Goal: Task Accomplishment & Management: Use online tool/utility

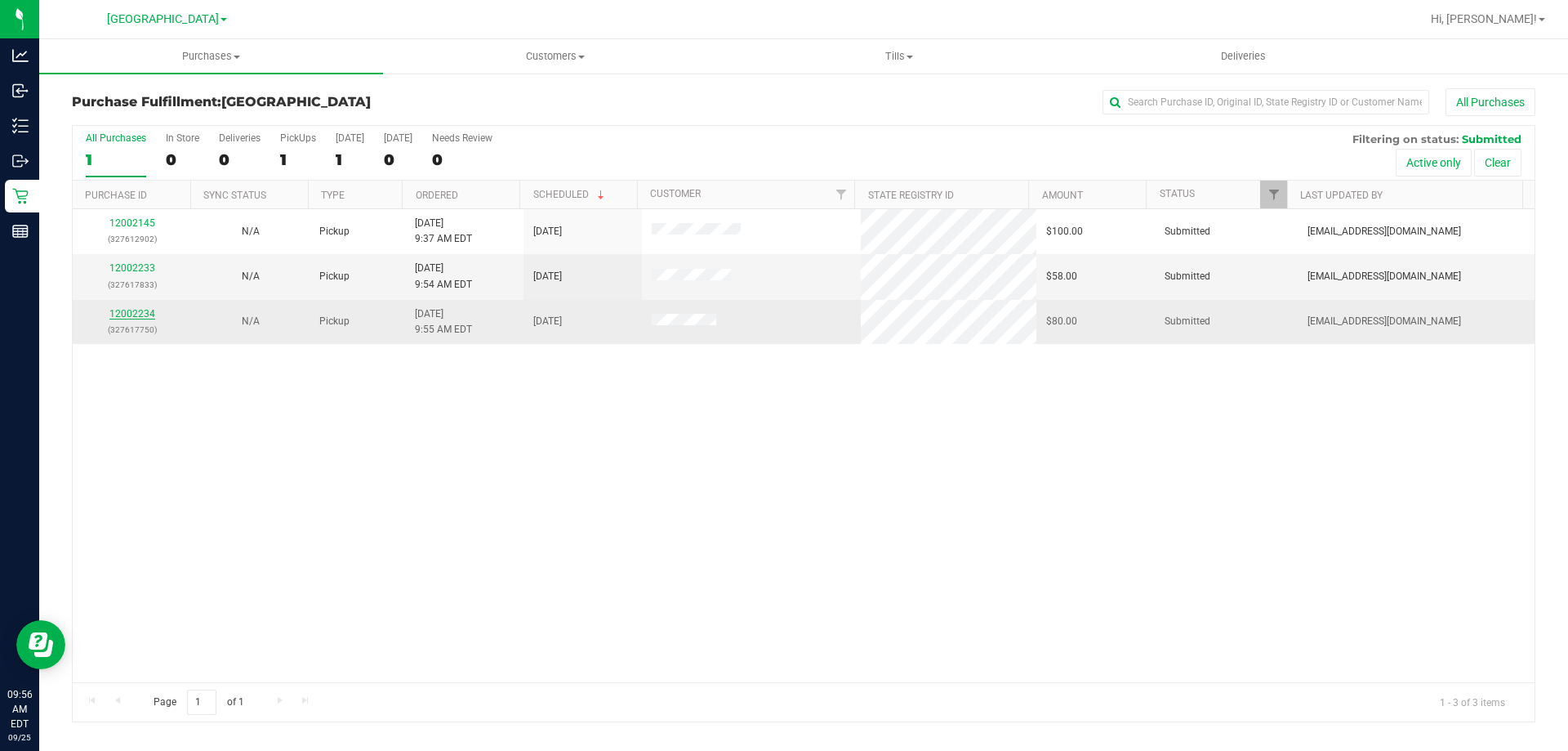
click at [130, 312] on link "12002234" at bounding box center [132, 313] width 46 height 12
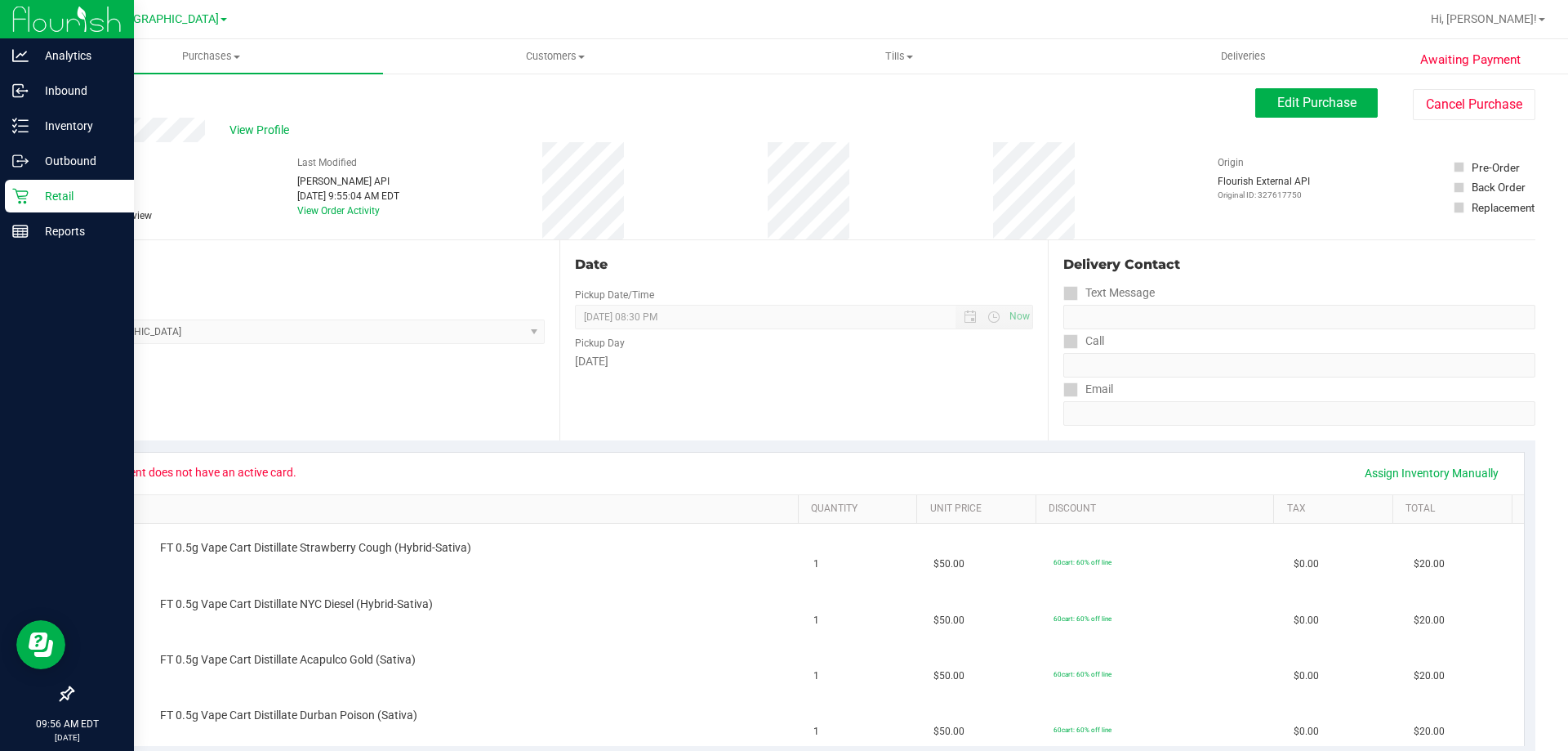
click at [67, 189] on p "Retail" at bounding box center [77, 196] width 98 height 19
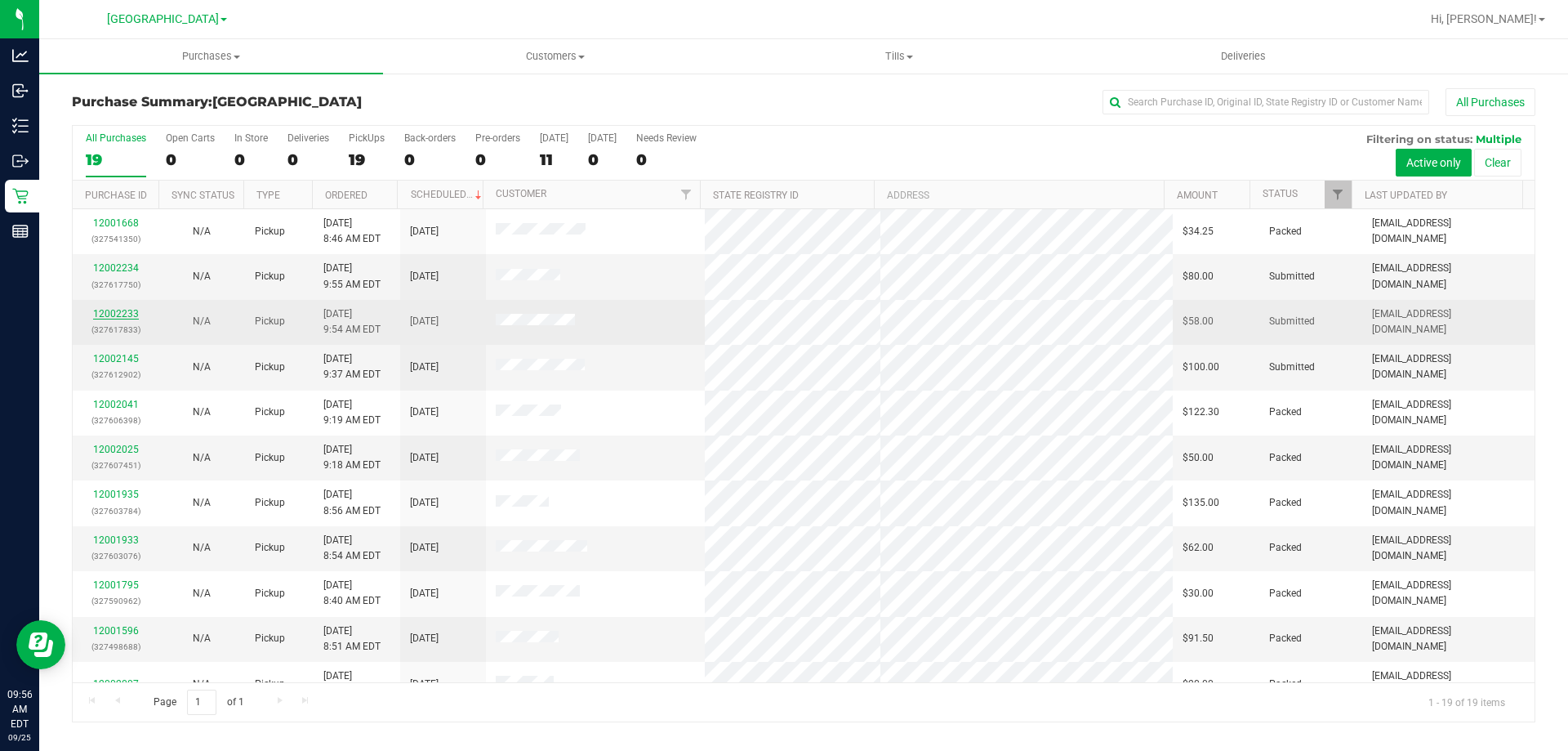
click at [119, 315] on link "12002233" at bounding box center [116, 313] width 46 height 12
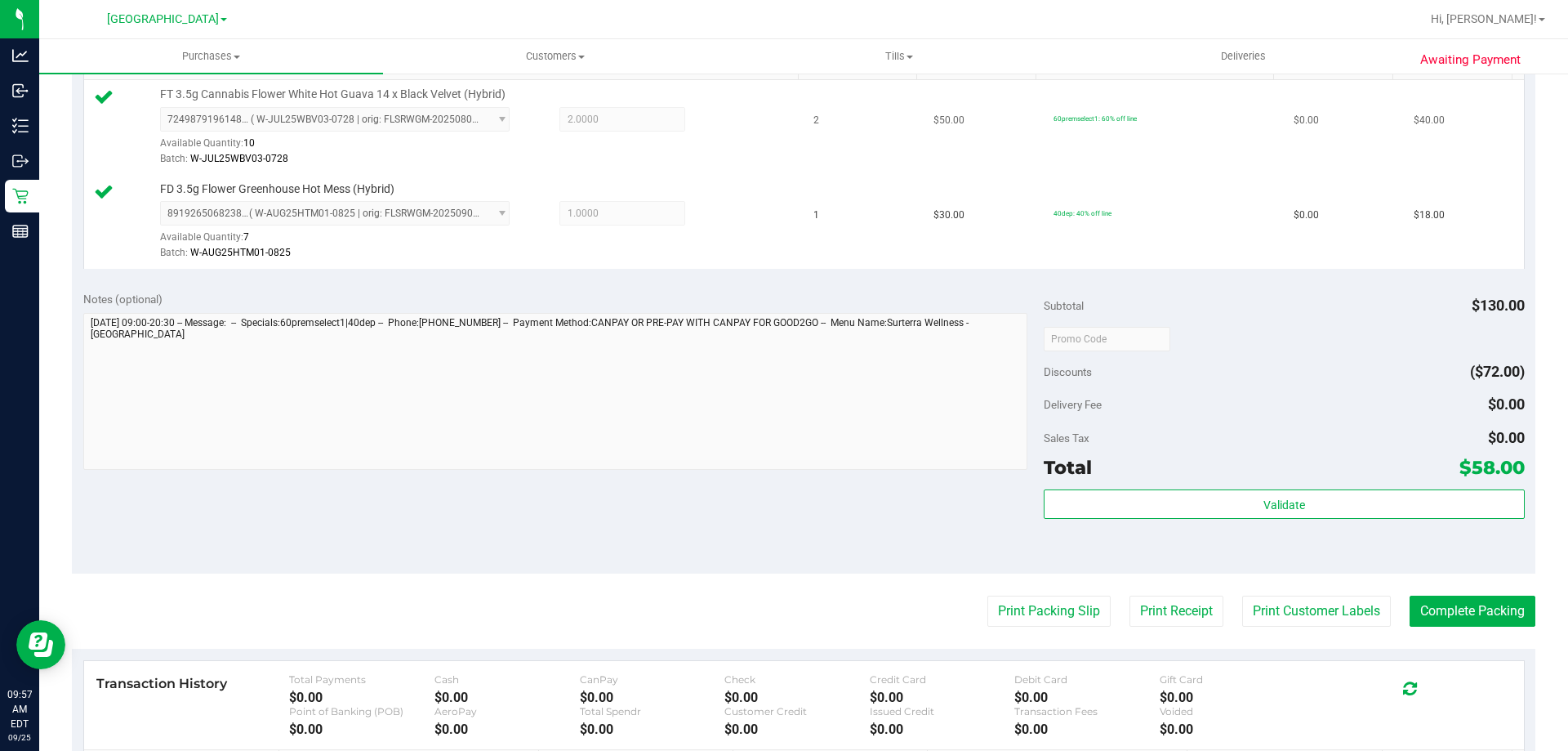
scroll to position [490, 0]
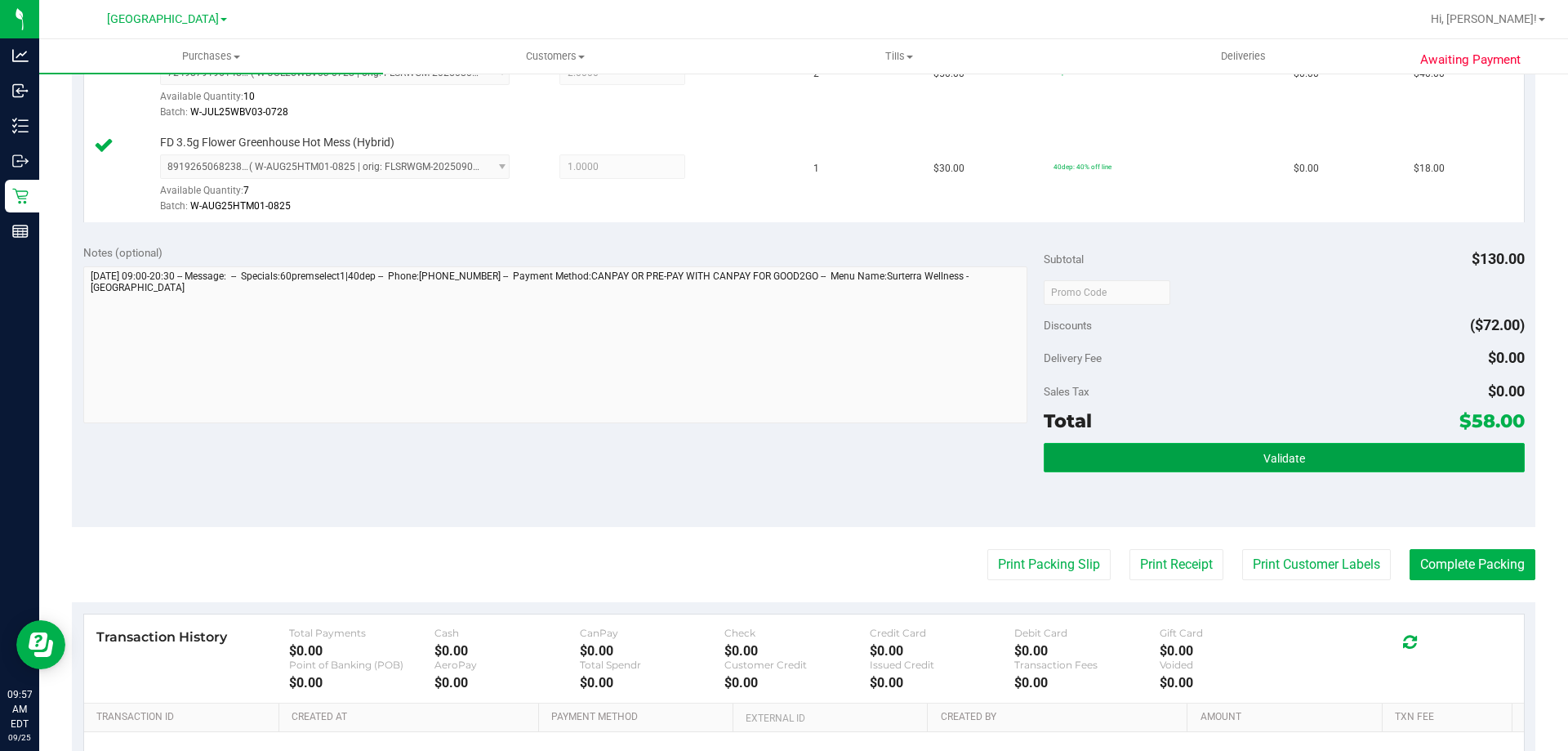
click at [1271, 451] on span "Validate" at bounding box center [1285, 458] width 42 height 13
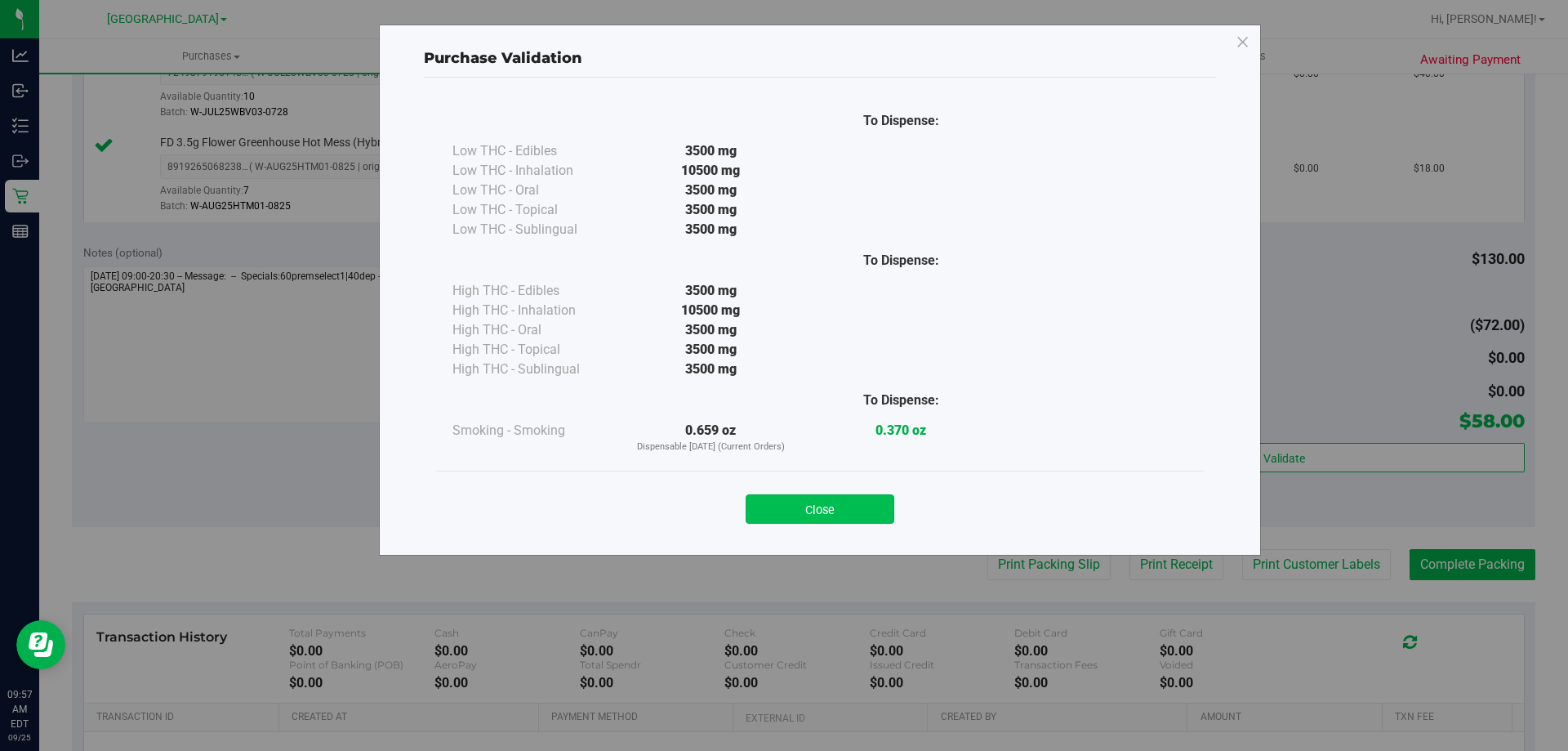
click at [790, 506] on button "Close" at bounding box center [820, 509] width 149 height 29
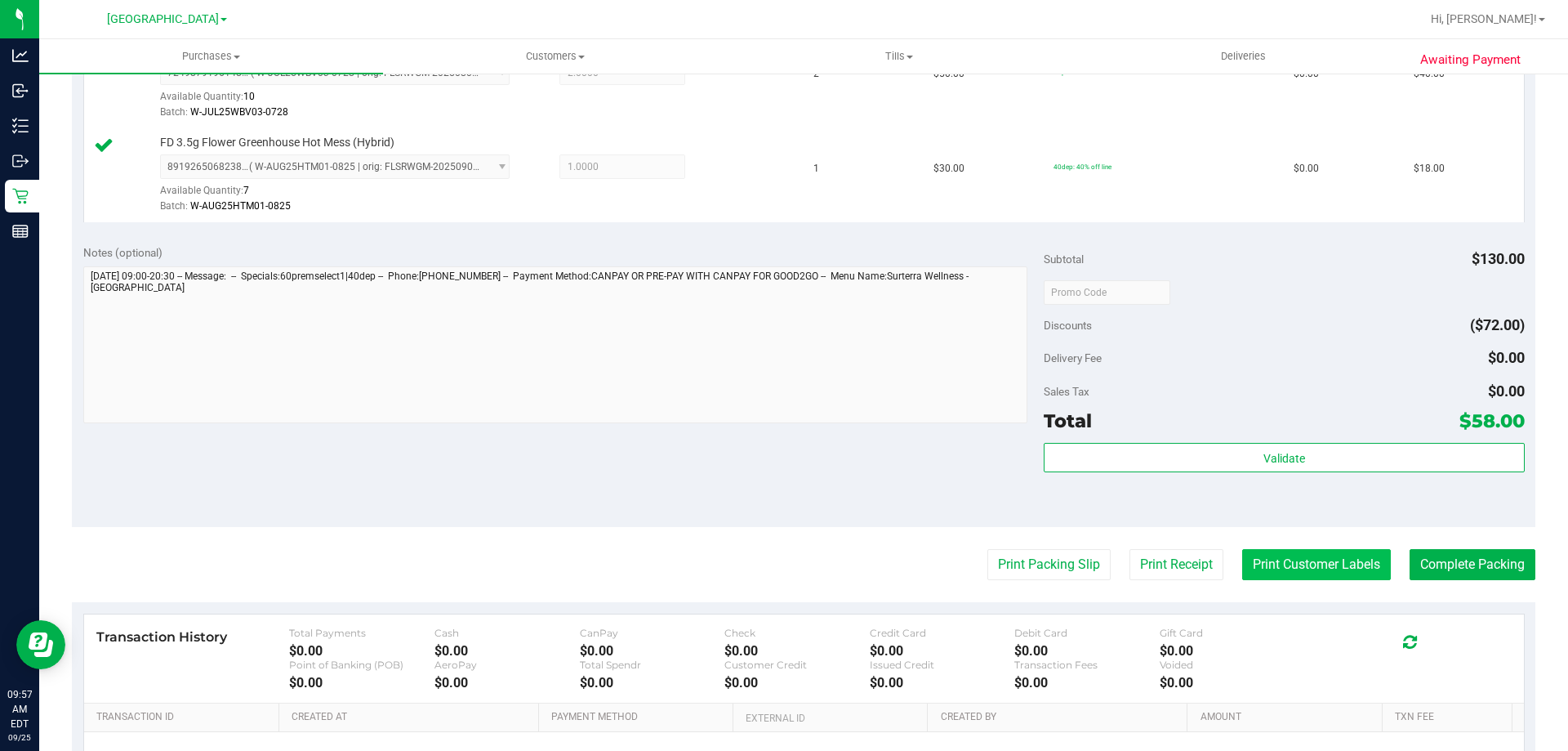
click at [1298, 577] on button "Print Customer Labels" at bounding box center [1317, 565] width 149 height 31
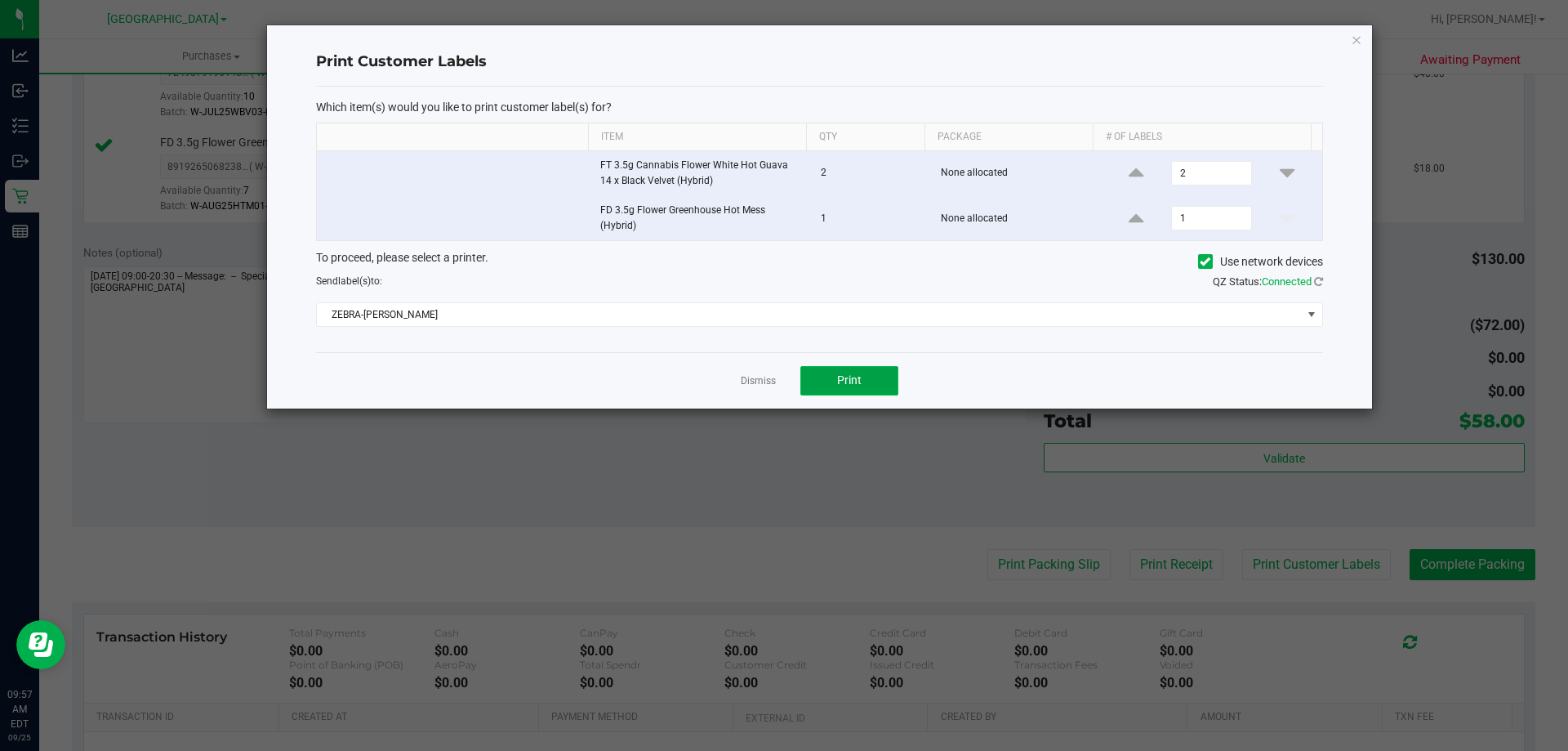
click at [874, 386] on button "Print" at bounding box center [849, 381] width 98 height 29
click at [768, 382] on link "Dismiss" at bounding box center [758, 380] width 35 height 14
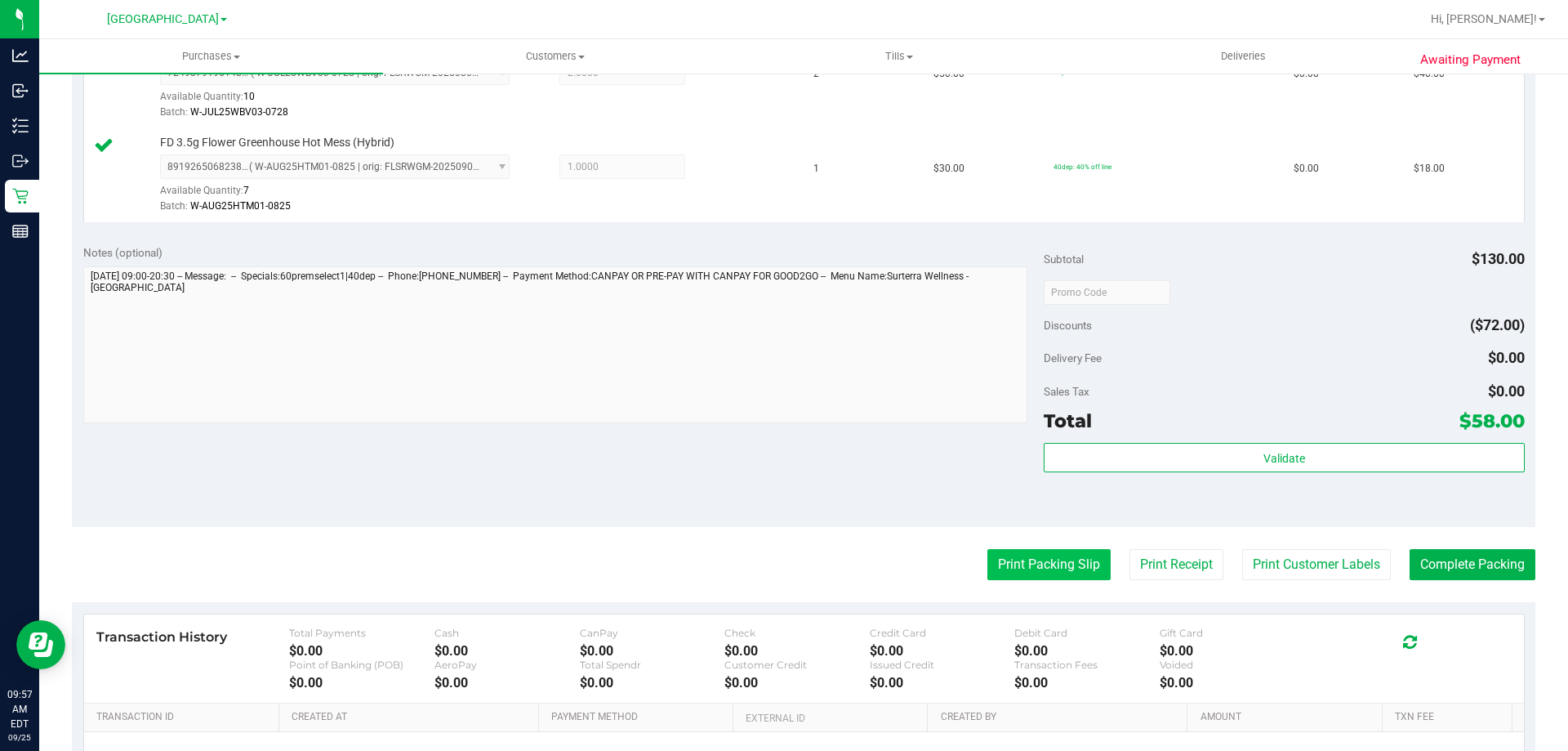
click at [1036, 564] on button "Print Packing Slip" at bounding box center [1049, 565] width 123 height 31
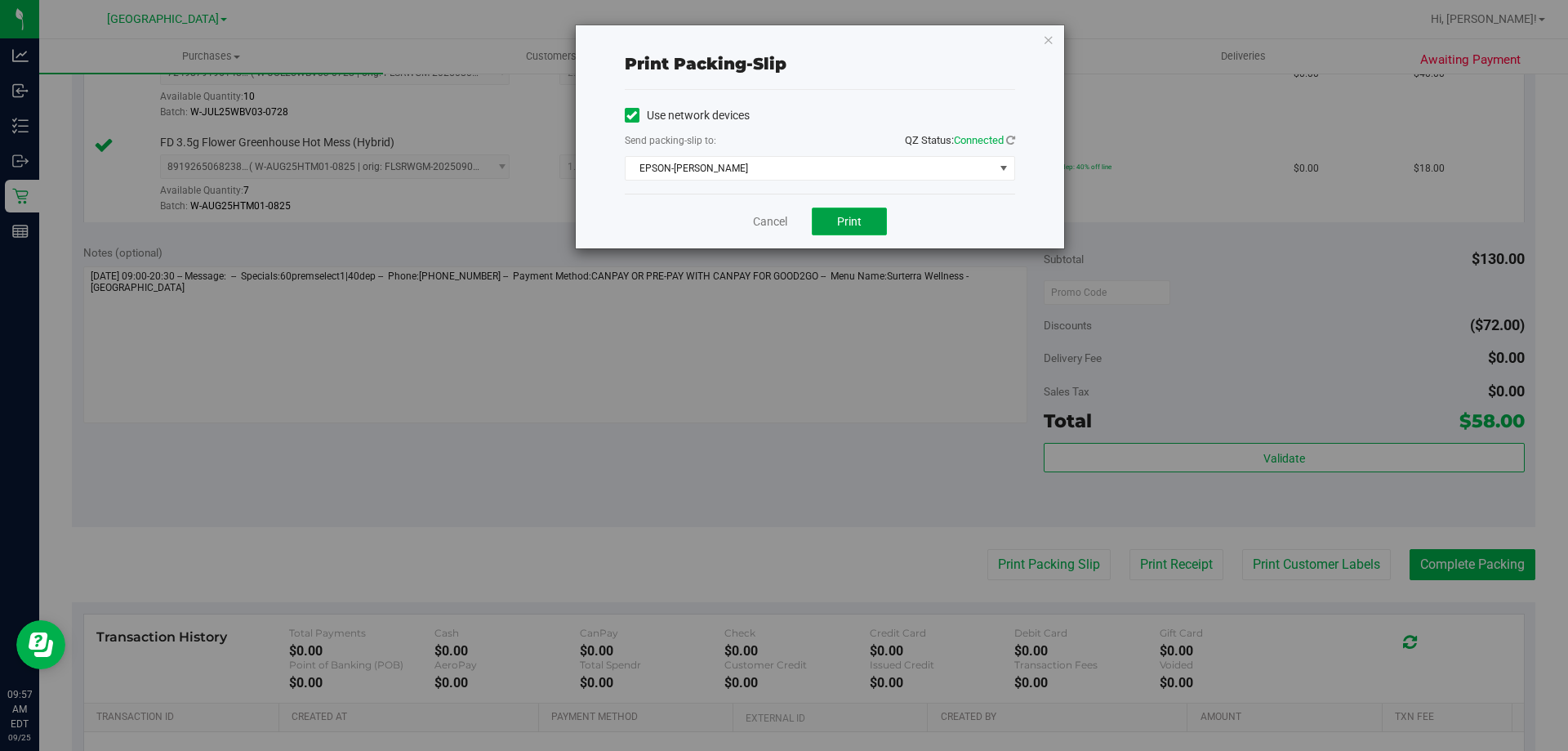
click at [853, 215] on span "Print" at bounding box center [849, 221] width 25 height 13
click at [769, 224] on link "Cancel" at bounding box center [770, 221] width 35 height 17
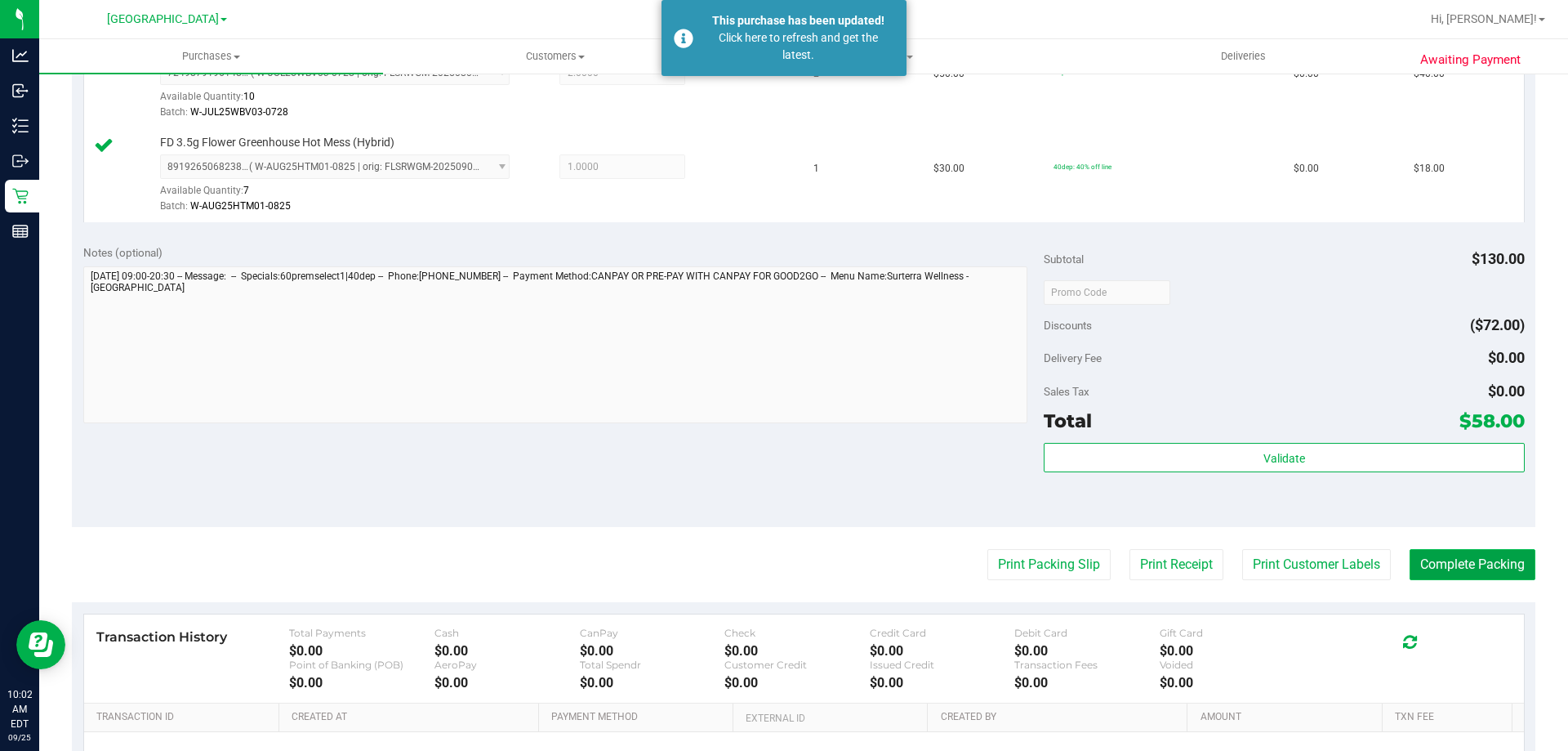
click at [1489, 576] on button "Complete Packing" at bounding box center [1473, 565] width 126 height 31
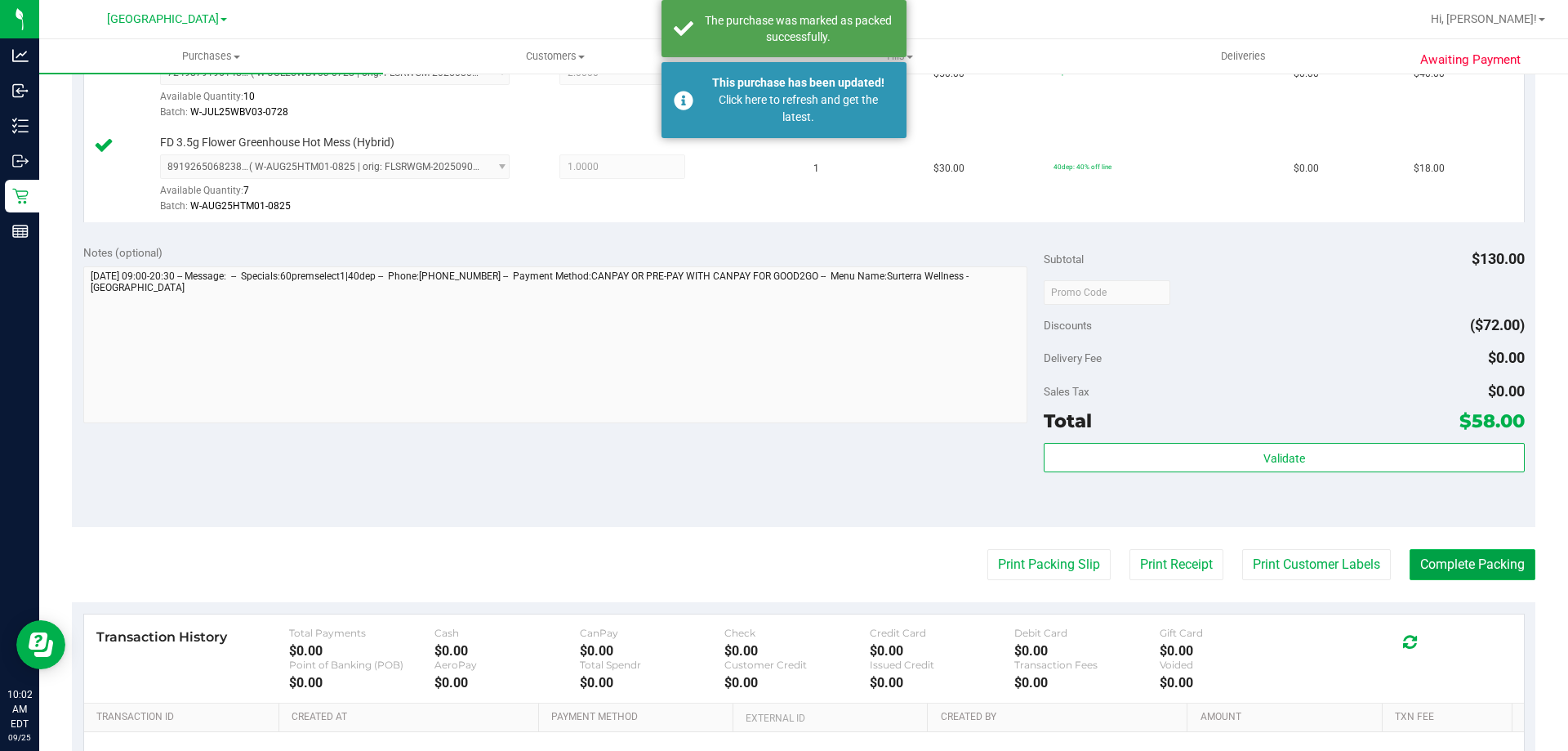
click at [1468, 567] on button "Complete Packing" at bounding box center [1473, 565] width 126 height 31
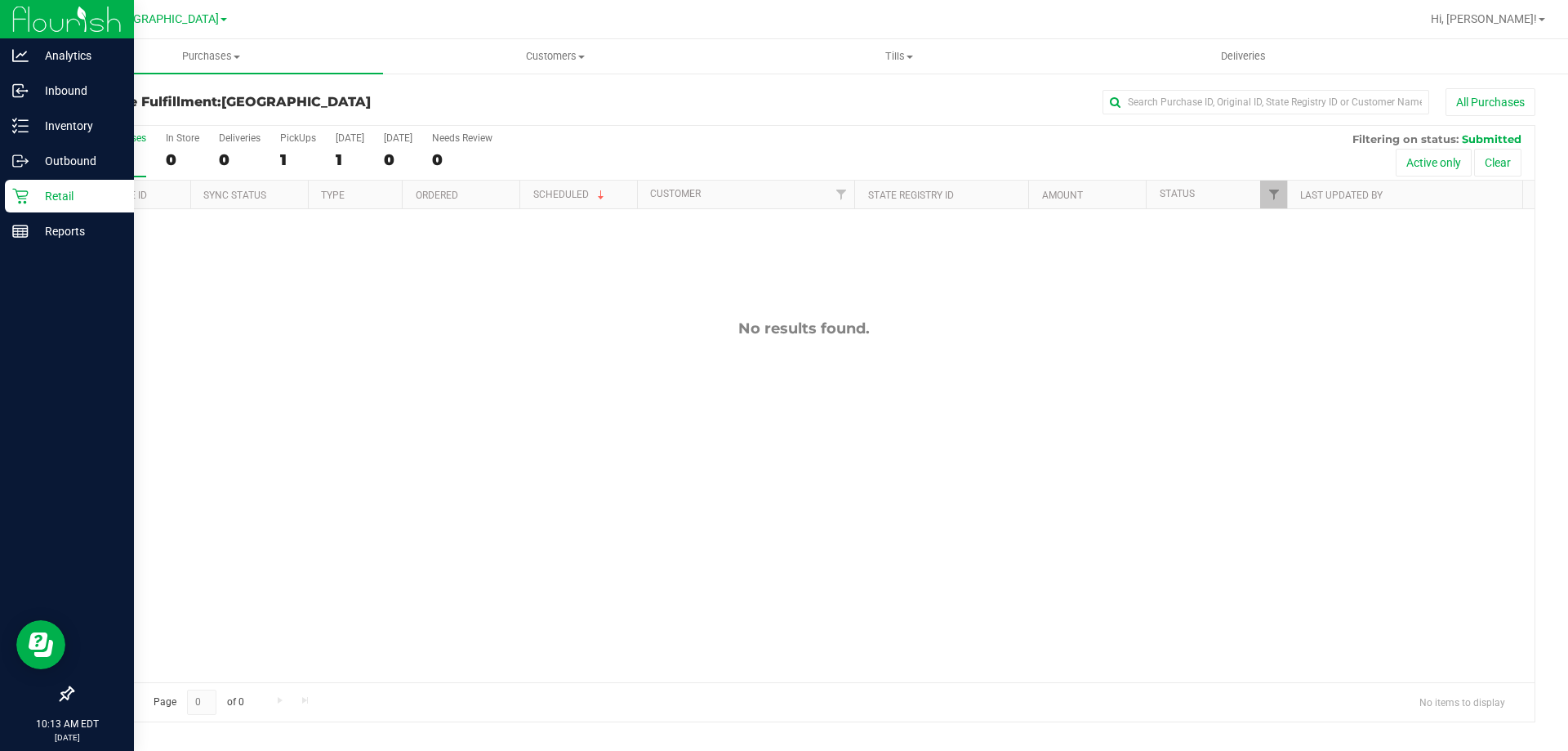
click at [73, 185] on div "Retail" at bounding box center [69, 196] width 129 height 33
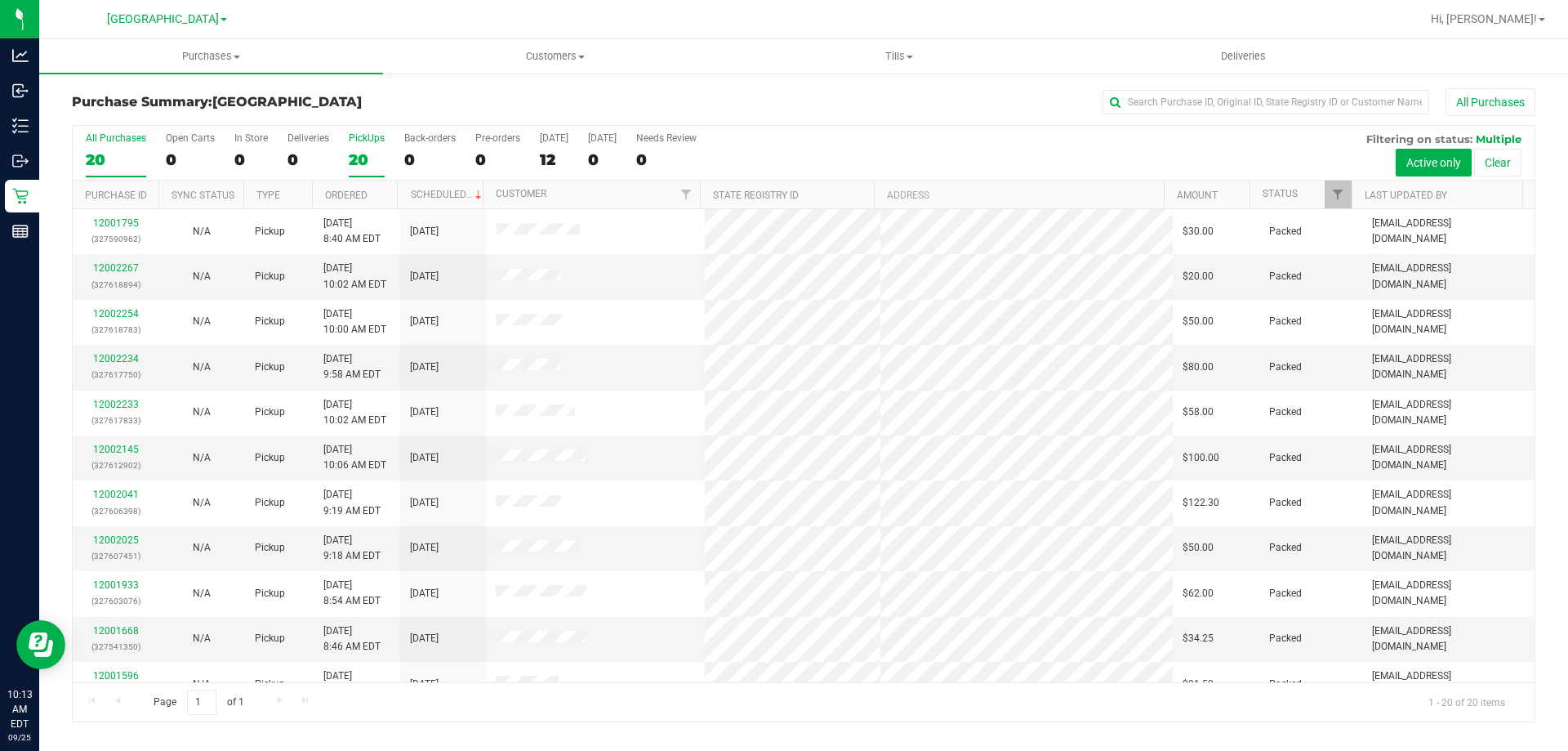
click at [358, 136] on div "PickUps" at bounding box center [366, 138] width 36 height 12
click at [0, 0] on input "PickUps 20" at bounding box center [0, 0] width 0 height 0
click at [310, 19] on div at bounding box center [856, 19] width 1128 height 32
click at [111, 267] on link "12002609" at bounding box center [116, 268] width 46 height 12
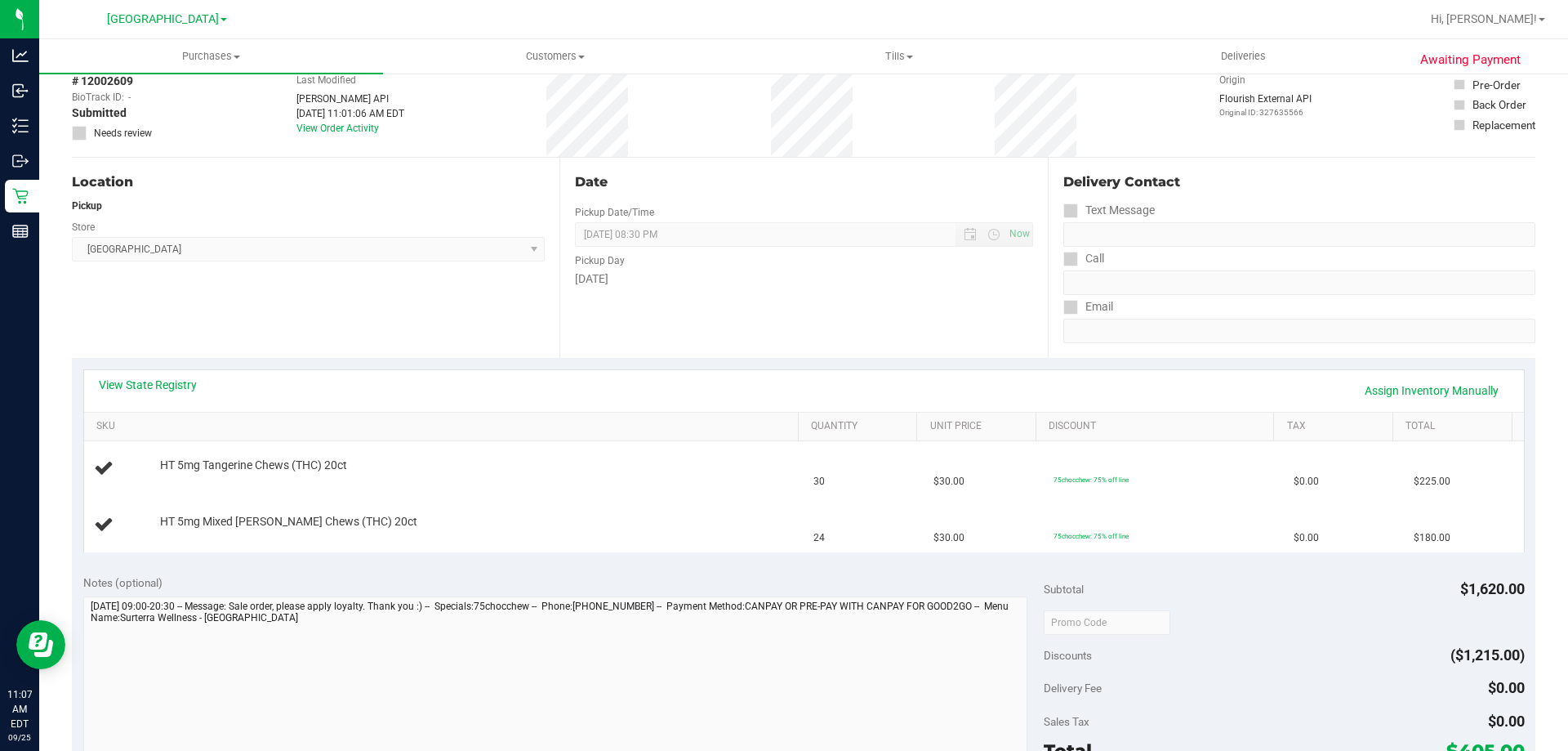
scroll to position [81, 0]
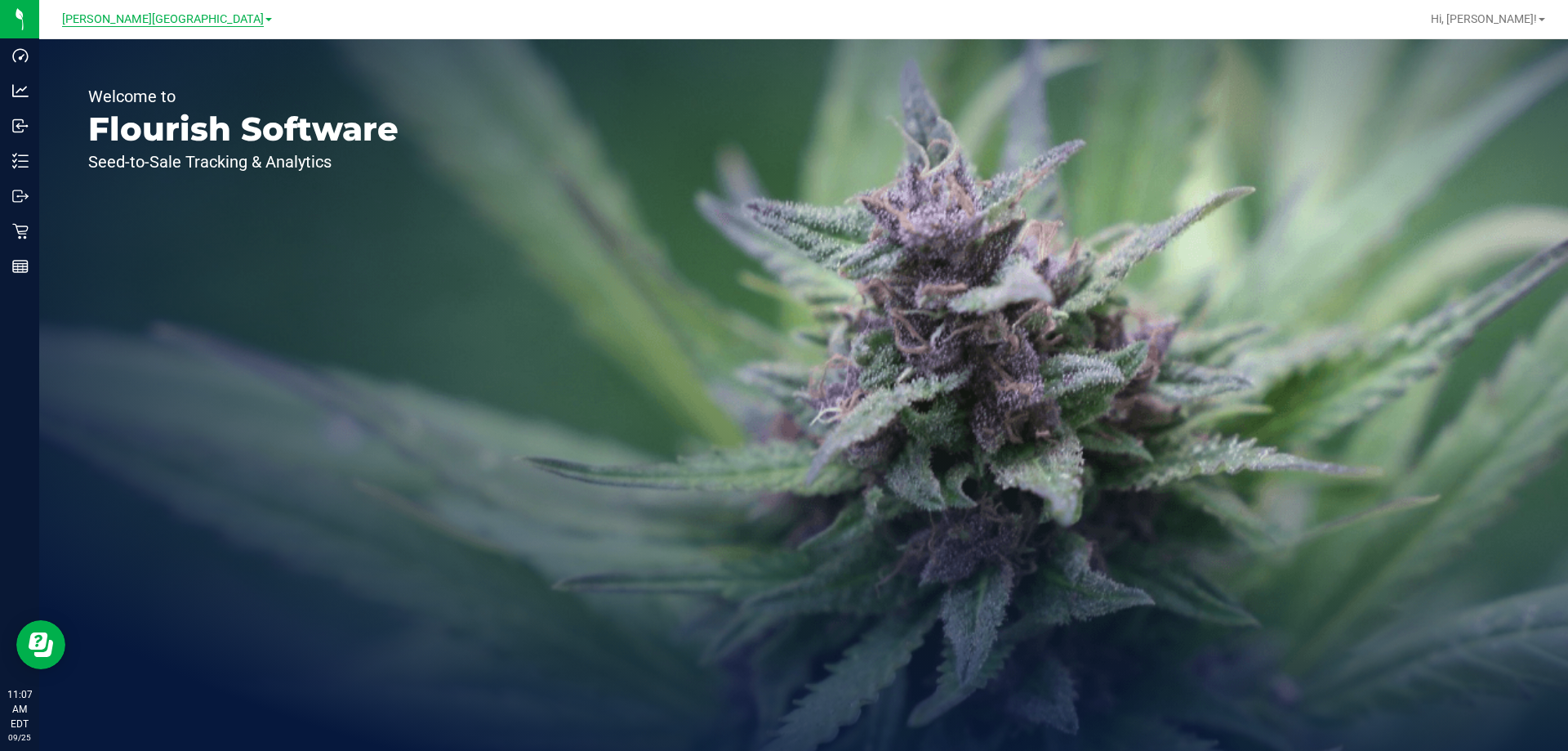
click at [178, 25] on span "[PERSON_NAME][GEOGRAPHIC_DATA]" at bounding box center [163, 19] width 202 height 15
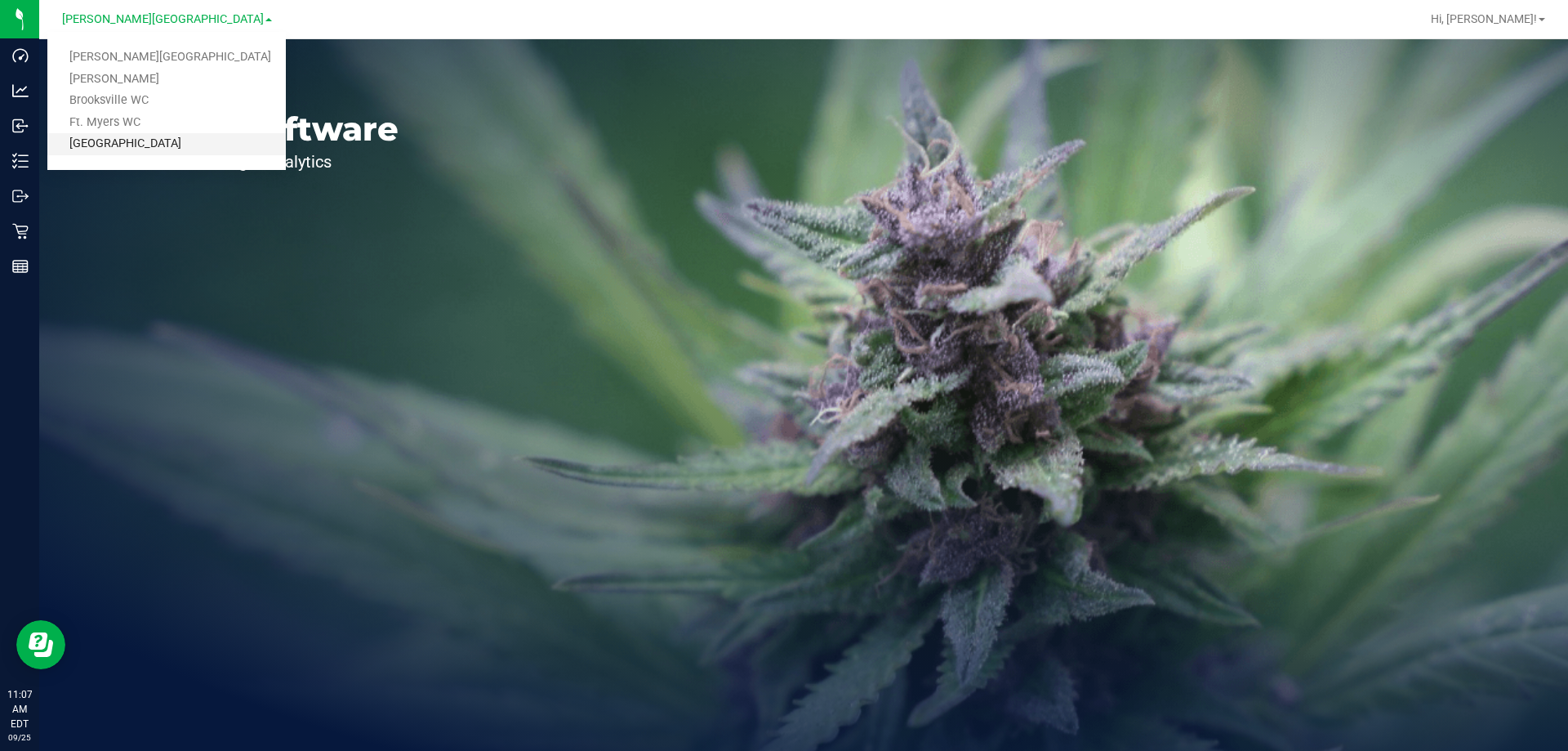
click at [142, 142] on link "[GEOGRAPHIC_DATA]" at bounding box center [166, 144] width 238 height 22
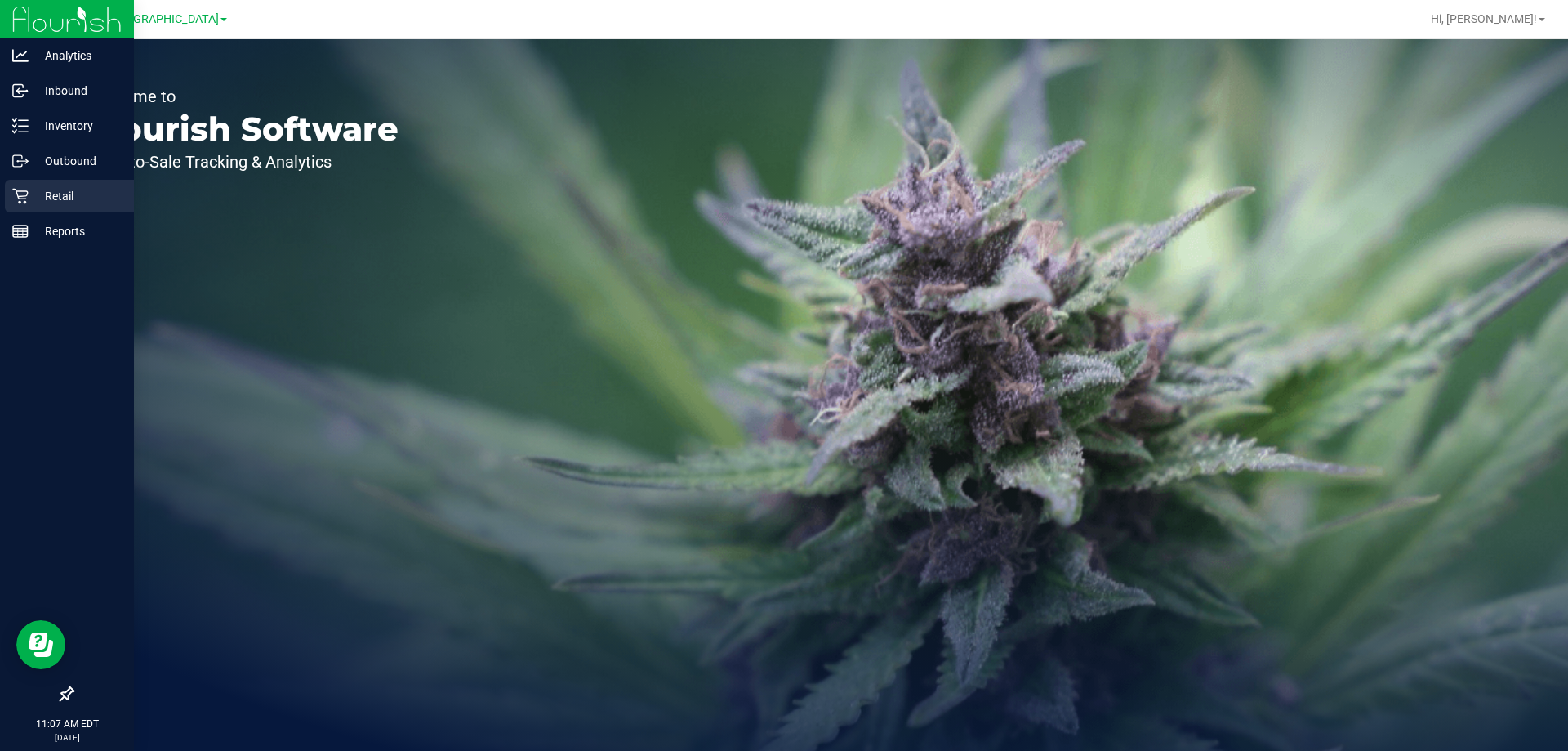
click at [66, 196] on p "Retail" at bounding box center [77, 196] width 98 height 19
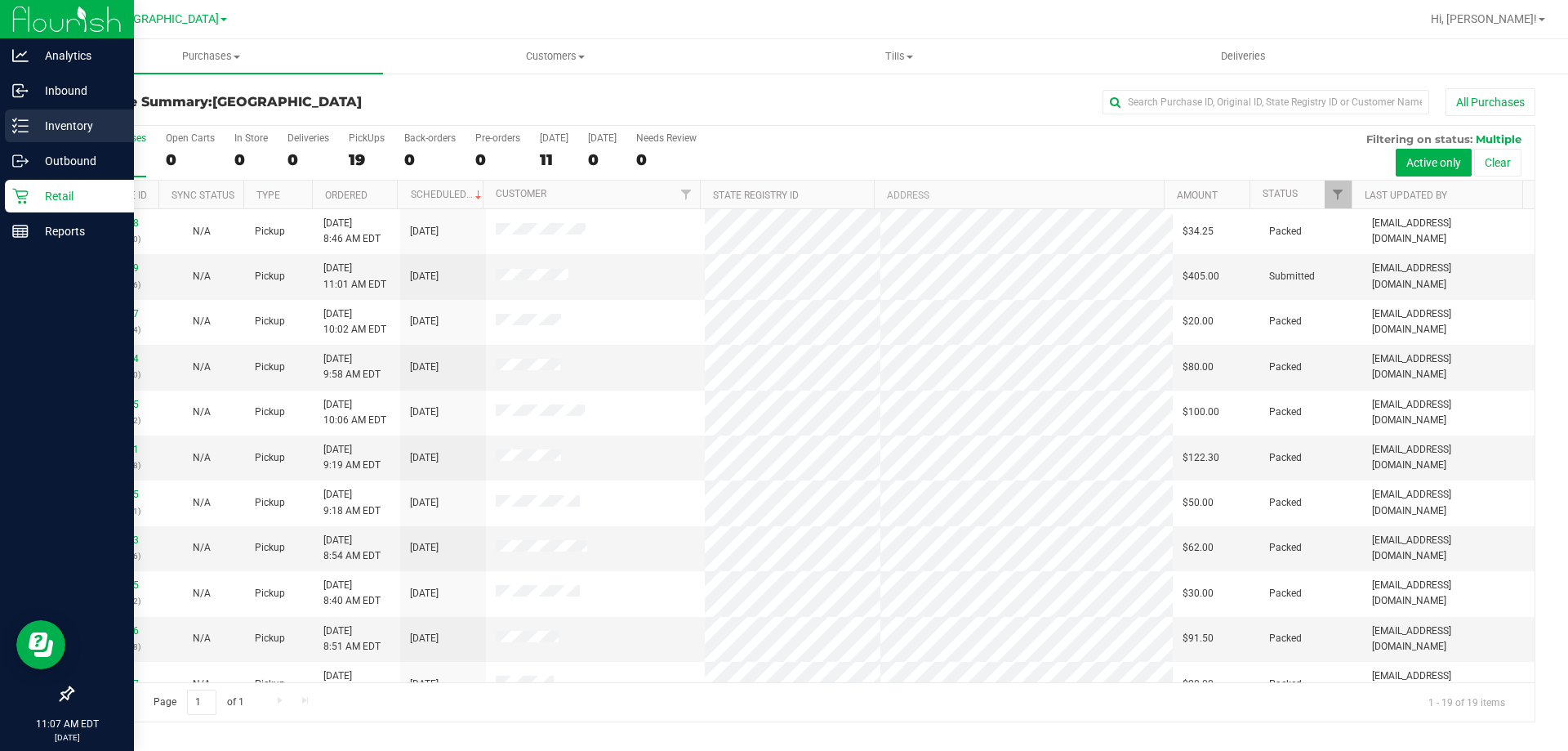
click at [69, 120] on p "Inventory" at bounding box center [77, 125] width 98 height 19
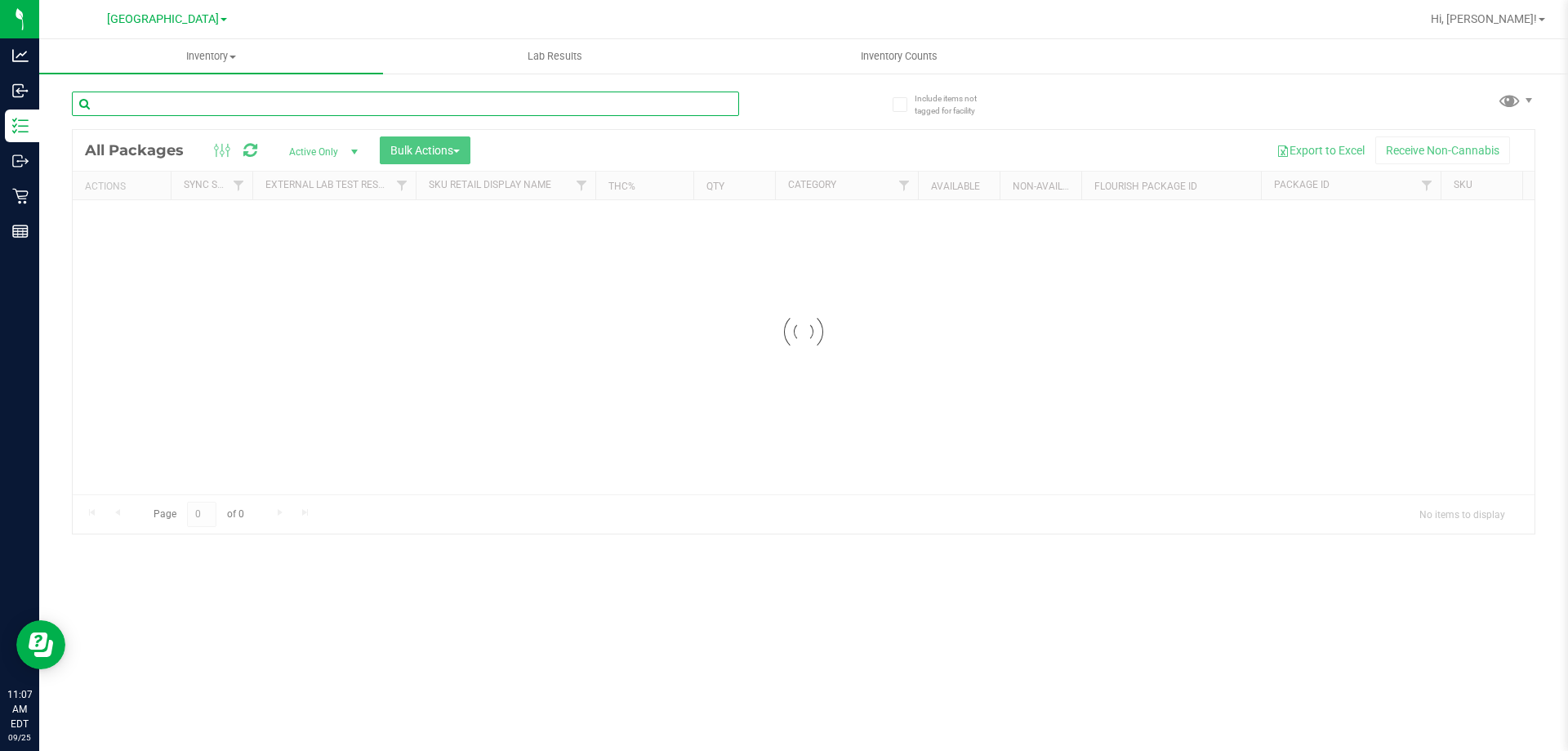
click at [447, 96] on input "text" at bounding box center [406, 103] width 667 height 25
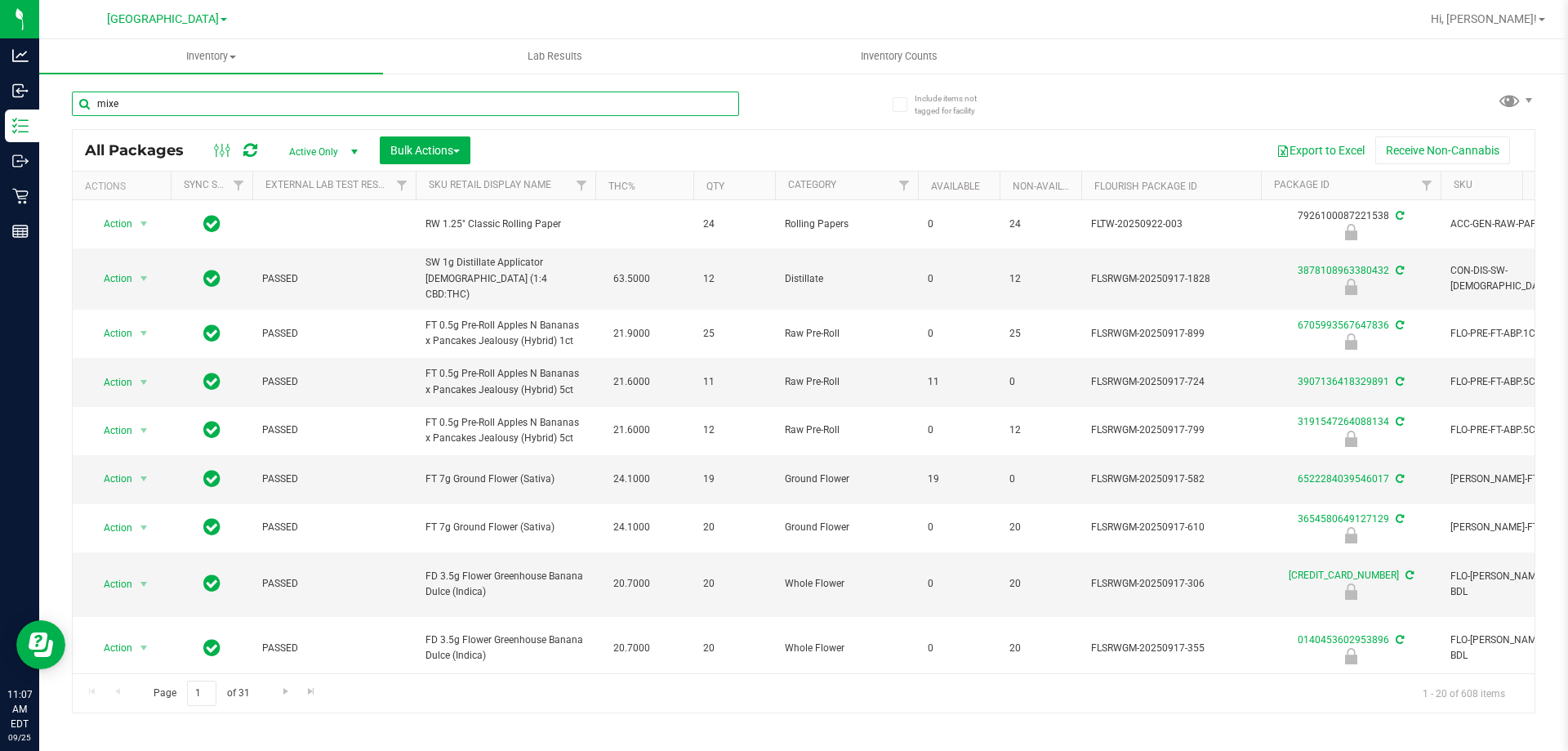
type input "mixed"
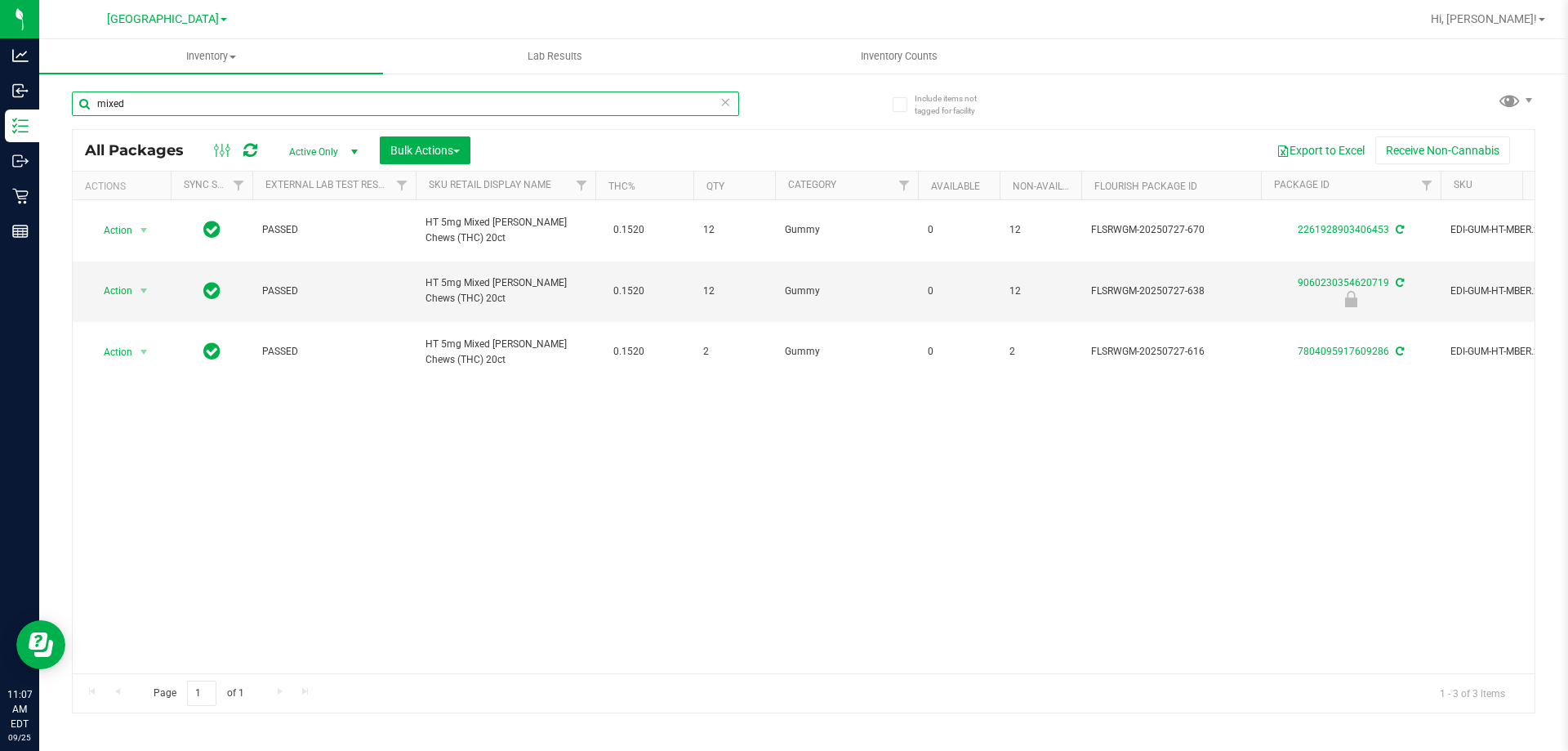
click at [267, 111] on input "mixed" at bounding box center [406, 103] width 667 height 25
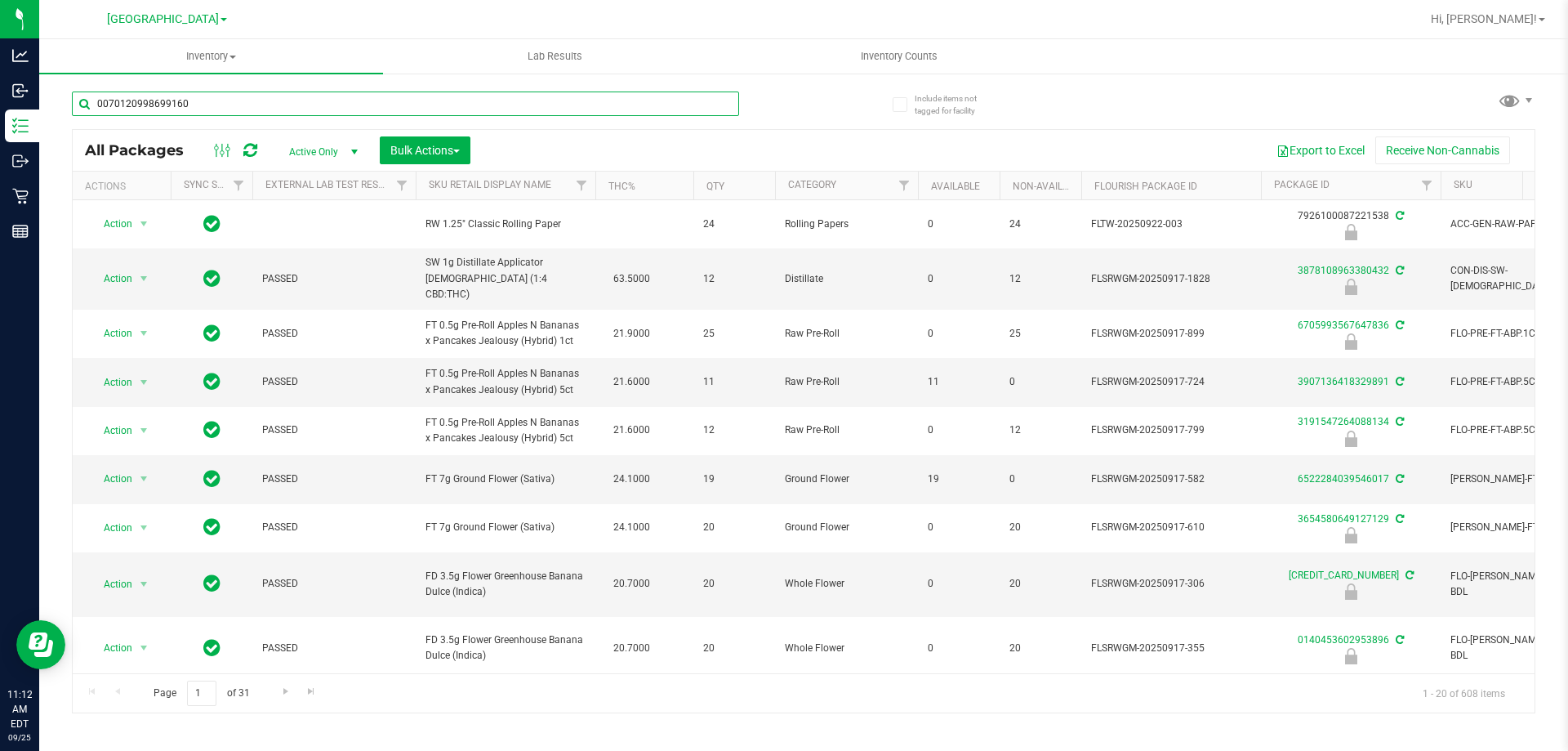
type input "0070120998699160"
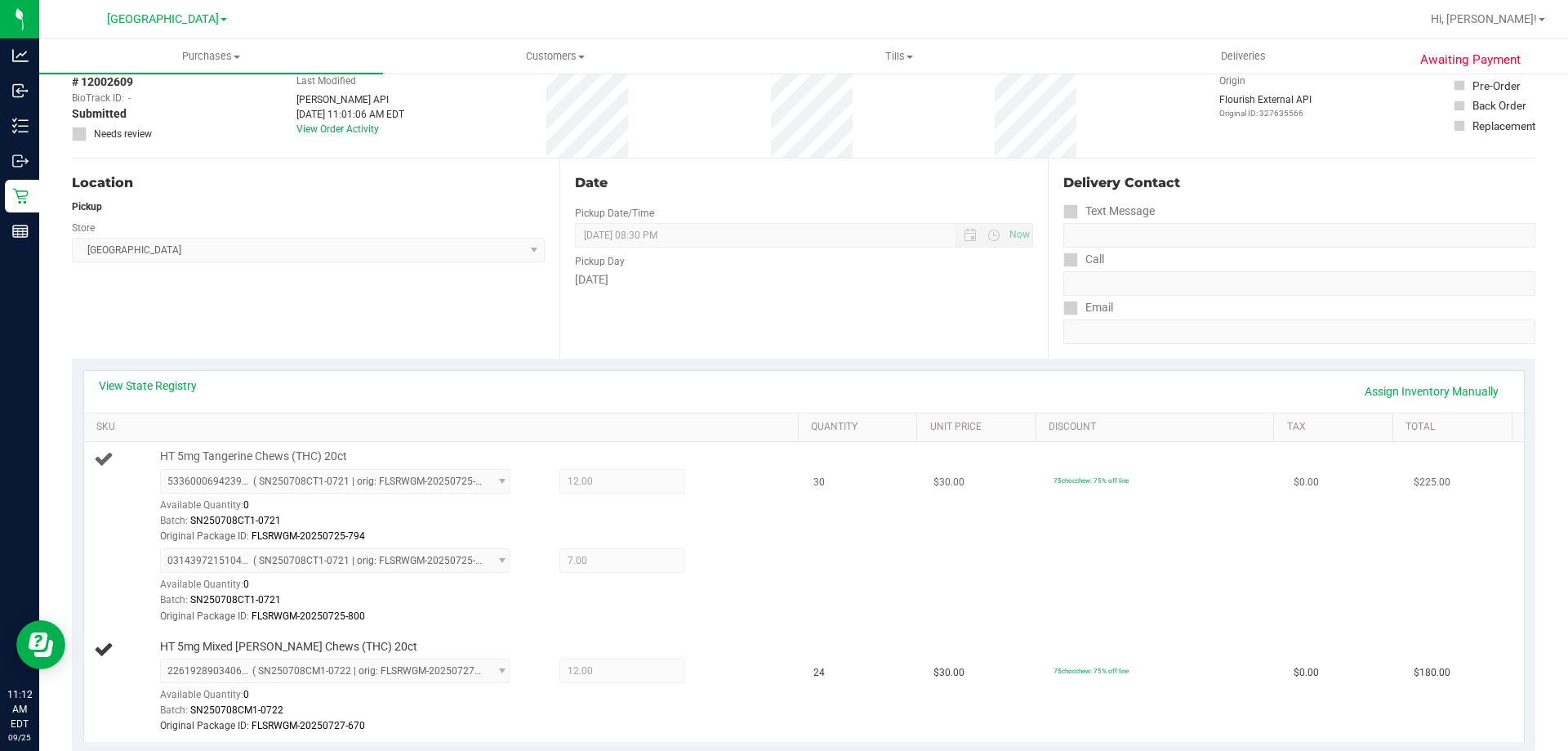
scroll to position [164, 0]
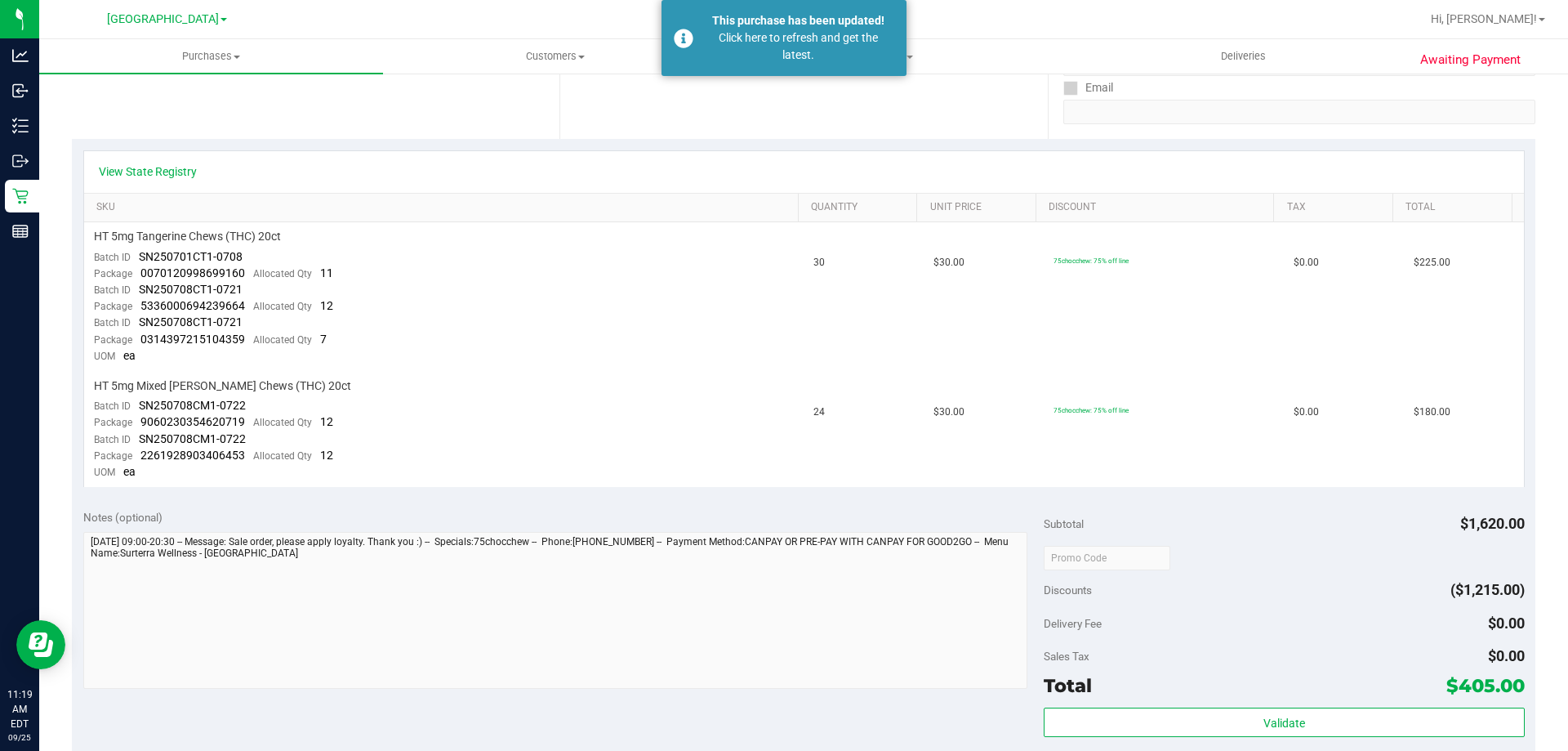
scroll to position [327, 0]
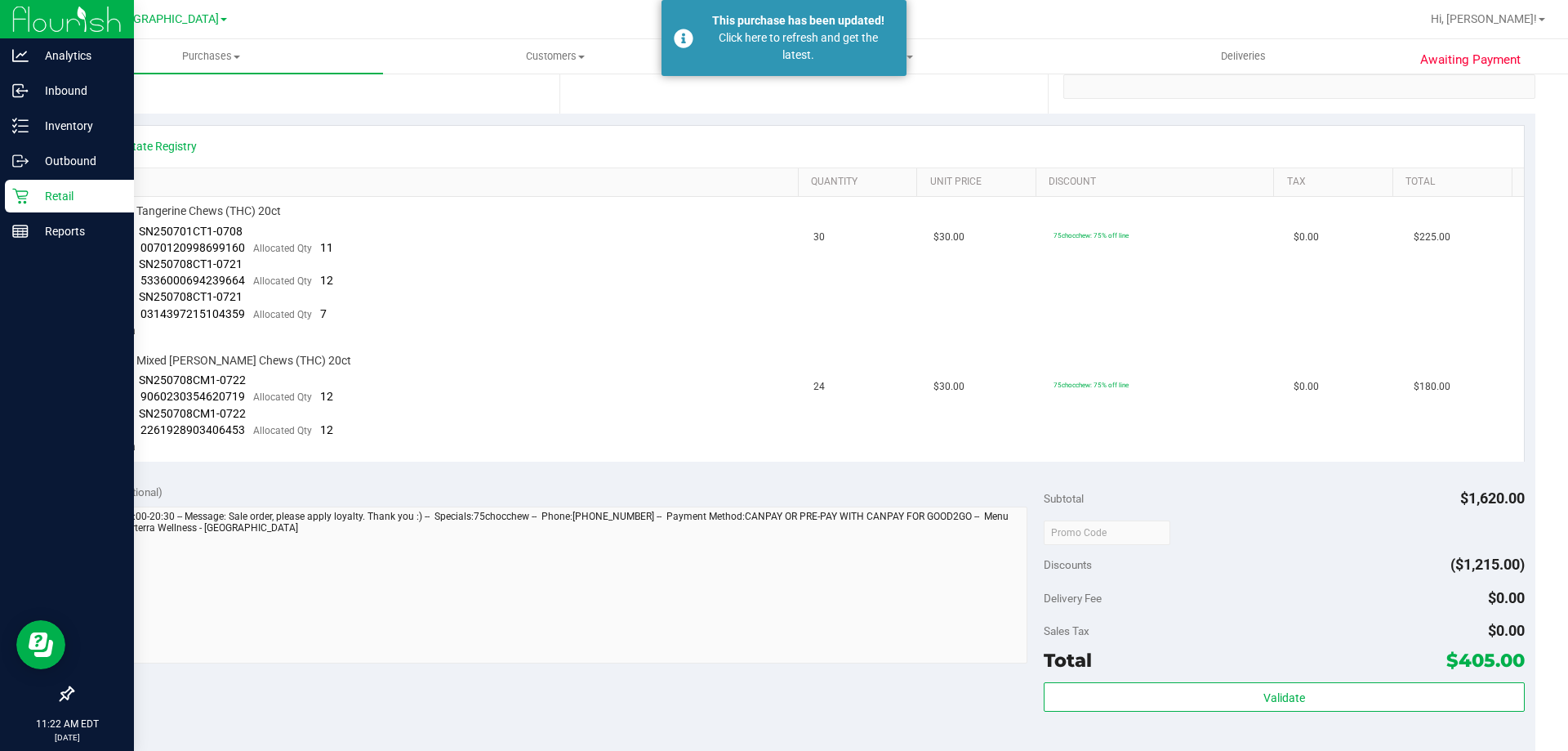
click at [20, 189] on icon at bounding box center [20, 196] width 16 height 16
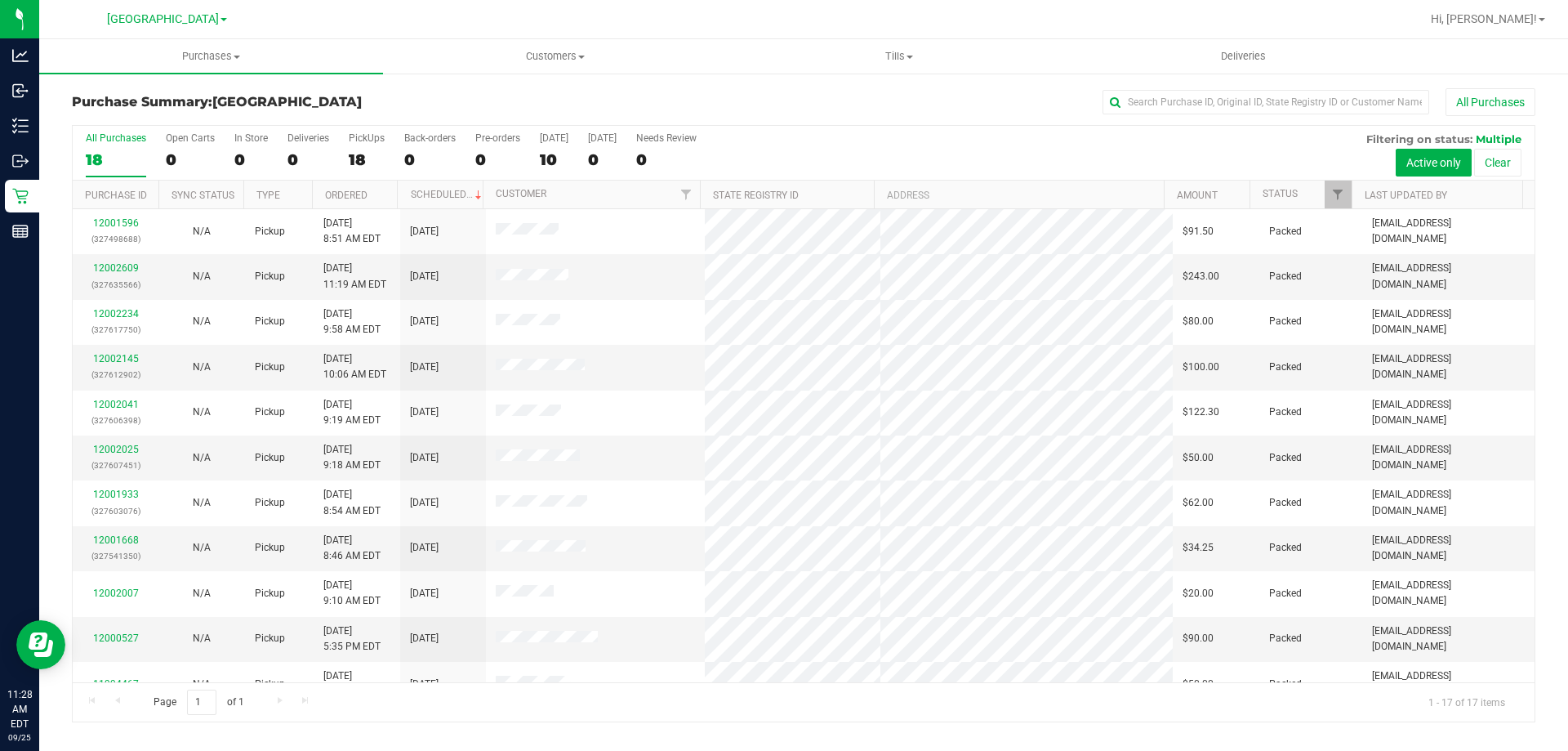
click at [947, 147] on div "All Purchases 18 Open Carts 0 In Store 0 Deliveries 0 PickUps 18 Back-orders 0 …" at bounding box center [804, 153] width 1462 height 55
click at [111, 266] on link "12002818" at bounding box center [116, 268] width 46 height 12
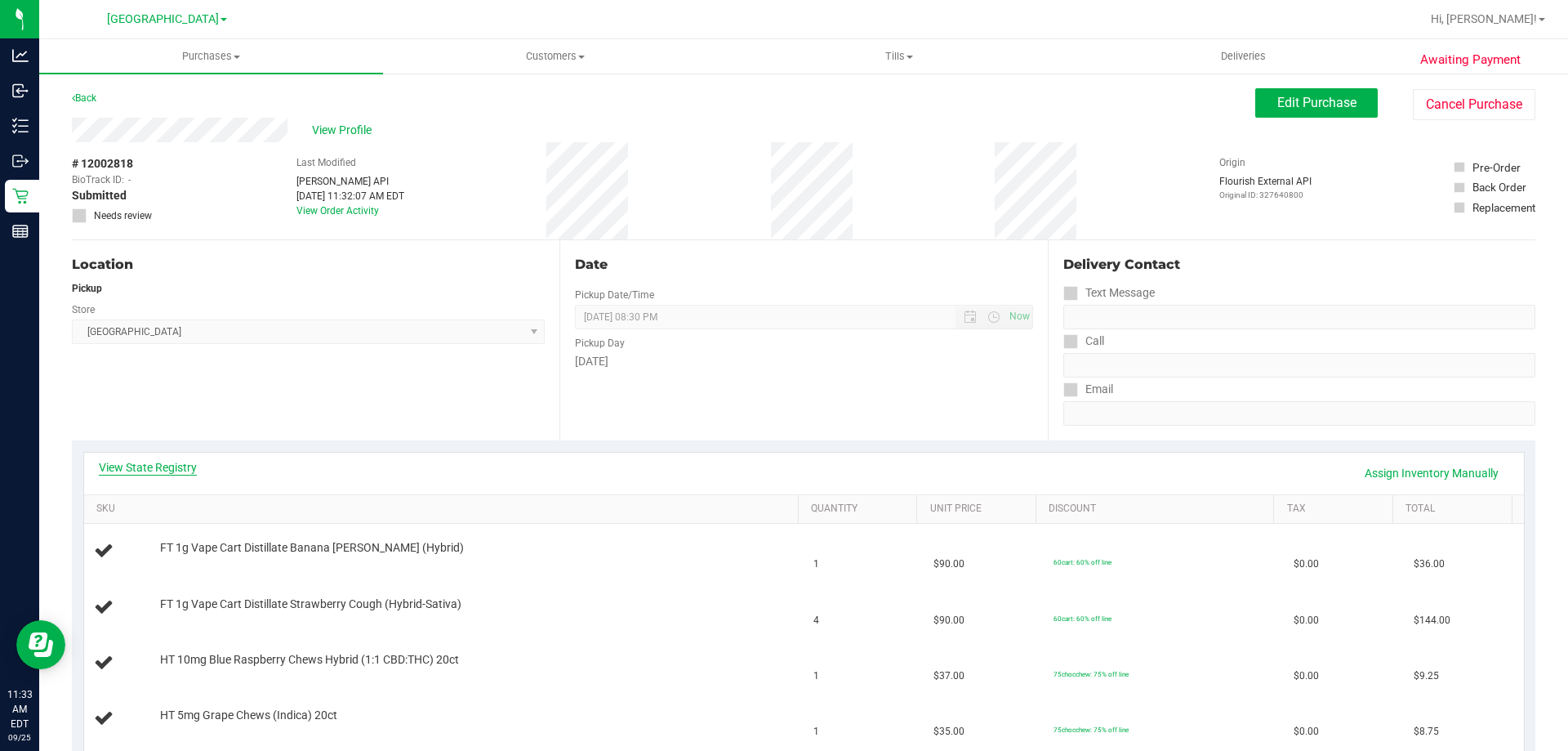
click at [170, 471] on link "View State Registry" at bounding box center [147, 467] width 98 height 16
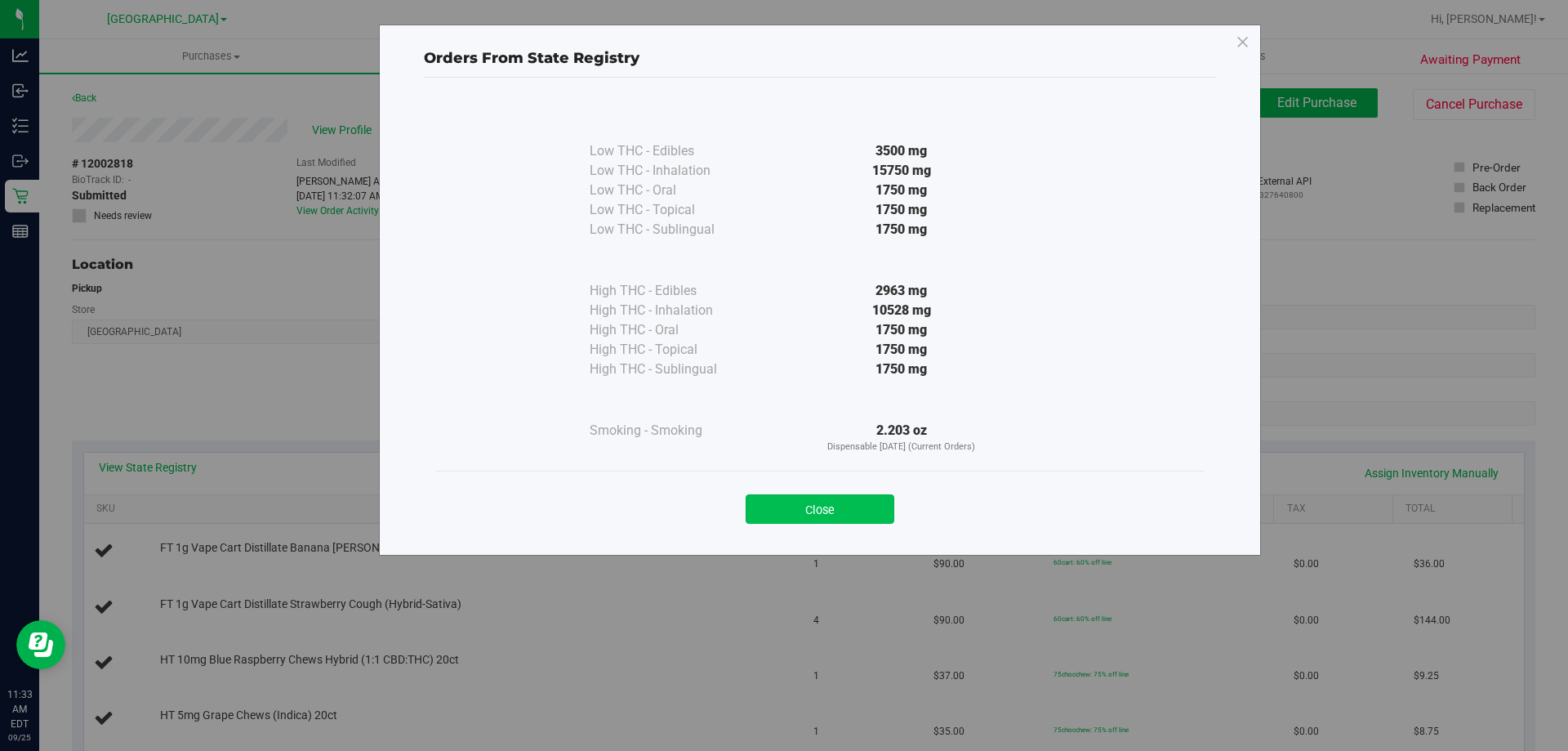
click at [835, 506] on button "Close" at bounding box center [820, 509] width 149 height 29
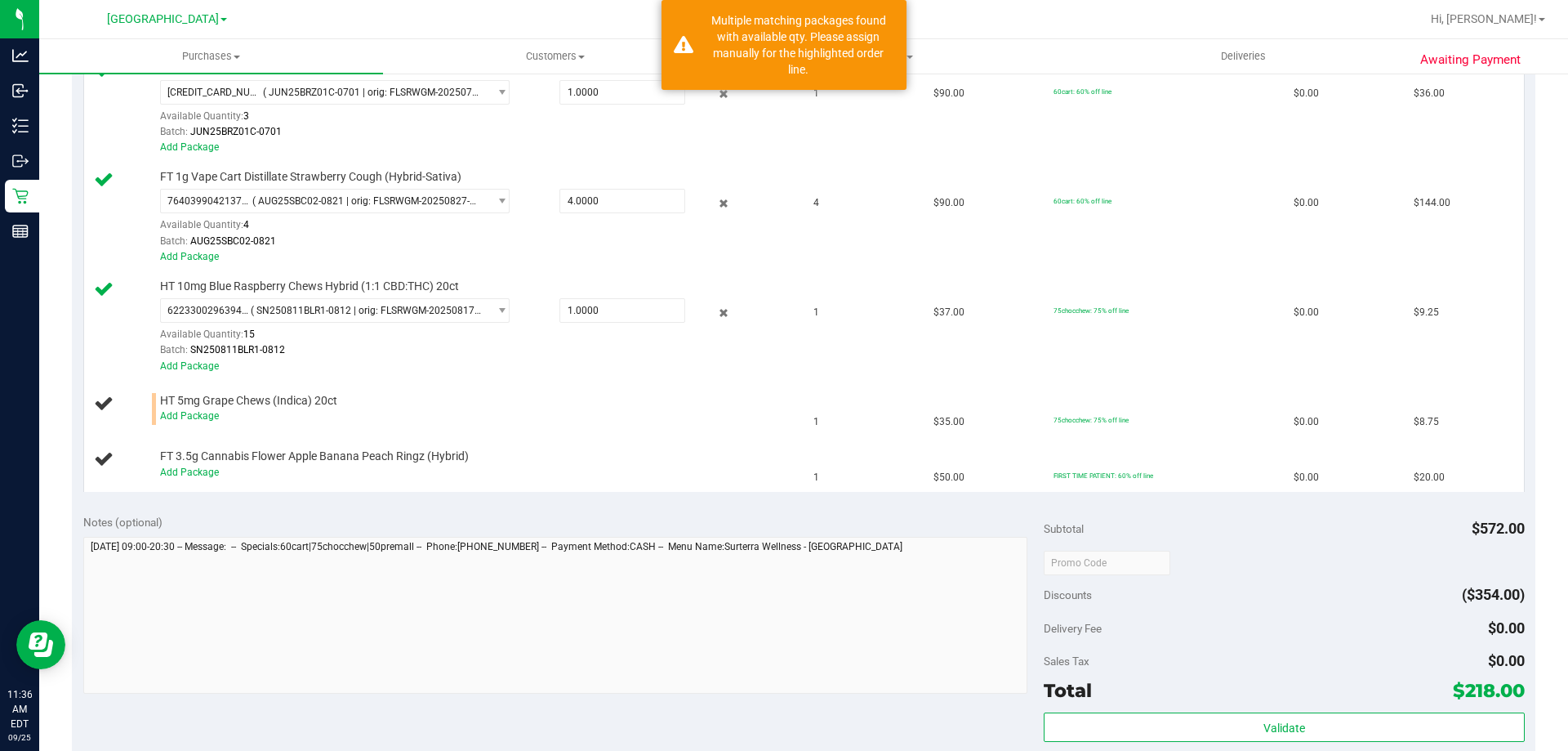
scroll to position [653, 0]
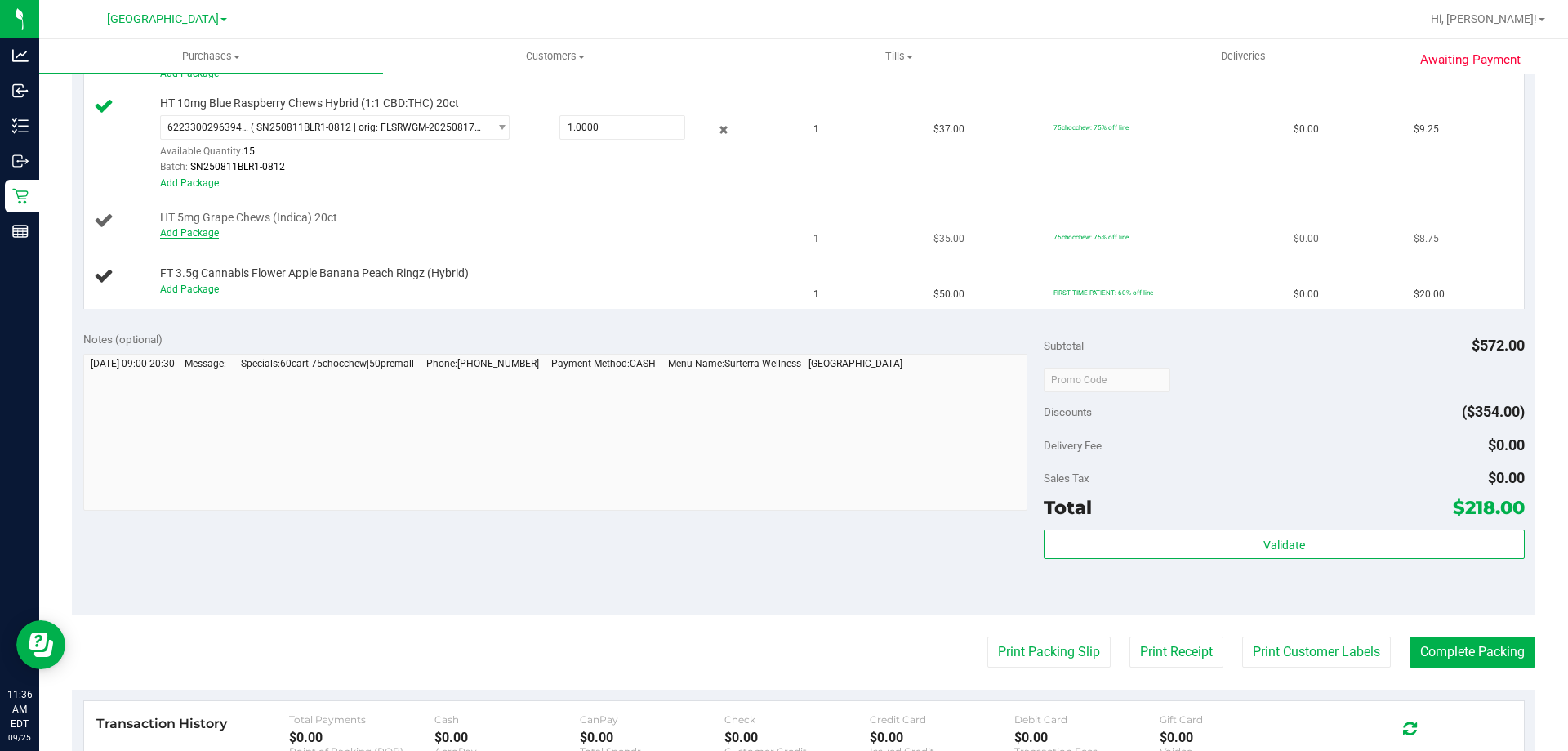
click at [193, 230] on link "Add Package" at bounding box center [189, 233] width 58 height 12
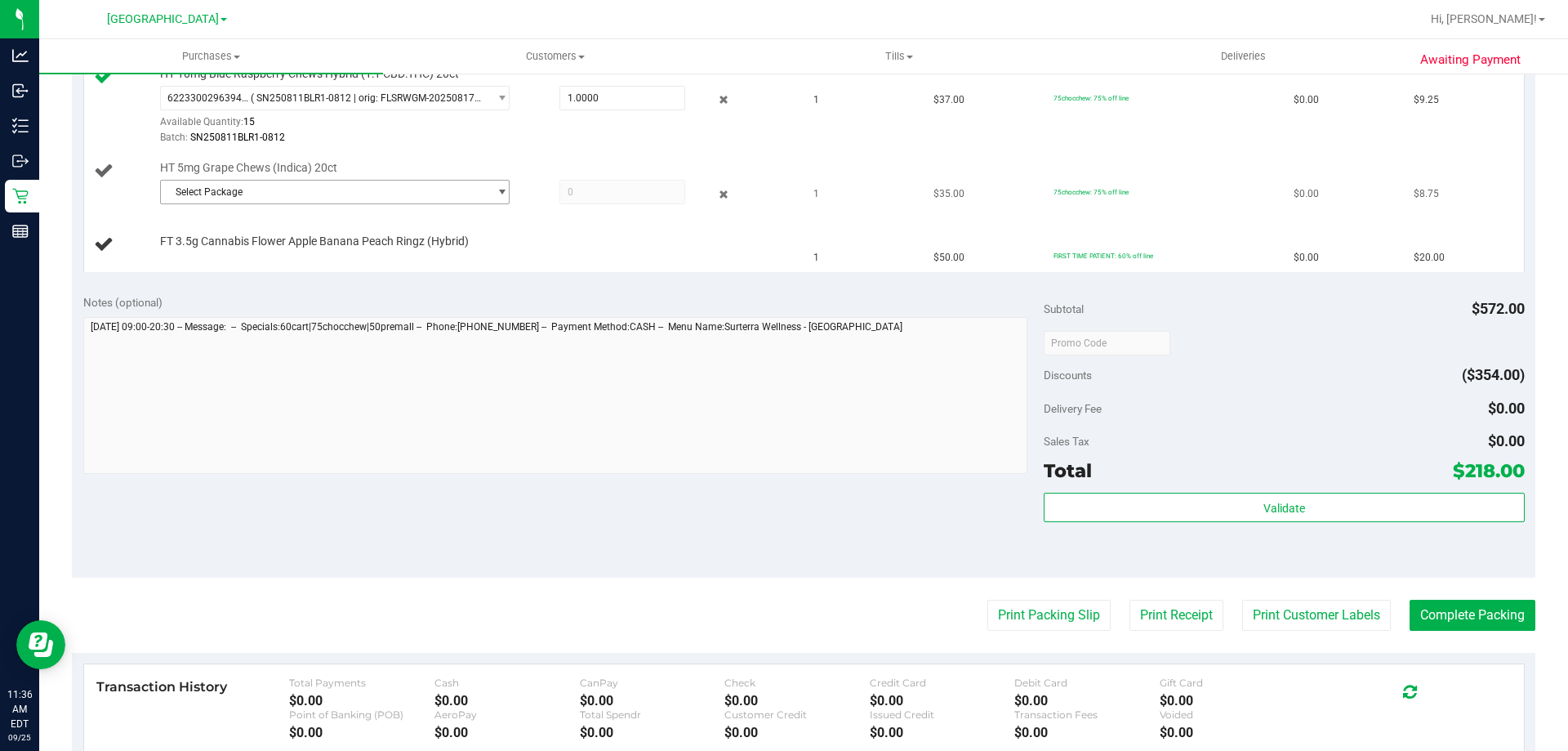
click at [496, 191] on span "select" at bounding box center [502, 192] width 12 height 13
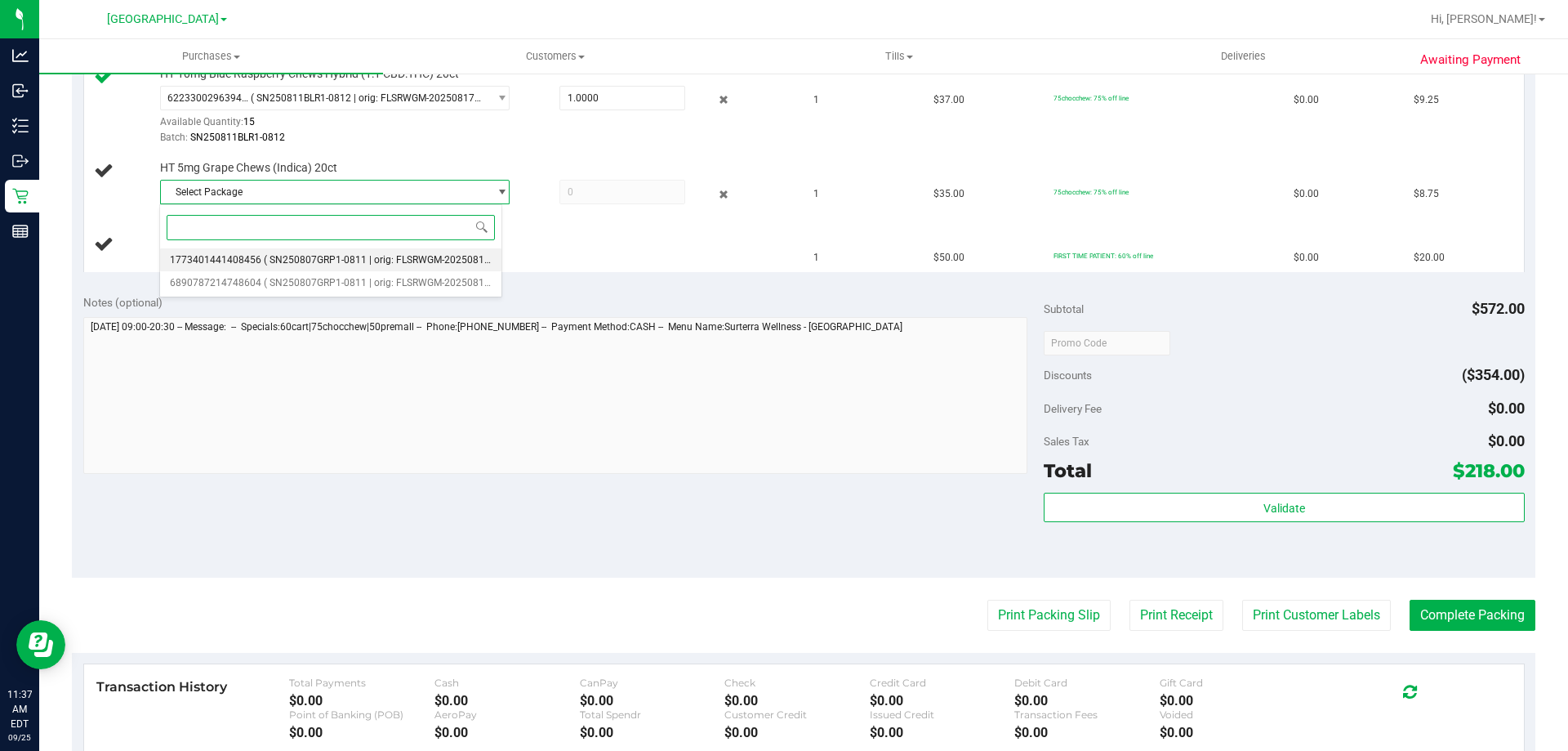
click at [453, 263] on span "( SN250807GRP1-0811 | orig: FLSRWGM-20250815-1451 )" at bounding box center [393, 259] width 258 height 12
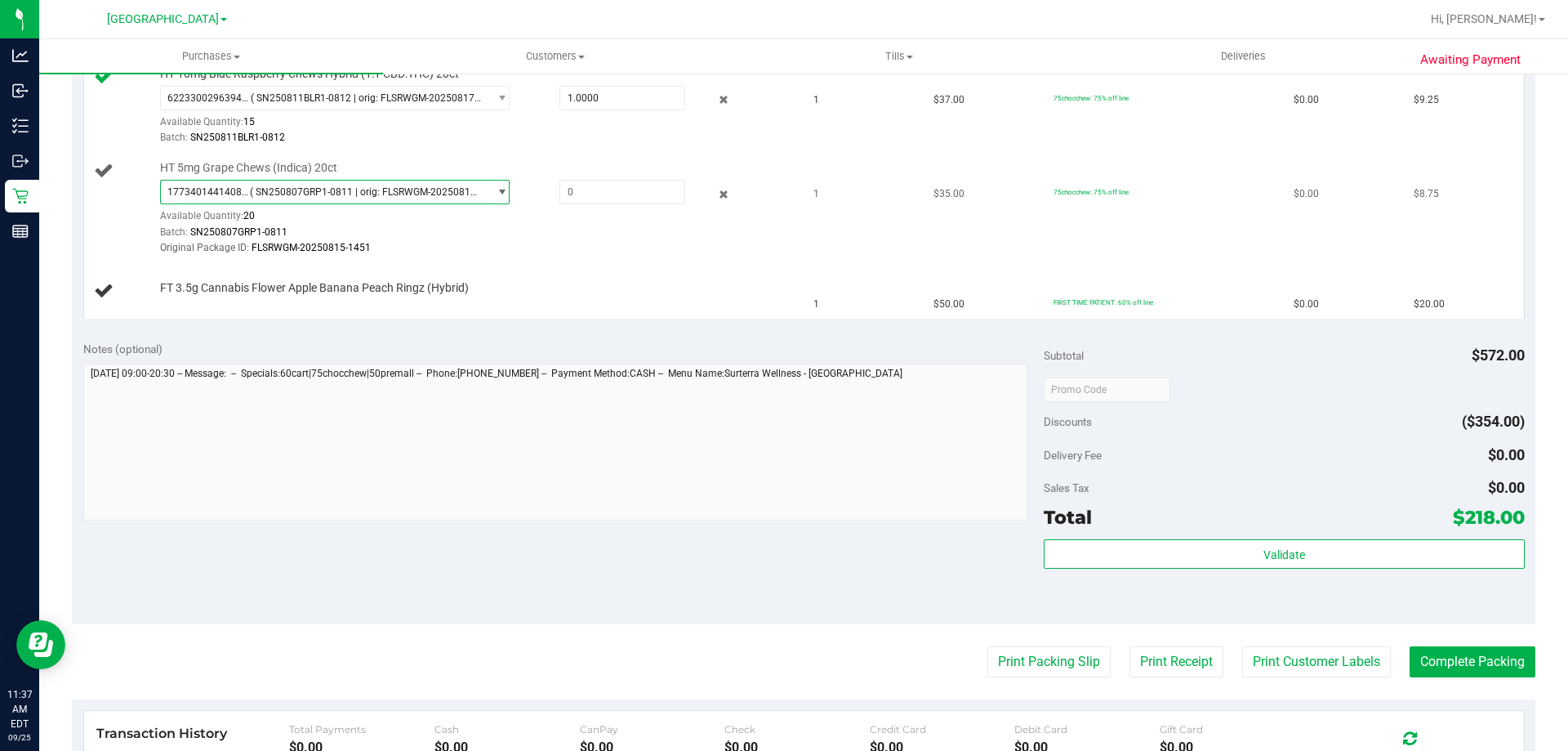
click at [496, 192] on span "select" at bounding box center [502, 192] width 12 height 13
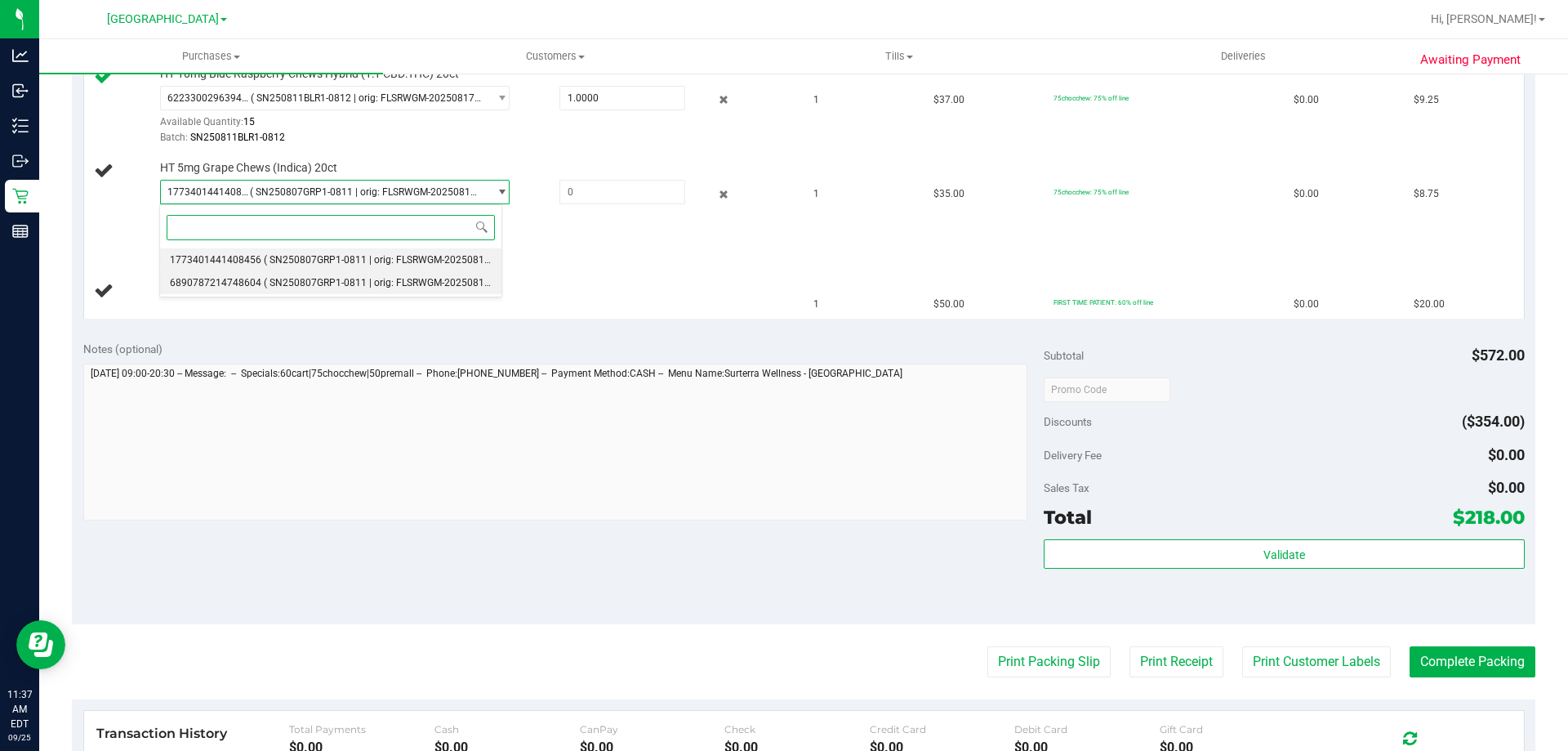
click at [383, 287] on span "( SN250807GRP1-0811 | orig: FLSRWGM-20250815-1542 )" at bounding box center [393, 282] width 258 height 12
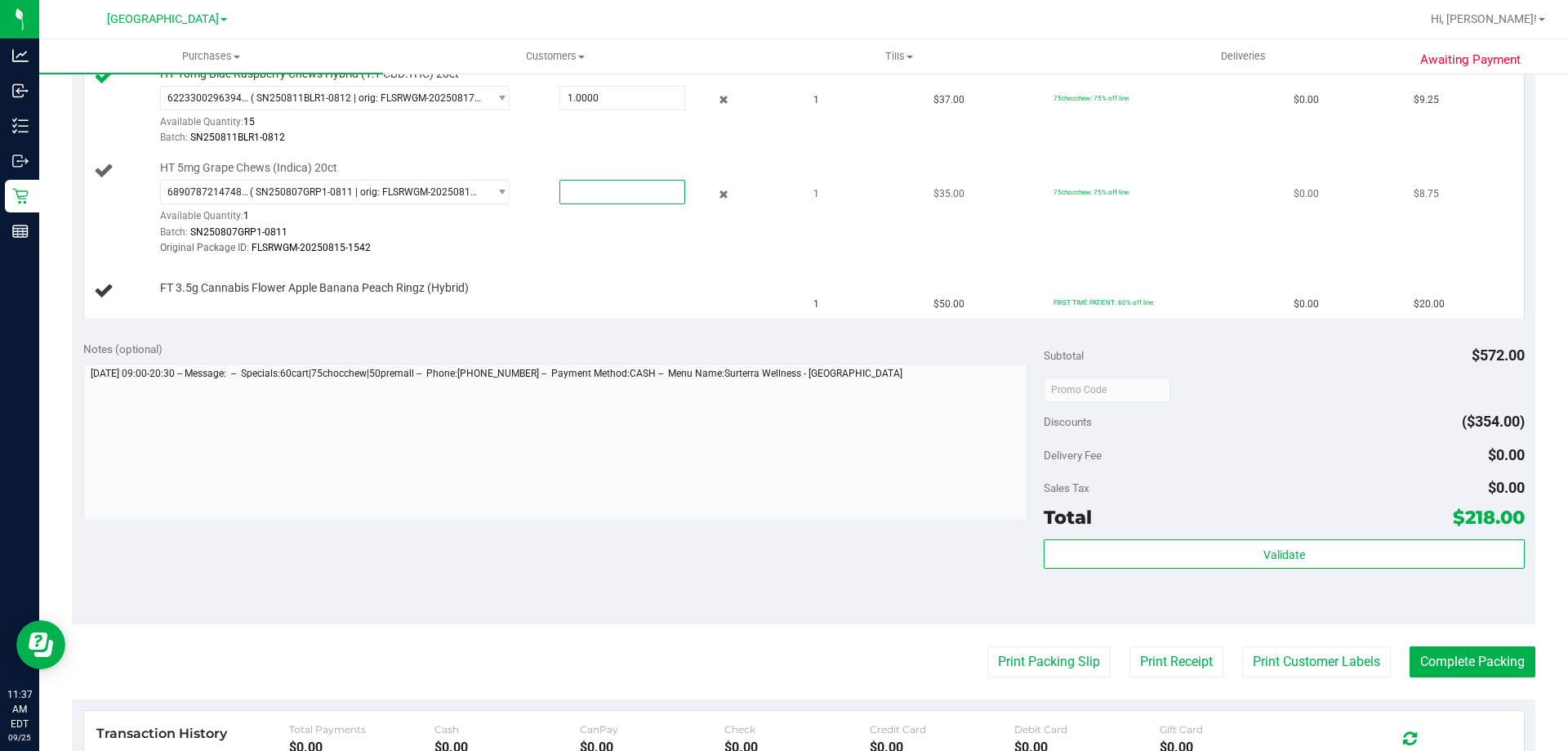
click at [583, 188] on span at bounding box center [622, 192] width 126 height 25
type input "1"
type input "1.0000"
click at [688, 259] on td "HT 5mg Grape Chews (Indica) 20ct 6890787214748604 ( SN250807GRP1-0811 | orig: F…" at bounding box center [444, 208] width 721 height 111
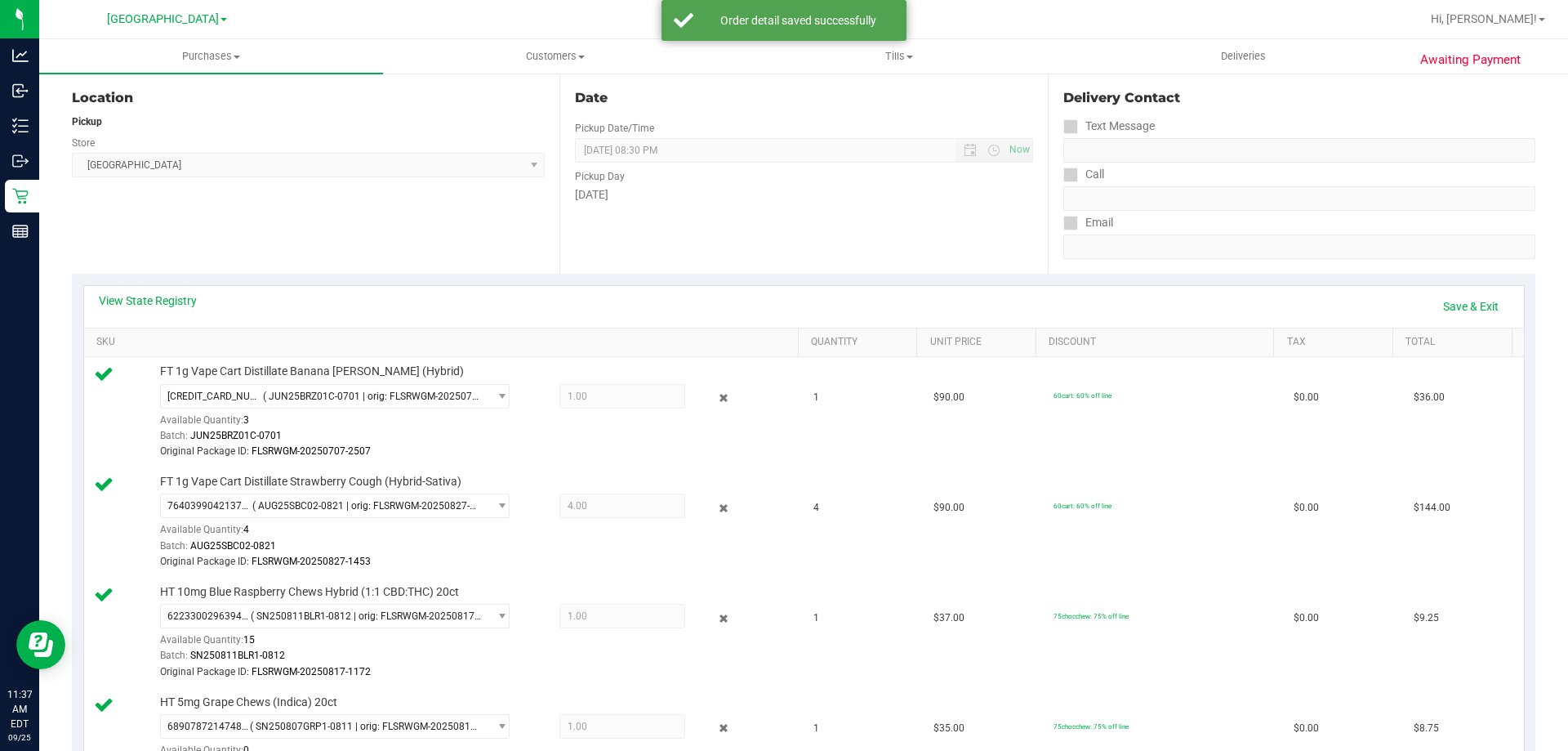
scroll to position [164, 0]
click at [1468, 309] on link "Save & Exit" at bounding box center [1471, 310] width 77 height 27
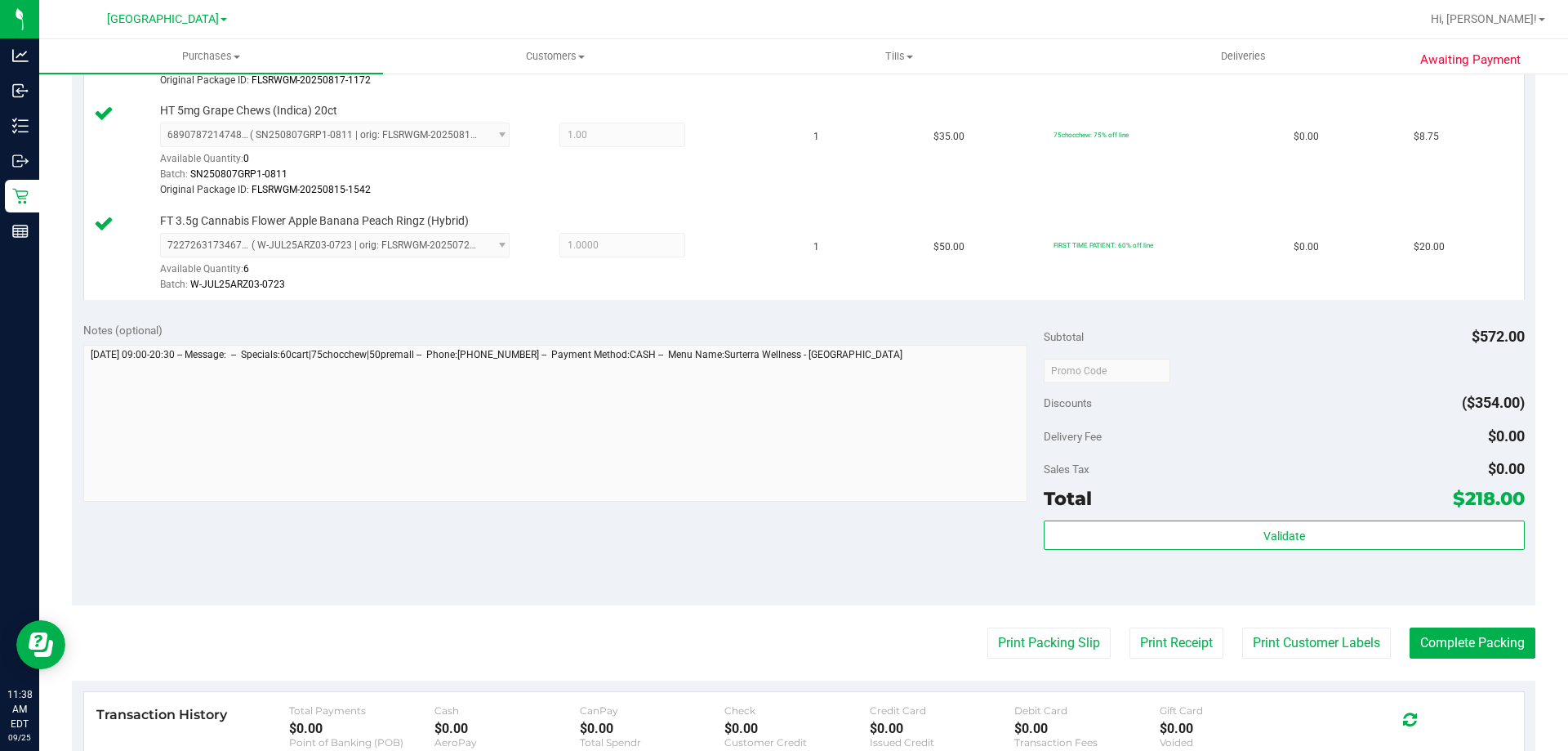
scroll to position [817, 0]
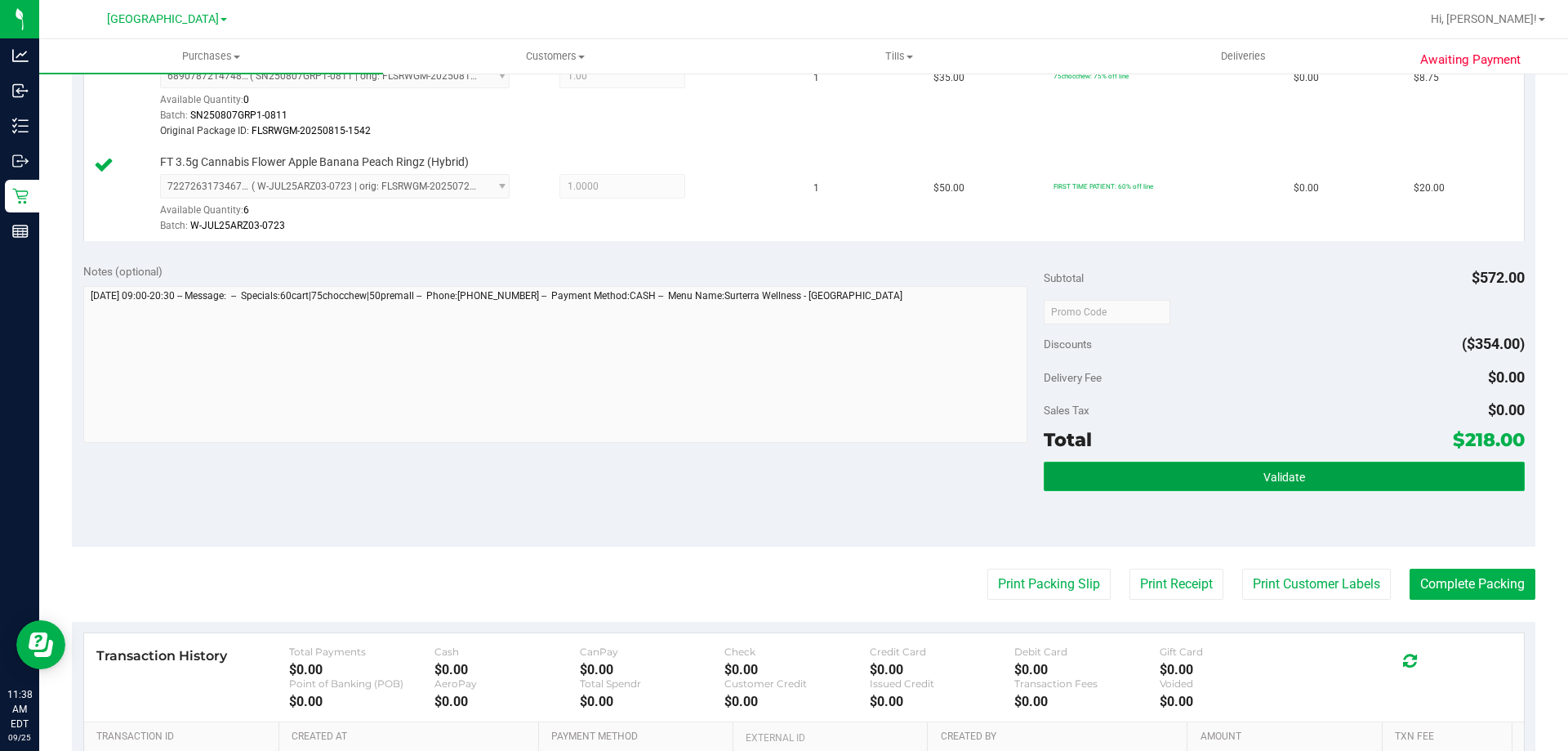
click at [1169, 471] on button "Validate" at bounding box center [1285, 476] width 481 height 29
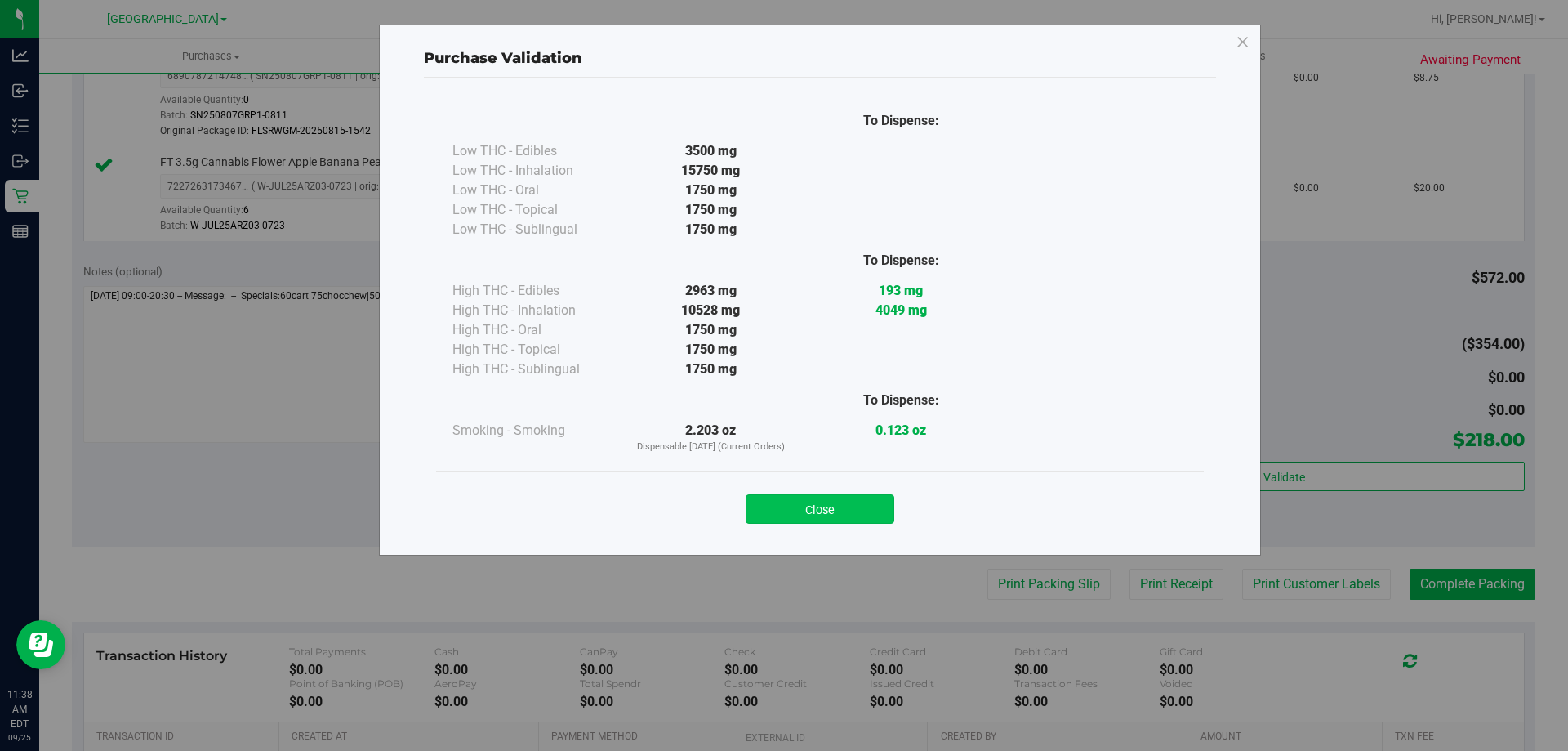
click at [807, 500] on button "Close" at bounding box center [820, 509] width 149 height 29
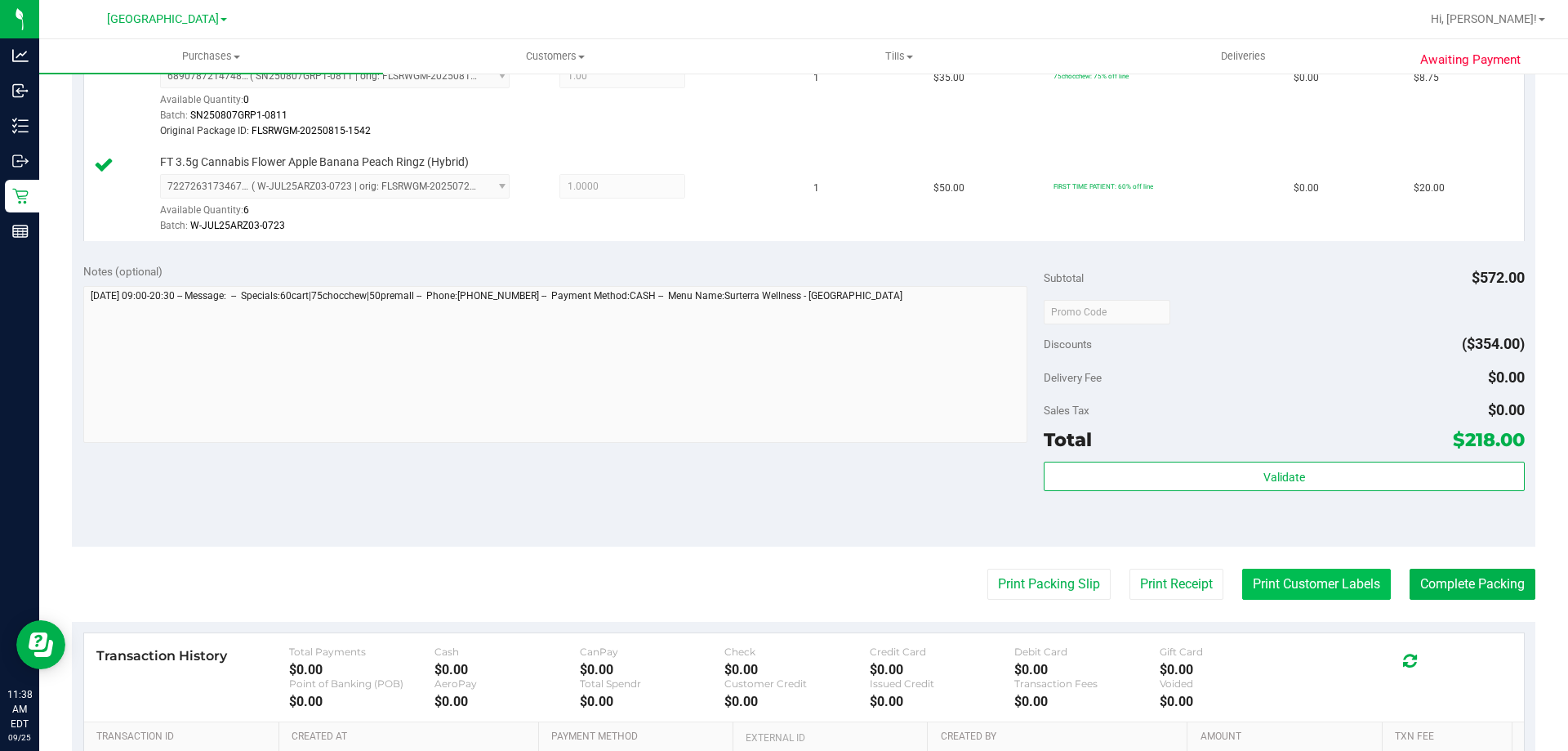
click at [1334, 573] on button "Print Customer Labels" at bounding box center [1317, 584] width 149 height 31
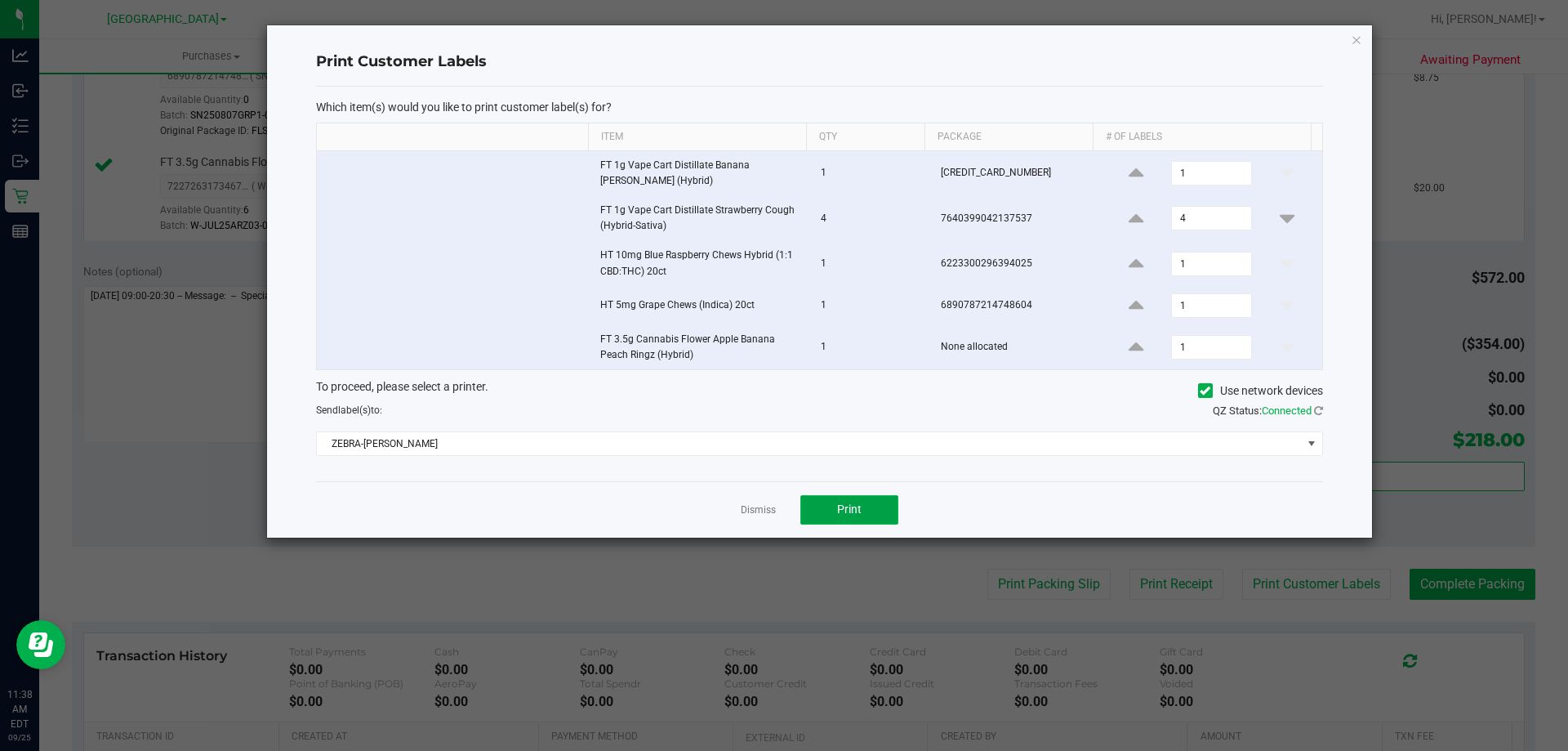
click at [817, 513] on button "Print" at bounding box center [849, 510] width 98 height 29
click at [769, 513] on link "Dismiss" at bounding box center [758, 510] width 35 height 14
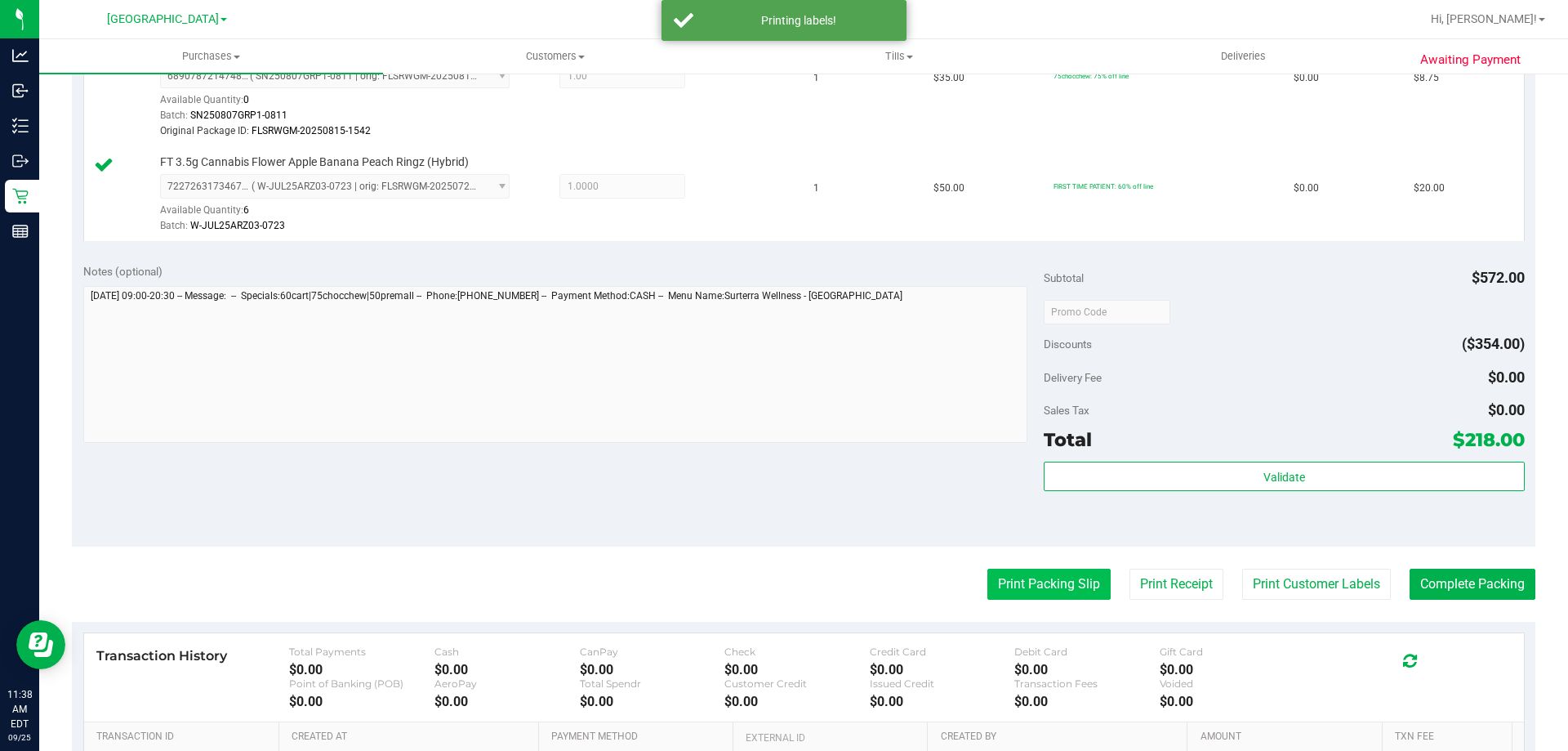
click at [1027, 573] on button "Print Packing Slip" at bounding box center [1049, 584] width 123 height 31
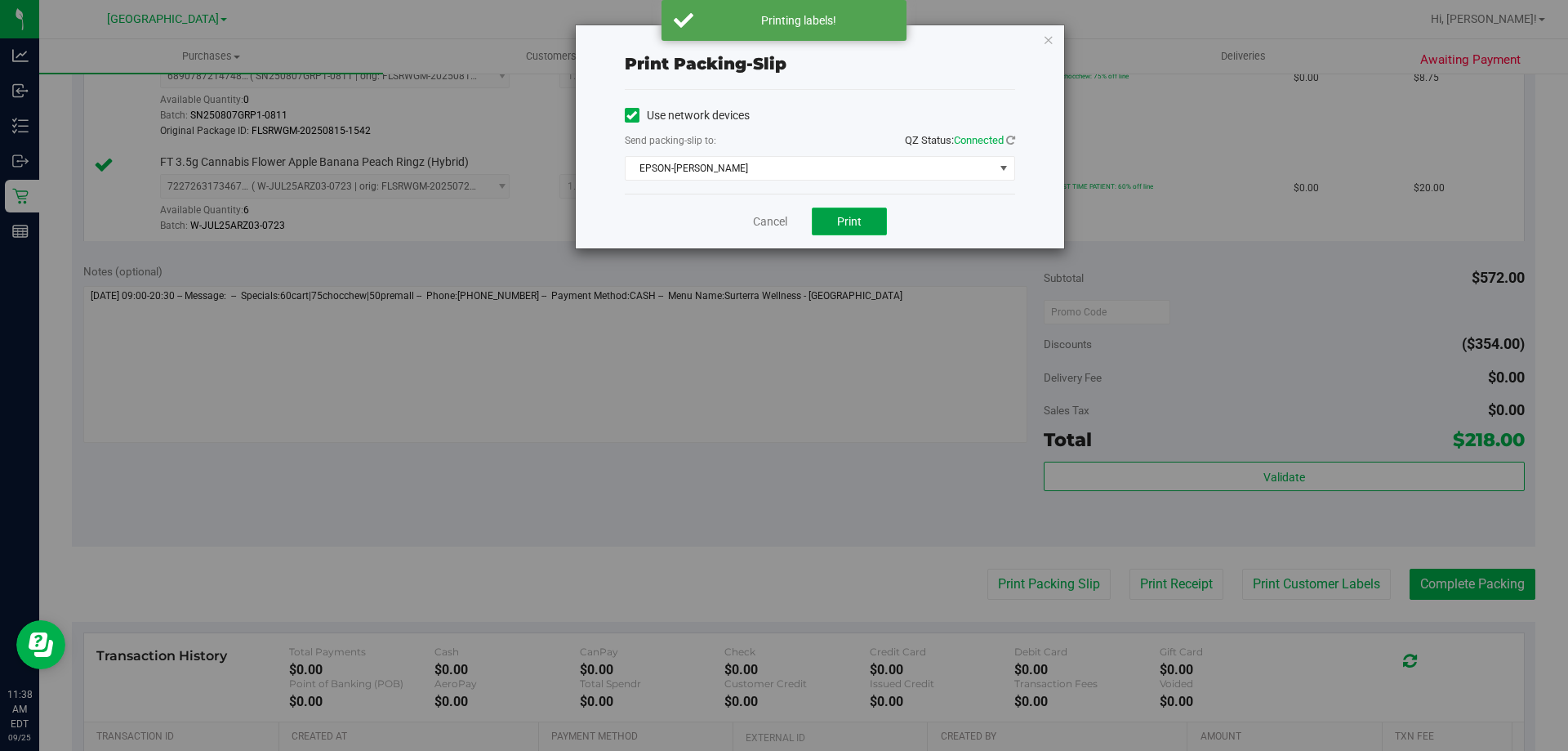
click at [848, 223] on span "Print" at bounding box center [849, 221] width 25 height 13
click at [775, 222] on link "Cancel" at bounding box center [770, 221] width 35 height 17
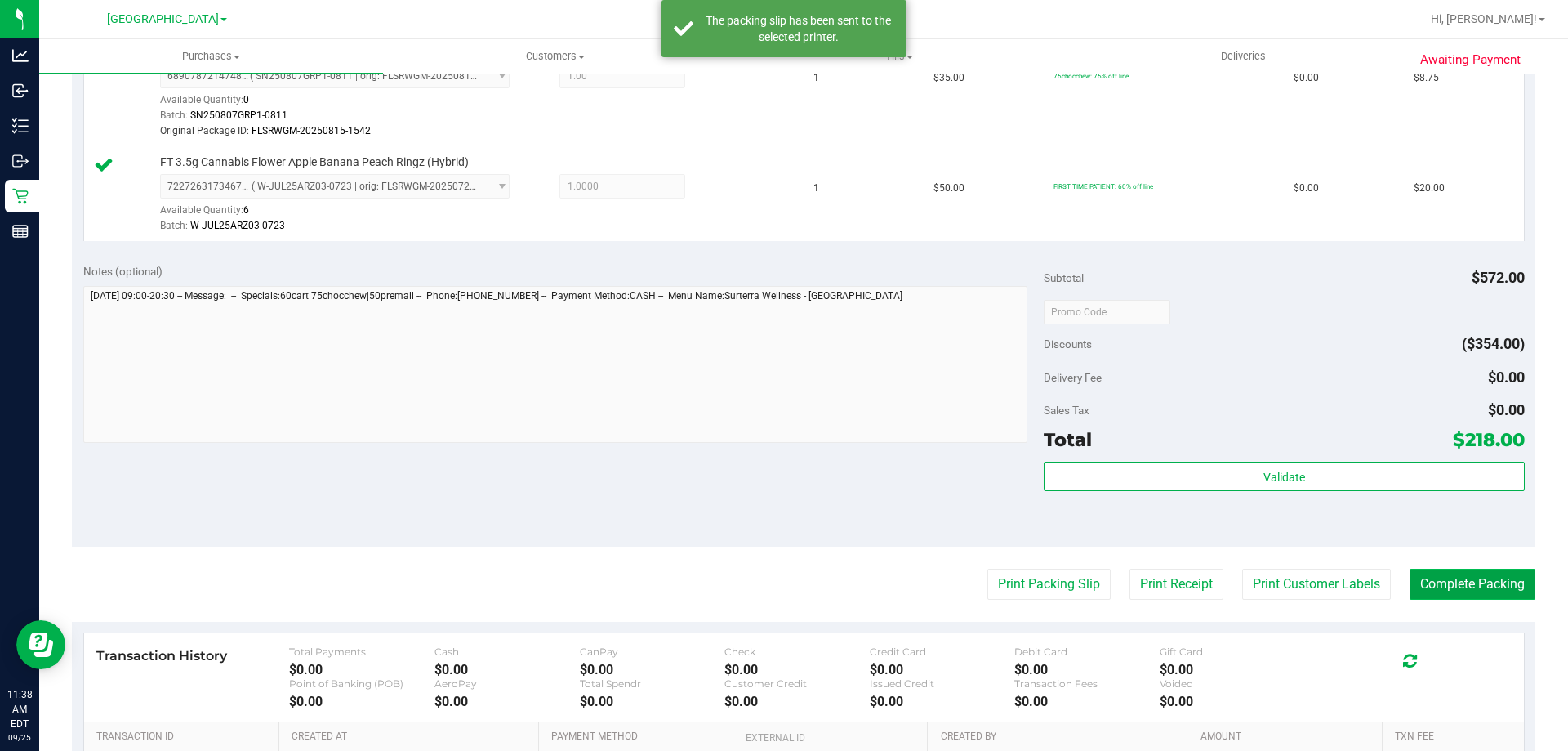
click at [1460, 579] on button "Complete Packing" at bounding box center [1473, 584] width 126 height 31
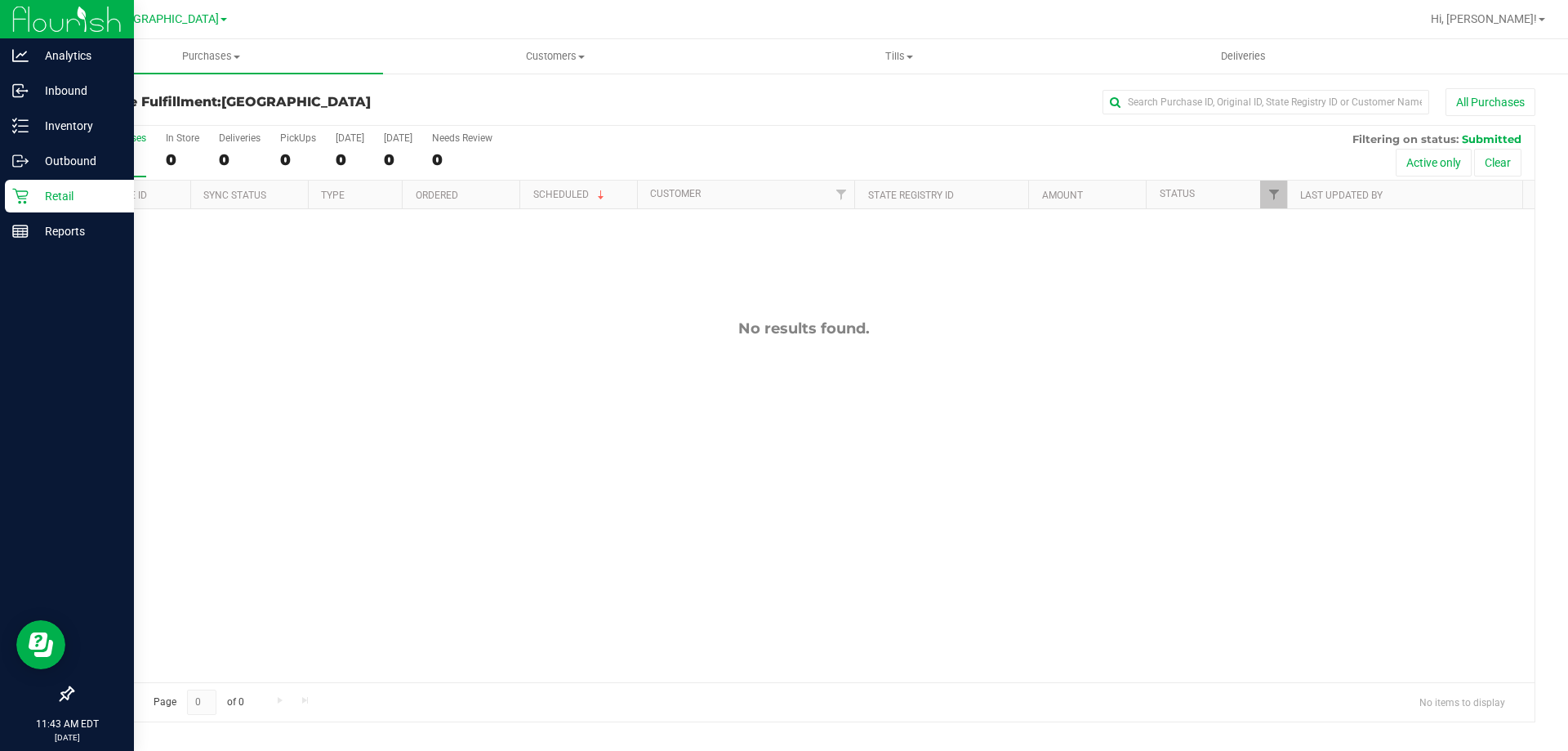
click at [63, 192] on p "Retail" at bounding box center [77, 196] width 98 height 19
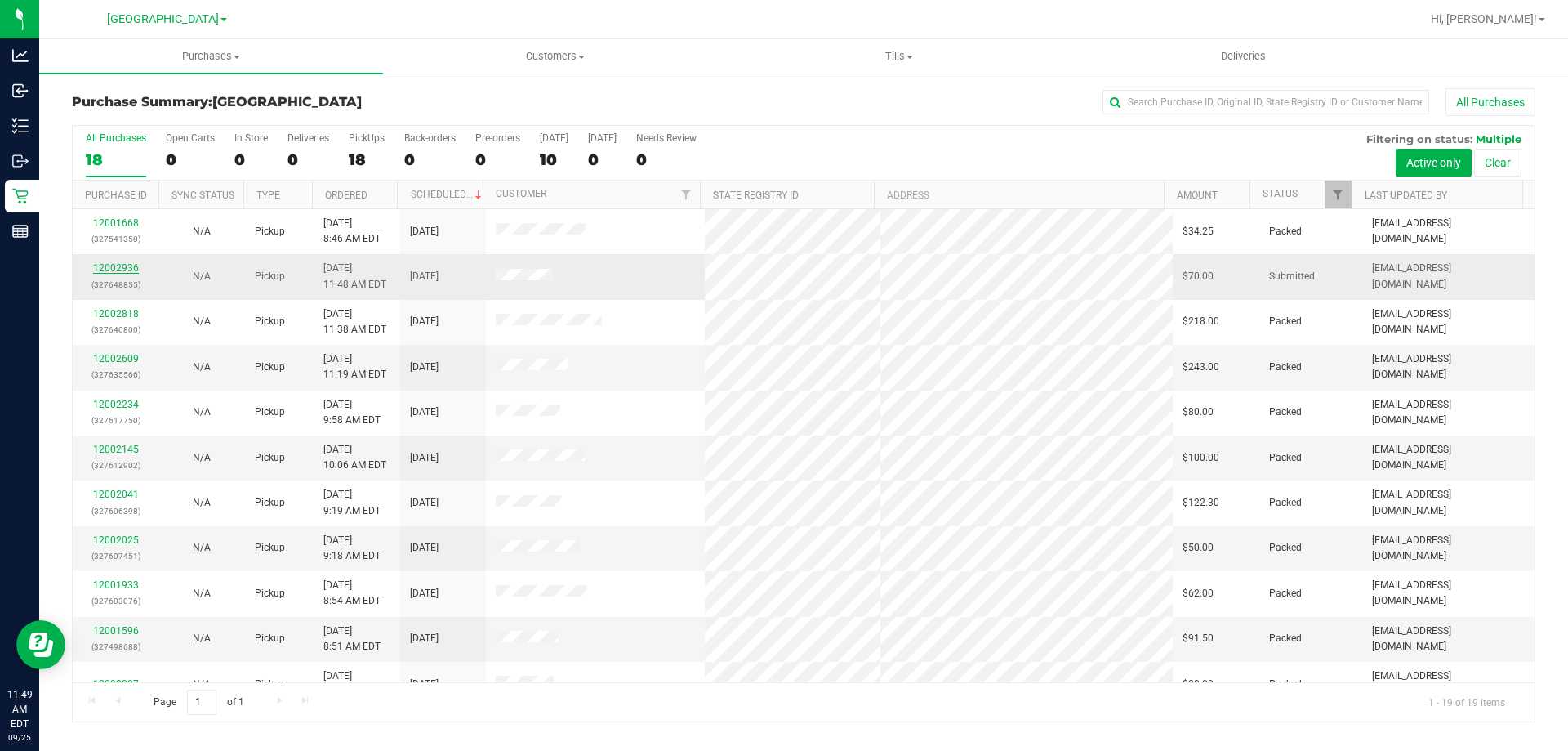
click at [131, 271] on link "12002936" at bounding box center [116, 268] width 46 height 12
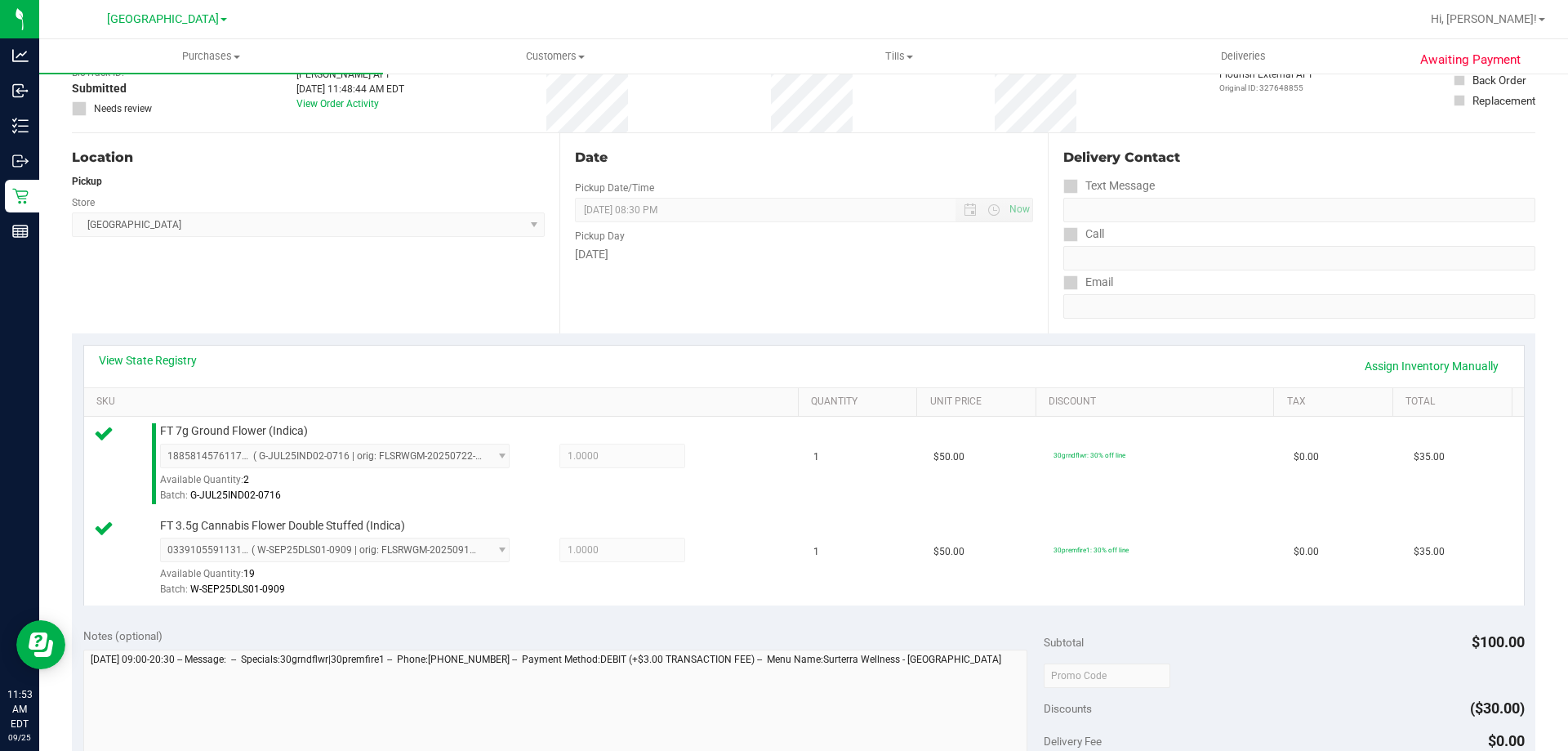
scroll to position [245, 0]
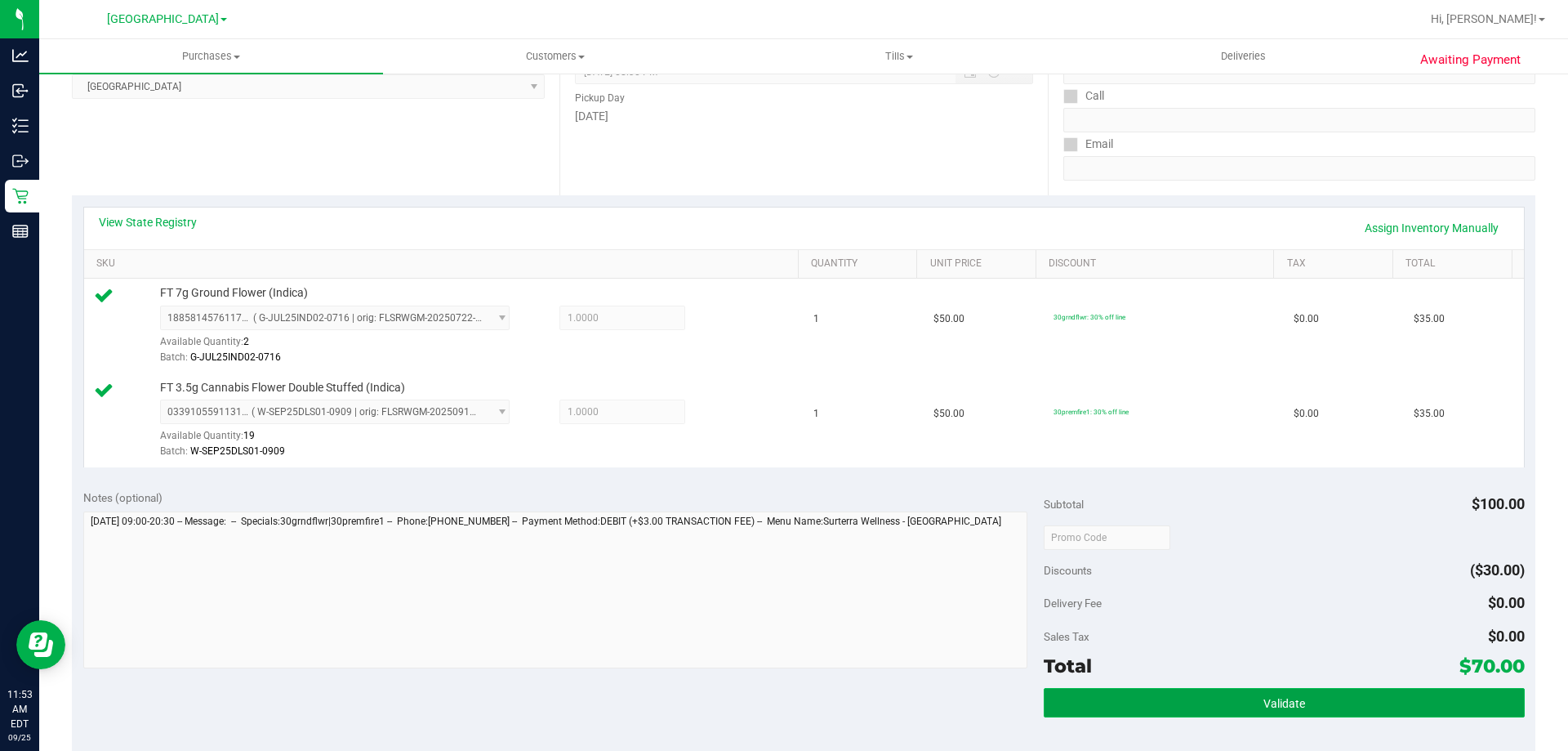
click at [1256, 691] on button "Validate" at bounding box center [1285, 703] width 481 height 29
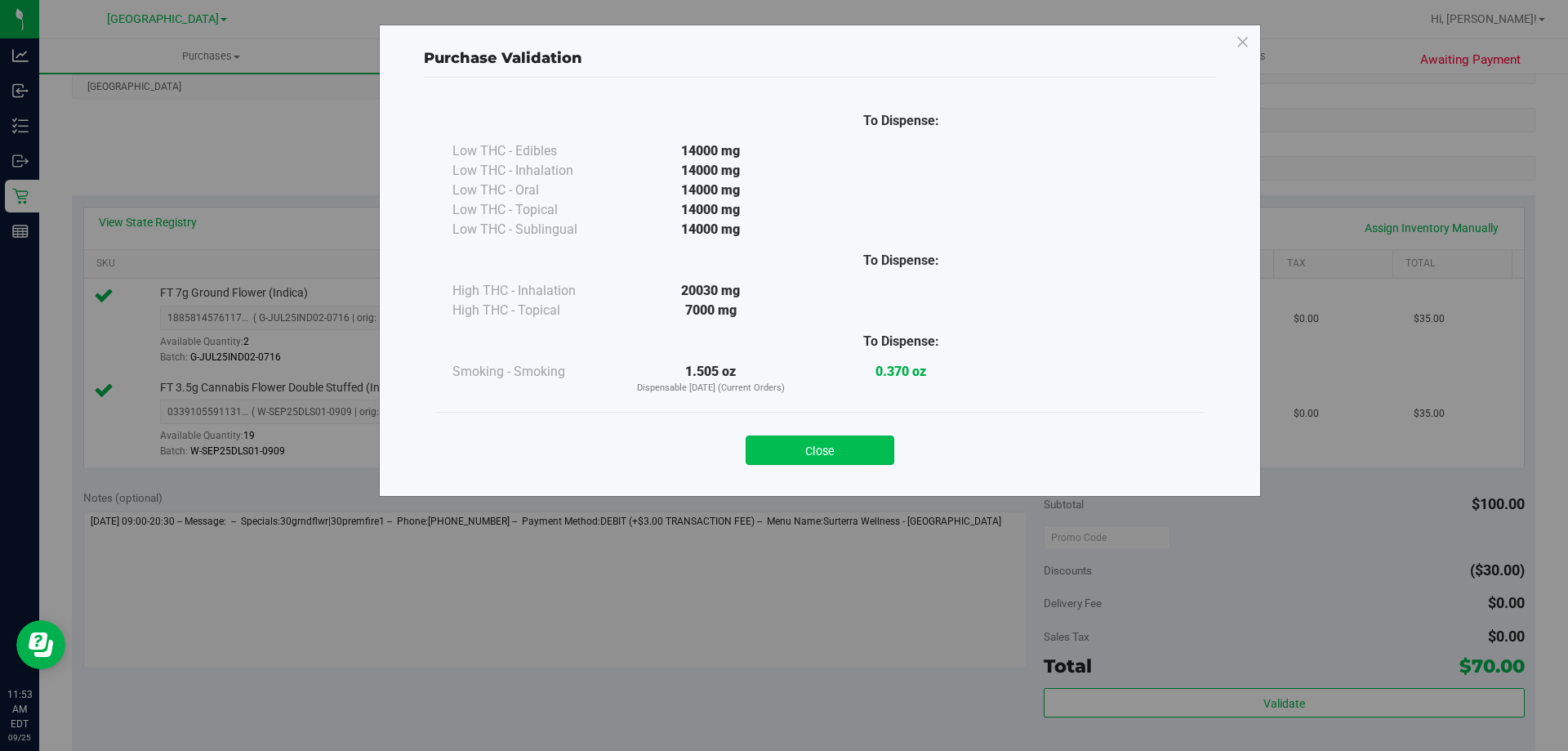
click at [800, 448] on button "Close" at bounding box center [820, 450] width 149 height 29
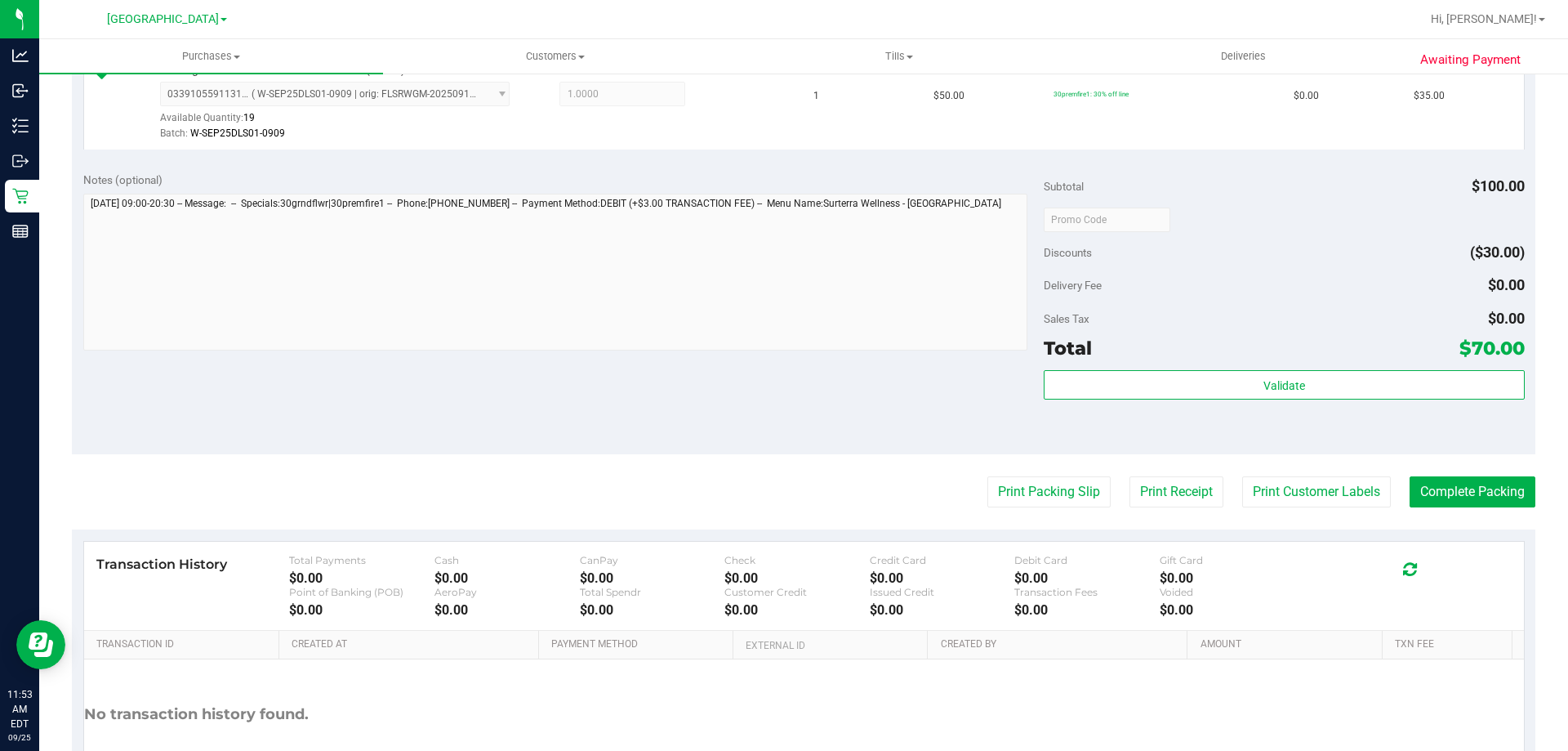
scroll to position [572, 0]
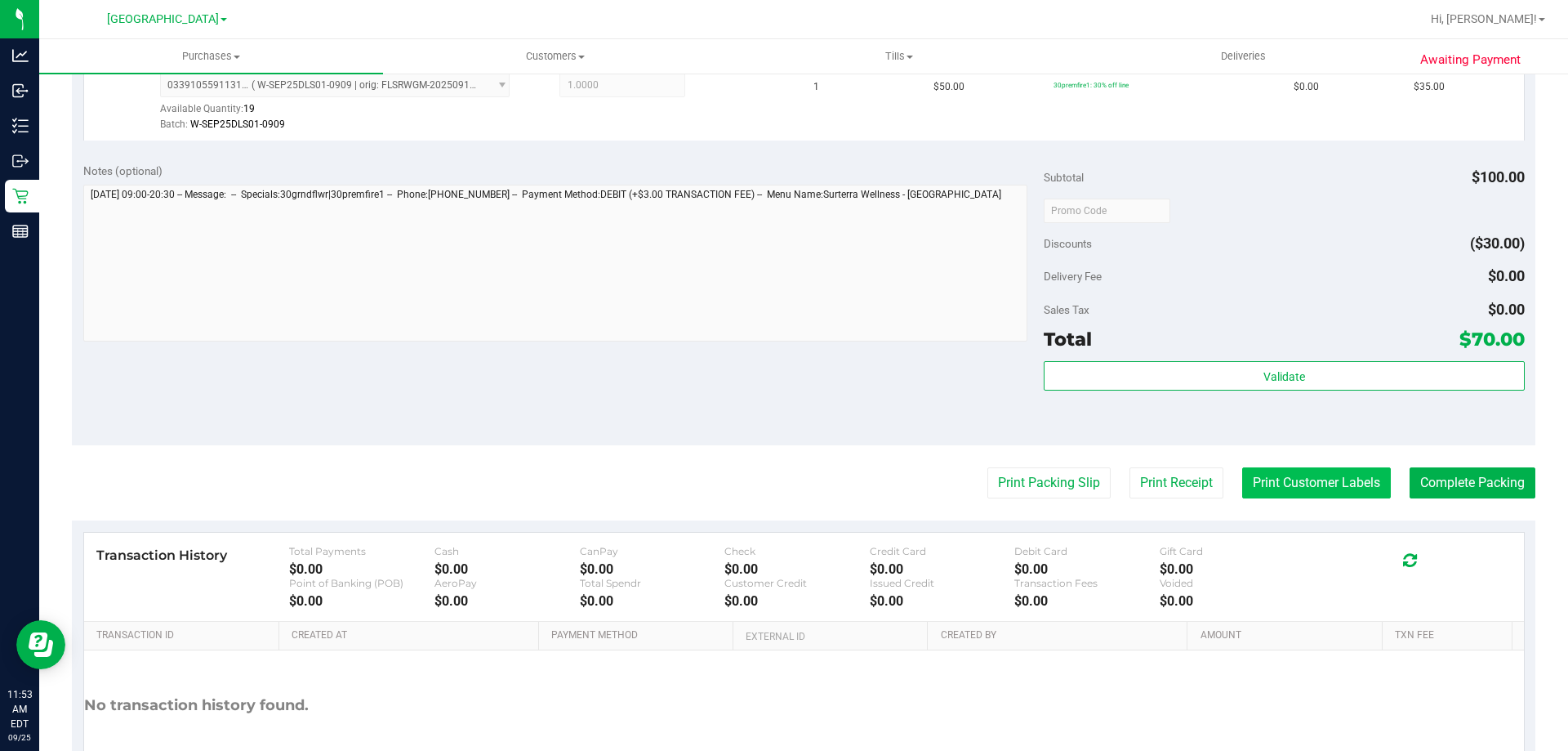
click at [1335, 469] on button "Print Customer Labels" at bounding box center [1317, 482] width 149 height 31
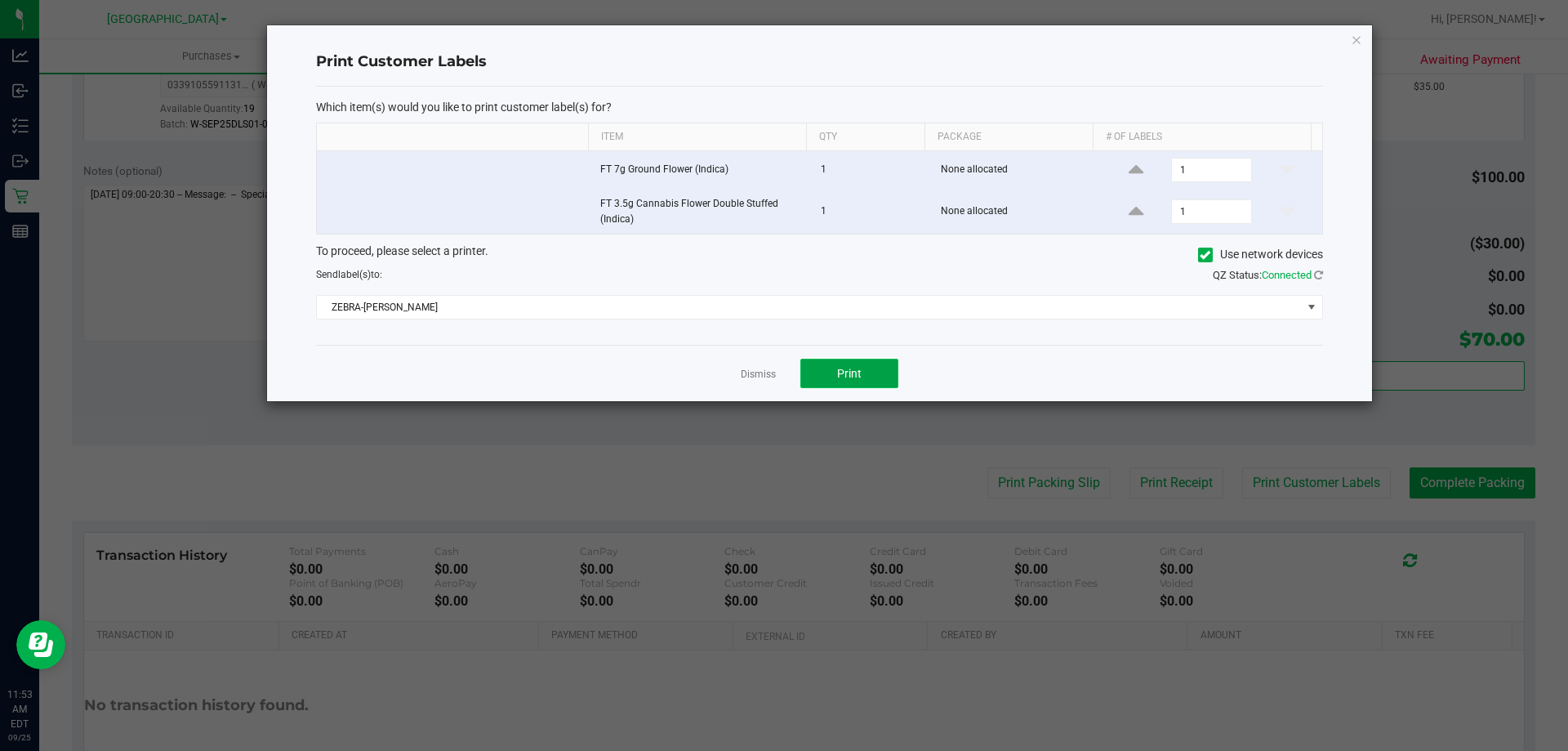
click at [879, 373] on button "Print" at bounding box center [849, 373] width 98 height 29
click at [761, 379] on link "Dismiss" at bounding box center [758, 374] width 35 height 14
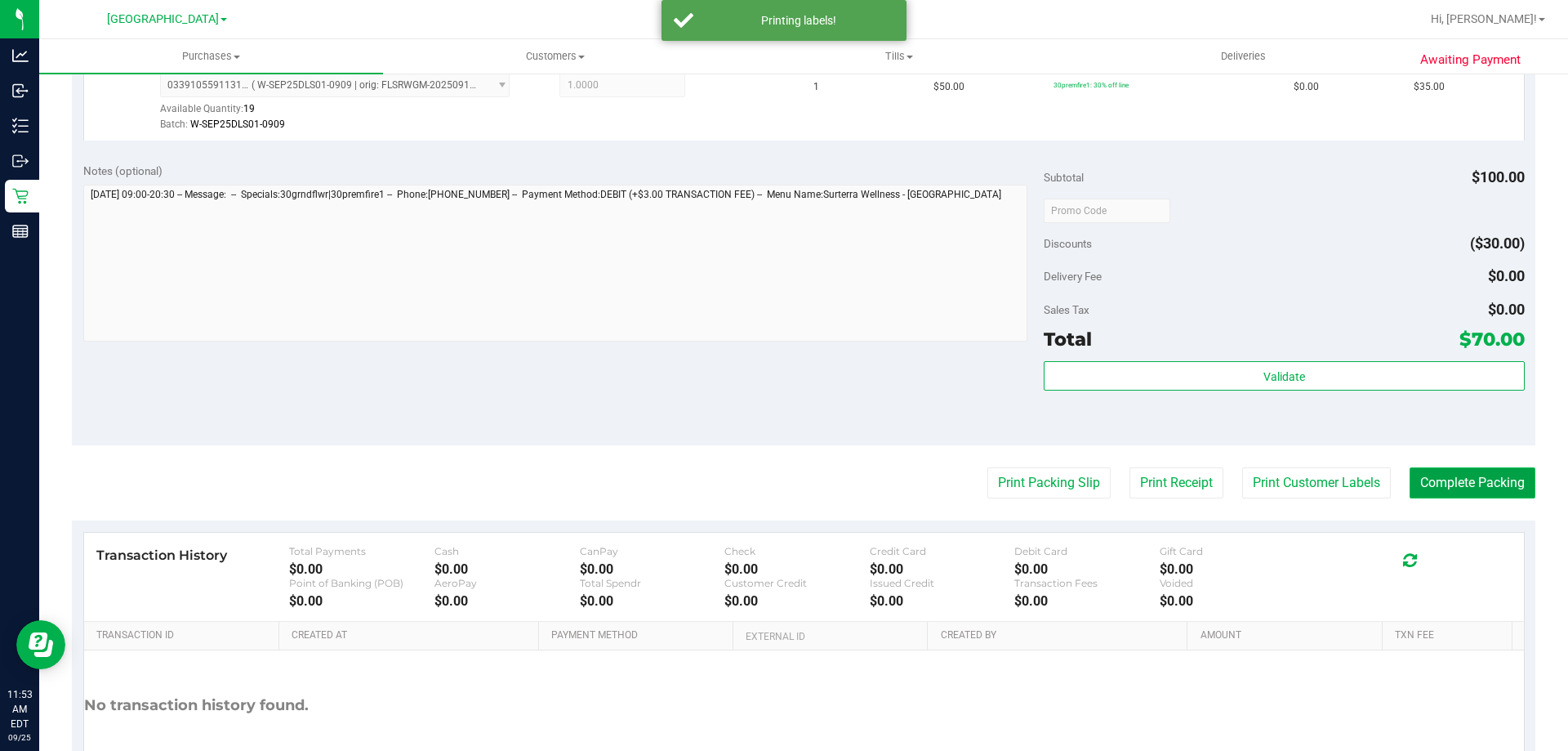
click at [1478, 476] on button "Complete Packing" at bounding box center [1473, 482] width 126 height 31
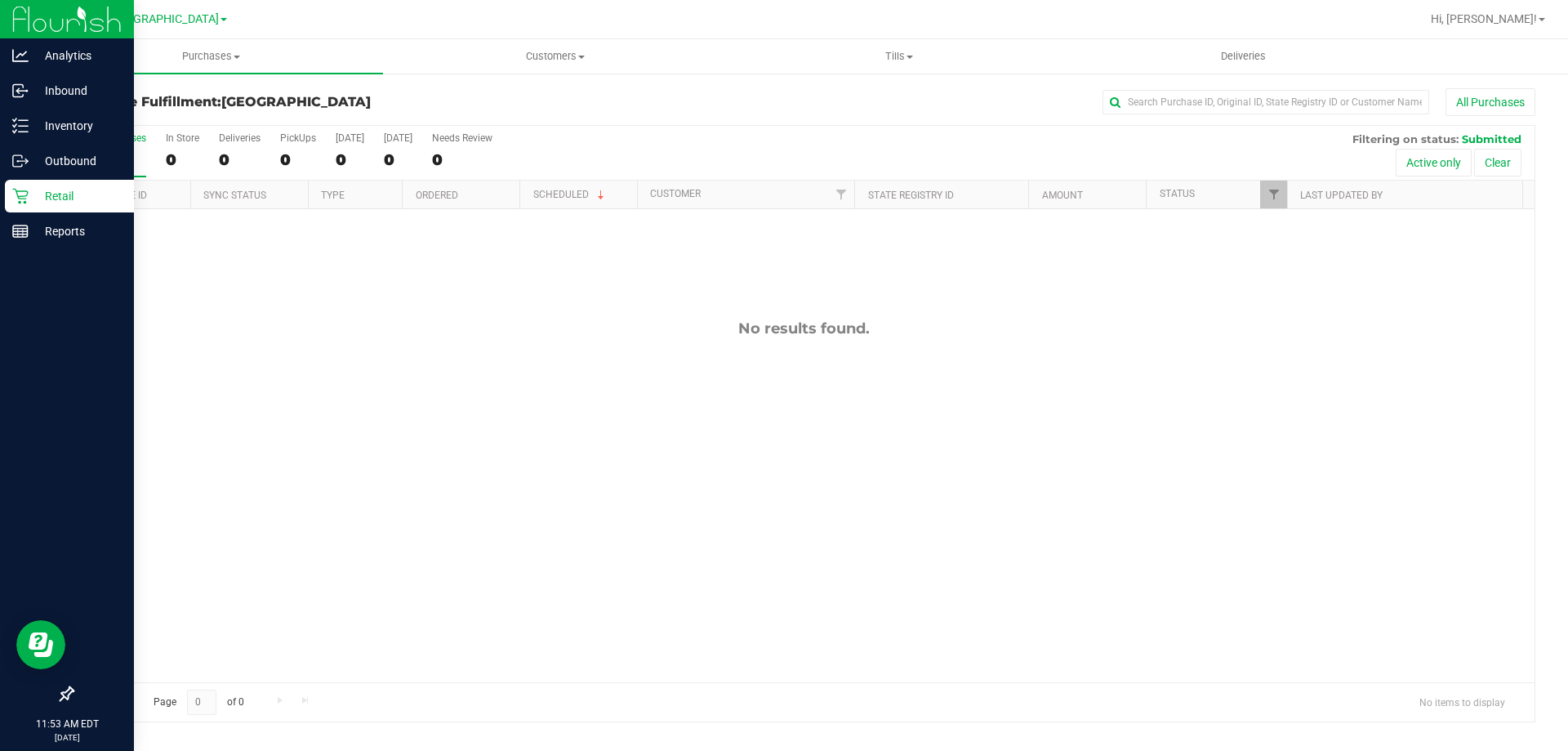
click at [101, 196] on p "Retail" at bounding box center [77, 196] width 98 height 19
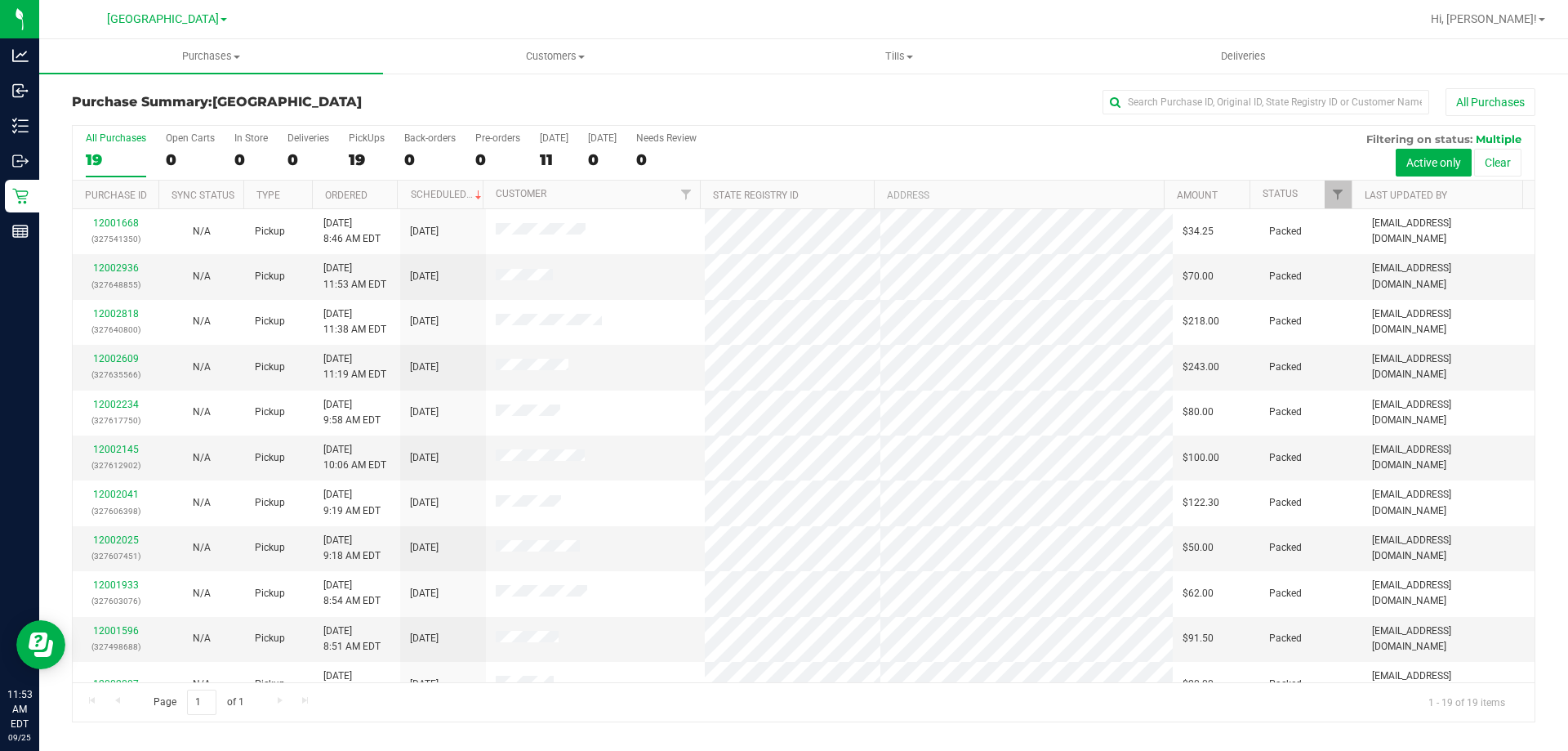
click at [370, 140] on div "PickUps" at bounding box center [366, 138] width 36 height 12
click at [0, 0] on input "PickUps 19" at bounding box center [0, 0] width 0 height 0
click at [662, 104] on div "All Purchases" at bounding box center [1047, 102] width 976 height 27
click at [650, 19] on div at bounding box center [856, 19] width 1128 height 32
click at [655, 106] on div "All Purchases" at bounding box center [1047, 102] width 976 height 27
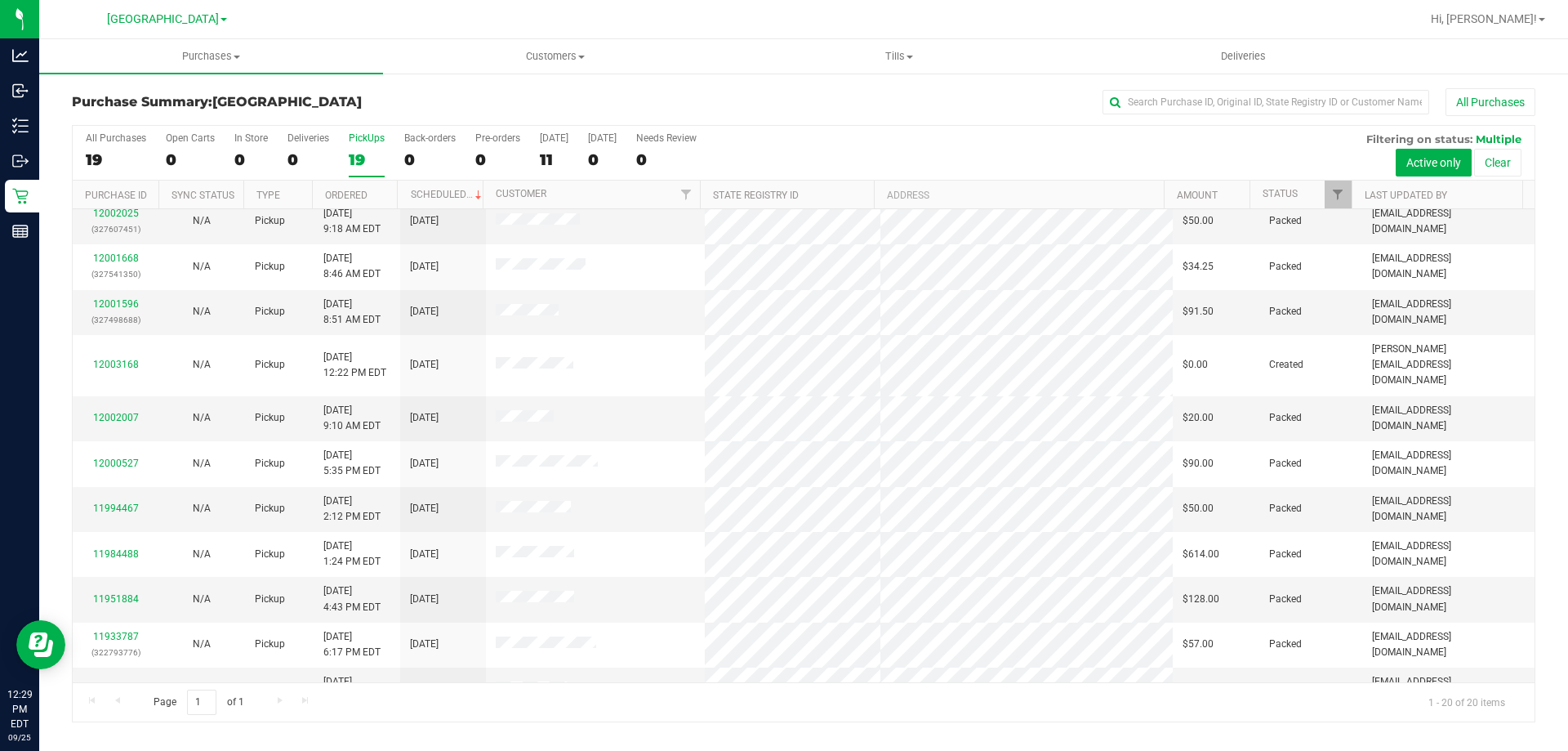
scroll to position [431, 0]
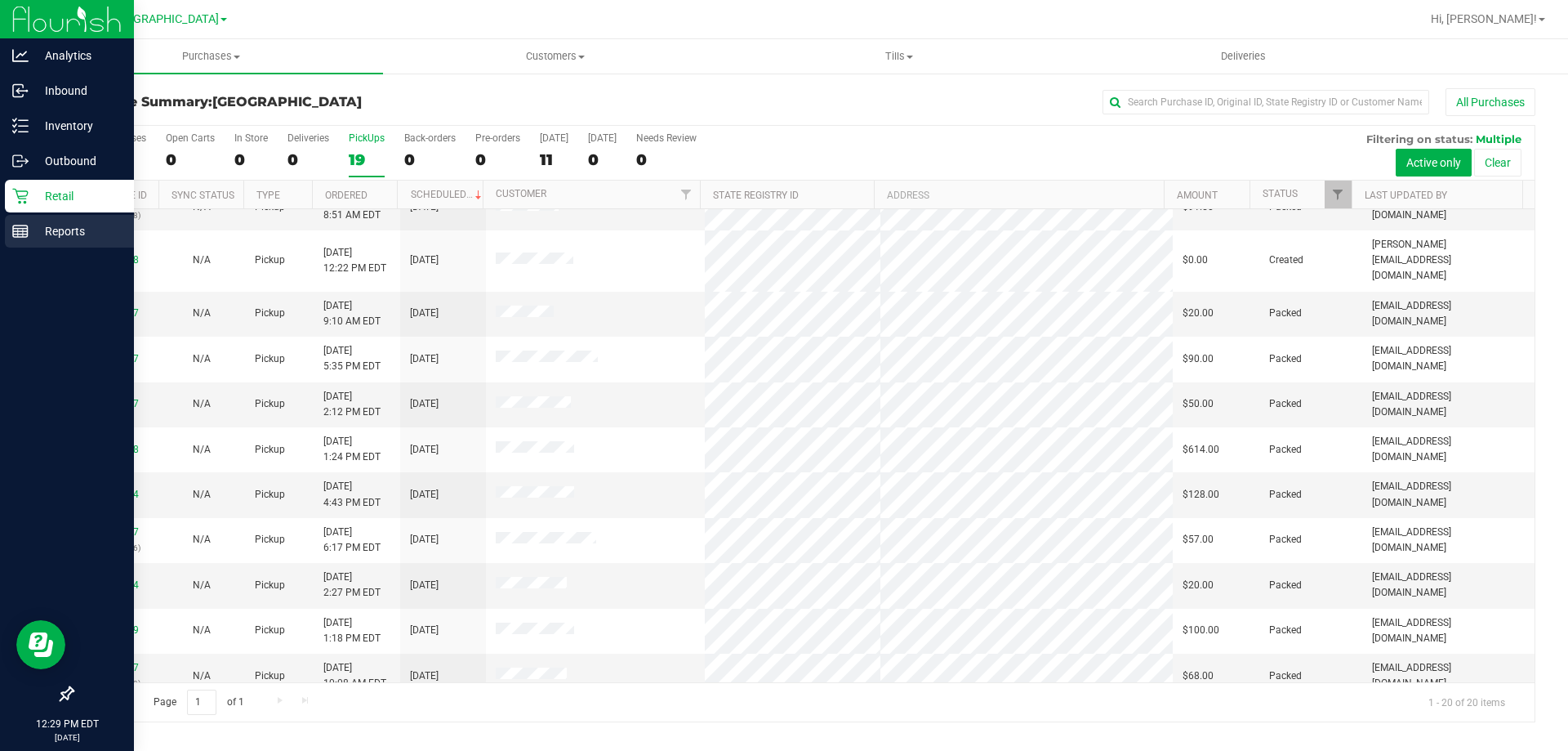
click at [19, 235] on line at bounding box center [20, 235] width 15 height 0
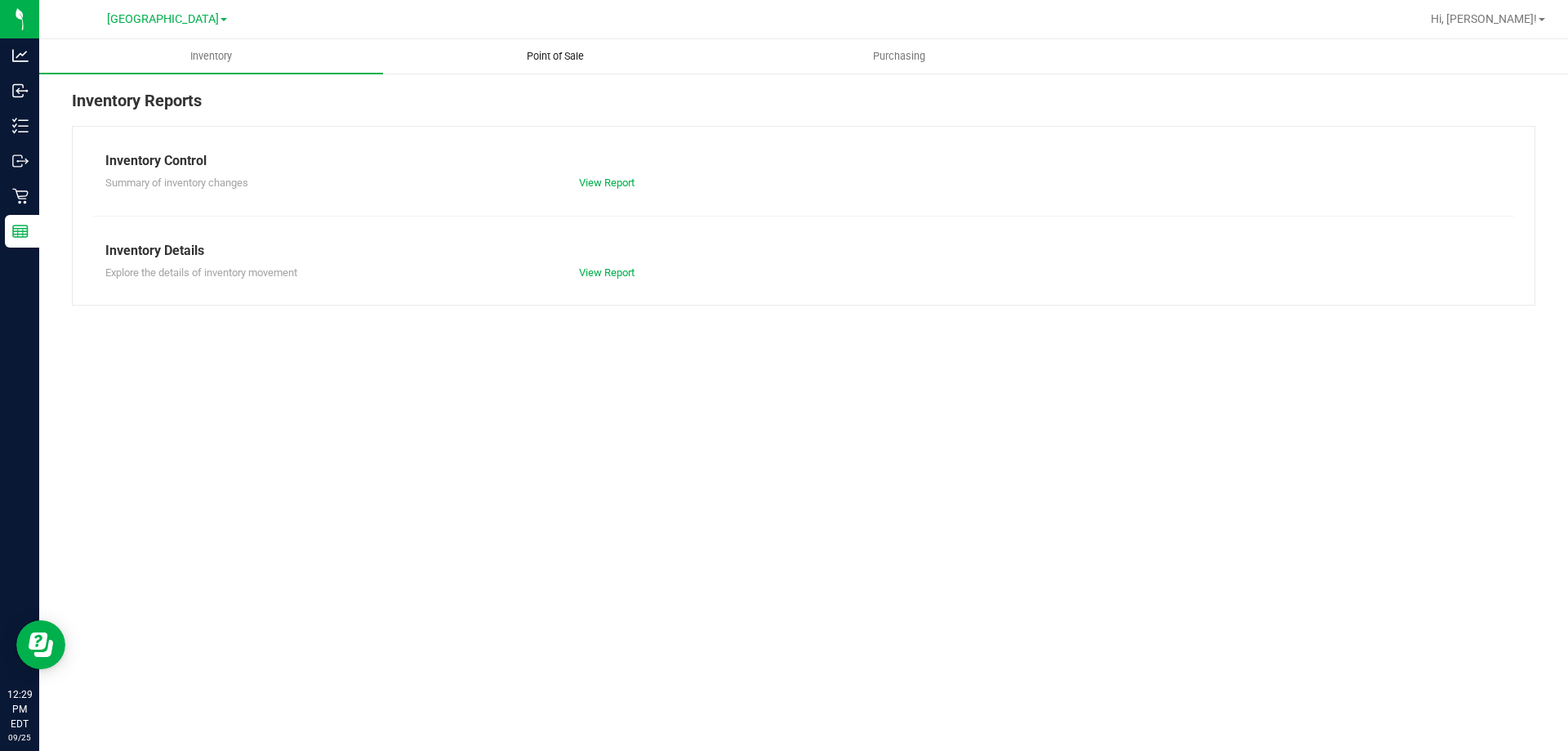
click at [564, 58] on span "Point of Sale" at bounding box center [555, 57] width 101 height 15
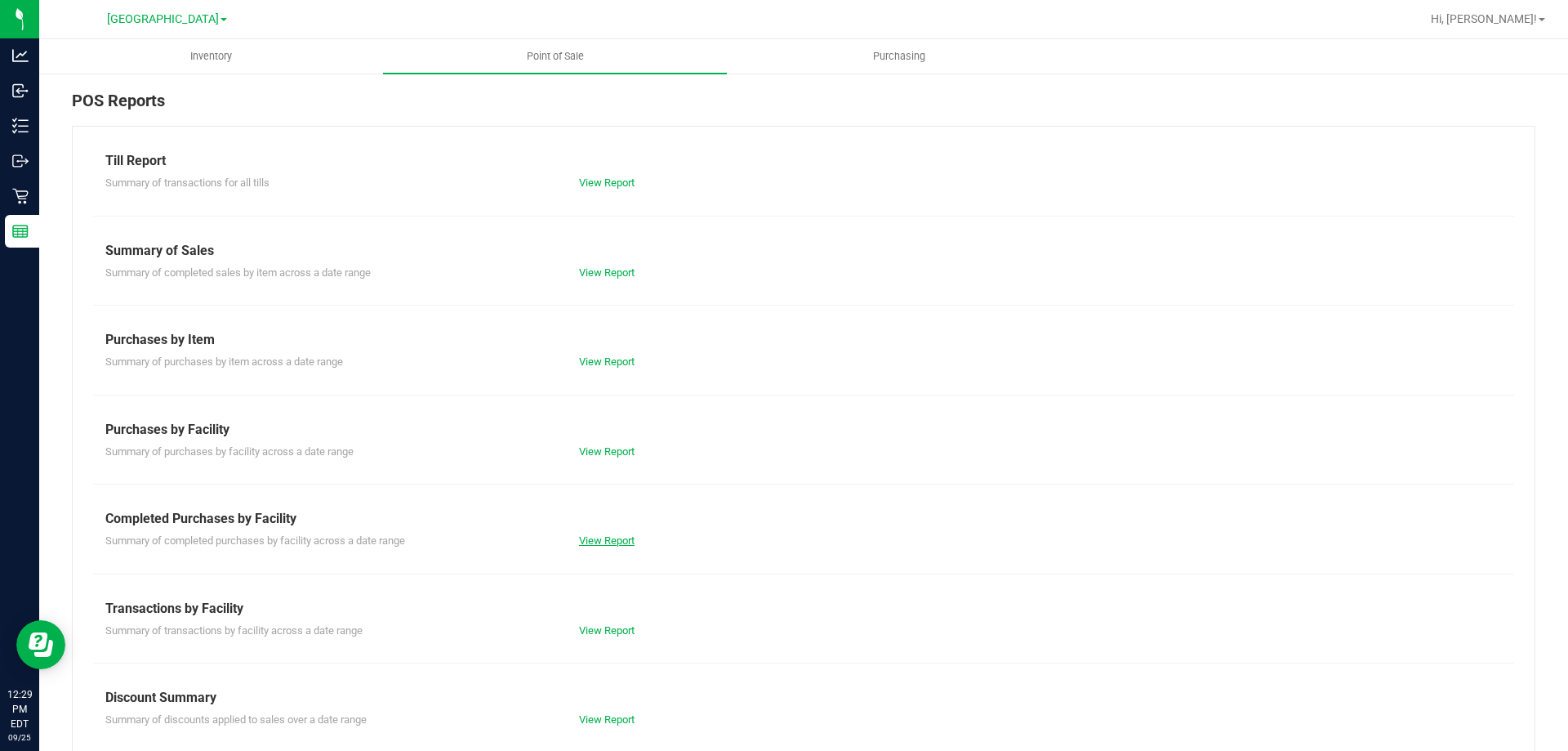
click at [611, 541] on link "View Report" at bounding box center [607, 540] width 56 height 12
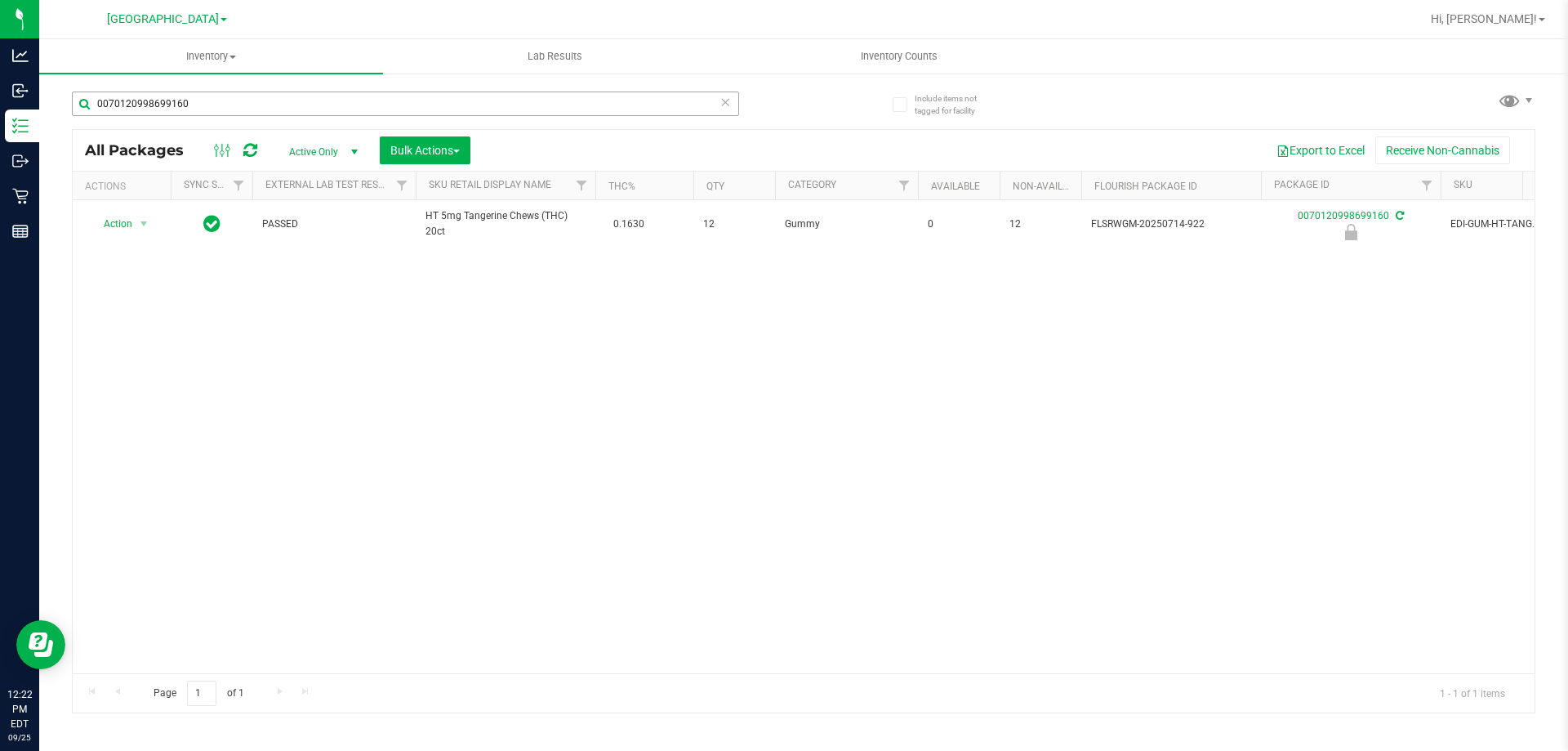
click at [237, 108] on input "0070120998699160" at bounding box center [406, 103] width 667 height 25
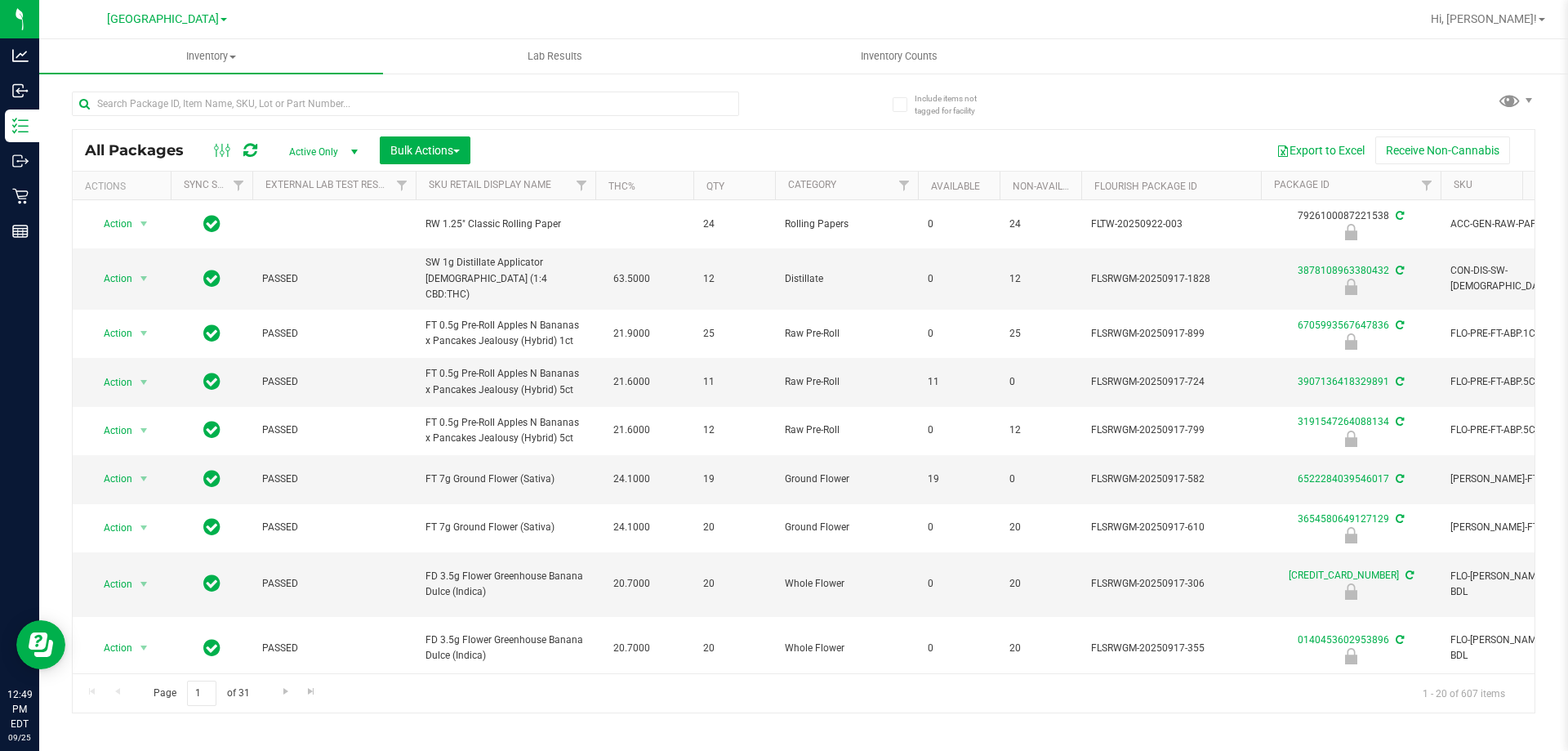
click at [1052, 20] on div at bounding box center [856, 19] width 1128 height 32
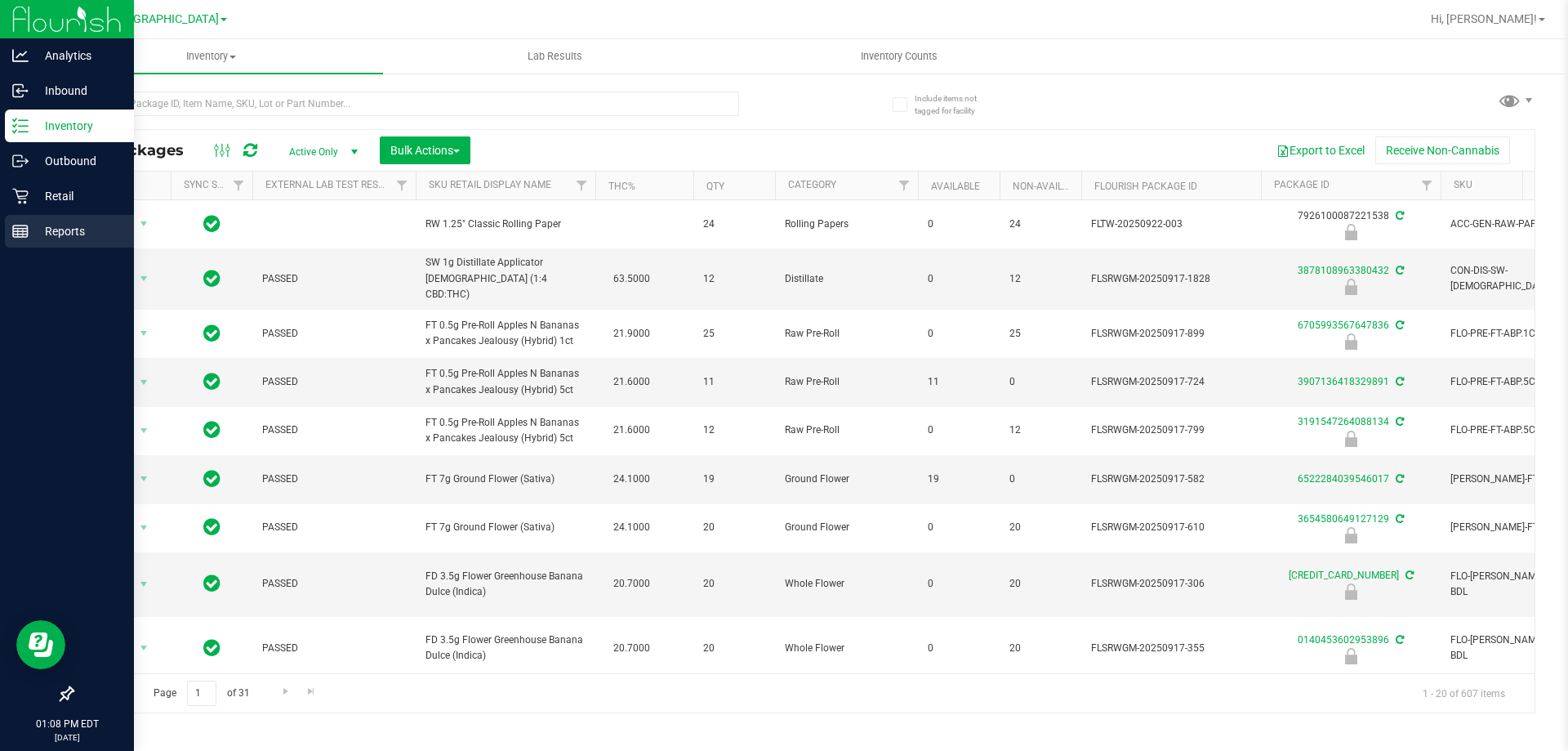
click at [48, 237] on p "Reports" at bounding box center [77, 230] width 98 height 19
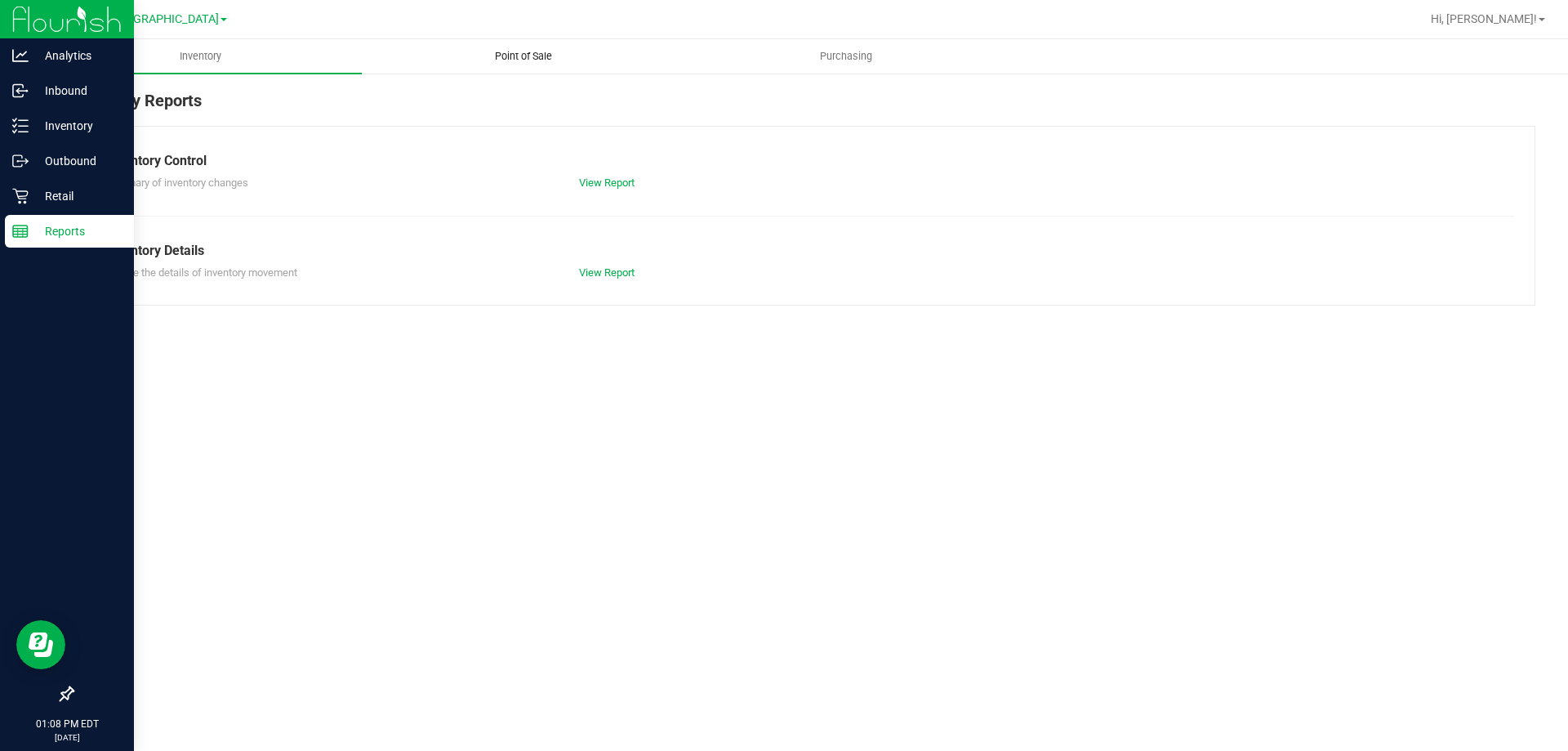
click at [513, 55] on span "Point of Sale" at bounding box center [524, 57] width 101 height 15
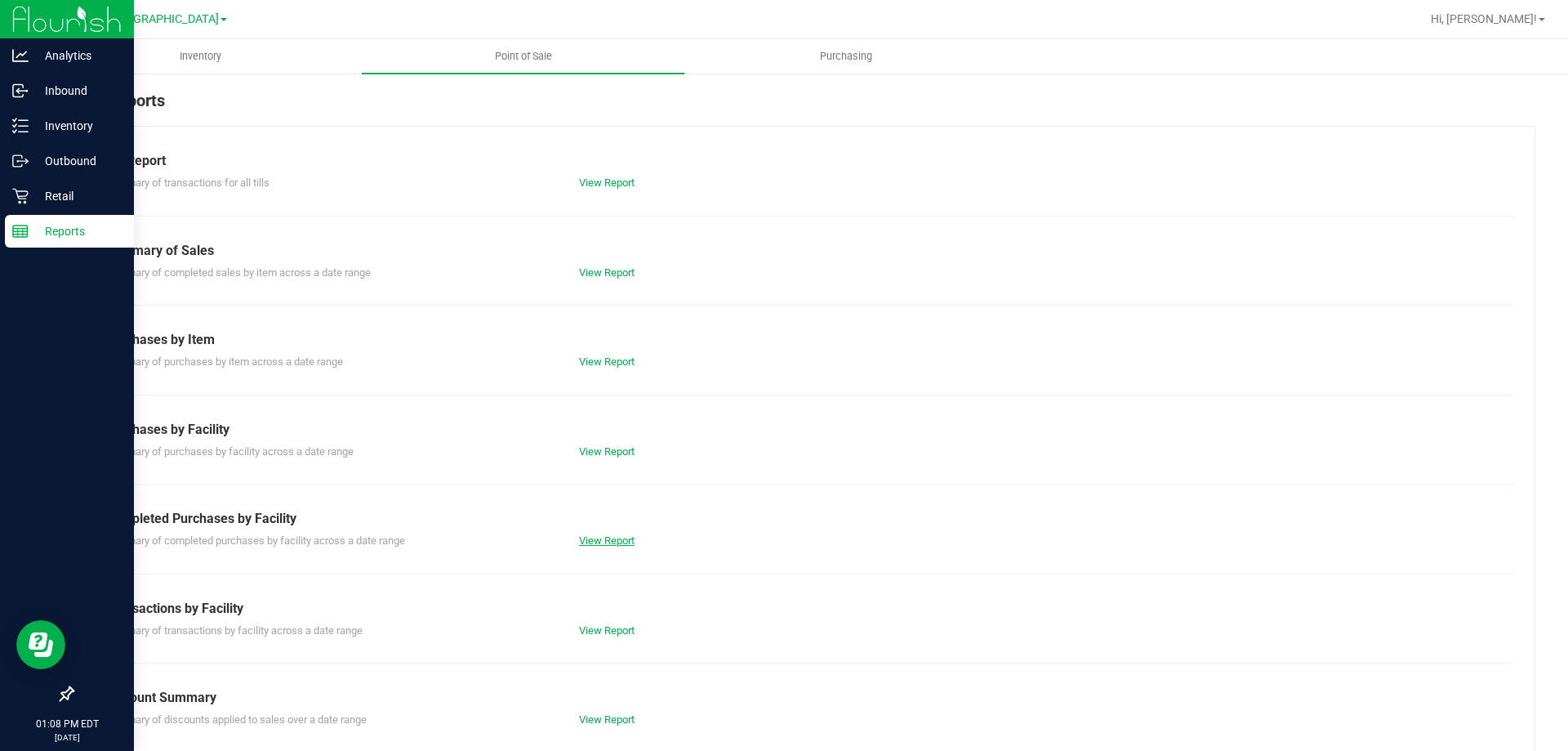
click at [608, 543] on link "View Report" at bounding box center [607, 540] width 56 height 12
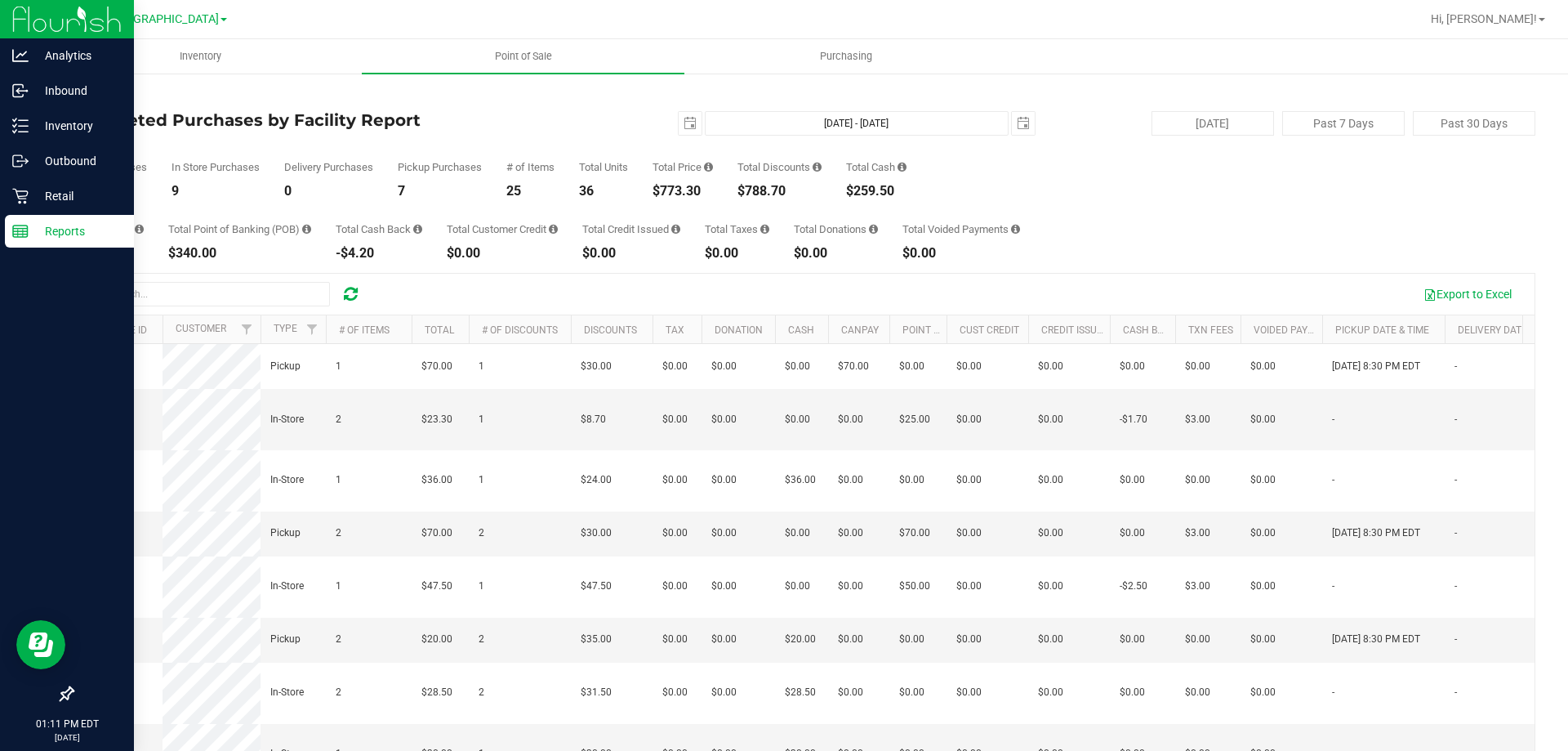
click at [1057, 79] on div "Back Completed Purchases by Facility Report [DATE] [DATE] - [DATE] [DATE] [DATE…" at bounding box center [804, 472] width 1530 height 801
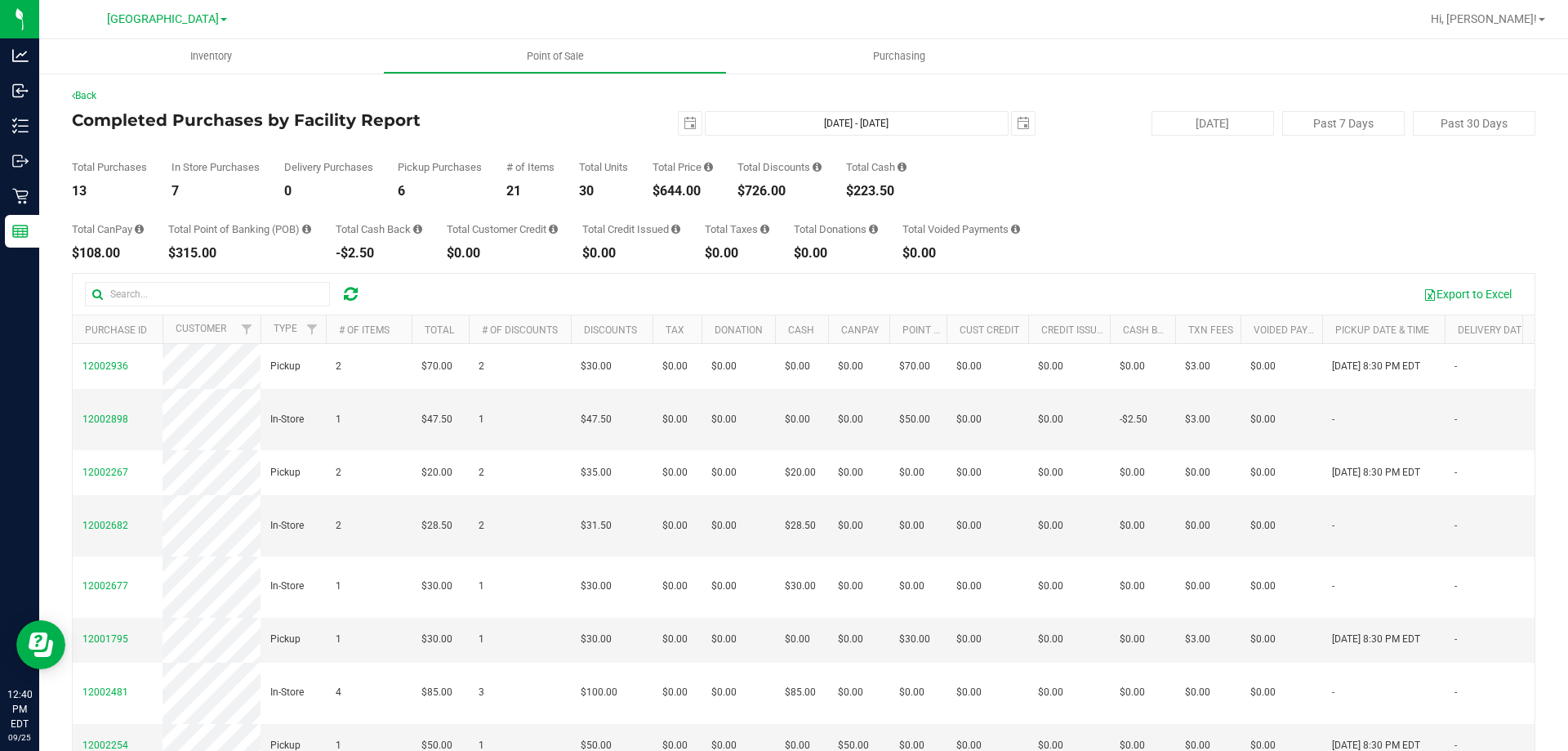
click at [565, 116] on div "[DATE] [DATE] - [DATE] [DATE]" at bounding box center [797, 123] width 500 height 25
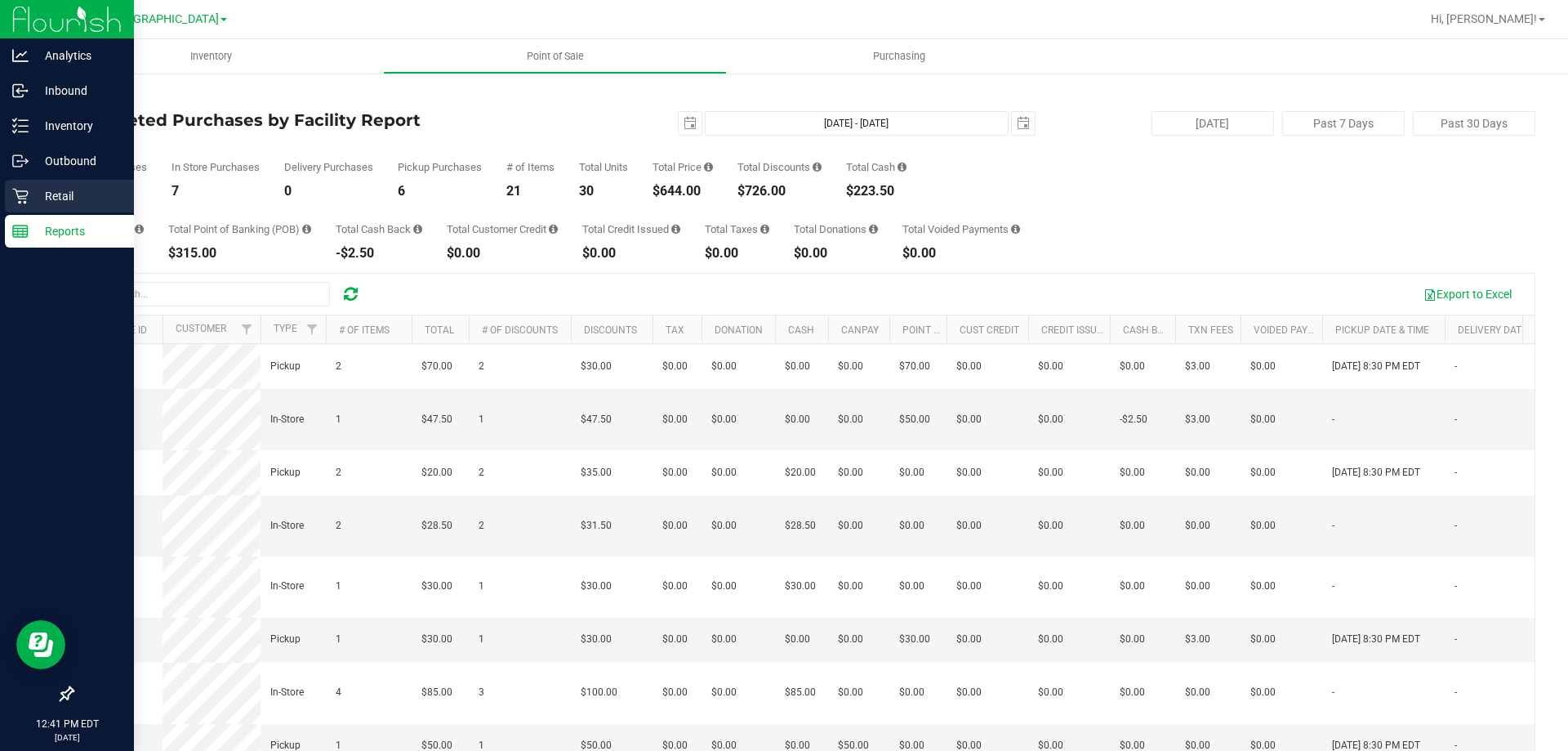
click at [26, 189] on icon at bounding box center [20, 196] width 16 height 16
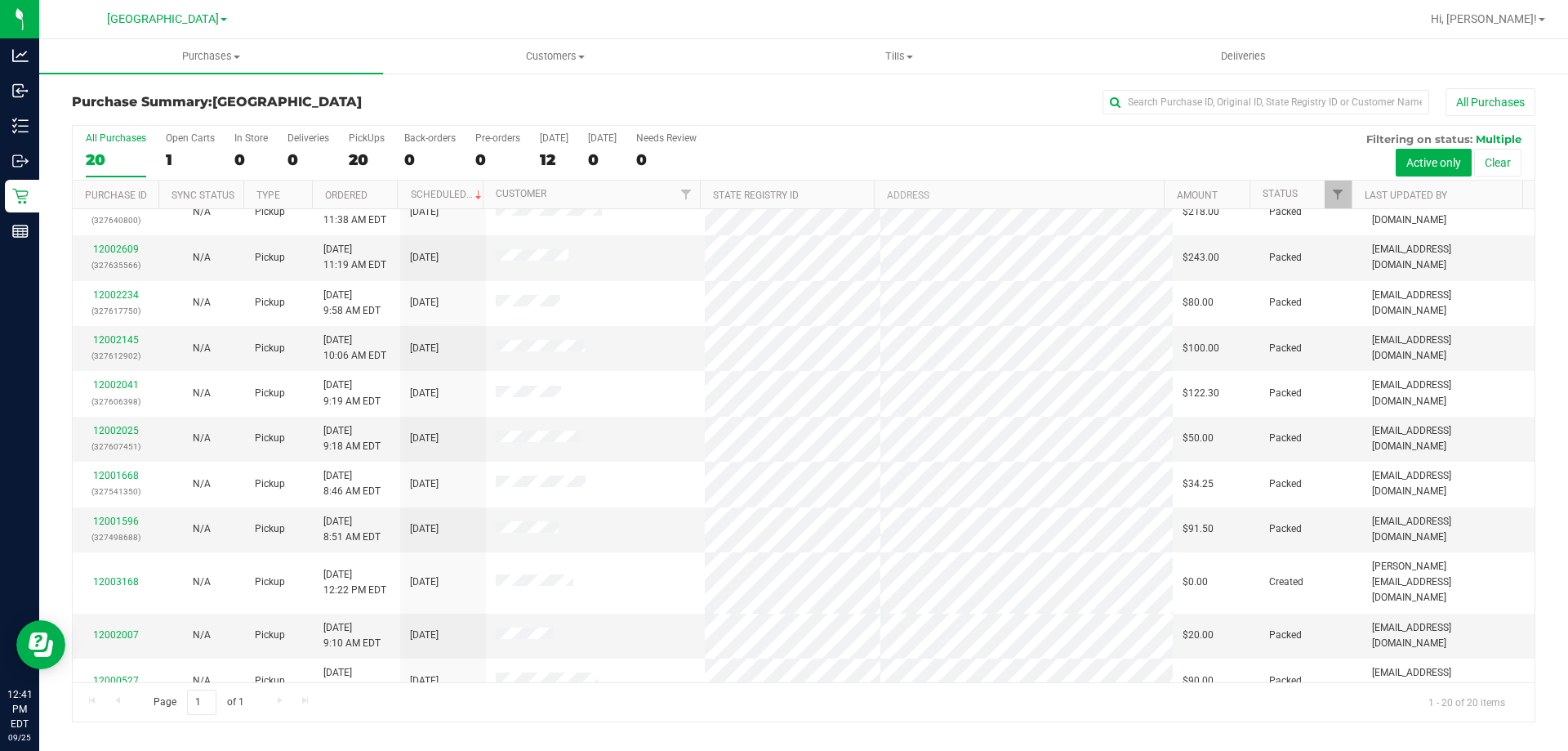
scroll to position [104, 0]
click at [790, 89] on div "All Purchases" at bounding box center [1047, 102] width 976 height 27
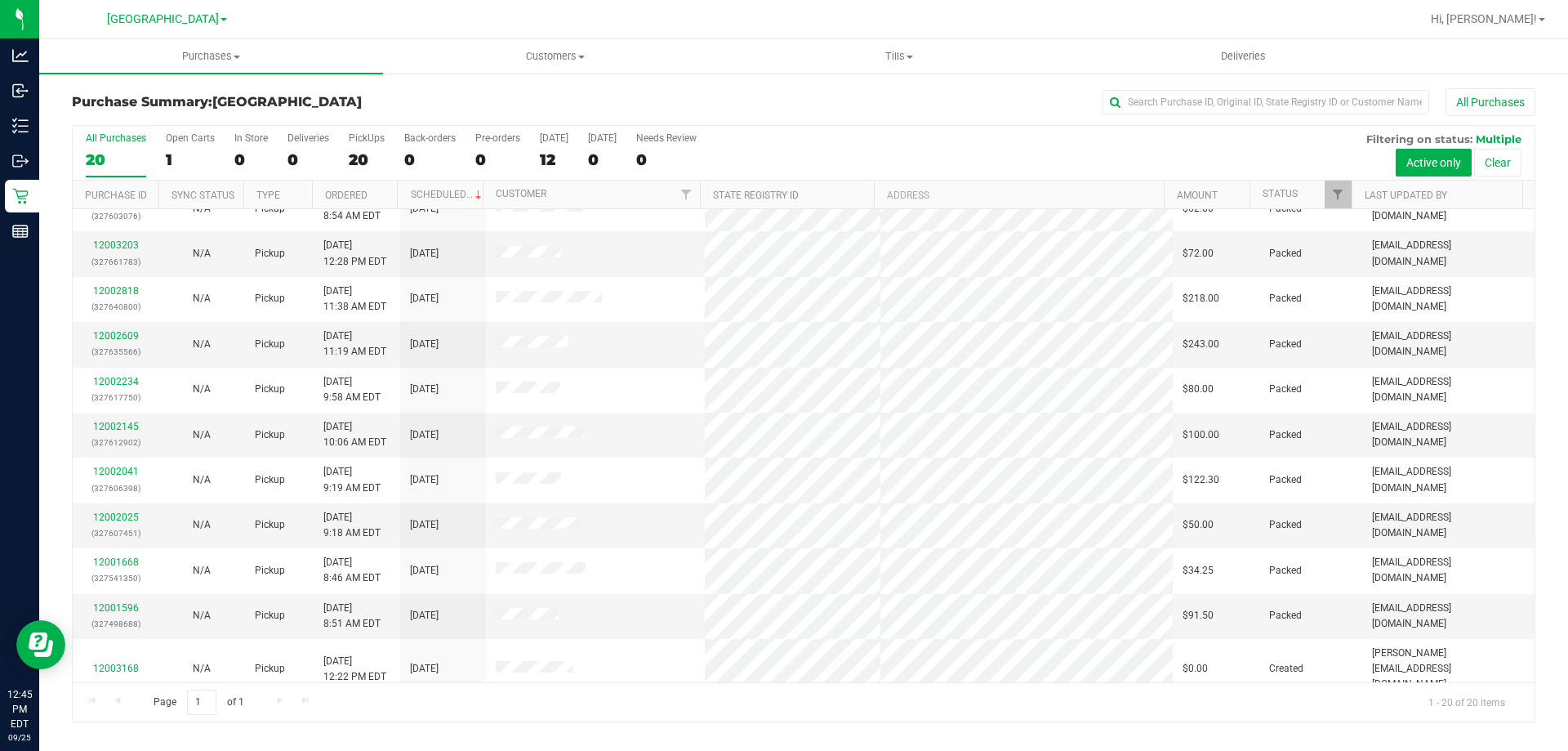
scroll to position [0, 0]
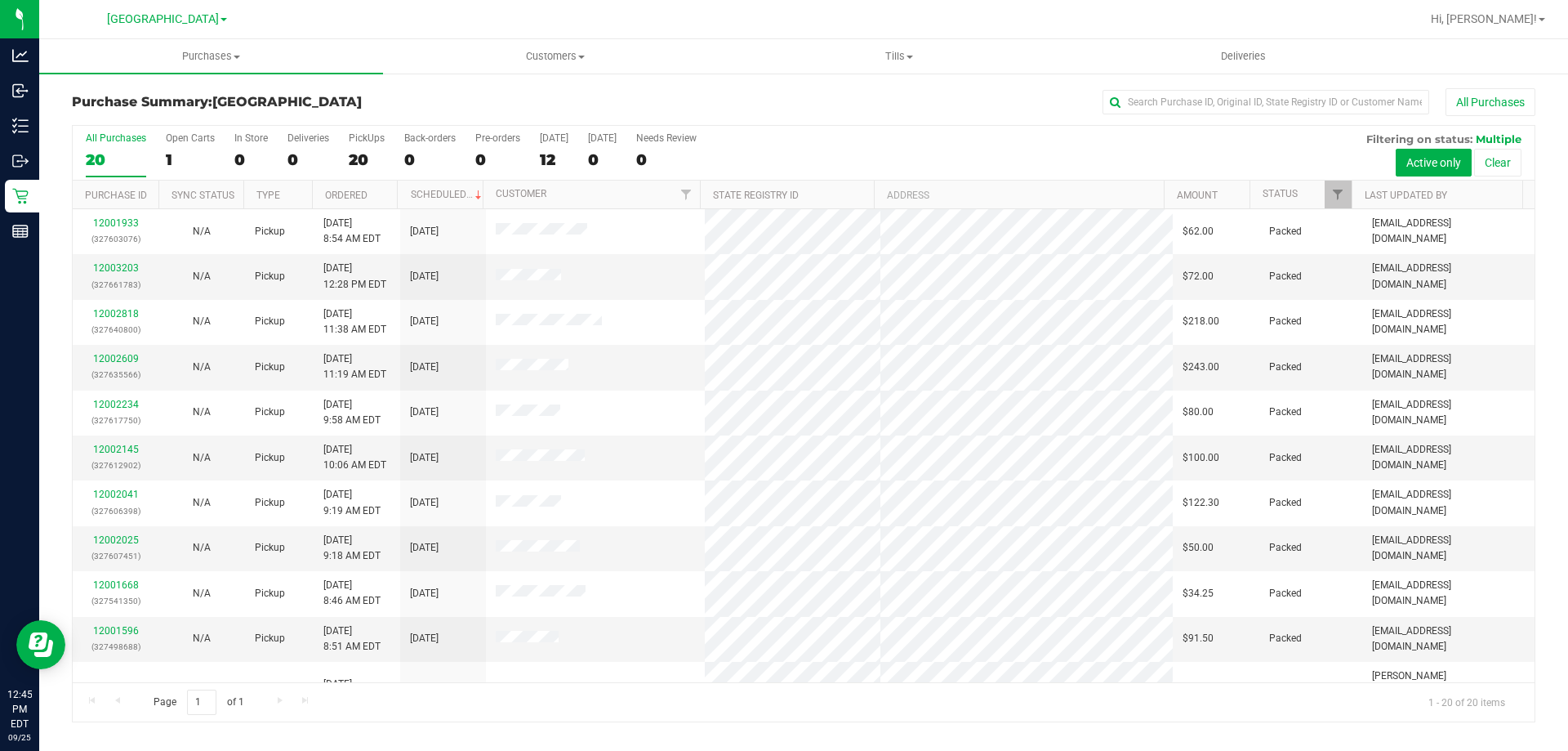
click at [969, 107] on div "All Purchases" at bounding box center [1047, 102] width 976 height 27
click at [916, 109] on div "All Purchases" at bounding box center [1047, 102] width 976 height 27
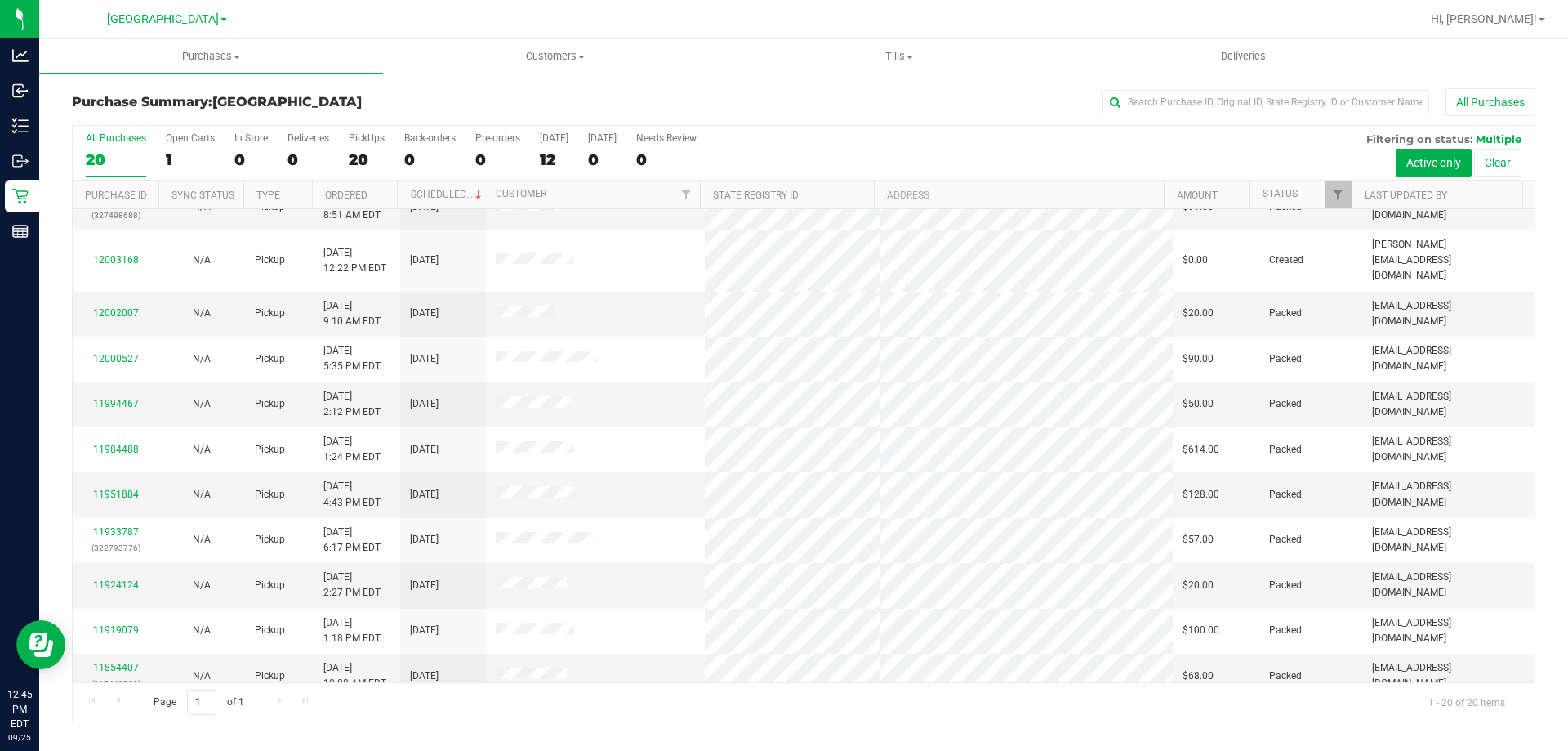
click at [814, 104] on div "All Purchases" at bounding box center [1047, 102] width 976 height 27
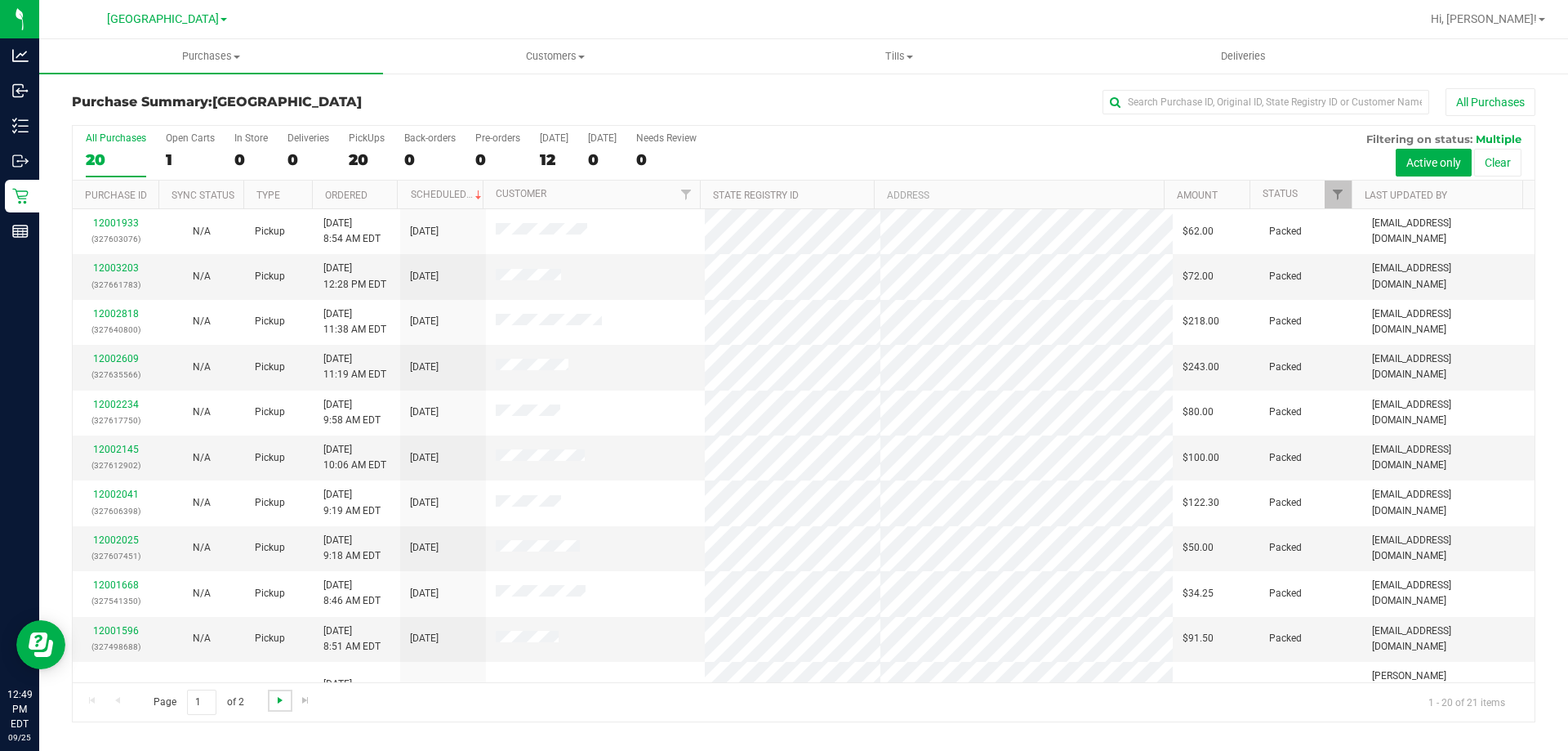
click at [282, 700] on span "Go to the next page" at bounding box center [280, 700] width 13 height 13
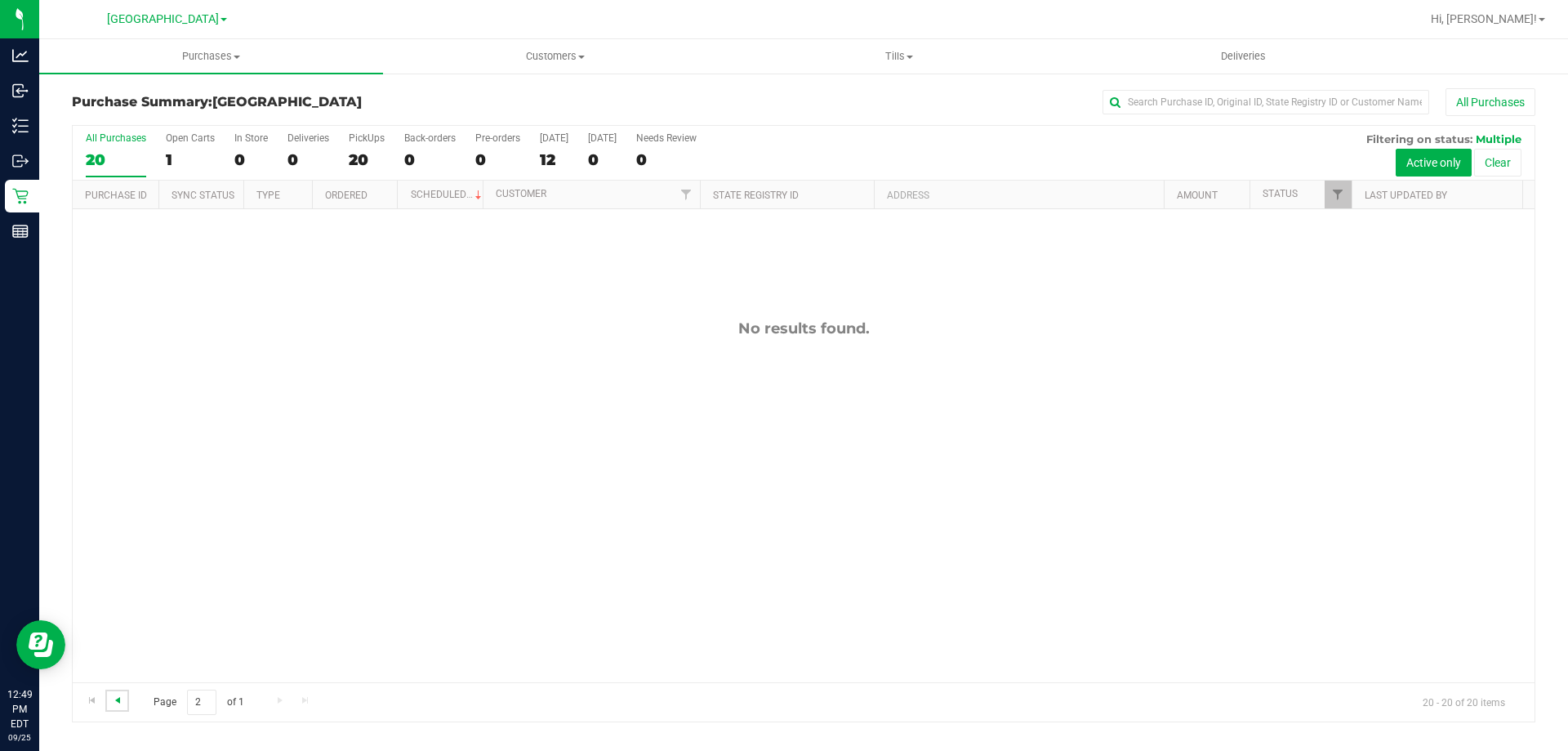
click at [120, 697] on span "Go to the previous page" at bounding box center [118, 700] width 13 height 13
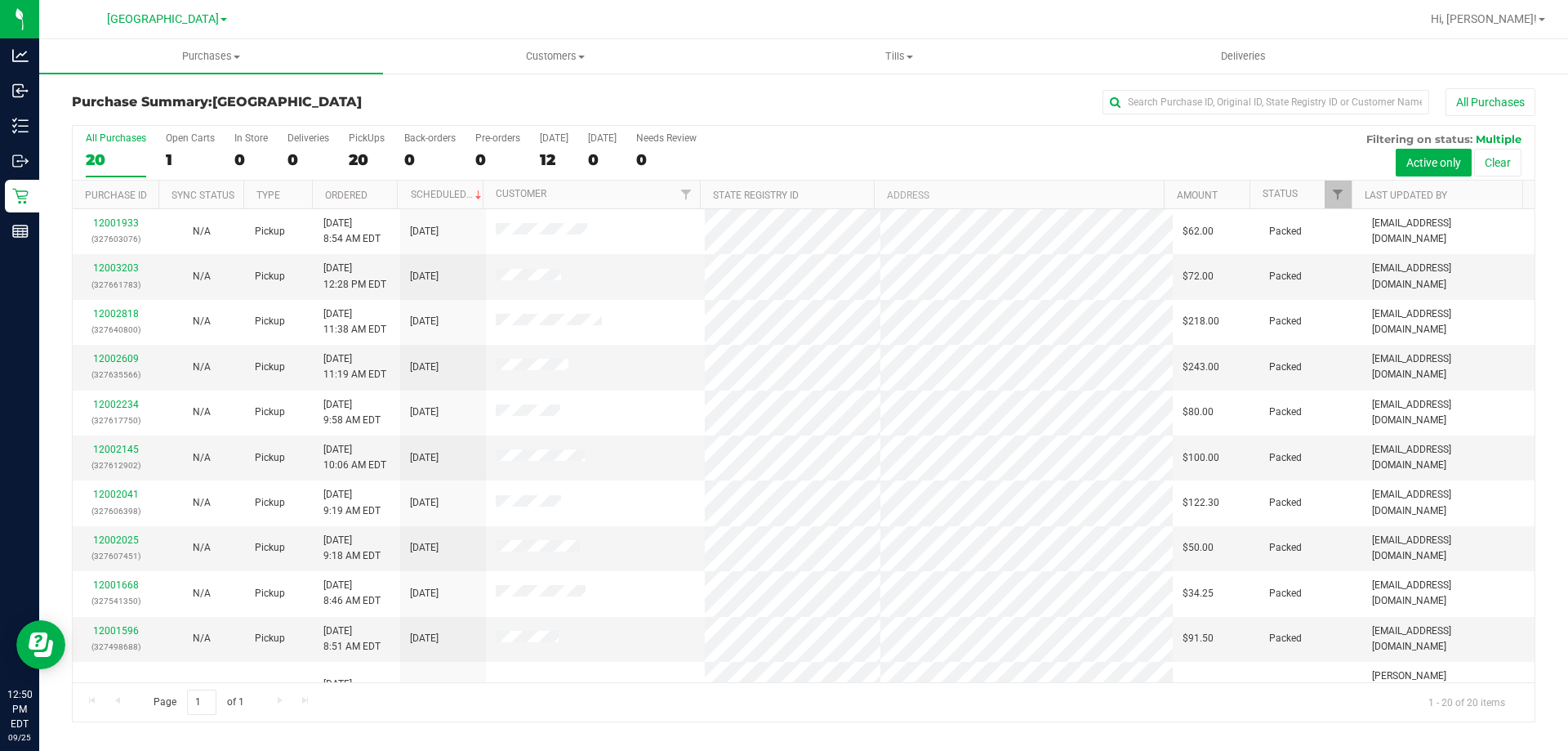
click at [512, 95] on h3 "Purchase Summary: North Port WC" at bounding box center [316, 102] width 488 height 15
click at [736, 104] on div "All Purchases" at bounding box center [1047, 102] width 976 height 27
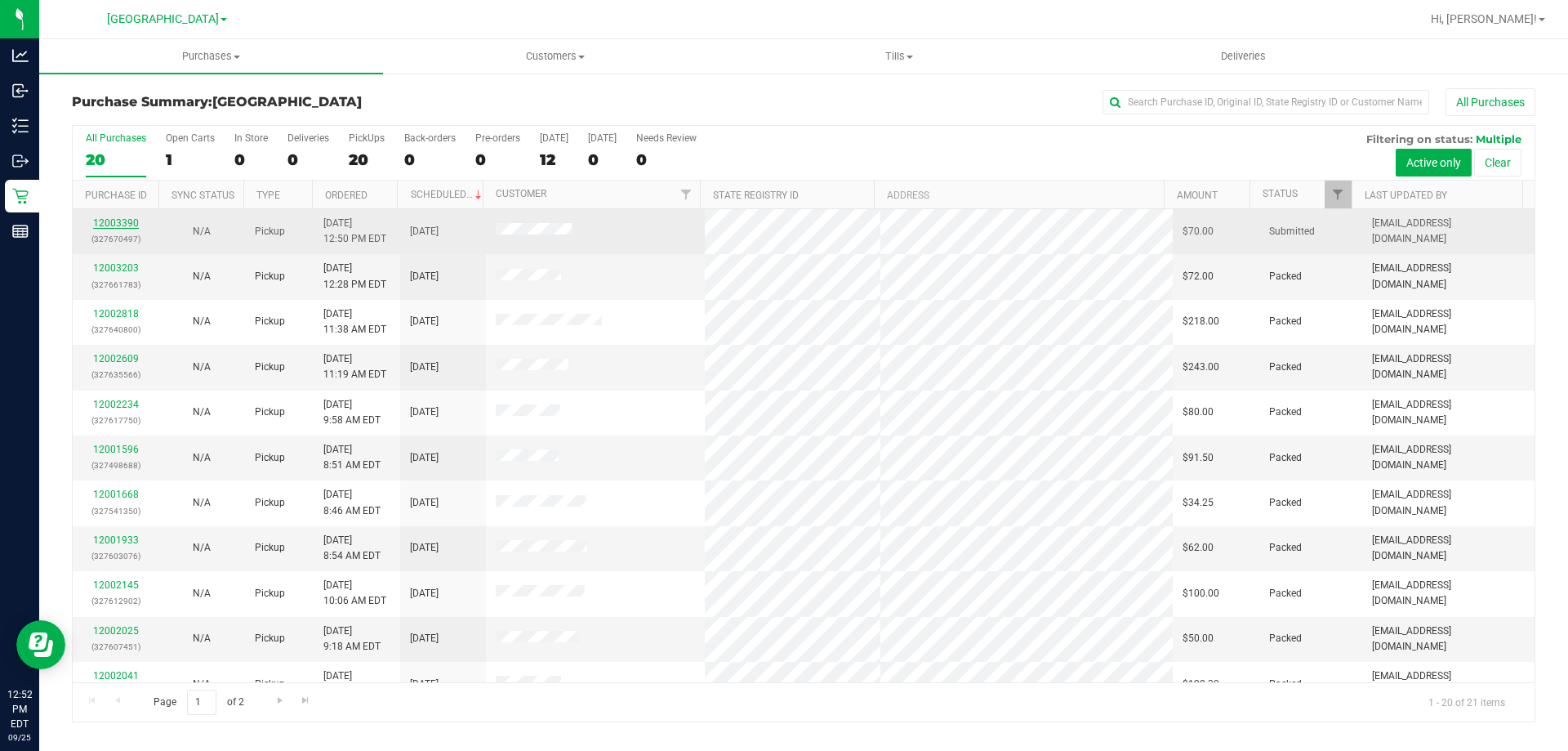
click at [119, 221] on link "12003390" at bounding box center [116, 223] width 46 height 12
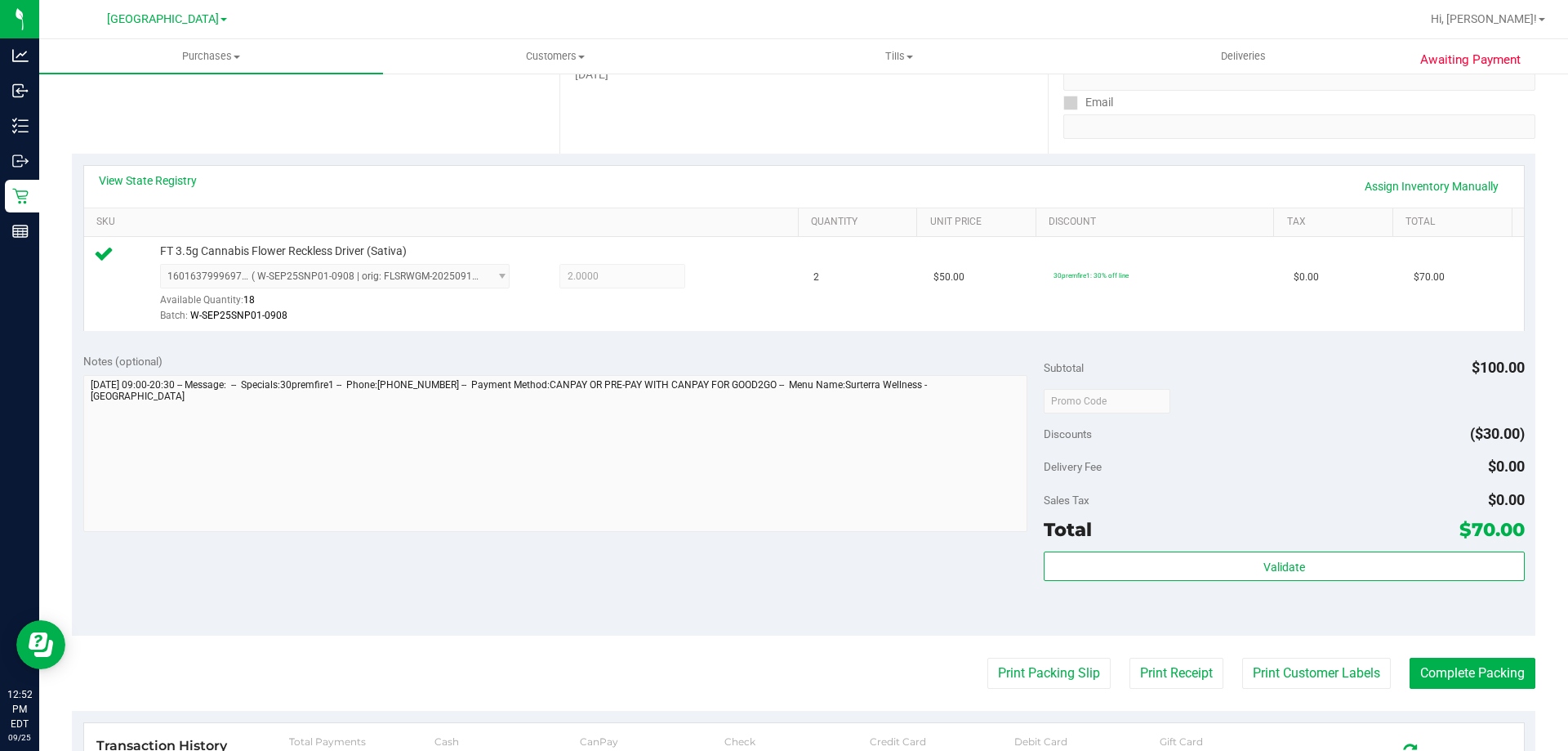
scroll to position [408, 0]
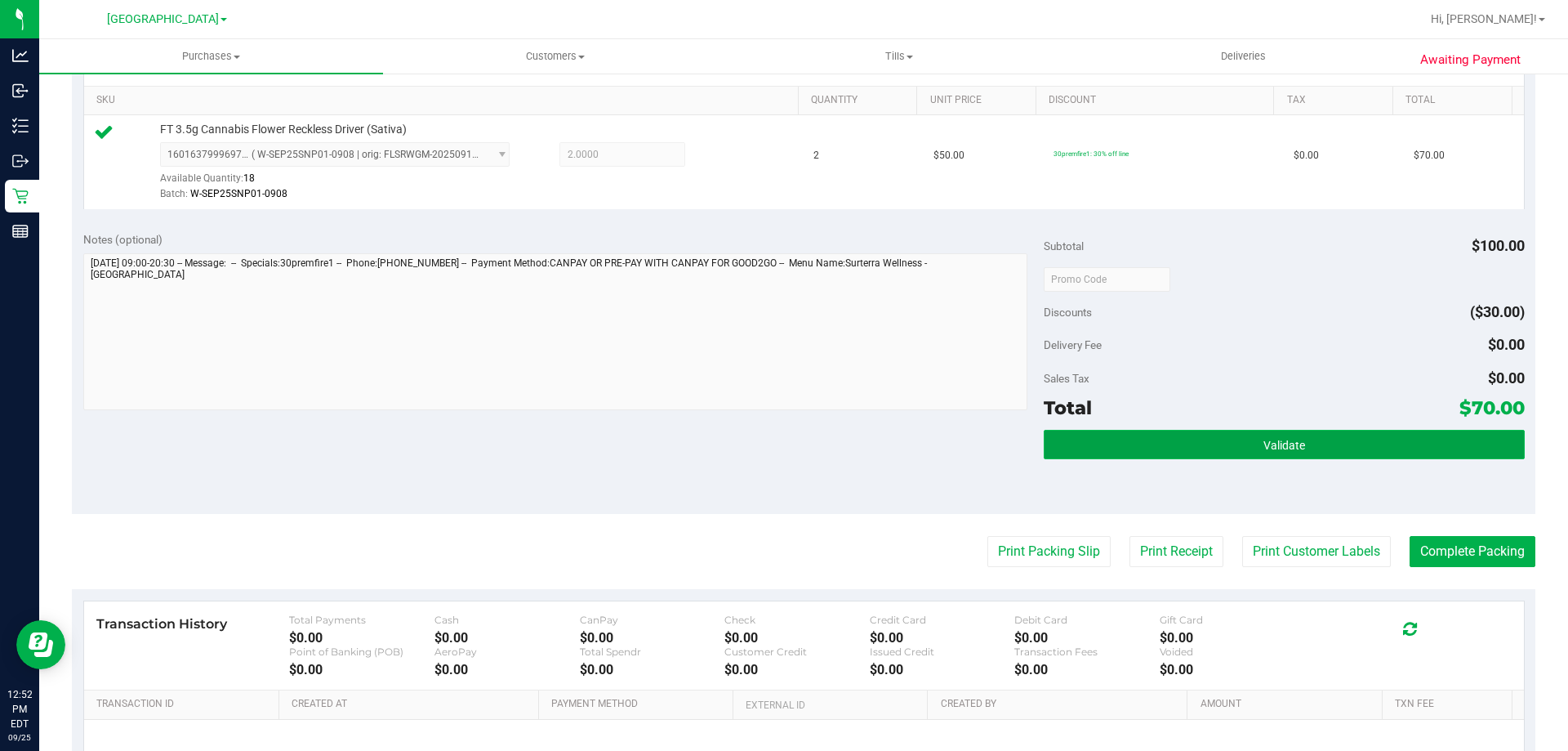
click at [1277, 448] on span "Validate" at bounding box center [1285, 445] width 42 height 13
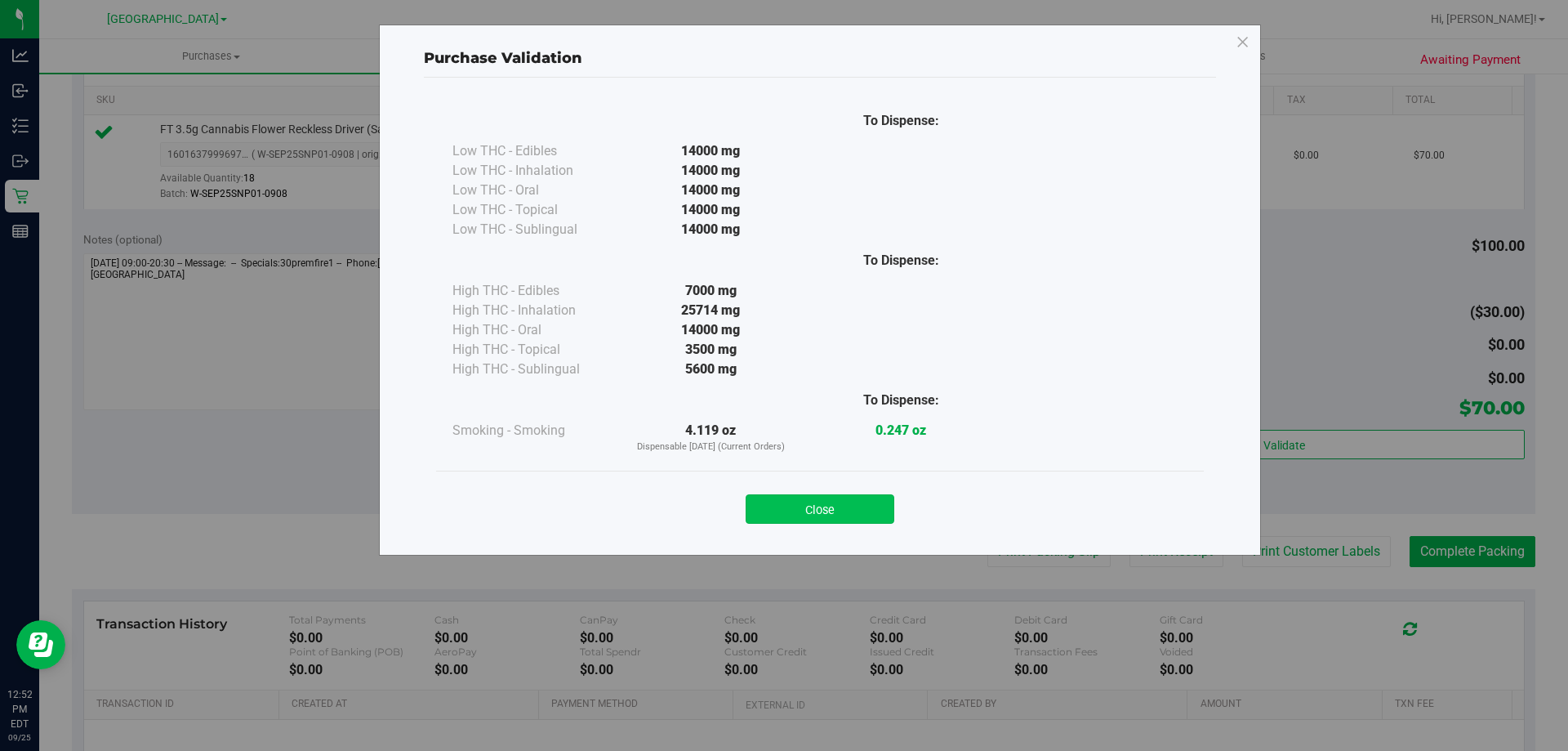
click at [836, 499] on button "Close" at bounding box center [820, 509] width 149 height 29
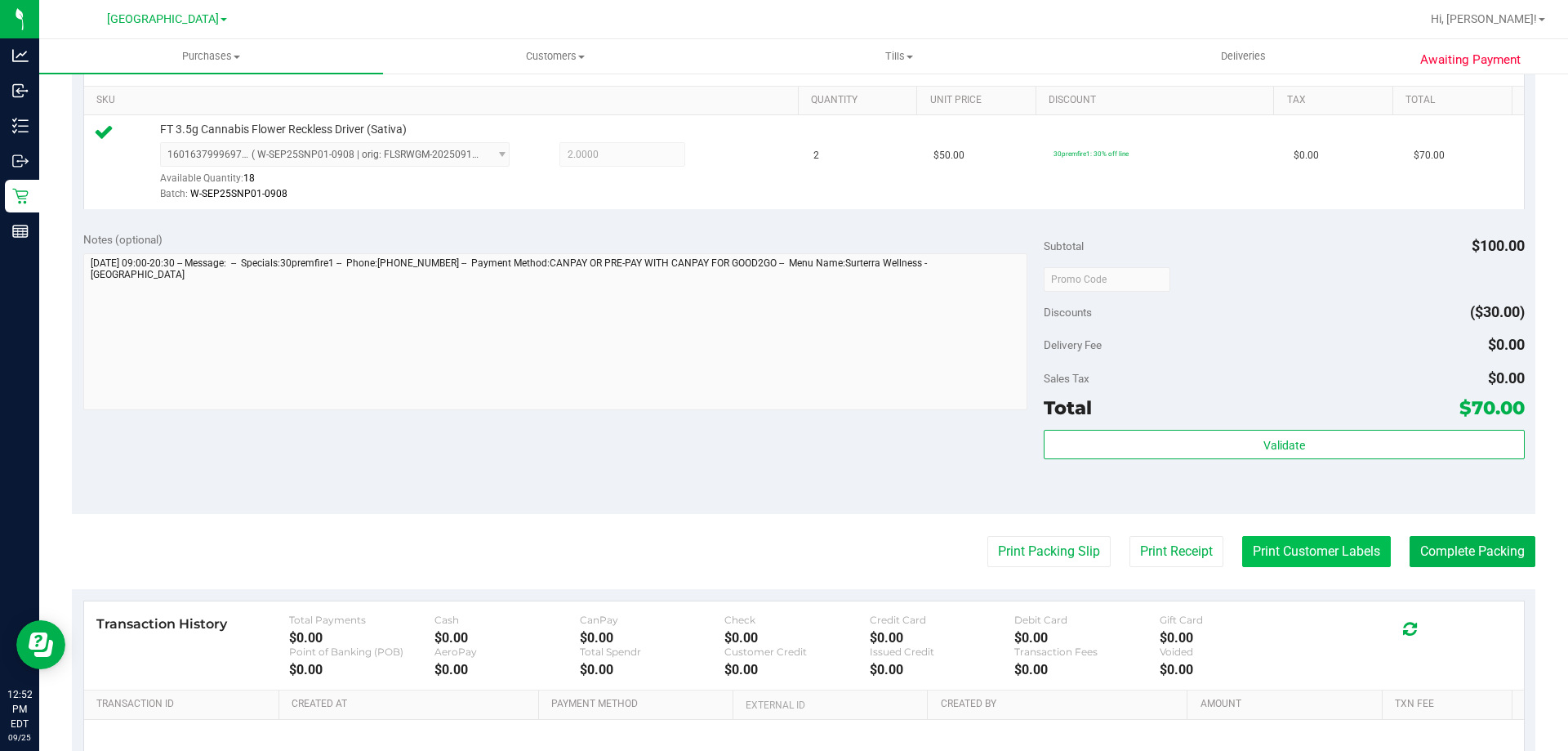
click at [1291, 552] on button "Print Customer Labels" at bounding box center [1317, 551] width 149 height 31
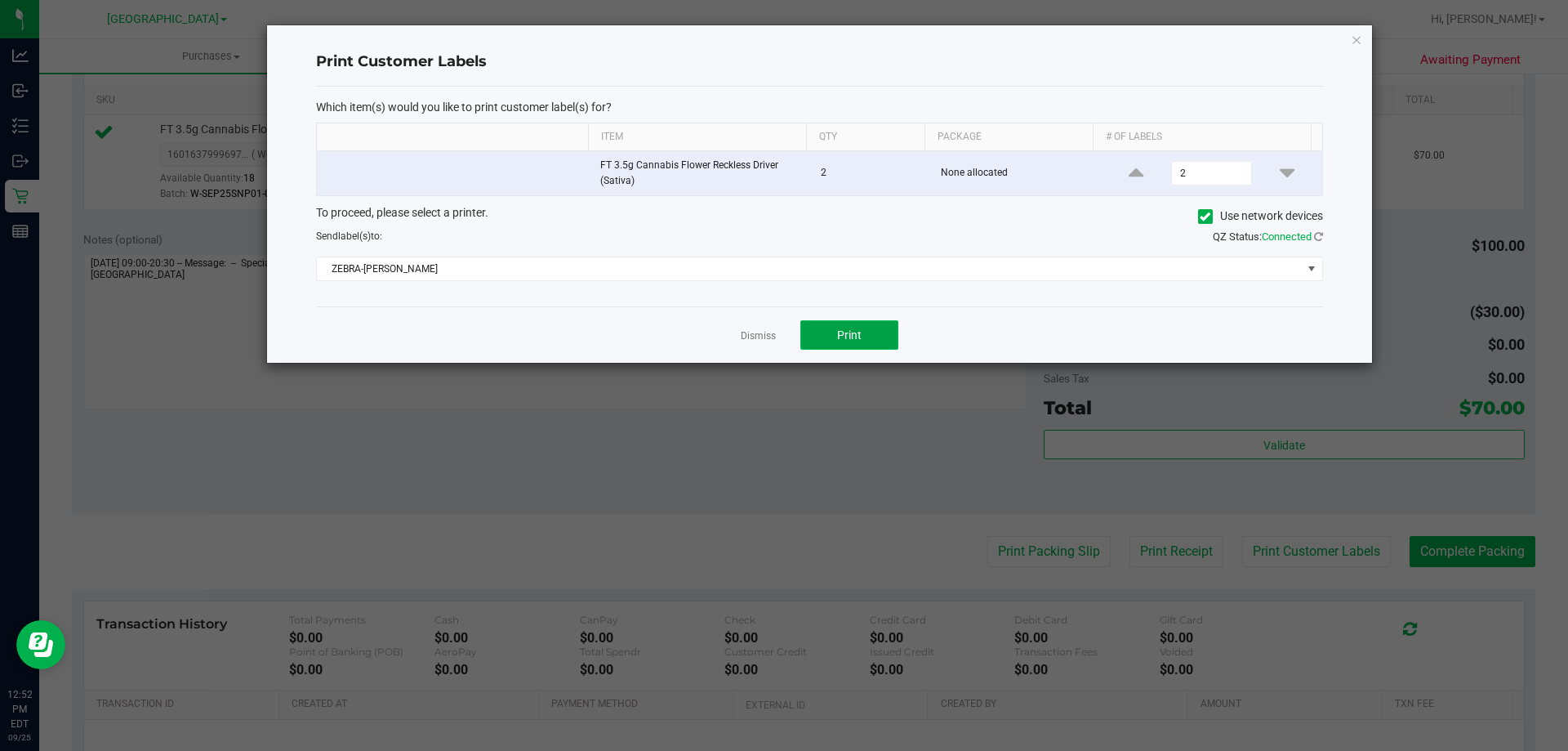
click at [875, 333] on button "Print" at bounding box center [849, 334] width 98 height 29
click at [753, 337] on link "Dismiss" at bounding box center [758, 335] width 35 height 14
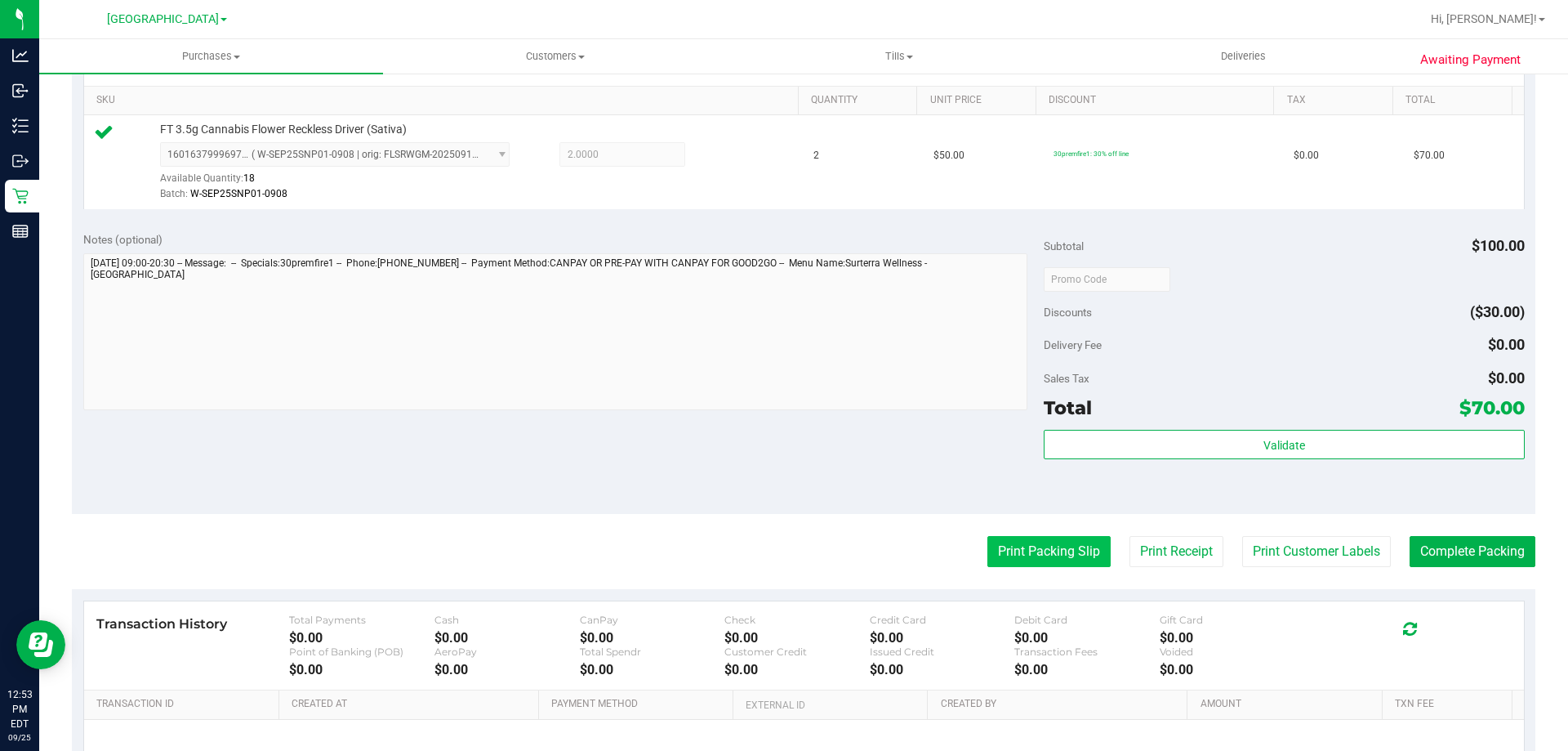
click at [1033, 556] on button "Print Packing Slip" at bounding box center [1049, 551] width 123 height 31
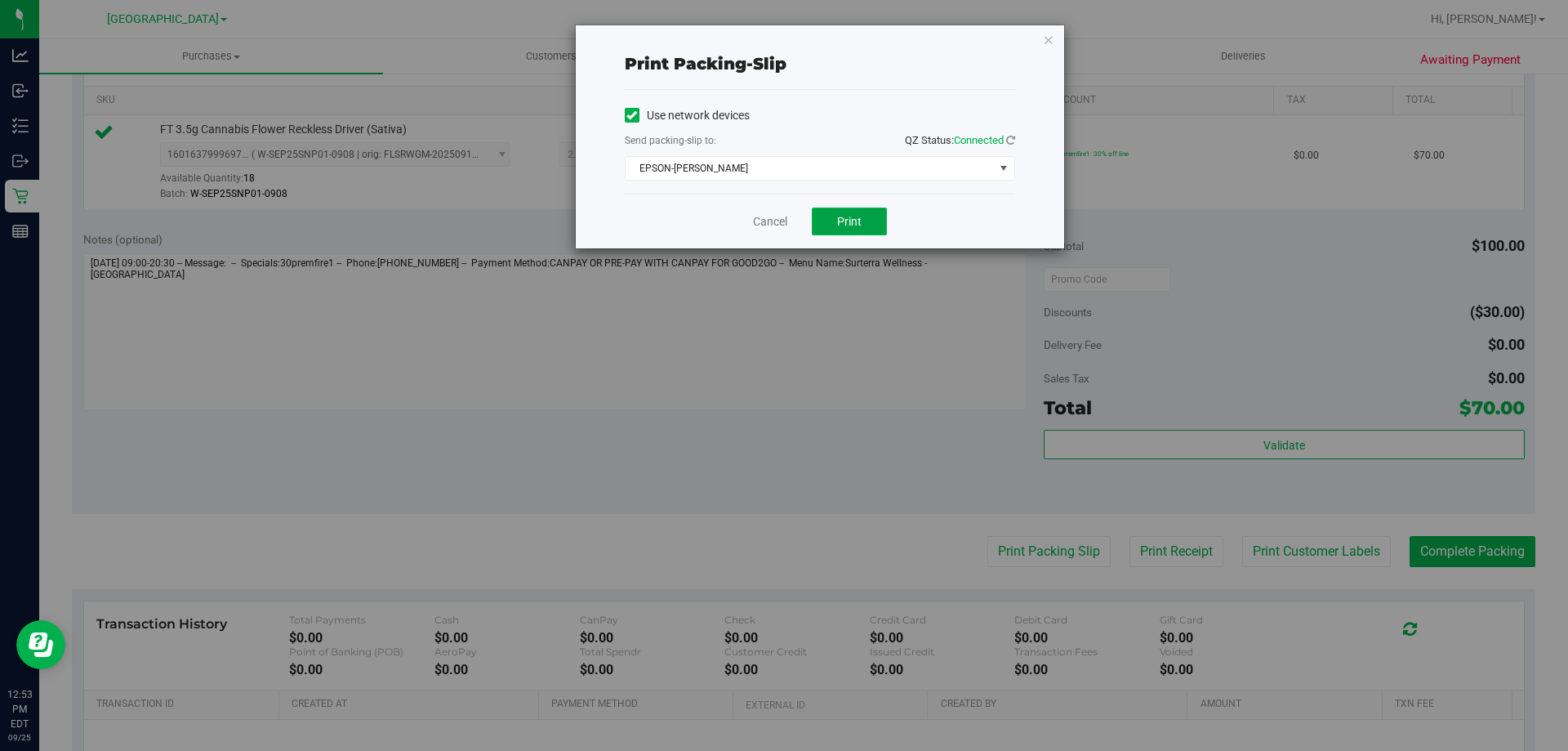
click at [842, 212] on button "Print" at bounding box center [850, 221] width 75 height 27
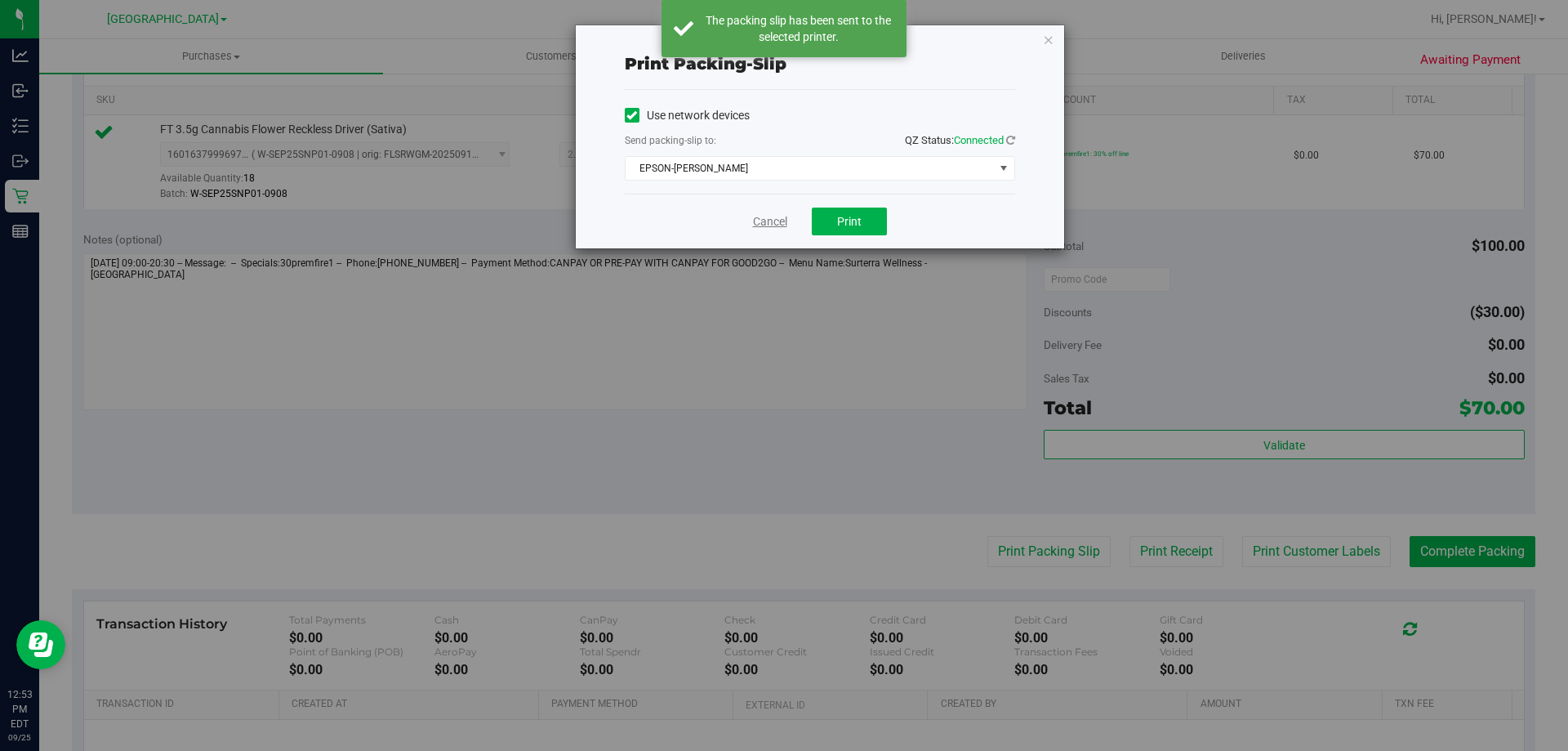
click at [776, 221] on link "Cancel" at bounding box center [770, 221] width 35 height 17
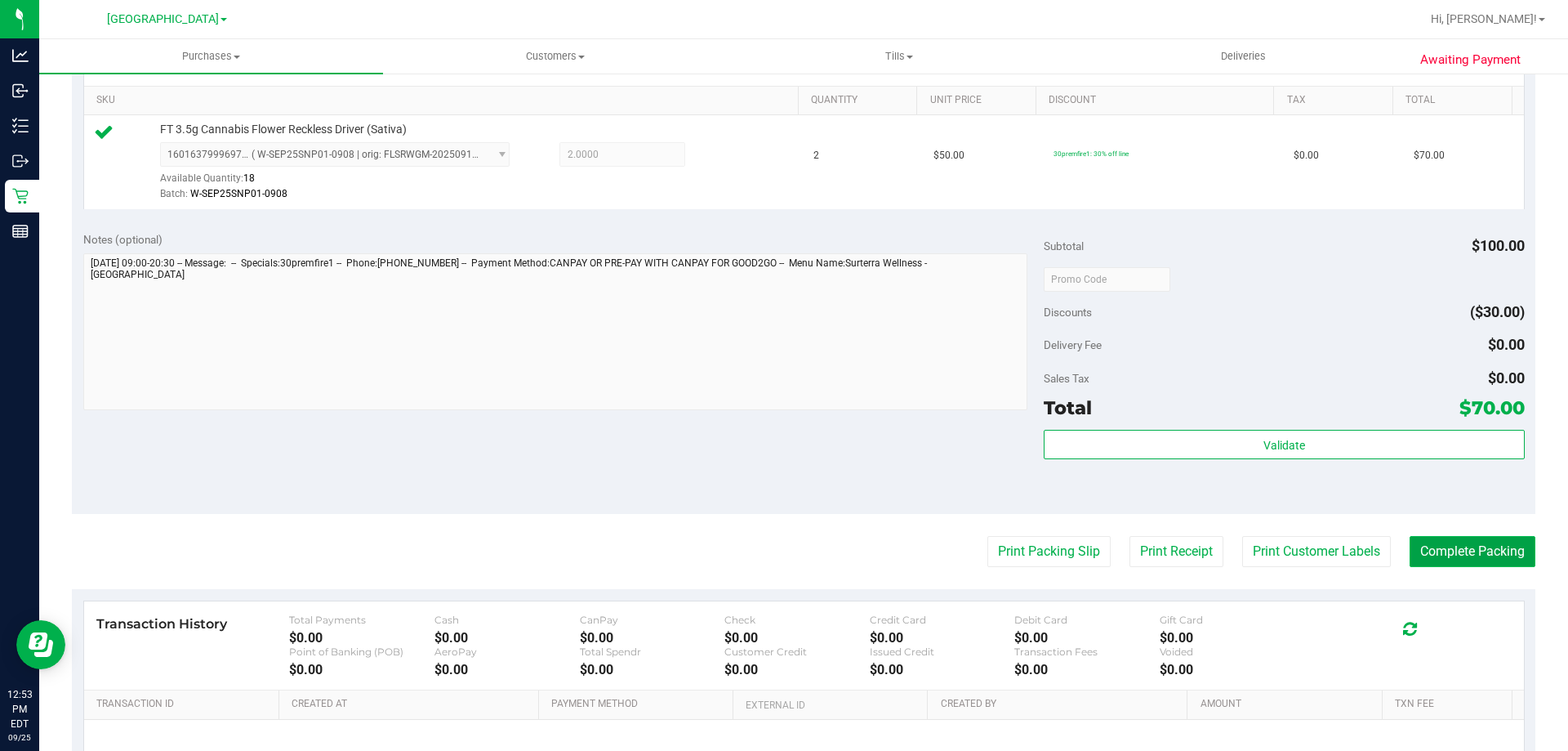
click at [1430, 546] on button "Complete Packing" at bounding box center [1473, 551] width 126 height 31
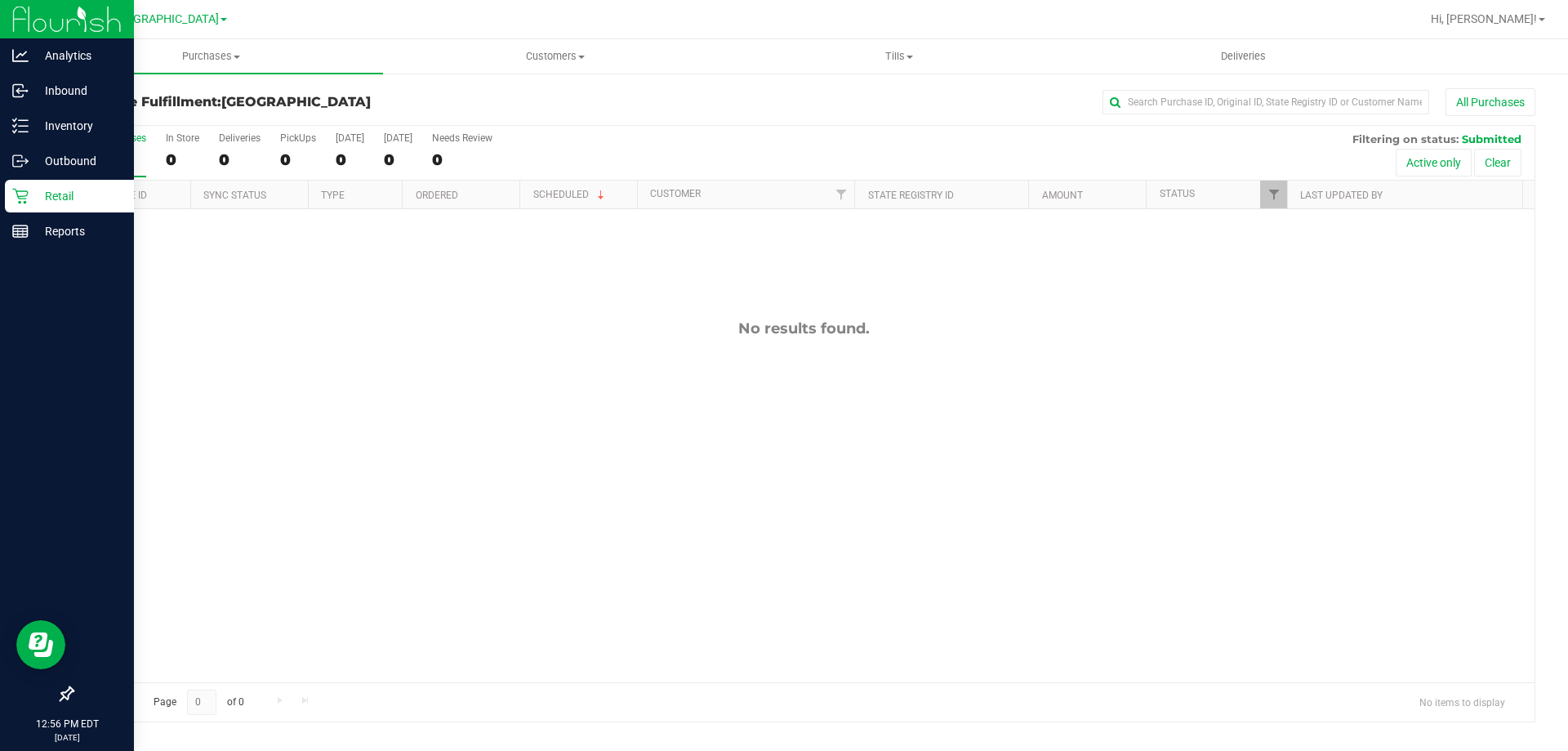
click at [28, 195] on p "Retail" at bounding box center [77, 196] width 98 height 19
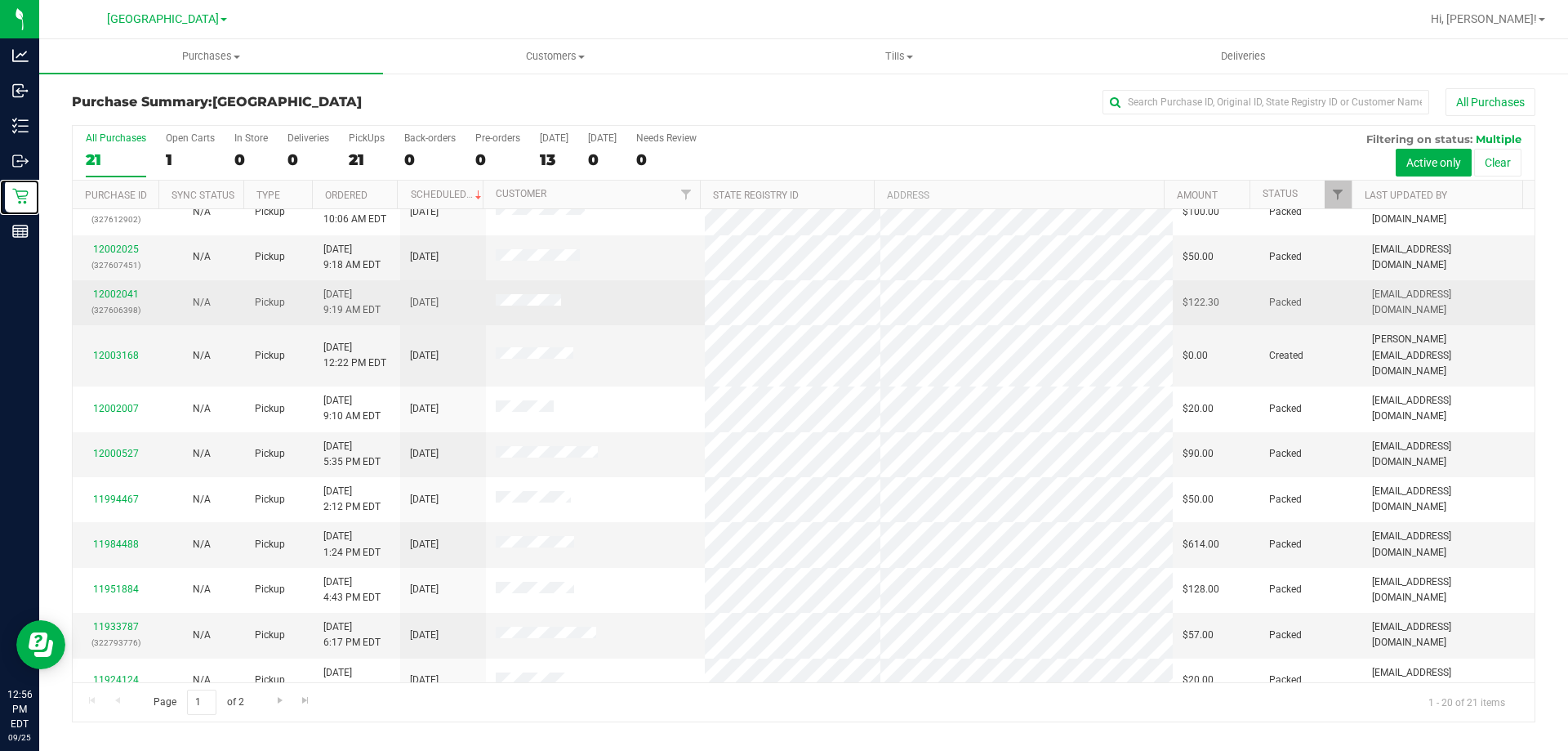
scroll to position [431, 0]
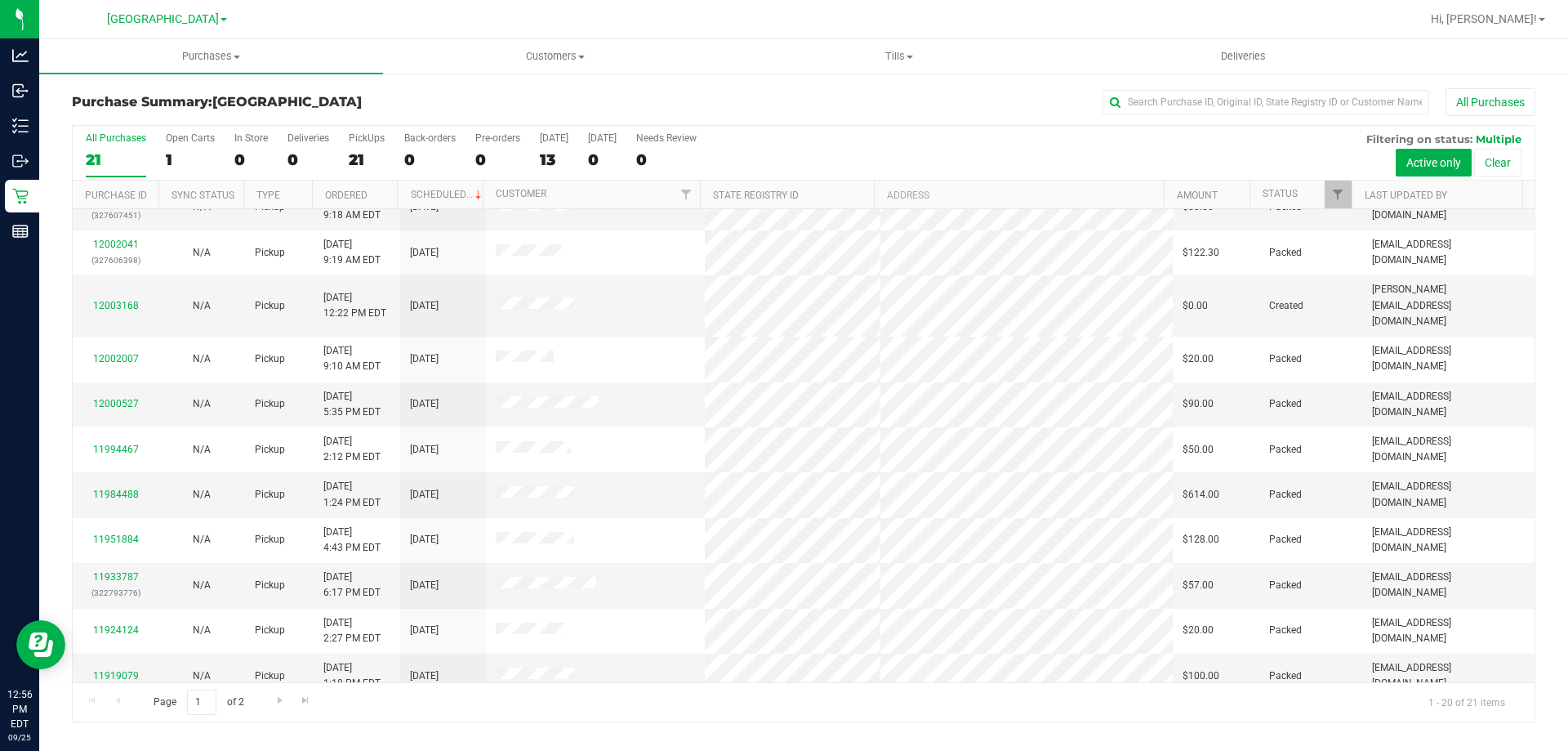
click at [999, 96] on div "All Purchases" at bounding box center [1047, 102] width 976 height 27
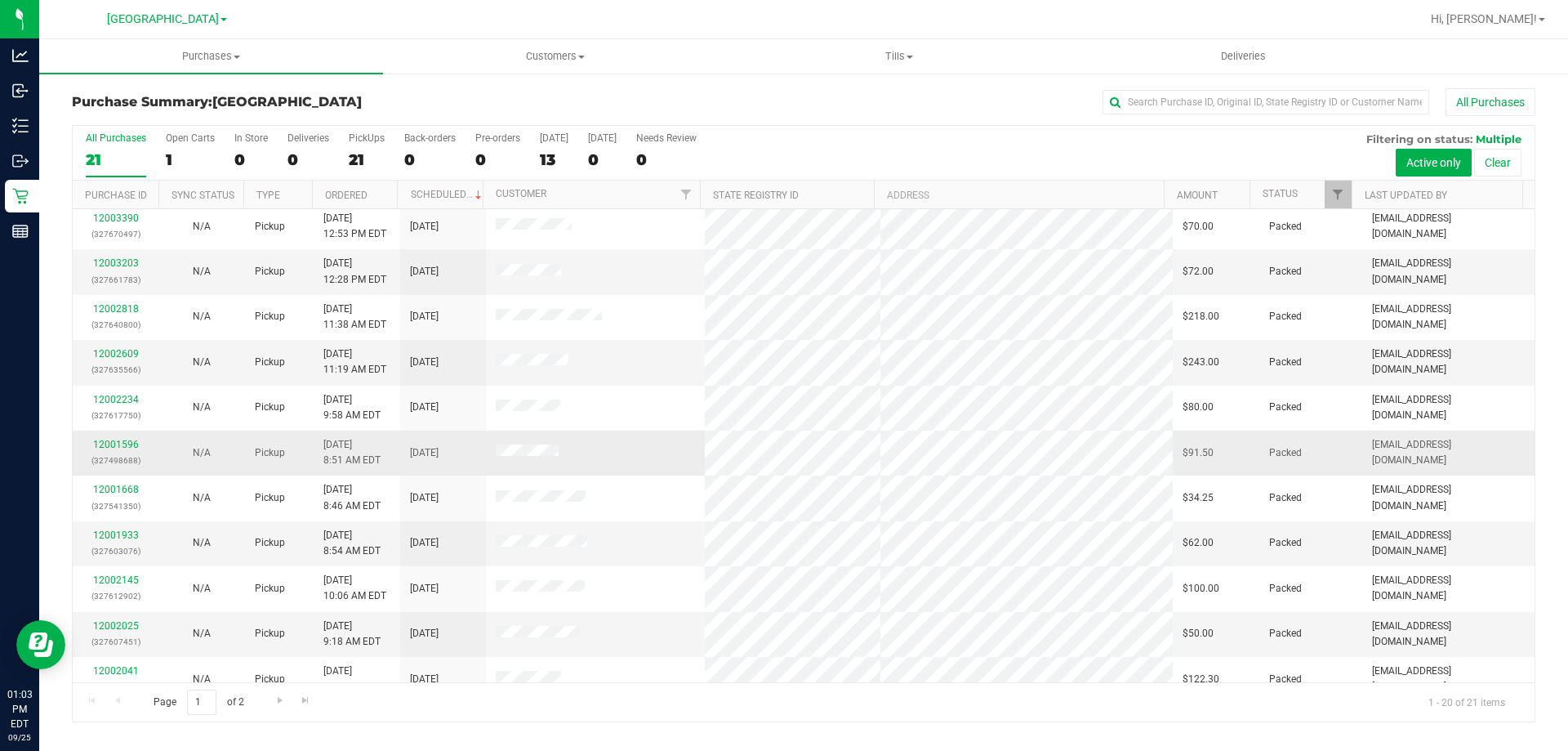
scroll to position [0, 0]
click at [976, 110] on div "All Purchases" at bounding box center [1047, 102] width 976 height 27
click at [733, 96] on div "All Purchases" at bounding box center [1047, 102] width 976 height 27
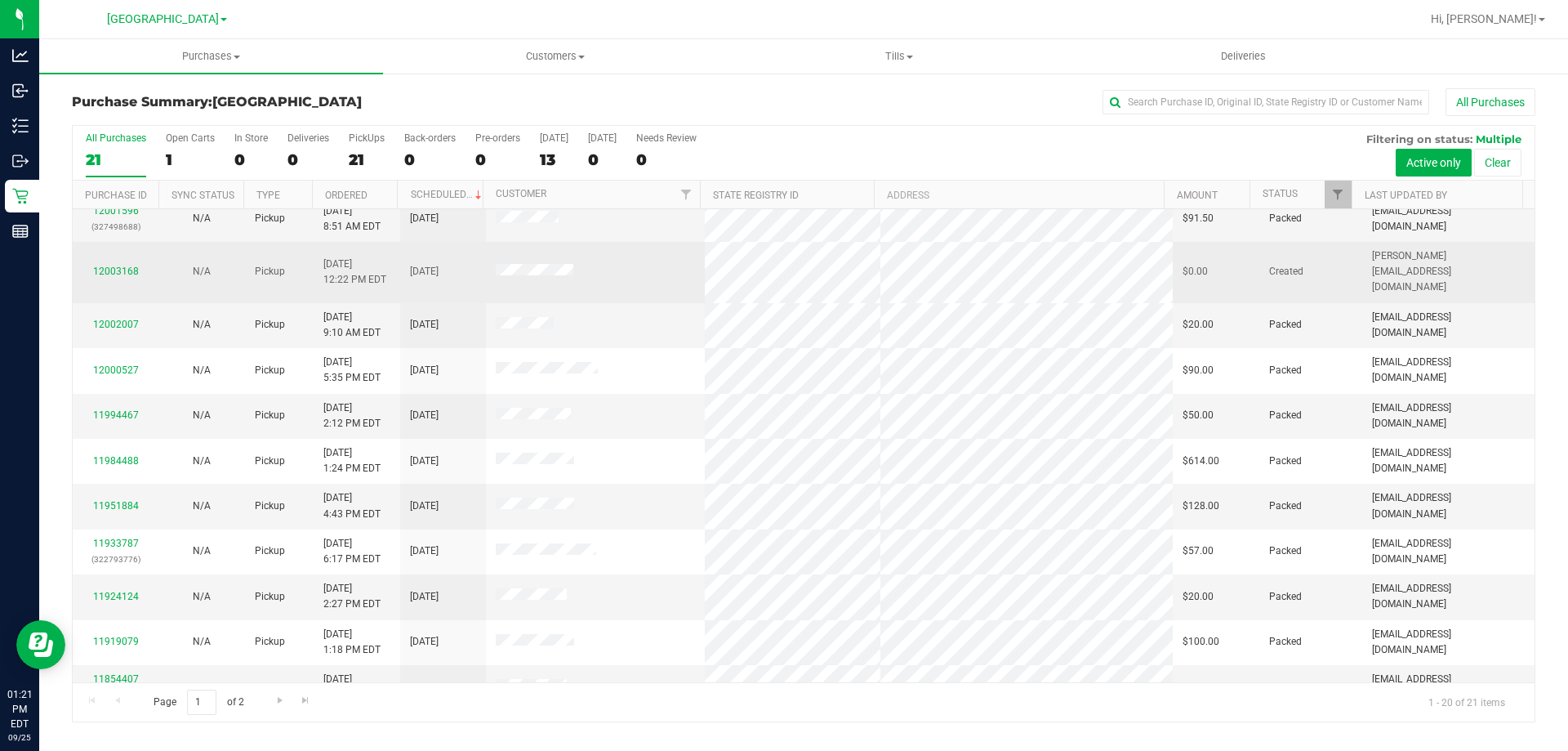
scroll to position [431, 0]
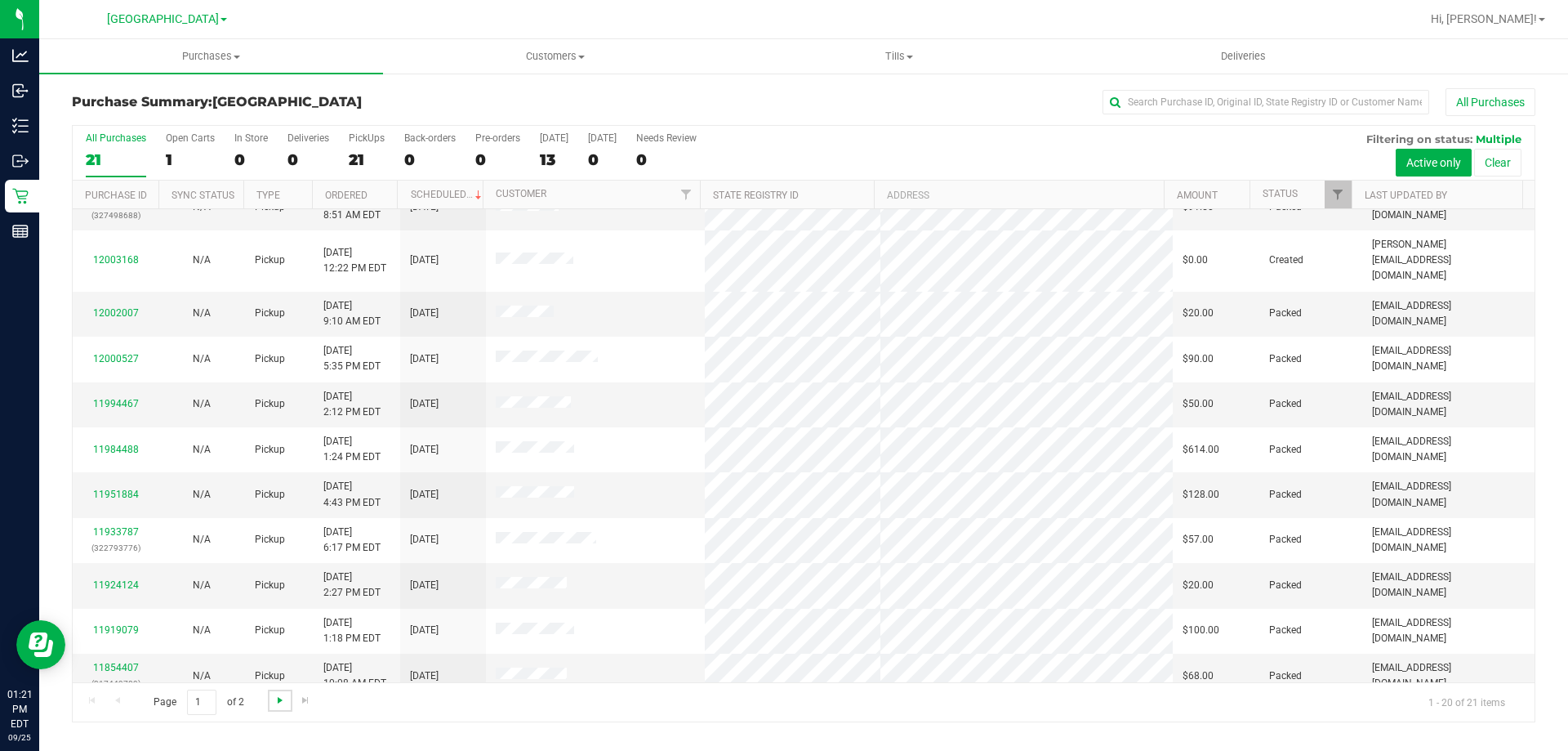
click at [273, 697] on span "Go to the next page" at bounding box center [280, 700] width 13 height 13
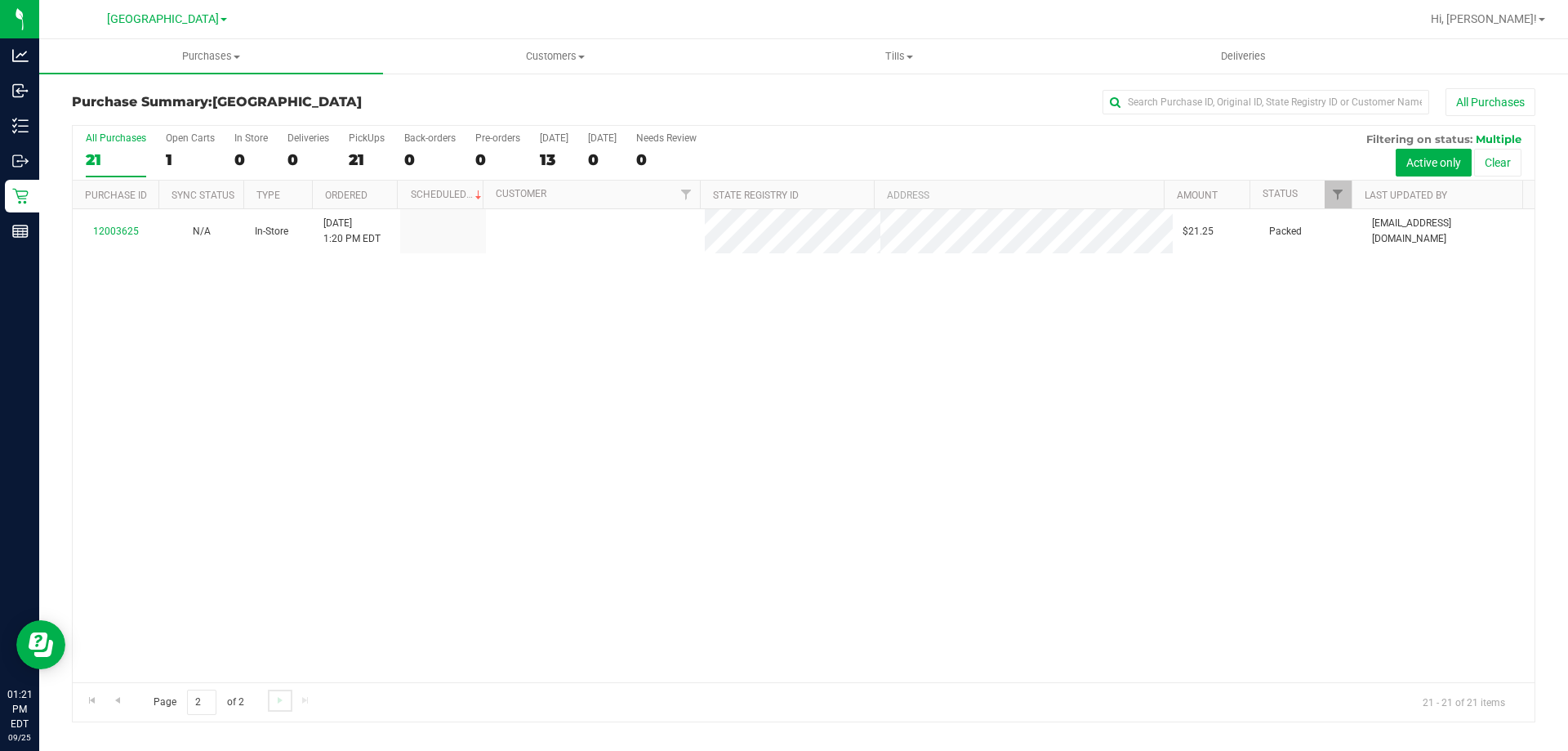
scroll to position [0, 0]
click at [116, 700] on span "Go to the previous page" at bounding box center [118, 700] width 13 height 13
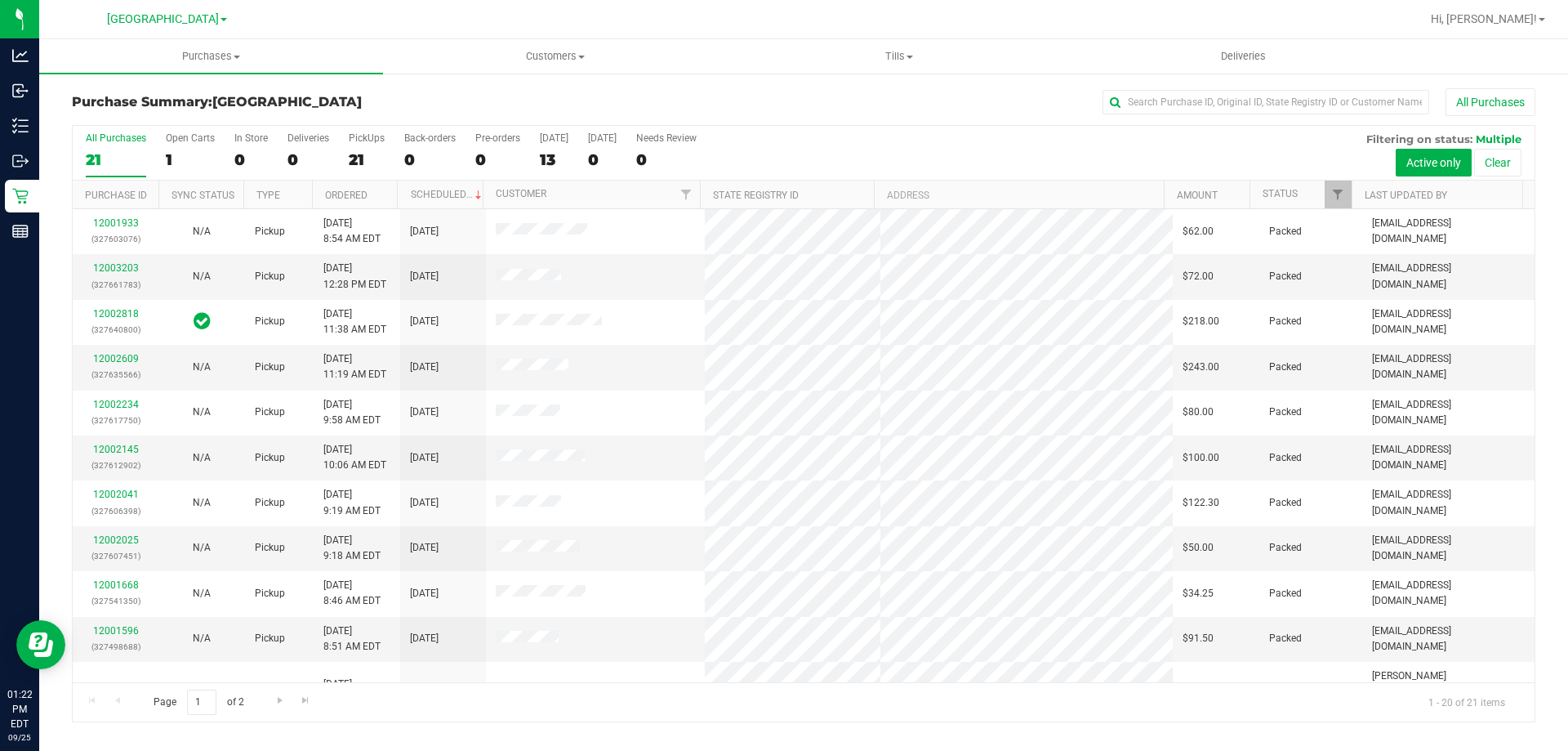
click at [710, 90] on div "All Purchases" at bounding box center [1047, 102] width 976 height 27
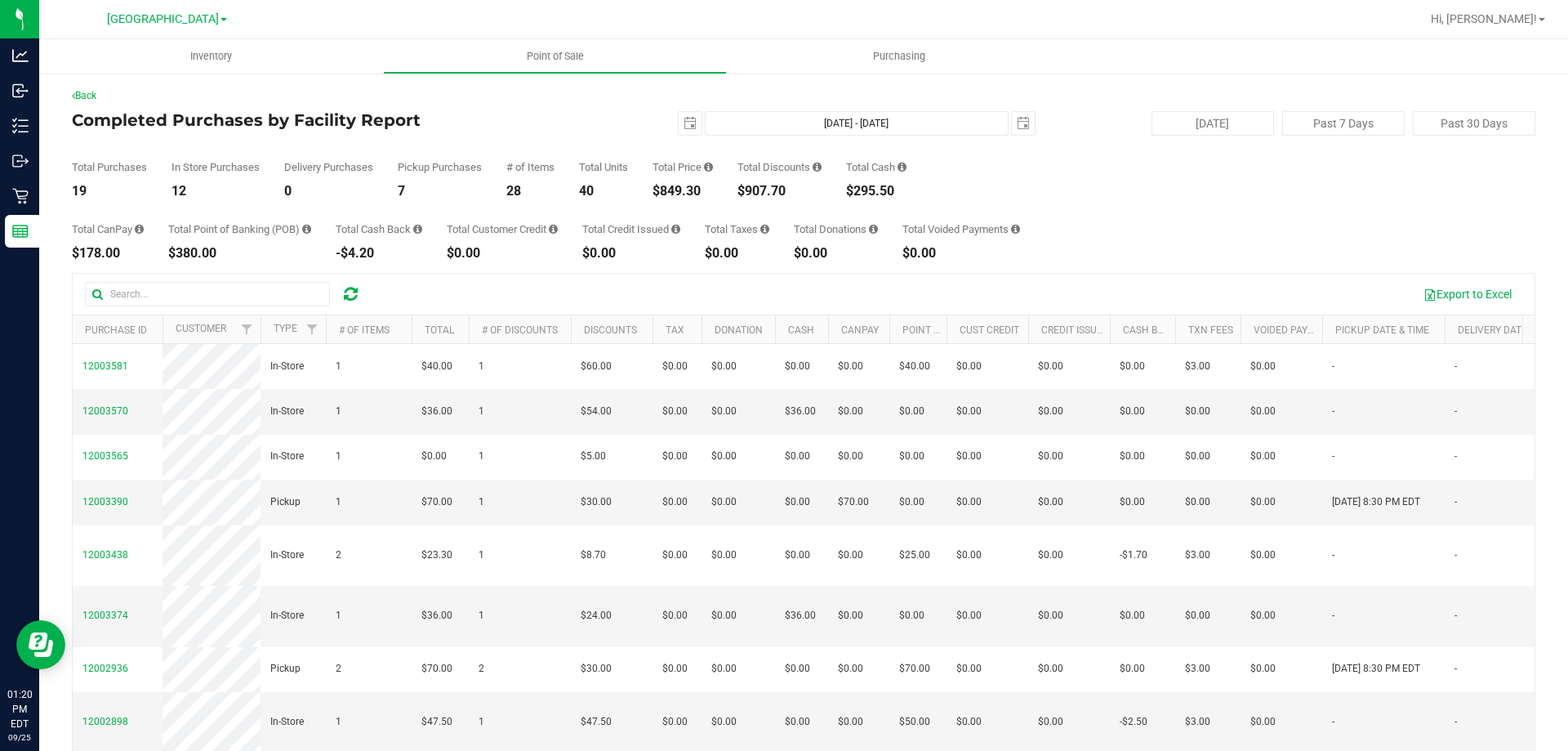
click at [503, 104] on div "Back Completed Purchases by Facility Report [DATE] [DATE] - [DATE] [DATE] [DATE…" at bounding box center [804, 472] width 1464 height 768
click at [571, 118] on div "[DATE] [DATE] - [DATE] [DATE]" at bounding box center [797, 123] width 500 height 25
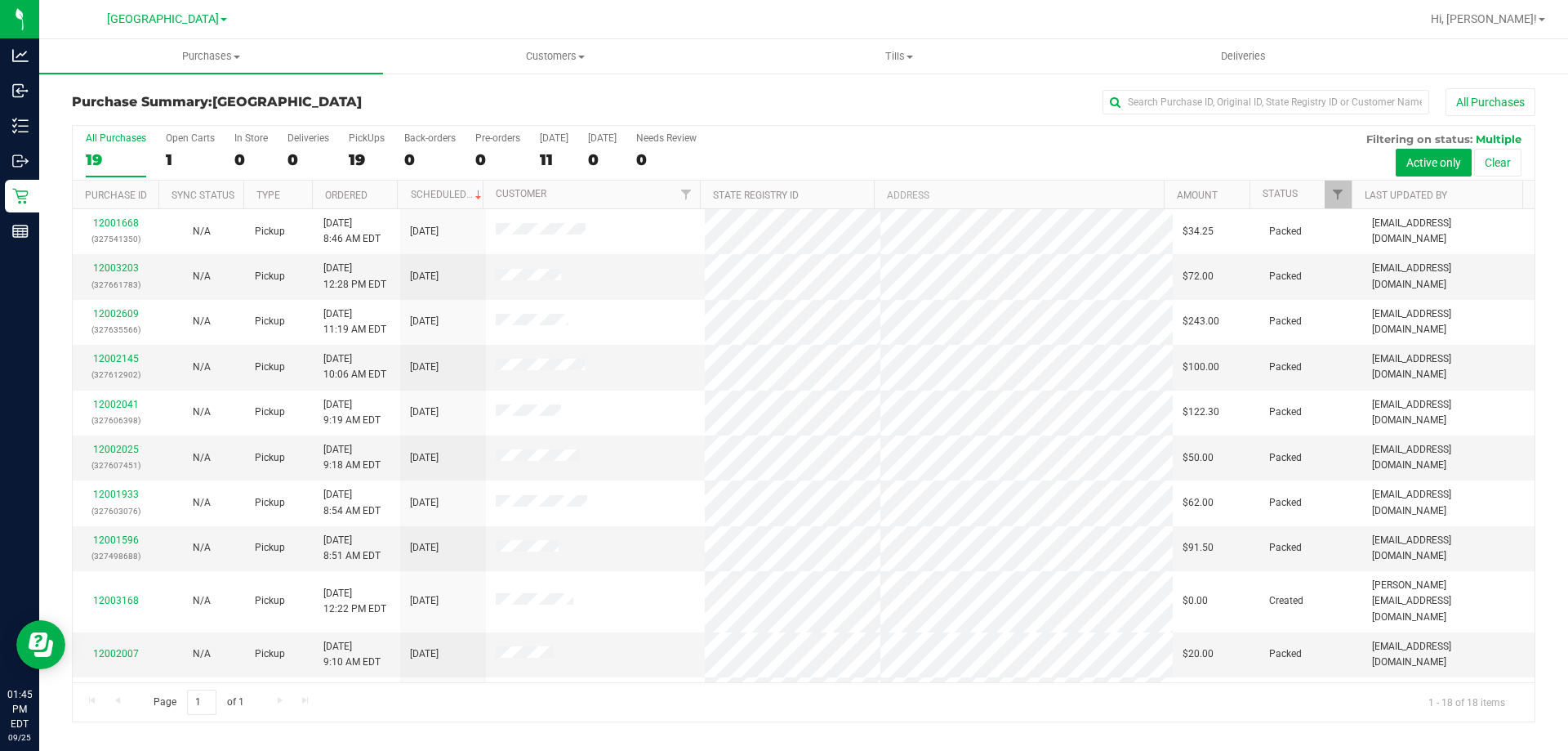
click at [736, 19] on div at bounding box center [856, 19] width 1128 height 32
click at [786, 23] on div at bounding box center [856, 19] width 1128 height 32
click at [852, 18] on div at bounding box center [856, 19] width 1128 height 32
click at [923, 105] on div "All Purchases" at bounding box center [1047, 102] width 976 height 27
click at [930, 100] on div "All Purchases" at bounding box center [1047, 102] width 976 height 27
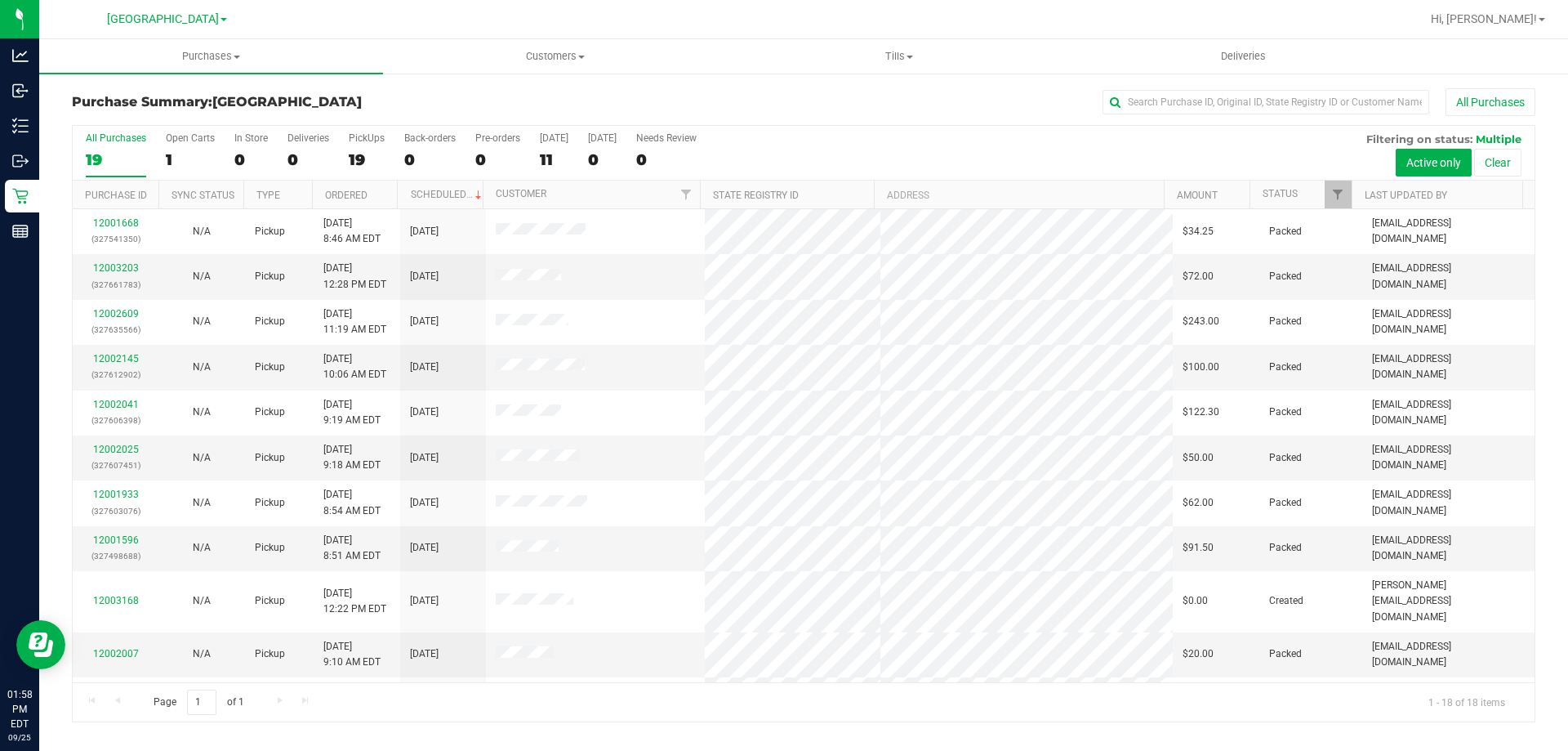
click at [567, 12] on div at bounding box center [856, 19] width 1128 height 32
click at [572, 6] on div at bounding box center [856, 19] width 1128 height 32
click at [638, 88] on div "Purchase Summary: North Port WC All Purchases All Purchases 19 Open Carts 1 In …" at bounding box center [804, 406] width 1530 height 667
click at [705, 93] on div "All Purchases" at bounding box center [1047, 102] width 976 height 27
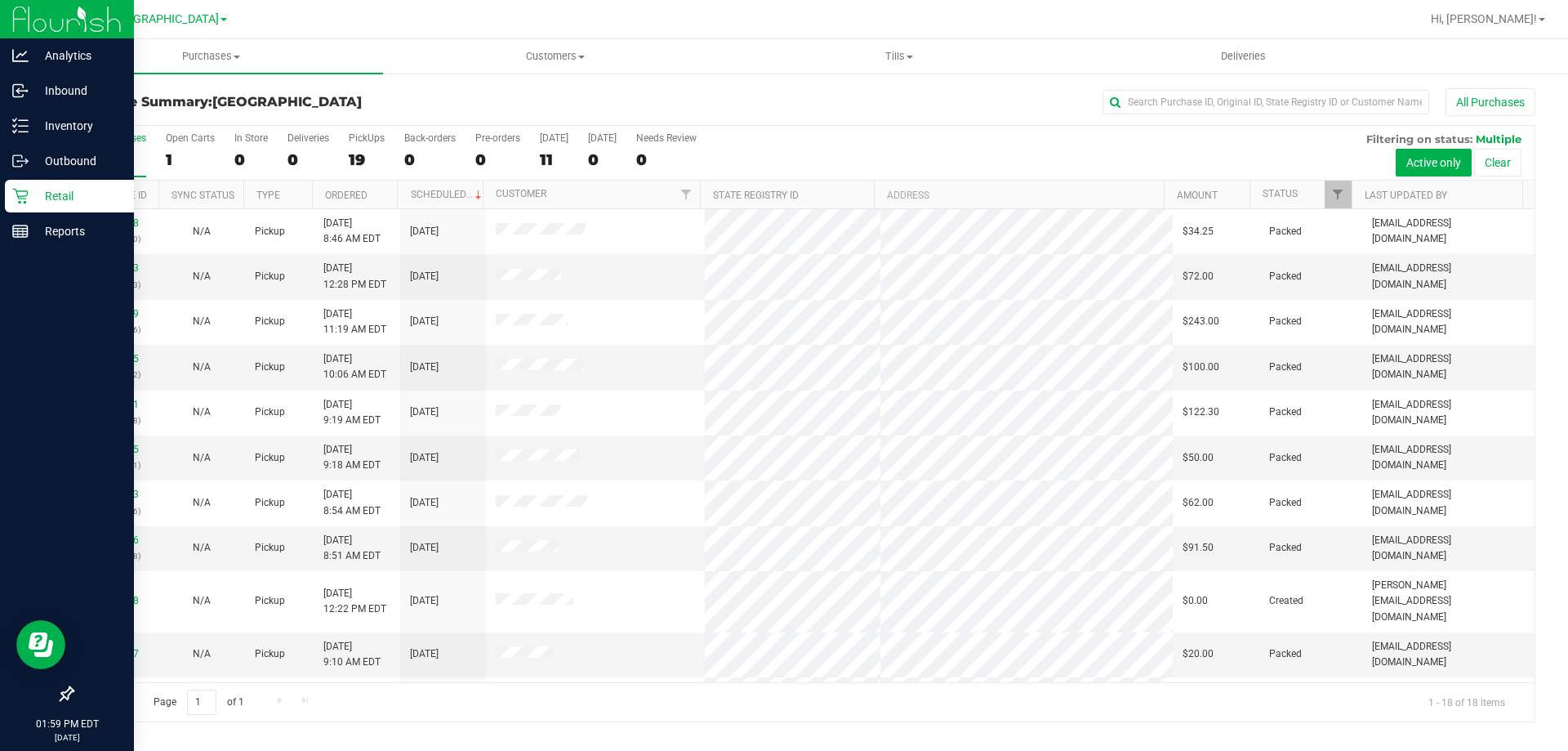
drag, startPoint x: 30, startPoint y: 199, endPoint x: 39, endPoint y: 199, distance: 9.0
click at [30, 200] on p "Retail" at bounding box center [77, 196] width 98 height 19
click at [23, 194] on icon at bounding box center [20, 196] width 16 height 16
click at [33, 229] on p "Reports" at bounding box center [77, 230] width 98 height 19
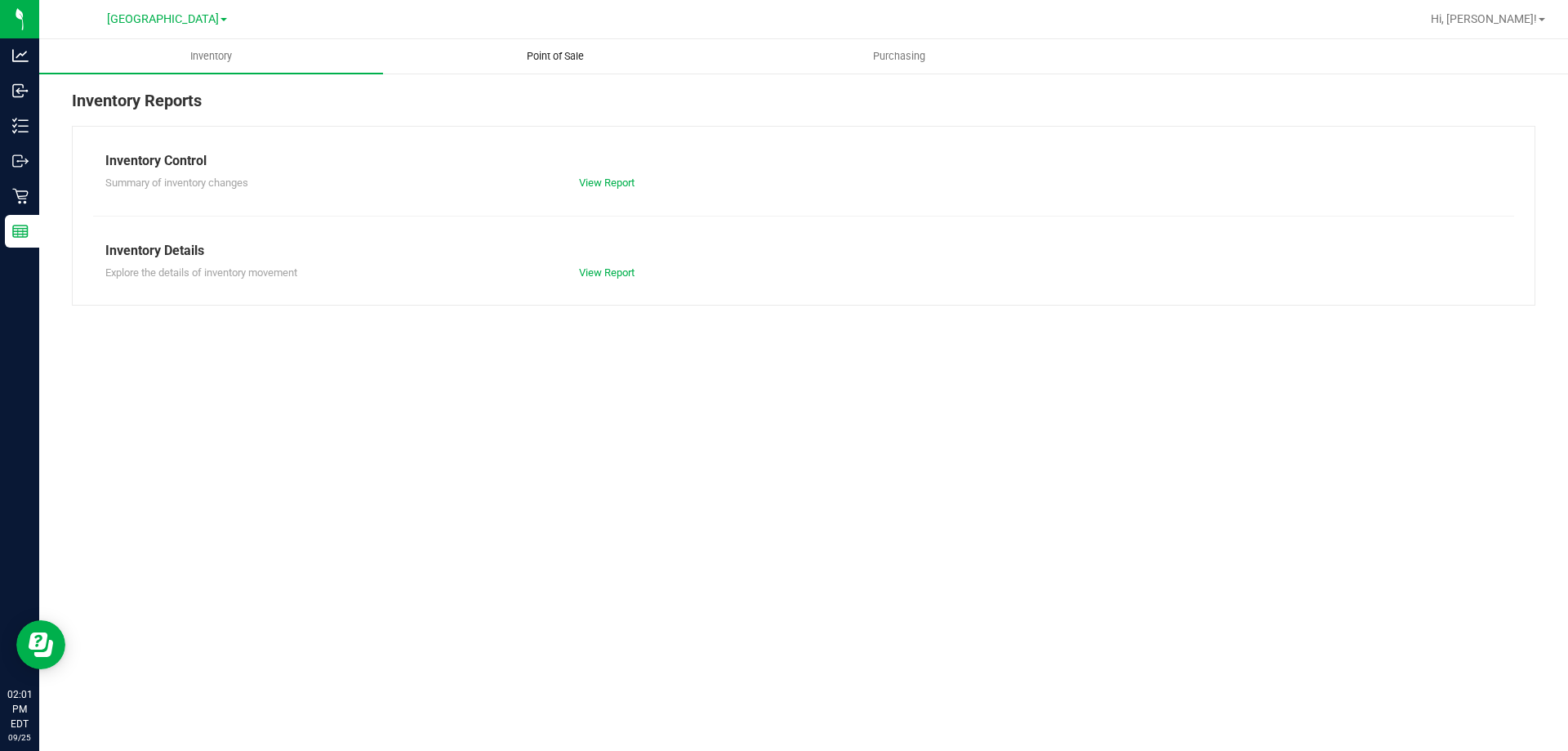
click at [539, 58] on span "Point of Sale" at bounding box center [555, 57] width 101 height 15
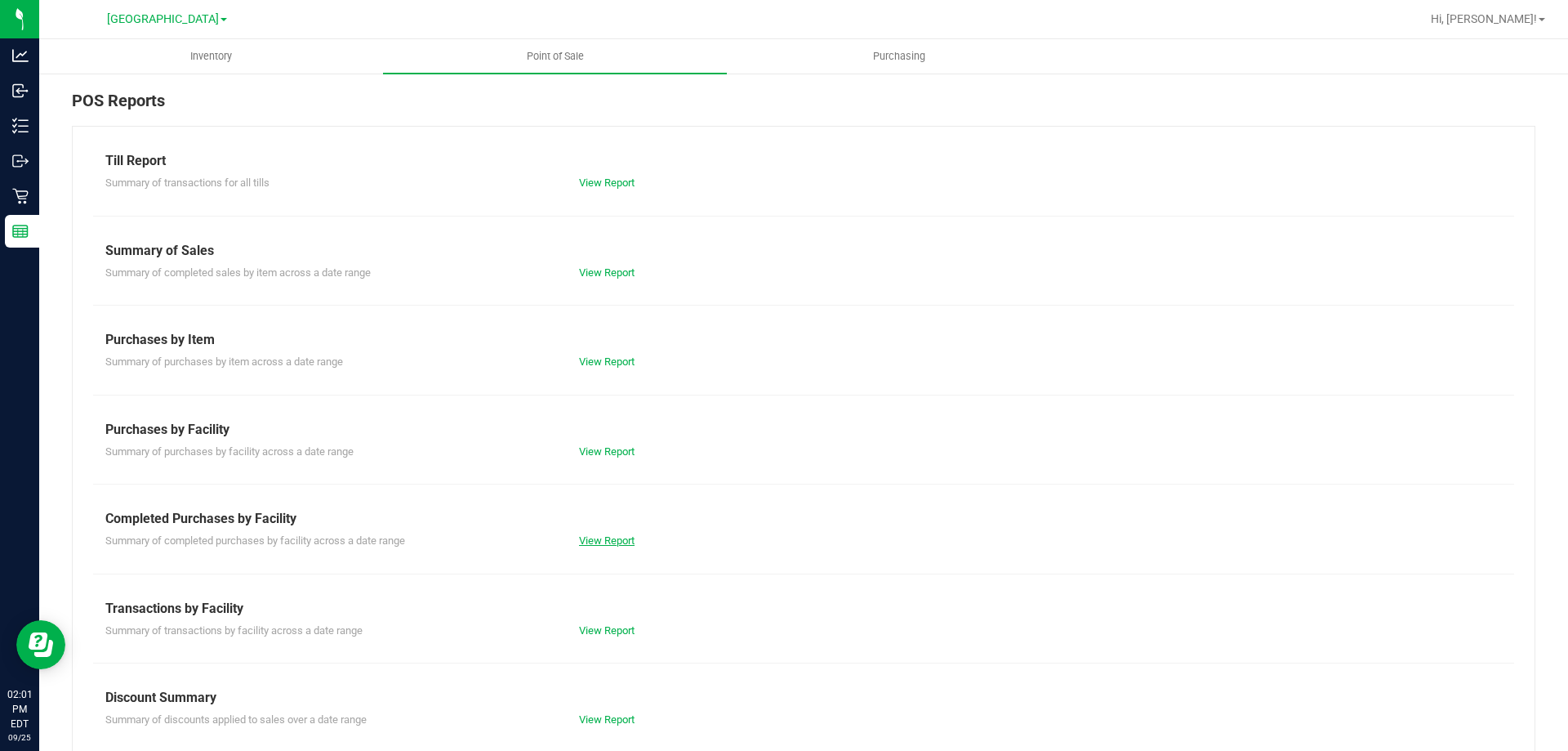
click at [601, 538] on link "View Report" at bounding box center [607, 540] width 56 height 12
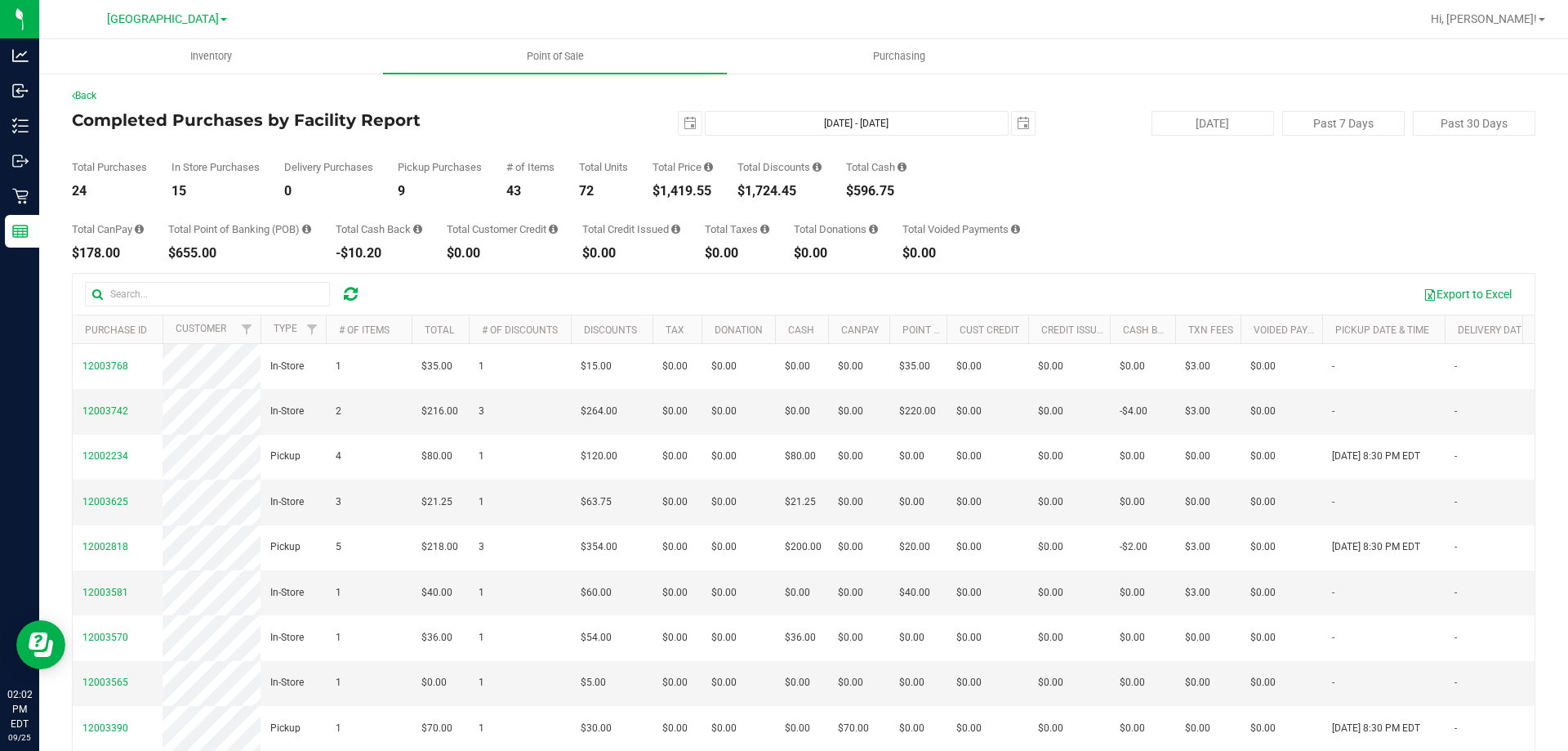
click at [574, 125] on div "2025-09-25 Sep 25, 2025 - Sep 25, 2025 2025-09-25" at bounding box center [797, 123] width 500 height 25
click at [1051, 154] on div "Total Purchases 24 In Store Purchases 15 Delivery Purchases 0 Pickup Purchases …" at bounding box center [804, 166] width 1464 height 62
click at [520, 96] on div "Back" at bounding box center [804, 96] width 1464 height 15
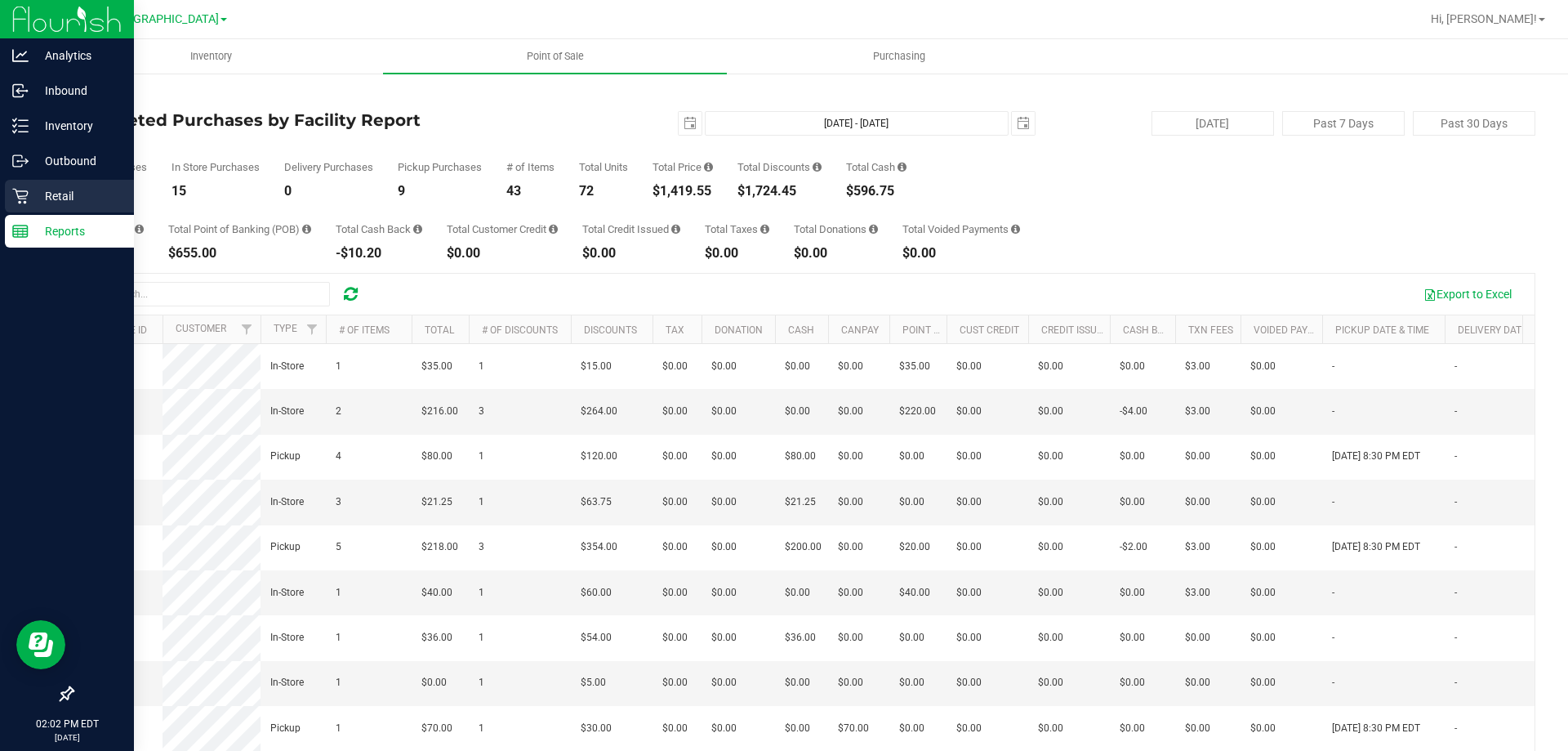
click at [35, 197] on p "Retail" at bounding box center [77, 196] width 98 height 19
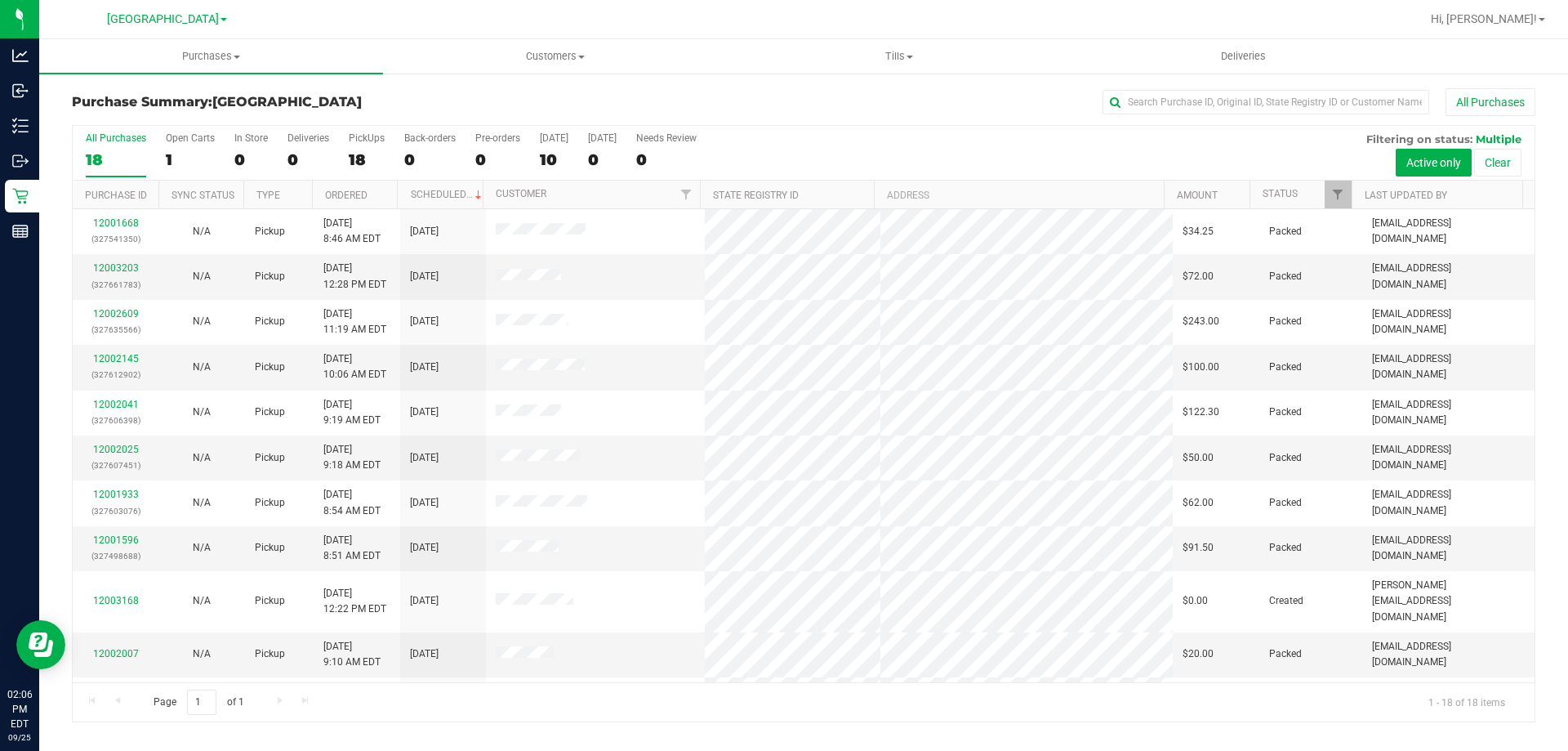
click at [659, 89] on div "All Purchases" at bounding box center [1047, 102] width 976 height 27
click at [836, 111] on div "All Purchases" at bounding box center [1047, 102] width 976 height 27
click at [874, 120] on div "Purchase Summary: North Port WC All Purchases" at bounding box center [804, 106] width 1464 height 36
click at [805, 107] on div "All Purchases" at bounding box center [1047, 102] width 976 height 27
click at [133, 269] on link "12004045" at bounding box center [116, 268] width 46 height 12
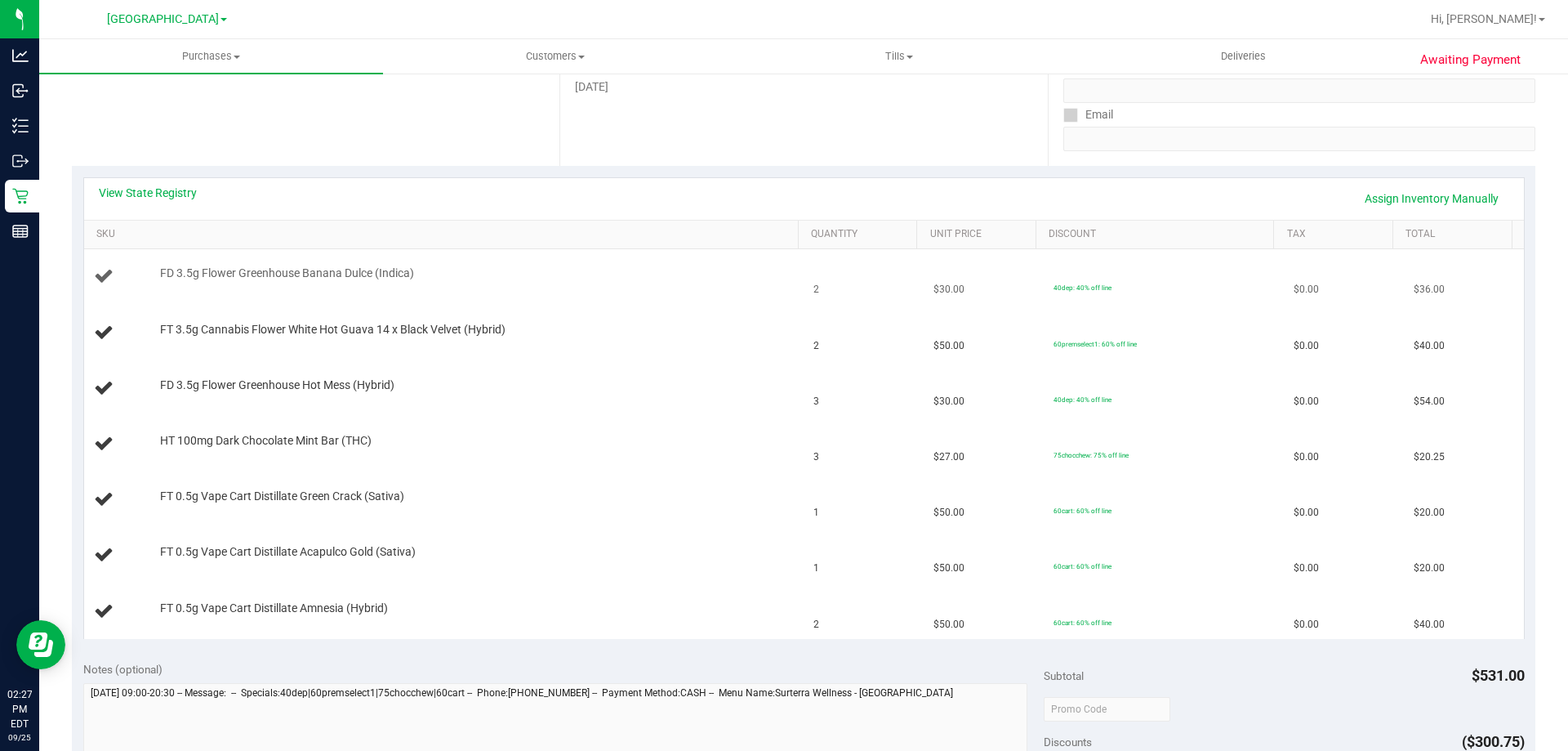
scroll to position [245, 0]
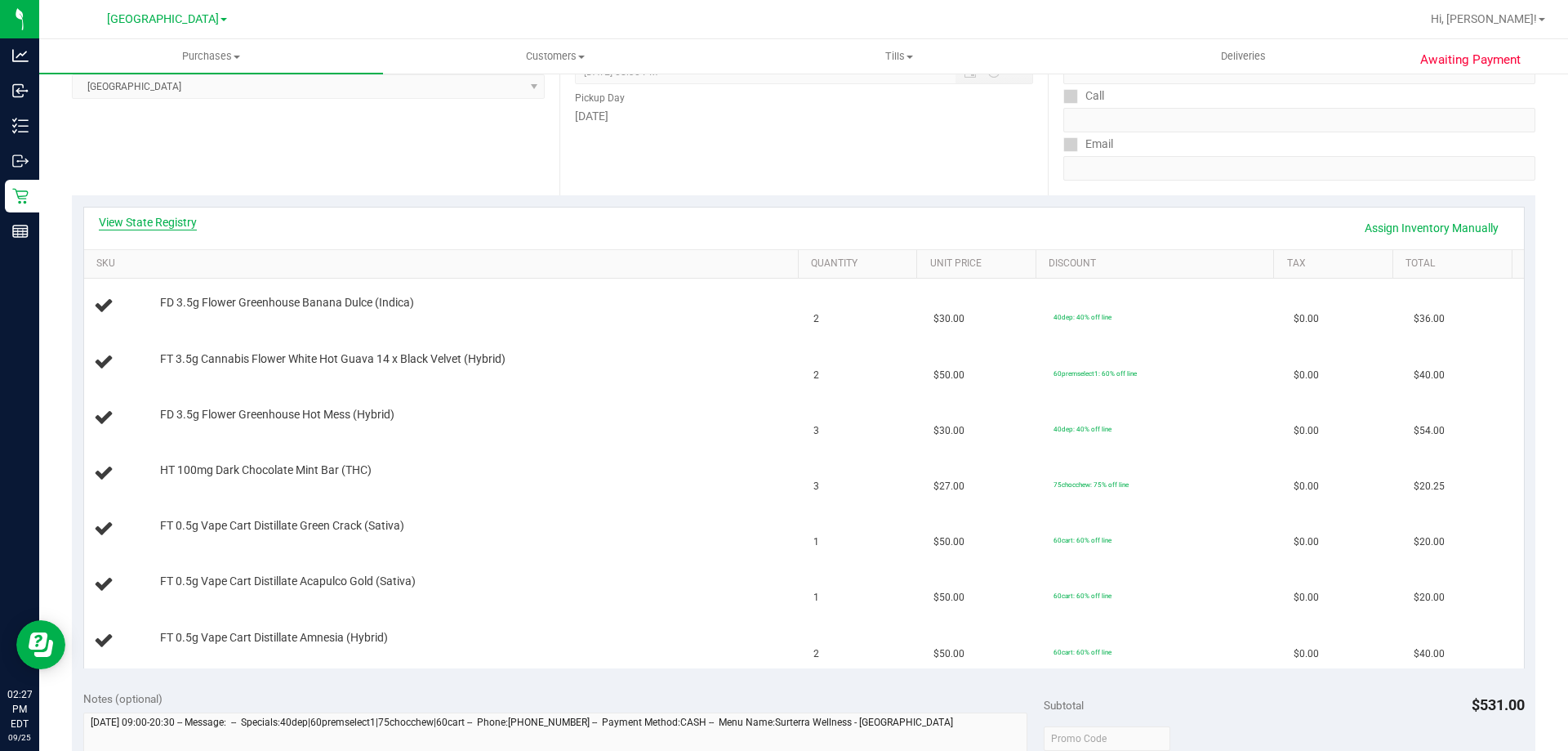
click at [183, 222] on link "View State Registry" at bounding box center [147, 222] width 98 height 16
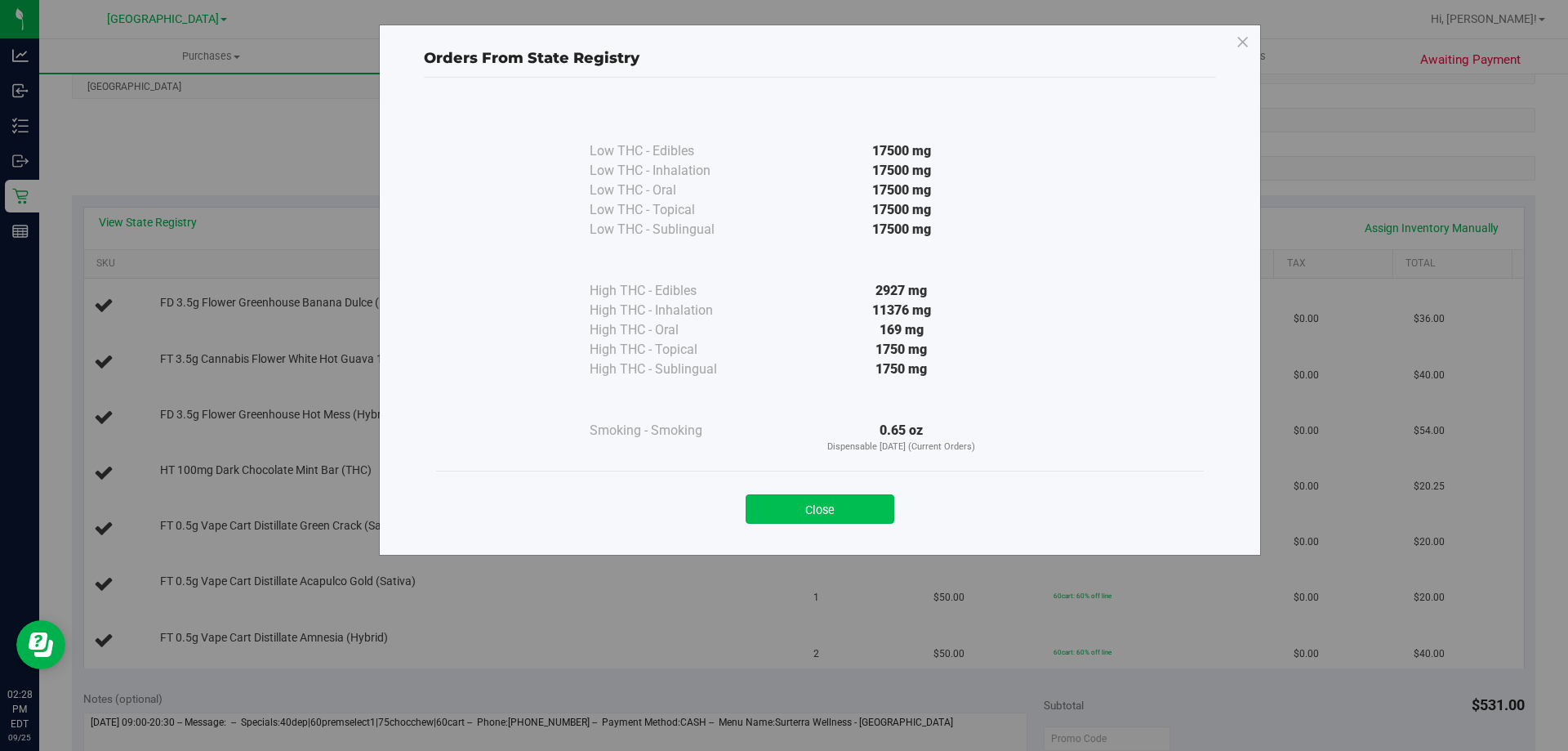
click at [858, 510] on button "Close" at bounding box center [820, 509] width 149 height 29
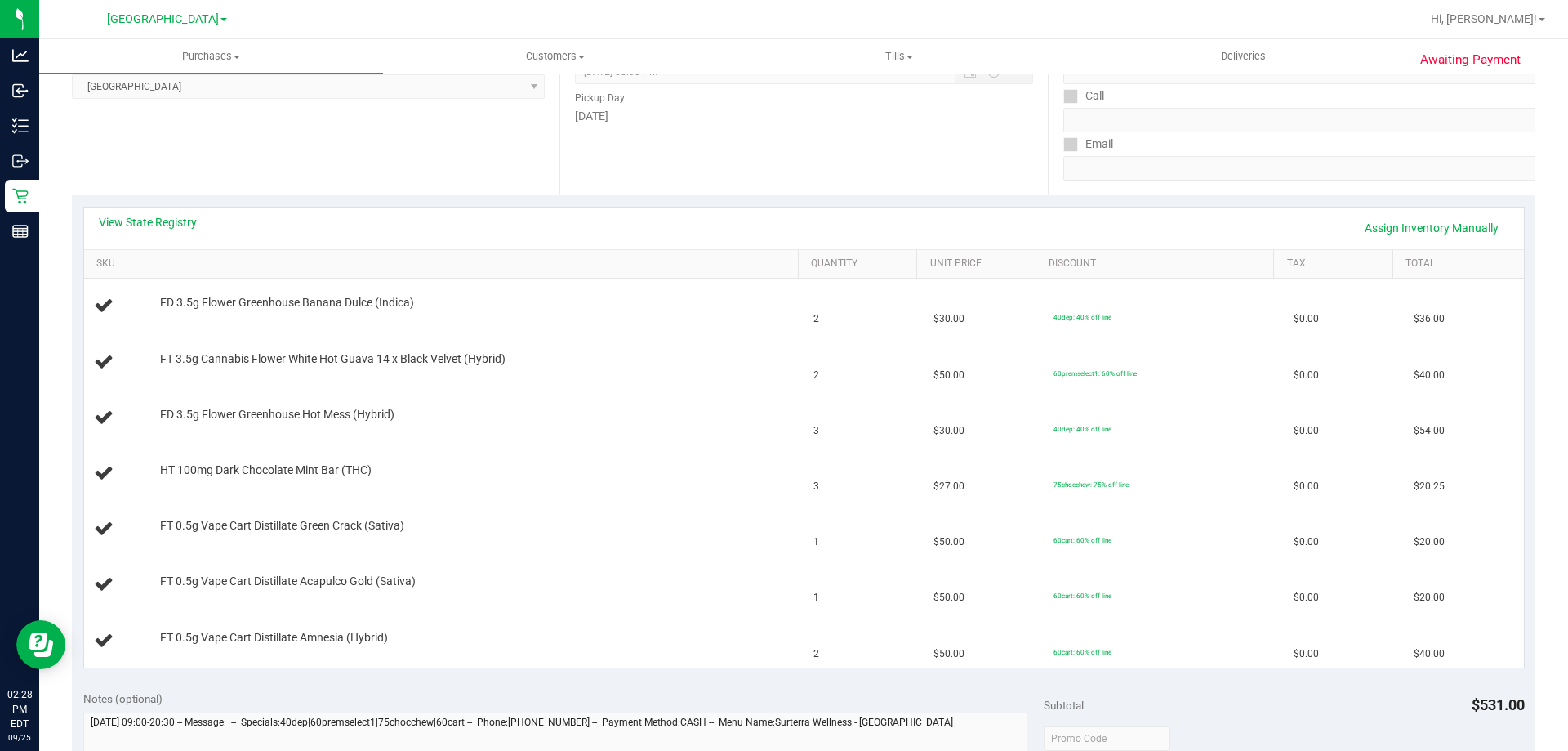
click at [158, 220] on link "View State Registry" at bounding box center [147, 222] width 98 height 16
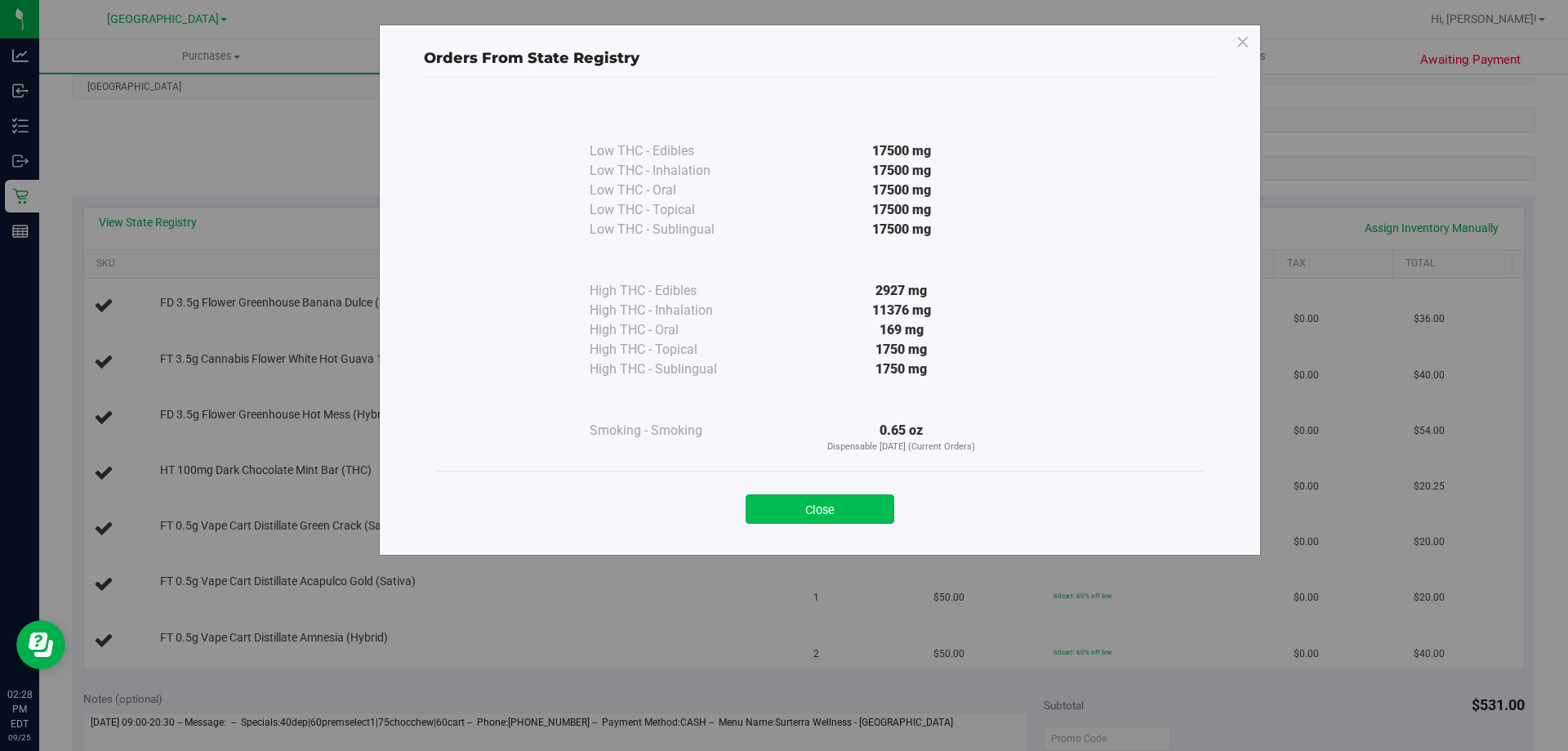
click at [830, 509] on button "Close" at bounding box center [820, 509] width 149 height 29
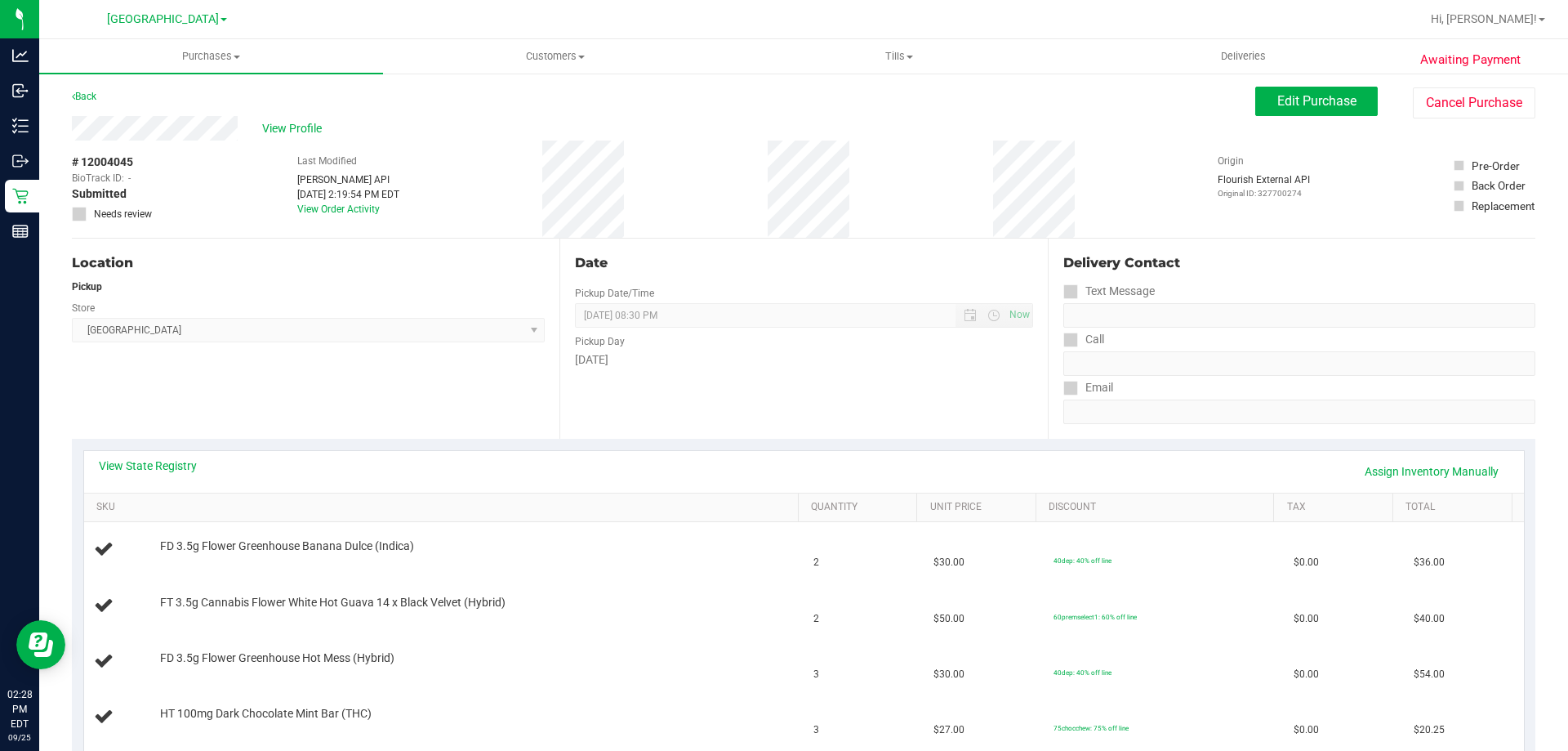
scroll to position [0, 0]
click at [1335, 108] on span "Edit Purchase" at bounding box center [1317, 102] width 79 height 16
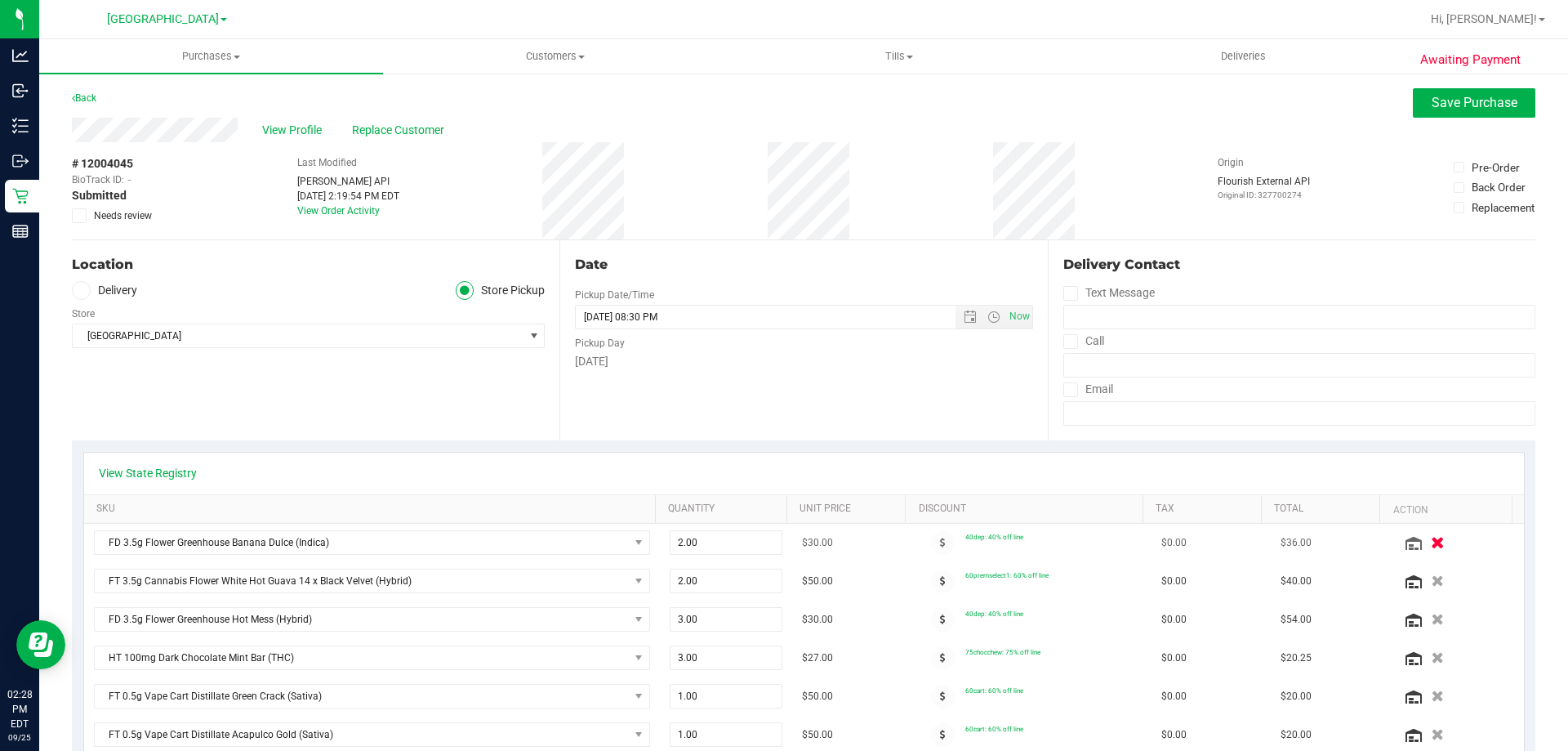
click at [1431, 541] on icon "button" at bounding box center [1437, 542] width 14 height 12
click at [1443, 93] on button "Save Purchase" at bounding box center [1475, 103] width 122 height 29
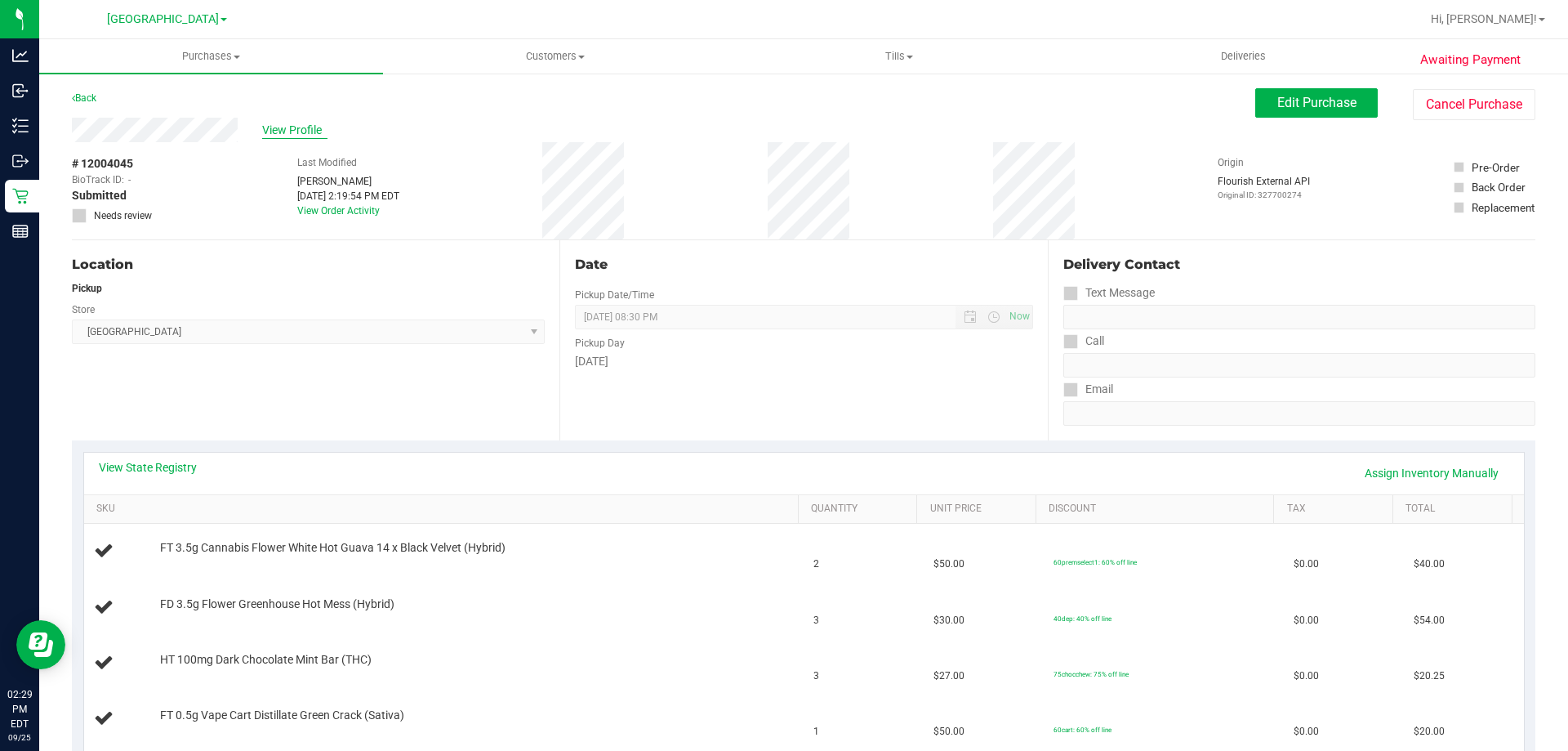
click at [281, 132] on span "View Profile" at bounding box center [295, 130] width 66 height 17
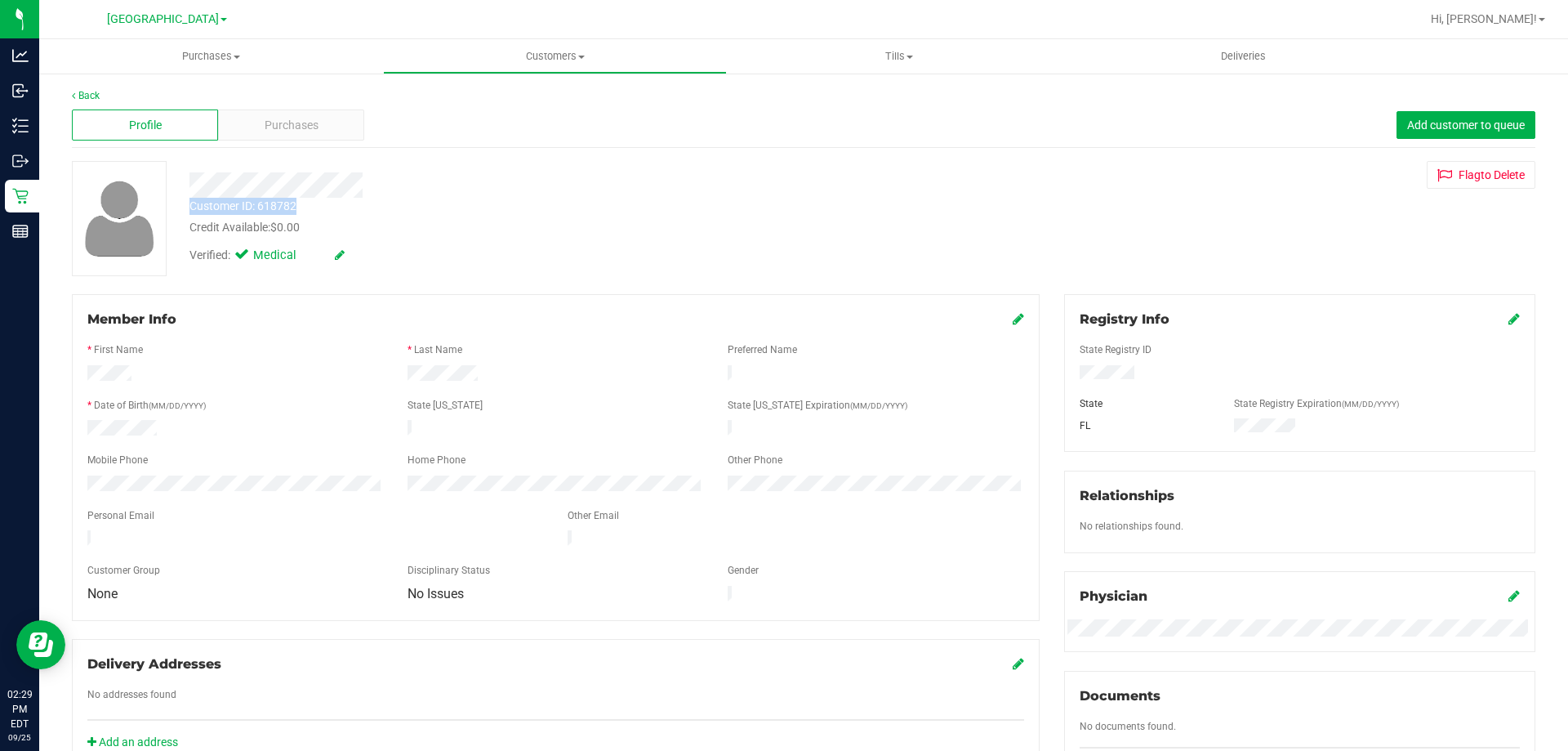
drag, startPoint x: 316, startPoint y: 207, endPoint x: 189, endPoint y: 209, distance: 127.0
click at [189, 209] on div "Customer ID: 618782 Credit Available: $0.00" at bounding box center [549, 217] width 744 height 38
copy div "Customer ID: 618782"
click at [85, 90] on link "Back" at bounding box center [86, 95] width 27 height 12
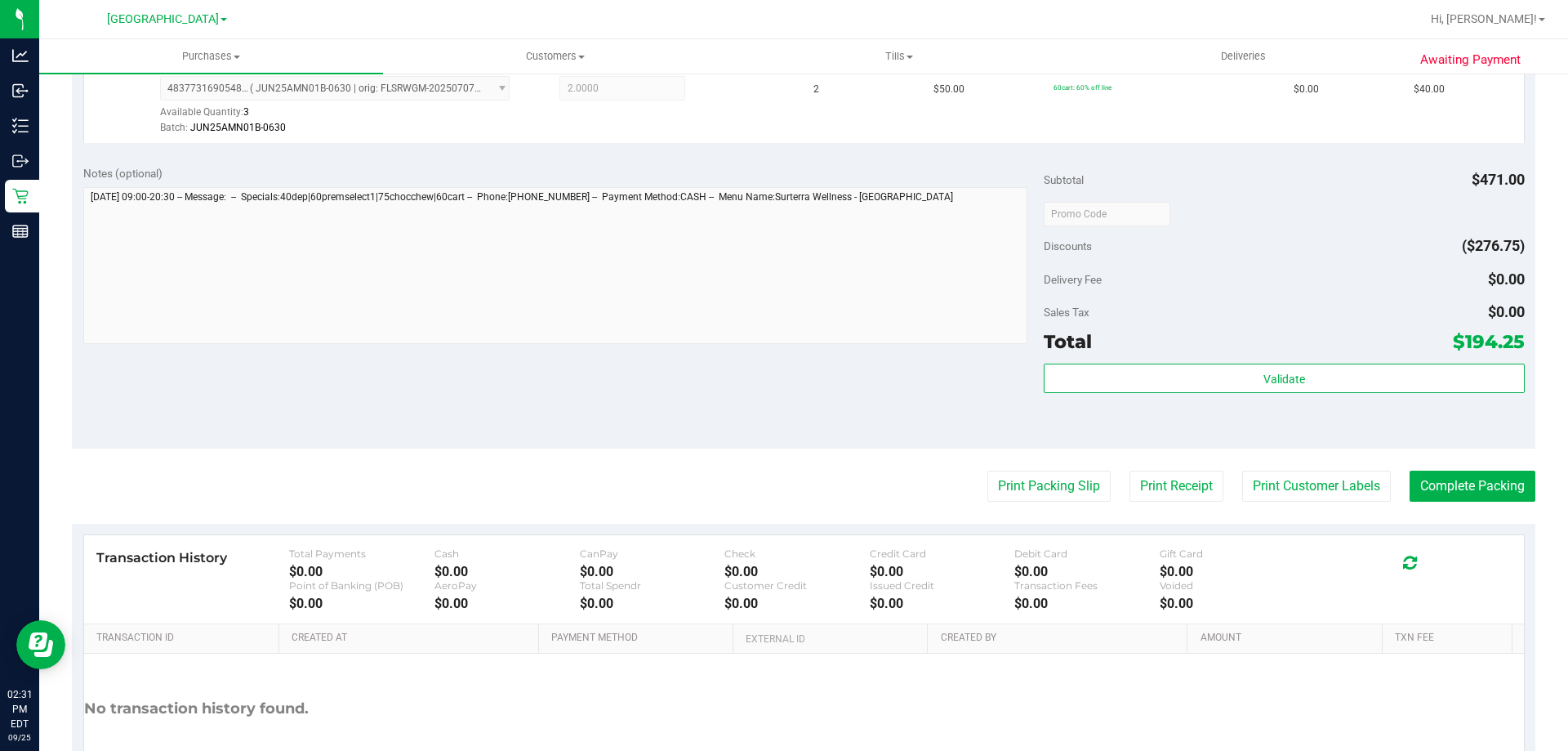
scroll to position [1057, 0]
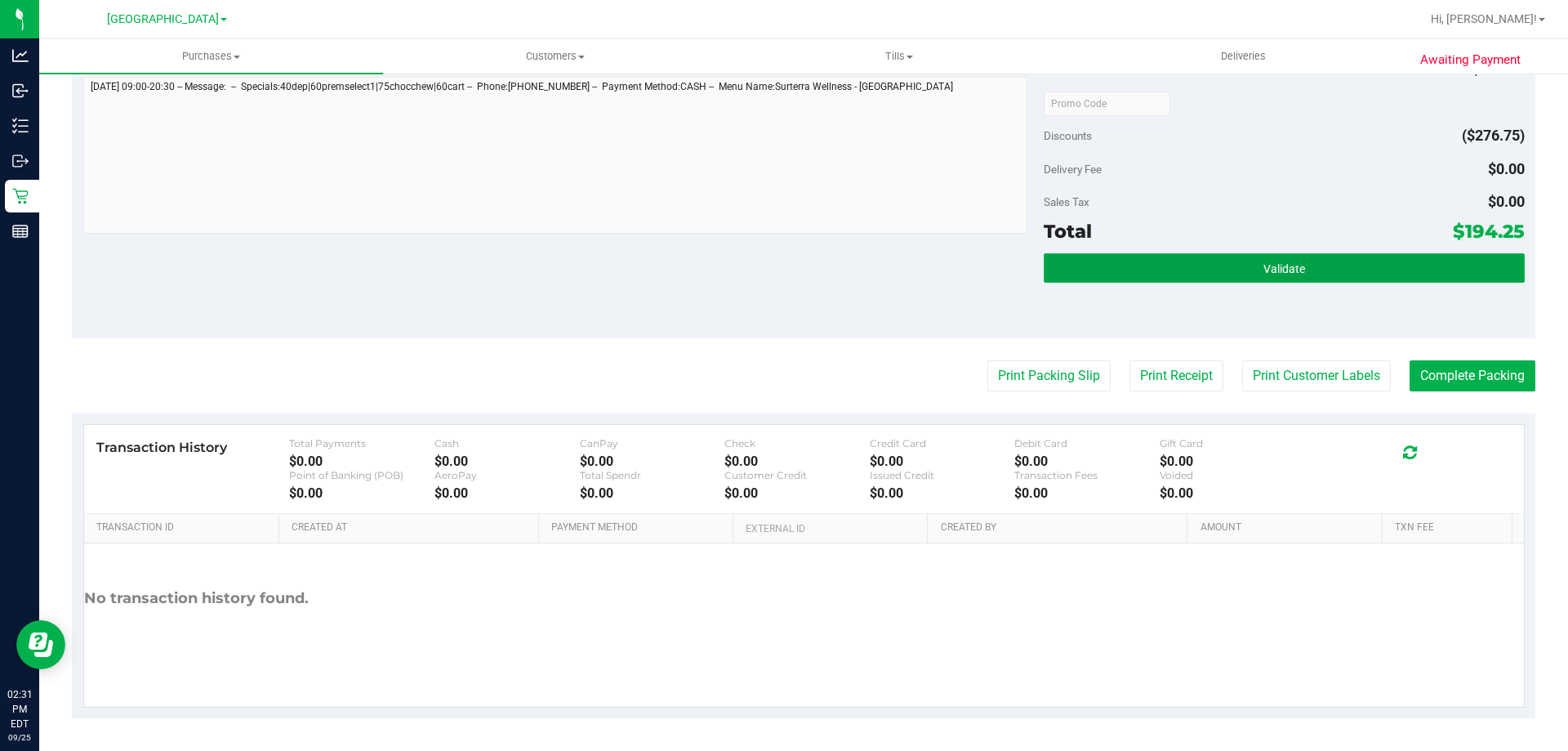
click at [1281, 262] on span "Validate" at bounding box center [1285, 269] width 42 height 13
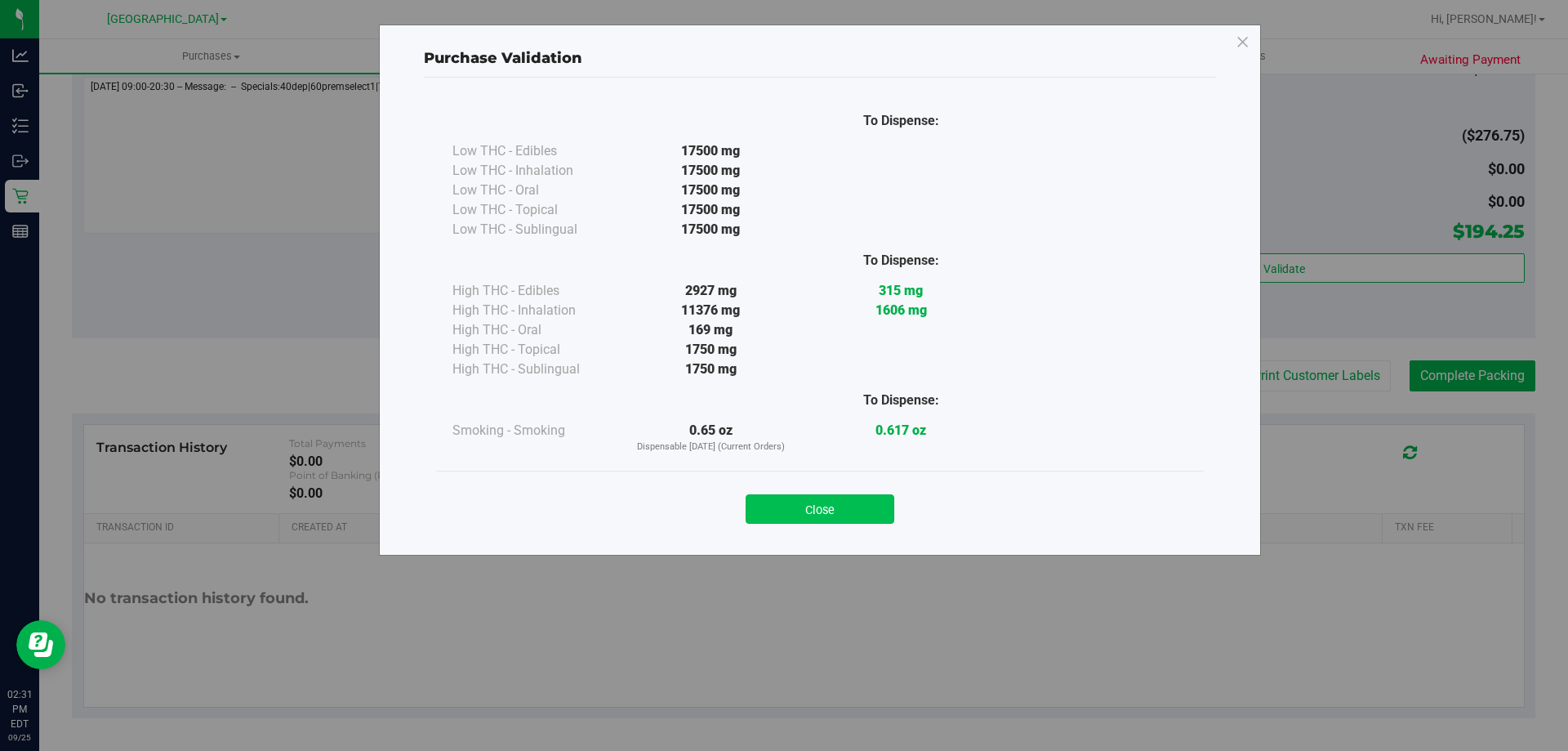
click at [851, 519] on button "Close" at bounding box center [820, 509] width 149 height 29
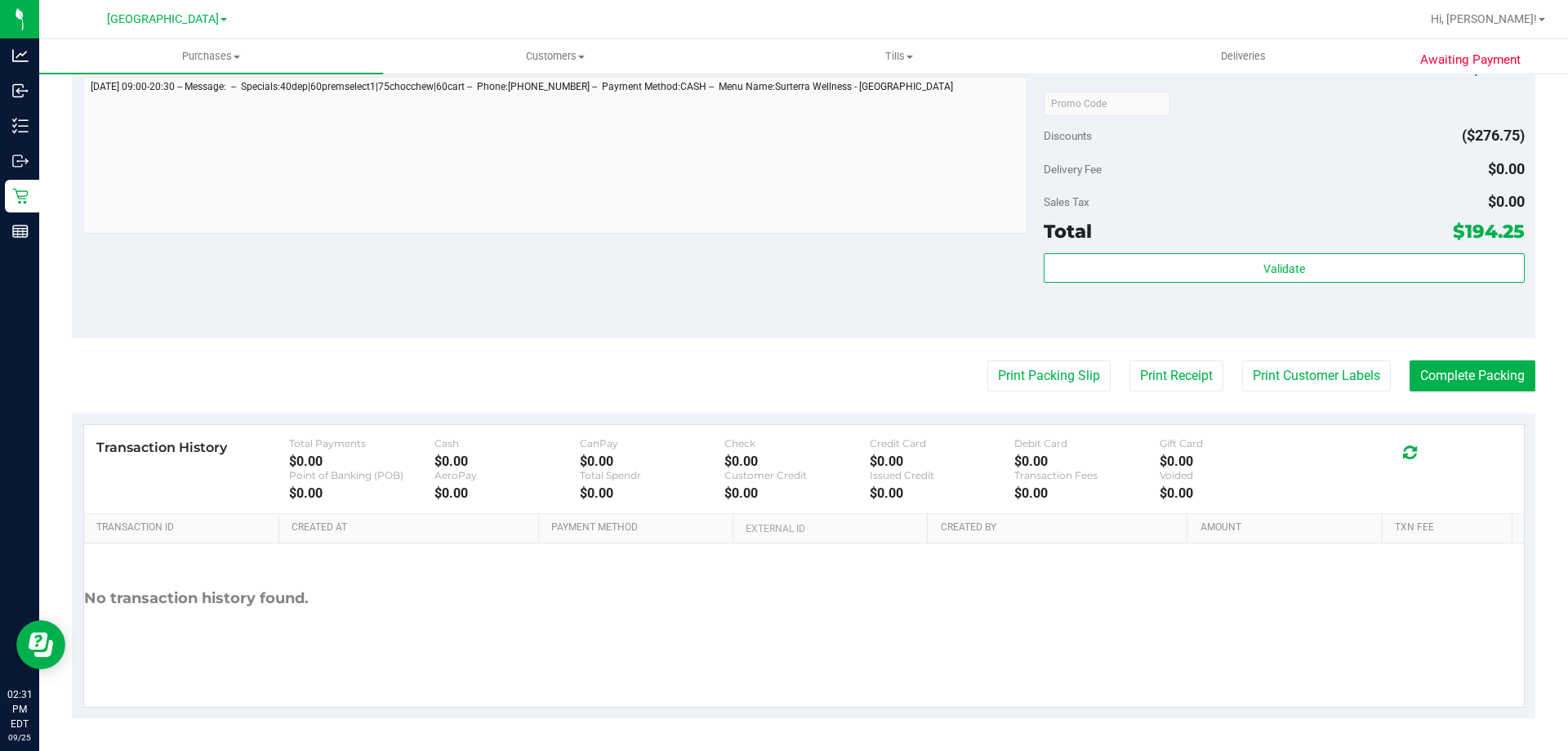
click at [1298, 369] on button "Print Customer Labels" at bounding box center [1317, 376] width 149 height 31
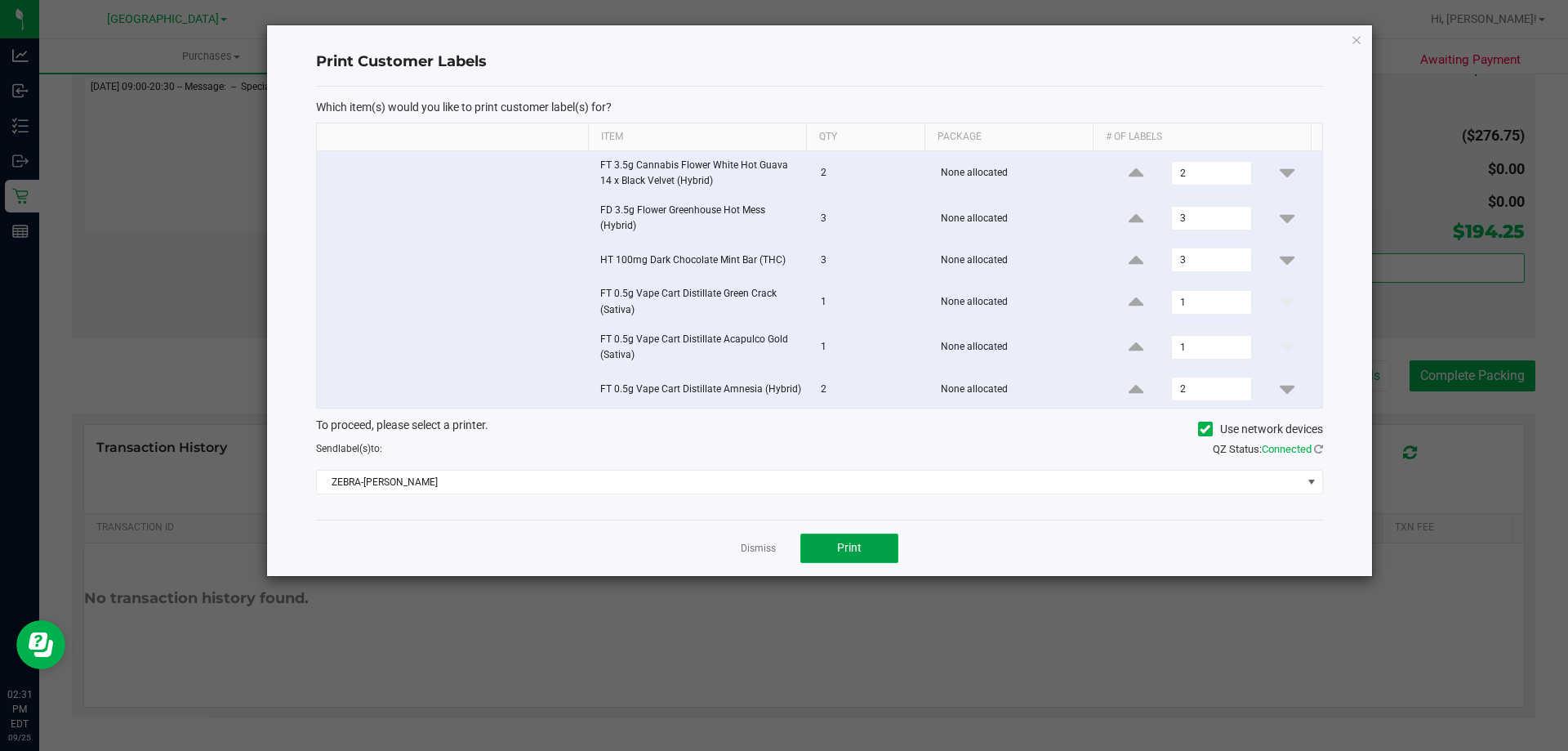
click at [878, 548] on button "Print" at bounding box center [849, 548] width 98 height 29
click at [1358, 44] on icon "button" at bounding box center [1357, 38] width 12 height 19
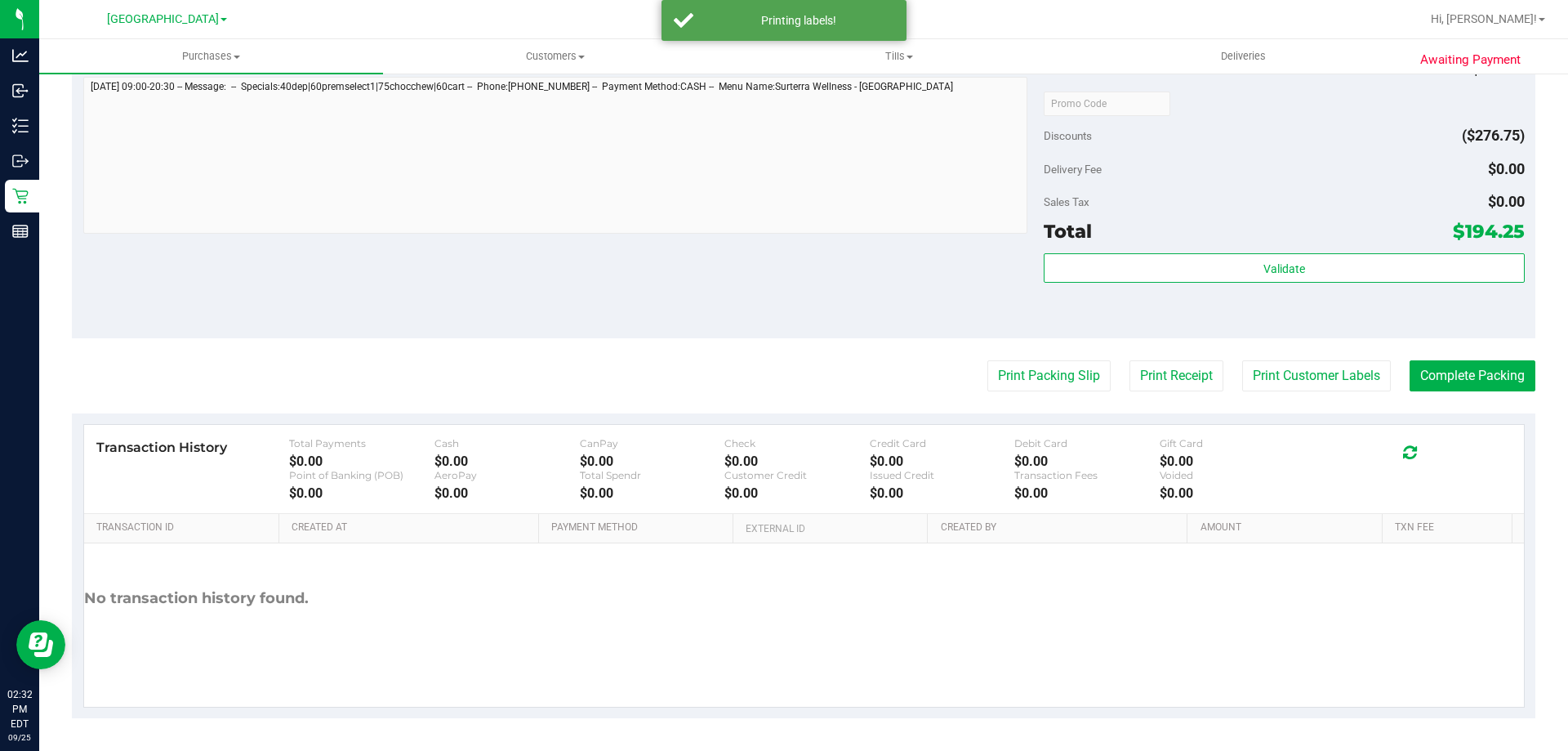
click at [1051, 367] on button "Print Packing Slip" at bounding box center [1049, 376] width 123 height 31
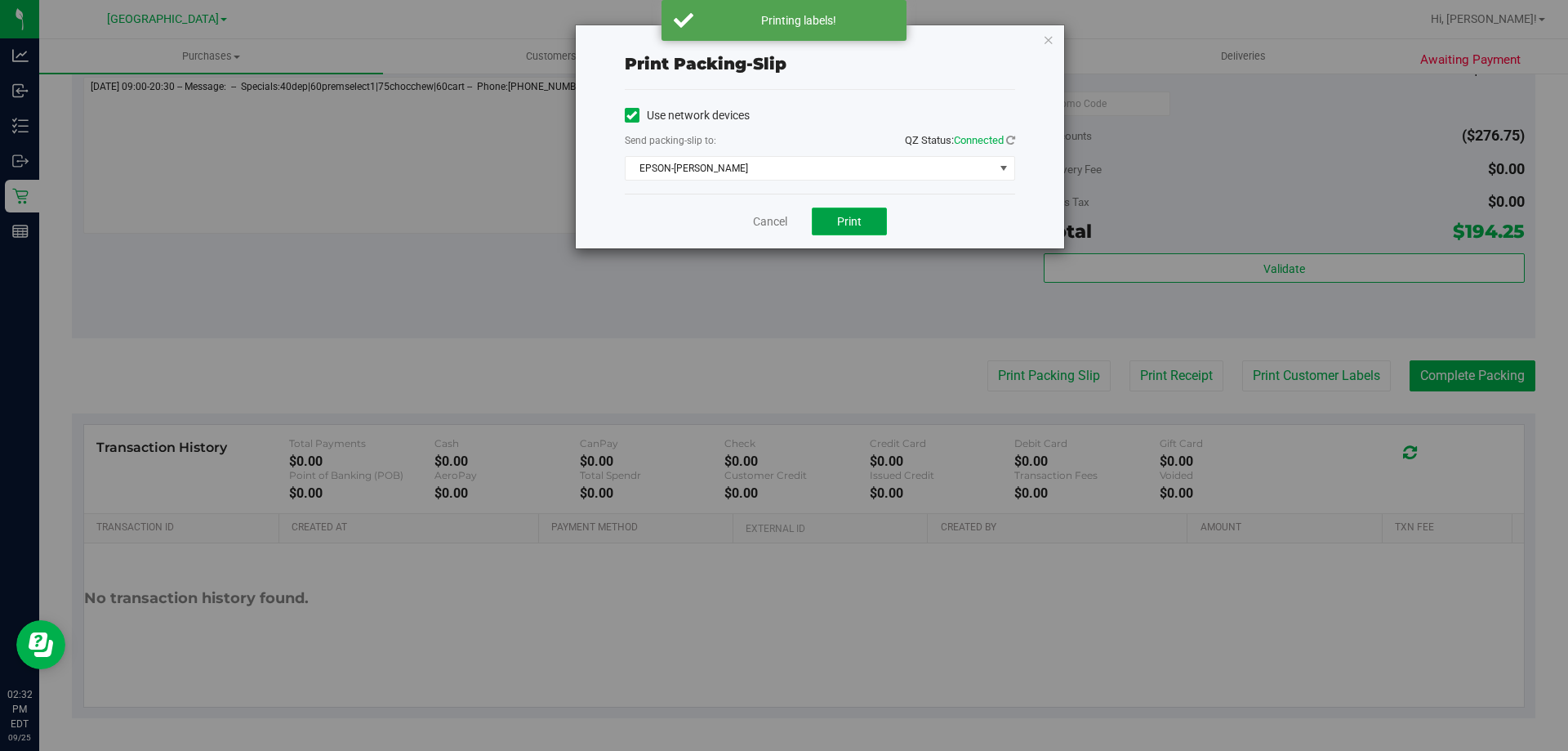
click at [860, 223] on span "Print" at bounding box center [849, 221] width 25 height 13
click at [1046, 30] on icon "button" at bounding box center [1049, 38] width 12 height 19
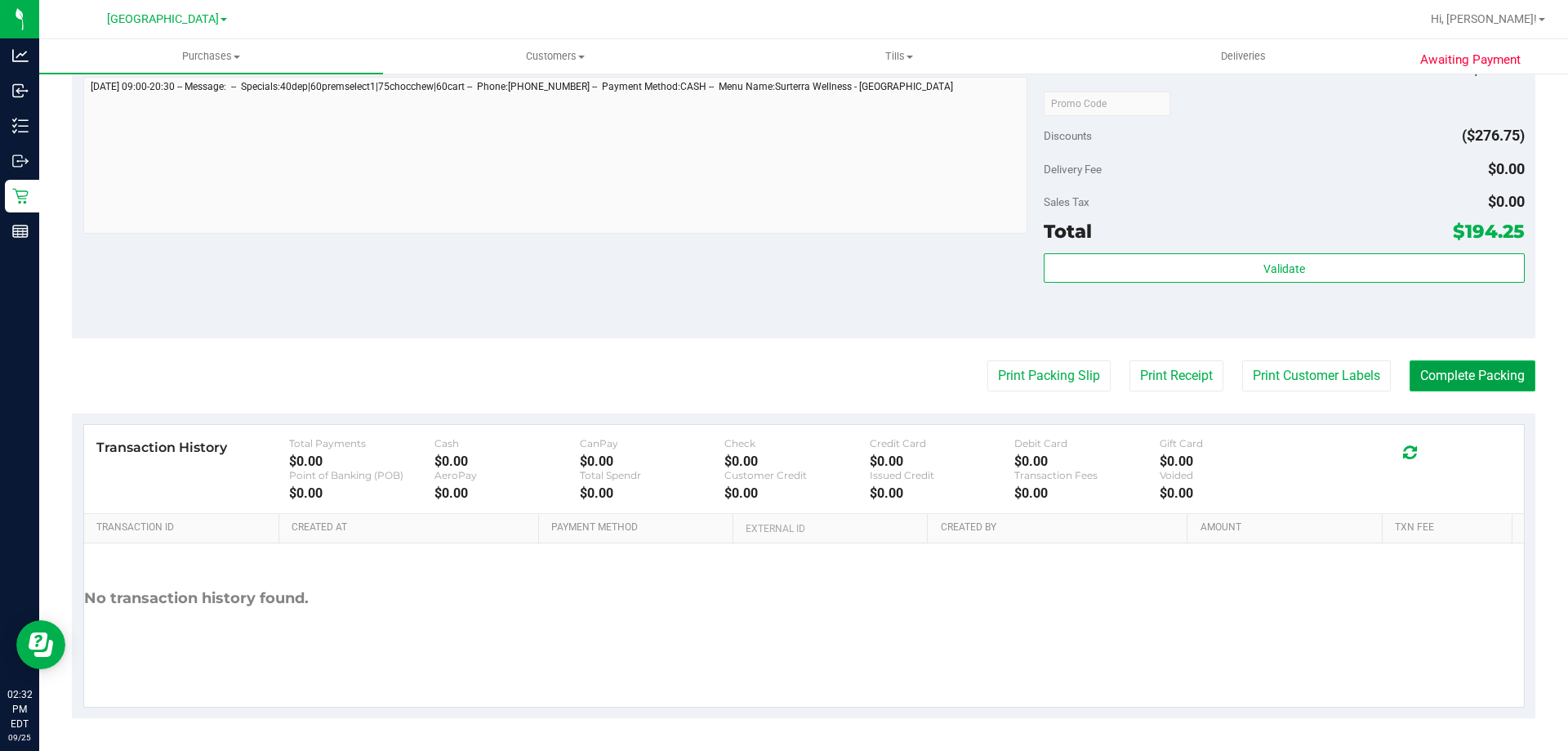
click at [1468, 372] on button "Complete Packing" at bounding box center [1473, 376] width 126 height 31
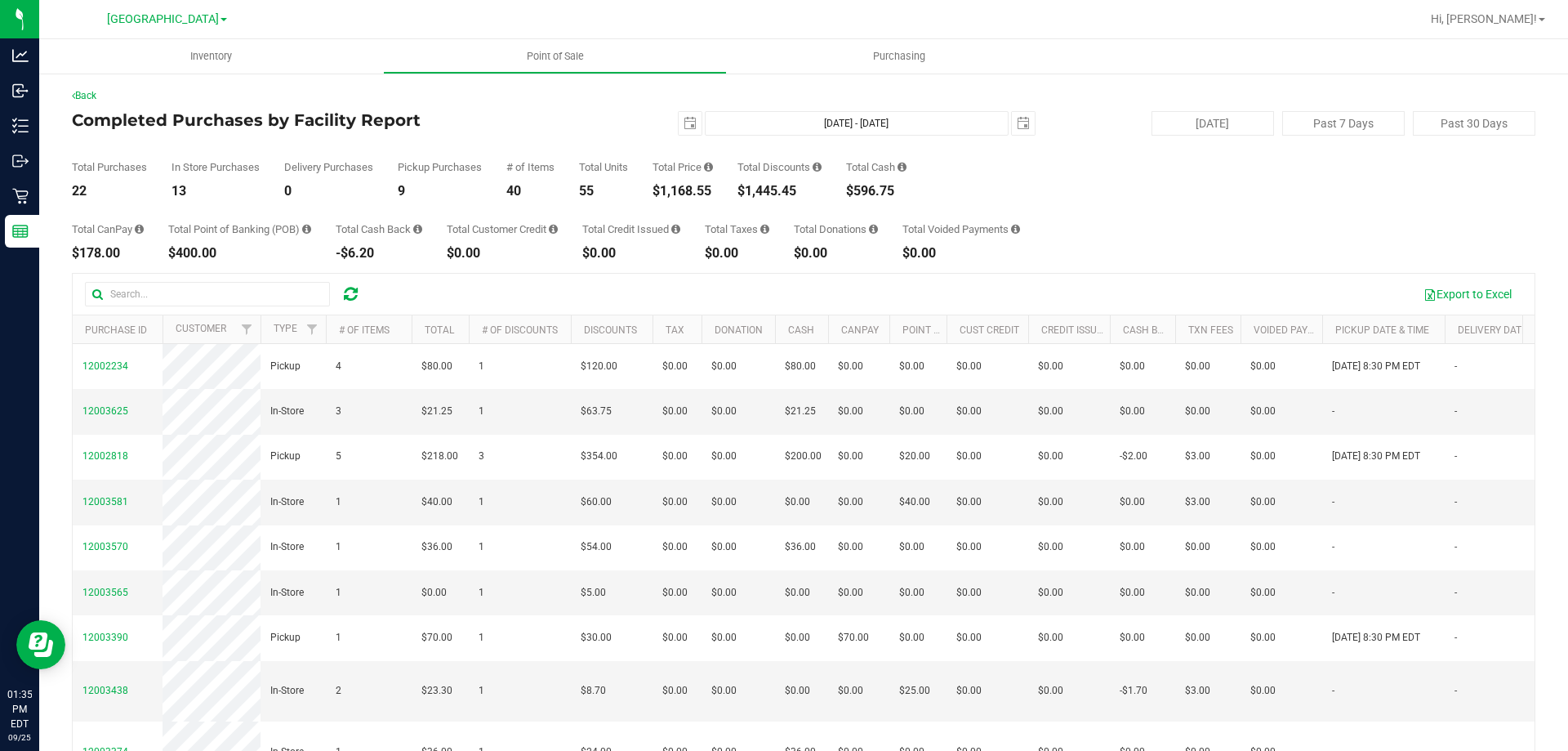
click at [602, 102] on div "Back" at bounding box center [804, 96] width 1464 height 15
click at [506, 111] on div "Back Completed Purchases by Facility Report 2025-09-25 Sep 25, 2025 - Sep 25, 2…" at bounding box center [804, 472] width 1464 height 768
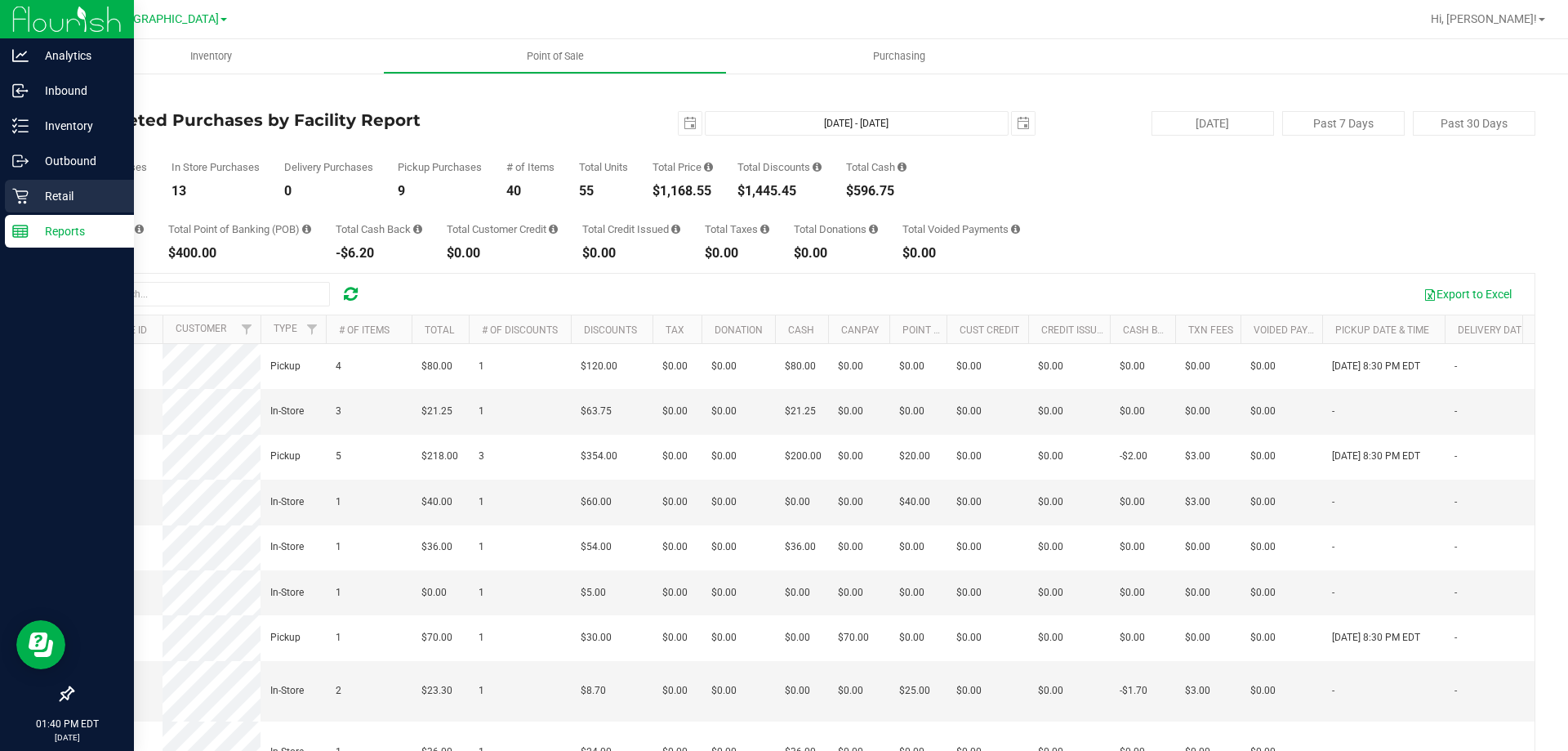
click at [29, 192] on p "Retail" at bounding box center [77, 196] width 98 height 19
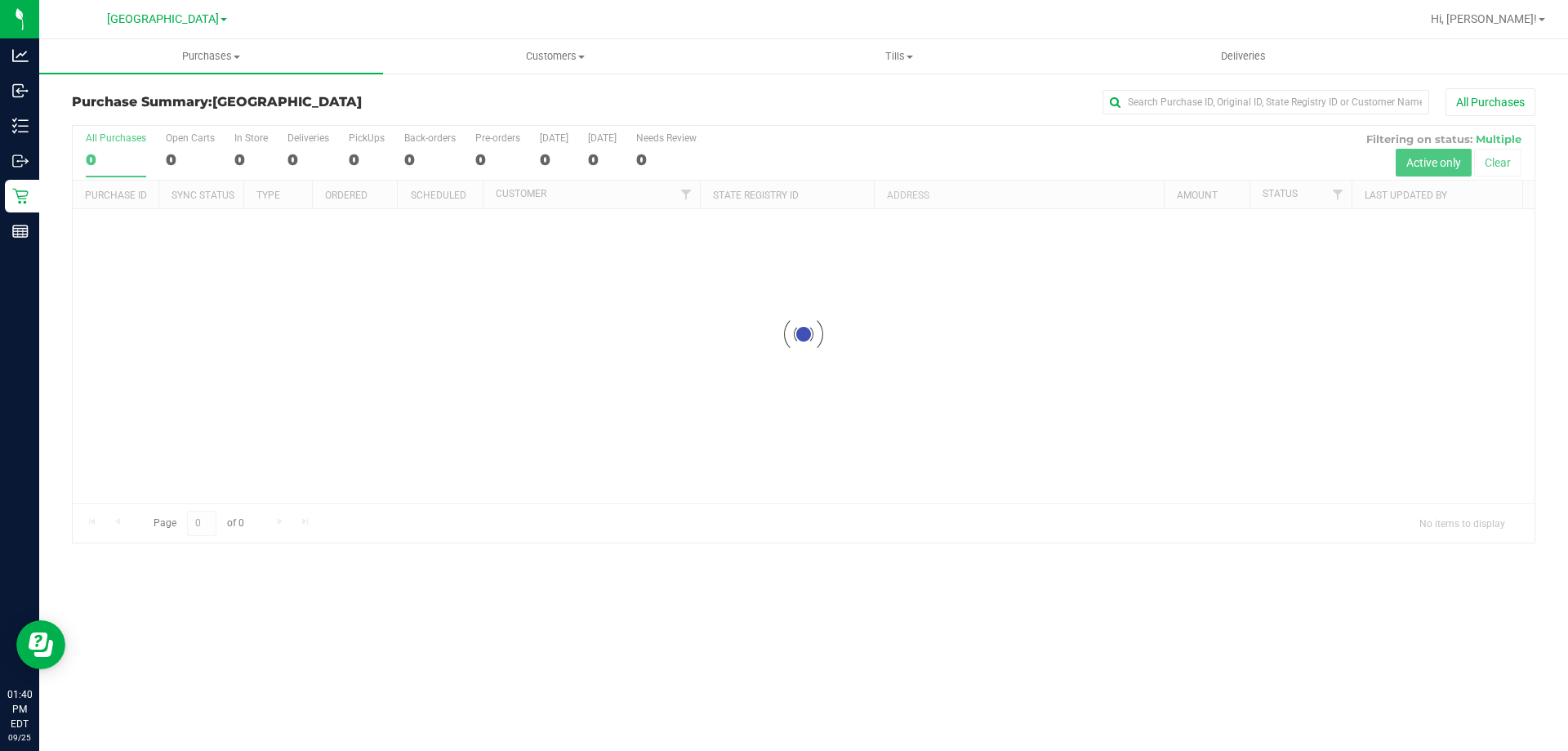
click at [433, 99] on h3 "Purchase Summary: North Port WC" at bounding box center [316, 102] width 488 height 15
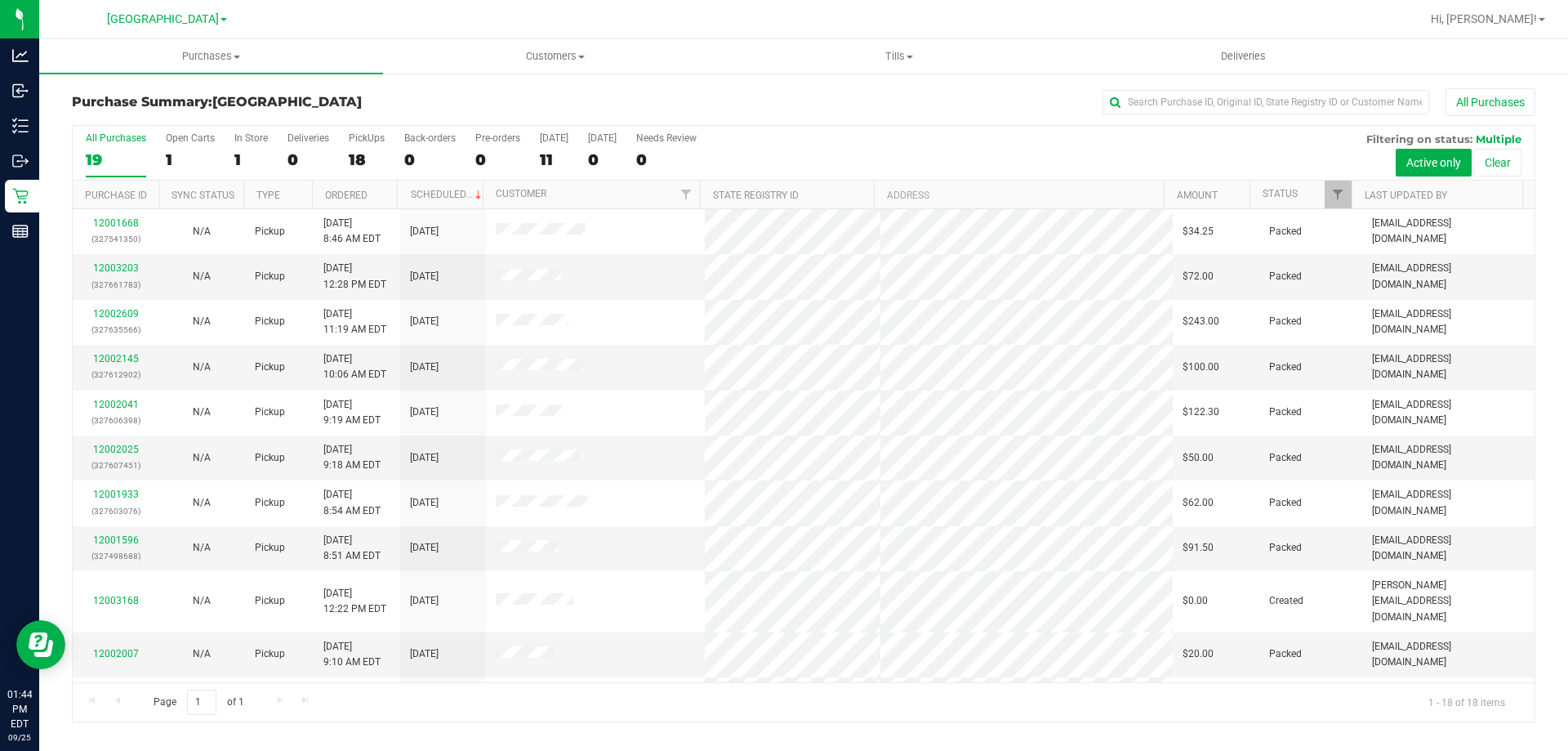
click at [647, 19] on div at bounding box center [856, 19] width 1128 height 32
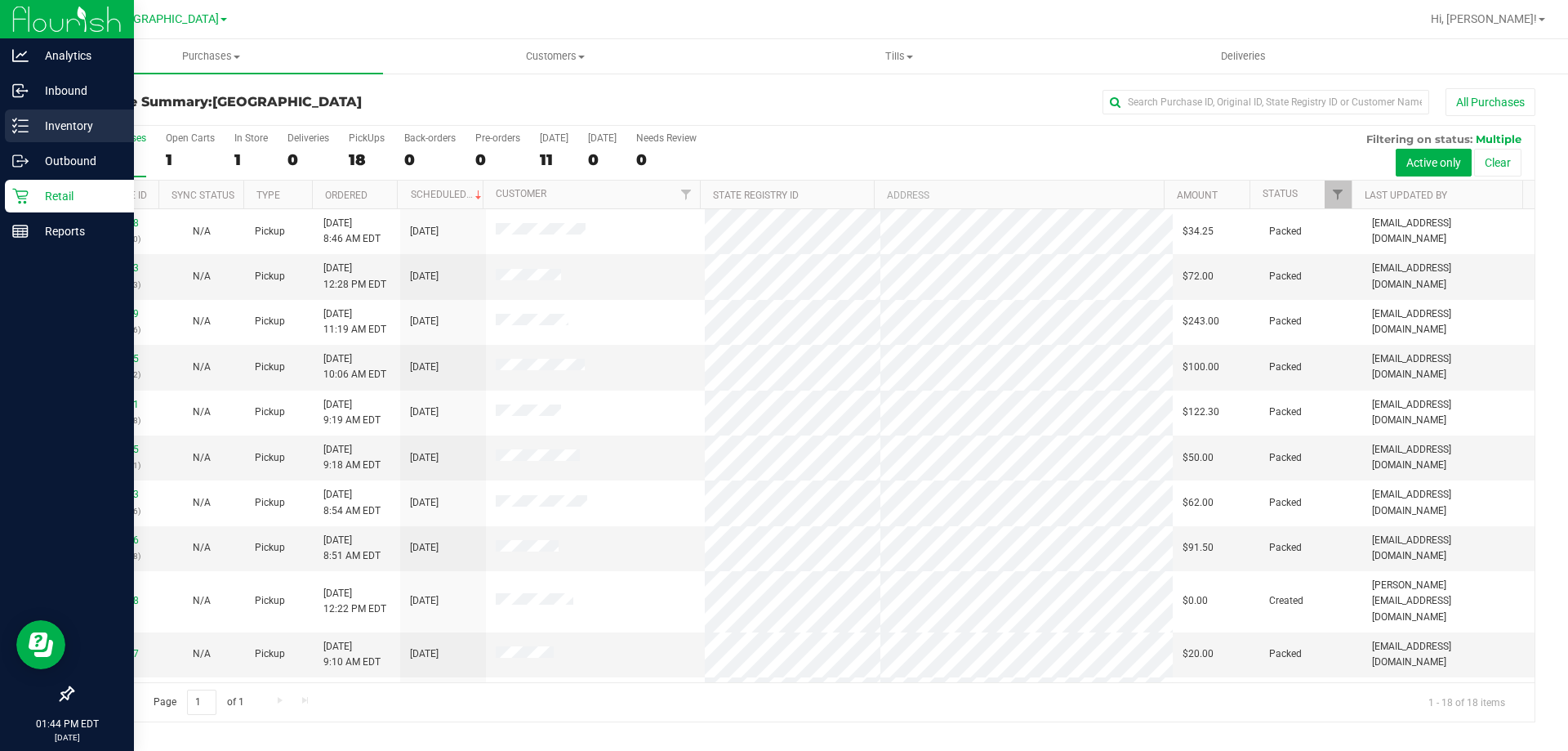
click at [48, 125] on p "Inventory" at bounding box center [77, 125] width 98 height 19
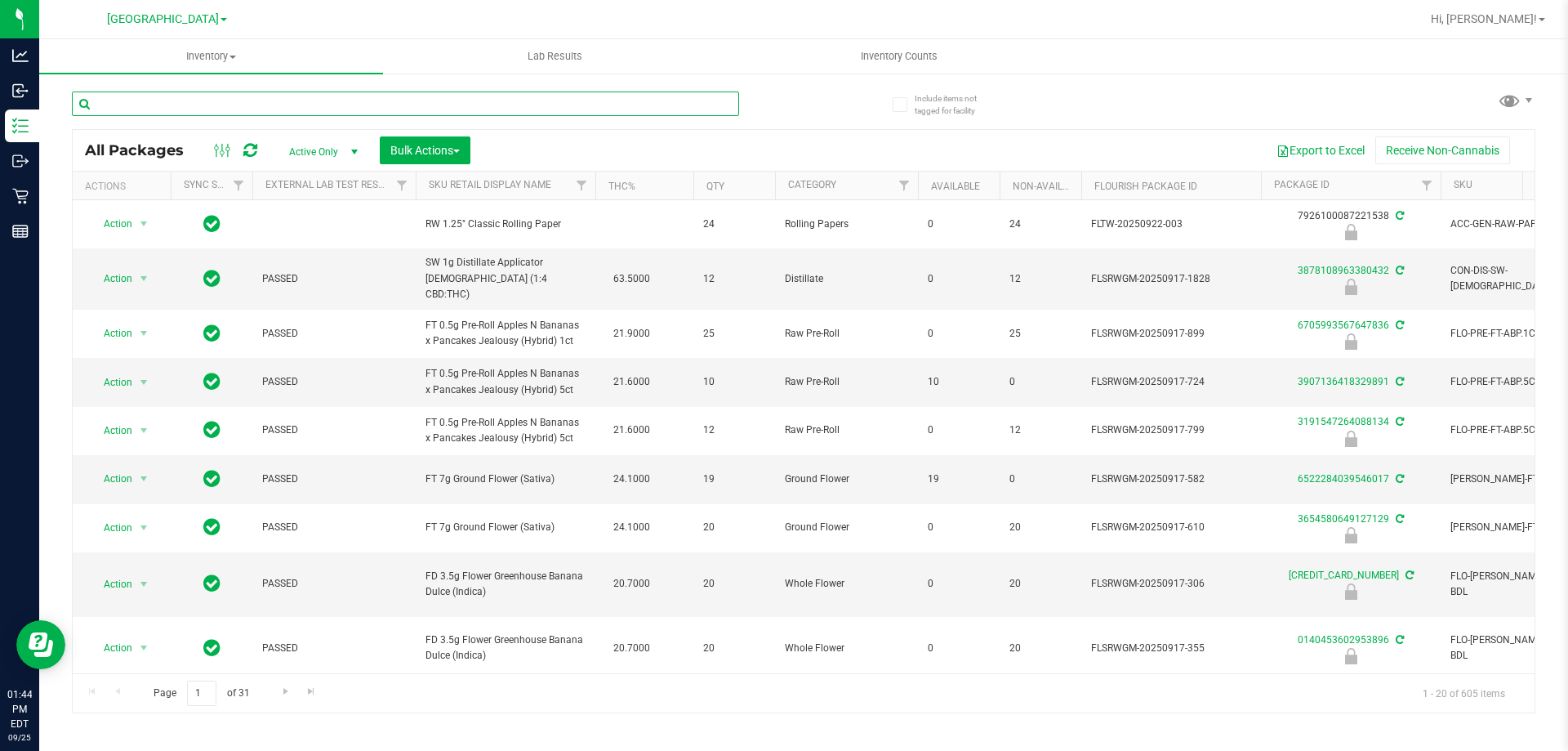
click at [143, 109] on input "text" at bounding box center [406, 103] width 667 height 25
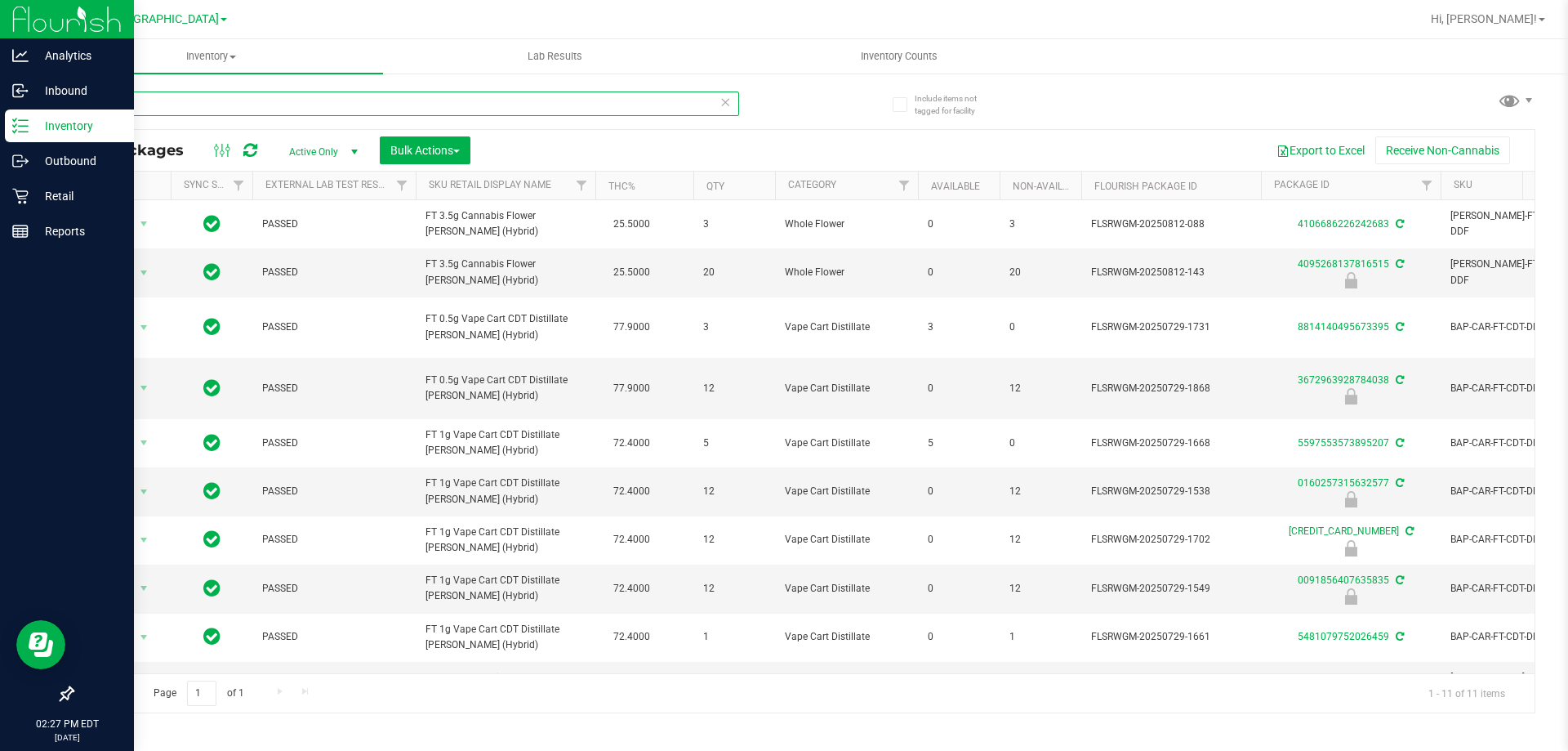
type input "ddf"
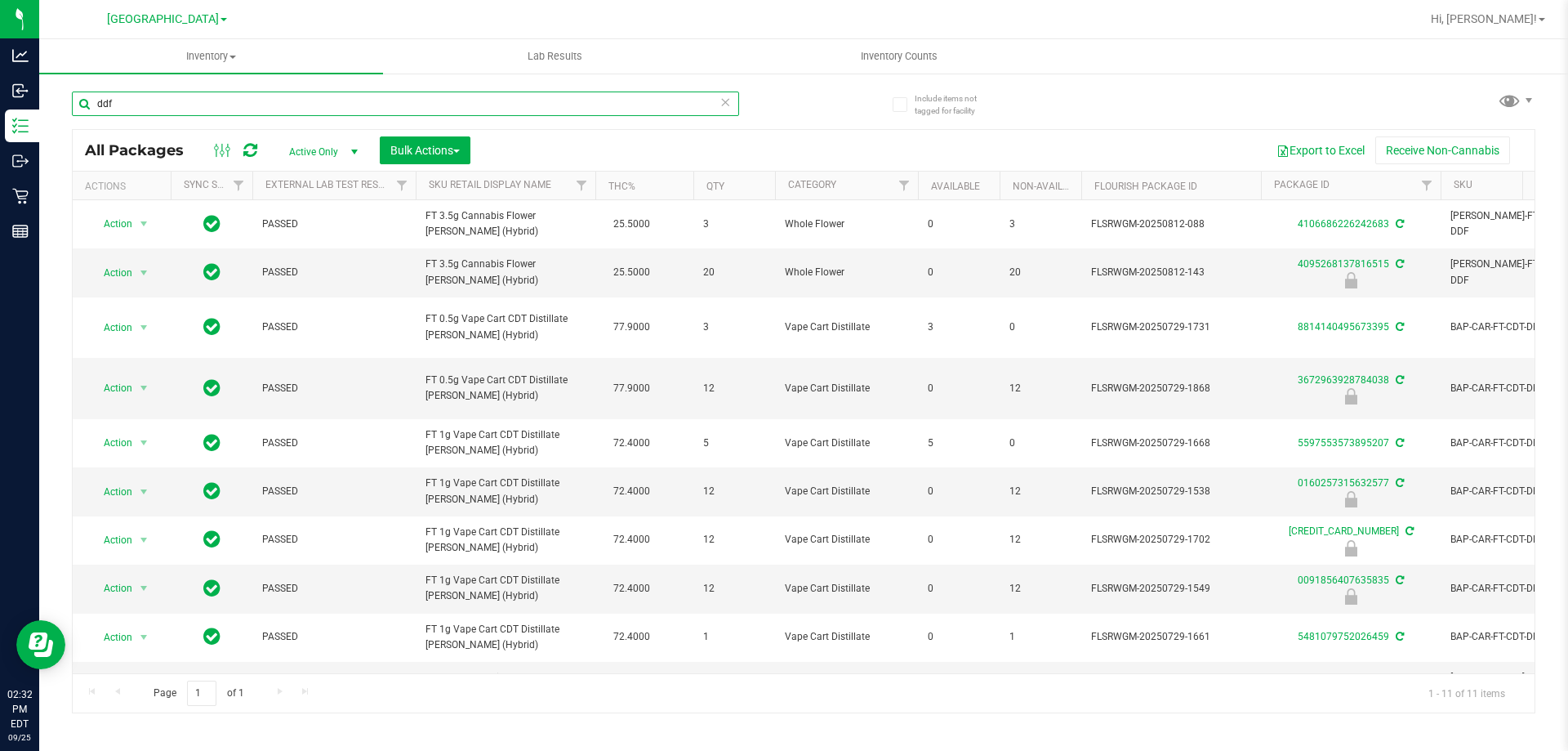
click at [134, 101] on input "ddf" at bounding box center [406, 103] width 667 height 25
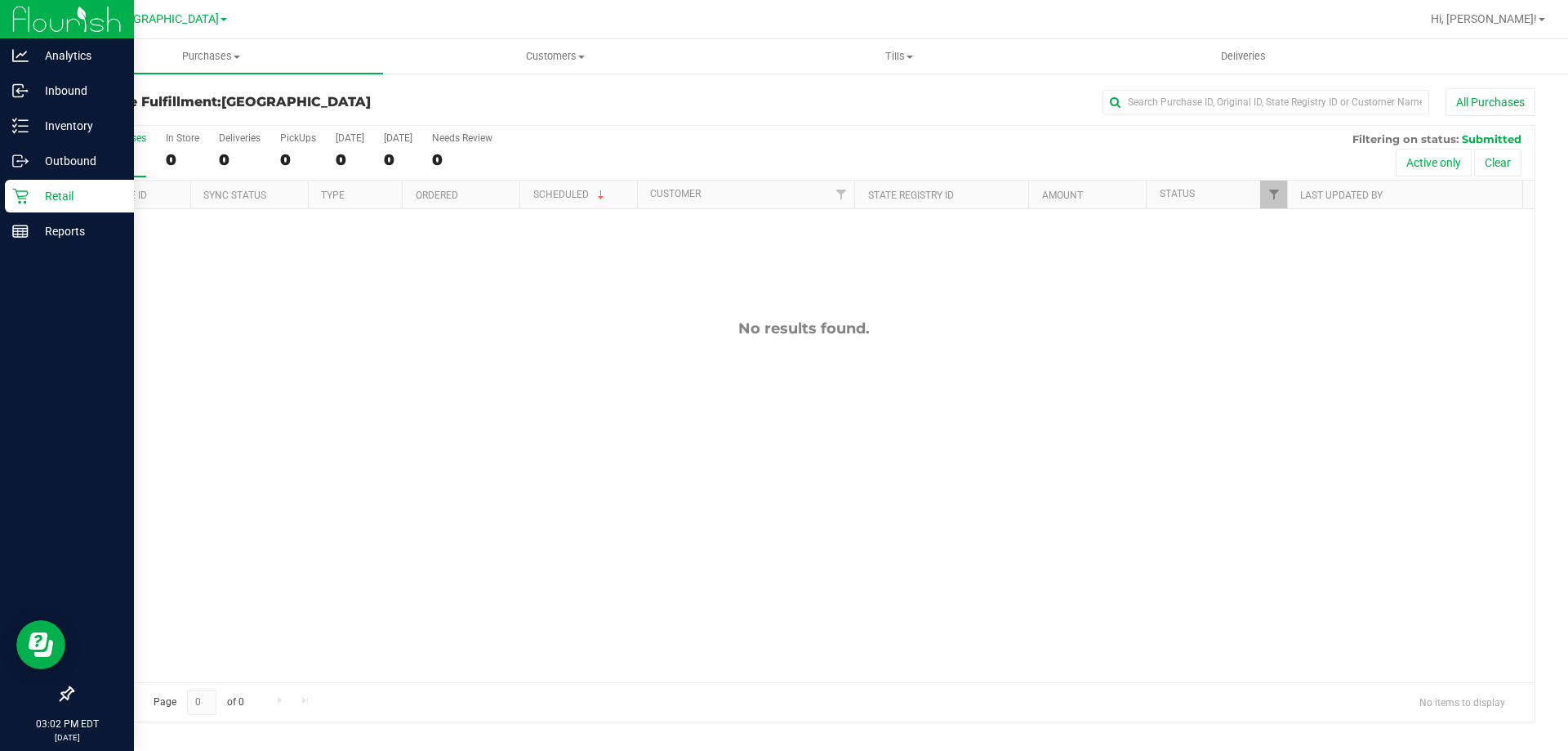
drag, startPoint x: 26, startPoint y: 194, endPoint x: 111, endPoint y: 195, distance: 85.0
click at [26, 194] on icon at bounding box center [20, 196] width 16 height 16
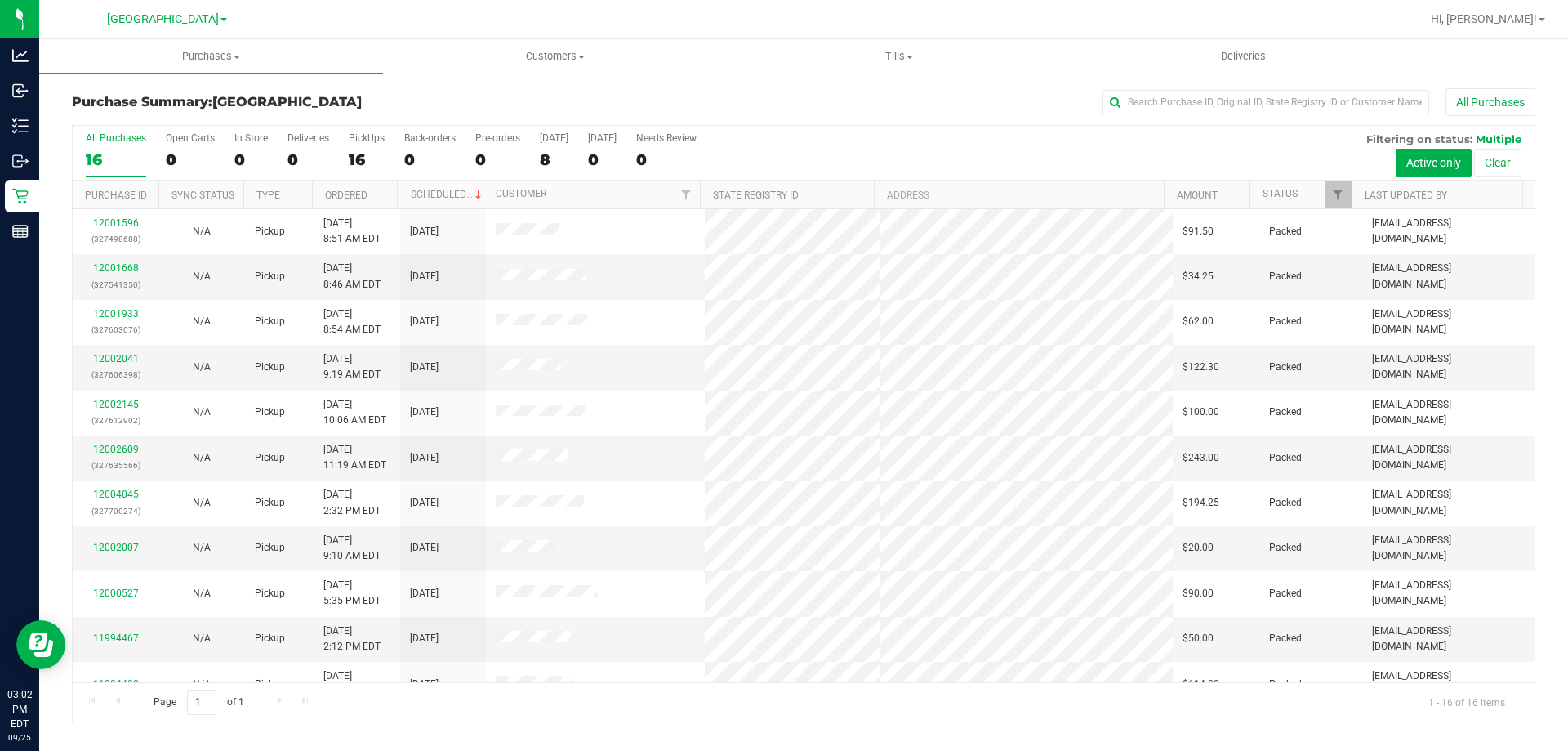
click at [1015, 110] on div "All Purchases" at bounding box center [1047, 102] width 976 height 27
click at [120, 265] on link "12004346" at bounding box center [116, 268] width 46 height 12
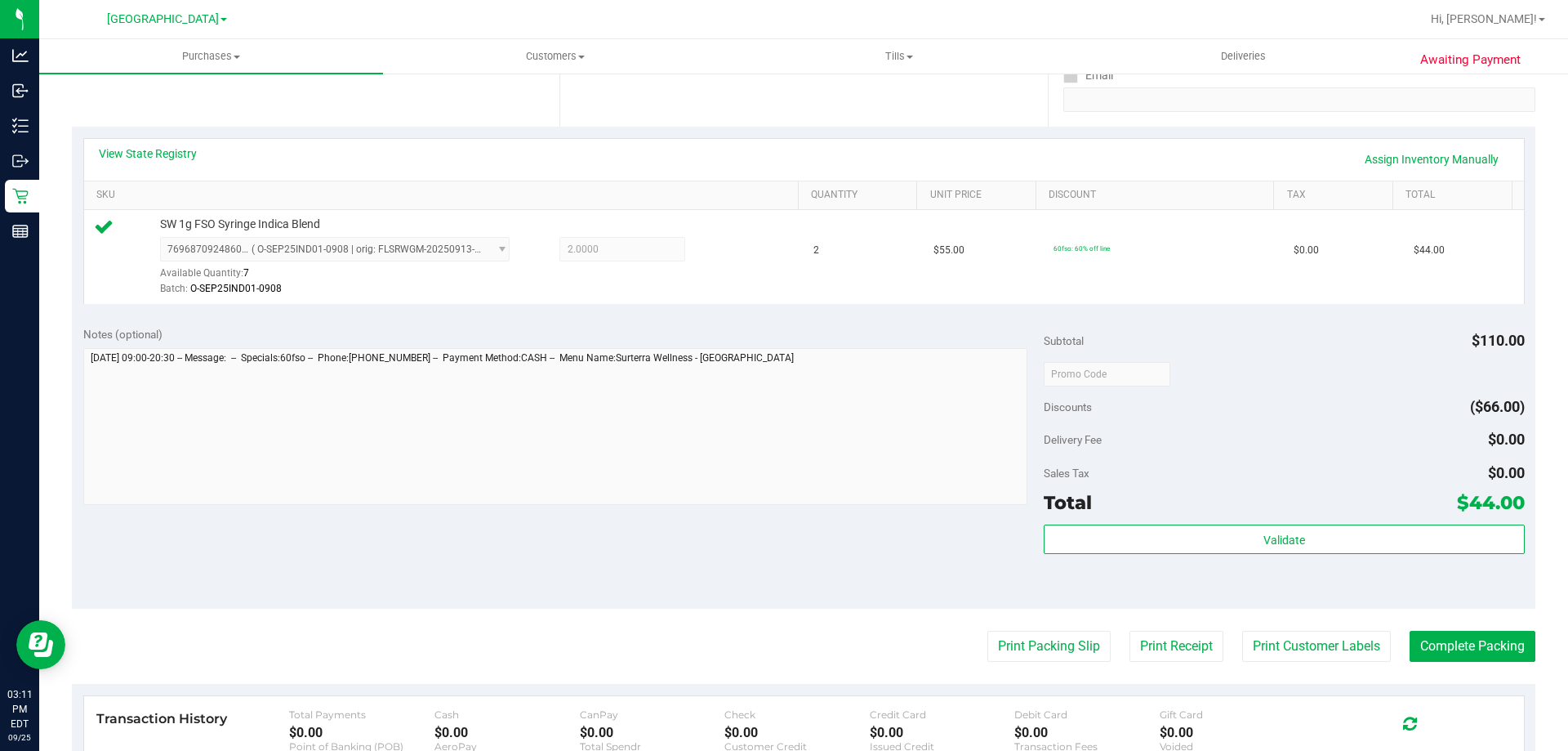
scroll to position [408, 0]
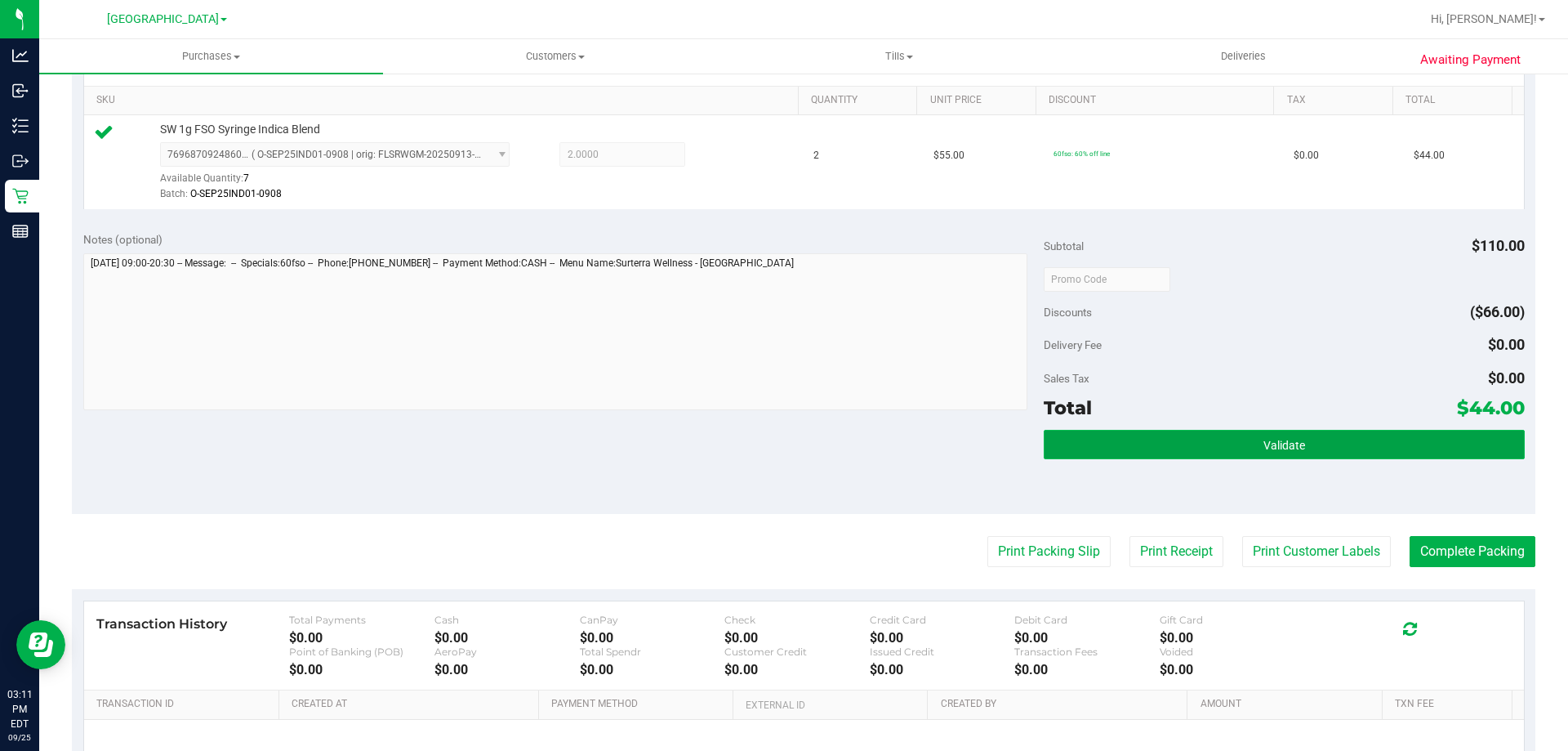
click at [1300, 446] on button "Validate" at bounding box center [1285, 444] width 481 height 29
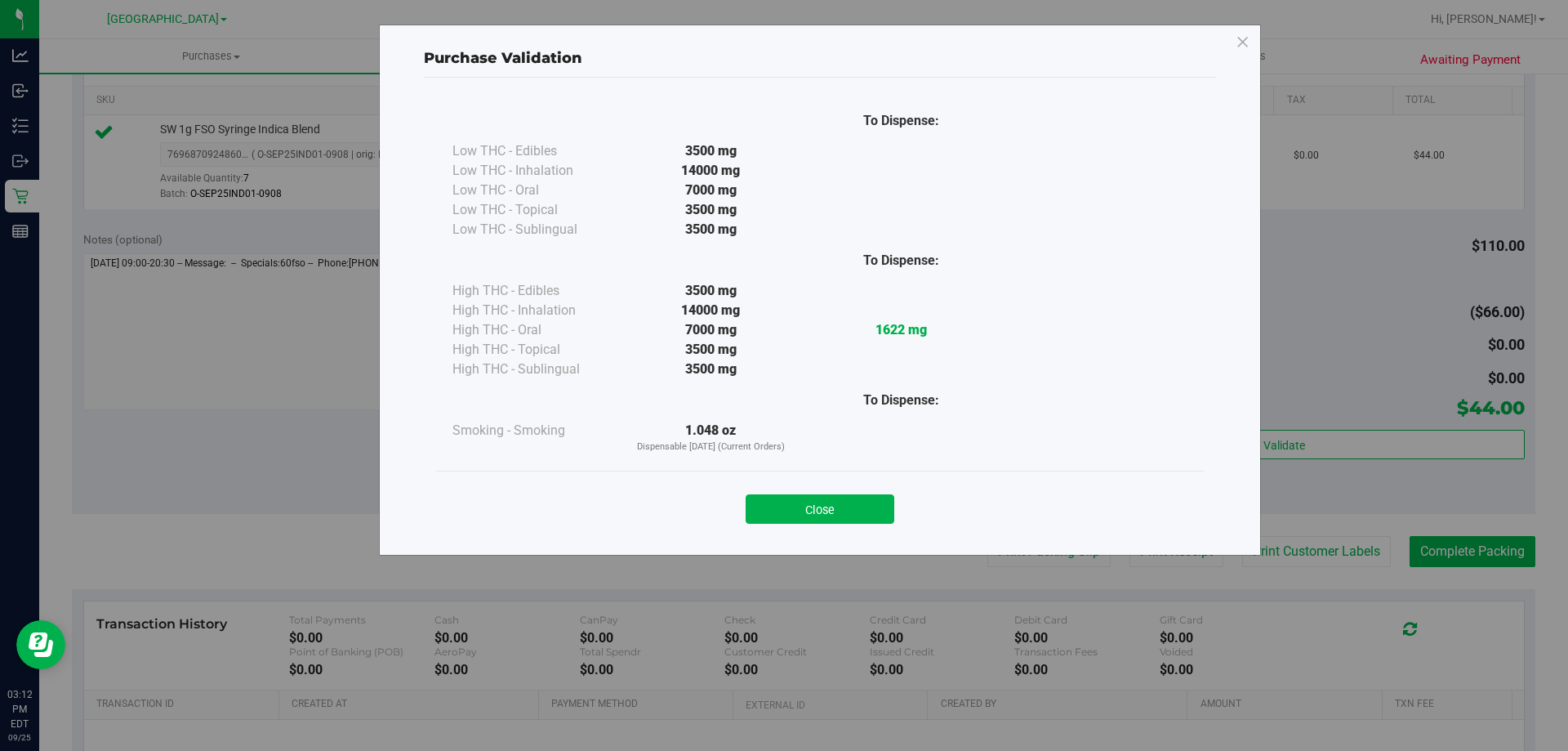
drag, startPoint x: 855, startPoint y: 481, endPoint x: 858, endPoint y: 492, distance: 11.4
click at [854, 481] on div "Close" at bounding box center [820, 503] width 768 height 66
click at [859, 495] on button "Close" at bounding box center [820, 509] width 149 height 29
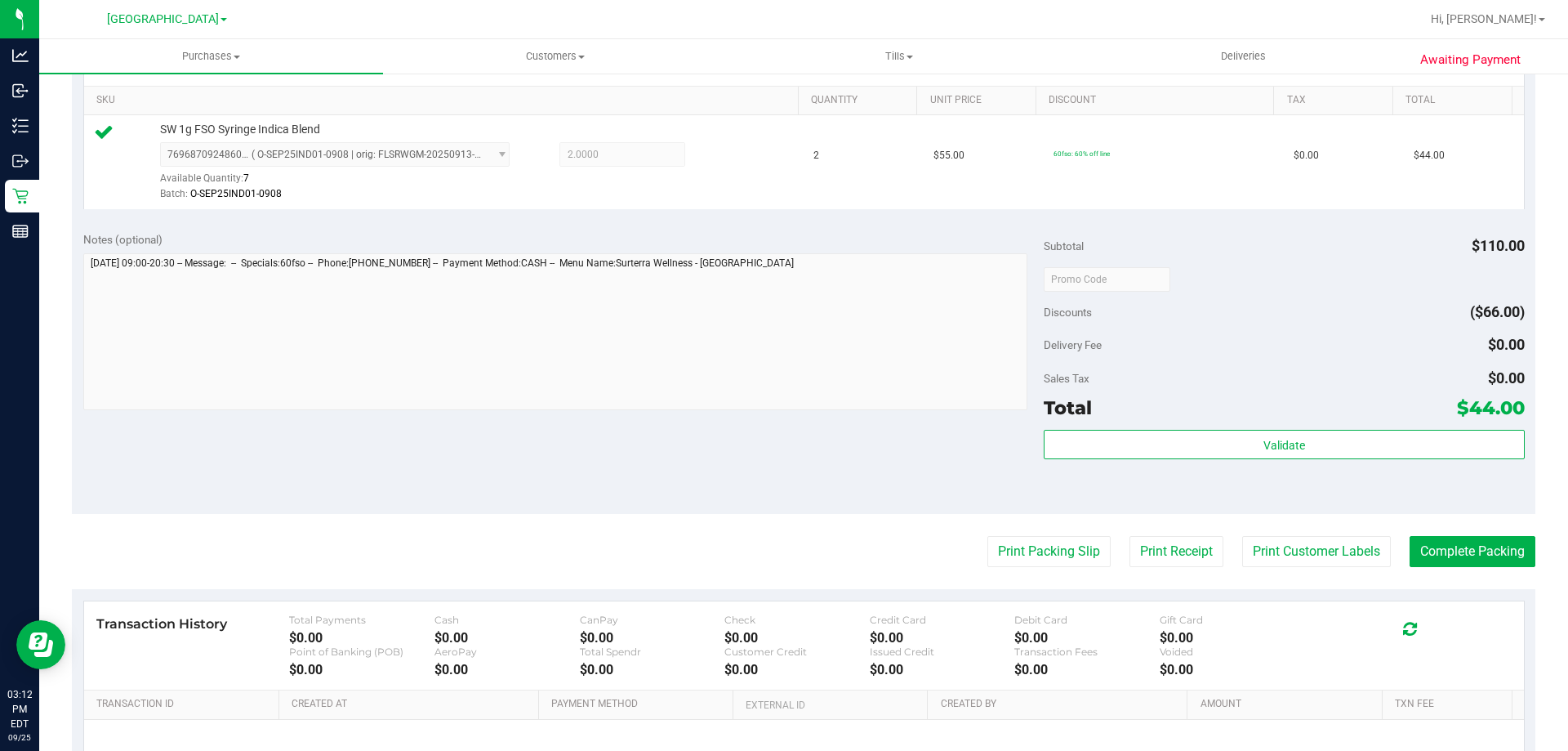
click at [1035, 534] on purchase-details "Back Edit Purchase Cancel Purchase View Profile # 12004346 BioTrack ID: - Submi…" at bounding box center [804, 287] width 1464 height 1214
click at [1006, 541] on button "Print Packing Slip" at bounding box center [1049, 551] width 123 height 31
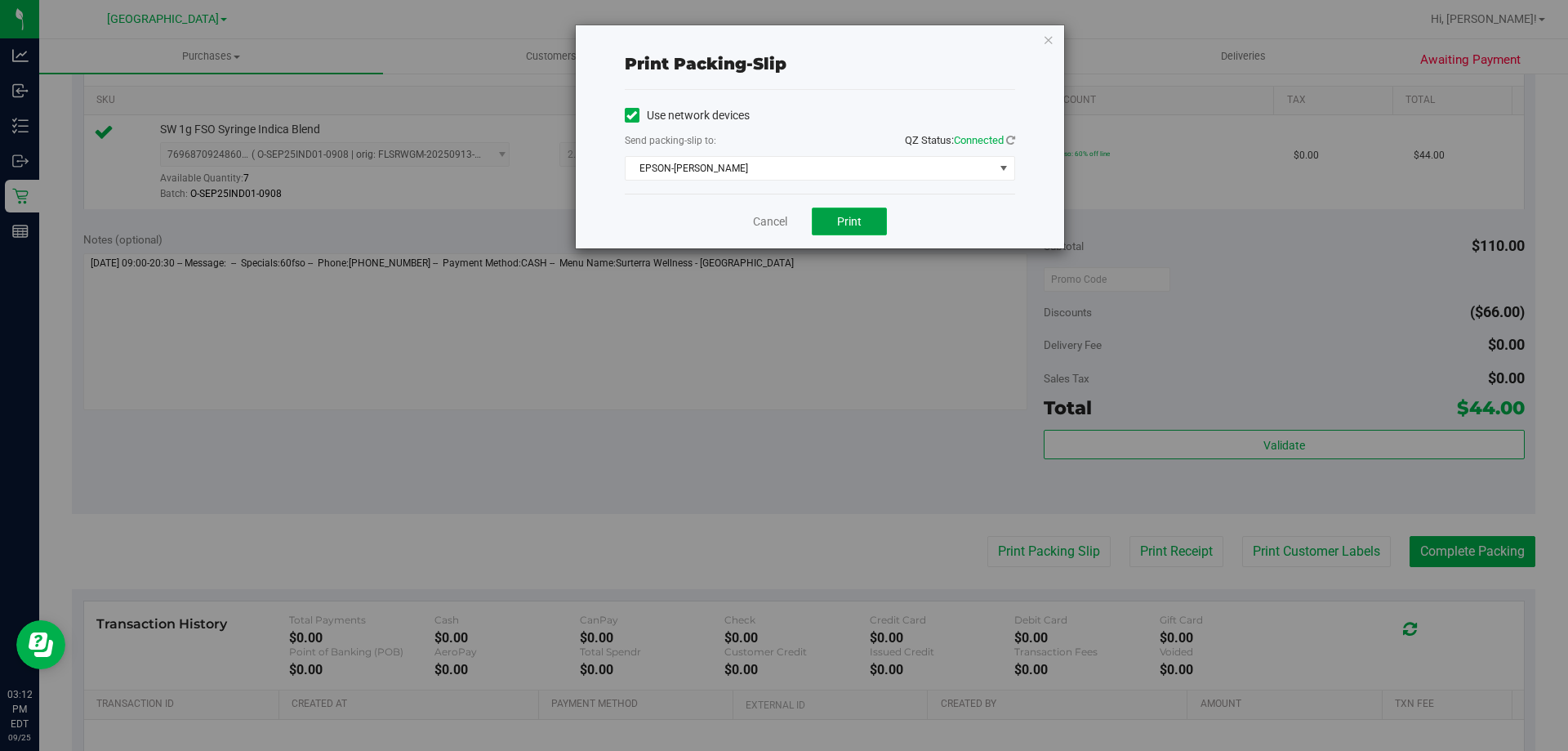
click at [845, 221] on span "Print" at bounding box center [849, 221] width 25 height 13
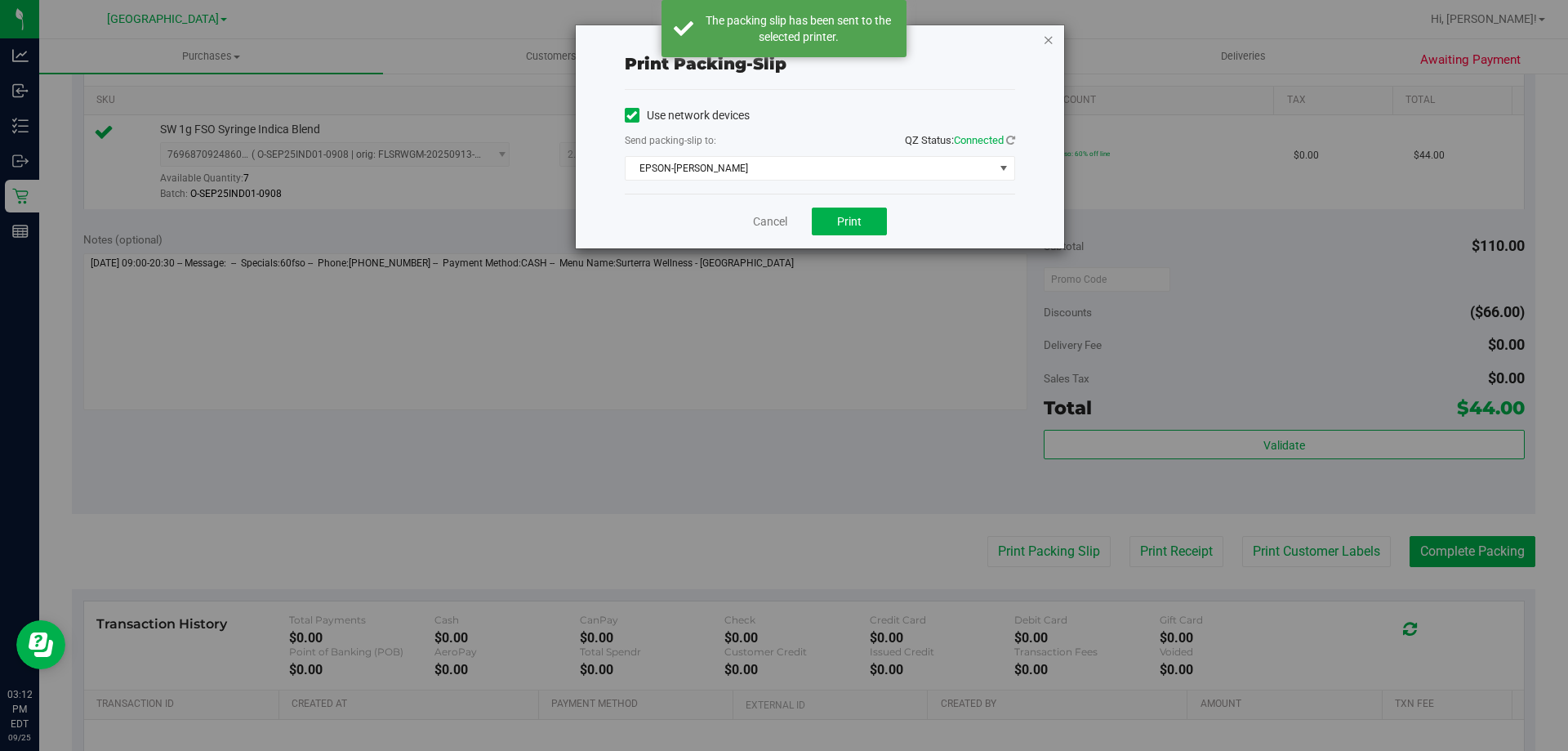
click at [1052, 38] on icon "button" at bounding box center [1049, 38] width 12 height 19
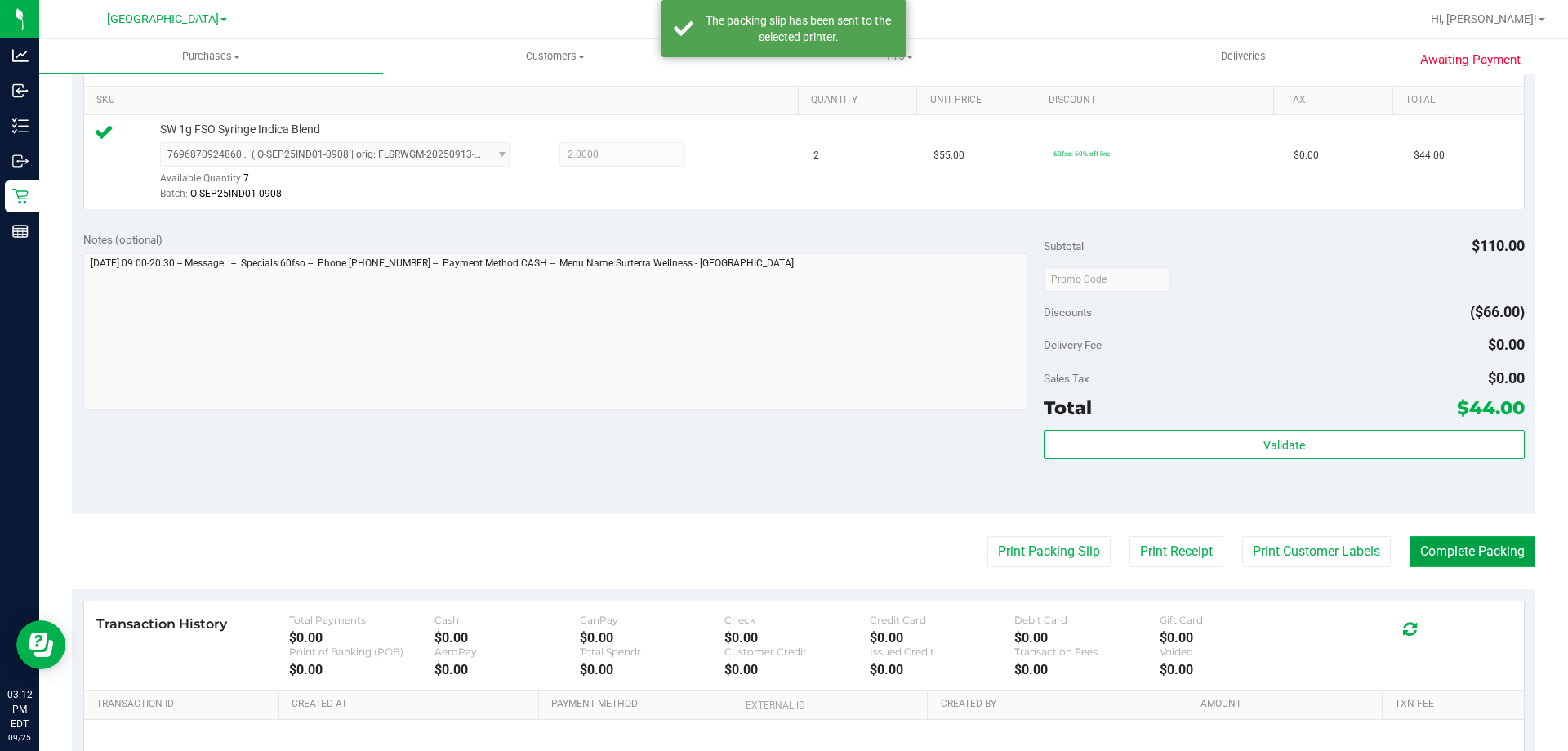
click at [1449, 554] on button "Complete Packing" at bounding box center [1473, 551] width 126 height 31
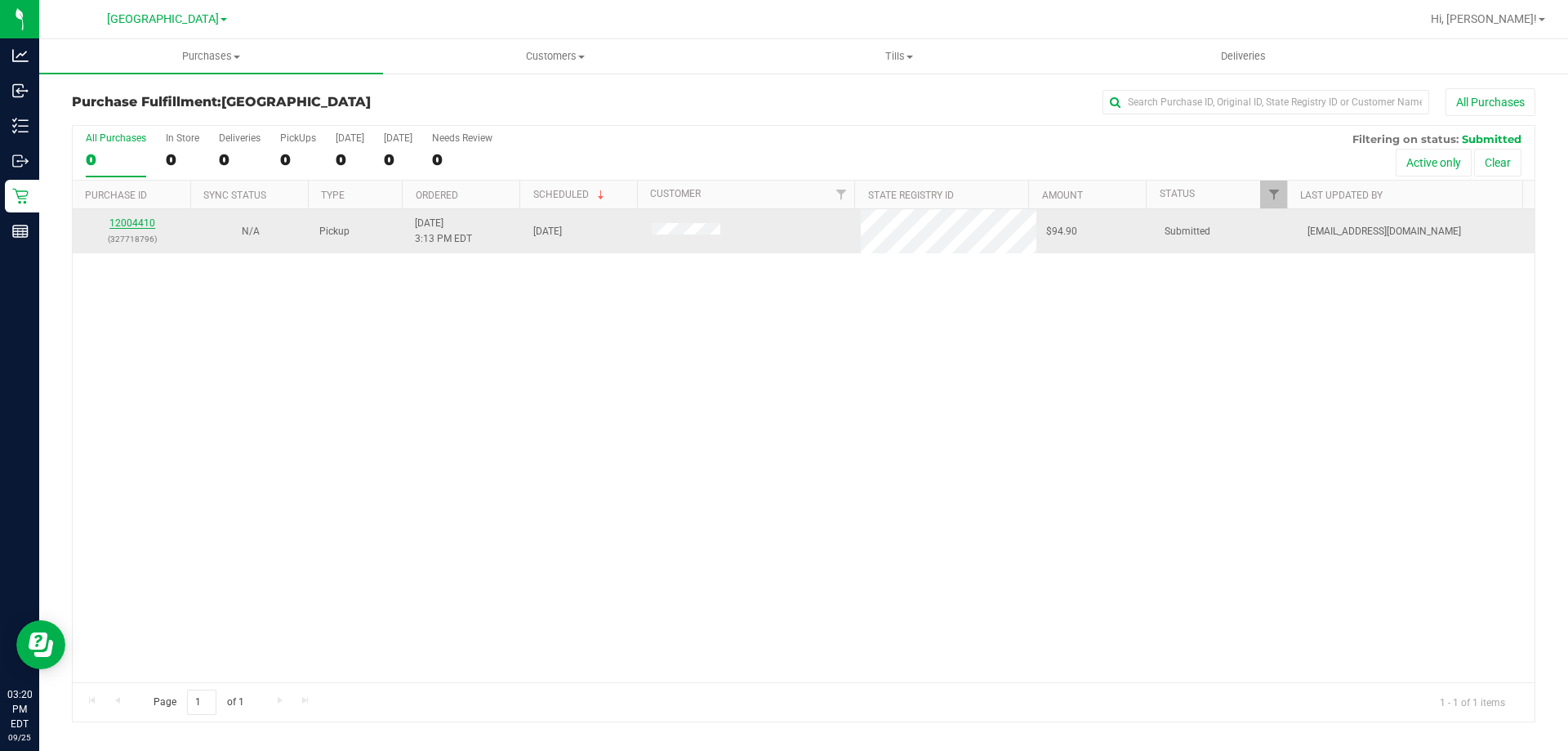
click at [147, 222] on link "12004410" at bounding box center [132, 223] width 46 height 12
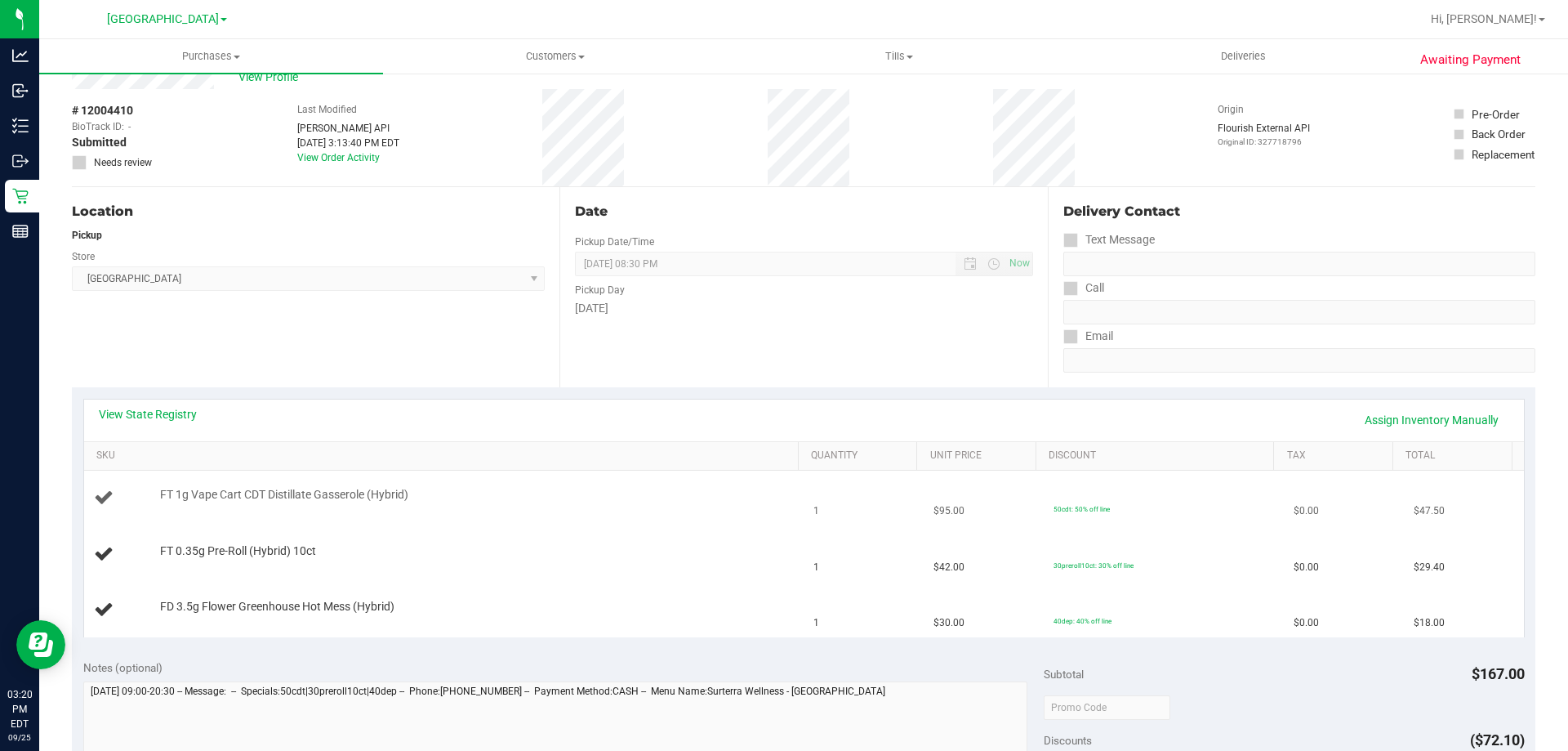
scroll to position [81, 0]
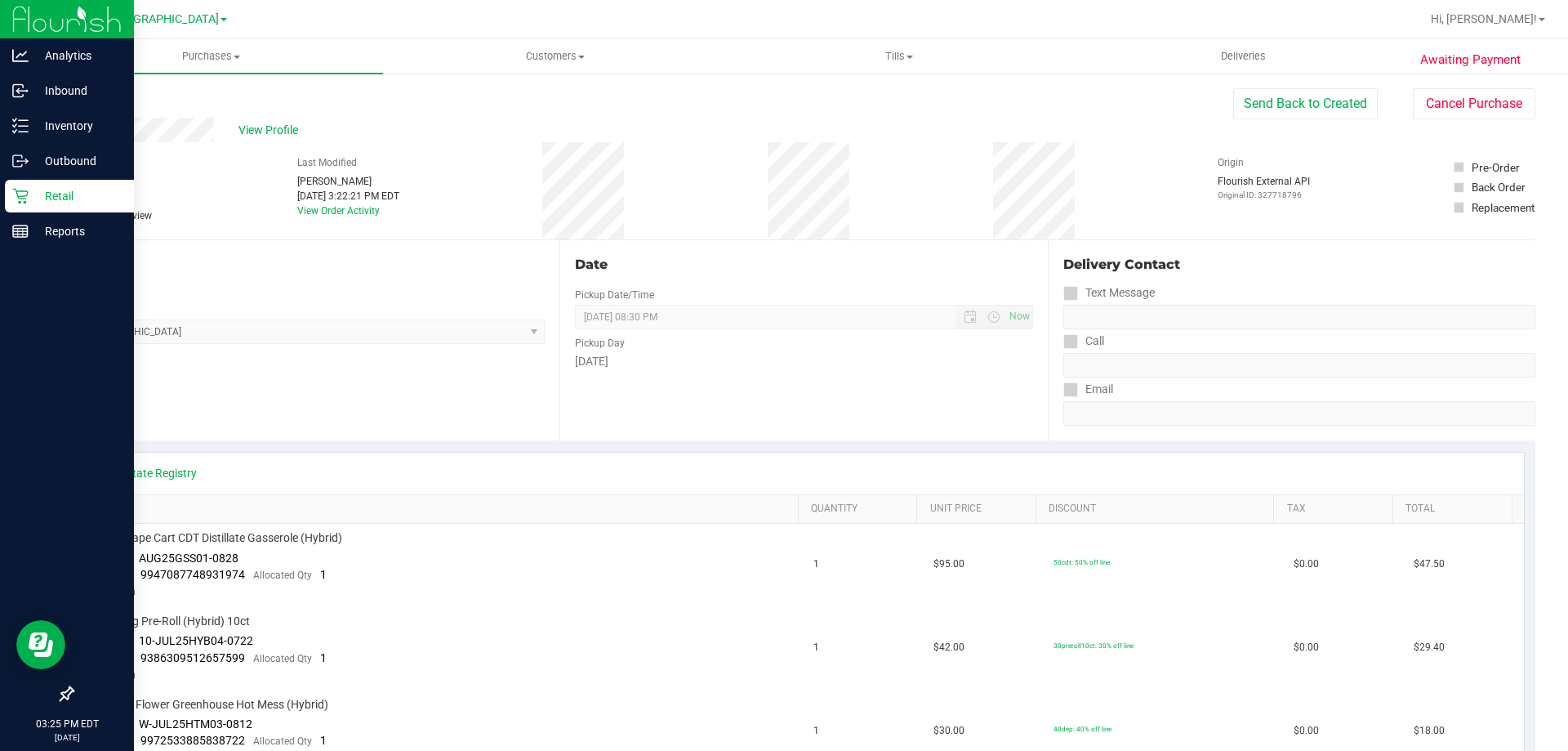
click at [35, 191] on p "Retail" at bounding box center [77, 196] width 98 height 19
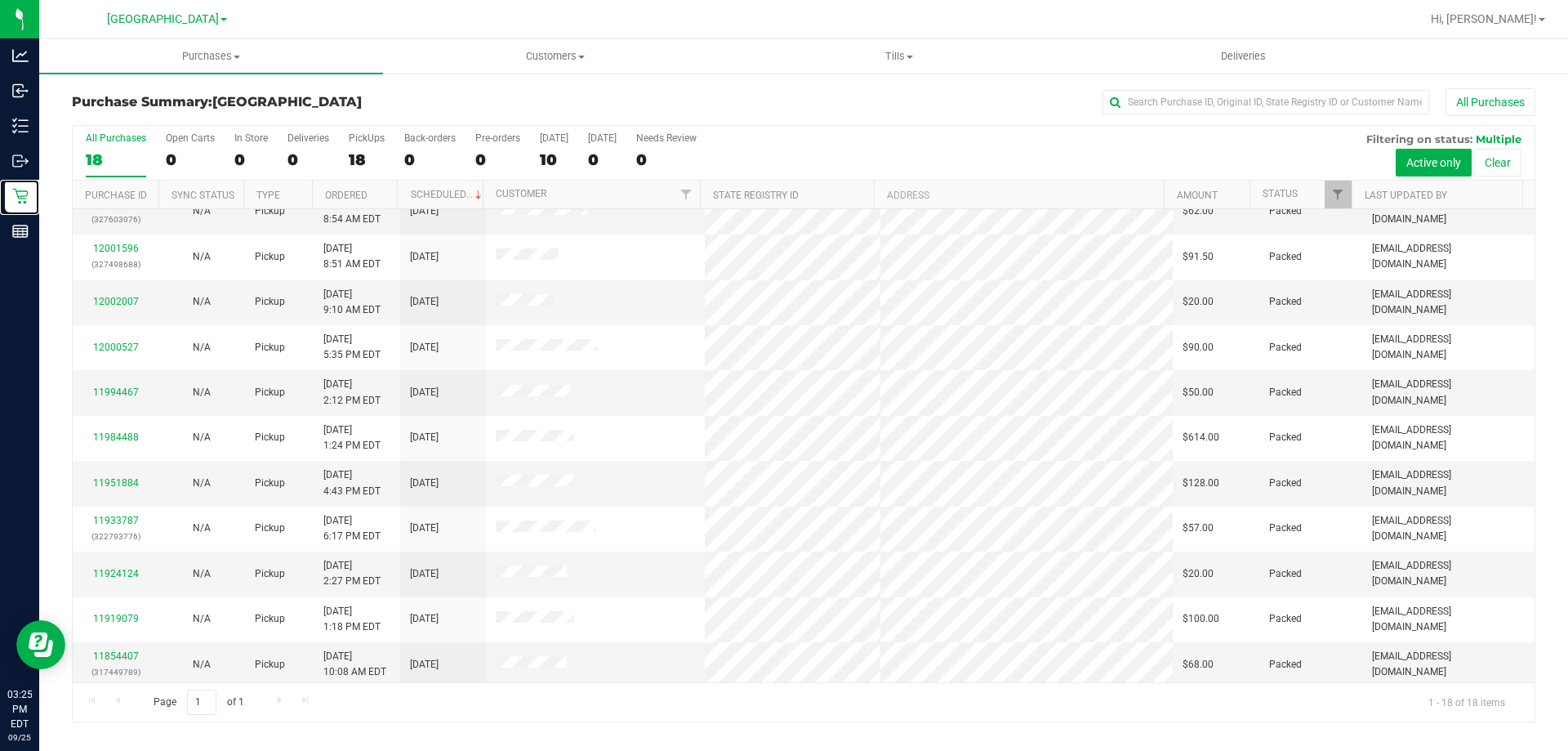
scroll to position [341, 0]
click at [741, 105] on div "All Purchases" at bounding box center [1047, 102] width 976 height 27
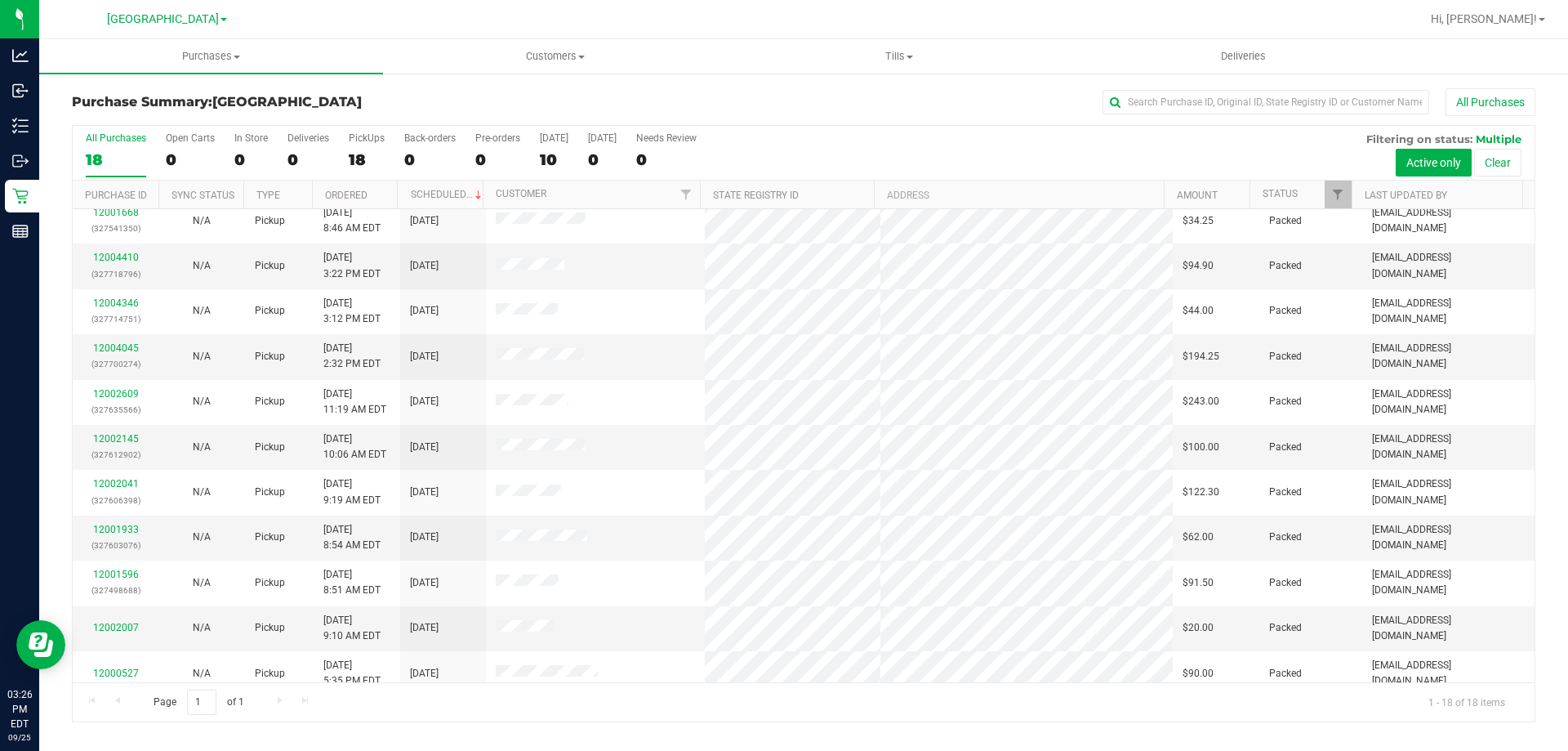
scroll to position [0, 0]
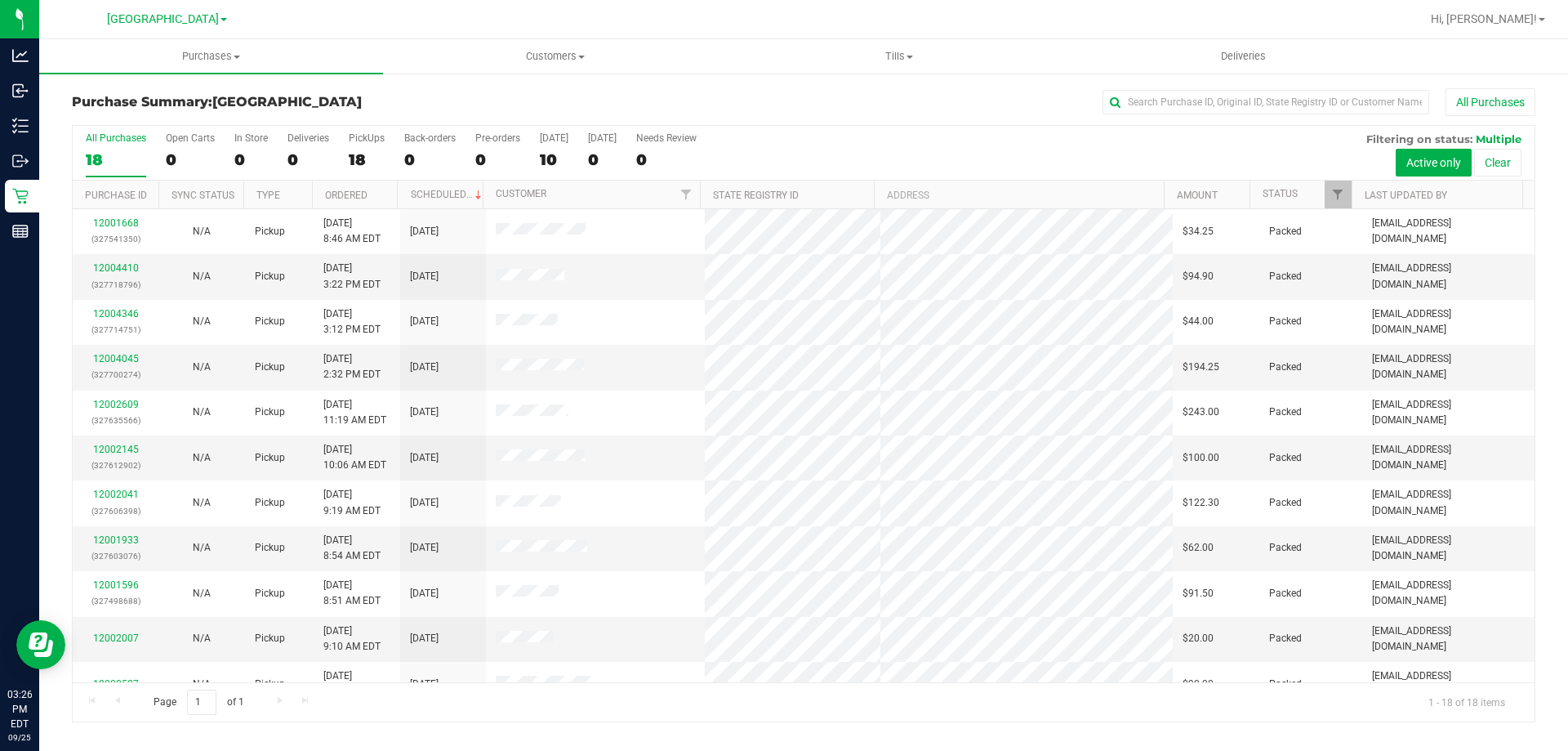
click at [797, 6] on div at bounding box center [856, 19] width 1128 height 32
click at [134, 268] on link "12004609" at bounding box center [116, 268] width 46 height 12
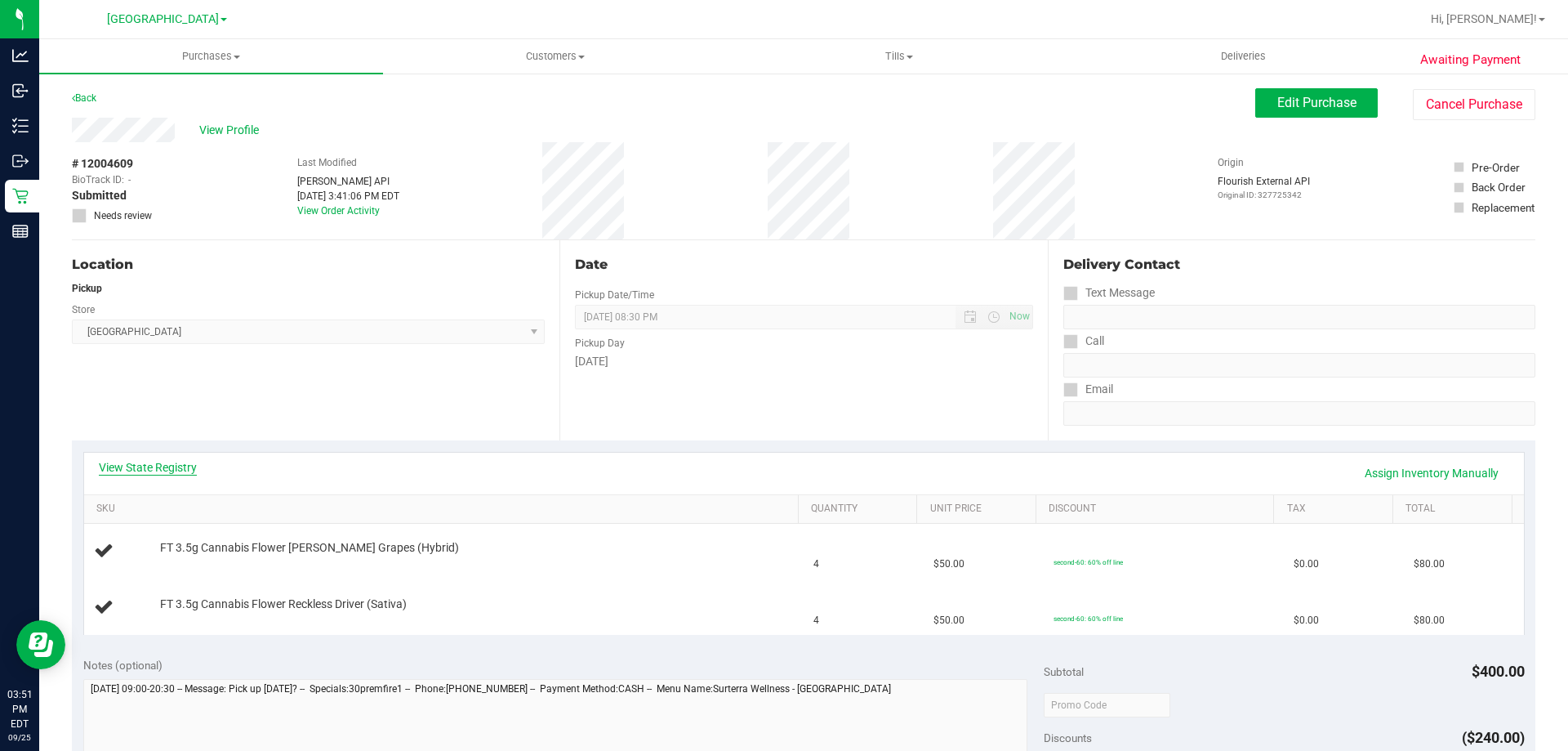
click at [134, 462] on link "View State Registry" at bounding box center [147, 467] width 98 height 16
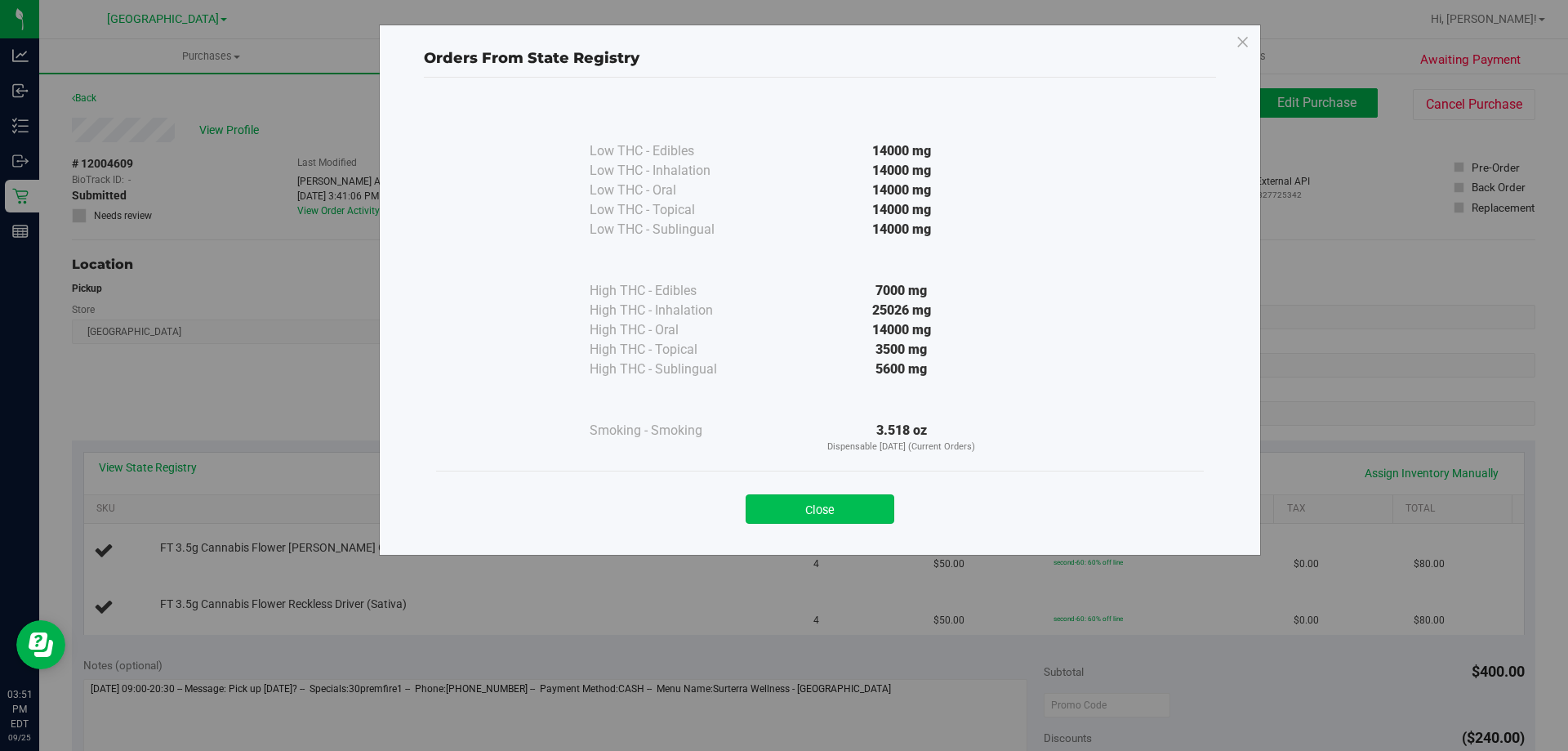
click at [802, 502] on button "Close" at bounding box center [820, 509] width 149 height 29
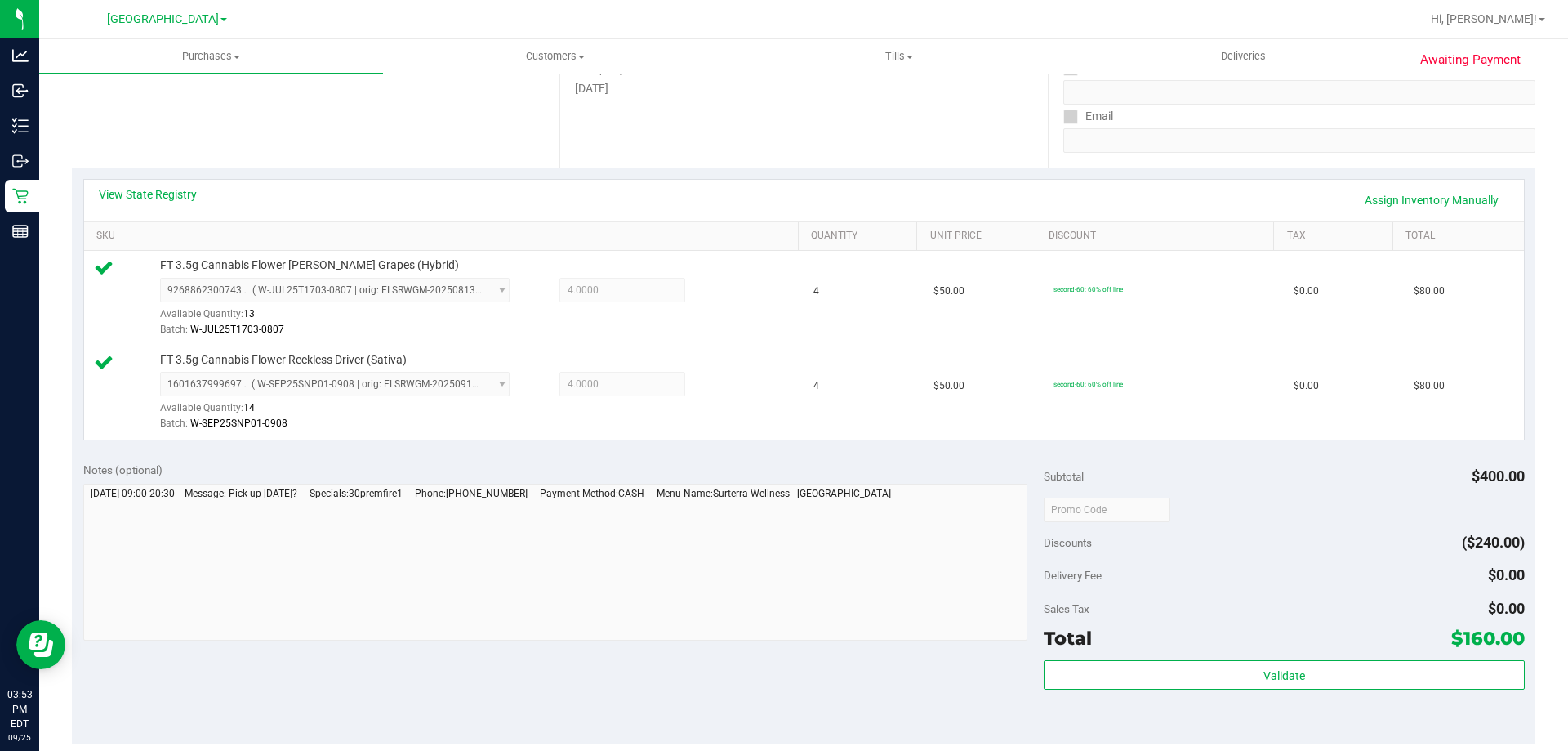
scroll to position [490, 0]
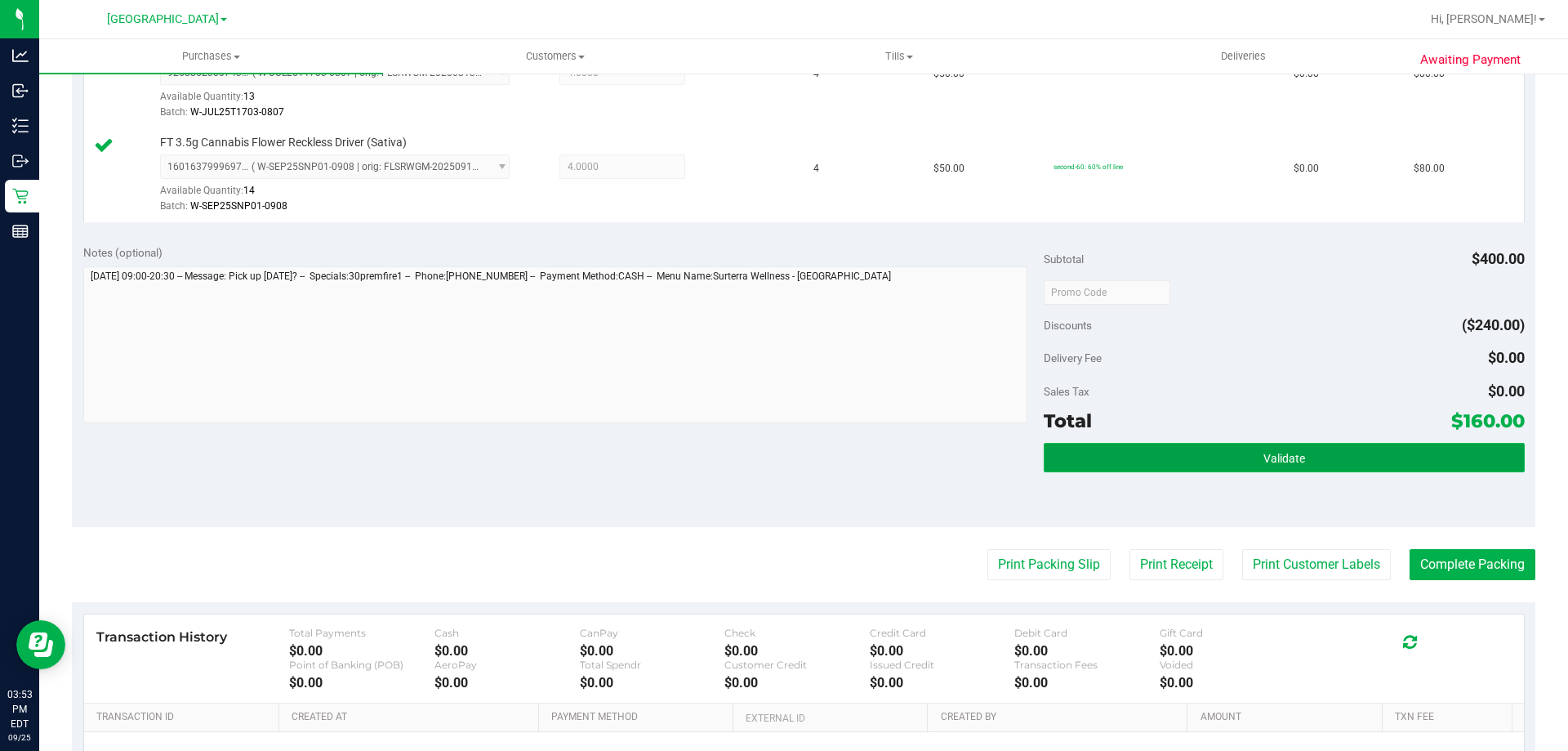
click at [1225, 458] on button "Validate" at bounding box center [1285, 458] width 481 height 29
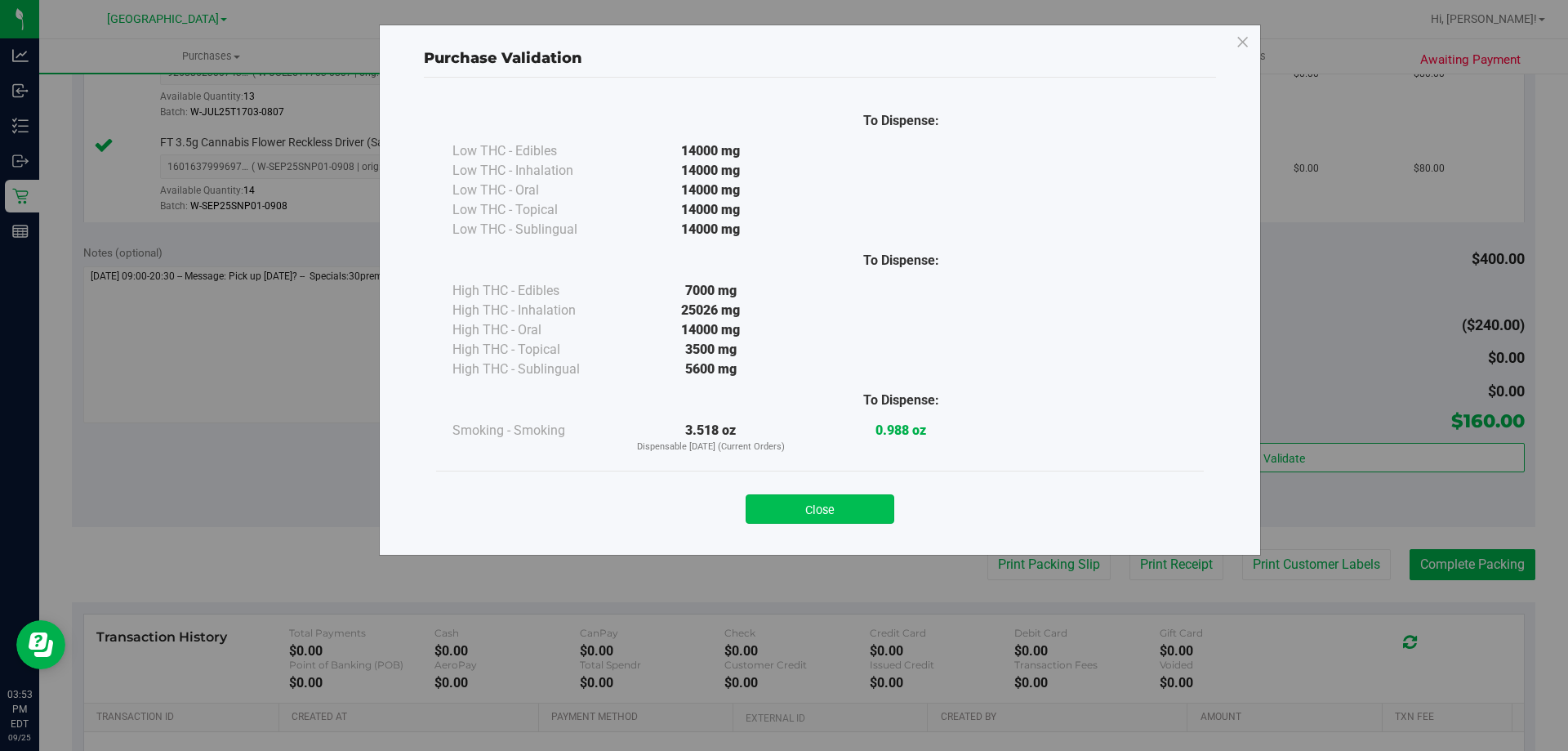
click at [860, 503] on button "Close" at bounding box center [820, 509] width 149 height 29
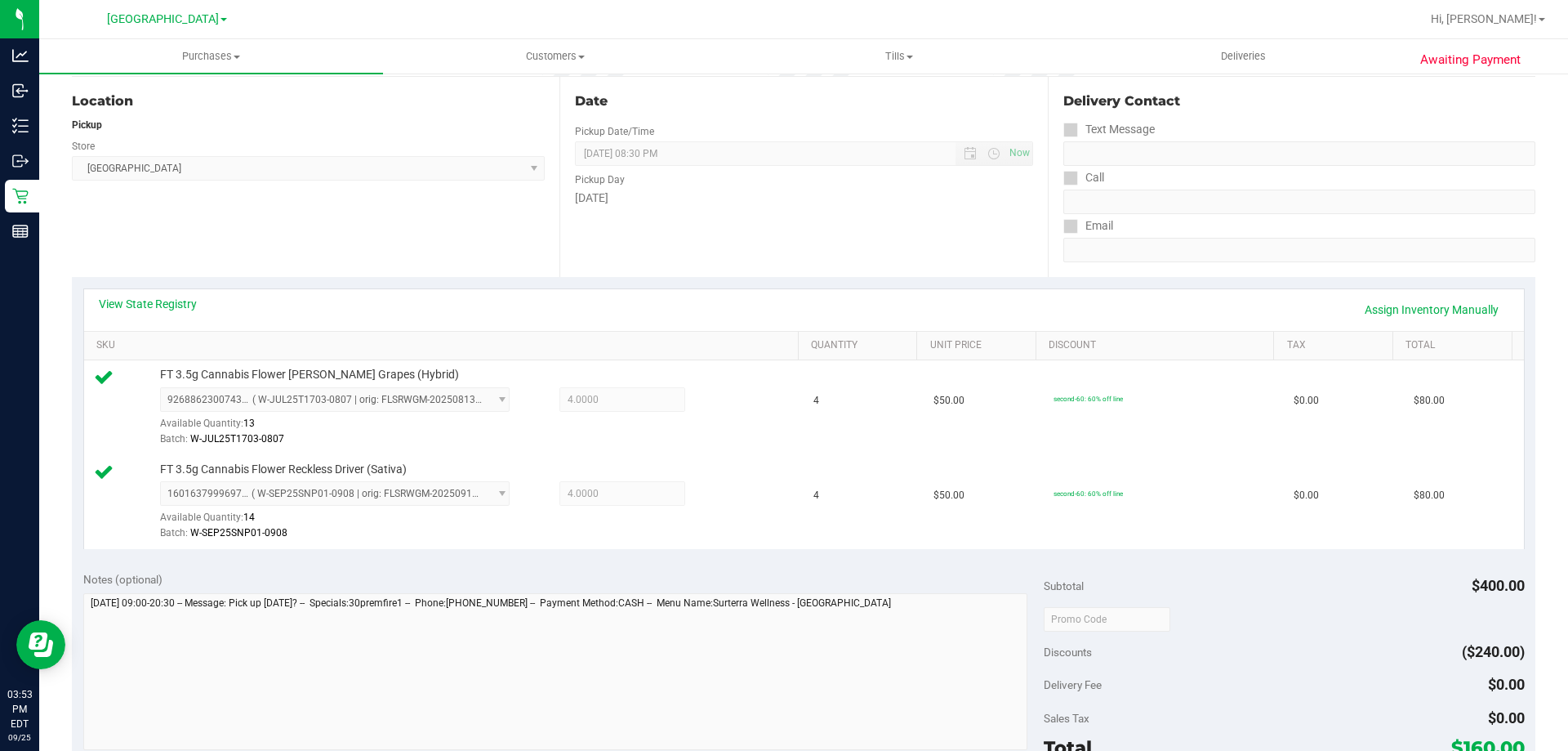
scroll to position [680, 0]
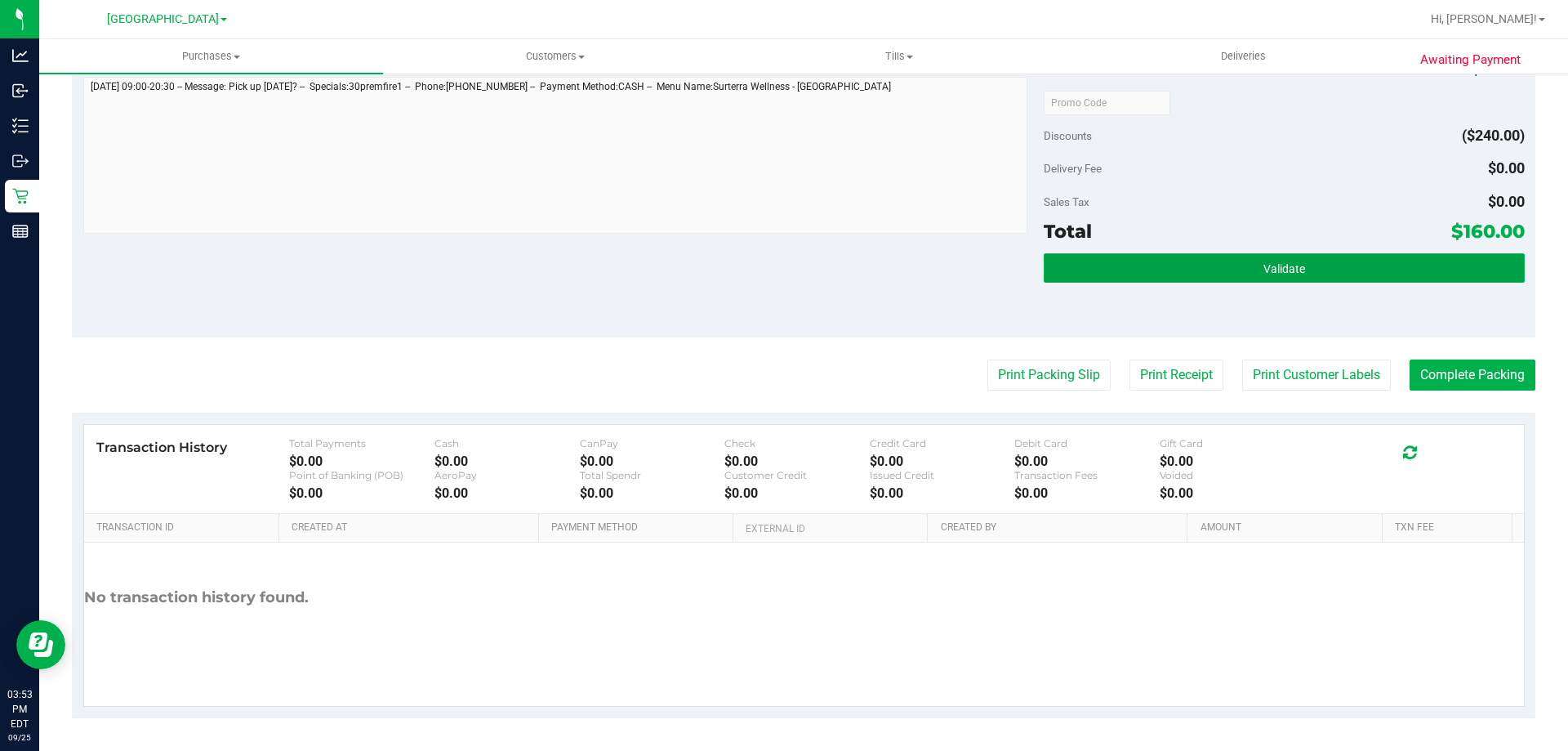
click at [1328, 272] on button "Validate" at bounding box center [1285, 268] width 481 height 29
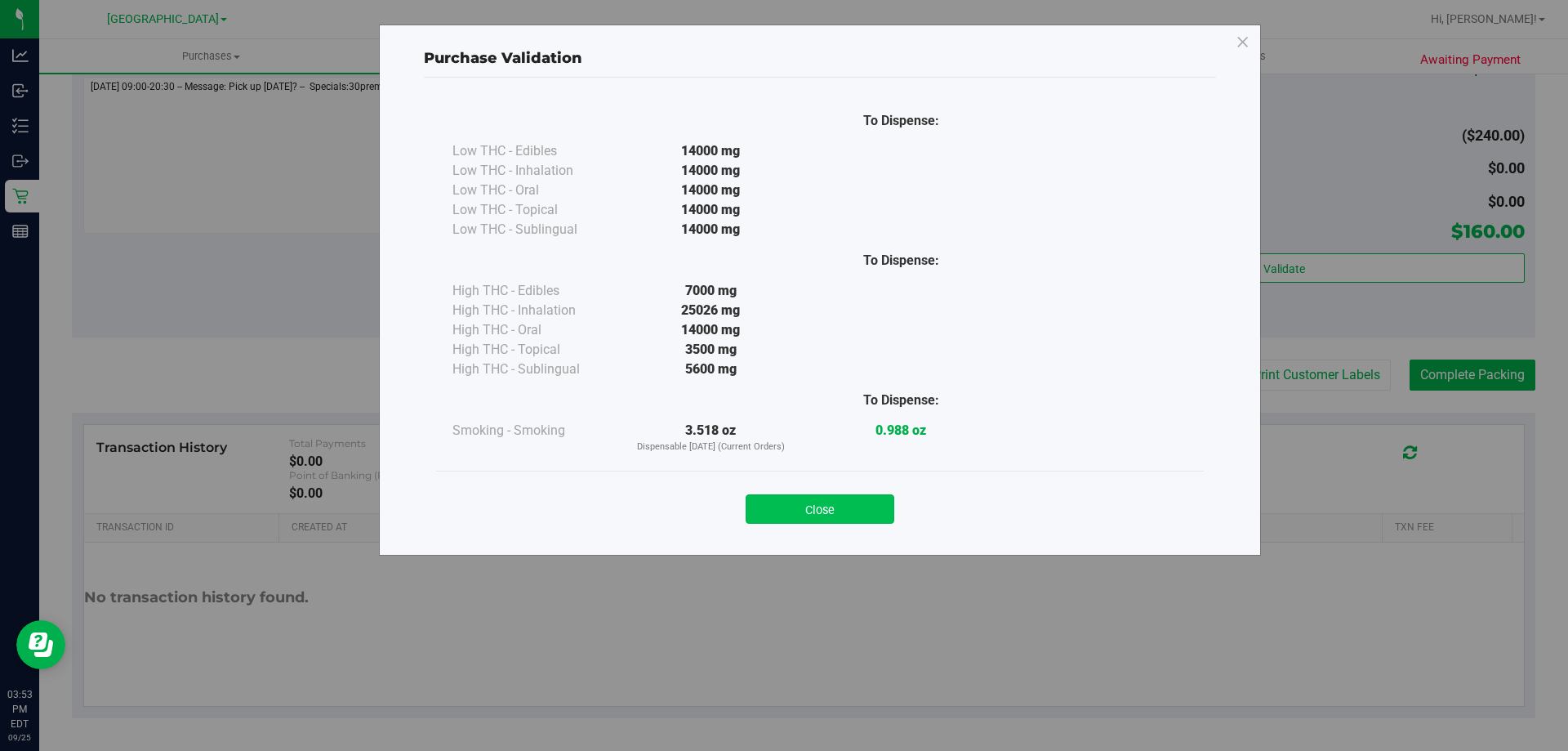
click at [833, 504] on button "Close" at bounding box center [820, 509] width 149 height 29
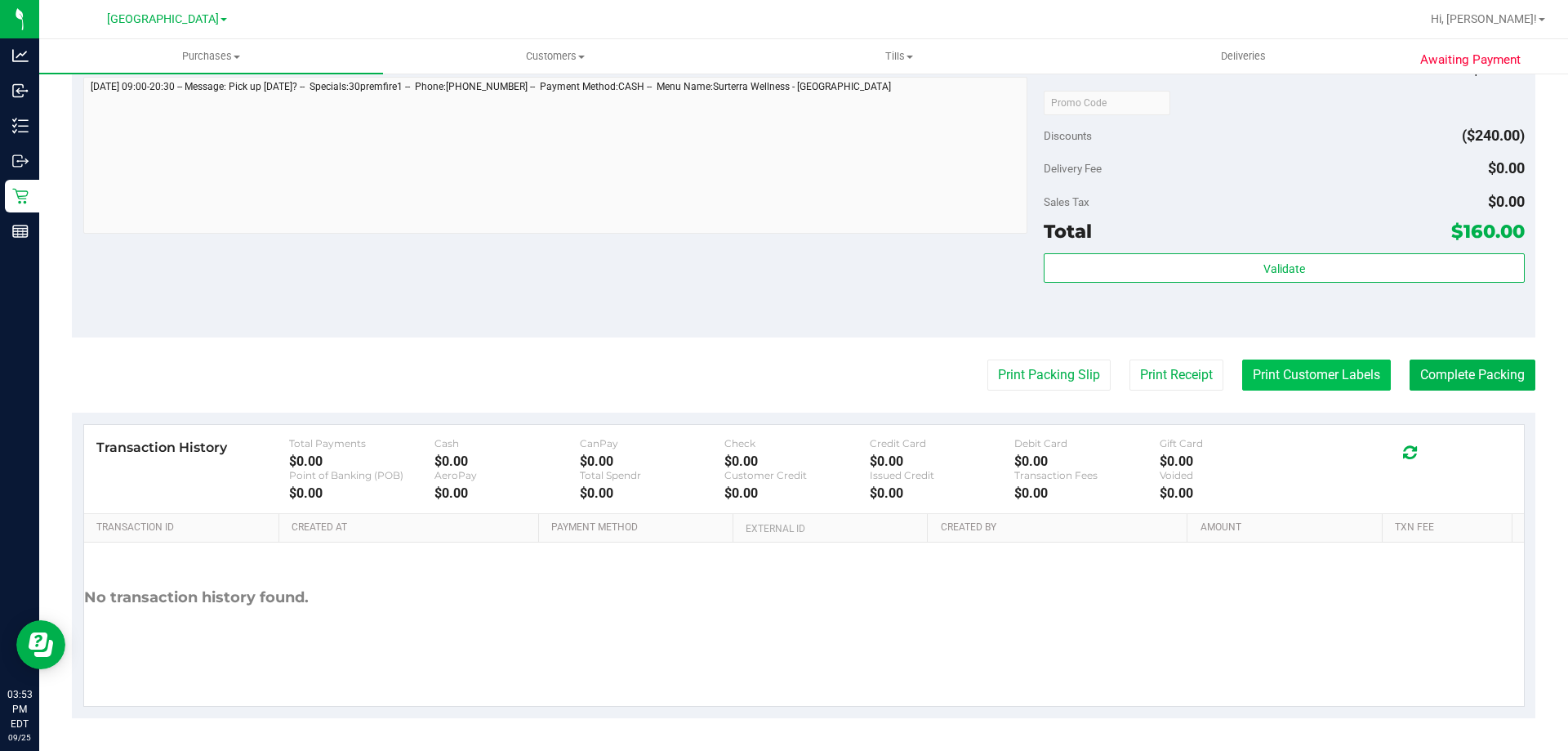
click at [1249, 370] on button "Print Customer Labels" at bounding box center [1317, 375] width 149 height 31
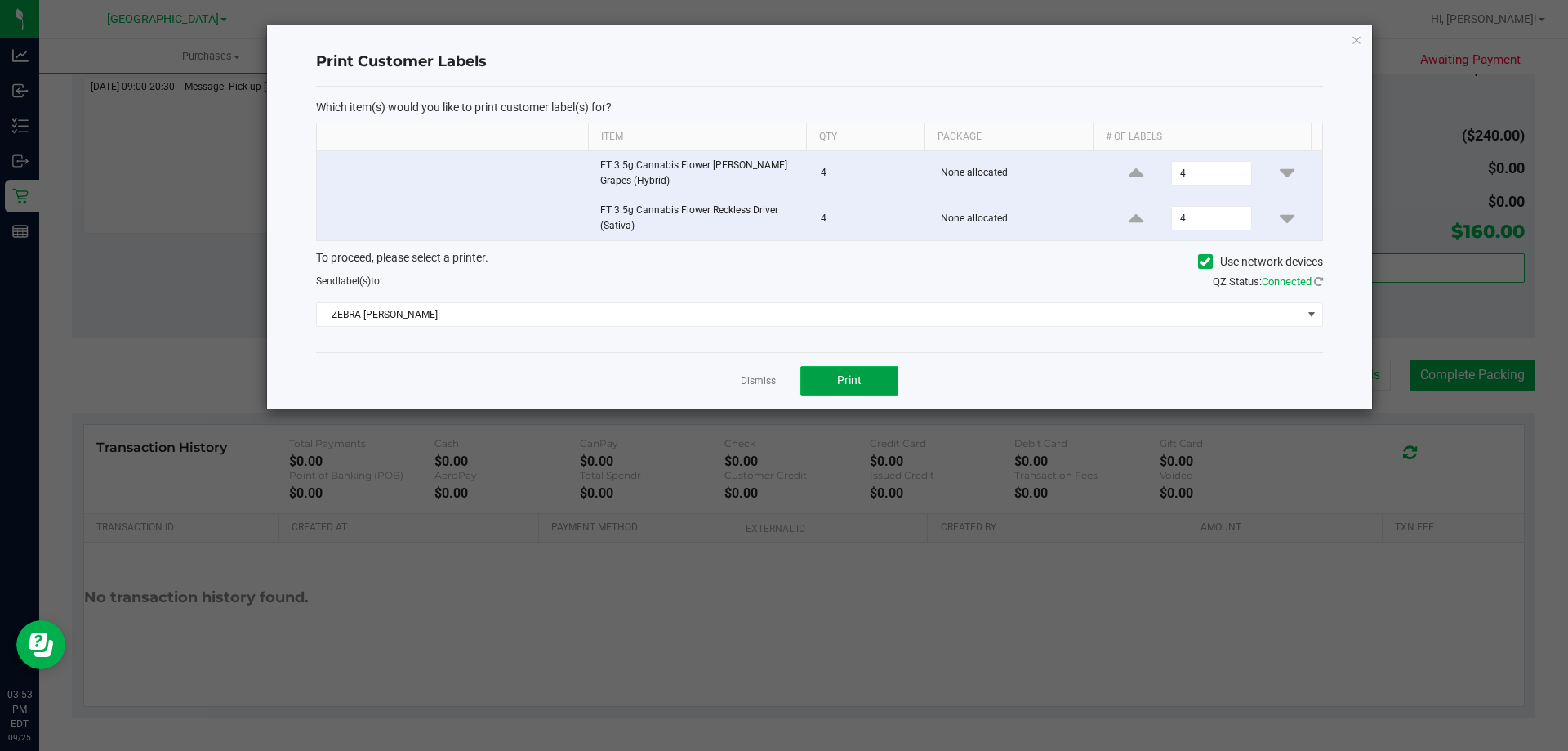
click at [874, 386] on button "Print" at bounding box center [849, 381] width 98 height 29
click at [1355, 40] on icon "button" at bounding box center [1357, 38] width 12 height 19
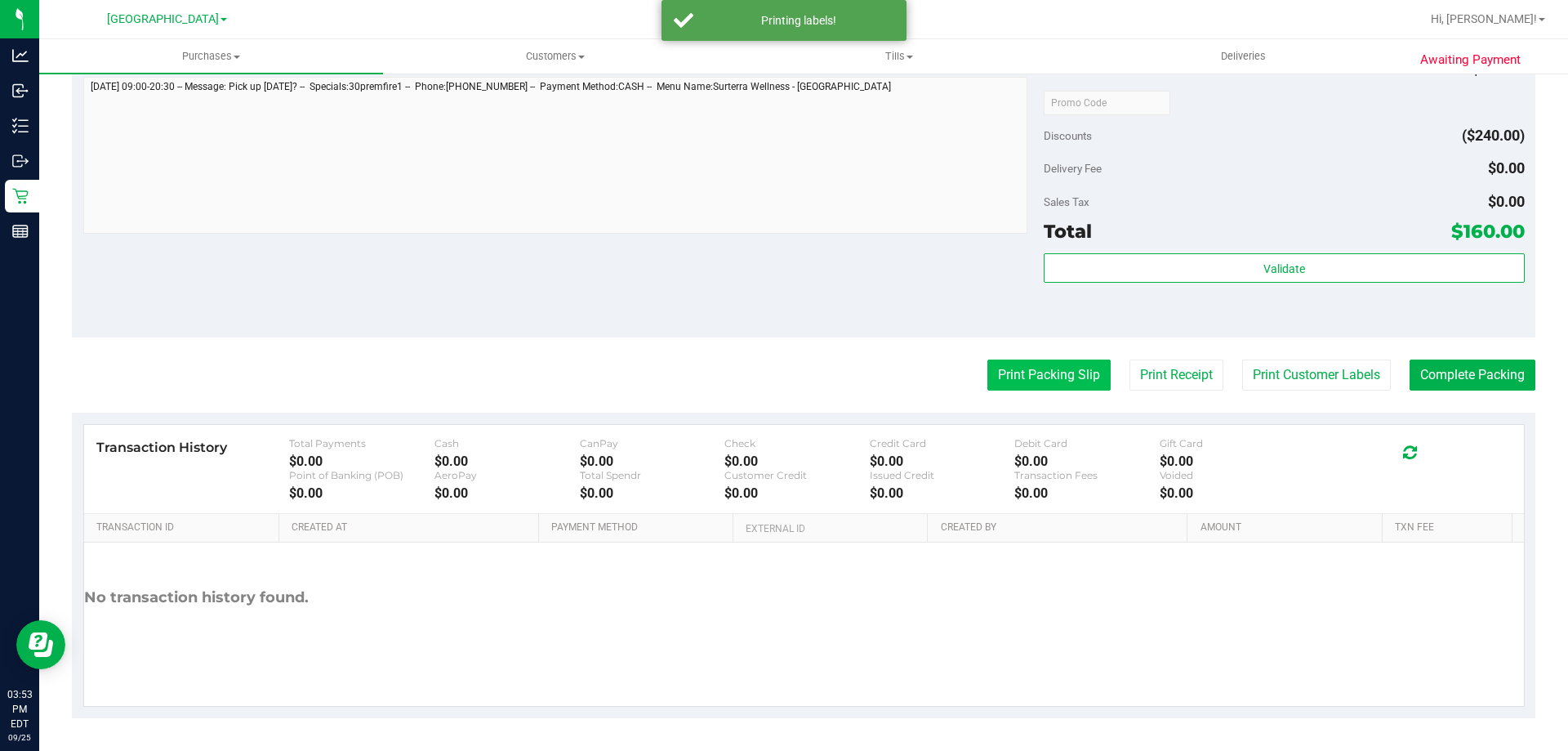
click at [1068, 366] on button "Print Packing Slip" at bounding box center [1049, 375] width 123 height 31
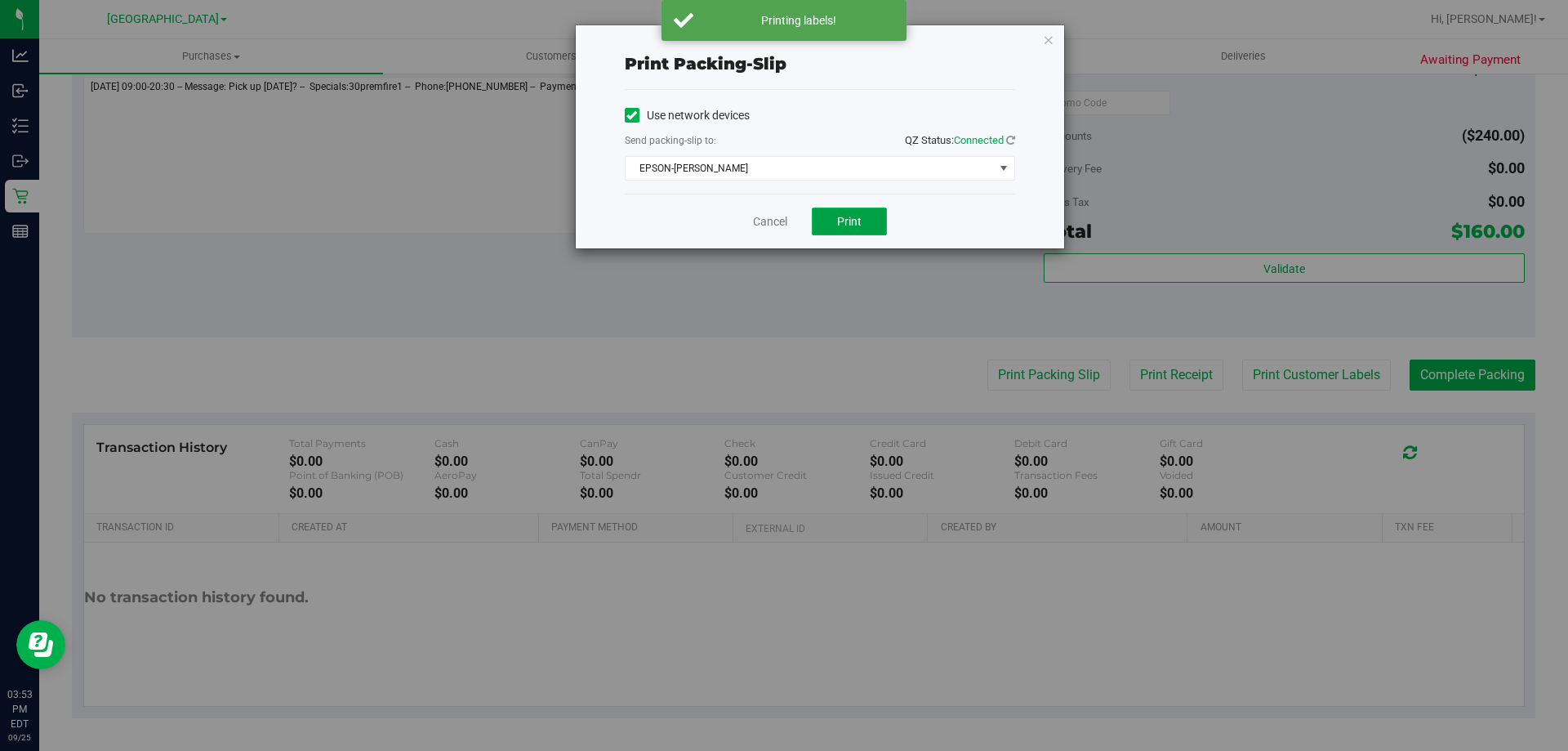
click at [853, 223] on span "Print" at bounding box center [849, 221] width 25 height 13
click at [1045, 41] on icon "button" at bounding box center [1049, 38] width 12 height 19
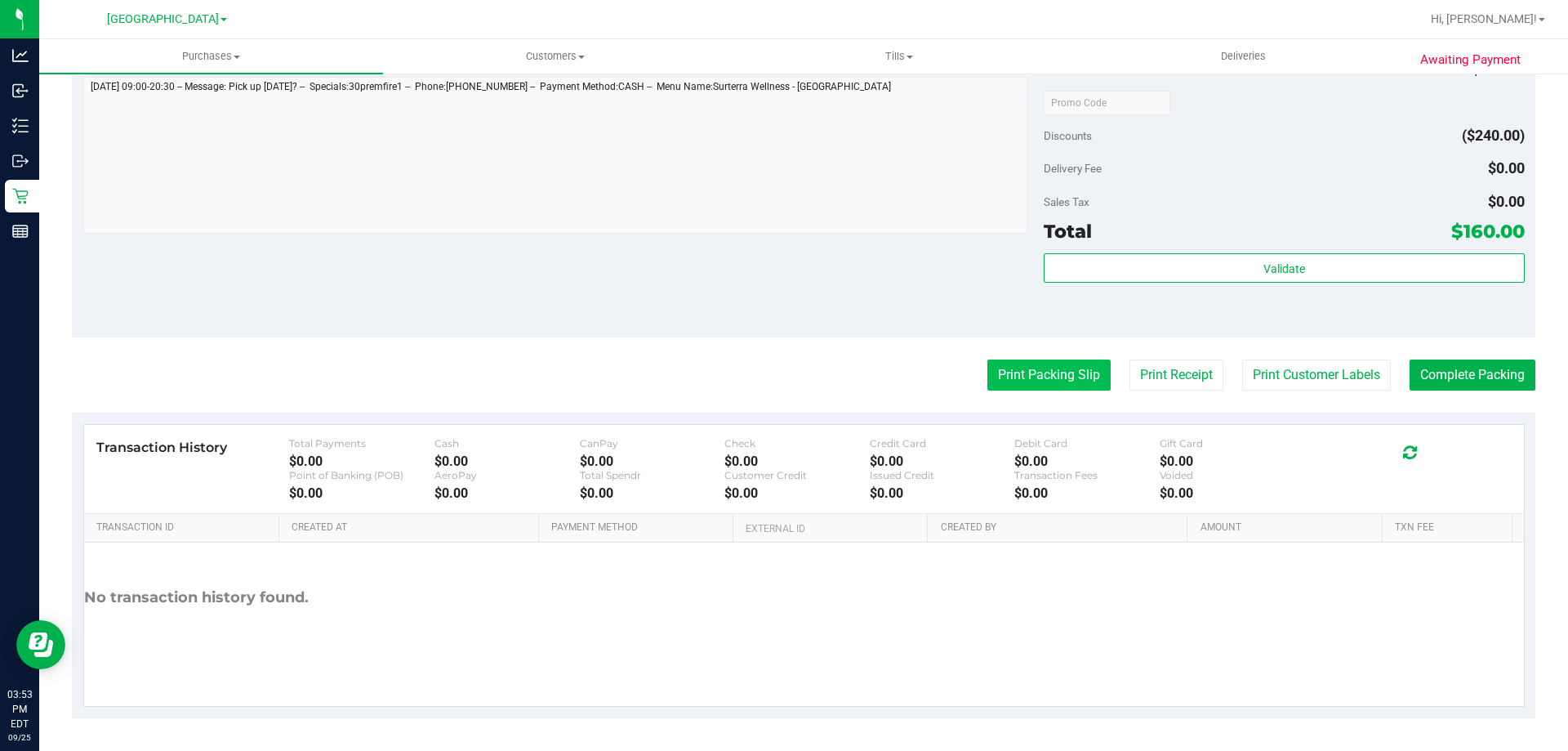
click at [1036, 371] on button "Print Packing Slip" at bounding box center [1049, 375] width 123 height 31
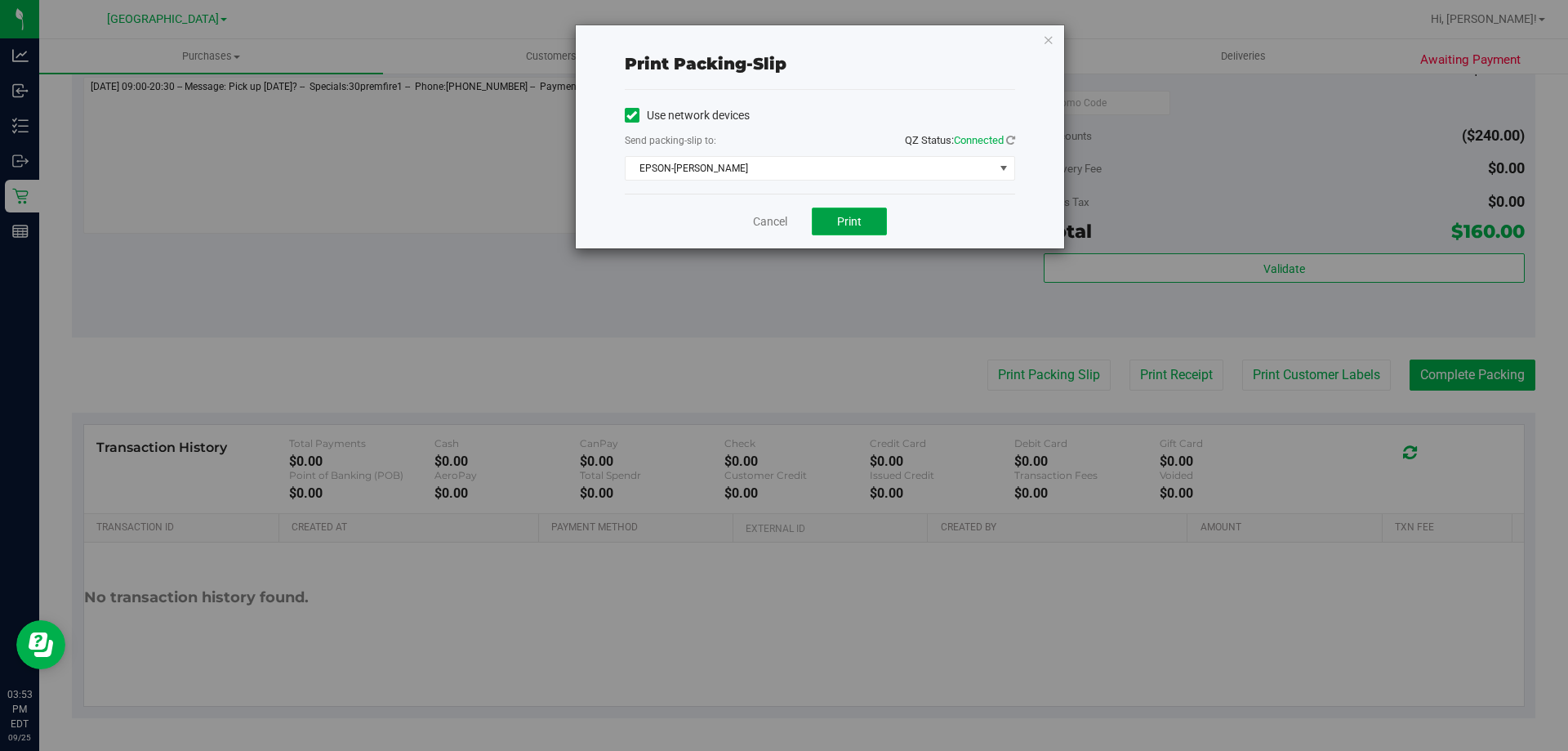
click at [849, 221] on span "Print" at bounding box center [849, 221] width 25 height 13
click at [1051, 38] on icon "button" at bounding box center [1049, 38] width 12 height 19
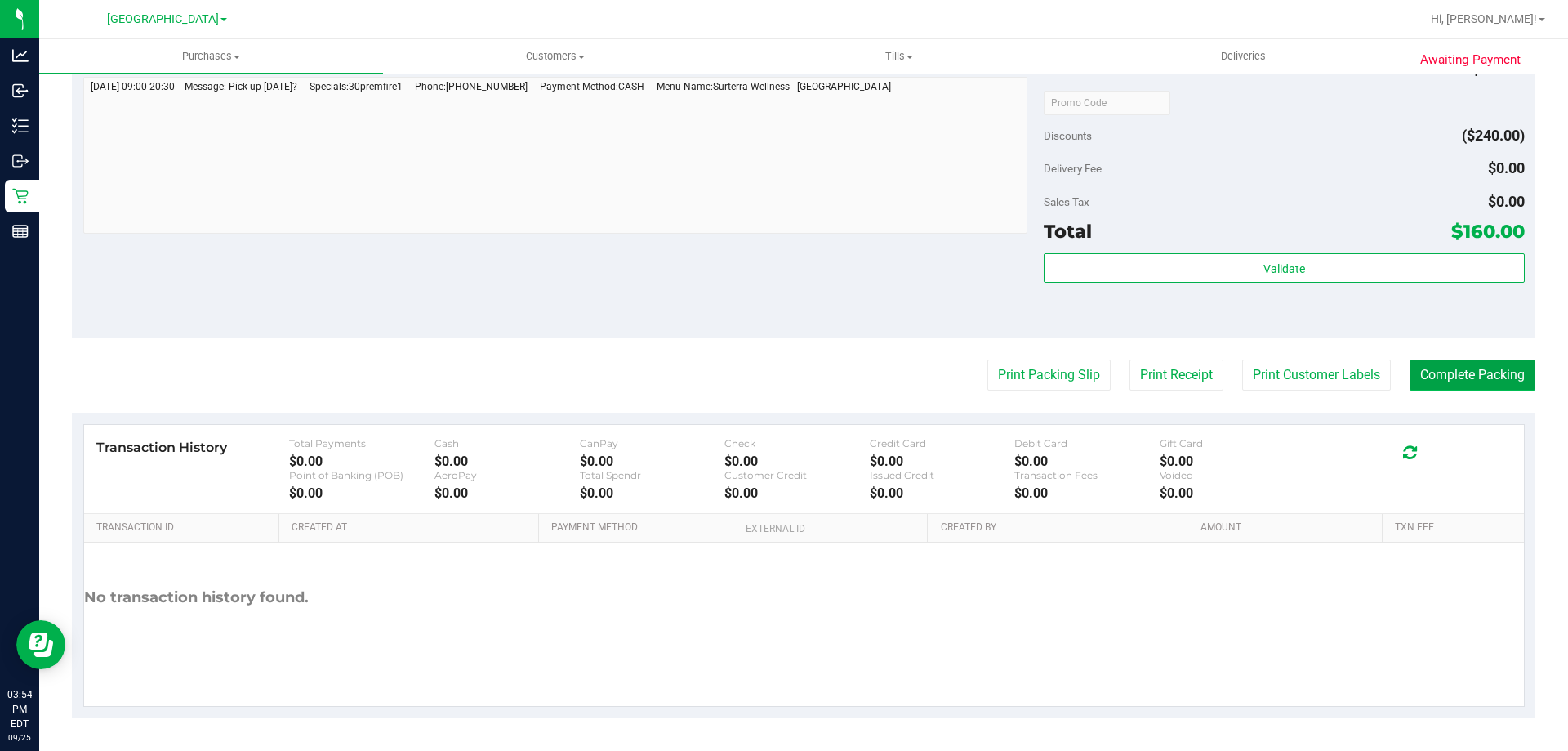
click at [1465, 384] on button "Complete Packing" at bounding box center [1473, 375] width 126 height 31
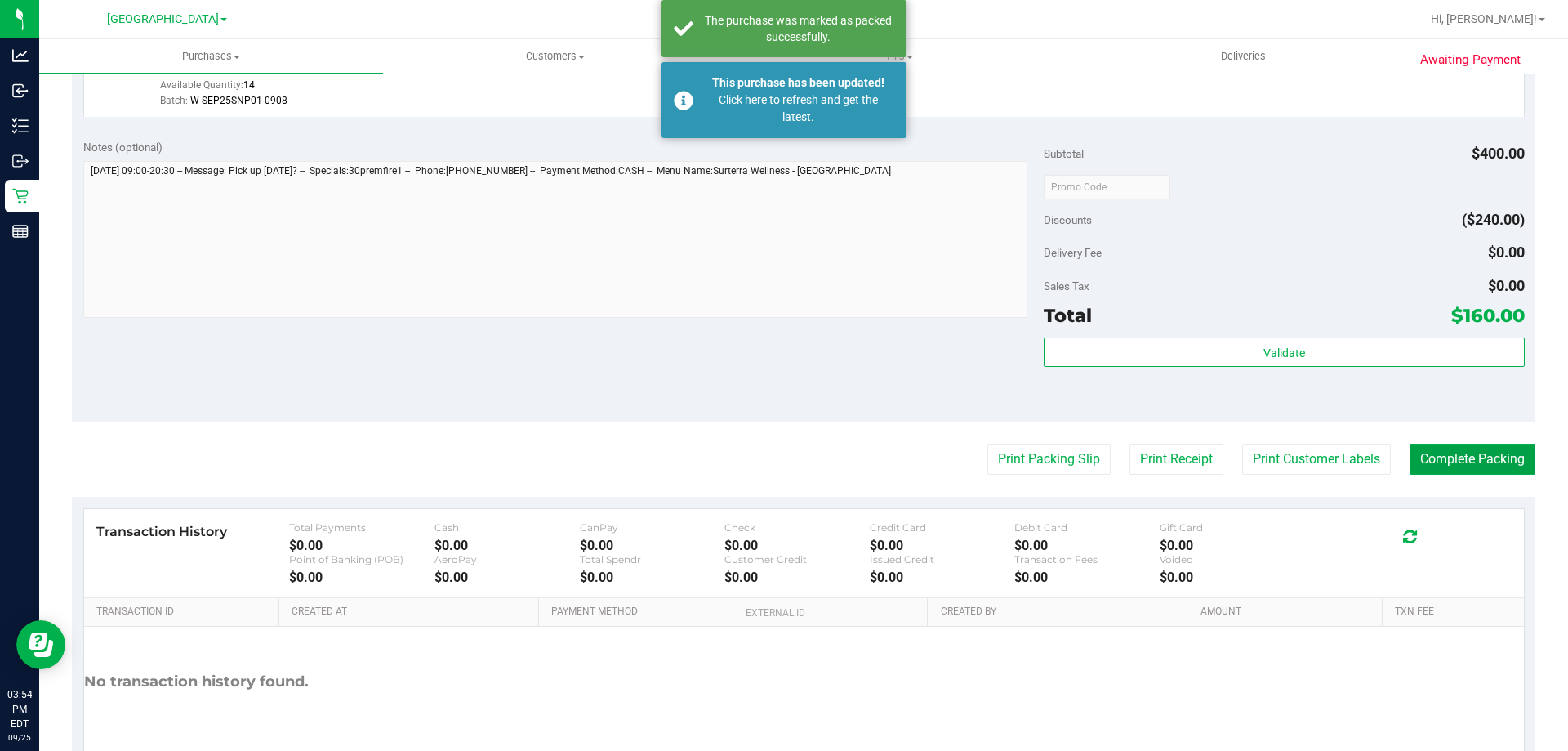
scroll to position [516, 0]
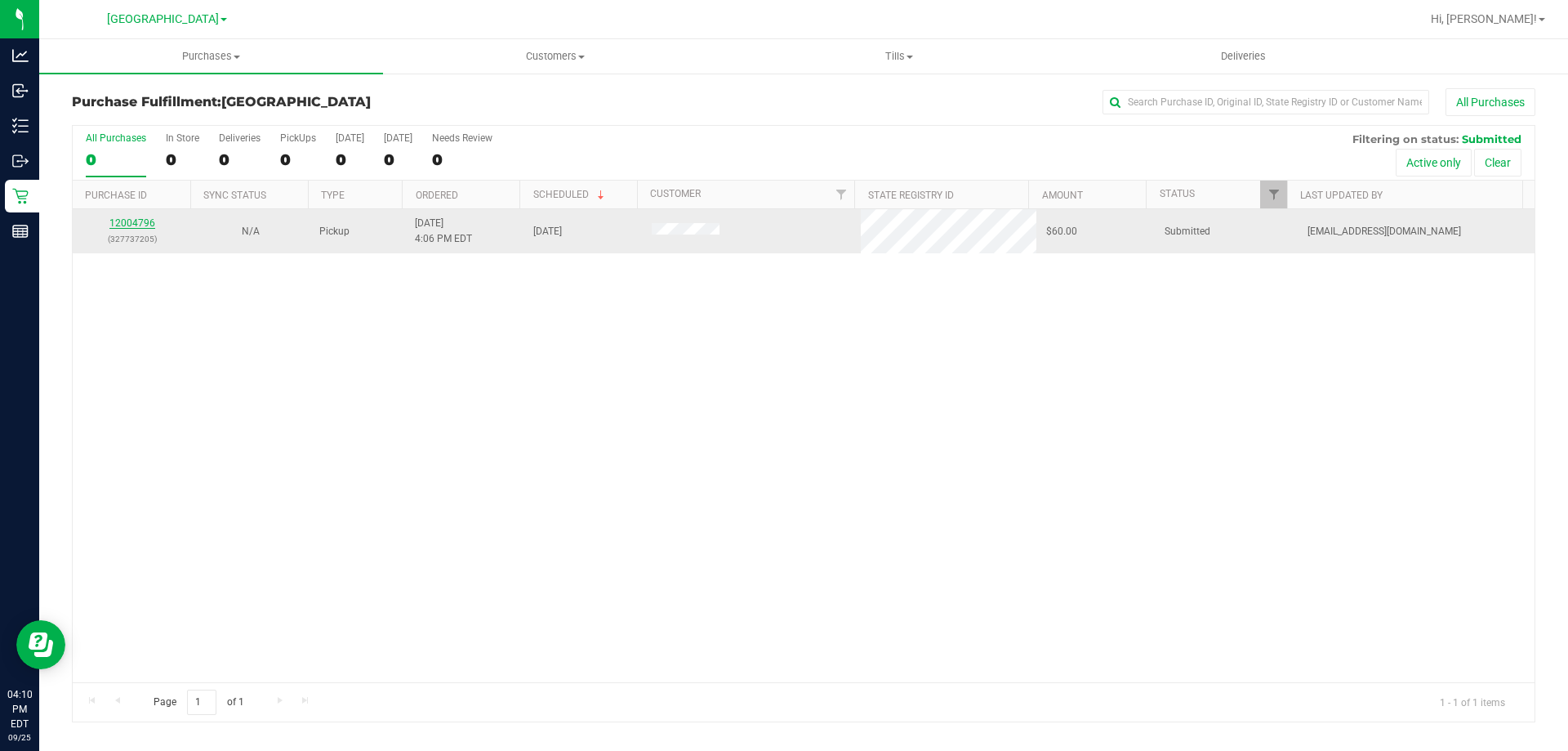
click at [147, 224] on link "12004796" at bounding box center [132, 223] width 46 height 12
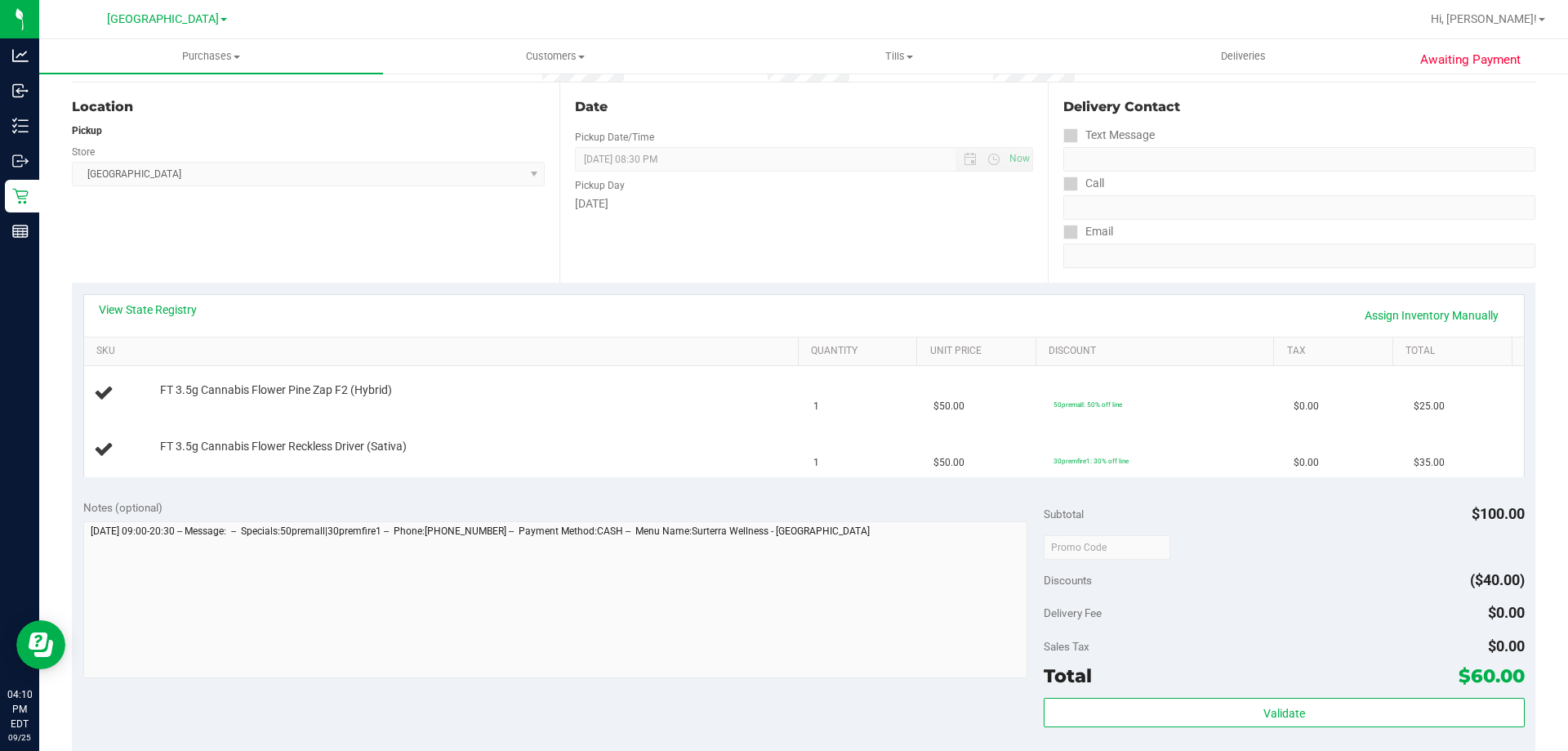
scroll to position [164, 0]
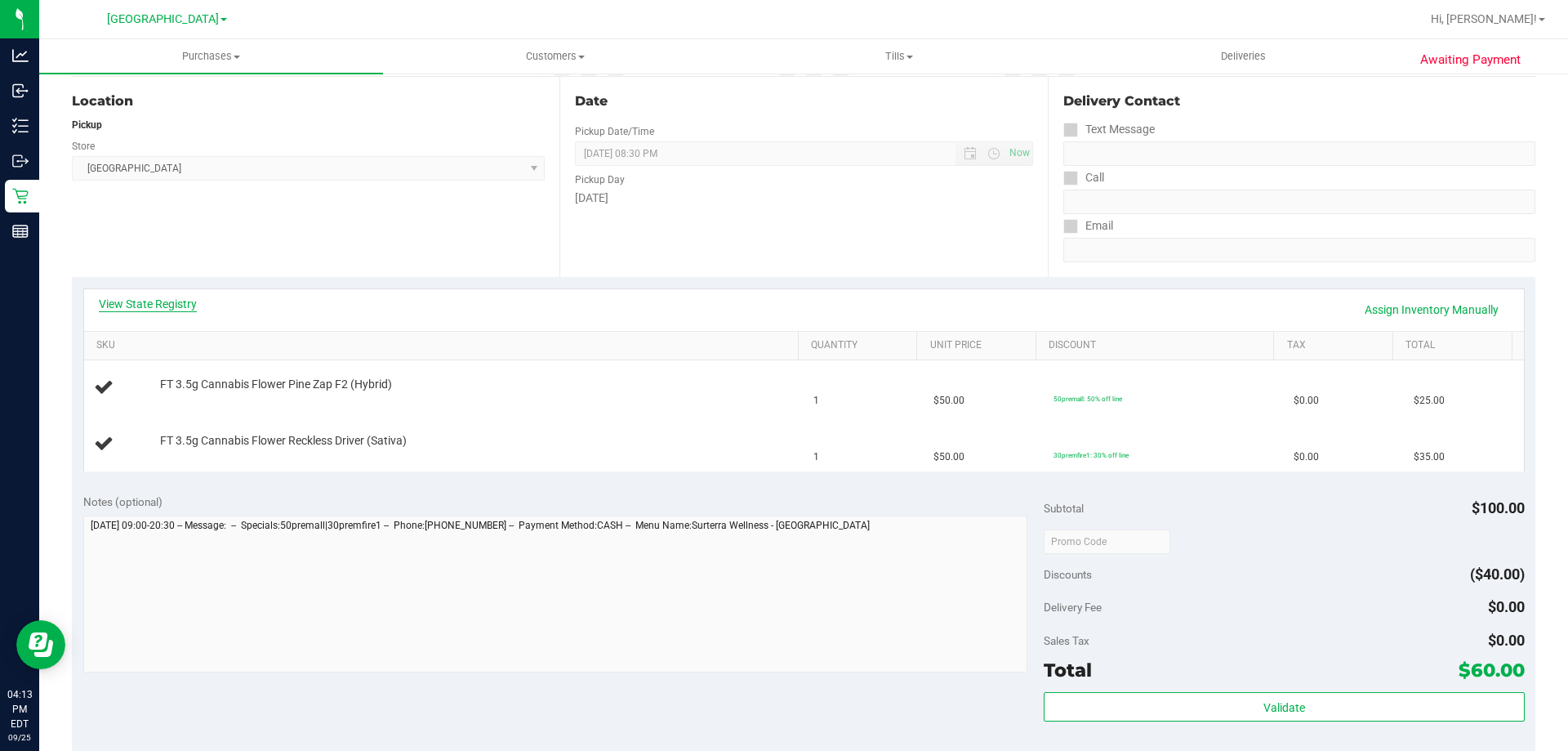
click at [163, 306] on link "View State Registry" at bounding box center [147, 304] width 98 height 16
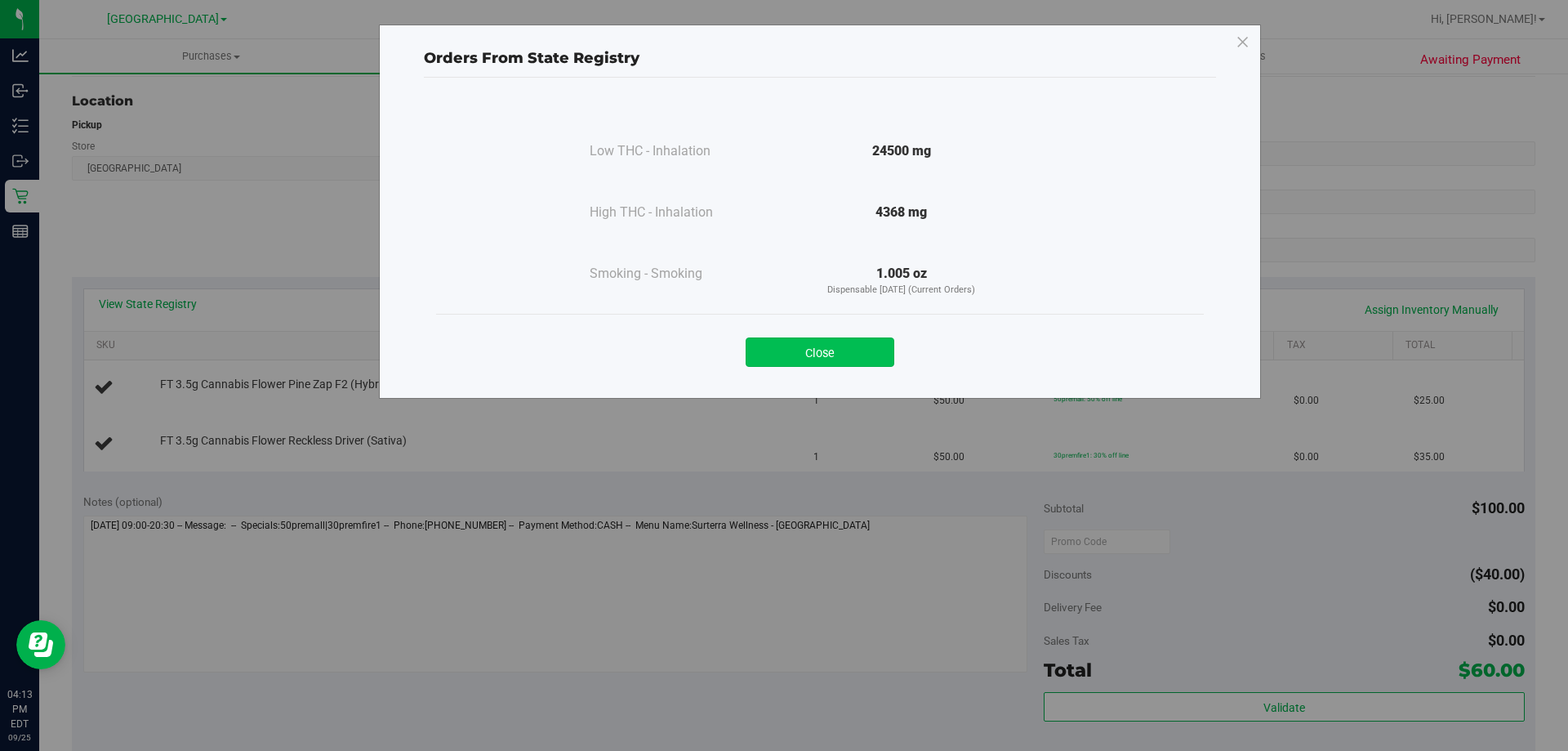
click at [810, 356] on button "Close" at bounding box center [820, 352] width 149 height 29
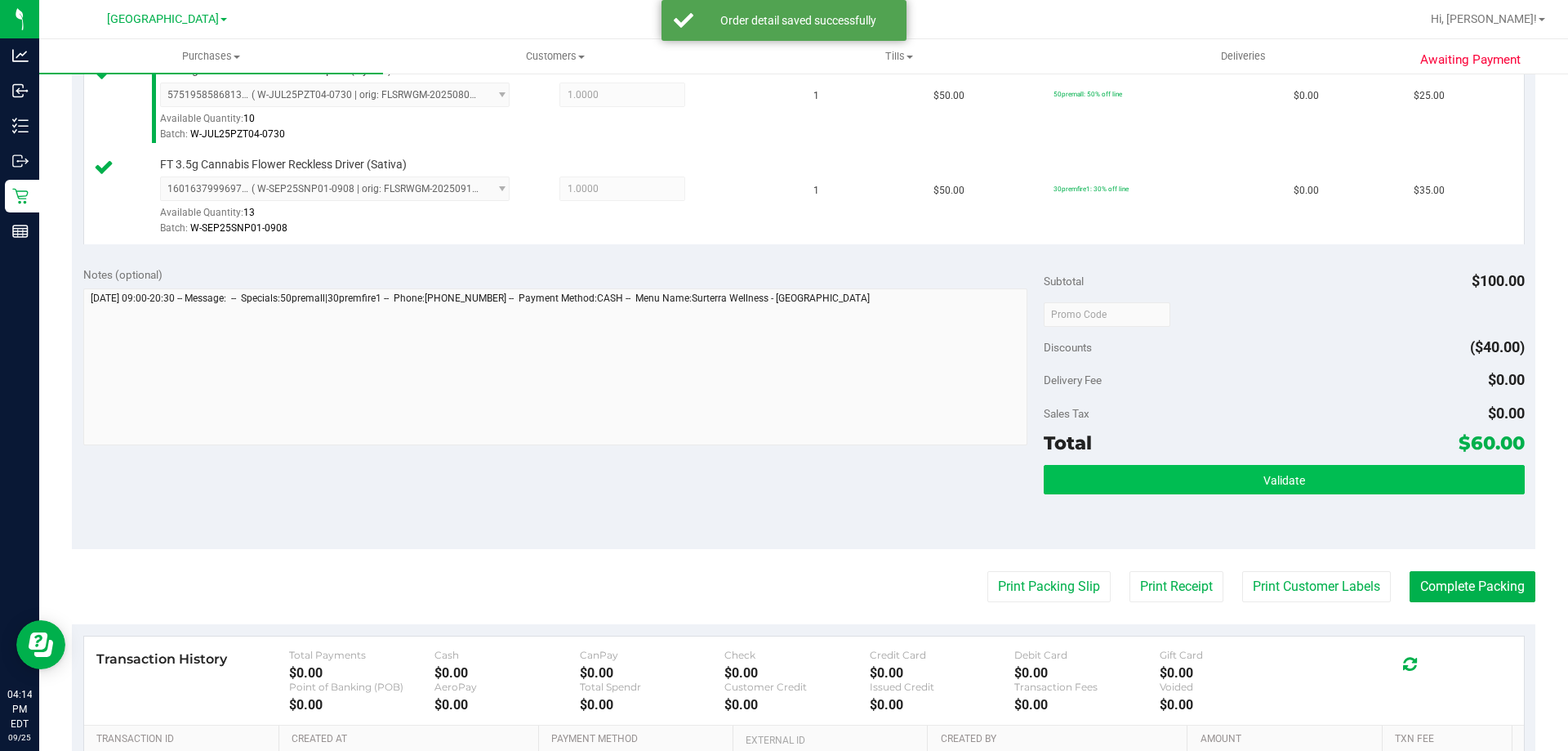
scroll to position [572, 0]
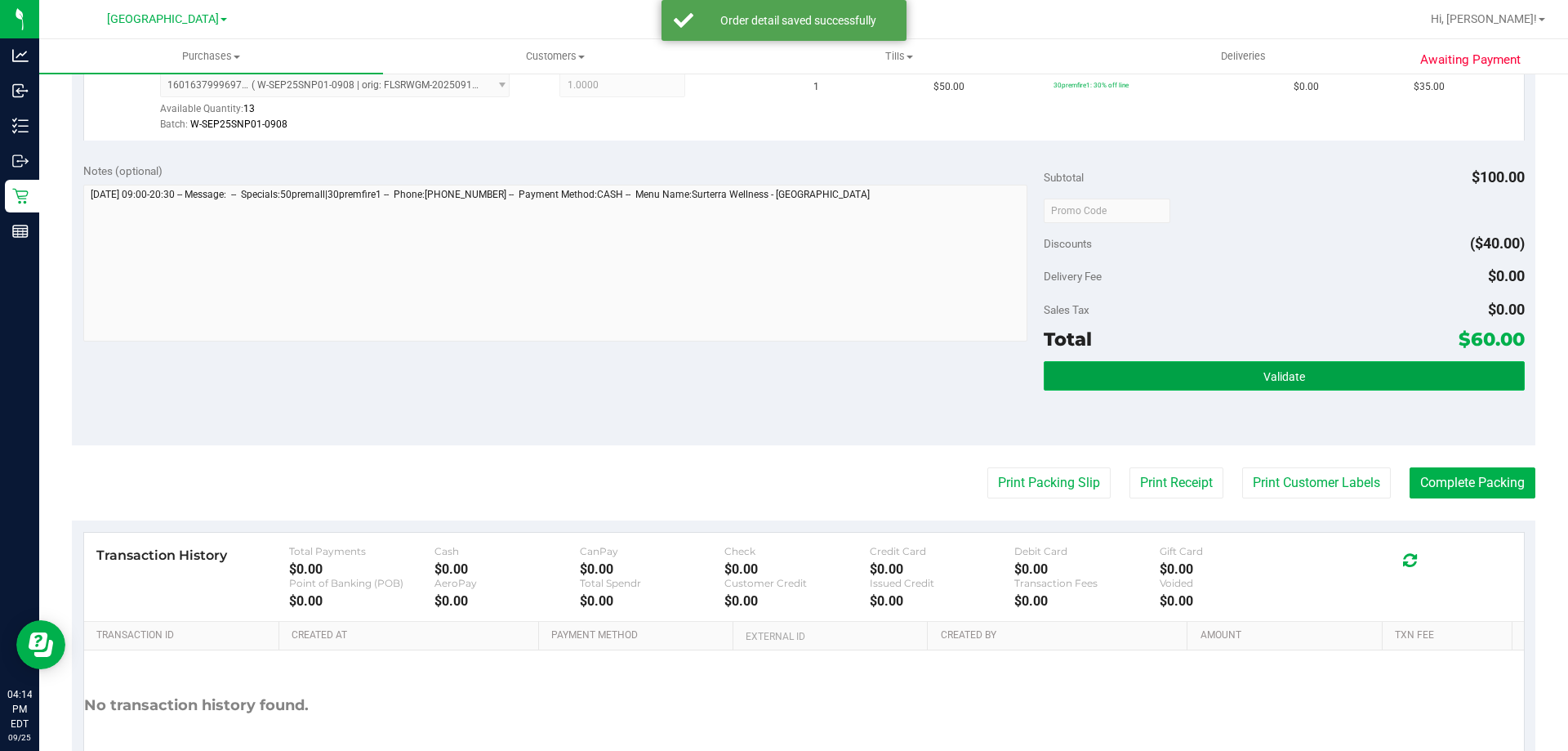
click at [1175, 384] on button "Validate" at bounding box center [1285, 376] width 481 height 29
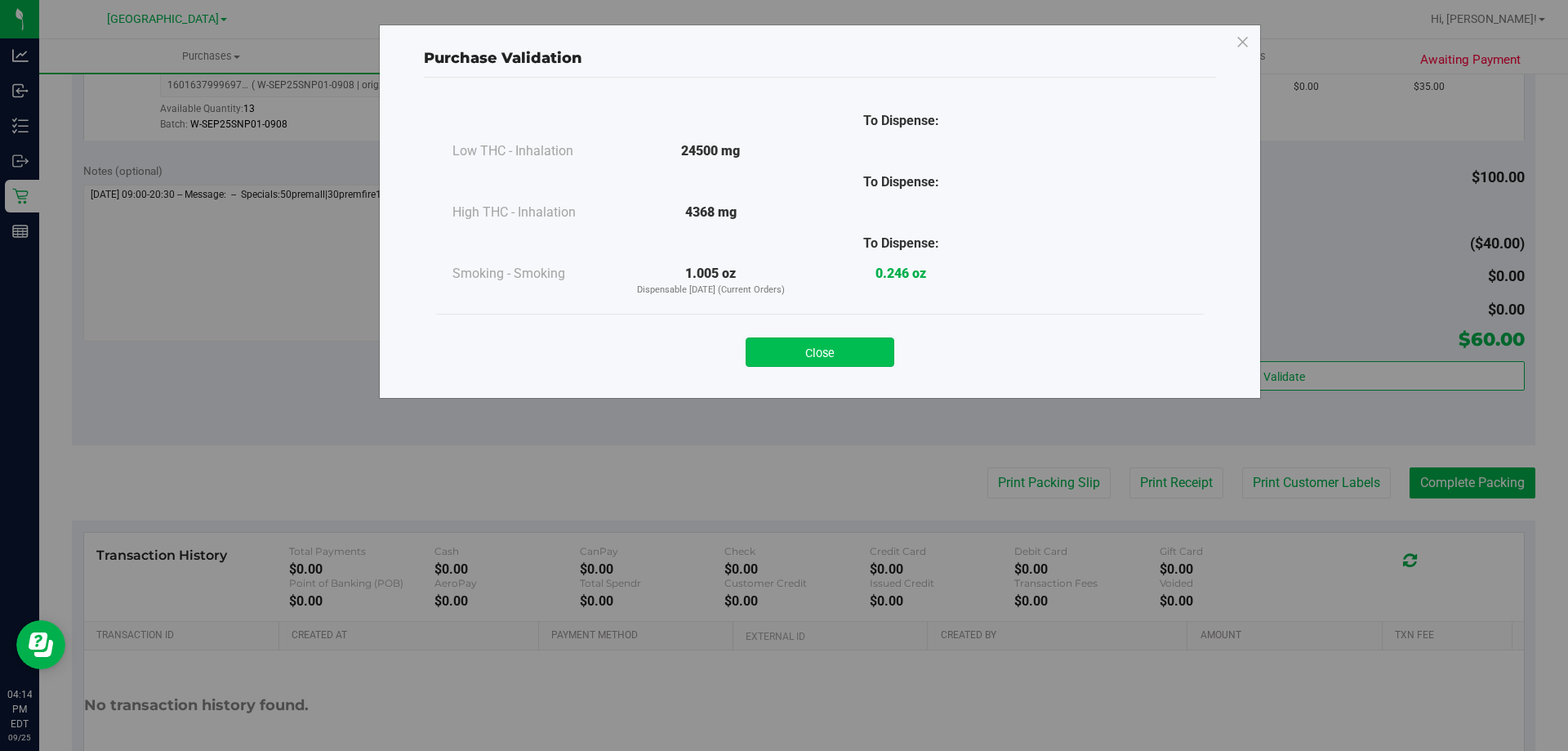
click at [810, 358] on button "Close" at bounding box center [820, 352] width 149 height 29
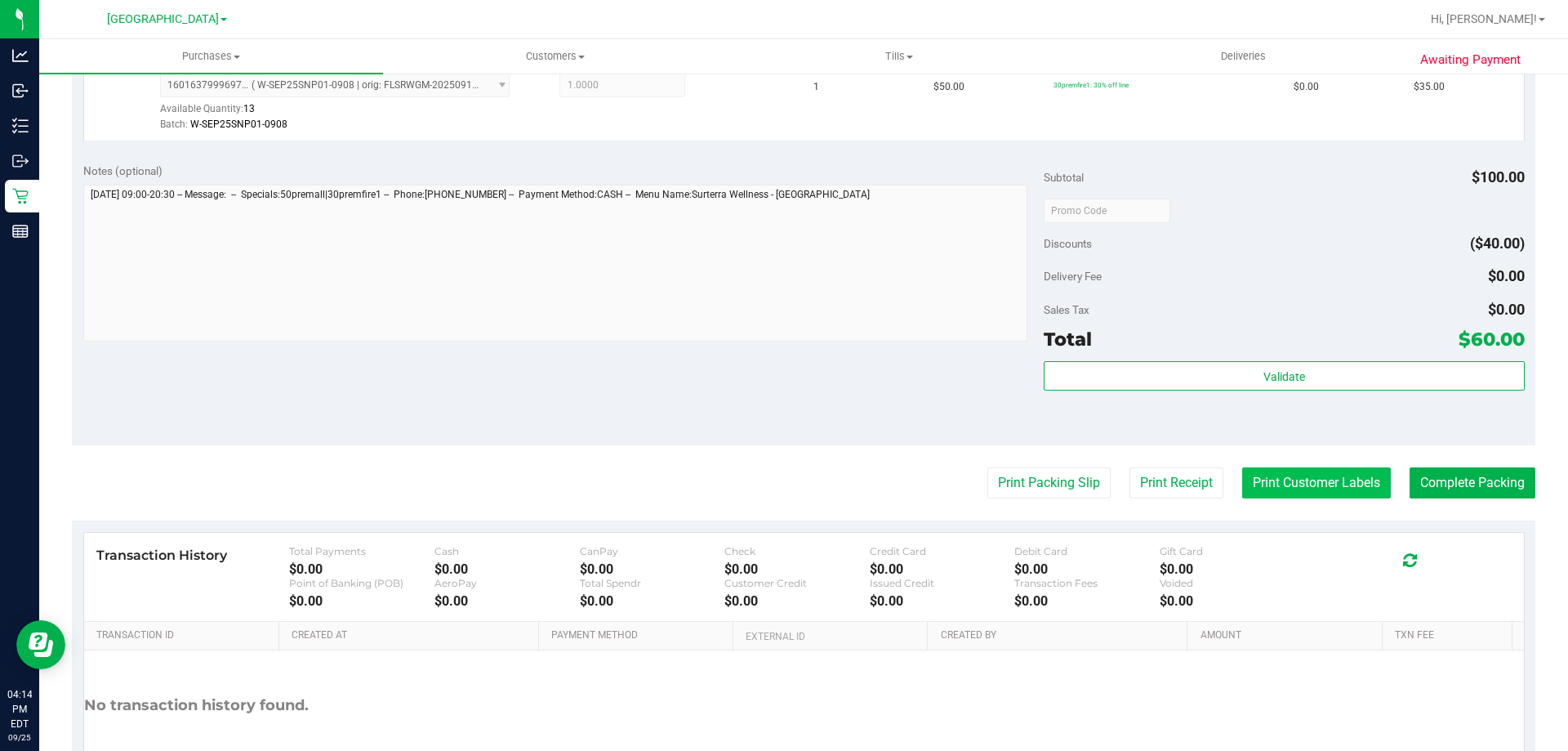
click at [1272, 470] on button "Print Customer Labels" at bounding box center [1317, 482] width 149 height 31
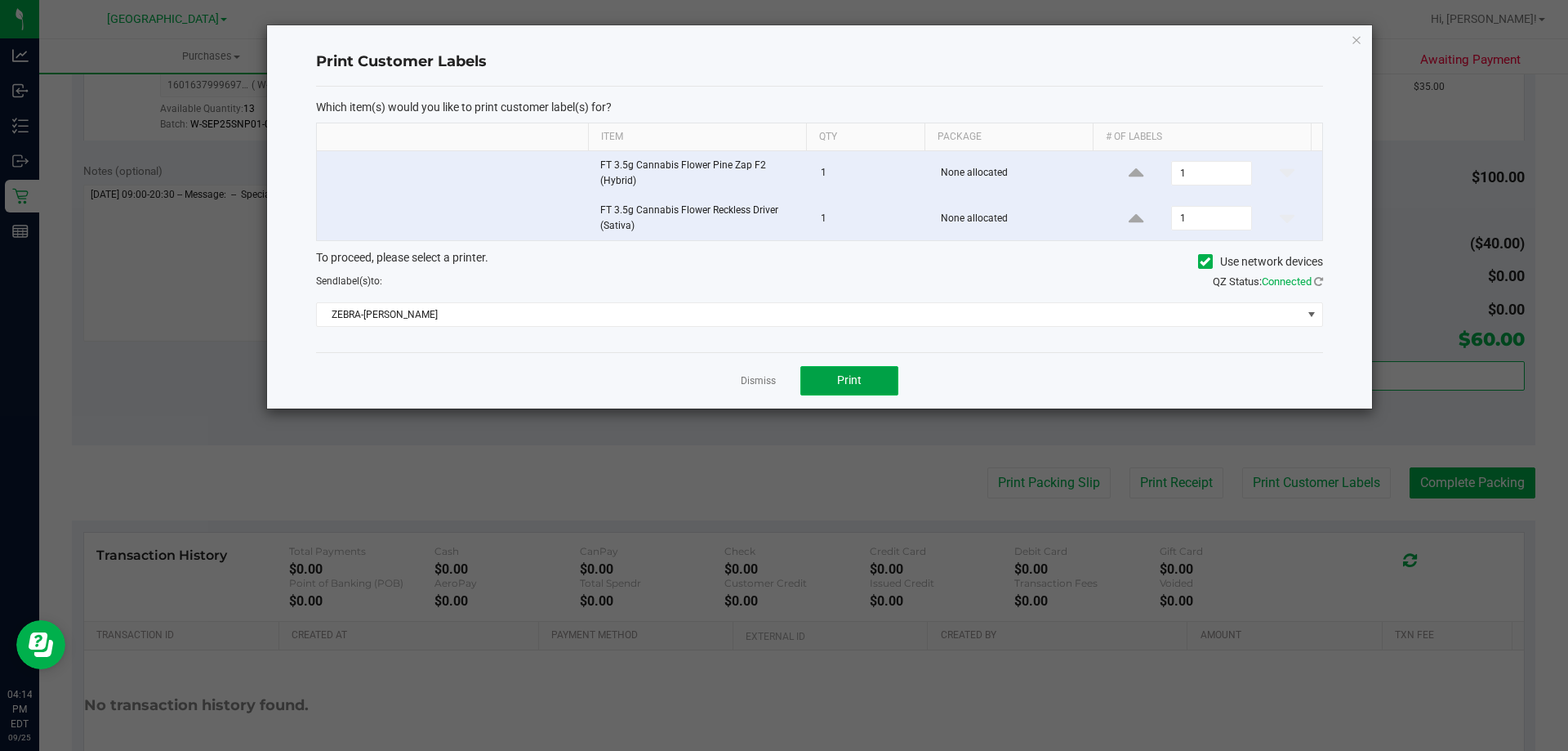
click at [832, 377] on button "Print" at bounding box center [849, 381] width 98 height 29
click at [1353, 42] on icon "button" at bounding box center [1357, 38] width 12 height 19
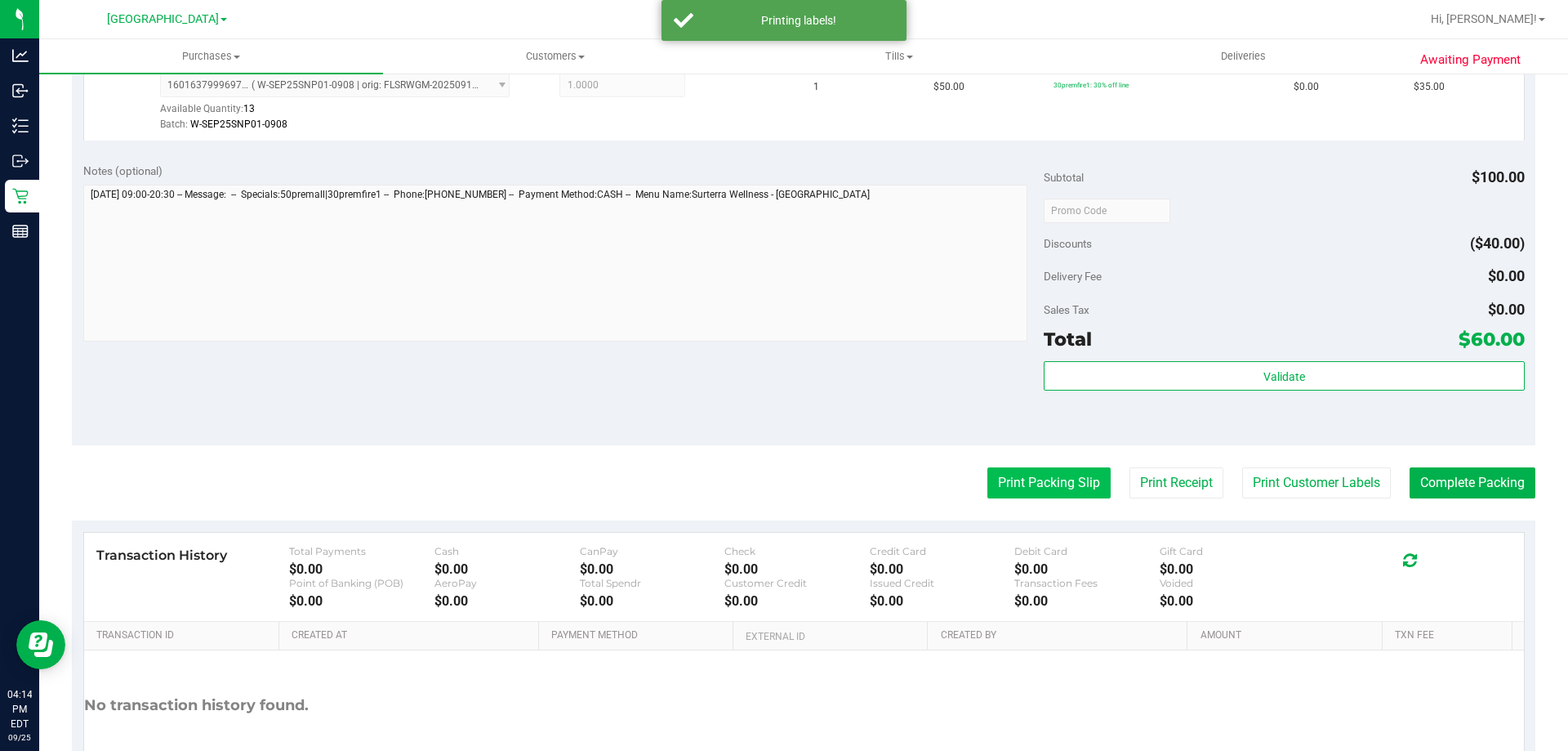
click at [1029, 486] on button "Print Packing Slip" at bounding box center [1049, 482] width 123 height 31
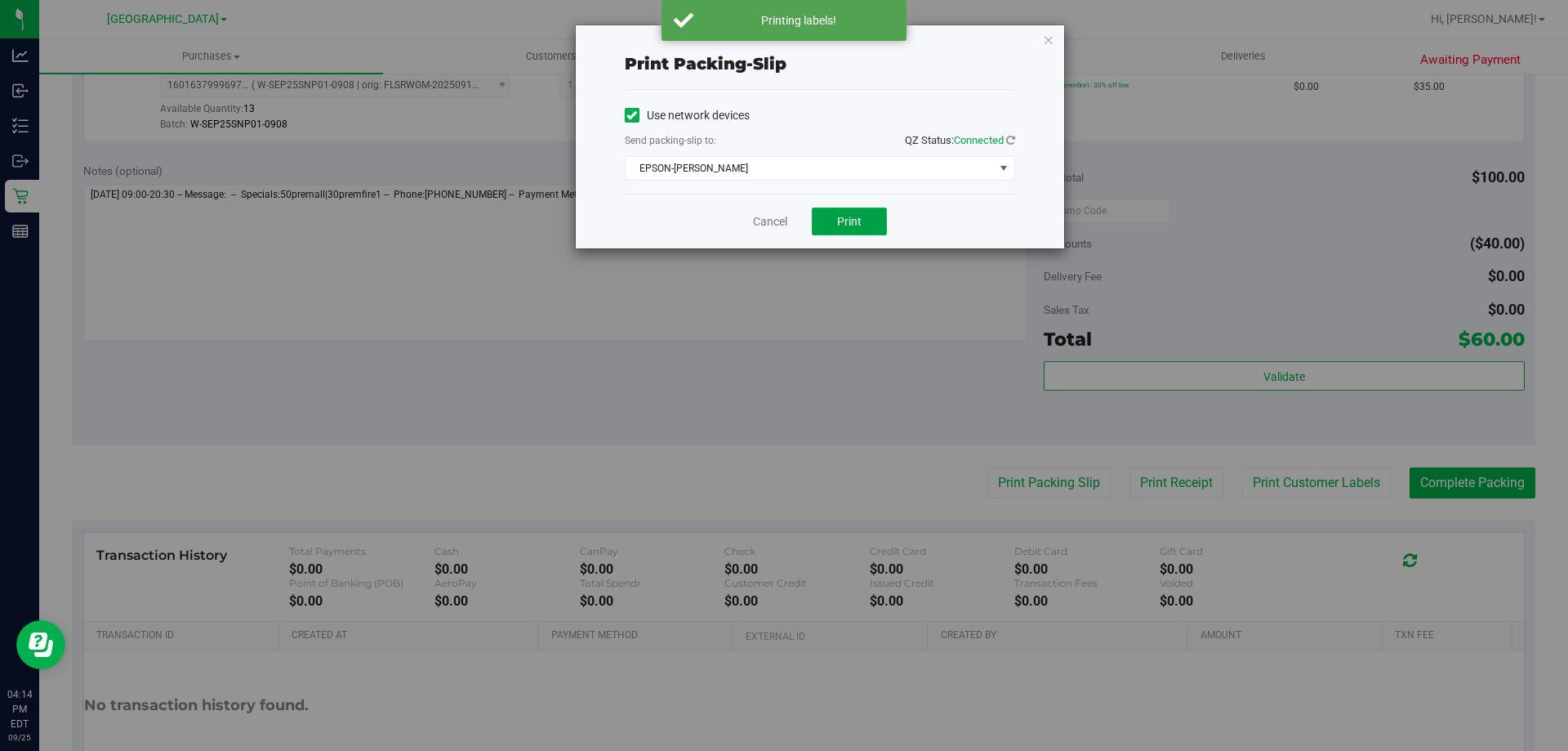
click at [845, 227] on span "Print" at bounding box center [849, 221] width 25 height 13
click at [1048, 45] on icon "button" at bounding box center [1049, 38] width 12 height 19
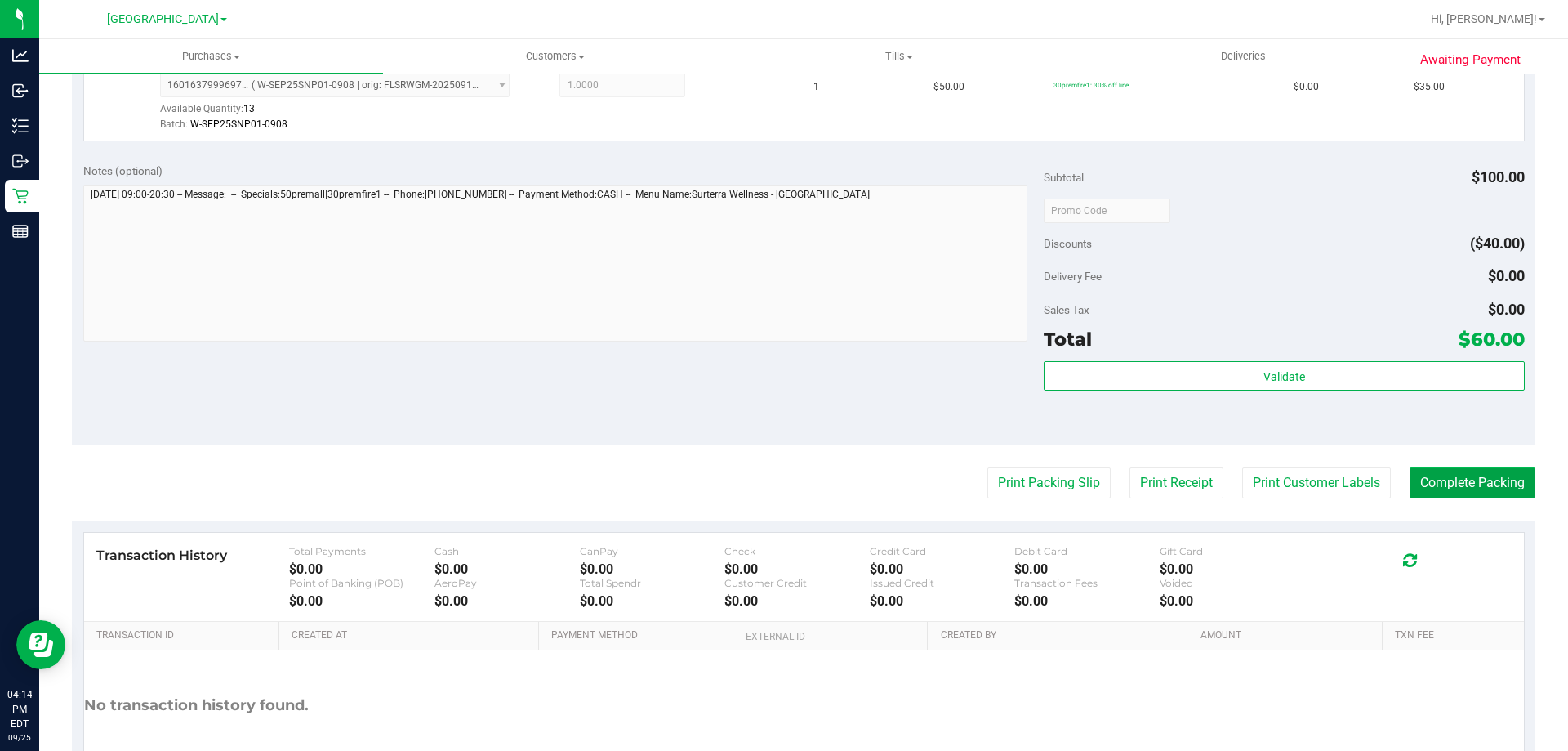
click at [1453, 488] on button "Complete Packing" at bounding box center [1473, 482] width 126 height 31
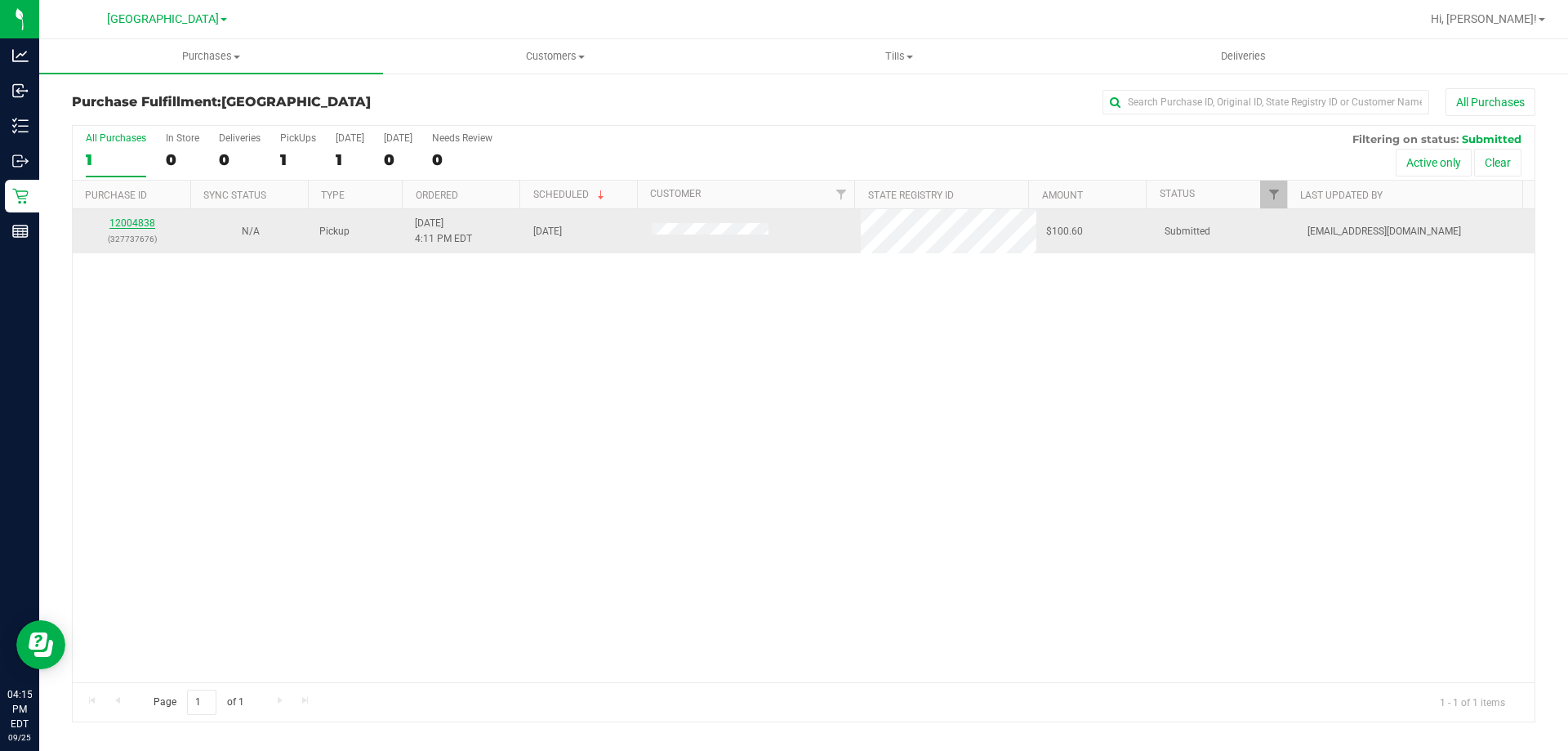
click at [122, 219] on link "12004838" at bounding box center [132, 223] width 46 height 12
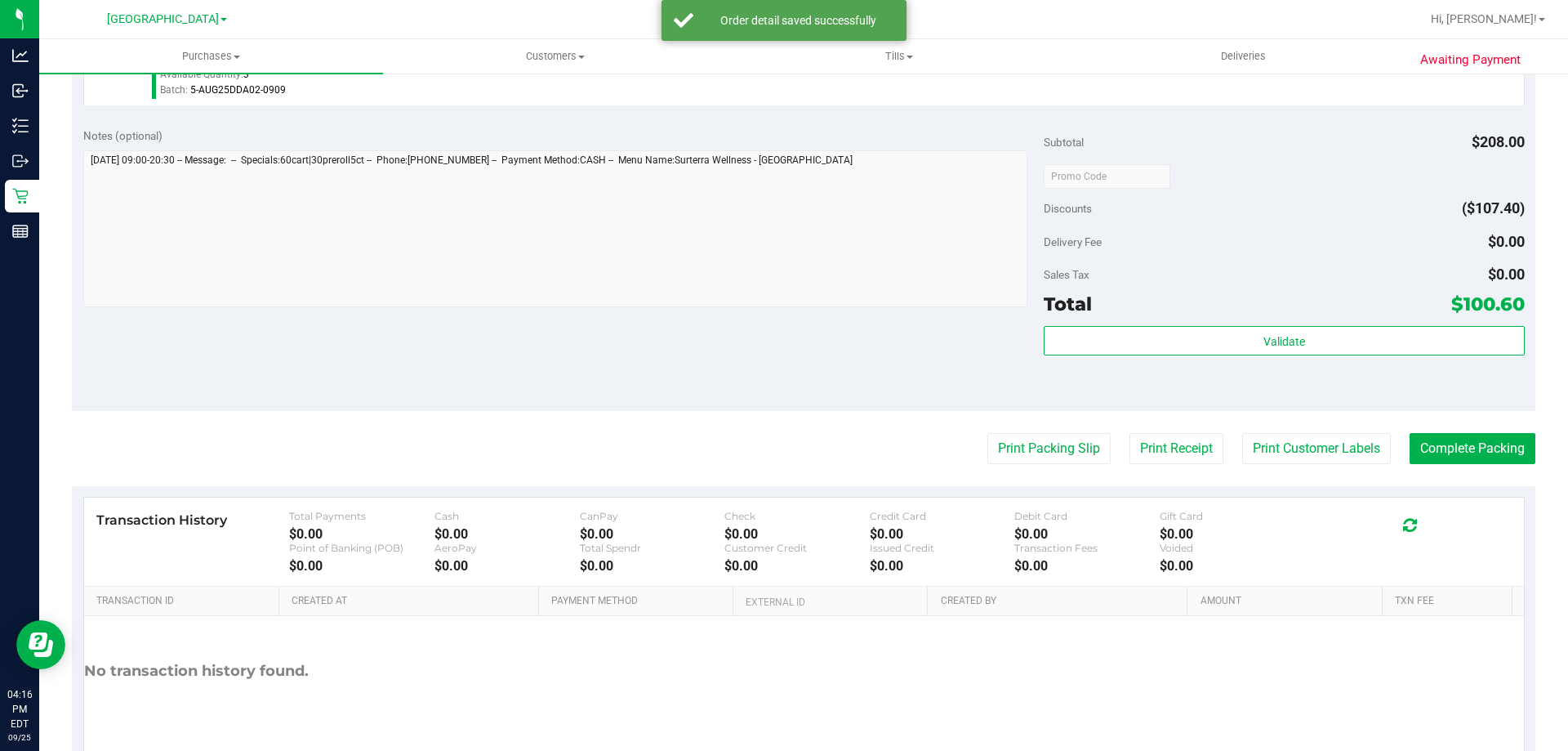
scroll to position [898, 0]
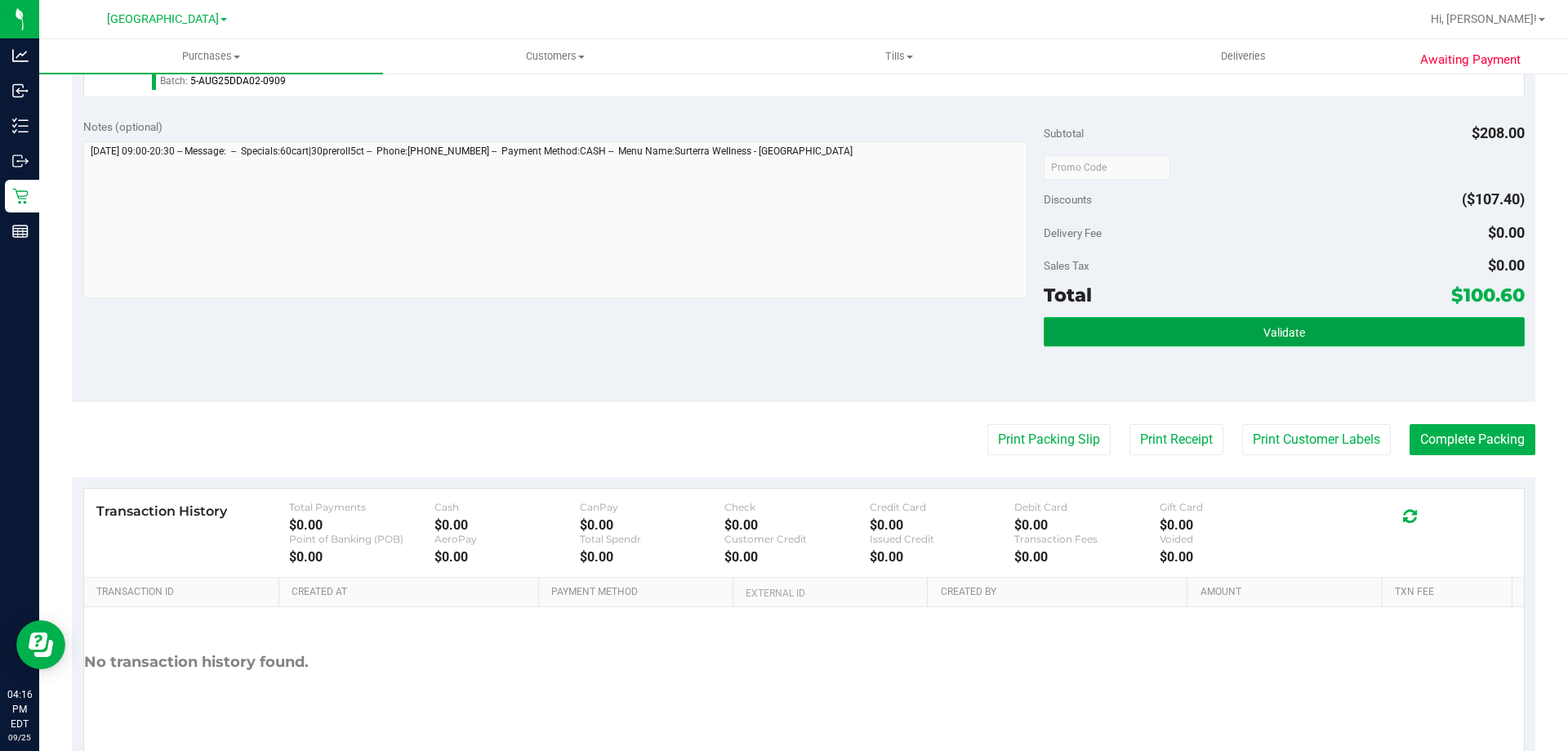
click at [1264, 335] on span "Validate" at bounding box center [1285, 333] width 42 height 13
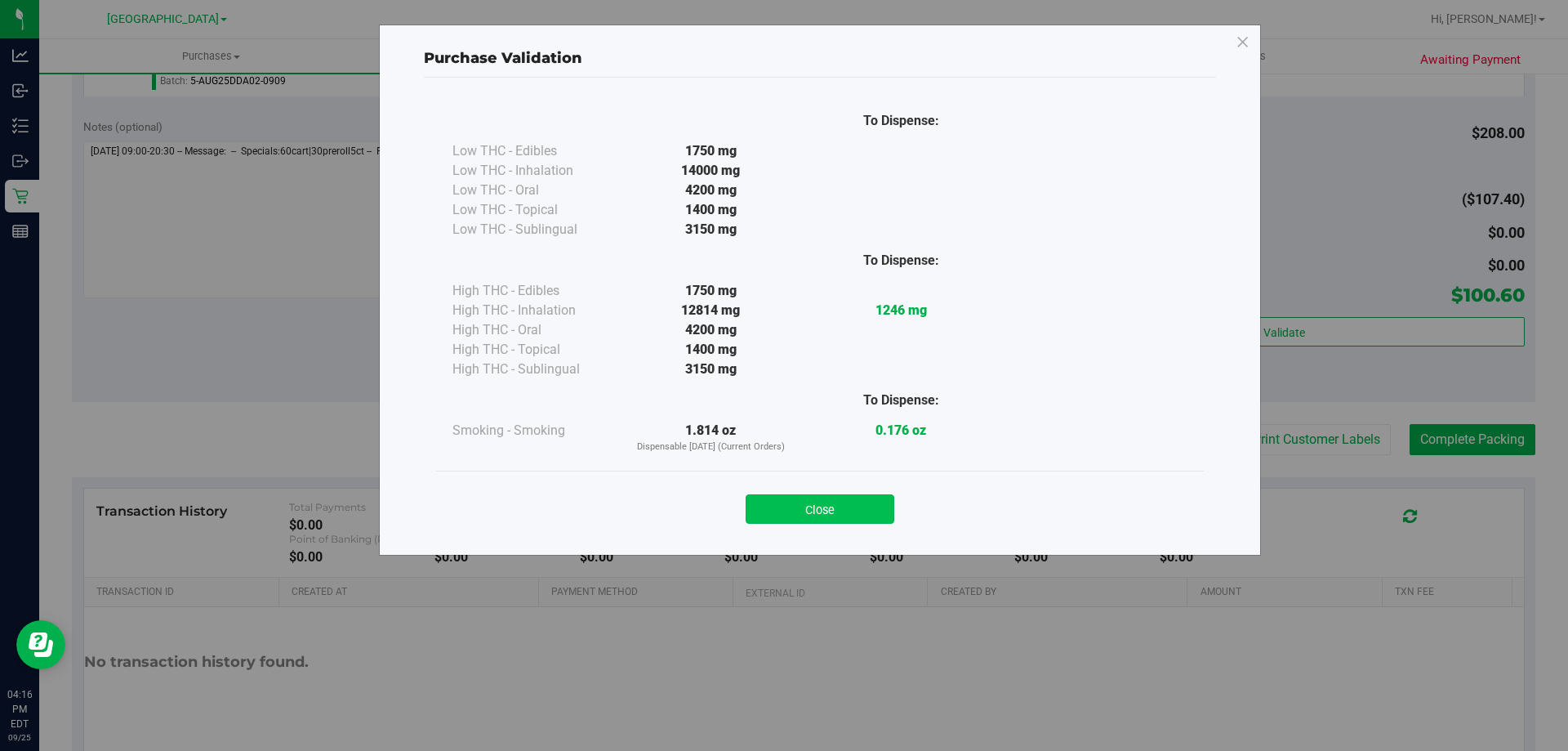
click at [845, 505] on button "Close" at bounding box center [820, 509] width 149 height 29
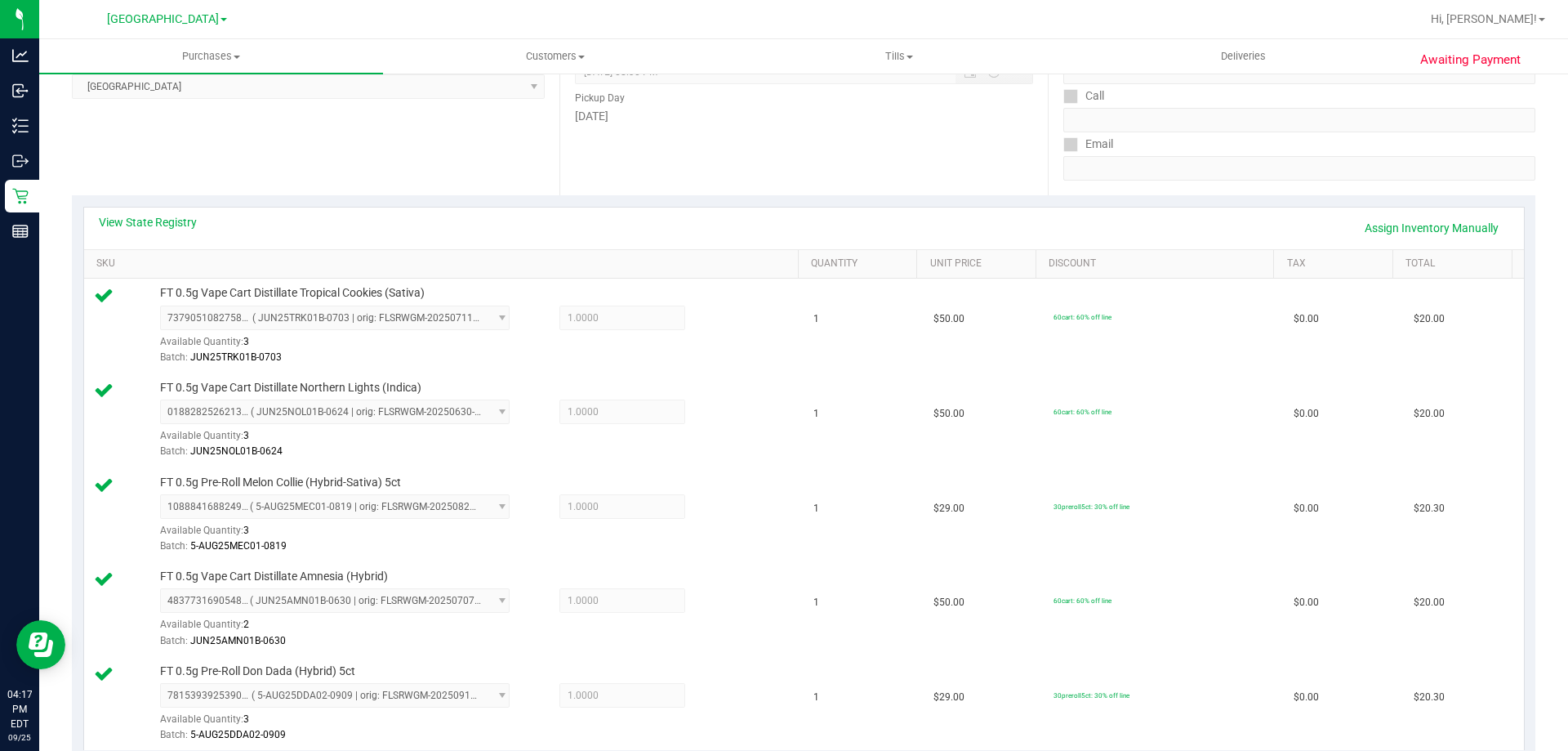
scroll to position [817, 0]
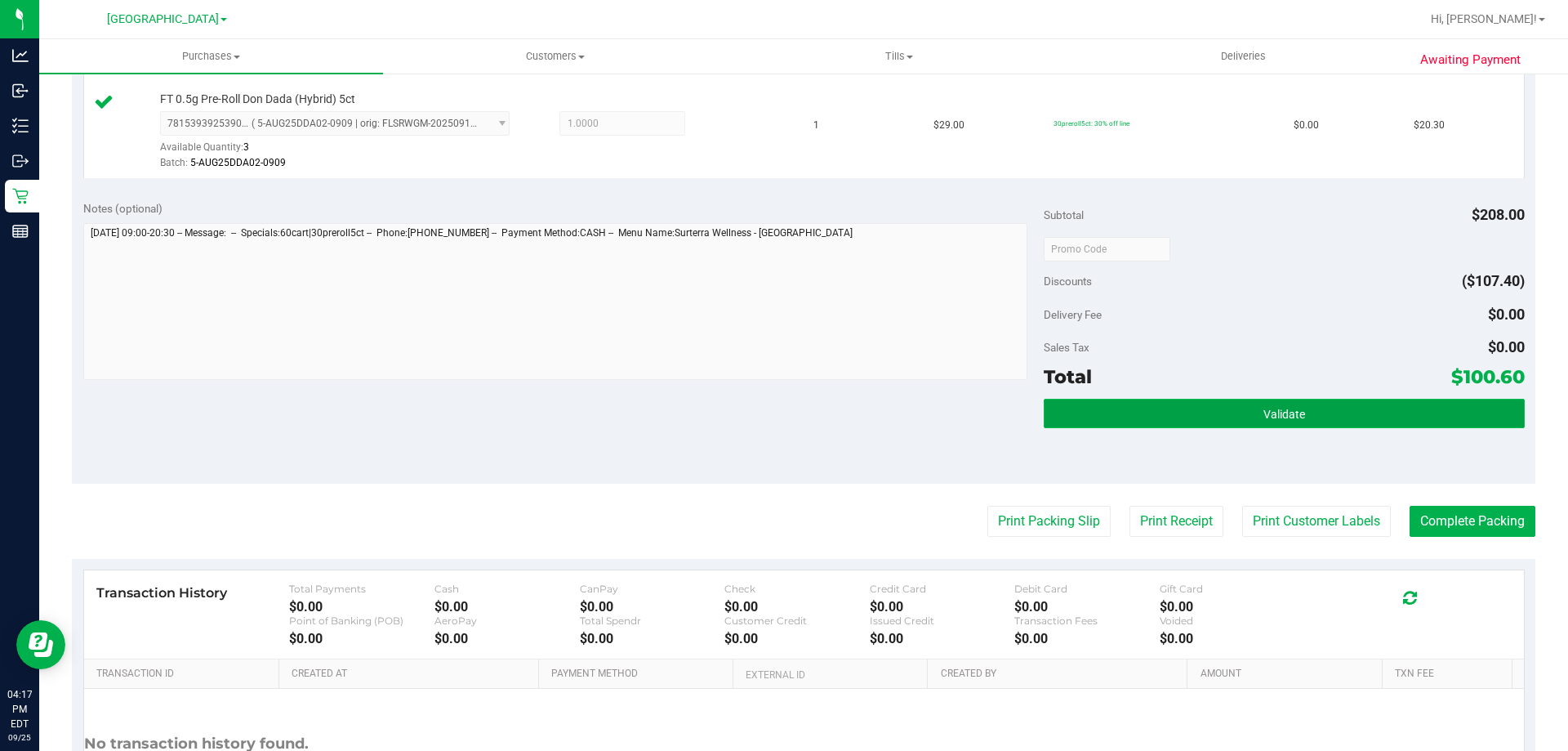
click at [1346, 414] on button "Validate" at bounding box center [1285, 413] width 481 height 29
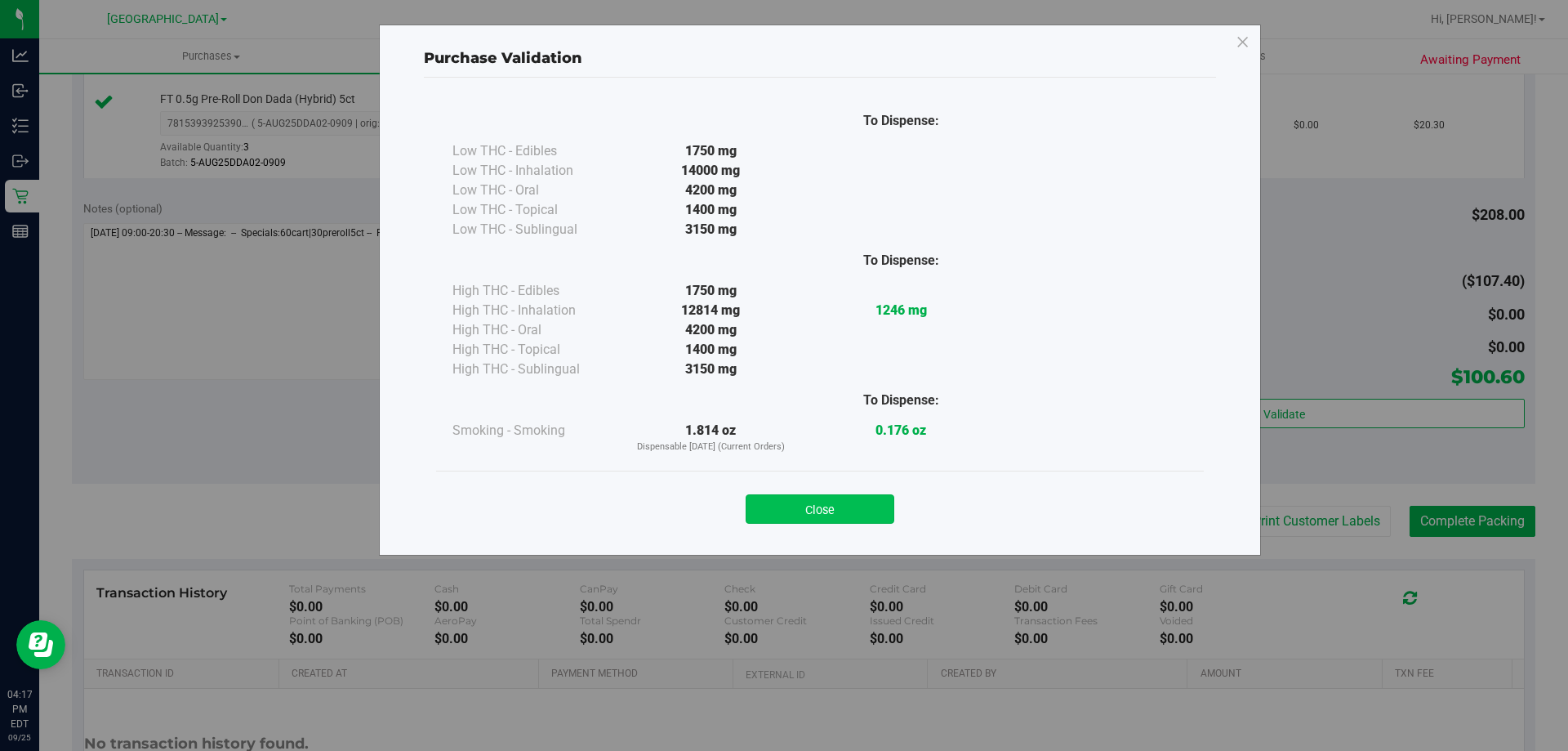
click at [825, 512] on button "Close" at bounding box center [820, 509] width 149 height 29
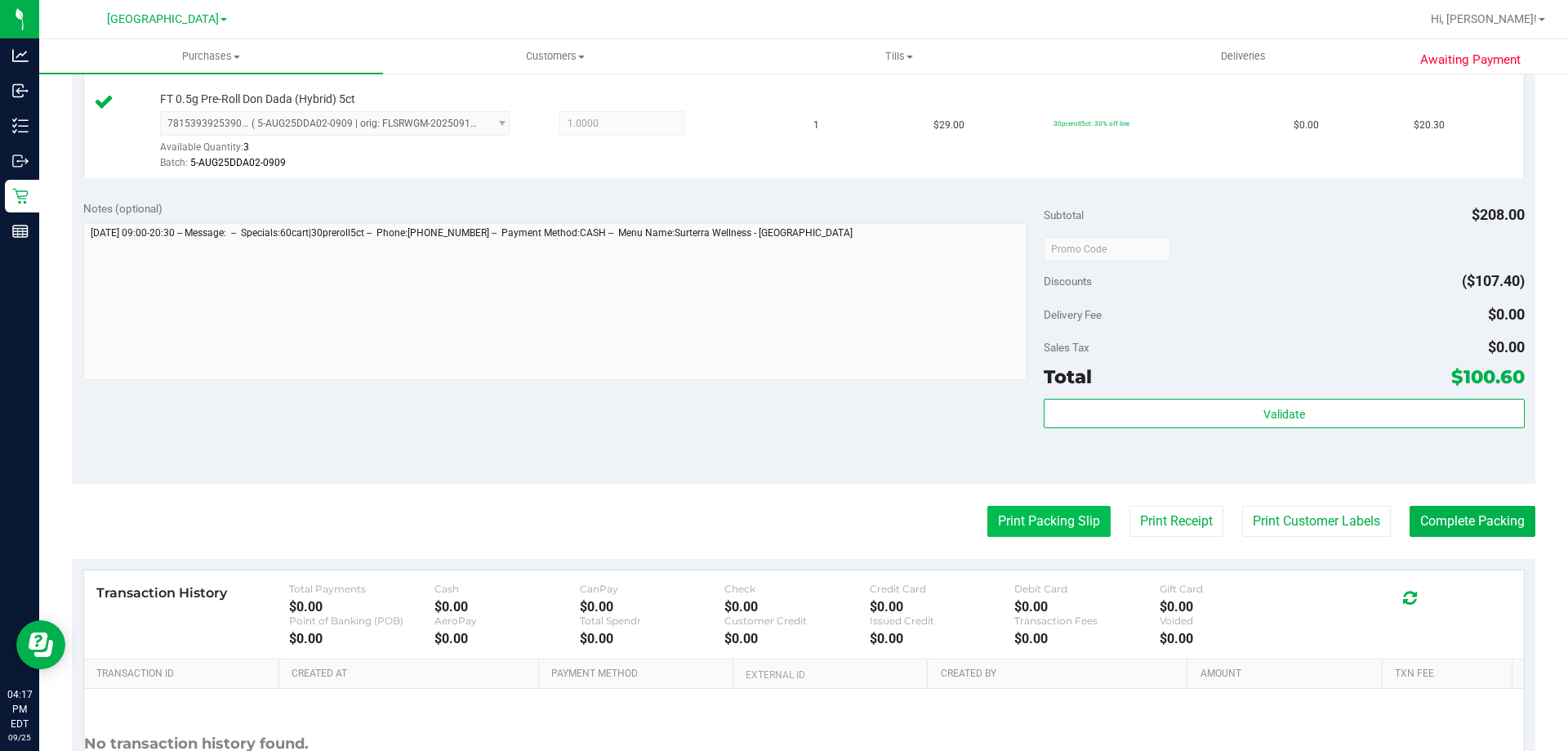
click at [1065, 528] on button "Print Packing Slip" at bounding box center [1049, 521] width 123 height 31
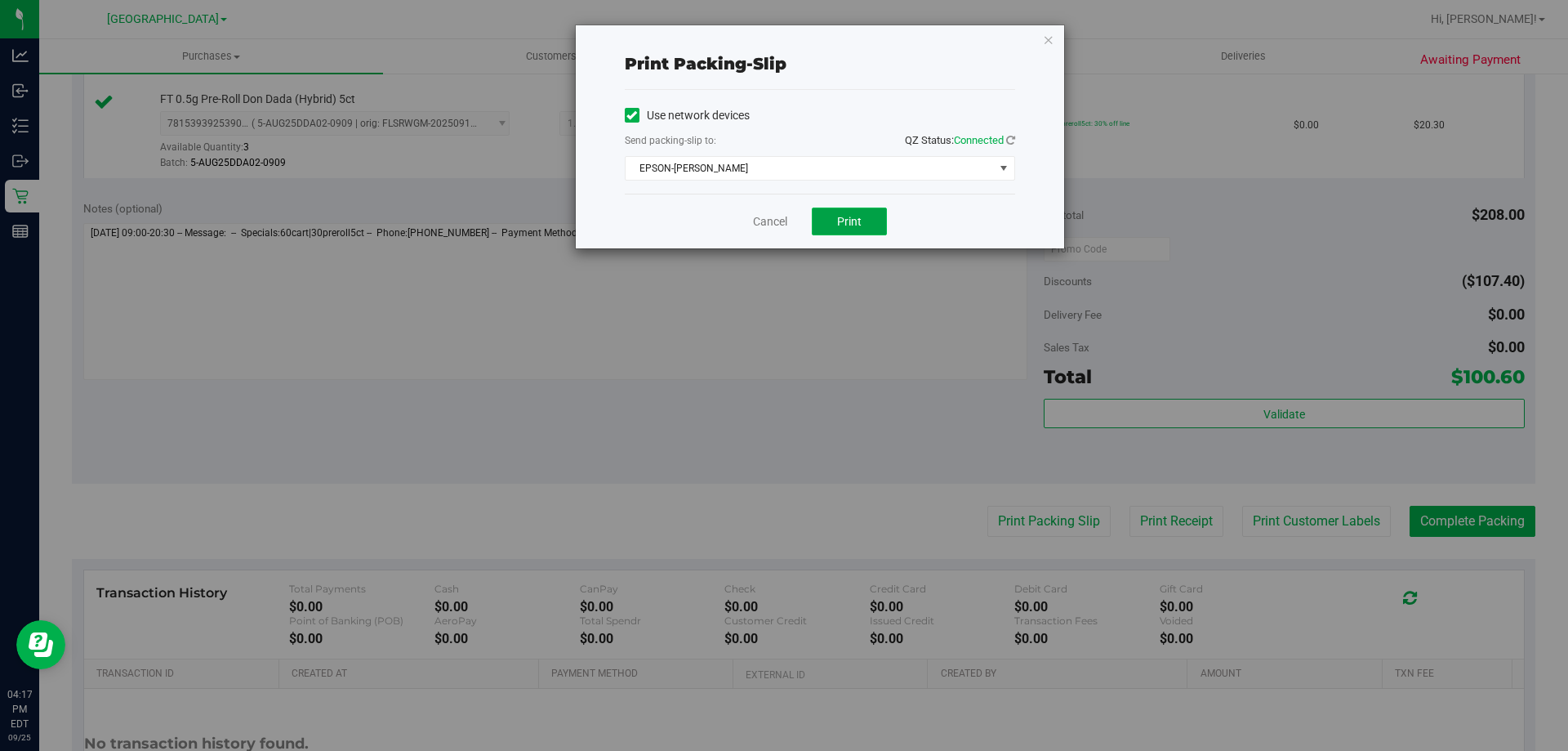
click at [855, 233] on button "Print" at bounding box center [850, 221] width 75 height 27
click at [1044, 41] on icon "button" at bounding box center [1049, 38] width 12 height 19
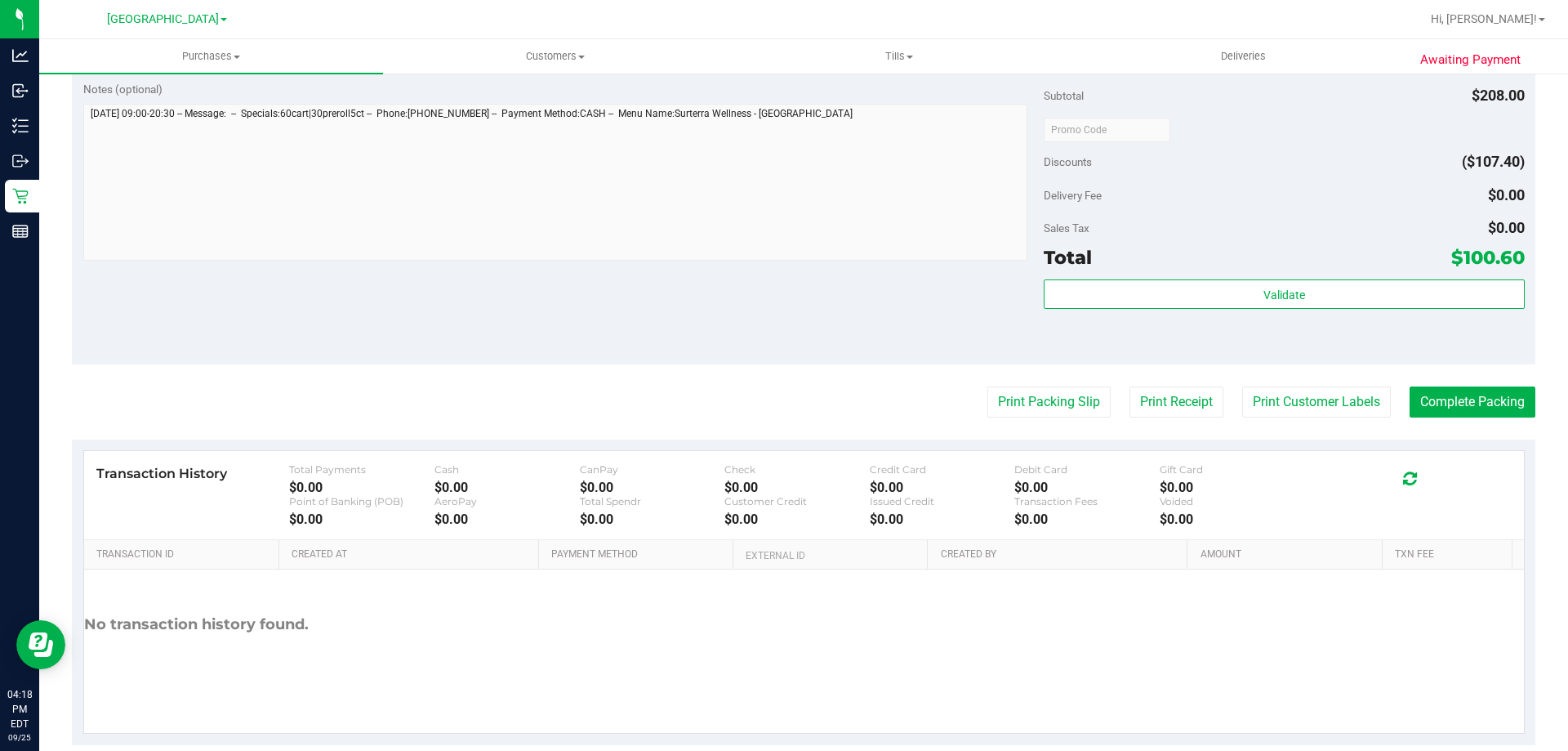
scroll to position [963, 0]
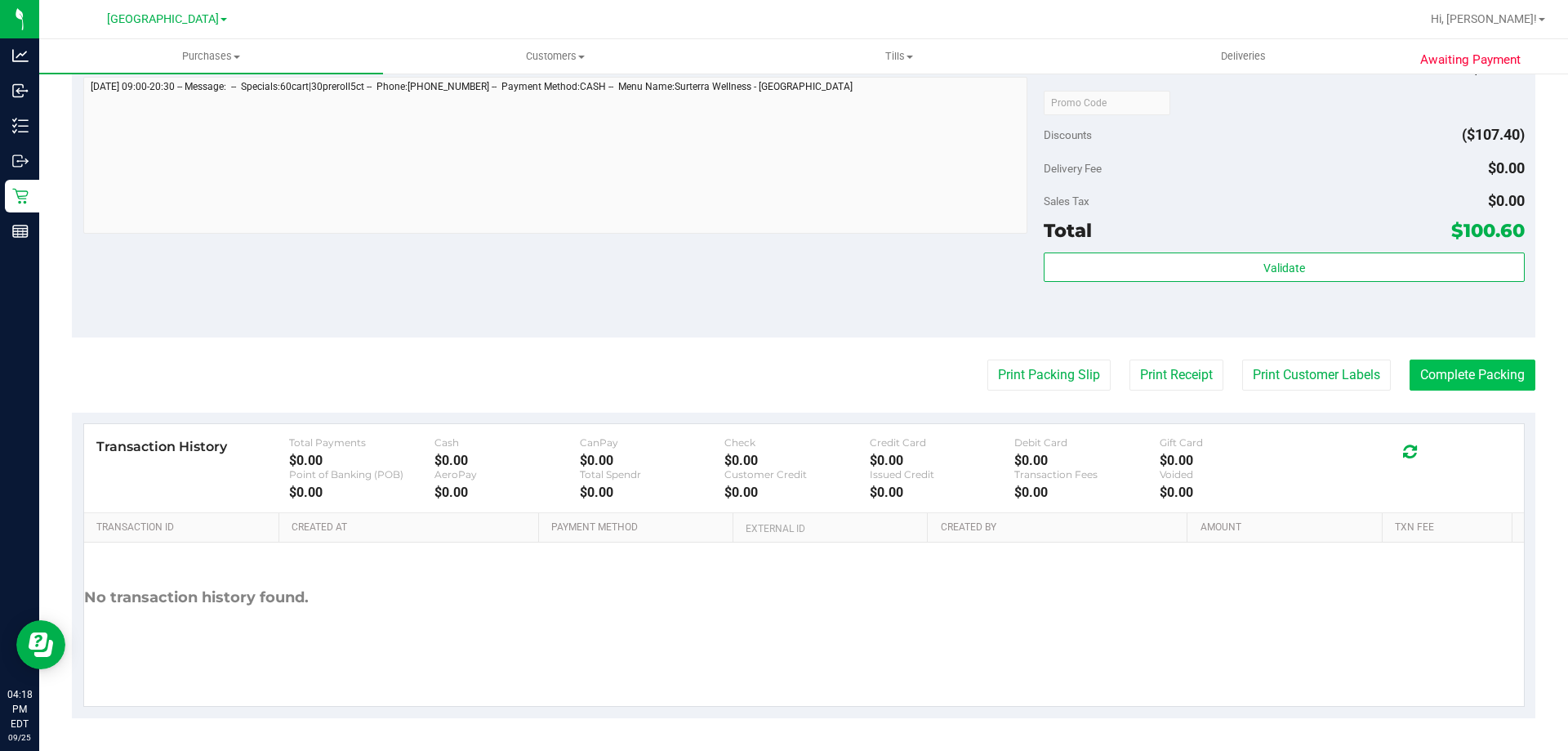
click at [1455, 383] on button "Complete Packing" at bounding box center [1473, 375] width 126 height 31
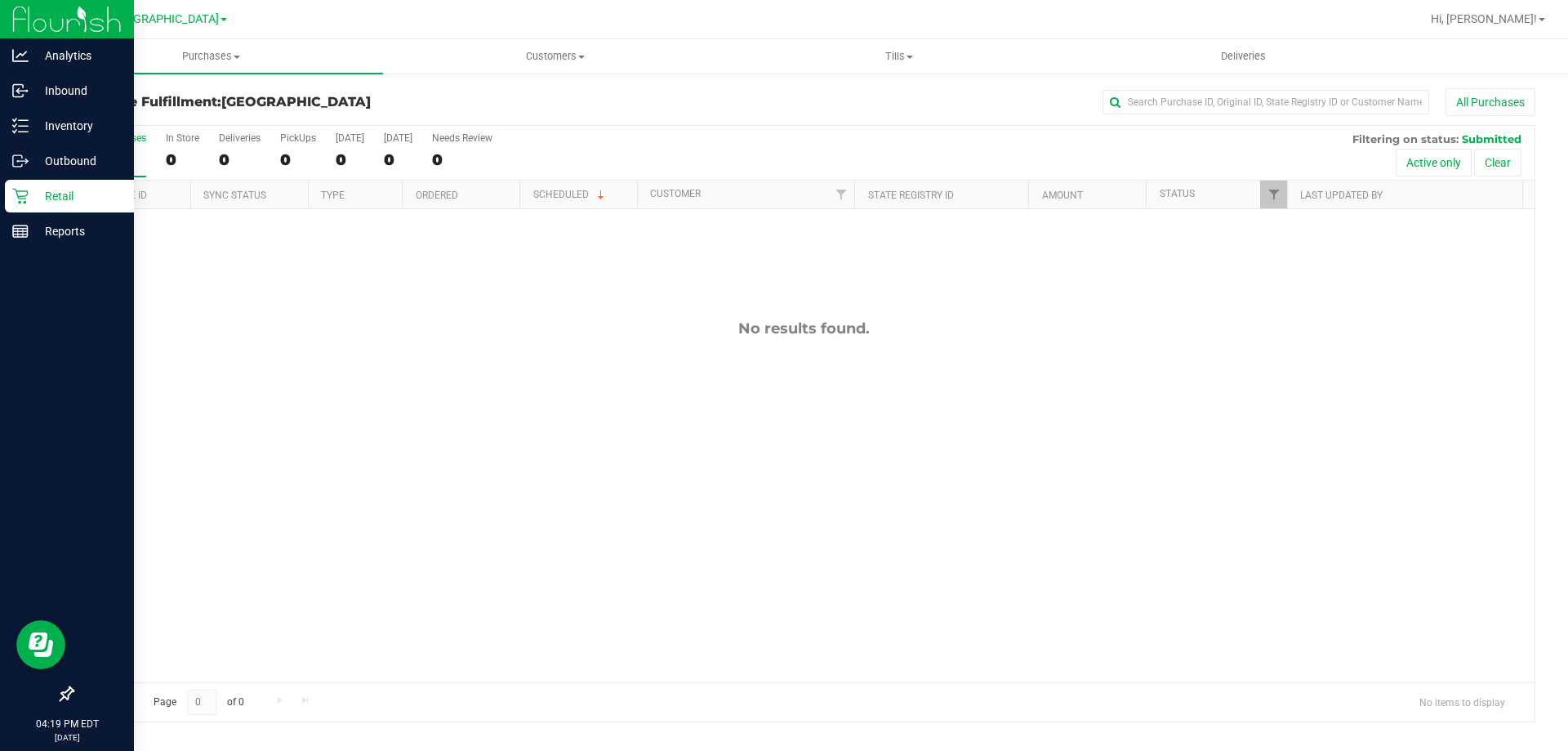
click at [32, 203] on p "Retail" at bounding box center [77, 196] width 98 height 19
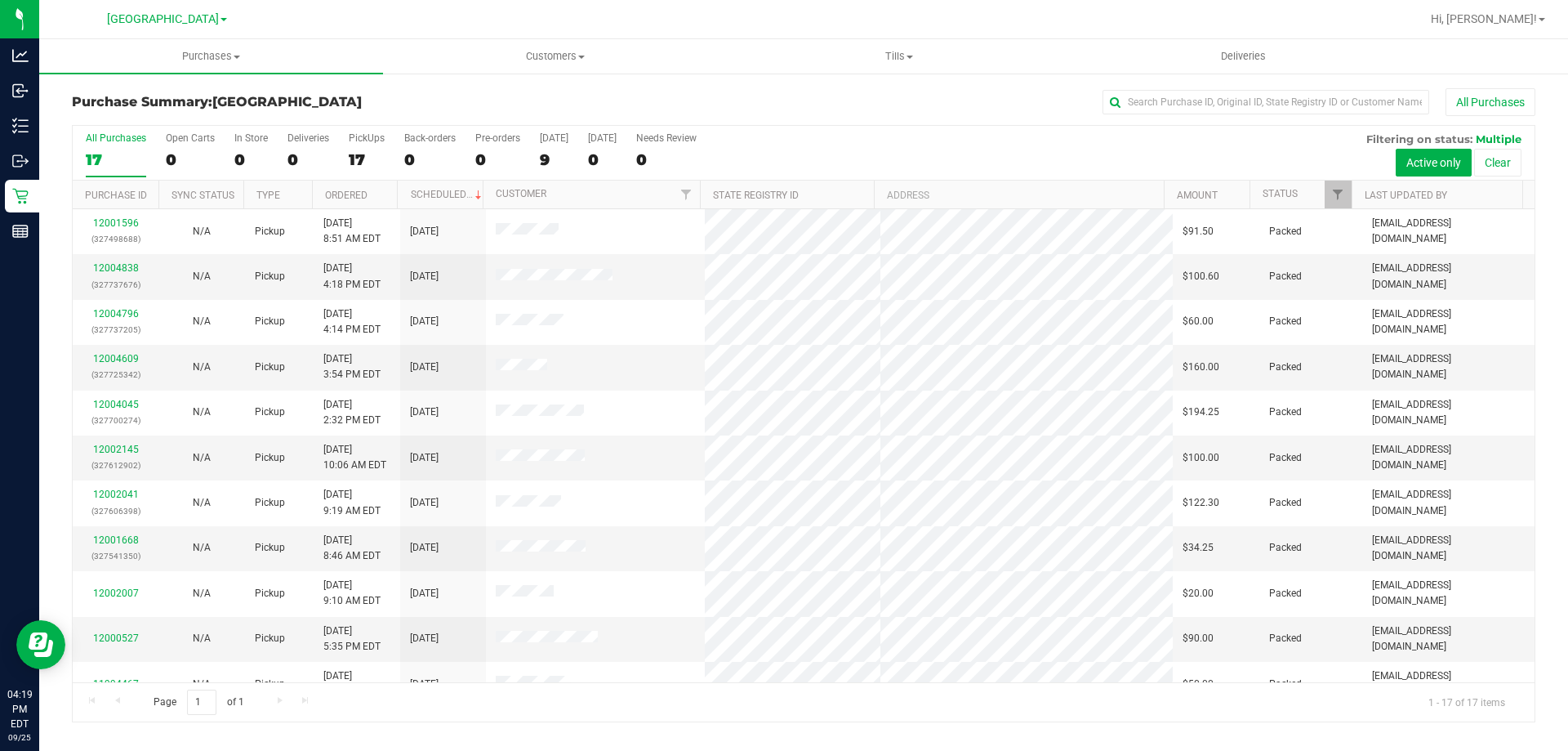
click at [787, 95] on div "All Purchases" at bounding box center [1047, 102] width 976 height 27
click at [829, 99] on div "All Purchases" at bounding box center [1047, 102] width 976 height 27
click at [783, 10] on div at bounding box center [856, 19] width 1128 height 32
click at [381, 147] on label "PickUps 17" at bounding box center [366, 154] width 36 height 45
click at [0, 0] on input "PickUps 17" at bounding box center [0, 0] width 0 height 0
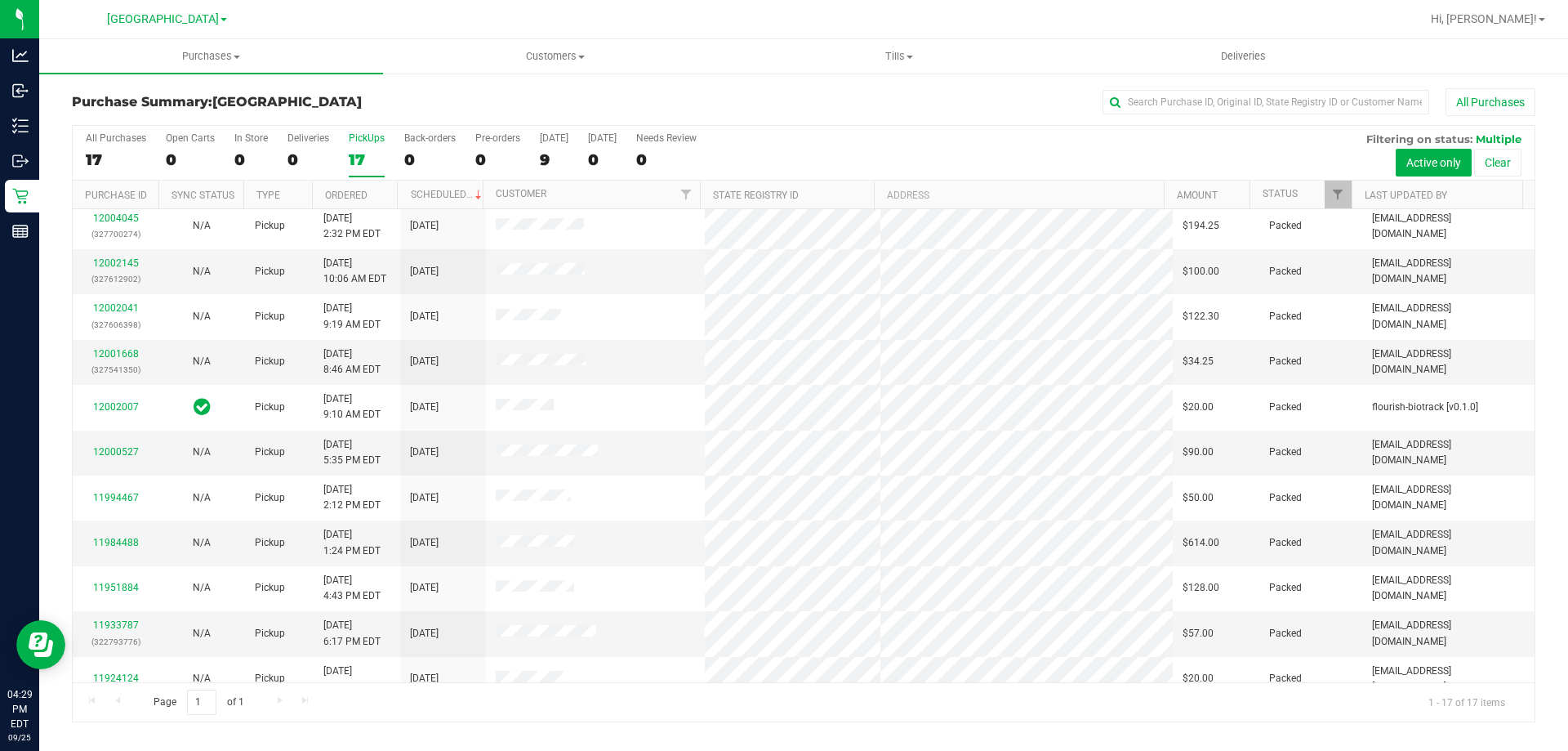
scroll to position [296, 0]
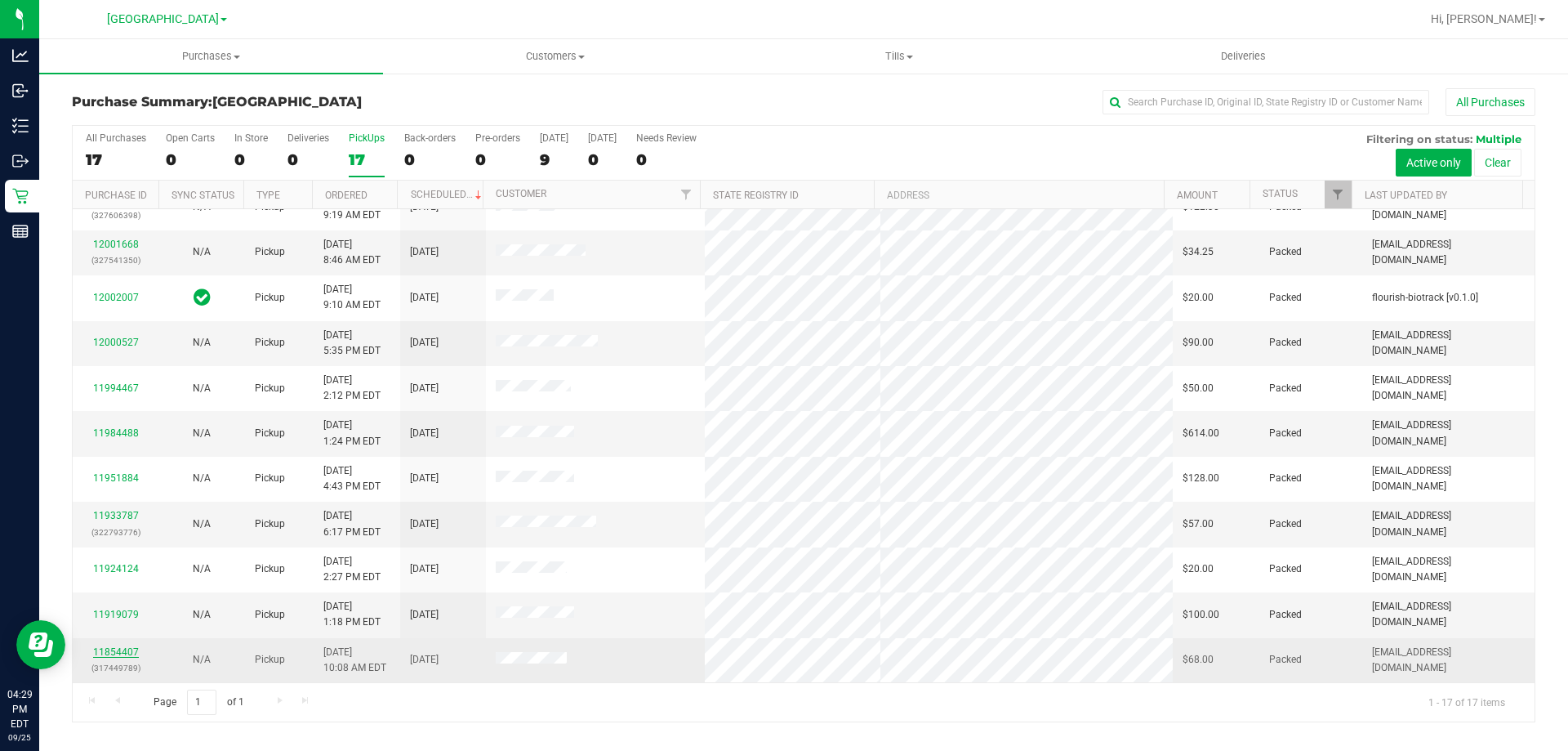
click at [127, 655] on link "11854407" at bounding box center [116, 651] width 46 height 12
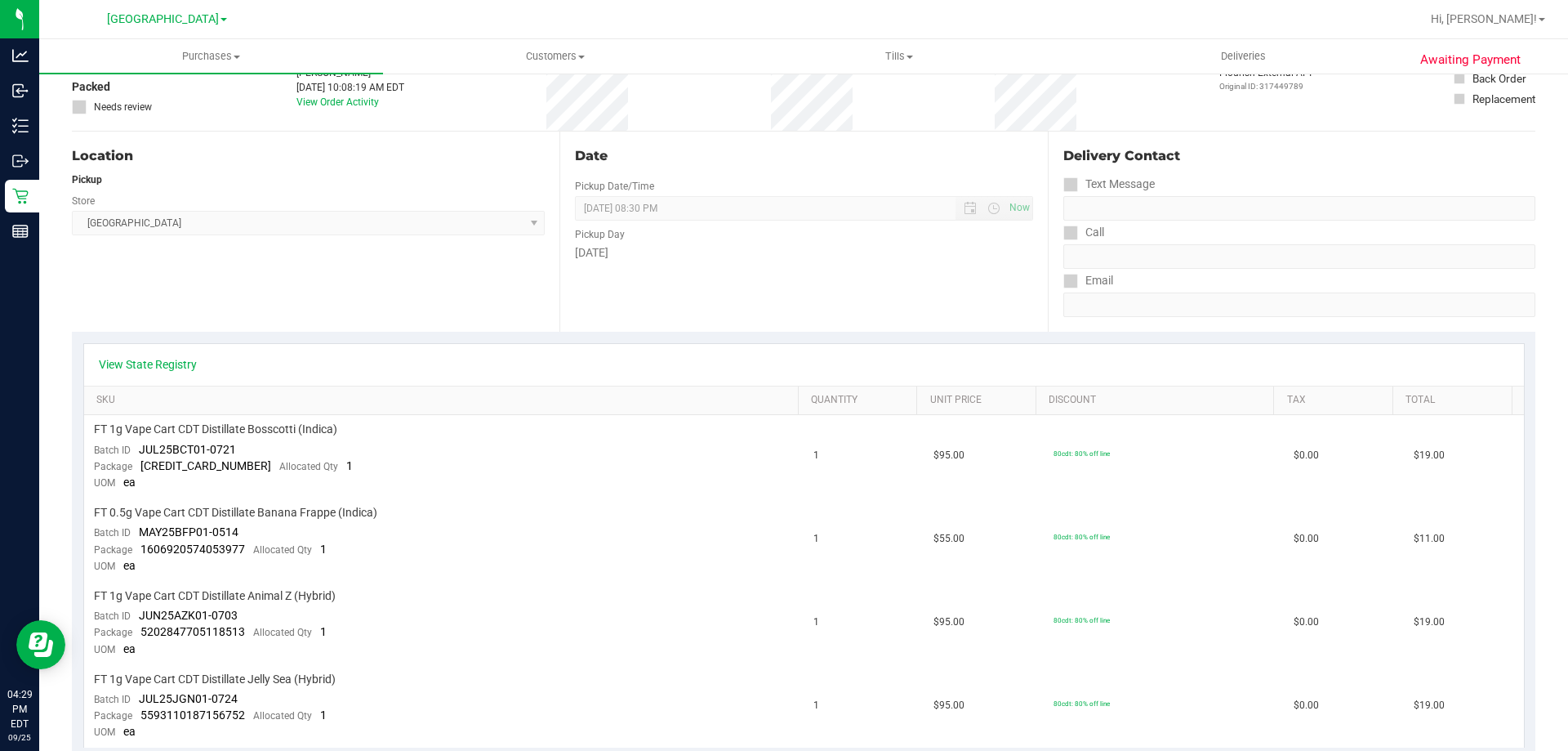
scroll to position [196, 0]
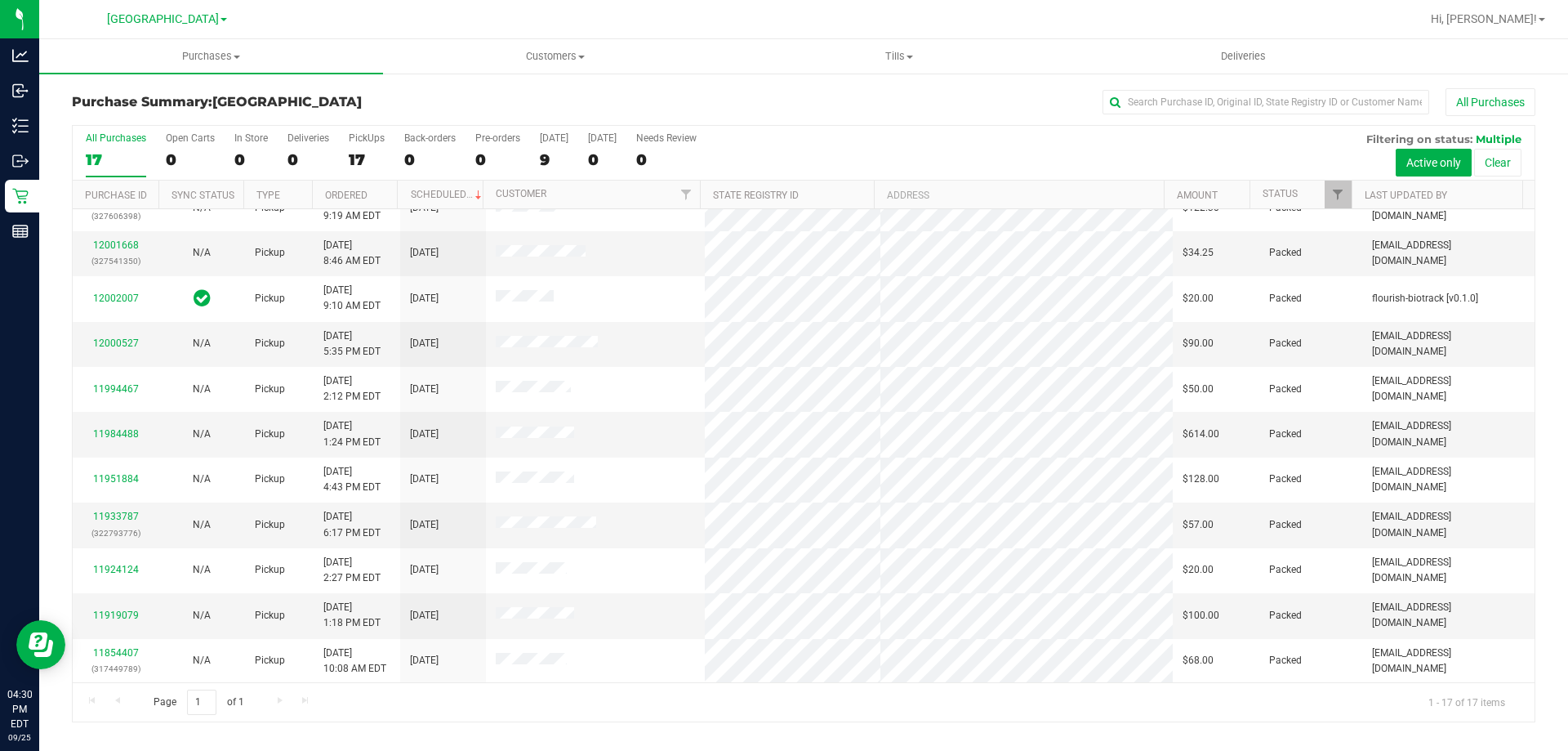
scroll to position [296, 0]
click at [126, 618] on link "11919079" at bounding box center [116, 614] width 46 height 12
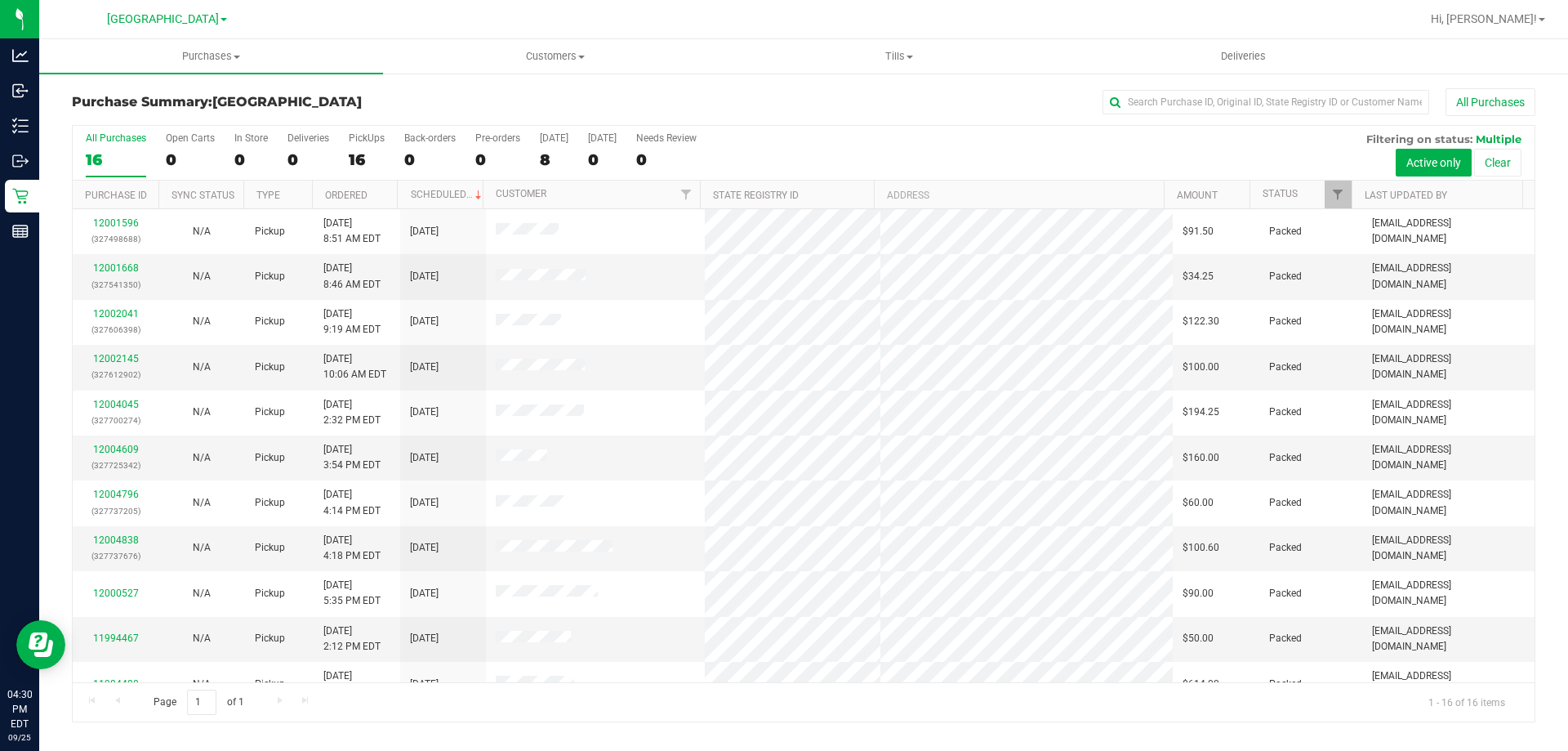
scroll to position [250, 0]
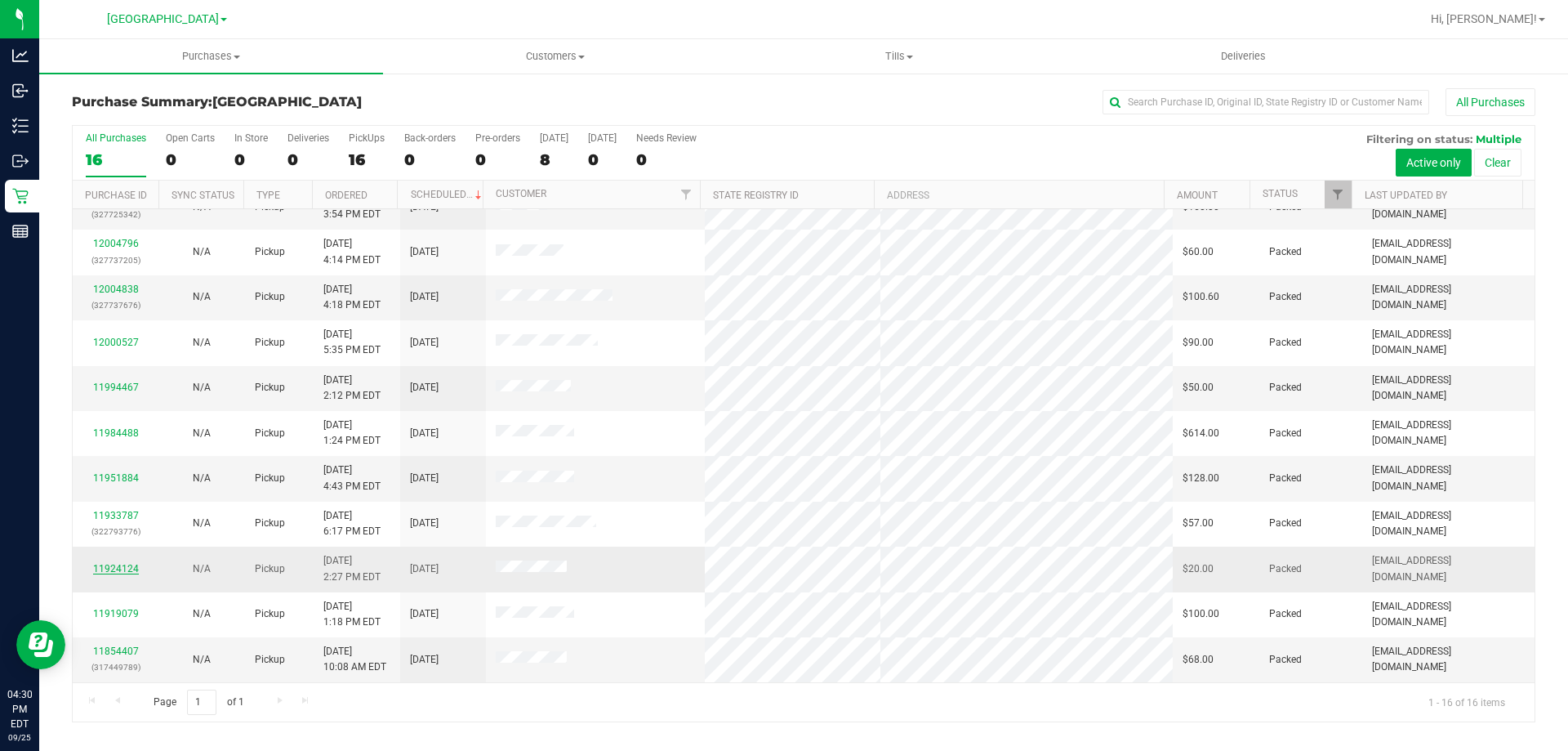
click at [116, 567] on link "11924124" at bounding box center [116, 568] width 46 height 12
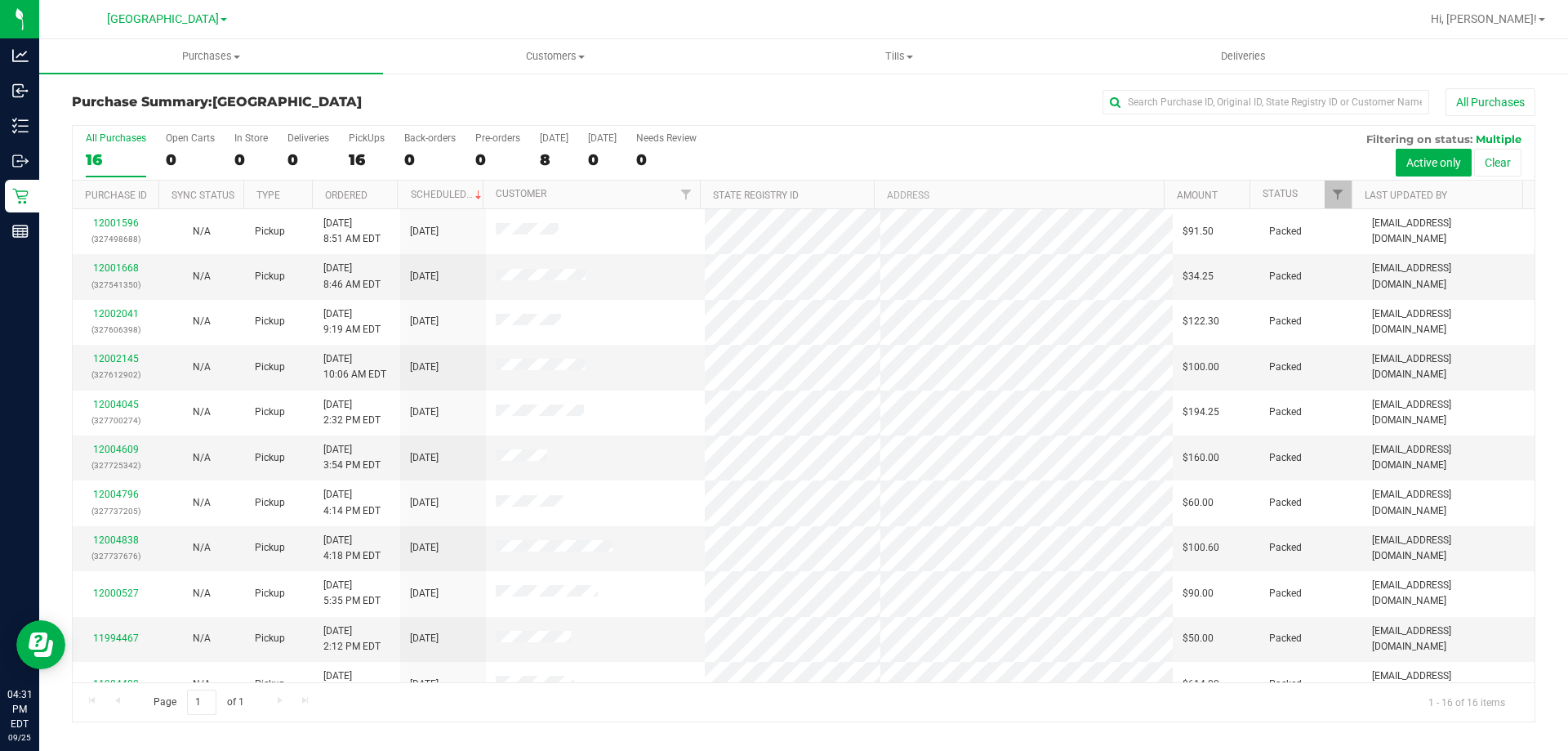
scroll to position [250, 0]
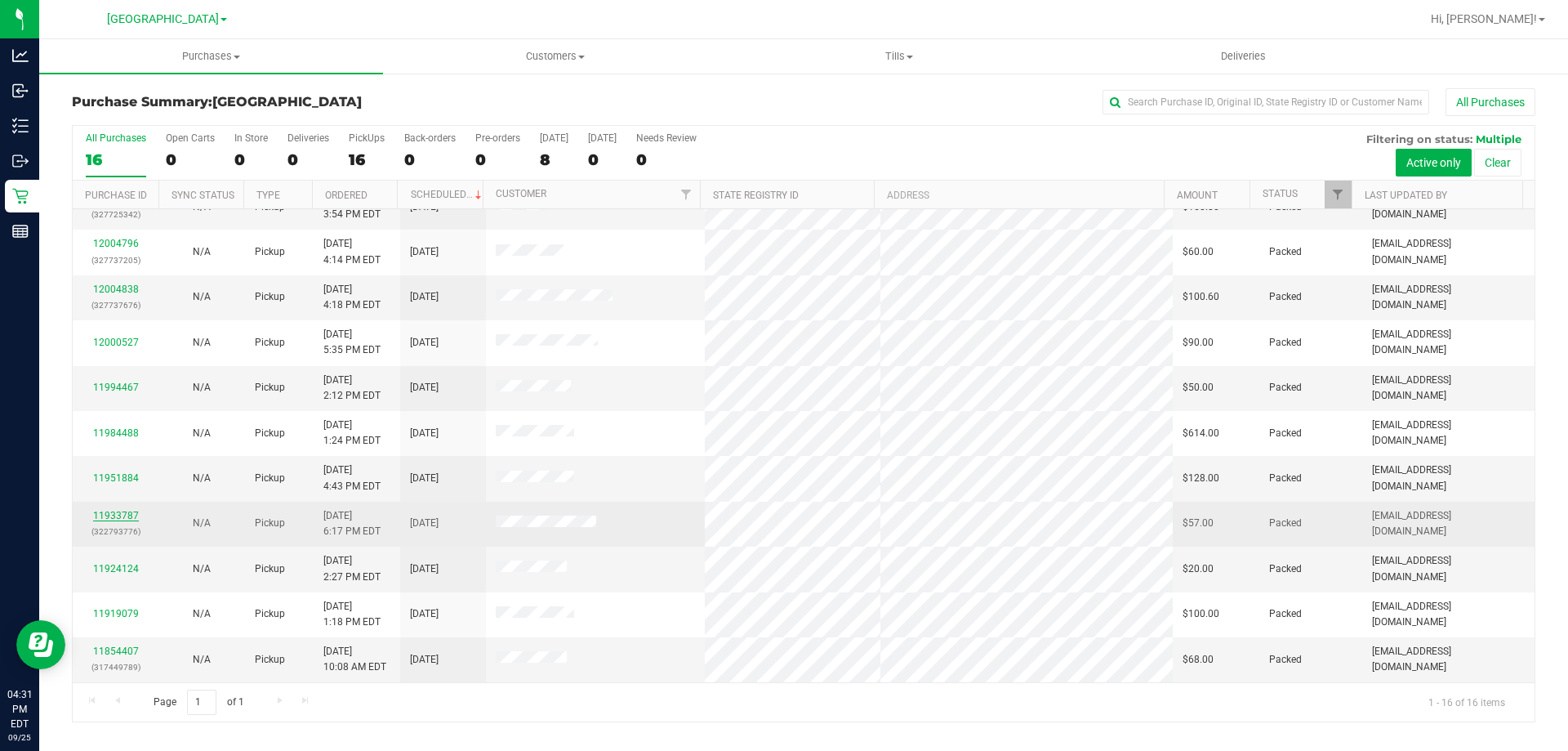
click at [121, 518] on link "11933787" at bounding box center [116, 515] width 46 height 12
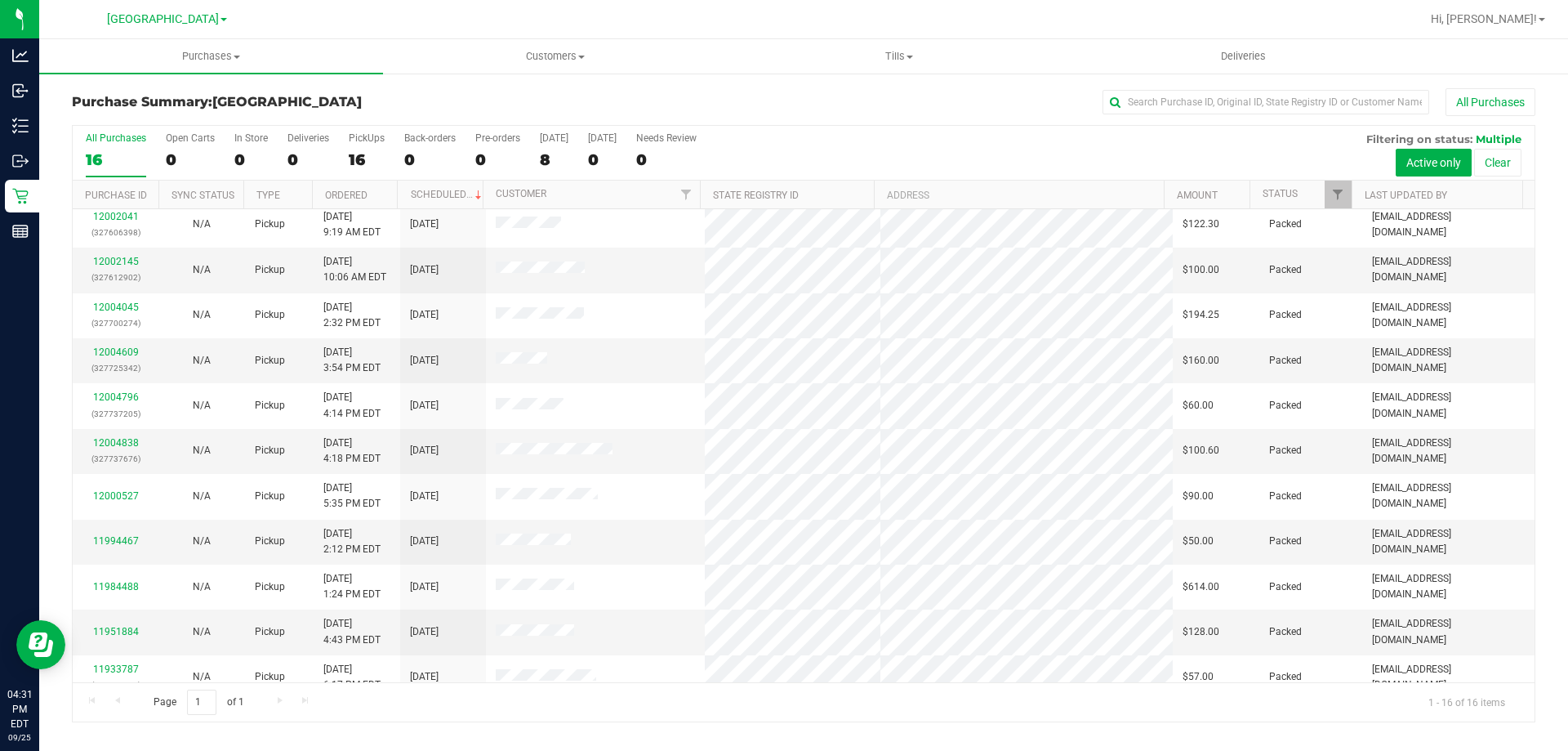
scroll to position [250, 0]
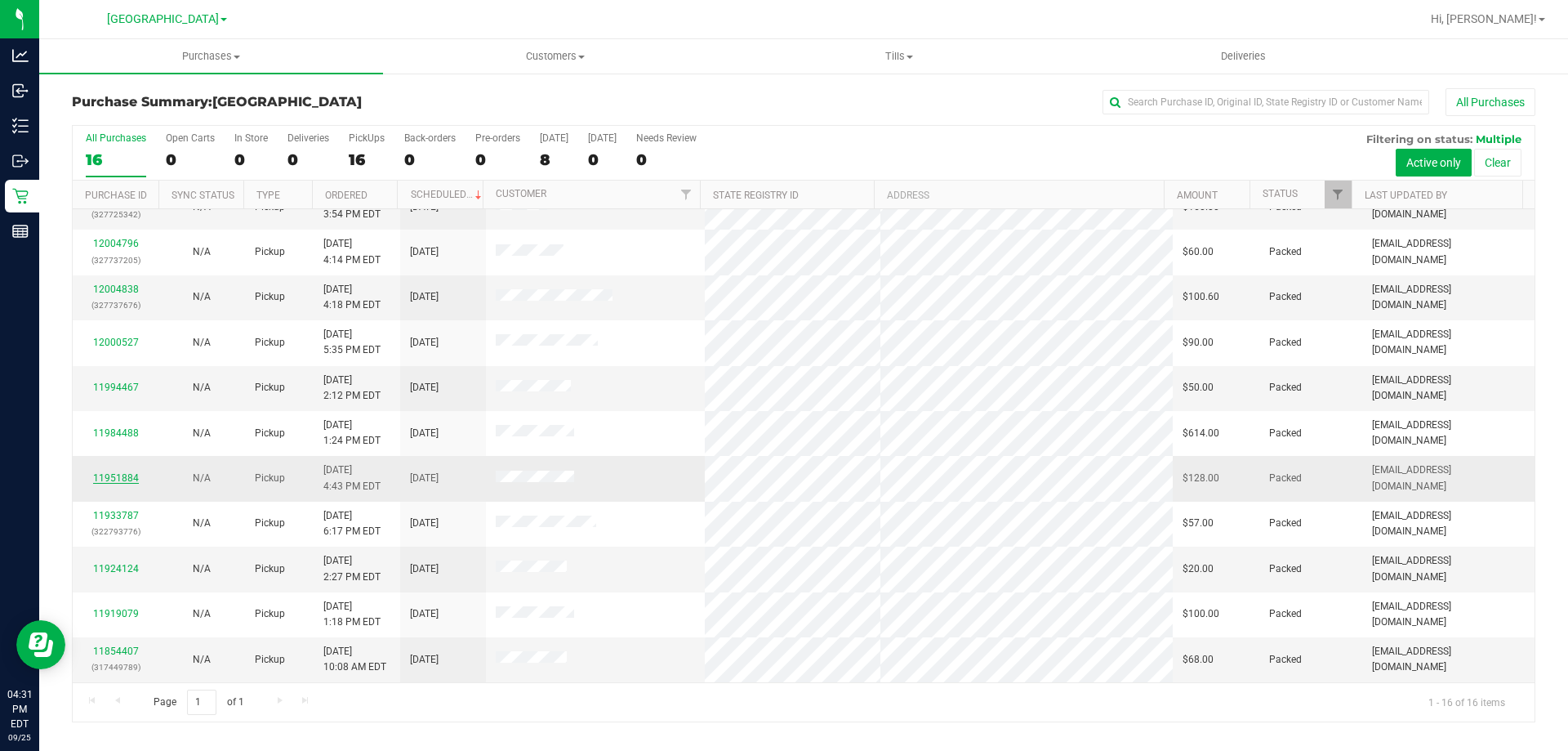
click at [122, 478] on link "11951884" at bounding box center [116, 478] width 46 height 12
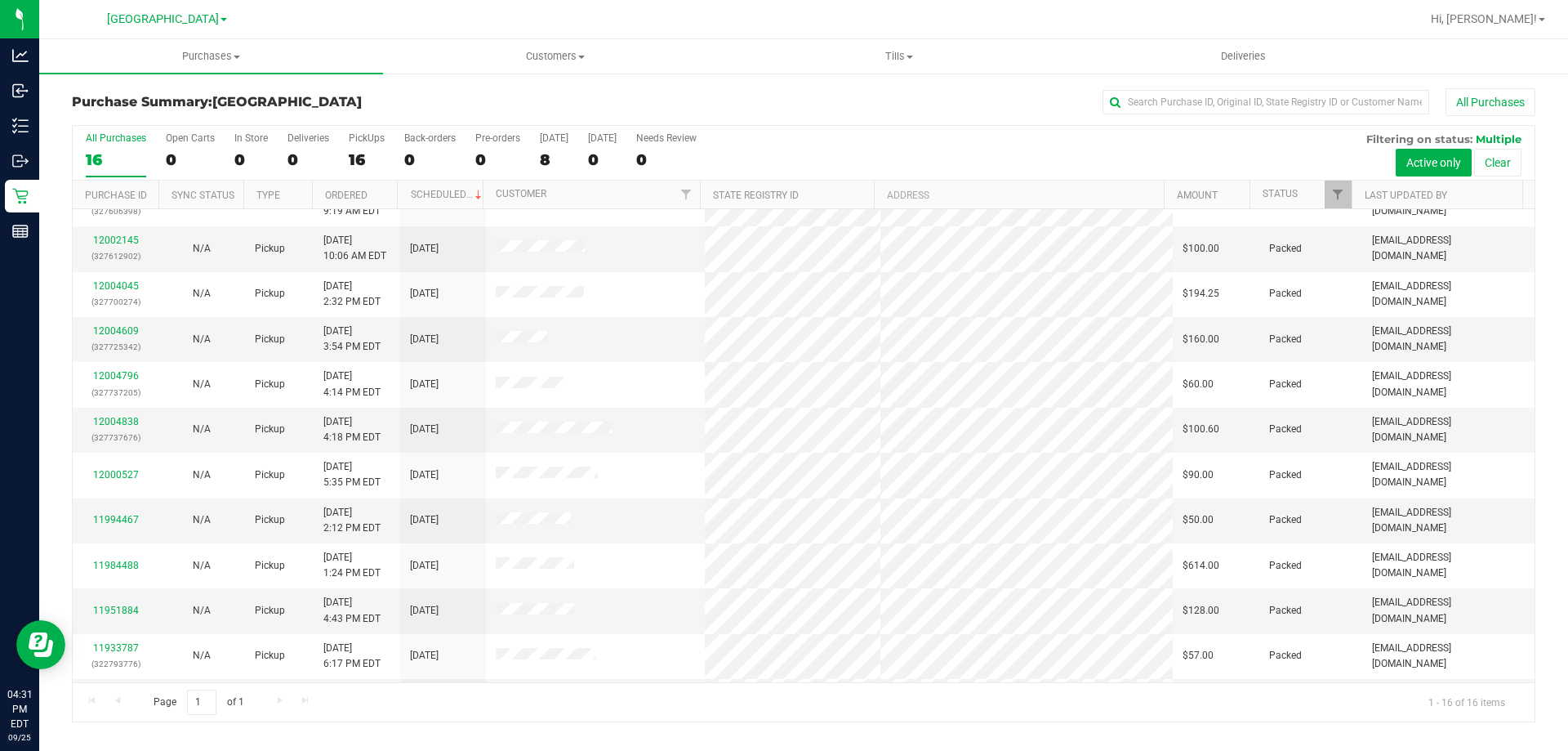
scroll to position [250, 0]
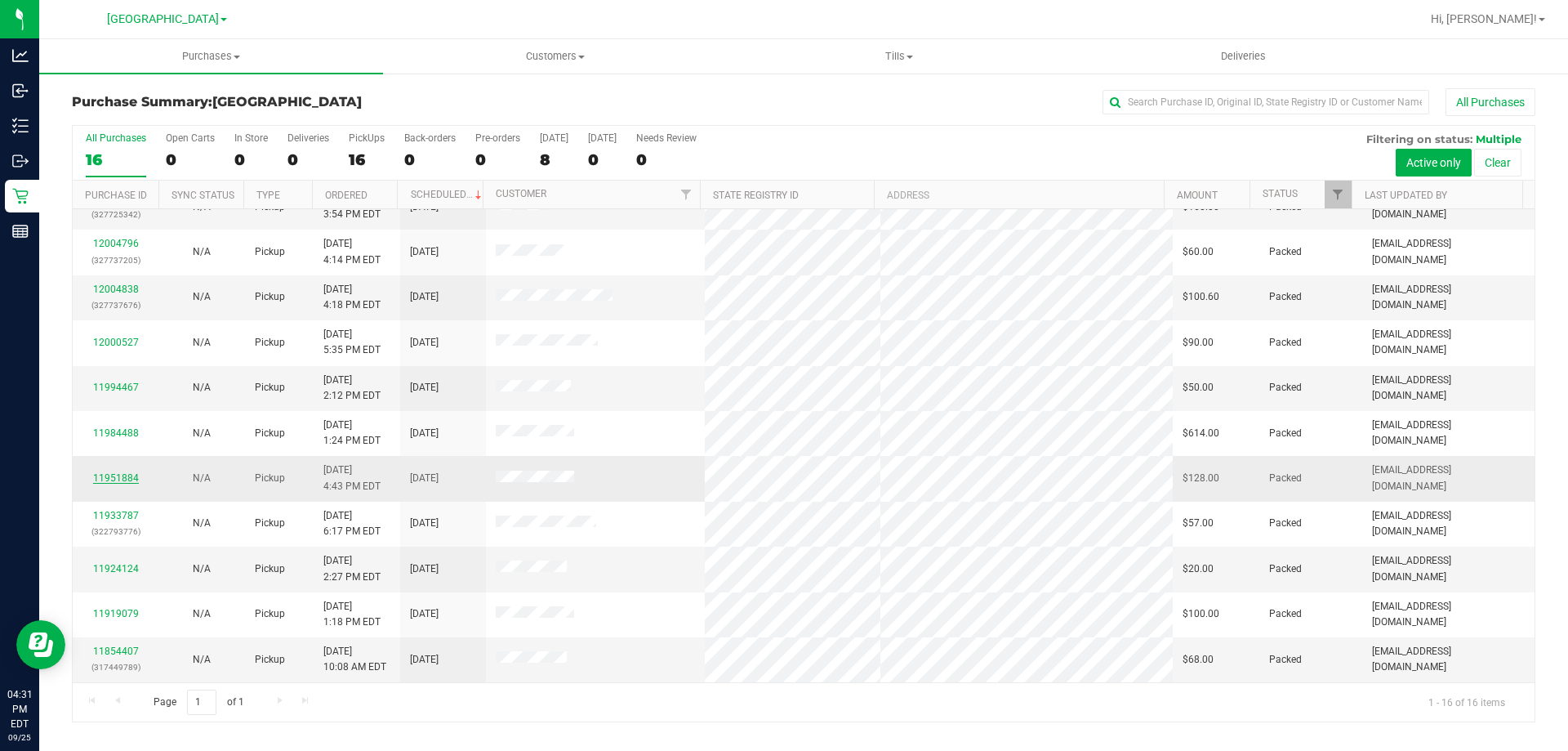
click at [116, 480] on link "11951884" at bounding box center [116, 478] width 46 height 12
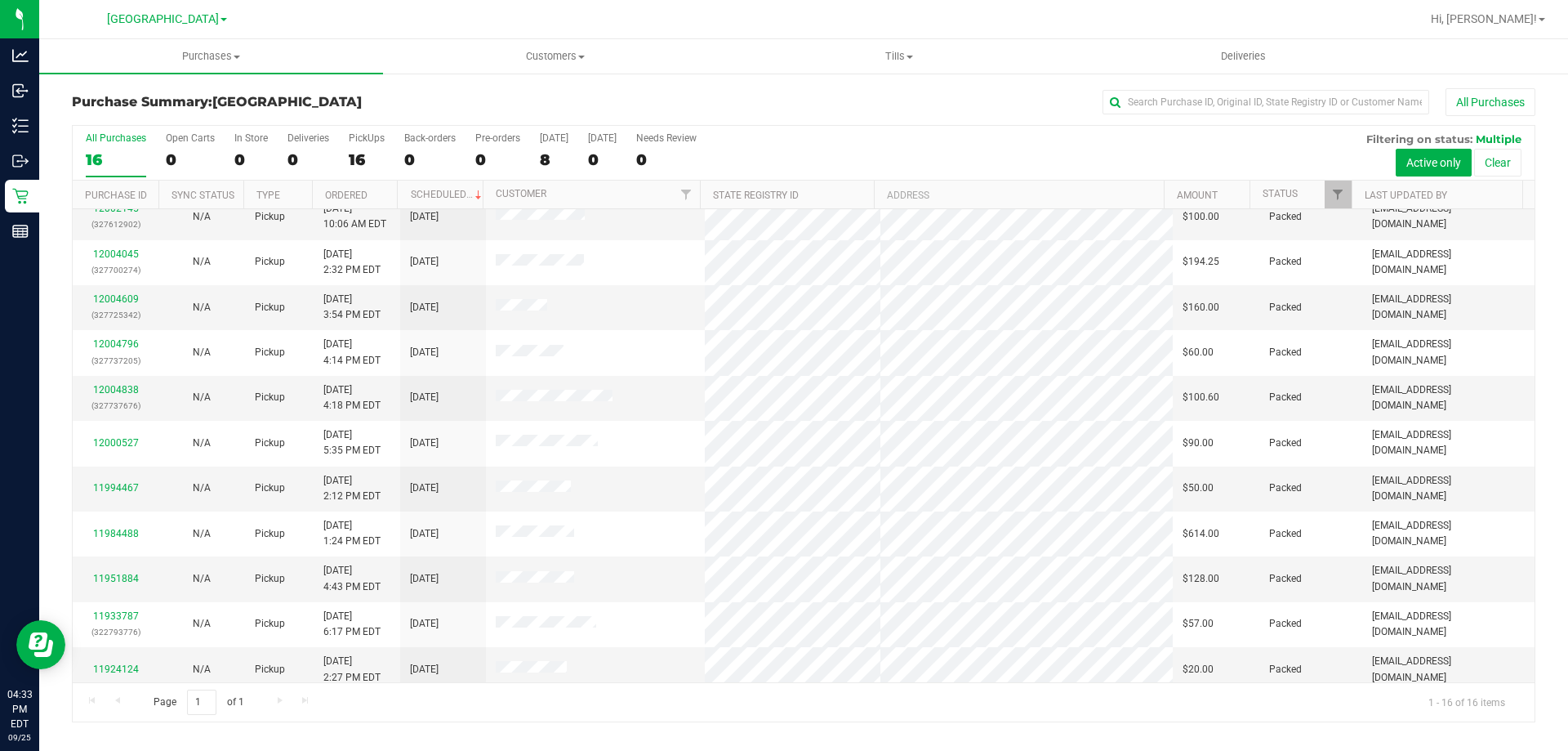
scroll to position [250, 0]
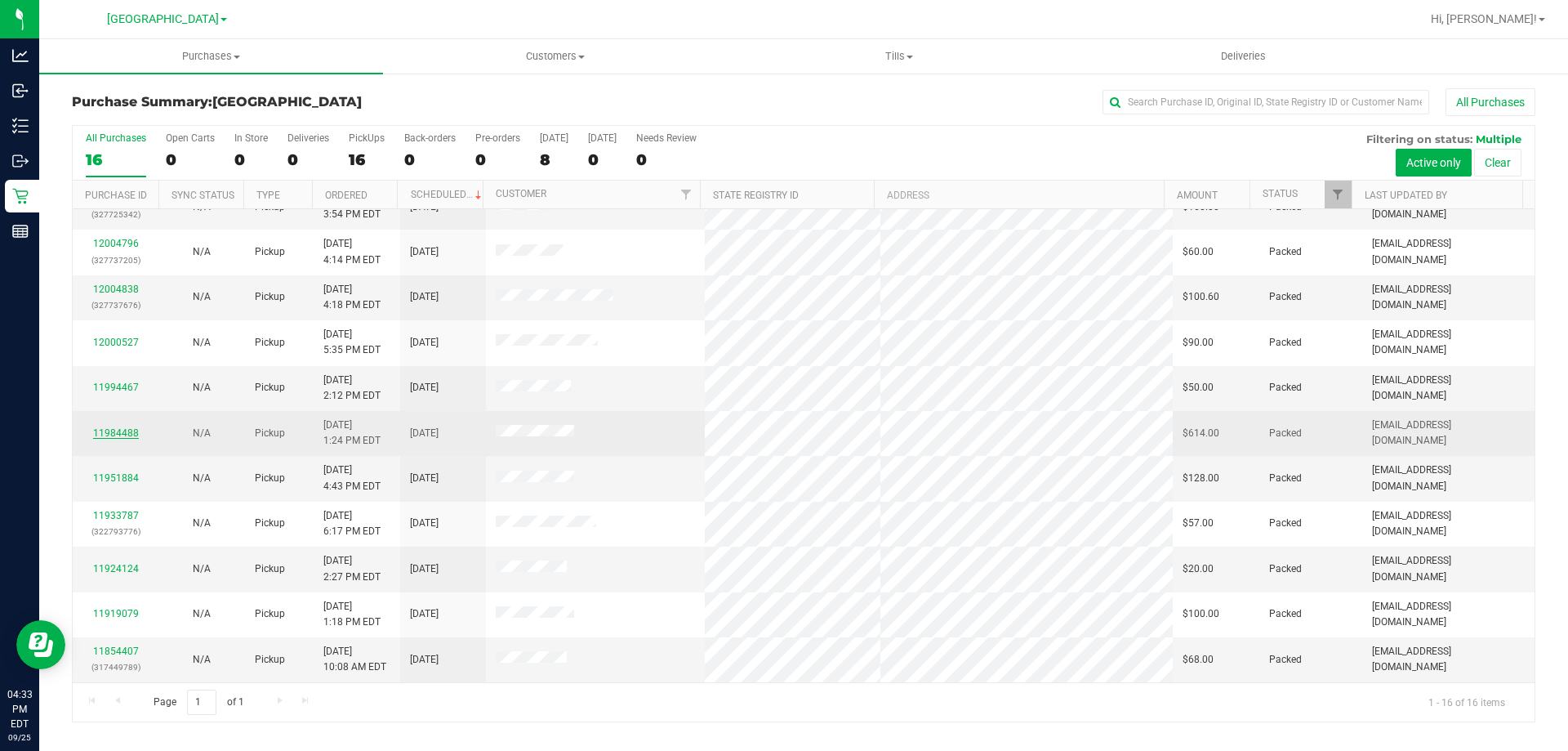
click at [123, 432] on link "11984488" at bounding box center [116, 433] width 46 height 12
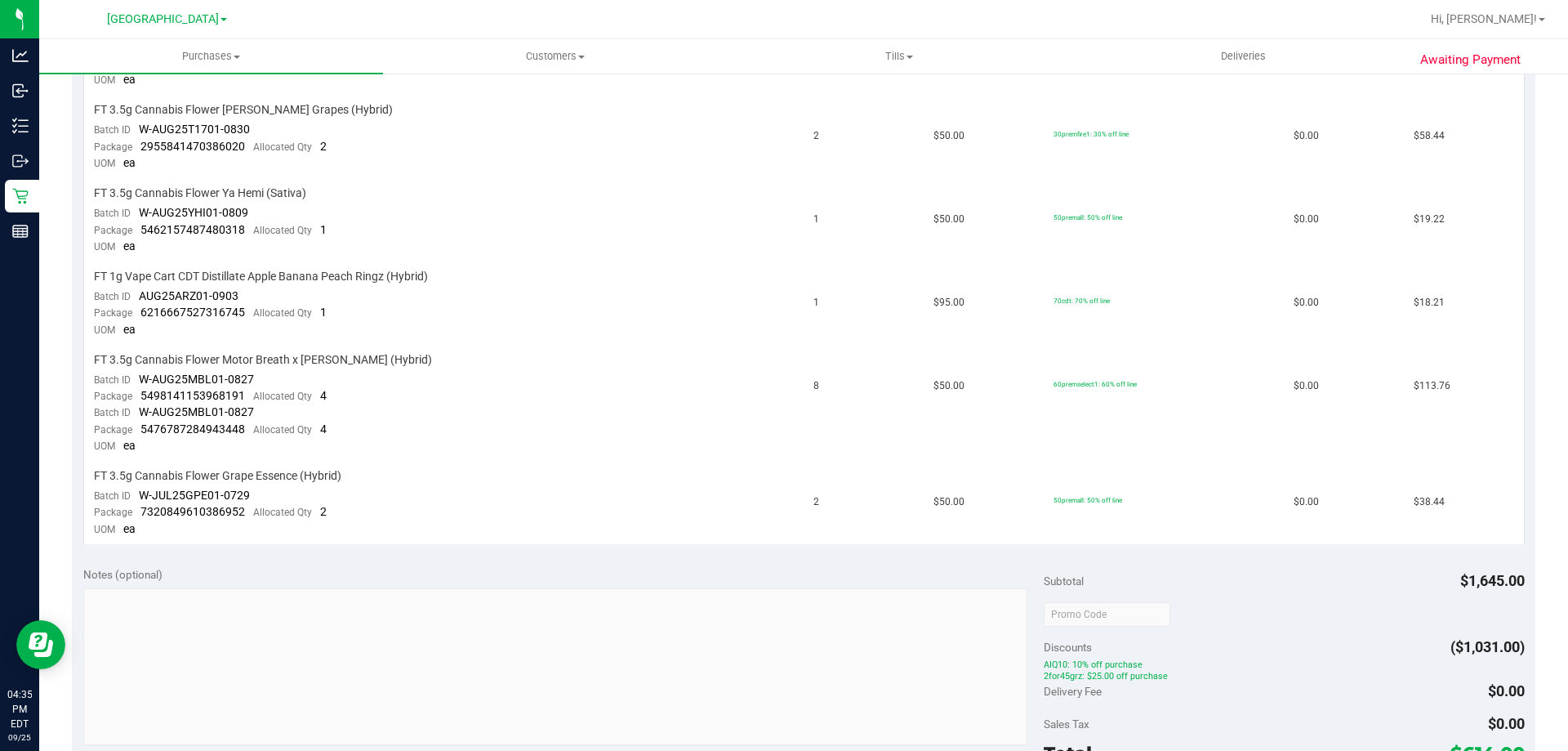
scroll to position [1327, 0]
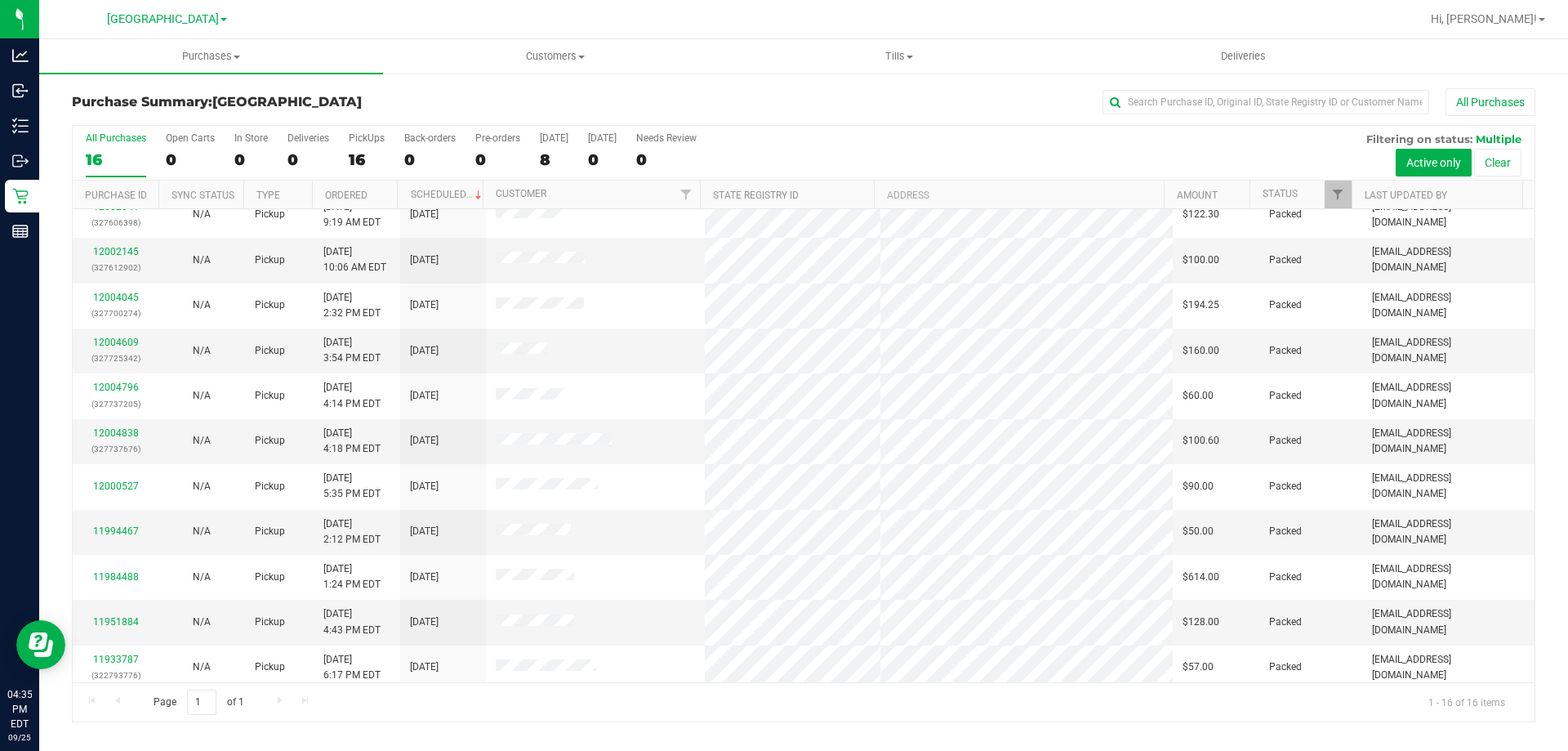
scroll to position [245, 0]
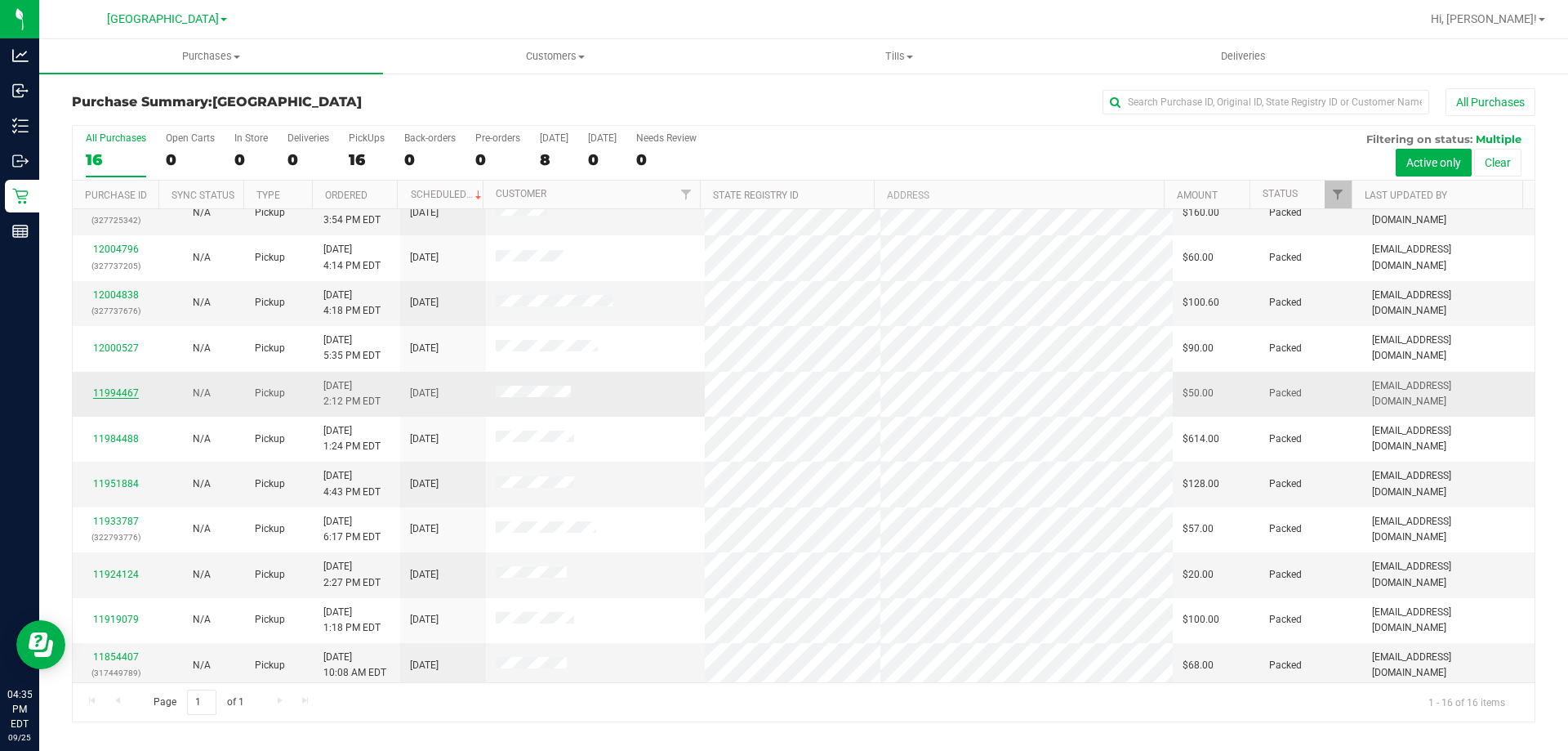
click at [117, 397] on link "11994467" at bounding box center [116, 393] width 46 height 12
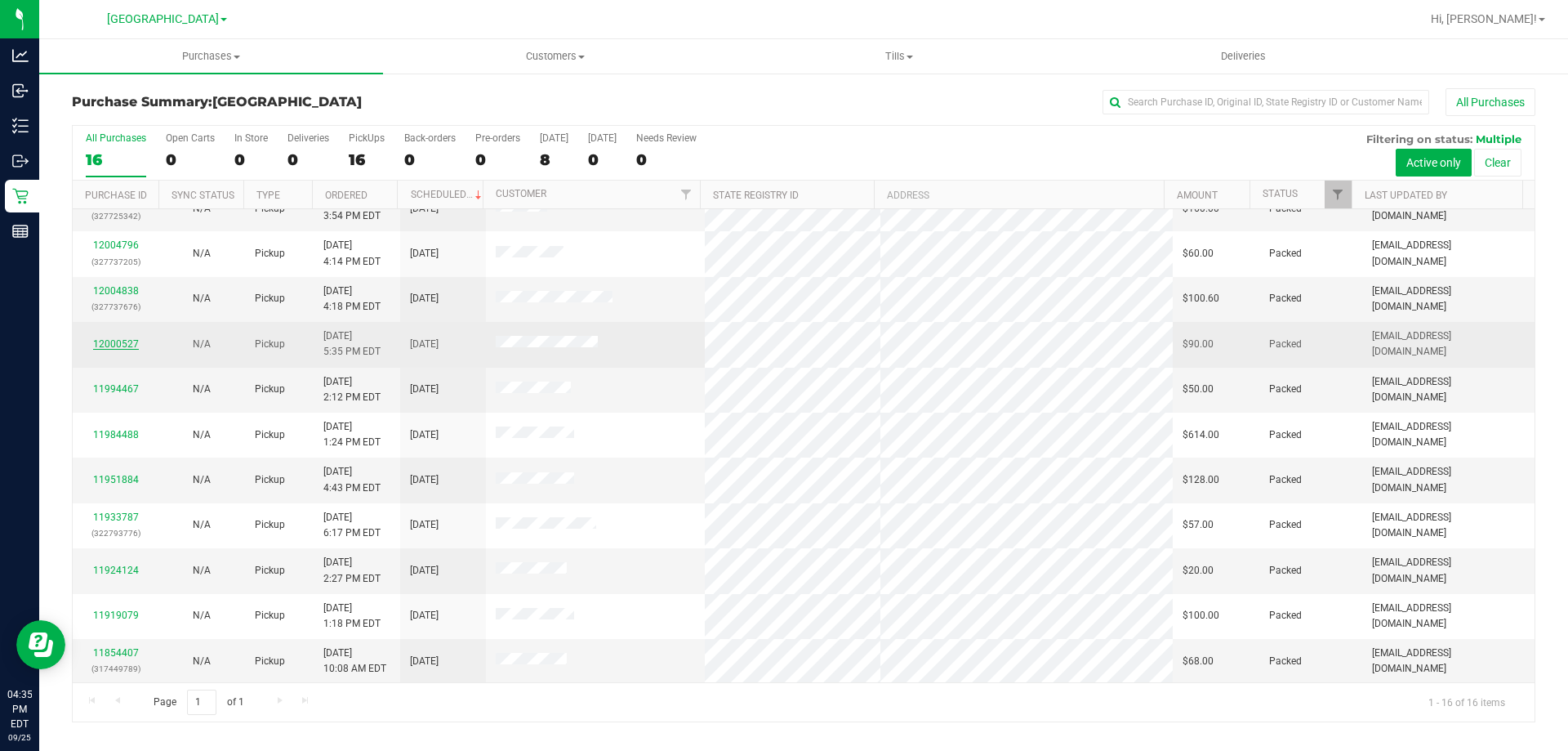
click at [130, 347] on link "12000527" at bounding box center [116, 344] width 46 height 12
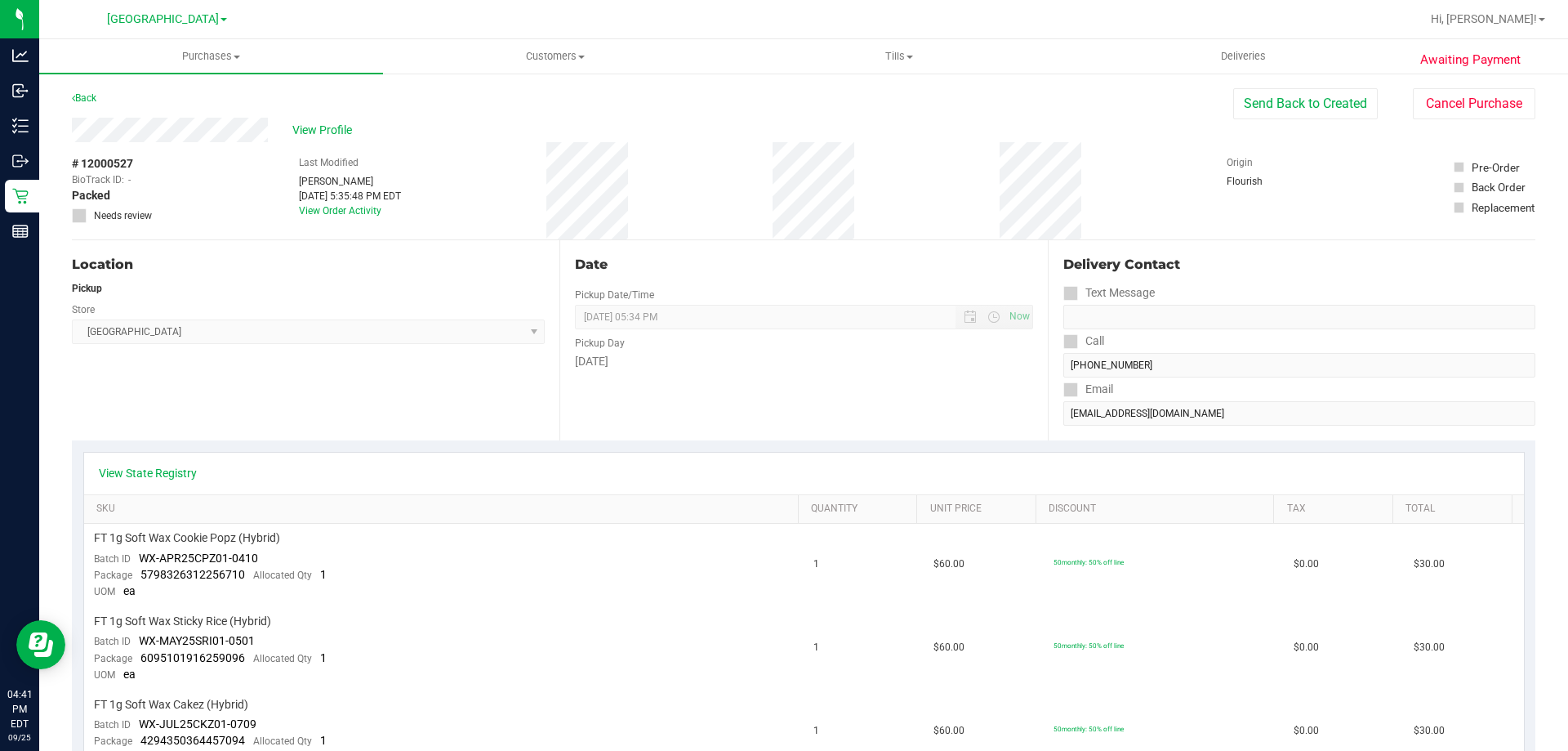
scroll to position [5, 0]
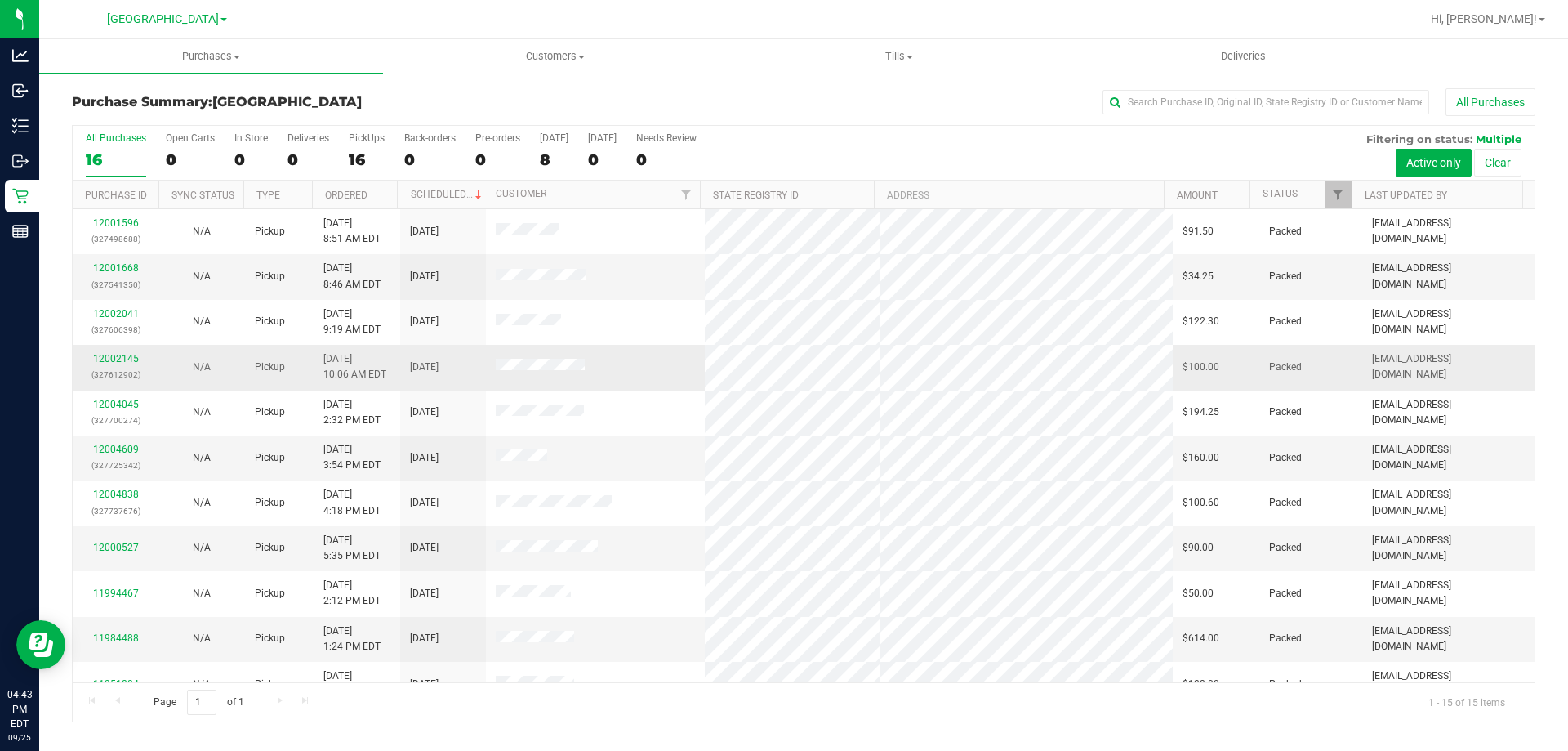
click at [115, 360] on link "12002145" at bounding box center [116, 358] width 46 height 12
click at [366, 150] on div "15" at bounding box center [366, 159] width 36 height 19
click at [0, 0] on input "PickUps 15" at bounding box center [0, 0] width 0 height 0
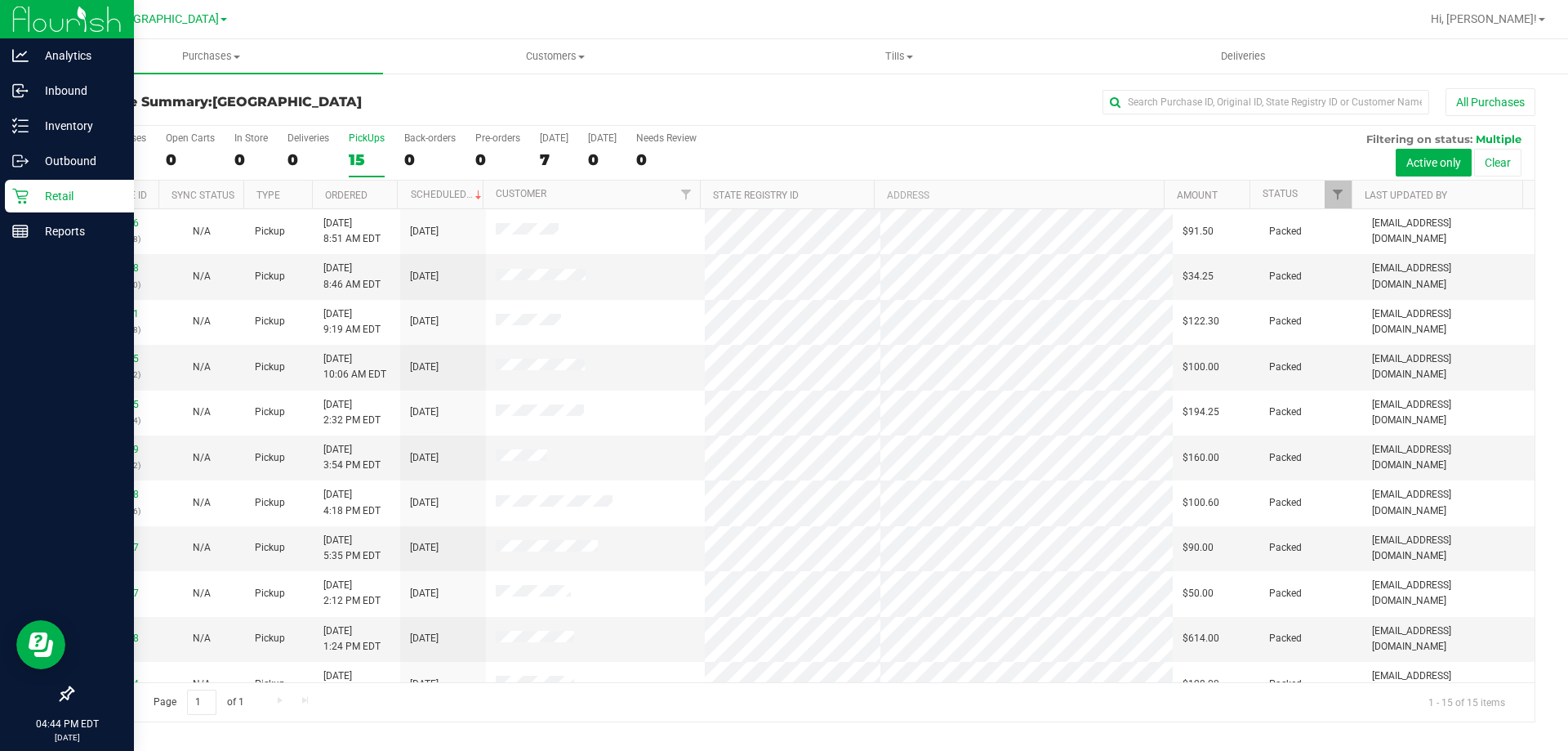
click at [19, 201] on icon at bounding box center [20, 196] width 16 height 16
click at [84, 196] on p "Retail" at bounding box center [77, 196] width 98 height 19
click at [133, 312] on div at bounding box center [67, 464] width 134 height 428
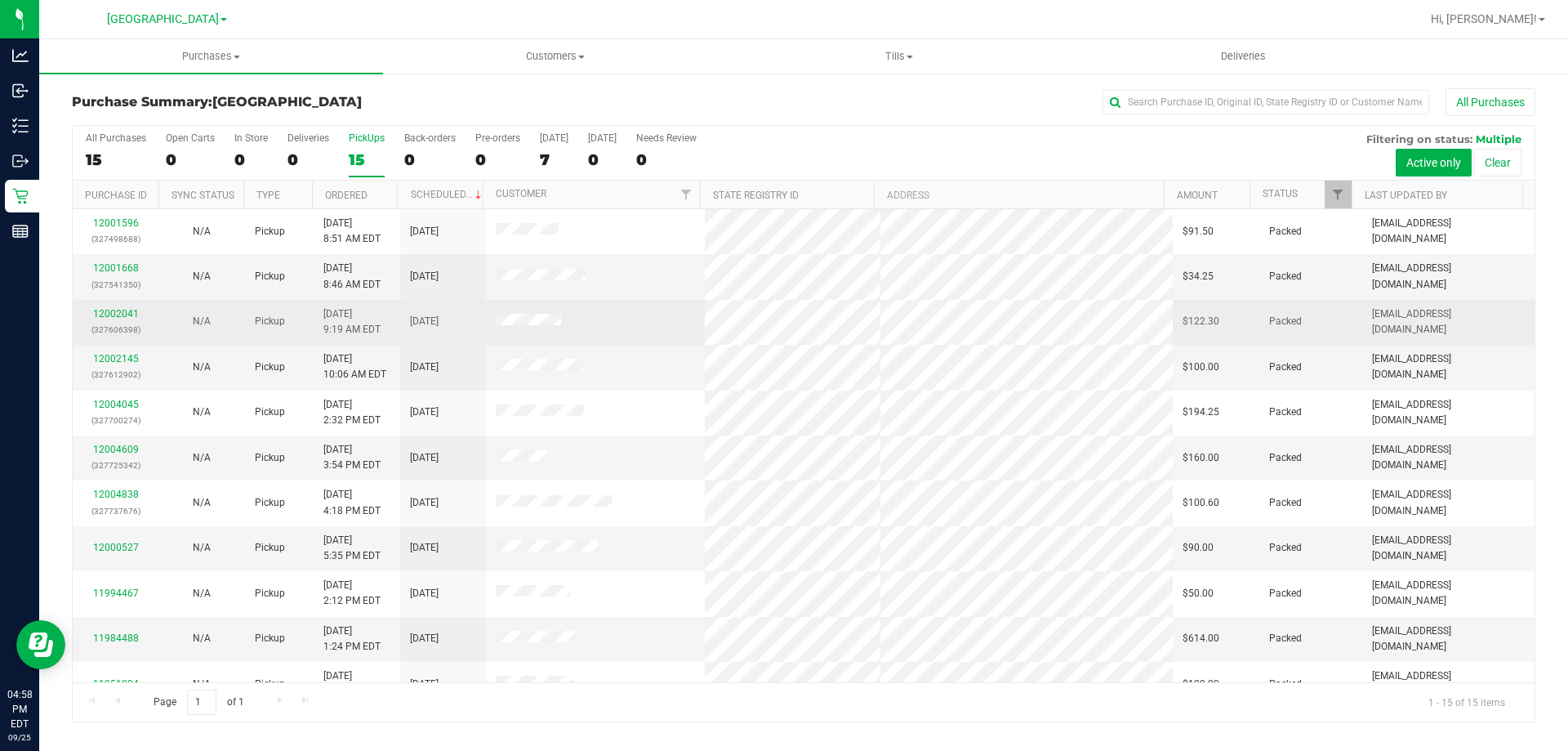
click at [154, 322] on td "12002041 (327606398)" at bounding box center [116, 322] width 86 height 45
click at [115, 312] on link "12002041" at bounding box center [116, 313] width 46 height 12
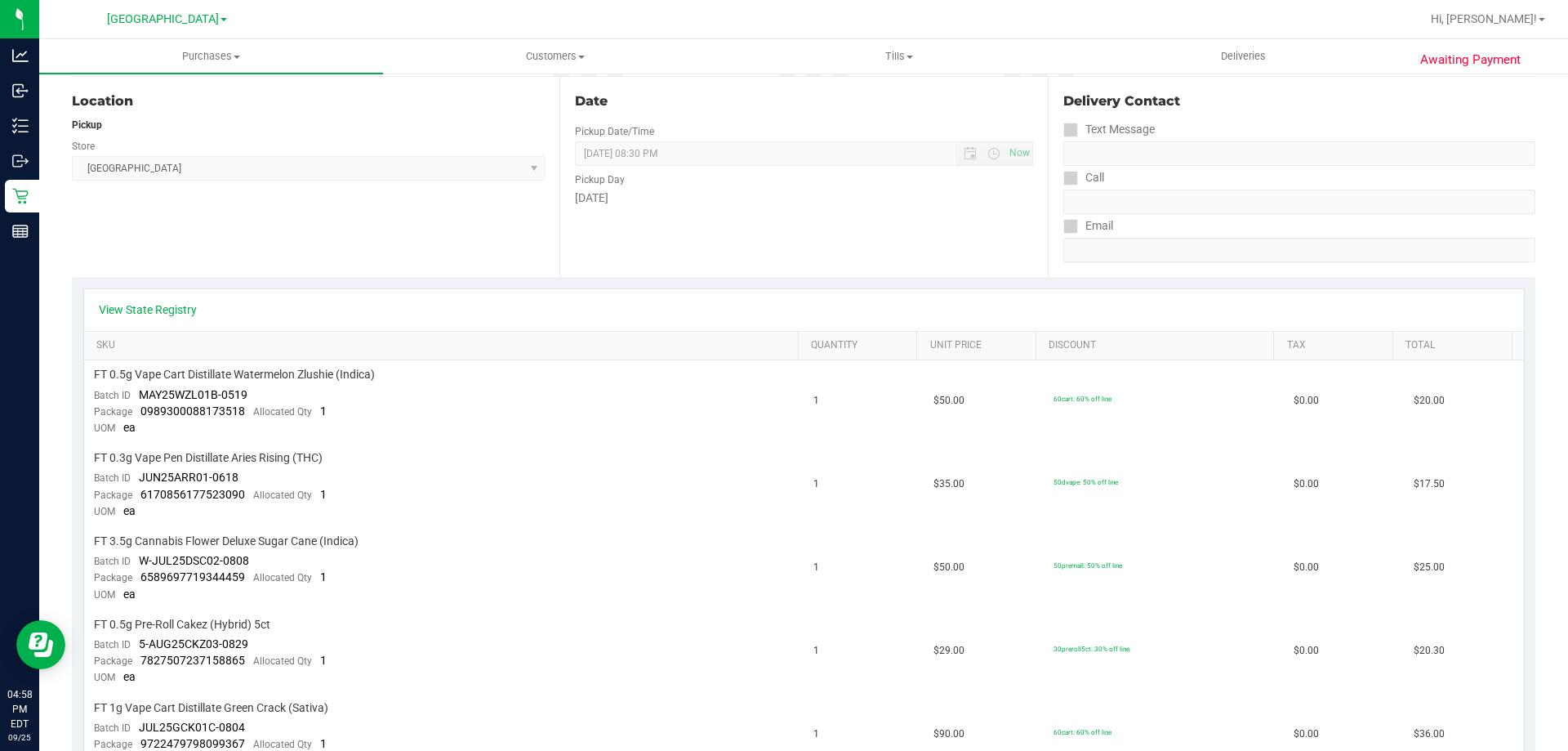
scroll to position [148, 0]
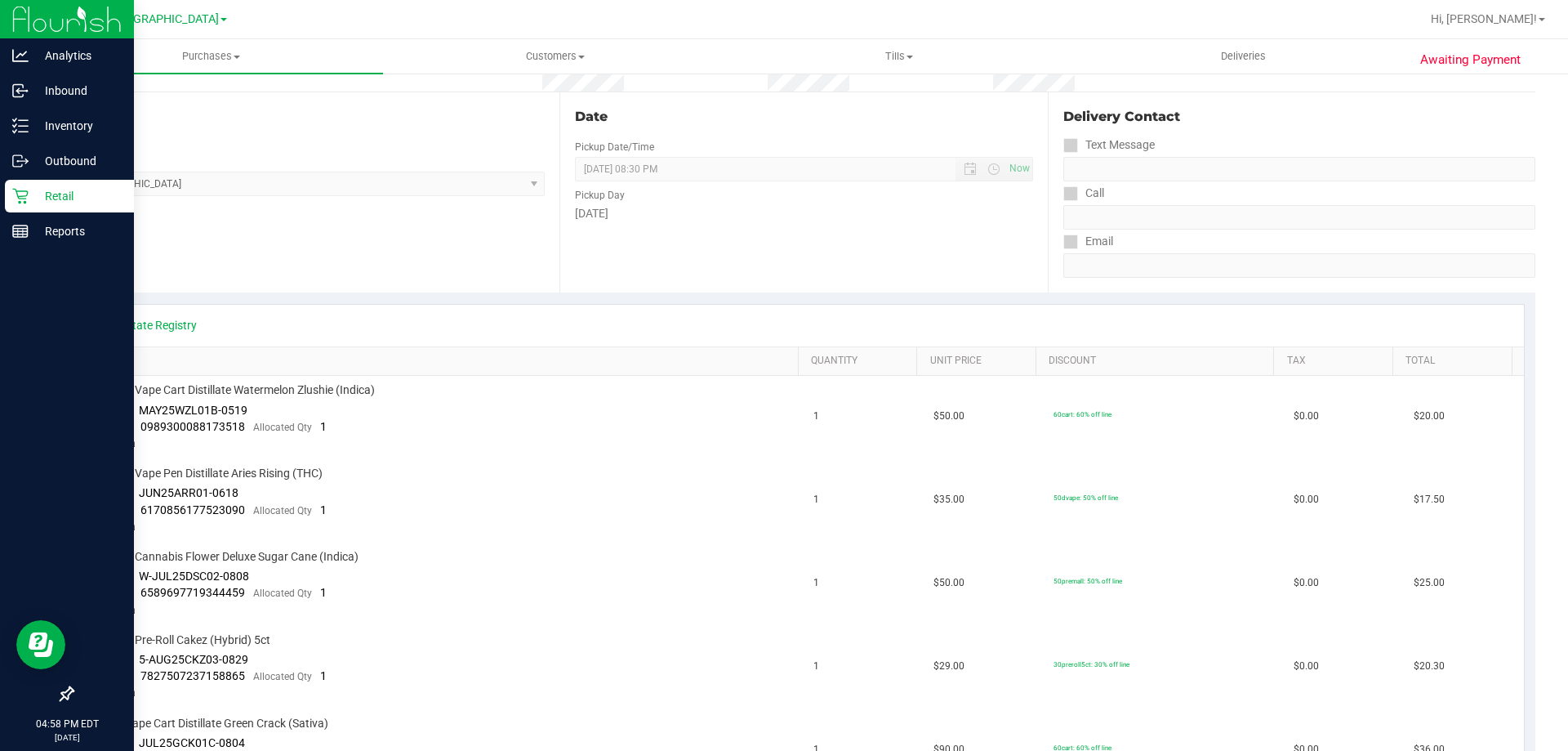
click at [30, 195] on p "Retail" at bounding box center [77, 196] width 98 height 19
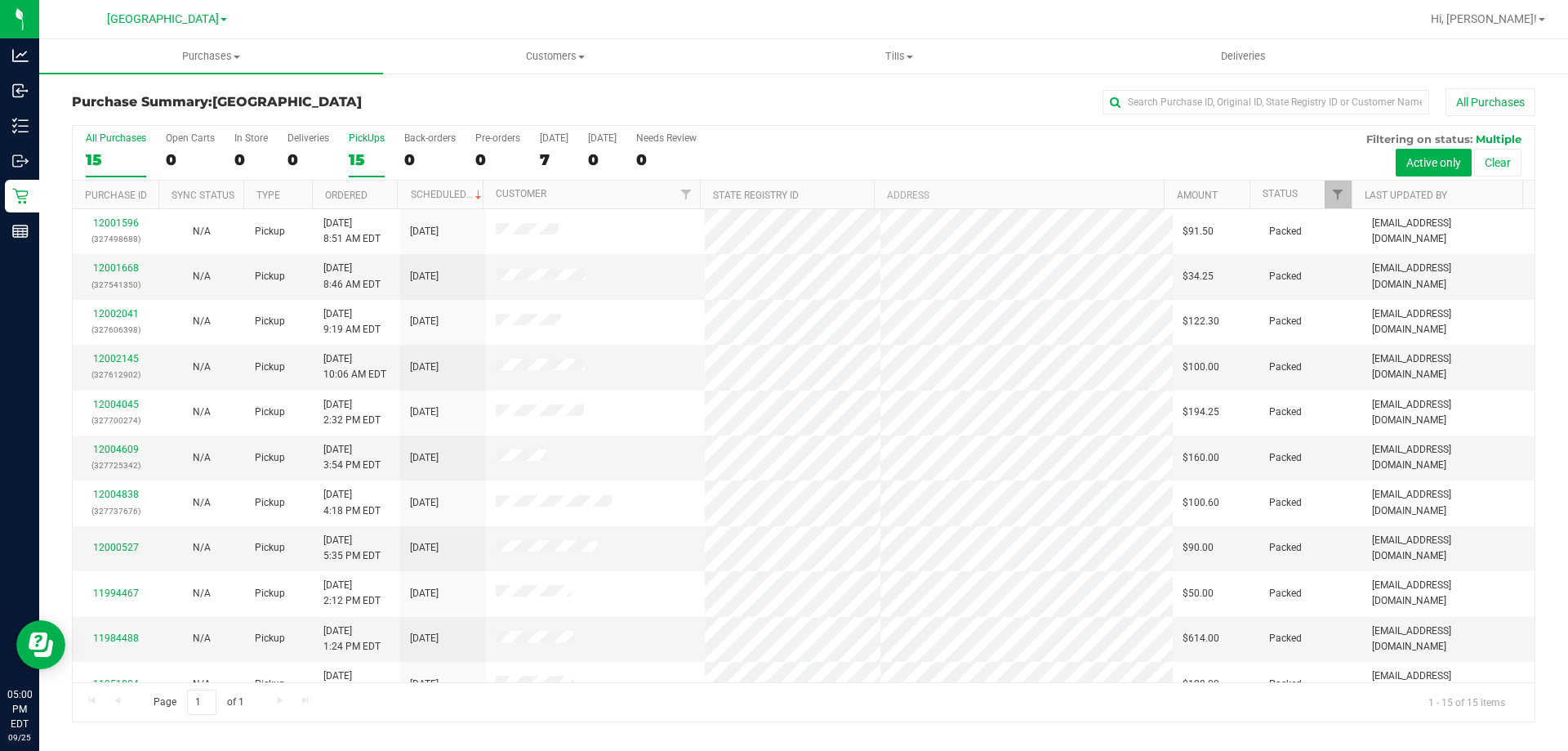
click at [355, 143] on div "PickUps" at bounding box center [366, 138] width 36 height 12
click at [0, 0] on input "PickUps 15" at bounding box center [0, 0] width 0 height 0
click at [366, 145] on label "PickUps 15" at bounding box center [366, 154] width 36 height 45
click at [0, 0] on input "PickUps 15" at bounding box center [0, 0] width 0 height 0
click at [377, 158] on div "15" at bounding box center [366, 159] width 36 height 19
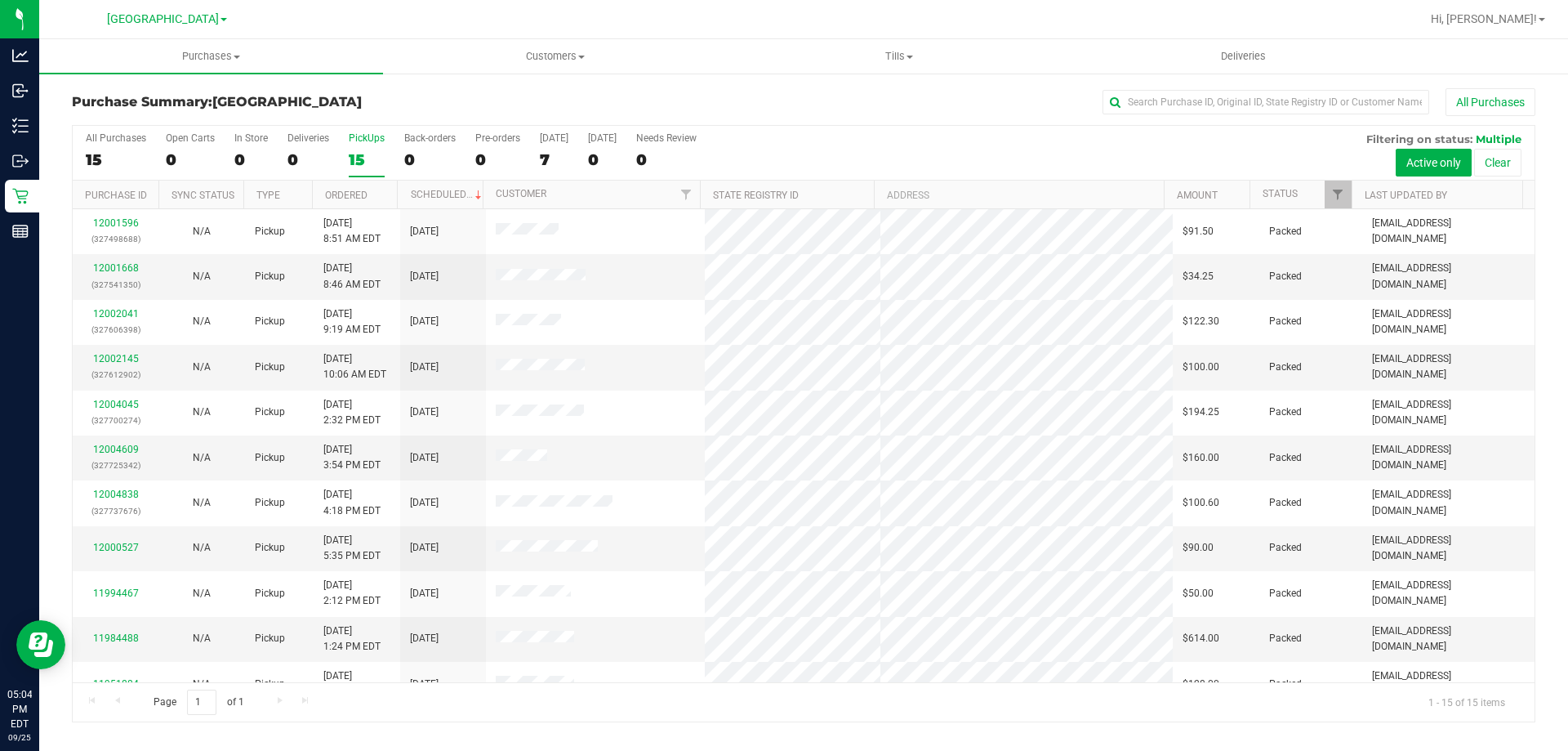
click at [0, 0] on input "PickUps 15" at bounding box center [0, 0] width 0 height 0
click at [366, 152] on div "15" at bounding box center [366, 159] width 36 height 19
click at [0, 0] on input "PickUps 15" at bounding box center [0, 0] width 0 height 0
click at [368, 146] on label "PickUps 15" at bounding box center [366, 154] width 36 height 45
click at [0, 0] on input "PickUps 15" at bounding box center [0, 0] width 0 height 0
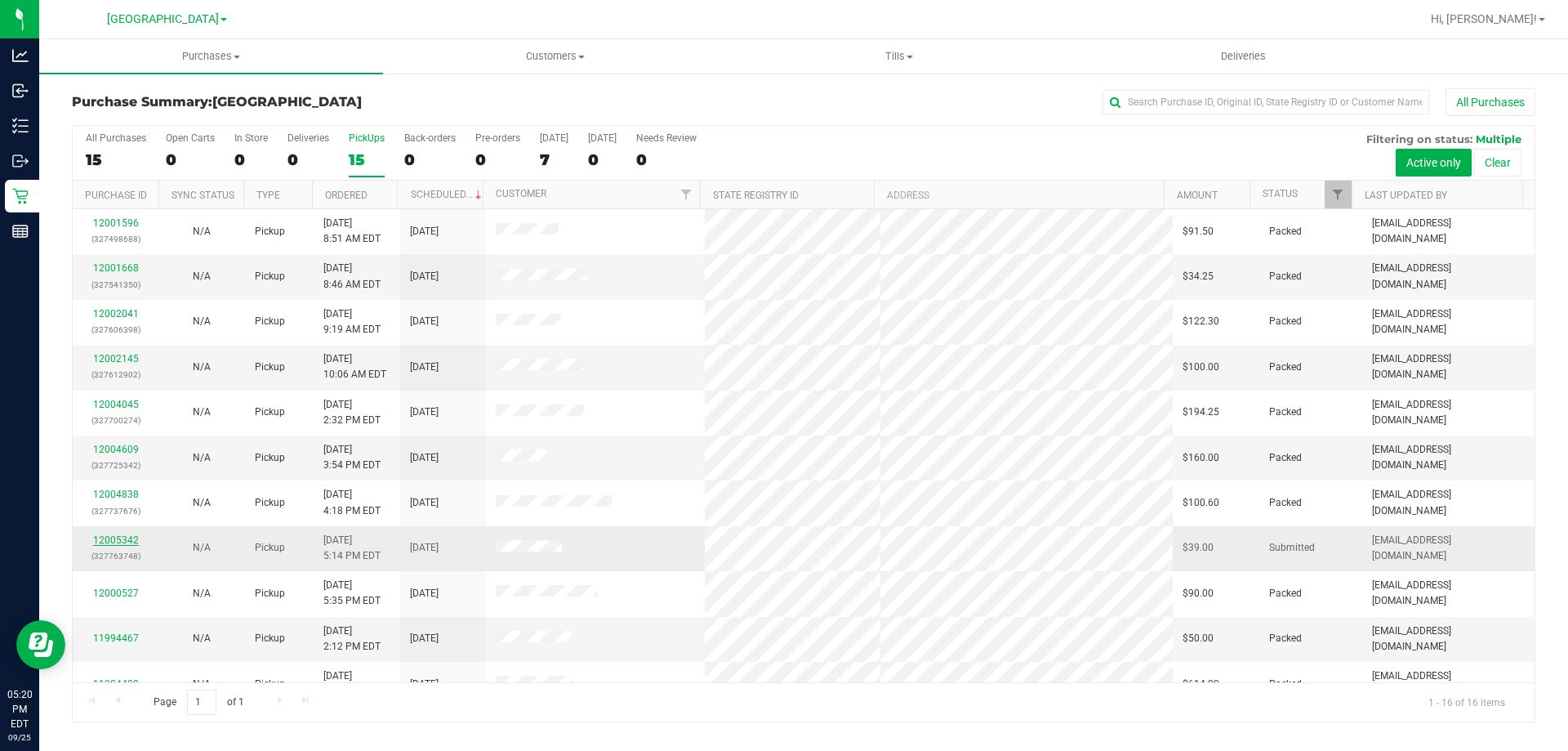
click at [113, 541] on link "12005342" at bounding box center [116, 540] width 46 height 12
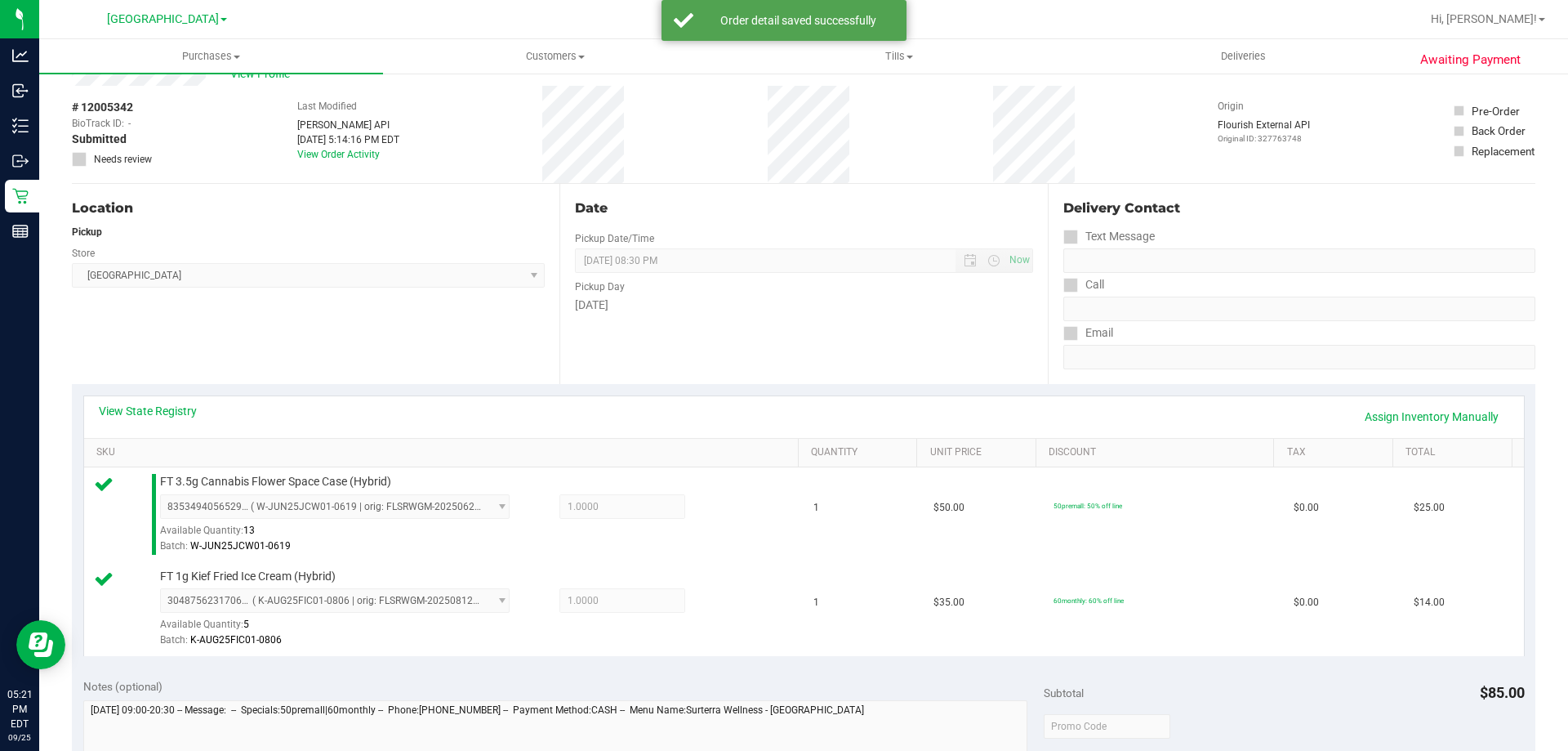
scroll to position [245, 0]
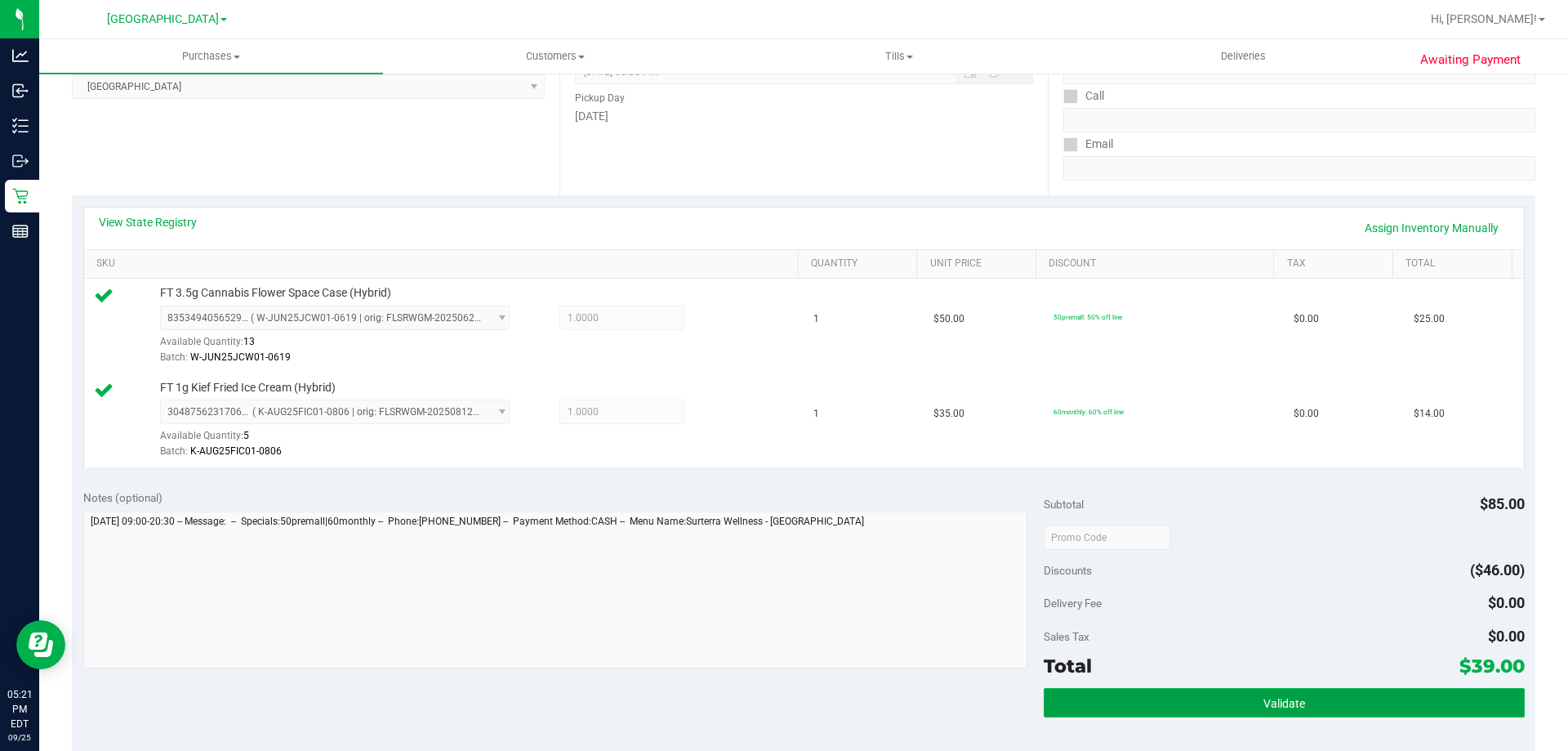
click at [1323, 708] on button "Validate" at bounding box center [1285, 703] width 481 height 29
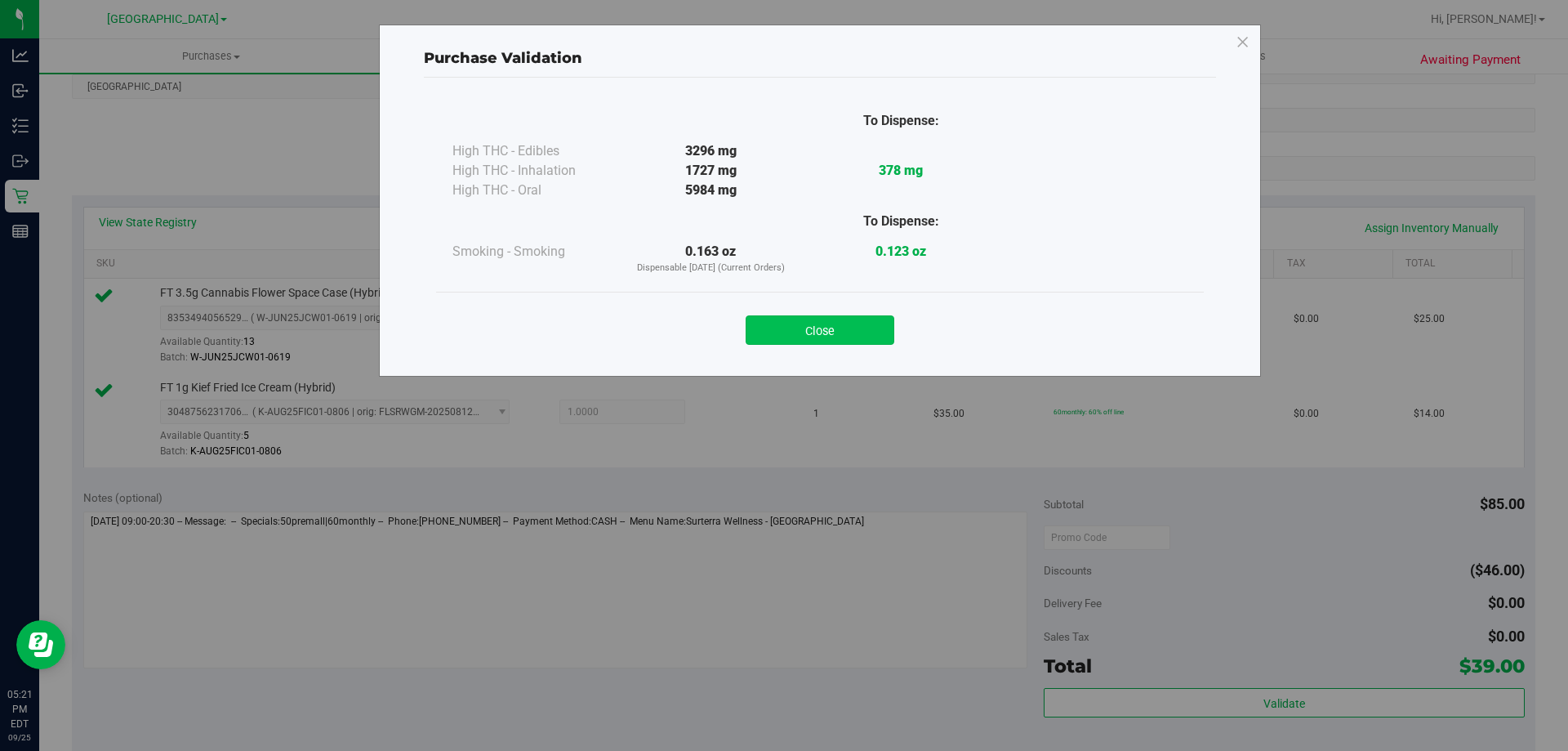
click at [813, 321] on button "Close" at bounding box center [820, 330] width 149 height 29
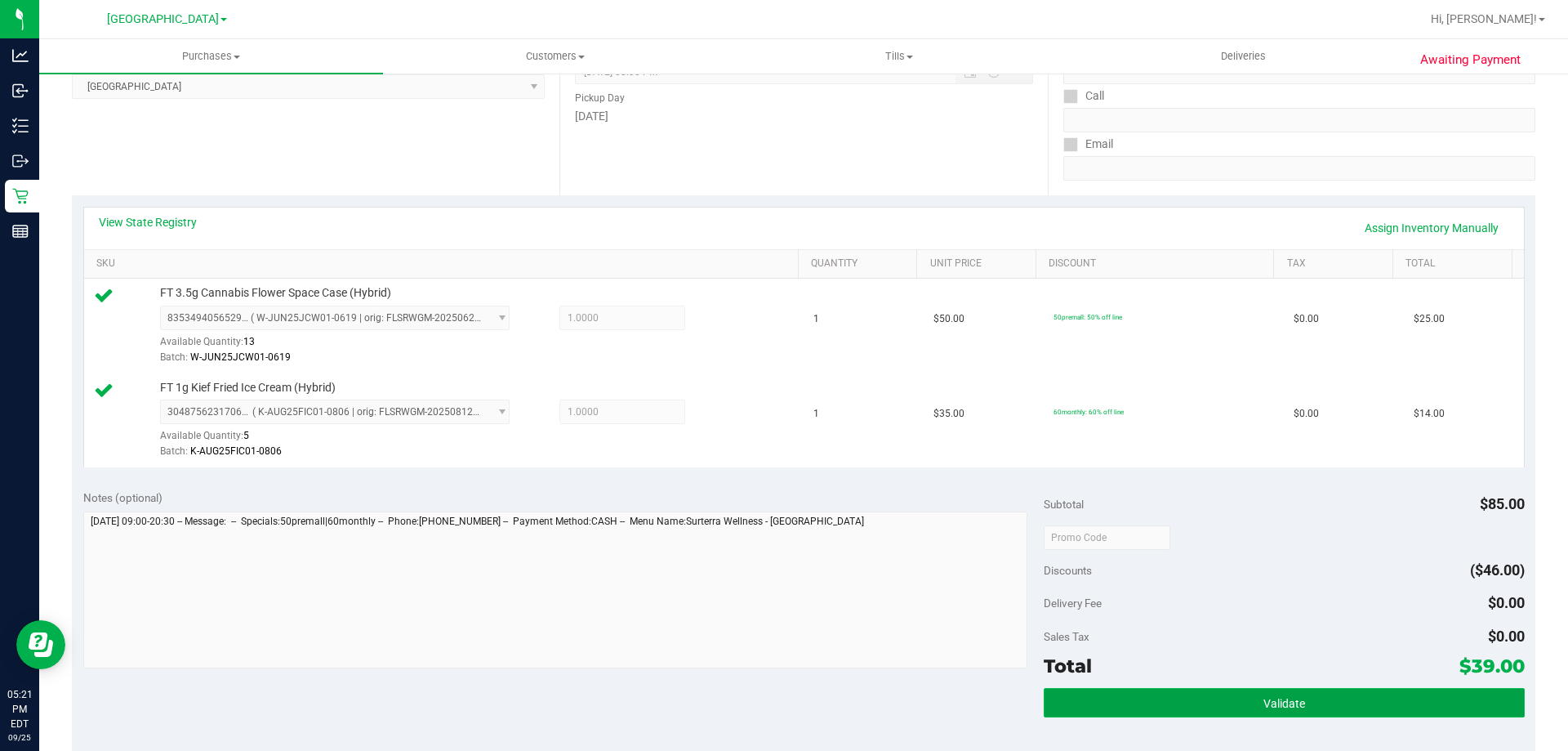
click at [1269, 702] on span "Validate" at bounding box center [1285, 703] width 42 height 13
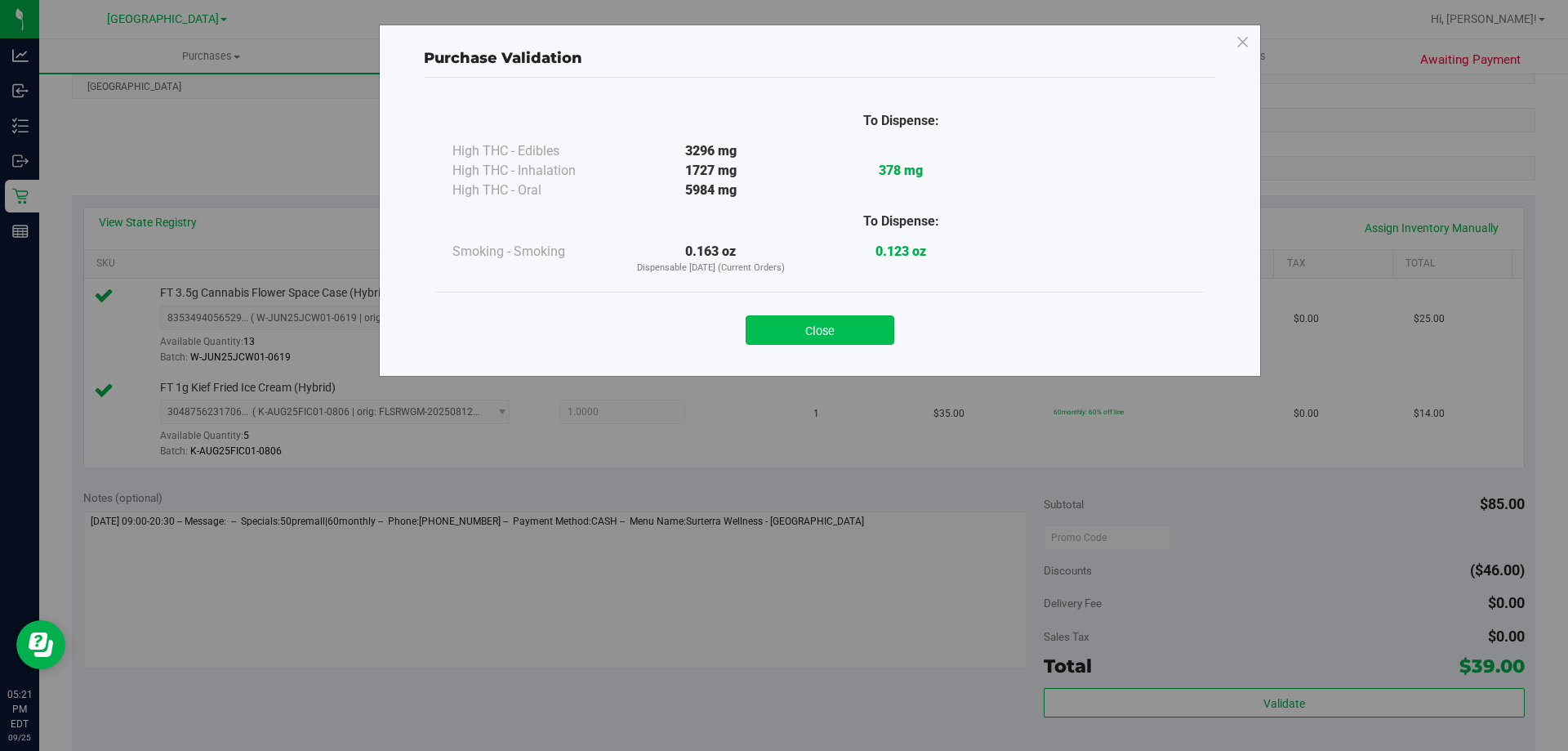
click at [832, 321] on button "Close" at bounding box center [820, 330] width 149 height 29
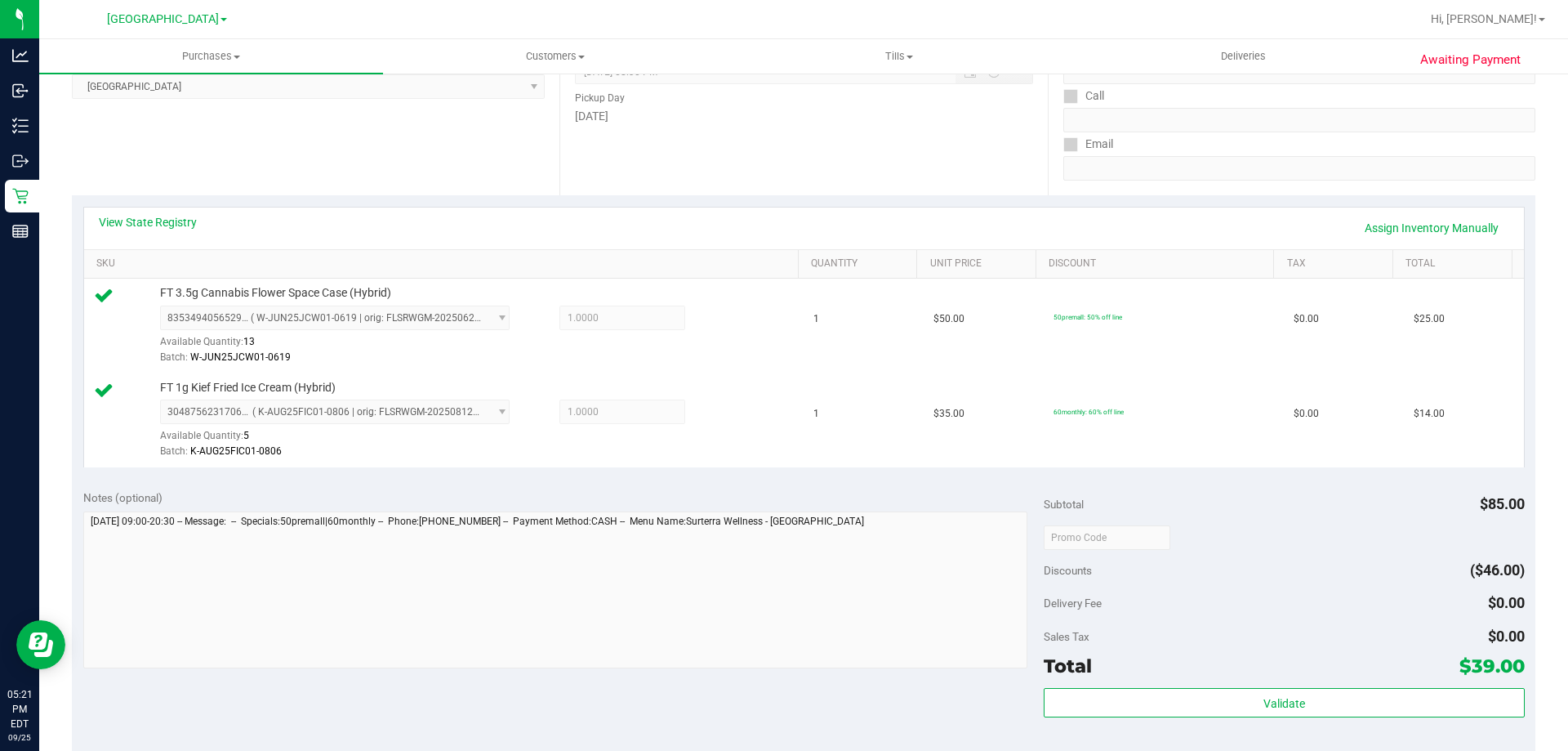
scroll to position [490, 0]
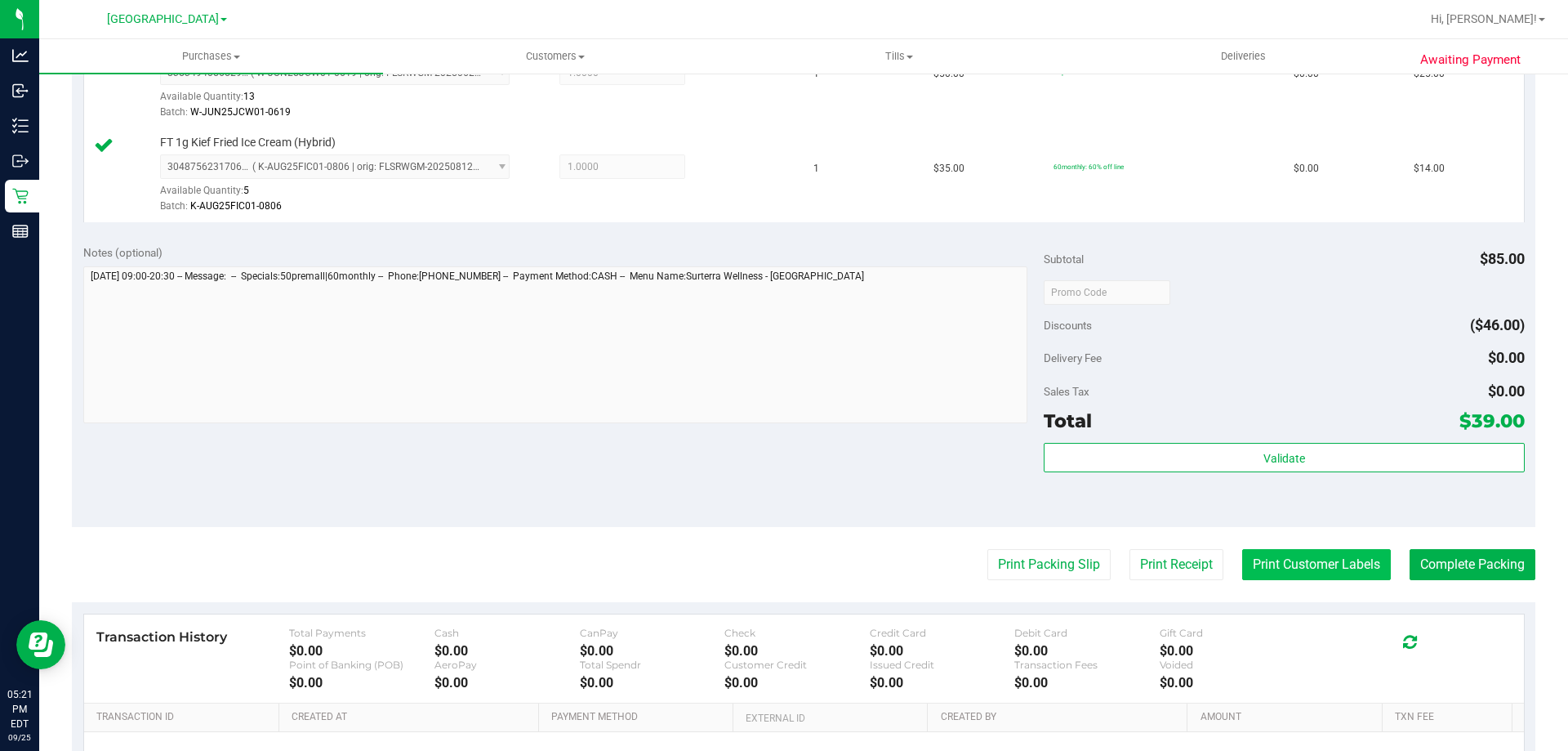
click at [1314, 569] on button "Print Customer Labels" at bounding box center [1317, 565] width 149 height 31
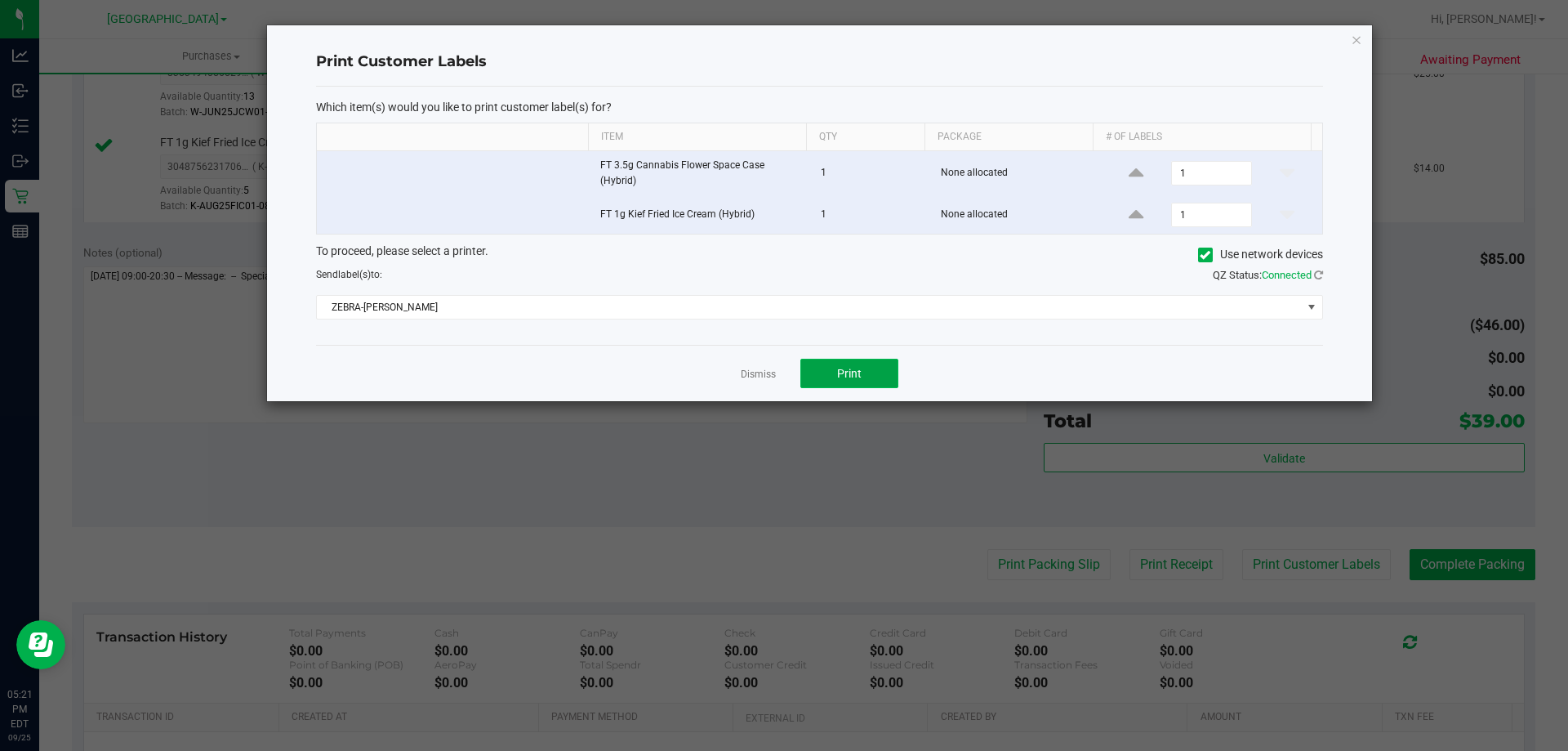
click at [881, 374] on button "Print" at bounding box center [849, 373] width 98 height 29
click at [1360, 38] on icon "button" at bounding box center [1357, 38] width 12 height 19
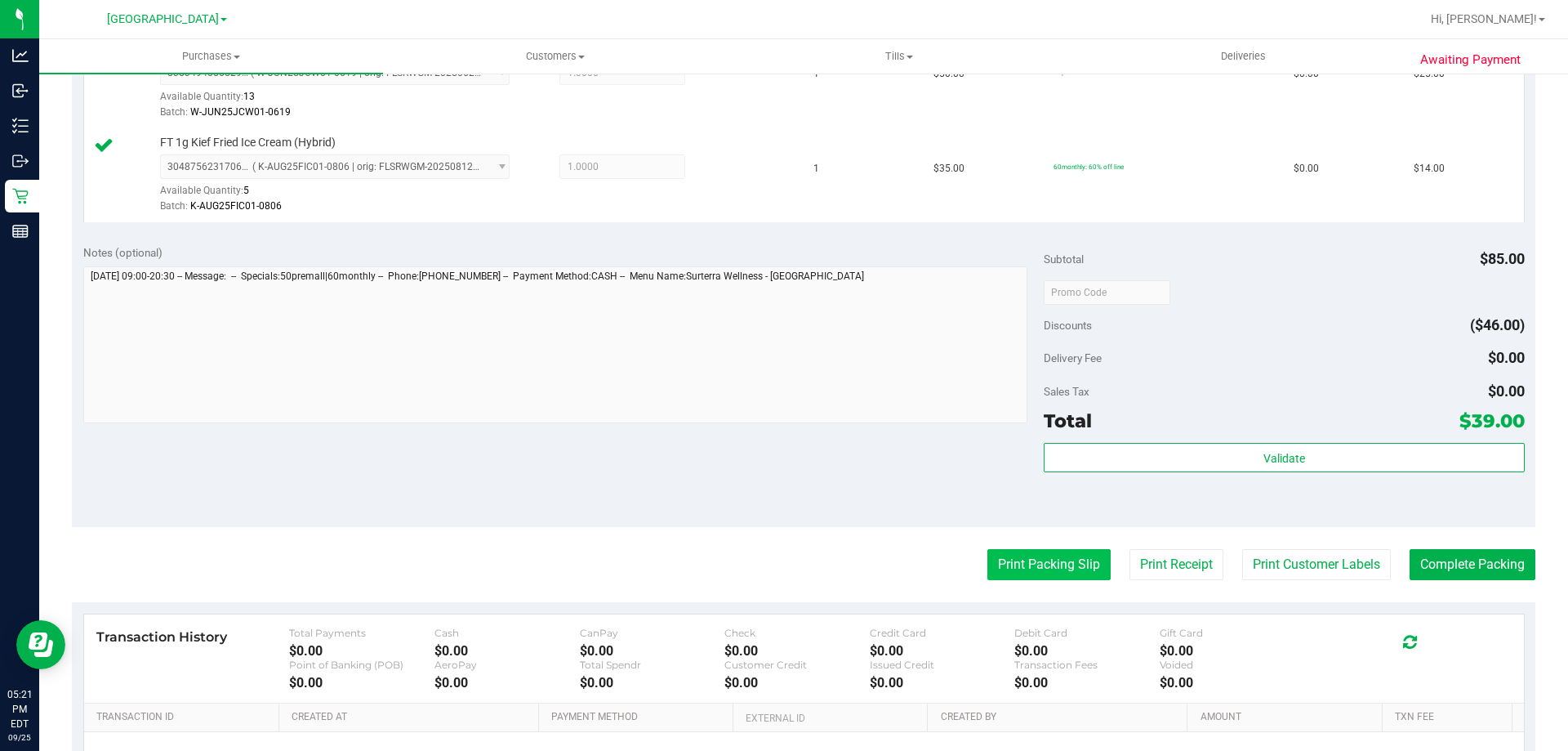
click at [1054, 555] on button "Print Packing Slip" at bounding box center [1049, 565] width 123 height 31
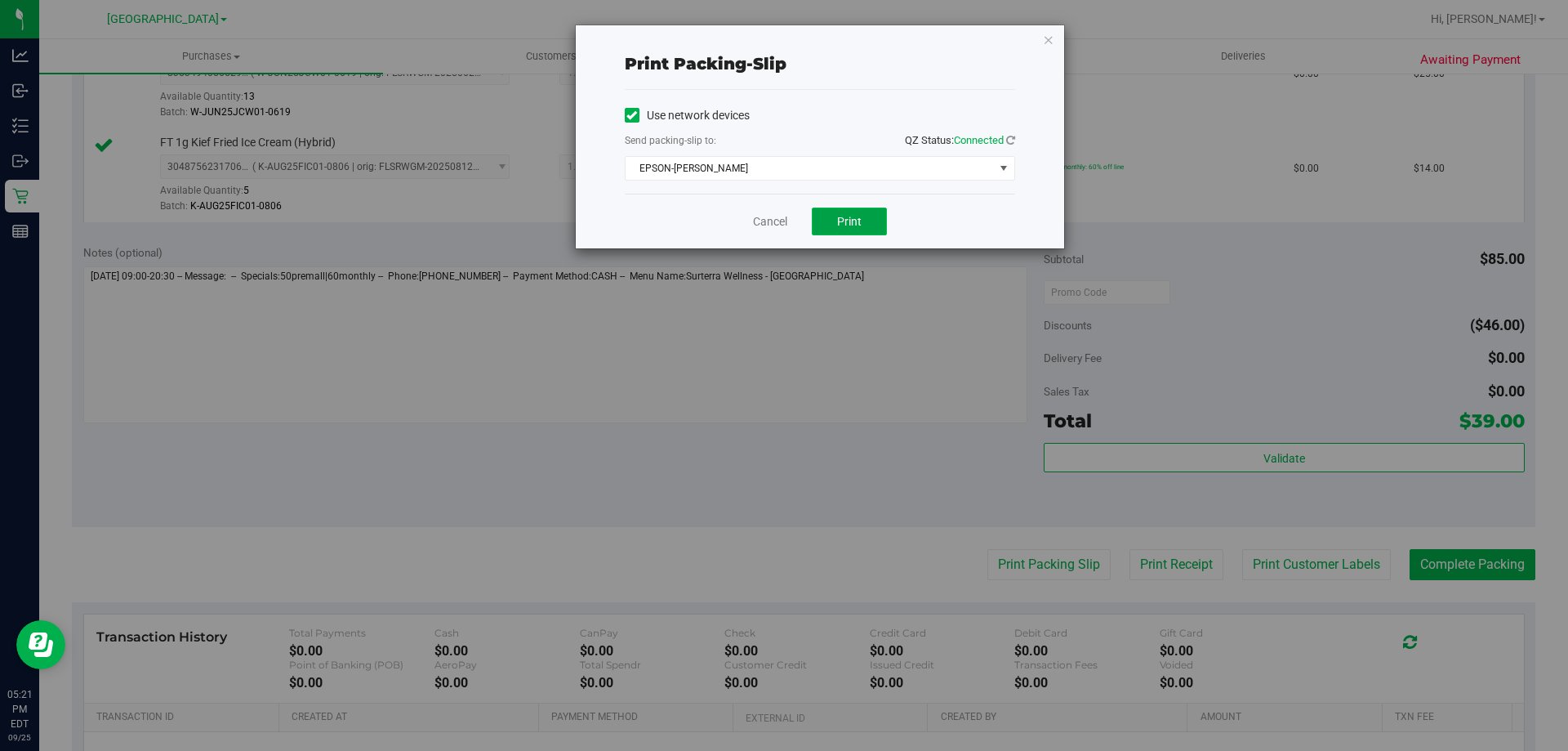
click at [829, 217] on button "Print" at bounding box center [850, 221] width 75 height 27
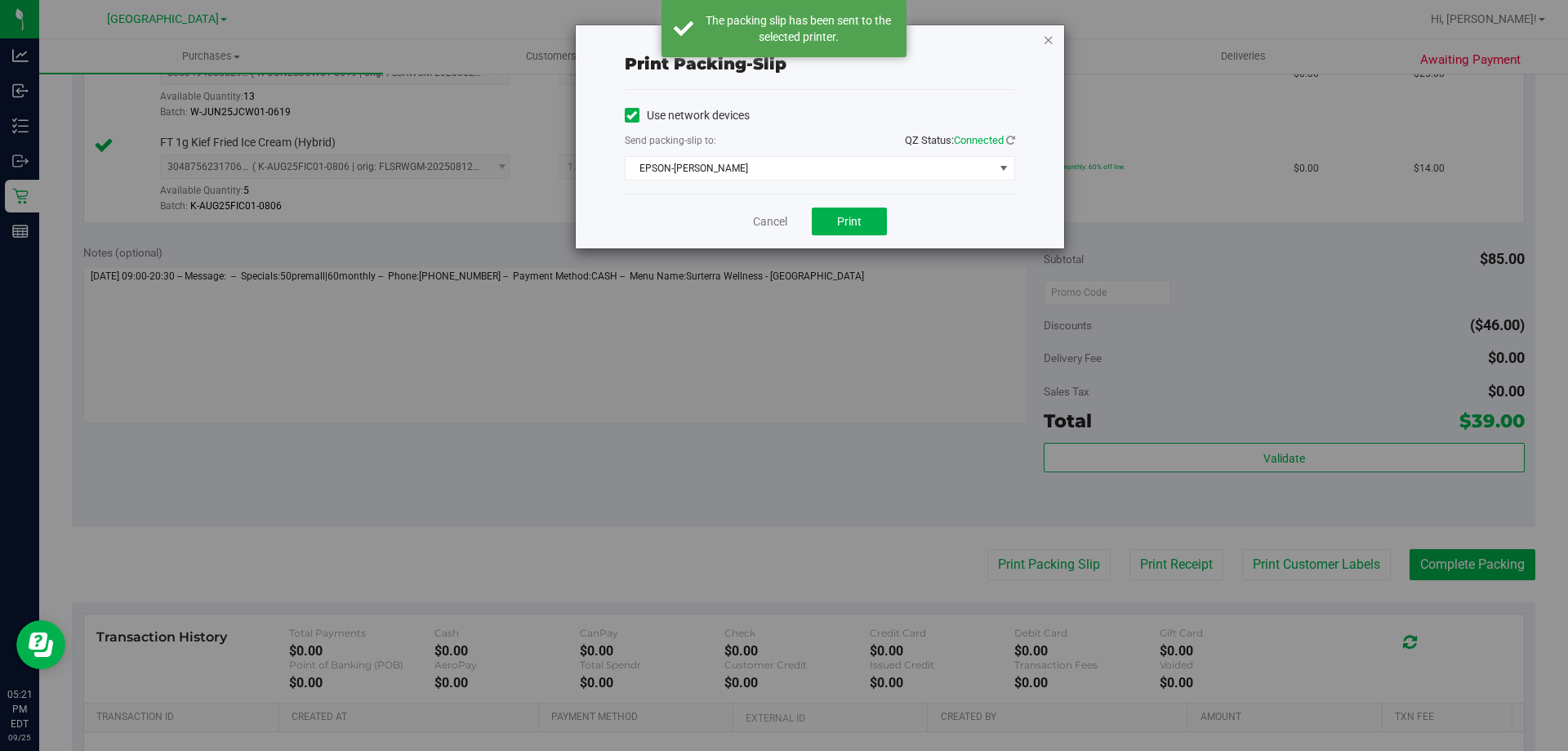
click at [1046, 41] on icon "button" at bounding box center [1049, 38] width 12 height 19
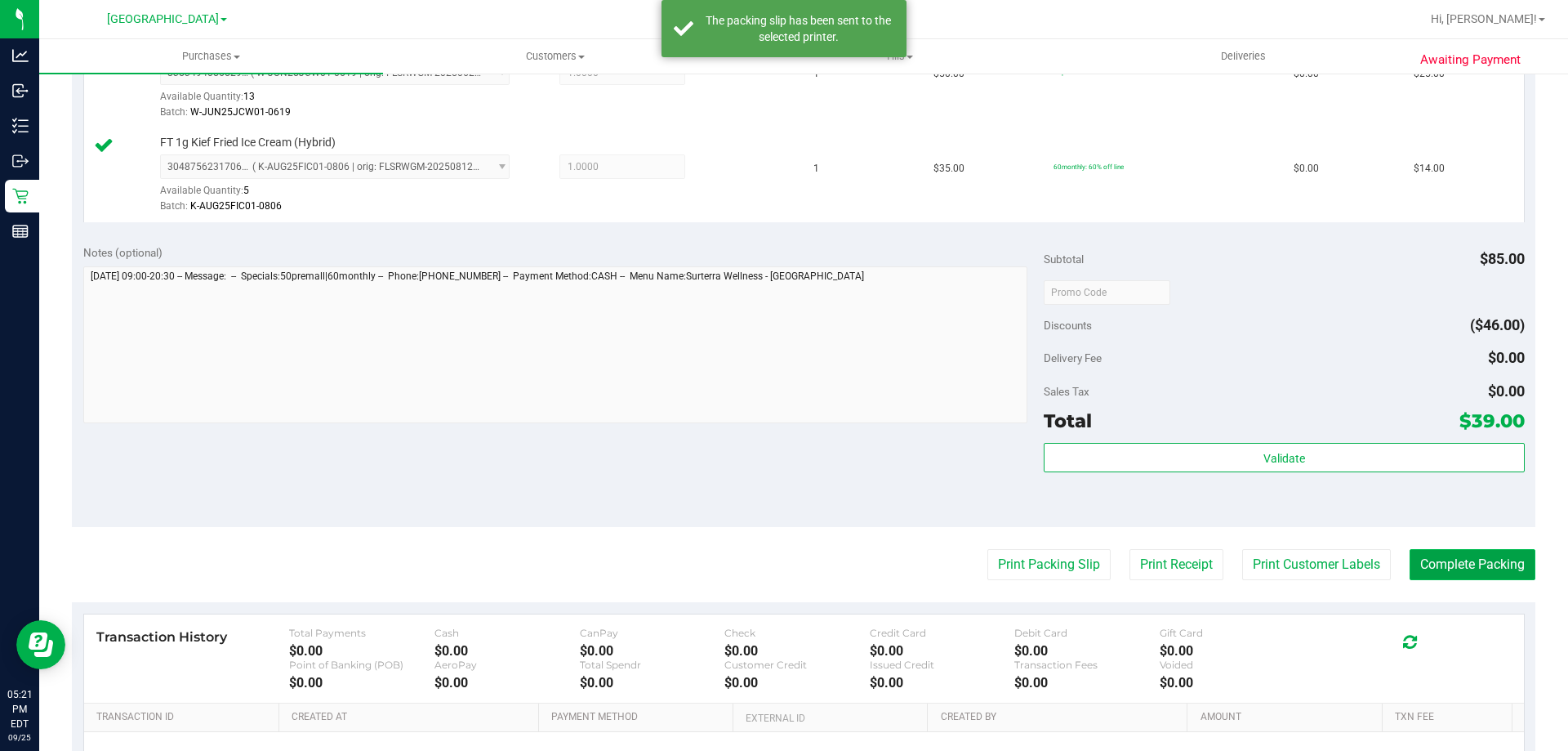
click at [1417, 559] on button "Complete Packing" at bounding box center [1473, 565] width 126 height 31
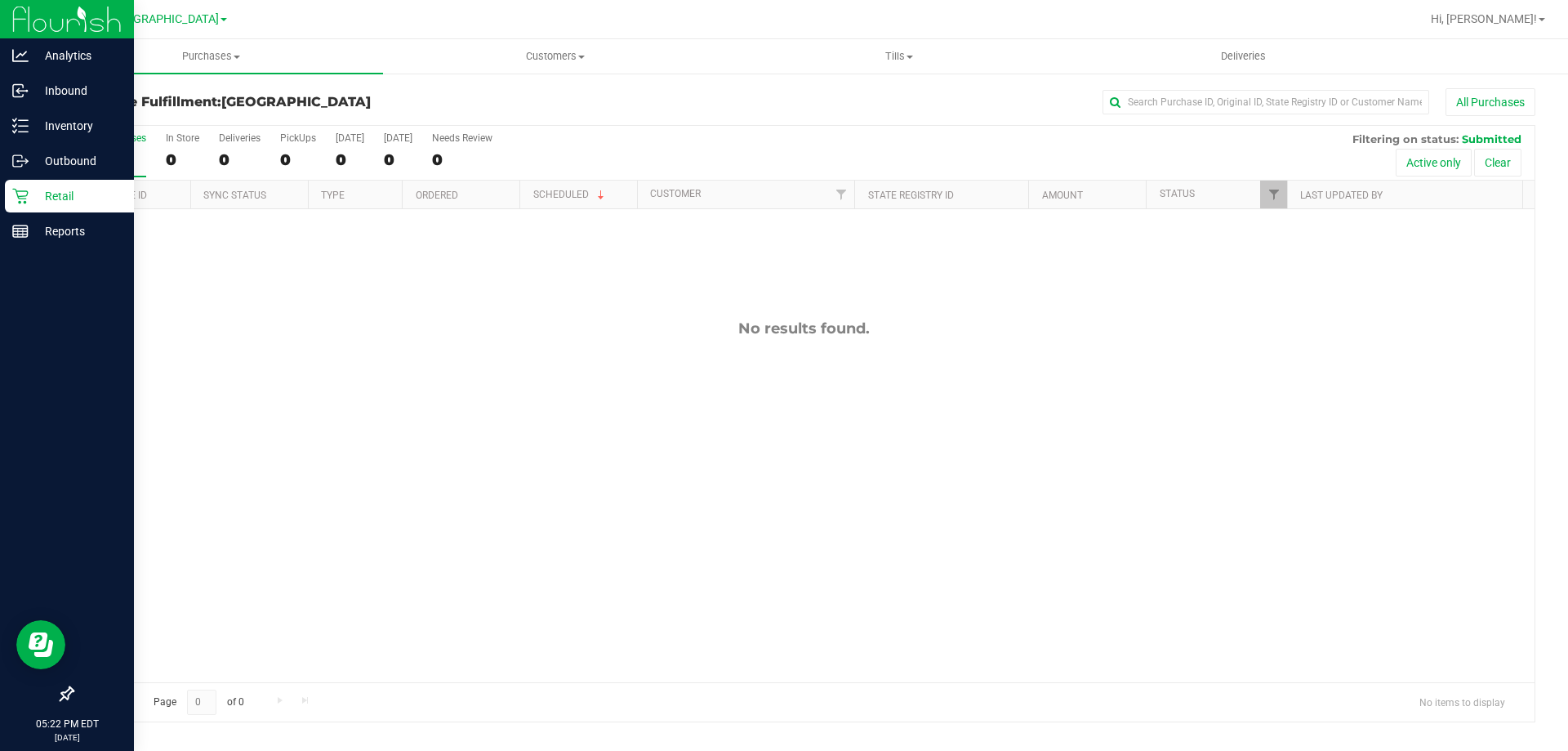
click at [29, 196] on p "Retail" at bounding box center [77, 196] width 98 height 19
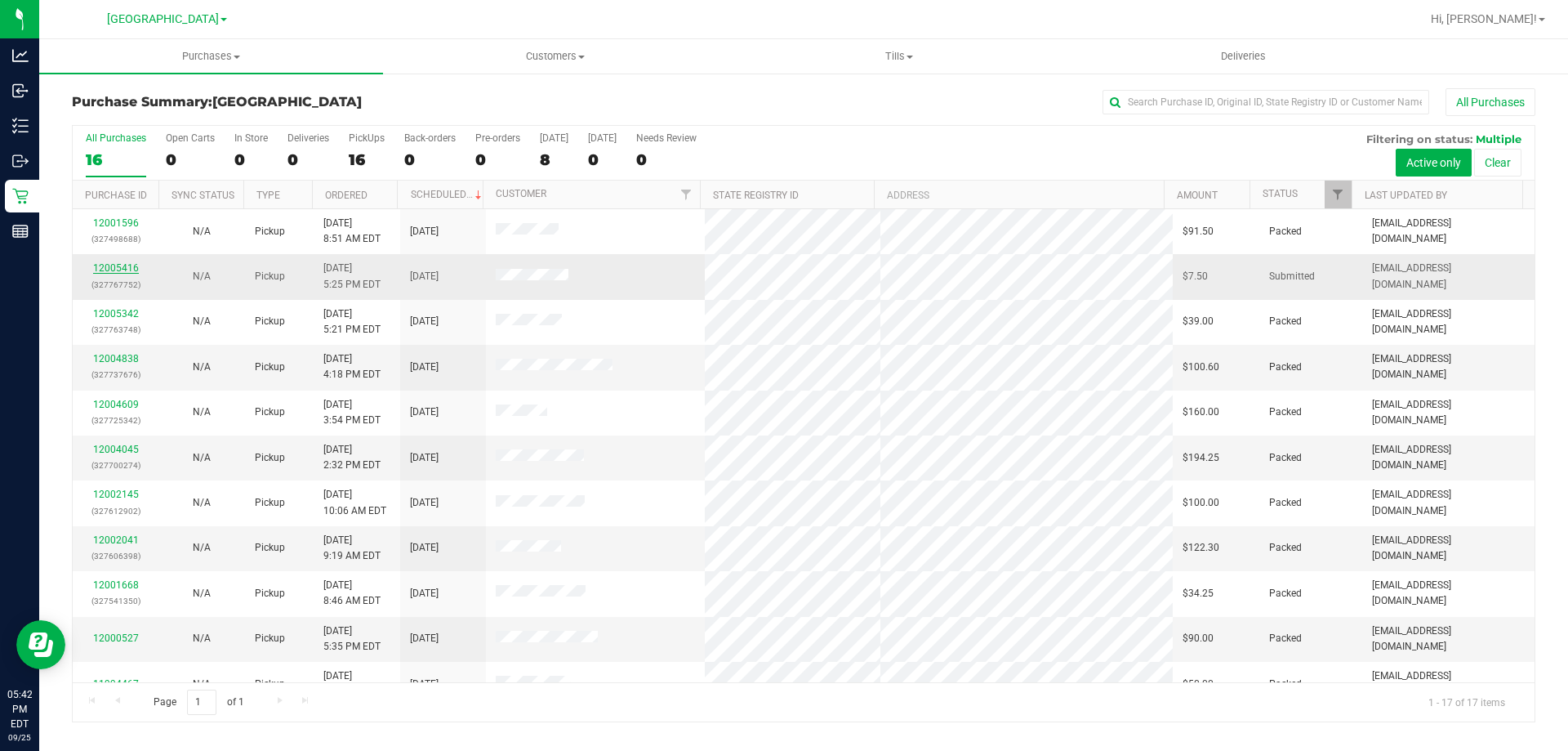
click at [130, 263] on link "12005416" at bounding box center [116, 268] width 46 height 12
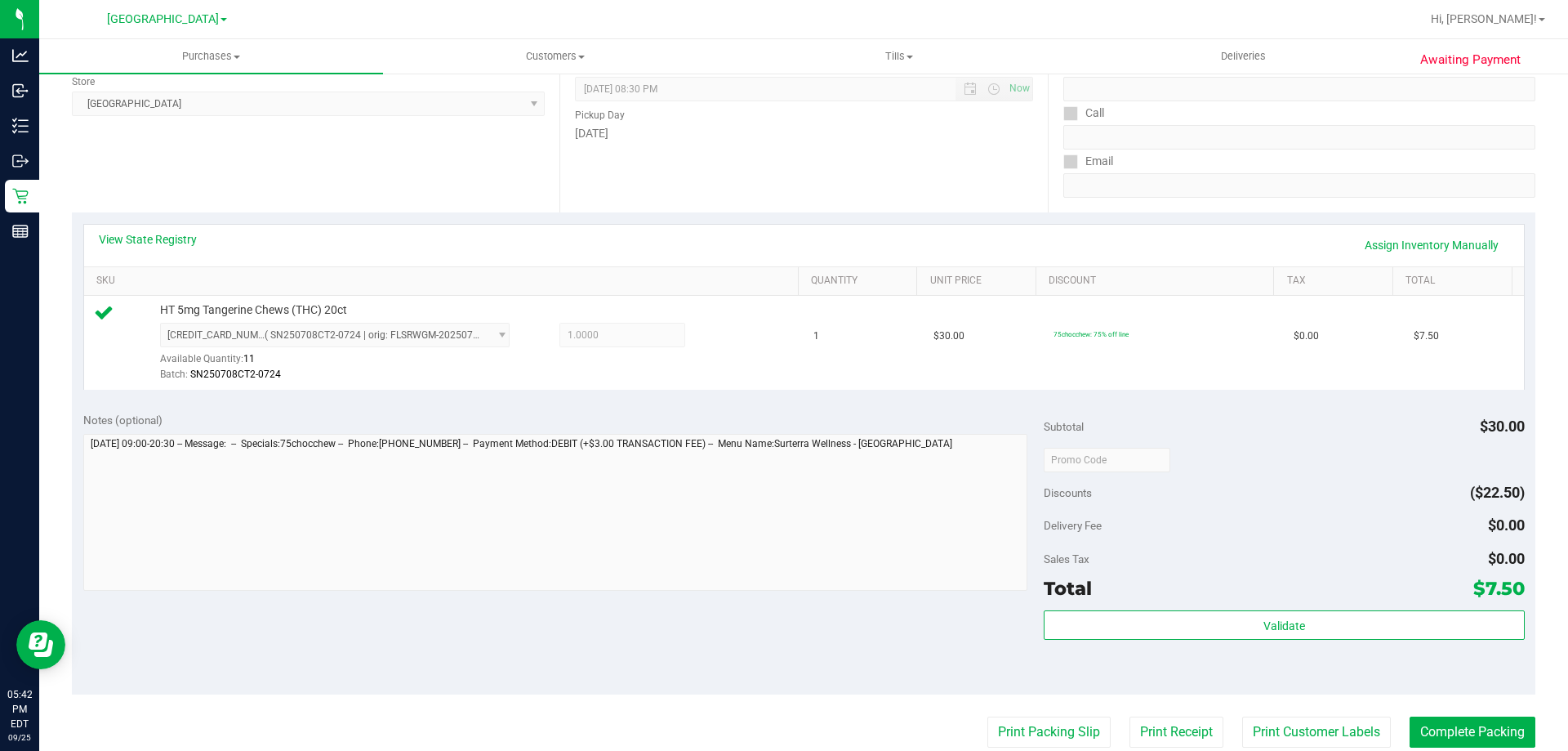
scroll to position [226, 0]
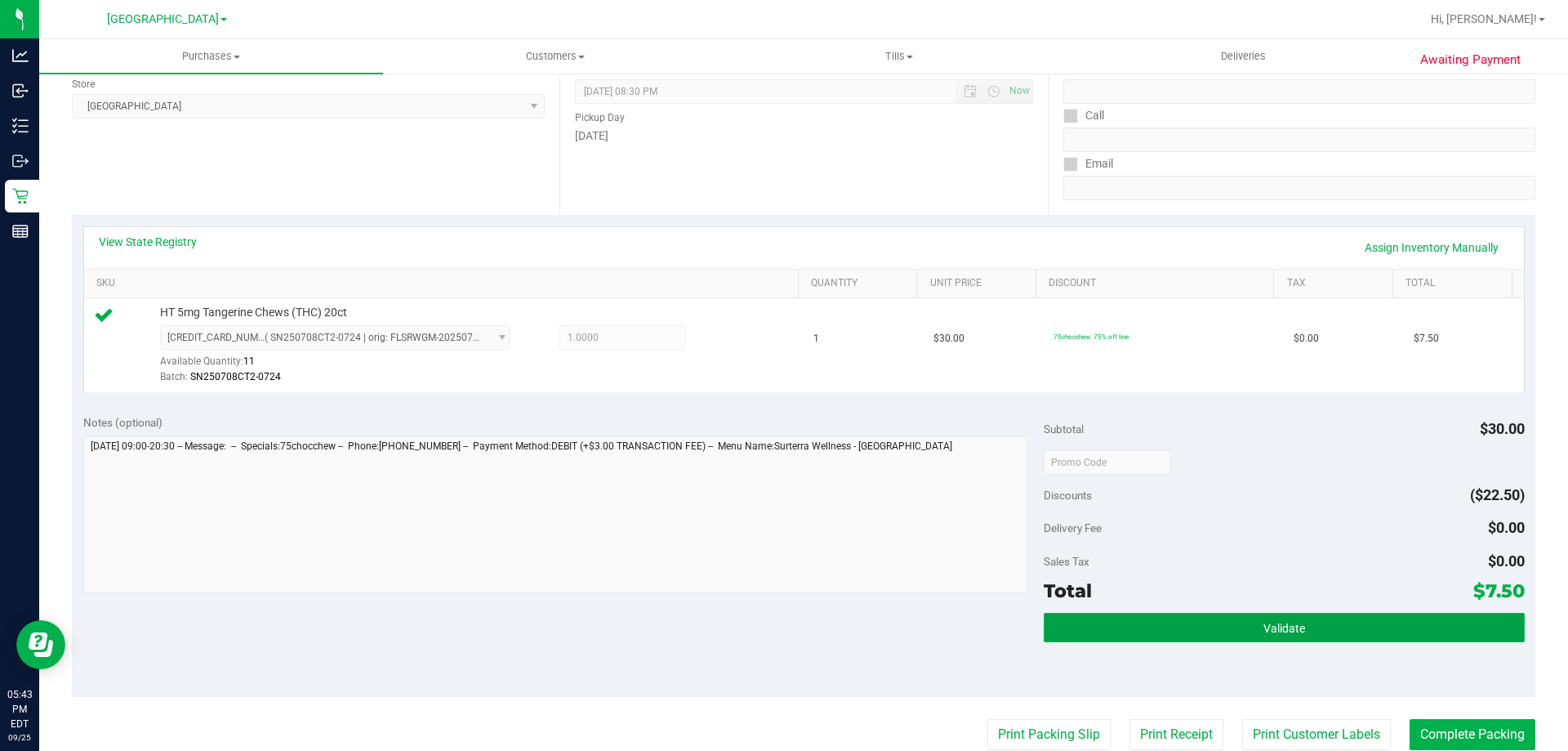
click at [1318, 625] on button "Validate" at bounding box center [1285, 628] width 481 height 29
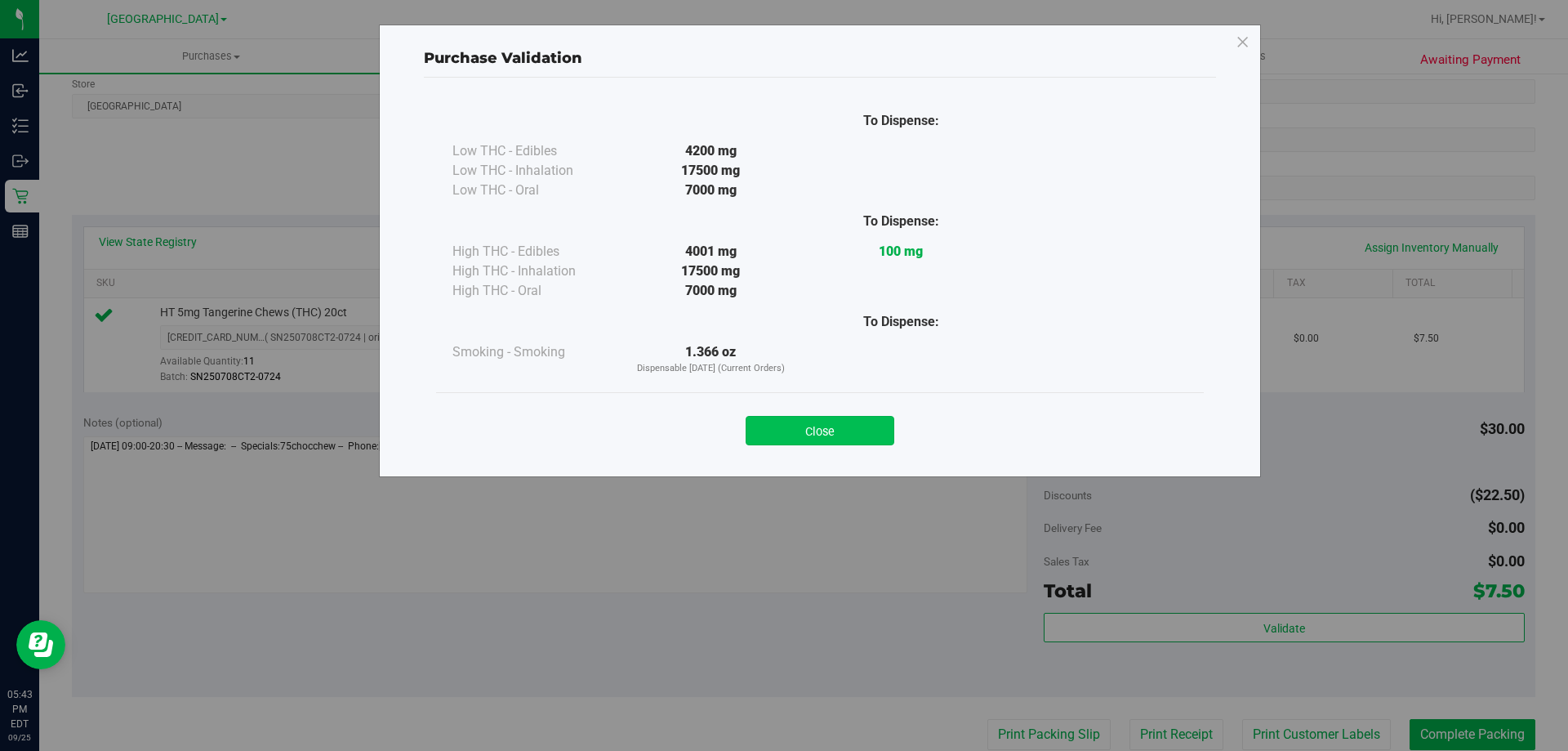
click at [841, 429] on button "Close" at bounding box center [820, 430] width 149 height 29
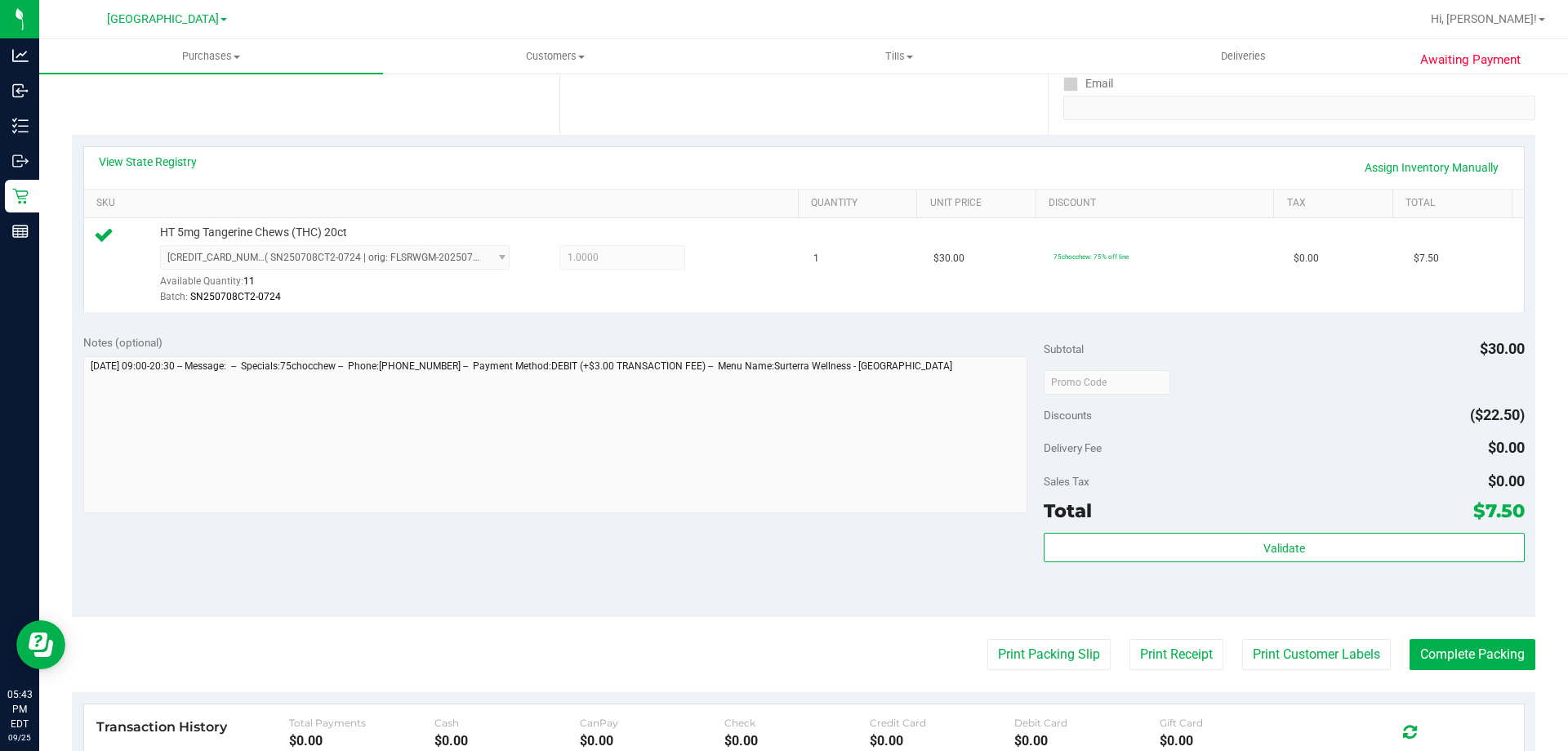
scroll to position [340, 0]
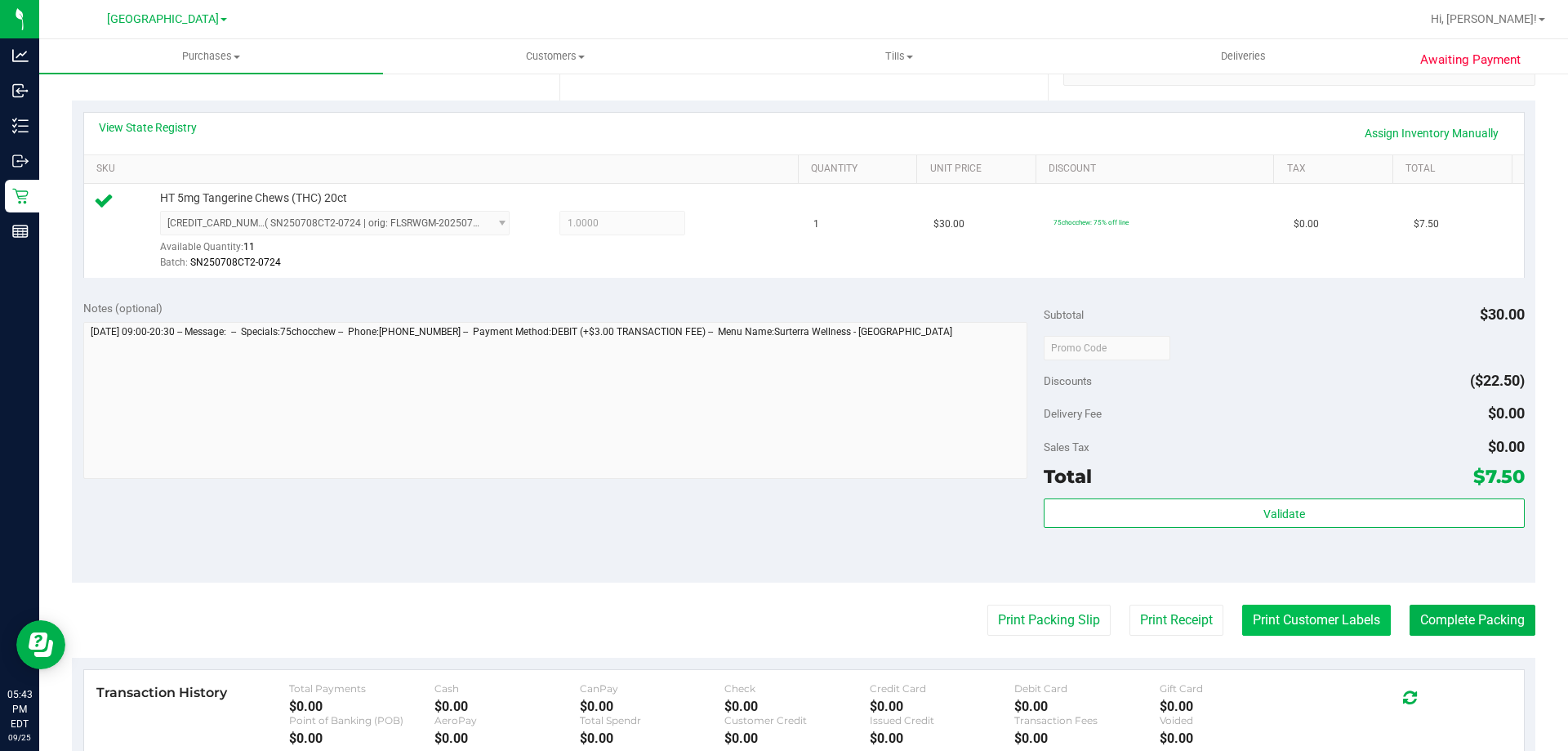
click at [1305, 611] on button "Print Customer Labels" at bounding box center [1317, 620] width 149 height 31
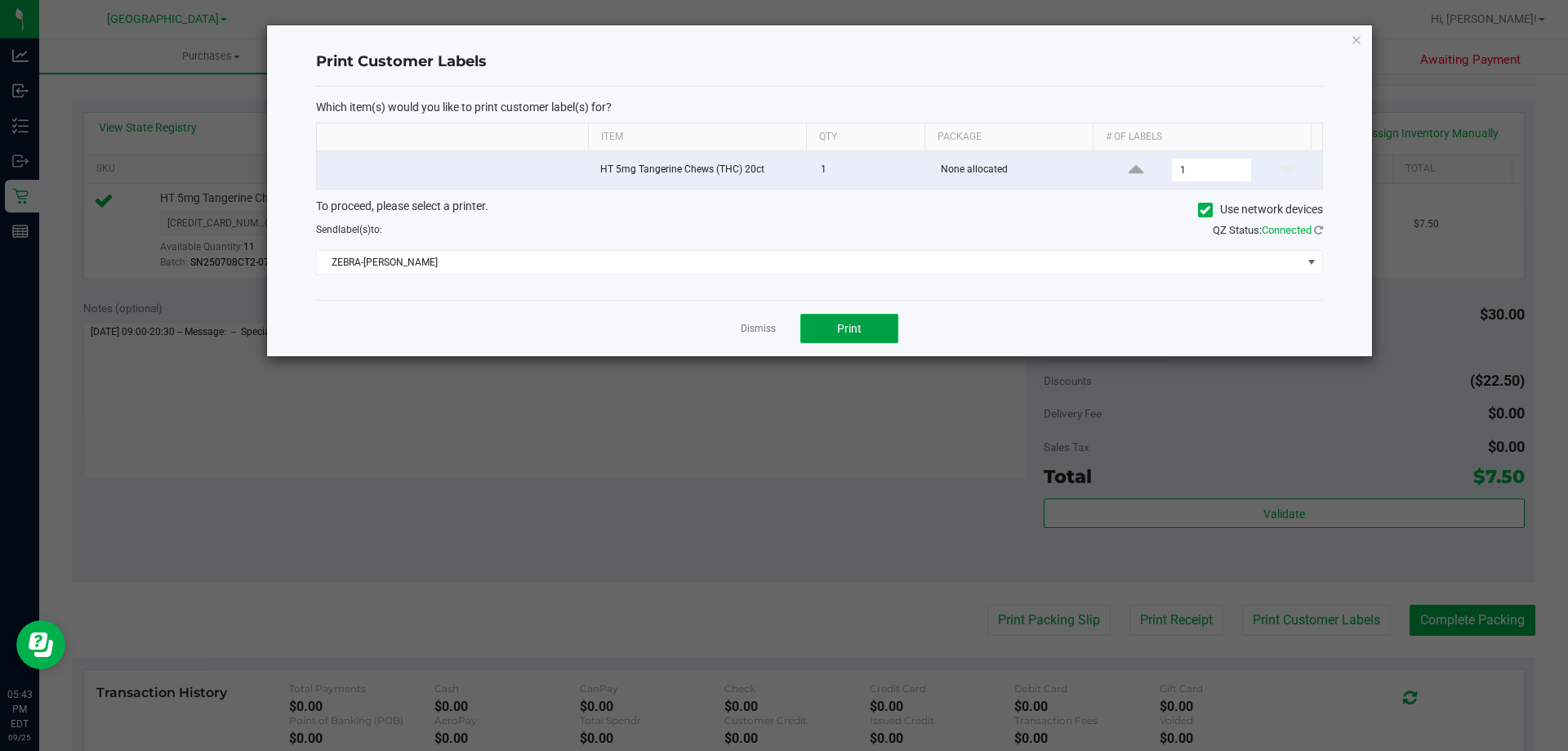
click at [871, 330] on button "Print" at bounding box center [849, 328] width 98 height 29
click at [1352, 48] on icon "button" at bounding box center [1357, 38] width 12 height 19
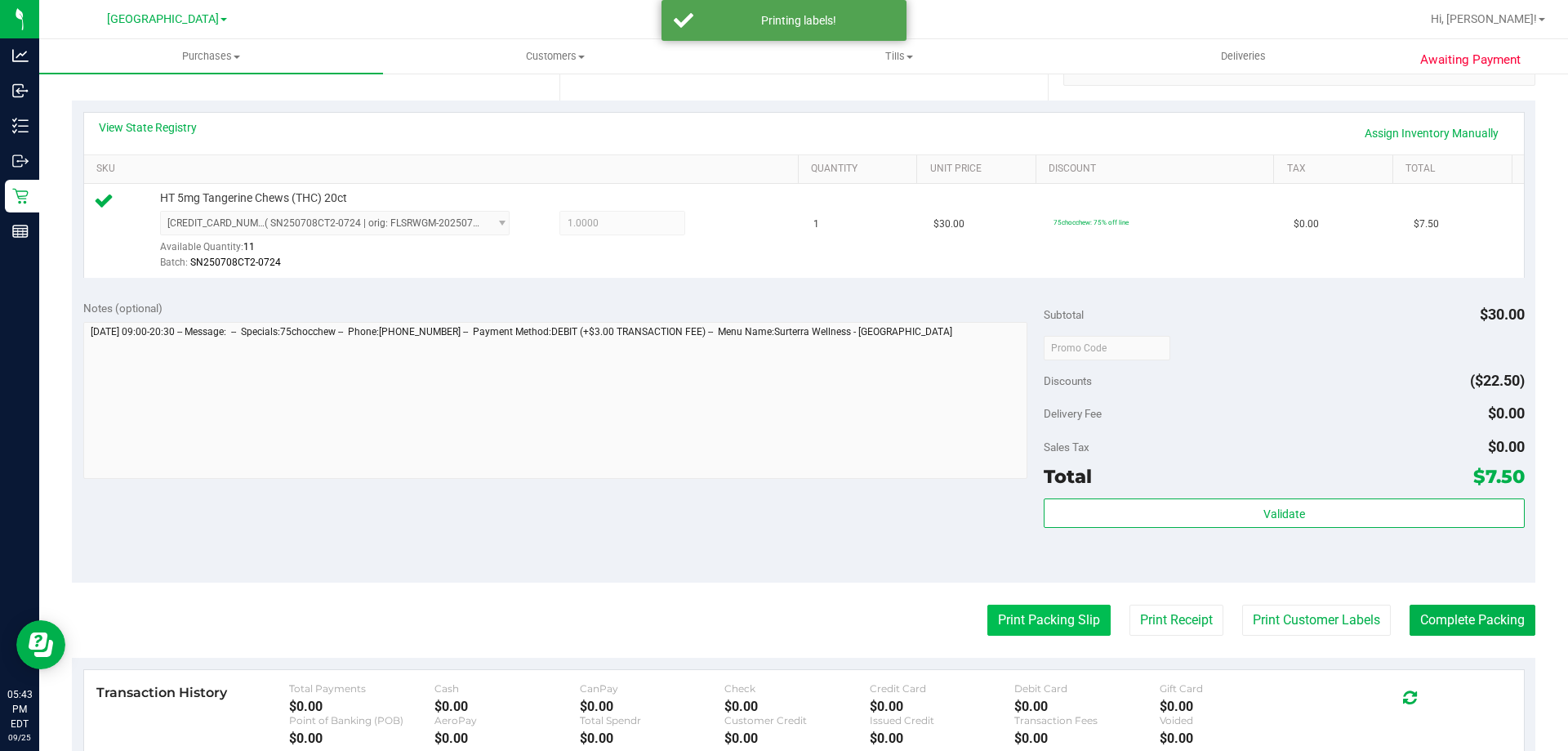
click at [1057, 620] on button "Print Packing Slip" at bounding box center [1049, 620] width 123 height 31
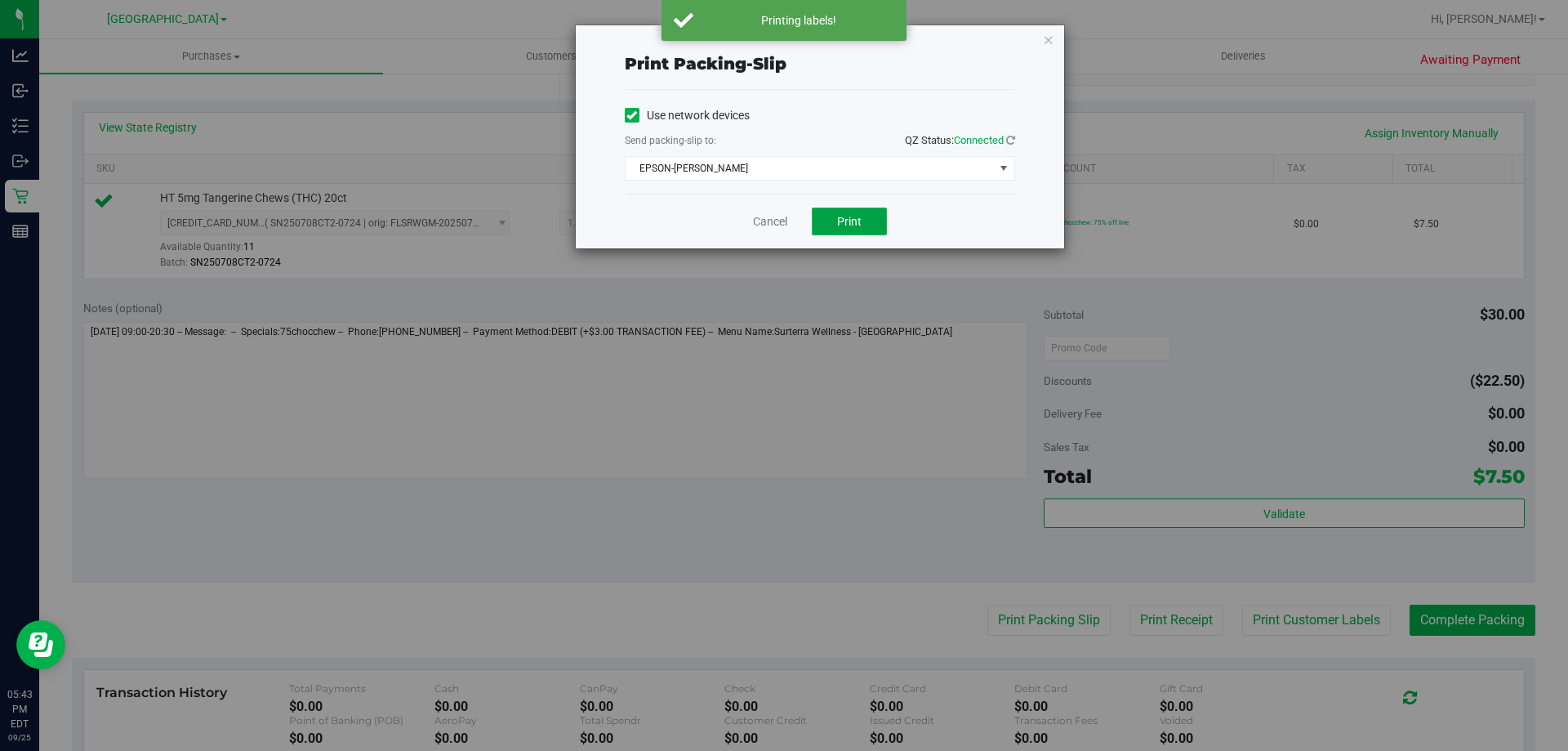
click at [852, 219] on span "Print" at bounding box center [849, 221] width 25 height 13
click at [1048, 37] on icon "button" at bounding box center [1049, 38] width 12 height 19
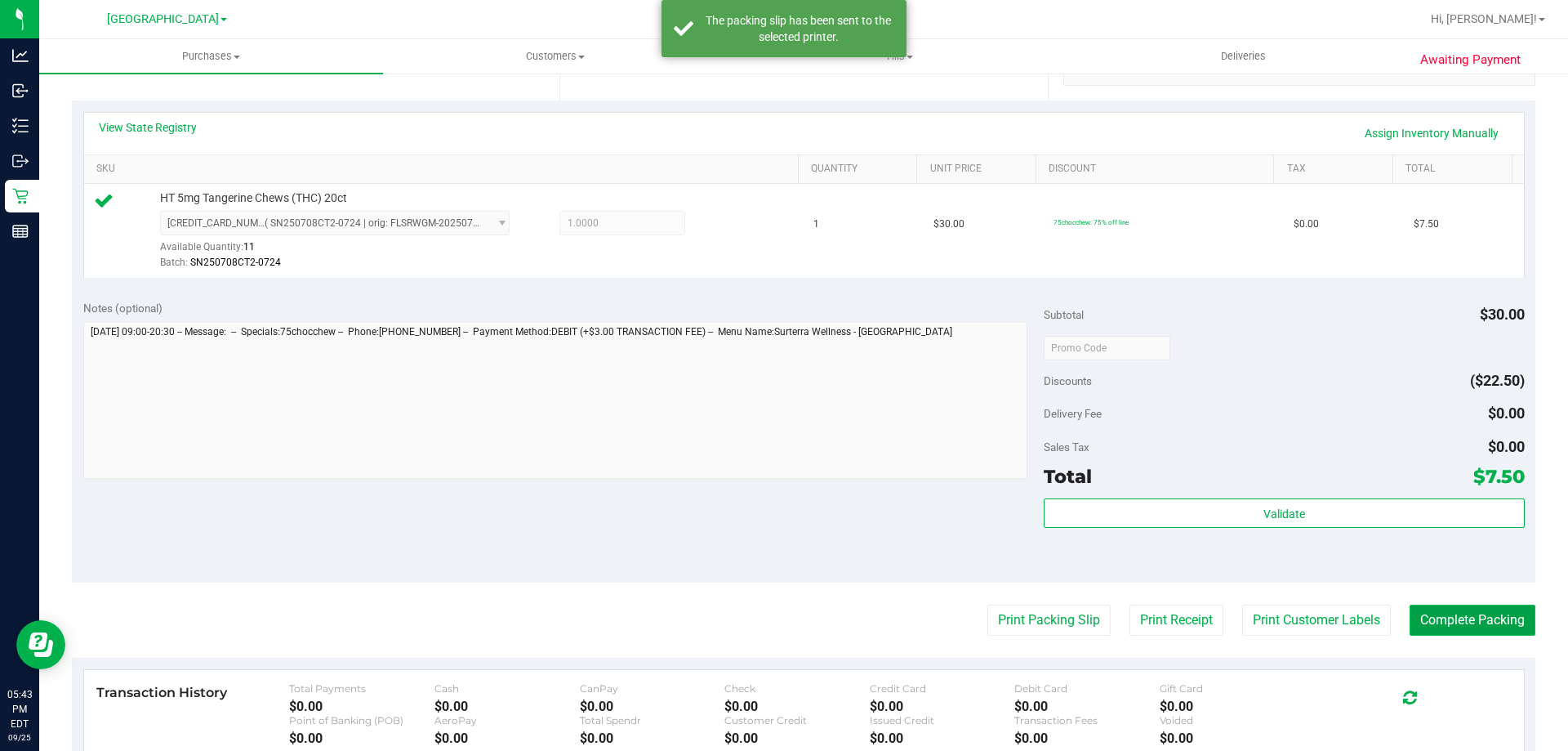
click at [1475, 622] on button "Complete Packing" at bounding box center [1473, 620] width 126 height 31
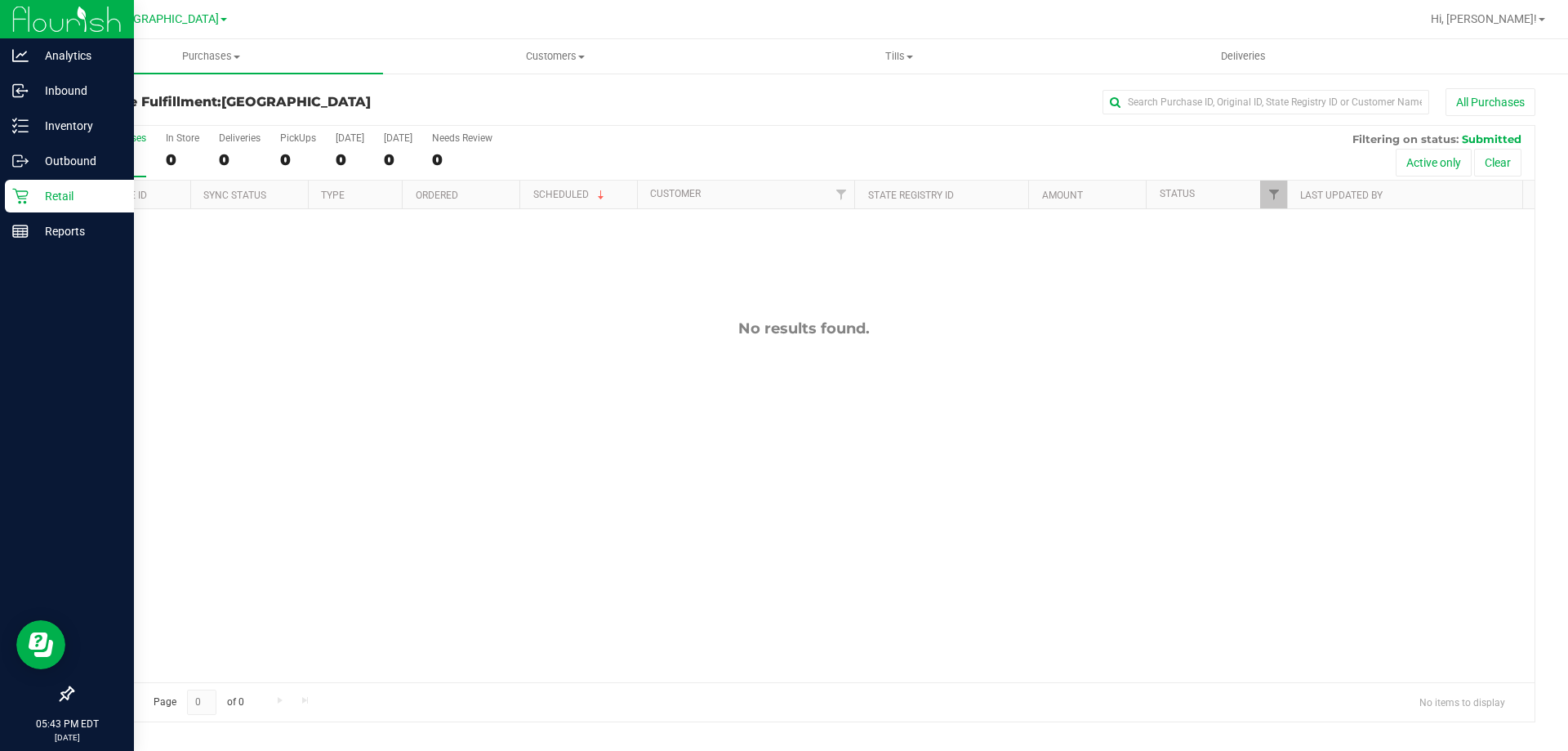
click at [38, 205] on p "Retail" at bounding box center [77, 196] width 98 height 19
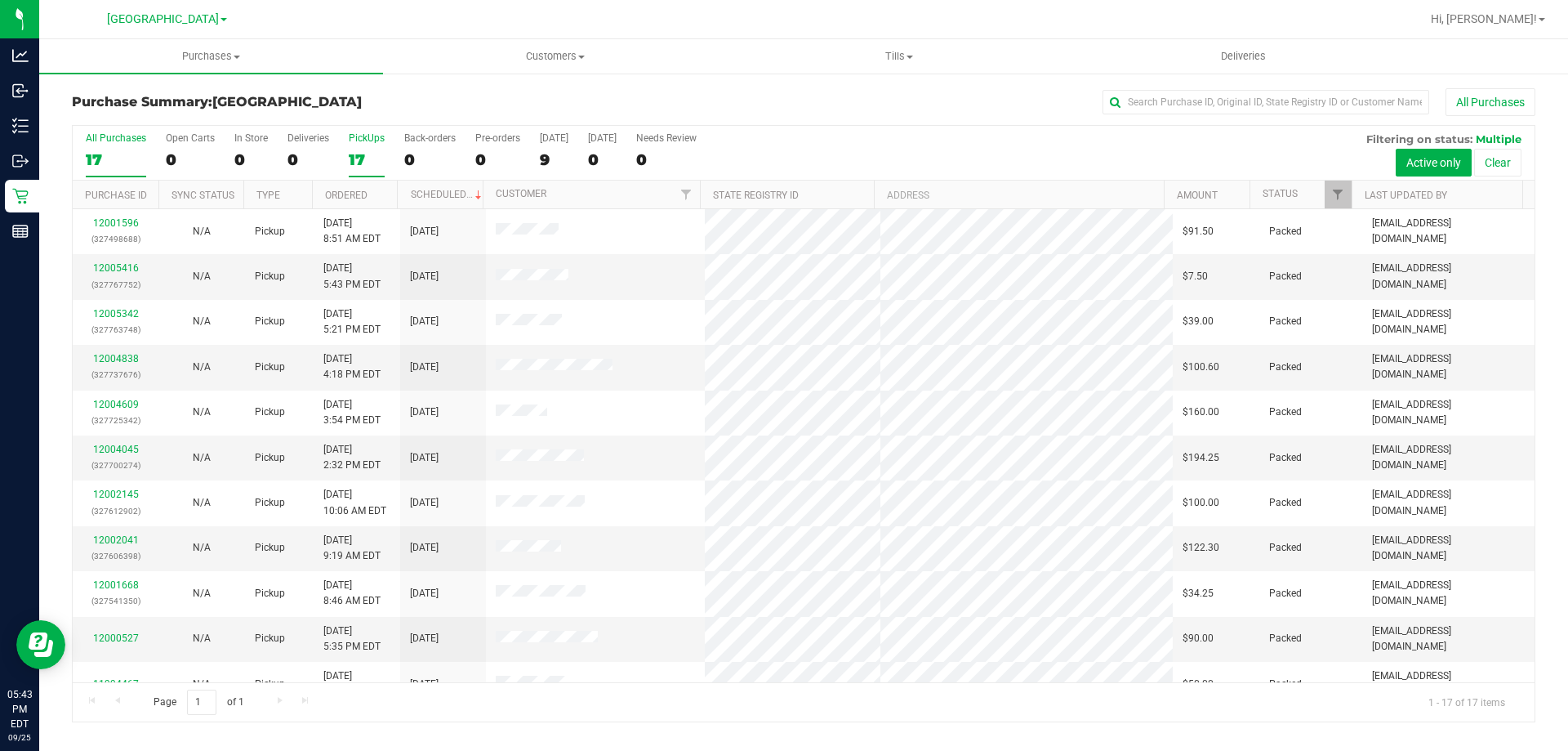
click at [360, 149] on label "PickUps 17" at bounding box center [366, 154] width 36 height 45
click at [0, 0] on input "PickUps 17" at bounding box center [0, 0] width 0 height 0
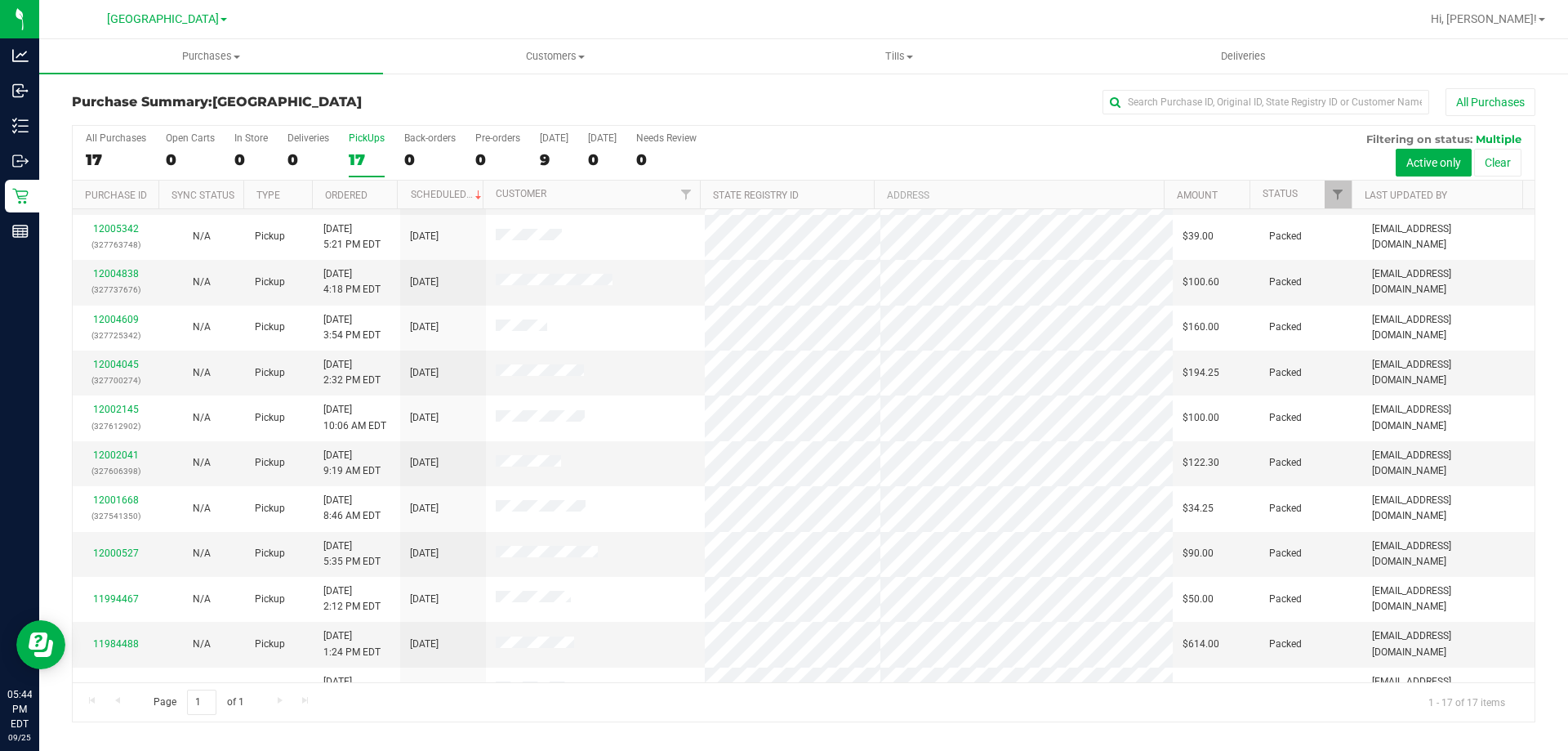
click at [361, 150] on div "17" at bounding box center [366, 159] width 36 height 19
click at [0, 0] on input "PickUps 17" at bounding box center [0, 0] width 0 height 0
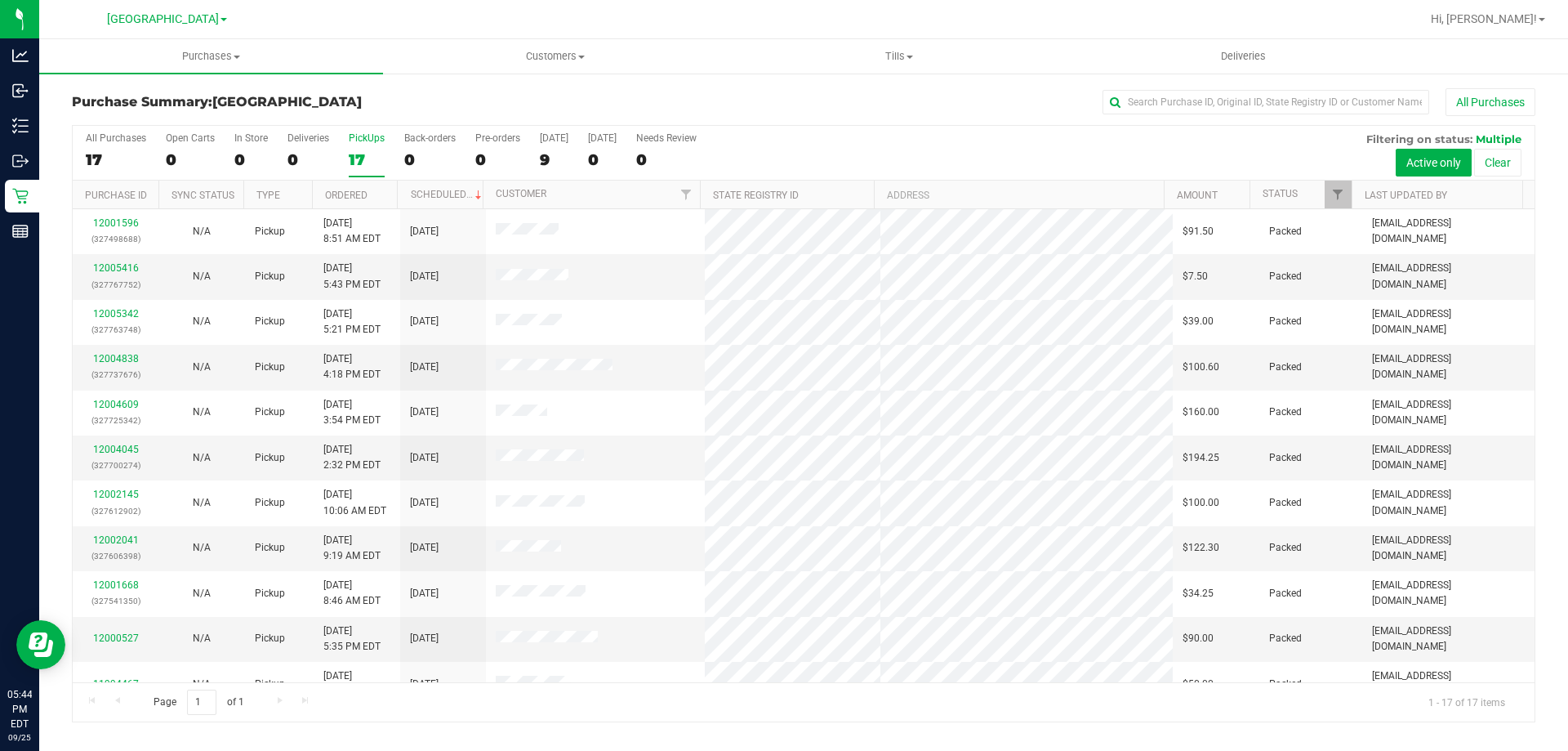
click at [369, 138] on div "PickUps" at bounding box center [366, 138] width 36 height 12
click at [0, 0] on input "PickUps 17" at bounding box center [0, 0] width 0 height 0
click at [363, 140] on div "PickUps" at bounding box center [366, 138] width 36 height 12
click at [0, 0] on input "PickUps 17" at bounding box center [0, 0] width 0 height 0
click at [355, 153] on div "17" at bounding box center [366, 159] width 36 height 19
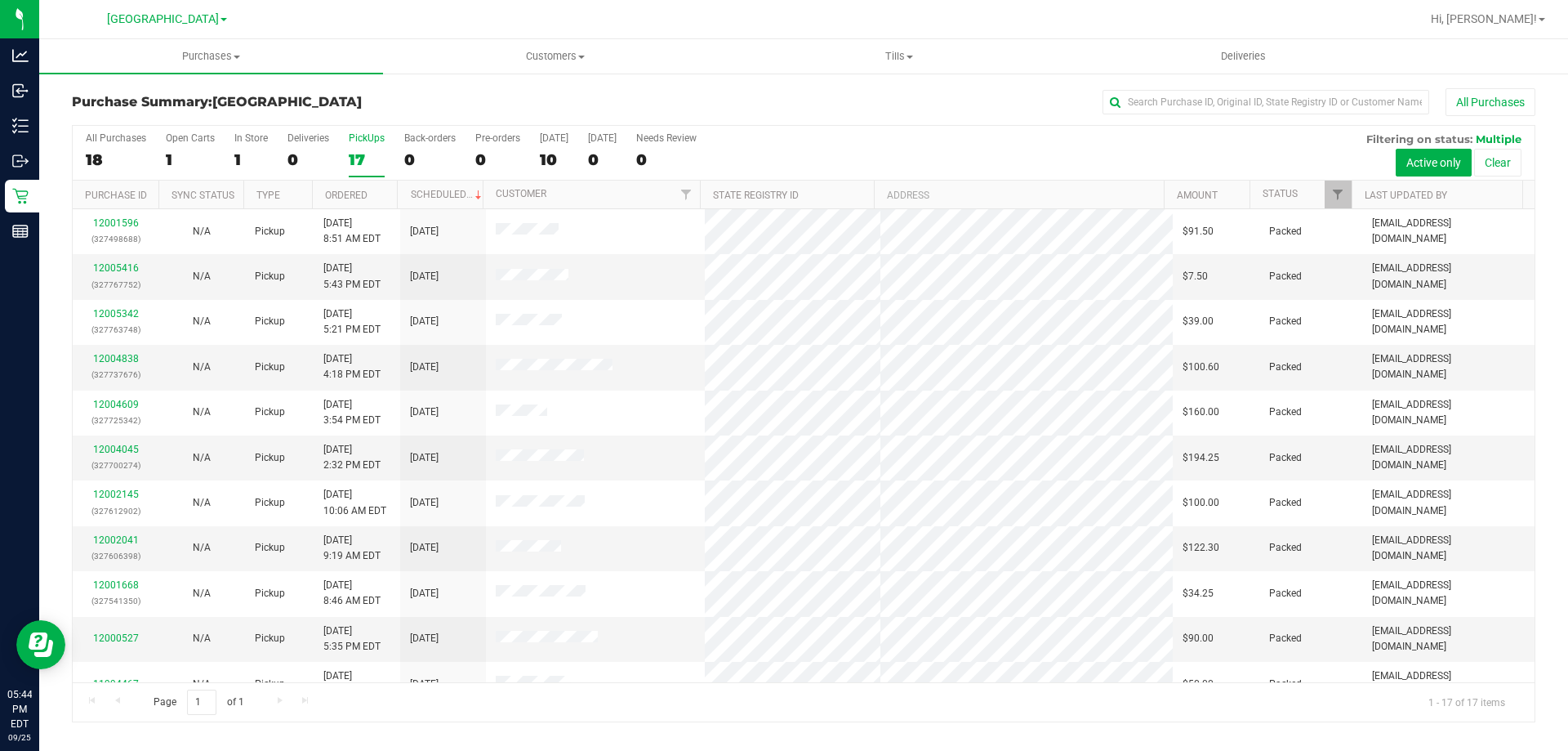
click at [0, 0] on input "PickUps 17" at bounding box center [0, 0] width 0 height 0
click at [374, 157] on div "17" at bounding box center [366, 159] width 36 height 19
click at [0, 0] on input "PickUps 17" at bounding box center [0, 0] width 0 height 0
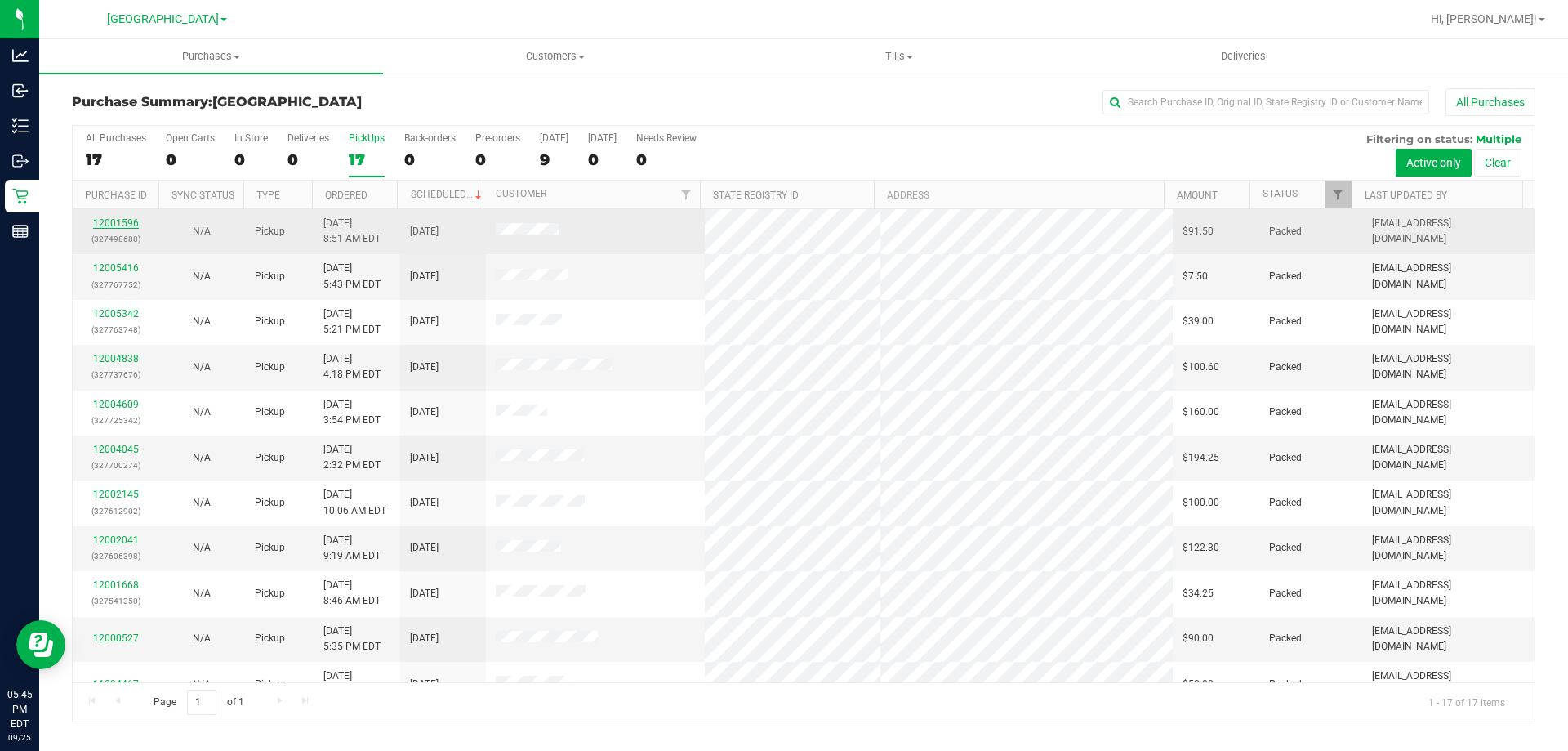
click at [116, 227] on link "12001596" at bounding box center [116, 223] width 46 height 12
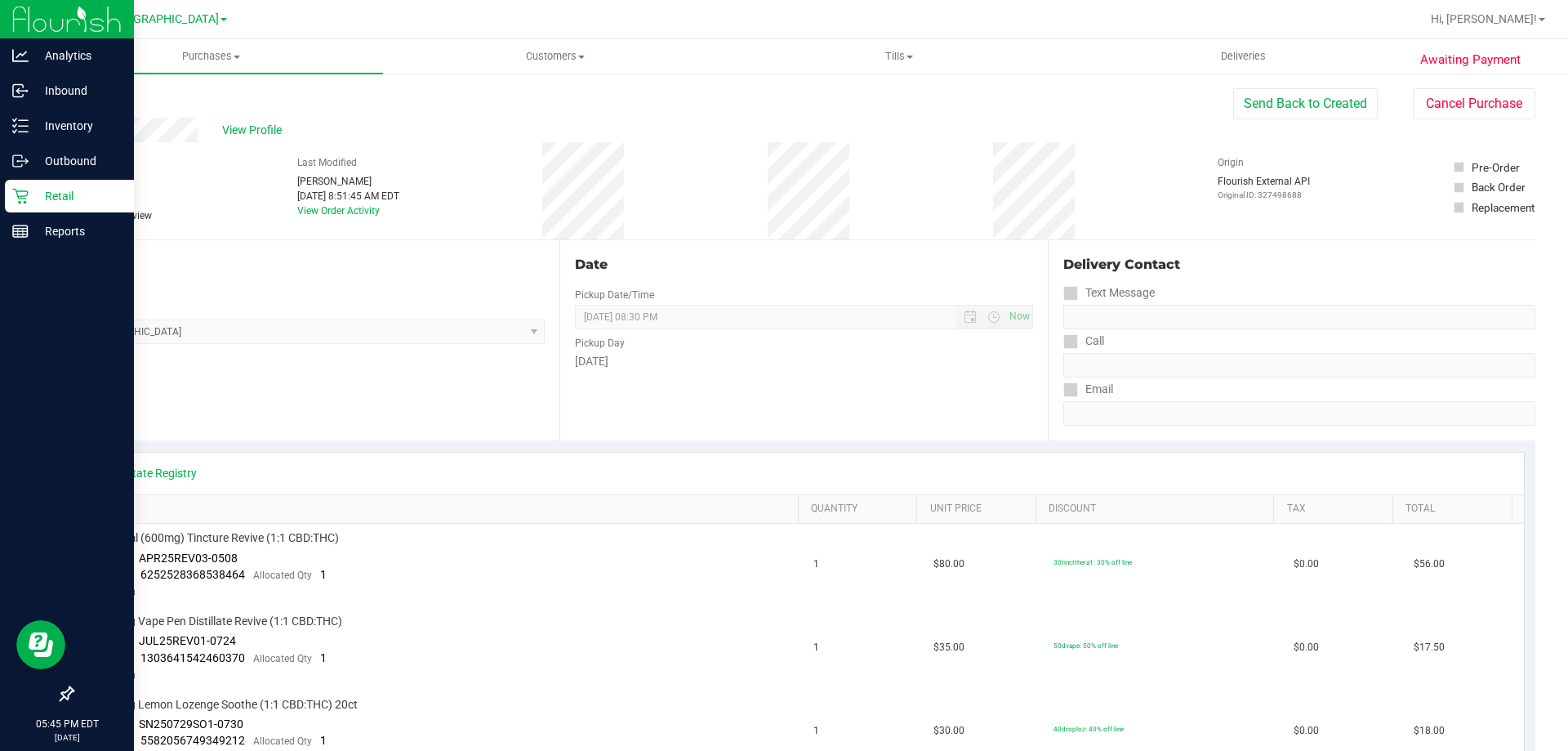
click at [19, 199] on icon at bounding box center [20, 196] width 16 height 16
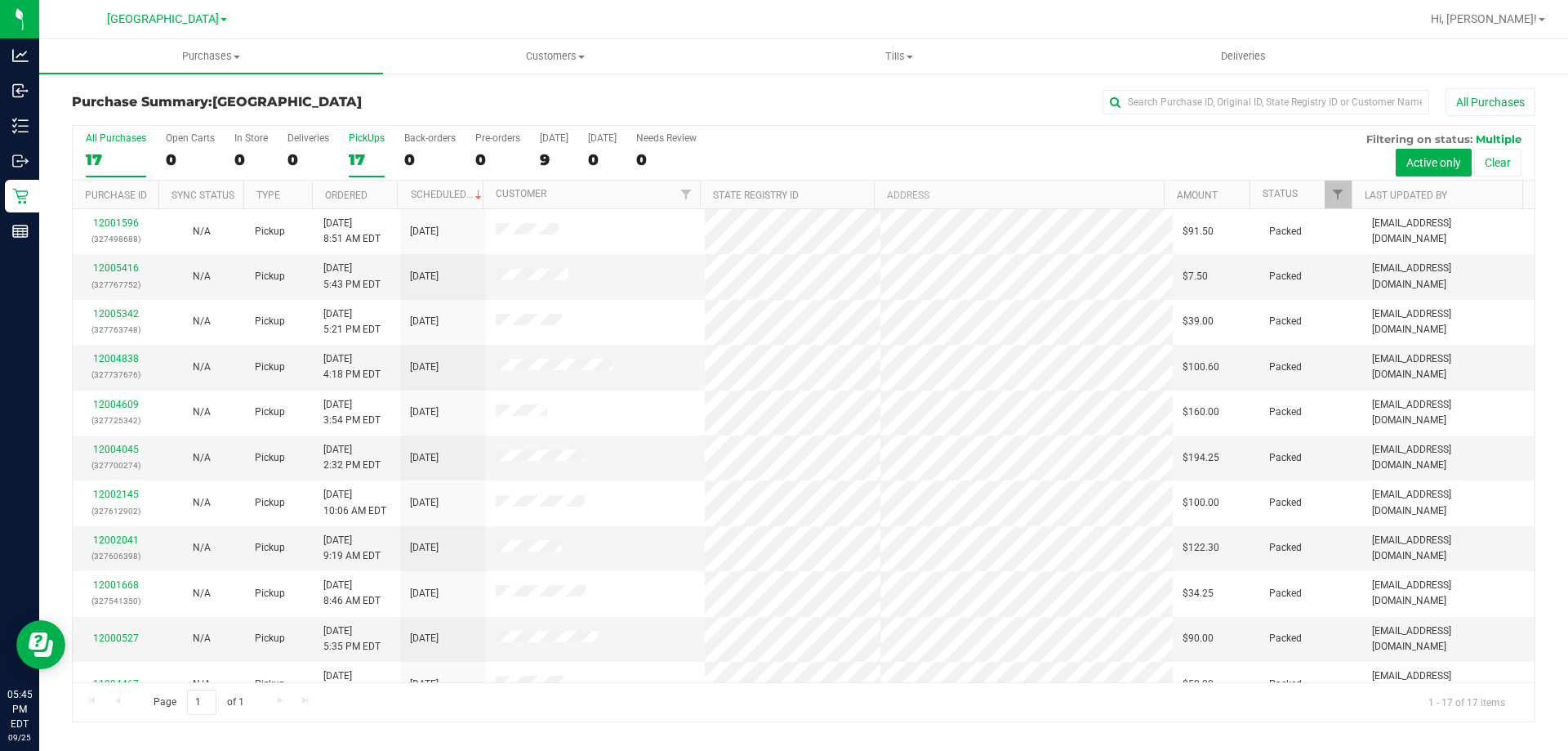
click at [371, 145] on label "PickUps 17" at bounding box center [366, 154] width 36 height 45
click at [0, 0] on input "PickUps 17" at bounding box center [0, 0] width 0 height 0
click at [368, 148] on label "PickUps 17" at bounding box center [366, 154] width 36 height 45
click at [0, 0] on input "PickUps 17" at bounding box center [0, 0] width 0 height 0
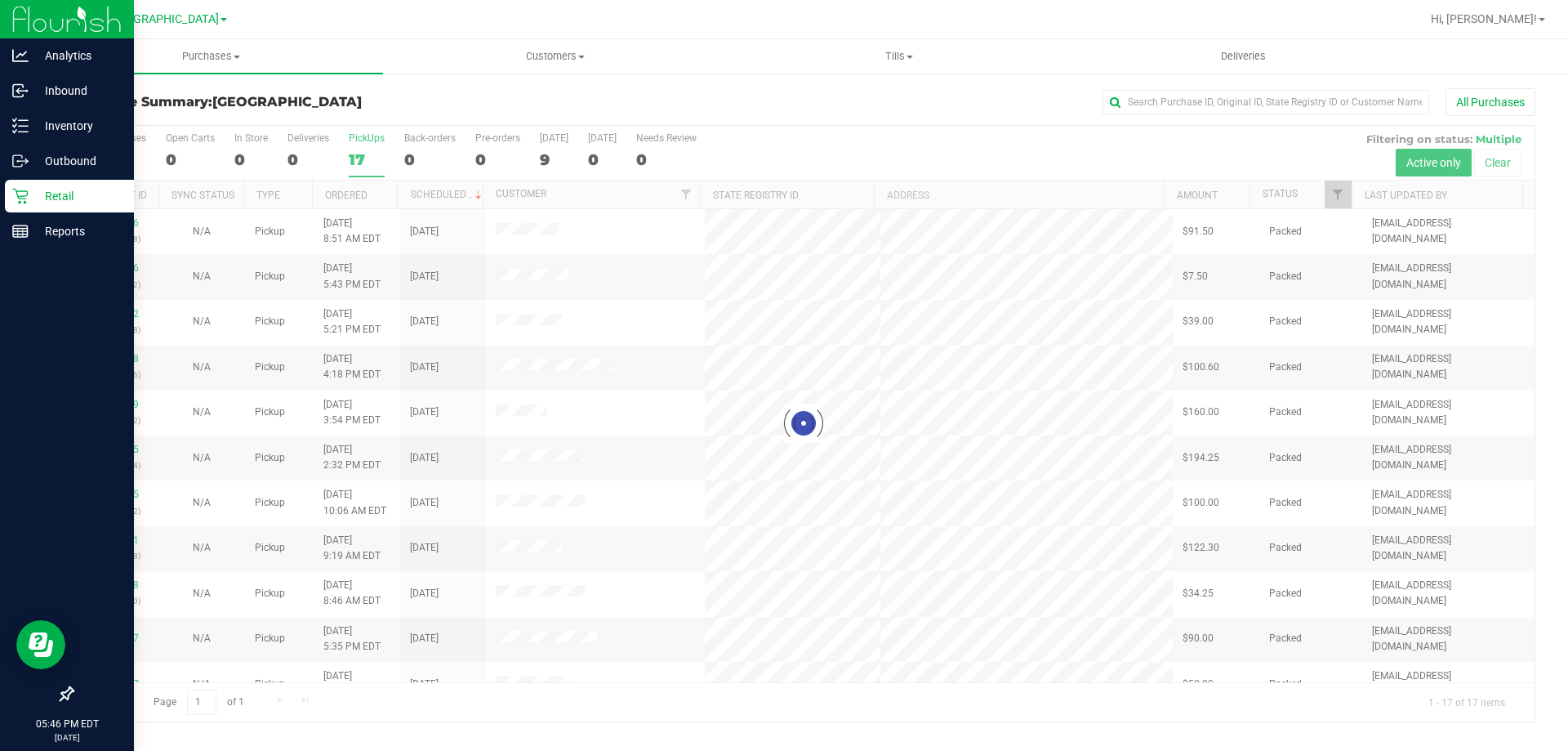
click at [26, 204] on icon at bounding box center [20, 196] width 16 height 16
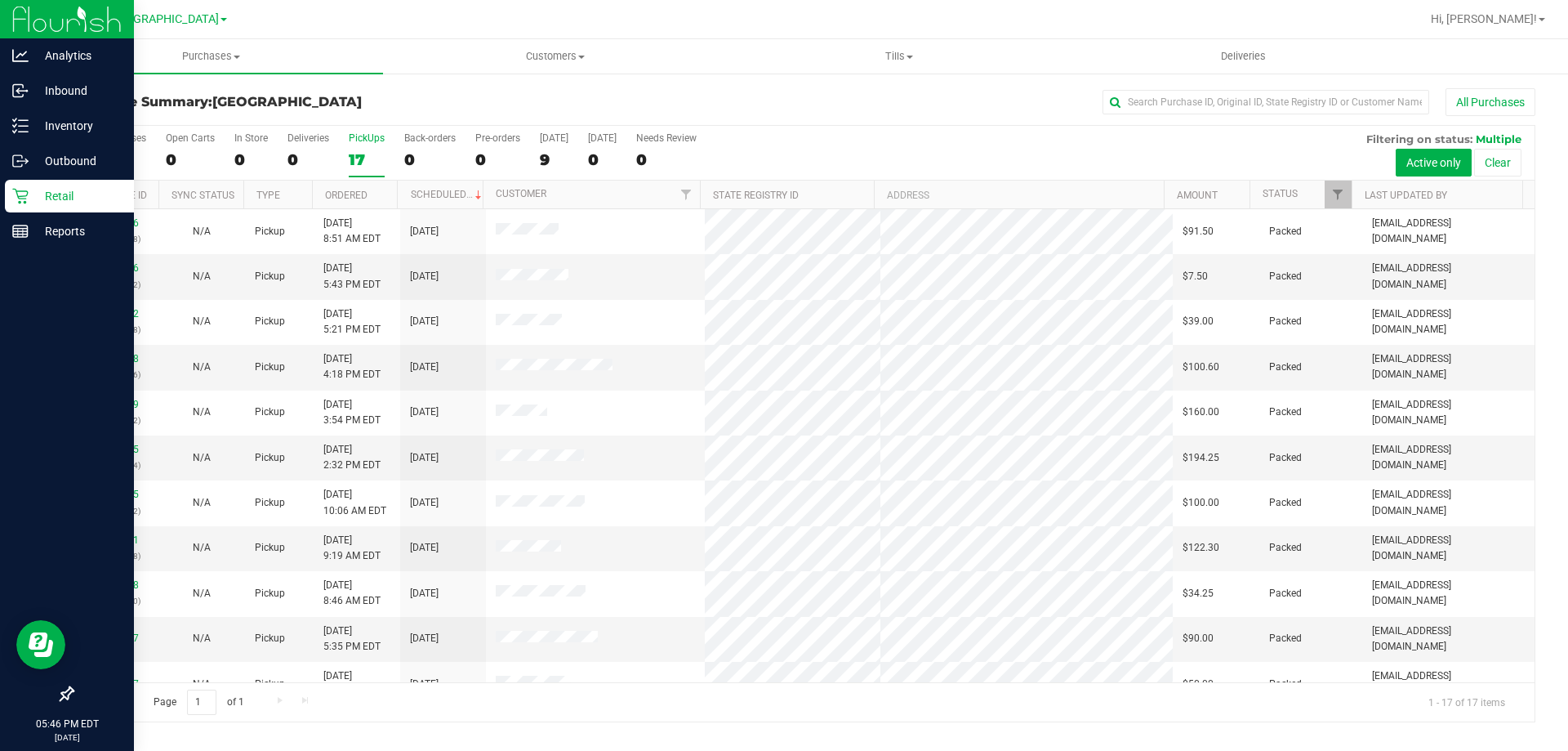
click at [61, 193] on p "Retail" at bounding box center [77, 196] width 98 height 19
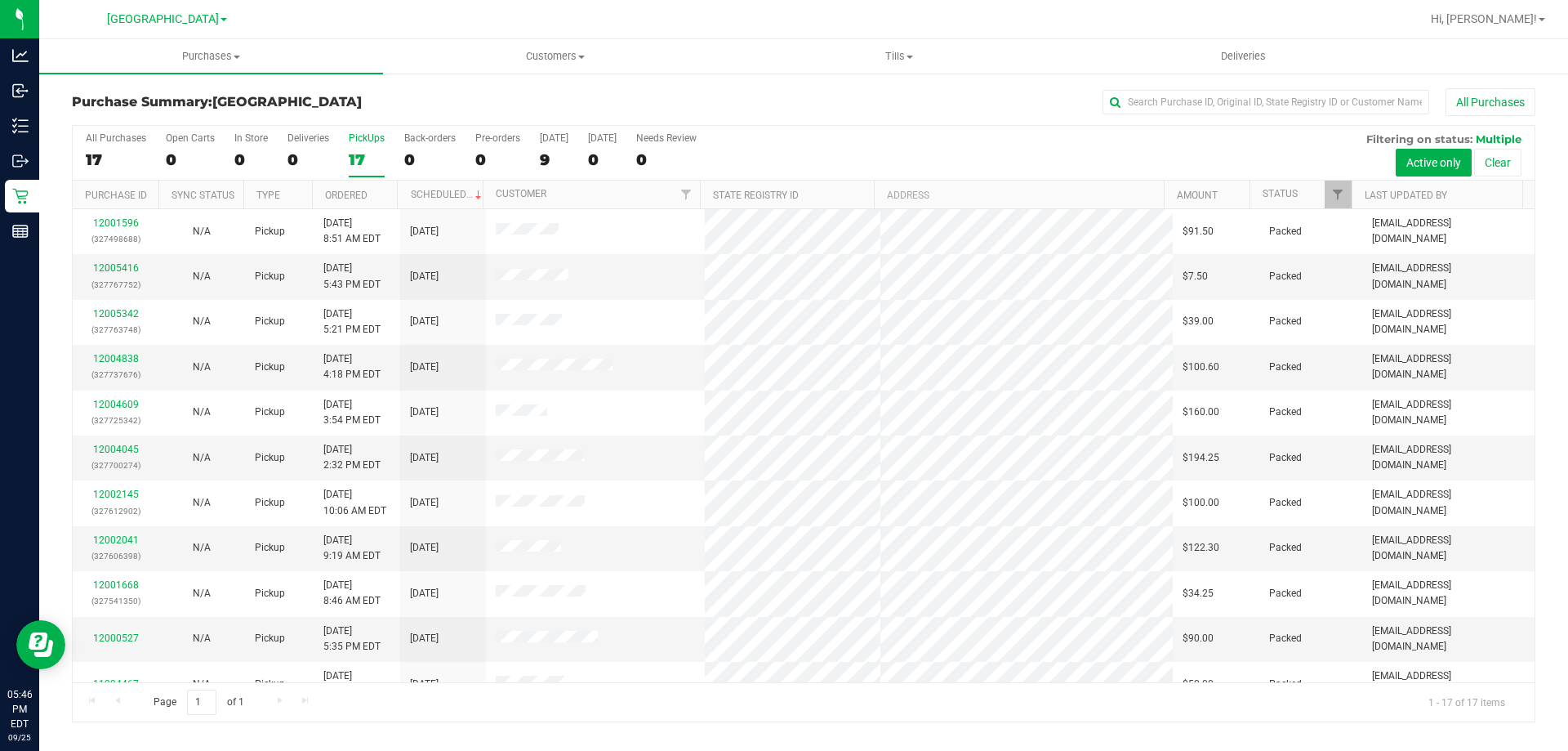
click at [367, 150] on div "17" at bounding box center [366, 159] width 36 height 19
click at [0, 0] on input "PickUps 17" at bounding box center [0, 0] width 0 height 0
click at [365, 153] on div "17" at bounding box center [366, 159] width 36 height 19
click at [0, 0] on input "PickUps 17" at bounding box center [0, 0] width 0 height 0
click at [355, 140] on div "PickUps" at bounding box center [366, 138] width 36 height 12
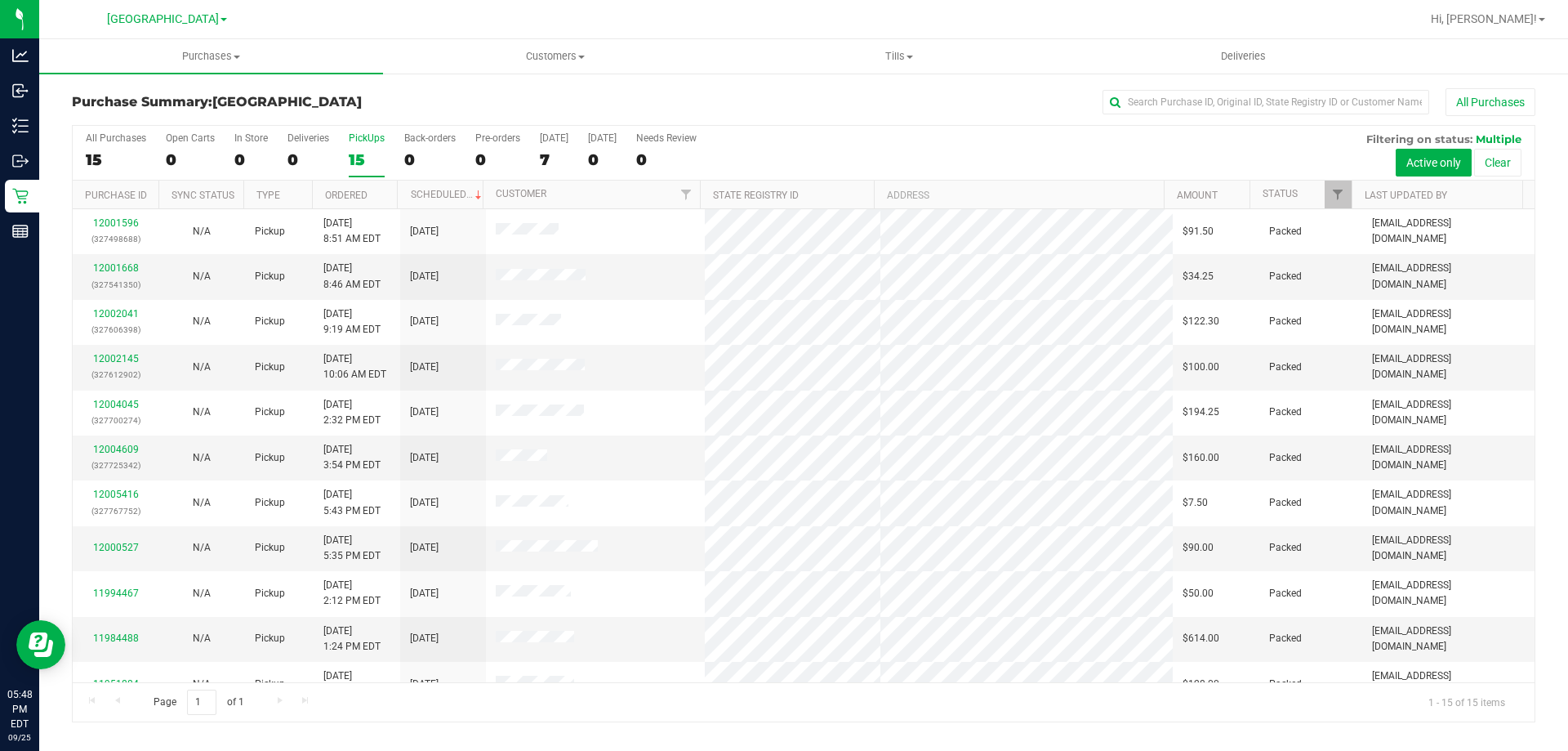
click at [0, 0] on input "PickUps 15" at bounding box center [0, 0] width 0 height 0
click at [358, 145] on label "PickUps 15" at bounding box center [366, 154] width 36 height 45
click at [0, 0] on input "PickUps 15" at bounding box center [0, 0] width 0 height 0
click at [355, 141] on div "PickUps" at bounding box center [366, 138] width 36 height 12
click at [0, 0] on input "PickUps 15" at bounding box center [0, 0] width 0 height 0
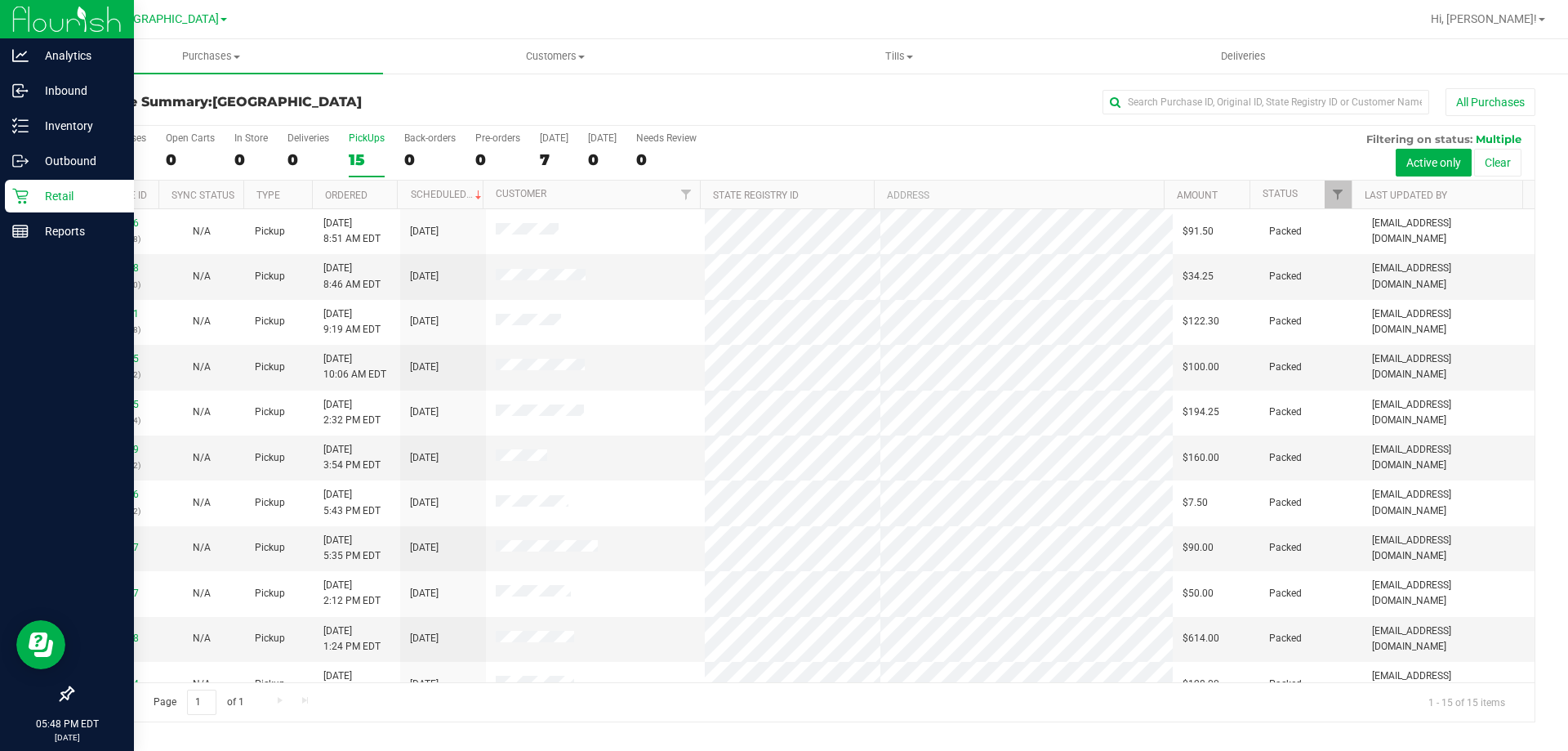
click at [10, 184] on div "Retail" at bounding box center [69, 196] width 129 height 33
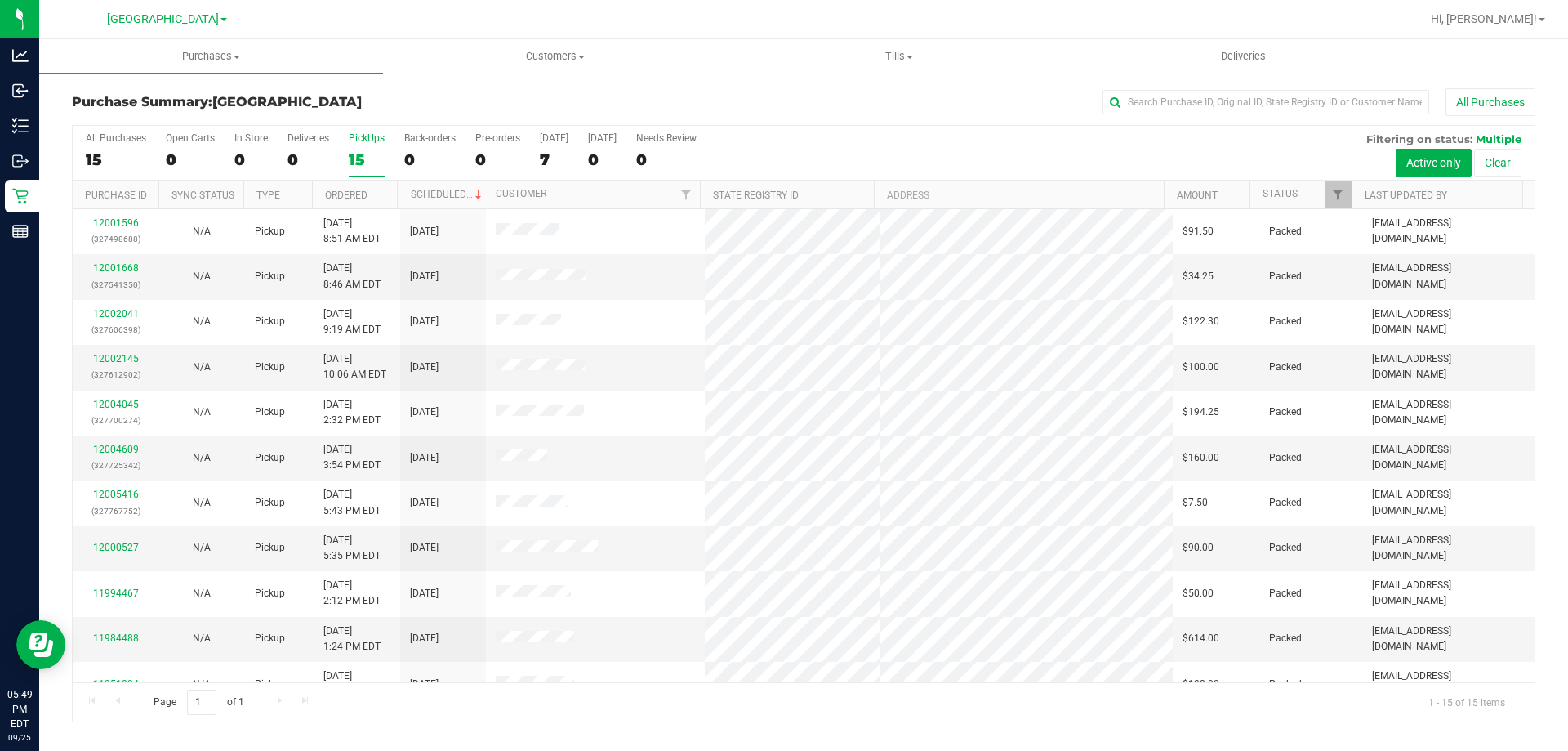
click at [372, 145] on label "PickUps 15" at bounding box center [366, 154] width 36 height 45
click at [0, 0] on input "PickUps 15" at bounding box center [0, 0] width 0 height 0
click at [351, 148] on label "PickUps 15" at bounding box center [366, 154] width 36 height 45
click at [0, 0] on input "PickUps 15" at bounding box center [0, 0] width 0 height 0
click at [378, 159] on div "15" at bounding box center [366, 159] width 36 height 19
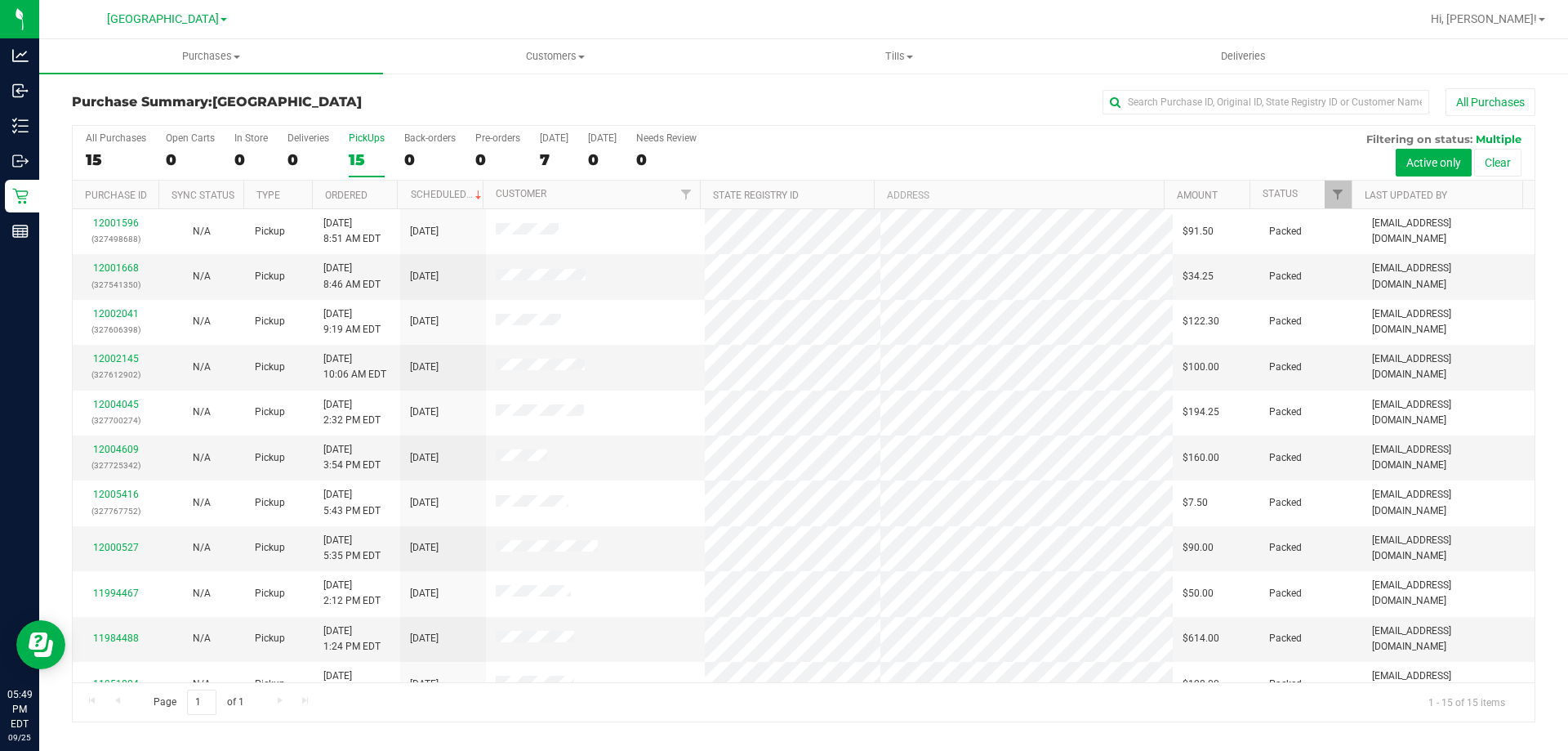
click at [0, 0] on input "PickUps 15" at bounding box center [0, 0] width 0 height 0
click at [374, 162] on div "15" at bounding box center [366, 159] width 36 height 19
click at [0, 0] on input "PickUps 15" at bounding box center [0, 0] width 0 height 0
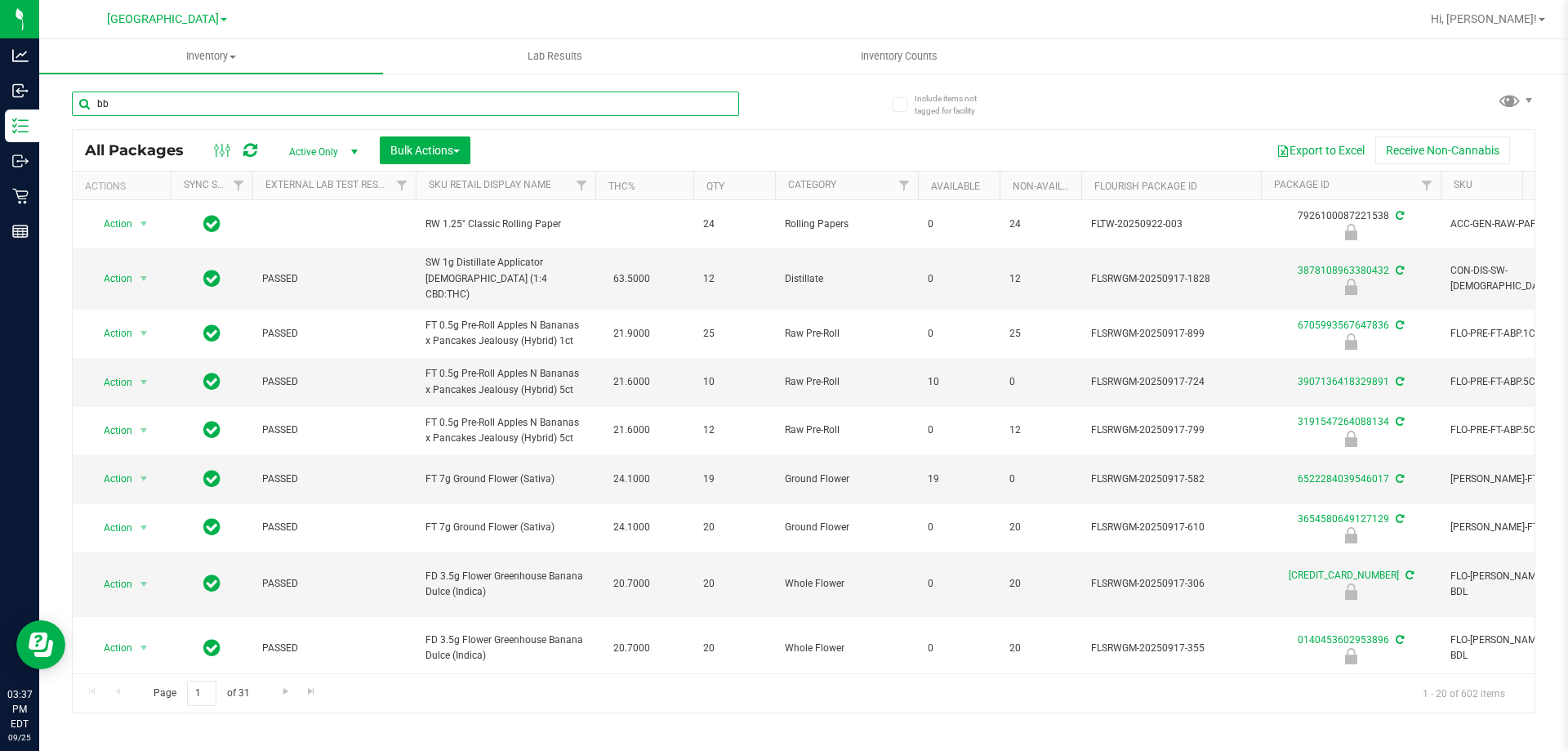
type input "bbc"
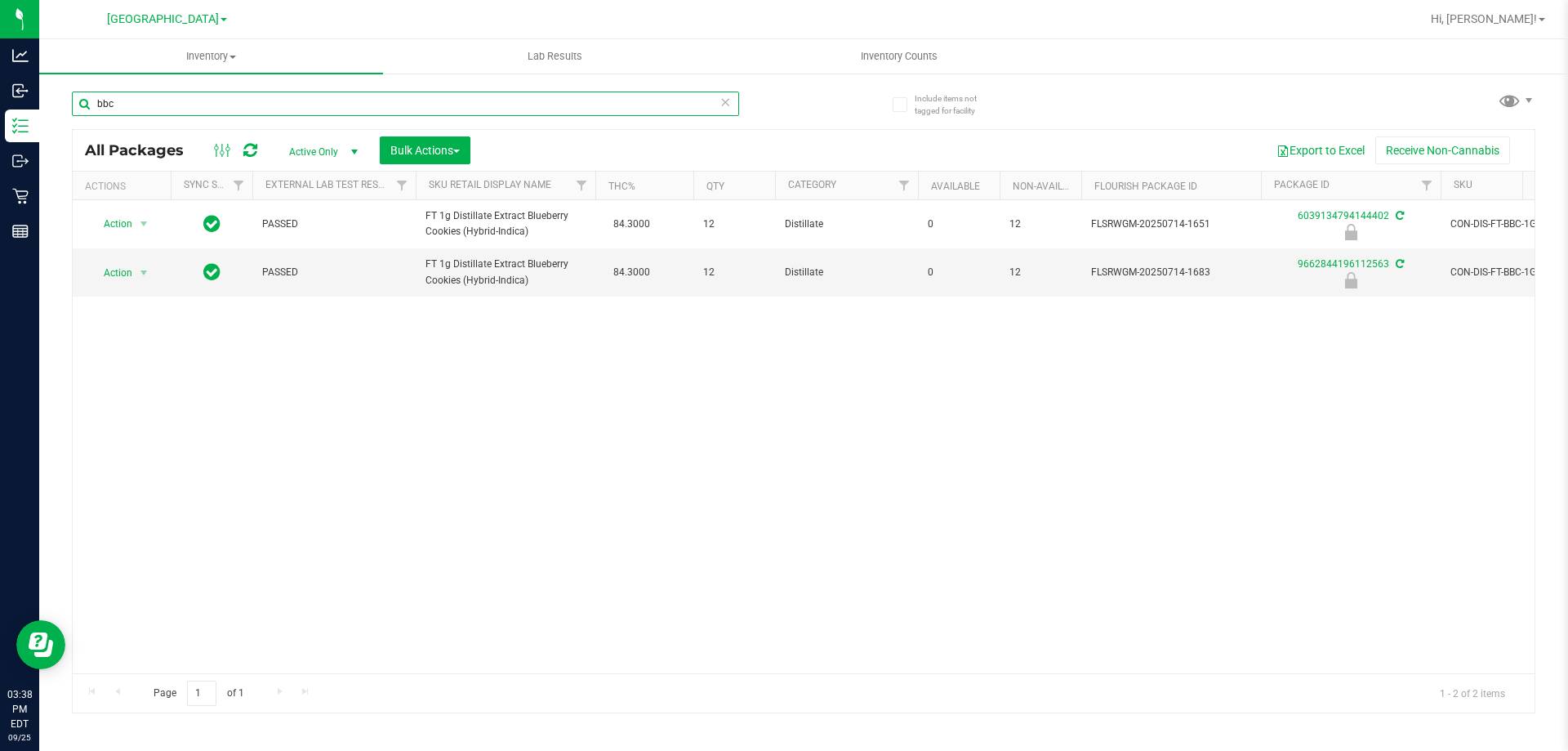
click at [298, 104] on input "bbc" at bounding box center [406, 103] width 667 height 25
type input "soo"
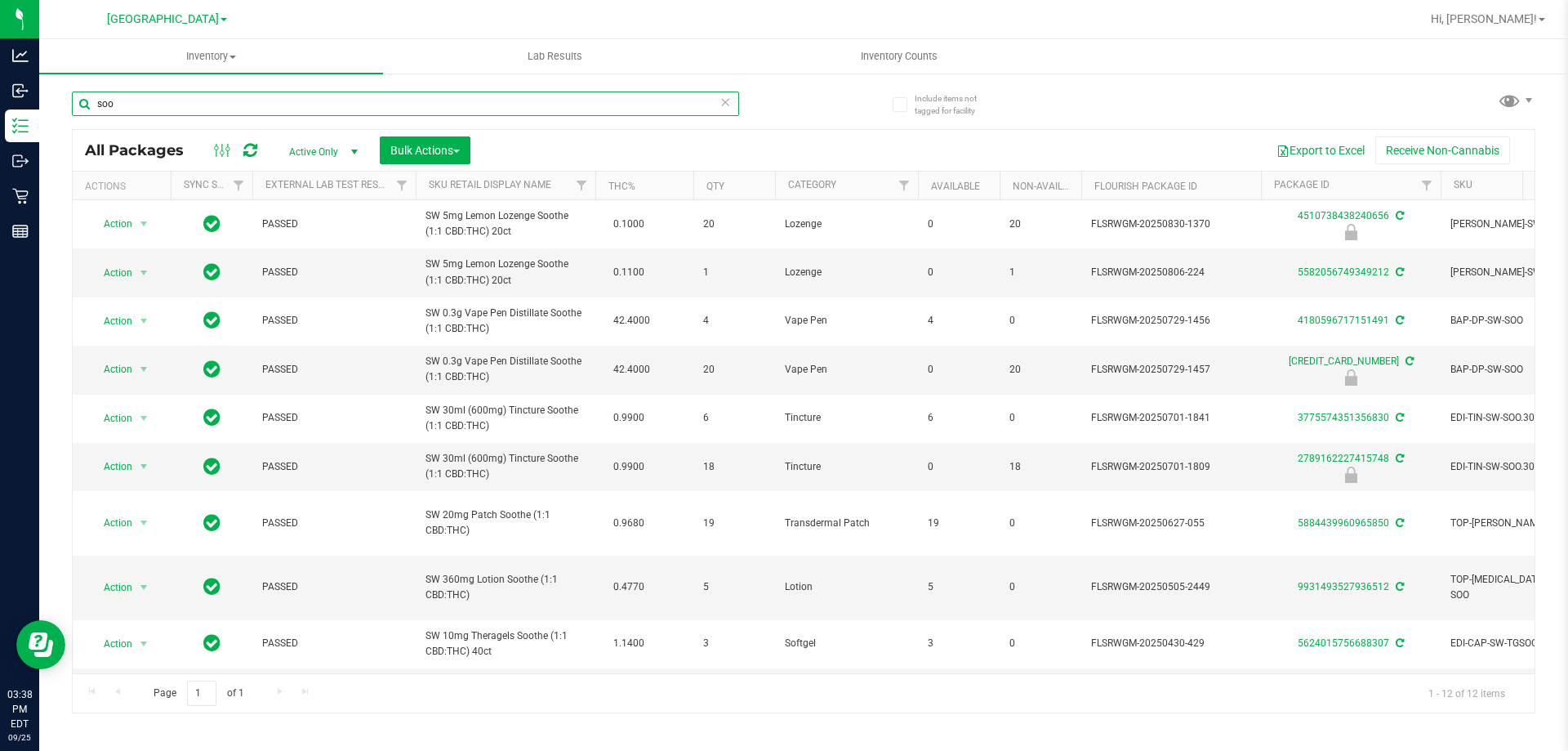
click at [307, 100] on input "soo" at bounding box center [406, 103] width 667 height 25
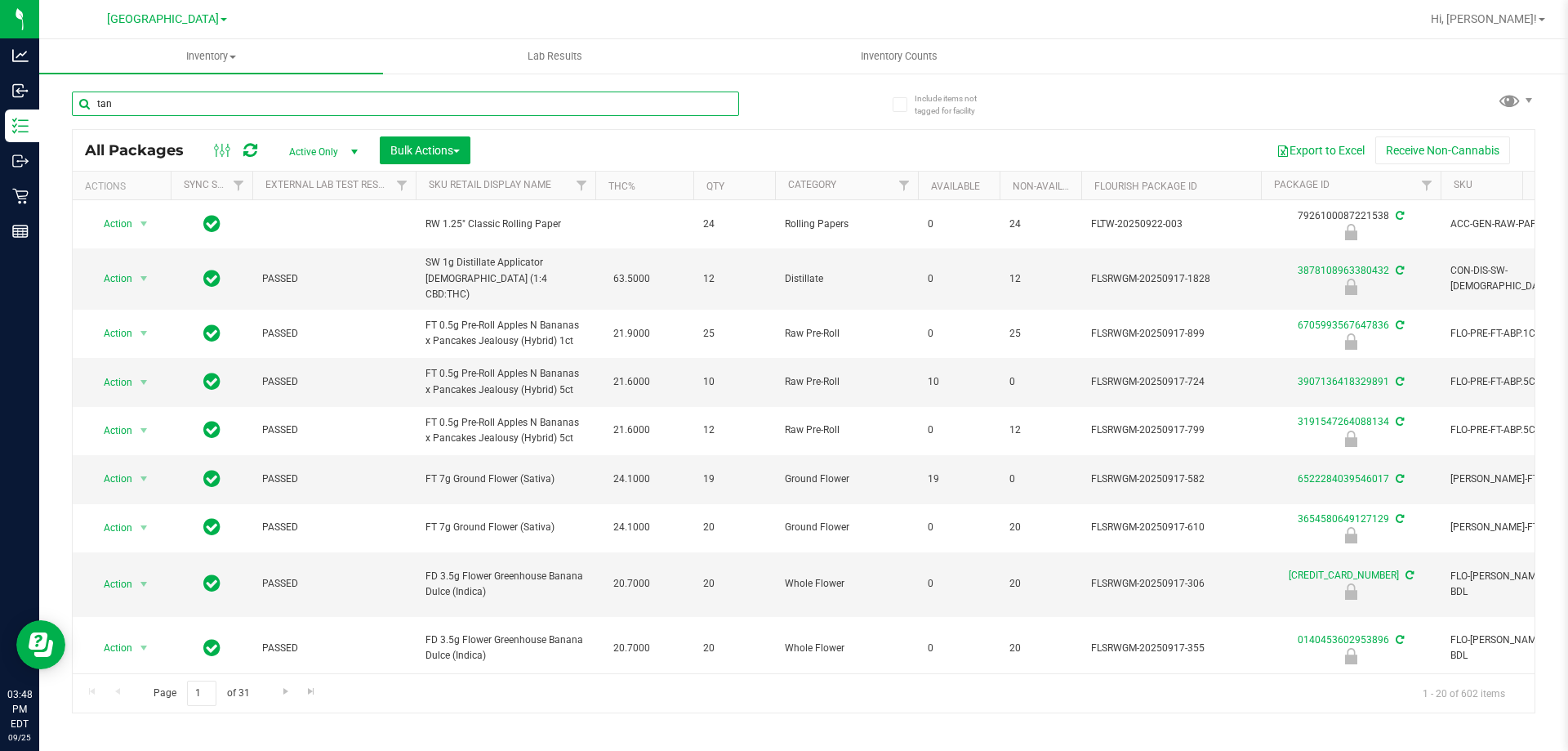
type input "tang"
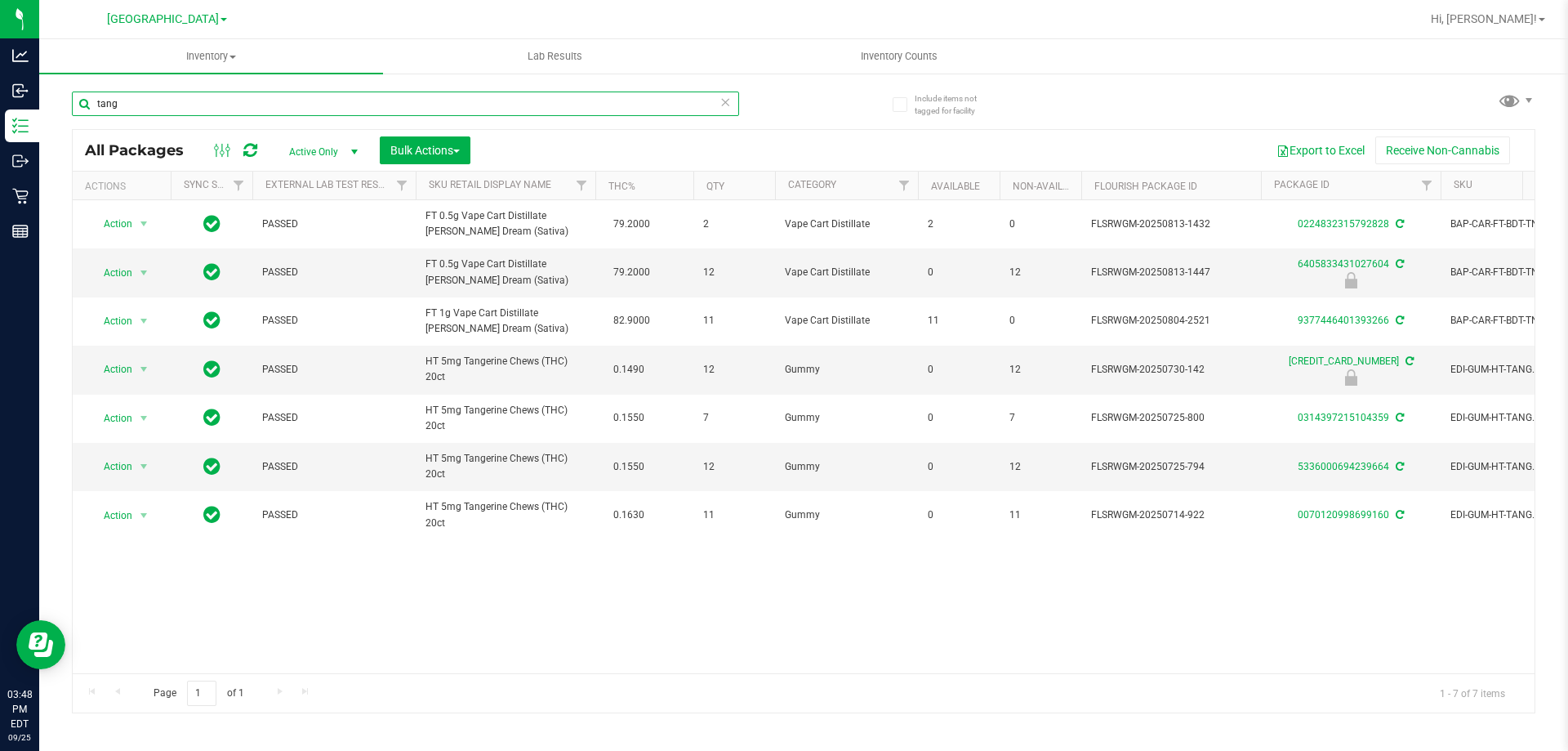
click at [235, 107] on input "tang" at bounding box center [406, 103] width 667 height 25
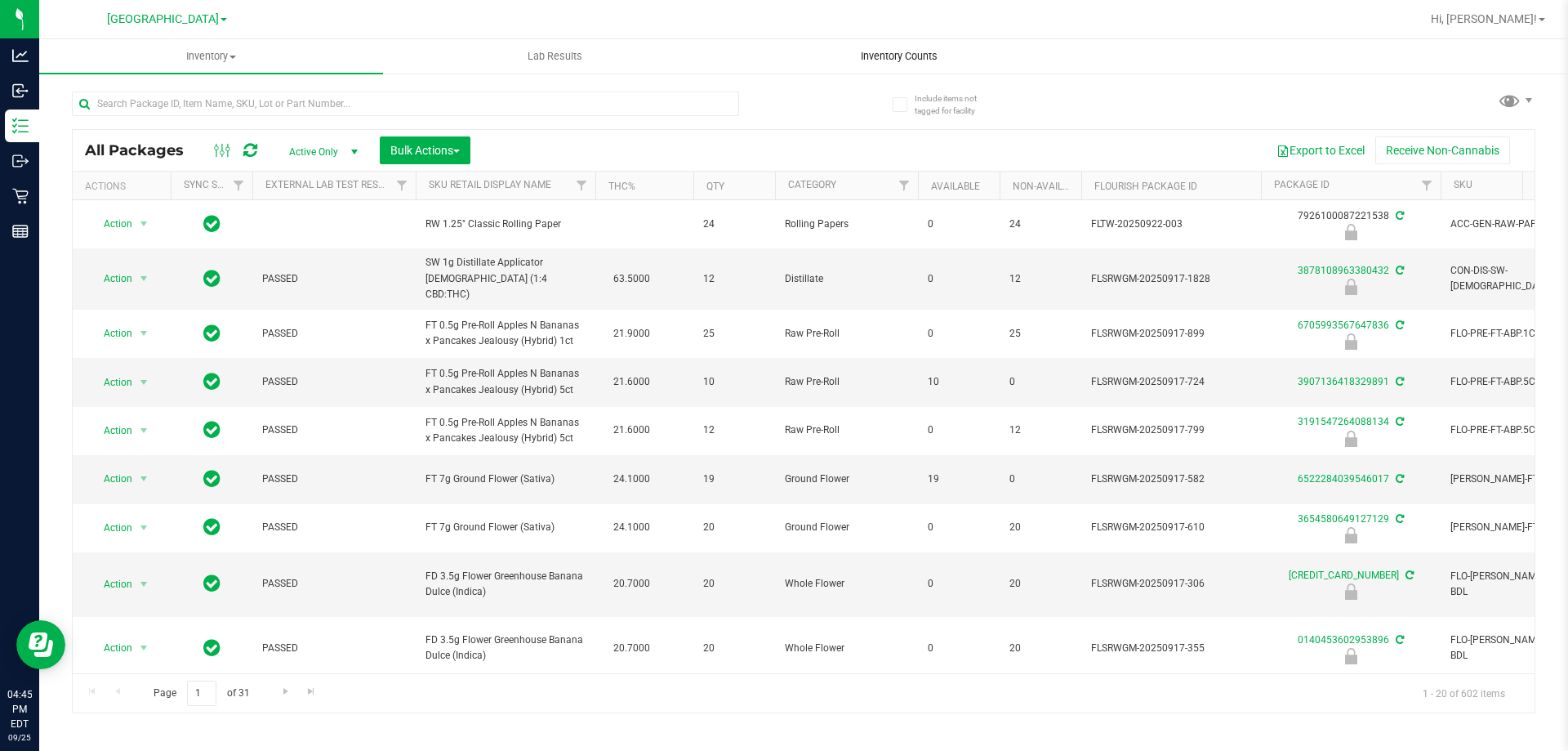
click at [916, 51] on span "Inventory Counts" at bounding box center [899, 57] width 121 height 15
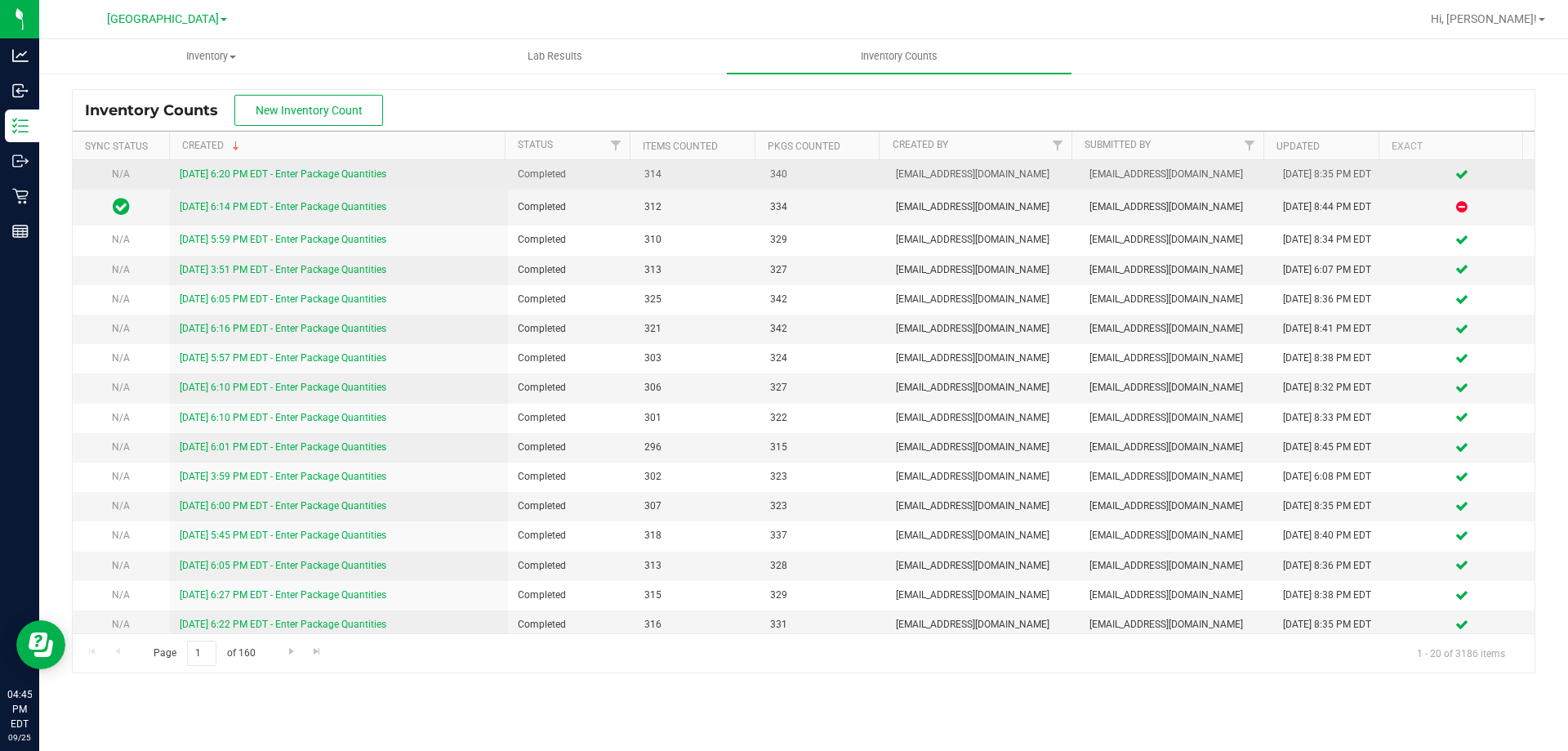
click at [335, 178] on link "[DATE] 6:20 PM EDT - Enter Package Quantities" at bounding box center [283, 174] width 207 height 12
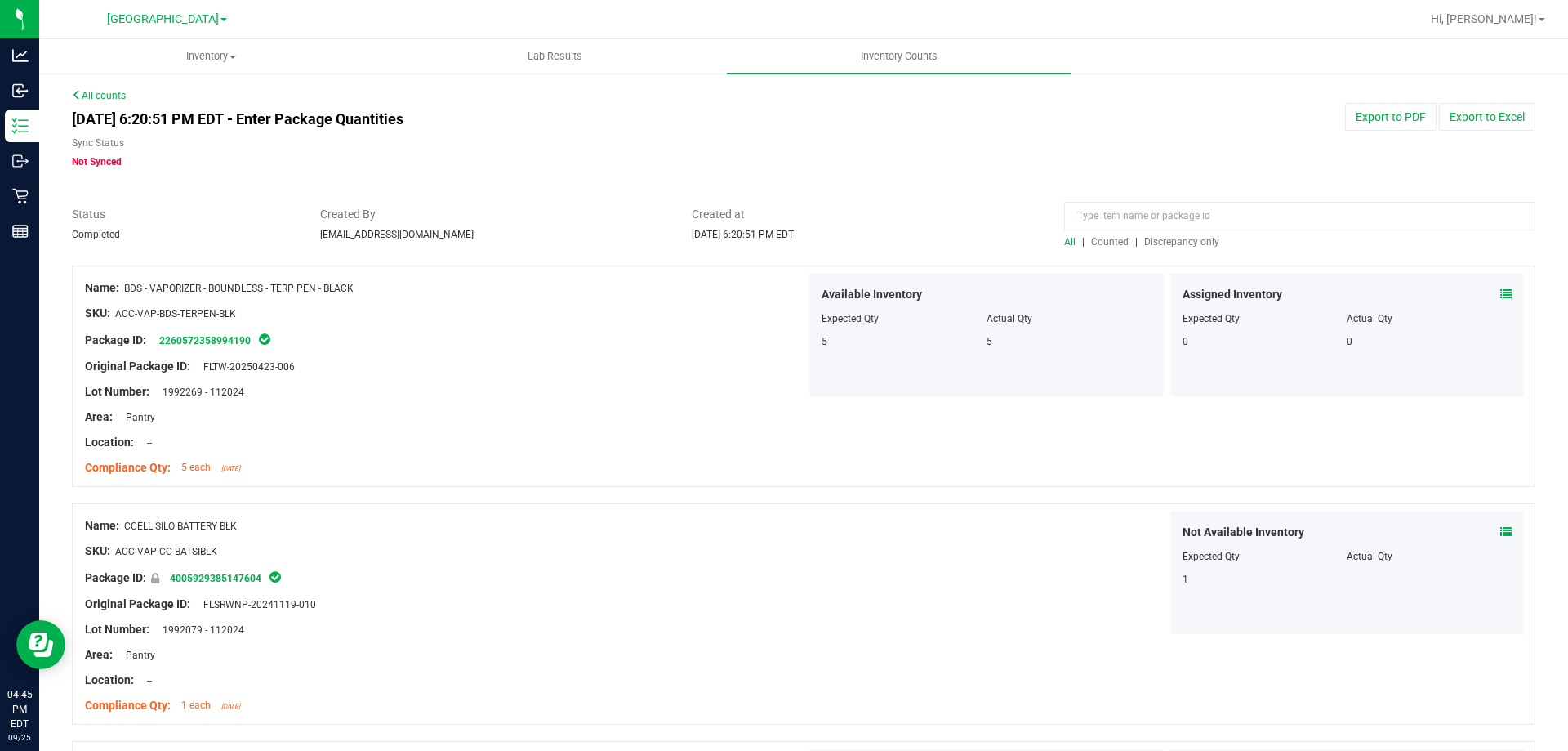
click at [1181, 241] on span "Discrepancy only" at bounding box center [1182, 241] width 75 height 12
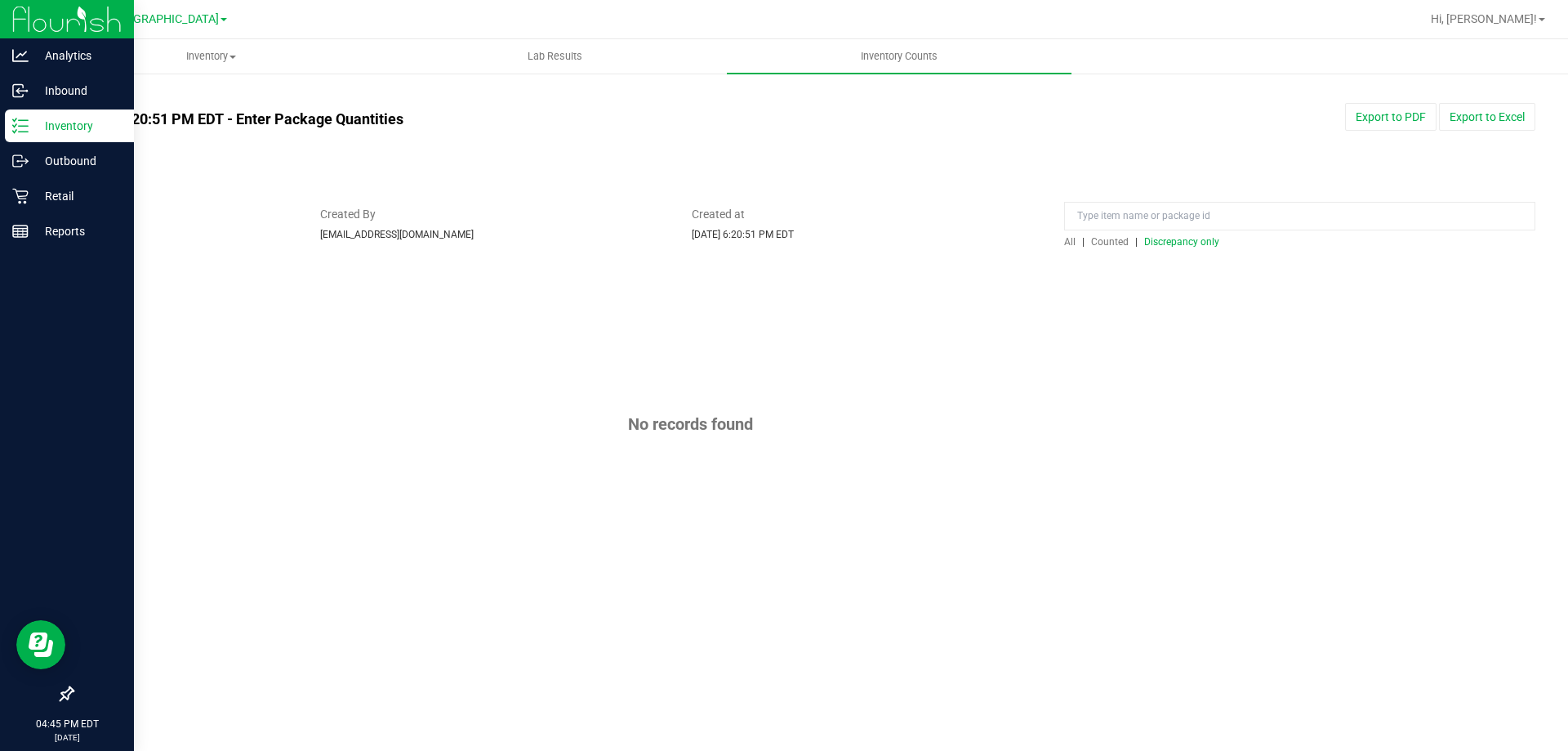
click at [22, 131] on icon at bounding box center [20, 126] width 16 height 16
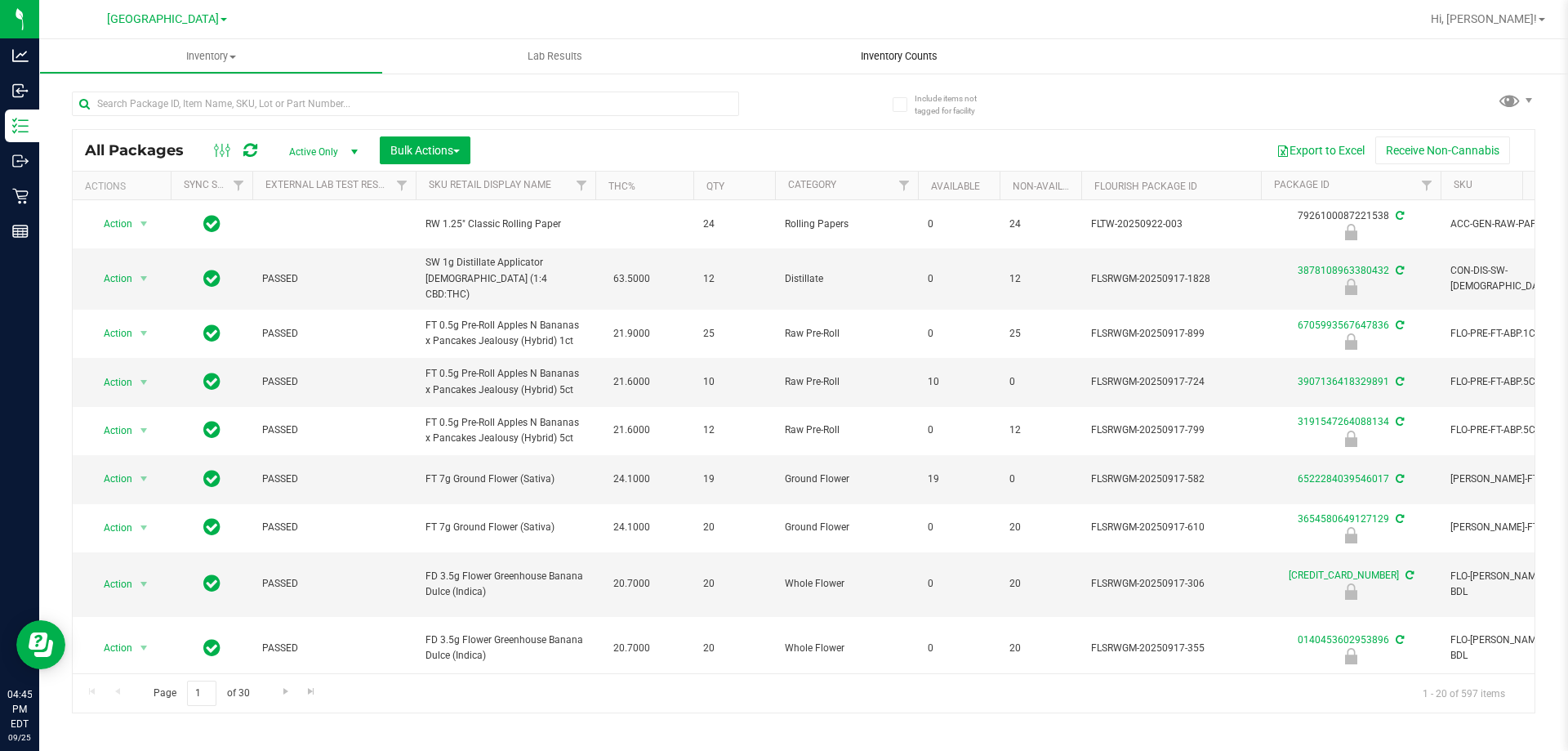
click at [912, 52] on span "Inventory Counts" at bounding box center [899, 57] width 121 height 15
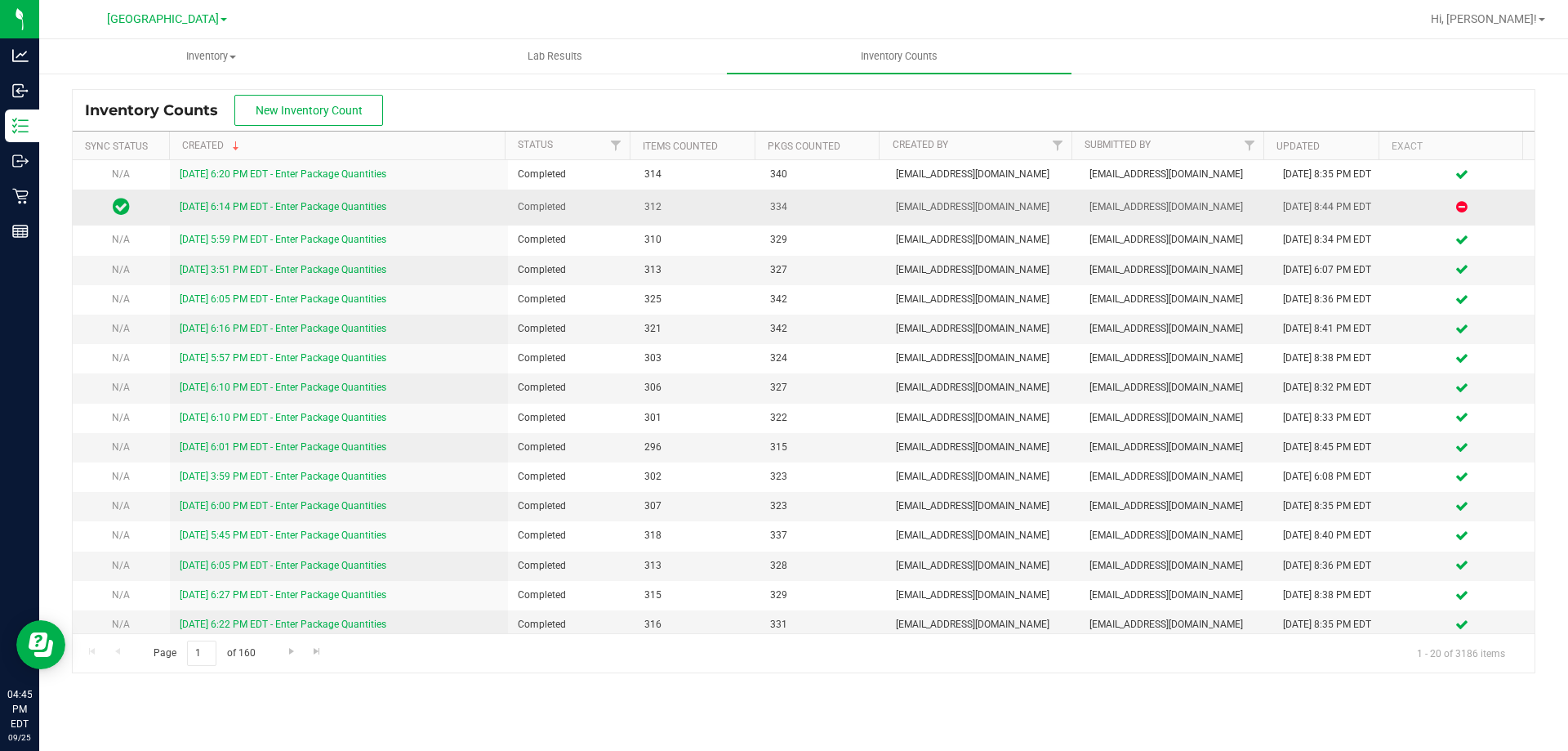
click at [373, 210] on link "[DATE] 6:14 PM EDT - Enter Package Quantities" at bounding box center [283, 206] width 207 height 12
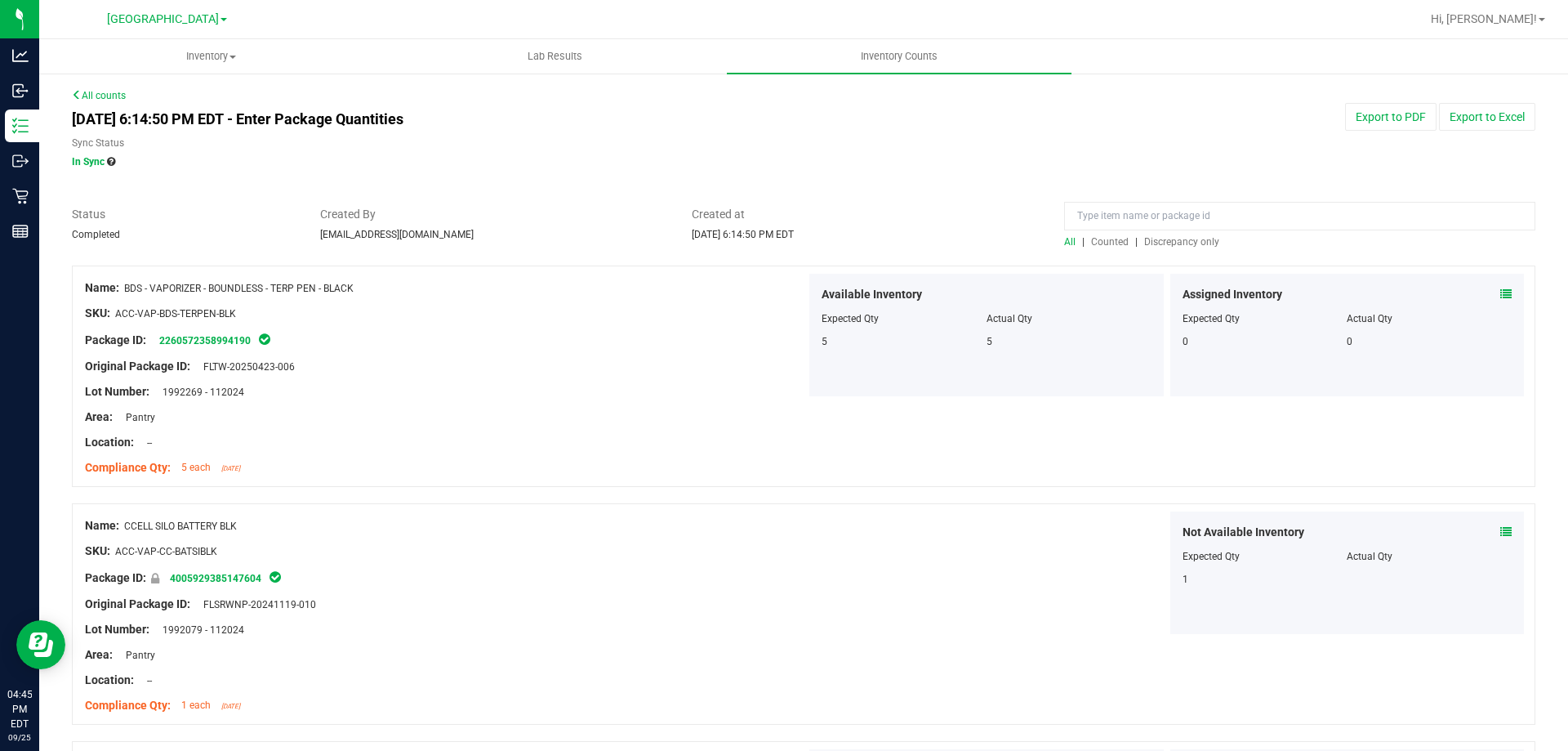
click at [1200, 241] on span "Discrepancy only" at bounding box center [1182, 241] width 75 height 12
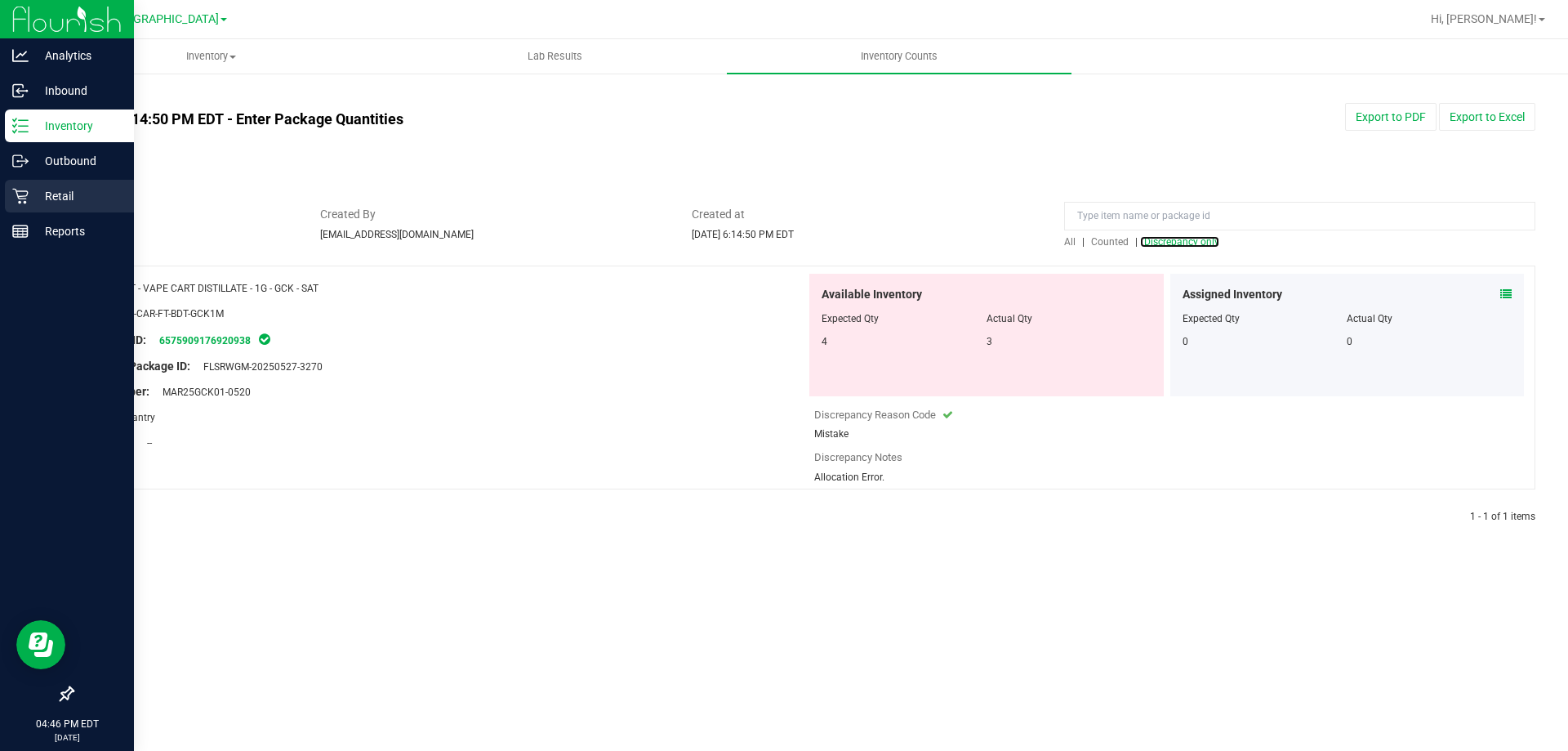
click at [19, 205] on div "Retail" at bounding box center [69, 196] width 129 height 33
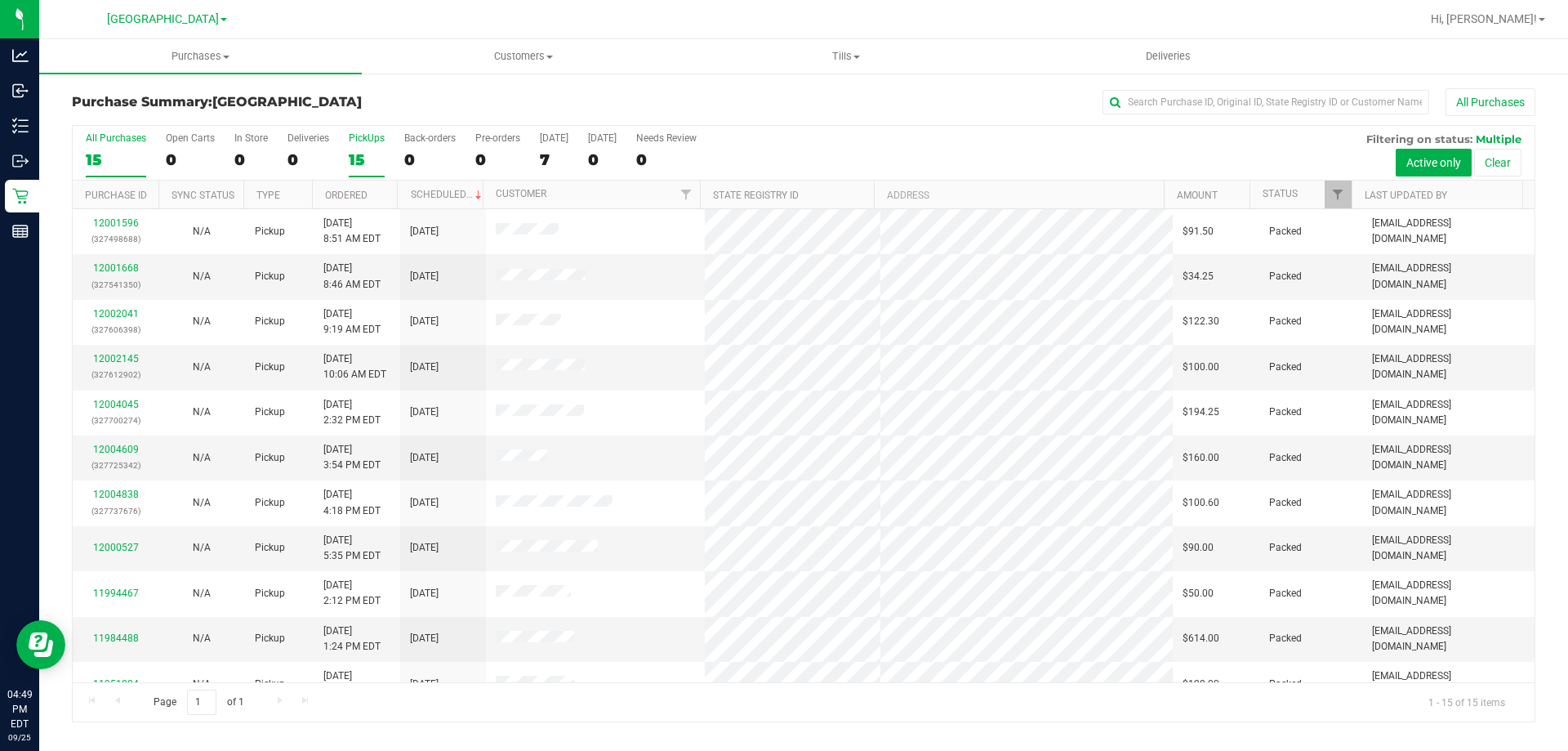
click at [366, 149] on label "PickUps 15" at bounding box center [366, 154] width 36 height 45
click at [0, 0] on input "PickUps 15" at bounding box center [0, 0] width 0 height 0
click at [359, 161] on div "15" at bounding box center [366, 159] width 36 height 19
click at [0, 0] on input "PickUps 15" at bounding box center [0, 0] width 0 height 0
click at [364, 144] on label "PickUps 15" at bounding box center [366, 154] width 36 height 45
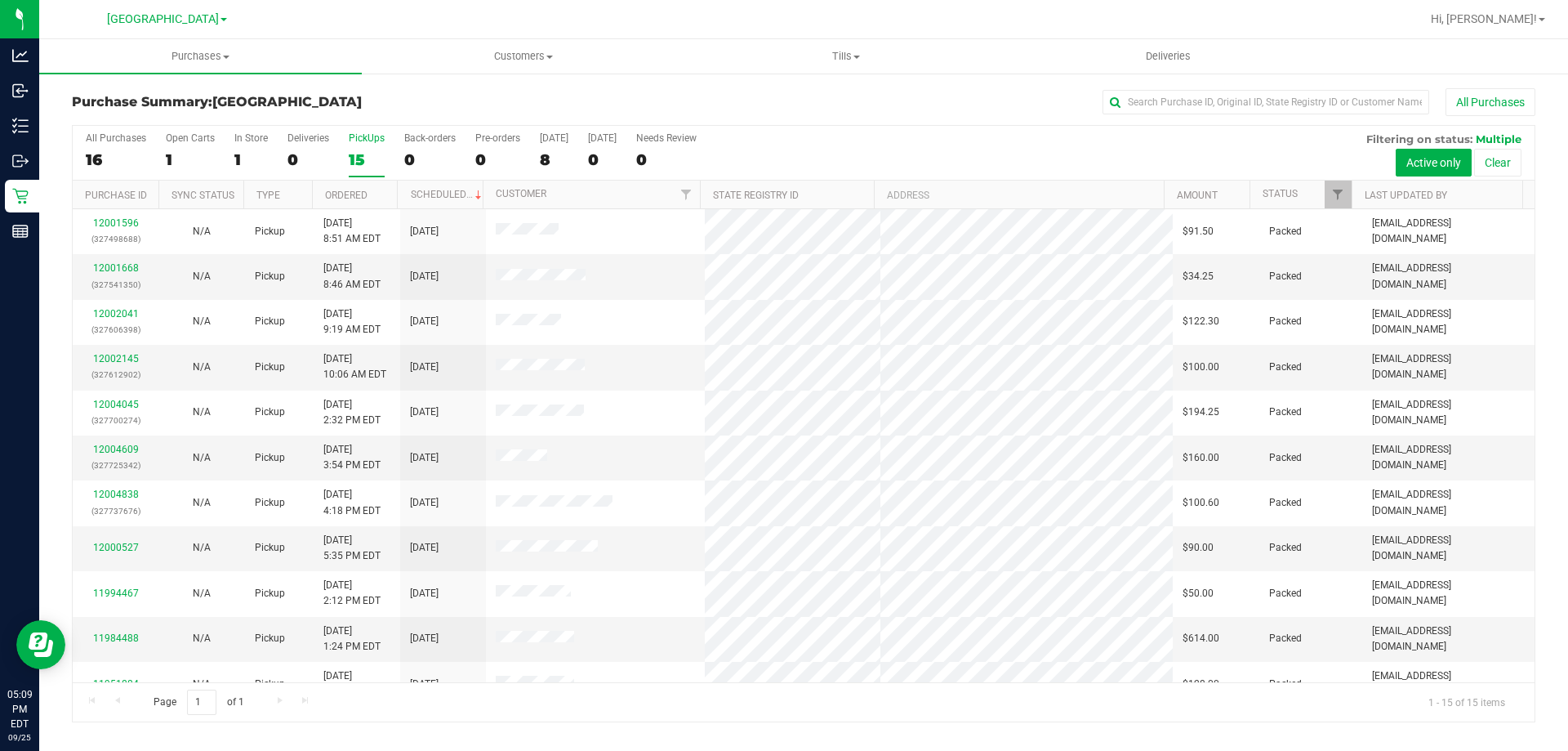
click at [0, 0] on input "PickUps 15" at bounding box center [0, 0] width 0 height 0
click at [370, 153] on div "15" at bounding box center [366, 159] width 36 height 19
click at [0, 0] on input "PickUps 15" at bounding box center [0, 0] width 0 height 0
click at [366, 134] on div "PickUps" at bounding box center [366, 138] width 36 height 12
click at [0, 0] on input "PickUps 15" at bounding box center [0, 0] width 0 height 0
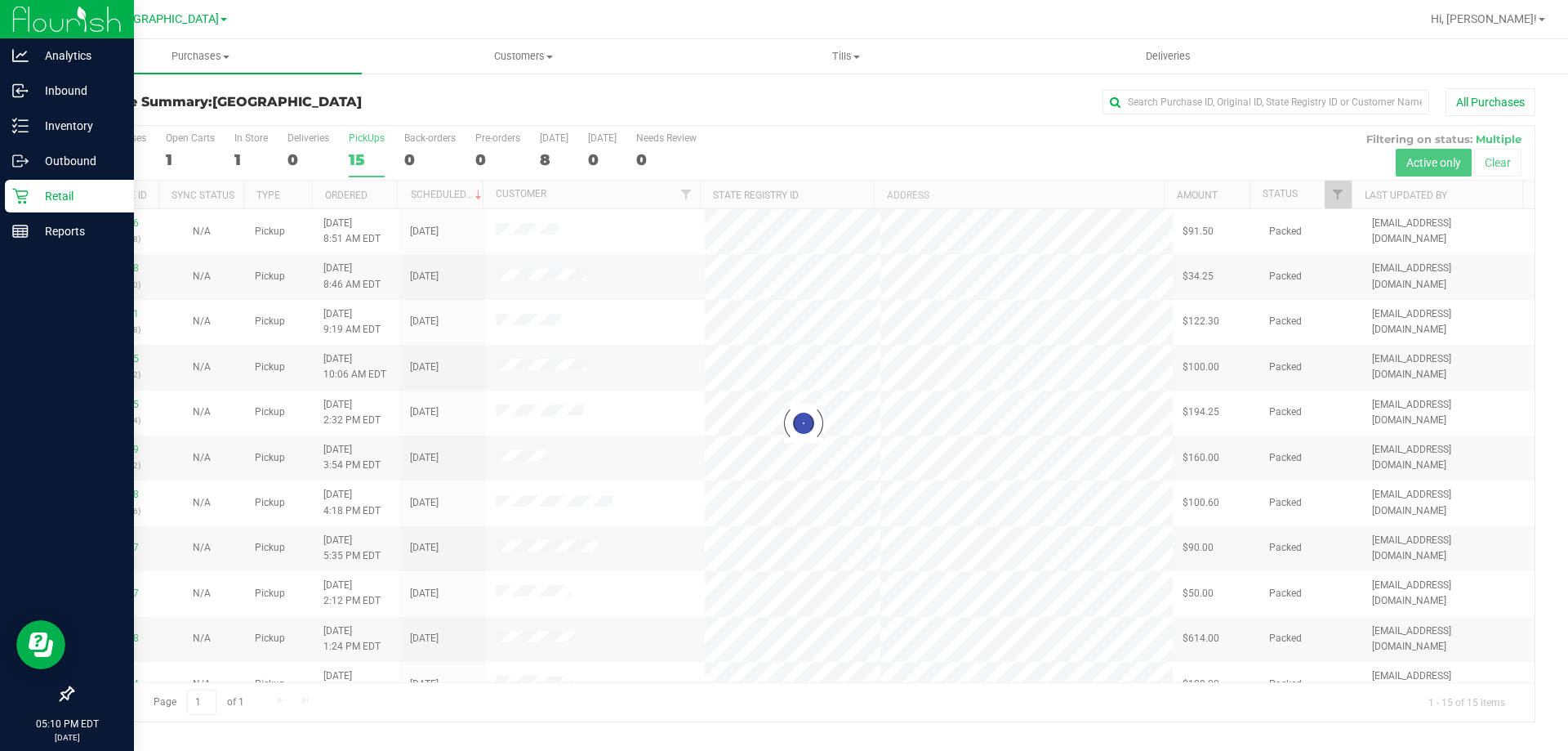
click at [28, 189] on p "Retail" at bounding box center [77, 196] width 98 height 19
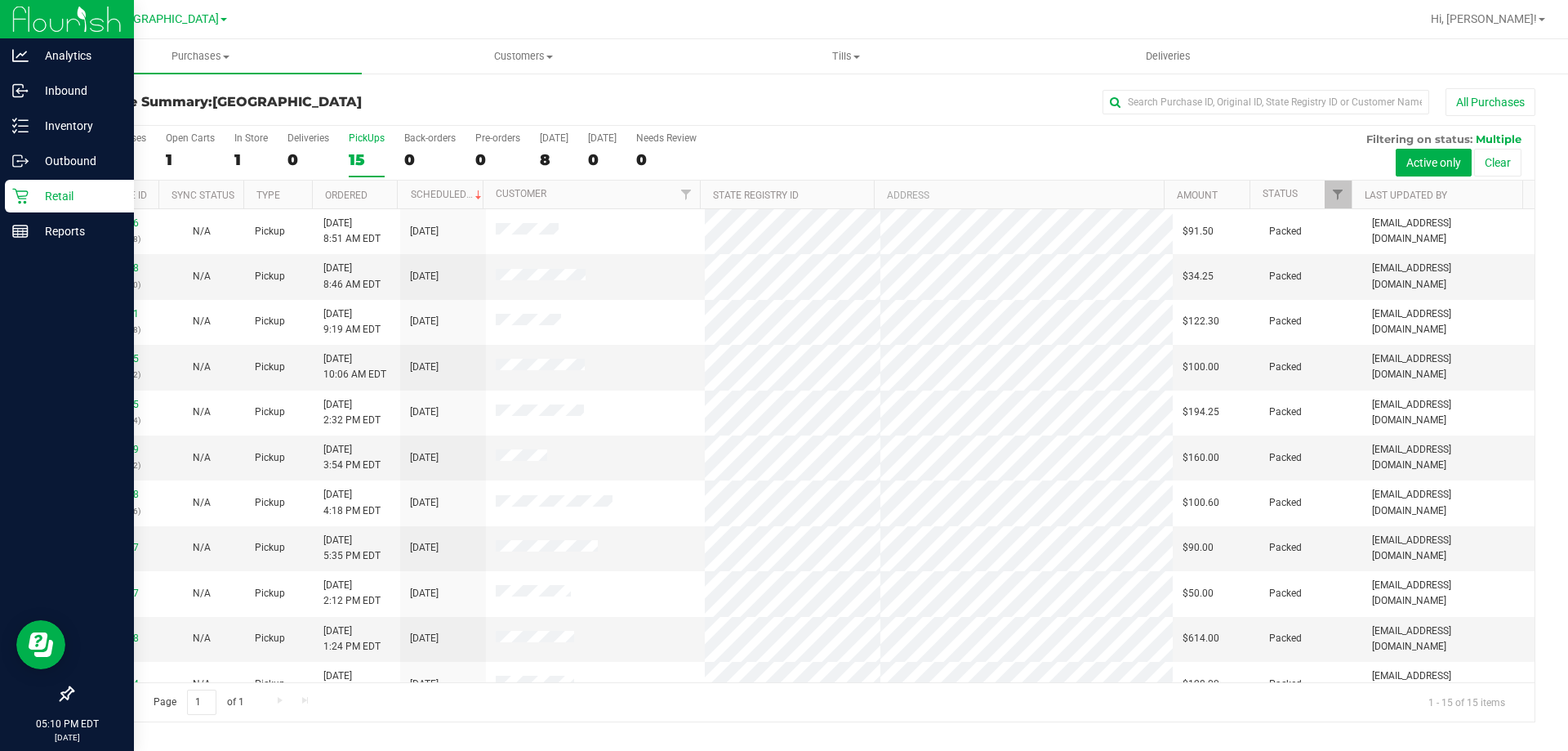
click at [74, 208] on div "Retail" at bounding box center [69, 196] width 129 height 33
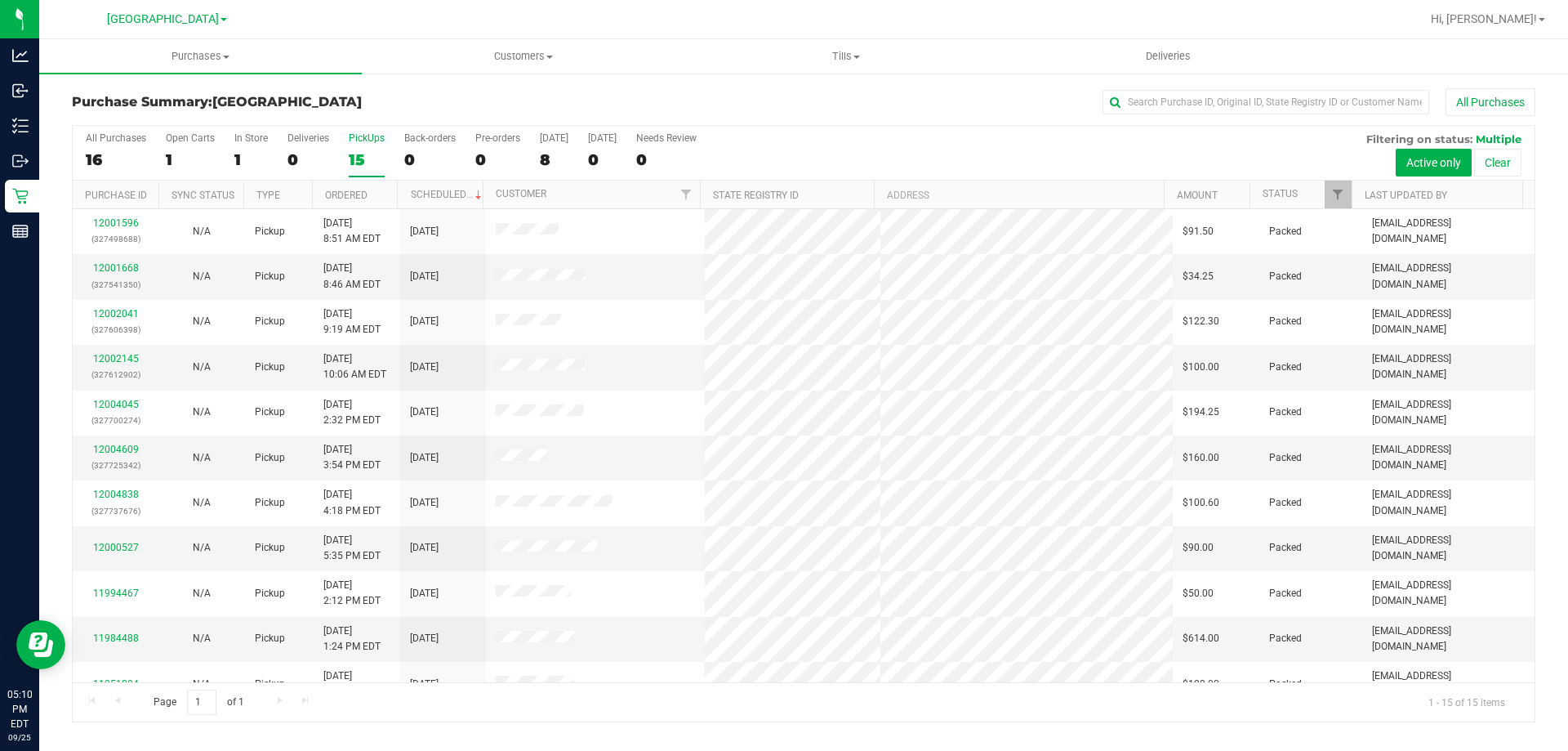
click at [362, 150] on div "15" at bounding box center [366, 159] width 36 height 19
click at [0, 0] on input "PickUps 15" at bounding box center [0, 0] width 0 height 0
click at [365, 141] on div "PickUps" at bounding box center [366, 138] width 36 height 12
click at [0, 0] on input "PickUps 15" at bounding box center [0, 0] width 0 height 0
click at [367, 140] on div "PickUps" at bounding box center [366, 138] width 36 height 12
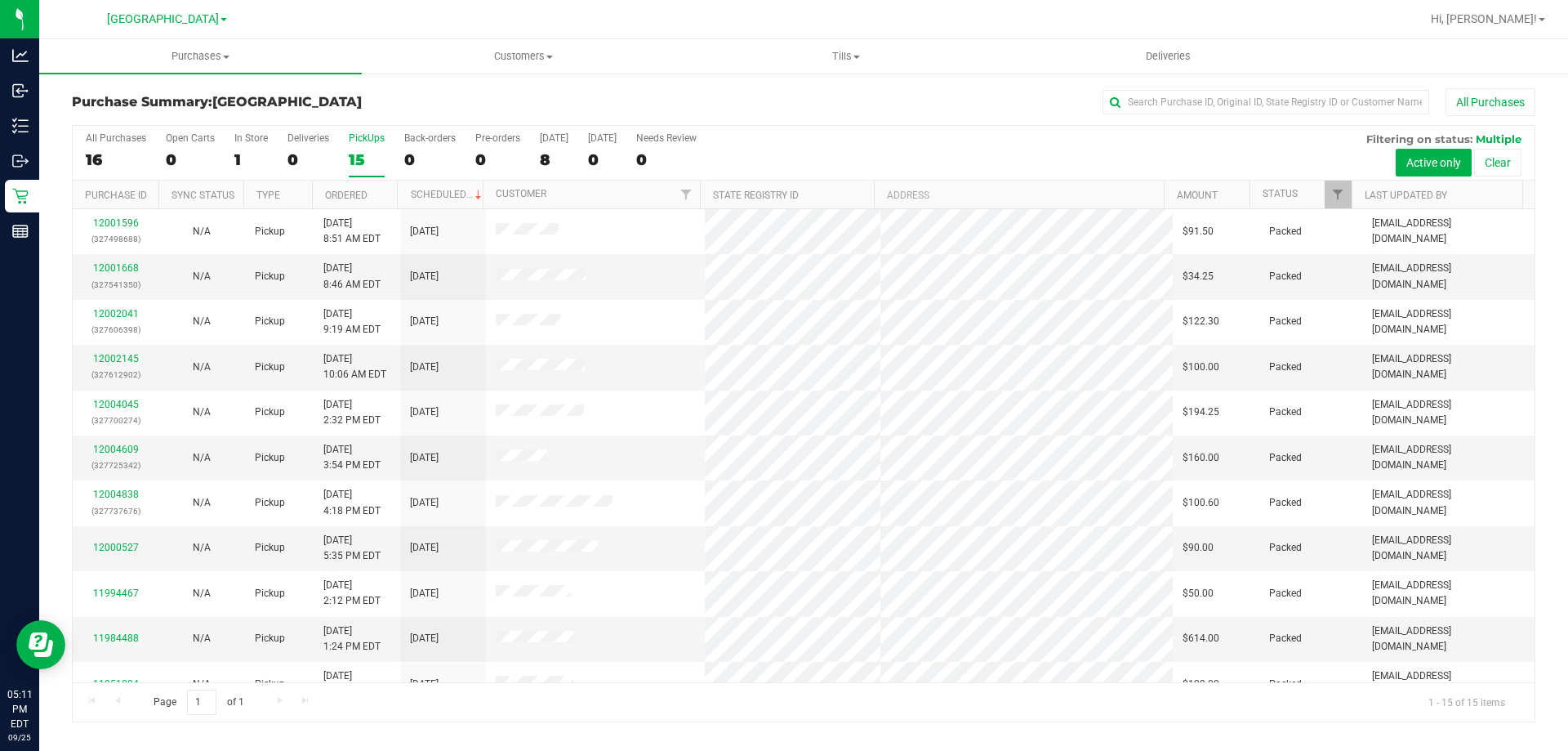
click at [0, 0] on input "PickUps 15" at bounding box center [0, 0] width 0 height 0
click at [369, 140] on div "PickUps" at bounding box center [366, 138] width 36 height 12
click at [0, 0] on input "PickUps 15" at bounding box center [0, 0] width 0 height 0
click at [354, 141] on div "PickUps" at bounding box center [366, 138] width 36 height 12
click at [0, 0] on input "PickUps 15" at bounding box center [0, 0] width 0 height 0
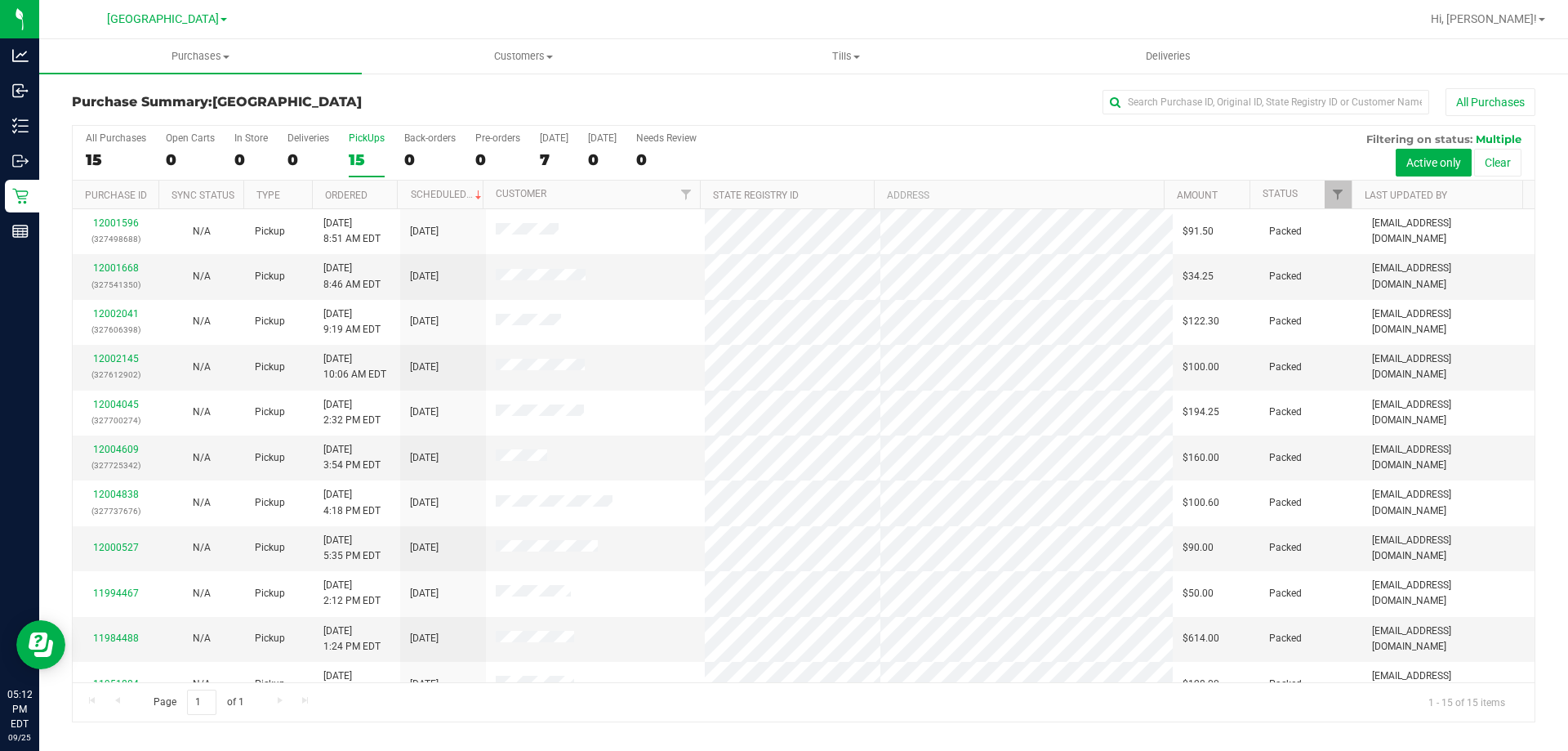
click at [372, 137] on div "PickUps" at bounding box center [366, 138] width 36 height 12
click at [0, 0] on input "PickUps 15" at bounding box center [0, 0] width 0 height 0
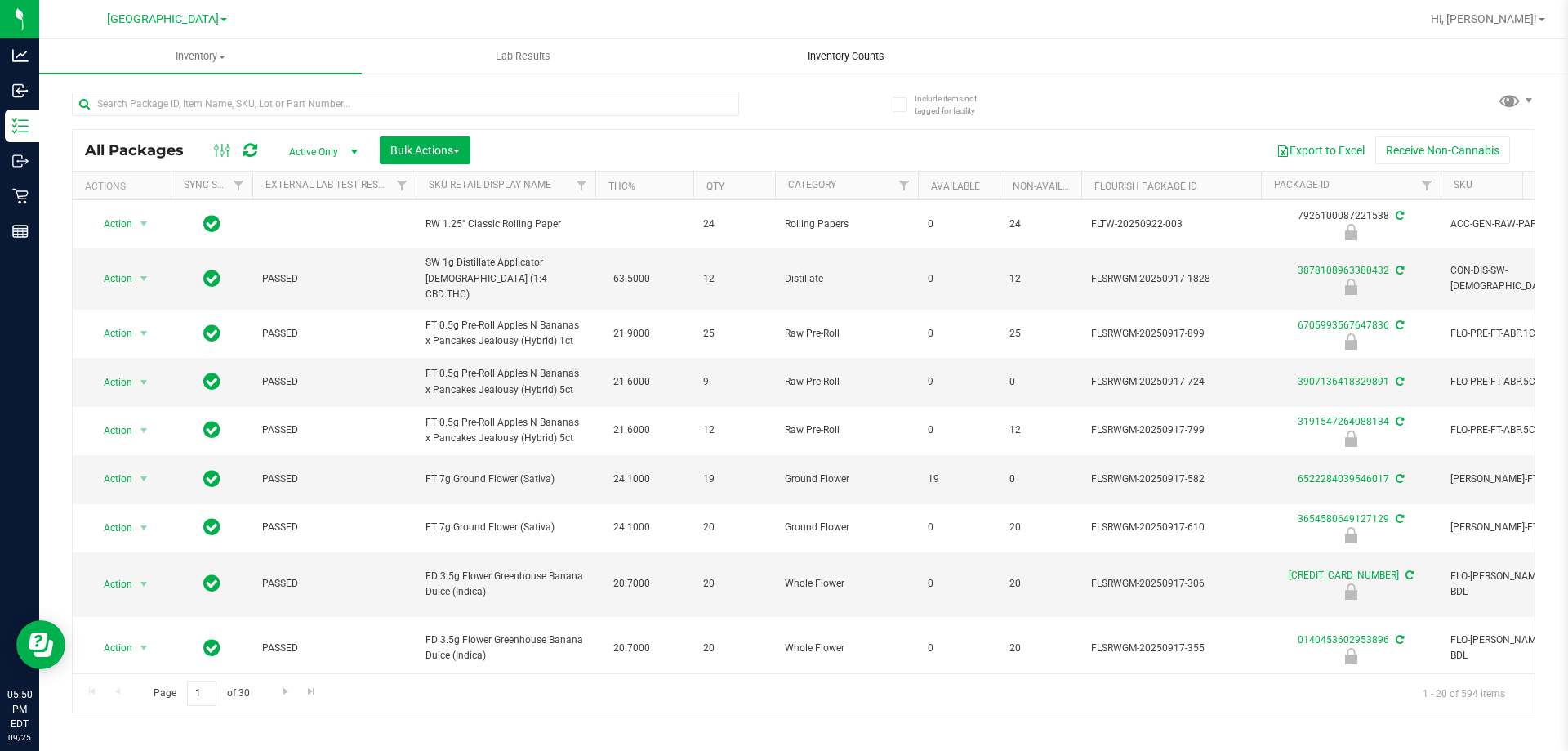
click at [837, 58] on span "Inventory Counts" at bounding box center [846, 57] width 121 height 15
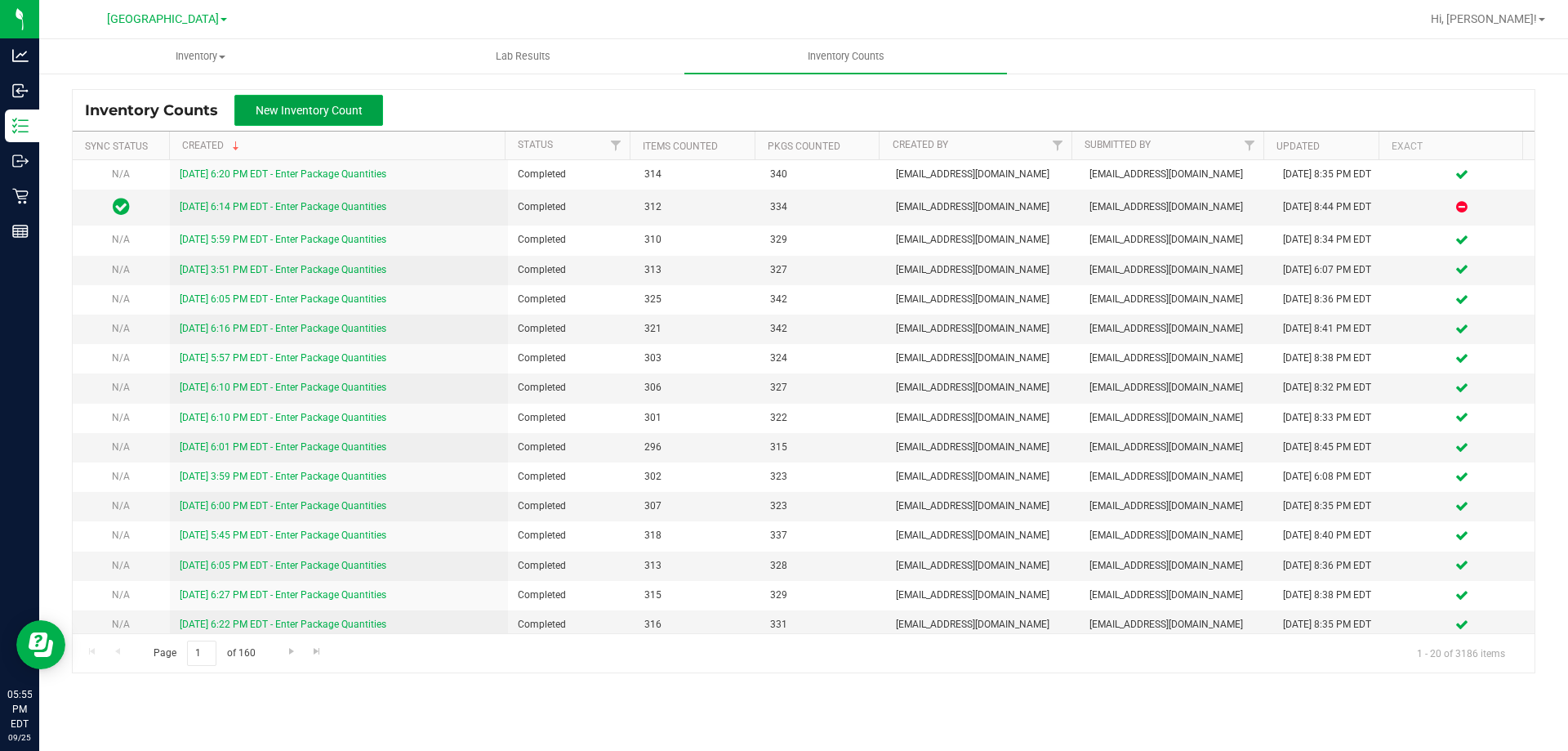
click at [313, 112] on span "New Inventory Count" at bounding box center [309, 111] width 107 height 13
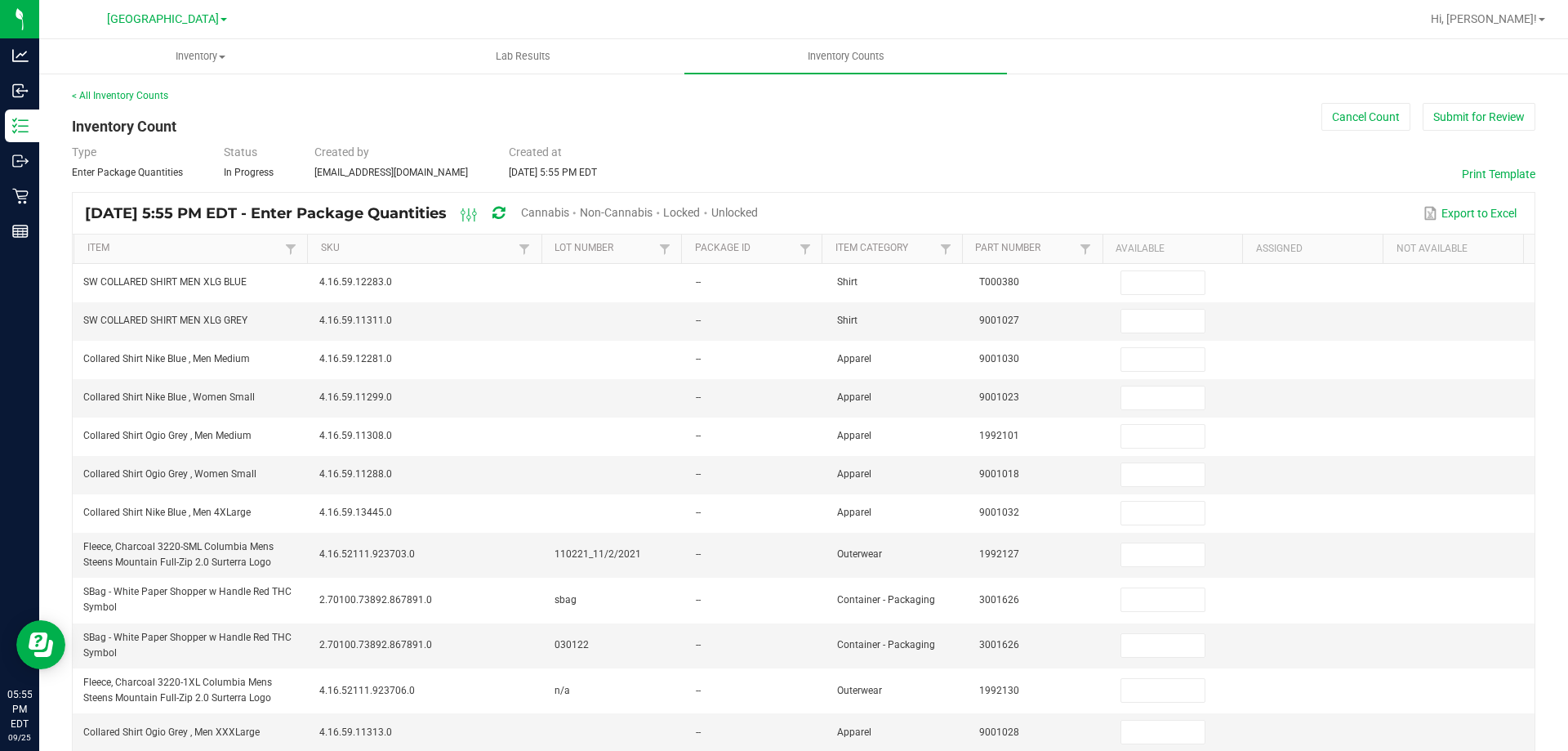
click at [569, 212] on span "Cannabis" at bounding box center [545, 212] width 48 height 13
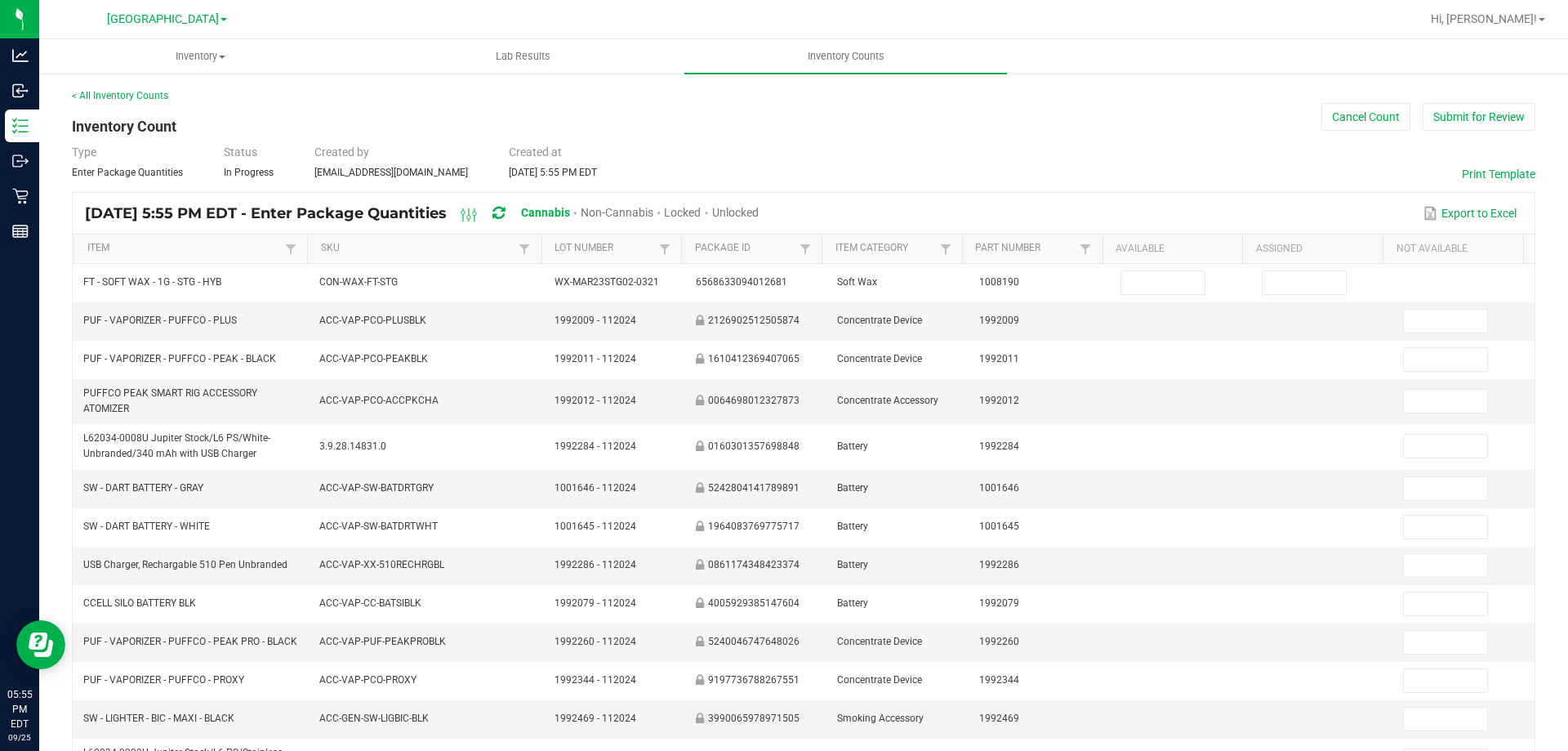
click at [759, 208] on span "Unlocked" at bounding box center [736, 212] width 47 height 13
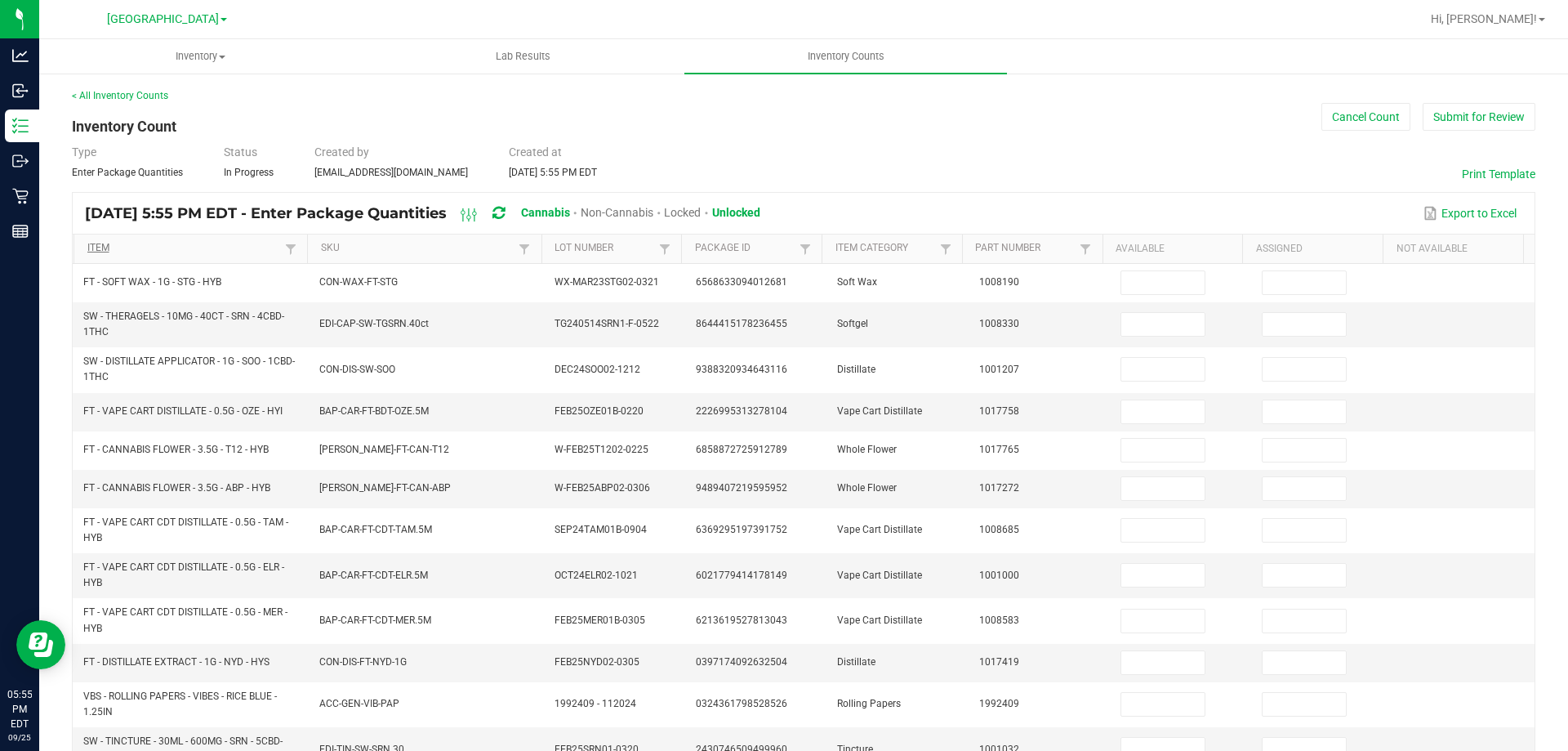
click at [161, 248] on link "Item" at bounding box center [185, 249] width 195 height 13
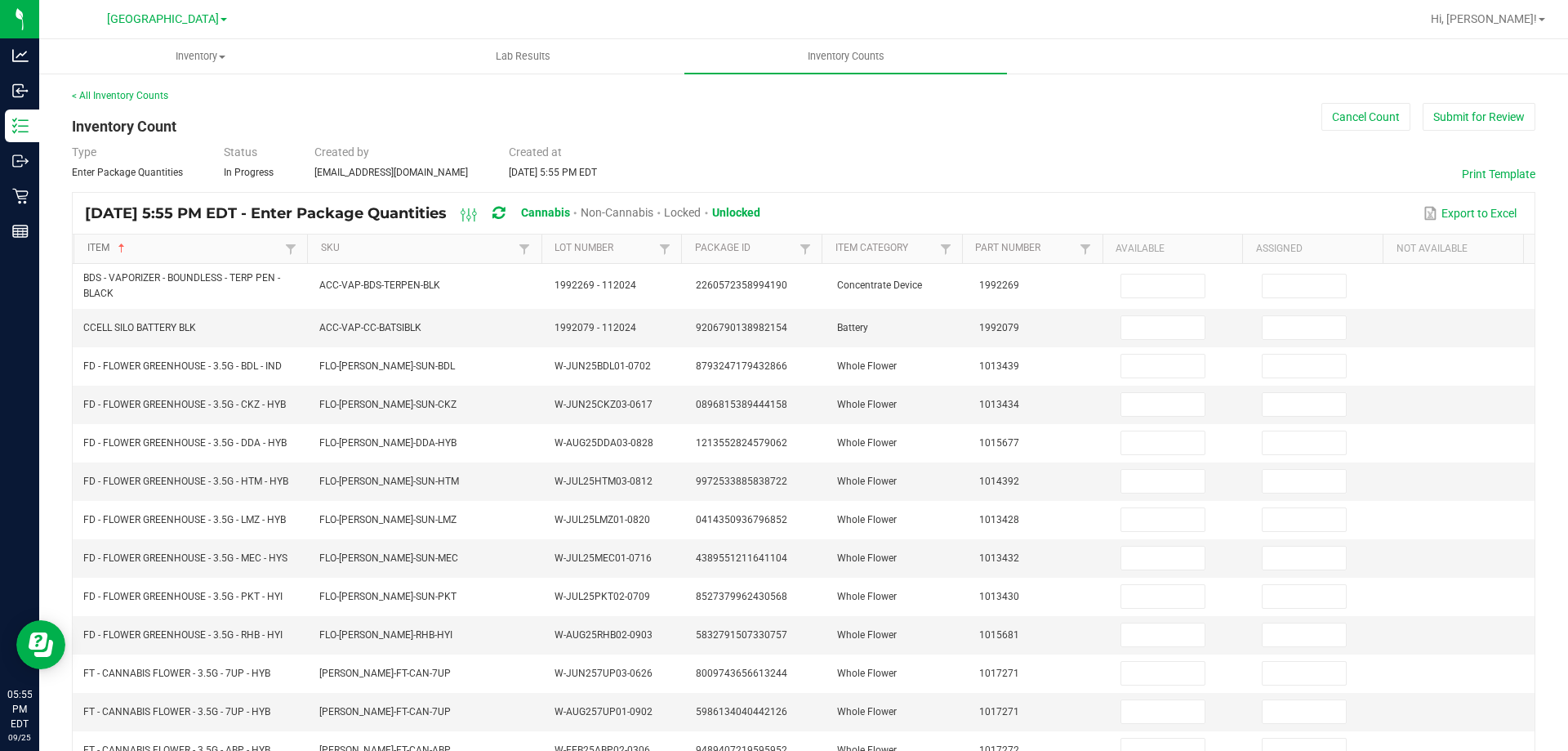
click at [168, 247] on link "Item" at bounding box center [185, 249] width 195 height 13
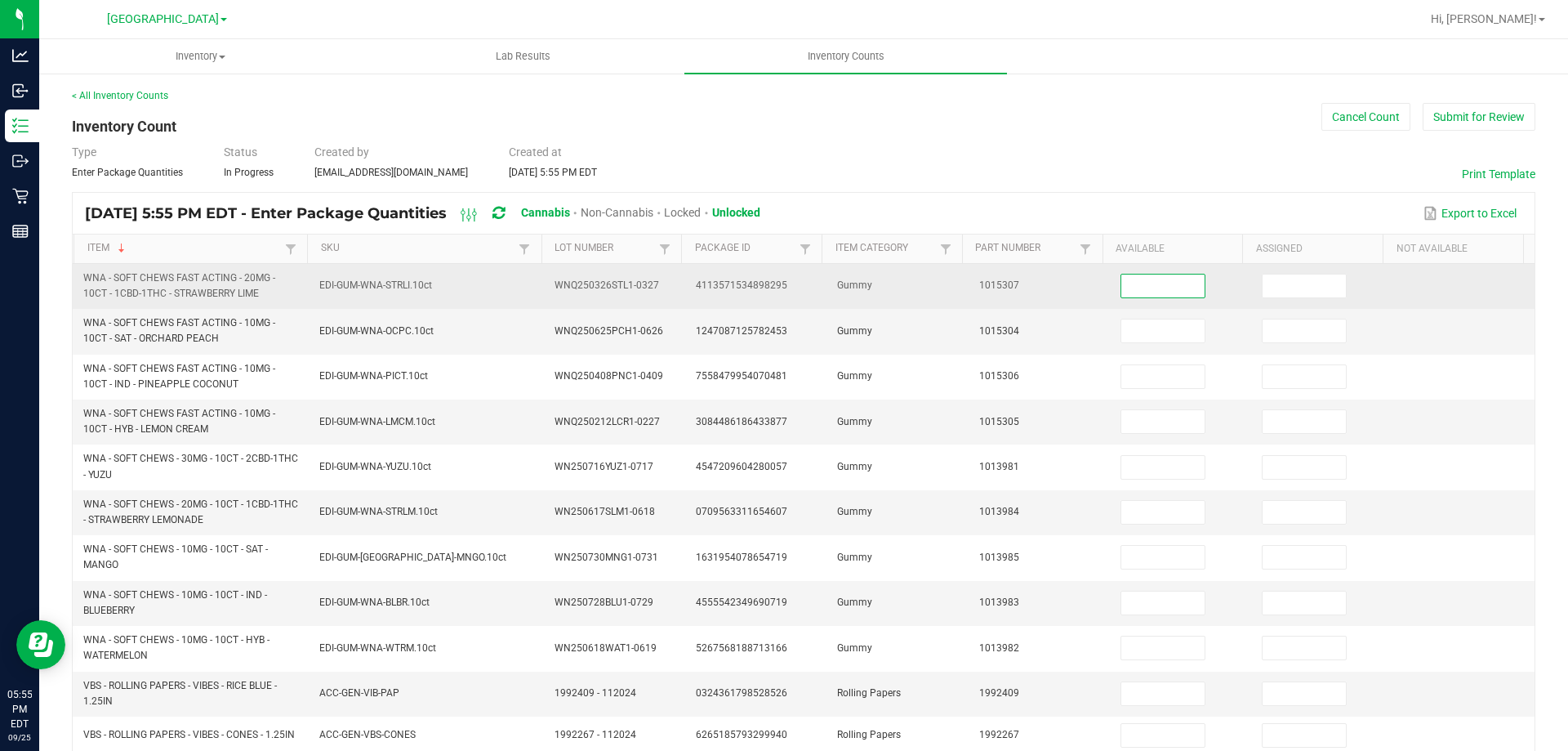
click at [1137, 290] on input at bounding box center [1162, 285] width 83 height 23
type input "6"
type input "0"
type input "8"
type input "0"
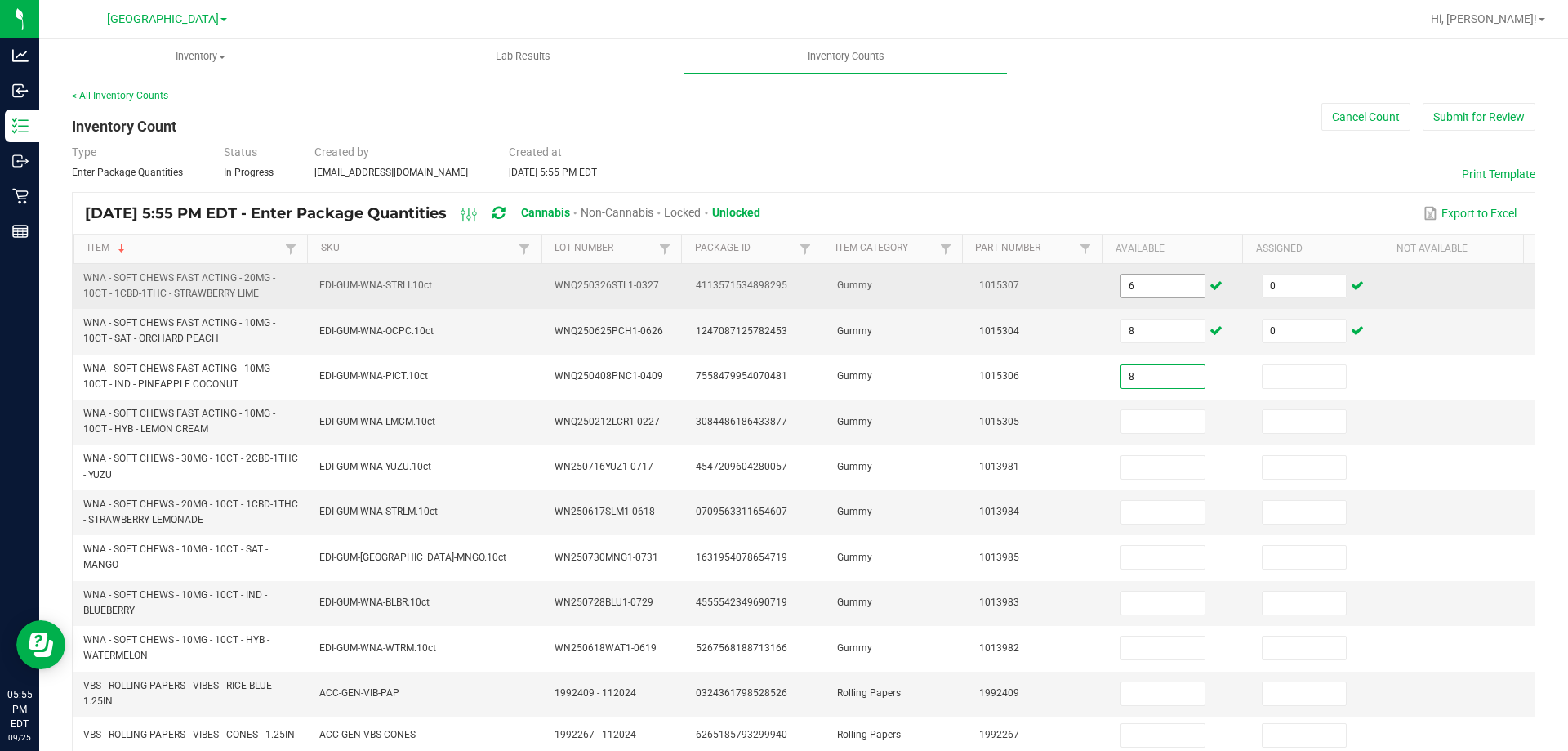
type input "8"
type input "0"
type input "7"
type input "0"
type input "7"
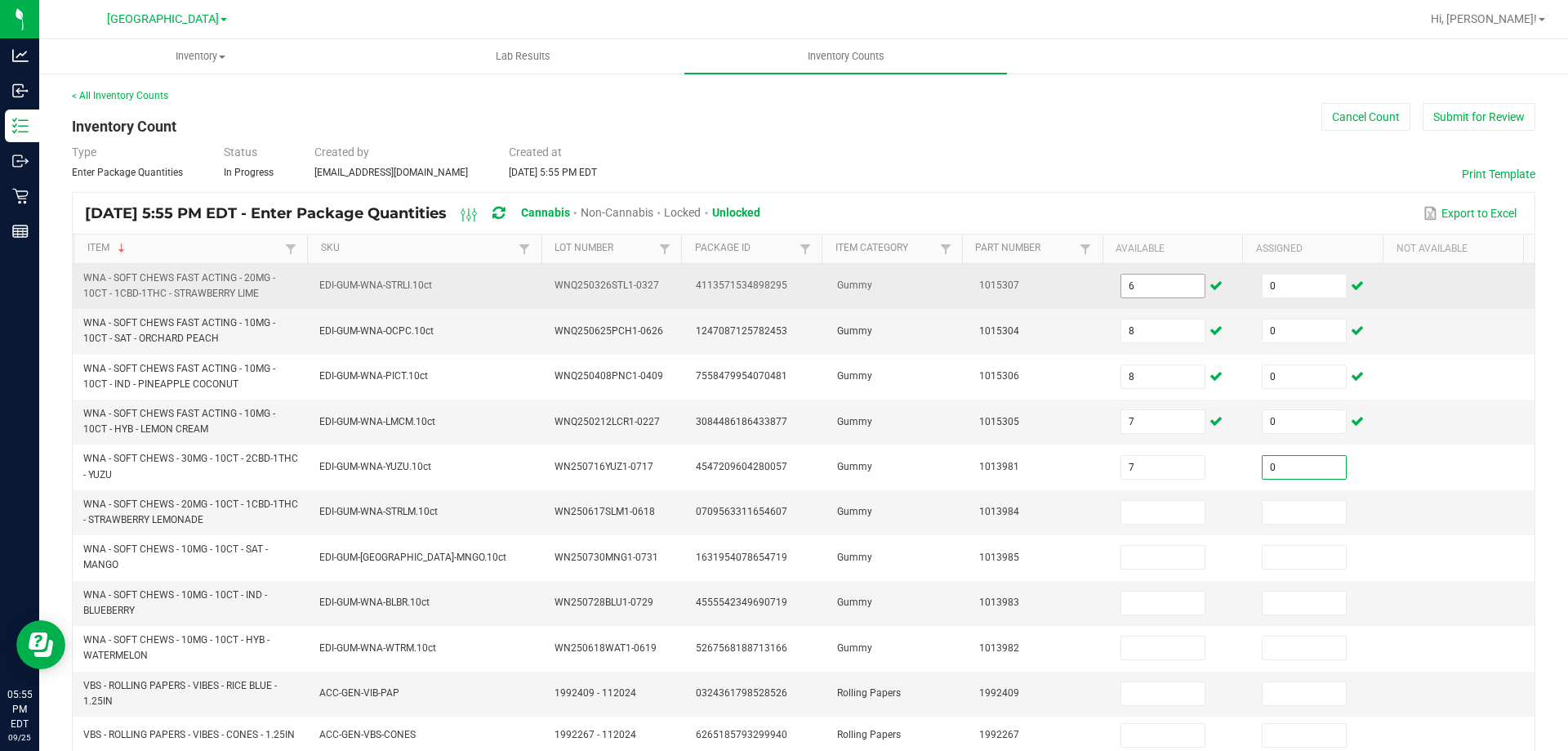
type input "0"
type input "8"
type input "0"
type input "12"
type input "0"
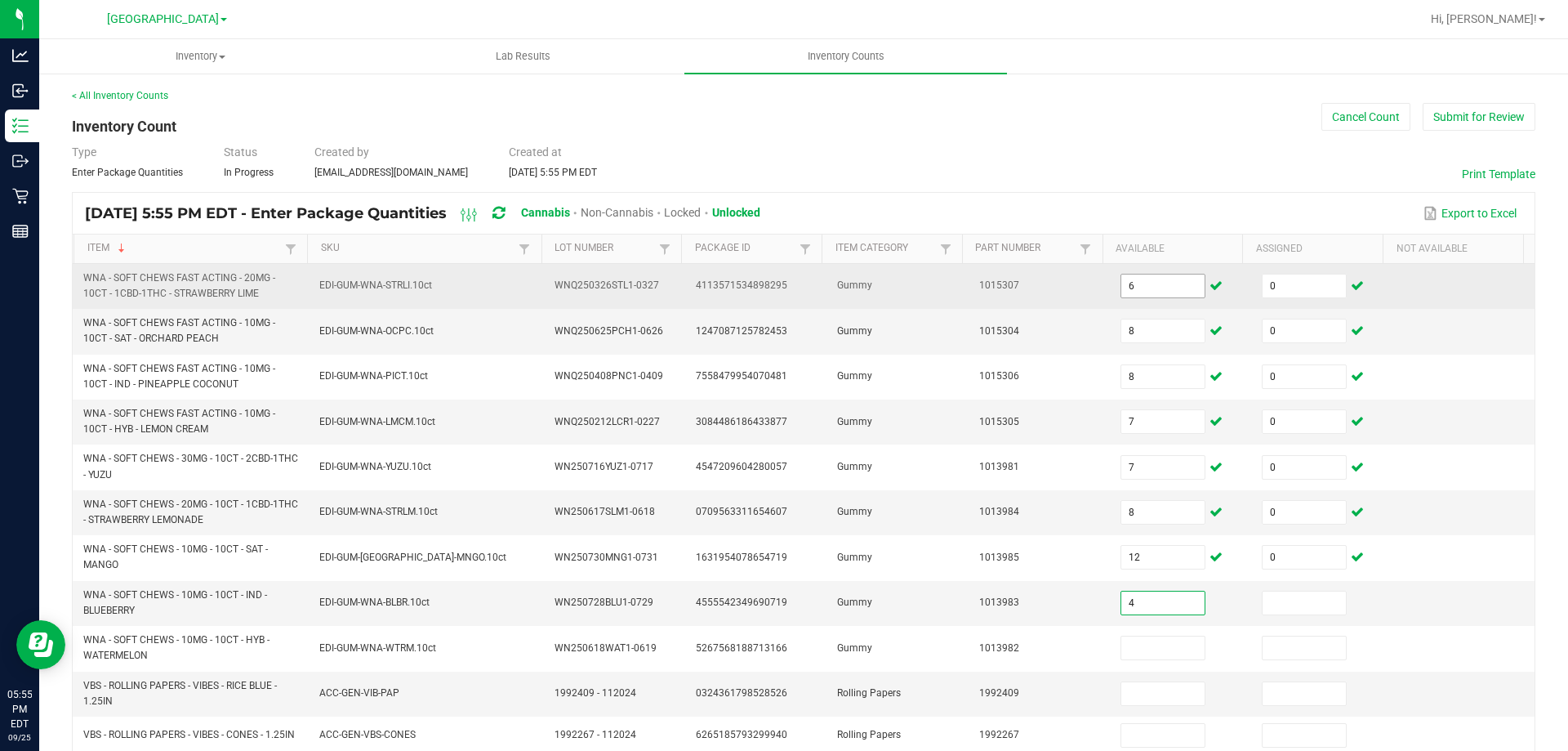
type input "4"
type input "0"
type input "7"
type input "0"
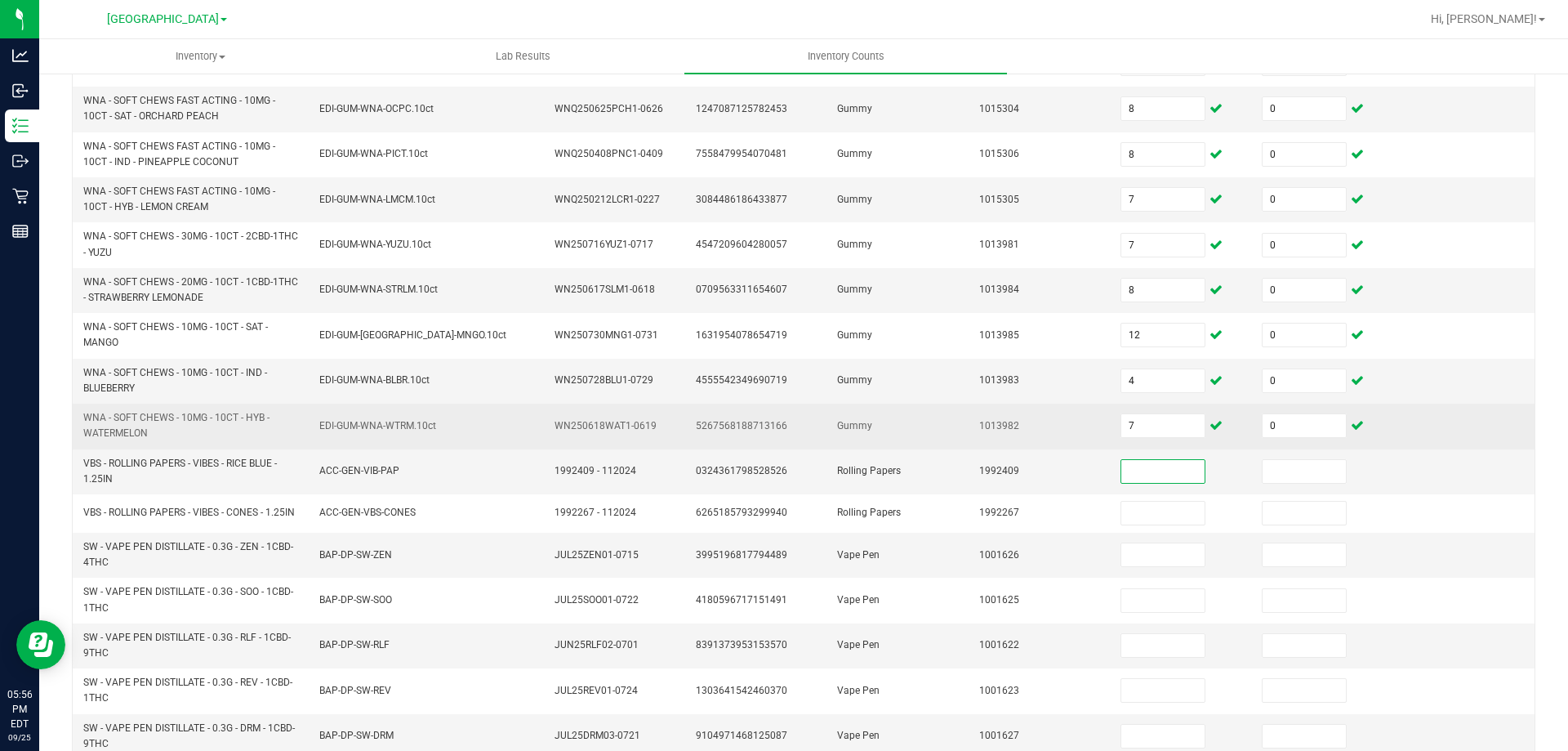
scroll to position [245, 0]
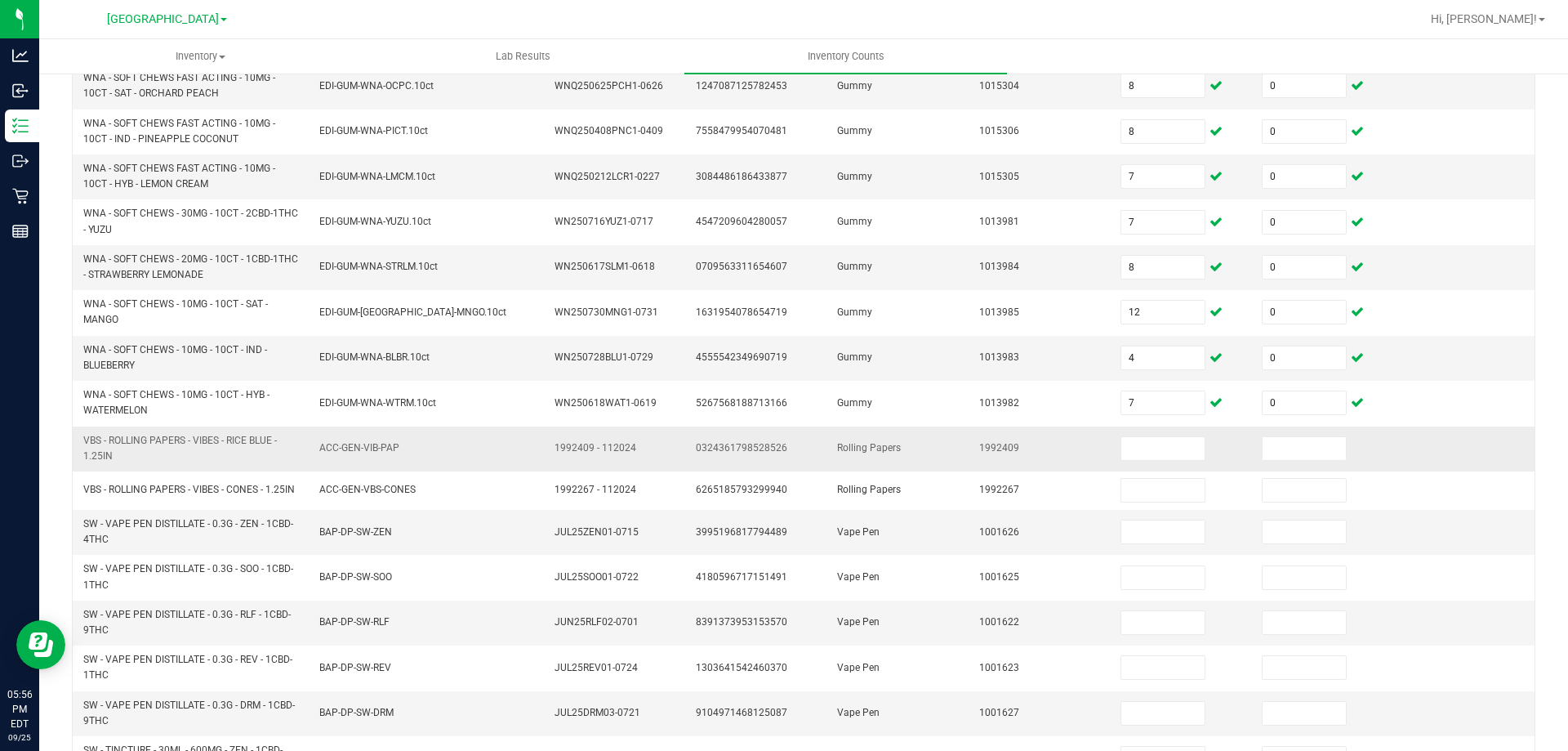
drag, startPoint x: 86, startPoint y: 443, endPoint x: 119, endPoint y: 455, distance: 35.1
click at [119, 455] on span "VBS - ROLLING PAPERS - VIBES - RICE BLUE - 1.25IN" at bounding box center [191, 449] width 217 height 31
copy span "VBS - ROLLING PAPERS - VIBES - RICE BLUE - 1.25IN"
click at [1146, 438] on input at bounding box center [1162, 448] width 83 height 23
type input "24"
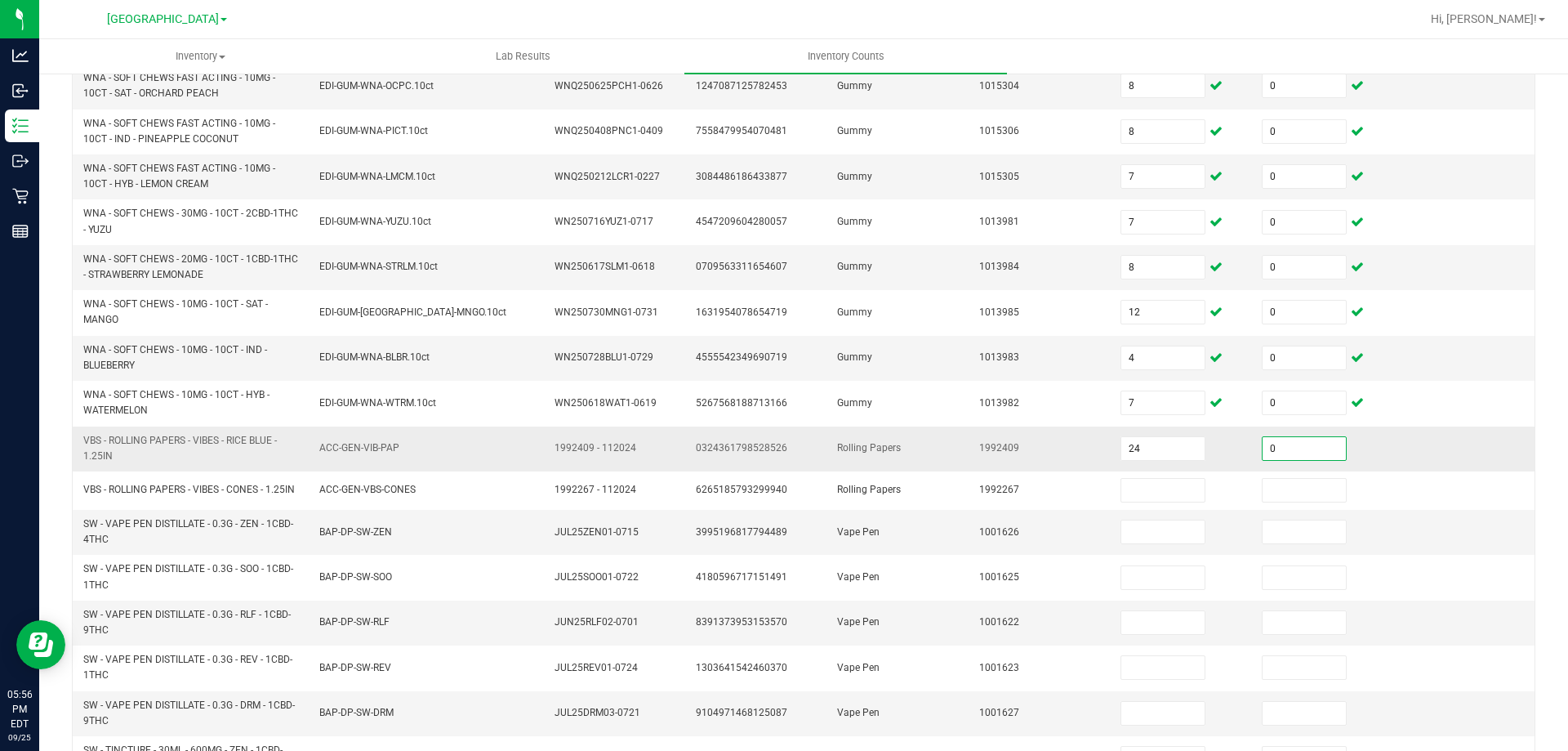
type input "0"
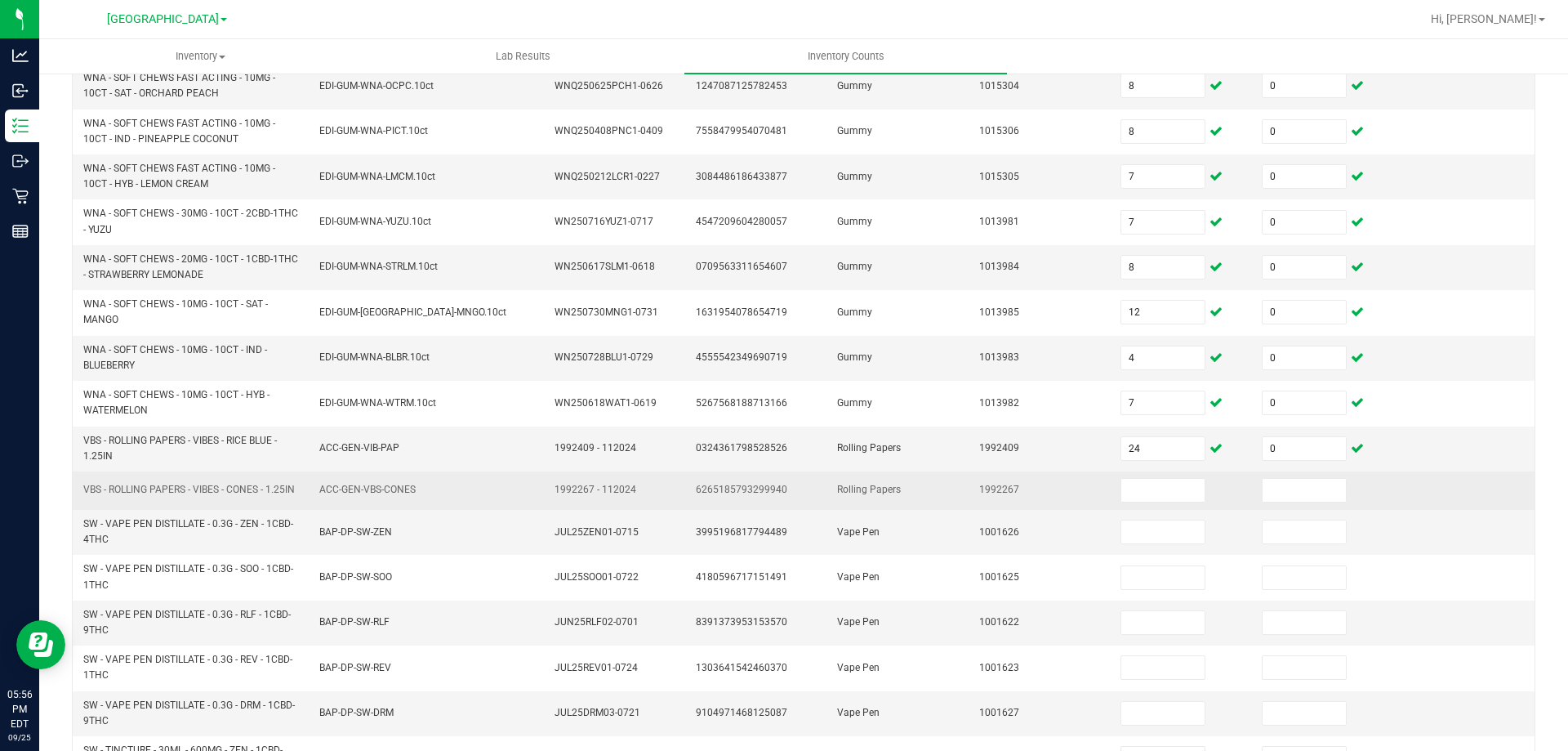
drag, startPoint x: 85, startPoint y: 483, endPoint x: 120, endPoint y: 501, distance: 39.4
click at [120, 497] on span "VBS - ROLLING PAPERS - VIBES - CONES - 1.25IN" at bounding box center [189, 489] width 212 height 16
copy span "VBS - ROLLING PAPERS - VIBES - CONES - 1.25IN"
click at [1165, 483] on input at bounding box center [1162, 490] width 83 height 23
type input "17"
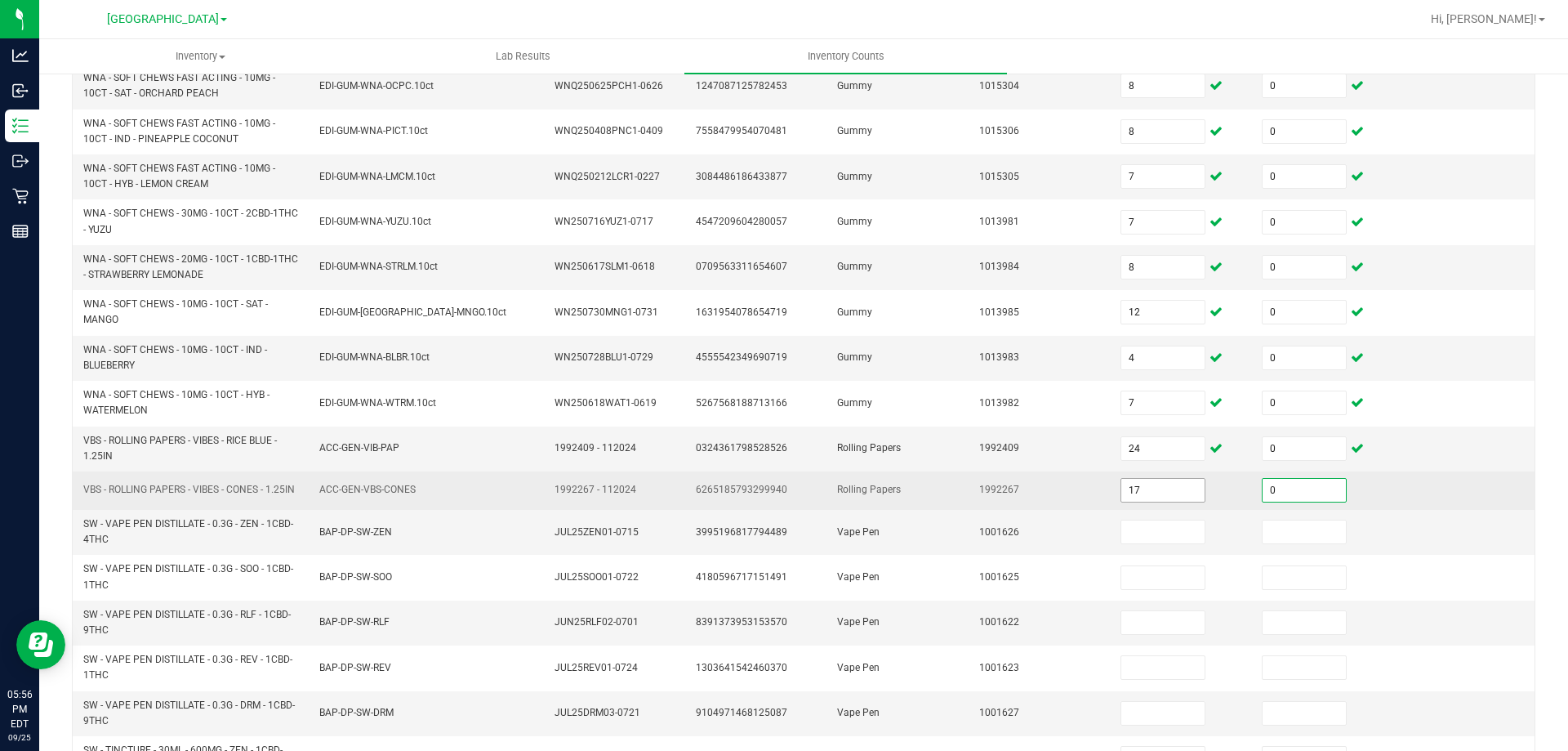
type input "0"
type input "20"
type input "0"
type input "3"
type input "0"
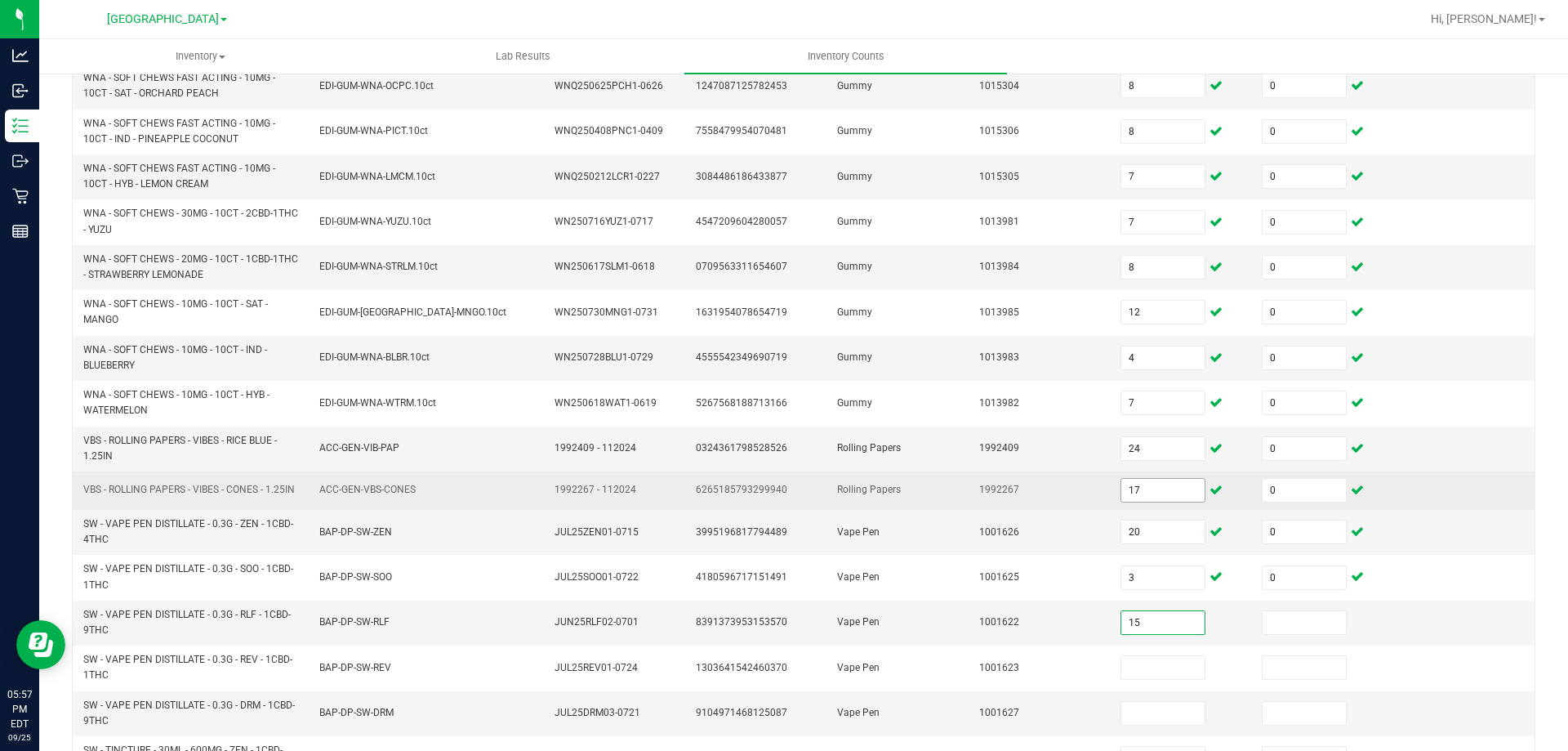
type input "15"
type input "0"
type input "16"
type input "0"
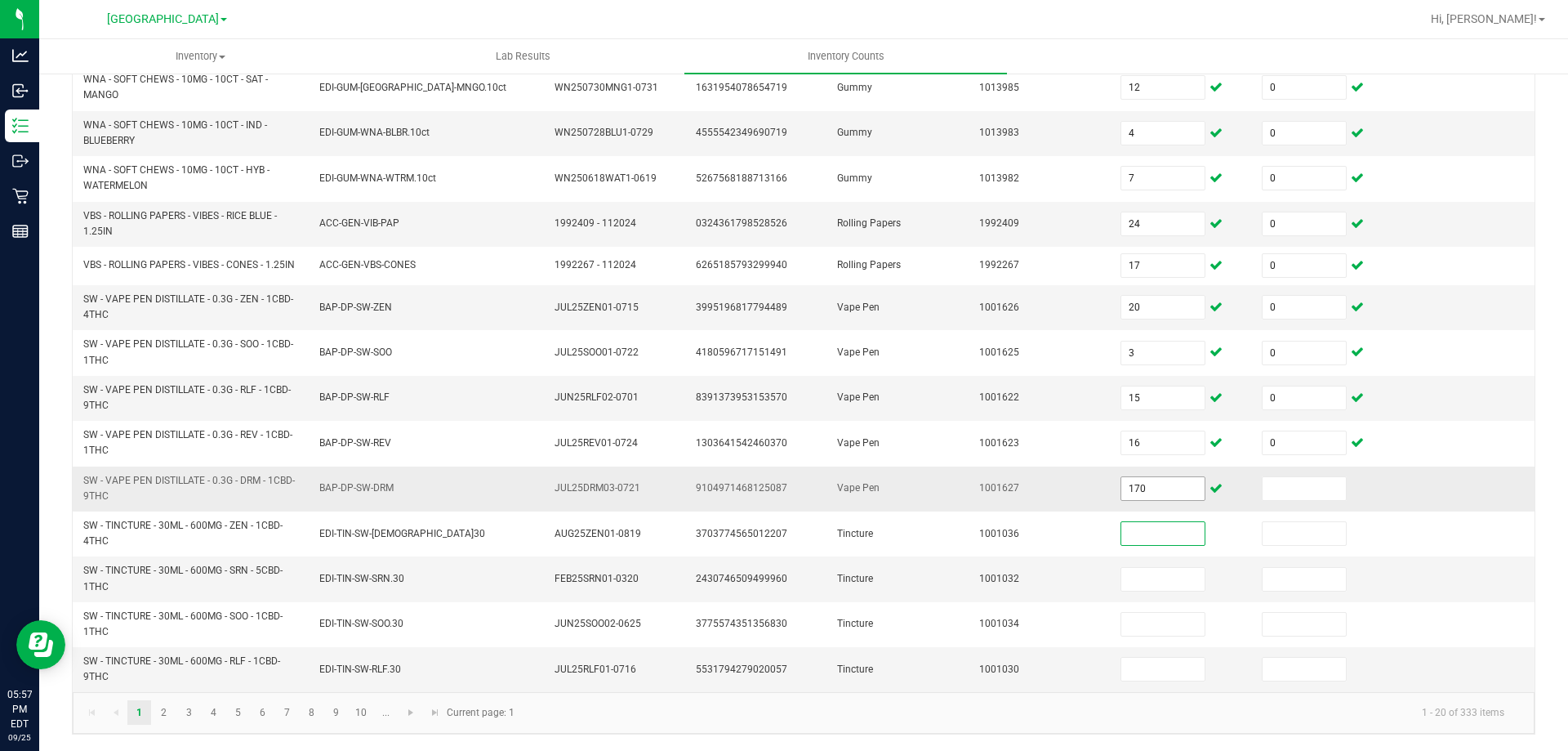
click at [1153, 488] on input "170" at bounding box center [1162, 488] width 83 height 23
type input "17"
type input "0"
type input "7"
type input "0"
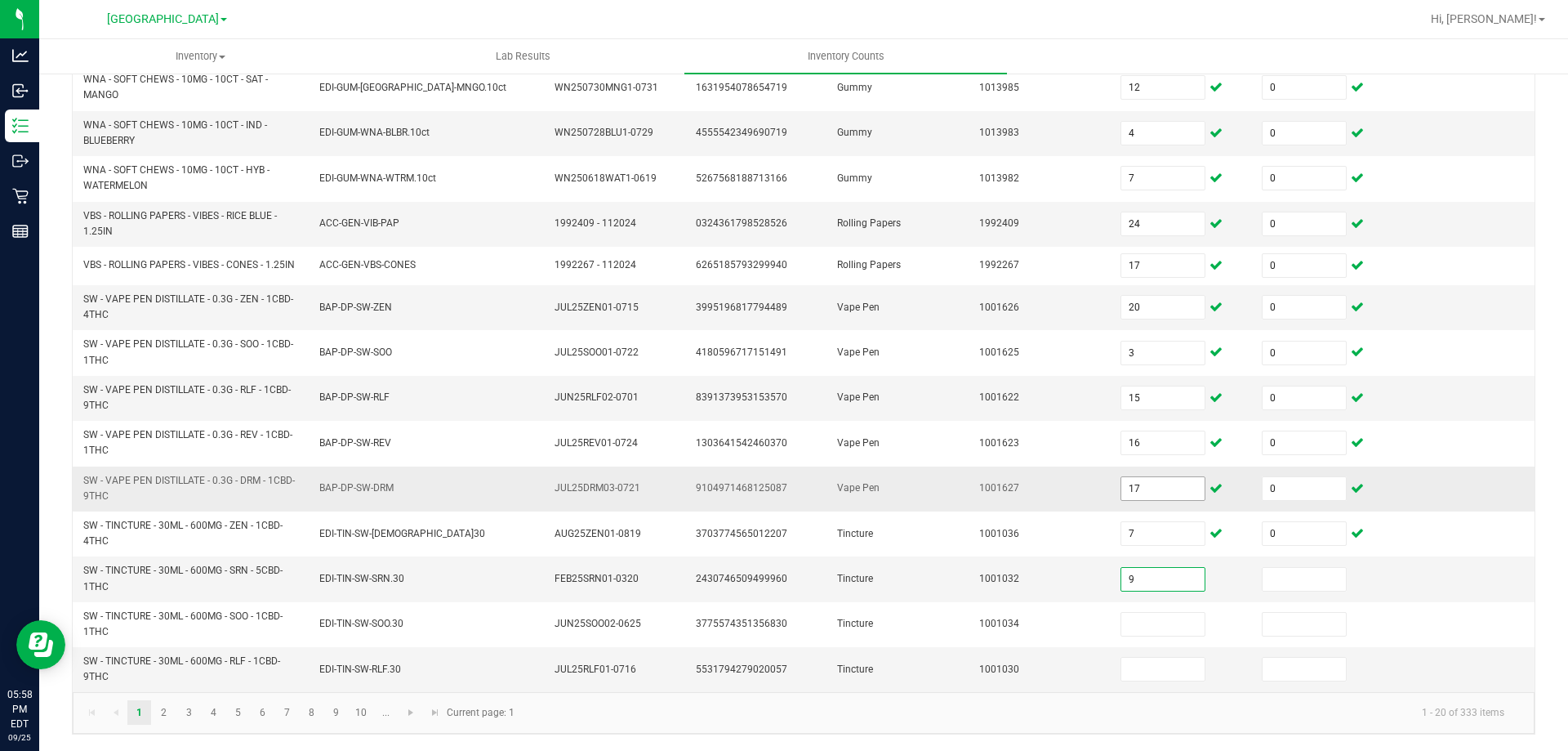
type input "9"
type input "0"
type input "5"
type input "0"
type input "3"
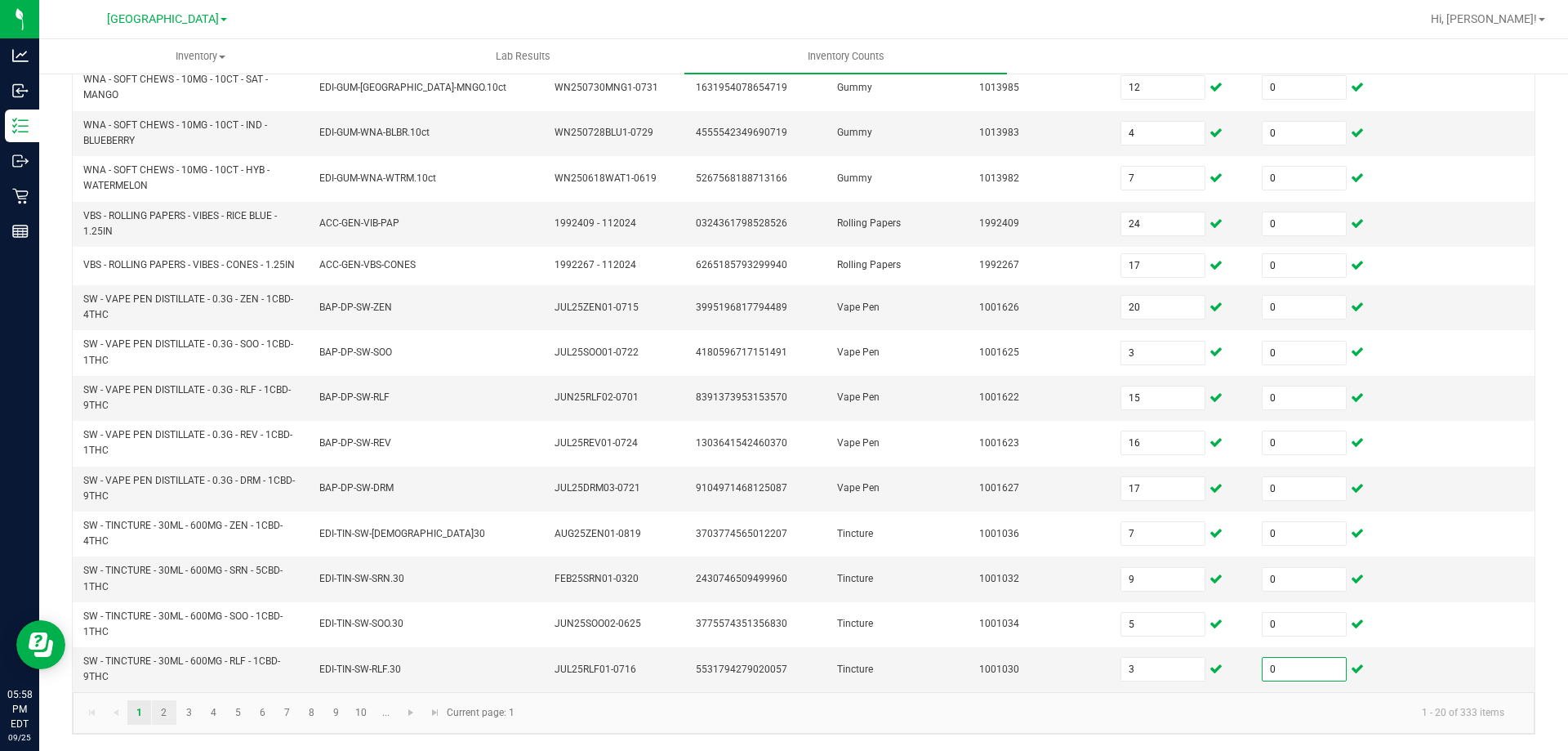
type input "0"
click at [158, 715] on link "2" at bounding box center [164, 712] width 24 height 25
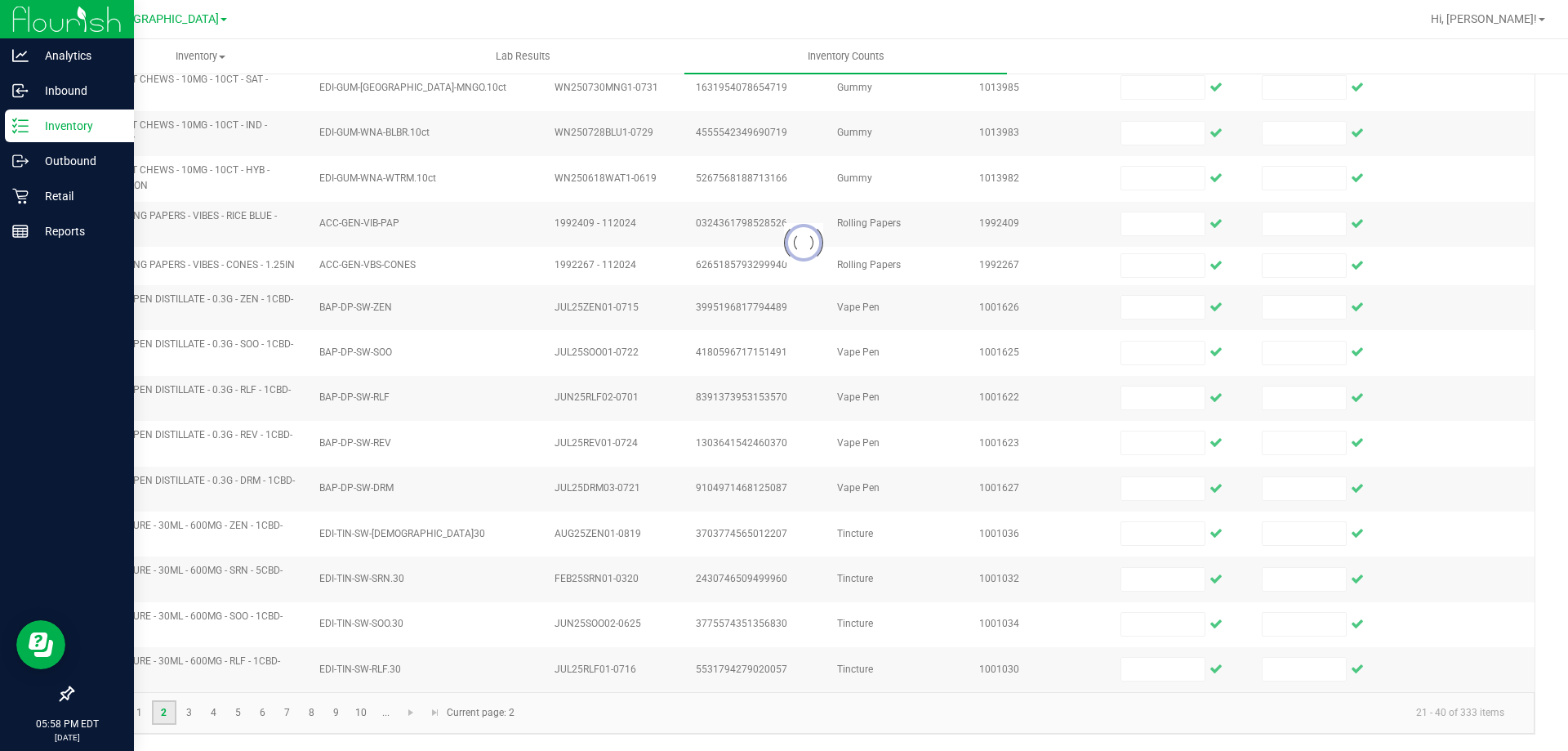
scroll to position [450, 0]
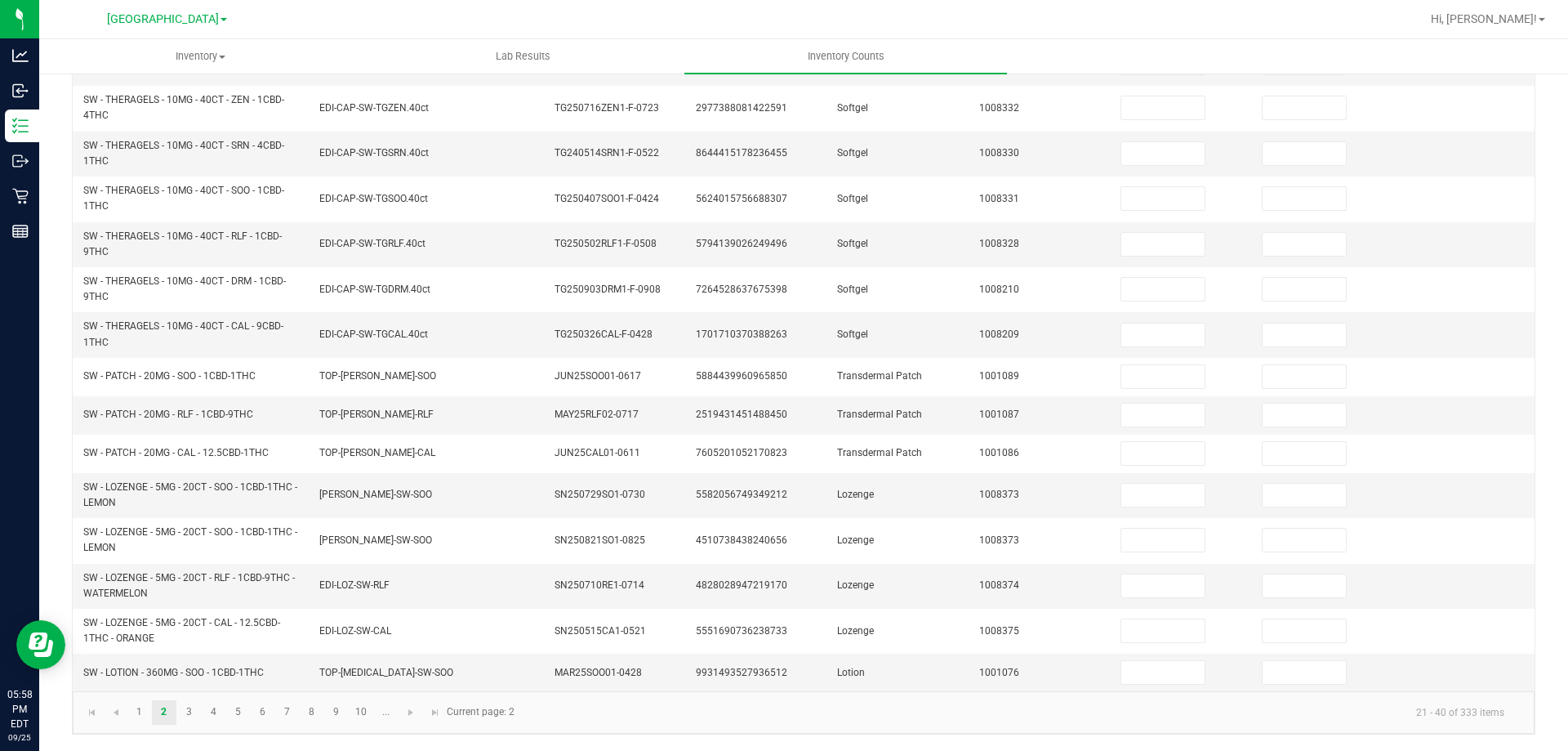
click at [59, 507] on div "< All Inventory Counts Inventory Count Cancel Count Submit for Review Type Ente…" at bounding box center [804, 186] width 1530 height 1128
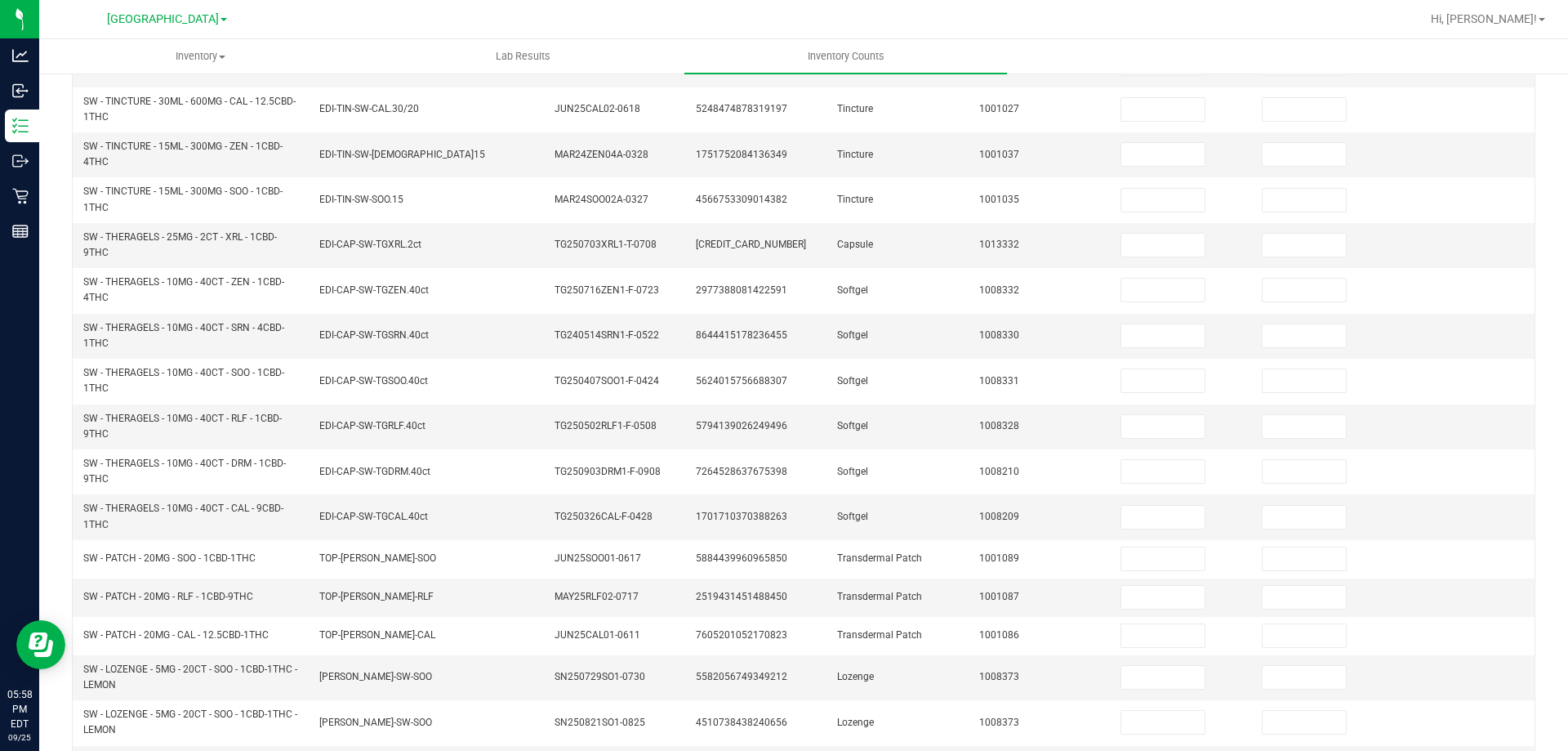
scroll to position [122, 0]
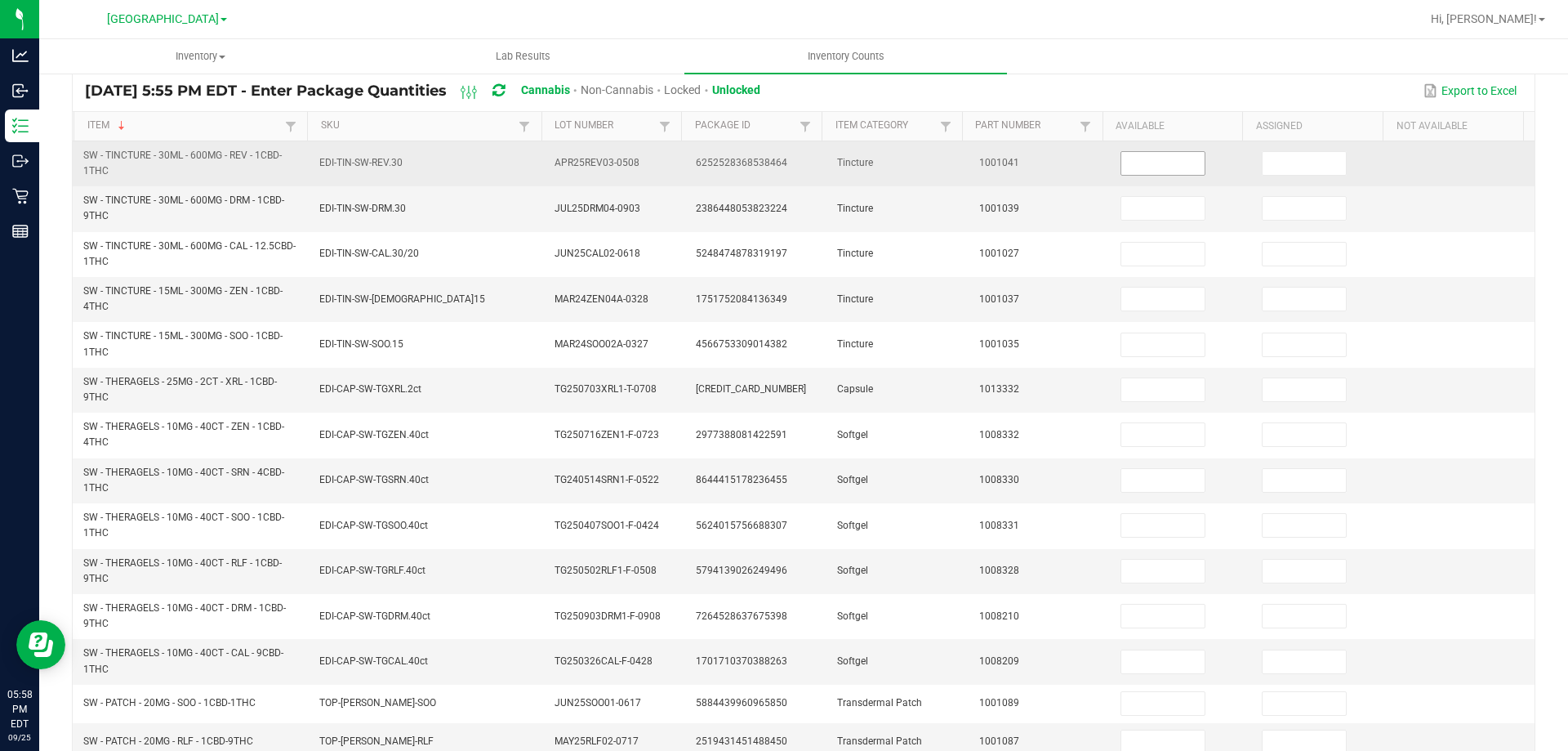
click at [1136, 165] on input at bounding box center [1162, 163] width 83 height 23
type input "6"
type input "0"
type input "2"
type input "0"
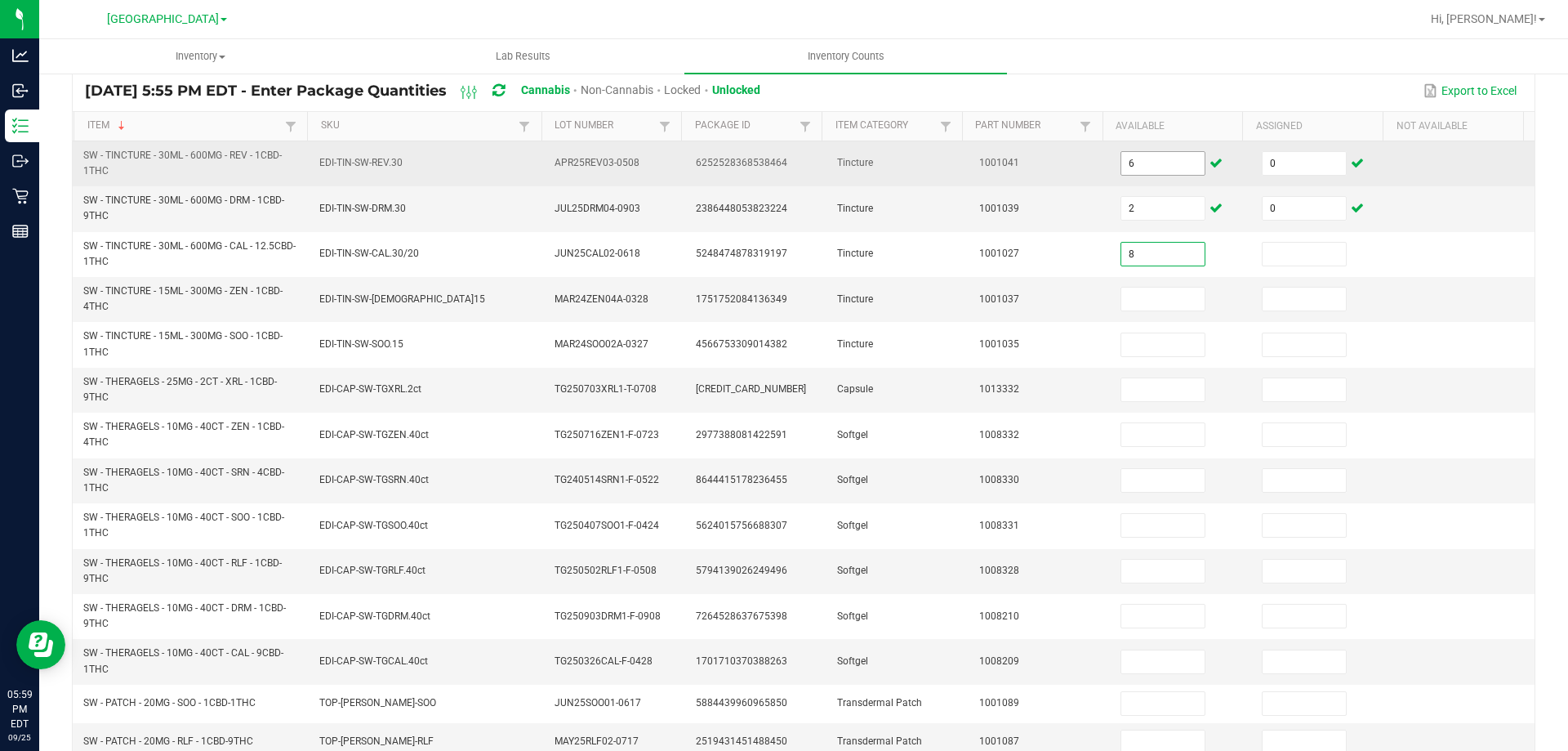
type input "8"
type input "0"
type input "1"
type input "0"
type input "8"
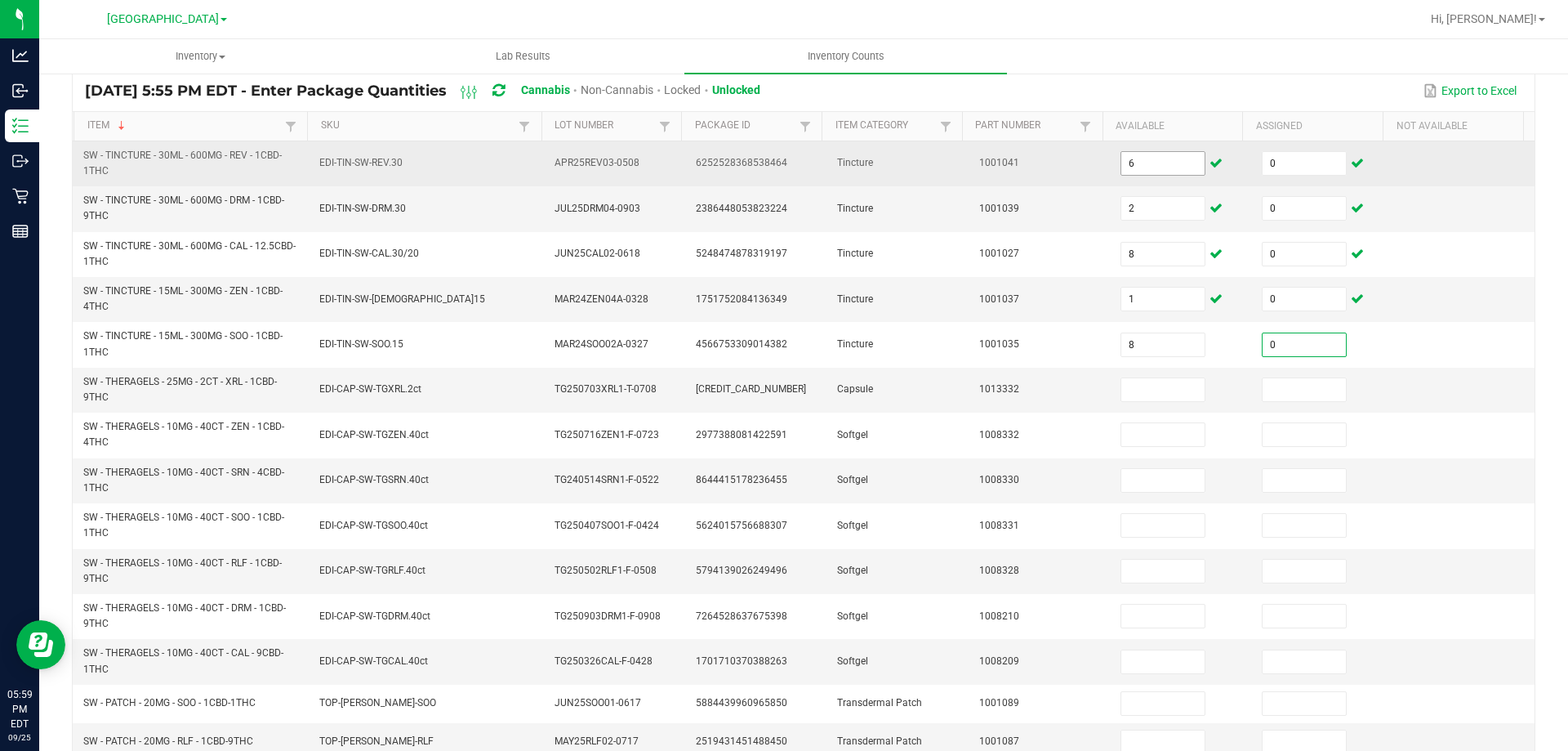
type input "0"
type input "2"
type input "0"
type input "4"
type input "0"
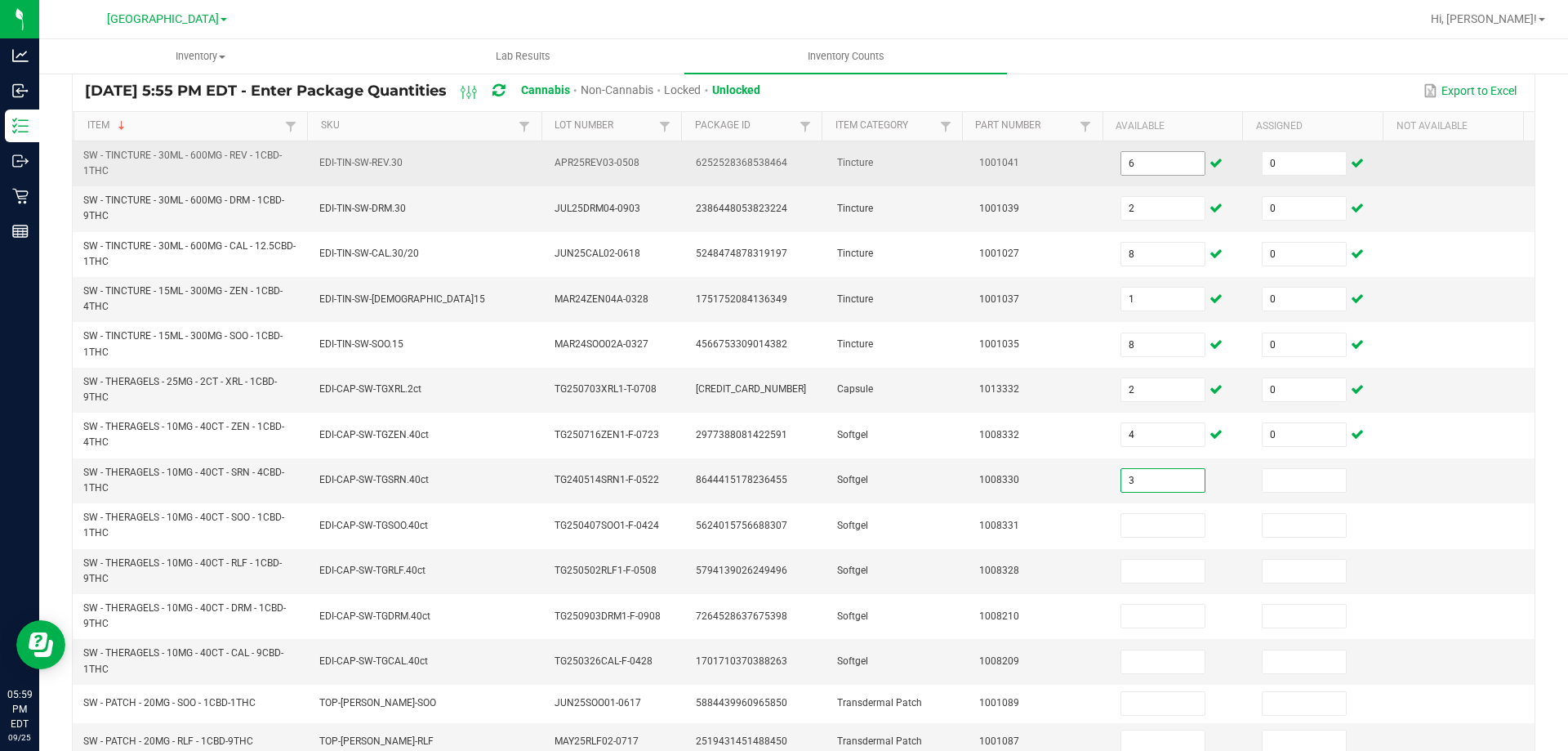
type input "3"
type input "0"
type input "3"
type input "0"
type input "4"
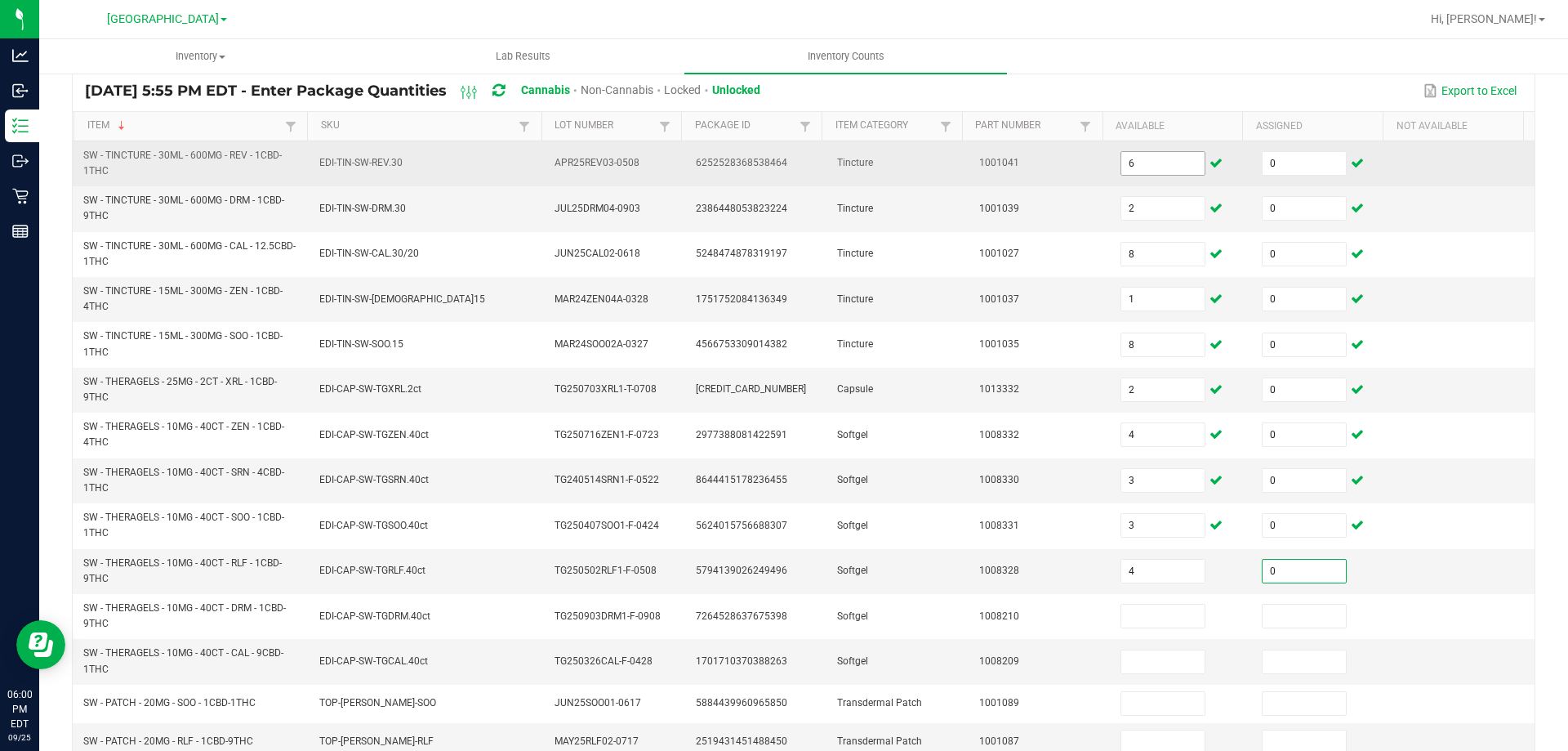
type input "0"
type input "5"
type input "0"
type input "6"
type input "0"
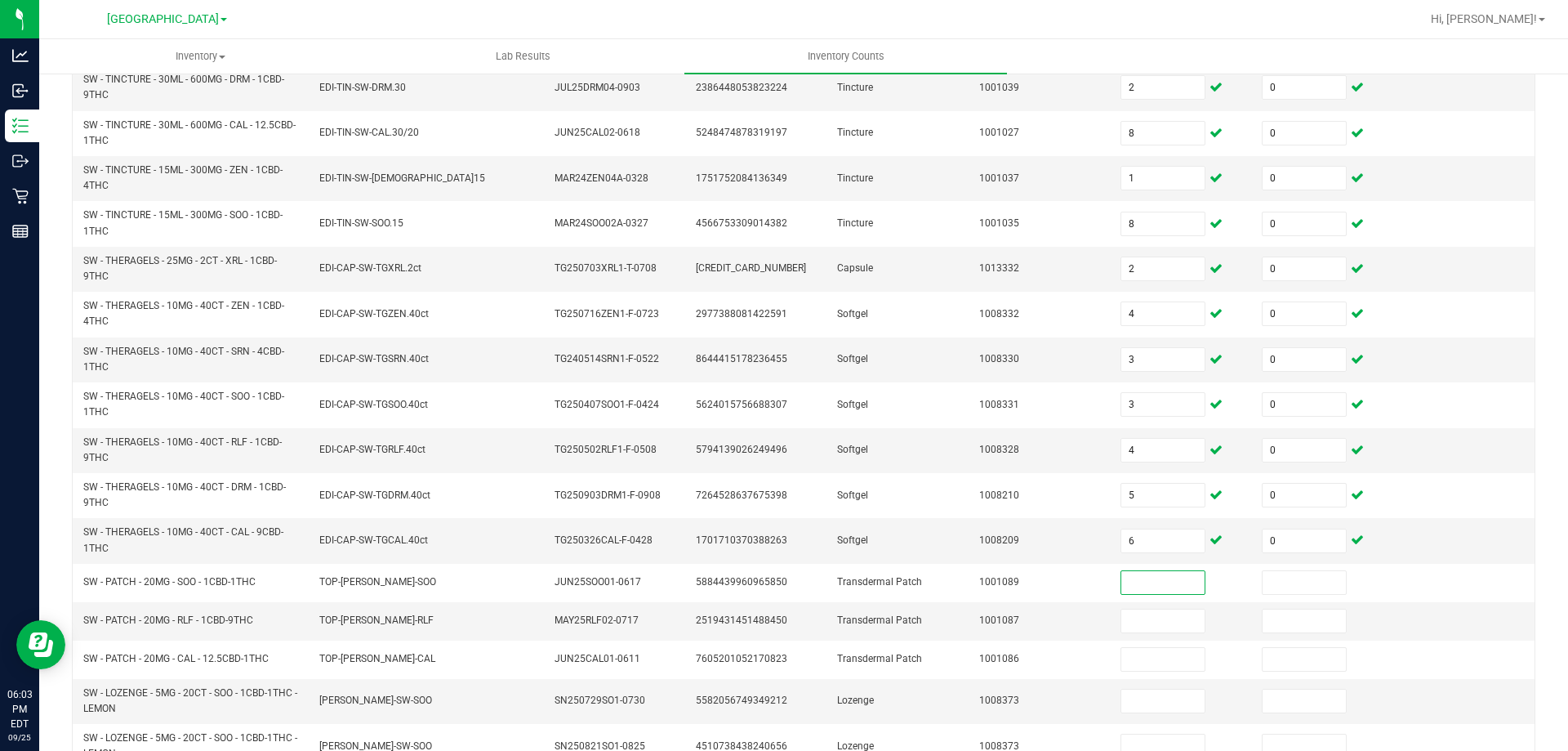
scroll to position [313, 0]
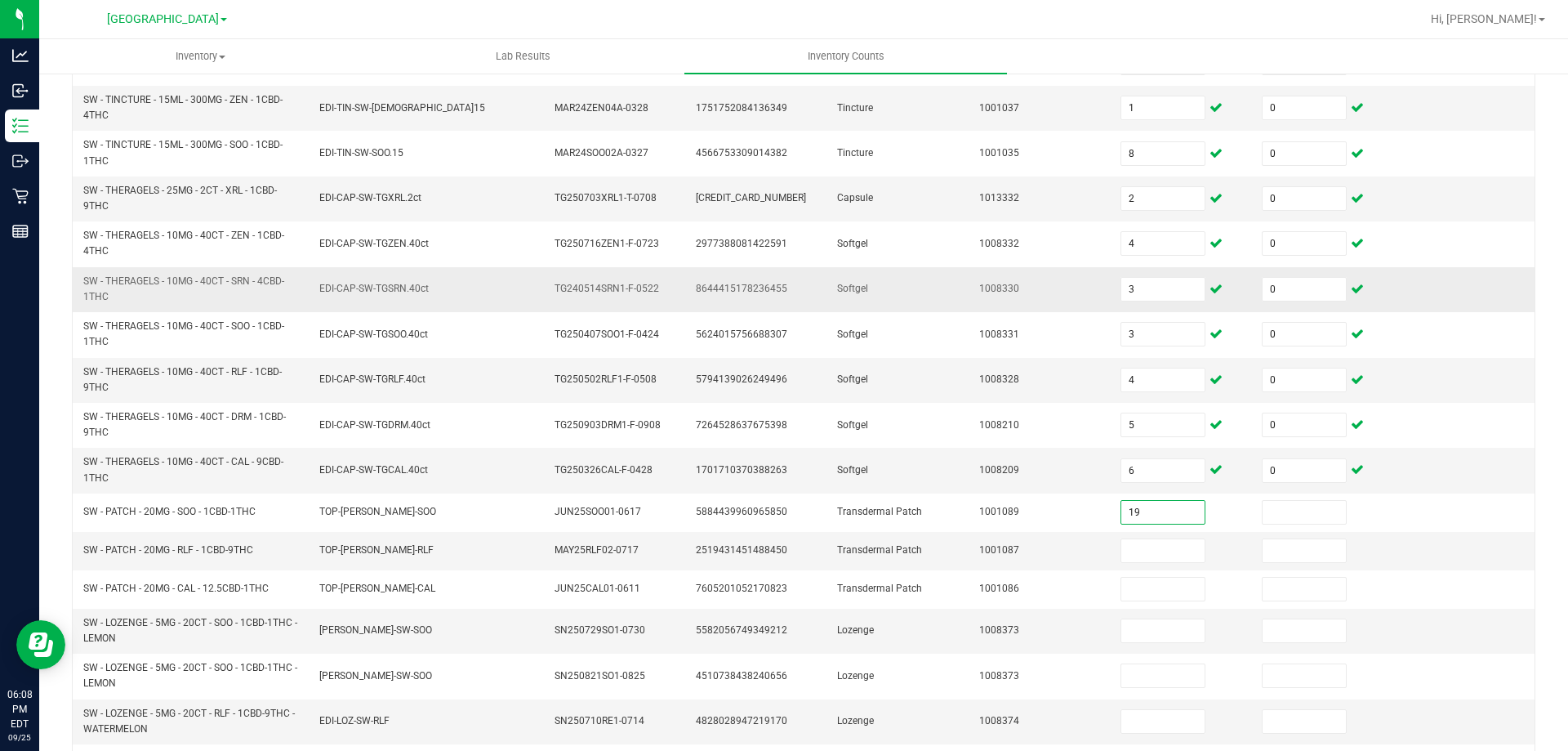
type input "19"
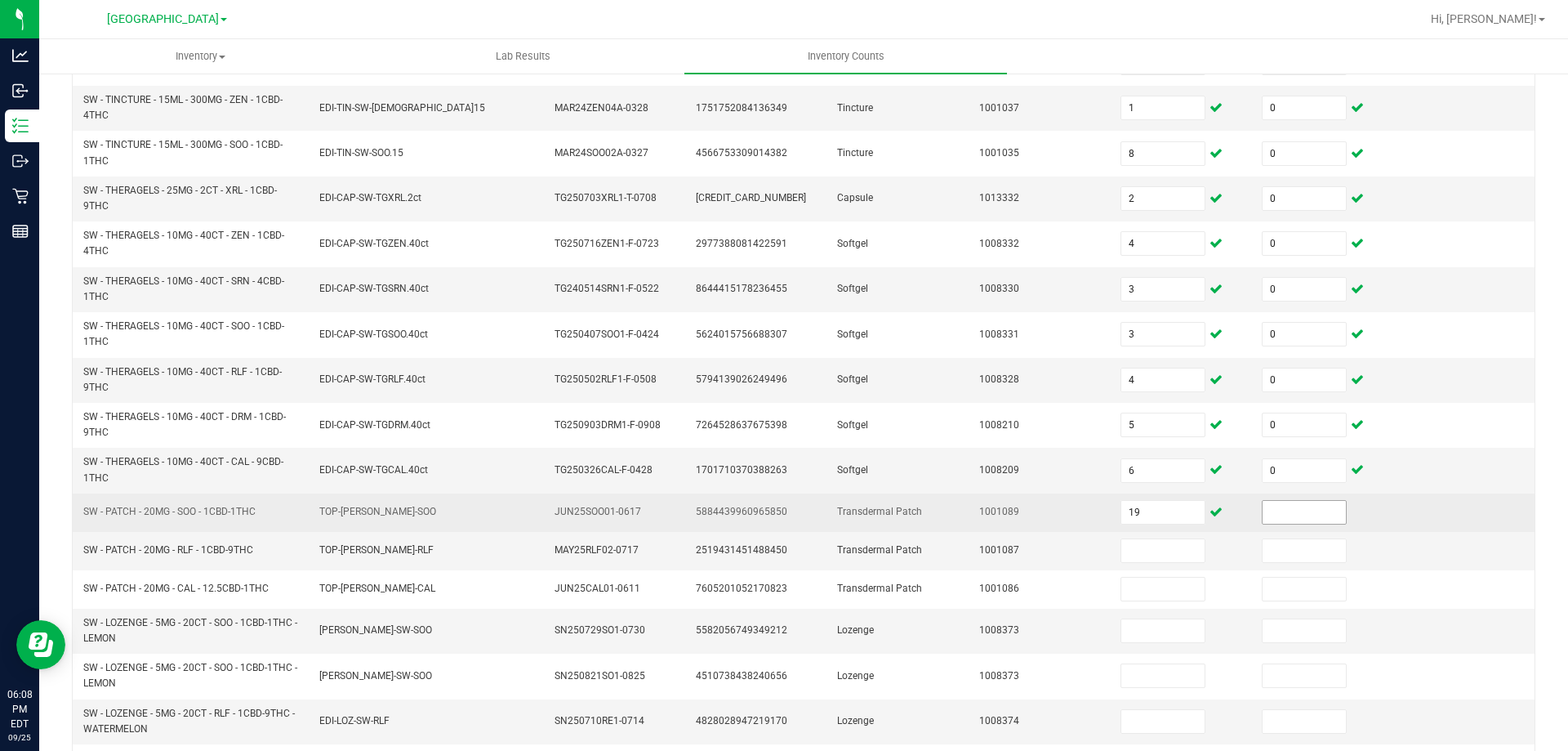
click at [1290, 523] on span at bounding box center [1304, 512] width 85 height 25
click at [1289, 514] on input at bounding box center [1304, 512] width 83 height 23
type input "0"
type input "4"
type input "0"
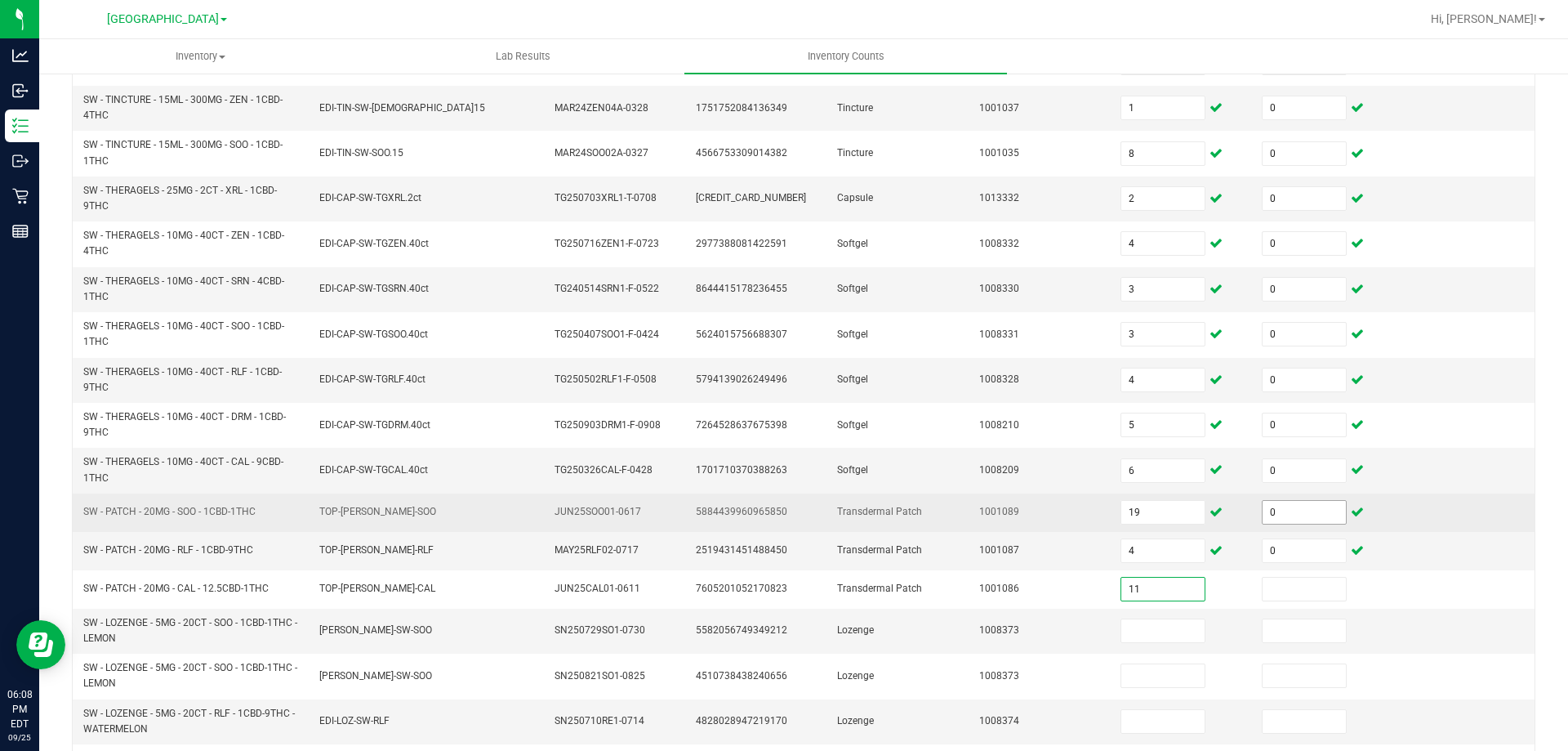
type input "11"
type input "0"
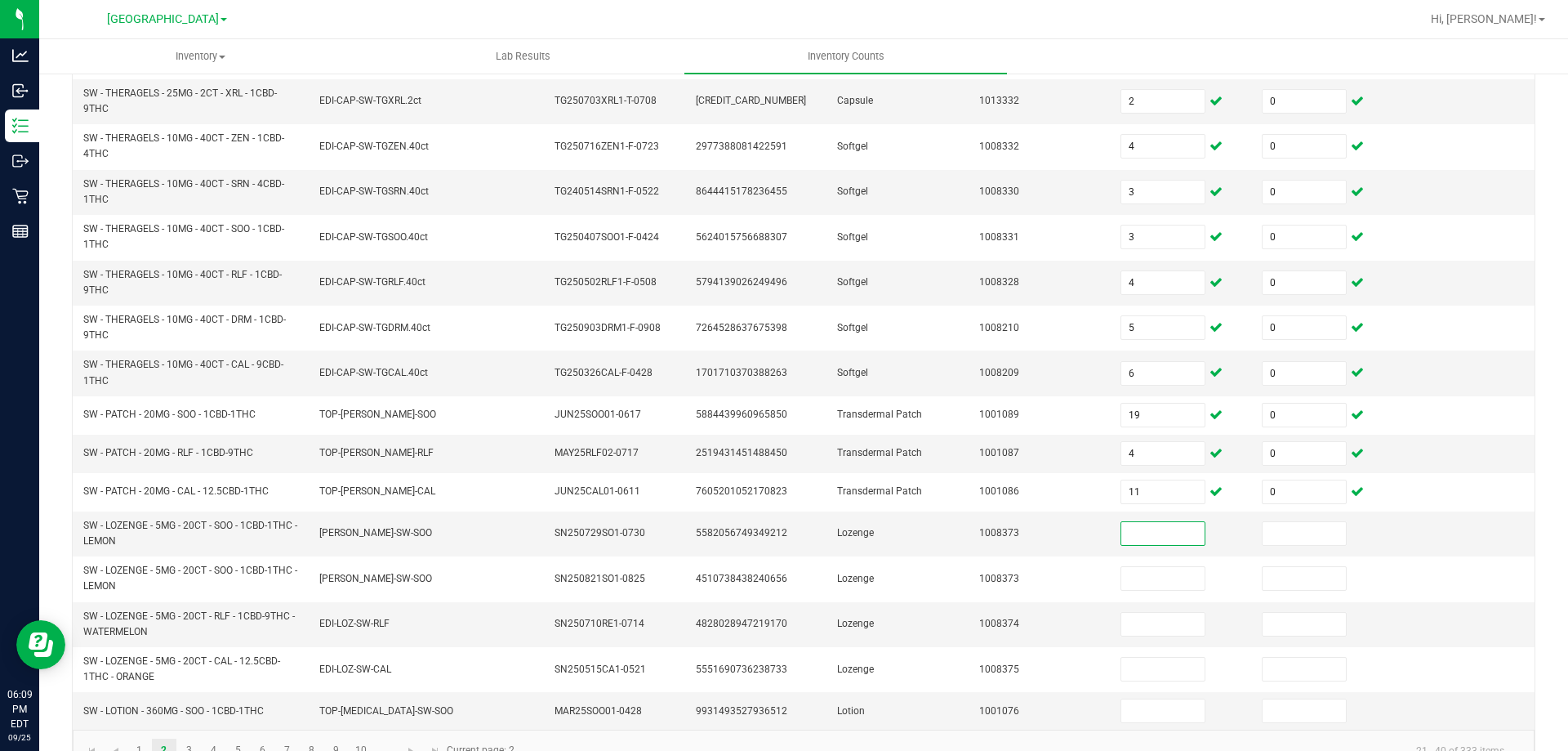
scroll to position [450, 0]
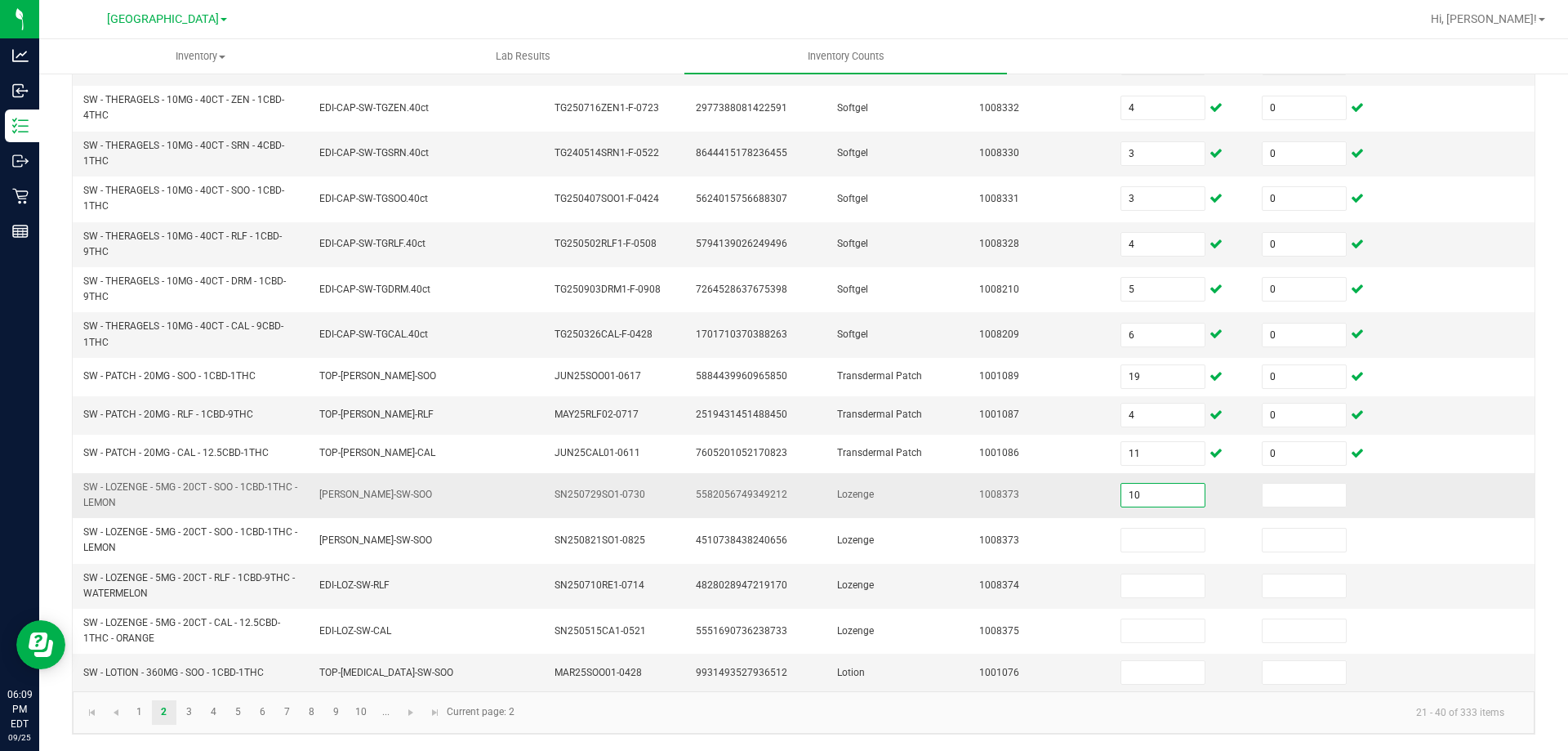
type input "10"
type input "0"
type input "7"
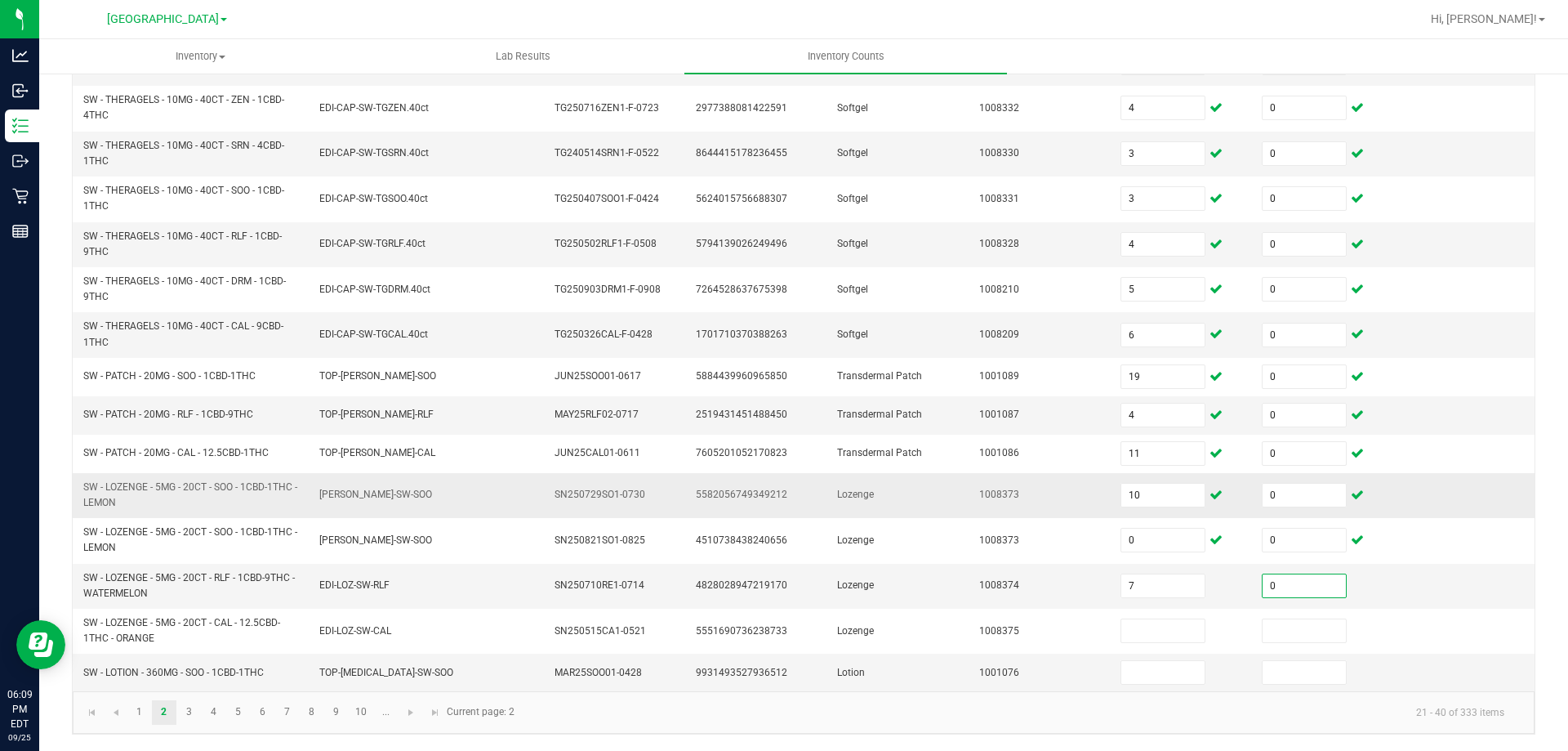
type input "0"
type input "4"
type input "0"
type input "5"
type input "0"
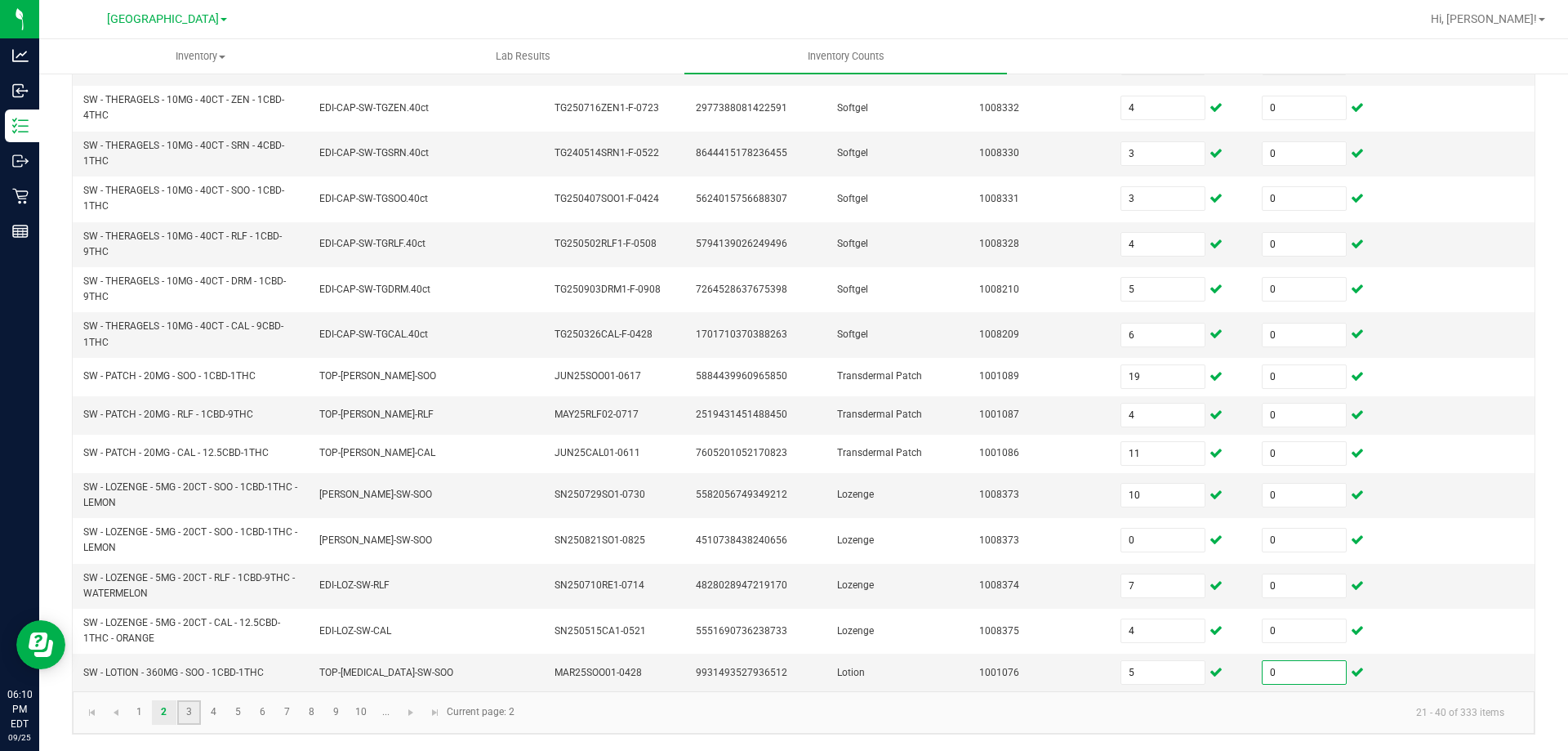
click at [188, 713] on link "3" at bounding box center [189, 712] width 24 height 25
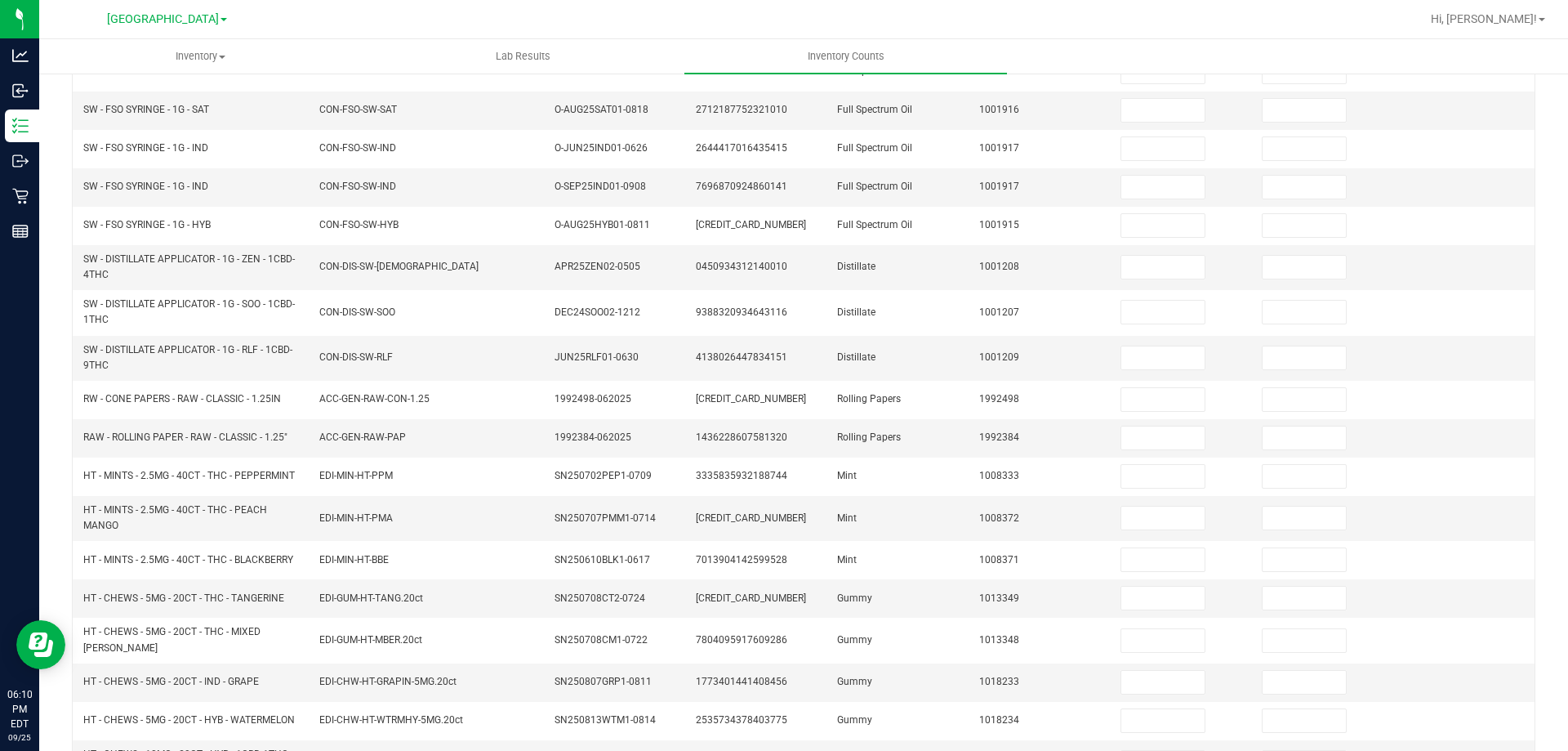
scroll to position [50, 0]
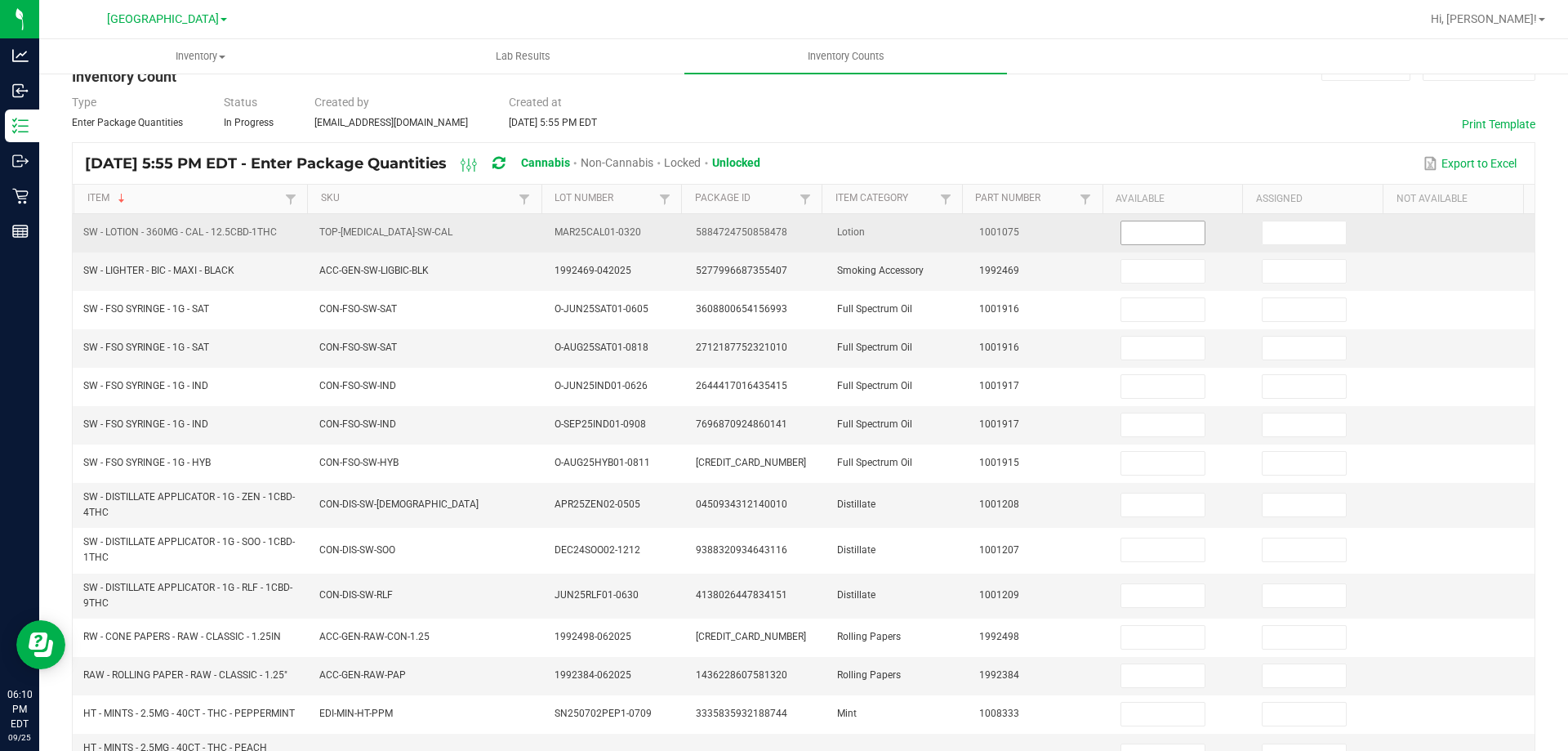
click at [1137, 230] on input at bounding box center [1162, 232] width 83 height 23
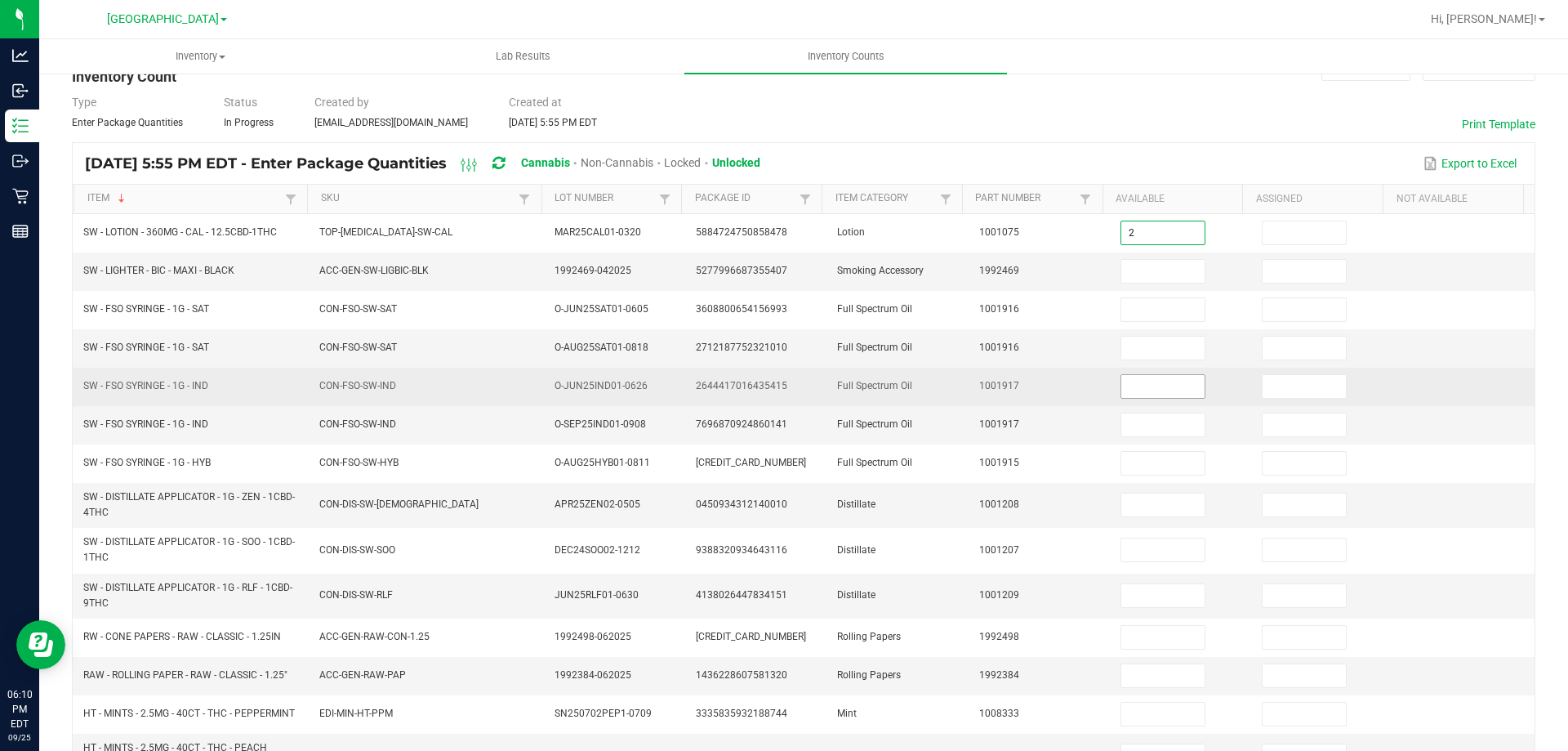
type input "2"
type input "0"
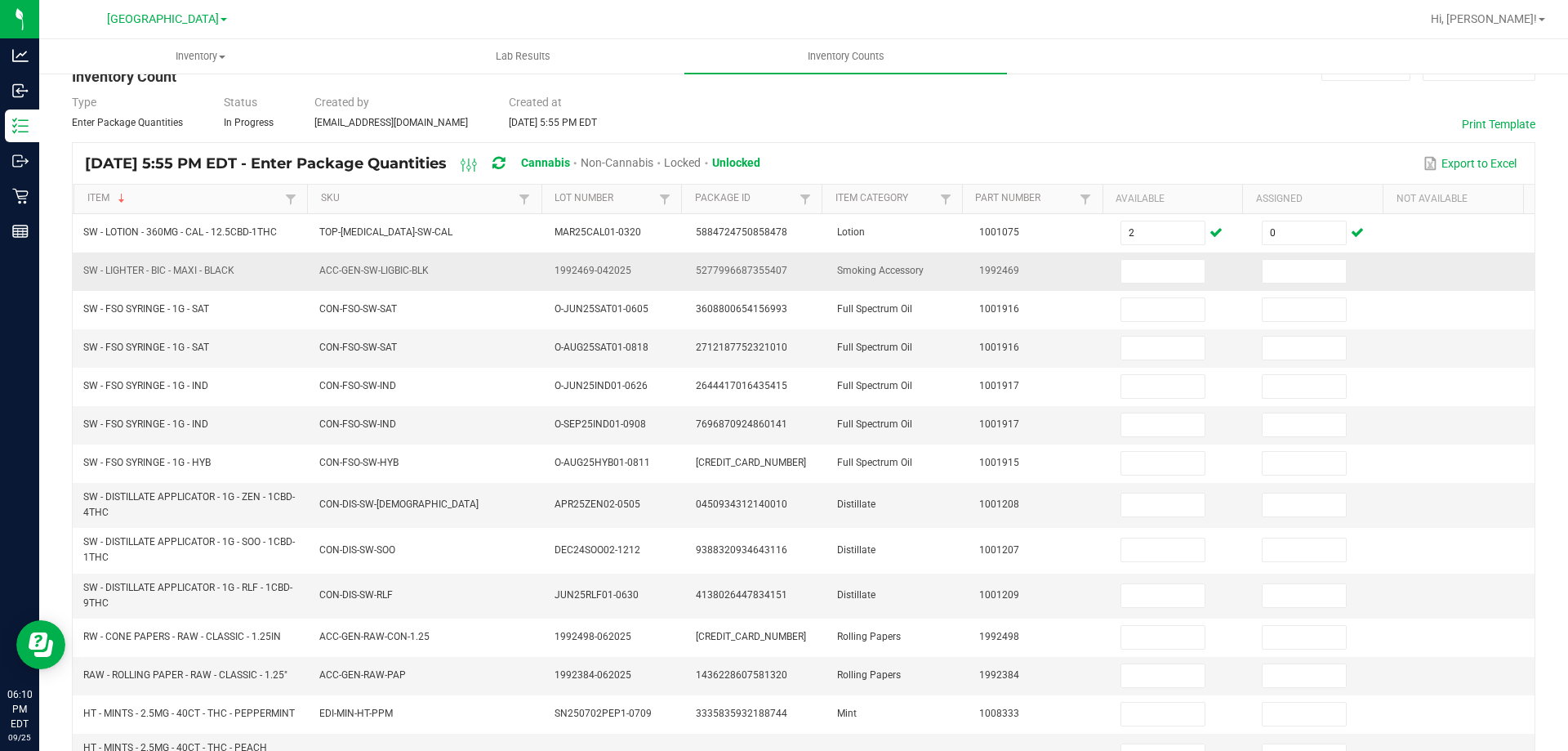
drag, startPoint x: 85, startPoint y: 272, endPoint x: 225, endPoint y: 260, distance: 140.5
click at [225, 260] on td "SW - LIGHTER - BIC - MAXI - BLACK" at bounding box center [191, 271] width 236 height 38
copy span "SW - LIGHTER - BIC - MAXI - BLACK"
click at [1129, 270] on input at bounding box center [1162, 270] width 83 height 23
type input "42"
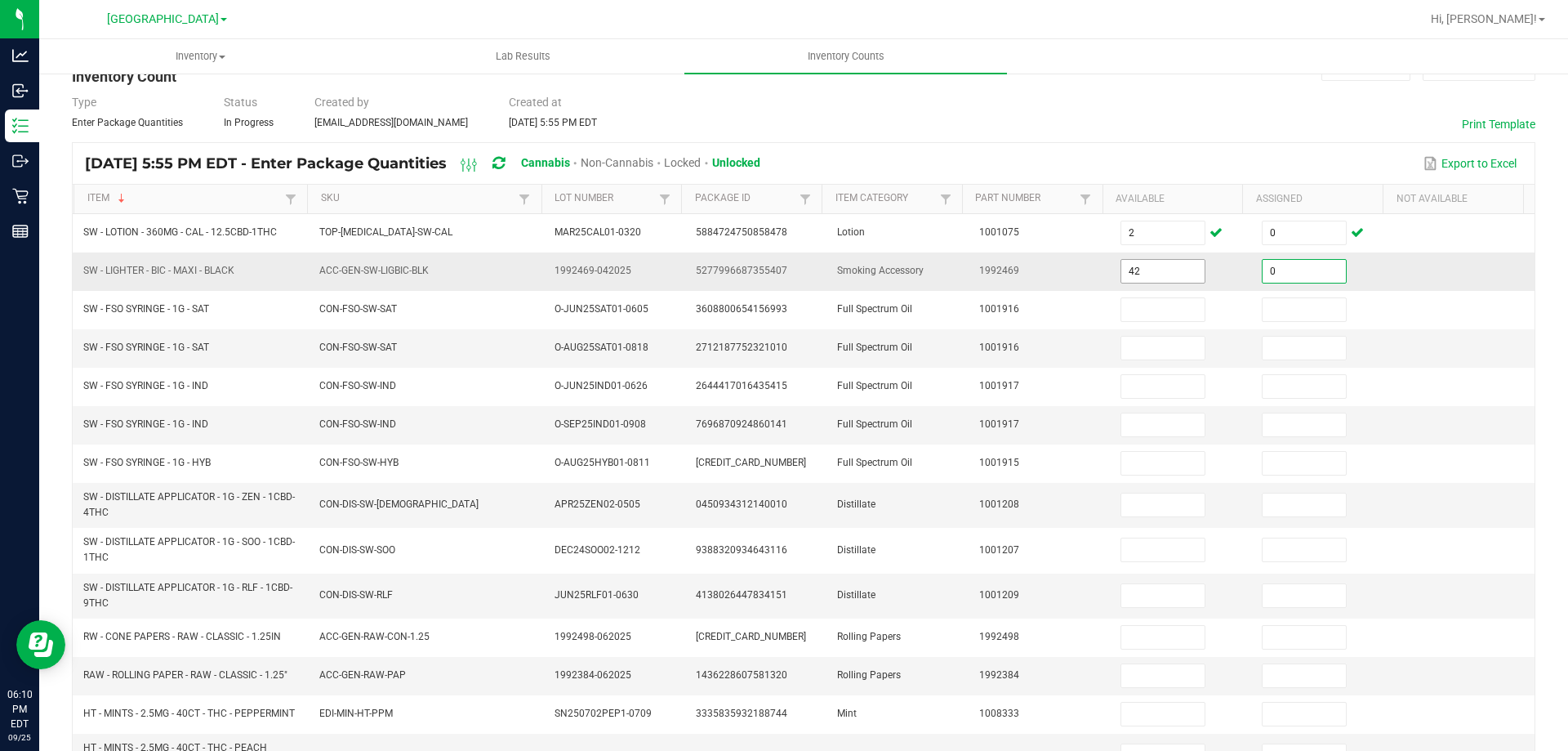
type input "0"
type input "1"
type input "8"
type input "0"
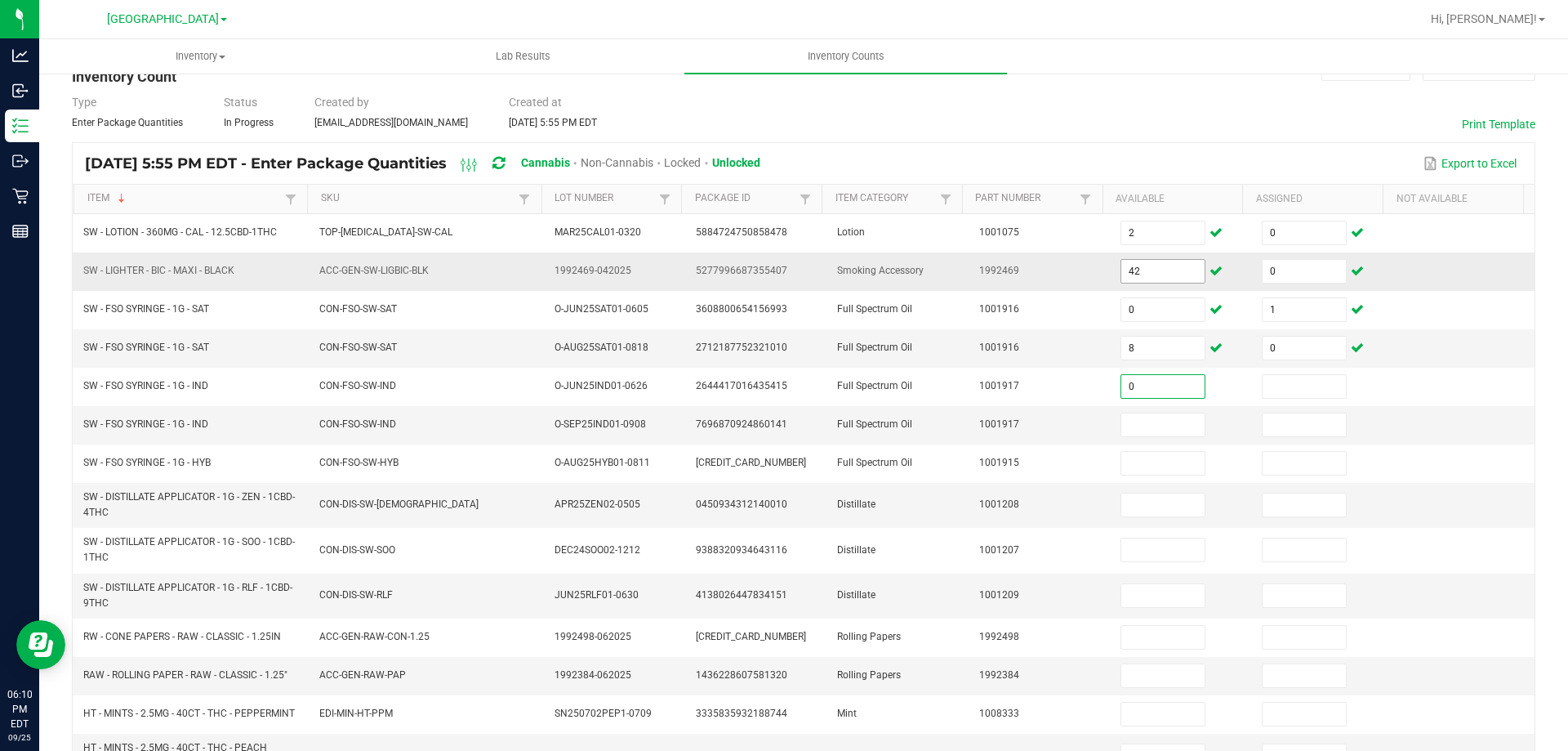
type input "0"
type input "1"
type input "6"
type input "0"
type input "6"
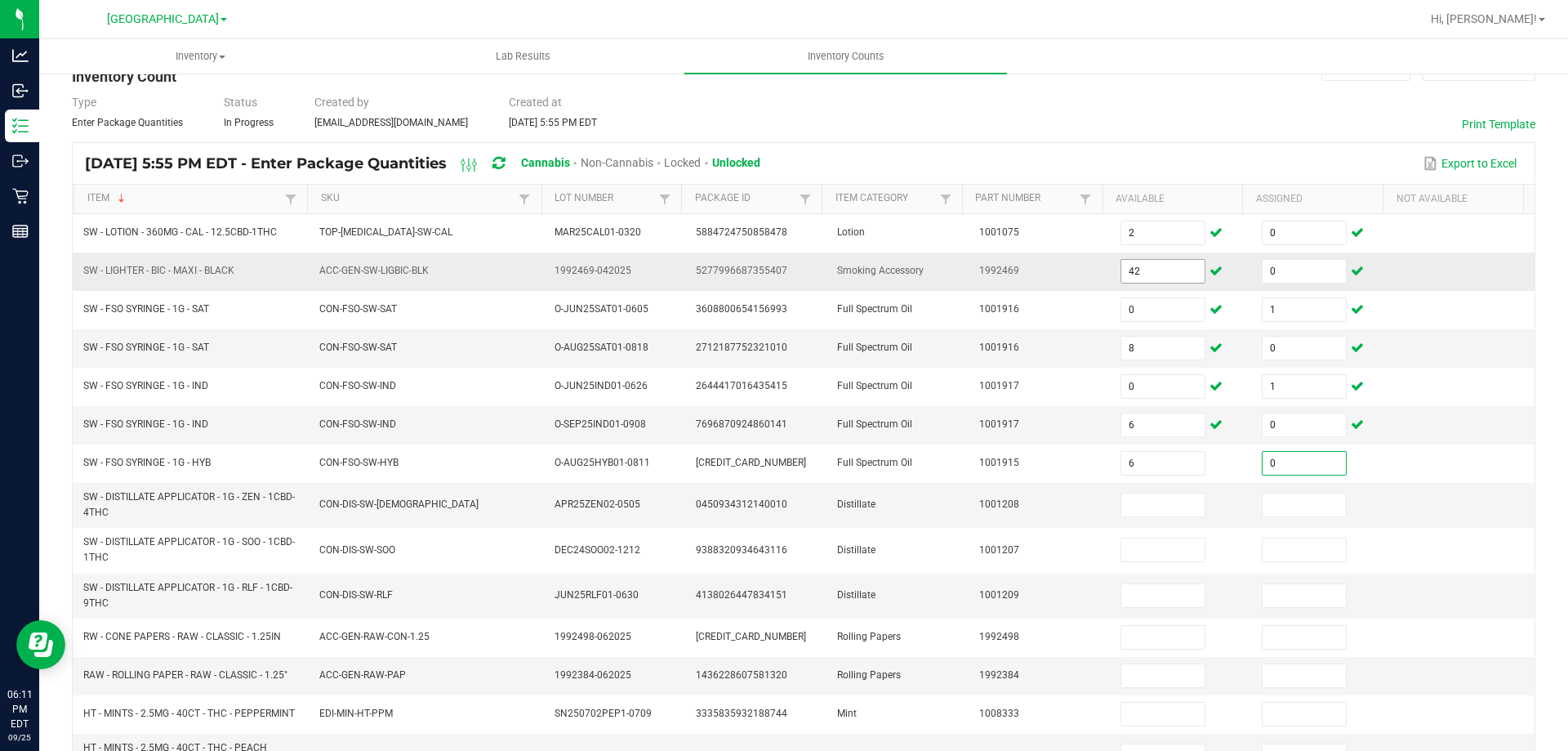
type input "0"
type input "3"
type input "0"
type input "10"
type input "0"
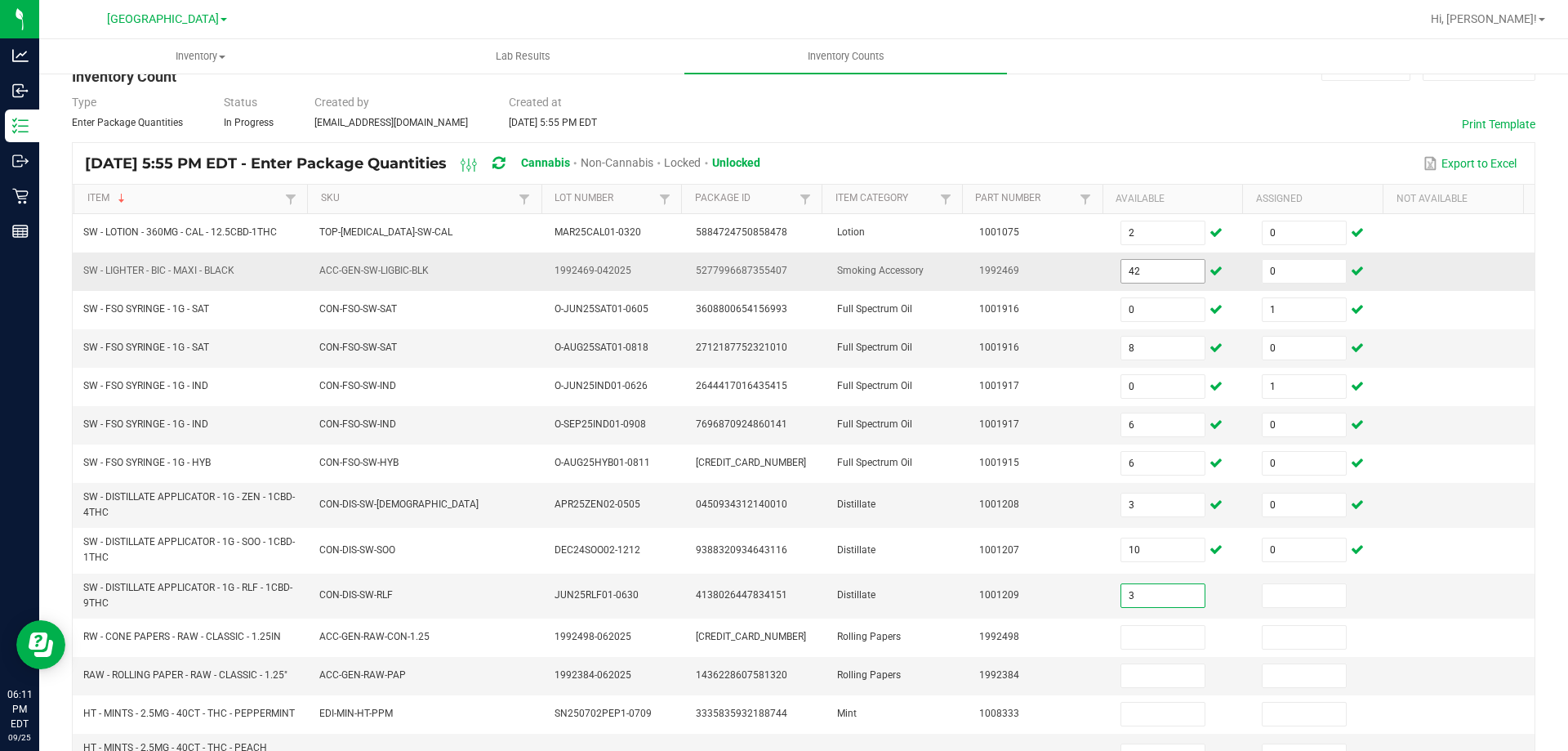
type input "3"
type input "0"
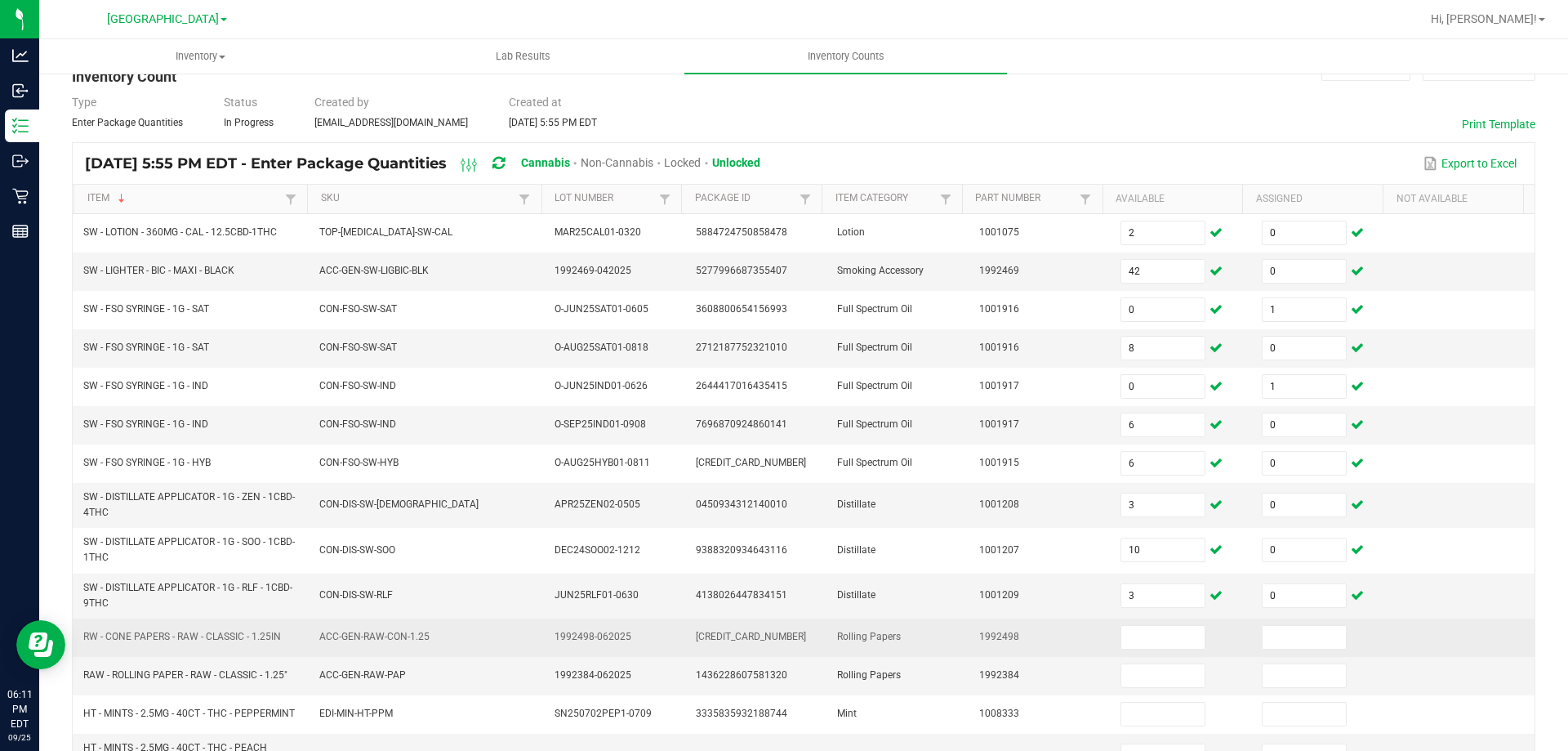
drag, startPoint x: 82, startPoint y: 634, endPoint x: 281, endPoint y: 636, distance: 199.0
click at [281, 636] on td "RW - CONE PAPERS - RAW - CLASSIC - 1.25IN" at bounding box center [191, 638] width 236 height 38
copy span "RW - CONE PAPERS - RAW - CLASSIC - 1.25IN"
click at [1126, 640] on input at bounding box center [1162, 637] width 83 height 23
type input "11"
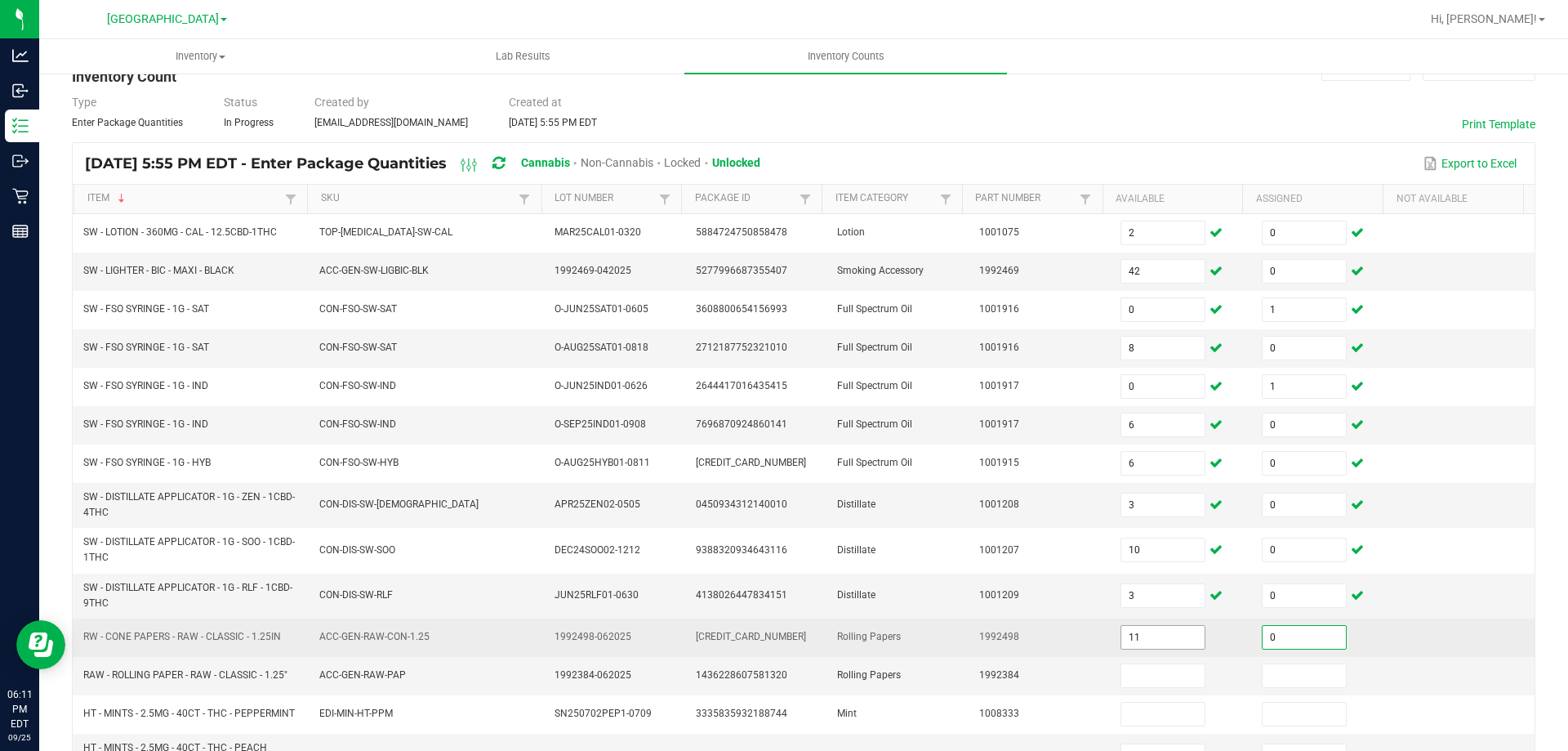
type input "0"
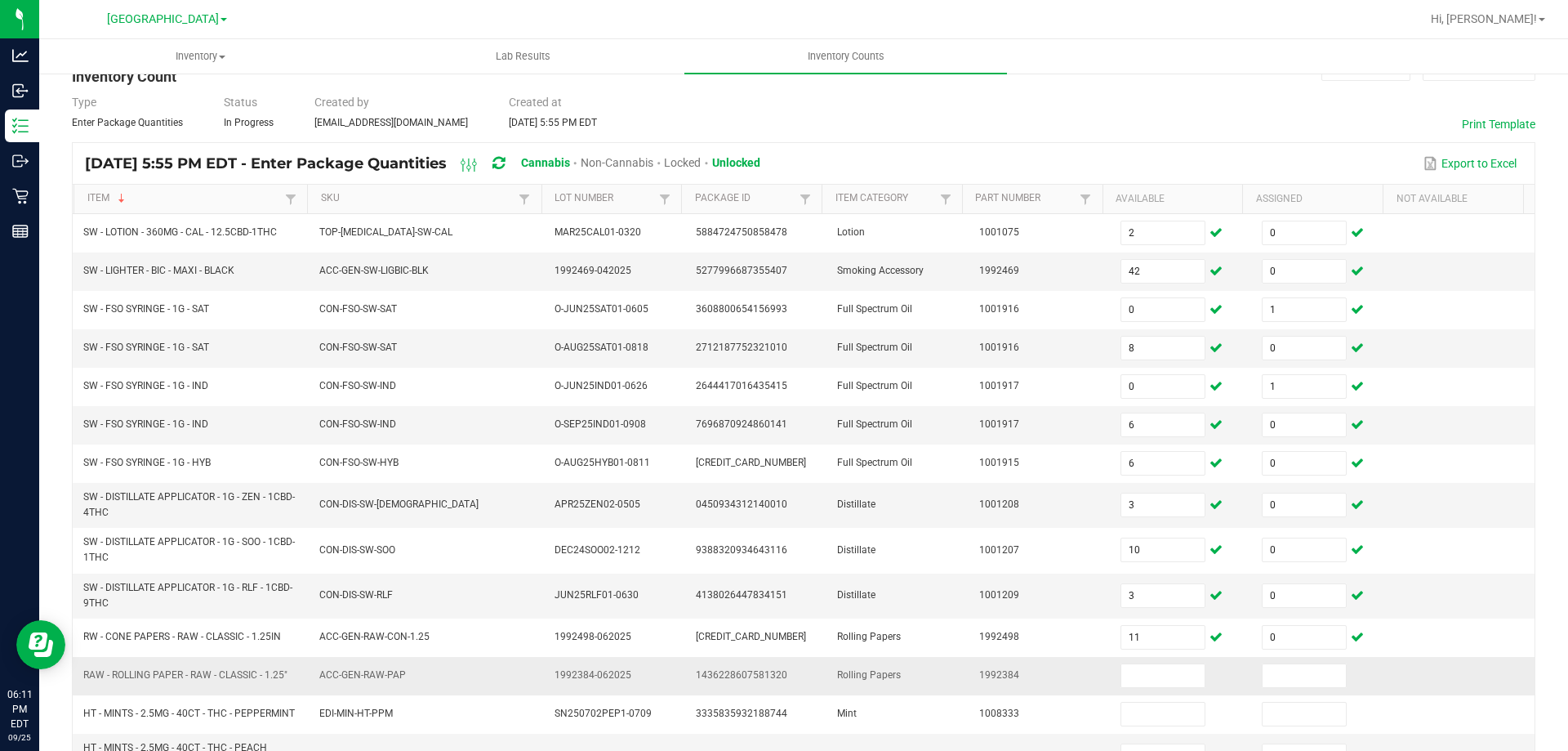
drag, startPoint x: 84, startPoint y: 674, endPoint x: 303, endPoint y: 682, distance: 219.1
click at [303, 682] on td "RAW - ROLLING PAPER - RAW - CLASSIC - 1.25"" at bounding box center [191, 676] width 236 height 38
copy span "RAW - ROLLING PAPER - RAW - CLASSIC - 1.25""
click at [1164, 674] on input at bounding box center [1162, 675] width 83 height 23
type input "2"
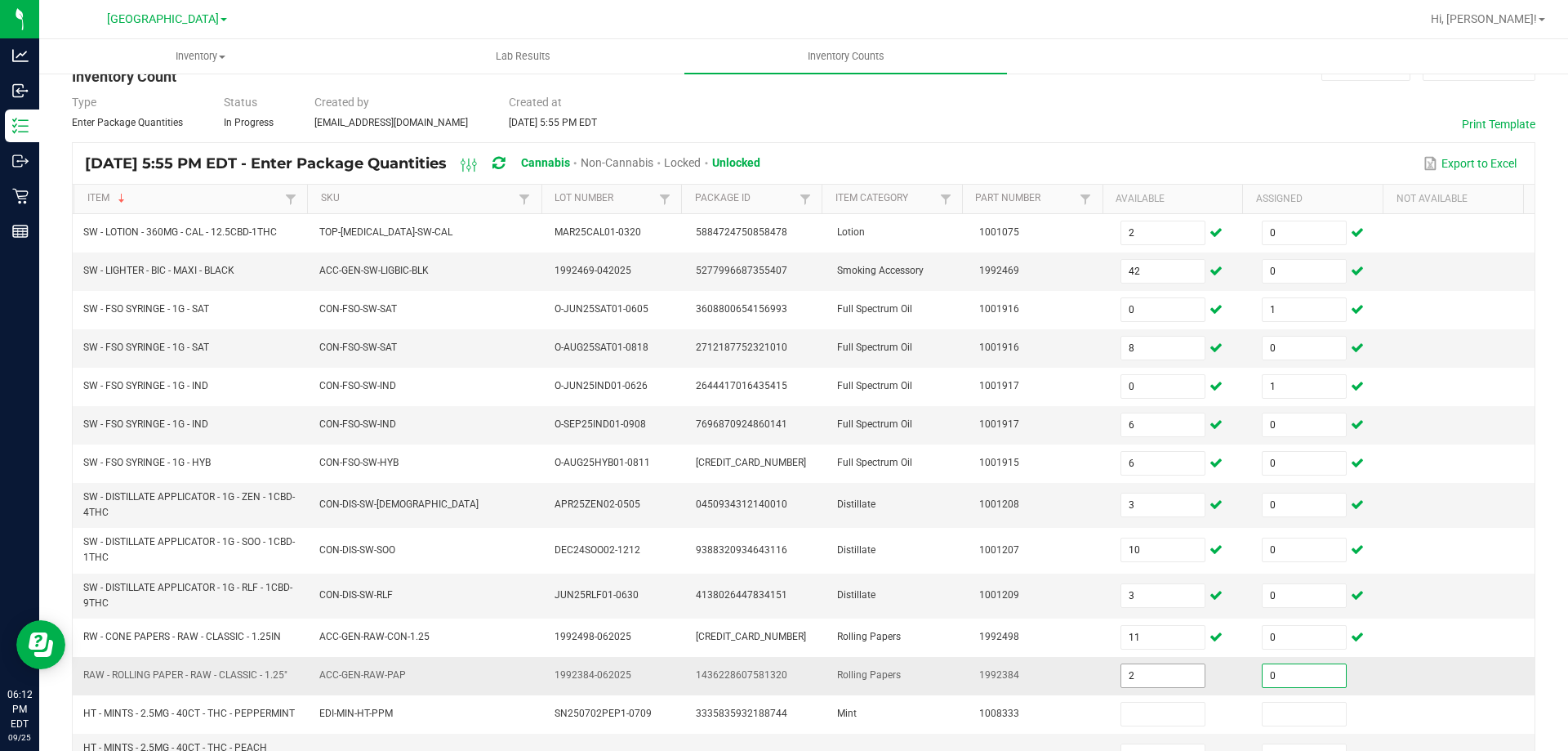
type input "0"
type input "1"
type input "0"
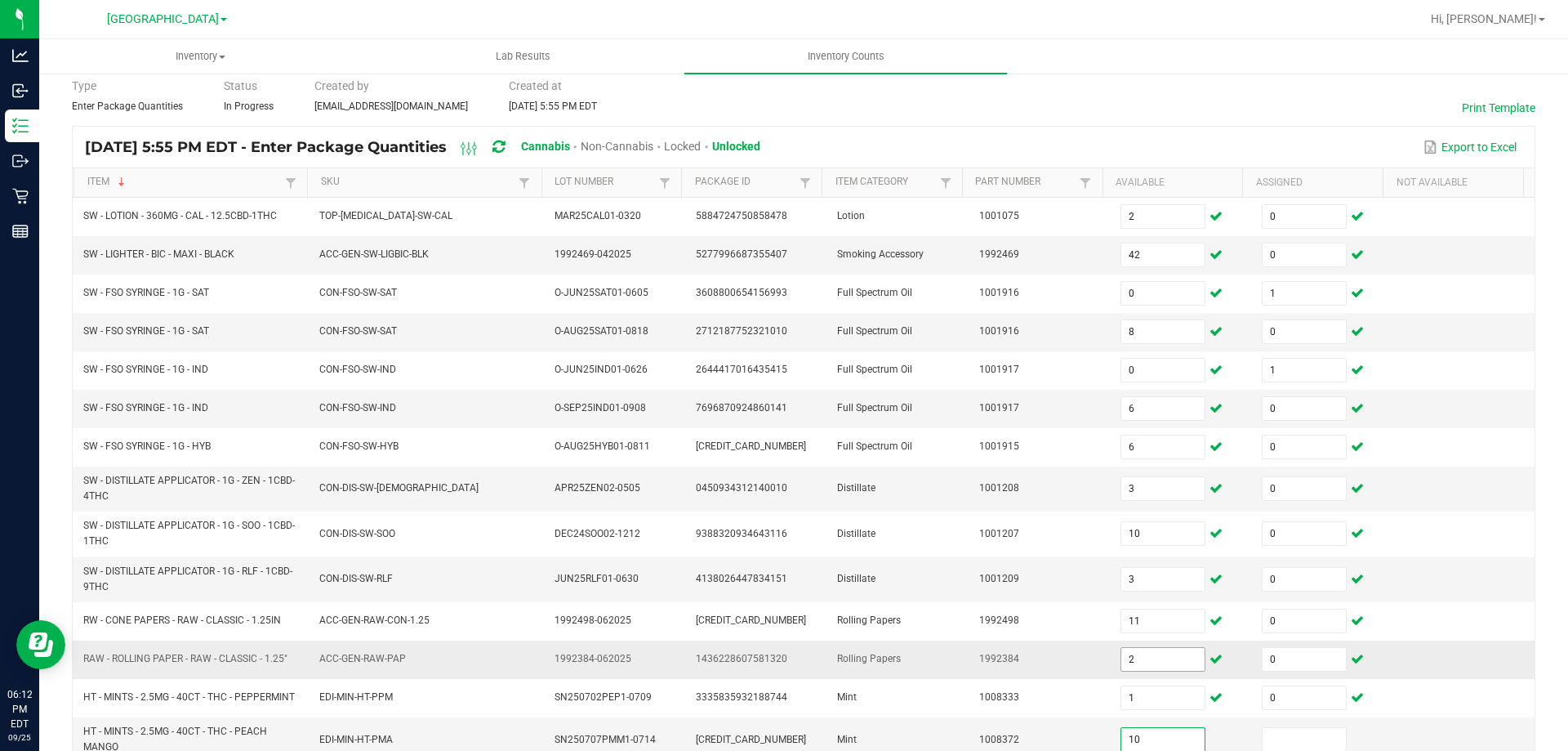
type input "10"
type input "0"
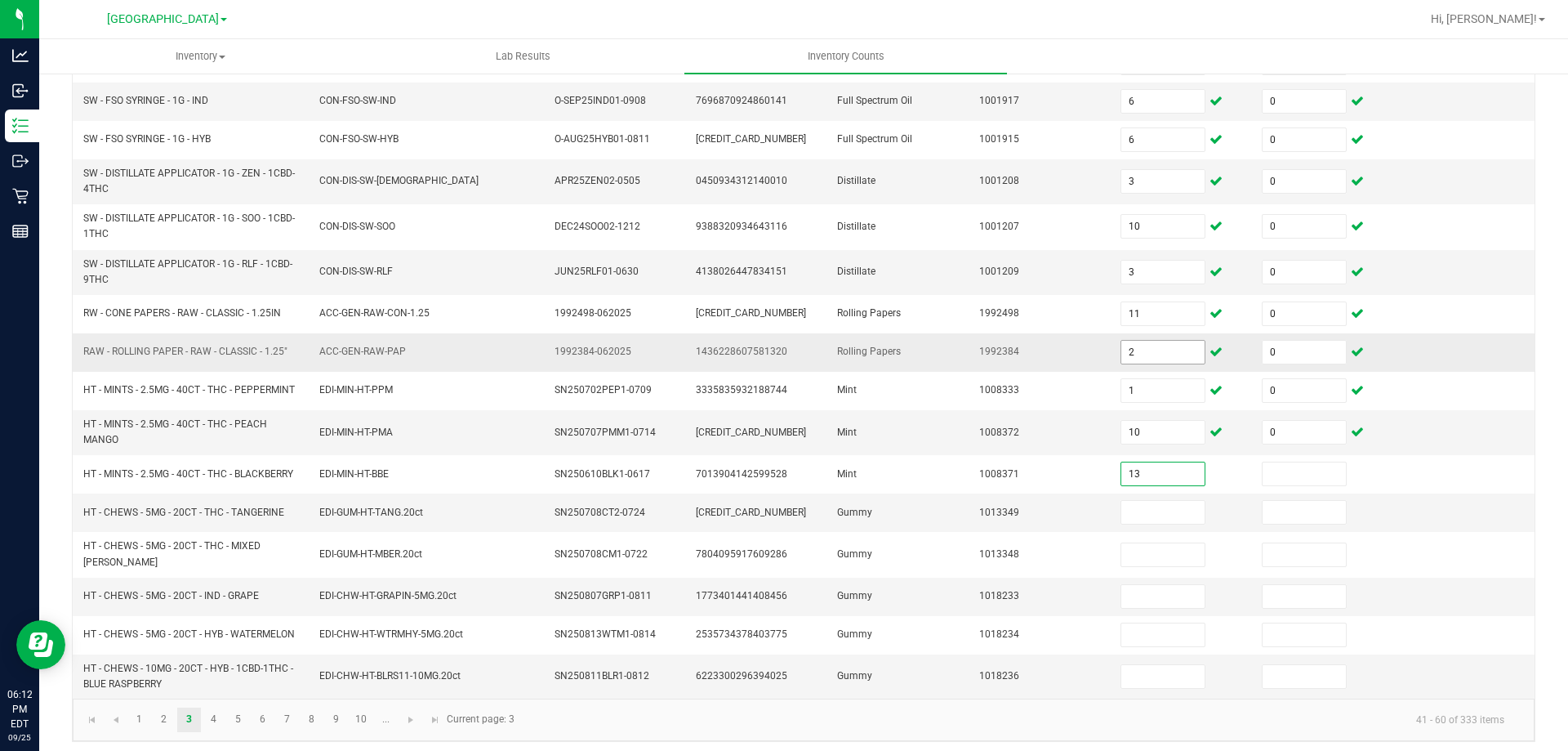
type input "13"
type input "0"
type input "11"
type input "0"
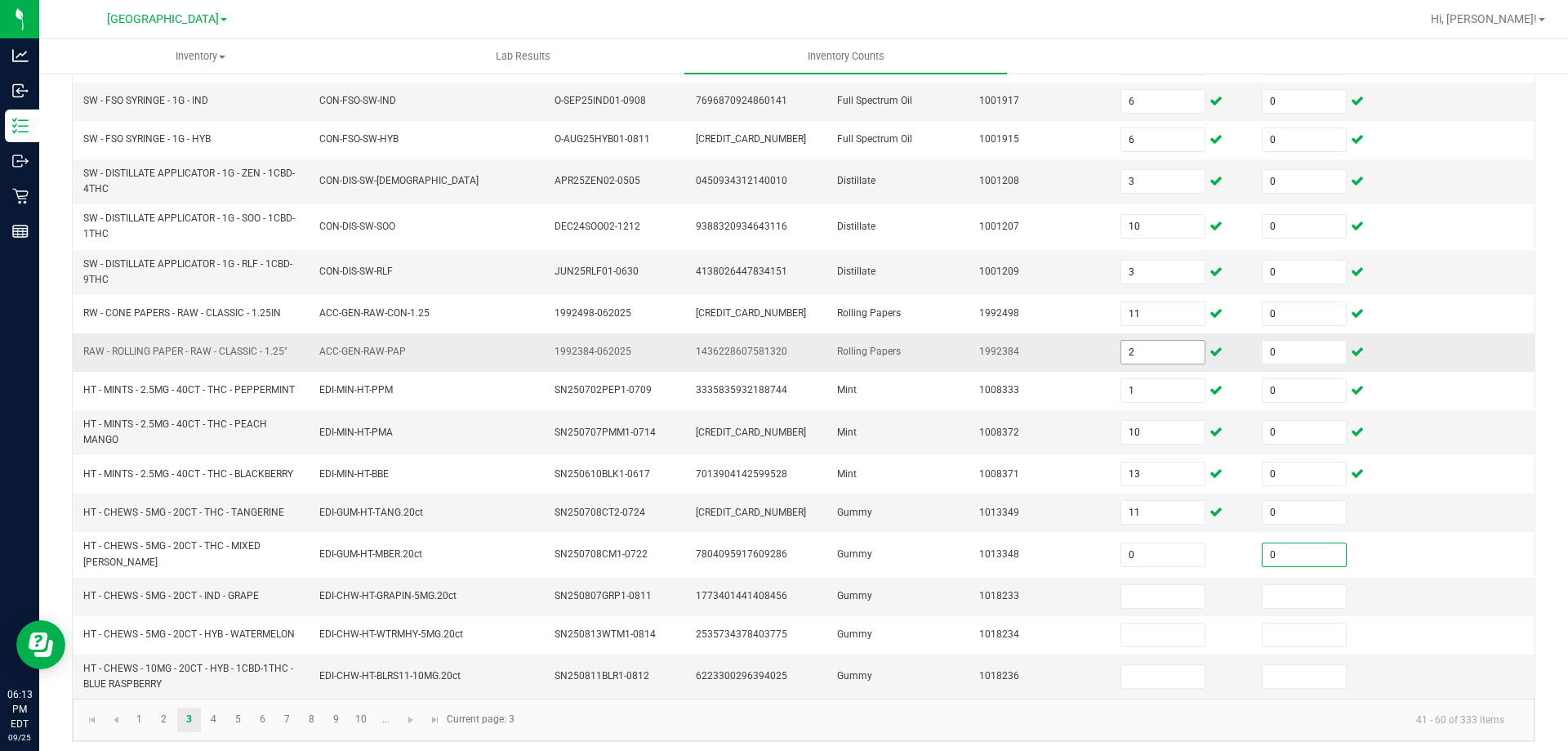
type input "0"
type input "9"
type input "0"
type input "2"
type input "0"
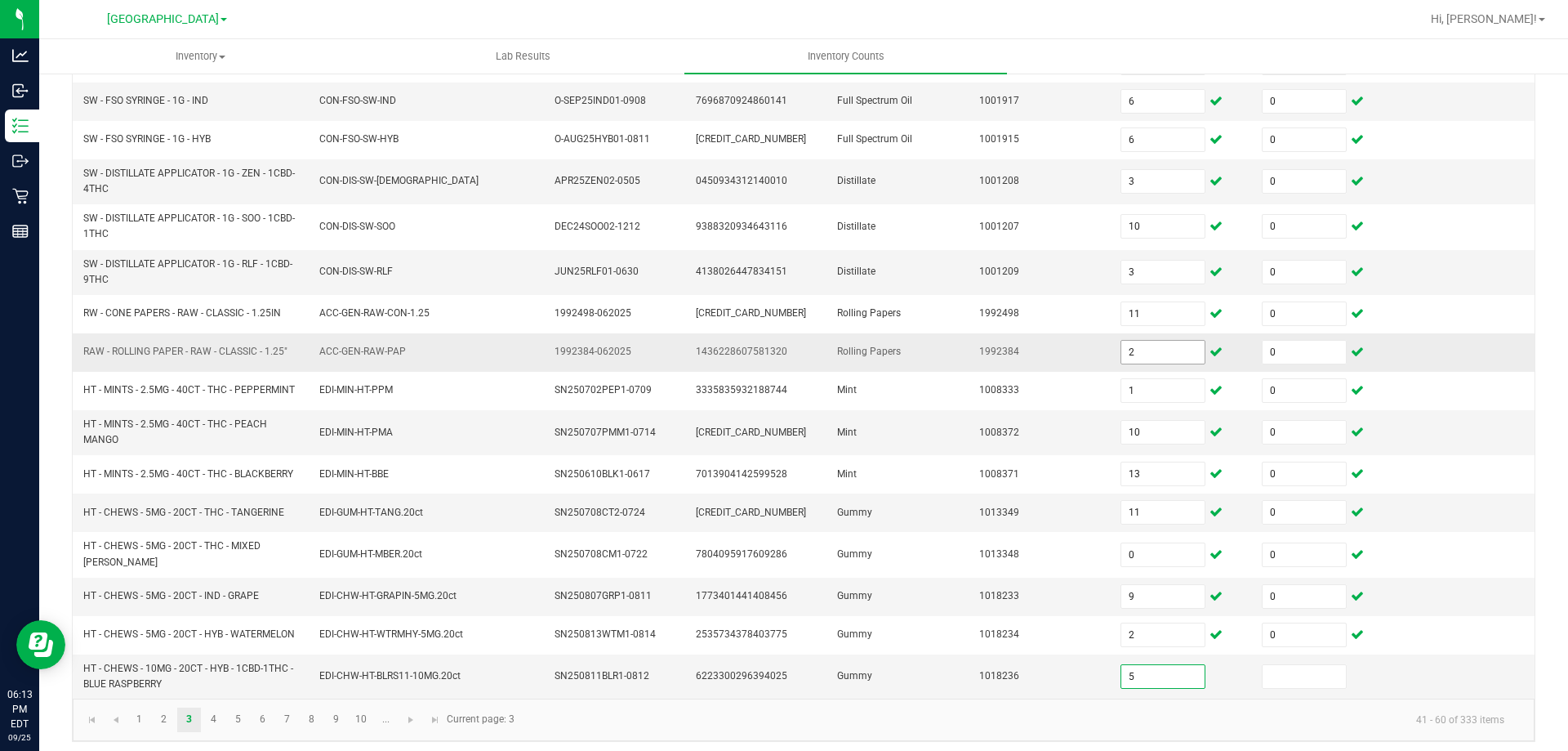
type input "5"
type input "0"
click at [217, 714] on link "4" at bounding box center [214, 719] width 24 height 25
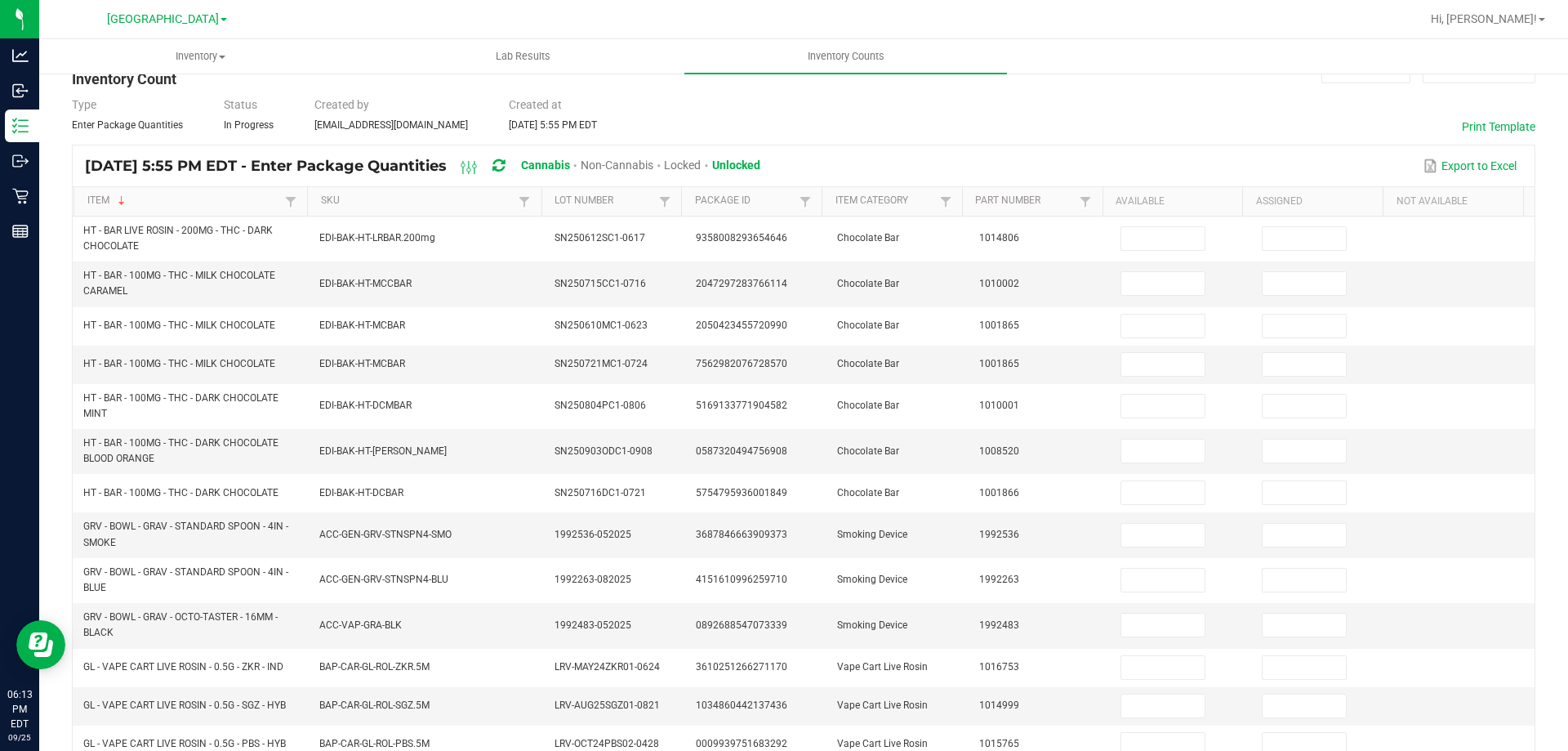
scroll to position [47, 0]
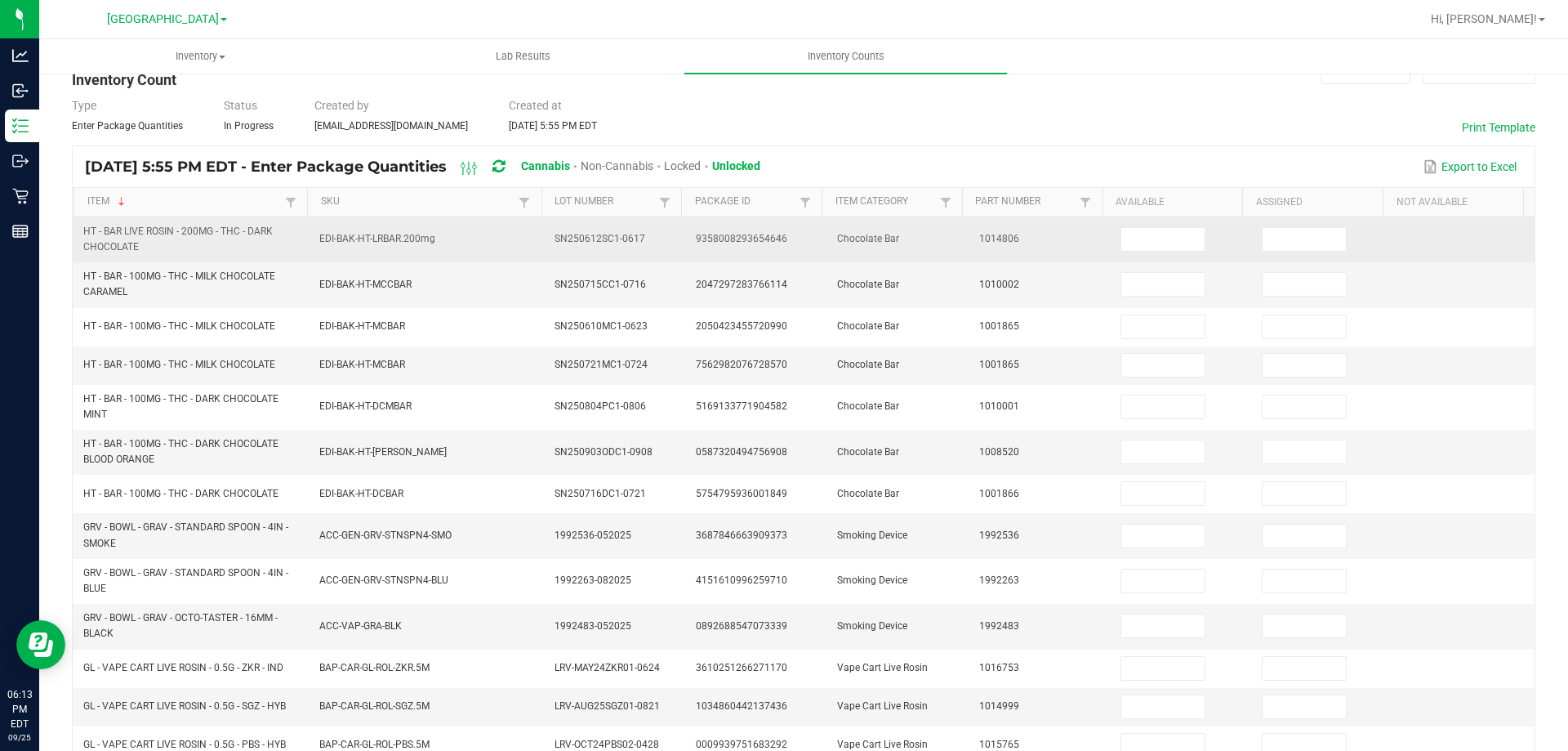
click at [1061, 240] on td "1014806" at bounding box center [1040, 239] width 142 height 45
click at [1137, 234] on input at bounding box center [1162, 238] width 83 height 23
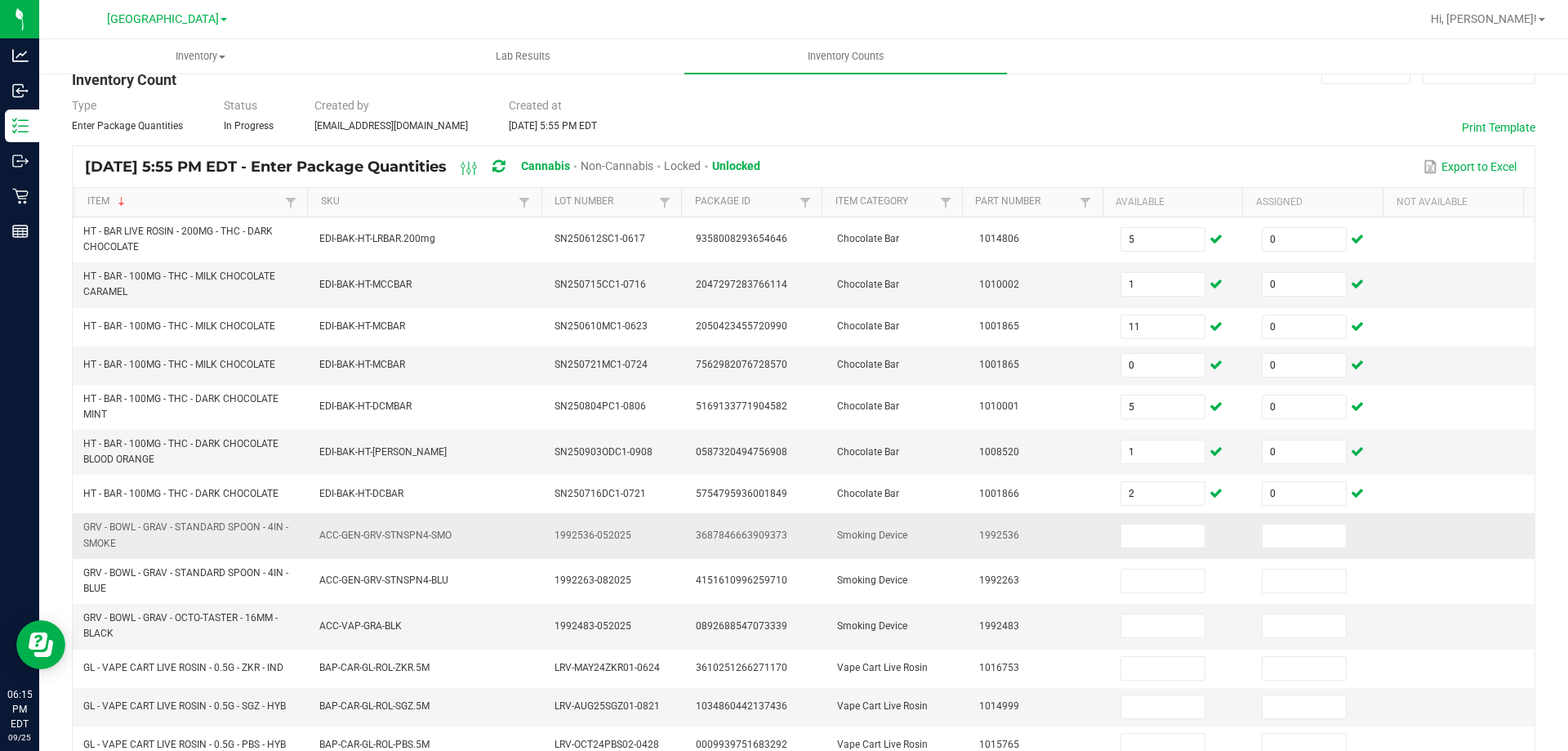
drag, startPoint x: 85, startPoint y: 528, endPoint x: 122, endPoint y: 546, distance: 41.1
click at [122, 546] on span "GRV - BOWL - GRAV - STANDARD SPOON - 4IN - SMOKE" at bounding box center [191, 535] width 217 height 31
copy span "GRV - BOWL - GRAV - STANDARD SPOON - 4IN - SMOKE"
click at [1145, 538] on input at bounding box center [1162, 535] width 83 height 23
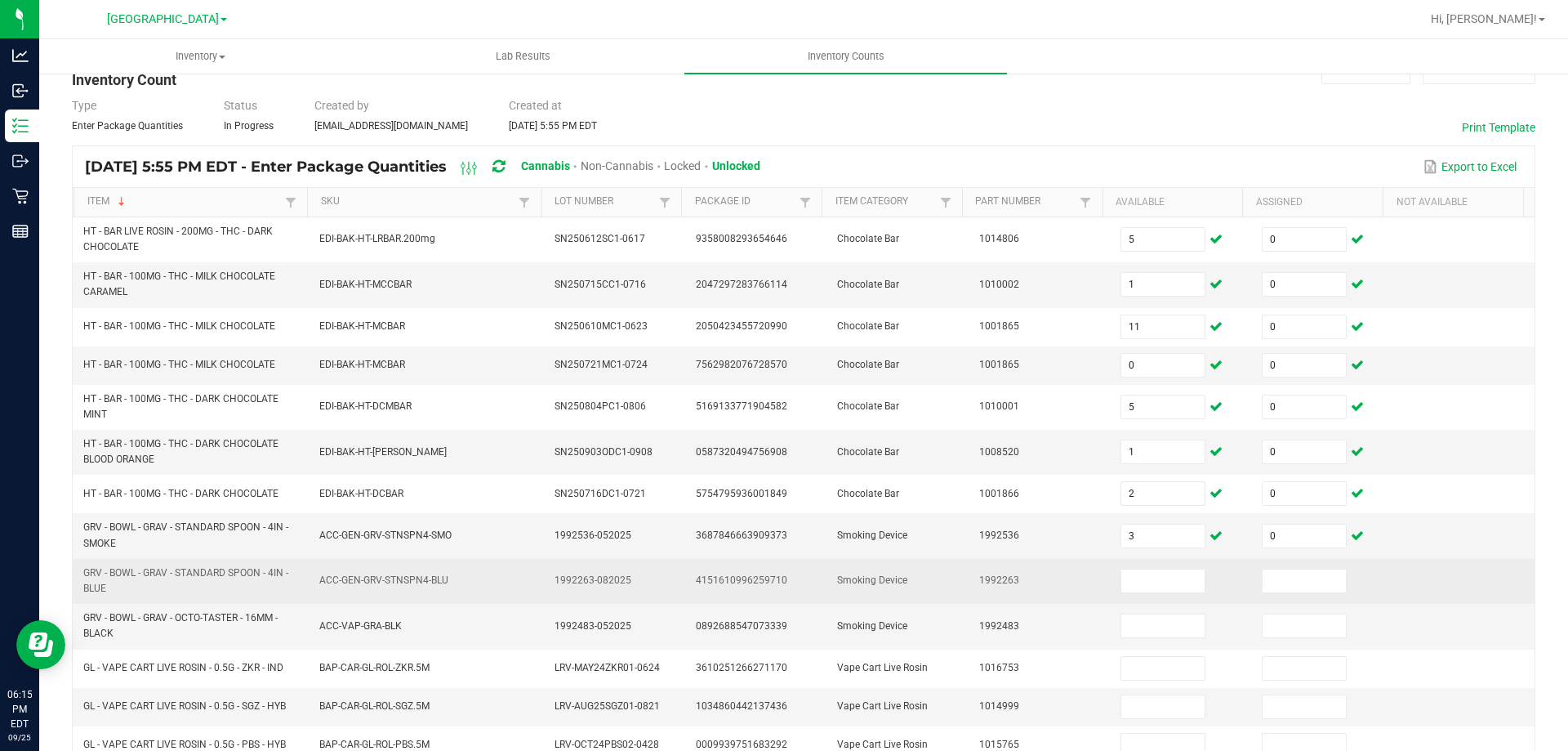
drag, startPoint x: 83, startPoint y: 569, endPoint x: 110, endPoint y: 585, distance: 31.4
click at [110, 585] on span "GRV - BOWL - GRAV - STANDARD SPOON - 4IN - BLUE" at bounding box center [191, 581] width 217 height 31
copy span "GRV - BOWL - GRAV - STANDARD SPOON - 4IN - BLUE"
click at [1138, 566] on td at bounding box center [1181, 581] width 142 height 45
click at [1138, 576] on input at bounding box center [1162, 580] width 83 height 23
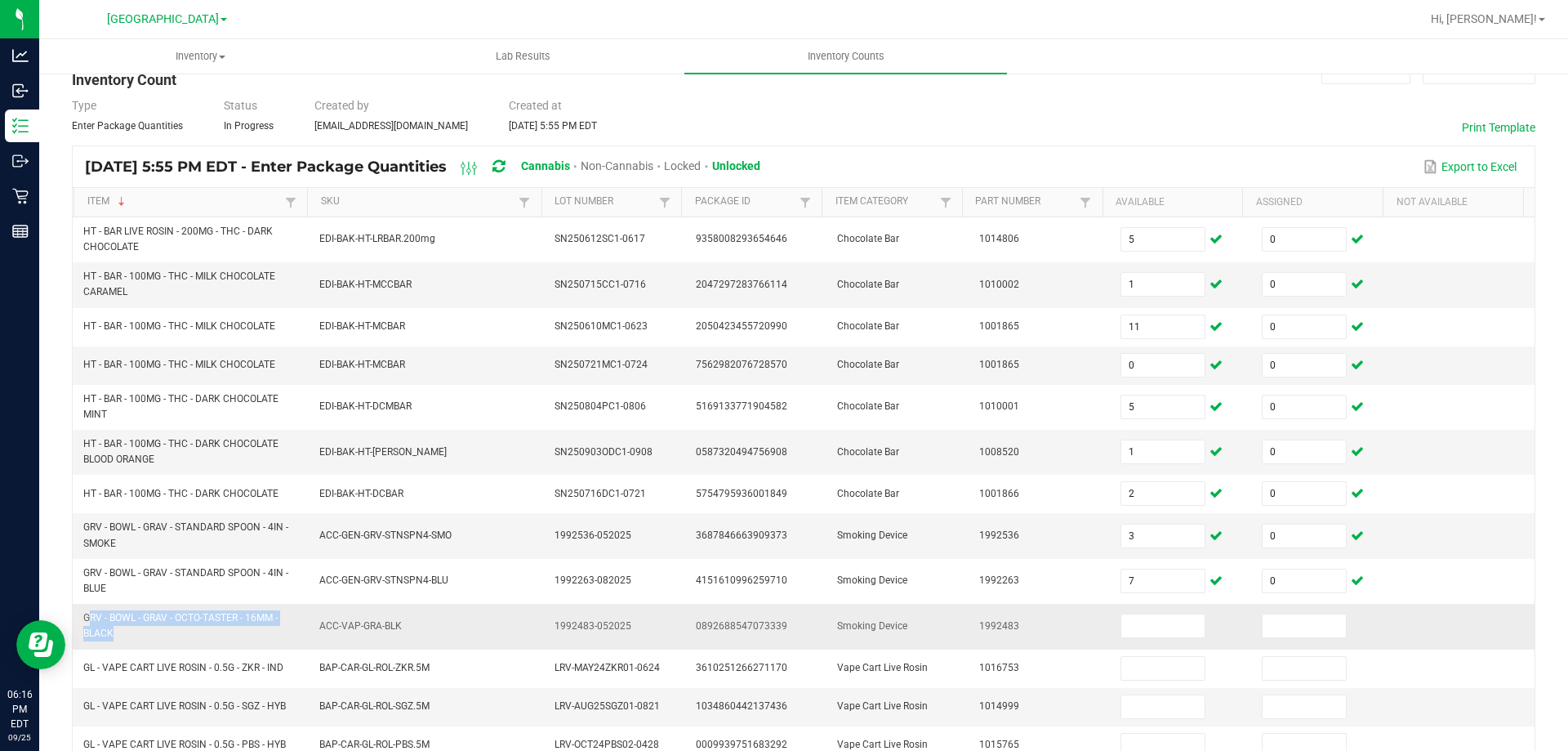
drag, startPoint x: 85, startPoint y: 615, endPoint x: 110, endPoint y: 629, distance: 28.7
click at [110, 629] on span "GRV - BOWL - GRAV - OCTO-TASTER - 16MM - BLACK" at bounding box center [180, 626] width 195 height 27
copy span "GRV - BOWL - GRAV - OCTO-TASTER - 16MM - BLAC"
click at [1154, 628] on input at bounding box center [1162, 625] width 83 height 23
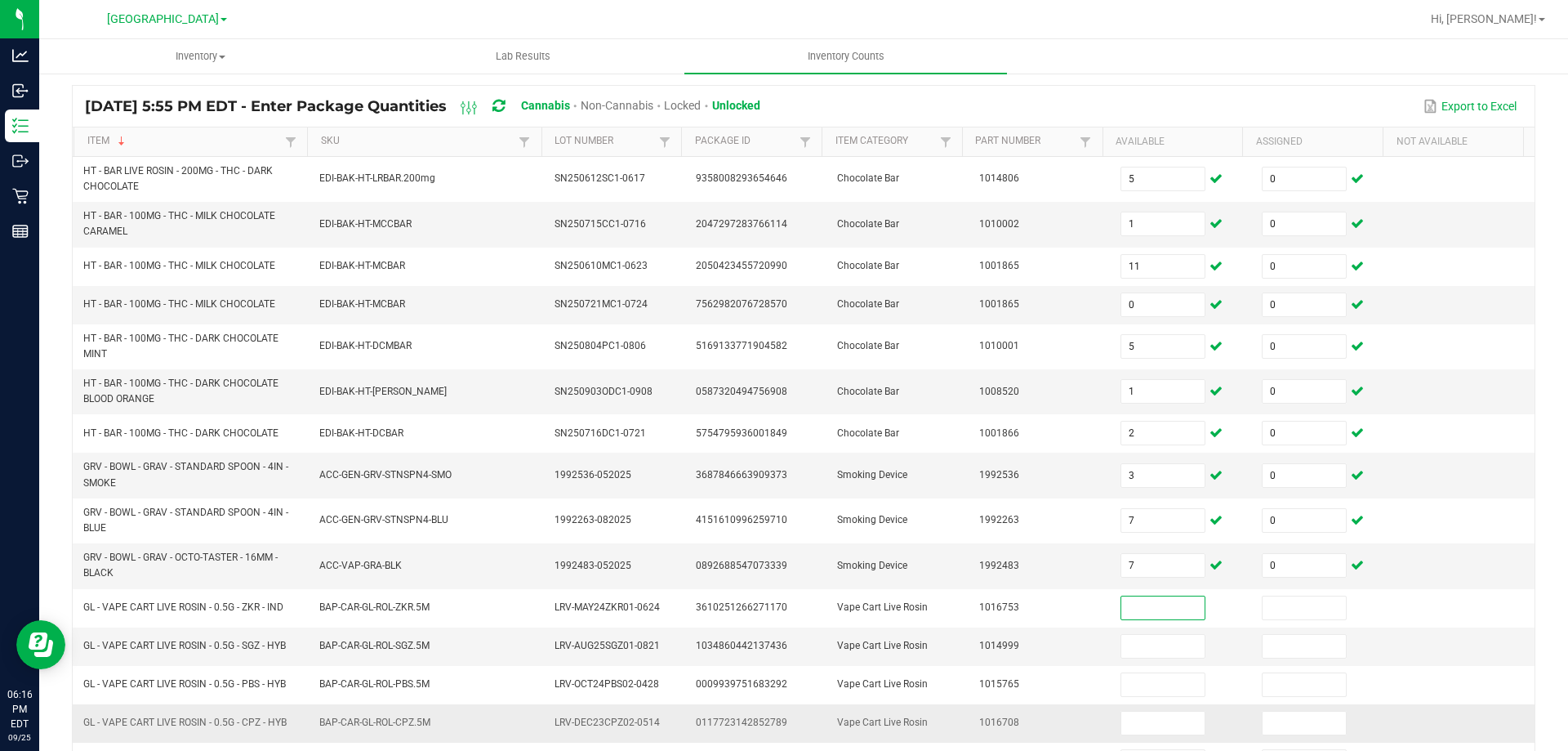
scroll to position [210, 0]
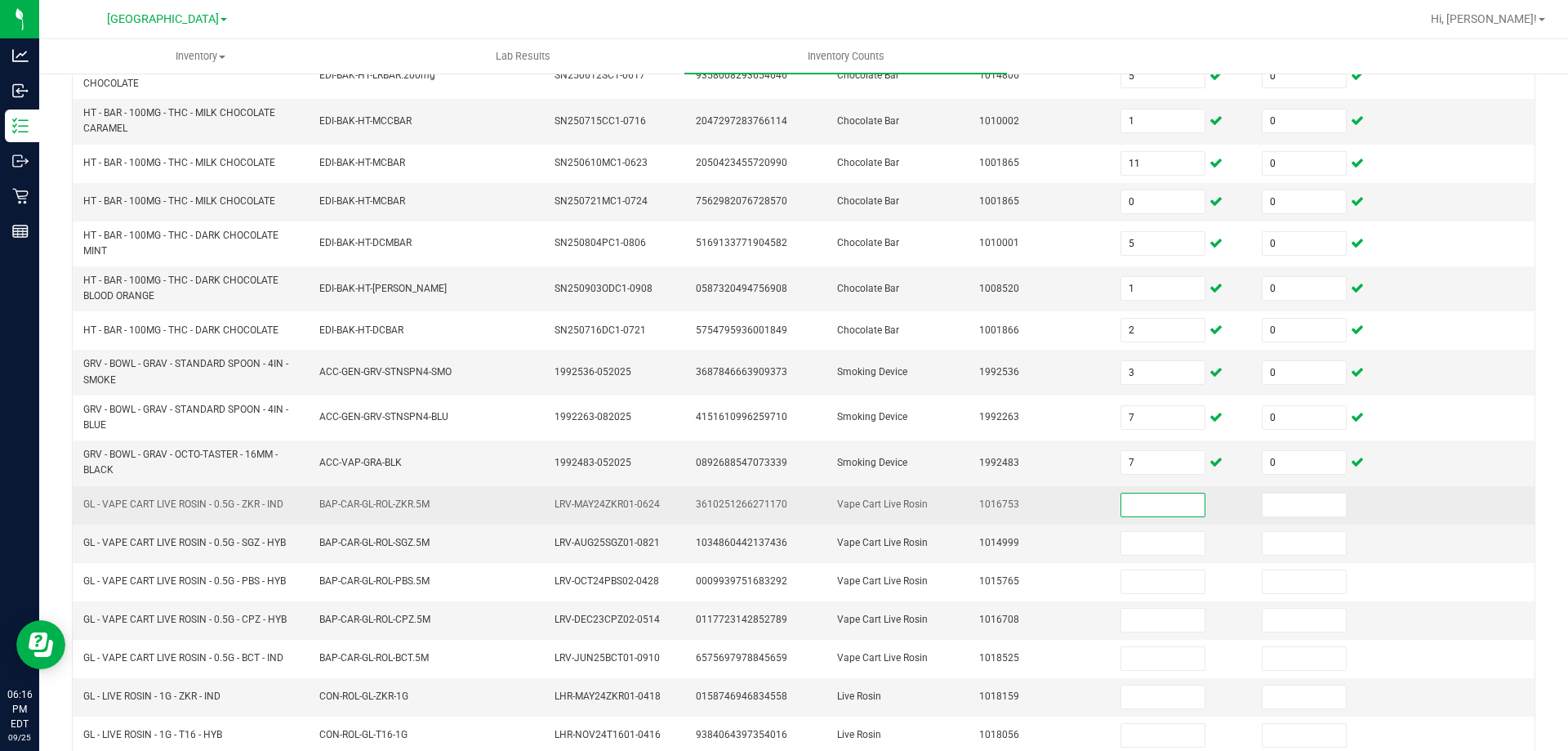
click at [1127, 497] on input at bounding box center [1162, 504] width 83 height 23
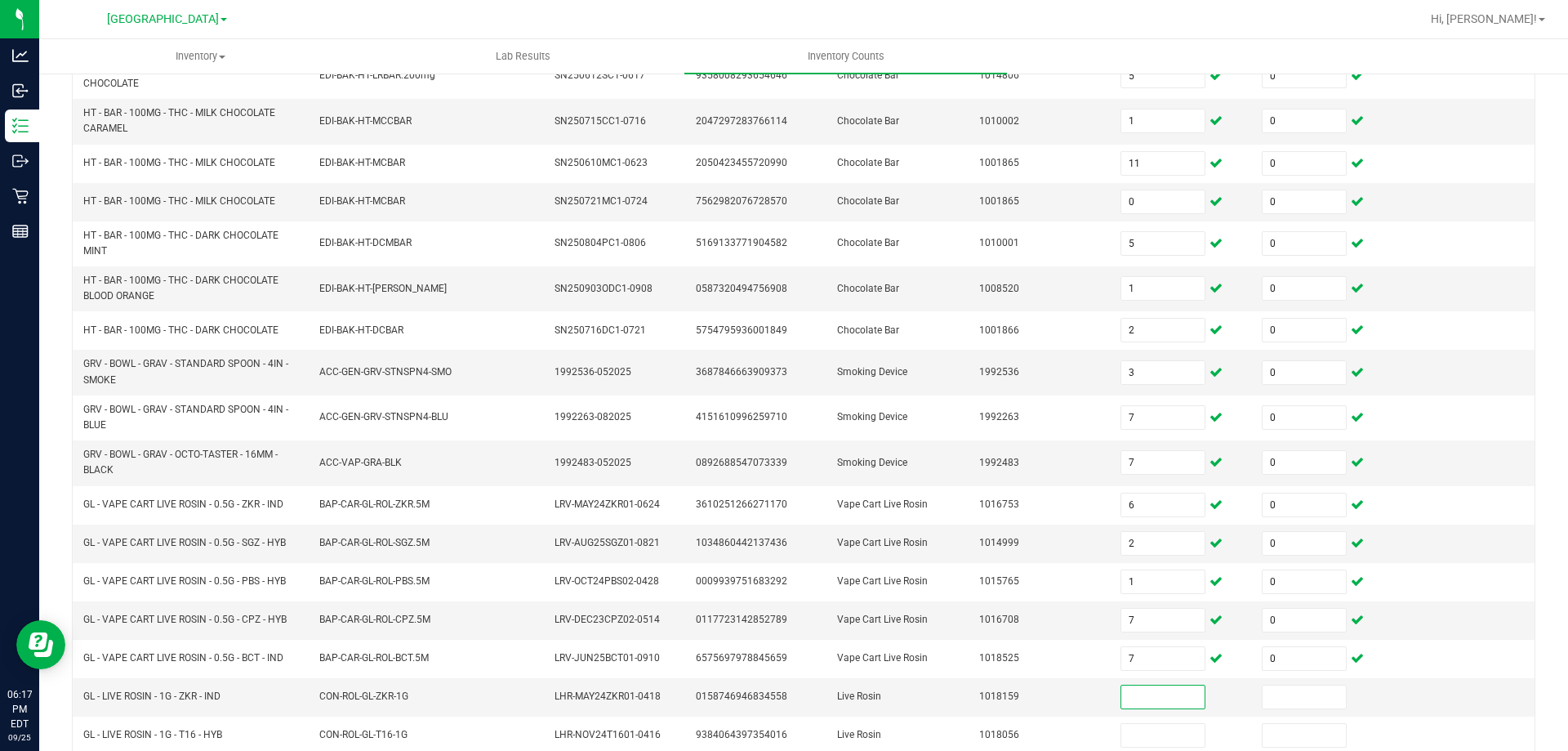
scroll to position [387, 0]
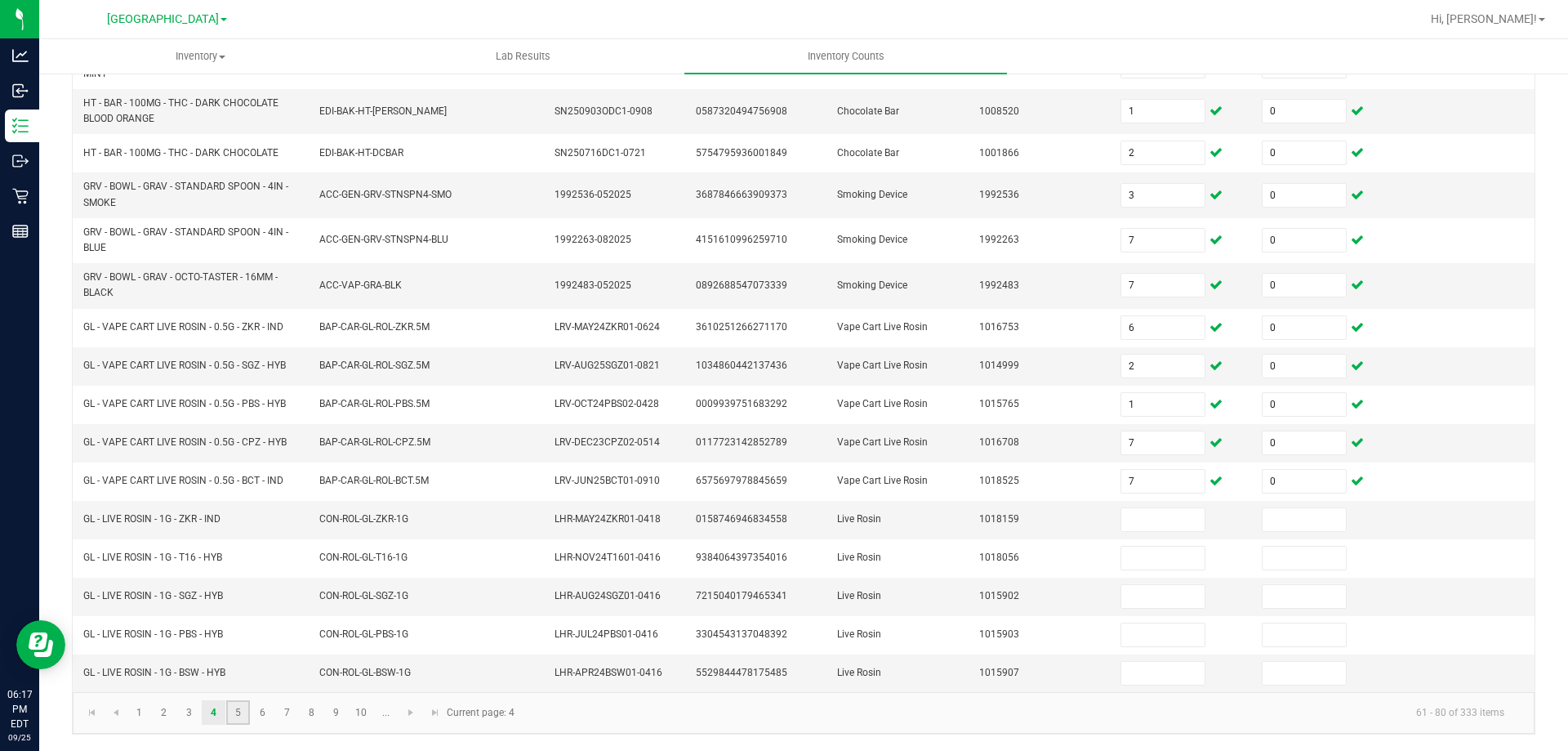
click at [247, 711] on link "5" at bounding box center [238, 712] width 24 height 25
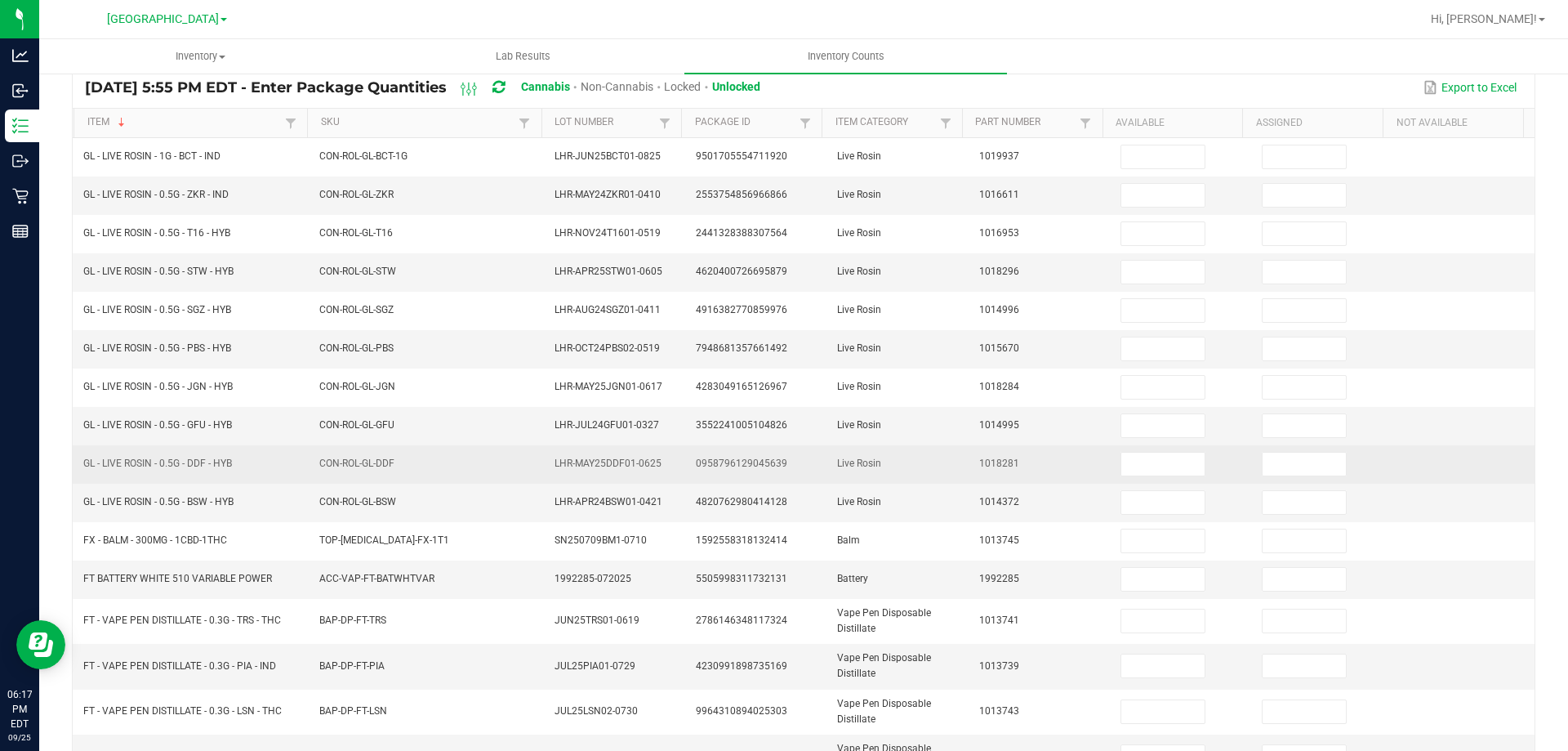
scroll to position [151, 0]
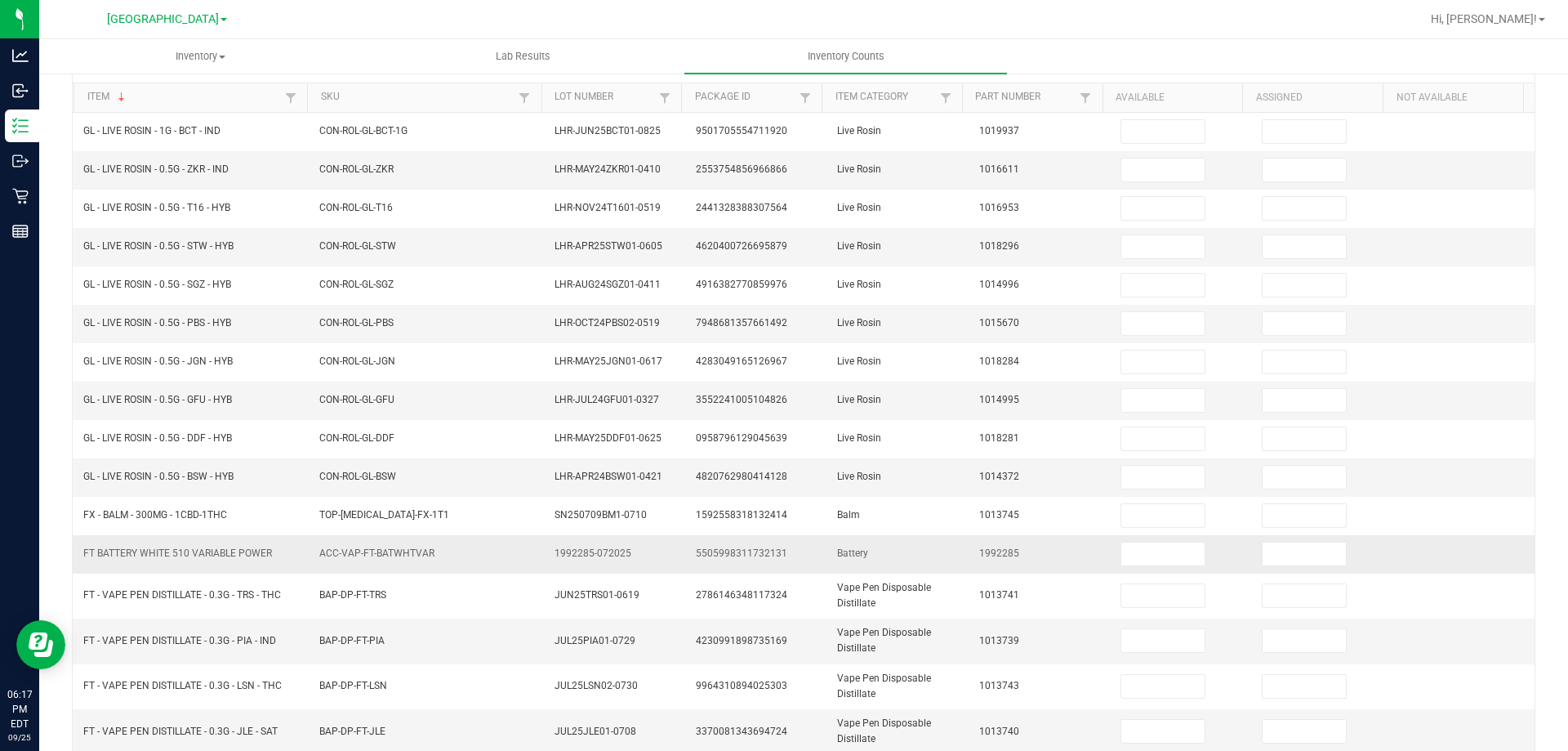
drag, startPoint x: 84, startPoint y: 555, endPoint x: 283, endPoint y: 553, distance: 199.0
click at [283, 553] on td "FT BATTERY WHITE 510 VARIABLE POWER" at bounding box center [191, 555] width 236 height 38
copy span "FT BATTERY WHITE 510 VARIABLE POWER"
click at [1121, 550] on input at bounding box center [1162, 554] width 83 height 23
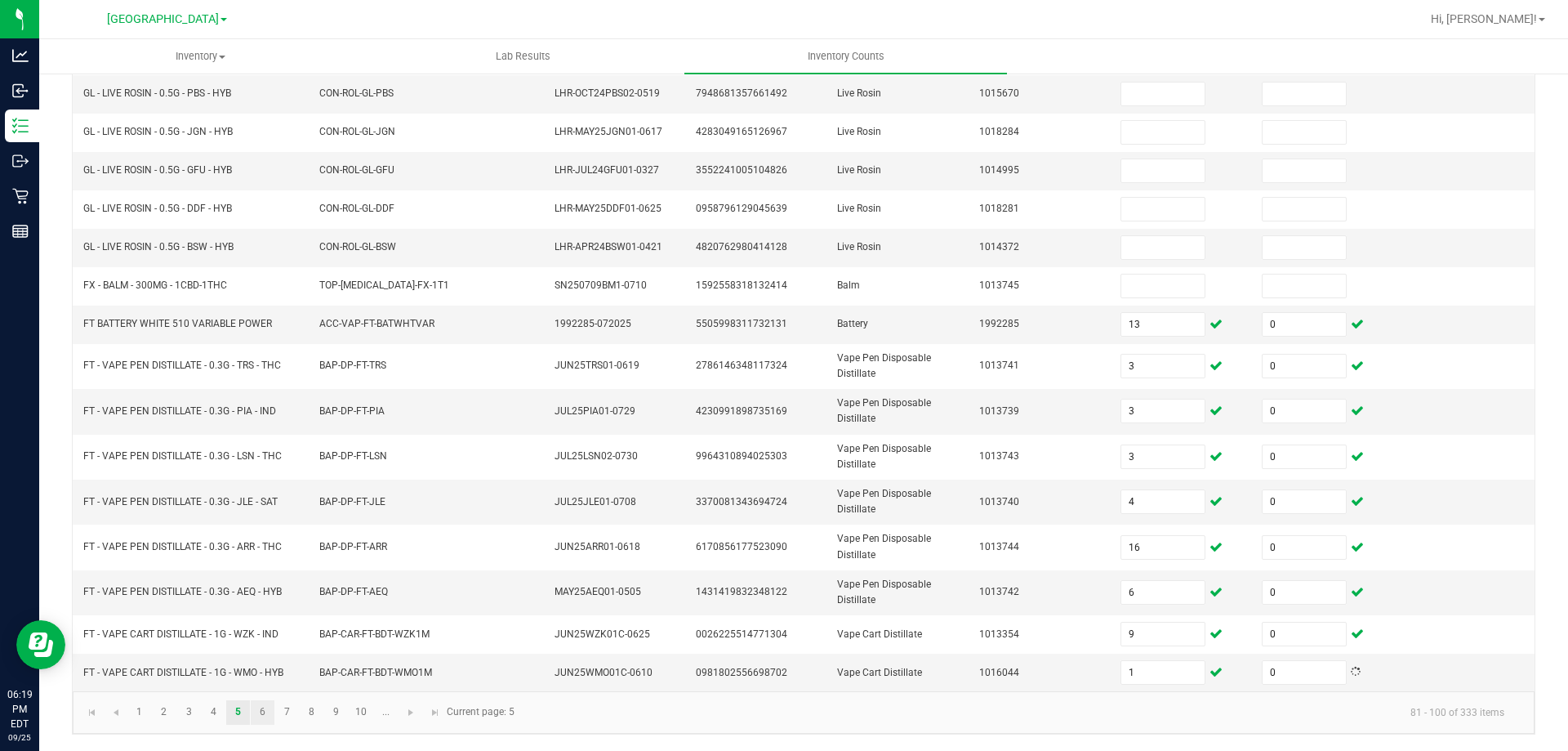
click at [265, 714] on link "6" at bounding box center [262, 712] width 24 height 25
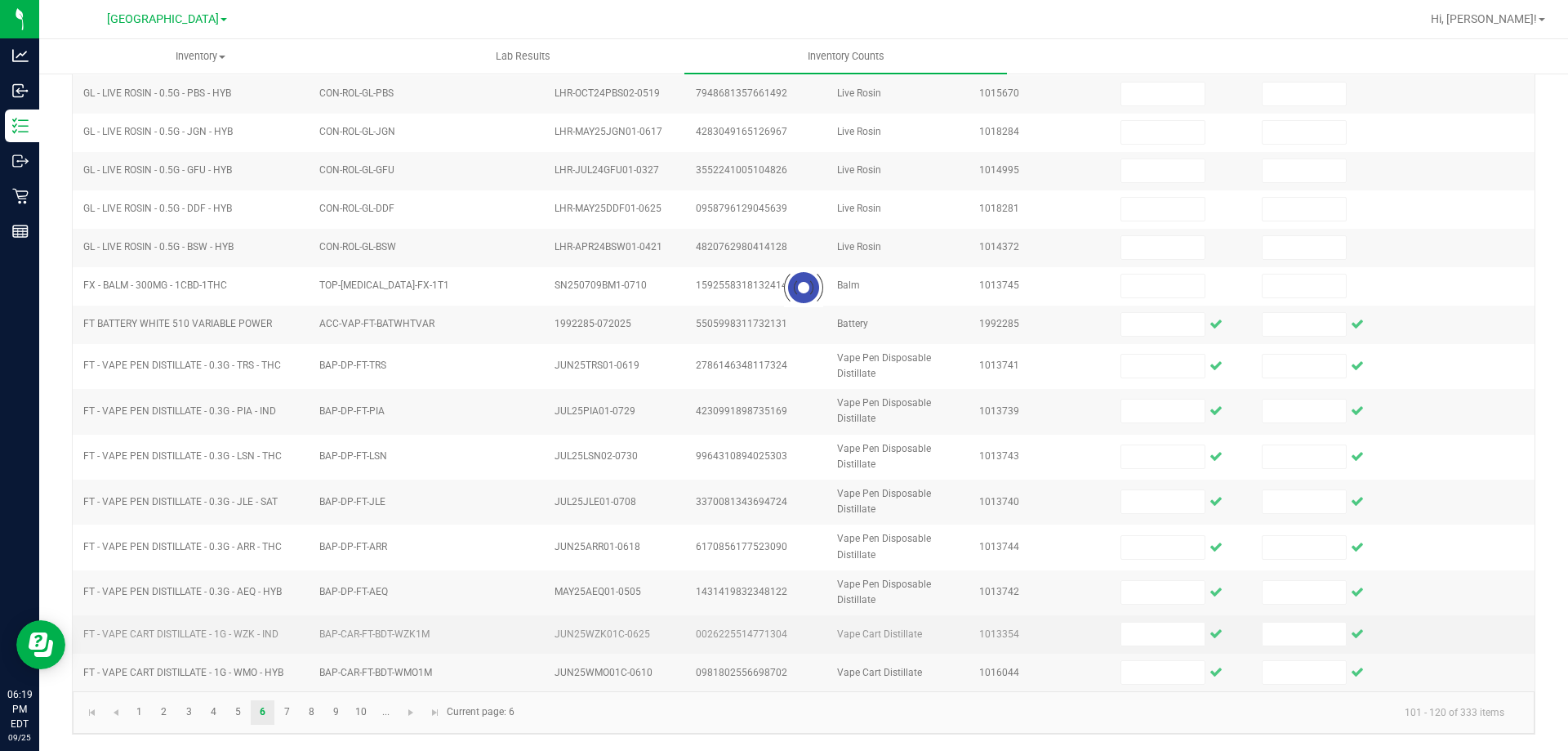
scroll to position [339, 0]
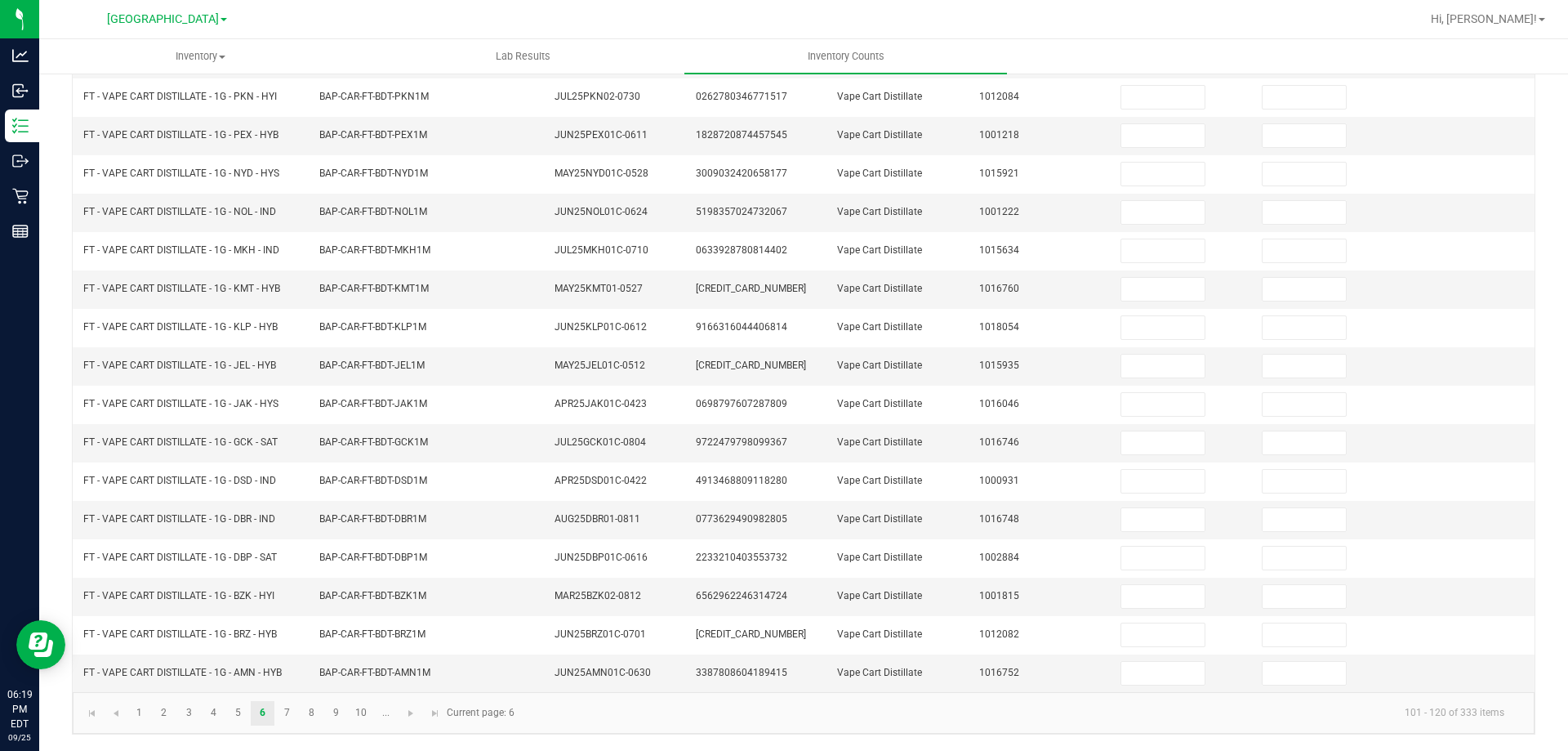
click at [54, 572] on div "< All Inventory Counts Inventory Count Cancel Count Submit for Review Type Ente…" at bounding box center [804, 242] width 1530 height 1018
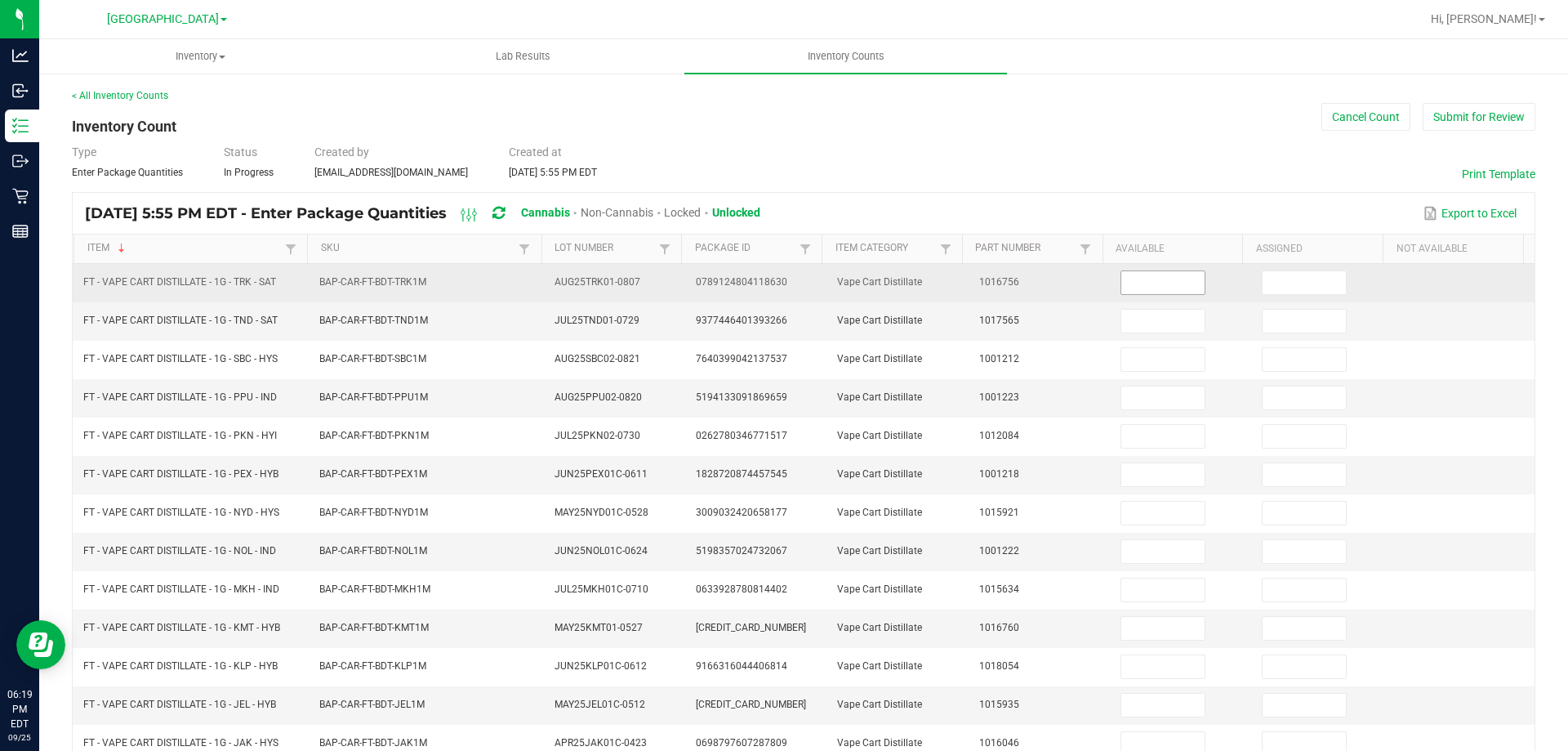
click at [1128, 289] on input at bounding box center [1162, 282] width 83 height 23
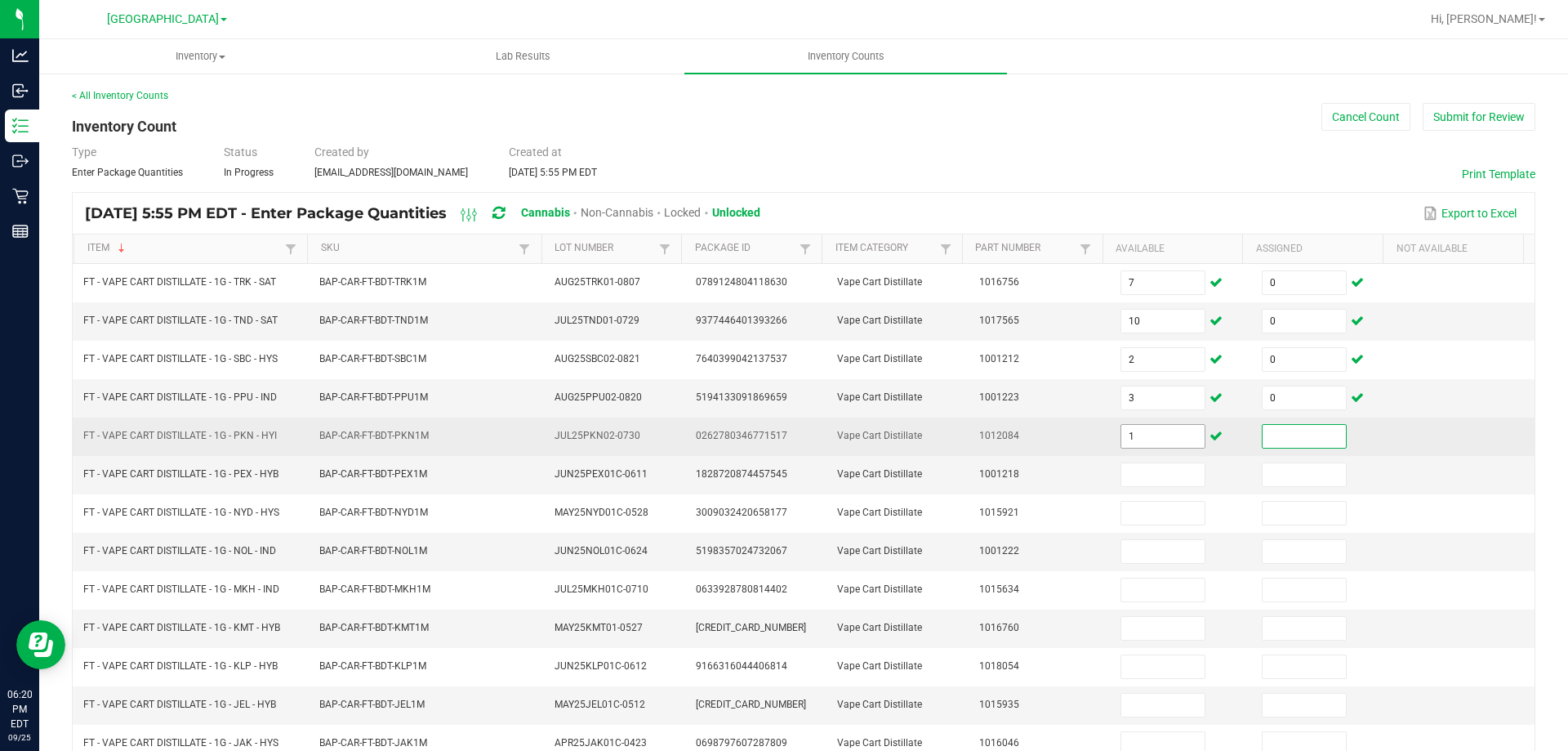
click at [1160, 443] on input "1" at bounding box center [1162, 436] width 83 height 23
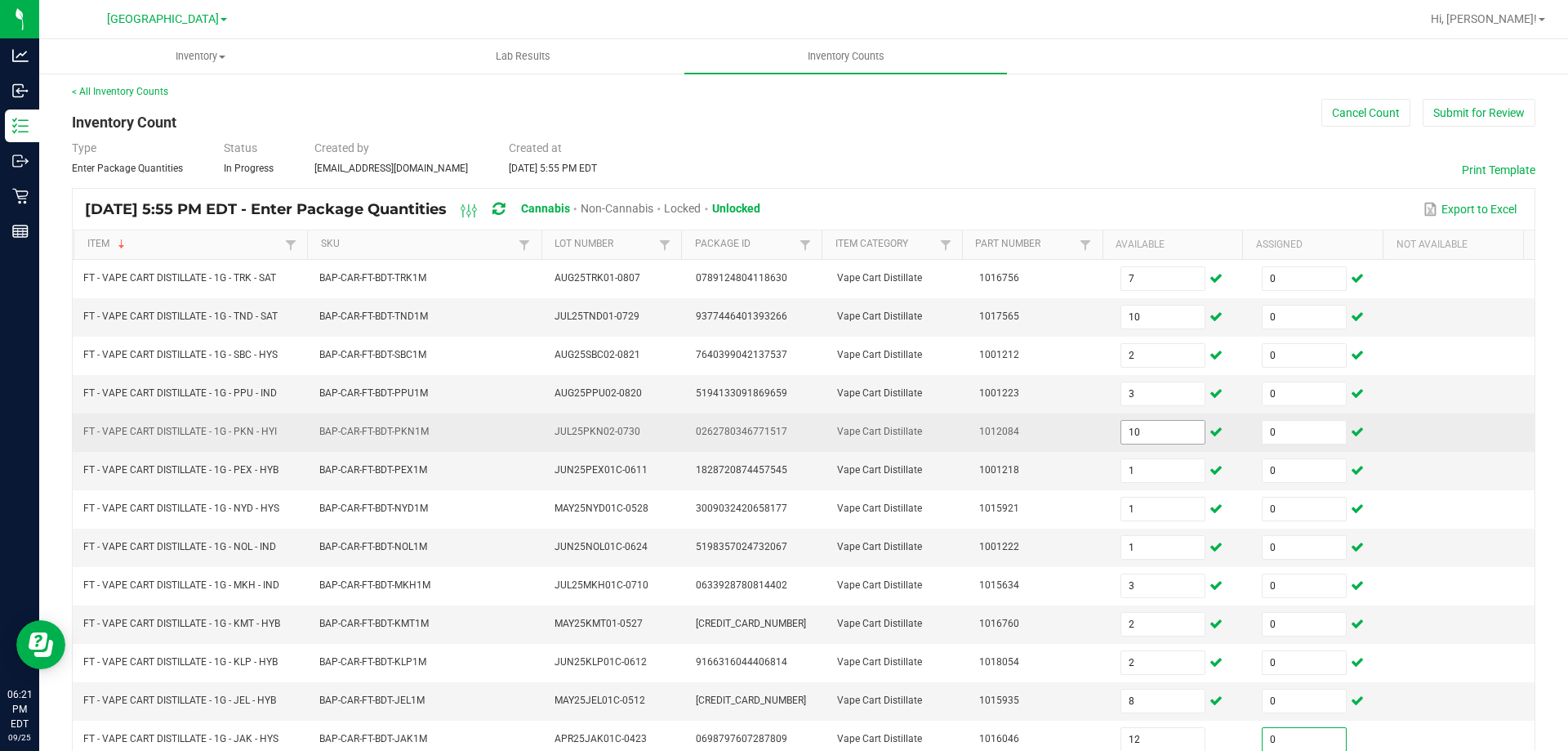
scroll to position [339, 0]
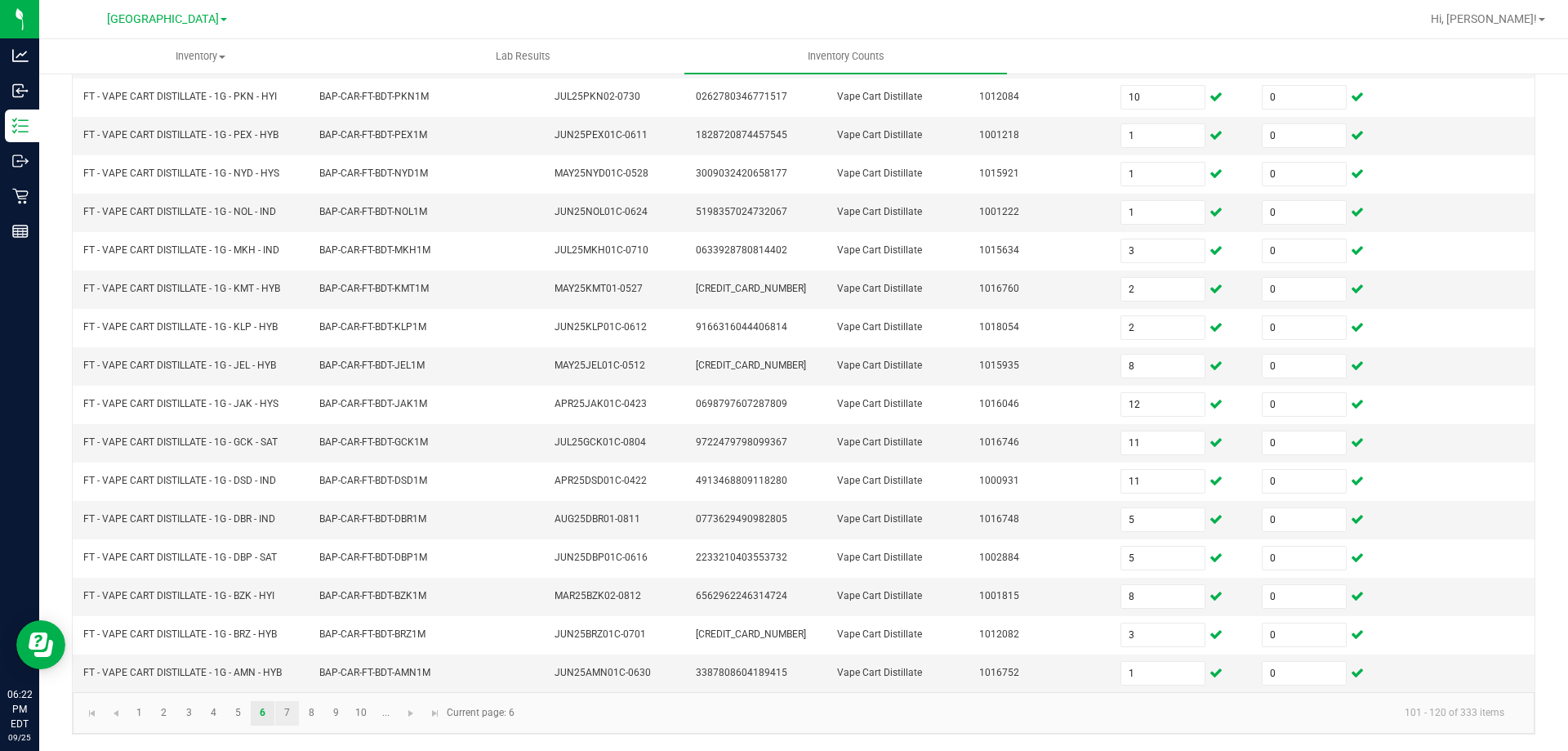
click at [281, 707] on link "7" at bounding box center [287, 713] width 24 height 25
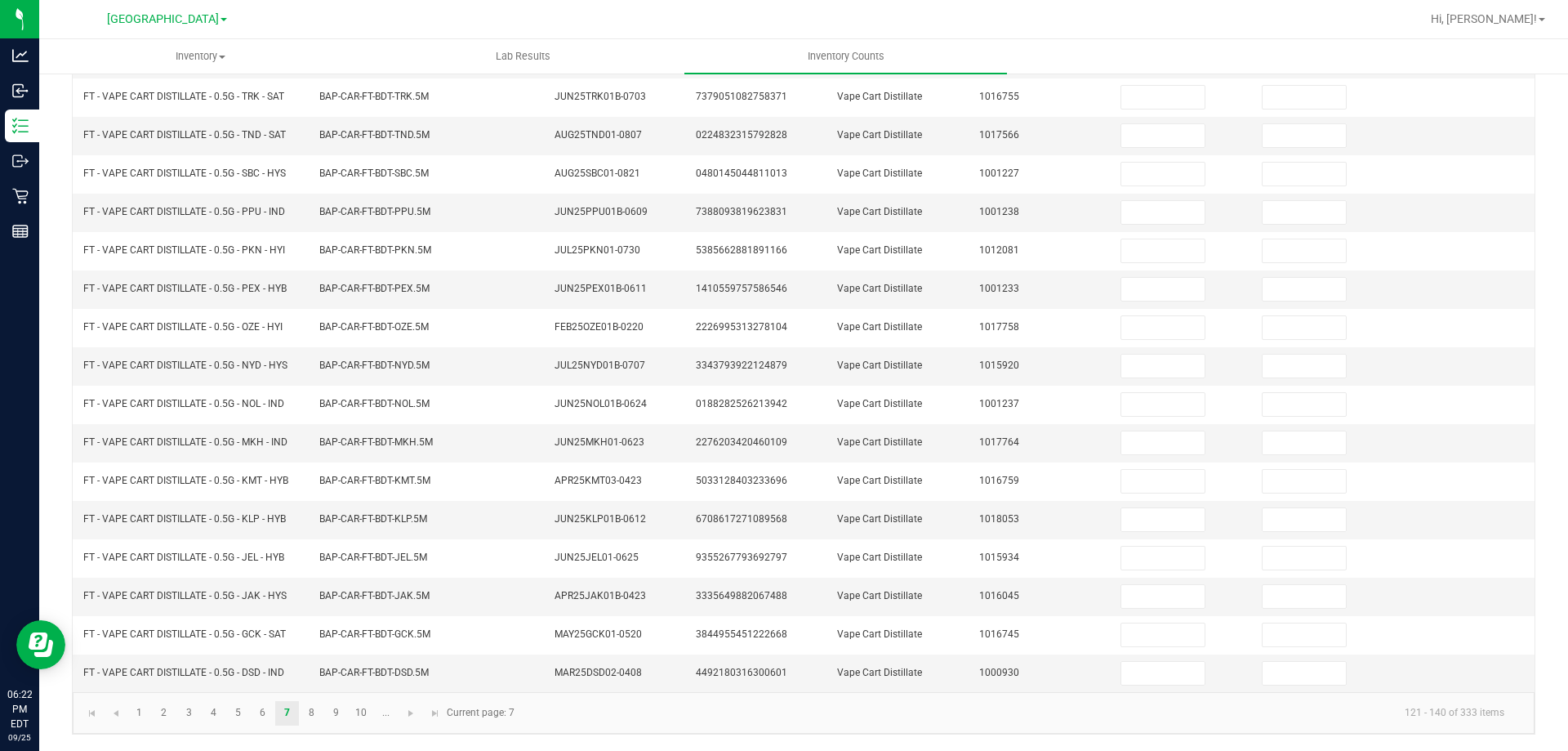
click at [58, 528] on div "< All Inventory Counts Inventory Count Cancel Count Submit for Review Type Ente…" at bounding box center [804, 242] width 1530 height 1018
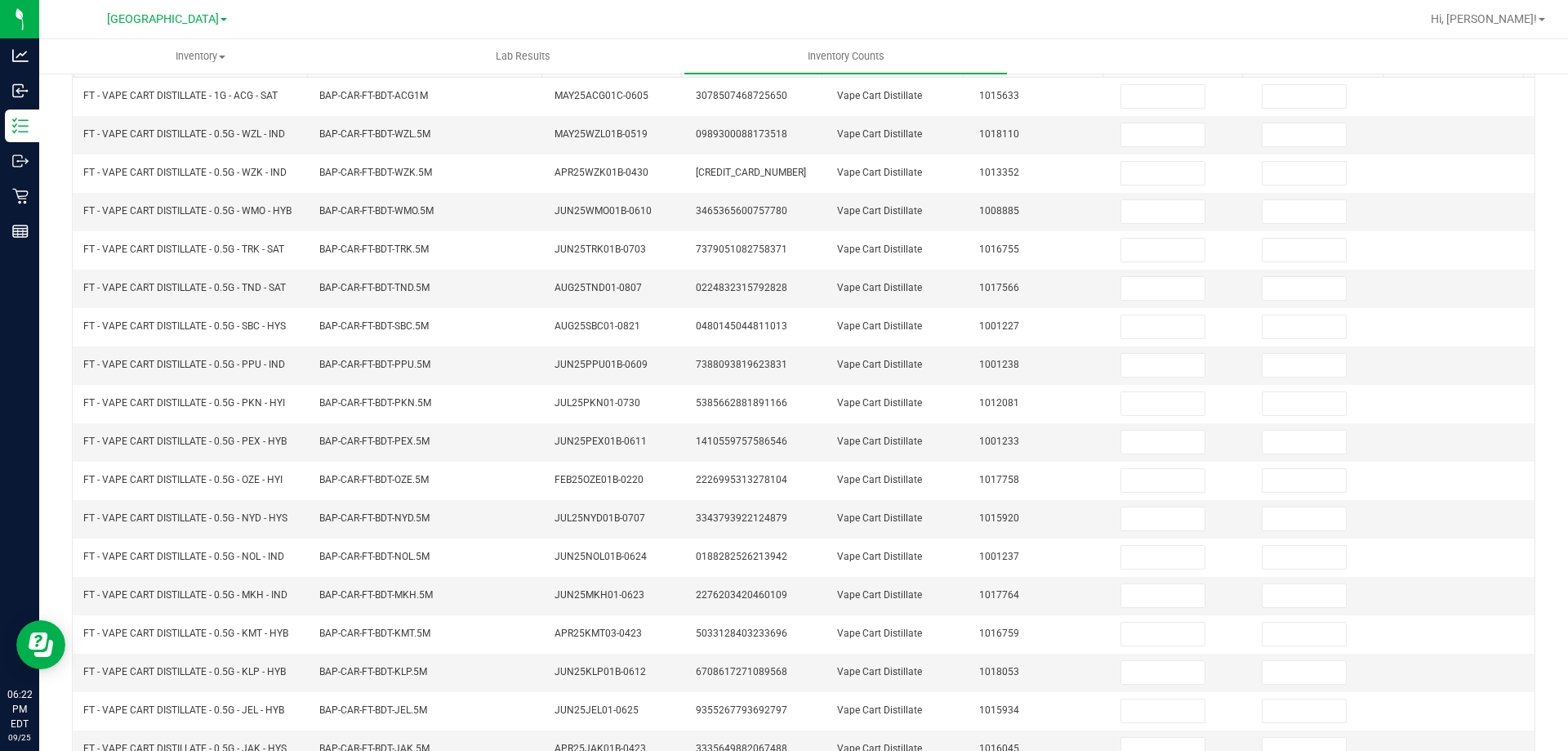
scroll to position [0, 0]
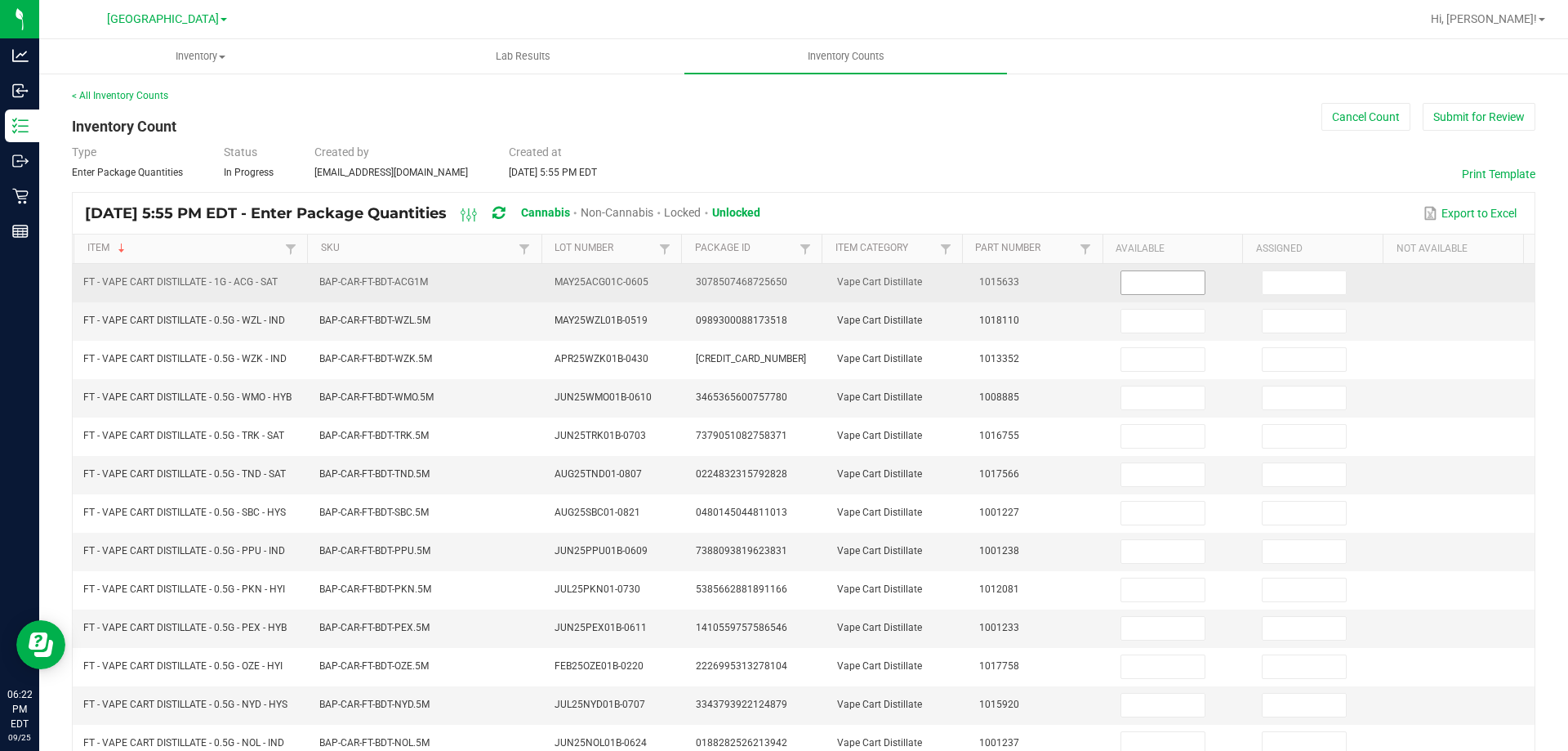
click at [1143, 283] on input at bounding box center [1162, 282] width 83 height 23
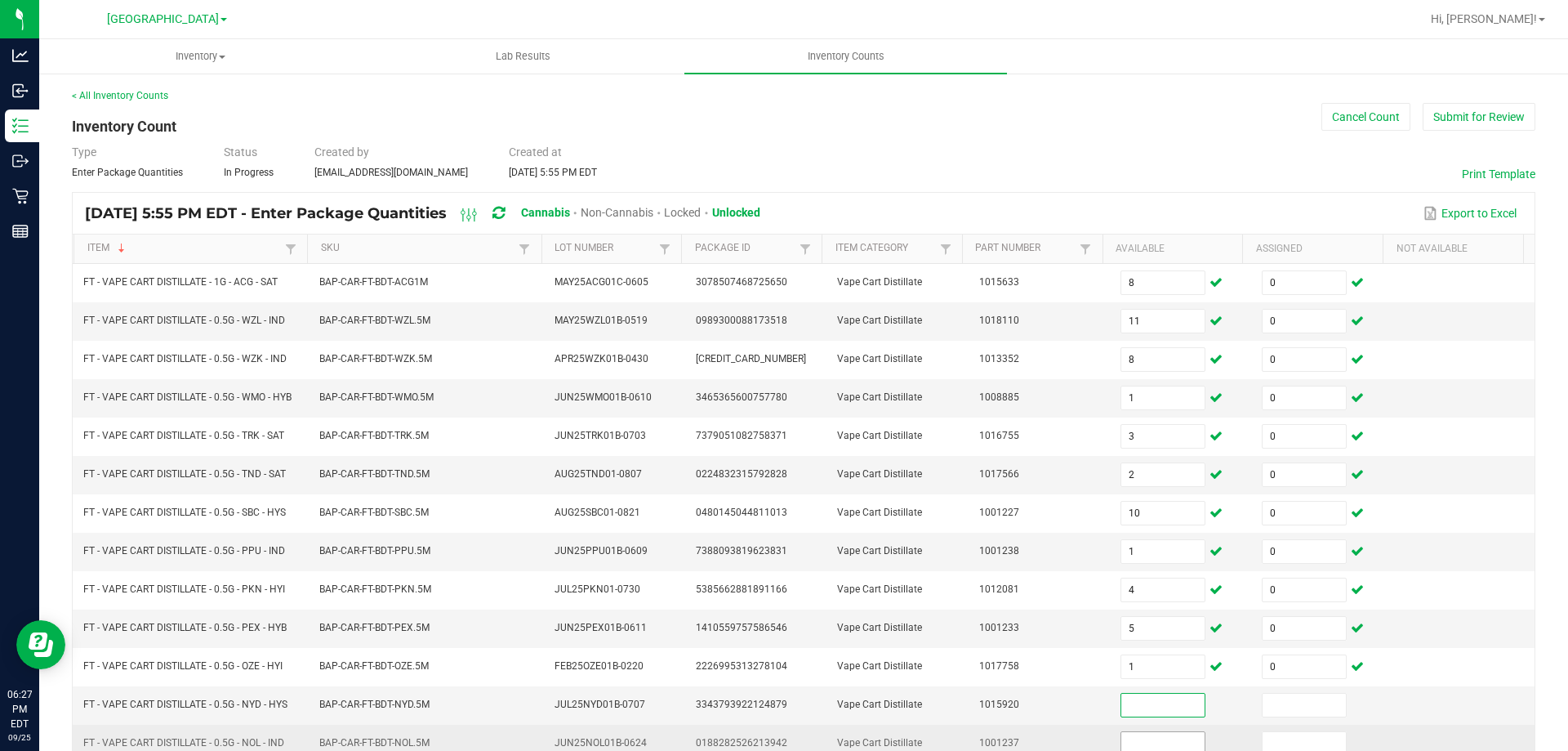
click at [1161, 746] on input at bounding box center [1162, 743] width 83 height 23
click at [1162, 744] on input "12" at bounding box center [1162, 743] width 83 height 23
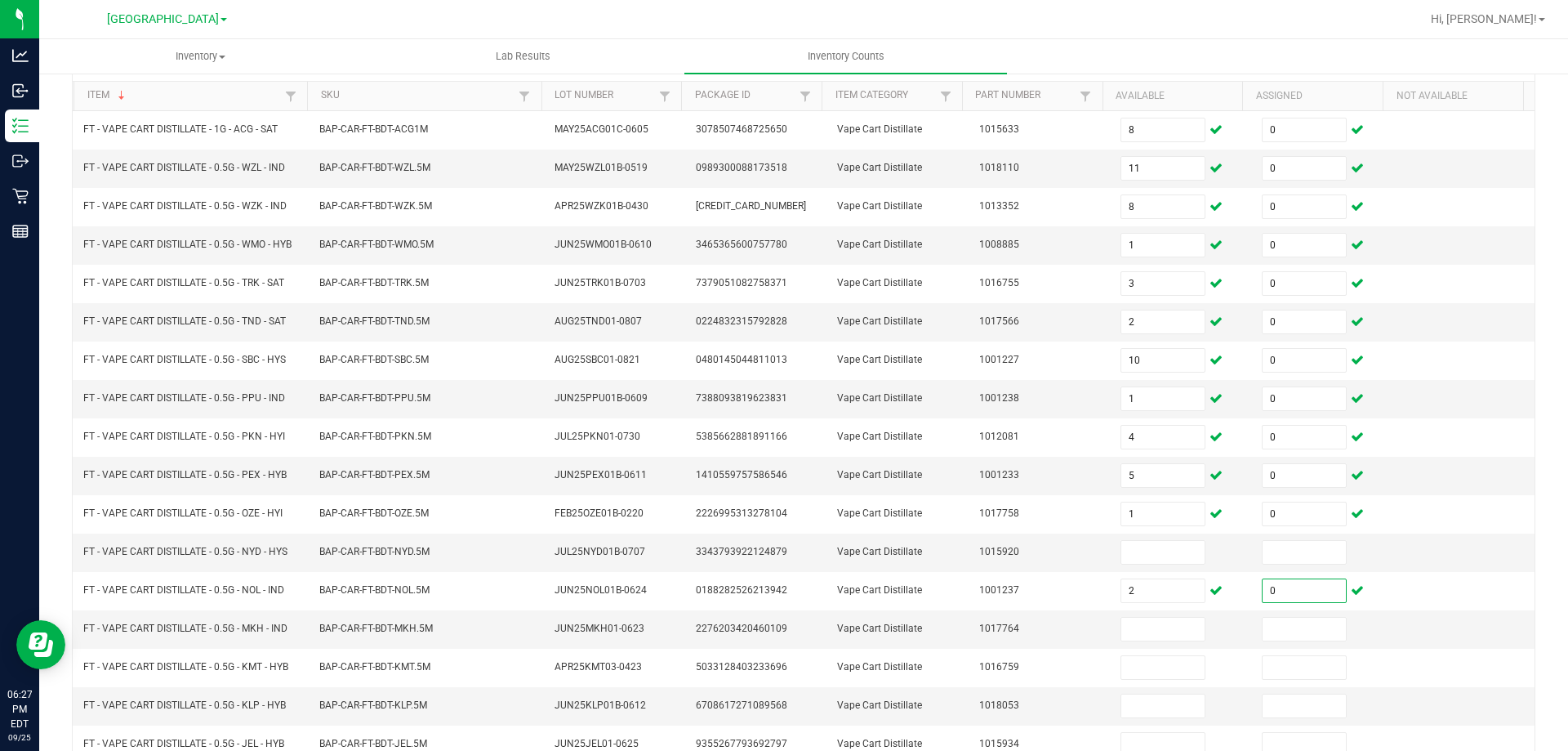
scroll to position [181, 0]
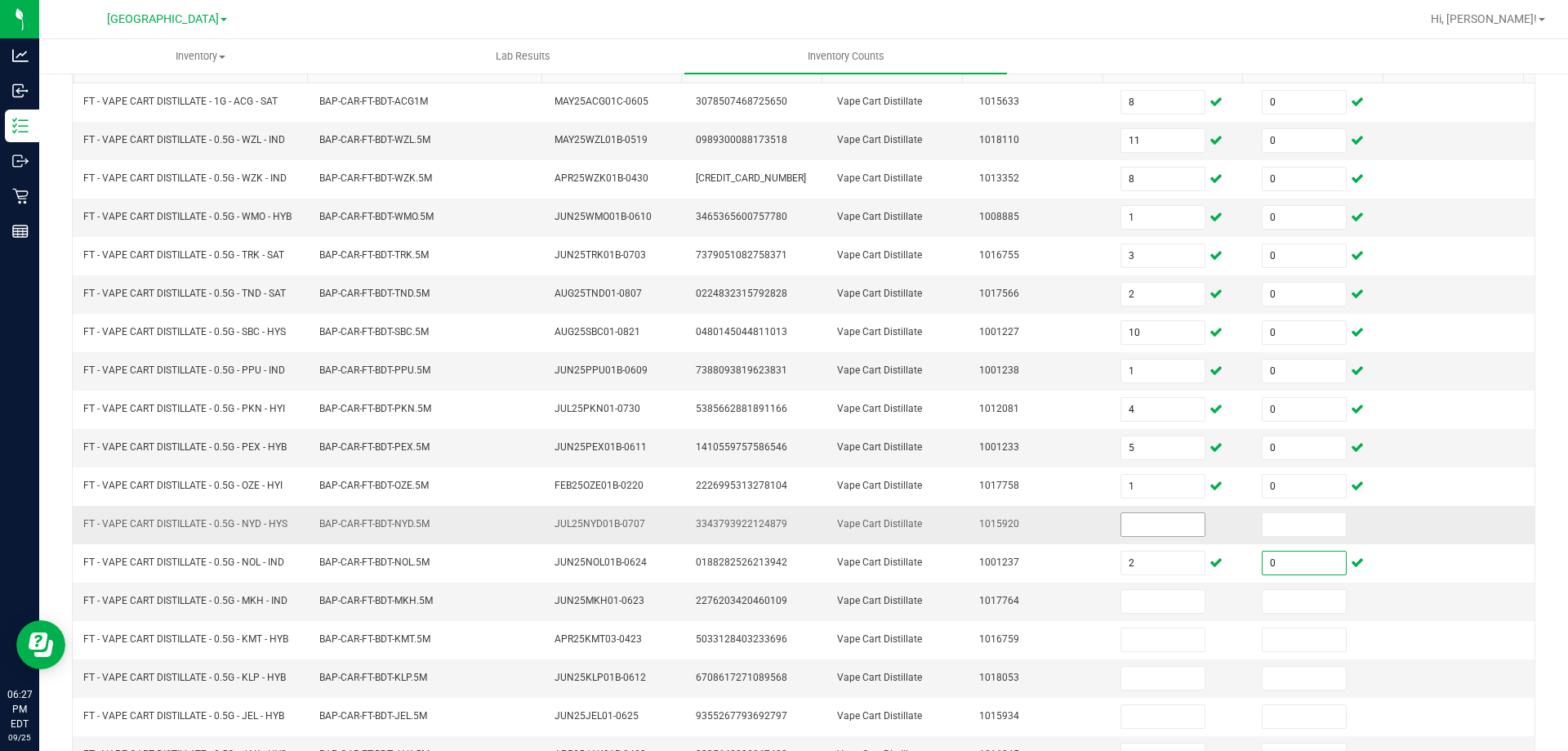
click at [1155, 528] on input at bounding box center [1162, 524] width 83 height 23
drag, startPoint x: 82, startPoint y: 524, endPoint x: 260, endPoint y: 535, distance: 178.3
click at [260, 535] on td "FT - VAPE CART DISTILLATE - 0.5G - NYD - HYS" at bounding box center [191, 524] width 236 height 38
copy span "FT - VAPE CART DISTILLATE - 0.5G - NYD - HYS"
click at [1130, 528] on input at bounding box center [1162, 524] width 83 height 23
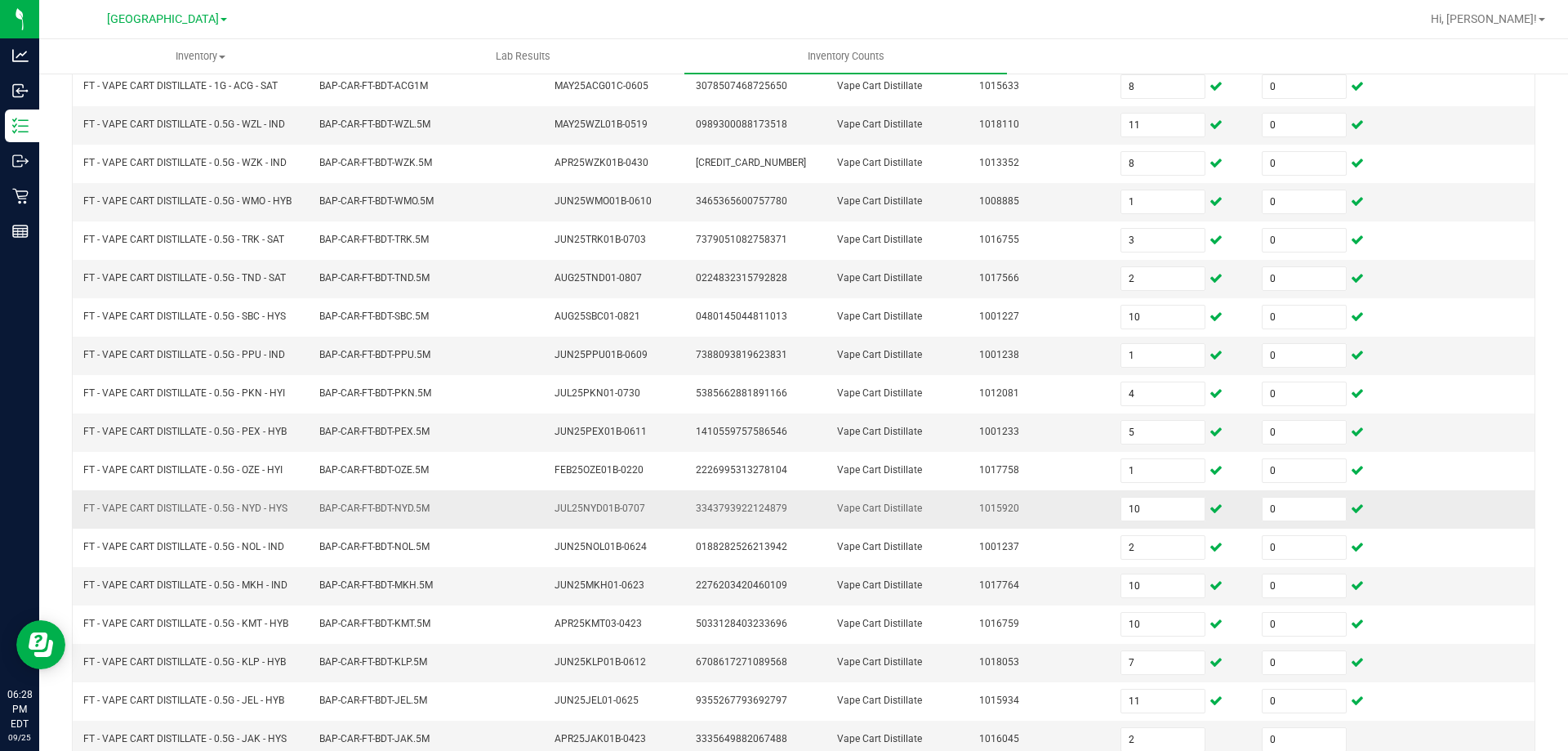
scroll to position [339, 0]
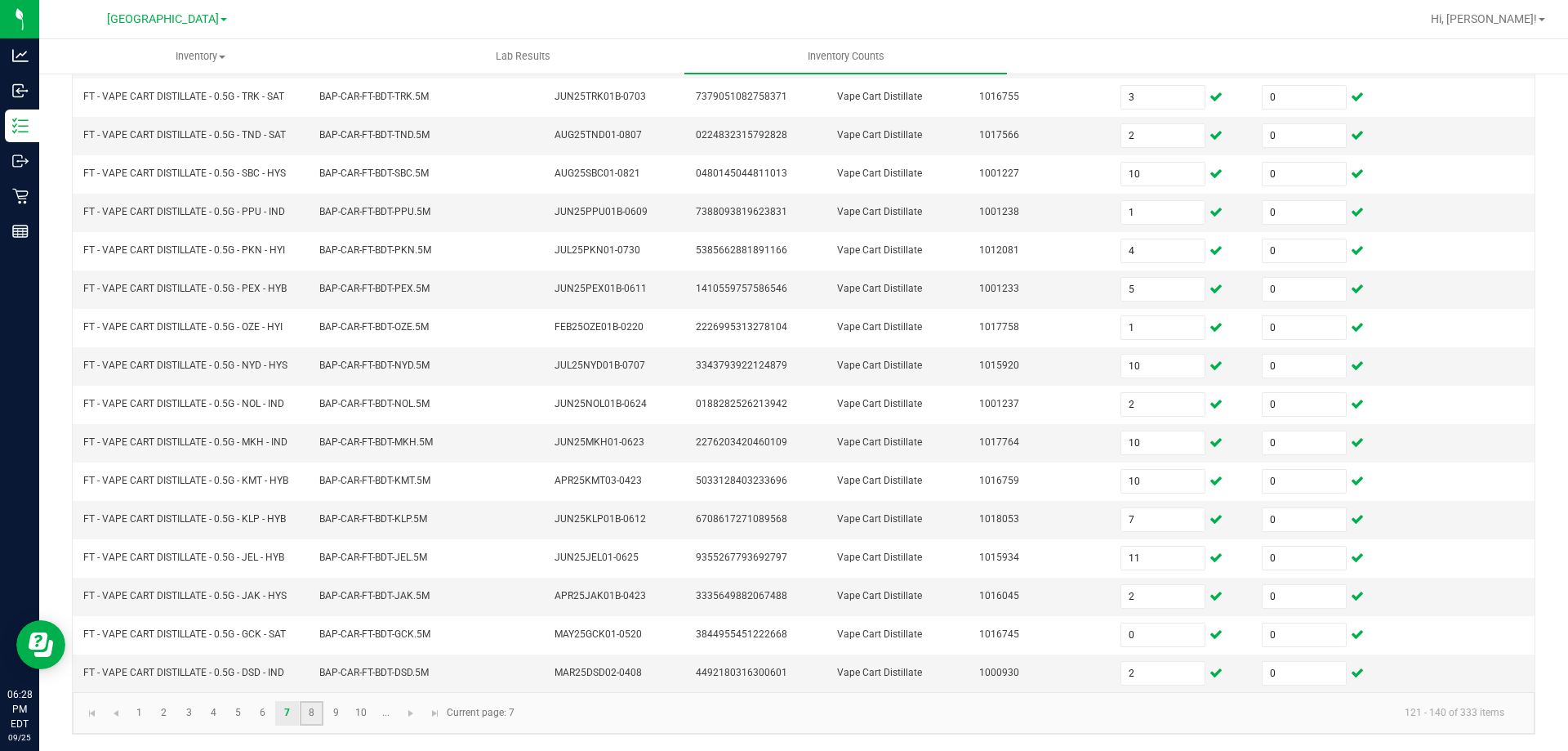
click at [308, 705] on link "8" at bounding box center [312, 713] width 24 height 25
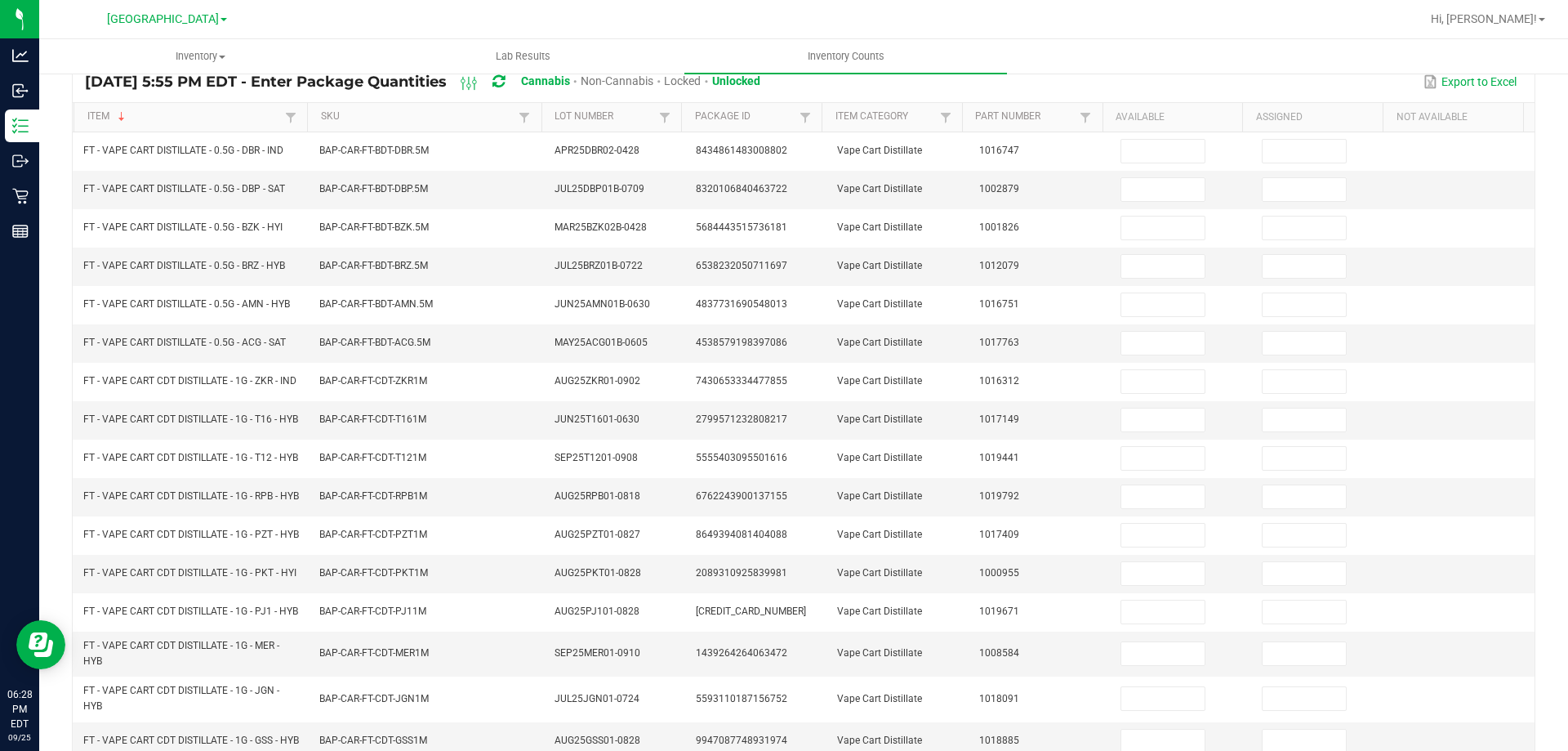
scroll to position [108, 0]
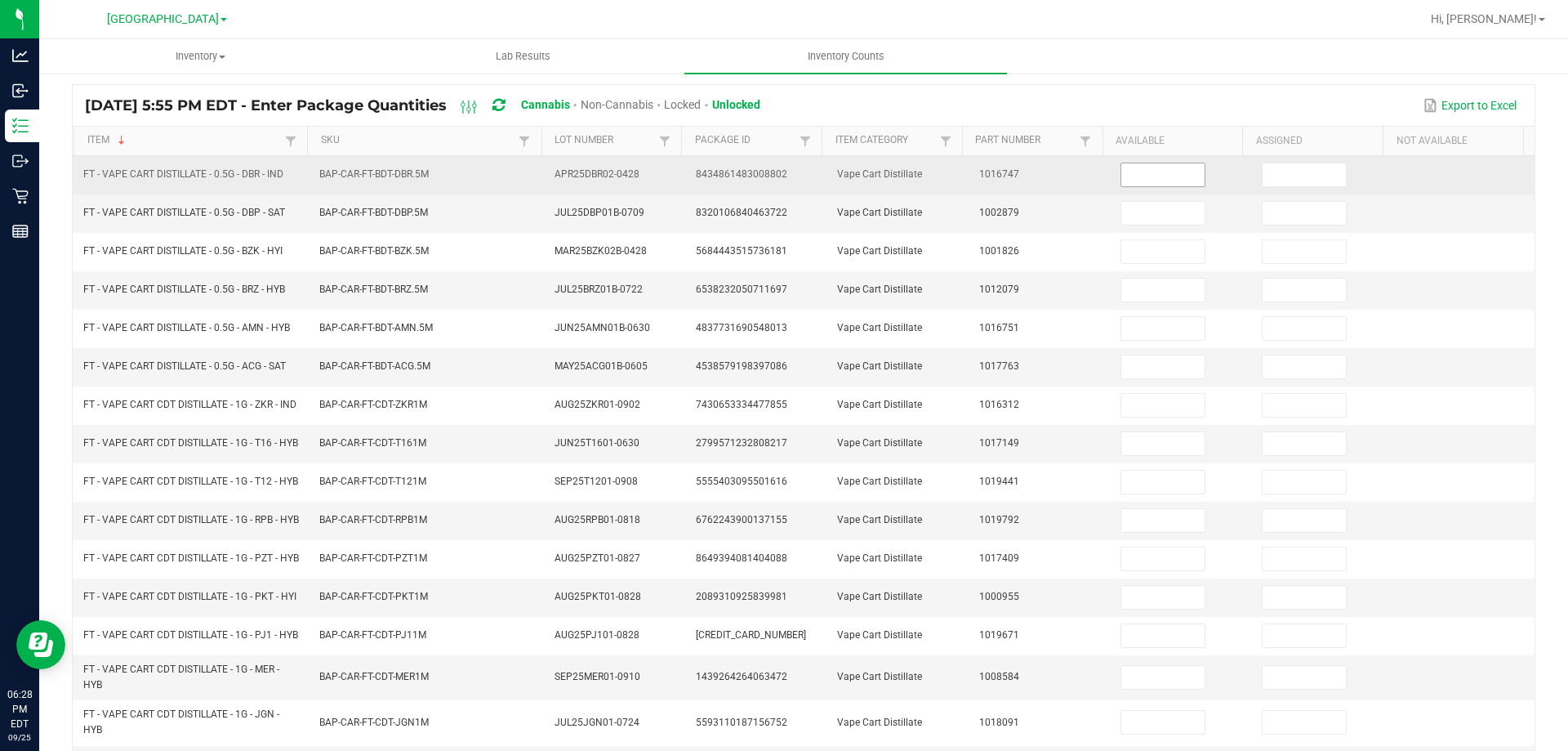
click at [1132, 174] on input at bounding box center [1162, 175] width 83 height 23
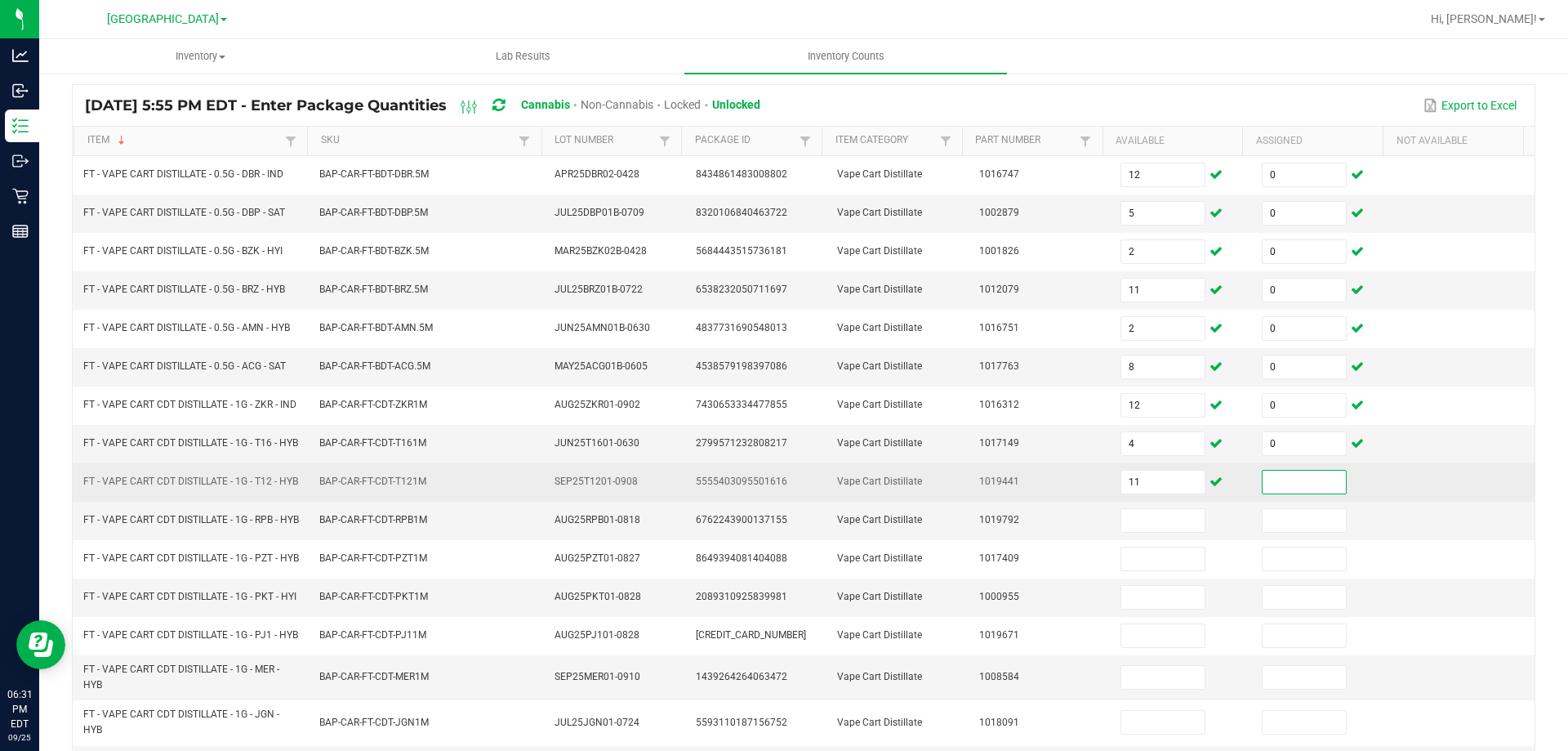
click at [1282, 493] on input at bounding box center [1304, 481] width 83 height 23
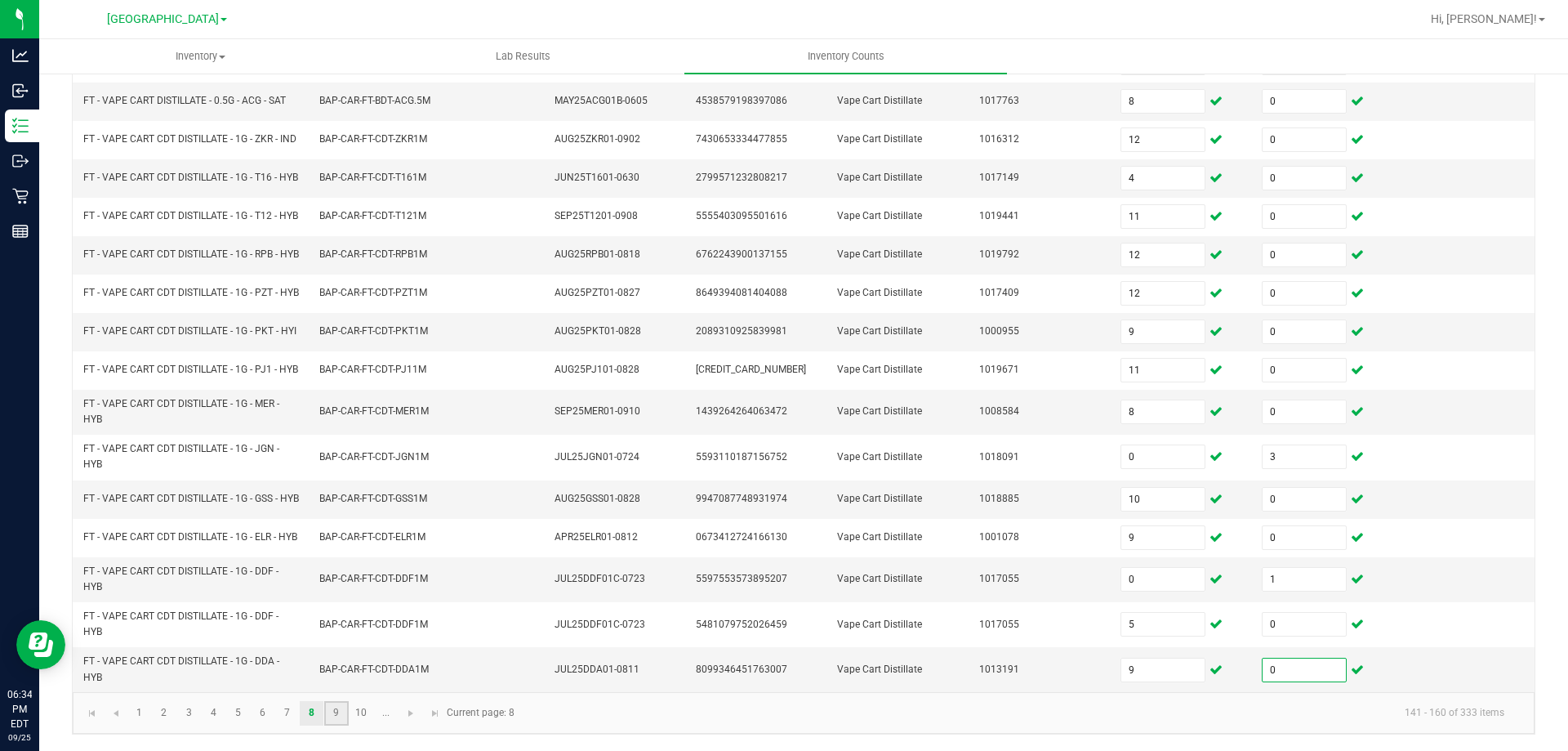
click at [334, 708] on link "9" at bounding box center [336, 713] width 24 height 25
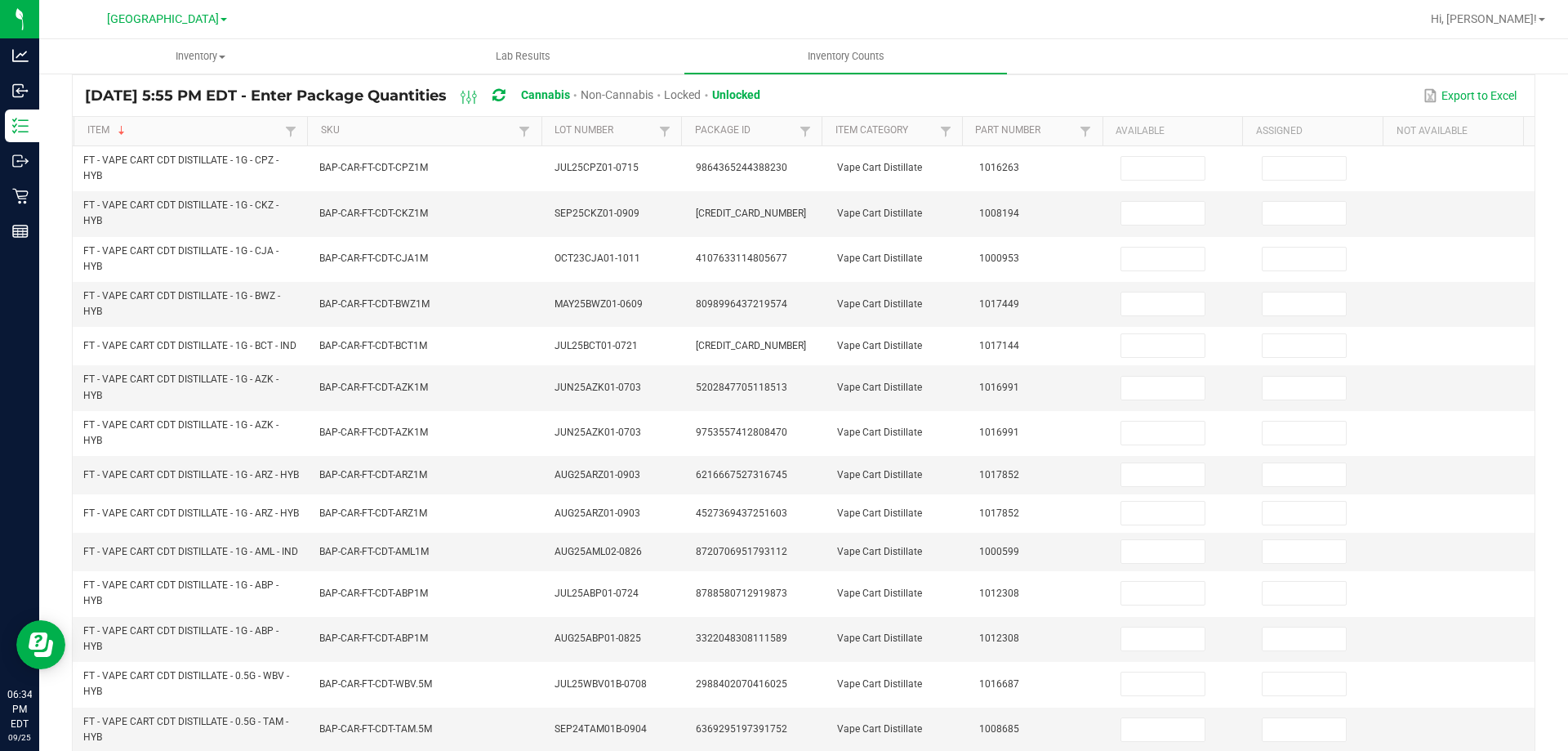
scroll to position [100, 0]
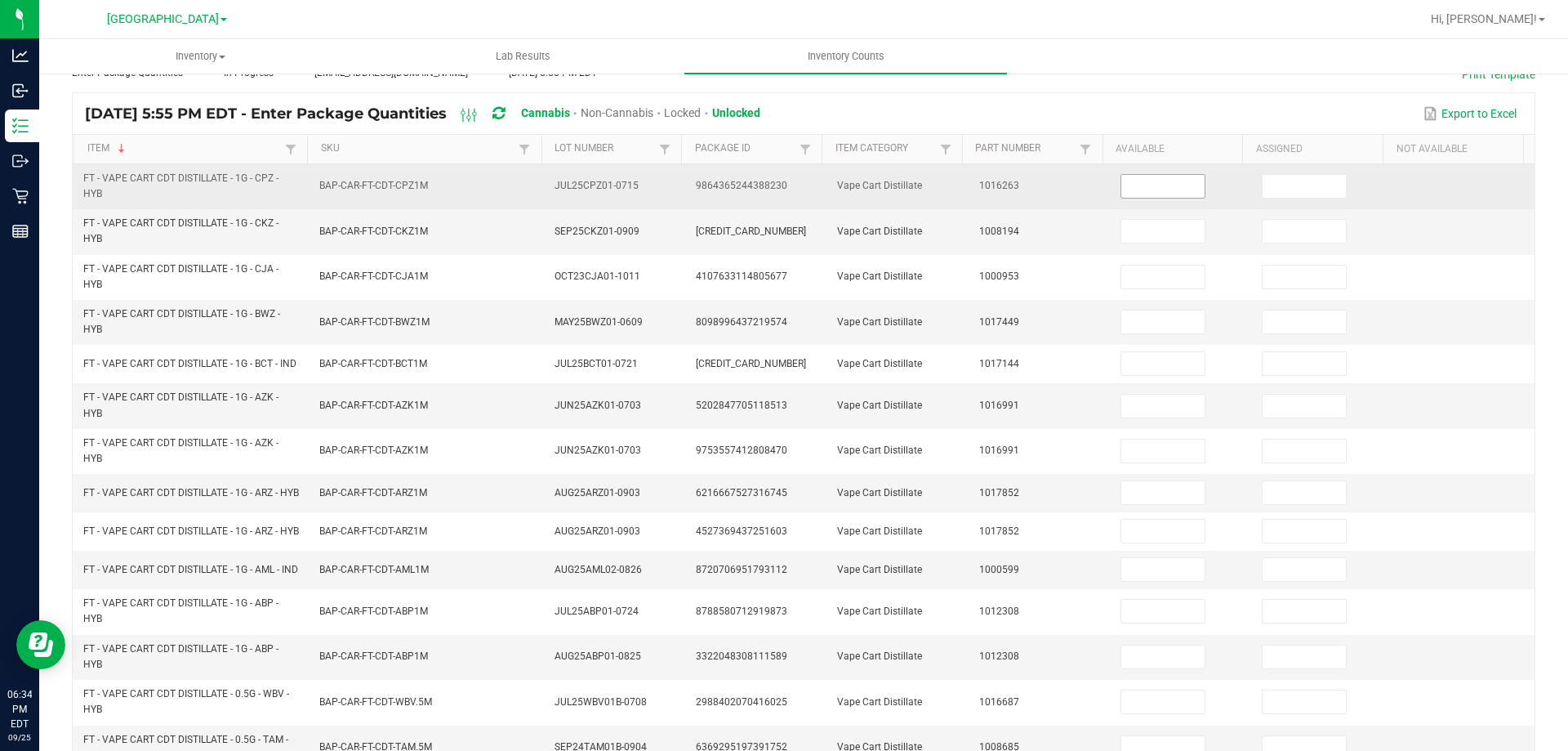
click at [1158, 187] on input at bounding box center [1162, 185] width 83 height 23
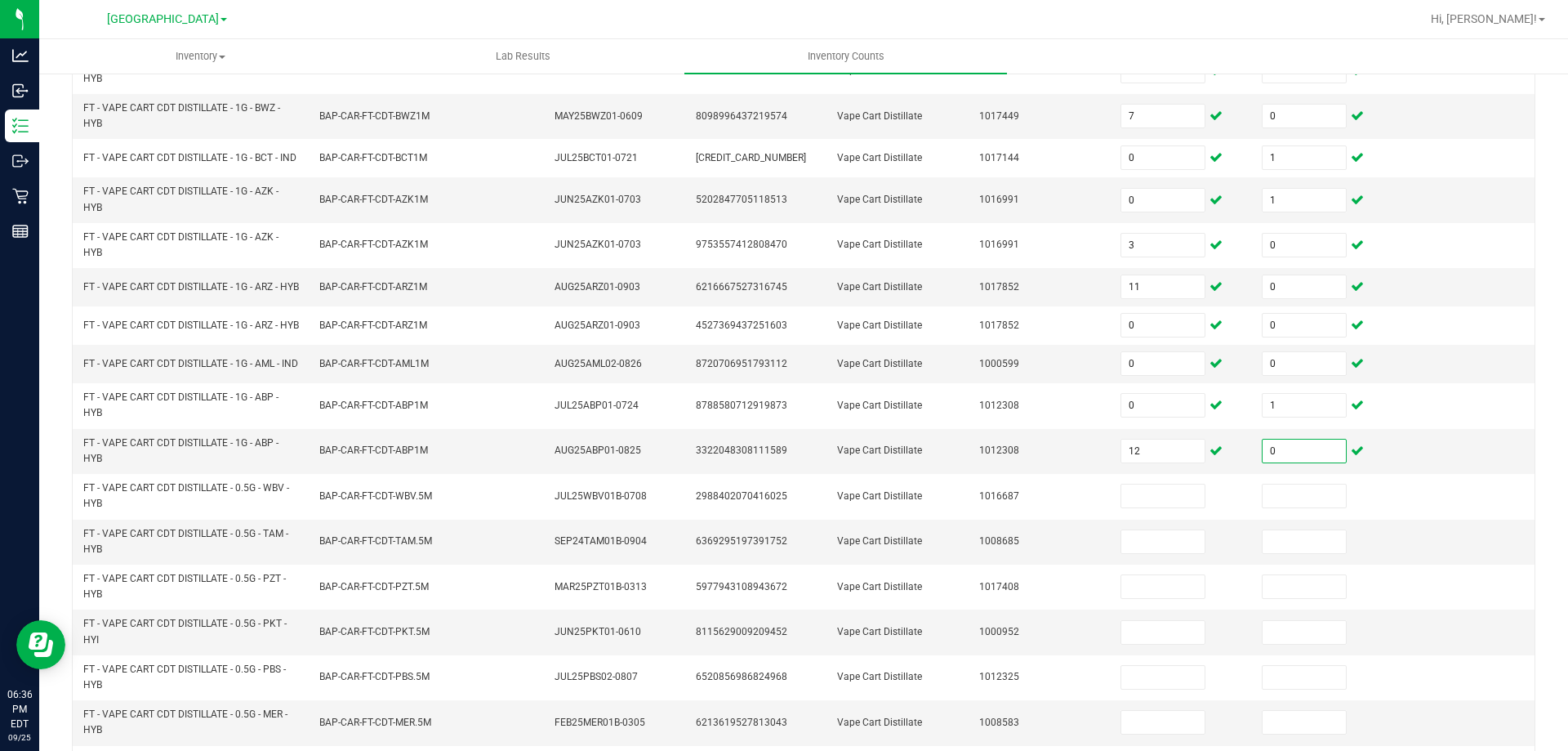
scroll to position [307, 0]
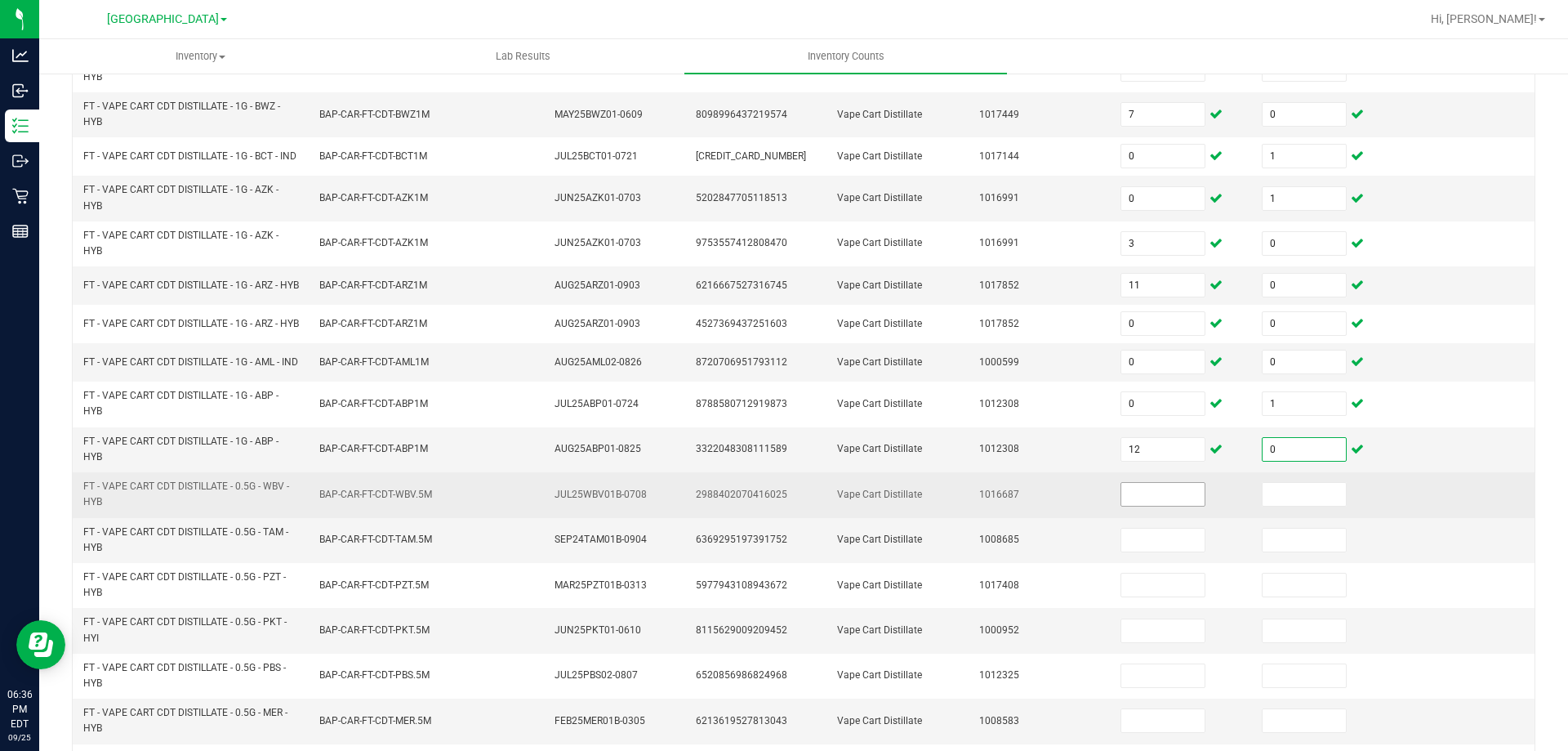
click at [1139, 505] on input at bounding box center [1162, 493] width 83 height 23
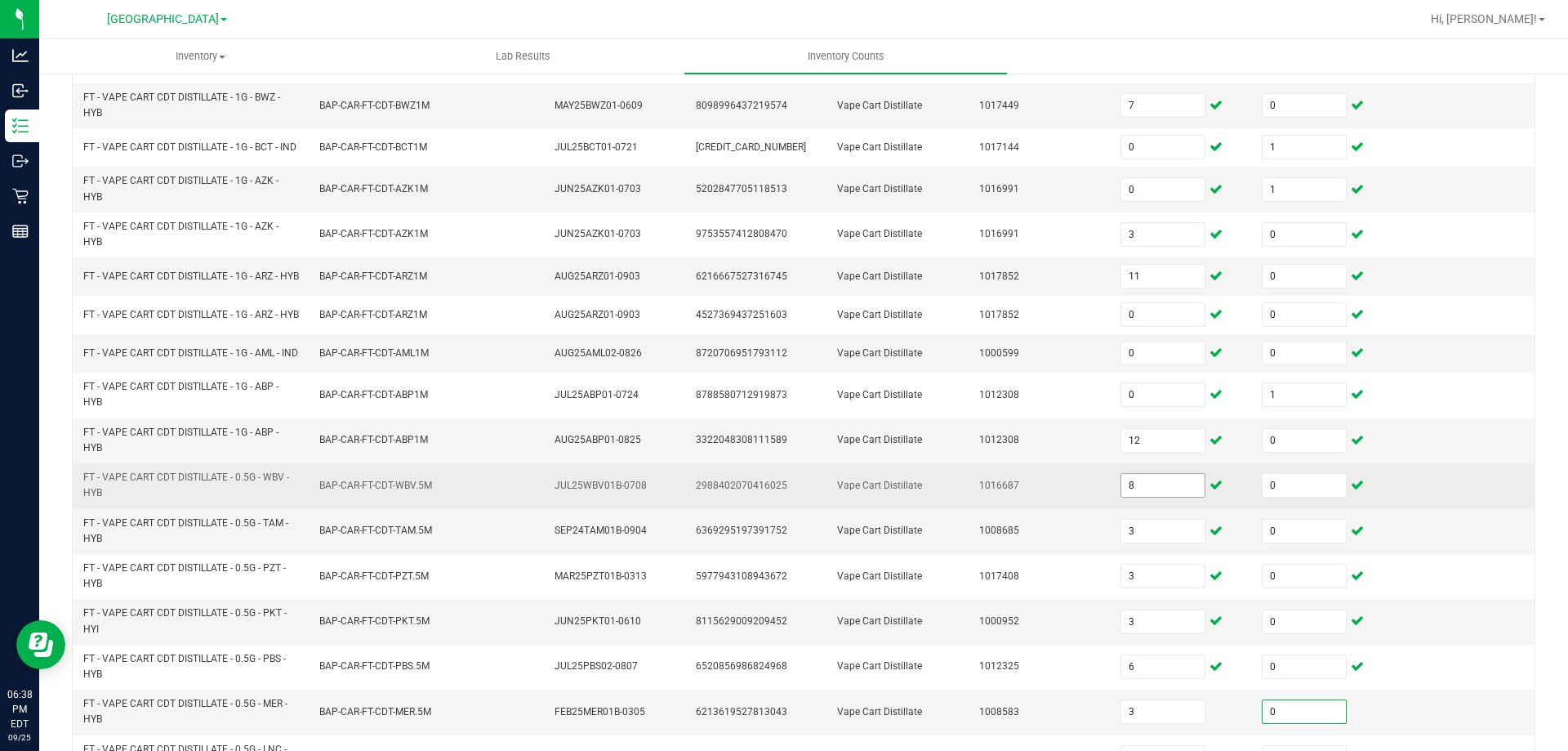
scroll to position [476, 0]
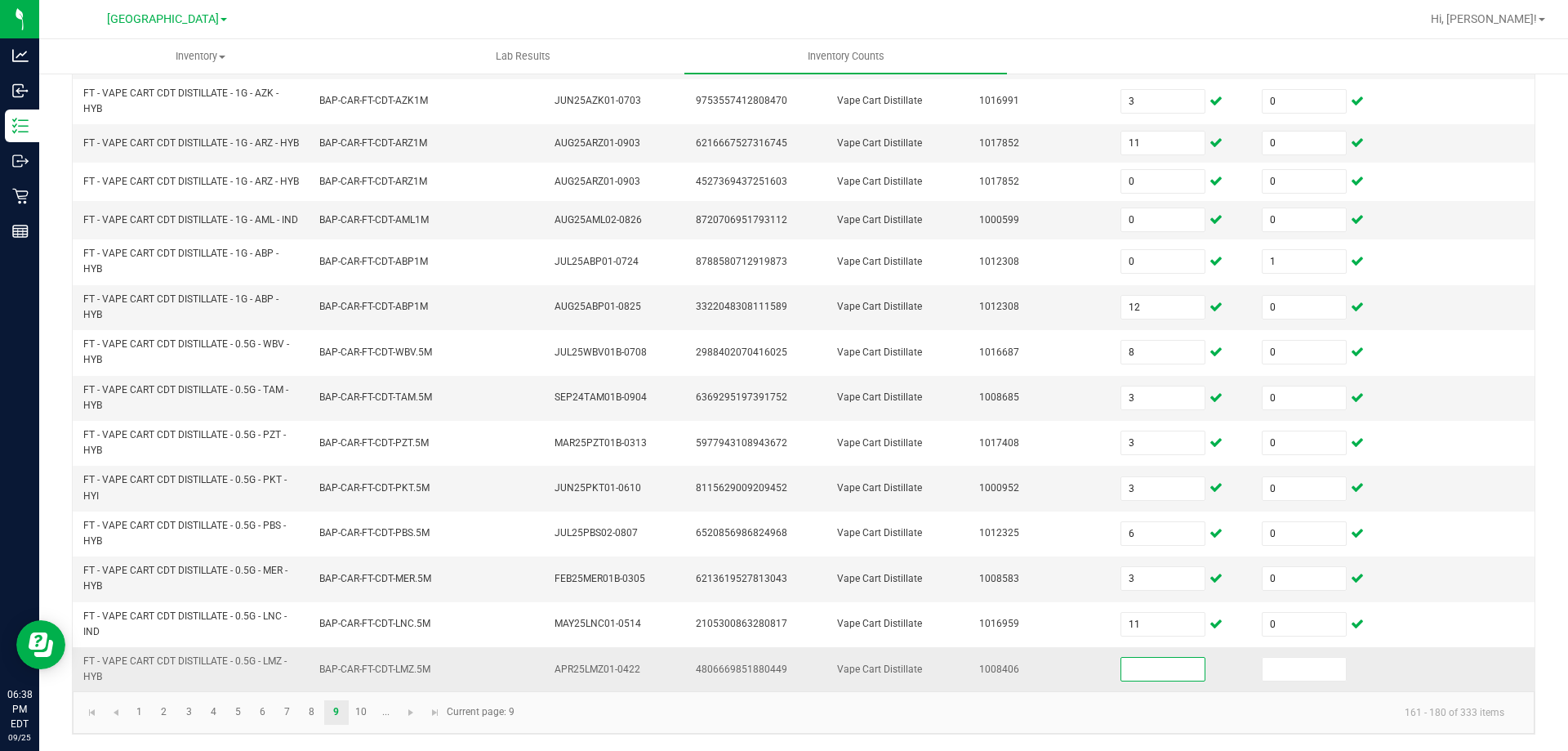
click at [1129, 667] on input at bounding box center [1162, 669] width 83 height 23
click at [360, 712] on link "10" at bounding box center [362, 712] width 24 height 25
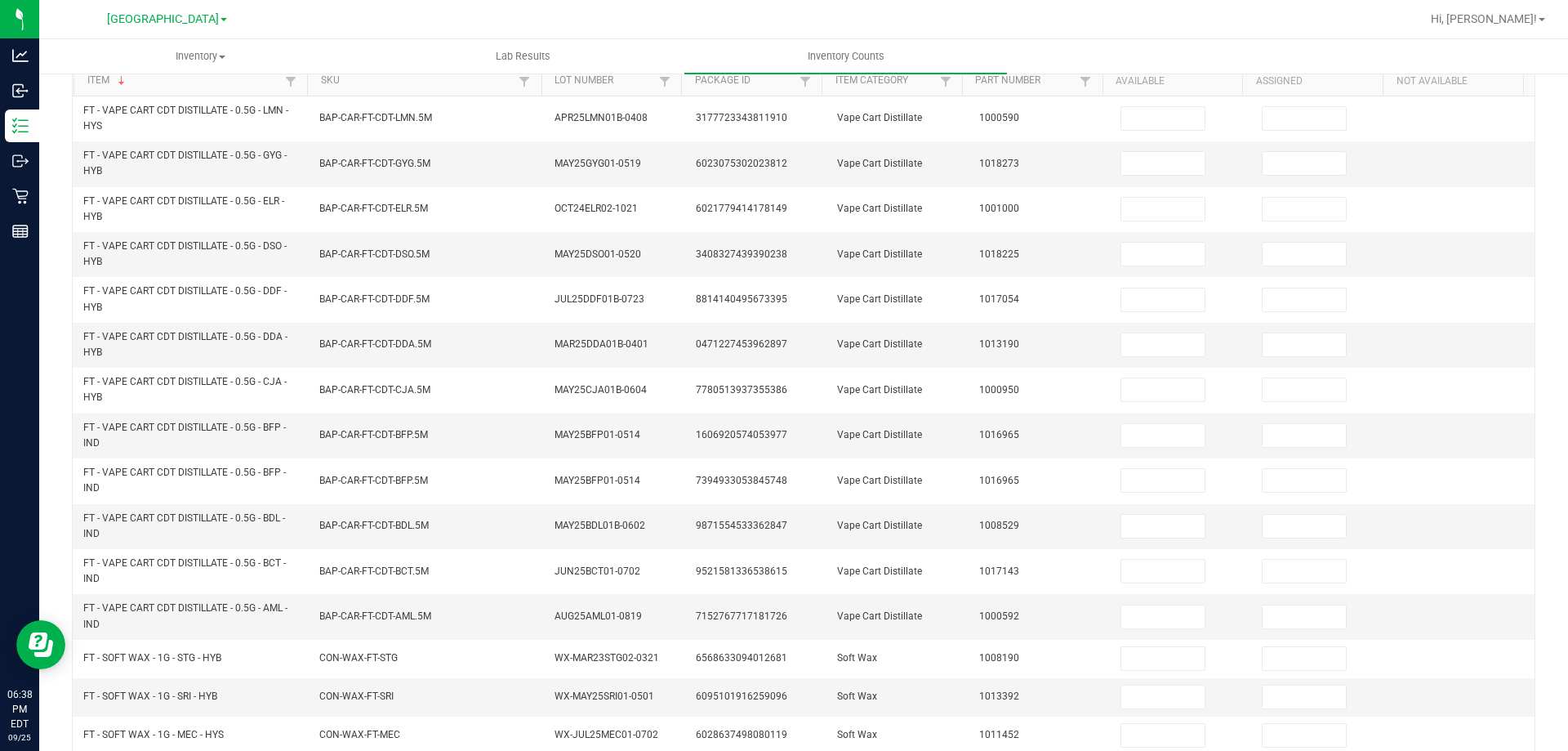
scroll to position [76, 0]
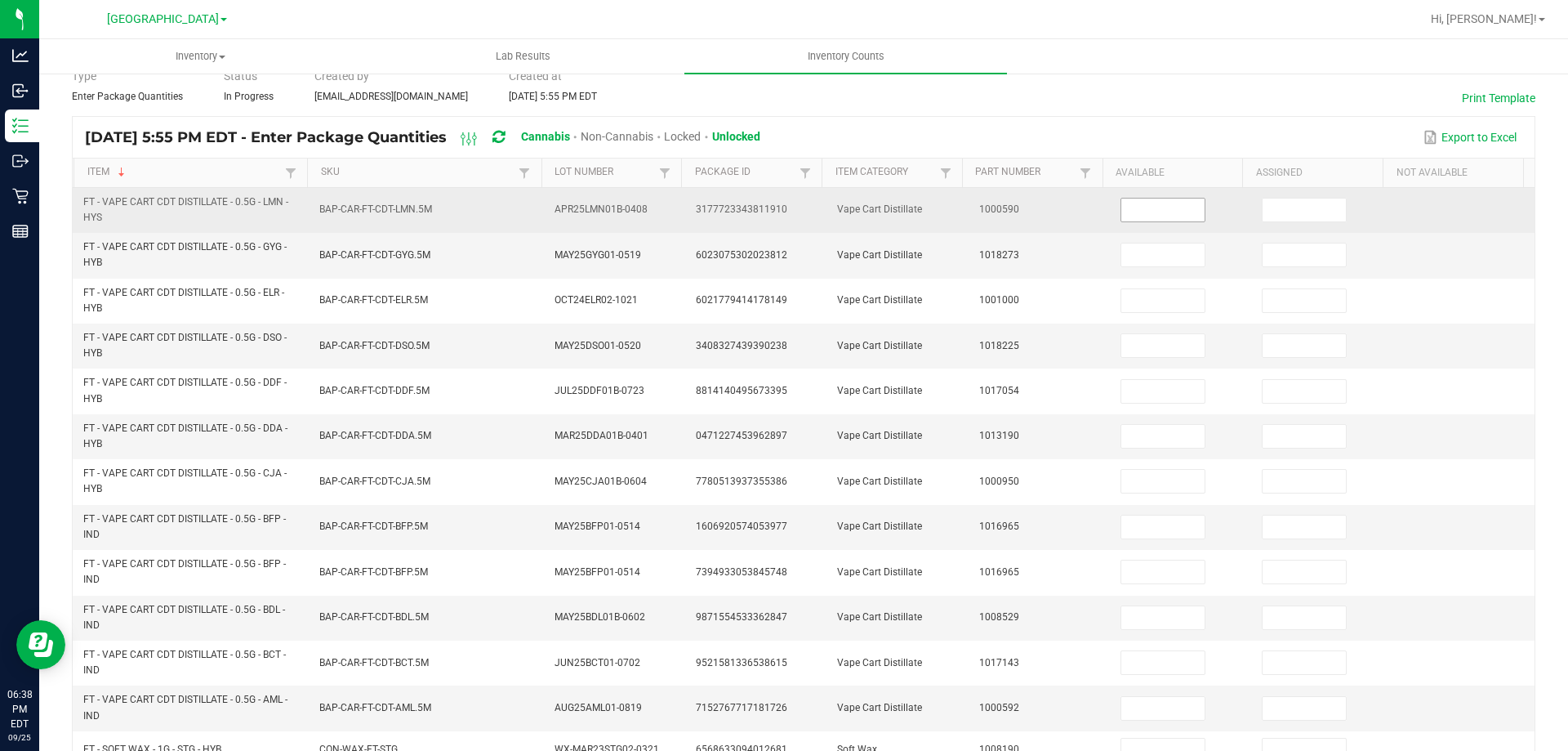
click at [1152, 219] on input at bounding box center [1162, 209] width 83 height 23
drag, startPoint x: 86, startPoint y: 201, endPoint x: 111, endPoint y: 214, distance: 28.2
click at [111, 214] on span "FT - VAPE CART CDT DISTILLATE - 0.5G - LMN - HYS" at bounding box center [191, 210] width 217 height 31
click at [1121, 205] on input at bounding box center [1162, 209] width 83 height 23
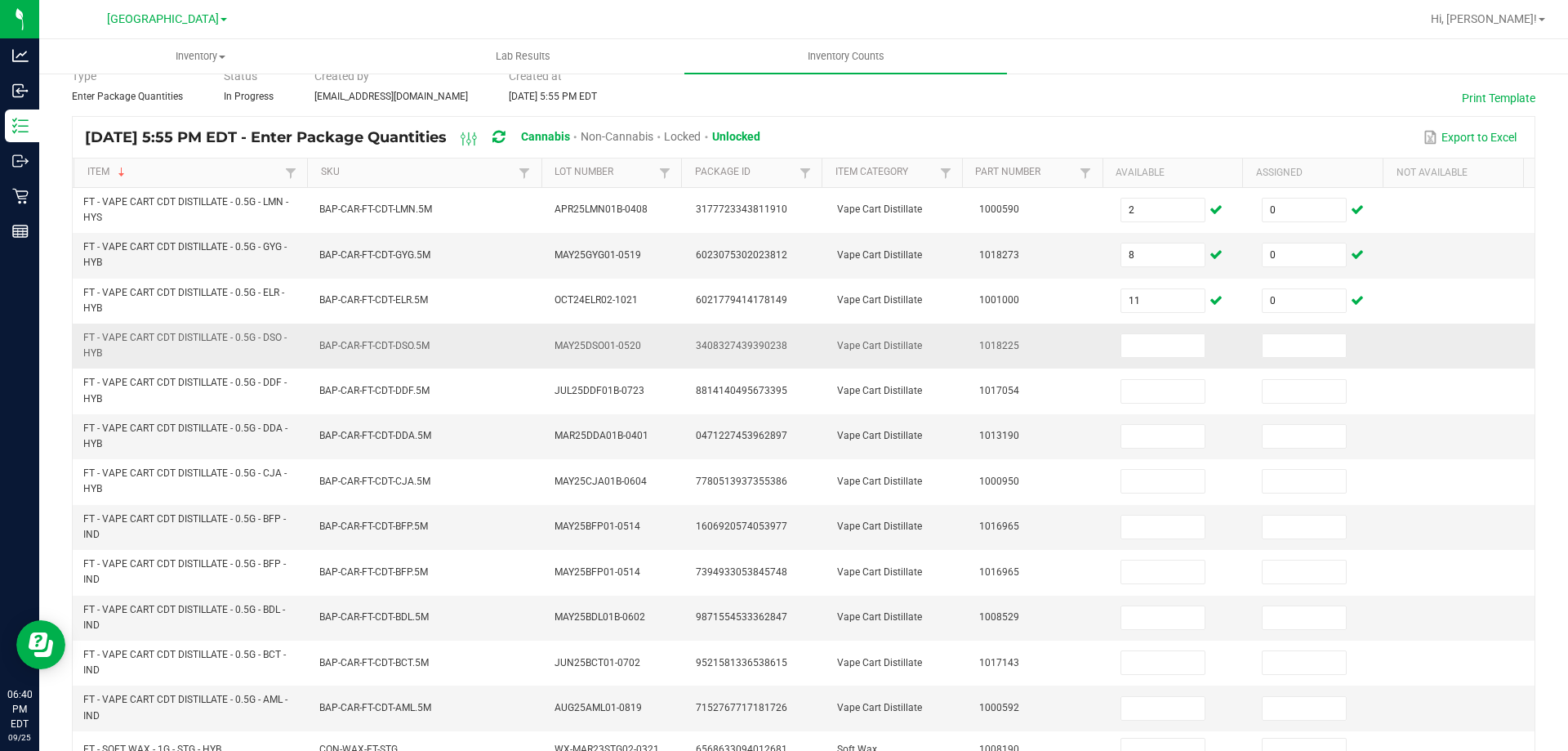
drag, startPoint x: 82, startPoint y: 334, endPoint x: 108, endPoint y: 356, distance: 34.1
click at [108, 356] on td "FT - VAPE CART CDT DISTILLATE - 0.5G - DSO - HYB" at bounding box center [191, 345] width 236 height 45
click at [1129, 336] on input at bounding box center [1162, 345] width 83 height 23
drag, startPoint x: 83, startPoint y: 426, endPoint x: 131, endPoint y: 441, distance: 50.3
click at [131, 441] on span "FT - VAPE CART CDT DISTILLATE - 0.5G - DDA - HYB" at bounding box center [191, 436] width 217 height 31
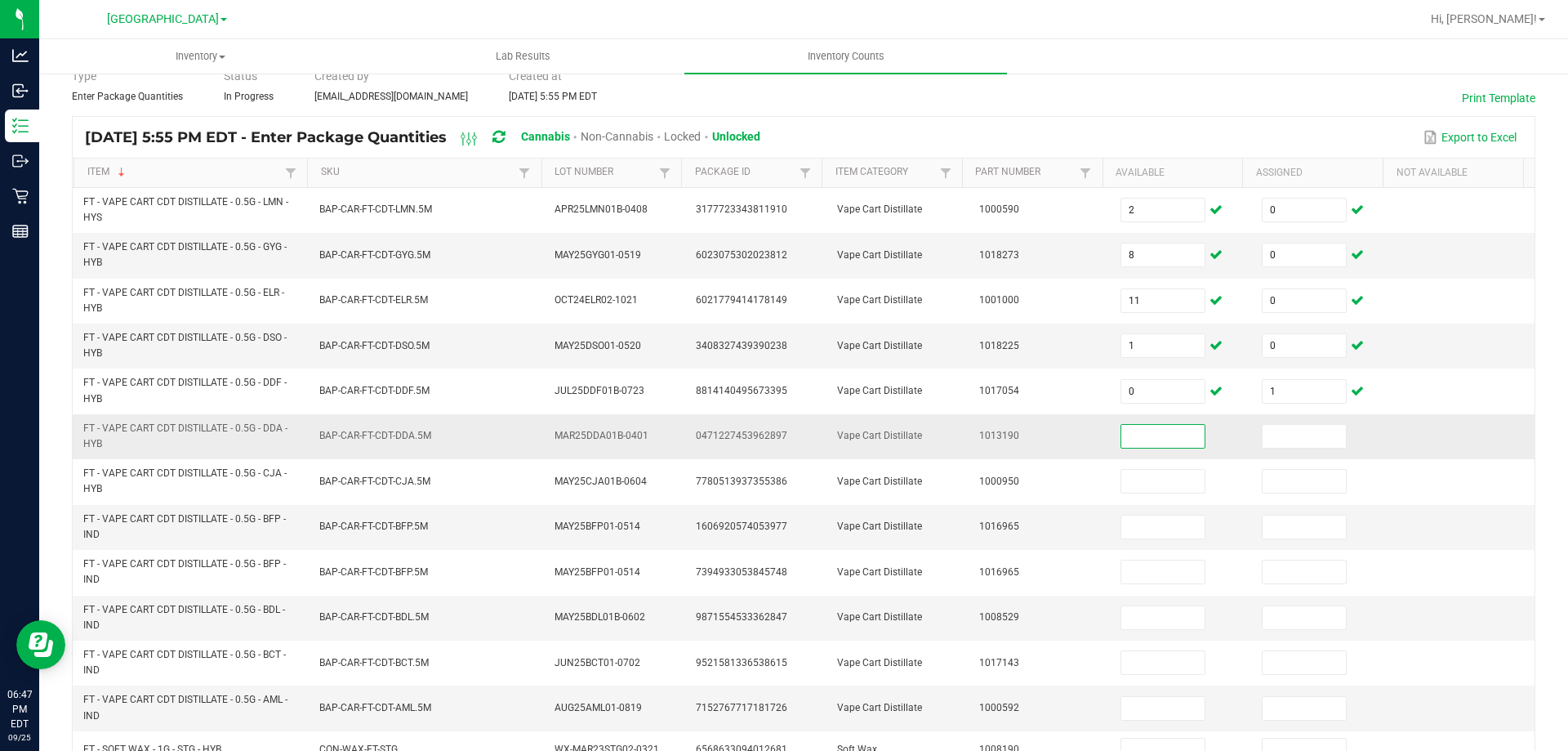
click at [1134, 432] on input at bounding box center [1162, 436] width 83 height 23
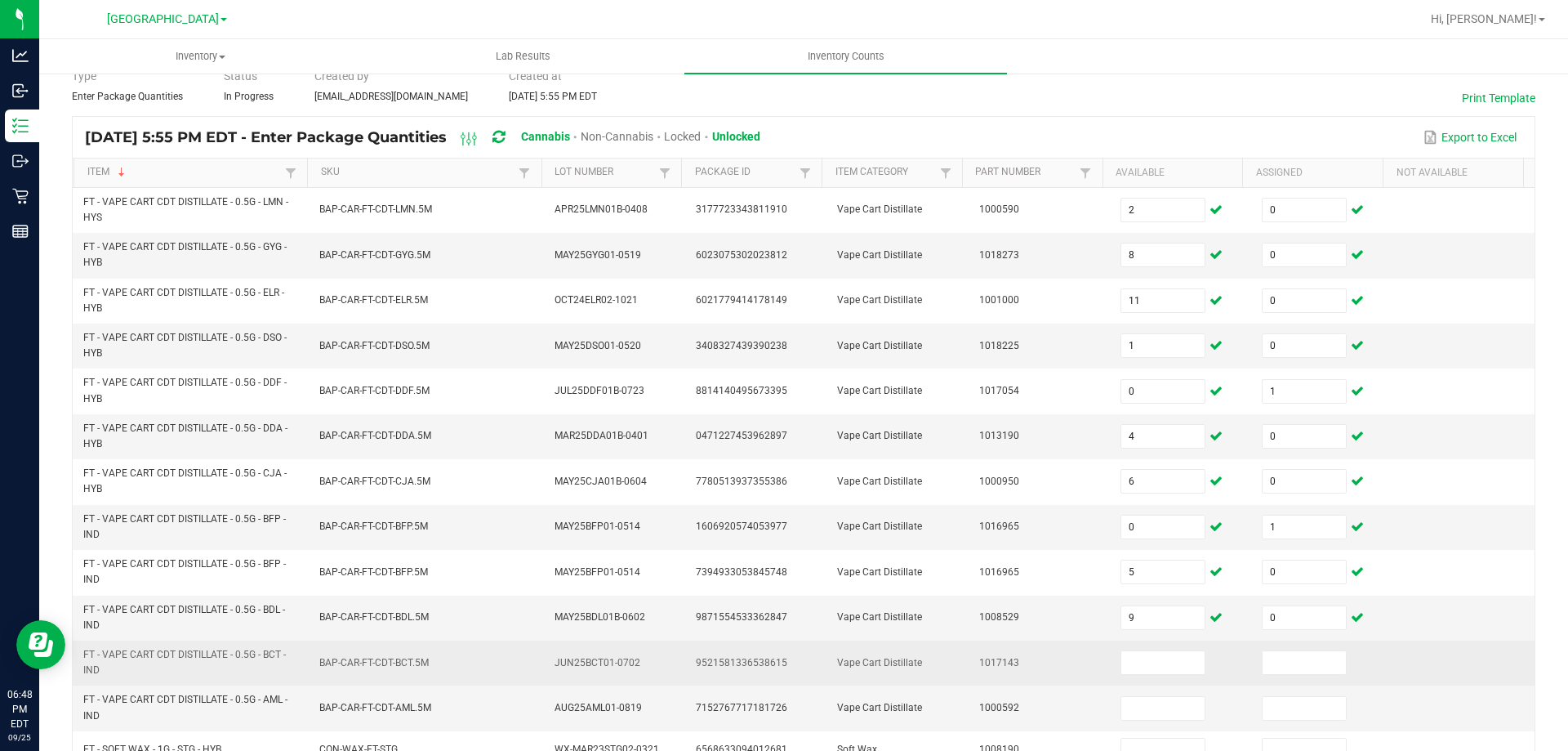
drag, startPoint x: 83, startPoint y: 657, endPoint x: 104, endPoint y: 666, distance: 22.8
click at [104, 666] on span "FT - VAPE CART CDT DISTILLATE - 0.5G - BCT - IND" at bounding box center [191, 662] width 217 height 31
click at [1145, 660] on input at bounding box center [1162, 662] width 83 height 23
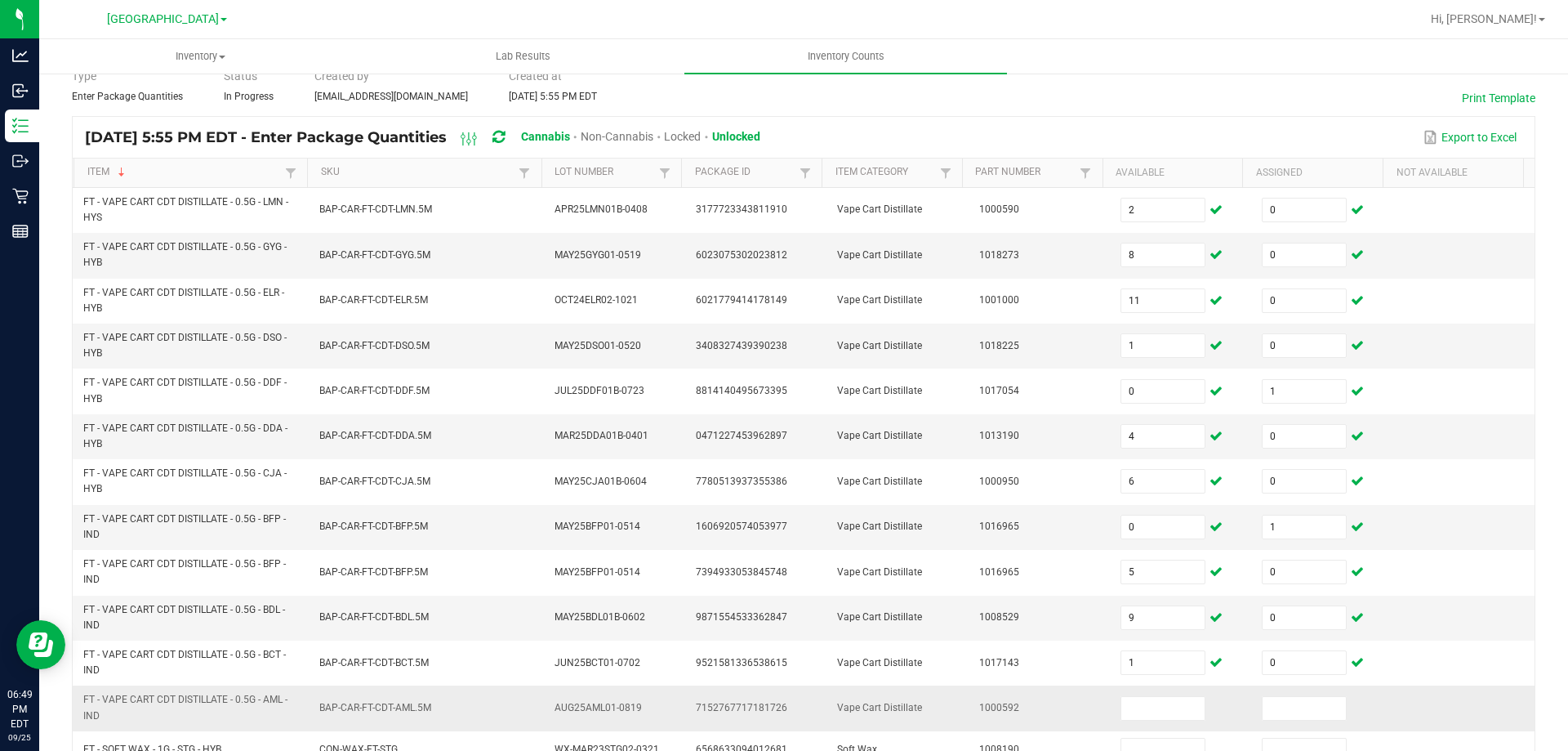
drag, startPoint x: 83, startPoint y: 698, endPoint x: 107, endPoint y: 710, distance: 26.8
click at [107, 710] on span "FT - VAPE CART CDT DISTILLATE - 0.5G - AML - IND" at bounding box center [191, 707] width 217 height 31
click at [1126, 708] on input at bounding box center [1162, 708] width 83 height 23
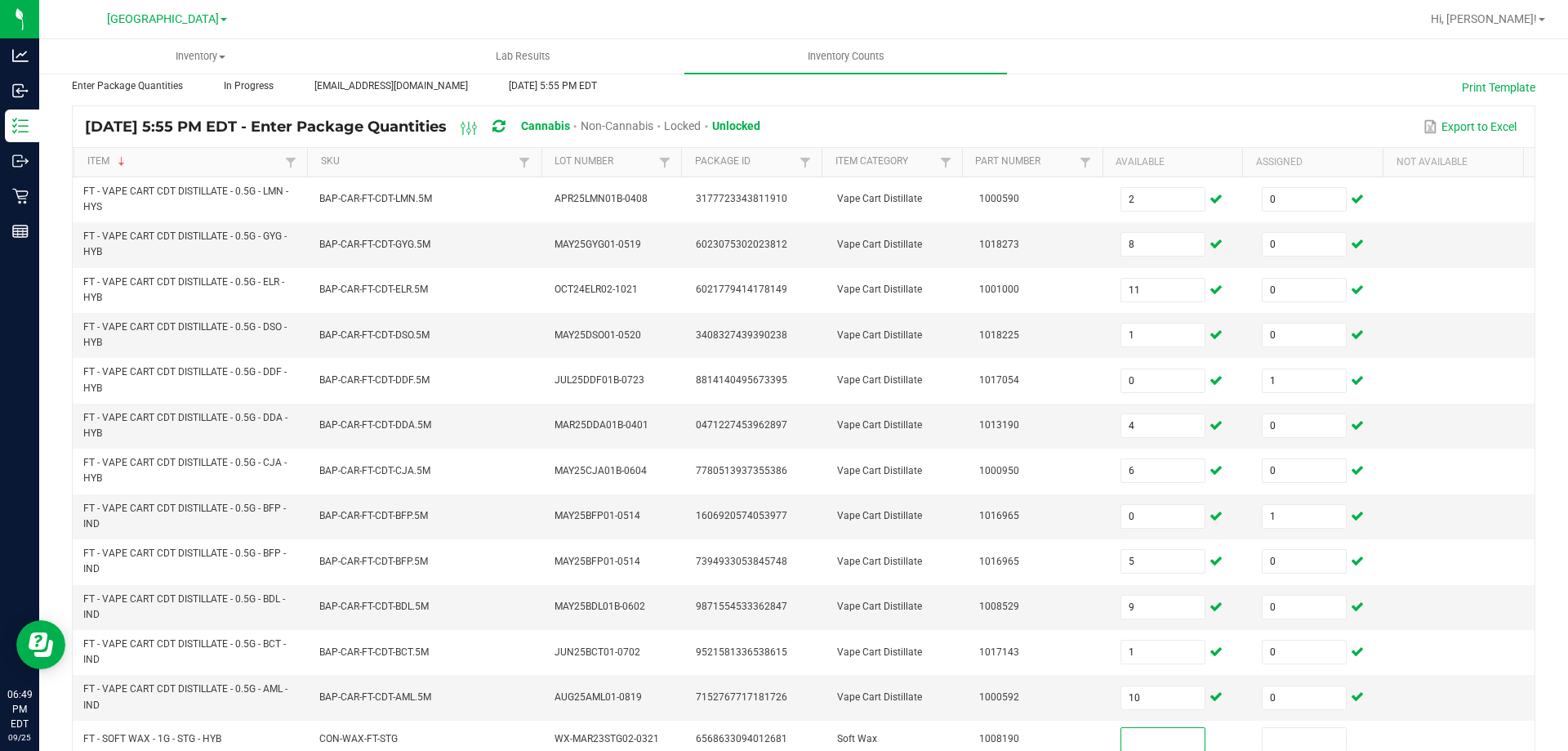
click at [504, 126] on icon at bounding box center [498, 127] width 12 height 15
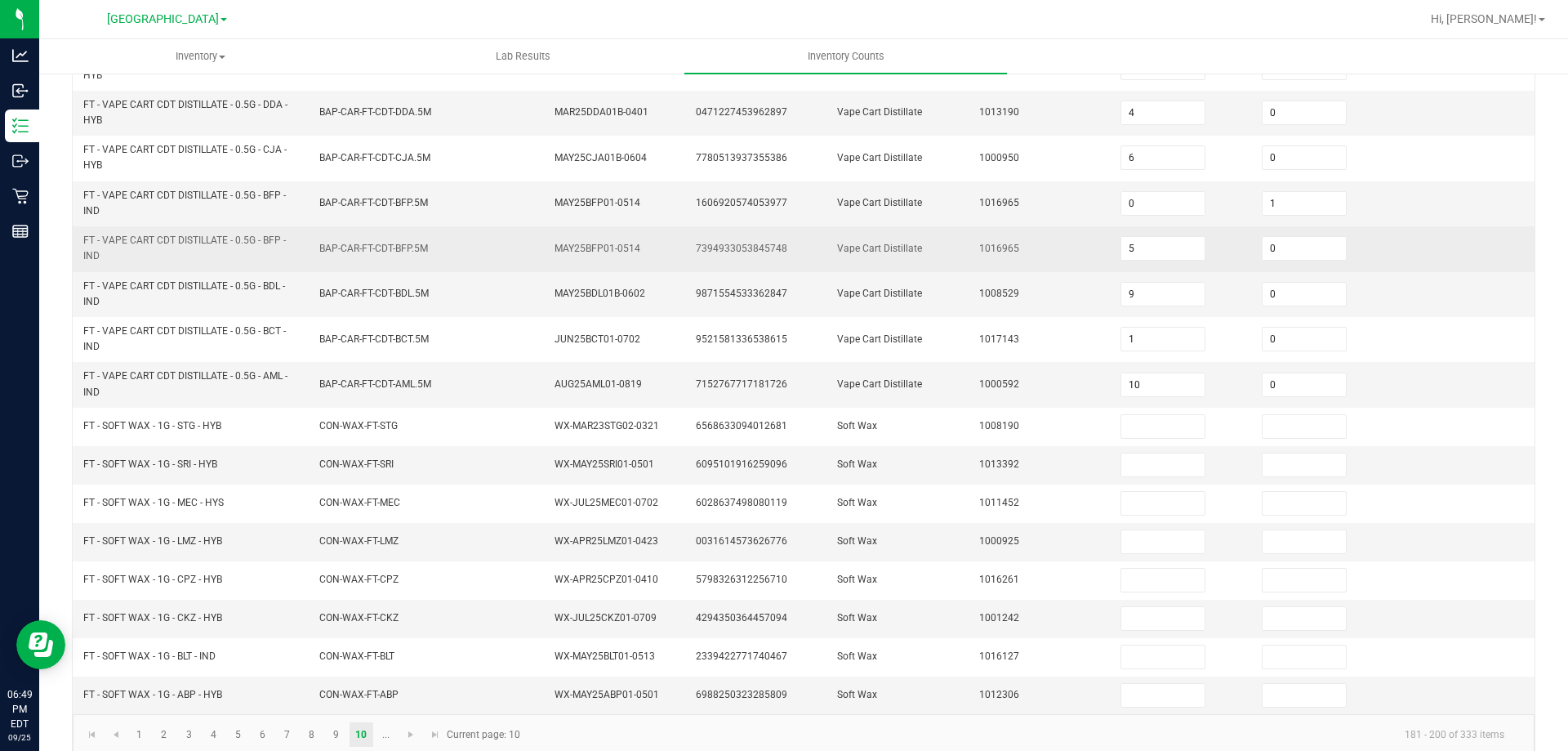
scroll to position [413, 0]
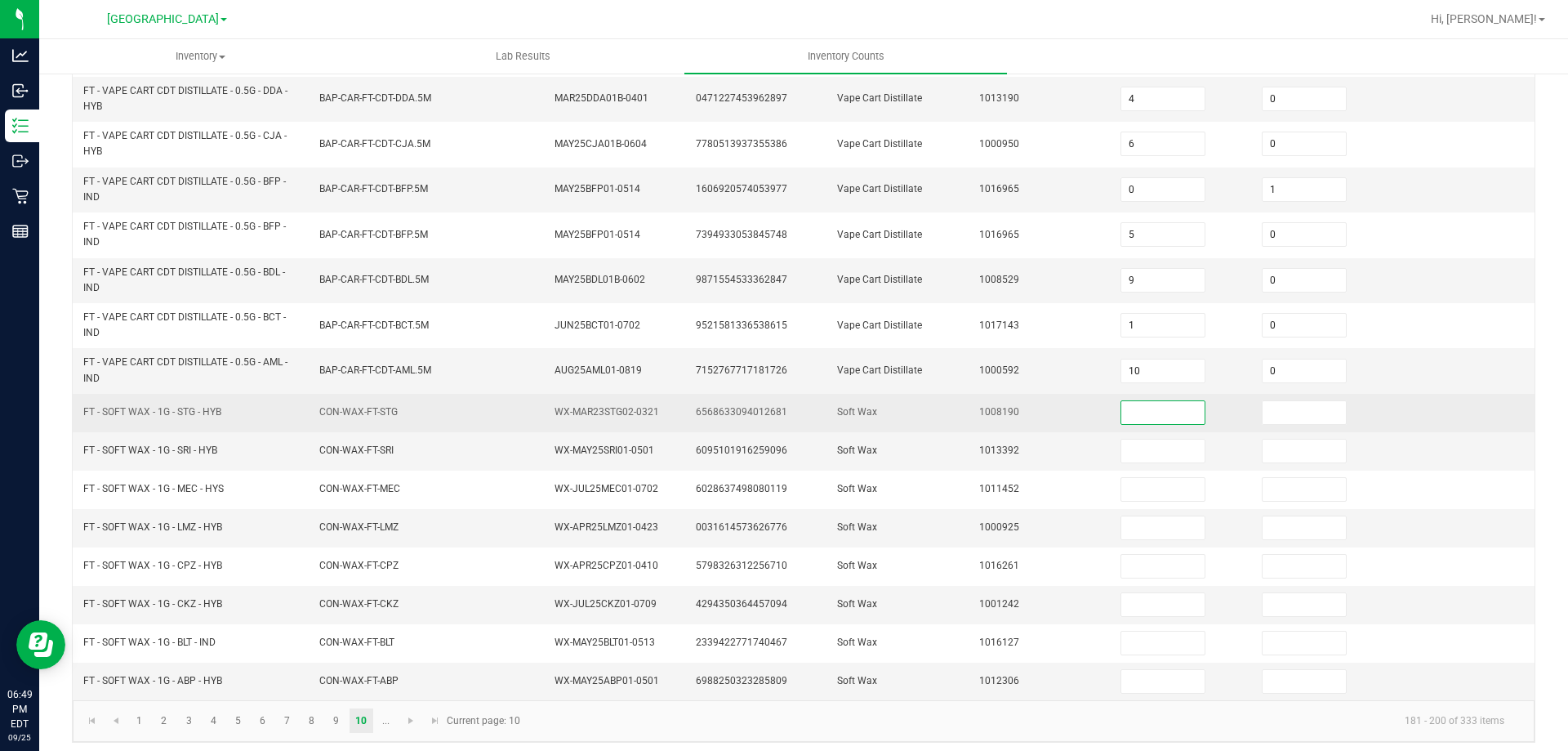
click at [1125, 404] on input at bounding box center [1162, 412] width 83 height 23
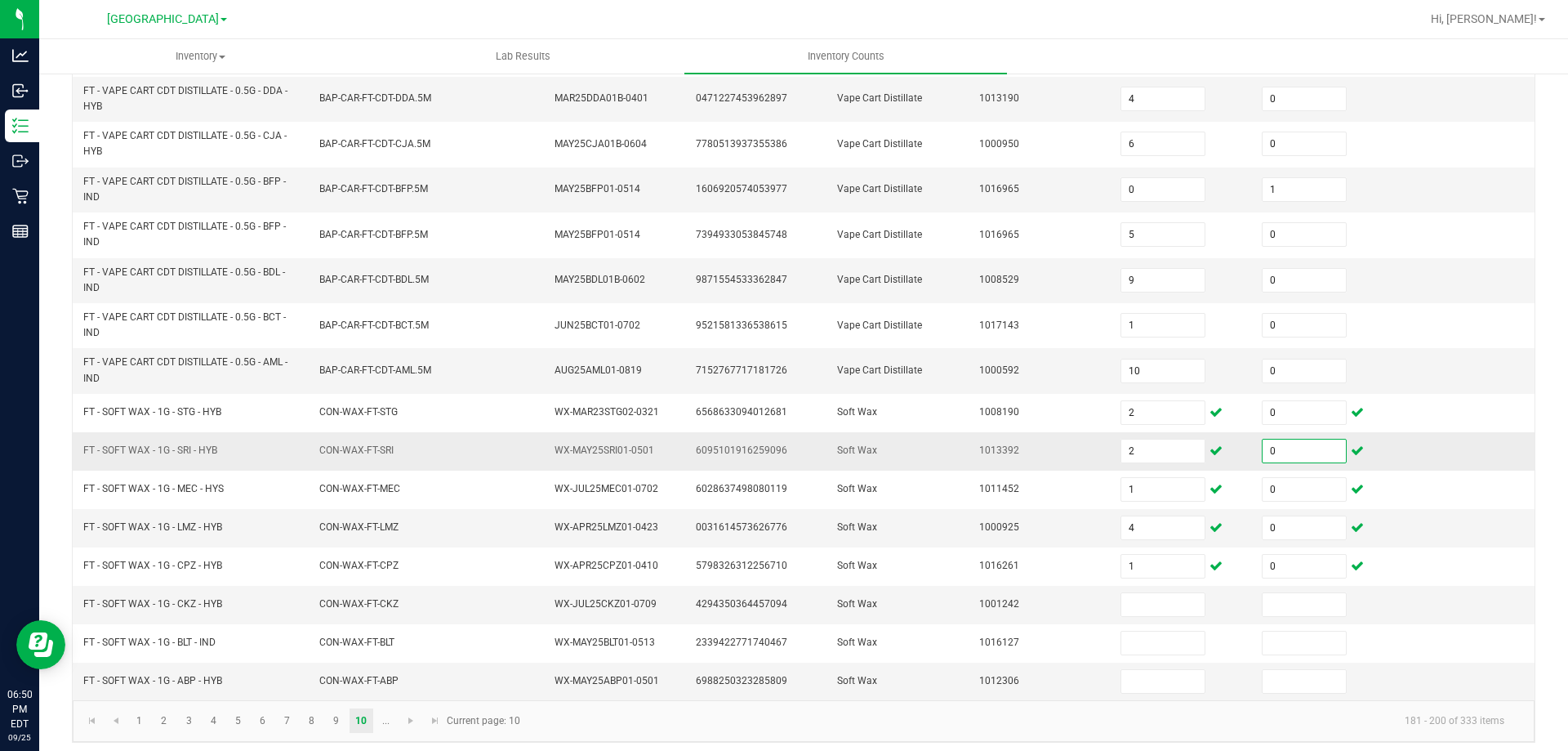
click at [1299, 460] on input "0" at bounding box center [1304, 450] width 83 height 23
click at [1126, 598] on input at bounding box center [1162, 604] width 83 height 23
click at [1137, 598] on input "0" at bounding box center [1162, 604] width 83 height 23
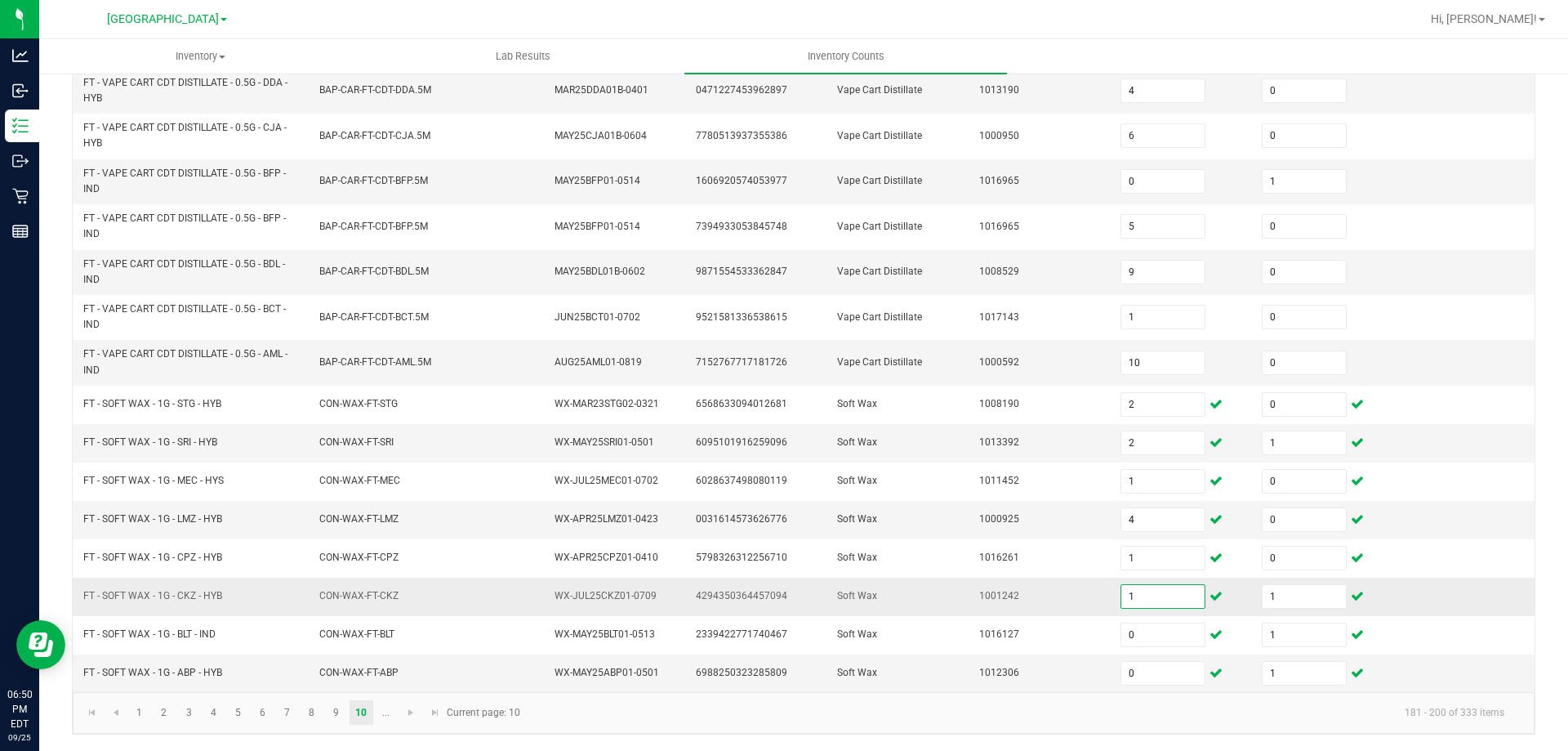
scroll to position [417, 0]
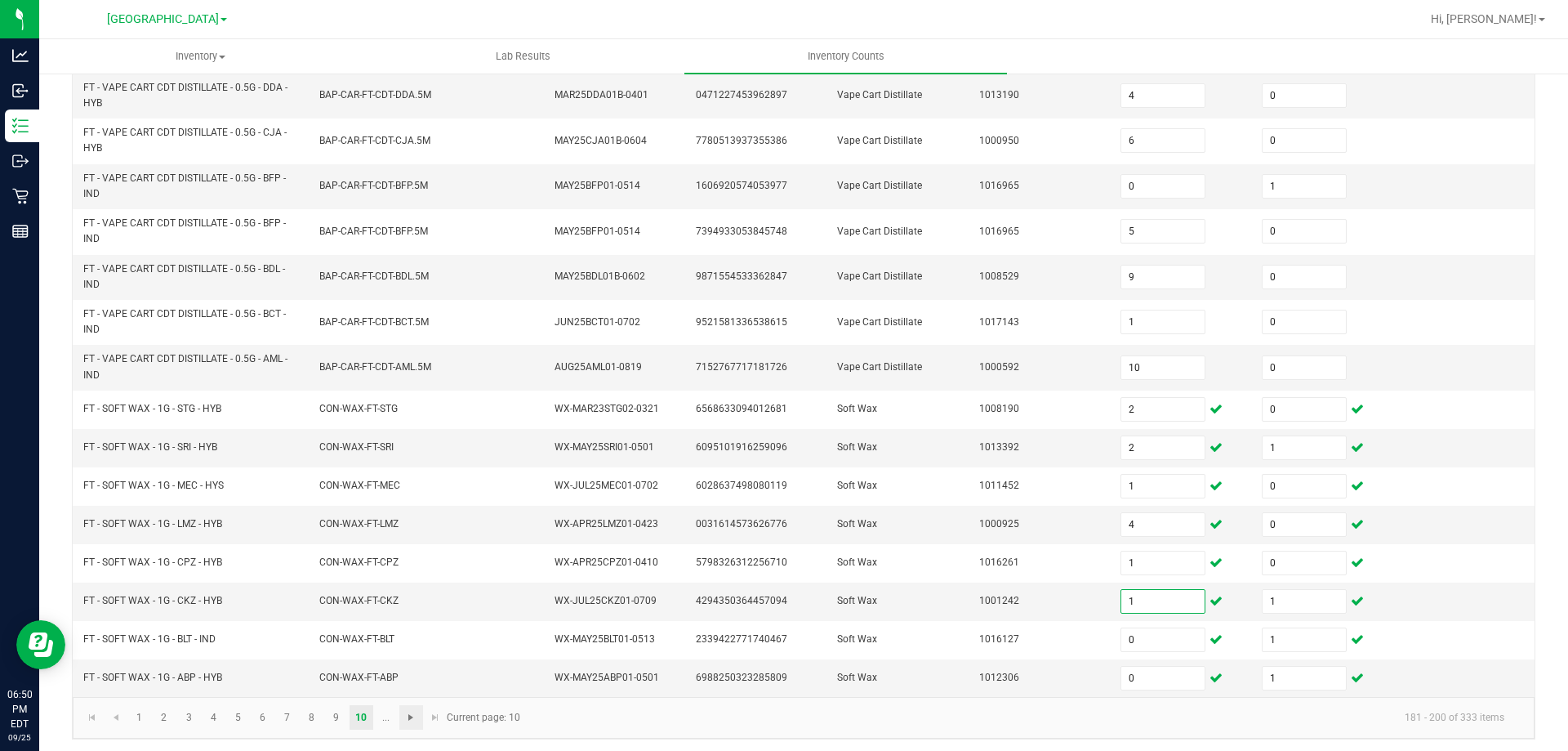
click at [412, 717] on span "Go to the next page" at bounding box center [411, 717] width 13 height 13
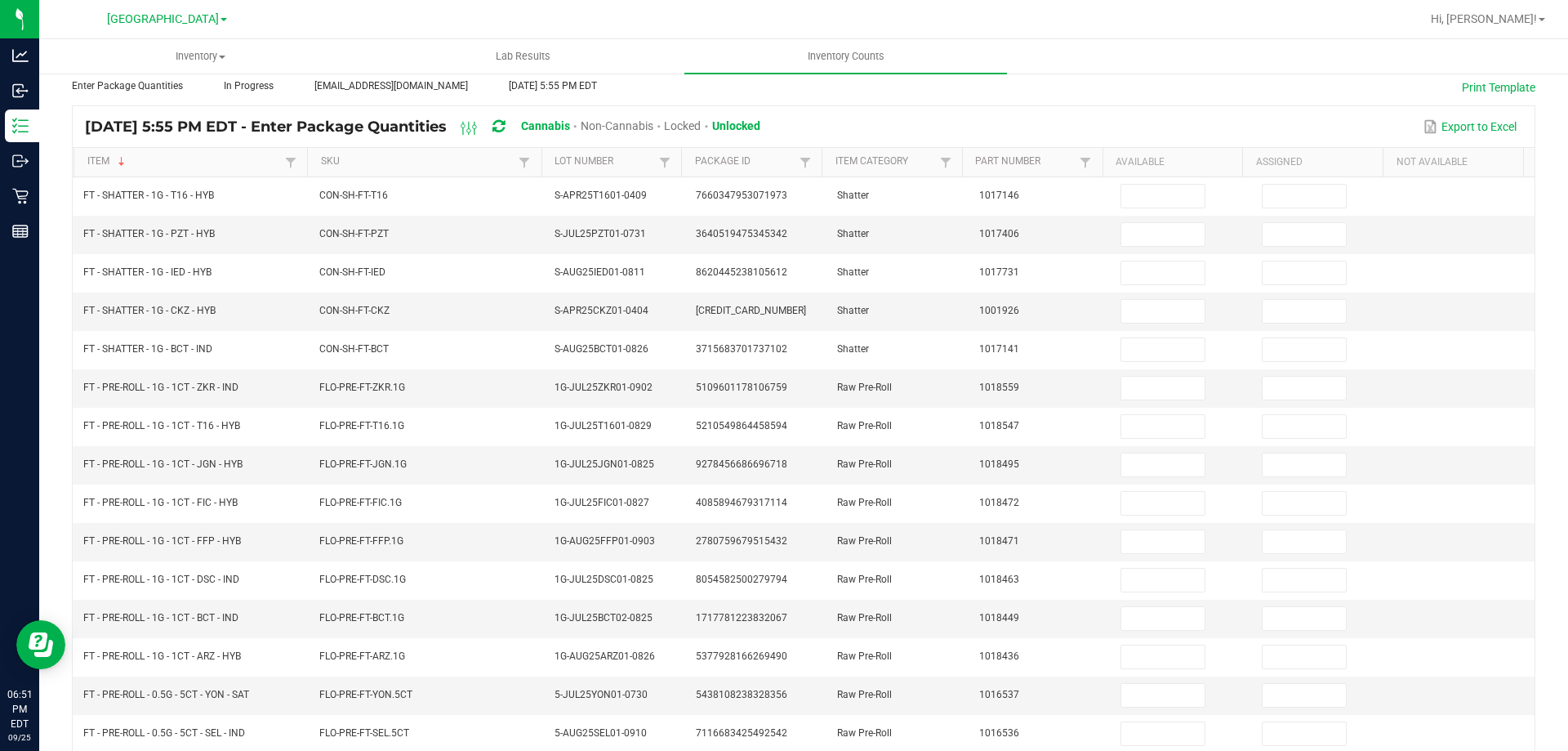
scroll to position [109, 0]
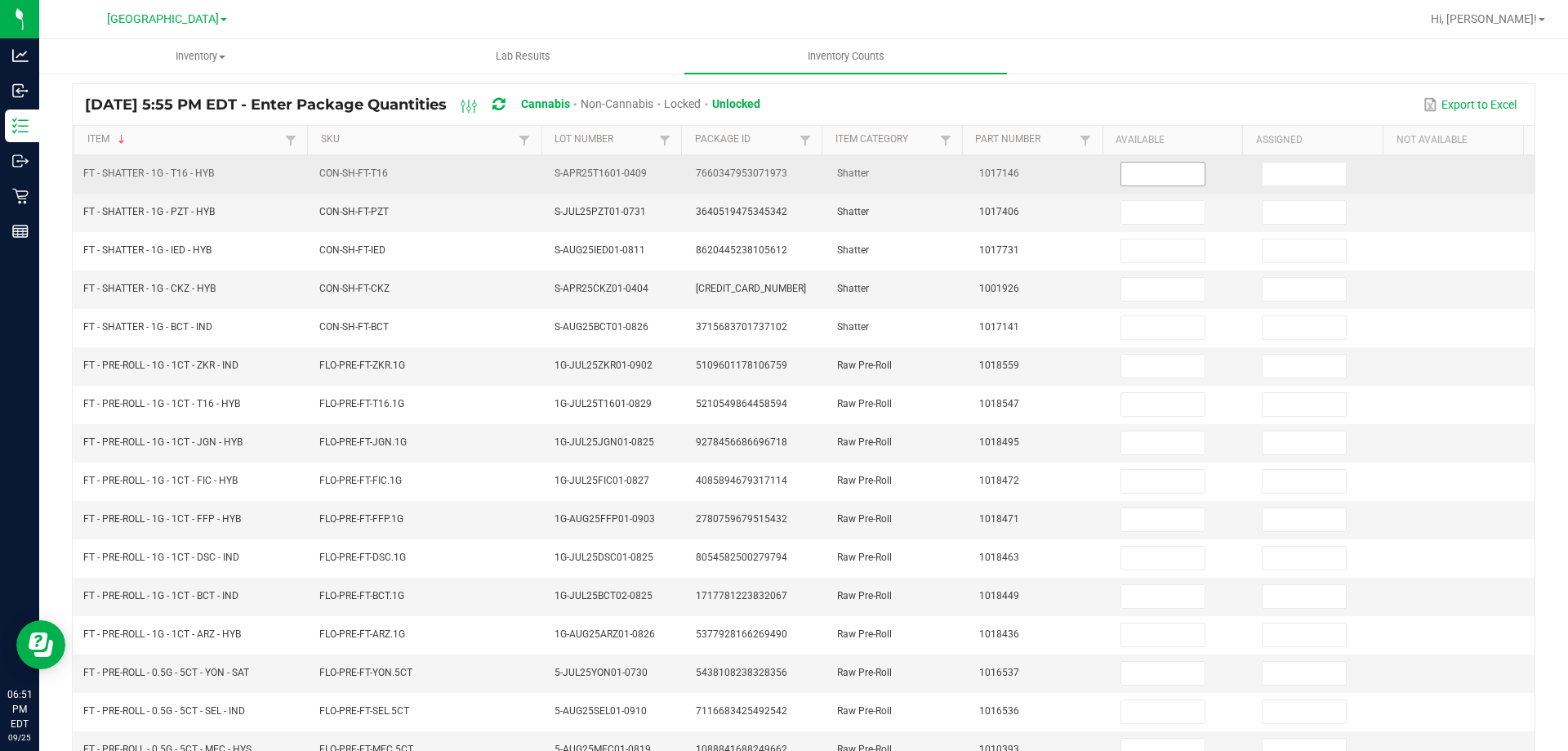
click at [1132, 174] on input at bounding box center [1162, 174] width 83 height 23
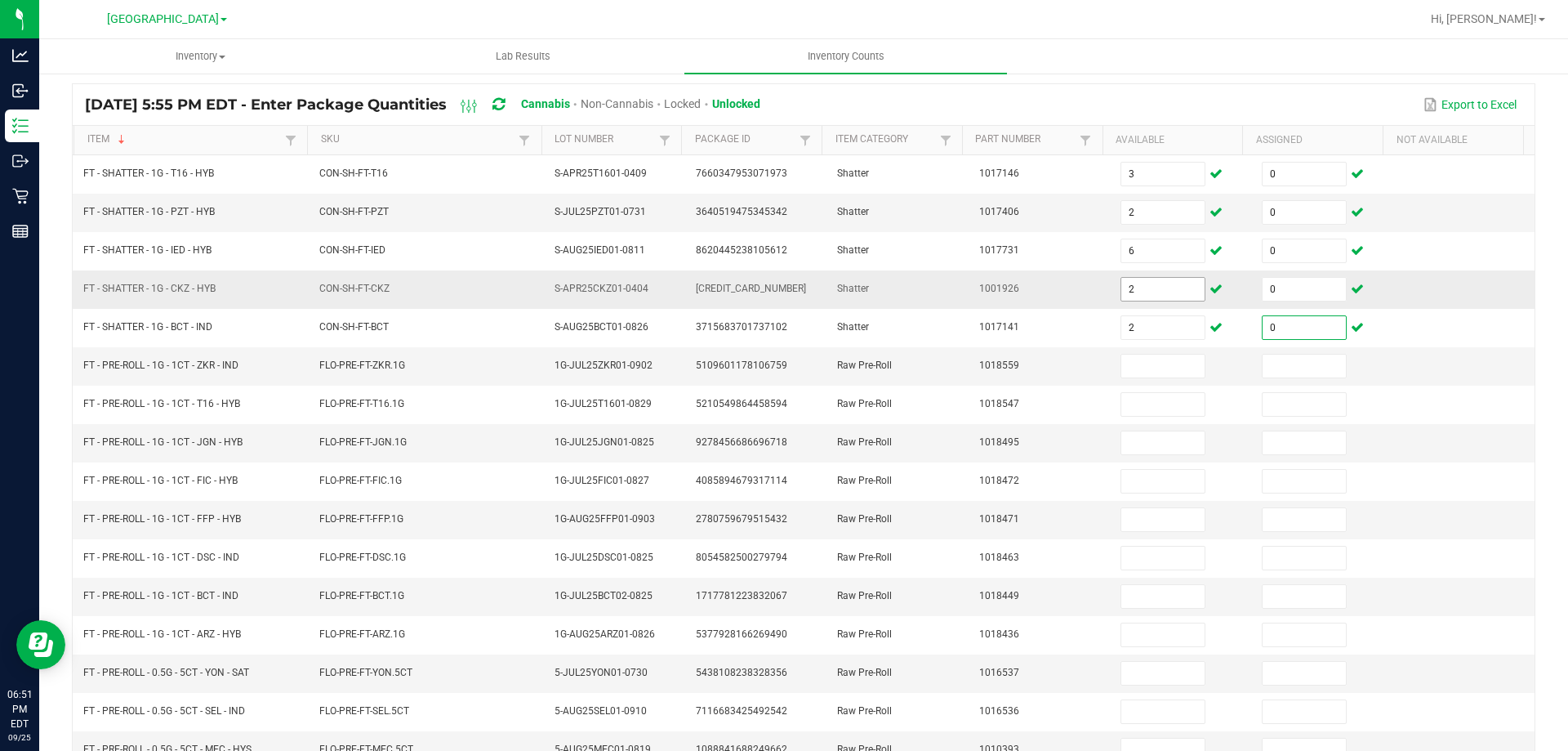
click at [1177, 298] on input "2" at bounding box center [1162, 289] width 83 height 23
click at [504, 106] on icon at bounding box center [498, 104] width 12 height 15
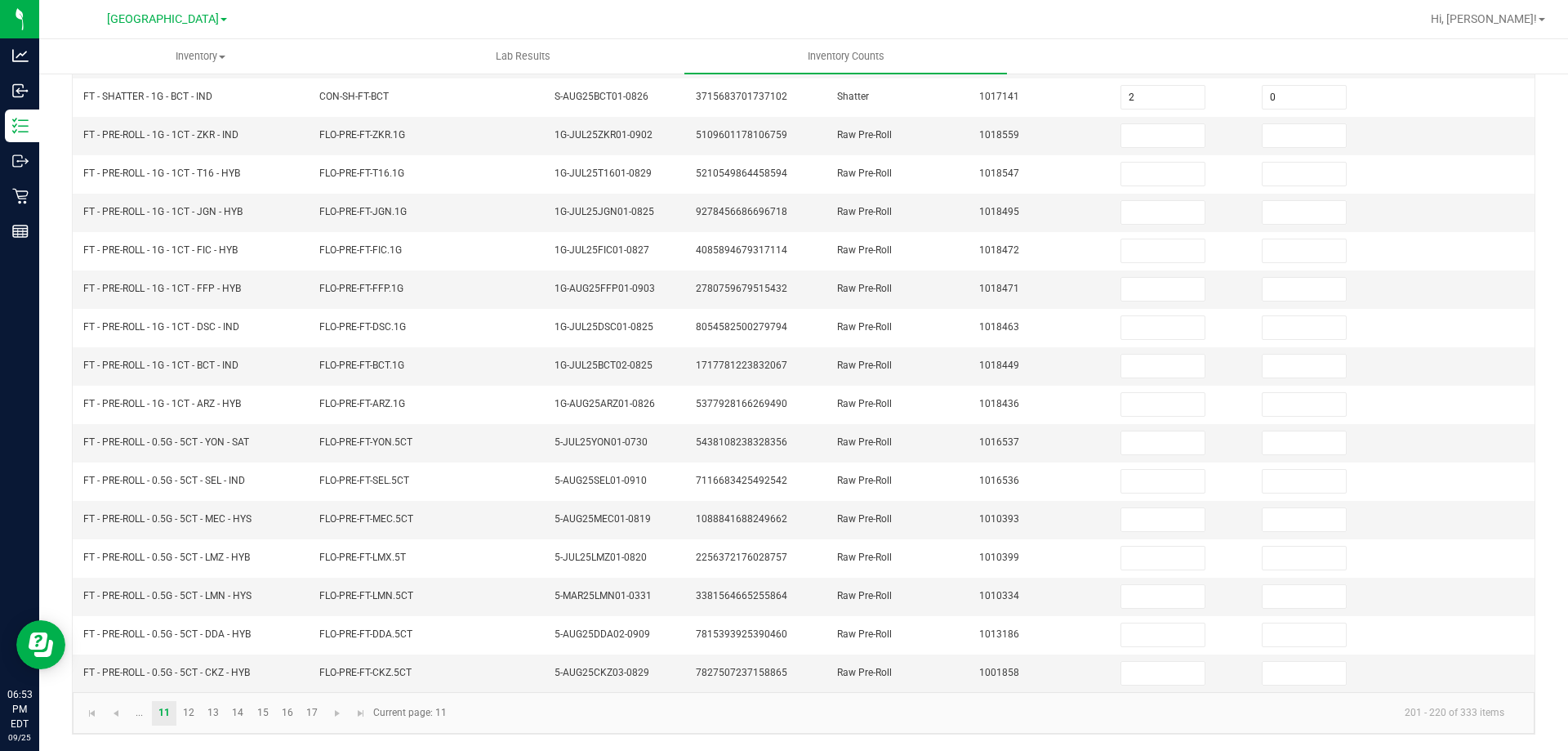
scroll to position [336, 0]
click at [193, 720] on link "12" at bounding box center [189, 715] width 24 height 25
click at [164, 714] on link "11" at bounding box center [164, 715] width 24 height 25
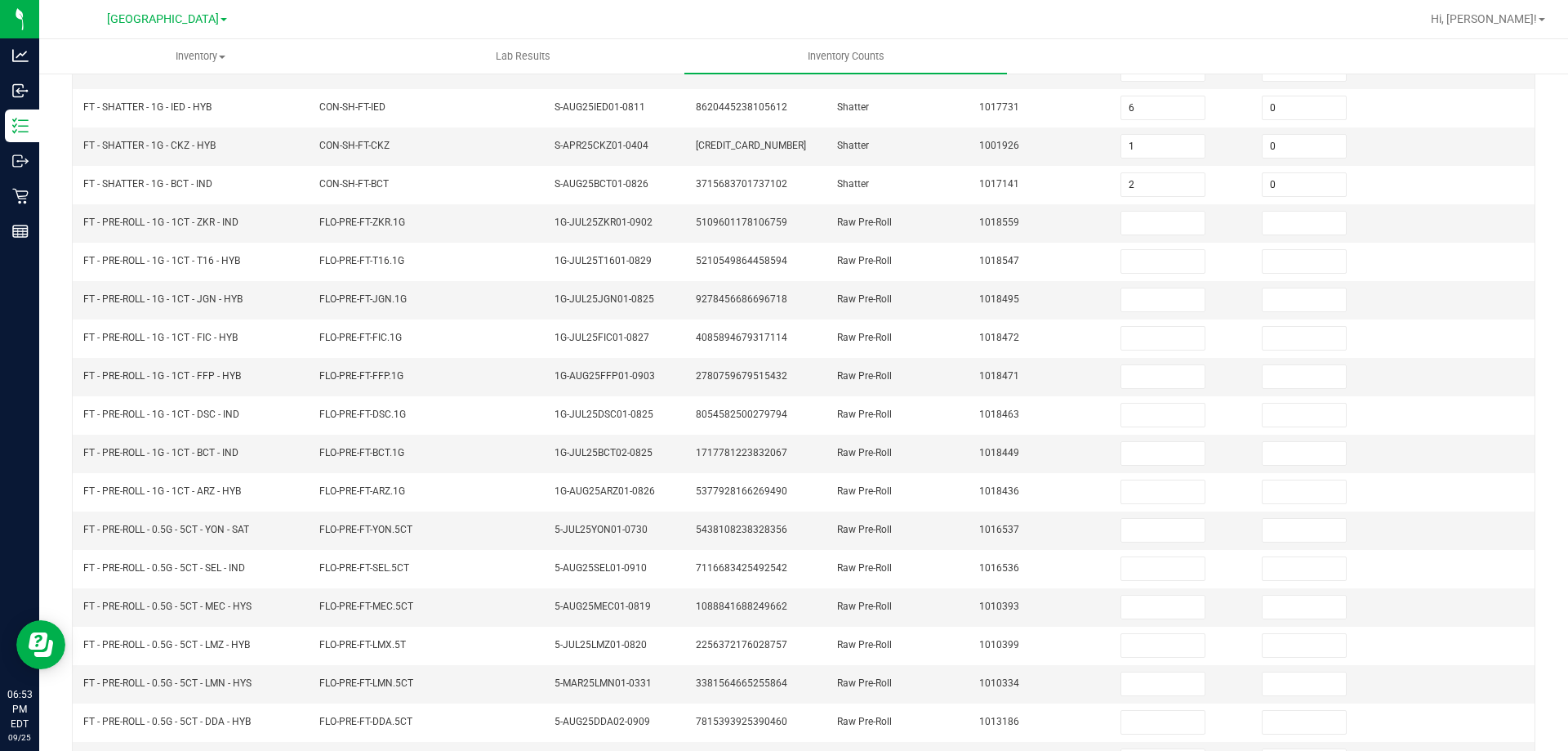
scroll to position [252, 0]
click at [1146, 222] on input at bounding box center [1162, 222] width 83 height 23
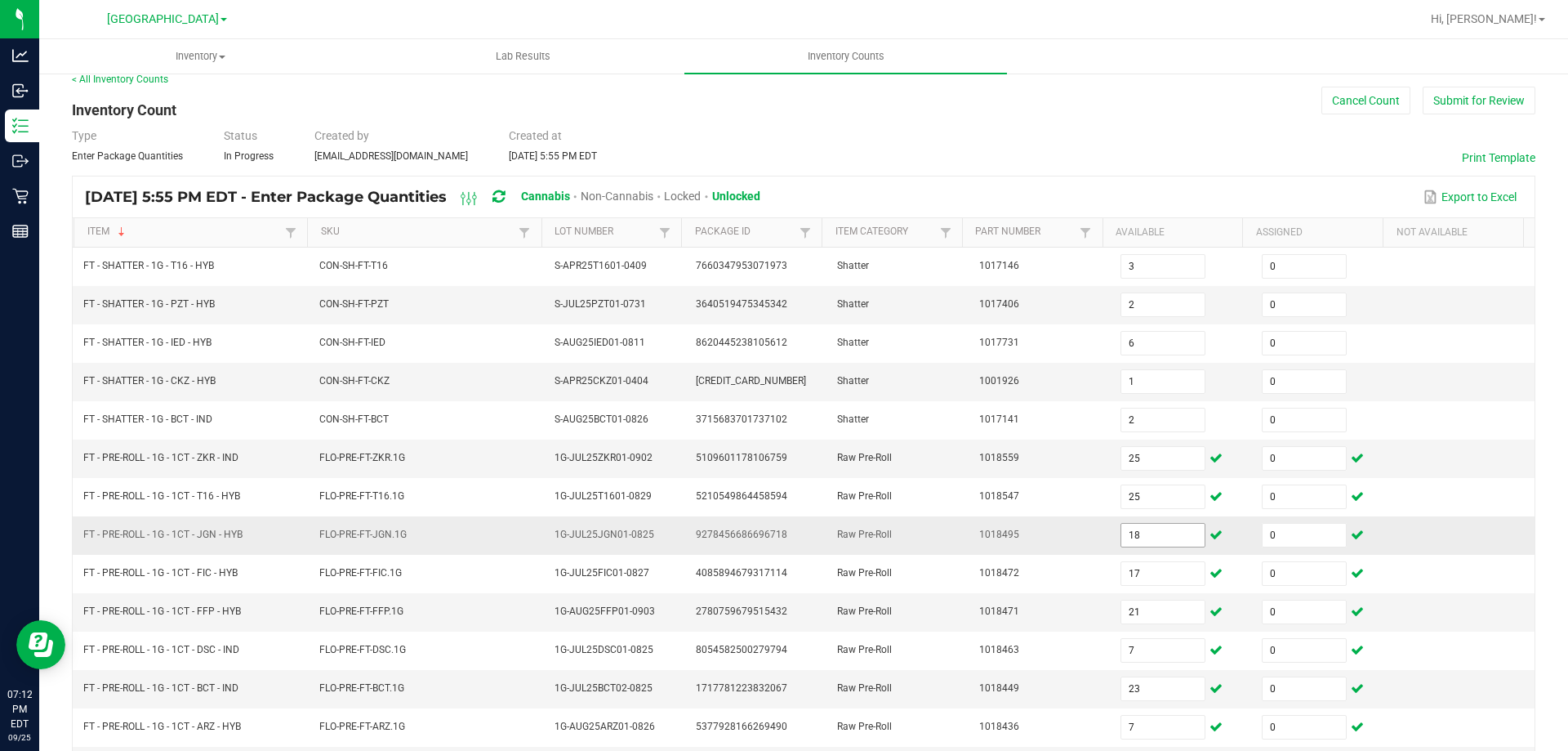
scroll to position [17, 0]
click at [504, 196] on icon at bounding box center [498, 196] width 12 height 15
click at [191, 227] on link "Item" at bounding box center [185, 231] width 195 height 13
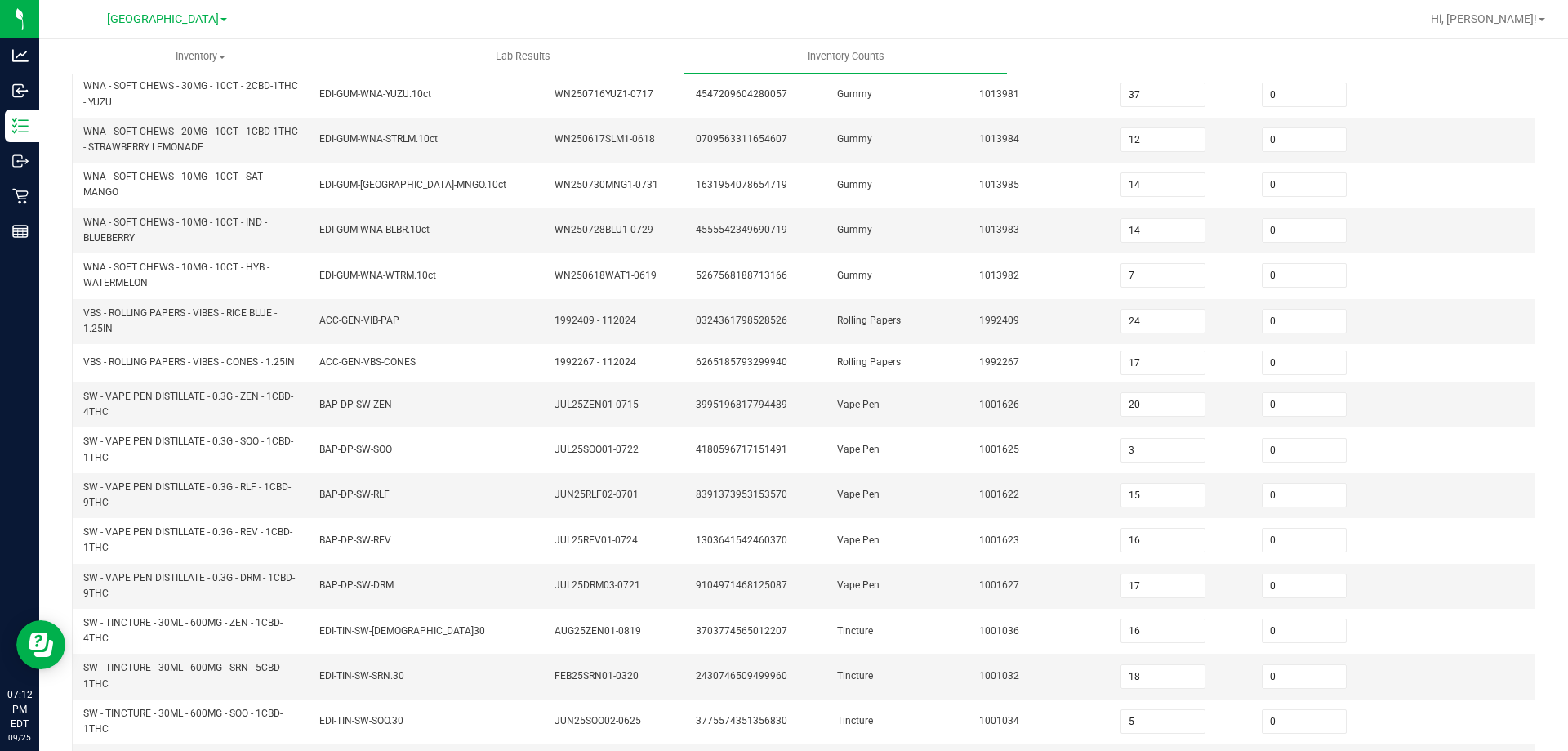
scroll to position [476, 0]
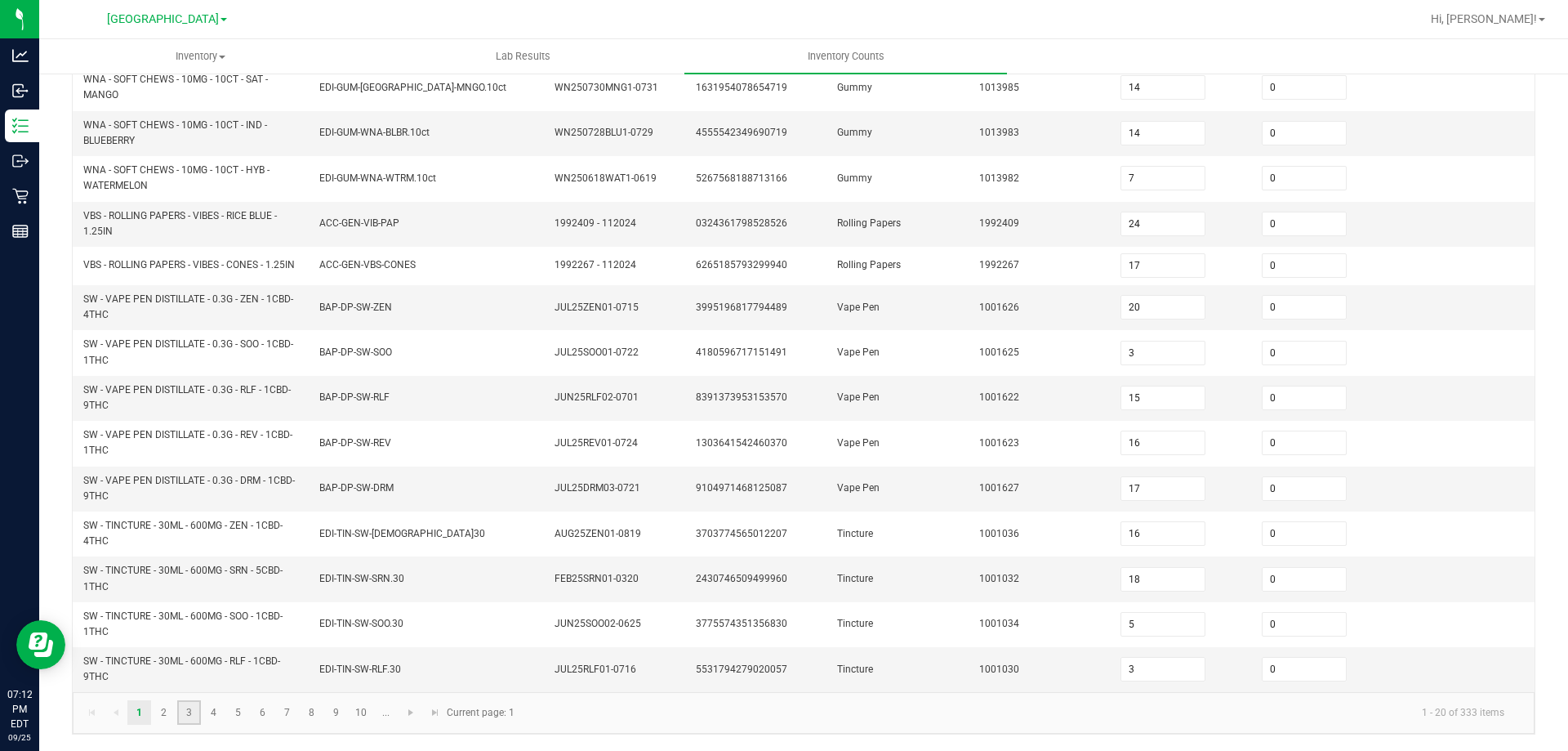
click at [189, 713] on link "3" at bounding box center [189, 712] width 24 height 25
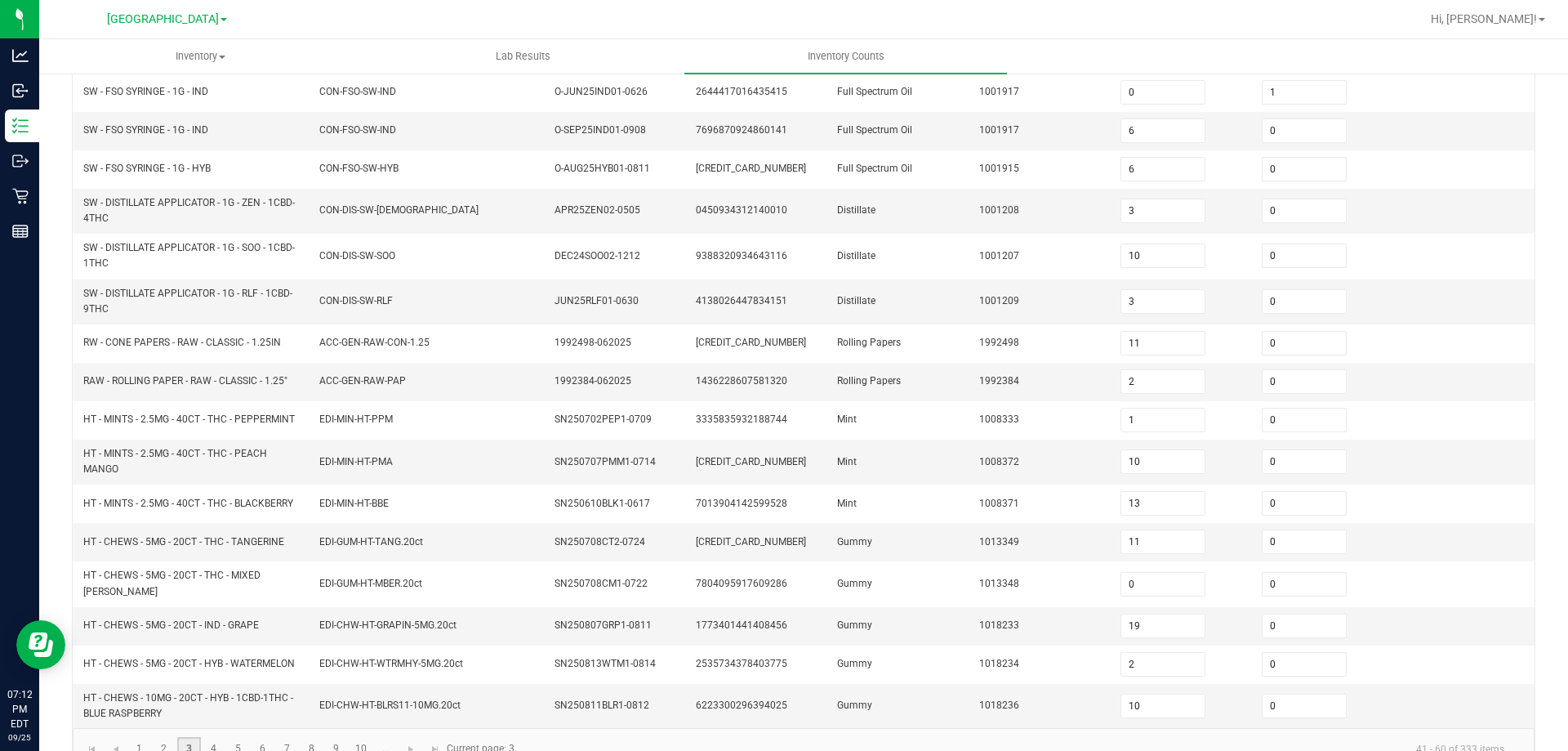
scroll to position [374, 0]
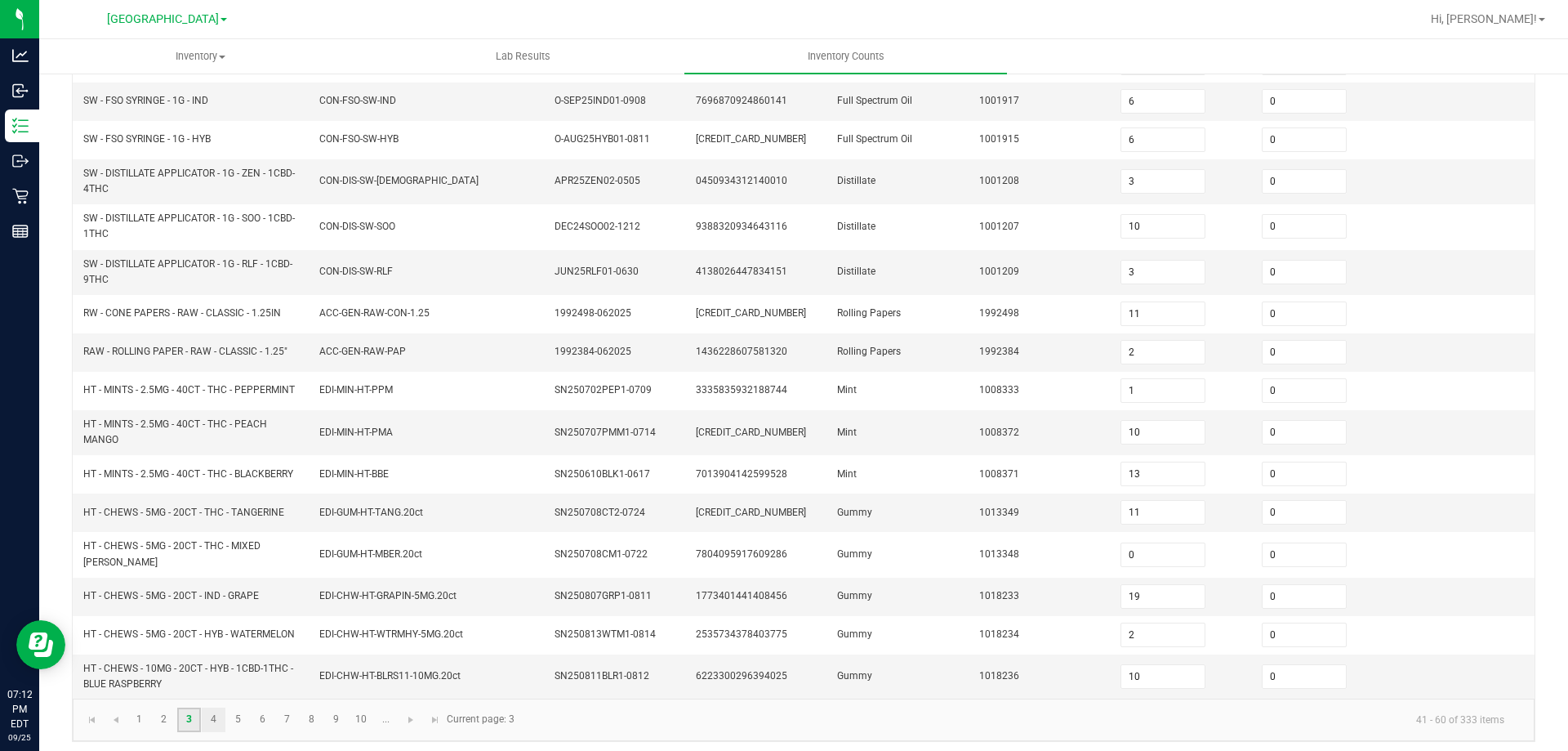
click at [213, 713] on link "4" at bounding box center [214, 719] width 24 height 25
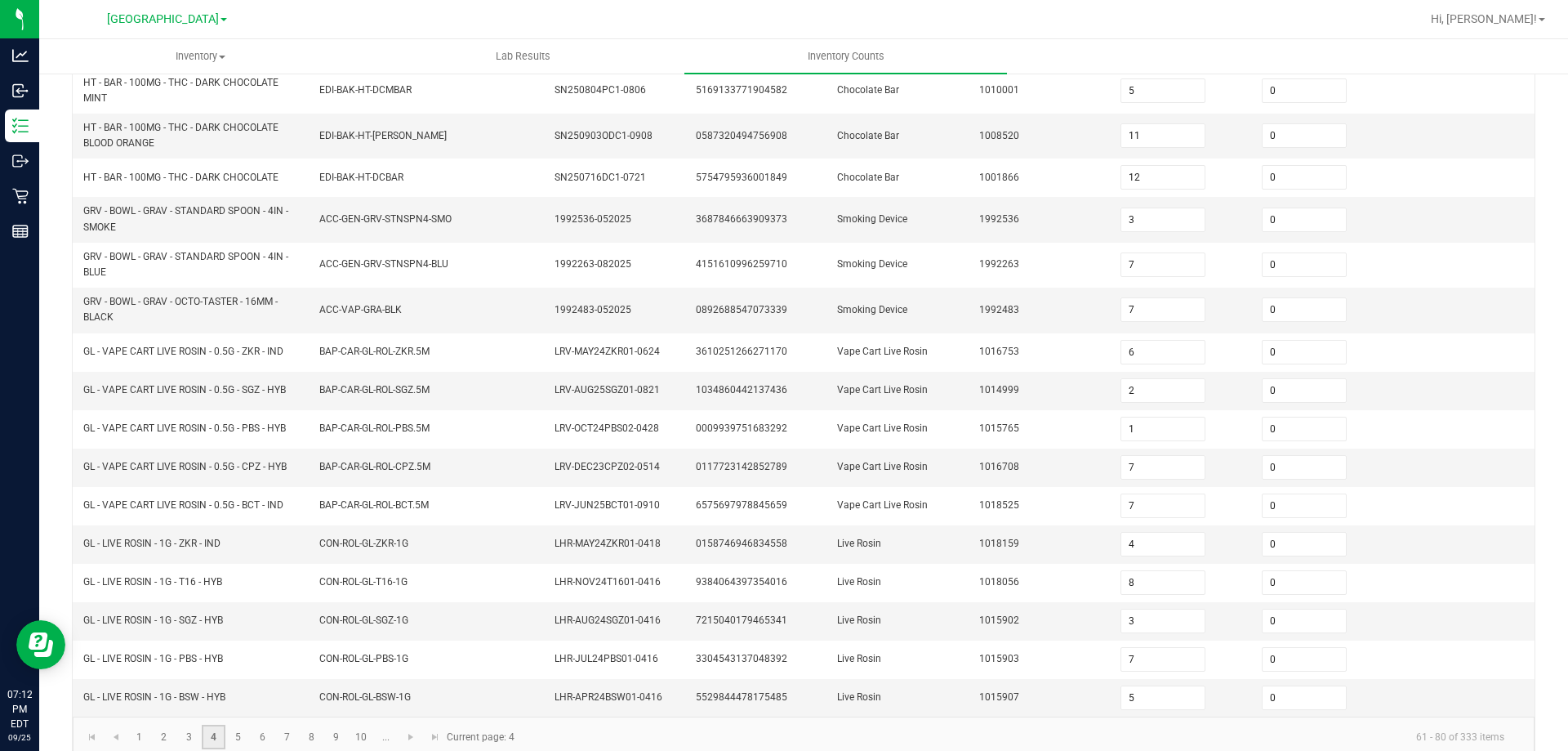
scroll to position [387, 0]
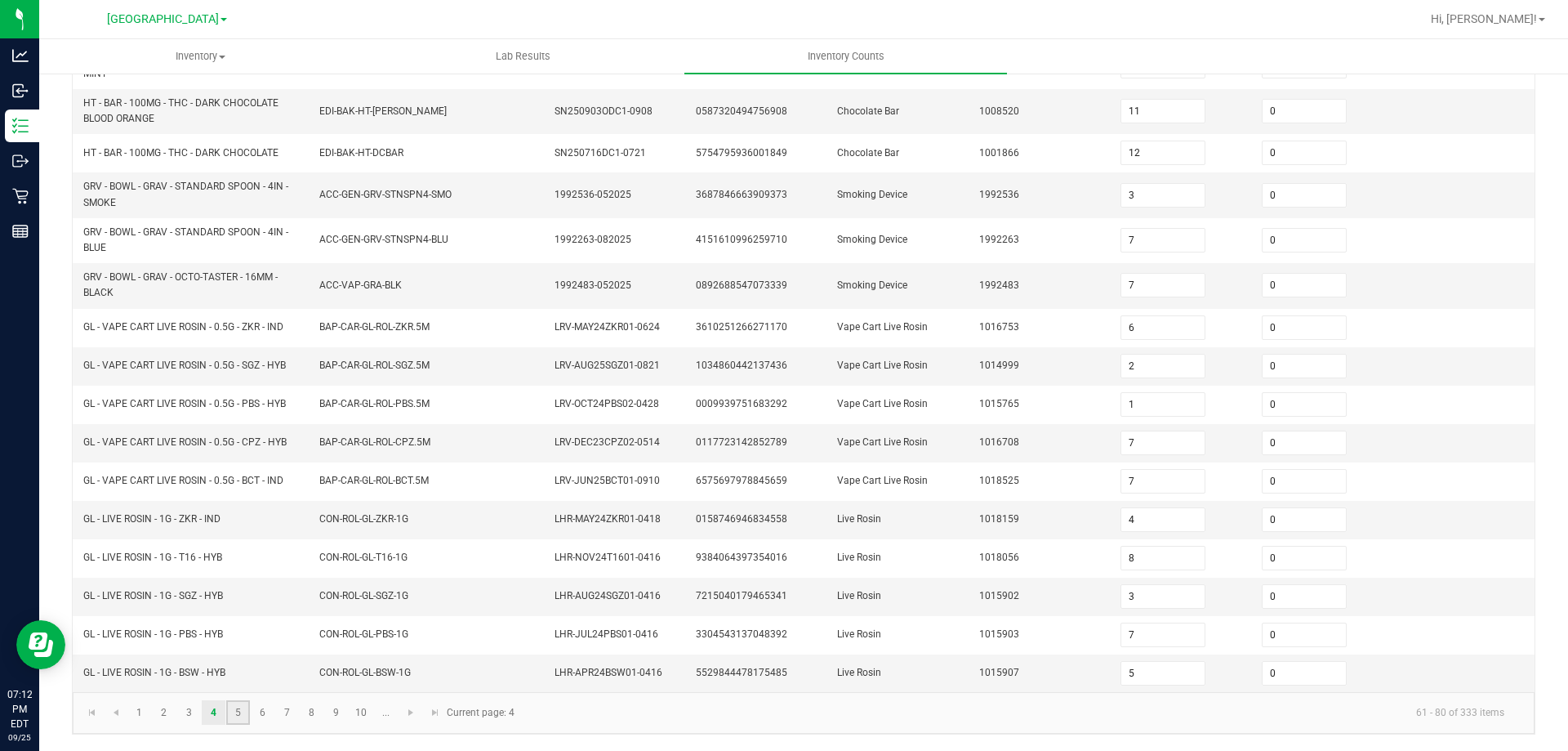
click at [238, 713] on link "5" at bounding box center [238, 712] width 24 height 25
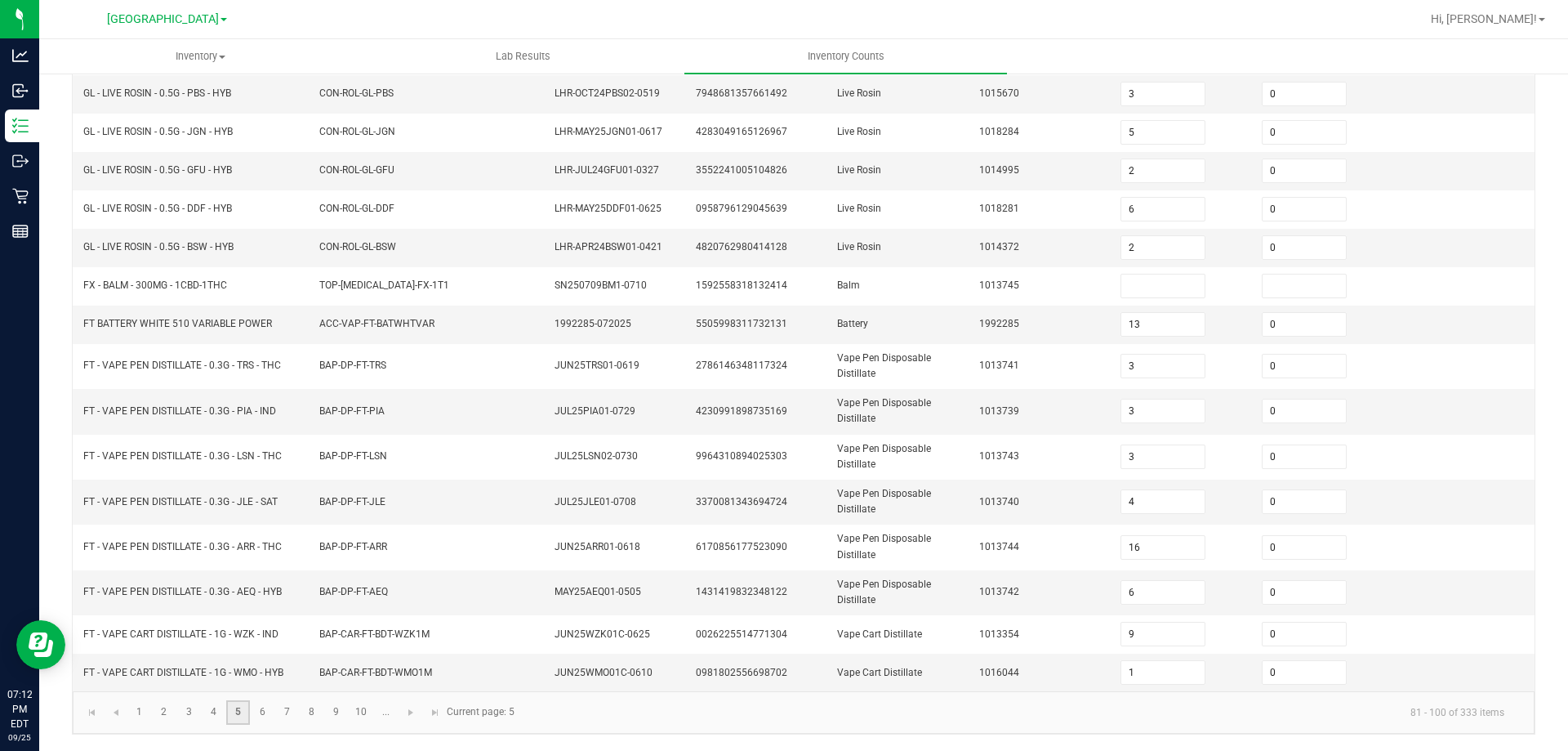
scroll to position [381, 0]
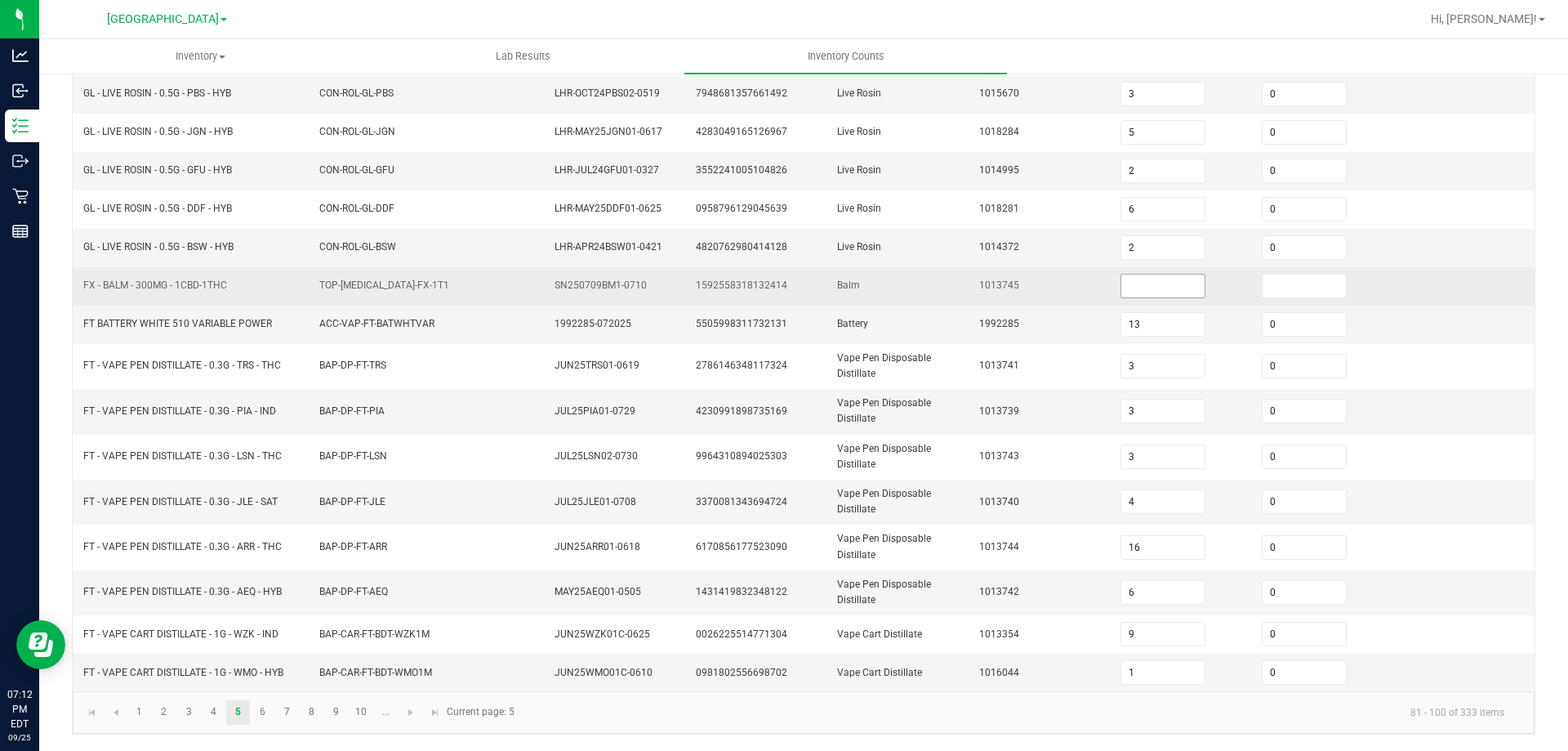
click at [1131, 286] on input at bounding box center [1162, 285] width 83 height 23
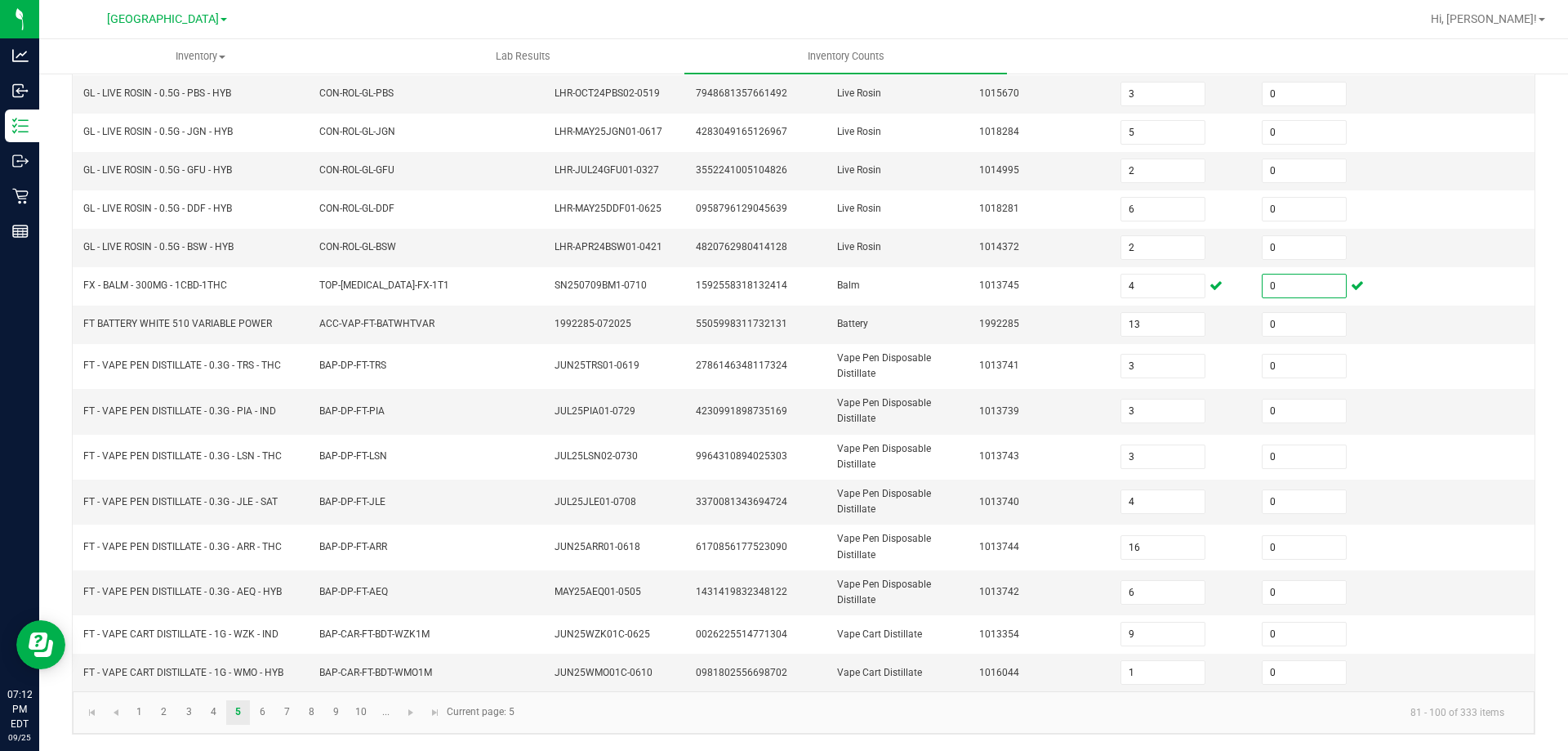
click at [58, 309] on div "< All Inventory Counts Inventory Count Cancel Count Submit for Review Type Ente…" at bounding box center [804, 221] width 1530 height 1060
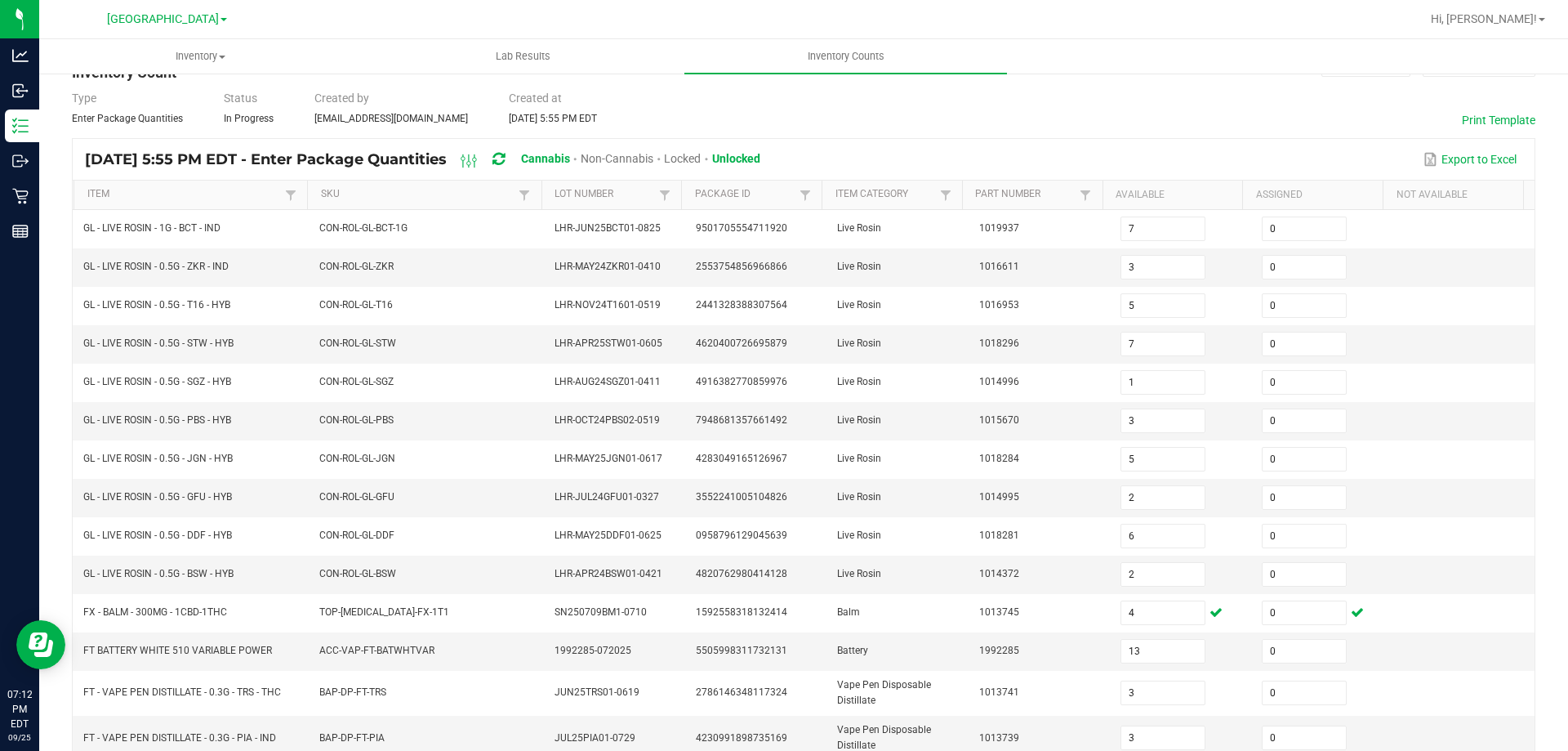
click at [148, 184] on th "Item Not Sorted" at bounding box center [190, 196] width 234 height 29
click at [151, 189] on link "Item" at bounding box center [185, 195] width 195 height 13
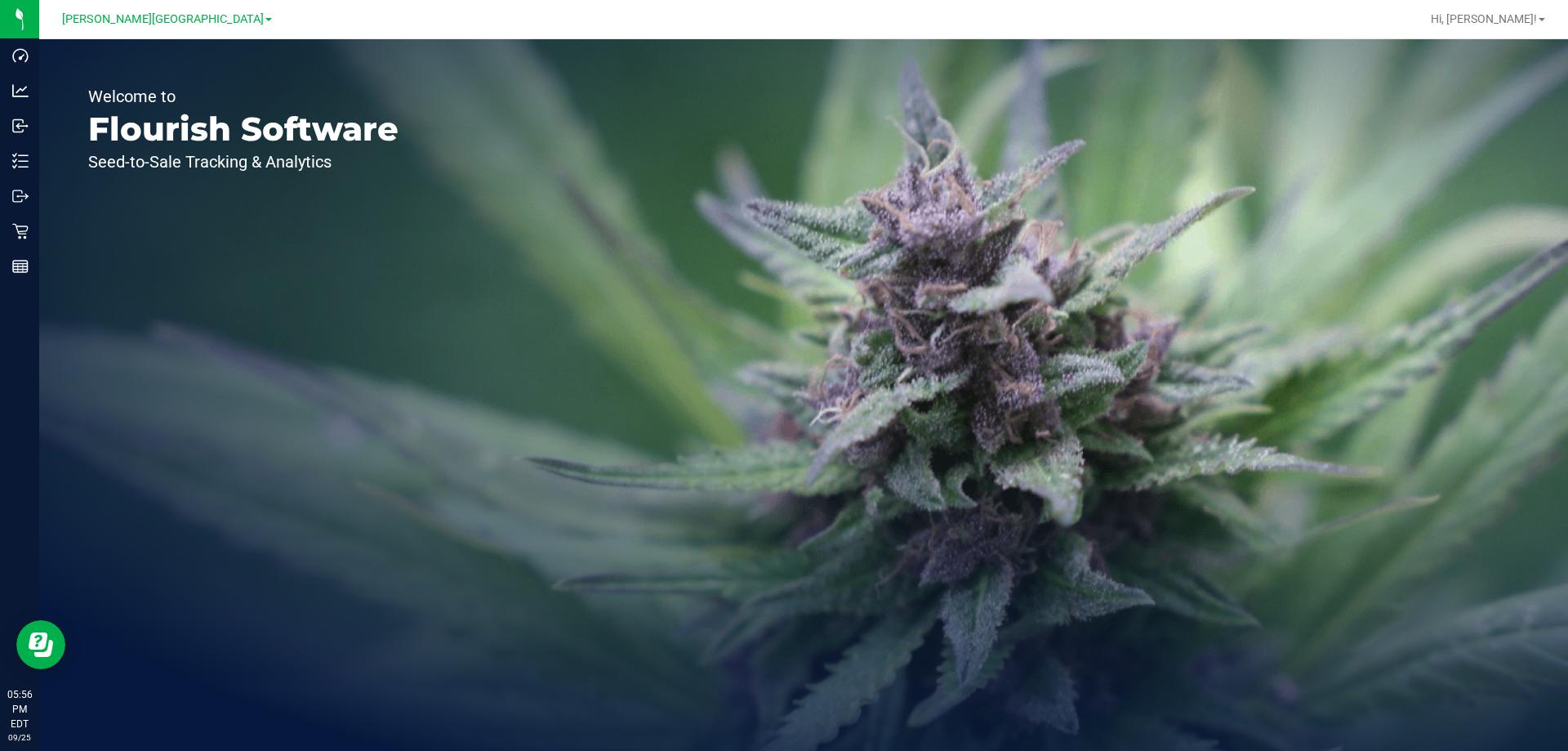
click at [216, 13] on link "[PERSON_NAME][GEOGRAPHIC_DATA]" at bounding box center [167, 18] width 210 height 16
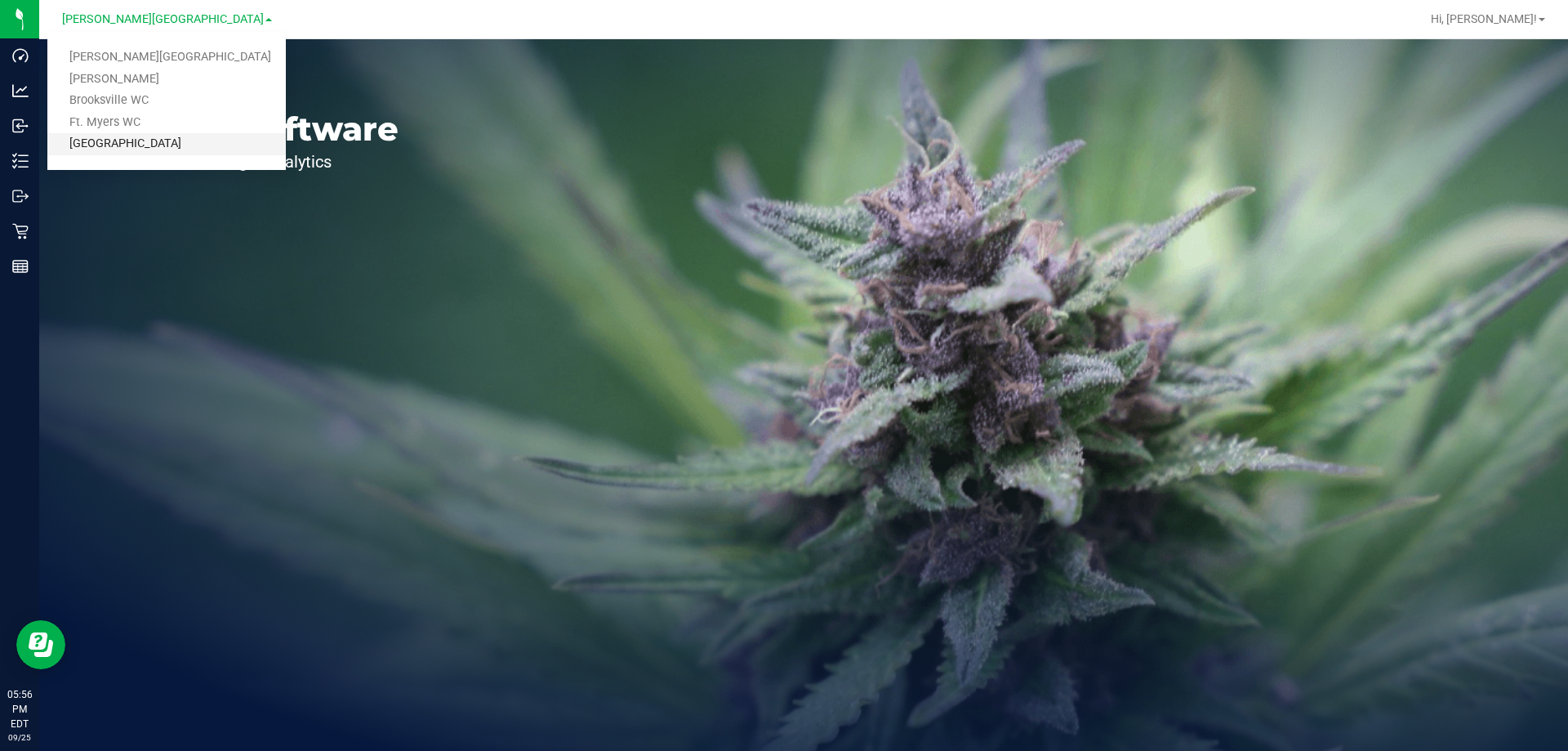
click at [115, 140] on link "[GEOGRAPHIC_DATA]" at bounding box center [166, 144] width 238 height 22
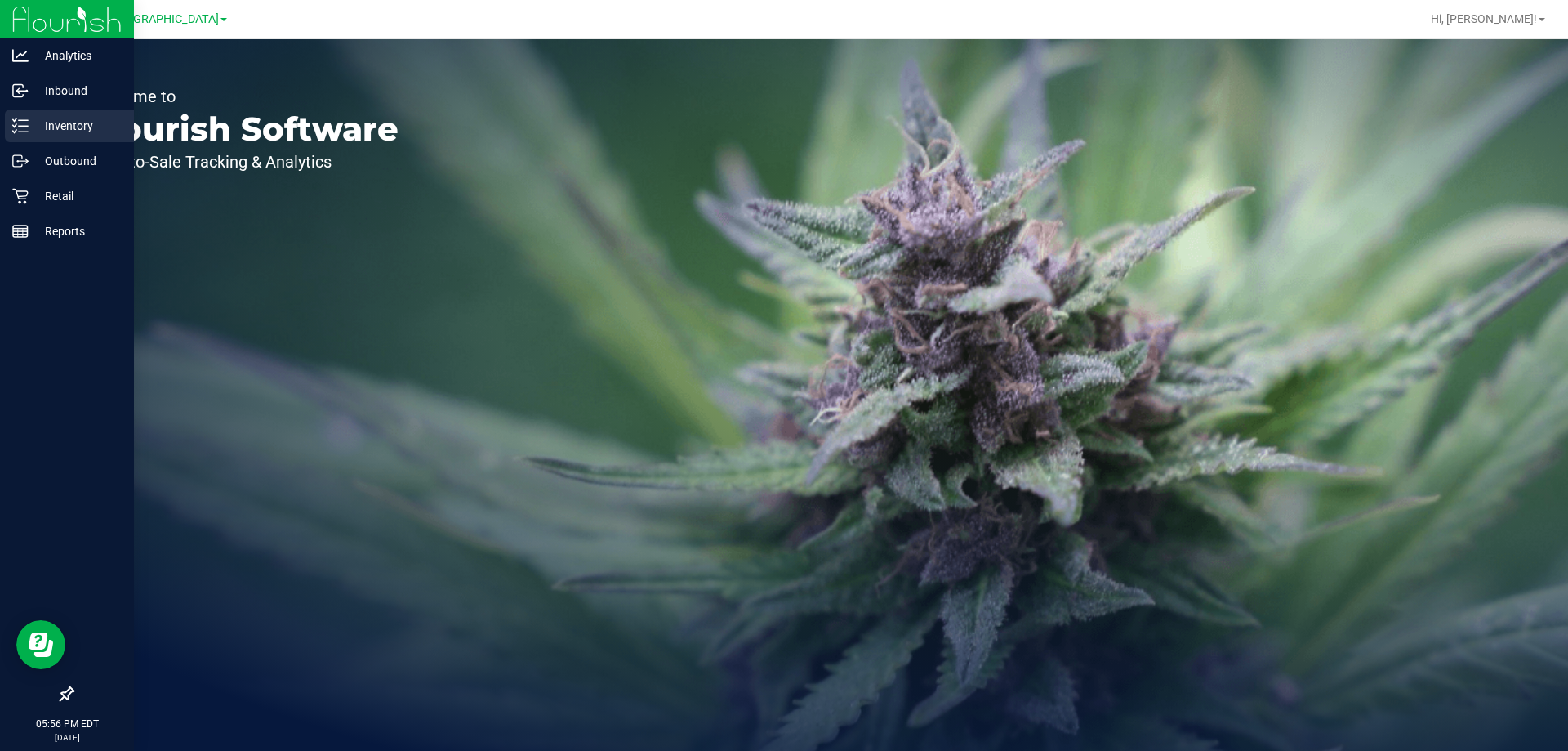
click at [25, 126] on line at bounding box center [24, 126] width 9 height 0
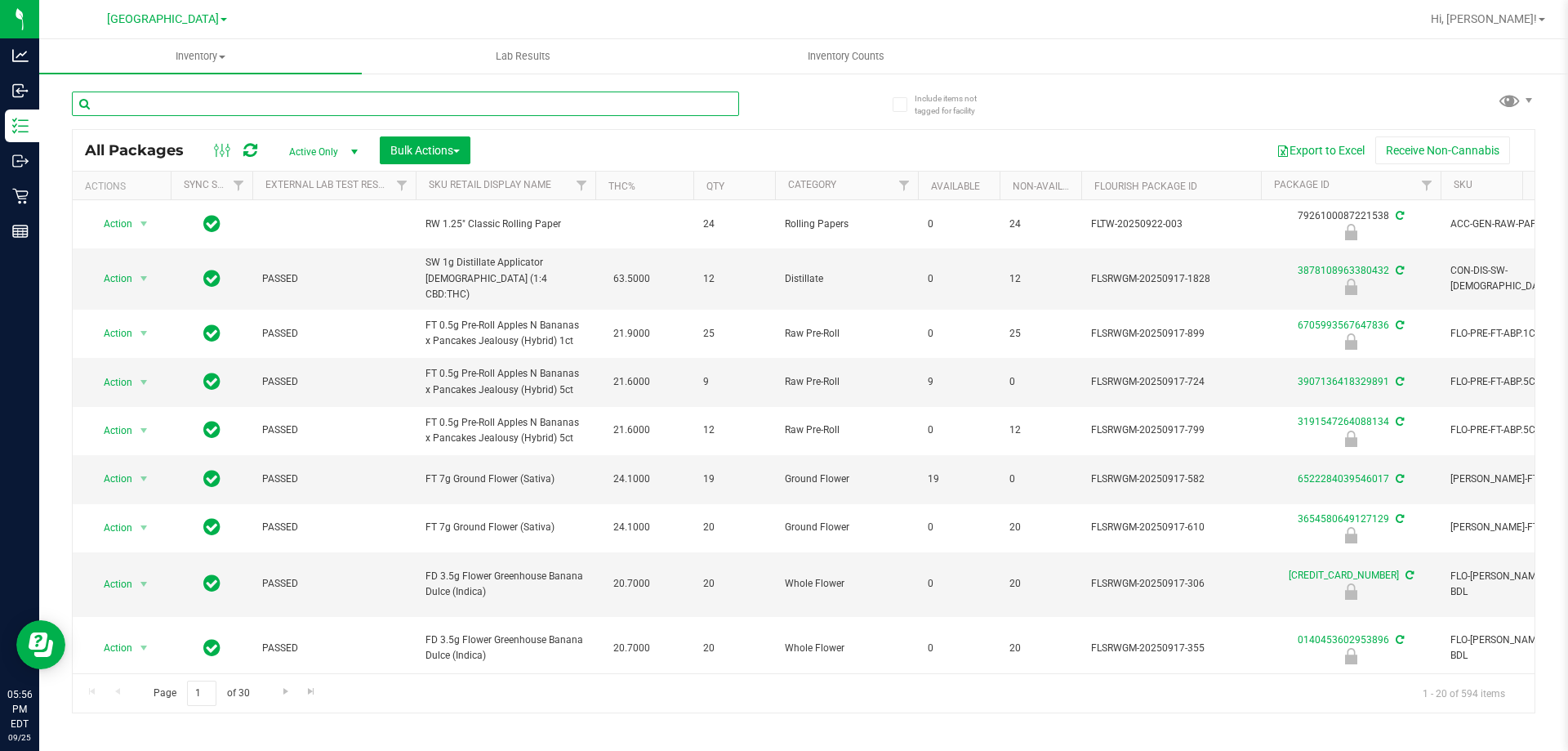
click at [135, 100] on input "text" at bounding box center [406, 103] width 667 height 25
paste input "VBS - ROLLING PAPERS - VIBES - RICE BLUE - 1.25IN"
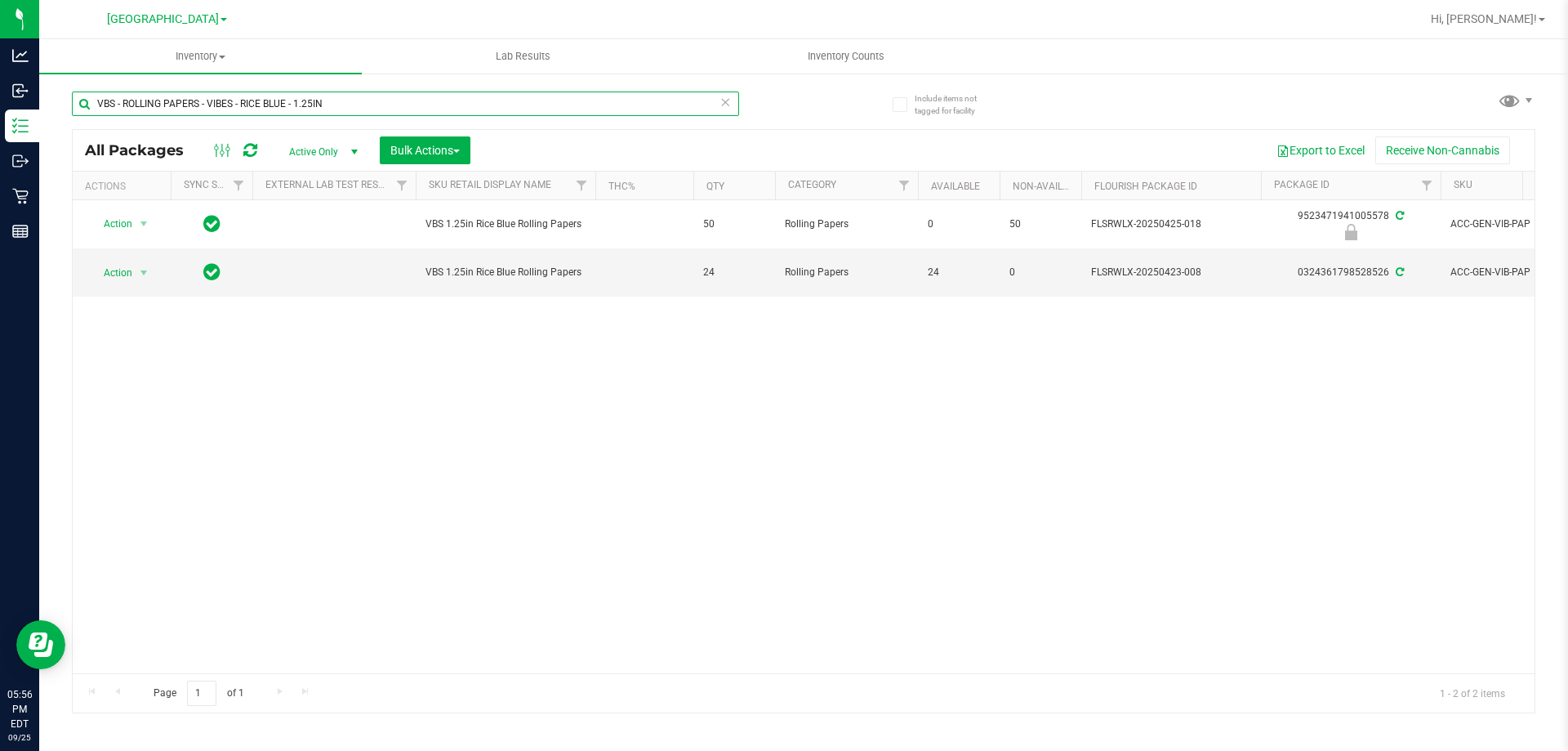
drag, startPoint x: 280, startPoint y: 104, endPoint x: 90, endPoint y: 111, distance: 190.1
click at [90, 111] on input "VBS - ROLLING PAPERS - VIBES - RICE BLUE - 1.25IN" at bounding box center [406, 103] width 667 height 25
paste input "CONES"
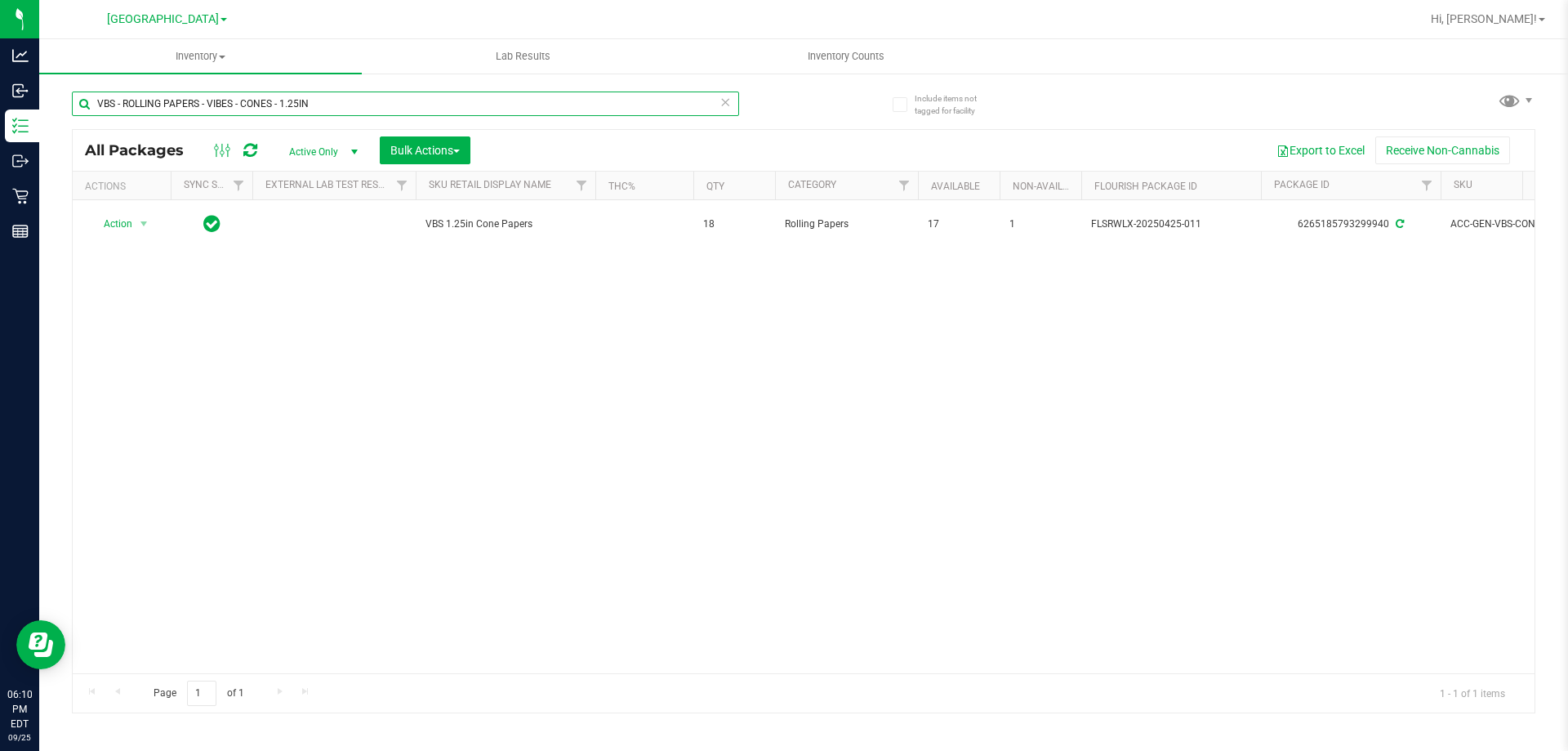
drag, startPoint x: 317, startPoint y: 106, endPoint x: 85, endPoint y: 94, distance: 232.3
click at [85, 94] on input "VBS - ROLLING PAPERS - VIBES - CONES - 1.25IN" at bounding box center [406, 103] width 667 height 25
drag, startPoint x: 165, startPoint y: 120, endPoint x: 85, endPoint y: 98, distance: 83.0
click at [85, 98] on input "VBS - ROLLING PAPERS - VIBES - CONES - 1.25IN" at bounding box center [406, 103] width 667 height 25
paste input "SW - LIGHTER - BIC - MAXI - BLACK"
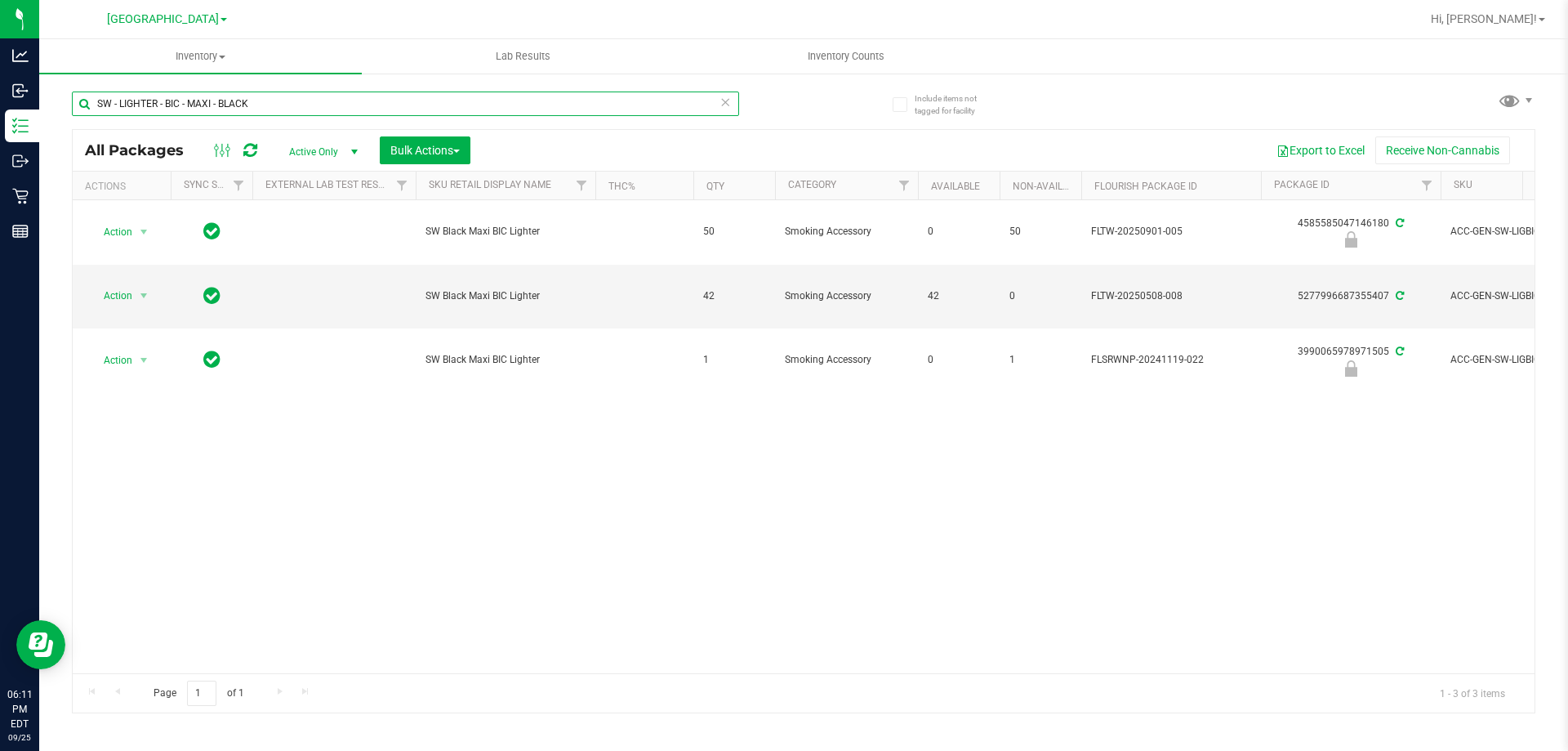
drag, startPoint x: 217, startPoint y: 110, endPoint x: 94, endPoint y: 106, distance: 123.1
click at [94, 106] on input "SW - LIGHTER - BIC - MAXI - BLACK" at bounding box center [406, 103] width 667 height 25
paste input "RW - CONE PAPERS - RAW - CLASSIC - 1.25IN"
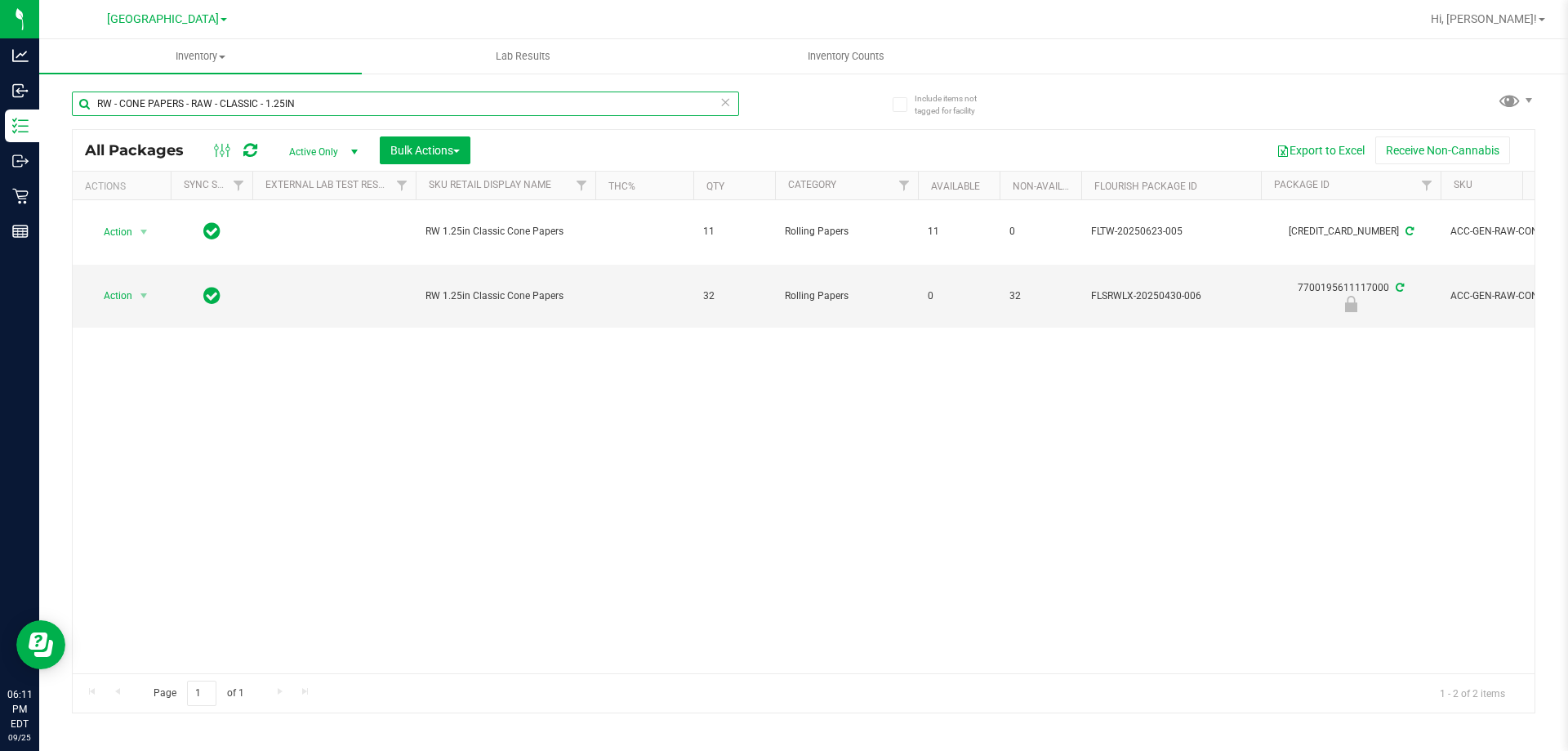
drag, startPoint x: 266, startPoint y: 100, endPoint x: 98, endPoint y: 101, distance: 168.0
click at [98, 101] on input "RW - CONE PAPERS - RAW - CLASSIC - 1.25IN" at bounding box center [406, 103] width 667 height 25
paste input "AW - ROLLING PAPER - RAW - CLASSIC - 1.25""
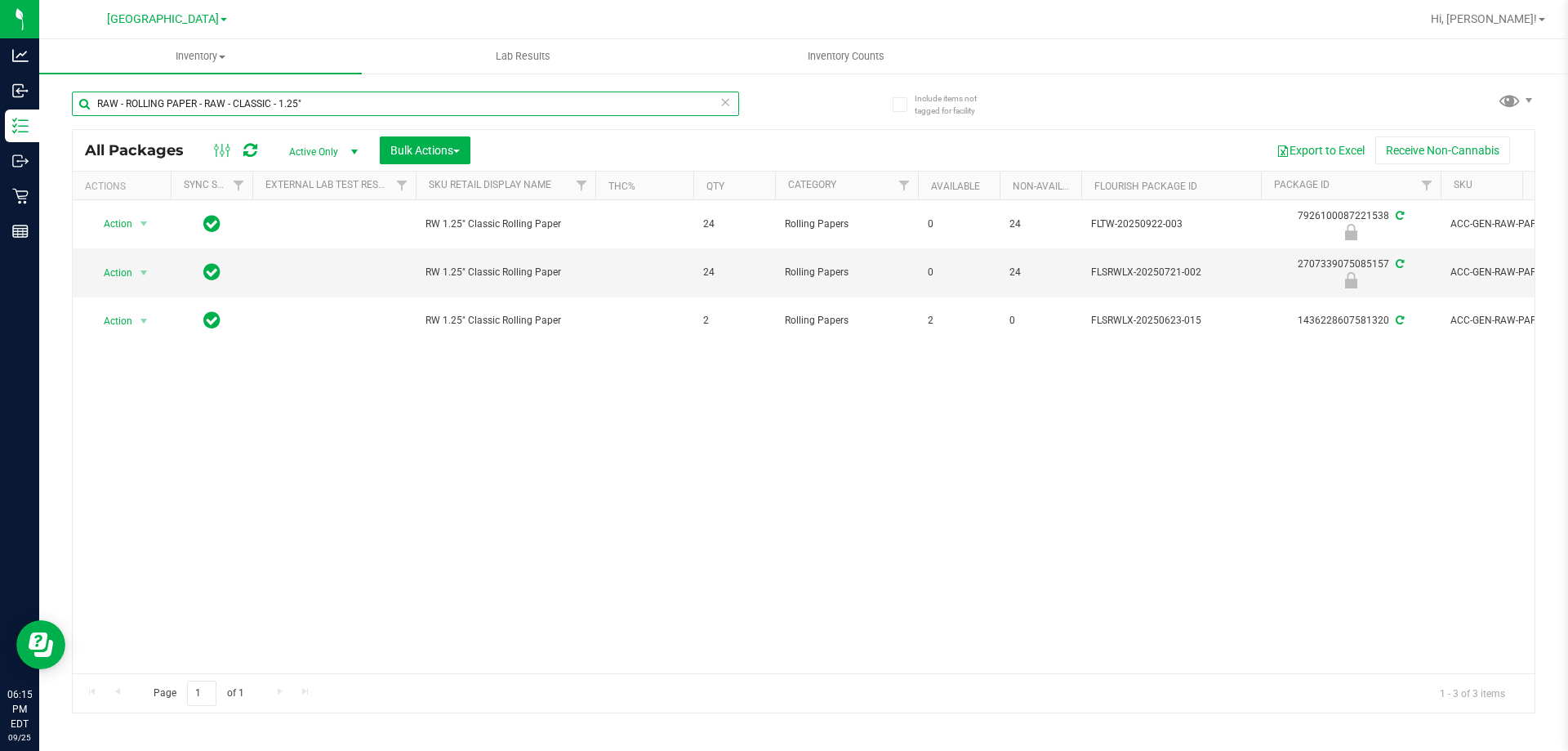
drag, startPoint x: 313, startPoint y: 103, endPoint x: 95, endPoint y: 111, distance: 218.1
click at [95, 111] on input "RAW - ROLLING PAPER - RAW - CLASSIC - 1.25"" at bounding box center [406, 103] width 667 height 25
paste input "GRV - BOWL - GRAV - STANDARD SPOON - 4IN - SMOKE"
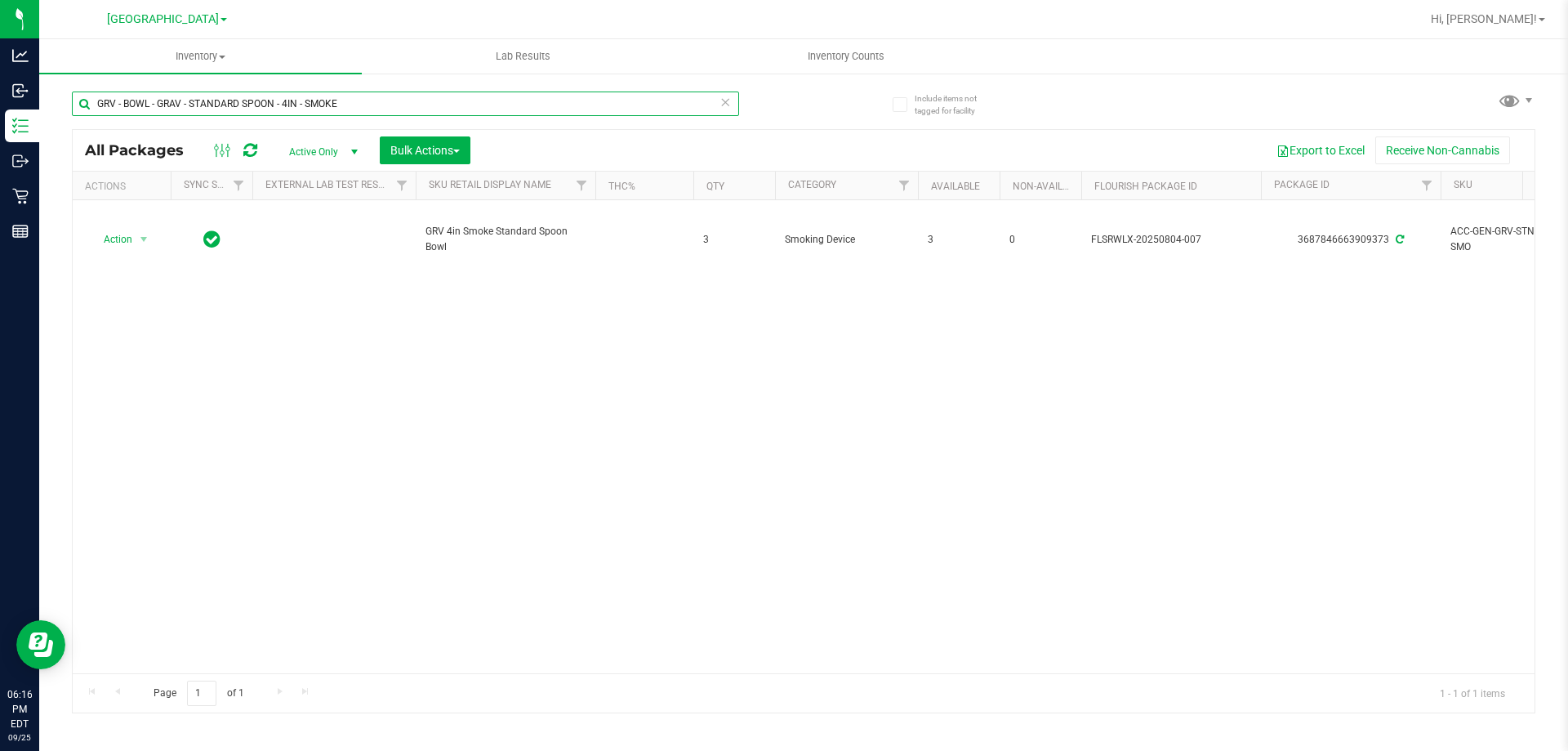
drag, startPoint x: 343, startPoint y: 93, endPoint x: 96, endPoint y: 118, distance: 248.3
click at [96, 118] on div "GRV - BOWL - GRAV - STANDARD SPOON - 4IN - SMOKE" at bounding box center [406, 110] width 667 height 37
paste input "BLU"
drag, startPoint x: 276, startPoint y: 106, endPoint x: 95, endPoint y: 116, distance: 181.3
click at [95, 116] on div "GRV - BOWL - GRAV - STANDARD SPOON - 4IN - BLUE" at bounding box center [406, 110] width 667 height 37
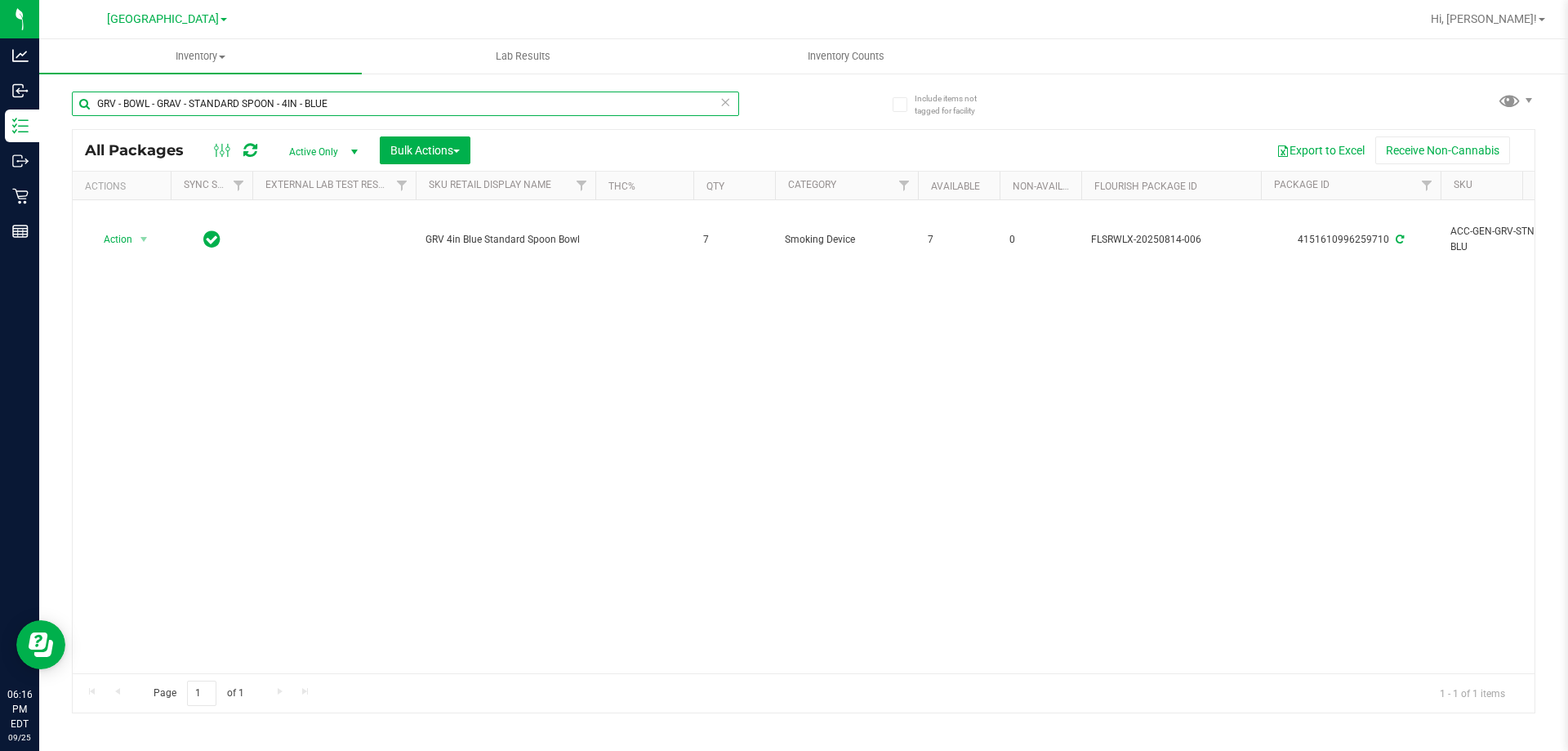
paste input "OCTO-TASTER - 16MM - BLAC"
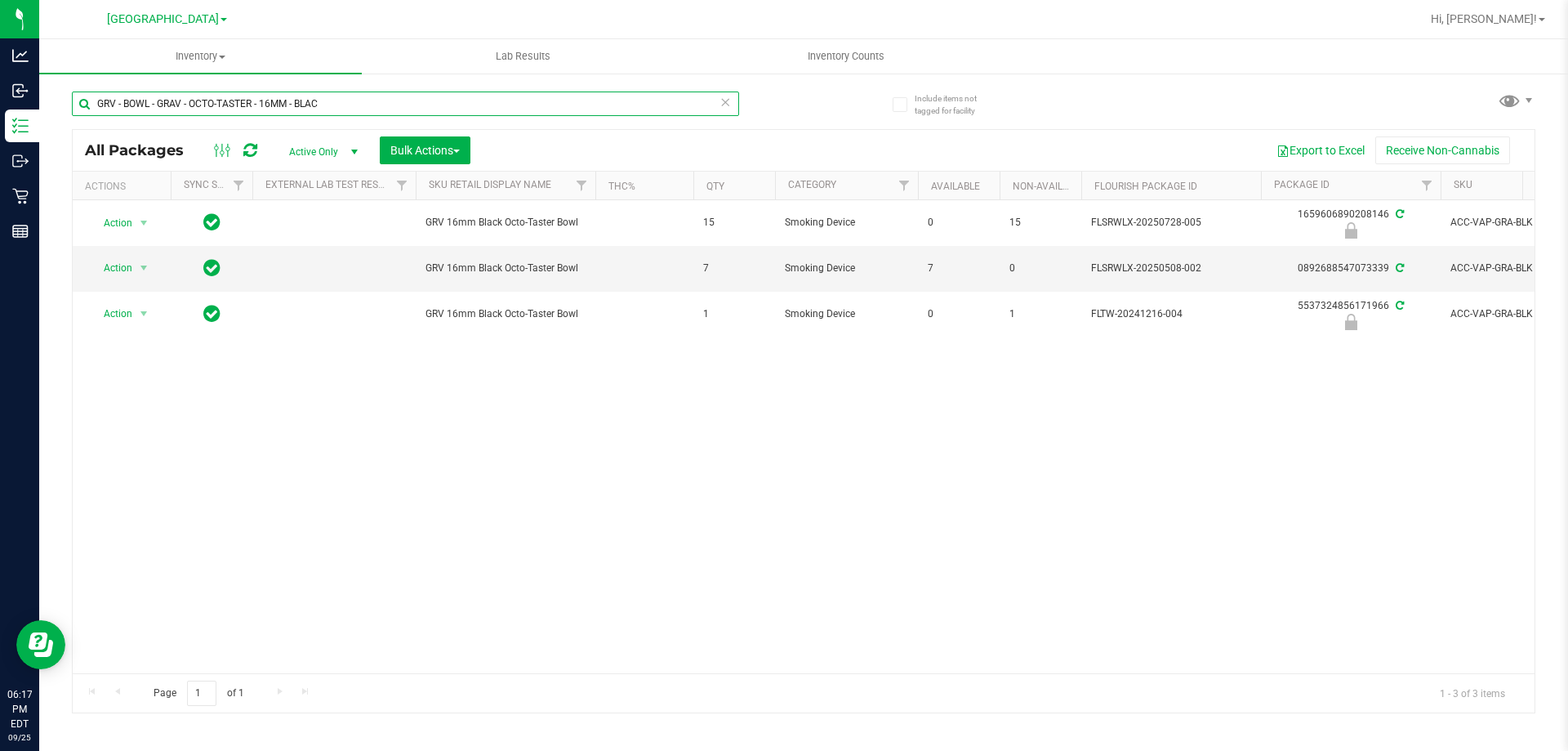
drag, startPoint x: 329, startPoint y: 103, endPoint x: 69, endPoint y: 100, distance: 260.0
click at [69, 100] on div "Include items not tagged for facility GRV - BOWL - GRAV - OCTO-TASTER - 16MM - …" at bounding box center [804, 321] width 1530 height 498
paste input "FT BATTERY WHITE 510 VARIABLE POWER"
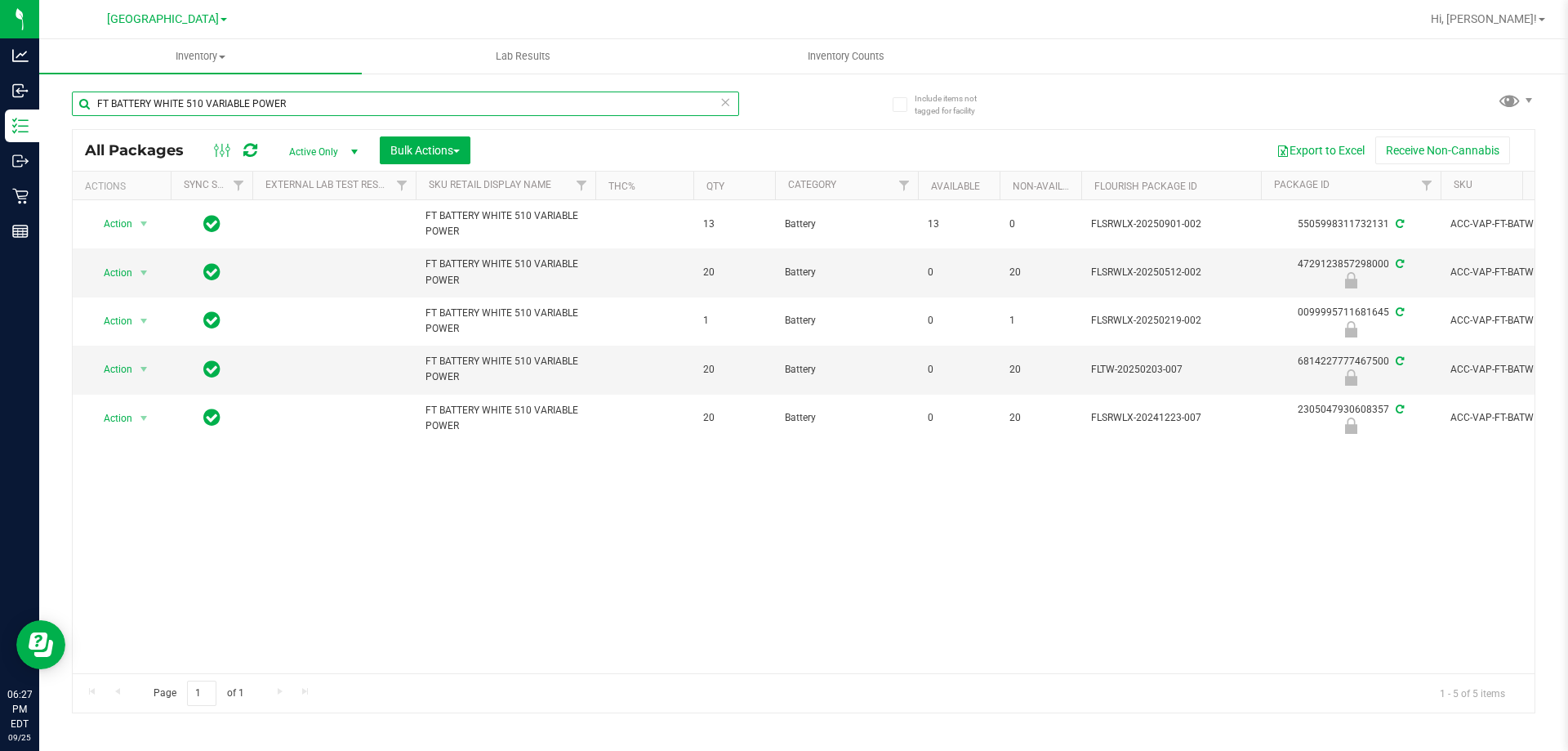
drag, startPoint x: 296, startPoint y: 108, endPoint x: 91, endPoint y: 97, distance: 205.3
click at [91, 97] on input "FT BATTERY WHITE 510 VARIABLE POWER" at bounding box center [406, 103] width 667 height 25
paste input "- VAPE CART DISTILLATE - 0.5G - NYD - HYS"
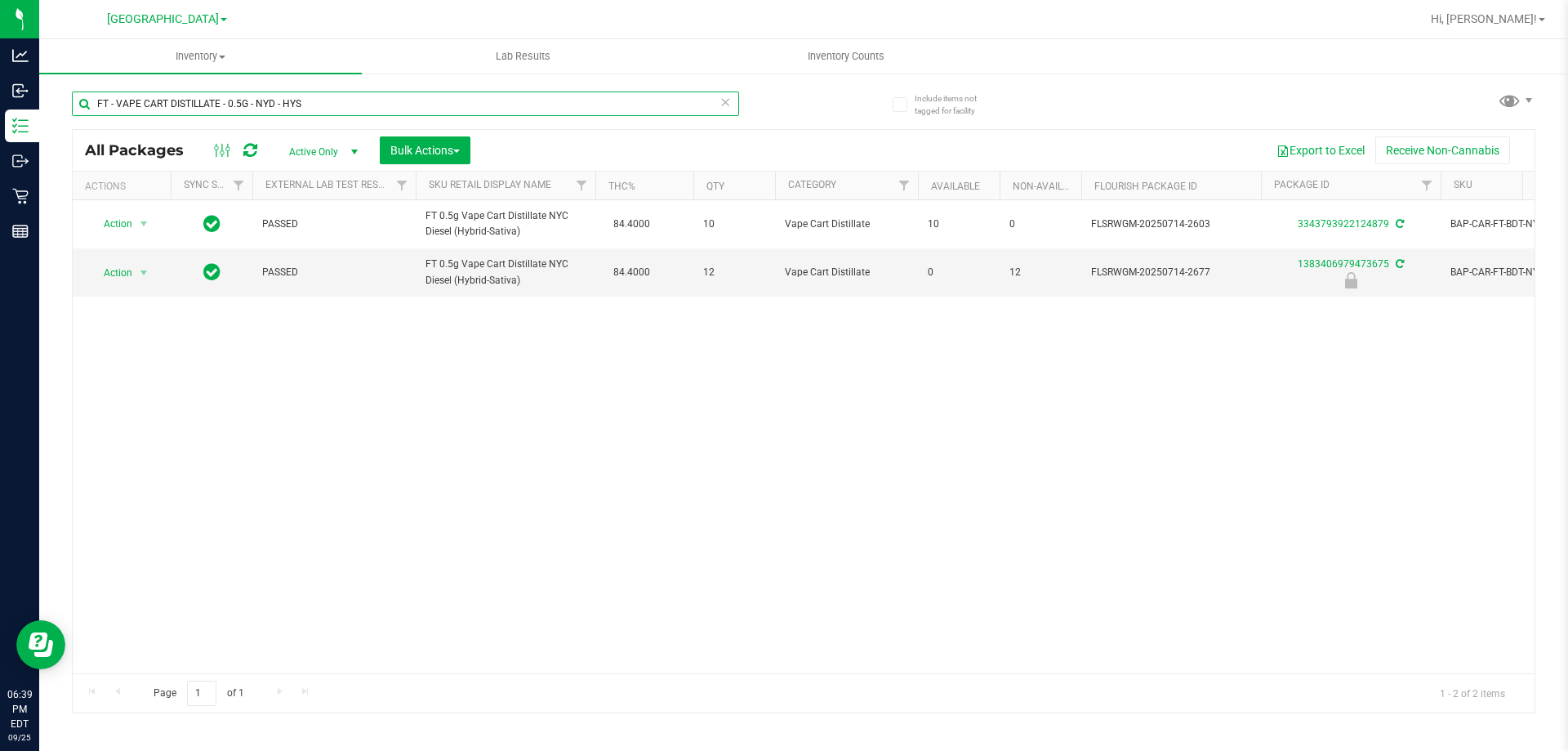
drag, startPoint x: 316, startPoint y: 95, endPoint x: 99, endPoint y: 102, distance: 217.1
click at [99, 102] on input "FT - VAPE CART DISTILLATE - 0.5G - NYD - HYS" at bounding box center [406, 103] width 667 height 25
paste input "CDT DISTILLATE - 0.5G - LMN"
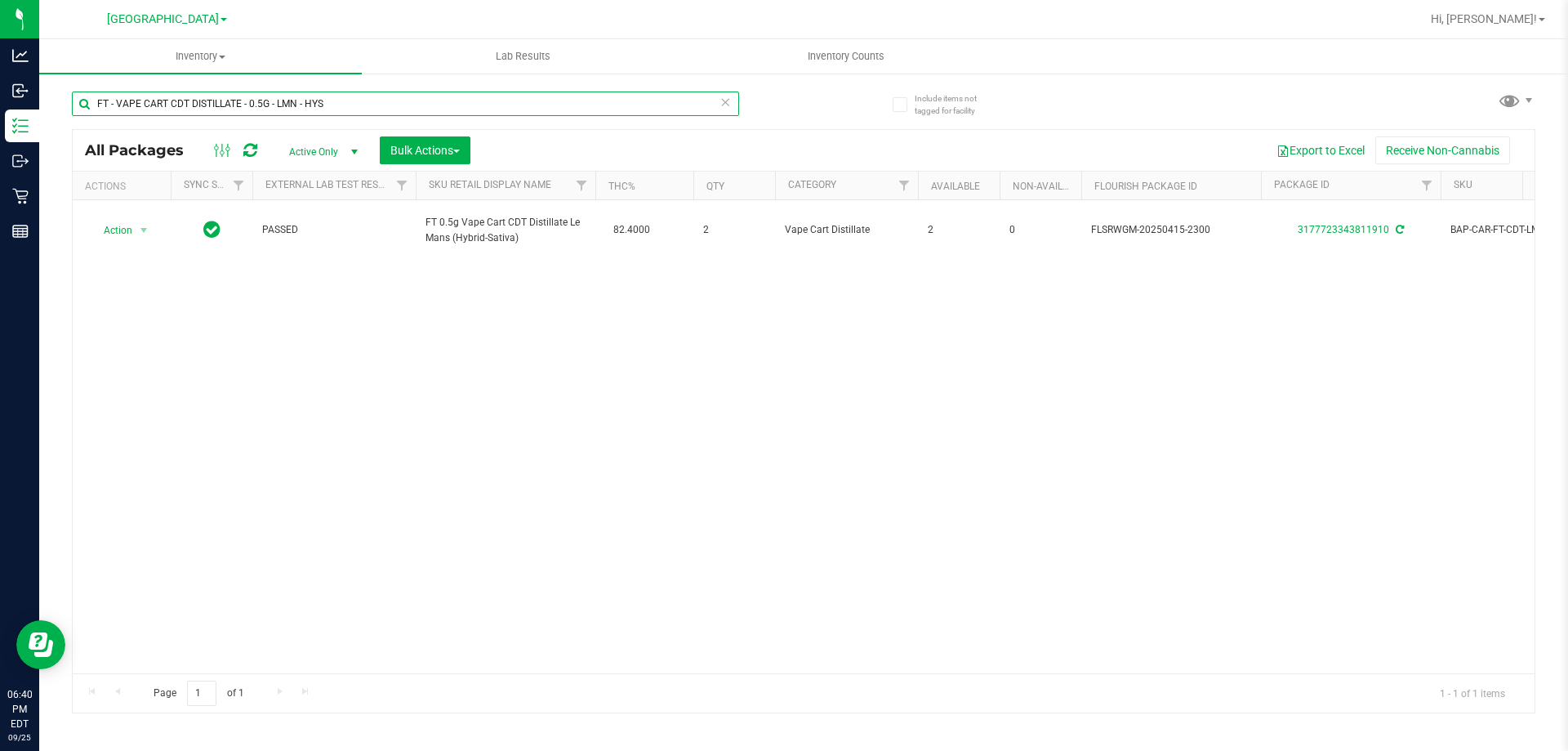
drag, startPoint x: 314, startPoint y: 112, endPoint x: 273, endPoint y: 112, distance: 41.0
click at [273, 112] on input "FT - VAPE CART CDT DISTILLATE - 0.5G - LMN - HYS" at bounding box center [406, 103] width 667 height 25
drag, startPoint x: 340, startPoint y: 109, endPoint x: 94, endPoint y: 104, distance: 246.1
click at [94, 104] on input "FT - VAPE CART CDT DISTILLATE - 0.5G - LMN - HYS" at bounding box center [406, 103] width 667 height 25
paste input "DSO - HYB"
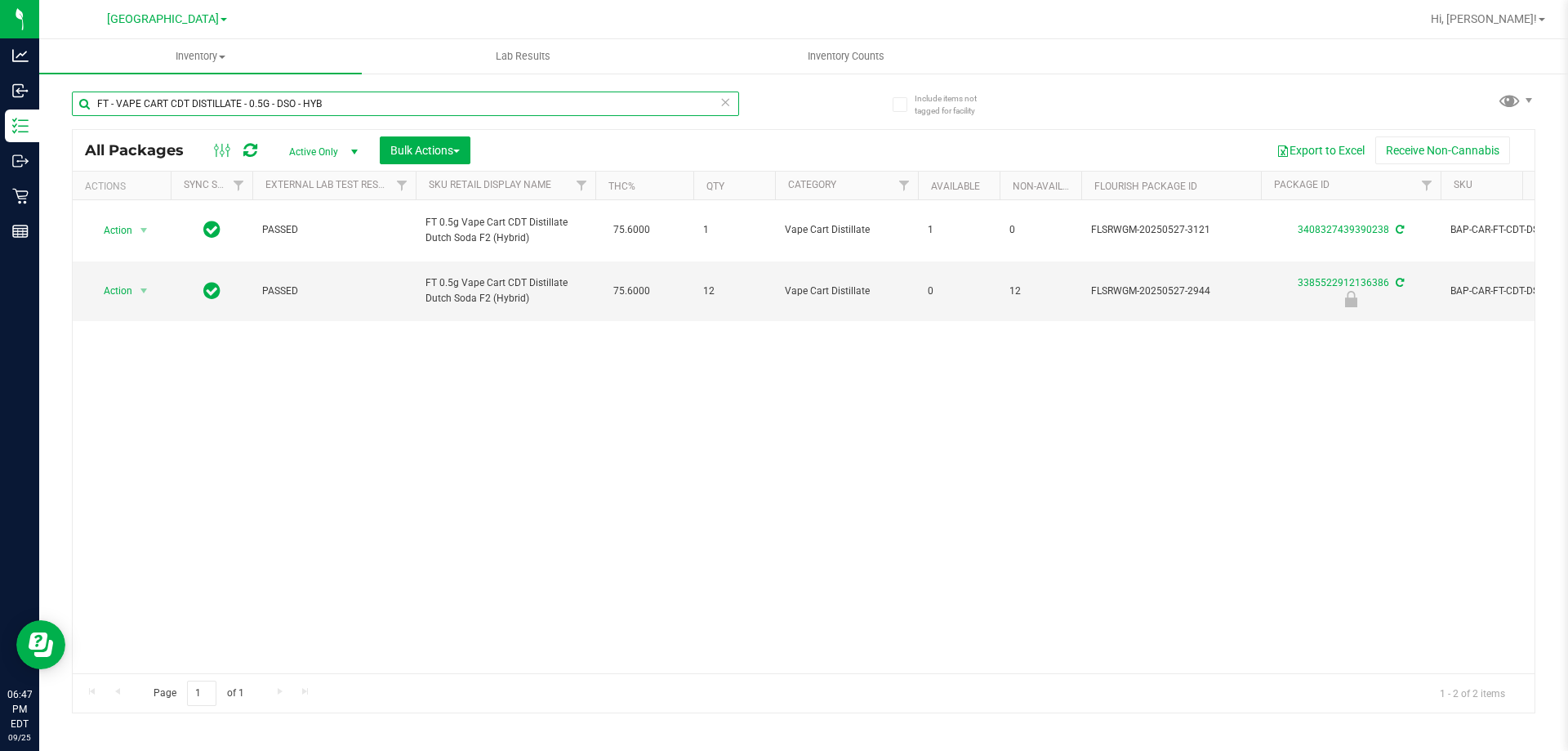
drag, startPoint x: 343, startPoint y: 98, endPoint x: 96, endPoint y: 105, distance: 247.1
click at [96, 105] on input "FT - VAPE CART CDT DISTILLATE - 0.5G - DSO - HYB" at bounding box center [406, 103] width 667 height 25
paste input "DA"
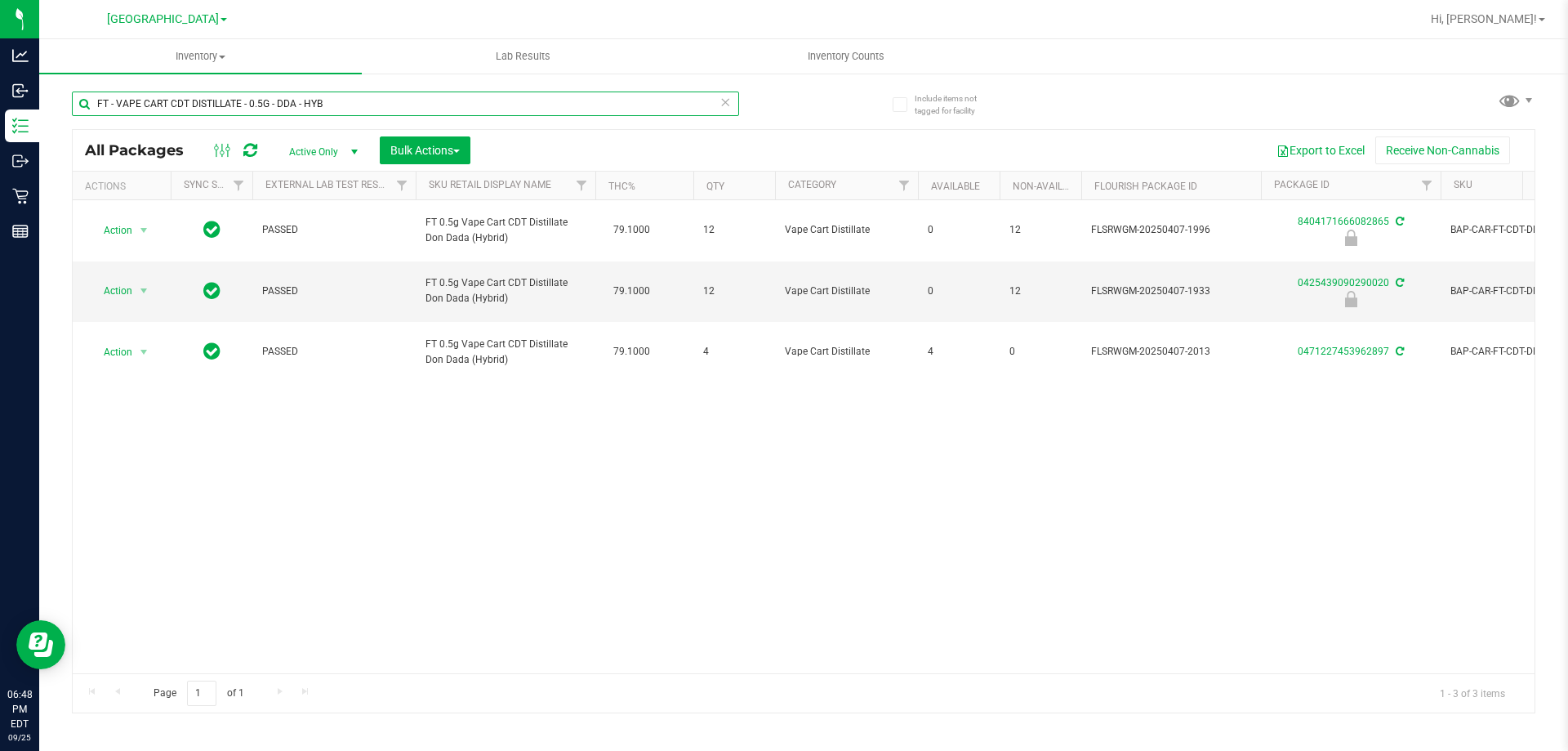
drag, startPoint x: 335, startPoint y: 104, endPoint x: 94, endPoint y: 110, distance: 241.1
click at [94, 110] on input "FT - VAPE CART CDT DISTILLATE - 0.5G - DDA - HYB" at bounding box center [406, 103] width 667 height 25
paste input "BCT - IND"
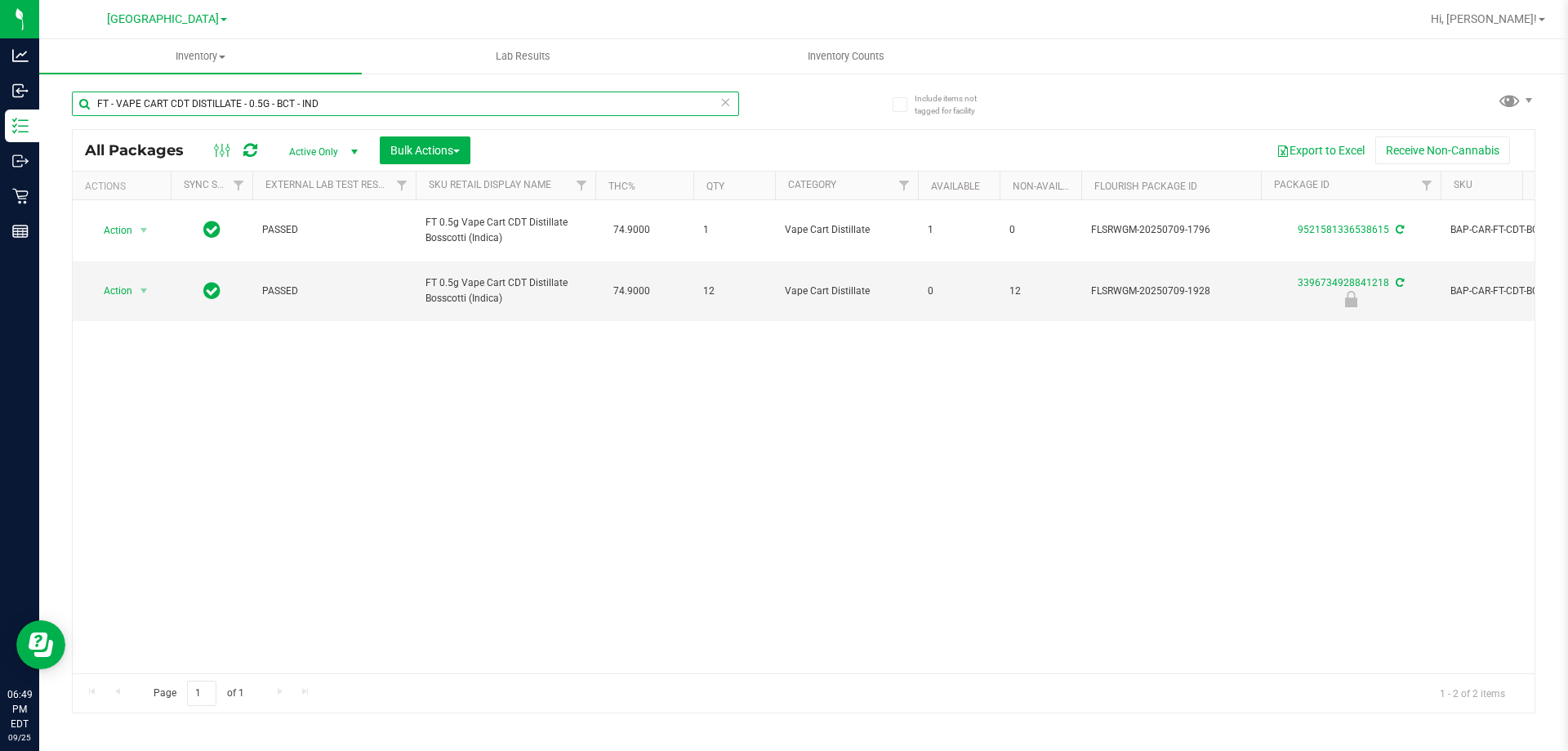
drag, startPoint x: 323, startPoint y: 106, endPoint x: 61, endPoint y: 120, distance: 262.4
click at [61, 120] on div "Include items not tagged for facility FT - VAPE CART CDT DISTILLATE - 0.5G - BC…" at bounding box center [804, 321] width 1530 height 498
paste input "AML"
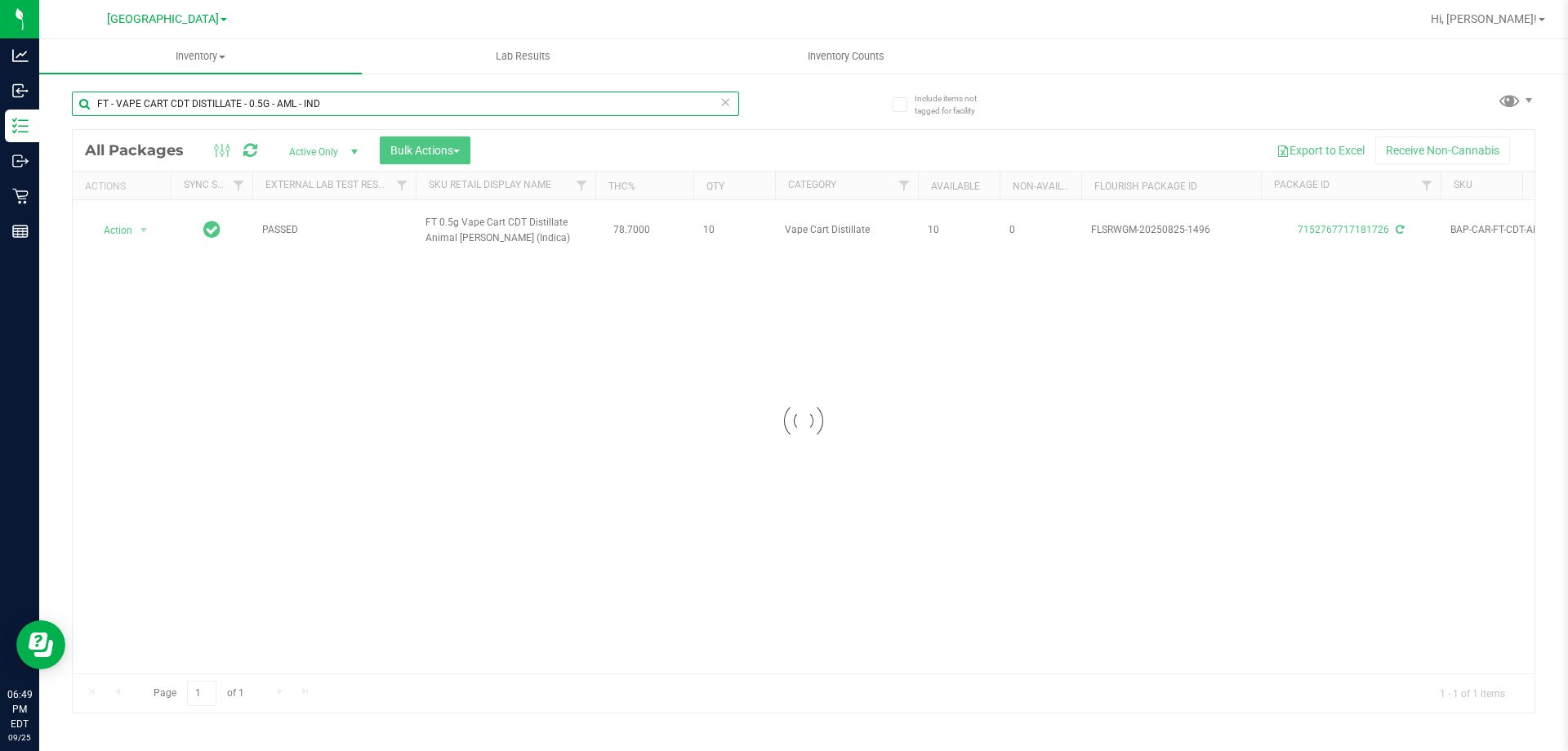
type input "FT - VAPE CART CDT DISTILLATE - 0.5G - AML - IND"
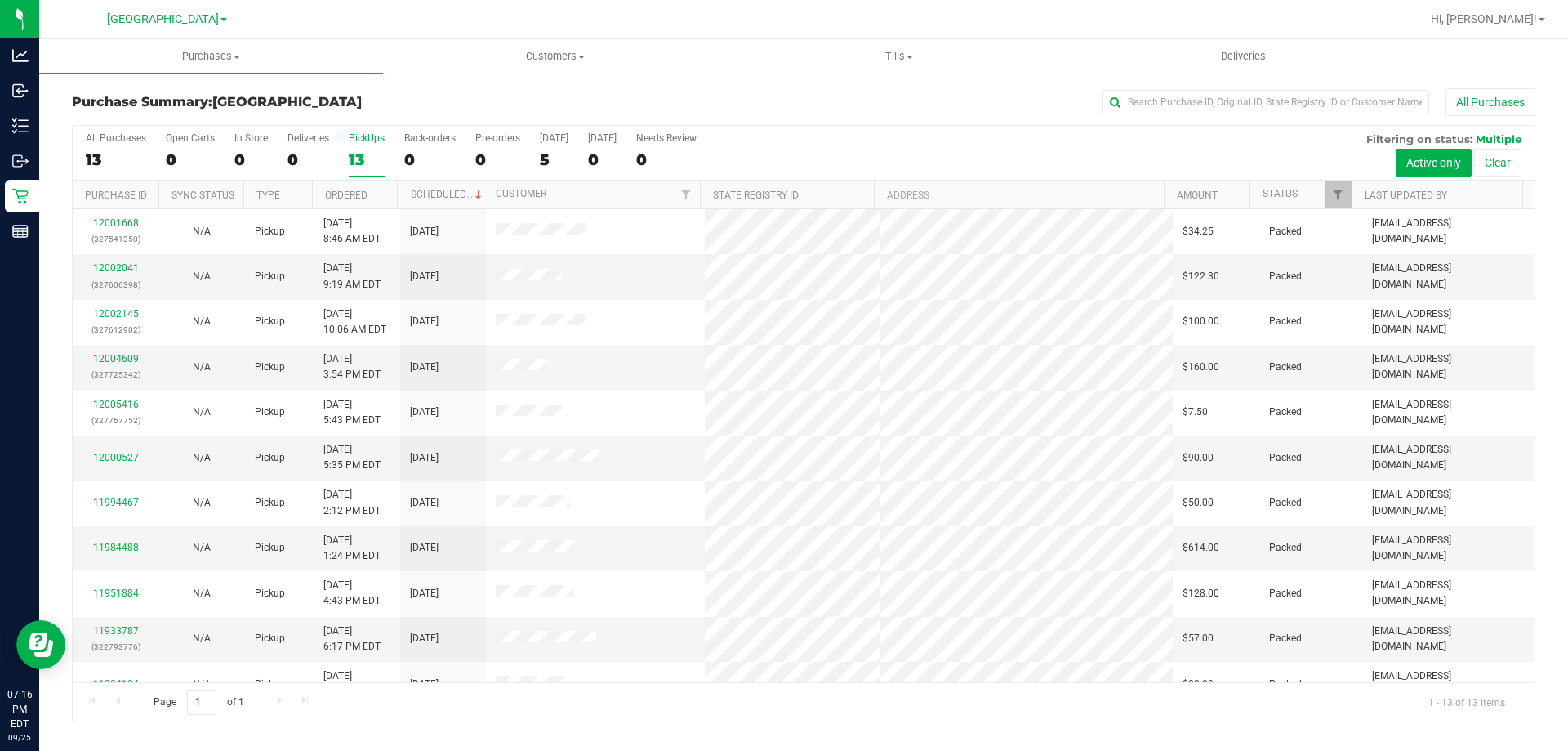
click at [355, 158] on div "13" at bounding box center [366, 159] width 36 height 19
click at [0, 0] on input "PickUps 13" at bounding box center [0, 0] width 0 height 0
click at [356, 144] on label "PickUps 13" at bounding box center [366, 154] width 36 height 45
click at [0, 0] on input "PickUps 13" at bounding box center [0, 0] width 0 height 0
click at [370, 156] on div "13" at bounding box center [366, 159] width 36 height 19
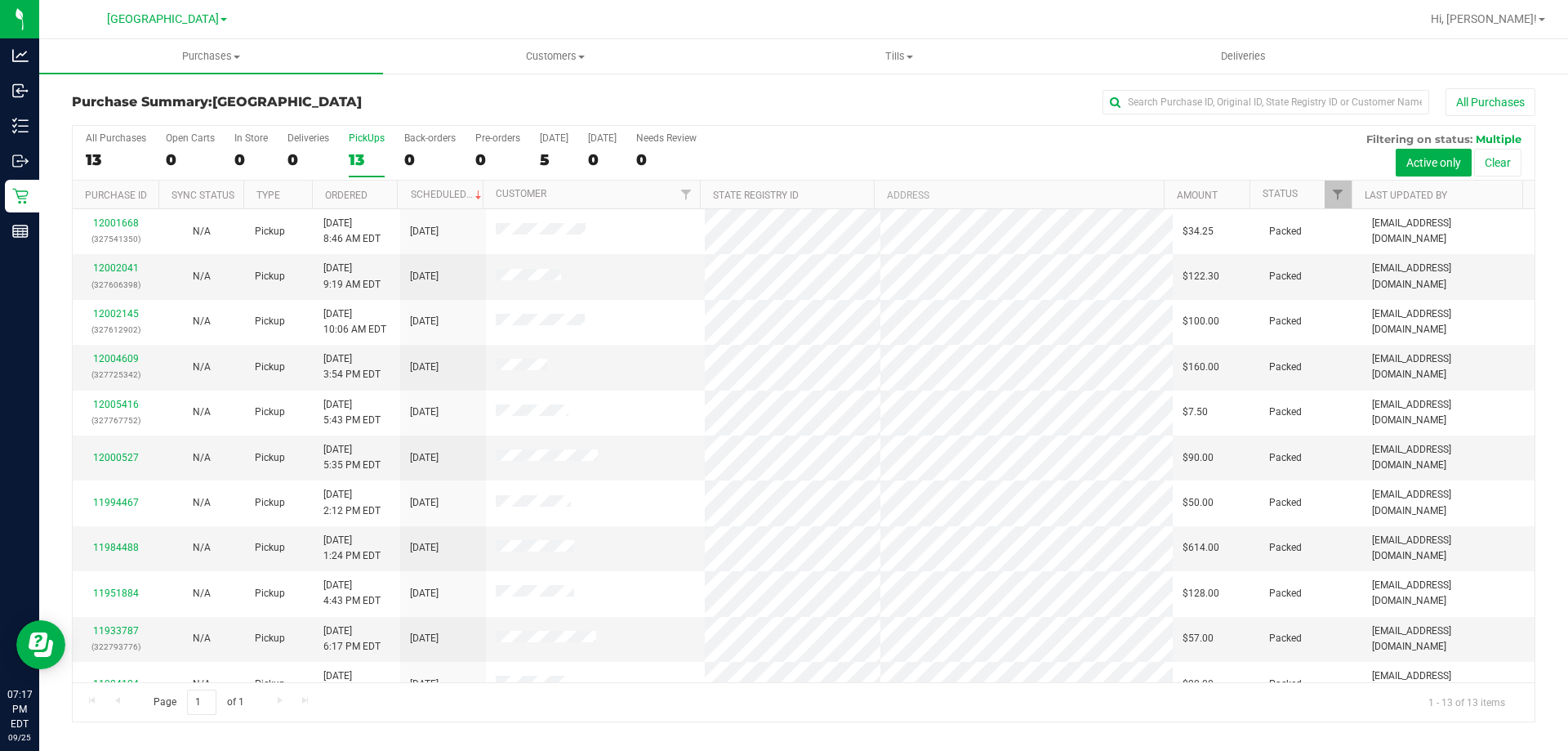
click at [0, 0] on input "PickUps 13" at bounding box center [0, 0] width 0 height 0
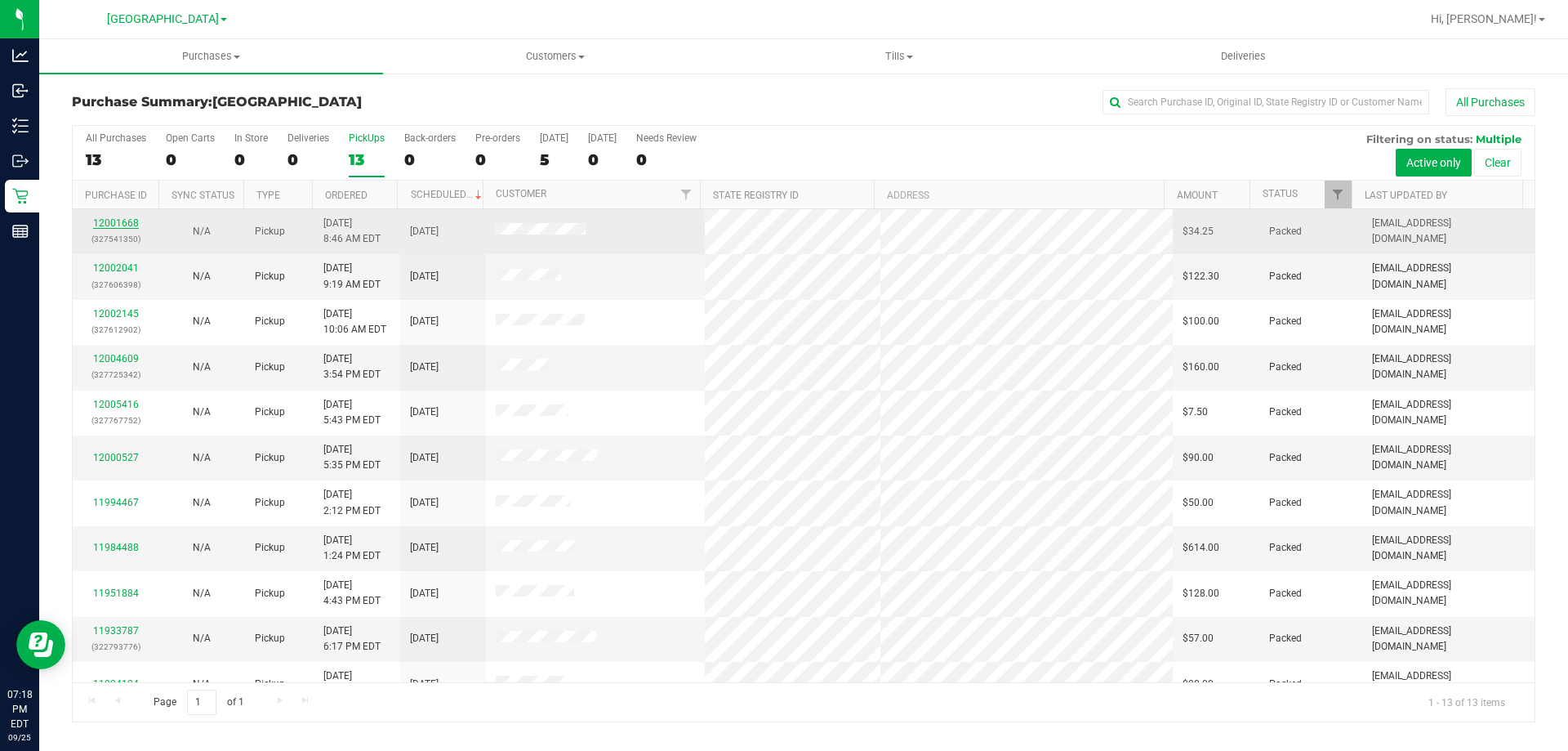
click at [122, 222] on link "12001668" at bounding box center [116, 223] width 46 height 12
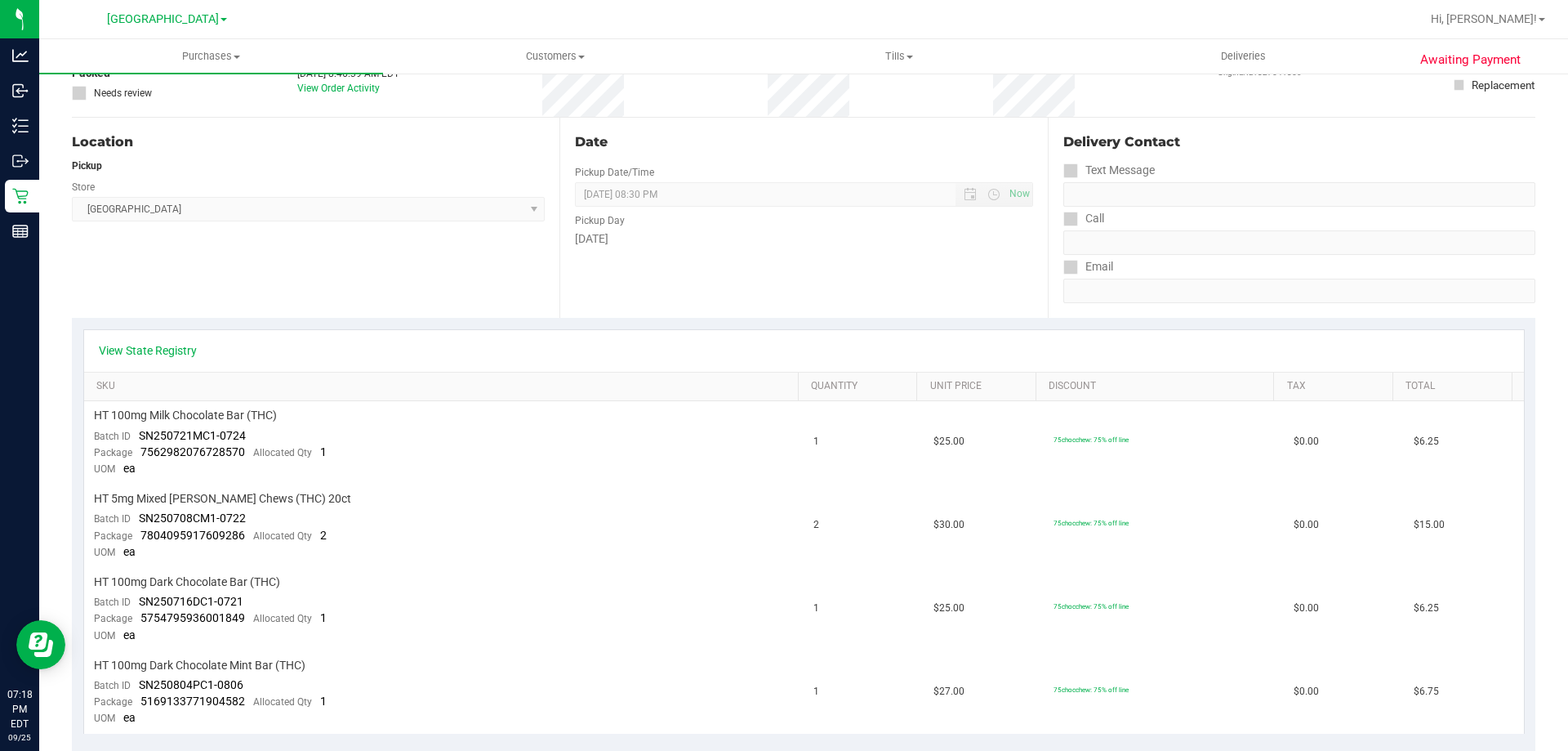
scroll to position [122, 0]
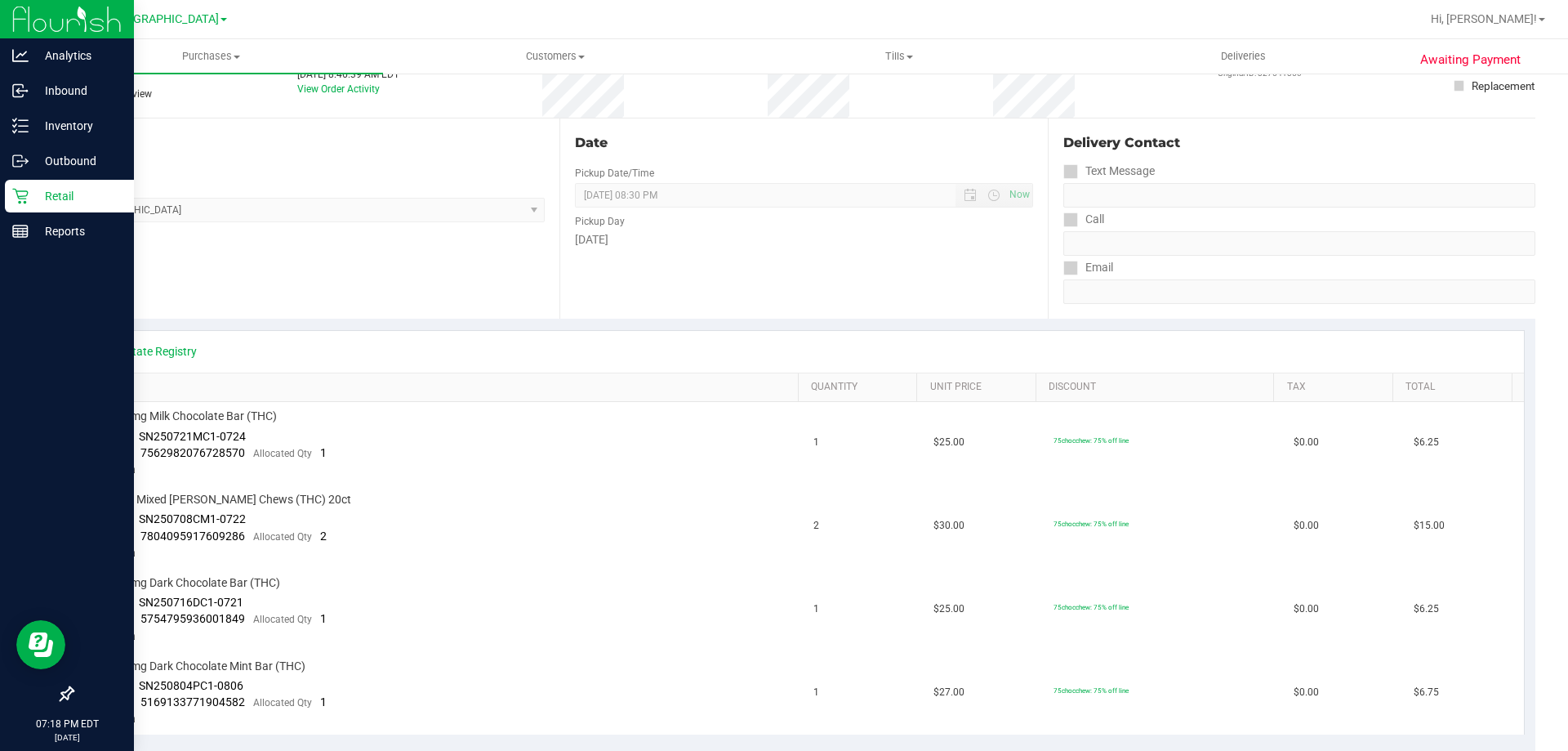
click at [2, 190] on link "Retail" at bounding box center [67, 197] width 134 height 35
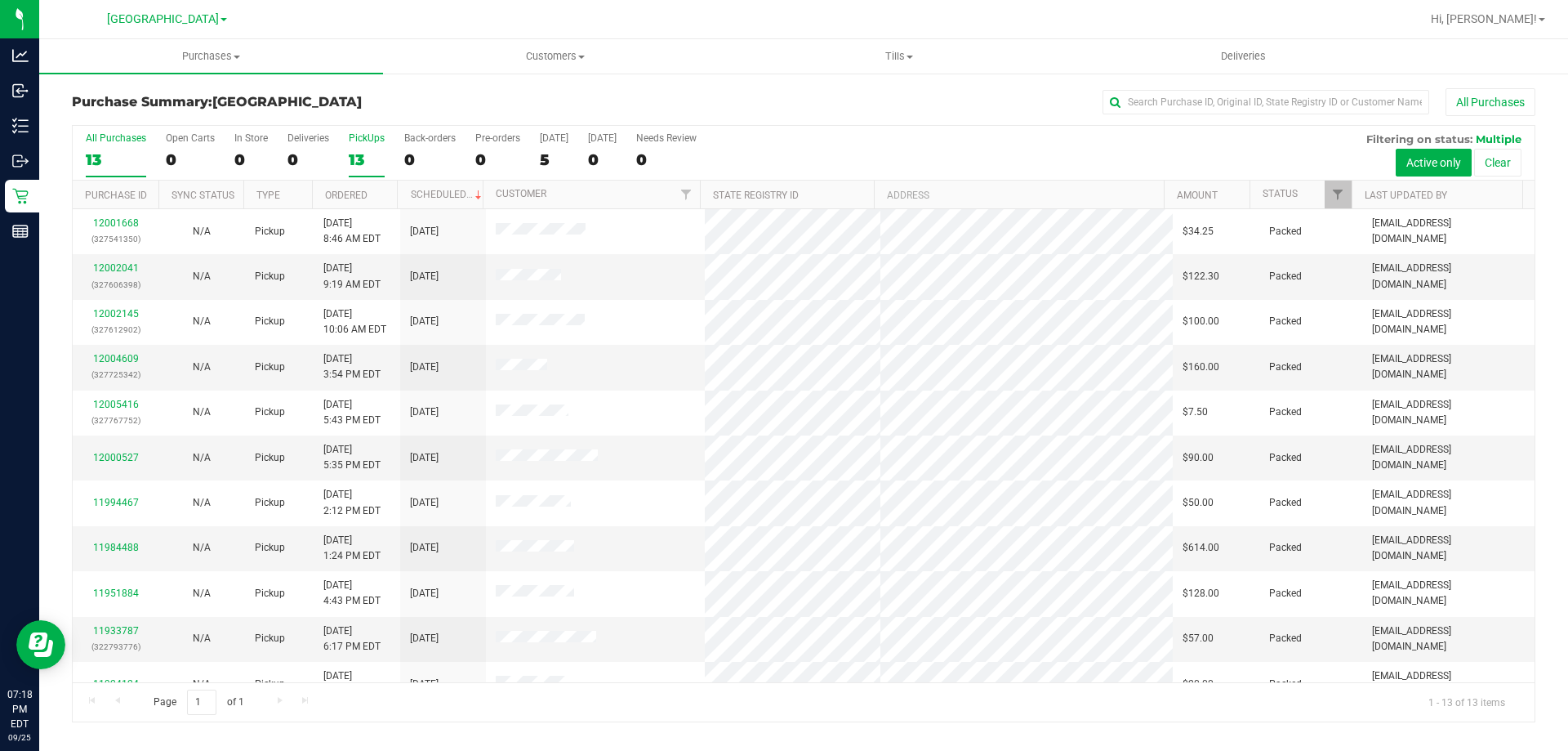
click at [354, 158] on div "13" at bounding box center [366, 159] width 36 height 19
click at [0, 0] on input "PickUps 13" at bounding box center [0, 0] width 0 height 0
click at [356, 143] on div "PickUps" at bounding box center [366, 138] width 36 height 12
click at [0, 0] on input "PickUps 13" at bounding box center [0, 0] width 0 height 0
click at [370, 157] on div "13" at bounding box center [366, 159] width 36 height 19
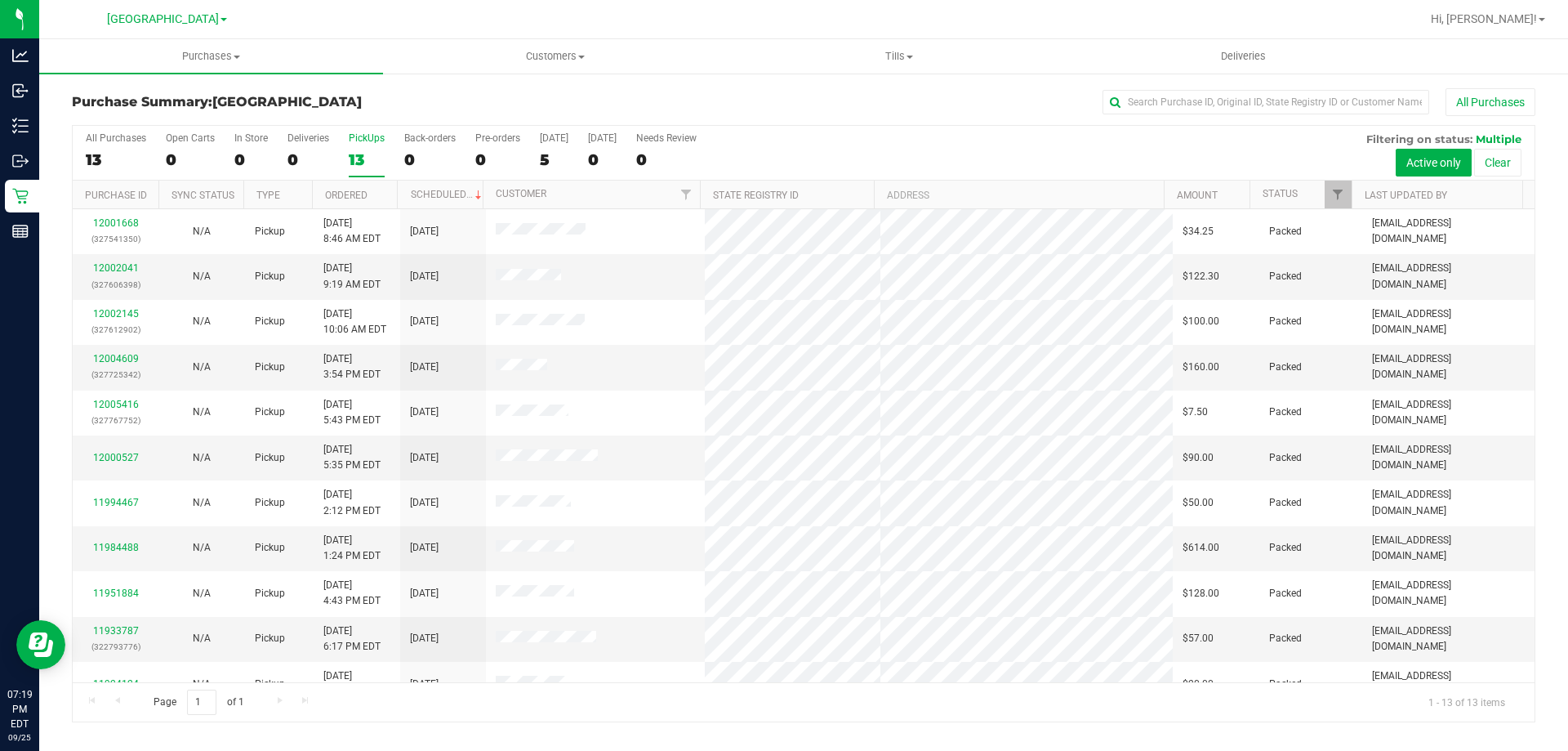
click at [0, 0] on input "PickUps 13" at bounding box center [0, 0] width 0 height 0
click at [115, 448] on link "12006187" at bounding box center [116, 449] width 46 height 12
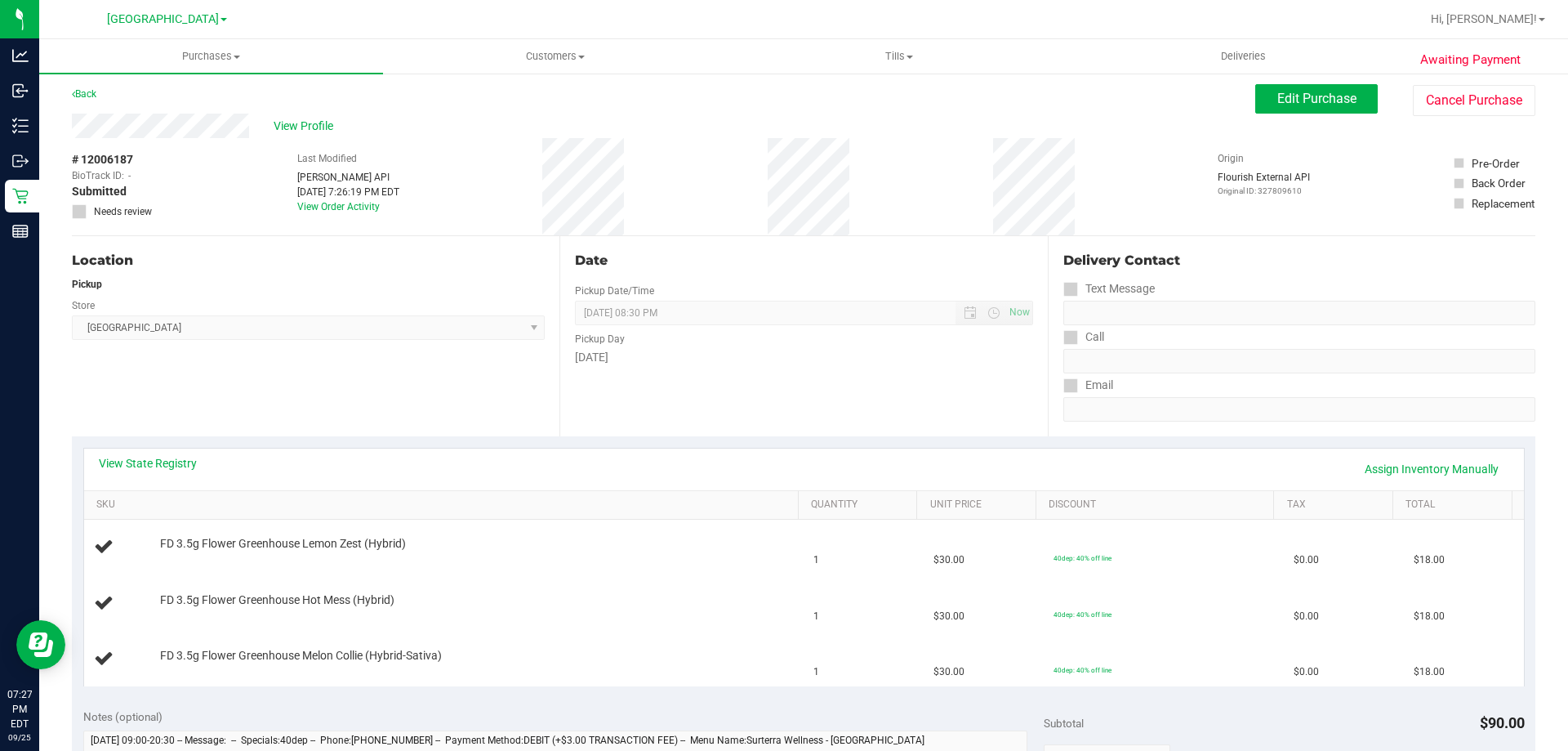
scroll to position [5, 0]
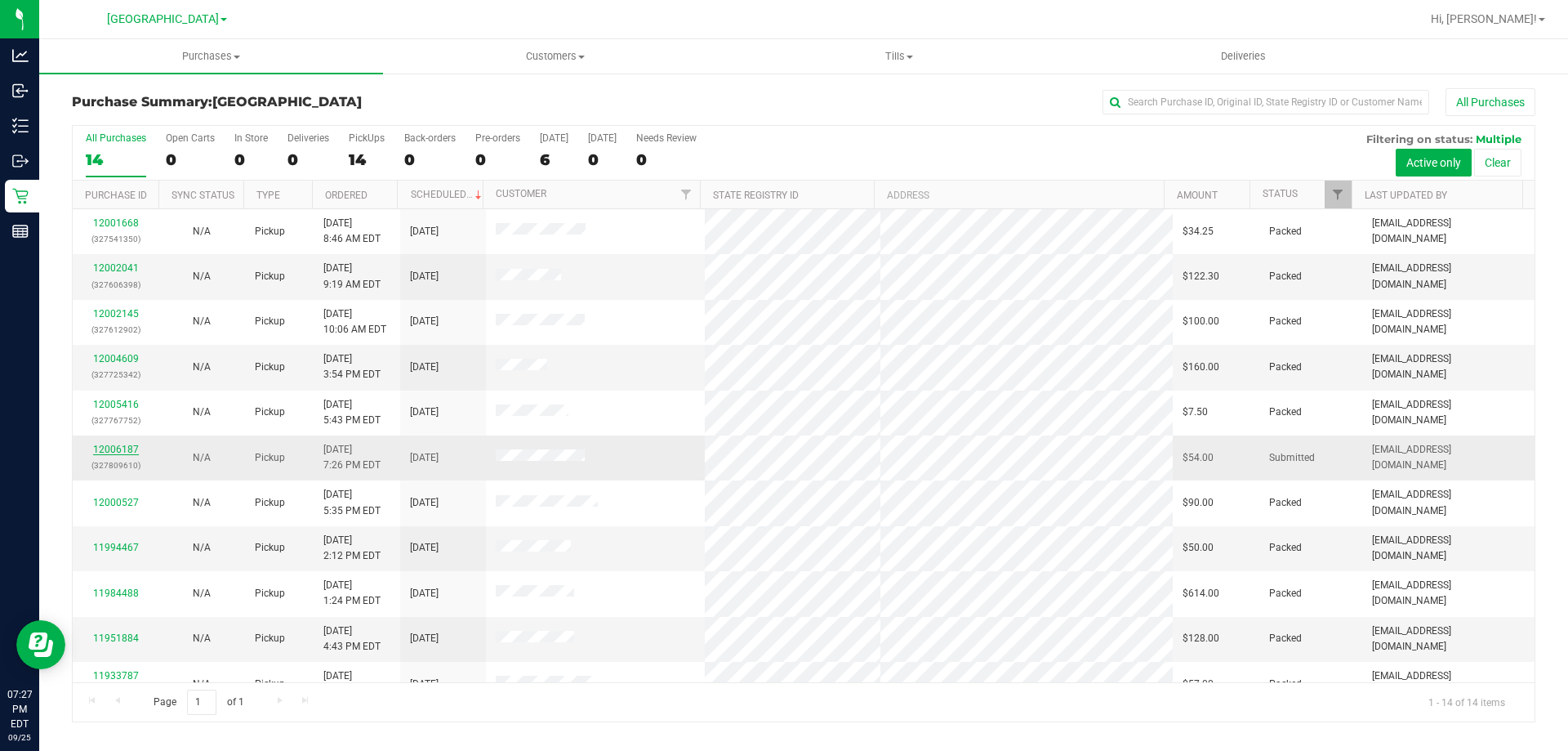
click at [129, 443] on link "12006187" at bounding box center [116, 449] width 46 height 12
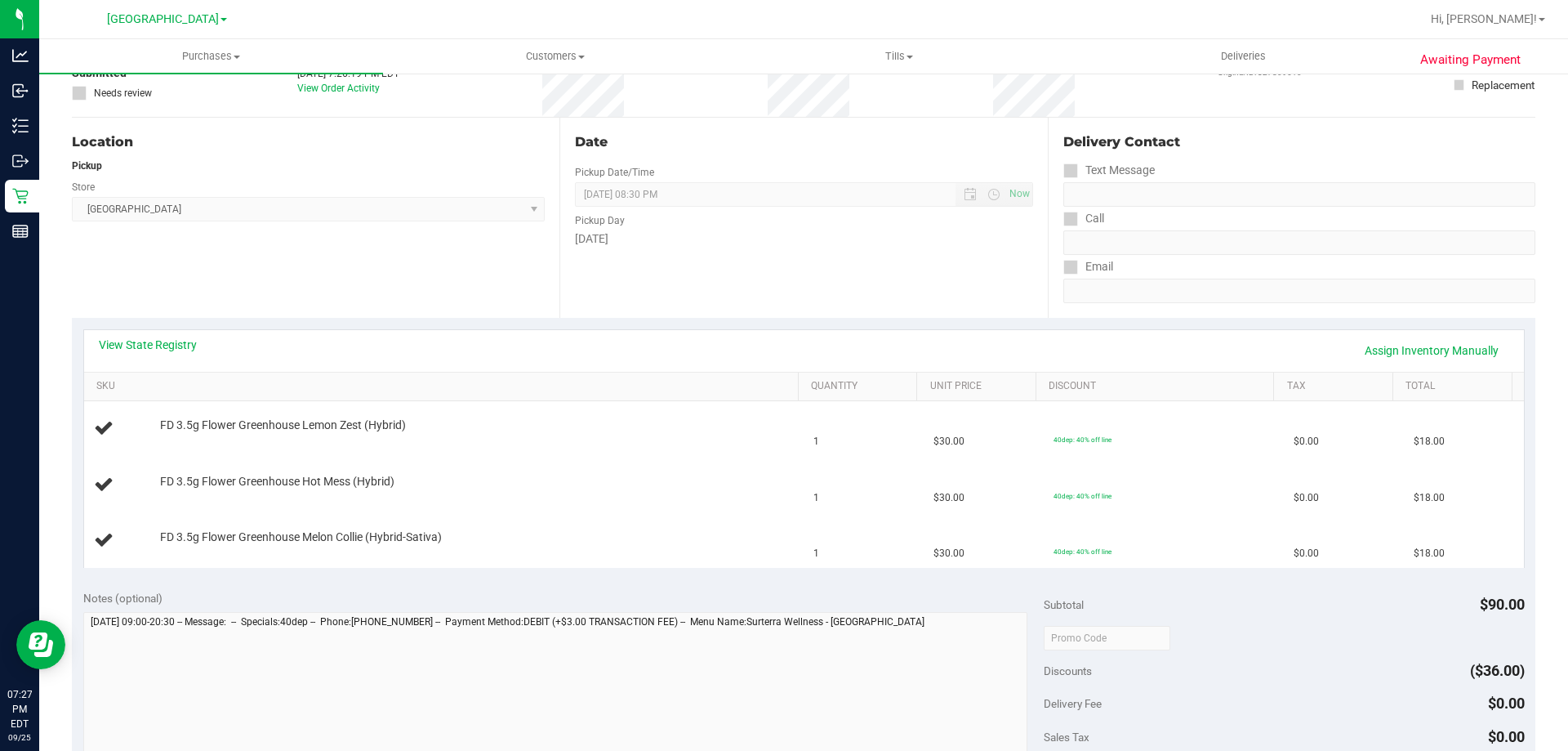
scroll to position [205, 0]
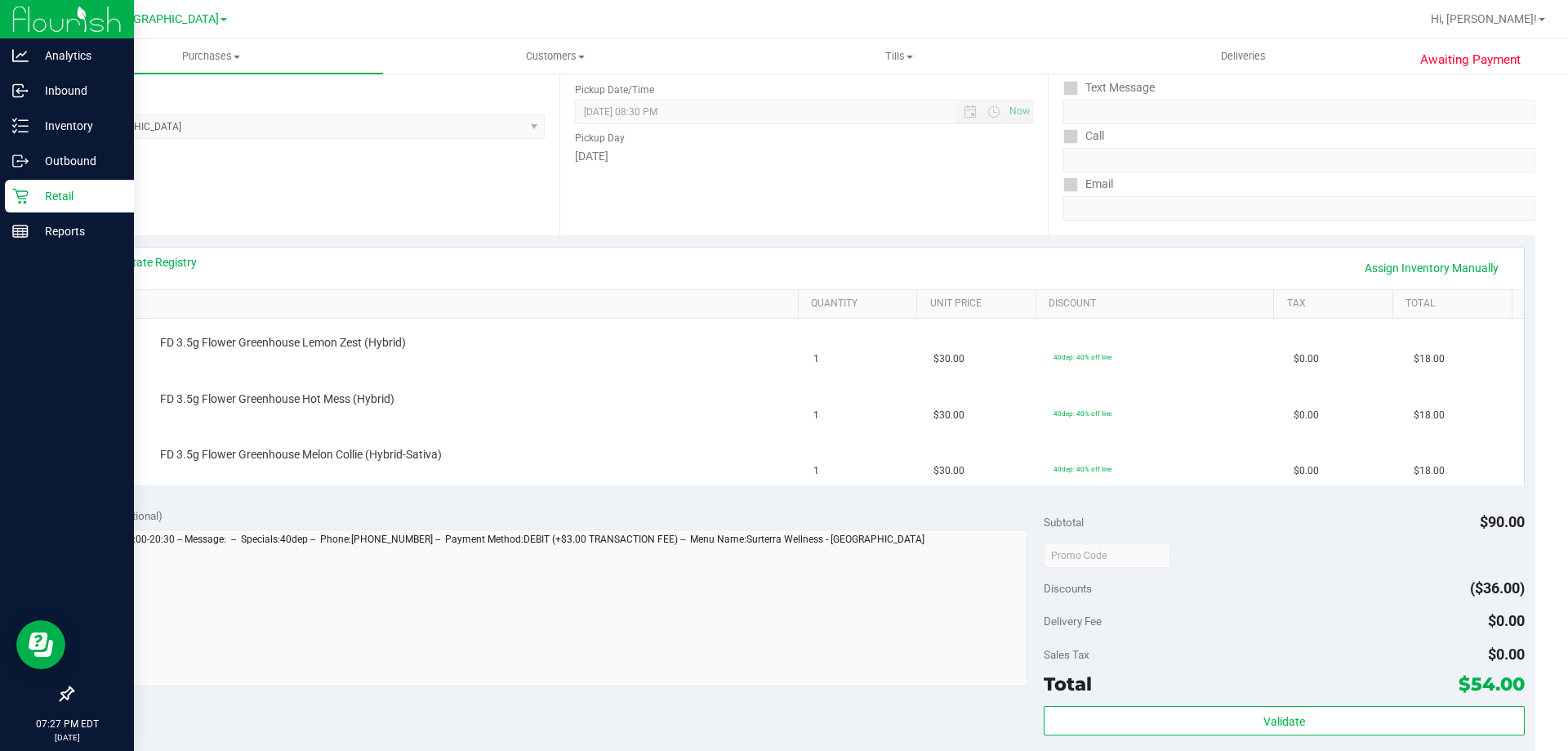
click at [19, 196] on icon at bounding box center [19, 196] width 16 height 16
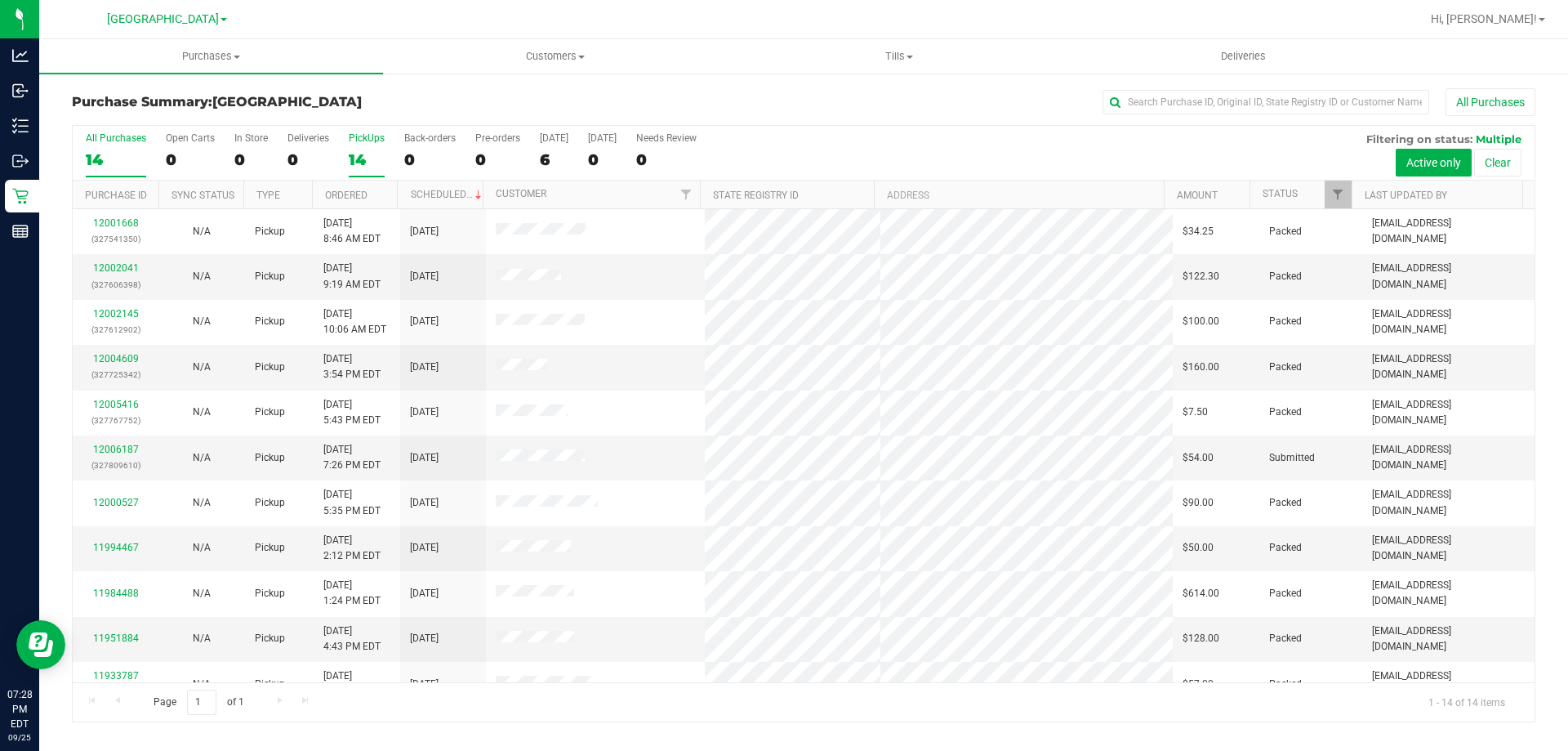
click at [368, 152] on div "14" at bounding box center [366, 159] width 36 height 19
click at [0, 0] on input "PickUps 14" at bounding box center [0, 0] width 0 height 0
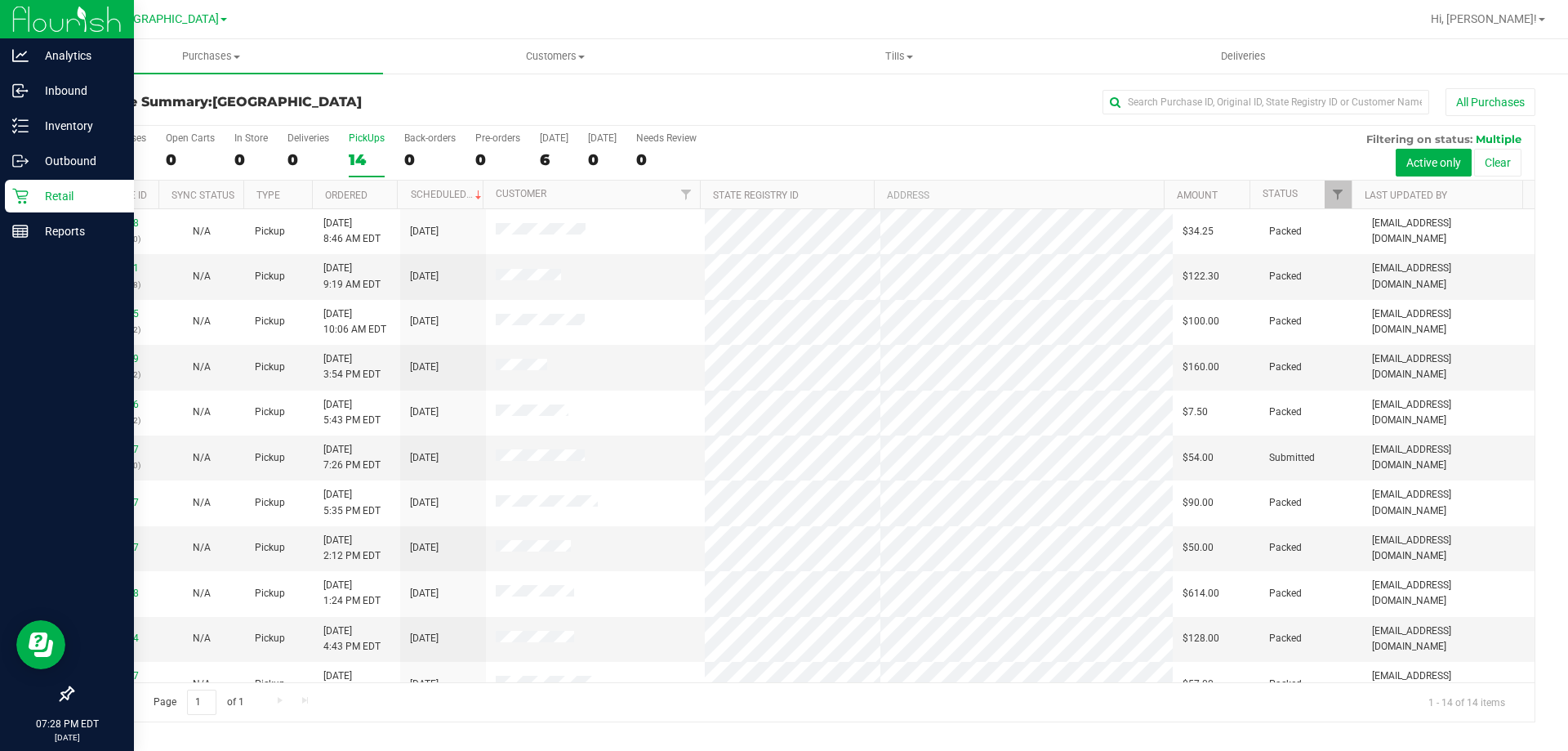
click at [26, 202] on icon at bounding box center [19, 196] width 16 height 16
click at [4, 206] on link "Retail" at bounding box center [67, 197] width 134 height 35
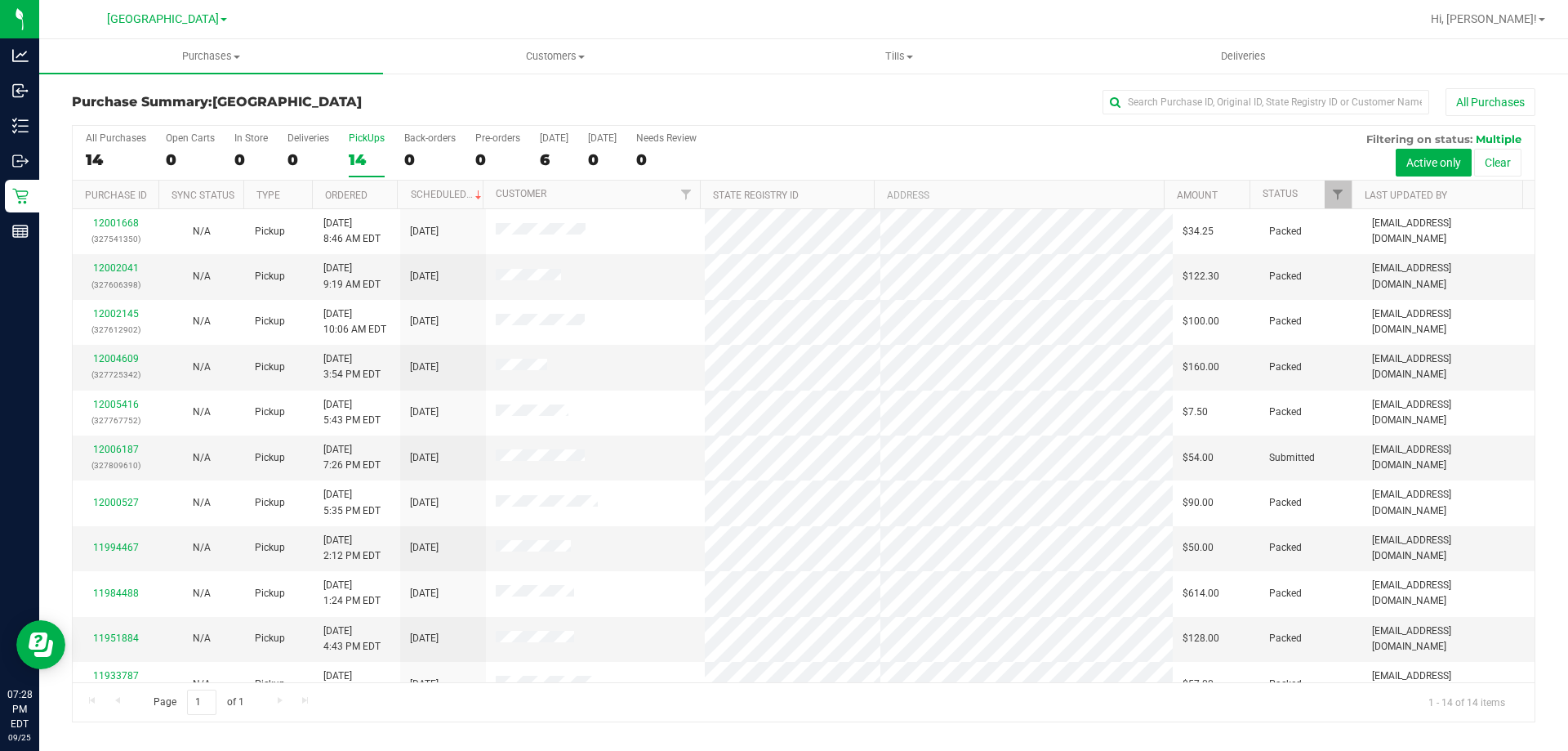
click at [364, 148] on label "PickUps 14" at bounding box center [366, 154] width 36 height 45
click at [0, 0] on input "PickUps 14" at bounding box center [0, 0] width 0 height 0
click at [131, 450] on link "12006187" at bounding box center [116, 449] width 46 height 12
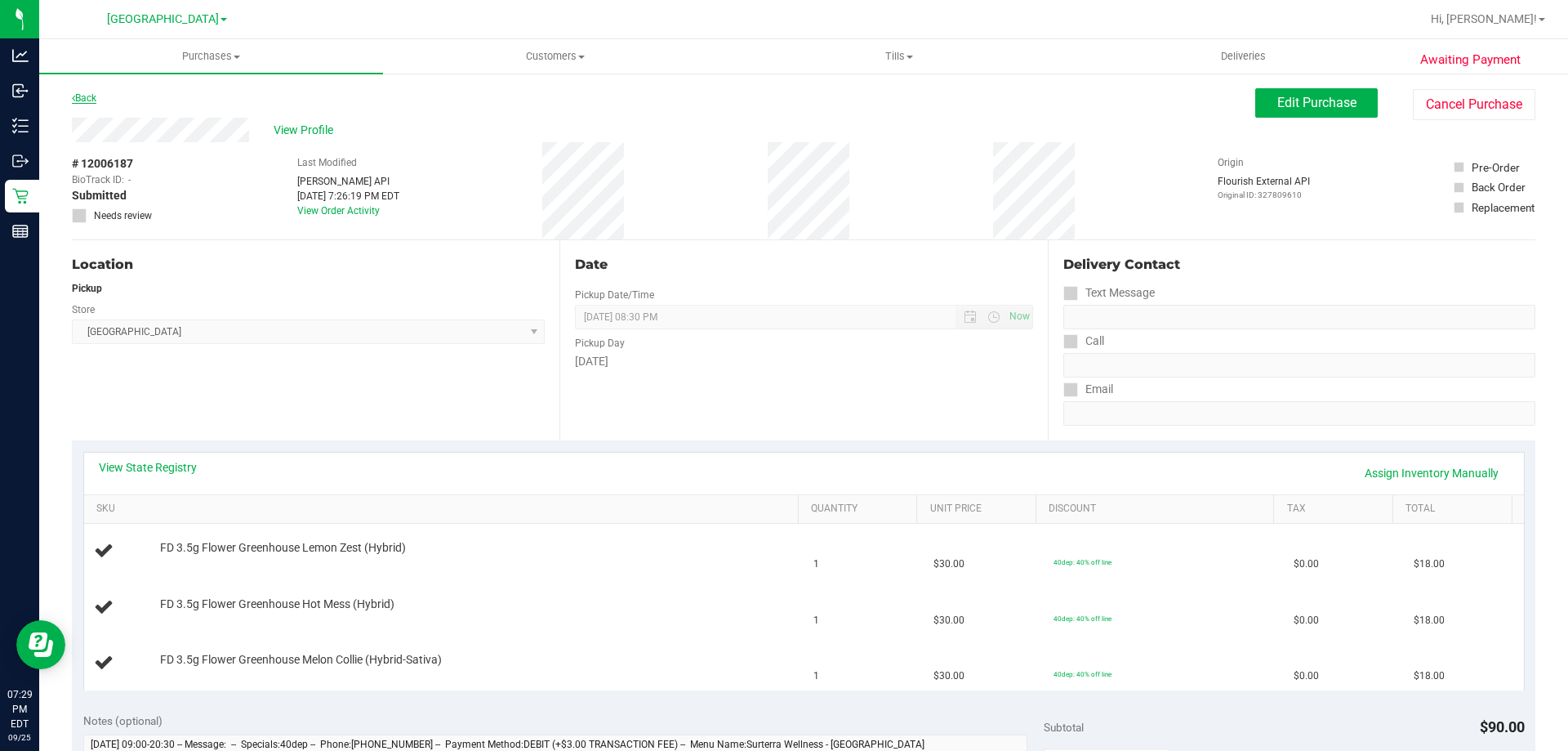
click at [78, 96] on link "Back" at bounding box center [84, 98] width 25 height 12
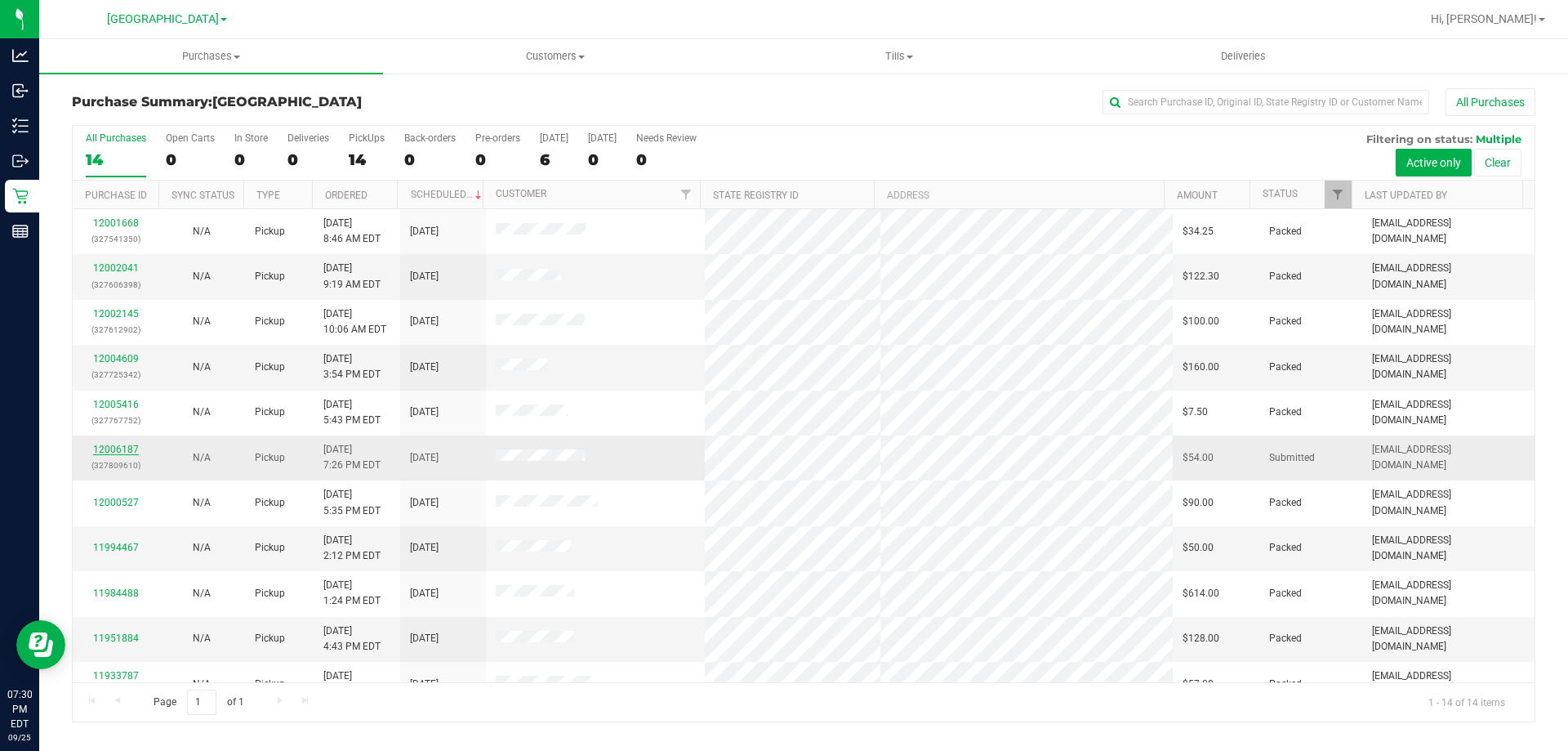
click at [120, 450] on link "12006187" at bounding box center [116, 449] width 46 height 12
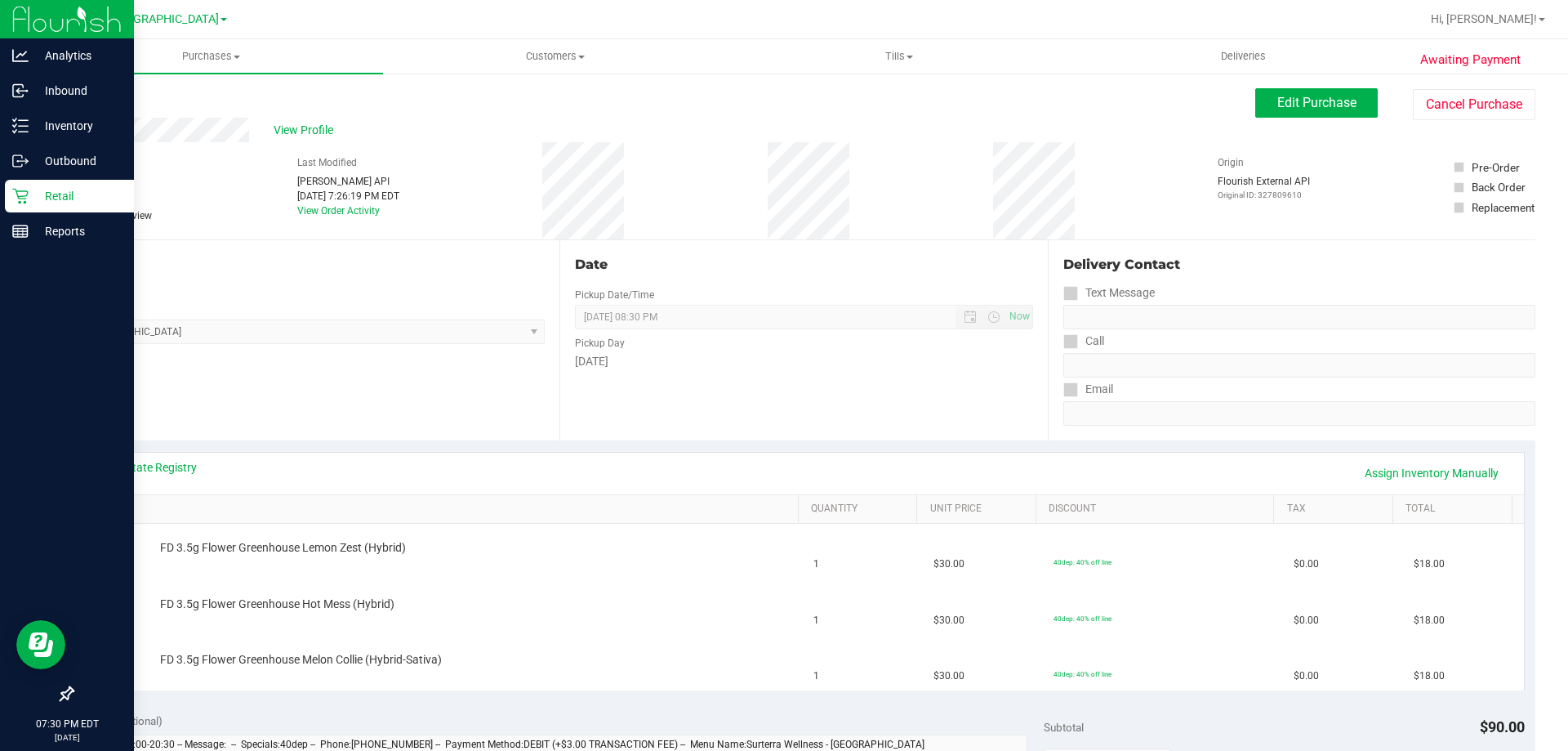
click at [14, 196] on icon at bounding box center [20, 196] width 16 height 16
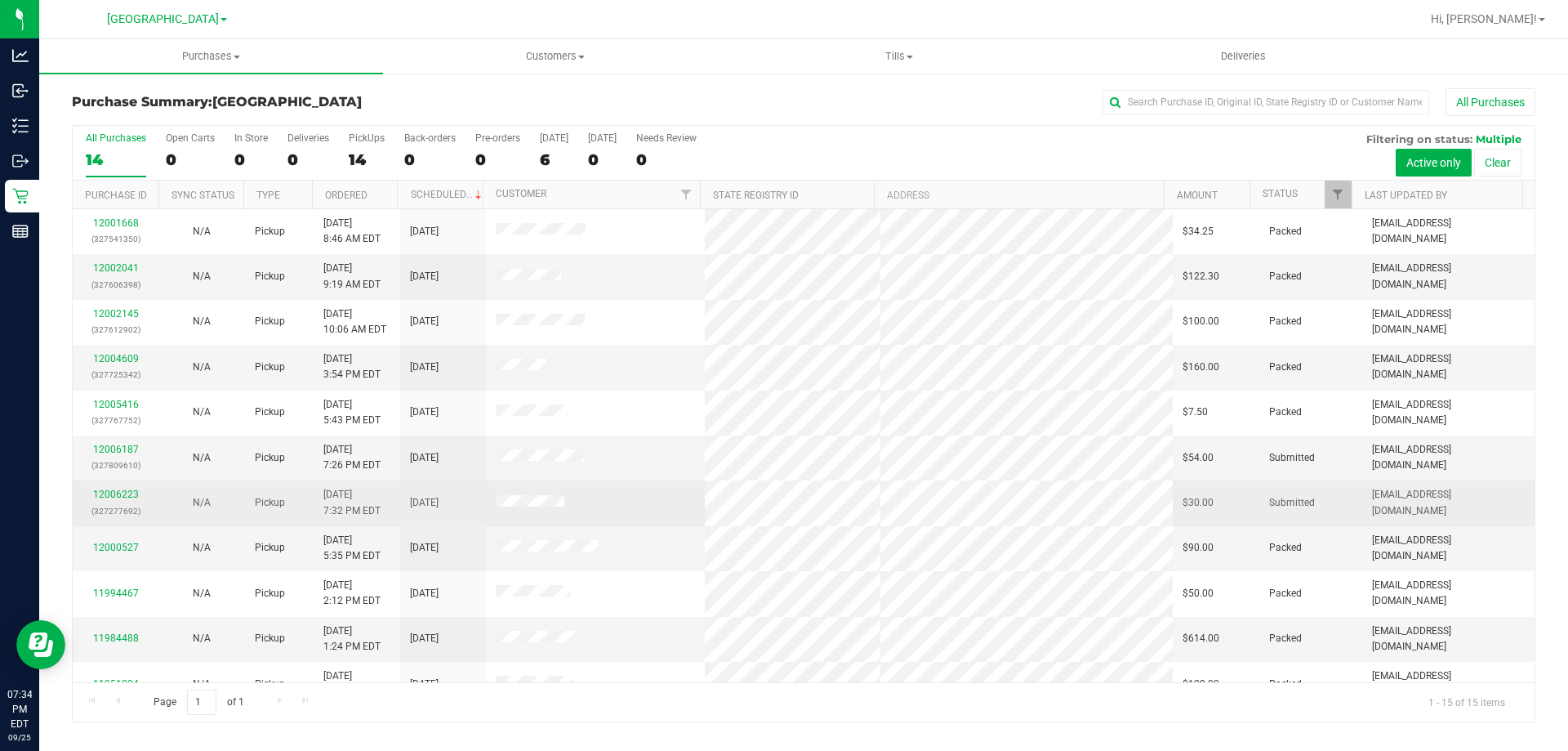
click at [154, 497] on td "12006223 (327277692)" at bounding box center [116, 502] width 86 height 45
click at [129, 497] on link "12006223" at bounding box center [116, 494] width 46 height 12
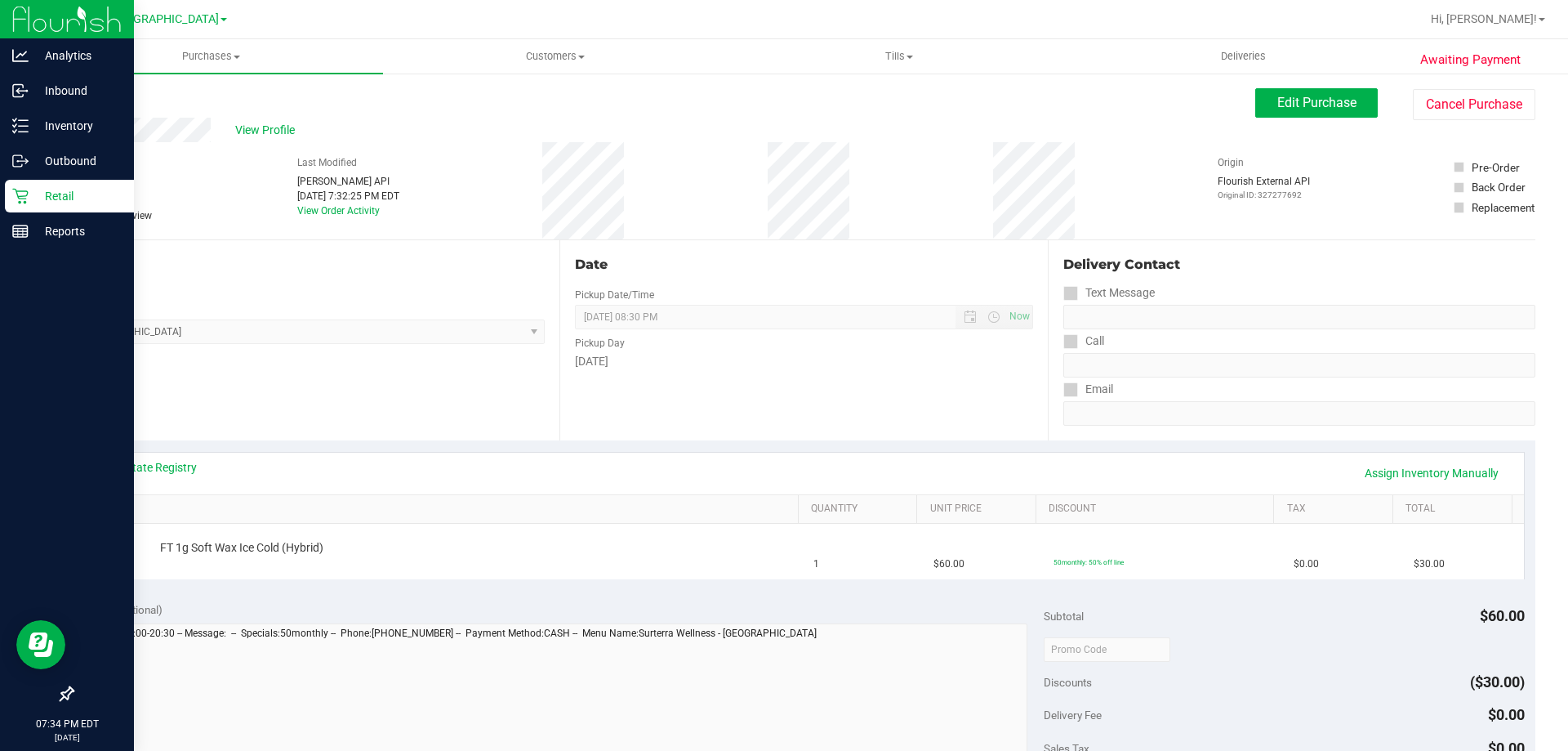
click at [18, 197] on icon at bounding box center [19, 196] width 16 height 16
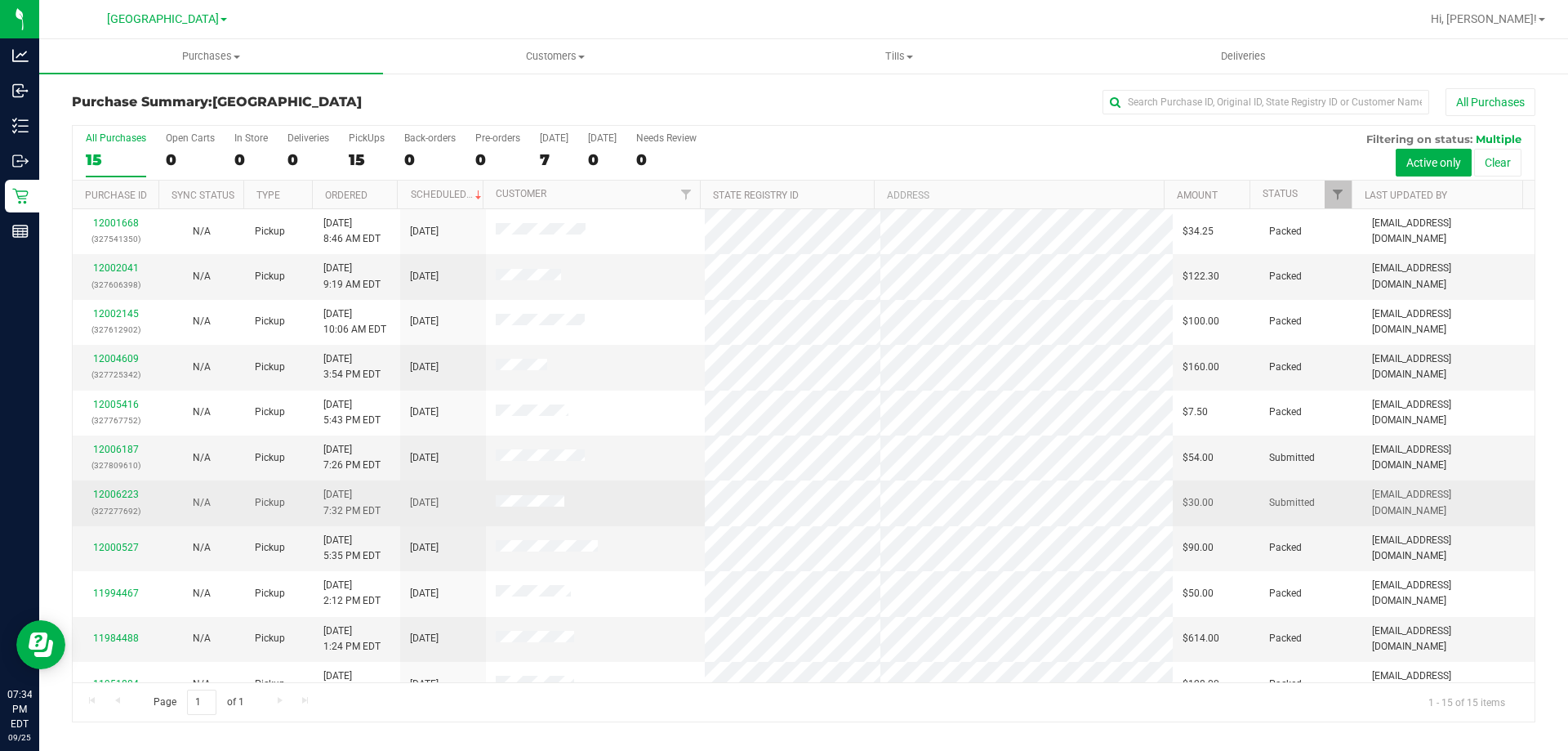
click at [154, 495] on td "12006223 (327277692)" at bounding box center [116, 502] width 86 height 45
click at [131, 489] on link "12006223" at bounding box center [116, 494] width 46 height 12
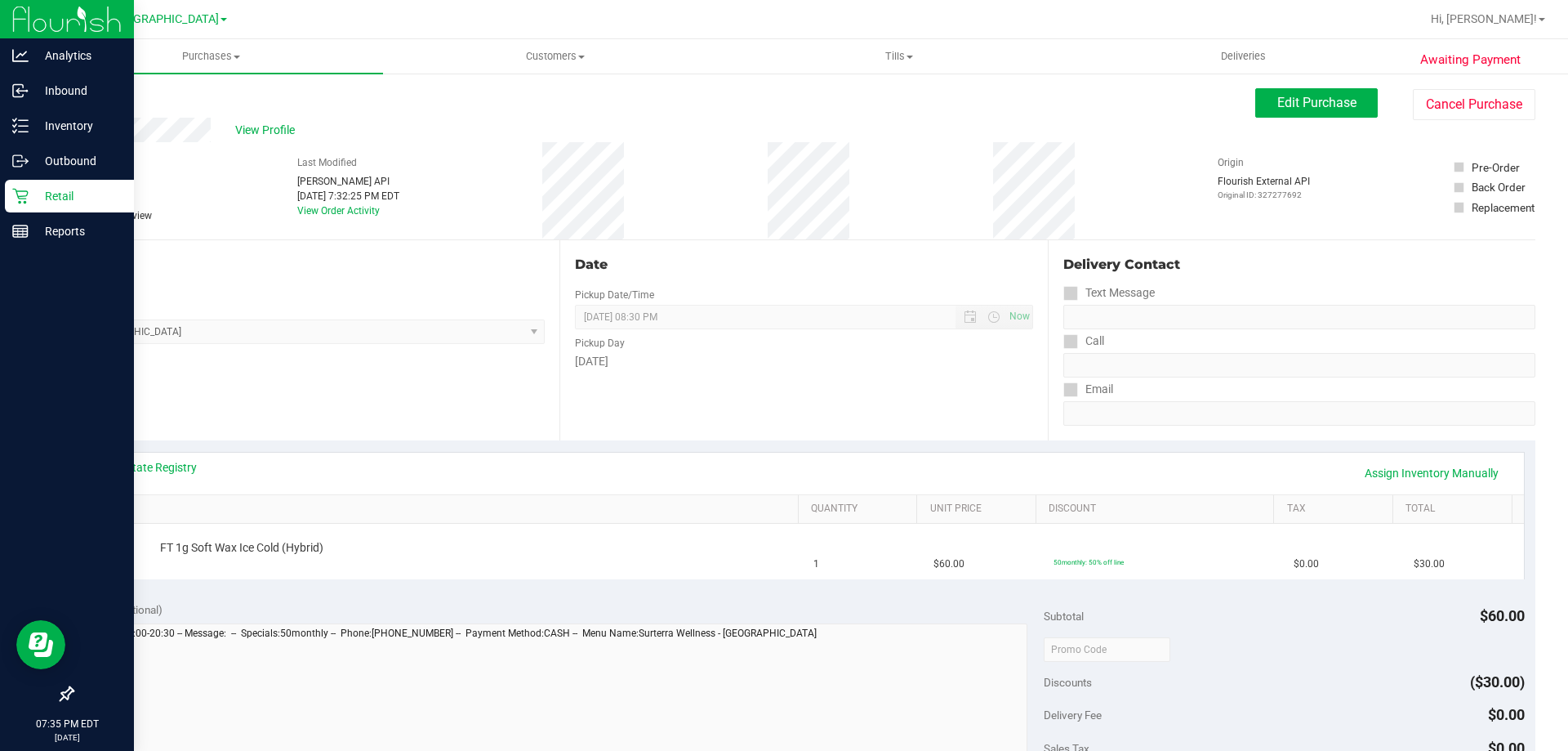
click at [31, 204] on p "Retail" at bounding box center [77, 196] width 98 height 19
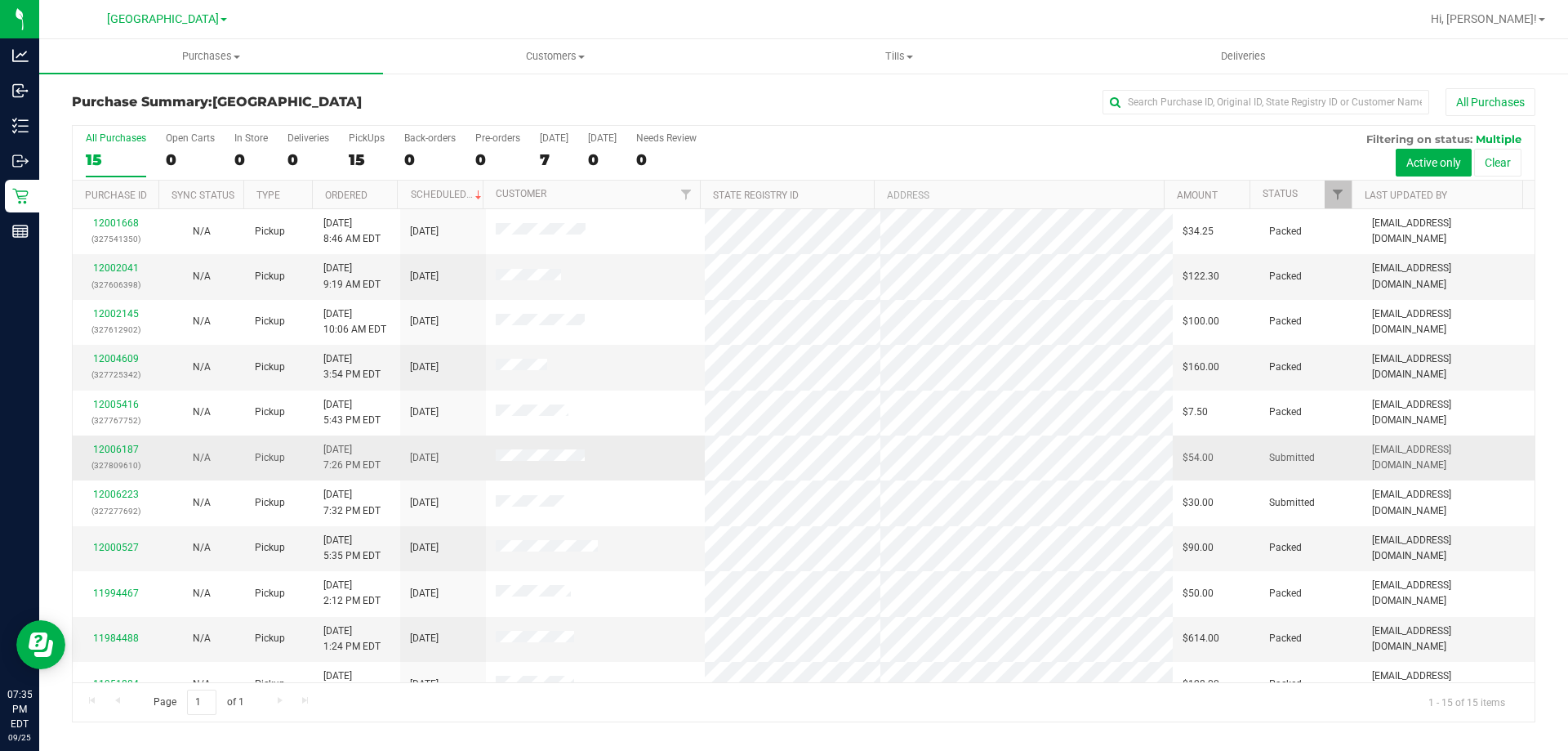
click at [154, 459] on td "12006187 (327809610)" at bounding box center [116, 458] width 86 height 45
click at [122, 450] on link "12006187" at bounding box center [116, 449] width 46 height 12
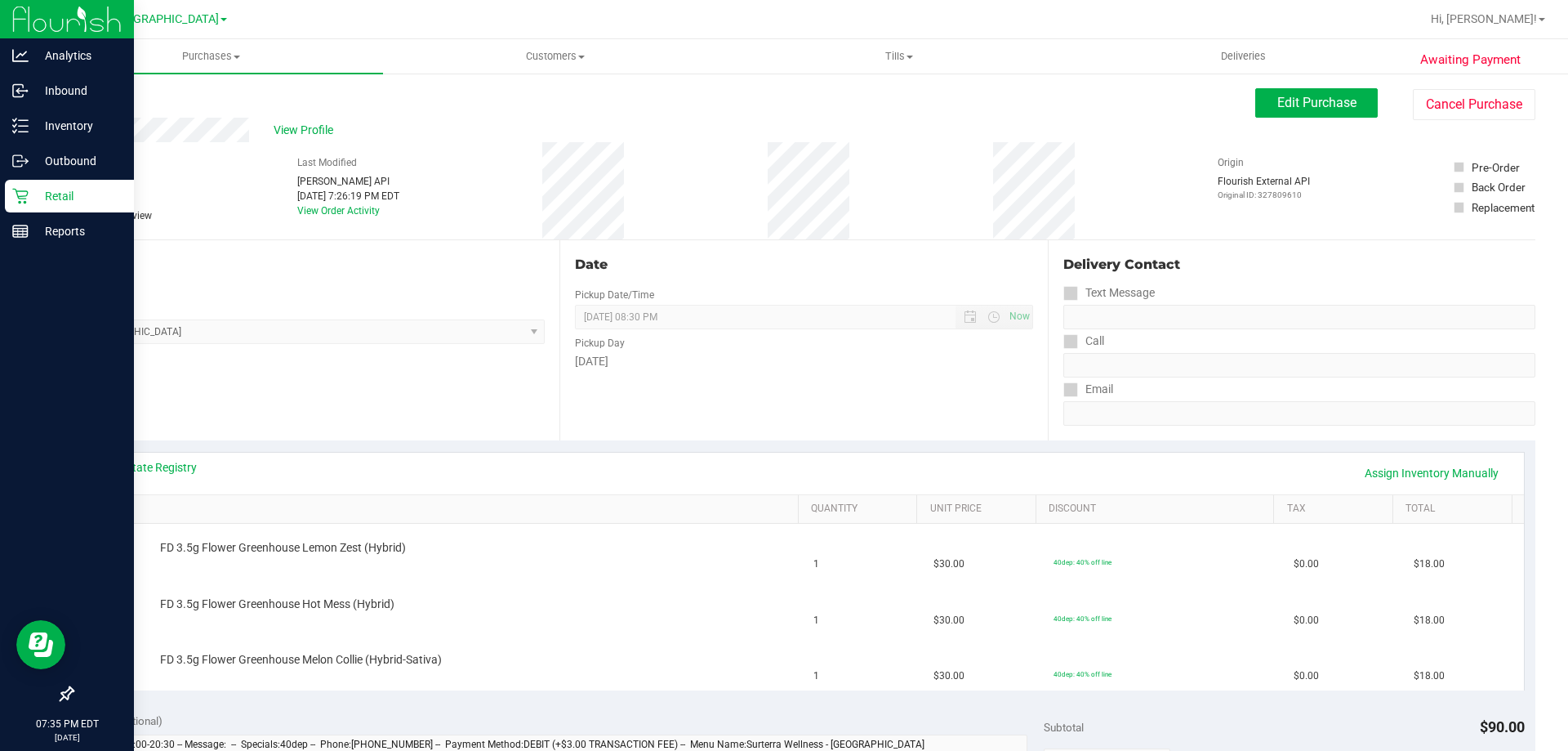
click at [30, 205] on p "Retail" at bounding box center [77, 196] width 98 height 19
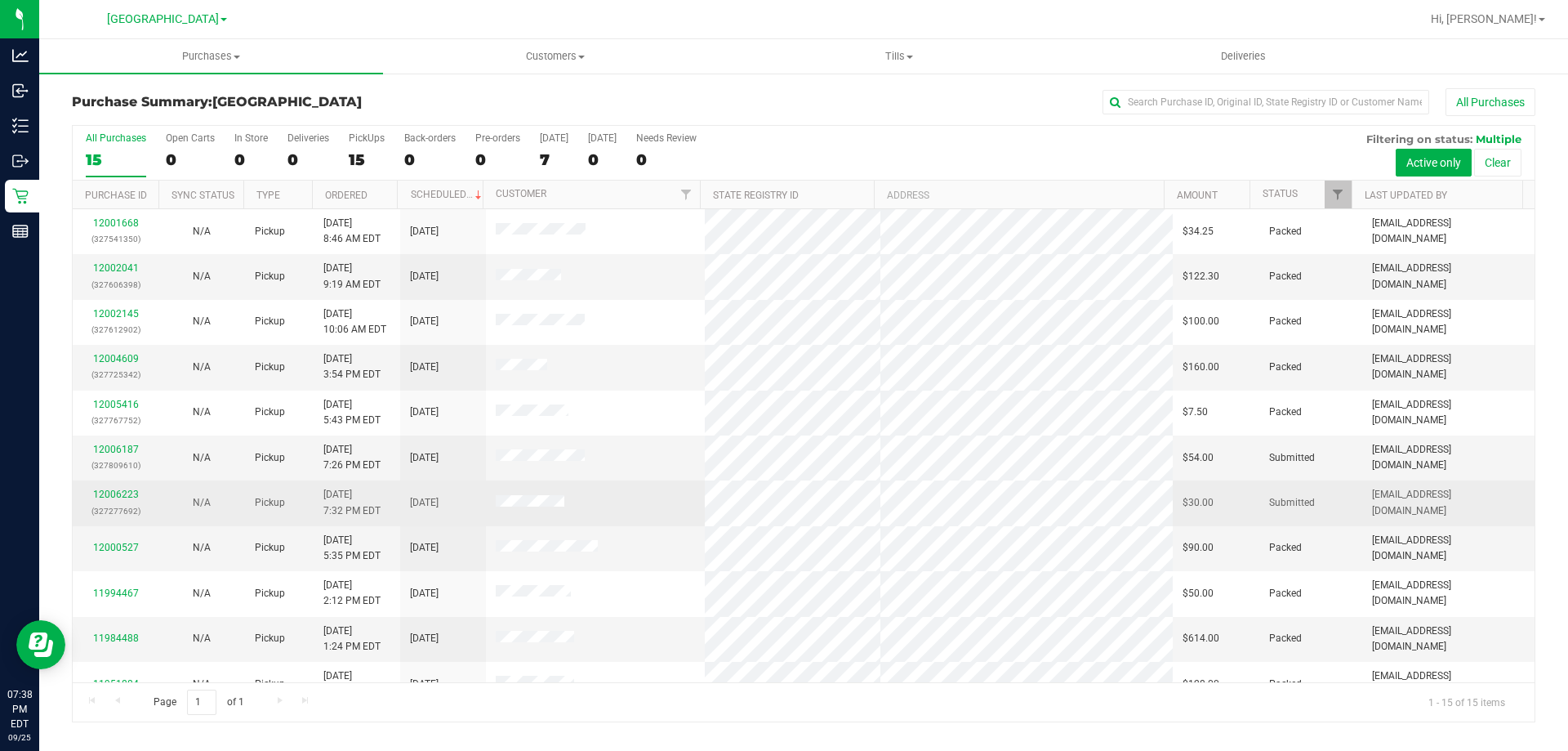
click at [159, 492] on td "N/A" at bounding box center [201, 502] width 86 height 45
click at [116, 490] on link "12006223" at bounding box center [116, 494] width 46 height 12
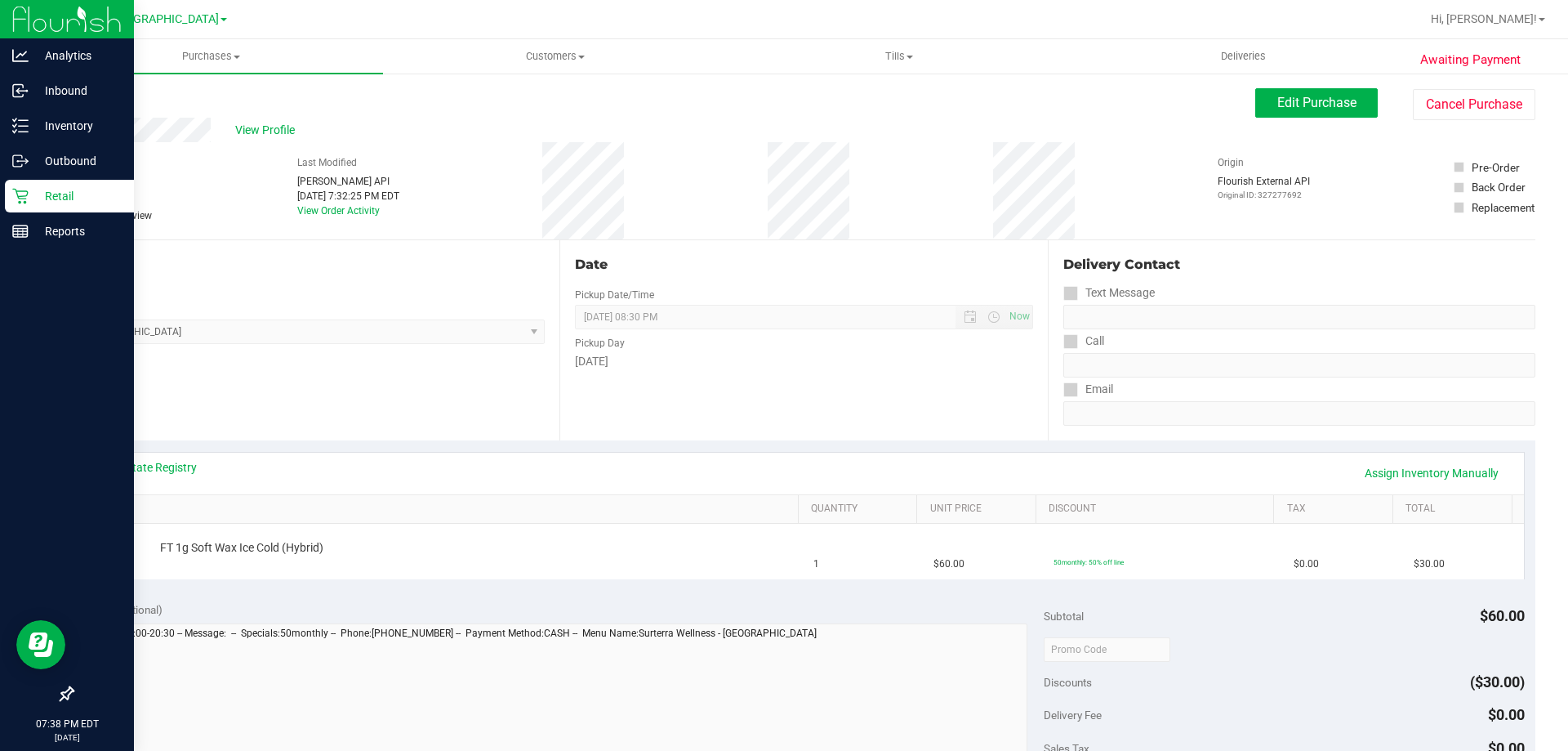
click at [10, 189] on div "Retail" at bounding box center [69, 196] width 129 height 33
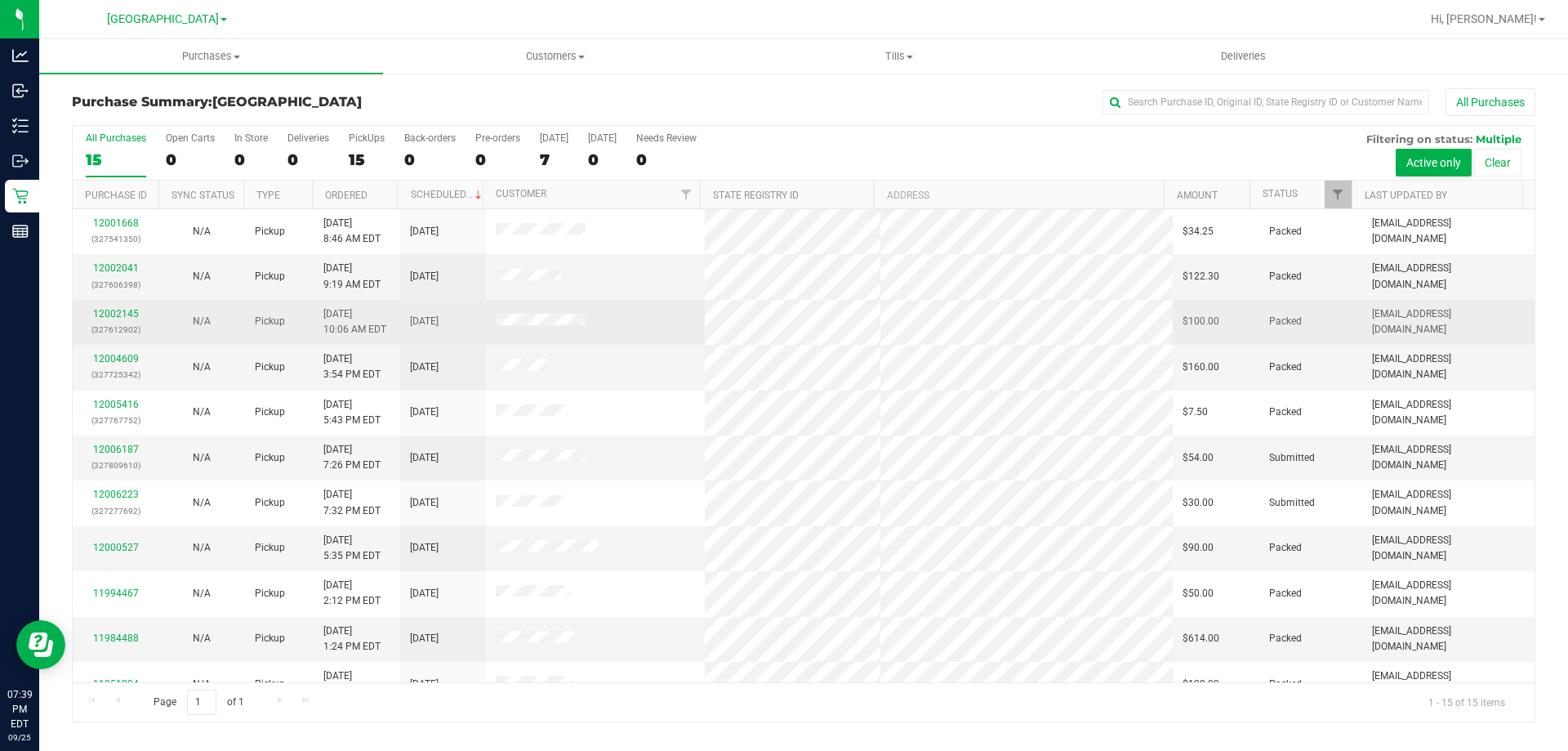
click at [158, 312] on td "N/A" at bounding box center [201, 322] width 86 height 45
click at [118, 319] on link "12002145" at bounding box center [116, 313] width 46 height 12
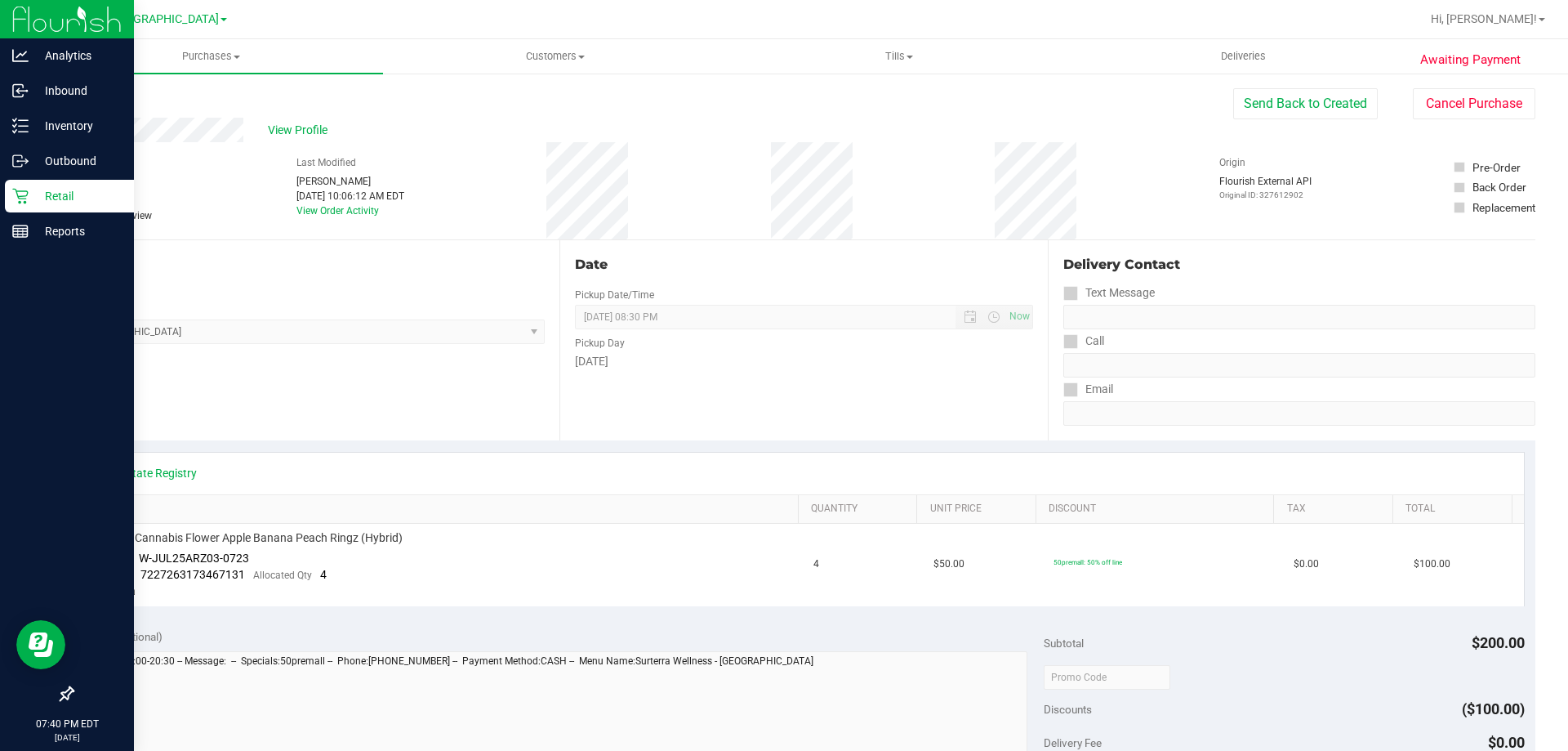
click at [16, 195] on icon at bounding box center [20, 196] width 16 height 16
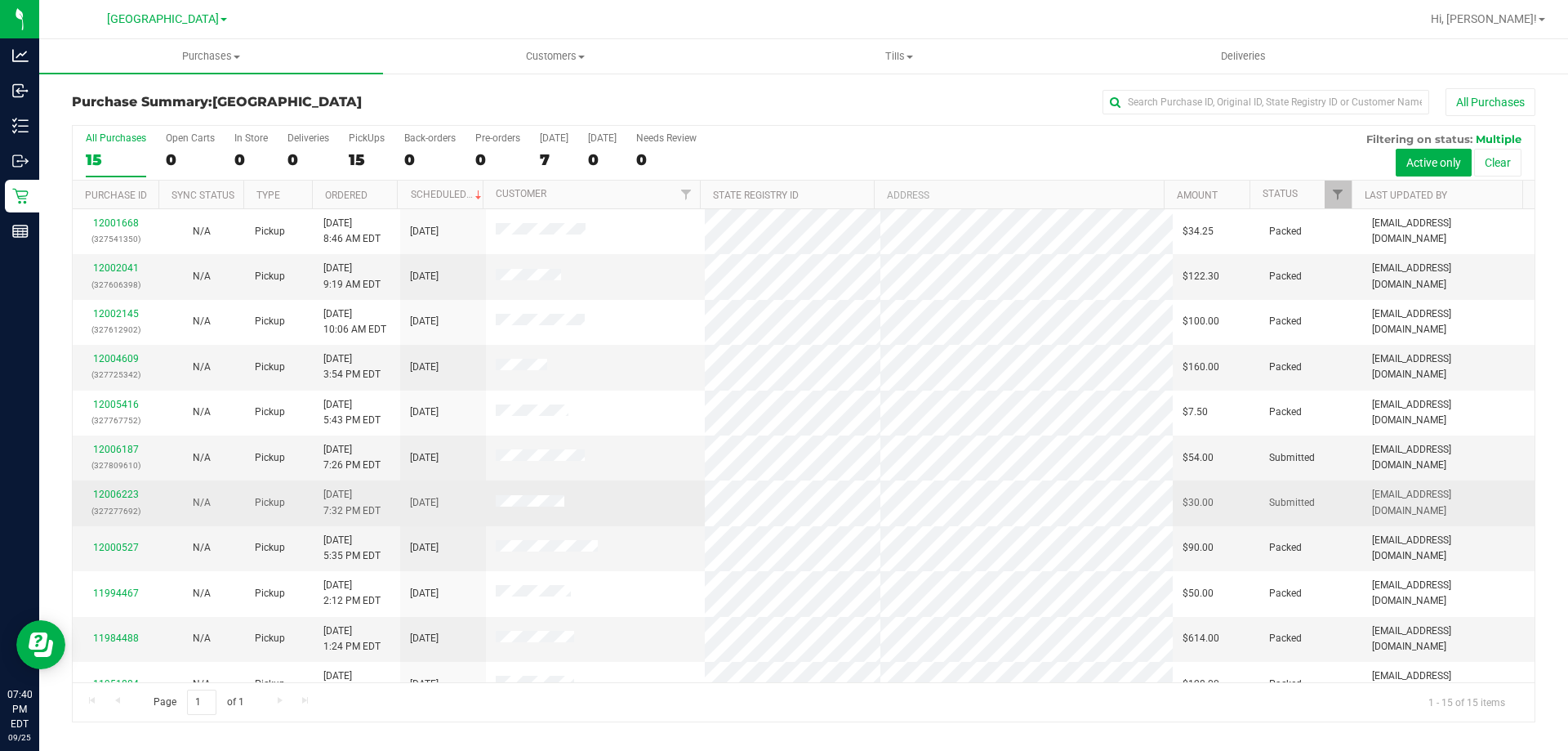
click at [159, 509] on td "N/A" at bounding box center [201, 502] width 86 height 45
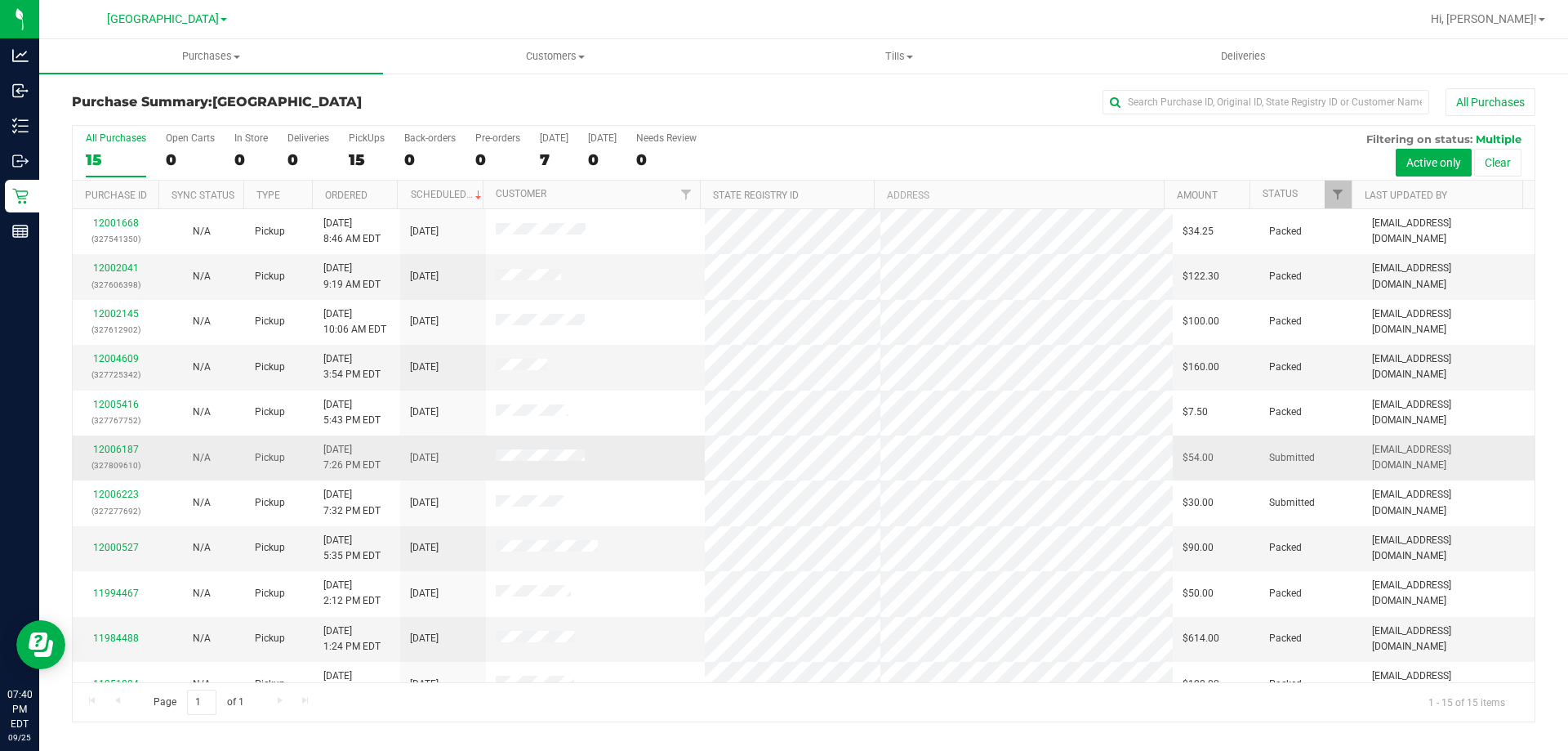
click at [117, 455] on div "12006187 (327809610)" at bounding box center [115, 458] width 66 height 31
click at [127, 451] on link "12006187" at bounding box center [116, 449] width 46 height 12
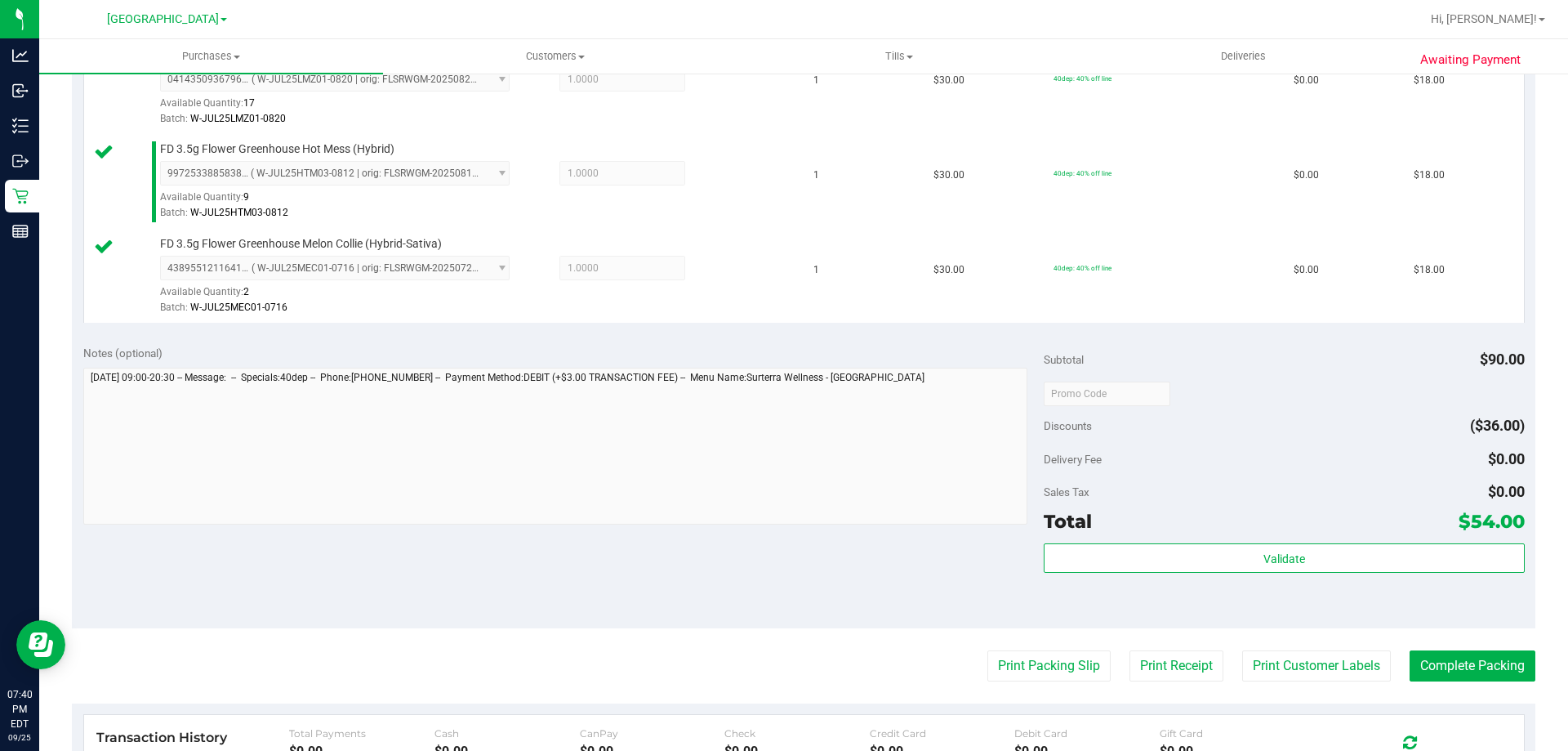
scroll to position [490, 0]
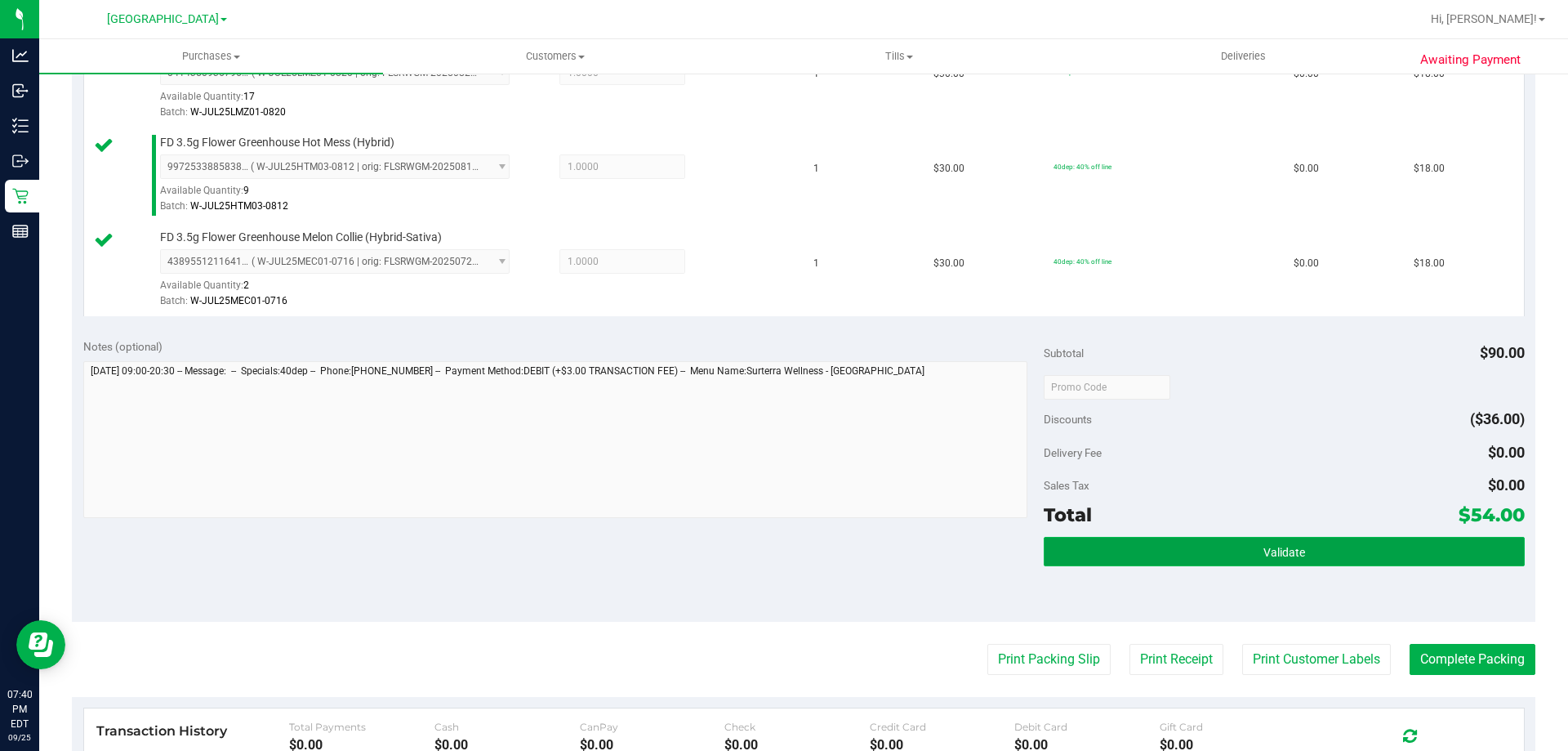
click at [1259, 563] on button "Validate" at bounding box center [1285, 551] width 481 height 29
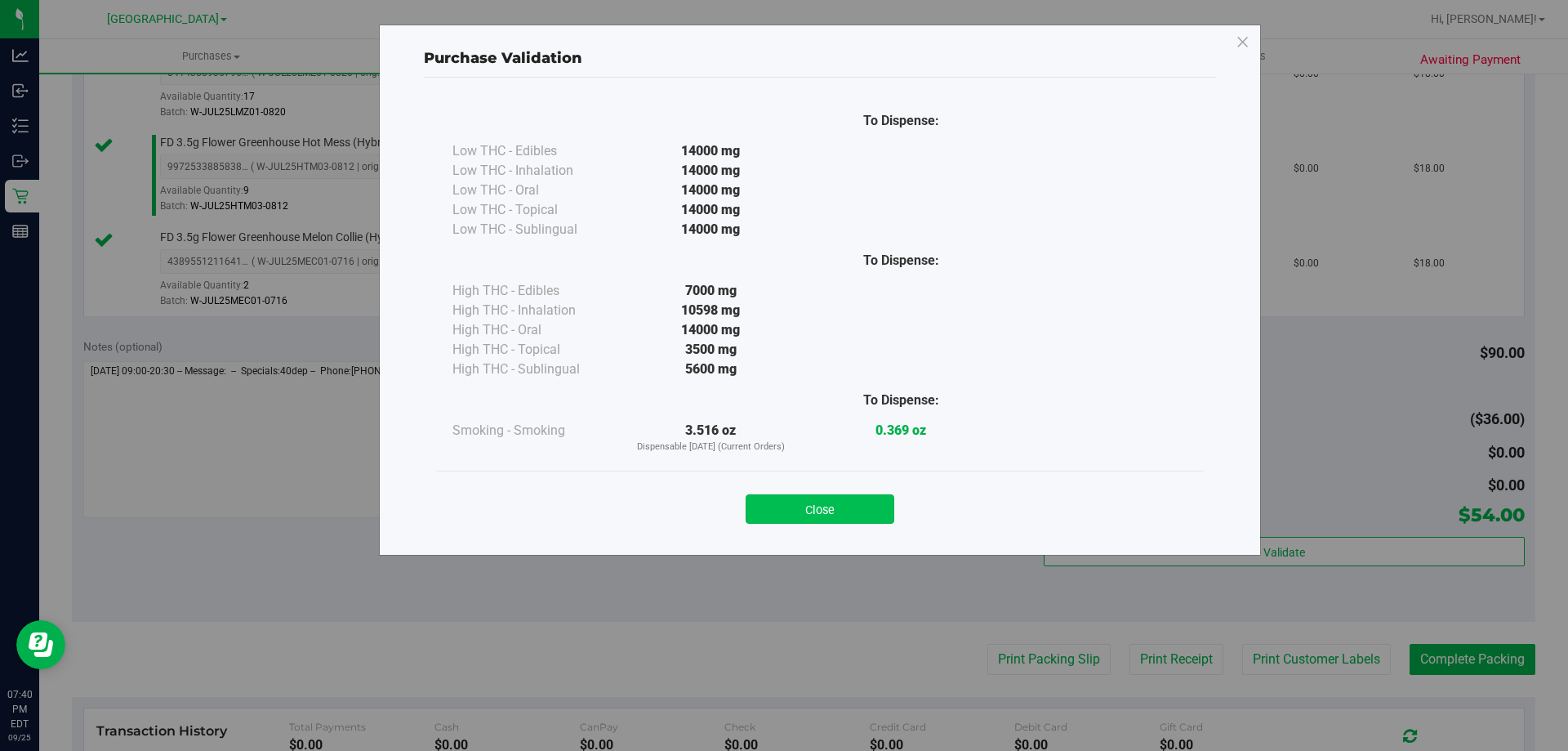
click at [788, 501] on button "Close" at bounding box center [820, 509] width 149 height 29
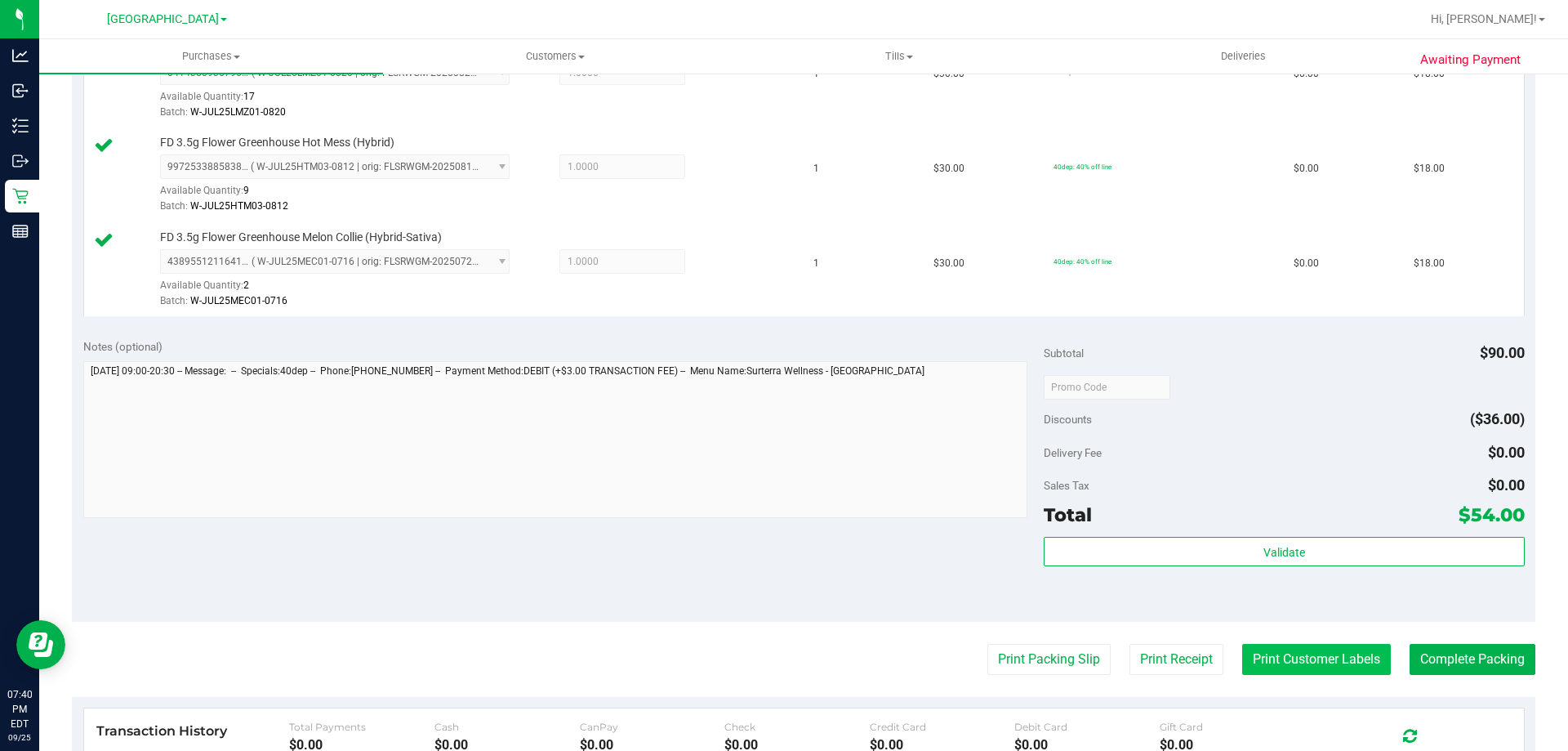
click at [1356, 672] on button "Print Customer Labels" at bounding box center [1317, 659] width 149 height 31
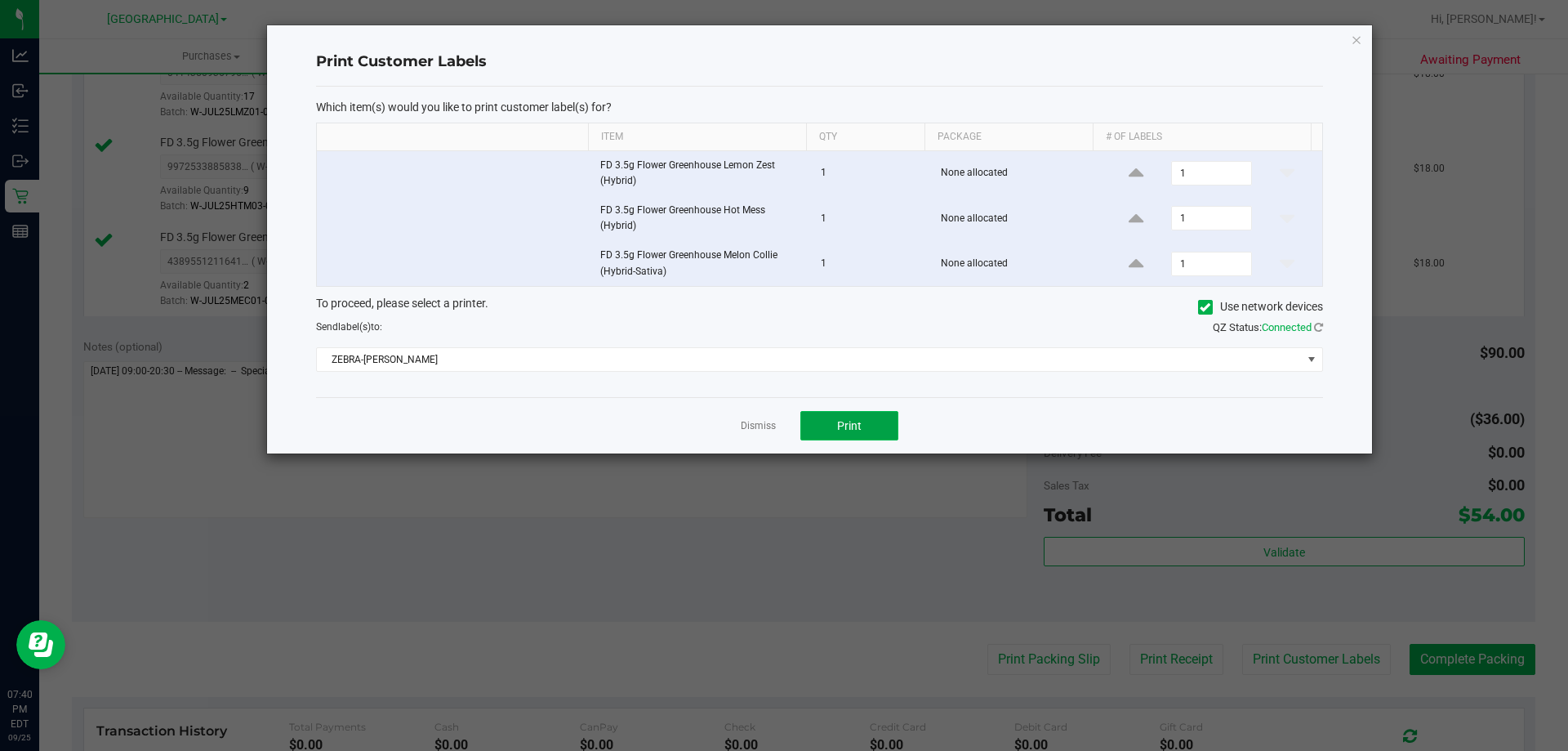
click at [855, 424] on span "Print" at bounding box center [849, 426] width 25 height 13
click at [1357, 48] on icon "button" at bounding box center [1357, 38] width 12 height 19
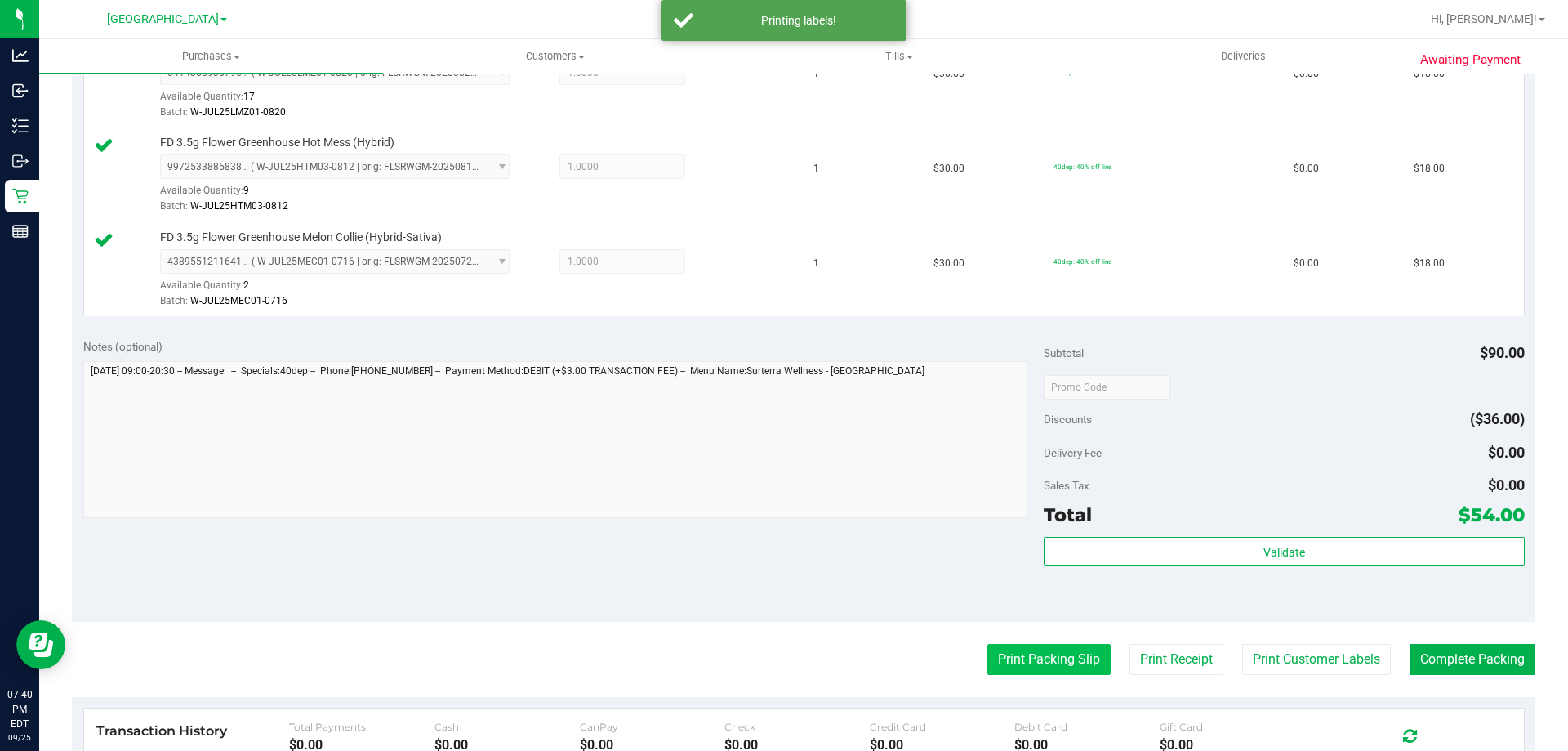
click at [1044, 673] on button "Print Packing Slip" at bounding box center [1049, 659] width 123 height 31
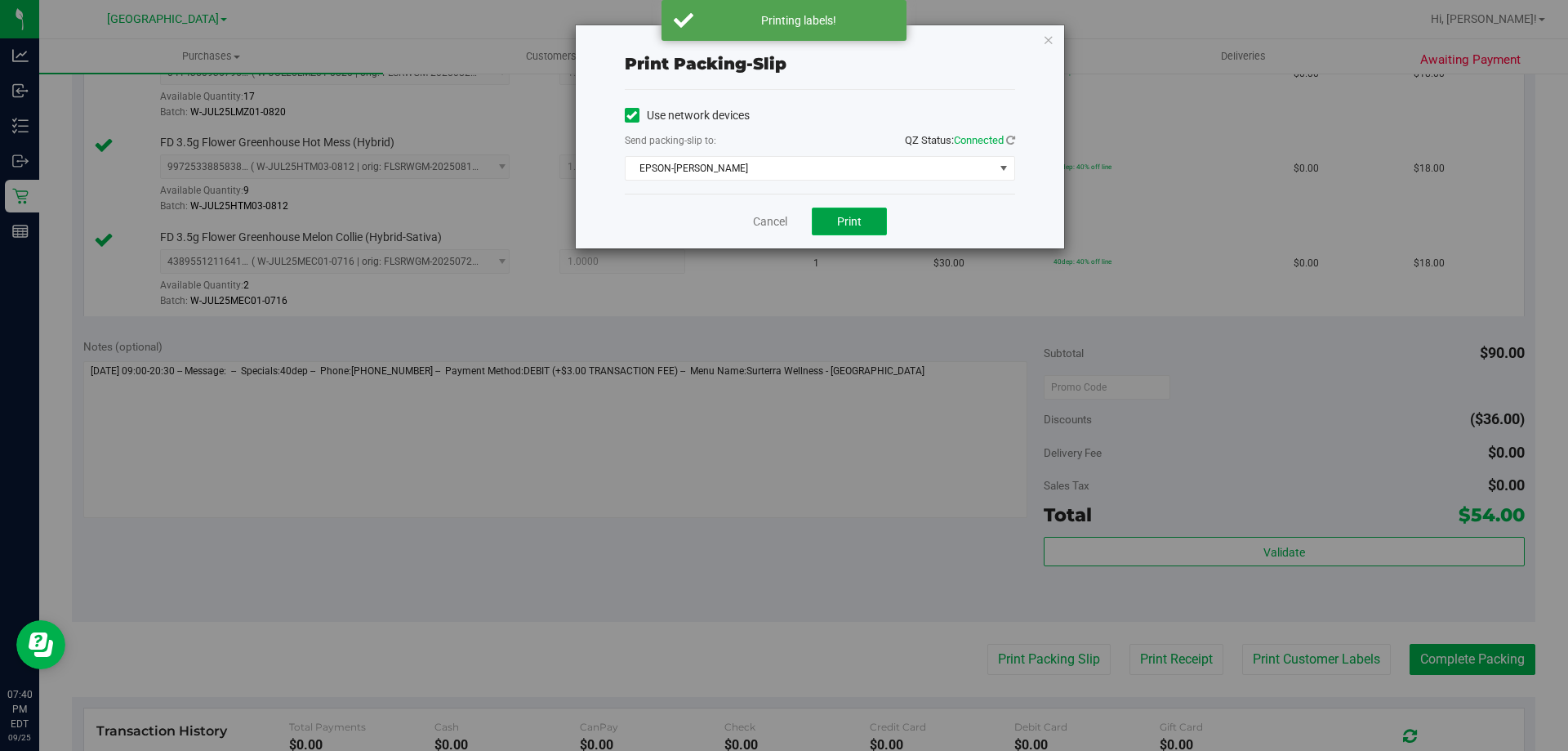
click at [851, 219] on span "Print" at bounding box center [849, 221] width 25 height 13
click at [1044, 34] on icon "button" at bounding box center [1049, 38] width 12 height 19
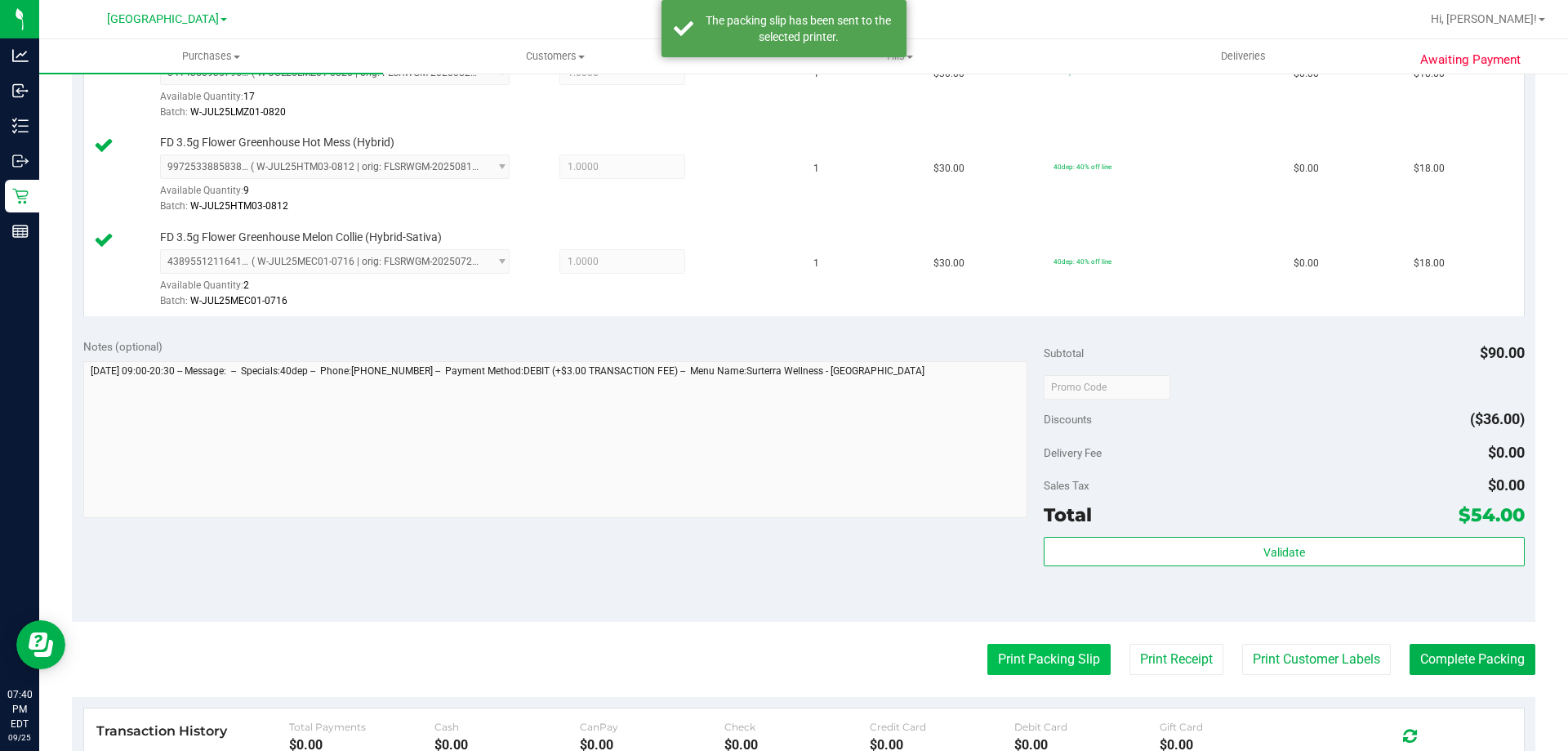
click at [1006, 654] on button "Print Packing Slip" at bounding box center [1049, 659] width 123 height 31
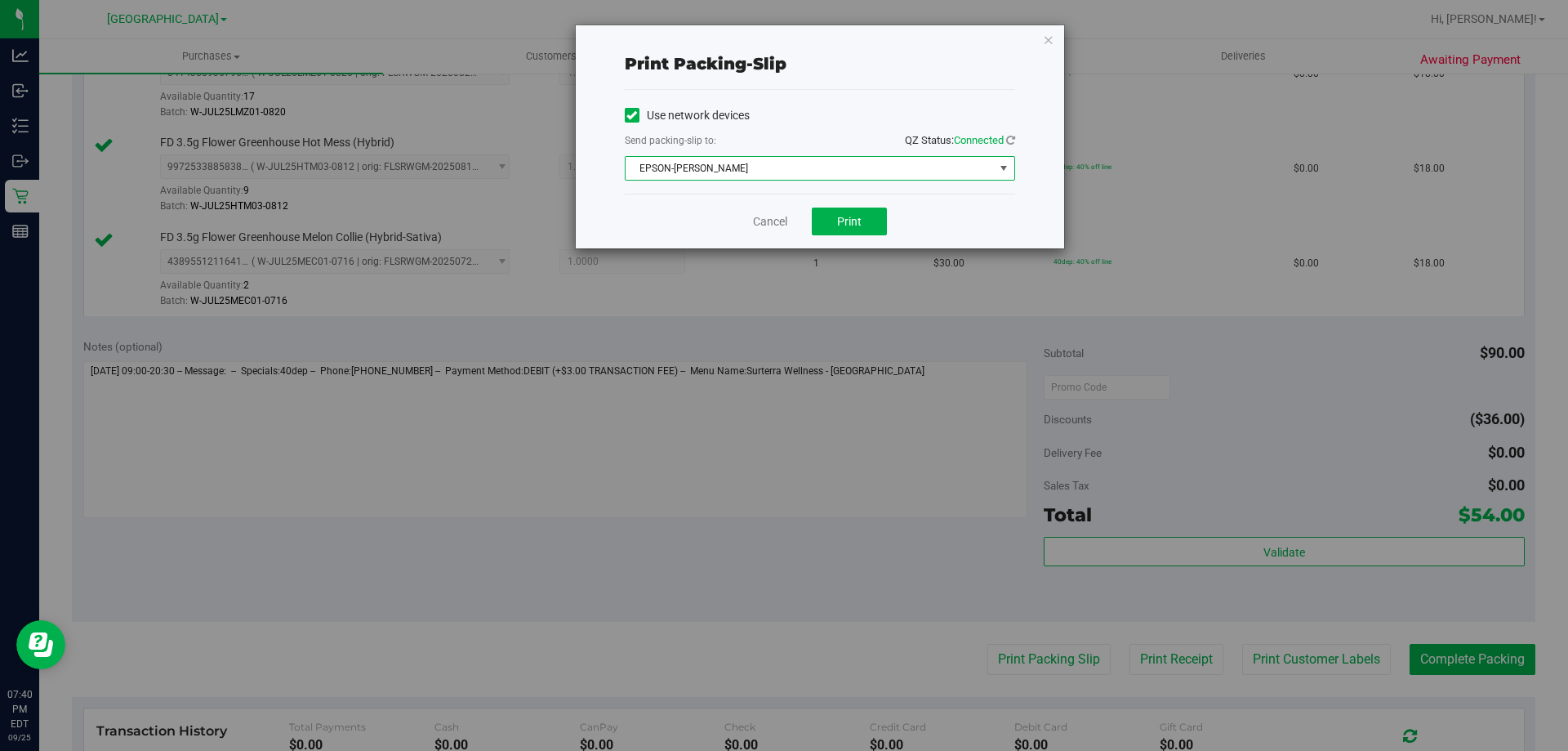
click at [998, 164] on span "select" at bounding box center [1004, 168] width 13 height 13
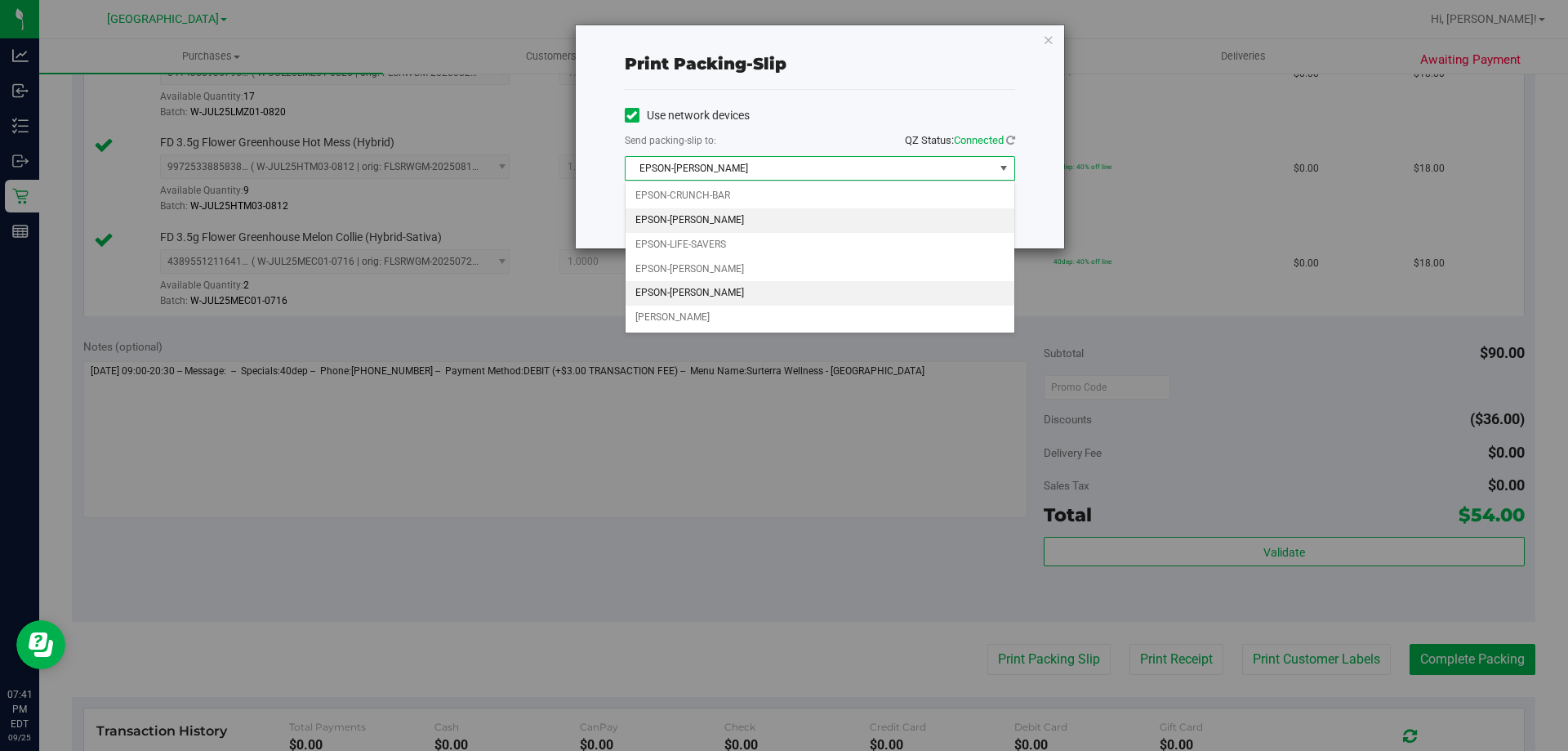
click at [713, 293] on li "EPSON-[PERSON_NAME]" at bounding box center [821, 293] width 389 height 25
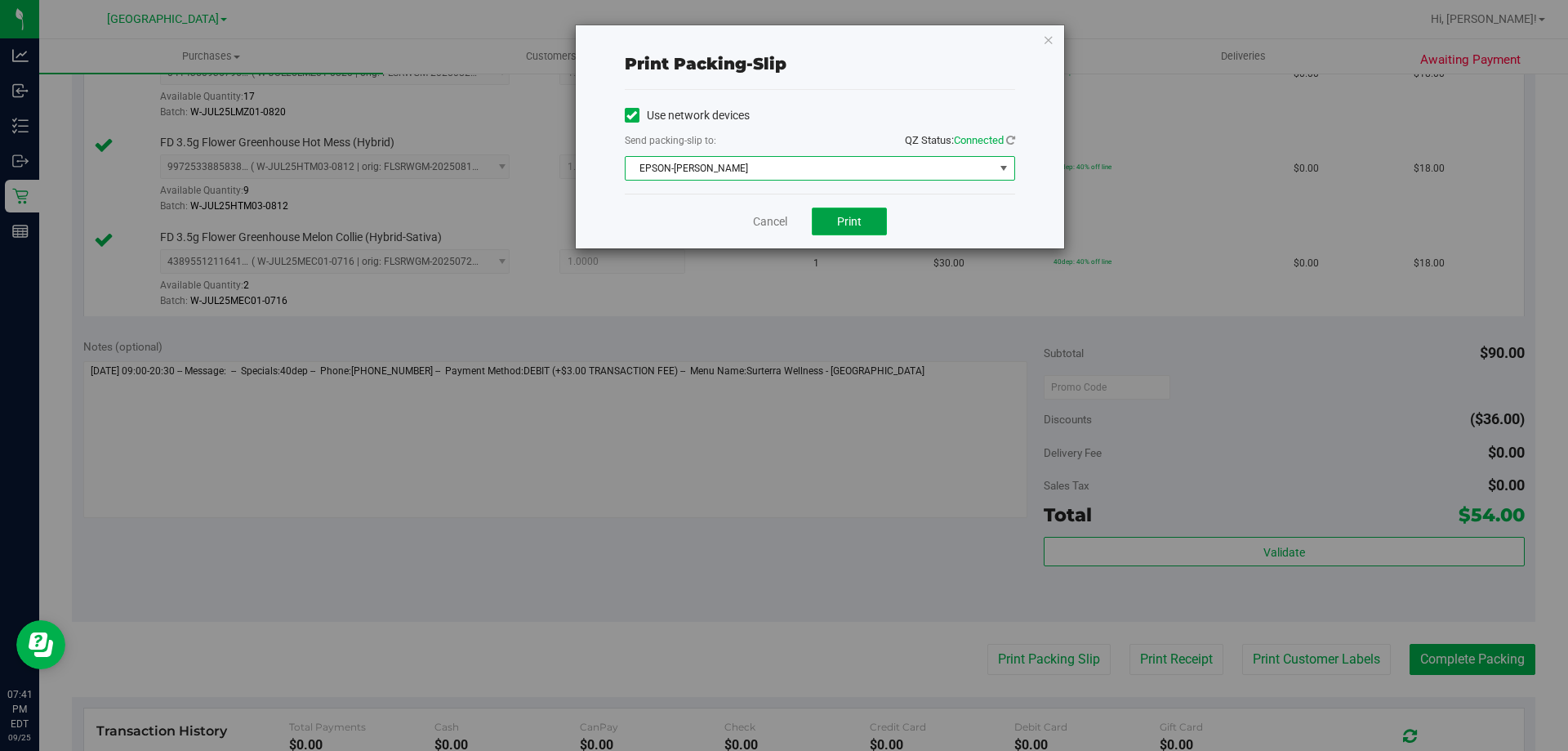
click at [873, 219] on button "Print" at bounding box center [850, 221] width 75 height 27
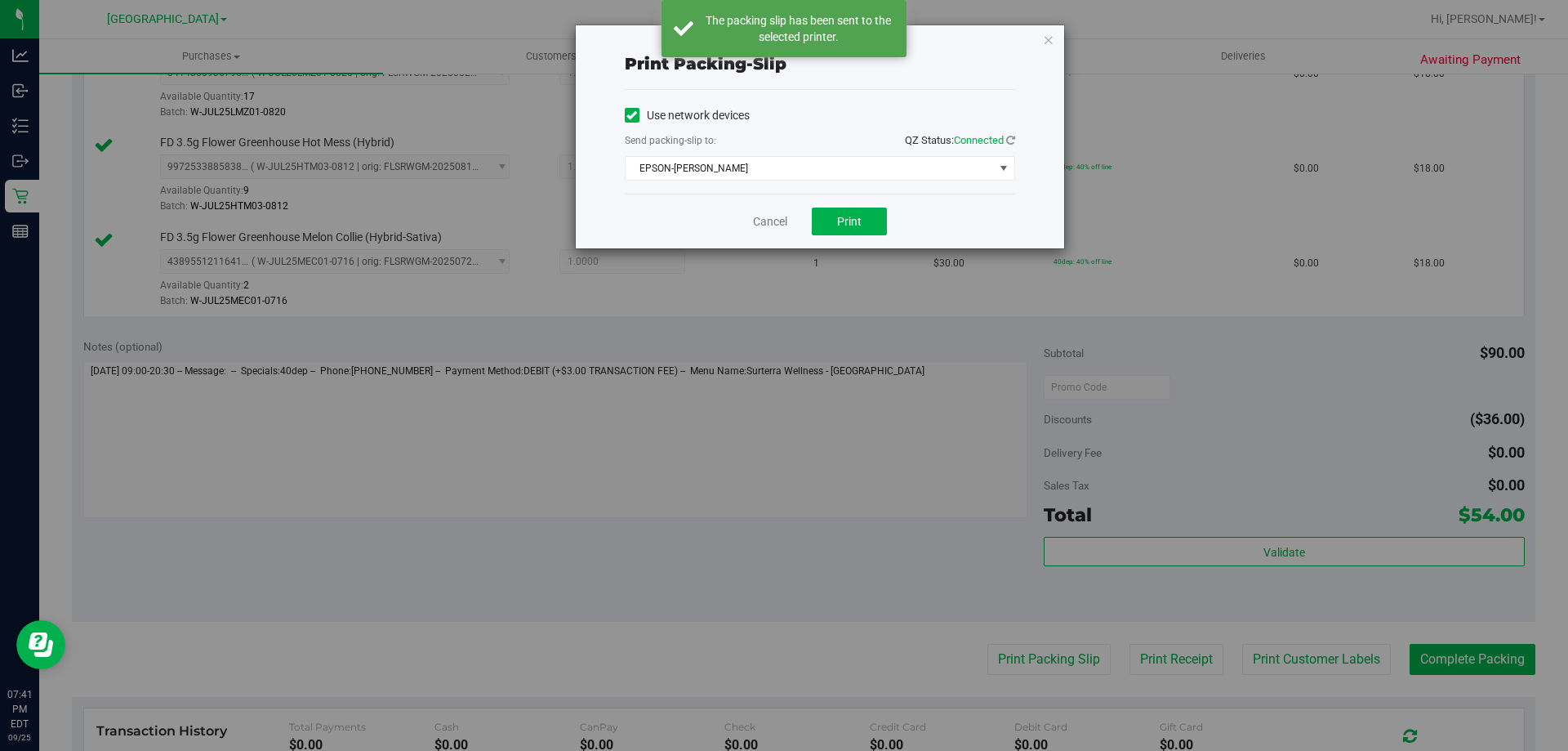
click at [1045, 37] on icon "button" at bounding box center [1049, 38] width 12 height 19
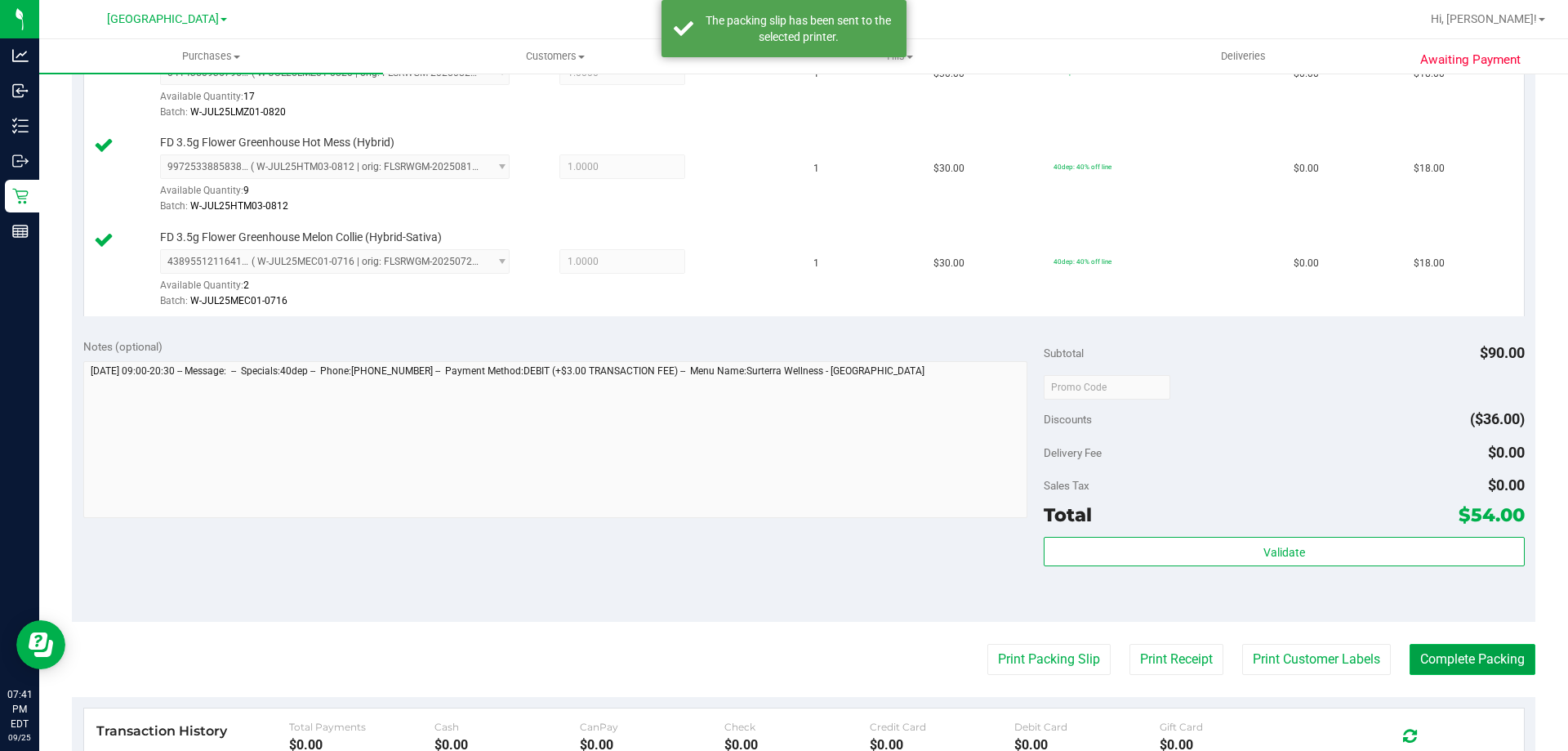
click at [1471, 658] on button "Complete Packing" at bounding box center [1473, 659] width 126 height 31
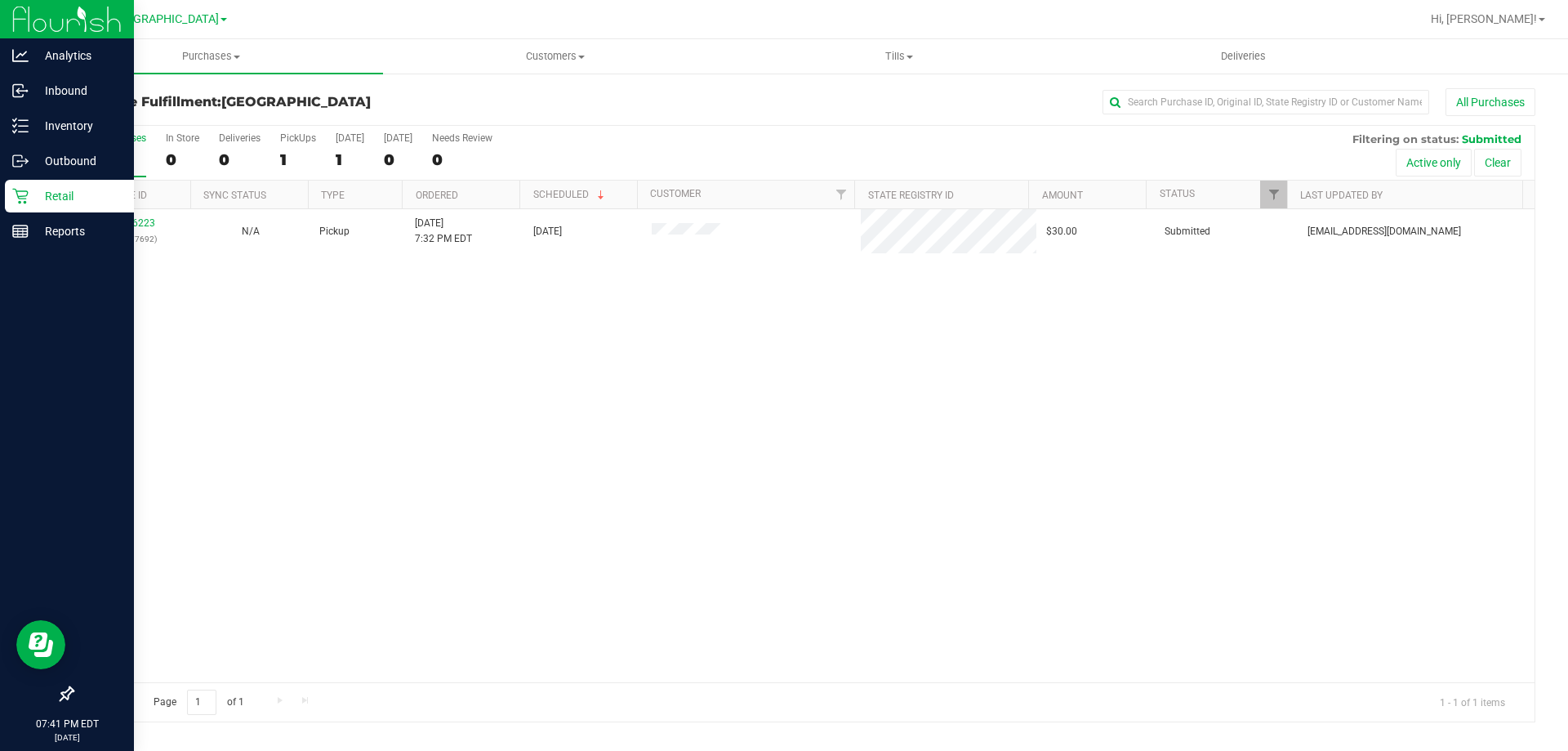
click at [26, 205] on div "Retail" at bounding box center [69, 196] width 129 height 33
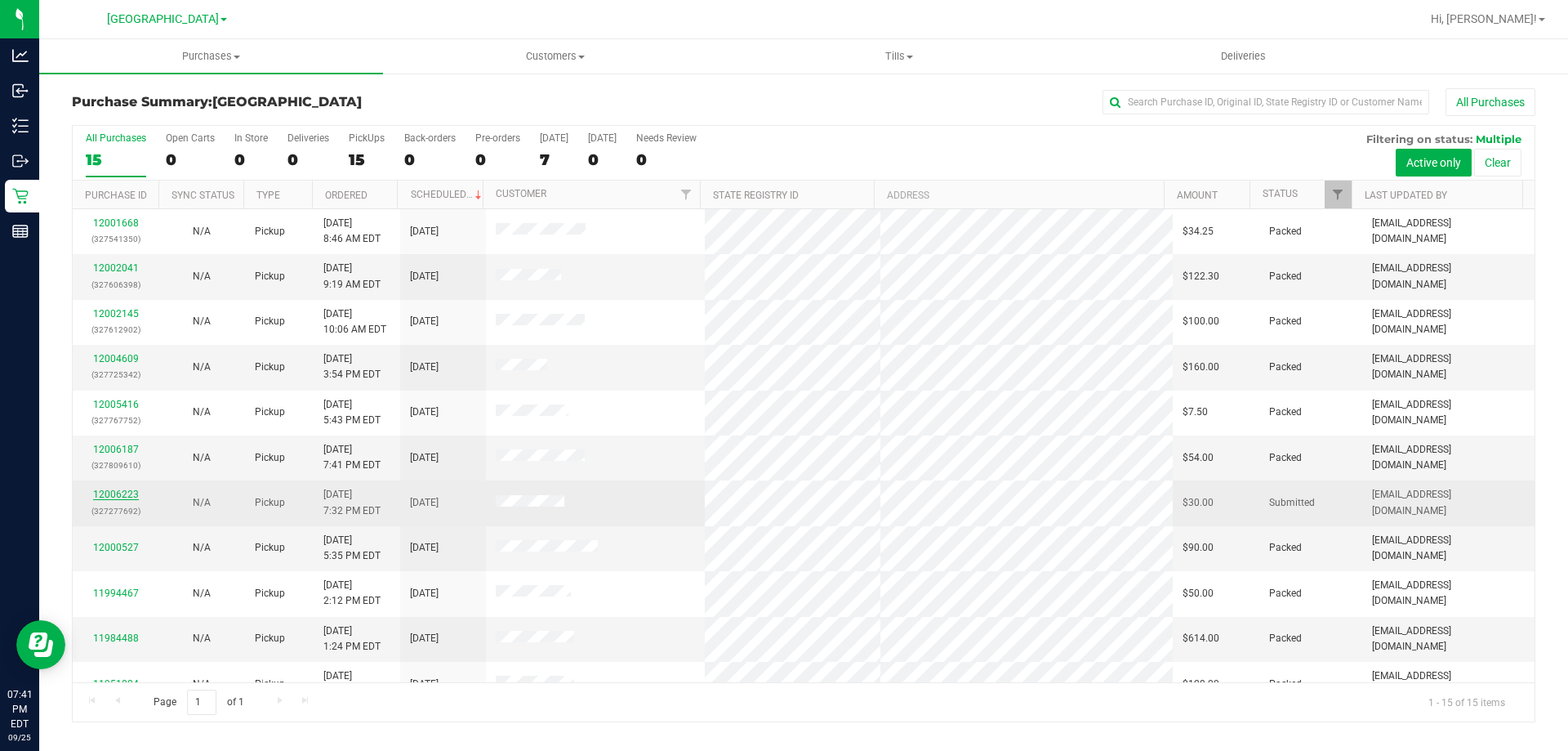
click at [134, 494] on link "12006223" at bounding box center [116, 494] width 46 height 12
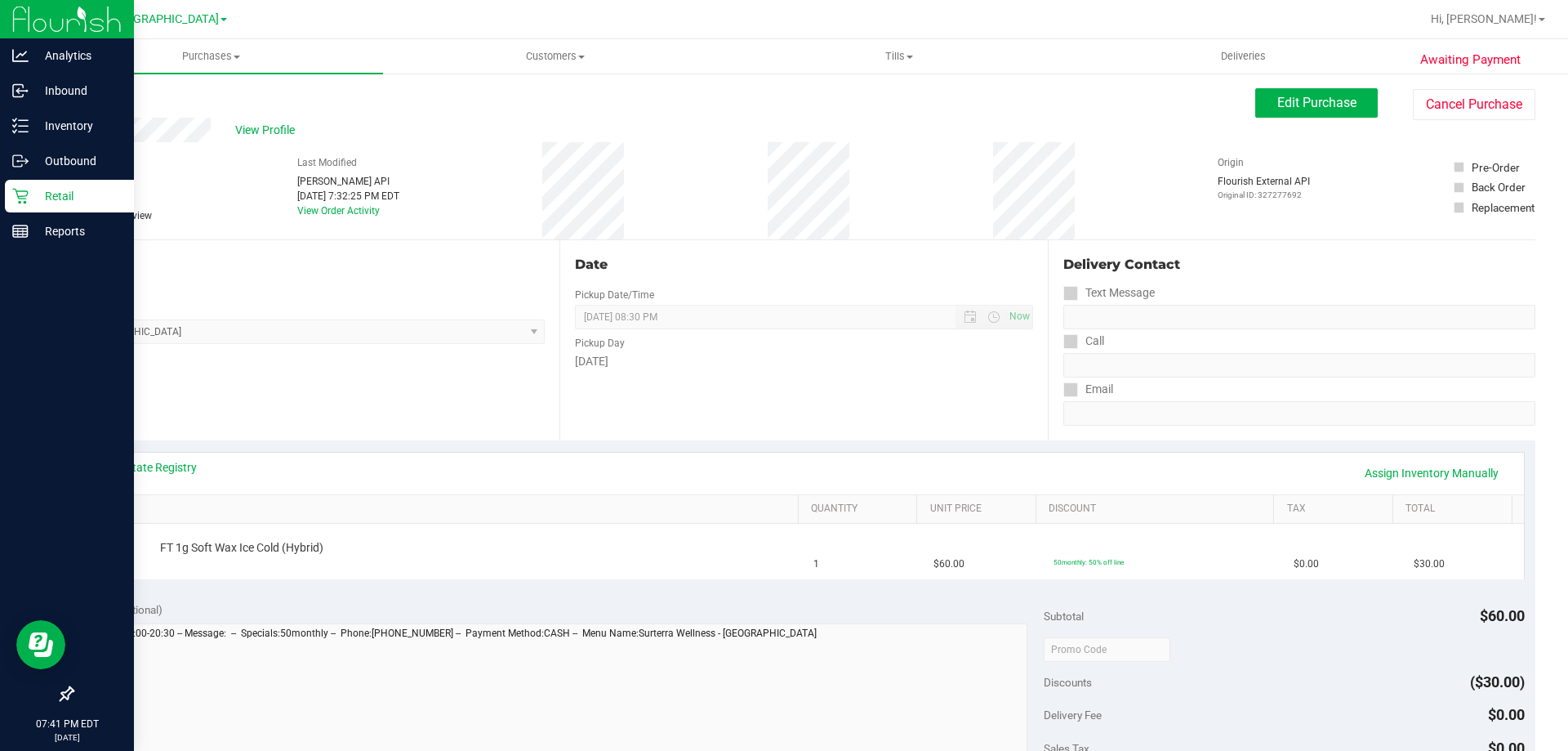
click at [37, 200] on p "Retail" at bounding box center [77, 196] width 98 height 19
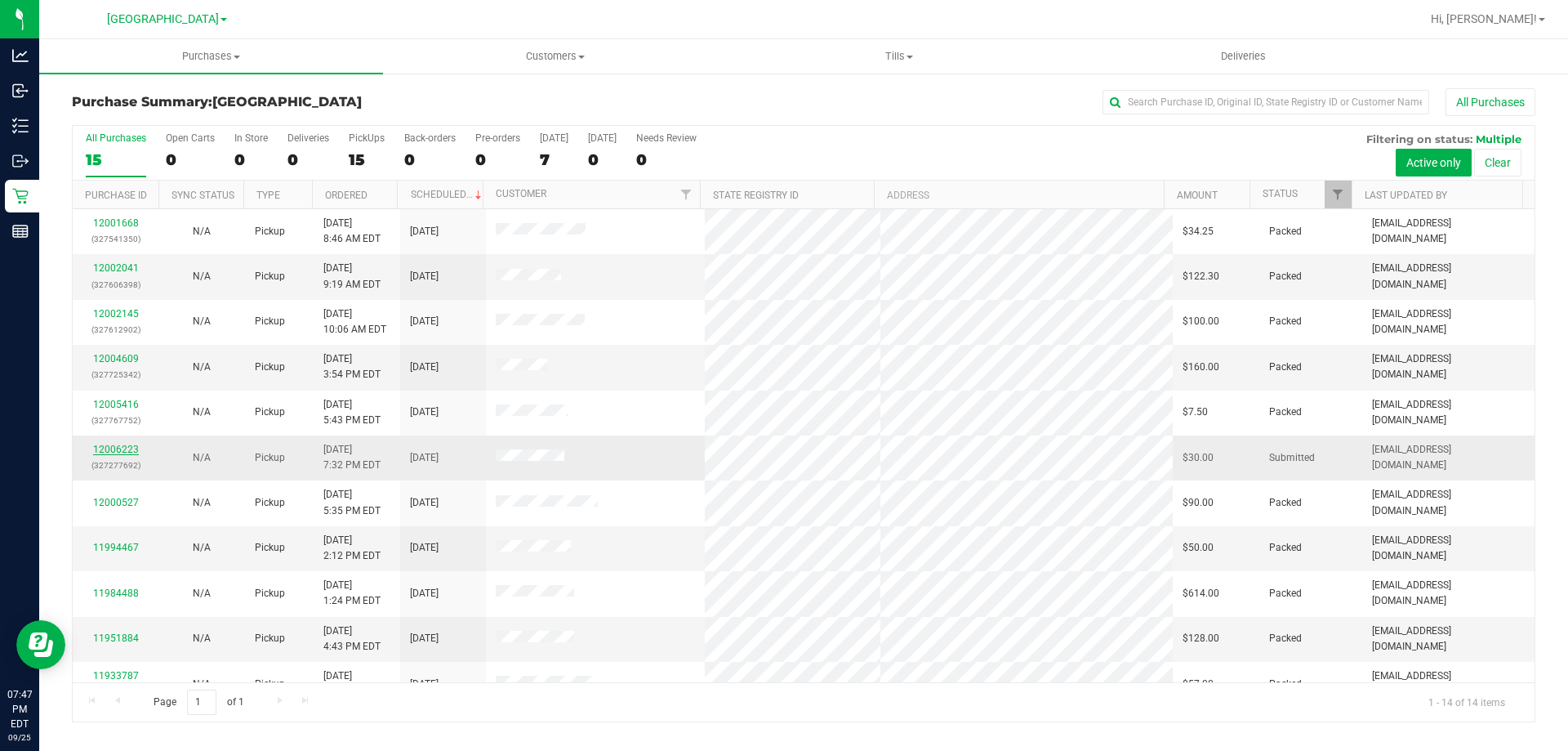
click at [125, 453] on link "12006223" at bounding box center [116, 449] width 46 height 12
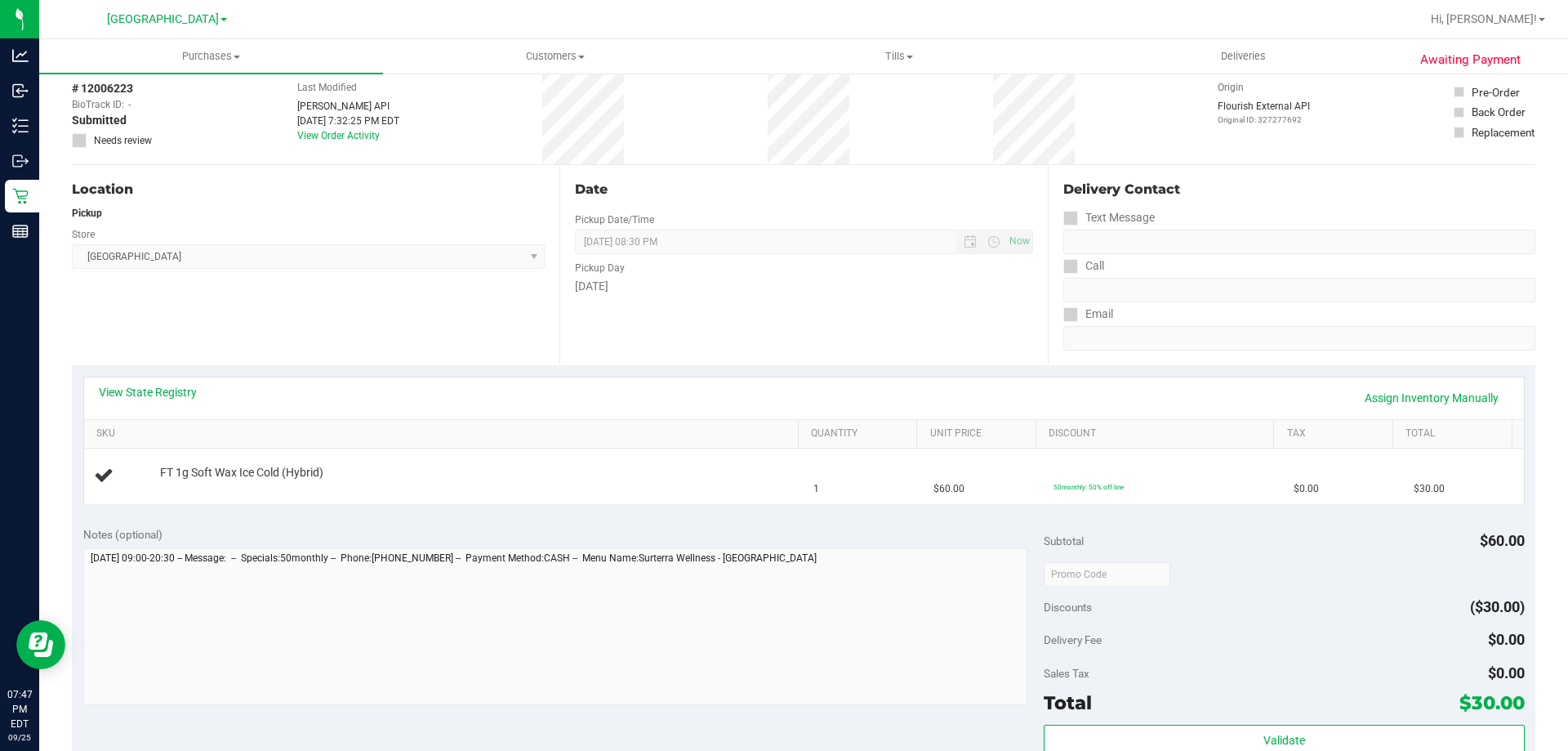
scroll to position [76, 0]
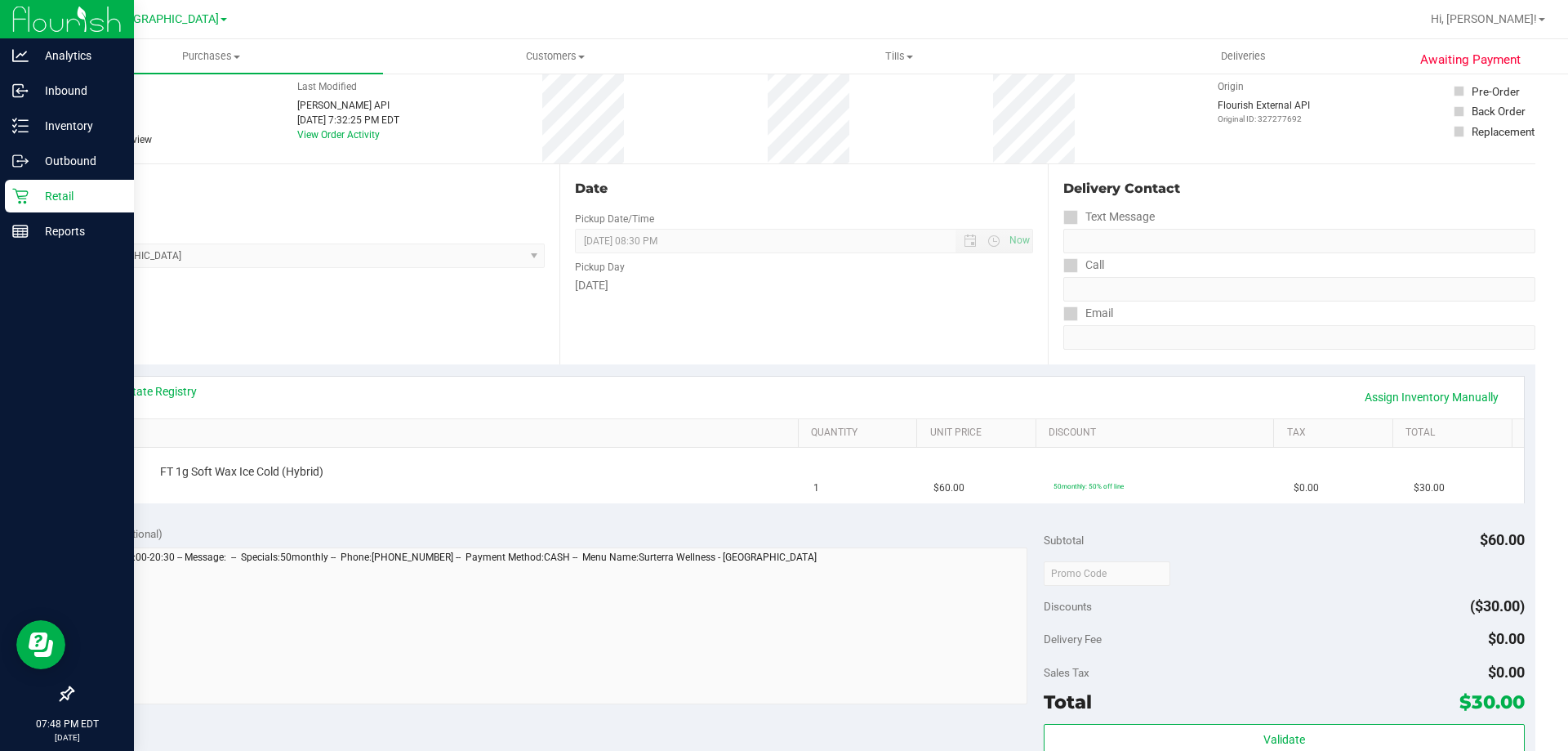
click at [4, 190] on link "Retail" at bounding box center [67, 197] width 134 height 35
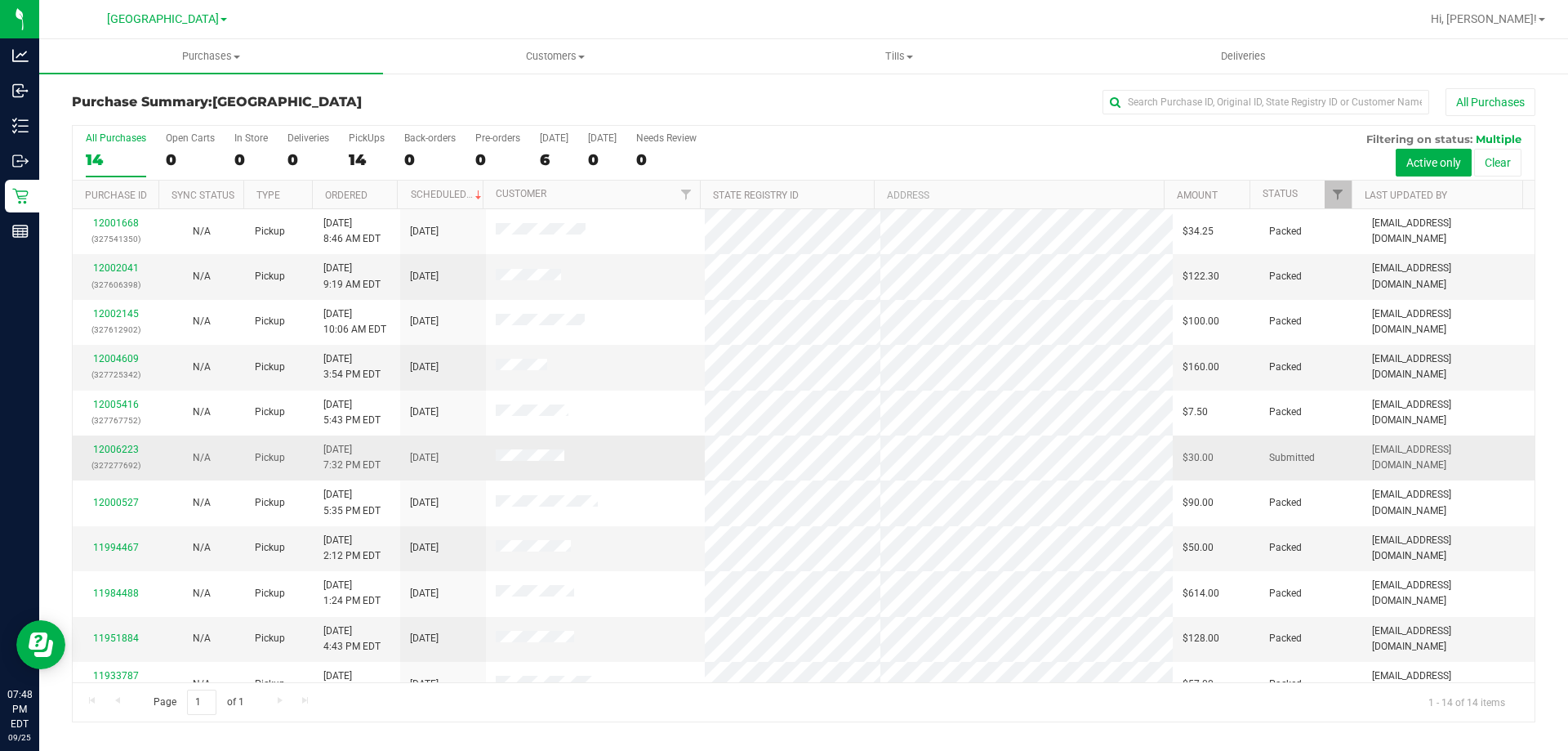
click at [157, 448] on td "12006223 (327277692)" at bounding box center [116, 458] width 86 height 45
click at [114, 450] on link "12006223" at bounding box center [116, 449] width 46 height 12
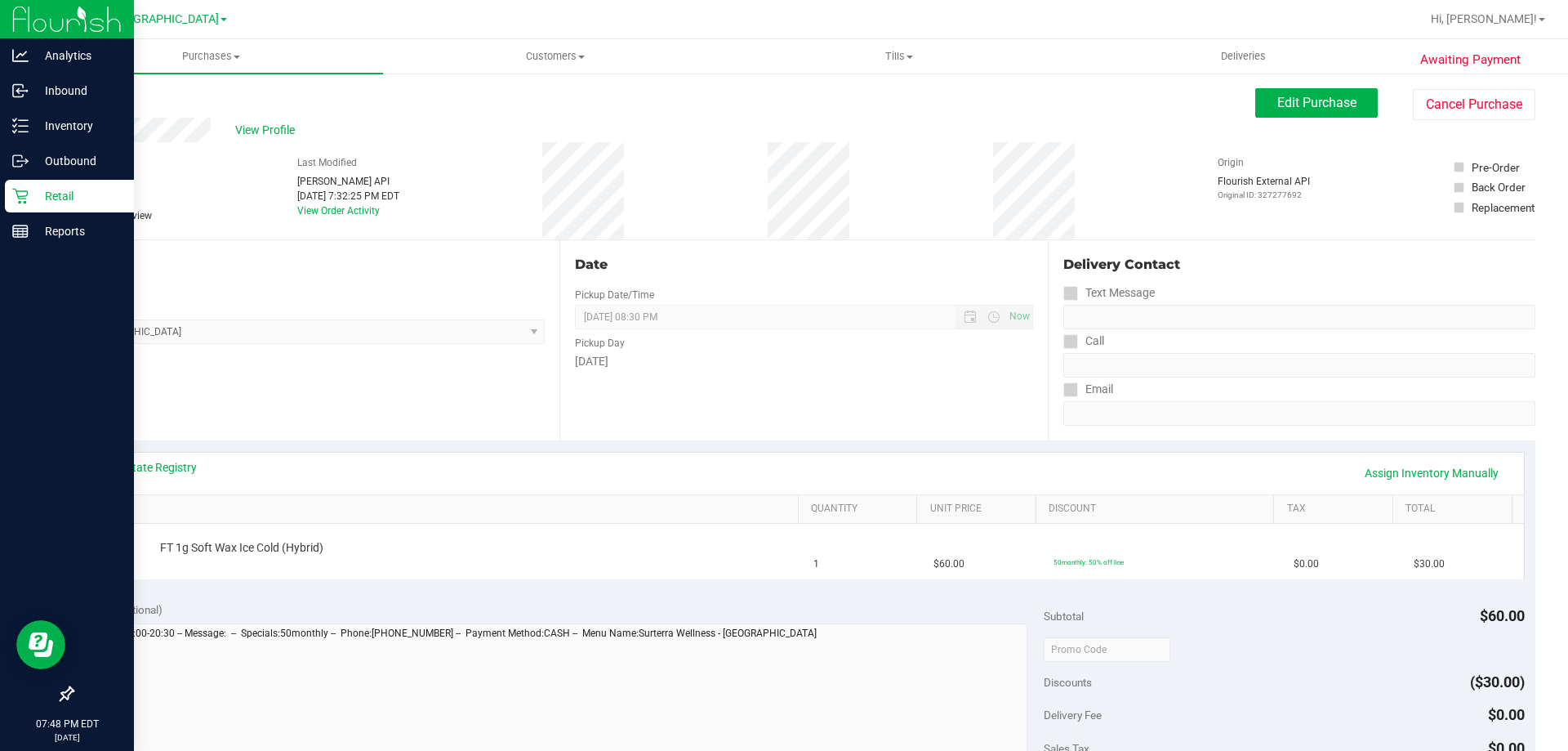
click at [34, 206] on div "Retail" at bounding box center [69, 196] width 129 height 33
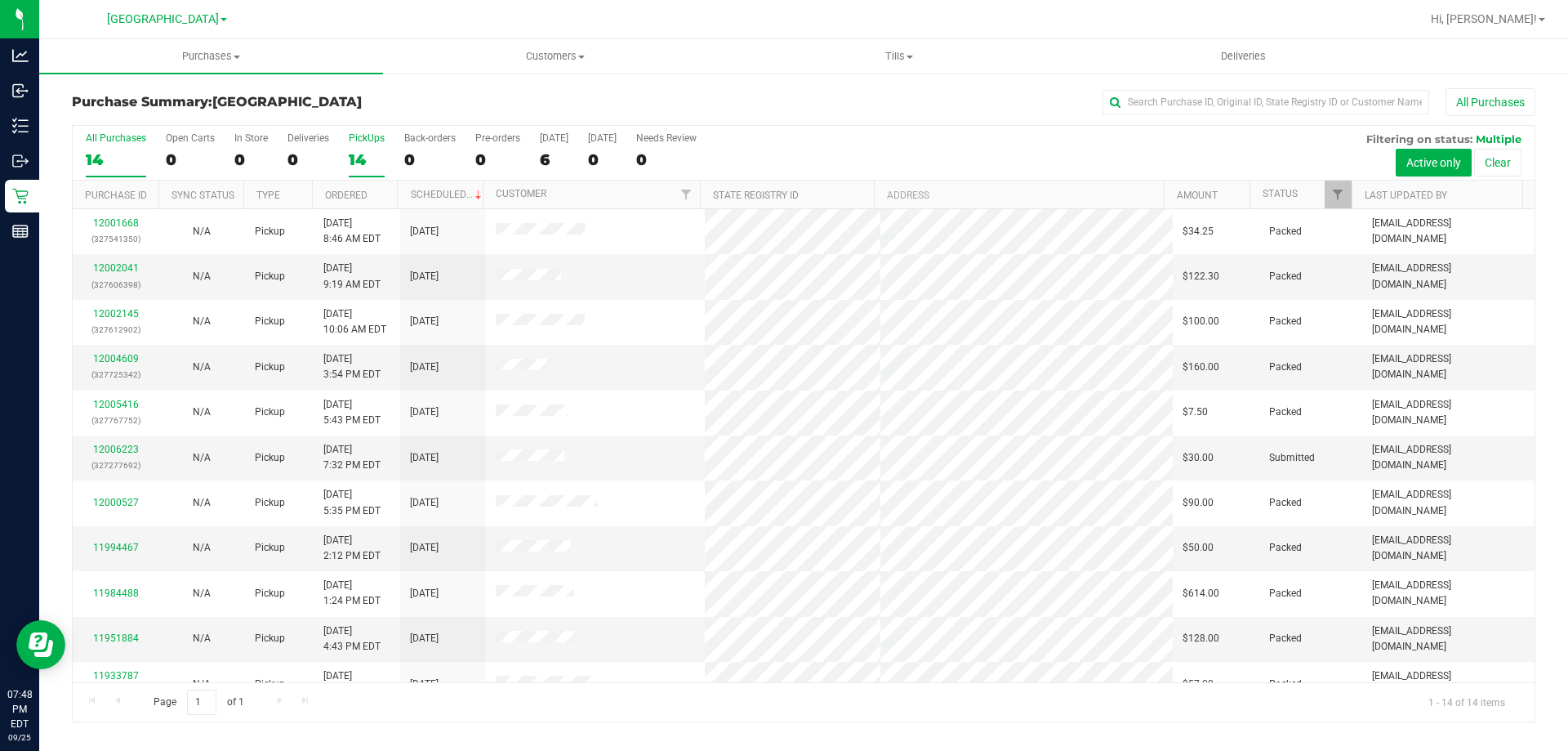
click at [366, 153] on div "14" at bounding box center [366, 159] width 36 height 19
click at [0, 0] on input "PickUps 14" at bounding box center [0, 0] width 0 height 0
click at [107, 448] on link "12006223" at bounding box center [116, 449] width 46 height 12
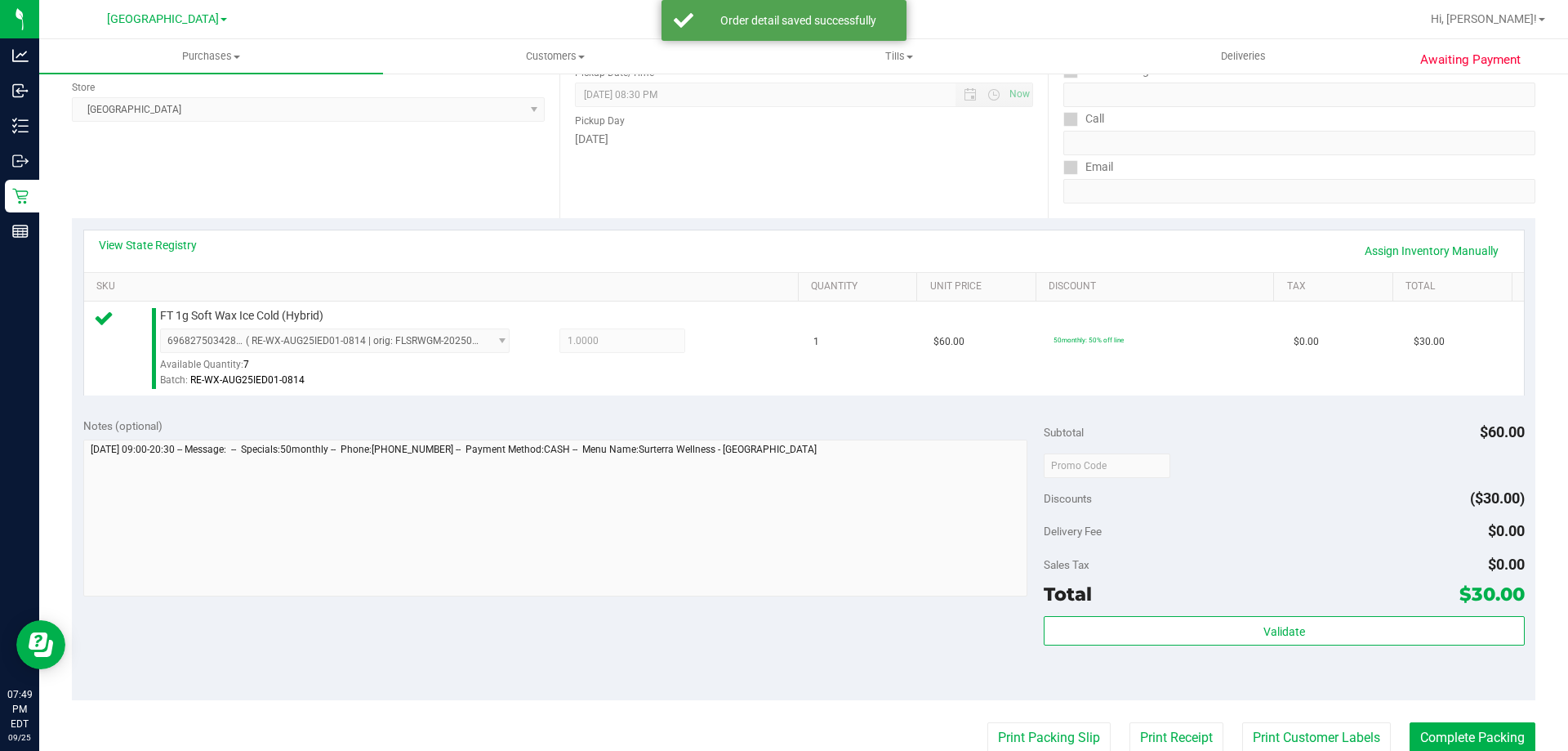
scroll to position [245, 0]
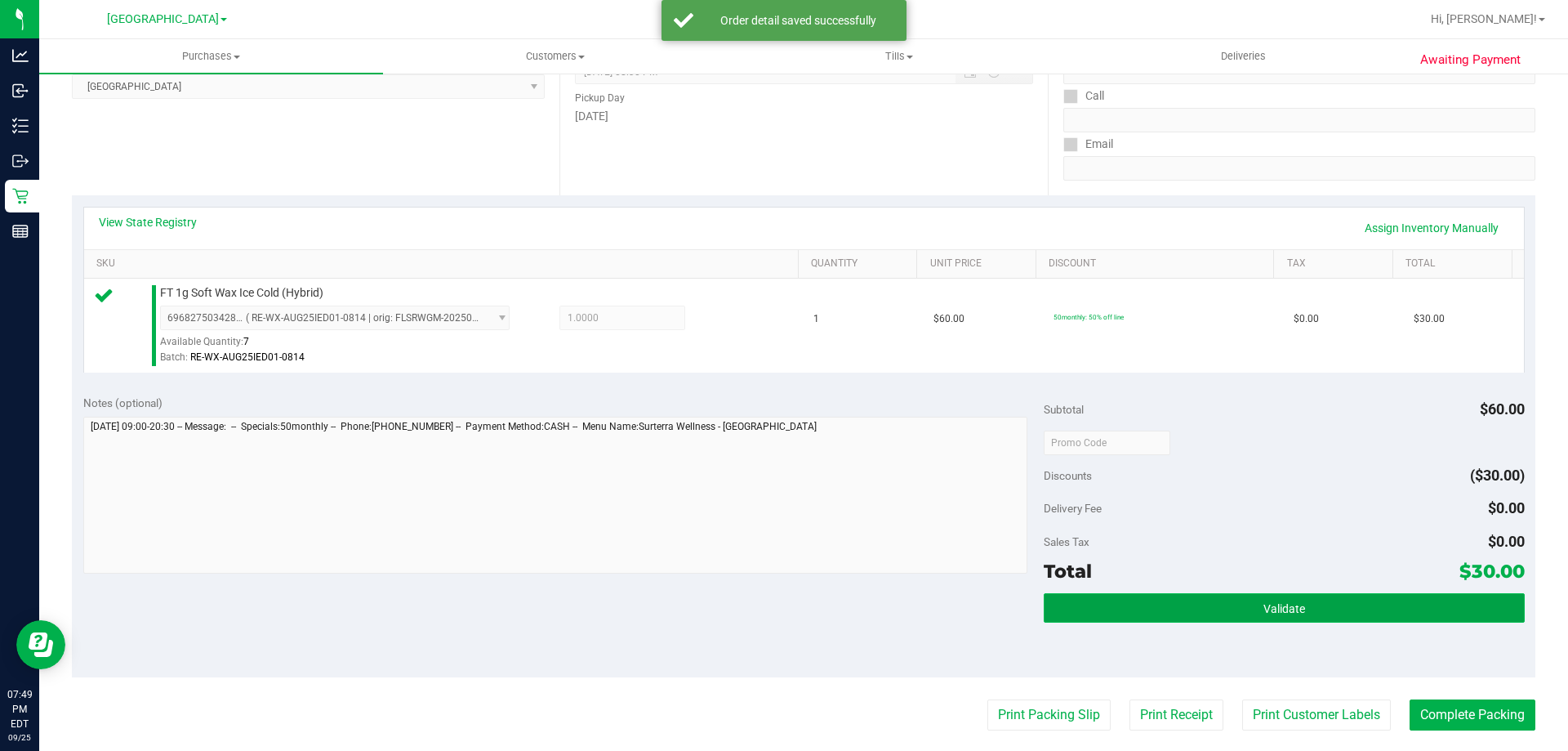
click at [1271, 606] on span "Validate" at bounding box center [1285, 608] width 42 height 13
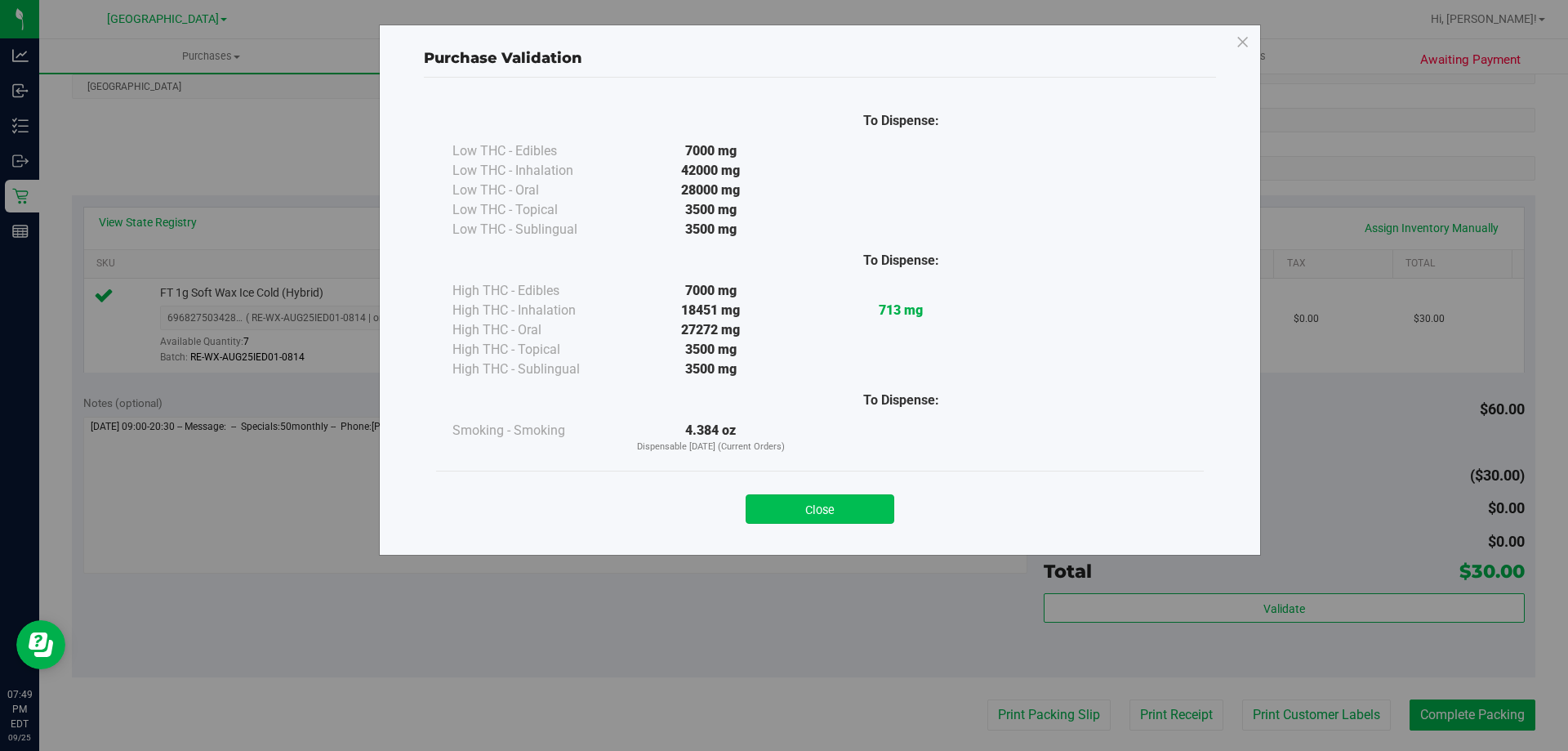
click at [819, 498] on button "Close" at bounding box center [820, 509] width 149 height 29
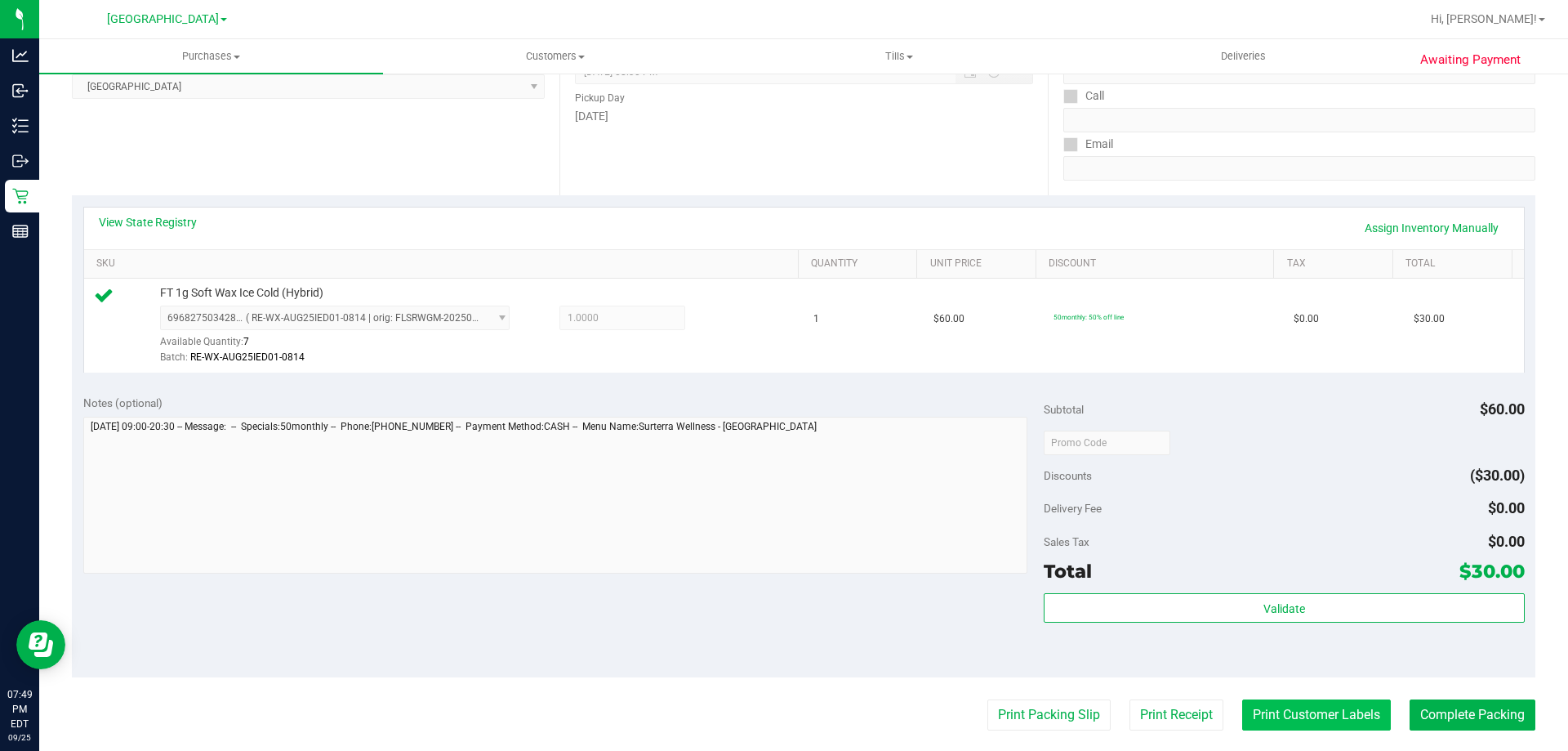
click at [1349, 713] on button "Print Customer Labels" at bounding box center [1317, 714] width 149 height 31
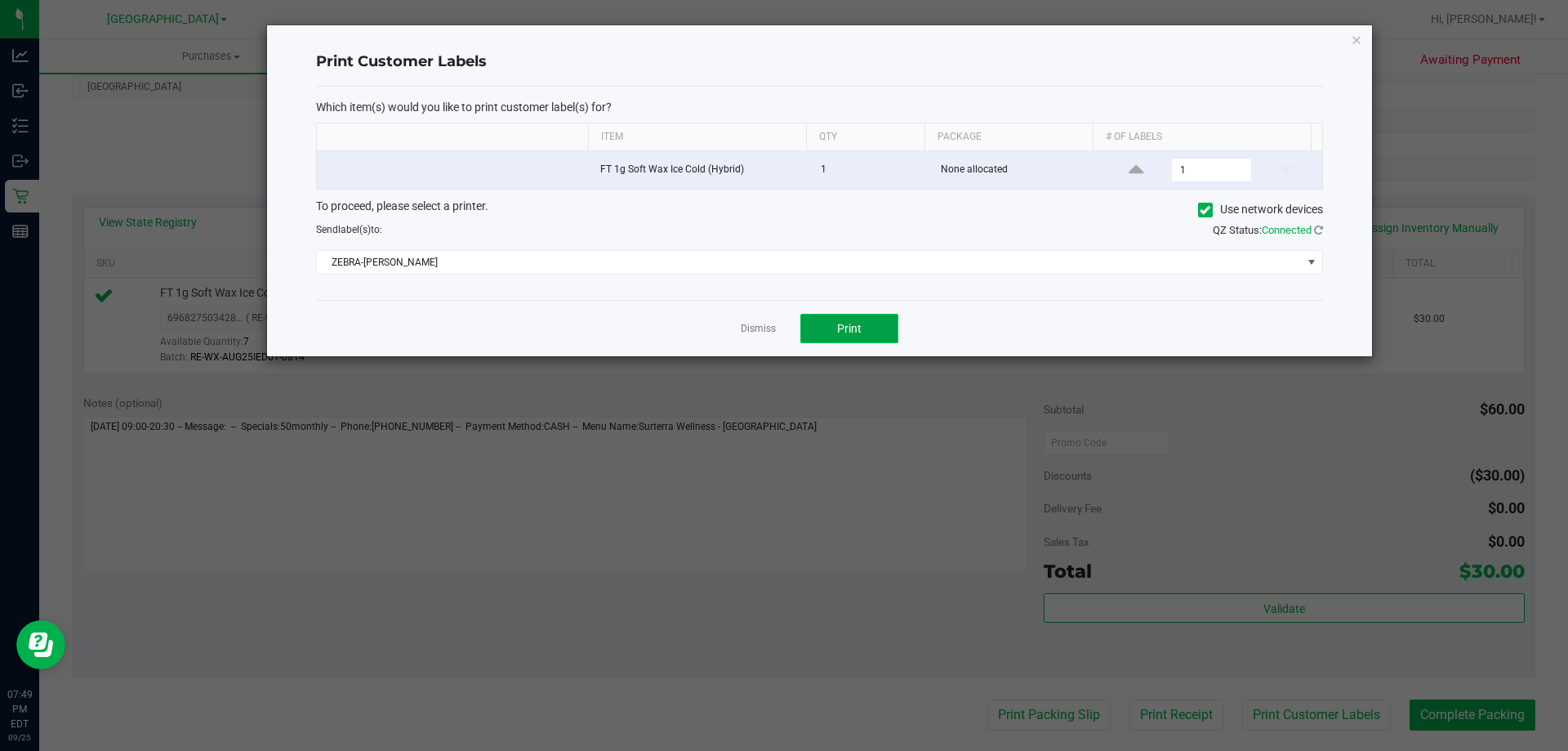
click at [883, 335] on button "Print" at bounding box center [849, 328] width 98 height 29
click at [1350, 43] on div "Print Customer Labels Which item(s) would you like to print customer label(s) f…" at bounding box center [820, 191] width 1106 height 331
click at [1360, 39] on icon "button" at bounding box center [1357, 38] width 12 height 19
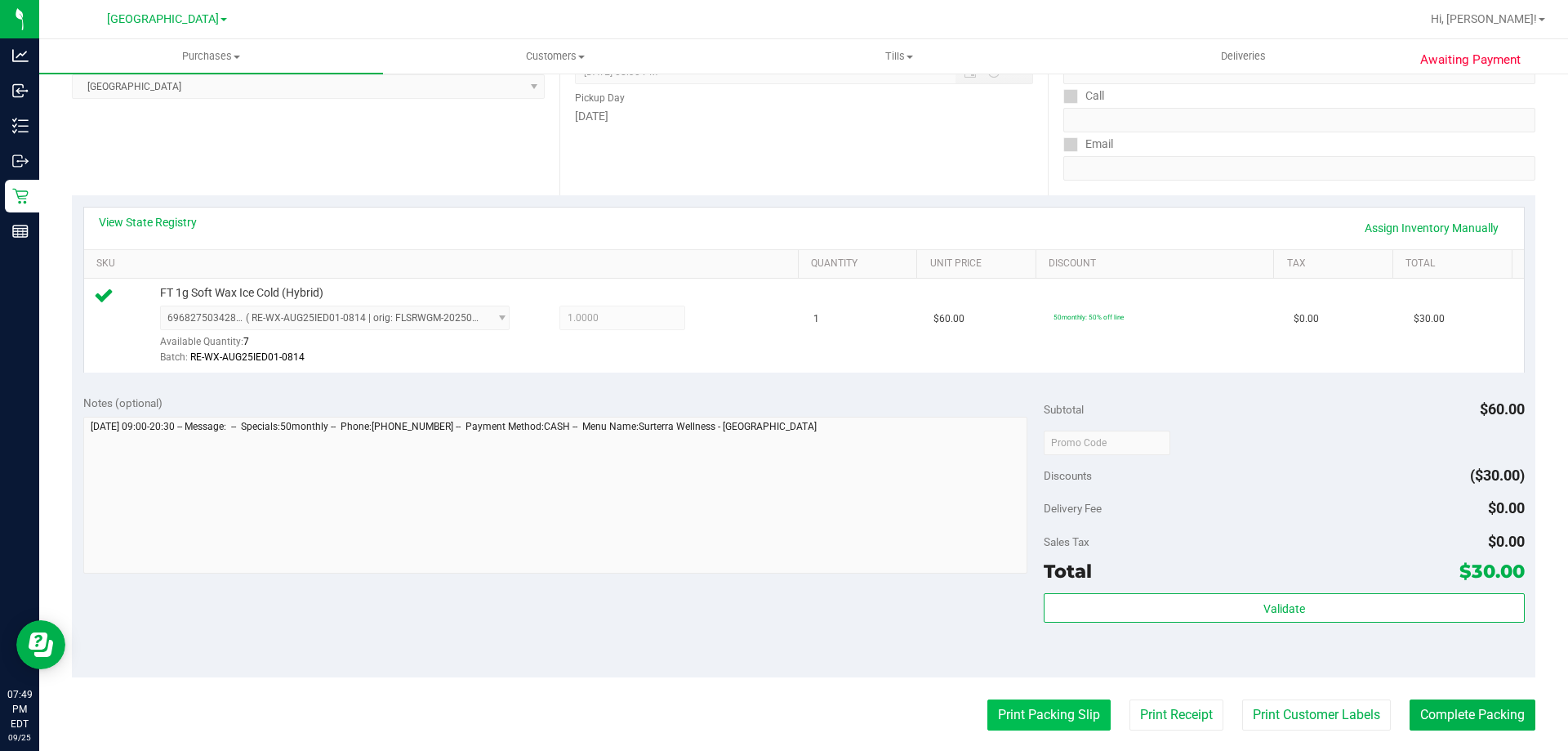
click at [1009, 710] on button "Print Packing Slip" at bounding box center [1049, 714] width 123 height 31
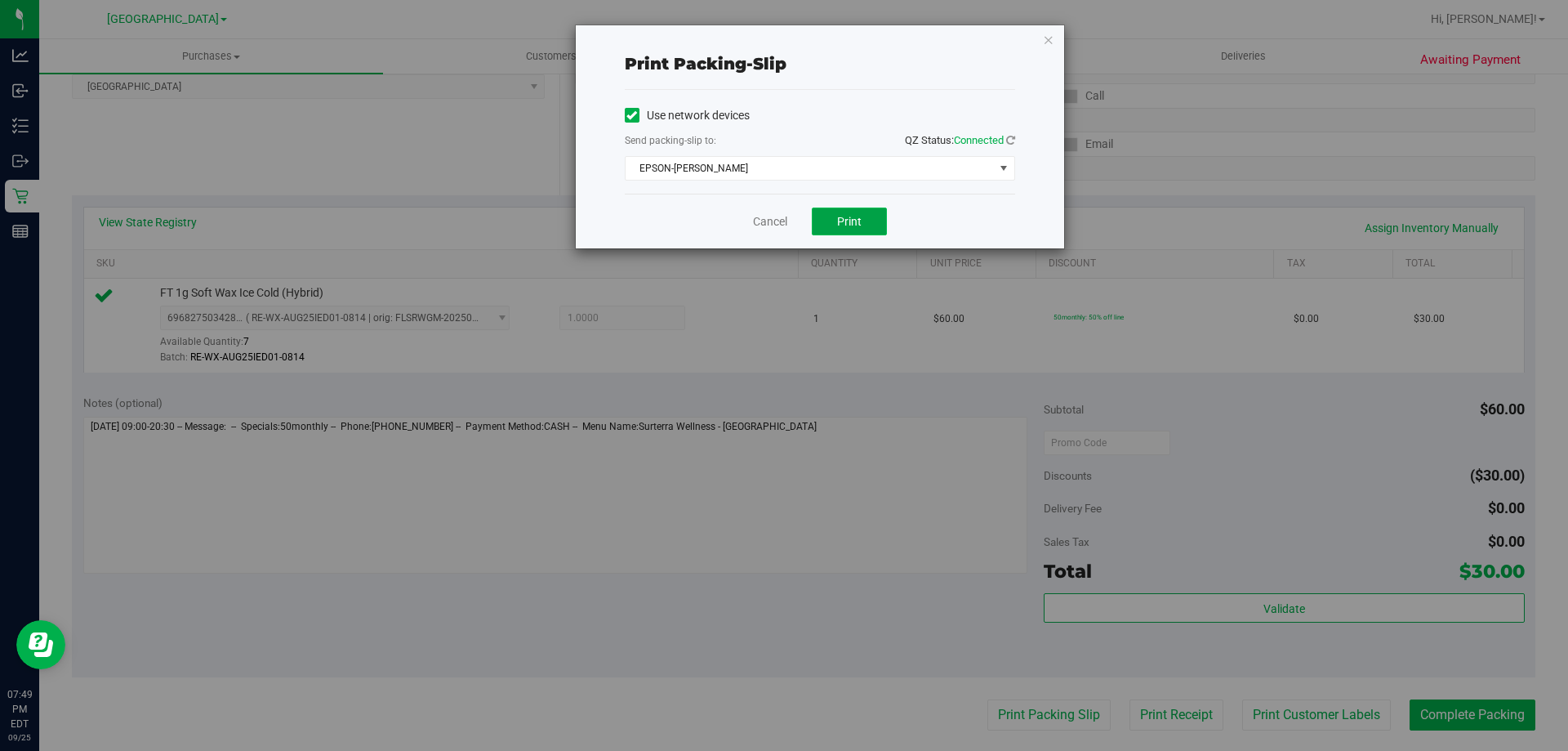
click at [848, 217] on span "Print" at bounding box center [849, 221] width 25 height 13
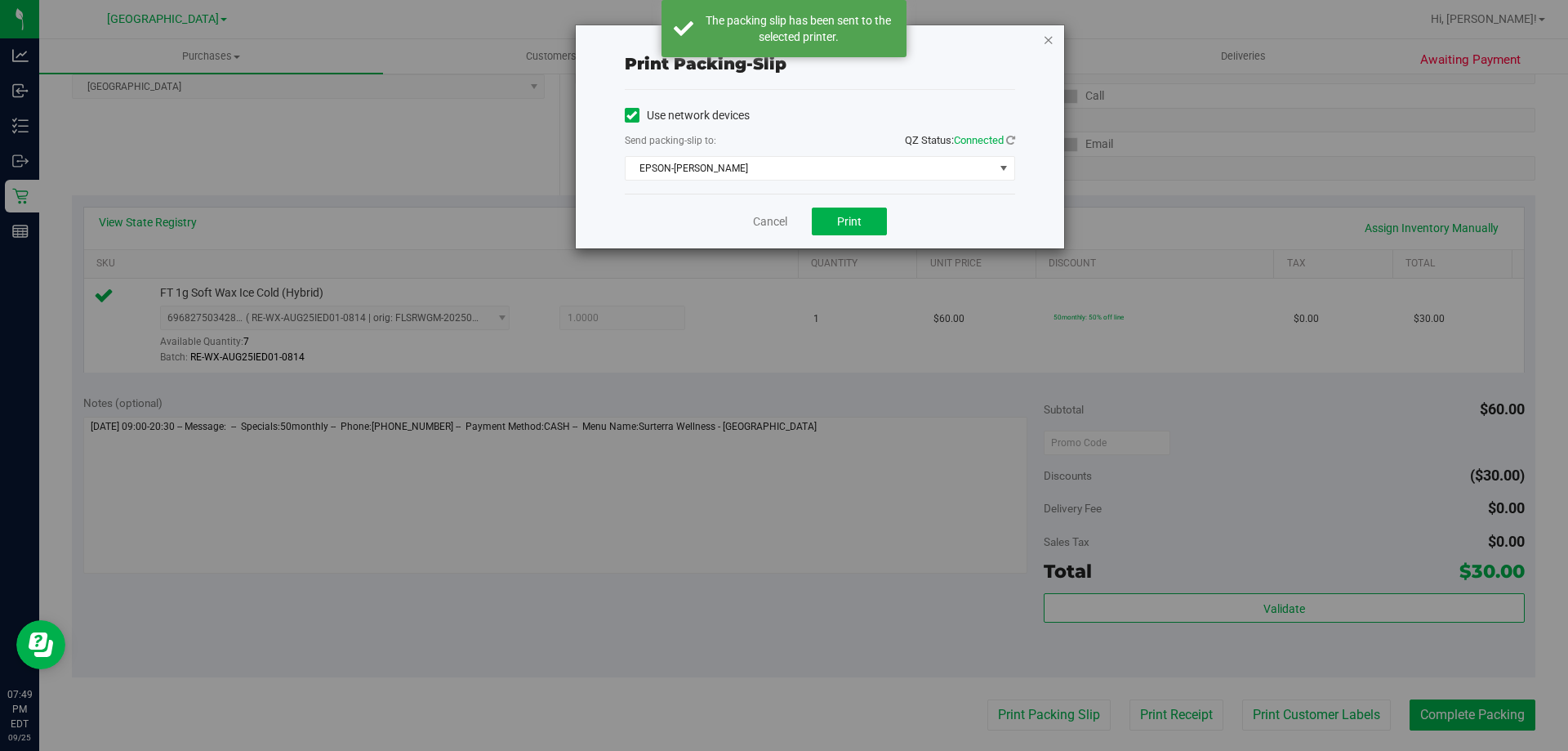
click at [1048, 35] on icon "button" at bounding box center [1049, 38] width 12 height 19
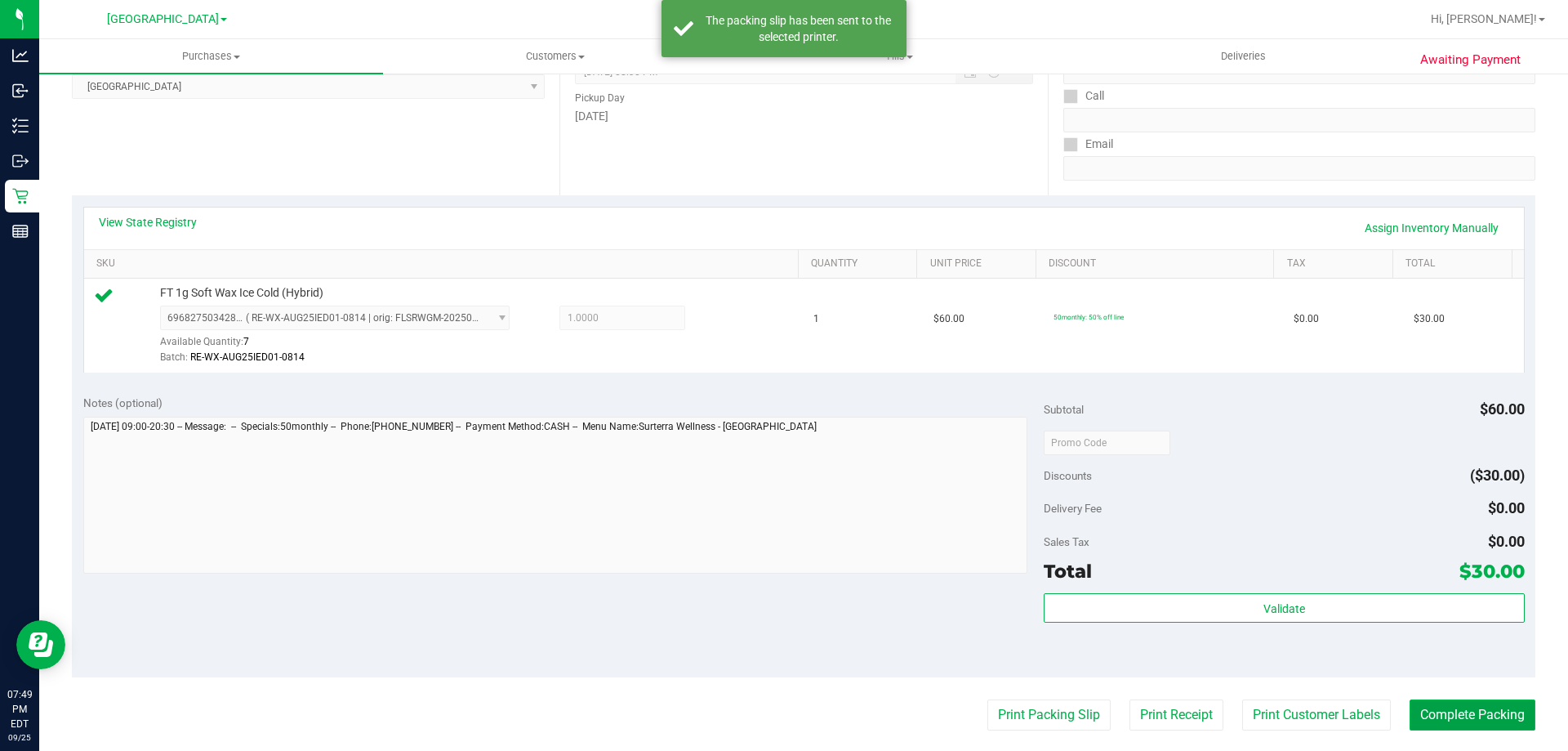
click at [1468, 715] on button "Complete Packing" at bounding box center [1473, 714] width 126 height 31
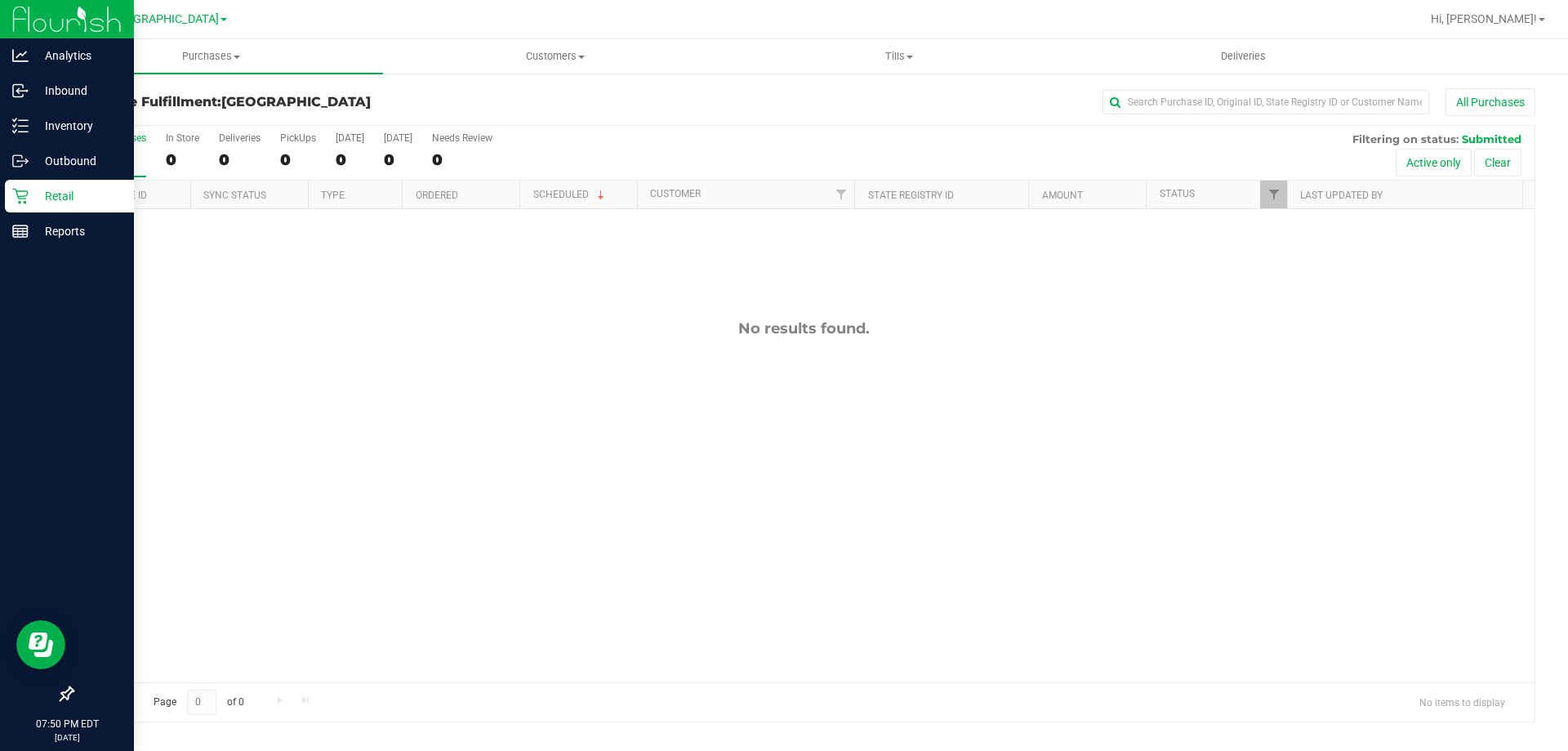
click at [8, 195] on div "Retail" at bounding box center [69, 196] width 129 height 33
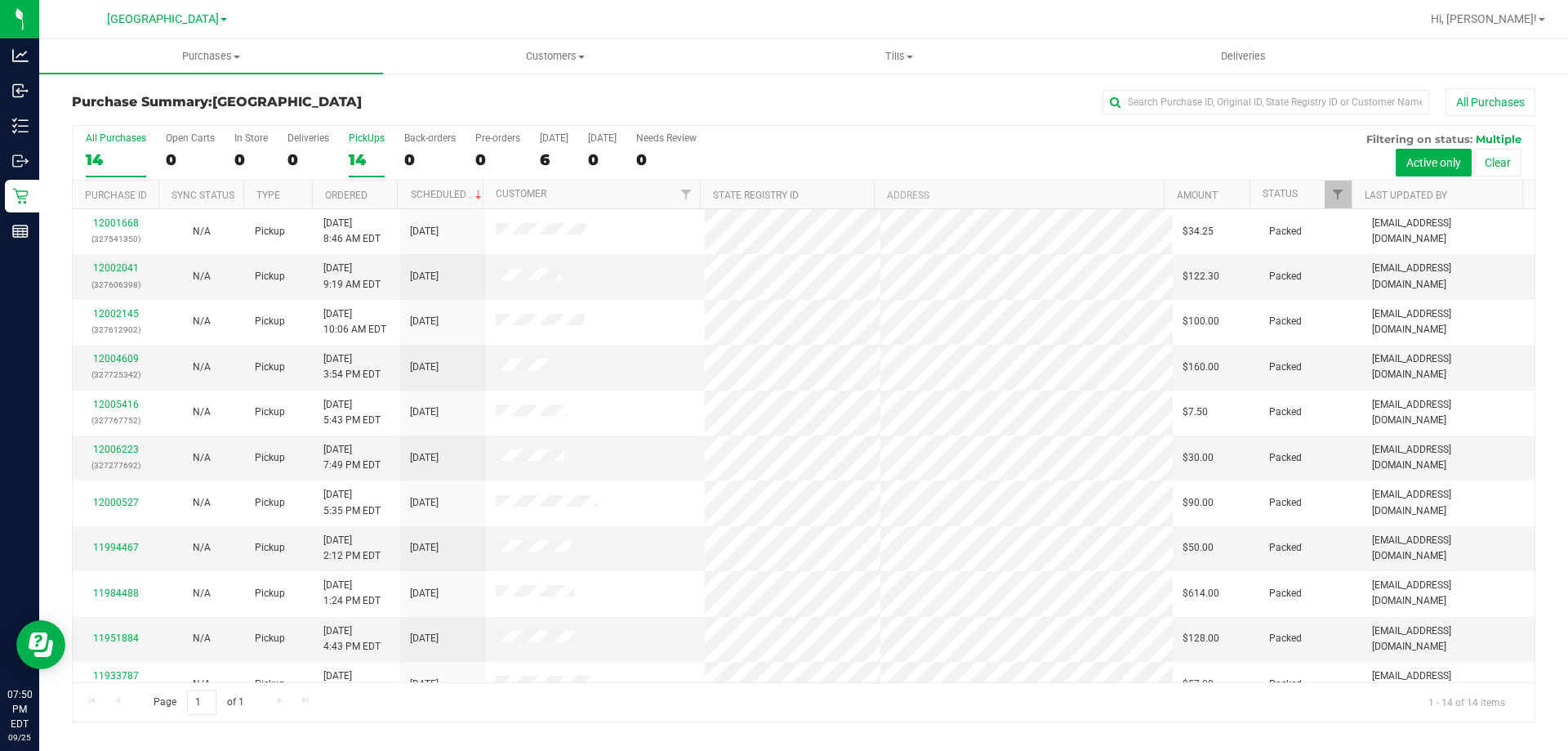
click at [370, 164] on div "14" at bounding box center [366, 159] width 36 height 19
click at [0, 0] on input "PickUps 14" at bounding box center [0, 0] width 0 height 0
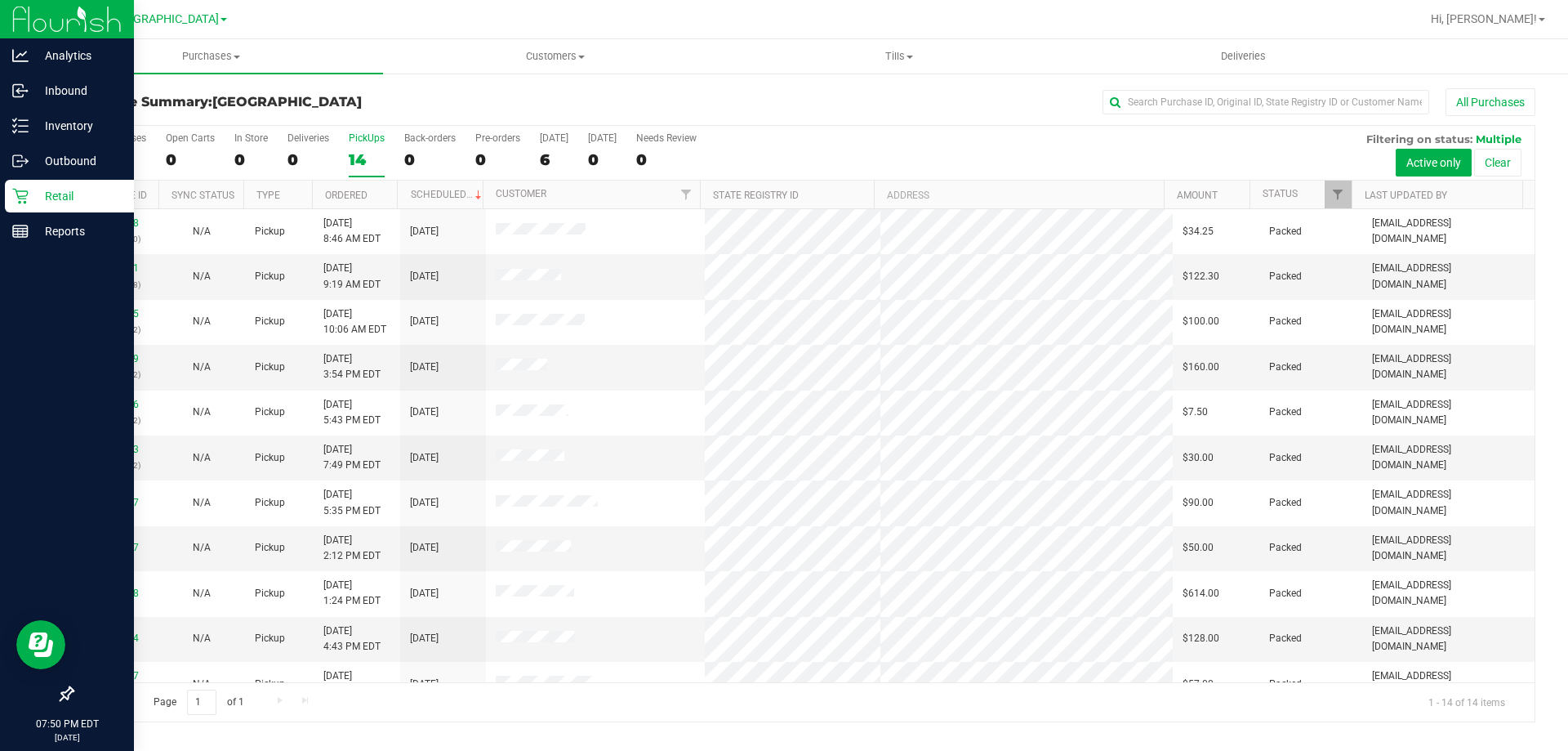
click at [17, 200] on icon at bounding box center [20, 196] width 16 height 16
click at [58, 198] on p "Retail" at bounding box center [77, 196] width 98 height 19
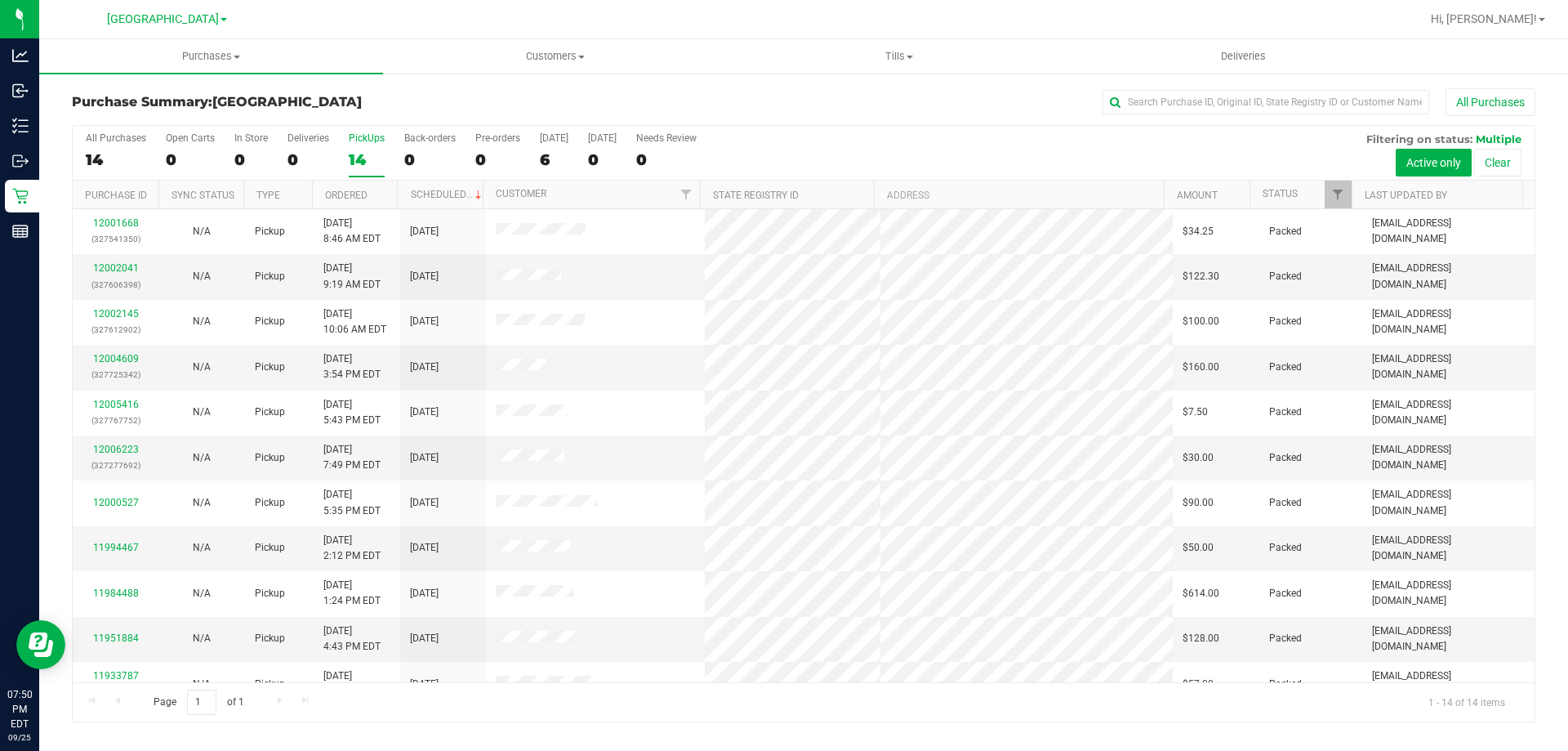
click at [366, 151] on div "14" at bounding box center [366, 159] width 36 height 19
click at [0, 0] on input "PickUps 14" at bounding box center [0, 0] width 0 height 0
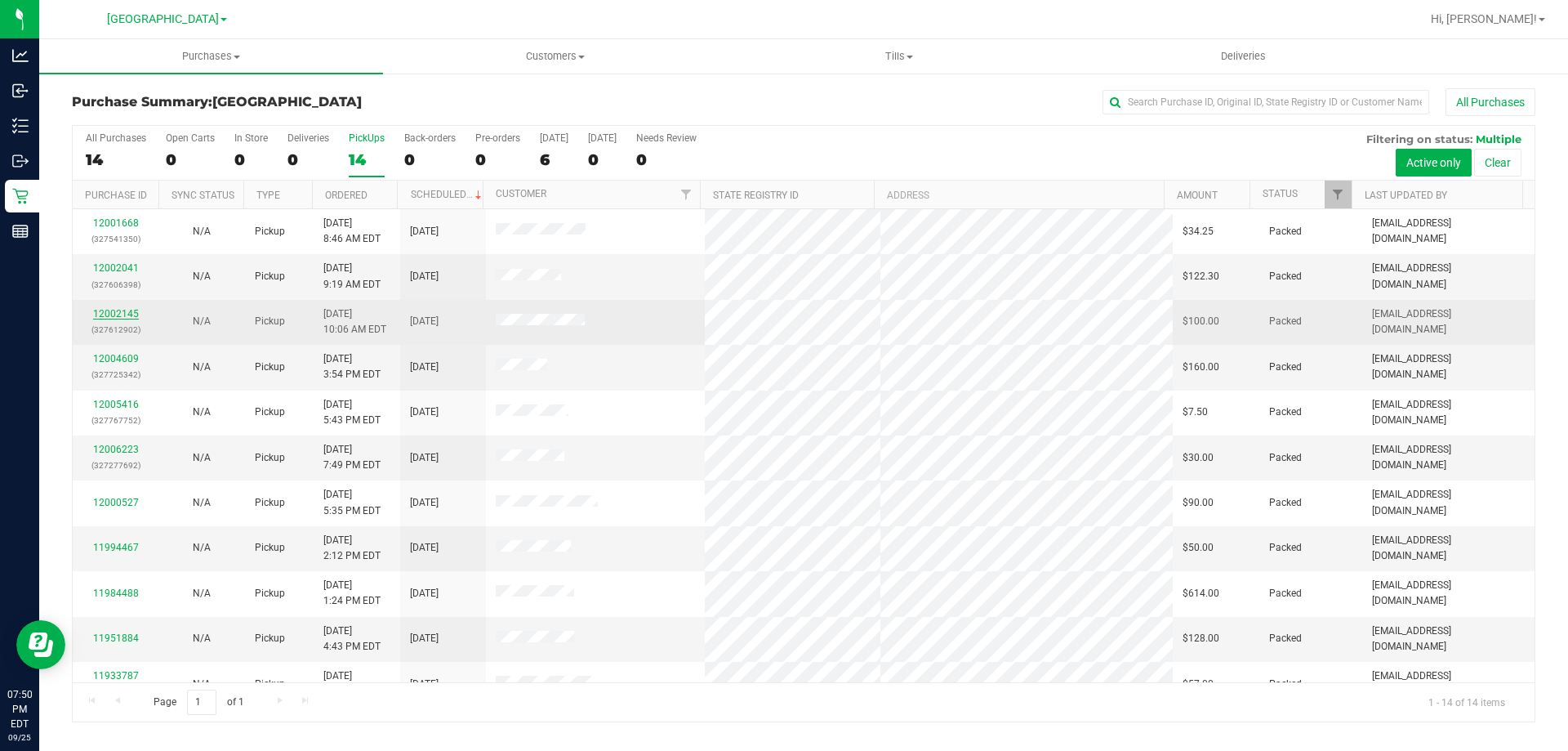
click at [130, 315] on link "12002145" at bounding box center [116, 313] width 46 height 12
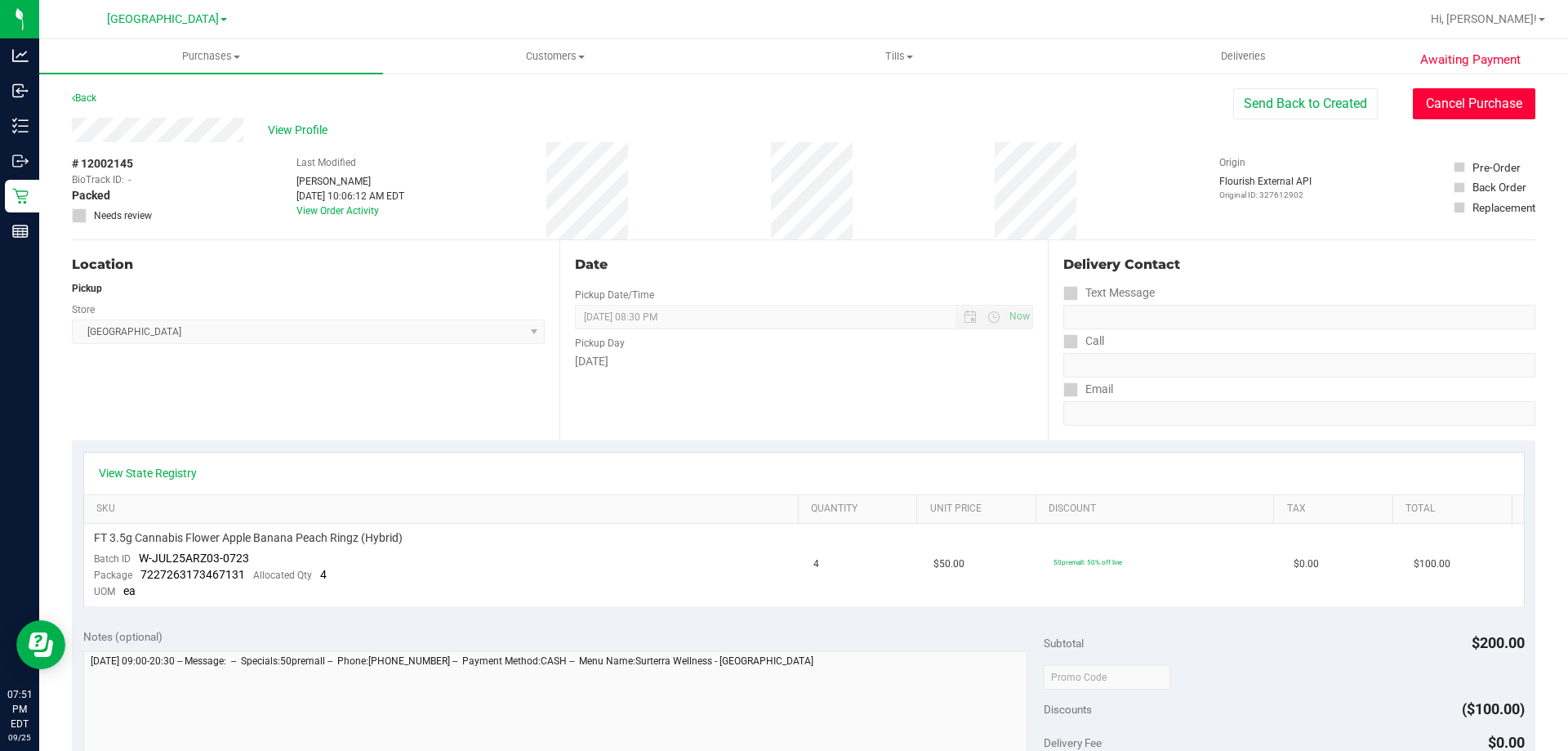
click at [1476, 104] on button "Cancel Purchase" at bounding box center [1475, 104] width 122 height 31
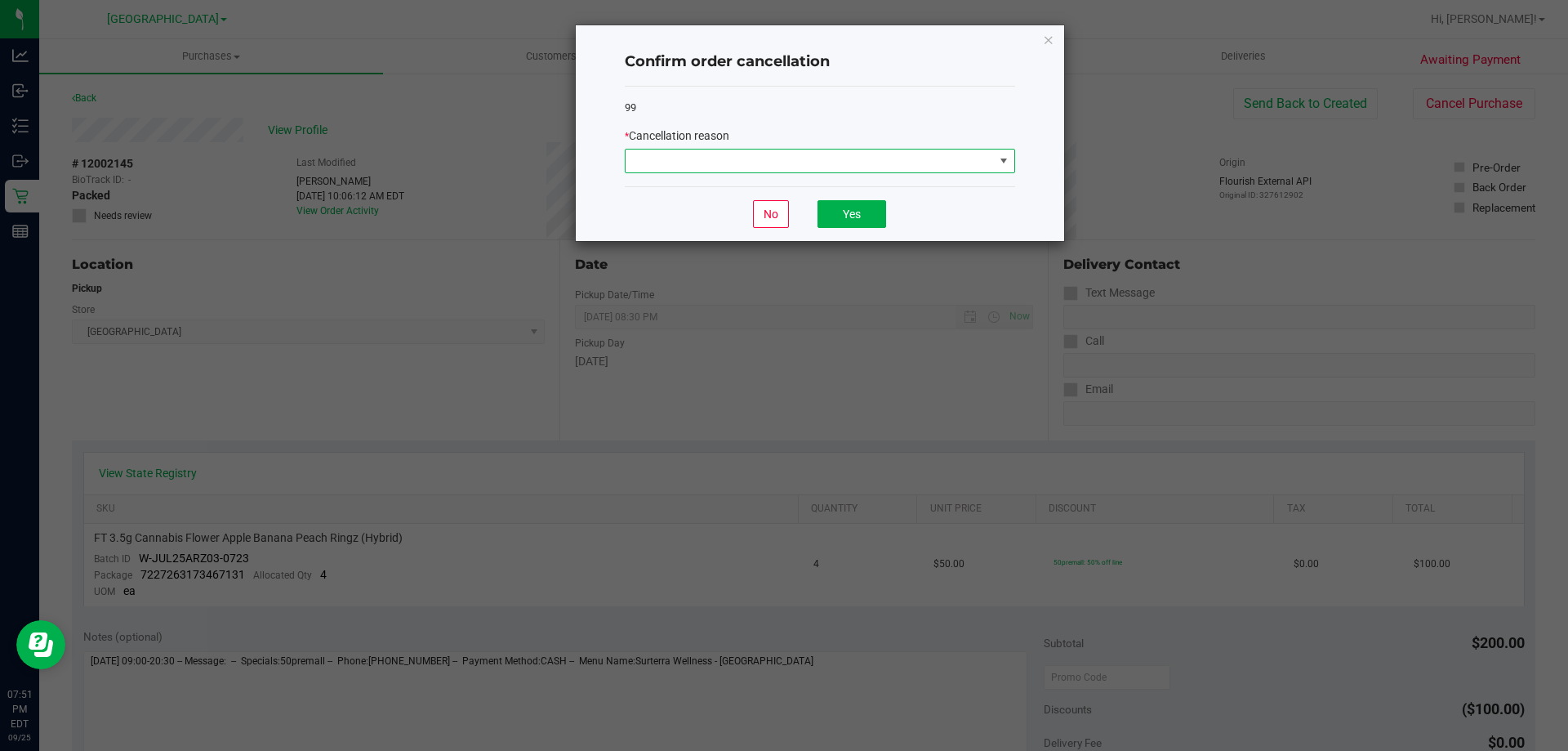
click at [1005, 159] on span at bounding box center [1004, 161] width 13 height 13
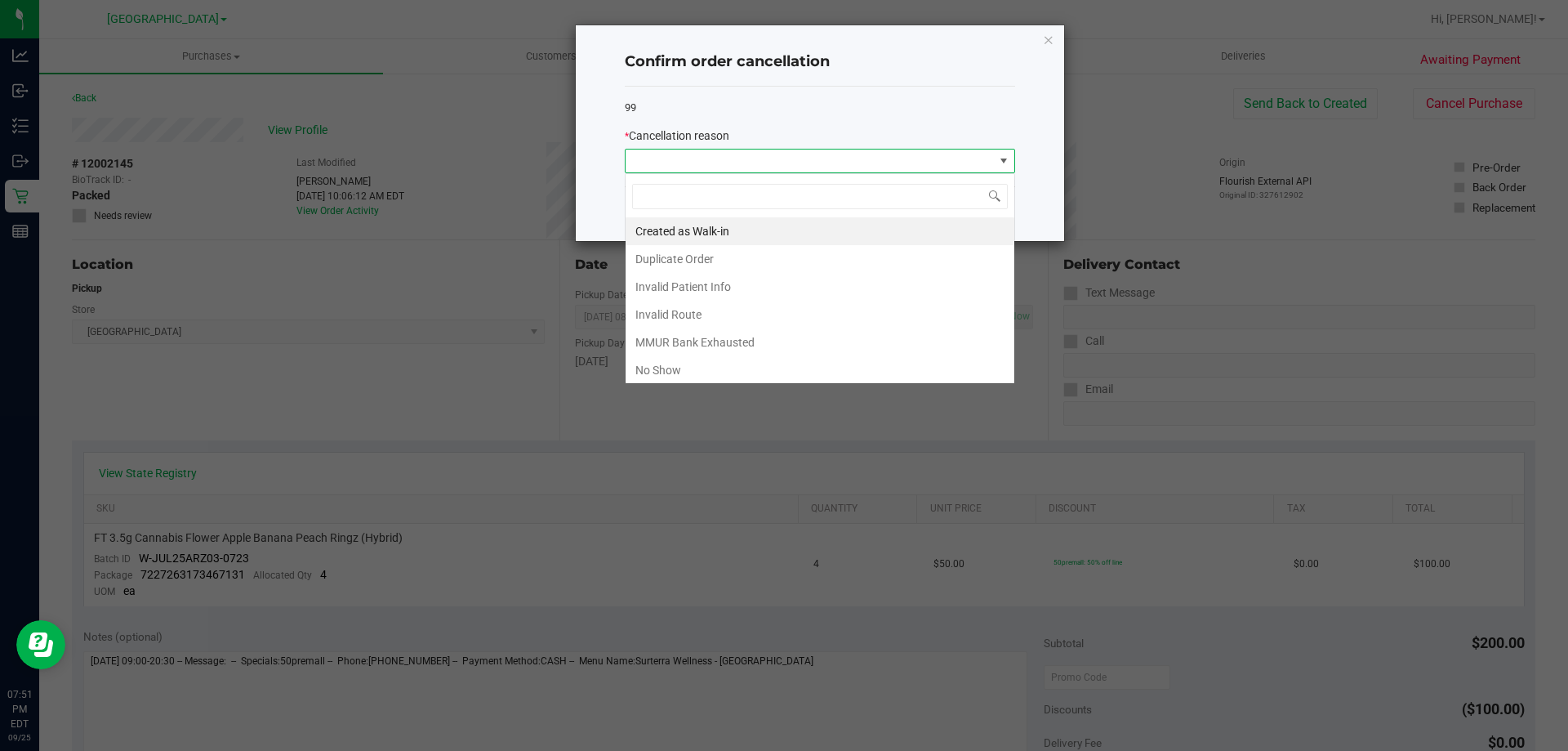
scroll to position [25, 390]
click at [718, 372] on li "No Show" at bounding box center [821, 370] width 389 height 27
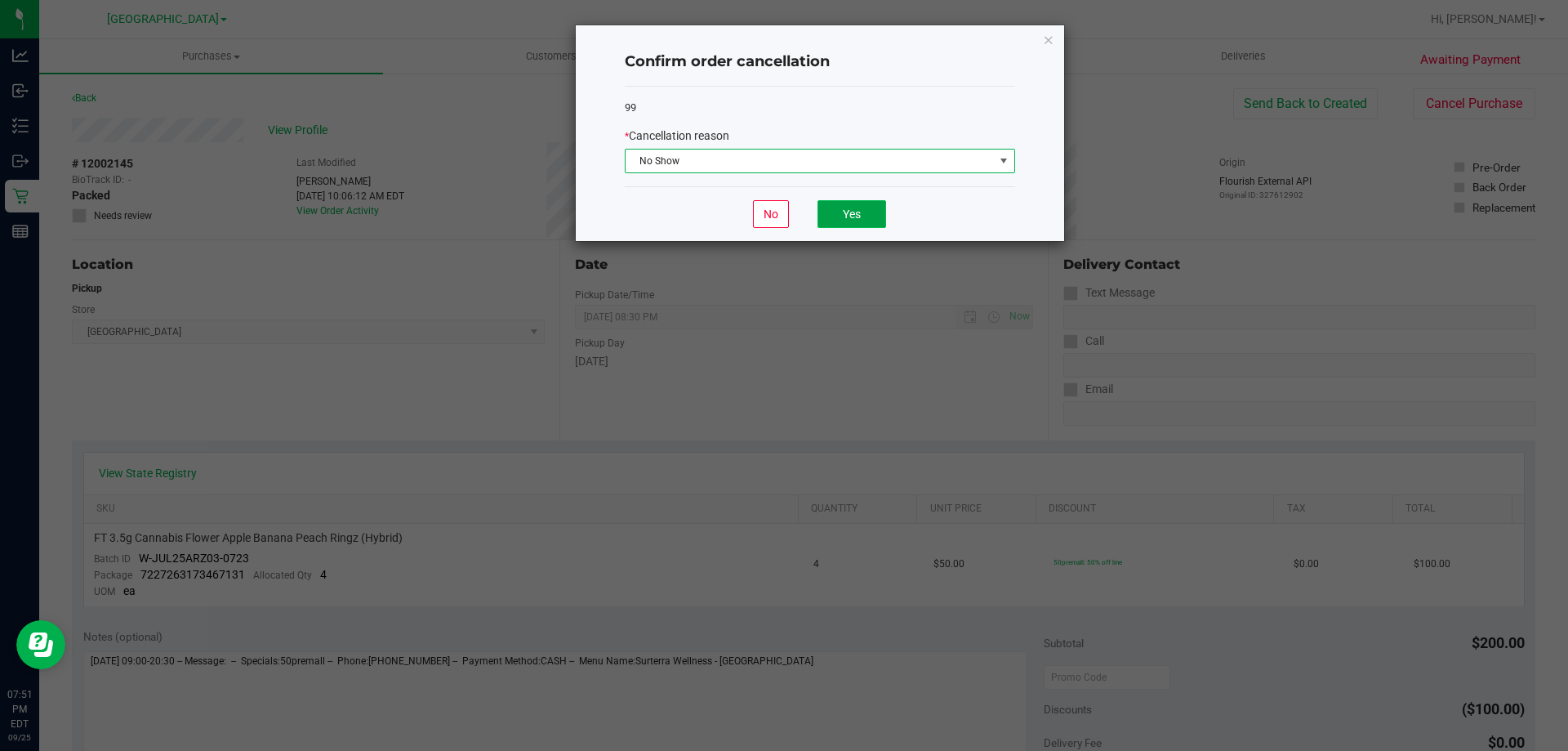
click at [864, 212] on button "Yes" at bounding box center [852, 214] width 69 height 27
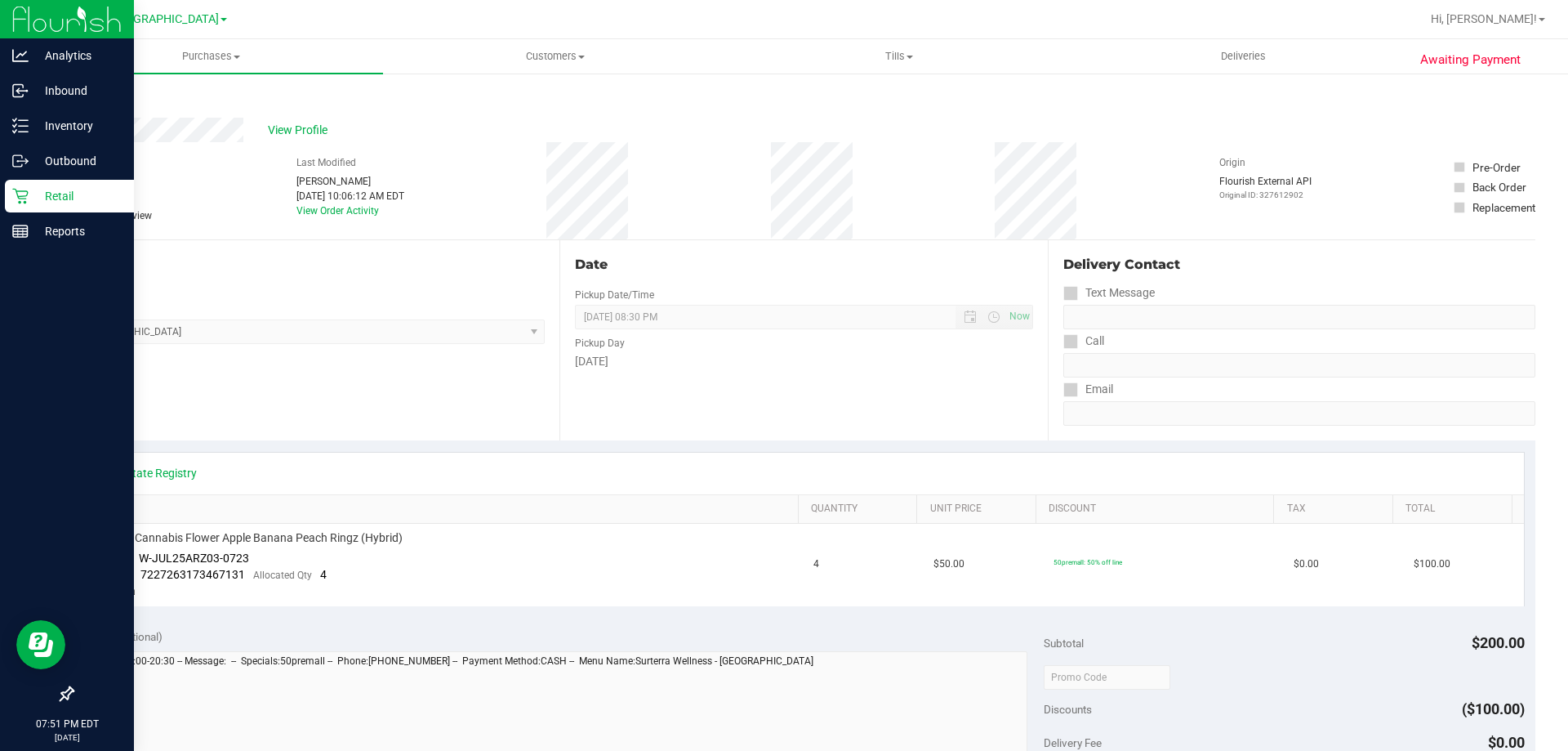
click at [18, 190] on icon at bounding box center [20, 196] width 16 height 16
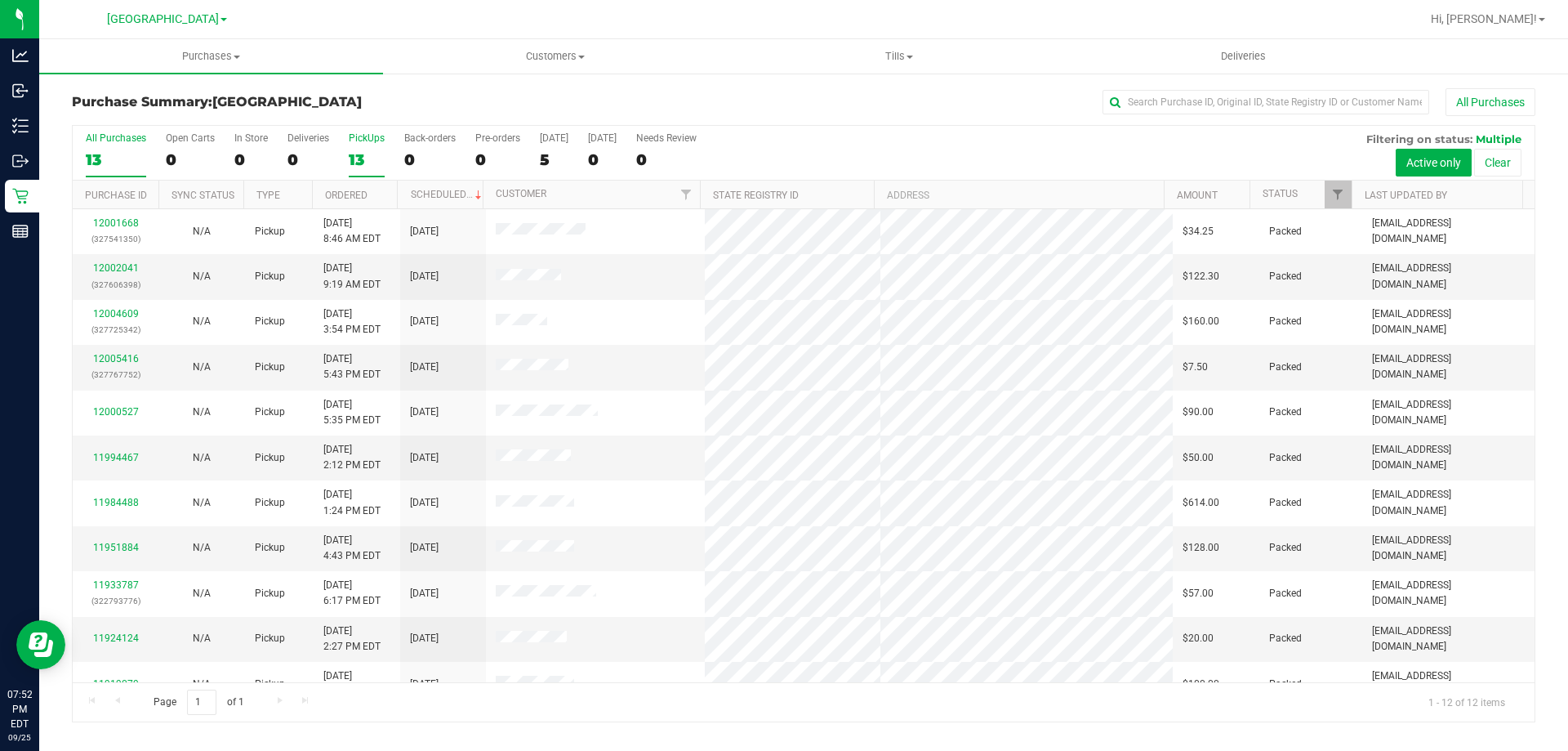
click at [358, 145] on label "PickUps 13" at bounding box center [366, 154] width 36 height 45
click at [0, 0] on input "PickUps 13" at bounding box center [0, 0] width 0 height 0
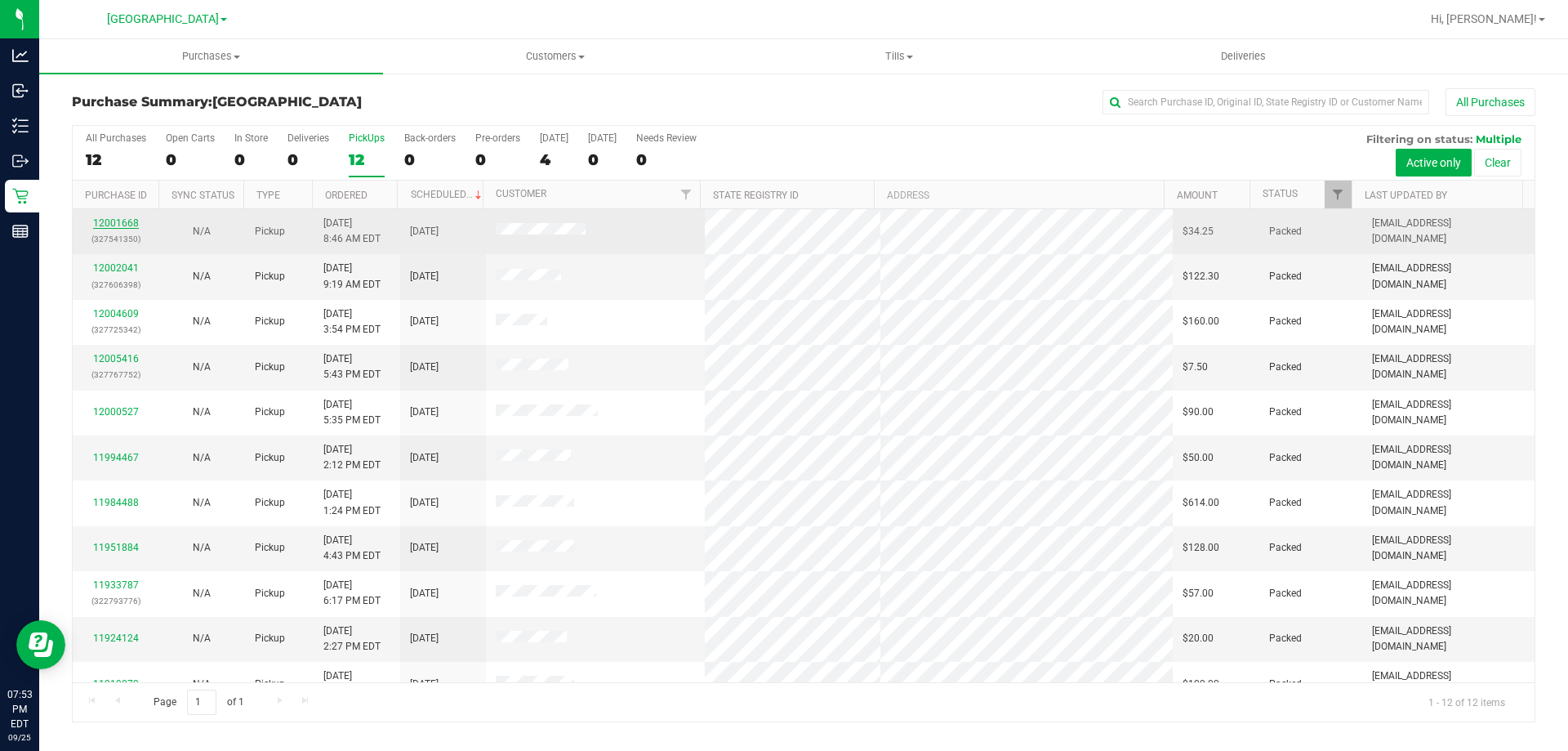
click at [122, 224] on link "12001668" at bounding box center [116, 223] width 46 height 12
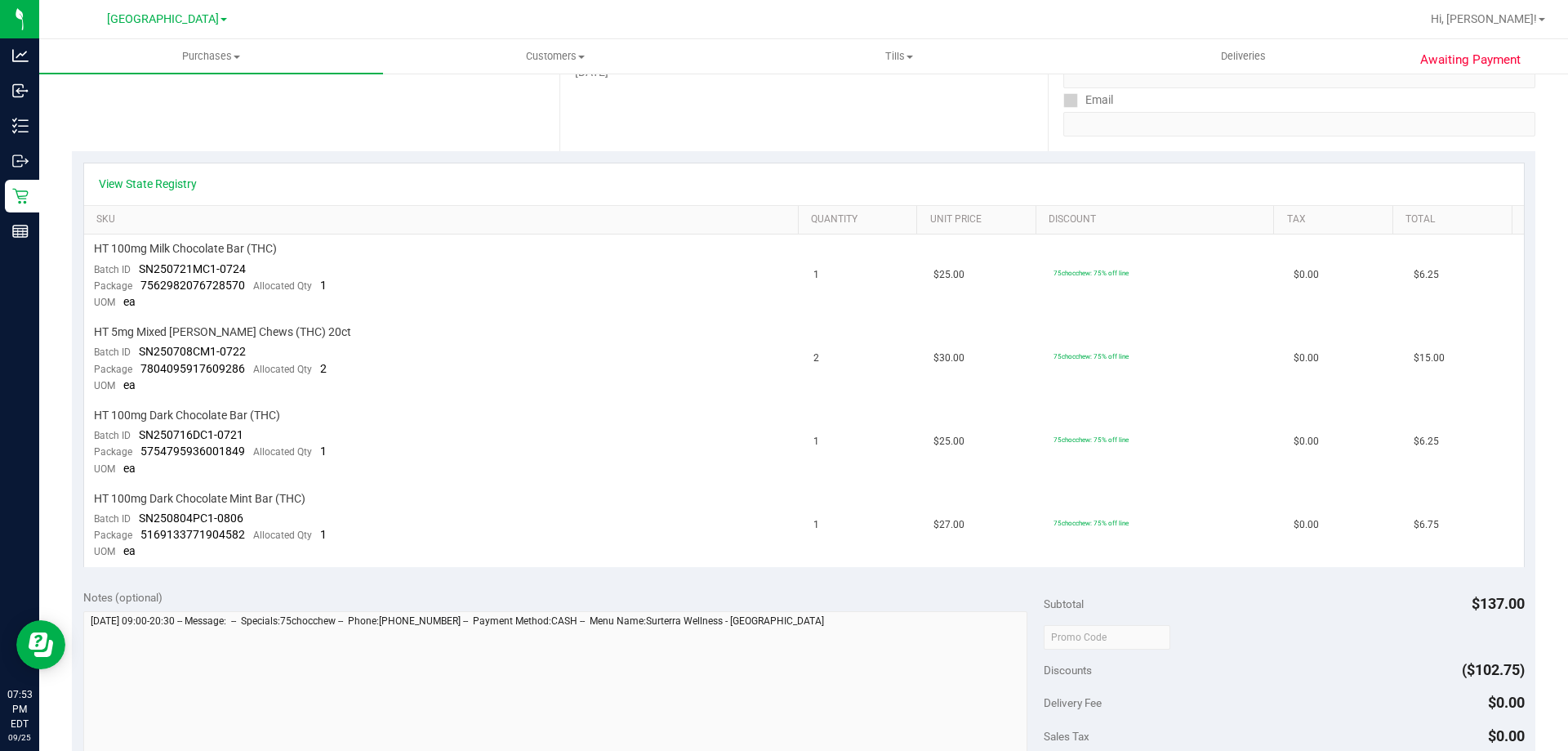
scroll to position [289, 0]
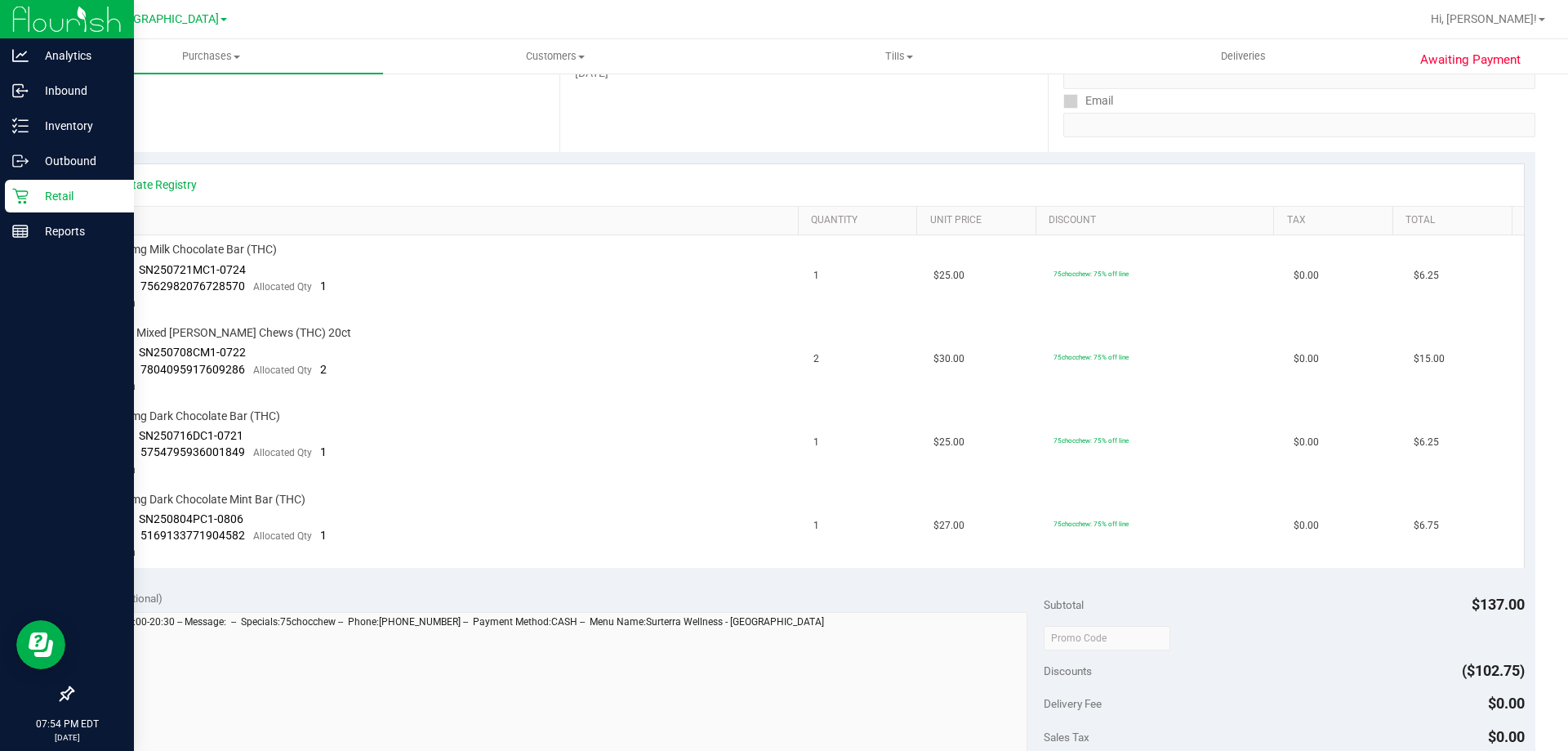
click at [25, 205] on div "Retail" at bounding box center [69, 196] width 129 height 33
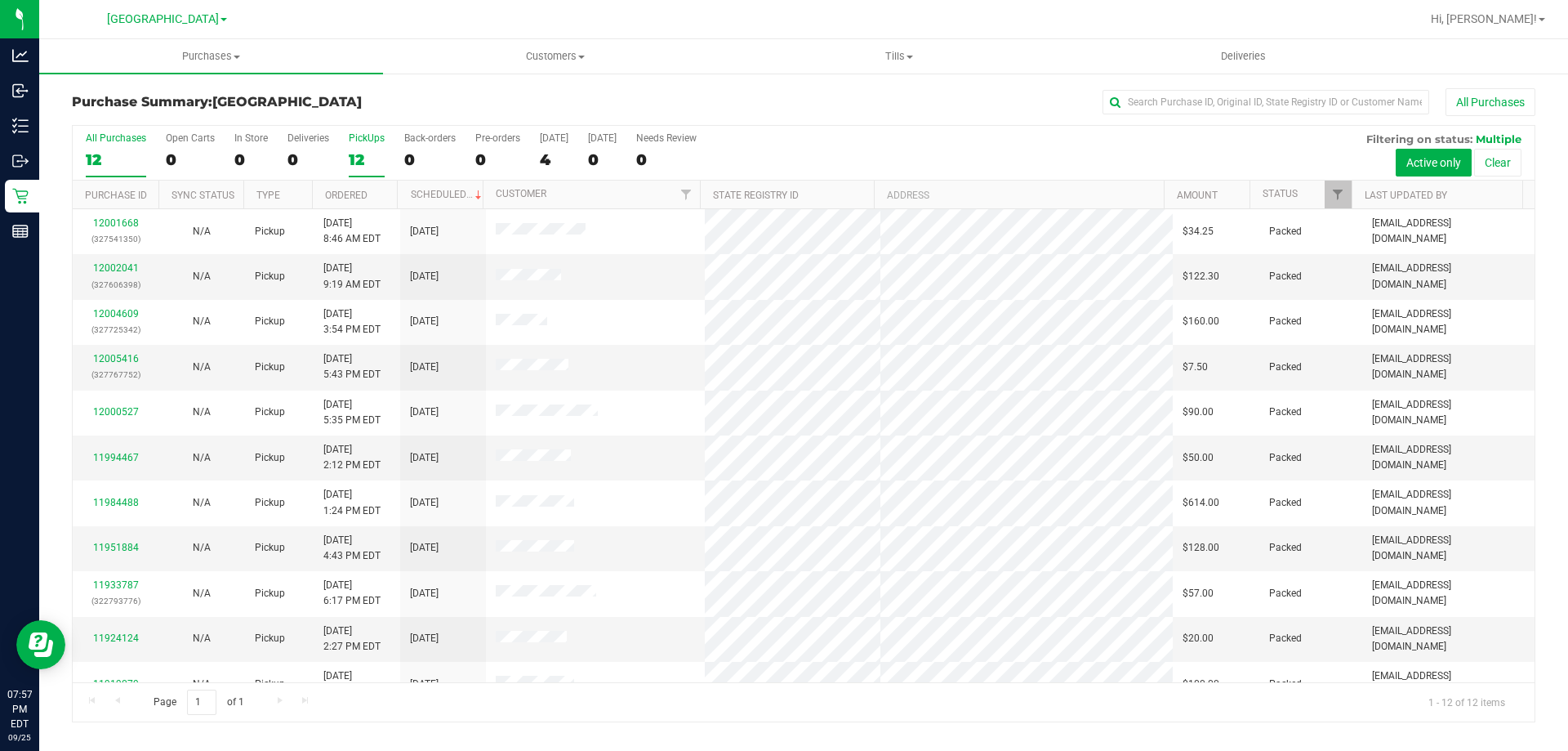
click at [364, 141] on div "PickUps" at bounding box center [366, 138] width 36 height 12
click at [0, 0] on input "PickUps 12" at bounding box center [0, 0] width 0 height 0
click at [374, 153] on div "12" at bounding box center [366, 159] width 36 height 19
click at [0, 0] on input "PickUps 12" at bounding box center [0, 0] width 0 height 0
click at [371, 160] on div "12" at bounding box center [366, 159] width 36 height 19
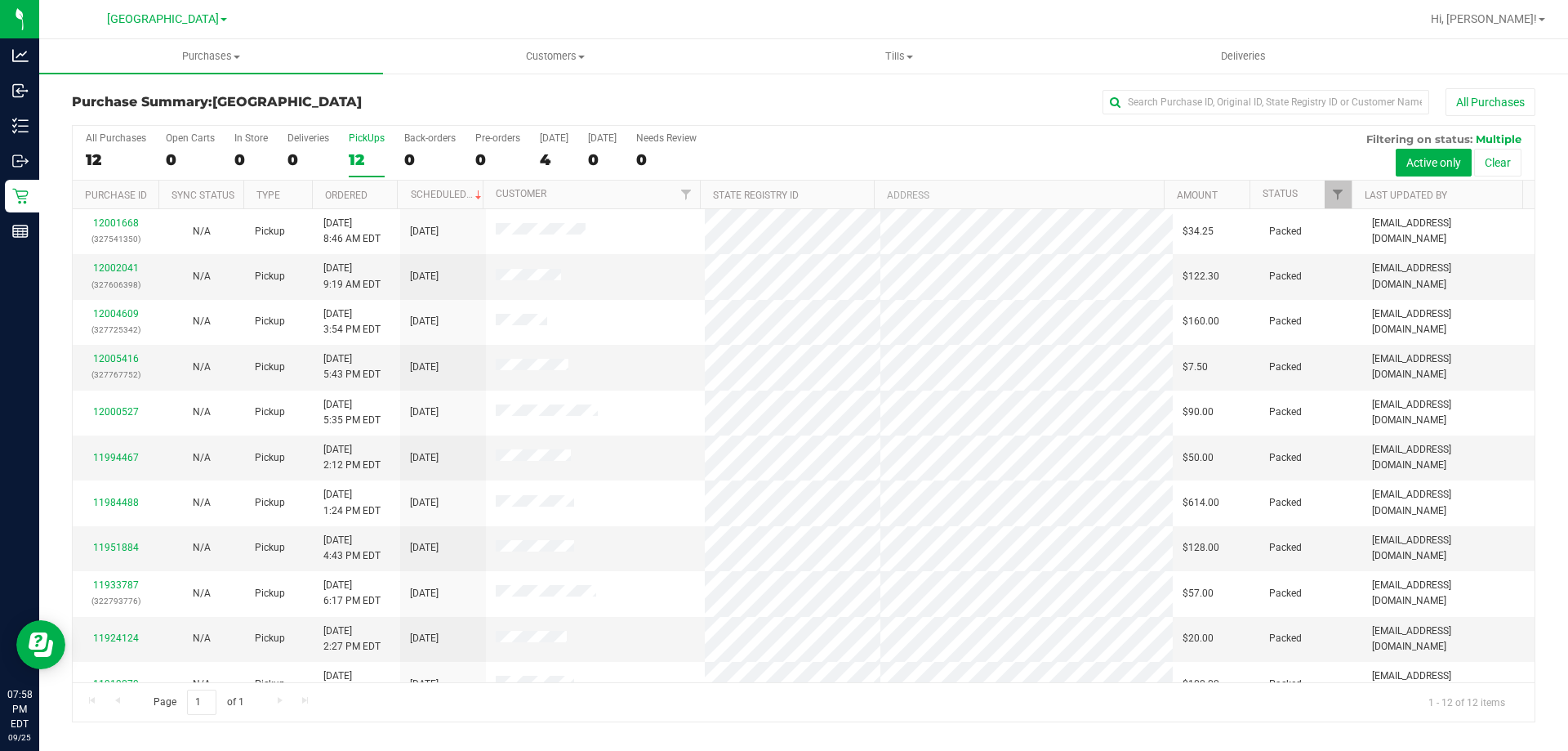
click at [0, 0] on input "PickUps 12" at bounding box center [0, 0] width 0 height 0
click at [349, 148] on label "PickUps 12" at bounding box center [366, 154] width 36 height 45
click at [0, 0] on input "PickUps 12" at bounding box center [0, 0] width 0 height 0
click at [17, 189] on icon at bounding box center [20, 196] width 16 height 16
click at [166, 366] on td "N/A" at bounding box center [201, 366] width 86 height 45
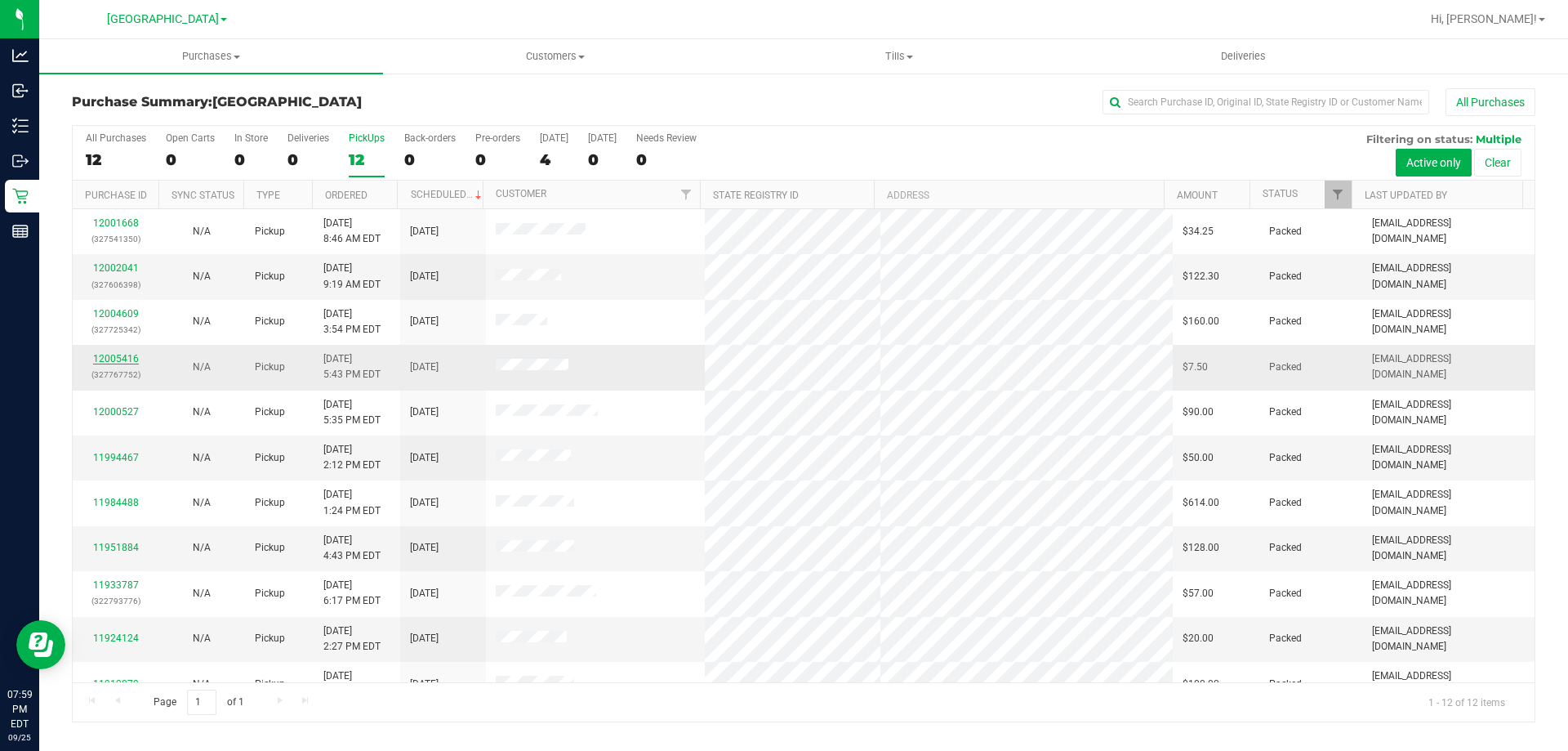
click at [117, 362] on link "12005416" at bounding box center [116, 358] width 46 height 12
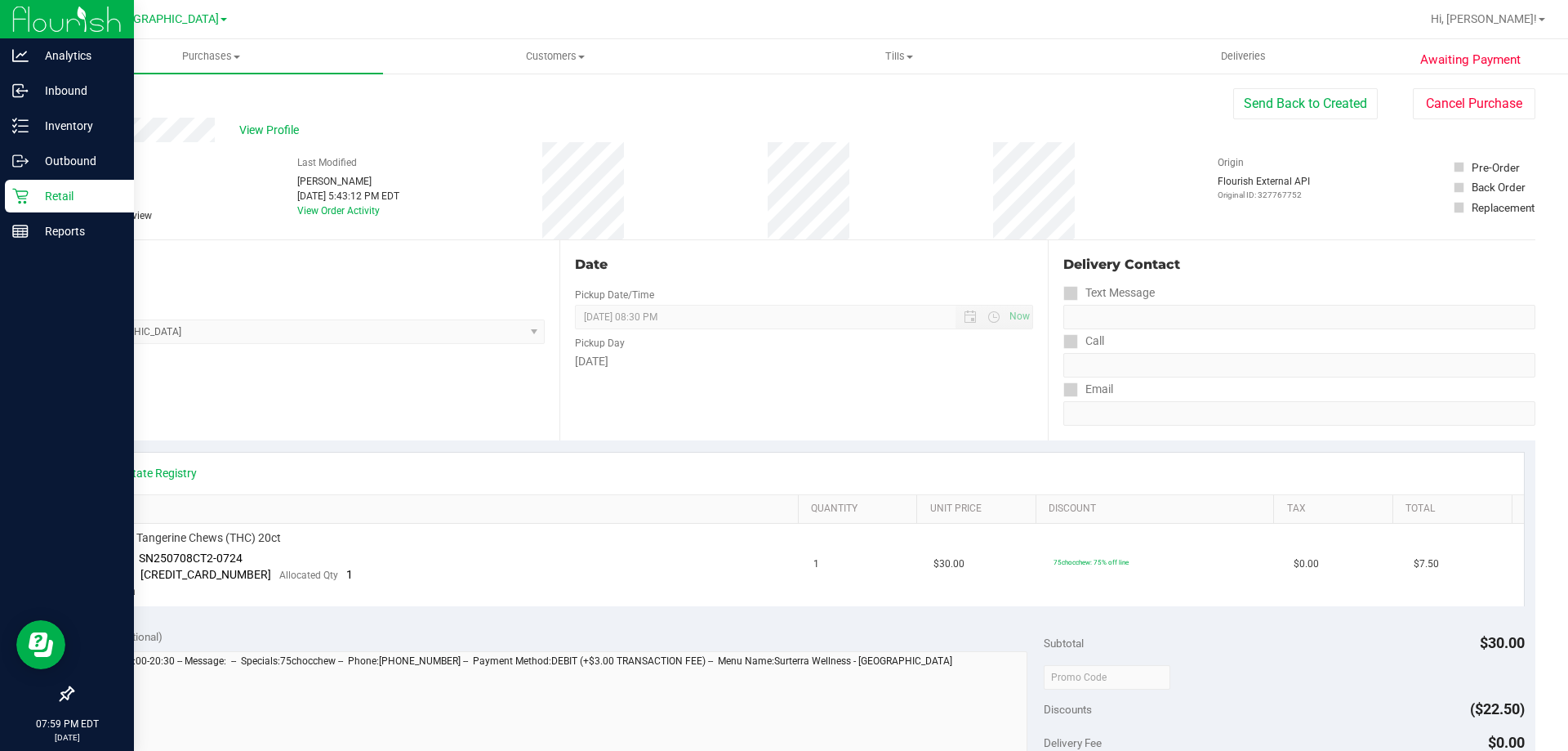
click at [27, 198] on icon at bounding box center [20, 196] width 16 height 16
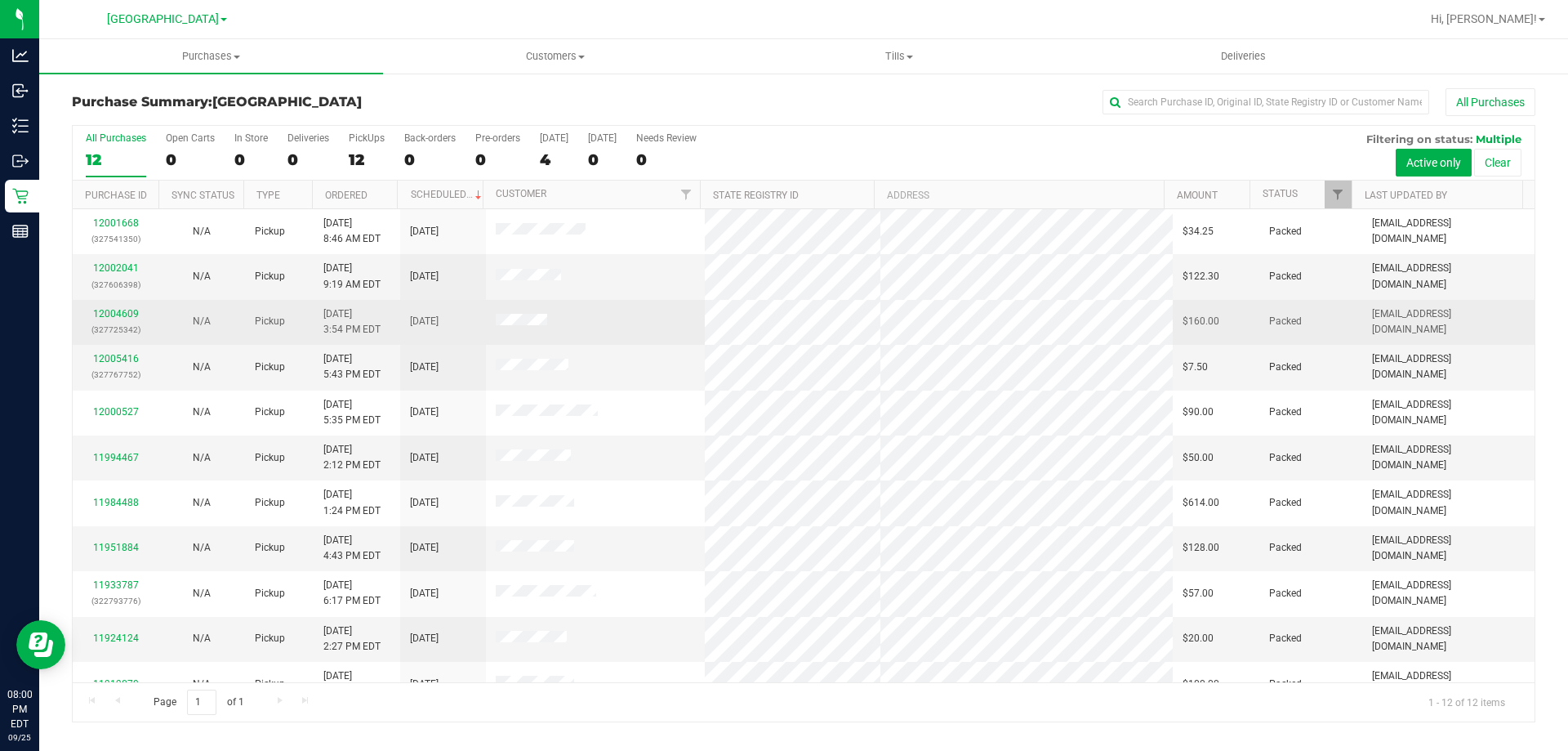
click at [154, 319] on td "12004609 (327725342)" at bounding box center [116, 322] width 86 height 45
click at [122, 315] on link "12004609" at bounding box center [116, 313] width 46 height 12
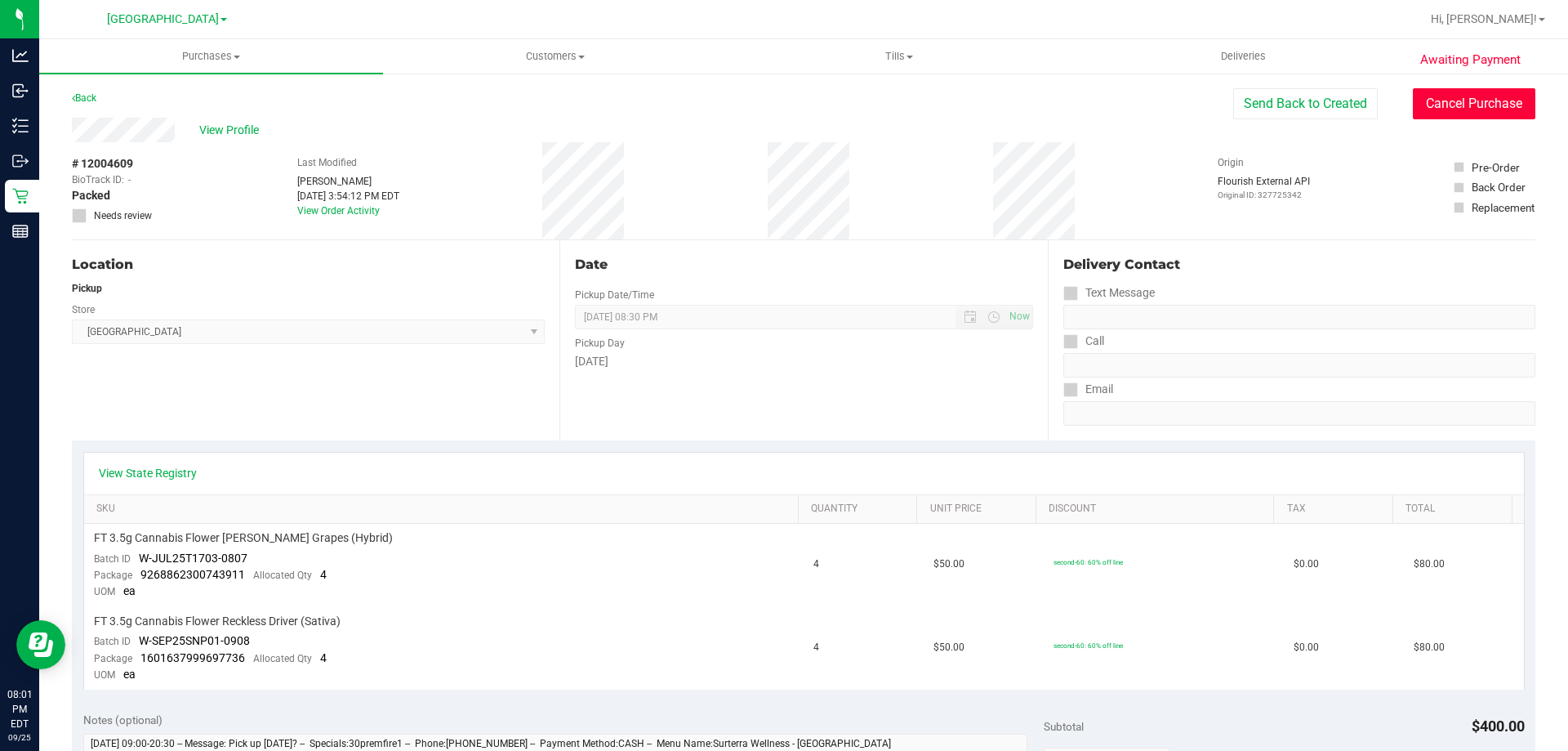
click at [1438, 112] on button "Cancel Purchase" at bounding box center [1475, 104] width 122 height 31
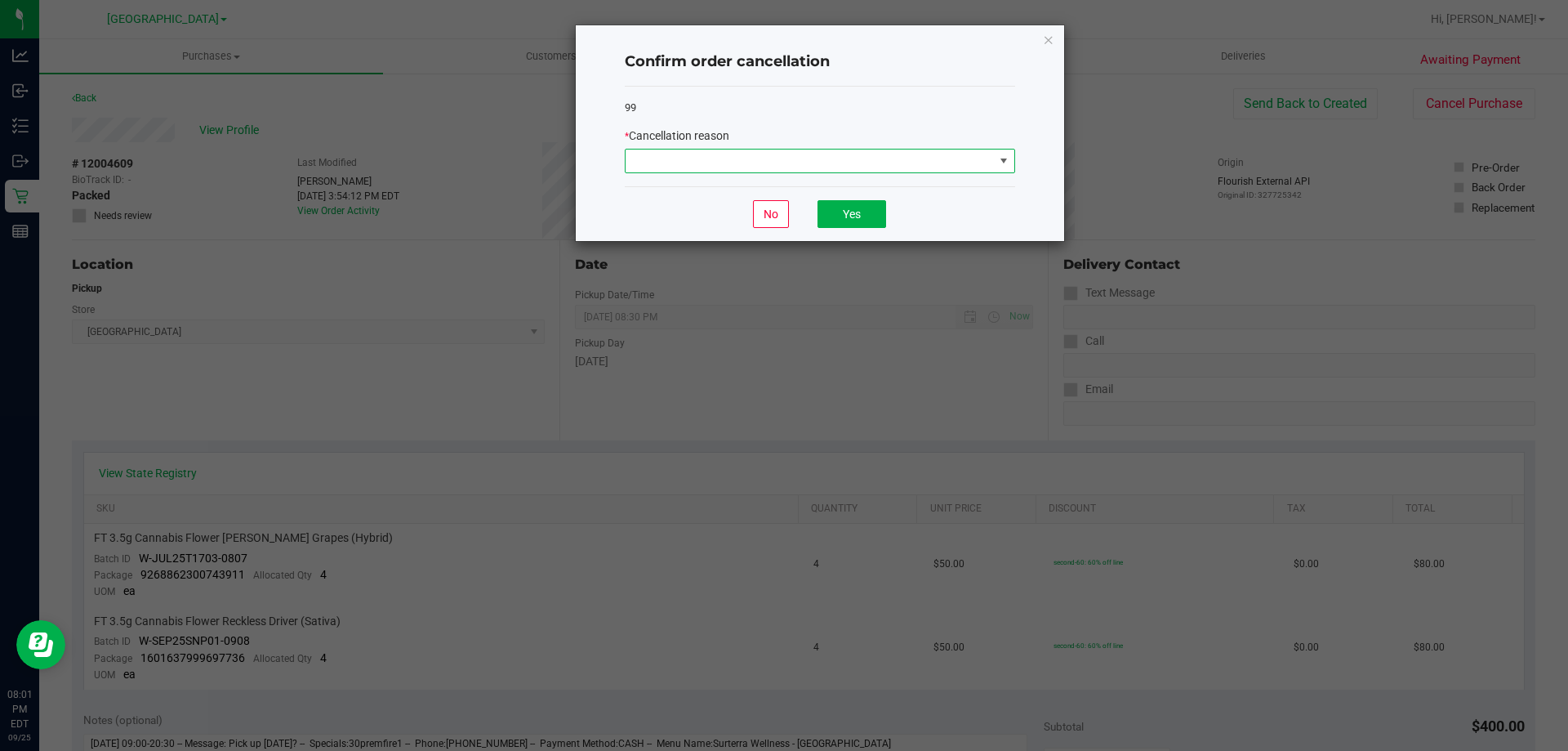
click at [999, 158] on span at bounding box center [1004, 161] width 13 height 13
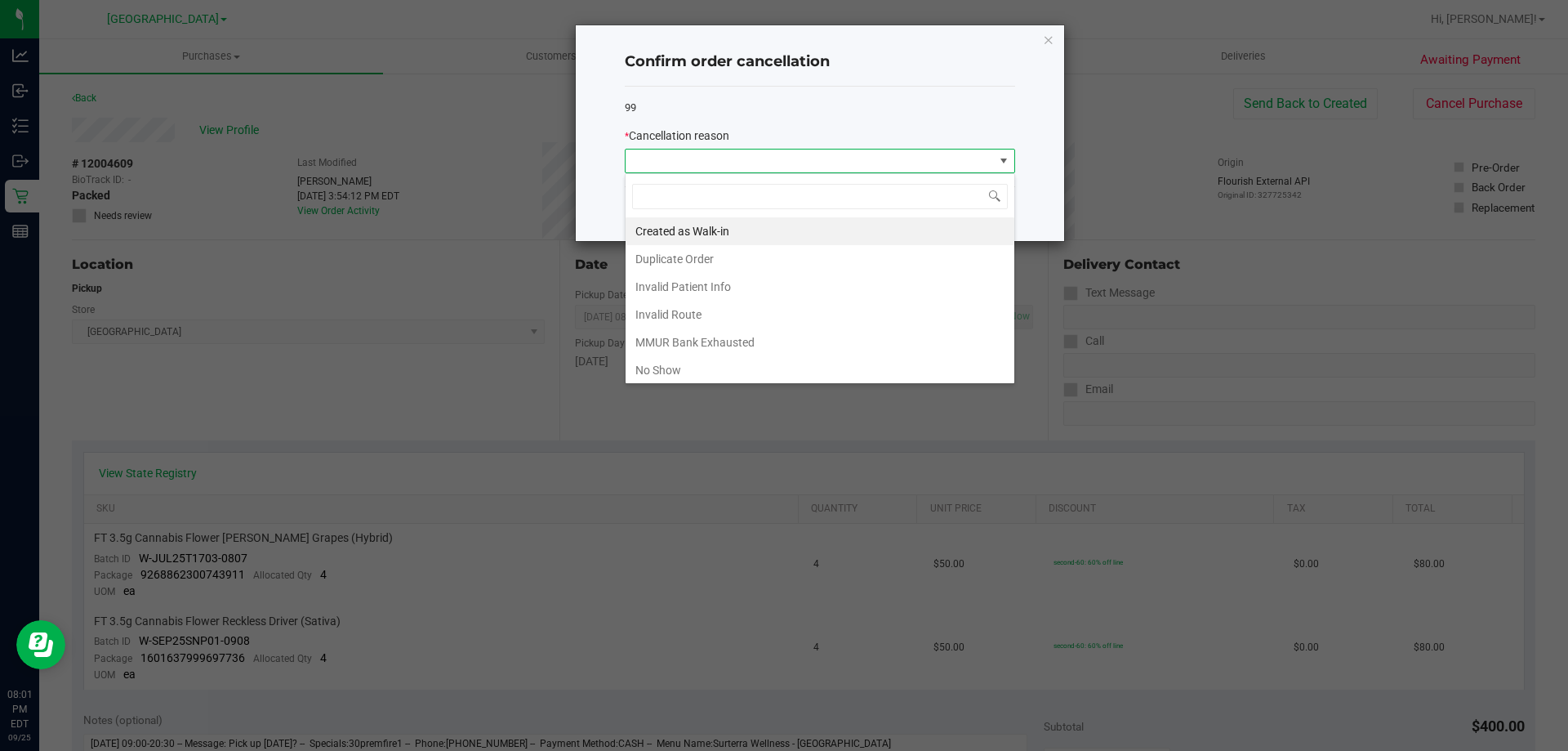
scroll to position [25, 390]
click at [713, 374] on li "No Show" at bounding box center [821, 370] width 389 height 27
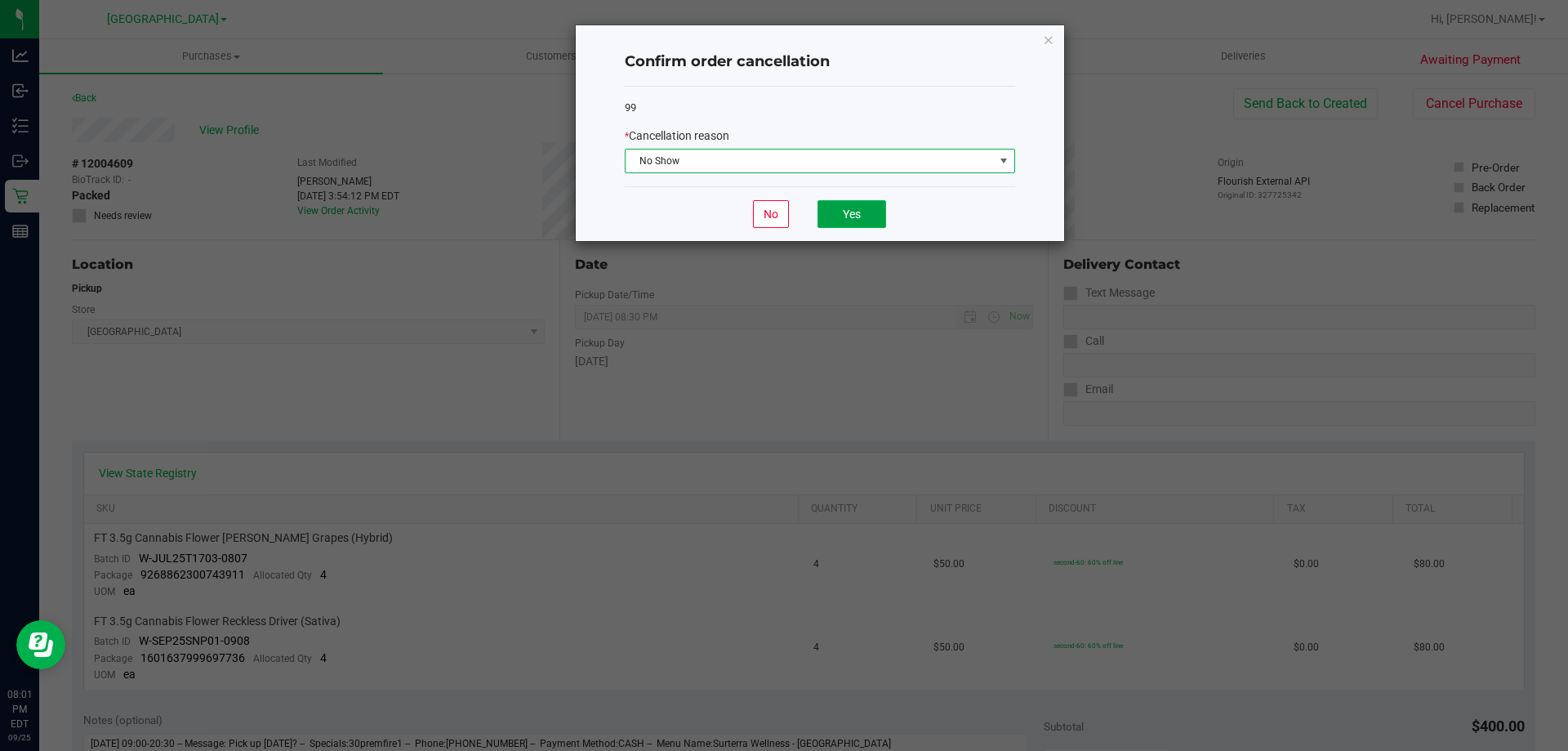
click at [866, 216] on button "Yes" at bounding box center [852, 214] width 69 height 27
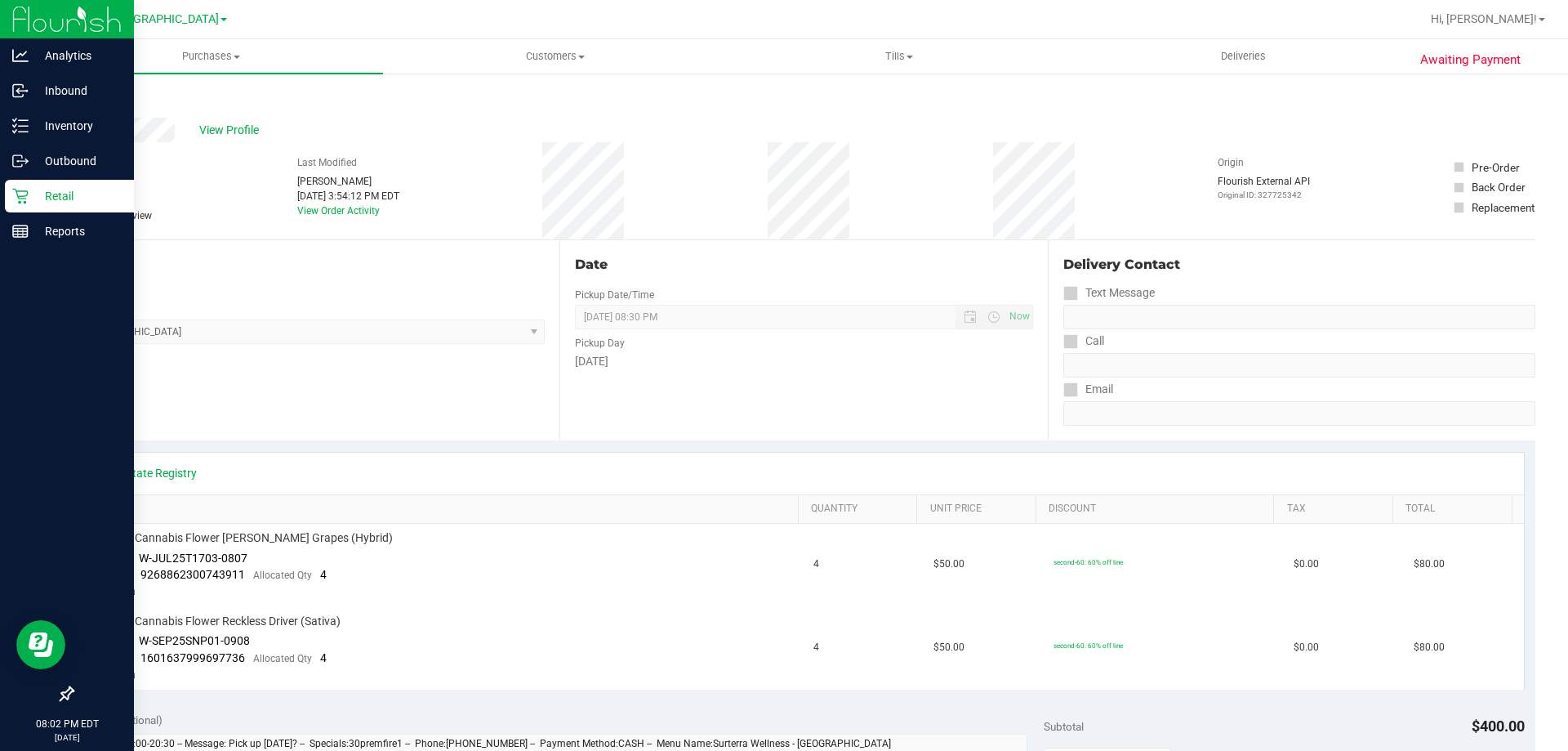
click at [13, 213] on link "Retail" at bounding box center [67, 197] width 134 height 35
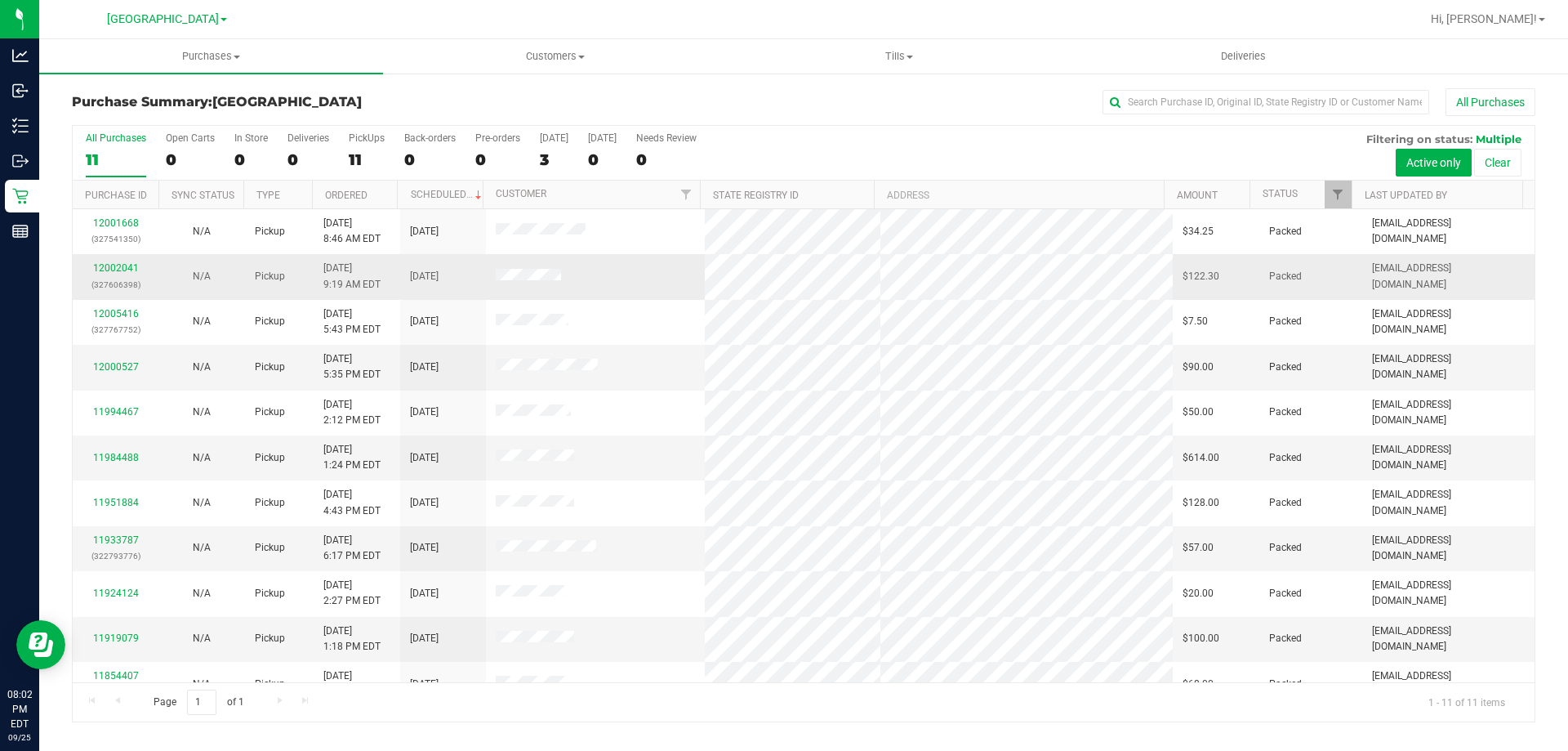
click at [172, 267] on td "N/A" at bounding box center [201, 276] width 86 height 45
click at [129, 271] on link "12002041" at bounding box center [116, 268] width 46 height 12
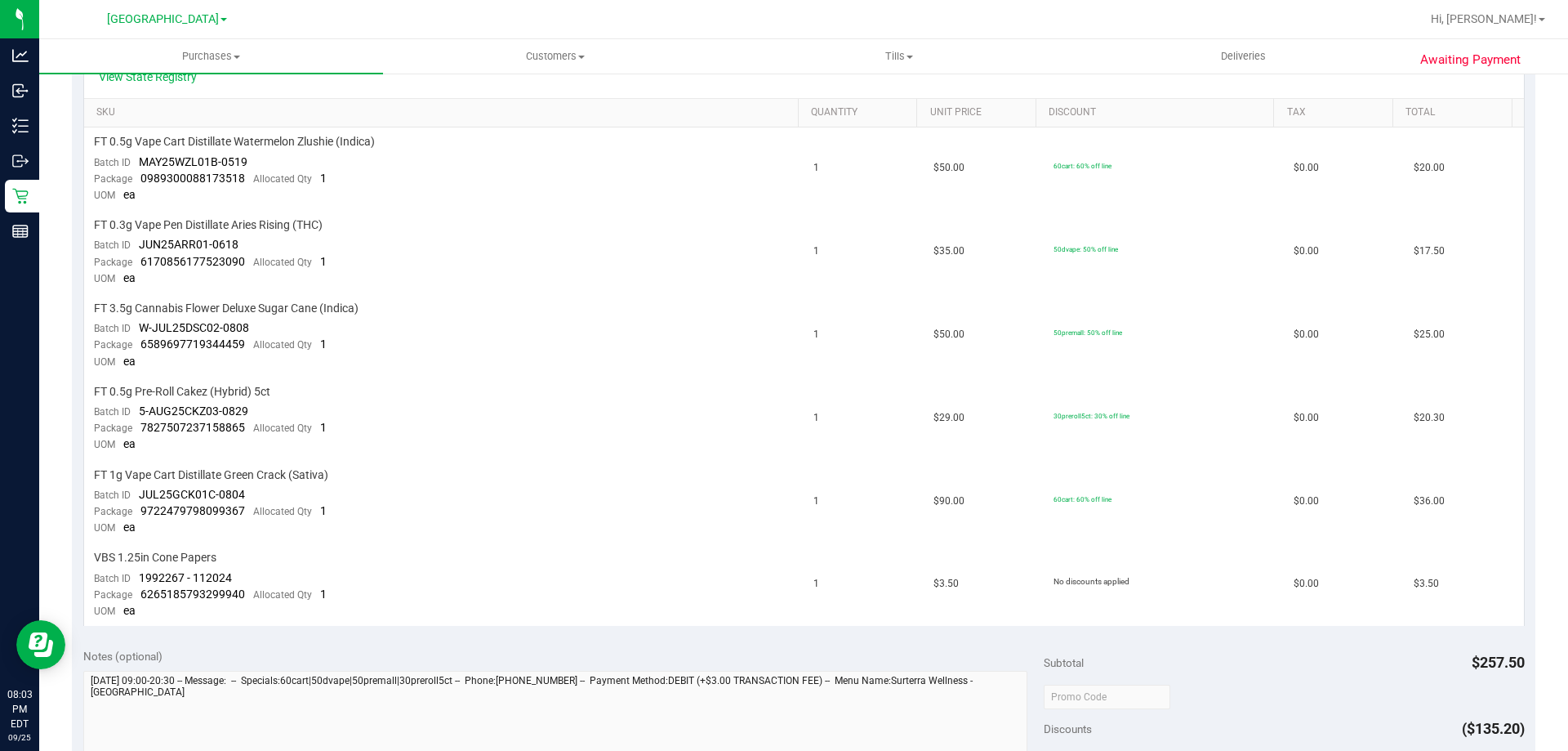
scroll to position [397, 0]
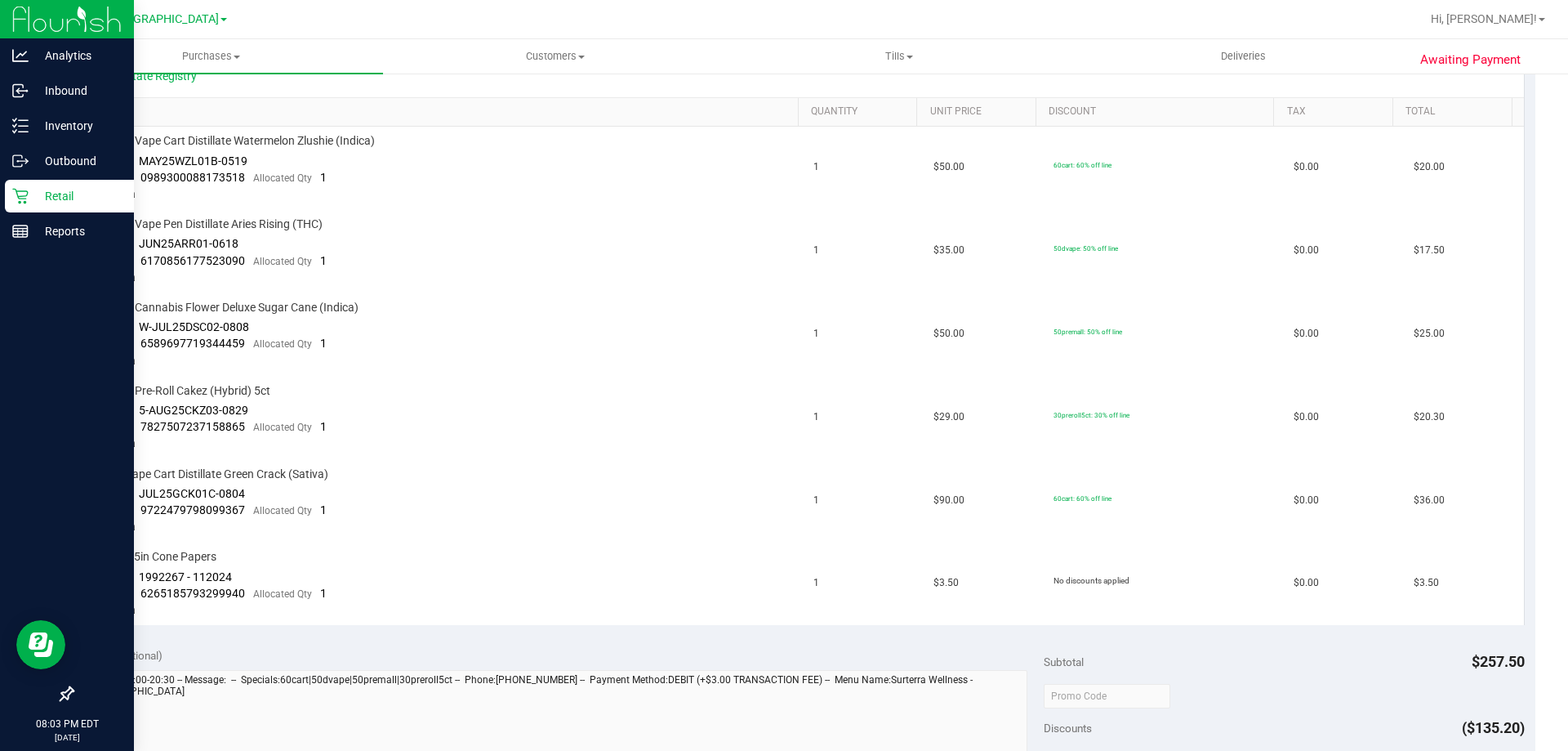
click at [32, 196] on p "Retail" at bounding box center [77, 196] width 98 height 19
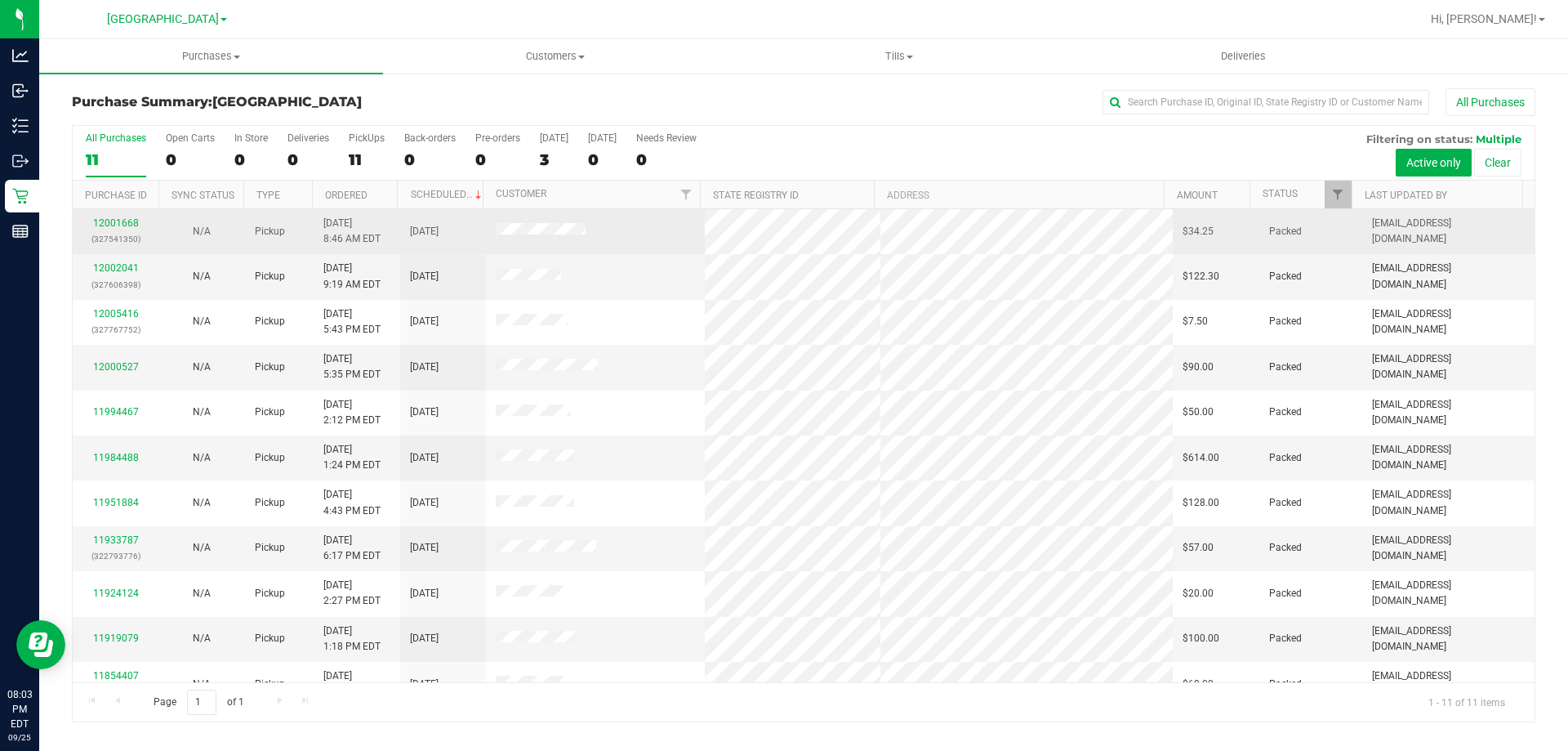
click at [159, 230] on td "N/A" at bounding box center [201, 231] width 86 height 45
click at [124, 227] on link "12001668" at bounding box center [116, 223] width 46 height 12
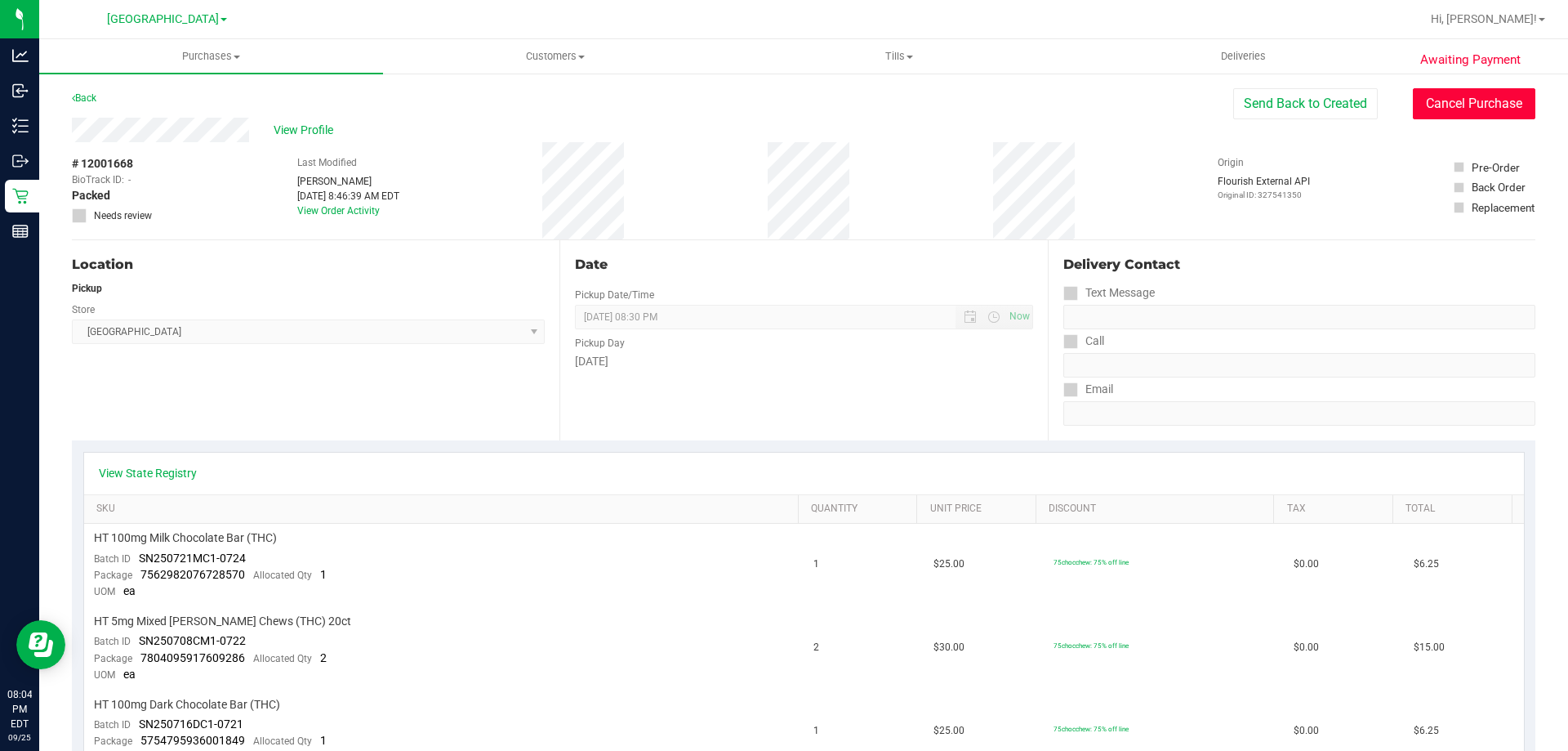
click at [1441, 90] on button "Cancel Purchase" at bounding box center [1475, 104] width 122 height 31
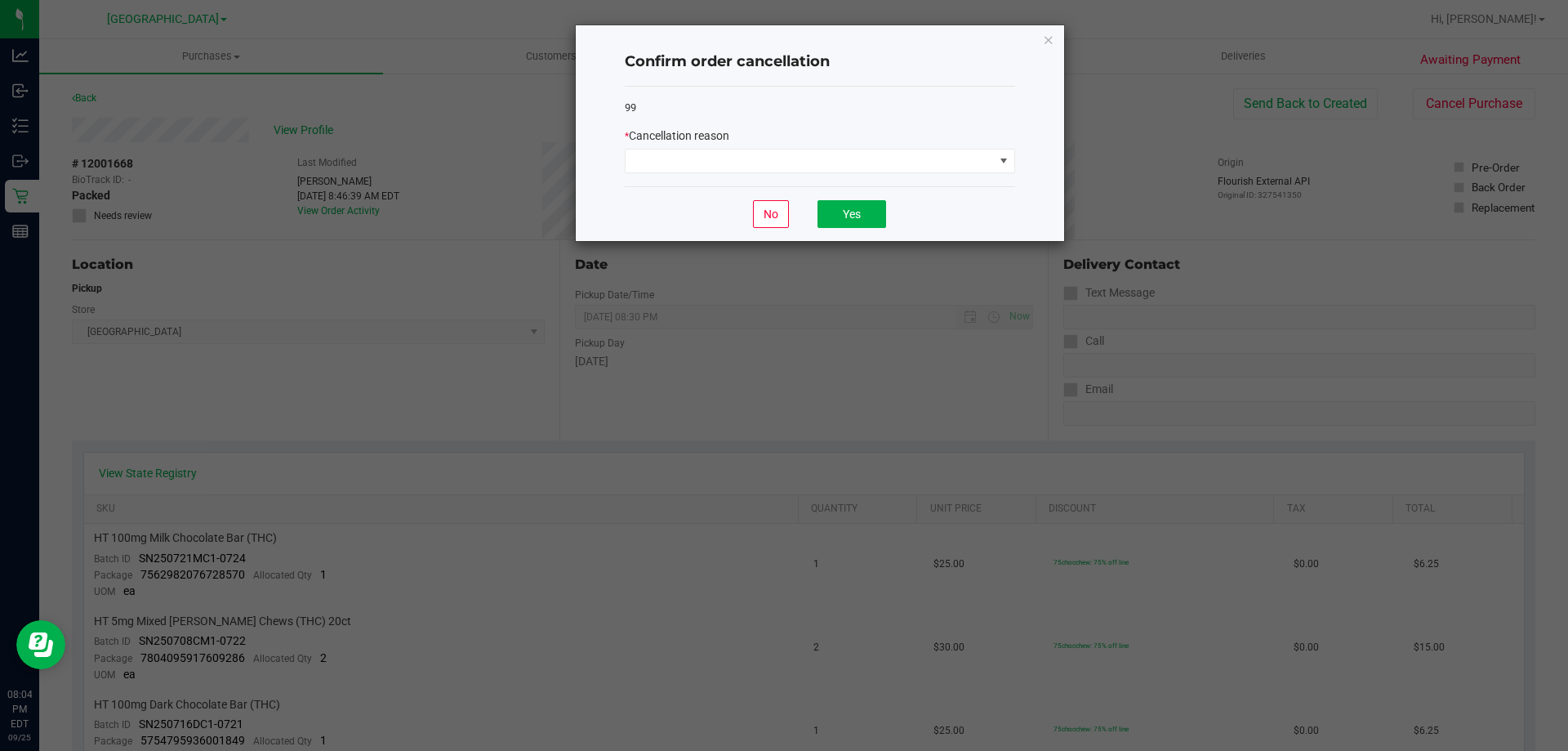
click at [1019, 153] on div "Confirm order cancellation 99 * Cancellation reason No Yes" at bounding box center [820, 133] width 489 height 216
click at [1006, 162] on span at bounding box center [1004, 161] width 13 height 13
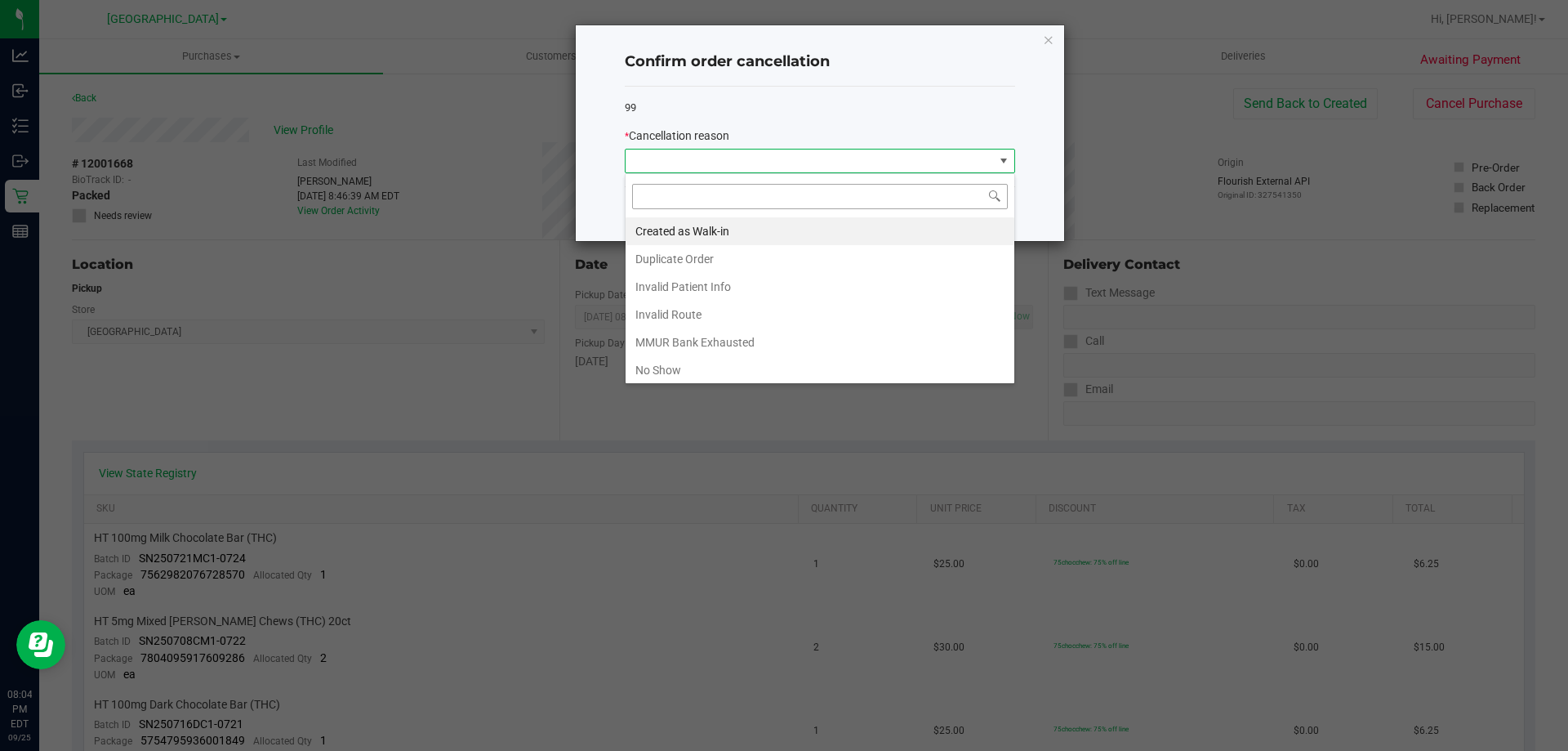
scroll to position [25, 390]
click at [726, 375] on li "No Show" at bounding box center [821, 370] width 389 height 27
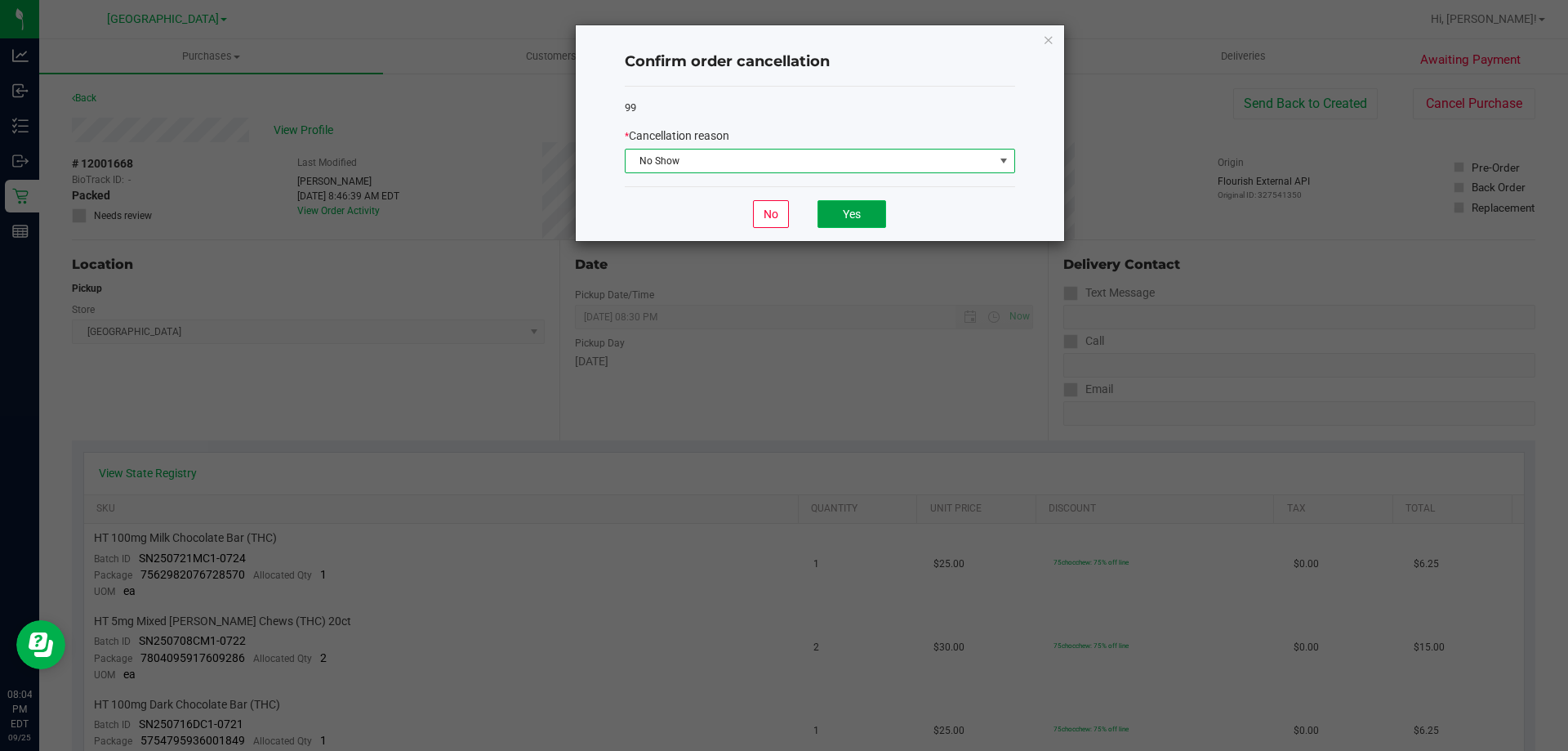
click at [851, 219] on button "Yes" at bounding box center [852, 214] width 69 height 27
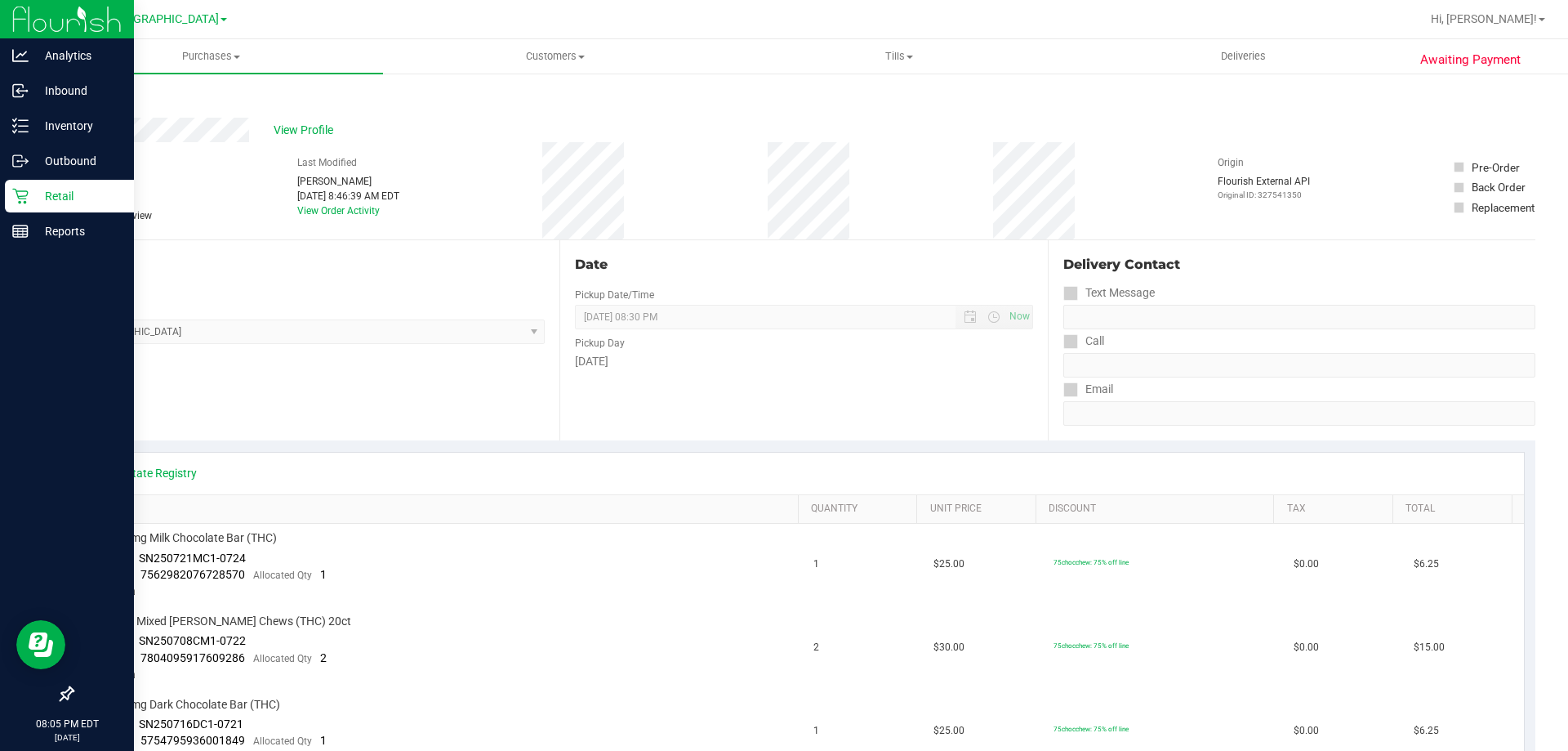
click at [15, 193] on icon at bounding box center [20, 196] width 16 height 16
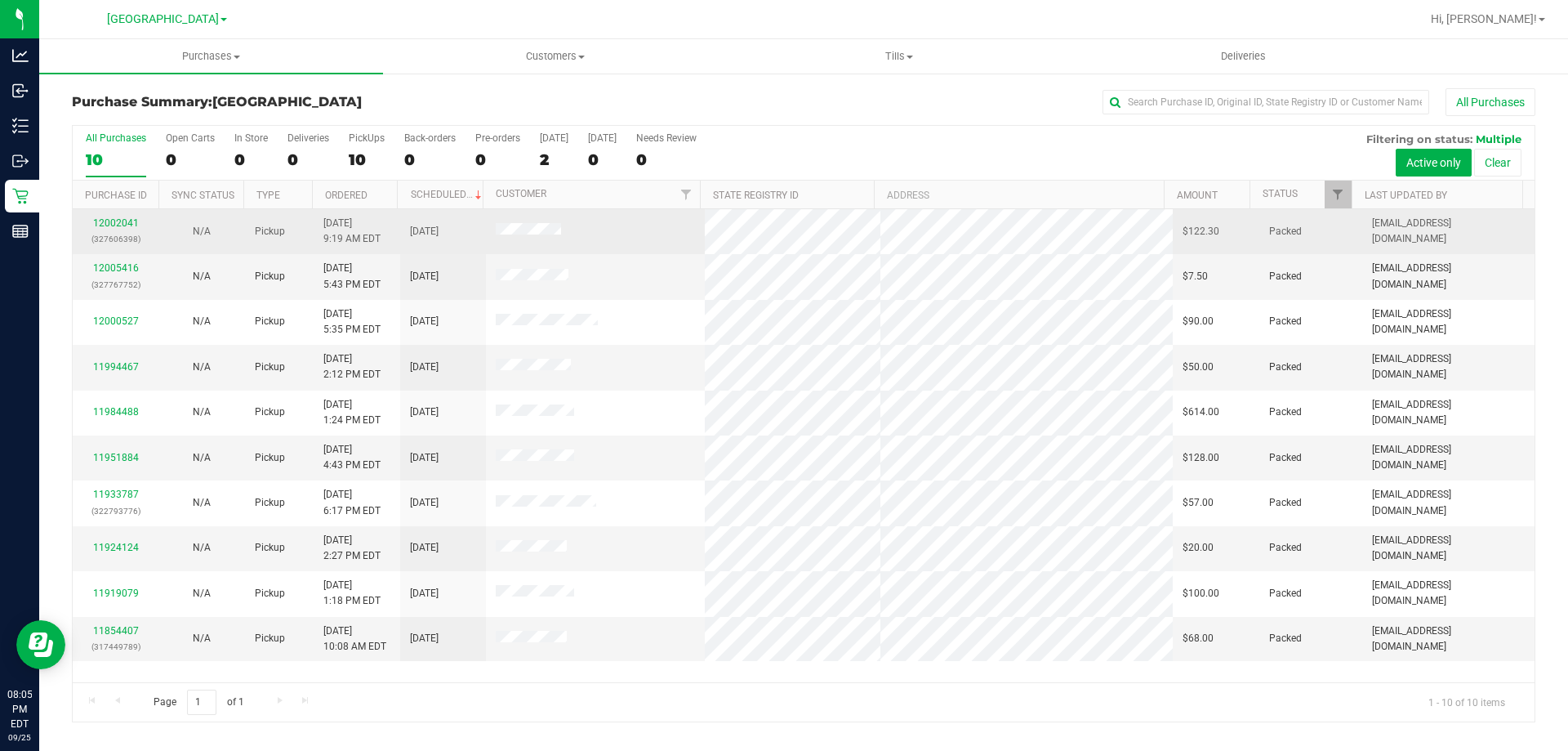
click at [161, 233] on td "N/A" at bounding box center [201, 231] width 86 height 45
click at [104, 227] on link "12002041" at bounding box center [116, 223] width 46 height 12
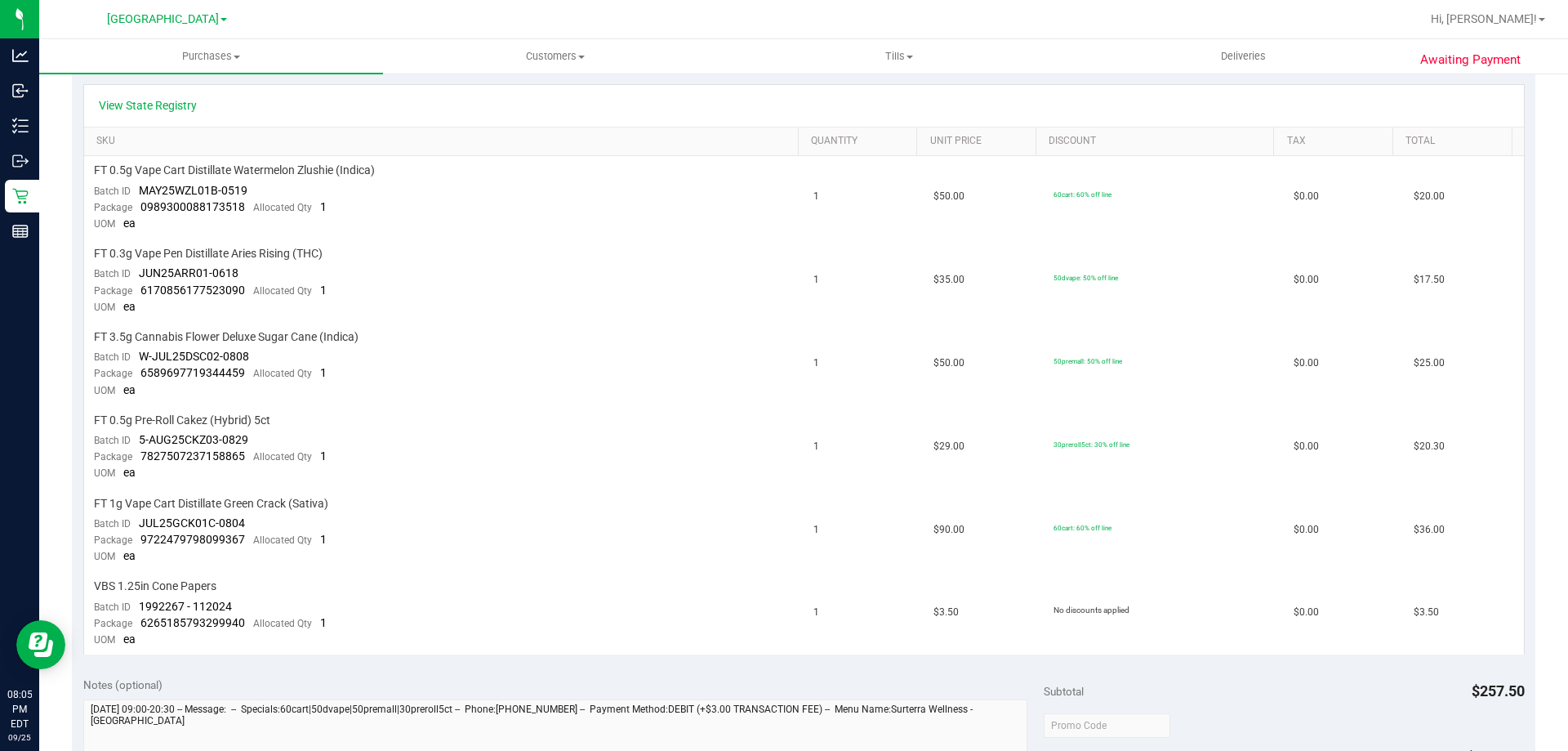
scroll to position [368, 0]
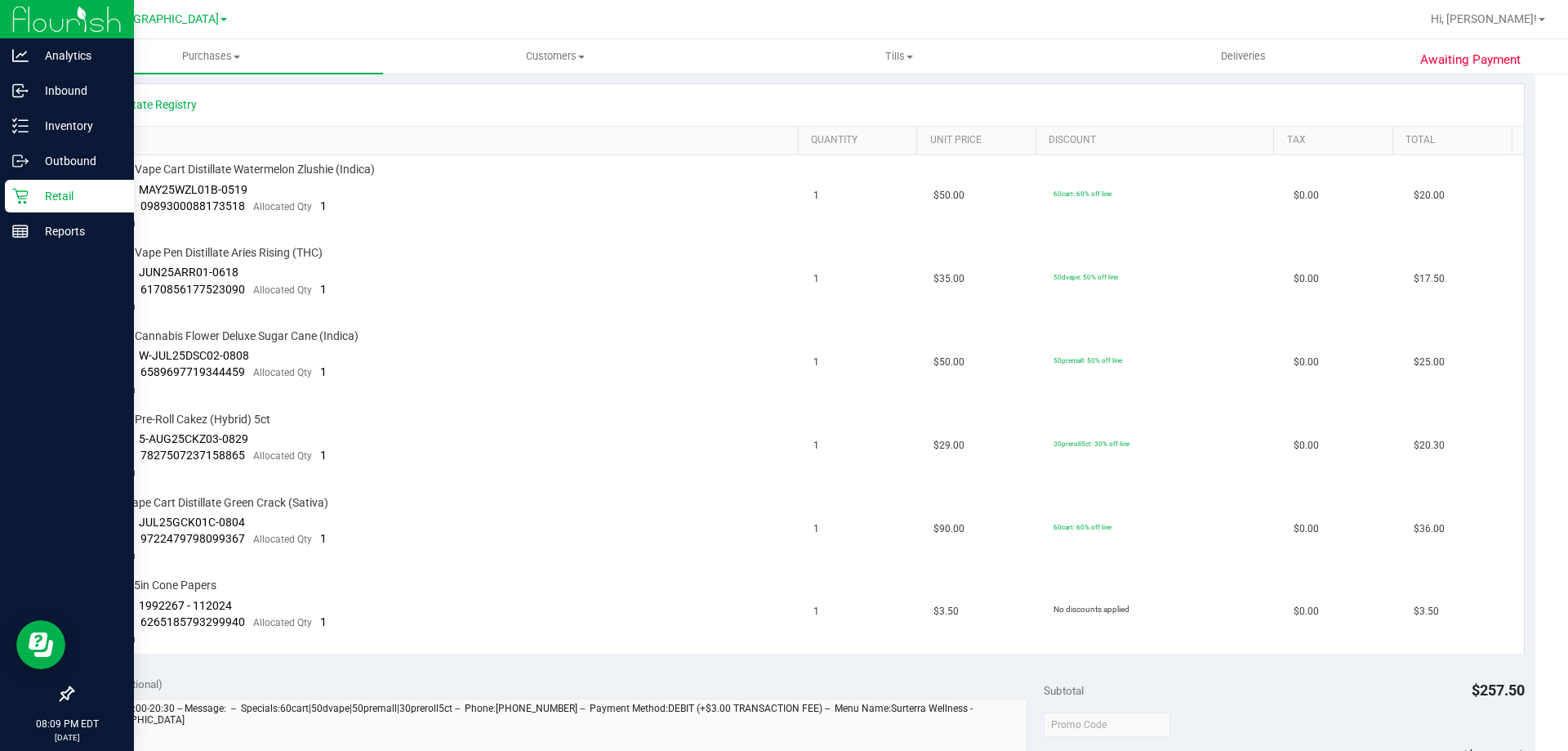
click at [25, 196] on icon at bounding box center [20, 196] width 16 height 16
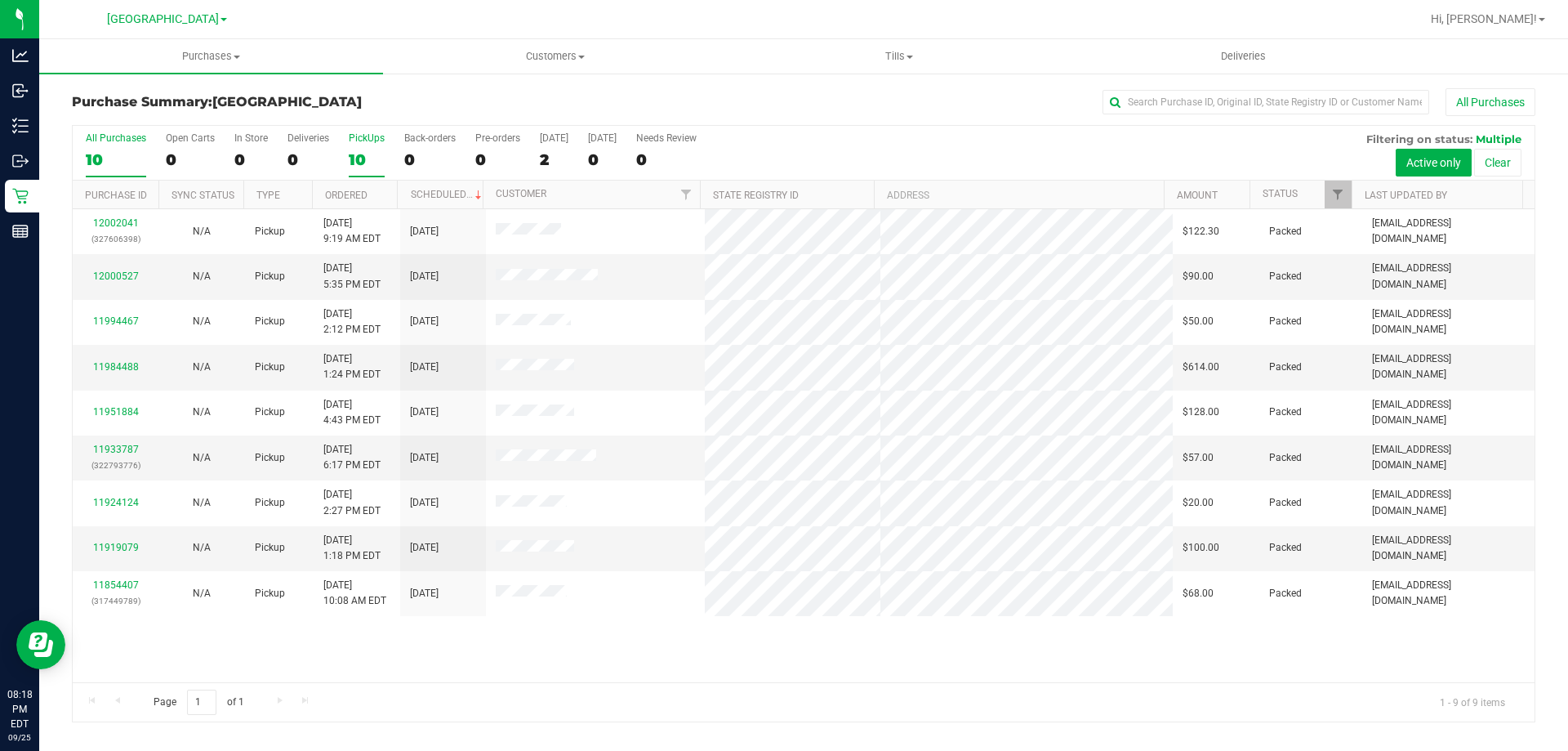
click at [358, 143] on div "PickUps" at bounding box center [366, 138] width 36 height 12
click at [0, 0] on input "PickUps 10" at bounding box center [0, 0] width 0 height 0
click at [356, 160] on div "9" at bounding box center [366, 159] width 36 height 19
click at [0, 0] on input "PickUps 9" at bounding box center [0, 0] width 0 height 0
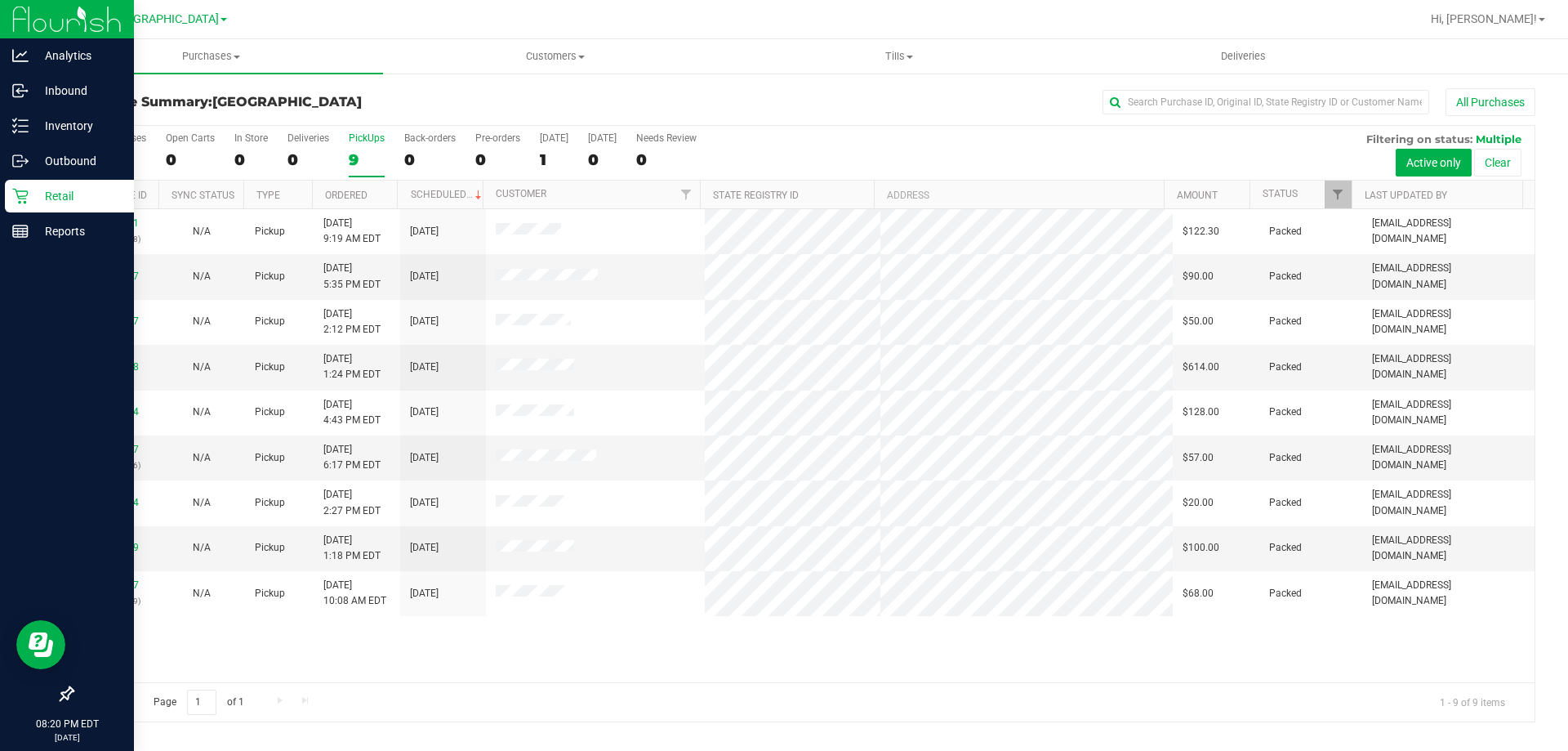
click at [15, 189] on icon at bounding box center [19, 196] width 16 height 16
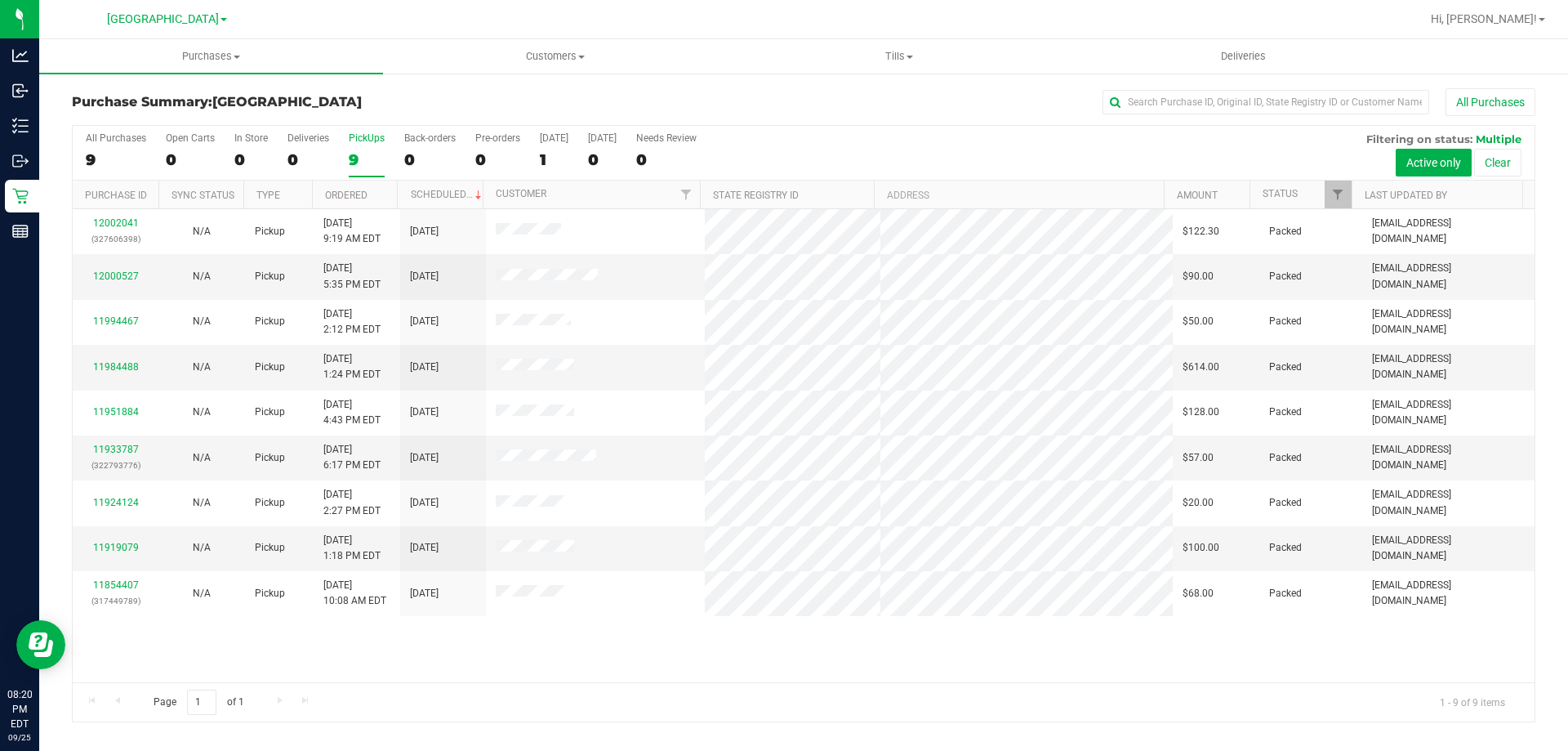
click at [371, 158] on div "9" at bounding box center [366, 159] width 36 height 19
click at [0, 0] on input "PickUps 9" at bounding box center [0, 0] width 0 height 0
click at [368, 147] on label "PickUps 9" at bounding box center [366, 154] width 36 height 45
click at [0, 0] on input "PickUps 9" at bounding box center [0, 0] width 0 height 0
click at [356, 150] on div "9" at bounding box center [366, 159] width 36 height 19
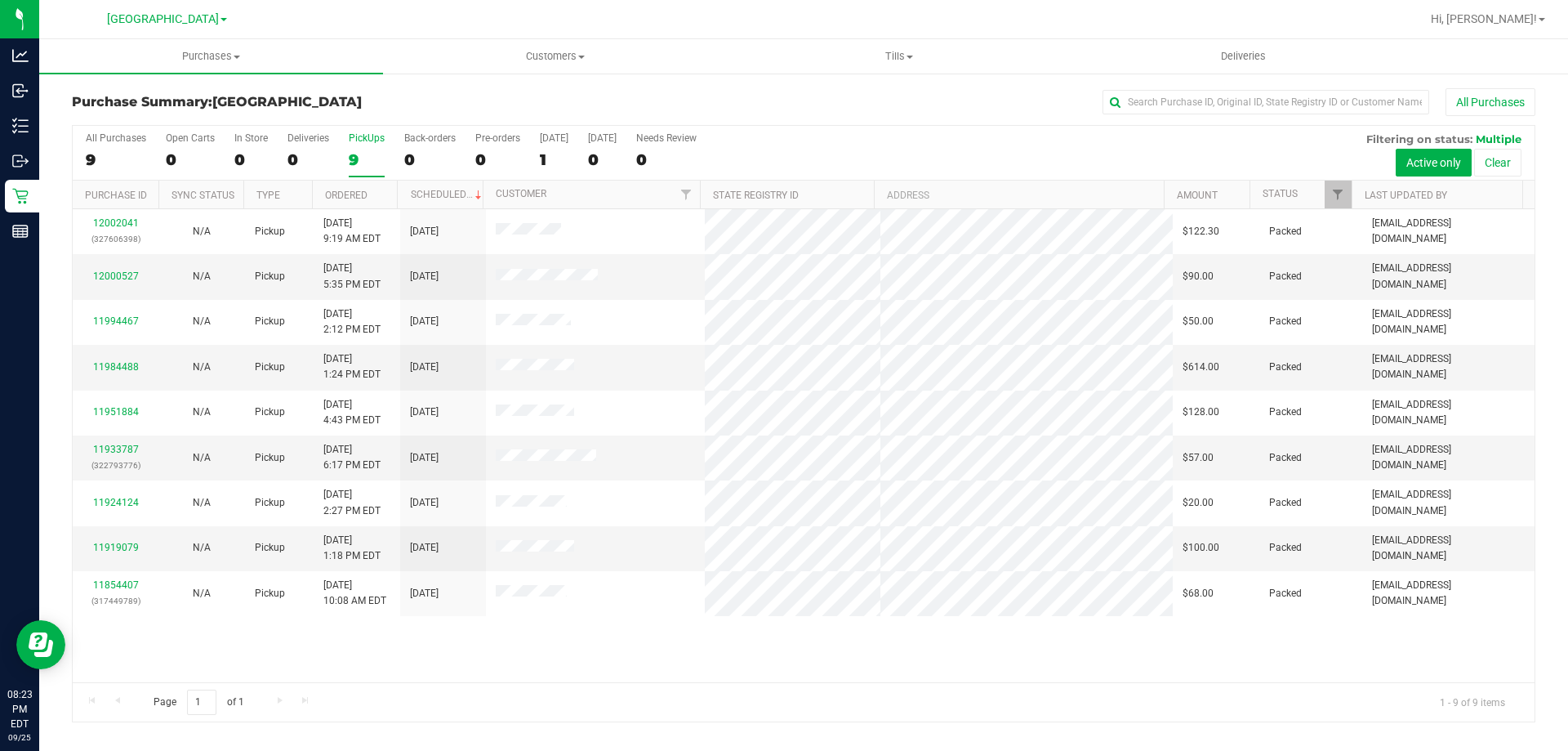
click at [0, 0] on input "PickUps 9" at bounding box center [0, 0] width 0 height 0
click at [379, 148] on label "PickUps 9" at bounding box center [366, 154] width 36 height 45
click at [0, 0] on input "PickUps 9" at bounding box center [0, 0] width 0 height 0
click at [368, 140] on div "PickUps" at bounding box center [366, 138] width 36 height 12
click at [0, 0] on input "PickUps 9" at bounding box center [0, 0] width 0 height 0
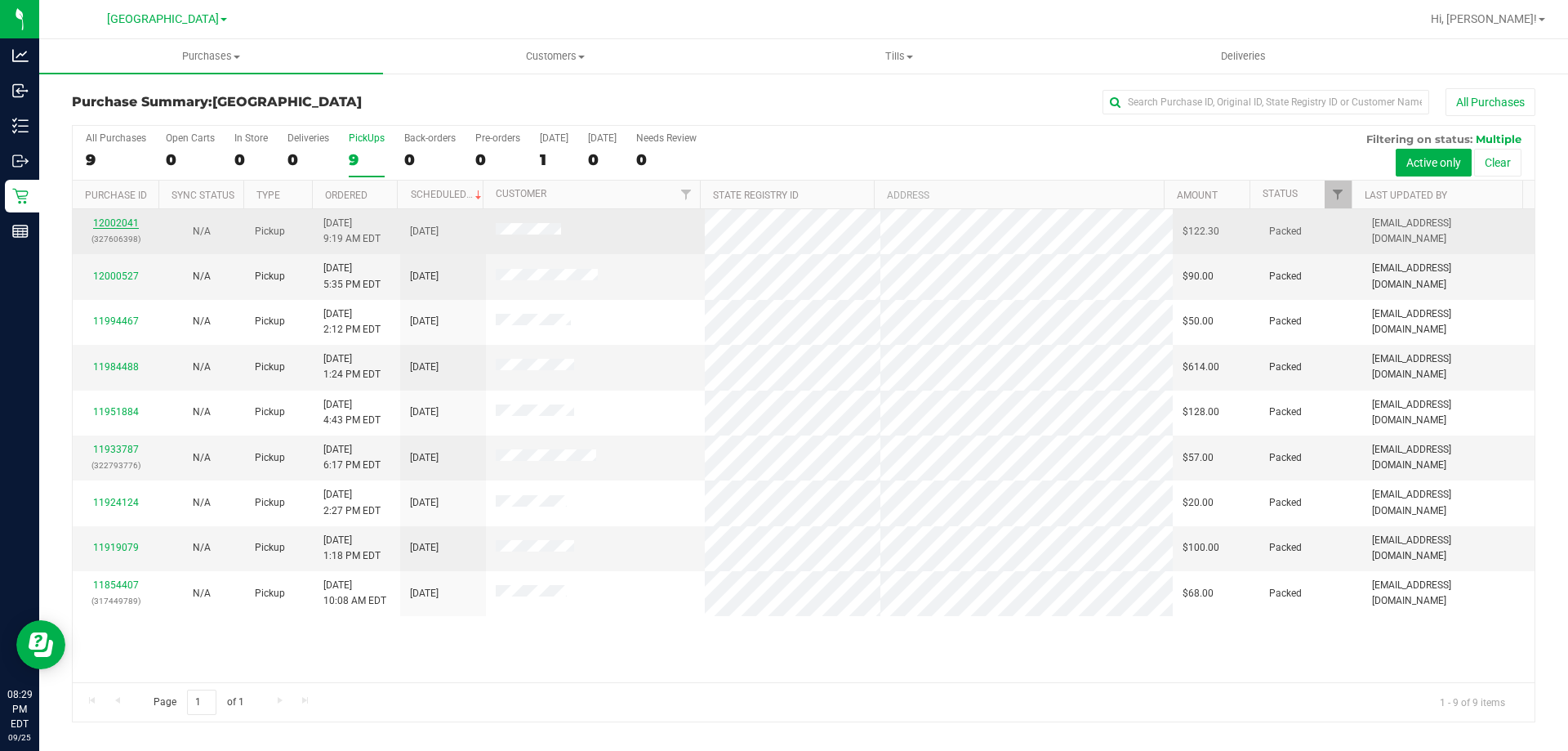
click at [135, 222] on link "12002041" at bounding box center [116, 223] width 46 height 12
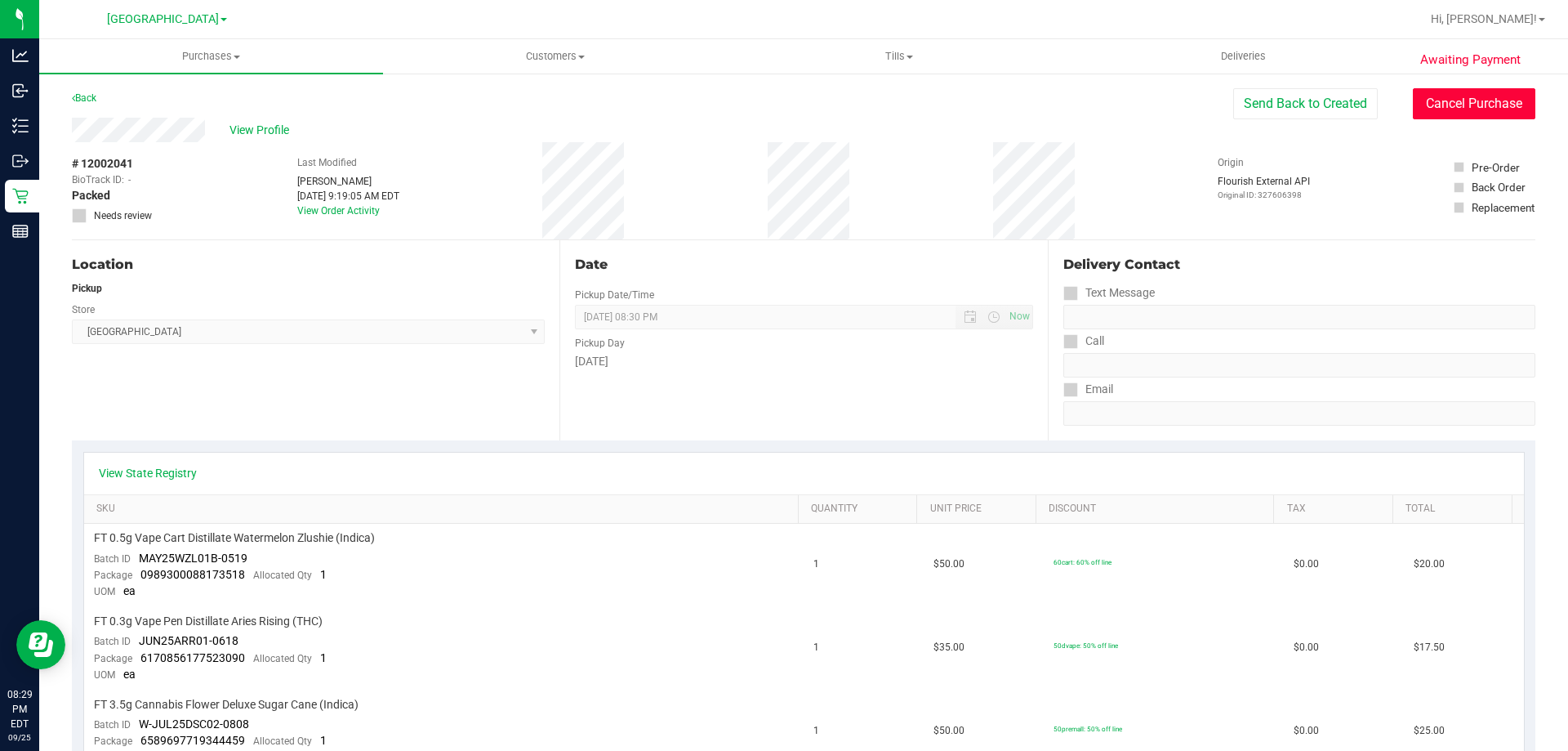
click at [1467, 104] on button "Cancel Purchase" at bounding box center [1475, 104] width 122 height 31
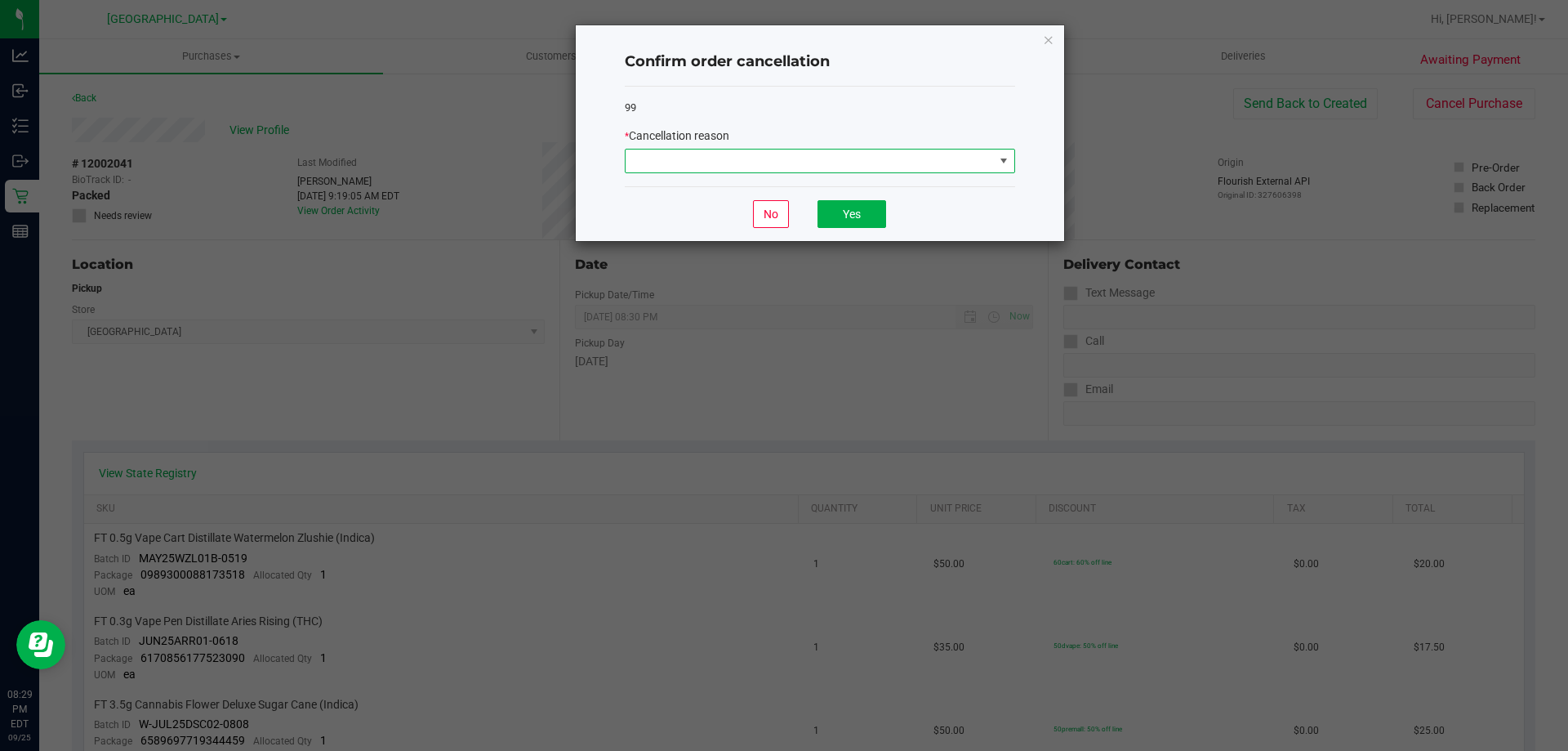
click at [1006, 163] on span at bounding box center [1004, 161] width 13 height 13
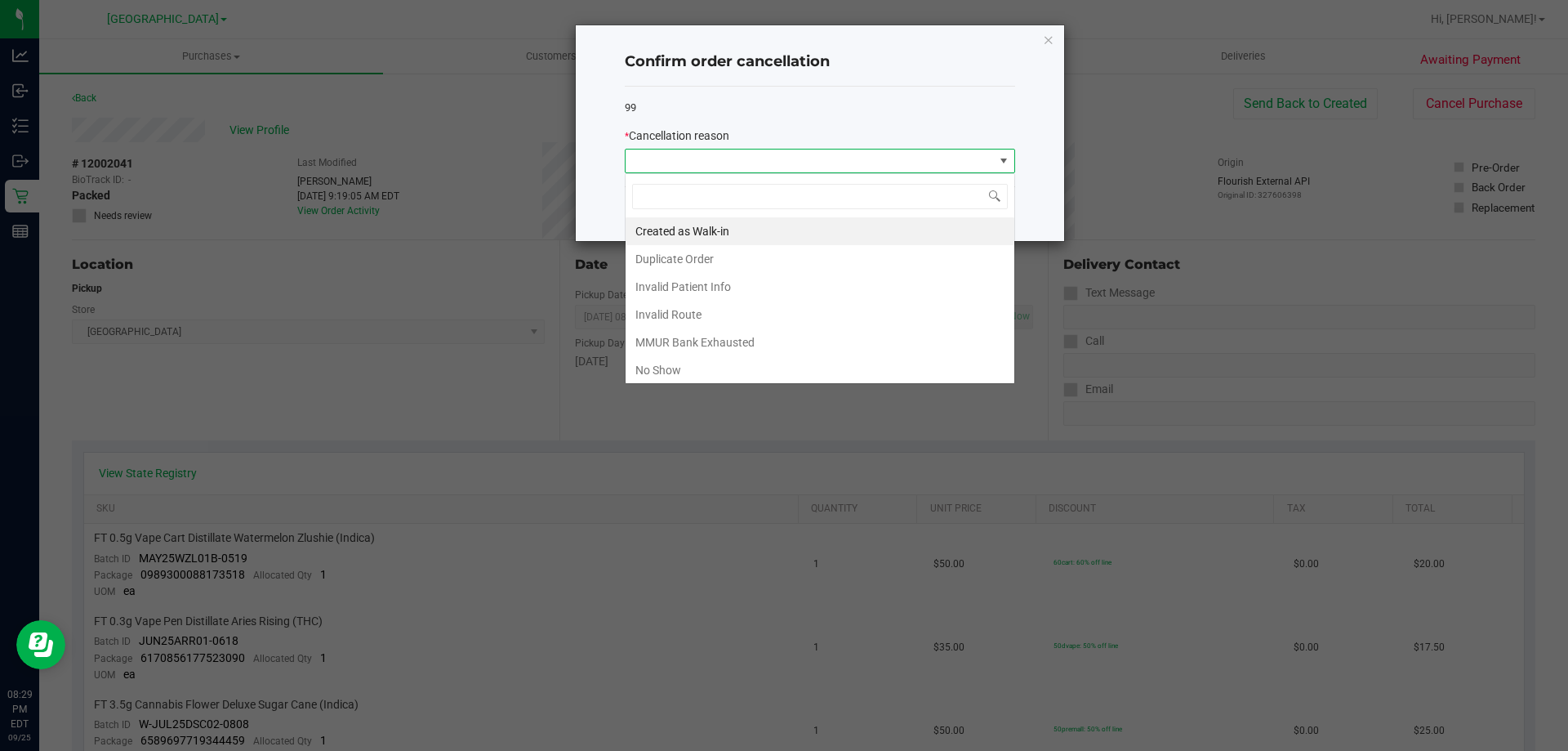
scroll to position [25, 390]
click at [735, 365] on li "No Show" at bounding box center [821, 370] width 389 height 27
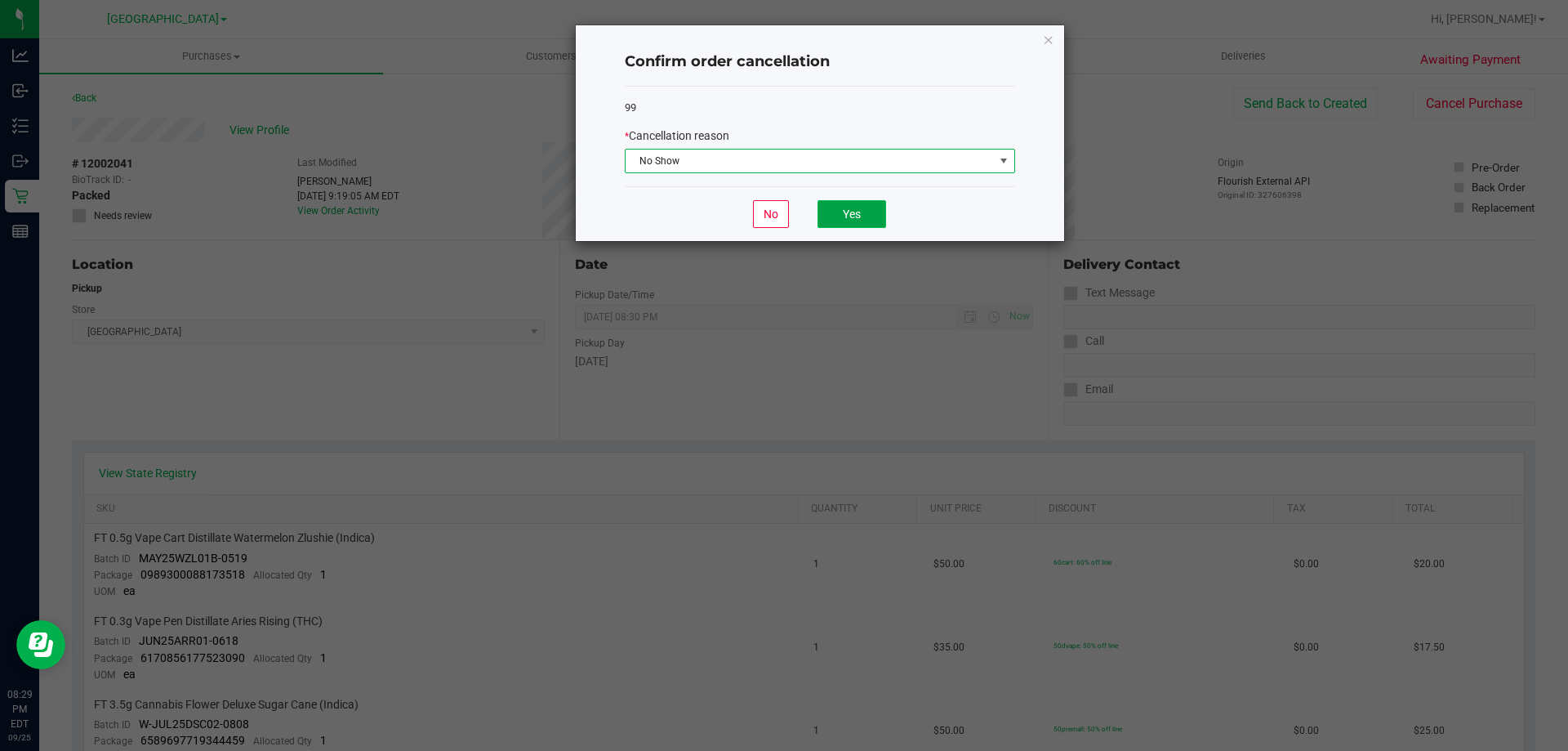
click at [858, 210] on button "Yes" at bounding box center [852, 214] width 69 height 27
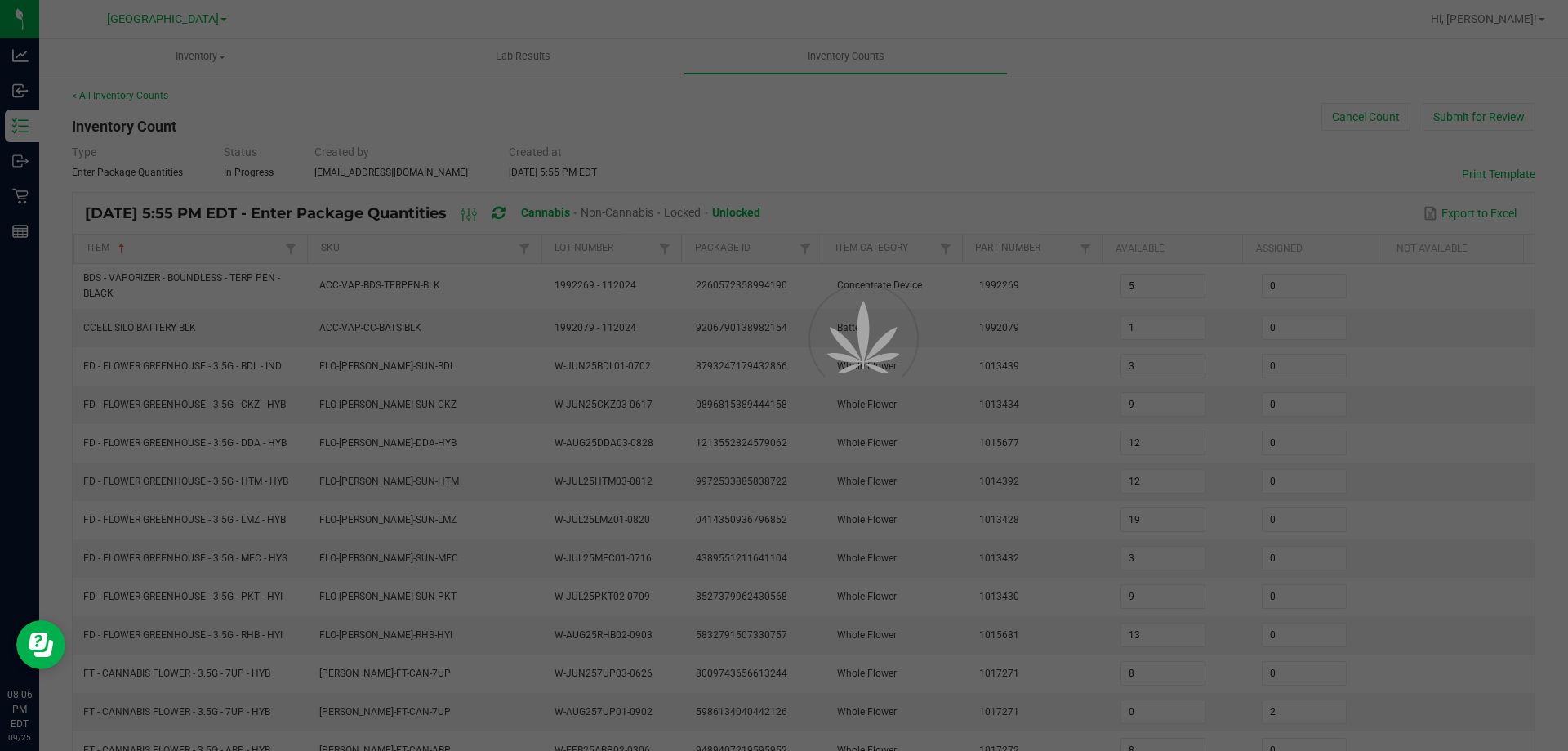
scroll to position [54, 0]
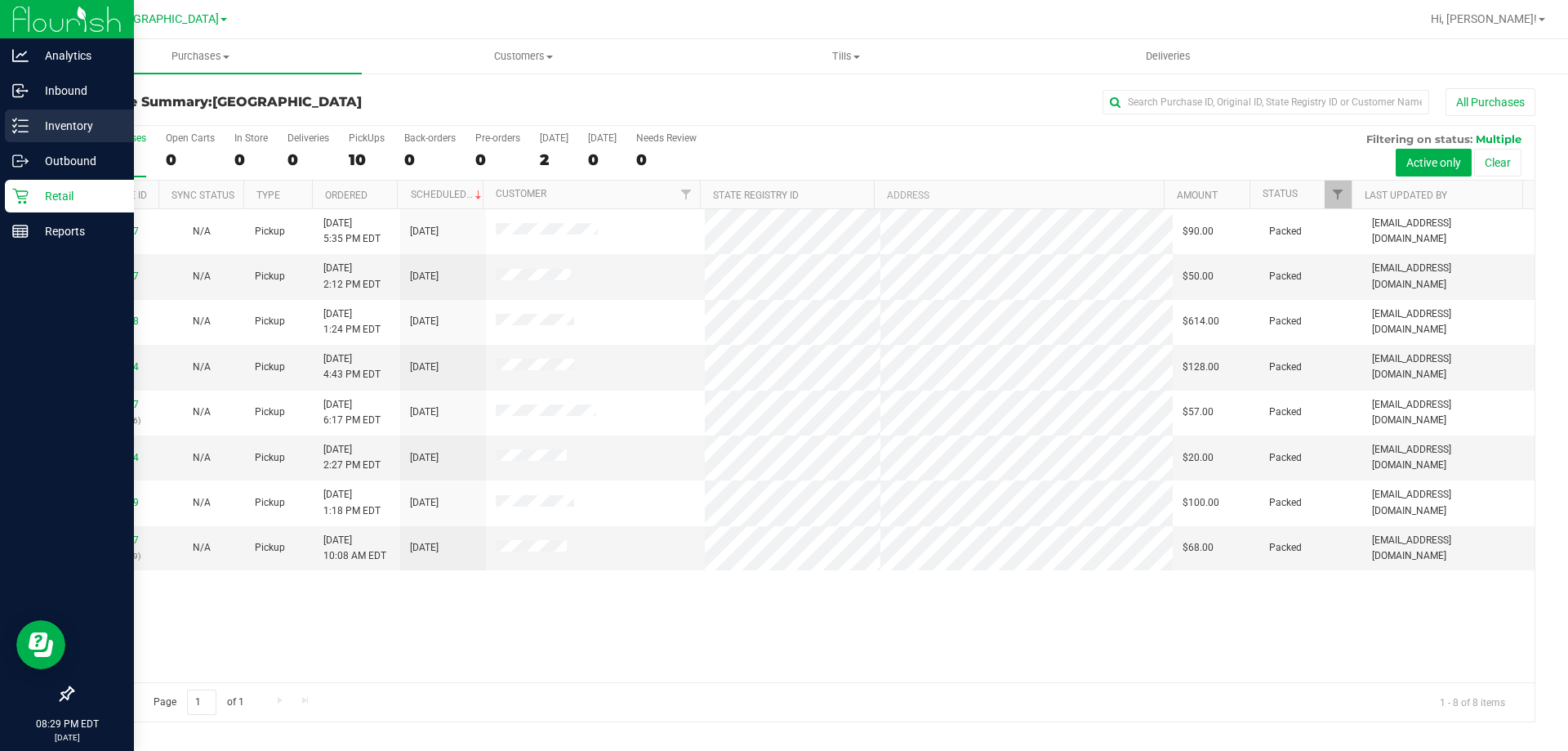
click at [21, 130] on icon at bounding box center [20, 126] width 16 height 16
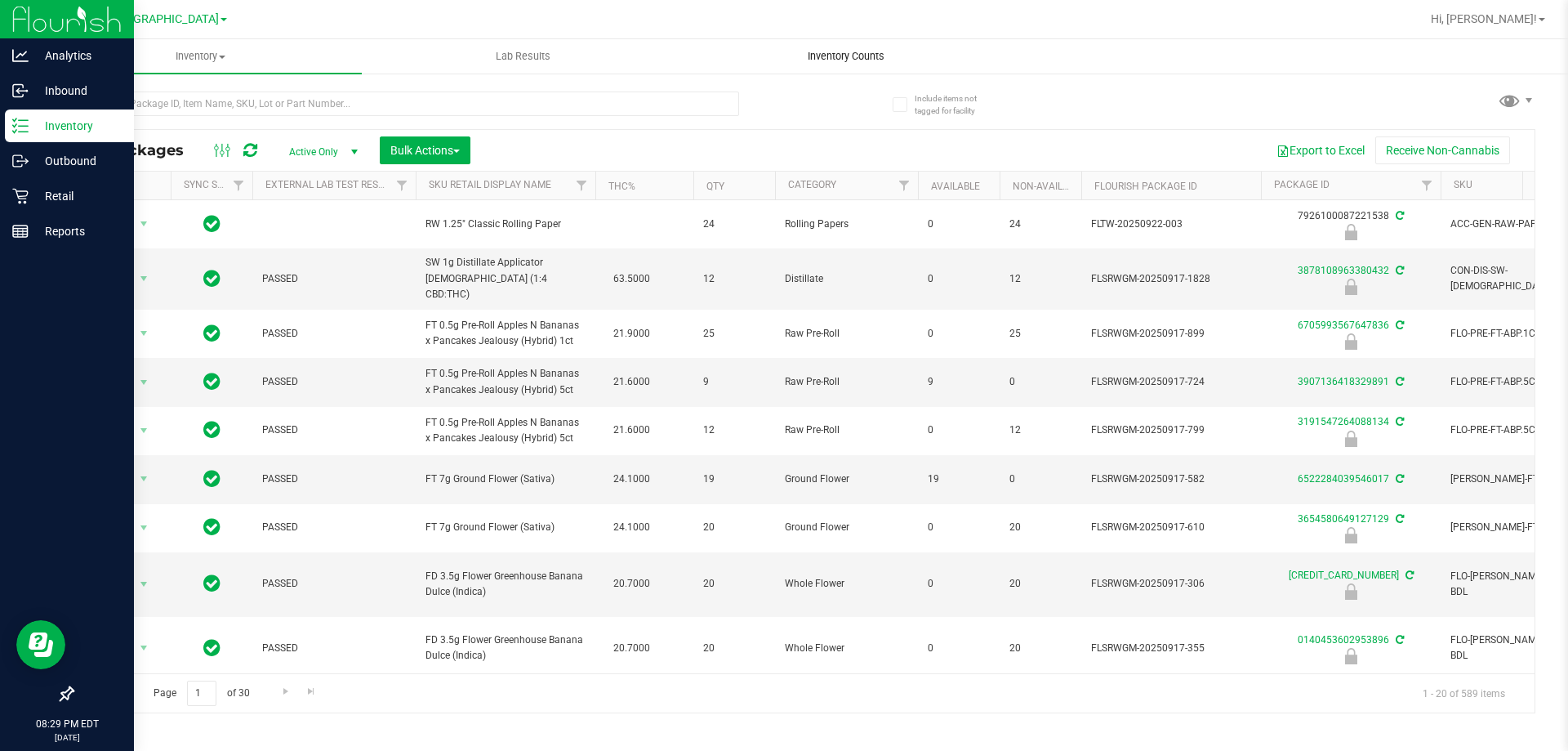
click at [859, 58] on span "Inventory Counts" at bounding box center [846, 57] width 121 height 15
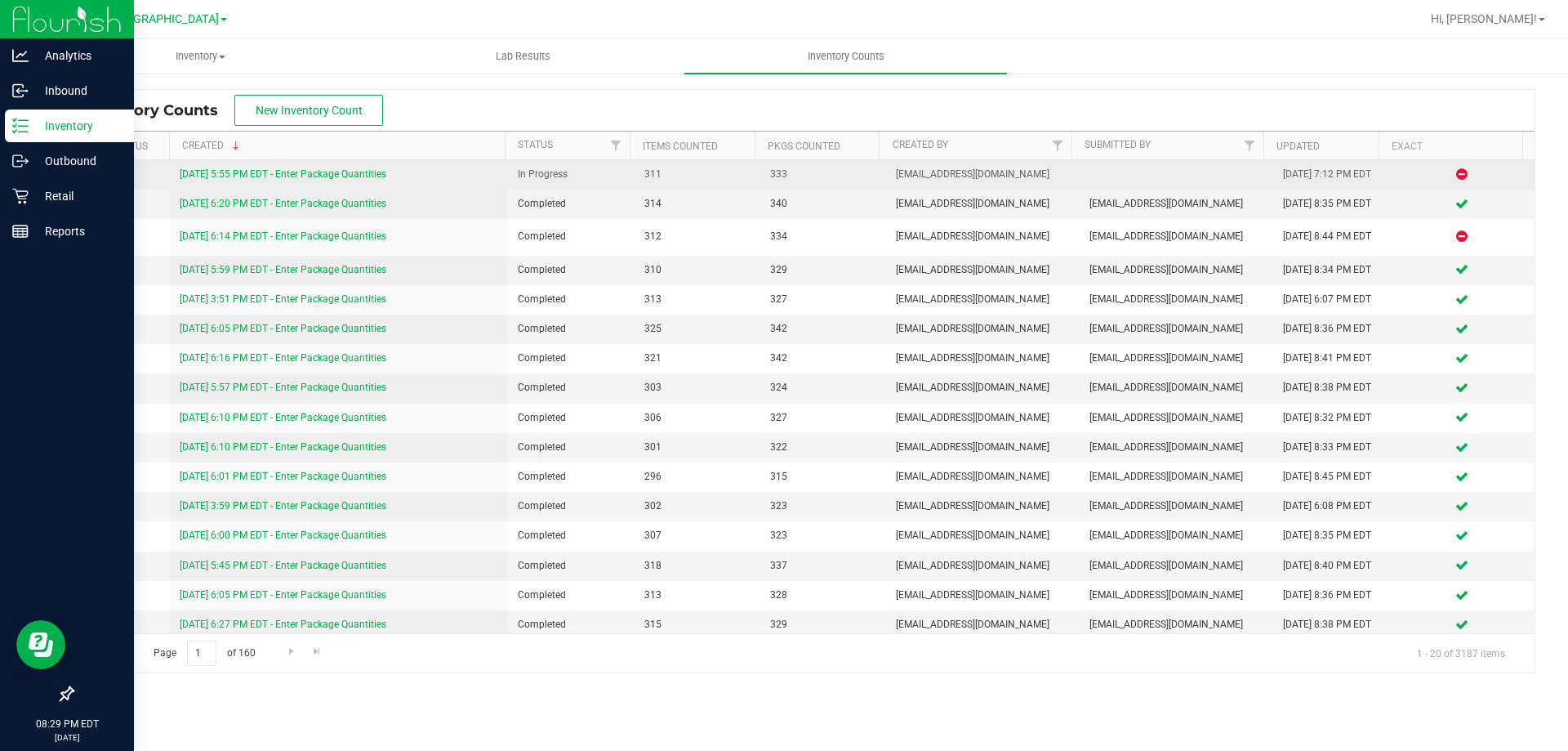
click at [355, 177] on link "[DATE] 5:55 PM EDT - Enter Package Quantities" at bounding box center [283, 174] width 207 height 12
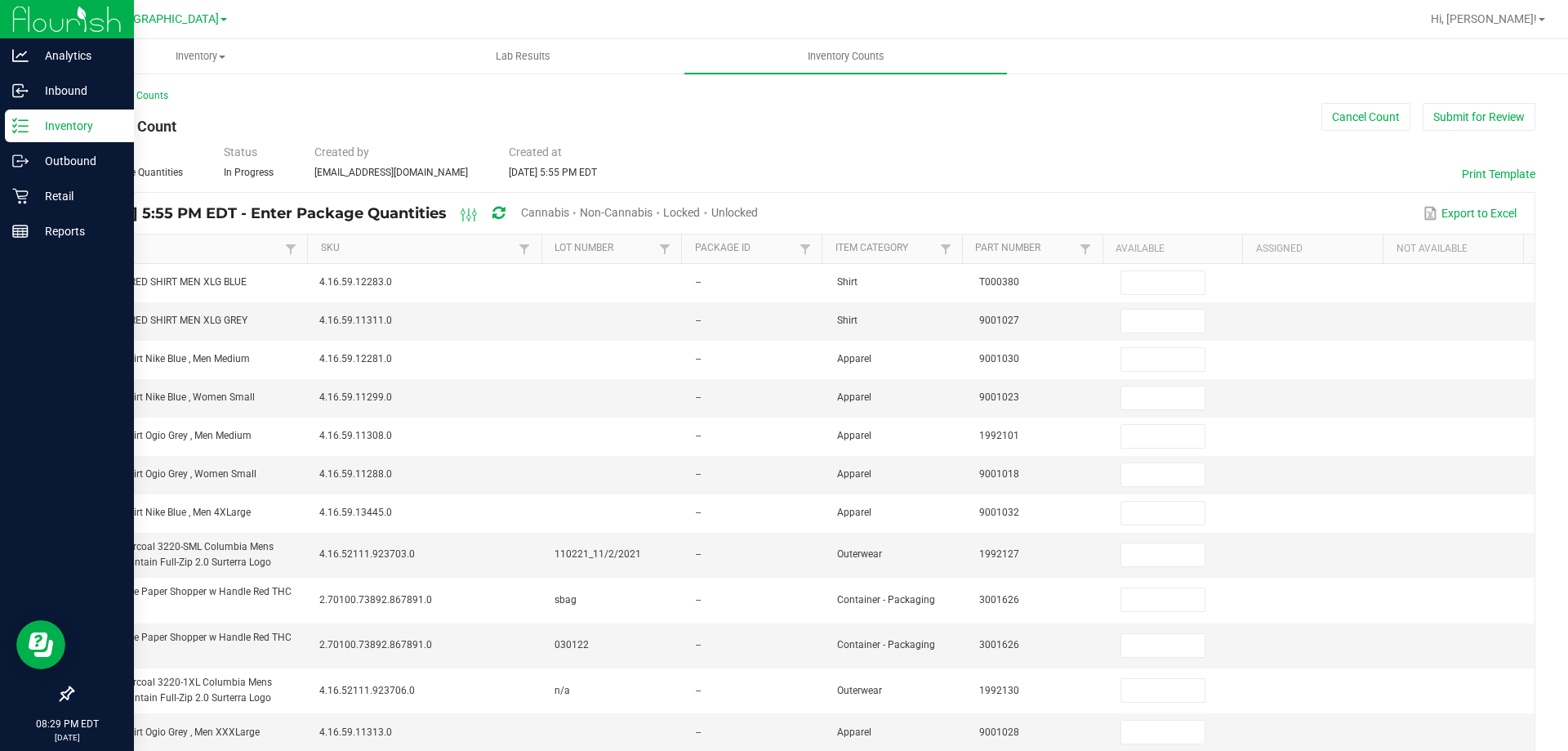
click at [569, 210] on span "Cannabis" at bounding box center [545, 212] width 48 height 13
type input "2"
type input "3"
type input "10"
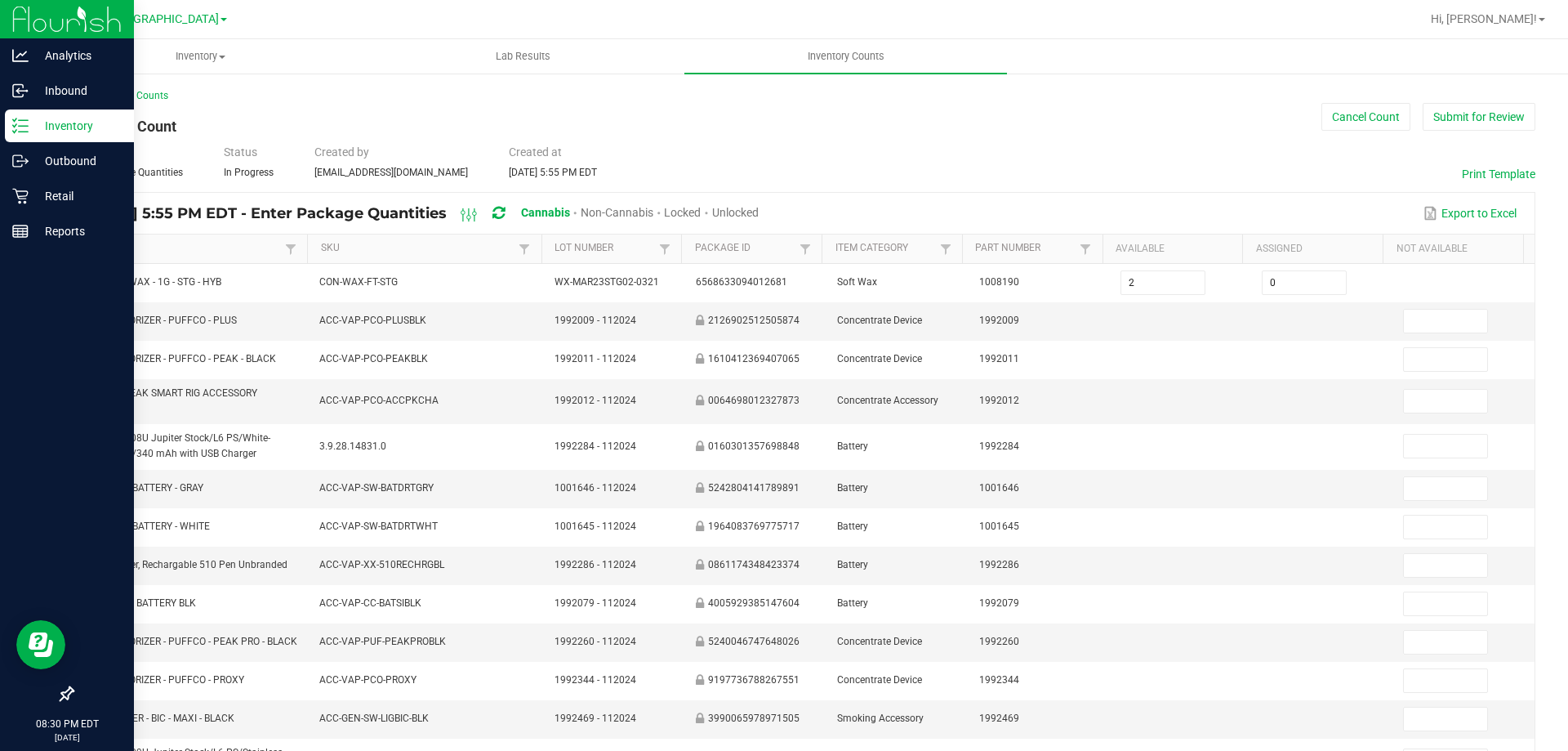
click at [759, 211] on span "Unlocked" at bounding box center [736, 212] width 47 height 13
type input "1"
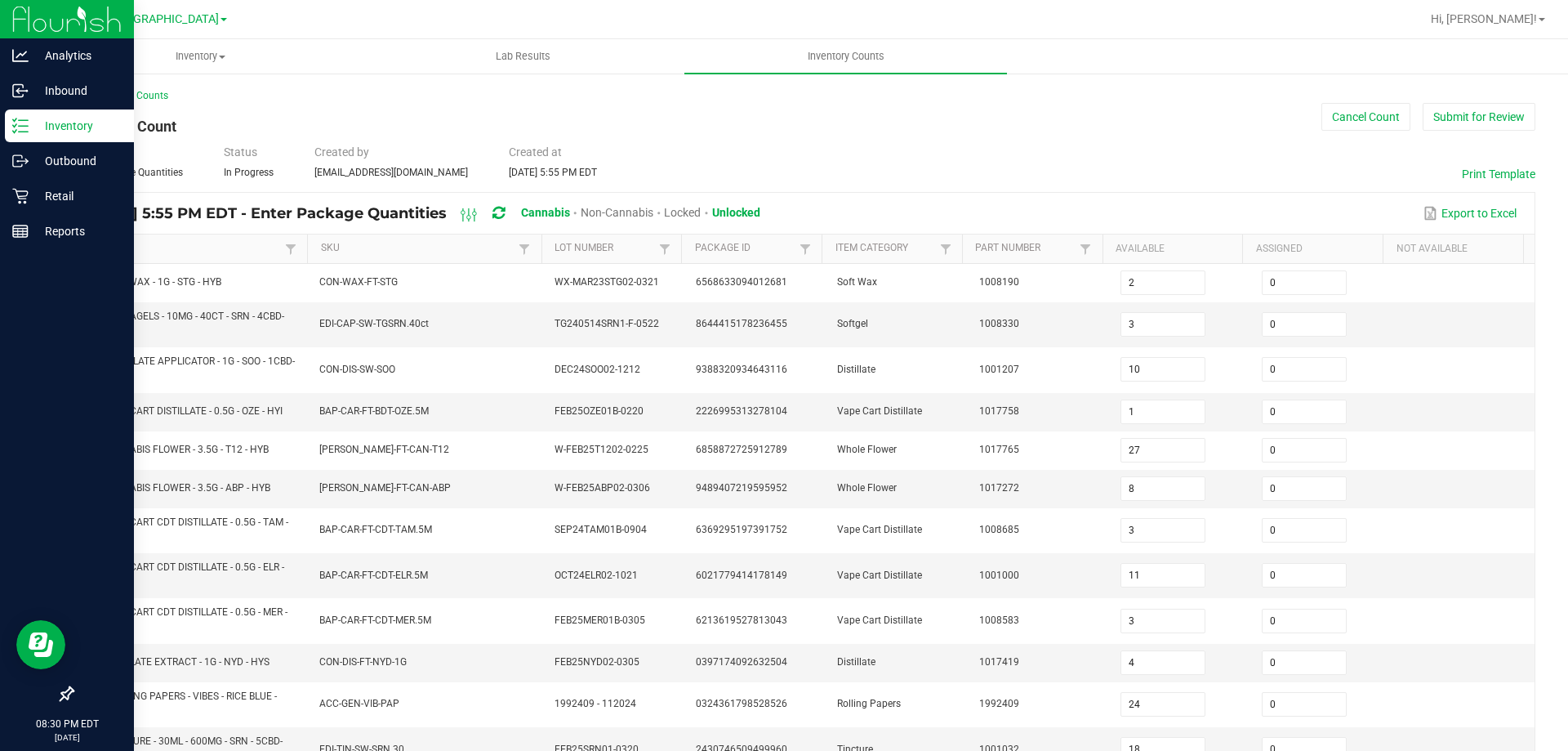
click at [1463, 119] on button "Submit for Review" at bounding box center [1478, 117] width 112 height 27
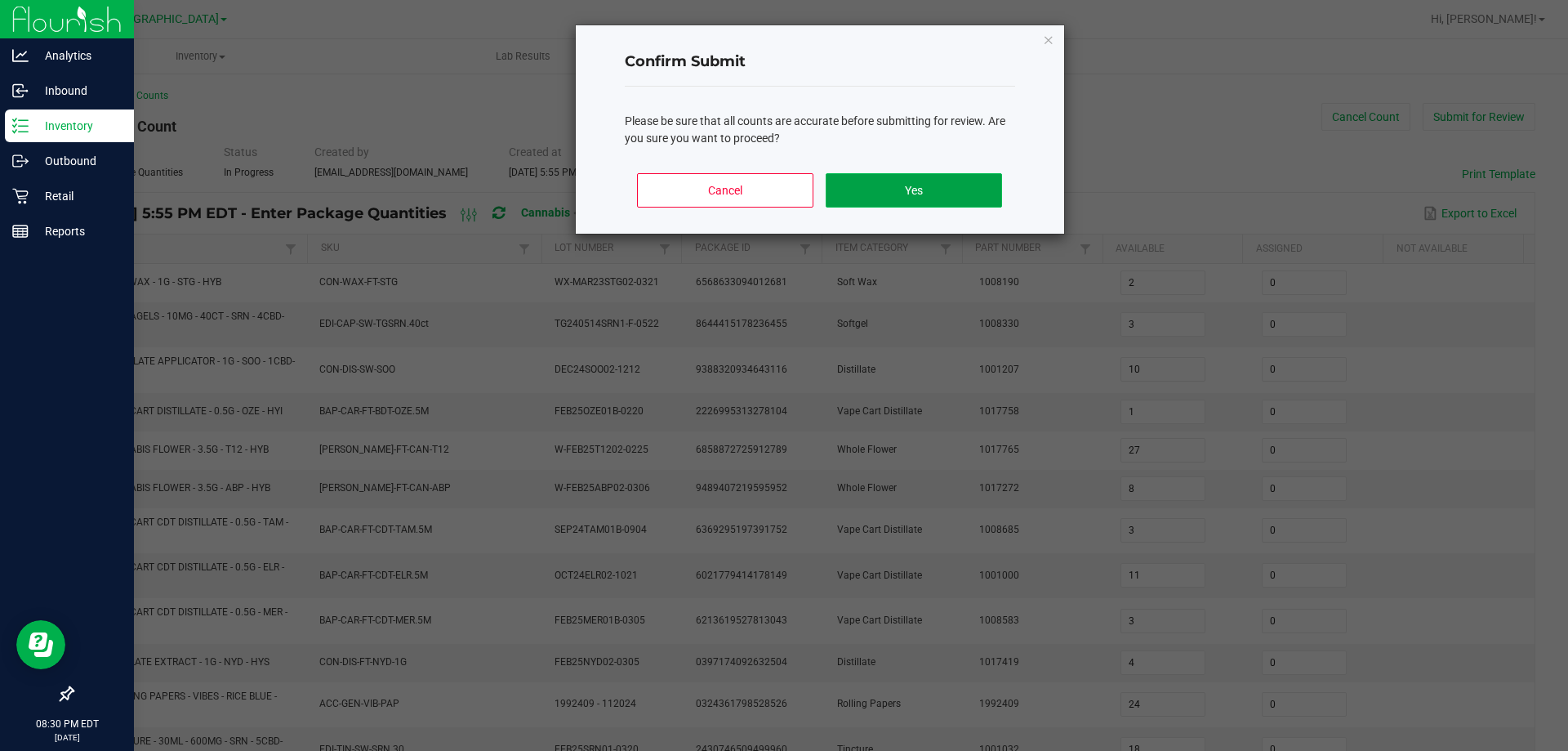
click at [969, 188] on button "Yes" at bounding box center [914, 191] width 175 height 35
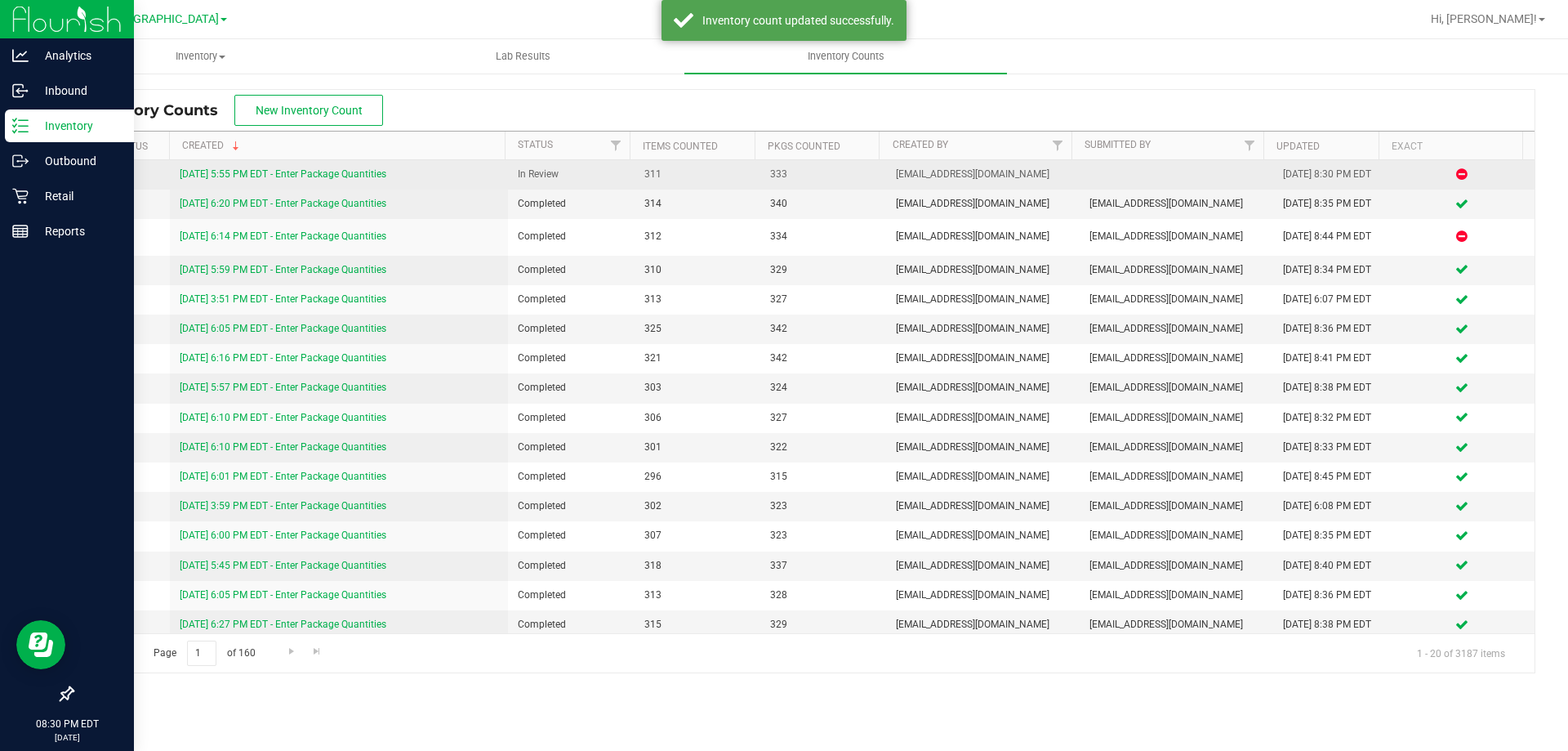
click at [376, 174] on link "[DATE] 5:55 PM EDT - Enter Package Quantities" at bounding box center [283, 174] width 207 height 12
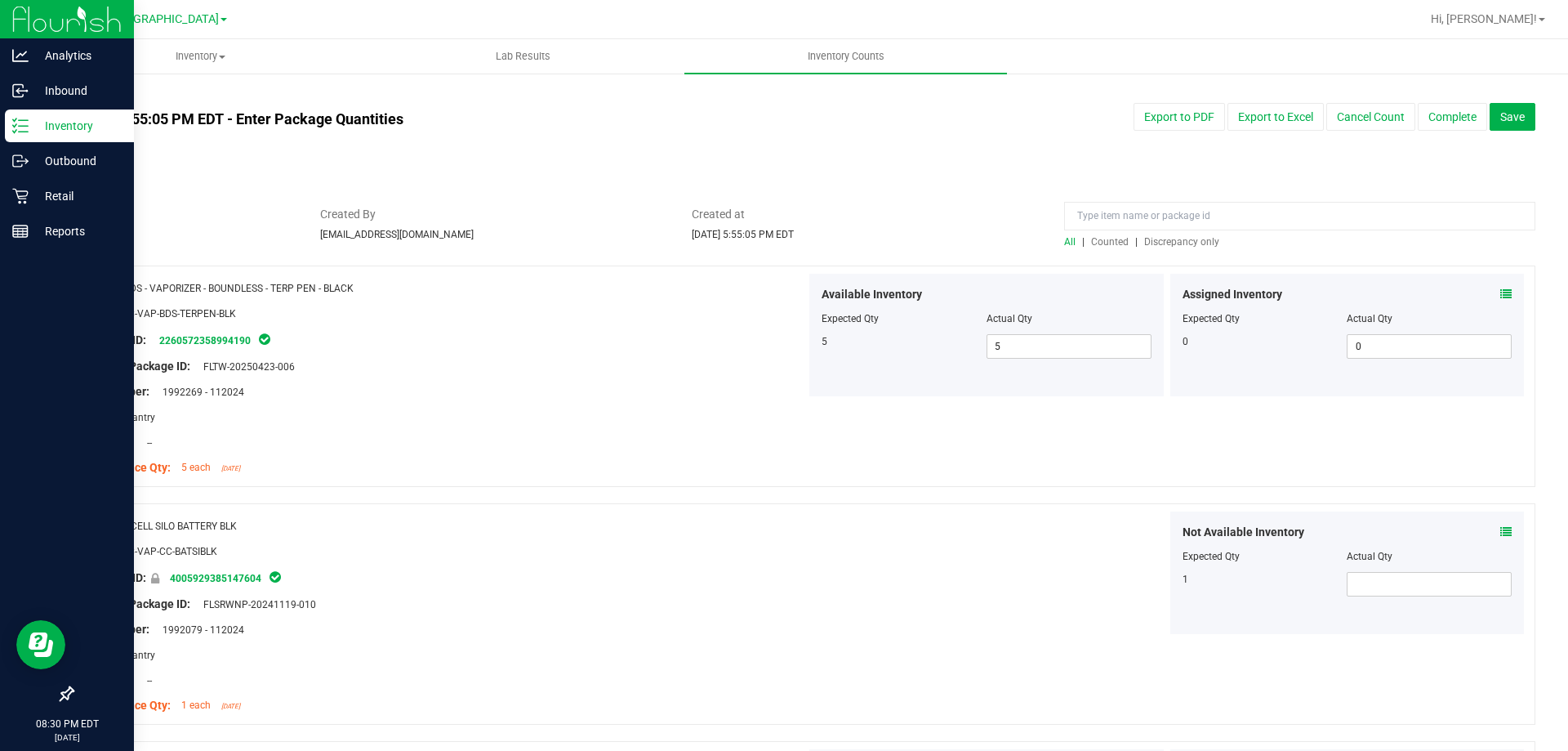
click at [1183, 242] on span "Discrepancy only" at bounding box center [1182, 241] width 75 height 12
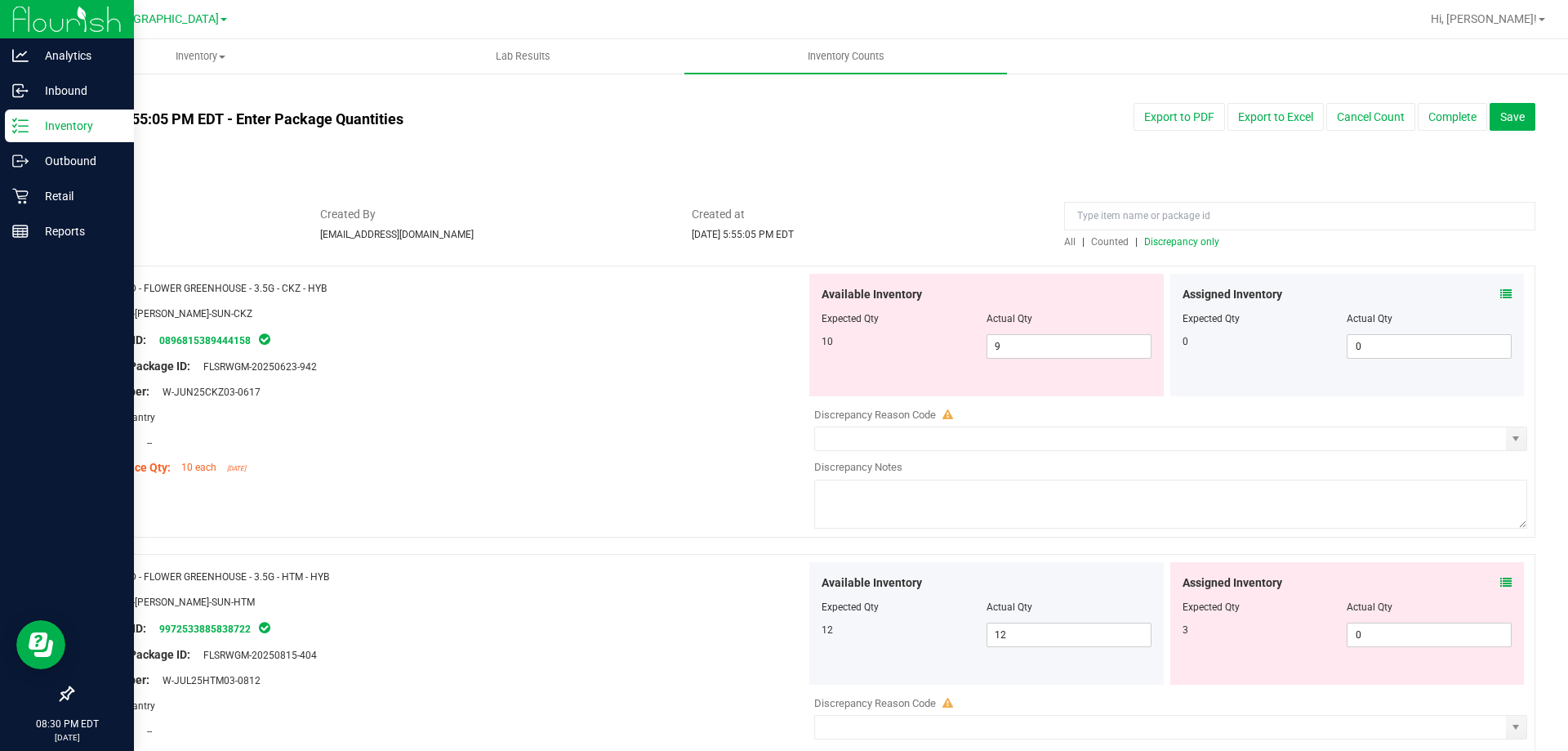
click at [1500, 293] on icon at bounding box center [1506, 294] width 12 height 12
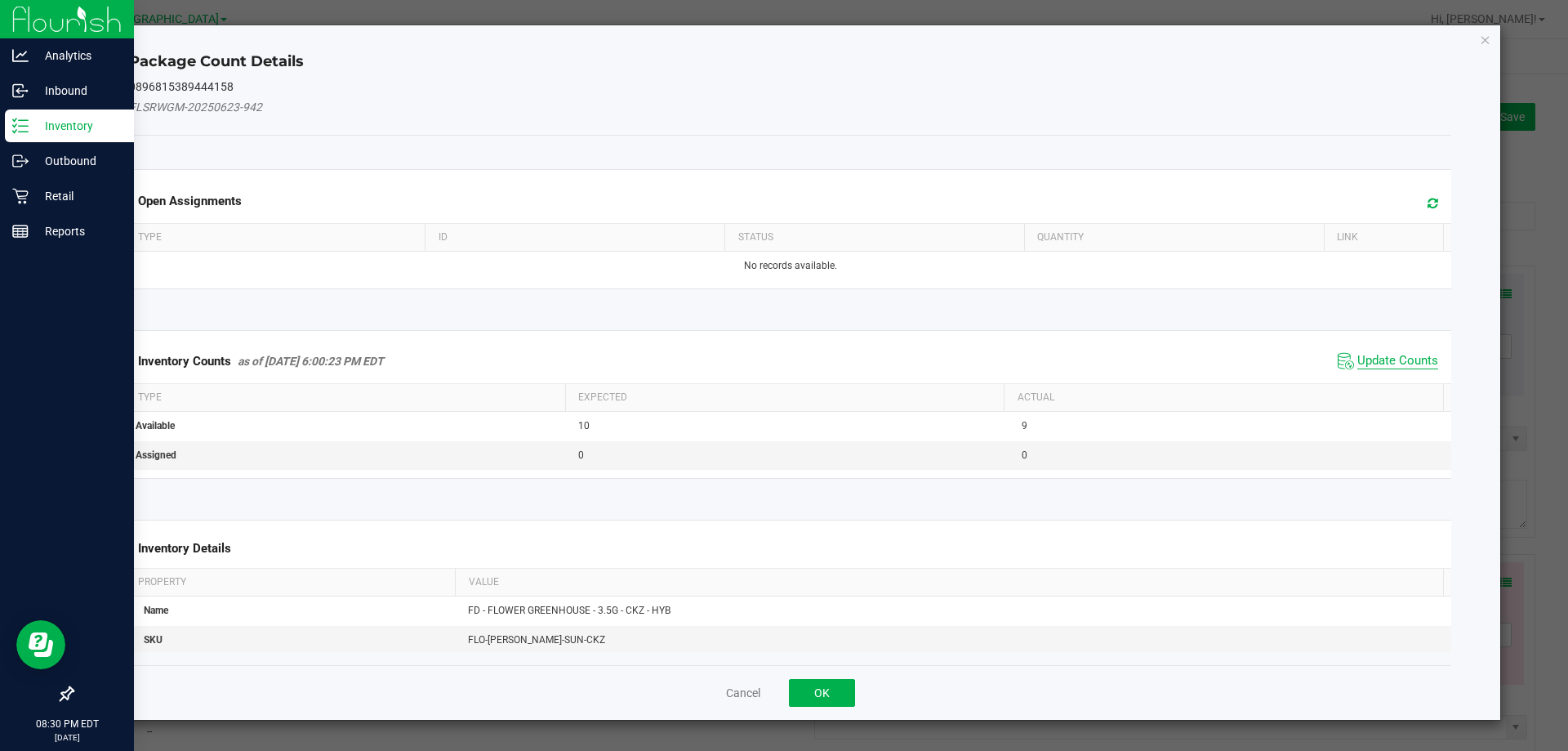
click at [1368, 358] on span "Update Counts" at bounding box center [1398, 361] width 81 height 16
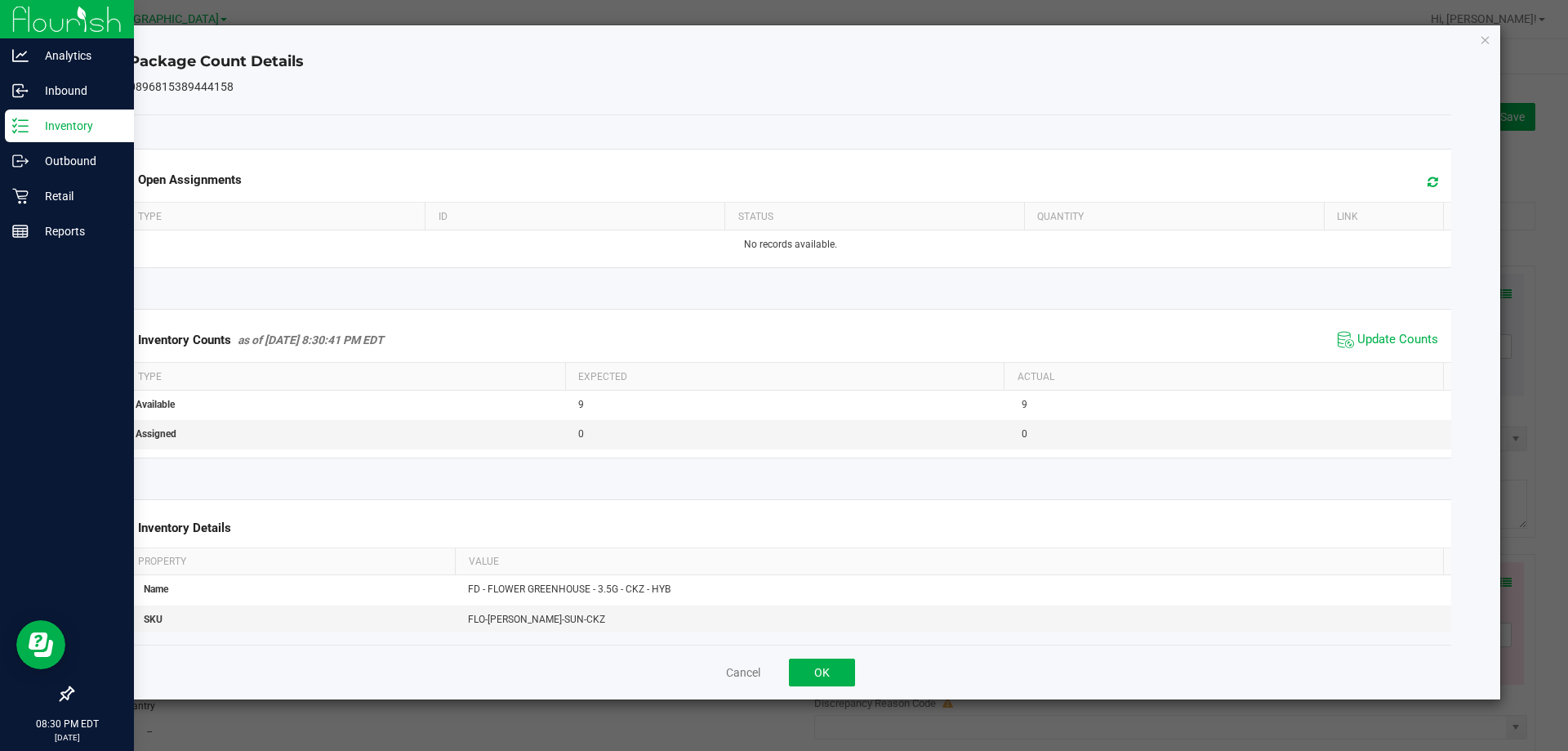
click at [1478, 43] on div "Package Count Details 0896815389444158 Open Assignments Type ID Status Quantity…" at bounding box center [791, 363] width 1422 height 674
click at [1485, 41] on icon "Close" at bounding box center [1486, 38] width 12 height 19
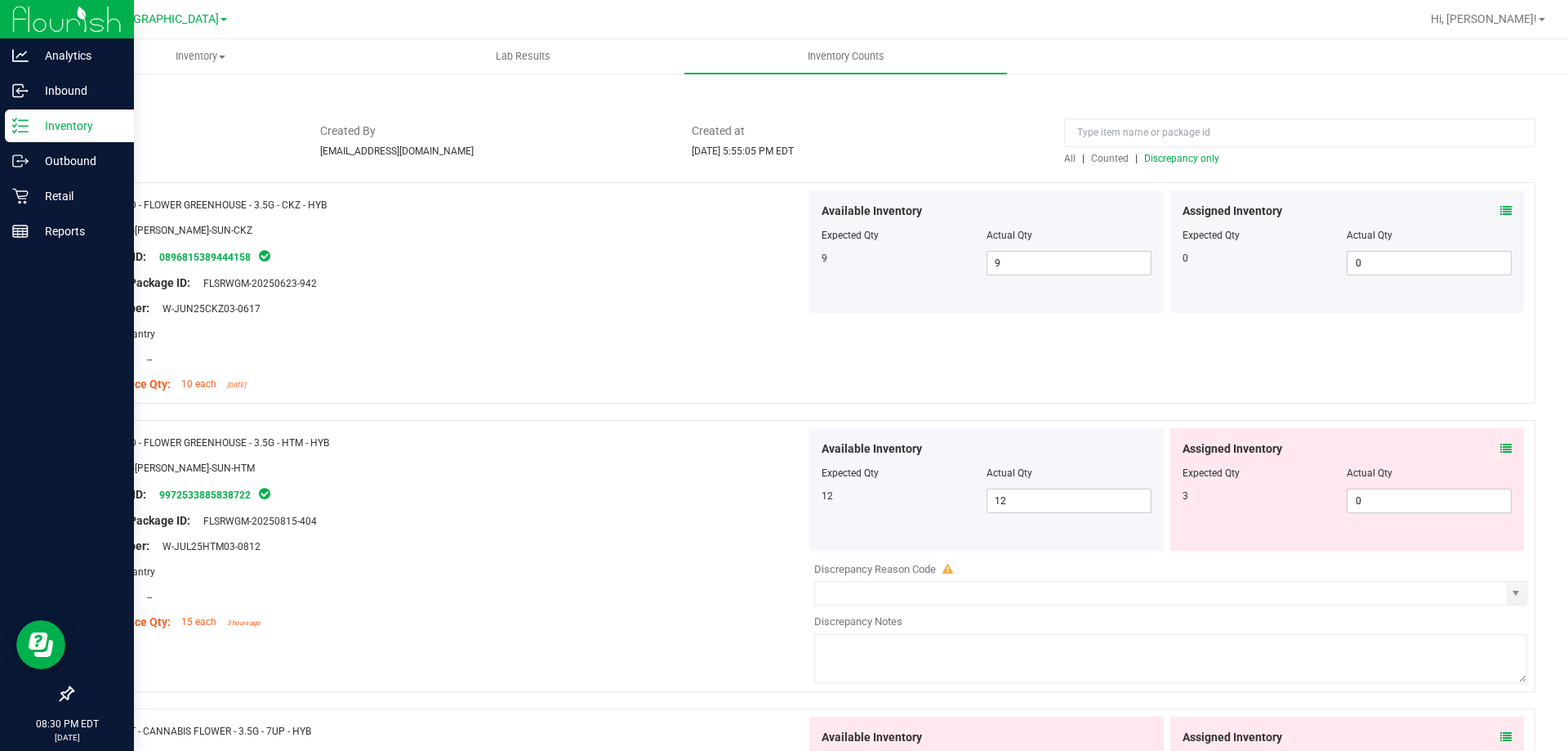
scroll to position [164, 0]
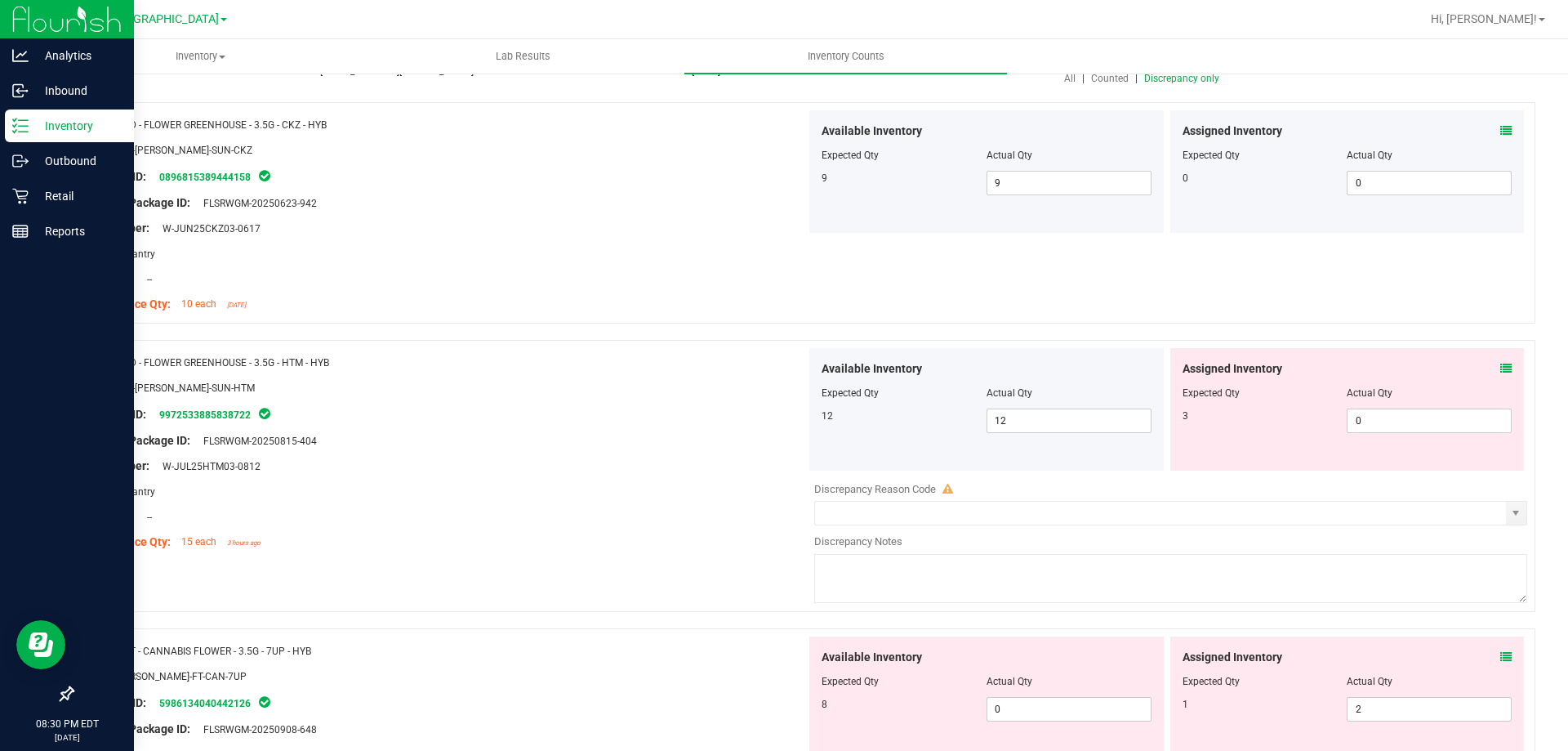
click at [1500, 370] on icon at bounding box center [1506, 368] width 12 height 12
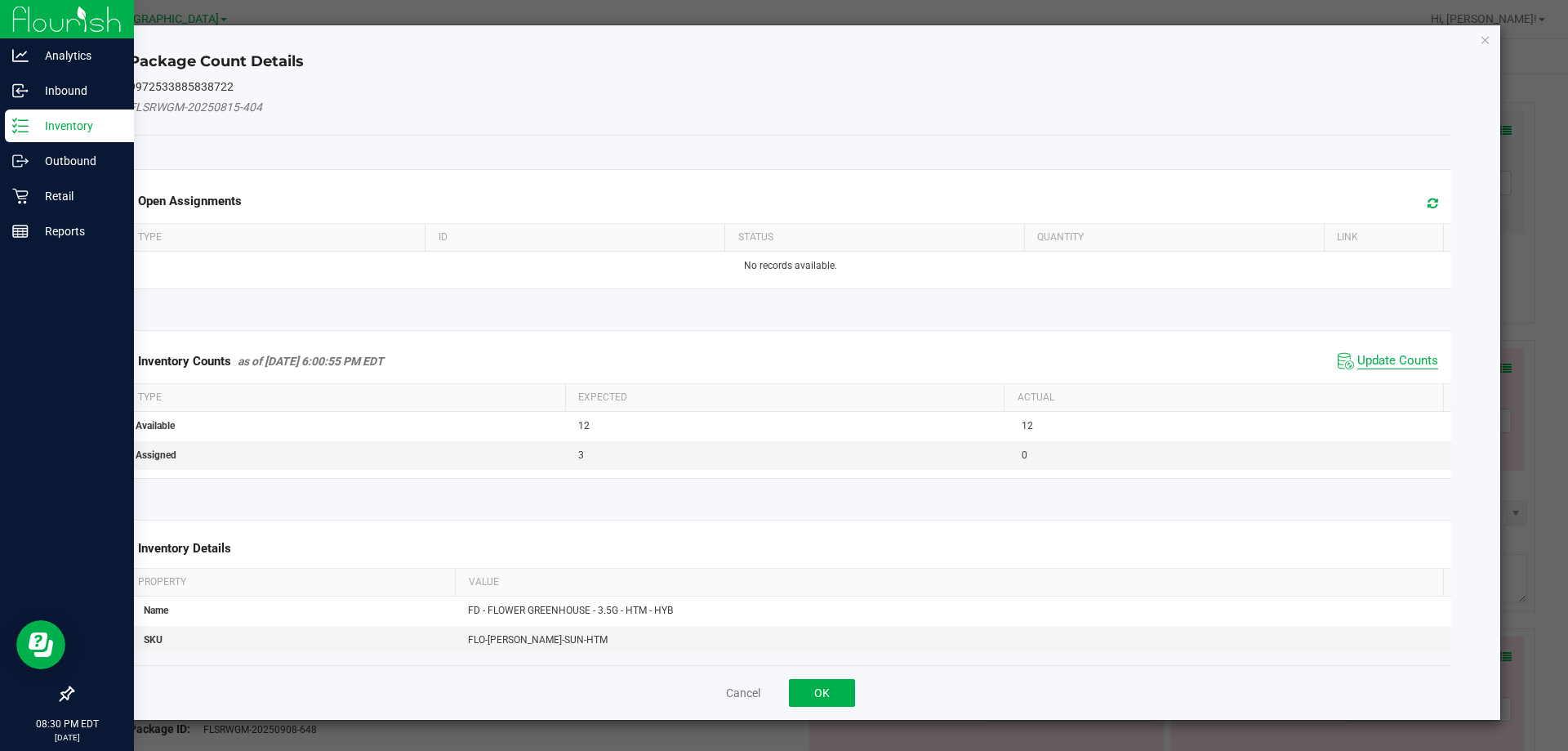
click at [1360, 355] on span "Update Counts" at bounding box center [1398, 361] width 81 height 16
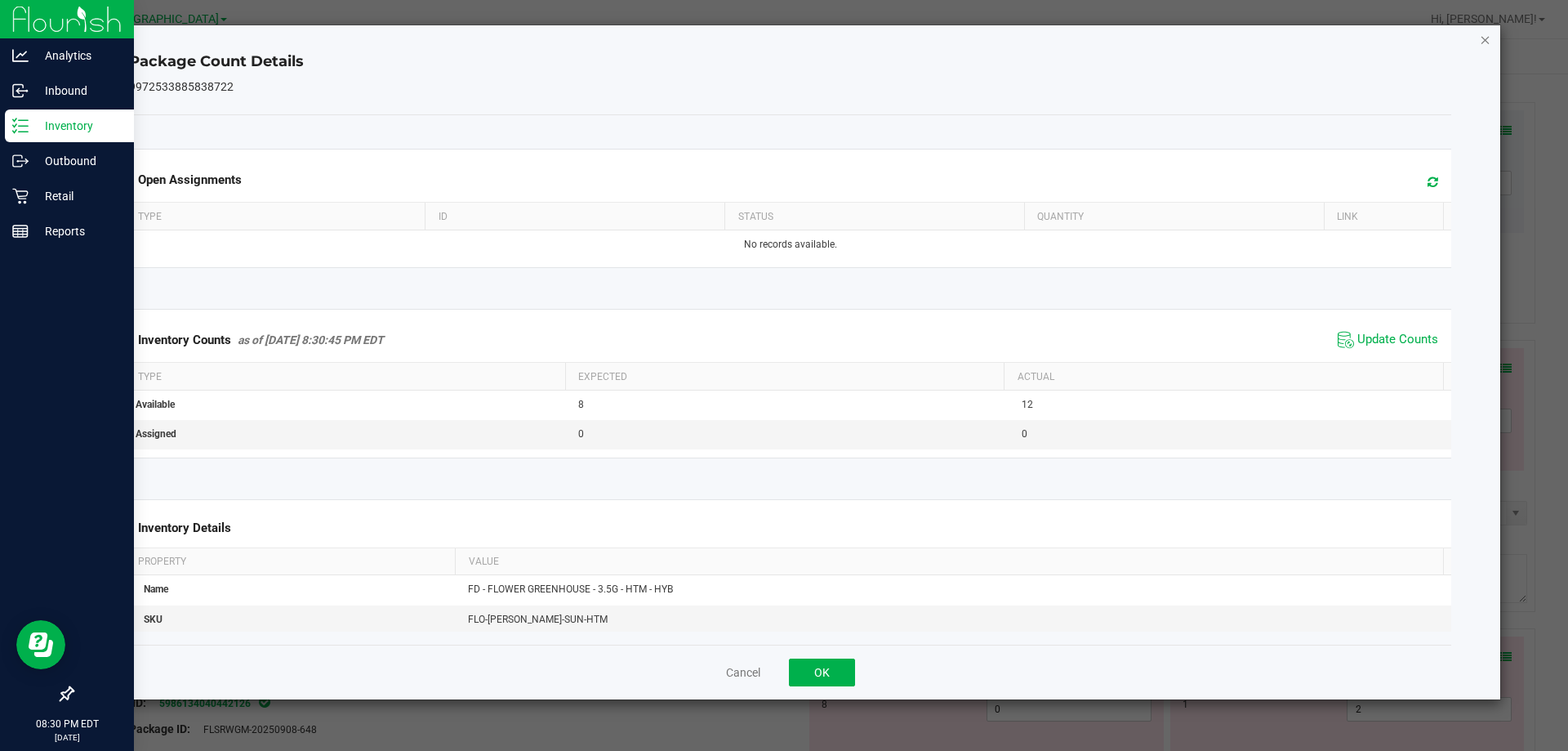
click at [1483, 44] on icon "Close" at bounding box center [1486, 38] width 12 height 19
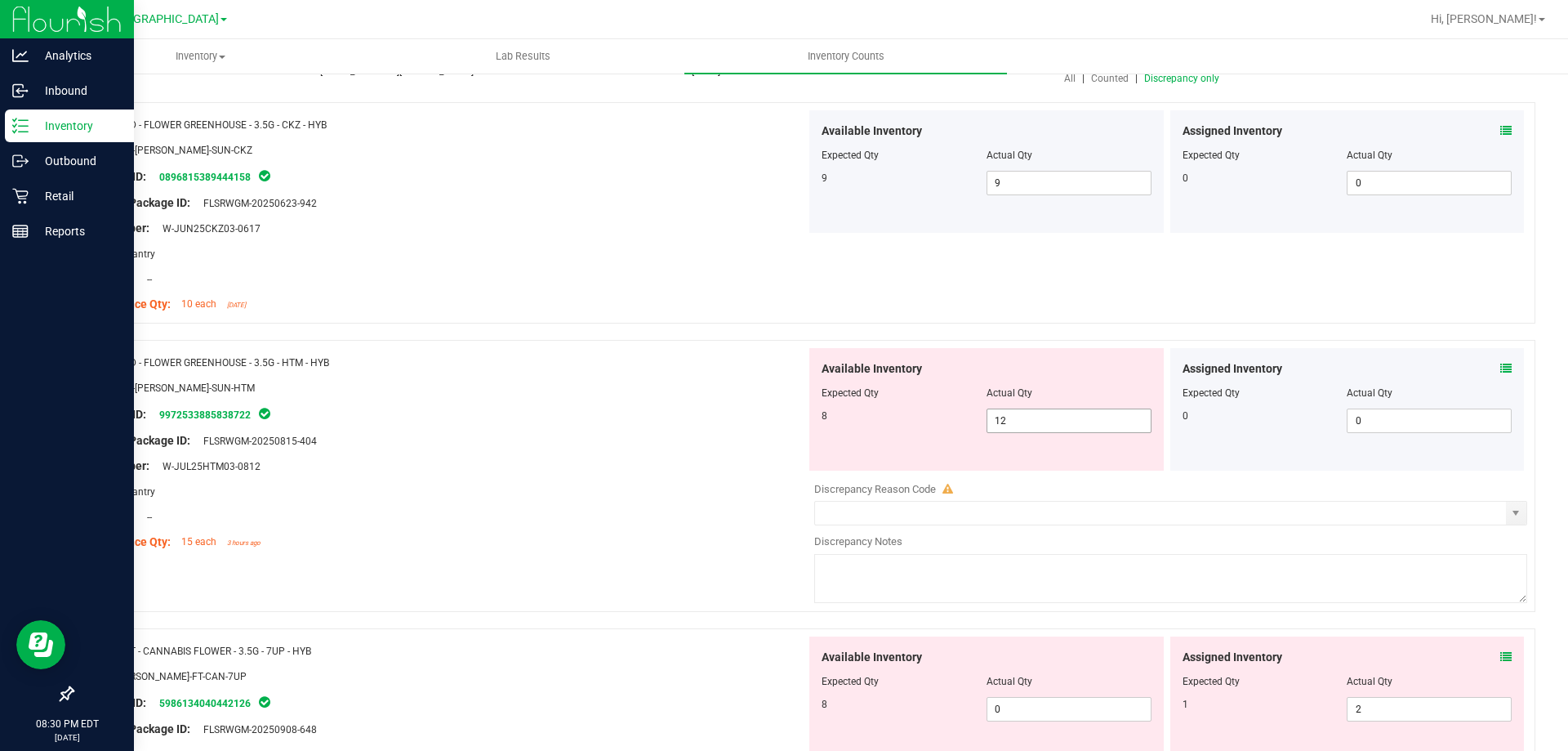
click at [1012, 414] on span "12 12" at bounding box center [1069, 420] width 165 height 25
type input "1"
type input "8"
click at [703, 407] on div "Package ID: 9972533885838722" at bounding box center [445, 414] width 721 height 19
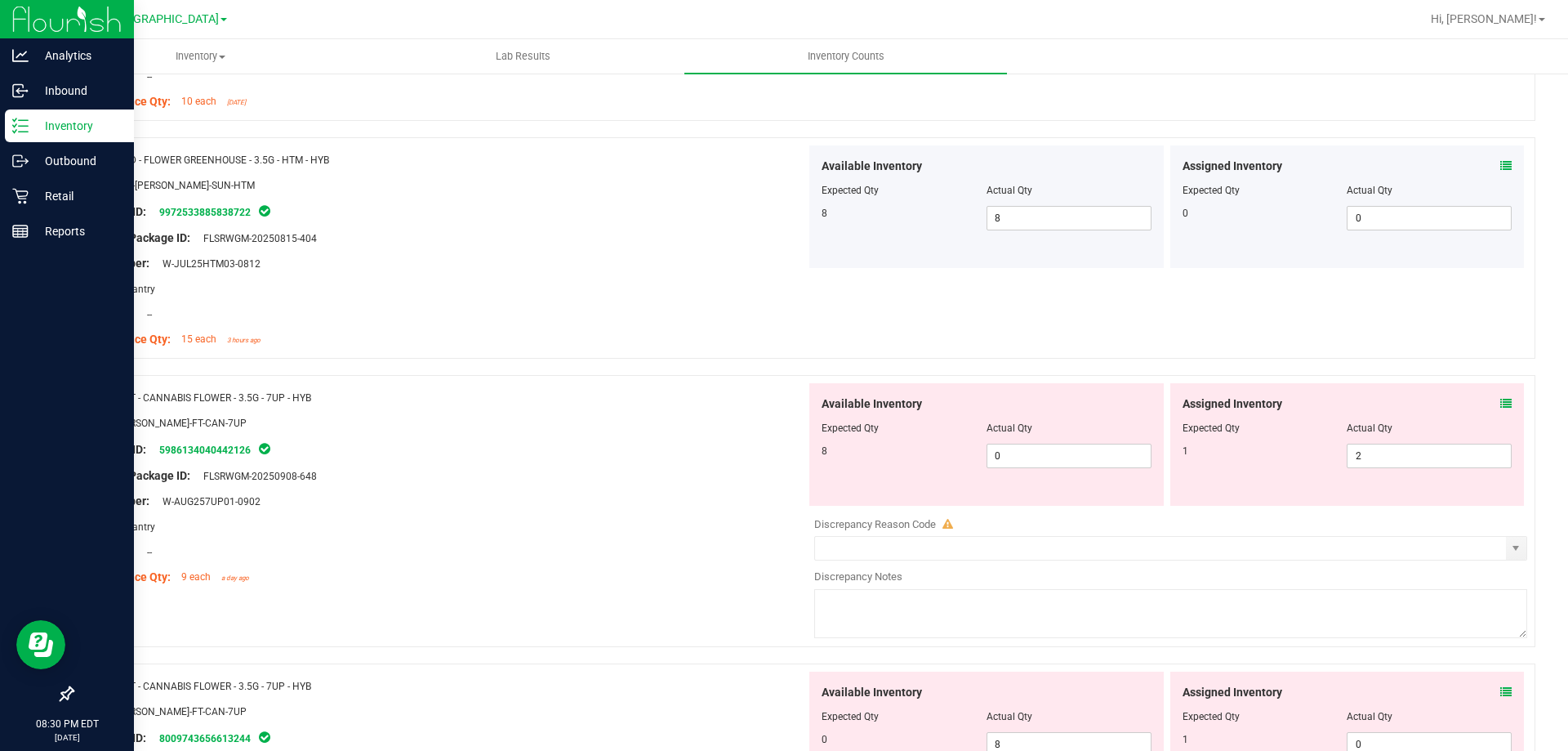
scroll to position [408, 0]
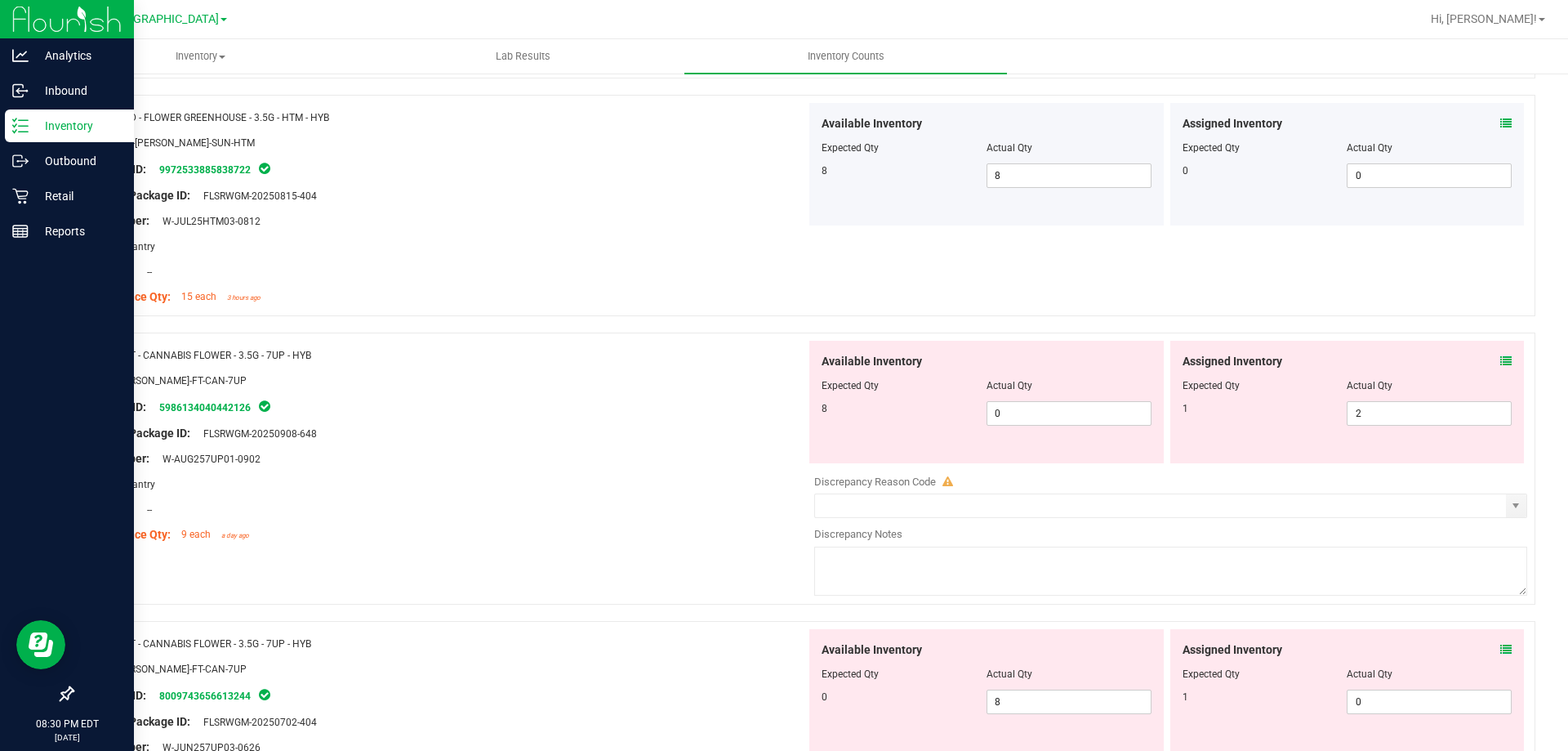
click at [1500, 358] on icon at bounding box center [1506, 361] width 12 height 12
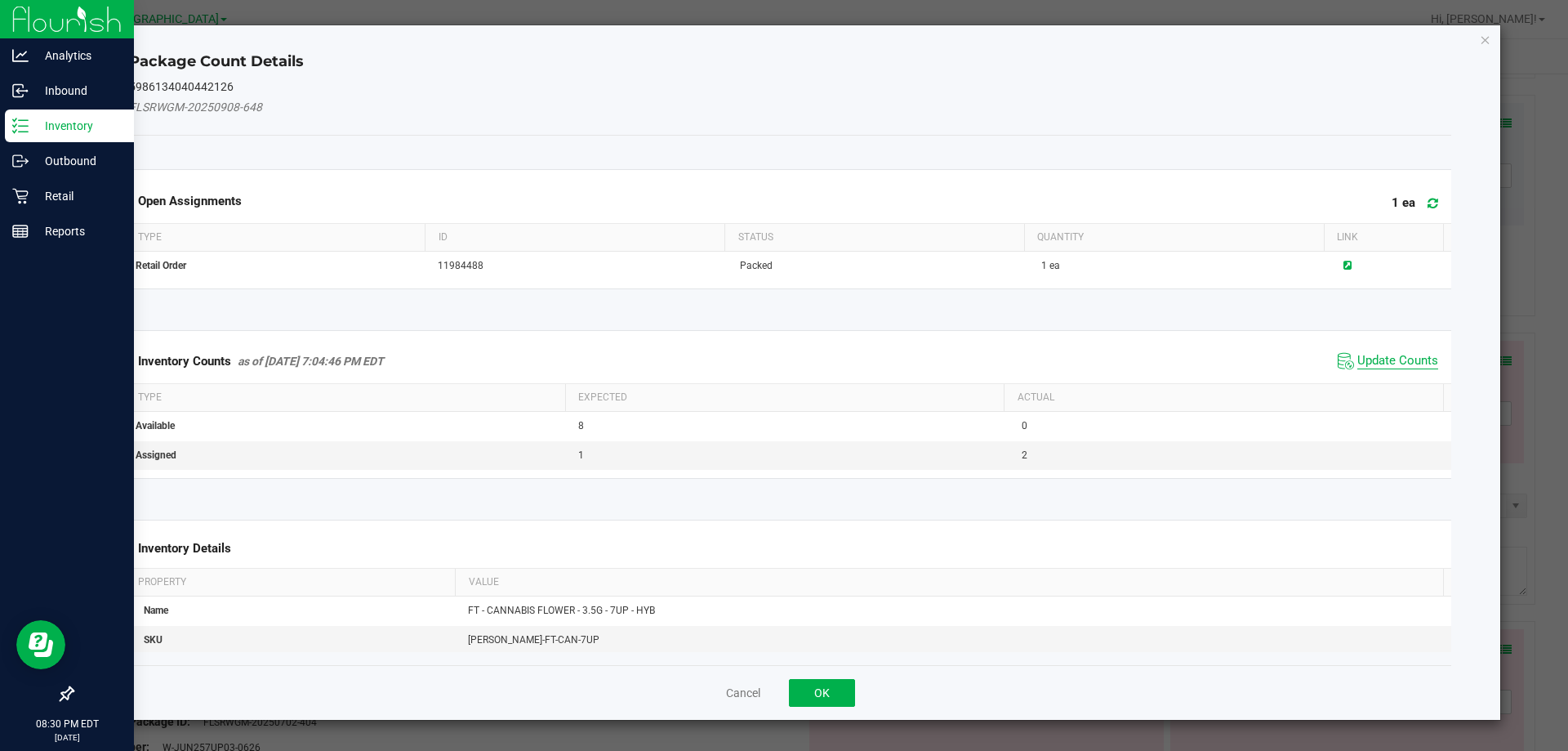
click at [1378, 356] on span "Update Counts" at bounding box center [1398, 361] width 81 height 16
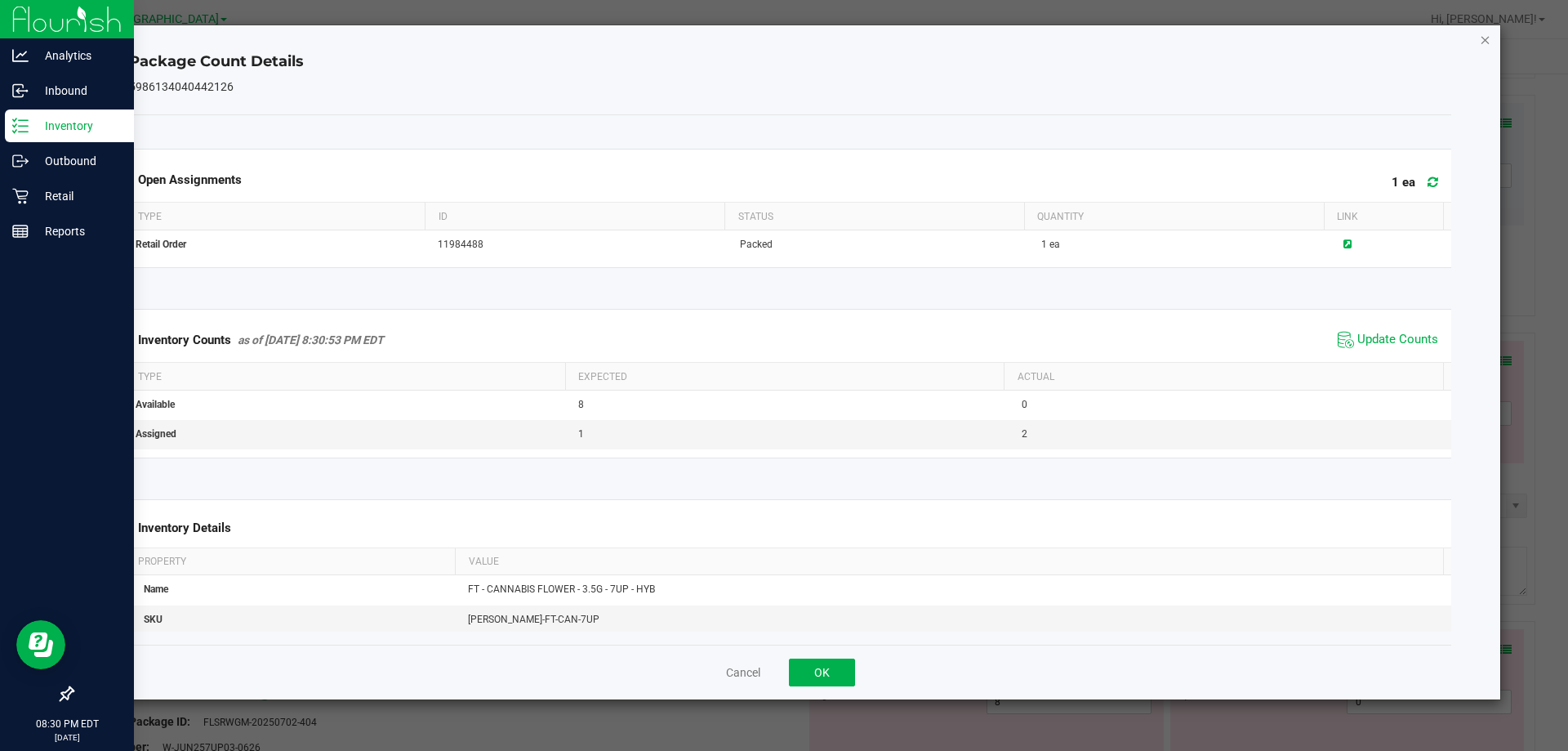
click at [1488, 47] on icon "Close" at bounding box center [1486, 38] width 12 height 19
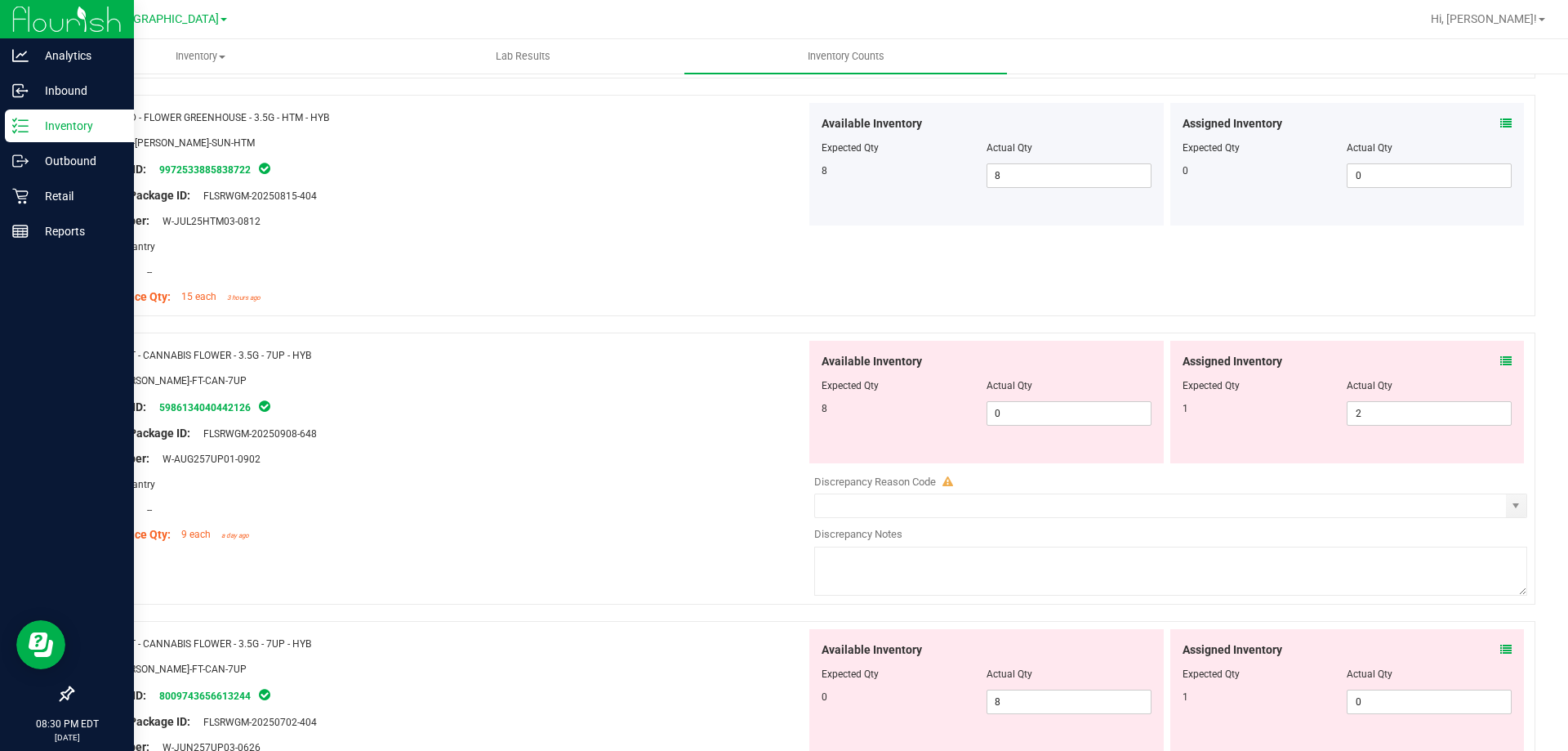
click at [1500, 354] on span at bounding box center [1506, 361] width 12 height 17
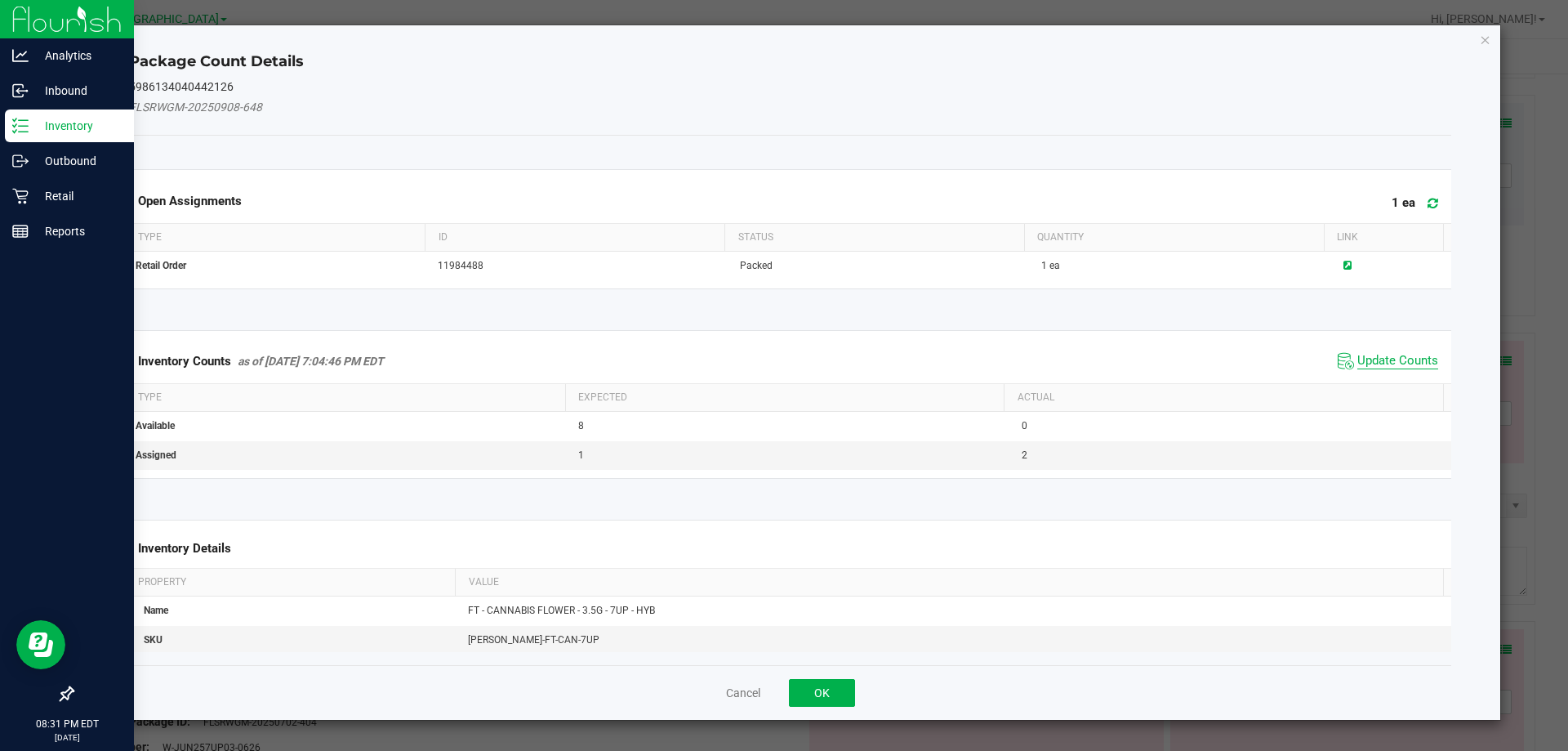
click at [1361, 361] on span "Update Counts" at bounding box center [1398, 361] width 81 height 16
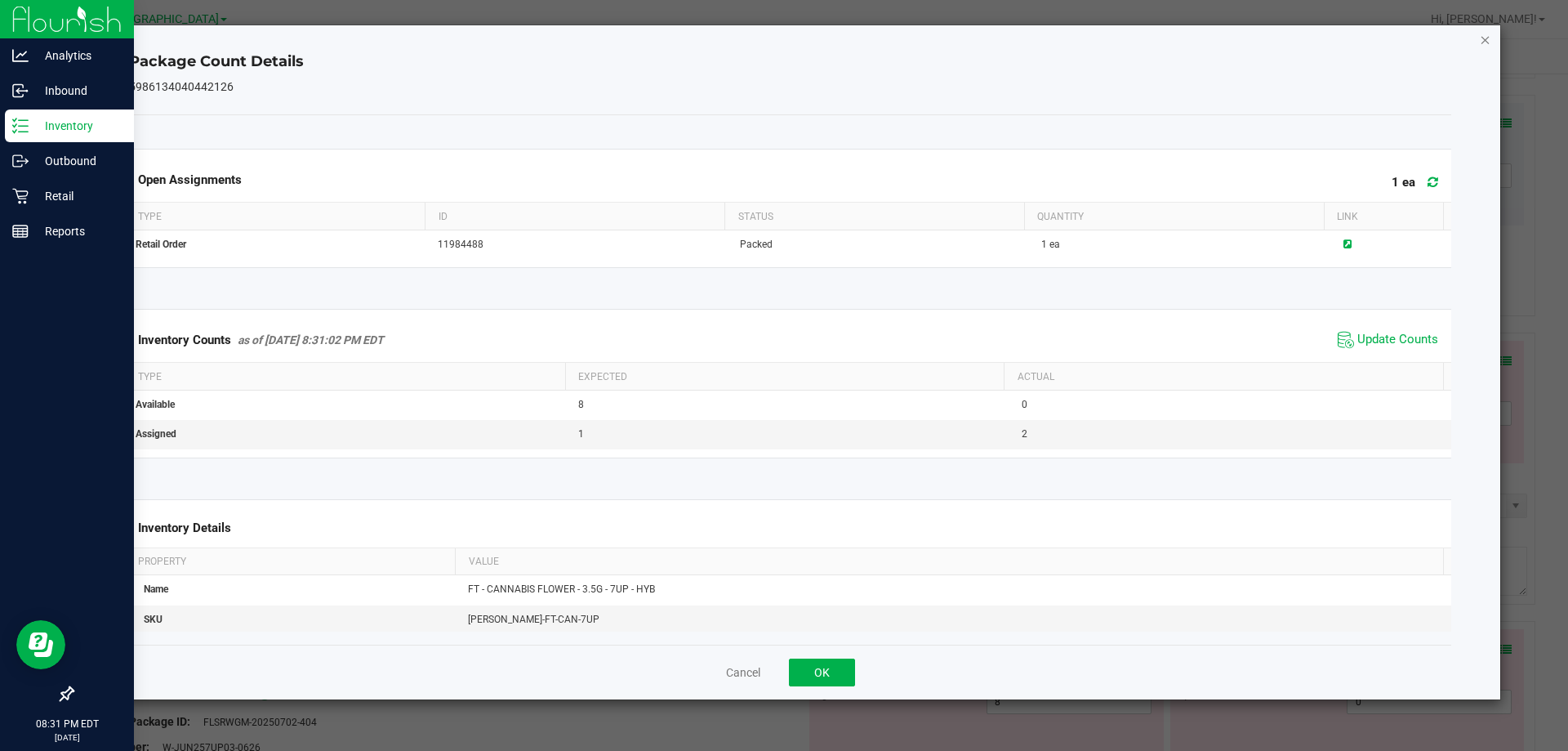
click at [1491, 48] on icon "Close" at bounding box center [1486, 38] width 12 height 19
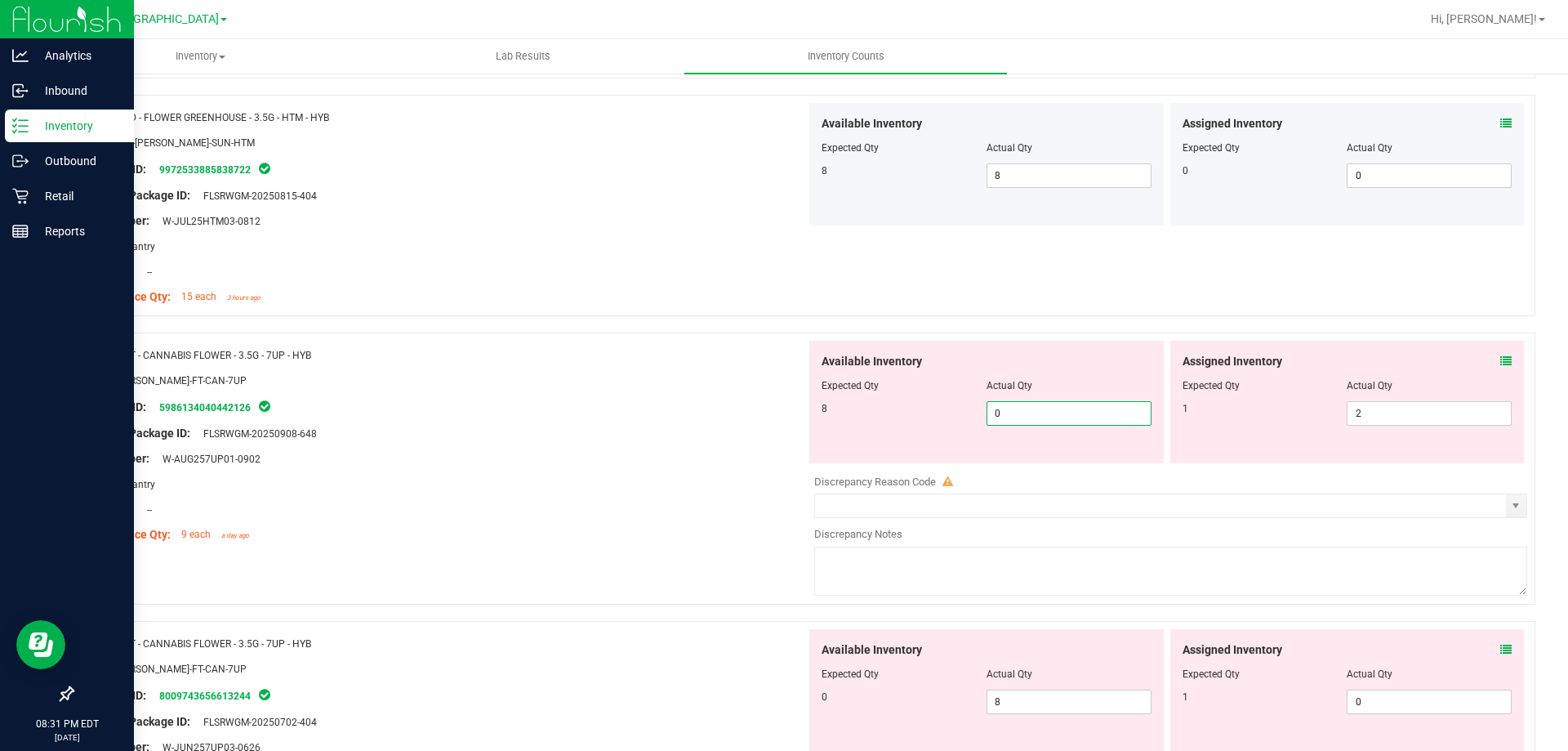
click at [1012, 418] on span "0 0" at bounding box center [1069, 413] width 165 height 25
type input "8"
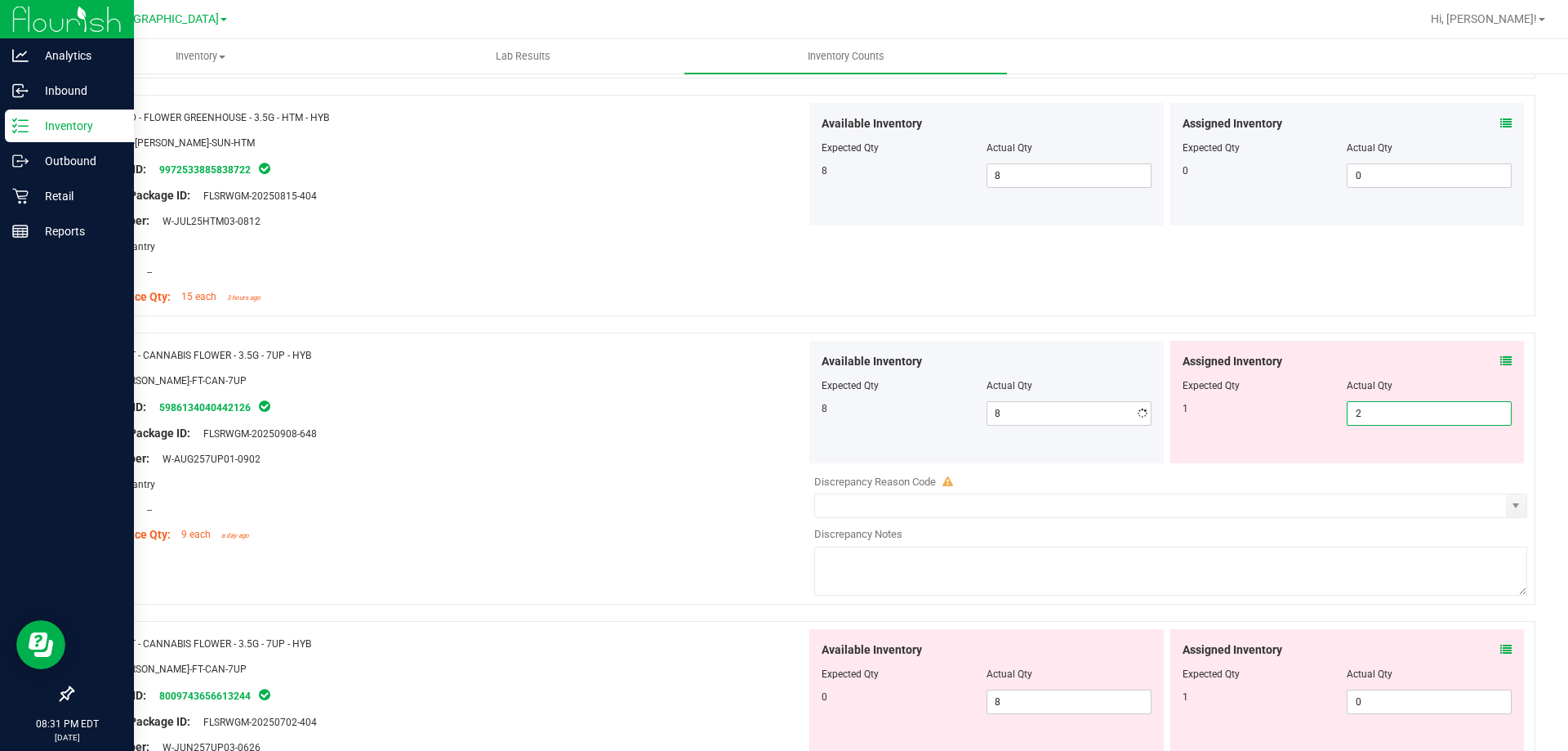
click at [1363, 422] on span "2 2" at bounding box center [1429, 413] width 165 height 25
type input "1"
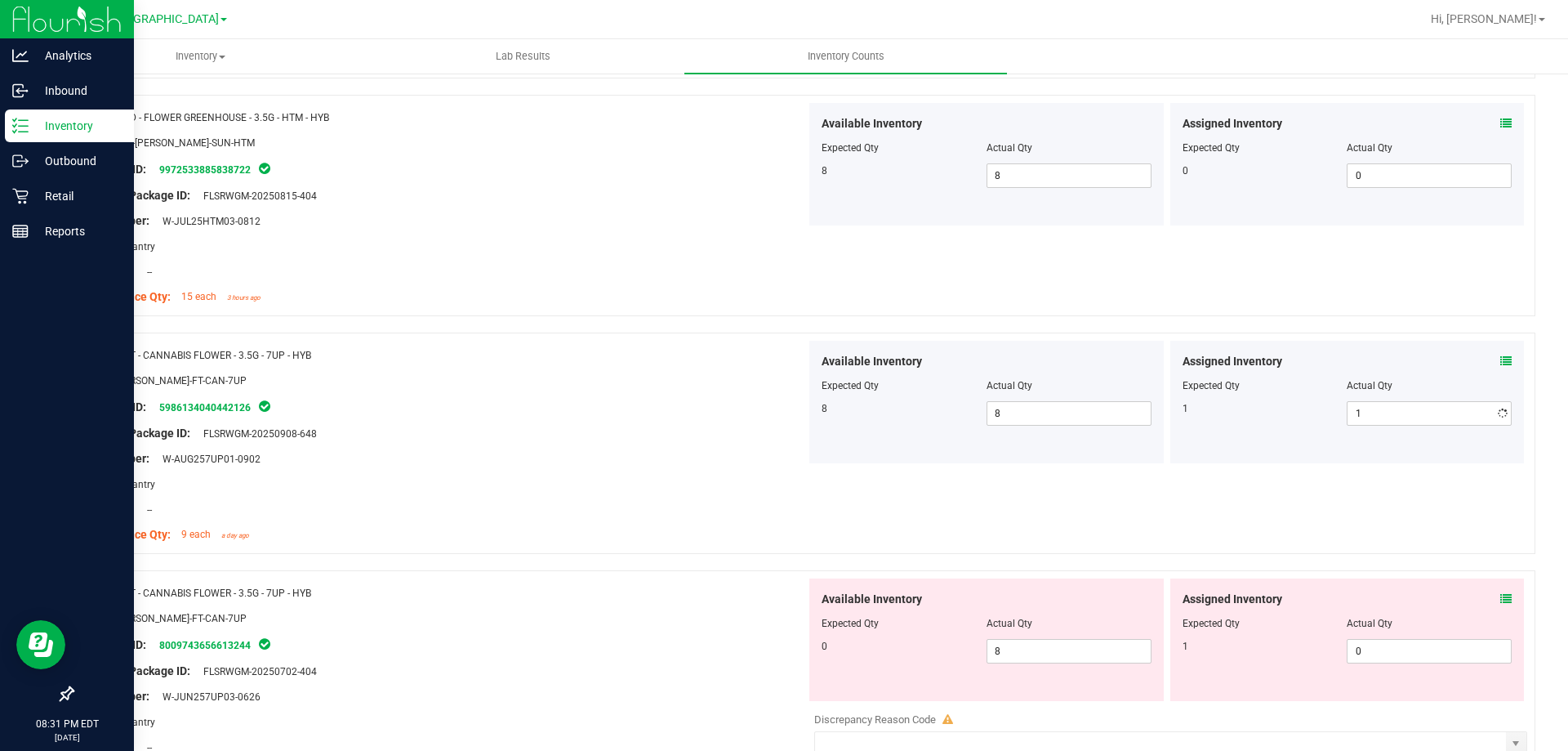
click at [621, 428] on div "Original Package ID: FLSRWGM-20250908-648" at bounding box center [445, 433] width 721 height 17
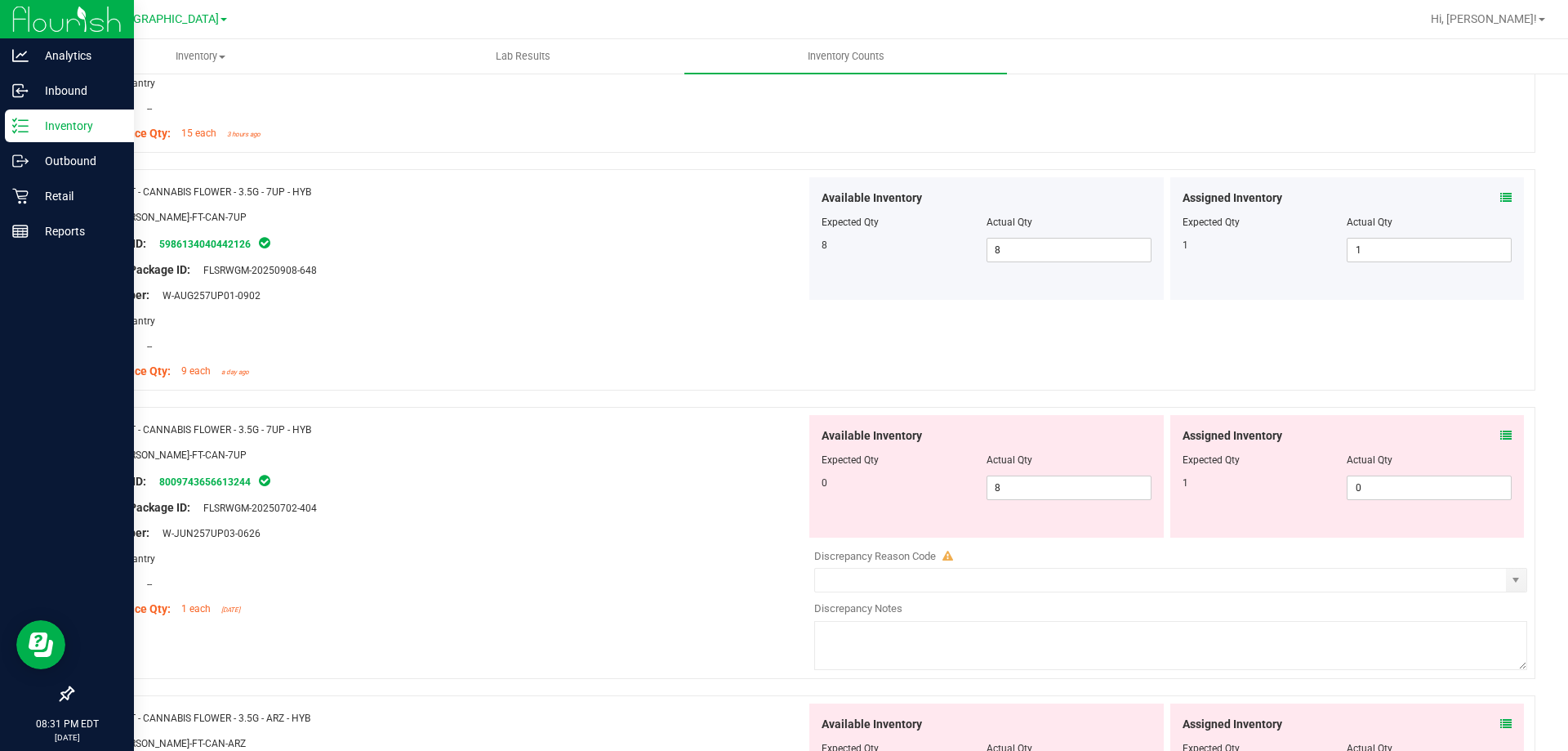
scroll to position [653, 0]
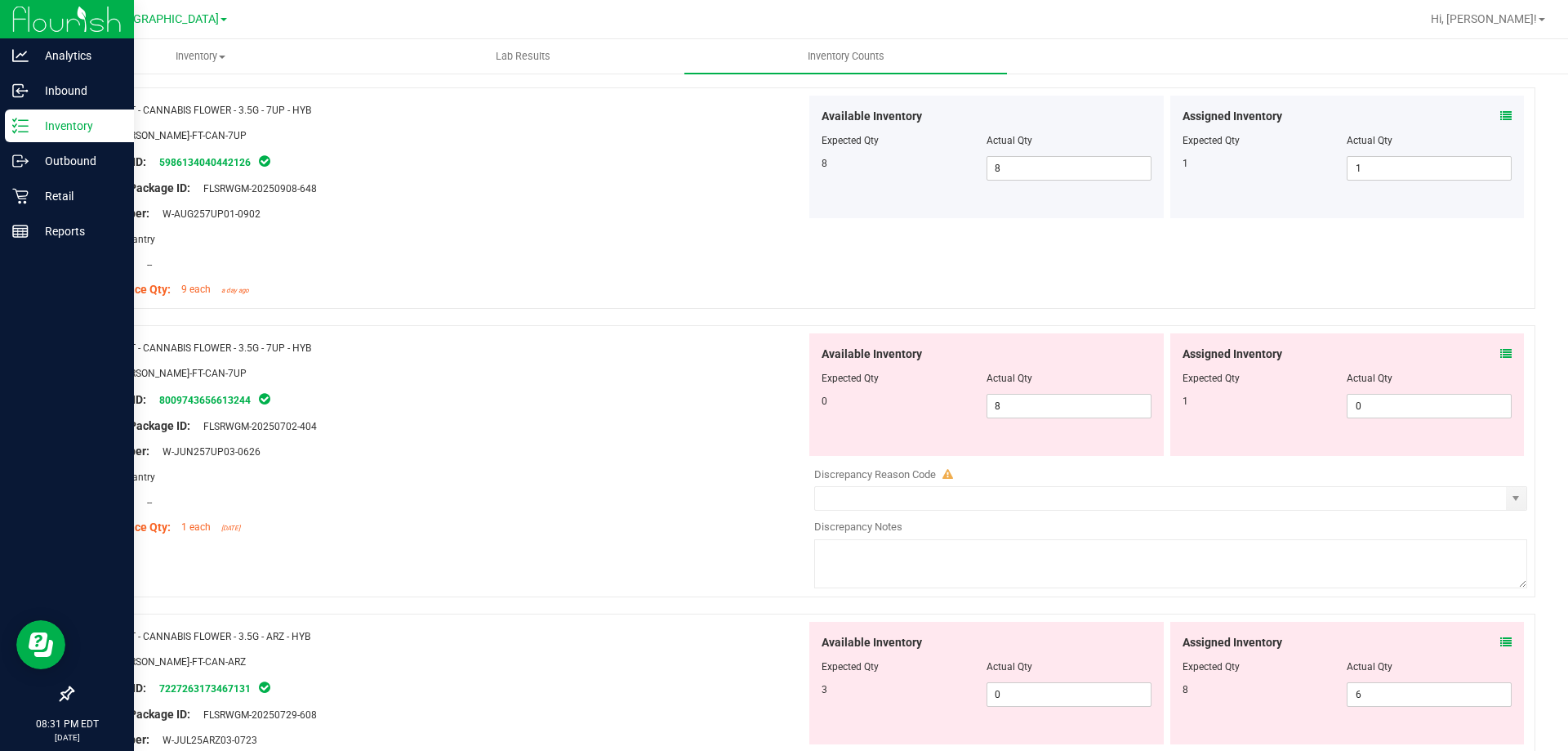
click at [1500, 356] on icon at bounding box center [1506, 354] width 12 height 12
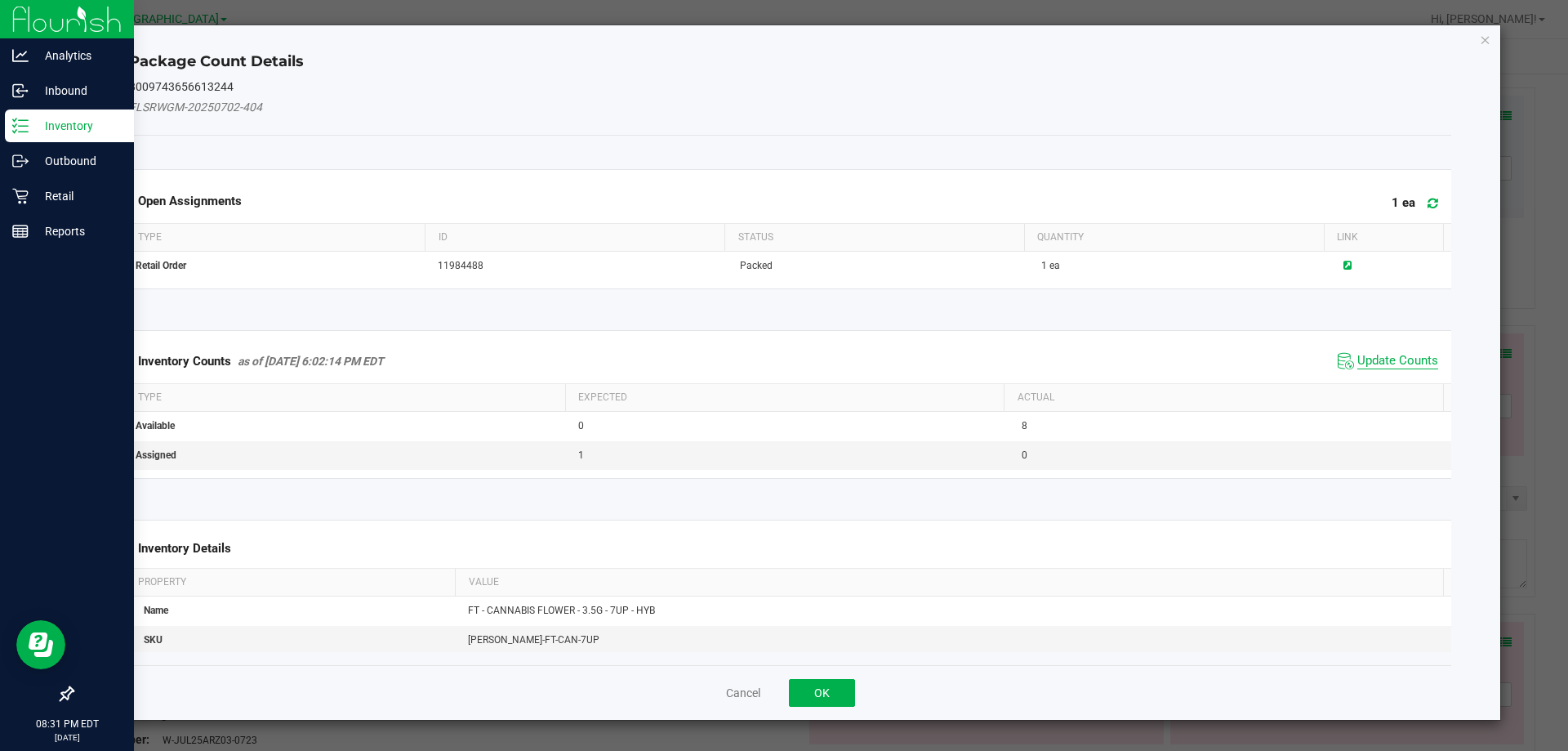
click at [1404, 363] on span "Update Counts" at bounding box center [1398, 361] width 81 height 16
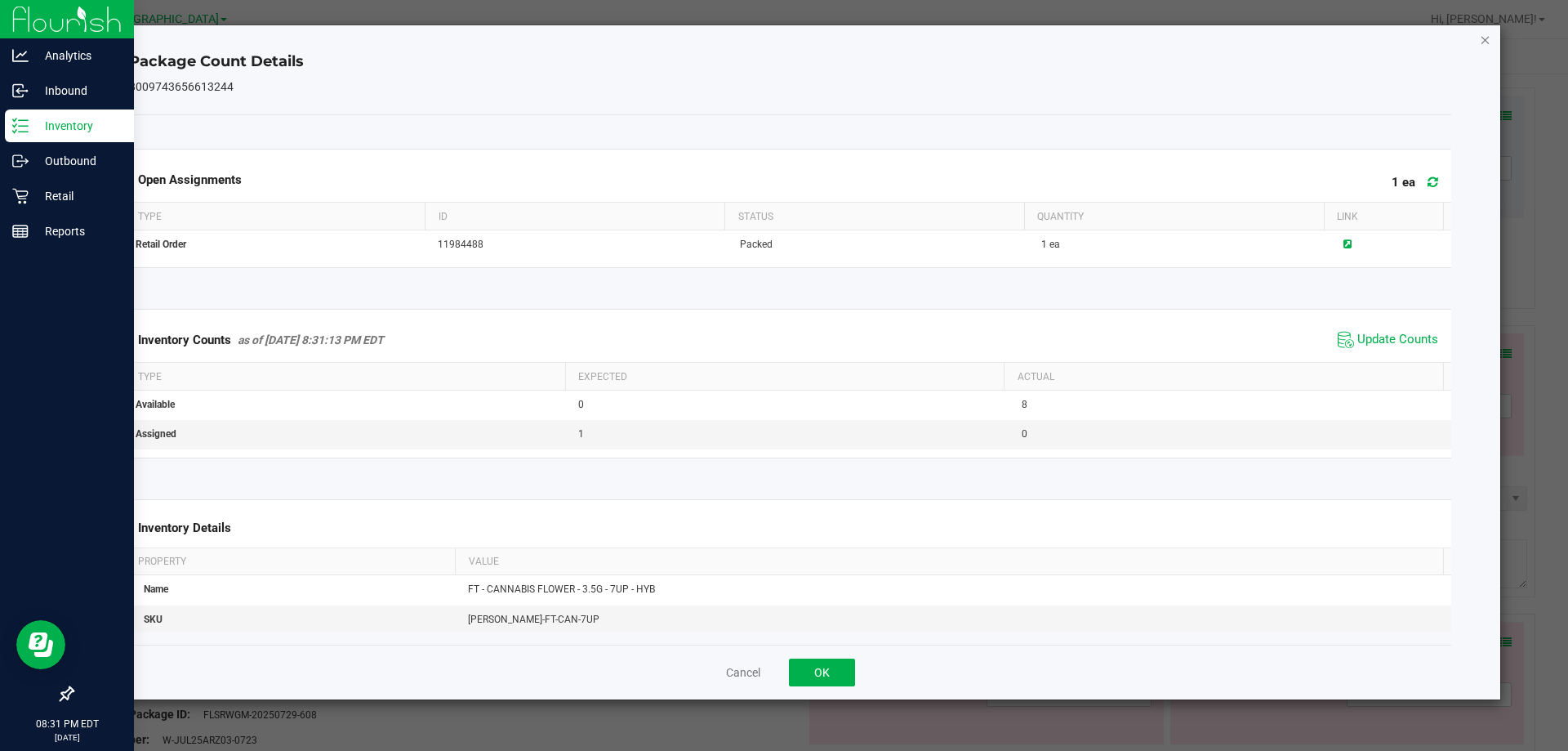
click at [1481, 38] on icon "Close" at bounding box center [1486, 38] width 12 height 19
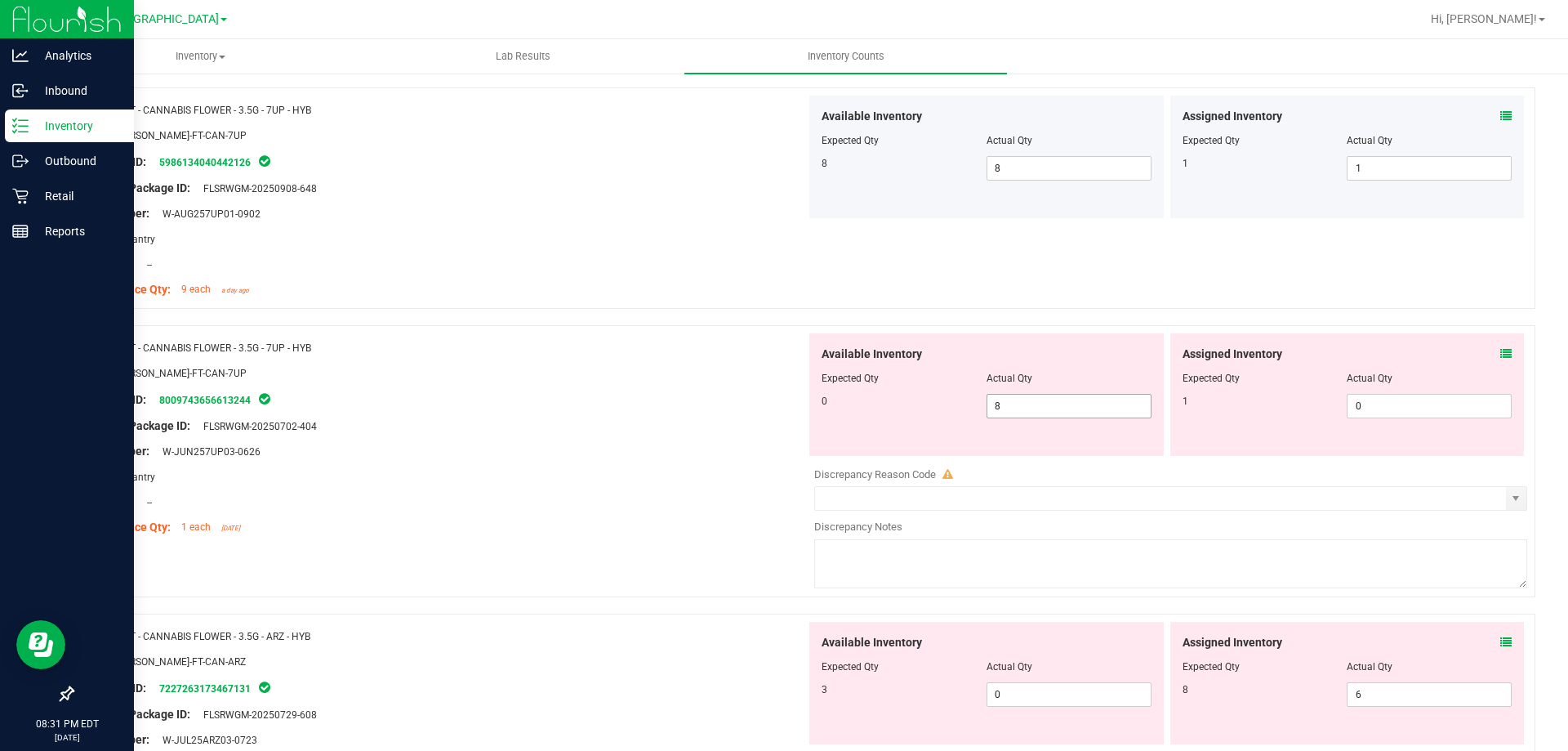
click at [1065, 409] on span "8 8" at bounding box center [1069, 406] width 165 height 25
type input "0"
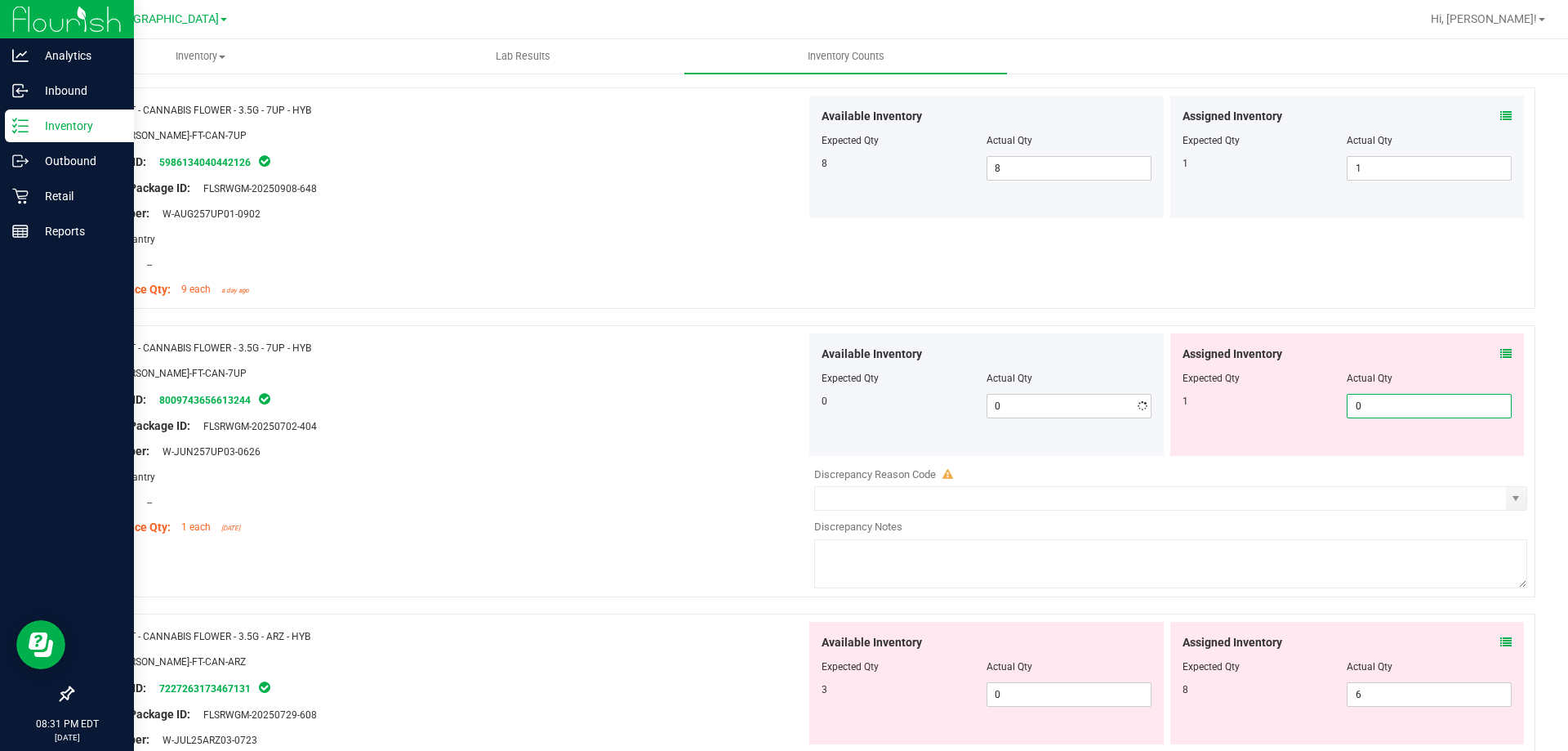
click at [1360, 401] on span "0 0" at bounding box center [1429, 406] width 165 height 25
type input "1"
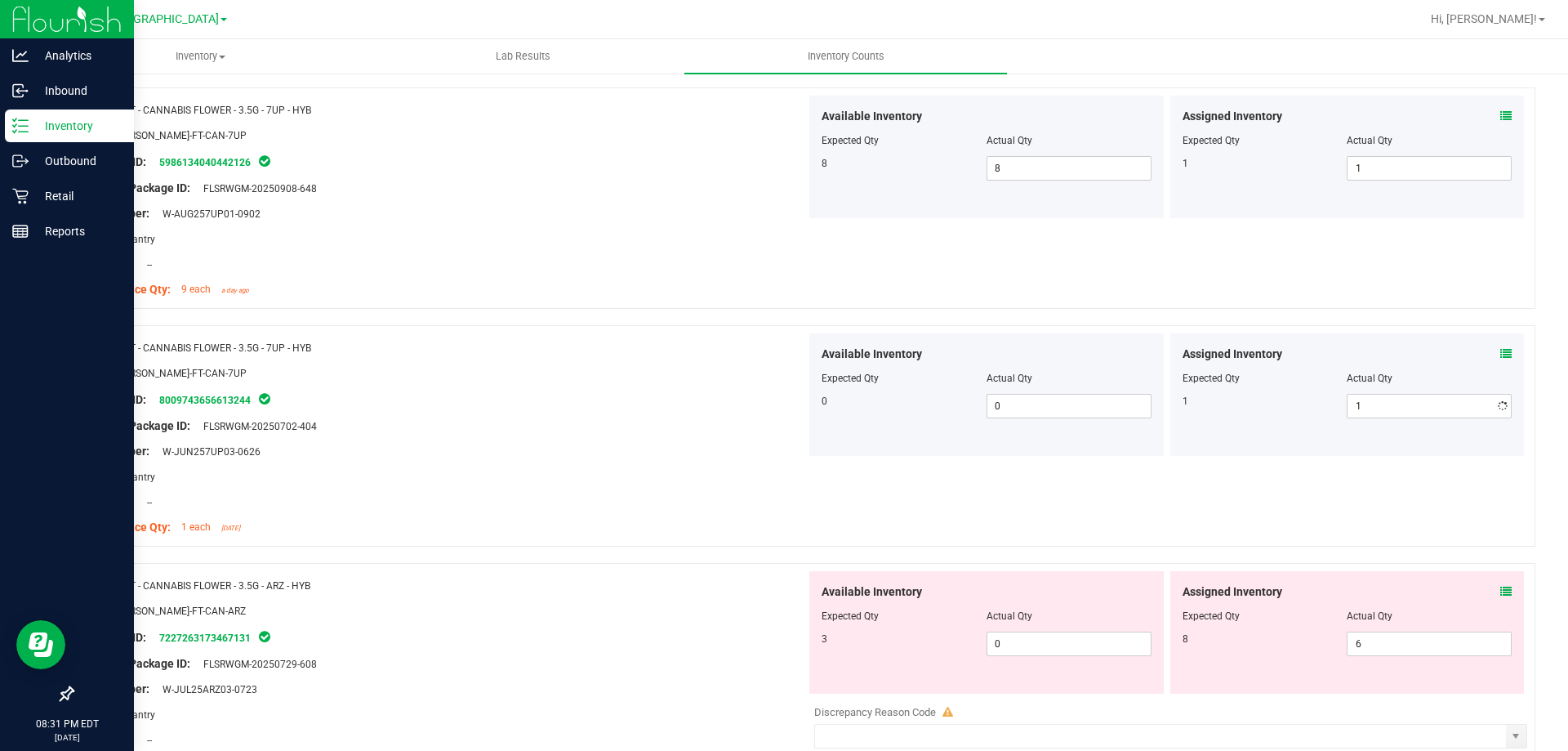
click at [560, 406] on div "Package ID: 8009743656613244" at bounding box center [445, 398] width 721 height 19
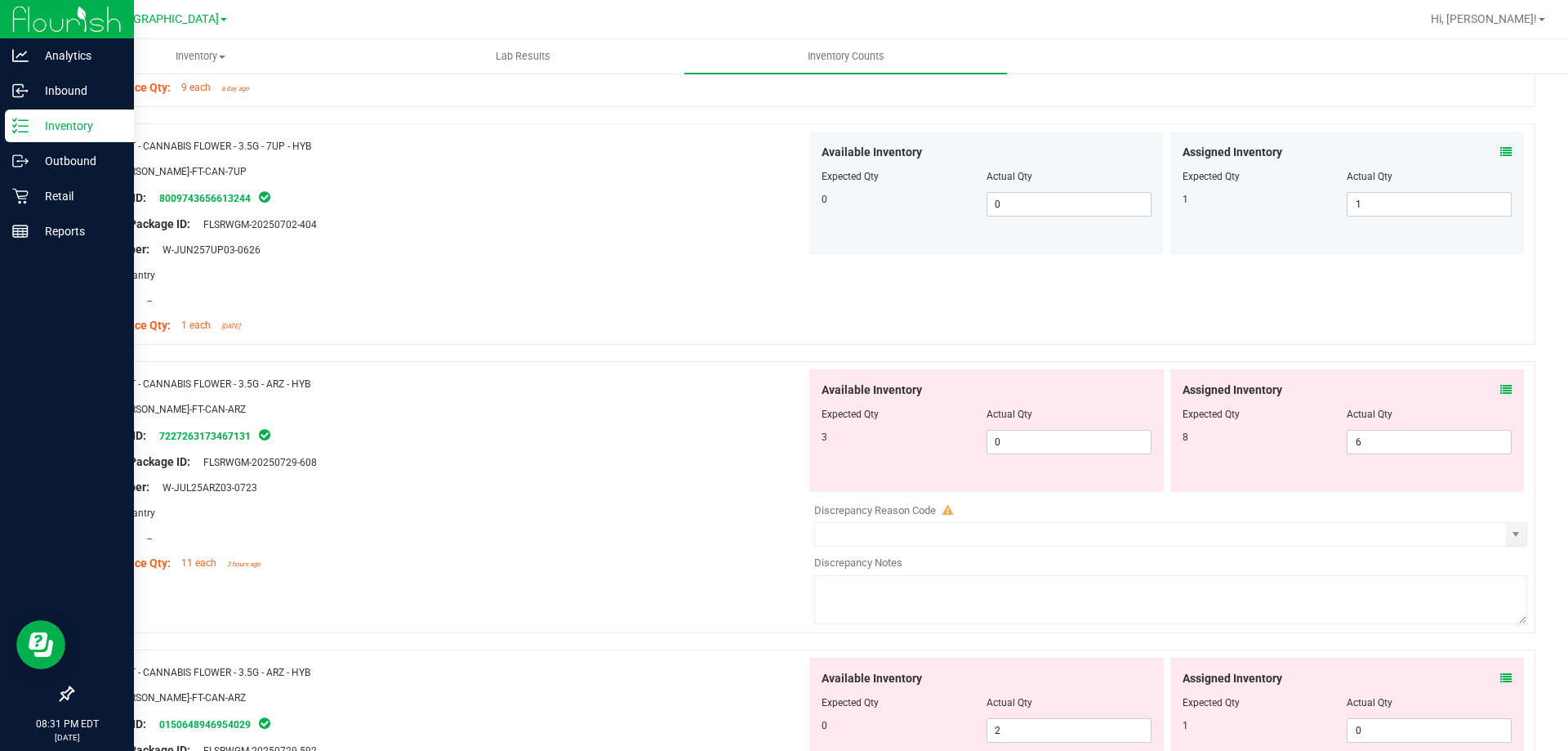
scroll to position [898, 0]
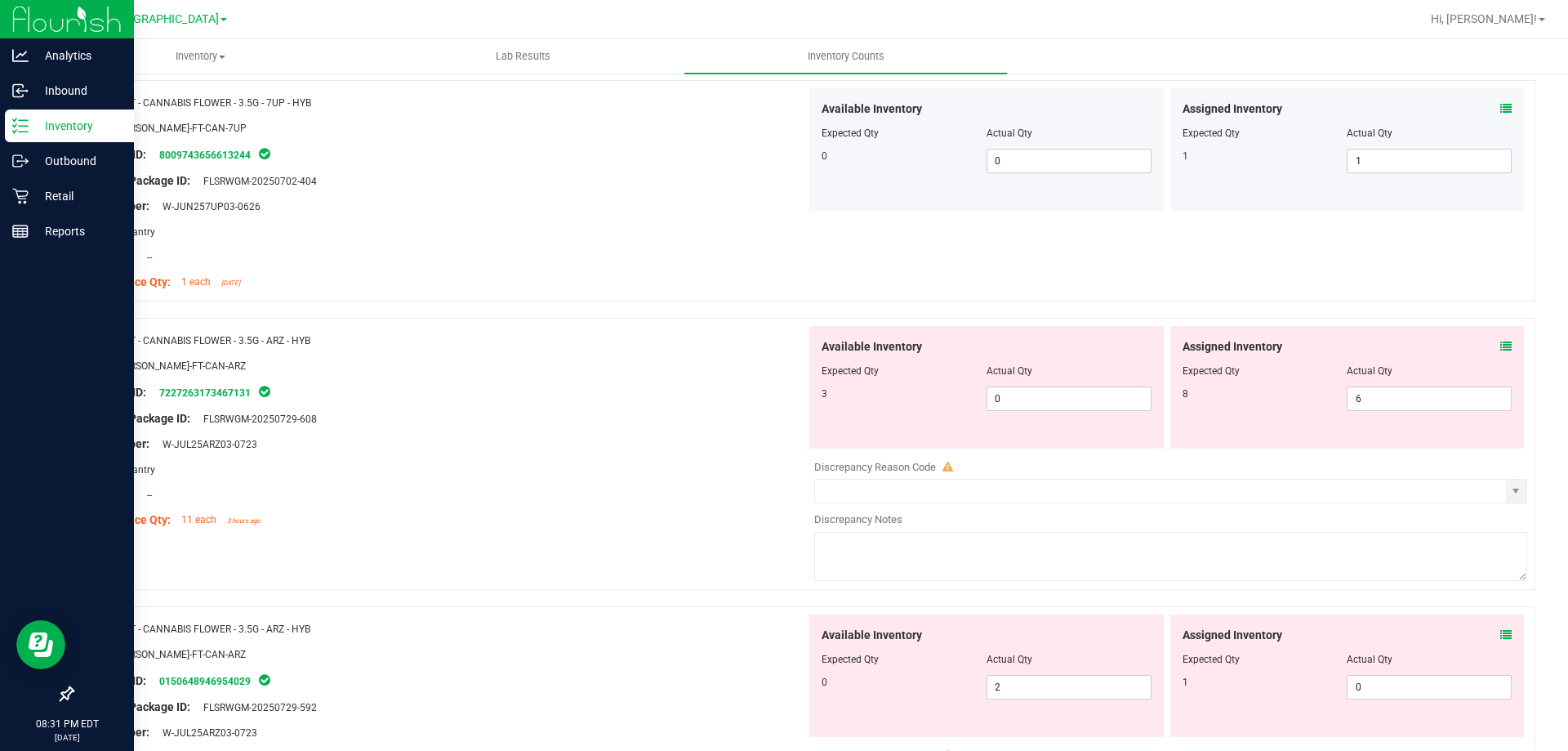
click at [1500, 344] on icon at bounding box center [1506, 346] width 12 height 12
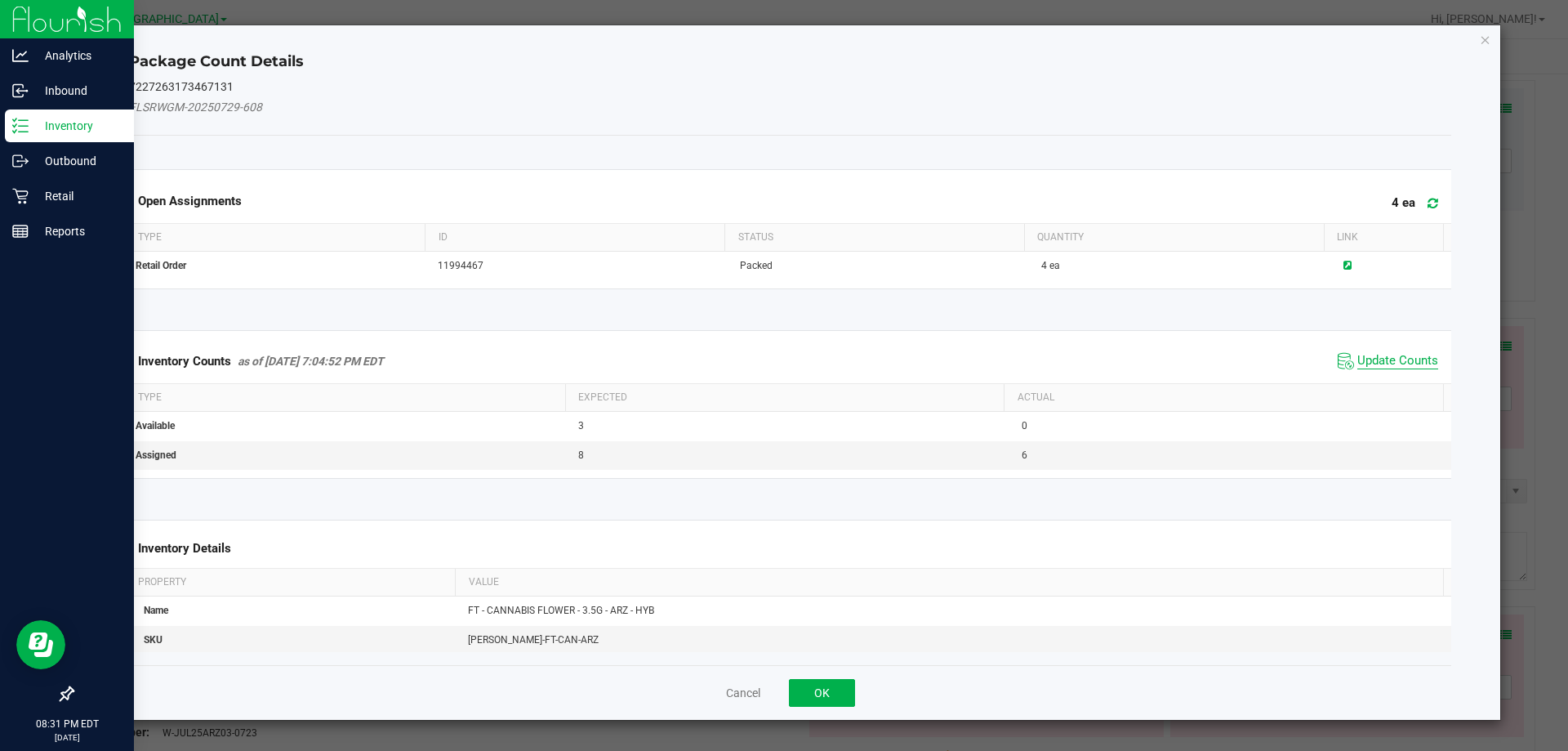
click at [1386, 358] on span "Update Counts" at bounding box center [1398, 361] width 81 height 16
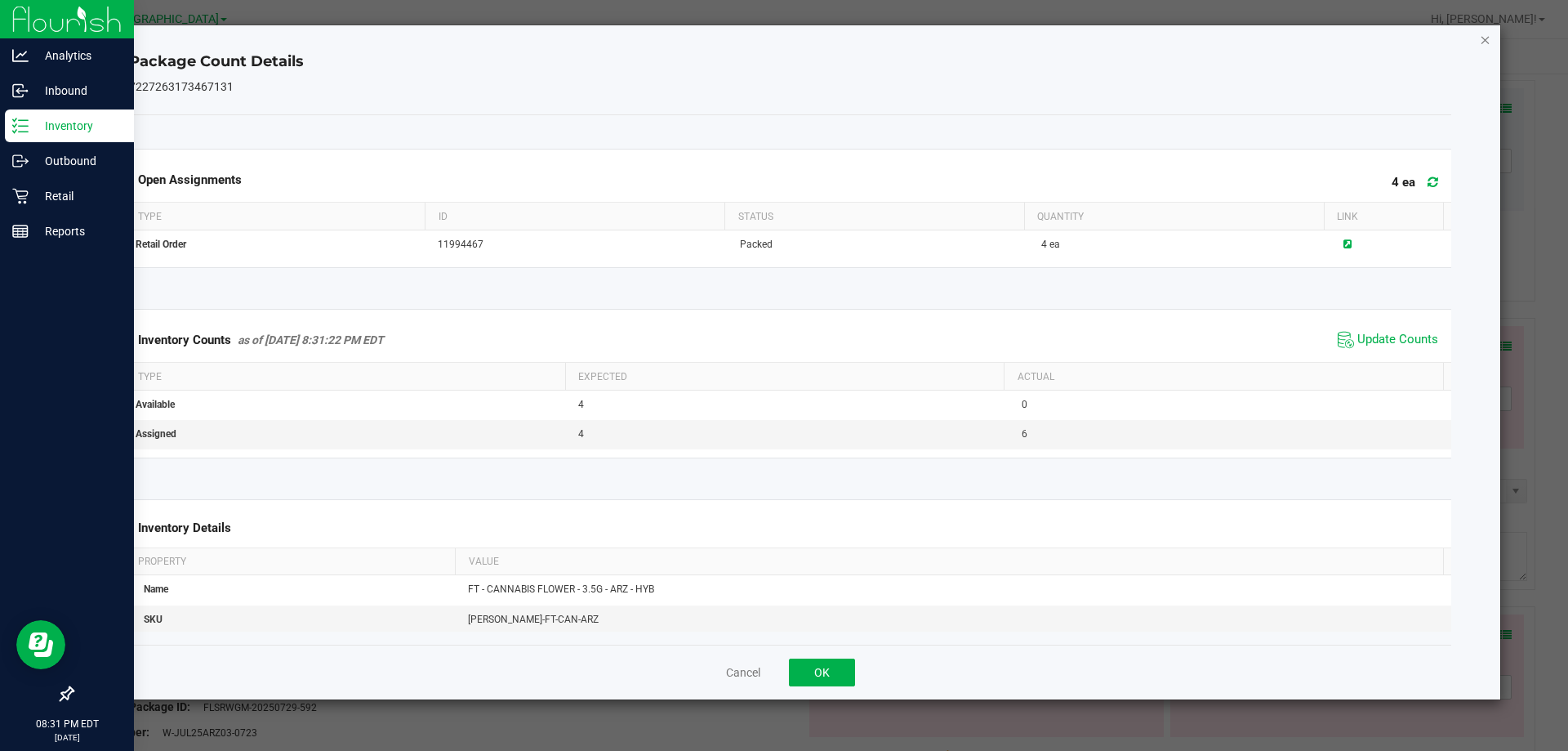
click at [1481, 42] on icon "Close" at bounding box center [1486, 38] width 12 height 19
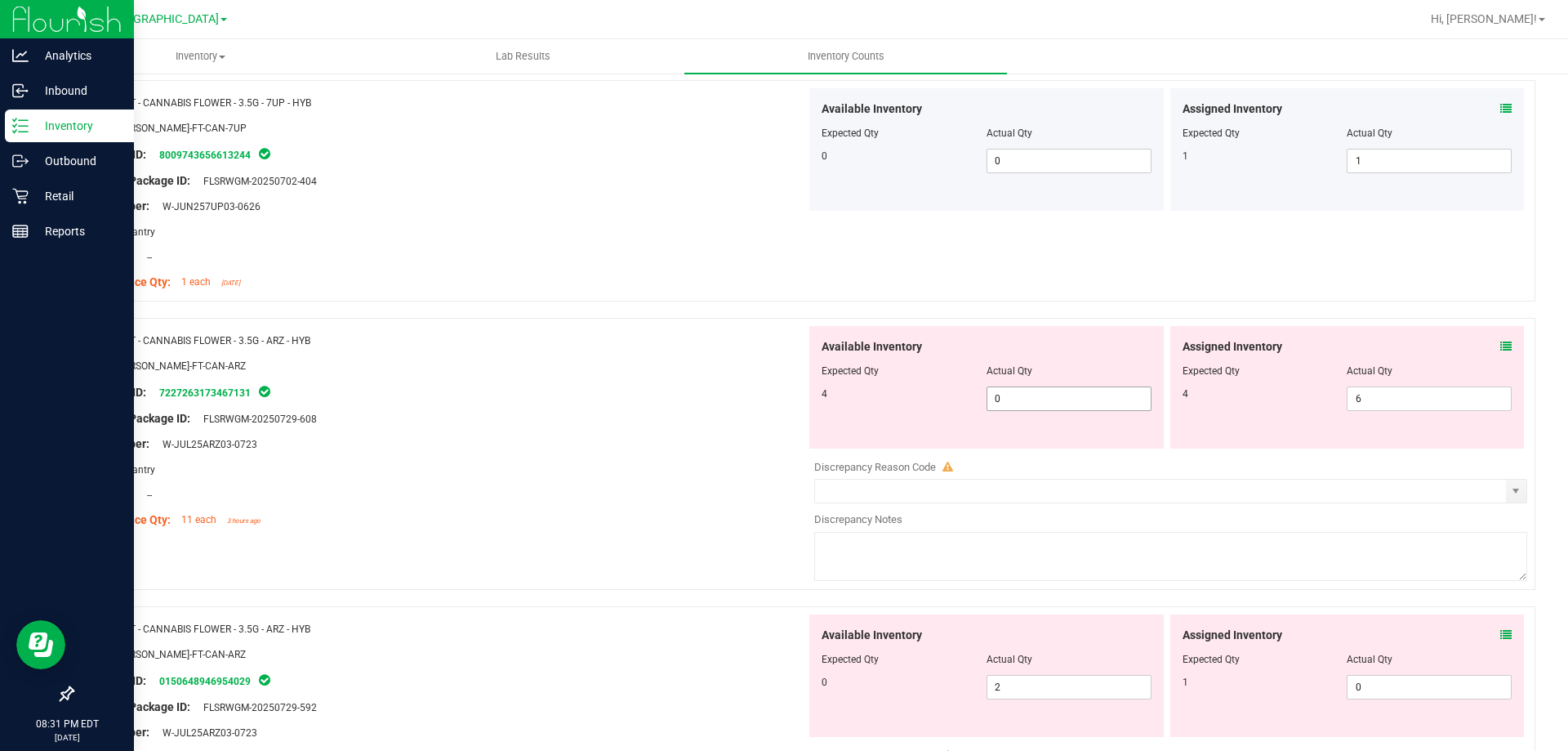
click at [1033, 390] on span "0 0" at bounding box center [1069, 398] width 165 height 25
type input "4"
click at [1406, 394] on span "6 6" at bounding box center [1429, 398] width 165 height 25
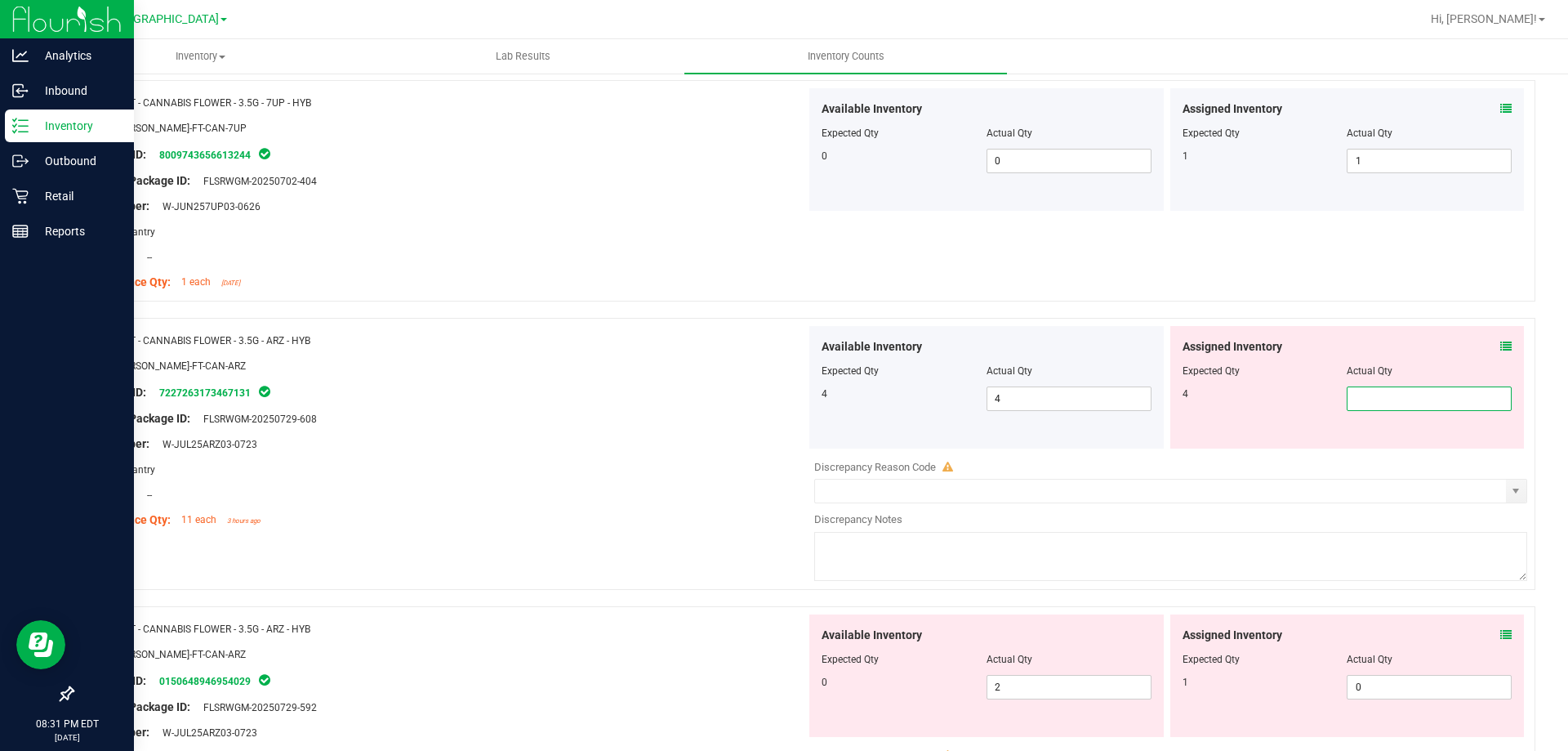
type input "4"
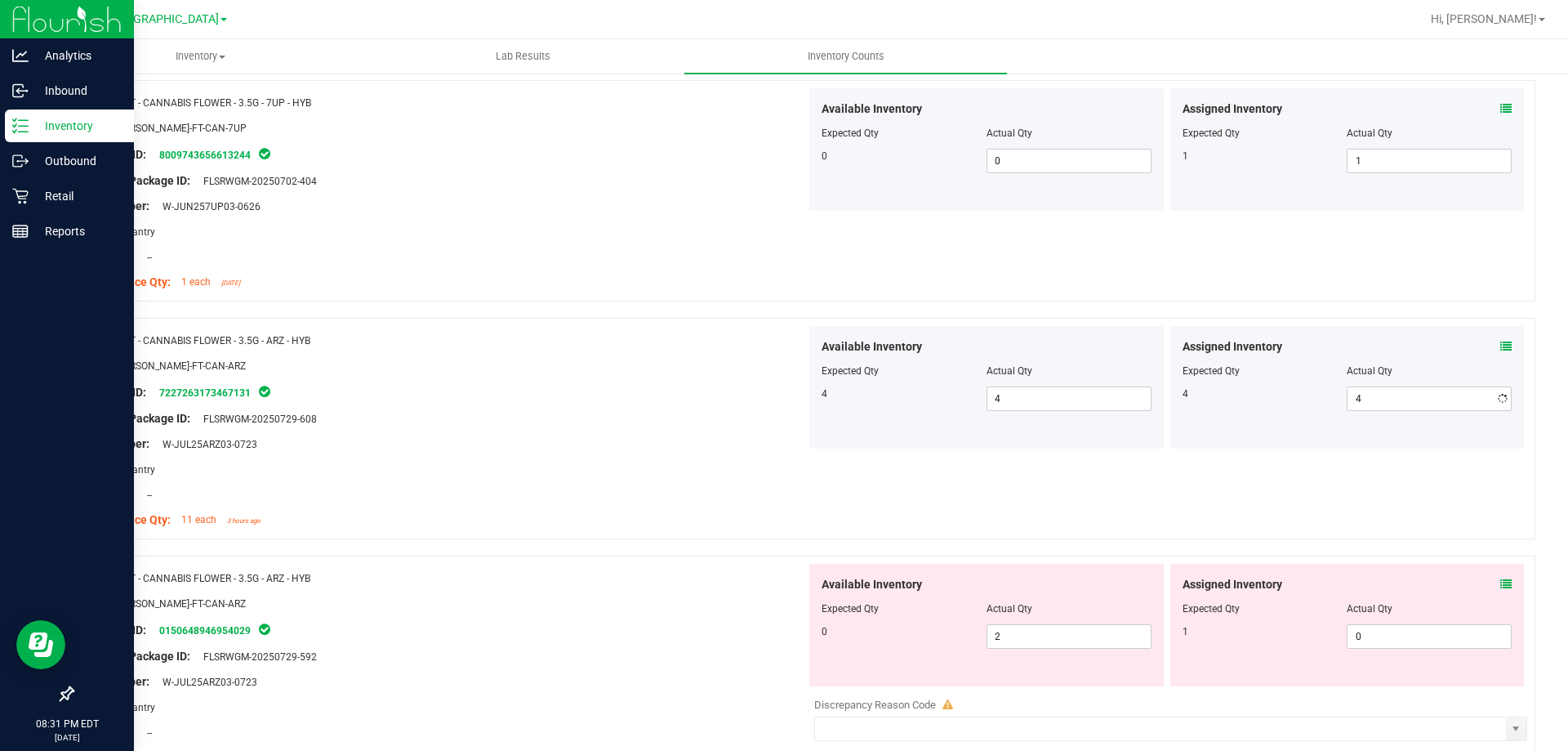
click at [408, 497] on div "Location: --" at bounding box center [445, 494] width 721 height 17
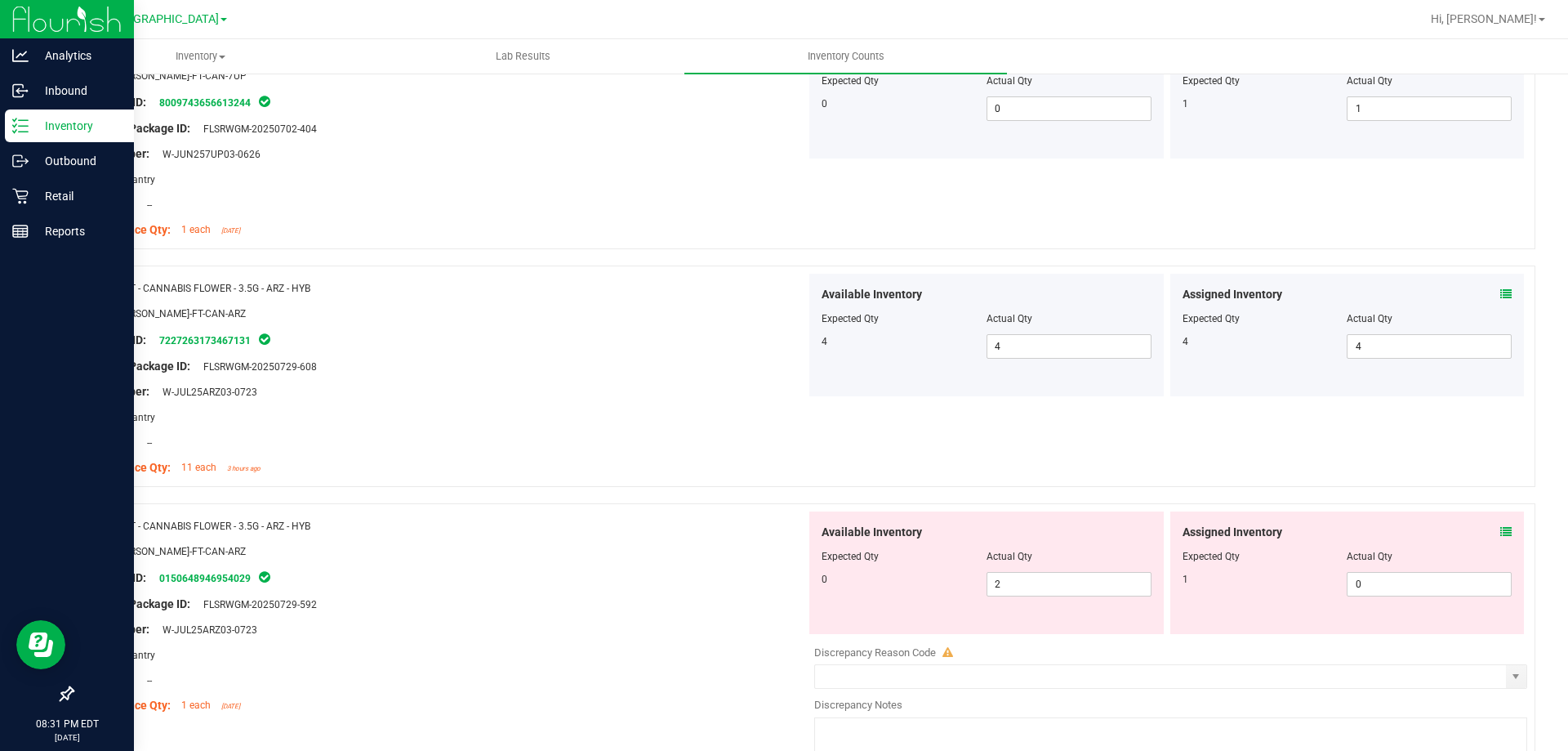
scroll to position [980, 0]
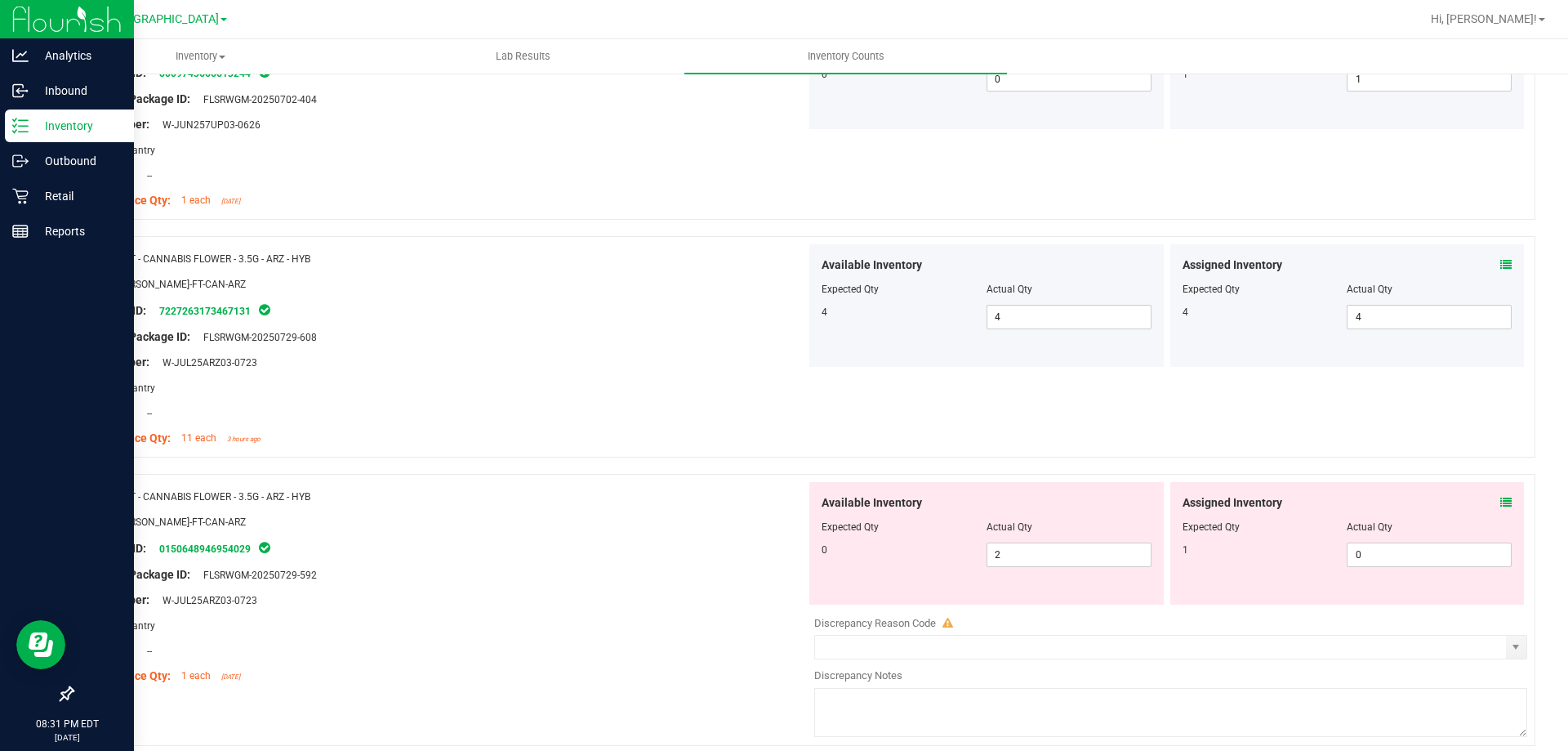
click at [1500, 502] on icon at bounding box center [1506, 502] width 12 height 12
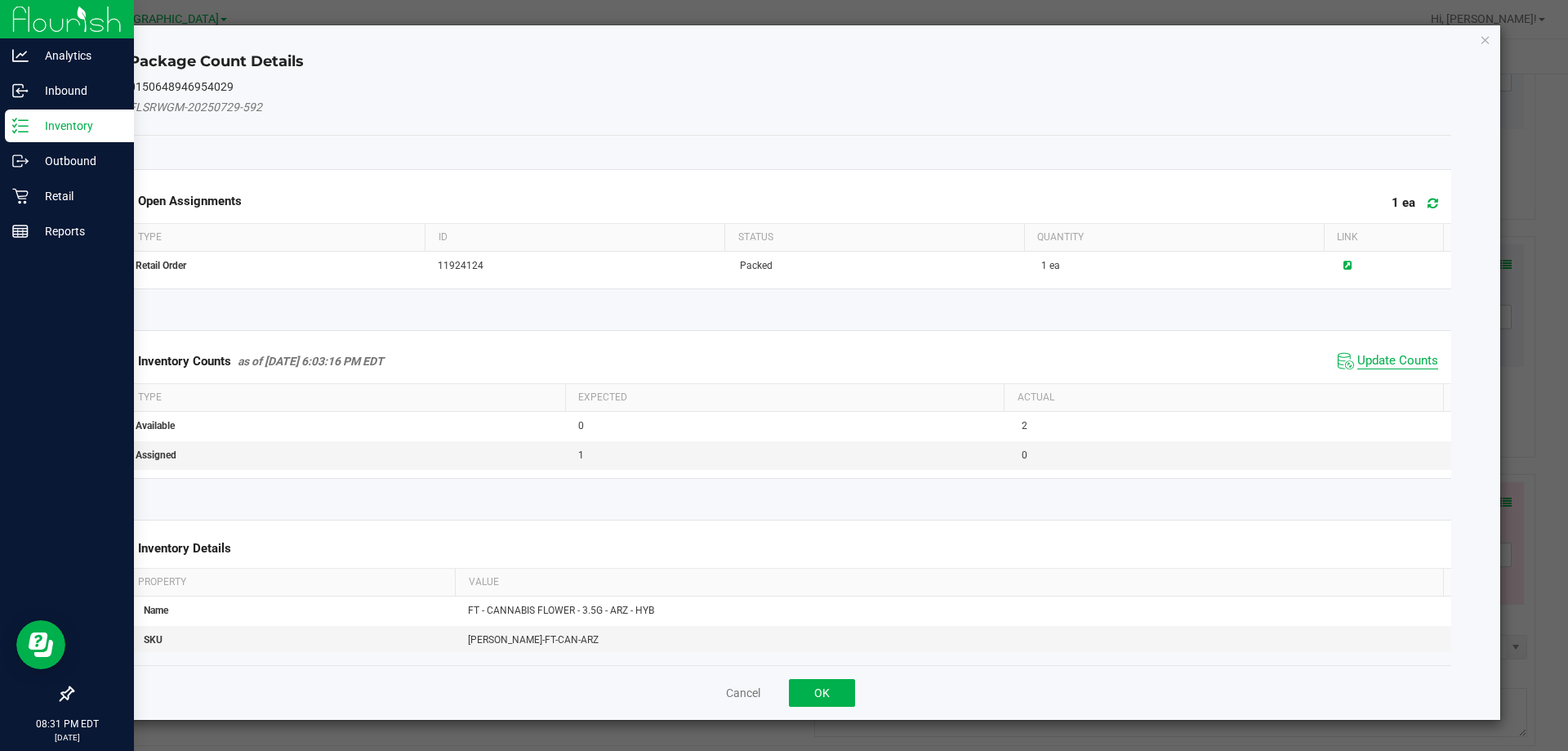
click at [1367, 358] on span "Update Counts" at bounding box center [1398, 361] width 81 height 16
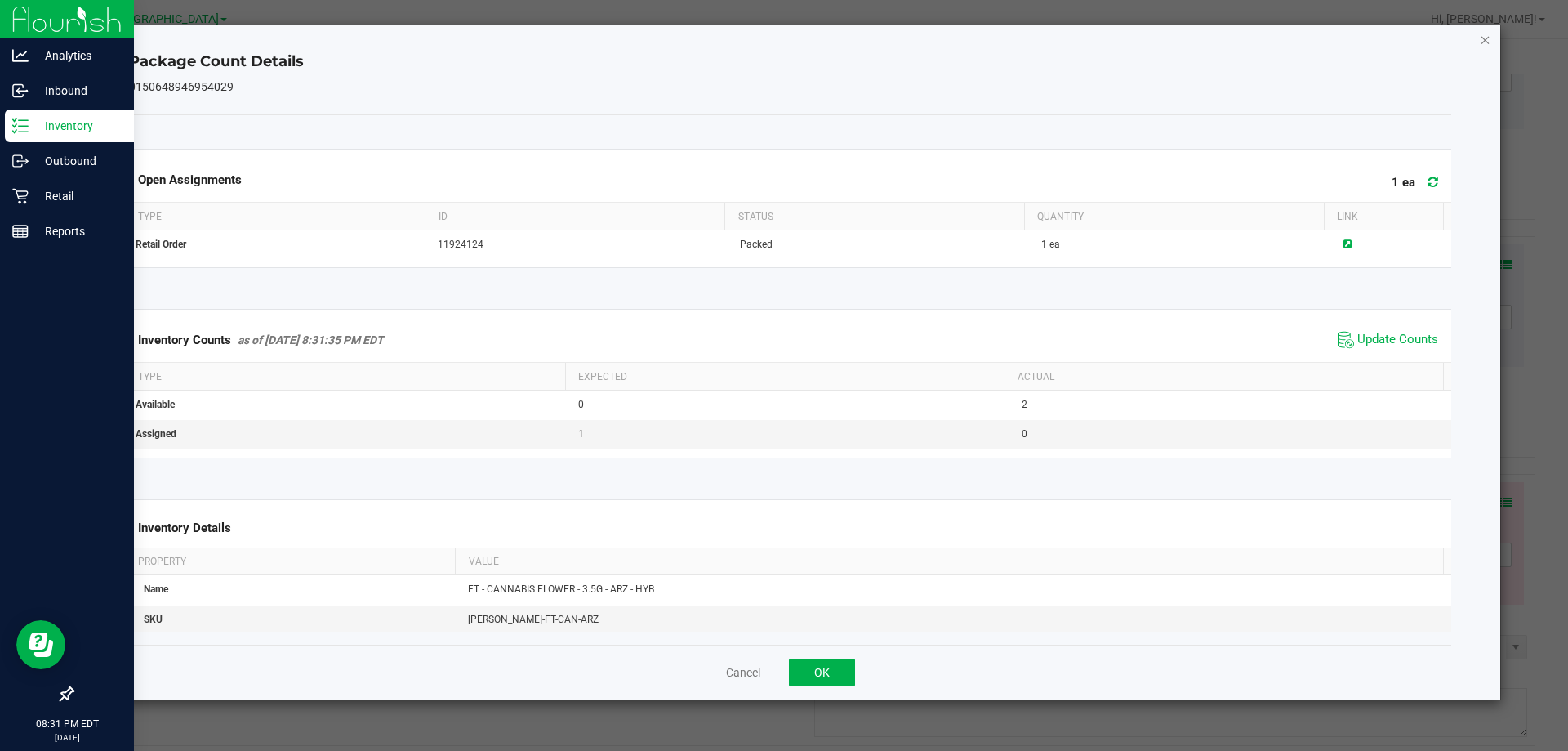
click at [1482, 42] on icon "Close" at bounding box center [1486, 38] width 12 height 19
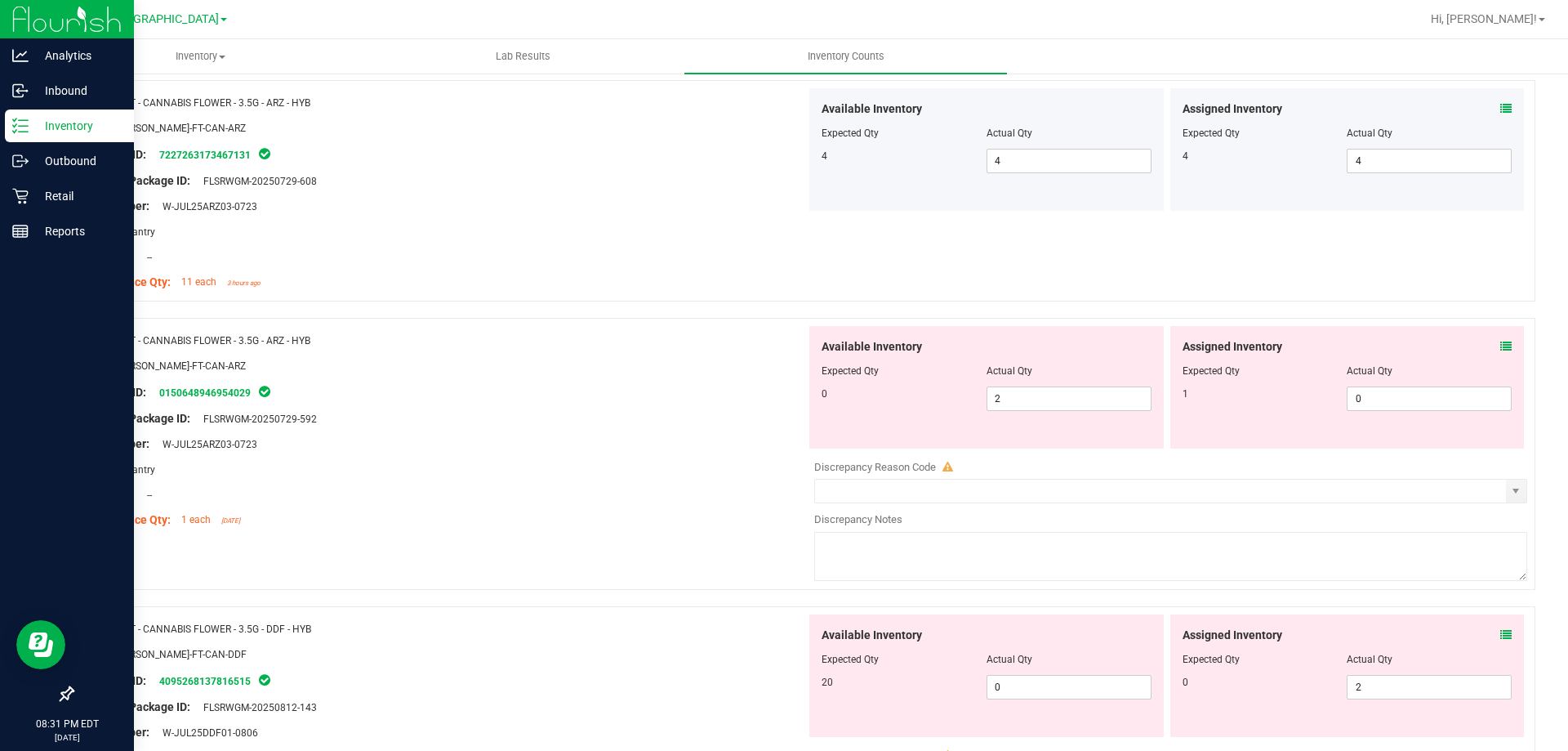
scroll to position [1144, 0]
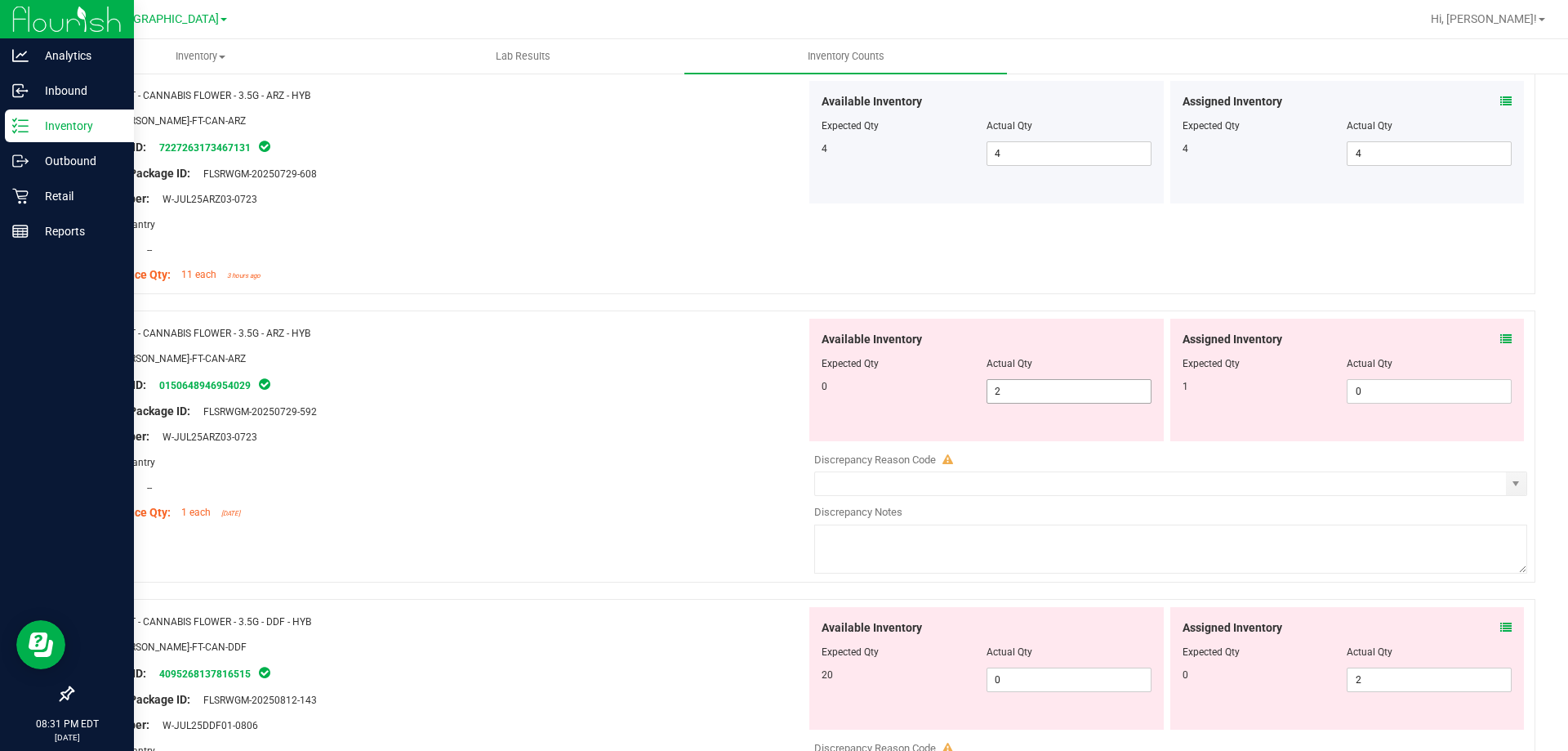
click at [1012, 392] on span "2 2" at bounding box center [1069, 391] width 165 height 25
type input "0"
click at [1361, 392] on span "0 0" at bounding box center [1429, 391] width 165 height 25
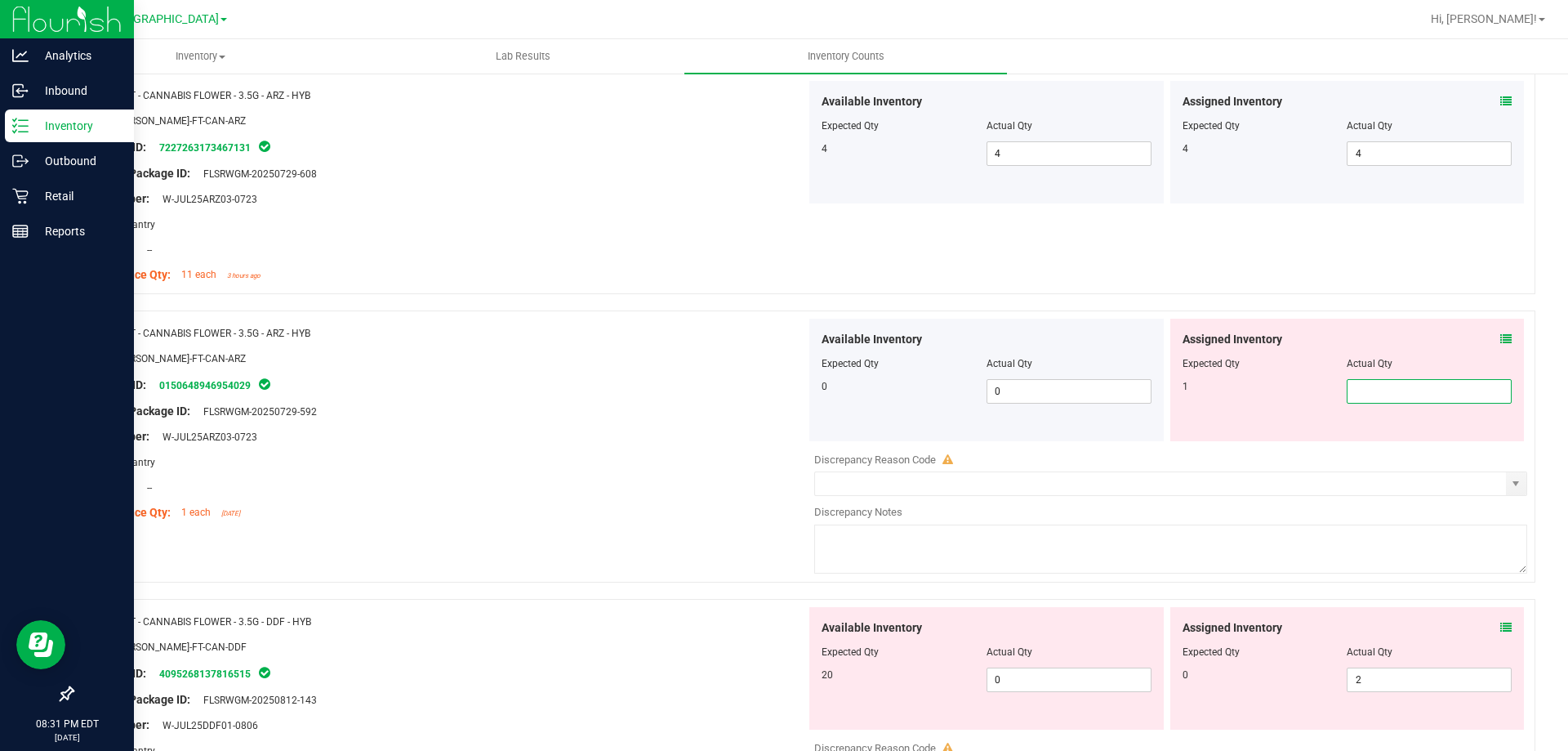
type input "1"
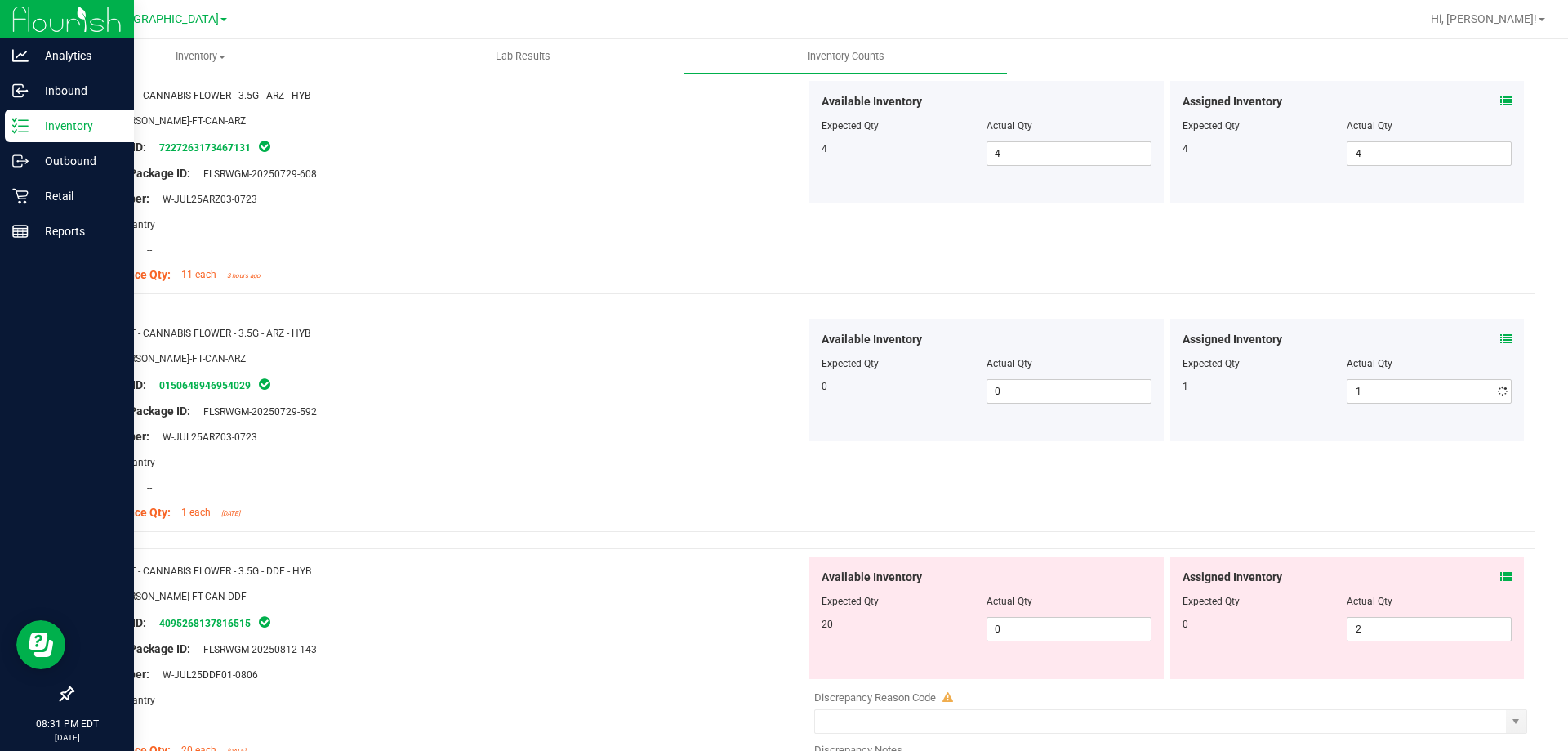
click at [424, 327] on div "Name: FT - CANNABIS FLOWER - 3.5G - ARZ - HYB" at bounding box center [445, 333] width 721 height 17
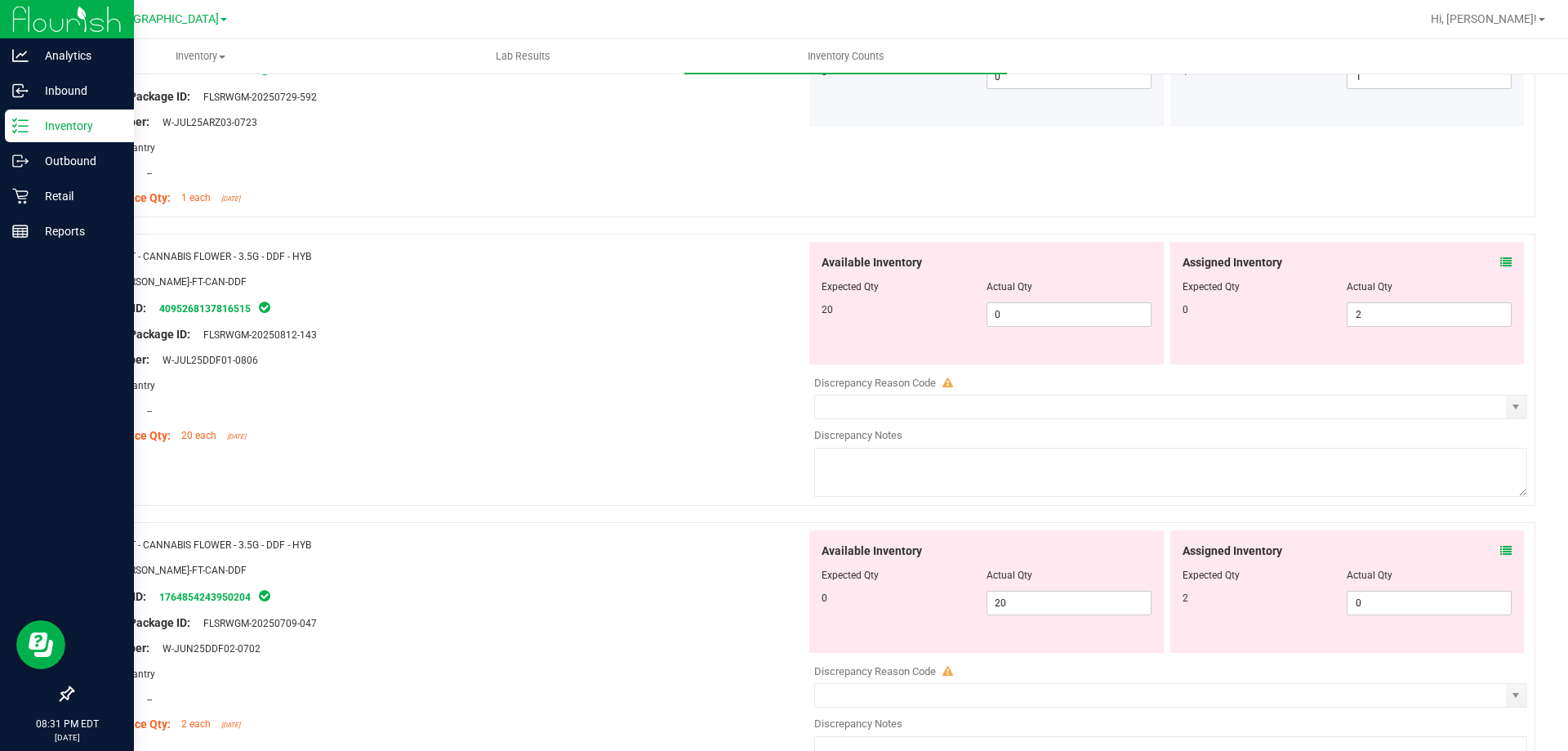
scroll to position [1470, 0]
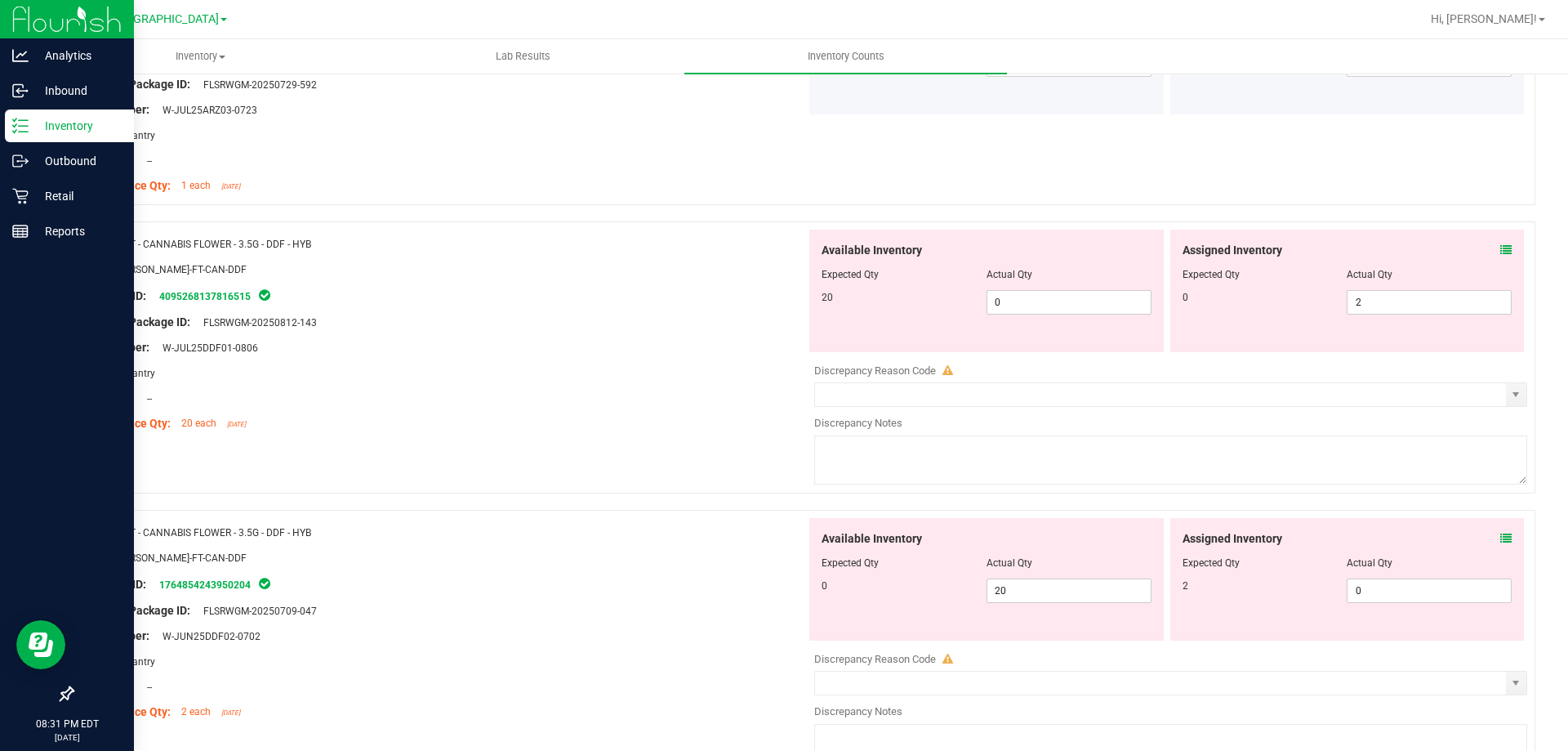
click at [1500, 258] on span at bounding box center [1506, 250] width 12 height 17
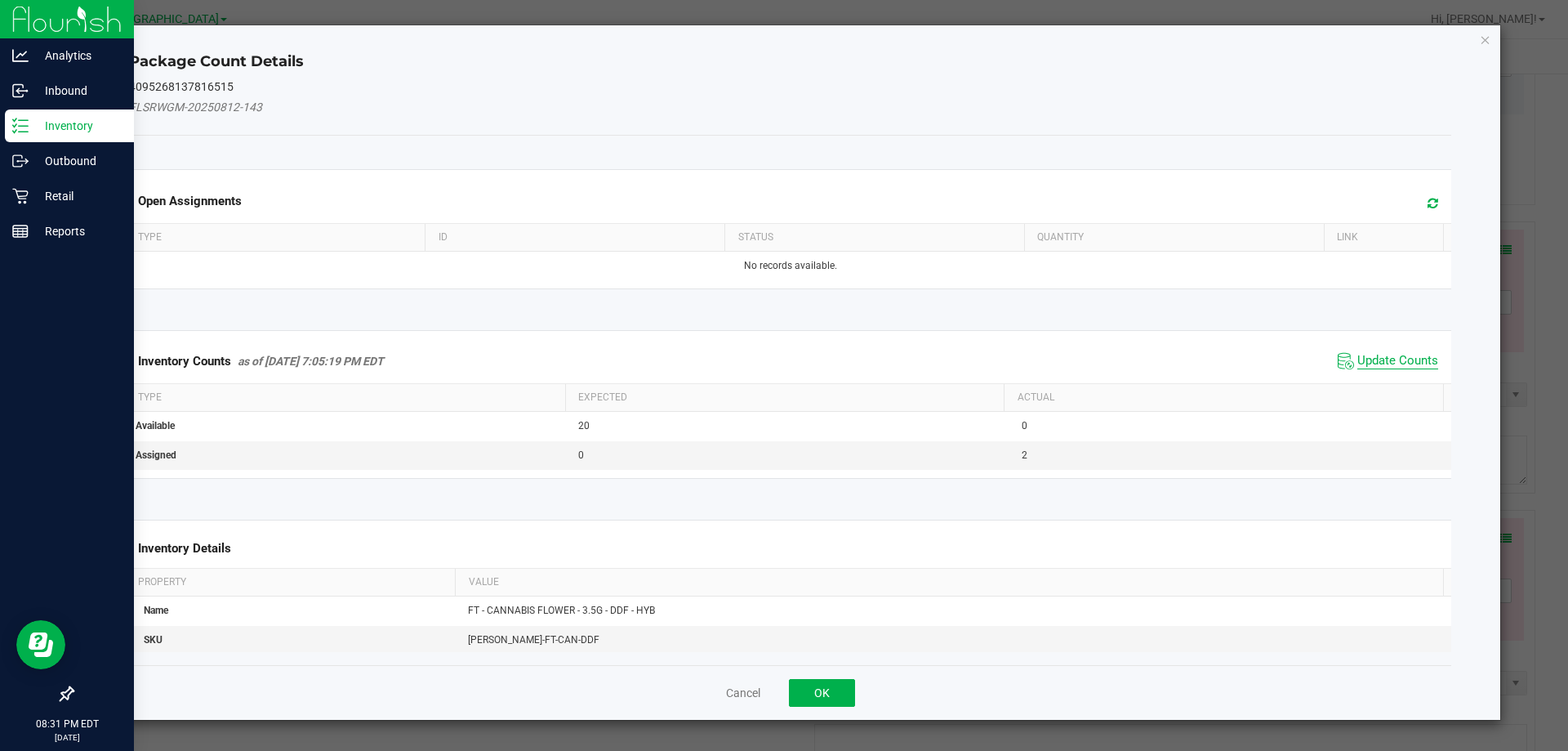
click at [1366, 364] on span "Update Counts" at bounding box center [1398, 361] width 81 height 16
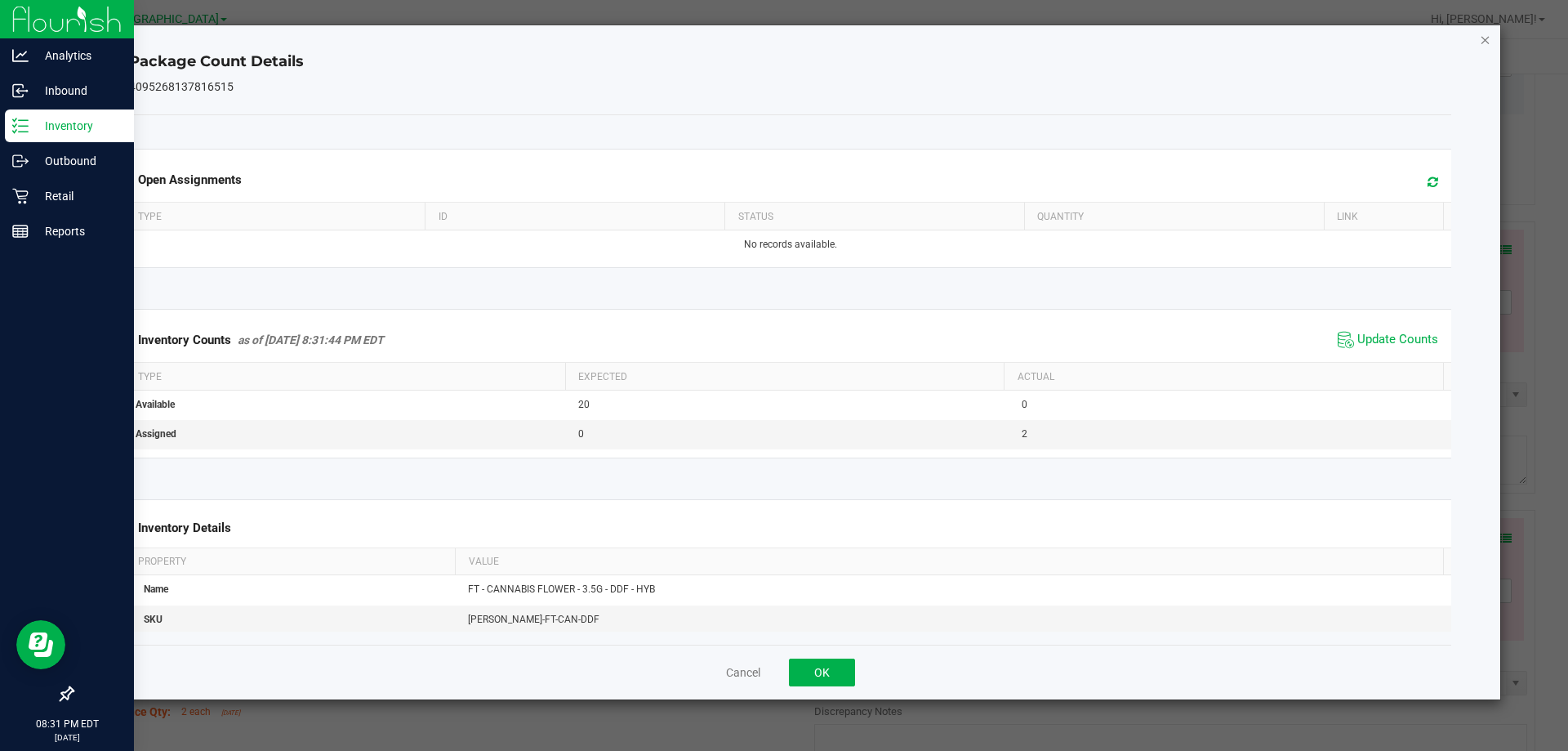
click at [1484, 44] on icon "Close" at bounding box center [1486, 38] width 12 height 19
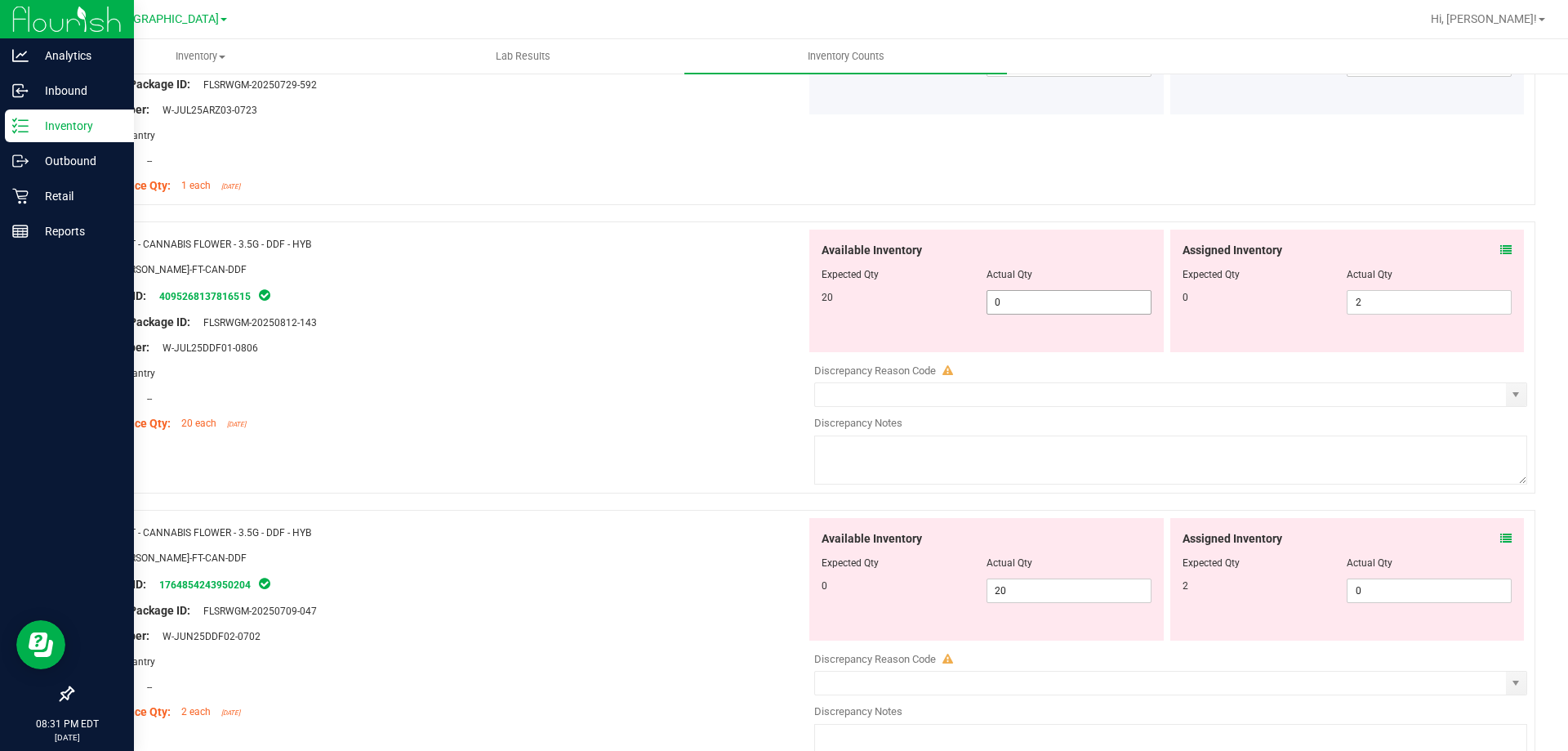
click at [1062, 291] on span "0 0" at bounding box center [1069, 301] width 165 height 25
type input "20"
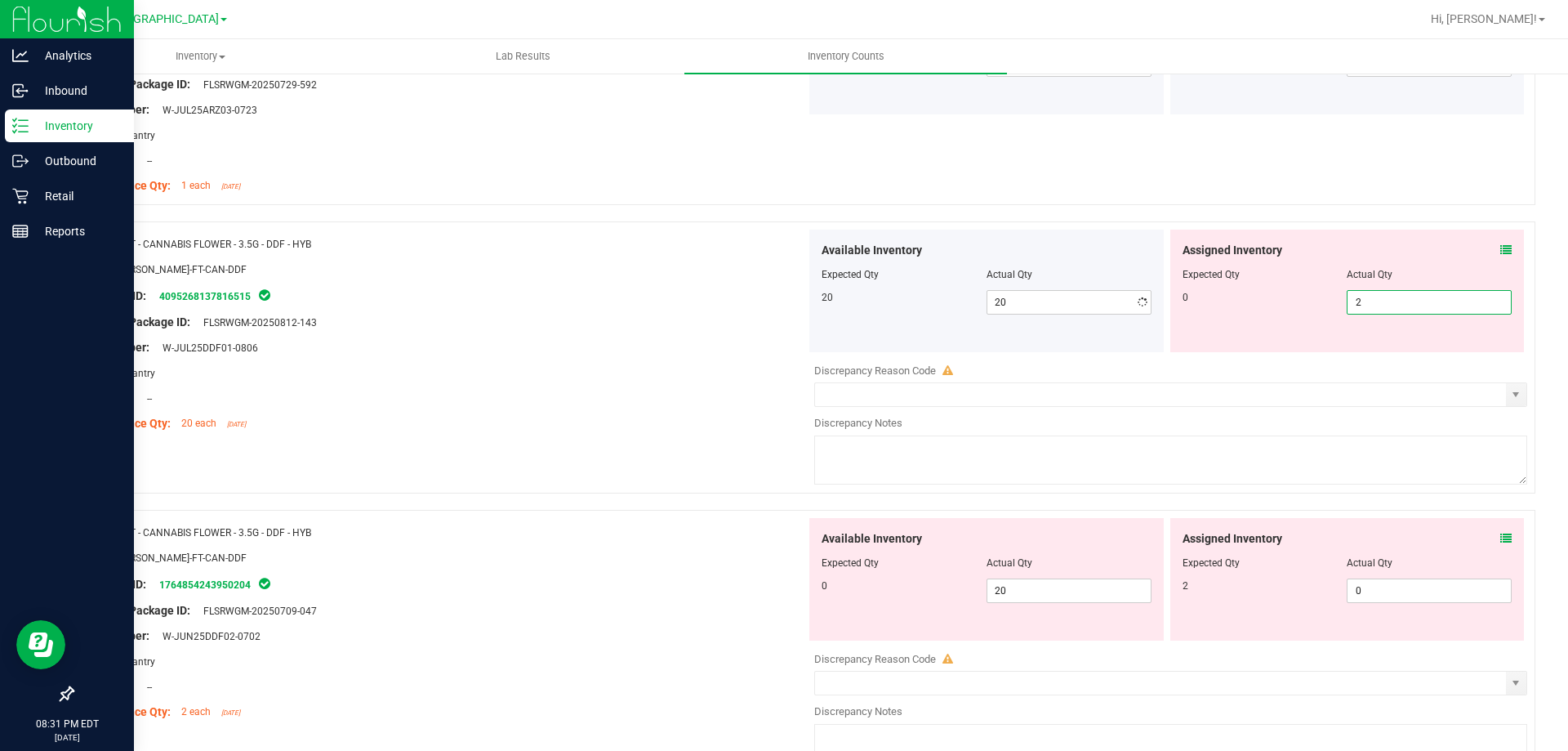
click at [1369, 297] on span "2 2" at bounding box center [1429, 301] width 165 height 25
type input "0"
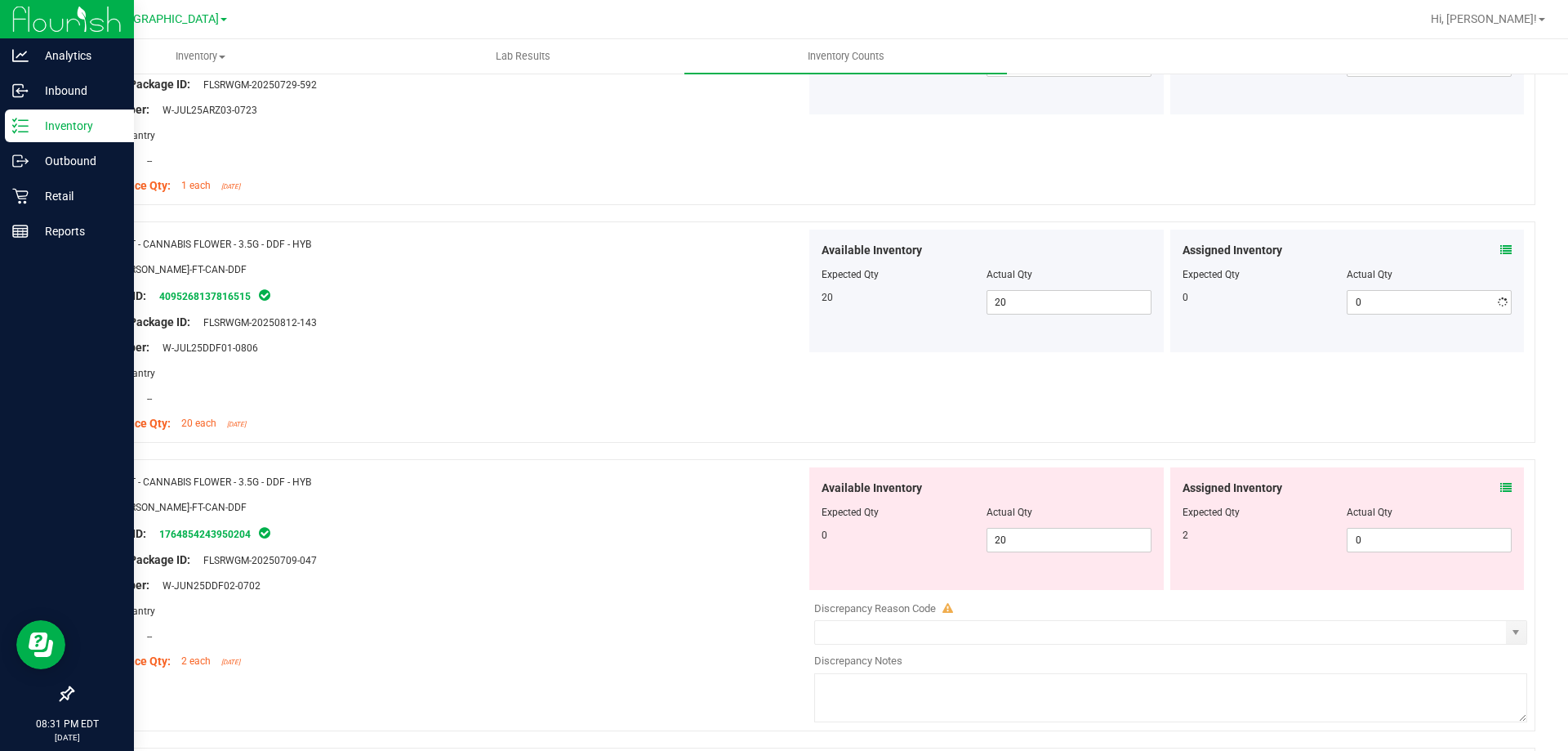
click at [679, 389] on div "Location: --" at bounding box center [445, 397] width 721 height 17
click at [1500, 249] on icon at bounding box center [1506, 249] width 12 height 12
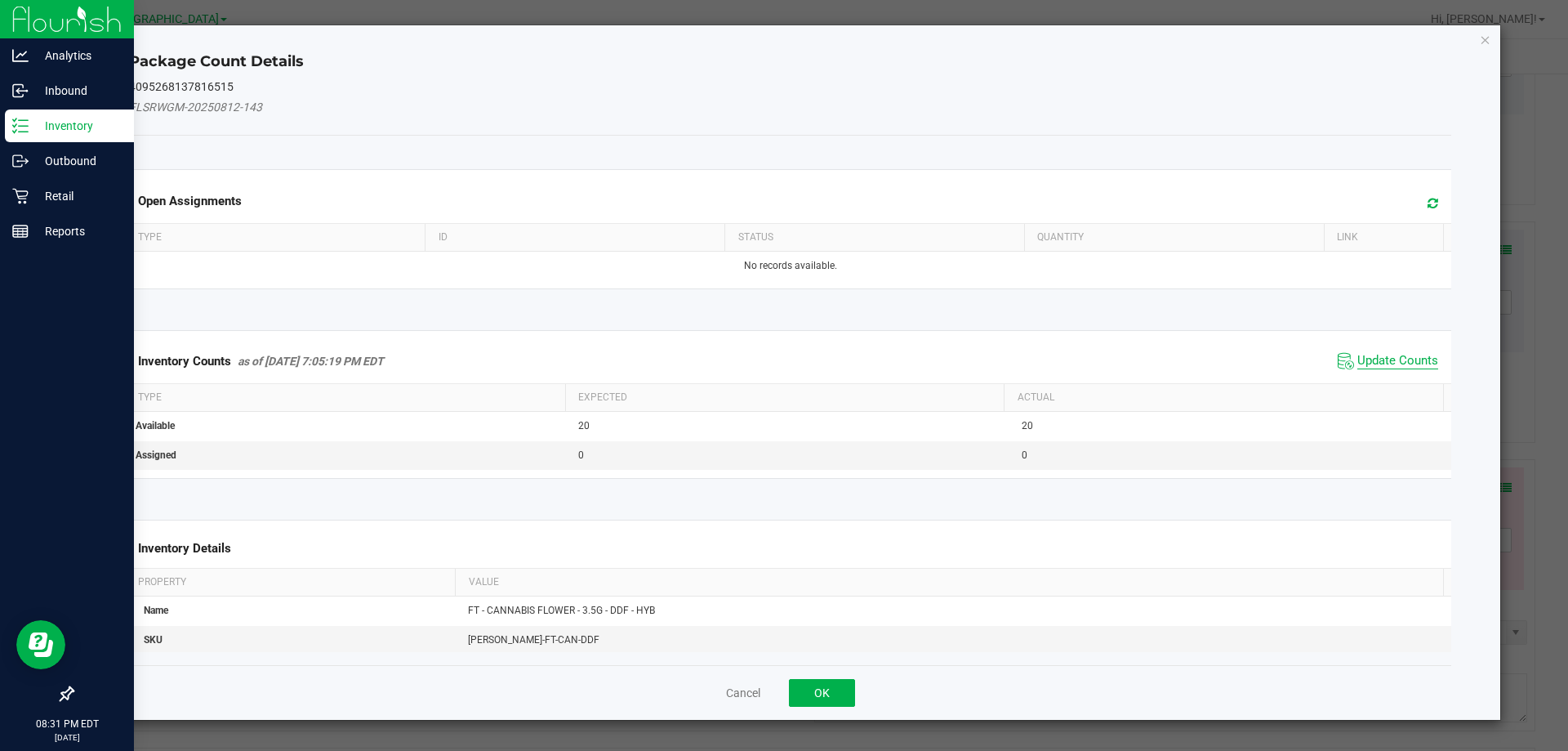
click at [1390, 362] on span "Update Counts" at bounding box center [1398, 361] width 81 height 16
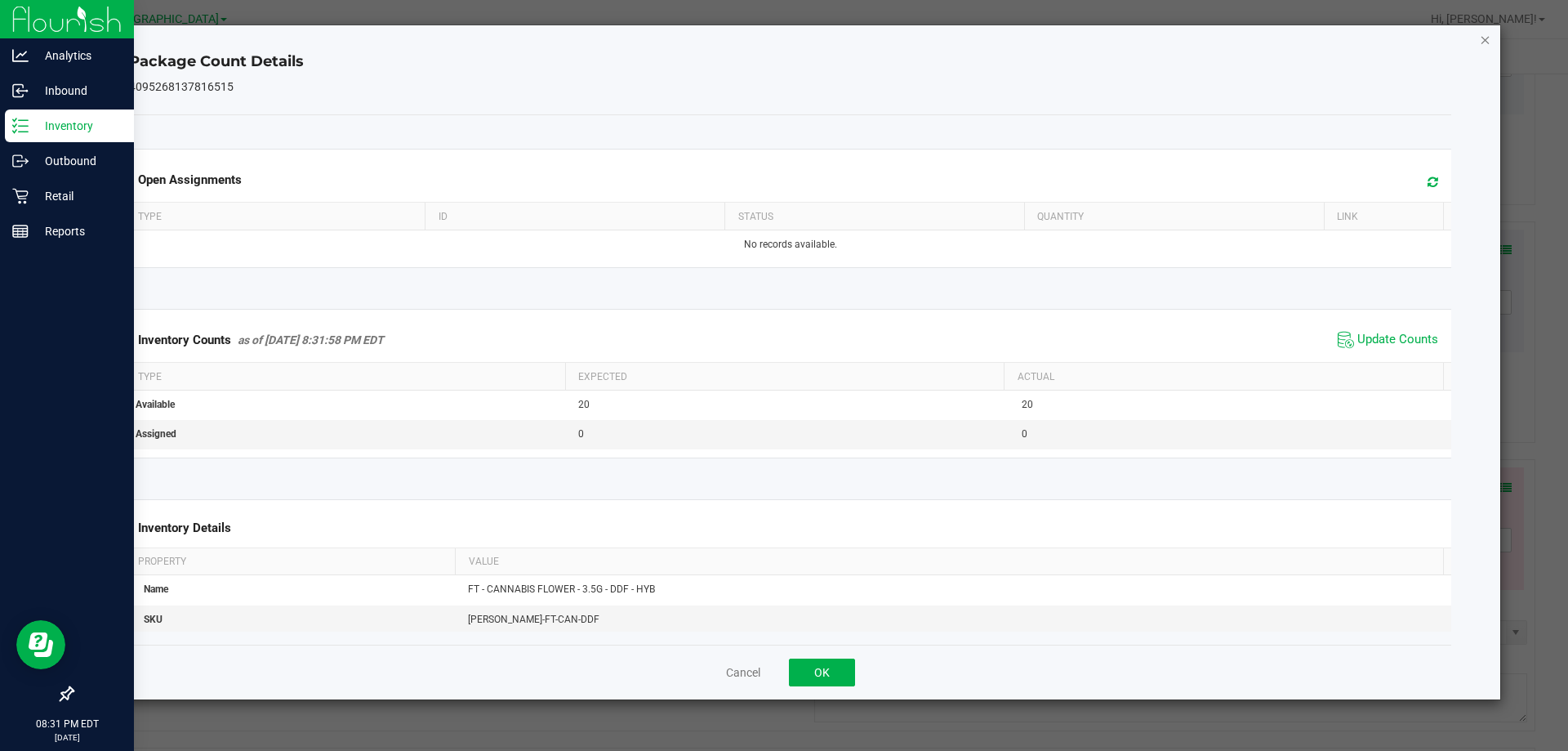
click at [1488, 36] on icon "Close" at bounding box center [1486, 38] width 12 height 19
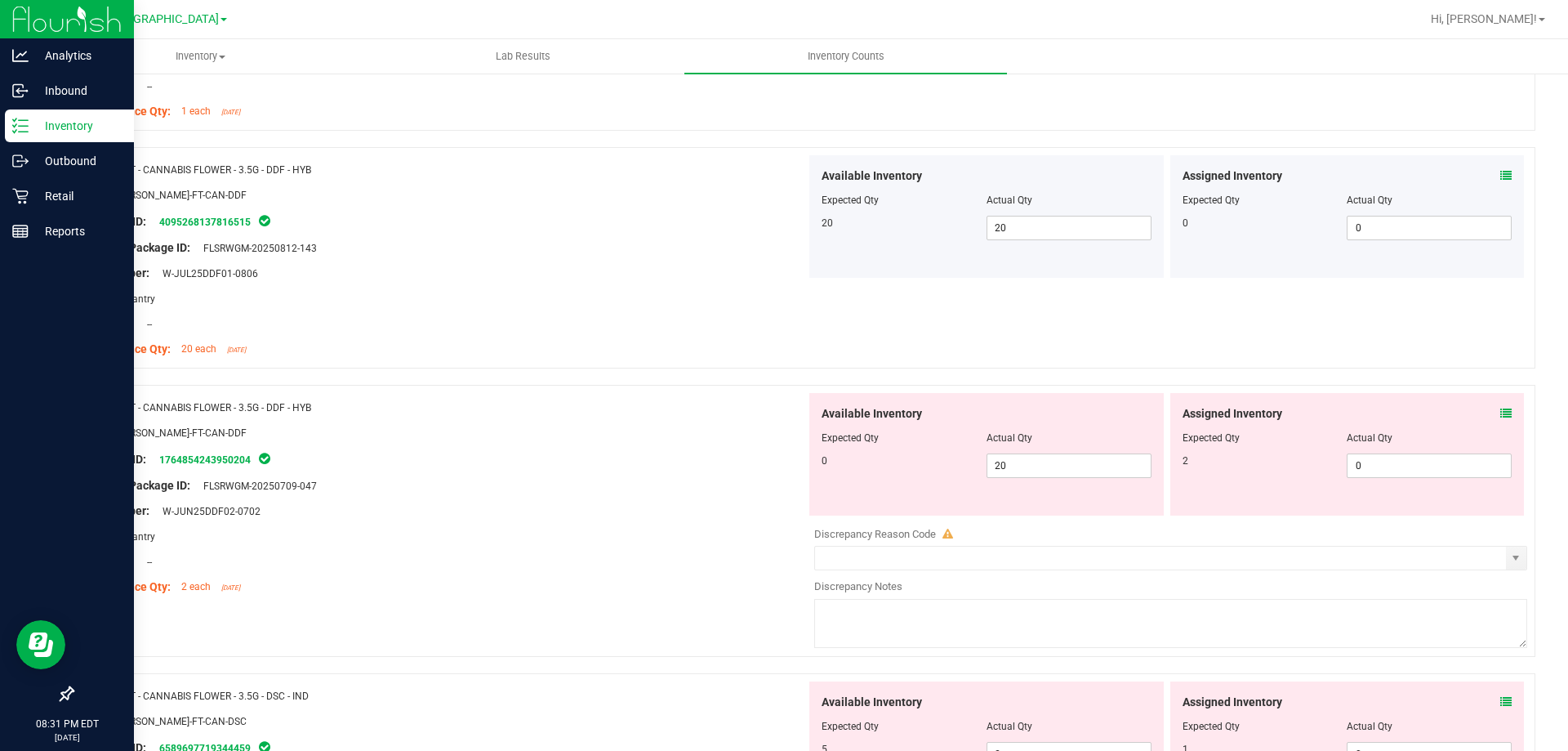
scroll to position [1634, 0]
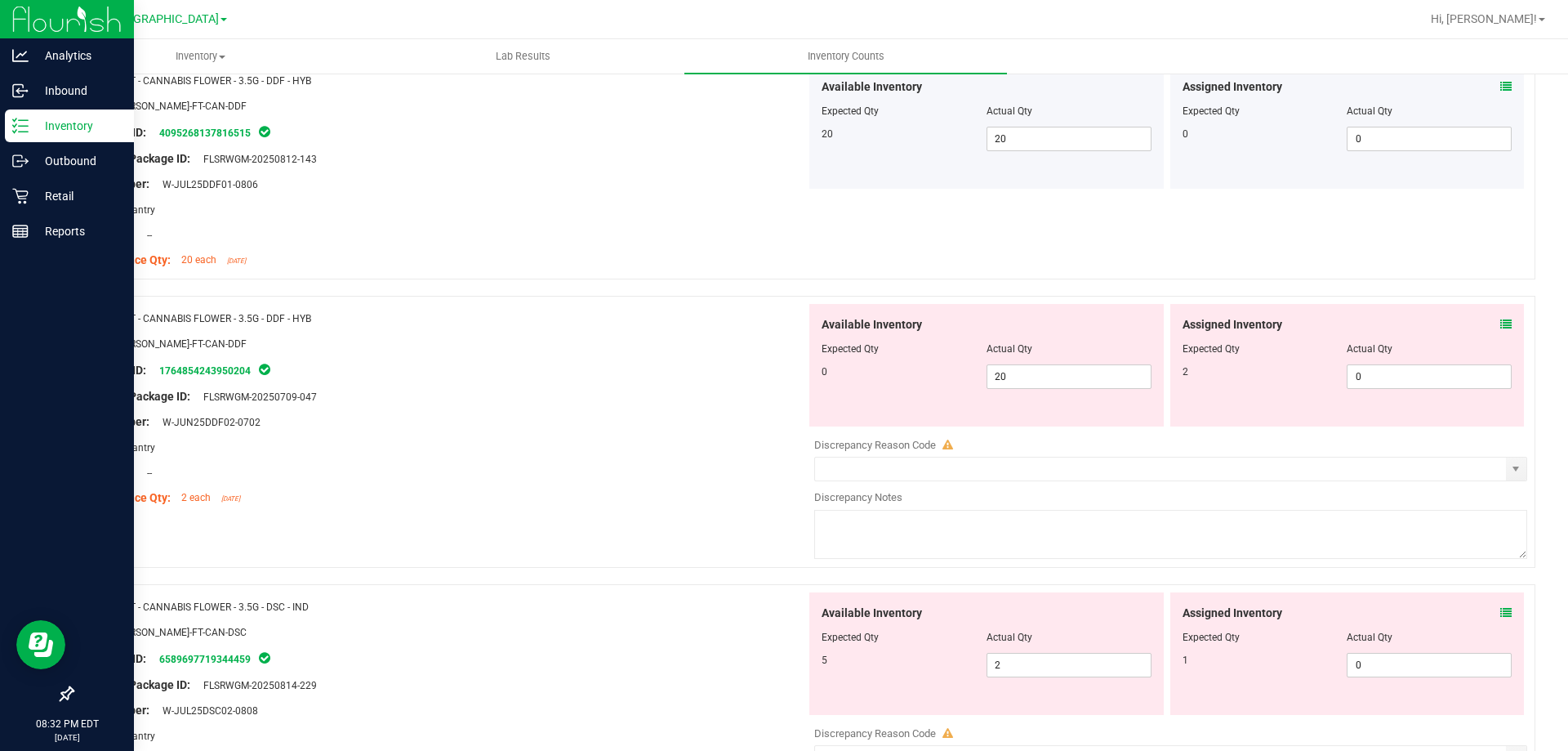
click at [1500, 327] on icon at bounding box center [1506, 324] width 12 height 12
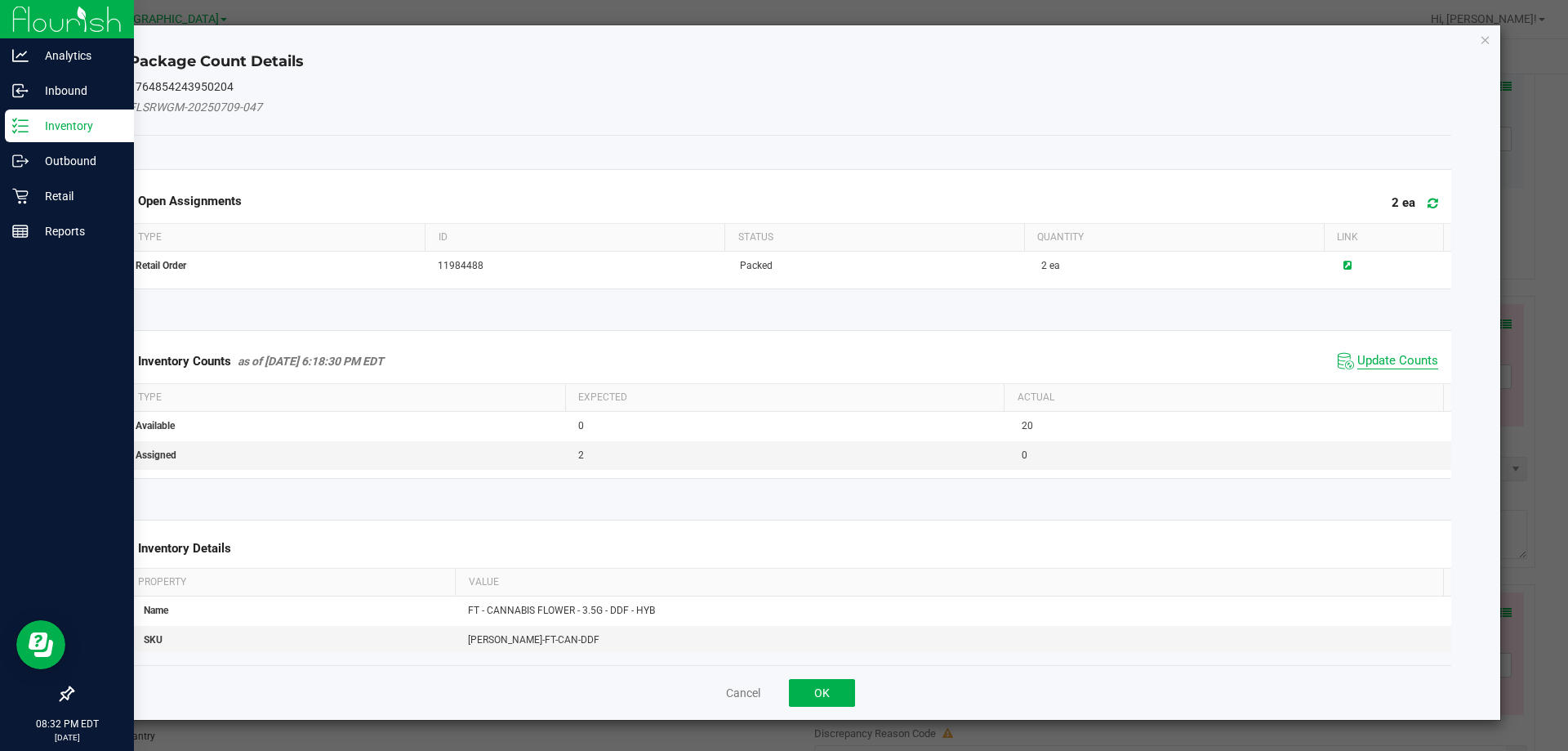
click at [1387, 356] on span "Update Counts" at bounding box center [1398, 361] width 81 height 16
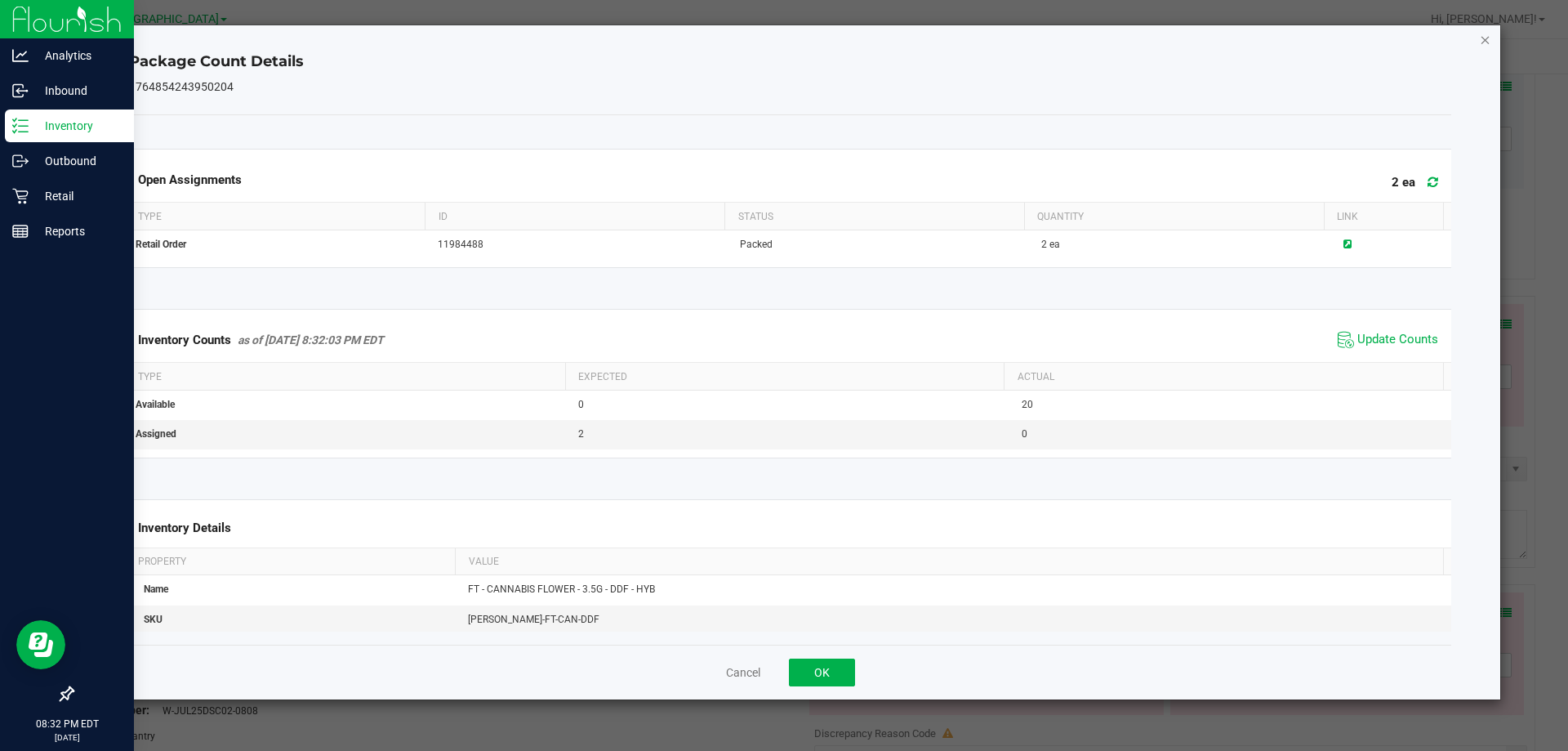
click at [1483, 44] on icon "Close" at bounding box center [1486, 38] width 12 height 19
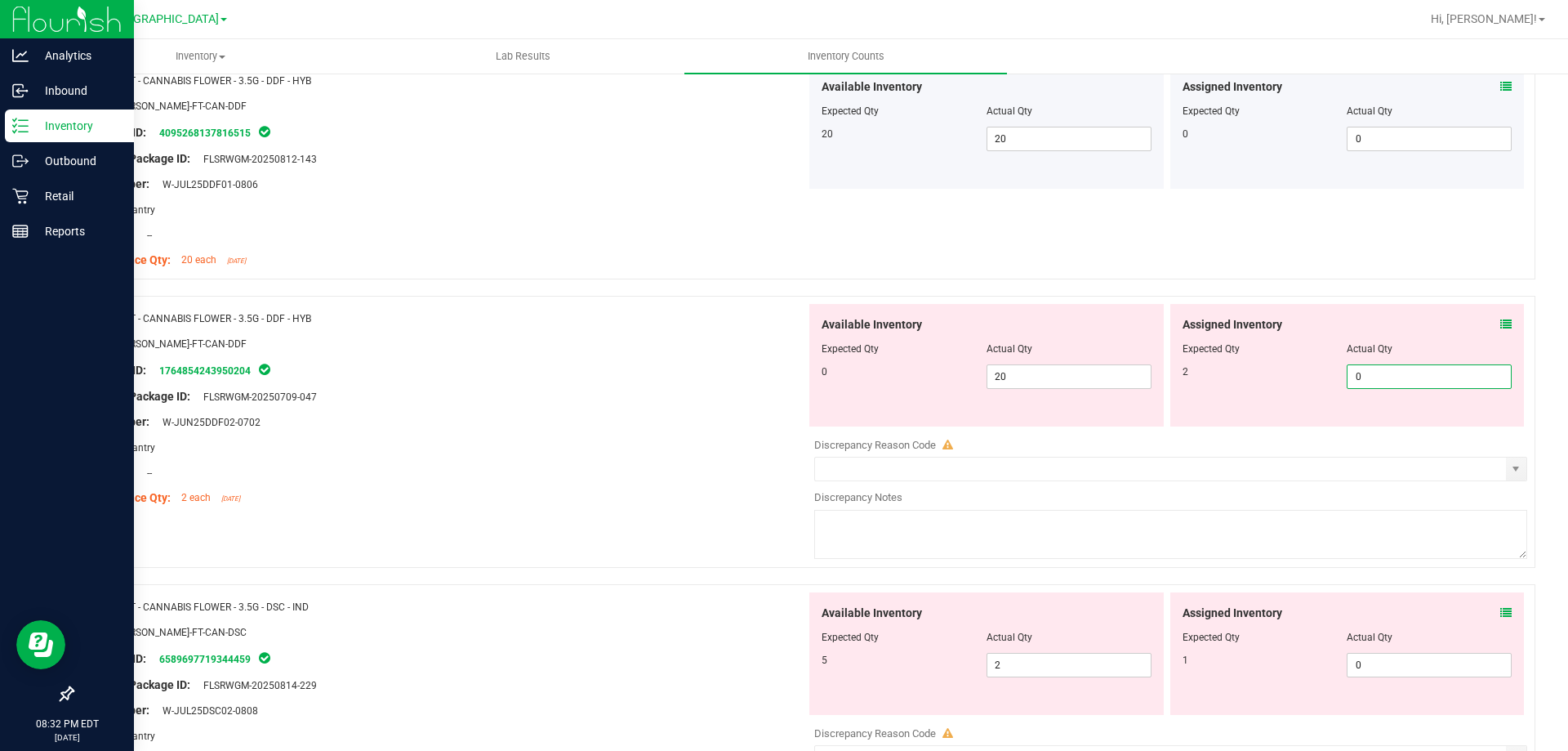
click at [1376, 386] on span "0 0" at bounding box center [1429, 376] width 165 height 25
type input "2"
click at [1044, 382] on span "20 20" at bounding box center [1069, 376] width 165 height 25
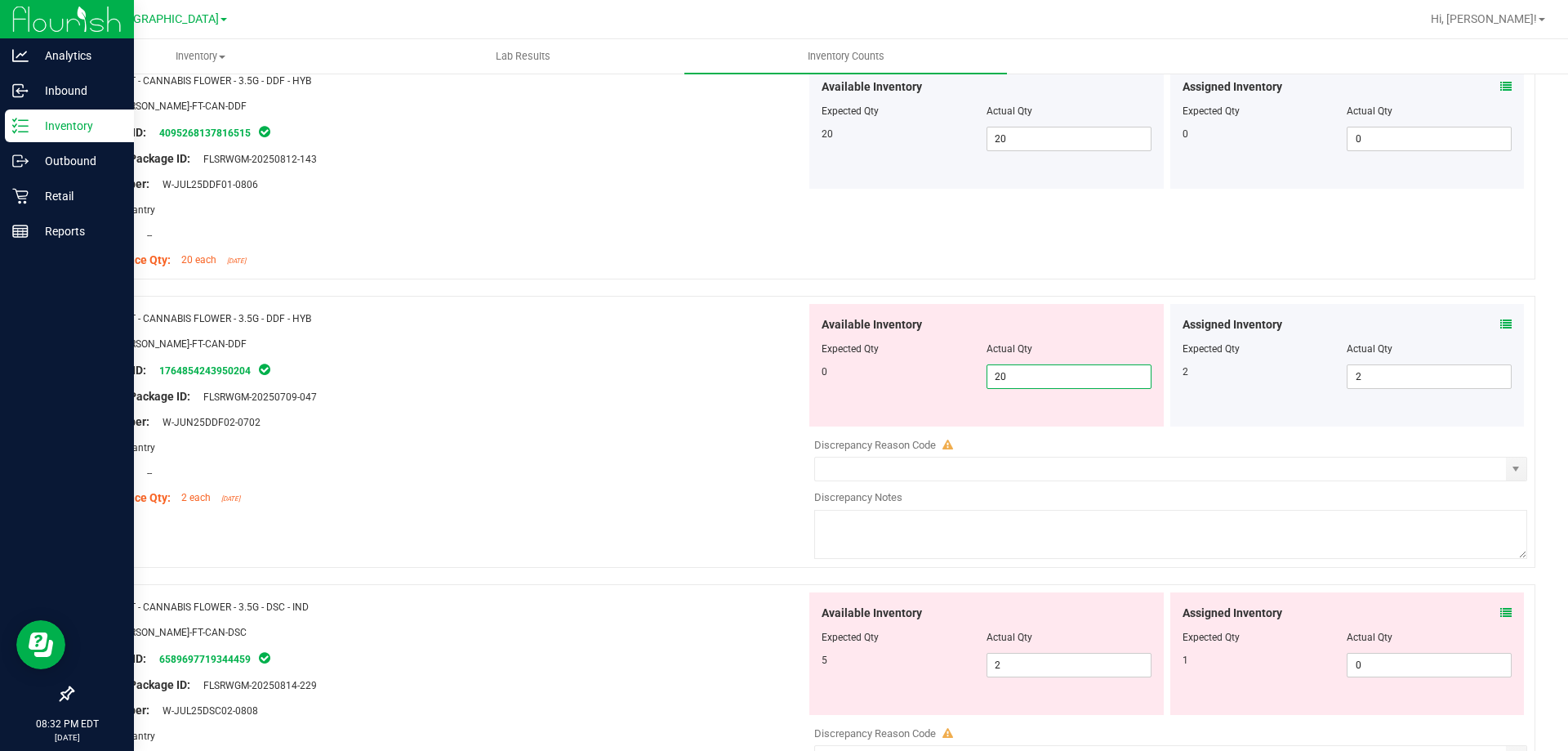
type input "2"
type input "0"
click at [649, 364] on div "Package ID: 1764854243950204" at bounding box center [445, 369] width 721 height 19
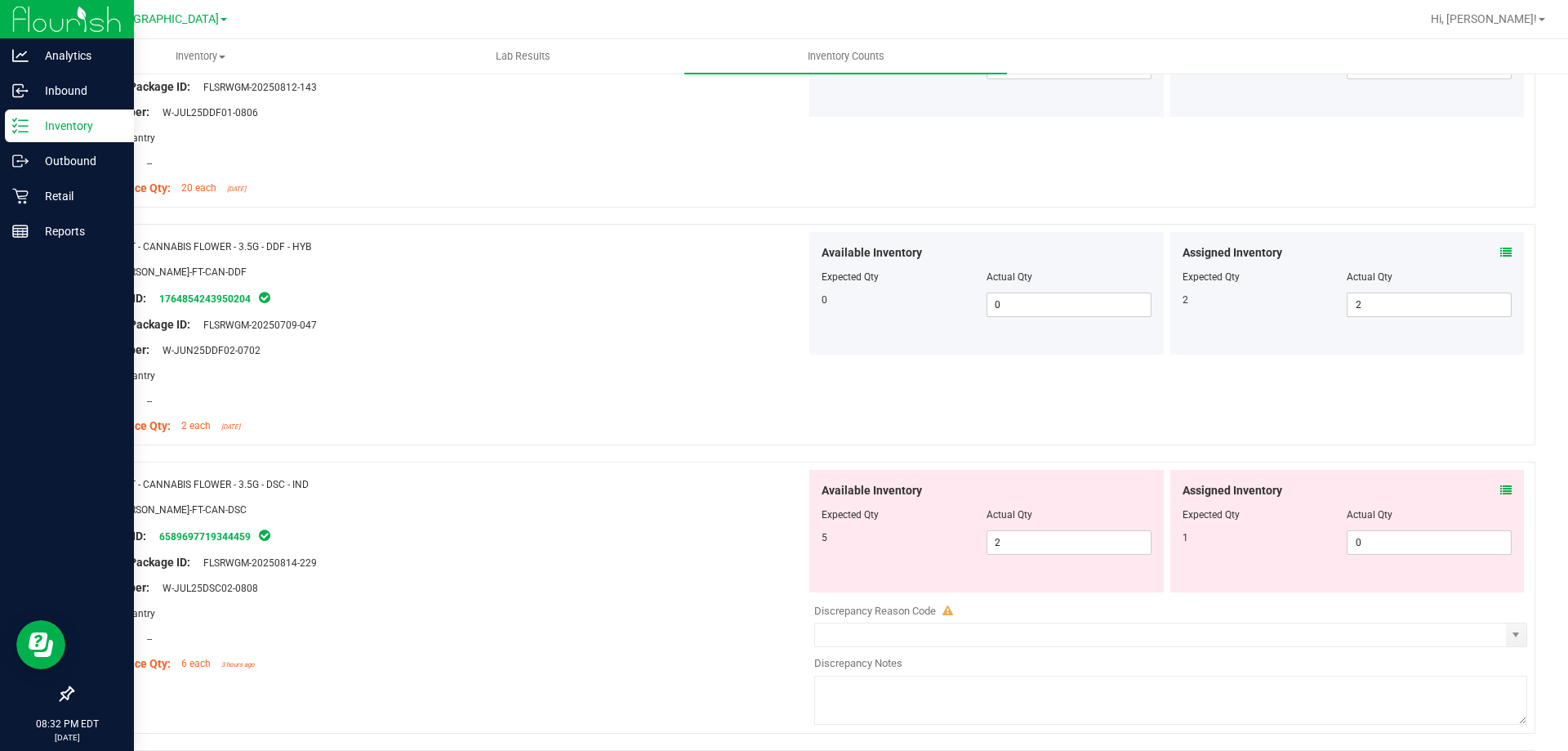
scroll to position [1797, 0]
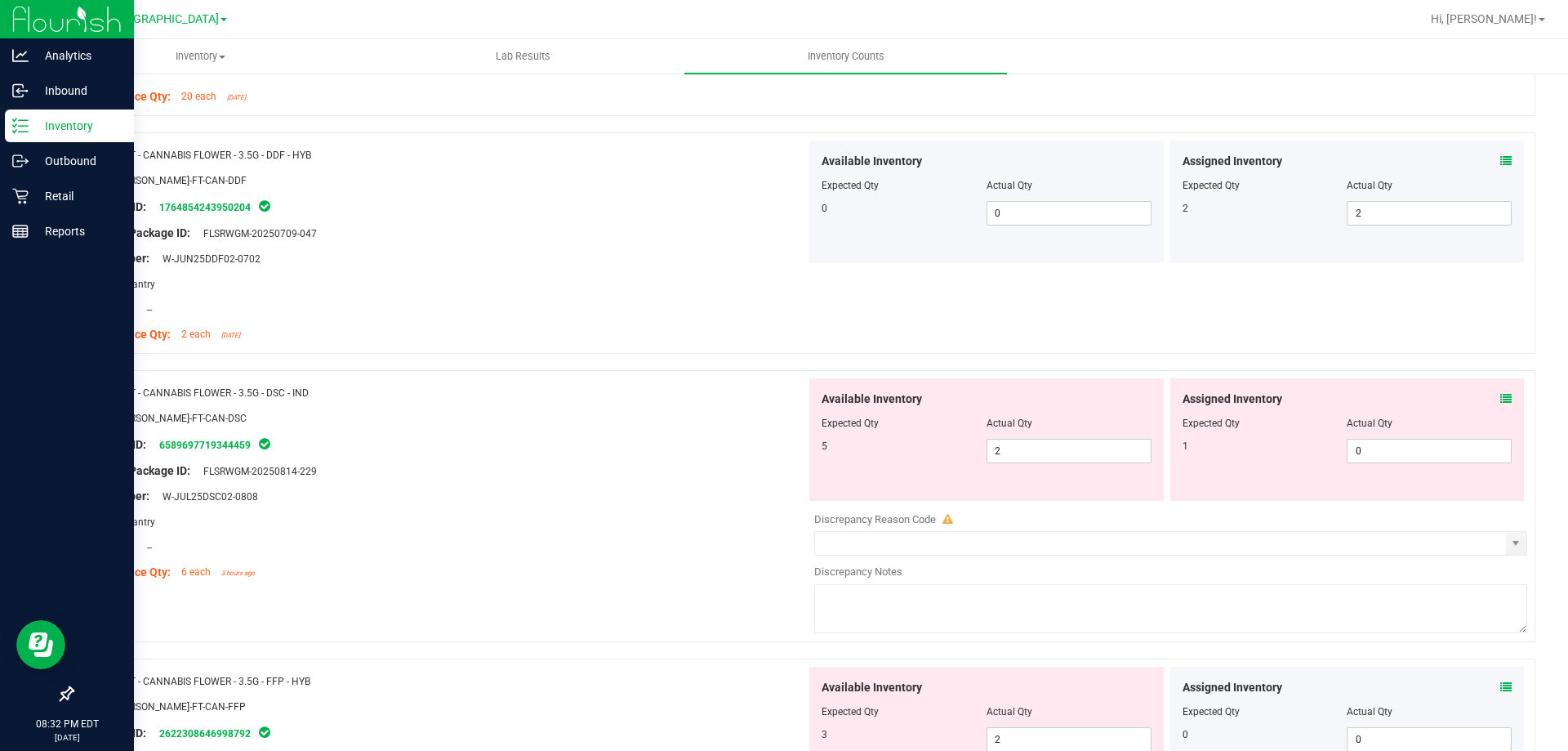
click at [1500, 397] on icon at bounding box center [1506, 398] width 12 height 12
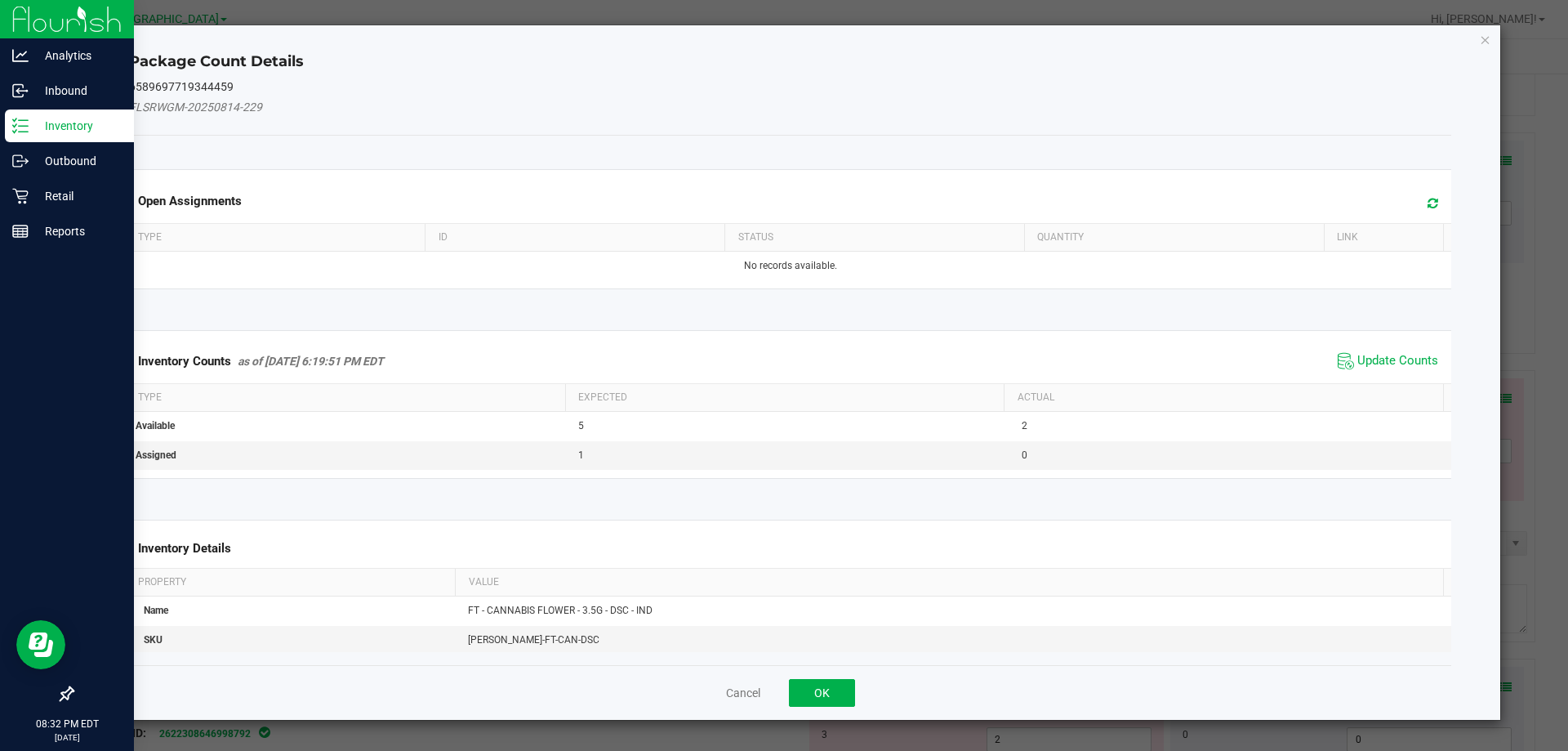
click at [1372, 351] on span "Update Counts" at bounding box center [1388, 361] width 109 height 25
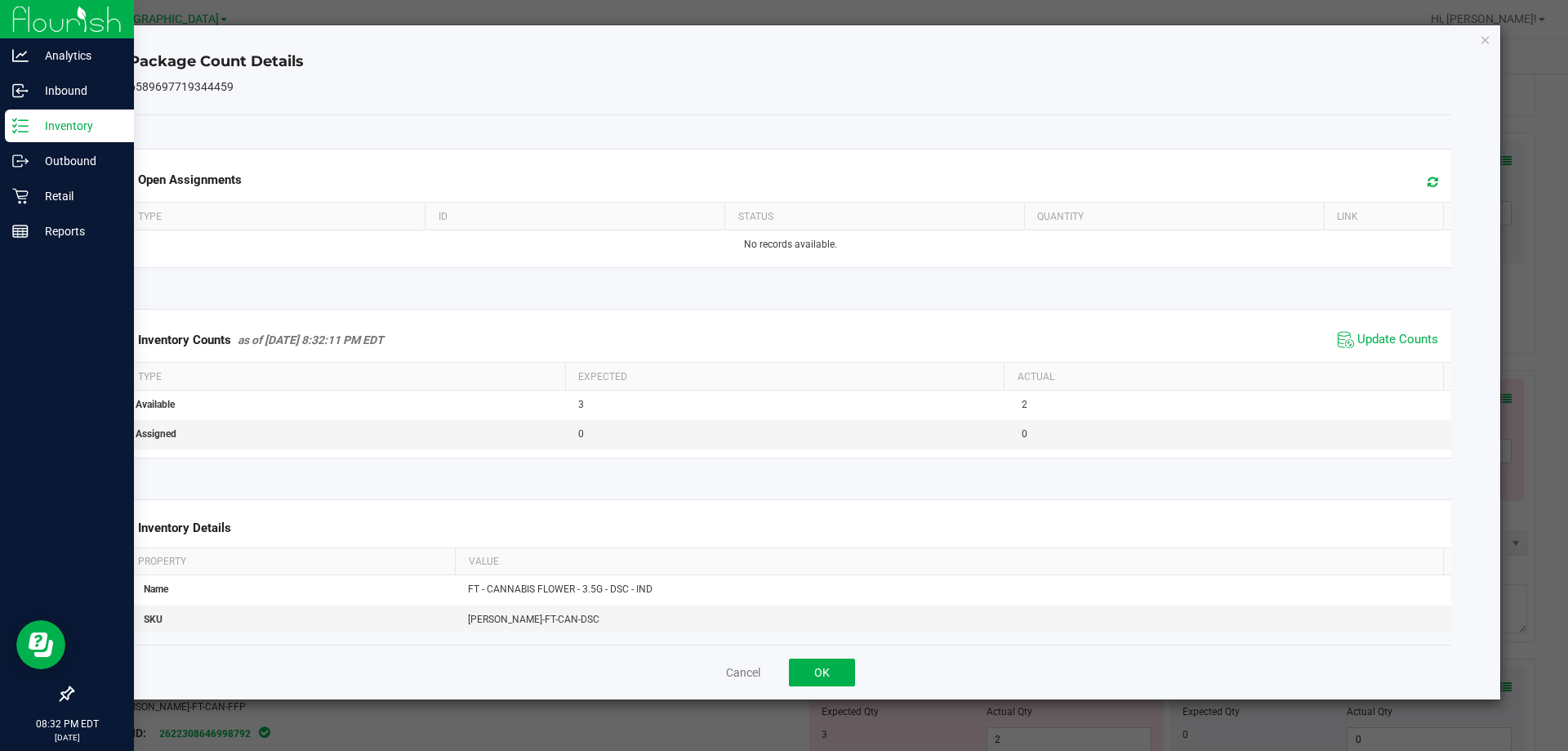
click at [1478, 40] on div "Package Count Details 6589697719344459 Open Assignments Type ID Status Quantity…" at bounding box center [791, 363] width 1422 height 674
click at [1484, 40] on icon "Close" at bounding box center [1486, 38] width 12 height 19
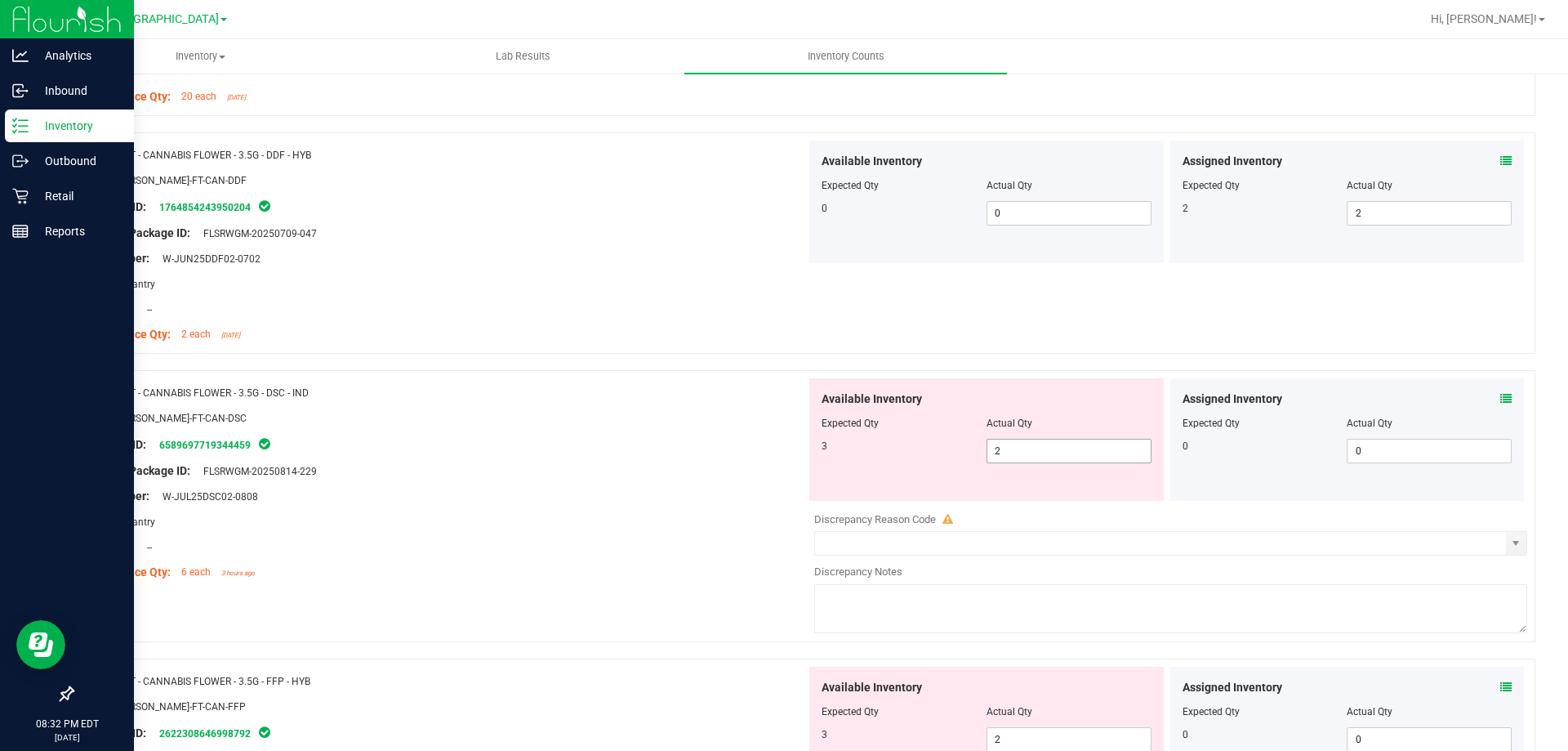
click at [1065, 457] on span "2 2" at bounding box center [1069, 450] width 165 height 25
type input "3"
click at [597, 412] on div "SKU: [PERSON_NAME]-FT-CAN-DSC" at bounding box center [445, 418] width 721 height 17
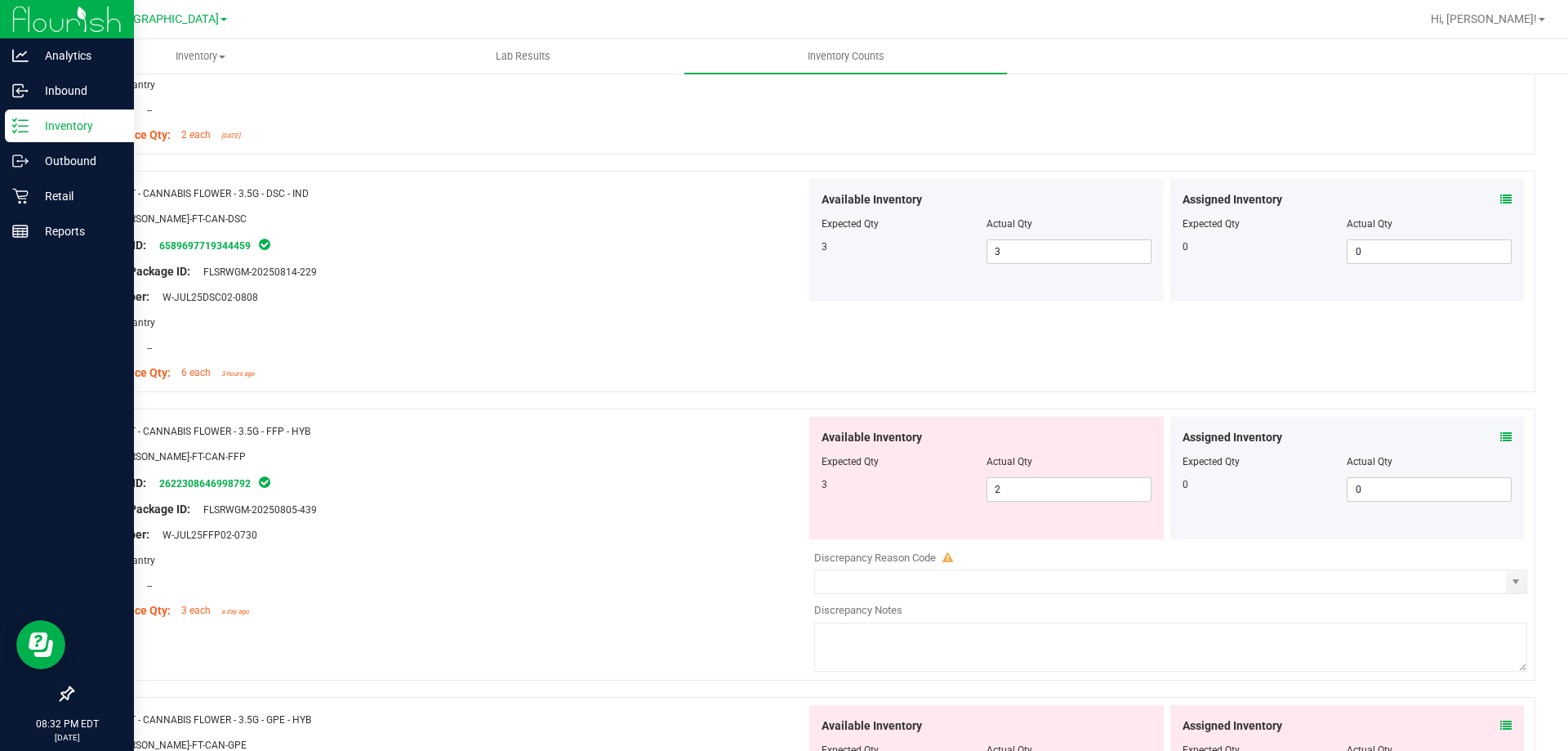
scroll to position [2042, 0]
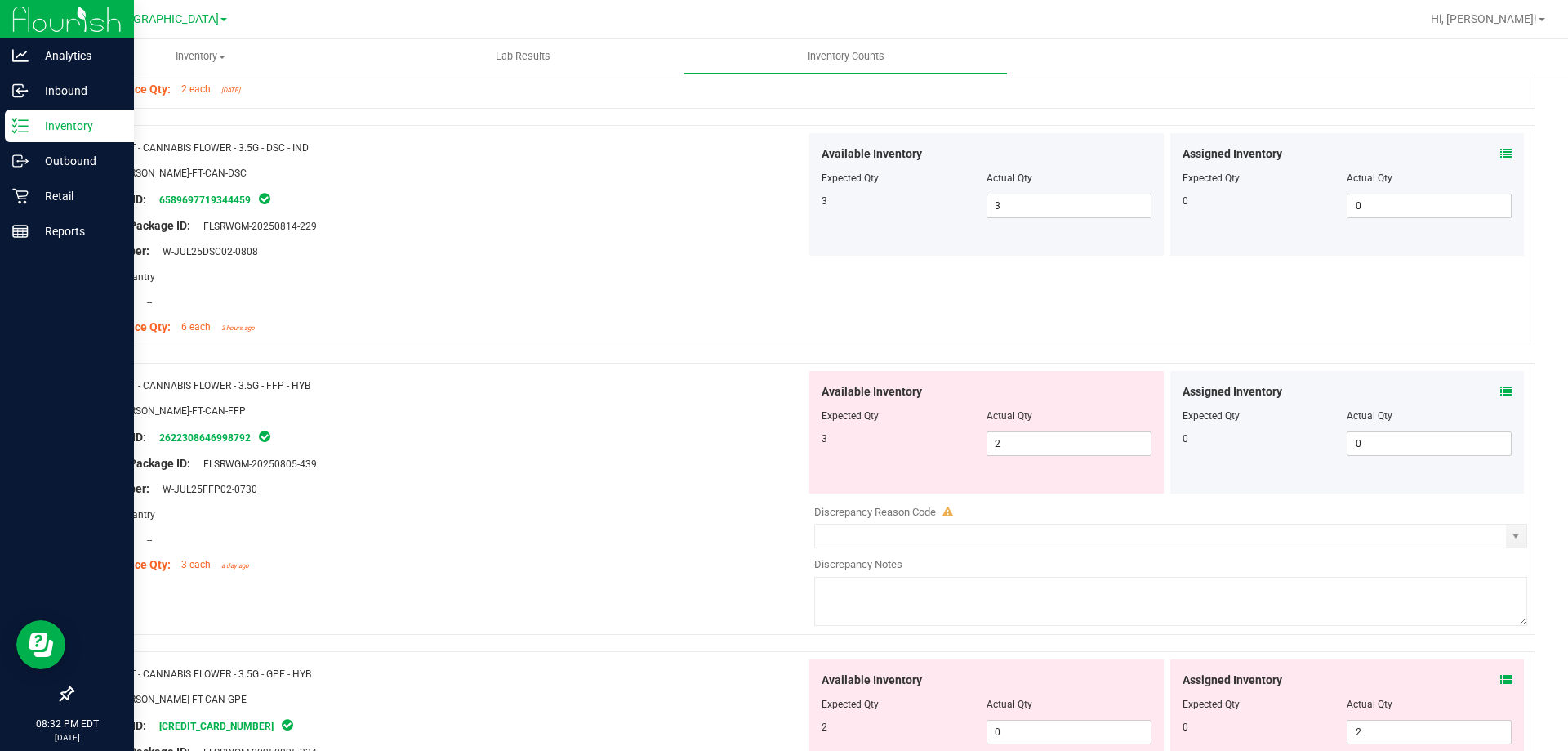
click at [1500, 389] on icon at bounding box center [1506, 391] width 12 height 12
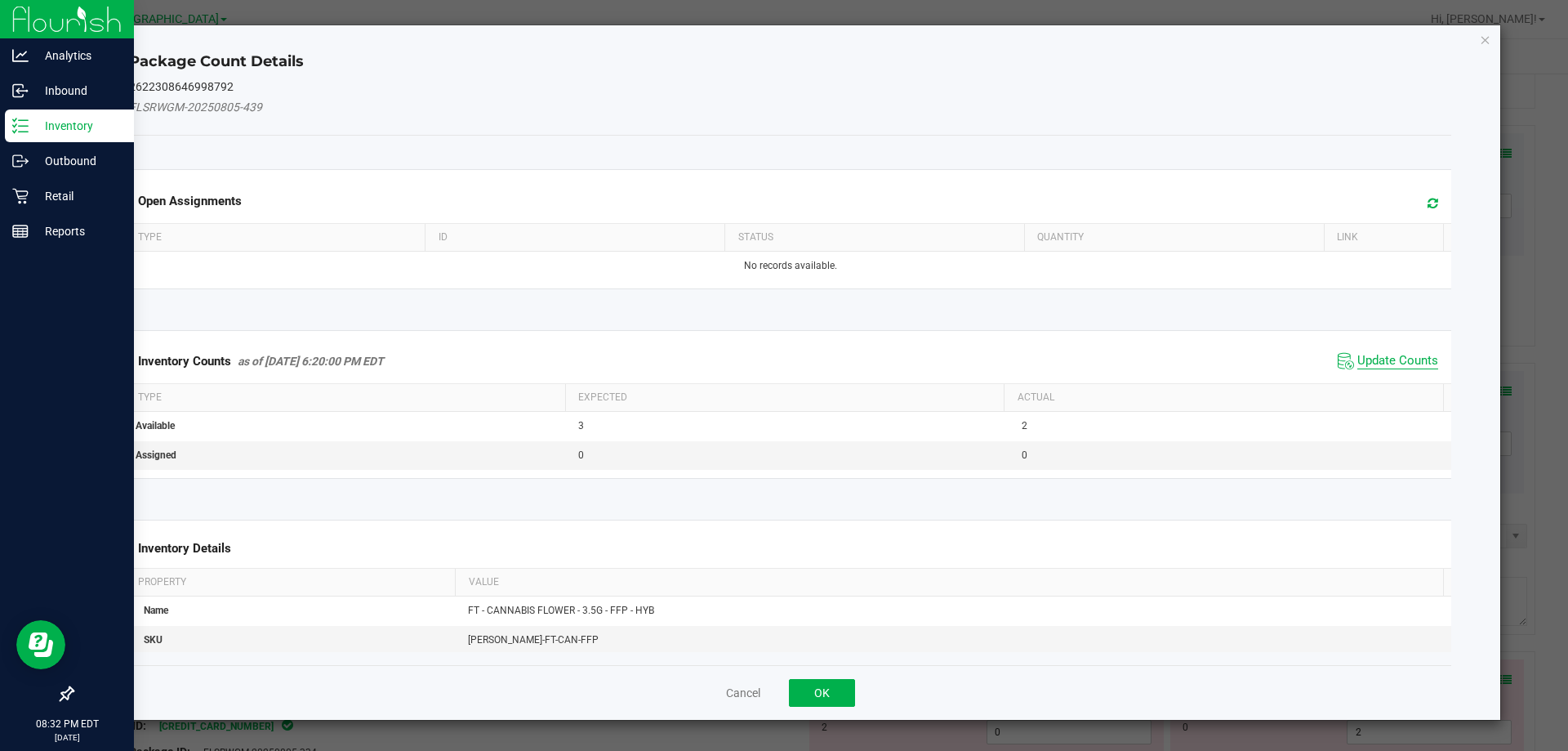
click at [1414, 354] on span "Update Counts" at bounding box center [1398, 361] width 81 height 16
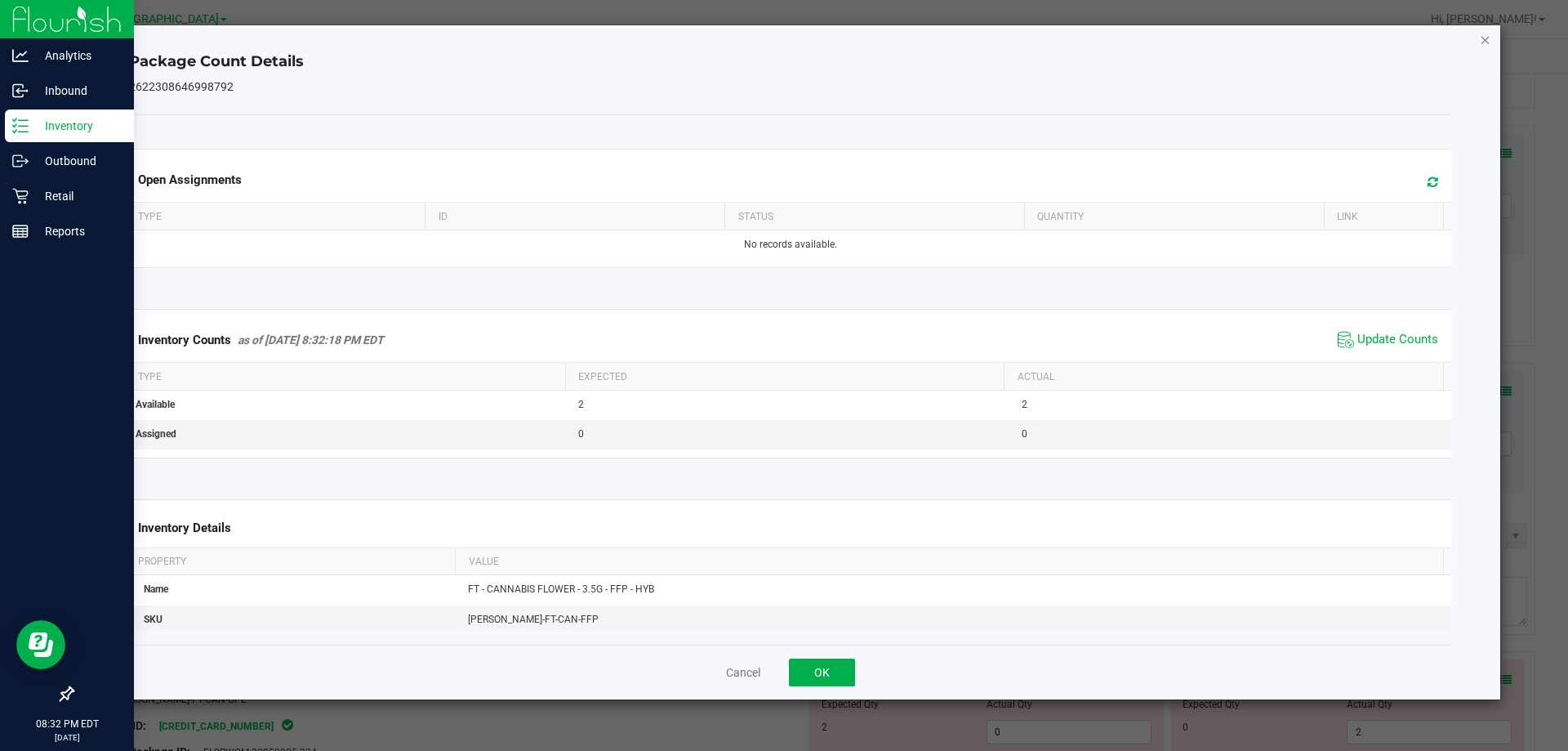
click at [1484, 44] on icon "Close" at bounding box center [1486, 38] width 12 height 19
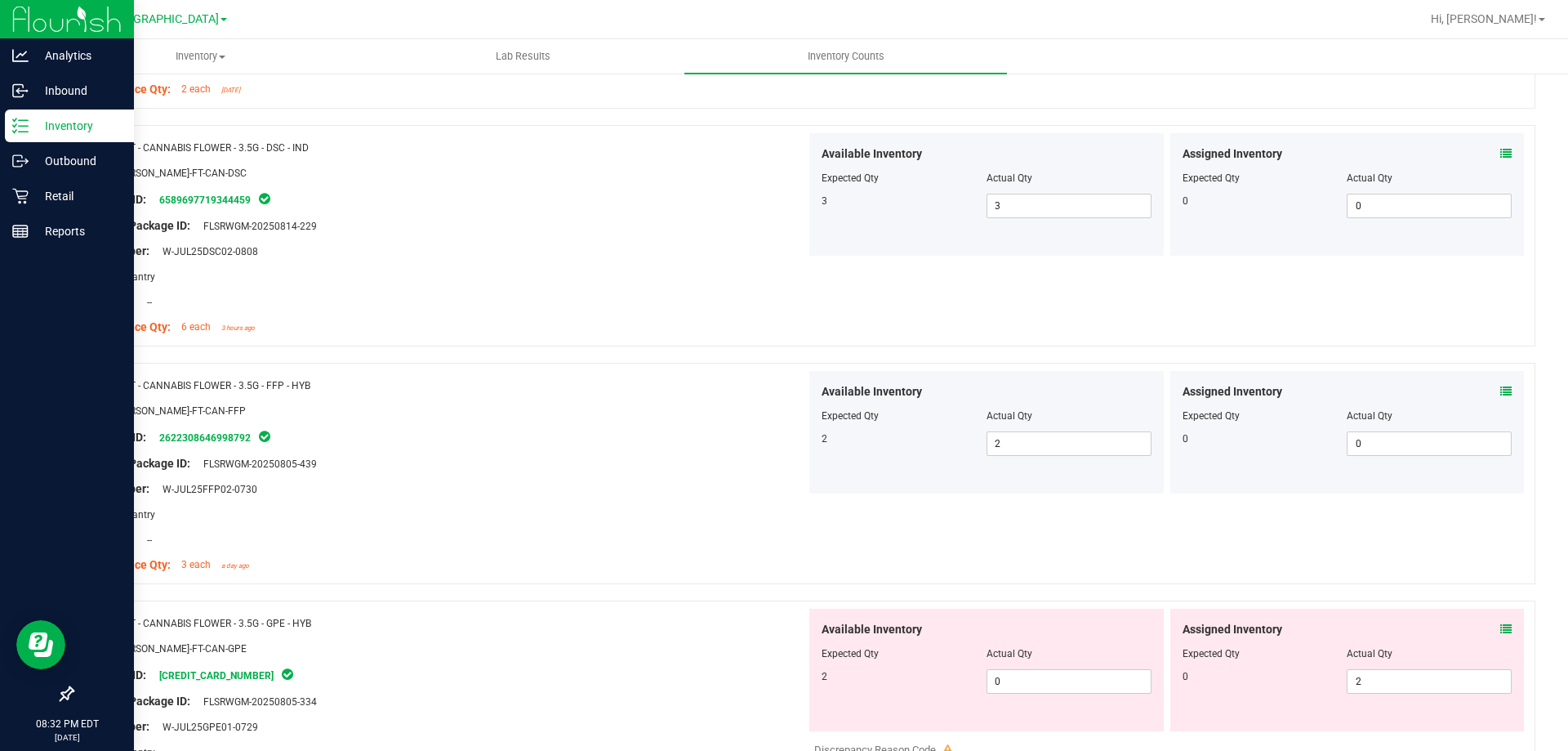
scroll to position [2287, 0]
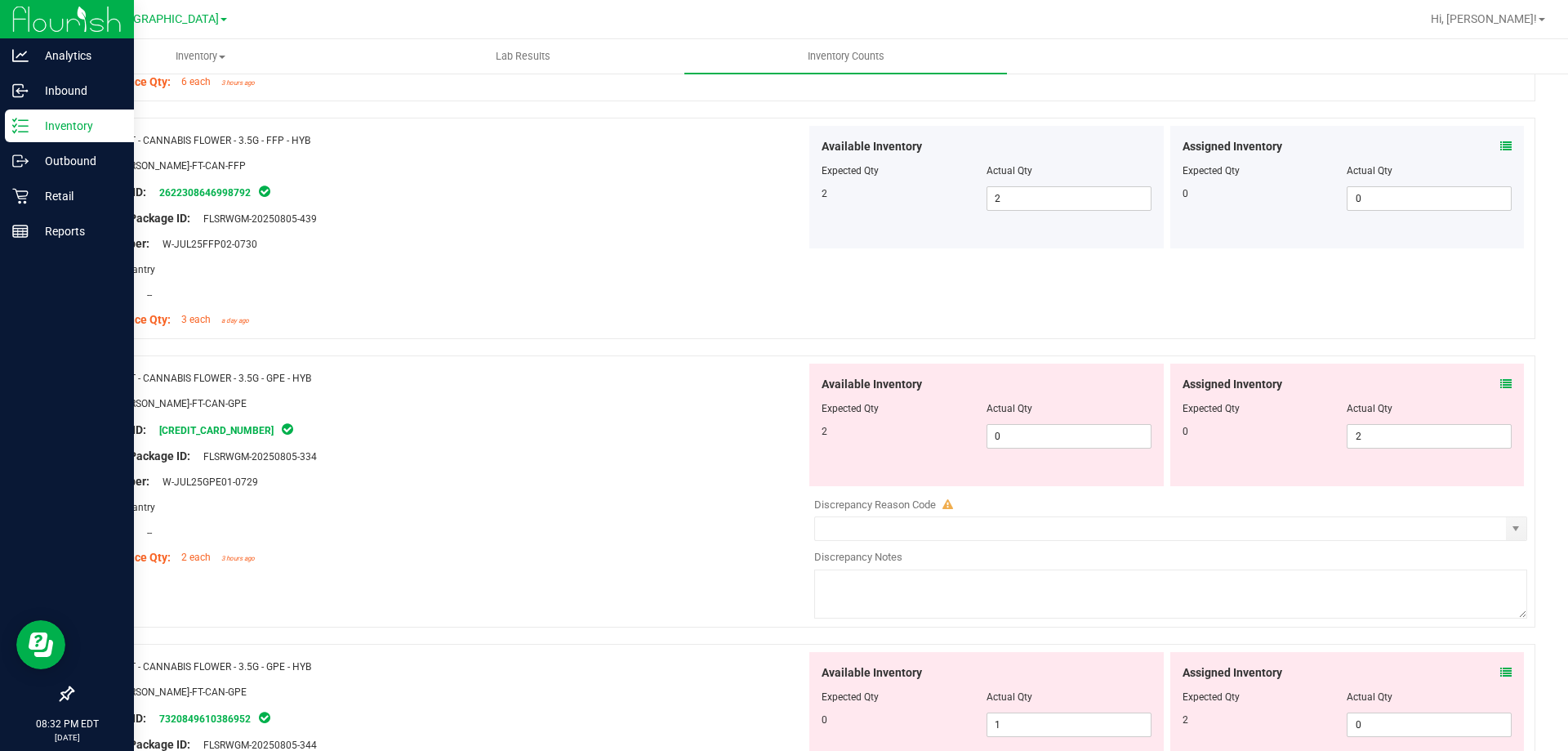
click at [1500, 384] on icon at bounding box center [1506, 384] width 12 height 12
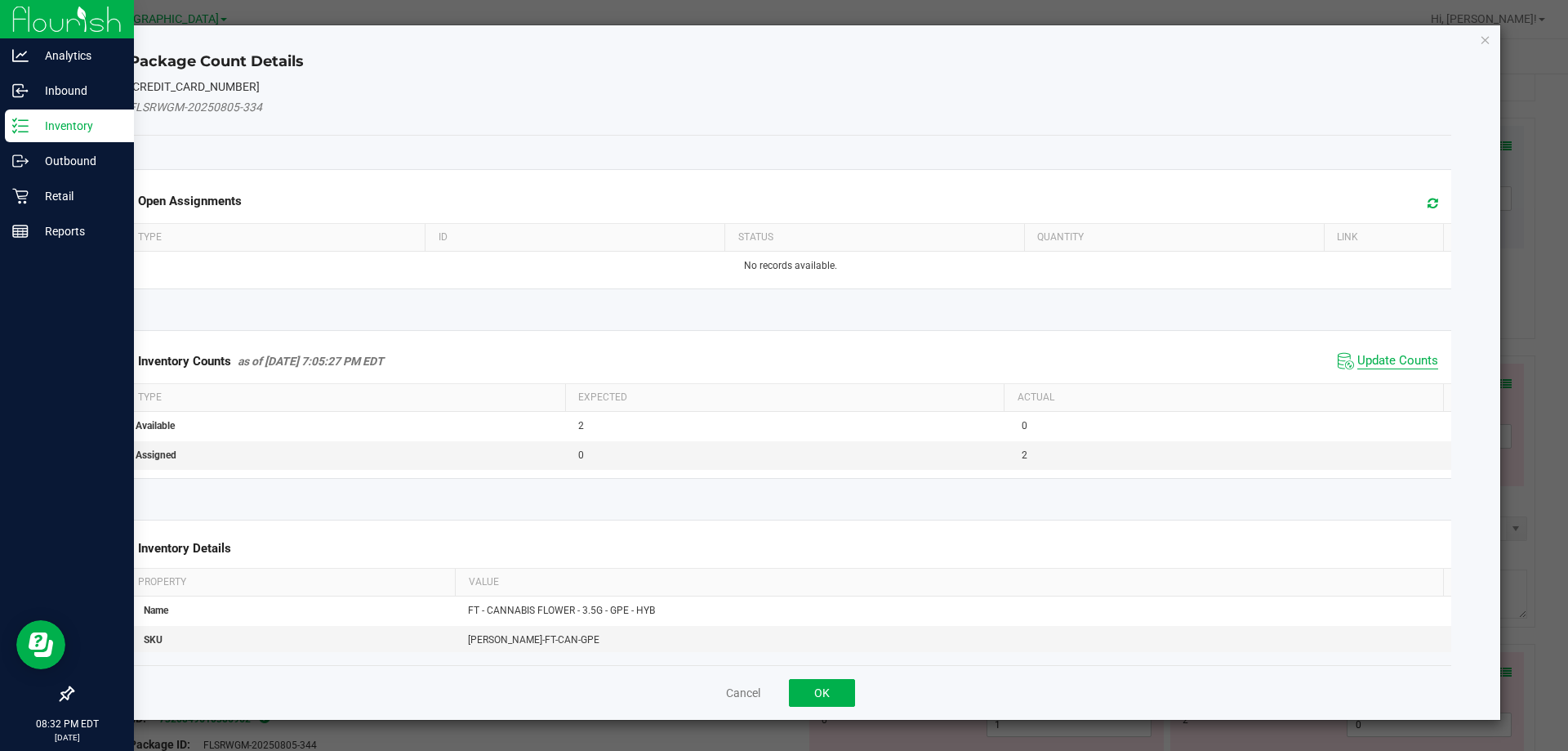
click at [1386, 353] on span "Update Counts" at bounding box center [1398, 361] width 81 height 16
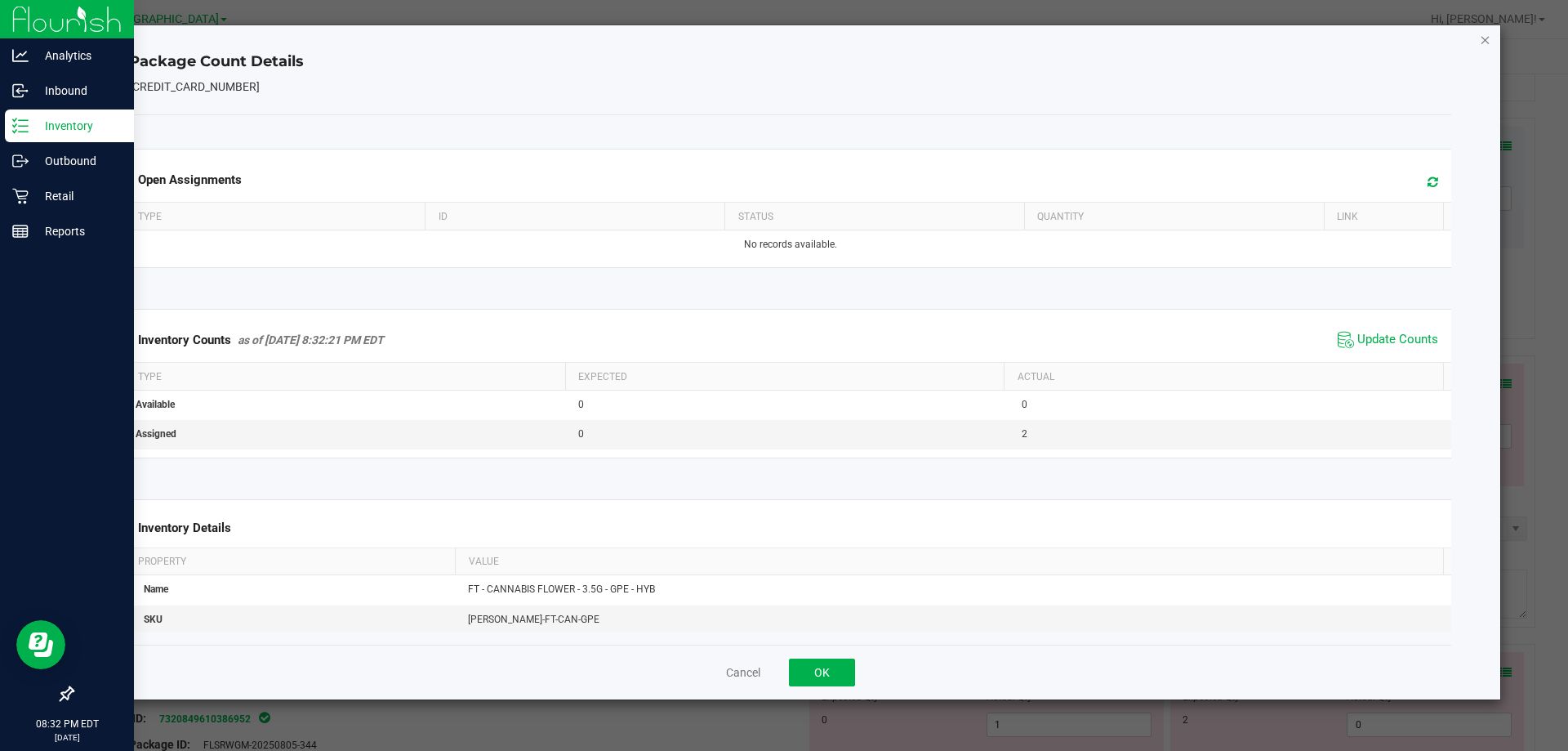
click at [1488, 44] on icon "Close" at bounding box center [1486, 38] width 12 height 19
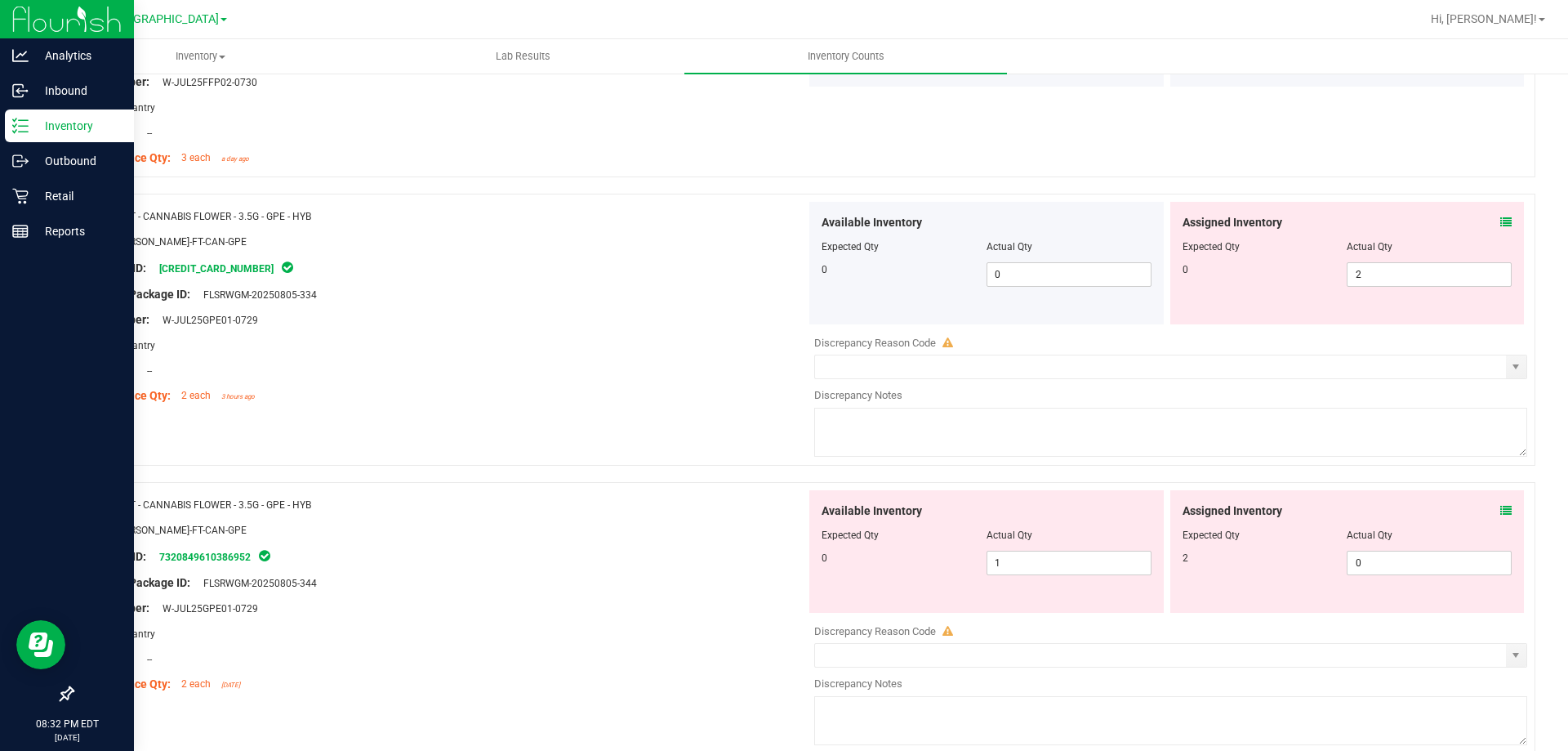
scroll to position [2450, 0]
click at [1373, 276] on span "2 2" at bounding box center [1429, 272] width 165 height 25
type input "0"
click at [692, 382] on div at bounding box center [445, 381] width 721 height 8
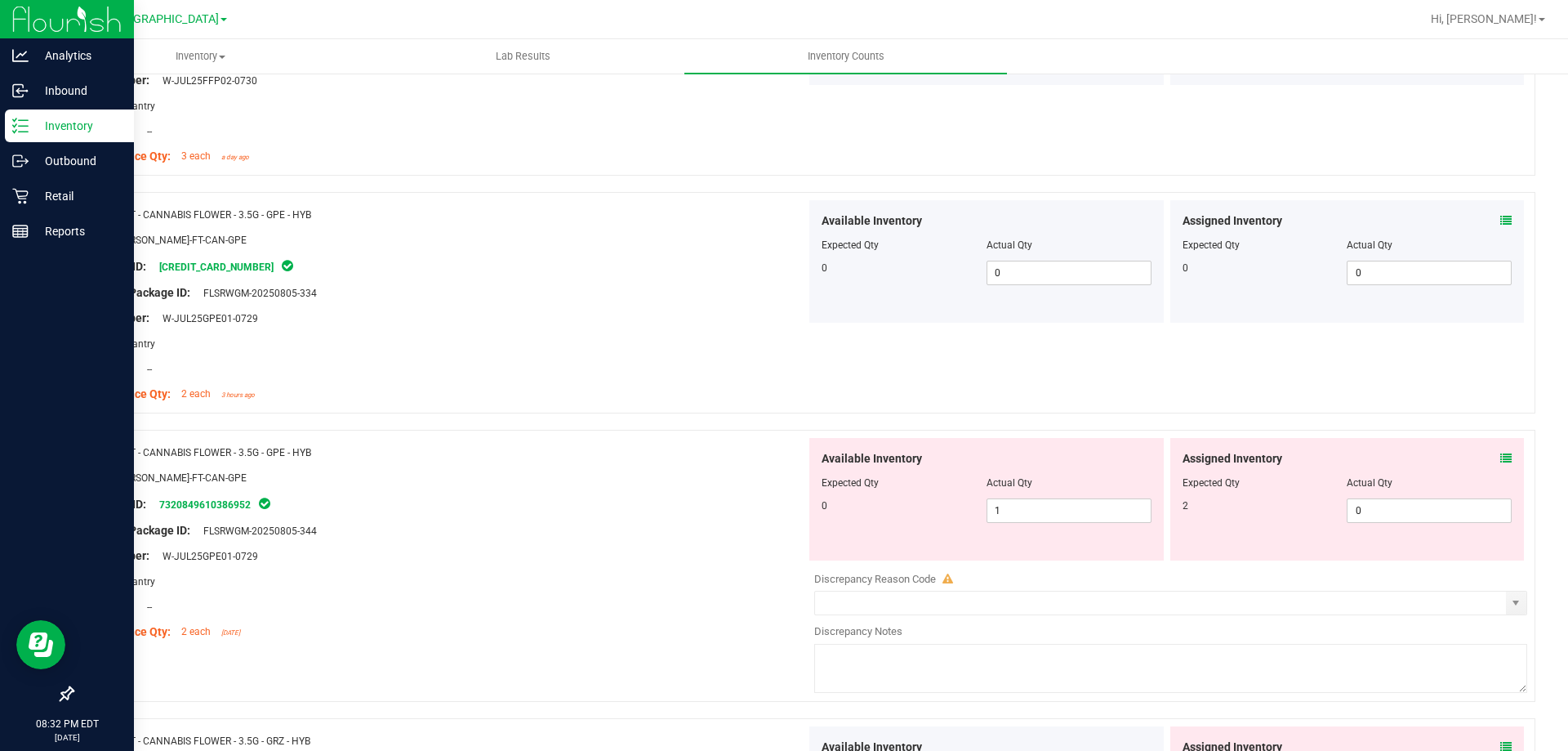
scroll to position [2614, 0]
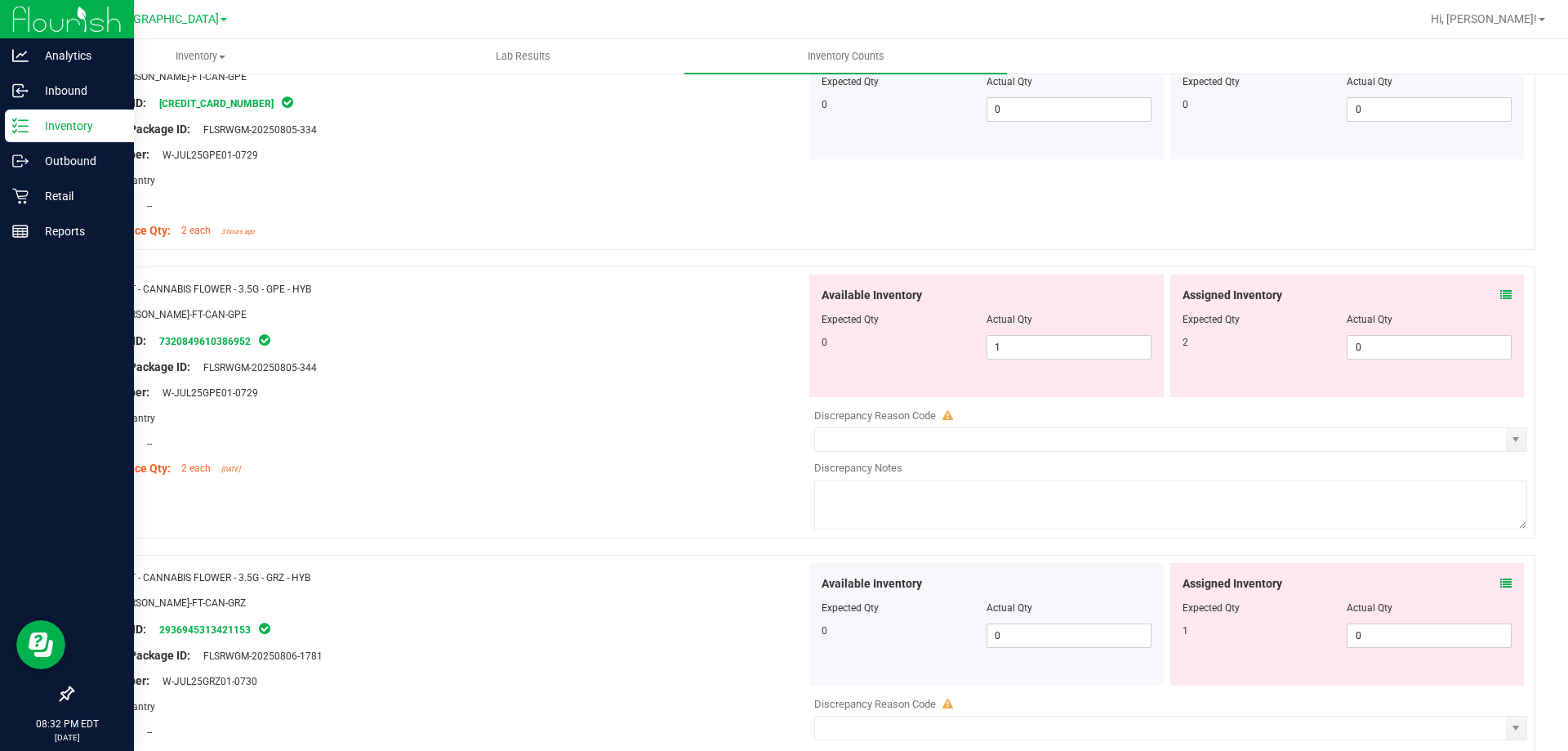
click at [1500, 292] on icon at bounding box center [1506, 294] width 12 height 12
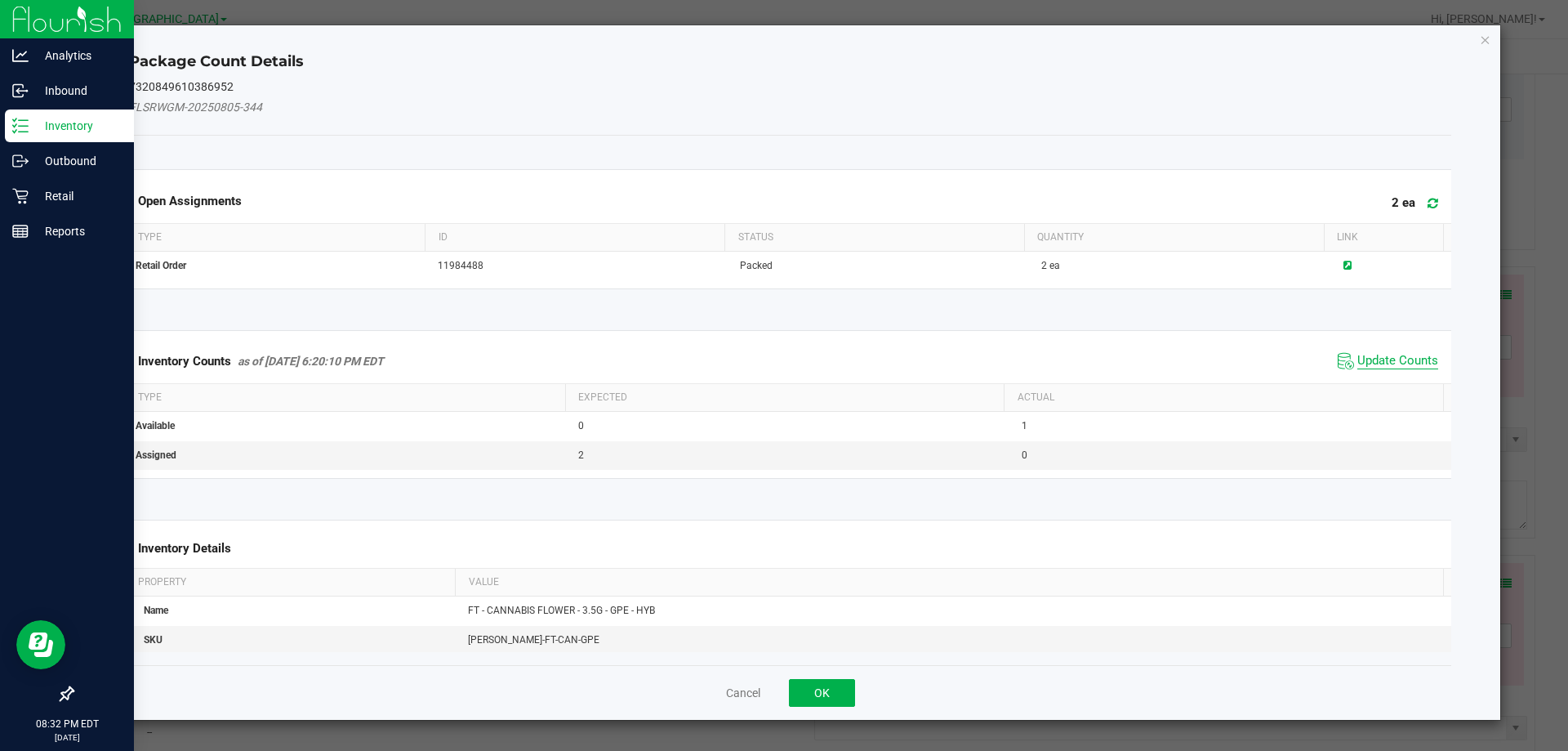
click at [1377, 358] on span "Update Counts" at bounding box center [1398, 361] width 81 height 16
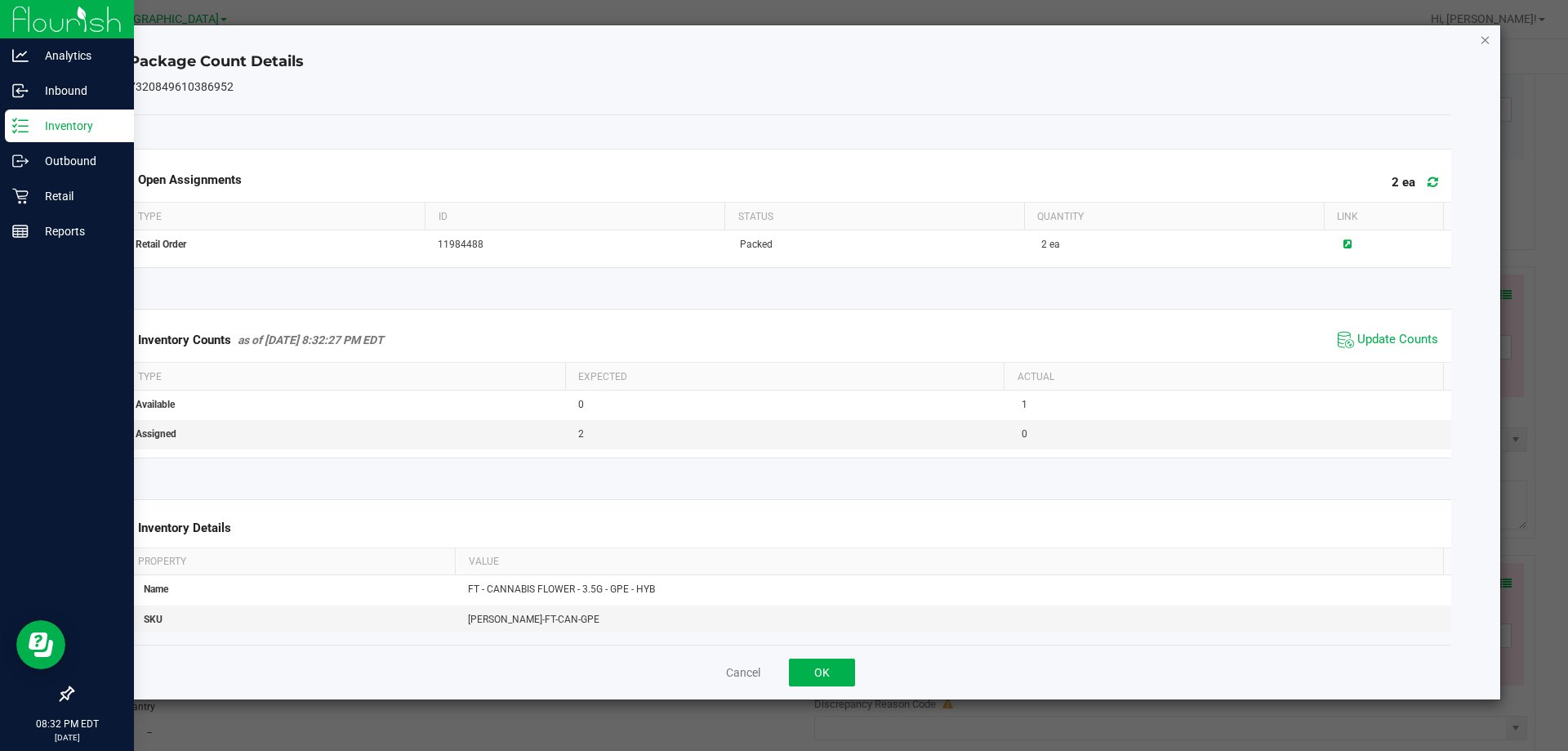
click at [1489, 37] on icon "Close" at bounding box center [1486, 38] width 12 height 19
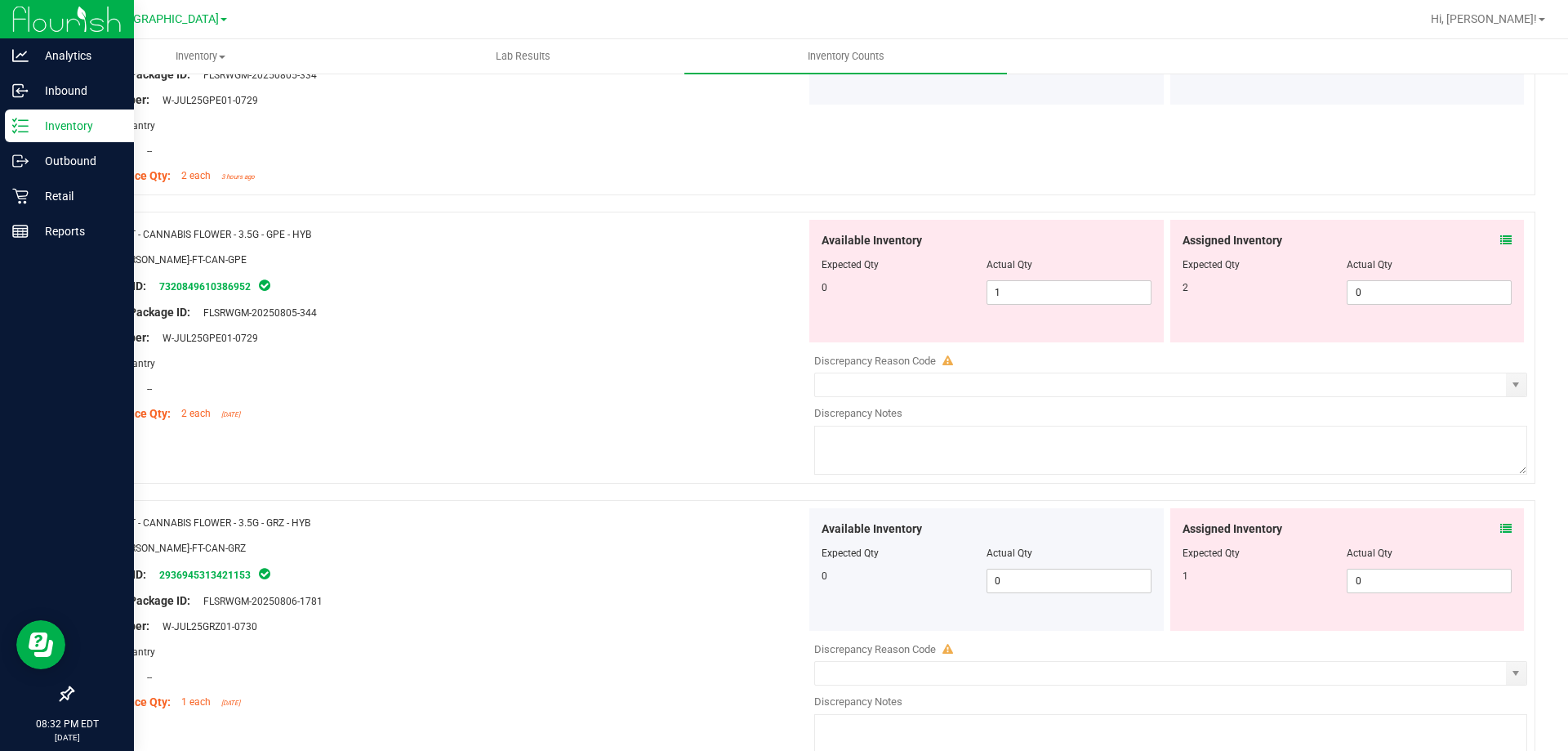
scroll to position [2695, 0]
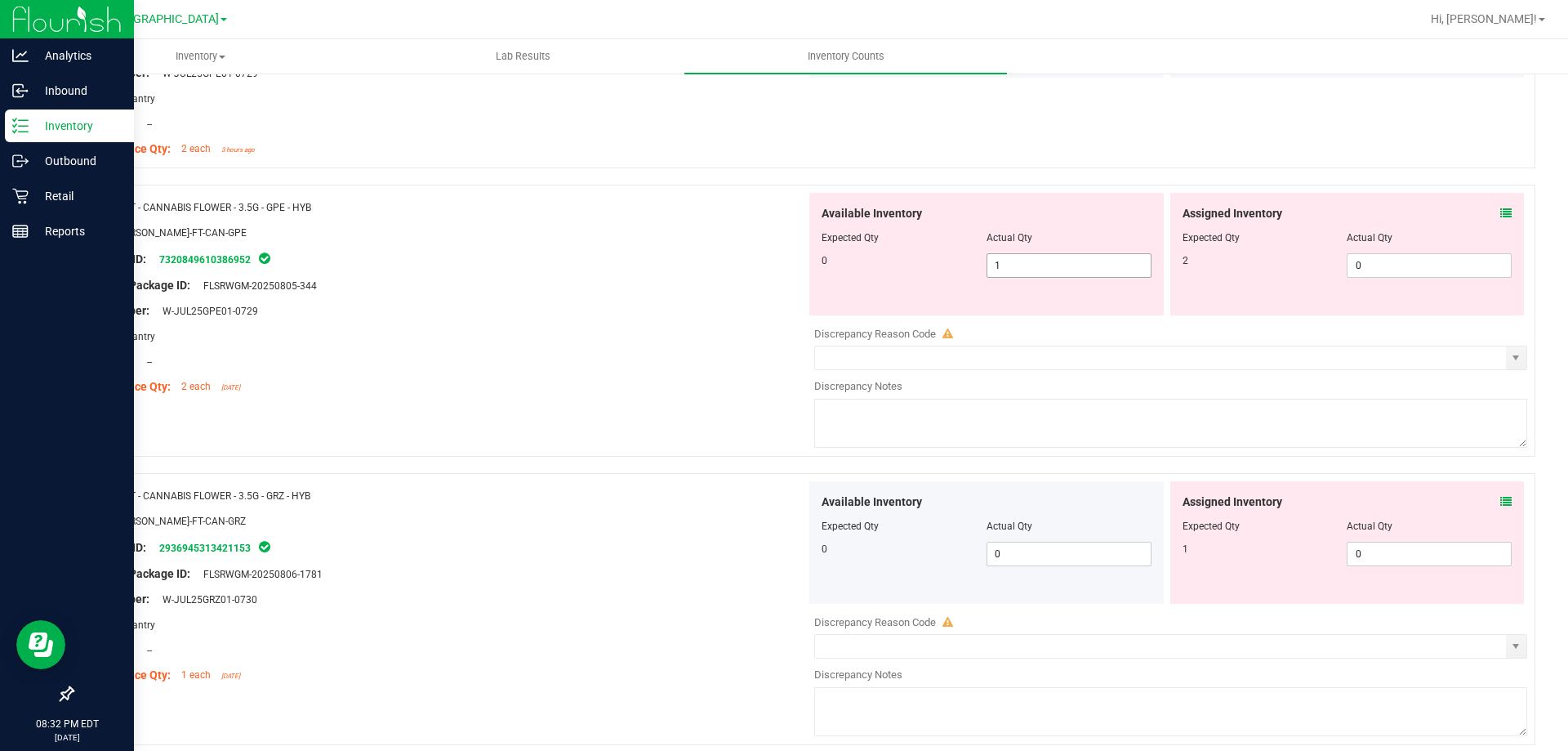
click at [1054, 269] on span "1 1" at bounding box center [1069, 265] width 165 height 25
type input "0"
click at [1379, 267] on span "0 0" at bounding box center [1429, 265] width 165 height 25
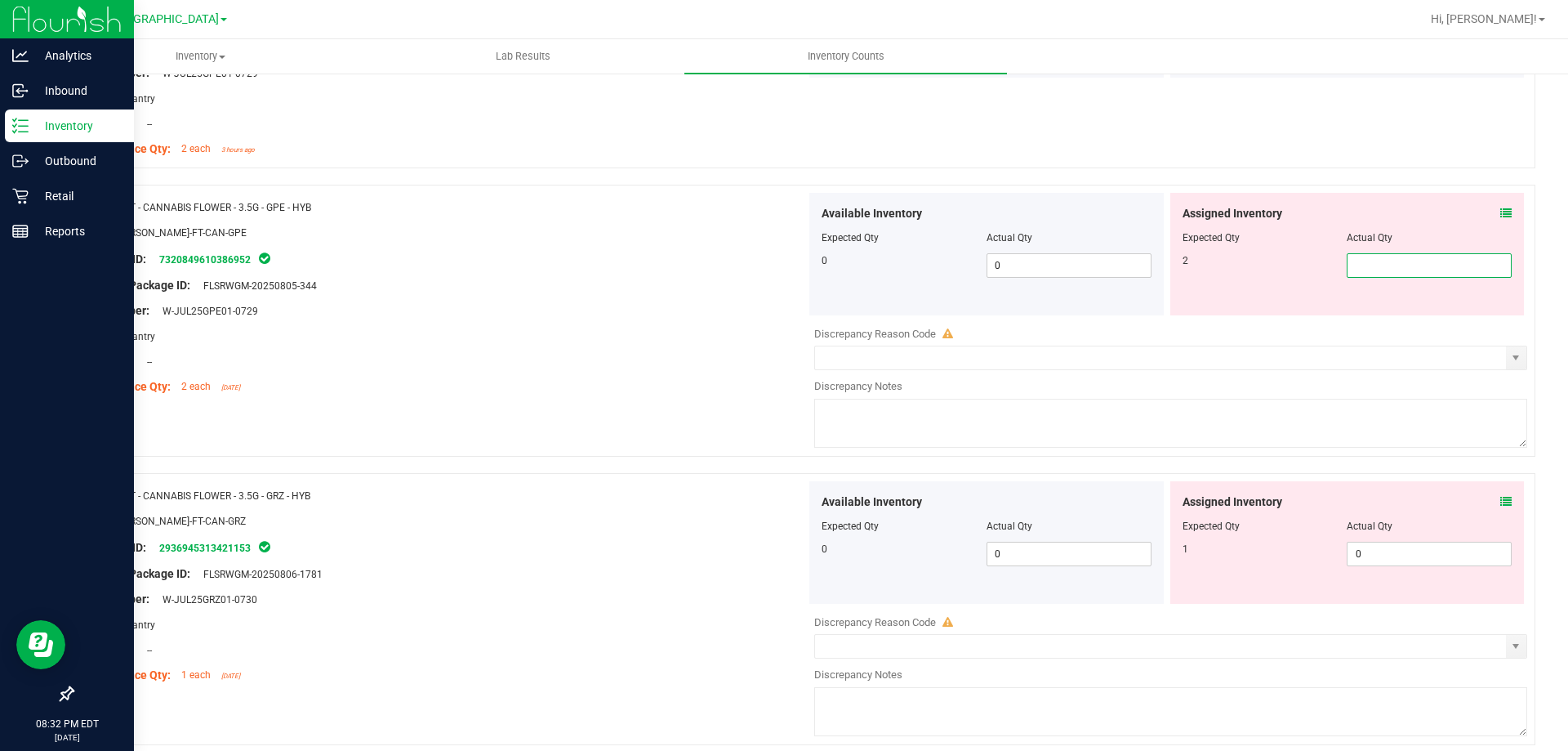
type input "2"
click at [675, 274] on div at bounding box center [445, 272] width 721 height 8
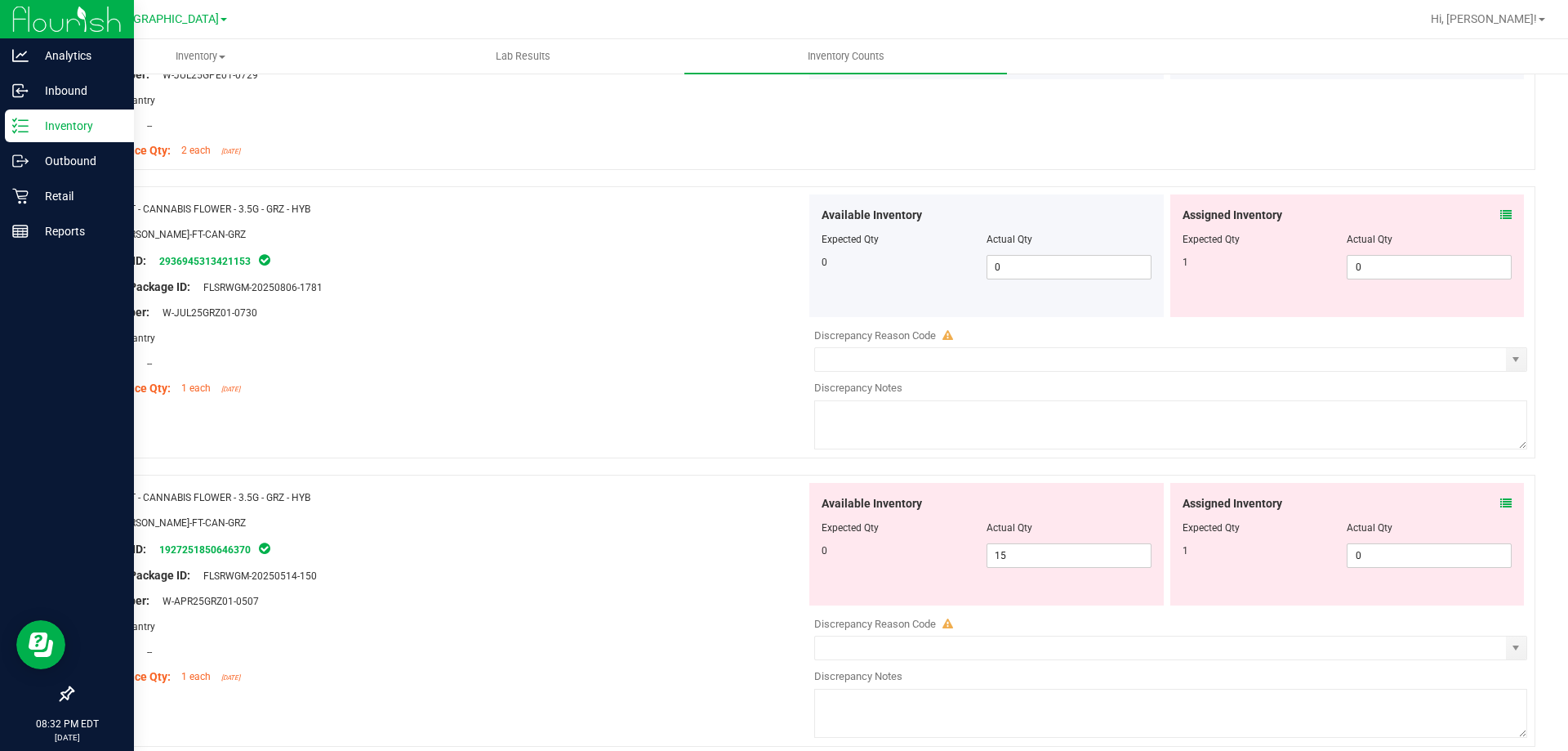
scroll to position [2940, 0]
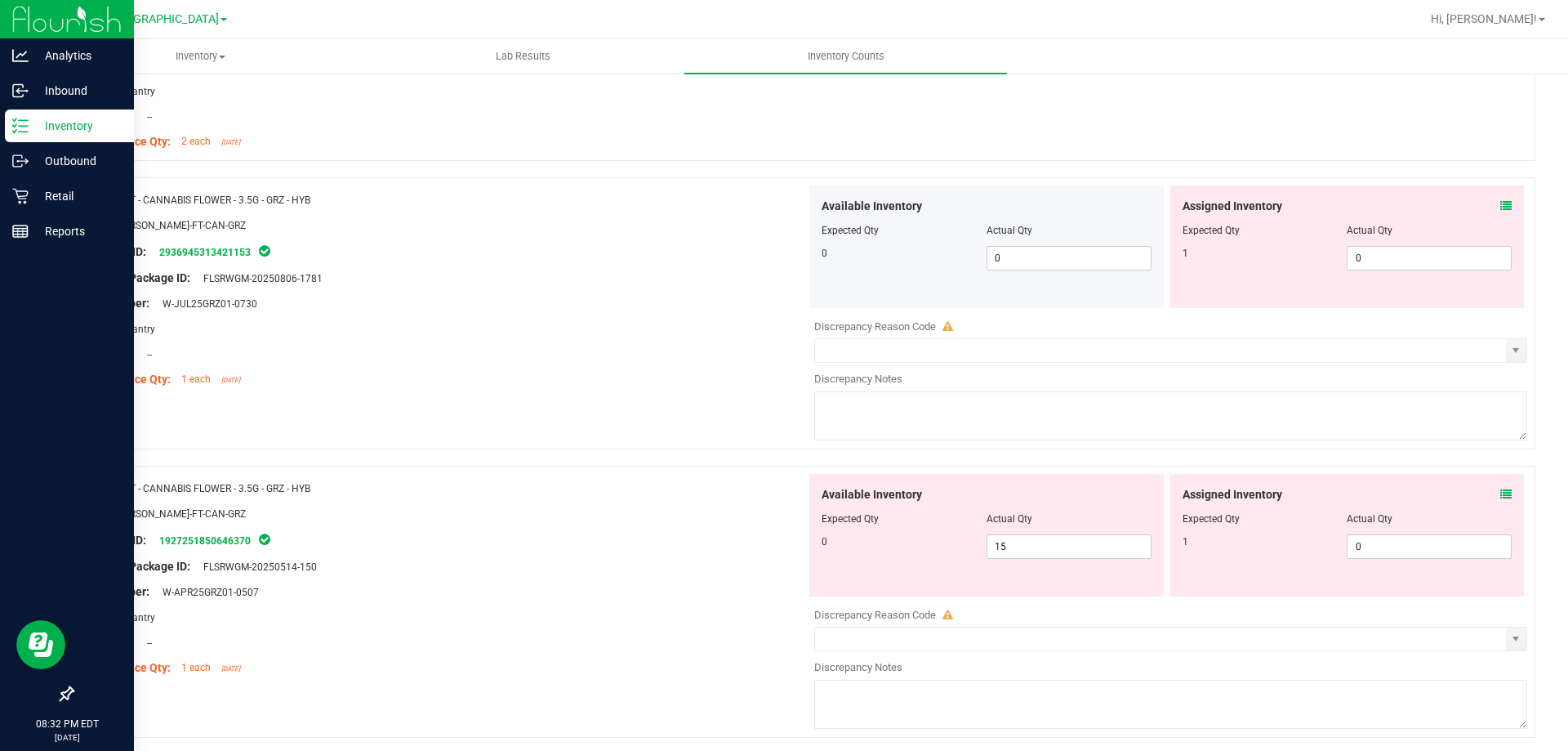
click at [1500, 208] on icon at bounding box center [1506, 206] width 12 height 12
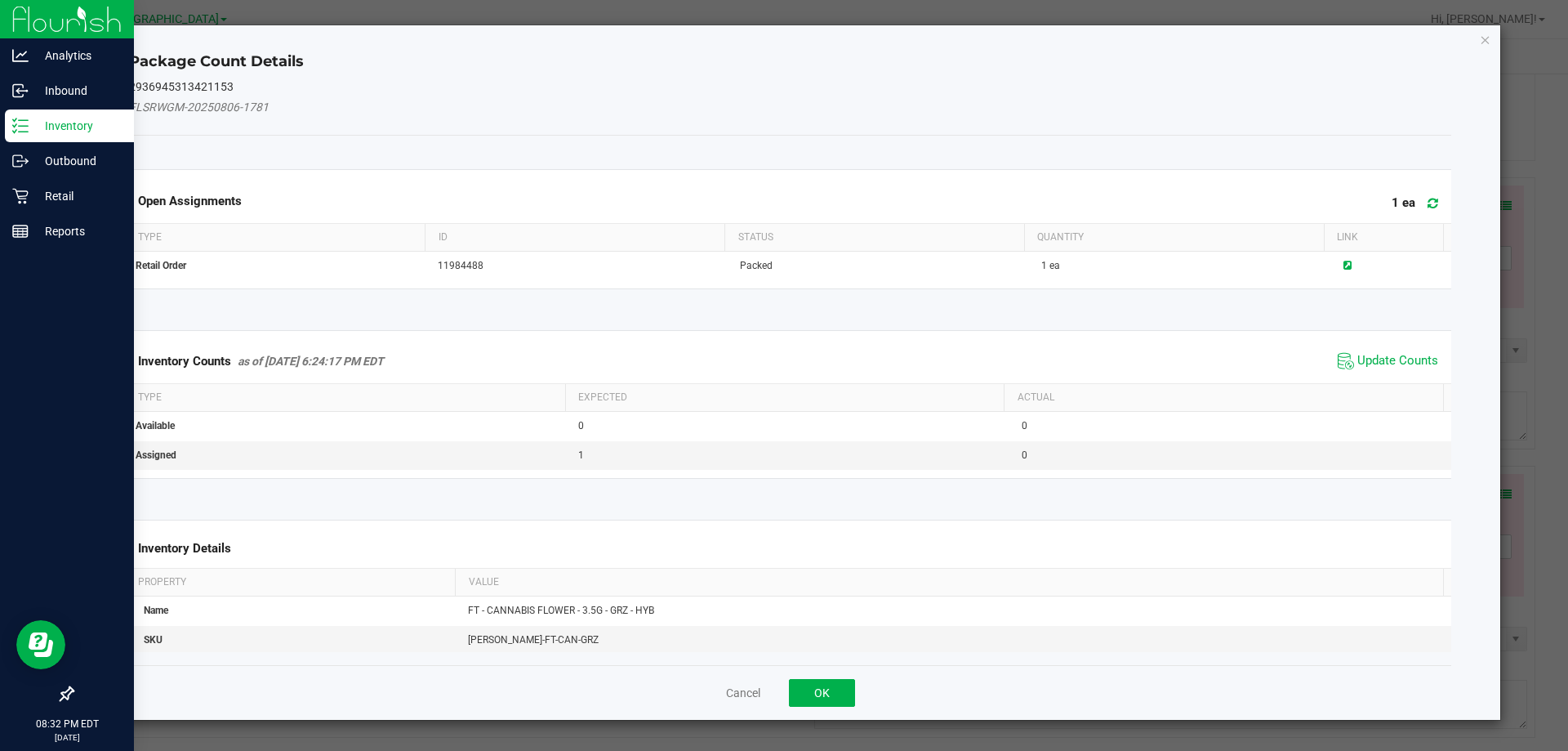
click at [1381, 349] on span "Update Counts" at bounding box center [1388, 361] width 109 height 25
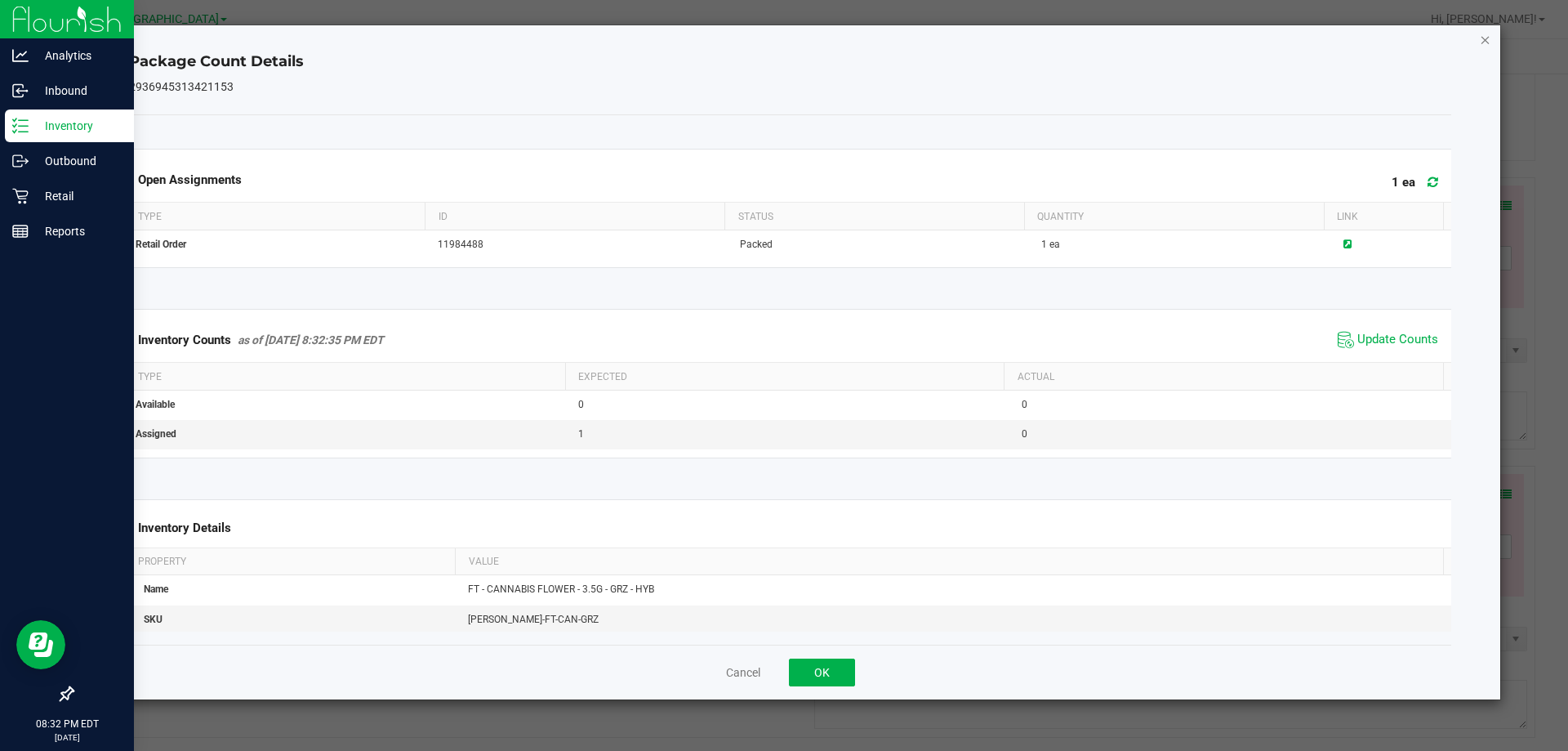
click at [1484, 41] on icon "Close" at bounding box center [1486, 38] width 12 height 19
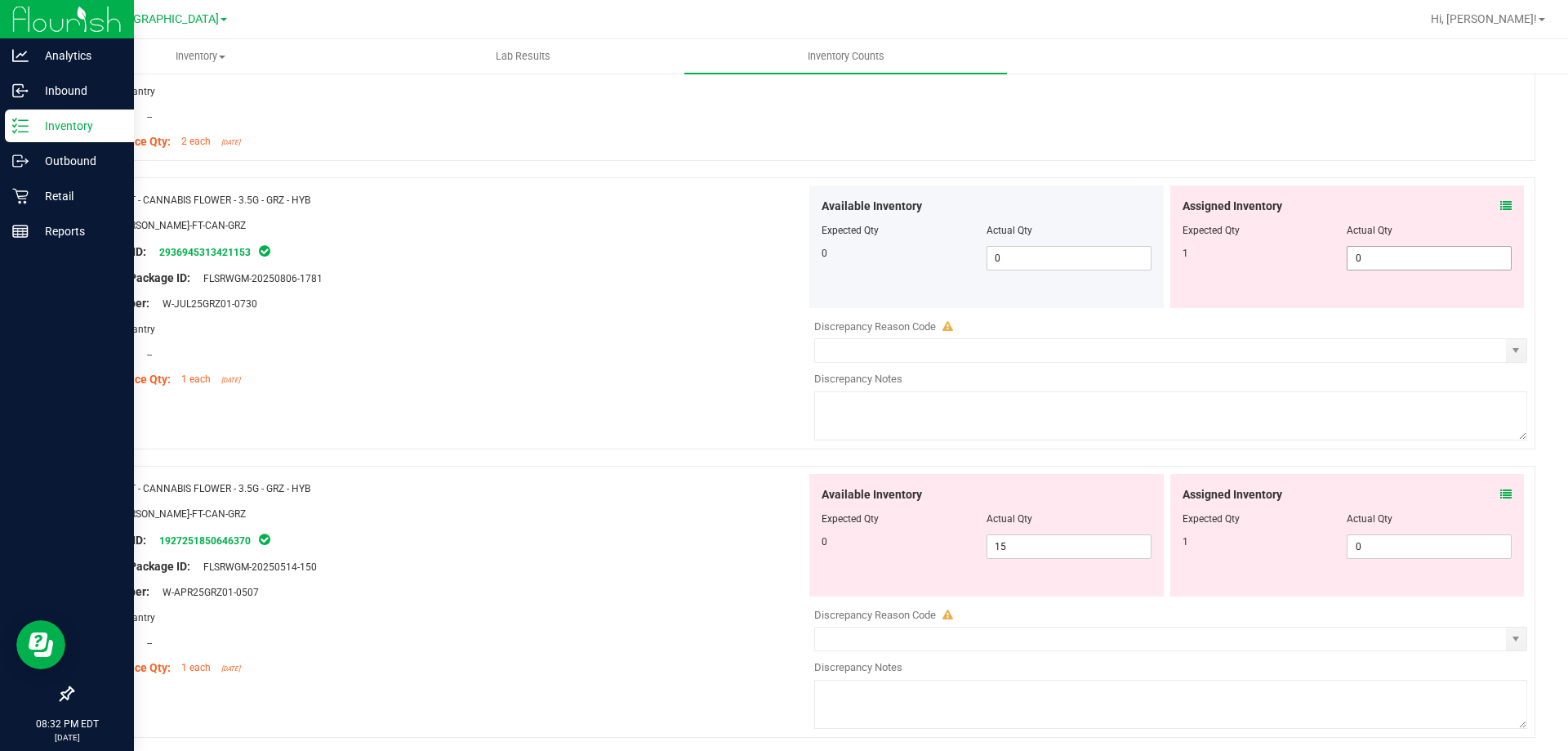
click at [1356, 259] on span "0 0" at bounding box center [1429, 258] width 165 height 25
type input "1"
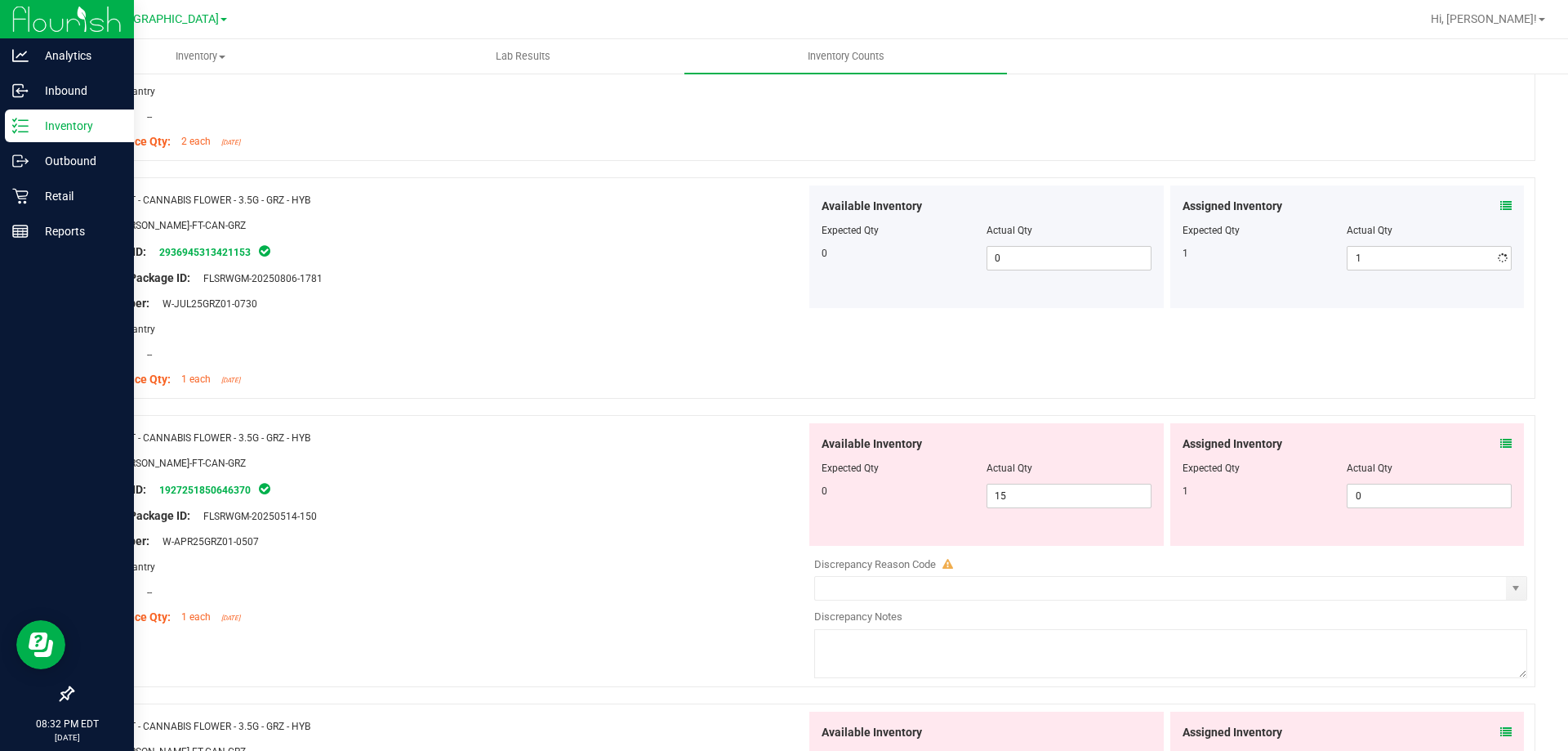
click at [662, 287] on div at bounding box center [445, 291] width 721 height 8
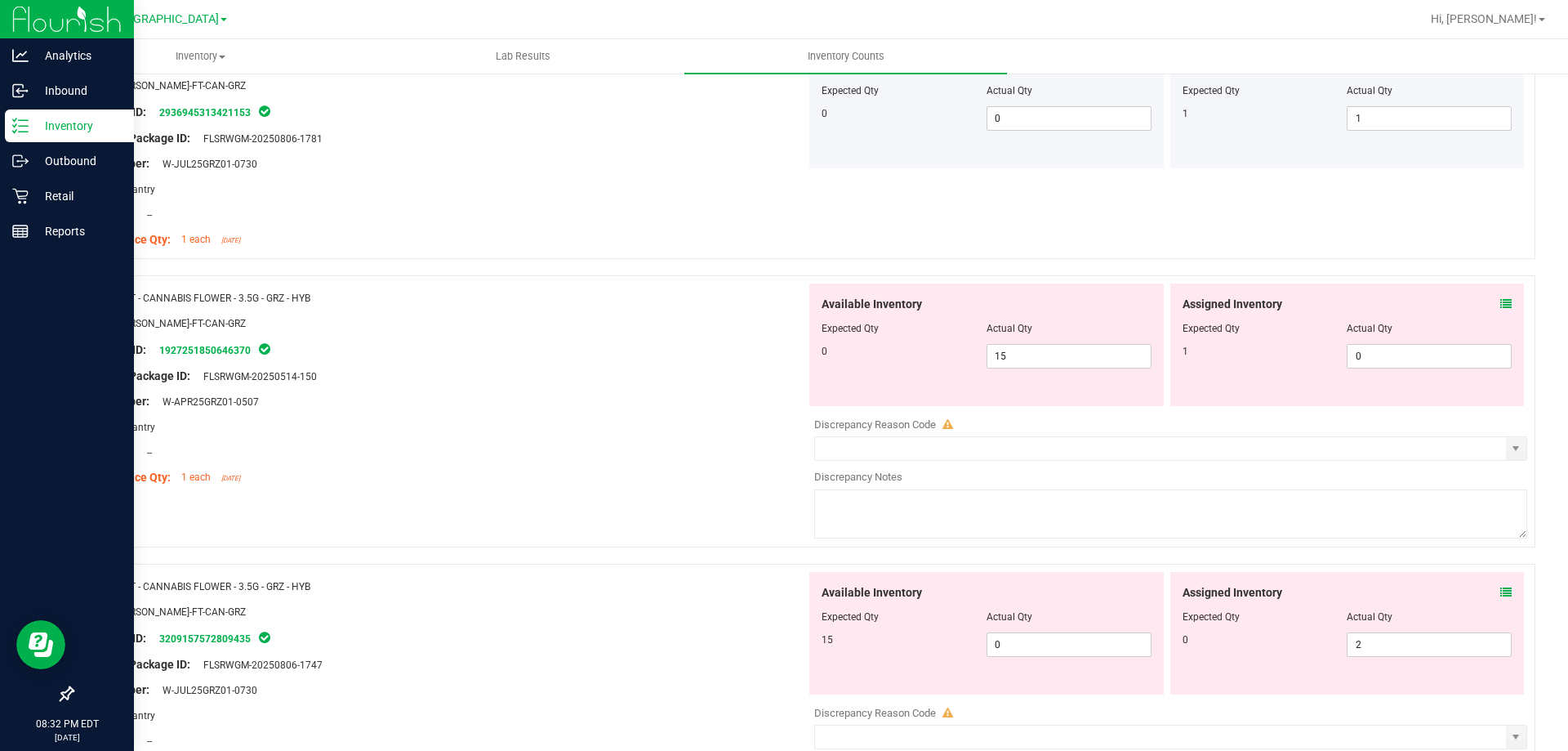
scroll to position [3104, 0]
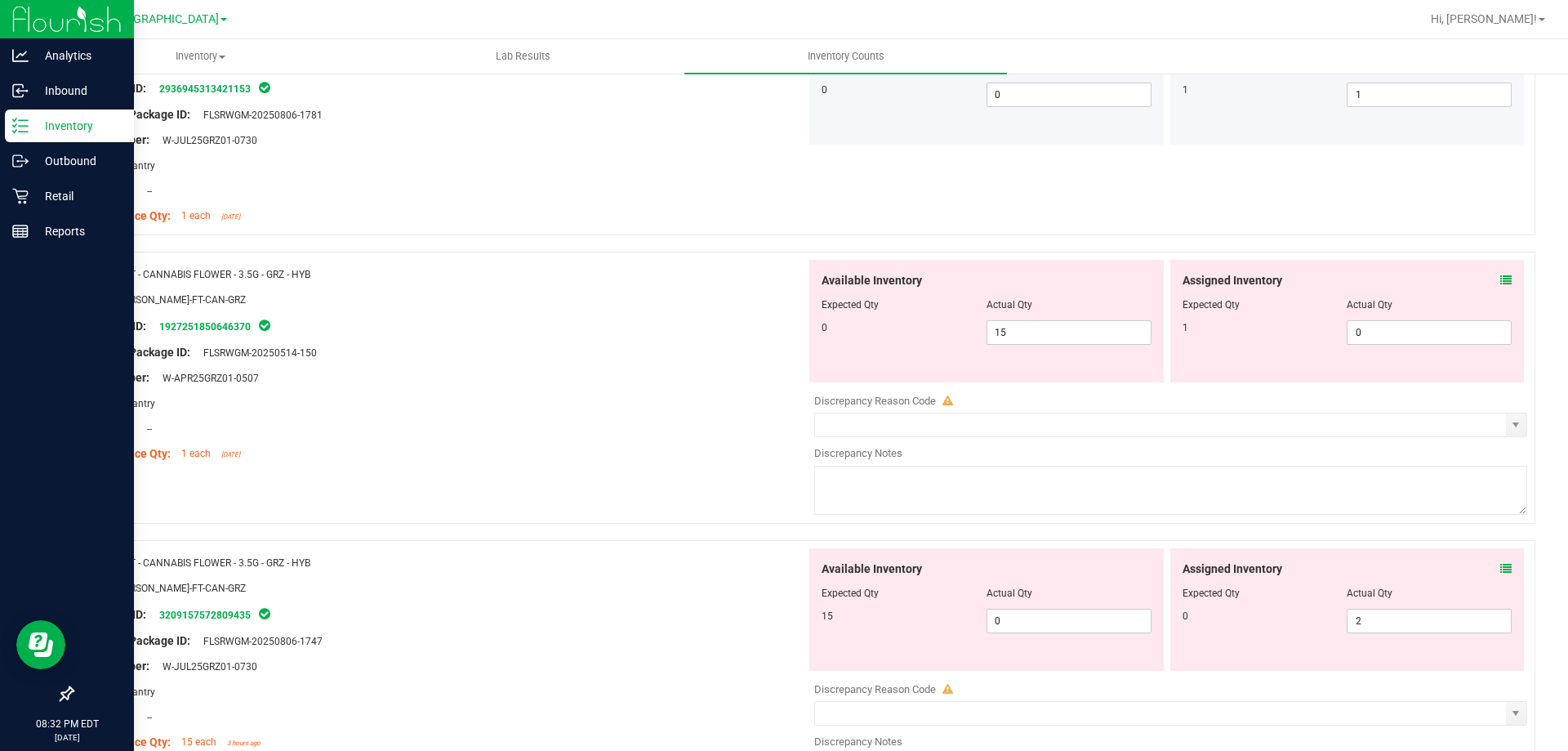
click at [1500, 276] on icon at bounding box center [1506, 280] width 12 height 12
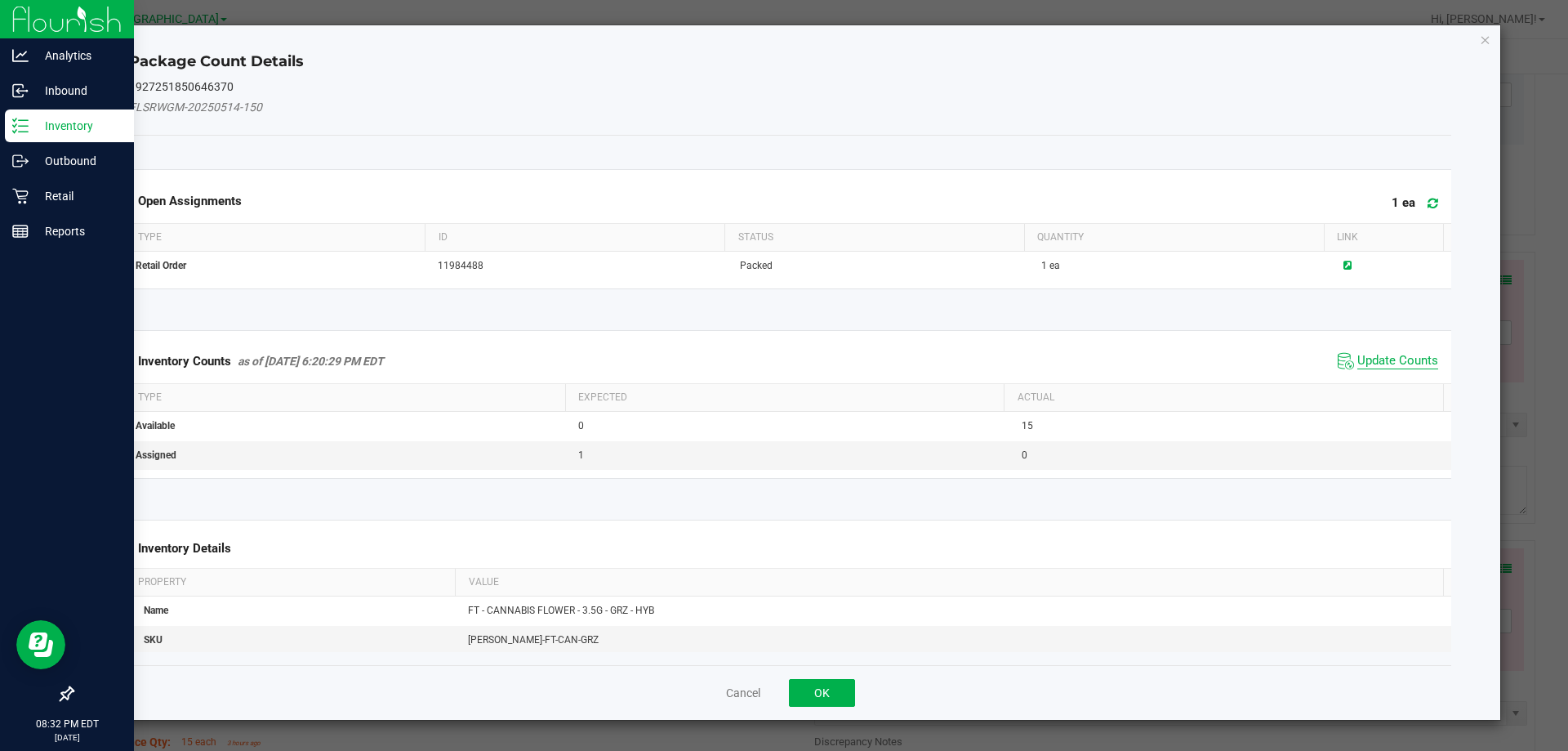
click at [1373, 360] on span "Update Counts" at bounding box center [1398, 361] width 81 height 16
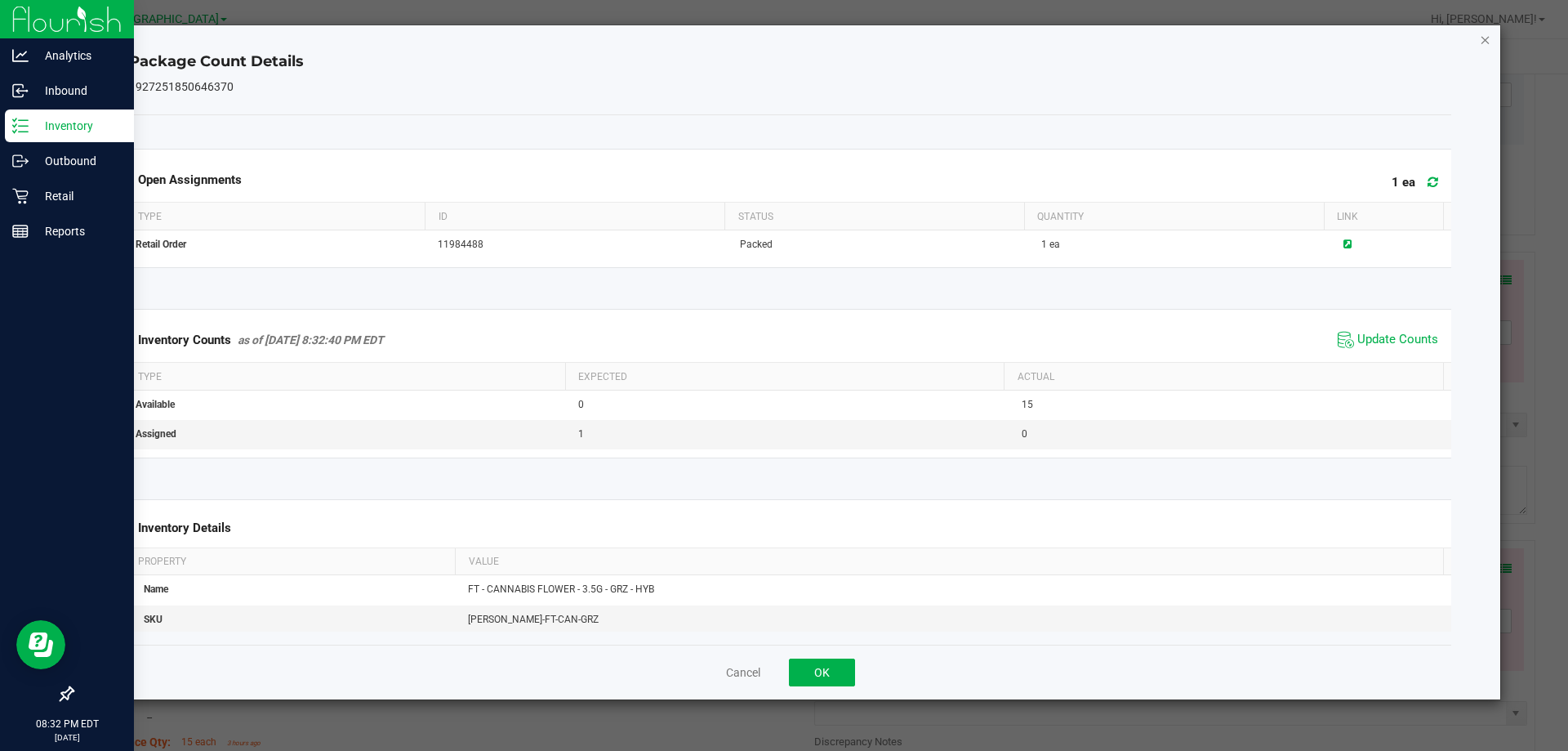
click at [1486, 42] on icon "Close" at bounding box center [1486, 38] width 12 height 19
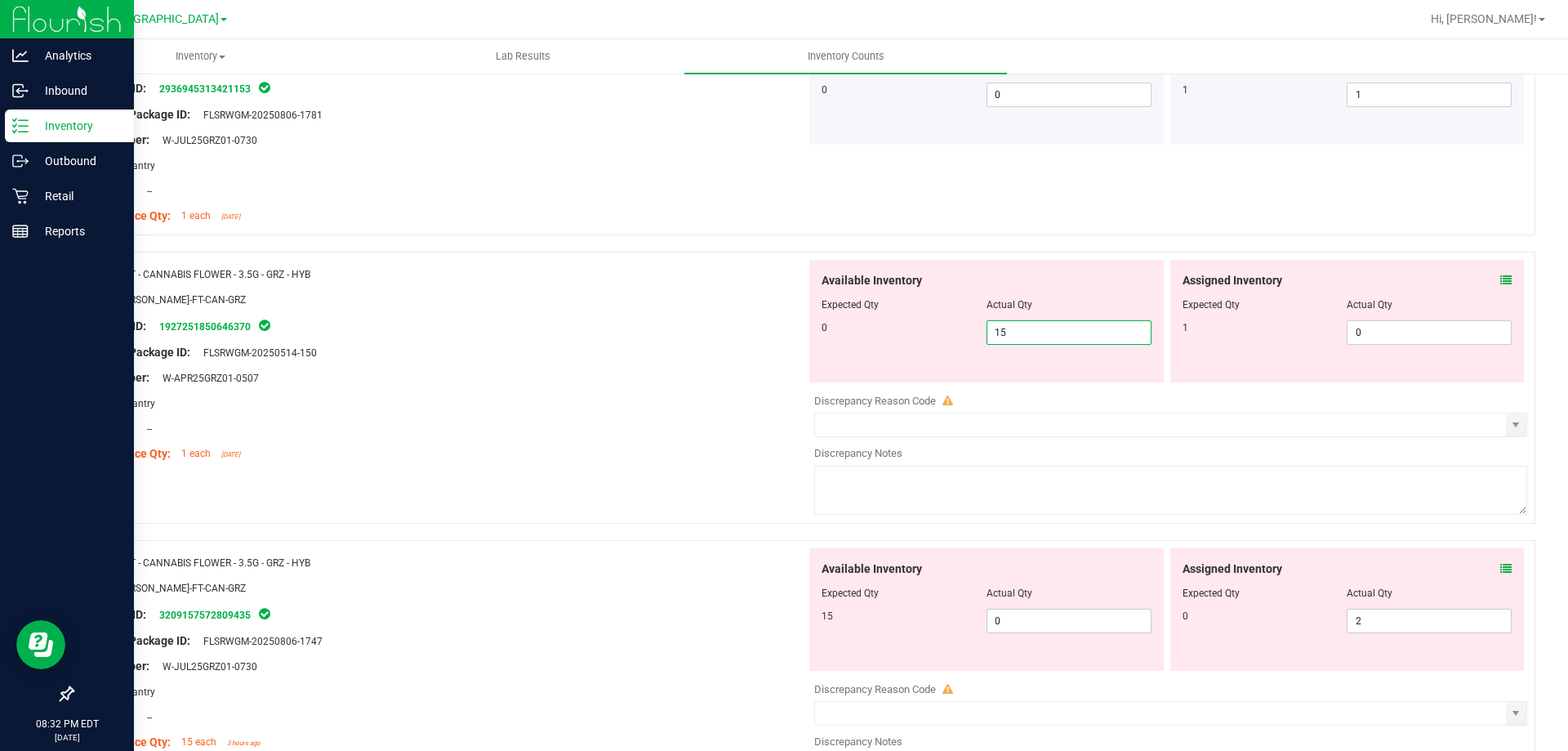
click at [1018, 335] on span "15 15" at bounding box center [1069, 332] width 165 height 25
type input "1"
type input "0"
click at [1386, 319] on div at bounding box center [1348, 316] width 330 height 8
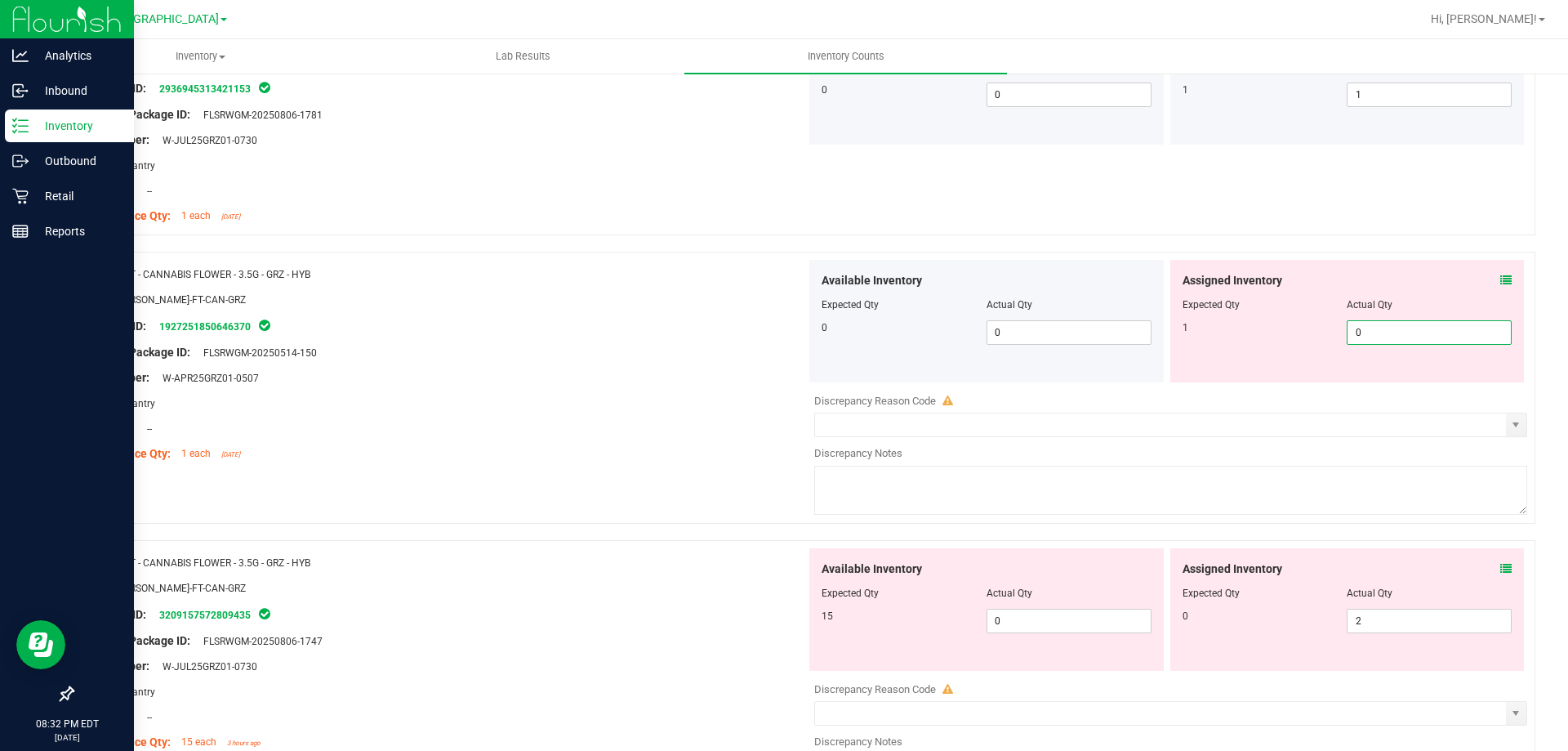
click at [1383, 323] on span "0 0" at bounding box center [1429, 332] width 165 height 25
type input "1"
click at [760, 316] on div "Package ID: 1927251850646370" at bounding box center [445, 325] width 721 height 19
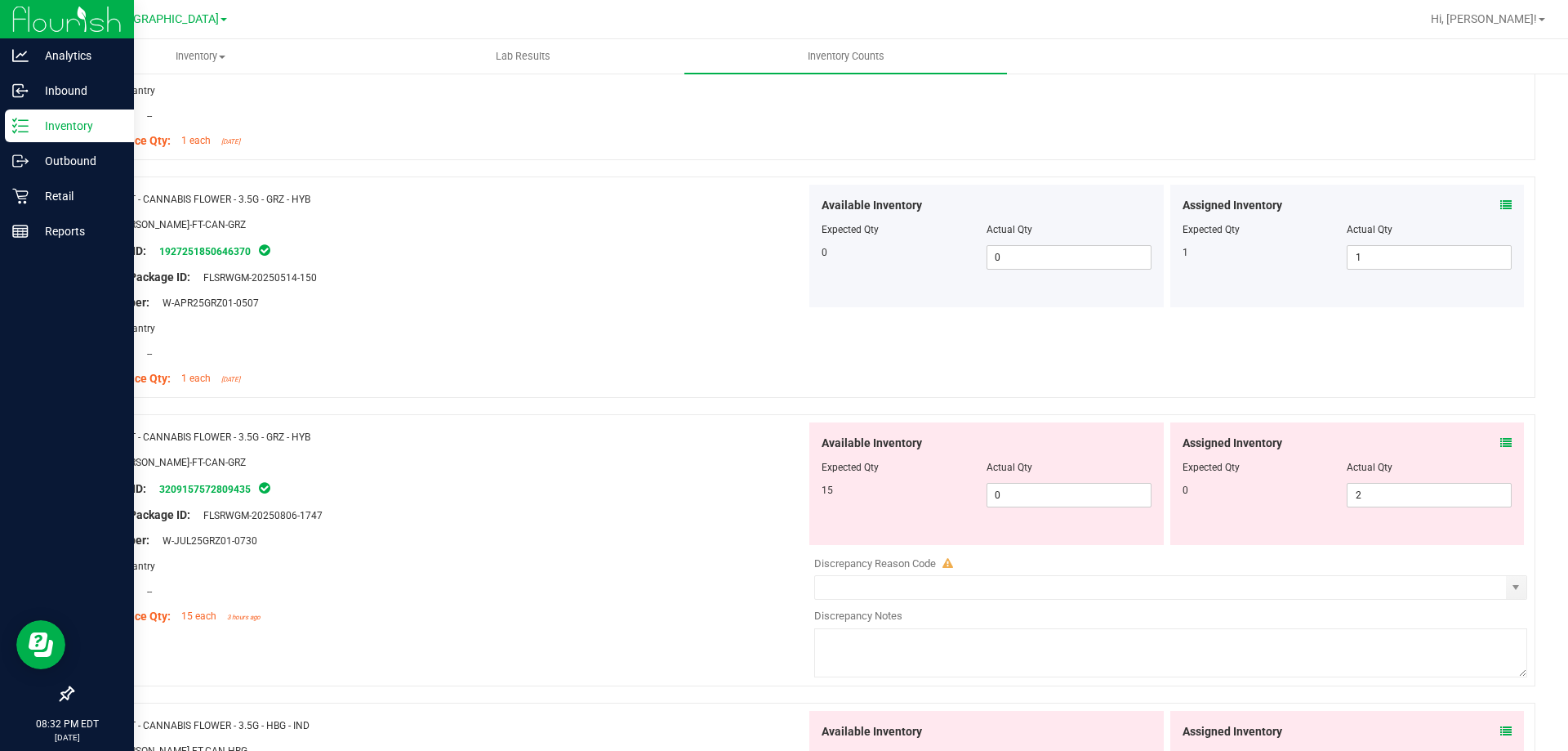
scroll to position [3267, 0]
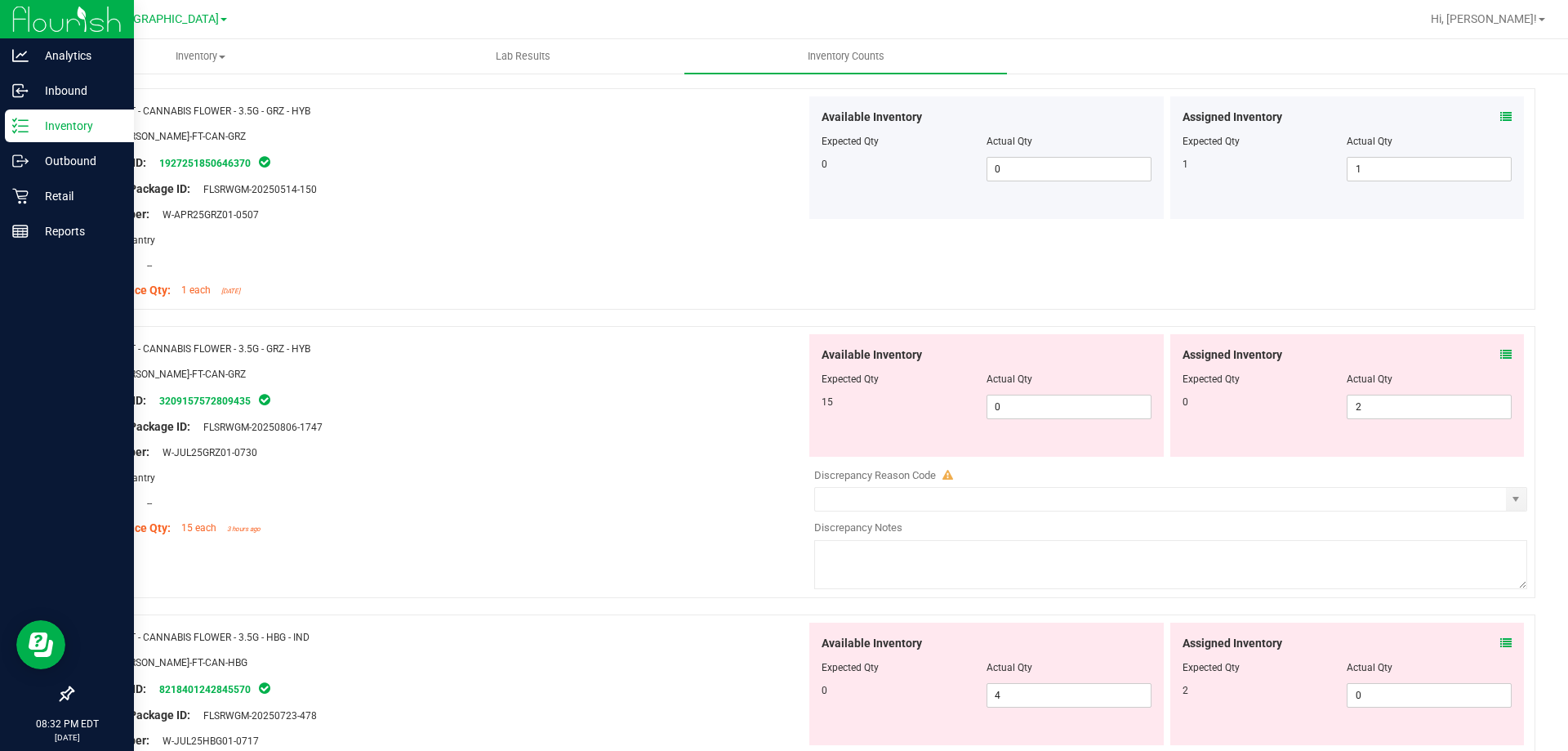
click at [1499, 357] on div "Assigned Inventory Expected Qty Actual Qty 0 2 2" at bounding box center [1348, 396] width 355 height 122
click at [1484, 351] on div "Assigned Inventory" at bounding box center [1348, 354] width 330 height 17
click at [1500, 351] on icon at bounding box center [1506, 354] width 12 height 12
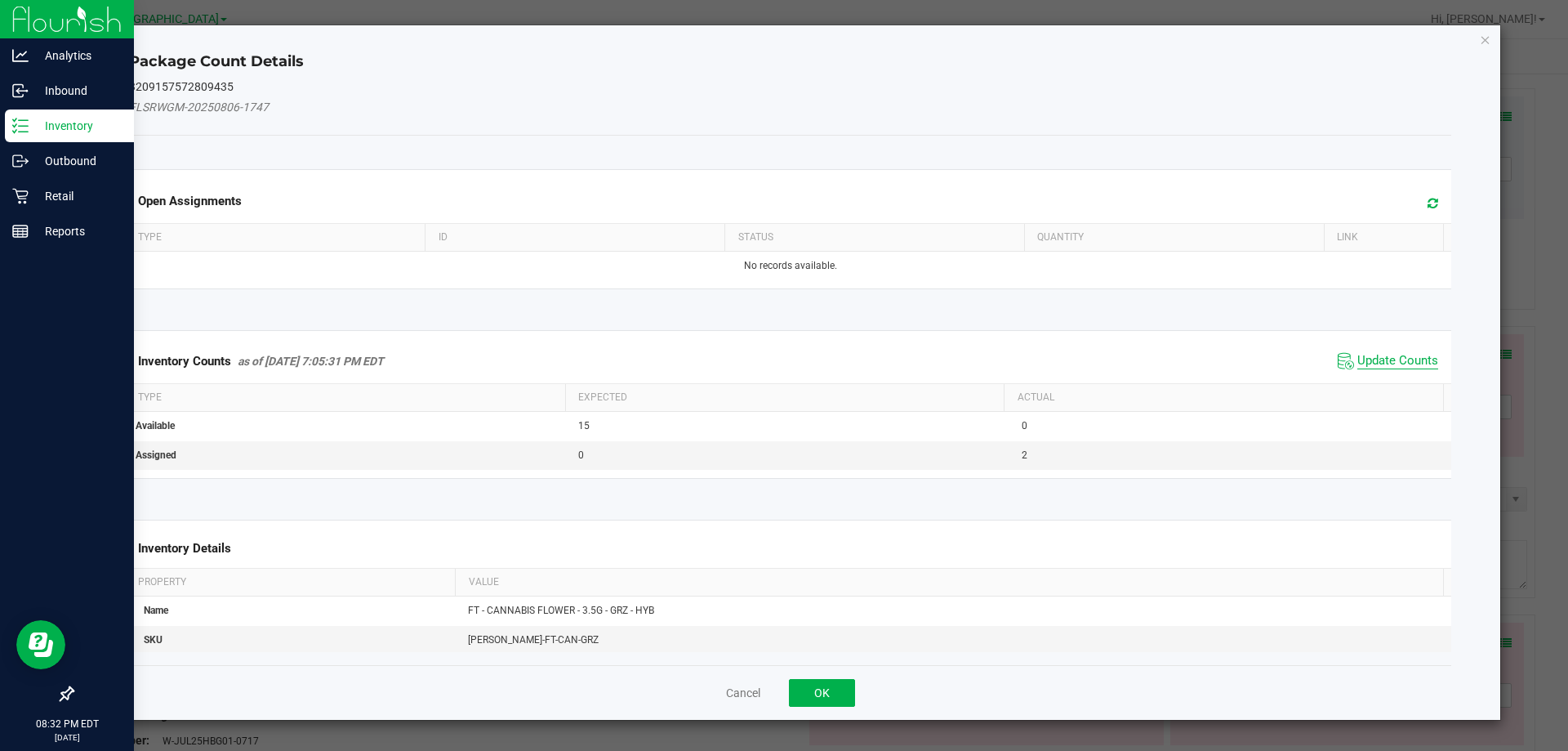
click at [1386, 354] on span "Update Counts" at bounding box center [1398, 361] width 81 height 16
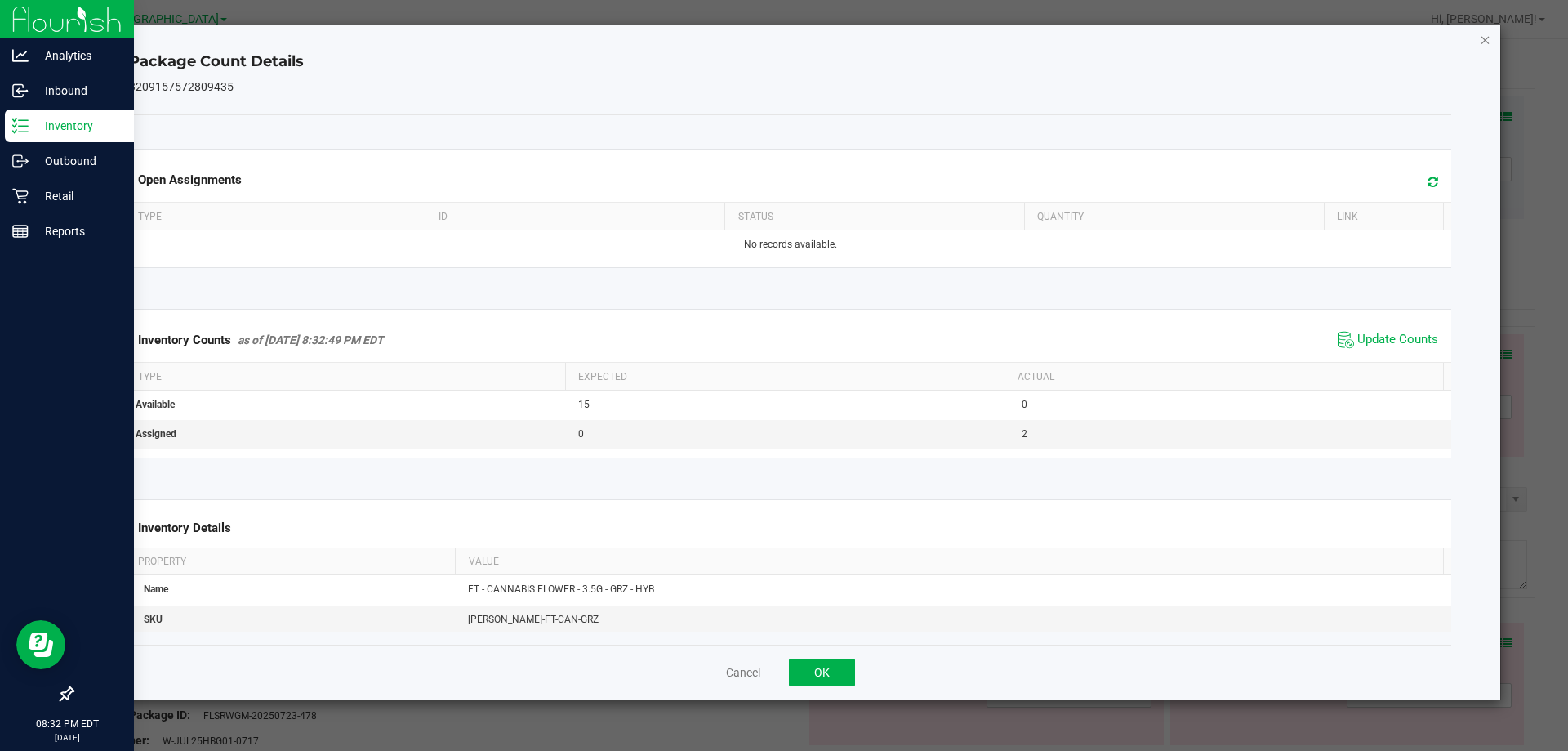
click at [1480, 46] on icon "Close" at bounding box center [1486, 38] width 12 height 19
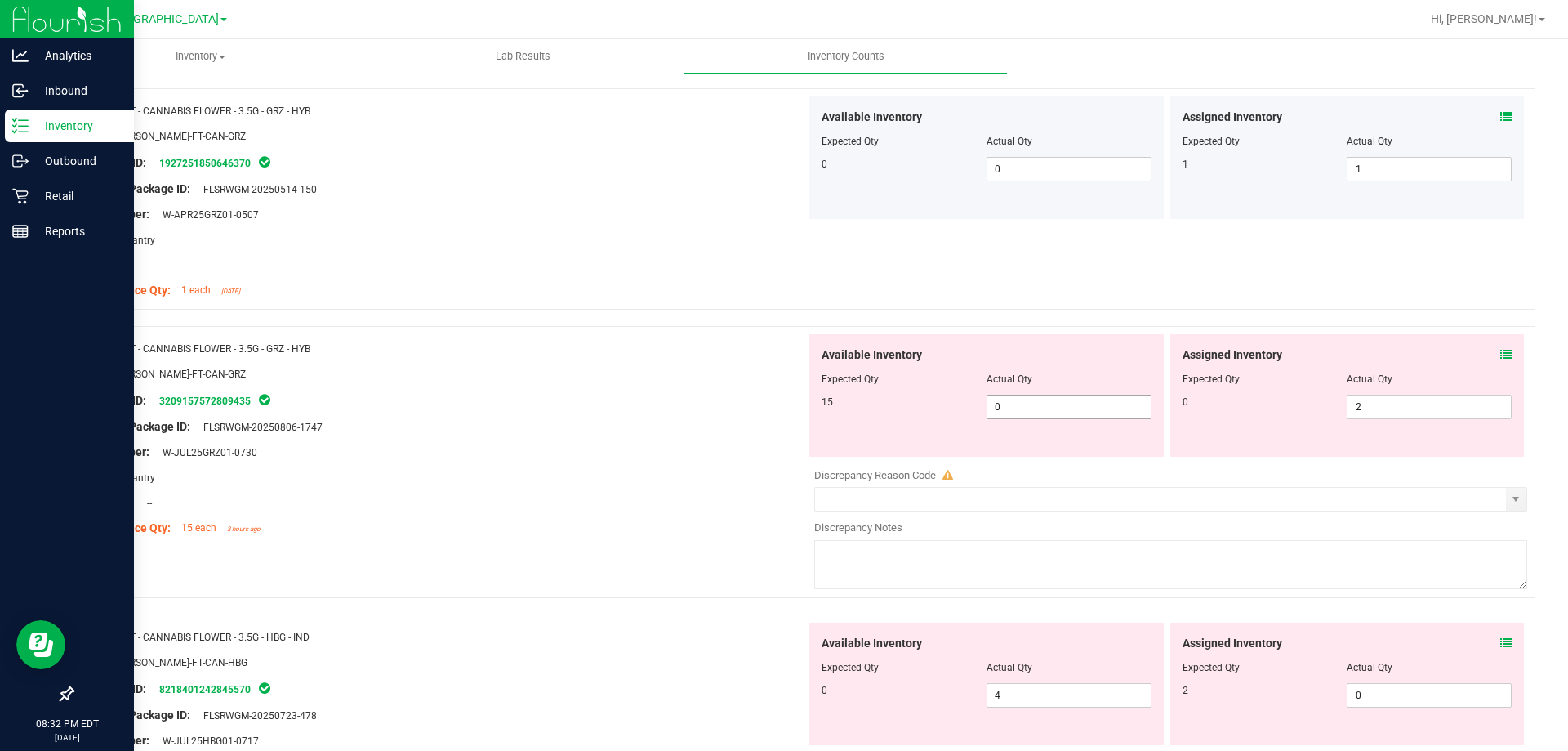
click at [1084, 403] on span "0 0" at bounding box center [1069, 407] width 165 height 25
type input "15"
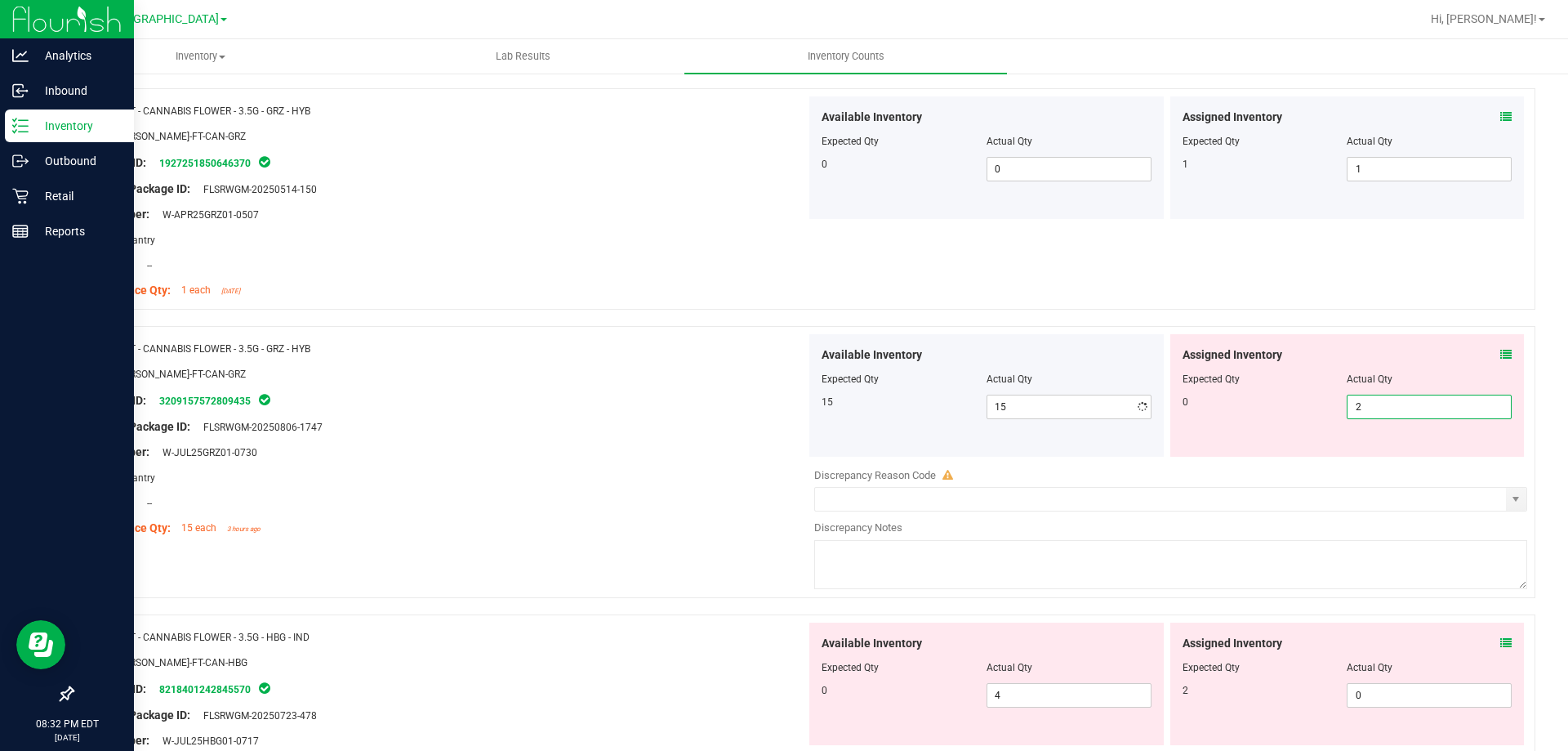
click at [1357, 403] on span "2 2" at bounding box center [1429, 407] width 165 height 25
type input "0"
click at [780, 372] on div "SKU: [PERSON_NAME]-FT-CAN-GRZ" at bounding box center [445, 374] width 721 height 17
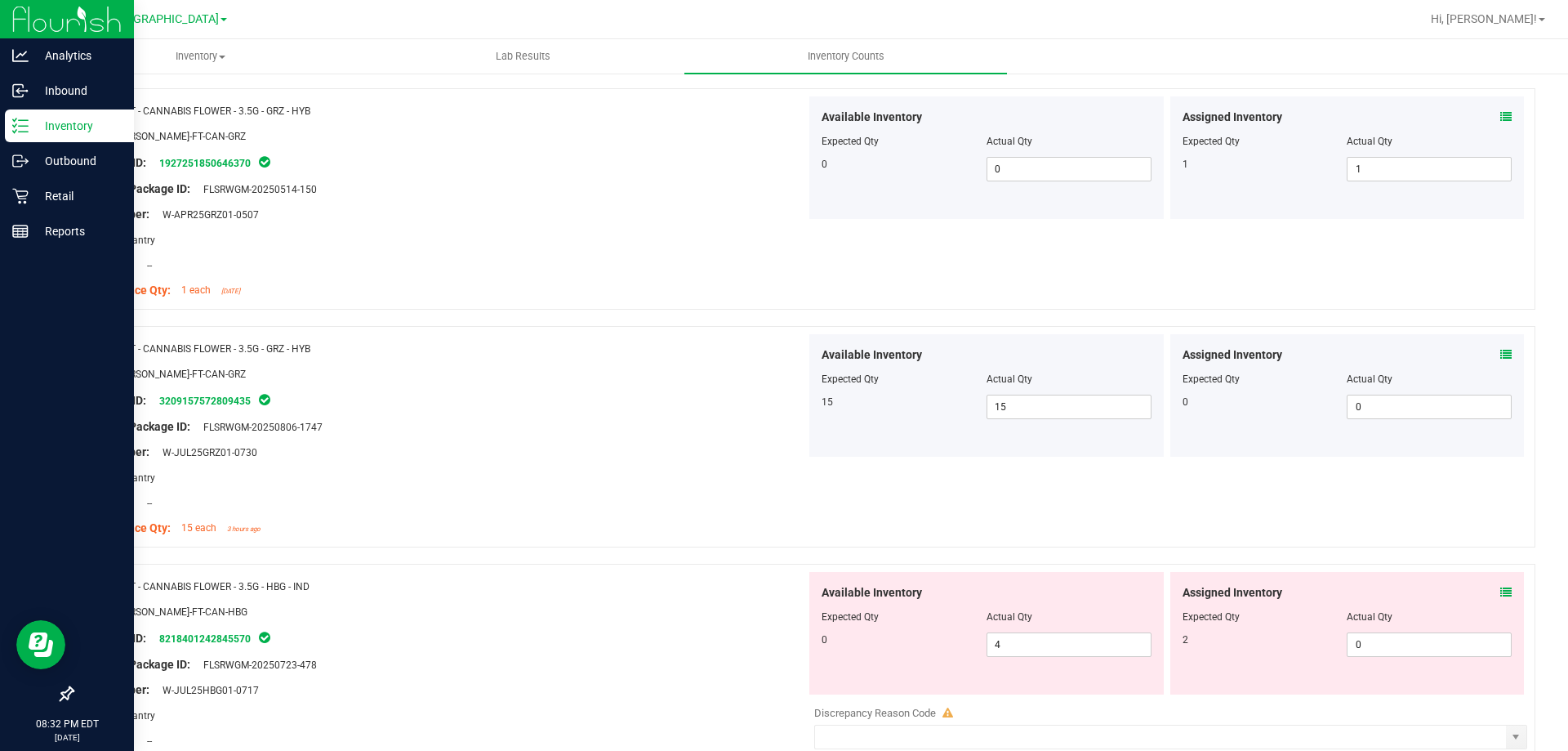
click at [1500, 350] on icon at bounding box center [1506, 354] width 12 height 12
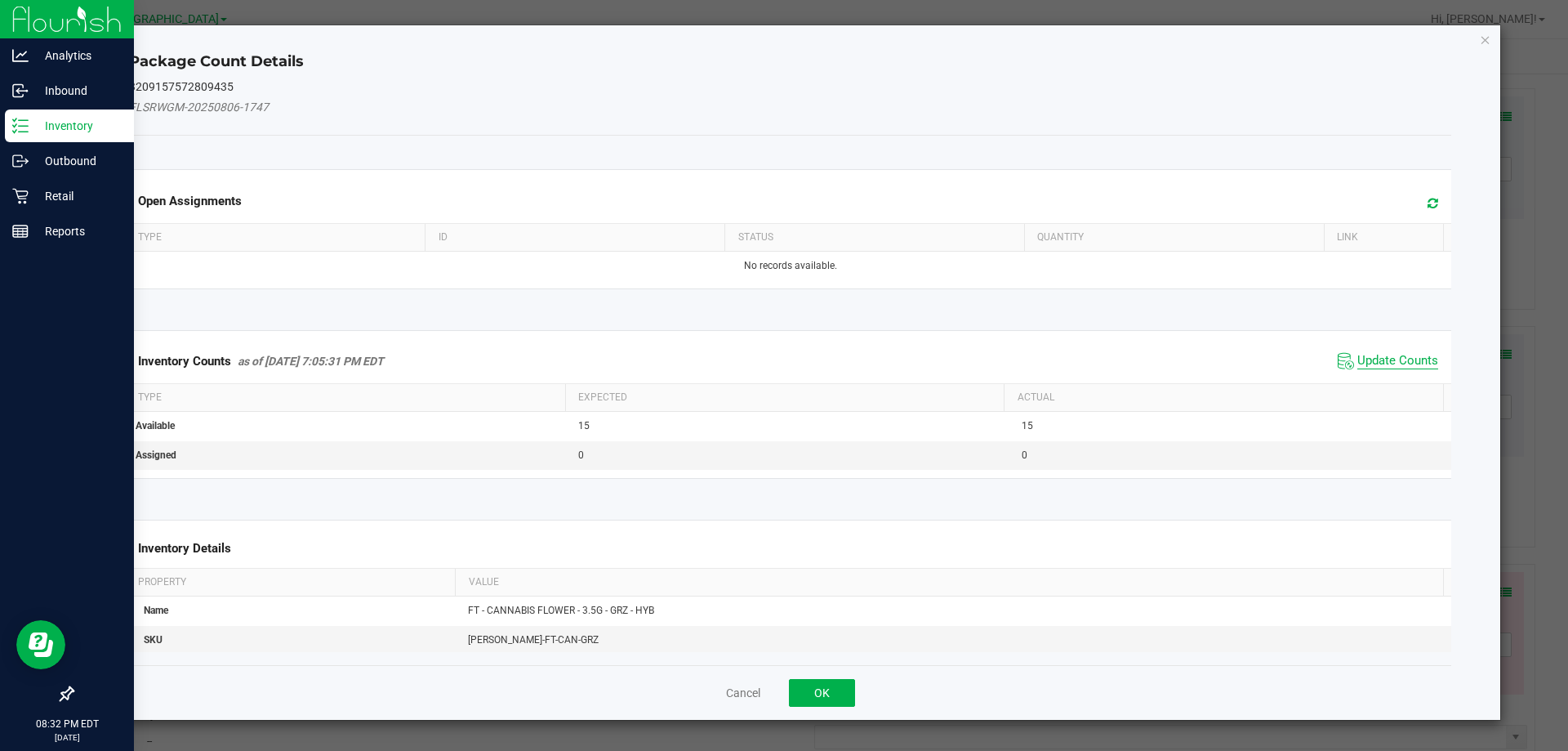
click at [1424, 360] on span "Update Counts" at bounding box center [1398, 361] width 81 height 16
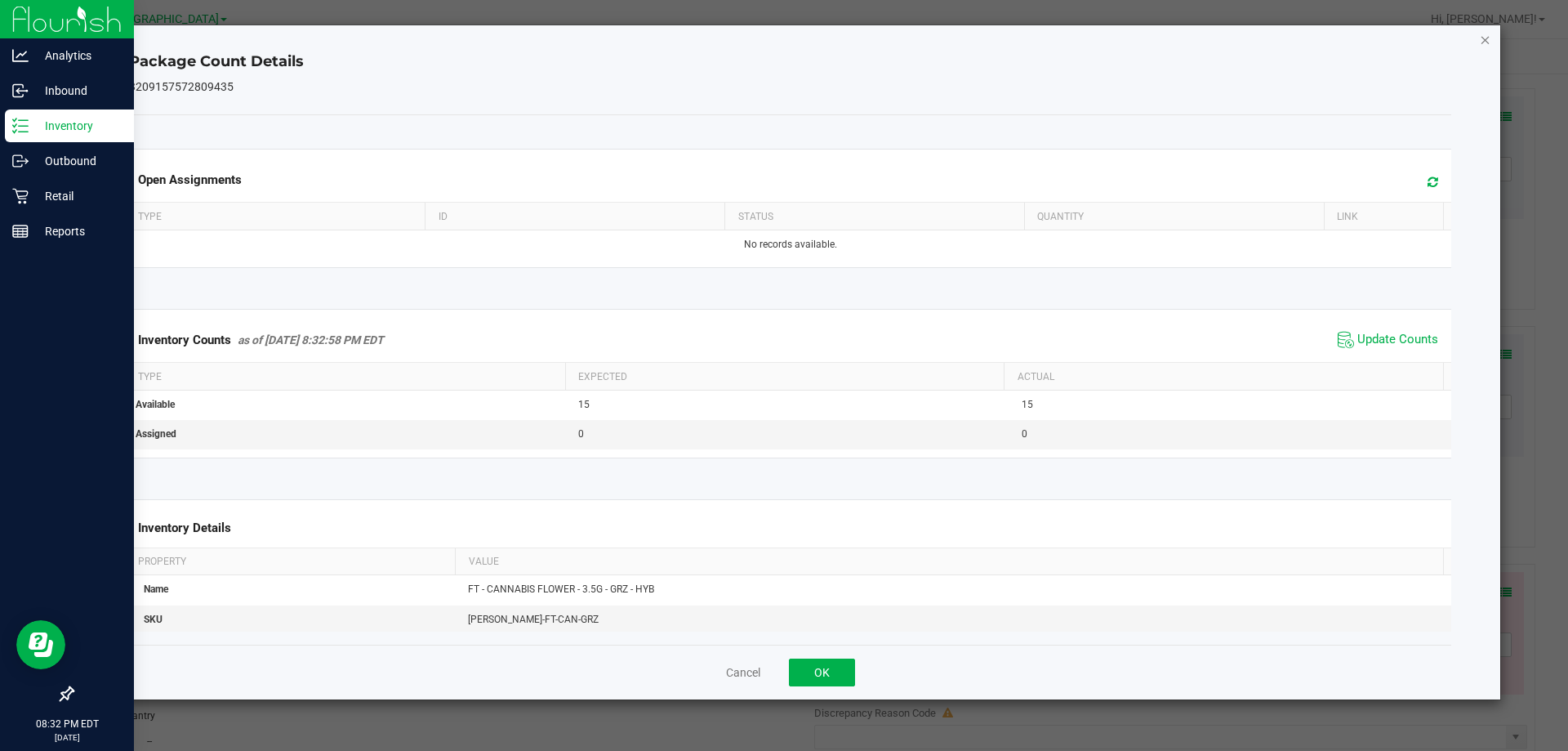
click at [1489, 39] on icon "Close" at bounding box center [1486, 38] width 12 height 19
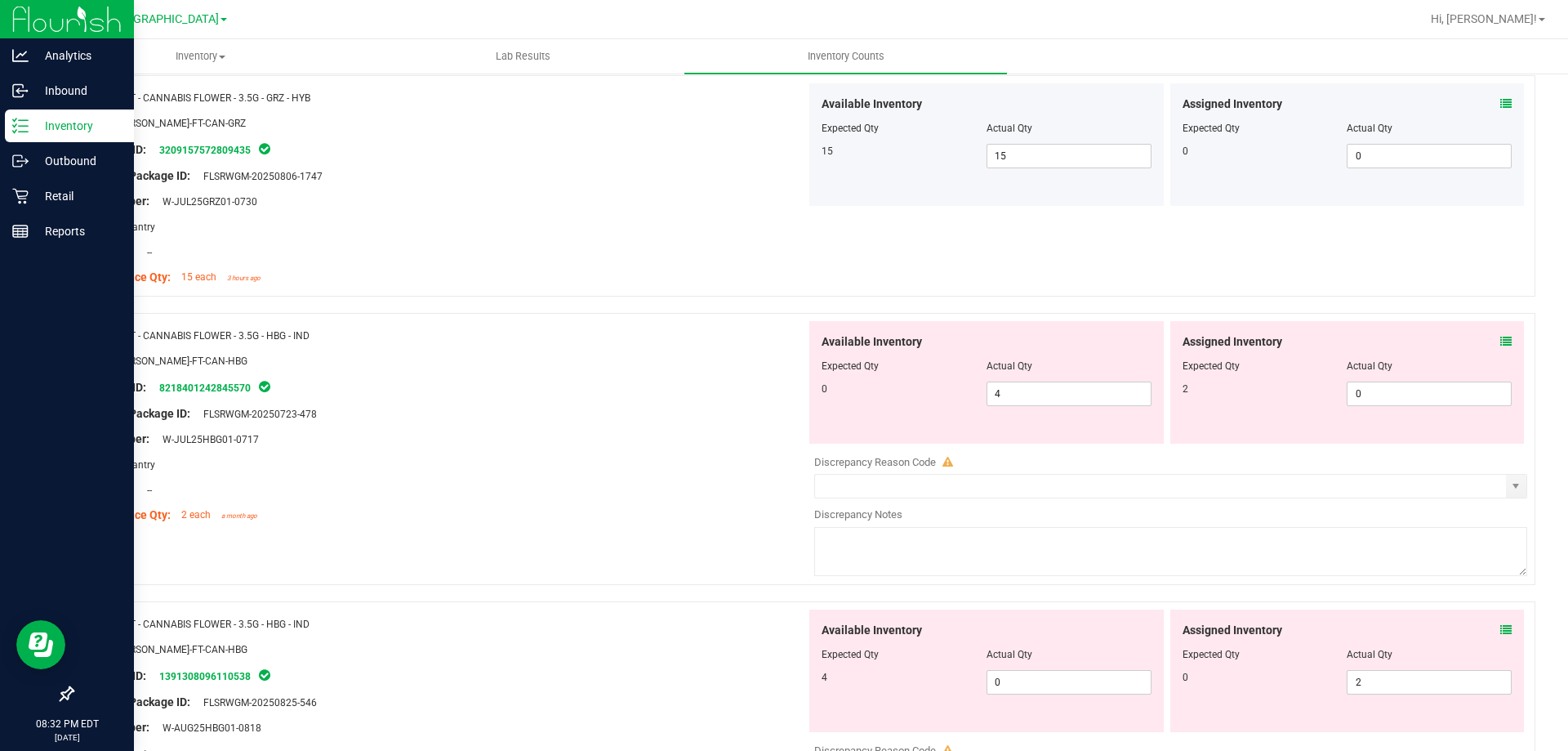
scroll to position [3594, 0]
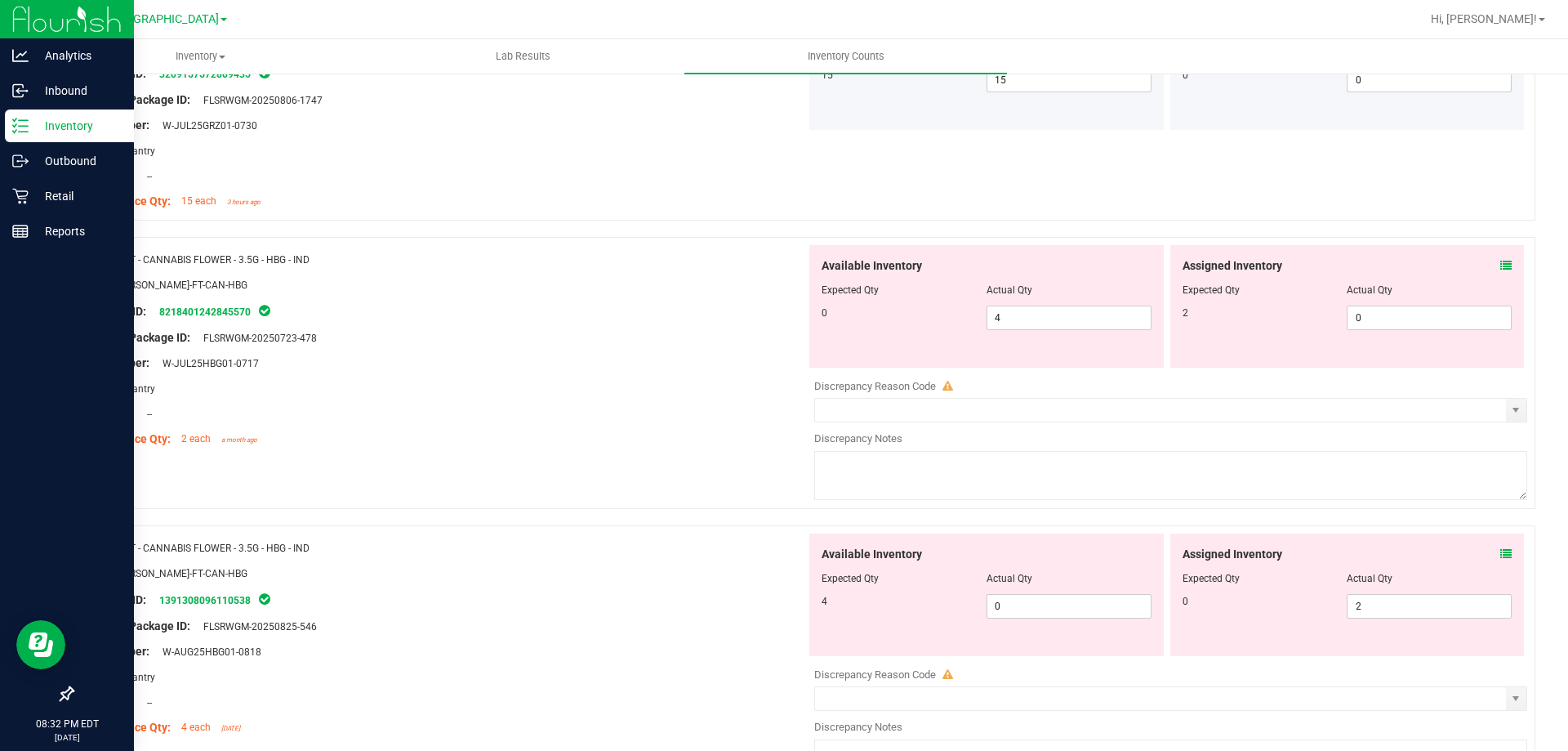
click at [1500, 266] on icon at bounding box center [1506, 265] width 12 height 12
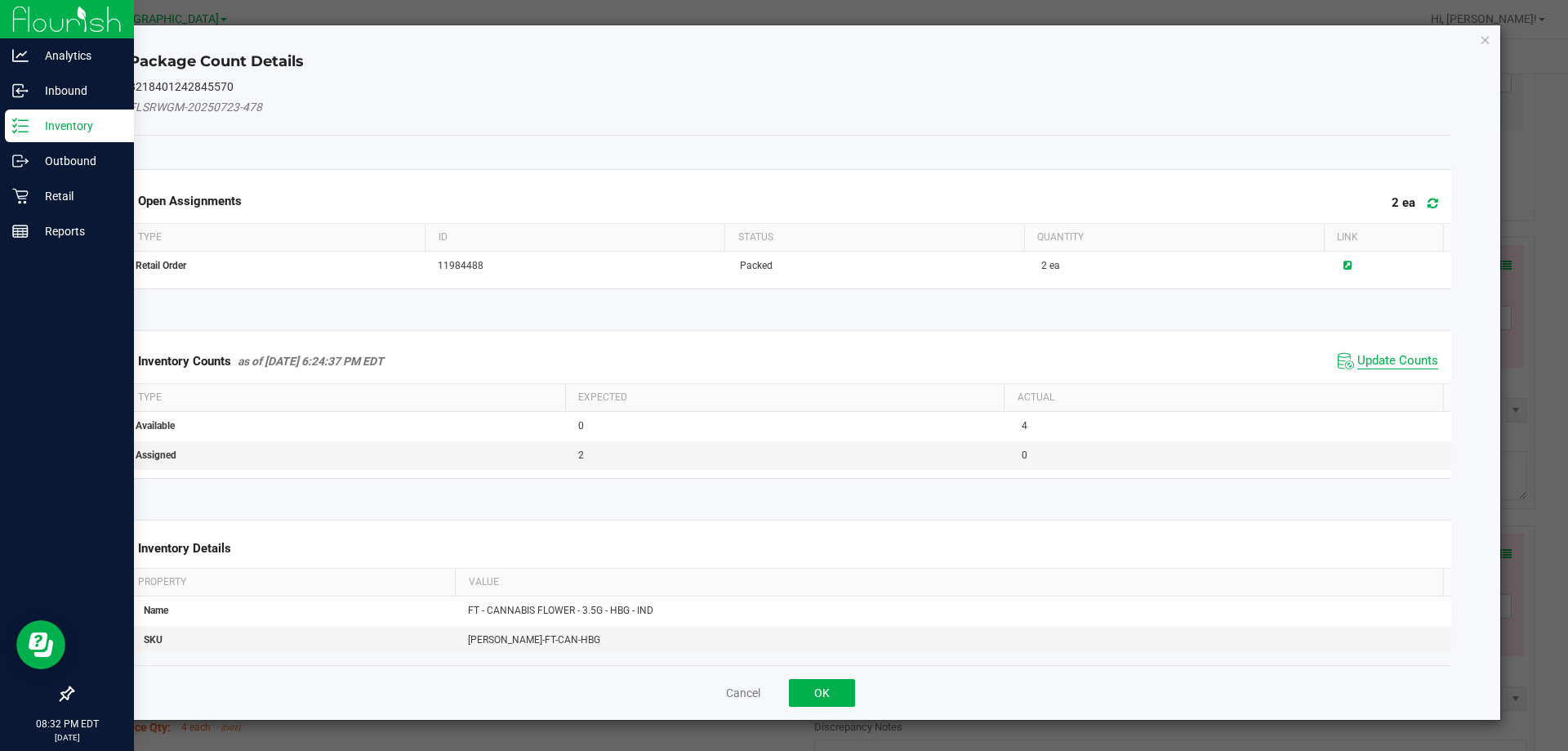
click at [1409, 354] on span "Update Counts" at bounding box center [1398, 361] width 81 height 16
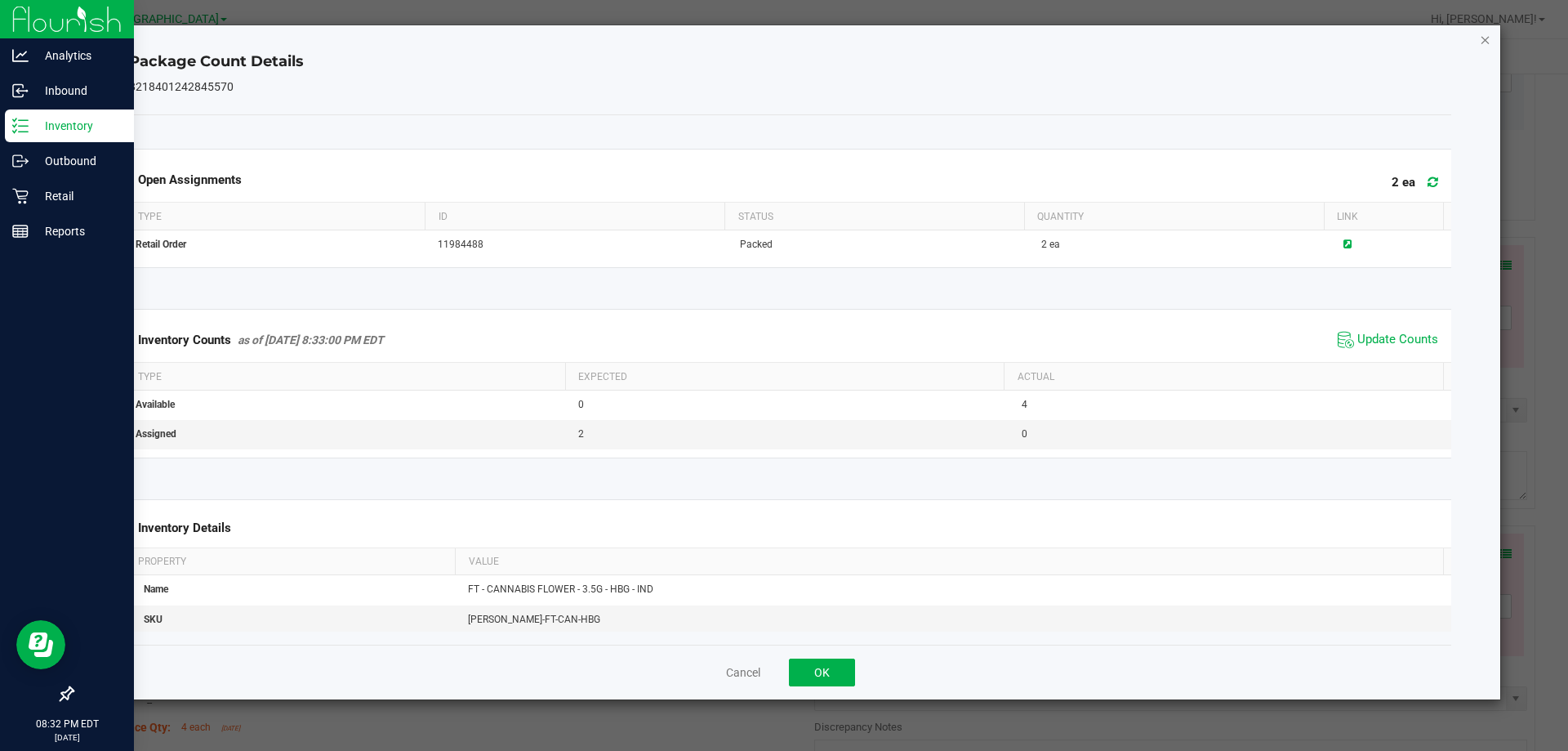
click at [1484, 37] on icon "Close" at bounding box center [1486, 38] width 12 height 19
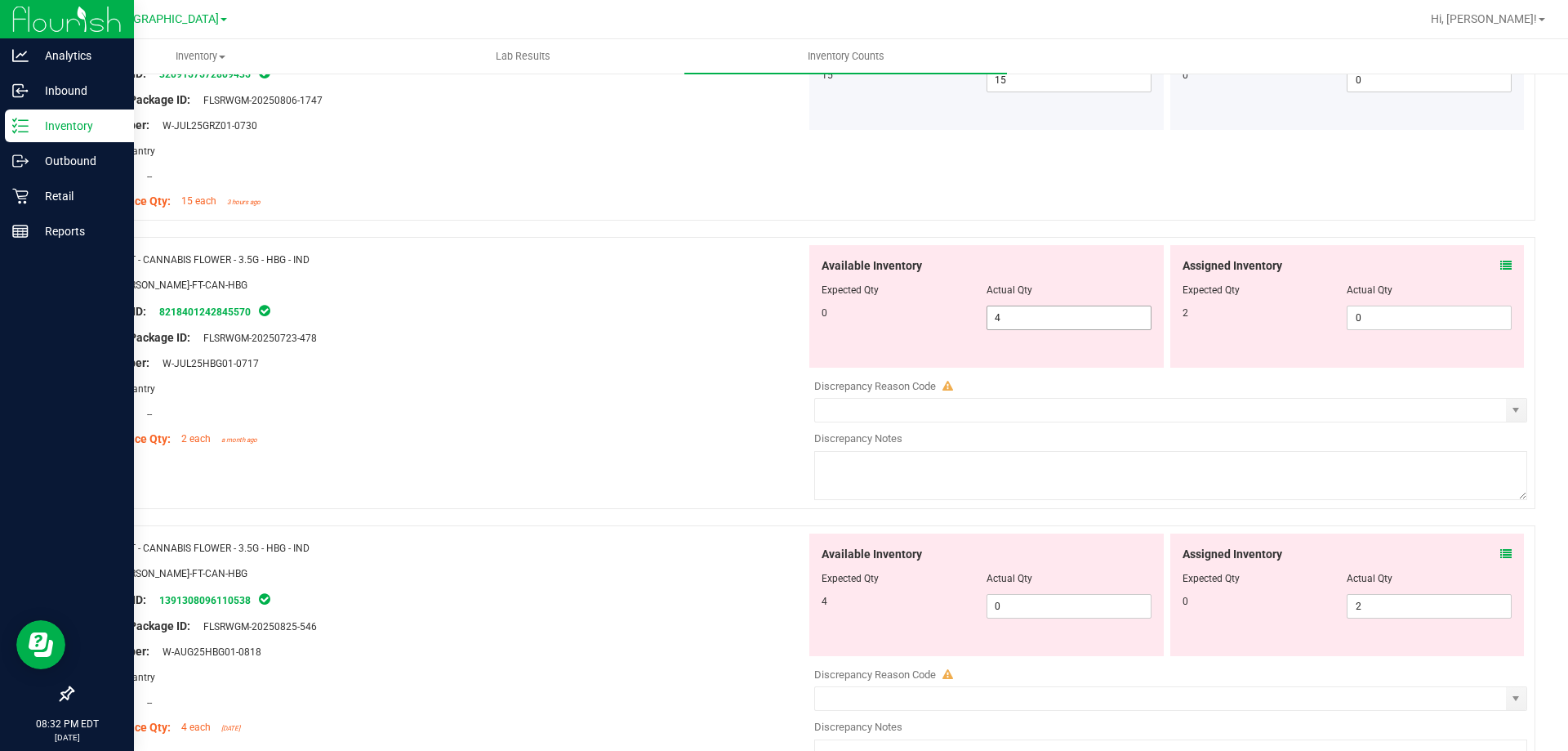
click at [1068, 318] on span "4 4" at bounding box center [1069, 317] width 165 height 25
type input "0"
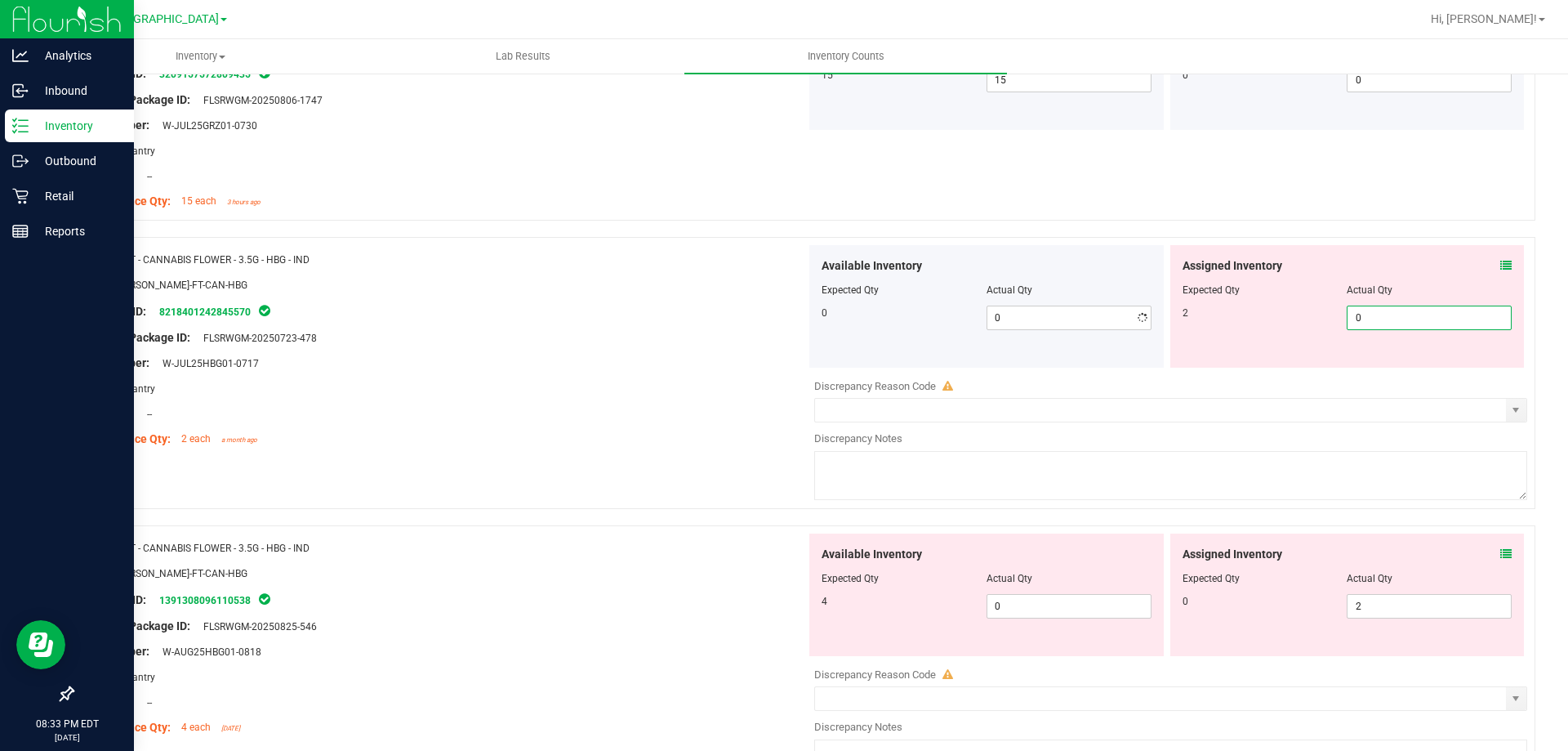
click at [1372, 312] on span "0 0" at bounding box center [1429, 317] width 165 height 25
type input "2"
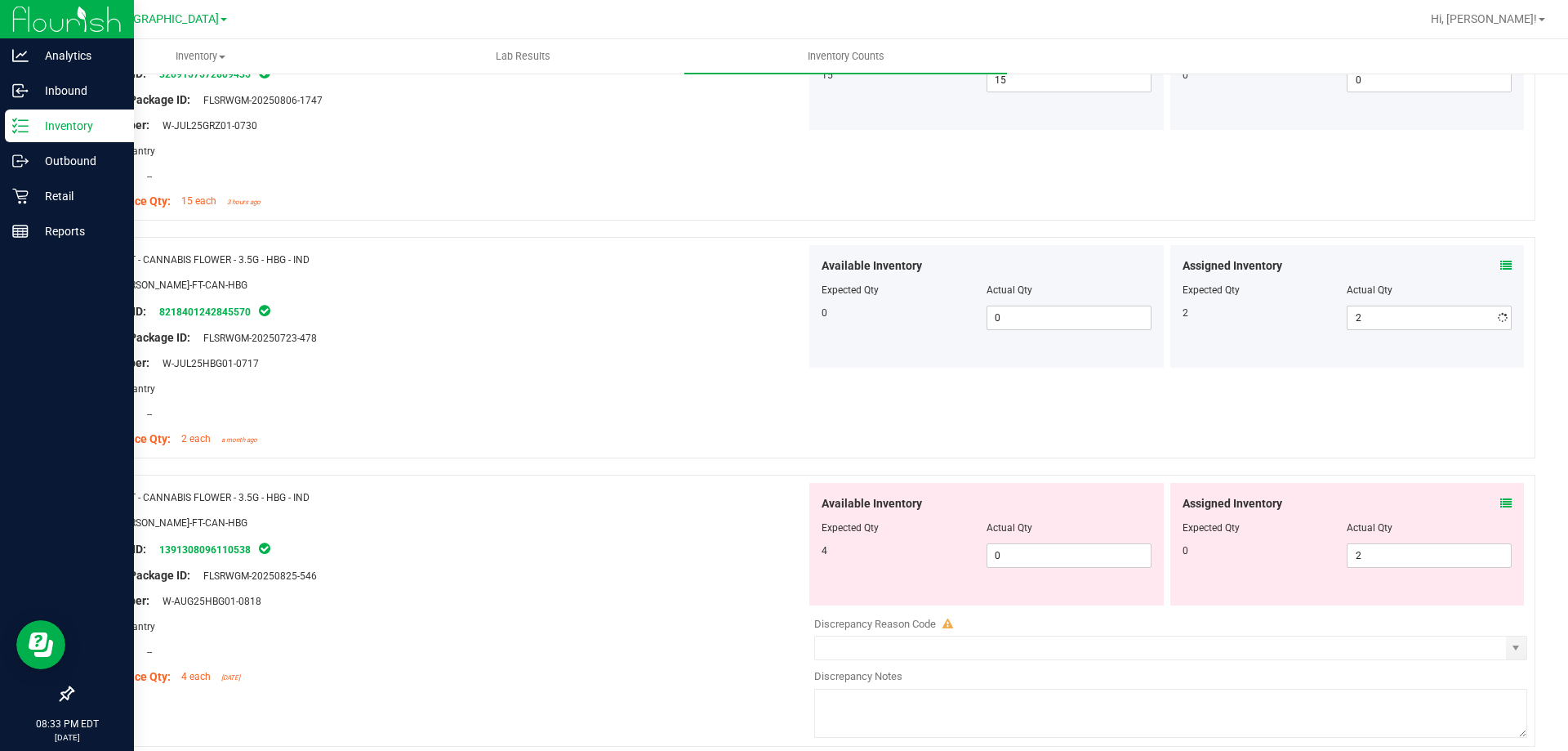
click at [667, 382] on div "Area: Pantry" at bounding box center [445, 388] width 721 height 17
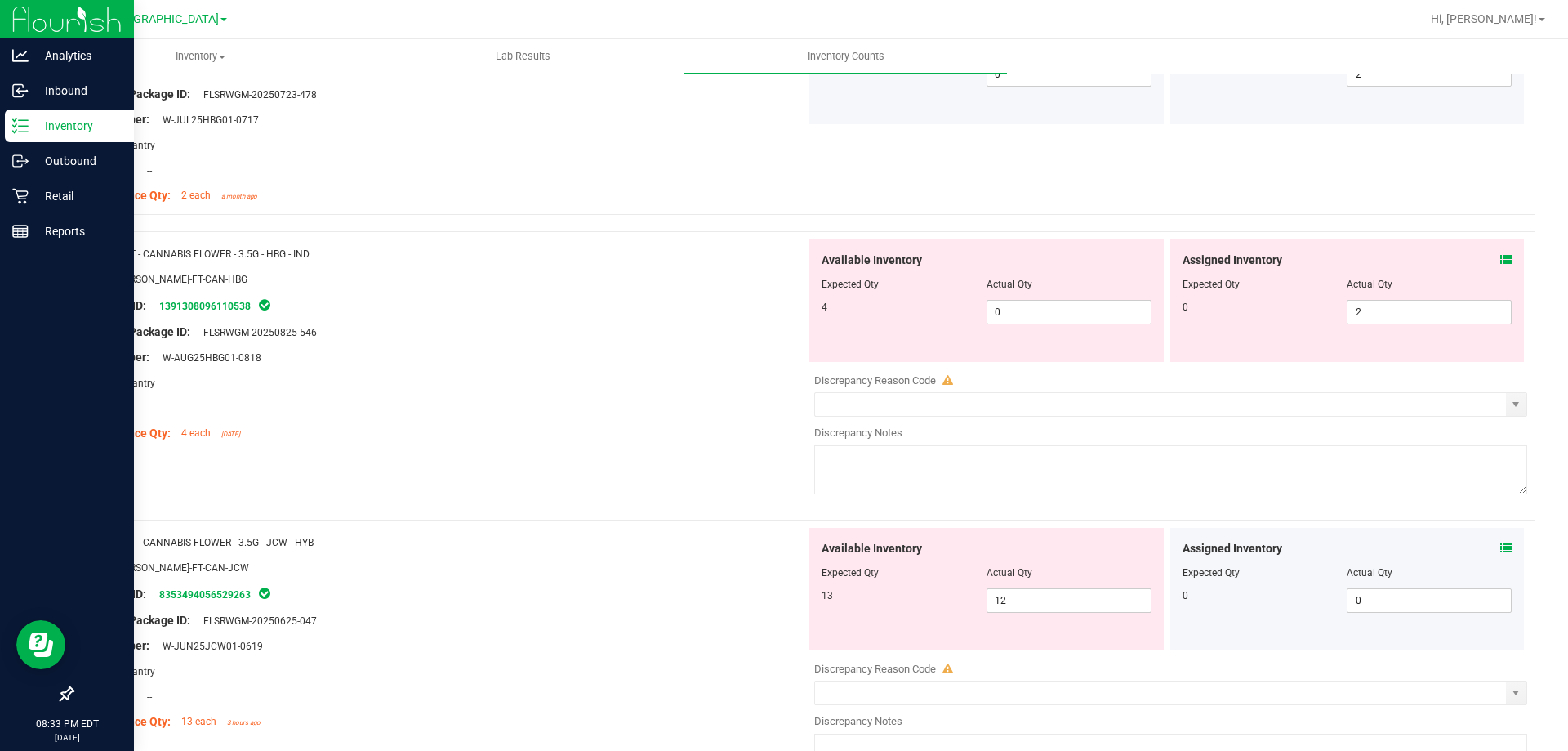
scroll to position [3839, 0]
click at [1500, 259] on icon at bounding box center [1506, 258] width 12 height 12
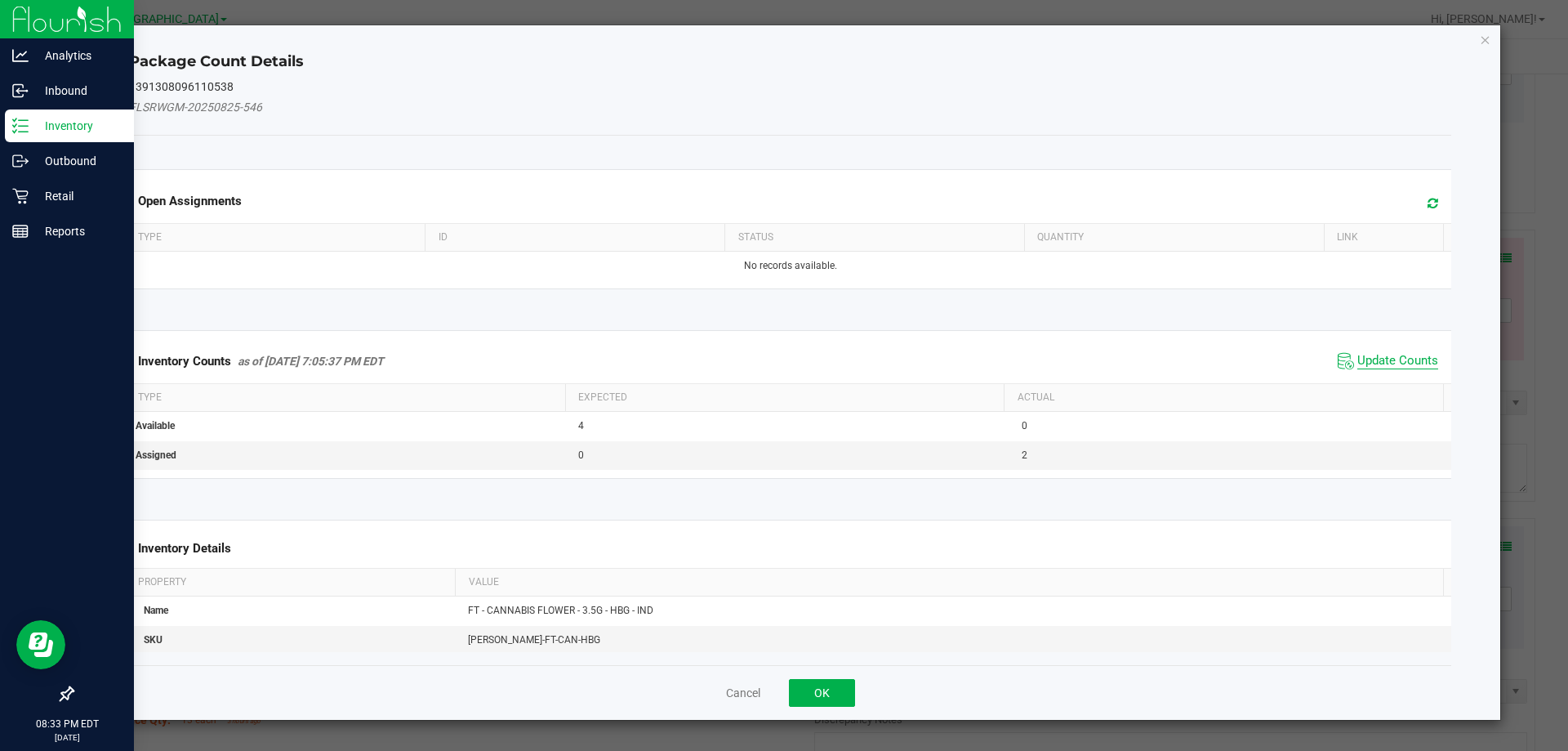
click at [1376, 366] on span "Update Counts" at bounding box center [1398, 361] width 81 height 16
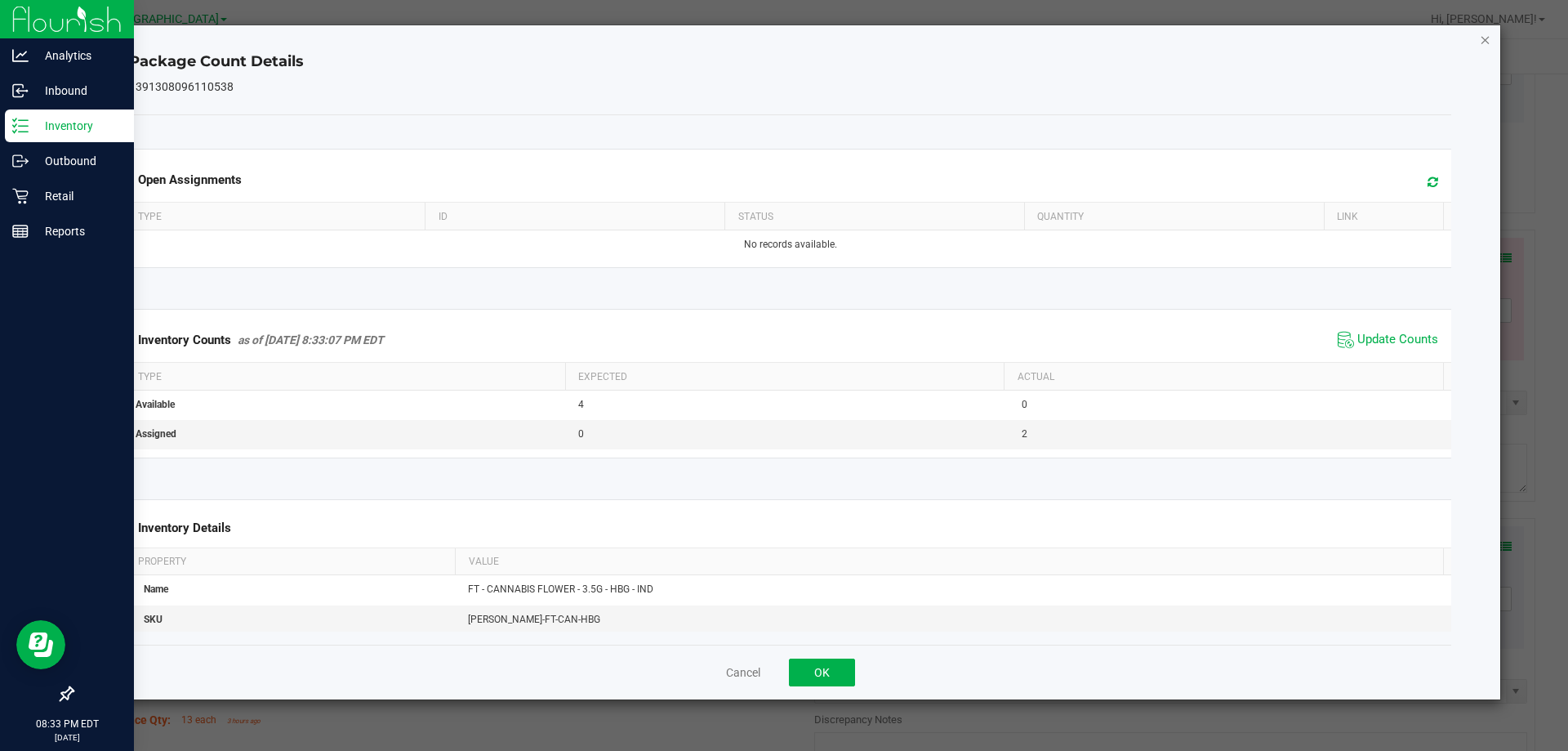
click at [1486, 47] on icon "Close" at bounding box center [1486, 38] width 12 height 19
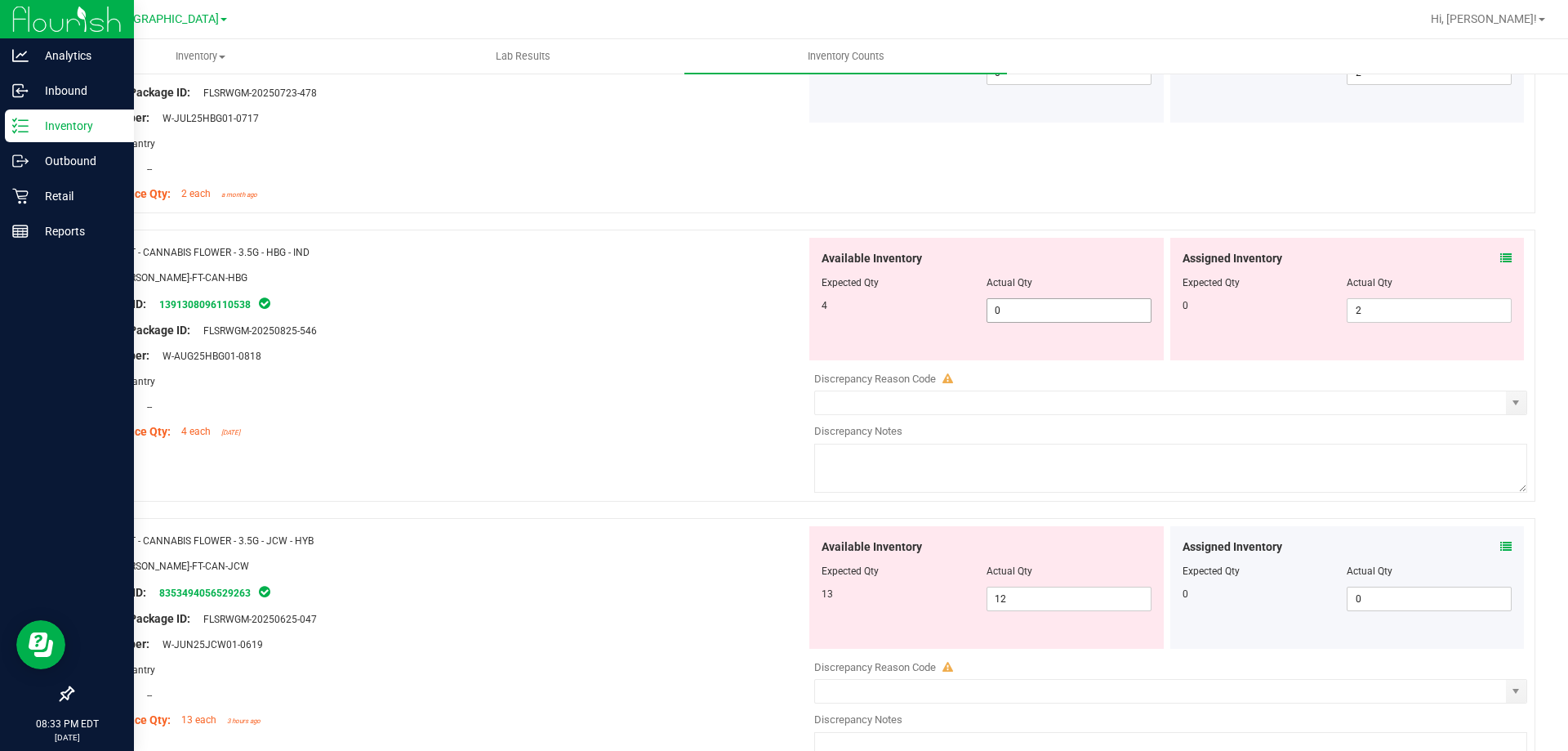
click at [1047, 312] on span "0 0" at bounding box center [1069, 310] width 165 height 25
type input "4"
click at [1353, 306] on span "2 2" at bounding box center [1429, 310] width 165 height 25
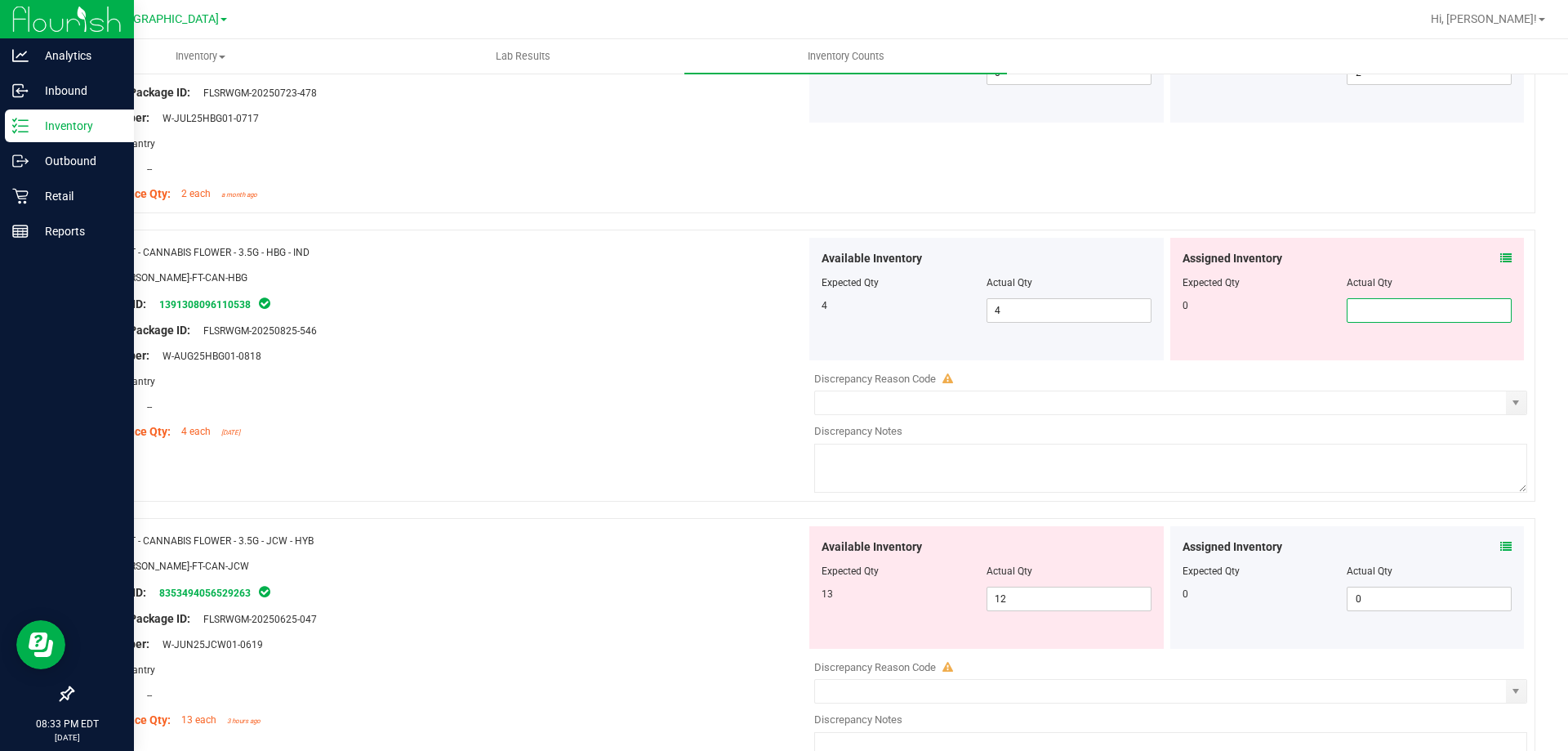
type input "0"
click at [716, 331] on div "Original Package ID: FLSRWGM-20250825-546" at bounding box center [445, 330] width 721 height 17
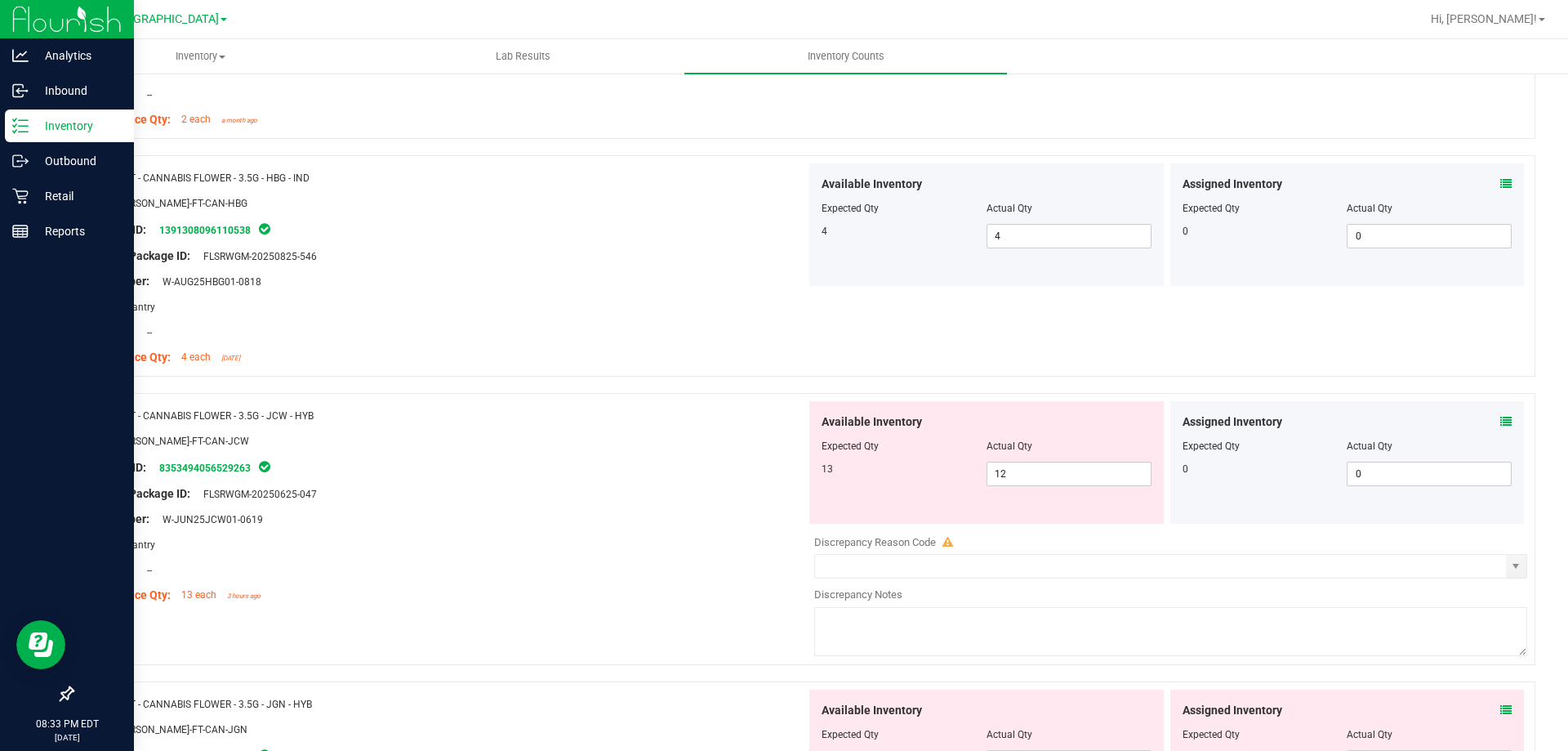
scroll to position [4003, 0]
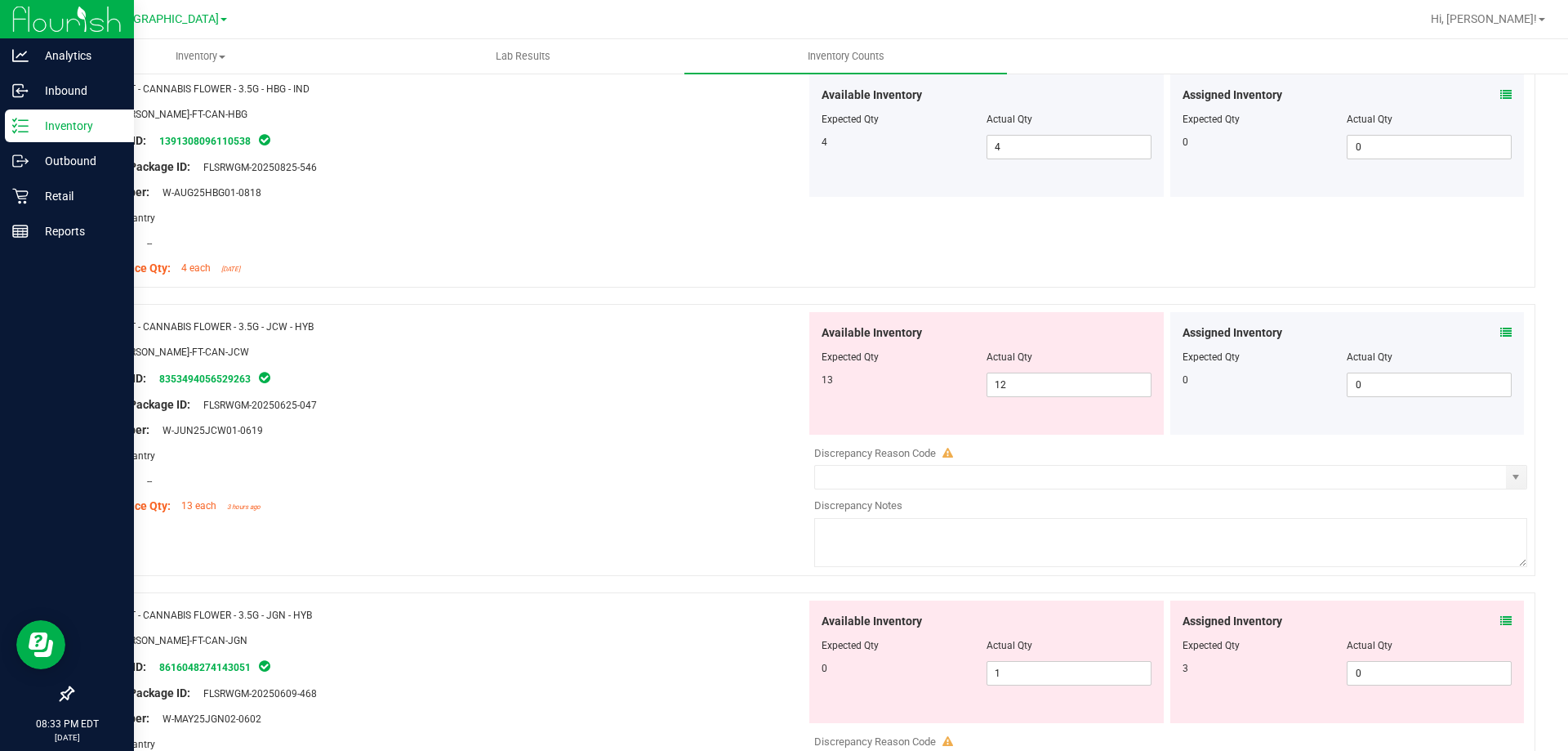
click at [1500, 333] on icon at bounding box center [1506, 333] width 12 height 12
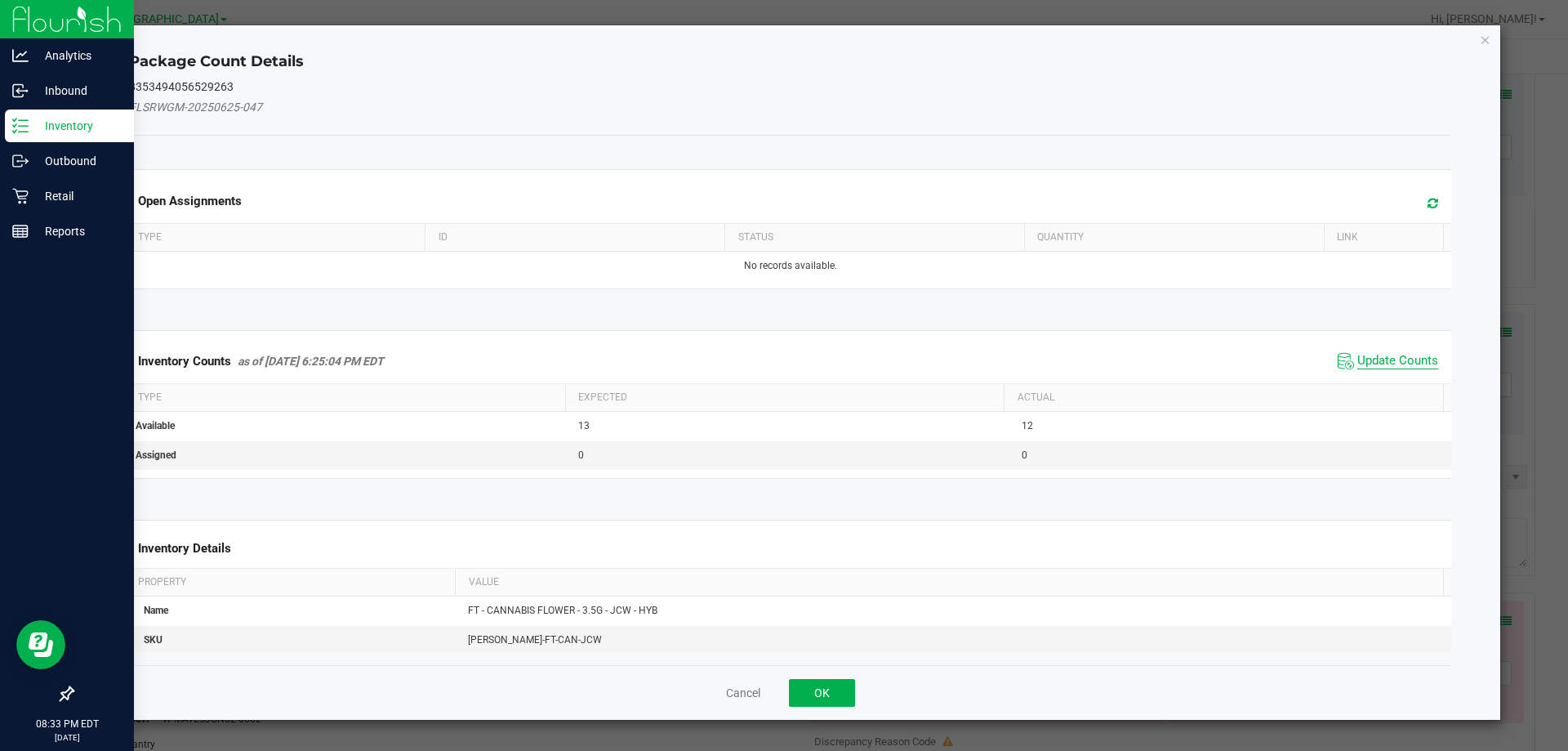
click at [1414, 355] on span "Update Counts" at bounding box center [1398, 361] width 81 height 16
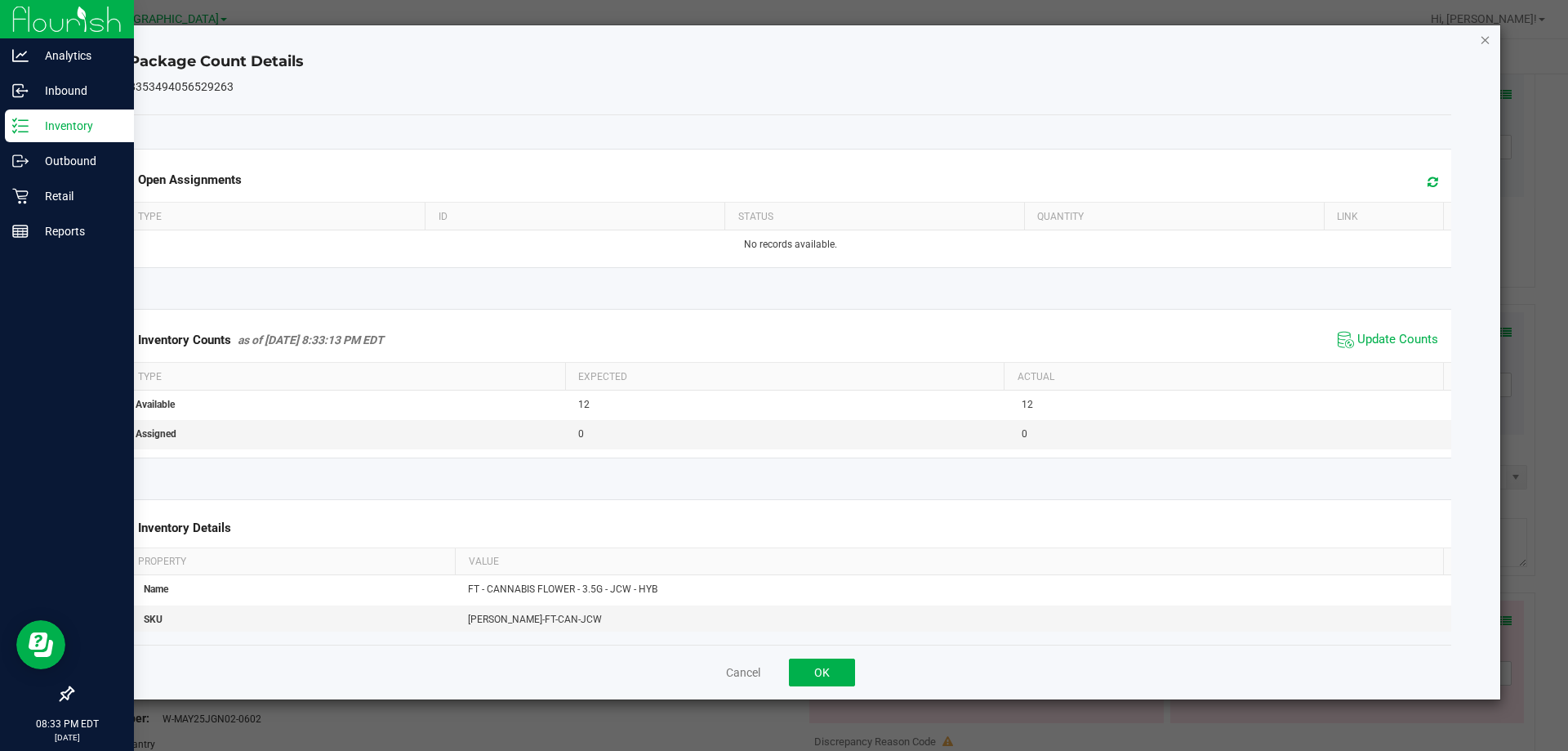
click at [1489, 43] on icon "Close" at bounding box center [1486, 38] width 12 height 19
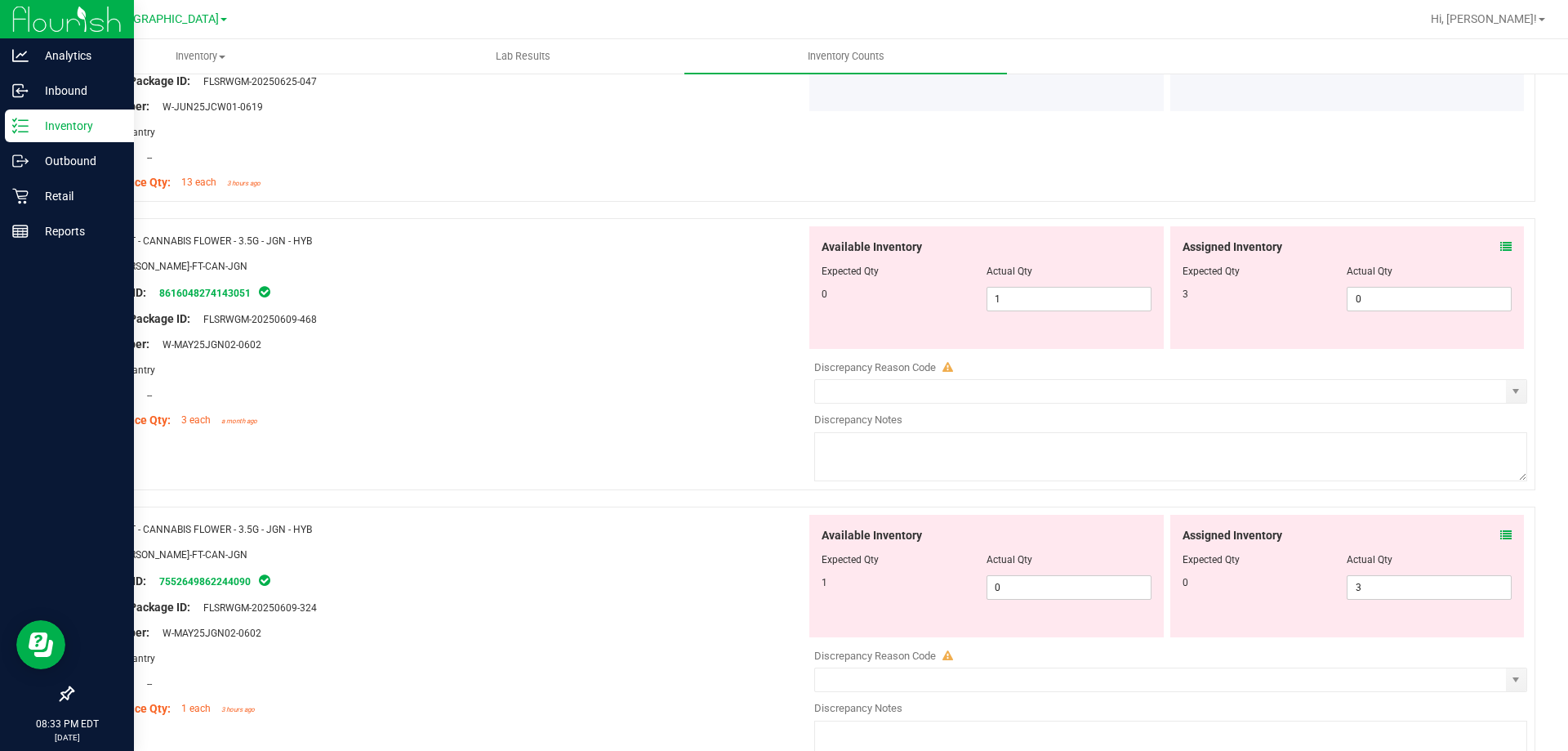
scroll to position [4329, 0]
click at [1499, 248] on div "Assigned Inventory Expected Qty Actual Qty 3 0 0" at bounding box center [1348, 284] width 355 height 122
click at [1500, 243] on icon at bounding box center [1506, 243] width 12 height 12
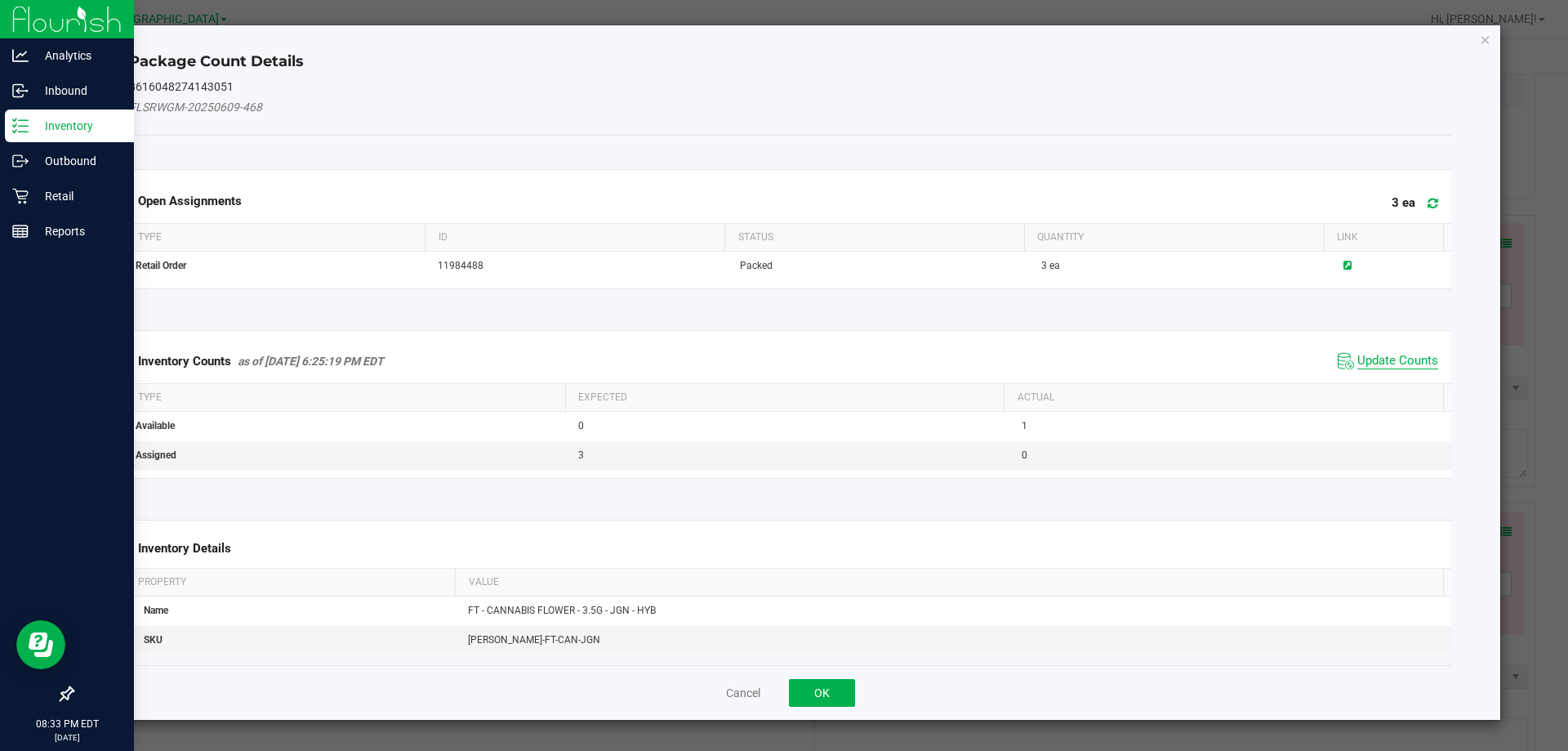
click at [1360, 356] on span "Update Counts" at bounding box center [1398, 361] width 81 height 16
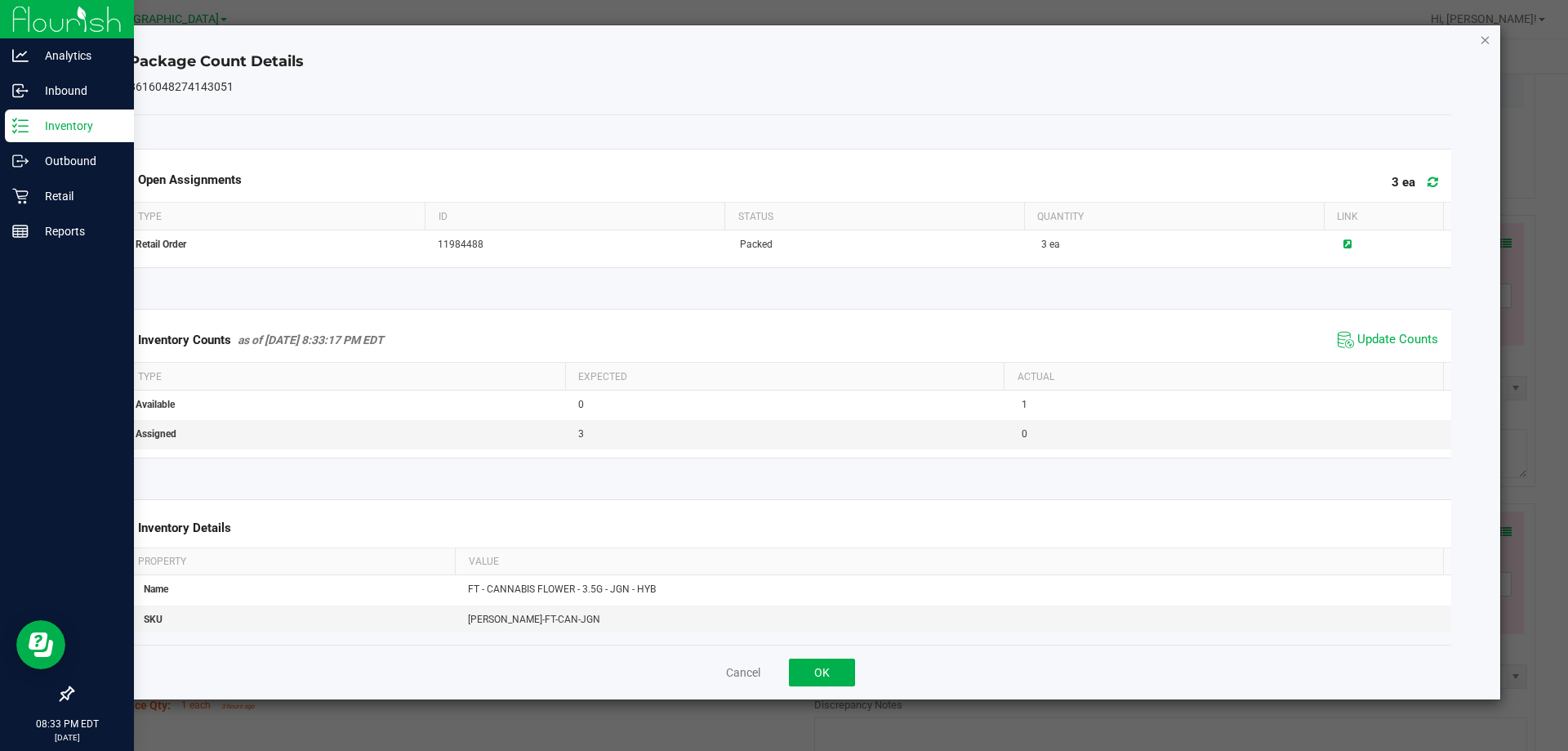
click at [1484, 42] on icon "Close" at bounding box center [1486, 38] width 12 height 19
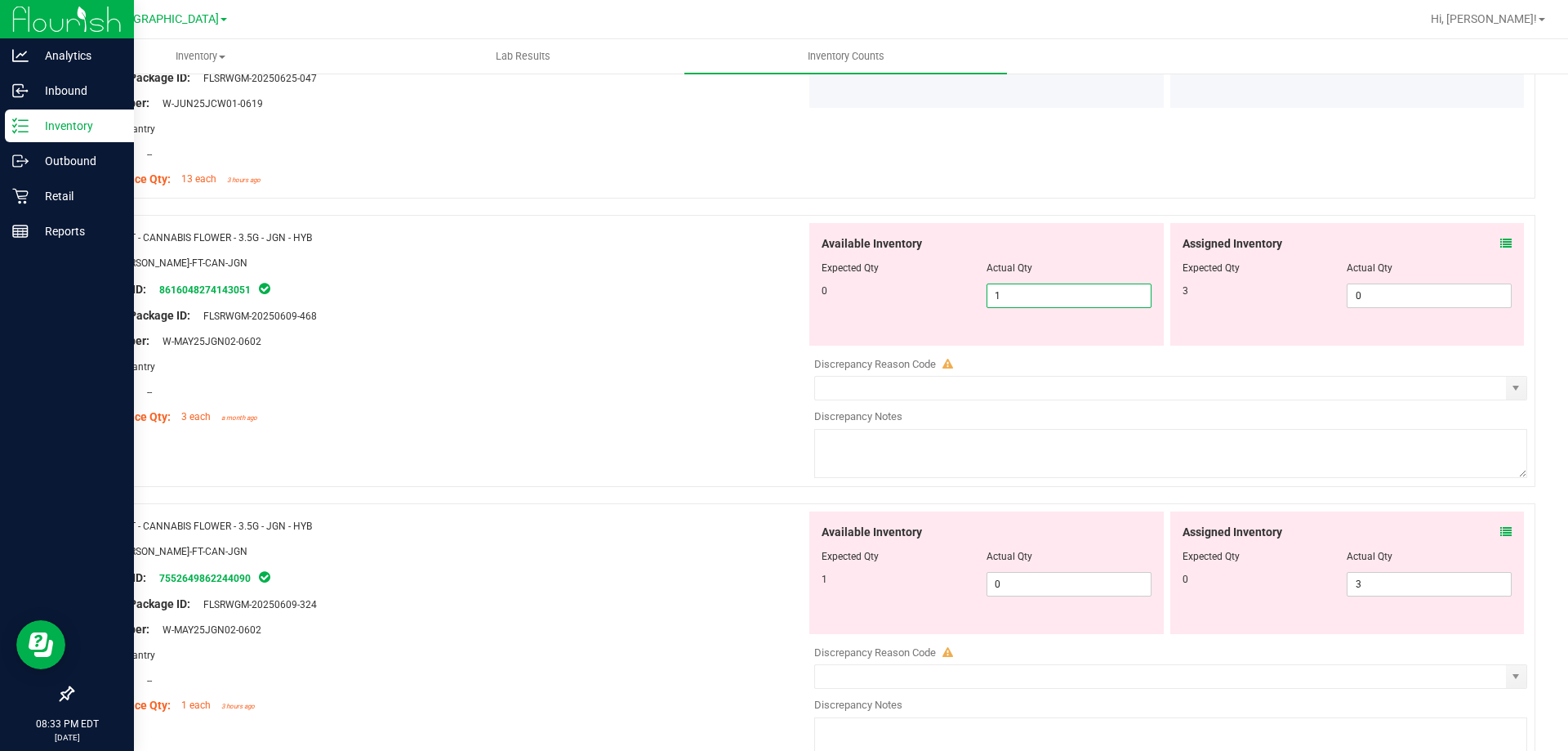
click at [1014, 298] on span "1 1" at bounding box center [1069, 295] width 165 height 25
type input "0"
click at [1396, 296] on span "0 0" at bounding box center [1429, 295] width 165 height 25
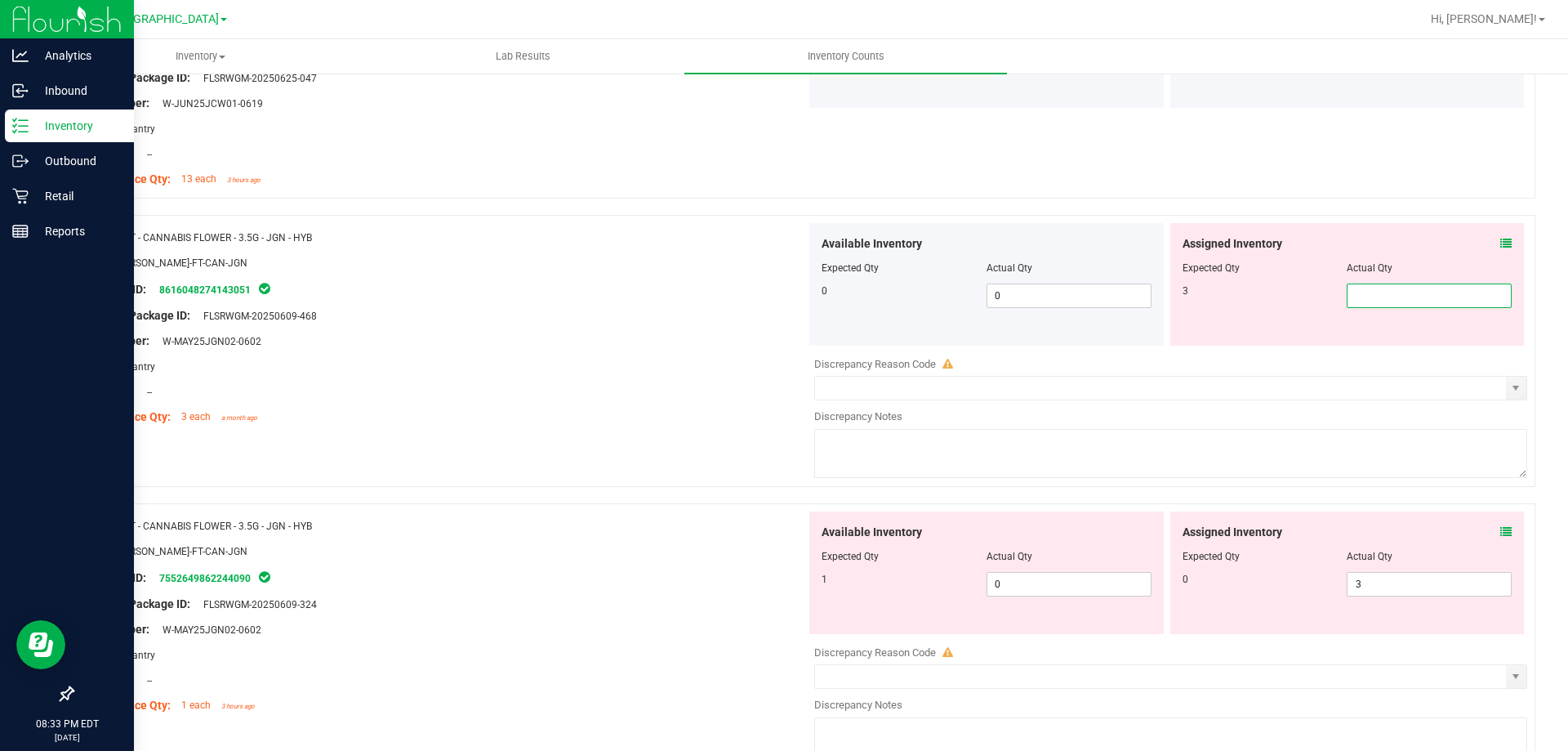
type input "3"
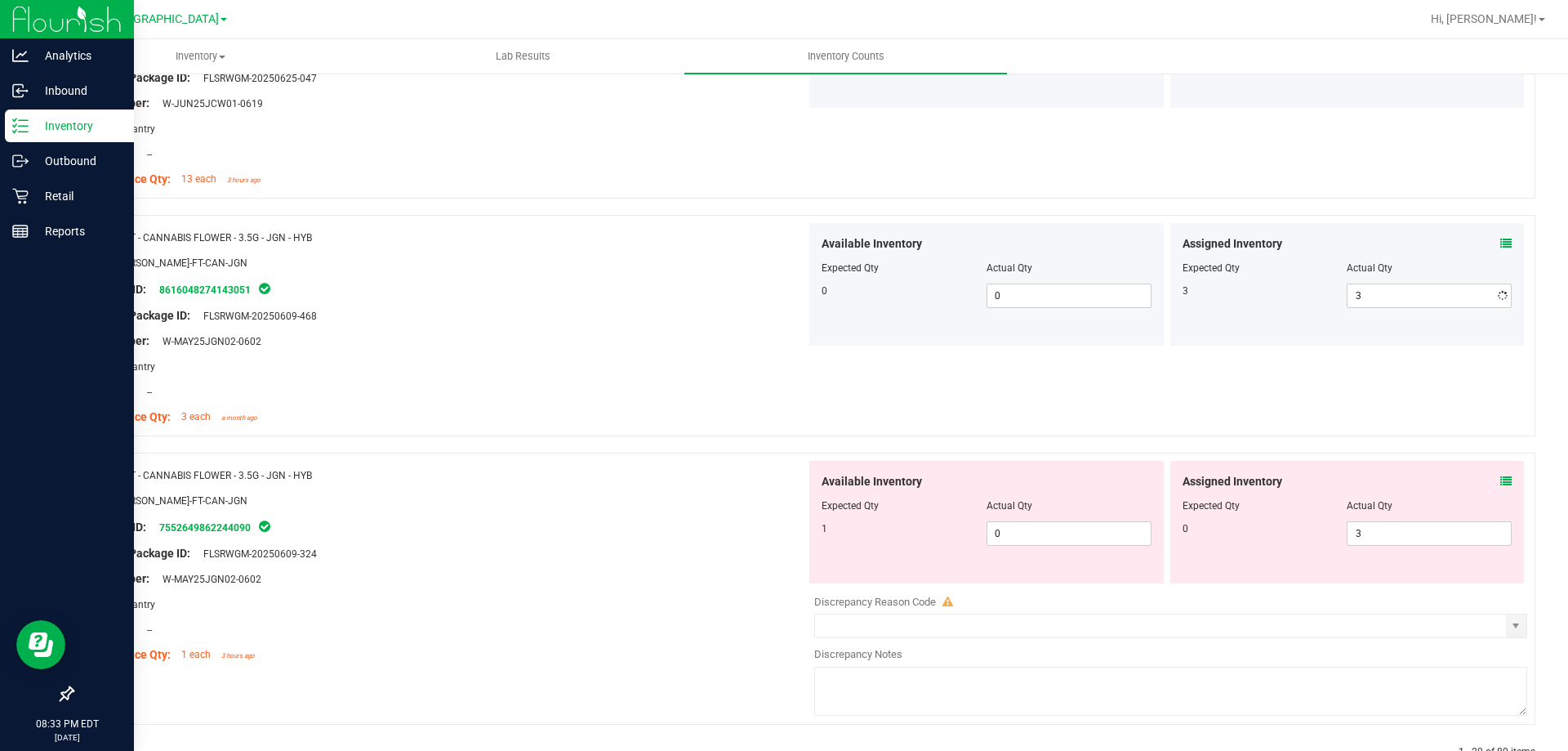
click at [677, 312] on div "Original Package ID: FLSRWGM-20250609-468" at bounding box center [445, 315] width 721 height 17
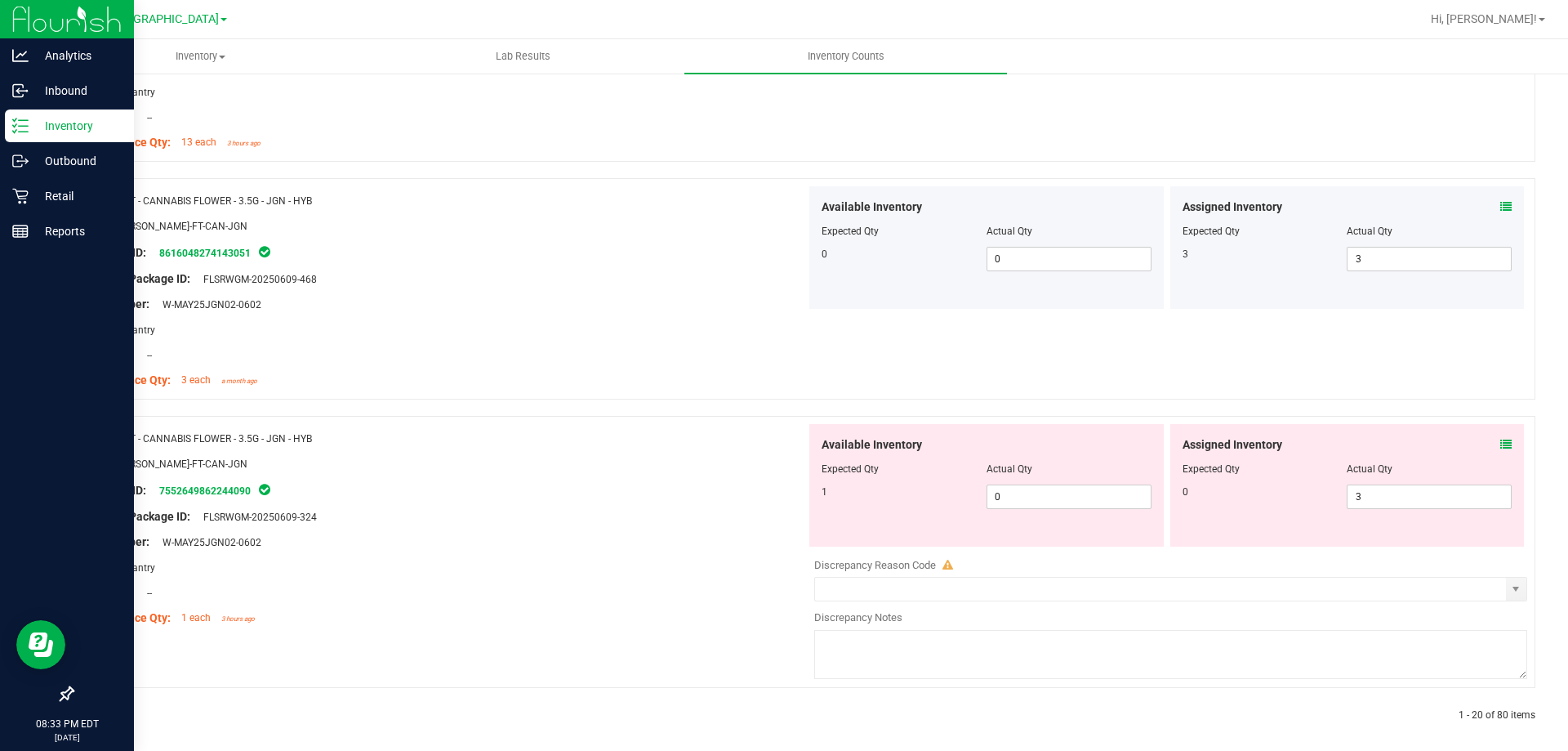
scroll to position [4374, 0]
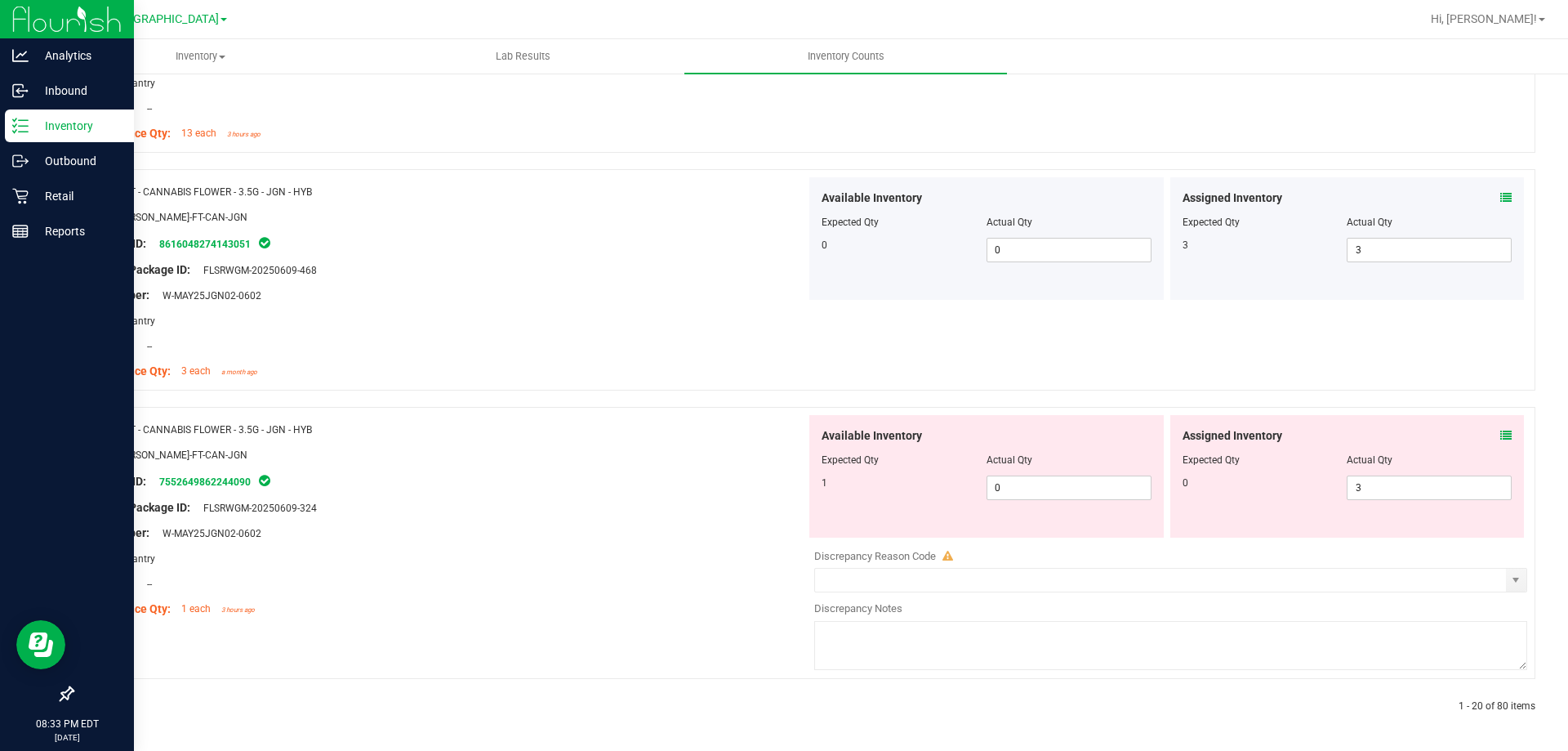
click at [1500, 431] on icon at bounding box center [1506, 435] width 12 height 12
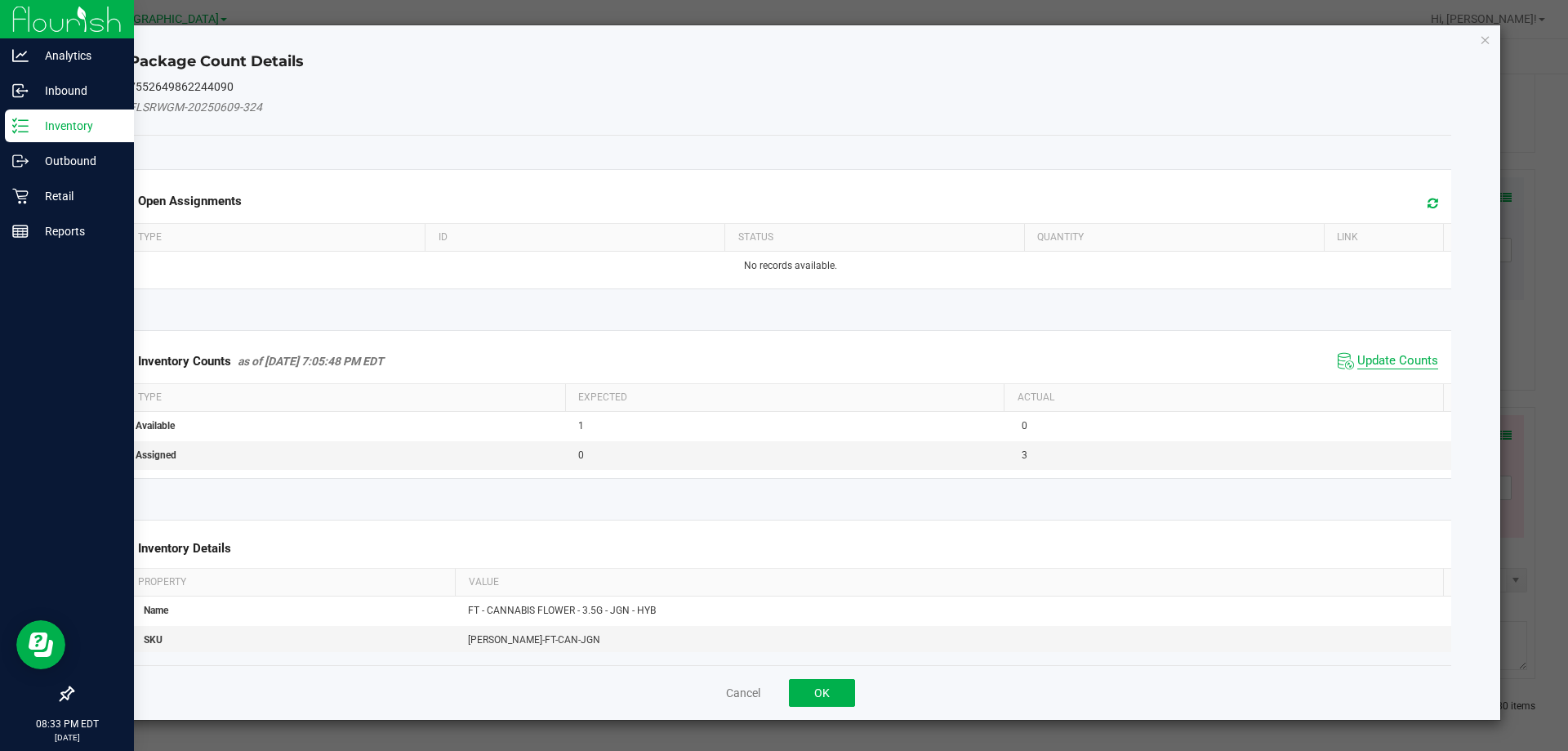
click at [1362, 363] on span "Update Counts" at bounding box center [1398, 361] width 81 height 16
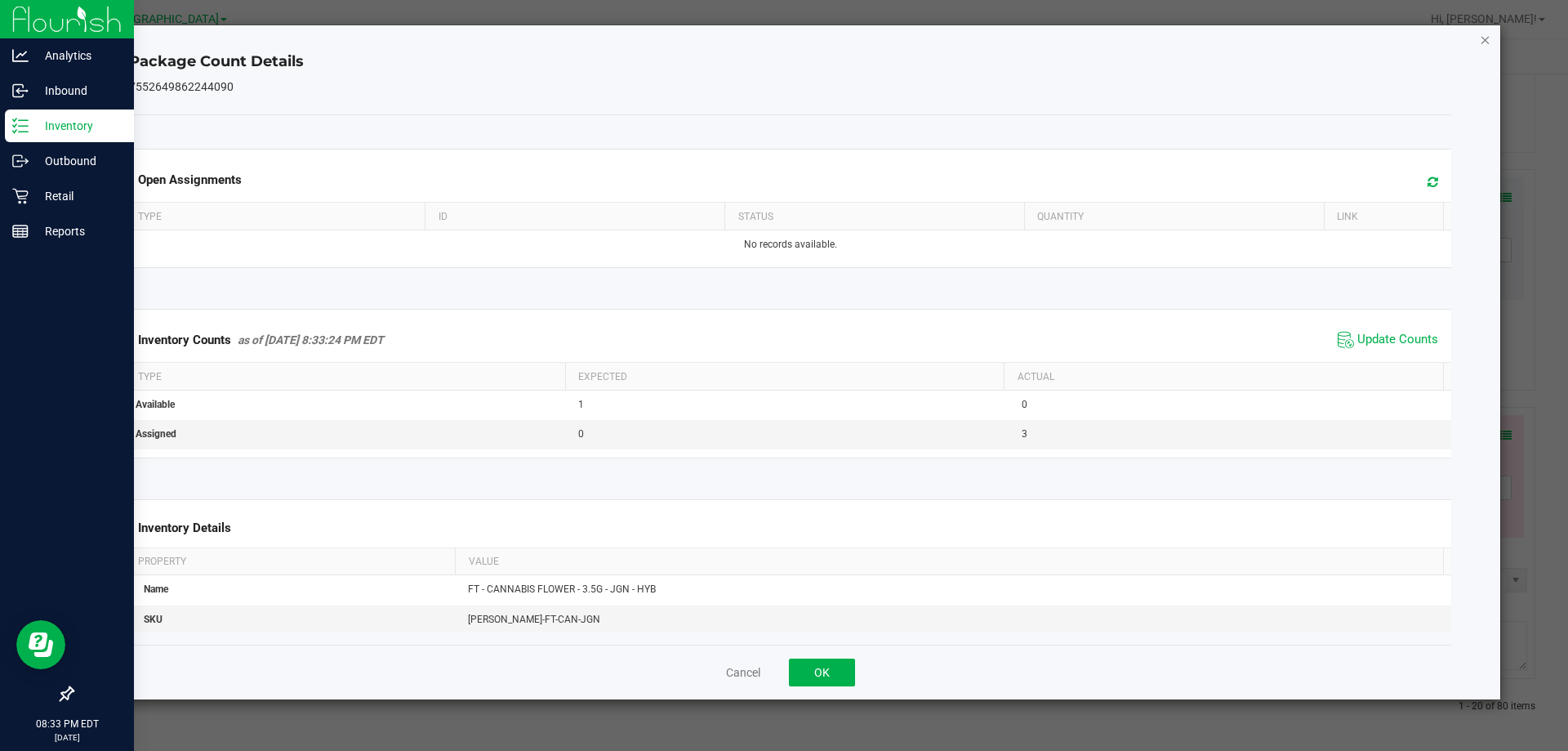
click at [1485, 42] on icon "Close" at bounding box center [1486, 38] width 12 height 19
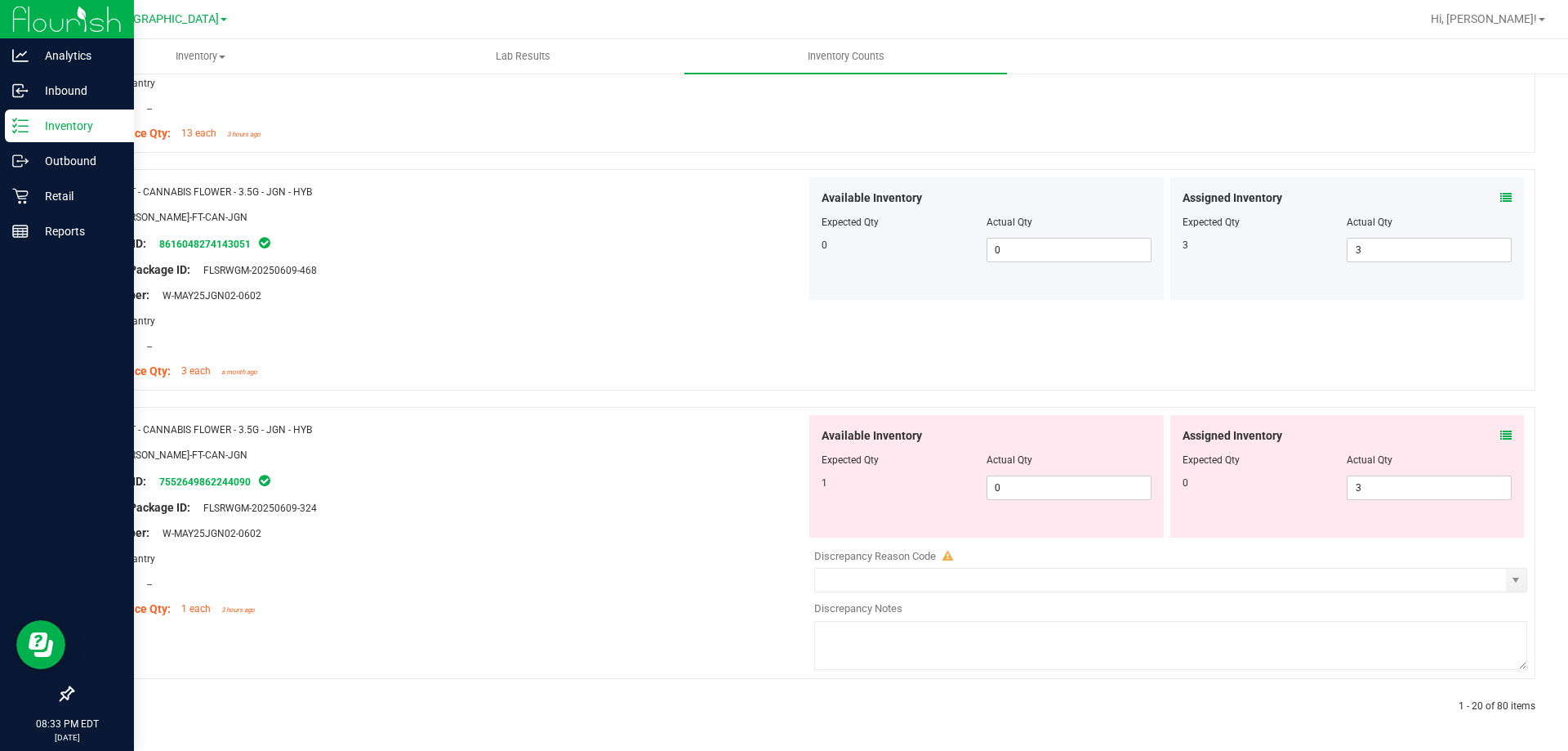
click at [1091, 514] on div "Available Inventory Expected Qty Actual Qty 1 0 0" at bounding box center [987, 476] width 355 height 122
click at [1076, 492] on span "0 0" at bounding box center [1069, 487] width 165 height 25
type input "1"
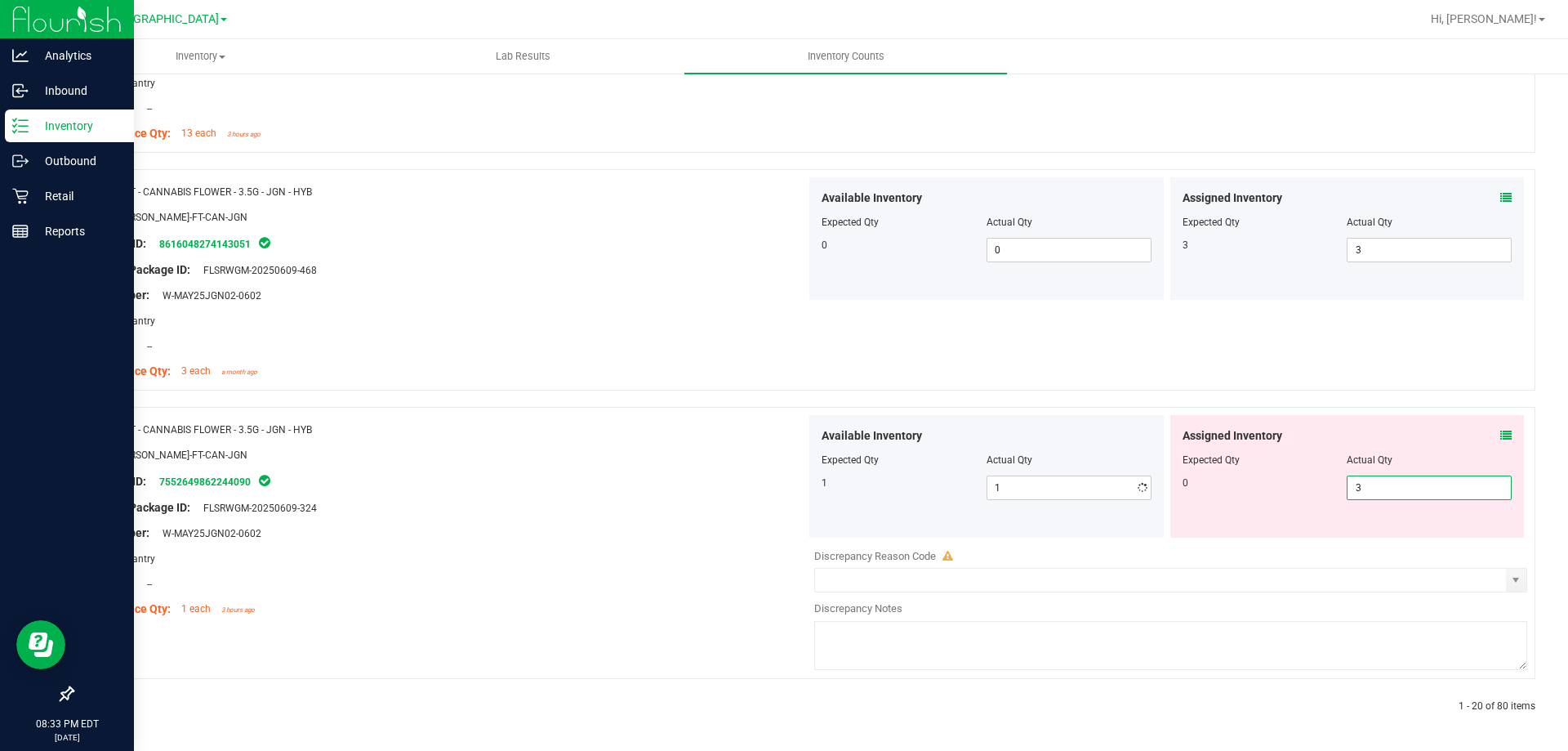
click at [1360, 488] on span "3 3" at bounding box center [1429, 487] width 165 height 25
type input "0"
click at [760, 489] on div "Name: FT - CANNABIS FLOWER - 3.5G - JGN - HYB SKU: [PERSON_NAME]-FT-CAN-JGN Pac…" at bounding box center [445, 519] width 721 height 208
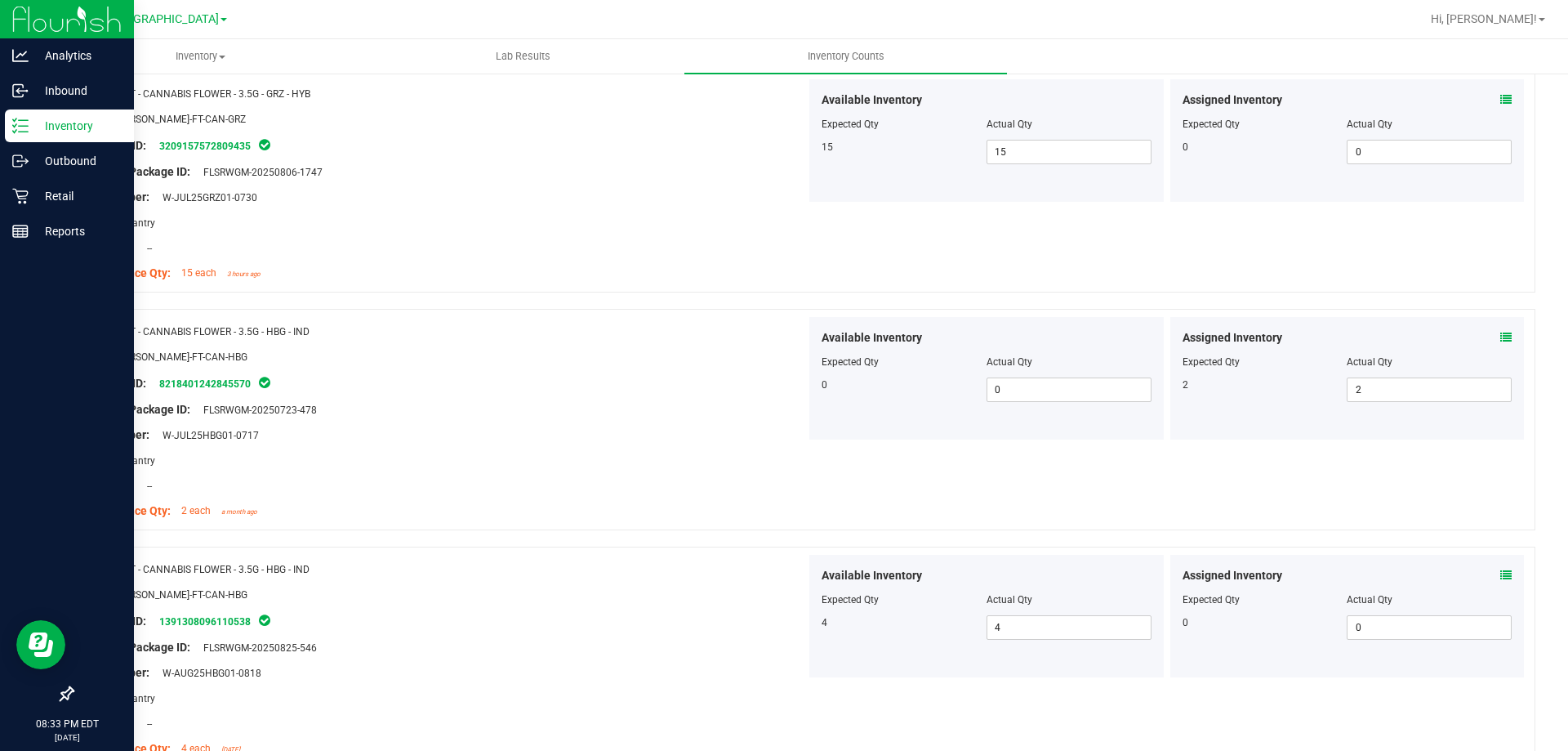
scroll to position [0, 0]
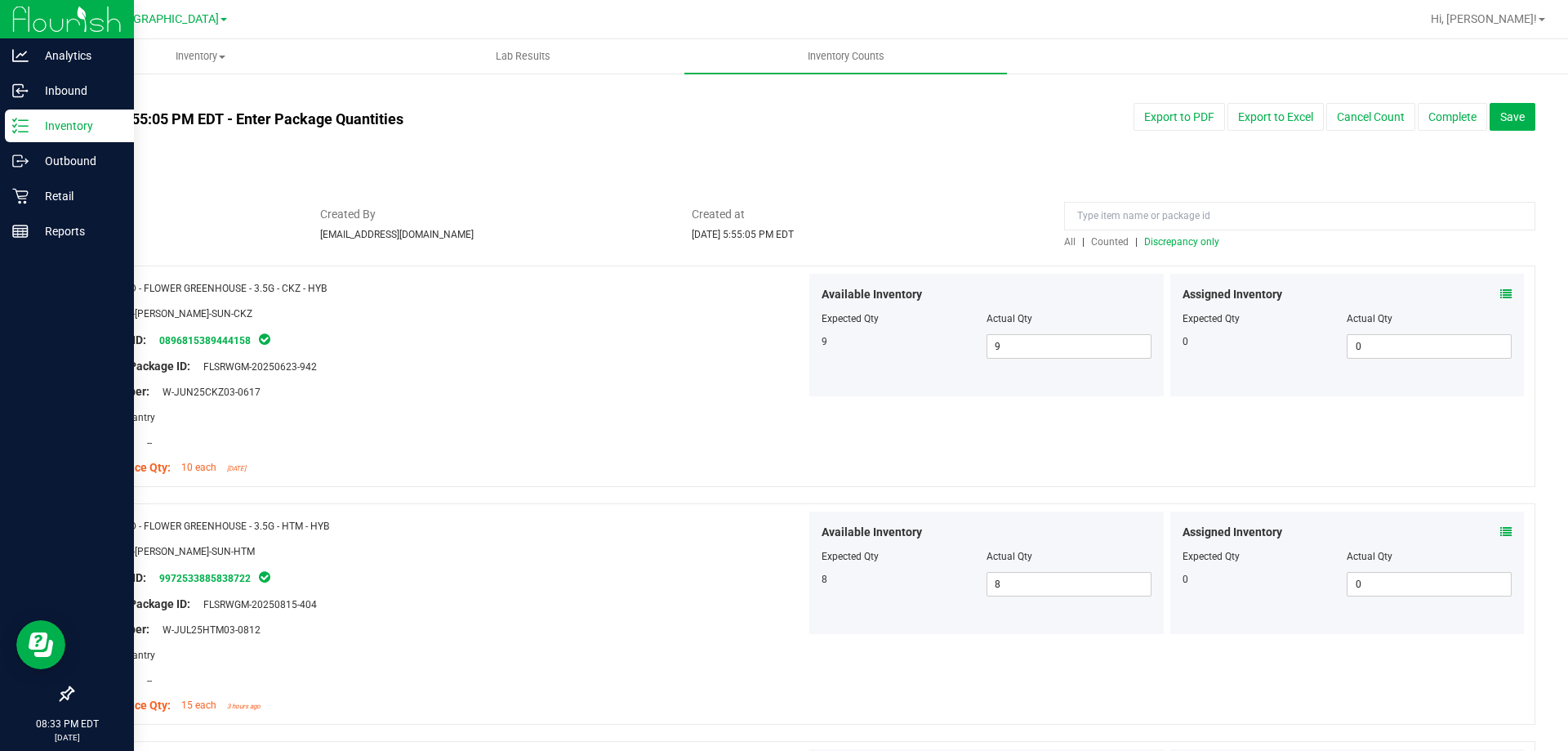
click at [1194, 240] on span "Discrepancy only" at bounding box center [1182, 241] width 75 height 12
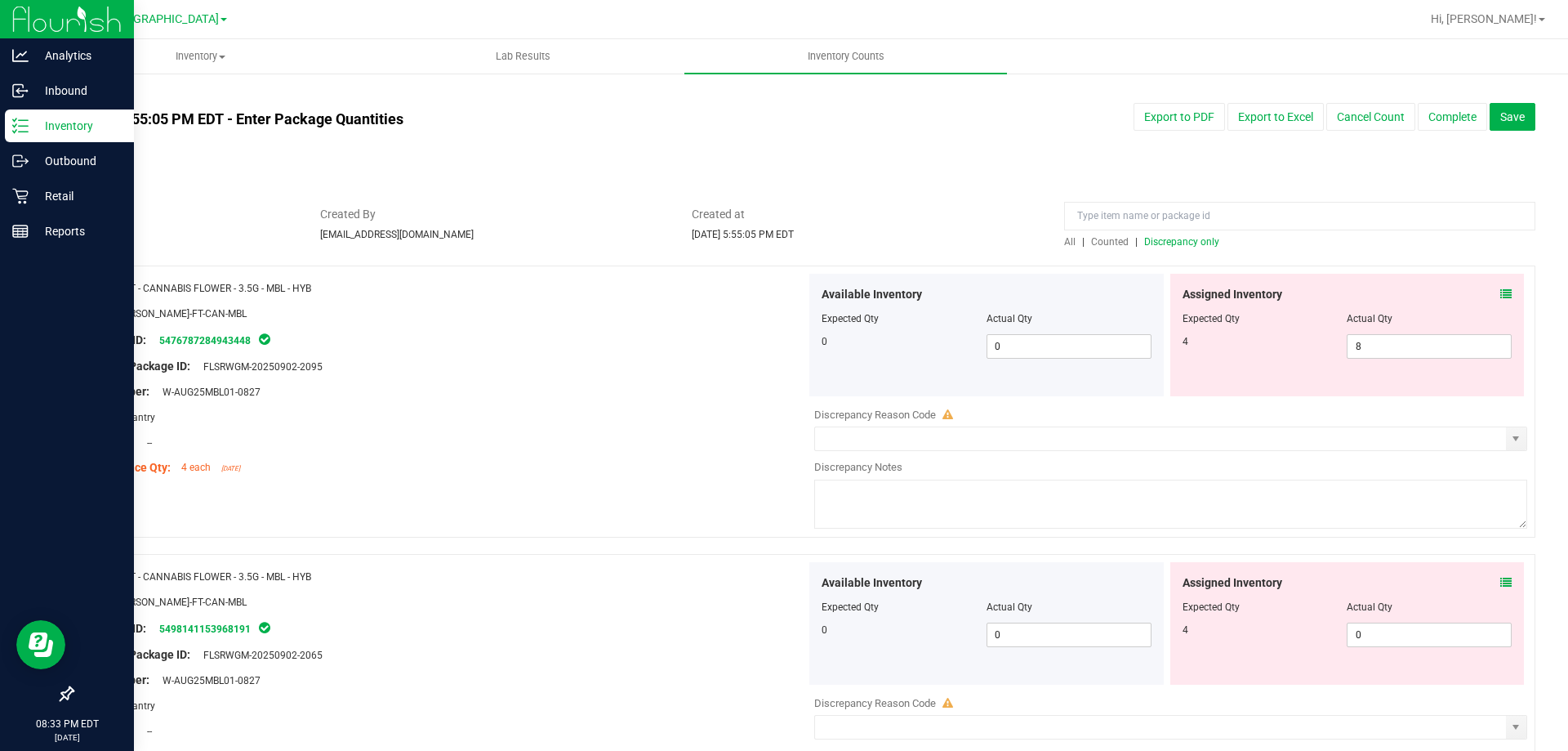
click at [1500, 289] on icon at bounding box center [1506, 294] width 12 height 12
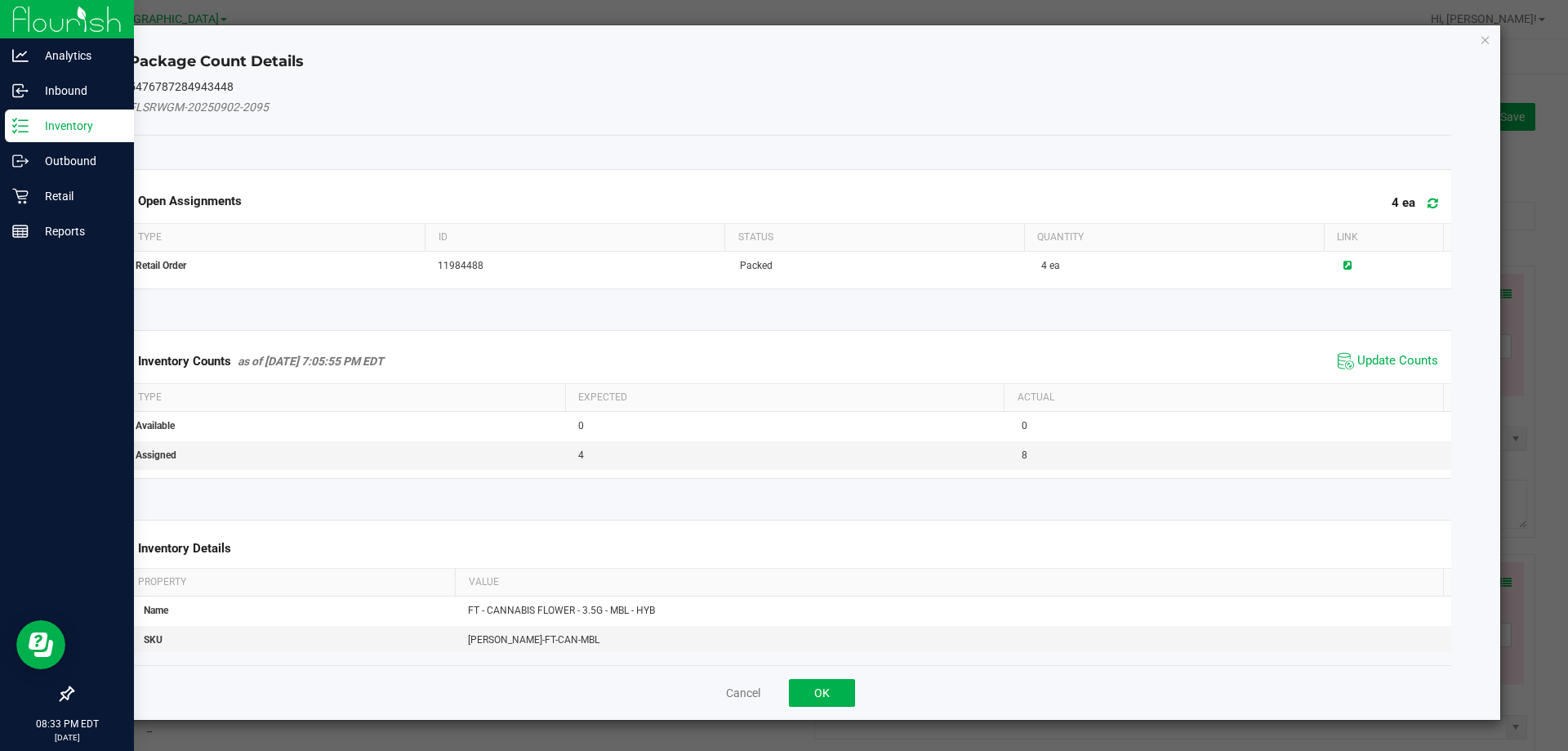
click at [1388, 346] on div "Inventory Counts as of [DATE] 7:05:55 PM EDT Update Counts" at bounding box center [790, 361] width 1330 height 44
click at [1388, 351] on span "Update Counts" at bounding box center [1388, 361] width 109 height 25
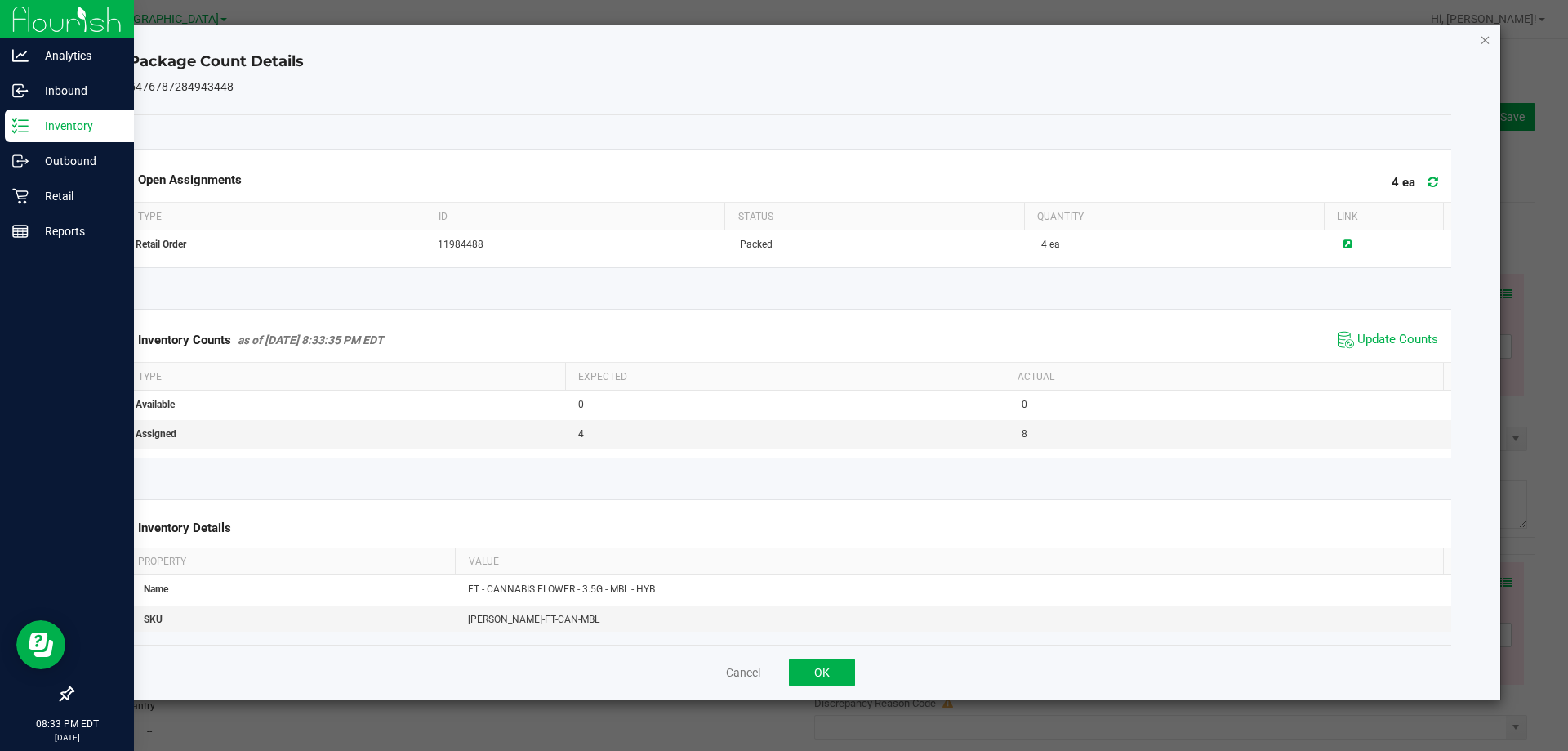
click at [1489, 42] on icon "Close" at bounding box center [1486, 38] width 12 height 19
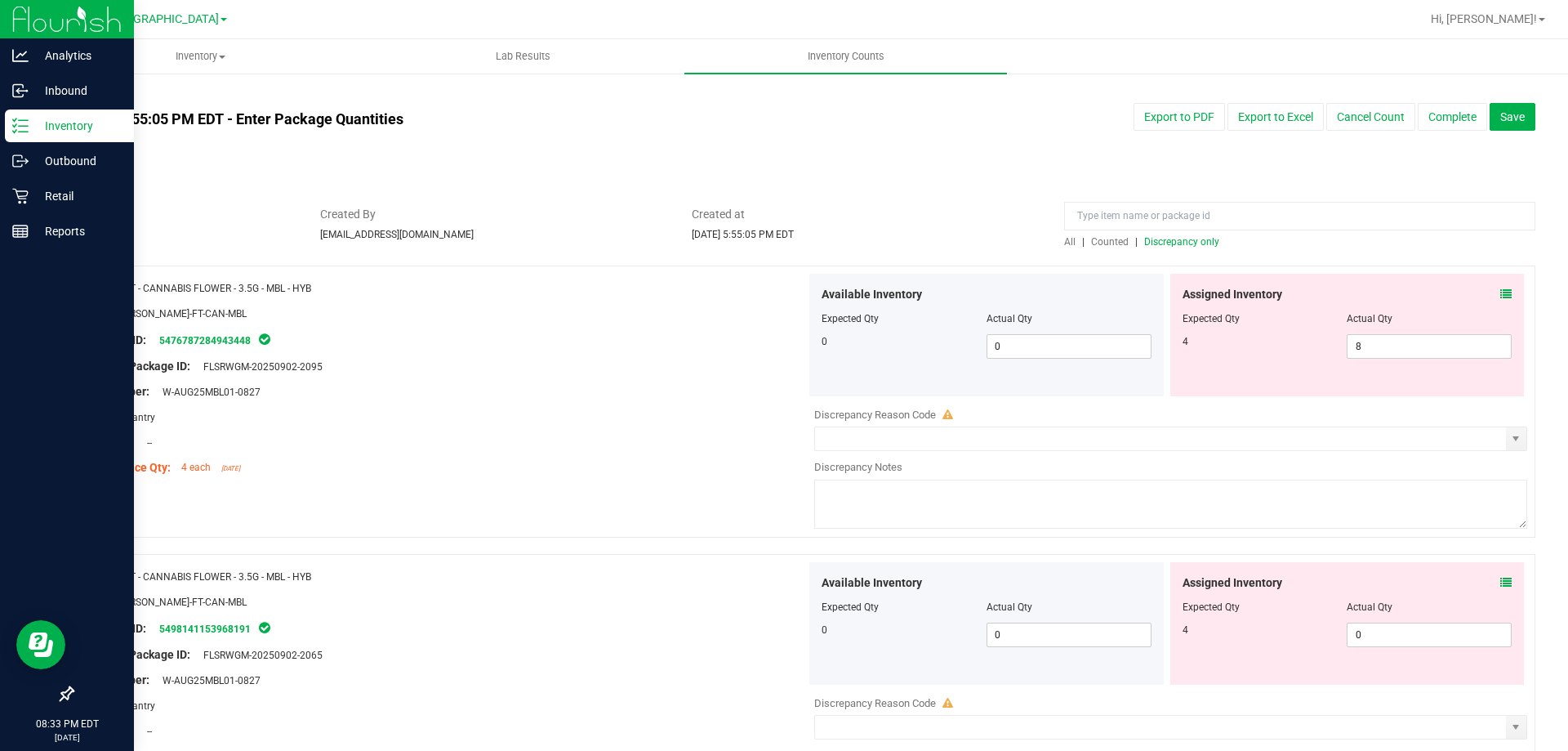
scroll to position [81, 0]
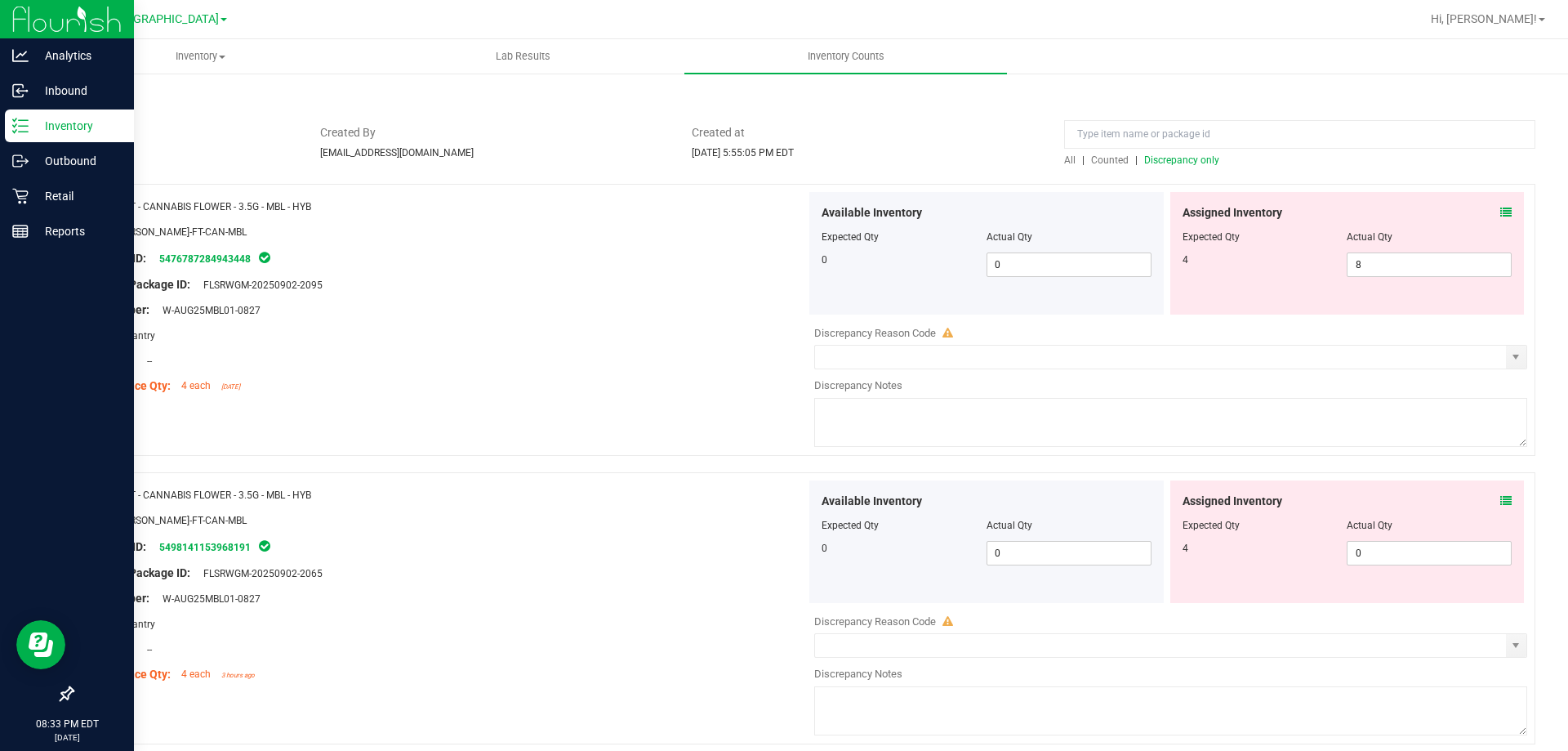
click at [1367, 250] on div at bounding box center [1348, 248] width 330 height 8
click at [1368, 272] on span "8 8" at bounding box center [1429, 264] width 165 height 25
type input "4"
click at [650, 324] on div at bounding box center [445, 323] width 721 height 8
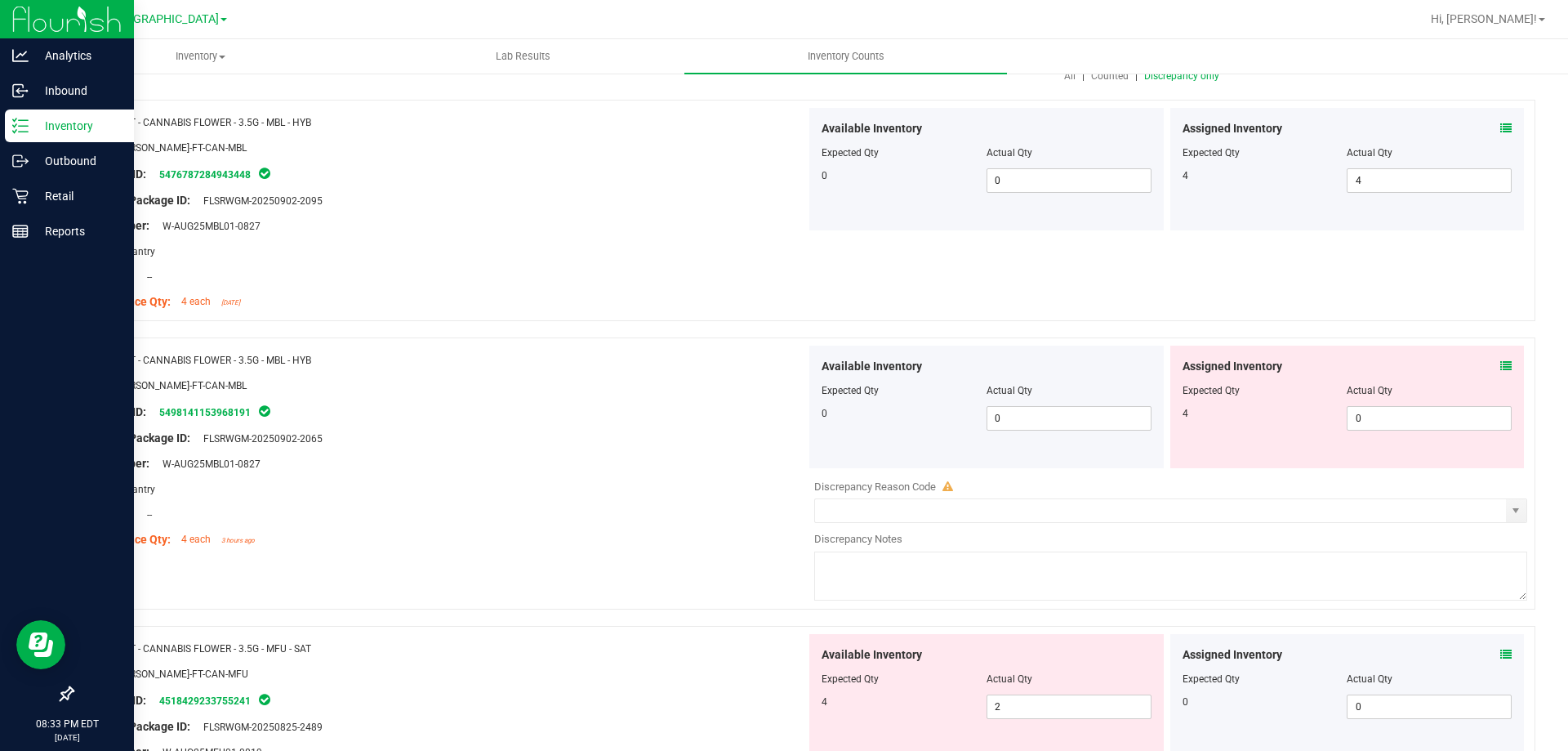
scroll to position [245, 0]
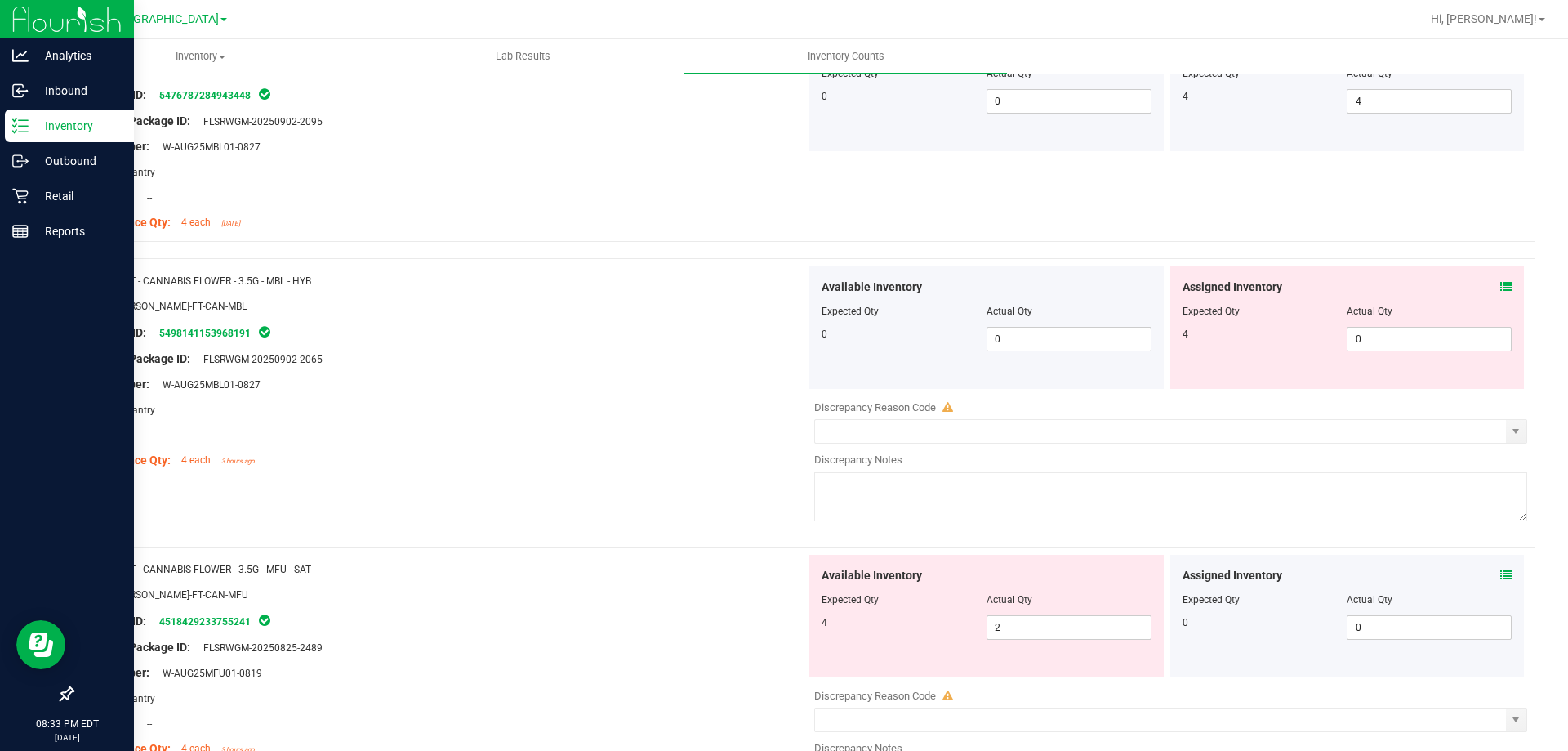
click at [1500, 285] on icon at bounding box center [1506, 287] width 12 height 12
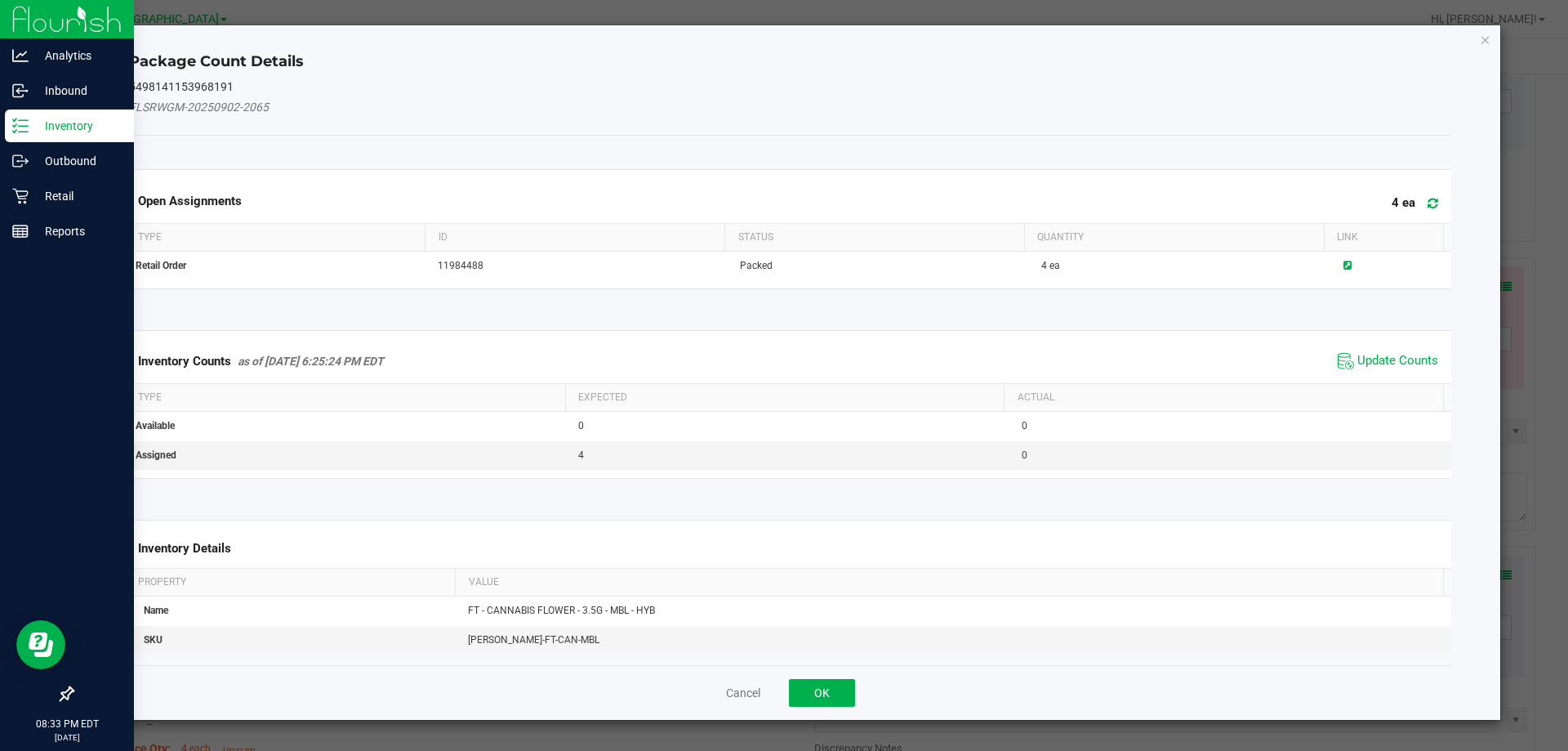
click at [1371, 351] on span "Update Counts" at bounding box center [1388, 361] width 109 height 25
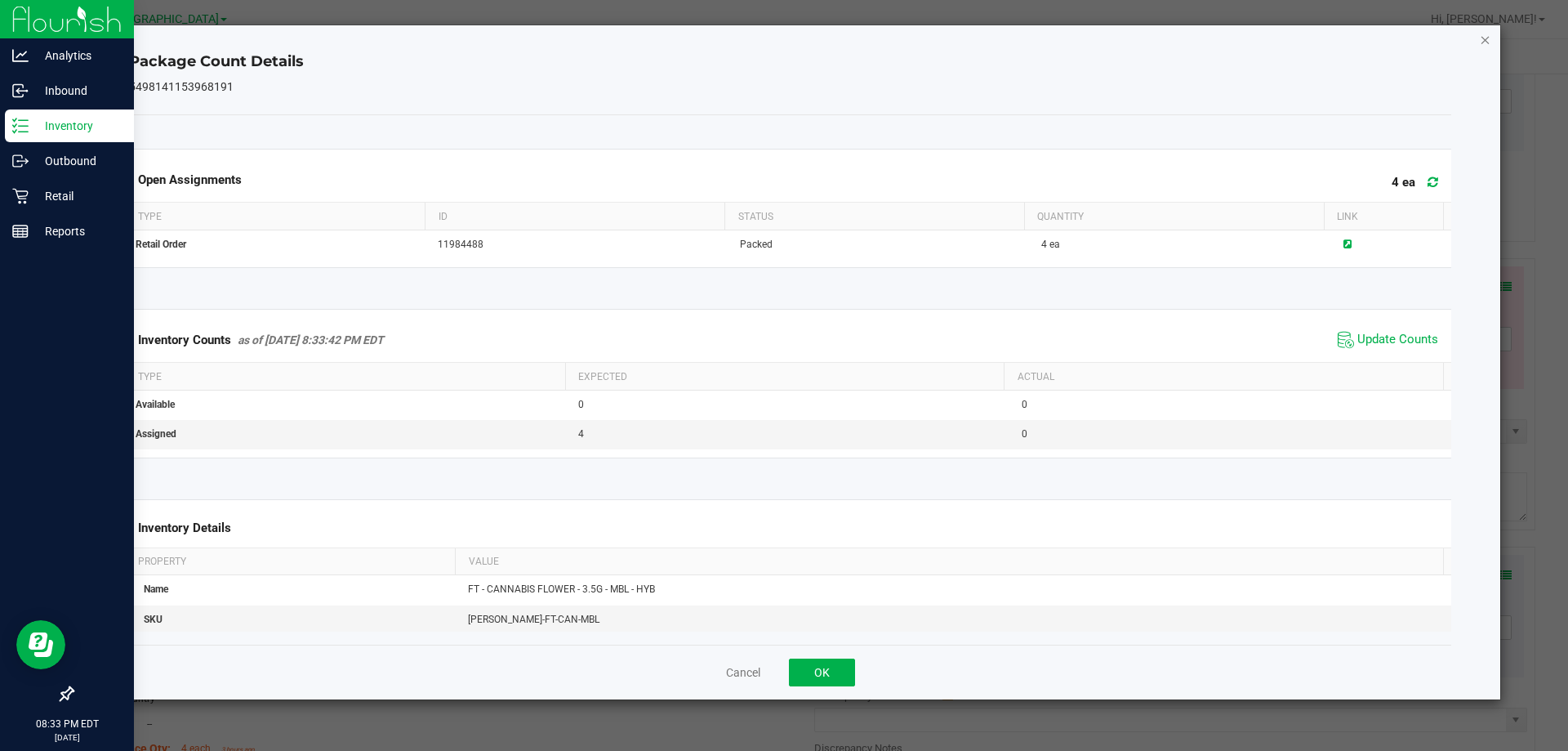
click at [1489, 43] on icon "Close" at bounding box center [1486, 38] width 12 height 19
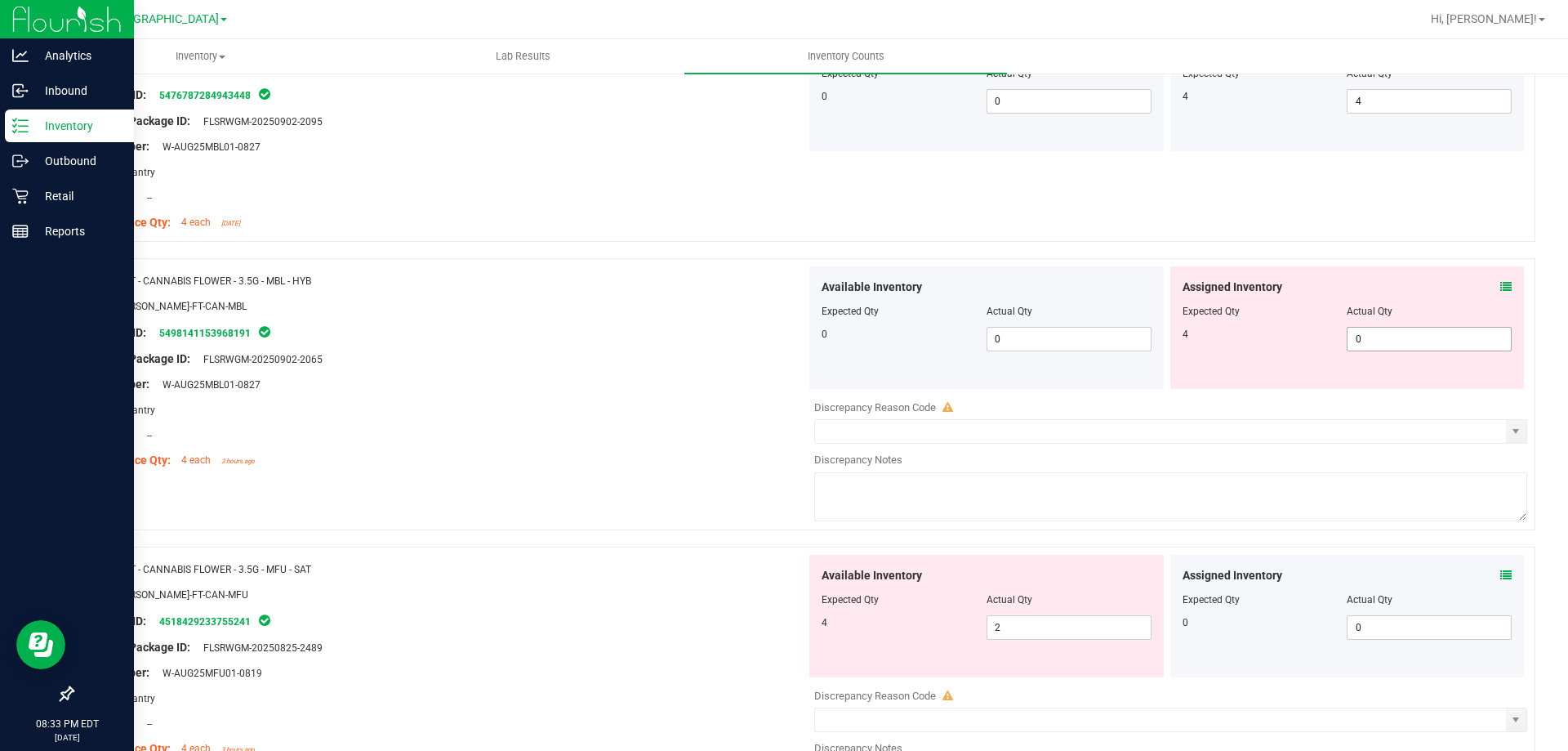
click at [1436, 333] on span "0 0" at bounding box center [1429, 339] width 165 height 25
type input "4"
click at [765, 323] on div "Package ID: 5498141153968191" at bounding box center [445, 332] width 721 height 19
type input "4"
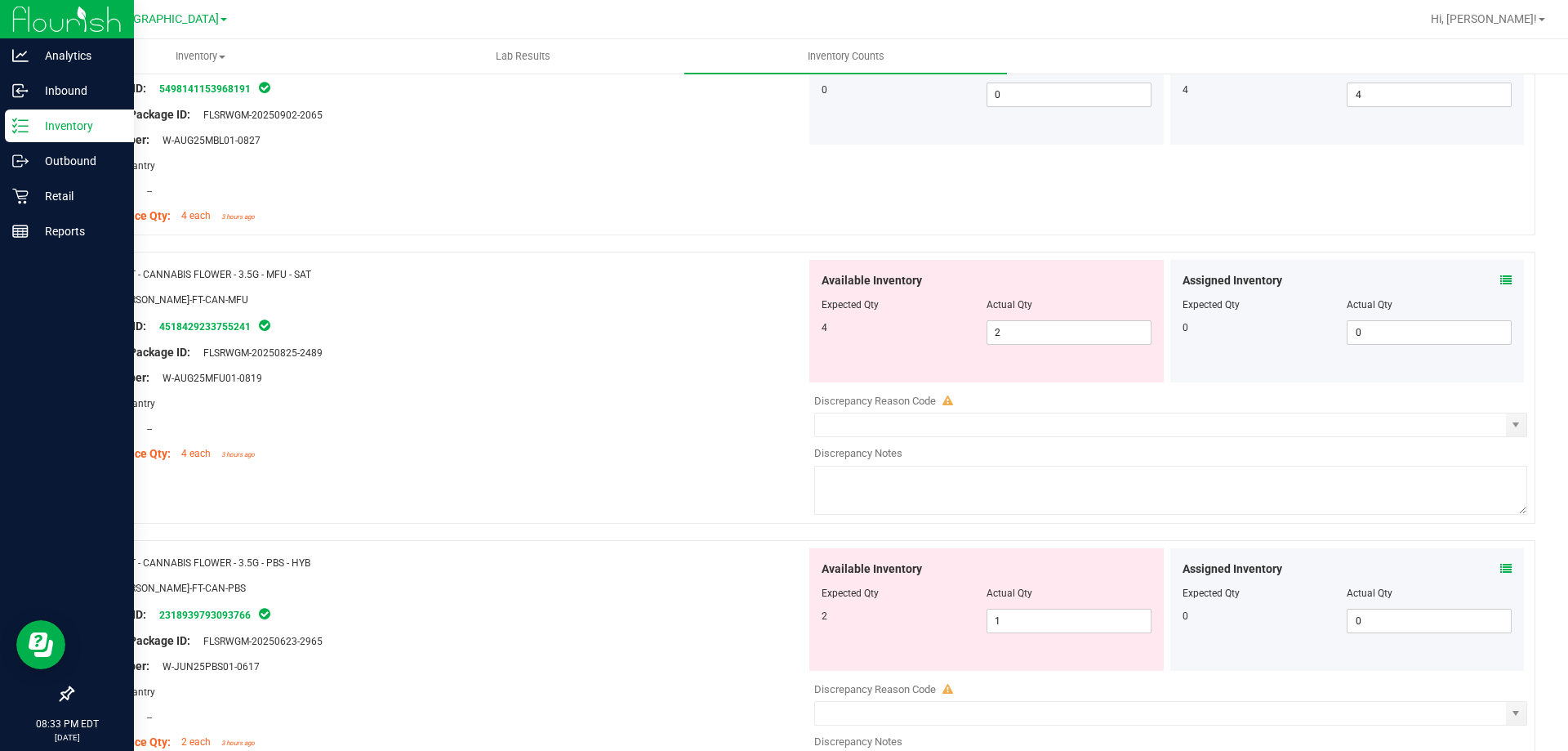
scroll to position [490, 0]
click at [1488, 280] on div "Assigned Inventory" at bounding box center [1348, 280] width 330 height 17
click at [1487, 281] on div "Assigned Inventory" at bounding box center [1348, 280] width 330 height 17
click at [1500, 275] on icon at bounding box center [1506, 279] width 12 height 12
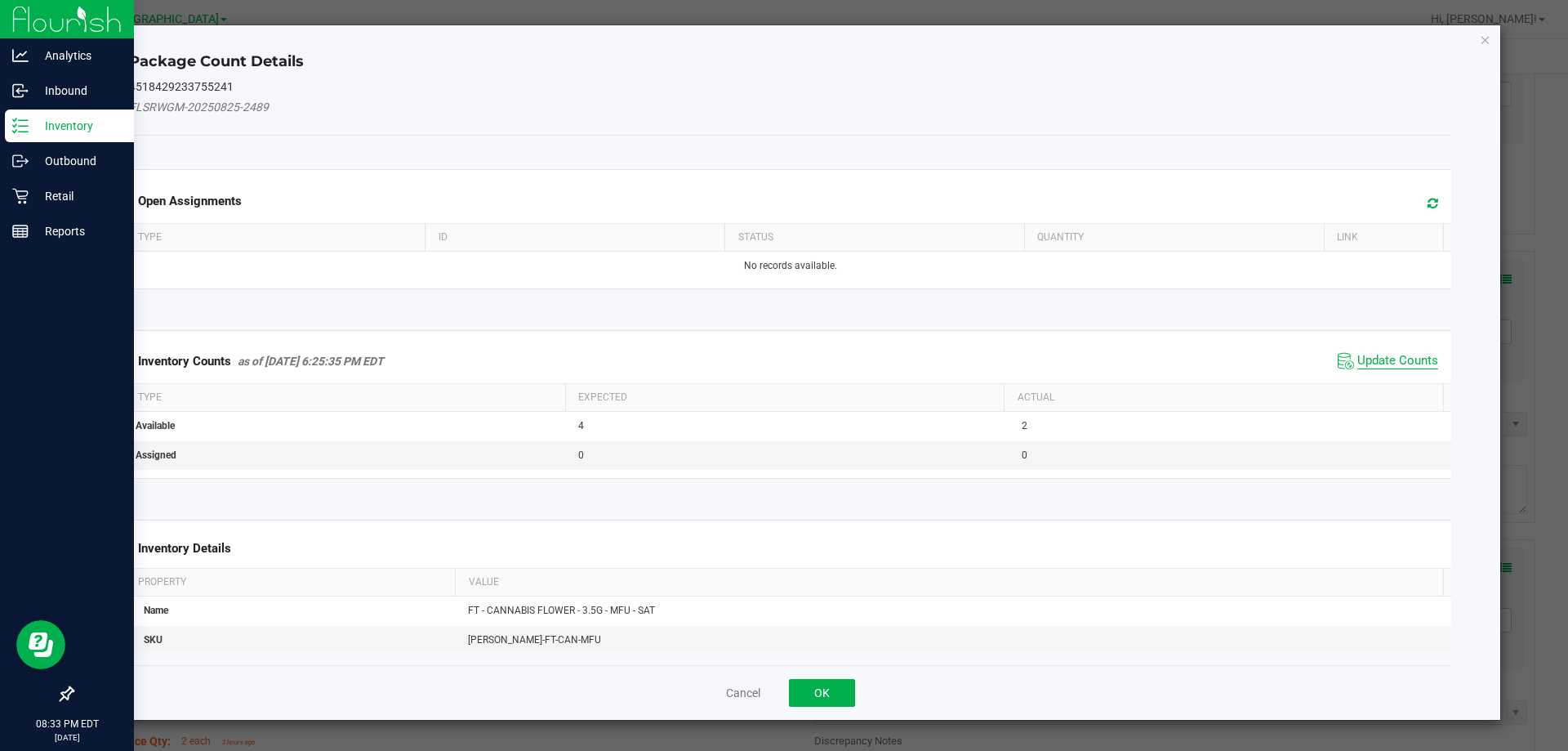
click at [1394, 358] on span "Update Counts" at bounding box center [1398, 361] width 81 height 16
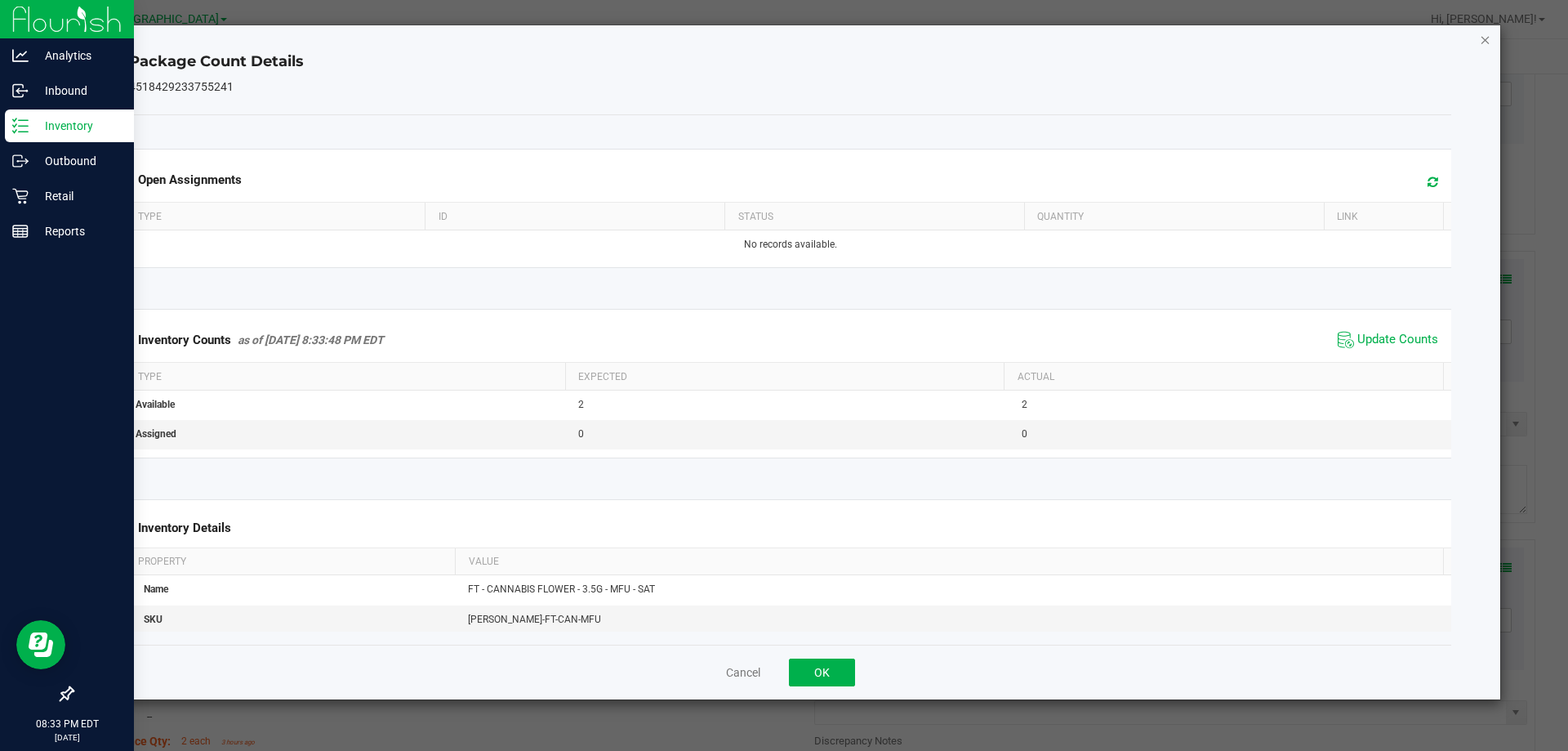
click at [1484, 42] on icon "Close" at bounding box center [1486, 38] width 12 height 19
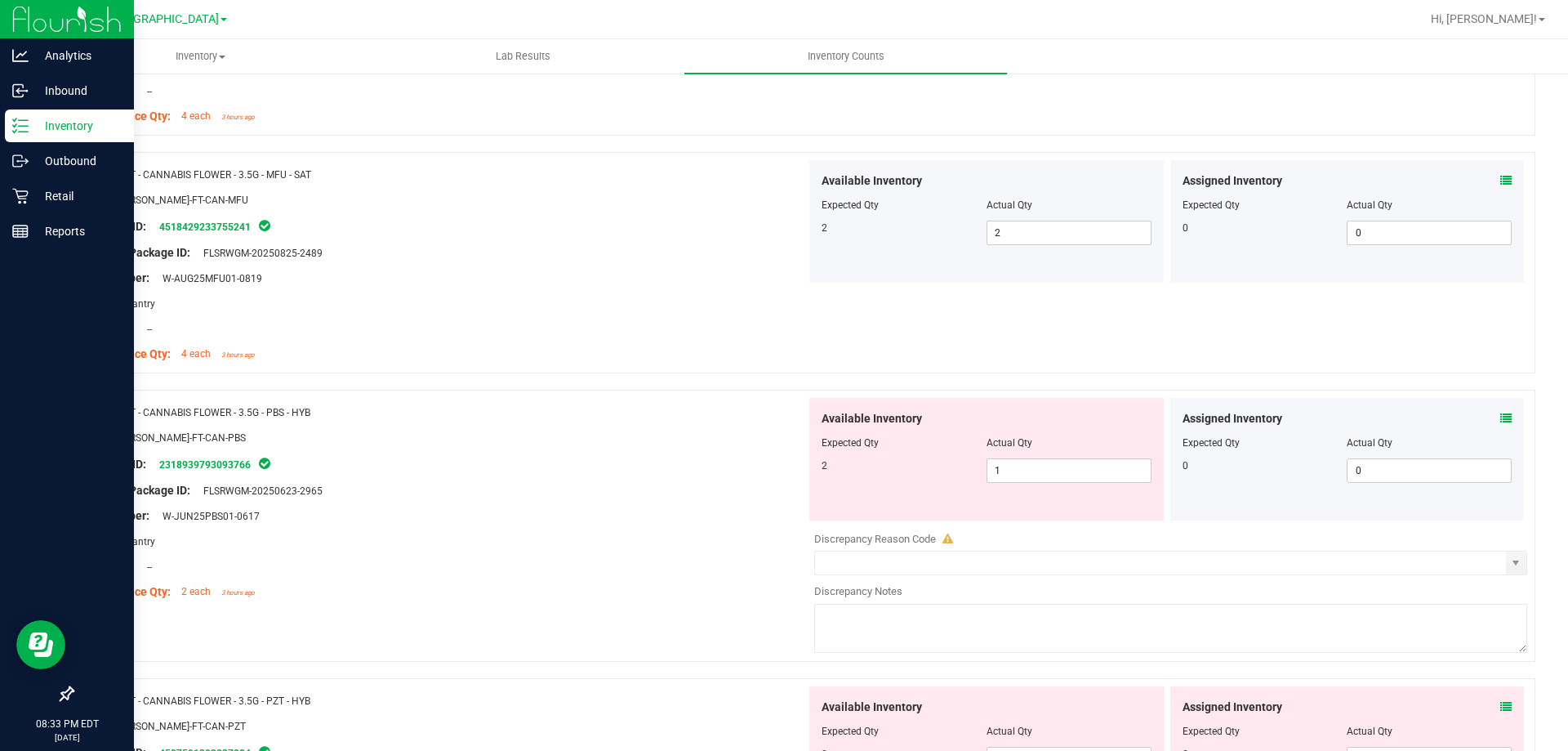
scroll to position [653, 0]
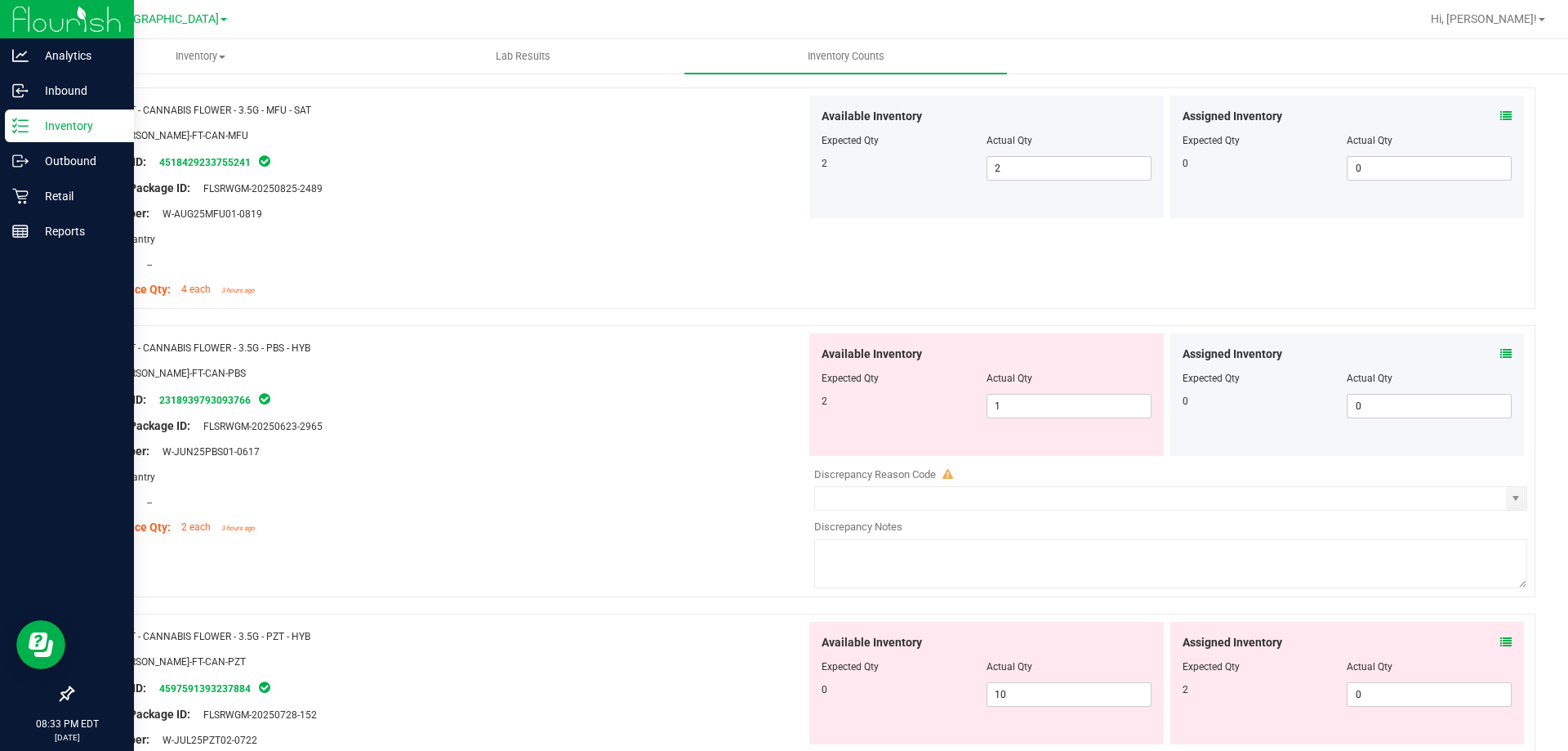
click at [1500, 350] on icon at bounding box center [1506, 354] width 12 height 12
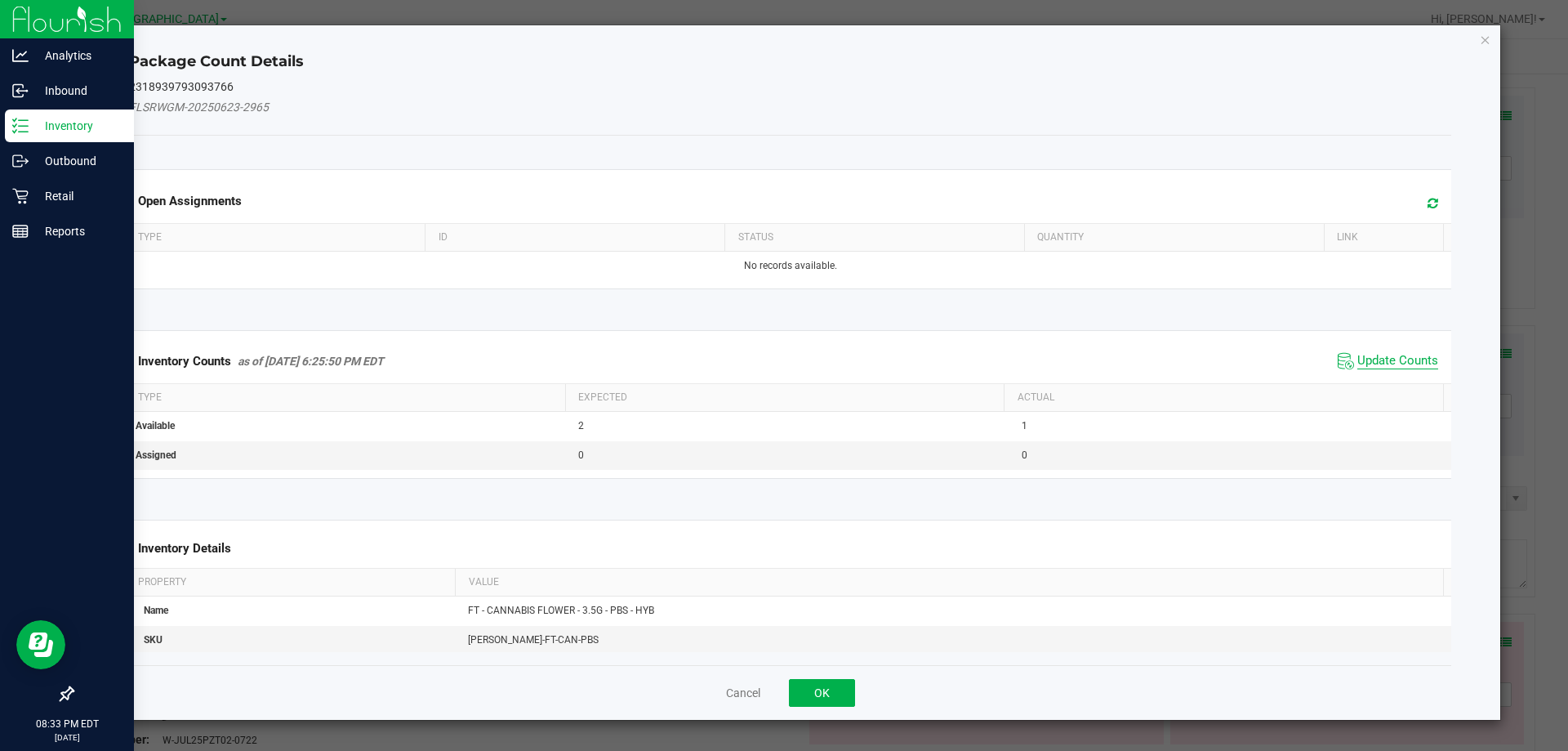
click at [1389, 354] on span "Update Counts" at bounding box center [1398, 361] width 81 height 16
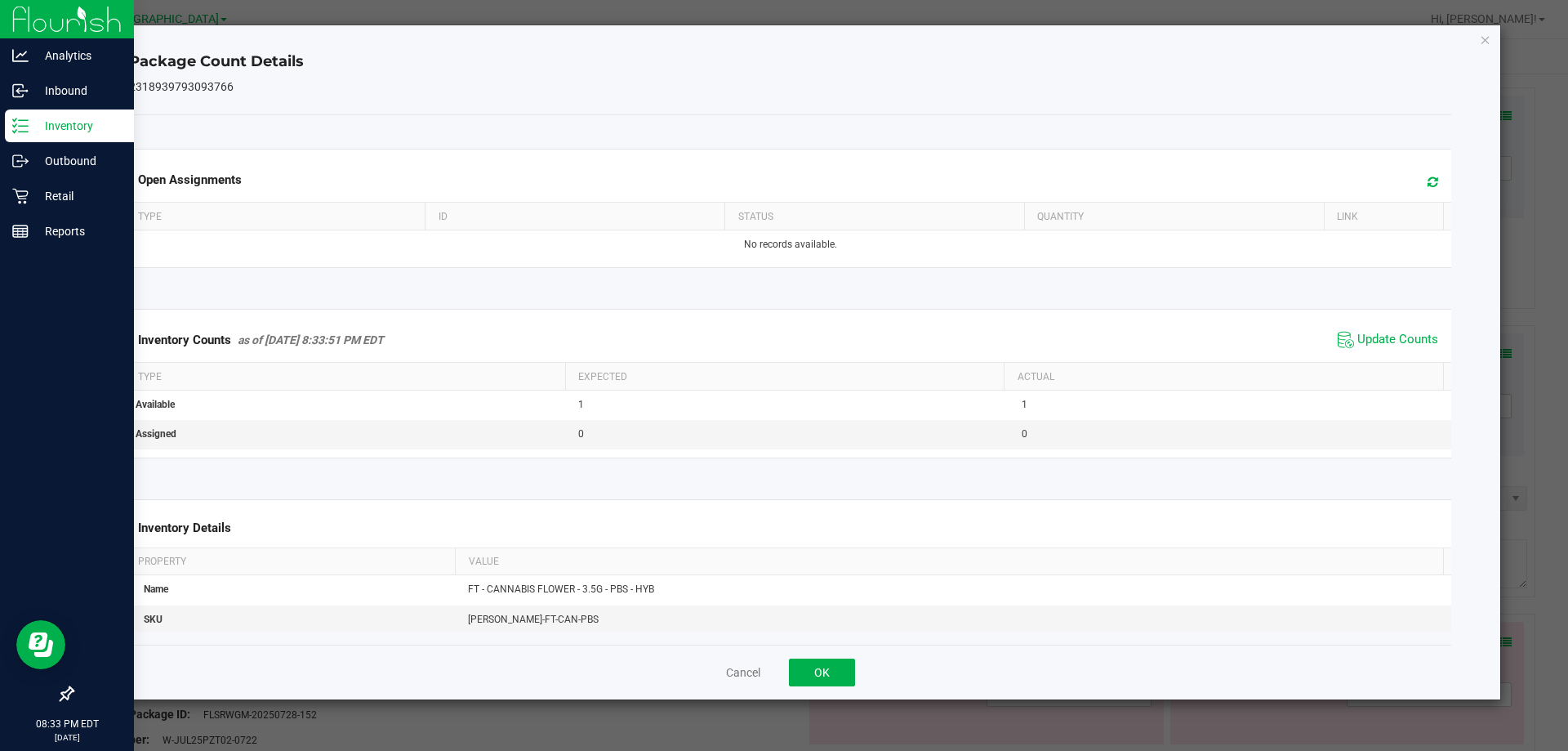
click at [1491, 45] on div "Package Count Details 2318939793093766 Open Assignments Type ID Status Quantity…" at bounding box center [791, 363] width 1422 height 674
click at [1482, 40] on icon "Close" at bounding box center [1486, 38] width 12 height 19
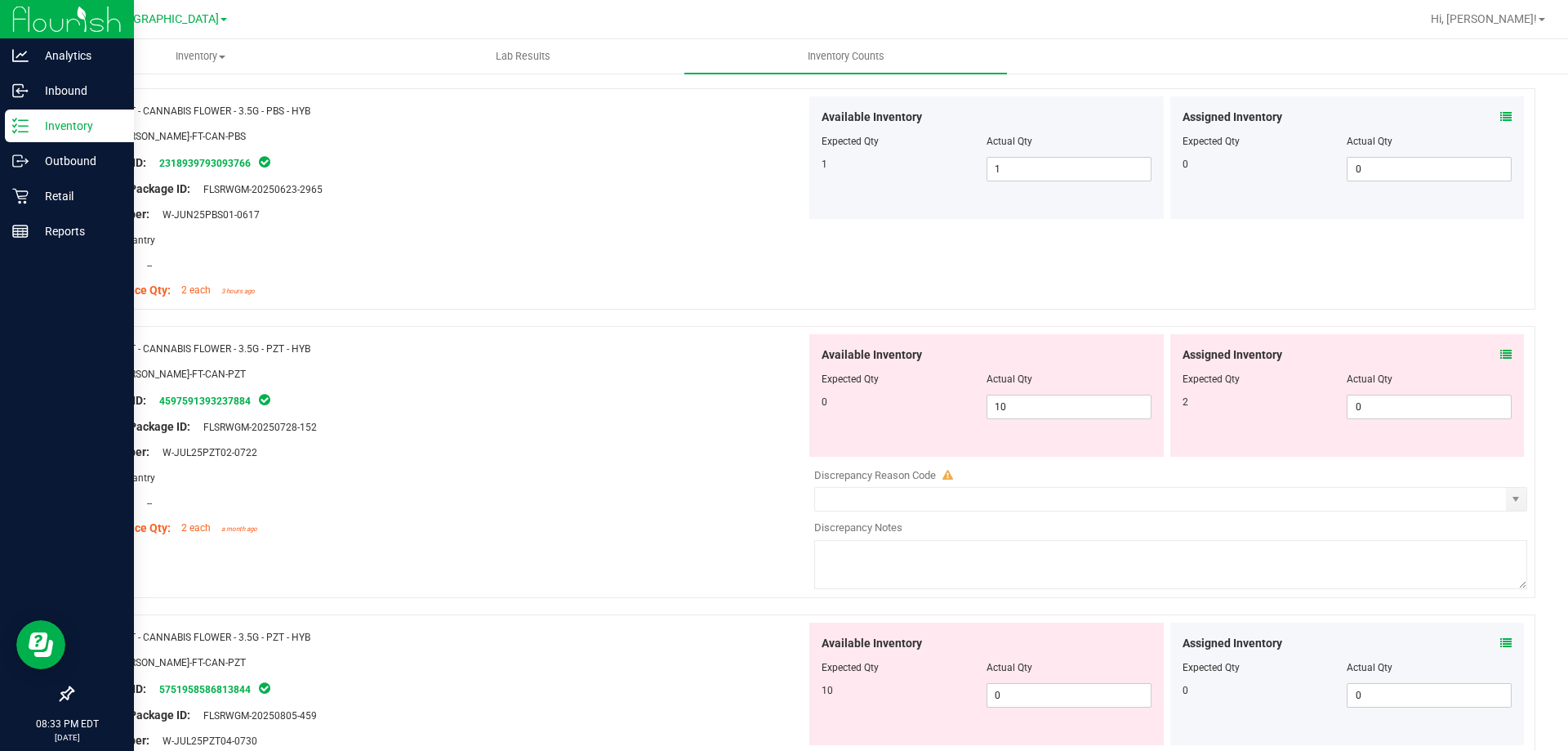
scroll to position [898, 0]
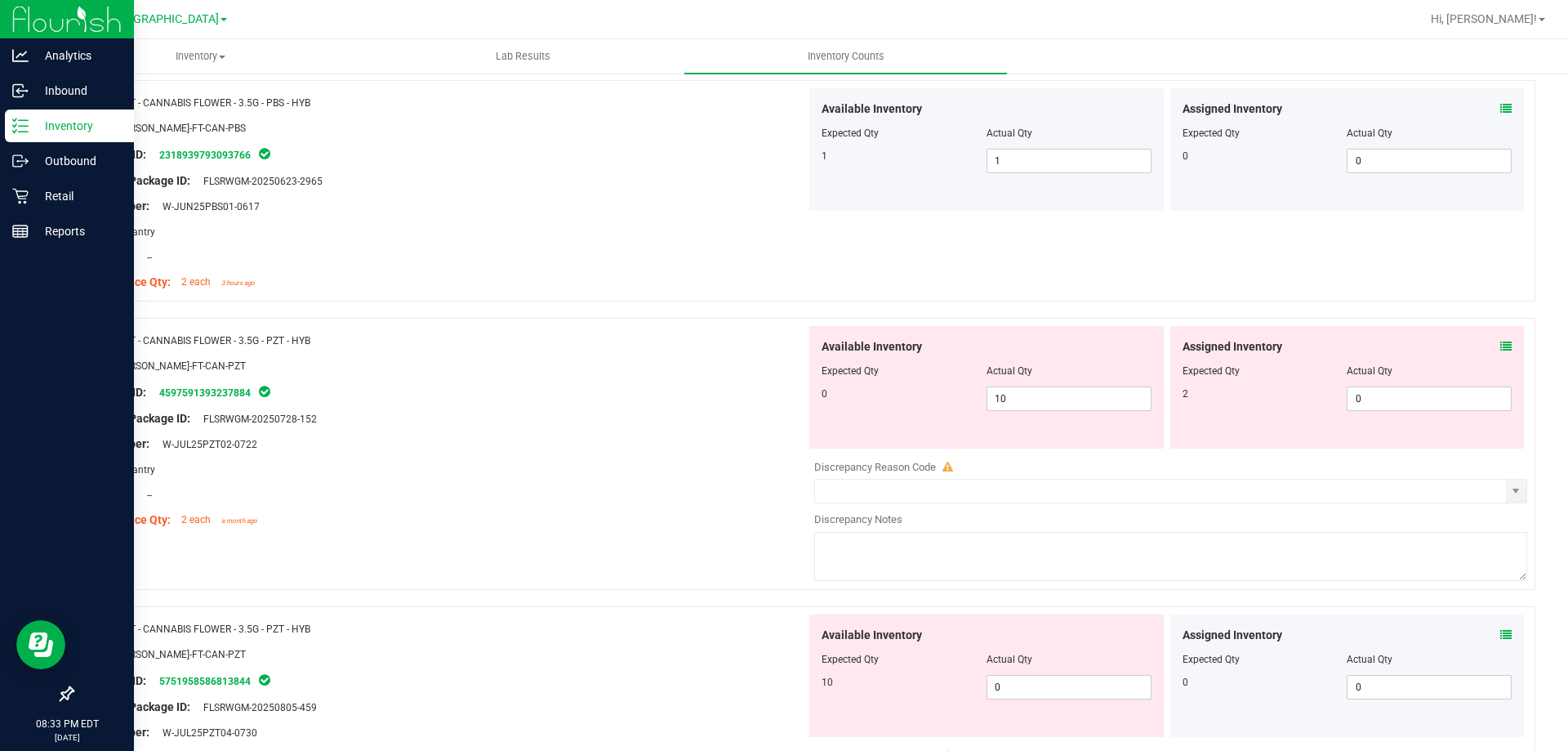
click at [1500, 344] on icon at bounding box center [1506, 346] width 12 height 12
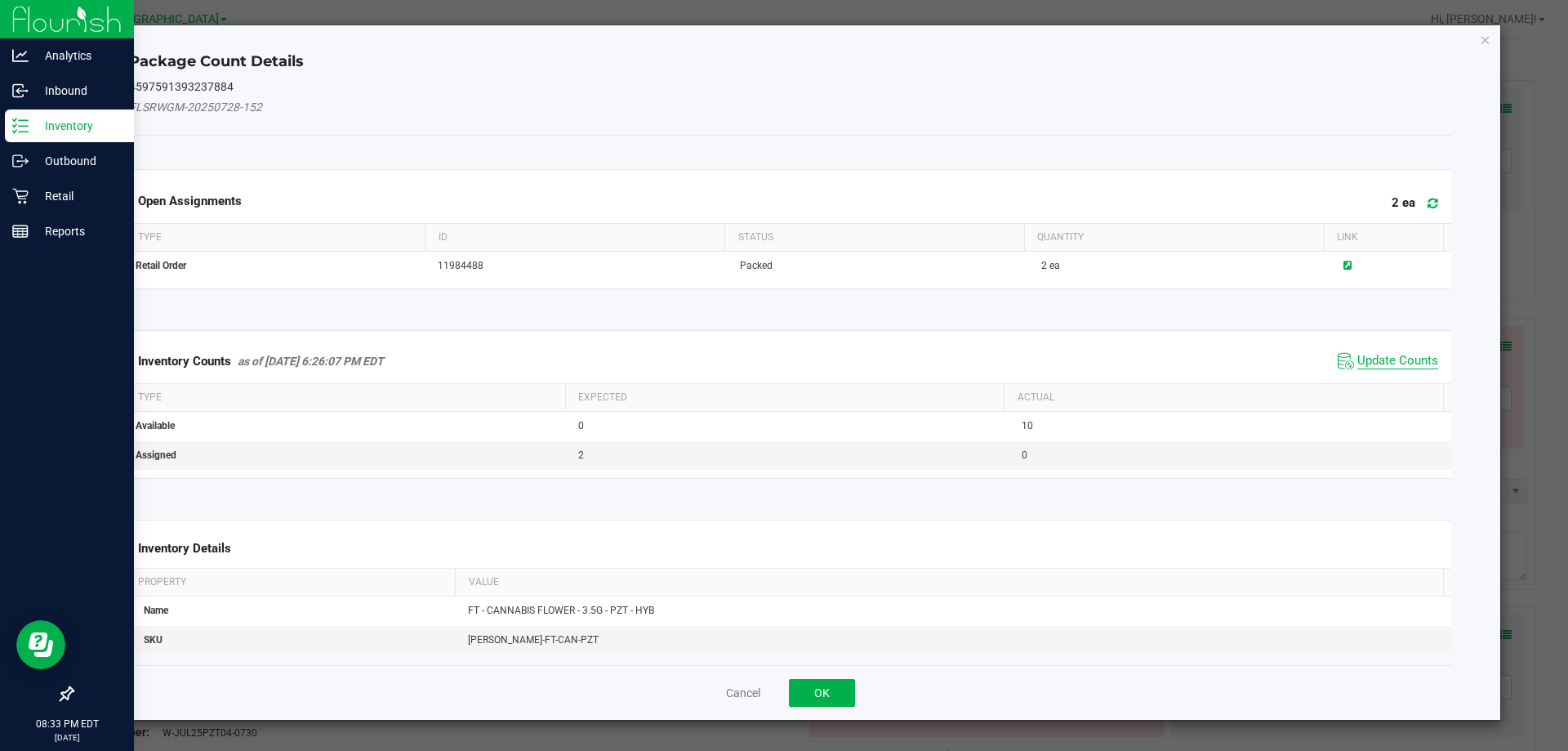
click at [1409, 357] on span "Update Counts" at bounding box center [1398, 361] width 81 height 16
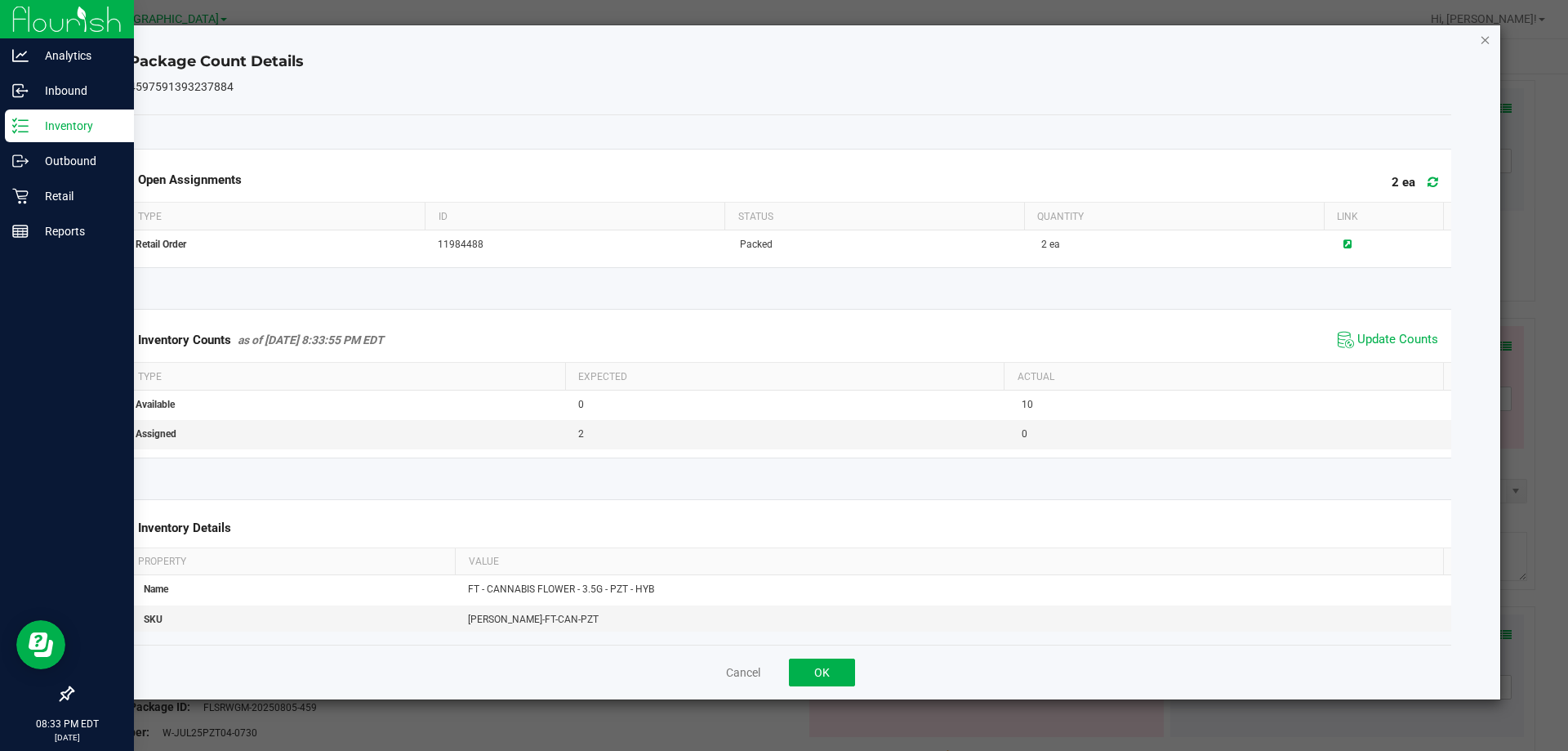
click at [1485, 32] on icon "Close" at bounding box center [1486, 38] width 12 height 19
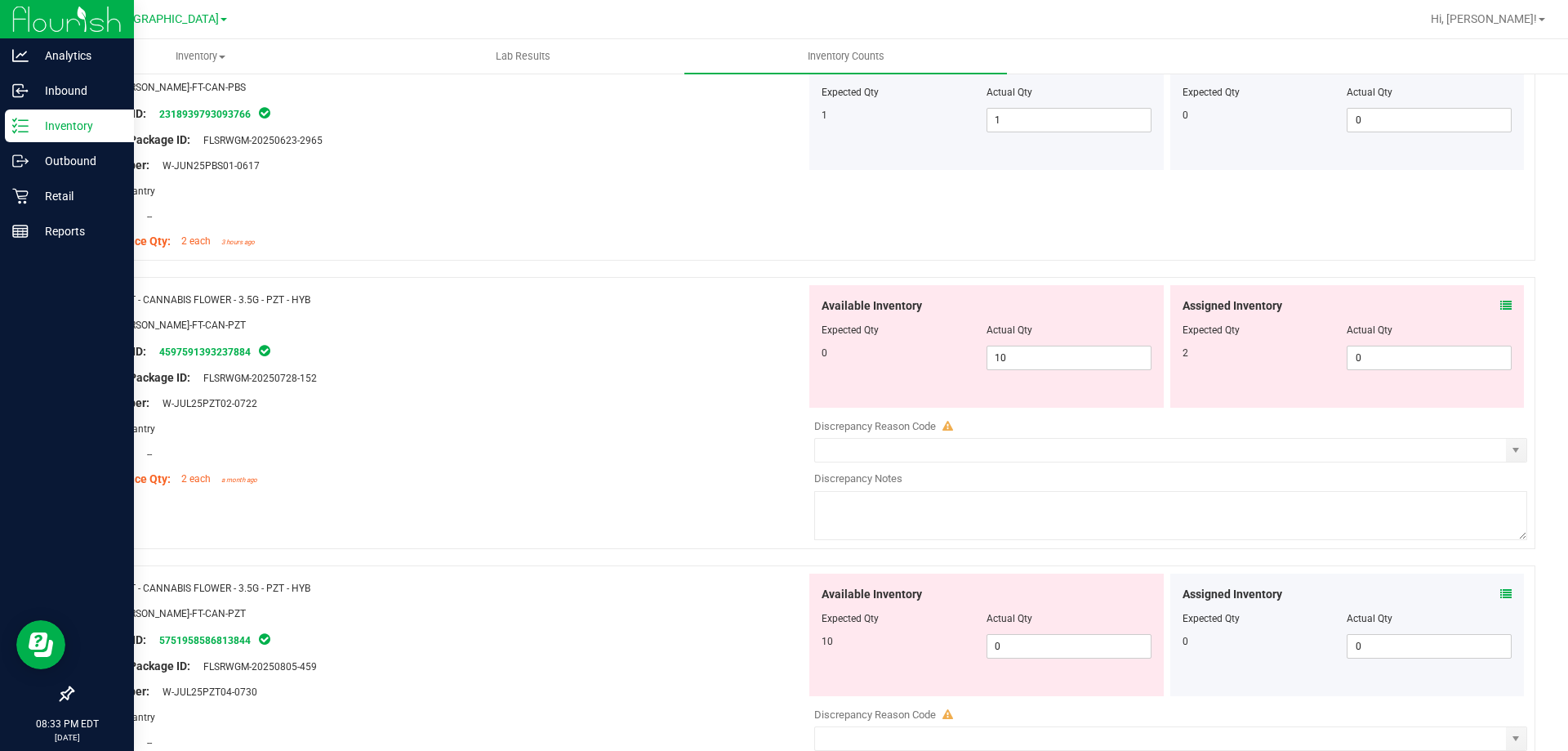
scroll to position [980, 0]
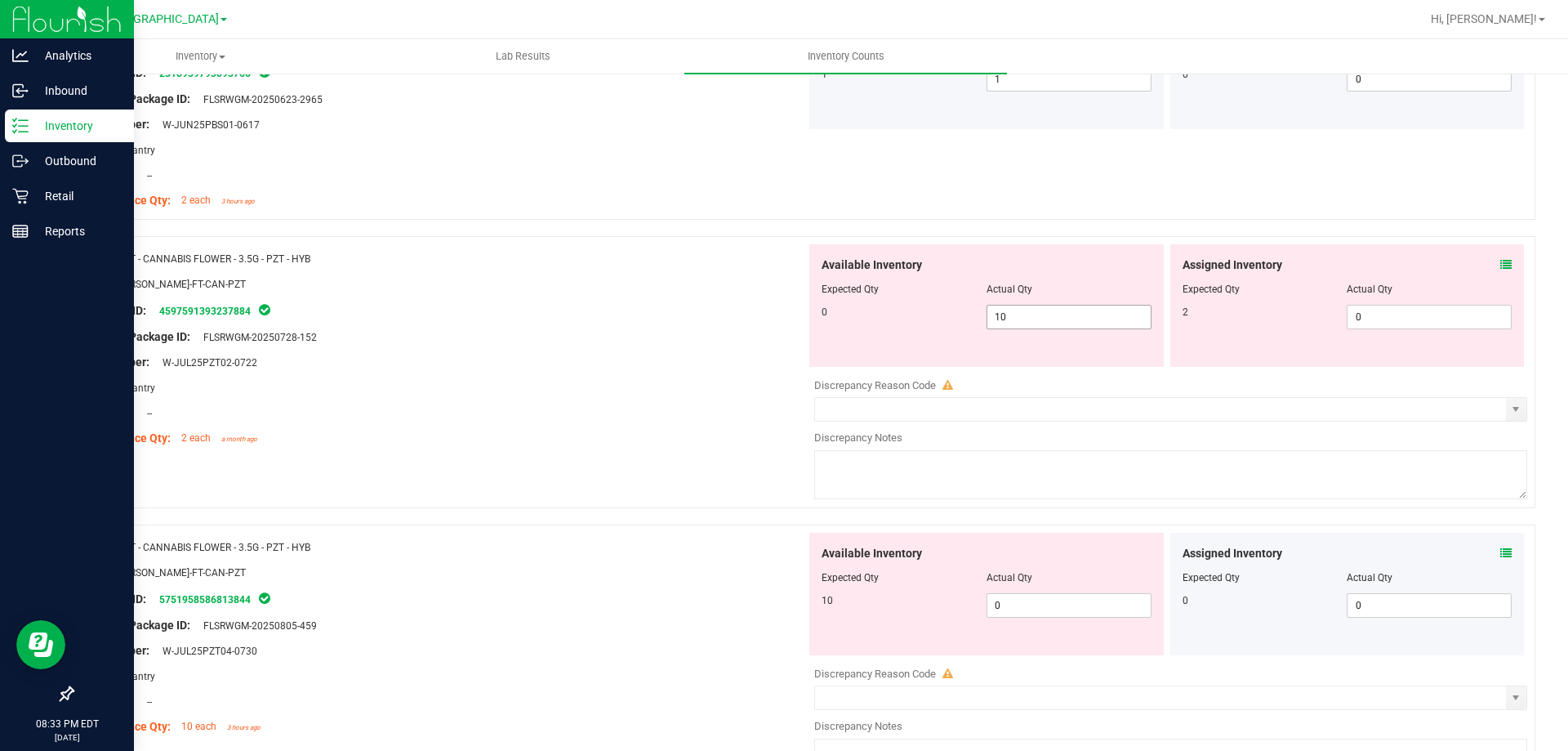
click at [1047, 320] on span "10 10" at bounding box center [1069, 316] width 165 height 25
type input "1"
type input "0"
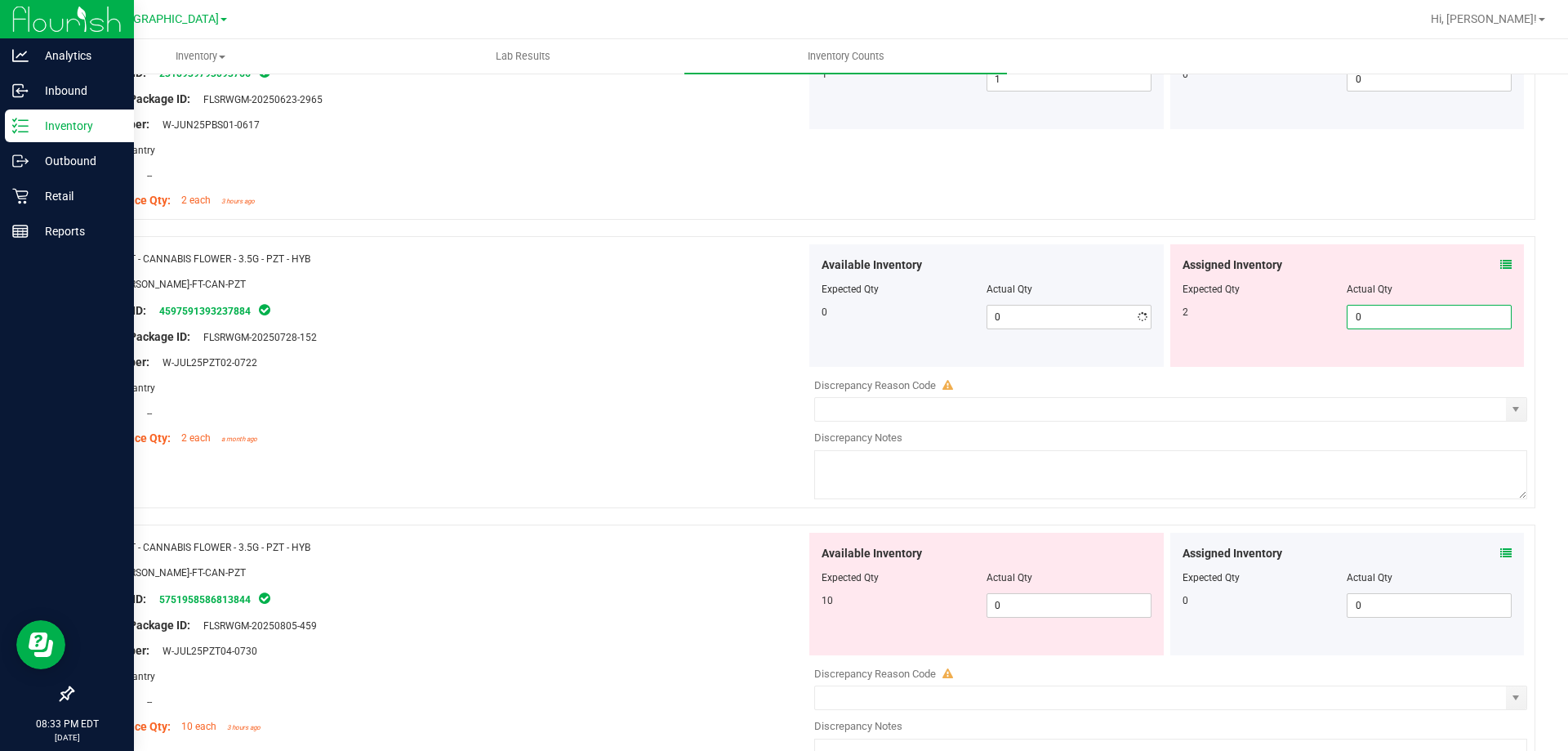
click at [1383, 325] on span "0 0" at bounding box center [1429, 316] width 165 height 25
type input "2"
click at [667, 340] on div "Original Package ID: FLSRWGM-20250728-152" at bounding box center [445, 336] width 721 height 17
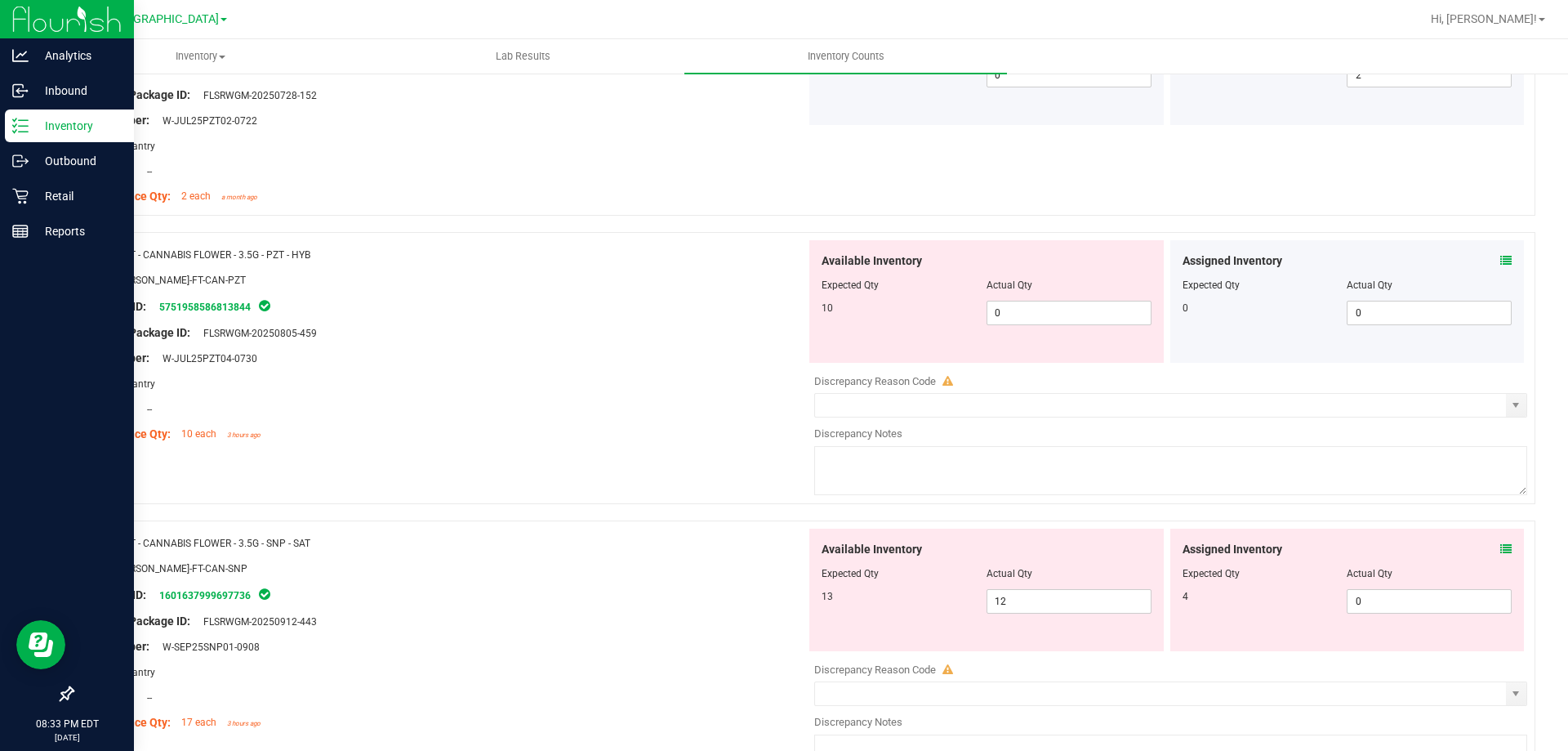
scroll to position [1225, 0]
click at [1500, 254] on icon at bounding box center [1506, 257] width 12 height 12
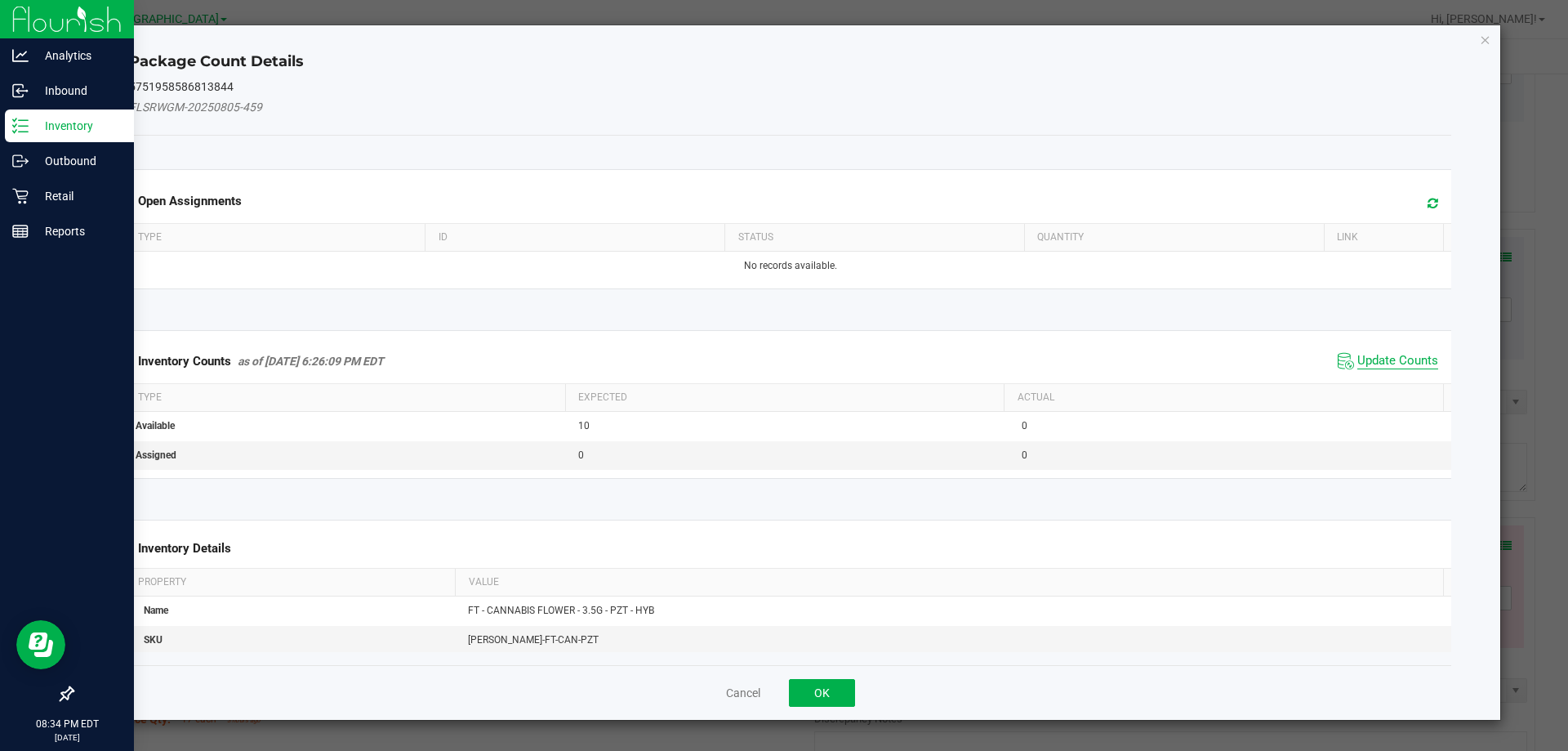
click at [1390, 365] on span "Update Counts" at bounding box center [1398, 361] width 81 height 16
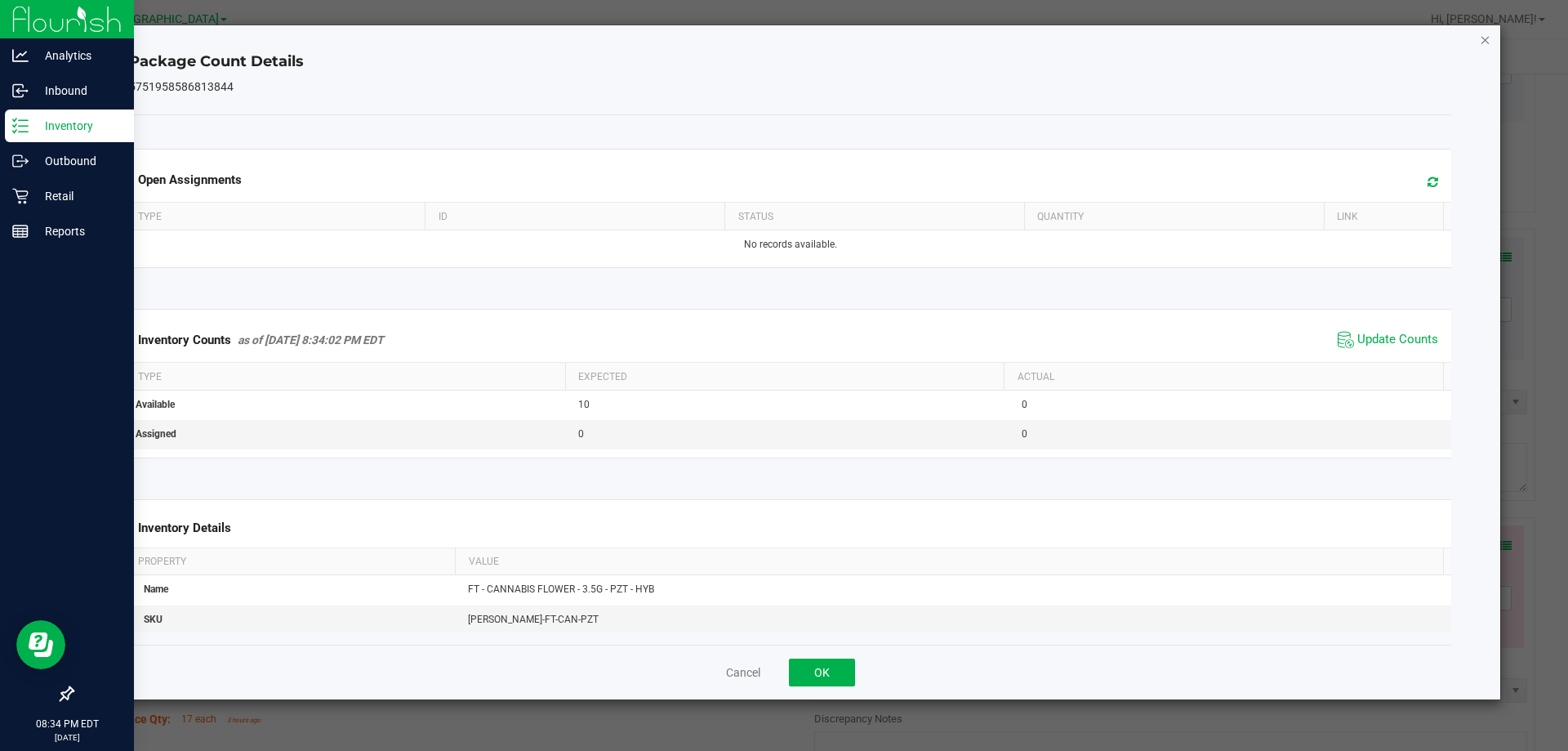
click at [1482, 42] on icon "Close" at bounding box center [1486, 38] width 12 height 19
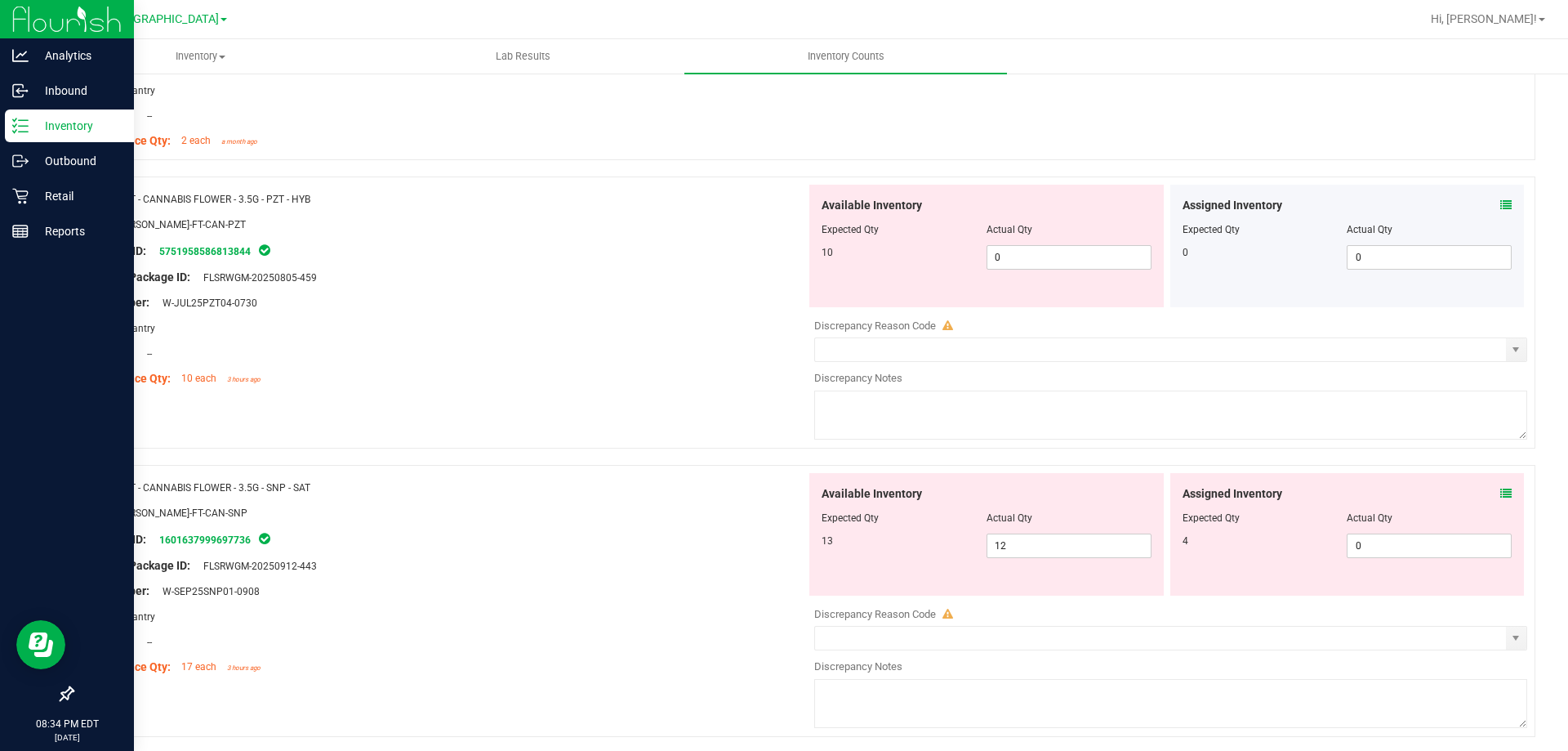
scroll to position [1306, 0]
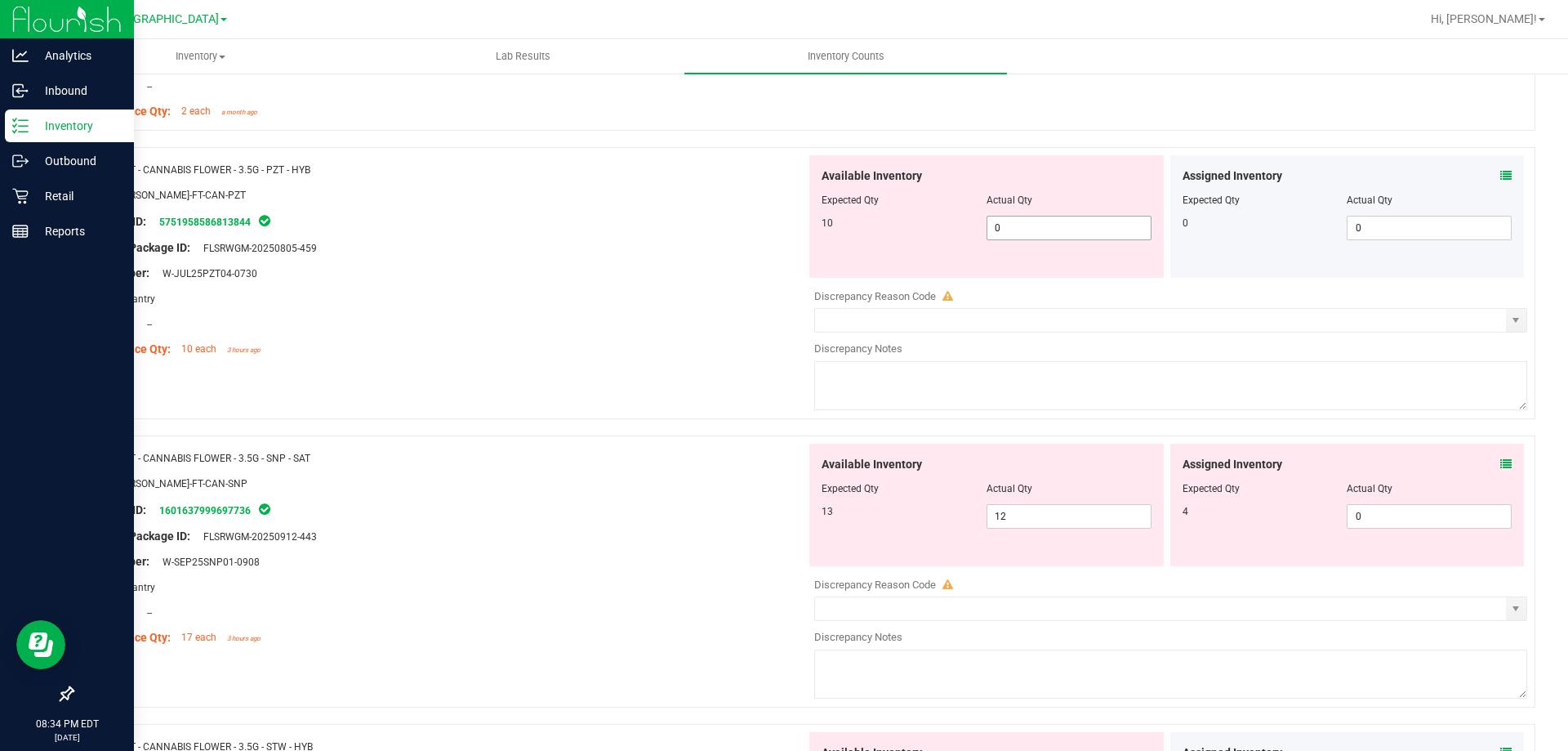
click at [1029, 230] on span "0 0" at bounding box center [1069, 227] width 165 height 25
type input "10"
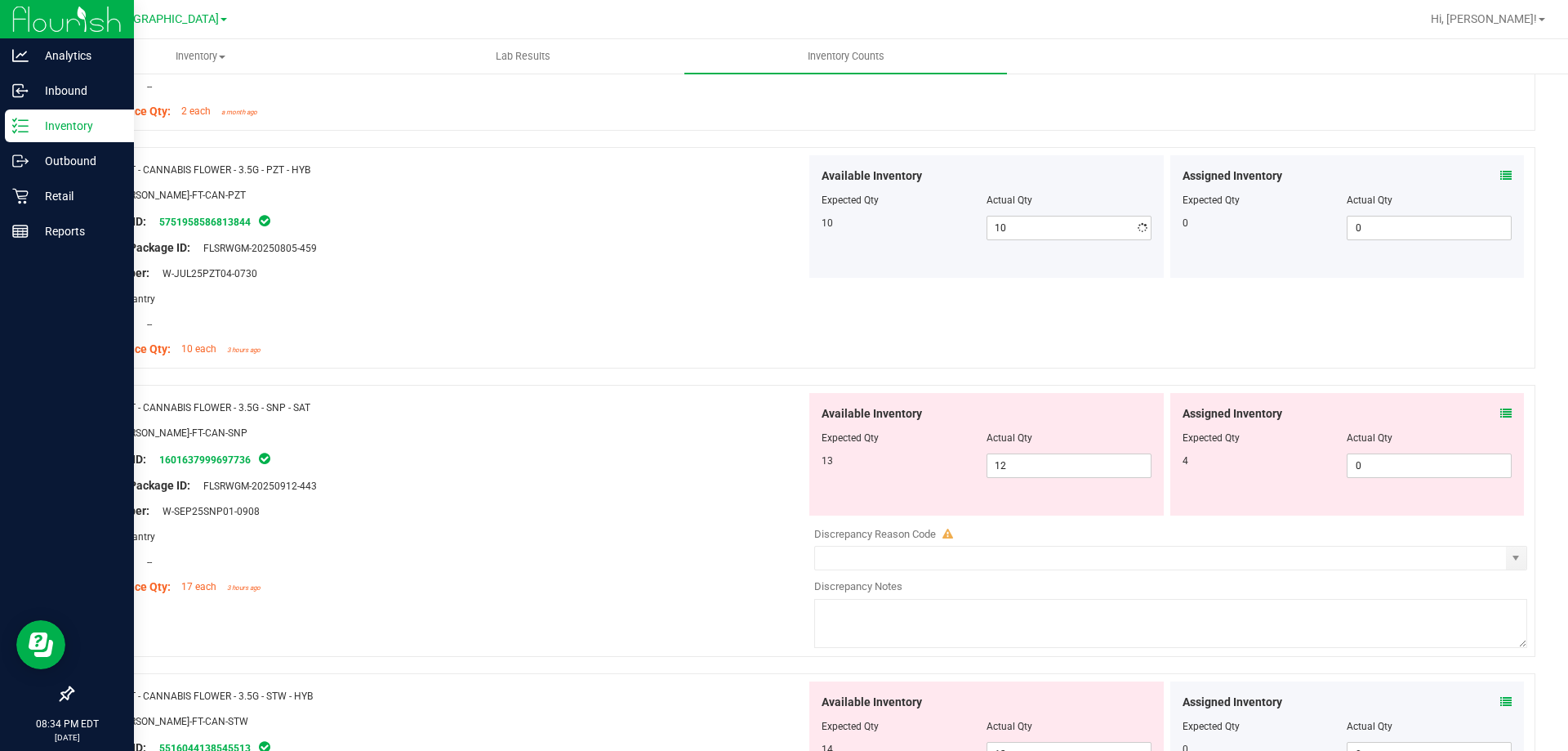
click at [617, 281] on div at bounding box center [445, 285] width 721 height 8
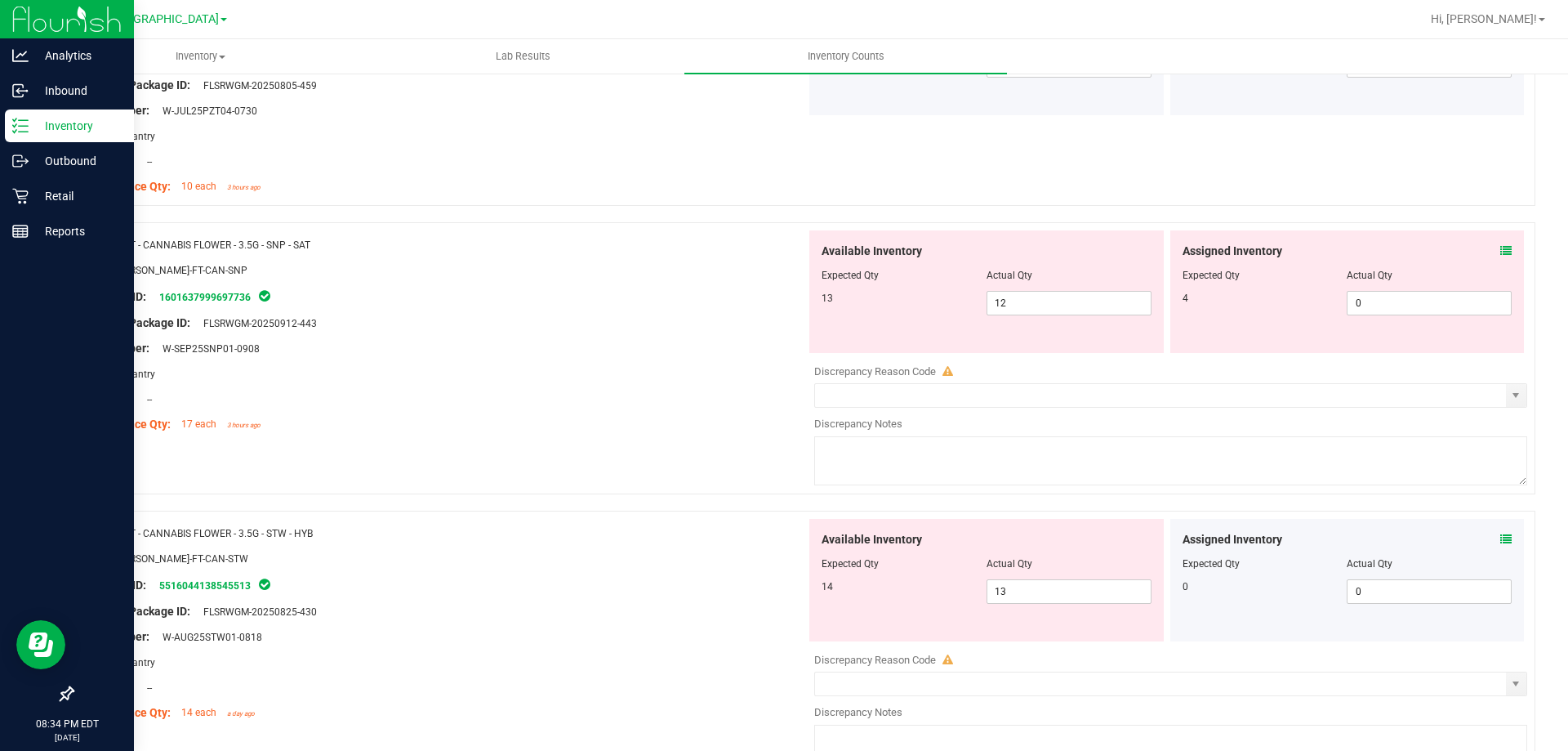
scroll to position [1470, 0]
click at [1500, 247] on icon at bounding box center [1506, 249] width 12 height 12
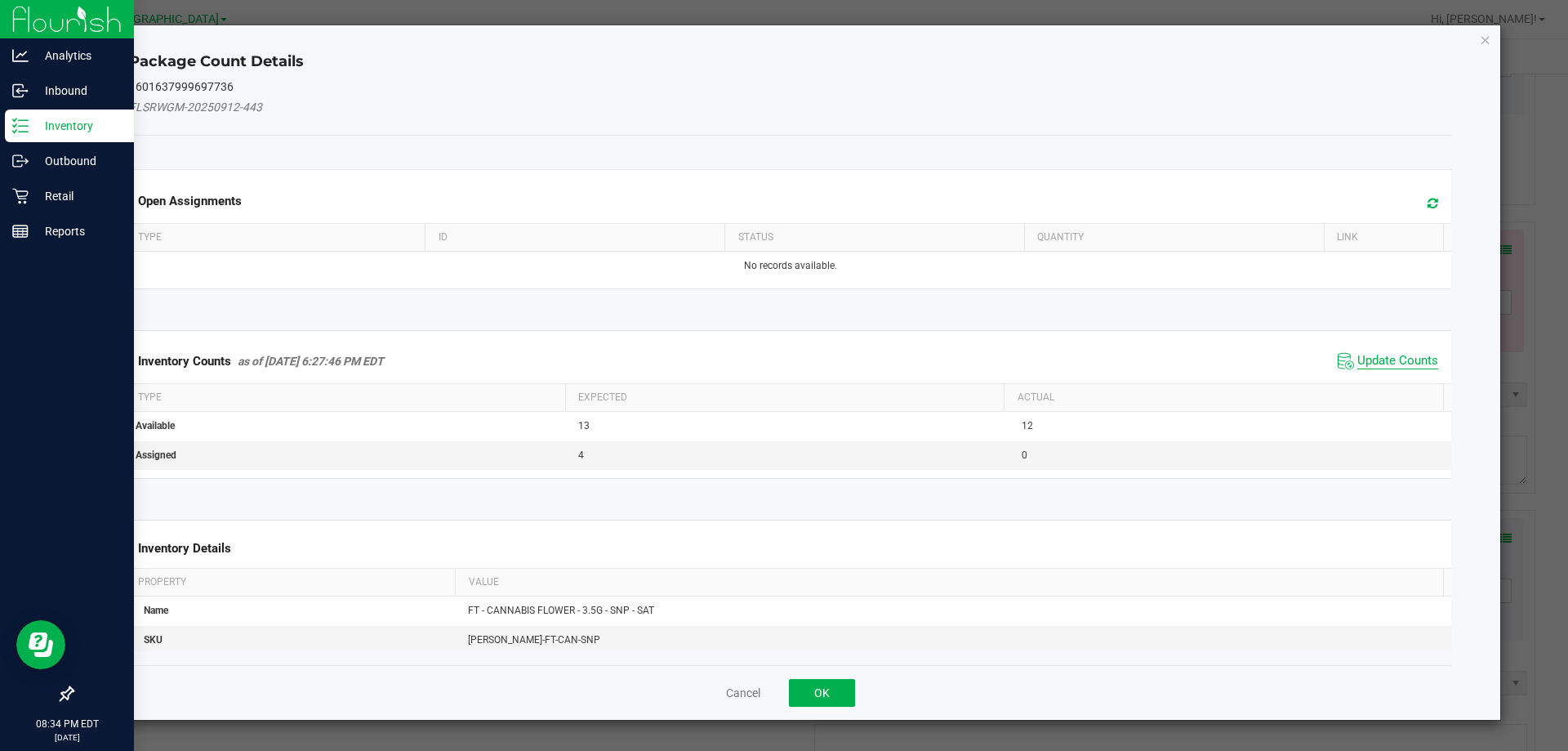
click at [1399, 358] on span "Update Counts" at bounding box center [1398, 361] width 81 height 16
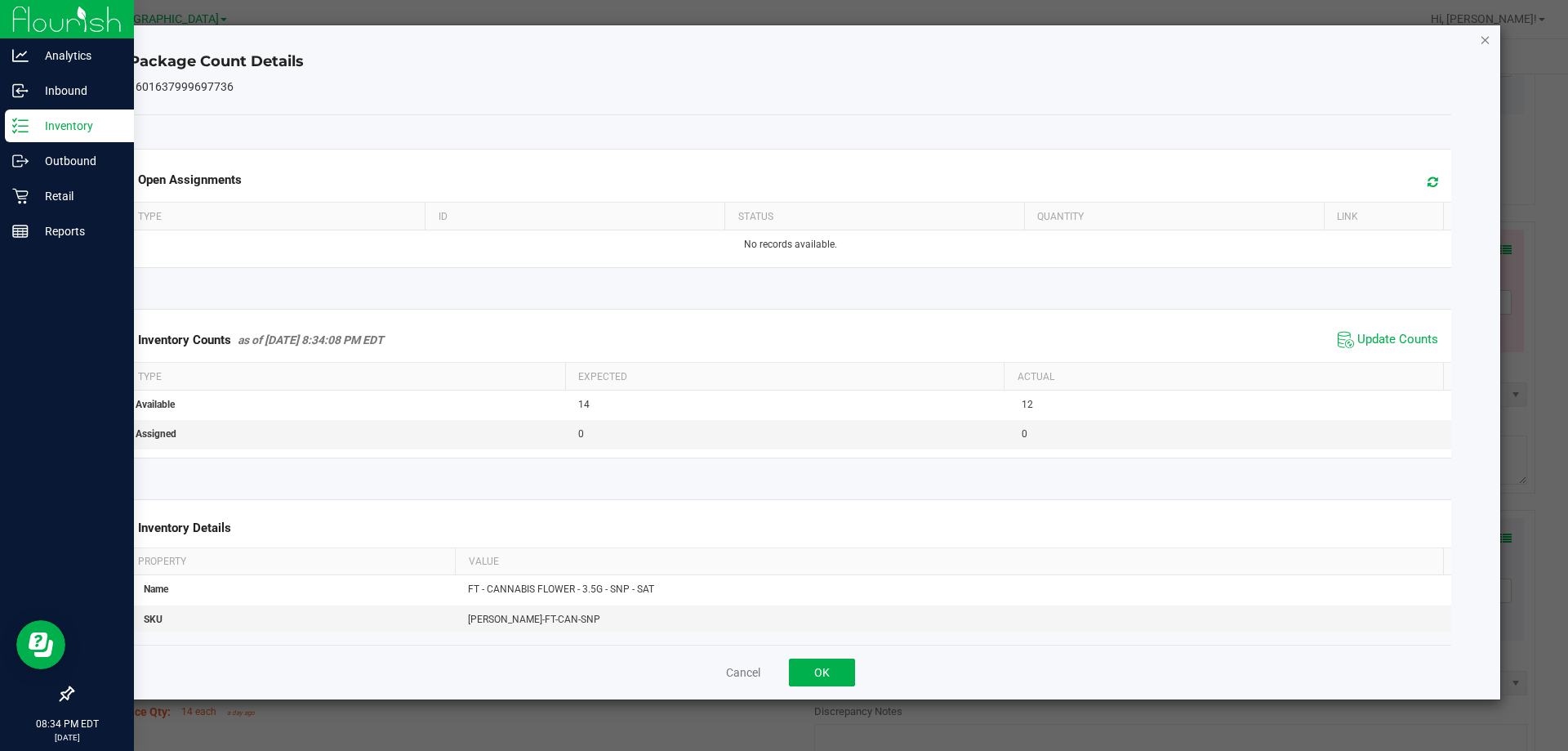
click at [1489, 36] on icon "Close" at bounding box center [1486, 38] width 12 height 19
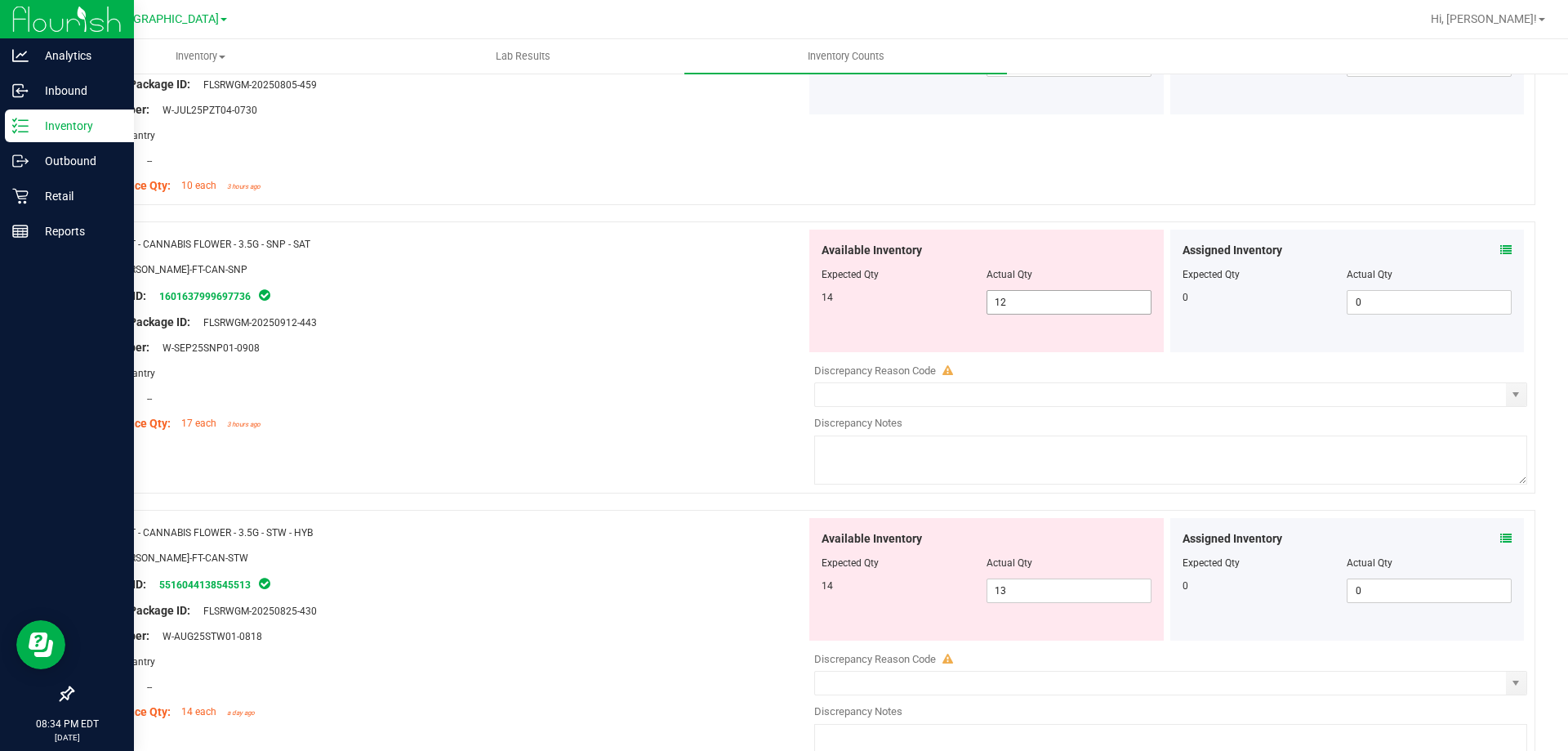
click at [1055, 297] on span "12 12" at bounding box center [1069, 301] width 165 height 25
type input "14"
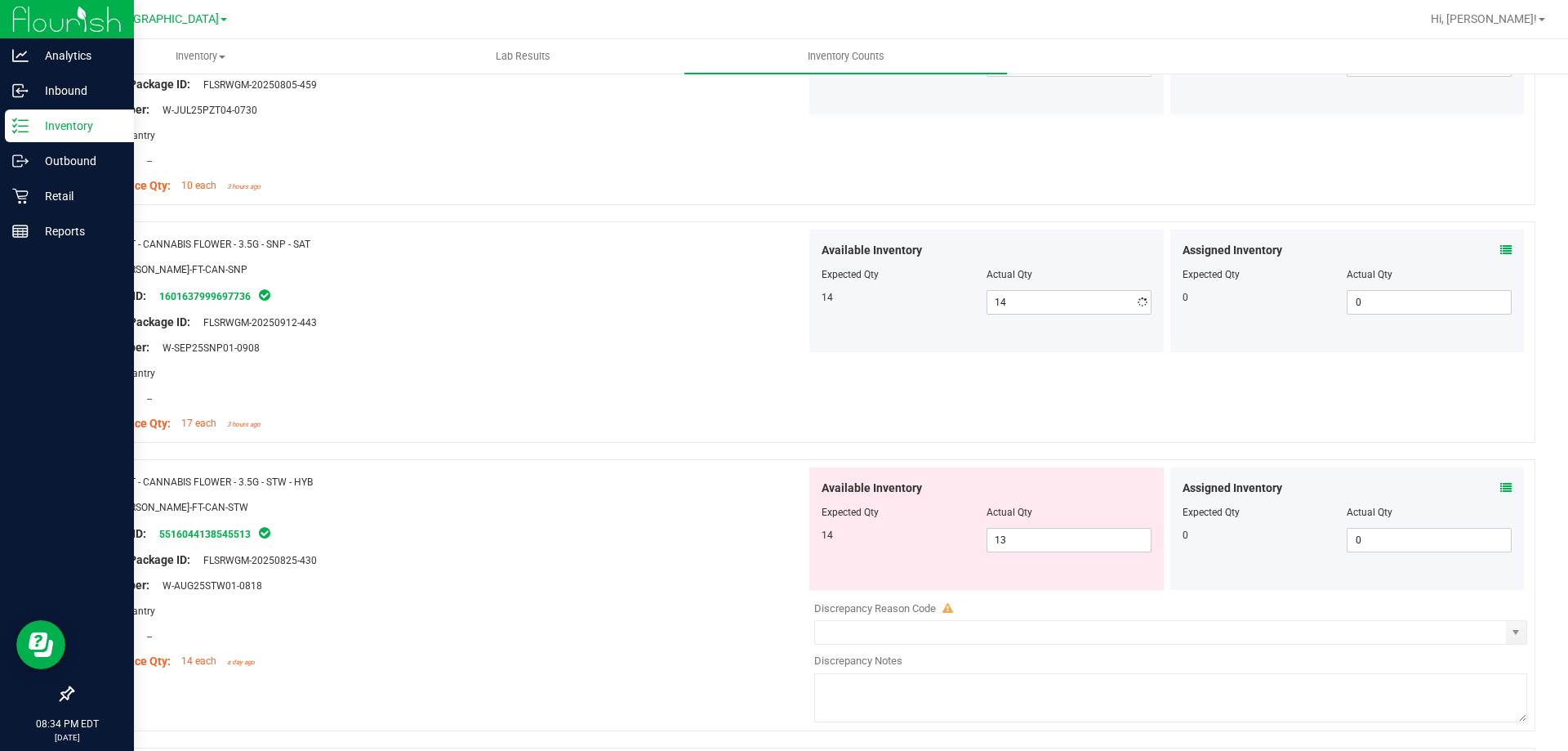
click at [647, 320] on div "Original Package ID: FLSRWGM-20250912-443" at bounding box center [445, 322] width 721 height 17
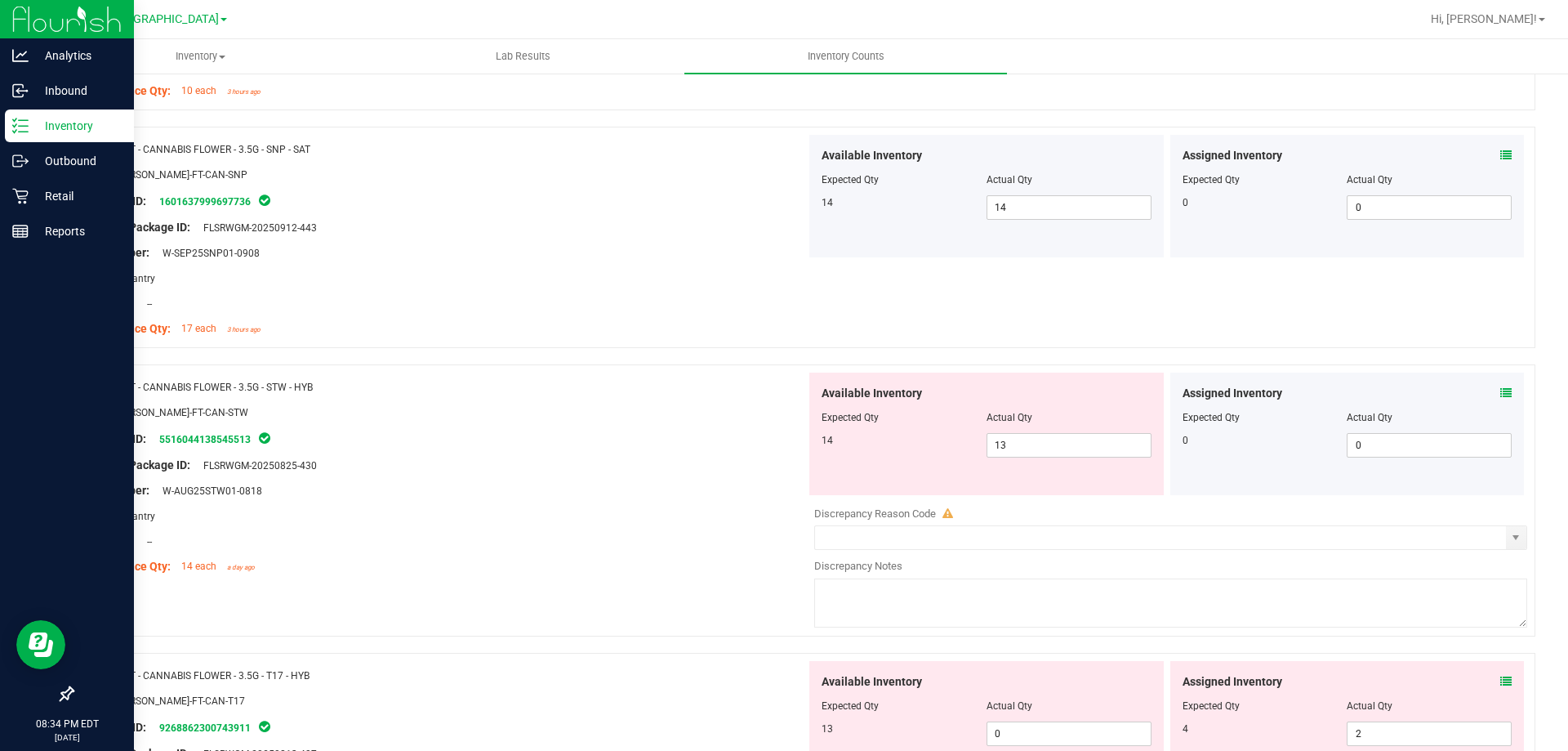
scroll to position [1715, 0]
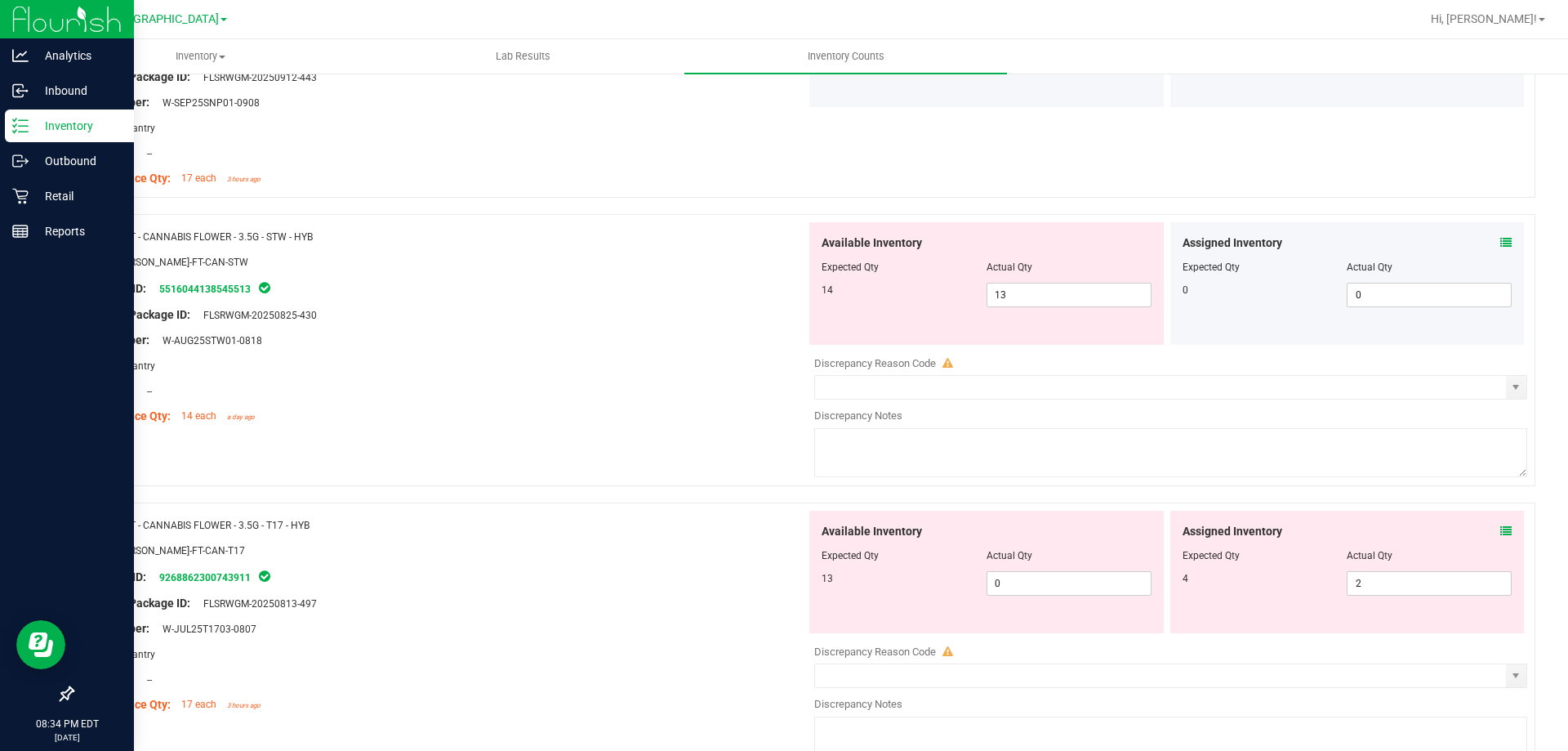
click at [1493, 233] on div "Assigned Inventory Expected Qty Actual Qty 0 0 0" at bounding box center [1348, 283] width 355 height 122
click at [1500, 239] on icon at bounding box center [1506, 242] width 12 height 12
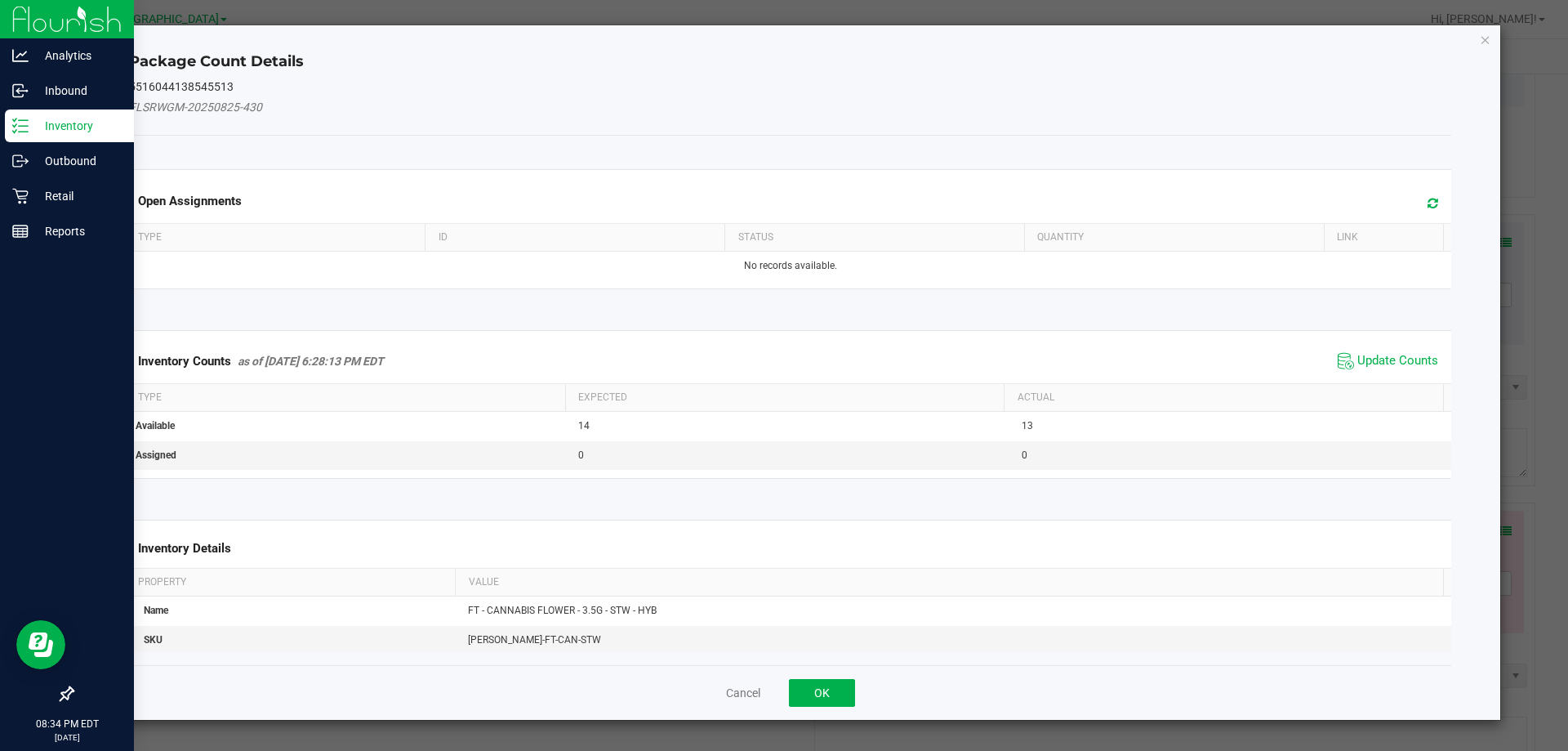
click at [1374, 365] on div "Inventory Counts as of [DATE] 6:28:13 PM EDT Update Counts" at bounding box center [790, 361] width 1330 height 44
click at [1375, 344] on div "Inventory Counts as of [DATE] 6:28:13 PM EDT Update Counts" at bounding box center [790, 361] width 1330 height 44
click at [1375, 360] on span "Update Counts" at bounding box center [1398, 361] width 81 height 16
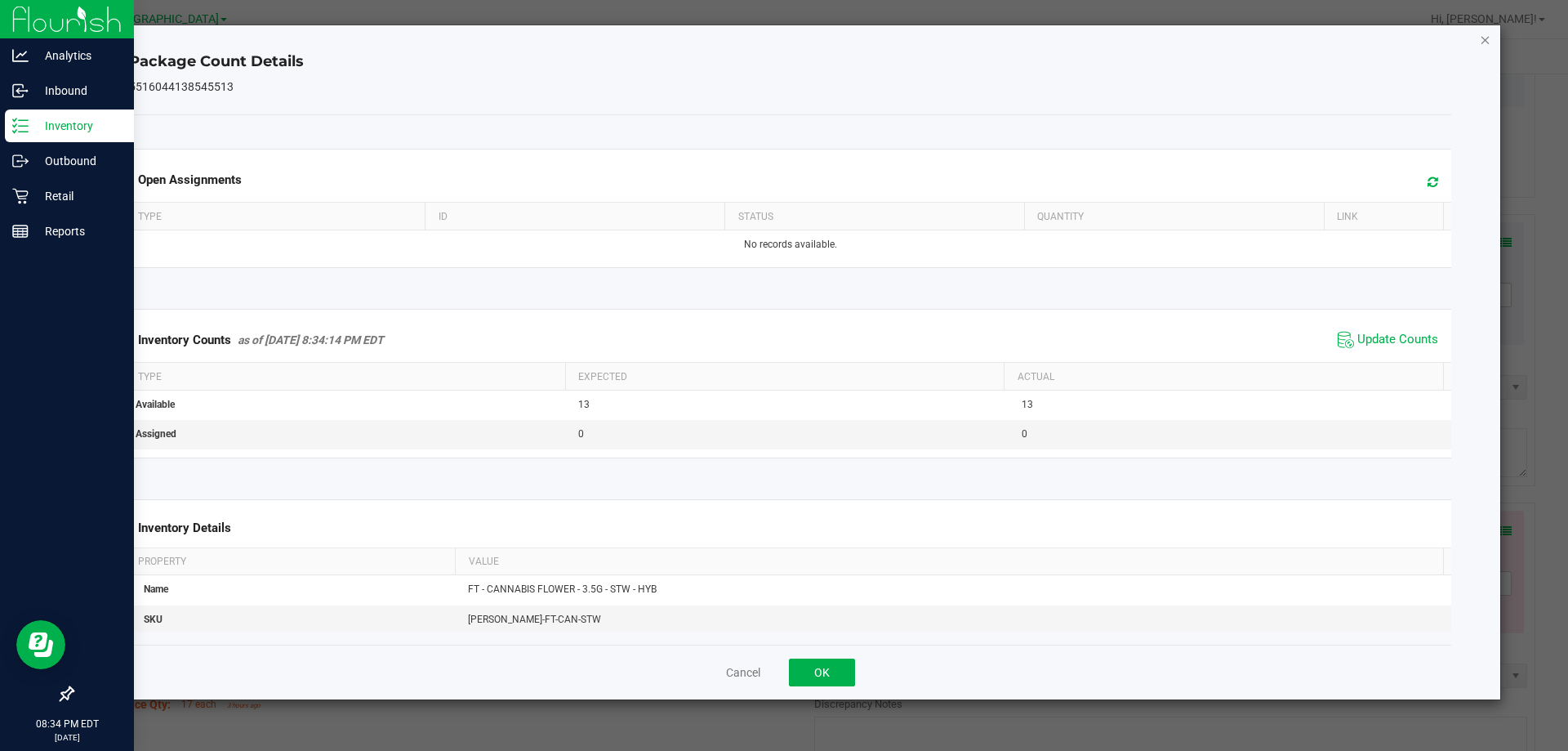
click at [1488, 42] on icon "Close" at bounding box center [1486, 38] width 12 height 19
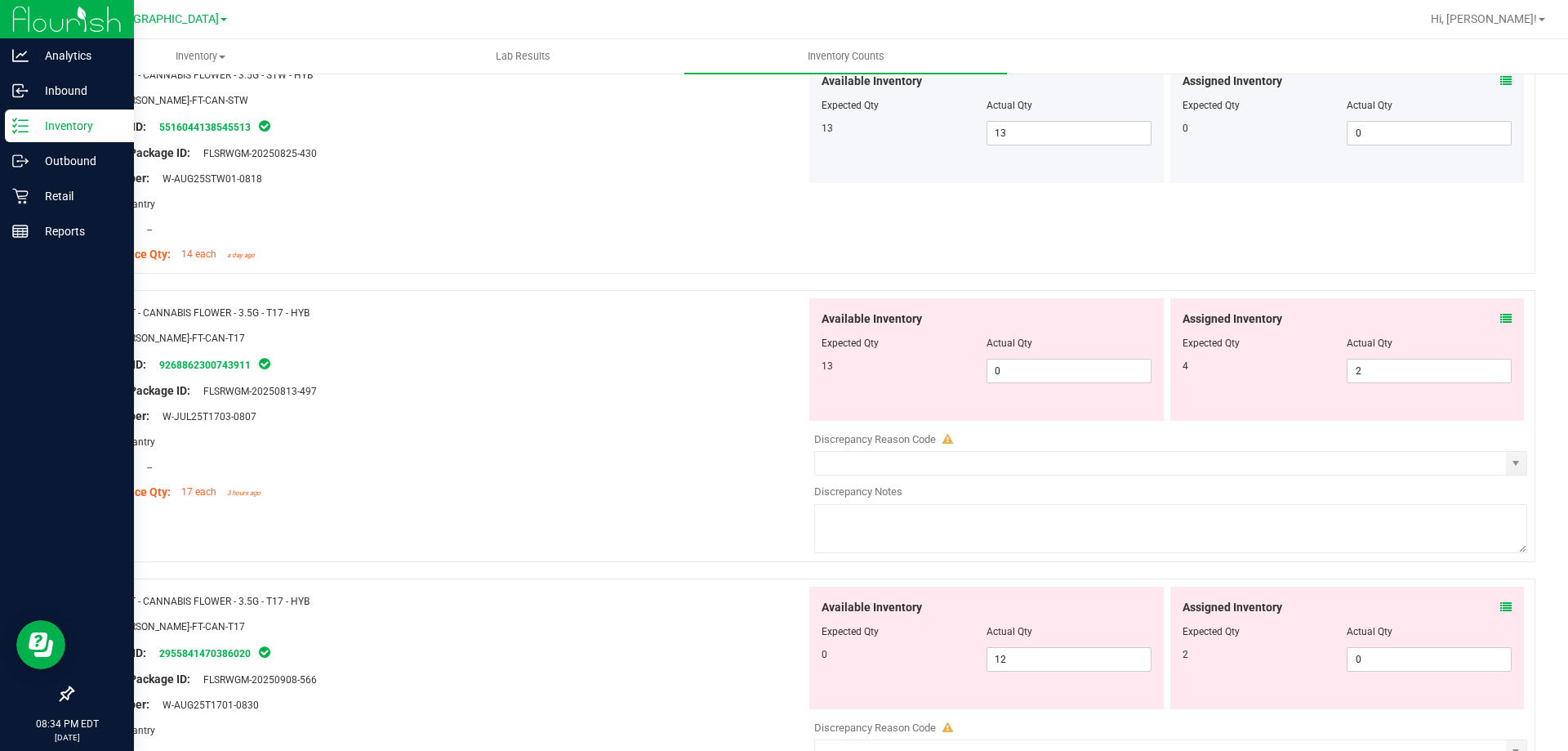
scroll to position [1878, 0]
click at [1500, 313] on icon at bounding box center [1506, 317] width 12 height 12
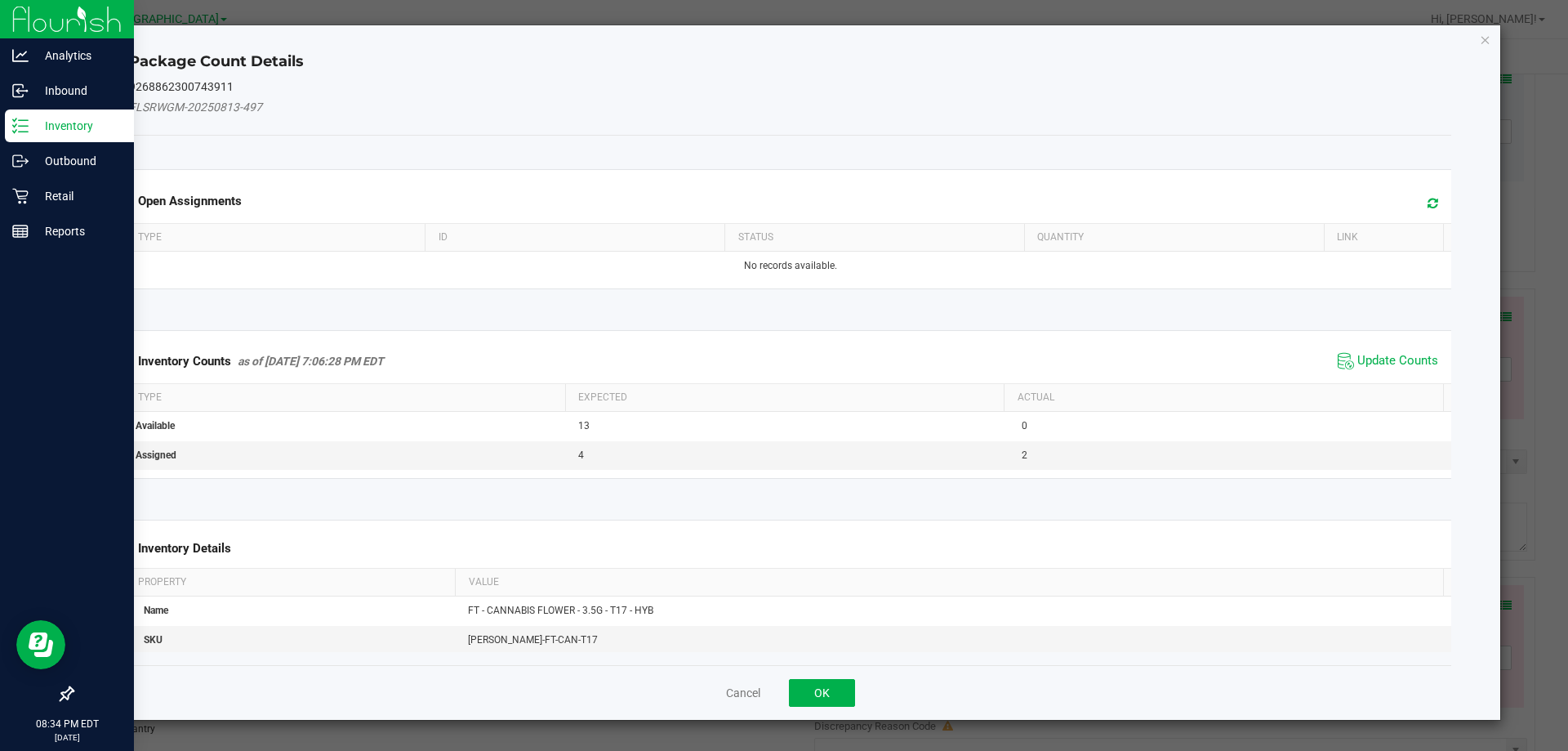
click at [1406, 349] on span "Update Counts" at bounding box center [1388, 361] width 109 height 25
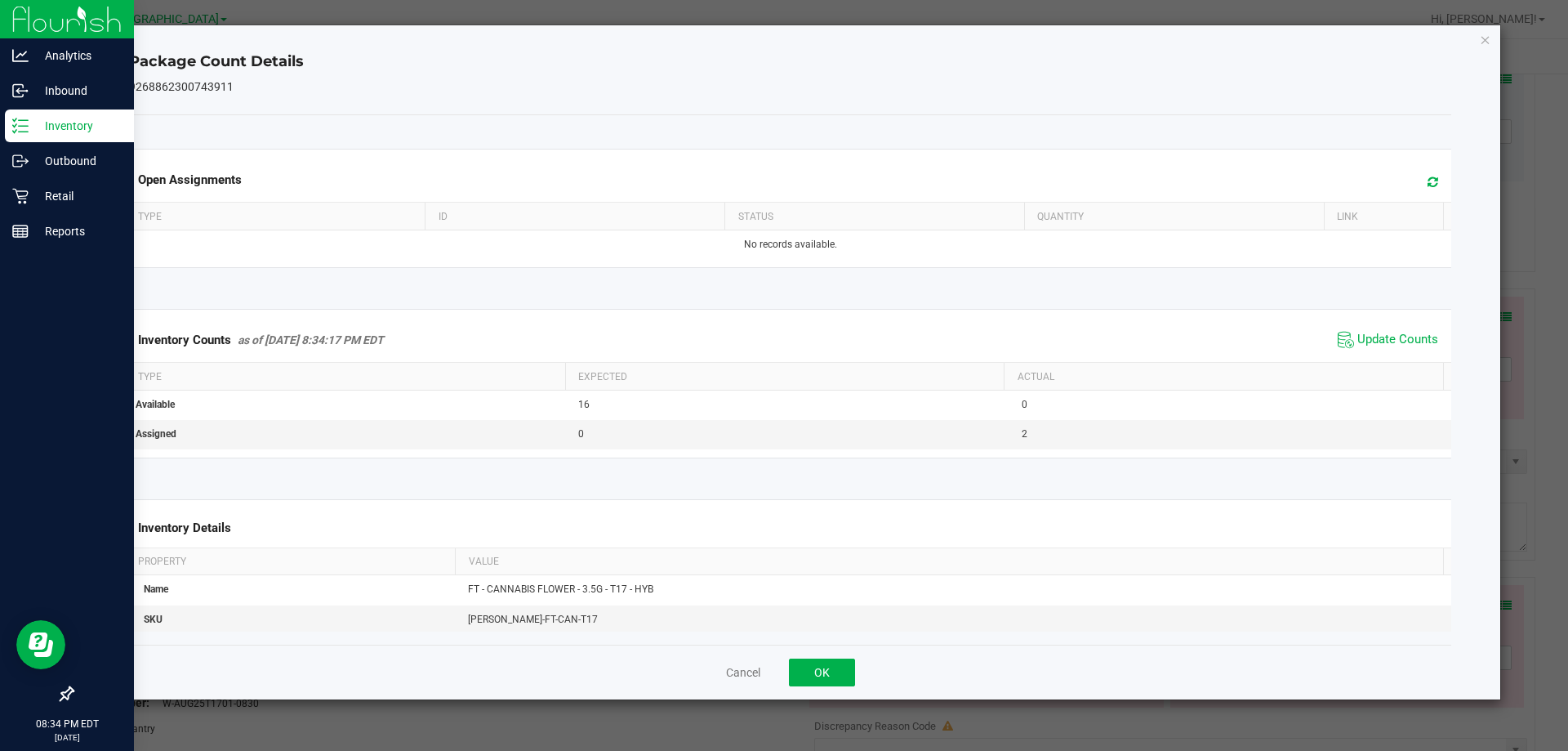
click at [1478, 37] on div "Package Count Details 9268862300743911 Open Assignments Type ID Status Quantity…" at bounding box center [791, 363] width 1422 height 674
click at [1481, 35] on icon "Close" at bounding box center [1486, 38] width 12 height 19
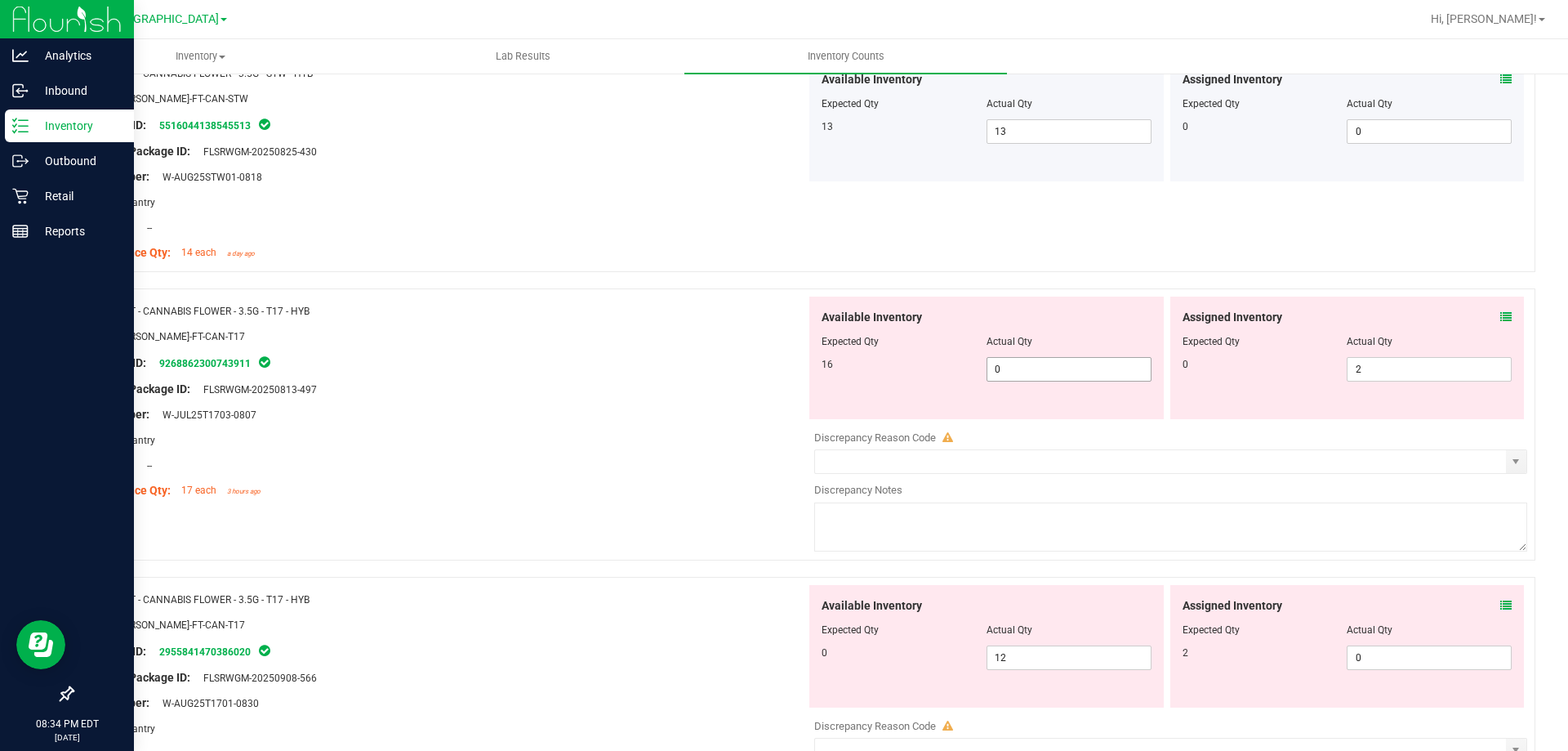
click at [1056, 363] on span "0 0" at bounding box center [1069, 369] width 165 height 25
type input "16"
click at [1352, 373] on span "2 2" at bounding box center [1429, 369] width 165 height 25
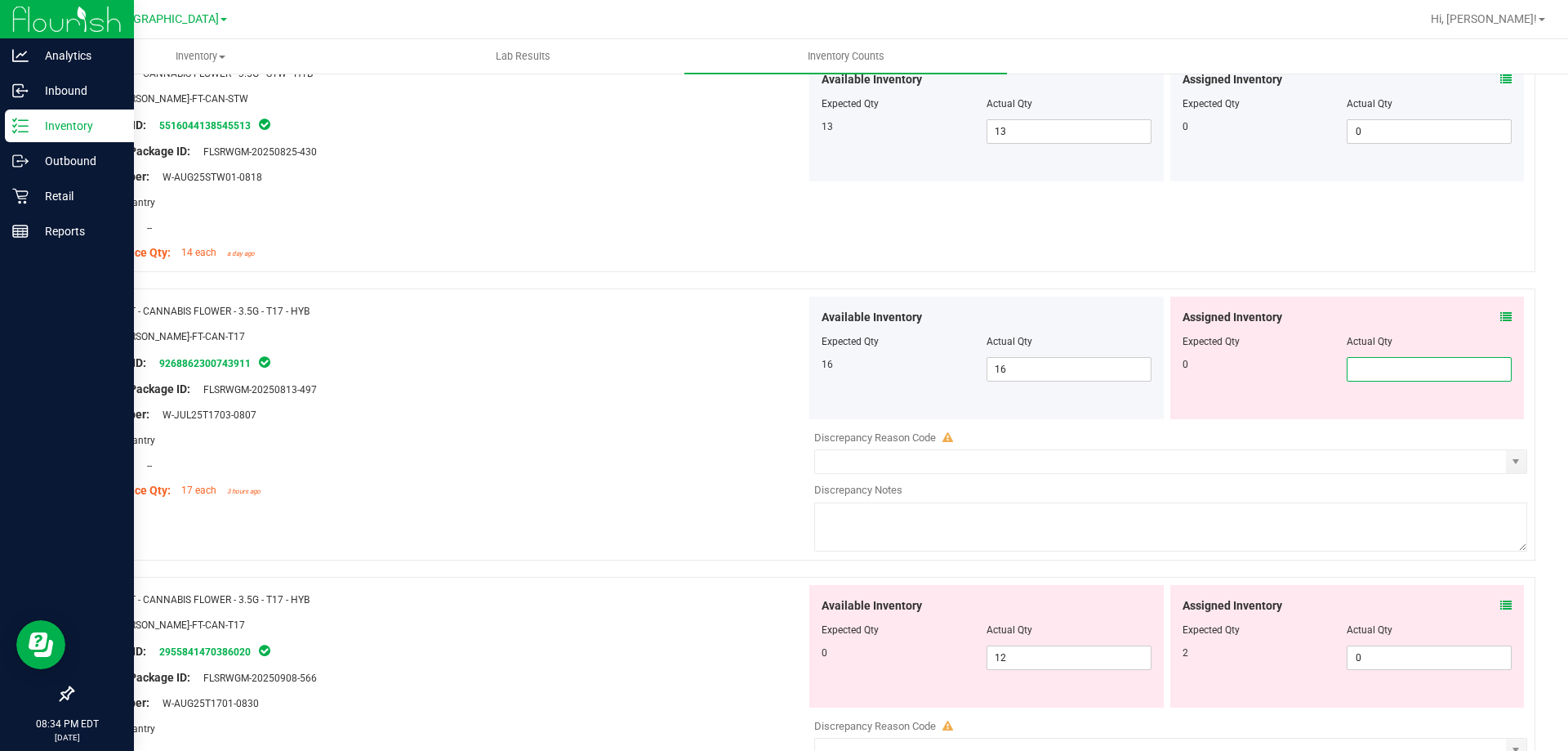
type input "0"
click at [589, 341] on div "SKU: [PERSON_NAME]-FT-CAN-T17" at bounding box center [445, 335] width 721 height 17
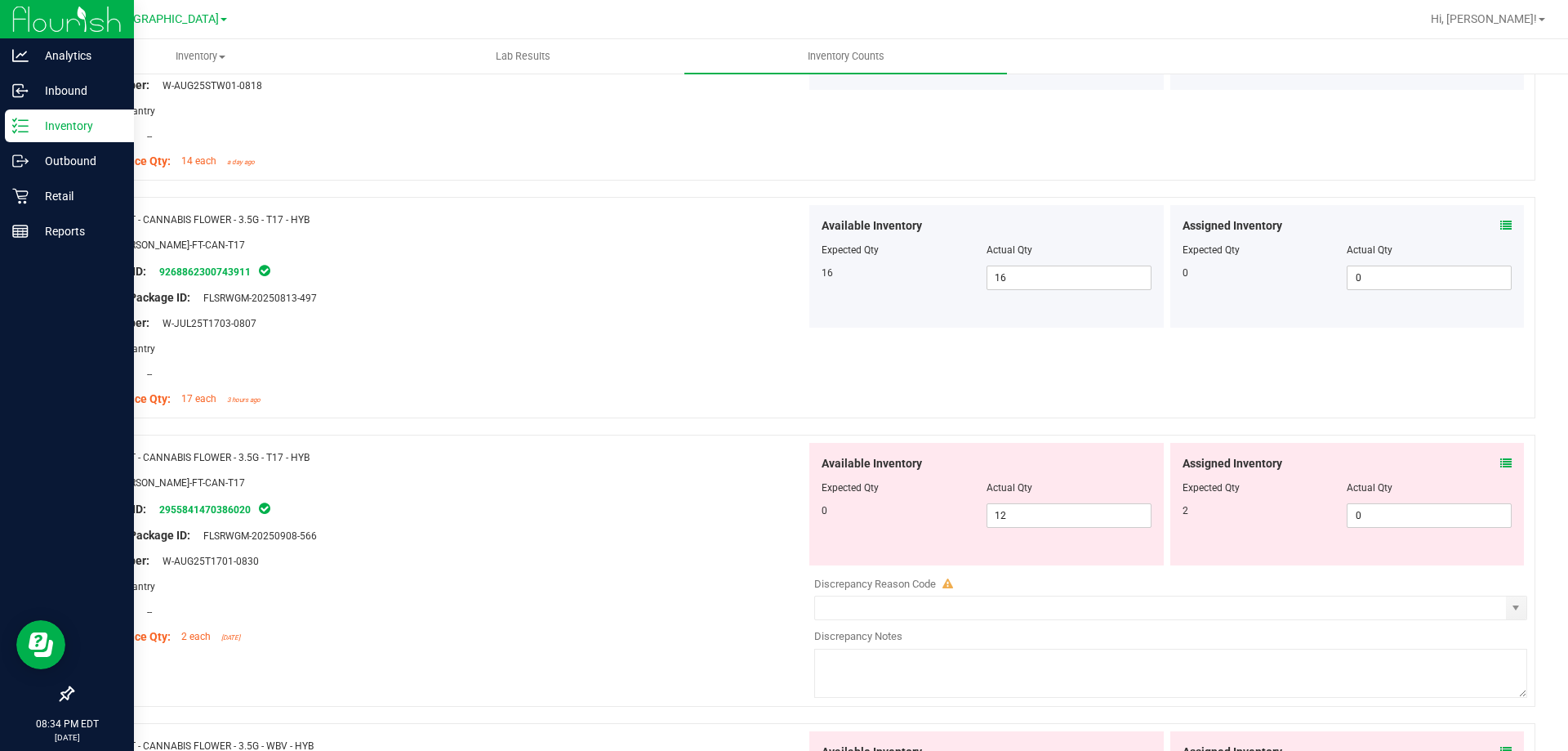
scroll to position [2042, 0]
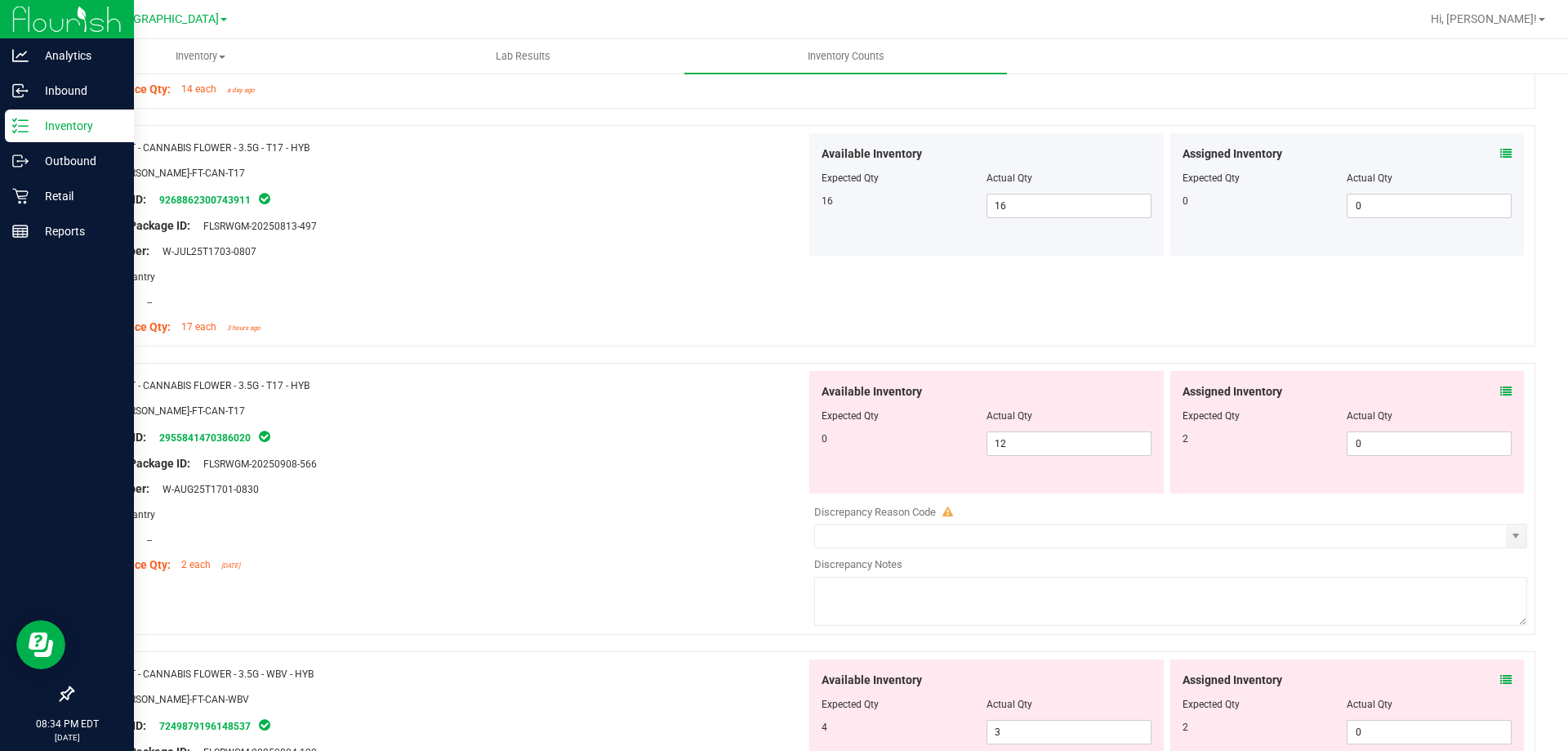
click at [1500, 390] on icon at bounding box center [1506, 391] width 12 height 12
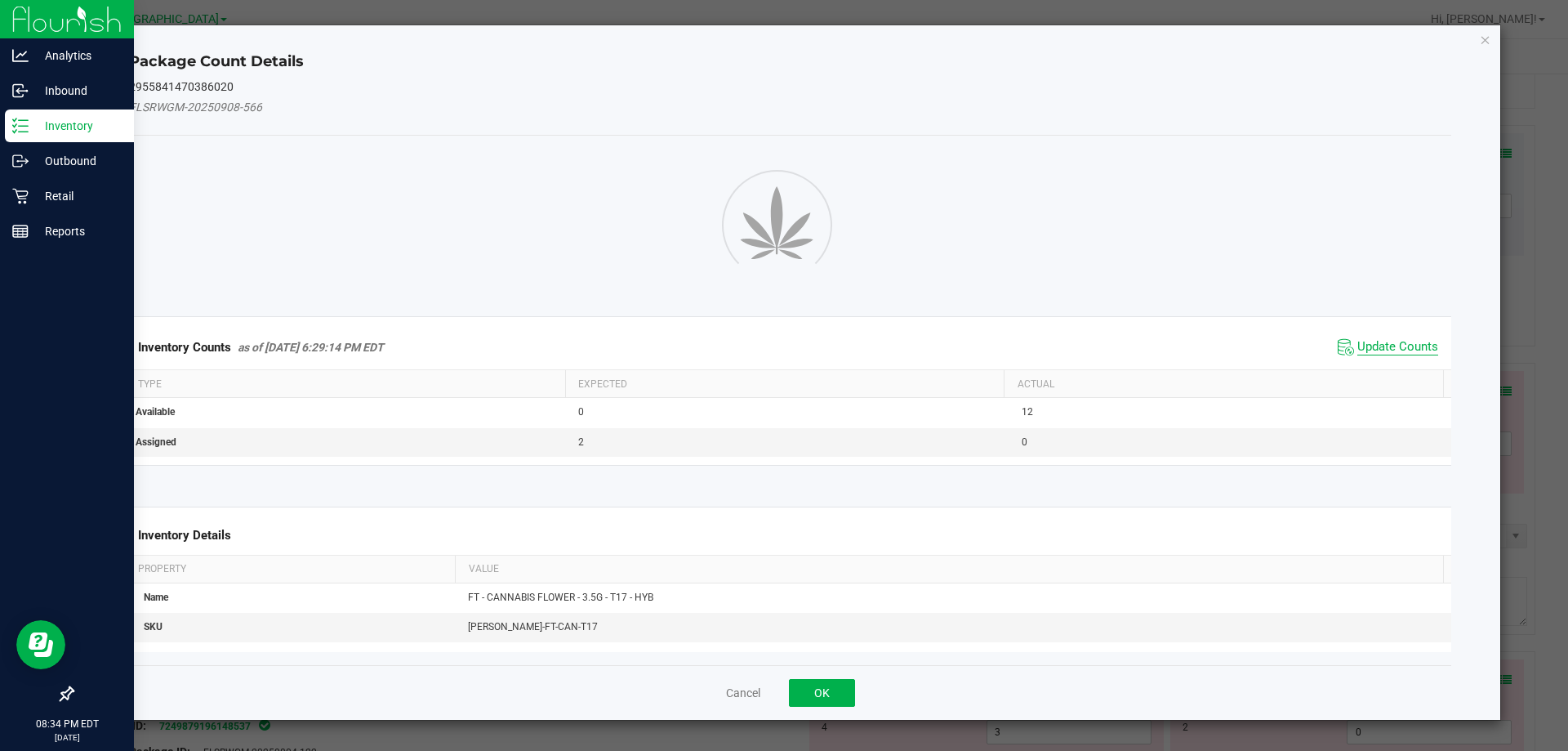
click at [1368, 351] on span "Update Counts" at bounding box center [1398, 347] width 81 height 16
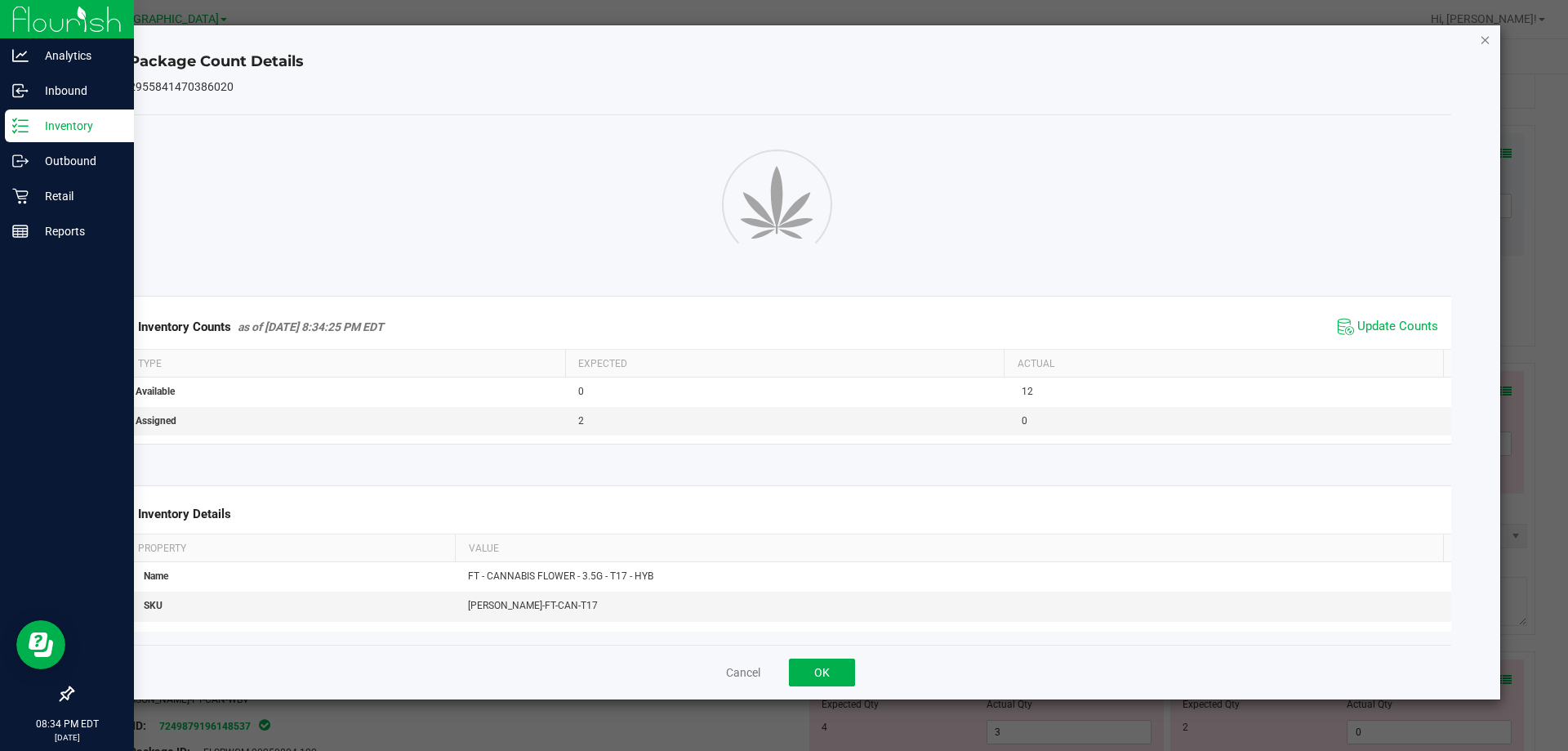
click at [1490, 40] on icon "Close" at bounding box center [1486, 38] width 12 height 19
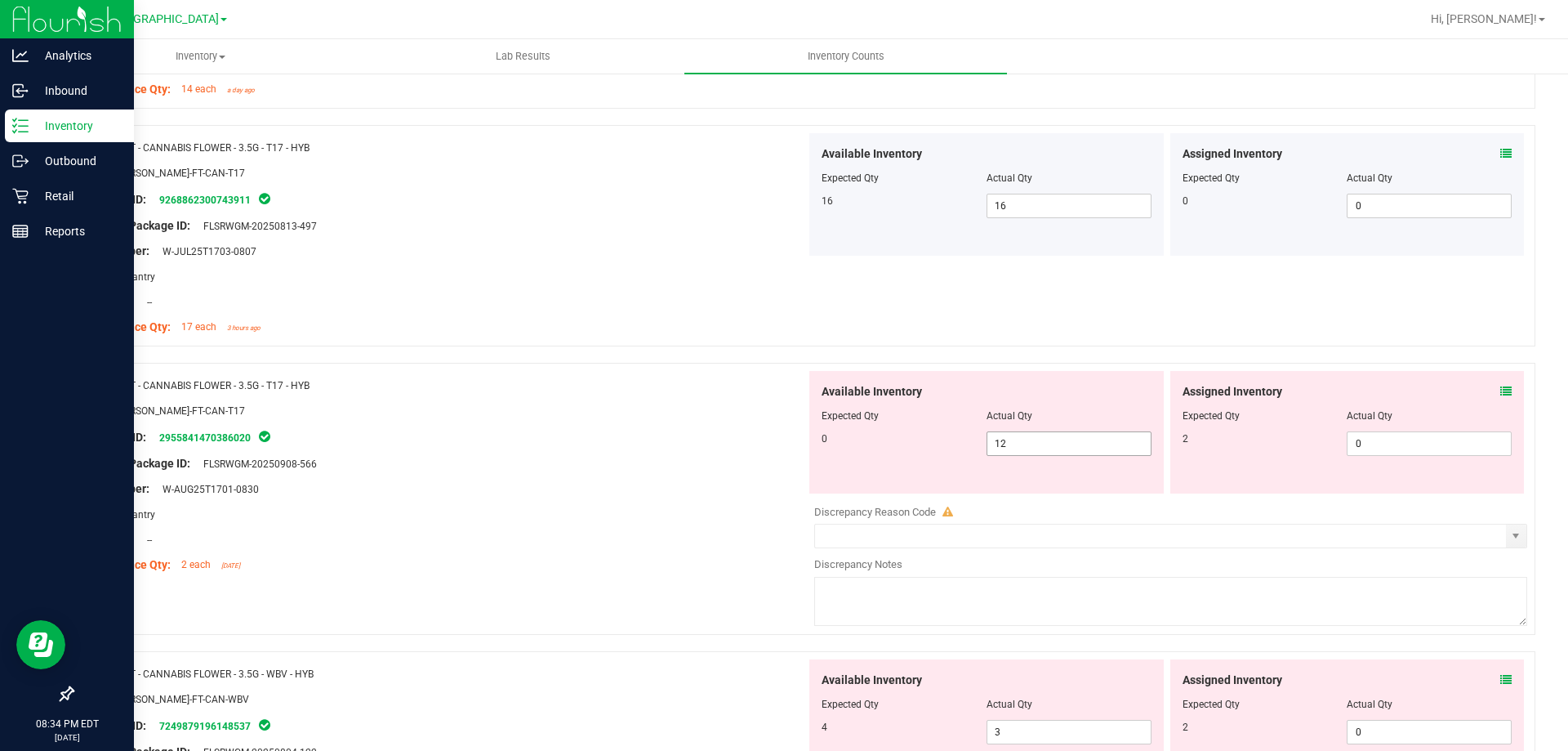
click at [1057, 460] on div "Available Inventory Expected Qty Actual Qty 0 12 12" at bounding box center [987, 432] width 355 height 122
click at [1050, 446] on span "12 12" at bounding box center [1069, 443] width 165 height 25
type input "1"
type input "0"
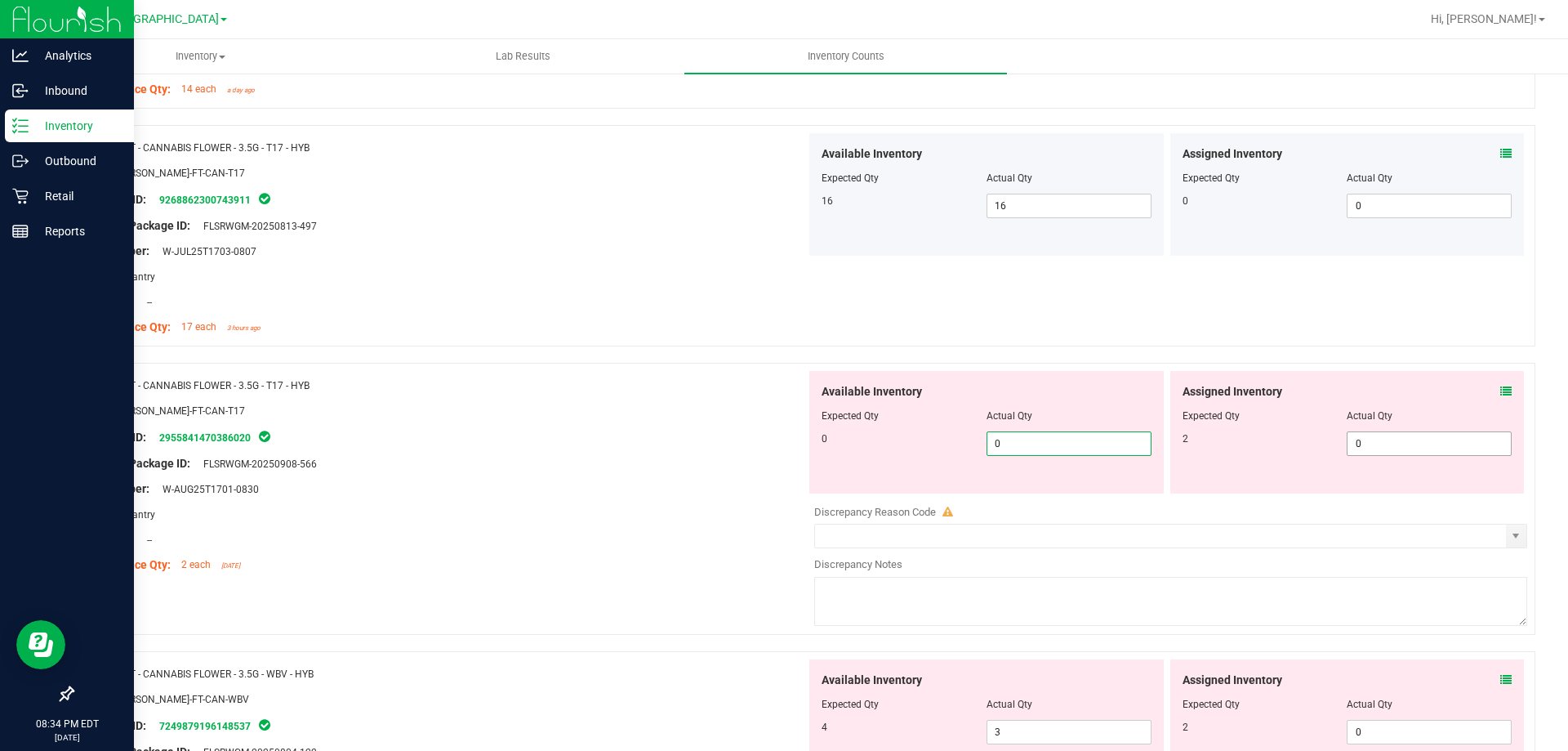
click at [1375, 446] on span "0 0" at bounding box center [1429, 443] width 165 height 25
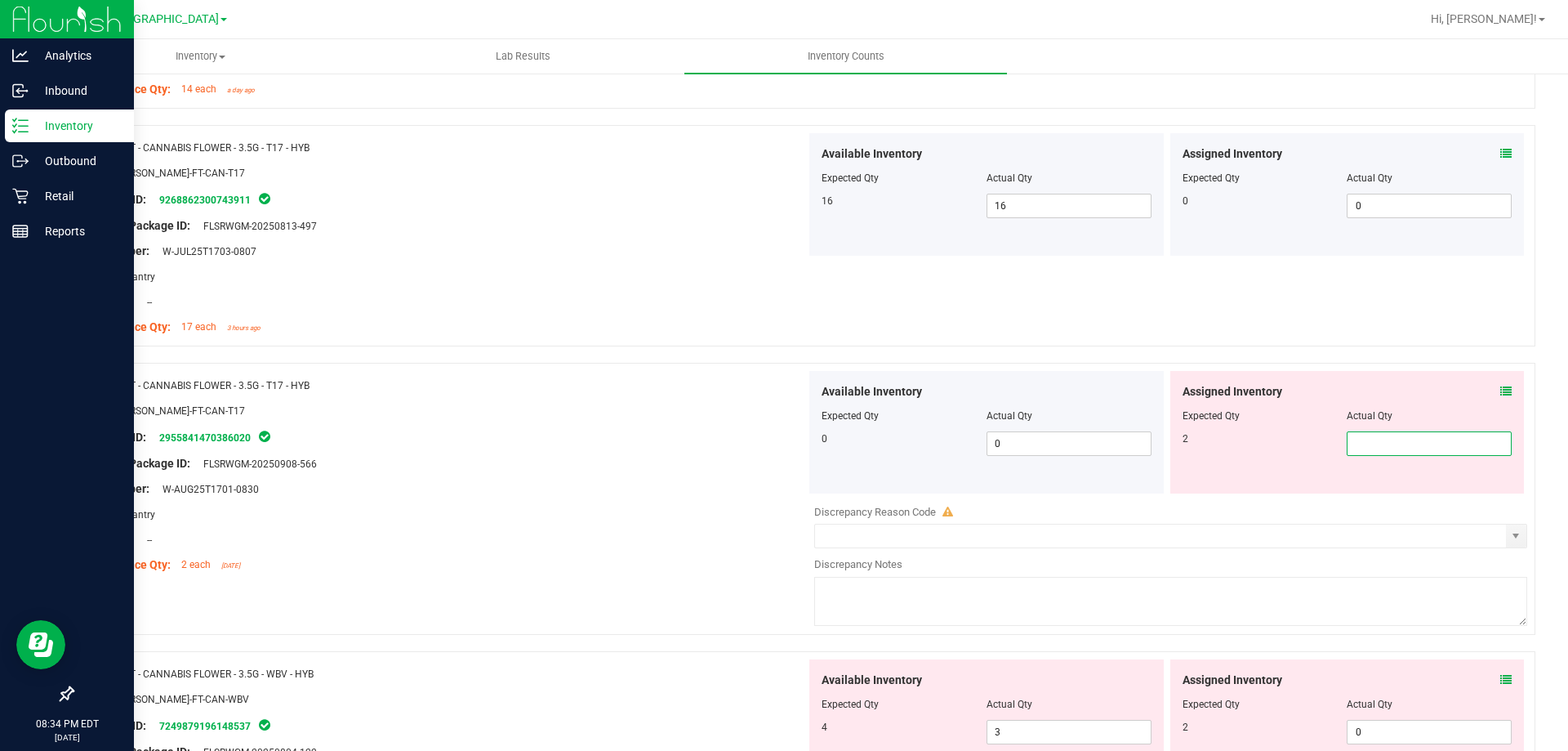
type input "2"
click at [588, 405] on div "SKU: [PERSON_NAME]-FT-CAN-T17" at bounding box center [445, 410] width 721 height 17
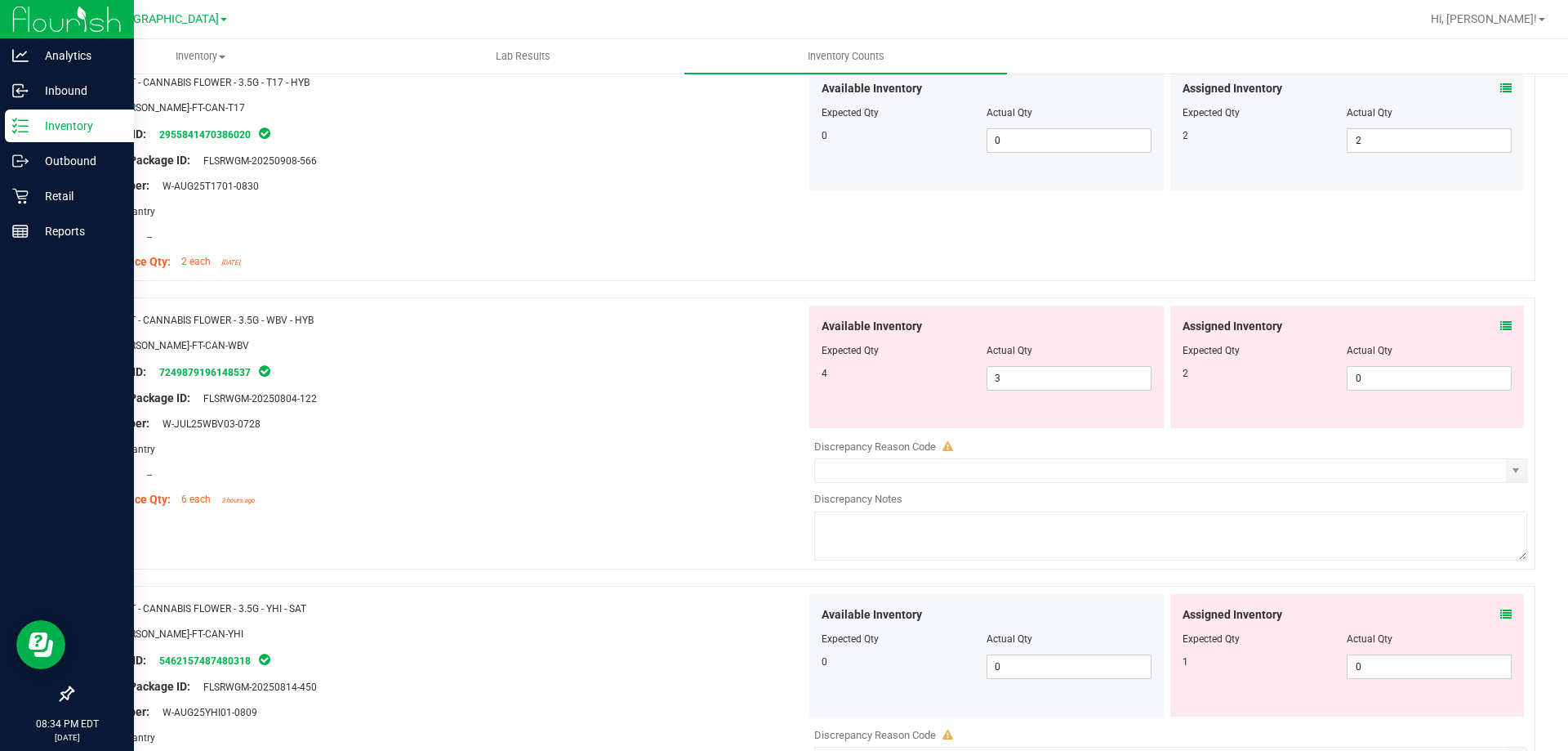
scroll to position [2369, 0]
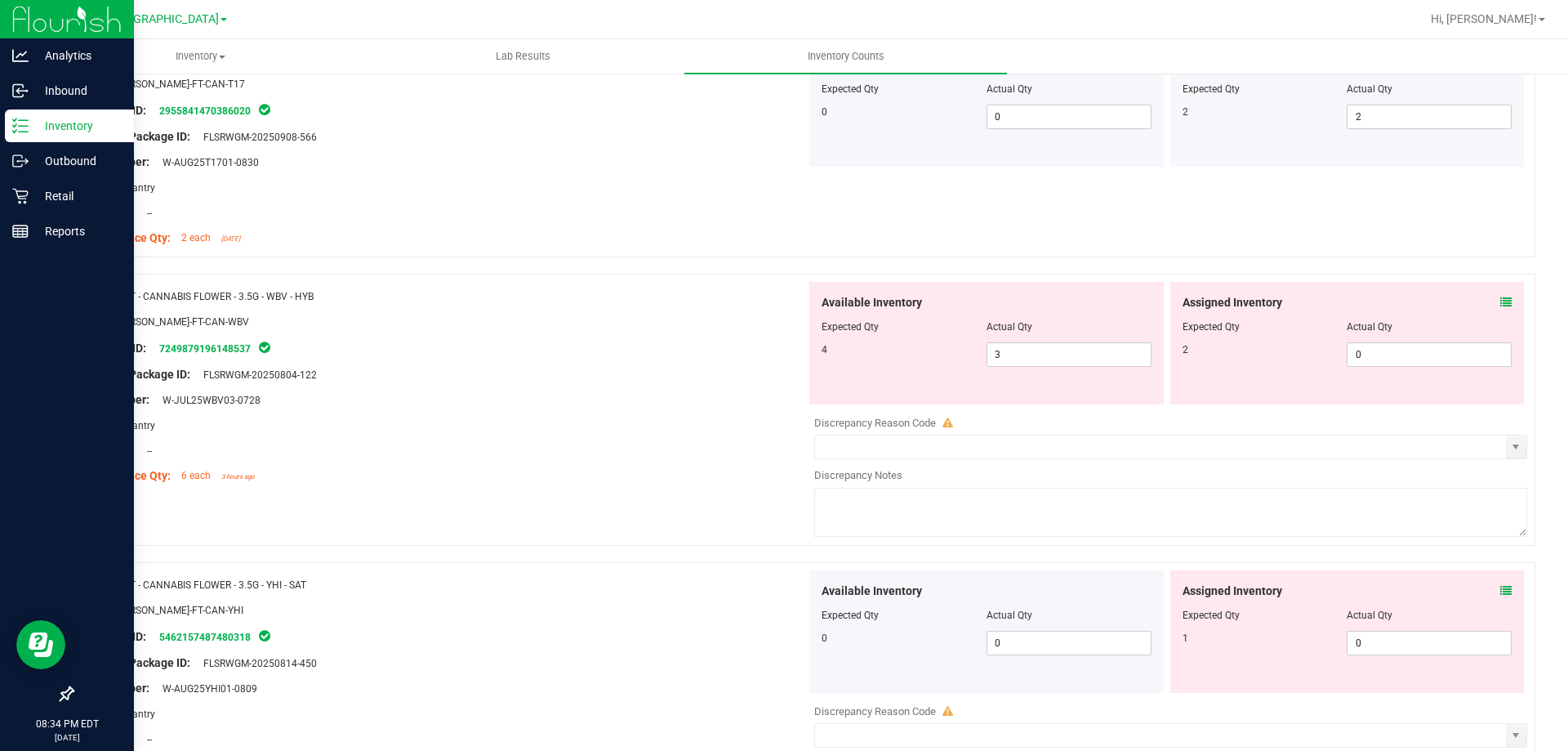
click at [1500, 302] on icon at bounding box center [1506, 302] width 12 height 12
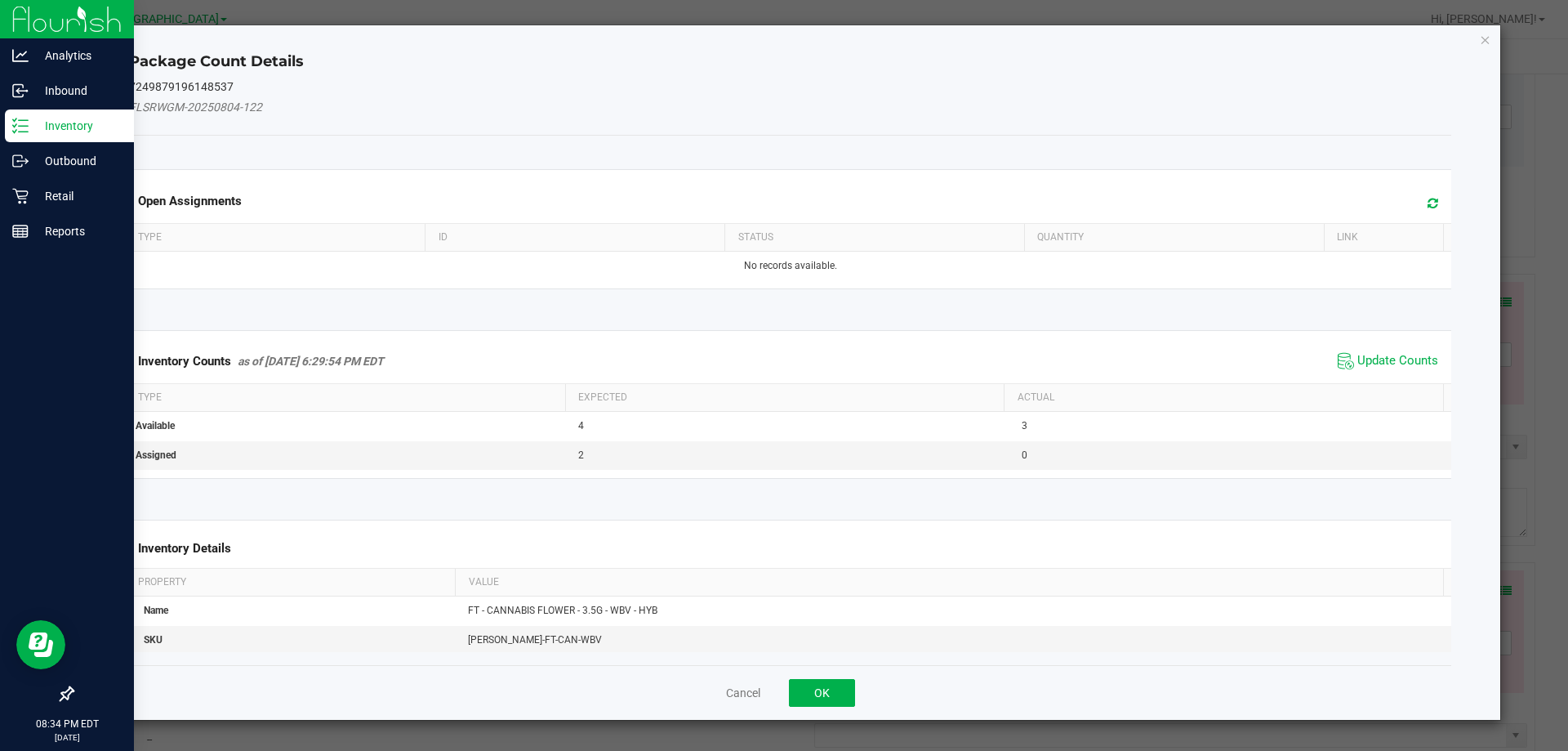
click at [1394, 344] on div "Inventory Counts as of [DATE] 6:29:54 PM EDT Update Counts" at bounding box center [790, 361] width 1330 height 44
click at [1393, 349] on span "Update Counts" at bounding box center [1388, 361] width 109 height 25
click at [1391, 351] on span "Update Counts" at bounding box center [1390, 360] width 104 height 23
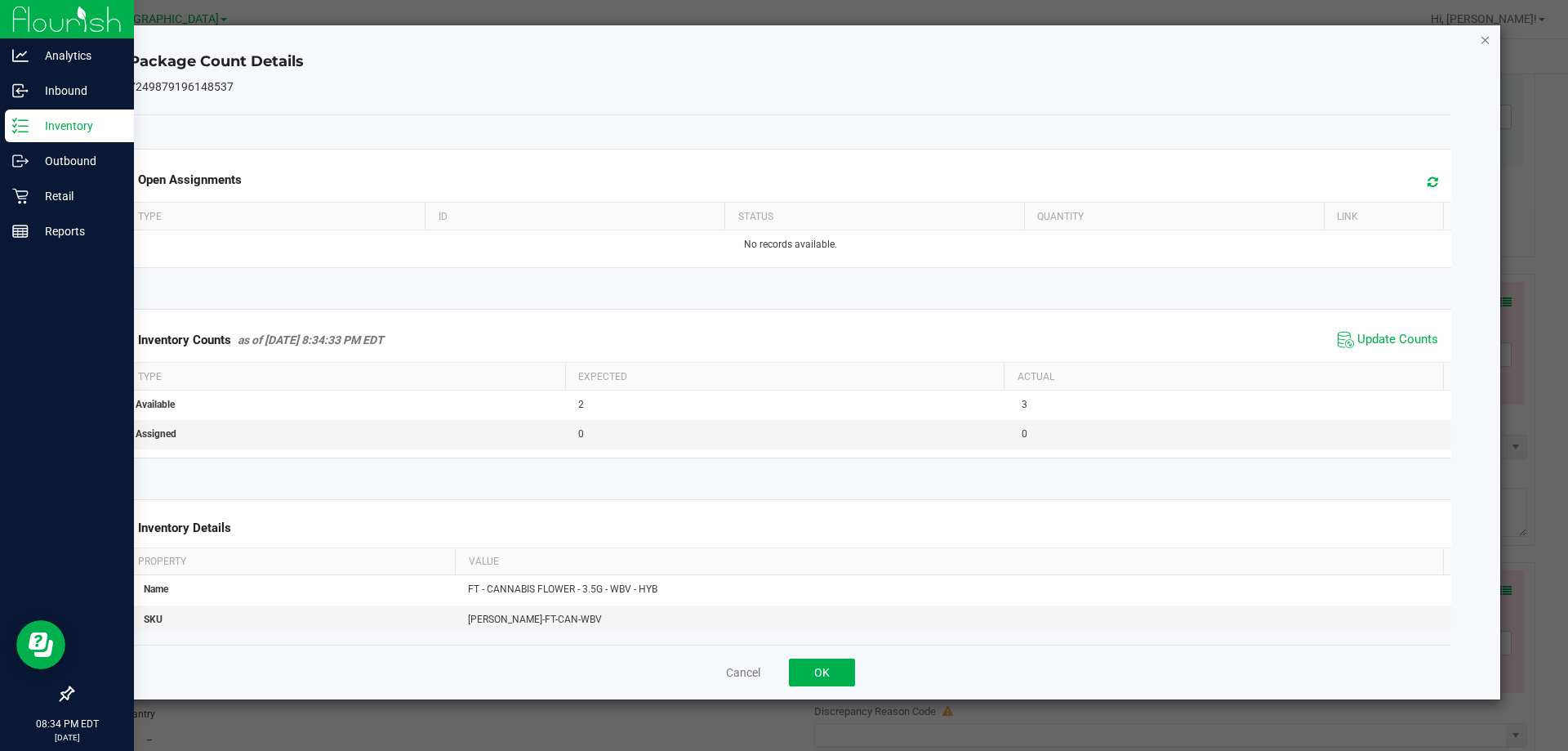
click at [1486, 41] on icon "Close" at bounding box center [1486, 38] width 12 height 19
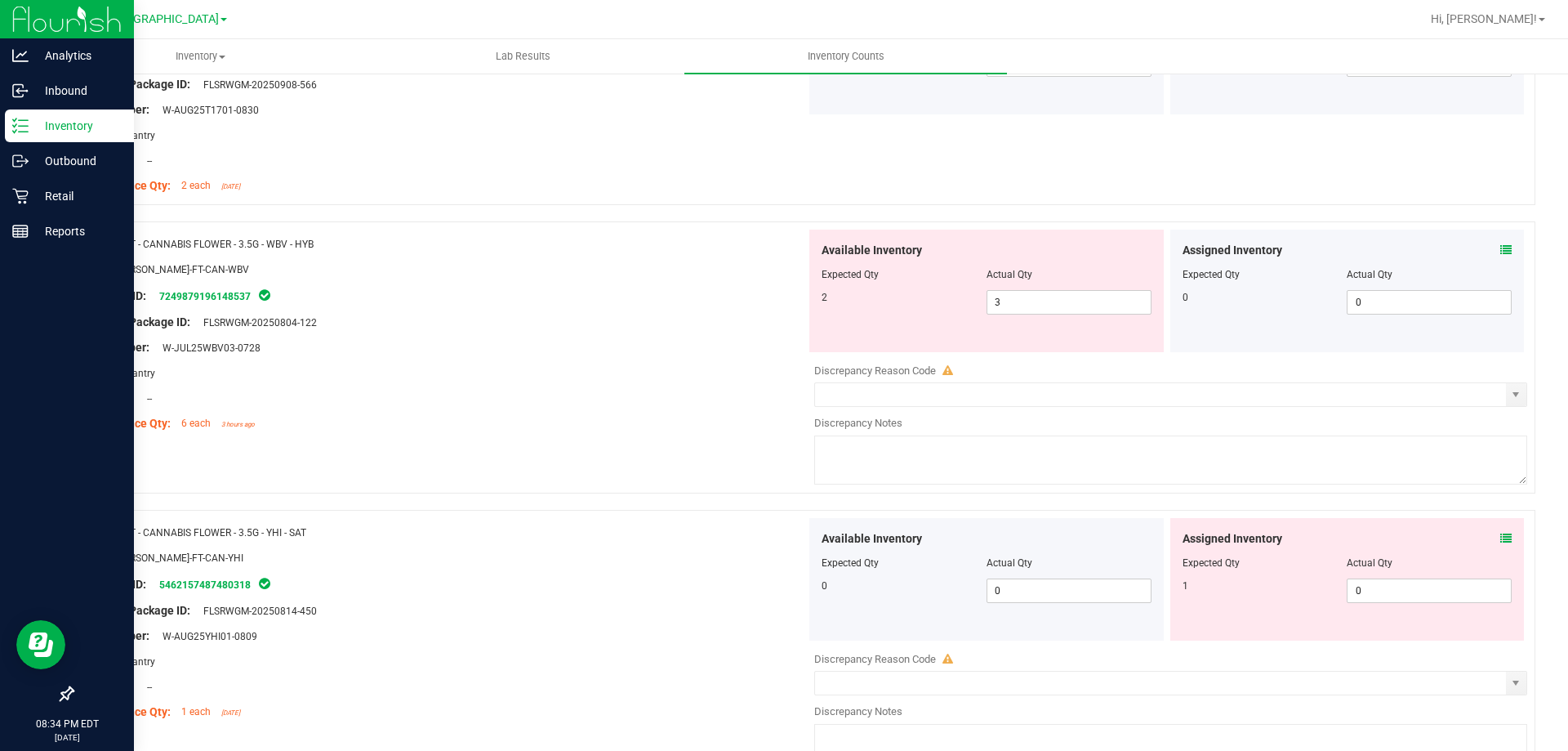
scroll to position [2450, 0]
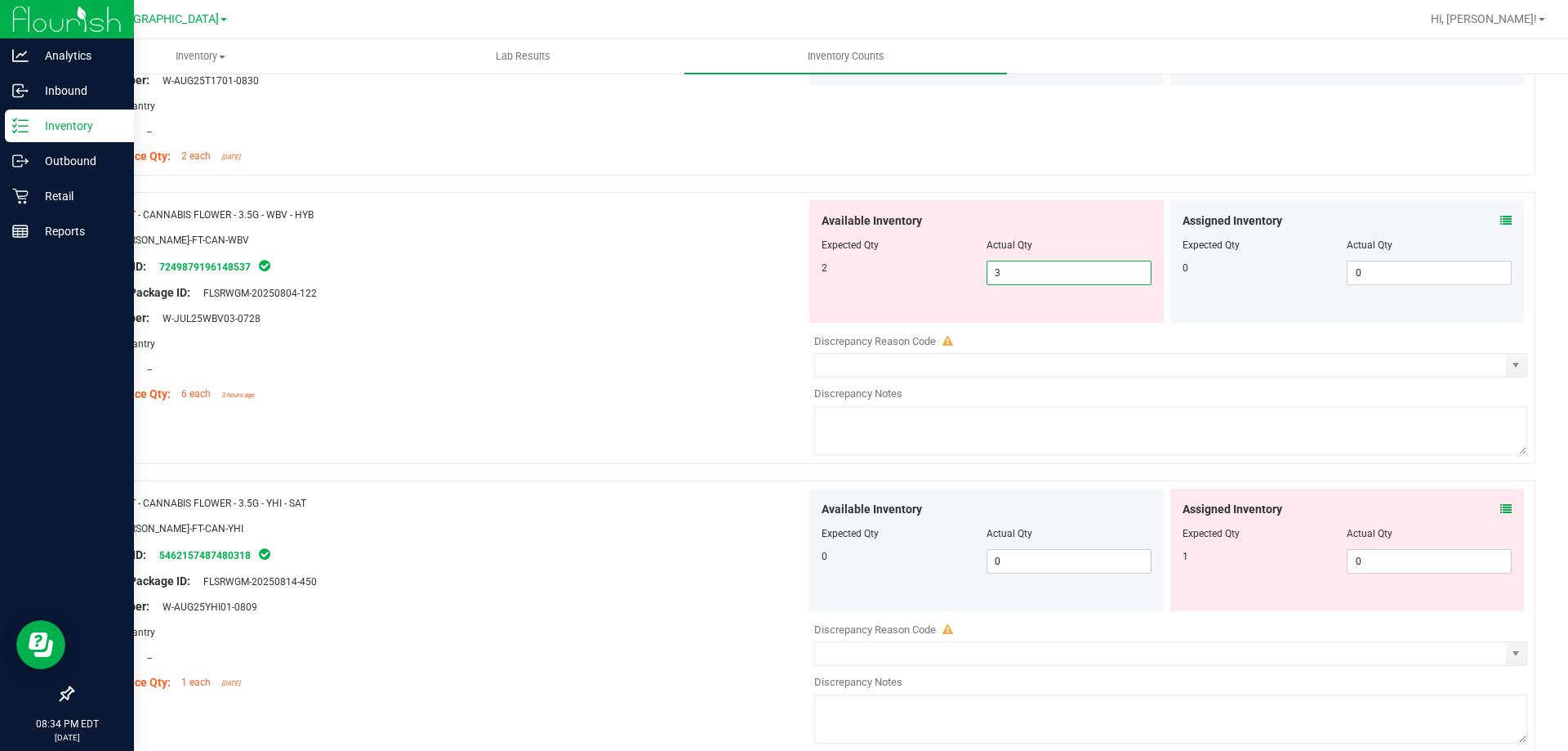
click at [1042, 280] on span "3 3" at bounding box center [1069, 272] width 165 height 25
type input "2"
click at [694, 335] on div "Area: Pantry" at bounding box center [445, 344] width 721 height 17
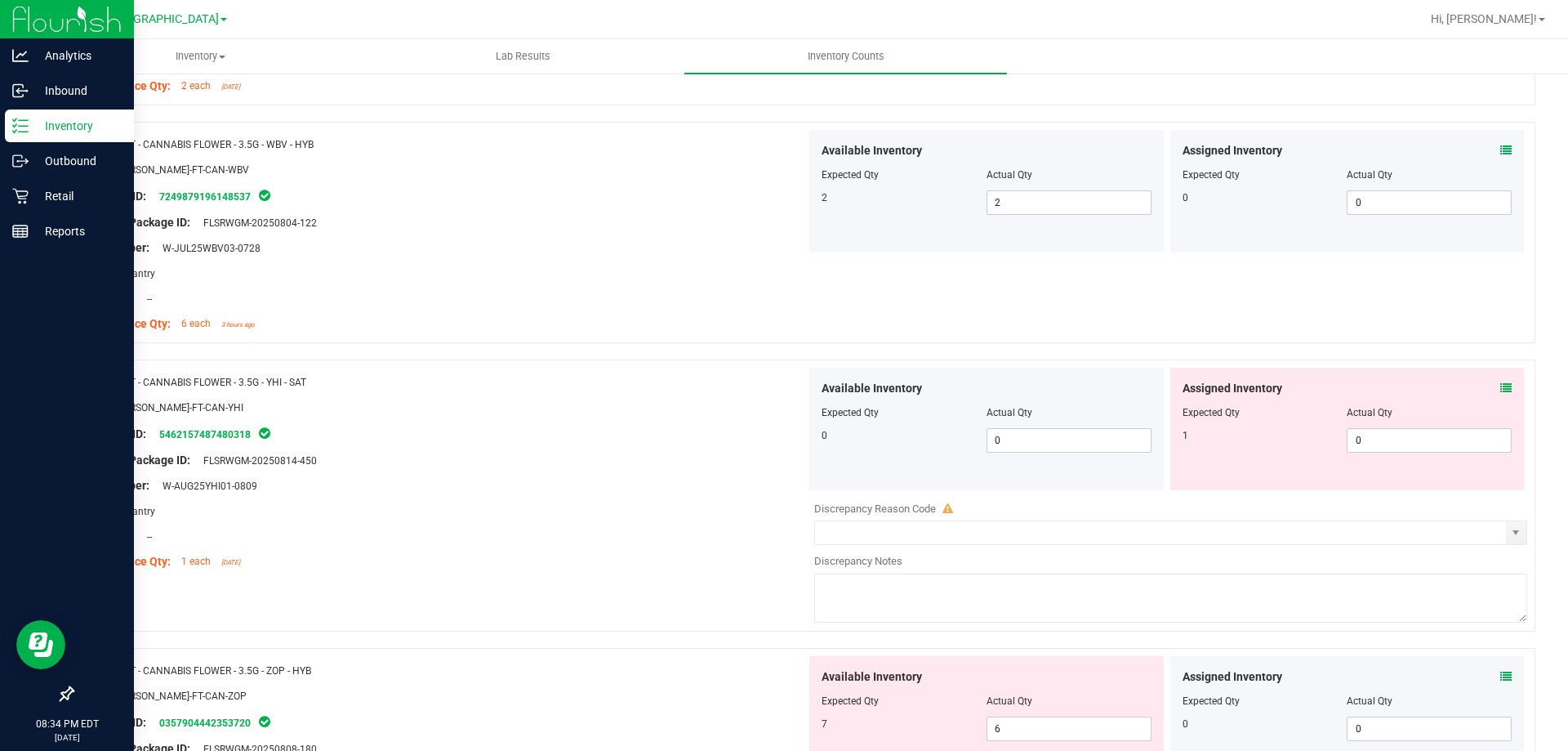
scroll to position [2614, 0]
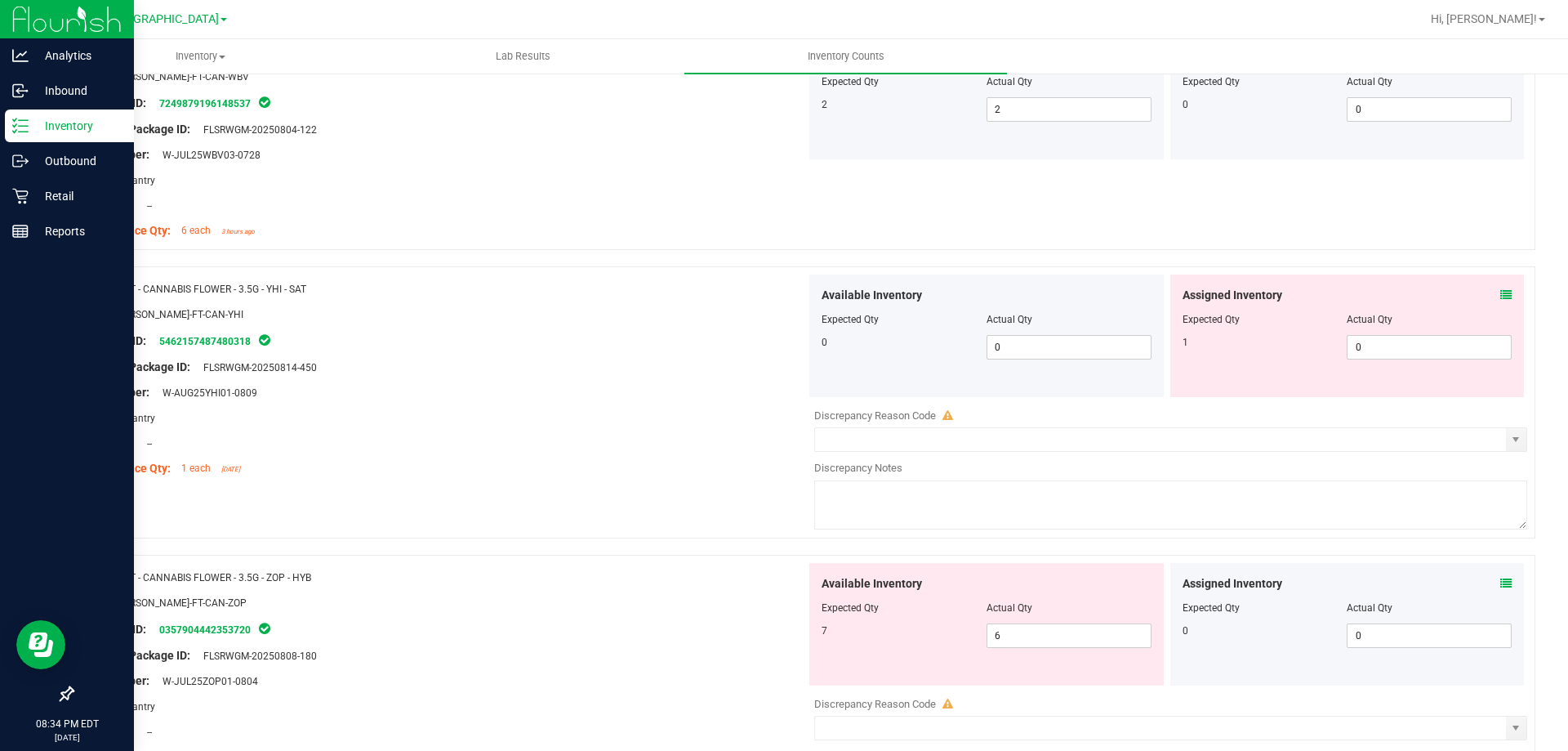
click at [1500, 297] on icon at bounding box center [1506, 294] width 12 height 12
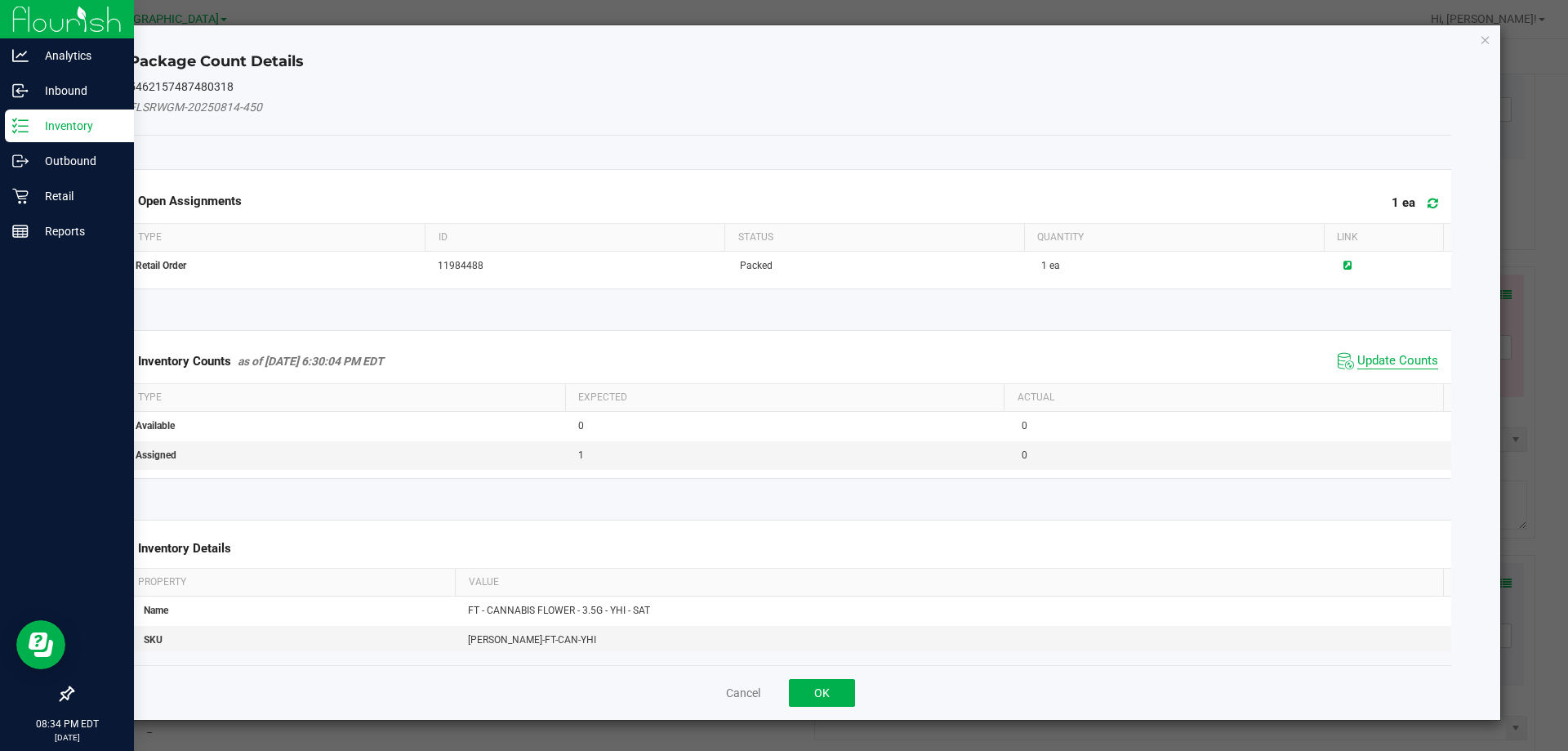
click at [1407, 356] on span "Update Counts" at bounding box center [1398, 361] width 81 height 16
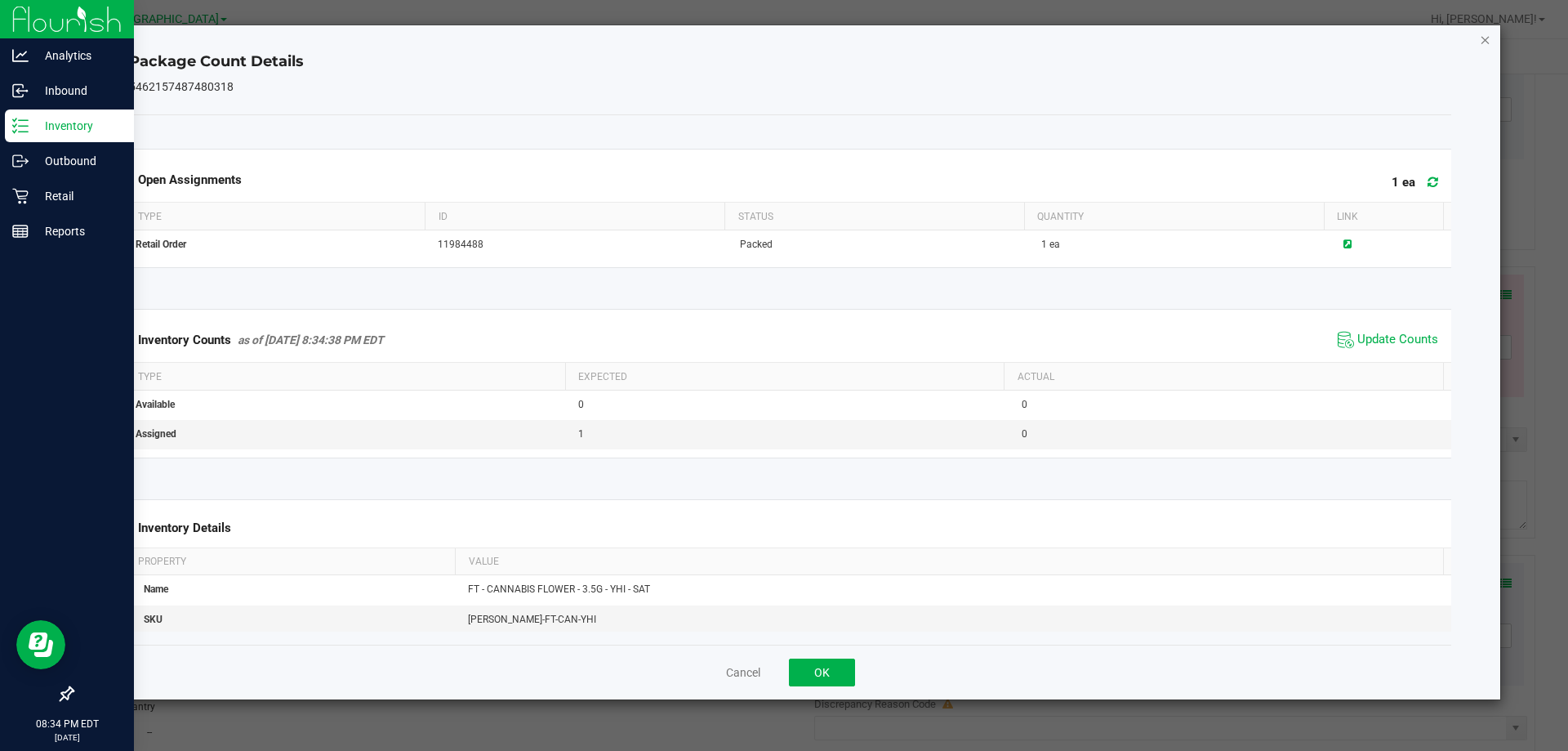
click at [1484, 40] on icon "Close" at bounding box center [1486, 38] width 12 height 19
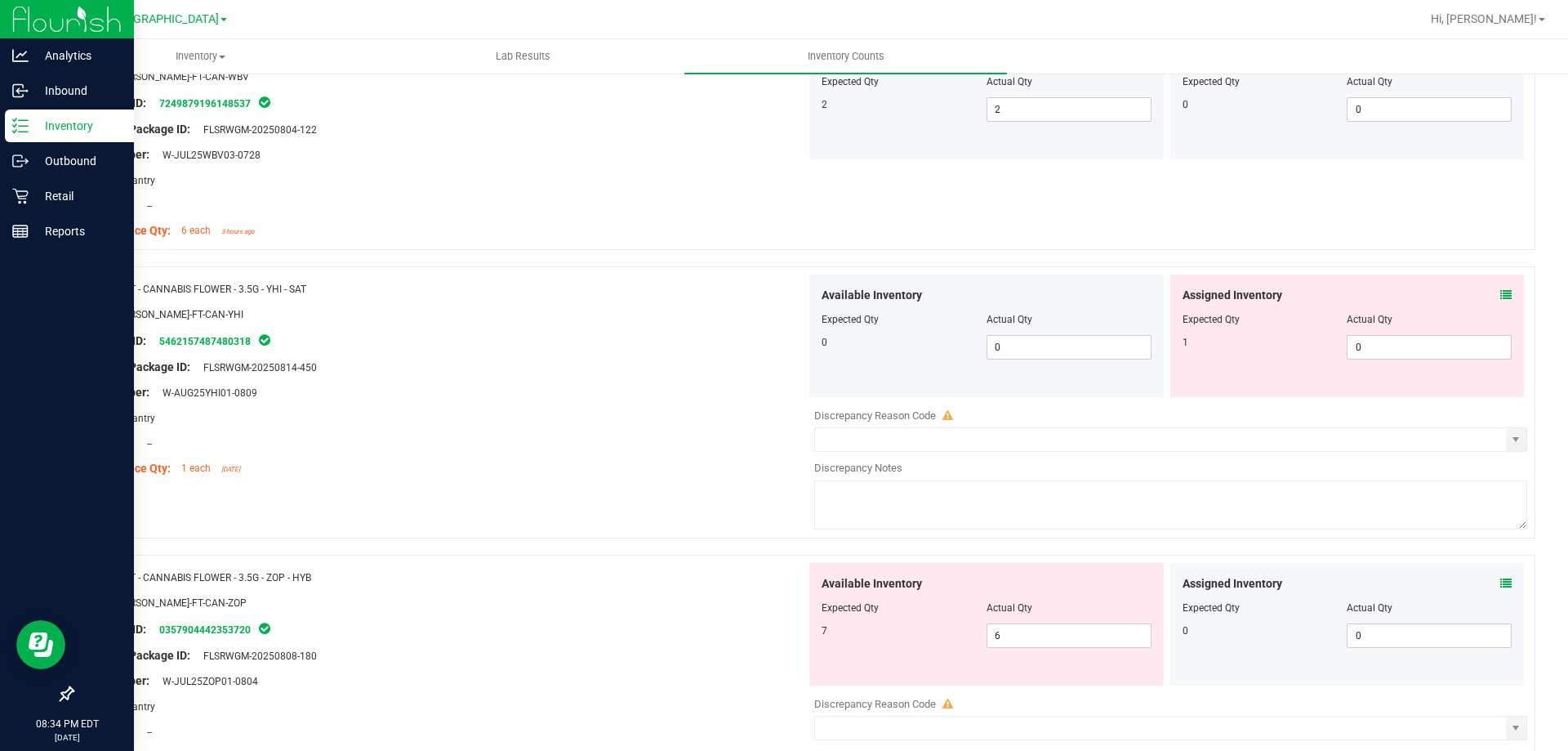
click at [1415, 327] on div at bounding box center [1348, 331] width 330 height 8
click at [1411, 332] on div at bounding box center [1348, 331] width 330 height 8
click at [1404, 341] on span "0 0" at bounding box center [1429, 347] width 165 height 25
type input "1"
click at [709, 376] on div at bounding box center [445, 379] width 721 height 8
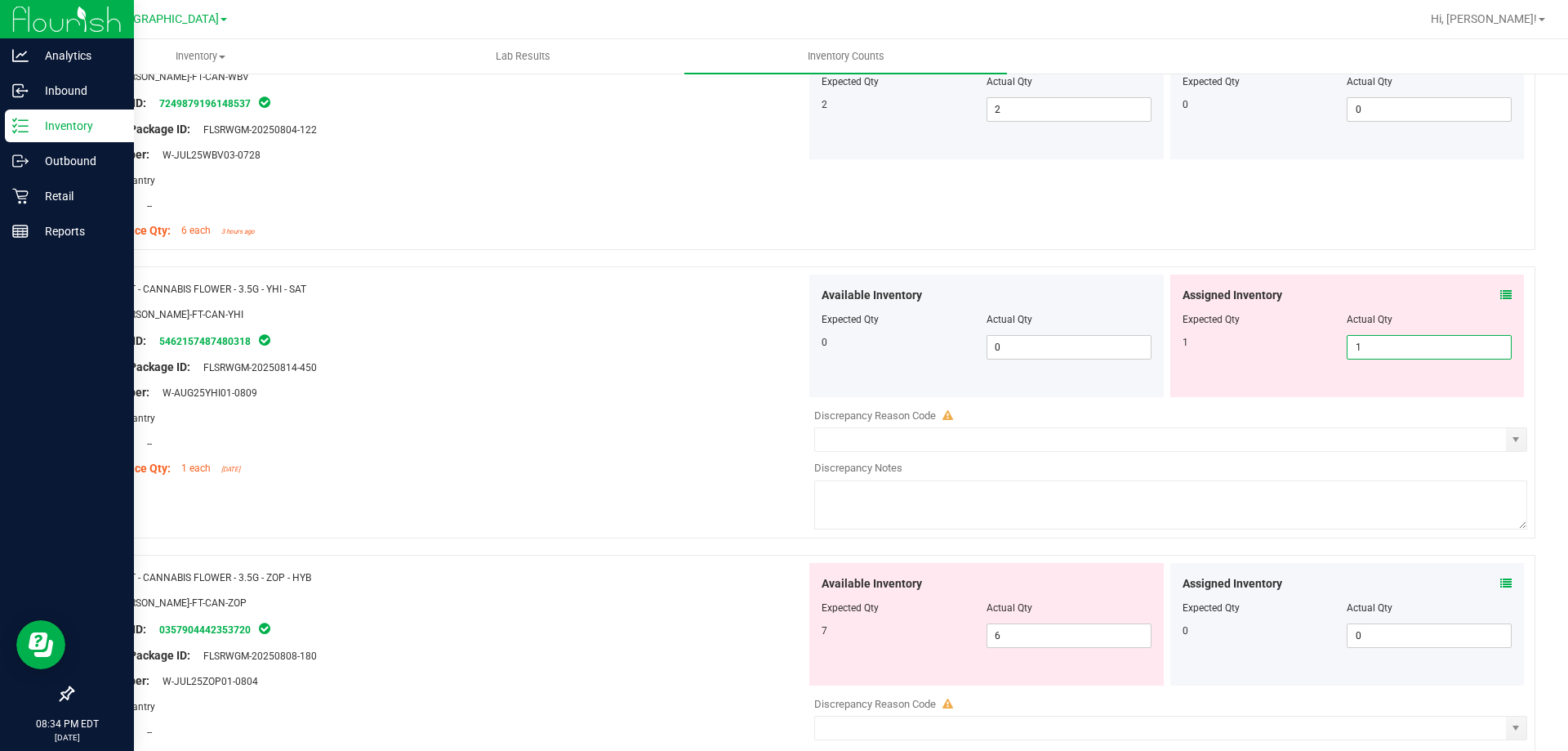
type input "1"
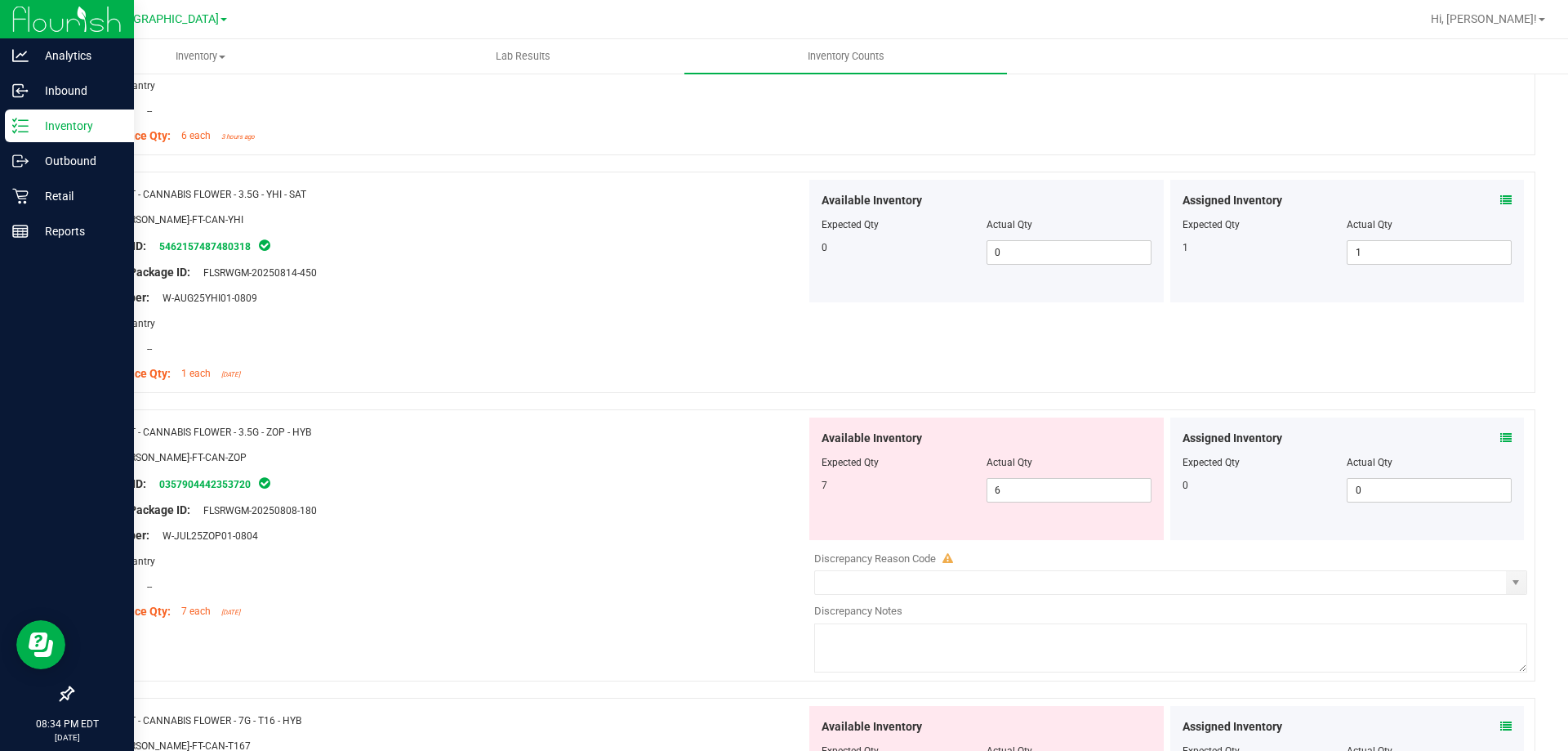
scroll to position [2859, 0]
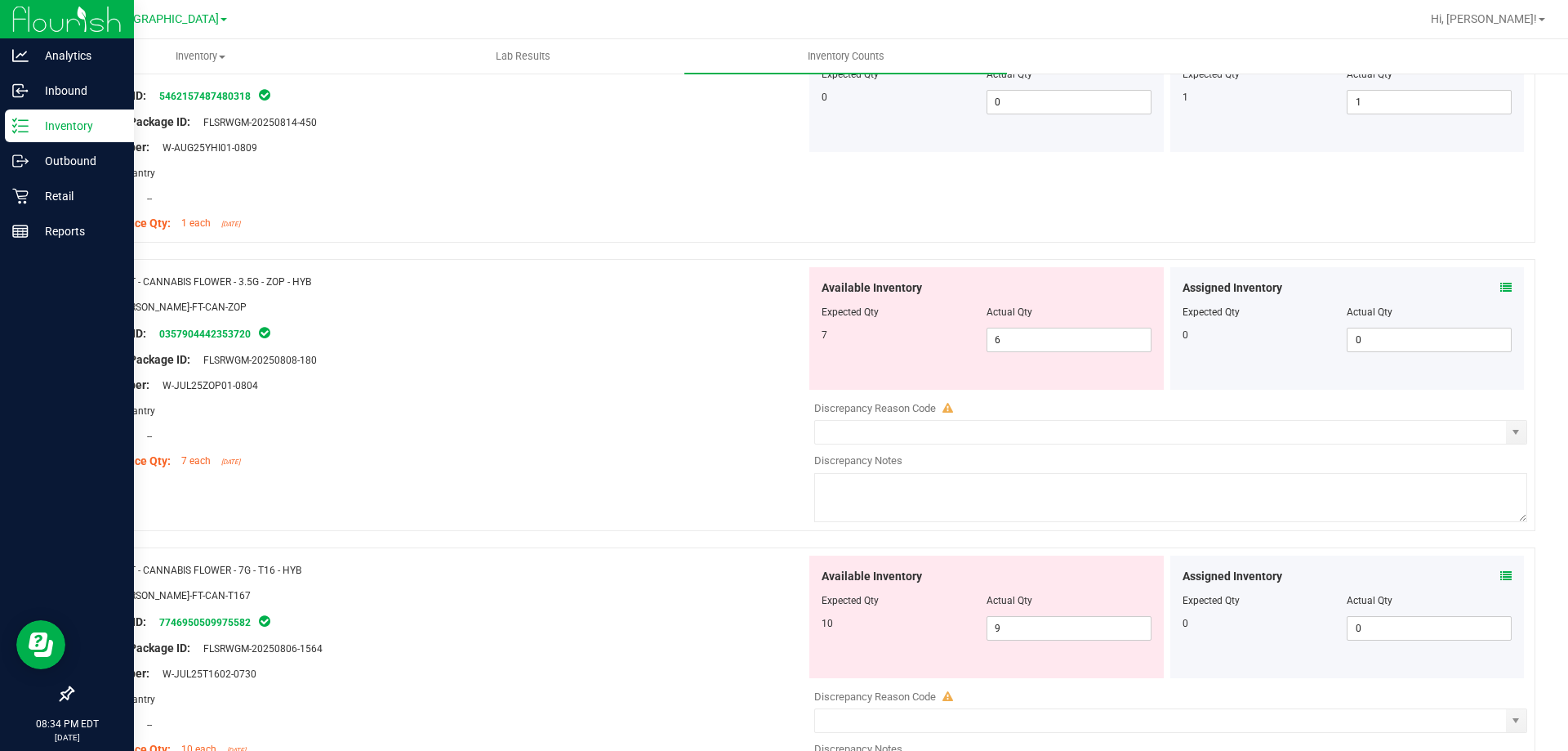
click at [1500, 289] on icon at bounding box center [1506, 287] width 12 height 12
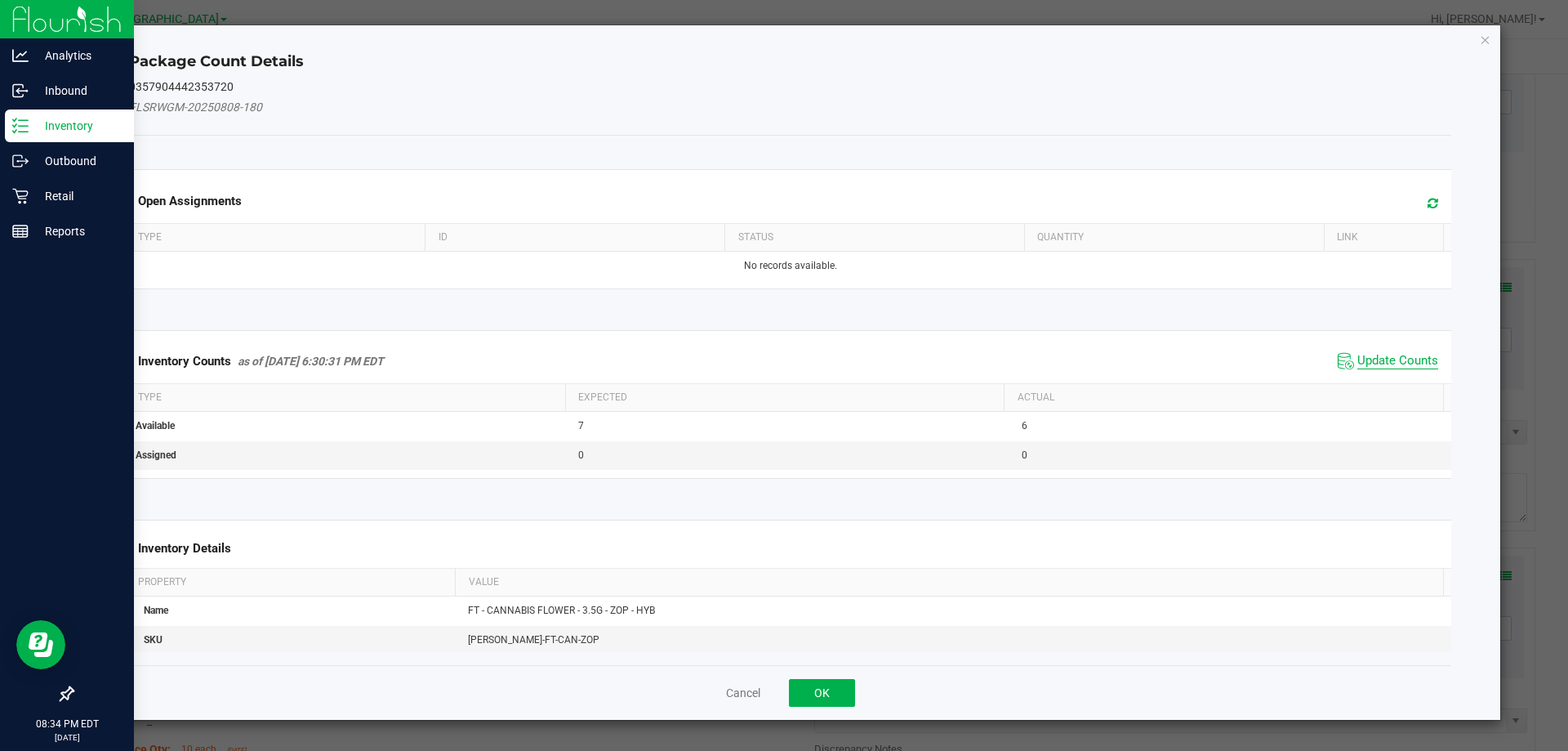
click at [1416, 360] on span "Update Counts" at bounding box center [1398, 361] width 81 height 16
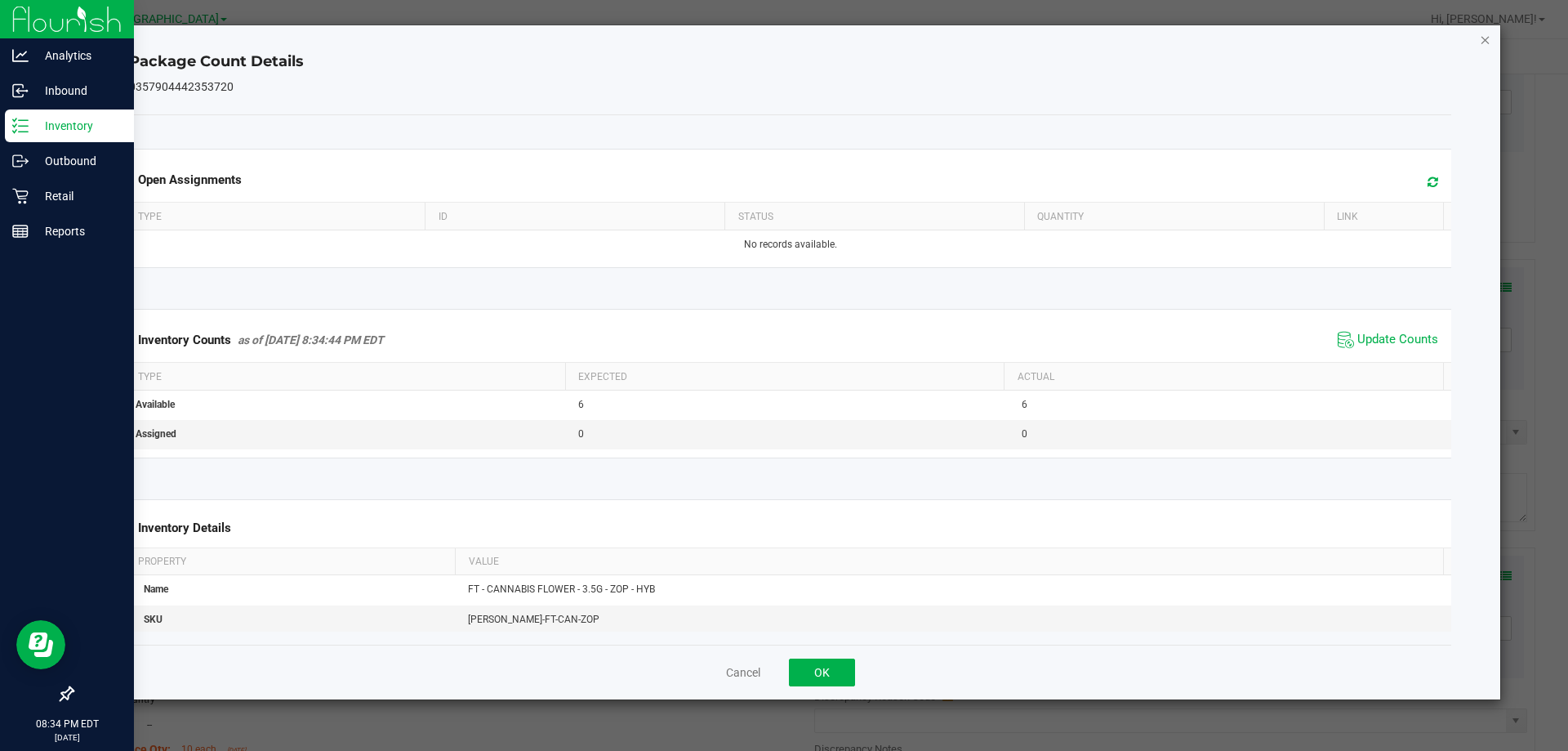
click at [1486, 40] on icon "Close" at bounding box center [1486, 38] width 12 height 19
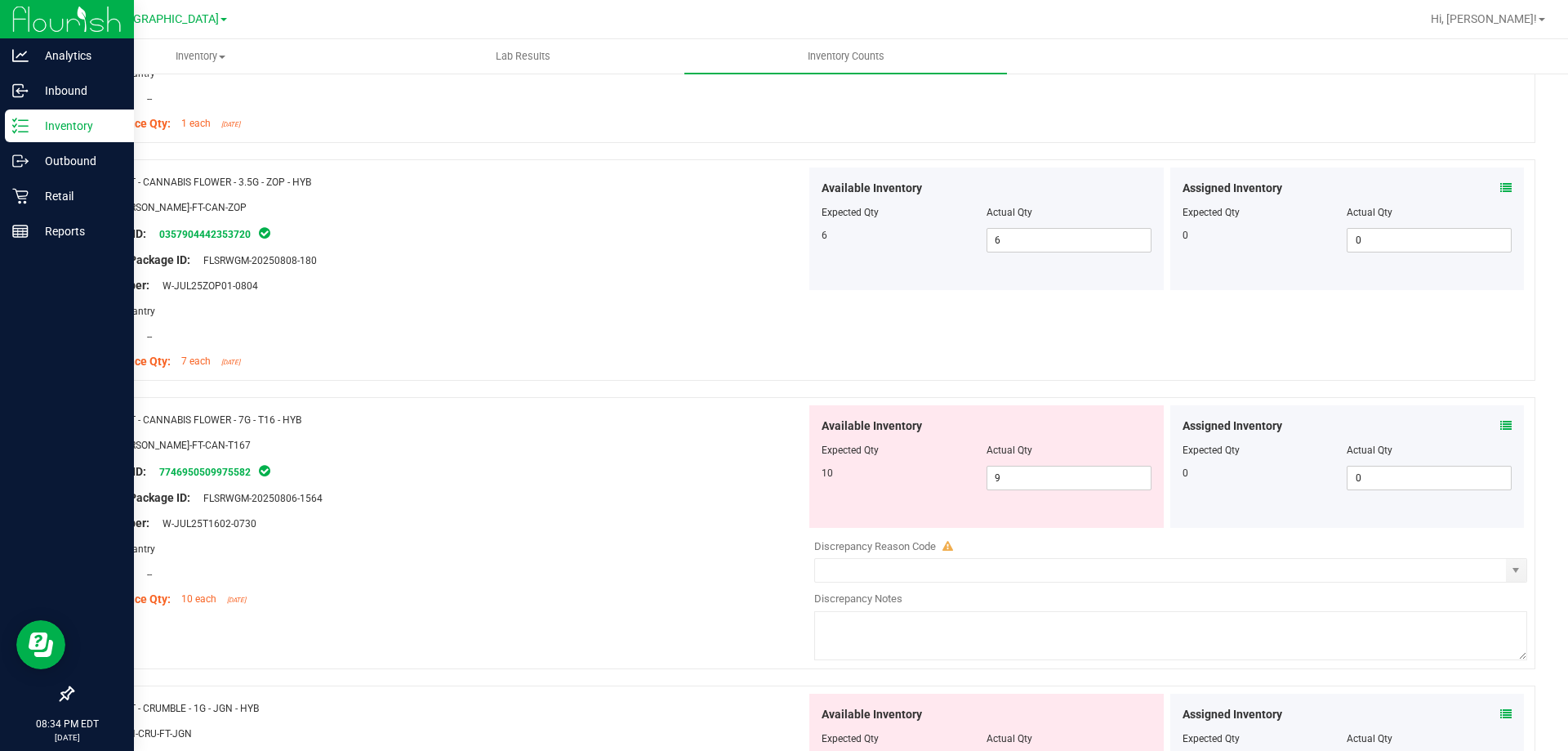
scroll to position [3022, 0]
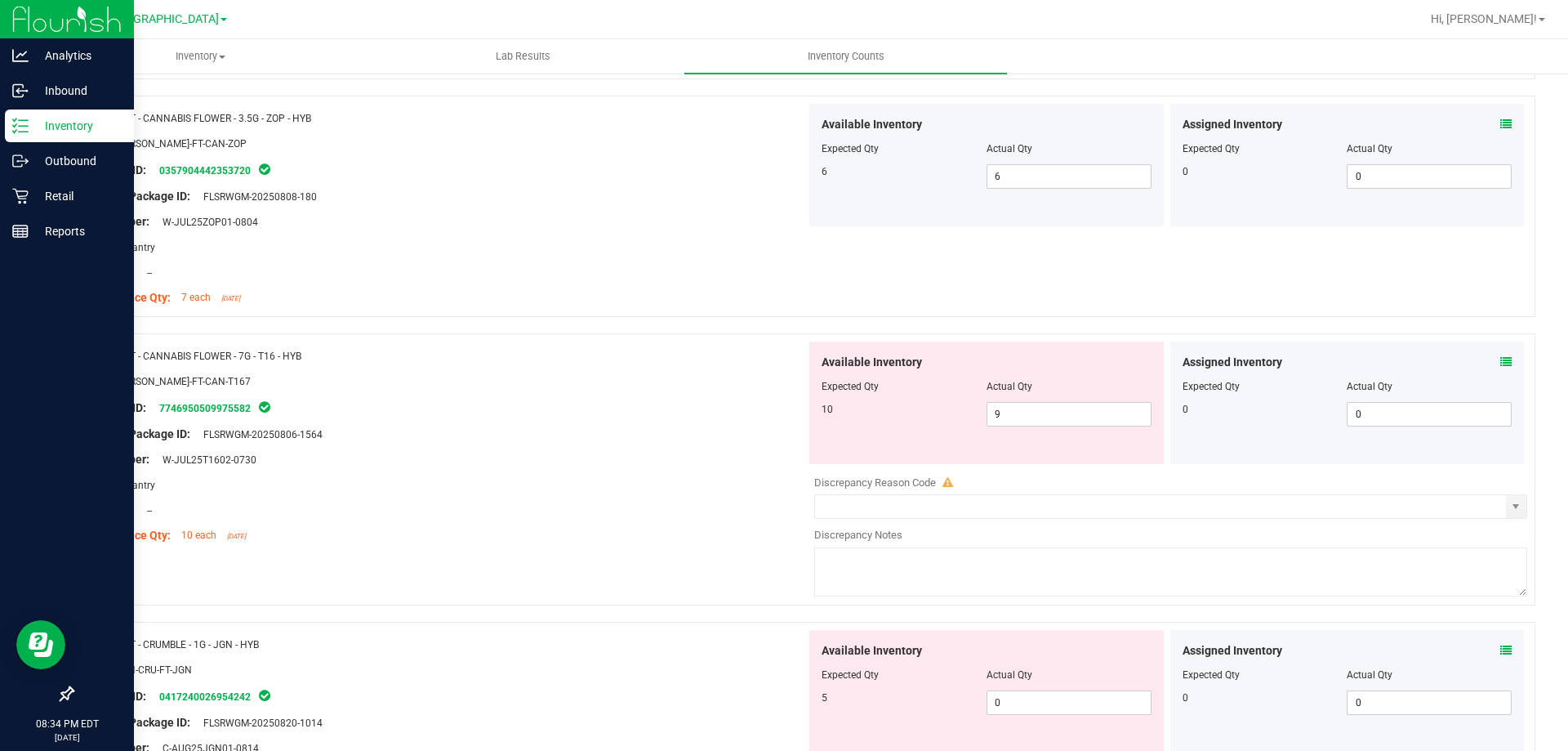
click at [1501, 365] on div "Assigned Inventory Expected Qty Actual Qty 0 0 0" at bounding box center [1348, 403] width 355 height 122
click at [1500, 363] on icon at bounding box center [1506, 362] width 12 height 12
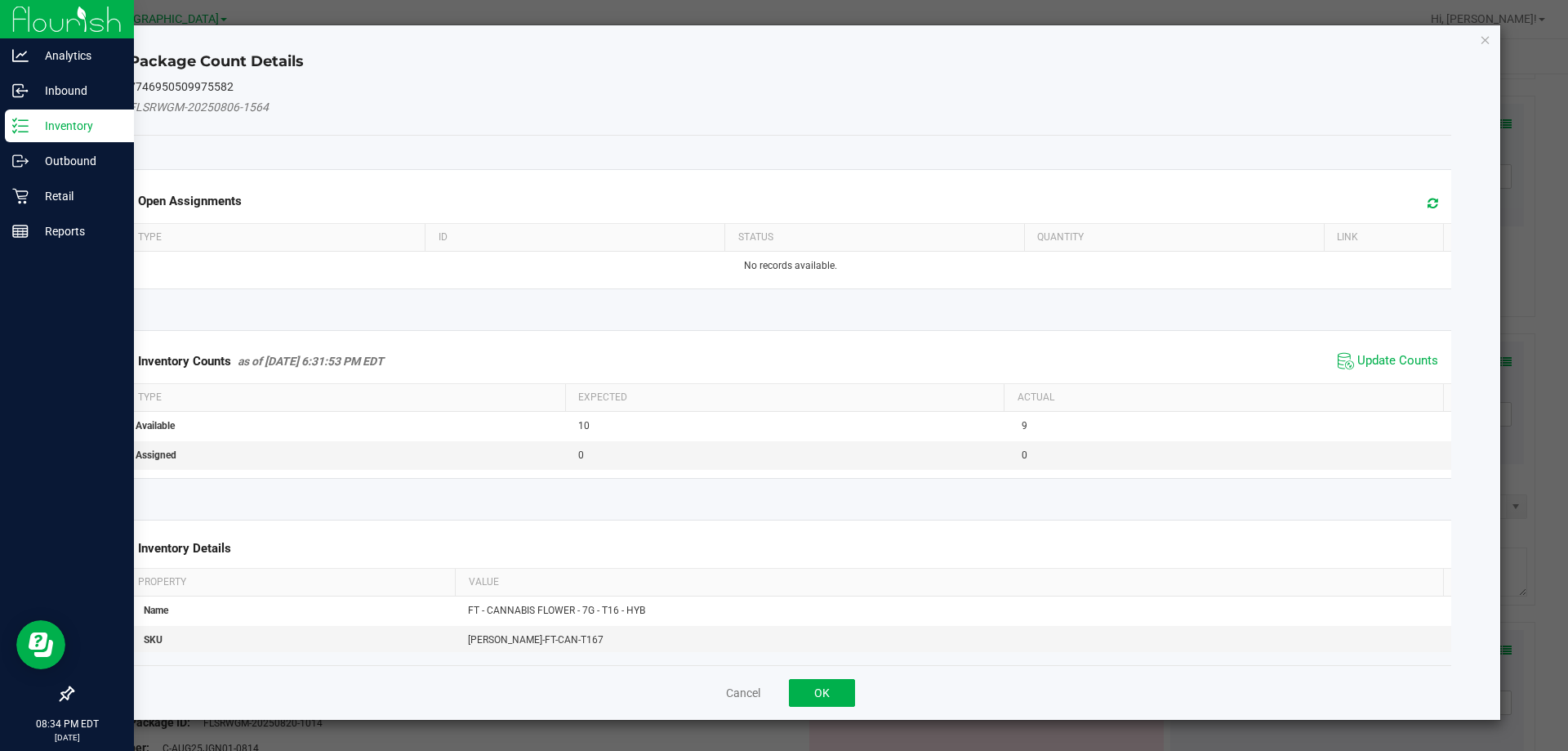
click at [1414, 350] on span "Update Counts" at bounding box center [1388, 361] width 109 height 25
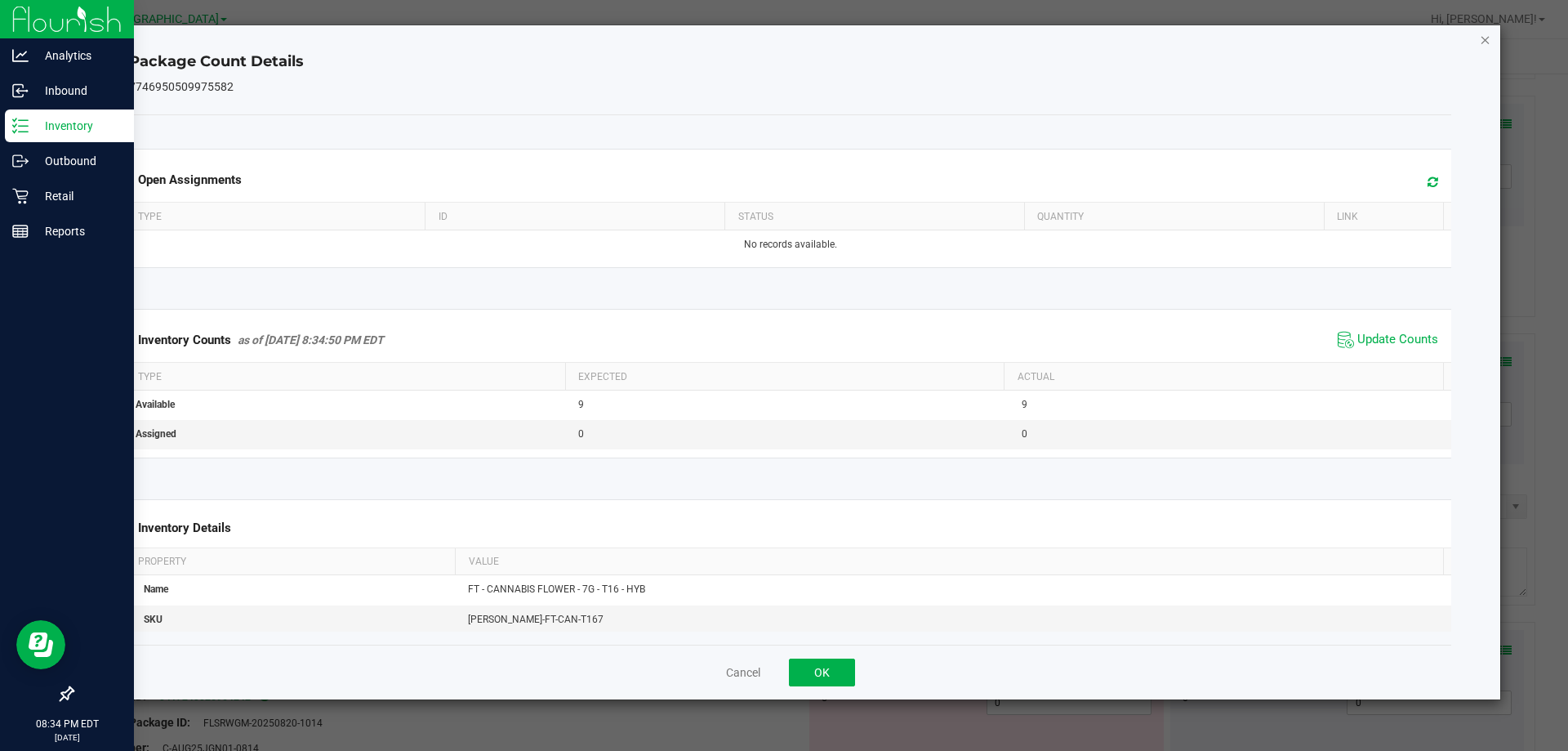
click at [1482, 43] on icon "Close" at bounding box center [1486, 38] width 12 height 19
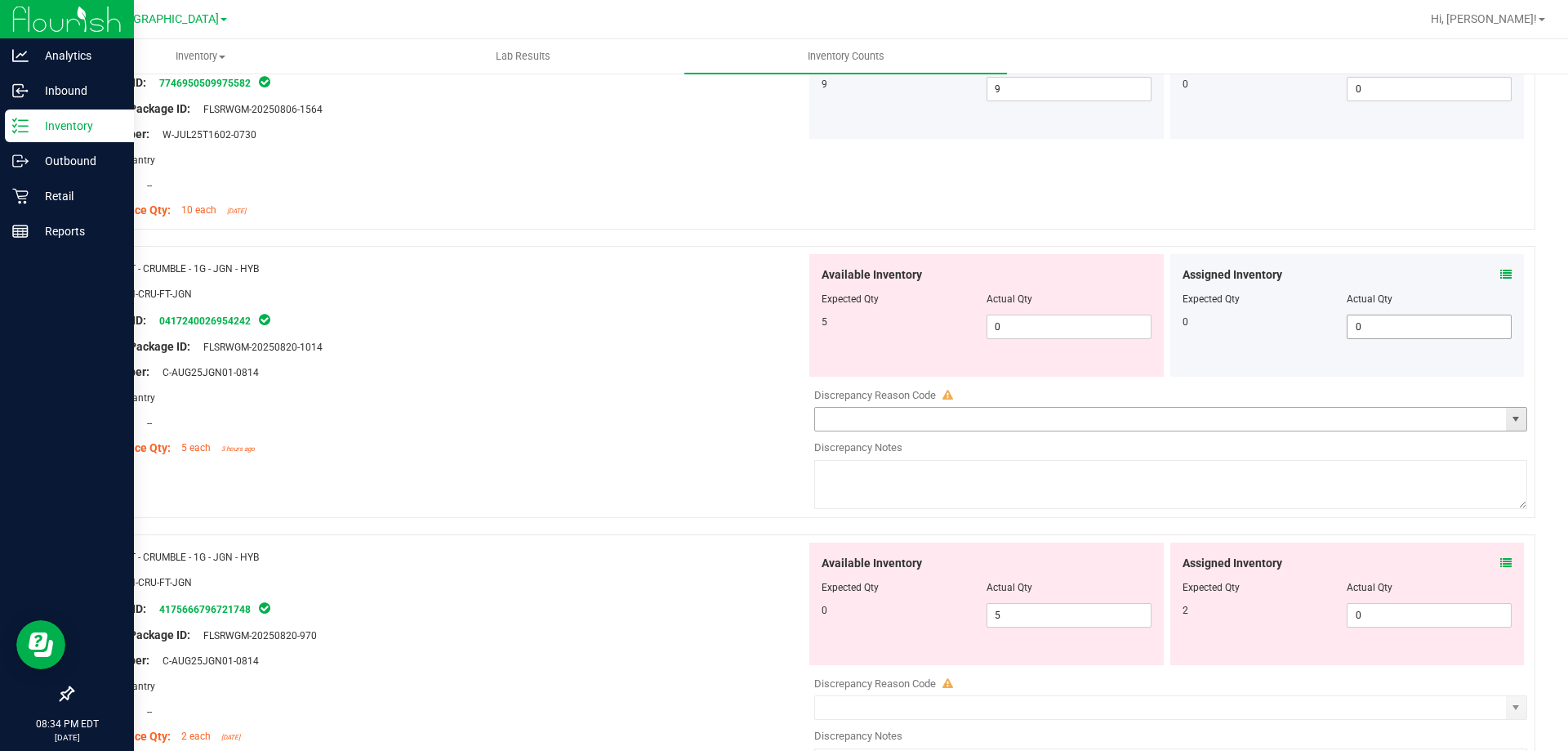
scroll to position [3348, 0]
click at [1500, 271] on icon at bounding box center [1506, 272] width 12 height 12
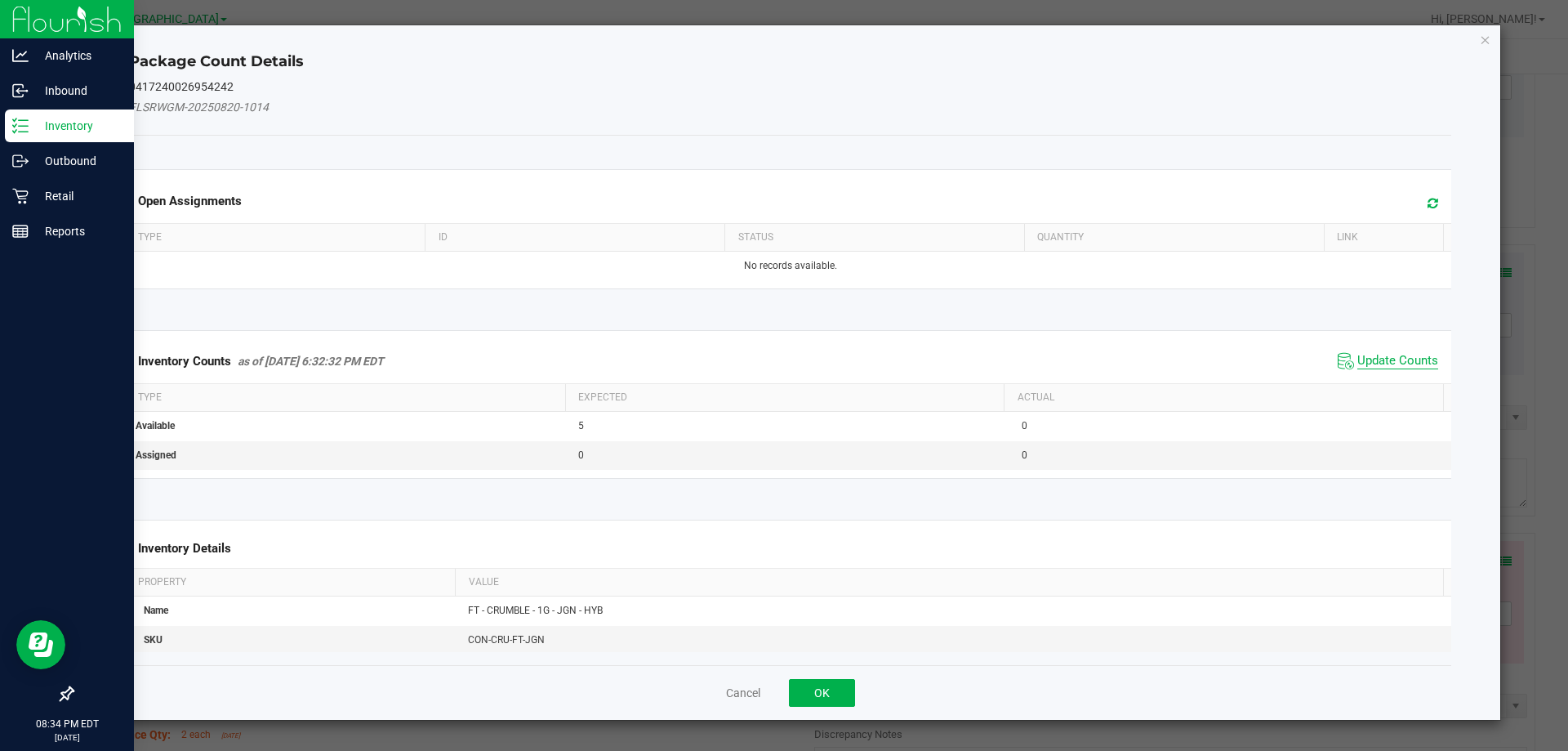
click at [1399, 357] on span "Update Counts" at bounding box center [1398, 361] width 81 height 16
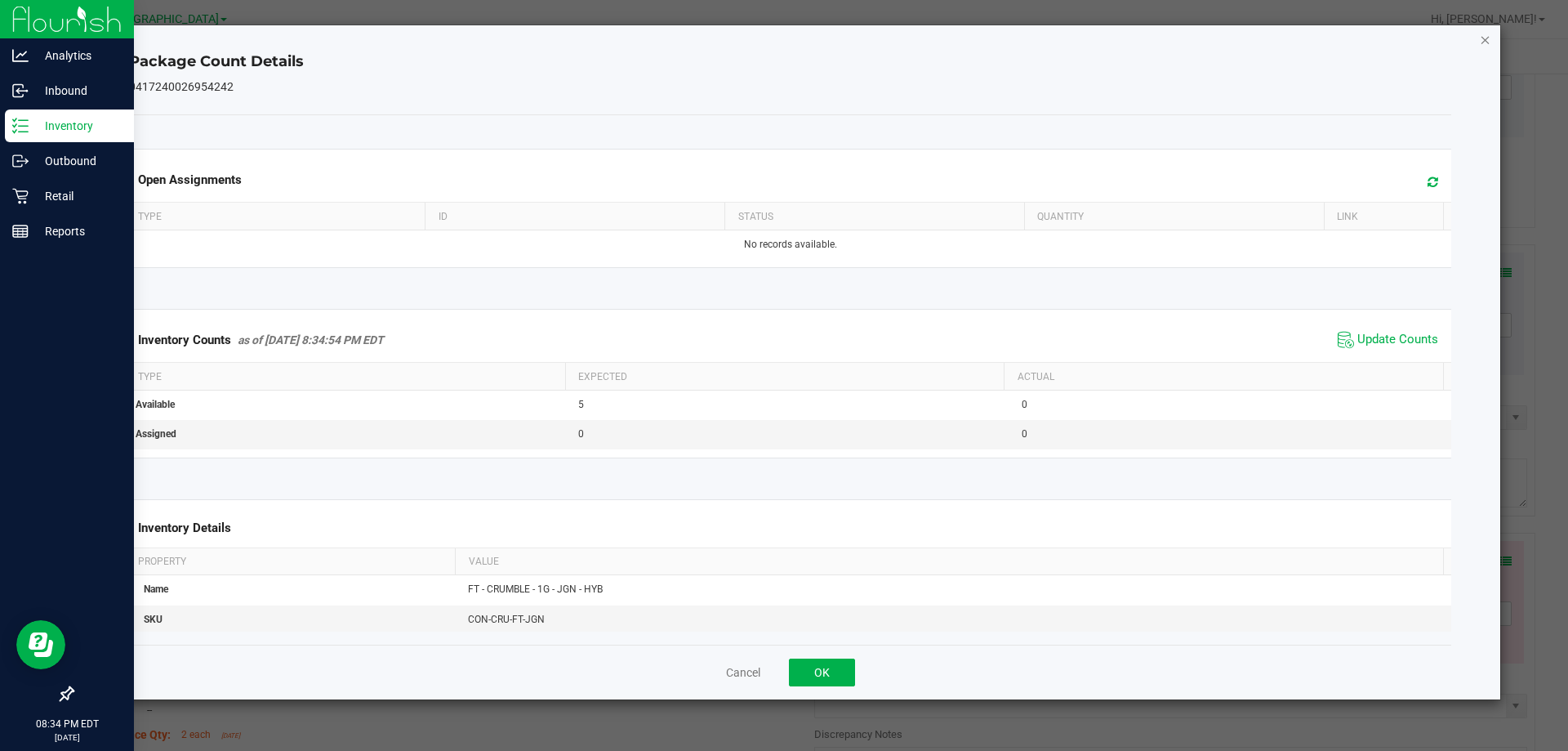
click at [1485, 44] on icon "Close" at bounding box center [1486, 38] width 12 height 19
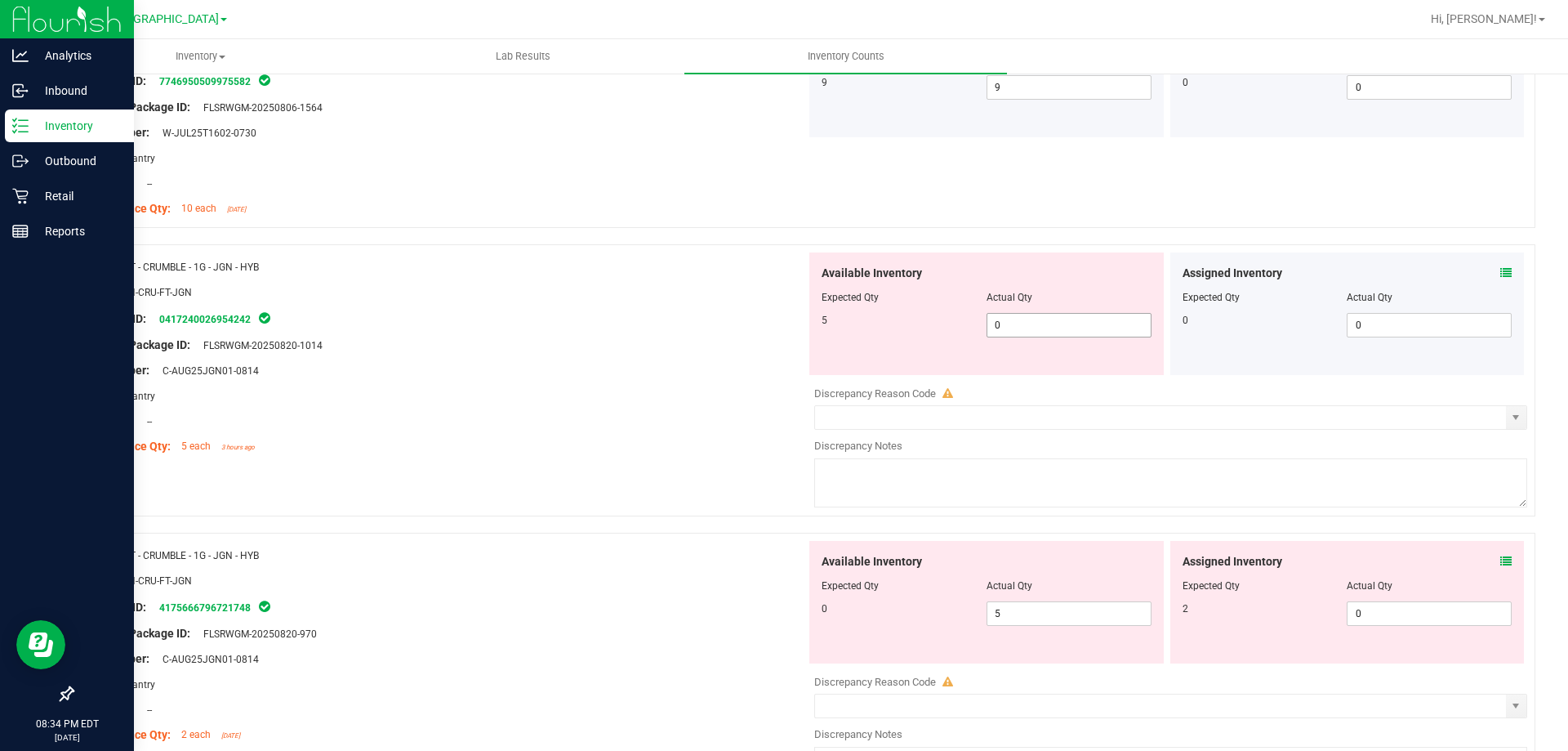
click at [1036, 326] on span "0 0" at bounding box center [1069, 324] width 165 height 25
type input "5"
click at [704, 342] on div "Original Package ID: FLSRWGM-20250820-1014" at bounding box center [445, 344] width 721 height 17
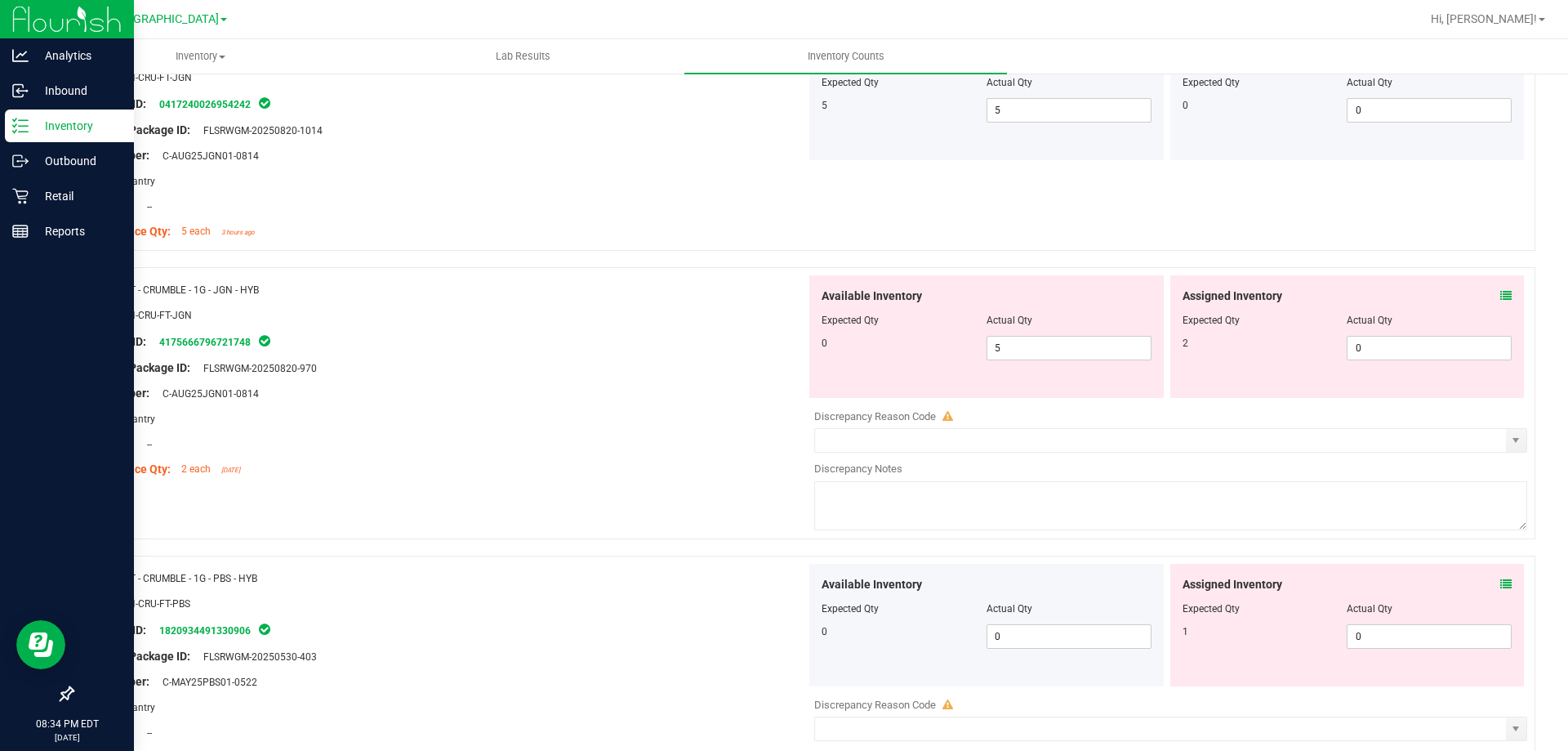
scroll to position [3594, 0]
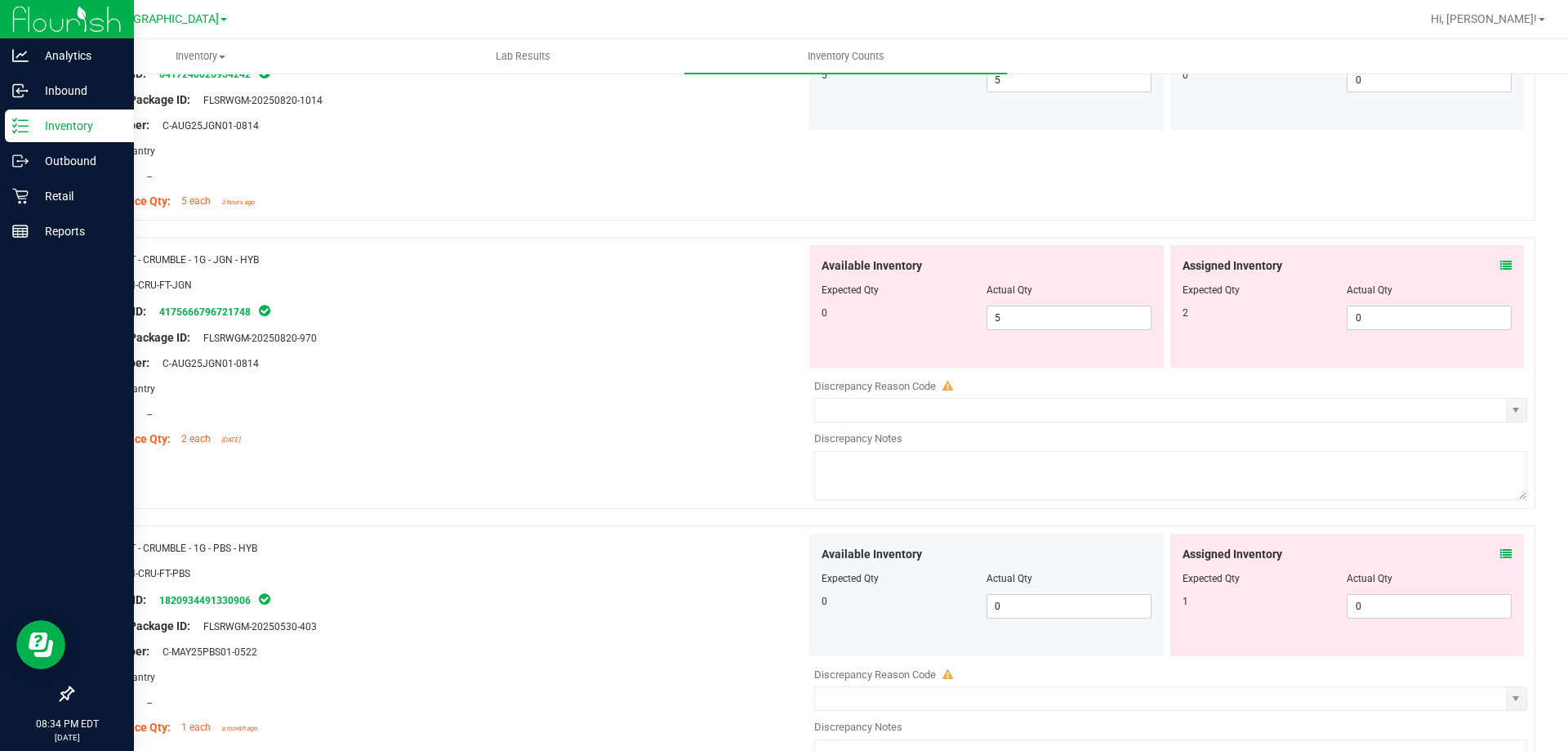
click at [1500, 266] on icon at bounding box center [1506, 265] width 12 height 12
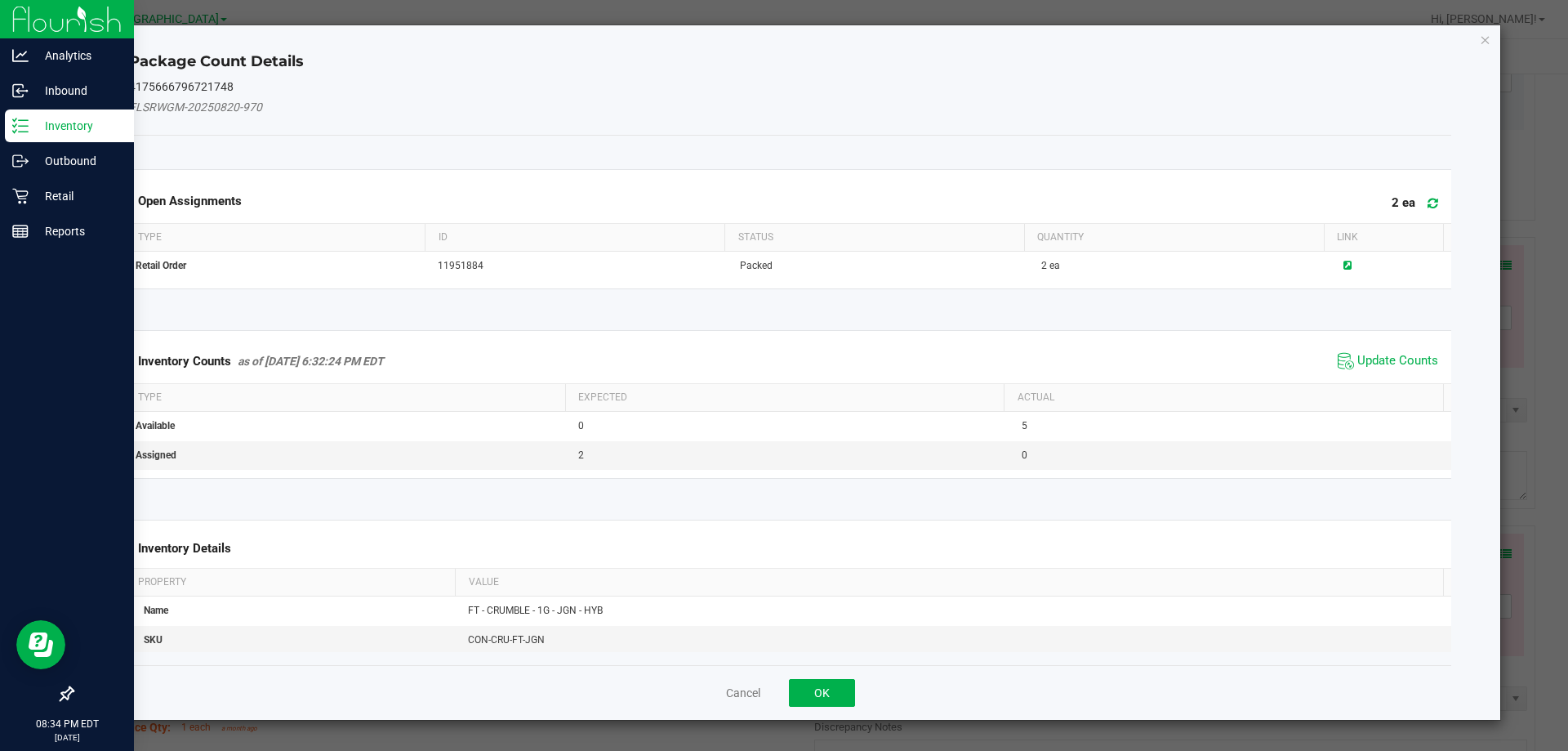
click at [1373, 349] on span "Update Counts" at bounding box center [1388, 361] width 109 height 25
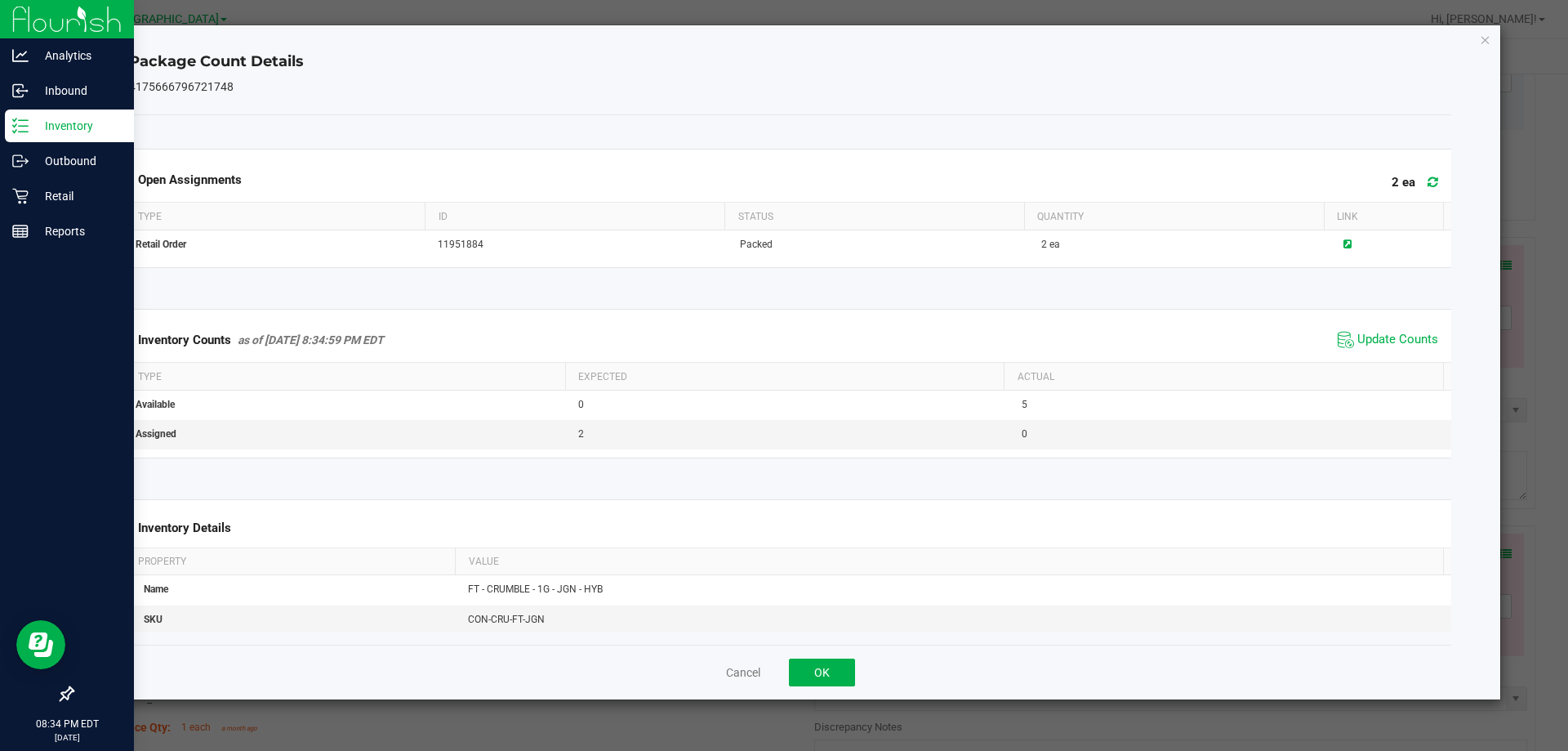
click at [1485, 50] on div "Package Count Details 4175666796721748 Open Assignments 2 ea Type ID Status Qua…" at bounding box center [791, 363] width 1422 height 674
click at [1485, 48] on icon "Close" at bounding box center [1486, 38] width 12 height 19
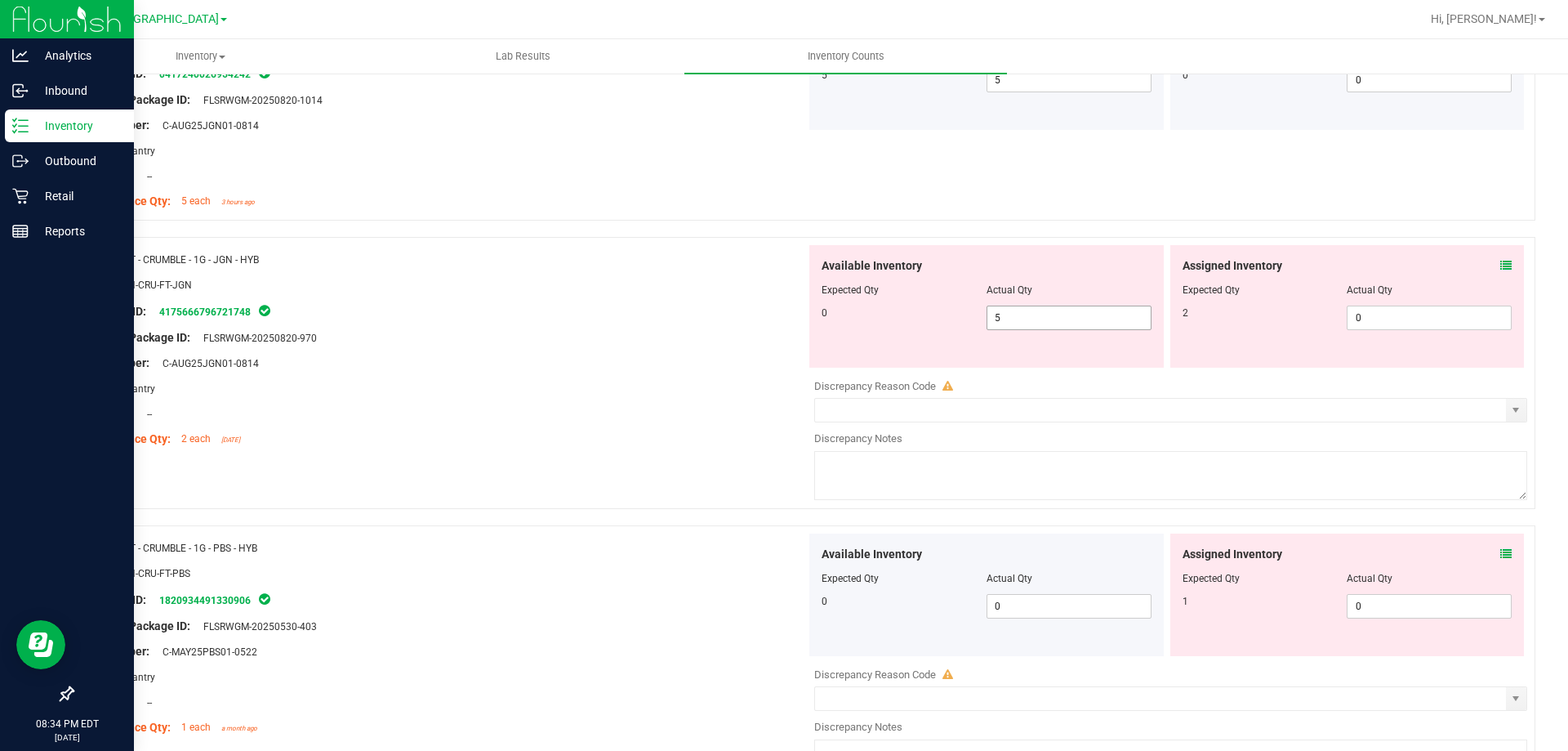
click at [1069, 323] on span "5 5" at bounding box center [1069, 317] width 165 height 25
type input "0"
click at [1429, 313] on span "0 0" at bounding box center [1429, 317] width 165 height 25
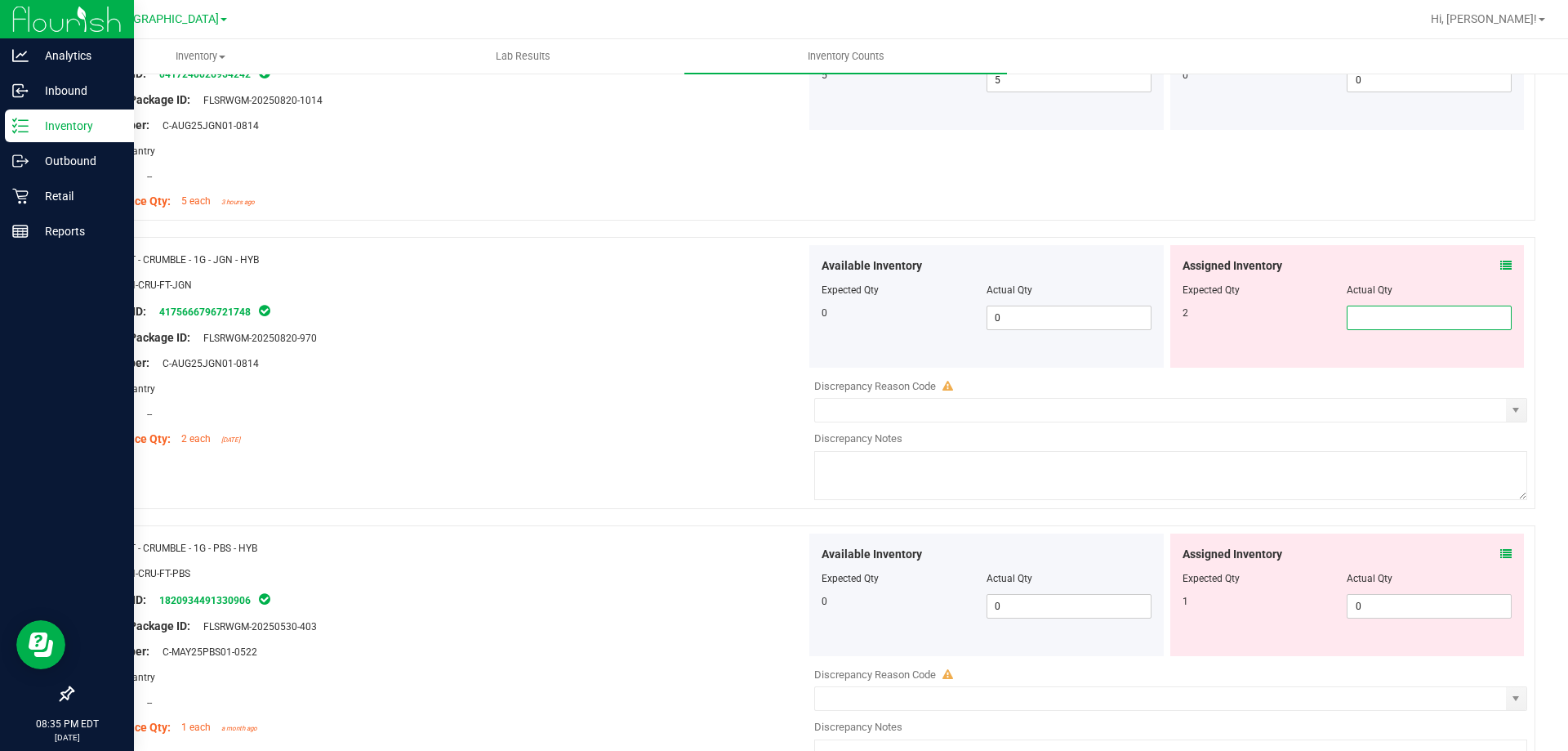
type input "2"
click at [652, 361] on div "Lot Number: C-AUG25JGN01-0814" at bounding box center [445, 363] width 721 height 17
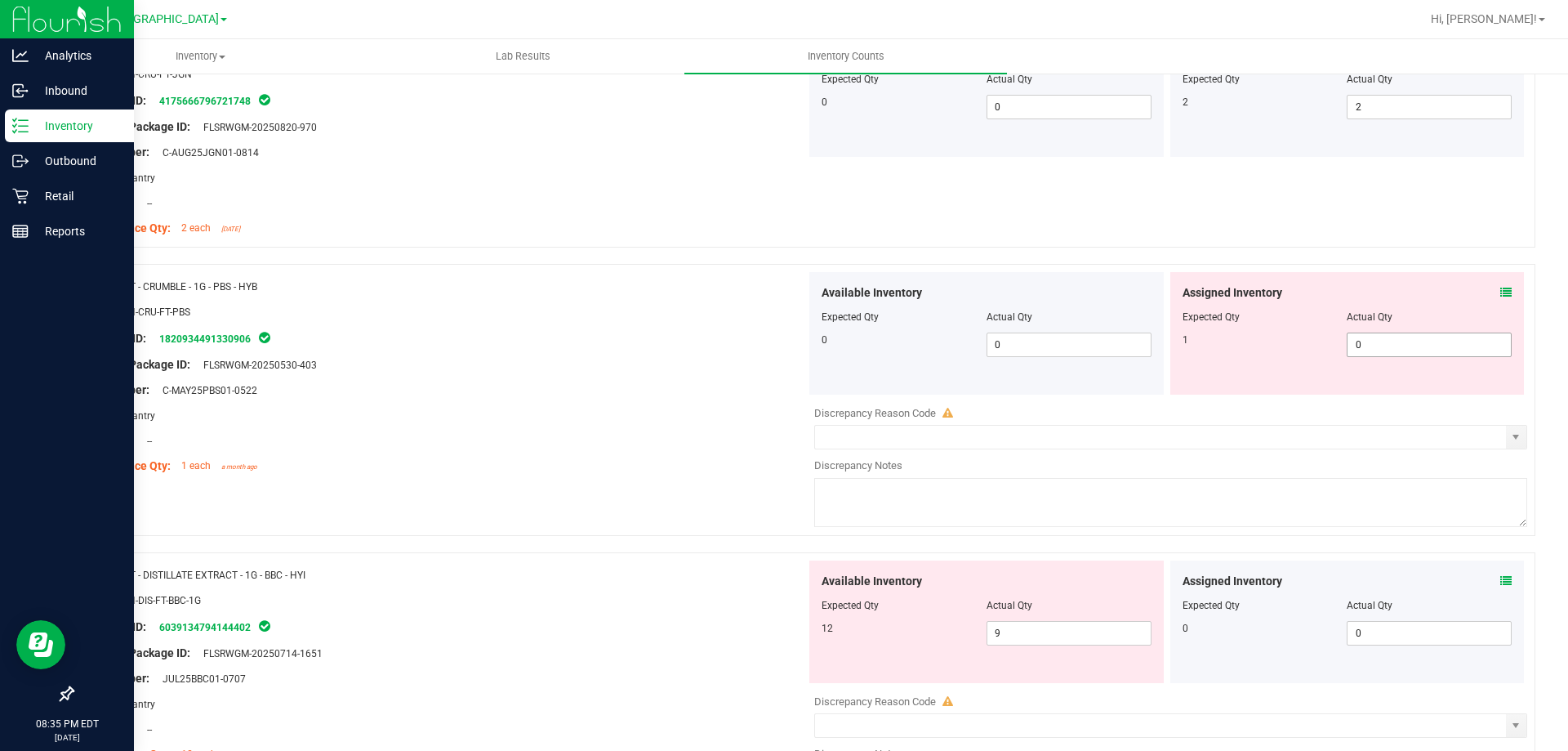
scroll to position [3839, 0]
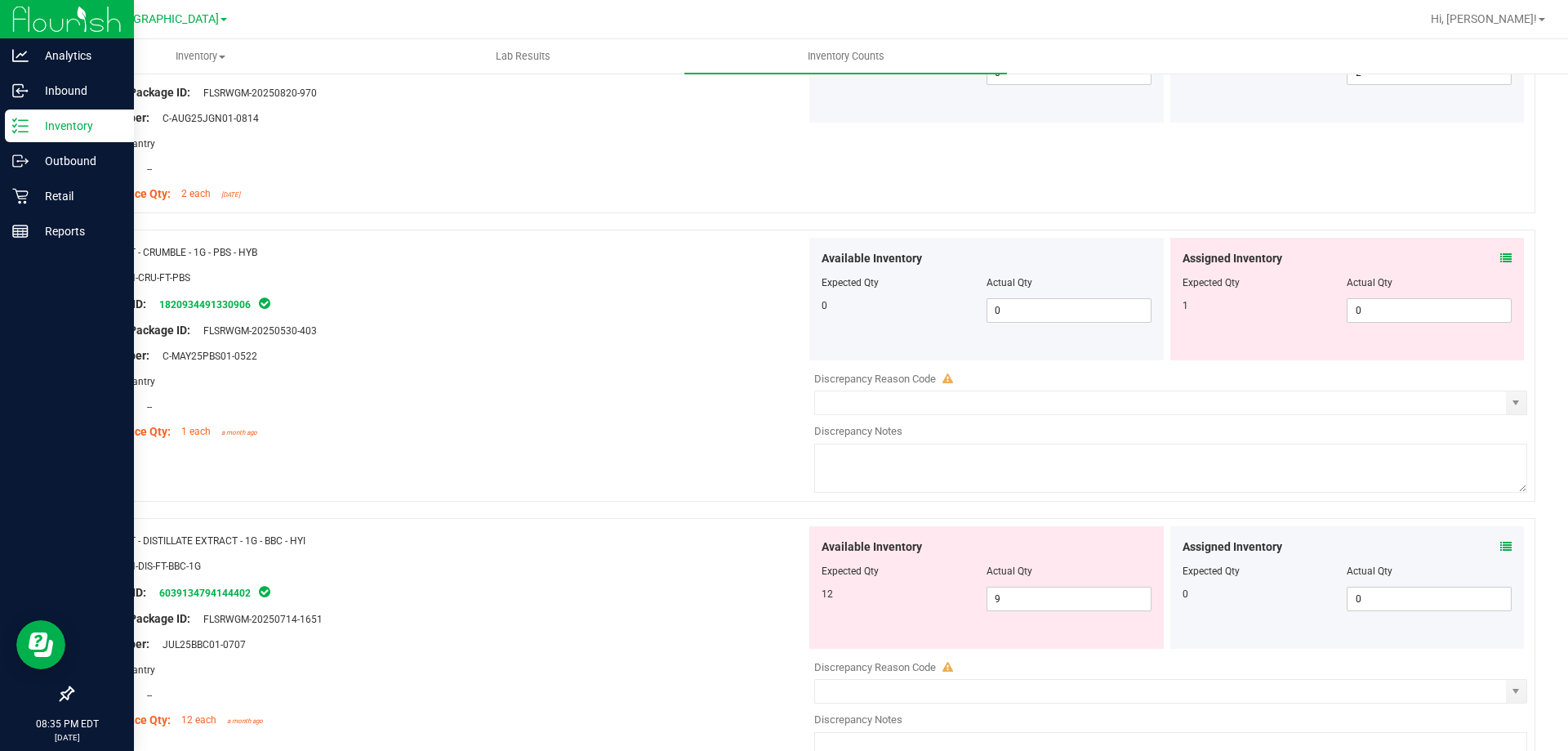
click at [1500, 255] on icon at bounding box center [1506, 258] width 12 height 12
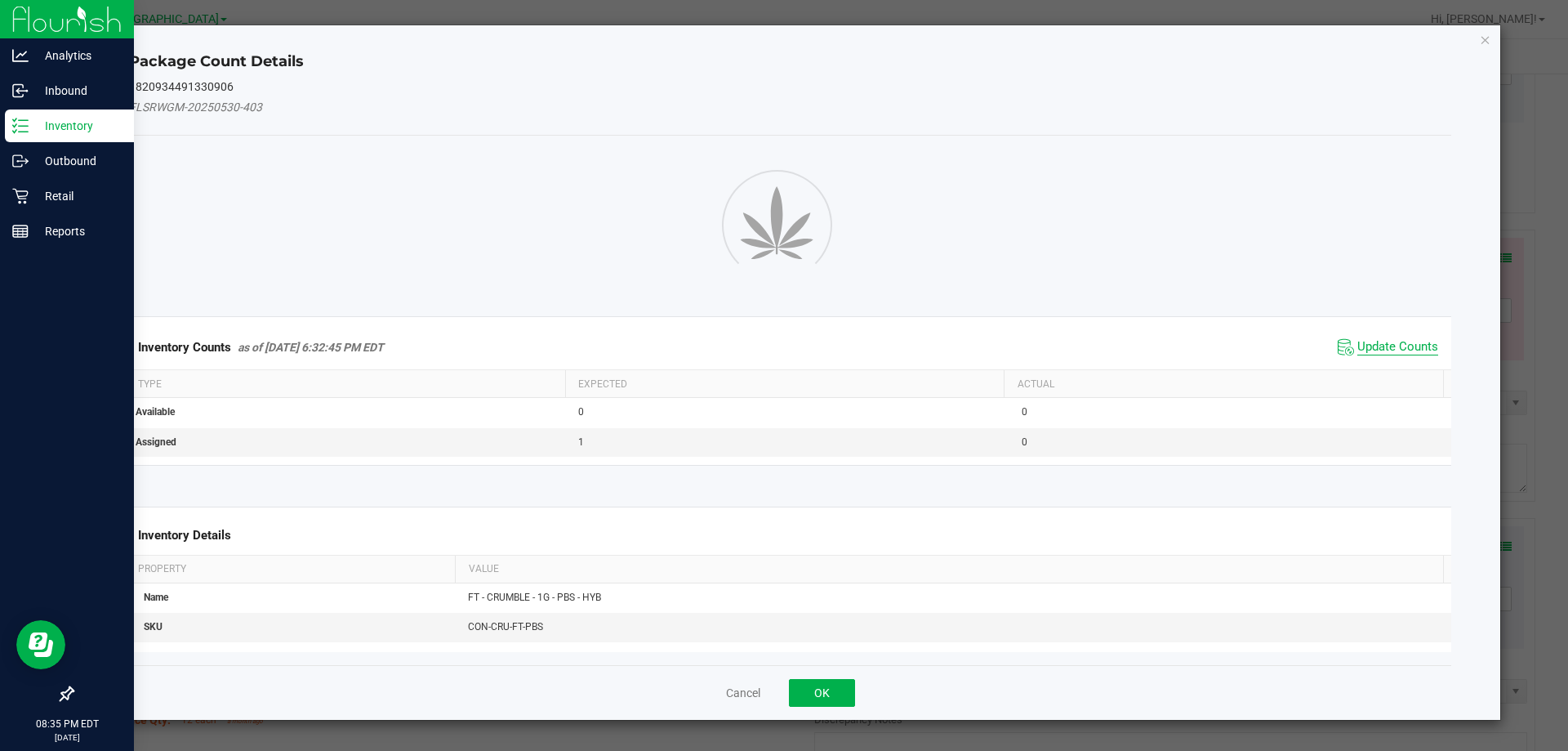
click at [1367, 350] on span "Update Counts" at bounding box center [1388, 347] width 109 height 25
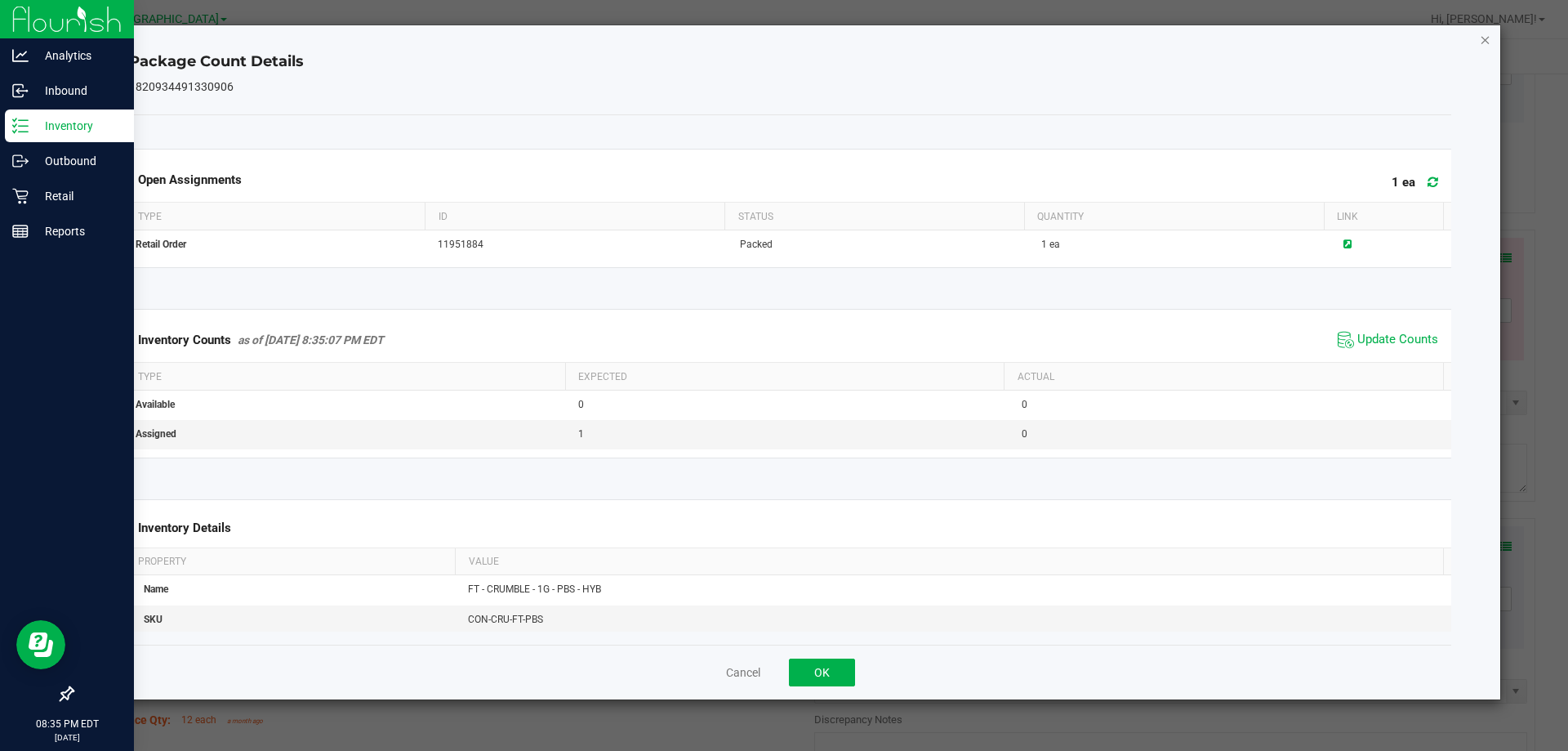
click at [1491, 40] on icon "Close" at bounding box center [1486, 38] width 12 height 19
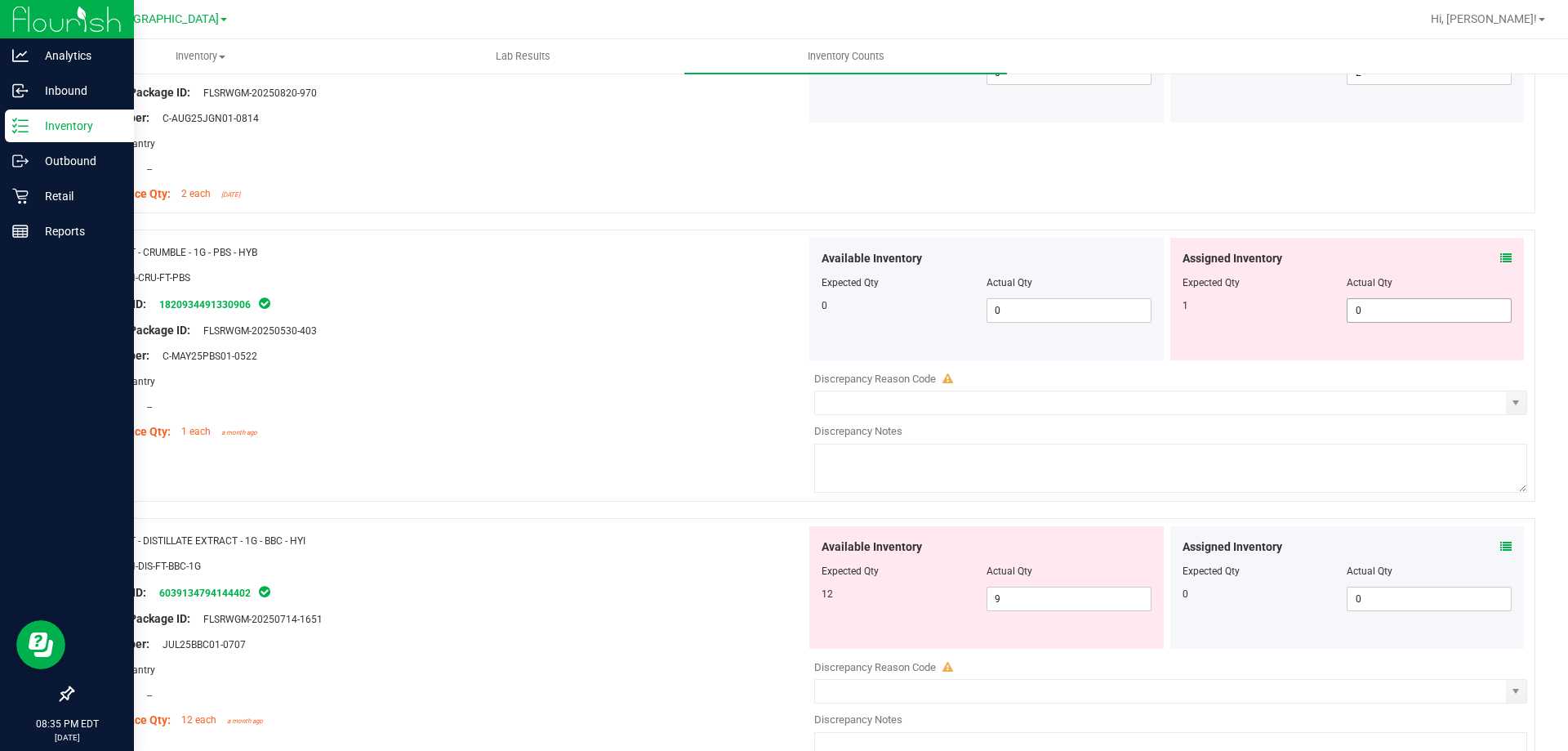
click at [1352, 300] on span "0 0" at bounding box center [1429, 310] width 165 height 25
type input "1"
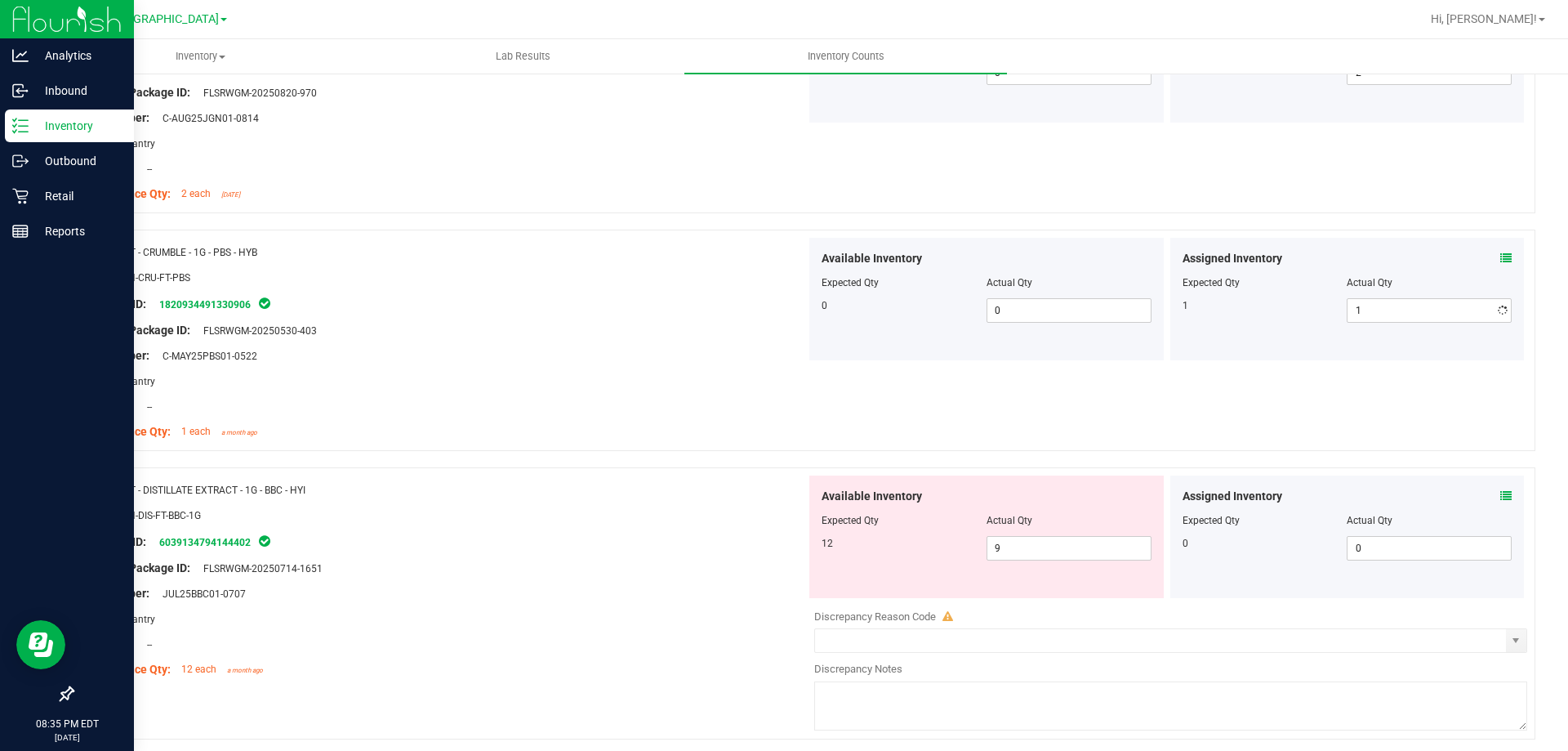
click at [750, 327] on div "Original Package ID: FLSRWGM-20250530-403" at bounding box center [445, 330] width 721 height 17
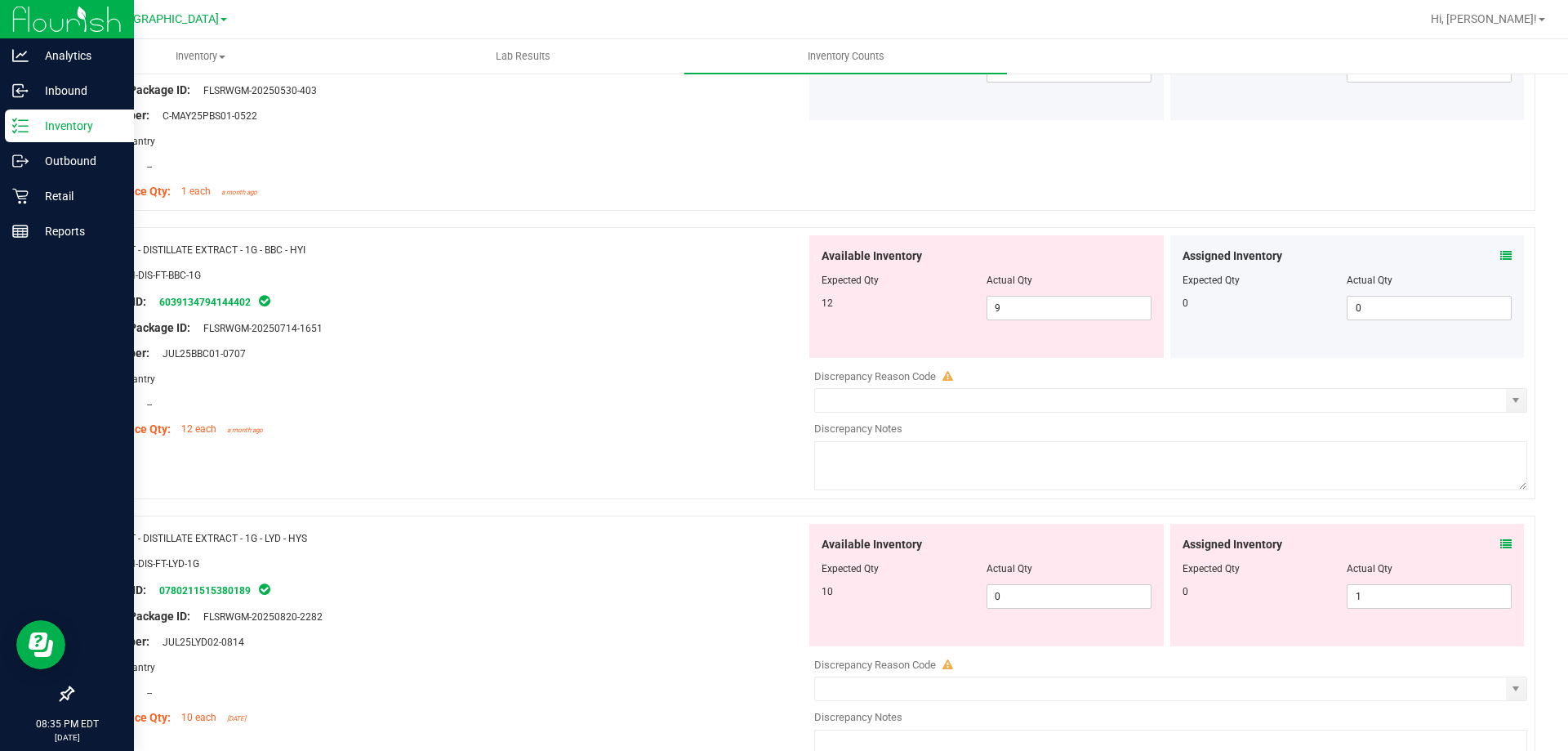
scroll to position [4084, 0]
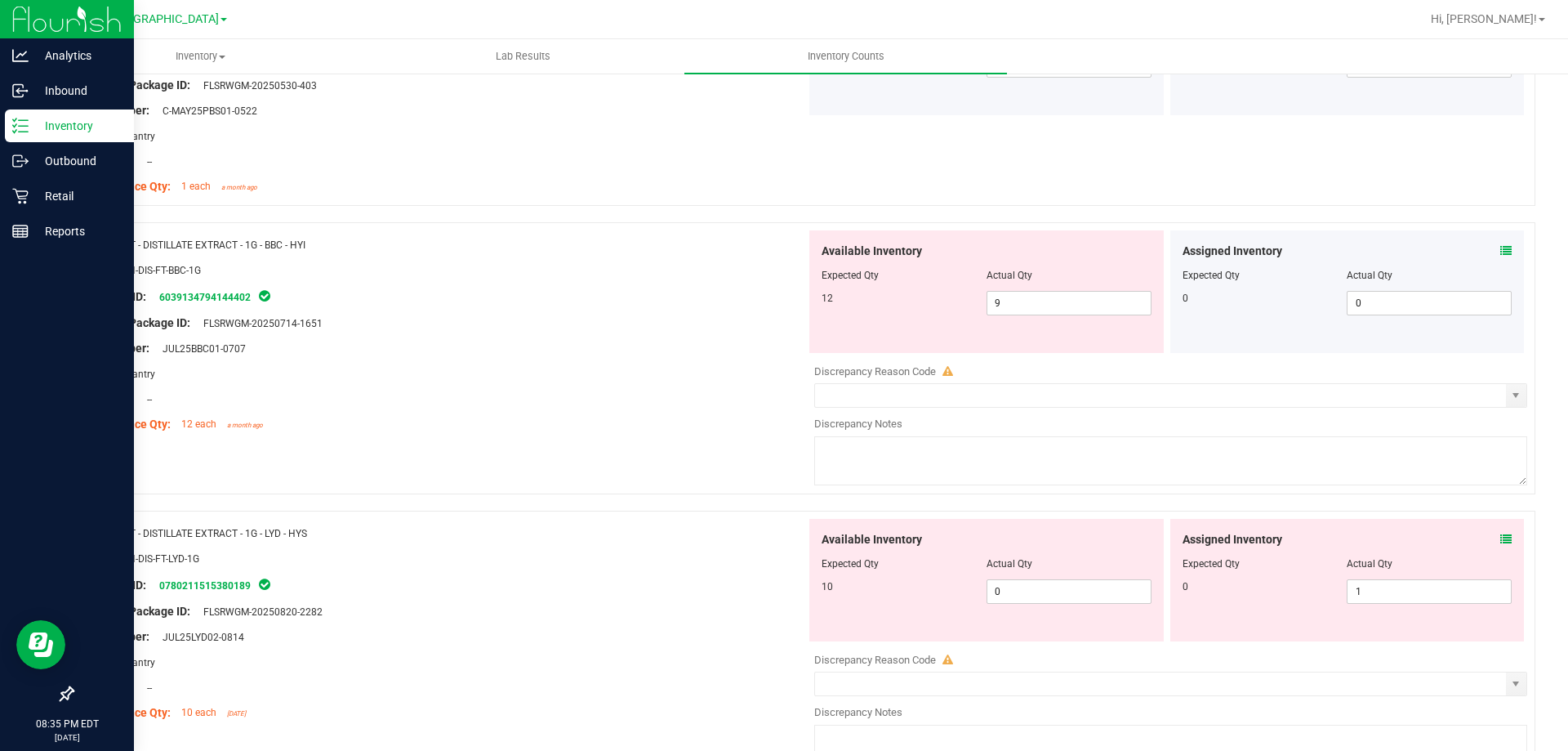
click at [1500, 247] on icon at bounding box center [1506, 250] width 12 height 12
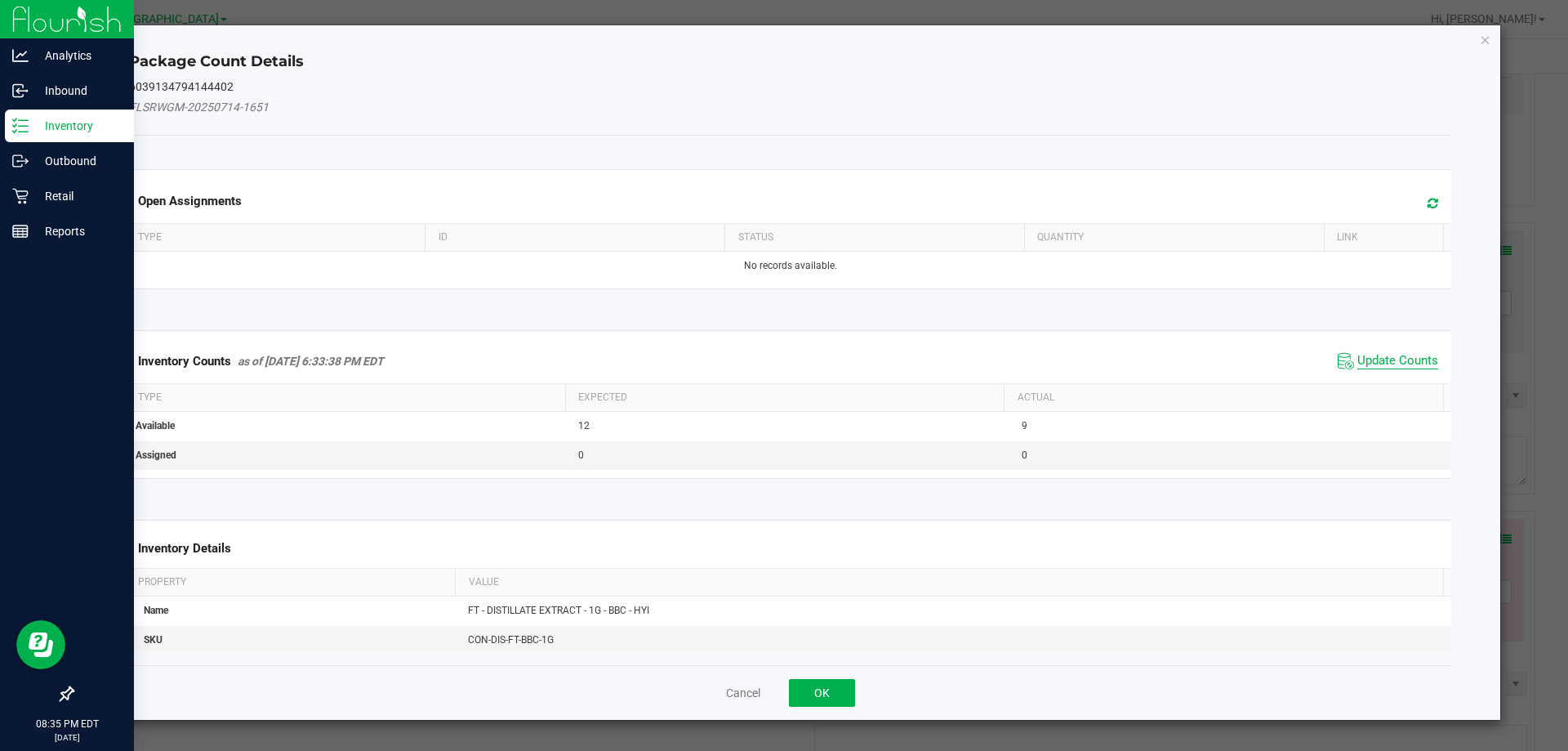
click at [1366, 365] on span "Update Counts" at bounding box center [1398, 361] width 81 height 16
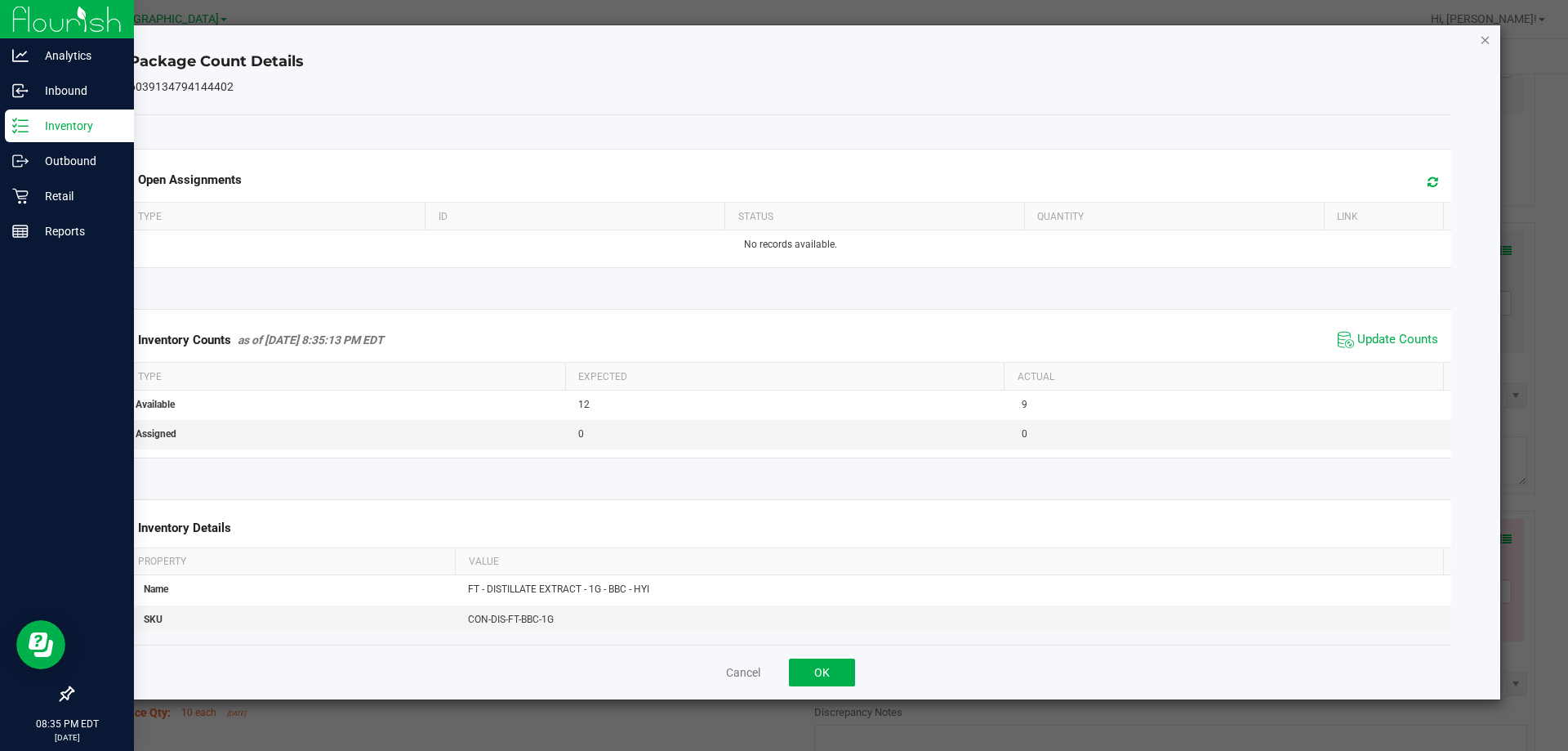
click at [1489, 40] on icon "Close" at bounding box center [1486, 38] width 12 height 19
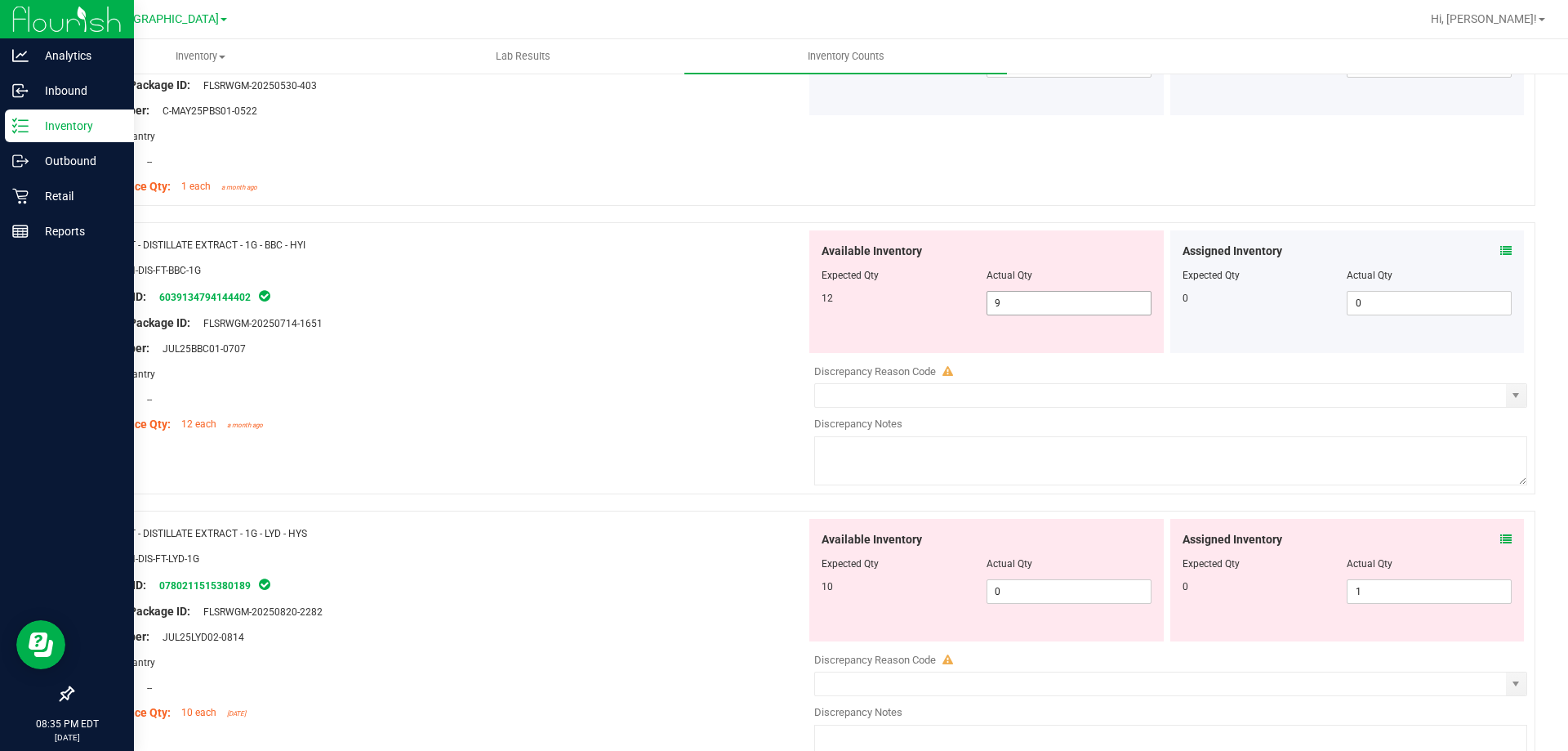
click at [1101, 301] on span "9 9" at bounding box center [1069, 302] width 165 height 25
type input "12"
click at [675, 324] on div "Original Package ID: FLSRWGM-20250714-1651" at bounding box center [445, 323] width 721 height 17
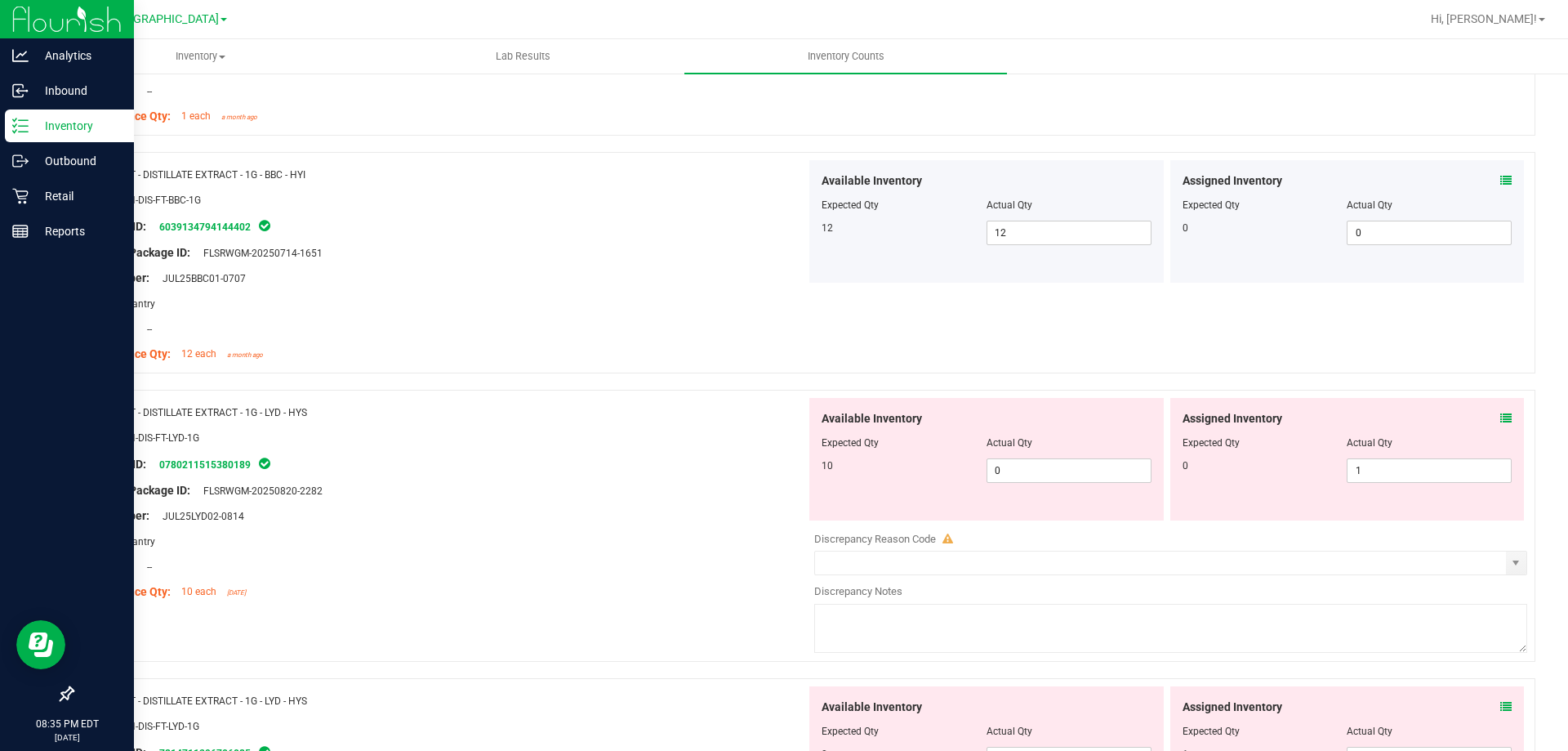
scroll to position [4247, 0]
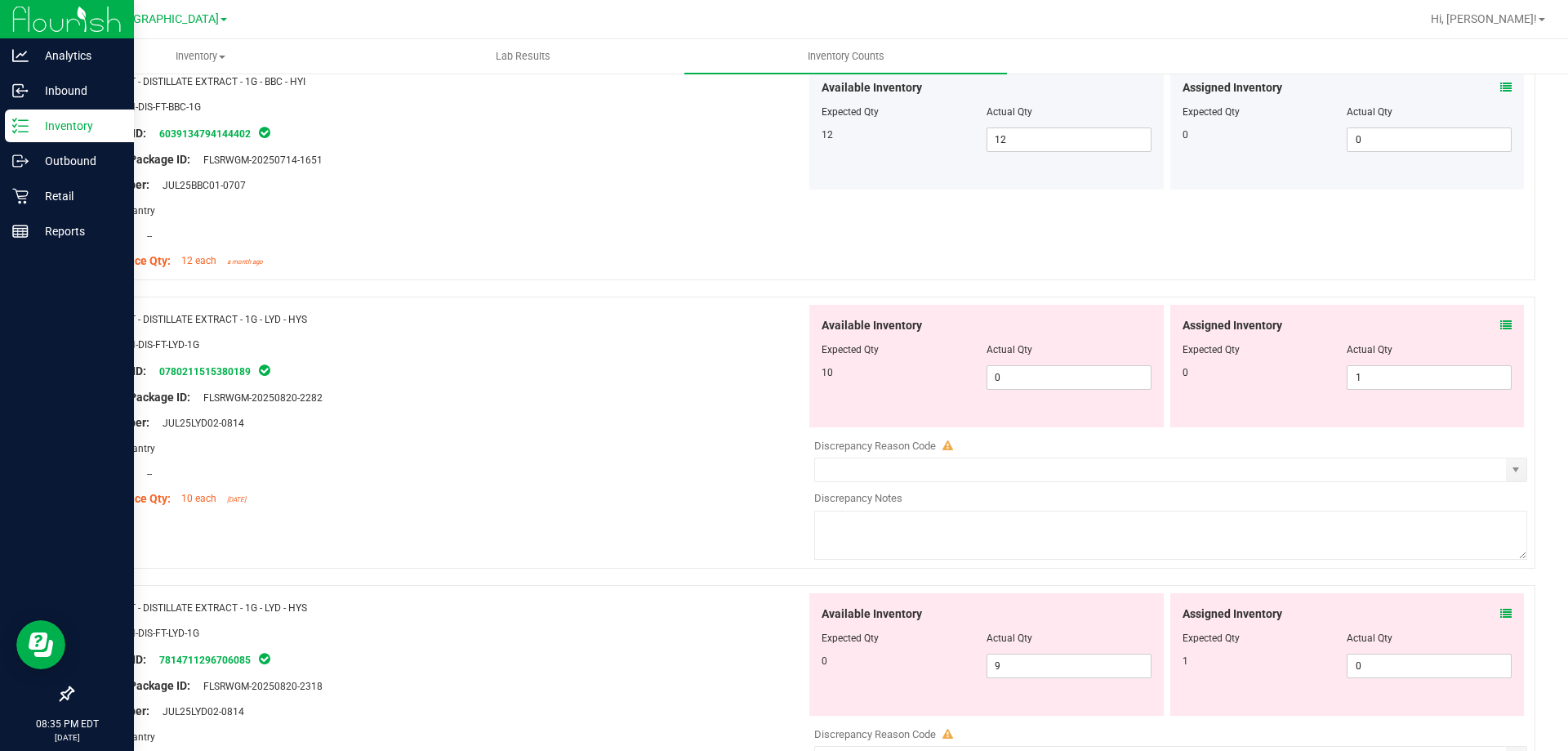
click at [1500, 325] on icon at bounding box center [1506, 325] width 12 height 12
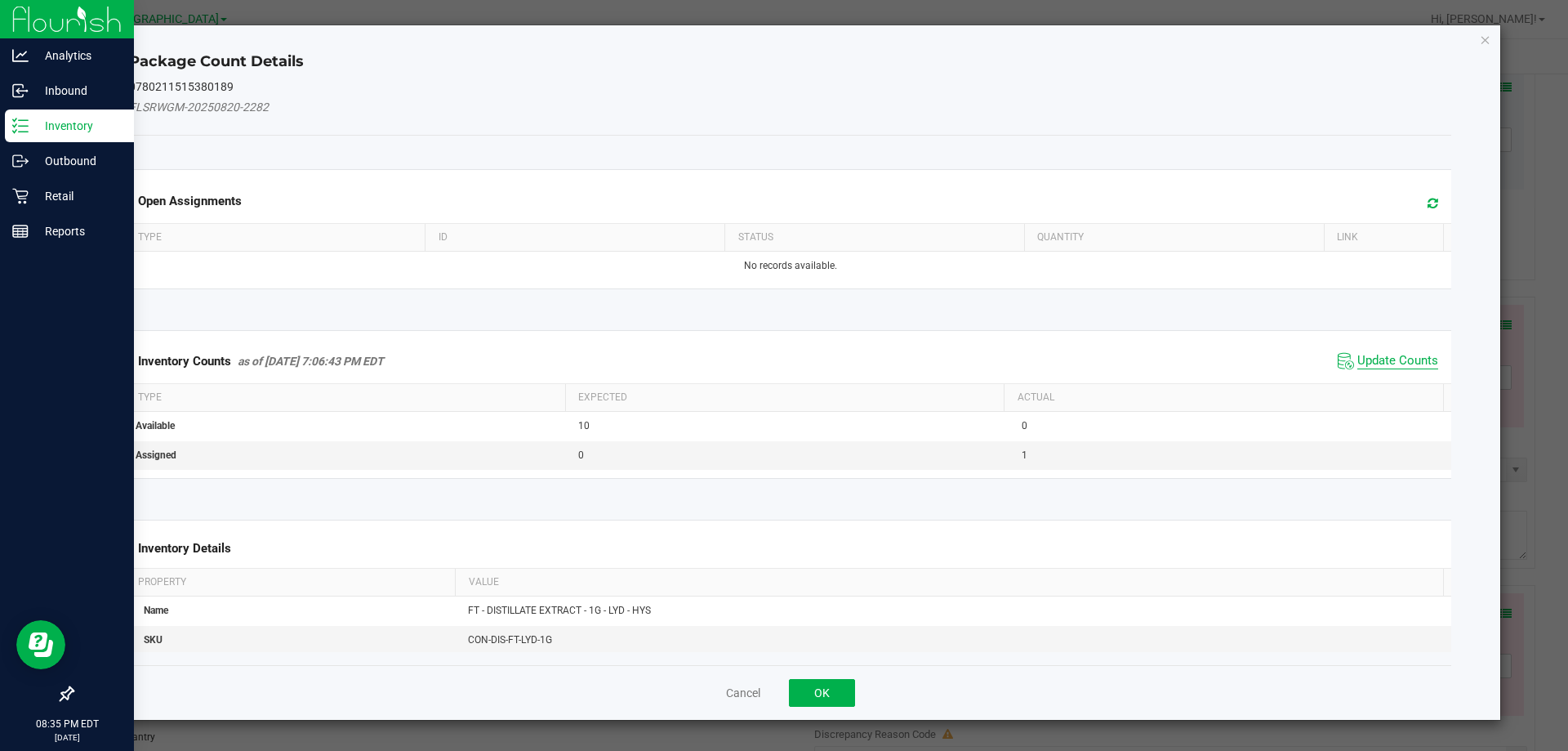
click at [1381, 362] on span "Update Counts" at bounding box center [1398, 361] width 81 height 16
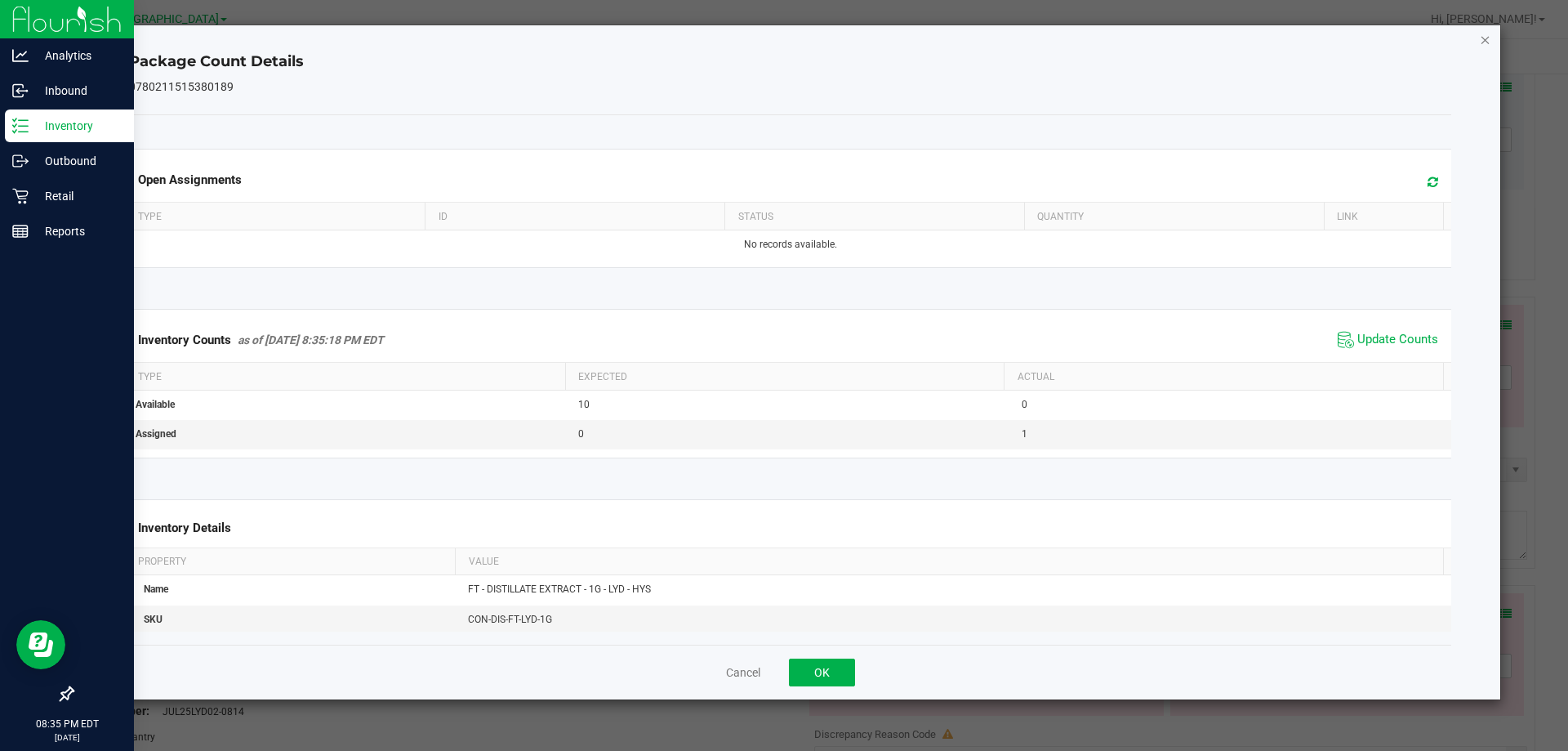
click at [1484, 42] on icon "Close" at bounding box center [1486, 38] width 12 height 19
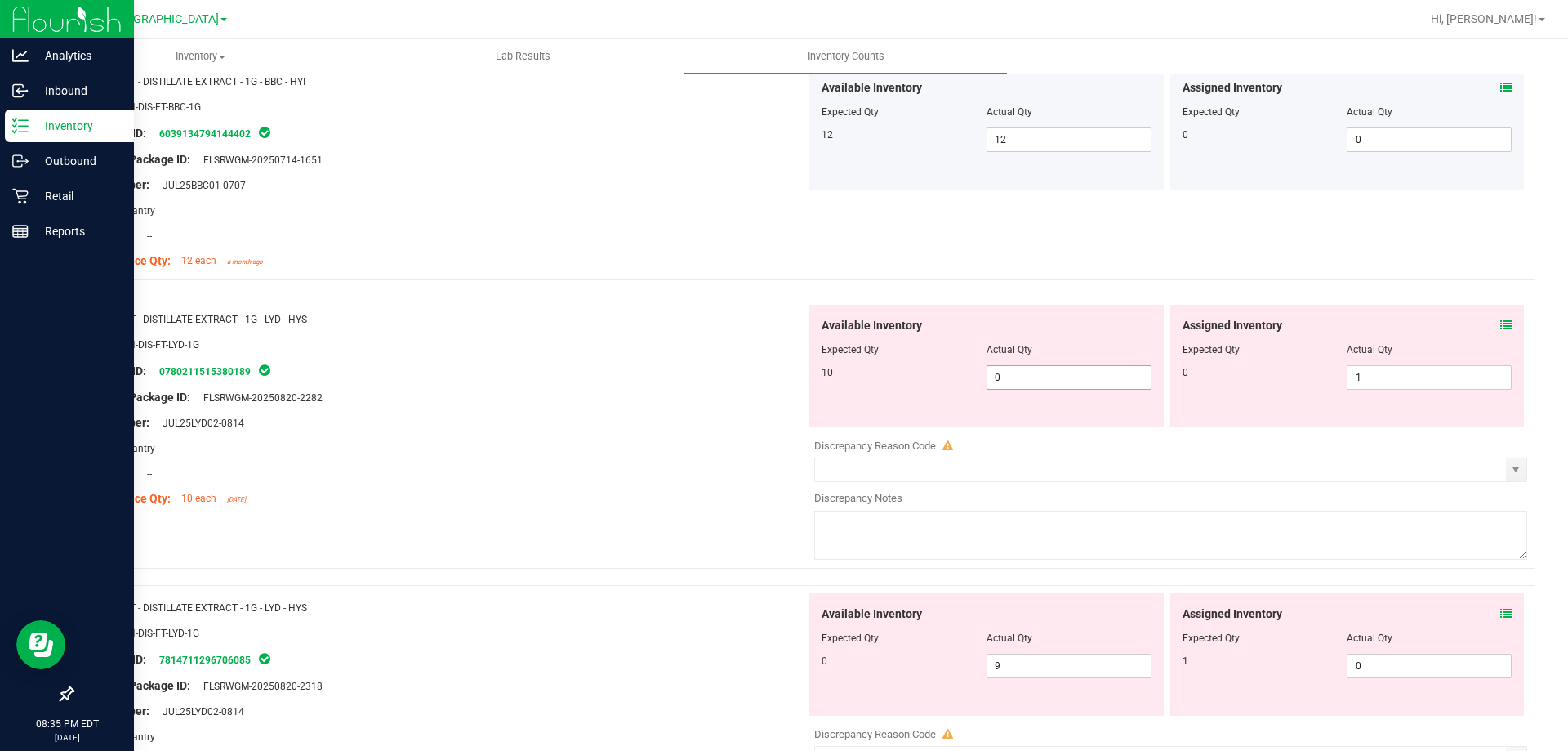
click at [1051, 380] on span "0 0" at bounding box center [1069, 377] width 165 height 25
type input "10"
click at [1393, 372] on span "1 1" at bounding box center [1429, 377] width 165 height 25
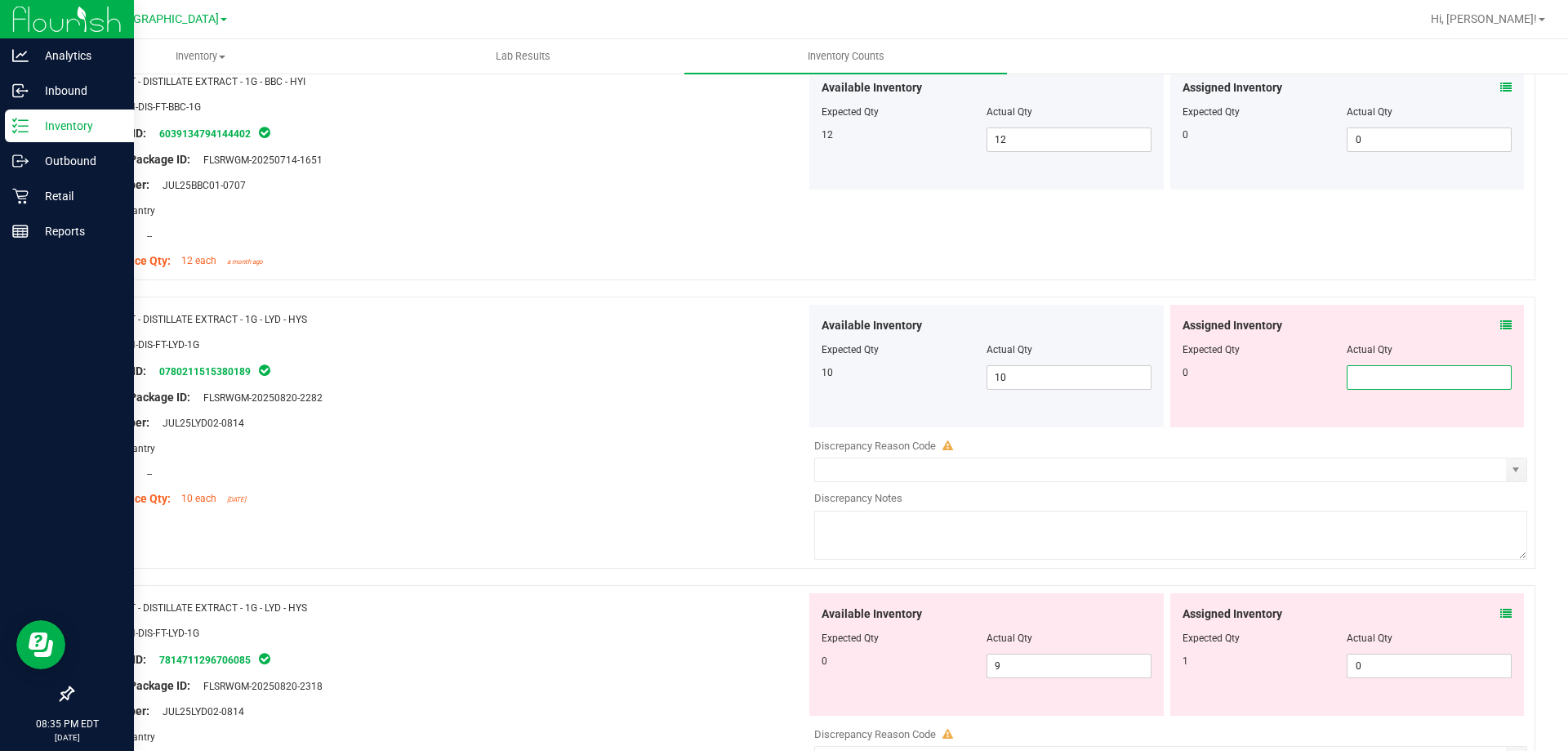
type input "0"
click at [518, 354] on div at bounding box center [445, 356] width 721 height 8
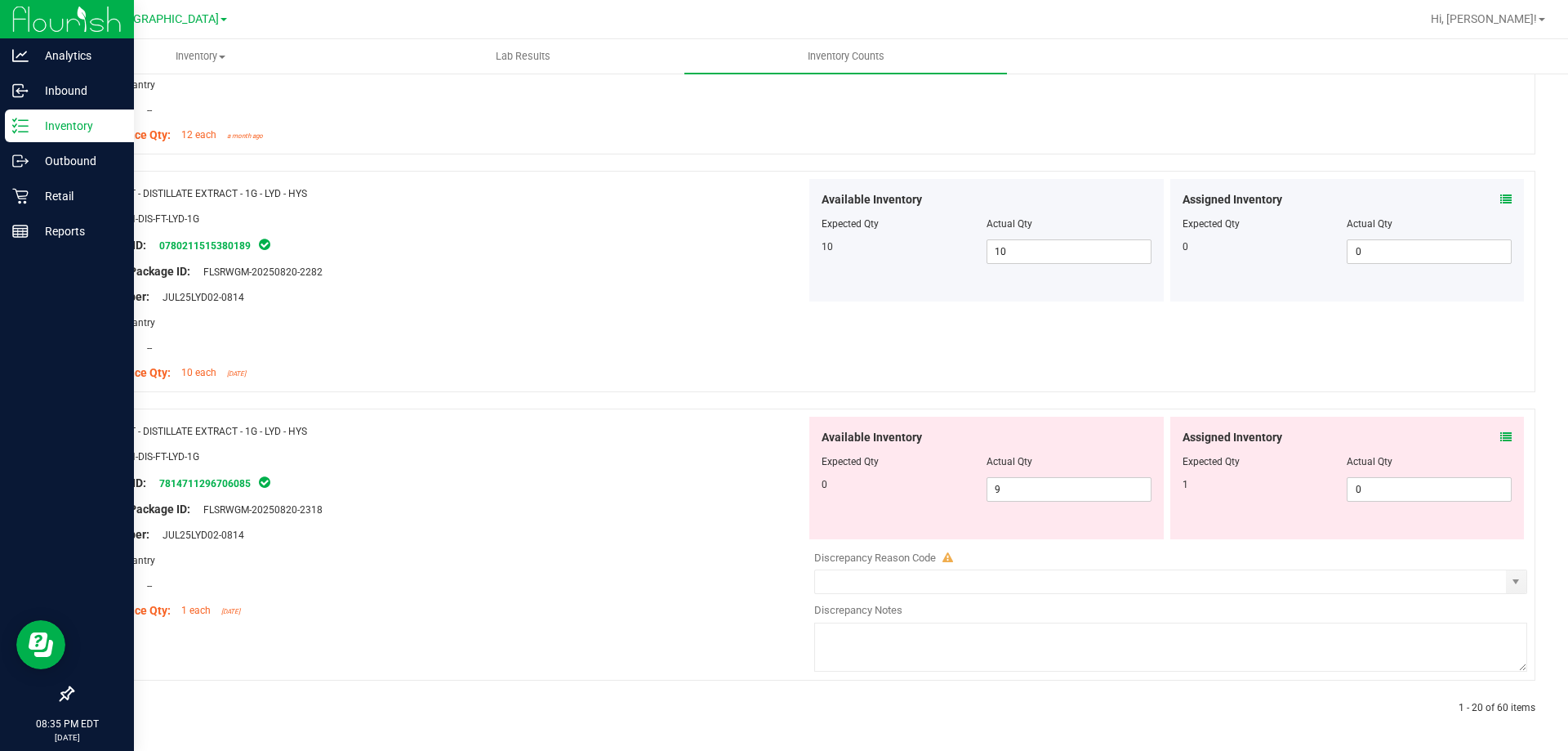
scroll to position [4374, 0]
click at [1500, 203] on icon at bounding box center [1506, 197] width 12 height 12
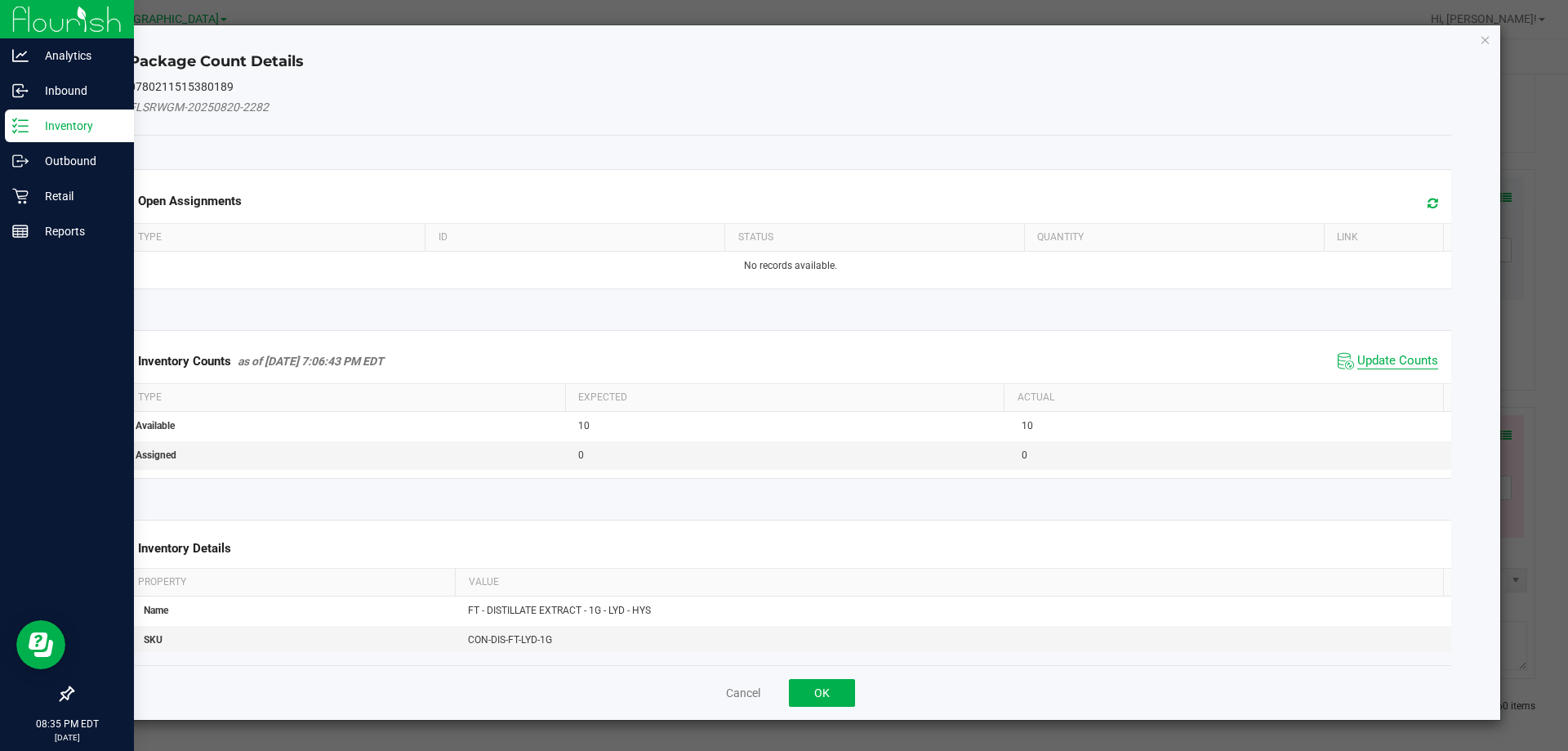
click at [1361, 354] on span "Update Counts" at bounding box center [1398, 361] width 81 height 16
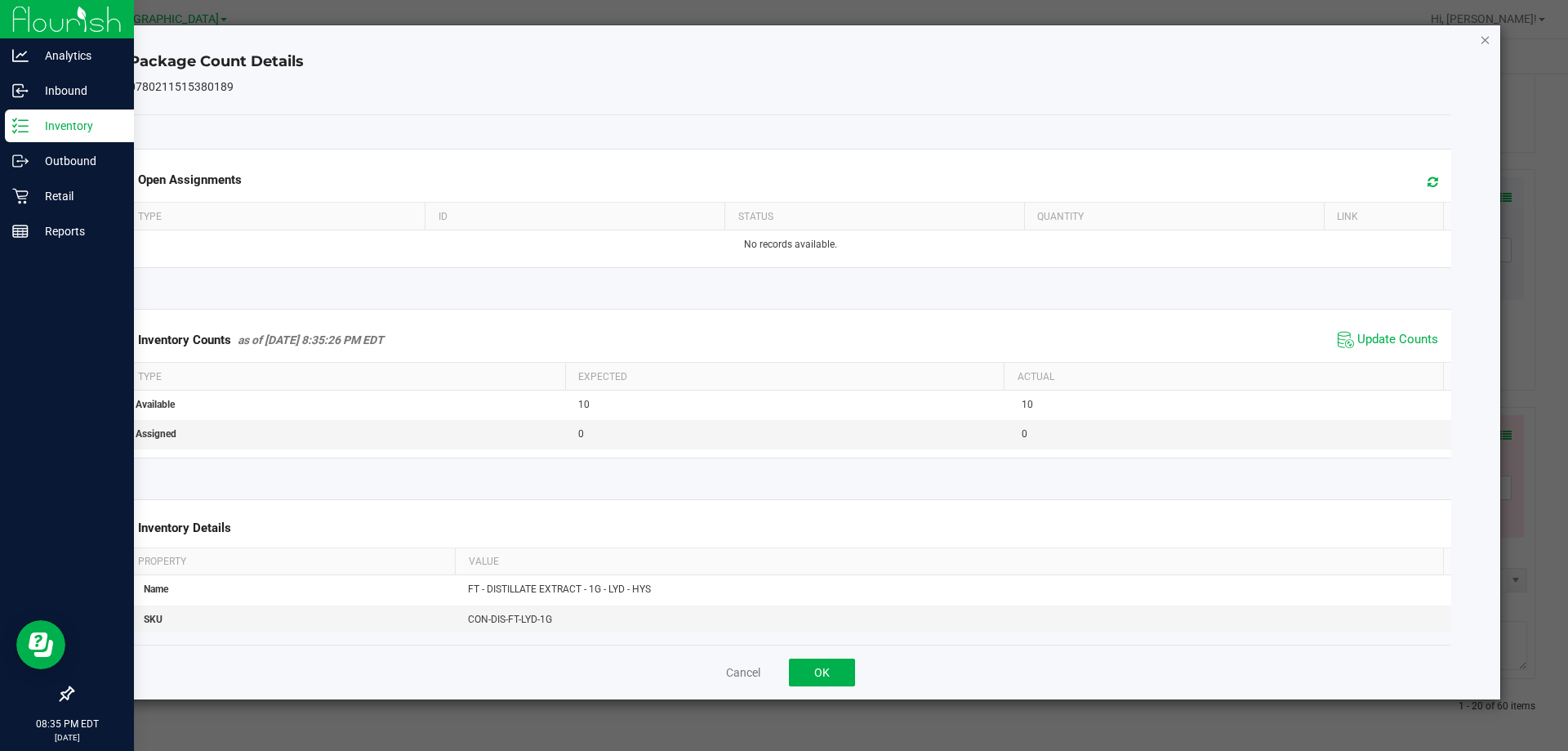
click at [1489, 41] on icon "Close" at bounding box center [1486, 38] width 12 height 19
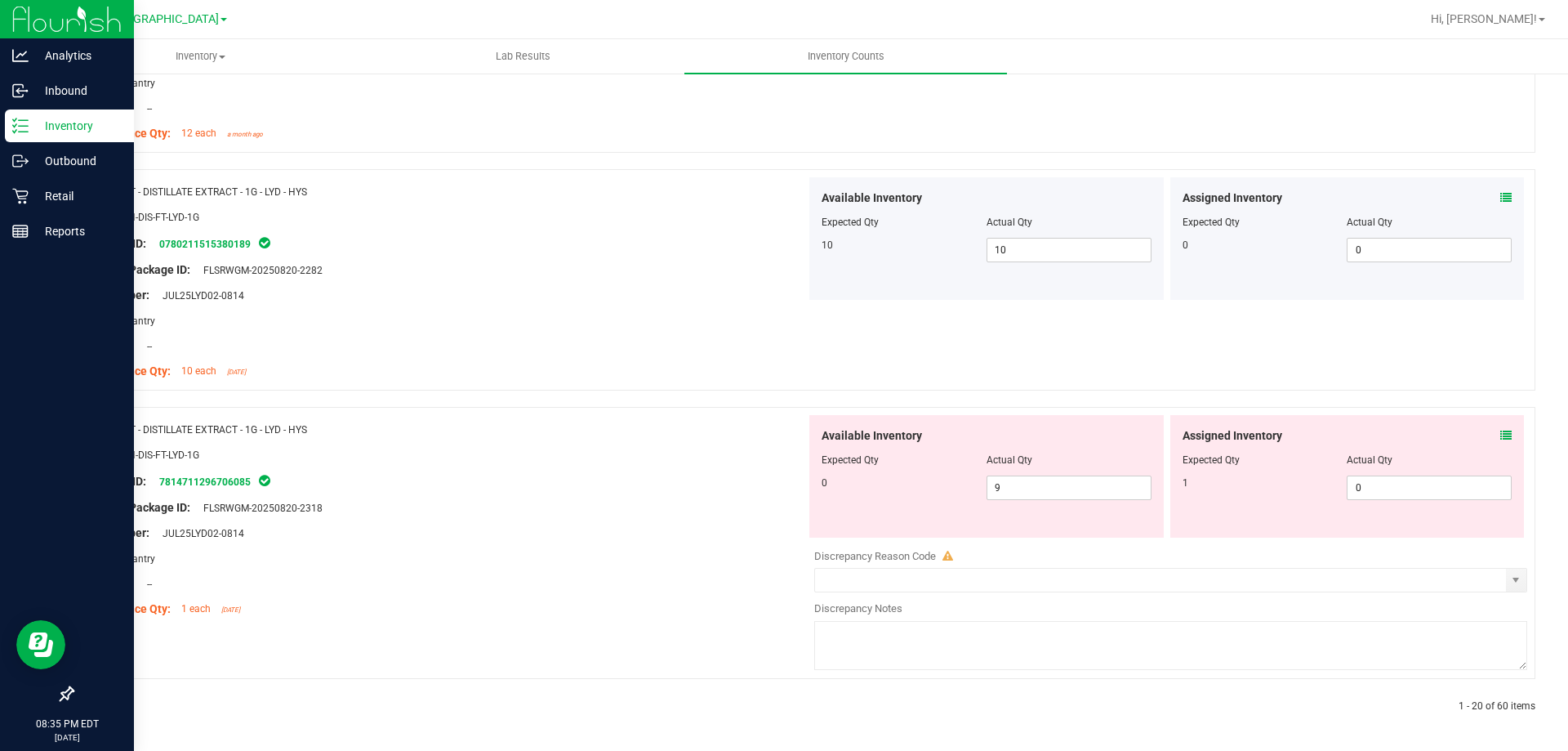
click at [1500, 436] on icon at bounding box center [1506, 435] width 12 height 12
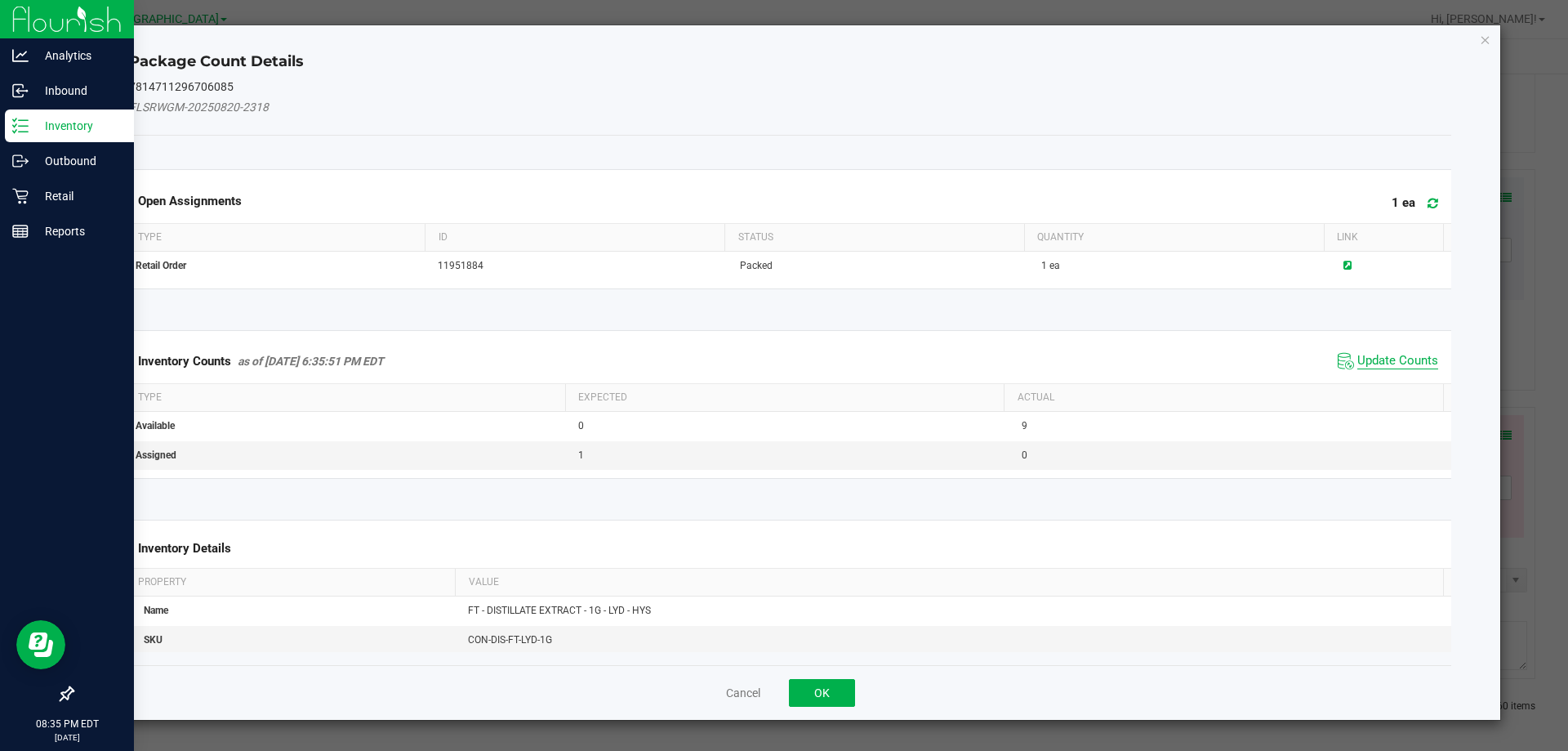
click at [1399, 364] on span "Update Counts" at bounding box center [1398, 361] width 81 height 16
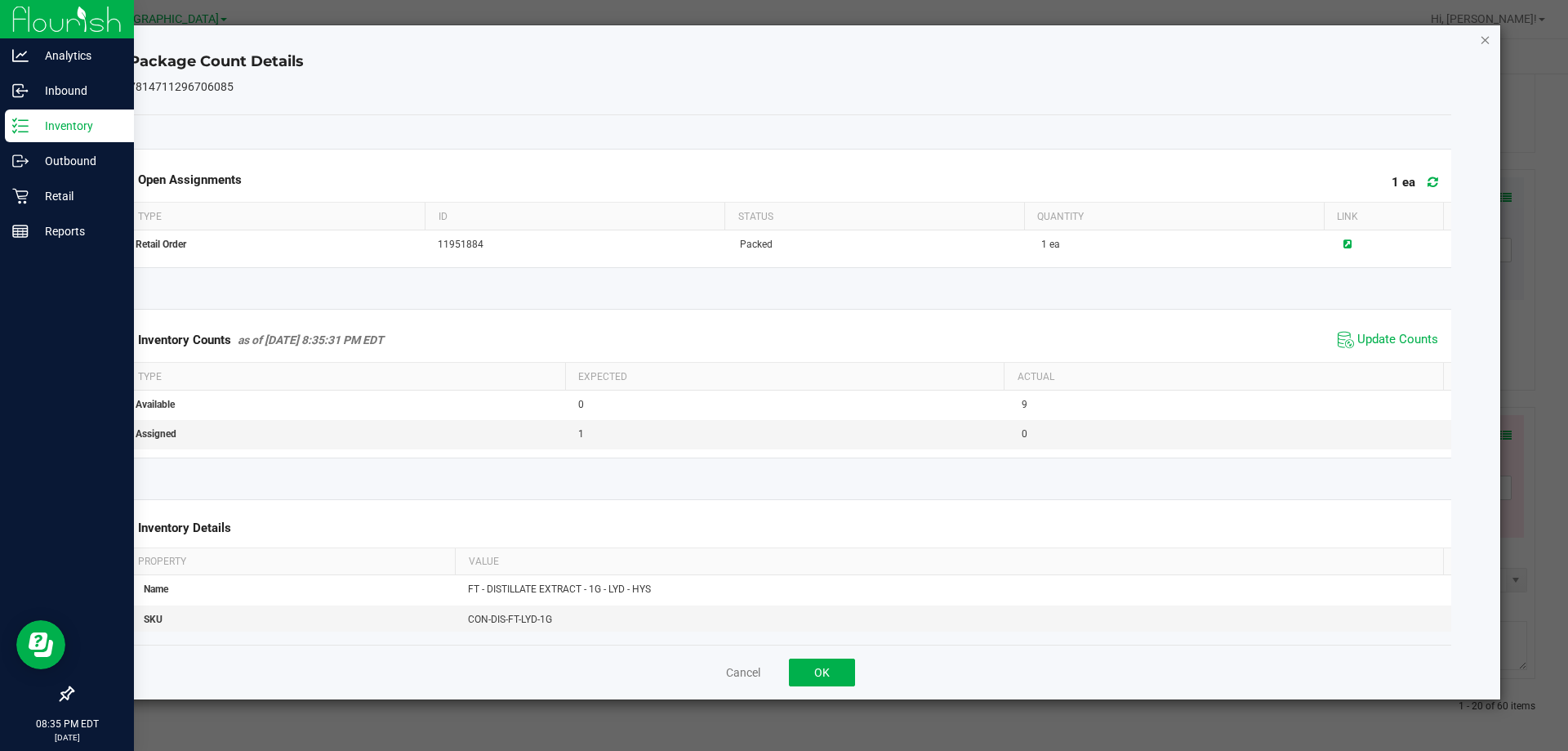
click at [1484, 35] on icon "Close" at bounding box center [1486, 38] width 12 height 19
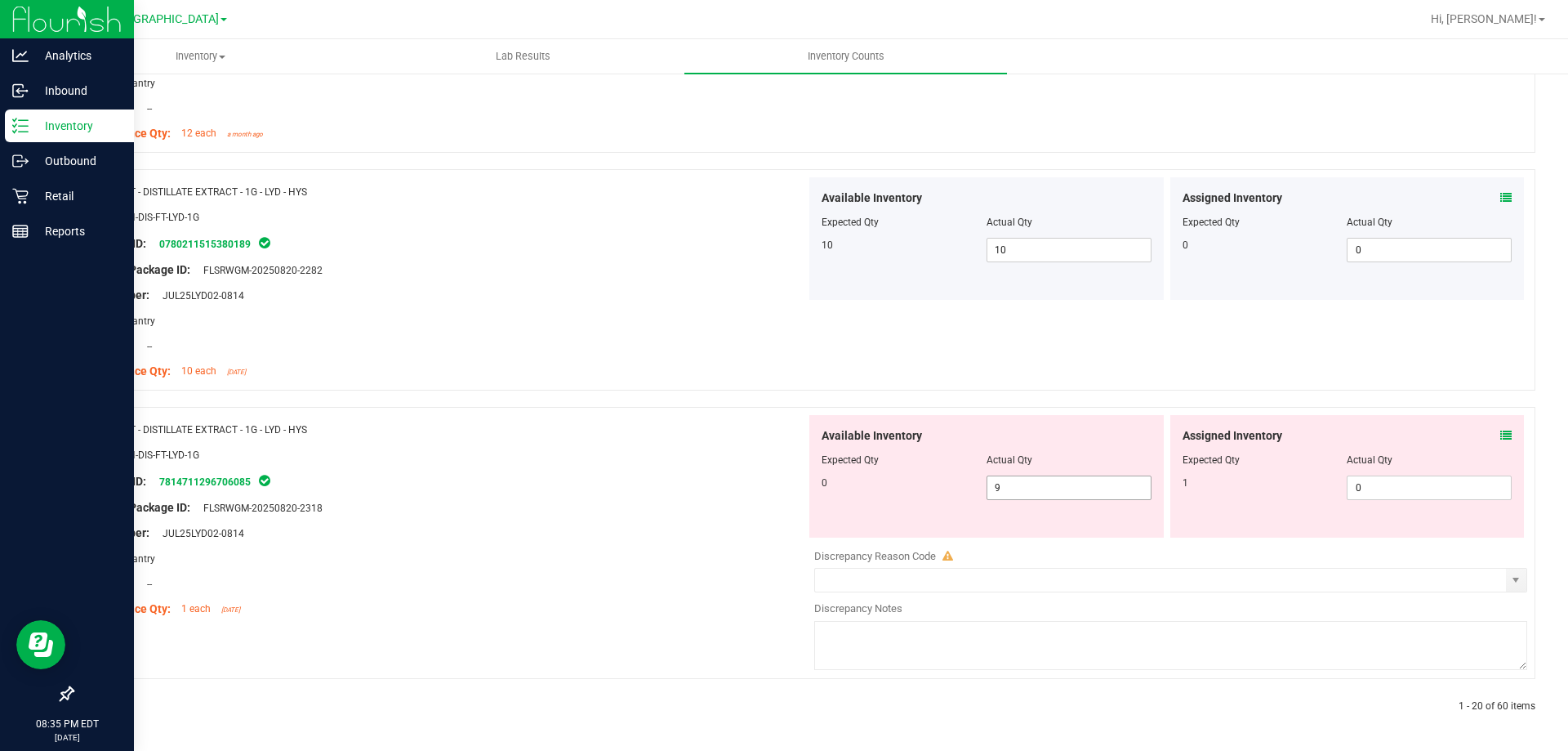
click at [1050, 495] on span "9 9" at bounding box center [1069, 487] width 165 height 25
type input "0"
click at [1392, 482] on span "0 0" at bounding box center [1429, 487] width 165 height 25
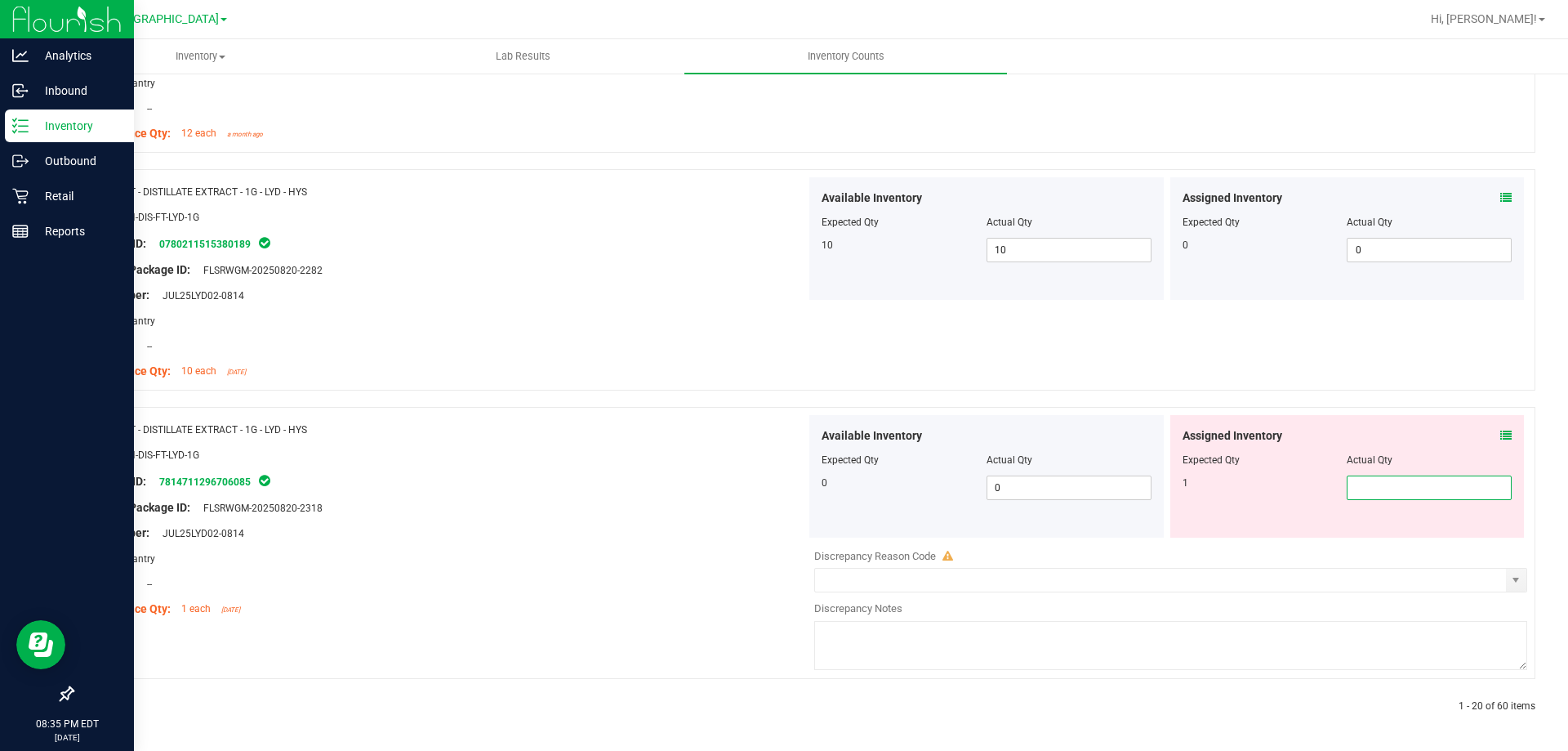
type input "1"
click at [482, 486] on div "Name: FT - DISTILLATE EXTRACT - 1G - LYD - HYS SKU: CON-DIS-FT-LYD-1G Package I…" at bounding box center [445, 519] width 721 height 208
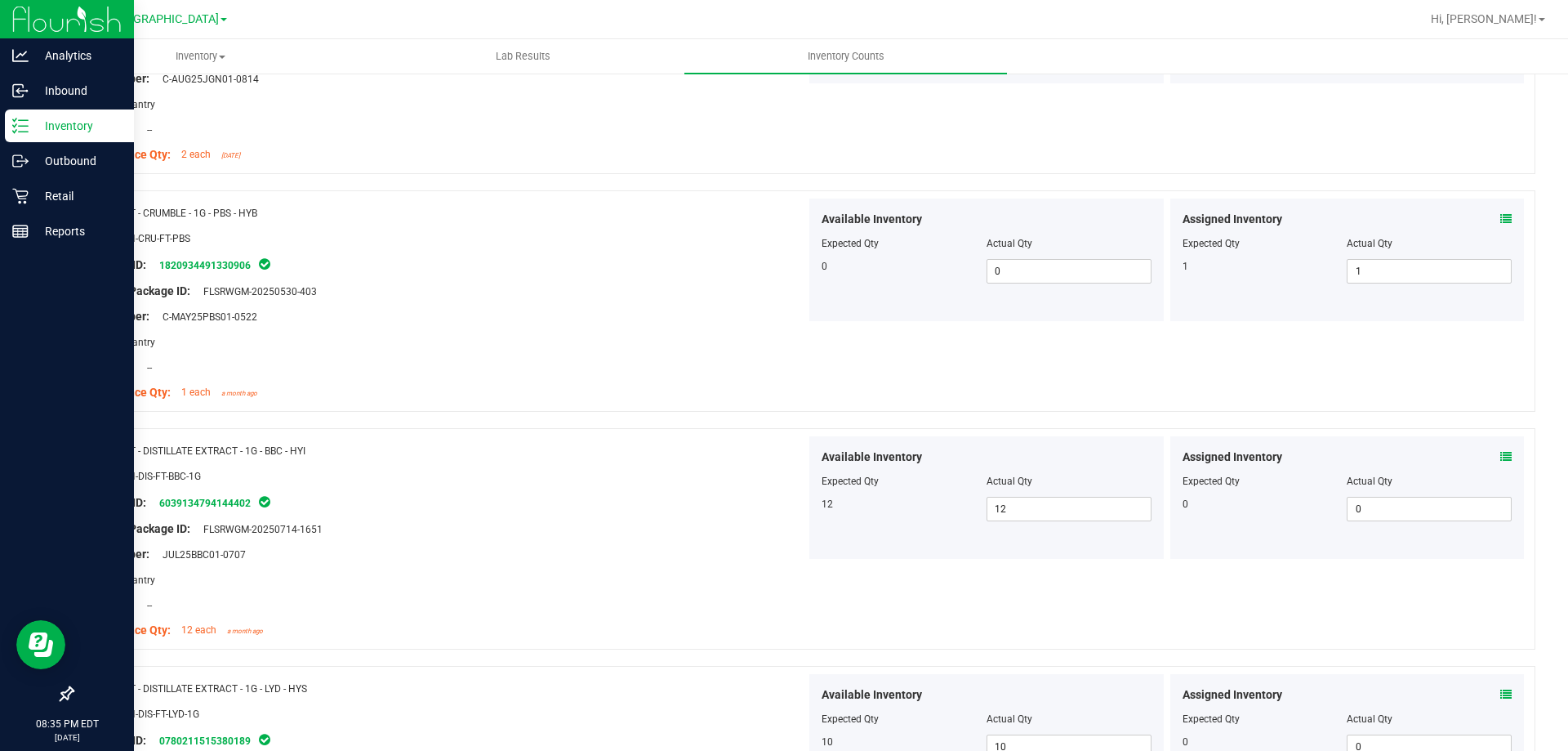
scroll to position [0, 0]
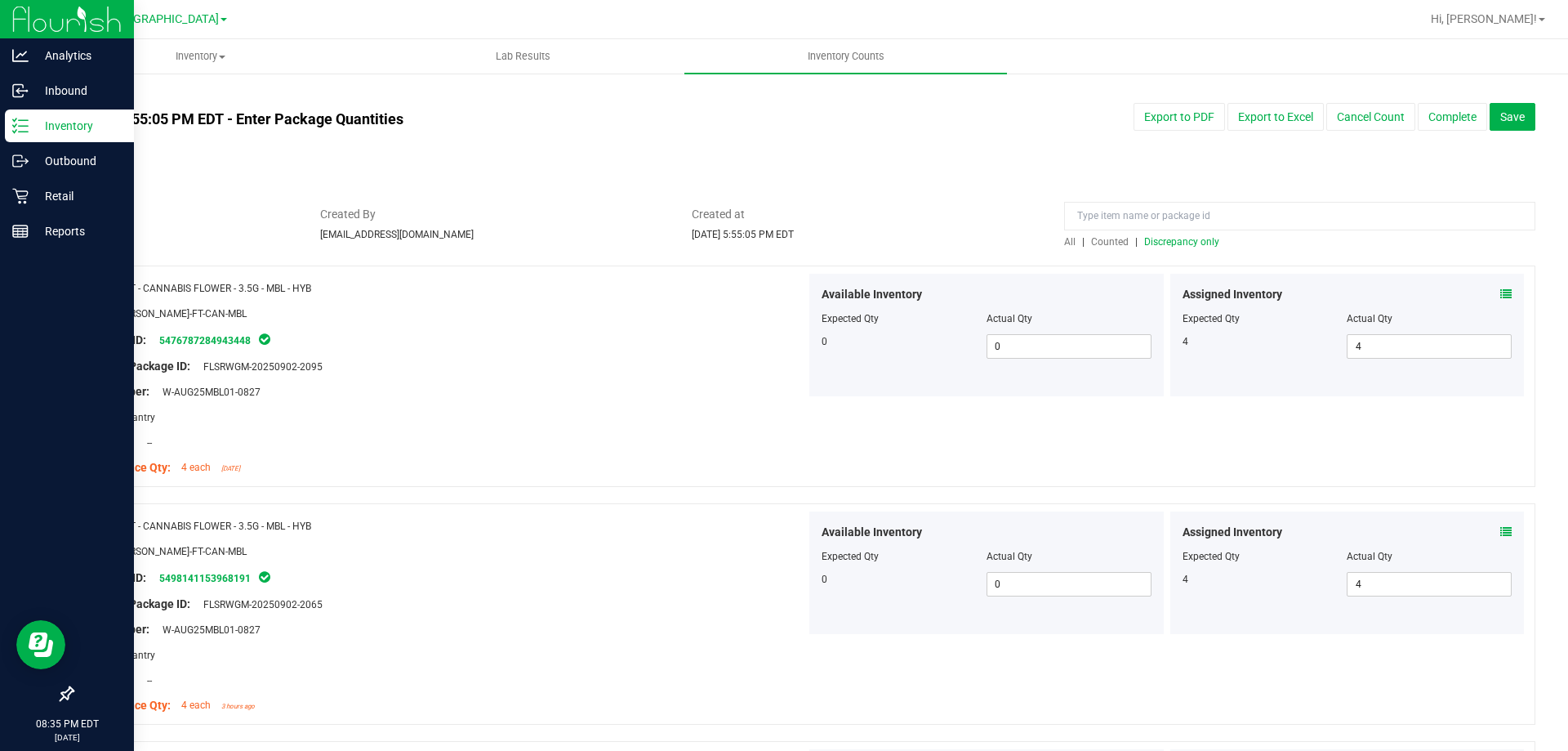
click at [1164, 244] on span "Discrepancy only" at bounding box center [1182, 241] width 75 height 12
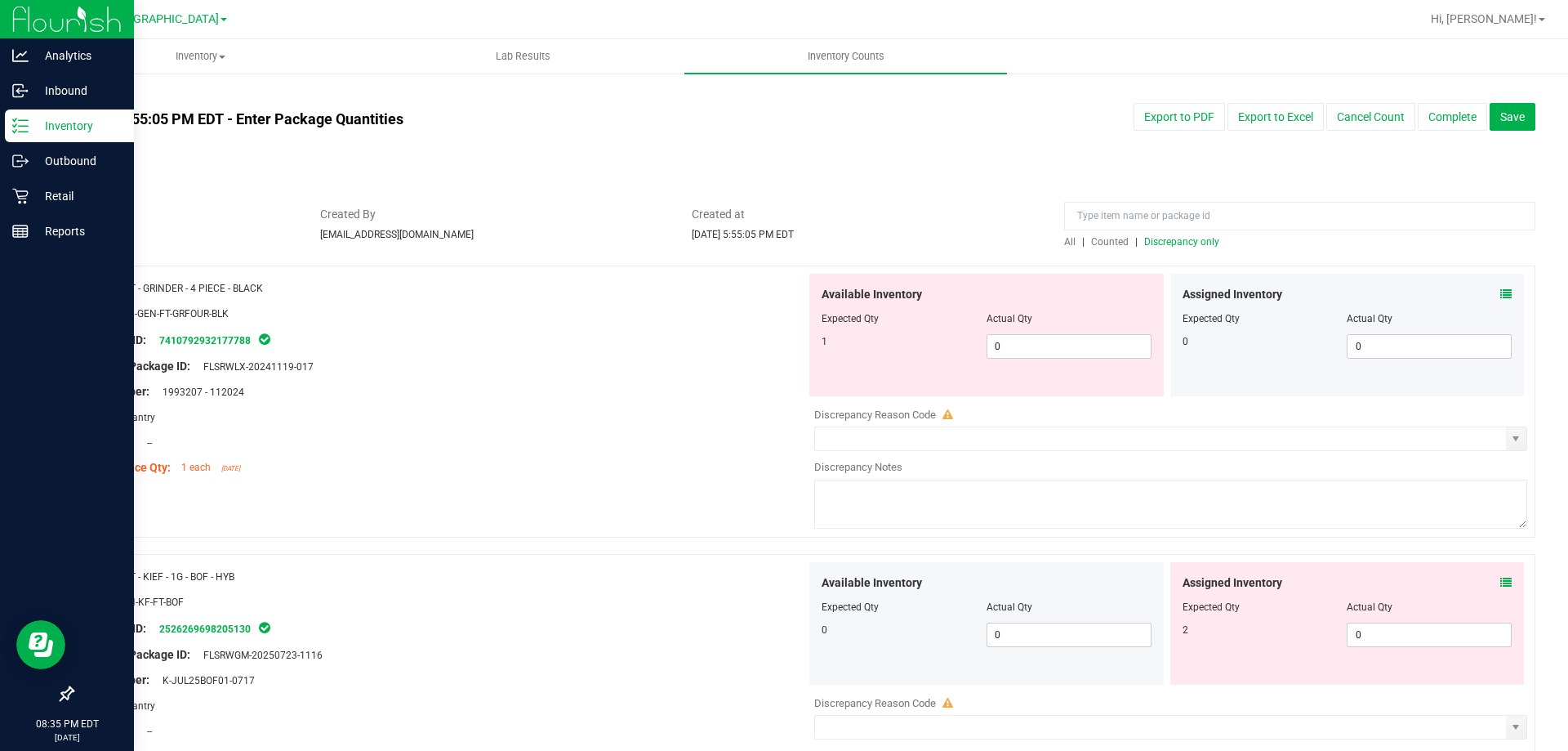
click at [1500, 290] on icon at bounding box center [1506, 294] width 12 height 12
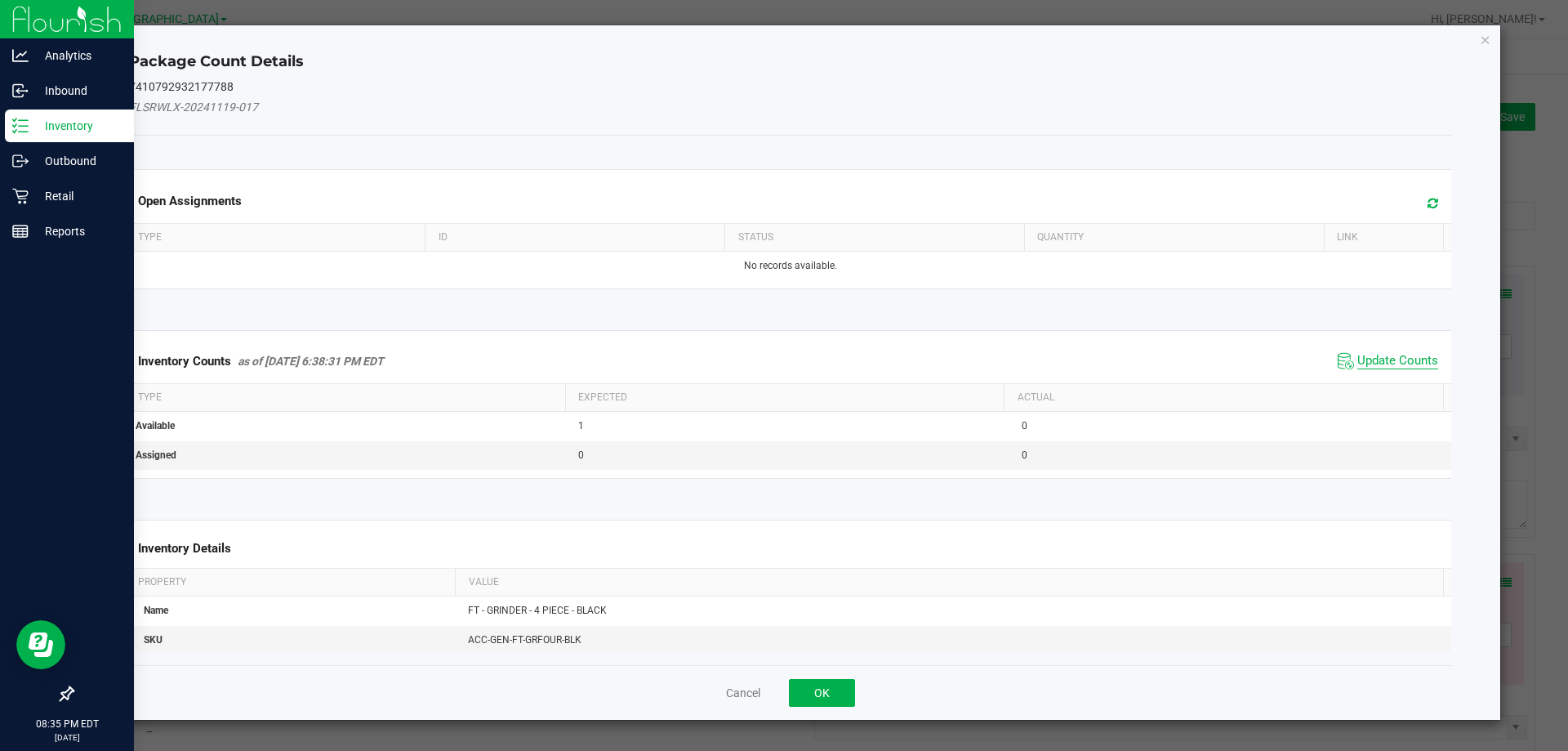
click at [1406, 358] on span "Update Counts" at bounding box center [1398, 361] width 81 height 16
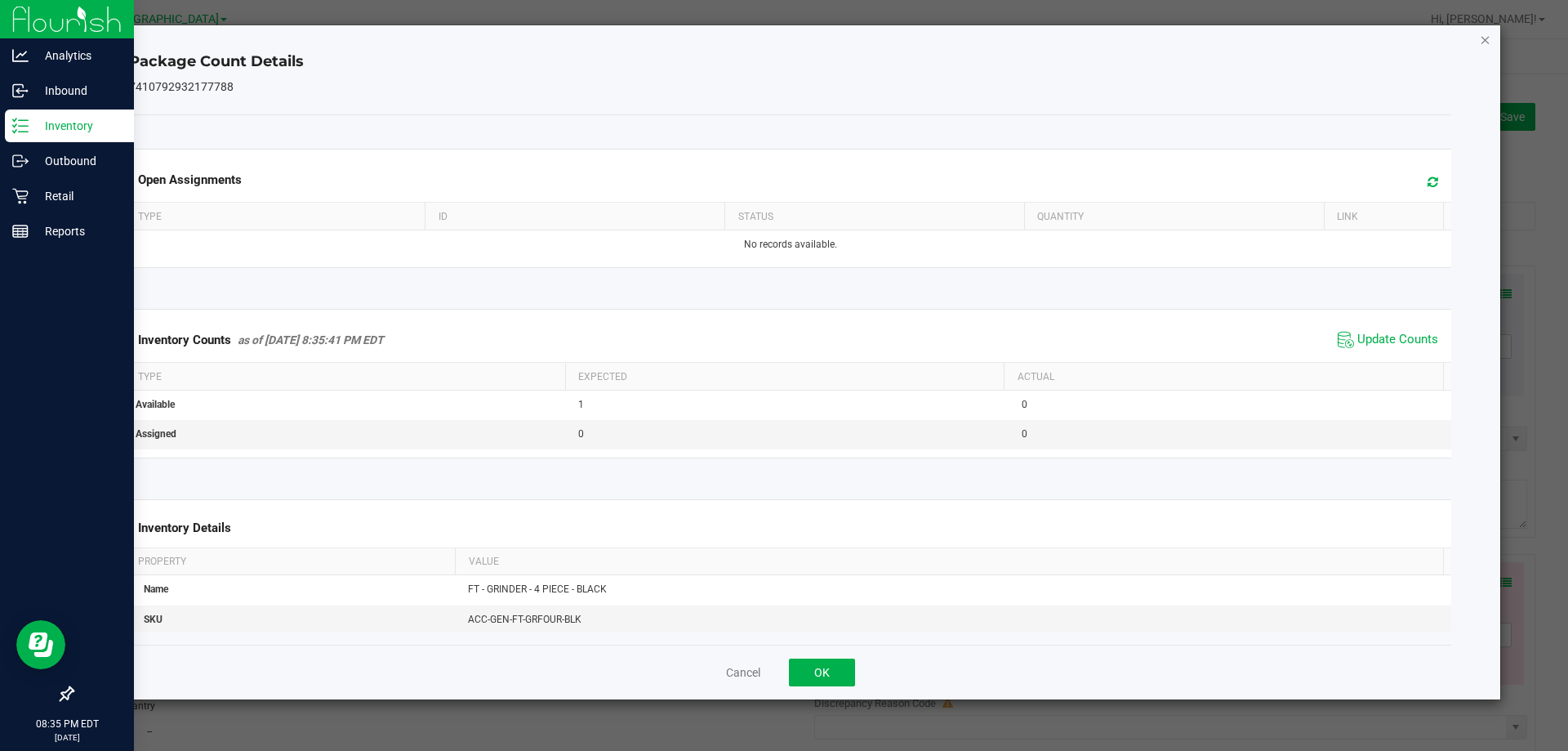
click at [1491, 48] on icon "Close" at bounding box center [1486, 38] width 12 height 19
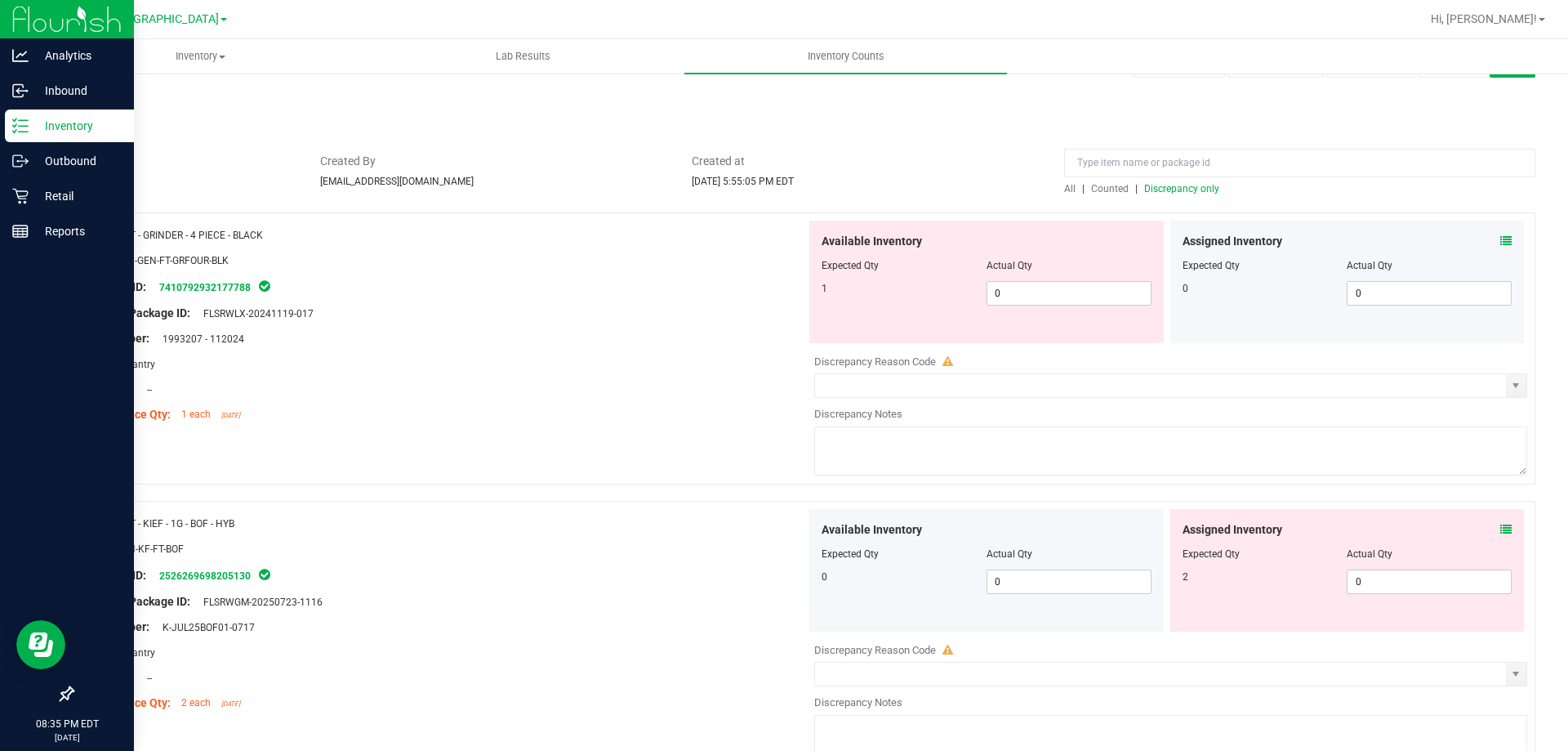
scroll to position [81, 0]
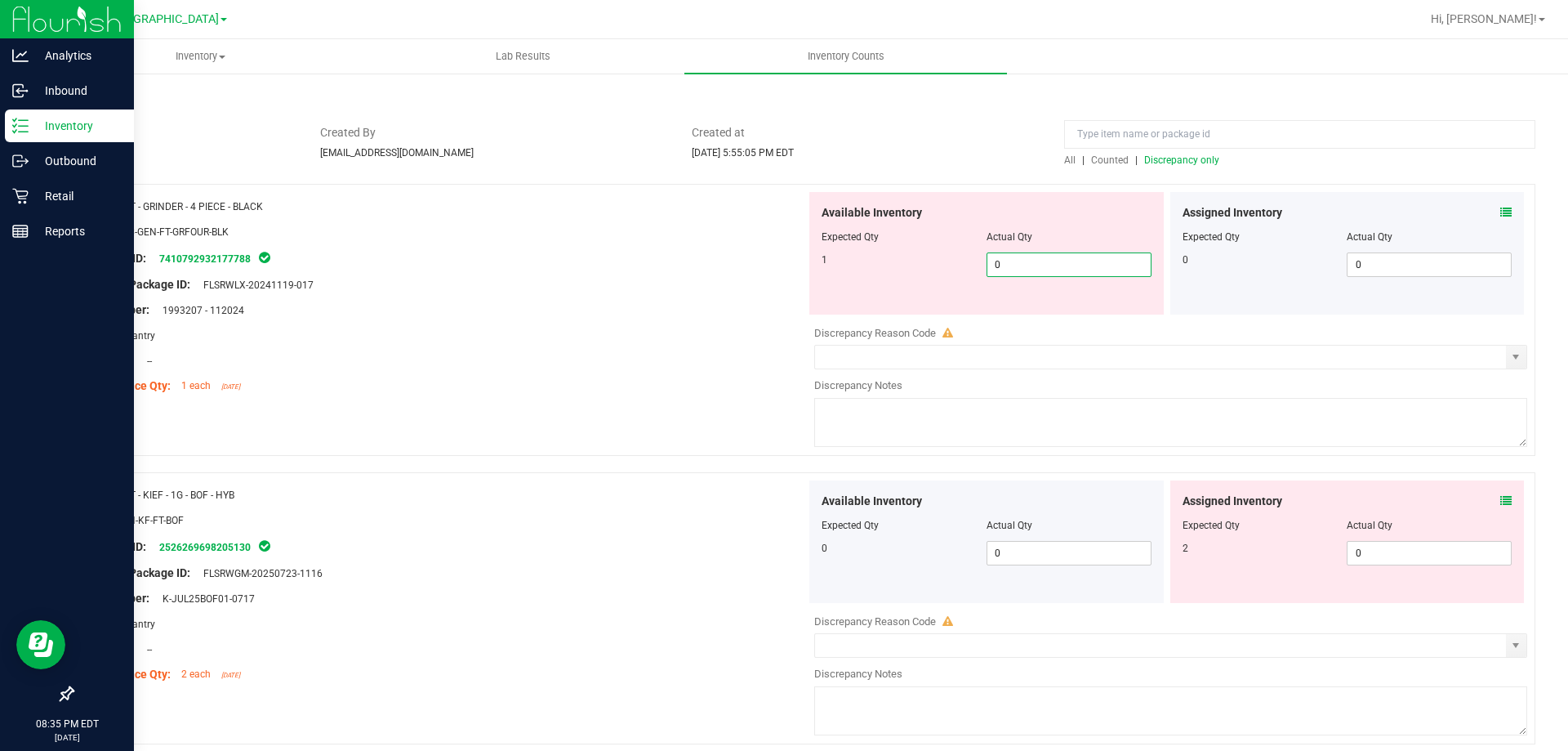
click at [997, 269] on span "0 0" at bounding box center [1069, 264] width 165 height 25
type input "1"
click at [503, 299] on div at bounding box center [445, 297] width 721 height 8
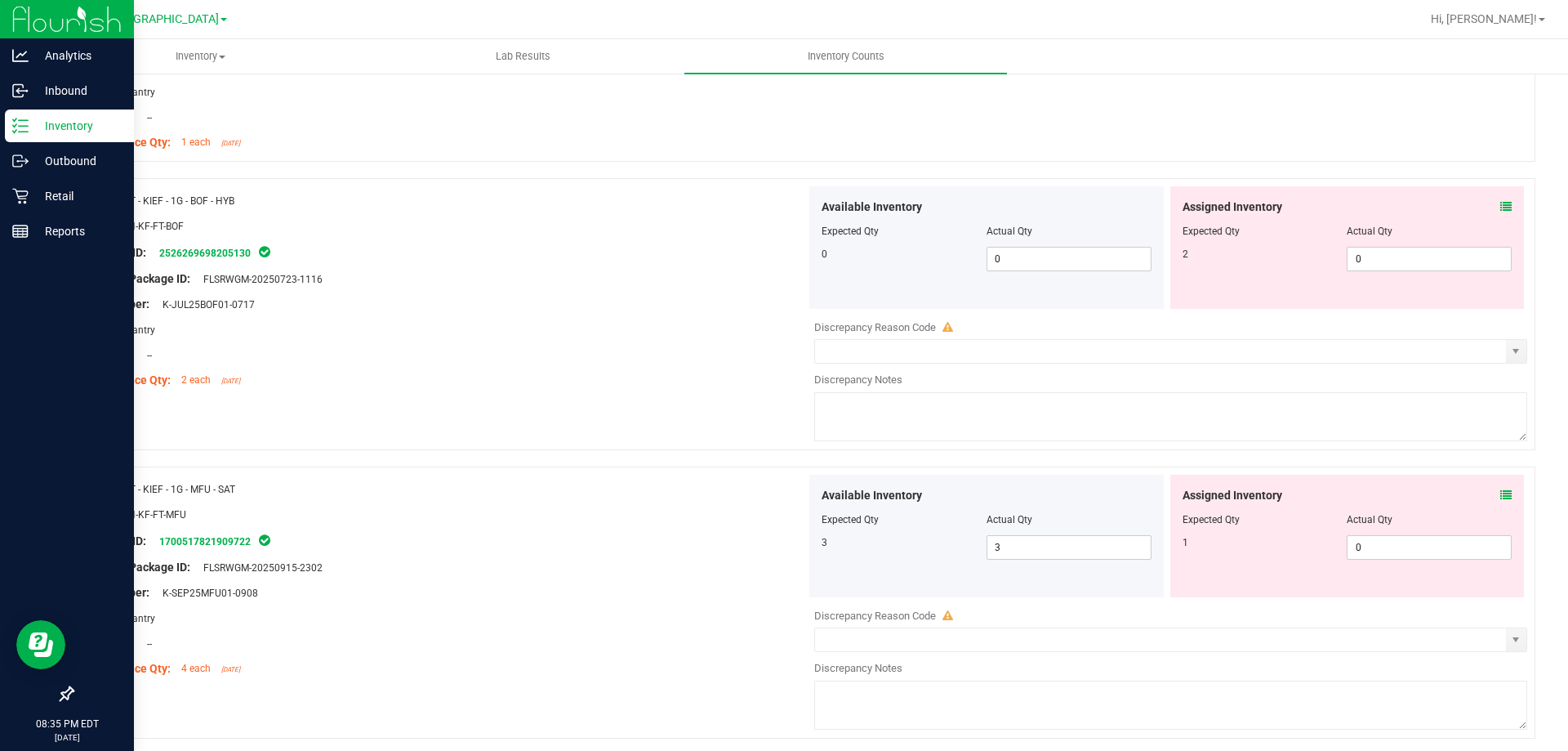
scroll to position [327, 0]
click at [1500, 202] on icon at bounding box center [1506, 205] width 12 height 12
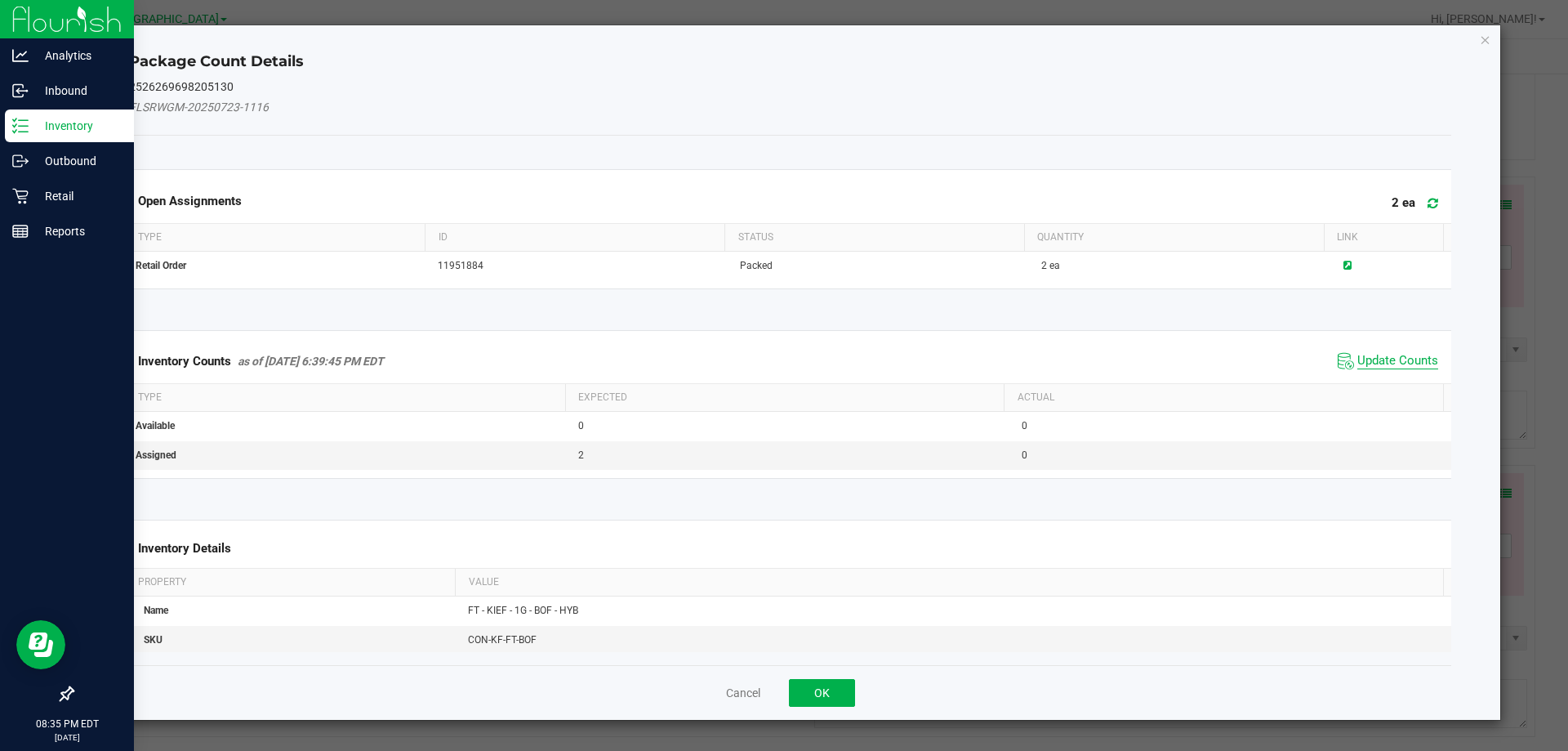
click at [1396, 358] on span "Update Counts" at bounding box center [1398, 361] width 81 height 16
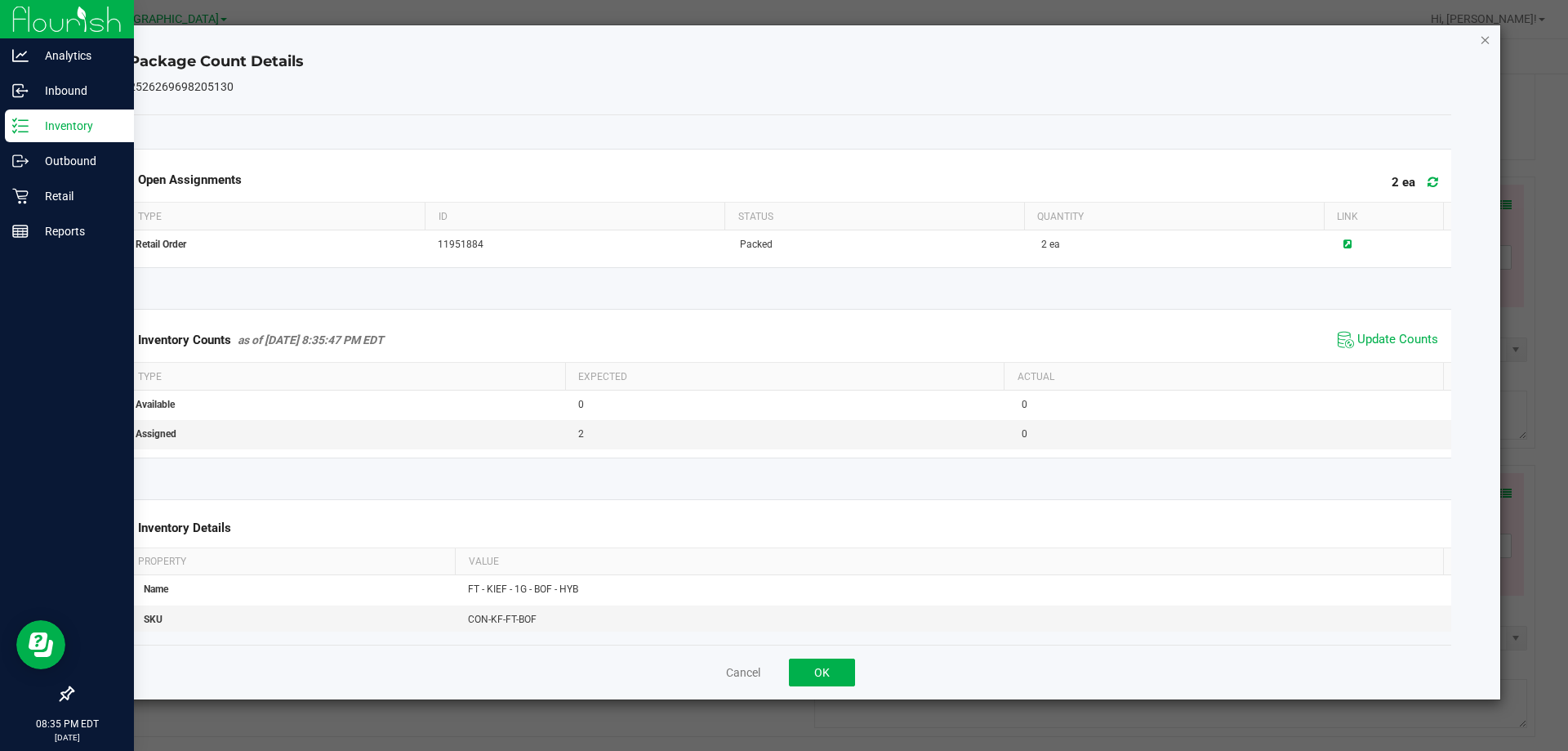
click at [1482, 37] on icon "Close" at bounding box center [1486, 38] width 12 height 19
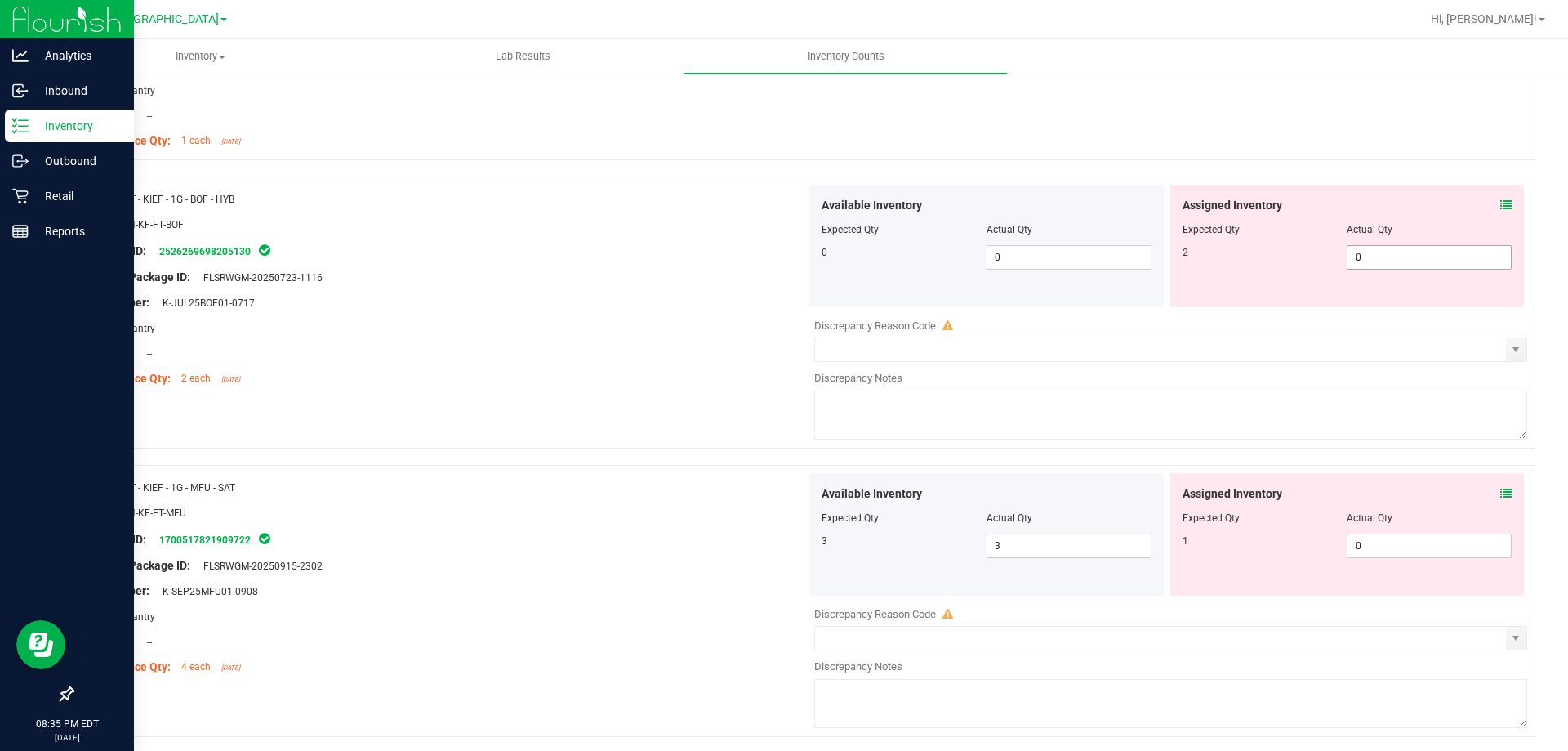
click at [1404, 250] on span "0 0" at bounding box center [1429, 257] width 165 height 25
type input "2"
click at [708, 277] on div "Original Package ID: FLSRWGM-20250723-1116" at bounding box center [445, 277] width 721 height 17
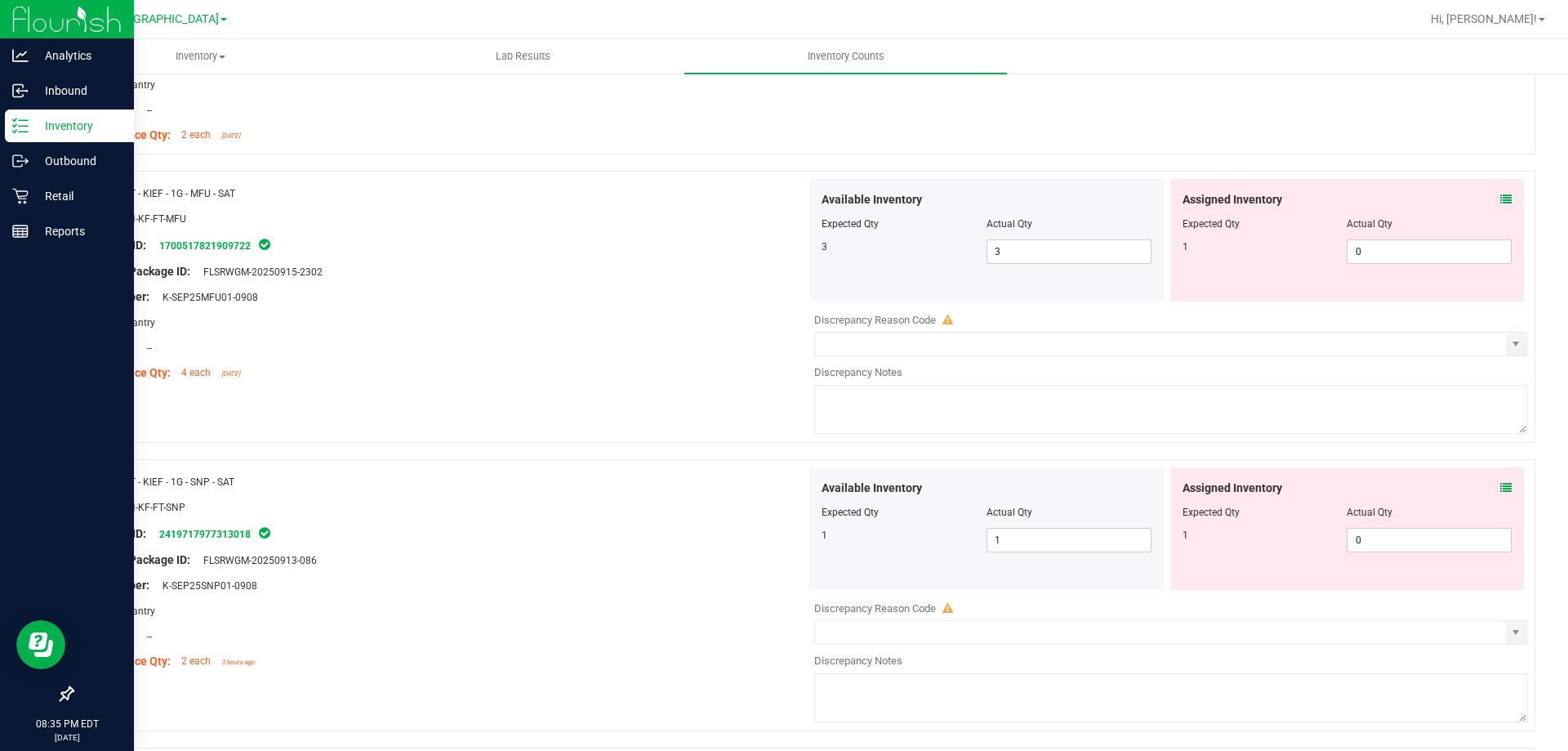
scroll to position [572, 0]
click at [1500, 196] on icon at bounding box center [1506, 197] width 12 height 12
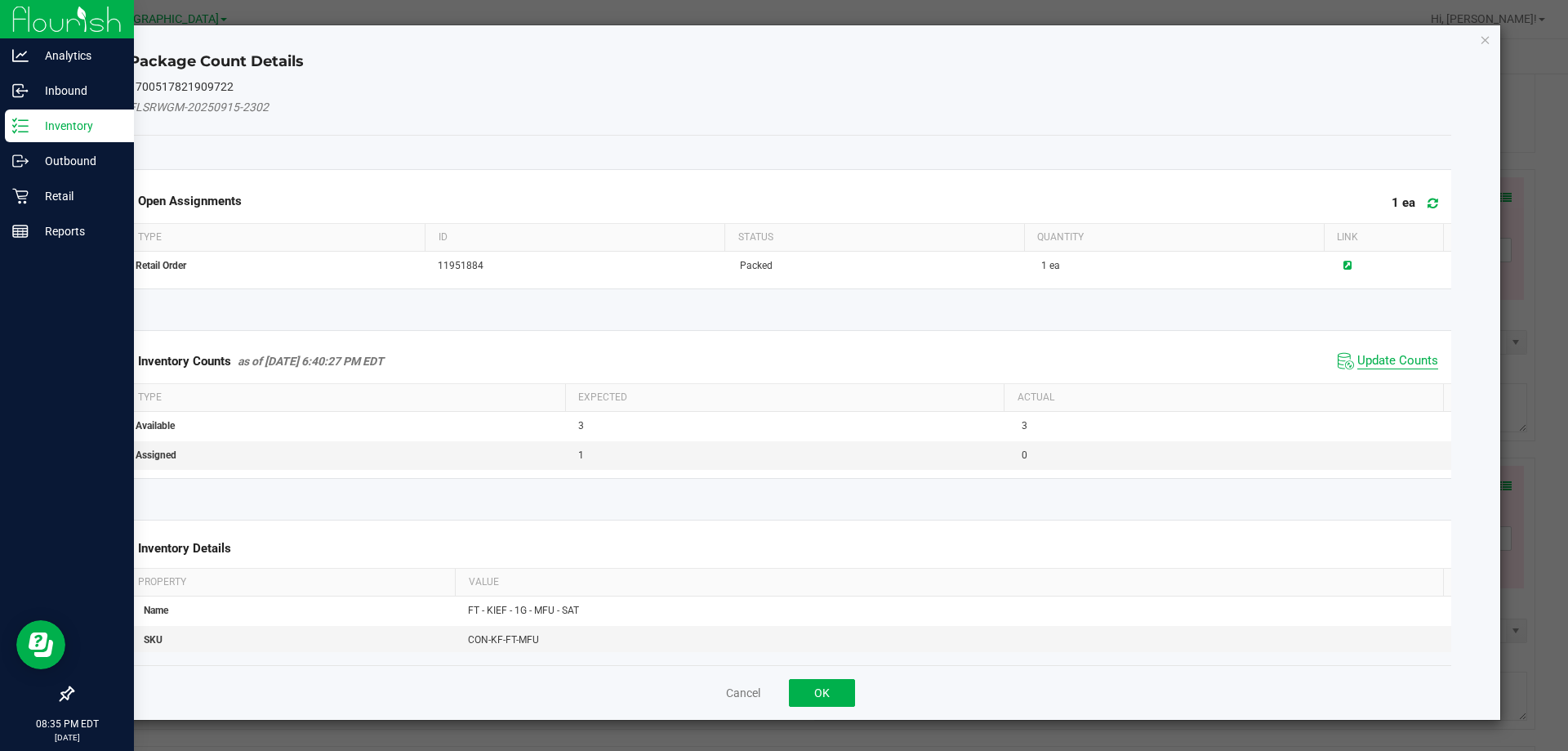
click at [1387, 365] on span "Update Counts" at bounding box center [1398, 361] width 81 height 16
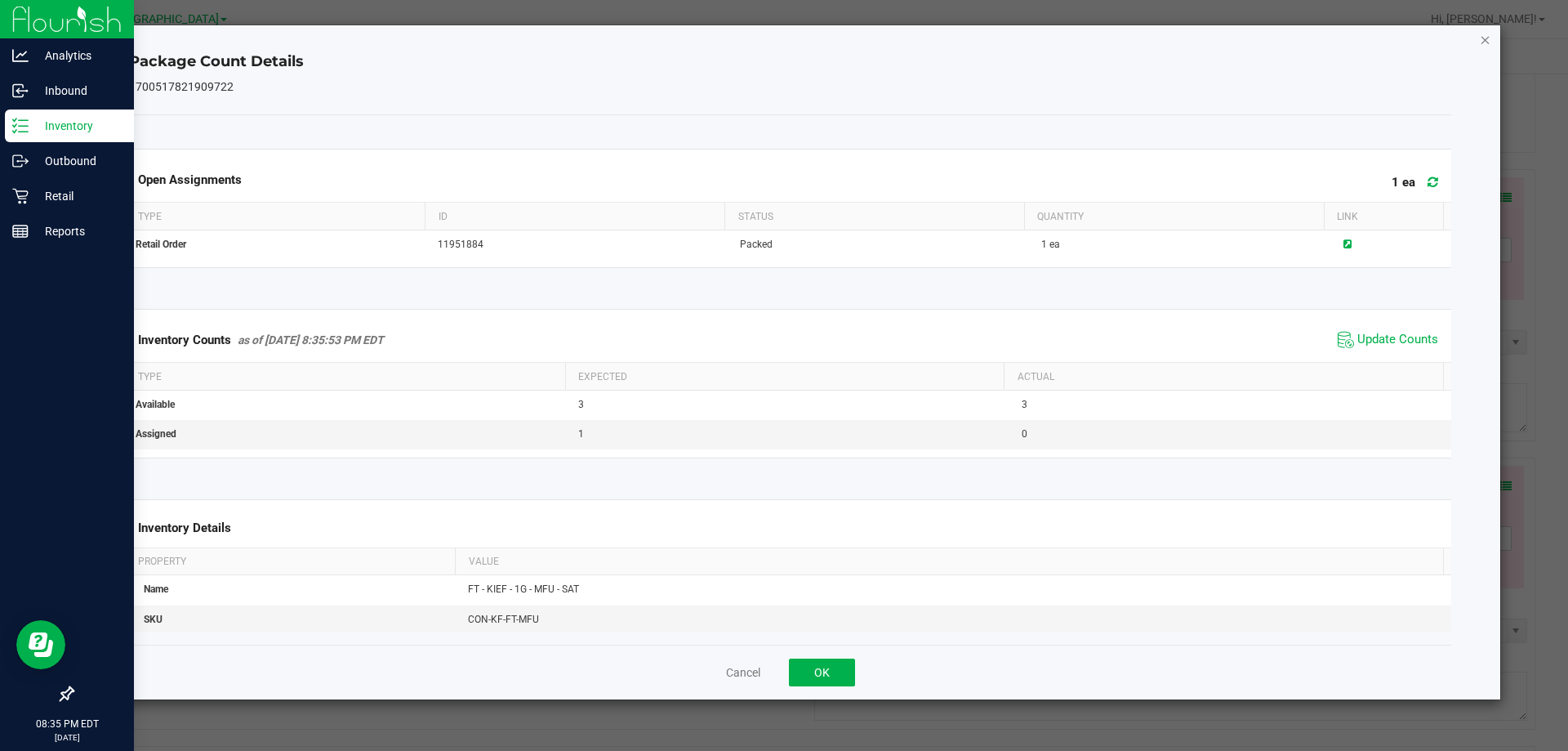
click at [1482, 38] on icon "Close" at bounding box center [1486, 38] width 12 height 19
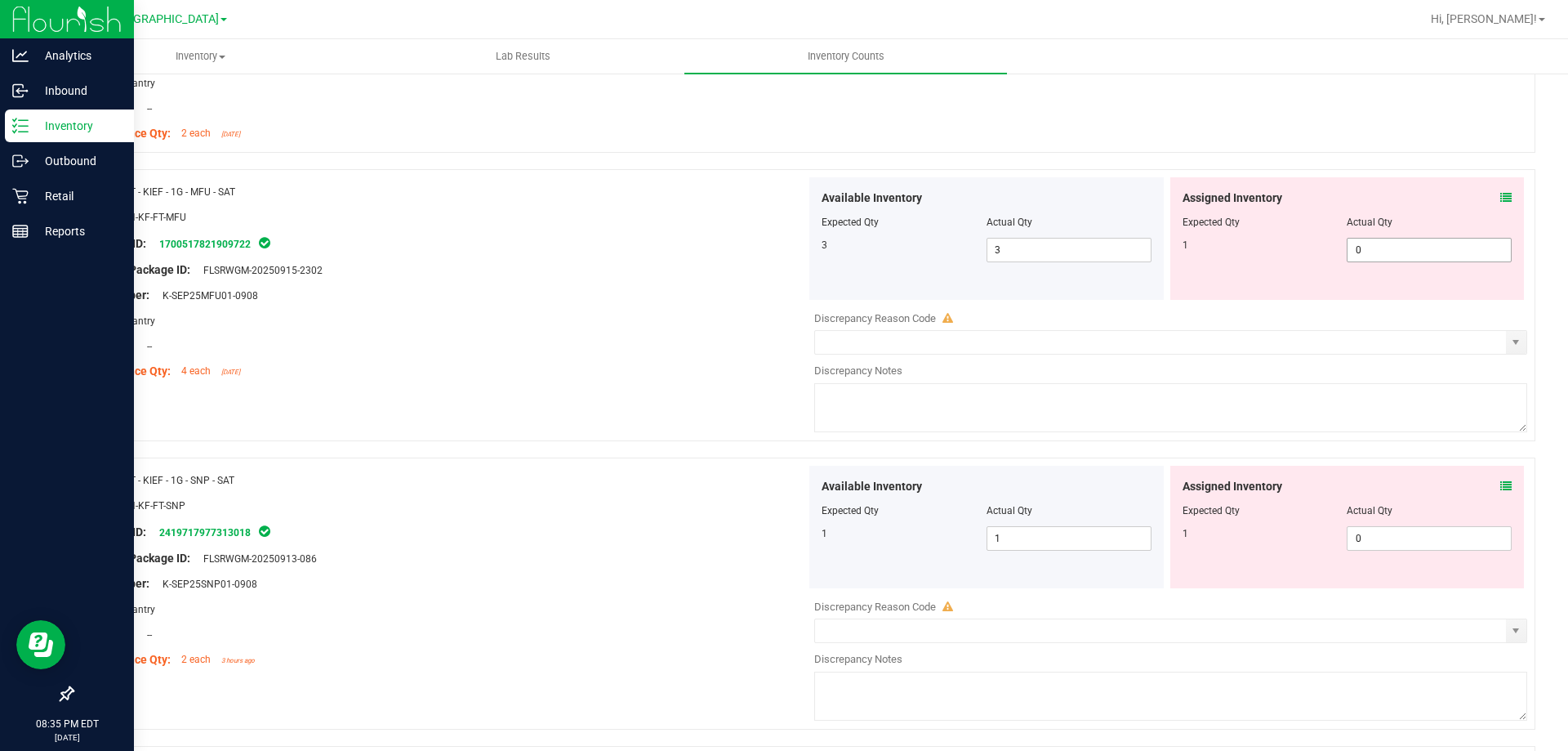
click at [1390, 252] on span "0 0" at bounding box center [1429, 249] width 165 height 25
type input "1"
click at [499, 349] on div "Location: --" at bounding box center [445, 345] width 721 height 17
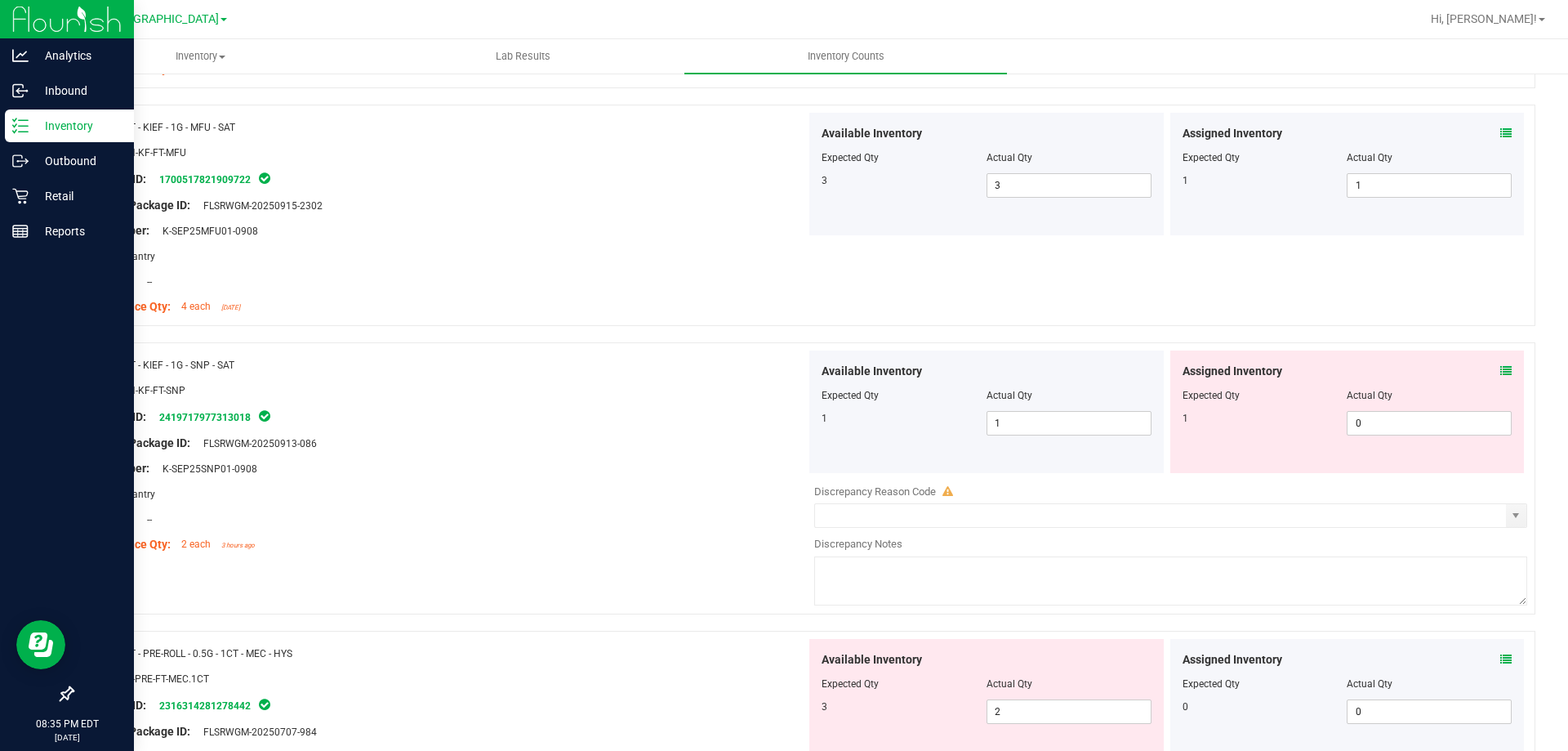
scroll to position [653, 0]
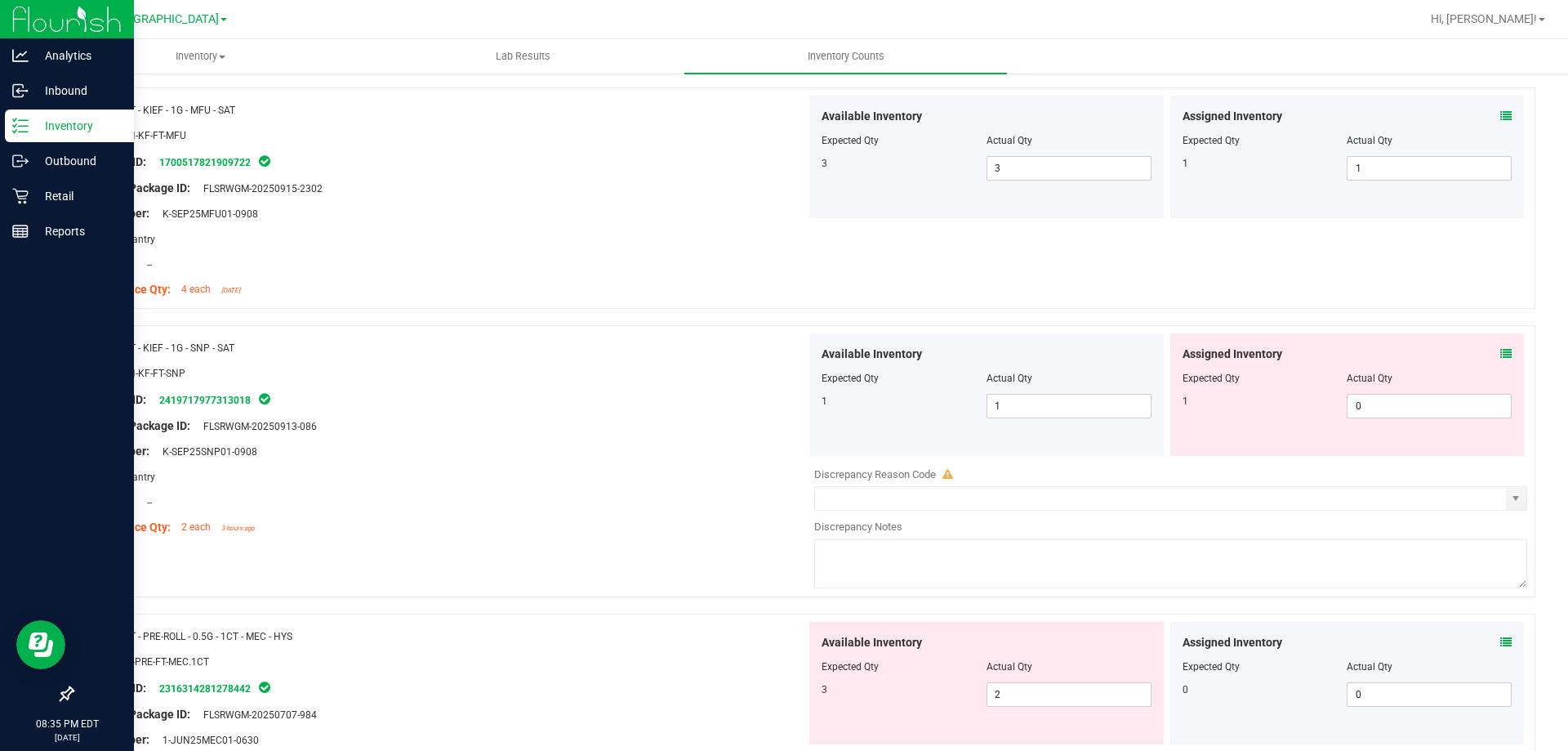
click at [1500, 348] on icon at bounding box center [1506, 354] width 12 height 12
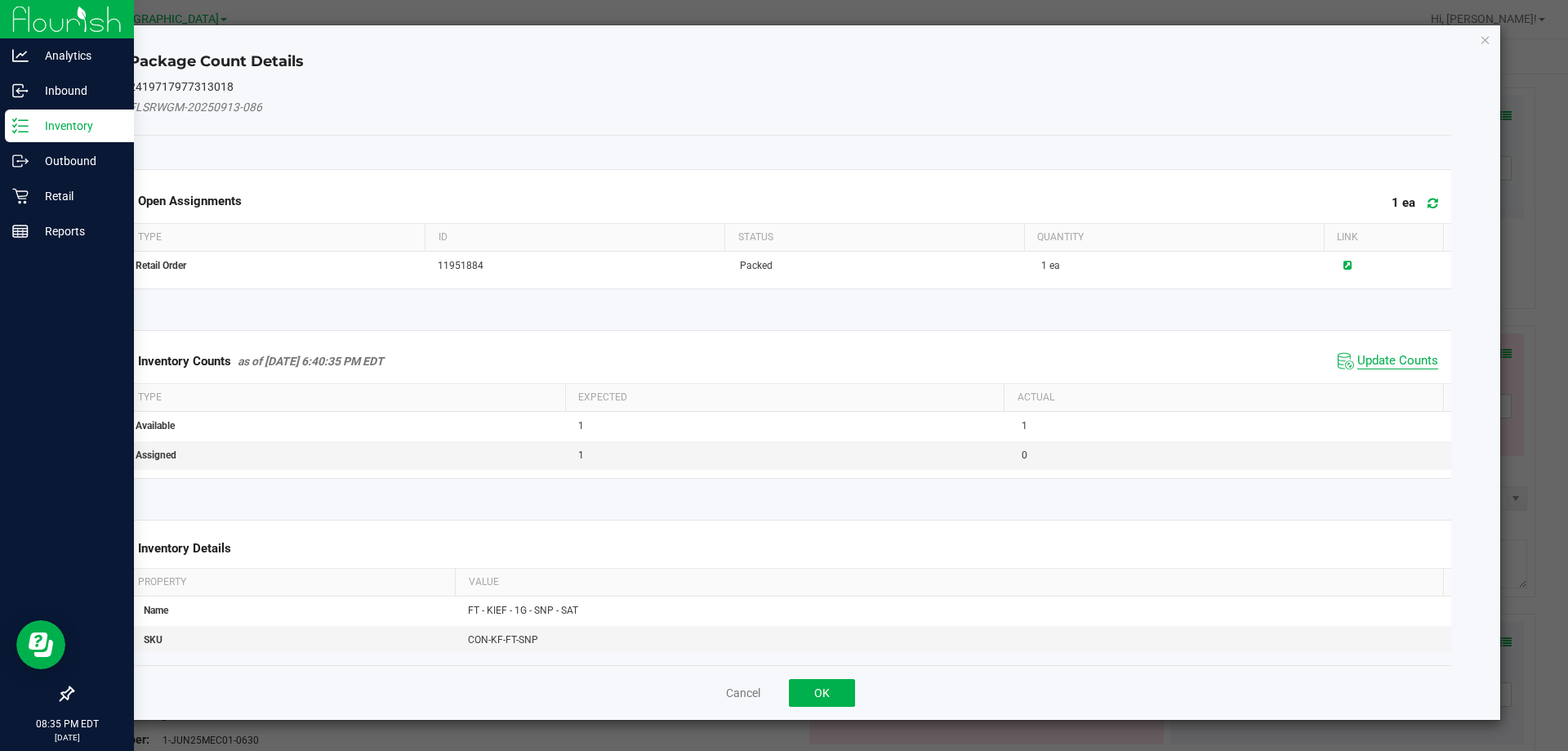
click at [1391, 359] on span "Update Counts" at bounding box center [1398, 361] width 81 height 16
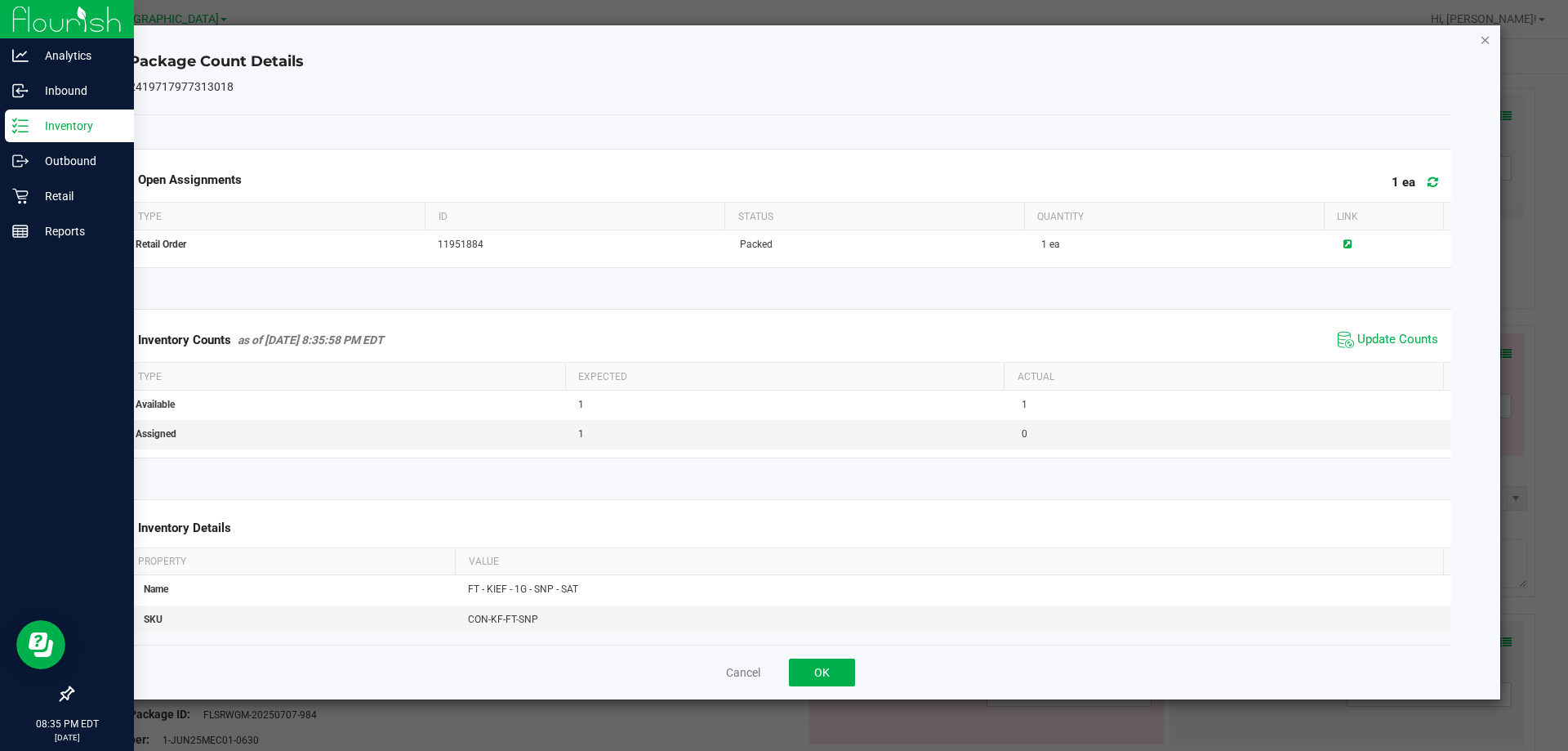
click at [1483, 40] on icon "Close" at bounding box center [1486, 38] width 12 height 19
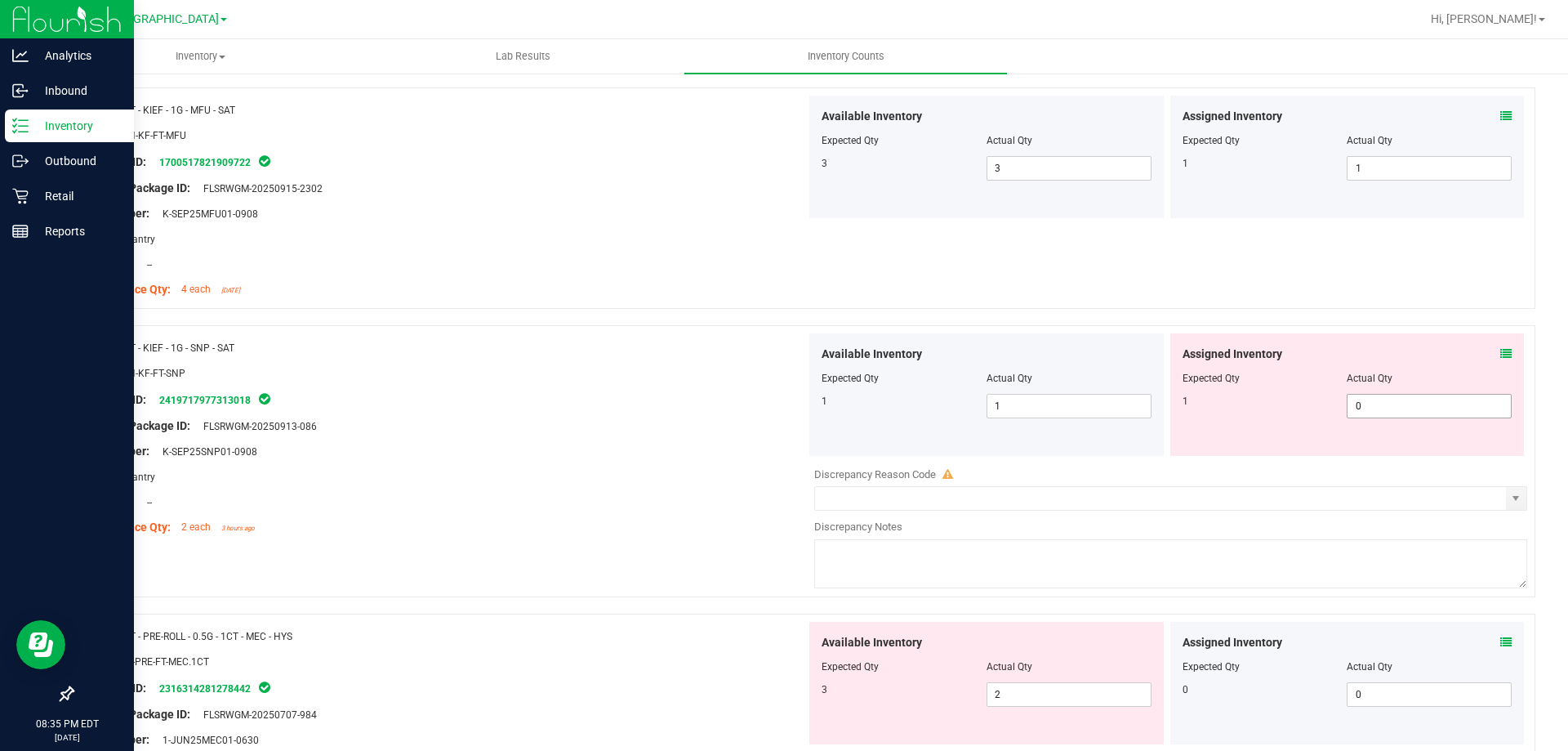
click at [1381, 405] on span "0 0" at bounding box center [1429, 406] width 165 height 25
type input "1"
click at [642, 413] on div at bounding box center [445, 413] width 721 height 8
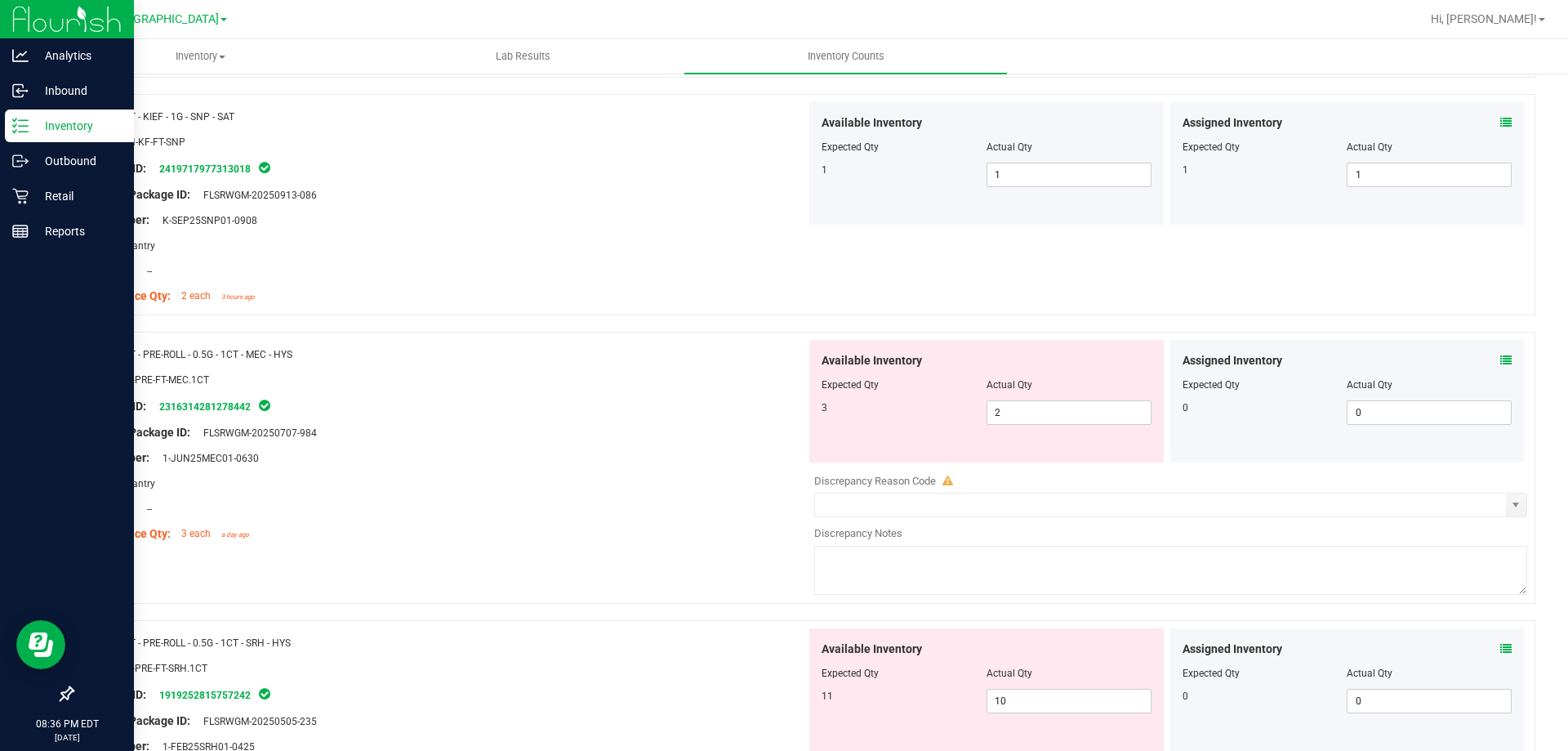
scroll to position [898, 0]
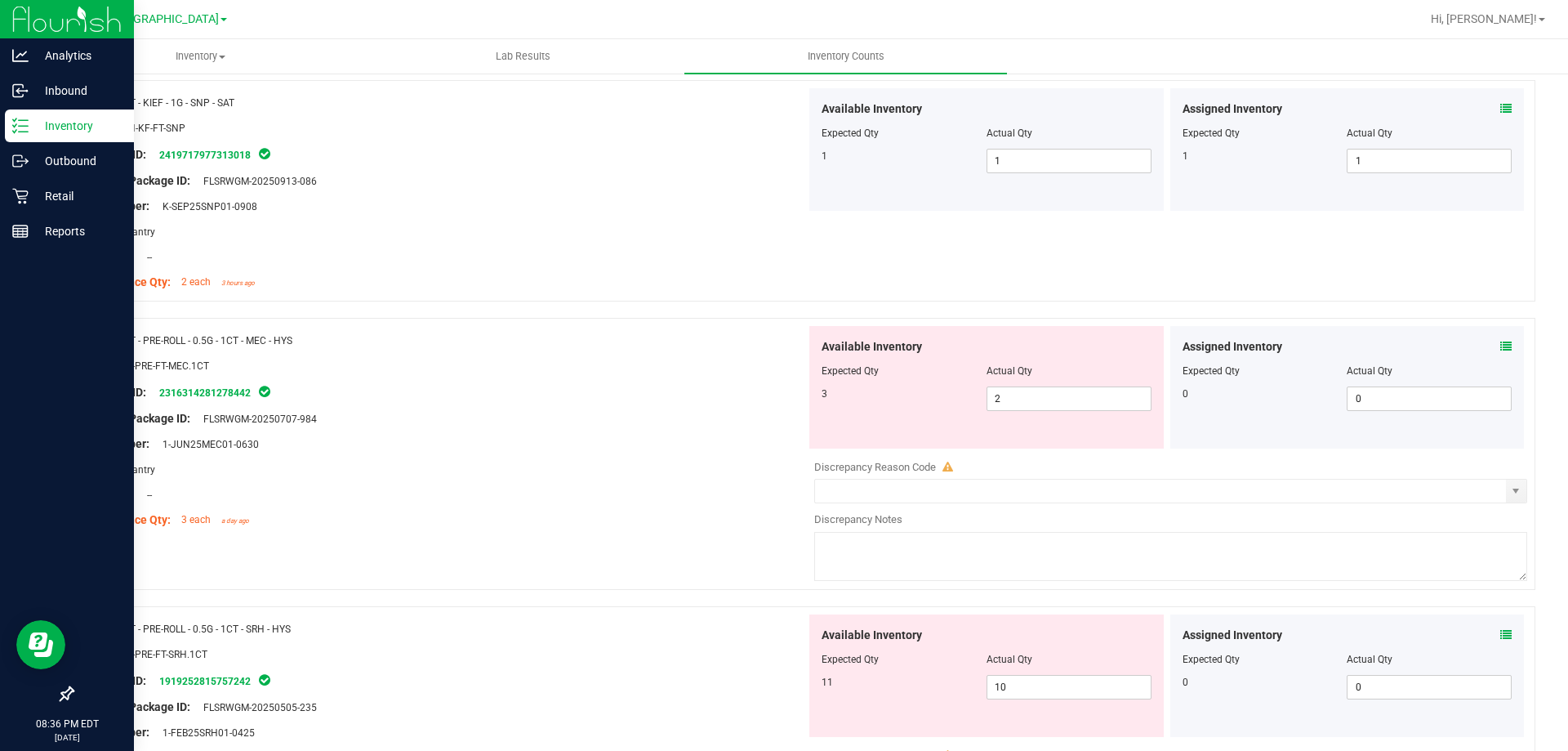
click at [1500, 343] on icon at bounding box center [1506, 346] width 12 height 12
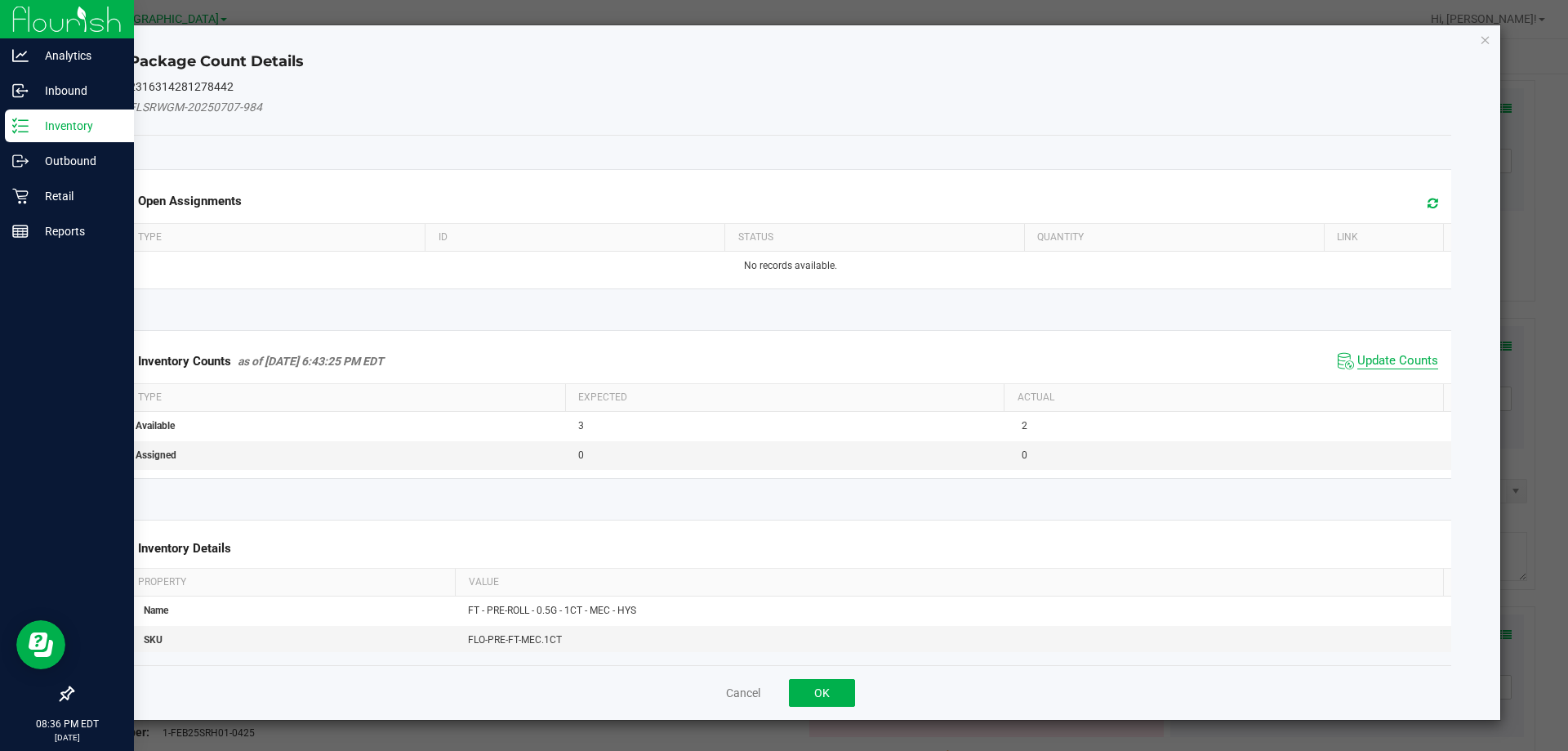
click at [1399, 363] on span "Update Counts" at bounding box center [1398, 361] width 81 height 16
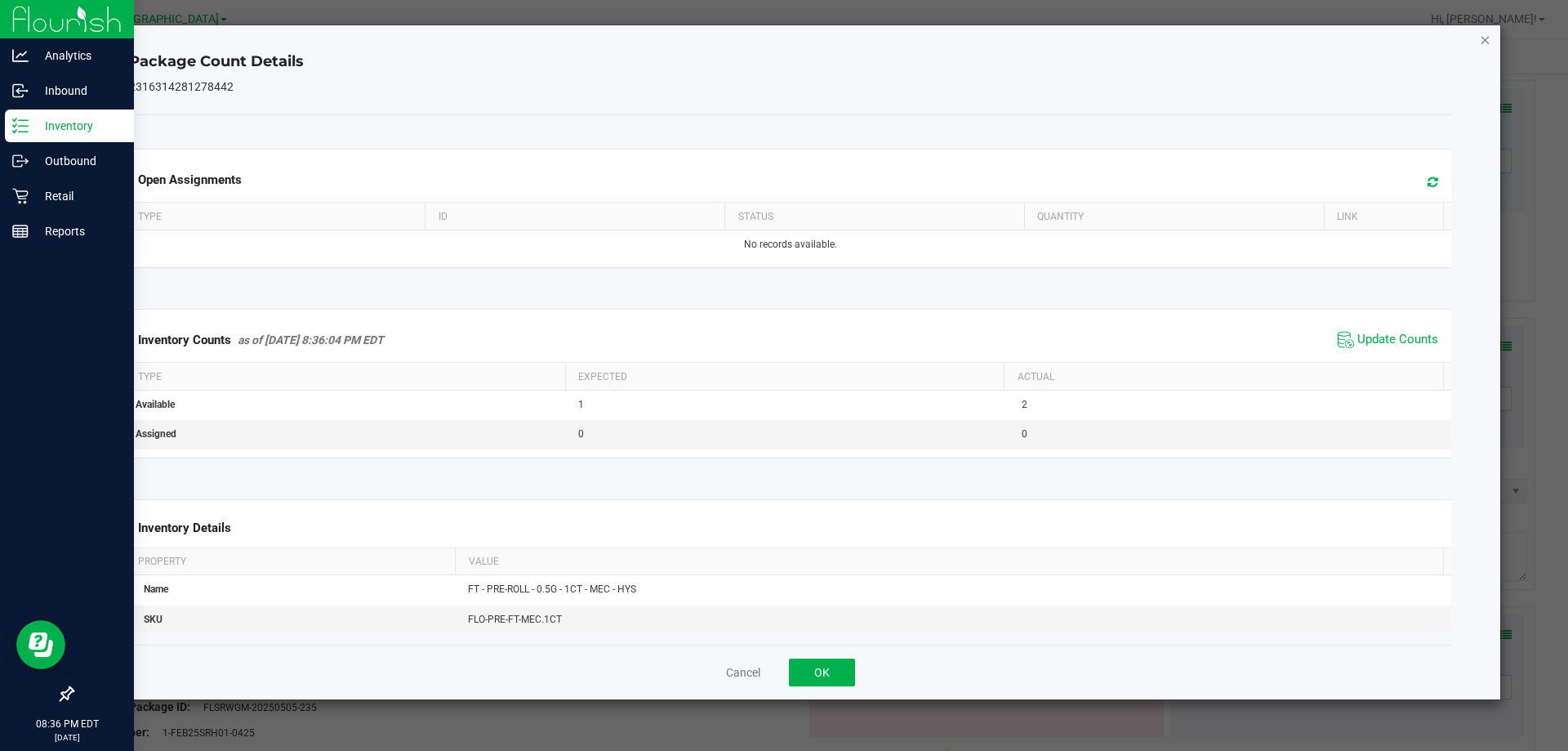
click at [1487, 38] on icon "Close" at bounding box center [1486, 38] width 12 height 19
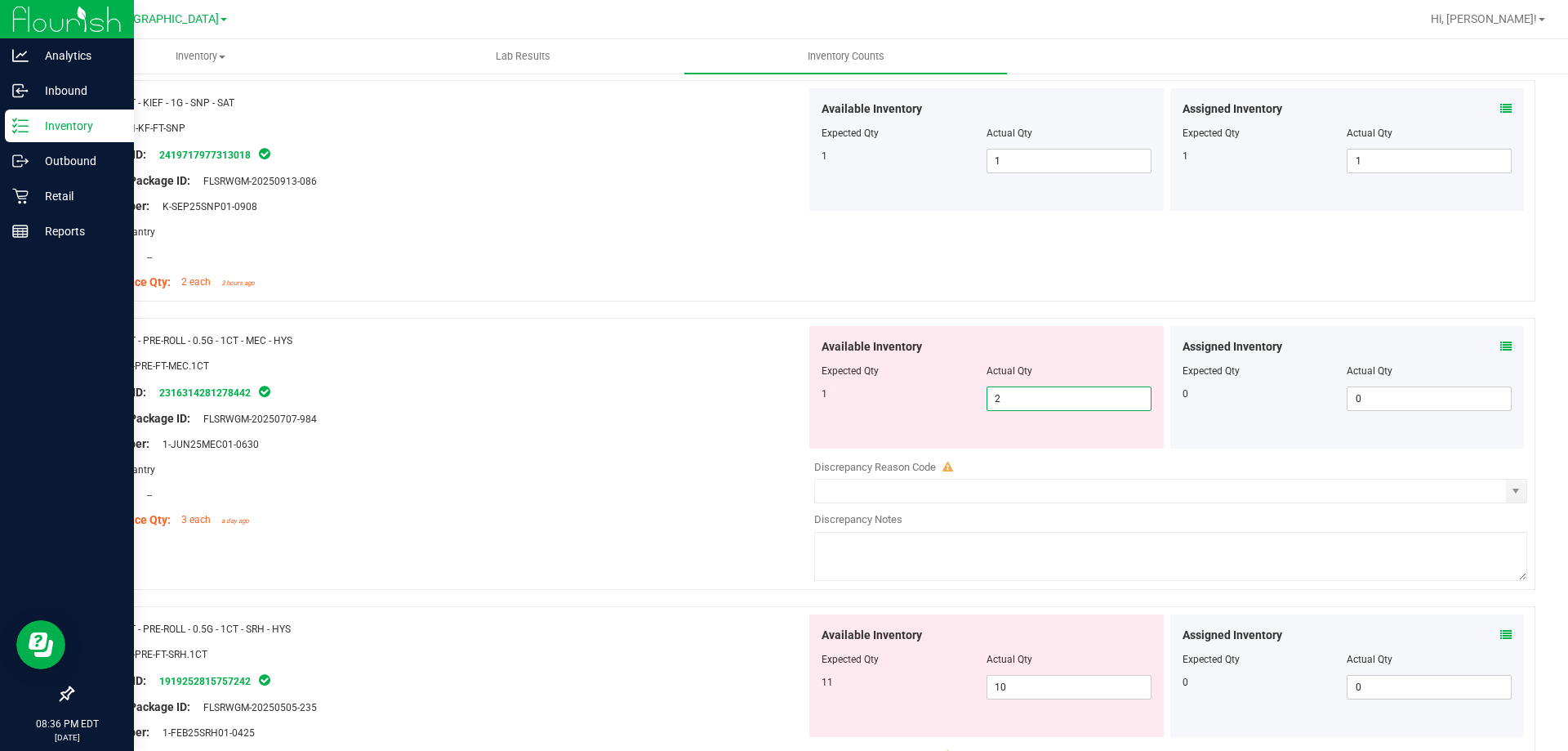
click at [1097, 395] on span "2 2" at bounding box center [1069, 398] width 165 height 25
type input "1"
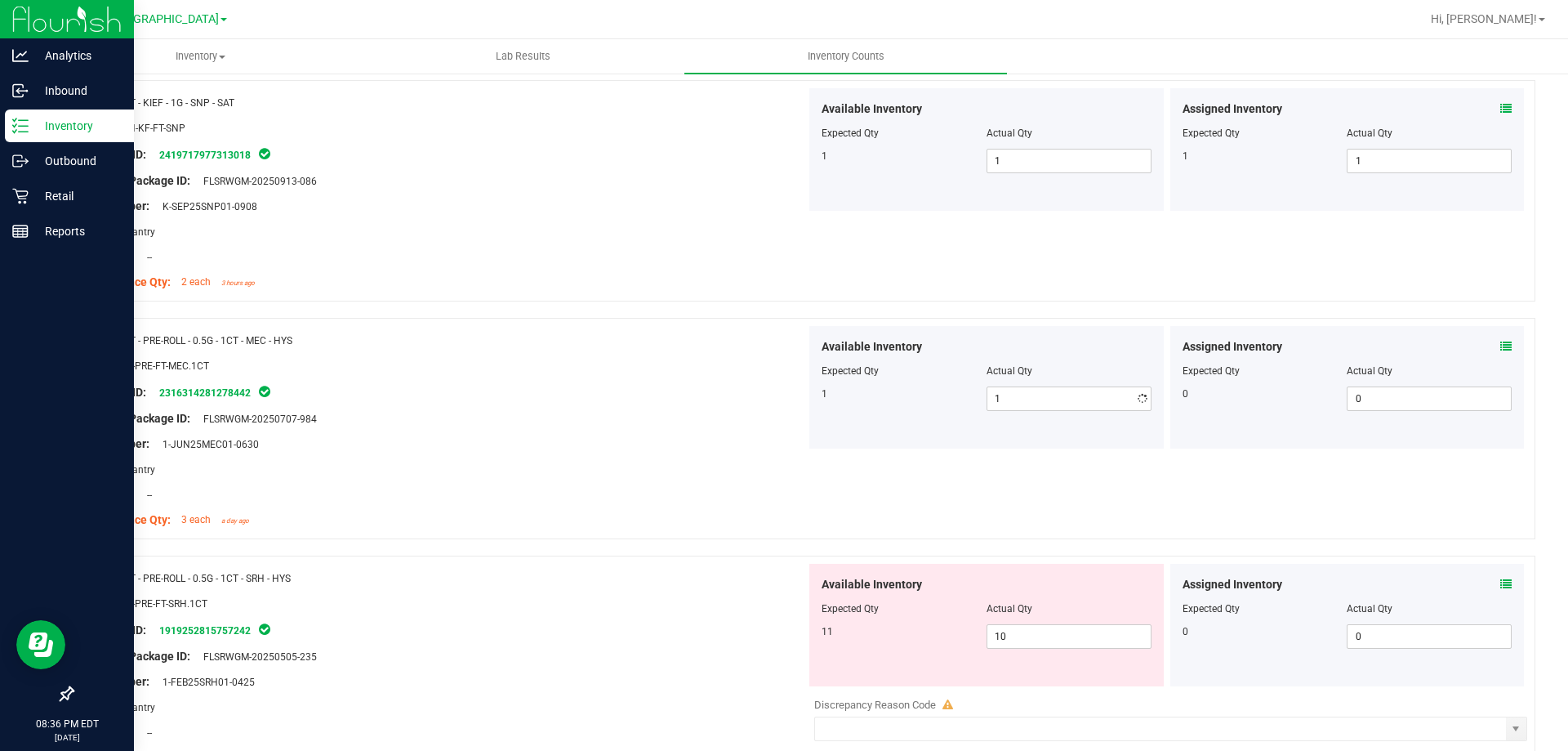
click at [493, 388] on div "Package ID: 2316314281278442" at bounding box center [445, 391] width 721 height 19
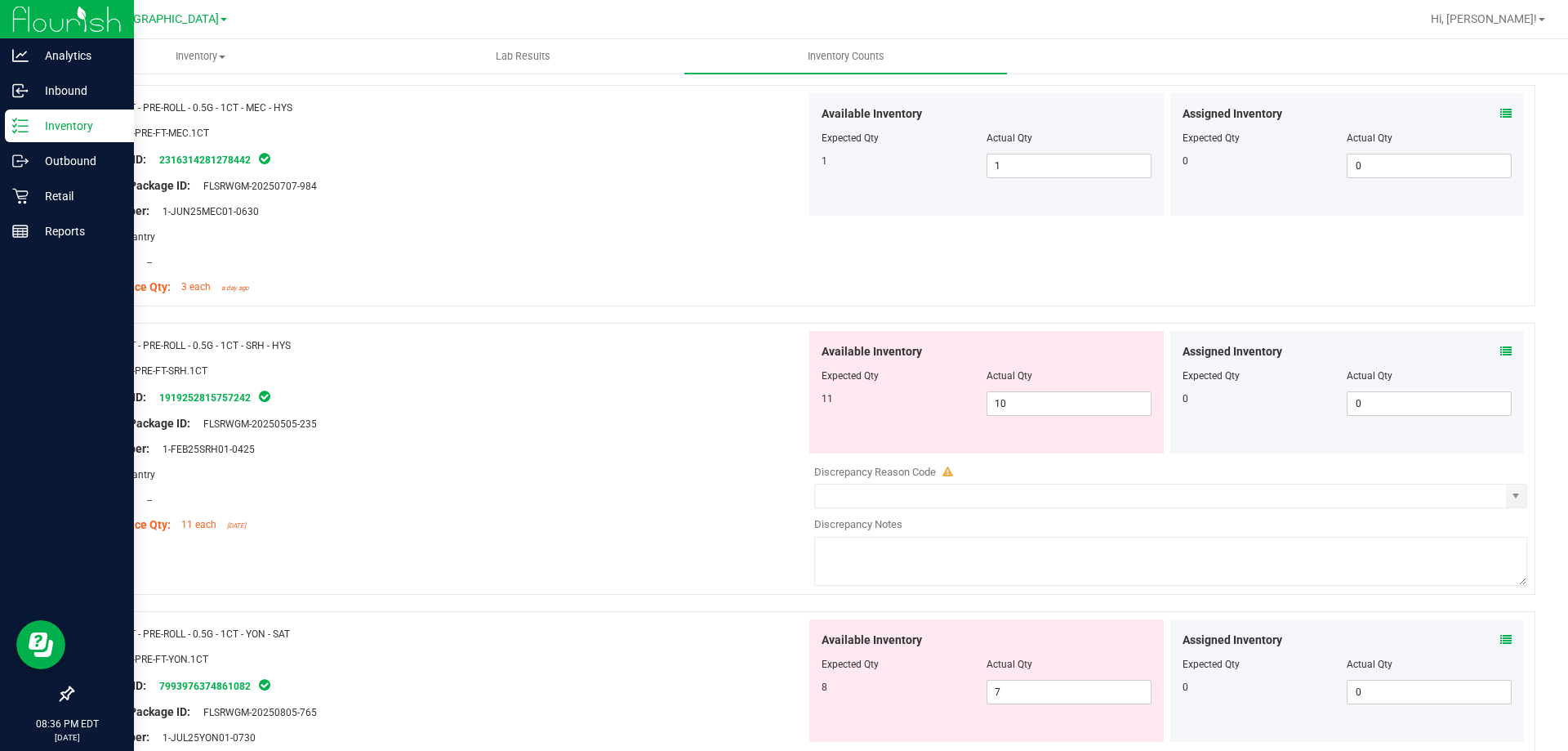
scroll to position [1144, 0]
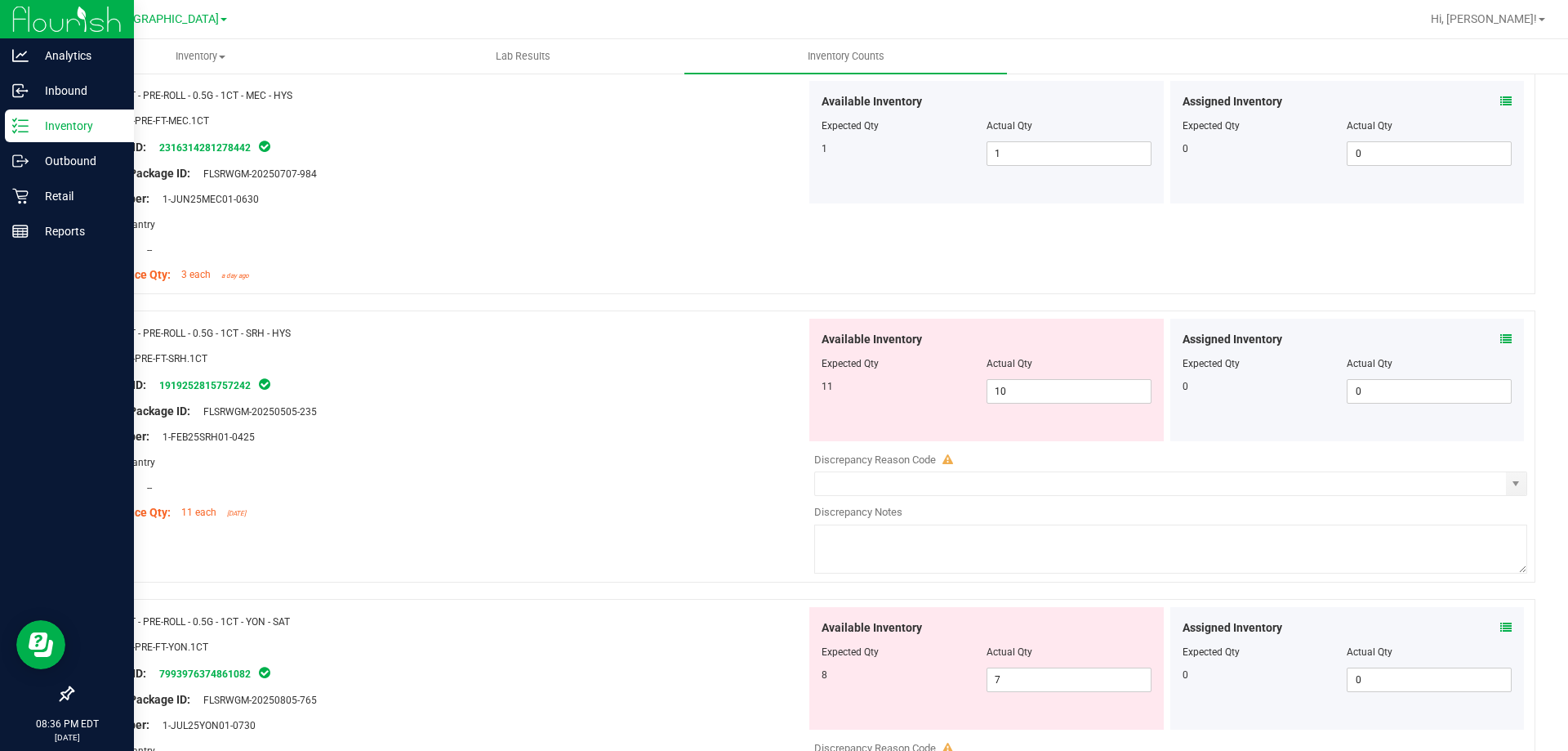
click at [1500, 335] on icon at bounding box center [1506, 339] width 12 height 12
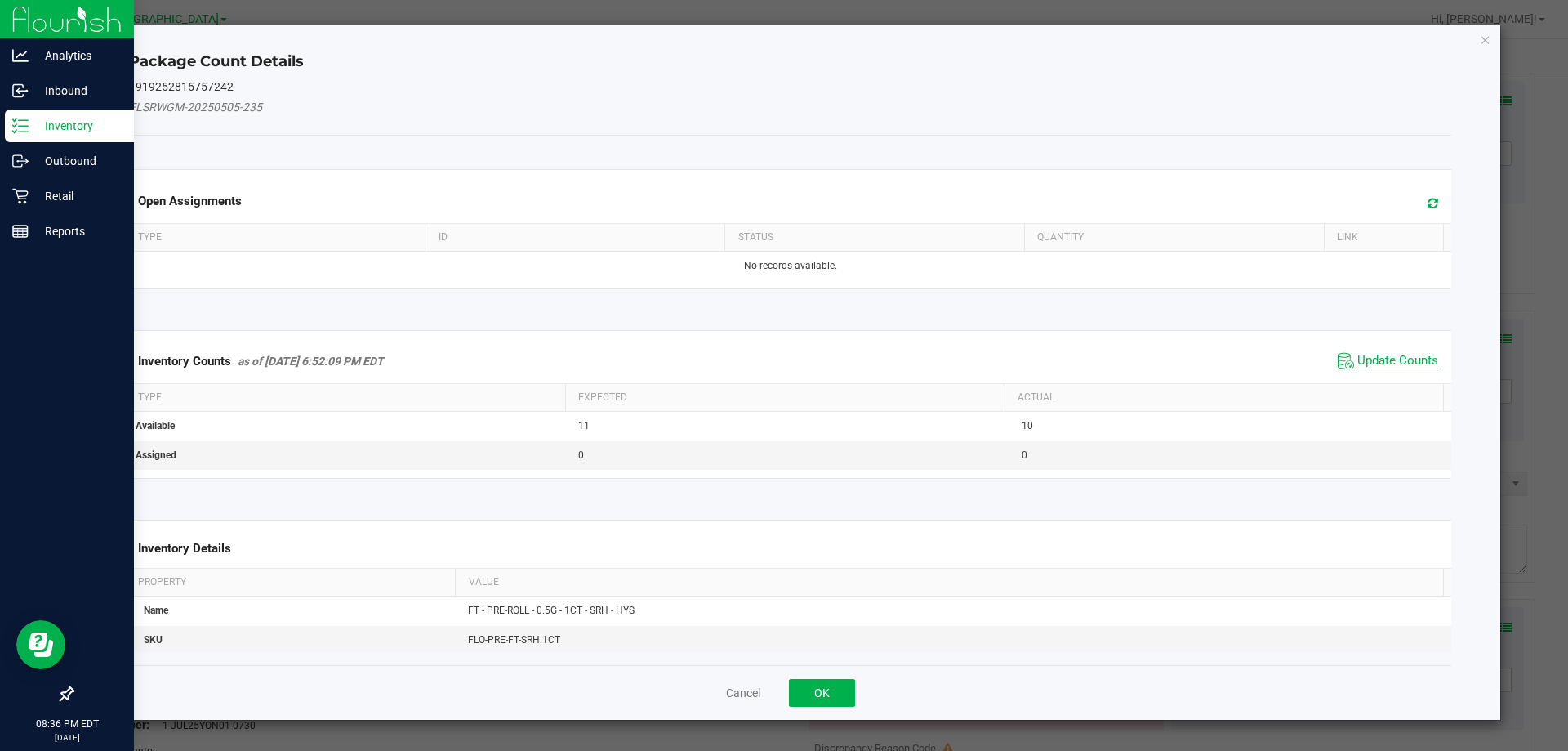
click at [1361, 356] on span "Update Counts" at bounding box center [1398, 361] width 81 height 16
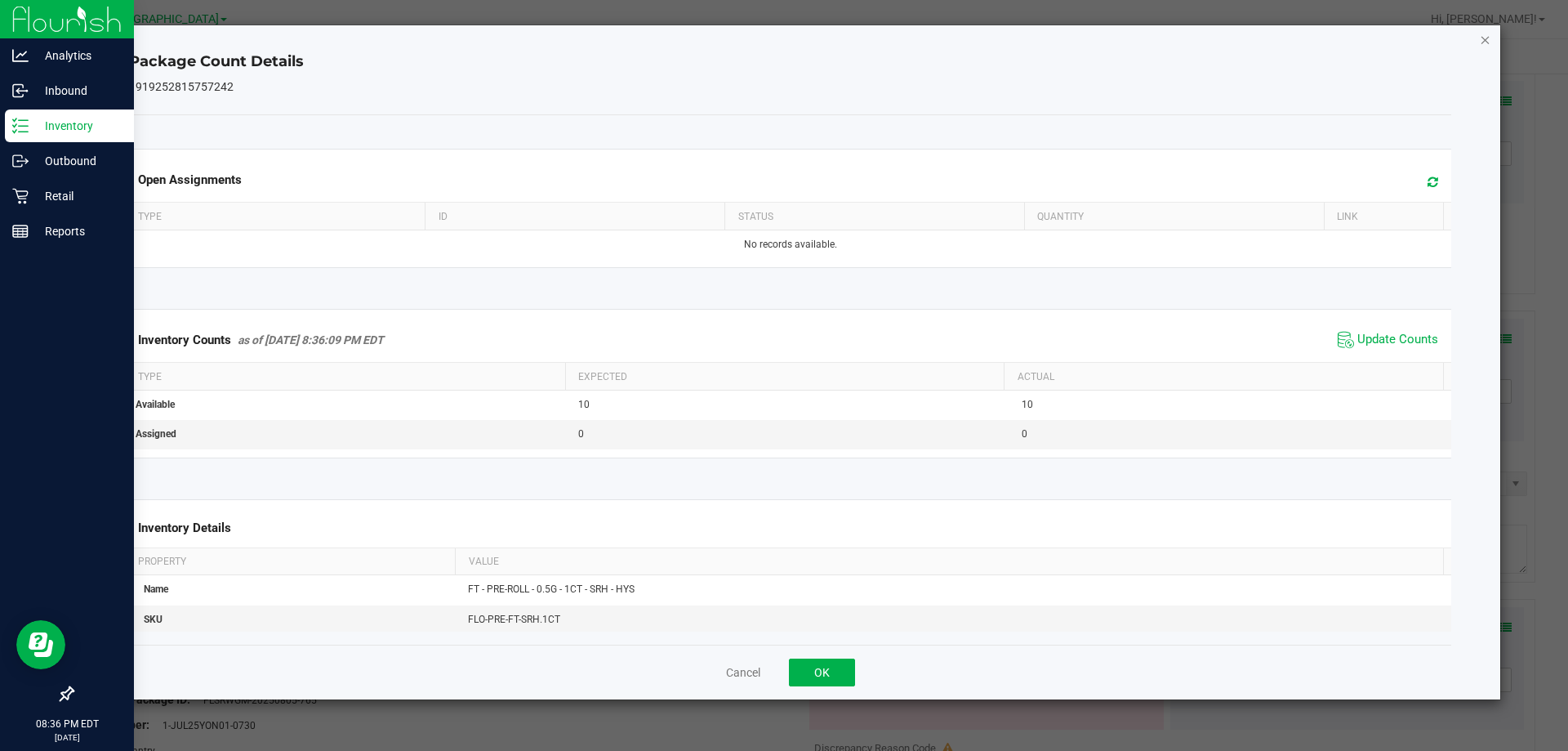
click at [1485, 31] on icon "Close" at bounding box center [1486, 38] width 12 height 19
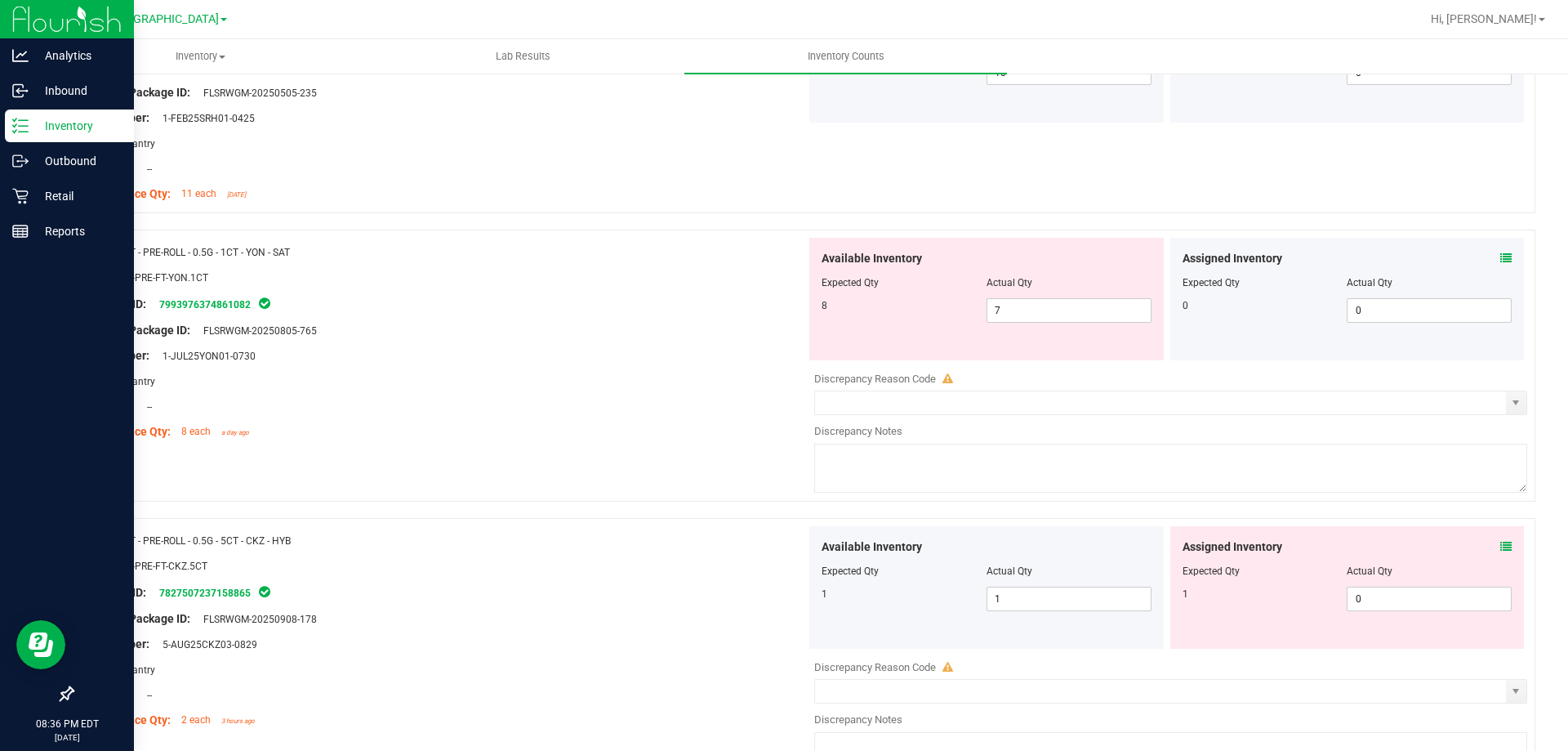
scroll to position [1470, 0]
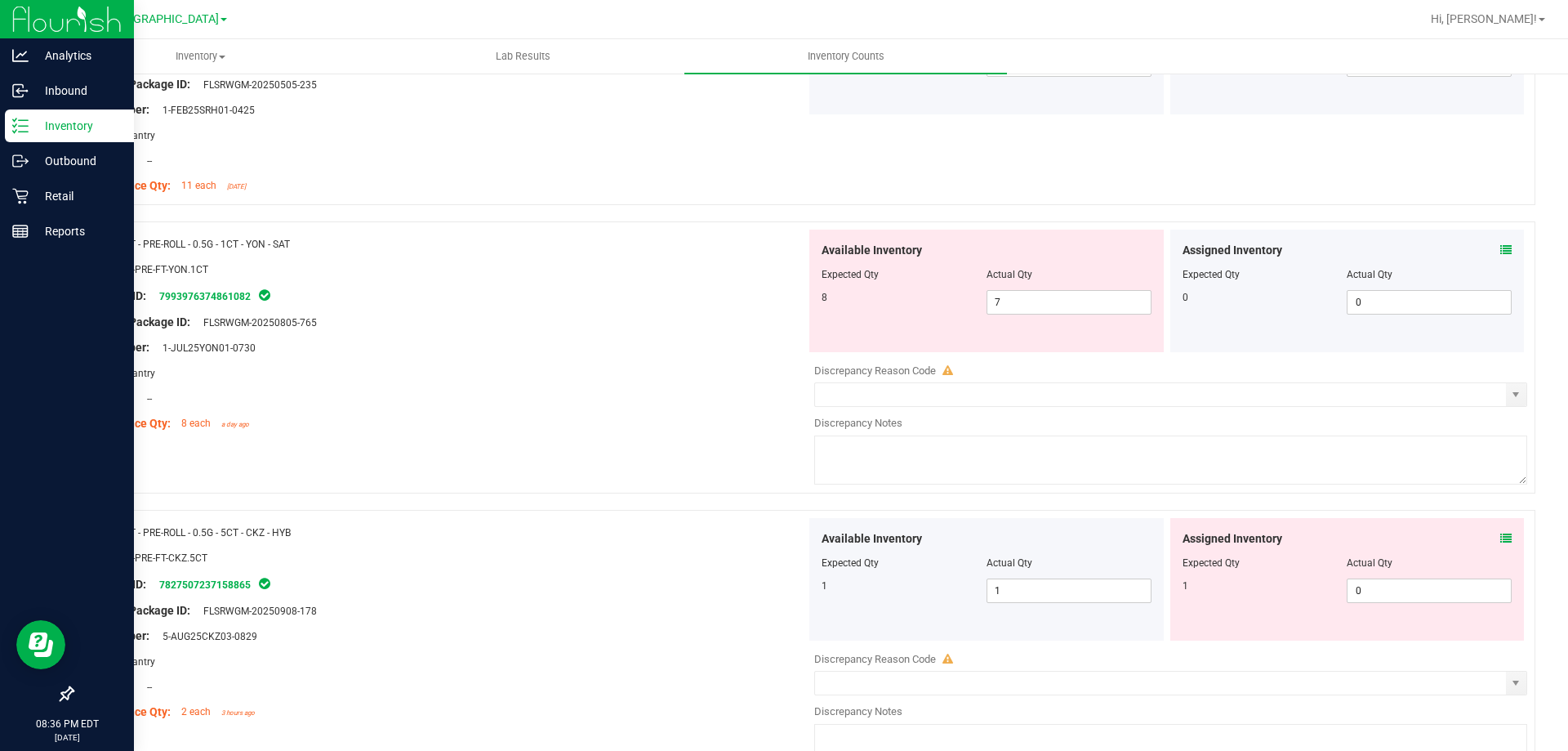
click at [1500, 248] on icon at bounding box center [1506, 249] width 12 height 12
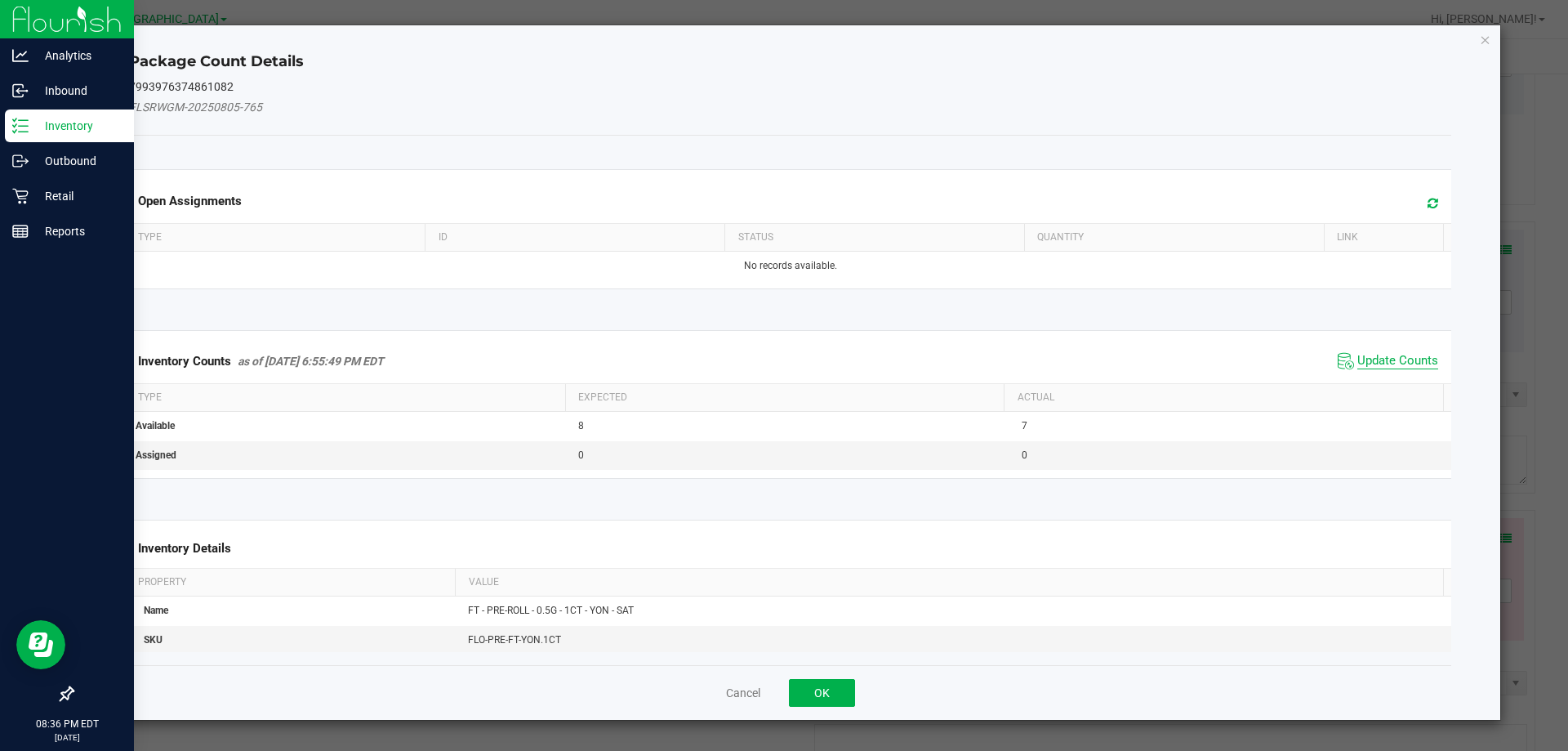
click at [1414, 357] on span "Update Counts" at bounding box center [1398, 361] width 81 height 16
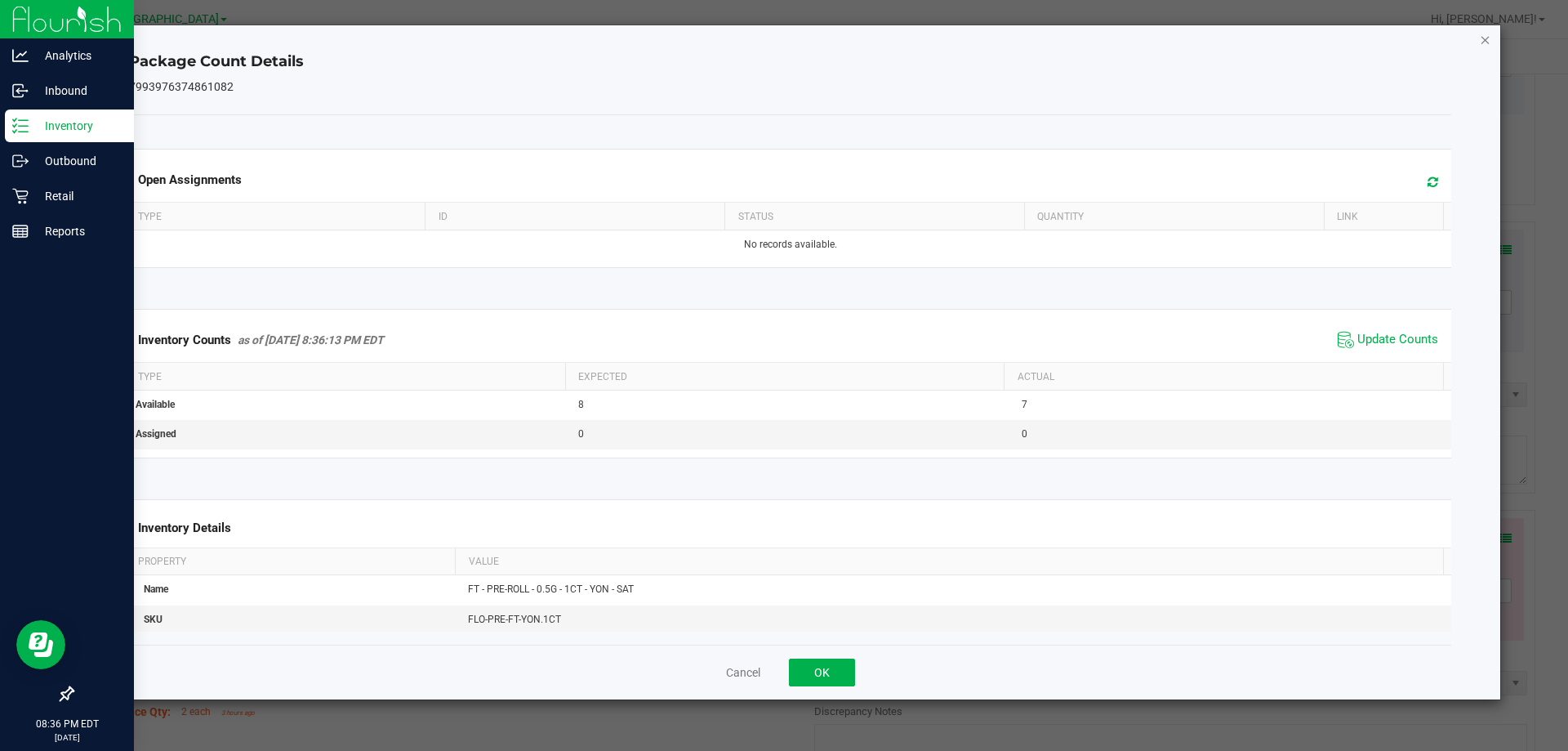
click at [1486, 37] on icon "Close" at bounding box center [1486, 38] width 12 height 19
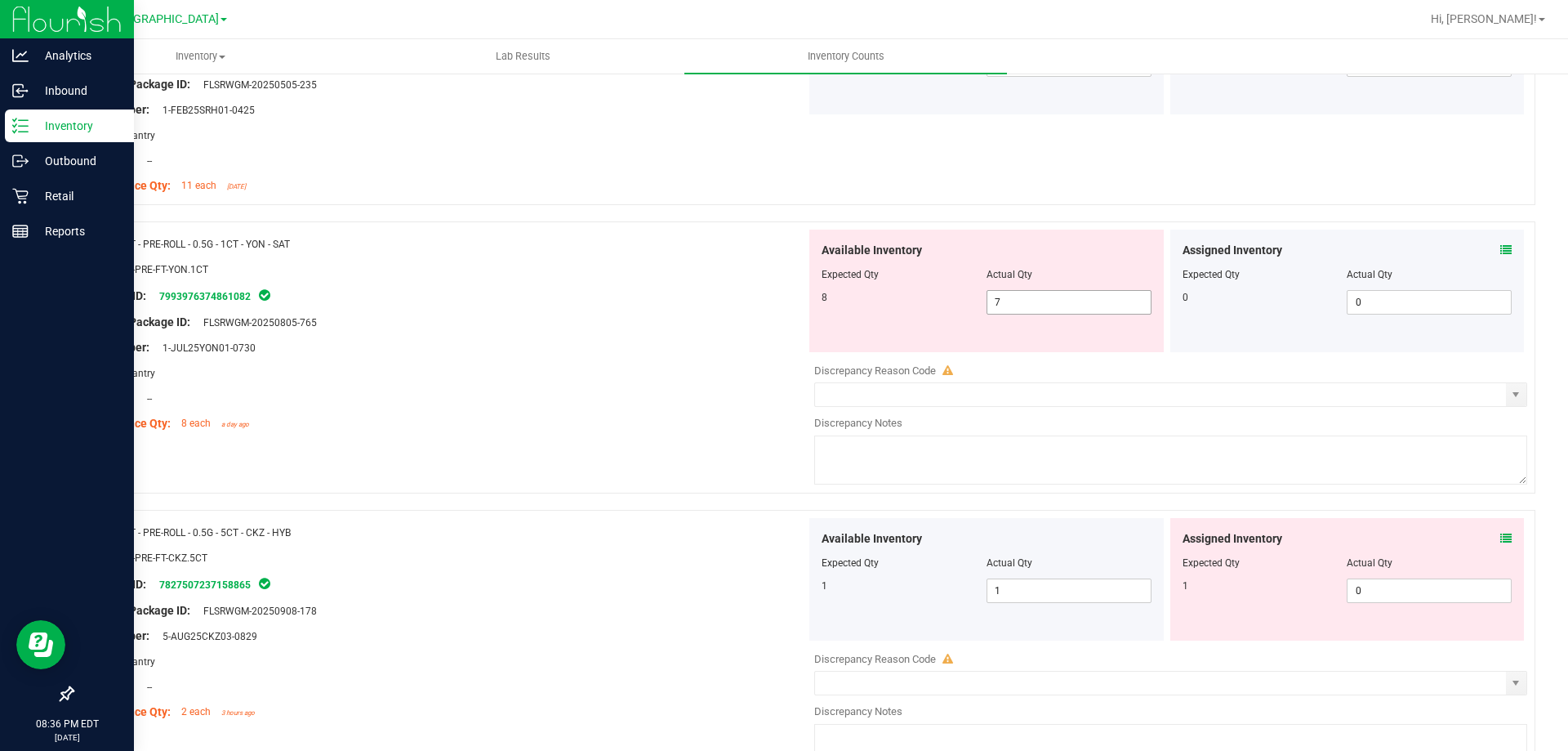
click at [1084, 301] on span "7 7" at bounding box center [1069, 301] width 165 height 25
type input "8"
click at [456, 393] on div "Location: --" at bounding box center [445, 397] width 721 height 17
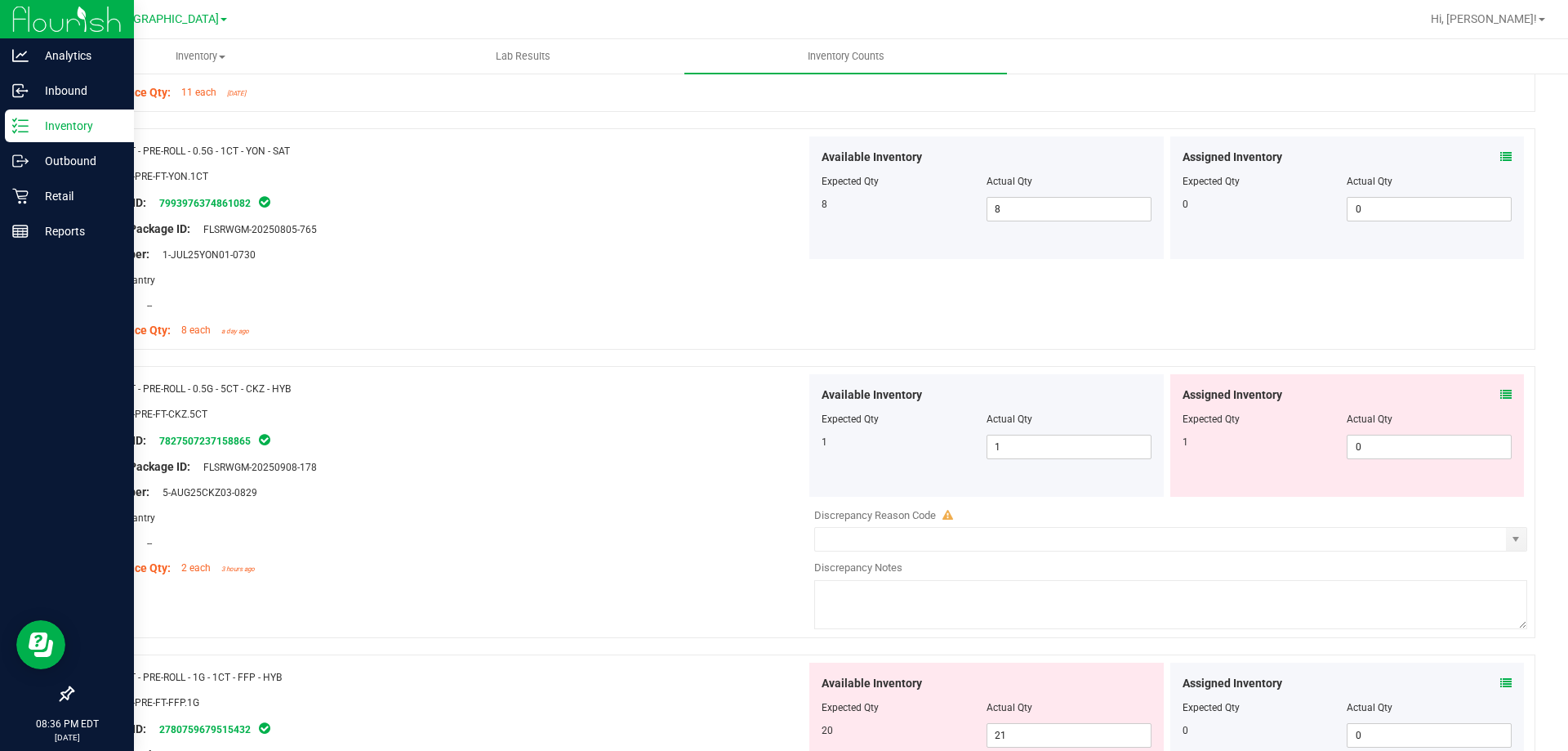
scroll to position [1715, 0]
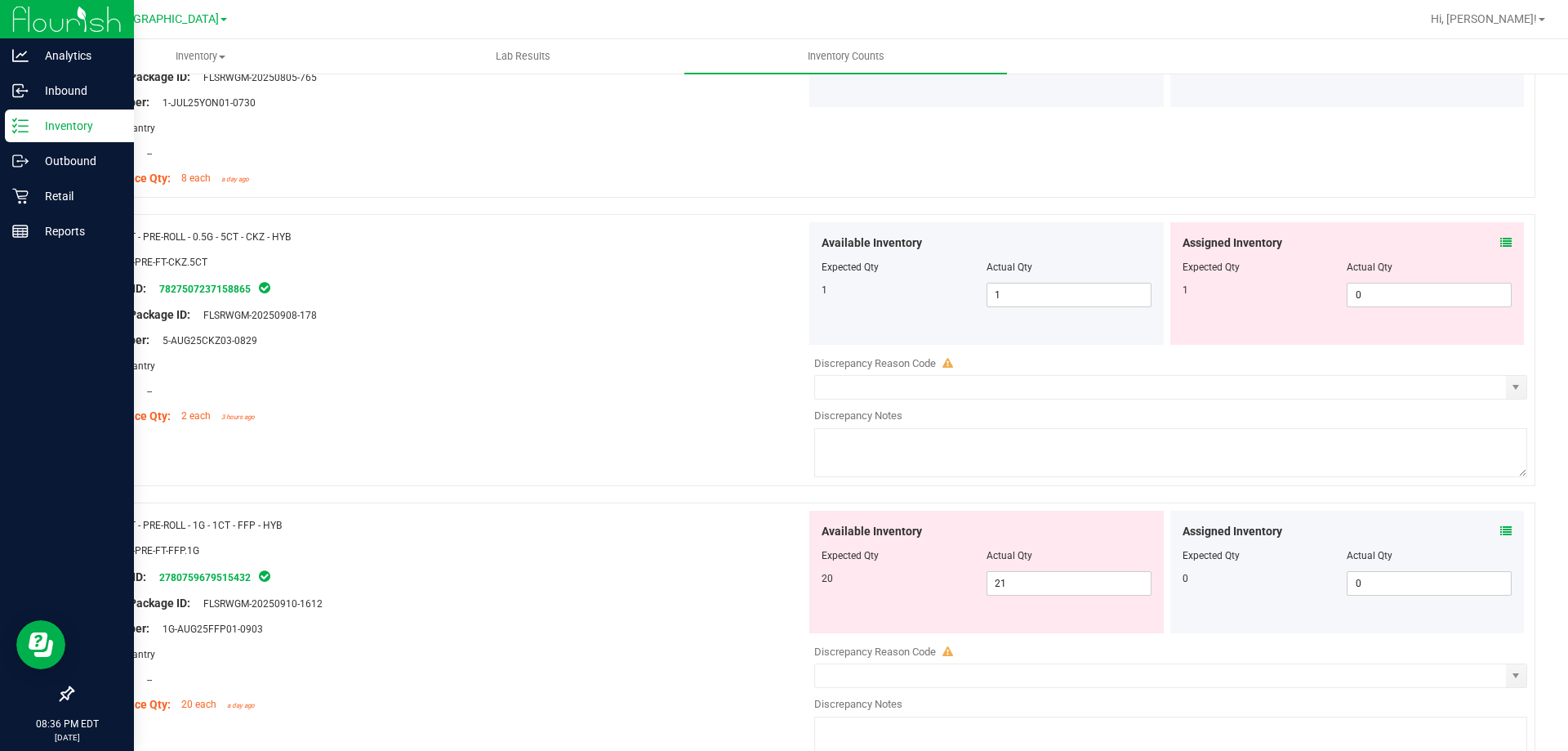
click at [1500, 241] on div "Assigned Inventory Expected Qty Actual Qty 1 0 0" at bounding box center [1348, 283] width 355 height 122
click at [1500, 242] on icon at bounding box center [1506, 242] width 12 height 12
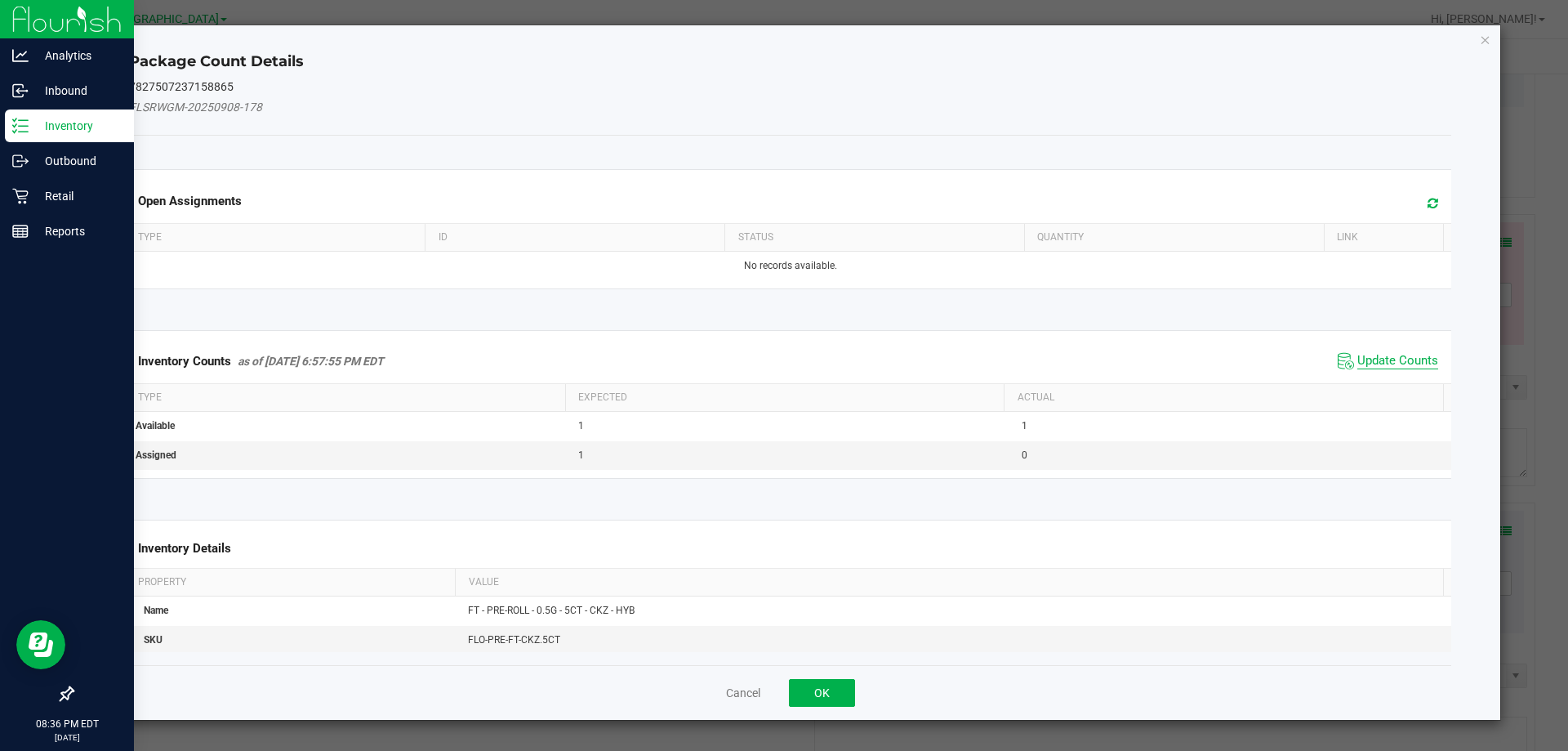
click at [1375, 366] on span "Update Counts" at bounding box center [1398, 361] width 81 height 16
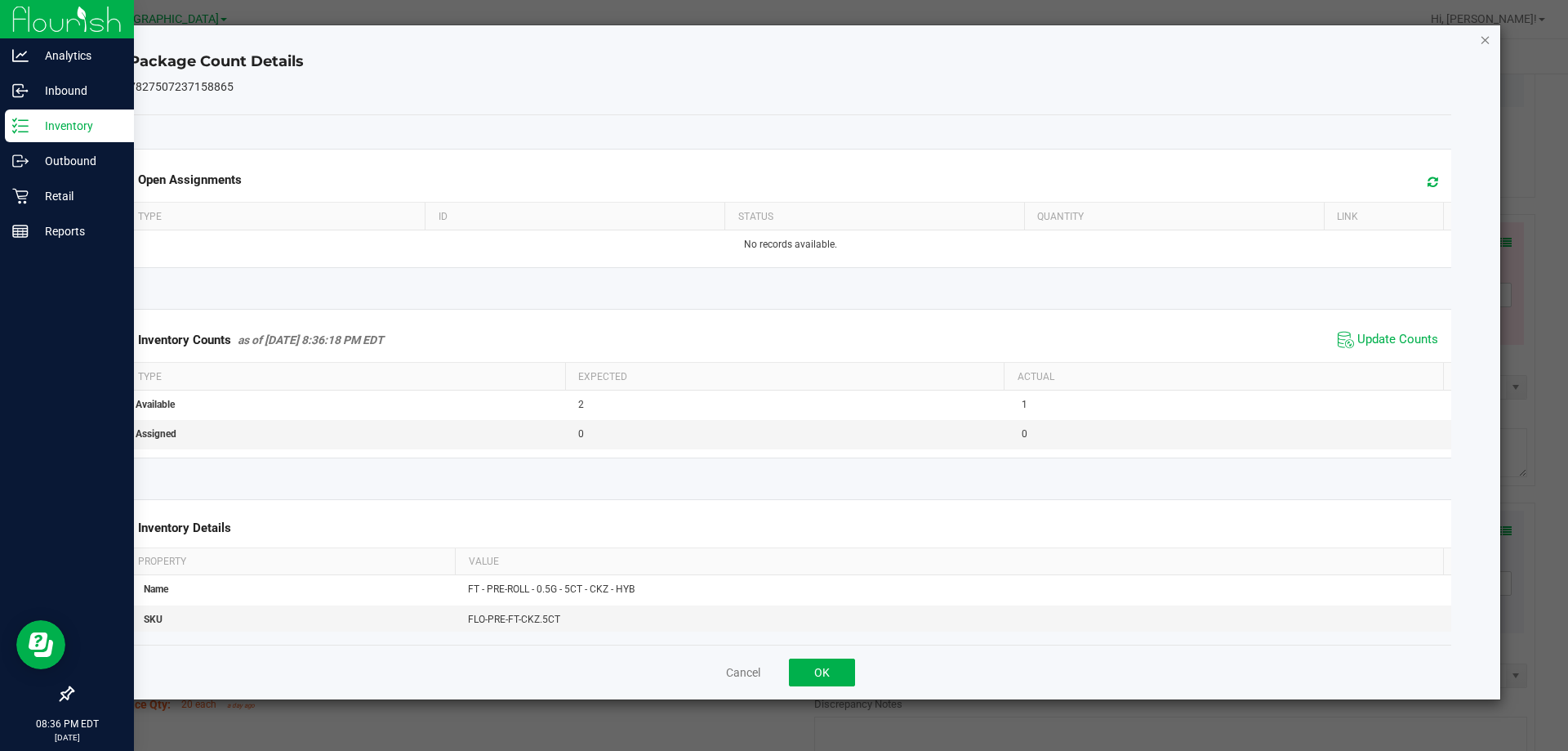
click at [1488, 42] on icon "Close" at bounding box center [1486, 38] width 12 height 19
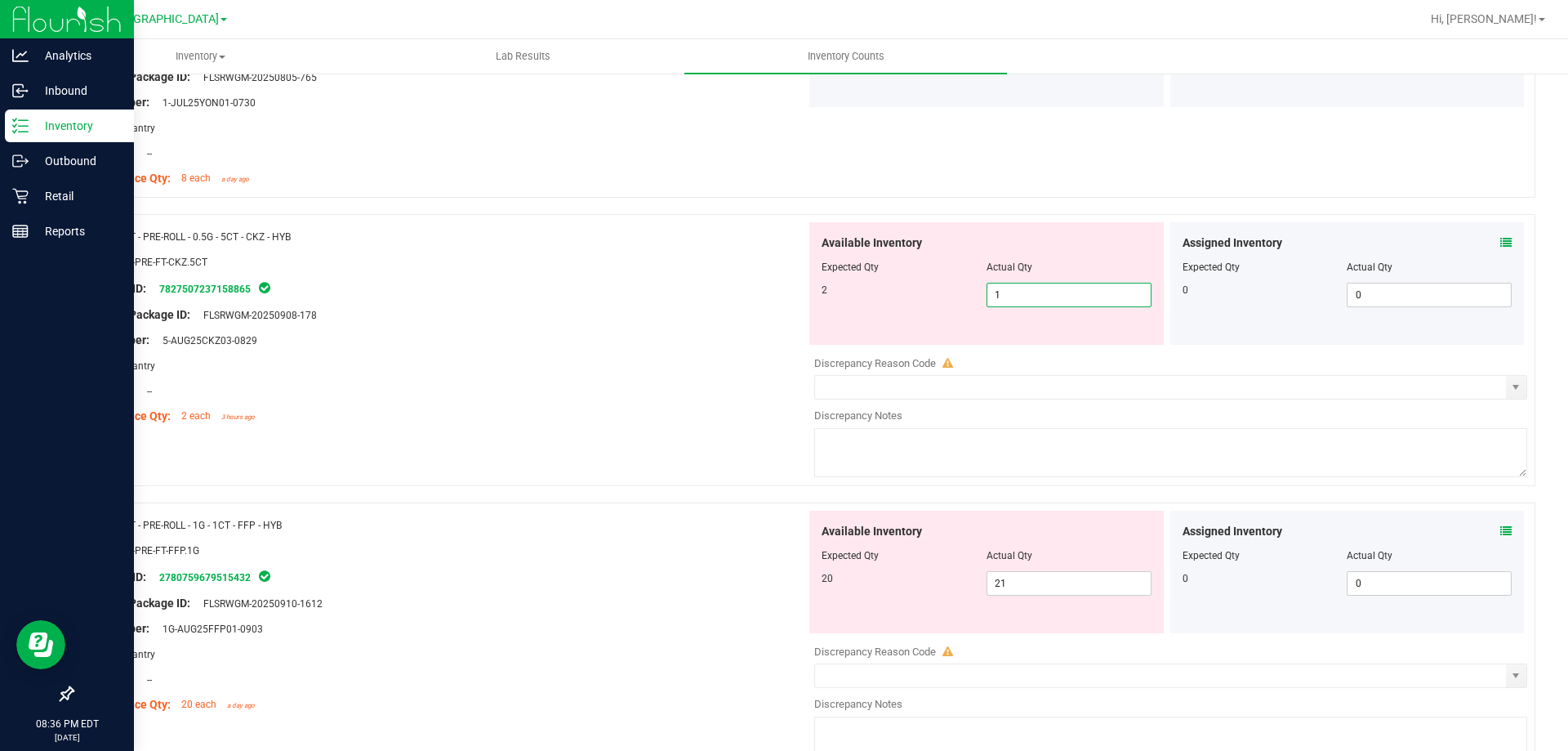
click at [1038, 301] on span "1 1" at bounding box center [1069, 294] width 165 height 25
type input "2"
click at [738, 311] on div "Original Package ID: FLSRWGM-20250908-178" at bounding box center [445, 314] width 721 height 17
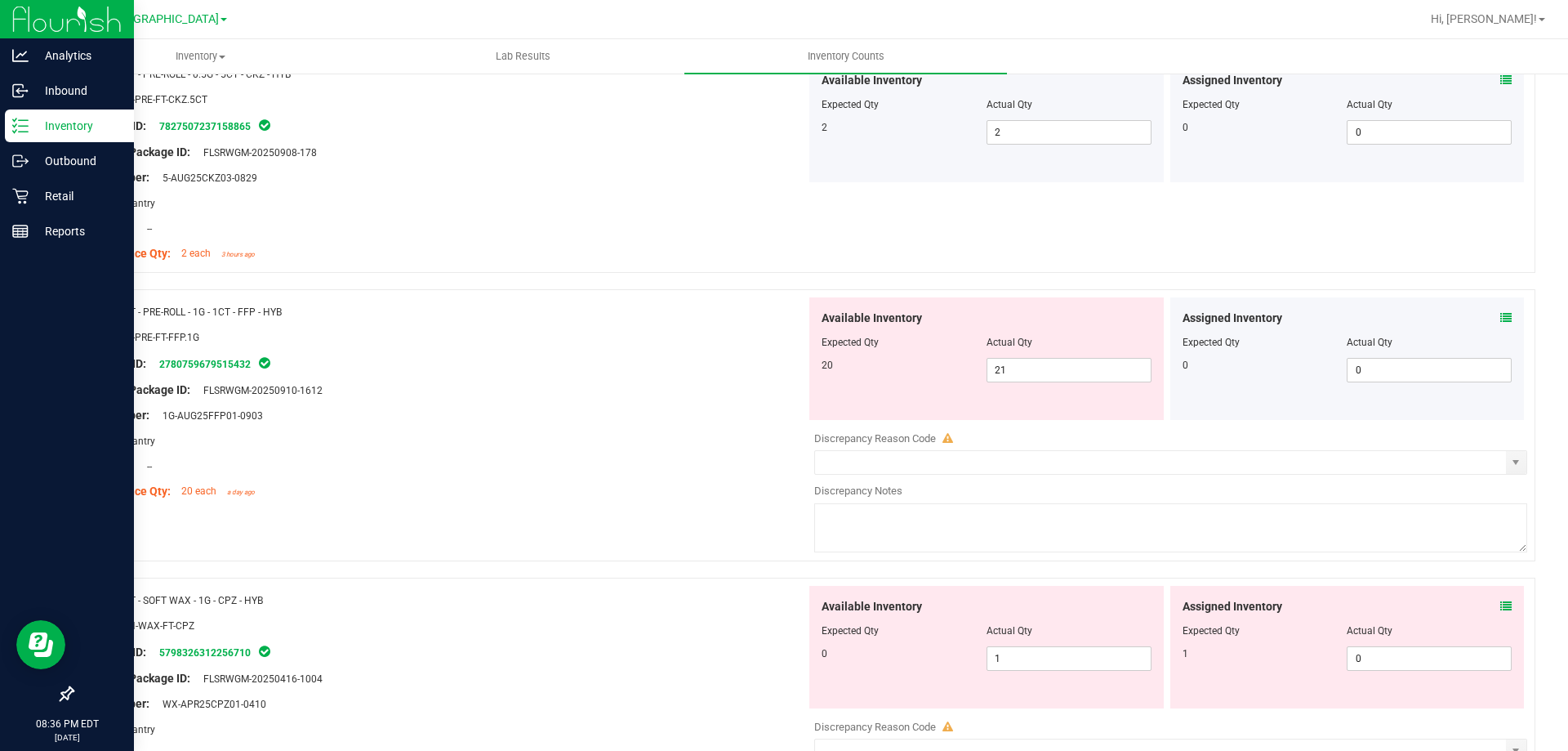
scroll to position [1878, 0]
click at [1500, 309] on span at bounding box center [1506, 317] width 12 height 17
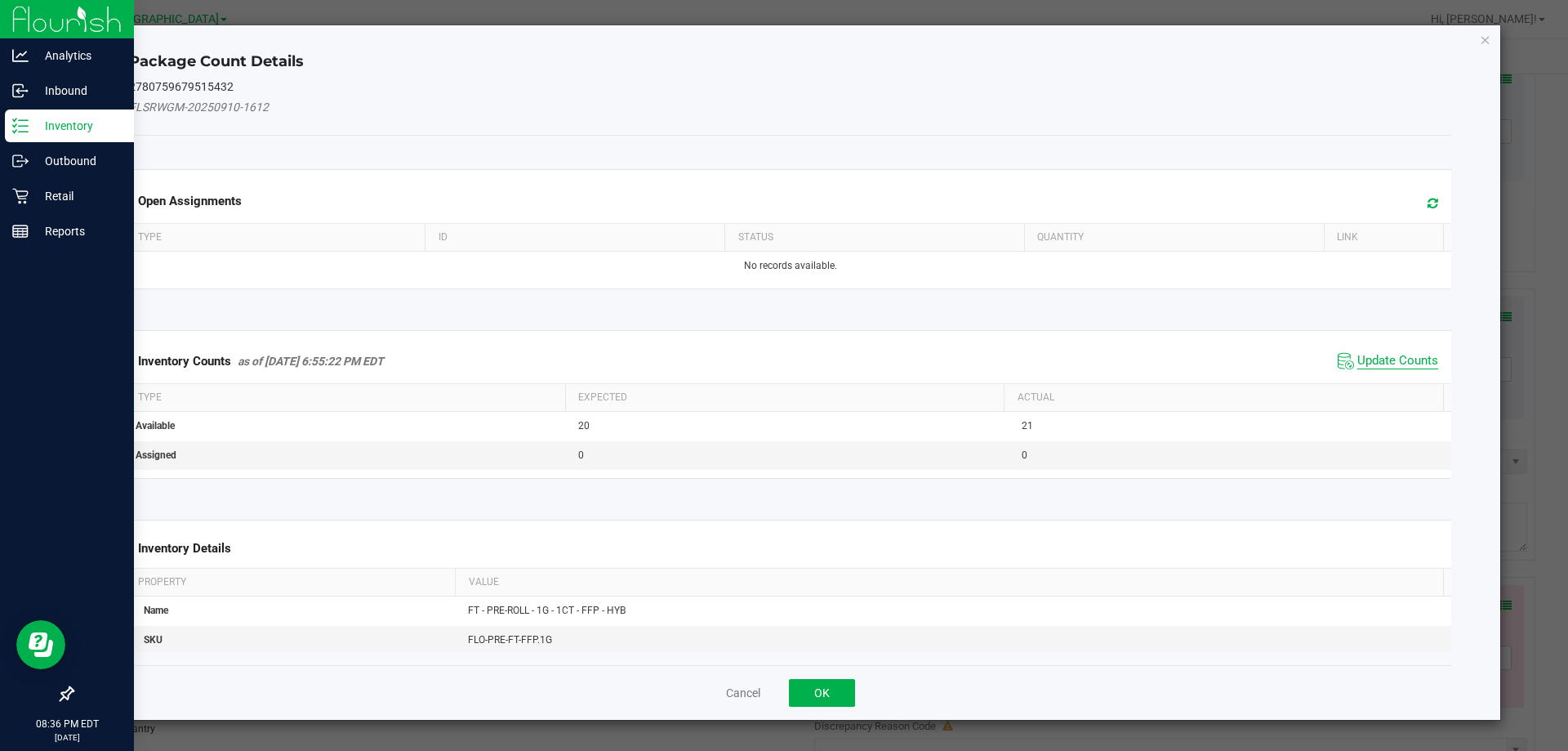
click at [1399, 357] on span "Update Counts" at bounding box center [1398, 361] width 81 height 16
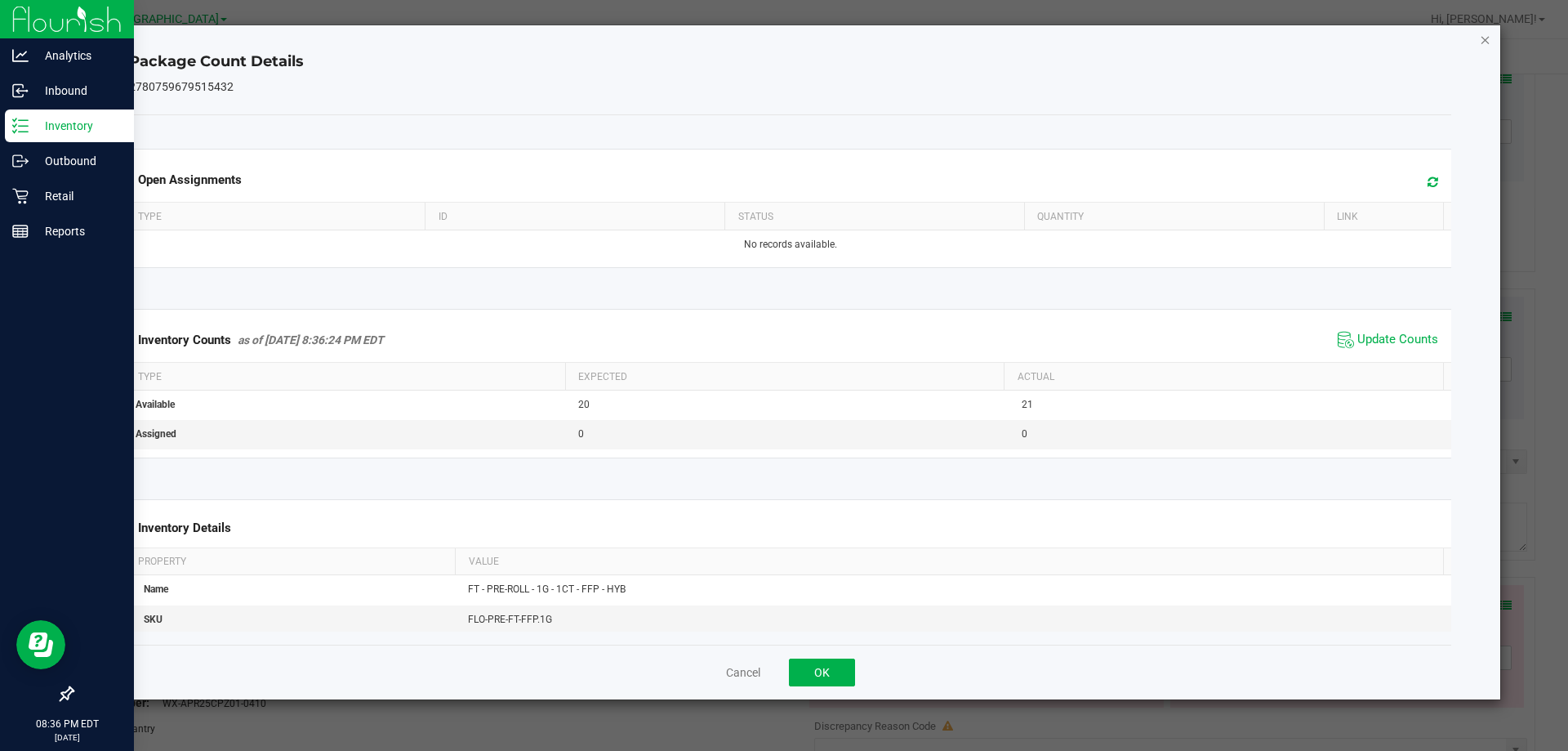
click at [1489, 41] on icon "Close" at bounding box center [1486, 38] width 12 height 19
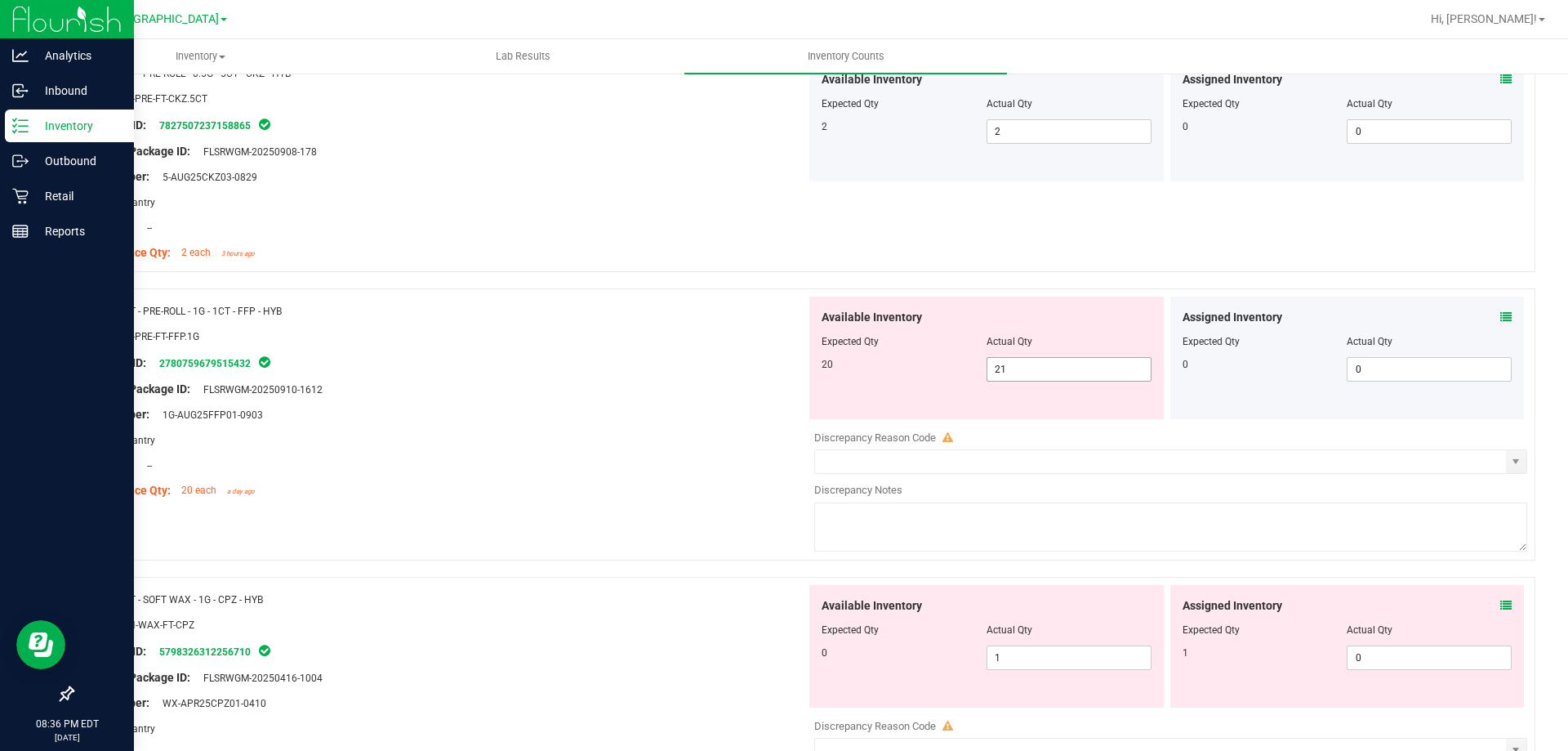
click at [1114, 371] on span "21 21" at bounding box center [1069, 369] width 165 height 25
type input "20"
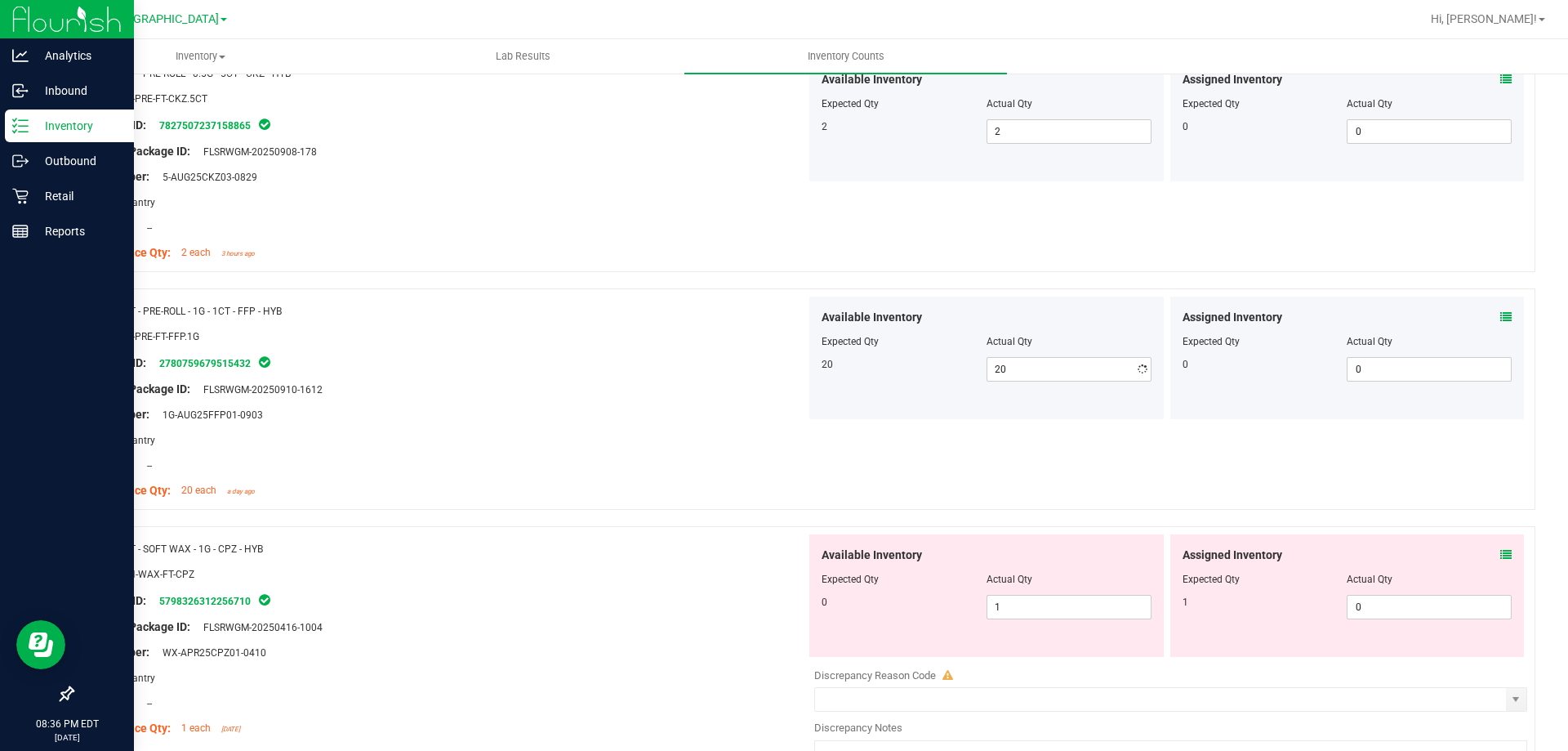
click at [612, 357] on div "Package ID: 2780759679515432" at bounding box center [445, 362] width 721 height 19
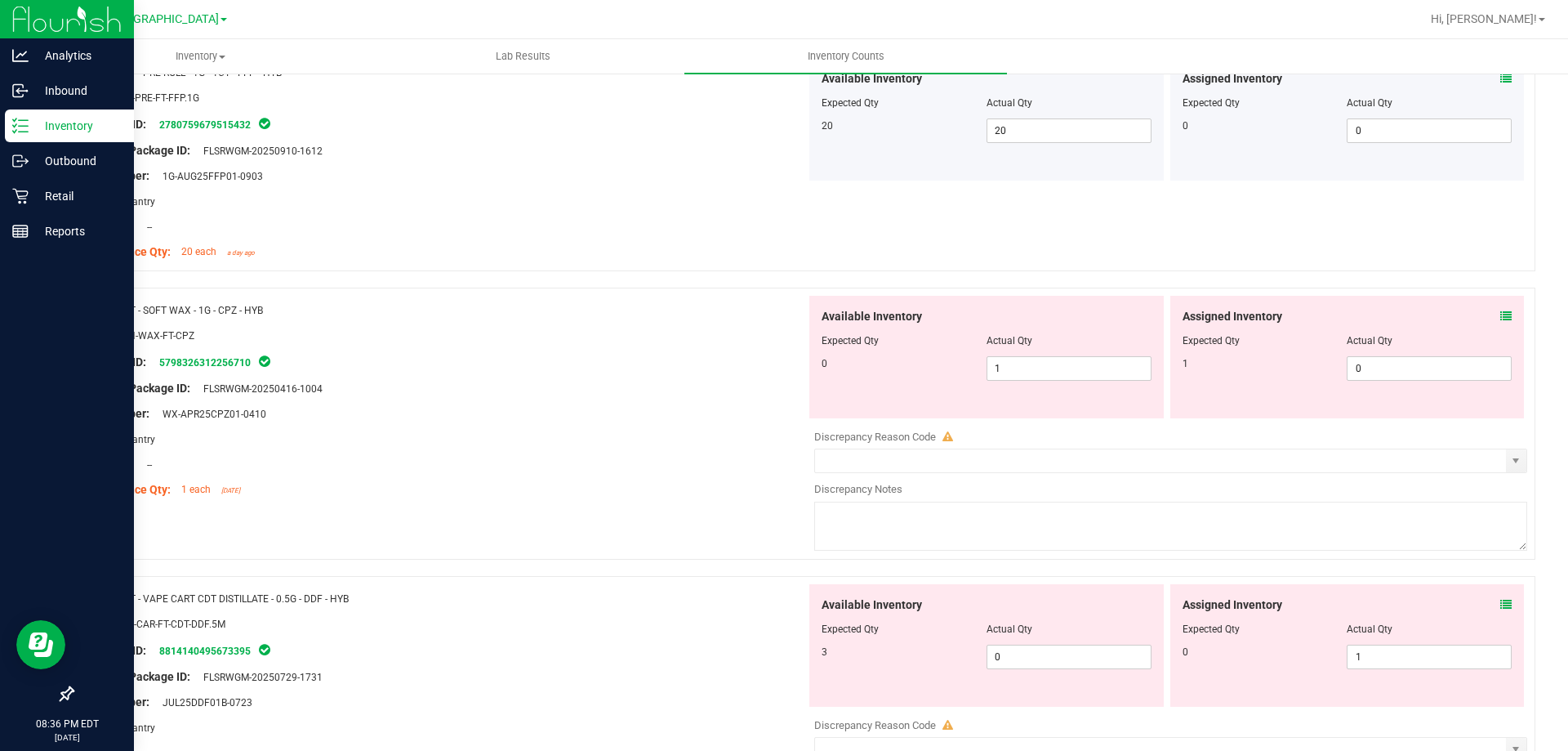
scroll to position [2123, 0]
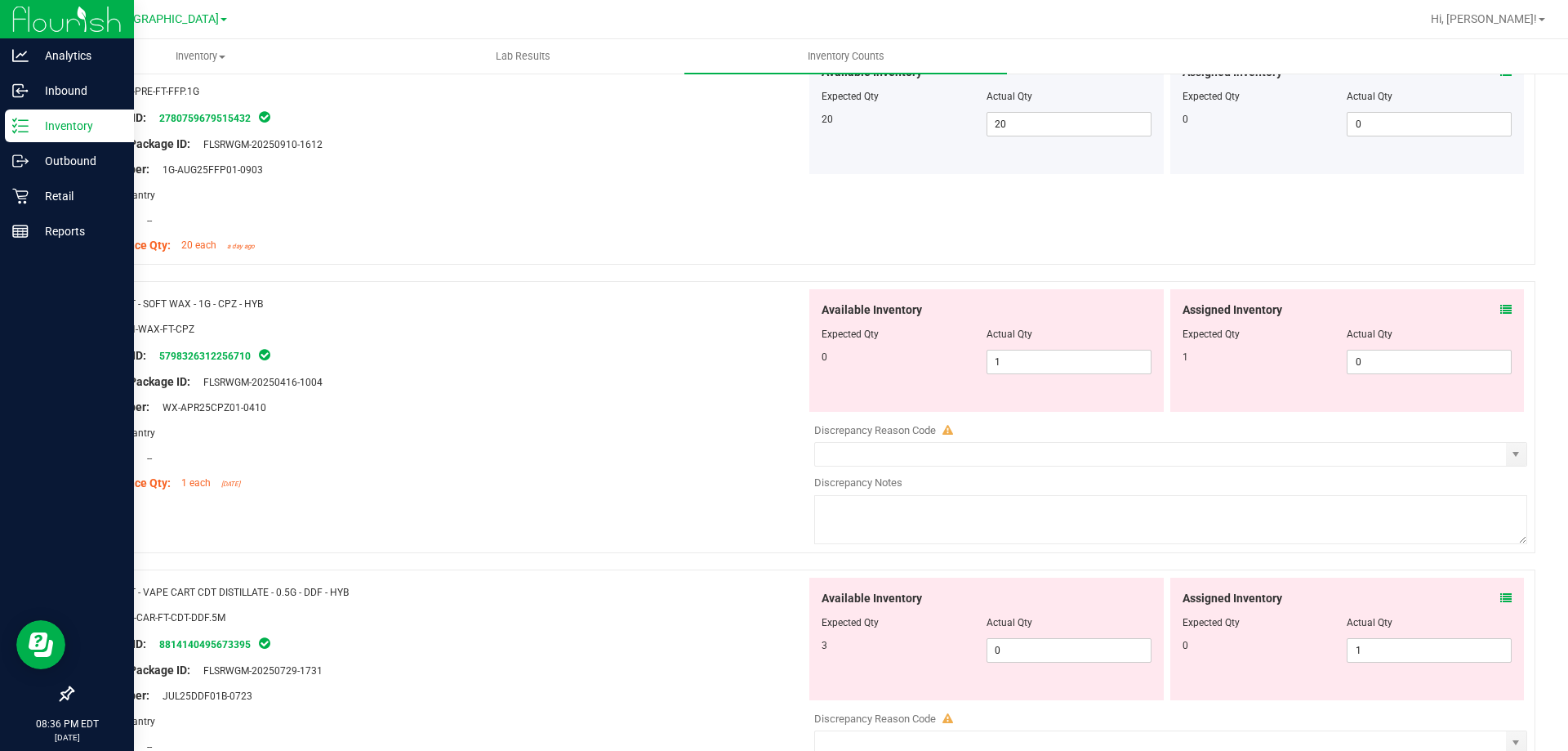
click at [1500, 312] on icon at bounding box center [1506, 310] width 12 height 12
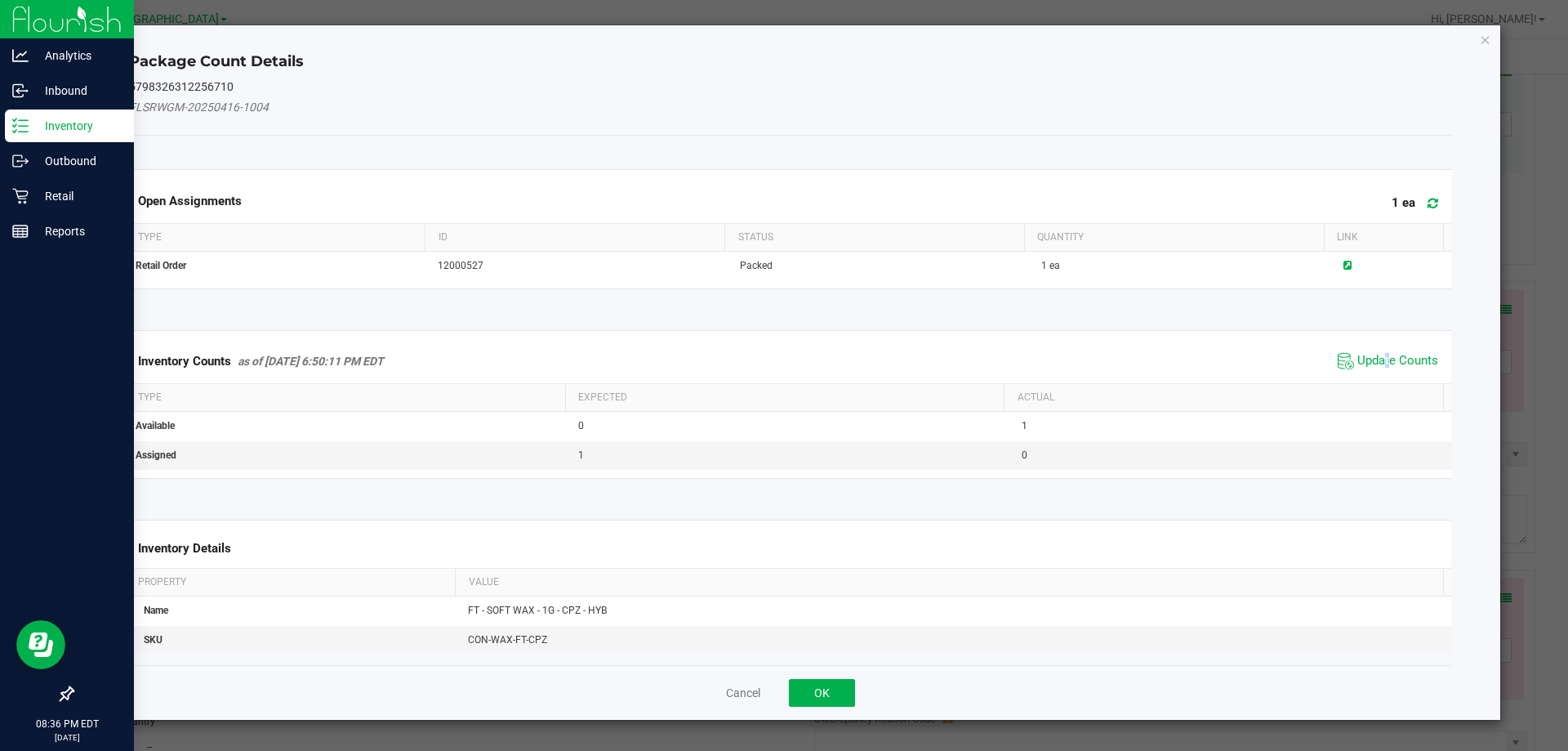
drag, startPoint x: 1376, startPoint y: 361, endPoint x: 1380, endPoint y: 335, distance: 26.3
click at [1376, 362] on span "Update Counts" at bounding box center [1398, 361] width 81 height 16
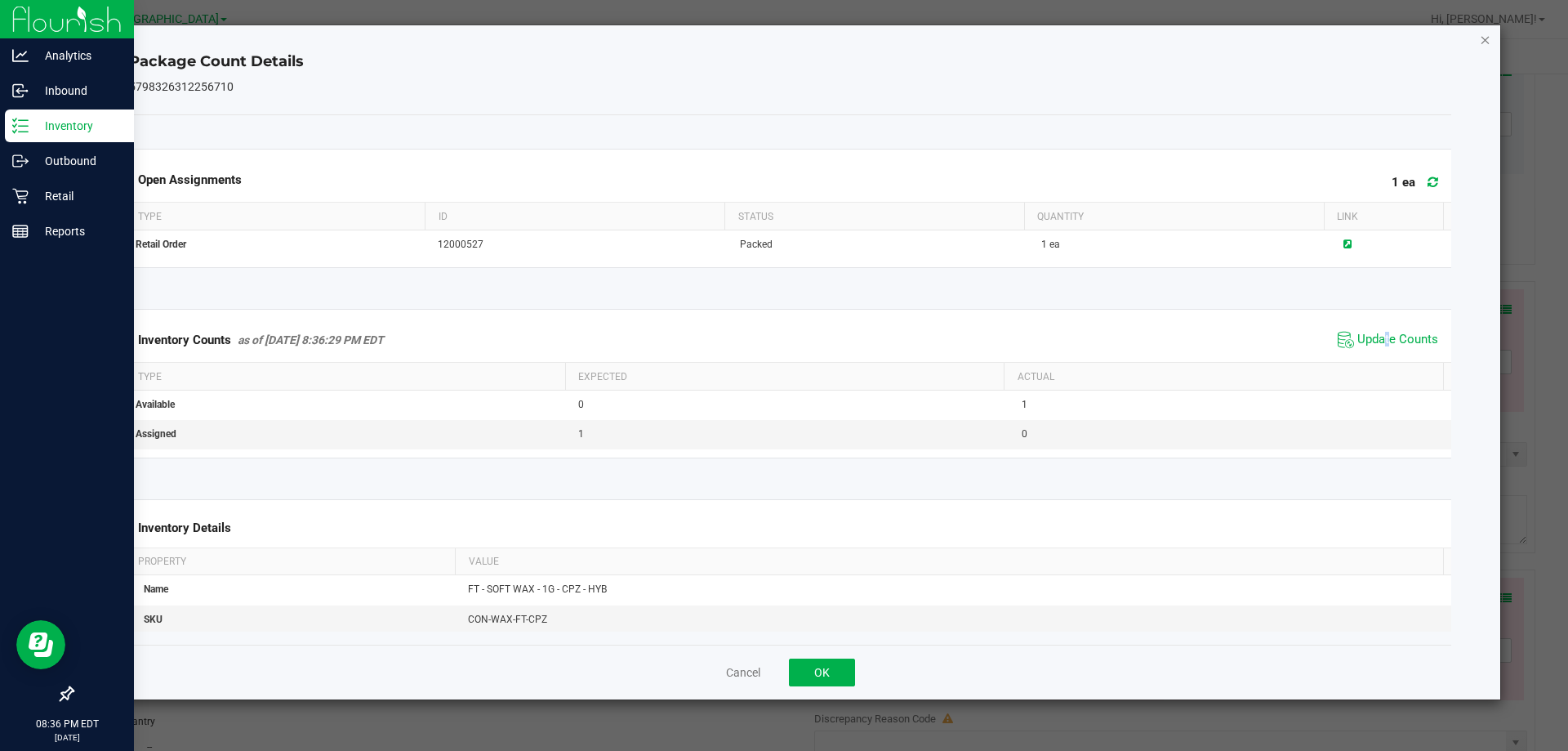
click at [1487, 37] on icon "Close" at bounding box center [1486, 38] width 12 height 19
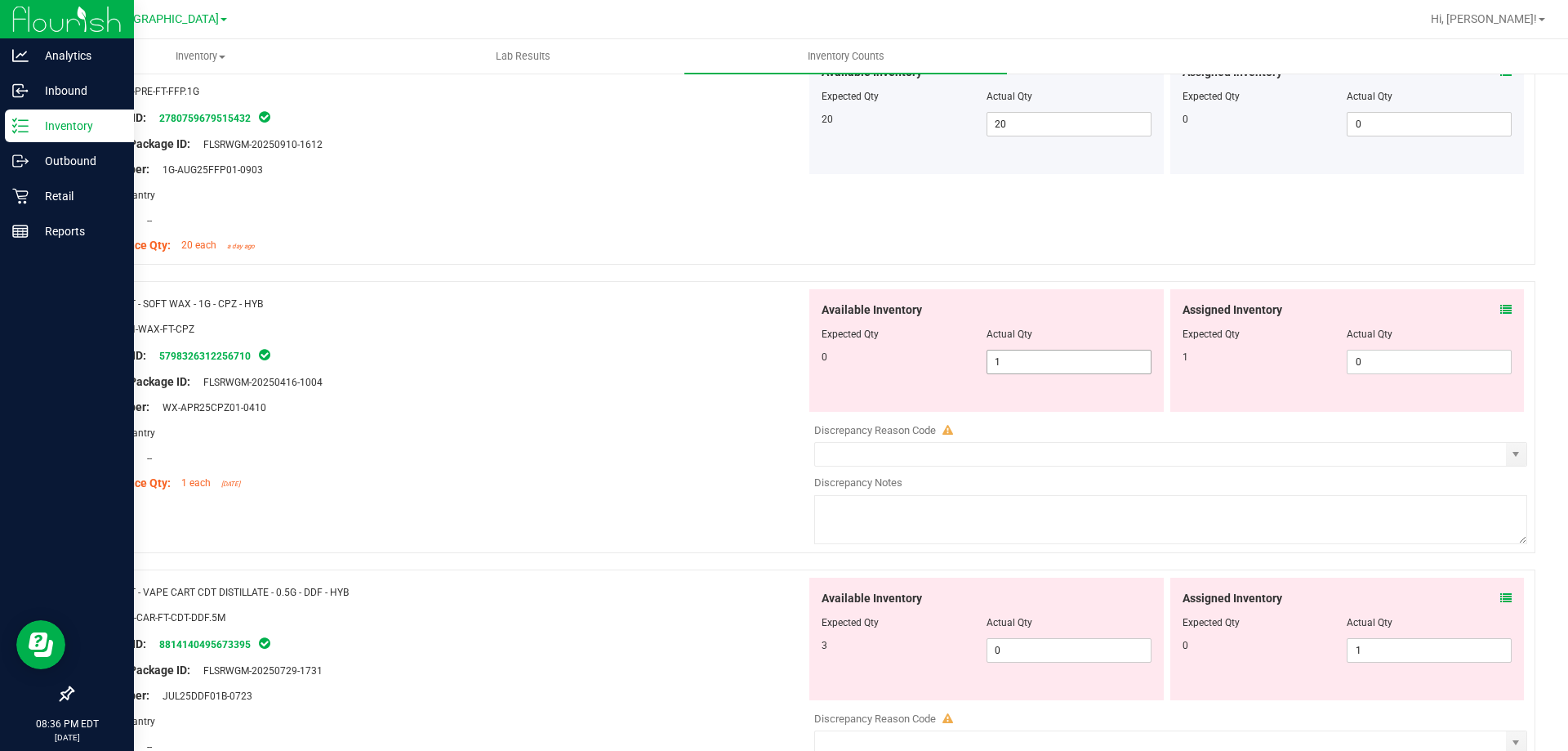
click at [1115, 353] on span "1 1" at bounding box center [1069, 362] width 165 height 25
type input "0"
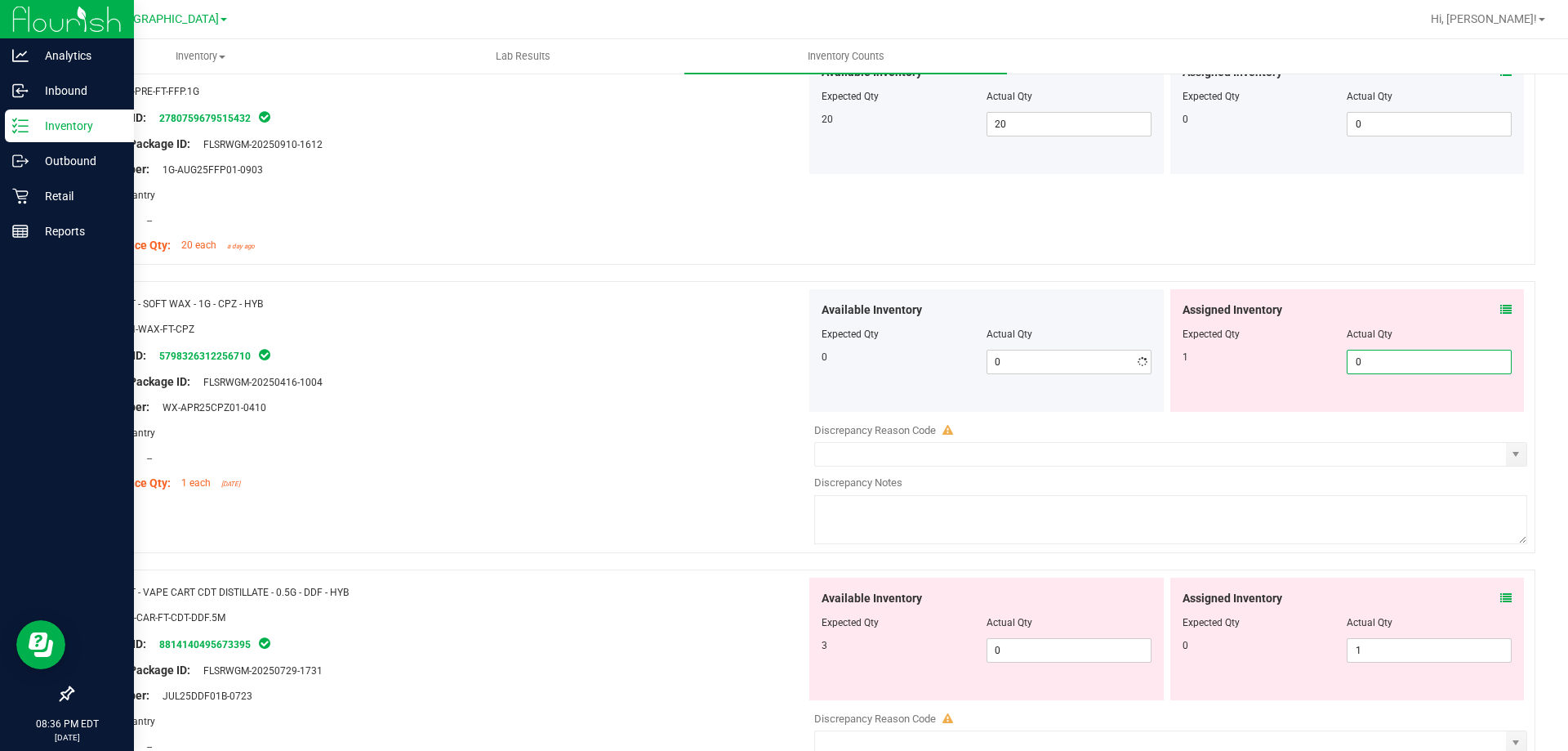
click at [1414, 353] on span "0 0" at bounding box center [1429, 362] width 165 height 25
type input "1"
click at [756, 375] on div "Original Package ID: FLSRWGM-20250416-1004" at bounding box center [445, 382] width 721 height 17
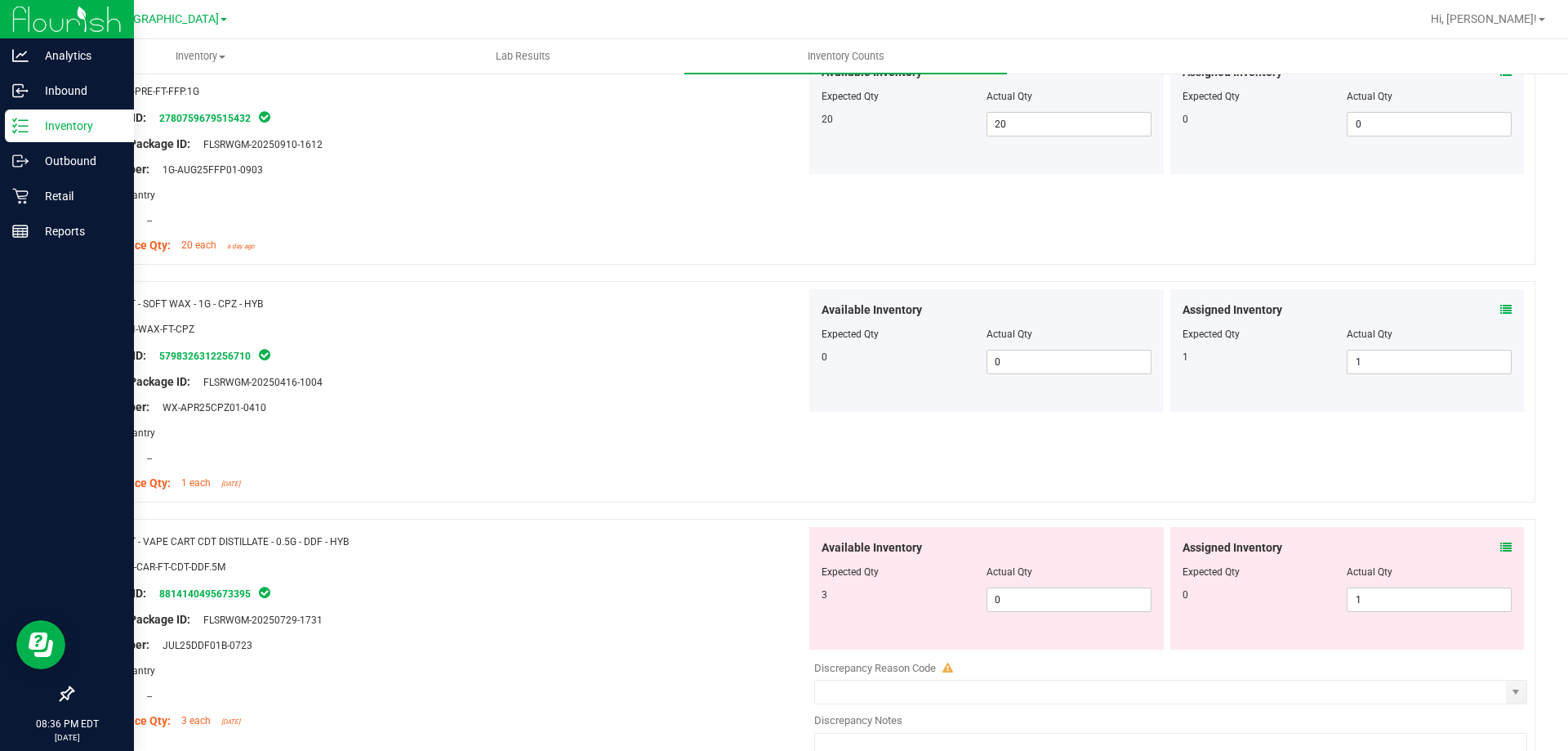
scroll to position [2369, 0]
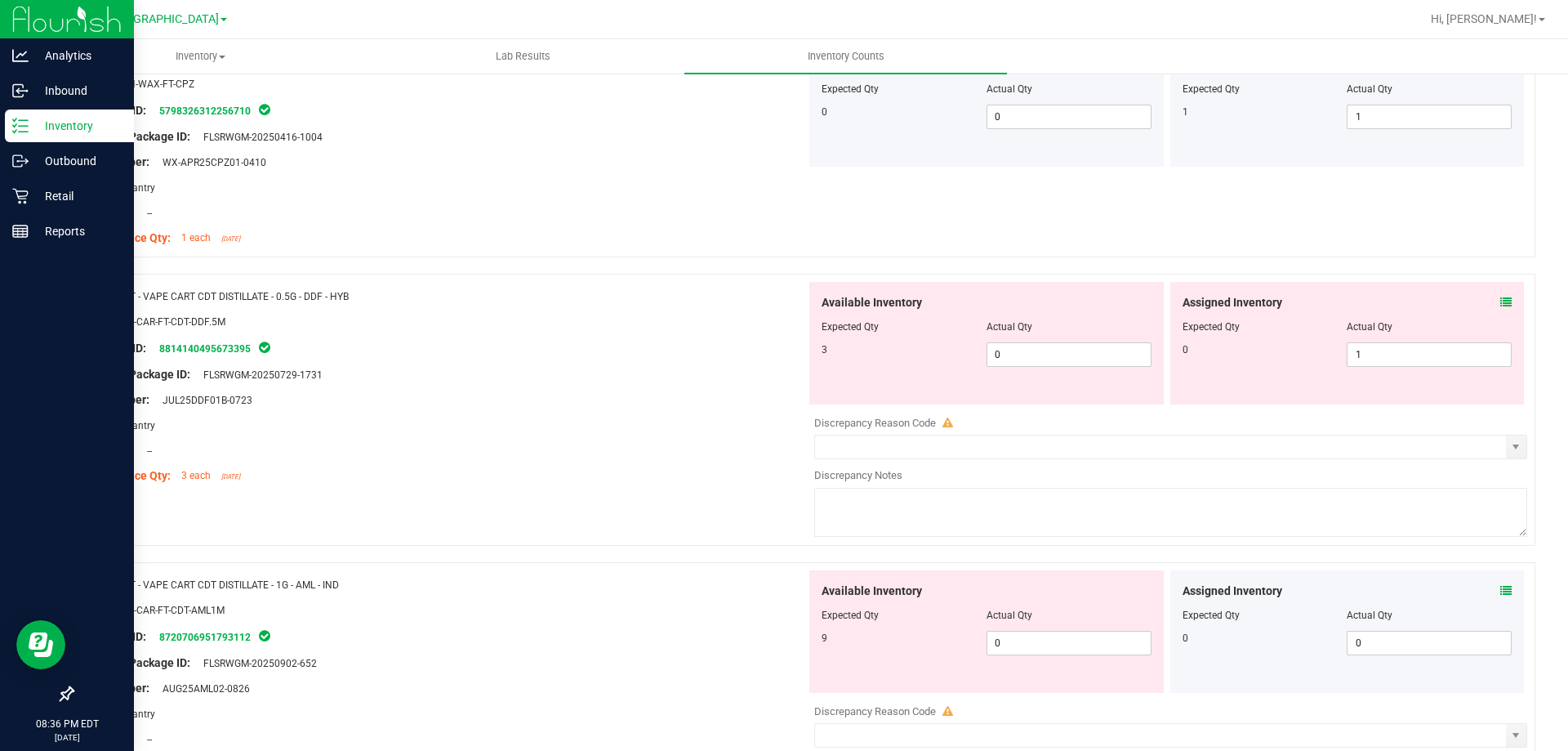
click at [1500, 301] on icon at bounding box center [1506, 302] width 12 height 12
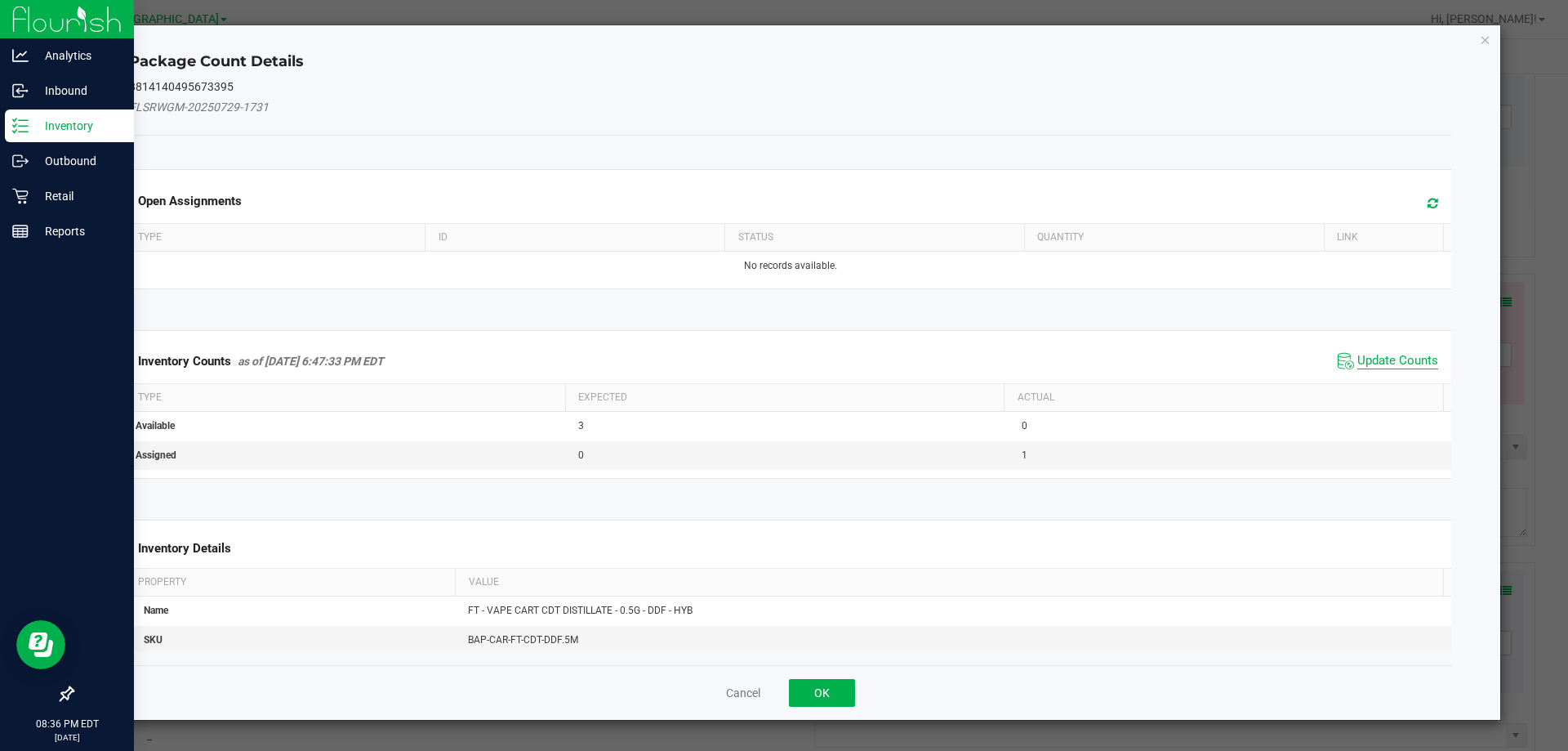
click at [1402, 359] on span "Update Counts" at bounding box center [1398, 361] width 81 height 16
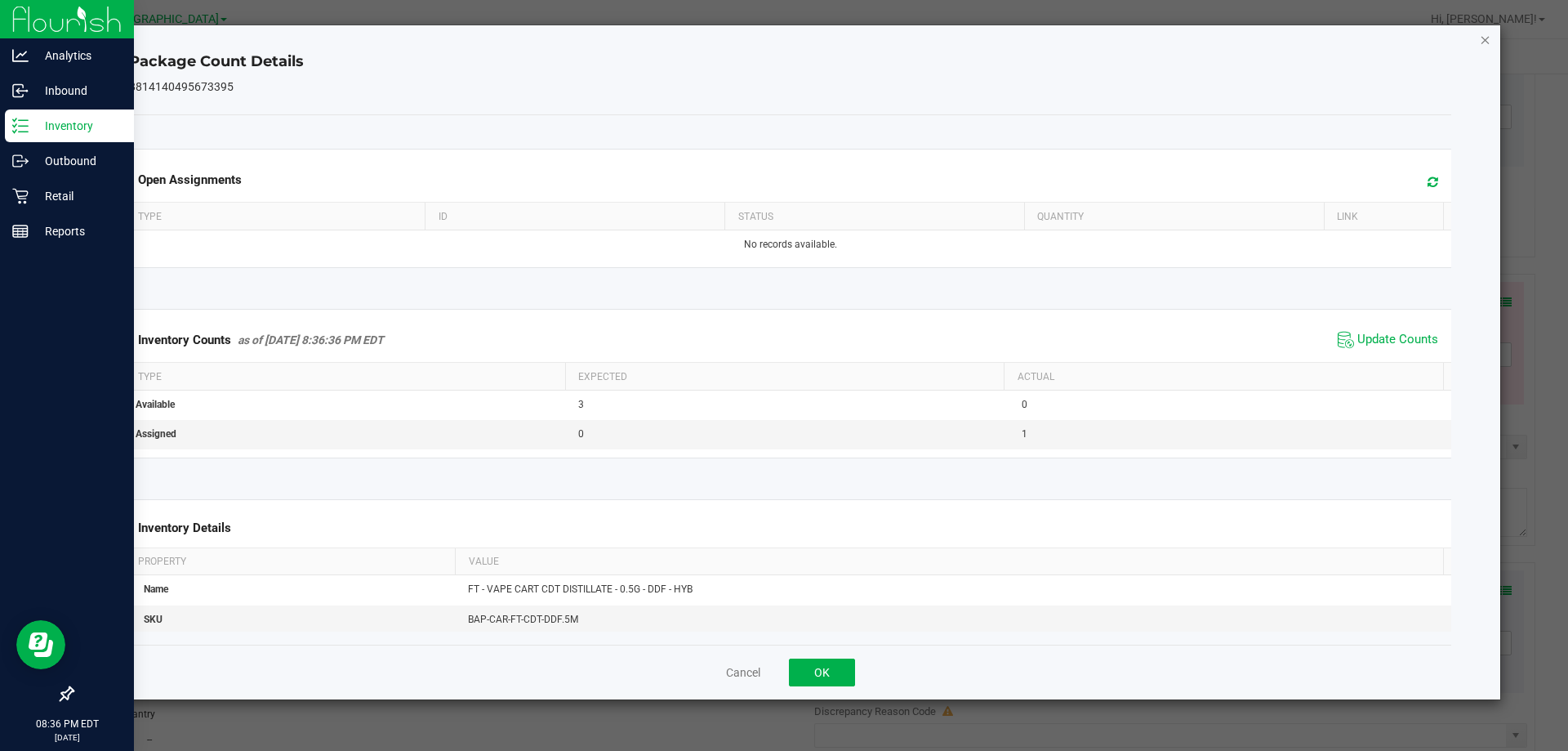
click at [1488, 44] on icon "Close" at bounding box center [1486, 38] width 12 height 19
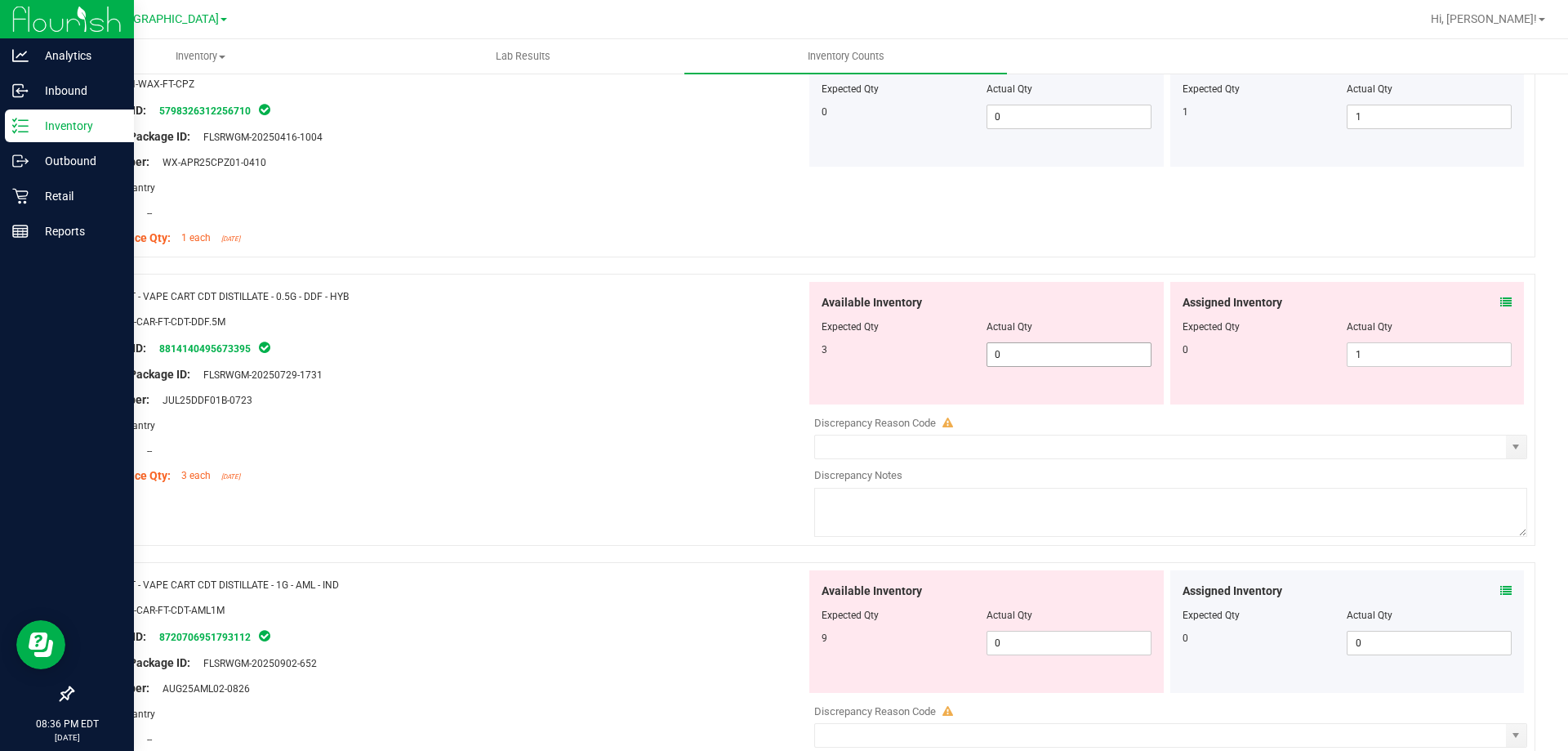
click at [1135, 345] on span "0 0" at bounding box center [1069, 354] width 165 height 25
type input "3"
click at [1415, 348] on span "1 1" at bounding box center [1429, 354] width 165 height 25
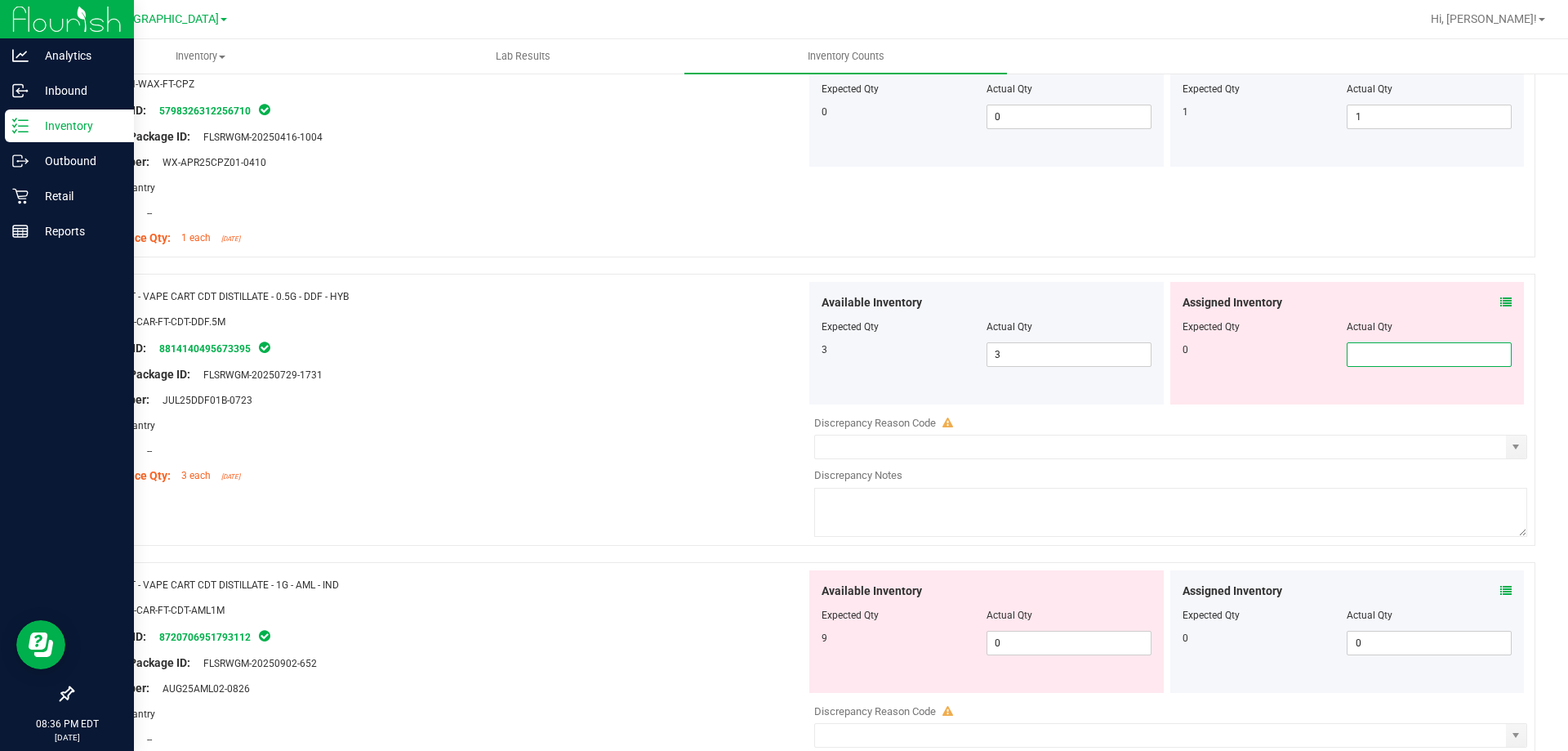
type input "0"
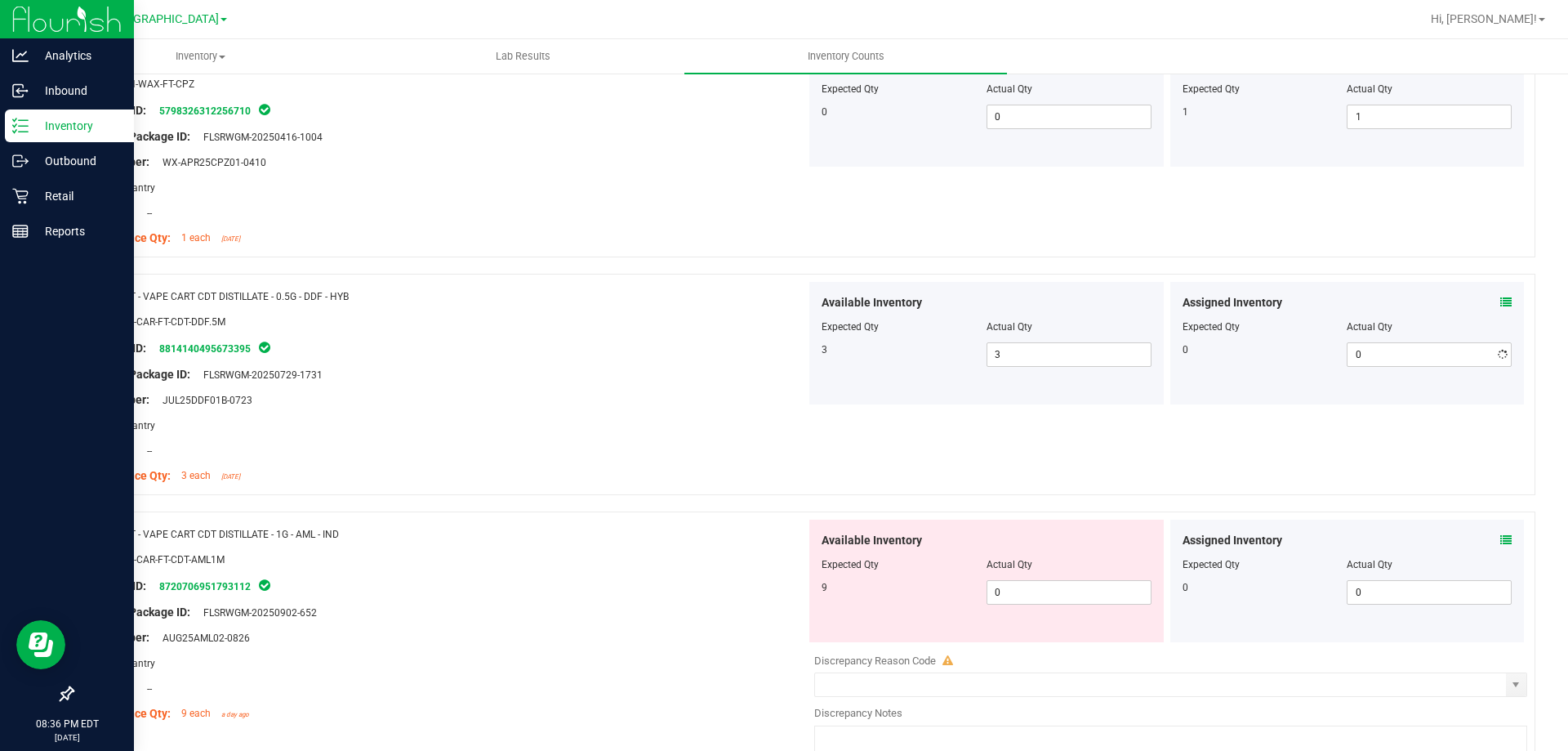
click at [559, 379] on div "Original Package ID: FLSRWGM-20250729-1731" at bounding box center [445, 375] width 721 height 17
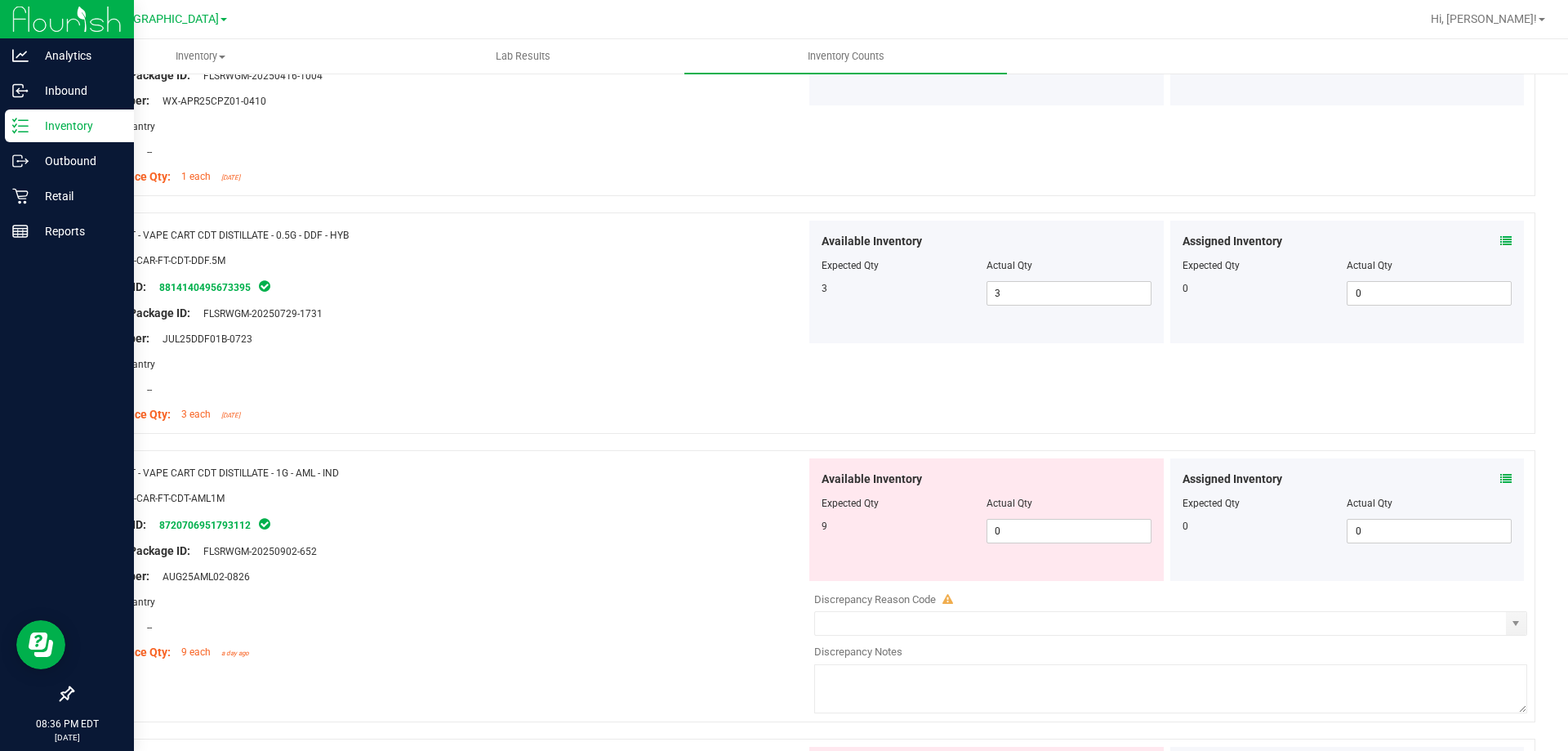
scroll to position [2532, 0]
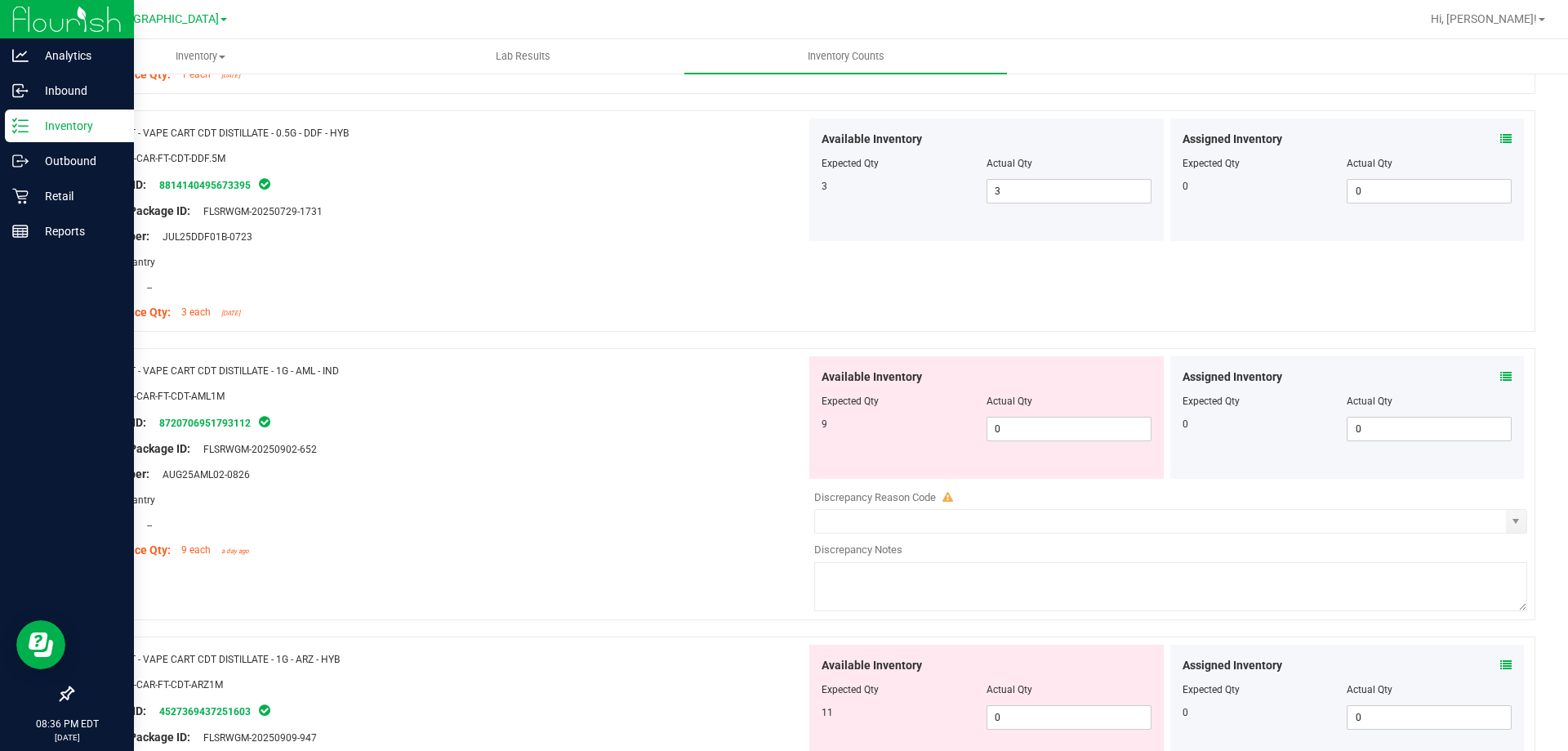
click at [1500, 374] on icon at bounding box center [1506, 376] width 12 height 12
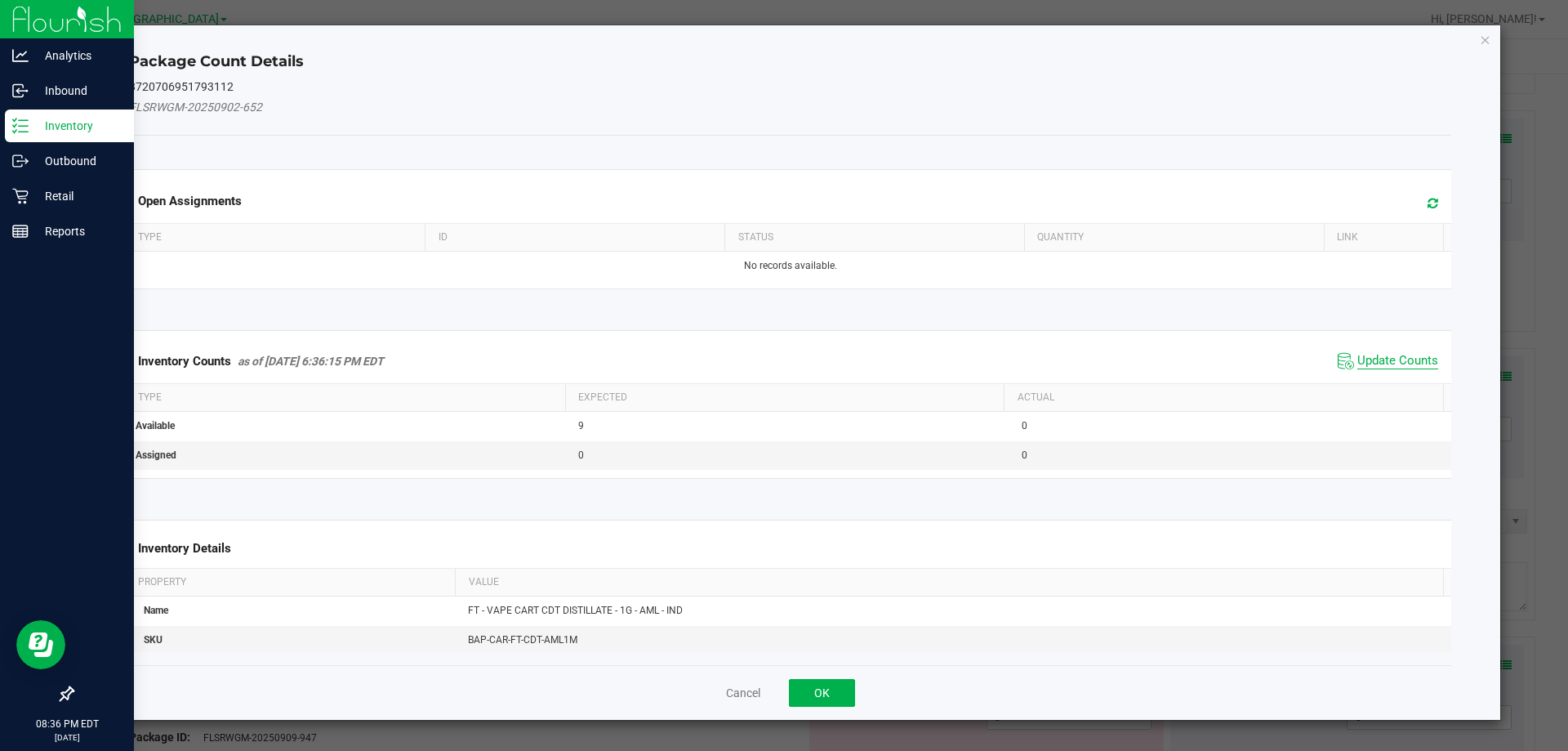
click at [1393, 360] on span "Update Counts" at bounding box center [1398, 361] width 81 height 16
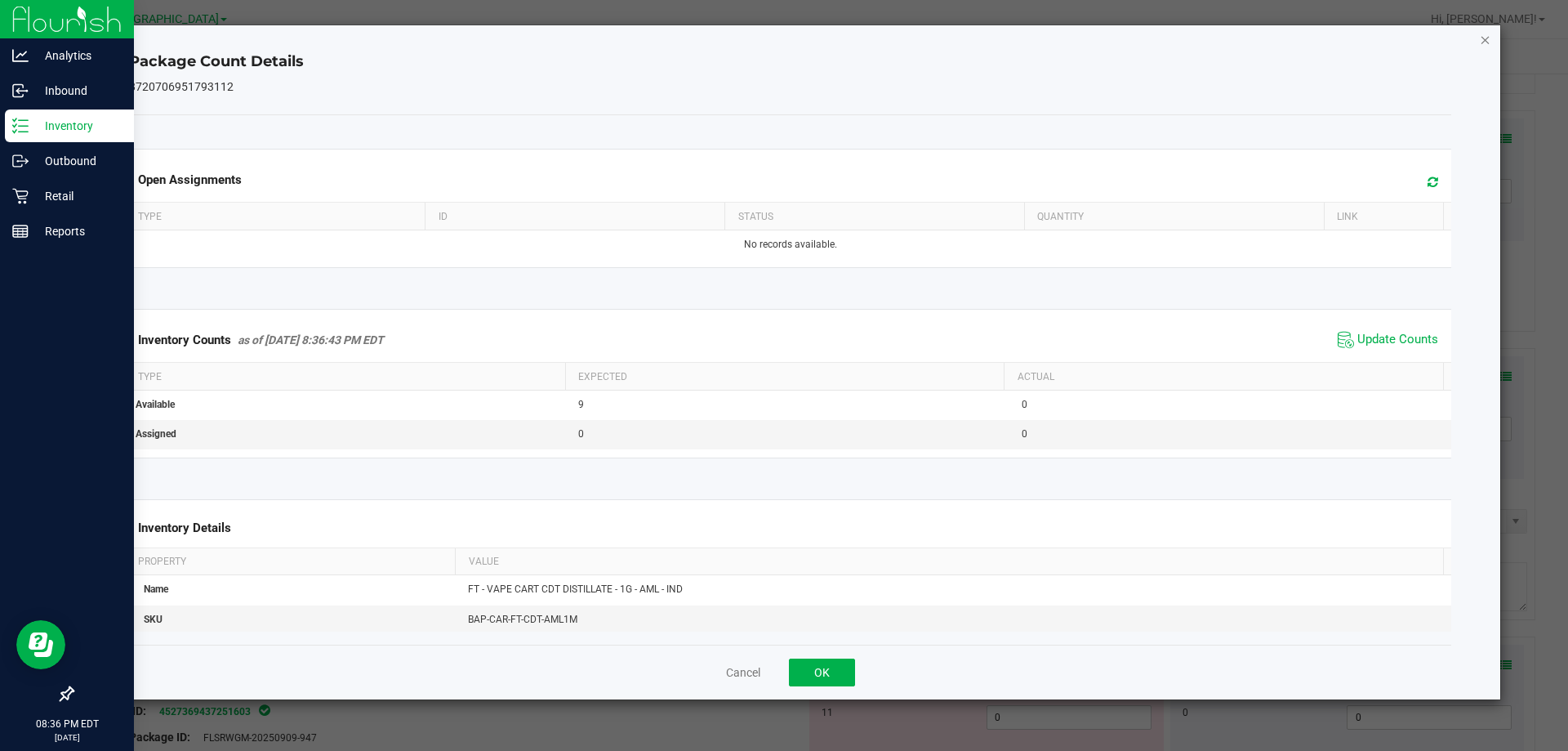
click at [1486, 42] on icon "Close" at bounding box center [1486, 38] width 12 height 19
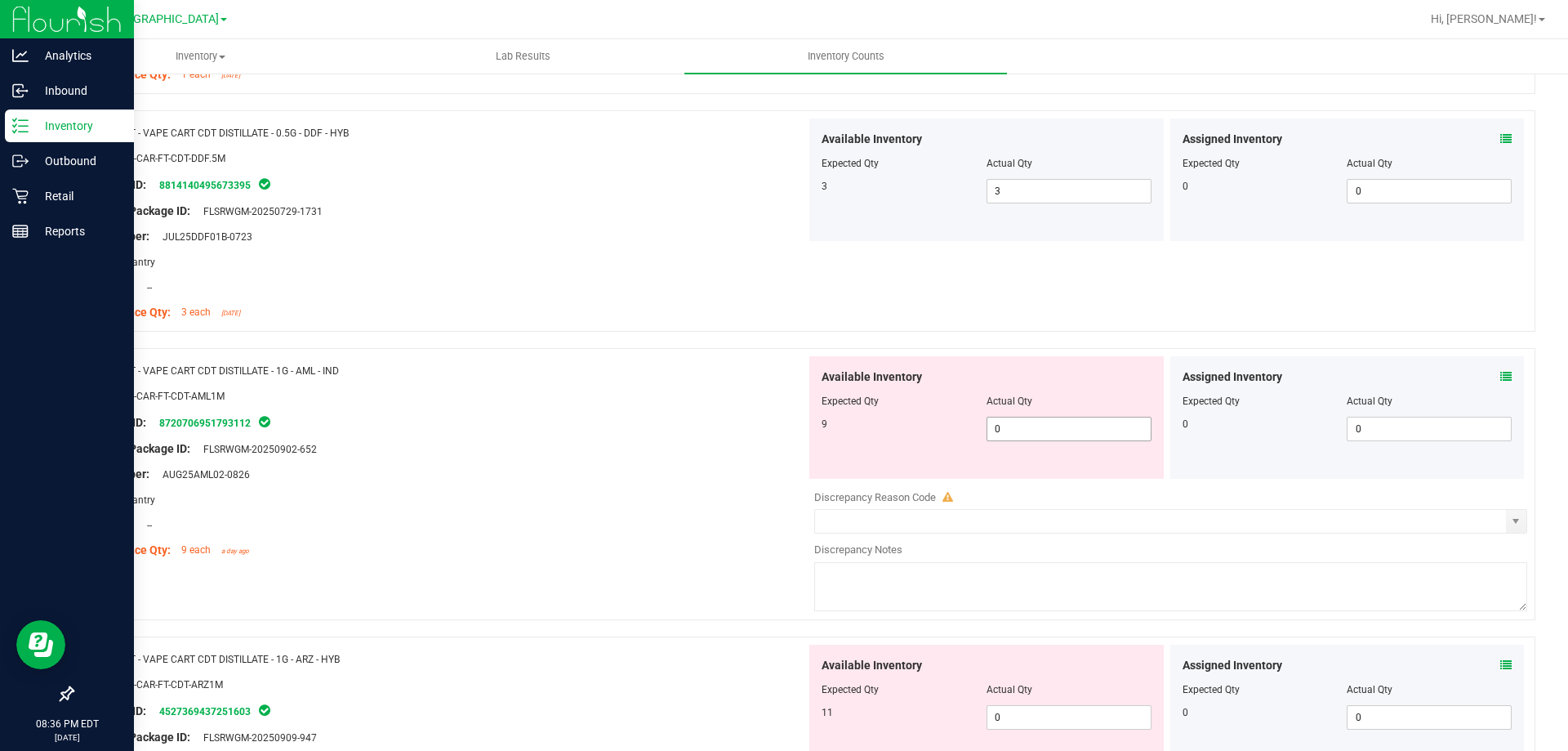
click at [1060, 428] on span "0 0" at bounding box center [1069, 428] width 165 height 25
type input "9"
click at [603, 432] on div at bounding box center [445, 436] width 721 height 8
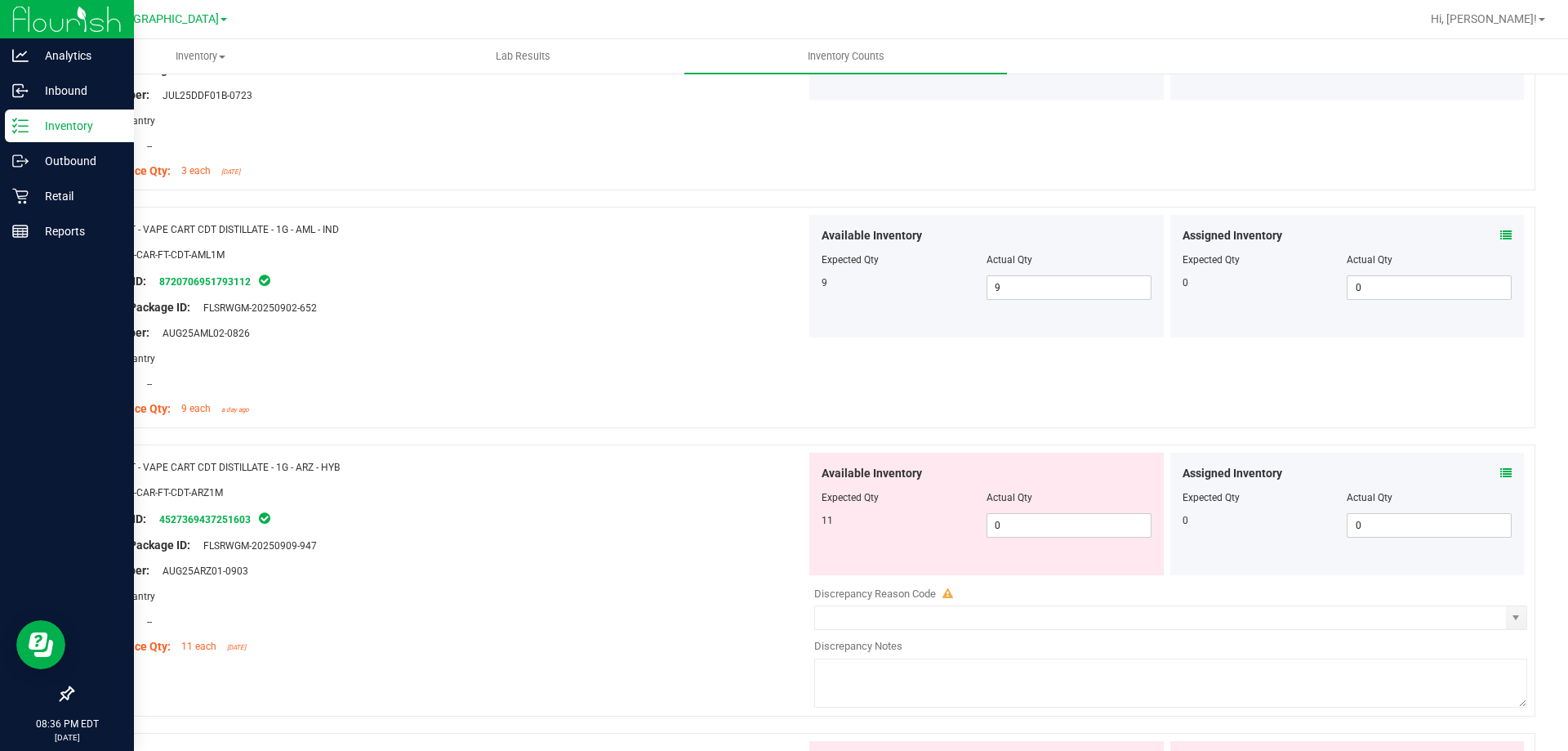
scroll to position [2695, 0]
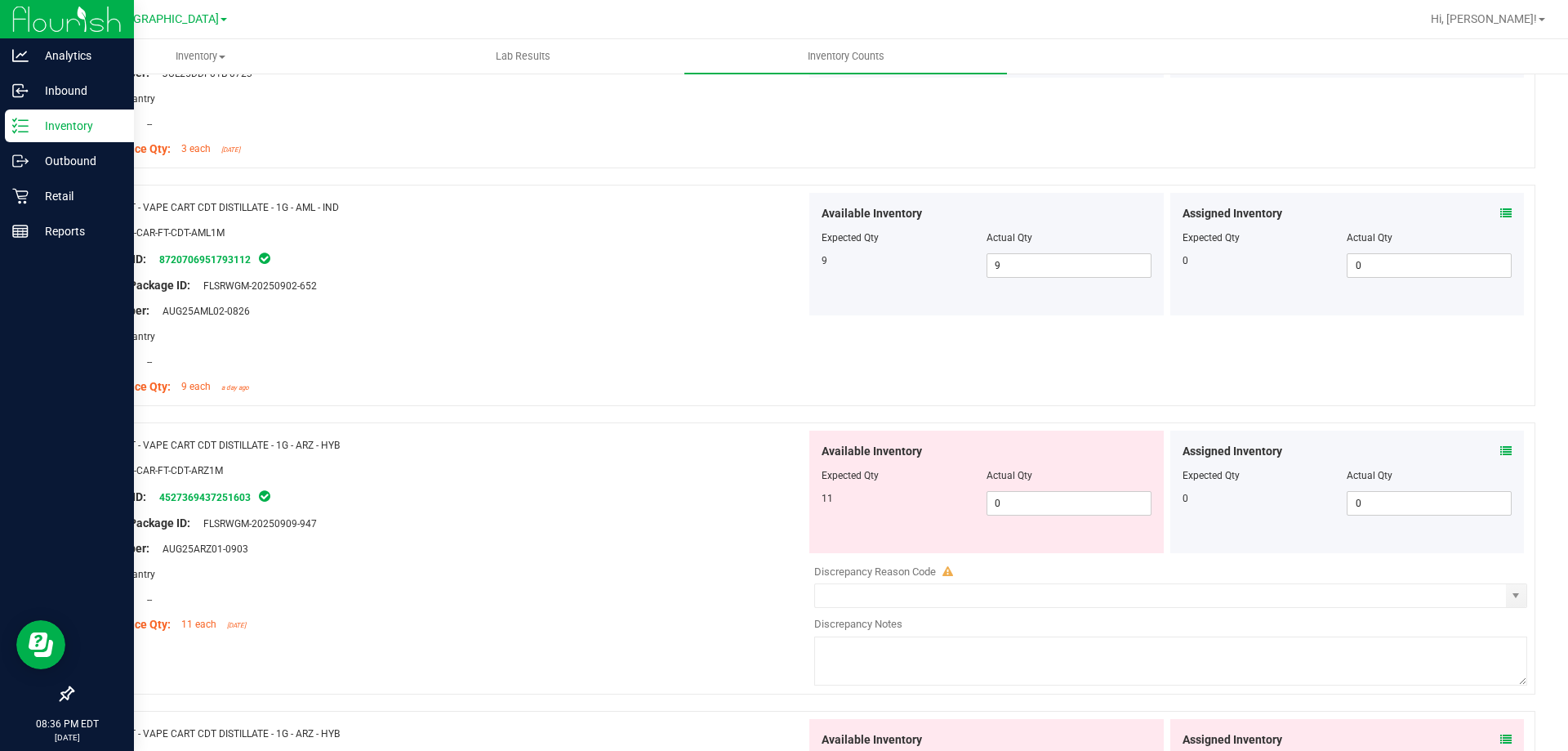
click at [1499, 450] on div "Assigned Inventory Expected Qty Actual Qty 0 0 0" at bounding box center [1348, 492] width 355 height 122
click at [1500, 446] on icon at bounding box center [1506, 450] width 12 height 12
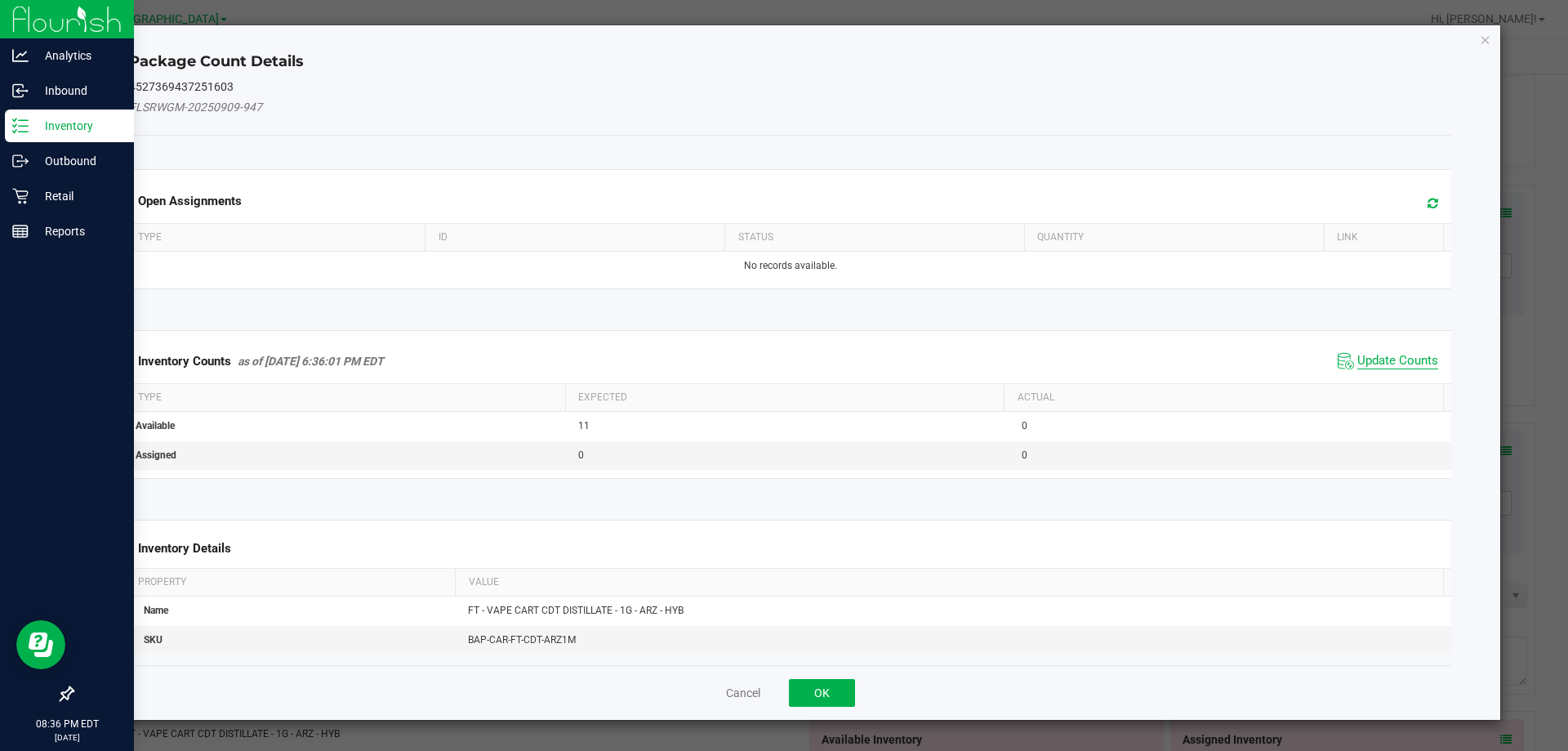
click at [1368, 365] on span "Update Counts" at bounding box center [1398, 361] width 81 height 16
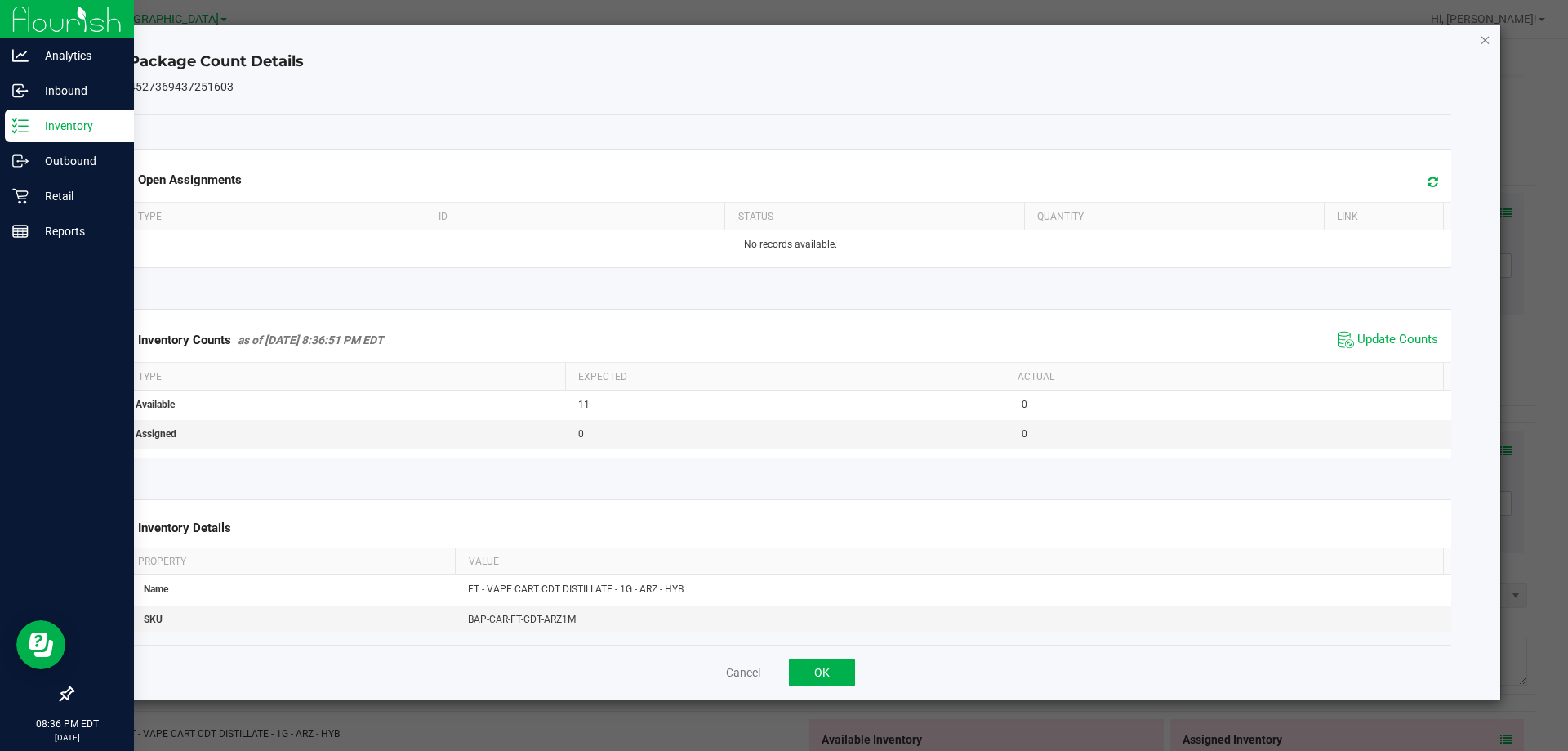
click at [1487, 42] on icon "Close" at bounding box center [1486, 38] width 12 height 19
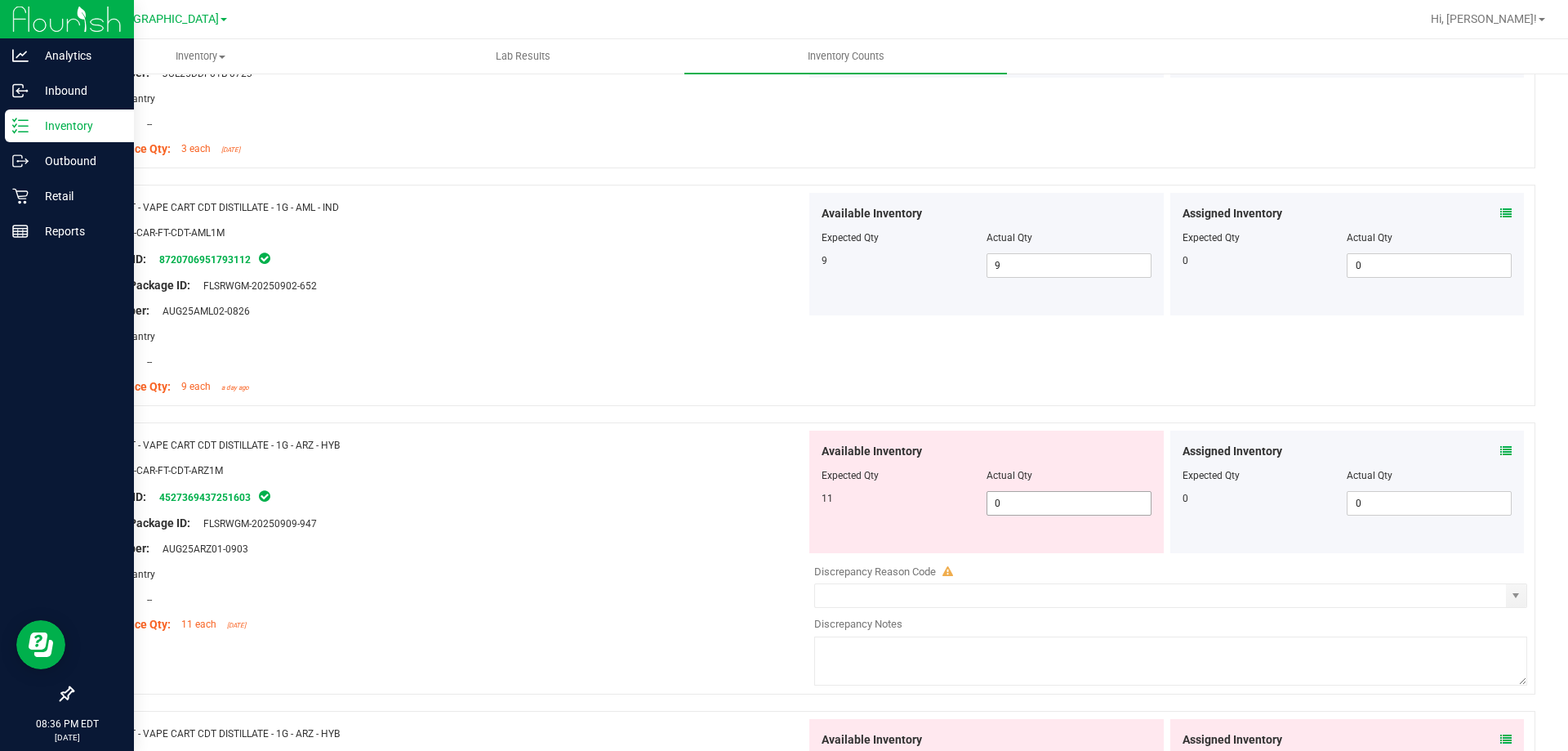
click at [1061, 500] on span "0 0" at bounding box center [1069, 502] width 165 height 25
type input "11"
click at [517, 447] on div "Name: FT - VAPE CART CDT DISTILLATE - 1G - ARZ - HYB" at bounding box center [445, 444] width 721 height 17
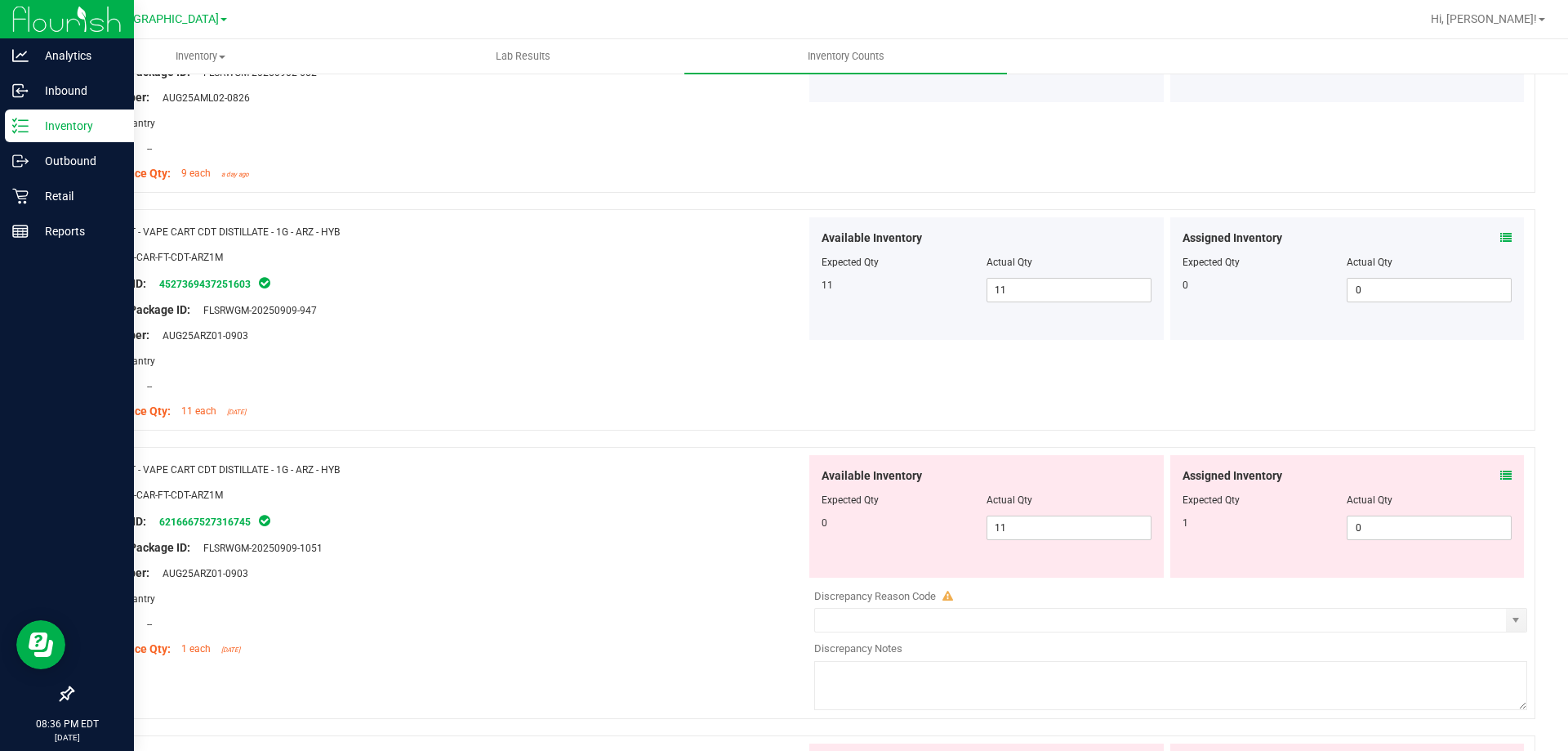
scroll to position [2940, 0]
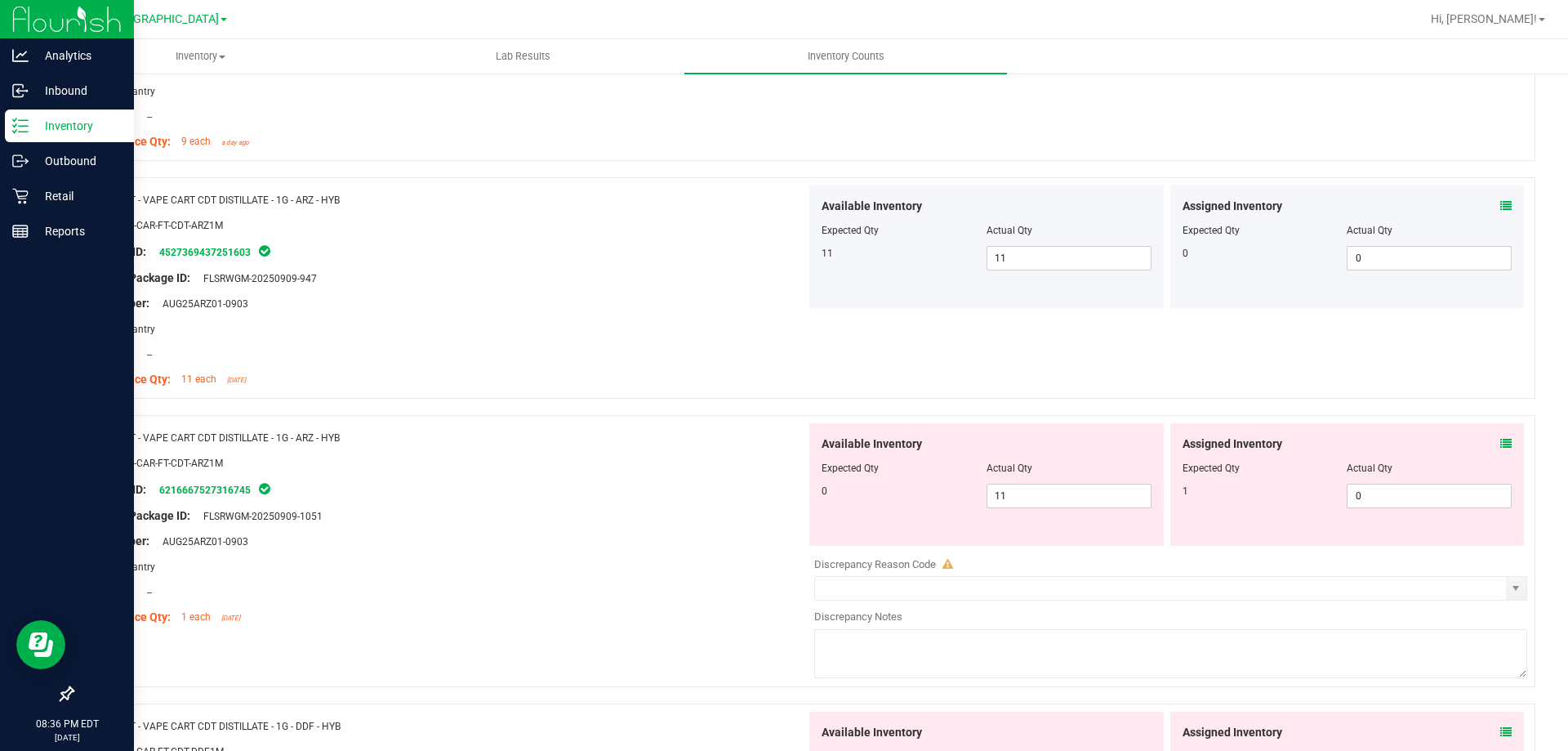
click at [1500, 441] on icon at bounding box center [1506, 443] width 12 height 12
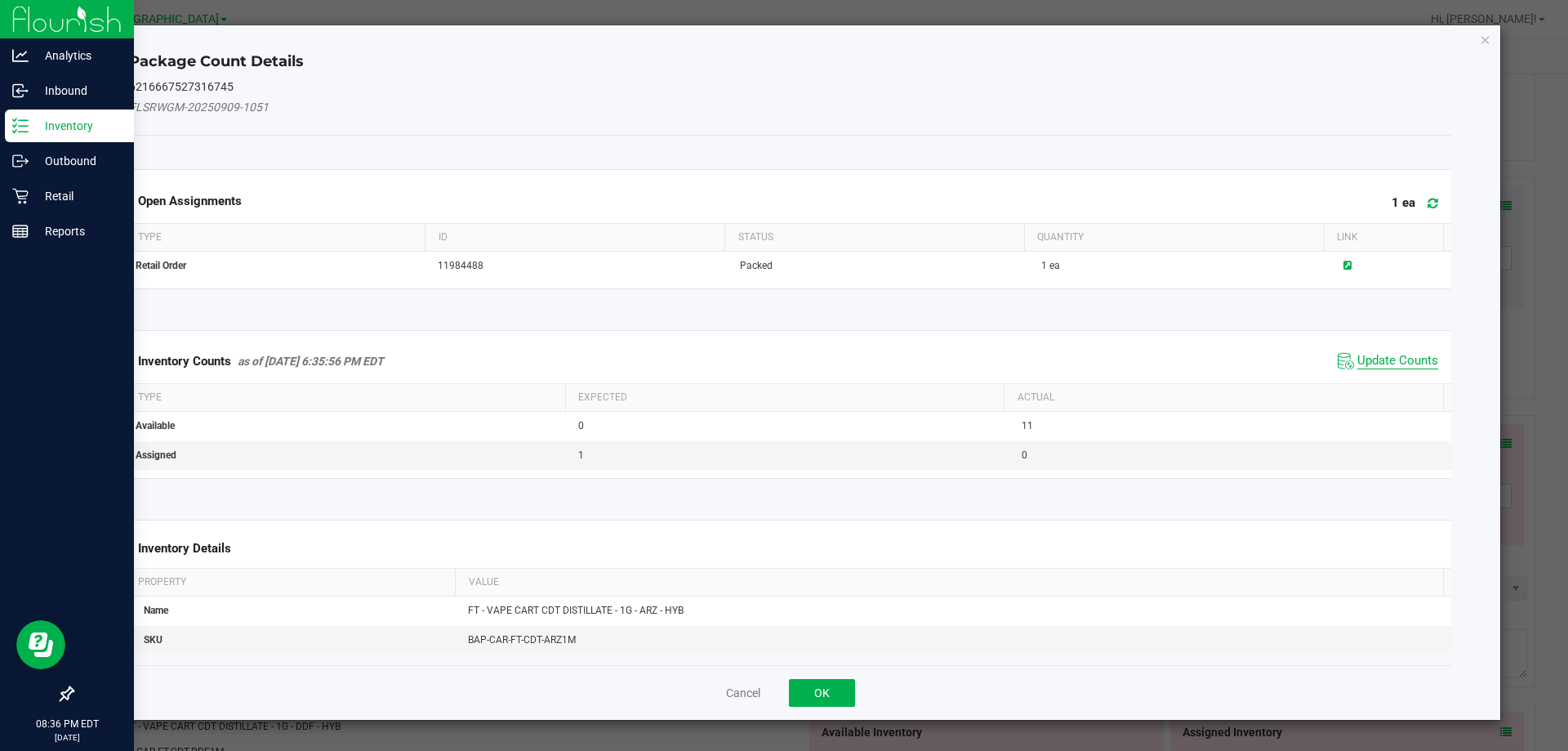
click at [1372, 365] on span "Update Counts" at bounding box center [1398, 361] width 81 height 16
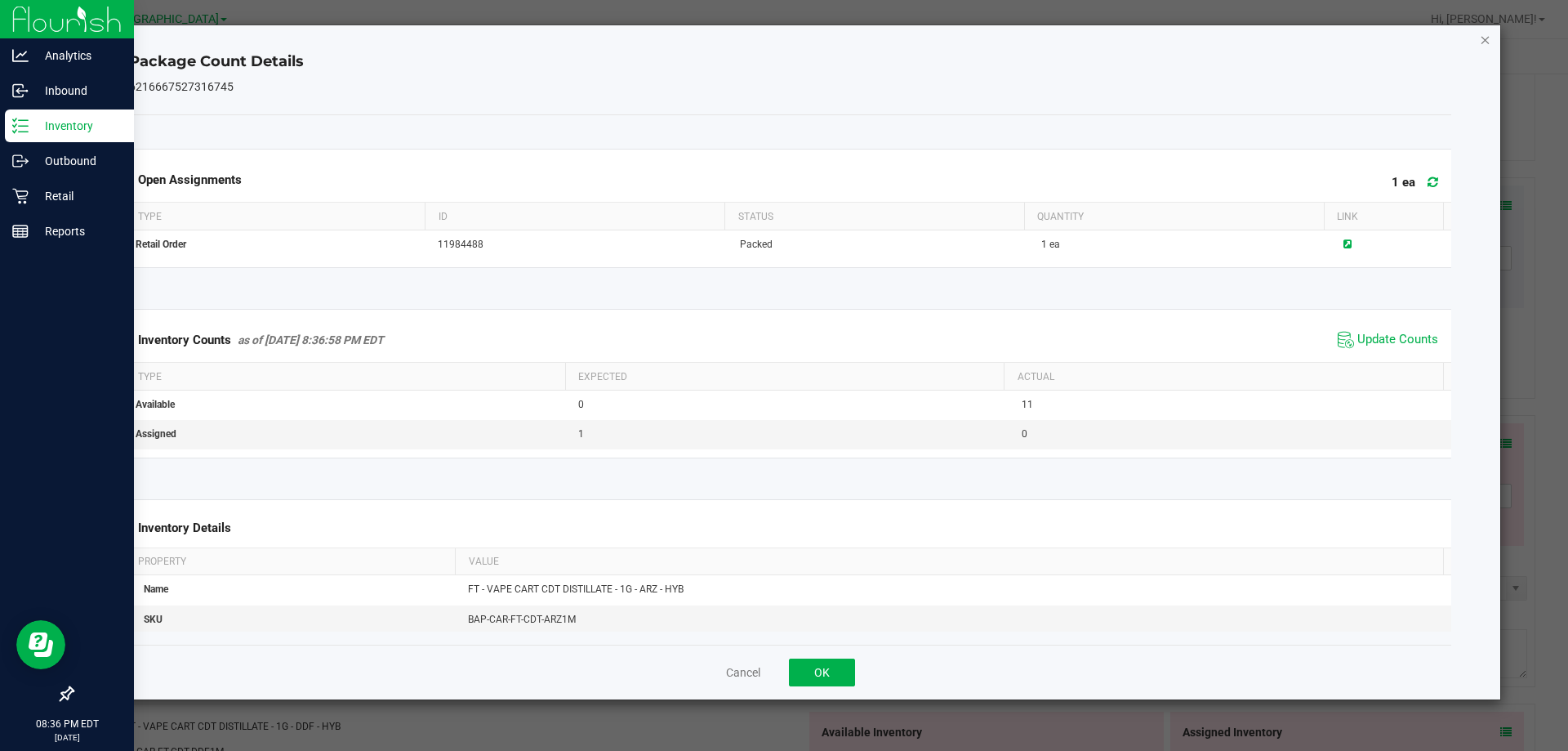
click at [1484, 42] on icon "Close" at bounding box center [1486, 38] width 12 height 19
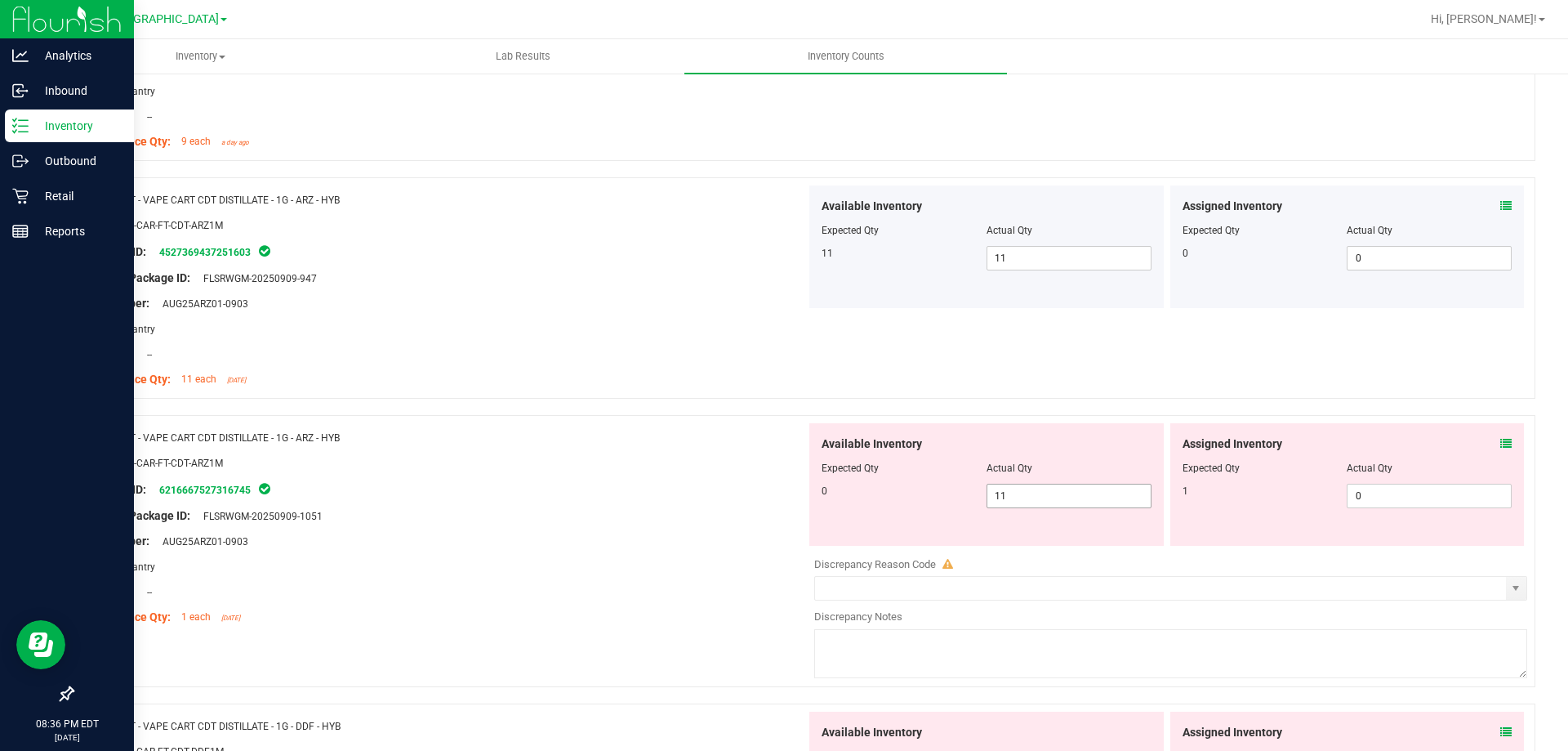
click at [1055, 496] on span "11 11" at bounding box center [1069, 495] width 165 height 25
type input "1"
click at [1377, 502] on span "0 0" at bounding box center [1429, 495] width 165 height 25
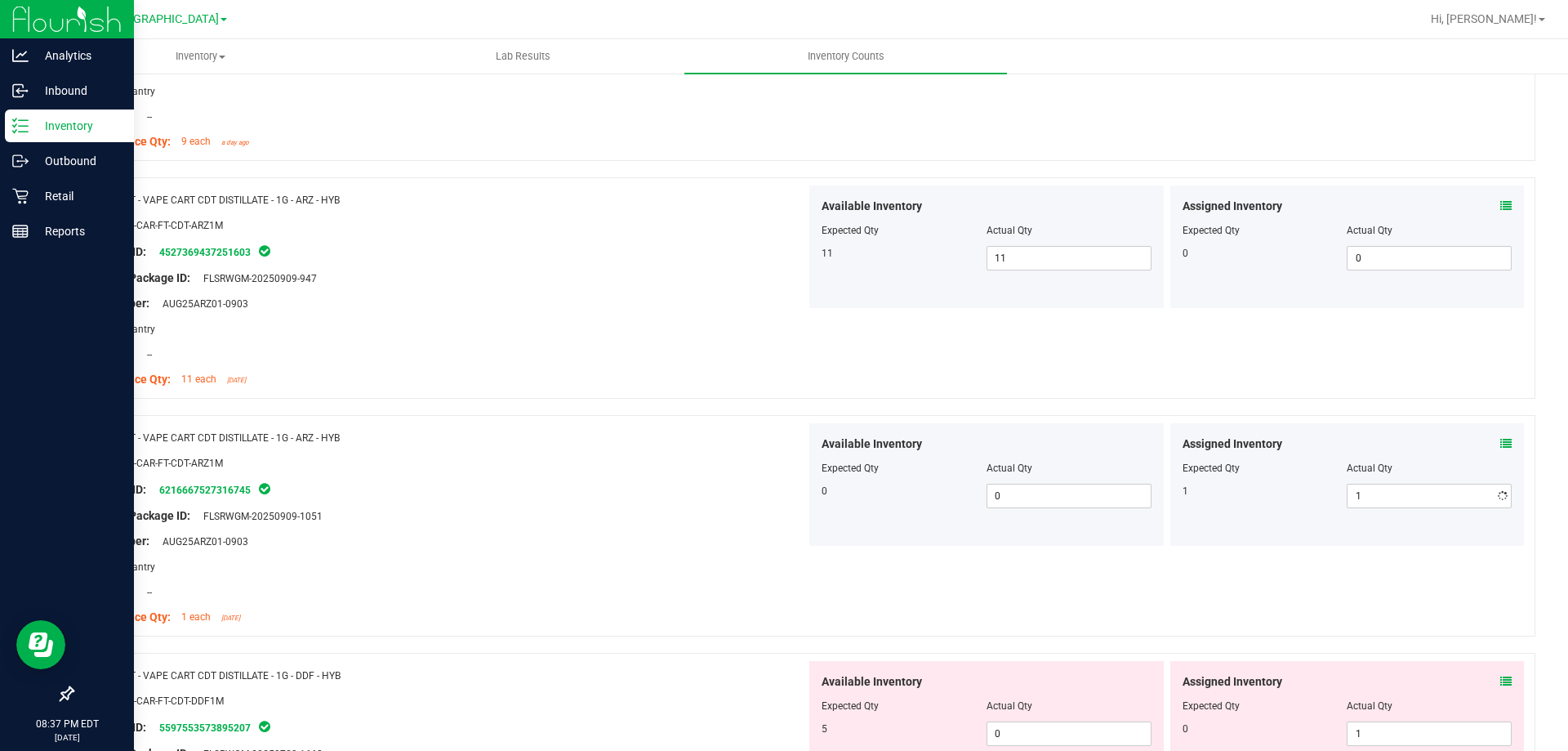
click at [682, 472] on div at bounding box center [445, 475] width 721 height 8
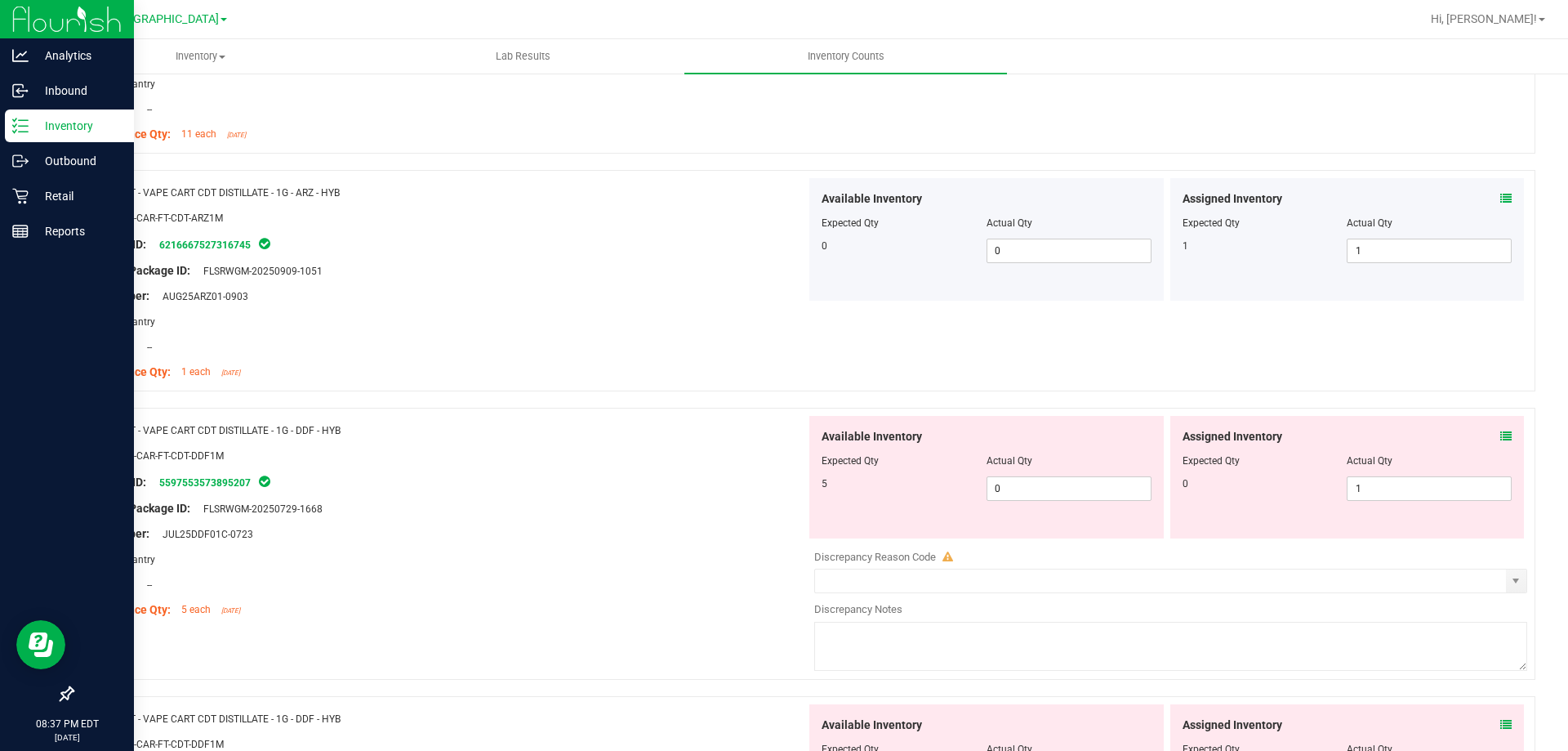
click at [1500, 436] on icon at bounding box center [1506, 436] width 12 height 12
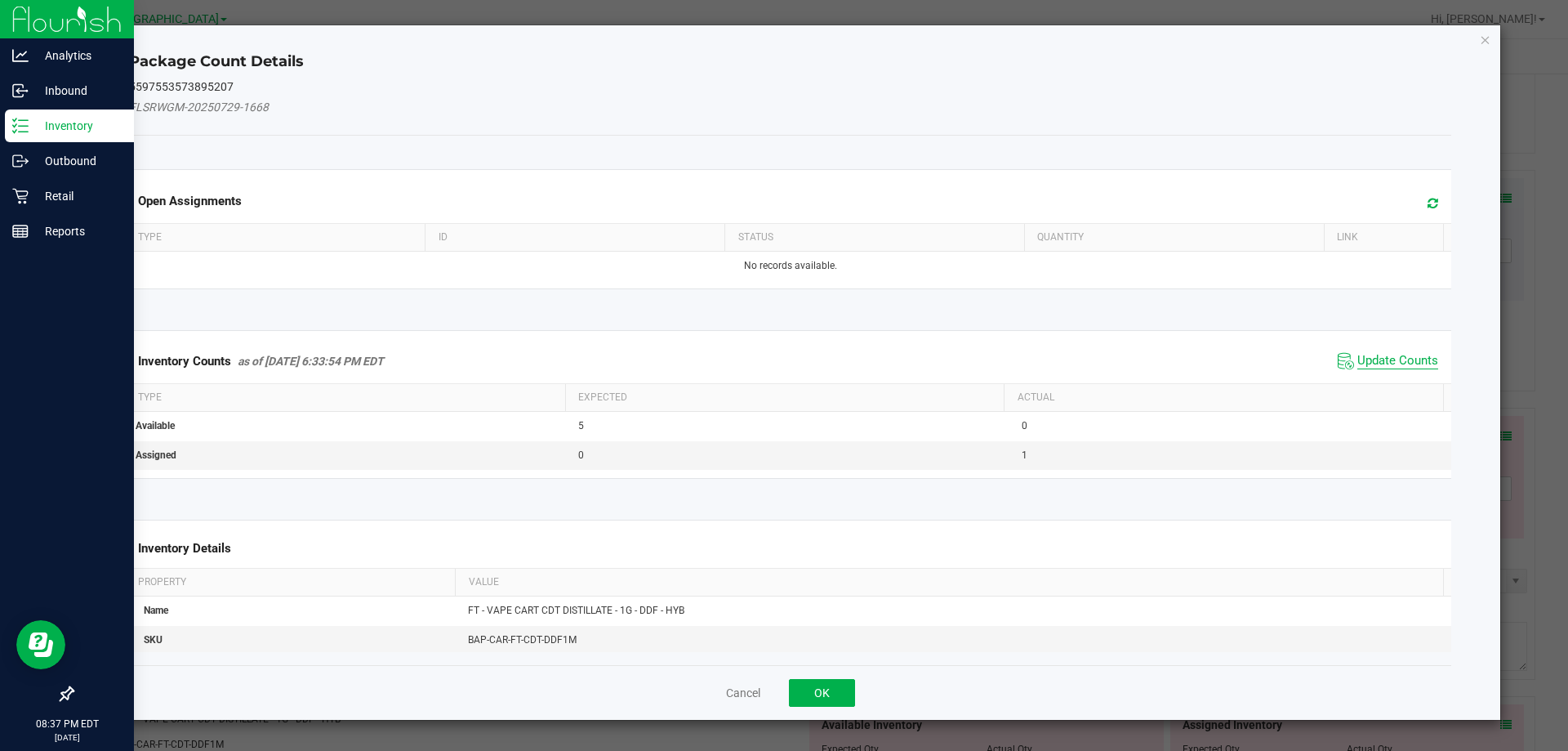
click at [1363, 366] on span "Update Counts" at bounding box center [1398, 361] width 81 height 16
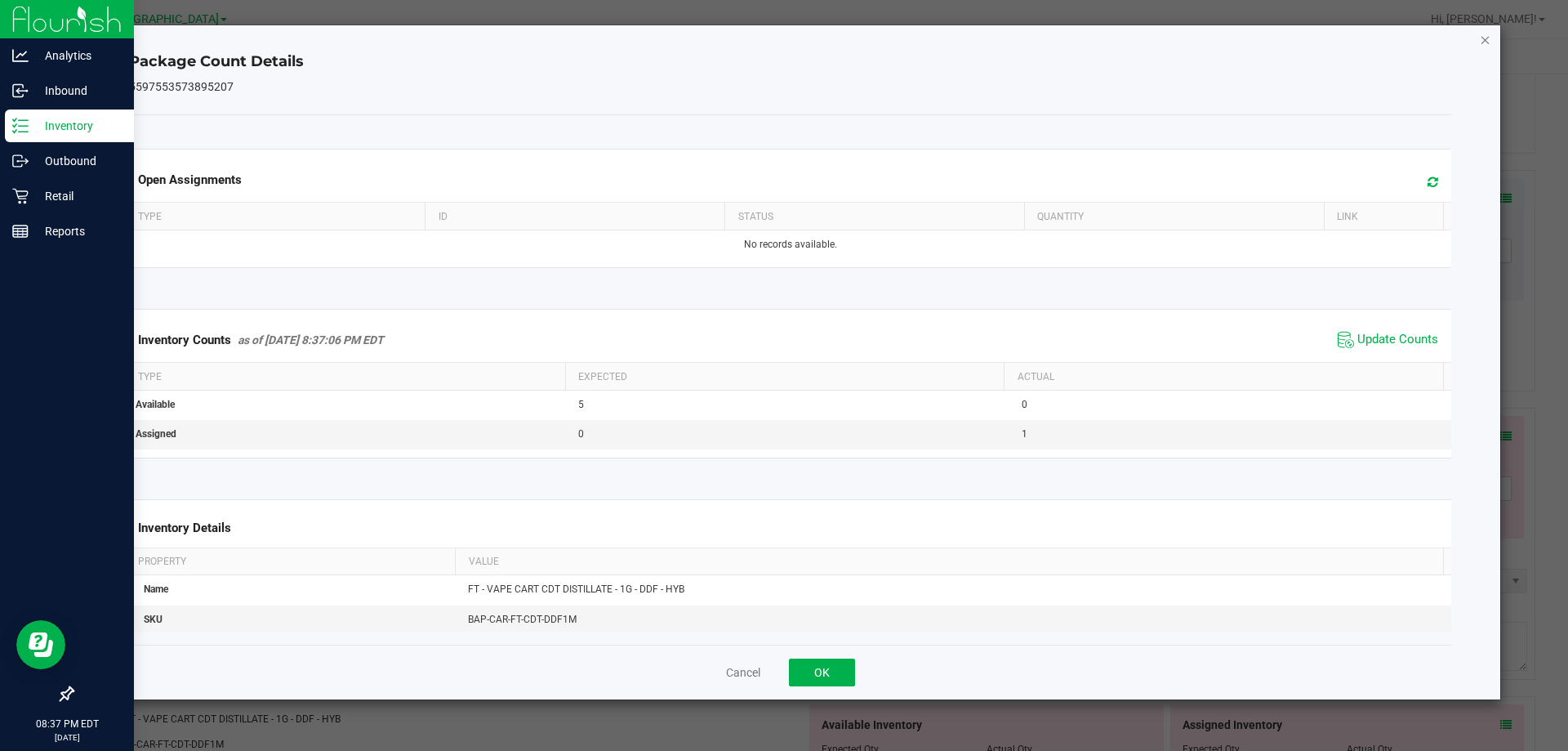
click at [1481, 46] on icon "Close" at bounding box center [1486, 38] width 12 height 19
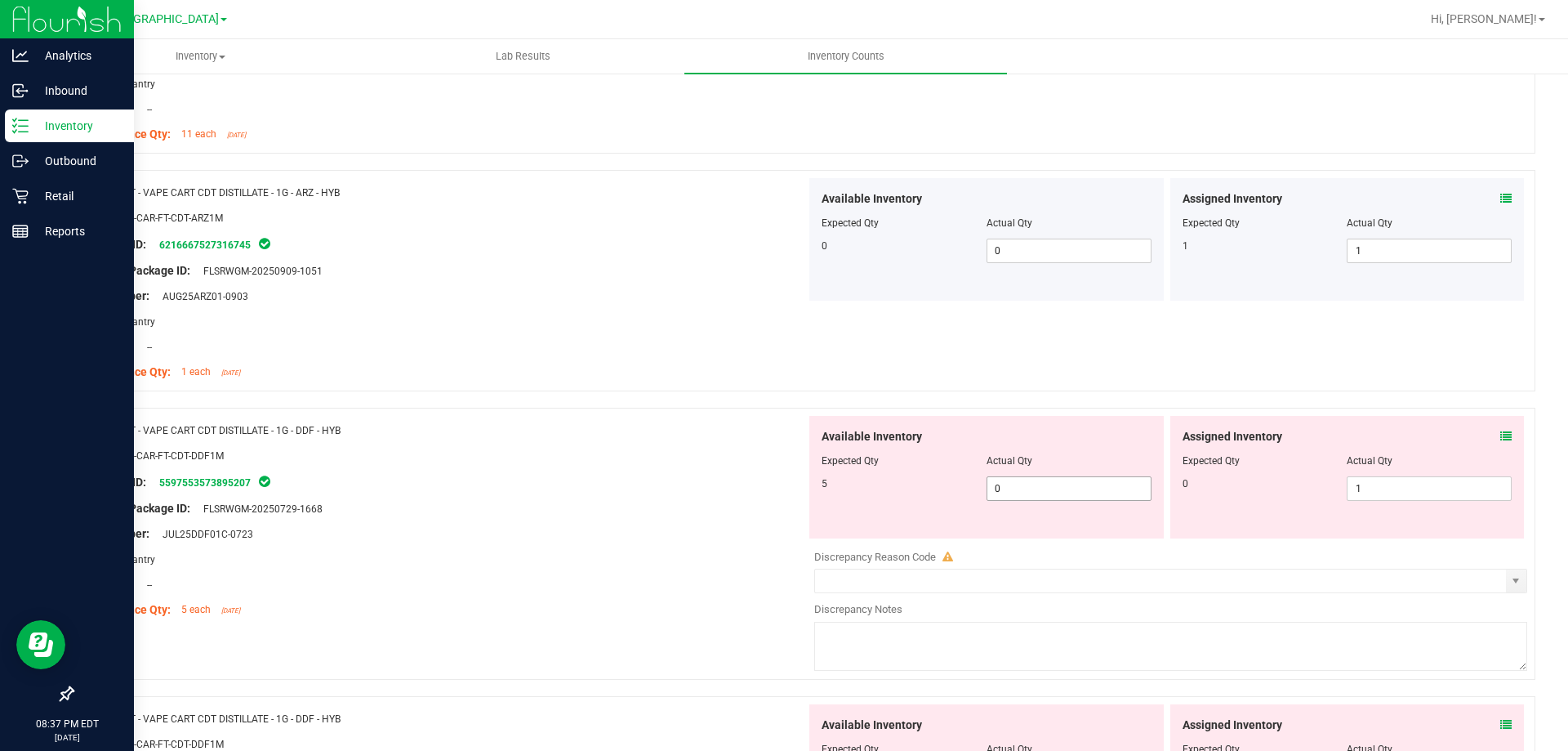
click at [1022, 490] on span "0 0" at bounding box center [1069, 488] width 165 height 25
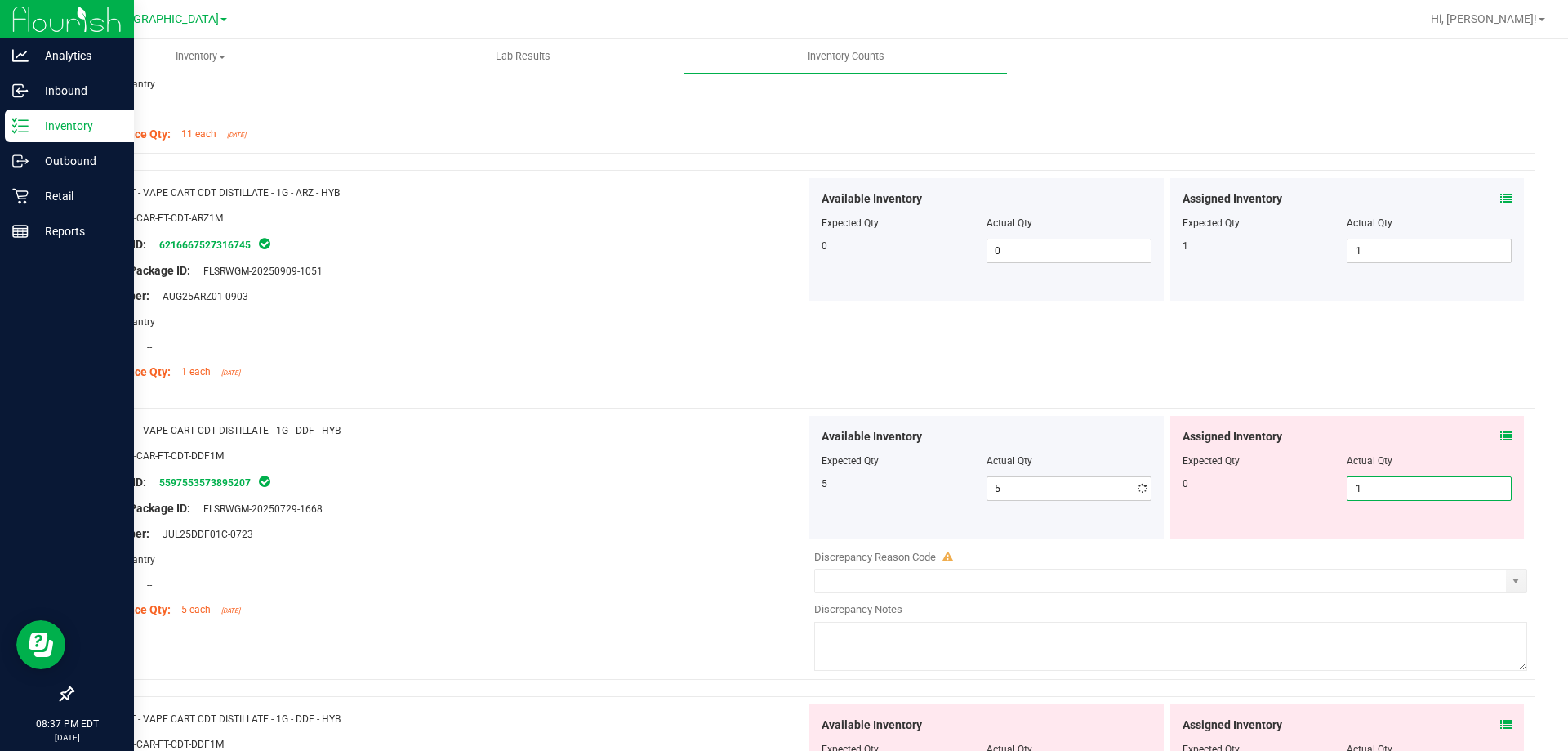
click at [1382, 487] on span "1 1" at bounding box center [1429, 488] width 165 height 25
click at [566, 448] on div "SKU: BAP-CAR-FT-CDT-DDF1M" at bounding box center [445, 455] width 721 height 17
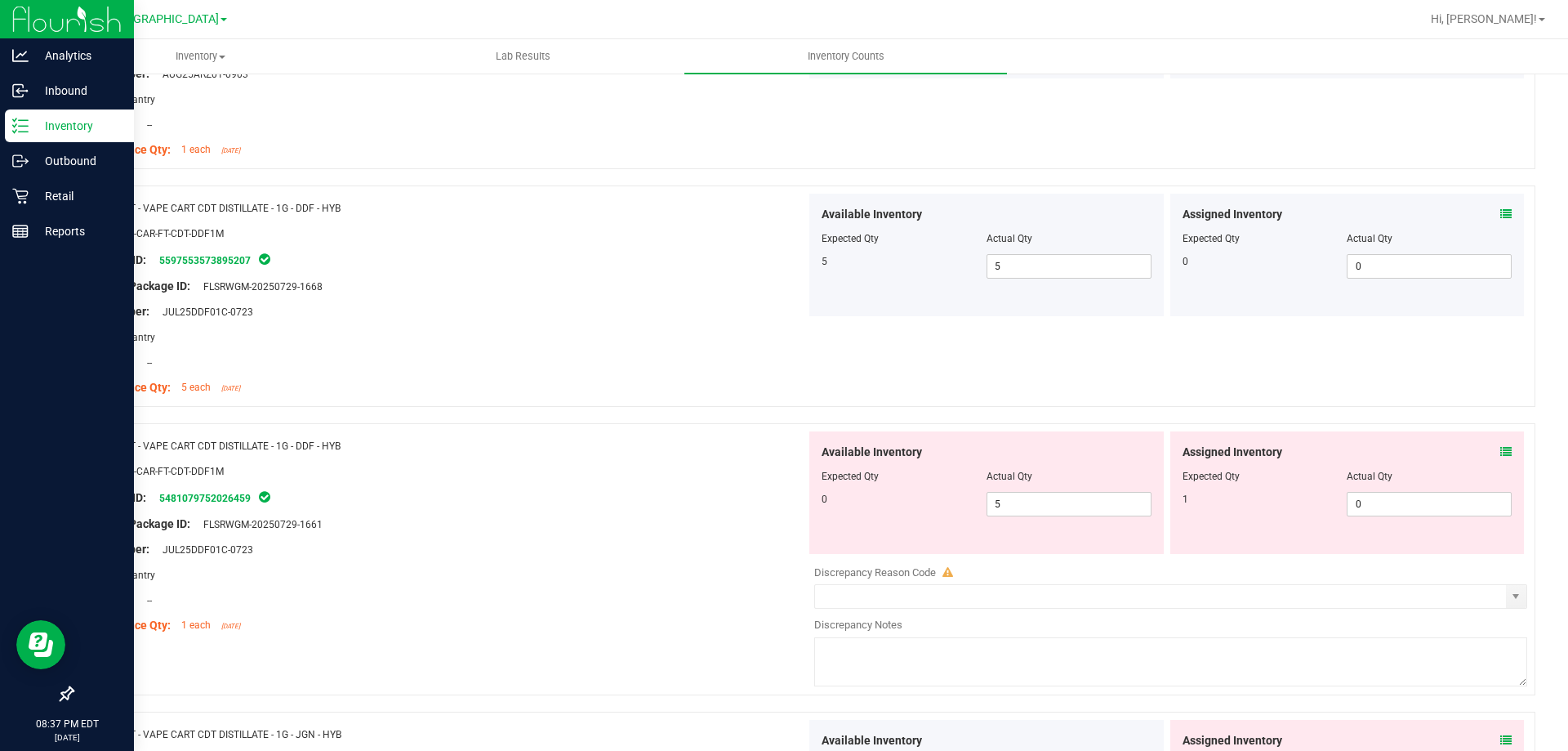
scroll to position [3431, 0]
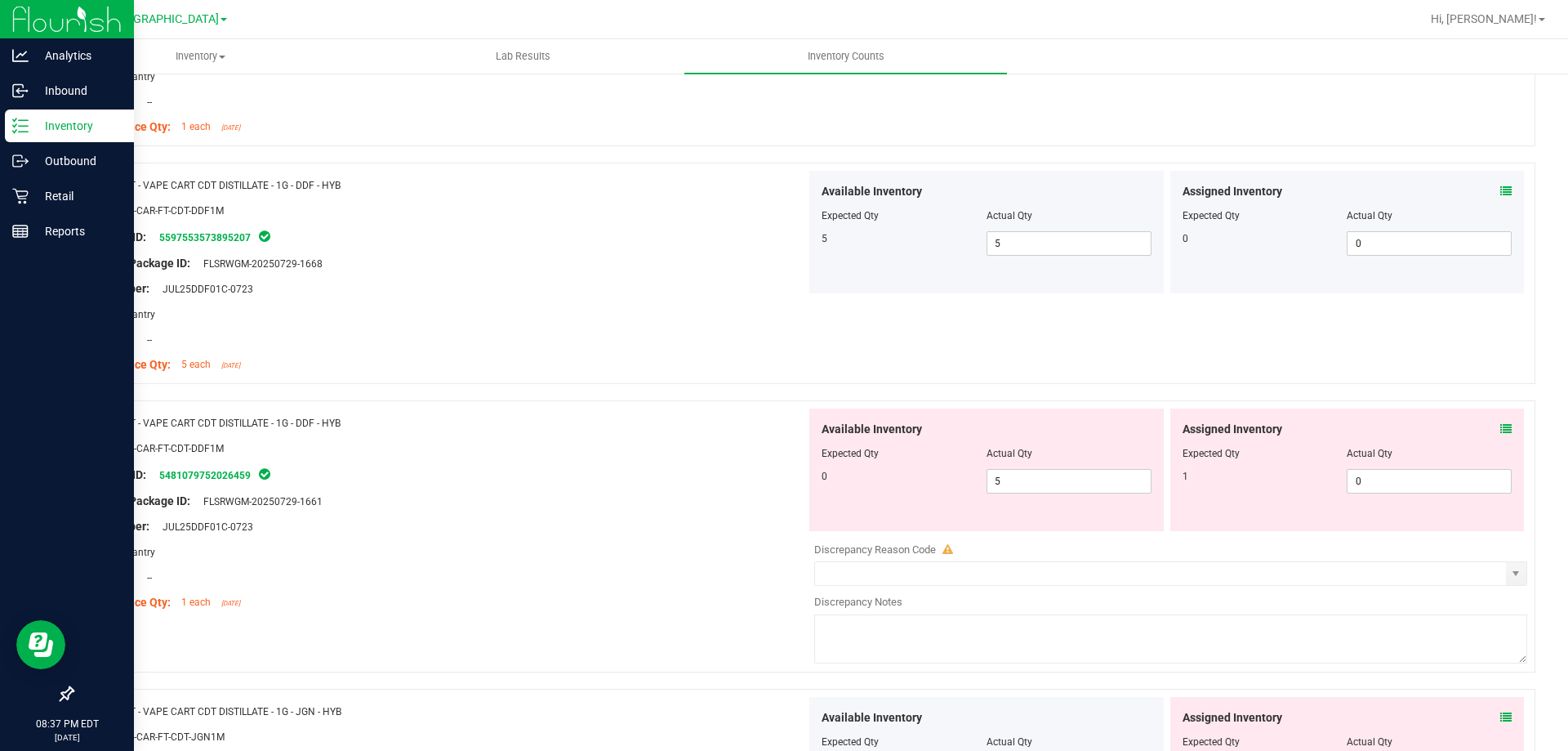
click at [1500, 428] on icon at bounding box center [1506, 428] width 12 height 12
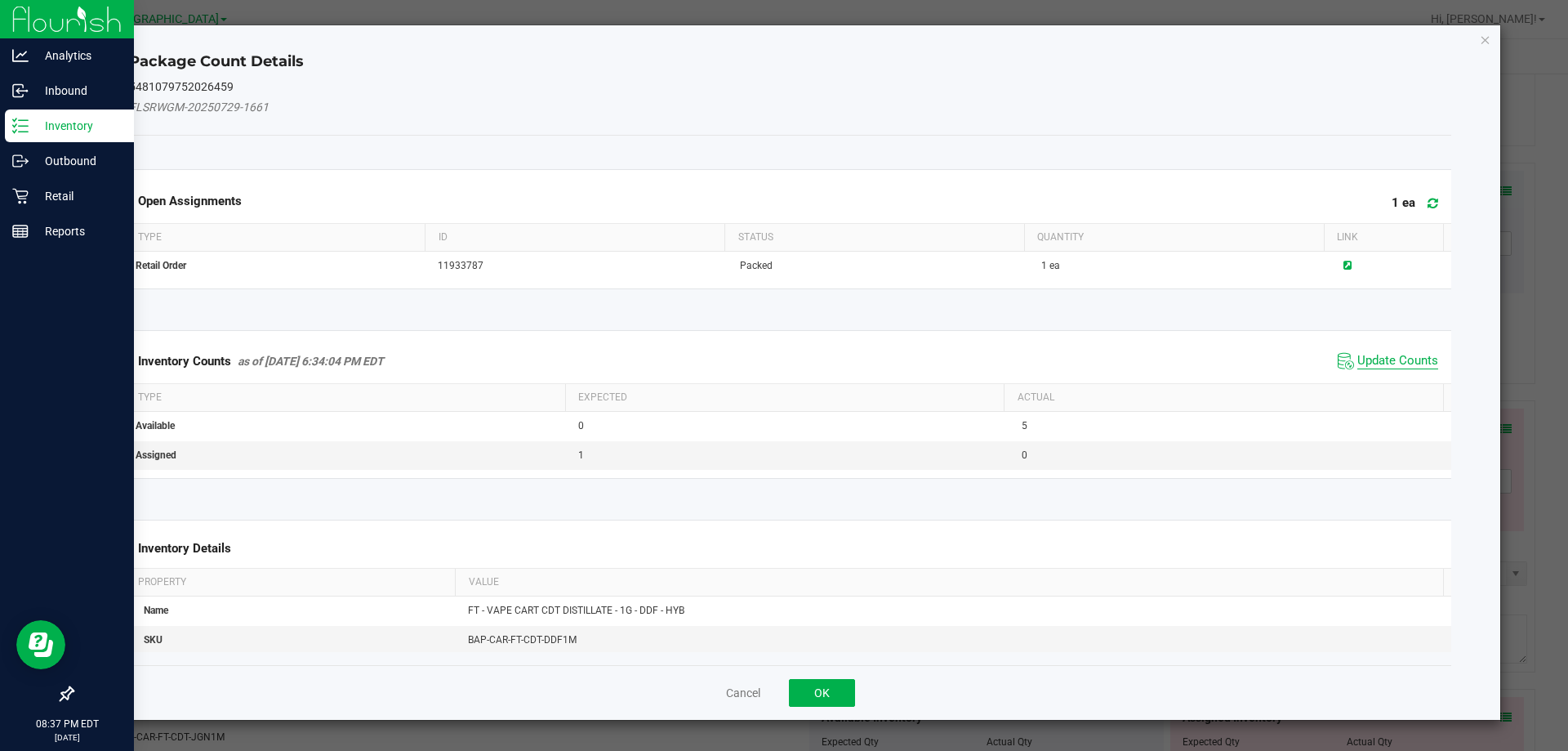
click at [1379, 356] on span "Update Counts" at bounding box center [1398, 361] width 81 height 16
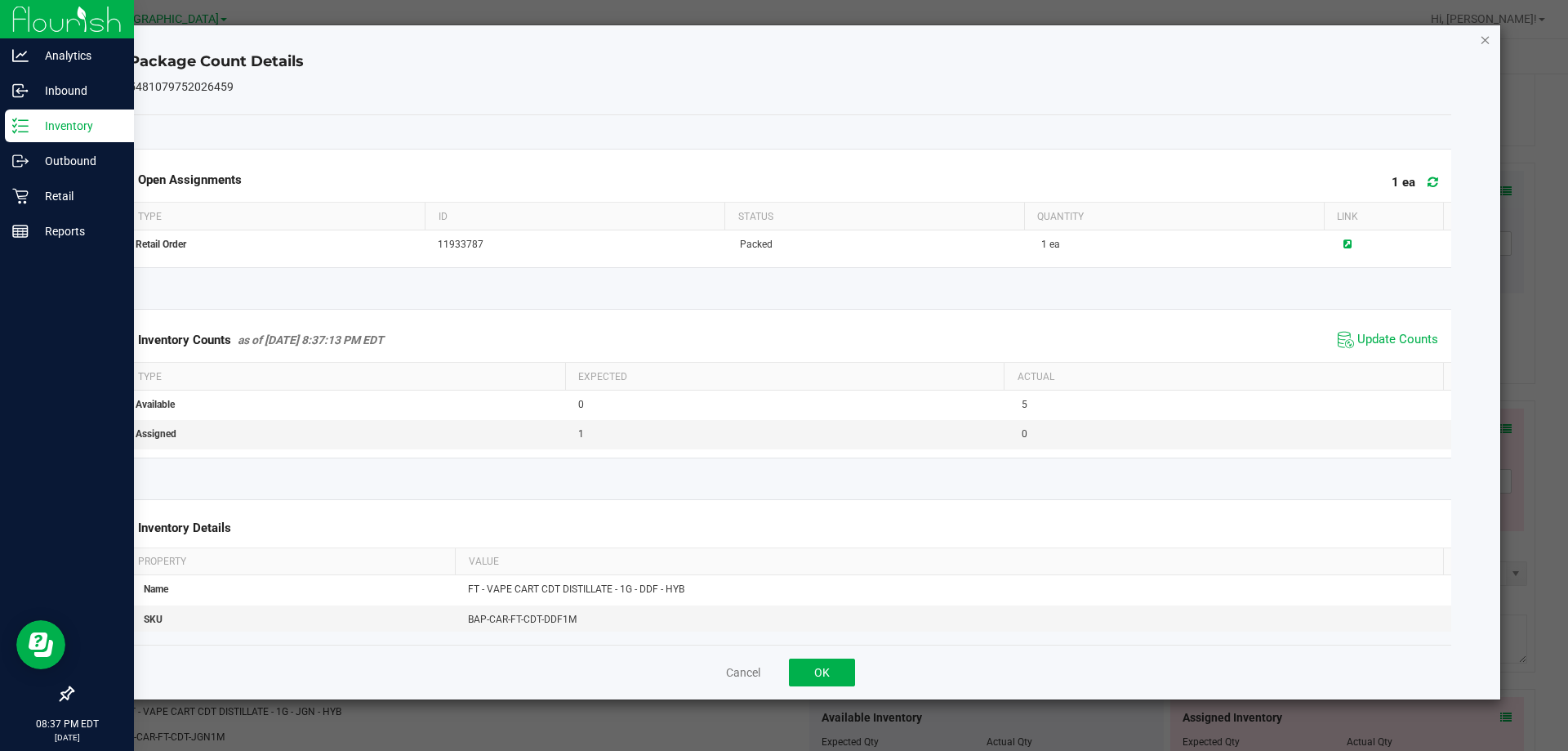
drag, startPoint x: 1486, startPoint y: 36, endPoint x: 1482, endPoint y: 48, distance: 12.6
click at [1486, 37] on icon "Close" at bounding box center [1486, 38] width 12 height 19
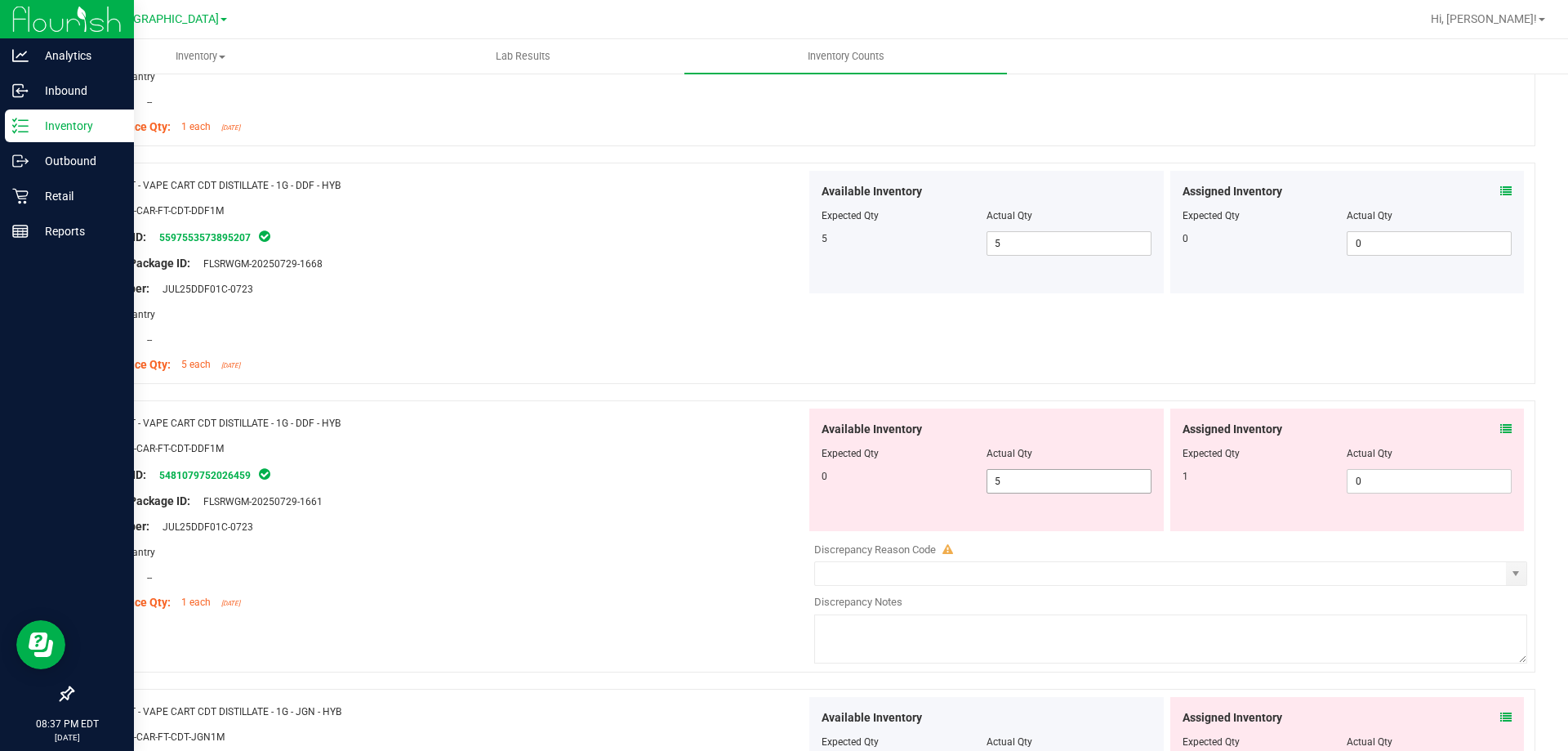
click at [1016, 480] on span "5 5" at bounding box center [1069, 481] width 165 height 25
click at [1363, 488] on span "0 0" at bounding box center [1429, 481] width 165 height 25
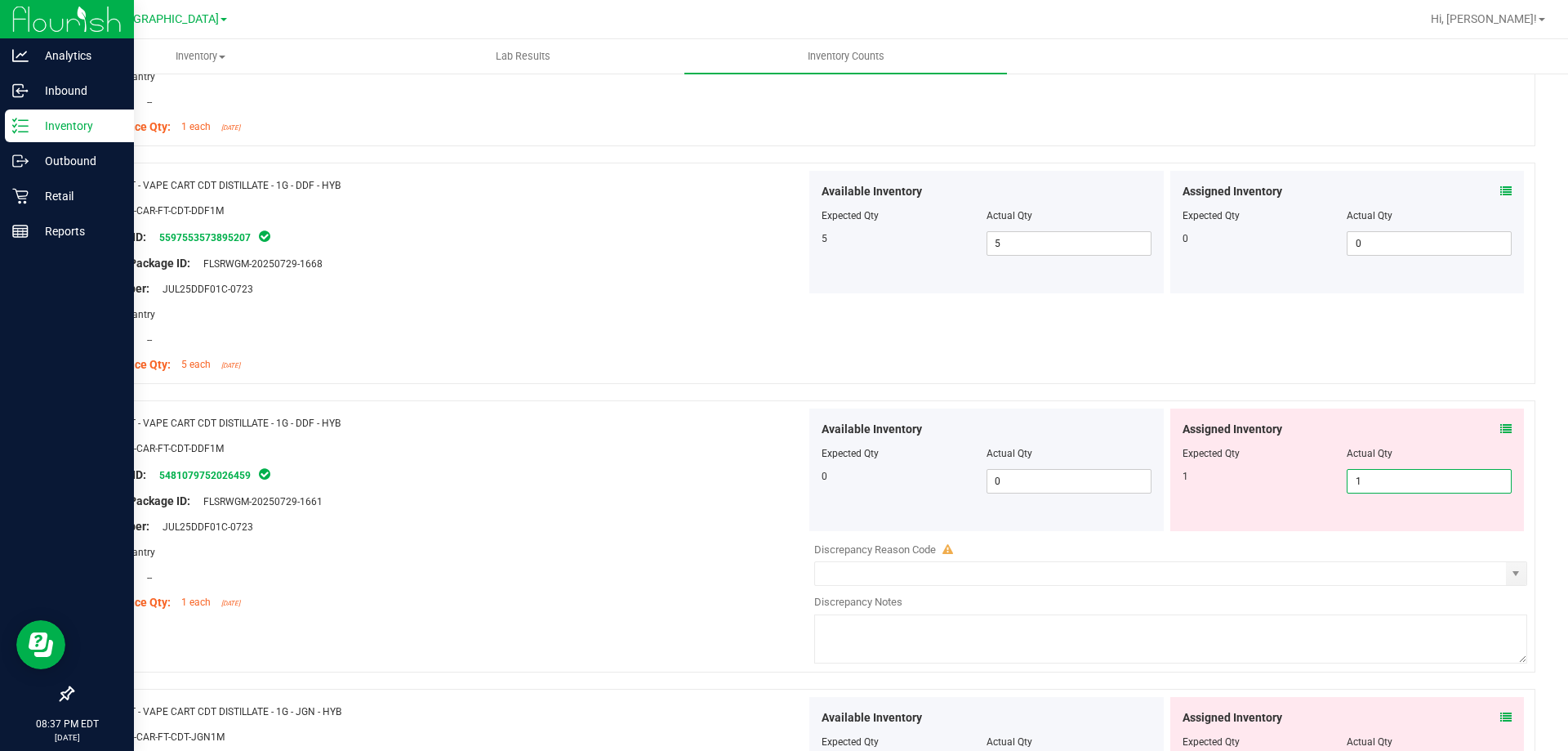
click at [631, 437] on div at bounding box center [445, 435] width 721 height 8
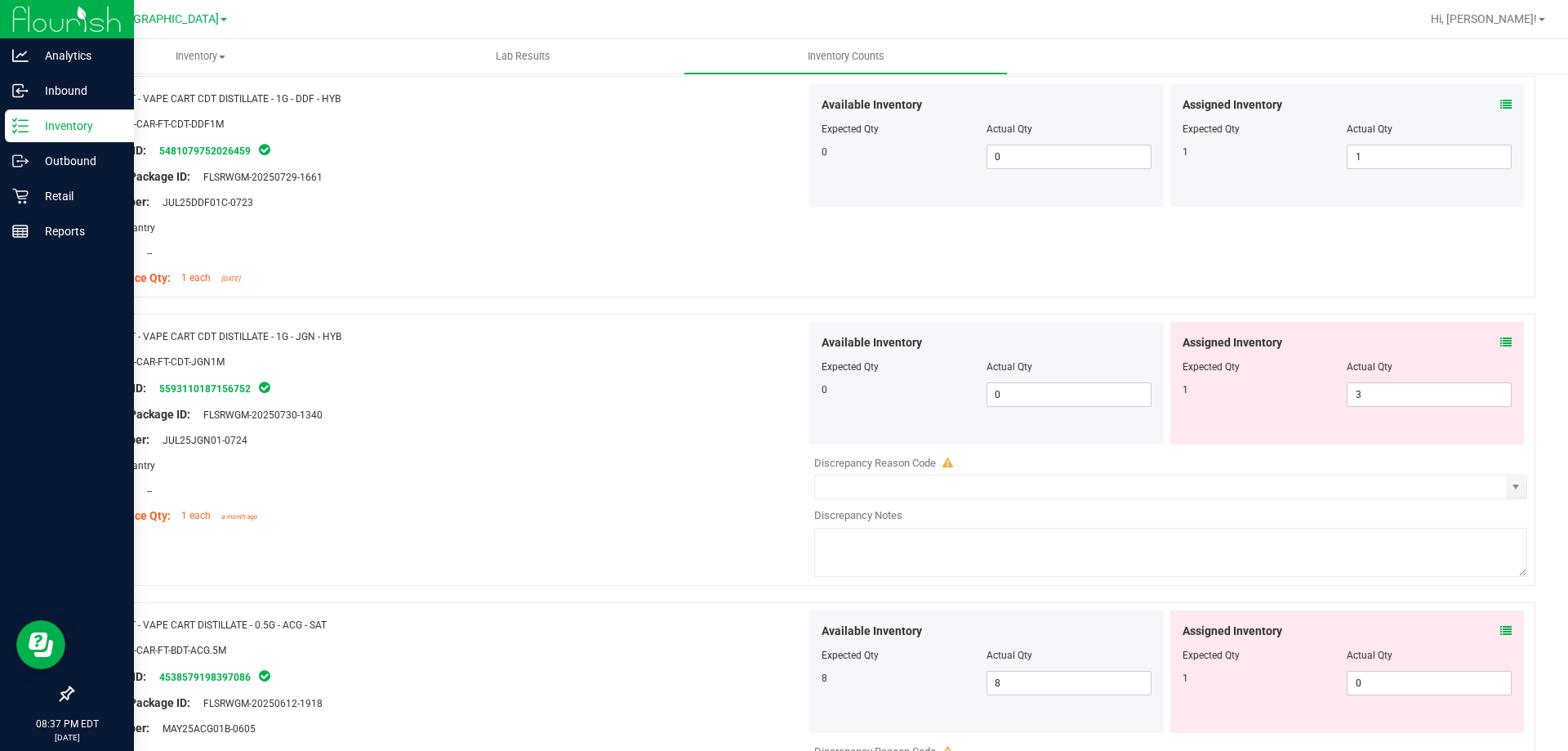
scroll to position [3757, 0]
click at [1499, 337] on div "Assigned Inventory Expected Qty Actual Qty 1 3 3" at bounding box center [1348, 381] width 355 height 122
click at [1500, 341] on icon at bounding box center [1506, 340] width 12 height 12
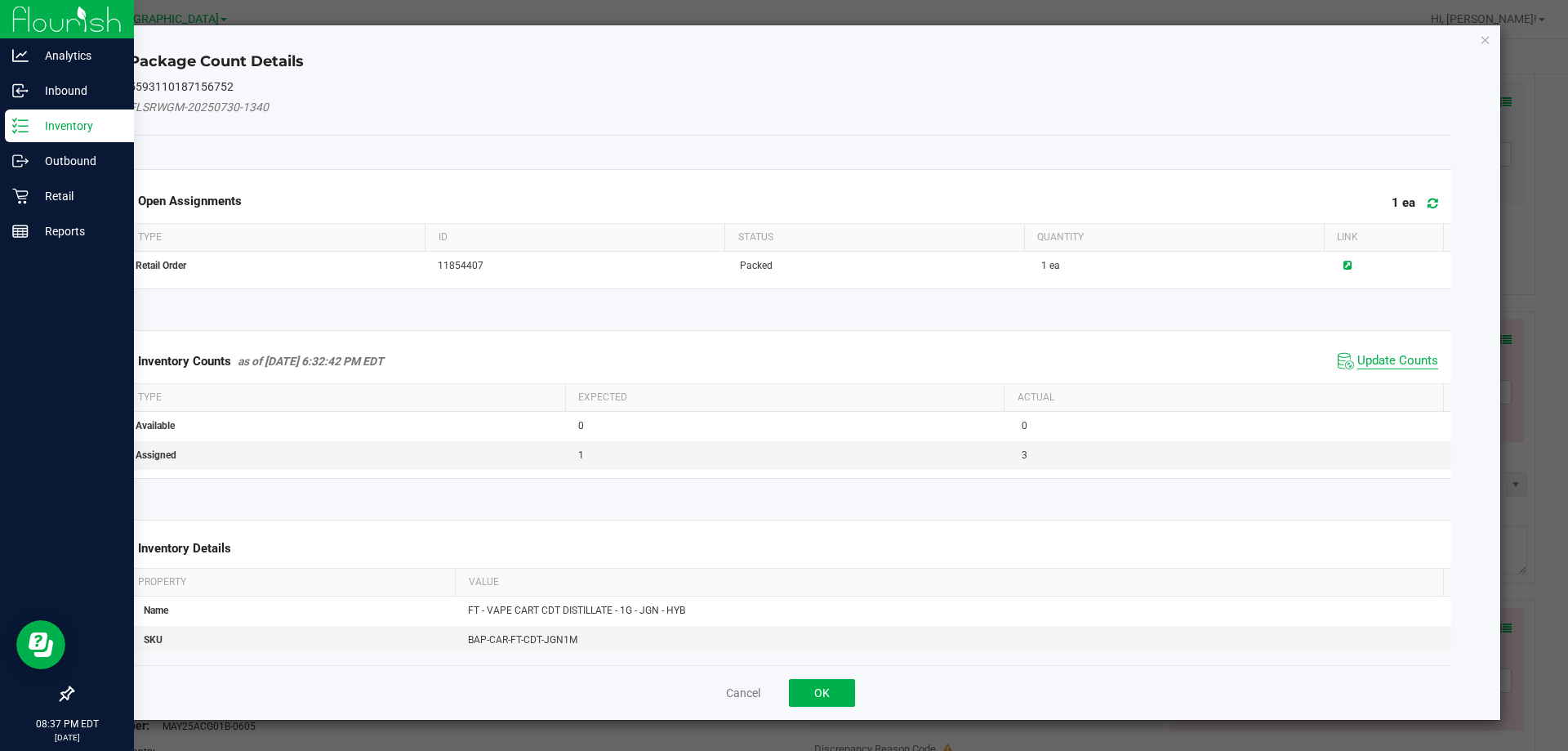
click at [1391, 364] on span "Update Counts" at bounding box center [1398, 361] width 81 height 16
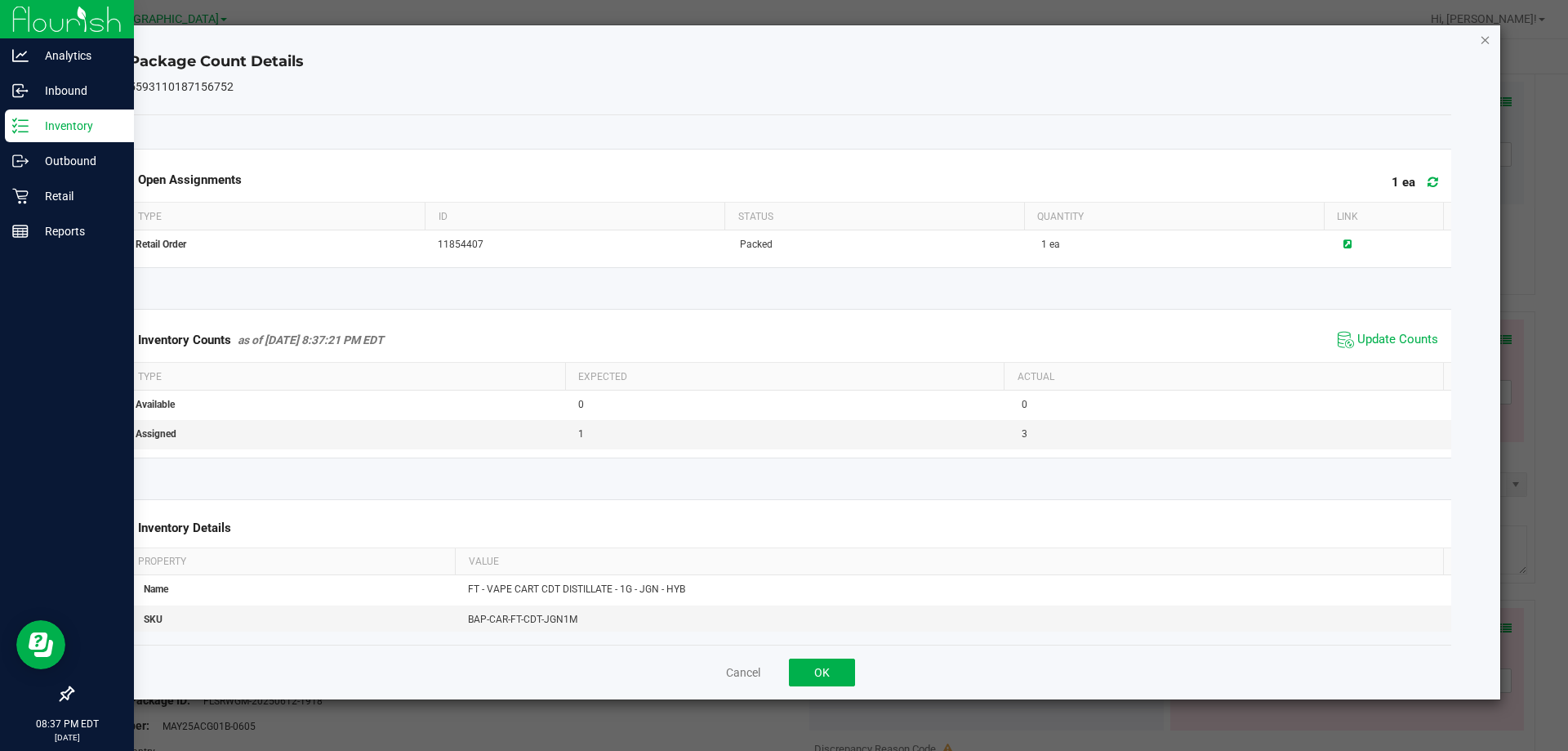
click at [1486, 37] on icon "Close" at bounding box center [1486, 38] width 12 height 19
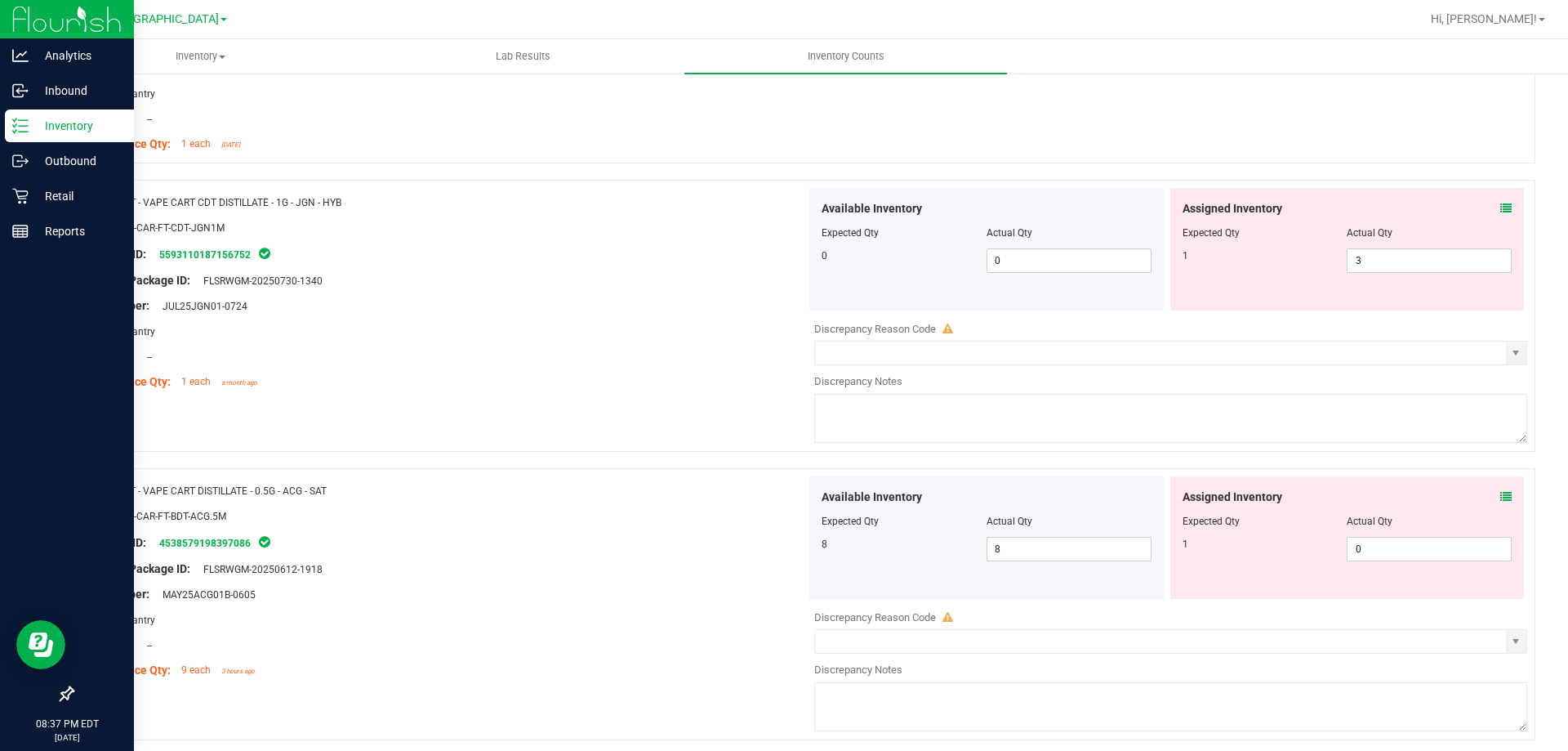
scroll to position [4003, 0]
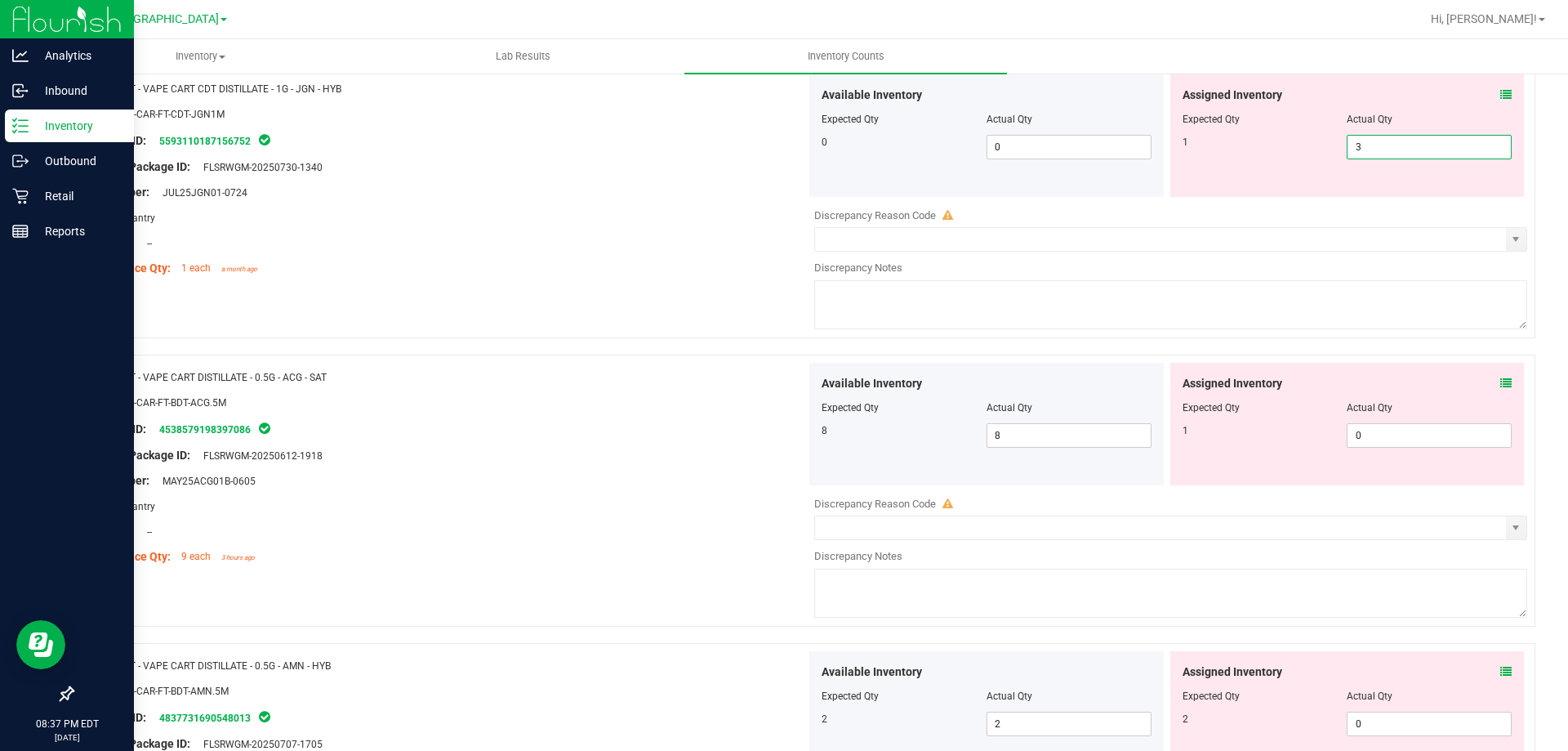
click at [1366, 148] on span "3 3" at bounding box center [1429, 147] width 165 height 25
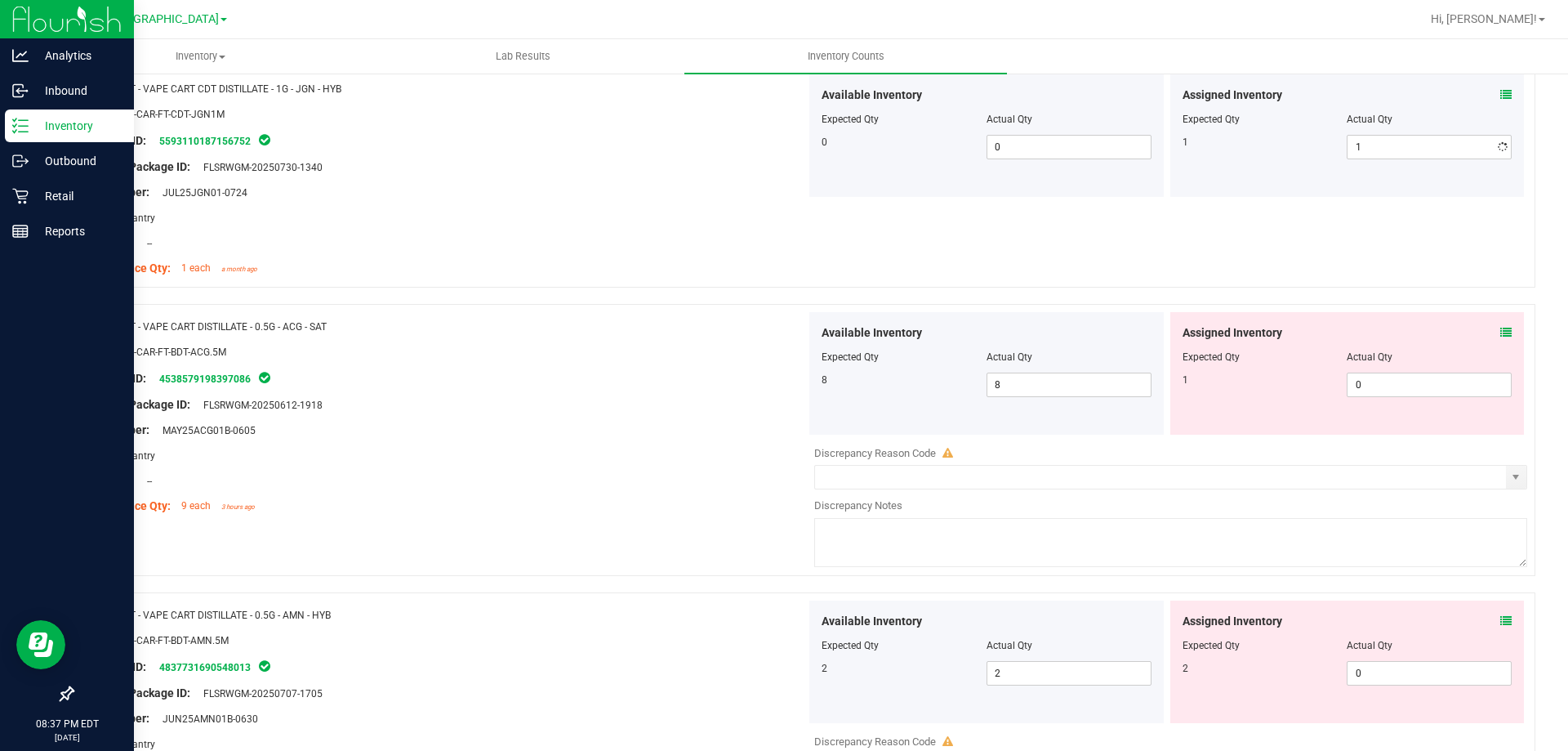
click at [669, 289] on div "Name: FT - VAPE CART CDT DISTILLATE - 1G - JGN - HYB SKU: BAP-CAR-FT-CDT-JGN1M …" at bounding box center [804, 185] width 1464 height 238
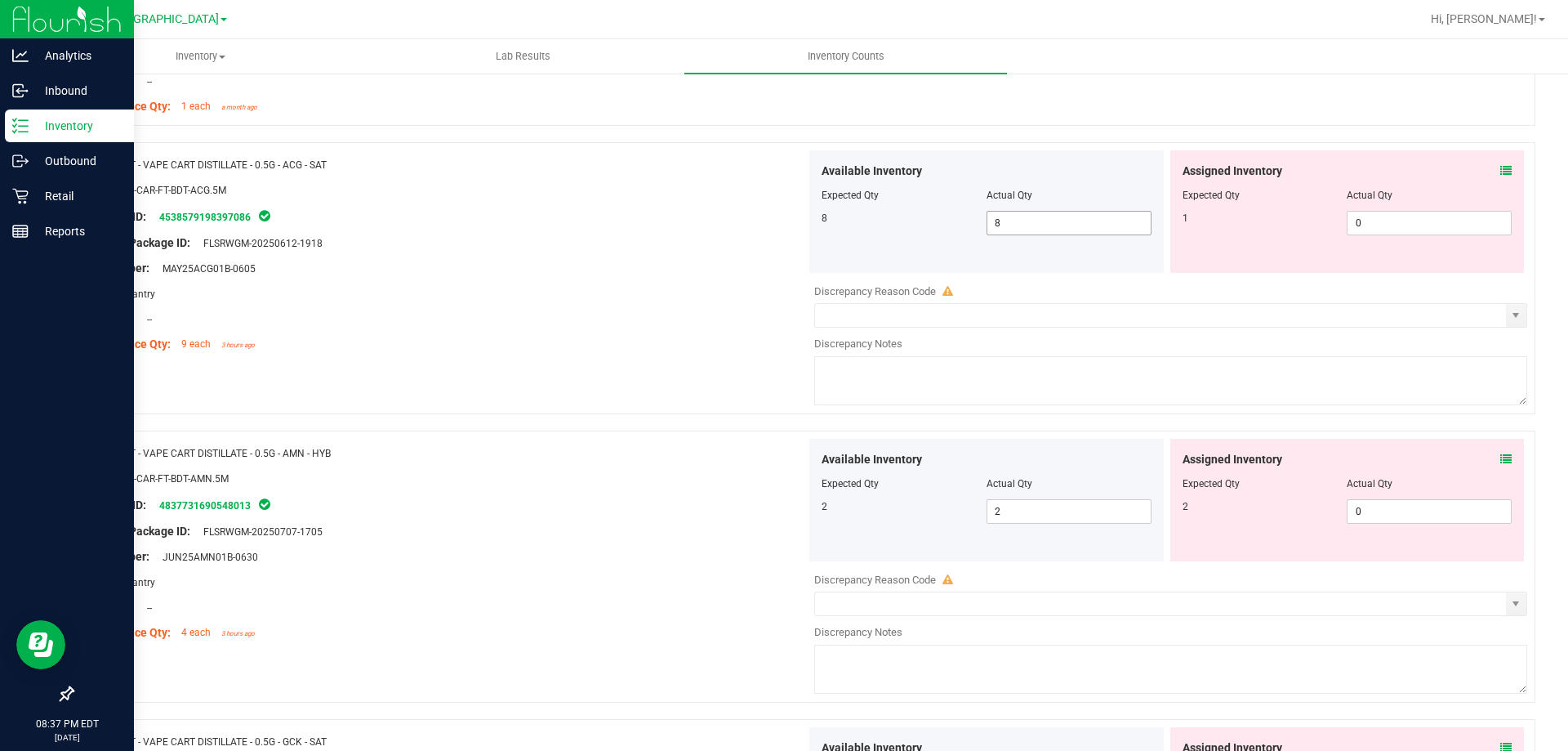
scroll to position [4165, 0]
click at [1487, 167] on div "Assigned Inventory" at bounding box center [1348, 169] width 330 height 17
click at [1500, 175] on span at bounding box center [1506, 169] width 12 height 17
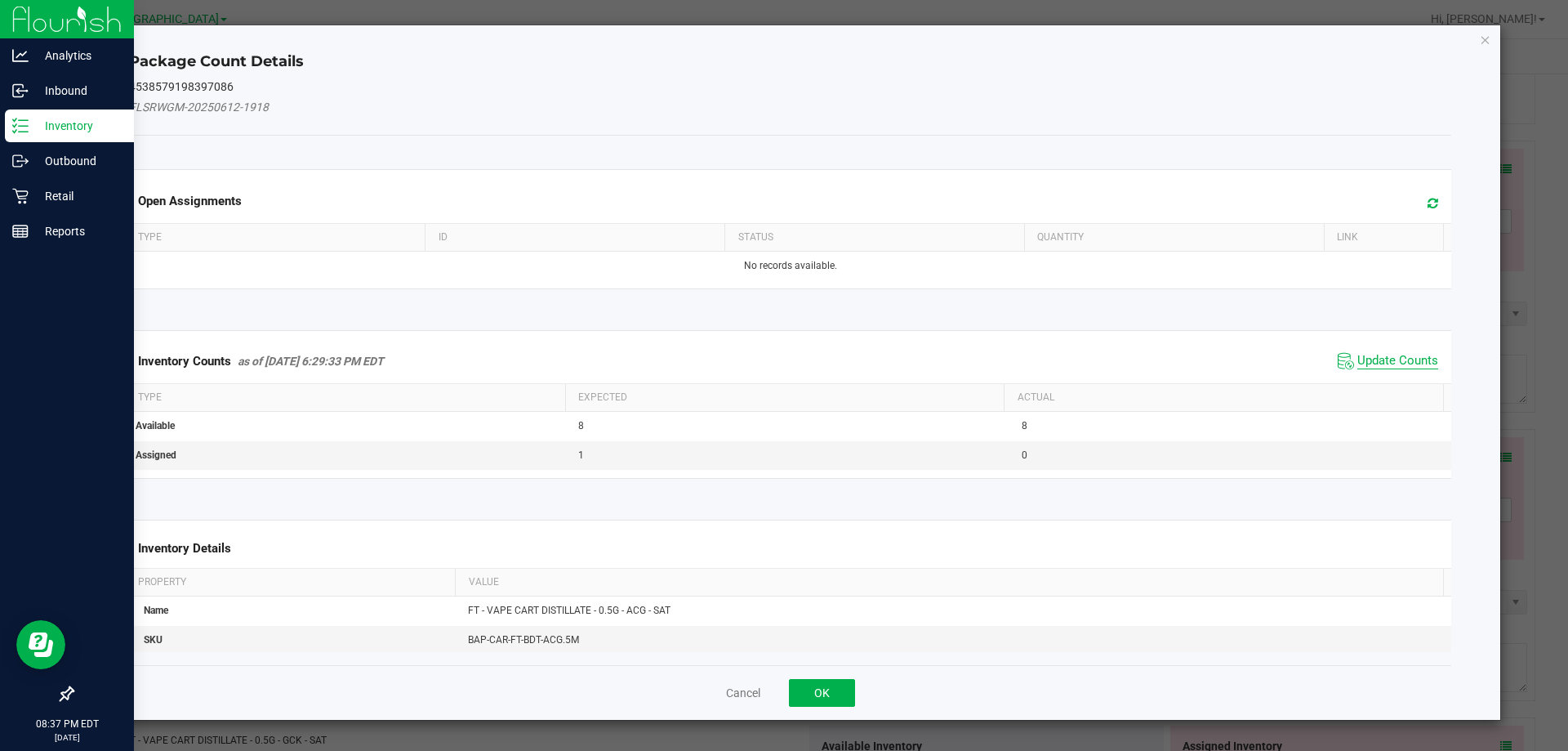
click at [1380, 357] on span "Update Counts" at bounding box center [1398, 361] width 81 height 16
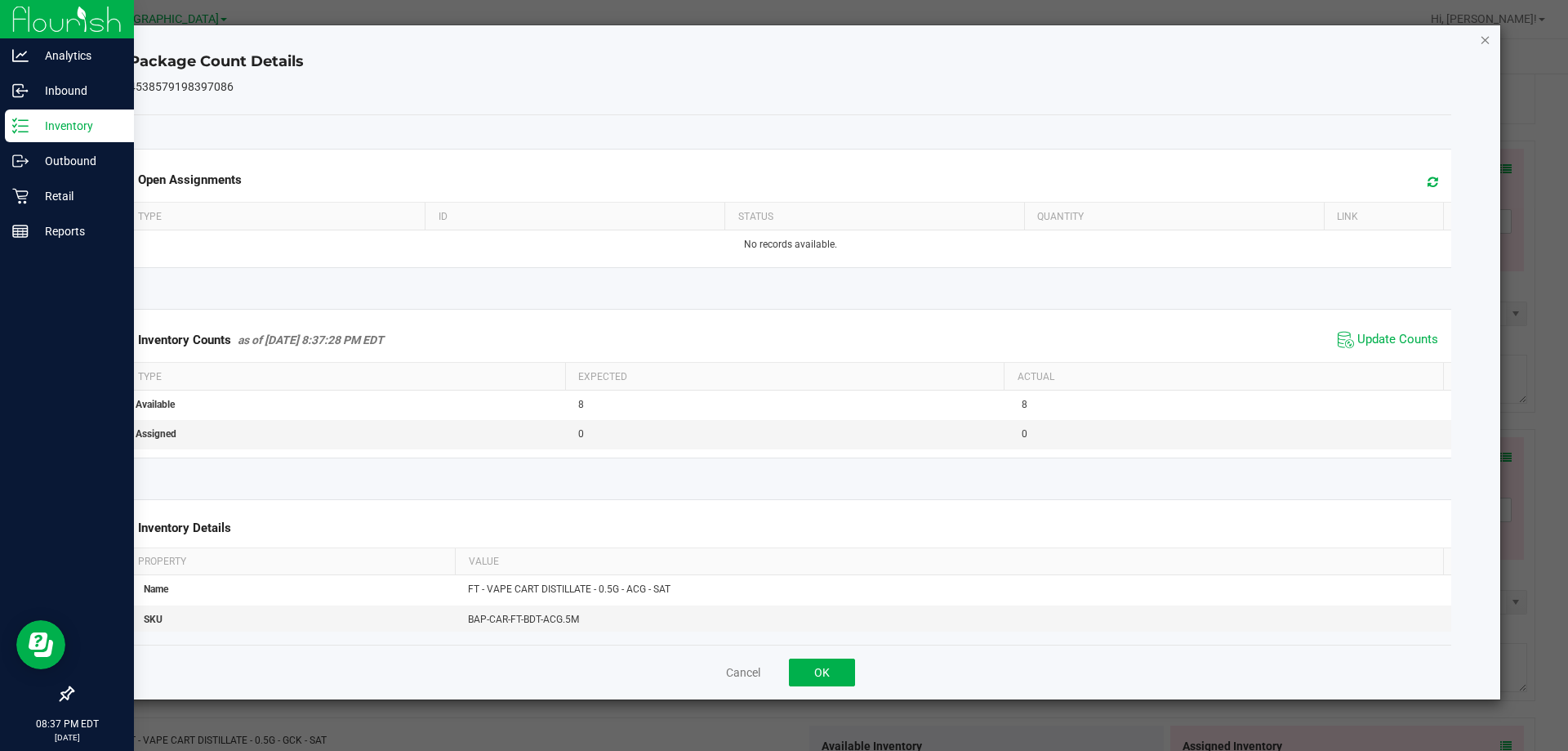
click at [1488, 43] on icon "Close" at bounding box center [1486, 38] width 12 height 19
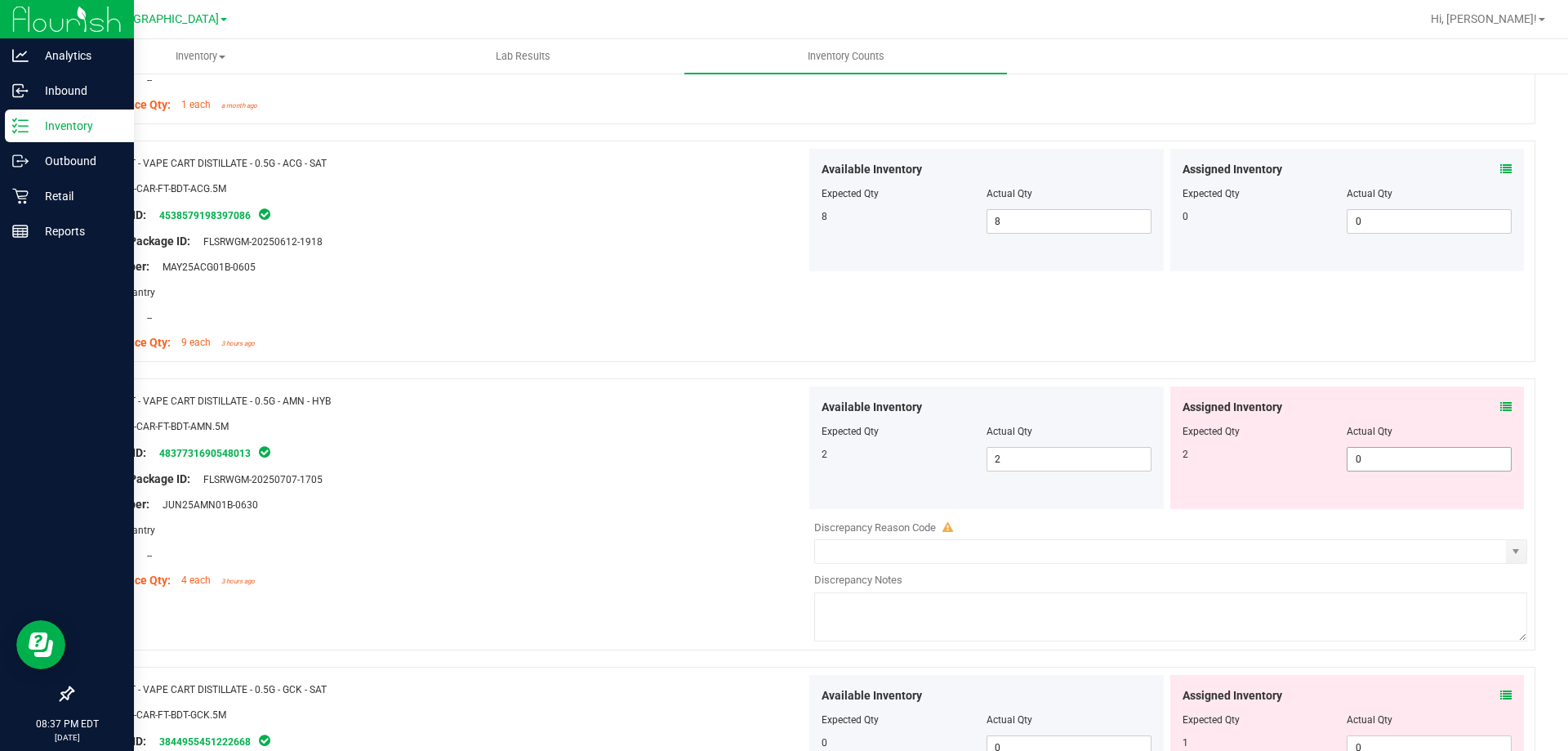
click at [1407, 453] on span "0 0" at bounding box center [1429, 459] width 165 height 25
click at [588, 456] on div "Package ID: 4837731690548013" at bounding box center [445, 452] width 721 height 19
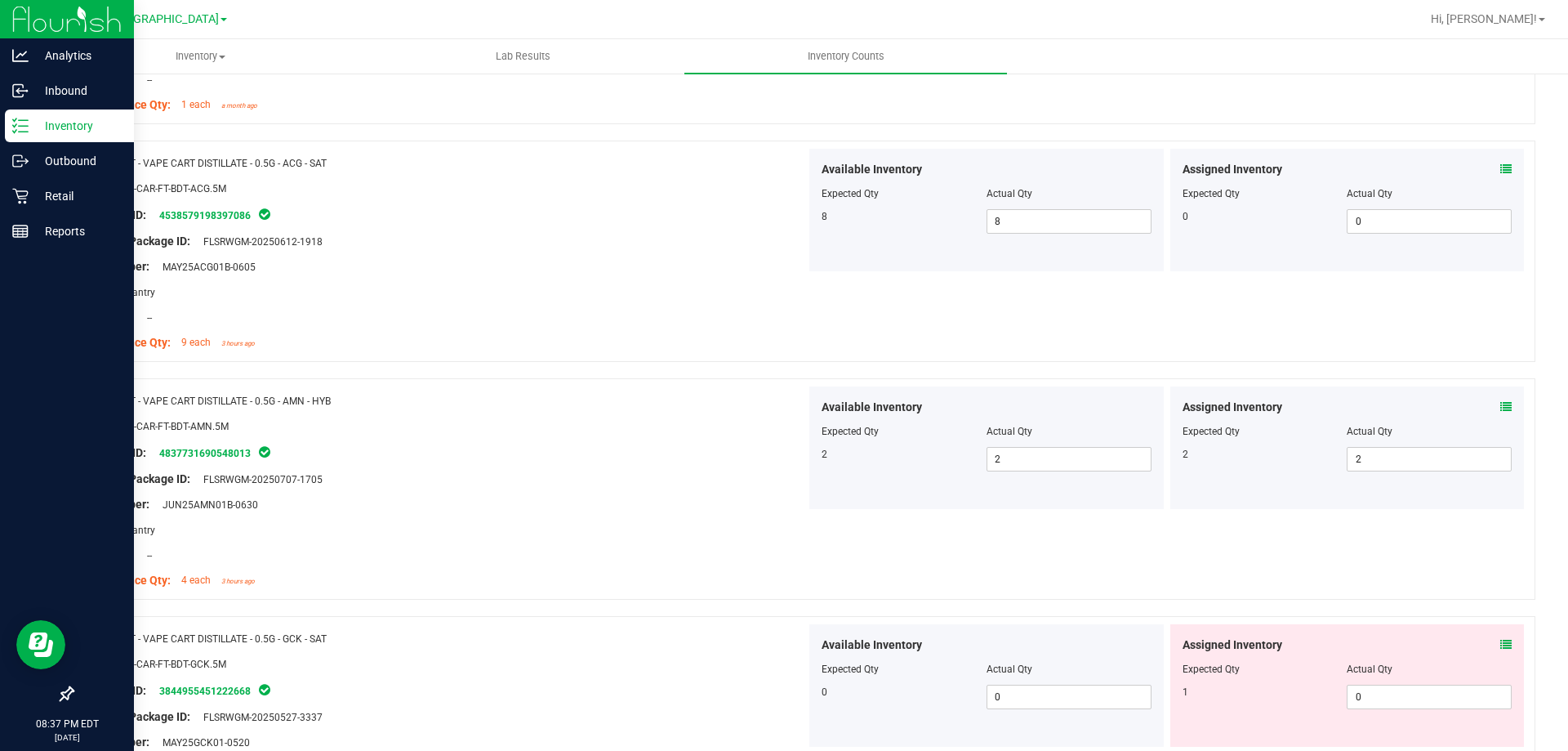
click at [1500, 401] on icon at bounding box center [1506, 407] width 12 height 12
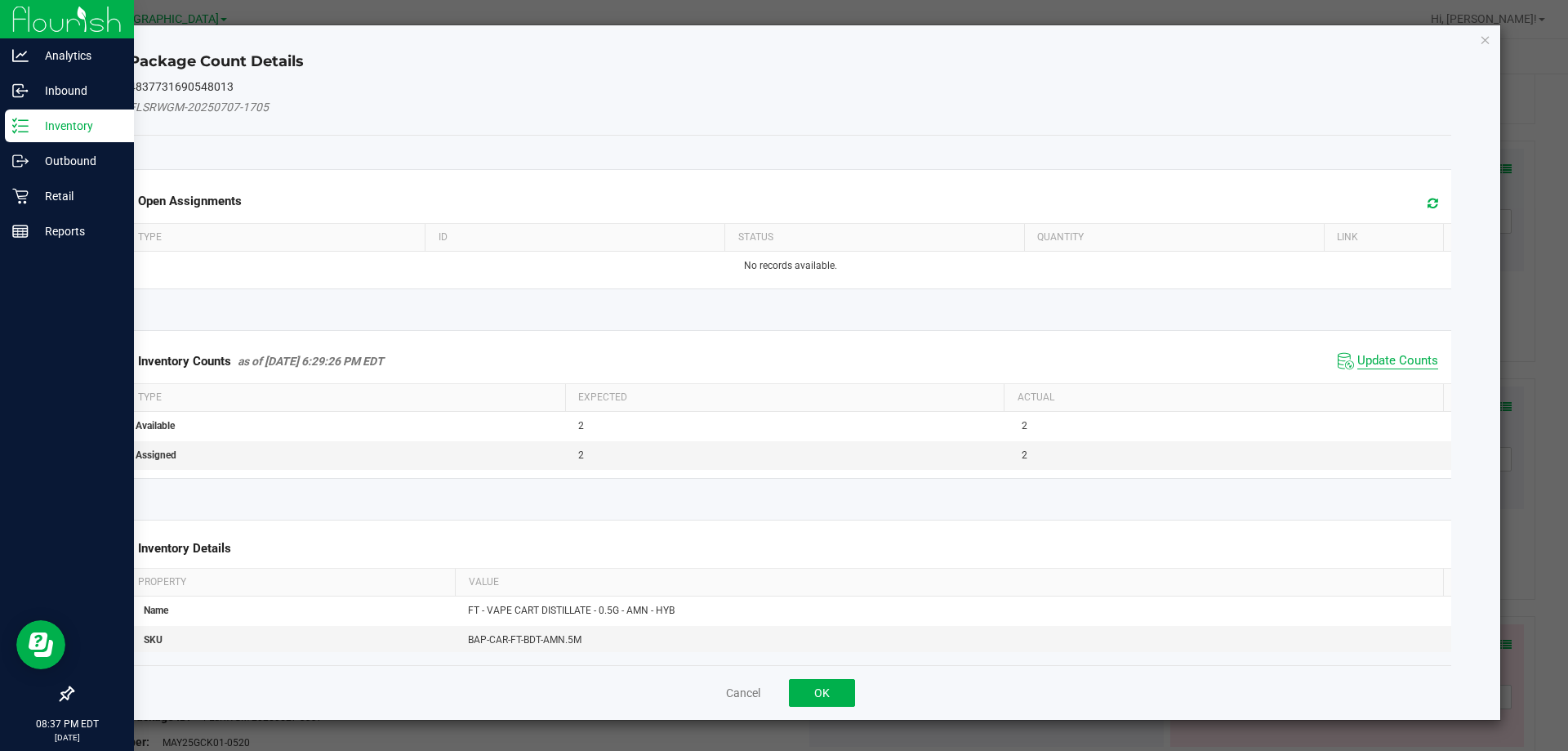
click at [1393, 354] on span "Update Counts" at bounding box center [1398, 361] width 81 height 16
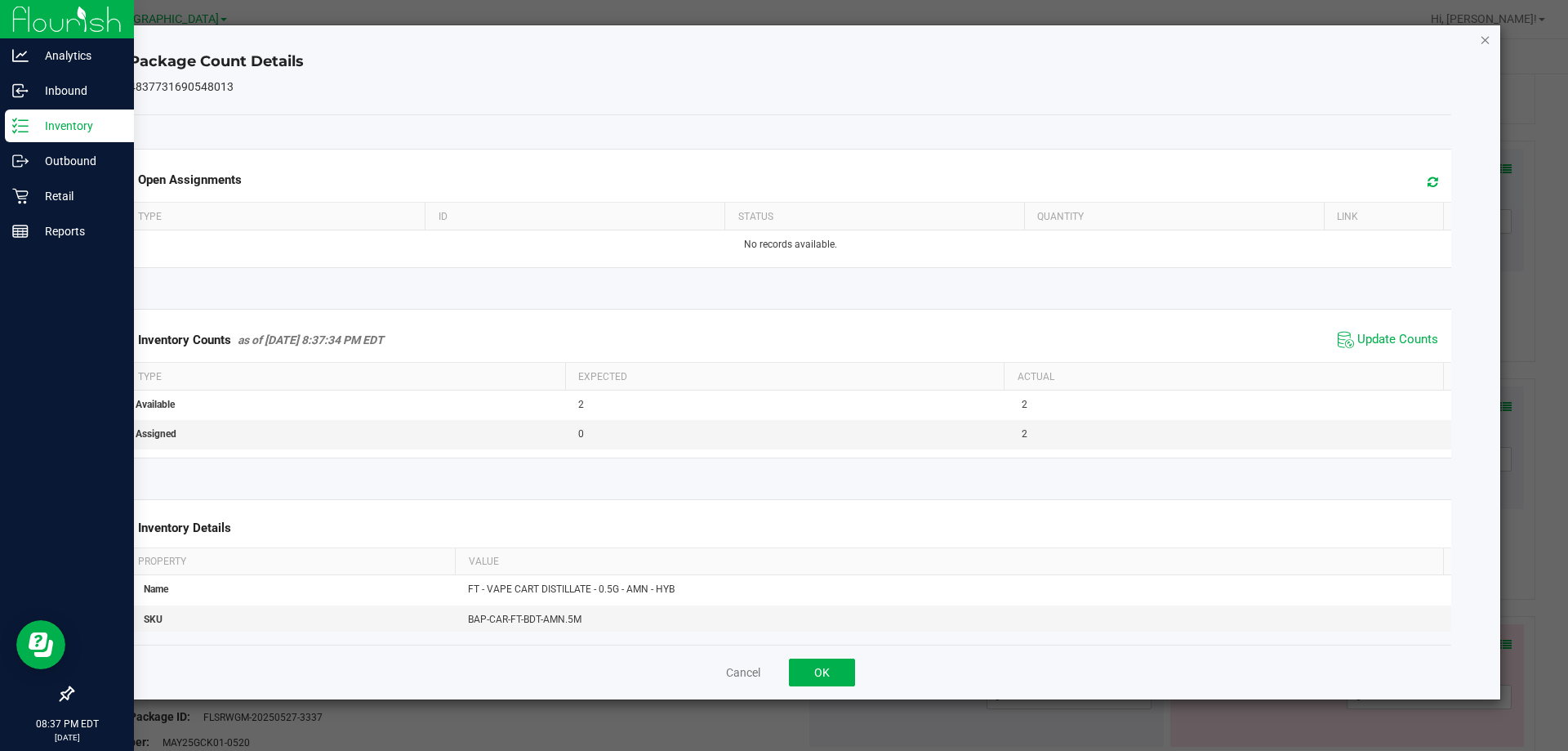
click at [1486, 35] on icon "Close" at bounding box center [1486, 38] width 12 height 19
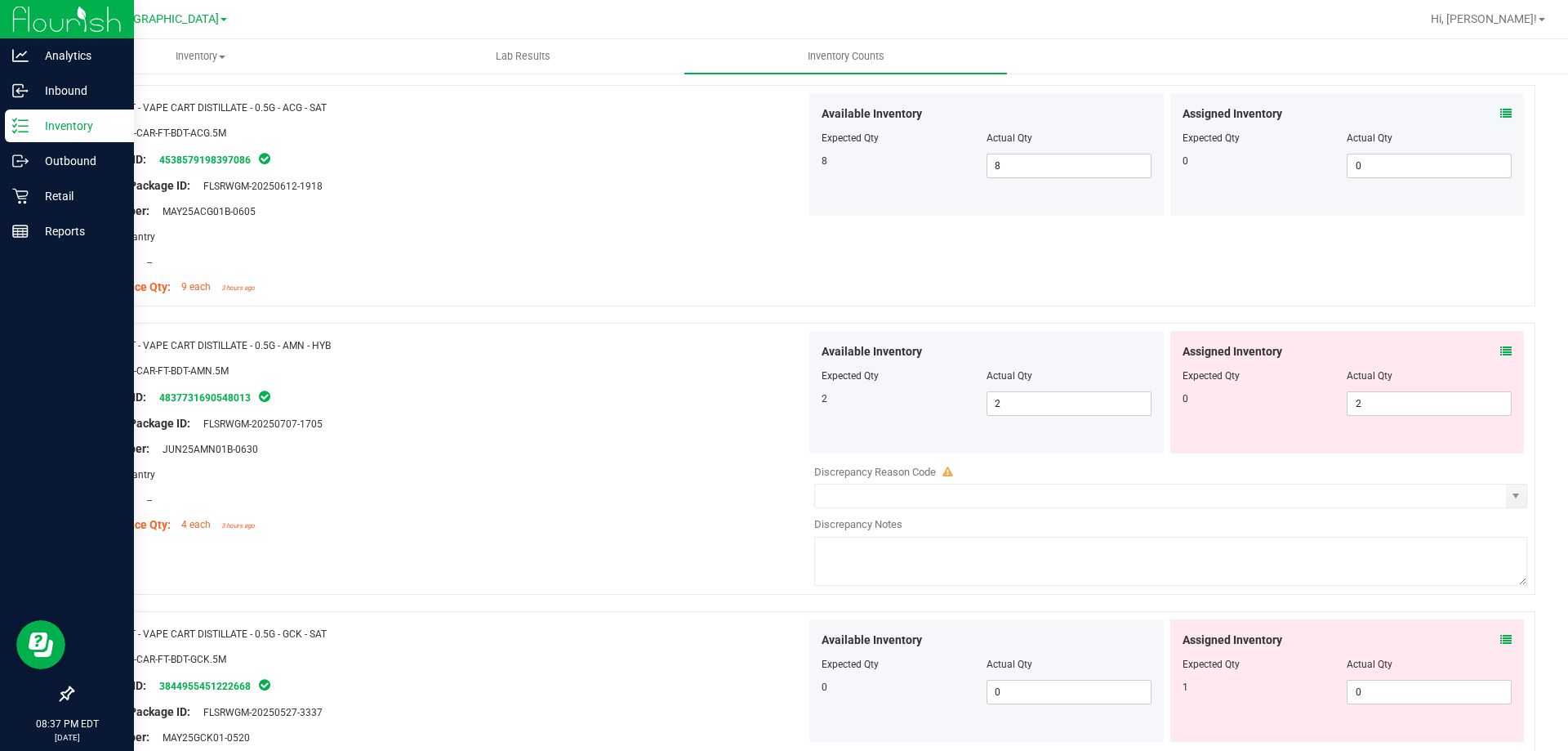
scroll to position [4247, 0]
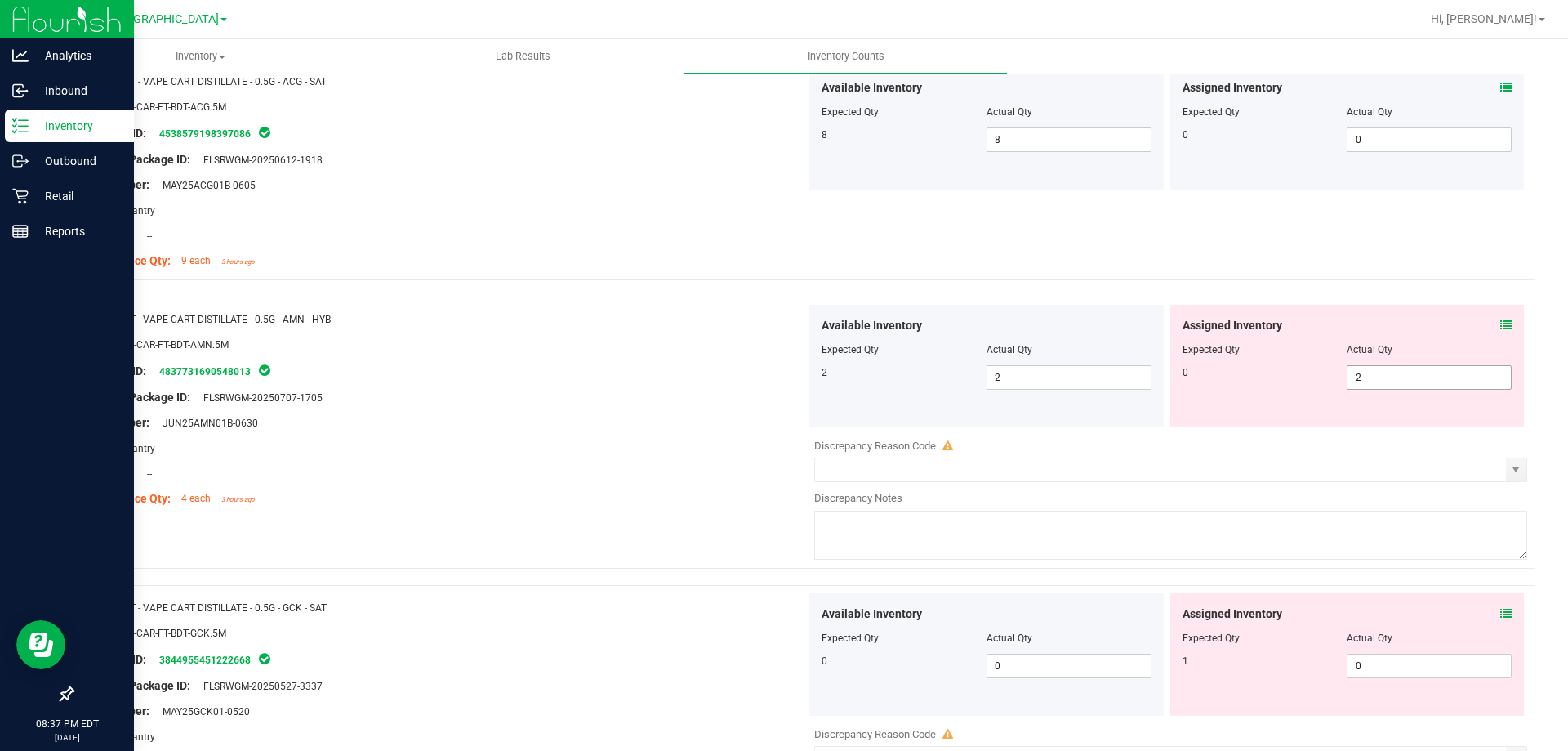
click at [1384, 376] on span "2 2" at bounding box center [1429, 377] width 165 height 25
click at [601, 419] on div "Lot Number: JUN25AMN01B-0630" at bounding box center [445, 422] width 721 height 17
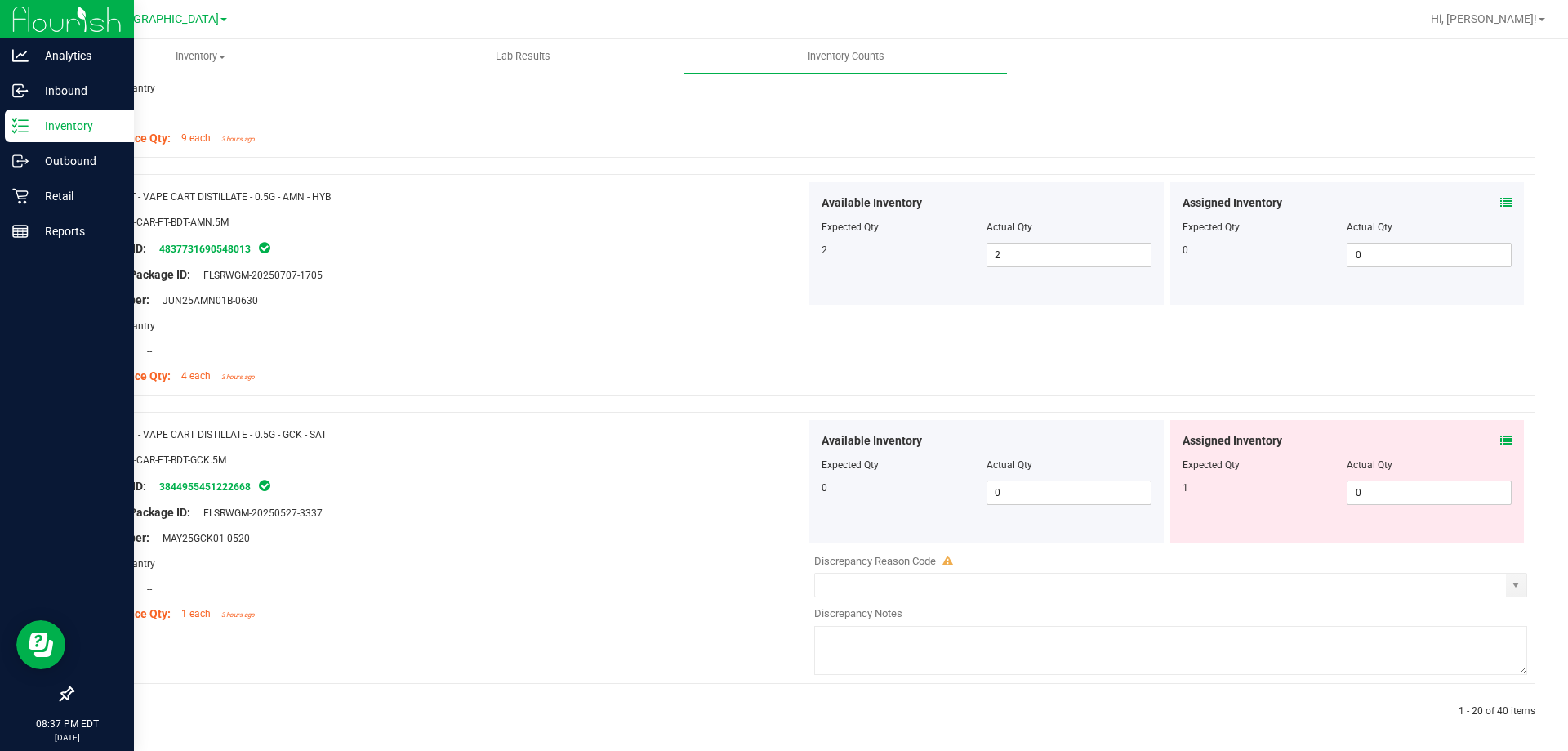
scroll to position [4374, 0]
click at [1500, 437] on icon at bounding box center [1506, 435] width 12 height 12
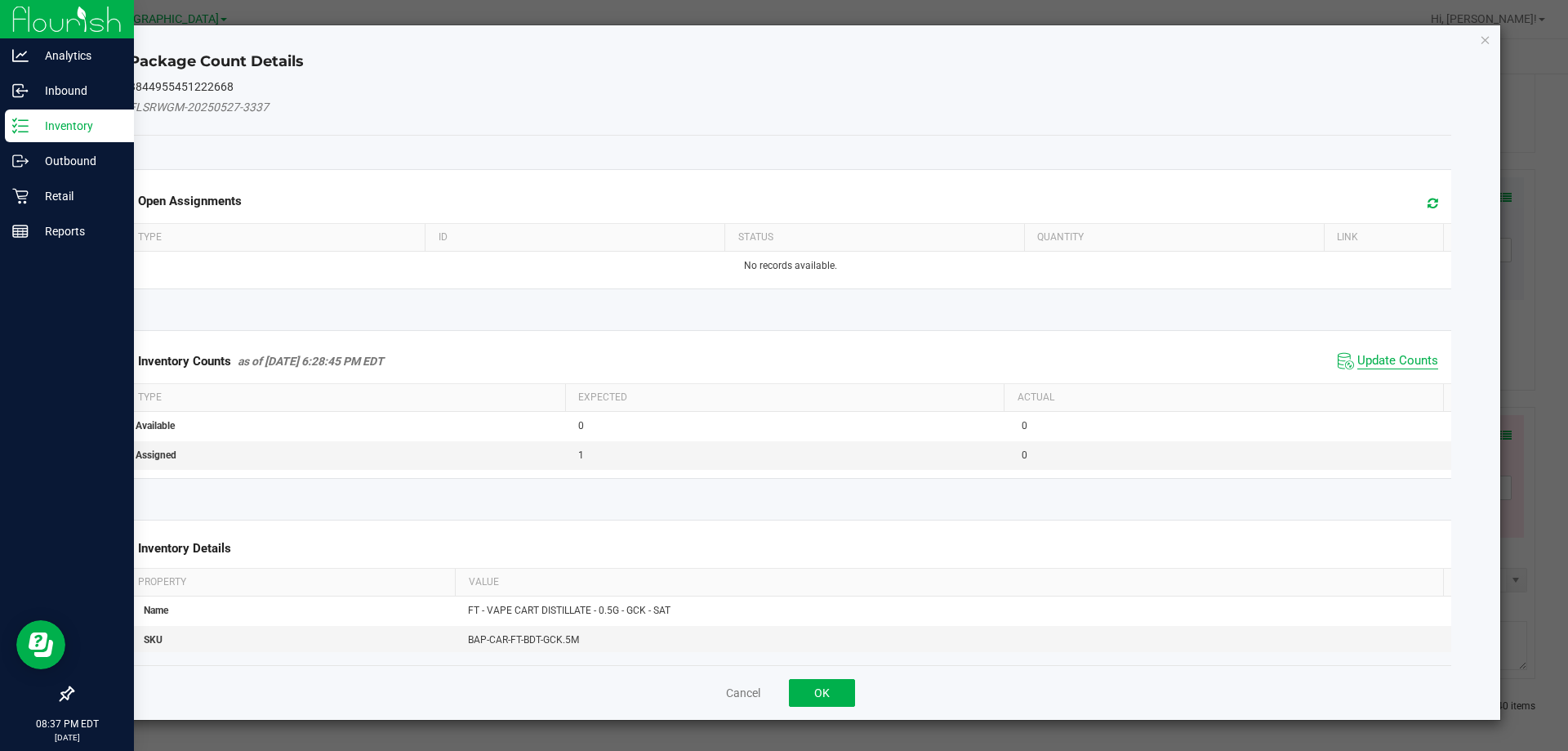
click at [1391, 356] on span "Update Counts" at bounding box center [1398, 361] width 81 height 16
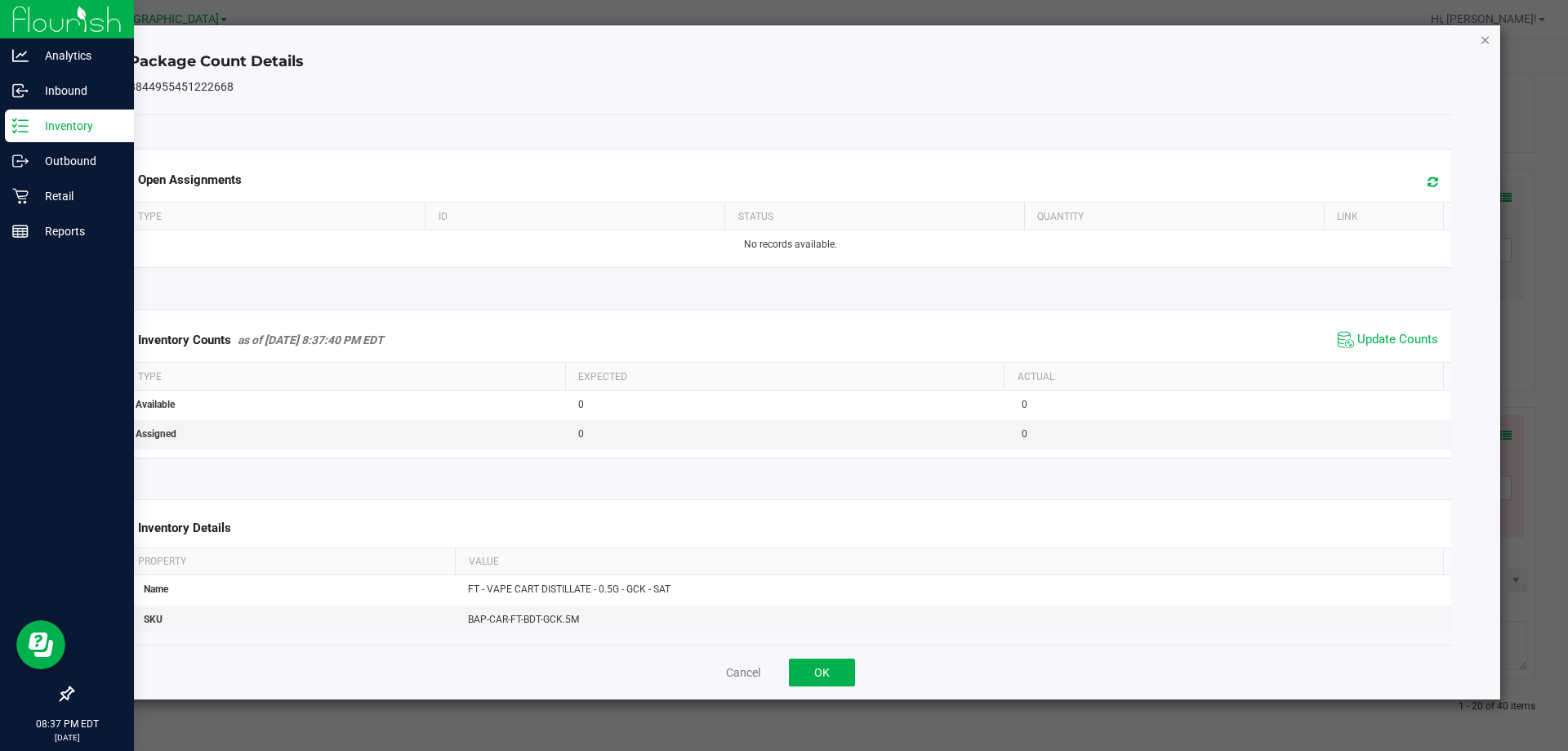
click at [1488, 36] on icon "Close" at bounding box center [1486, 38] width 12 height 19
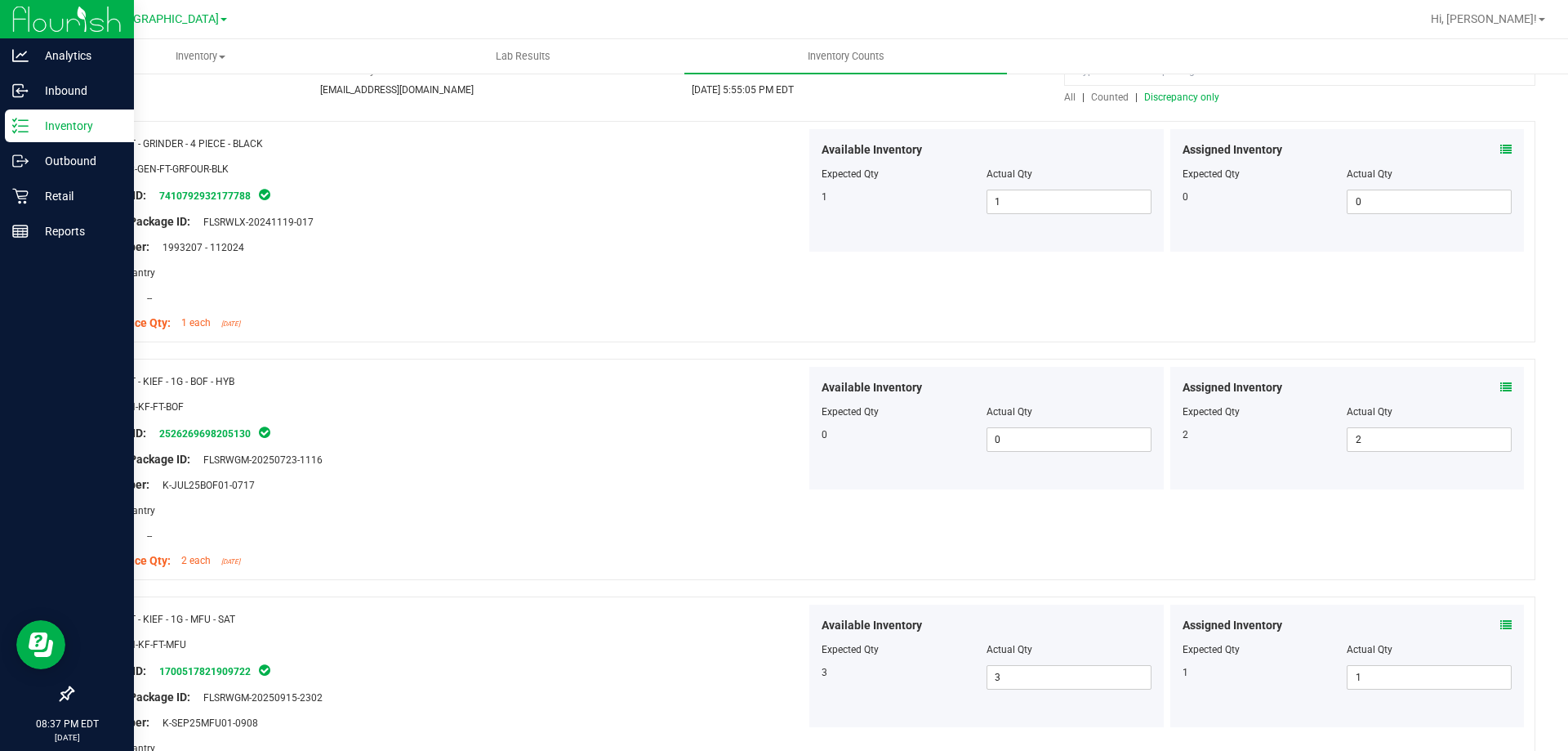
scroll to position [0, 0]
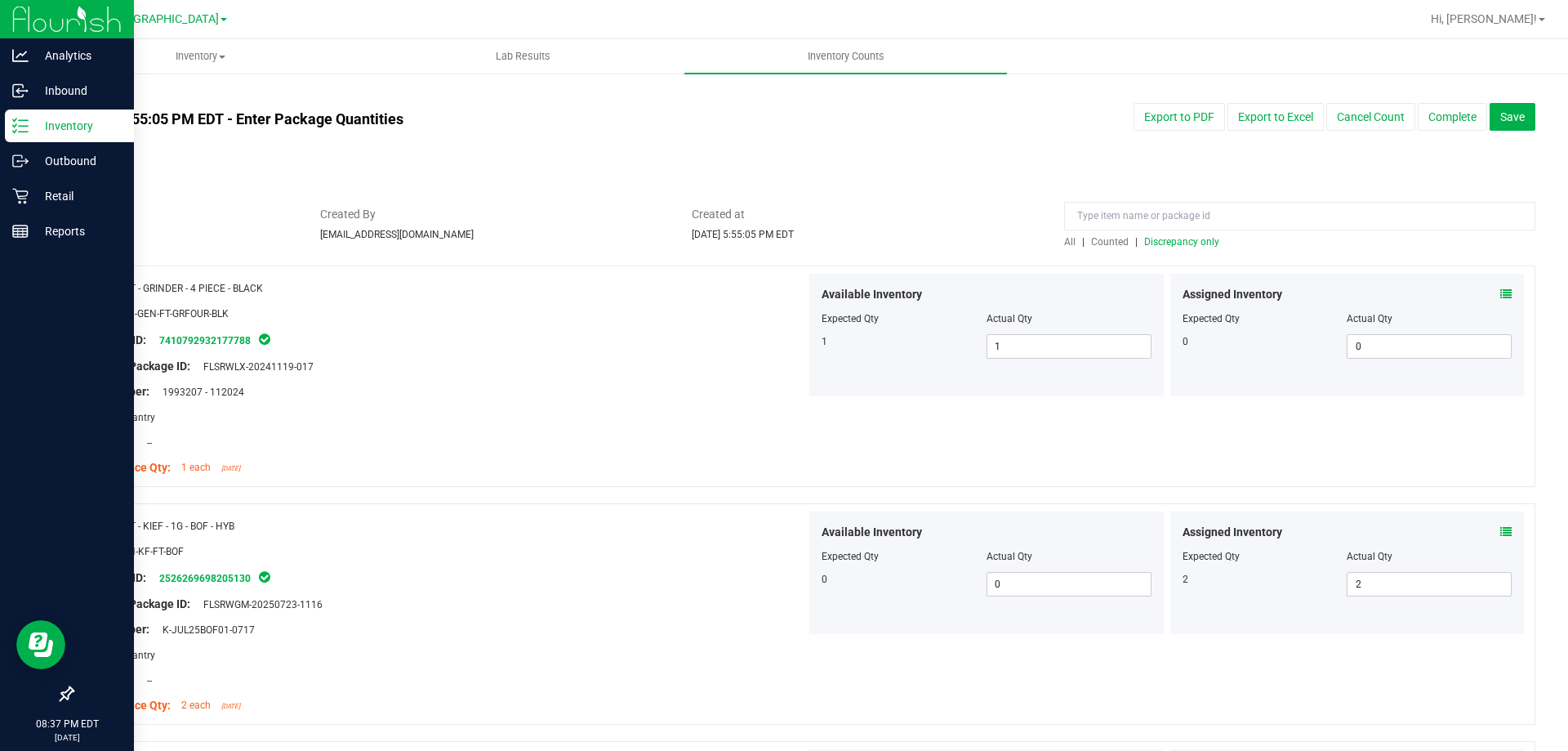
click at [1197, 243] on span "Discrepancy only" at bounding box center [1182, 241] width 75 height 12
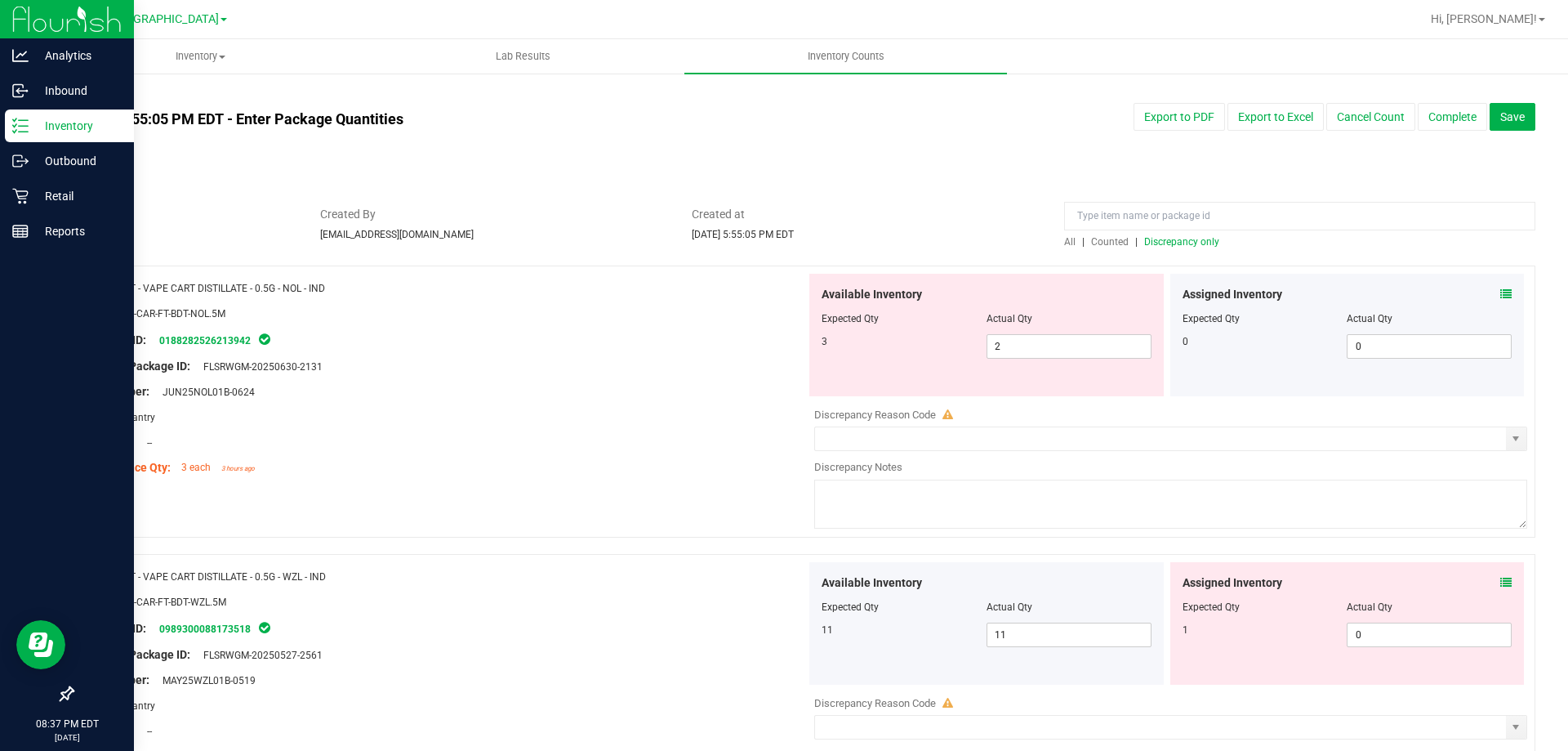
click at [1500, 291] on icon at bounding box center [1506, 294] width 12 height 12
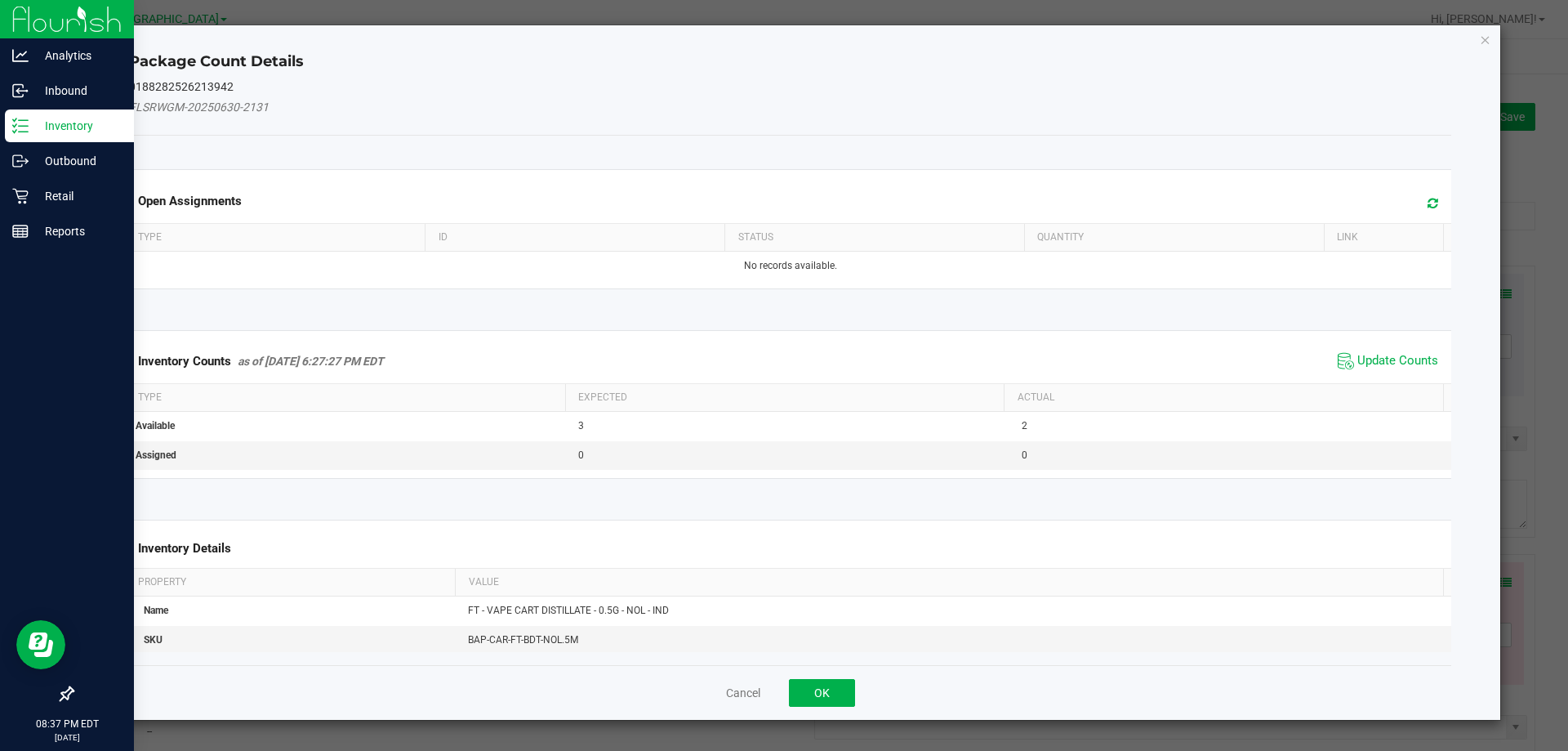
click at [1382, 348] on div "Inventory Counts as of [DATE] 6:27:27 PM EDT Update Counts" at bounding box center [790, 361] width 1330 height 44
click at [1381, 350] on span "Update Counts" at bounding box center [1388, 361] width 109 height 25
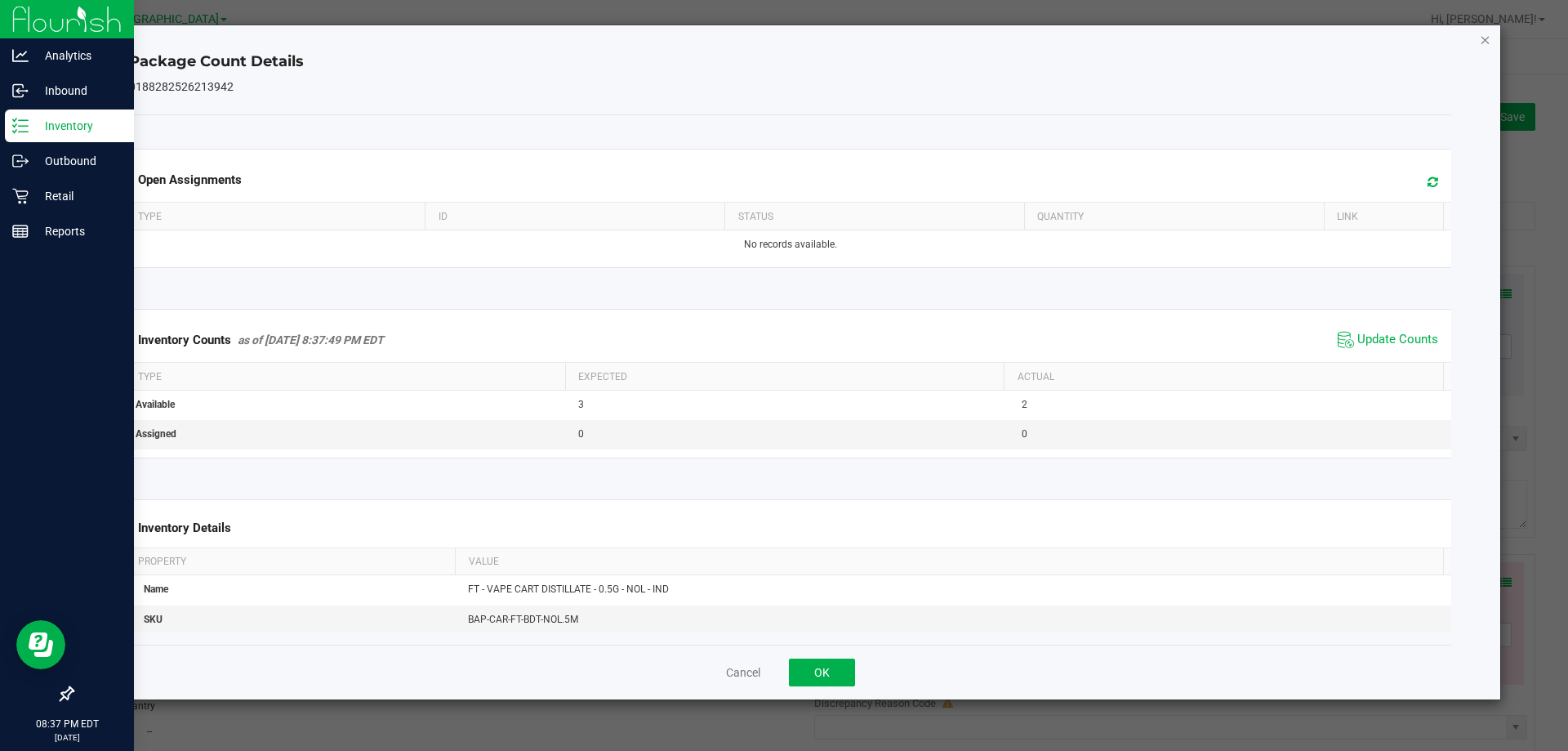
click at [1486, 35] on icon "Close" at bounding box center [1486, 38] width 12 height 19
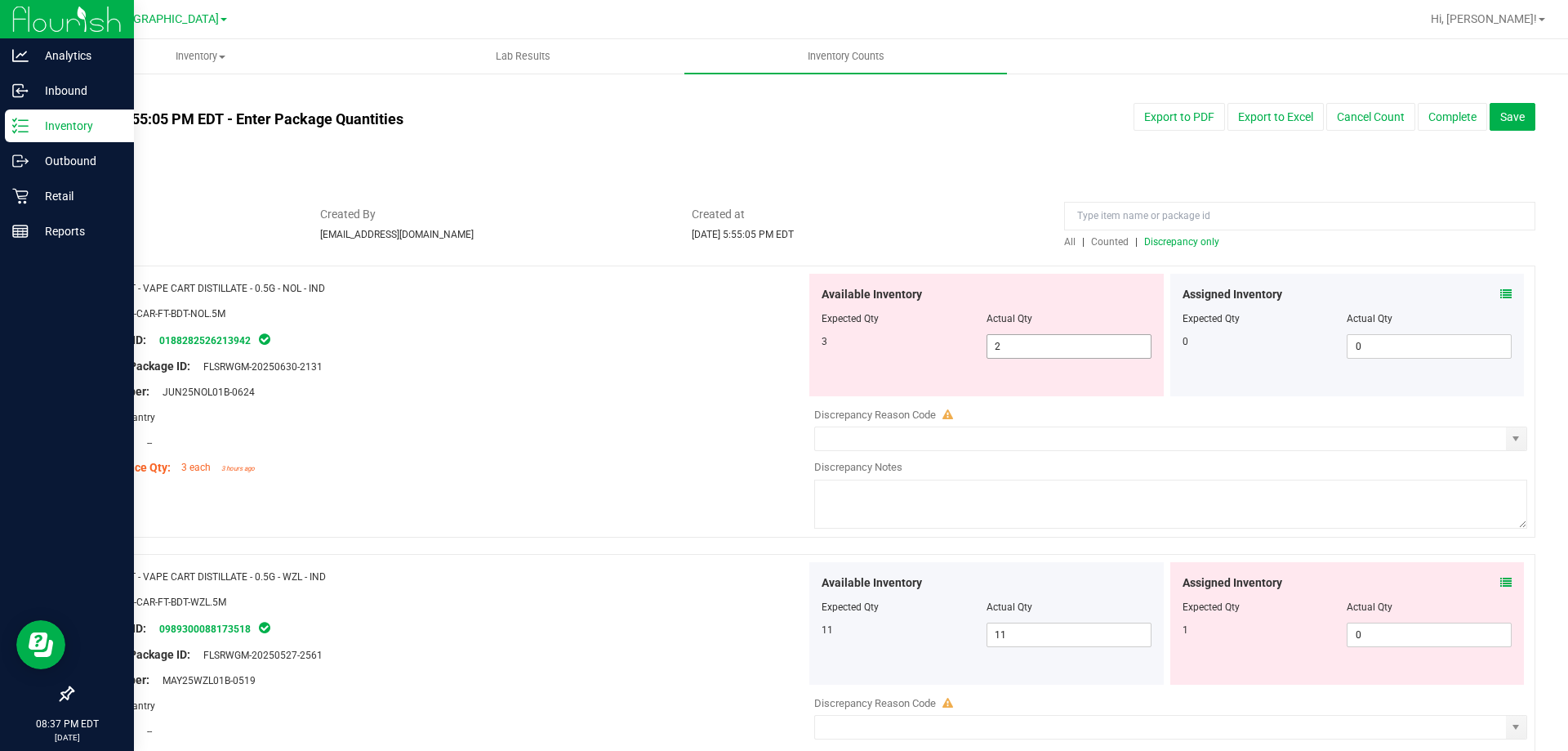
click at [1041, 358] on span "2 2" at bounding box center [1069, 346] width 165 height 25
click at [1039, 350] on span "2 2" at bounding box center [1069, 346] width 165 height 25
click at [630, 351] on div at bounding box center [445, 354] width 721 height 8
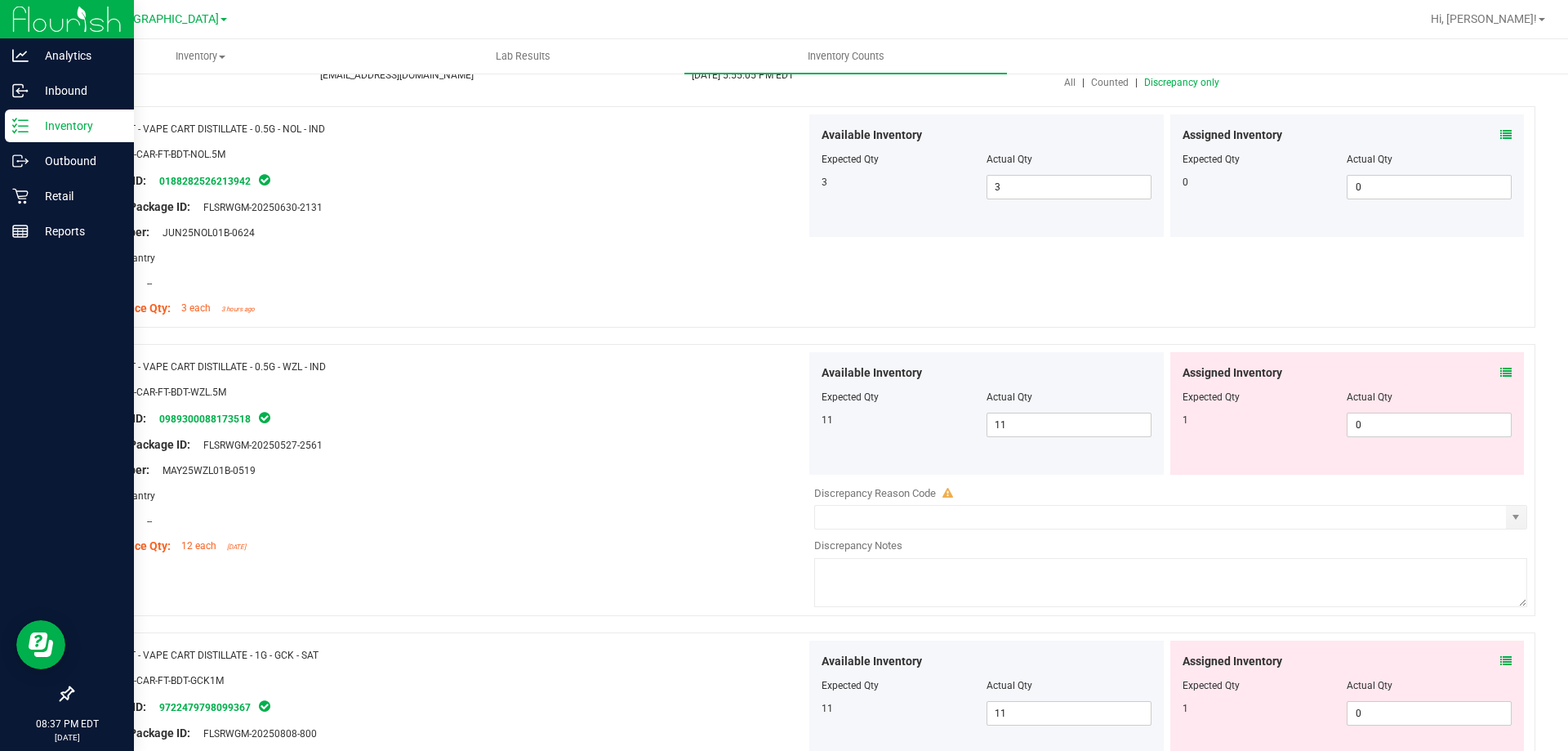
scroll to position [164, 0]
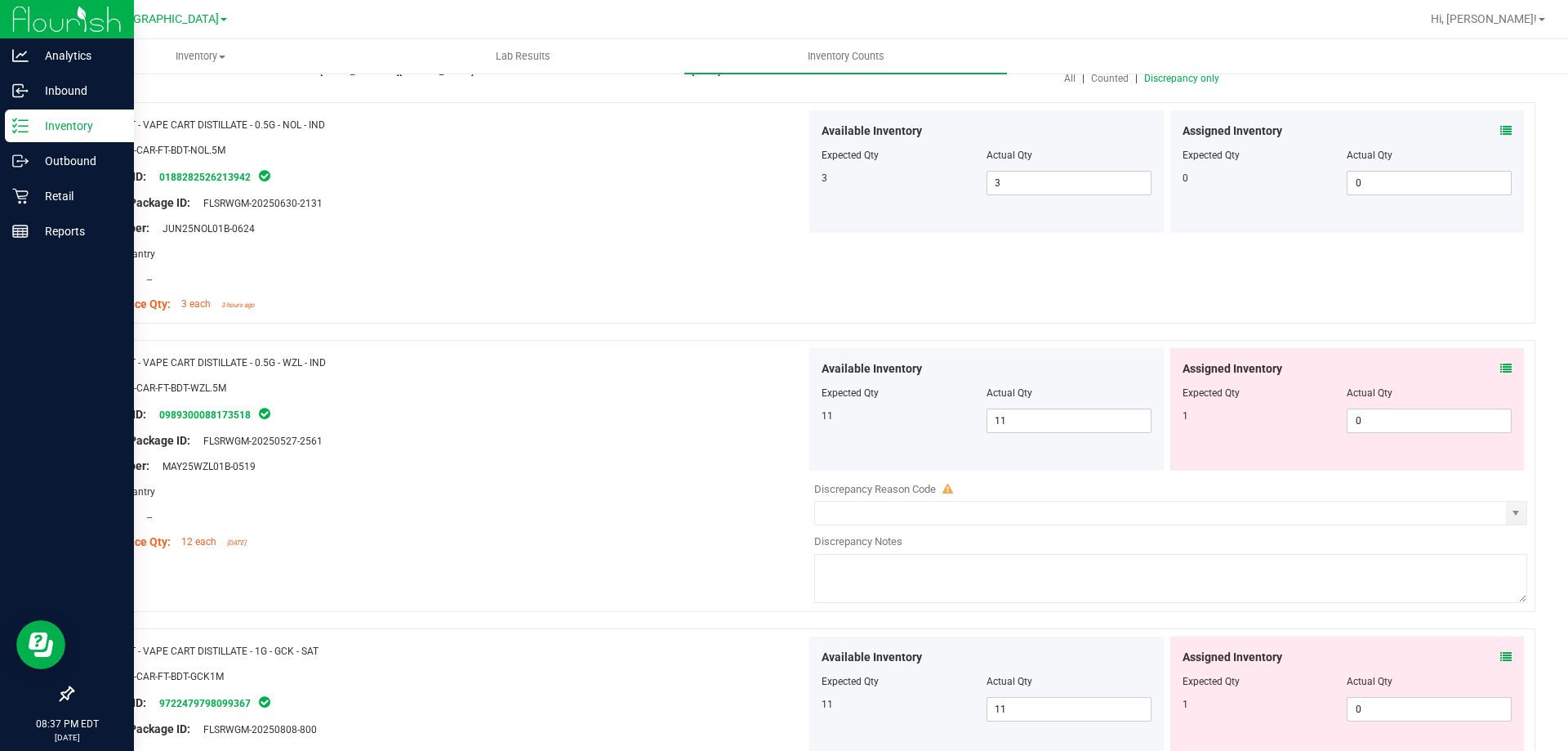
click at [1500, 365] on icon at bounding box center [1506, 368] width 12 height 12
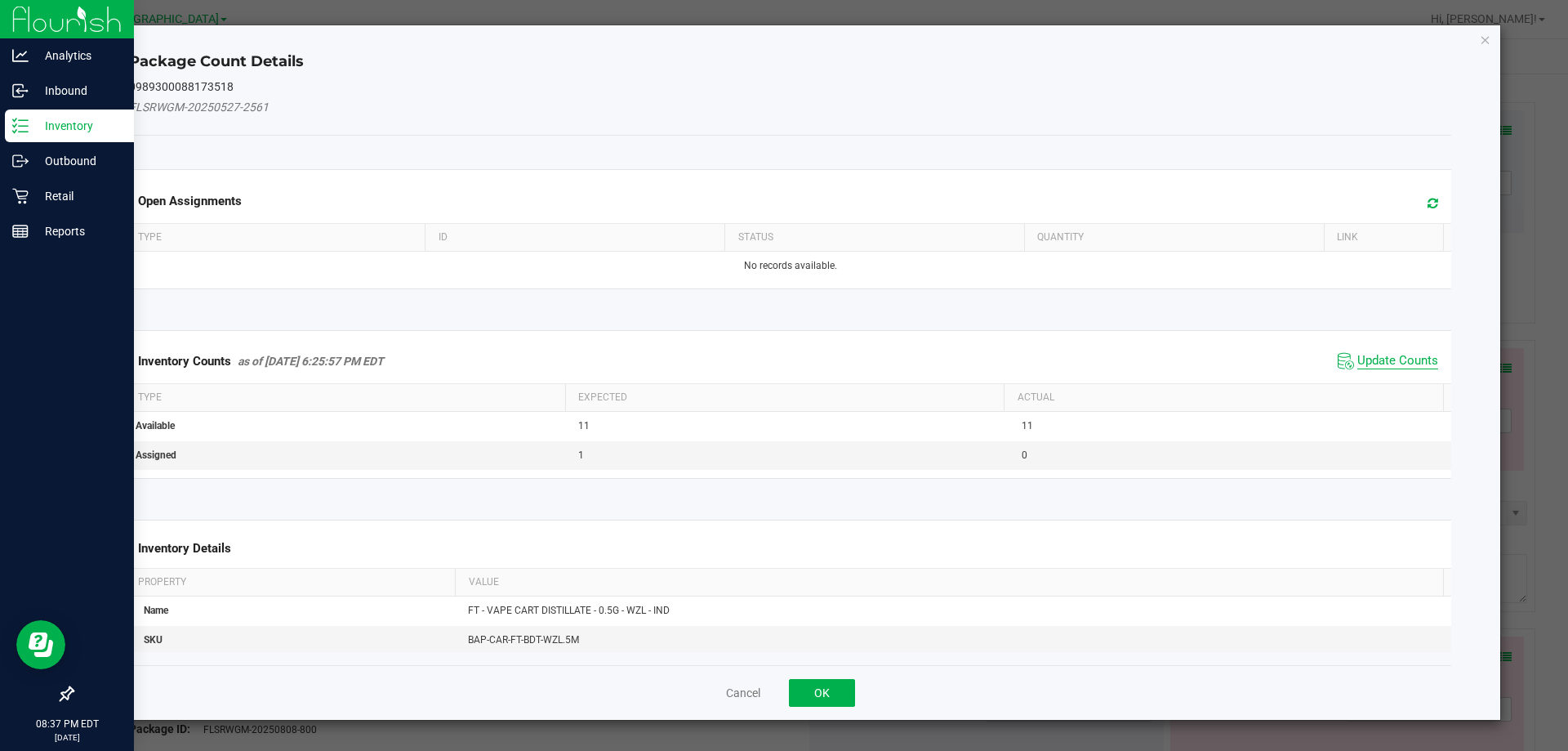
click at [1394, 358] on span "Update Counts" at bounding box center [1398, 361] width 81 height 16
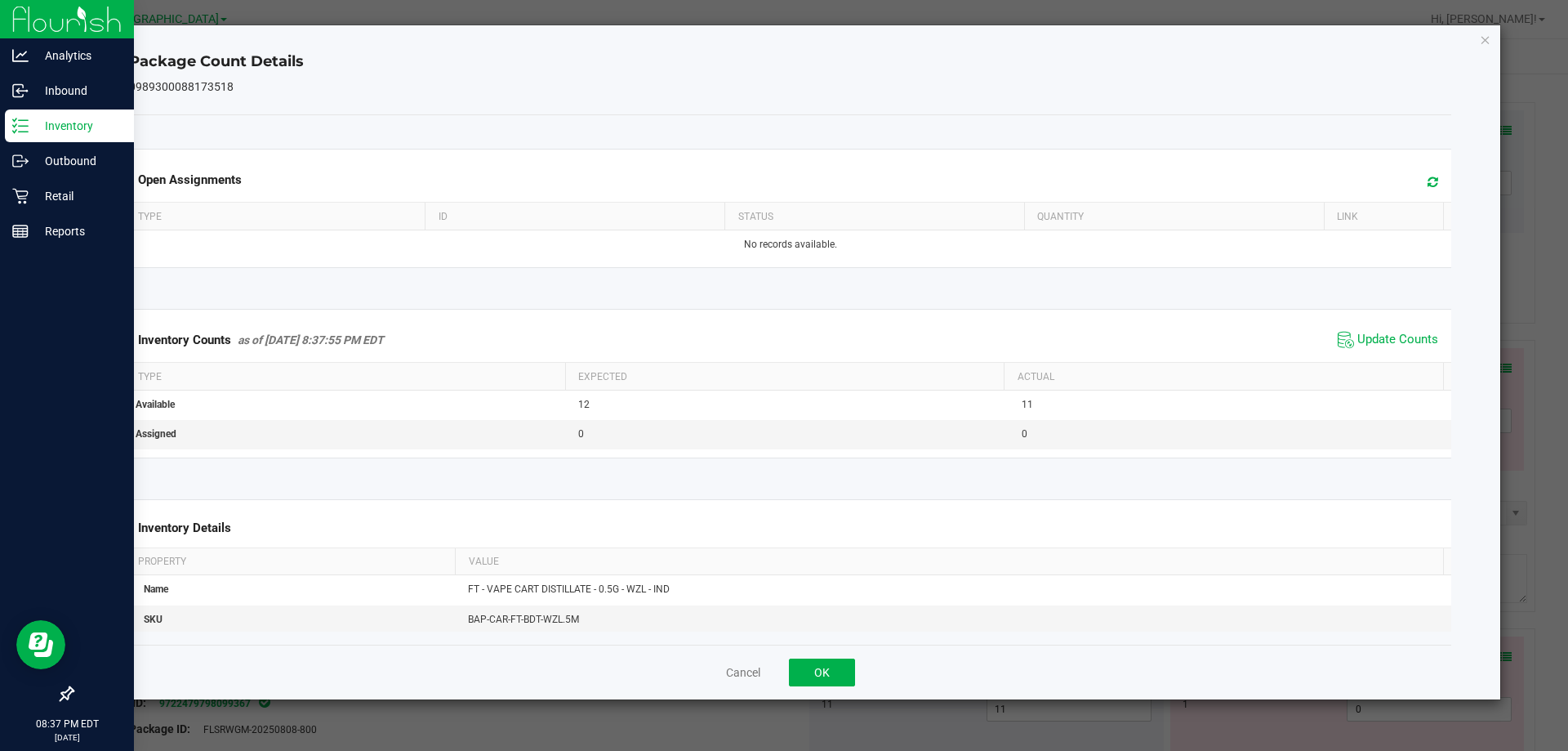
click at [1487, 27] on div "Package Count Details 0989300088173518 Open Assignments Type ID Status Quantity…" at bounding box center [791, 363] width 1422 height 674
click at [1475, 41] on div "Package Count Details 0989300088173518 Open Assignments Type ID Status Quantity…" at bounding box center [791, 363] width 1422 height 674
click at [1480, 37] on icon "Close" at bounding box center [1486, 38] width 12 height 19
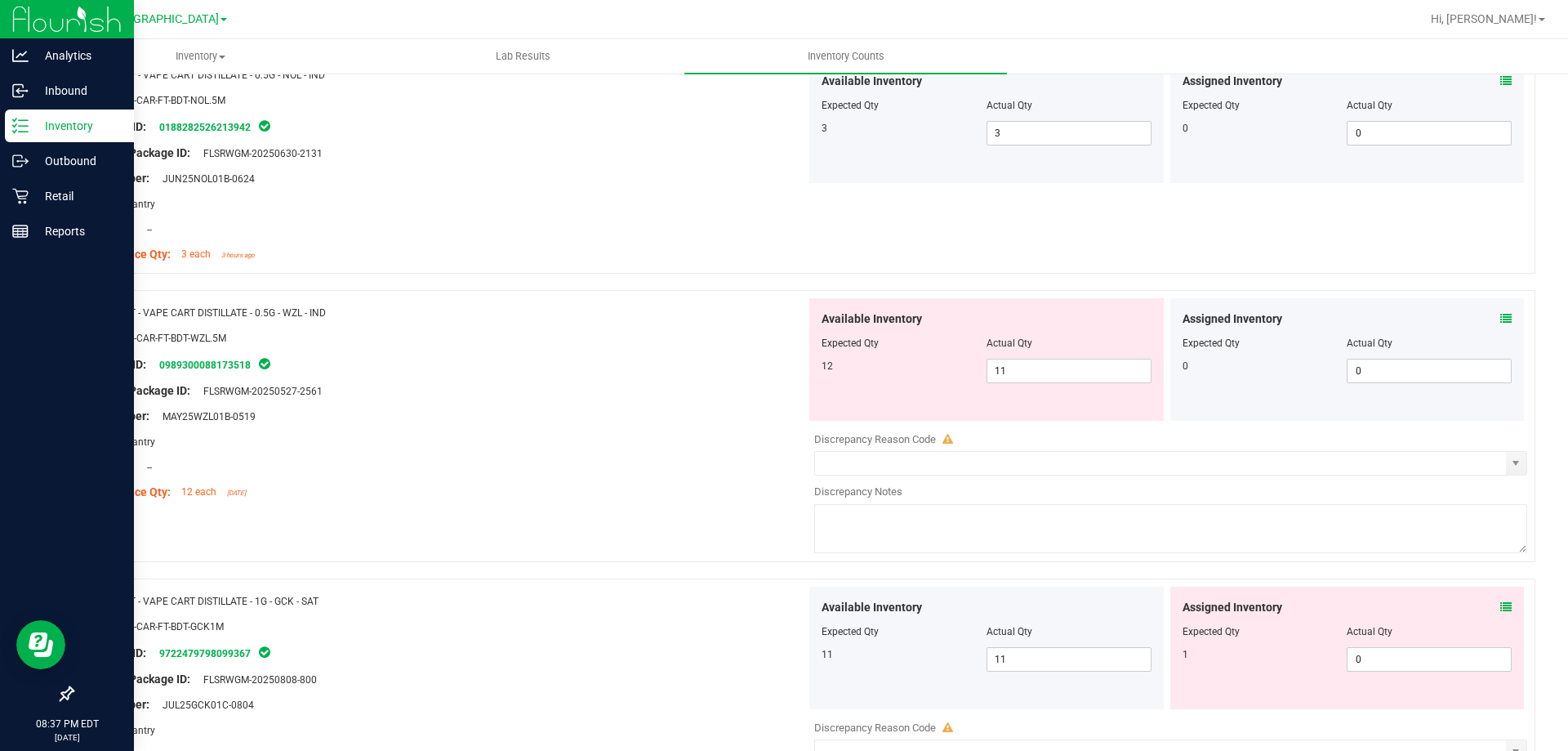
scroll to position [245, 0]
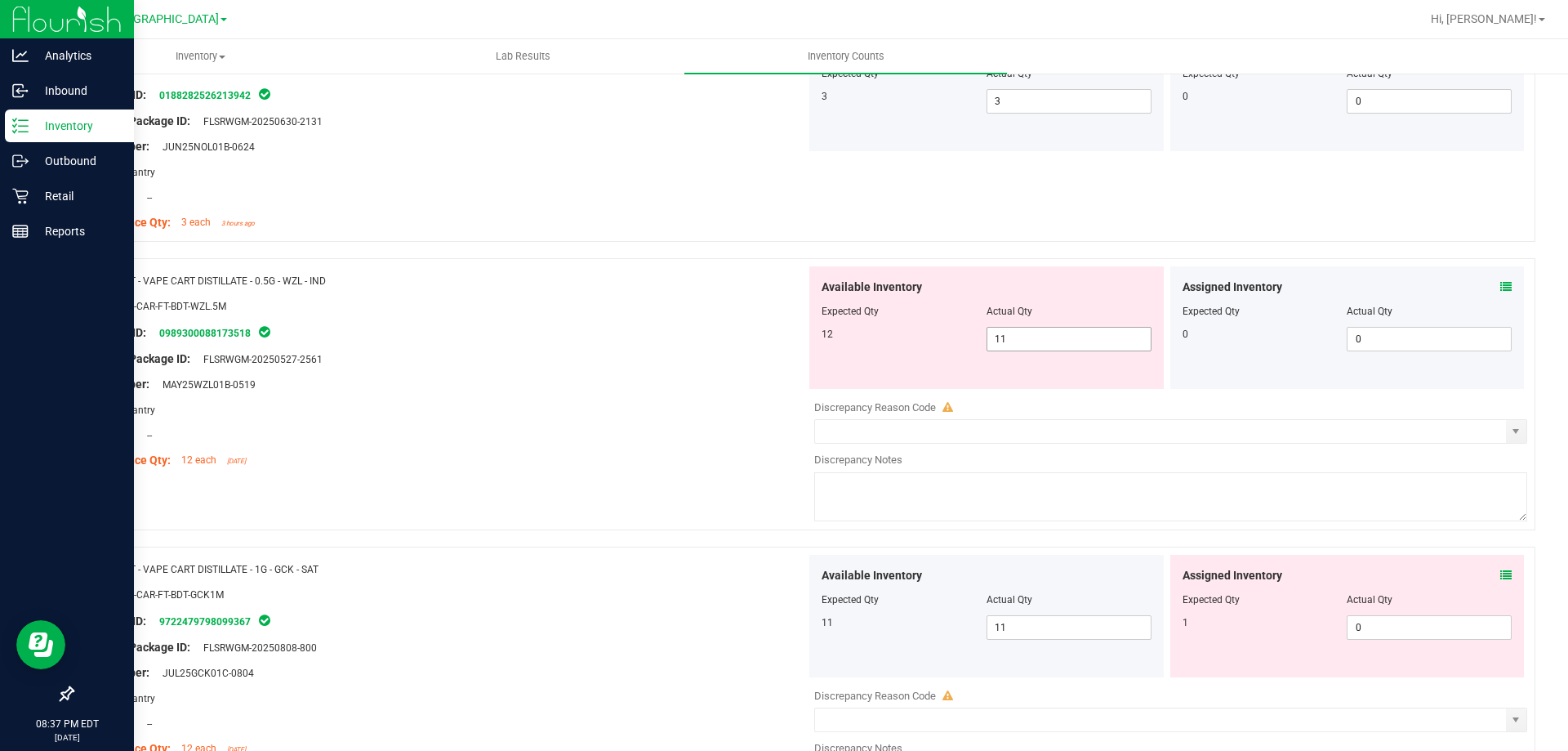
click at [1052, 329] on span "11 11" at bounding box center [1069, 339] width 165 height 25
click at [568, 363] on div "Original Package ID: FLSRWGM-20250527-2561" at bounding box center [445, 359] width 721 height 17
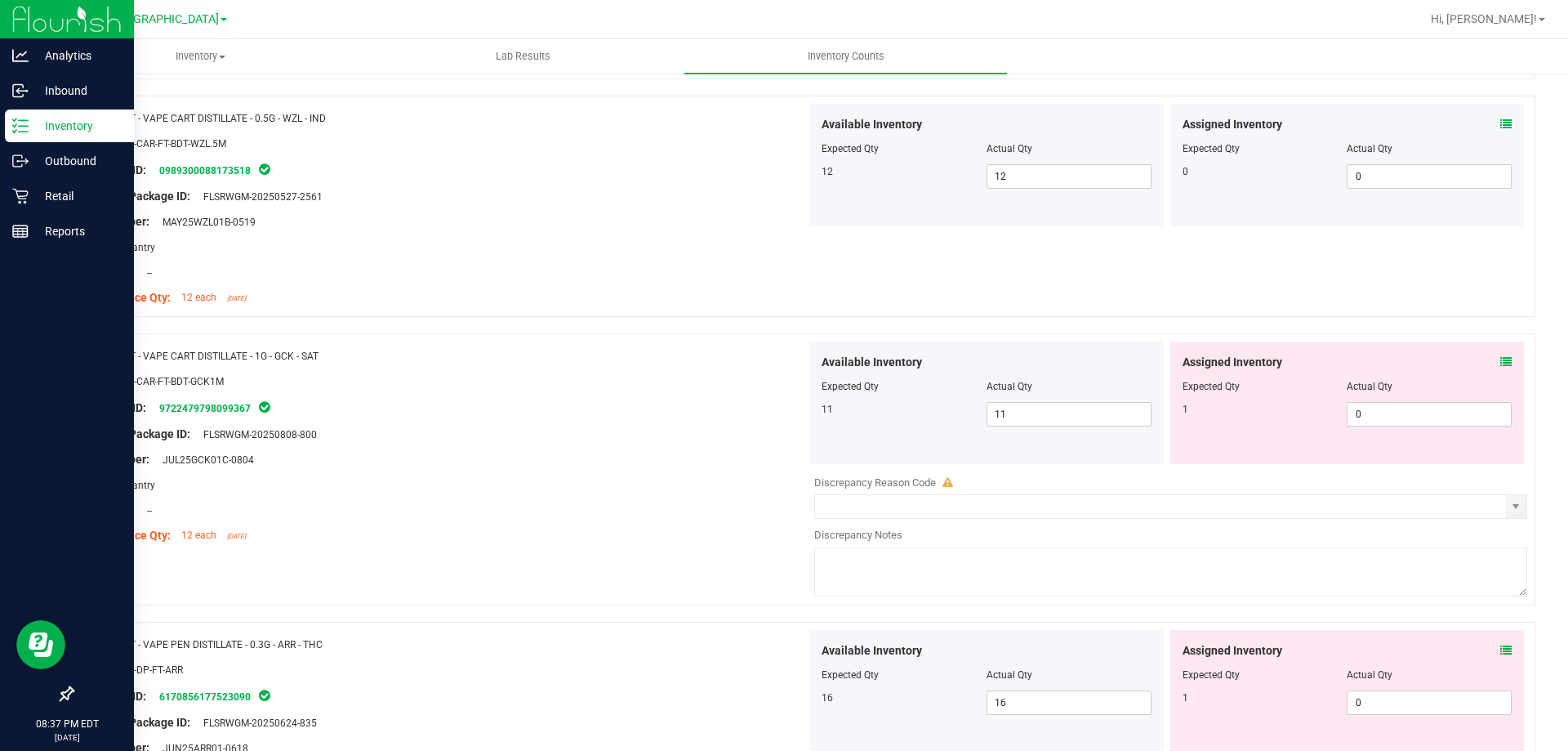
scroll to position [408, 0]
click at [1500, 367] on span at bounding box center [1506, 361] width 12 height 17
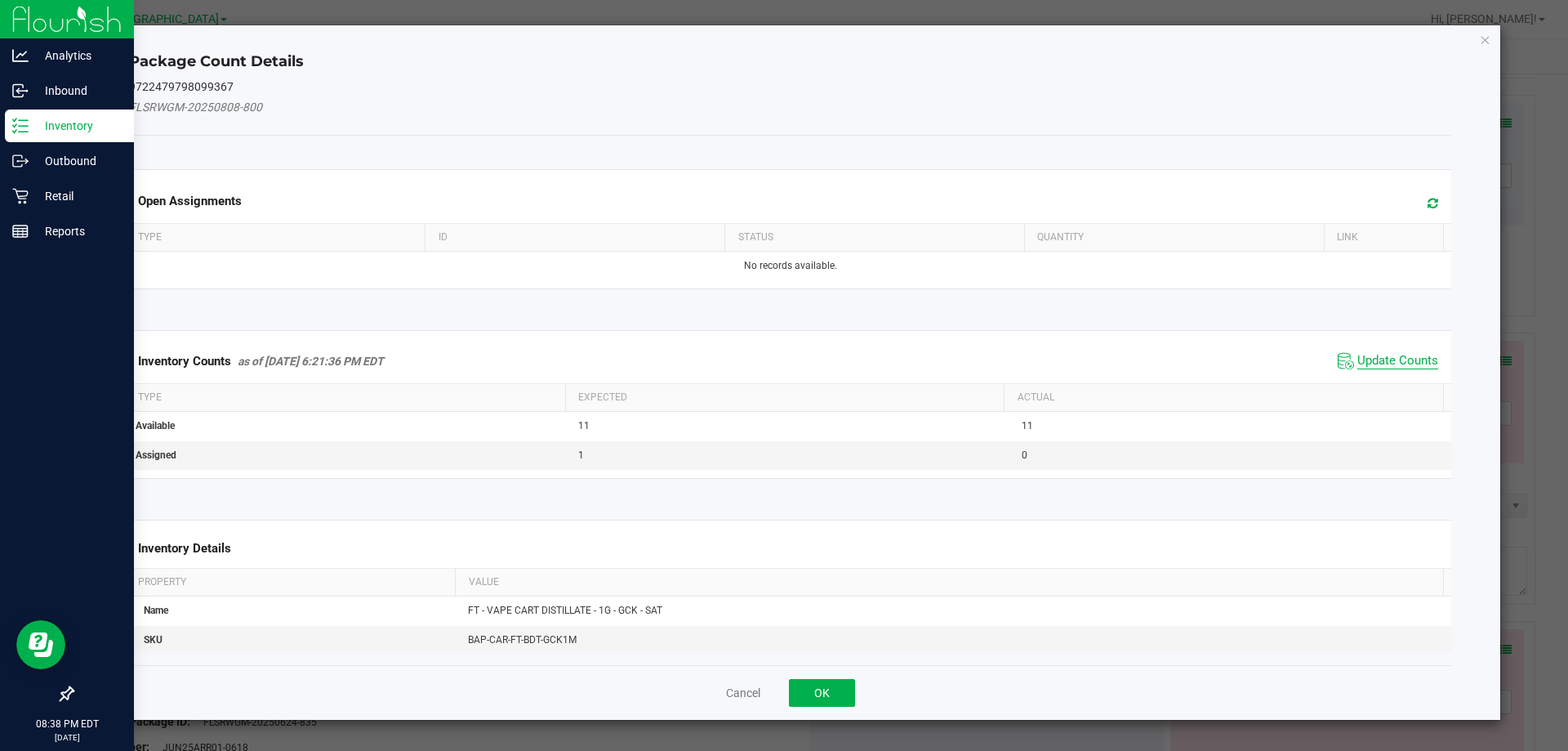
click at [1384, 360] on span "Update Counts" at bounding box center [1398, 361] width 81 height 16
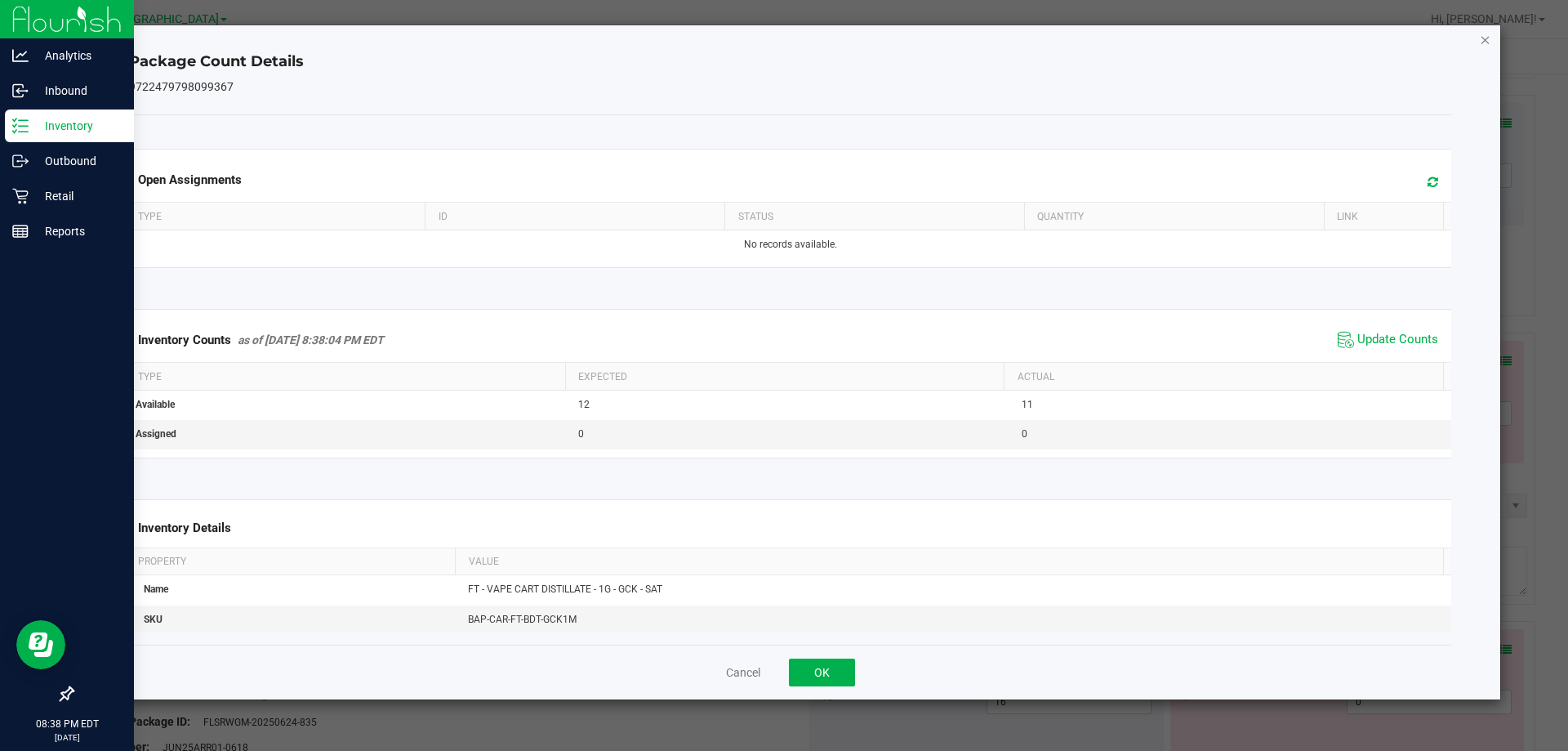
click at [1482, 35] on icon "Close" at bounding box center [1486, 38] width 12 height 19
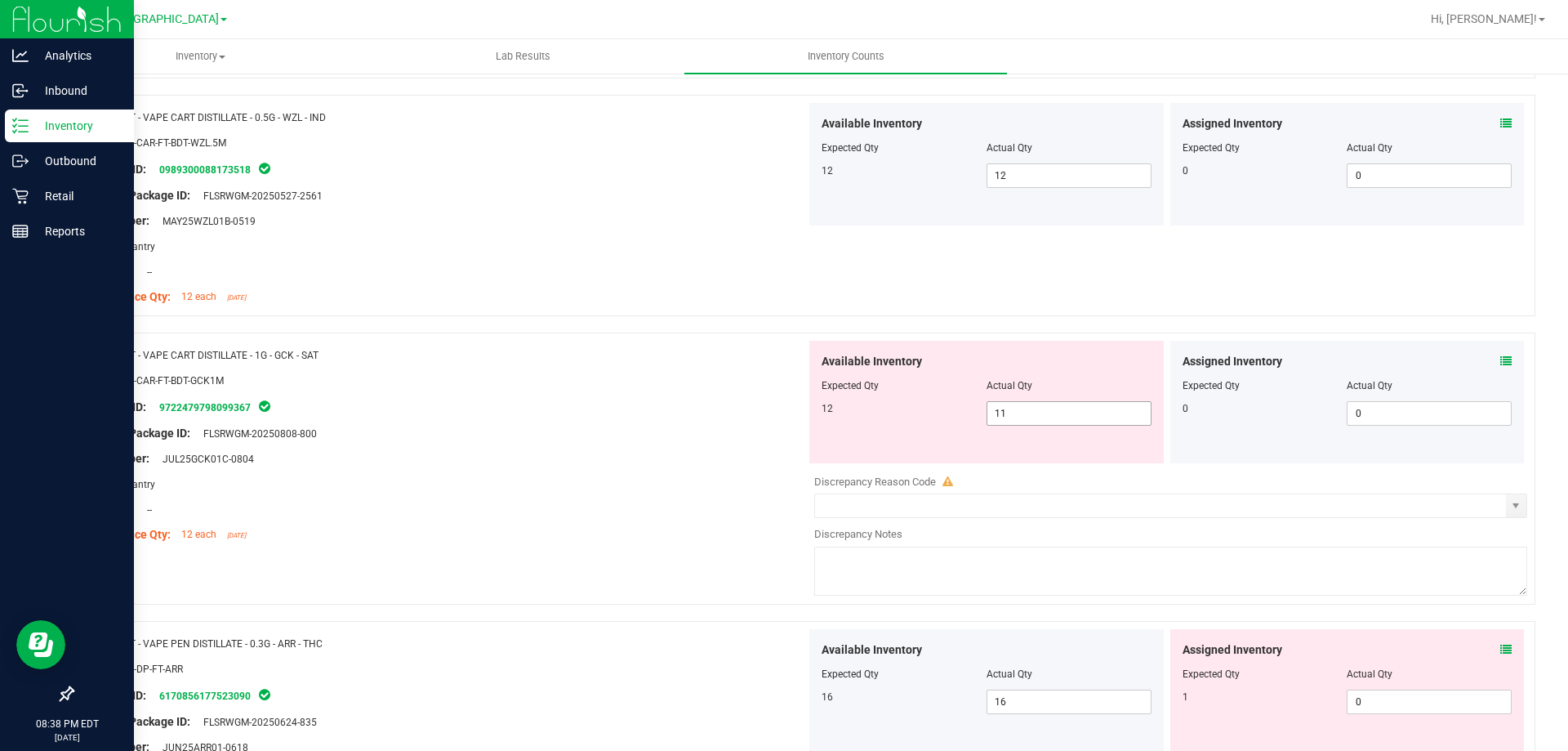
click at [1095, 409] on span "11 11" at bounding box center [1069, 413] width 165 height 25
click at [438, 397] on div "Package ID: 9722479798099367" at bounding box center [445, 406] width 721 height 19
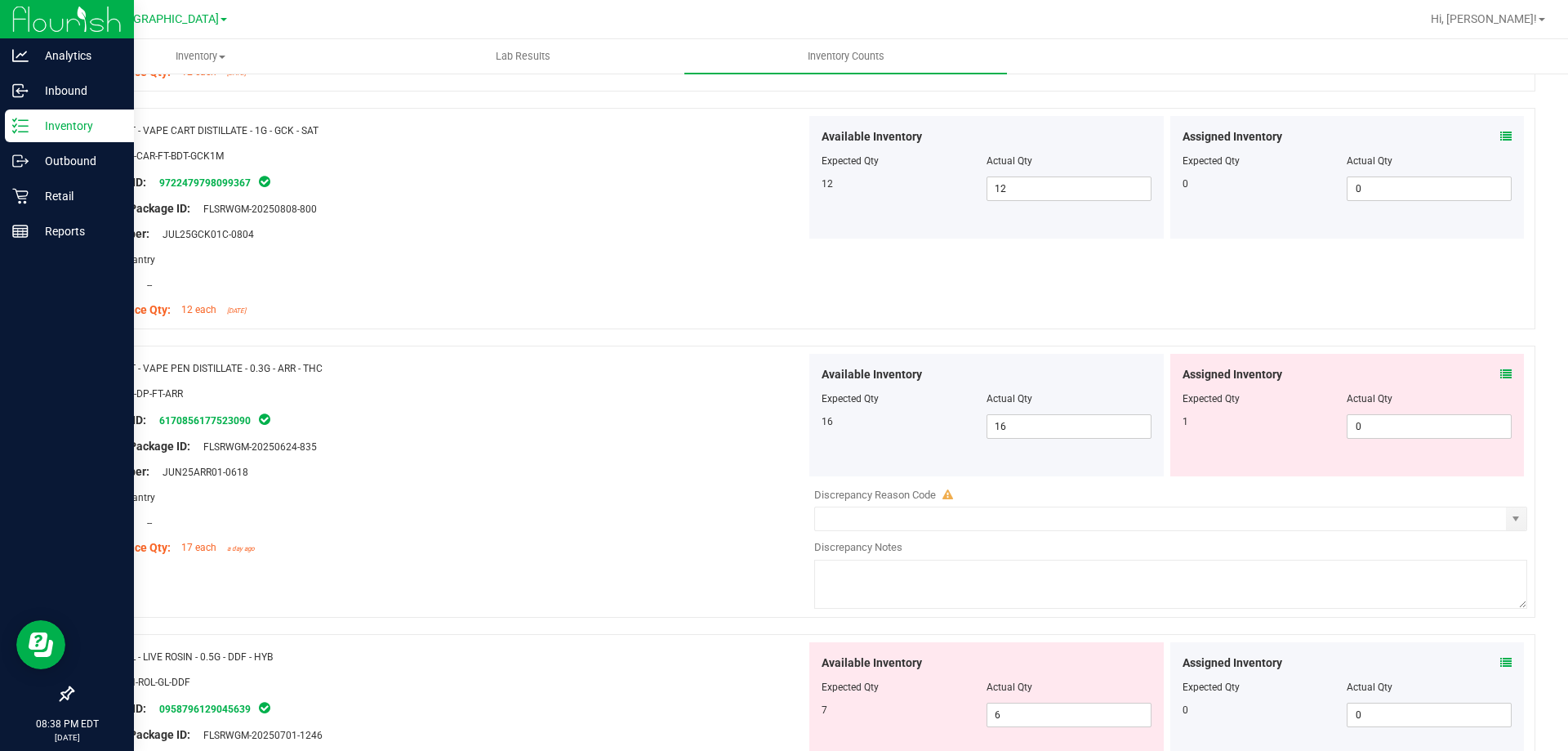
scroll to position [653, 0]
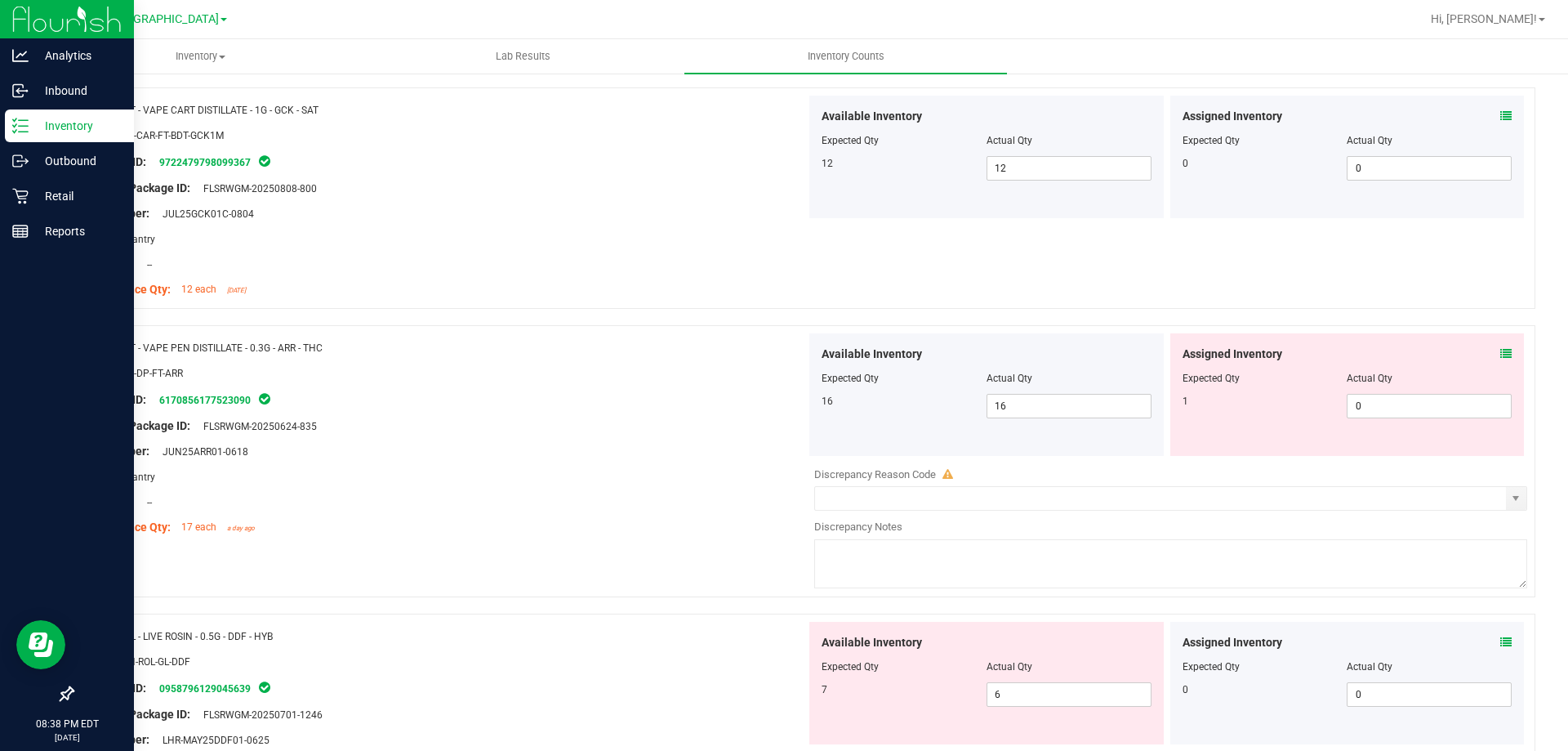
click at [1500, 354] on icon at bounding box center [1506, 354] width 12 height 12
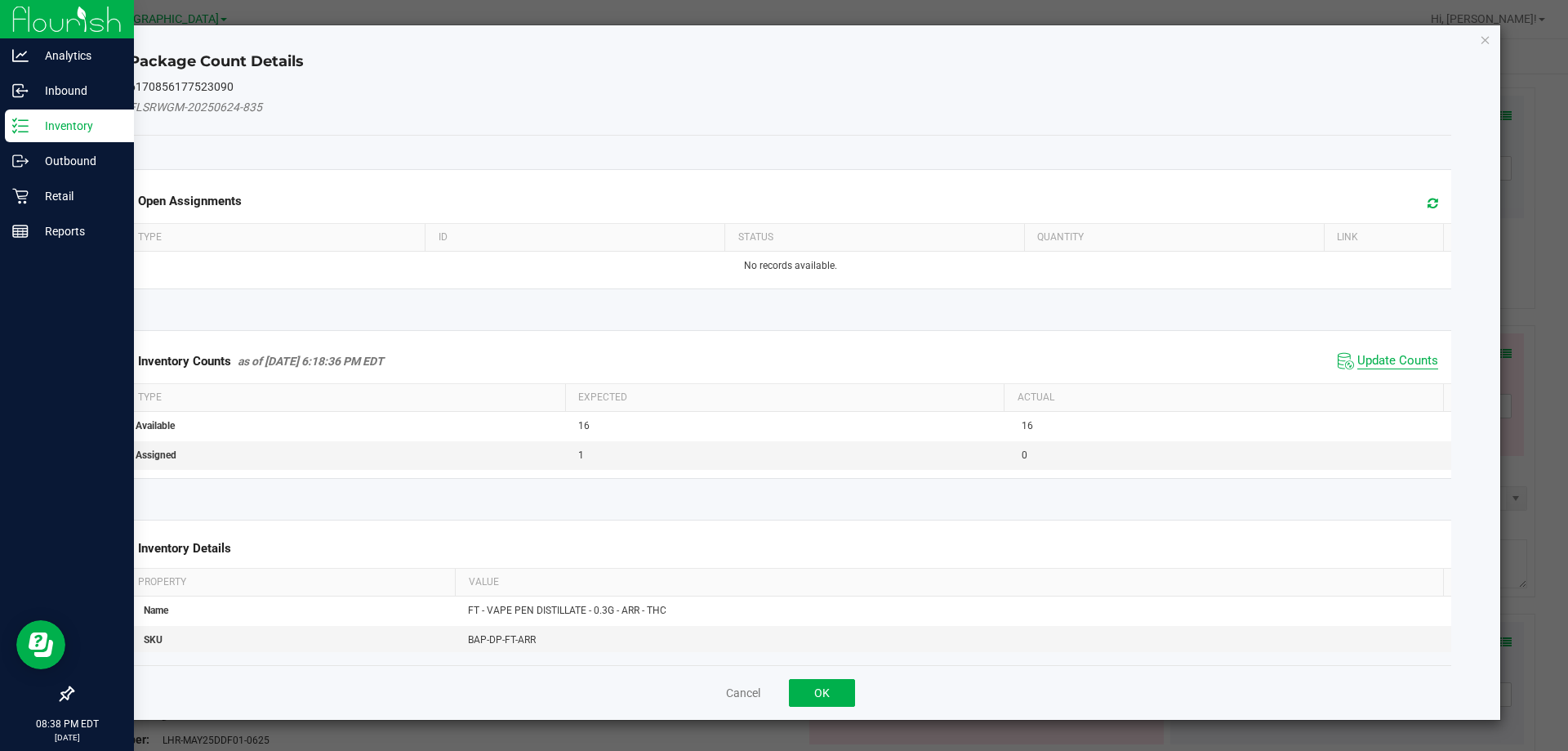
click at [1382, 362] on span "Update Counts" at bounding box center [1398, 361] width 81 height 16
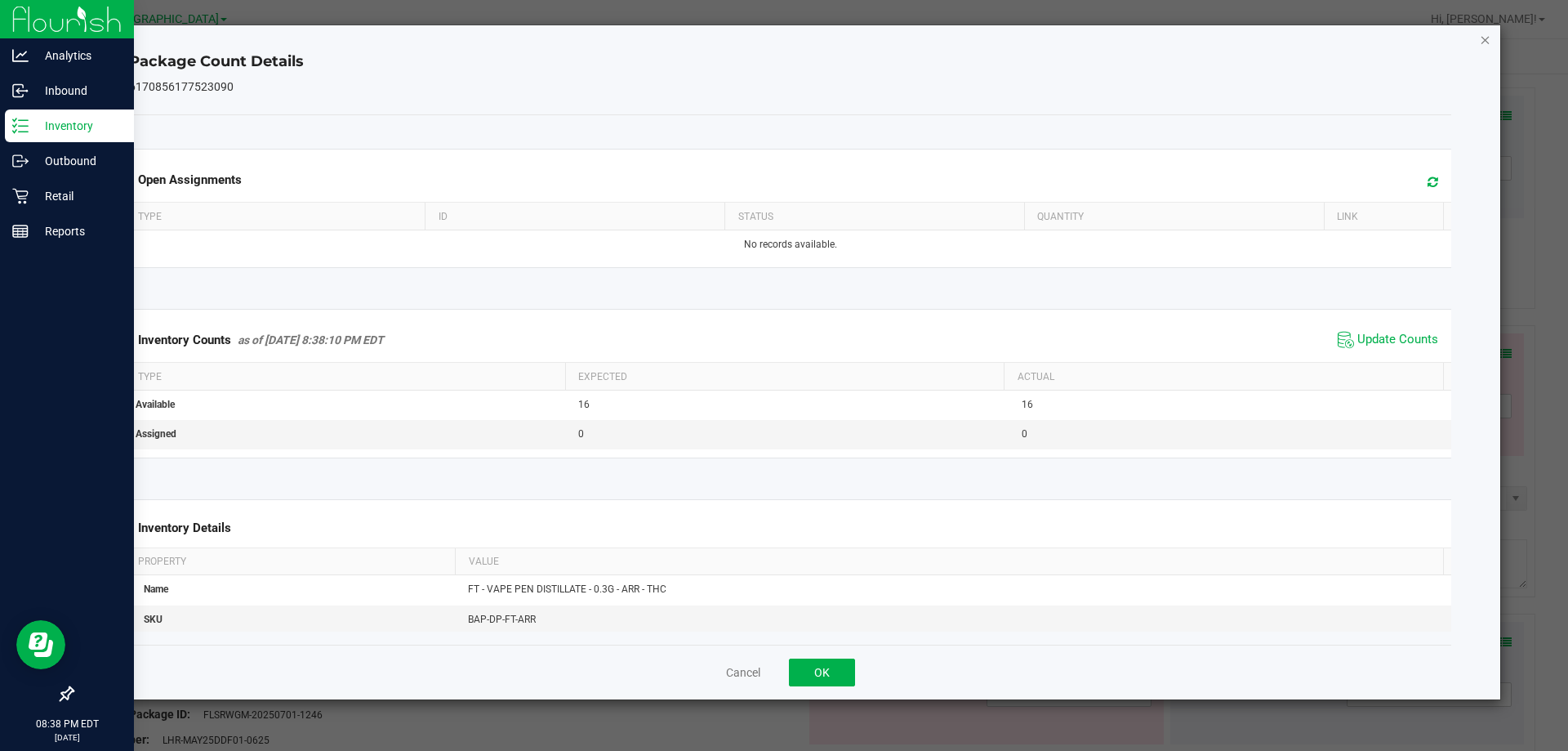
click at [1485, 37] on icon "Close" at bounding box center [1486, 38] width 12 height 19
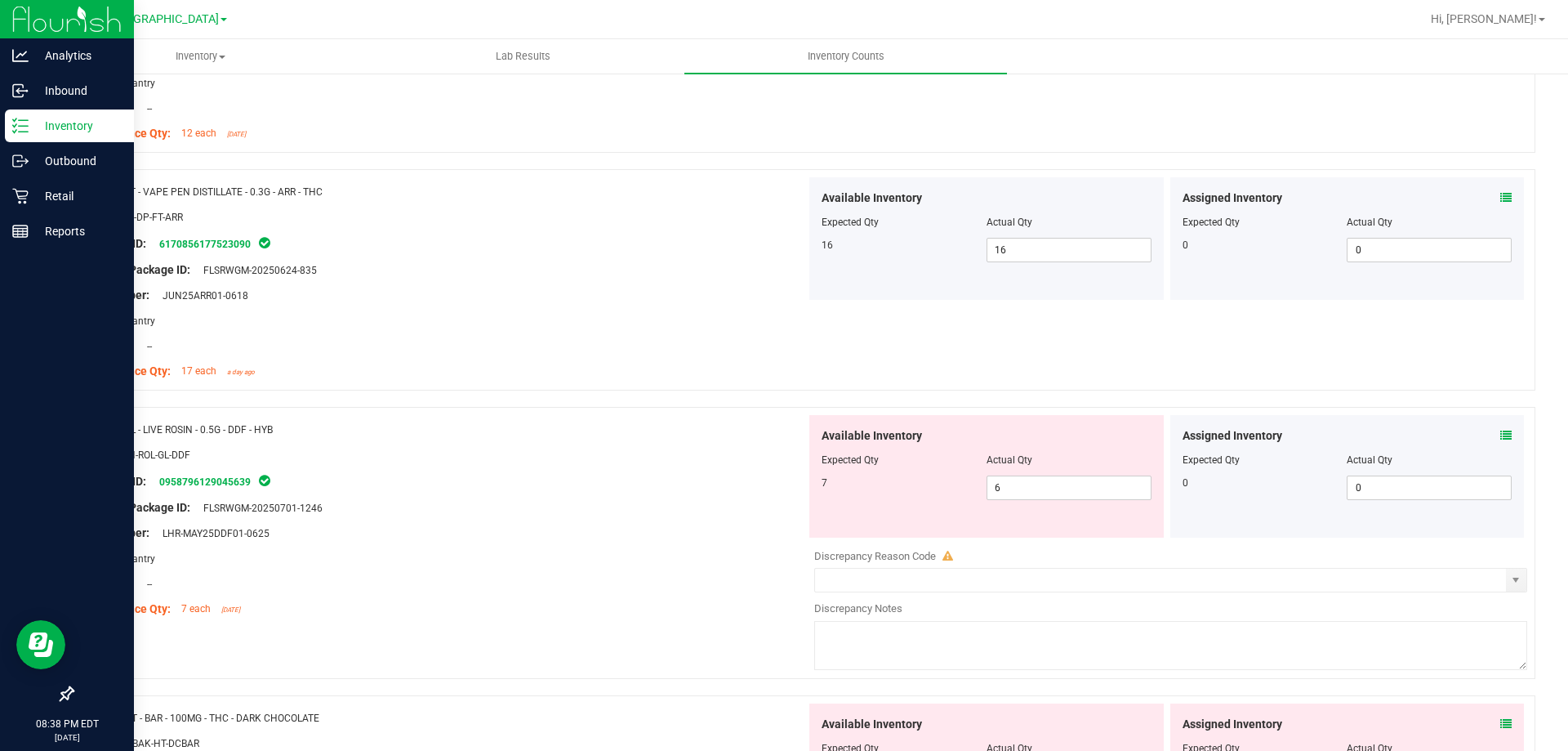
scroll to position [817, 0]
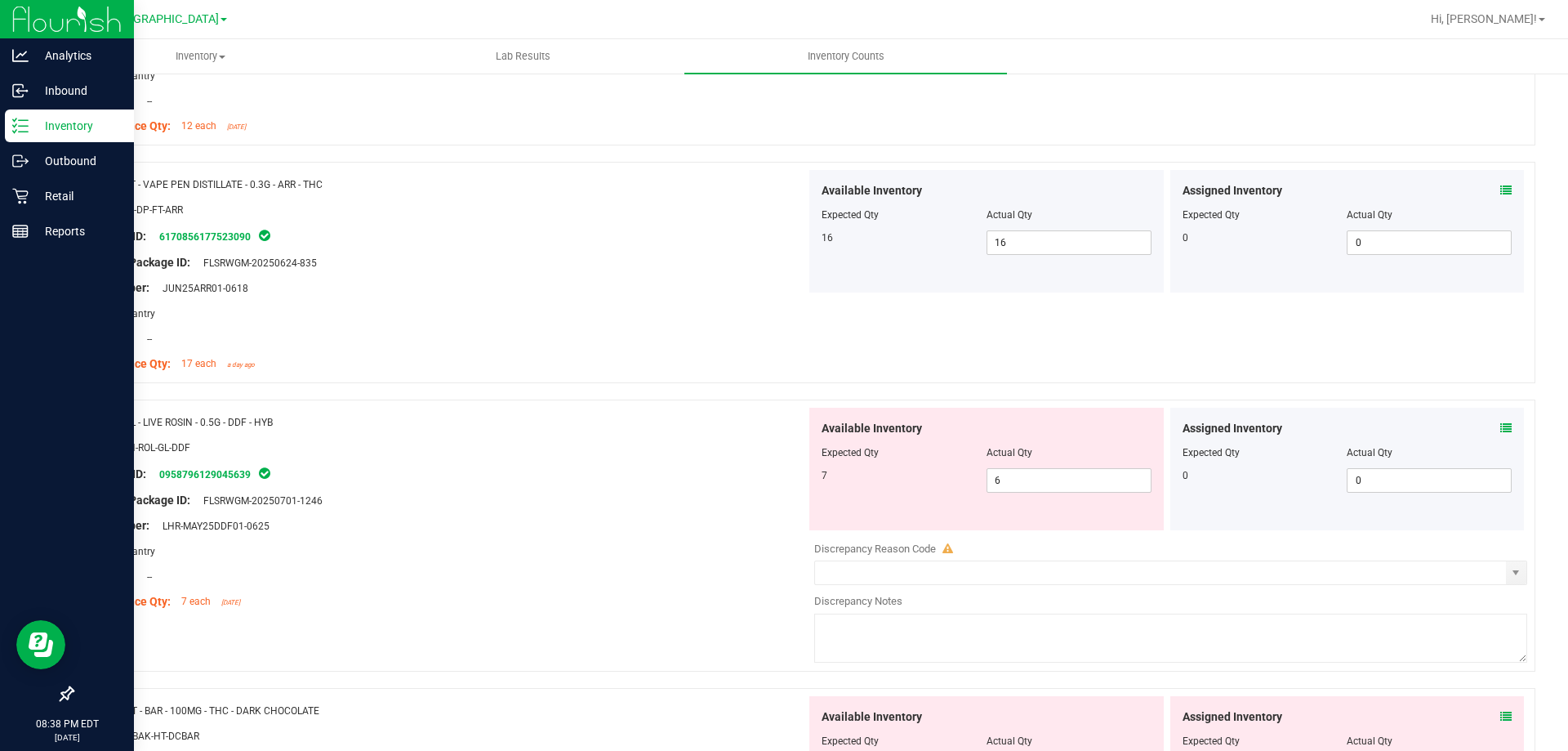
click at [1500, 427] on icon at bounding box center [1506, 428] width 12 height 12
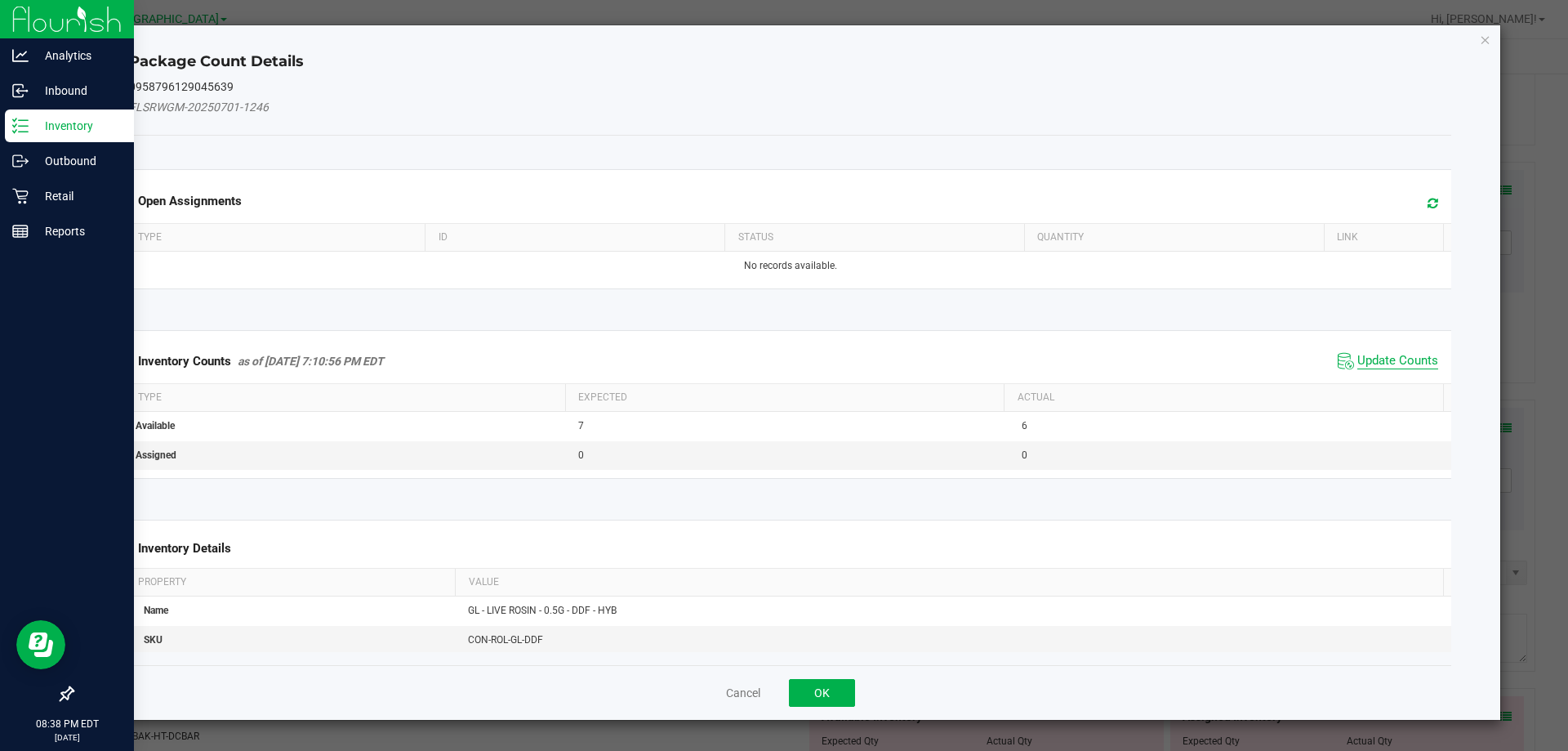
click at [1392, 358] on span "Update Counts" at bounding box center [1398, 361] width 81 height 16
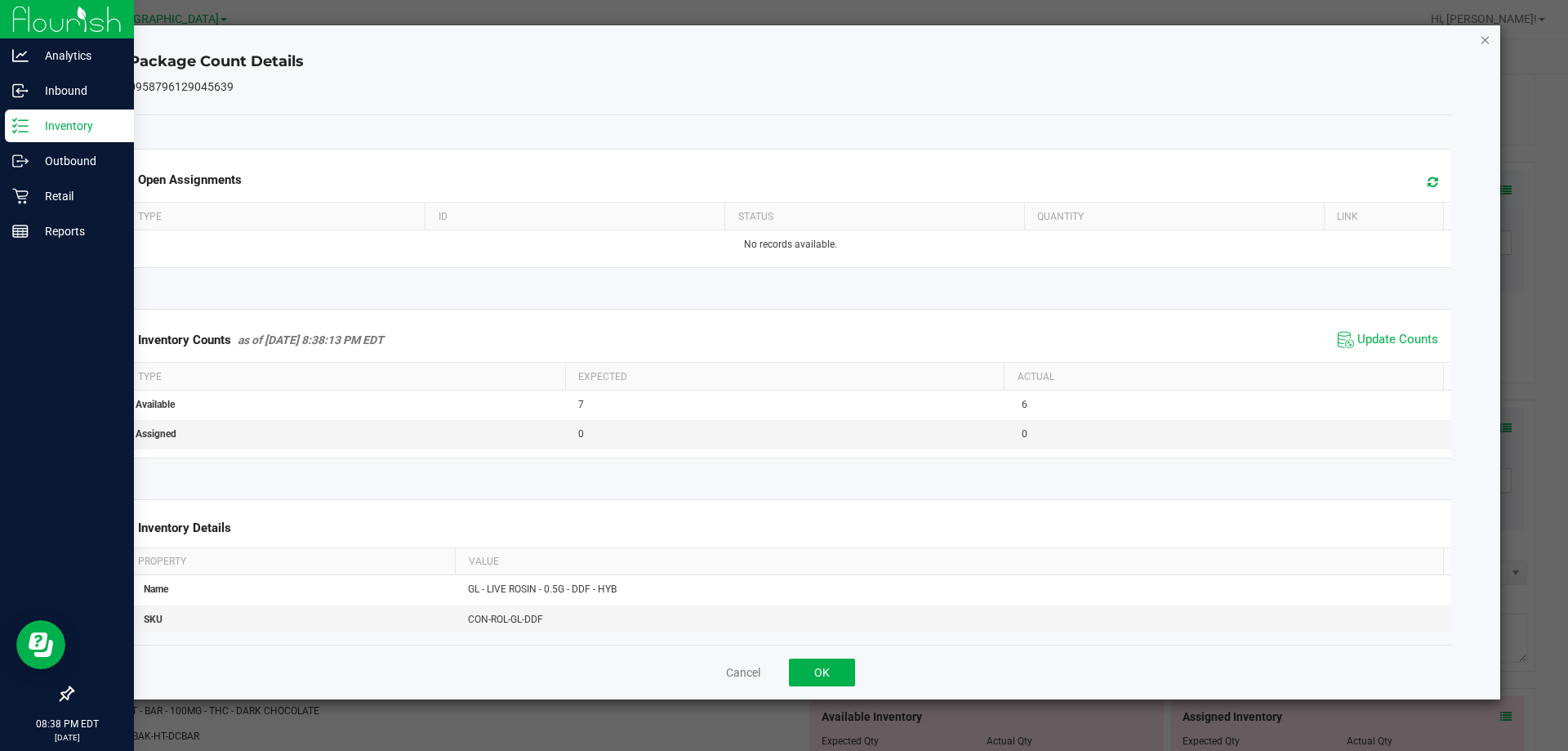
click at [1487, 32] on icon "Close" at bounding box center [1486, 38] width 12 height 19
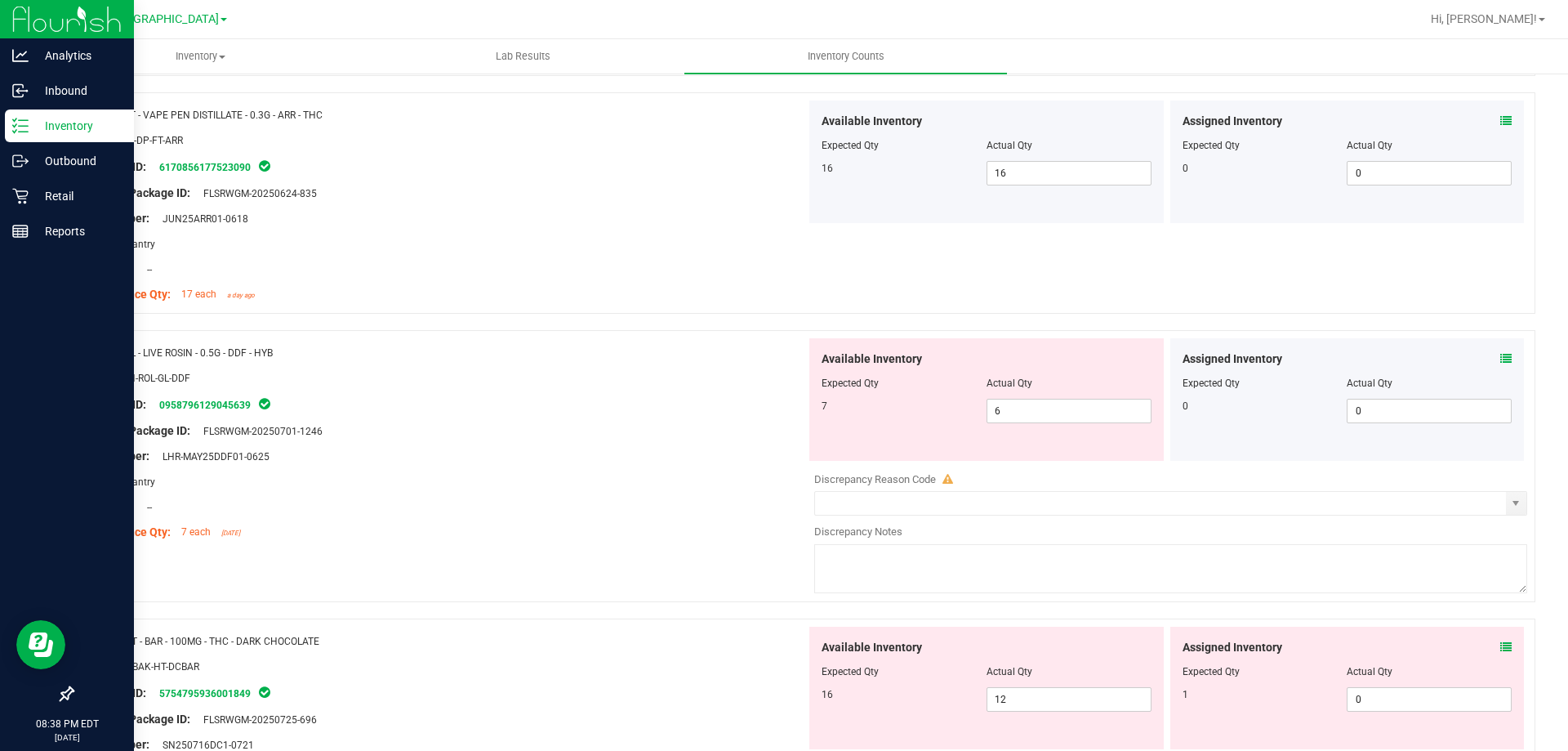
scroll to position [980, 0]
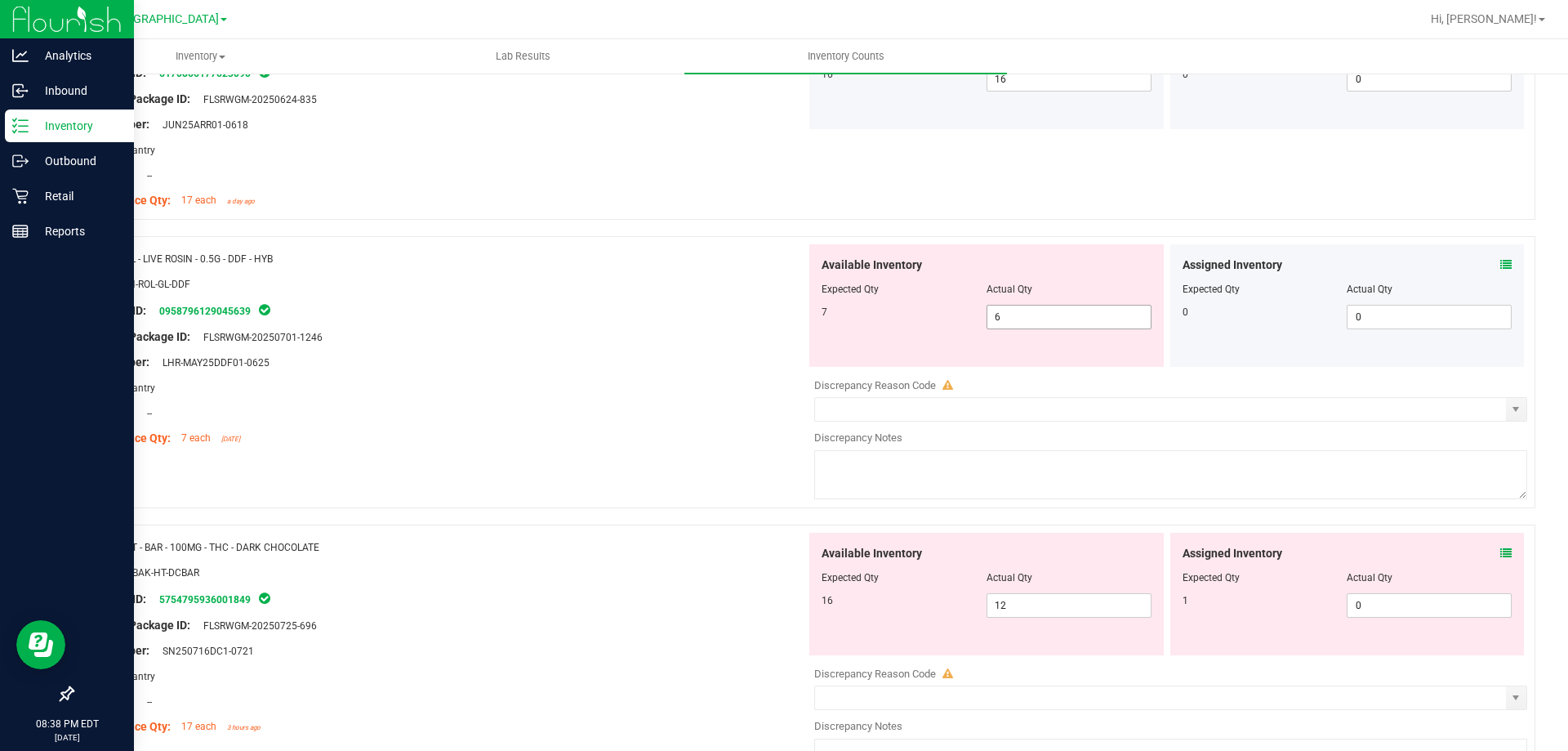
click at [1032, 318] on span "6 6" at bounding box center [1069, 316] width 165 height 25
click at [672, 333] on div "Original Package ID: FLSRWGM-20250701-1246" at bounding box center [445, 336] width 721 height 17
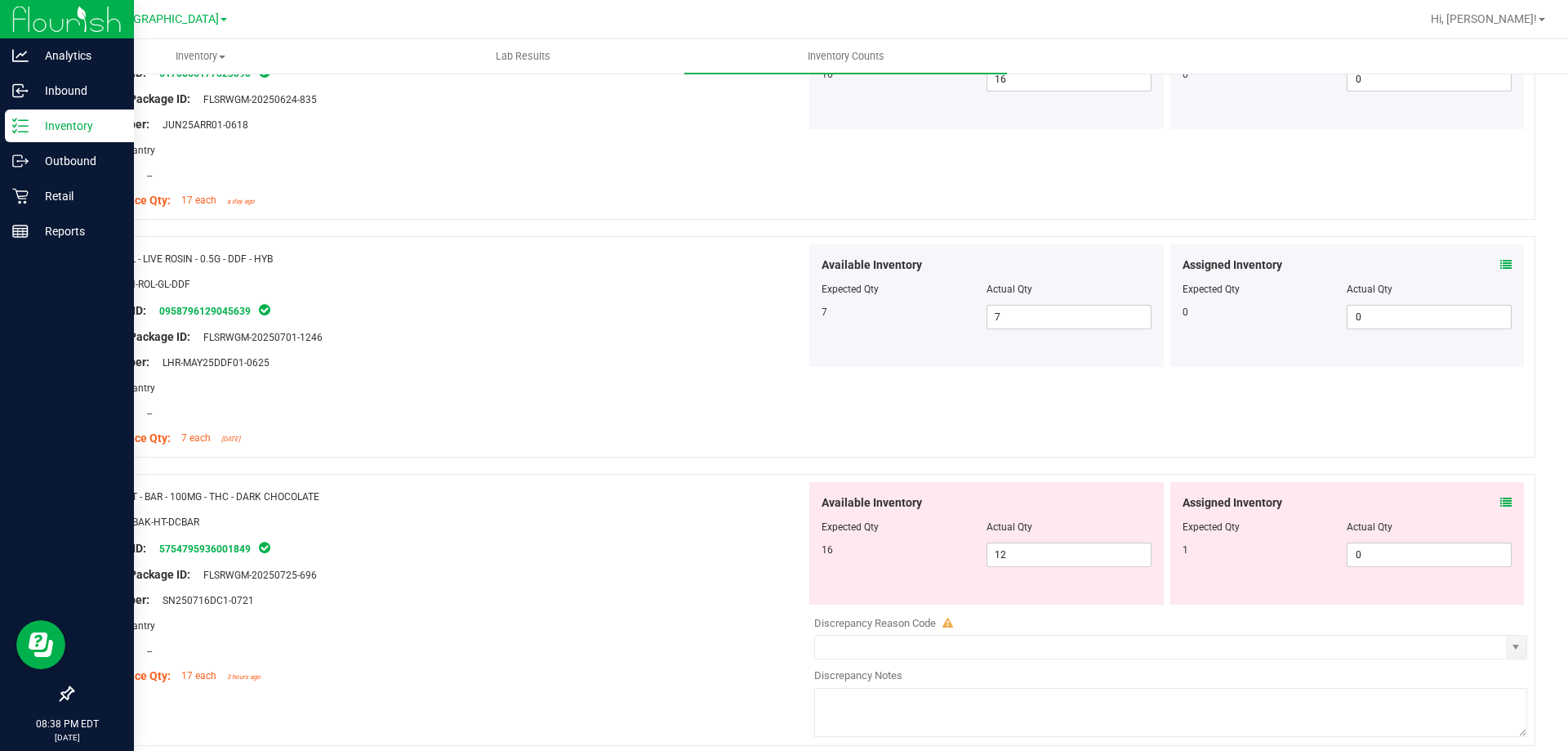
scroll to position [1144, 0]
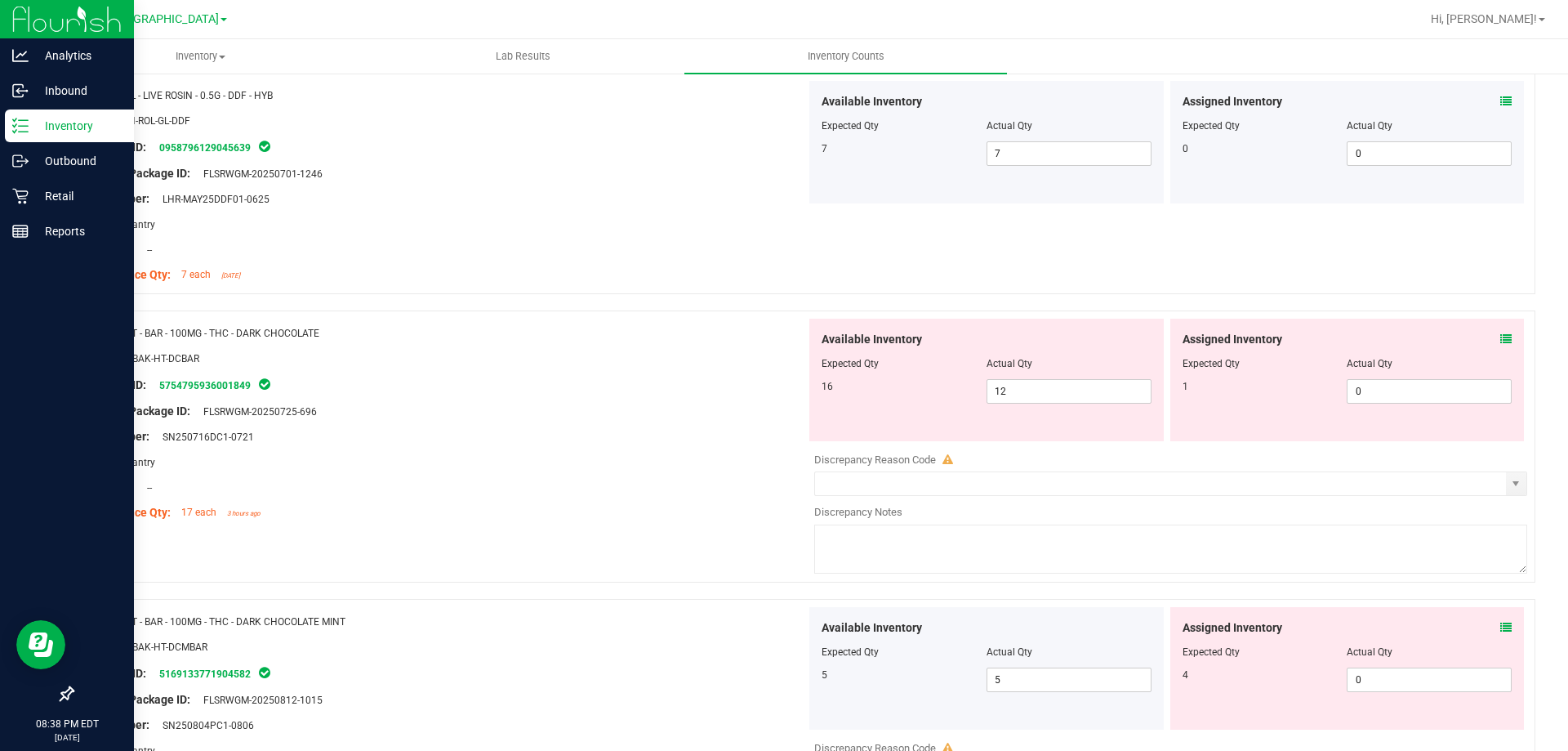
click at [1500, 345] on span at bounding box center [1506, 339] width 12 height 17
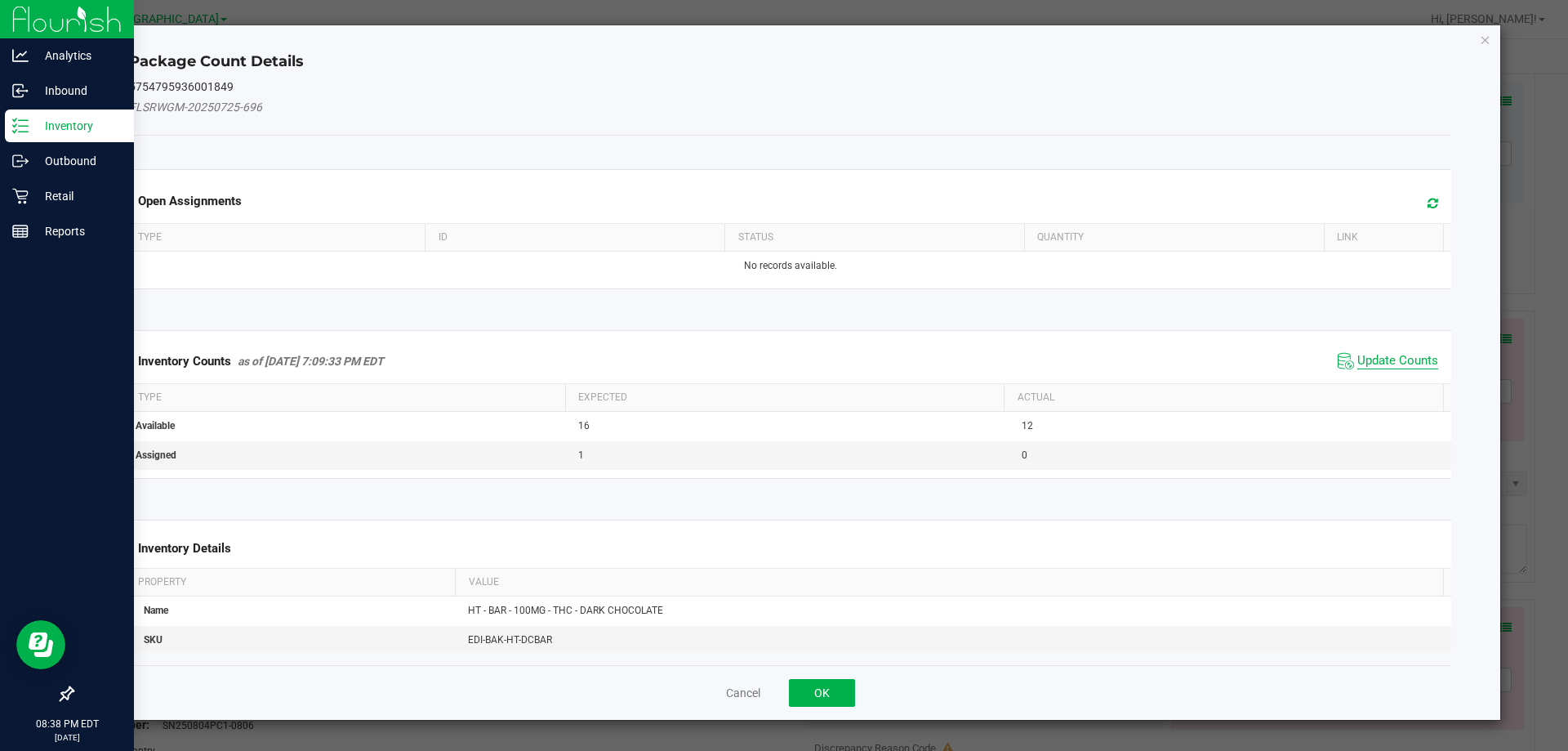
click at [1412, 357] on span "Update Counts" at bounding box center [1398, 361] width 81 height 16
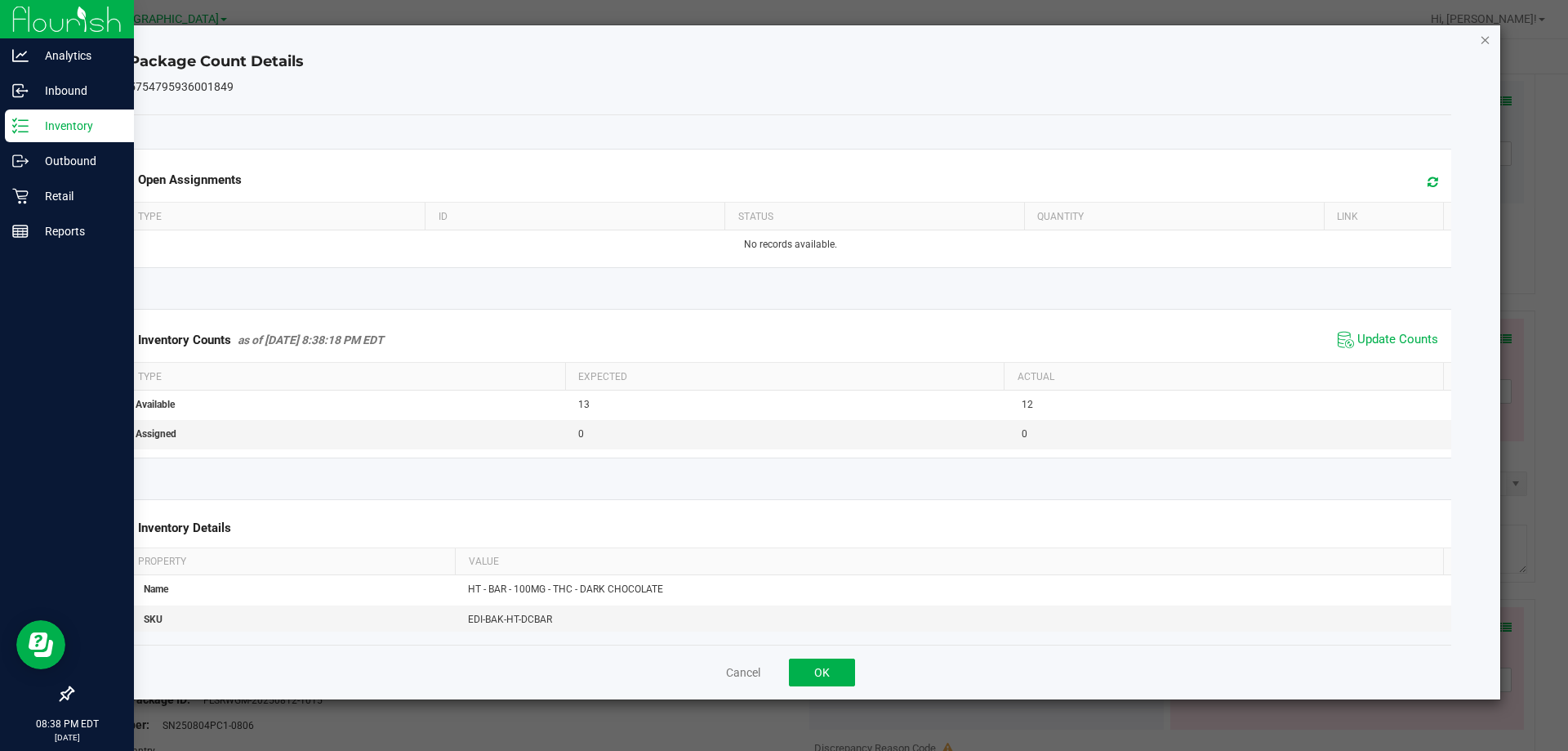
click at [1491, 36] on icon "Close" at bounding box center [1486, 38] width 12 height 19
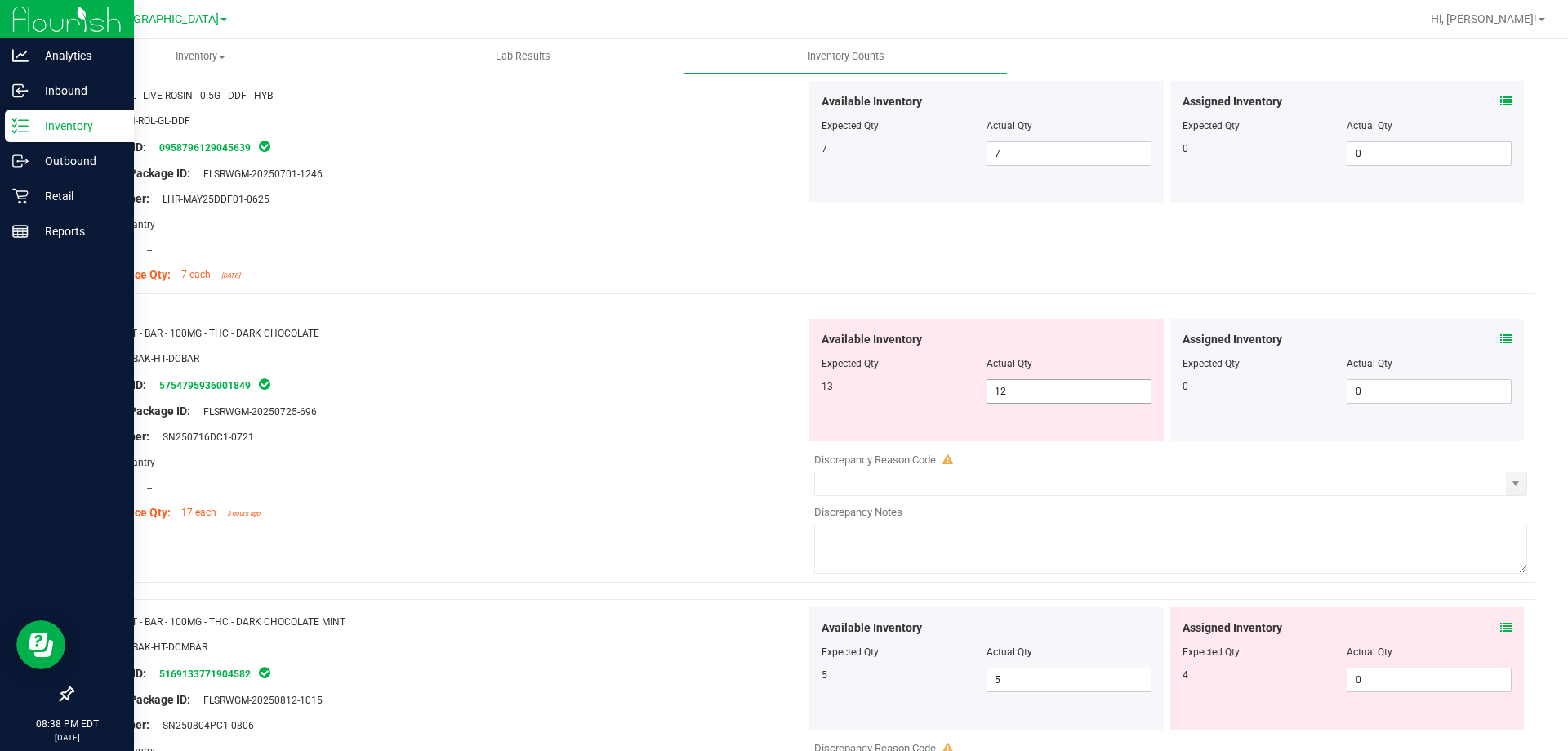
click at [1060, 391] on span "12 12" at bounding box center [1069, 391] width 165 height 25
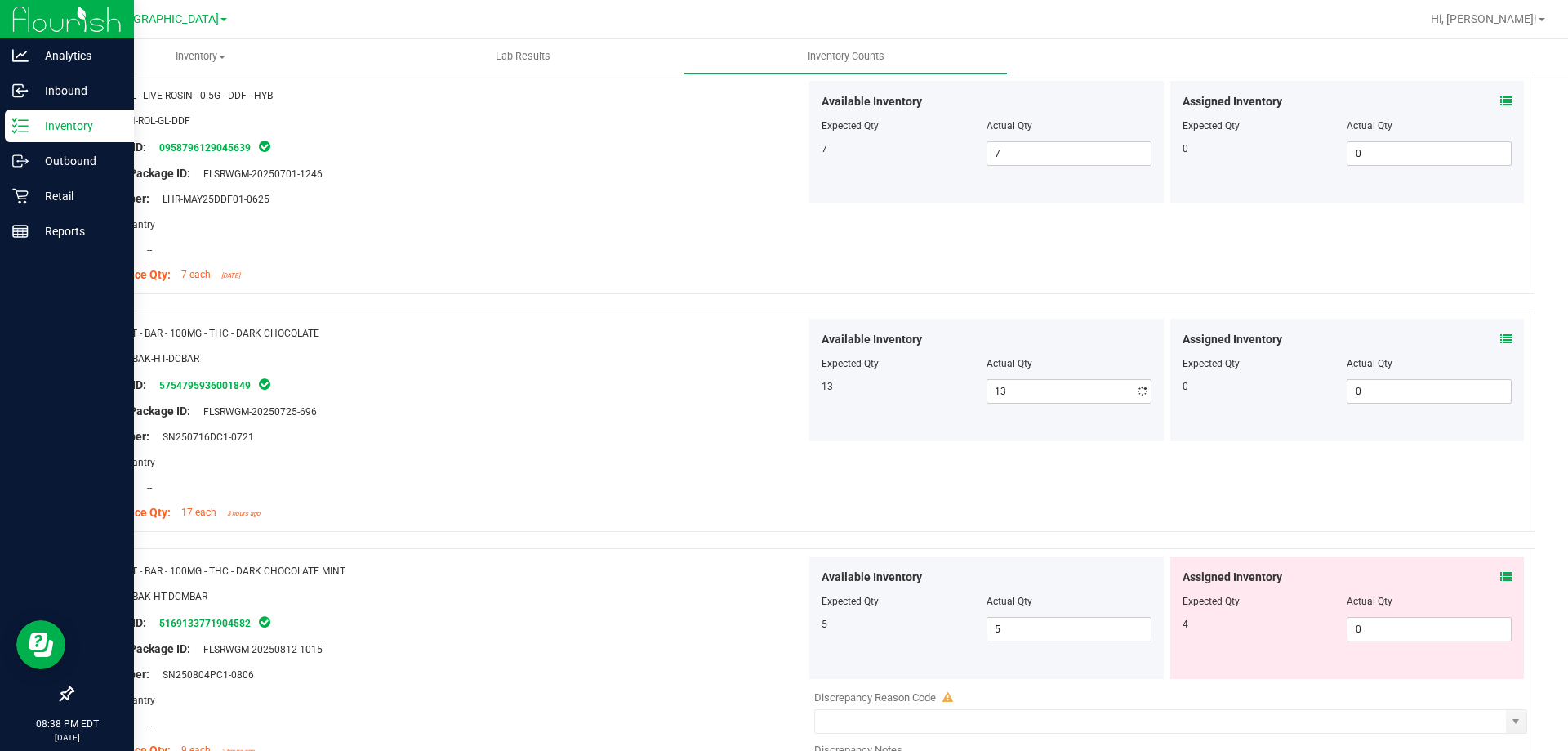
click at [644, 389] on div "Package ID: 5754795936001849" at bounding box center [445, 384] width 721 height 19
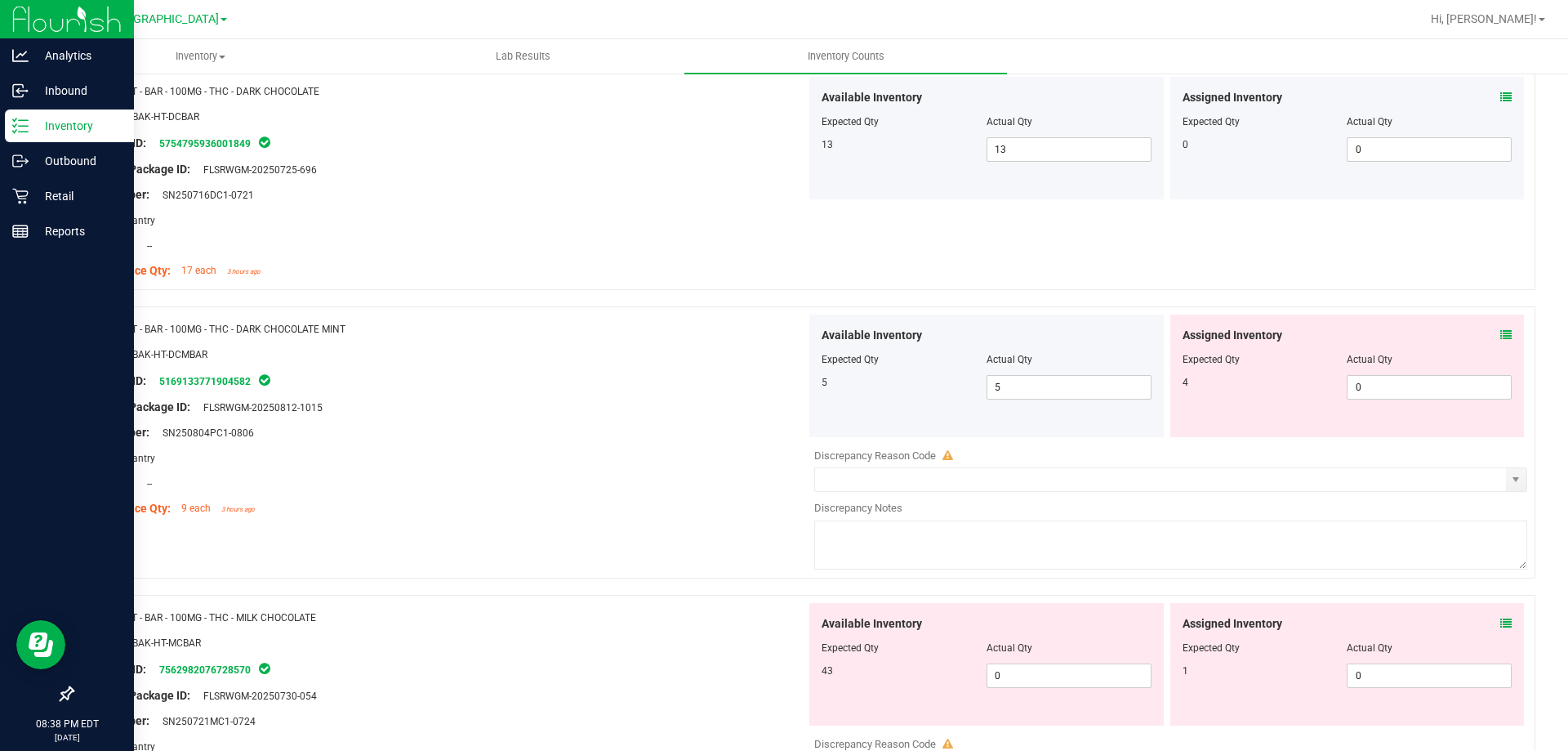
scroll to position [1389, 0]
click at [1499, 330] on div "Assigned Inventory Expected Qty Actual Qty 4 0 0" at bounding box center [1348, 373] width 355 height 122
click at [1483, 332] on div "Assigned Inventory" at bounding box center [1348, 332] width 330 height 17
click at [1500, 331] on icon at bounding box center [1506, 332] width 12 height 12
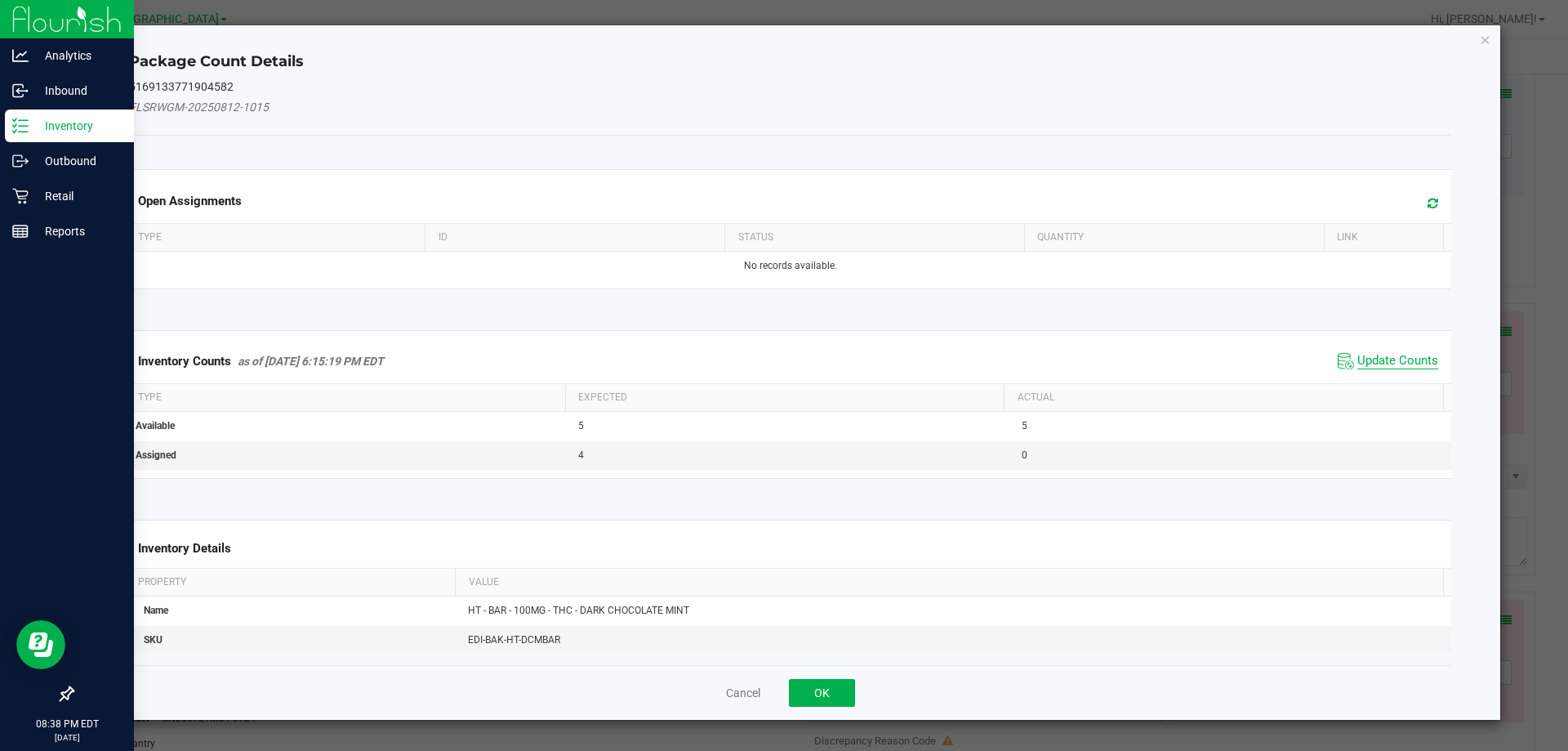
click at [1382, 358] on span "Update Counts" at bounding box center [1398, 361] width 81 height 16
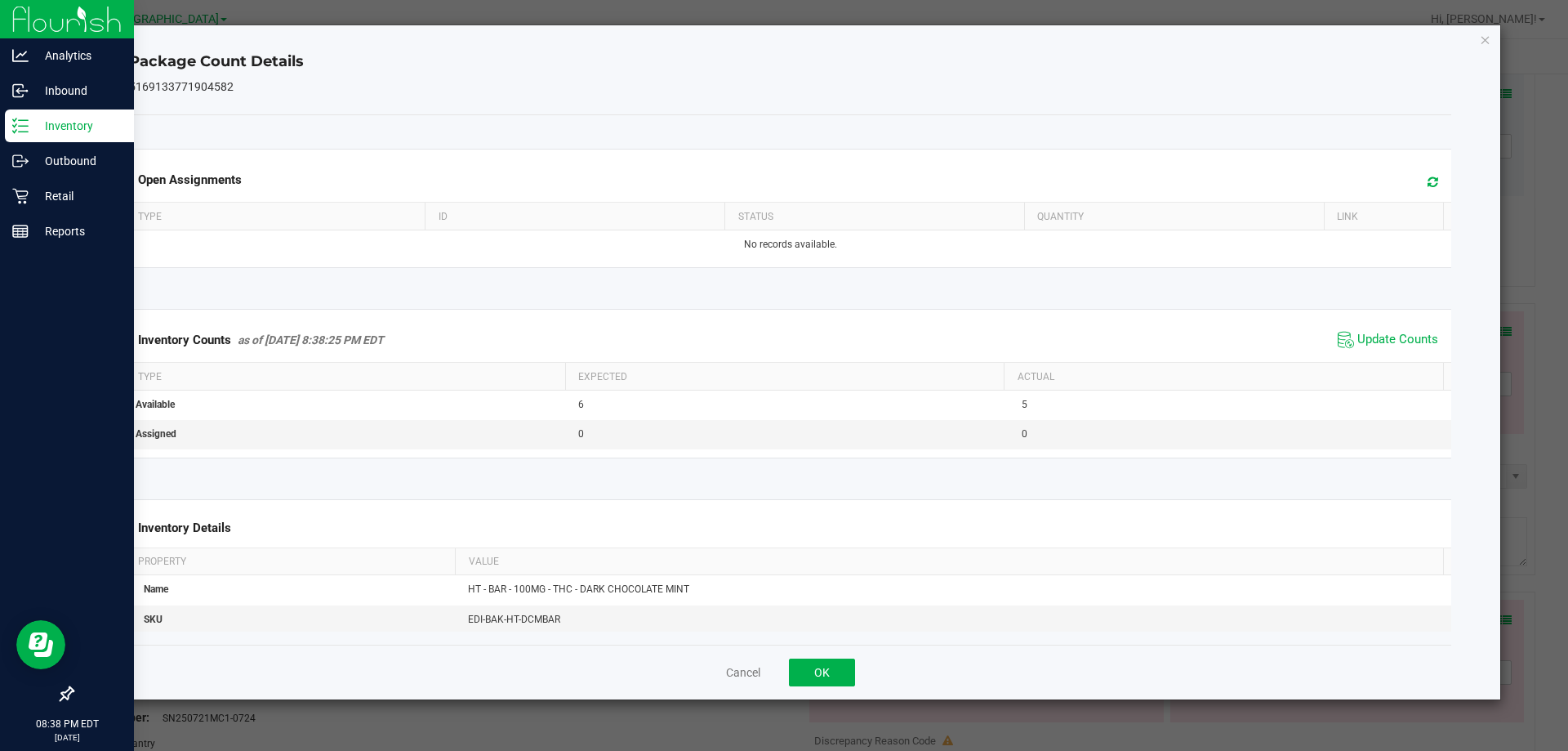
click at [1493, 40] on div "Package Count Details 5169133771904582 Open Assignments Type ID Status Quantity…" at bounding box center [791, 363] width 1422 height 674
click at [1489, 39] on icon "Close" at bounding box center [1486, 38] width 12 height 19
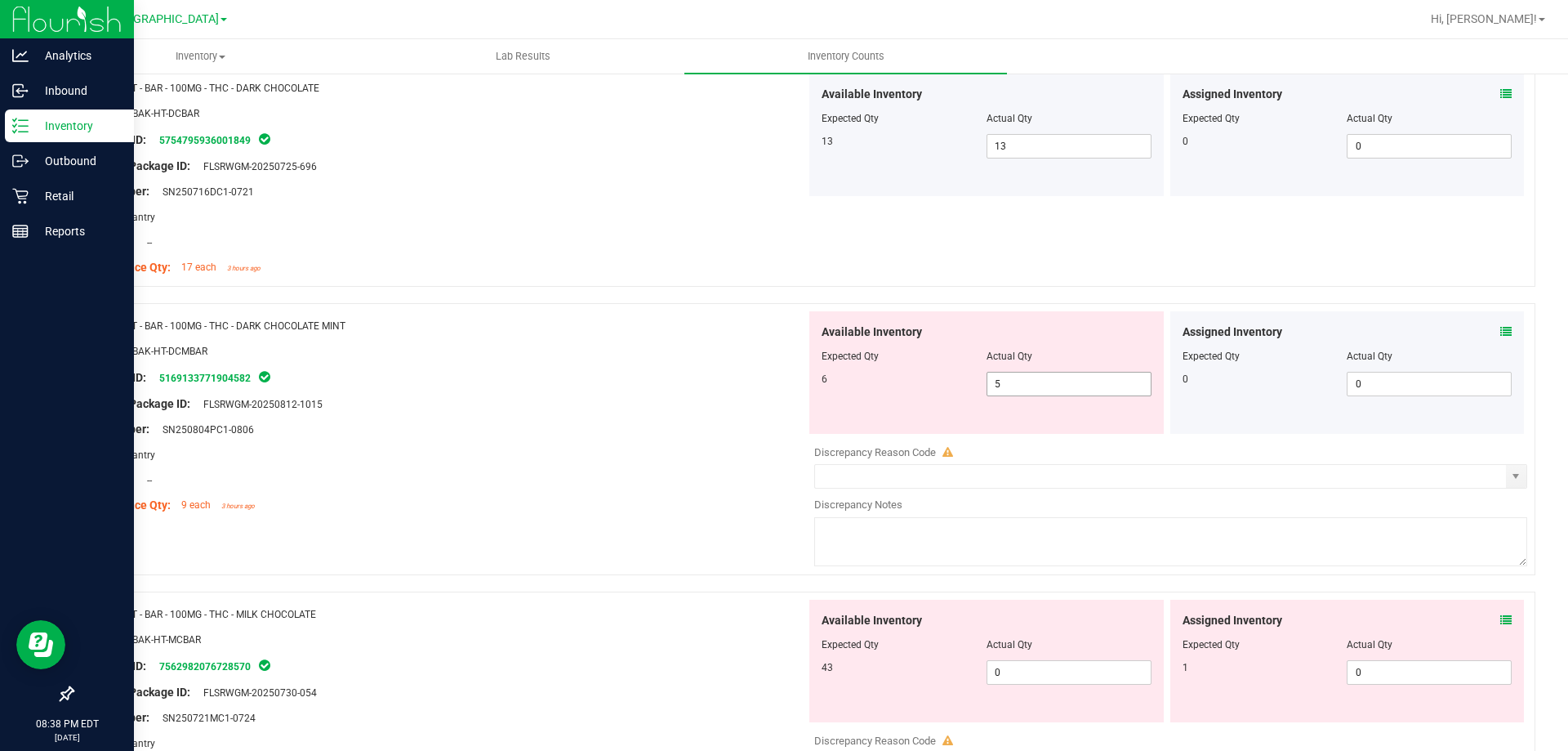
click at [1034, 389] on span "5 5" at bounding box center [1069, 384] width 165 height 25
click at [810, 382] on div "Available Inventory Expected Qty Actual Qty 6 6 6" at bounding box center [987, 373] width 355 height 122
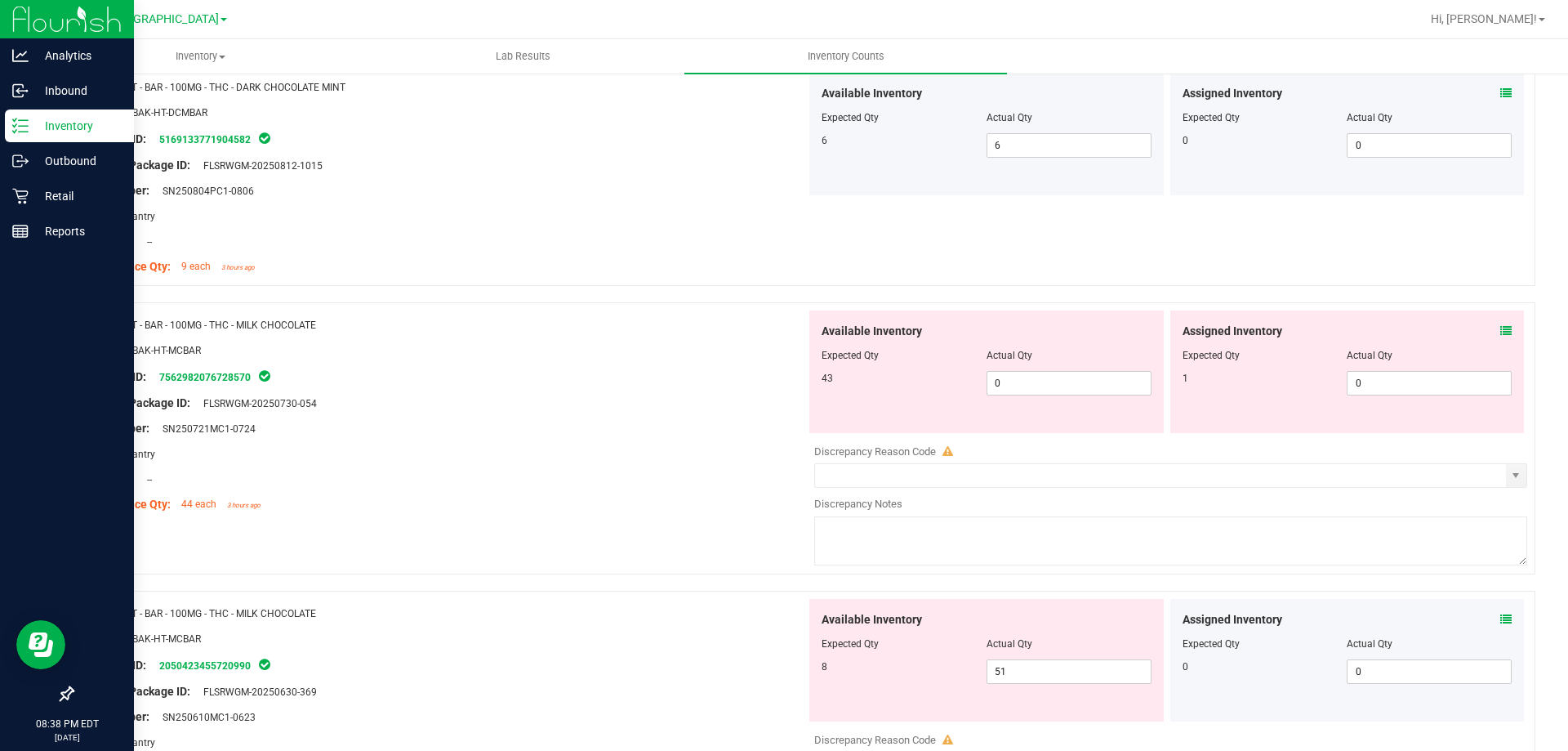
scroll to position [1634, 0]
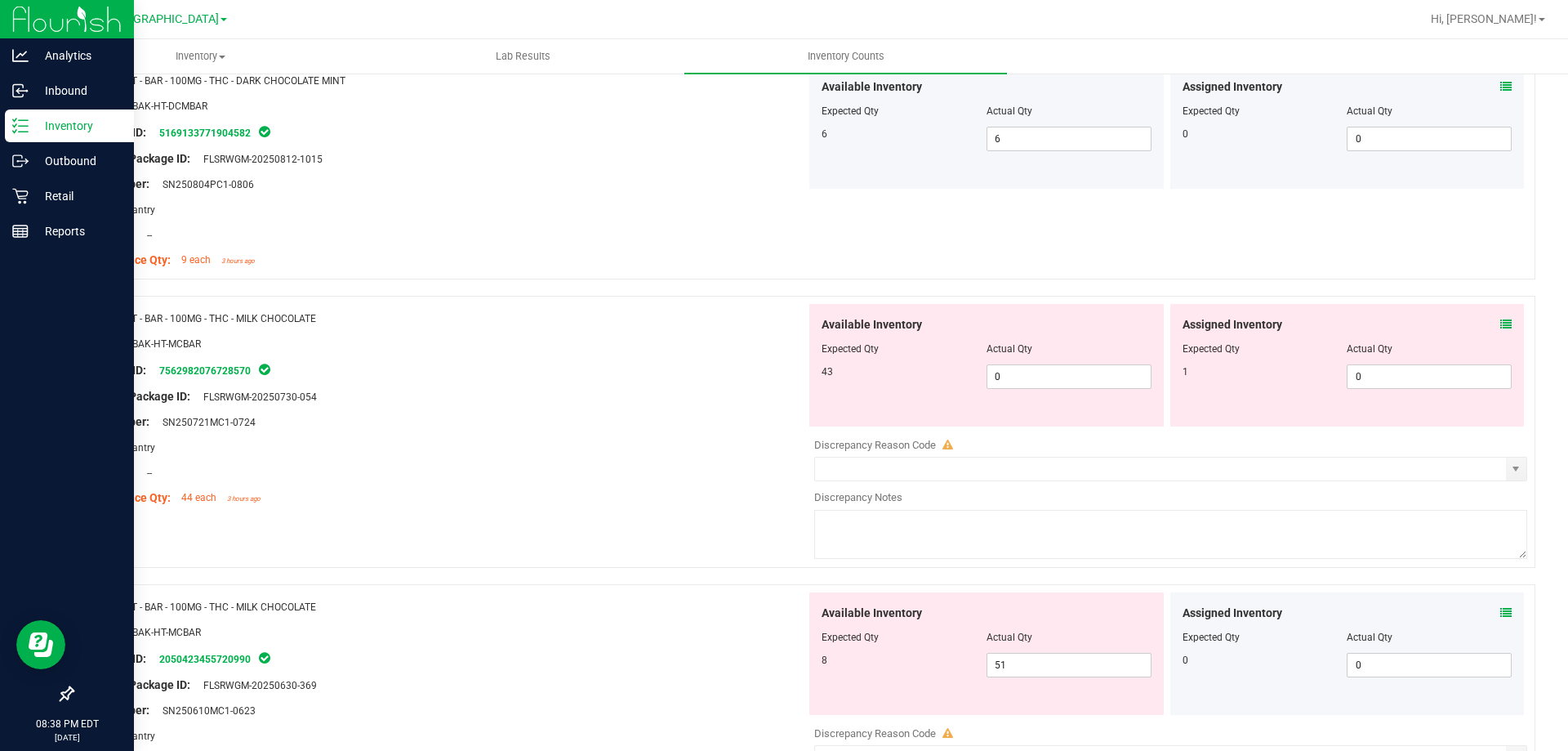
click at [1500, 322] on icon at bounding box center [1506, 324] width 12 height 12
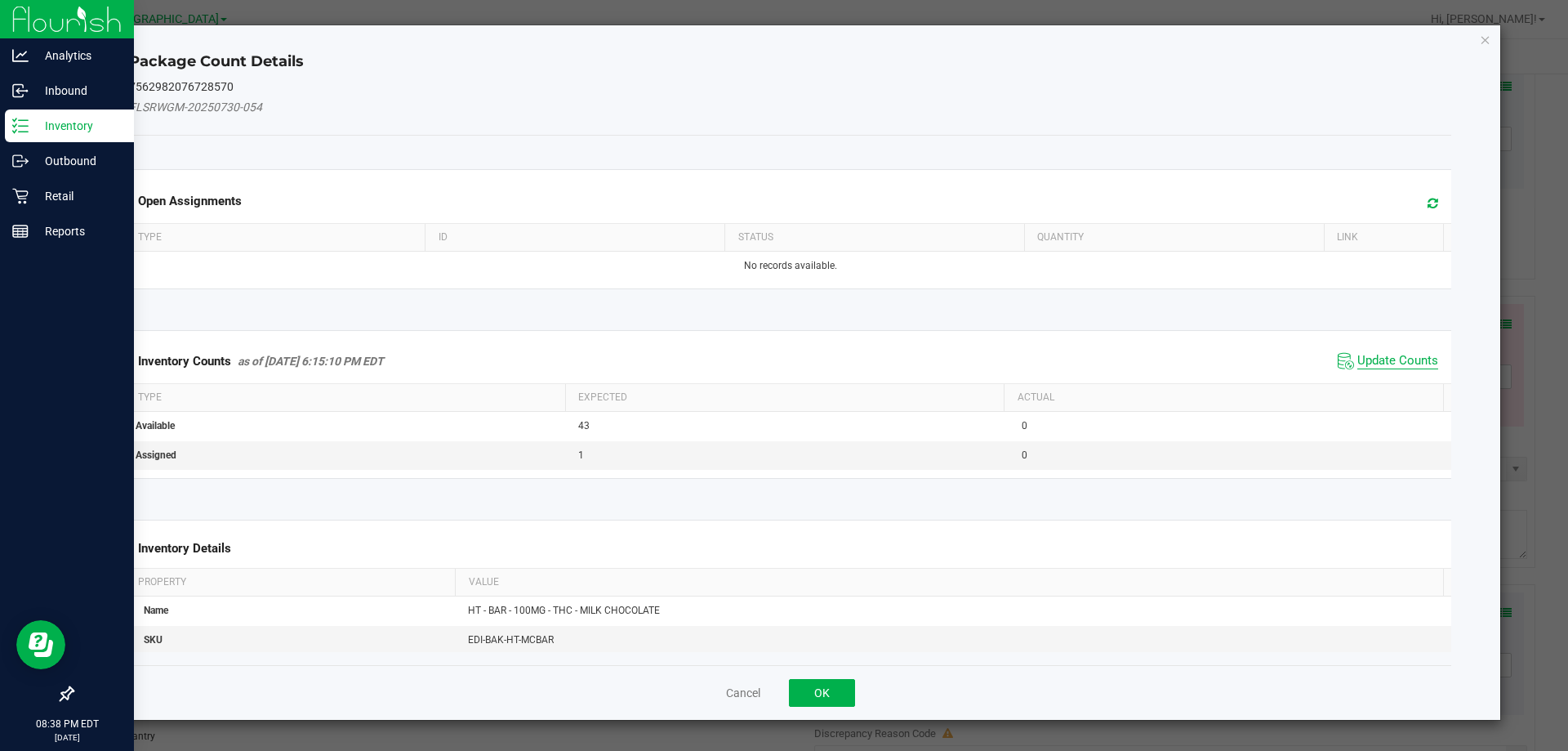
click at [1395, 358] on span "Update Counts" at bounding box center [1398, 361] width 81 height 16
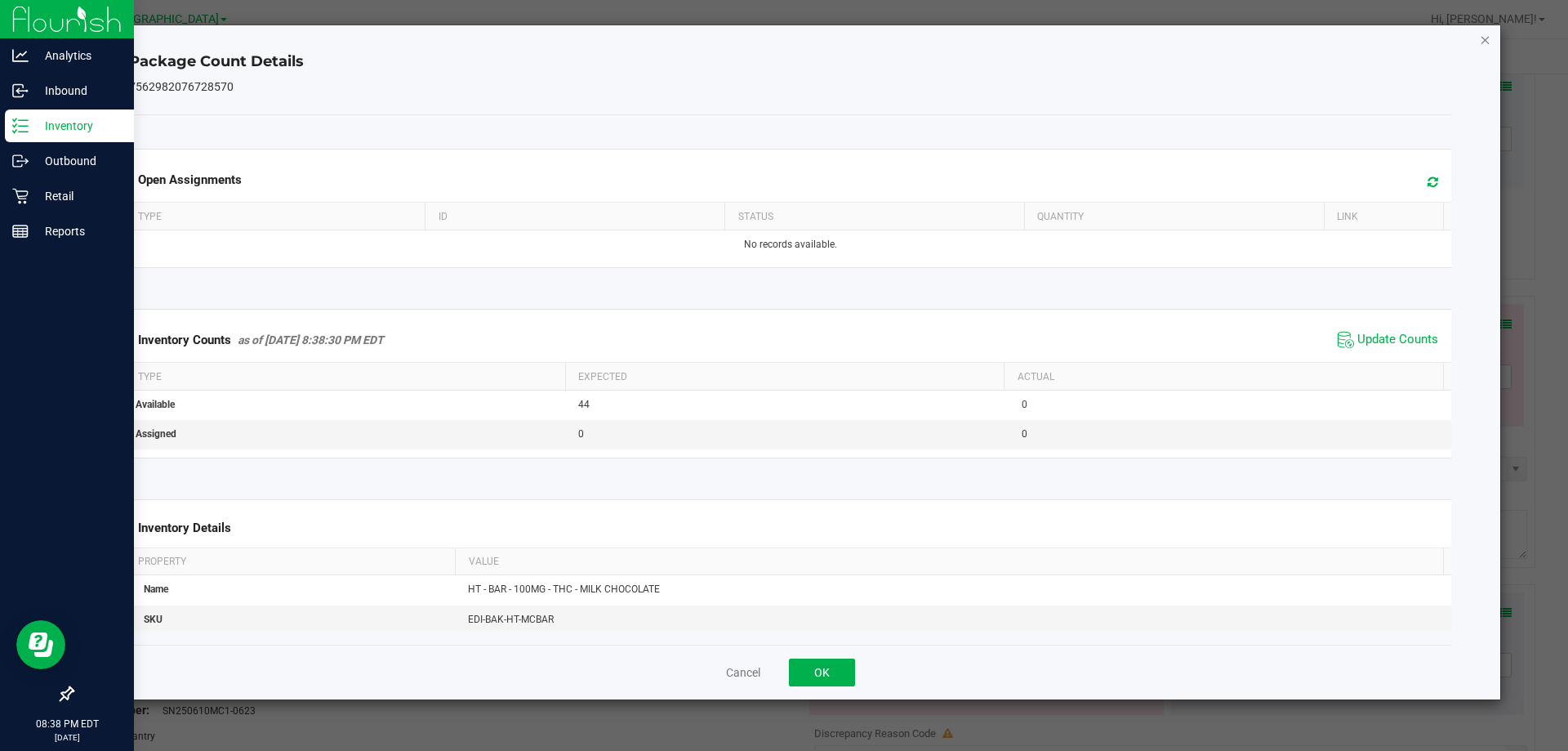
click at [1489, 33] on icon "Close" at bounding box center [1486, 38] width 12 height 19
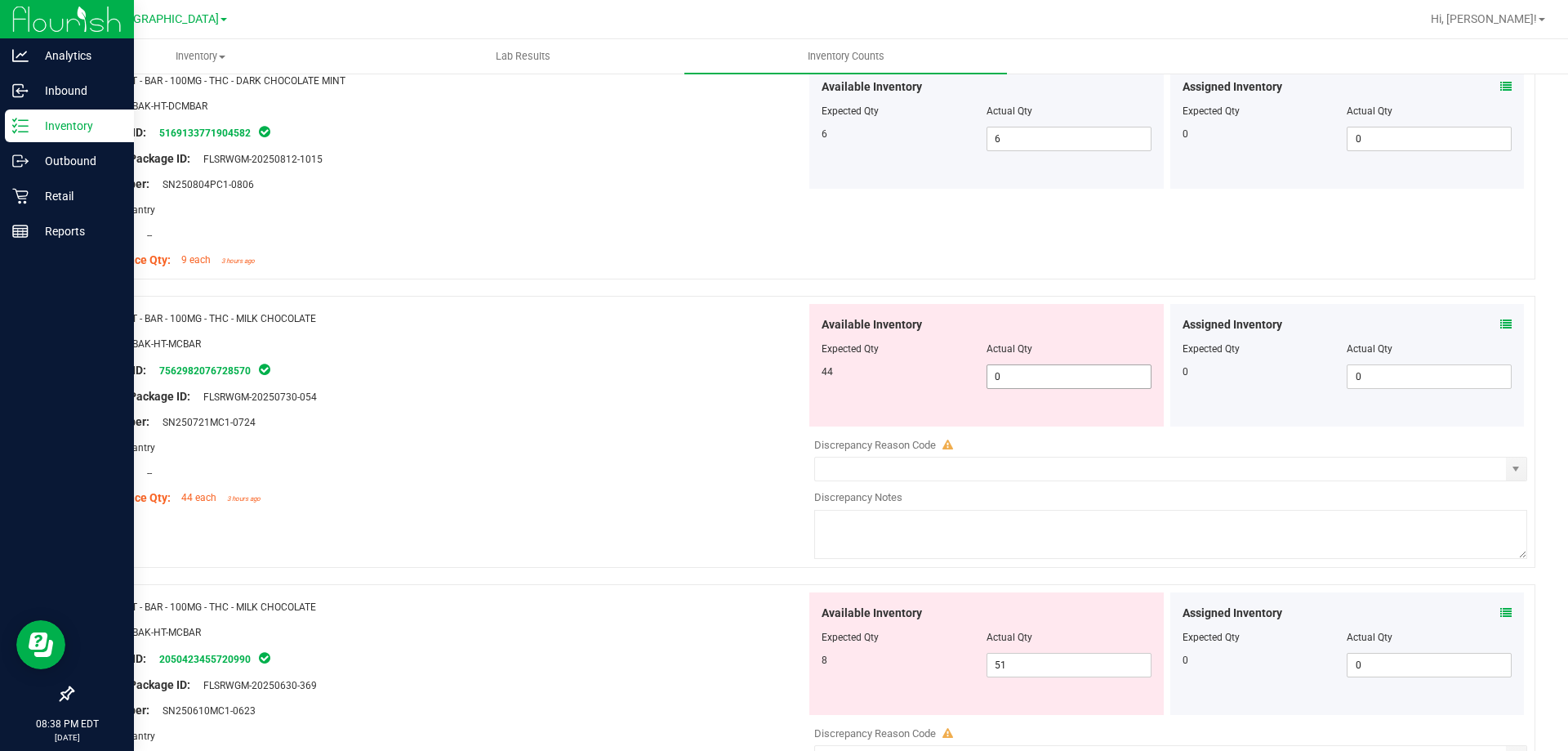
click at [1060, 382] on span "0 0" at bounding box center [1069, 376] width 165 height 25
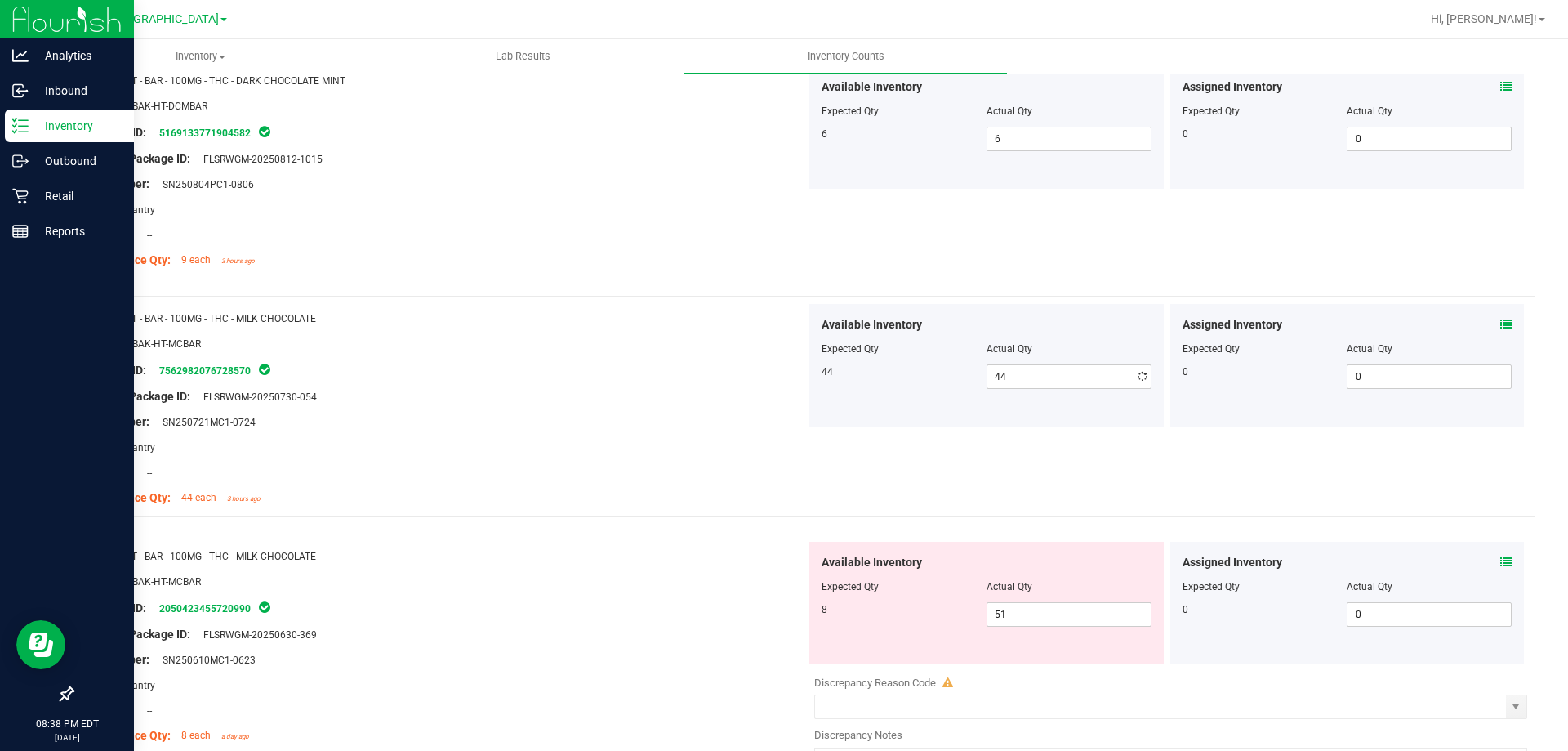
click at [607, 373] on div "Package ID: 7562982076728570" at bounding box center [445, 369] width 721 height 19
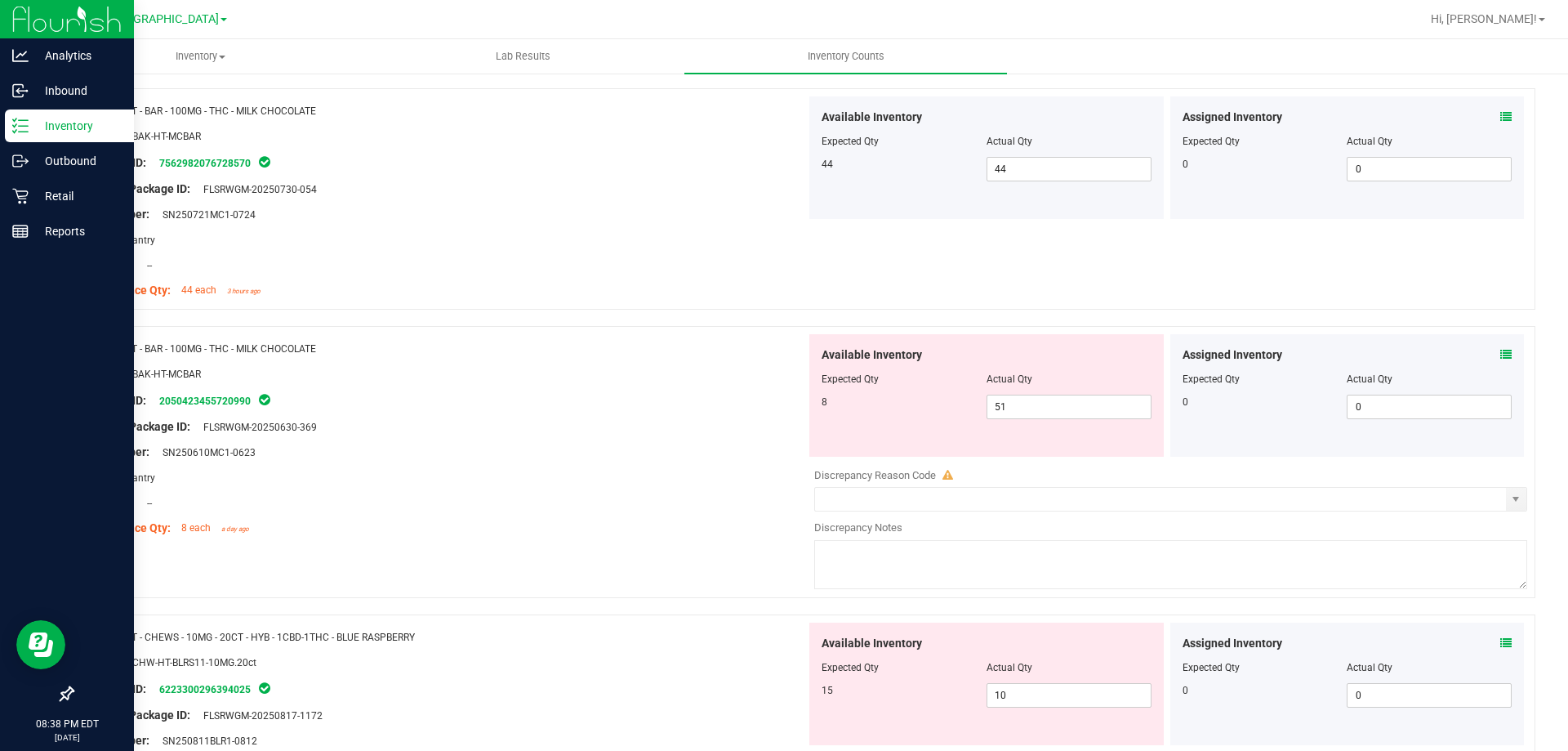
scroll to position [1878, 0]
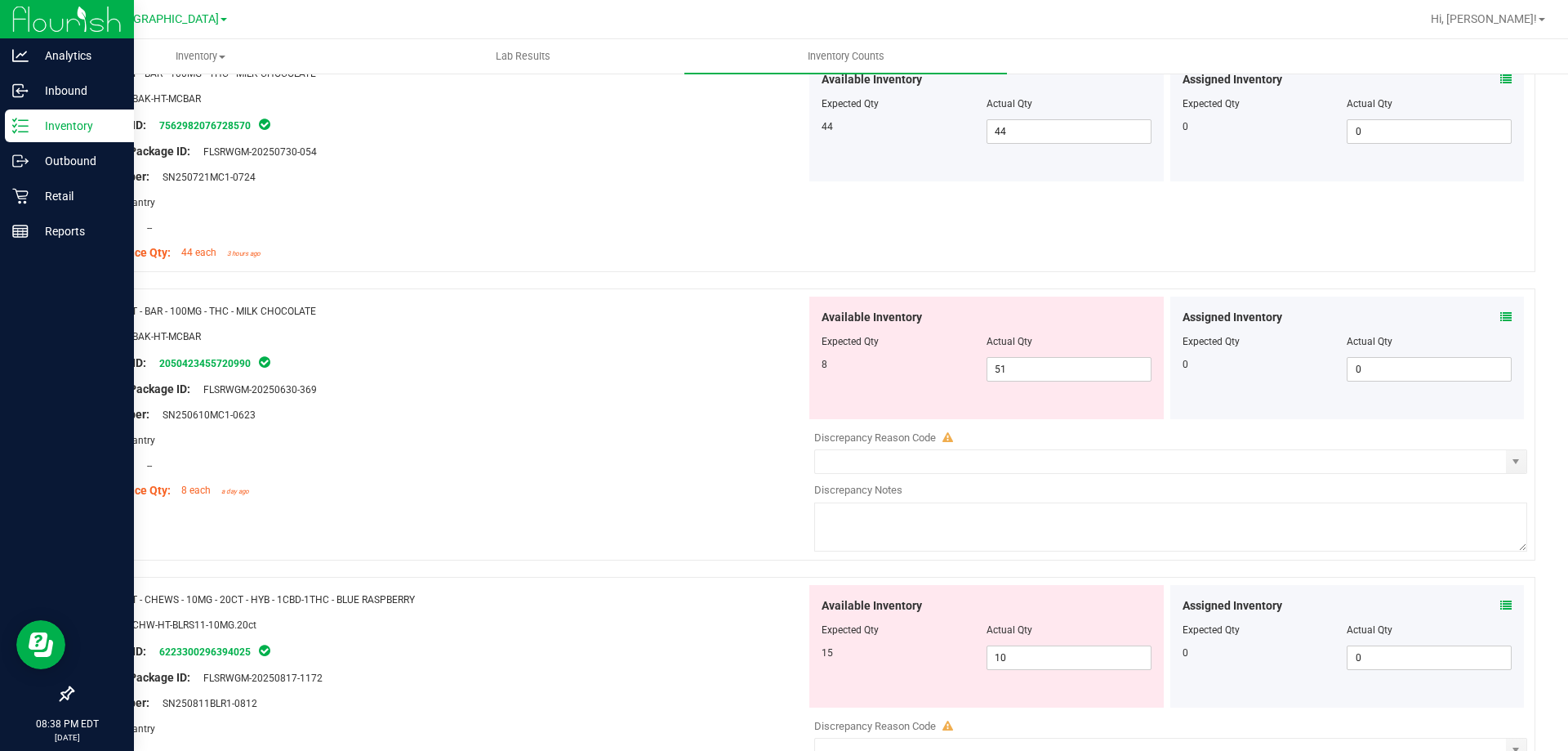
click at [1500, 309] on span at bounding box center [1506, 317] width 12 height 17
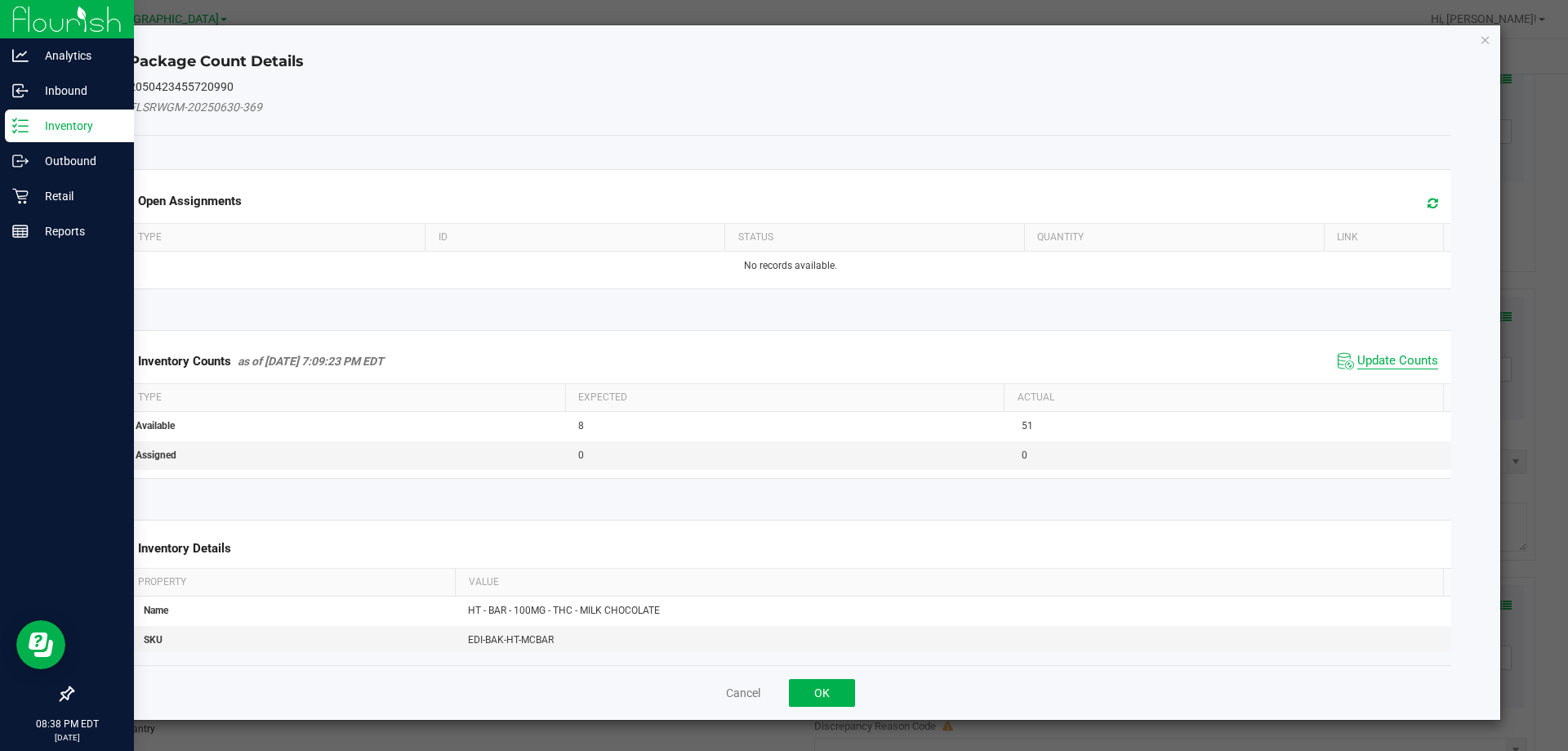
drag, startPoint x: 1375, startPoint y: 355, endPoint x: 1376, endPoint y: 257, distance: 98.0
click at [1374, 355] on span "Update Counts" at bounding box center [1398, 361] width 81 height 16
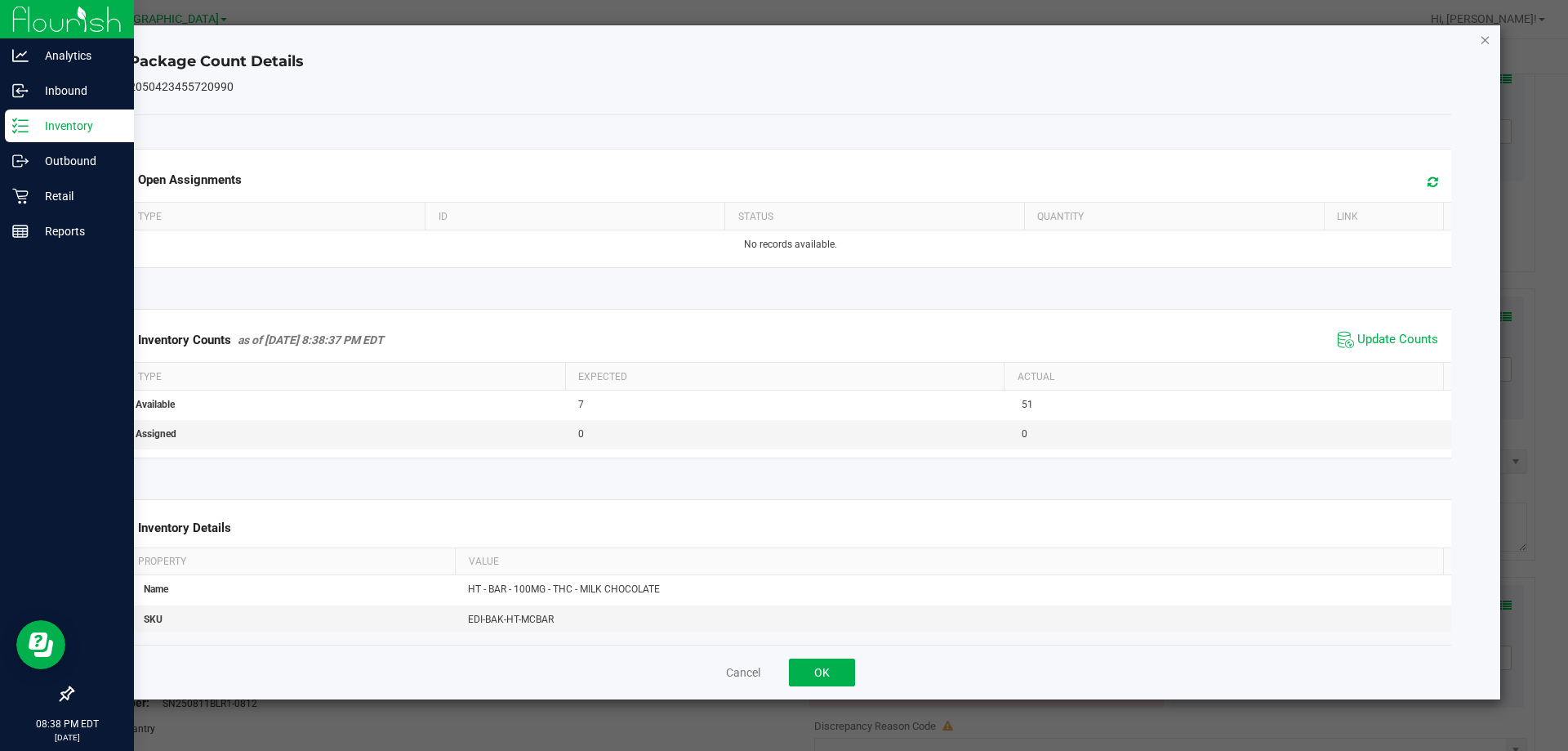
click at [1489, 42] on icon "Close" at bounding box center [1486, 38] width 12 height 19
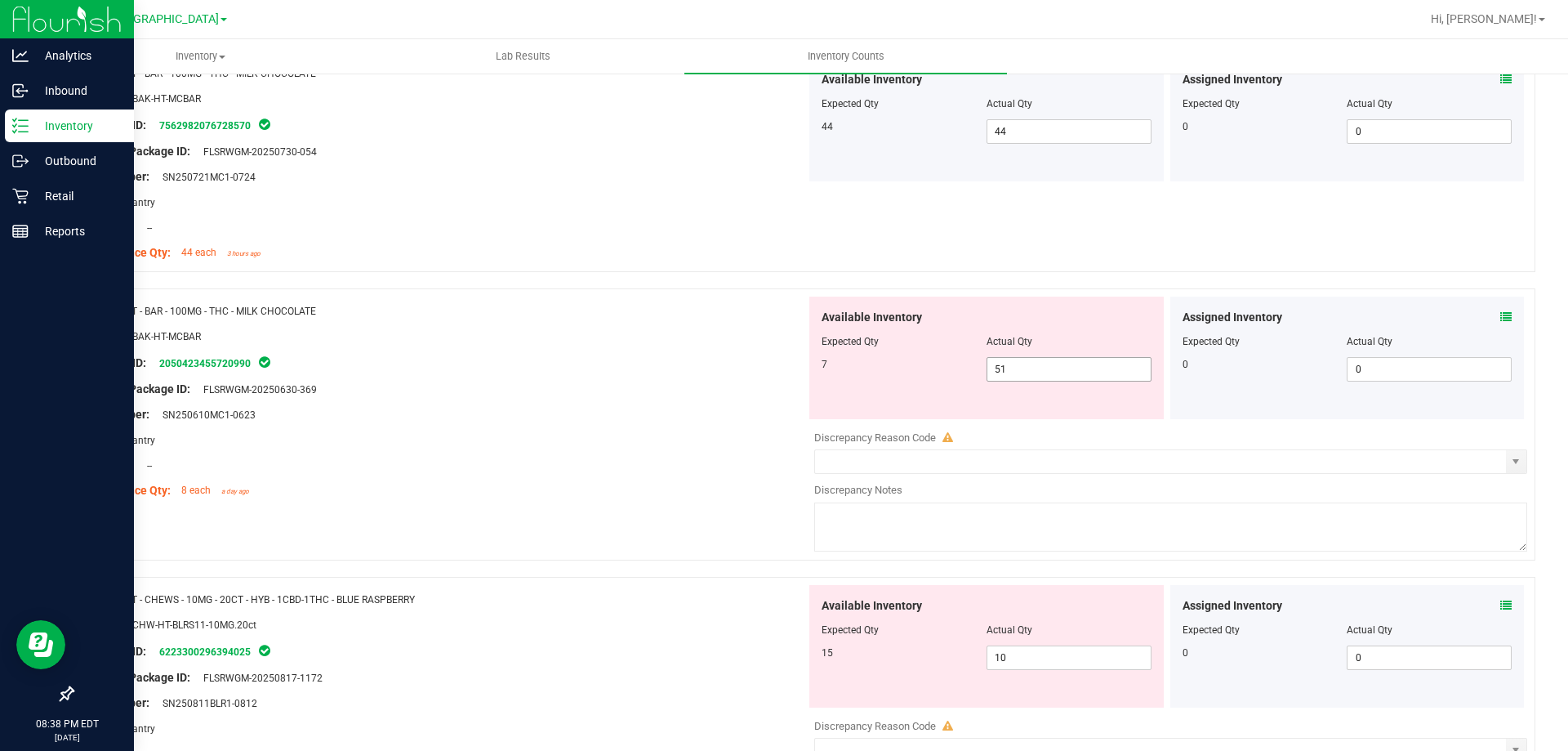
click at [1015, 369] on span "51 51" at bounding box center [1069, 369] width 165 height 25
click at [717, 368] on div "Package ID: 2050423455720990" at bounding box center [445, 362] width 721 height 19
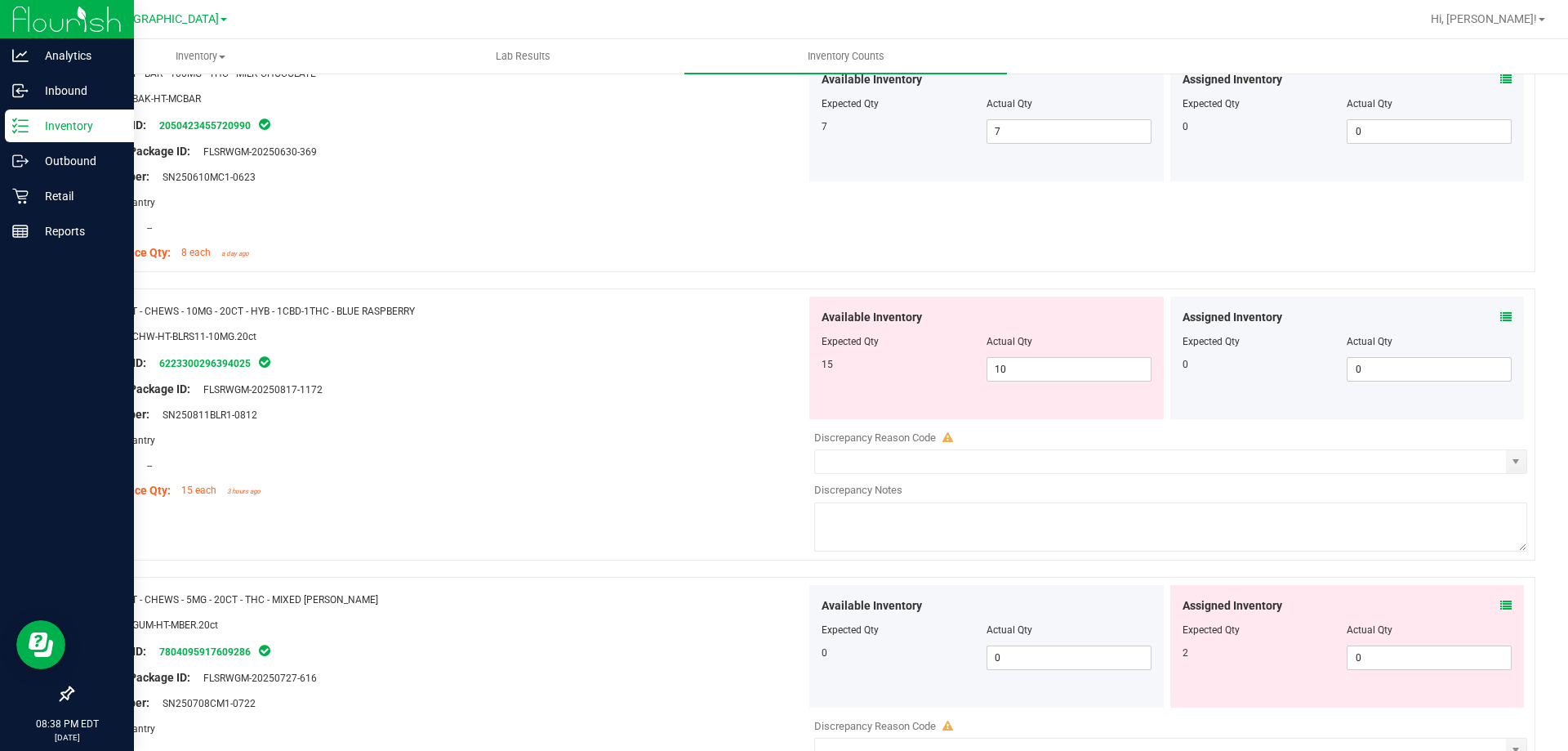
scroll to position [2123, 0]
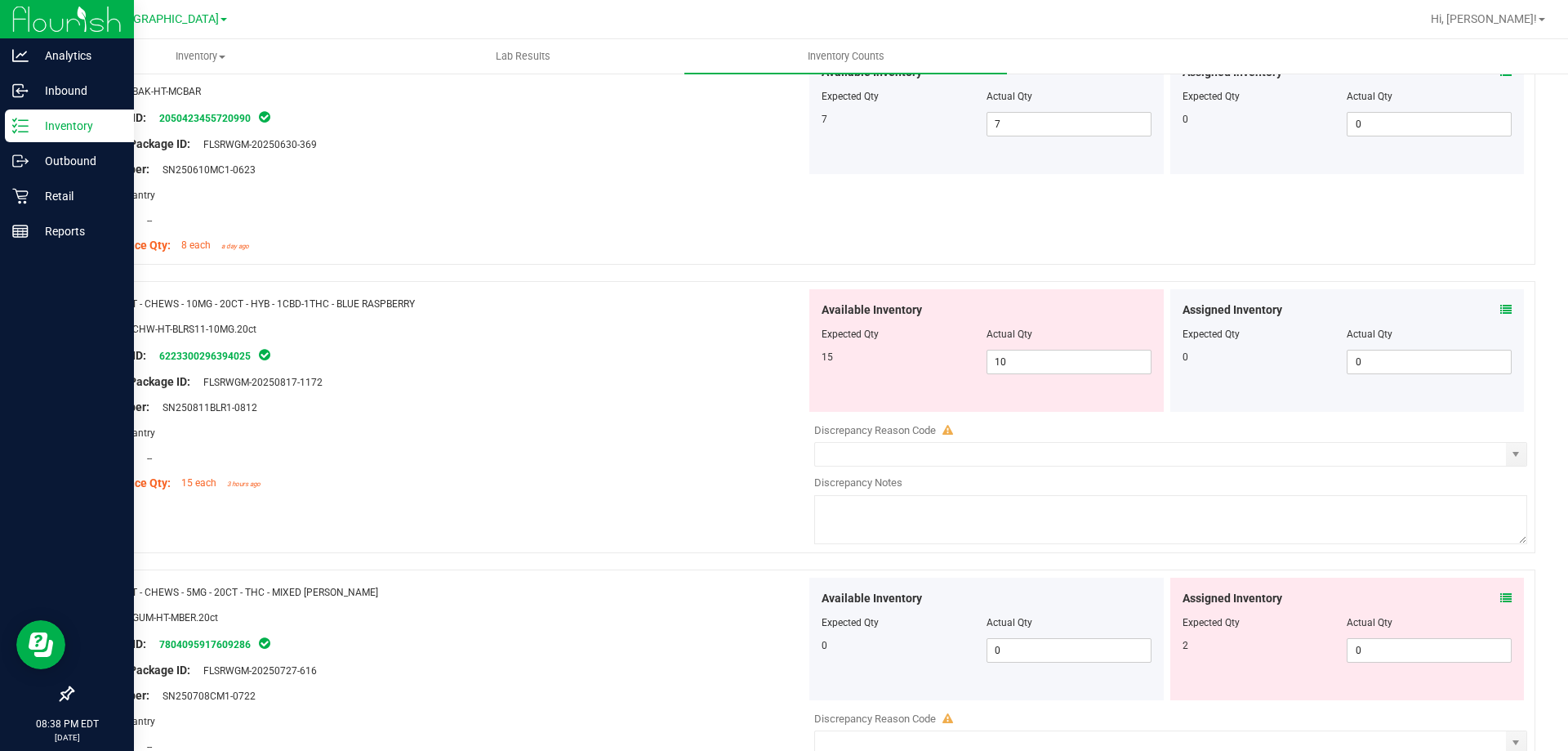
click at [1500, 310] on icon at bounding box center [1506, 310] width 12 height 12
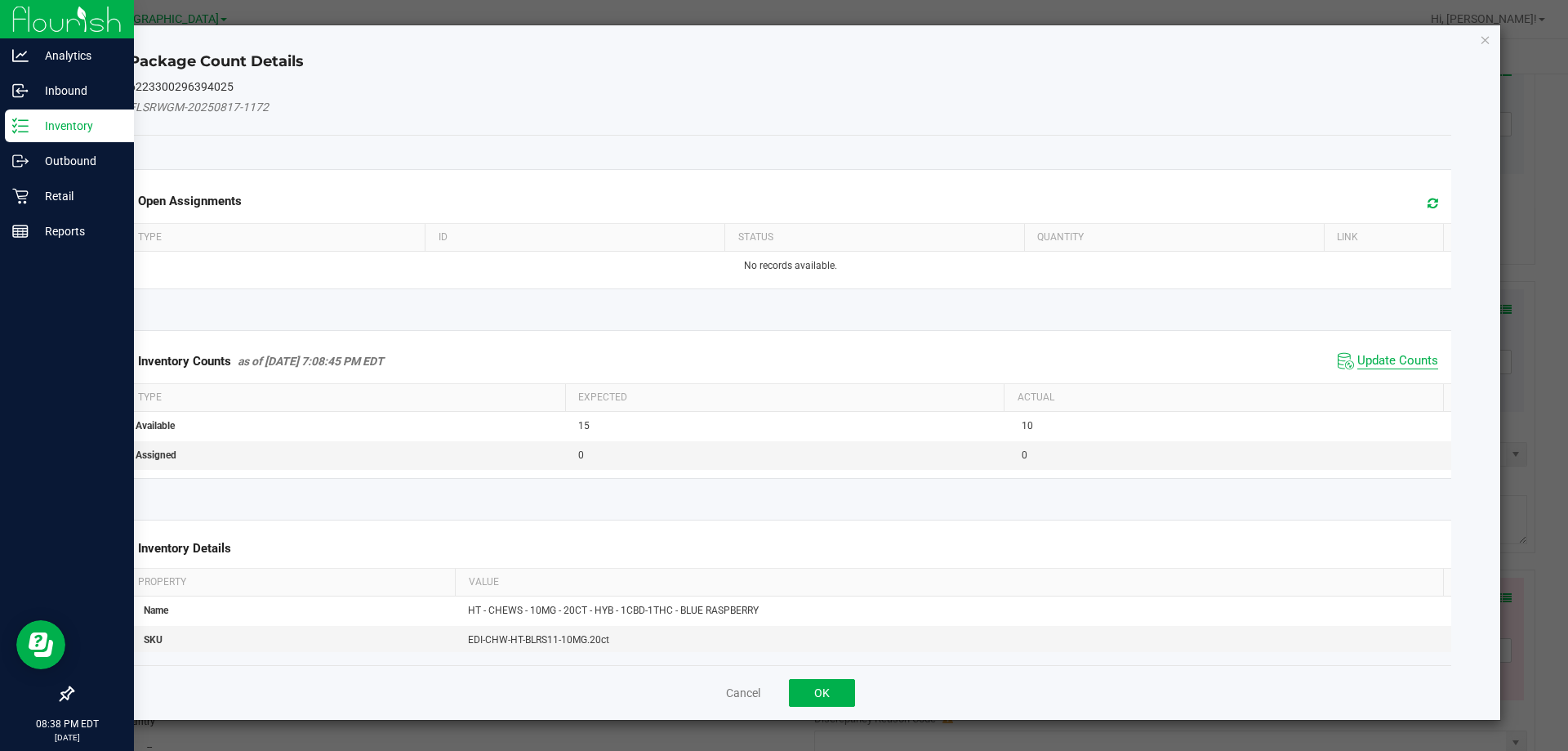
click at [1409, 360] on span "Update Counts" at bounding box center [1398, 361] width 81 height 16
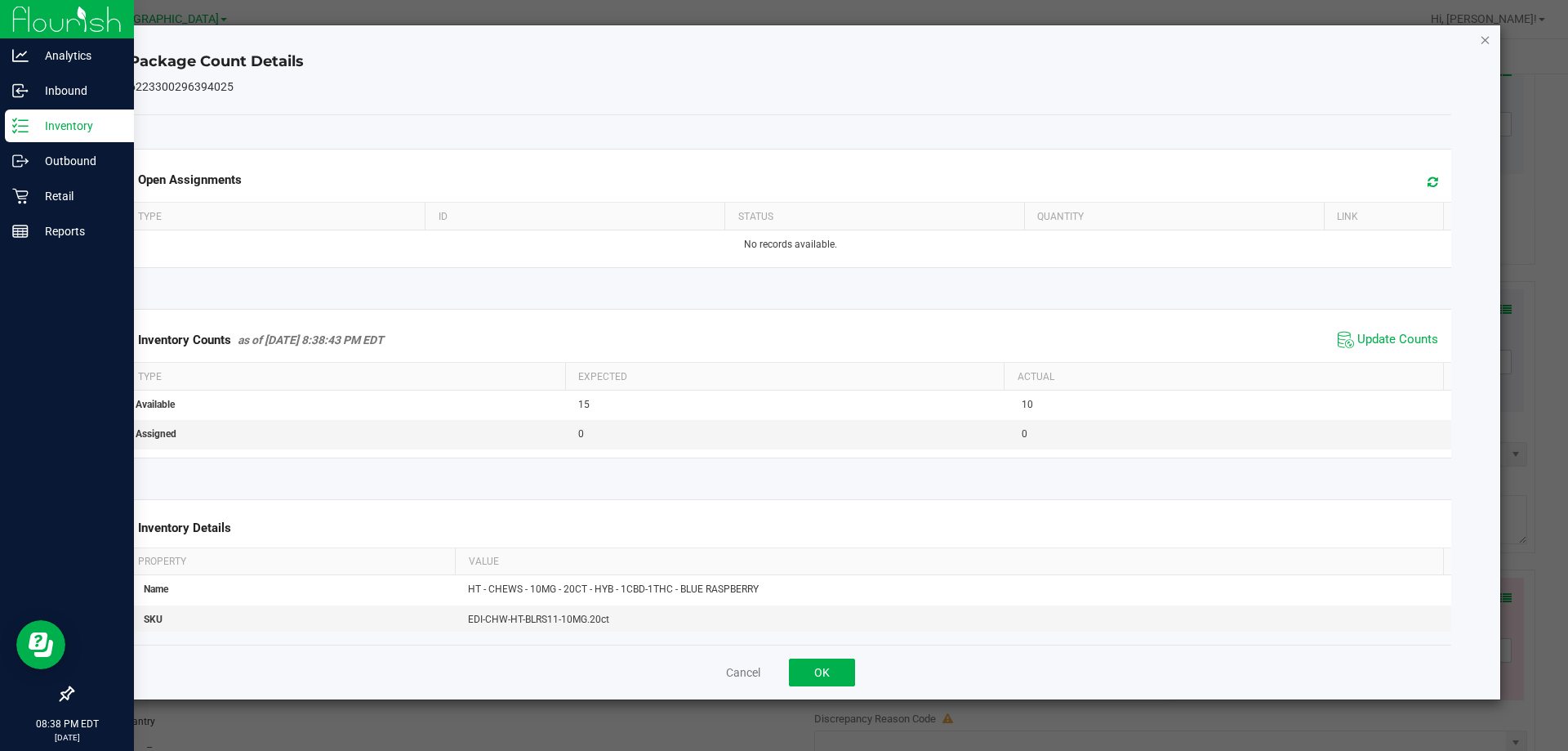
click at [1487, 42] on icon "Close" at bounding box center [1486, 38] width 12 height 19
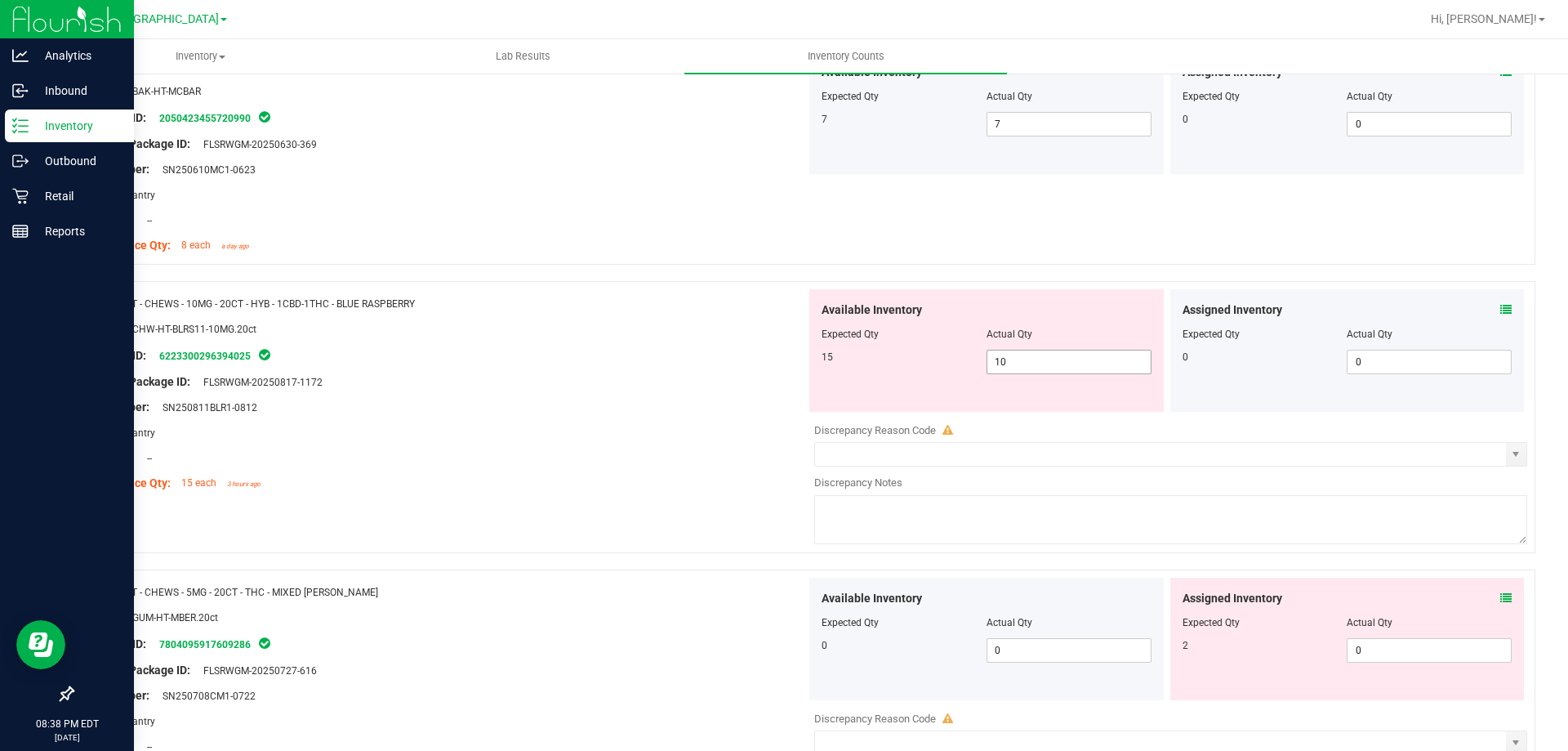
click at [1018, 373] on span "10 10" at bounding box center [1069, 362] width 165 height 25
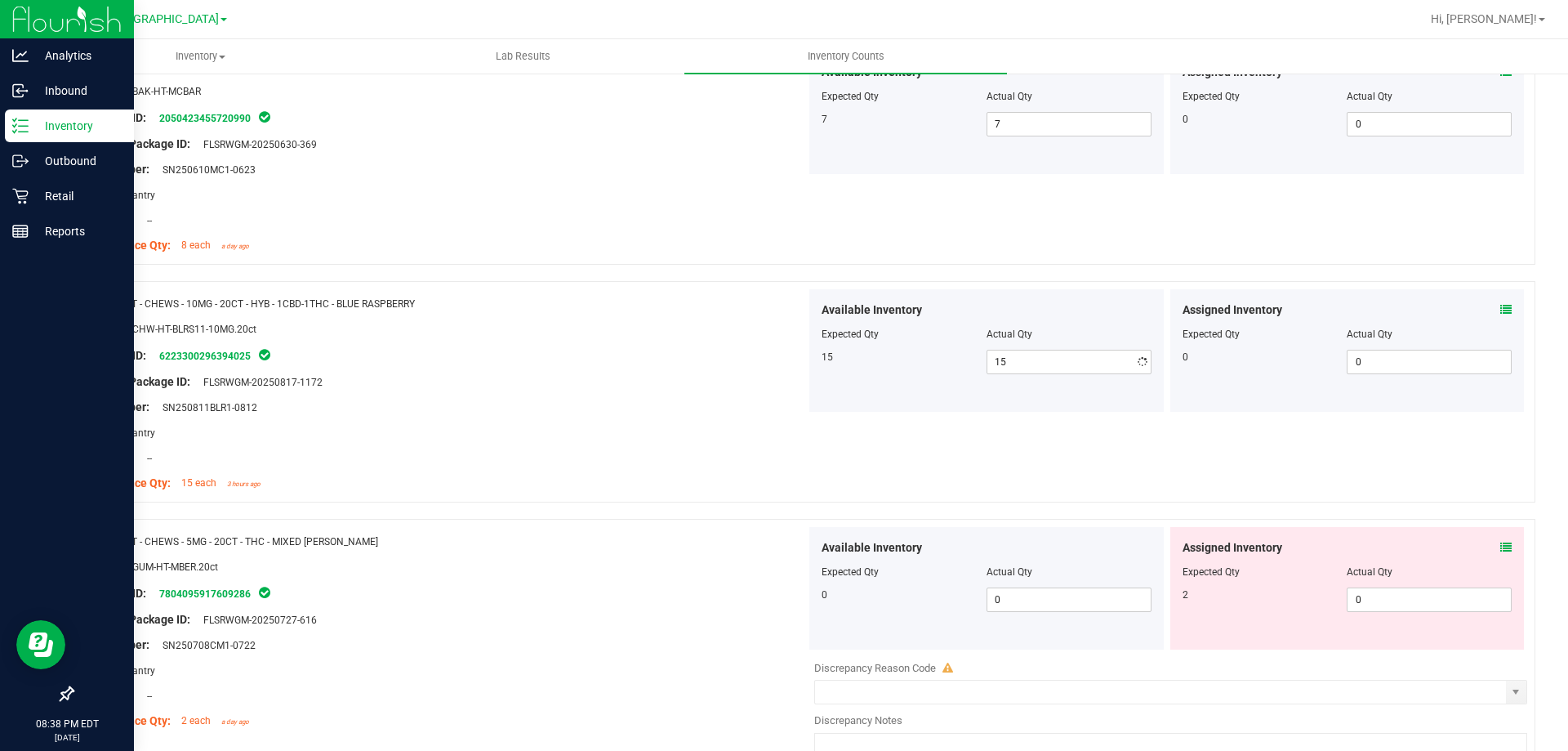
click at [598, 391] on div at bounding box center [445, 394] width 721 height 8
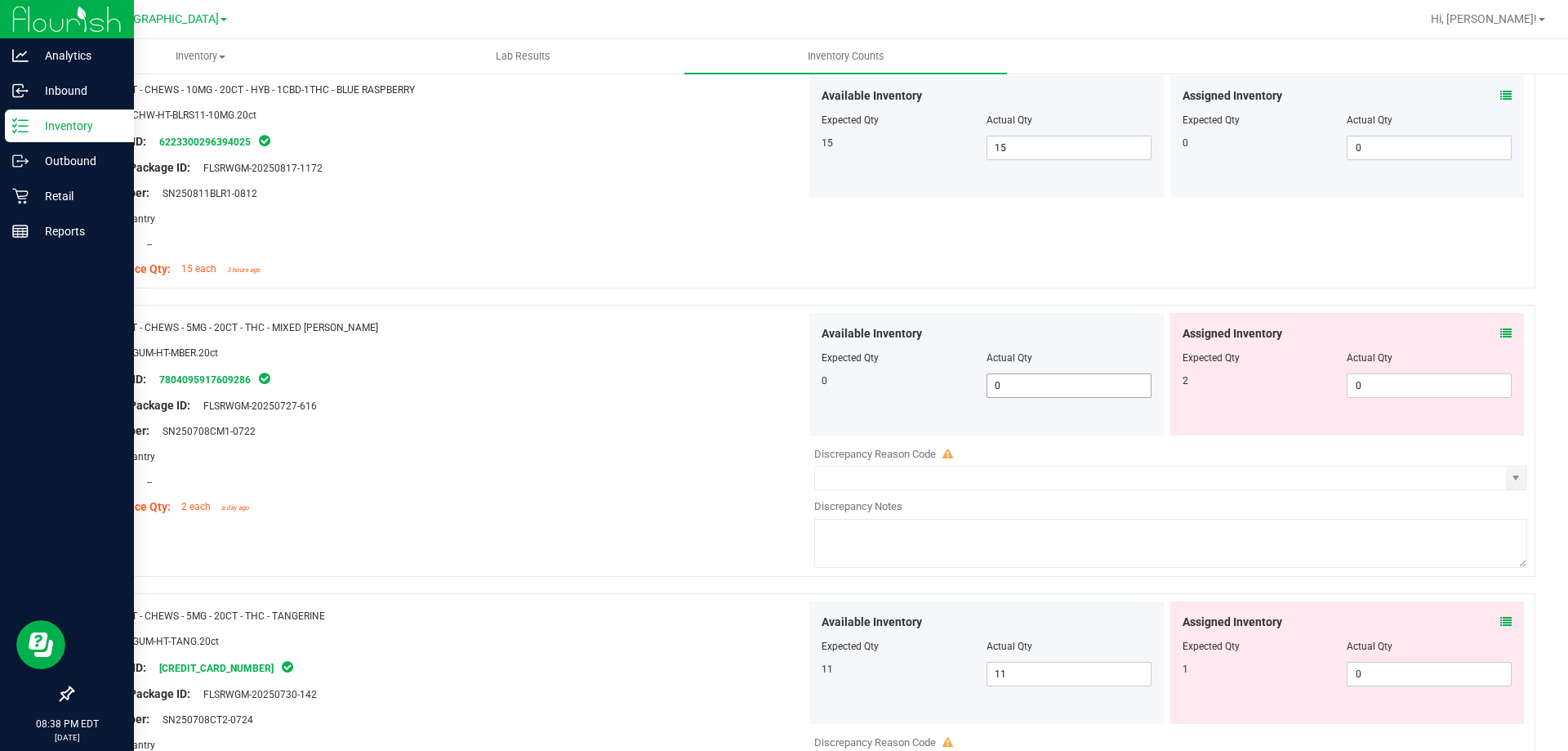
scroll to position [2369, 0]
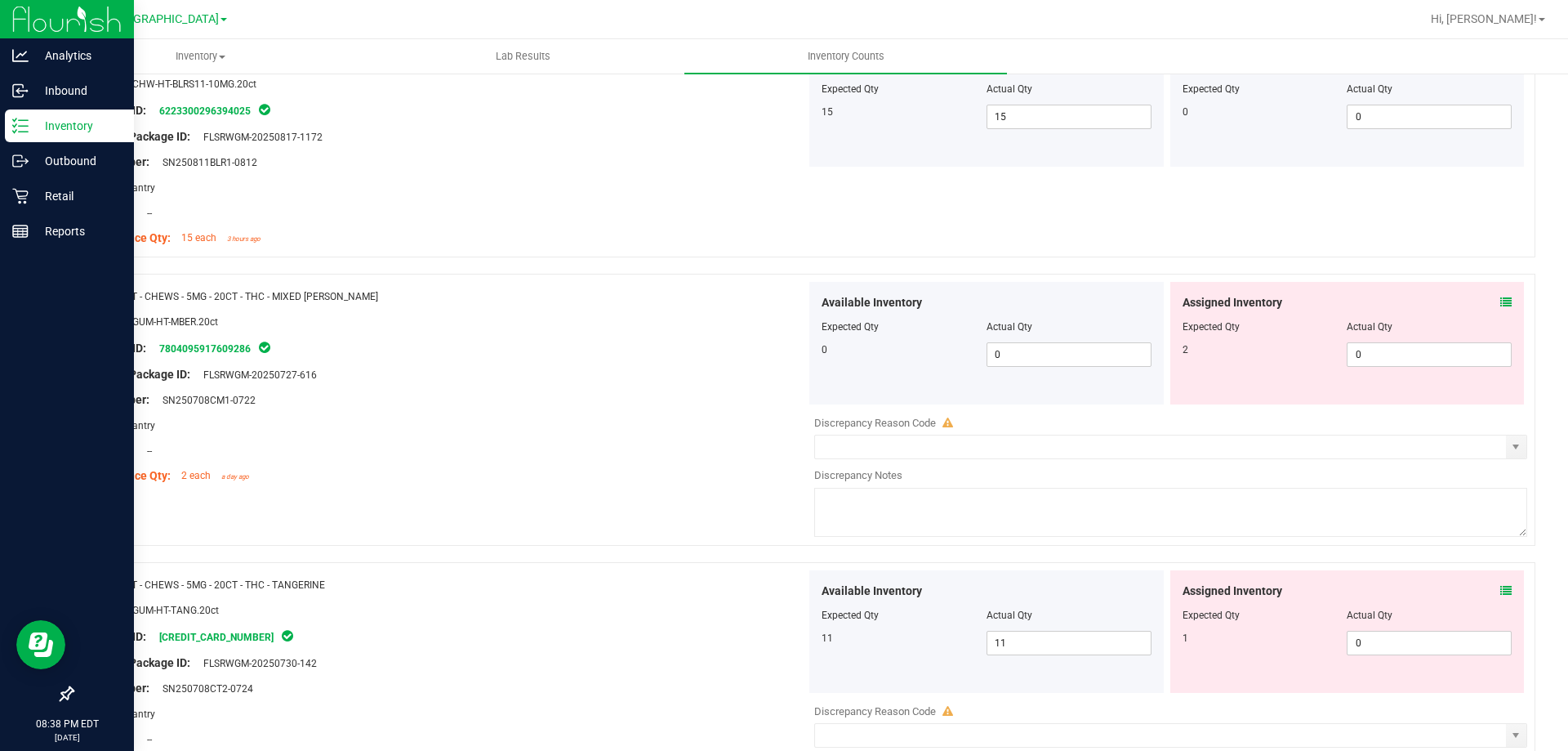
click at [1500, 303] on icon at bounding box center [1506, 302] width 12 height 12
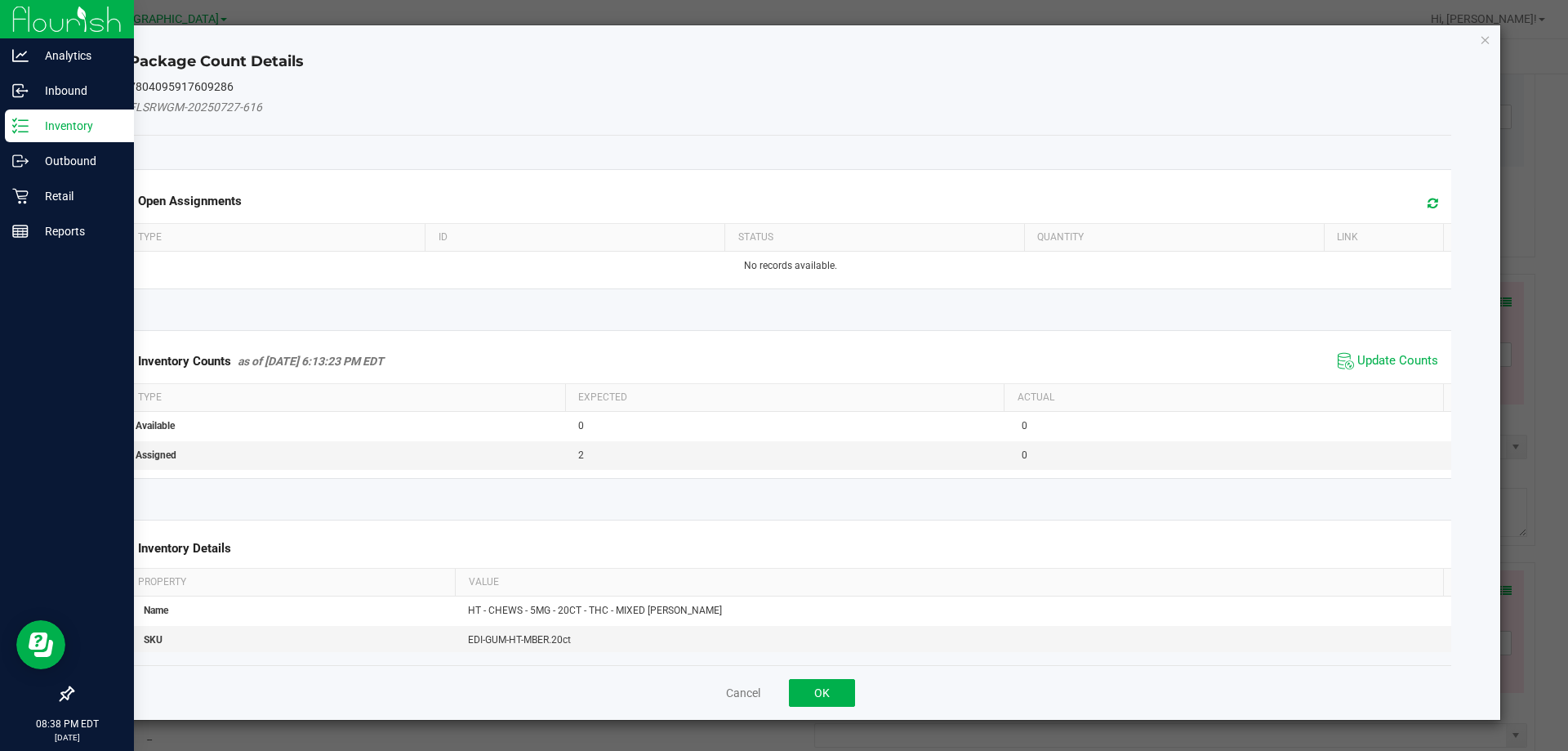
click at [1368, 351] on span "Update Counts" at bounding box center [1388, 361] width 109 height 25
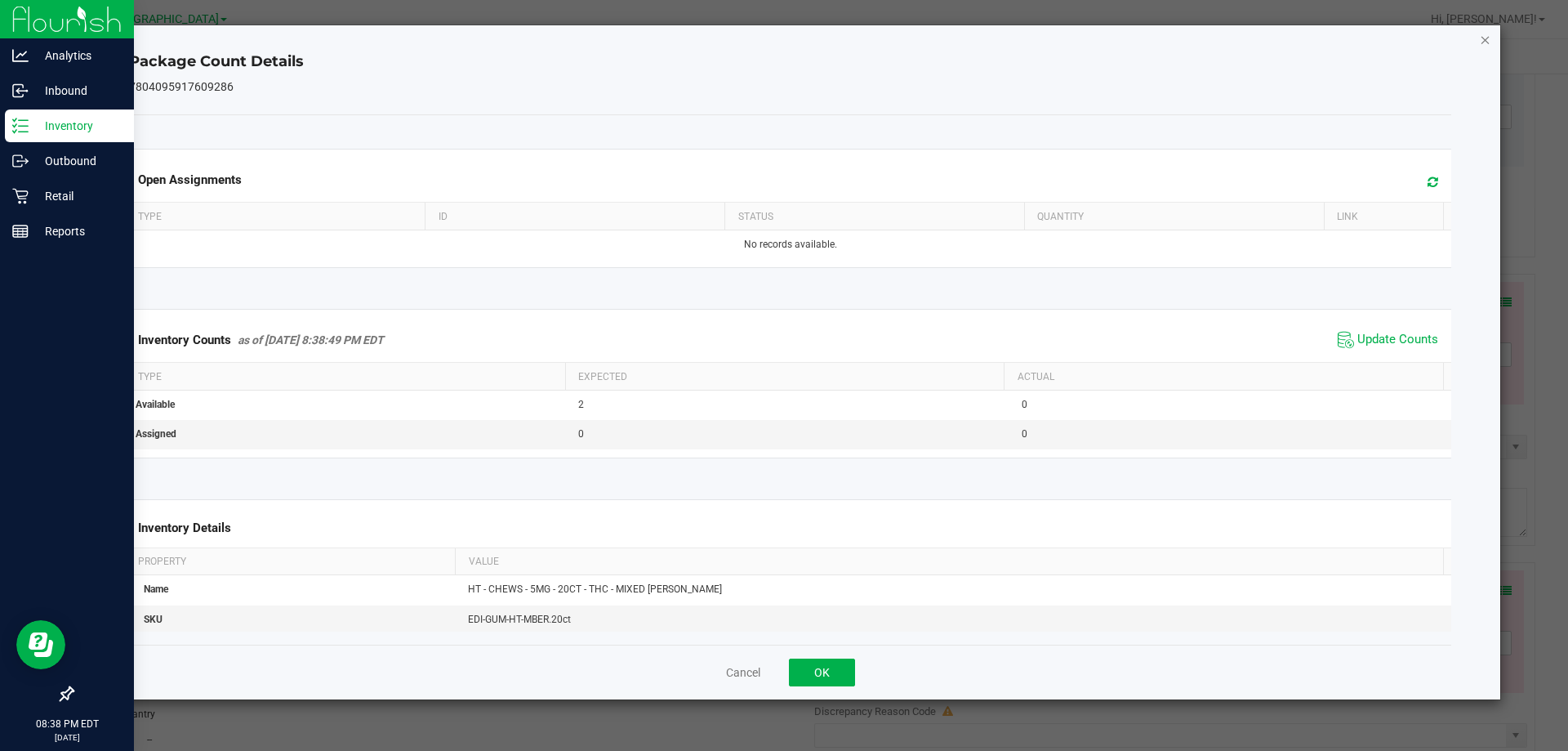
click at [1483, 45] on icon "Close" at bounding box center [1486, 38] width 12 height 19
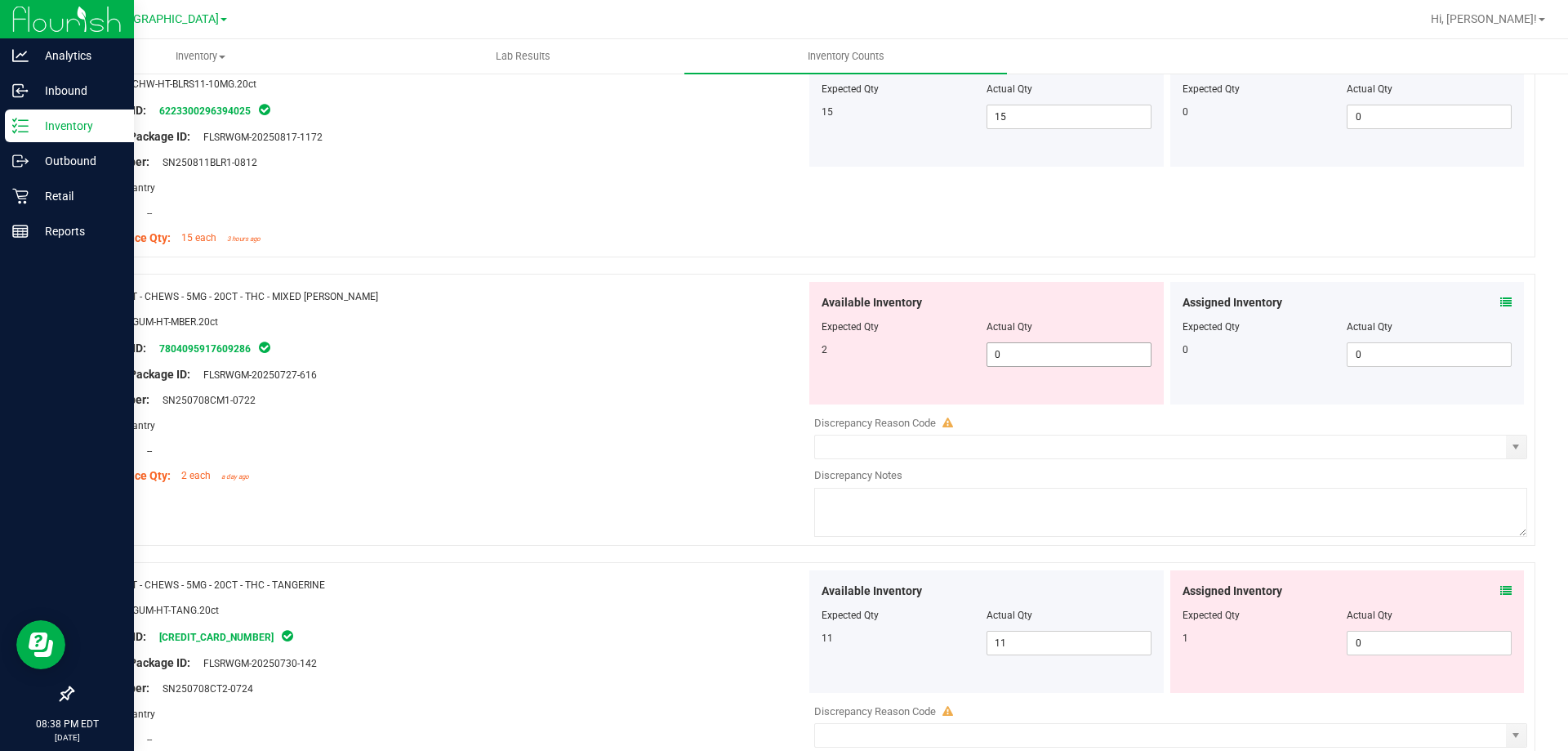
click at [1031, 359] on span "0 0" at bounding box center [1069, 354] width 165 height 25
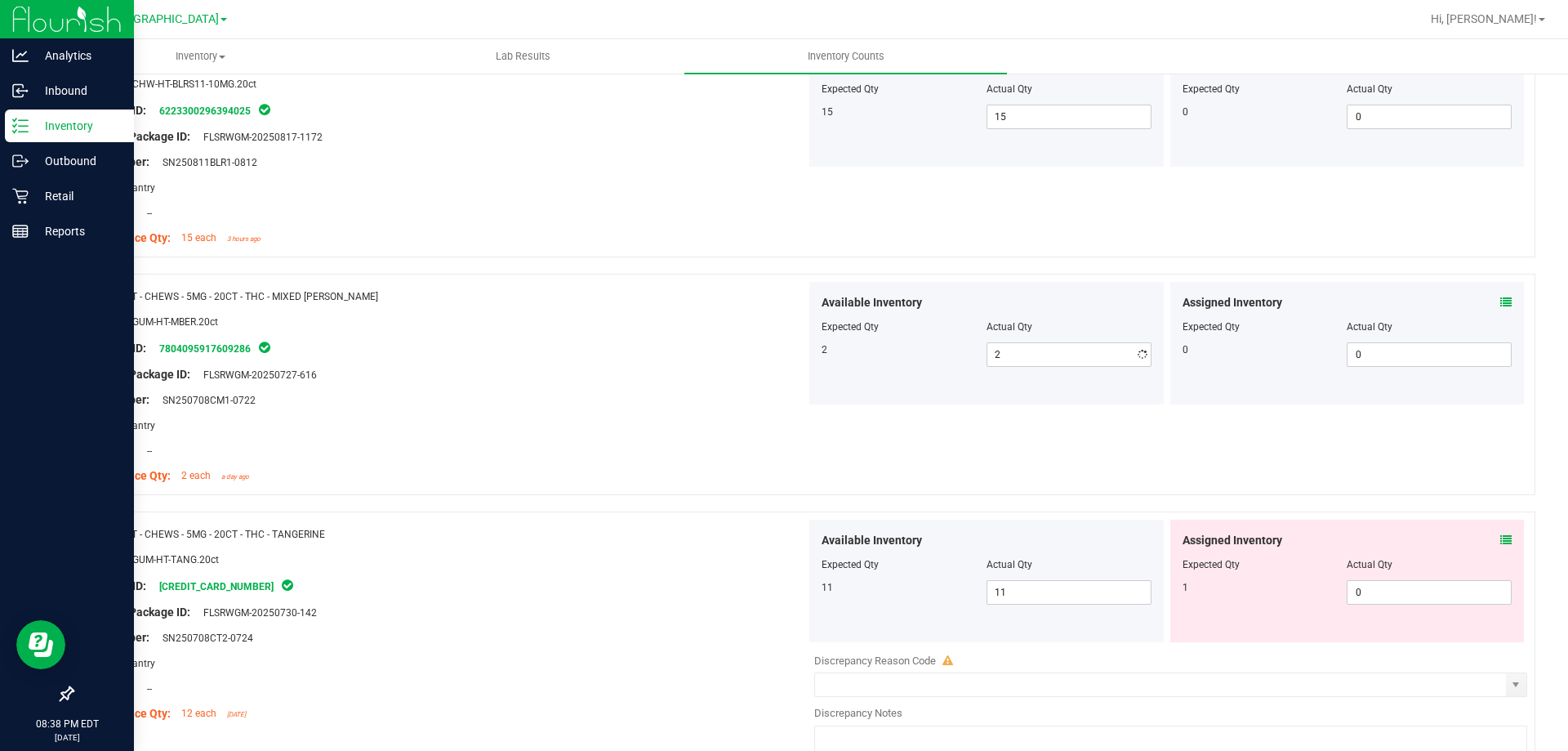
click at [698, 362] on div at bounding box center [445, 362] width 721 height 8
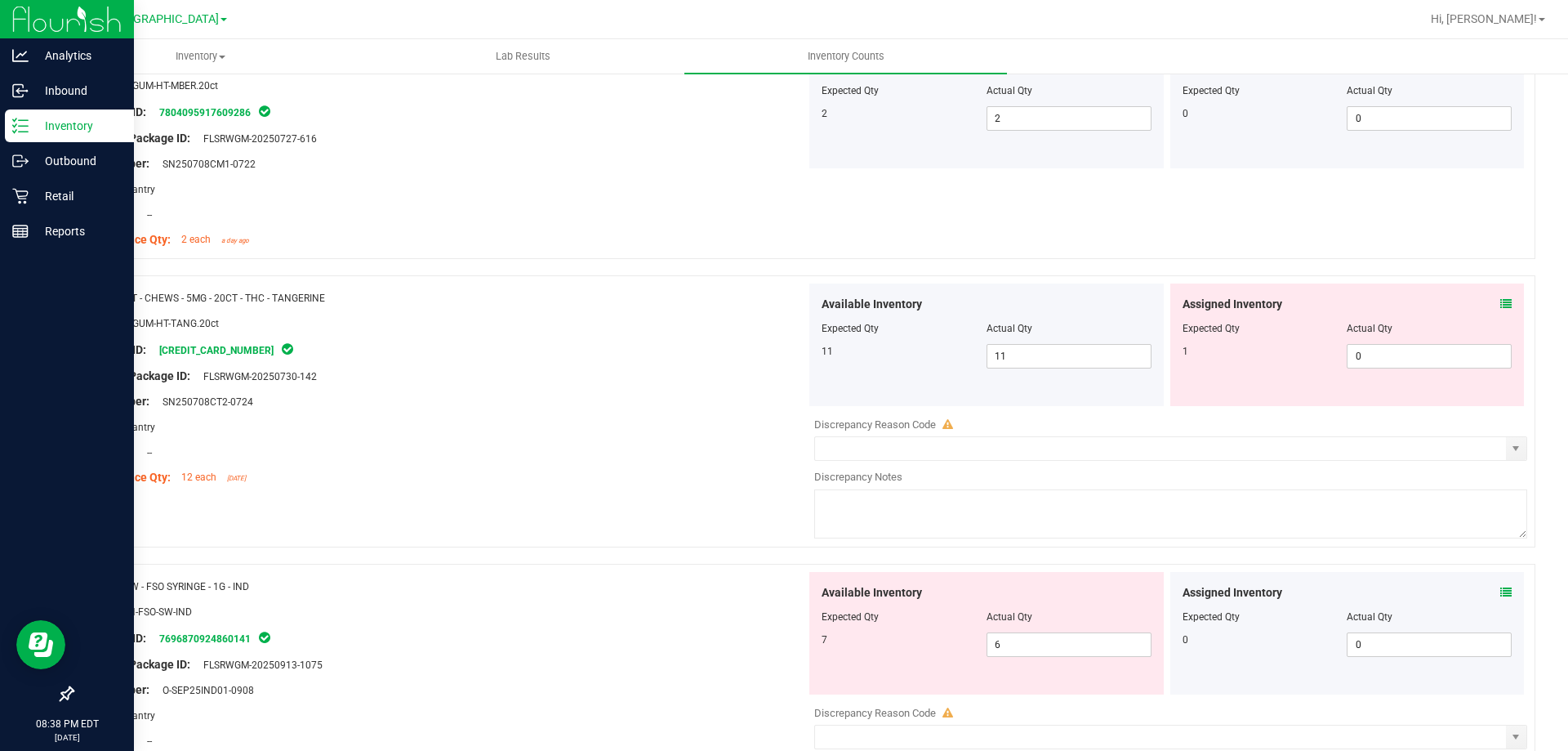
scroll to position [2614, 0]
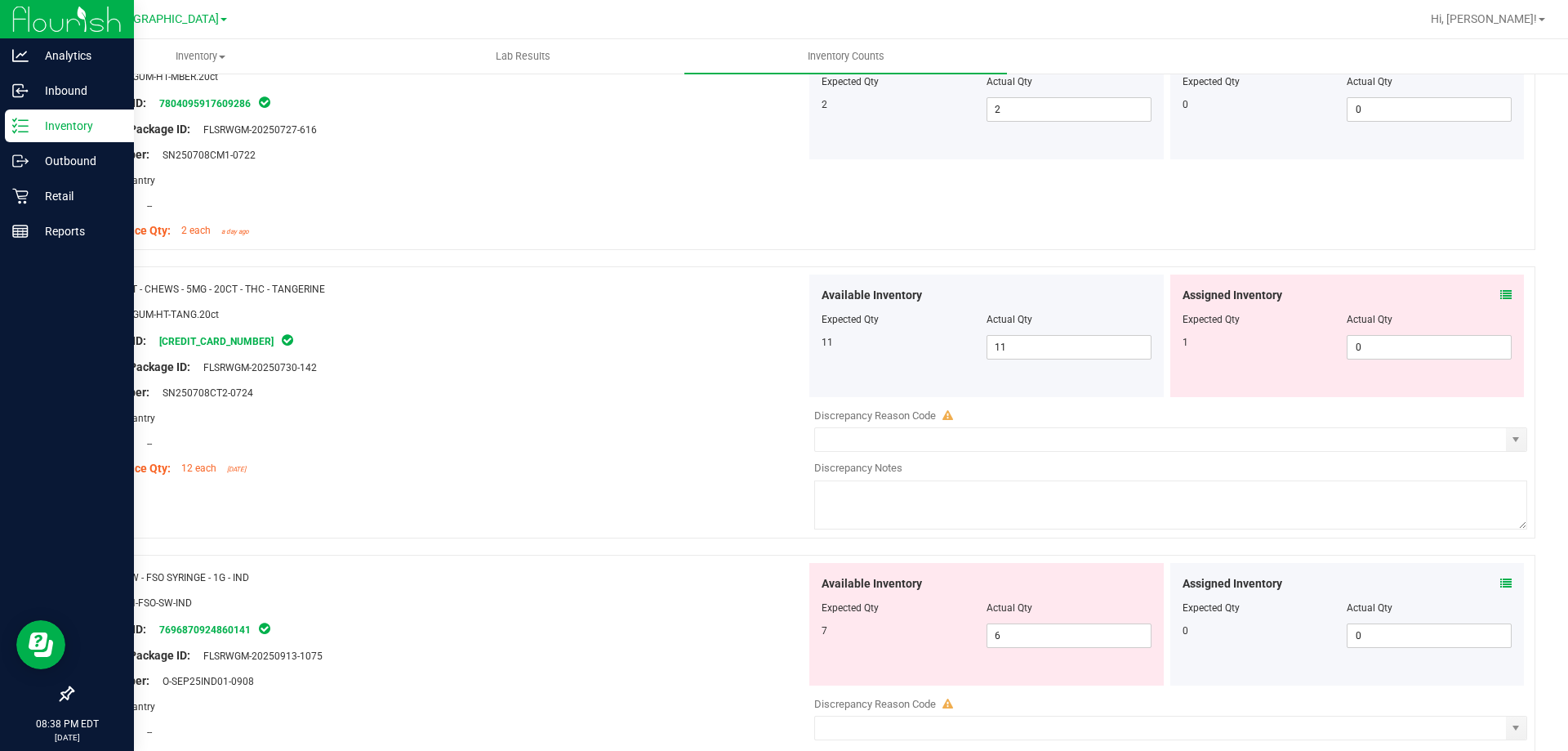
click at [1500, 293] on icon at bounding box center [1506, 294] width 12 height 12
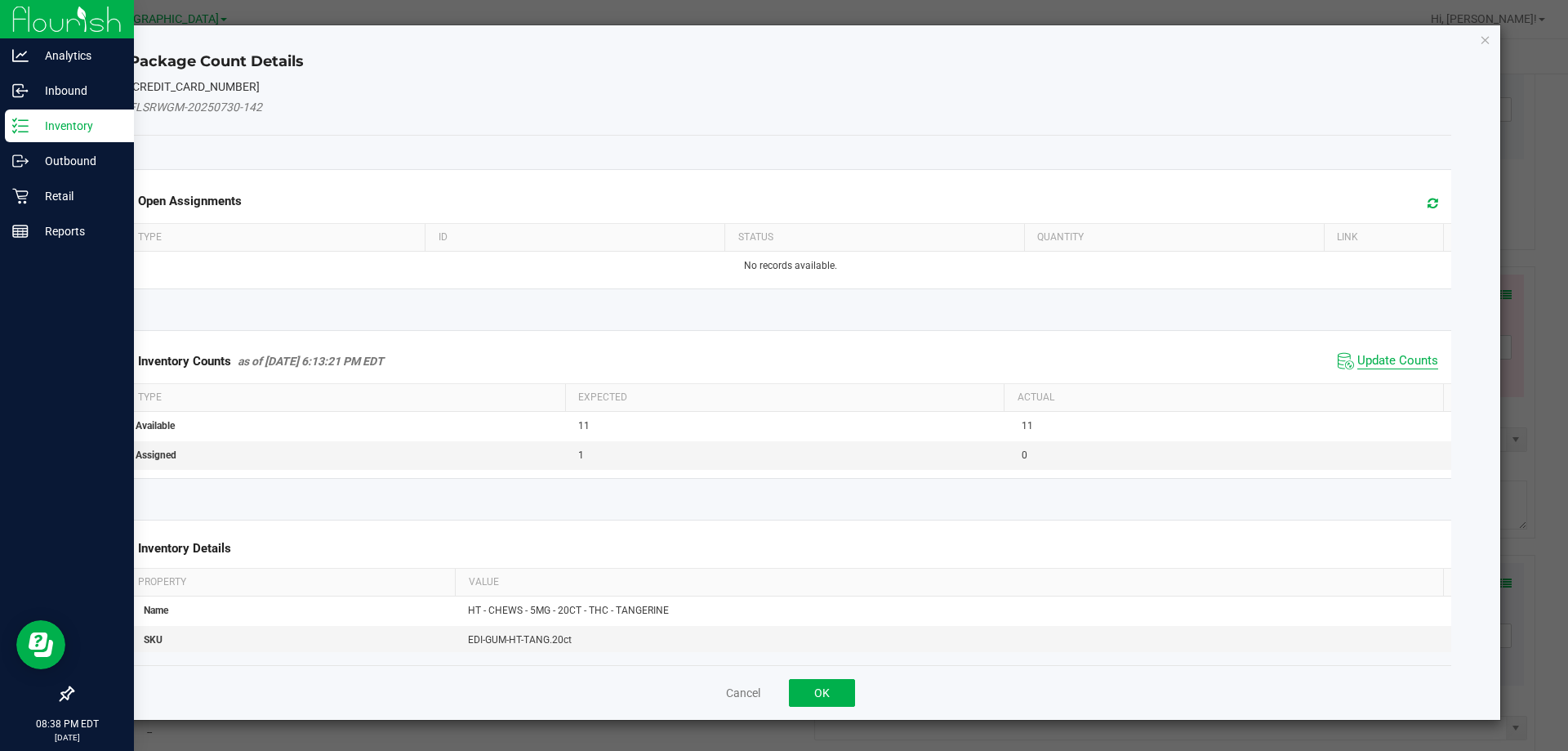
click at [1388, 358] on span "Update Counts" at bounding box center [1398, 361] width 81 height 16
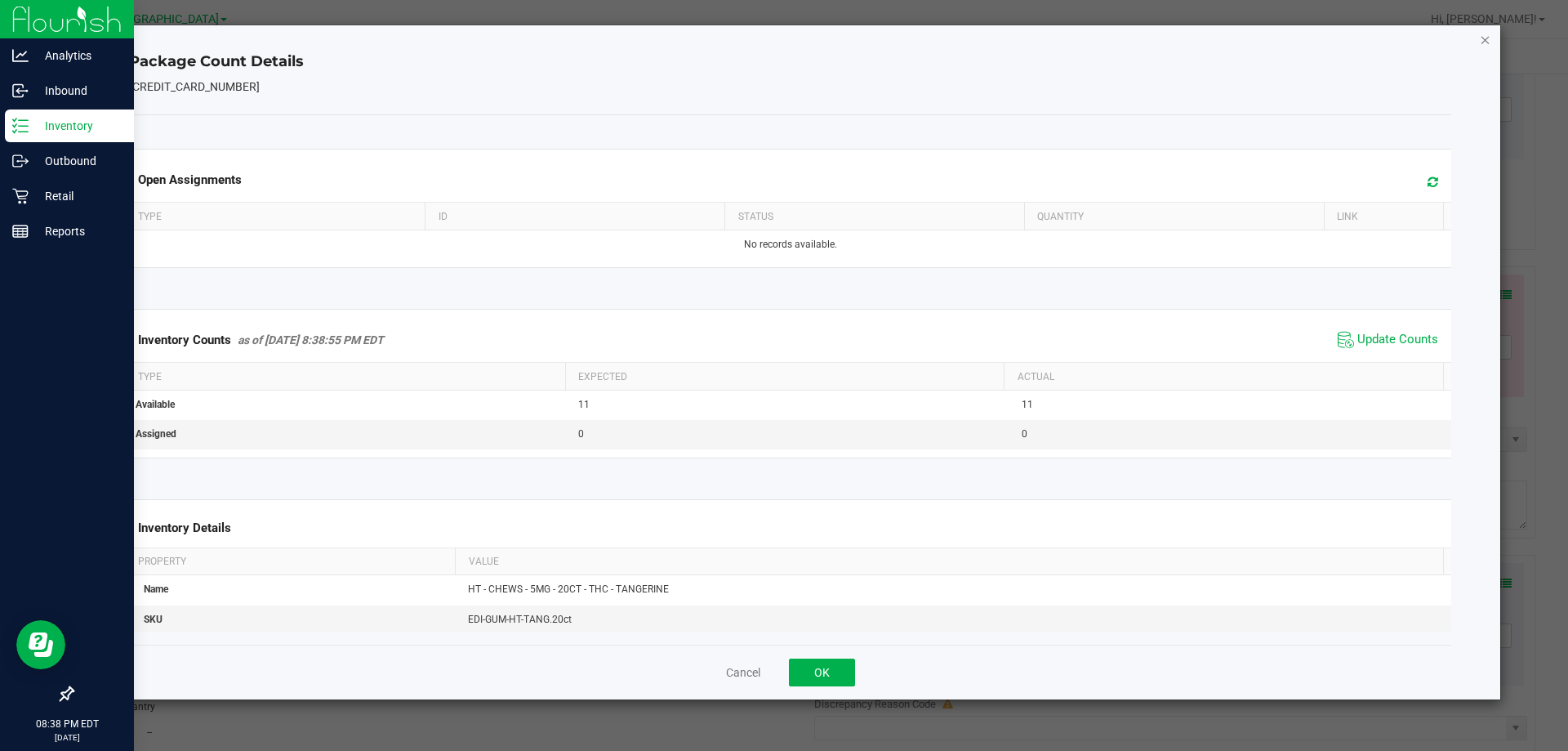
click at [1488, 46] on icon "Close" at bounding box center [1486, 38] width 12 height 19
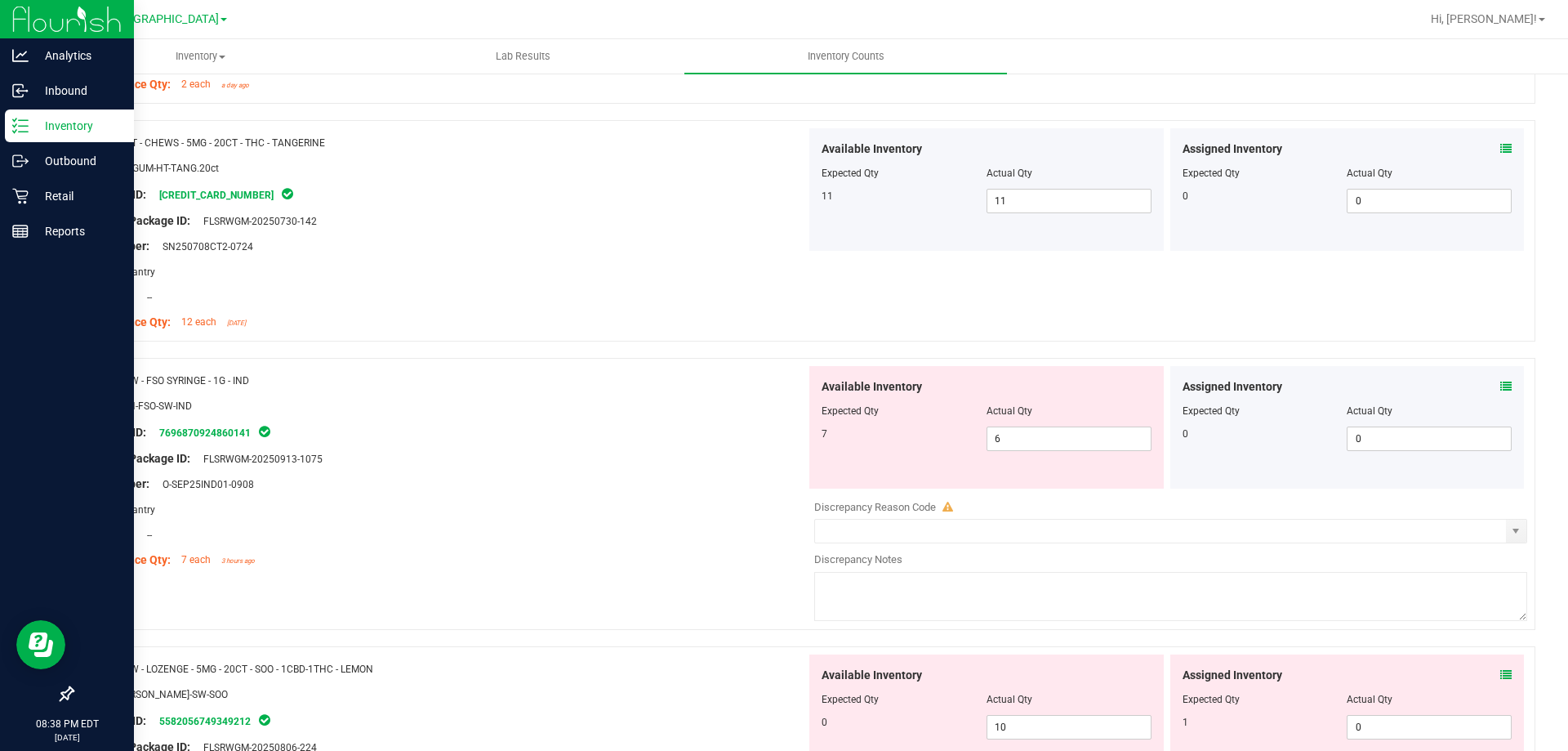
scroll to position [2940, 0]
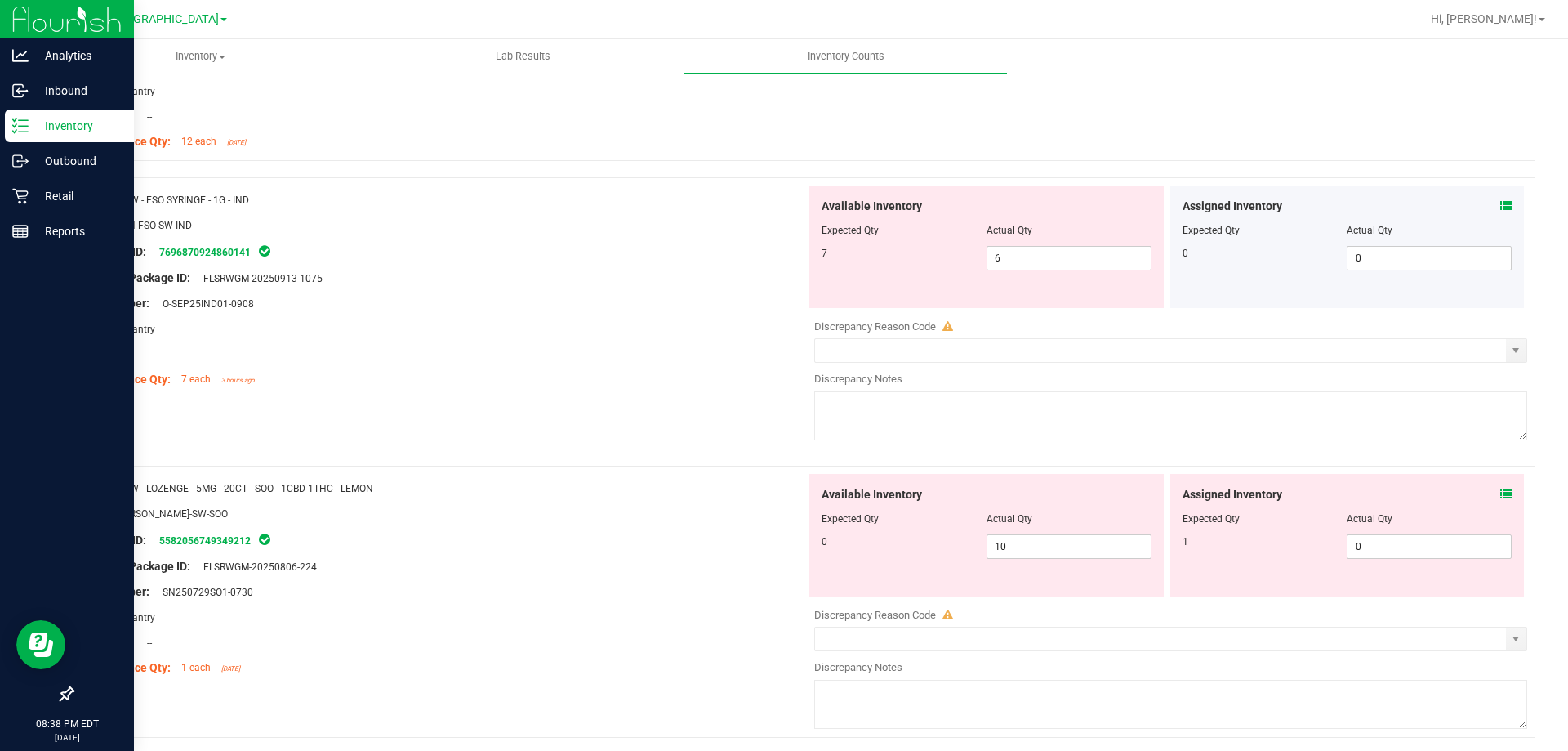
click at [1500, 212] on span at bounding box center [1506, 206] width 12 height 17
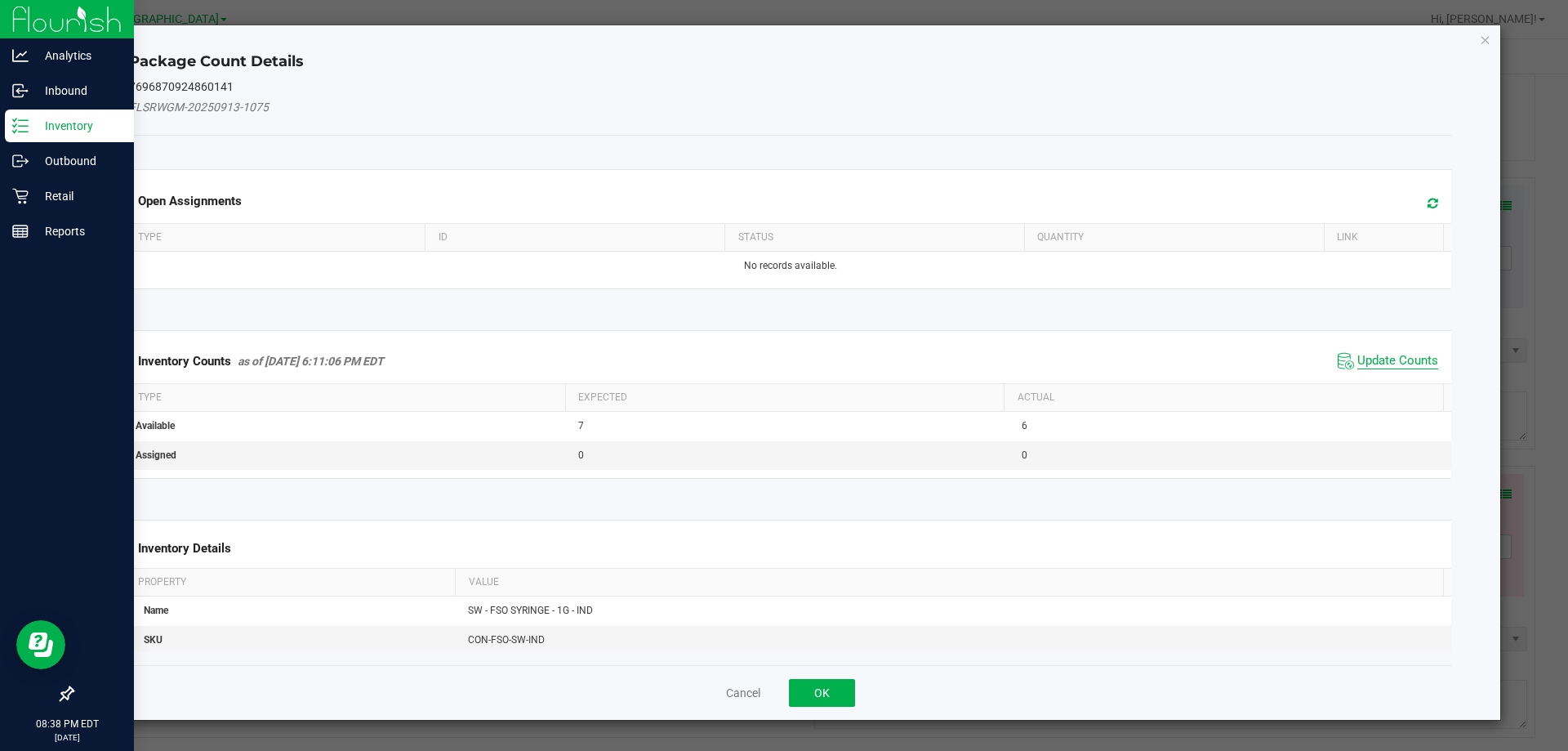
click at [1410, 353] on span "Update Counts" at bounding box center [1398, 361] width 81 height 16
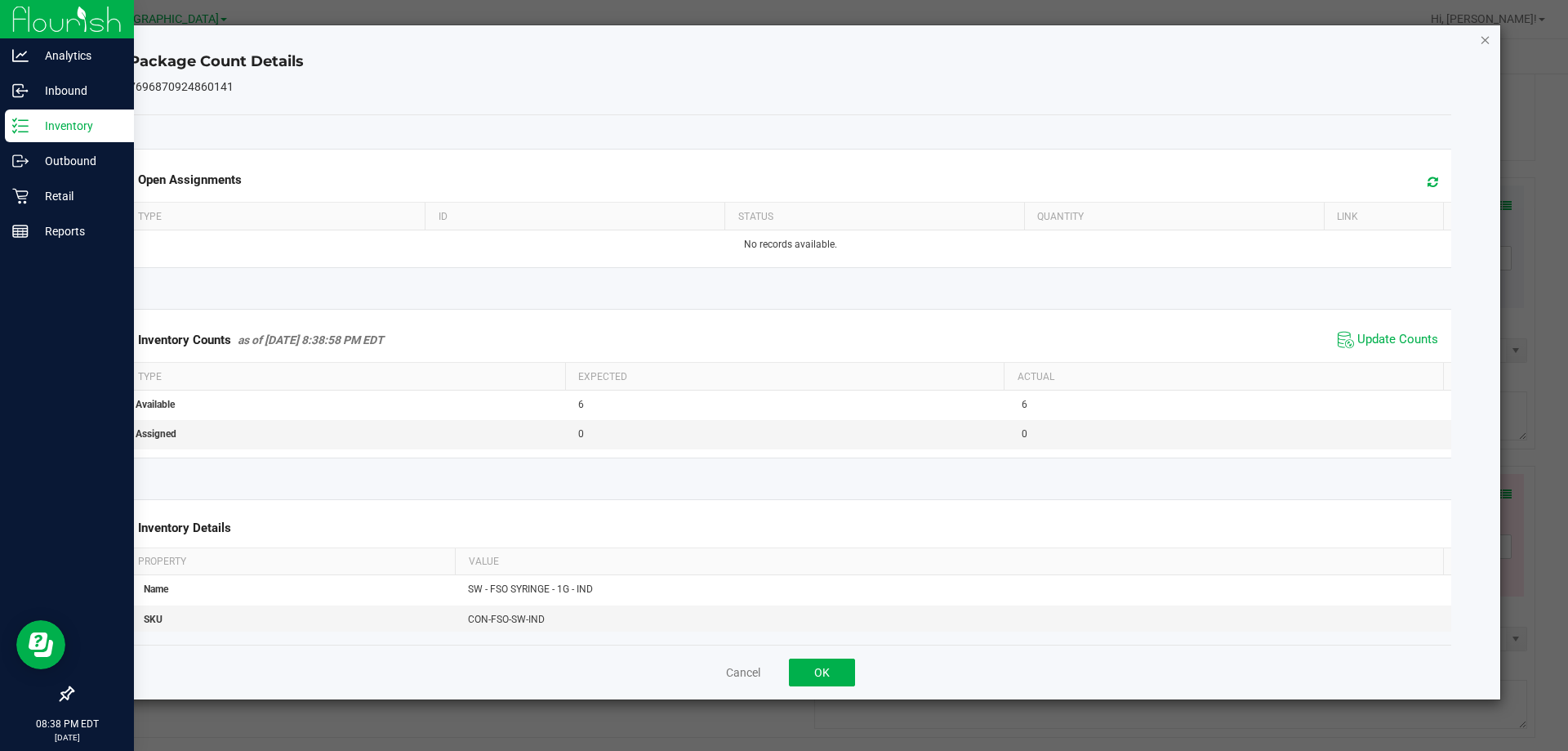
click at [1486, 39] on icon "Close" at bounding box center [1486, 38] width 12 height 19
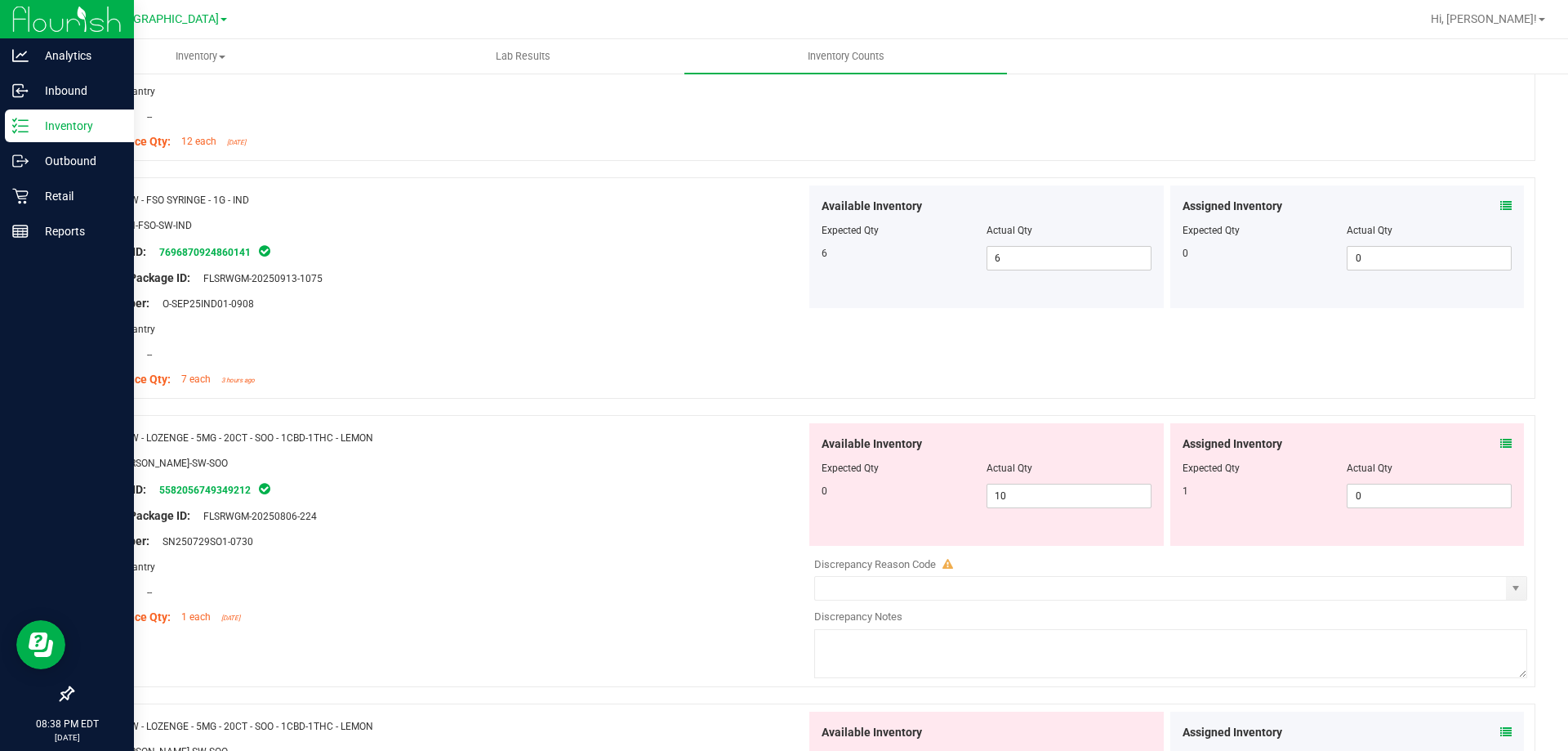
scroll to position [3186, 0]
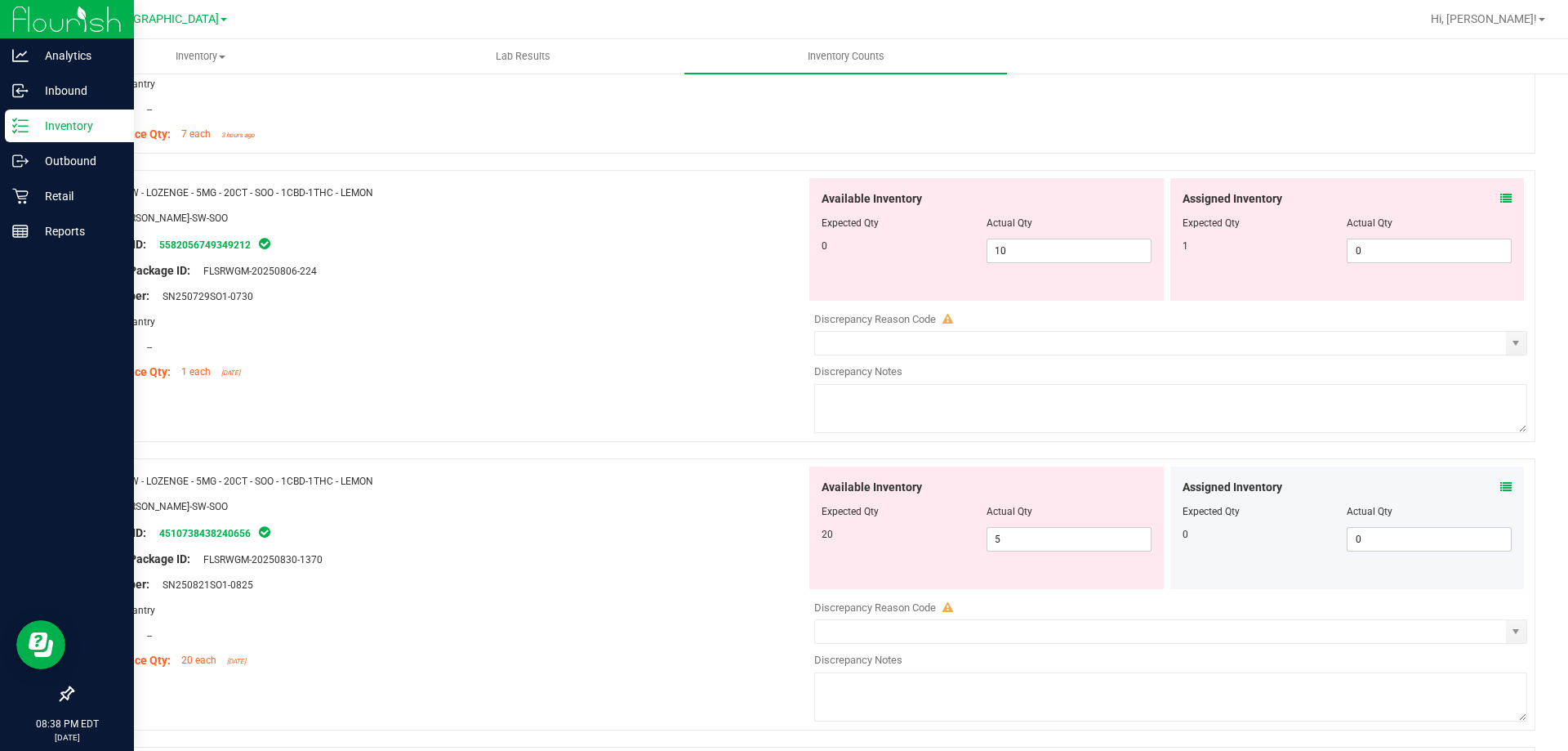
click at [1501, 193] on div "Assigned Inventory Expected Qty Actual Qty 1 0 0" at bounding box center [1348, 239] width 355 height 122
click at [1500, 195] on icon at bounding box center [1506, 198] width 12 height 12
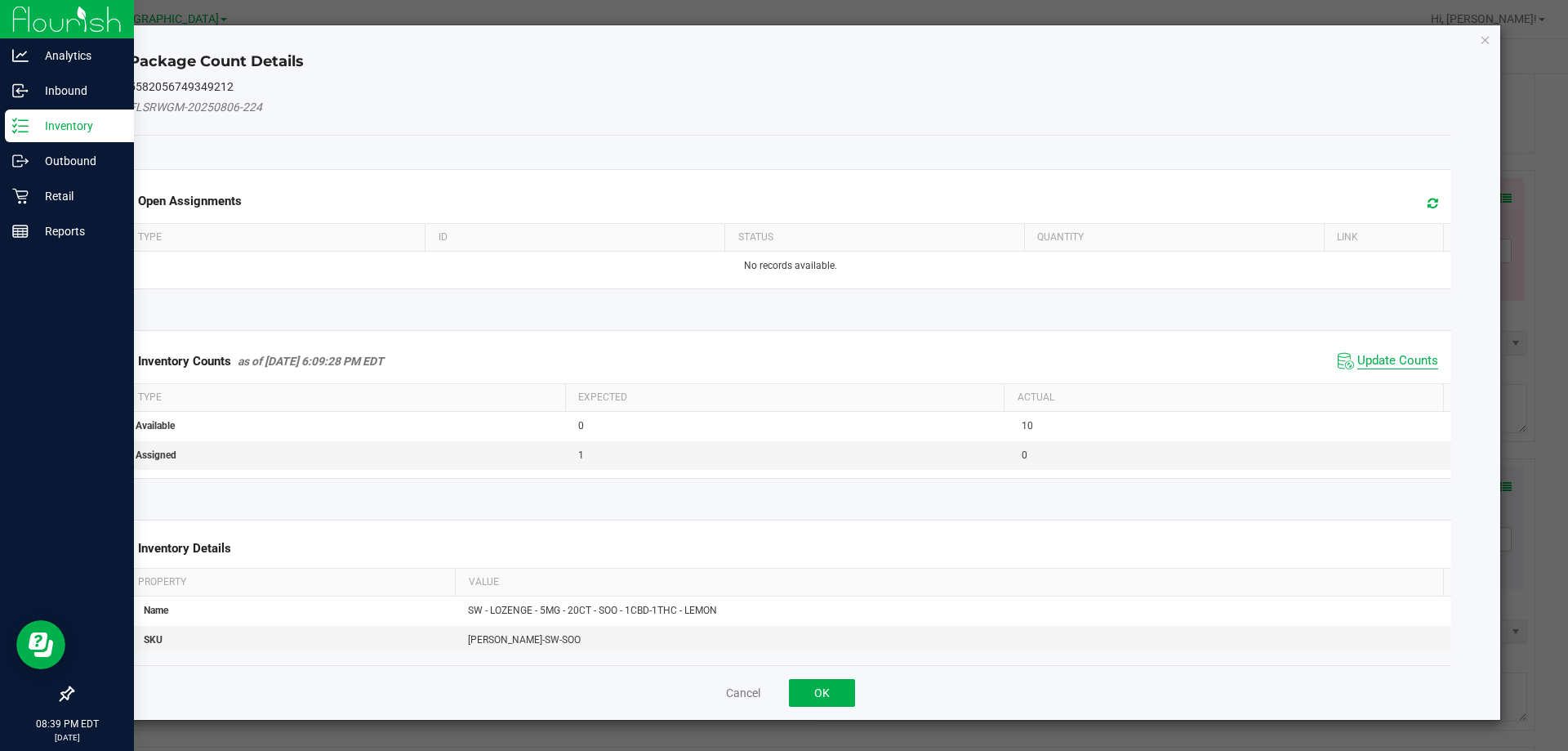
click at [1405, 353] on span "Update Counts" at bounding box center [1398, 361] width 81 height 16
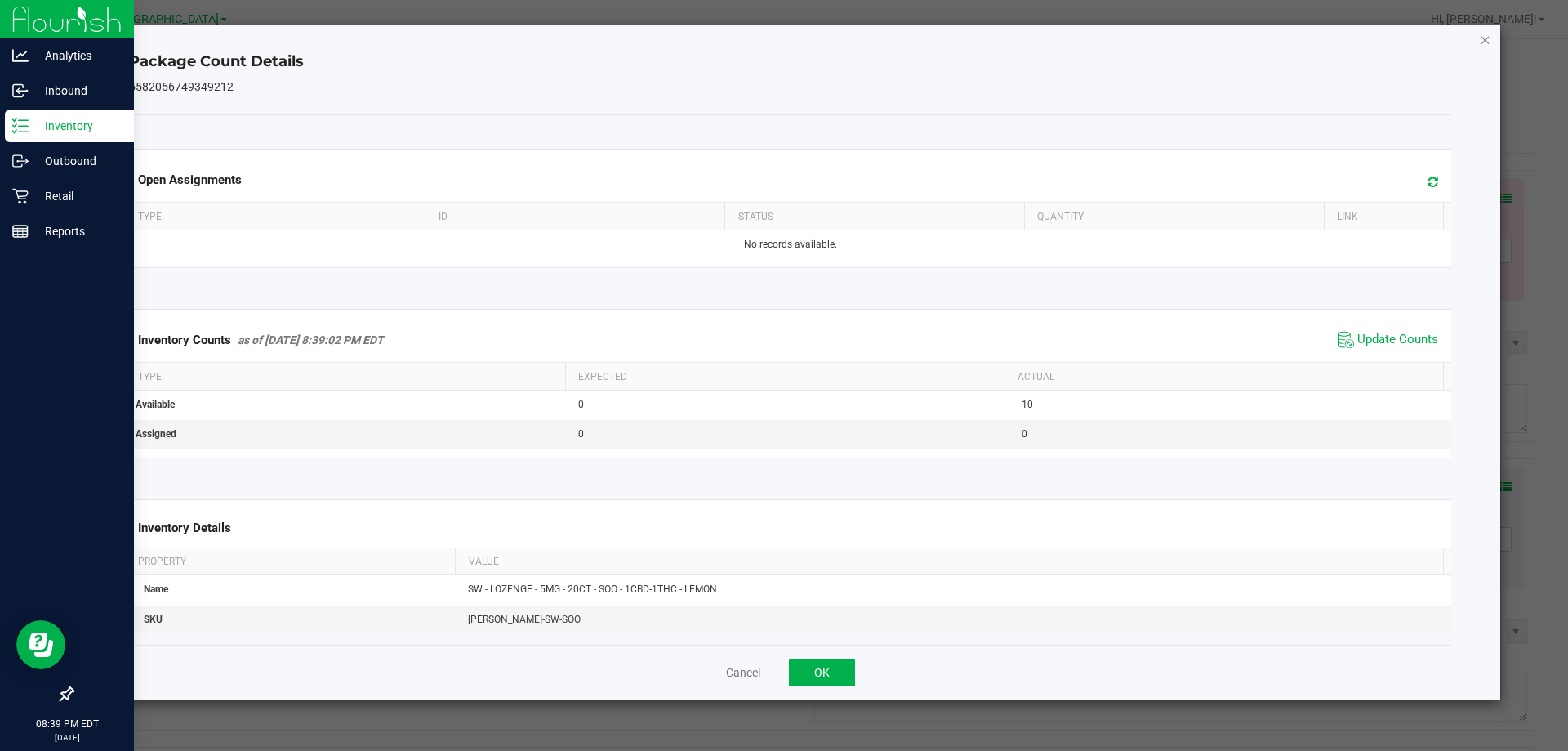
click at [1490, 46] on icon "Close" at bounding box center [1486, 38] width 12 height 19
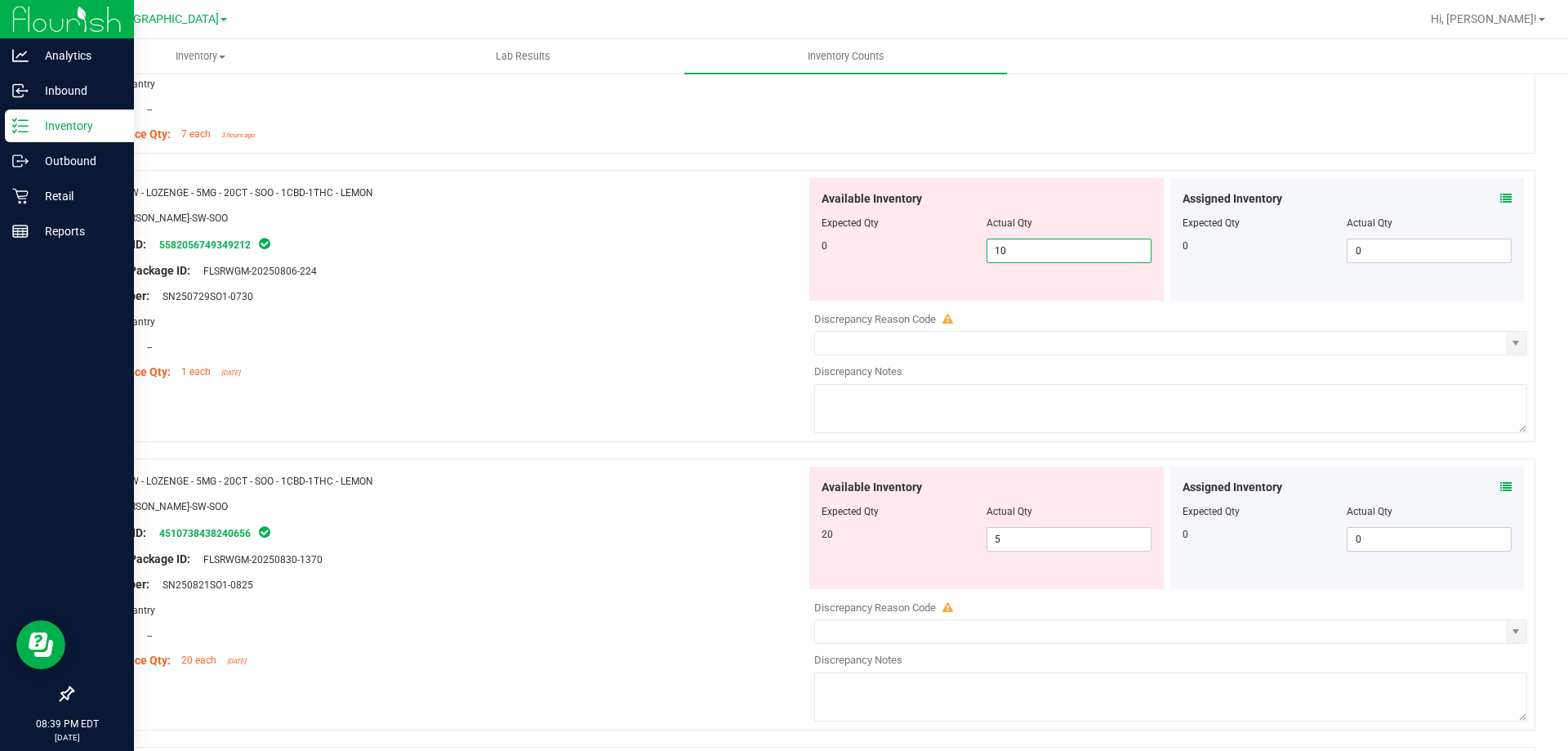
click at [1093, 259] on span "10 10" at bounding box center [1069, 250] width 165 height 25
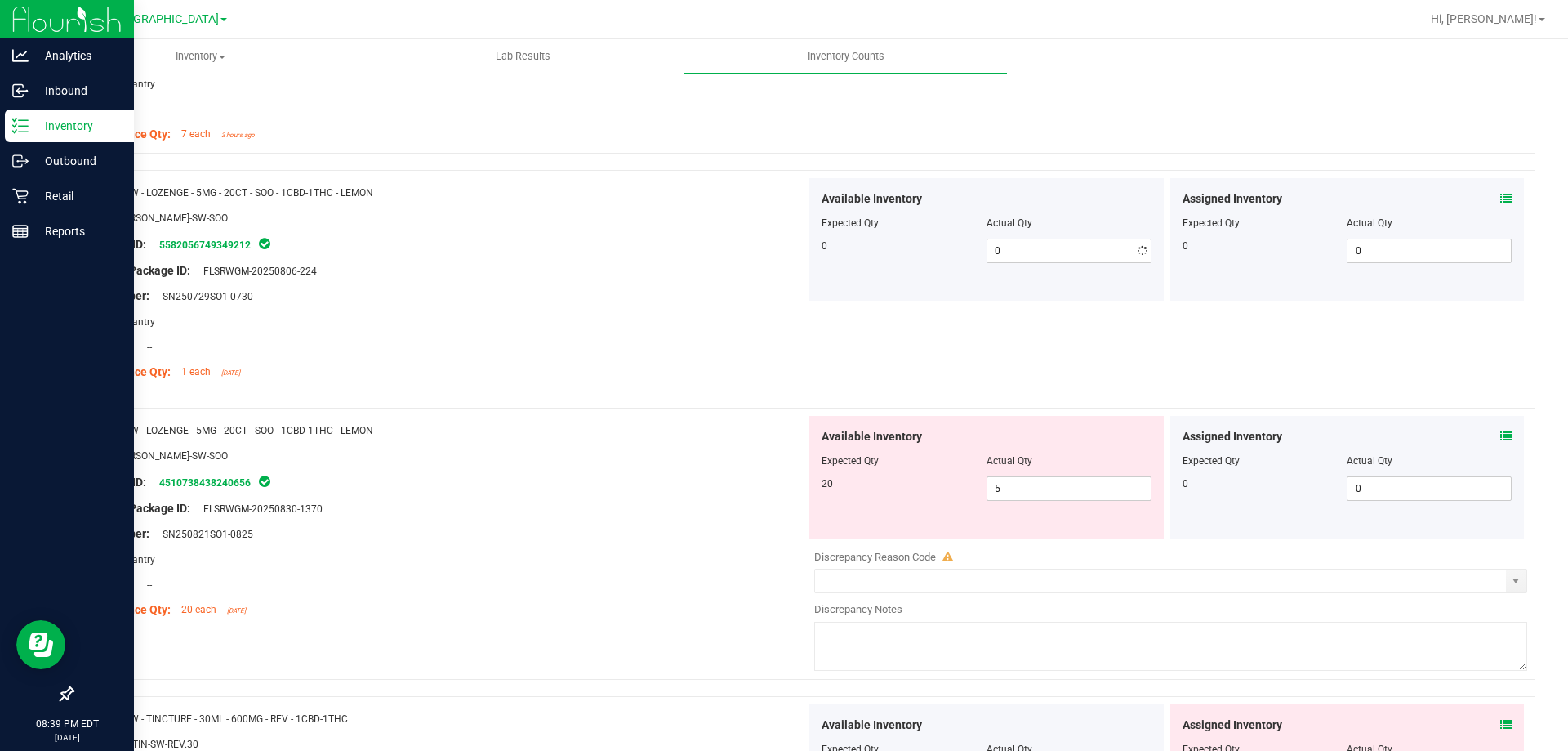
click at [639, 288] on div "Lot Number: SN250729SO1-0730" at bounding box center [445, 296] width 721 height 17
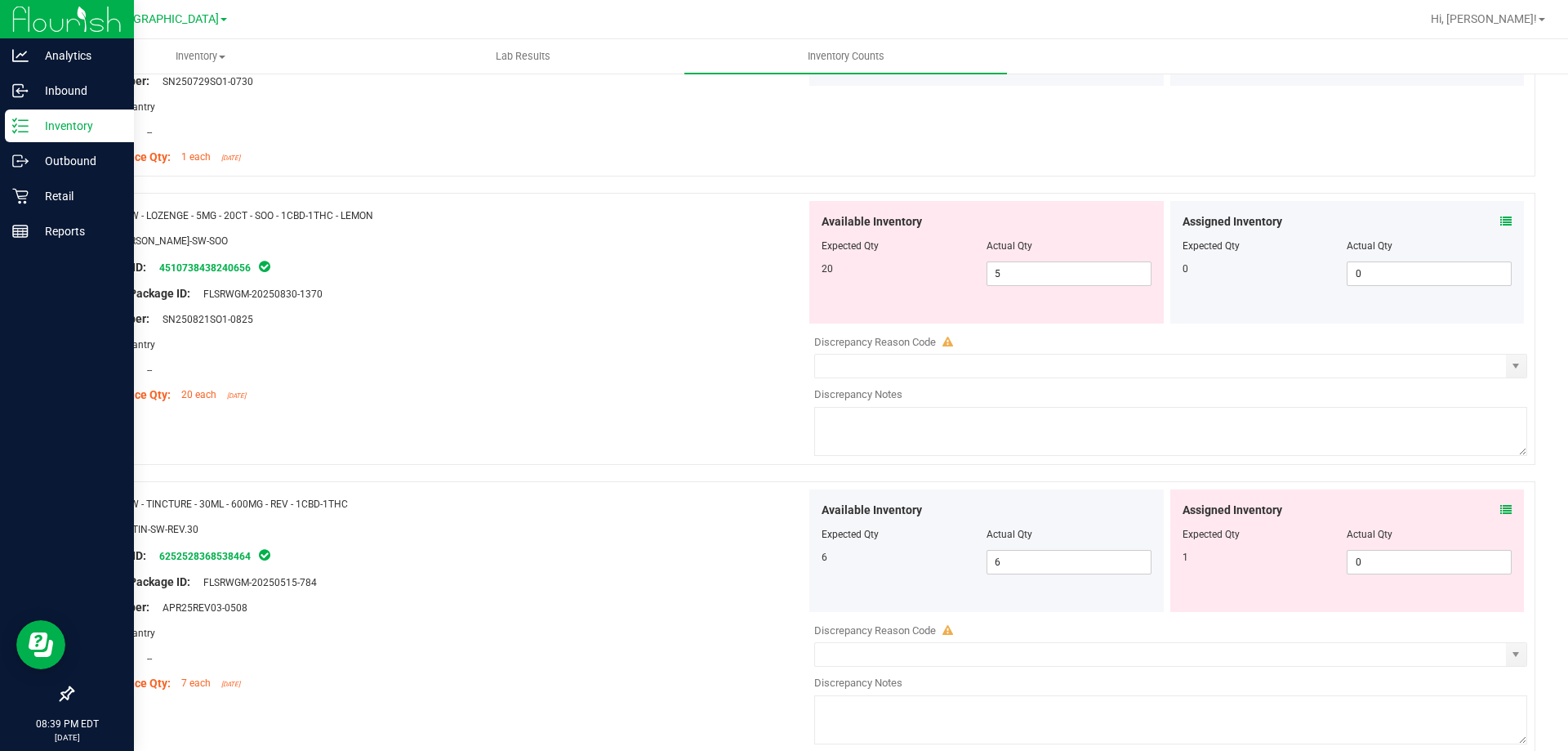
scroll to position [3431, 0]
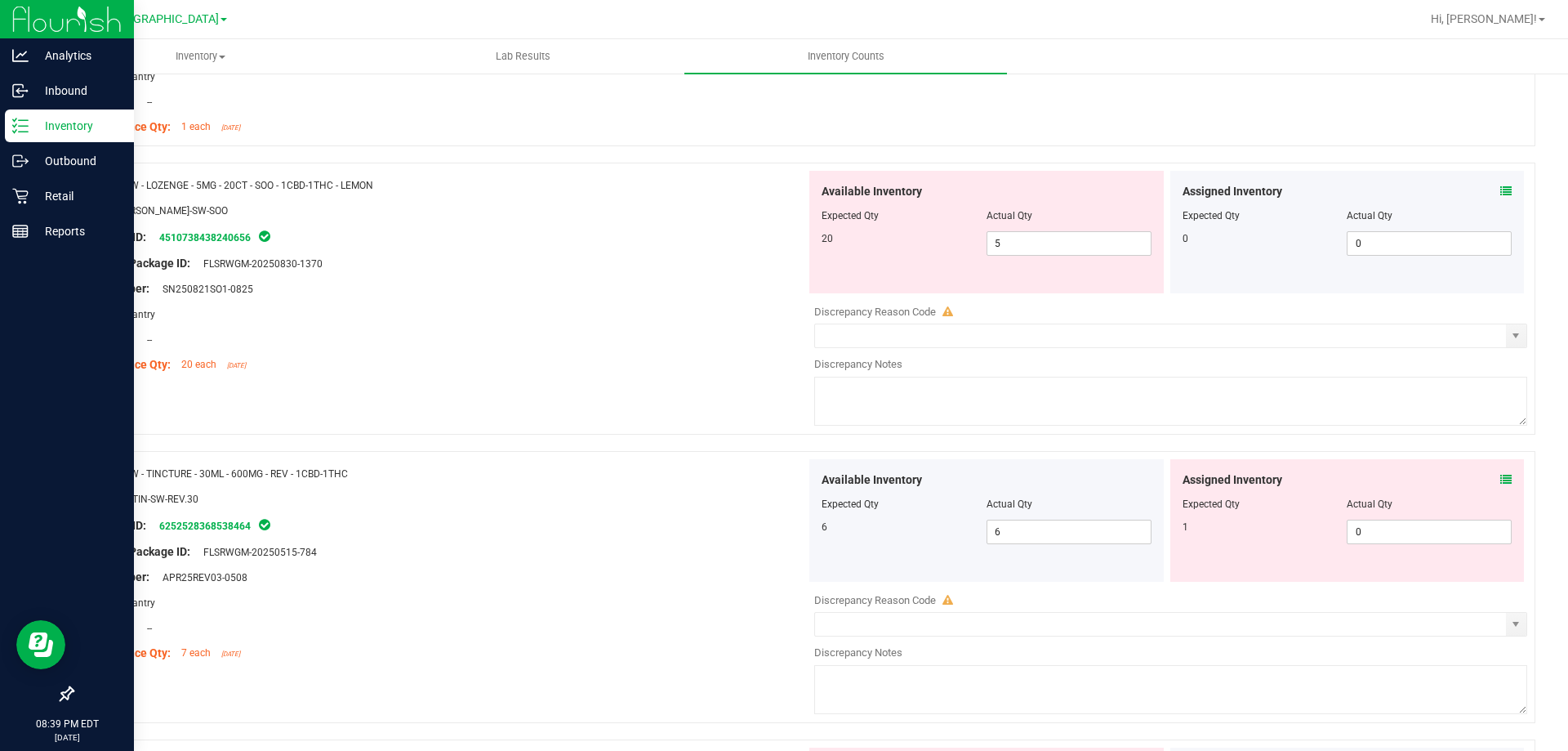
click at [1487, 191] on div "Assigned Inventory" at bounding box center [1348, 191] width 330 height 17
click at [1500, 187] on icon at bounding box center [1506, 191] width 12 height 12
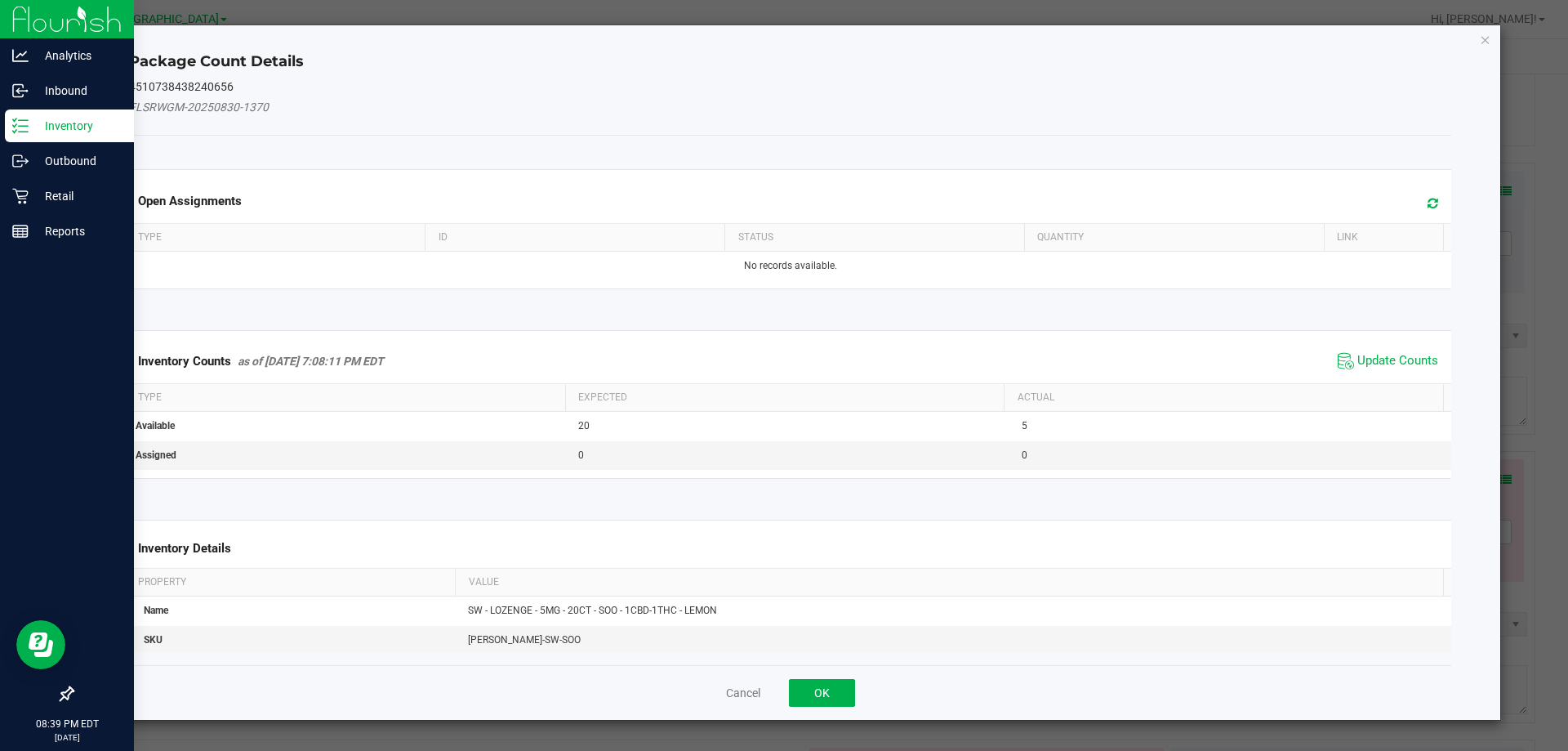
click at [1387, 347] on div "Inventory Counts as of [DATE] 7:08:11 PM EDT Update Counts" at bounding box center [790, 361] width 1330 height 44
click at [1386, 353] on span "Update Counts" at bounding box center [1398, 361] width 81 height 16
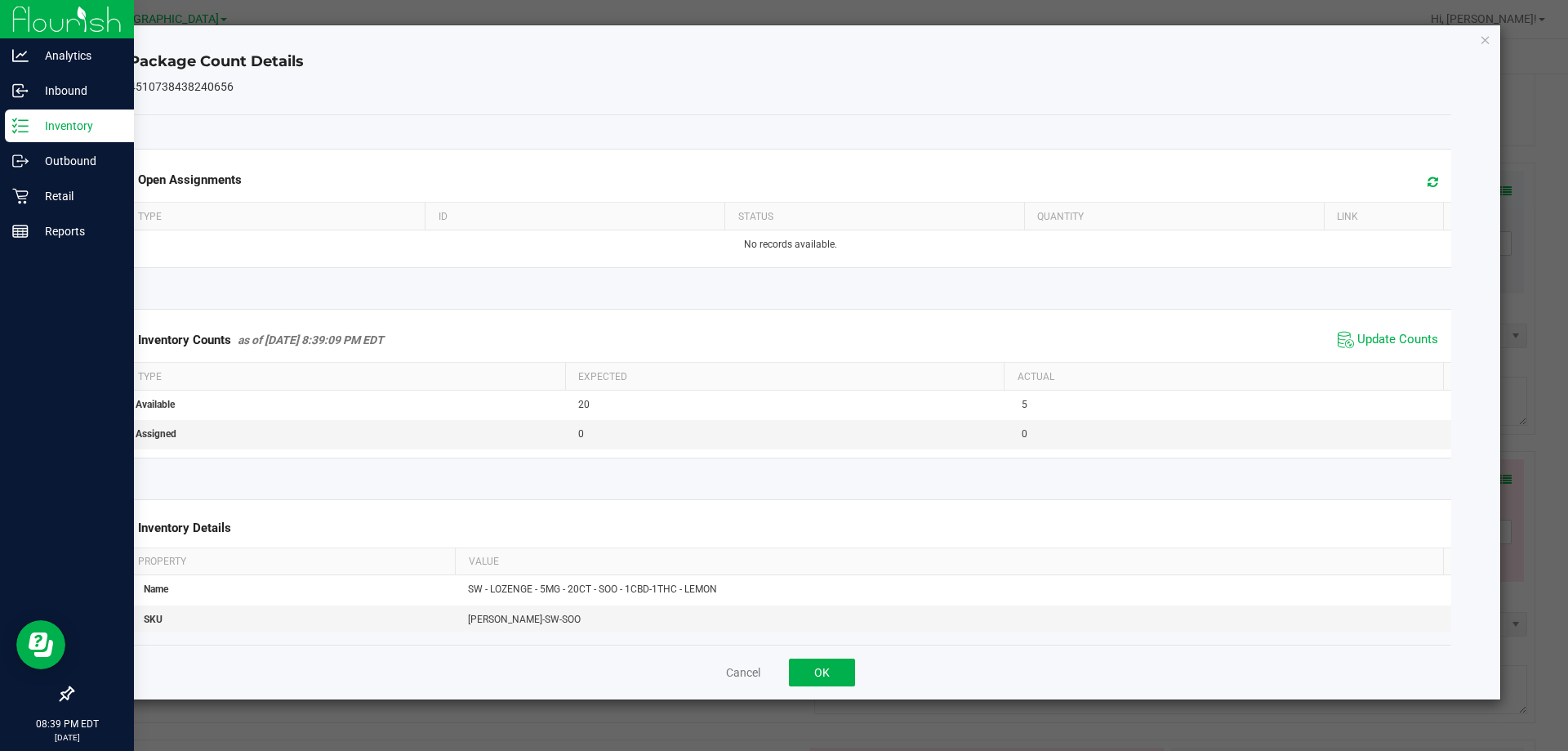
click at [1492, 42] on div "Package Count Details 4510738438240656 Open Assignments Type ID Status Quantity…" at bounding box center [791, 363] width 1422 height 674
click at [1489, 42] on icon "Close" at bounding box center [1486, 38] width 12 height 19
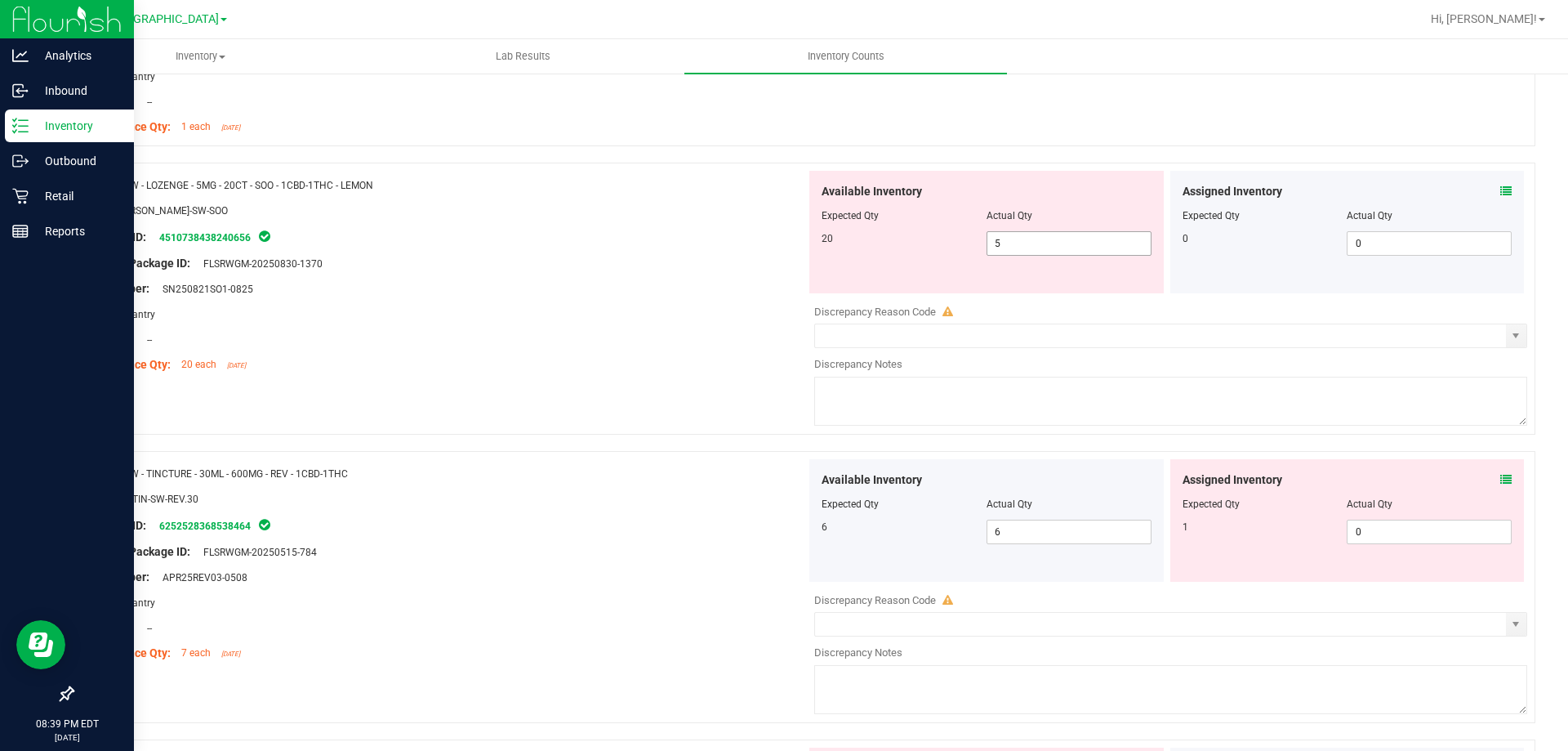
click at [1035, 238] on span "5 5" at bounding box center [1069, 243] width 165 height 25
click at [620, 323] on div at bounding box center [445, 326] width 721 height 8
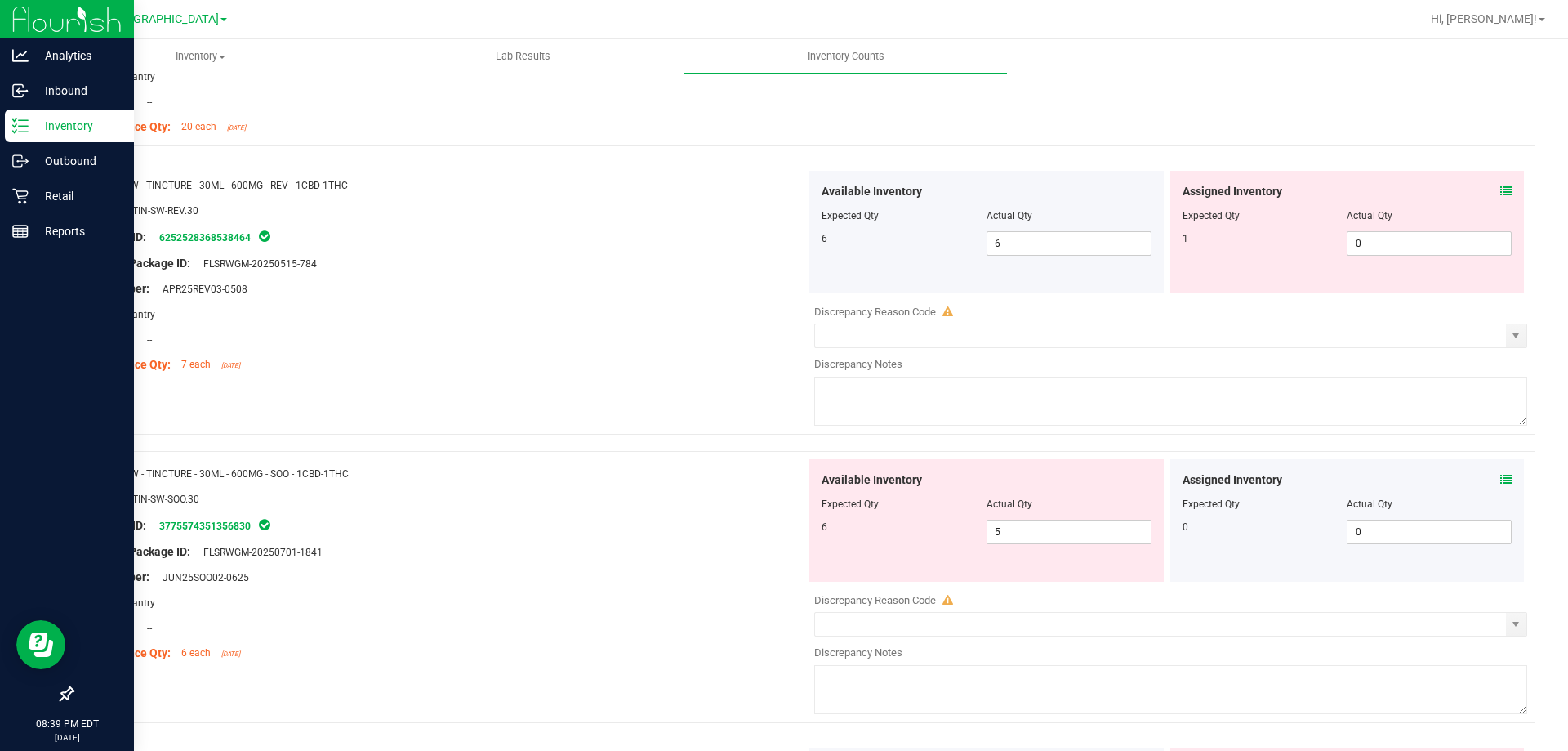
scroll to position [3676, 0]
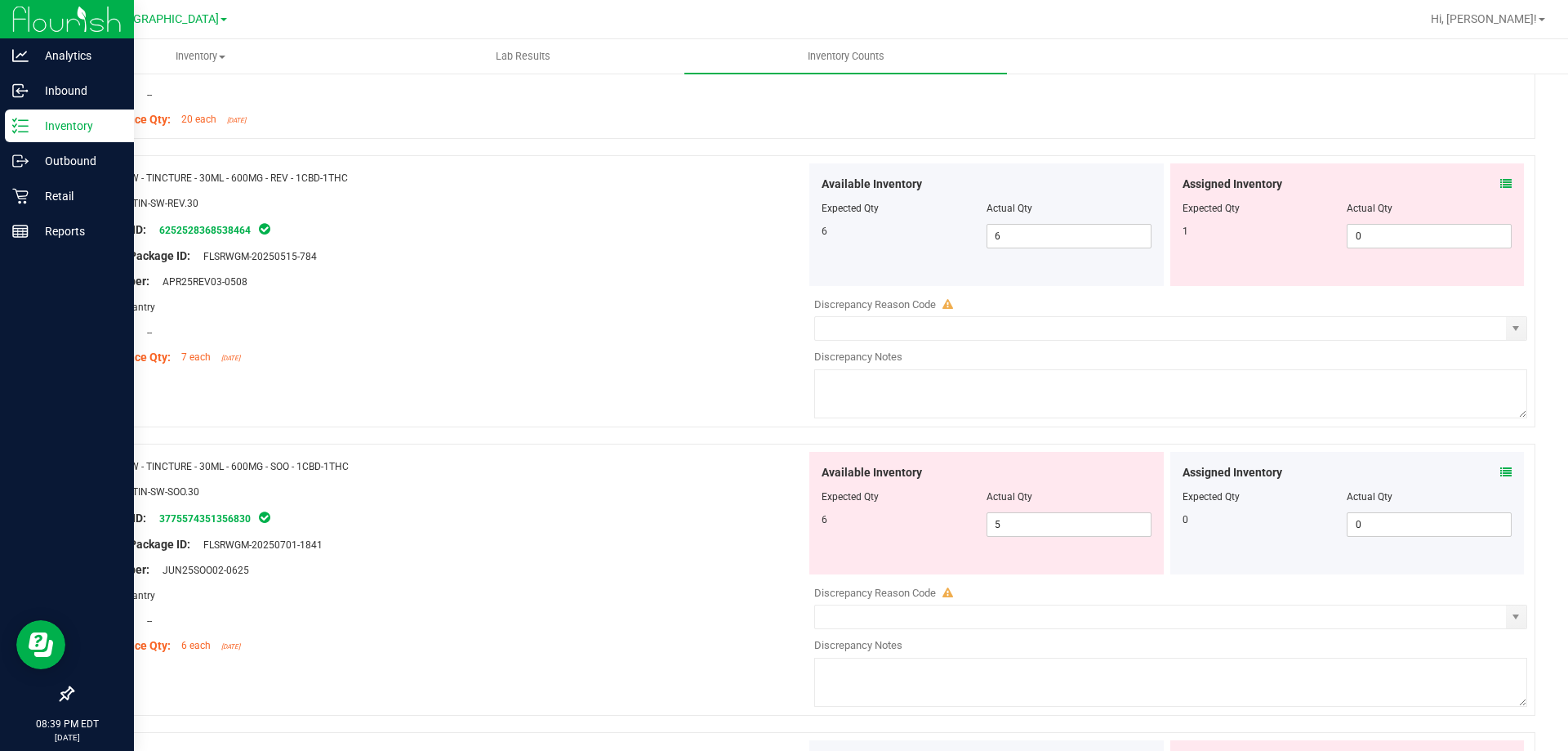
click at [1500, 181] on icon at bounding box center [1506, 184] width 12 height 12
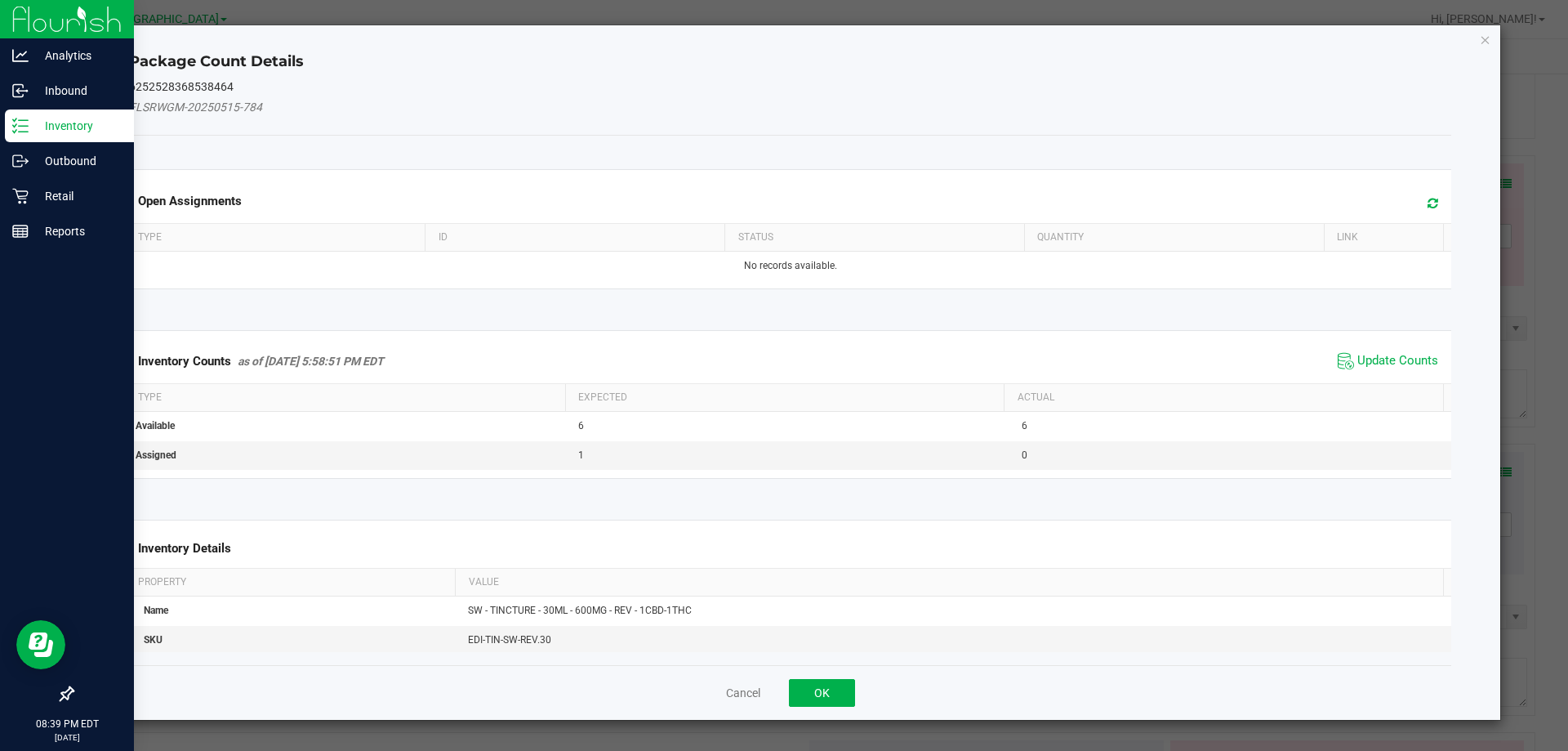
drag, startPoint x: 1386, startPoint y: 355, endPoint x: 1383, endPoint y: 344, distance: 11.4
click at [1385, 356] on span "Update Counts" at bounding box center [1398, 361] width 81 height 16
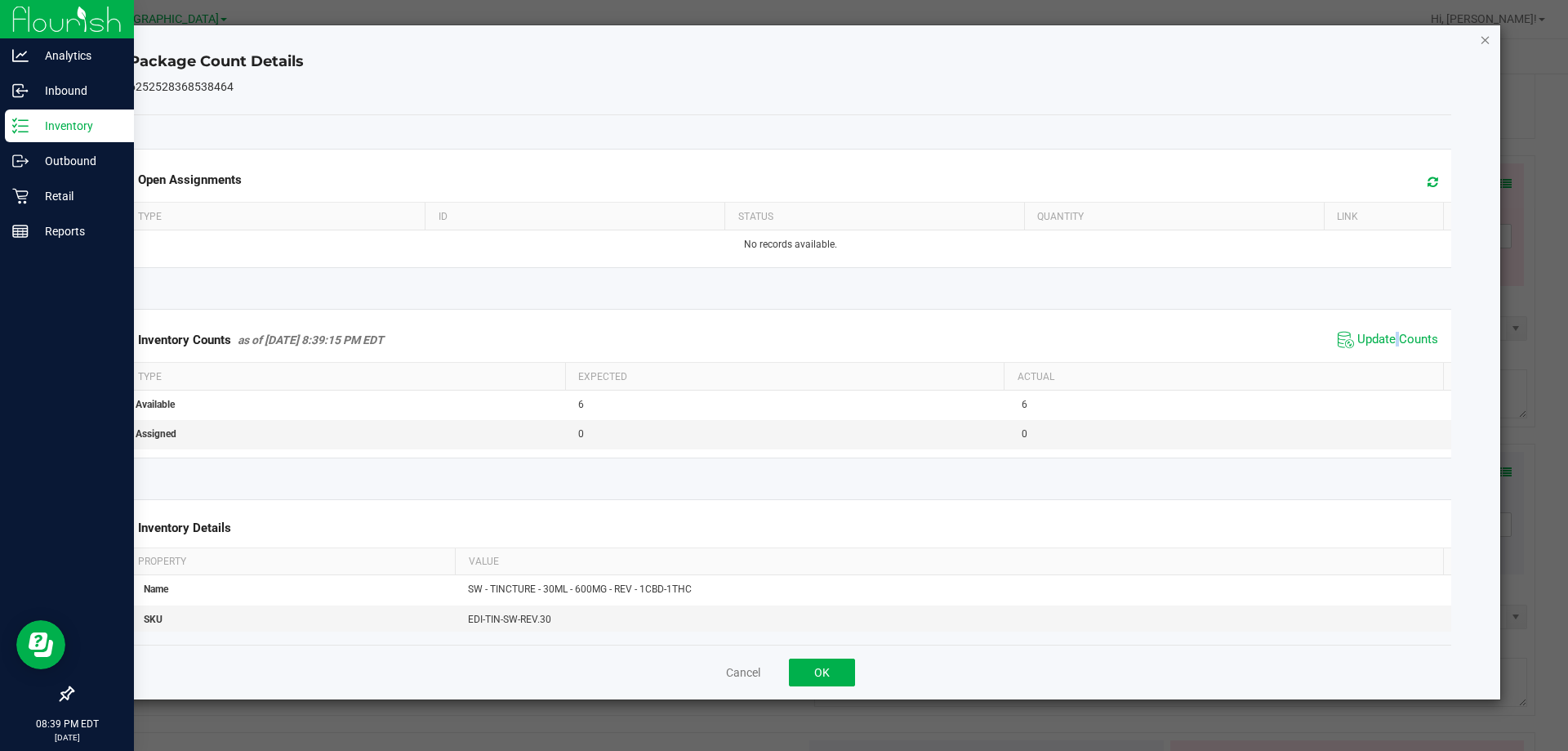
click at [1487, 40] on icon "Close" at bounding box center [1486, 38] width 12 height 19
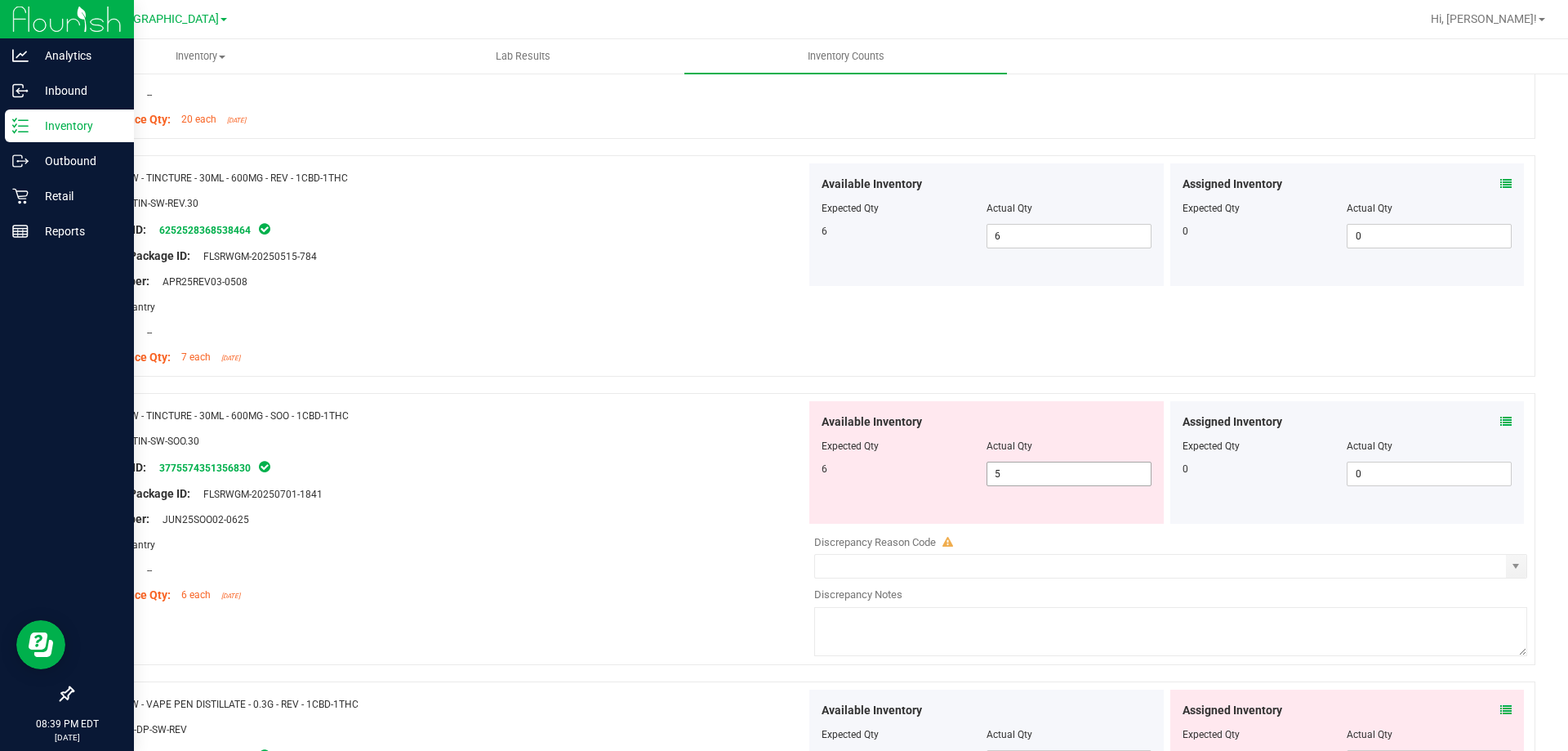
click at [1005, 466] on span "5 5" at bounding box center [1069, 473] width 165 height 25
click at [628, 460] on div "Package ID: 3775574351356830" at bounding box center [445, 467] width 721 height 19
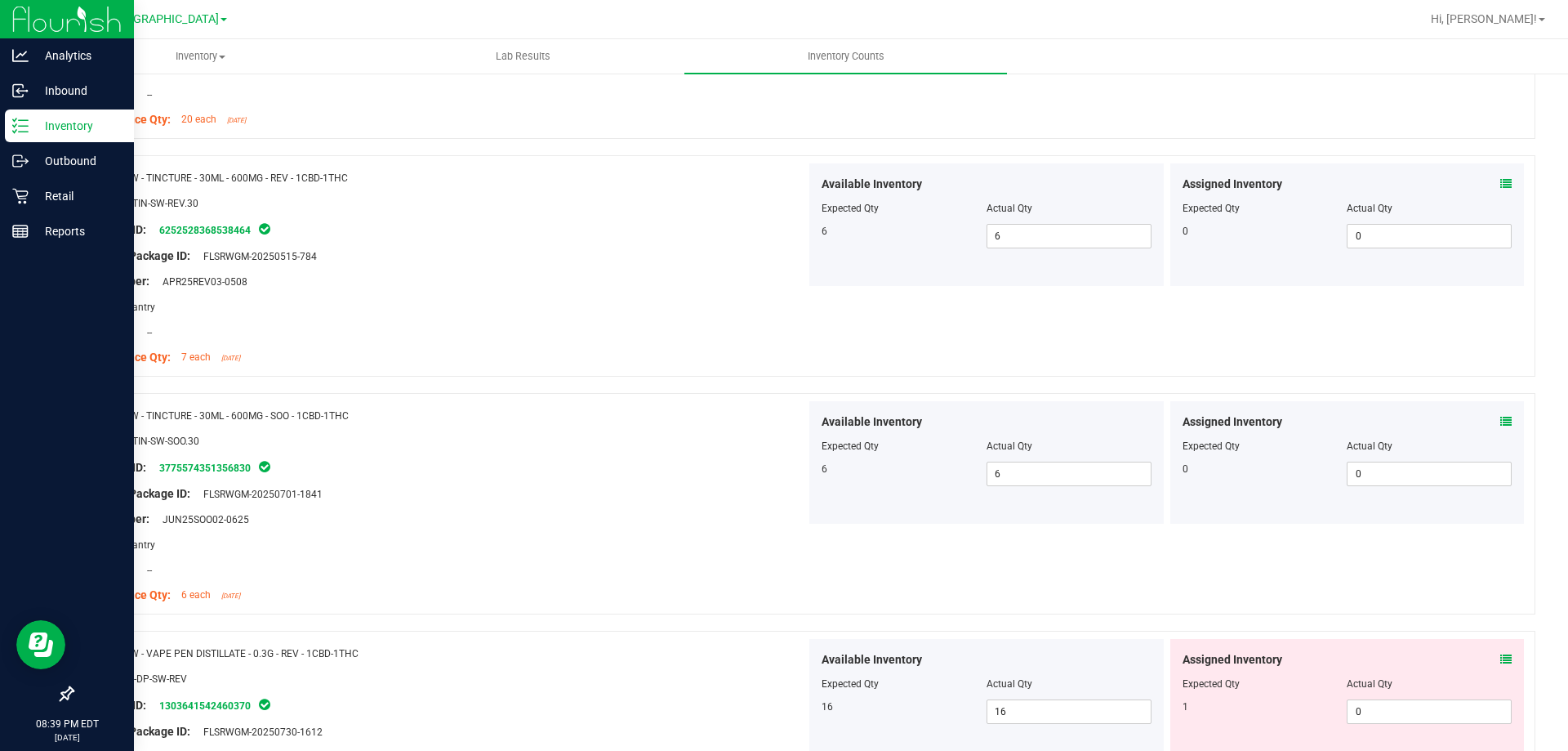
click at [1500, 426] on icon at bounding box center [1506, 421] width 12 height 12
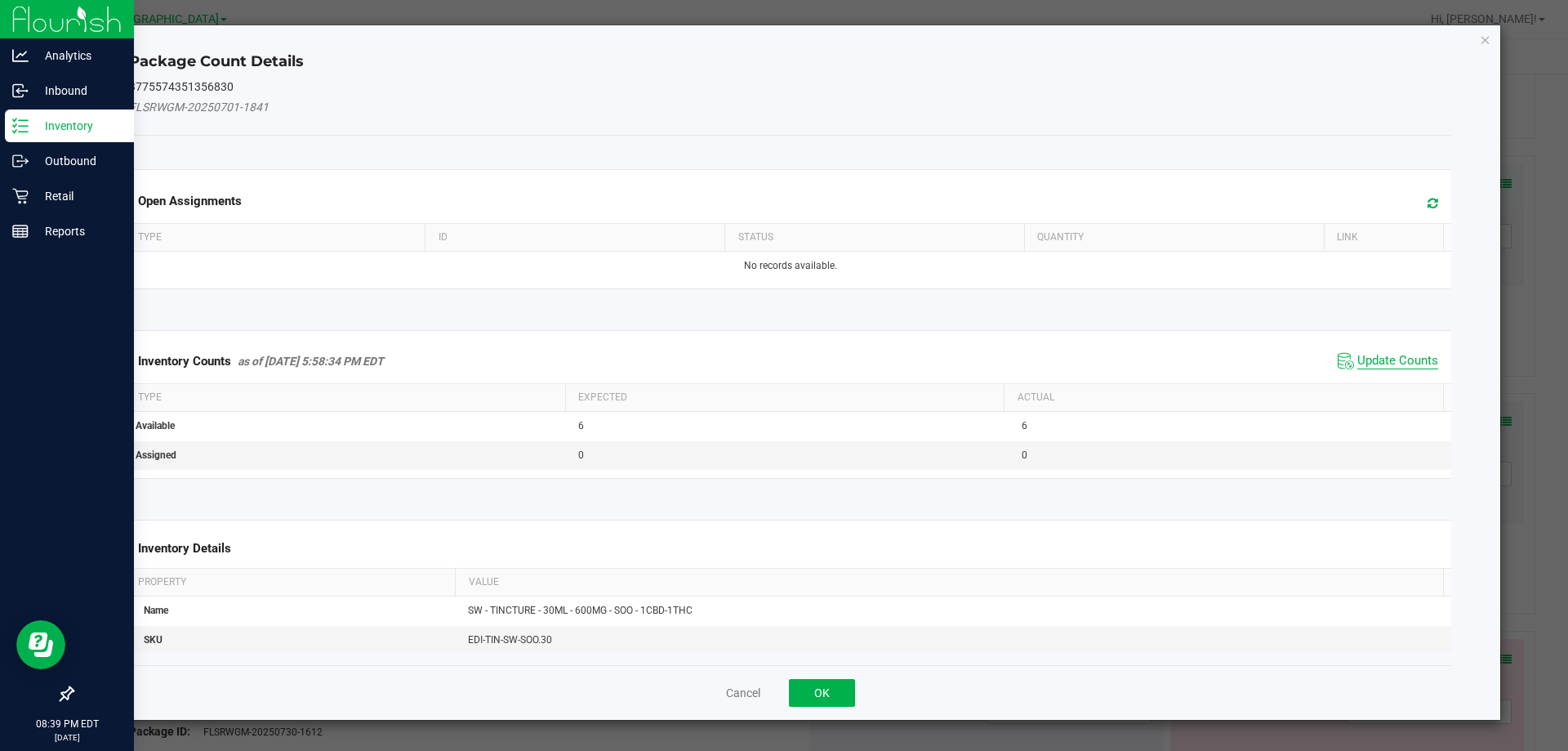
click at [1360, 361] on span "Update Counts" at bounding box center [1398, 361] width 81 height 16
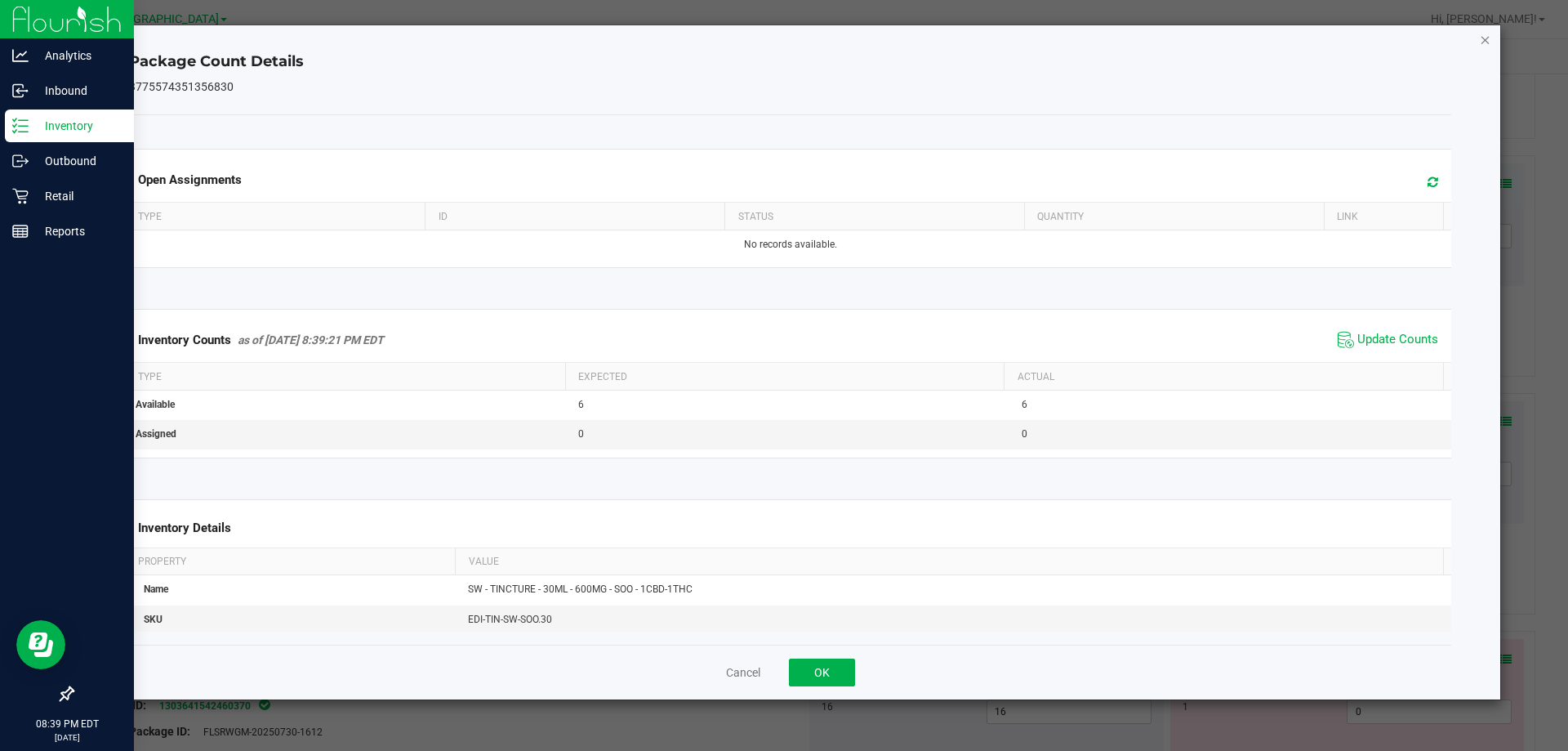
click at [1485, 40] on icon "Close" at bounding box center [1486, 38] width 12 height 19
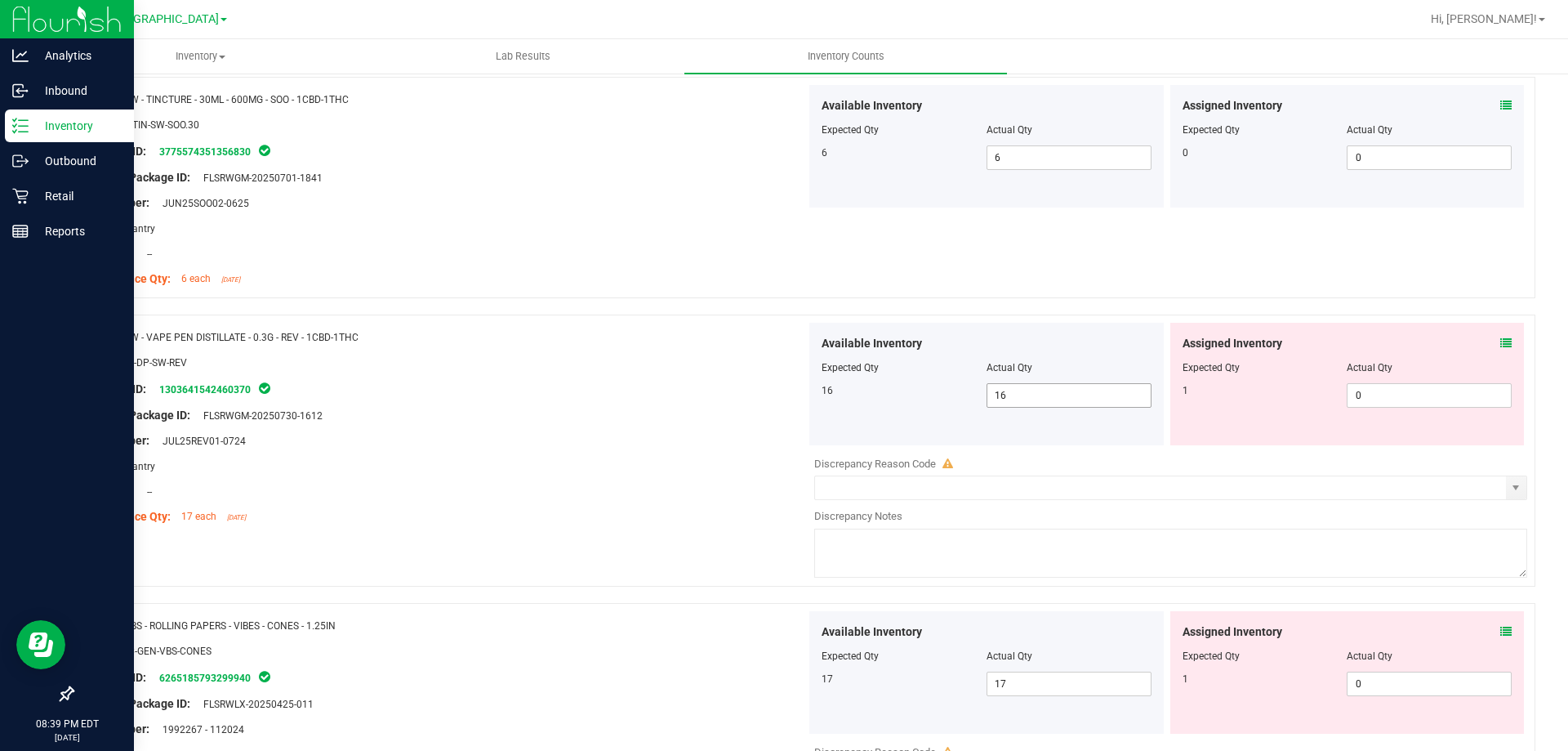
scroll to position [4003, 0]
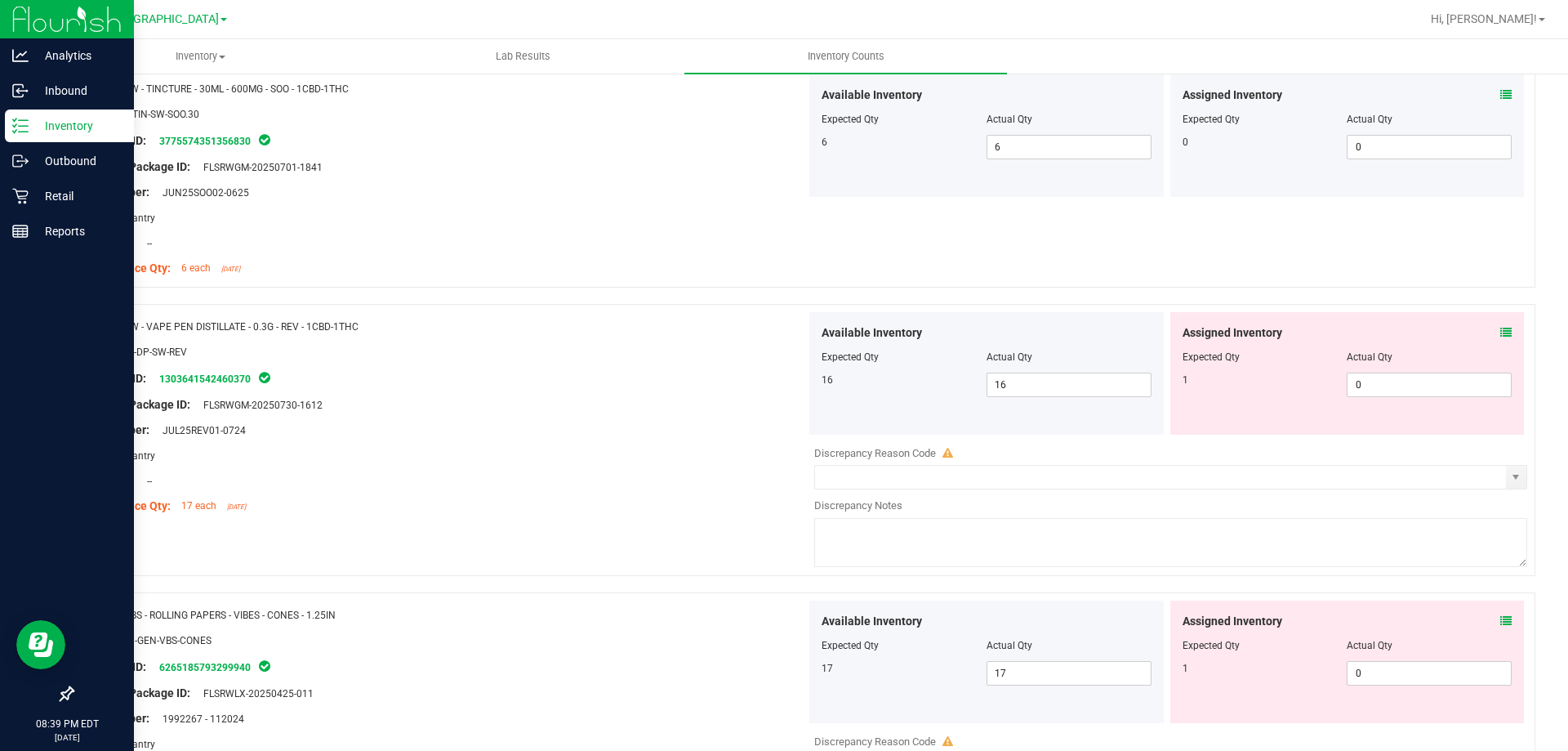
click at [1500, 327] on icon at bounding box center [1506, 333] width 12 height 12
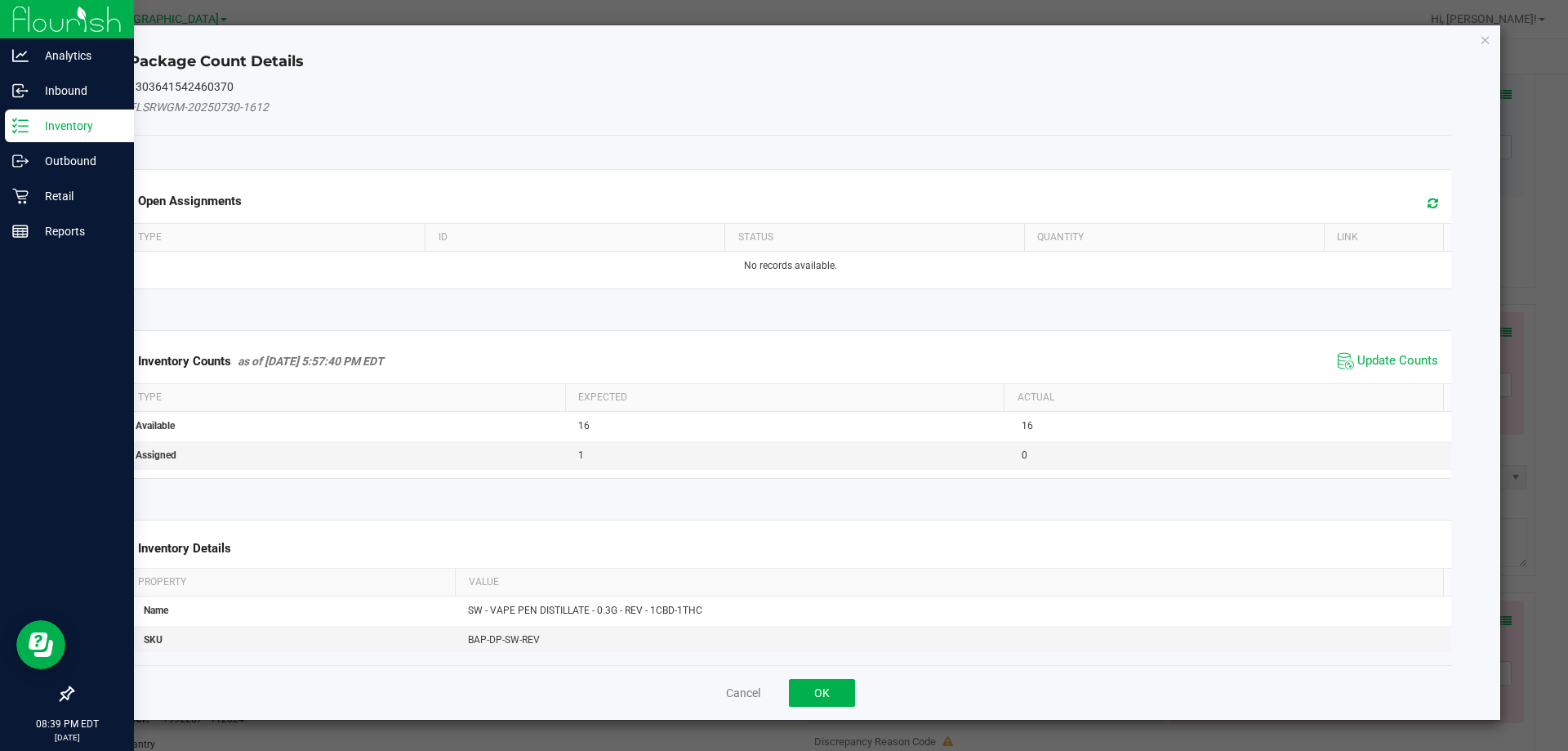
click at [1392, 359] on span "Update Counts" at bounding box center [1398, 361] width 81 height 16
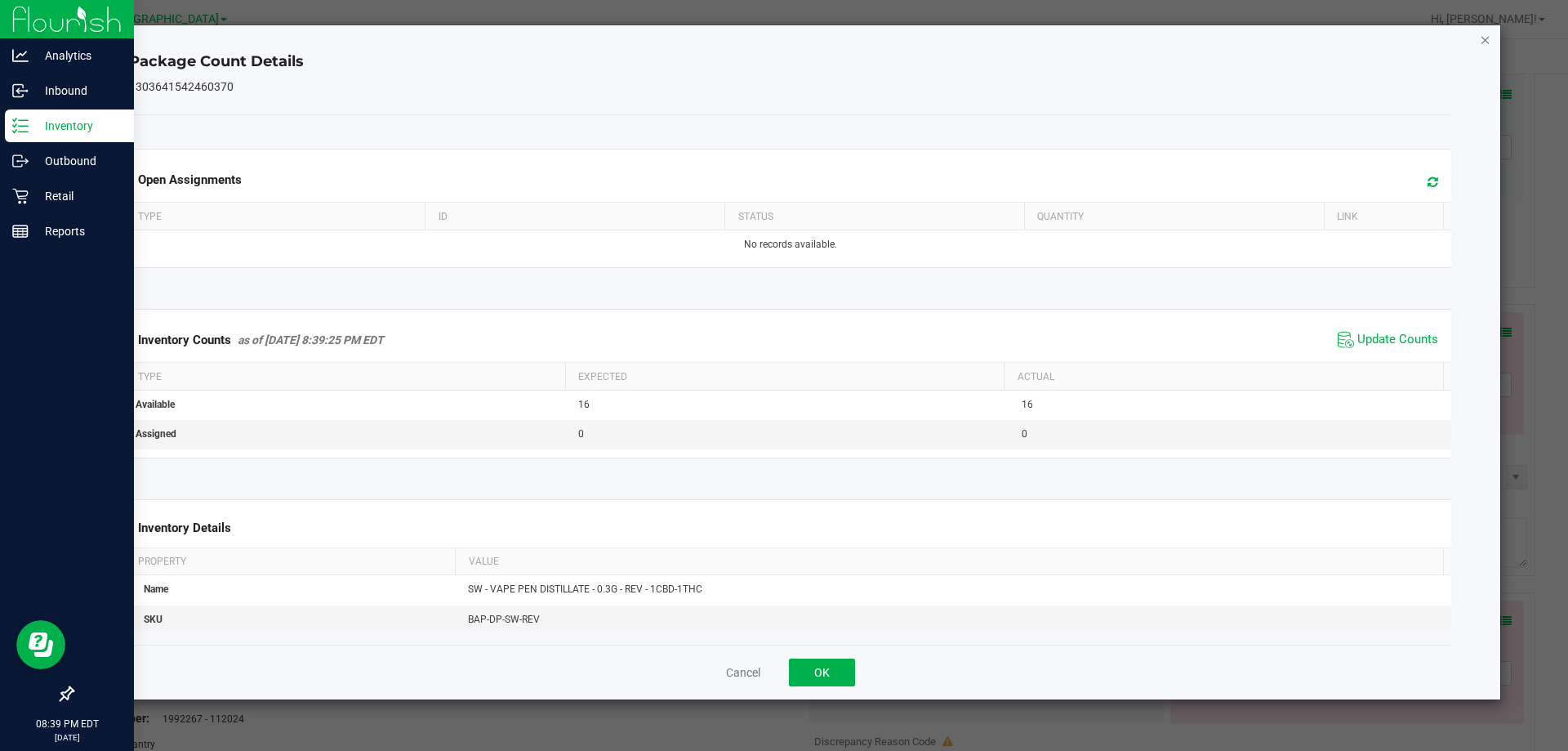
click at [1491, 30] on icon "Close" at bounding box center [1486, 38] width 12 height 19
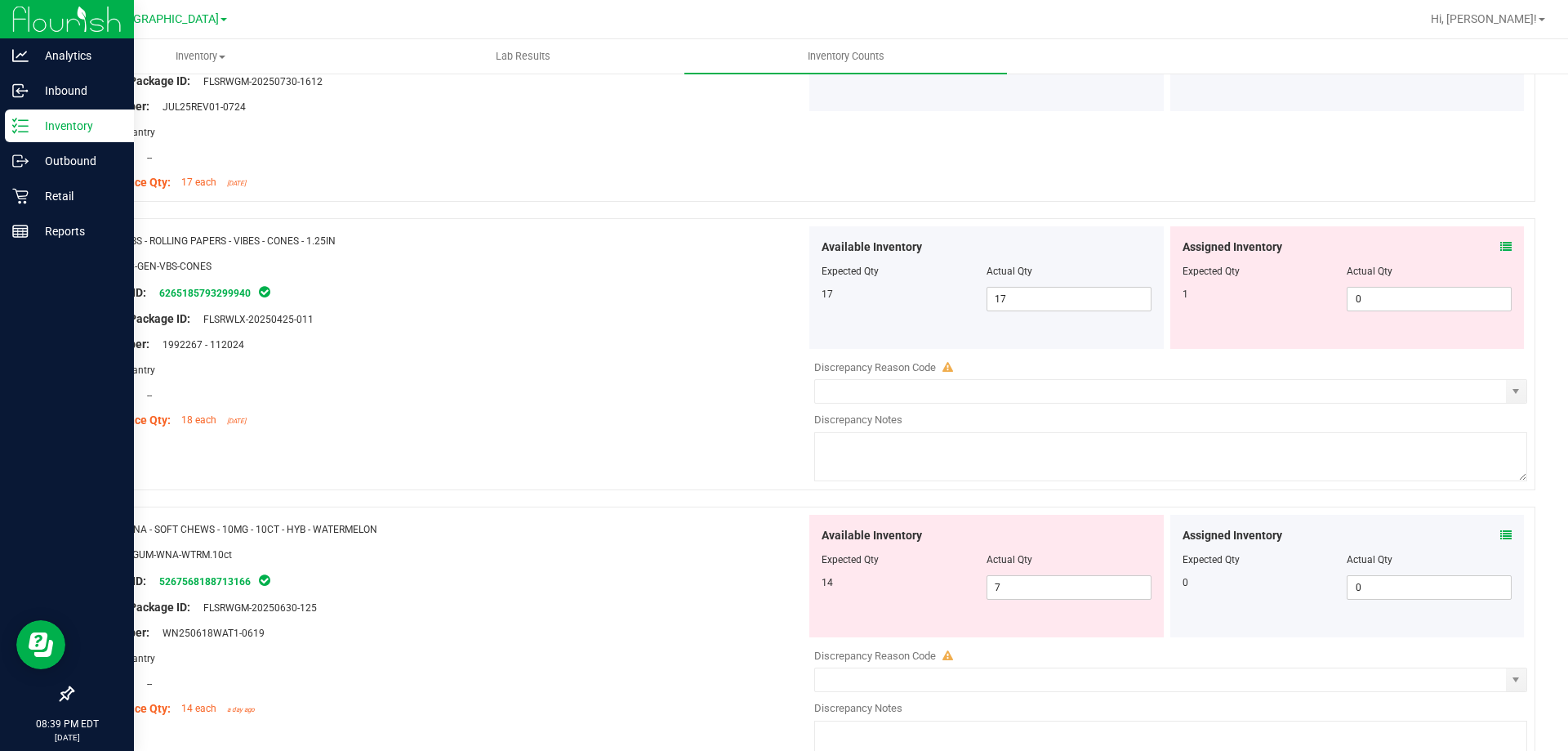
scroll to position [4329, 0]
click at [1500, 241] on icon at bounding box center [1506, 243] width 12 height 12
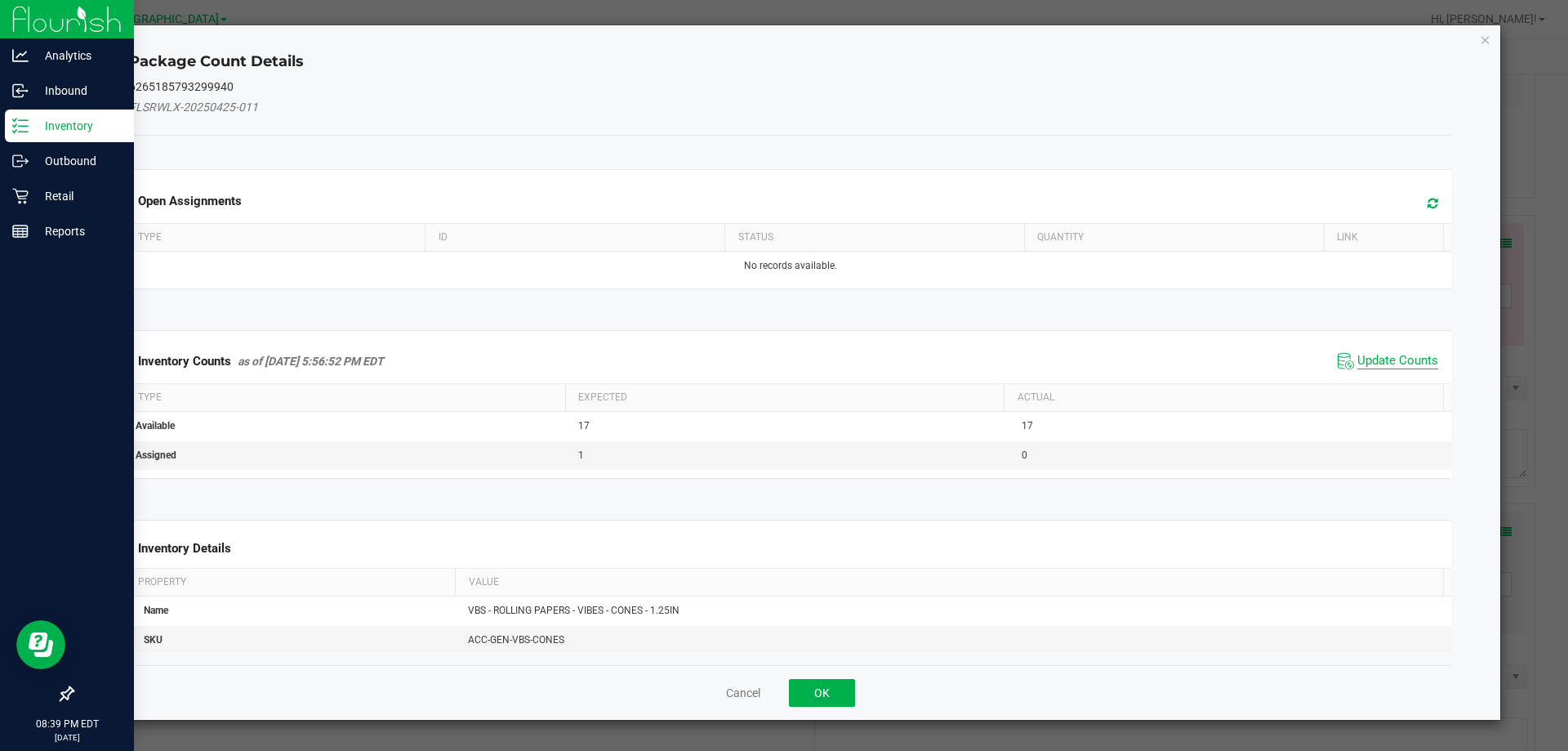
click at [1399, 360] on span "Update Counts" at bounding box center [1398, 361] width 81 height 16
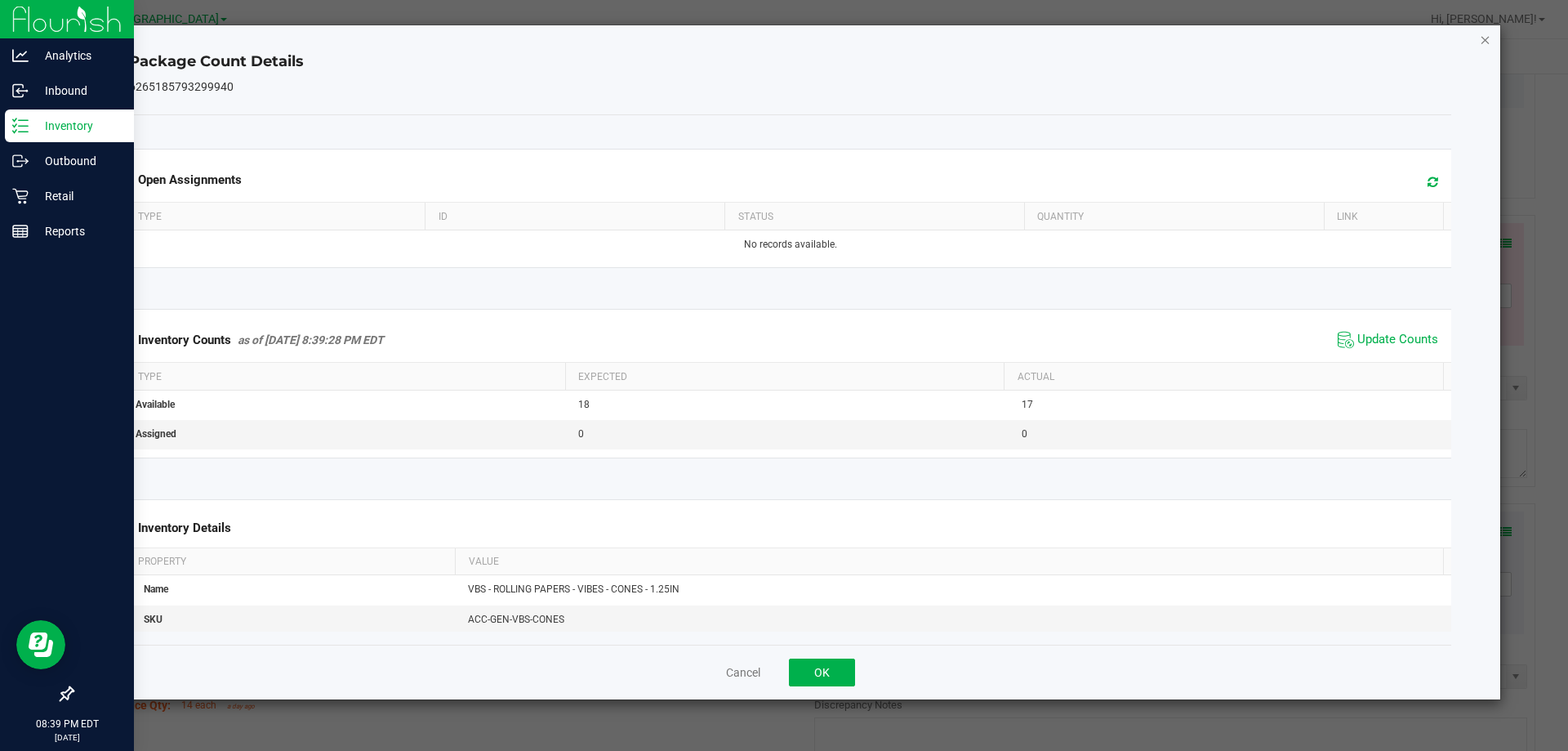
click at [1484, 37] on icon "Close" at bounding box center [1486, 38] width 12 height 19
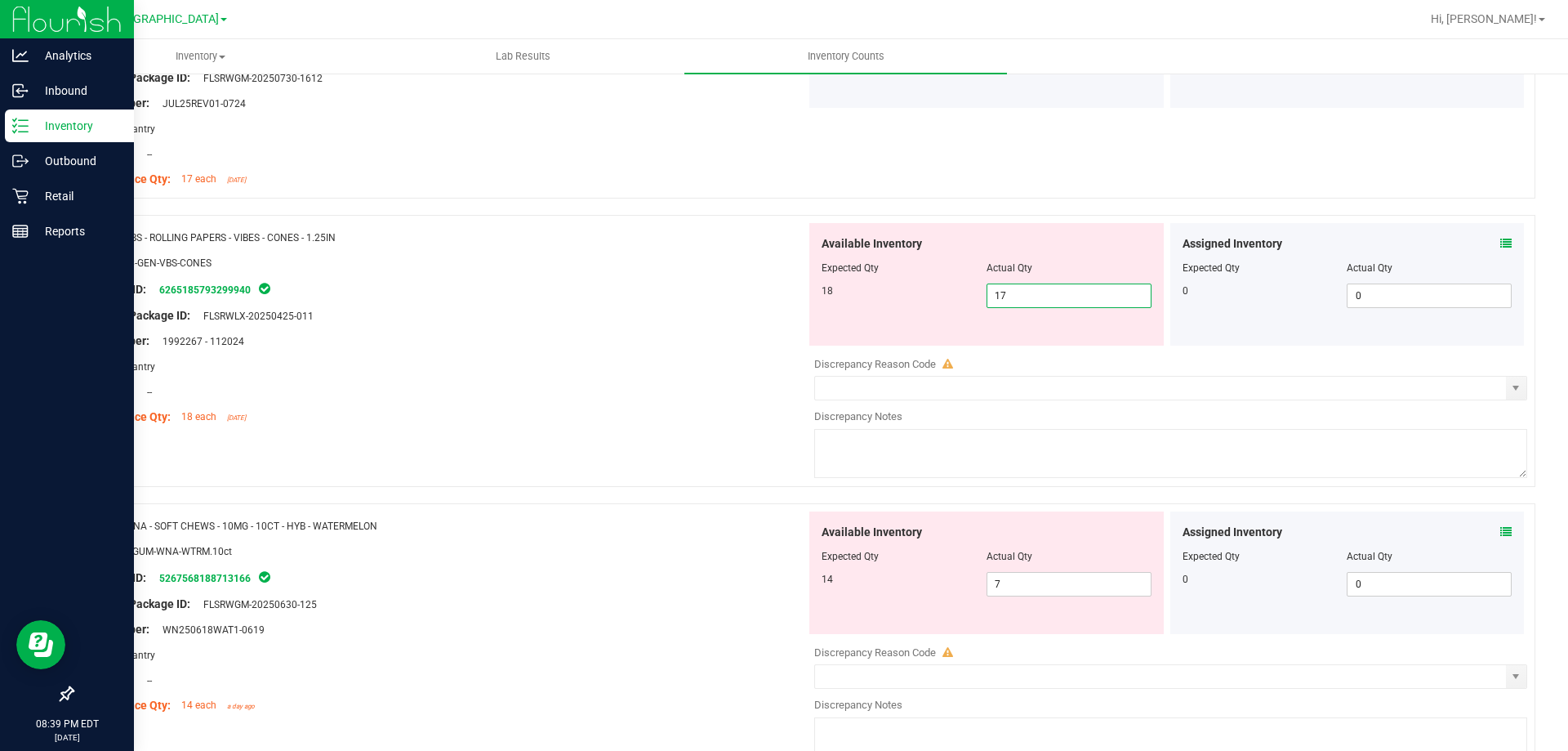
click at [1048, 299] on span "17 17" at bounding box center [1069, 295] width 165 height 25
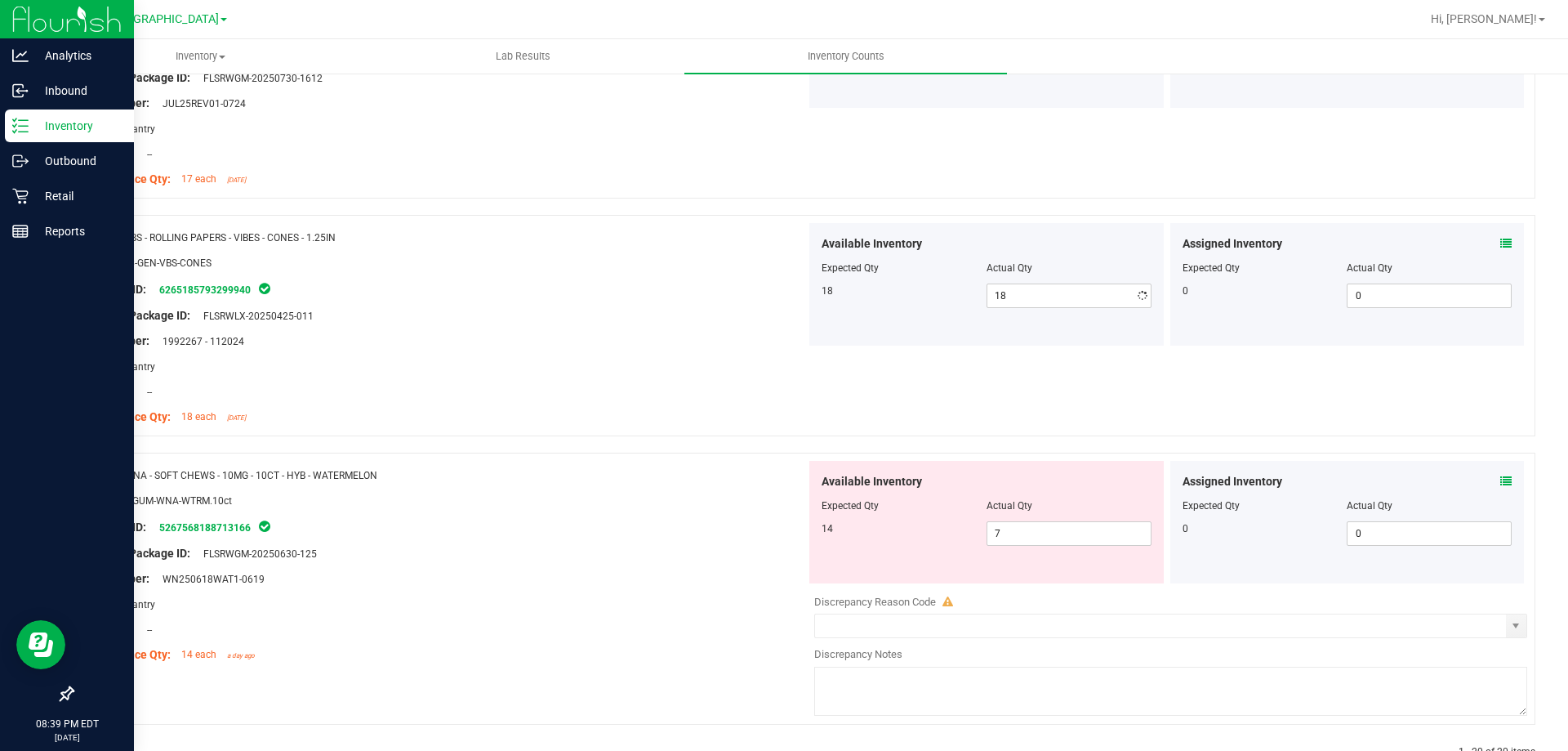
click at [642, 307] on div "Original Package ID: FLSRWLX-20250425-011" at bounding box center [445, 315] width 721 height 17
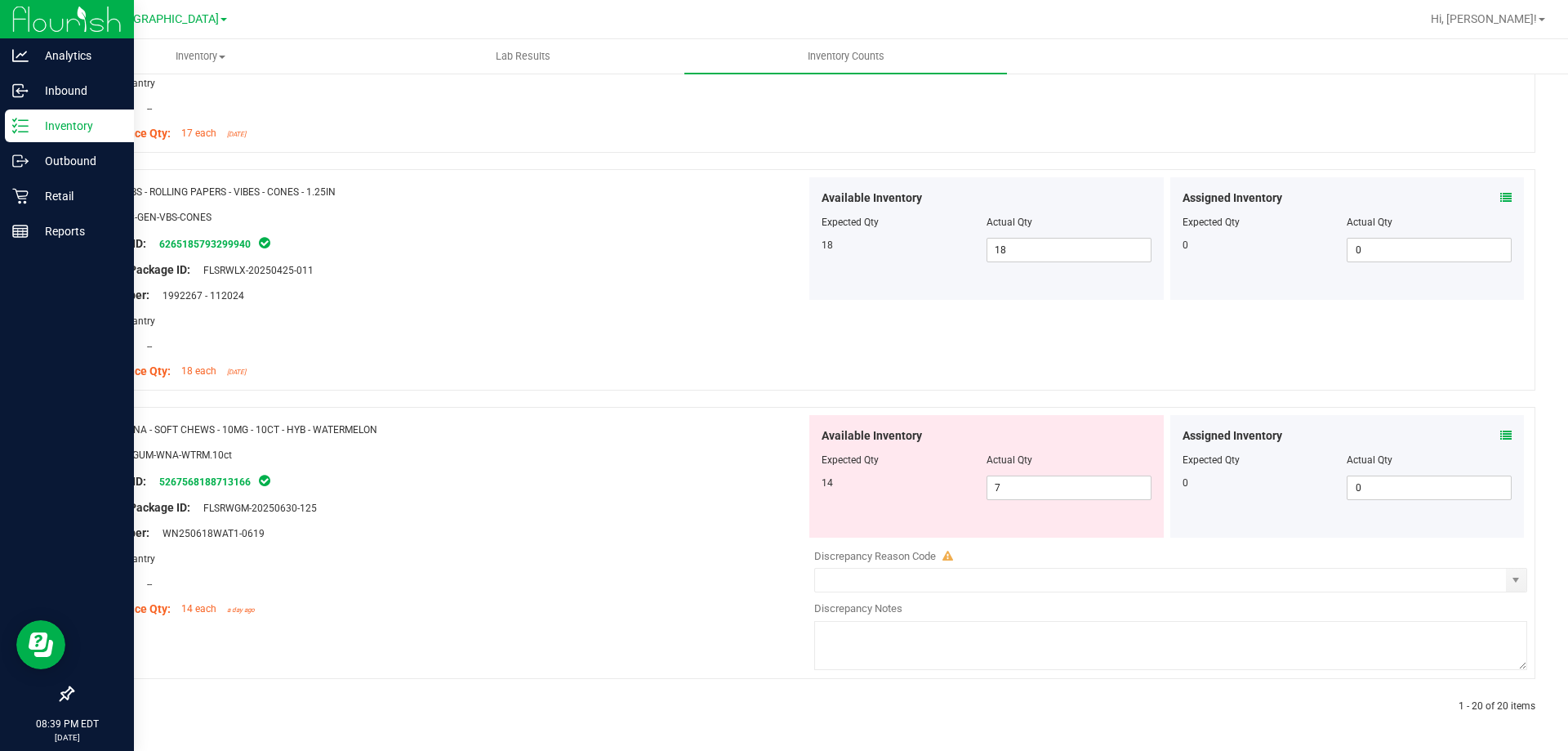
click at [1500, 429] on icon at bounding box center [1506, 435] width 12 height 12
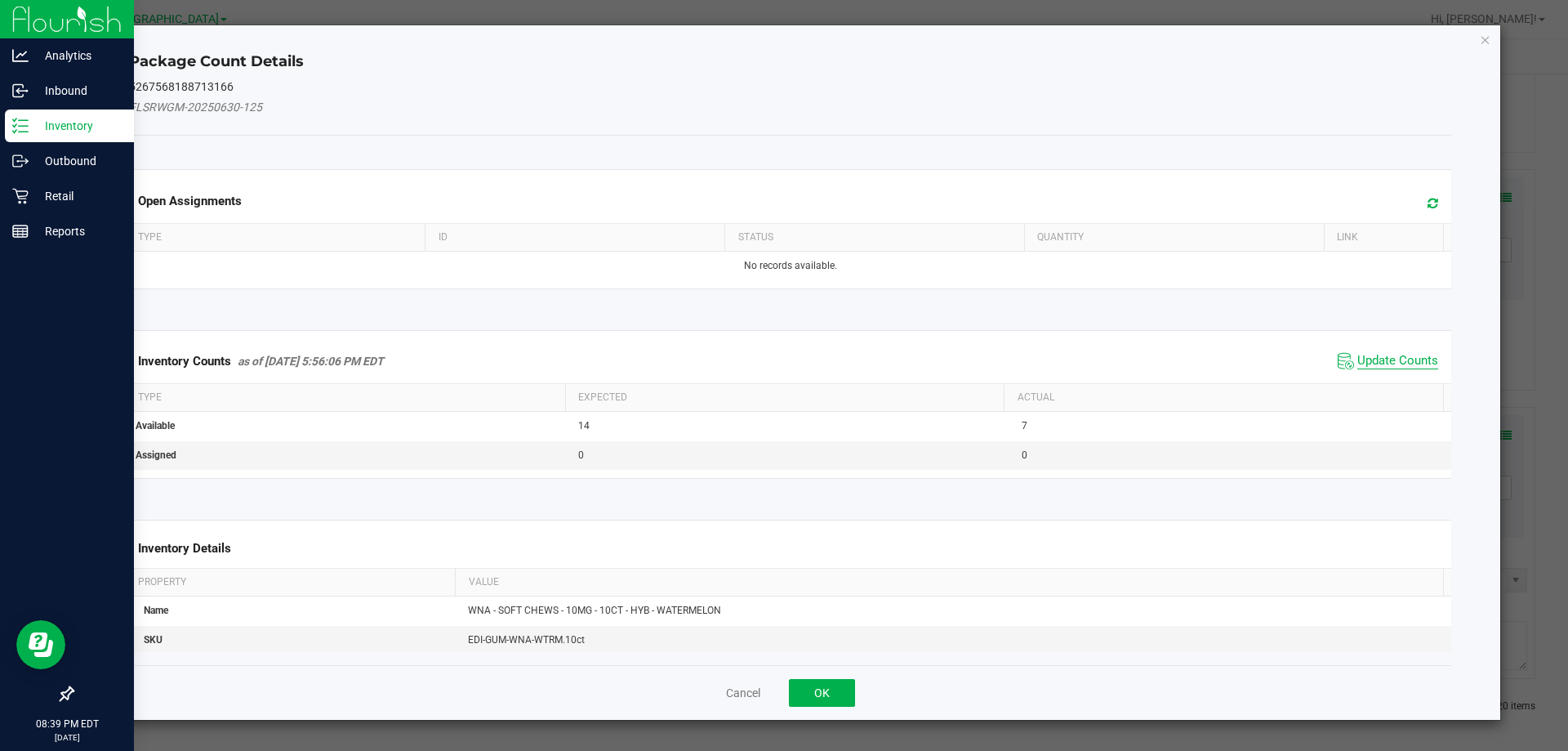
click at [1390, 365] on span "Update Counts" at bounding box center [1398, 361] width 81 height 16
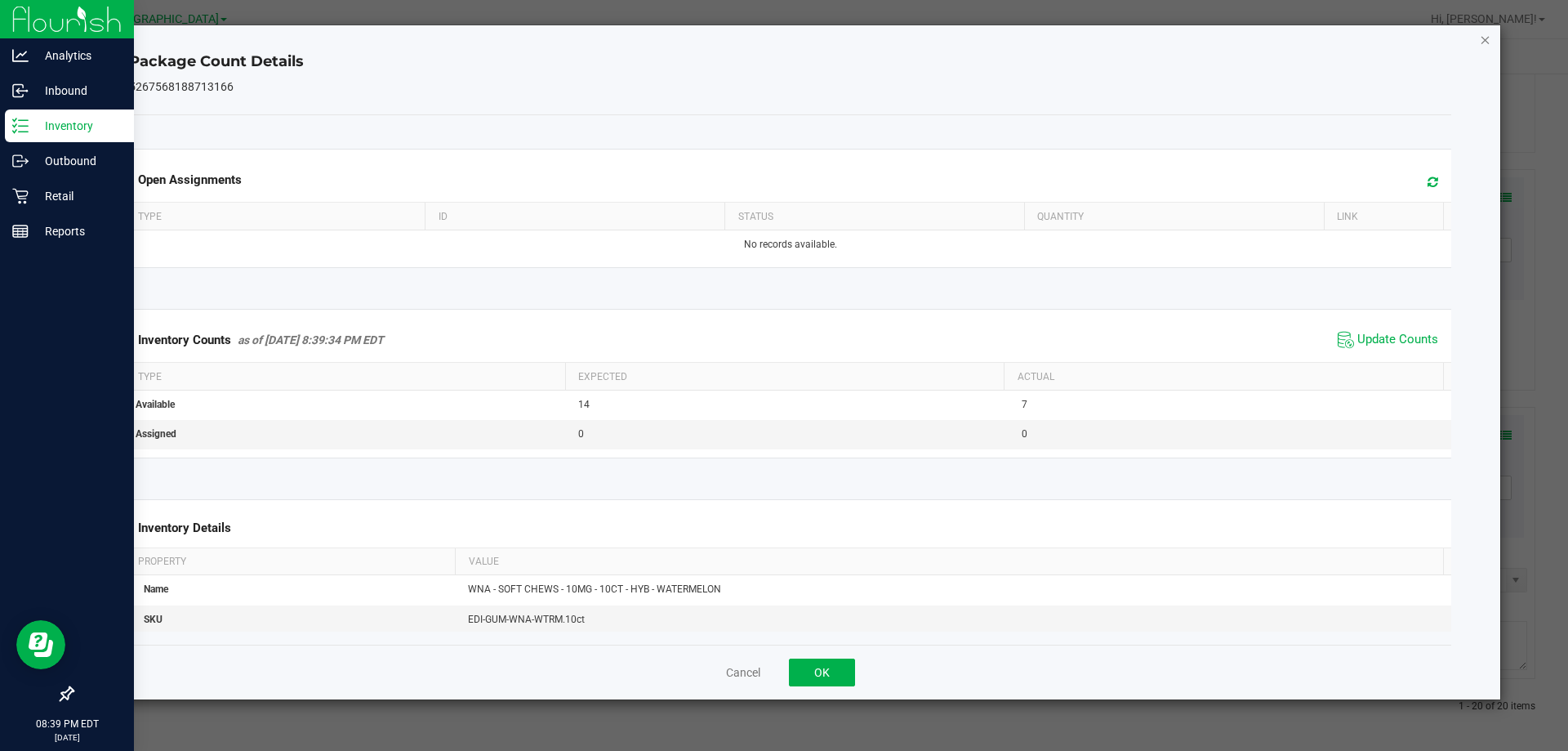
click at [1488, 36] on icon "Close" at bounding box center [1486, 38] width 12 height 19
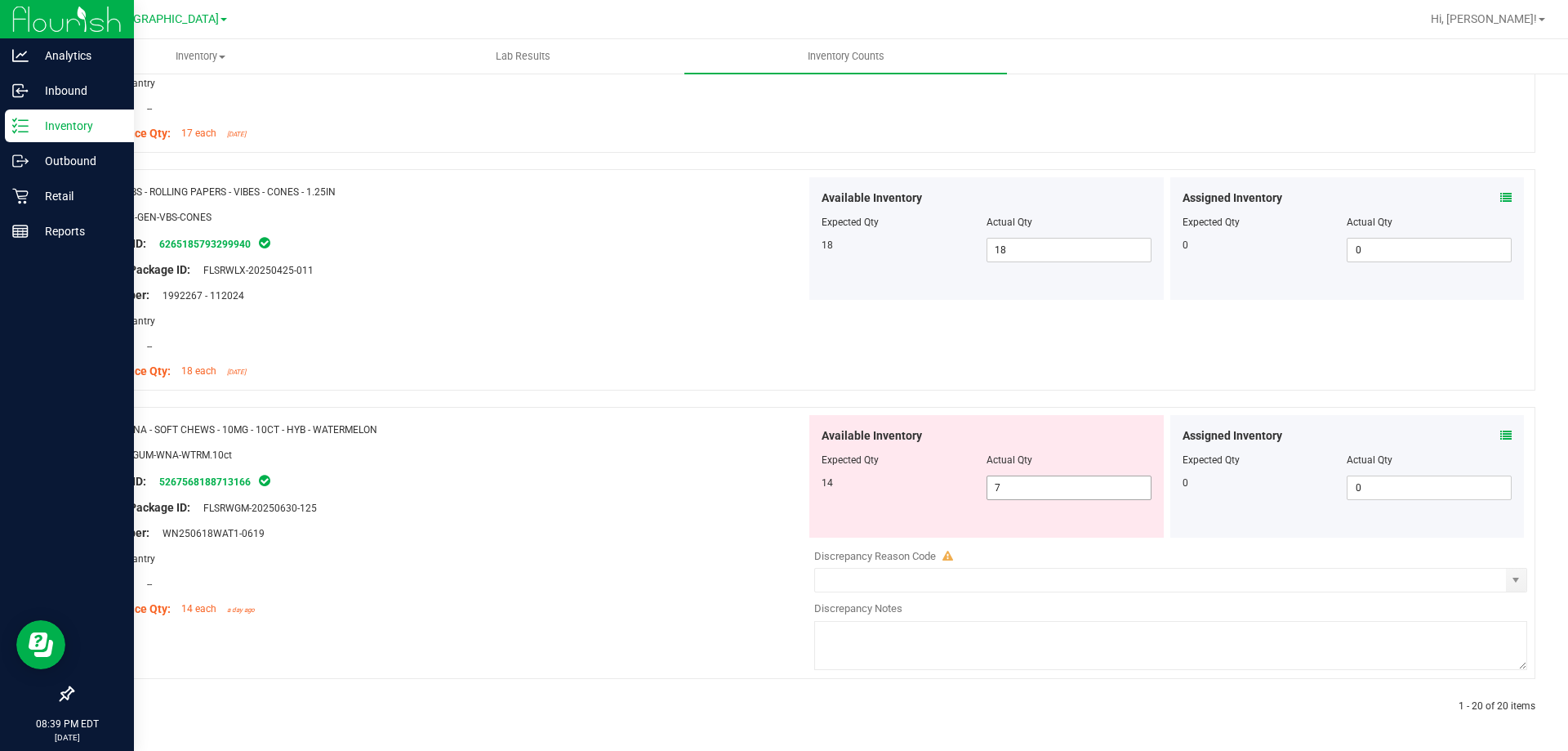
click at [1031, 486] on span "7 7" at bounding box center [1069, 487] width 165 height 25
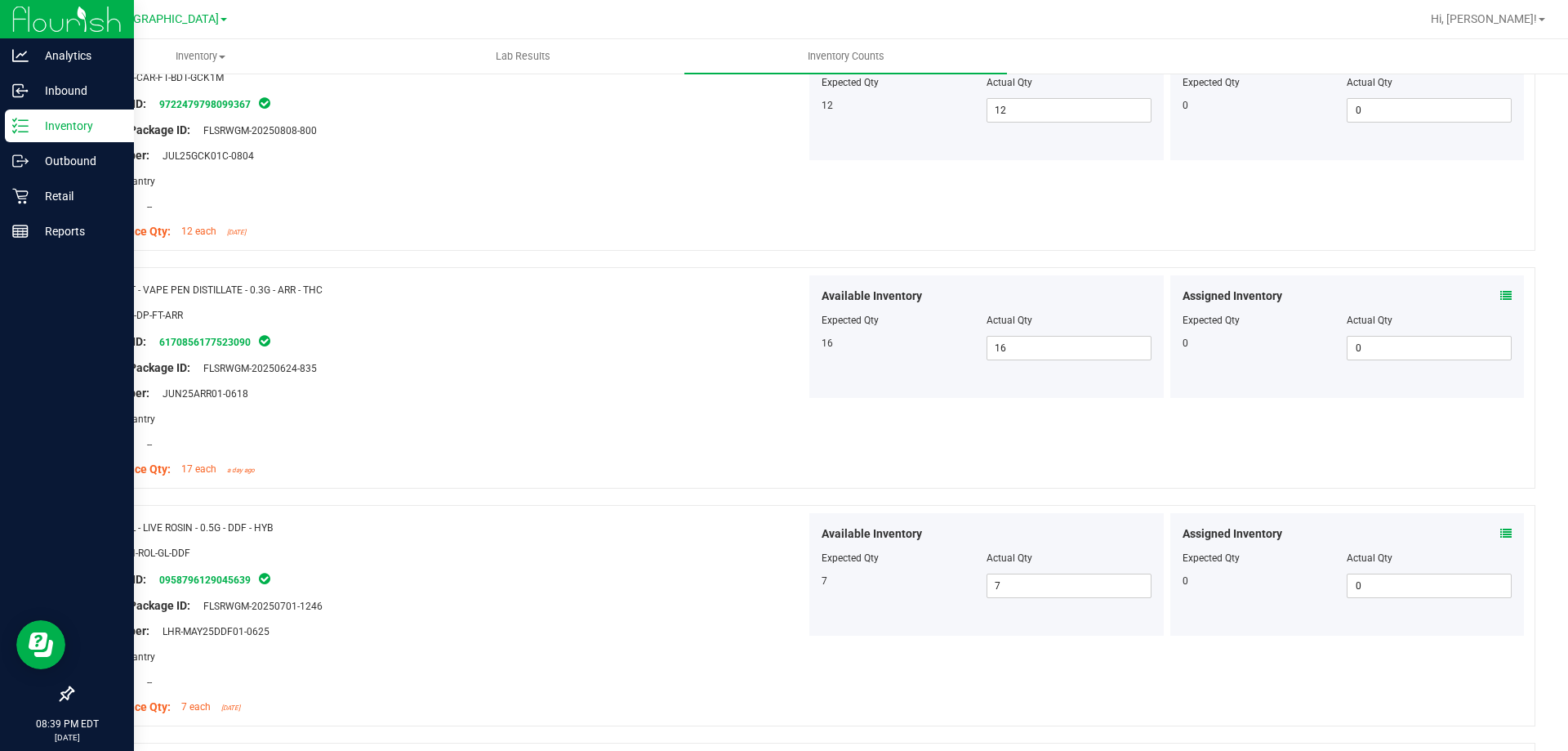
scroll to position [0, 0]
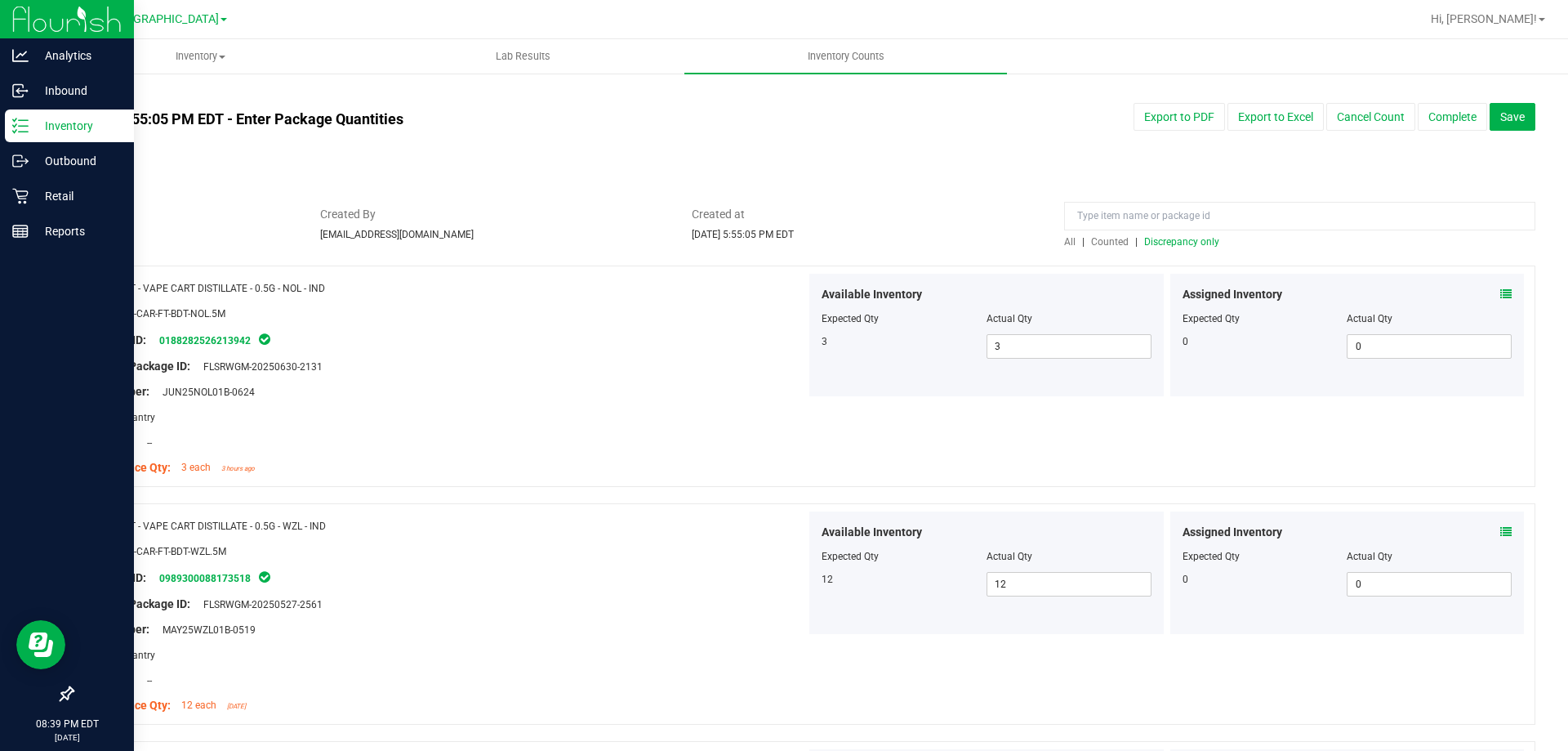
click at [1181, 243] on span "Discrepancy only" at bounding box center [1182, 241] width 75 height 12
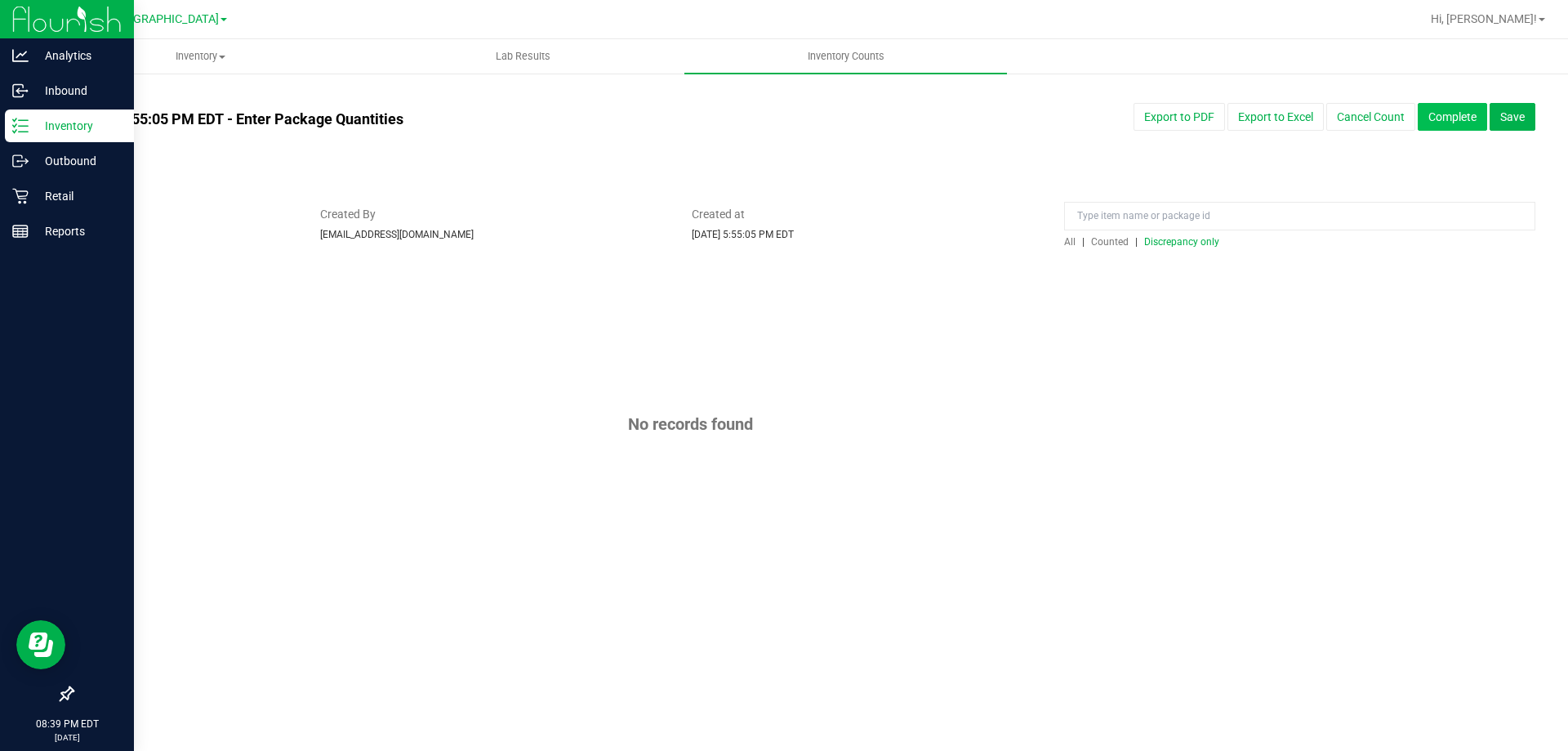
click at [1455, 116] on button "Complete" at bounding box center [1453, 117] width 69 height 27
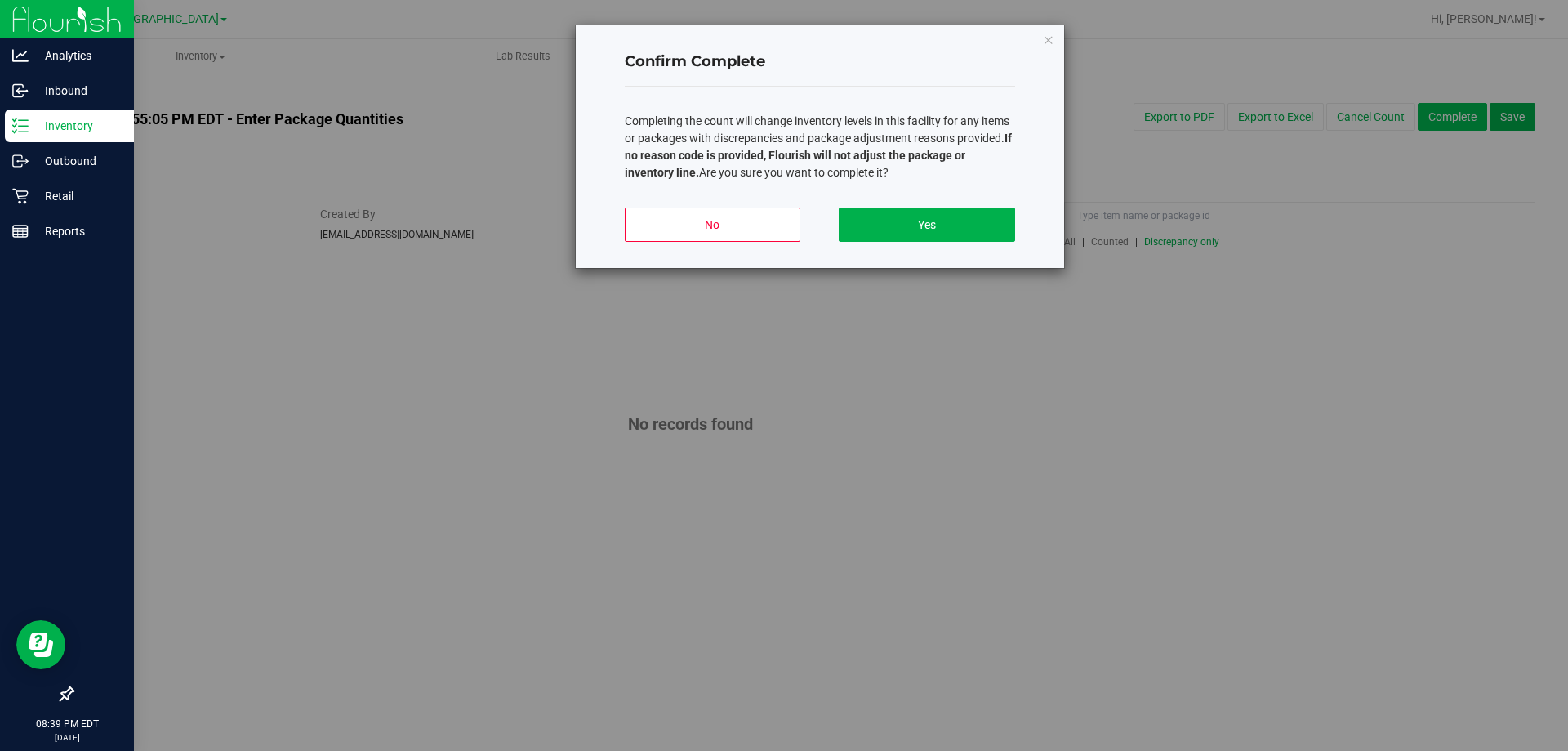
click at [969, 228] on button "Yes" at bounding box center [927, 225] width 175 height 35
